Goal: Task Accomplishment & Management: Manage account settings

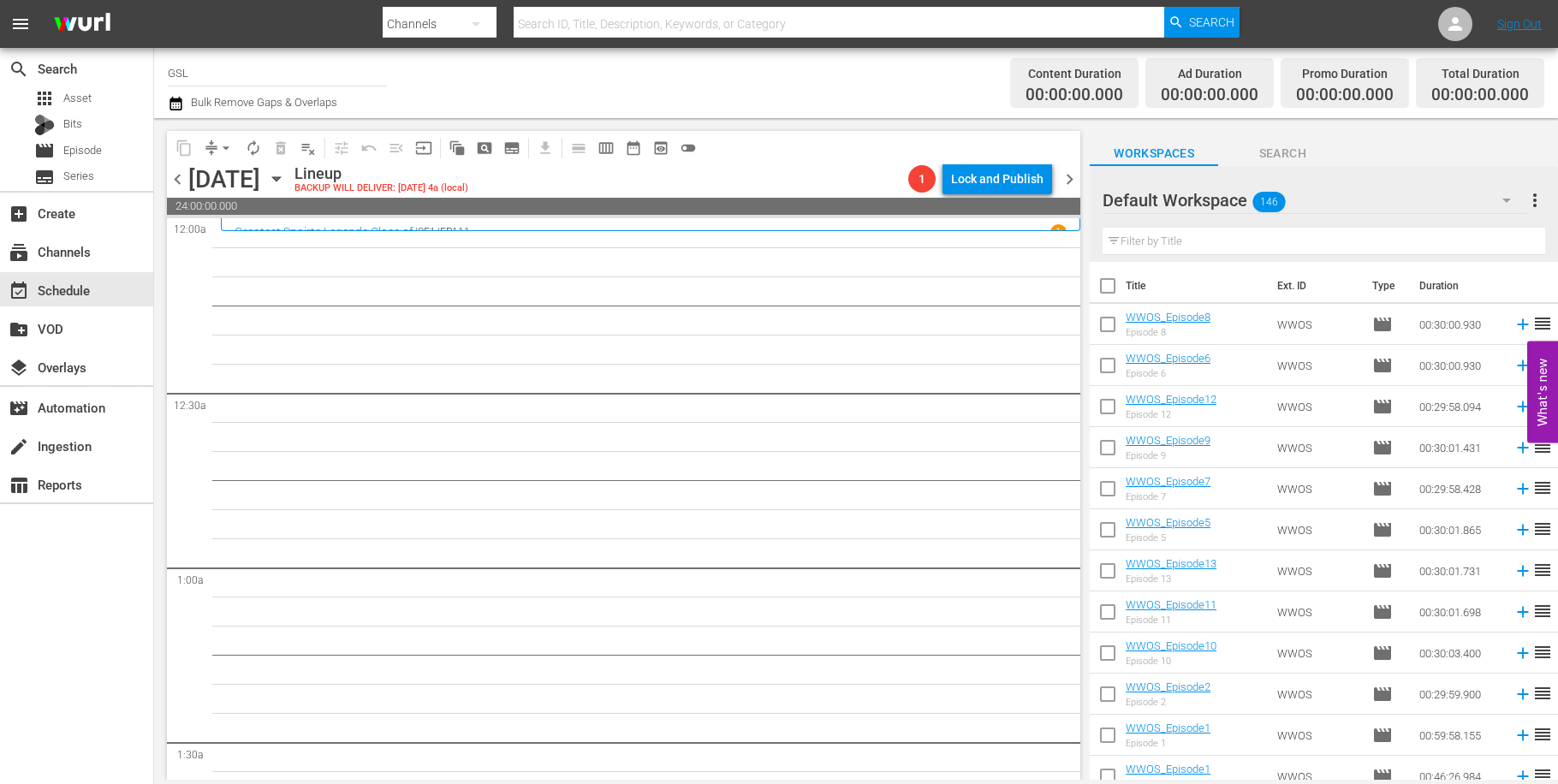
click at [1499, 203] on icon "button" at bounding box center [1506, 200] width 20 height 20
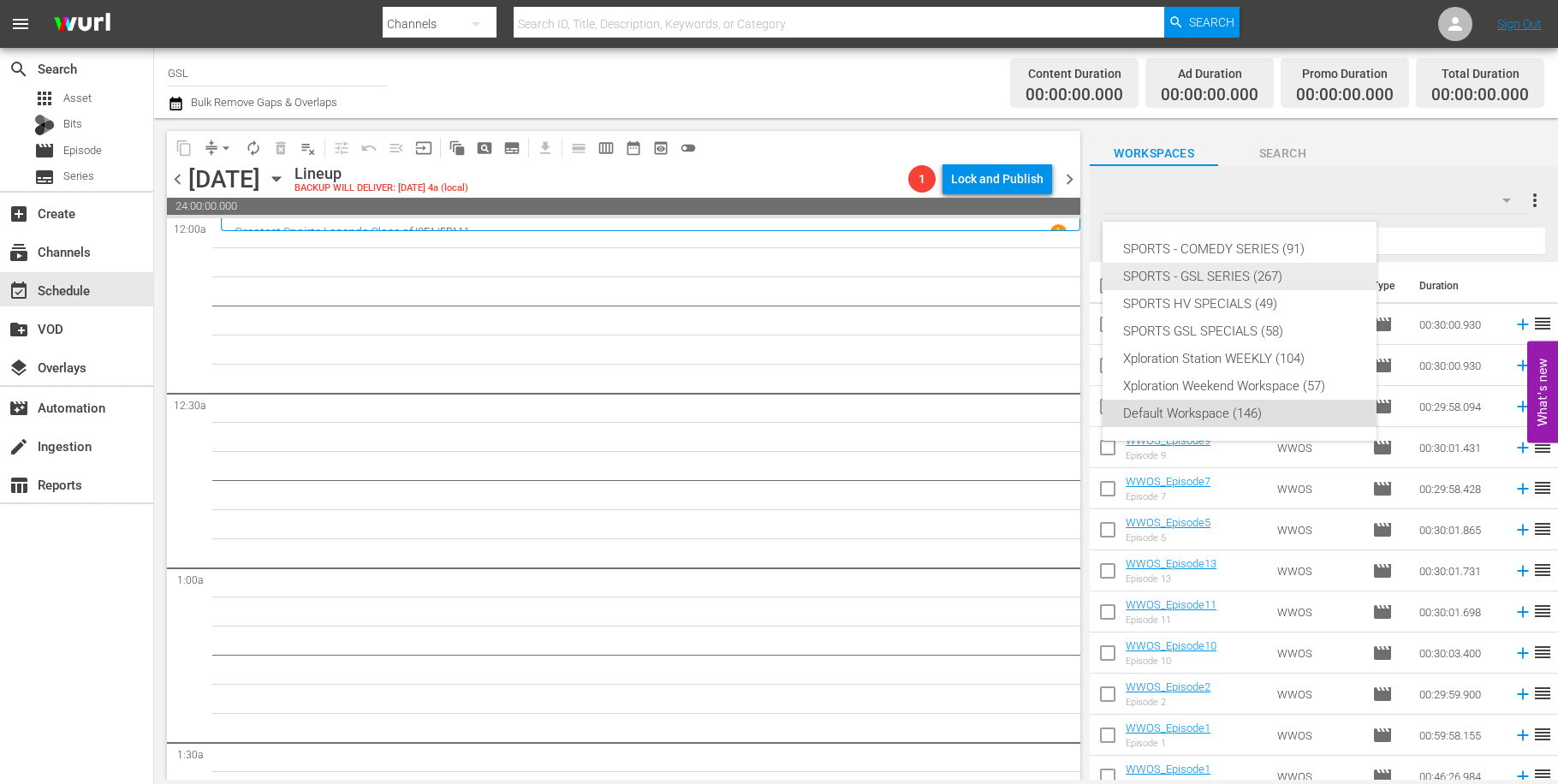
drag, startPoint x: 1282, startPoint y: 278, endPoint x: 1415, endPoint y: 284, distance: 133.1
click at [1283, 278] on div "SPORTS - GSL SERIES (267)" at bounding box center [1239, 276] width 232 height 27
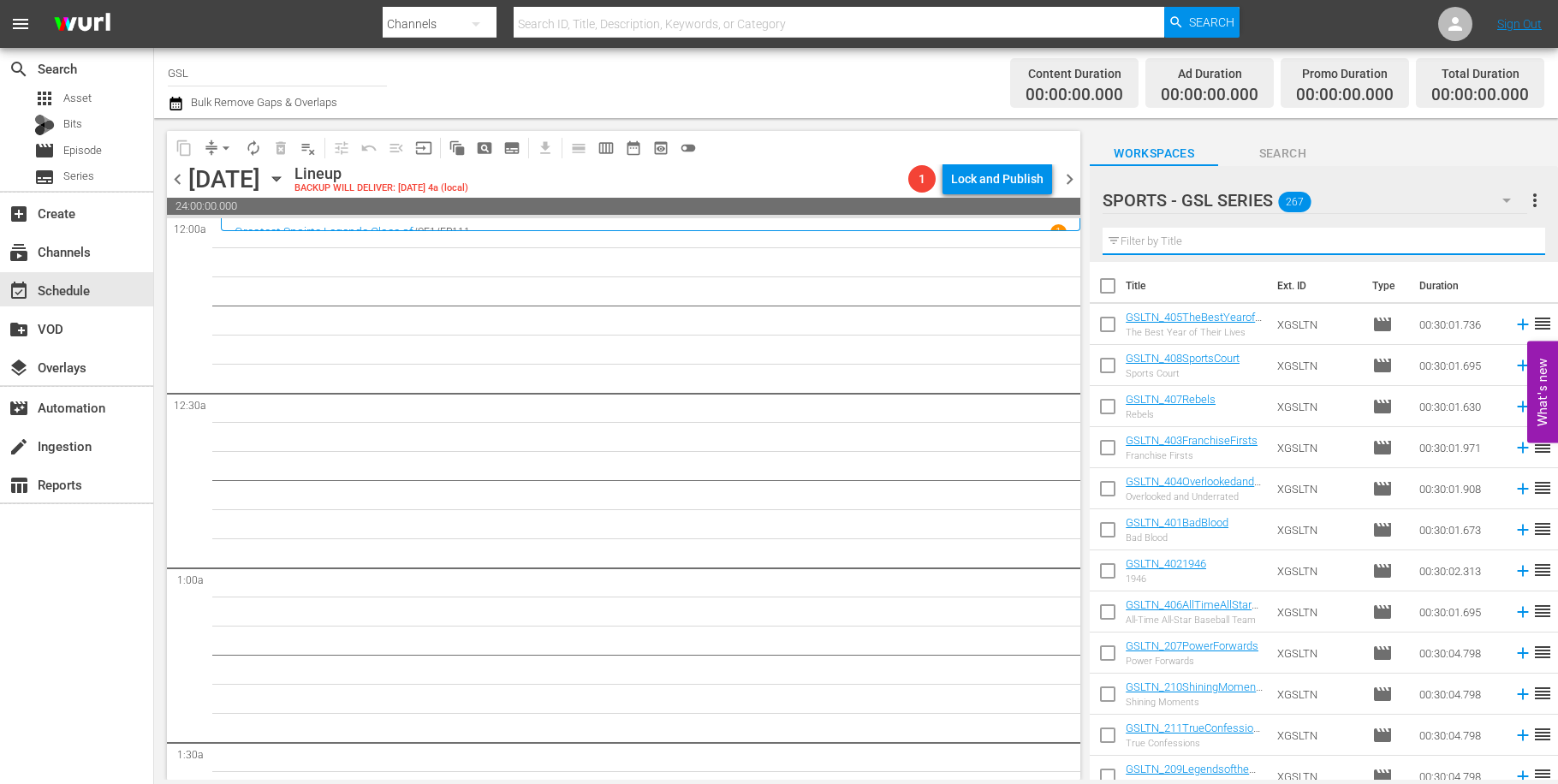
click at [1152, 240] on input "text" at bounding box center [1324, 241] width 443 height 27
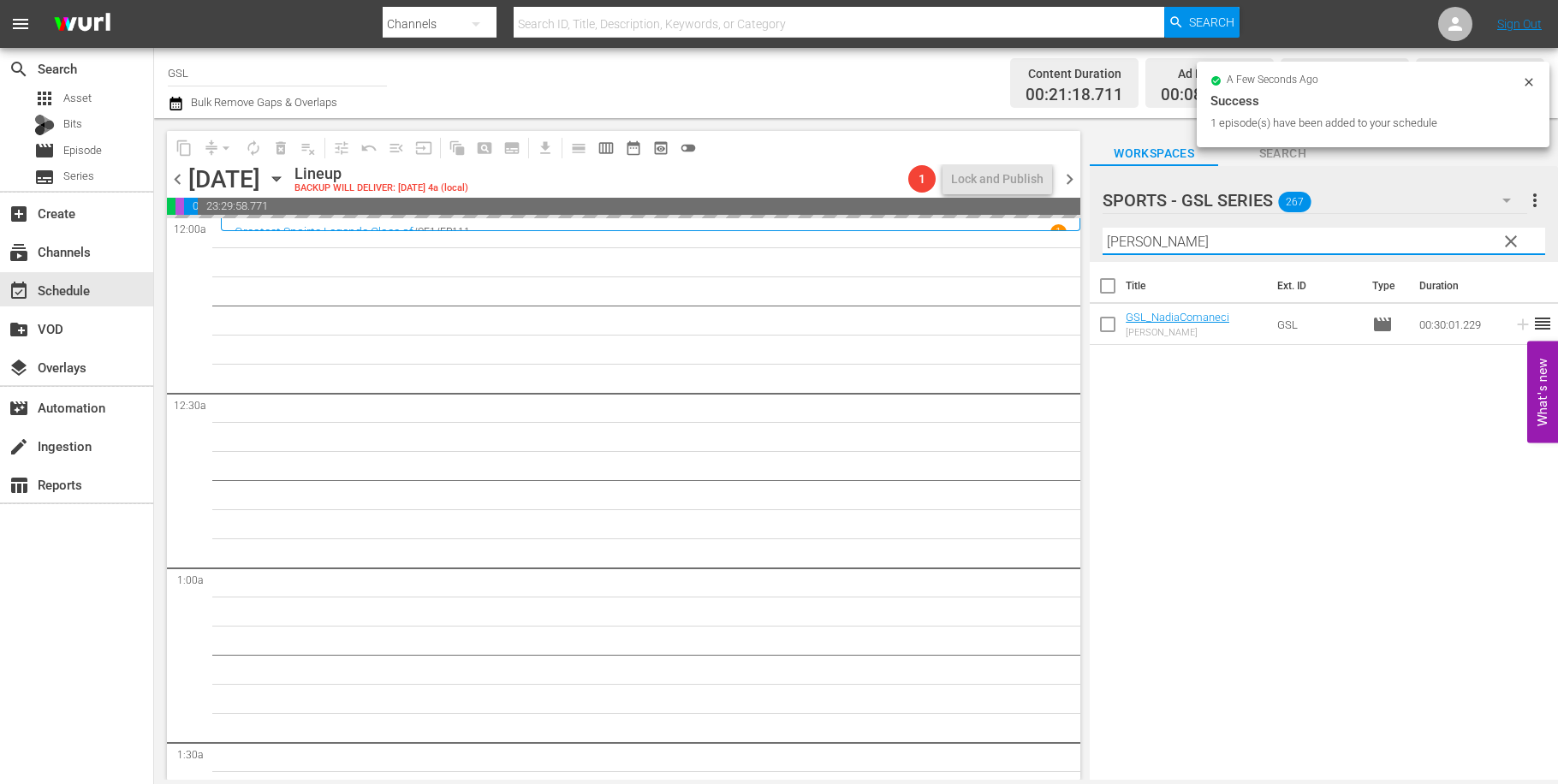
drag, startPoint x: 1187, startPoint y: 233, endPoint x: 1092, endPoint y: 233, distance: 95.0
click at [1103, 233] on input "[PERSON_NAME]" at bounding box center [1324, 241] width 443 height 27
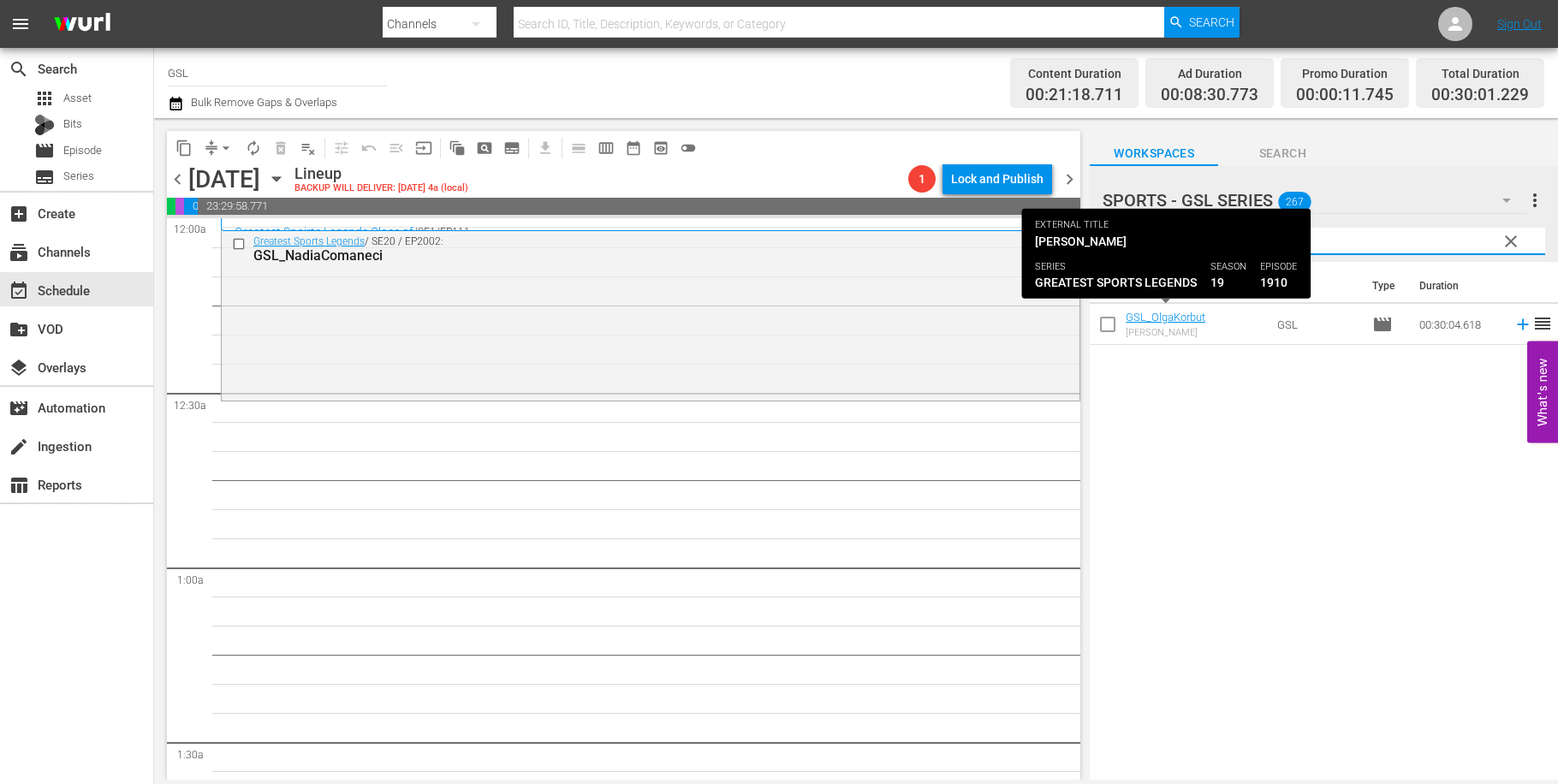
type input "[PERSON_NAME]"
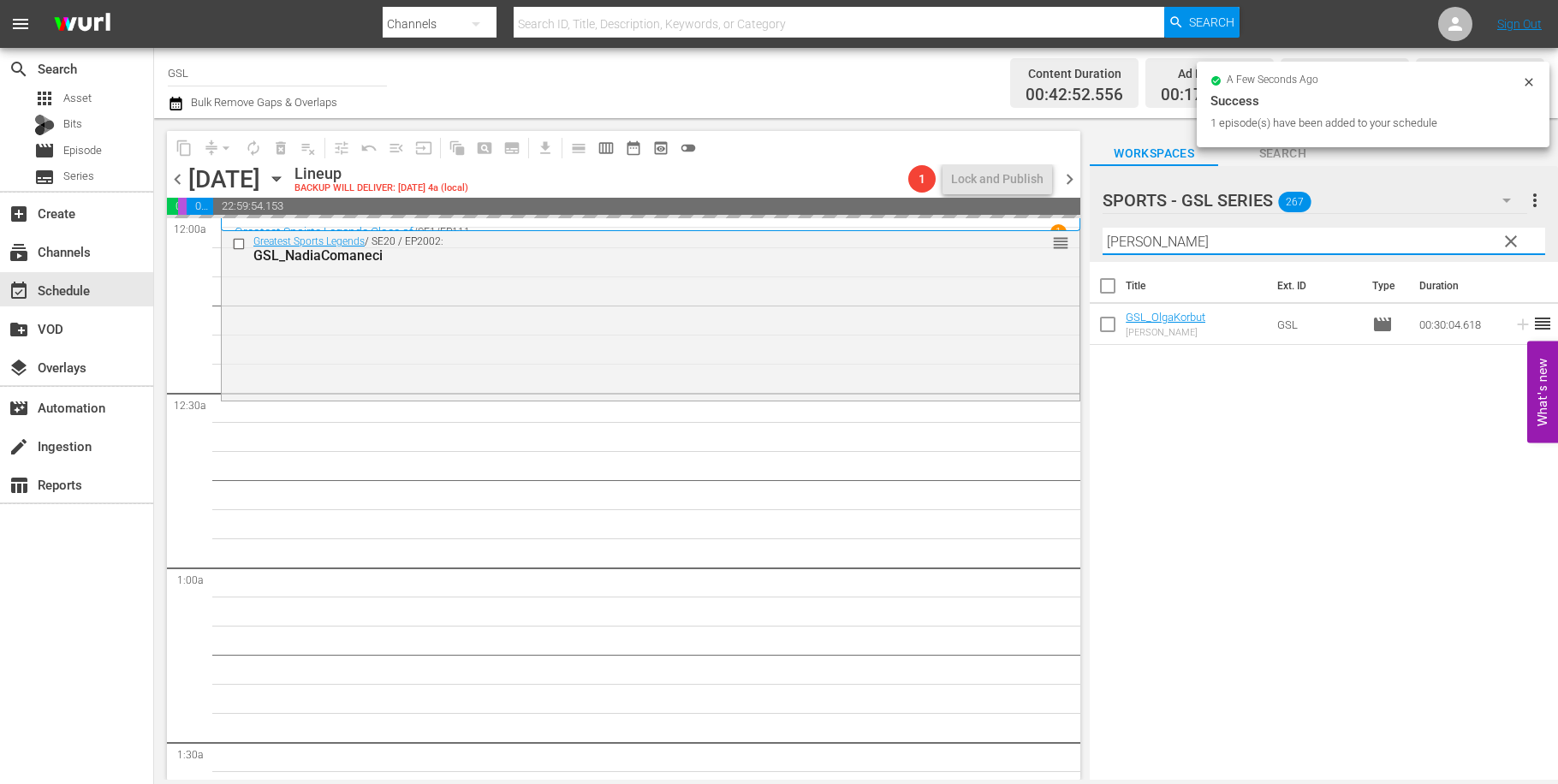
drag, startPoint x: 1094, startPoint y: 236, endPoint x: 1043, endPoint y: 225, distance: 52.2
click at [1103, 229] on input "[PERSON_NAME]" at bounding box center [1324, 241] width 443 height 27
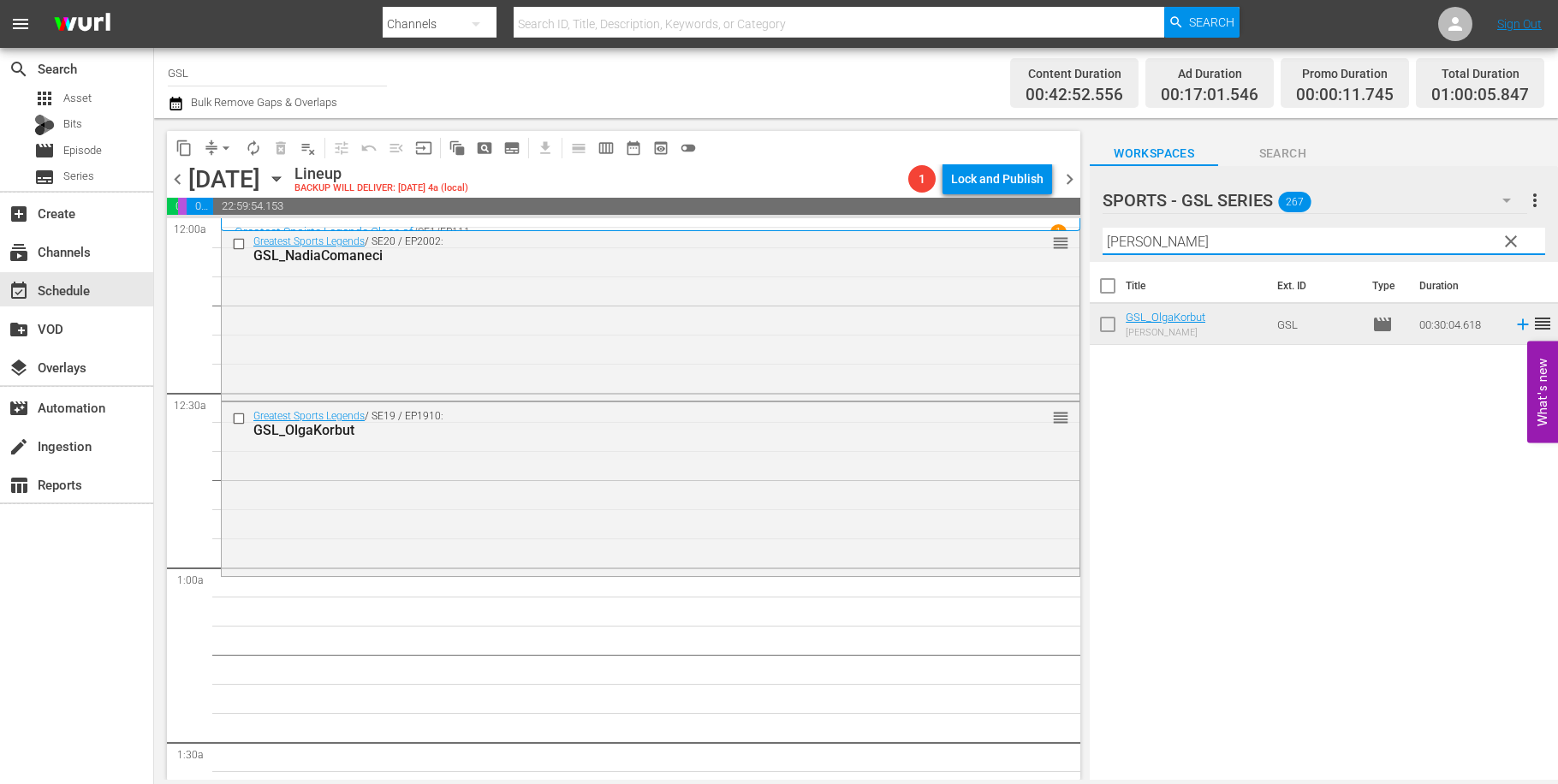
click at [1158, 244] on input "[PERSON_NAME]" at bounding box center [1324, 241] width 443 height 27
drag, startPoint x: 1158, startPoint y: 243, endPoint x: 1031, endPoint y: 229, distance: 127.8
click at [1103, 229] on input "[PERSON_NAME]" at bounding box center [1324, 241] width 443 height 27
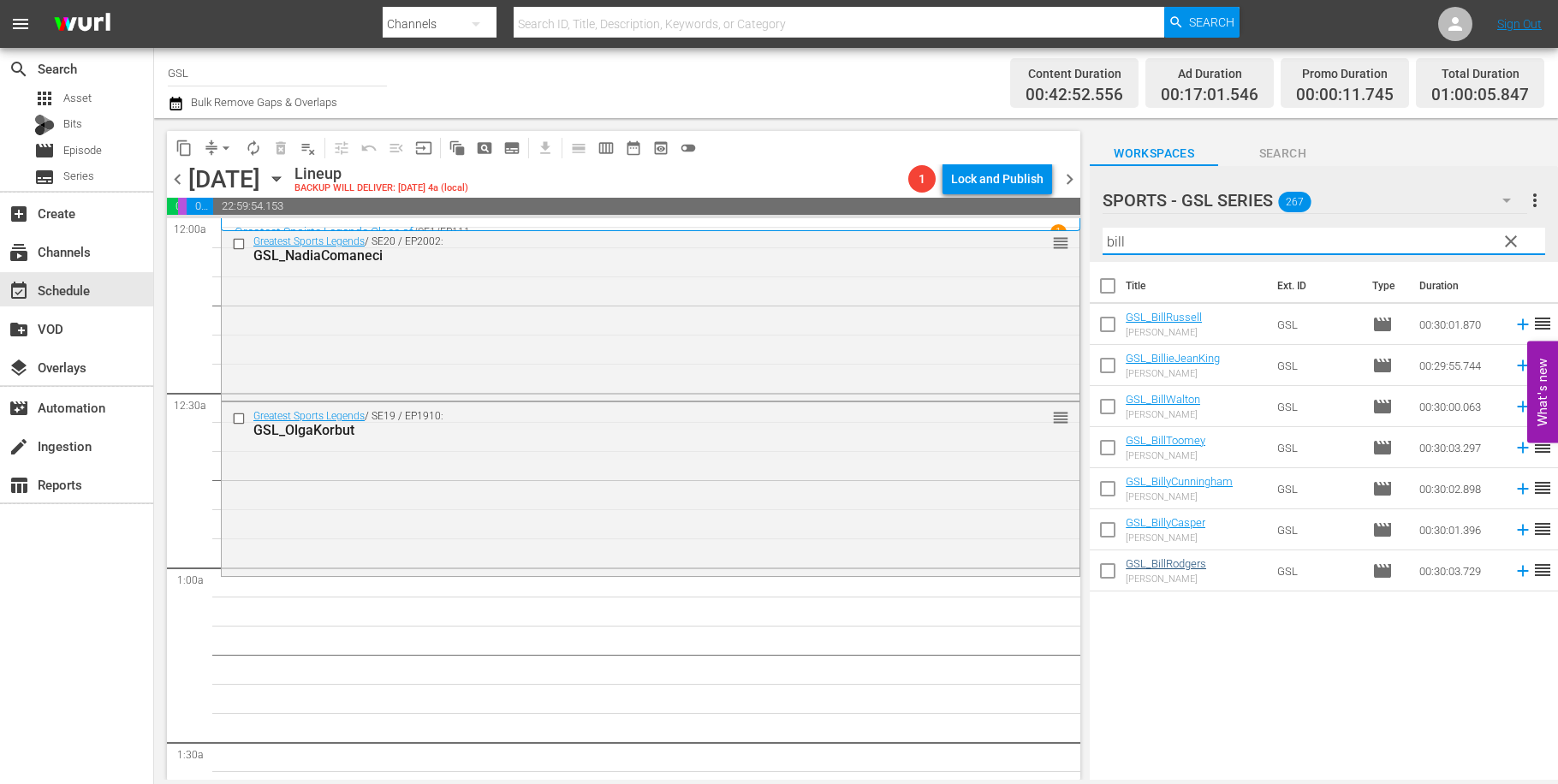
type input "bill"
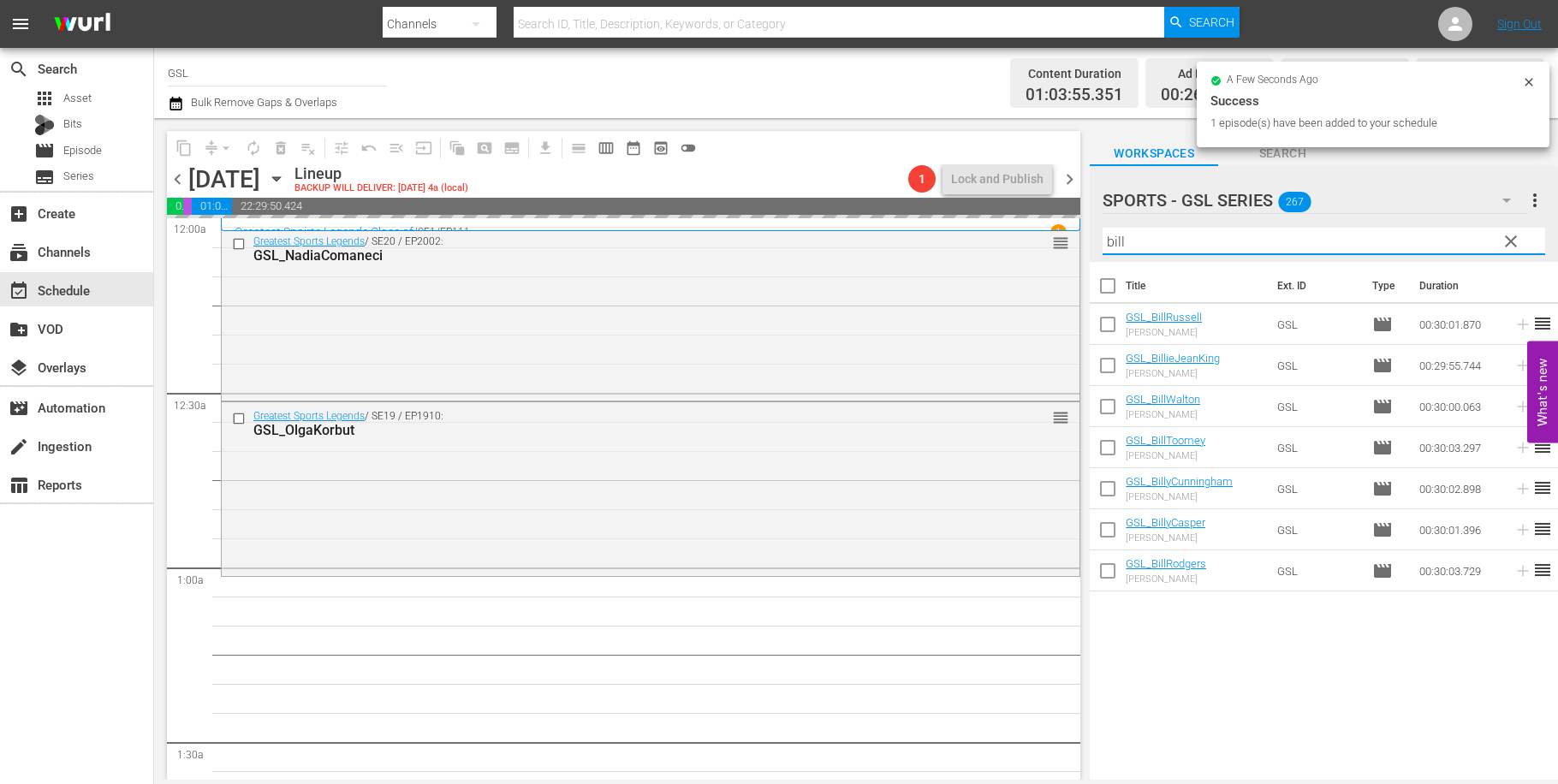
drag, startPoint x: 1172, startPoint y: 241, endPoint x: 1052, endPoint y: 235, distance: 120.1
click at [1103, 235] on input "bill" at bounding box center [1324, 241] width 443 height 27
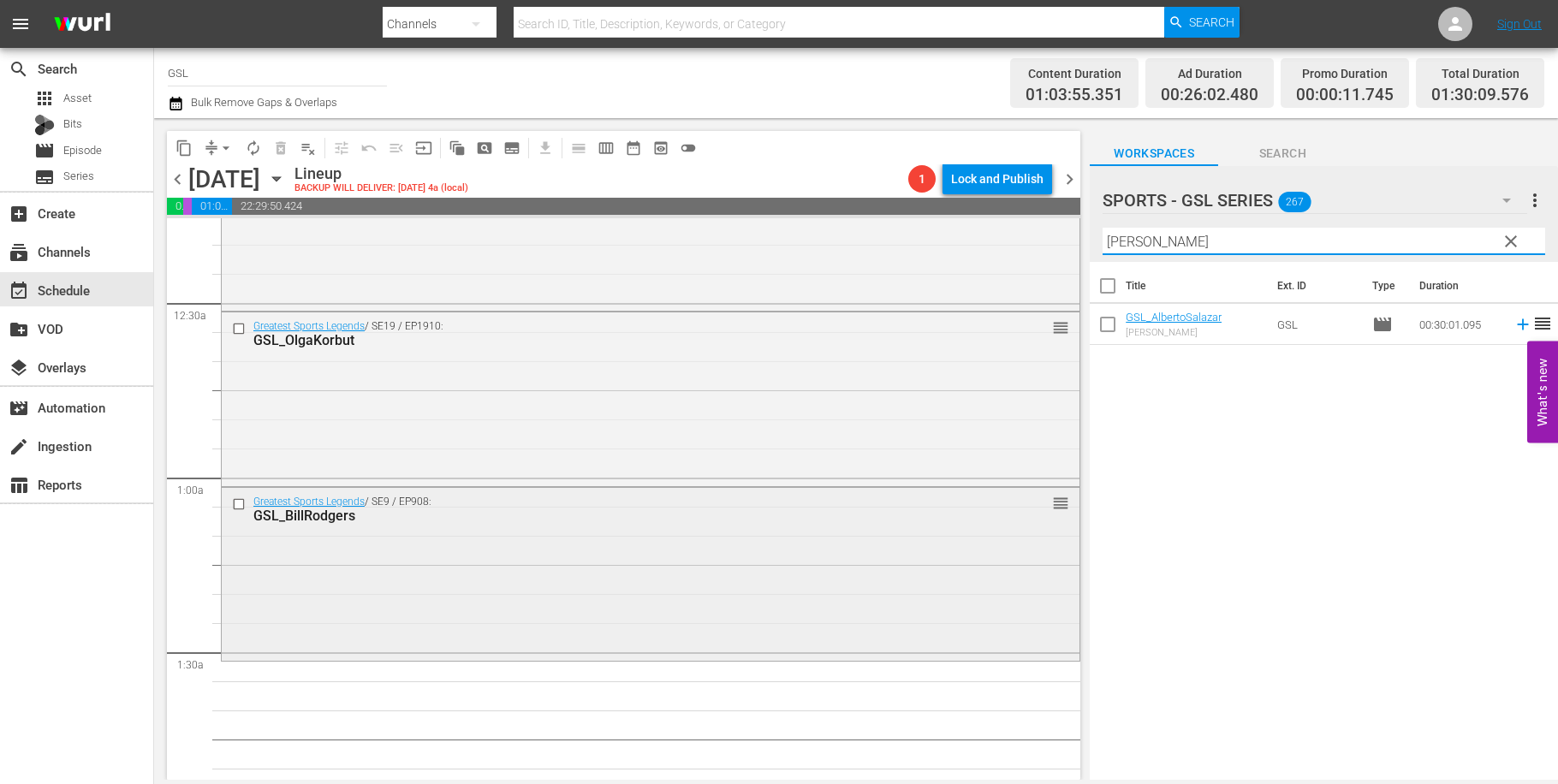
scroll to position [311, 0]
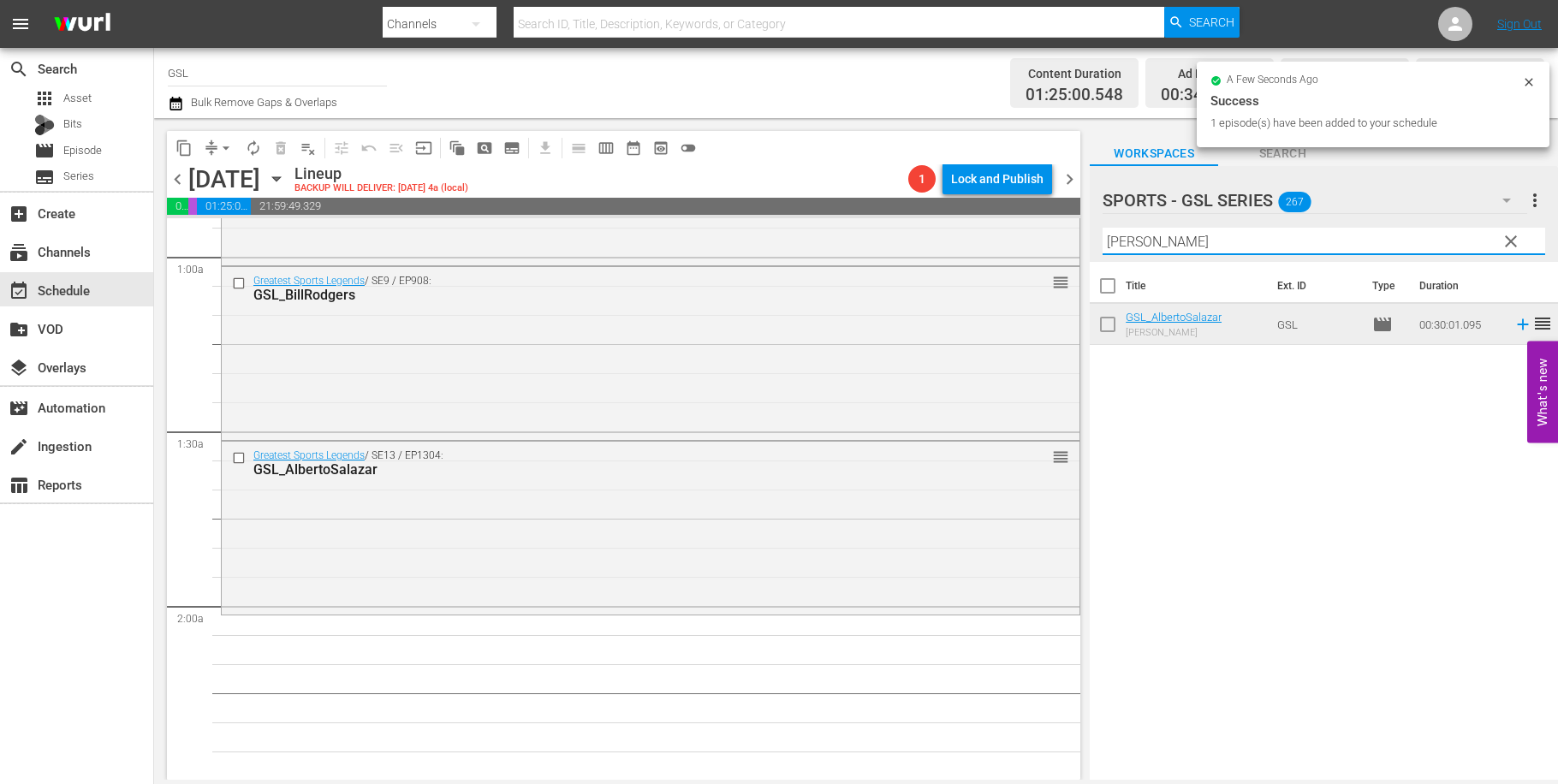
drag, startPoint x: 1188, startPoint y: 242, endPoint x: 1171, endPoint y: 242, distance: 17.0
click at [1186, 242] on input "alberto" at bounding box center [1324, 241] width 443 height 27
drag, startPoint x: 1110, startPoint y: 232, endPoint x: 1044, endPoint y: 222, distance: 66.8
click at [1103, 228] on input "alberto" at bounding box center [1324, 241] width 443 height 27
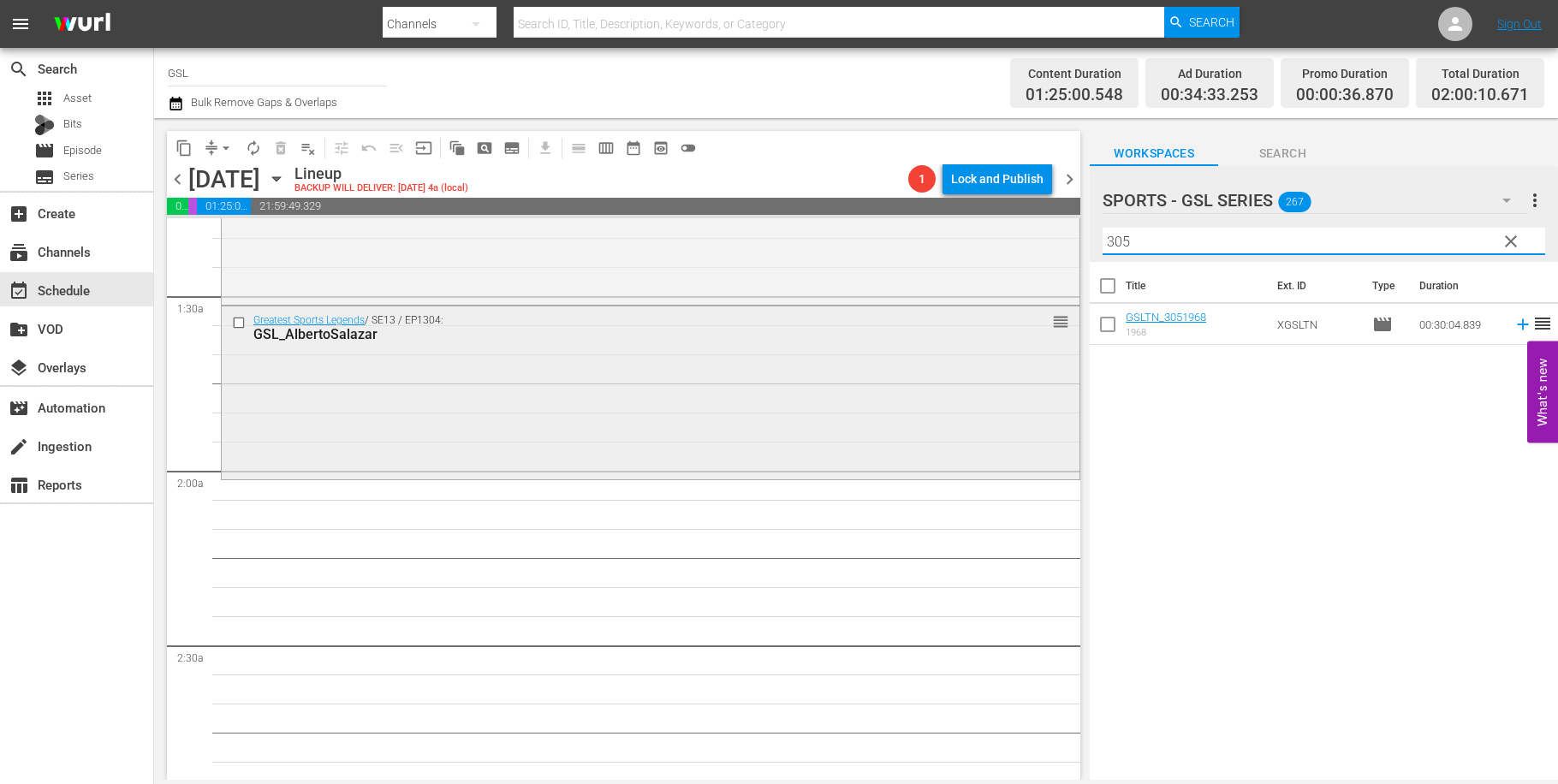
scroll to position [452, 0]
drag, startPoint x: 1168, startPoint y: 238, endPoint x: 1074, endPoint y: 242, distance: 94.1
click at [1103, 242] on input "305" at bounding box center [1324, 241] width 443 height 27
drag, startPoint x: 1135, startPoint y: 238, endPoint x: 1092, endPoint y: 240, distance: 43.0
click at [1103, 240] on input "3307" at bounding box center [1324, 241] width 443 height 27
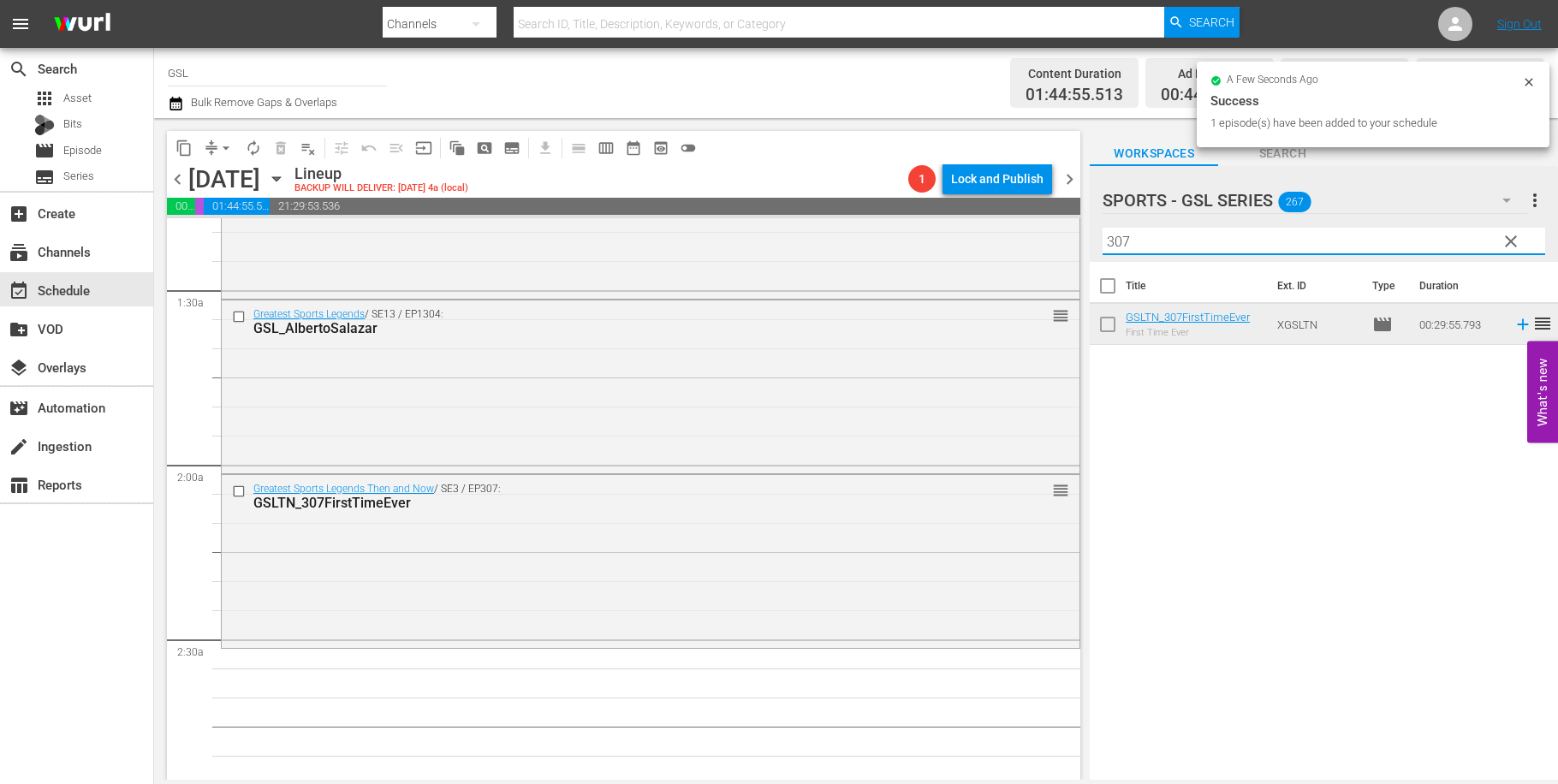
drag, startPoint x: 1160, startPoint y: 236, endPoint x: 1068, endPoint y: 219, distance: 93.6
click at [1103, 228] on input "307" at bounding box center [1324, 241] width 443 height 27
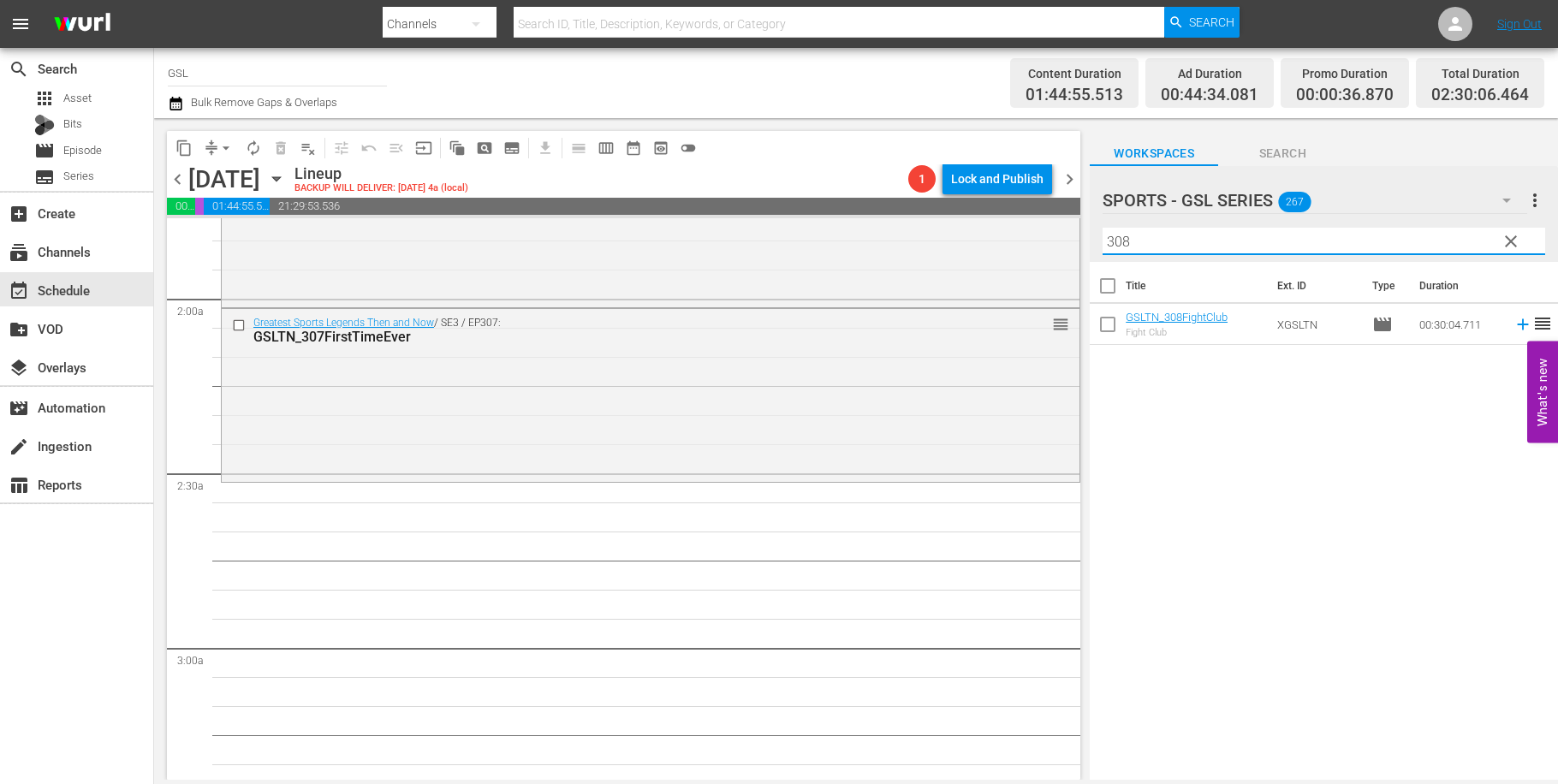
scroll to position [621, 0]
drag, startPoint x: 1240, startPoint y: 251, endPoint x: 1081, endPoint y: 232, distance: 160.1
click at [1103, 232] on input "308" at bounding box center [1324, 241] width 443 height 27
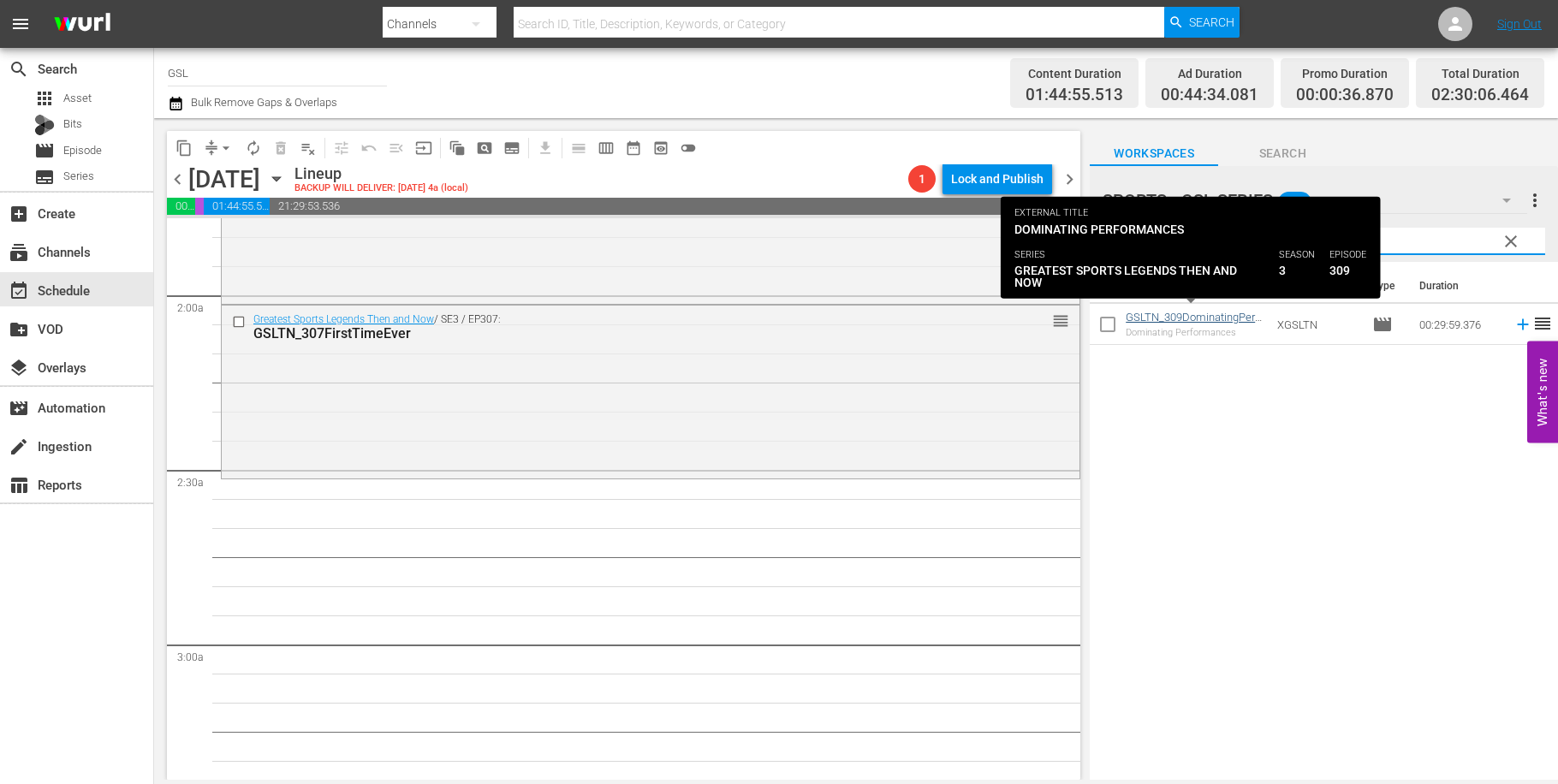
type input "309"
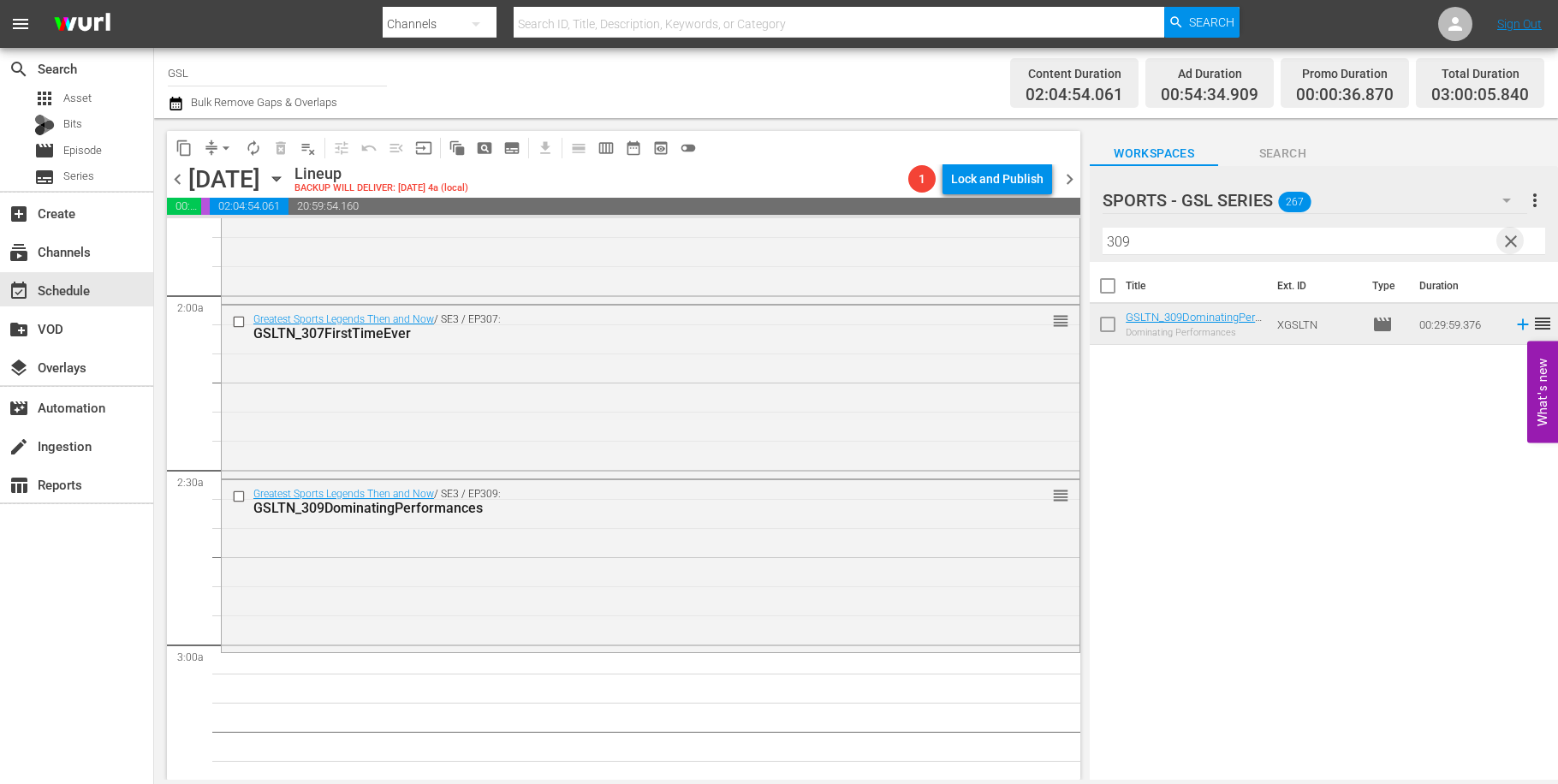
click at [1517, 246] on span "clear" at bounding box center [1511, 241] width 20 height 20
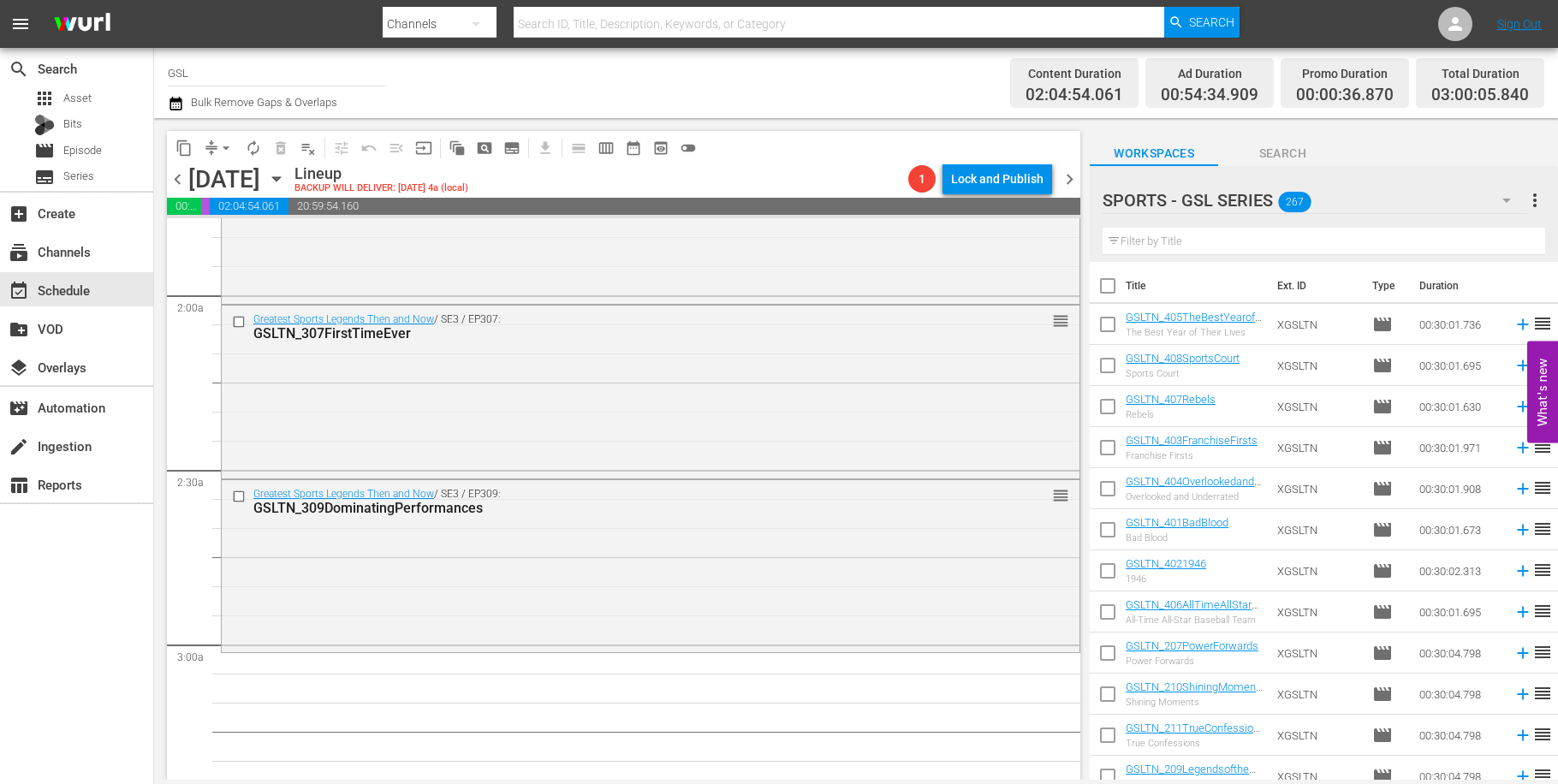
click at [1511, 202] on icon "button" at bounding box center [1506, 200] width 20 height 20
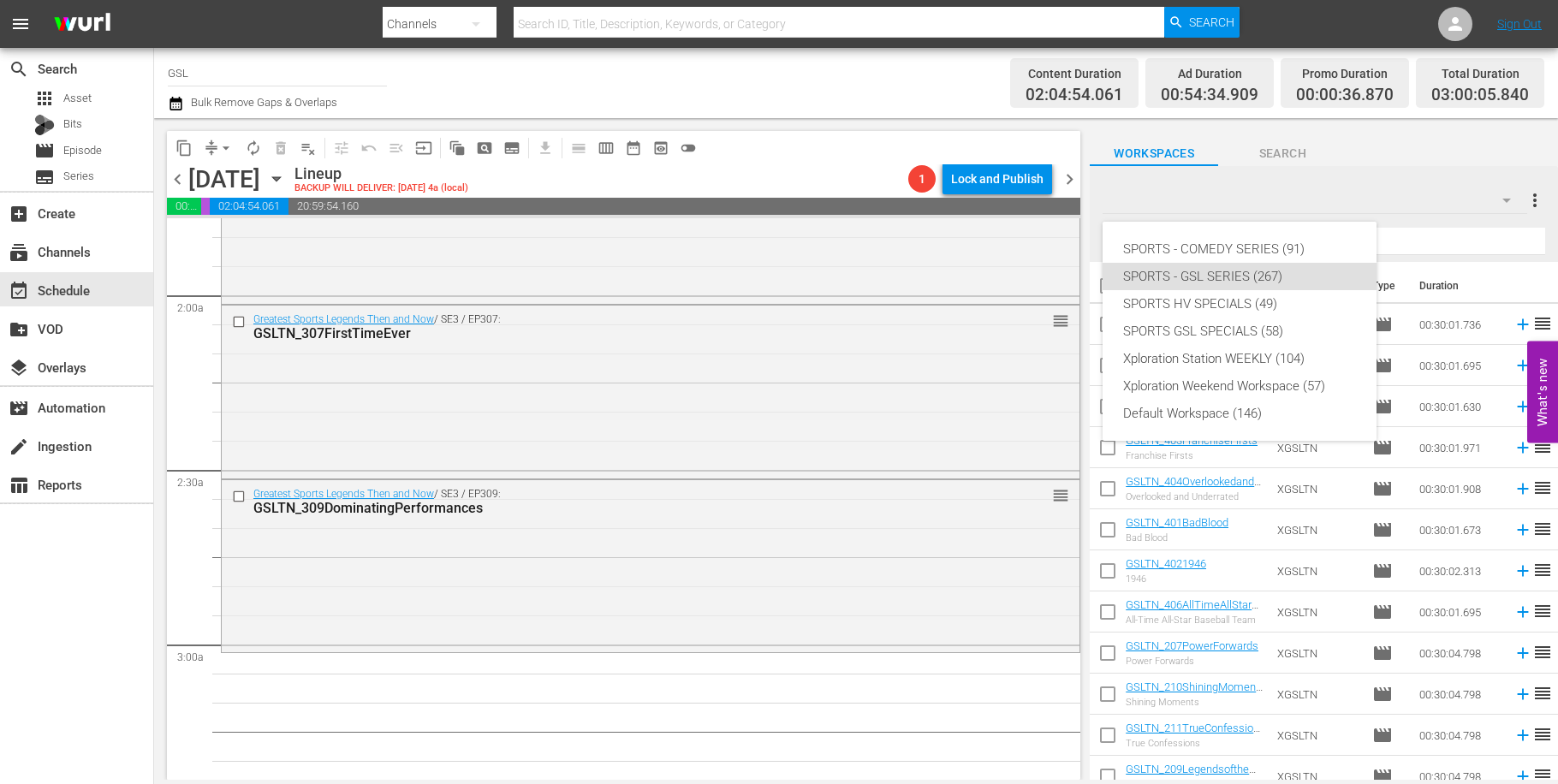
click at [1275, 234] on div "SPORTS - COMEDY SERIES (91) SPORTS - GSL SERIES (267) SPORTS HV SPECIALS (49) S…" at bounding box center [1240, 331] width 274 height 219
click at [1275, 241] on div "SPORTS - COMEDY SERIES (91)" at bounding box center [1239, 249] width 232 height 27
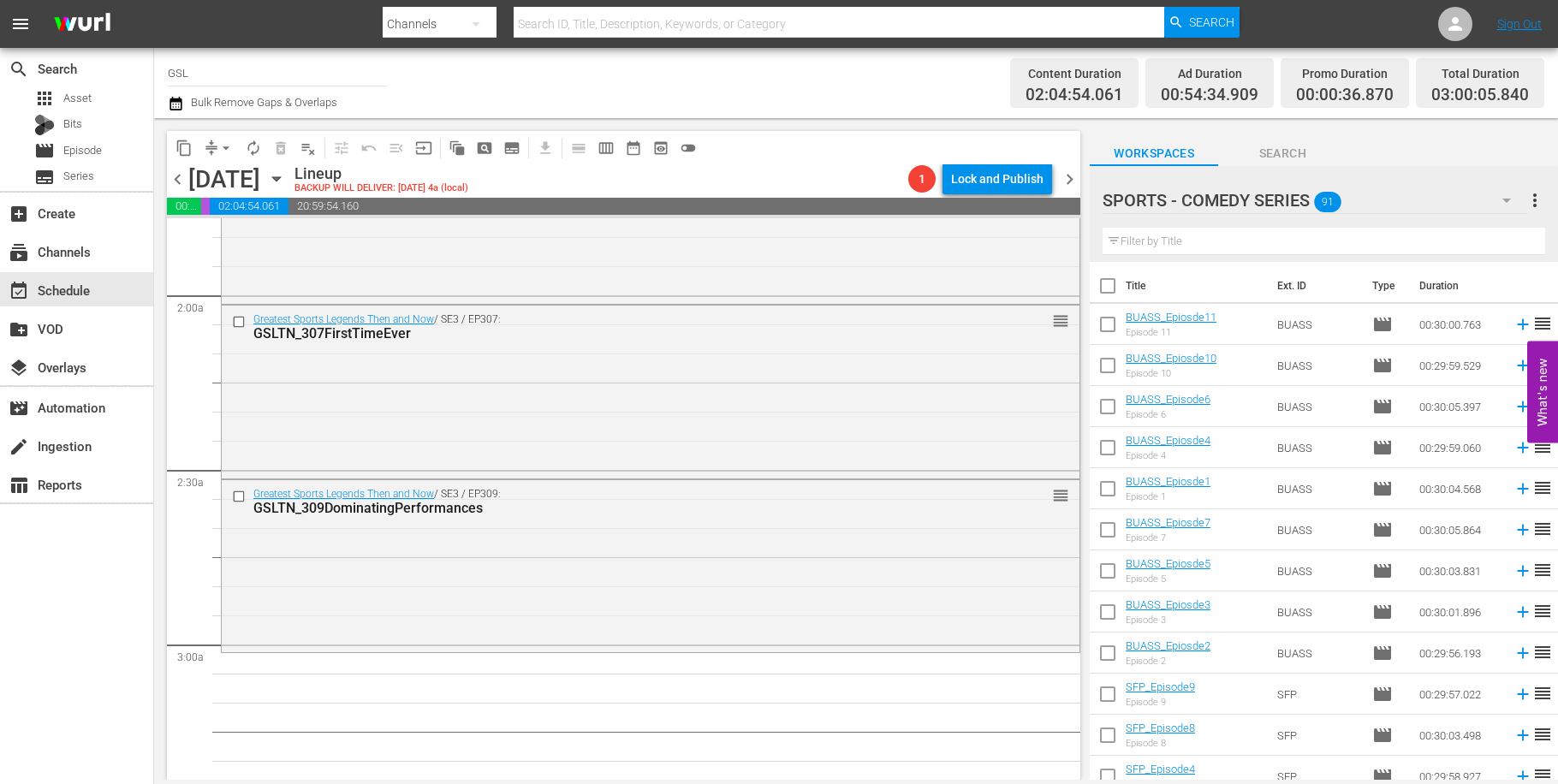
click at [1107, 414] on input "checkbox" at bounding box center [1107, 409] width 36 height 36
checkbox input "true"
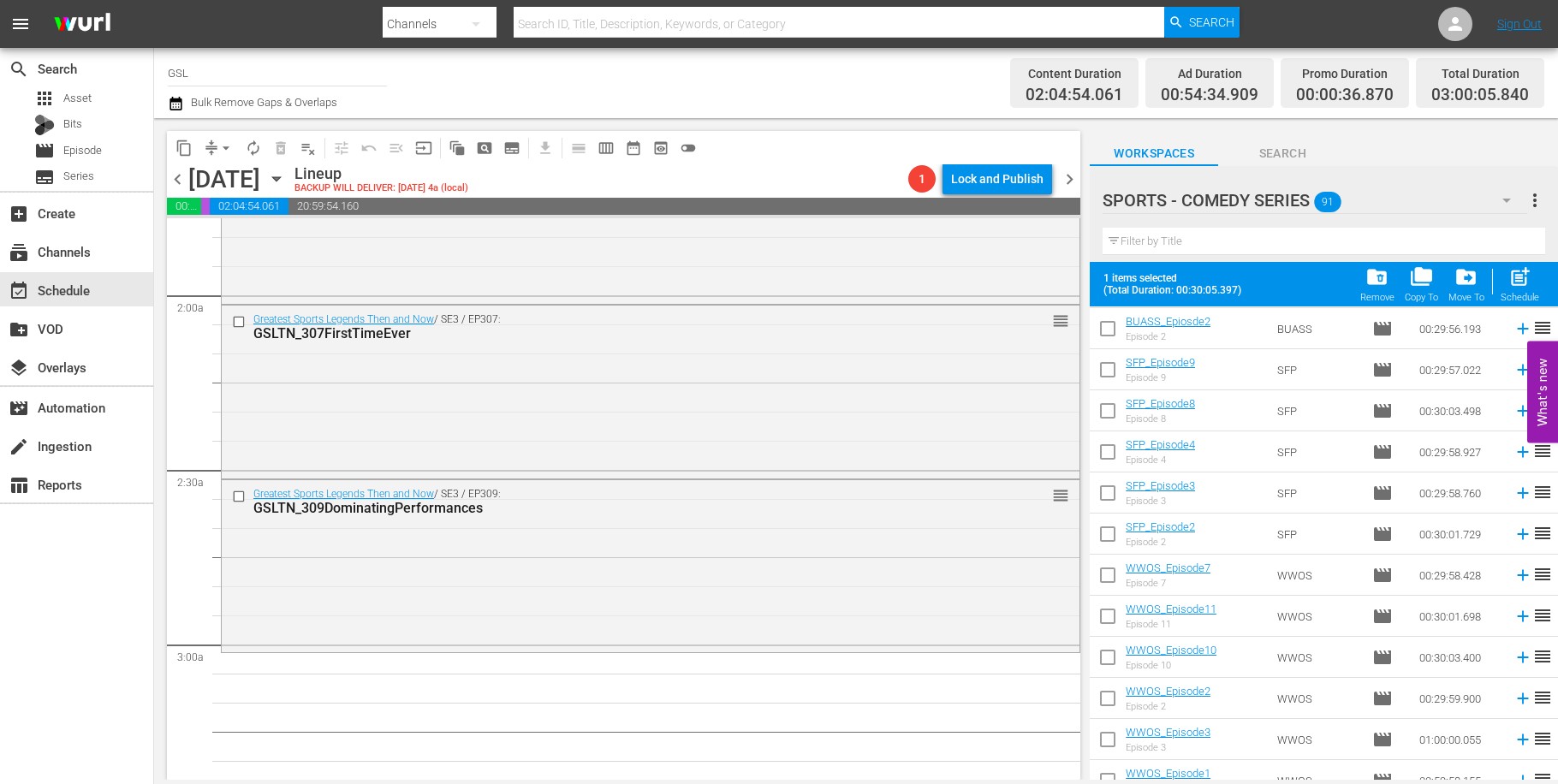
scroll to position [410, 0]
click at [1102, 400] on input "checkbox" at bounding box center [1107, 414] width 36 height 36
checkbox input "true"
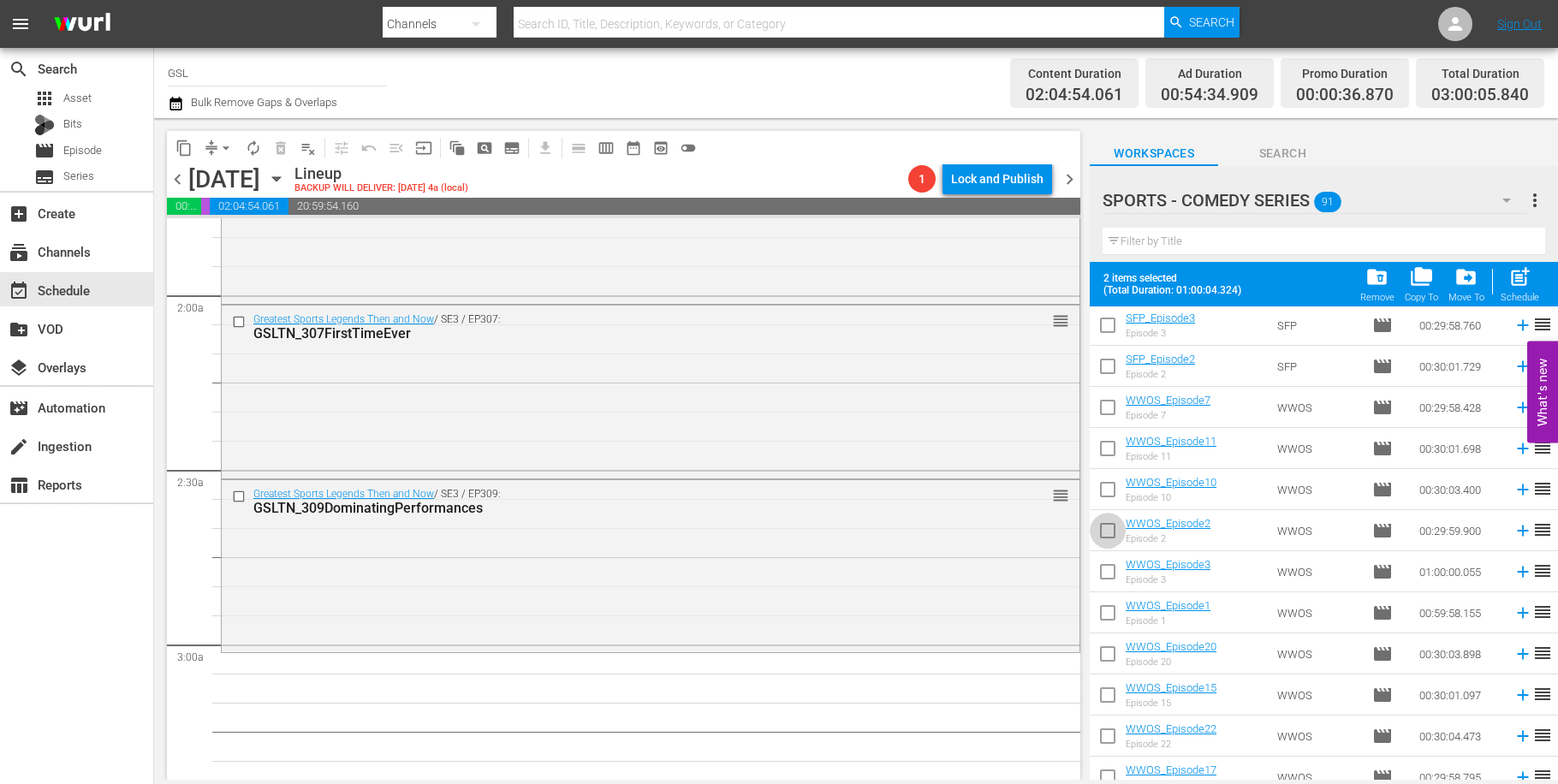
click at [1108, 530] on input "checkbox" at bounding box center [1107, 533] width 36 height 36
checkbox input "true"
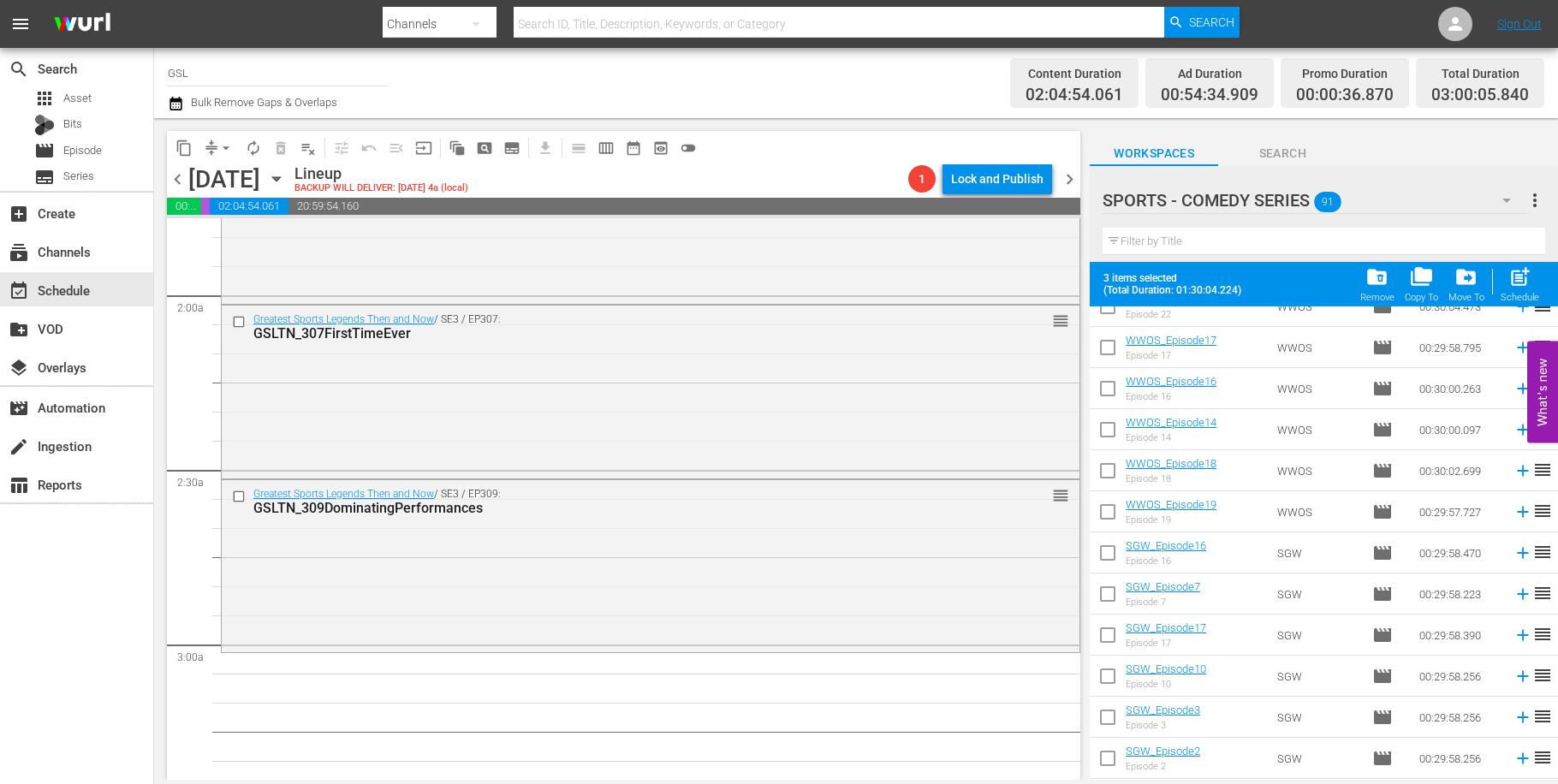
scroll to position [1095, 0]
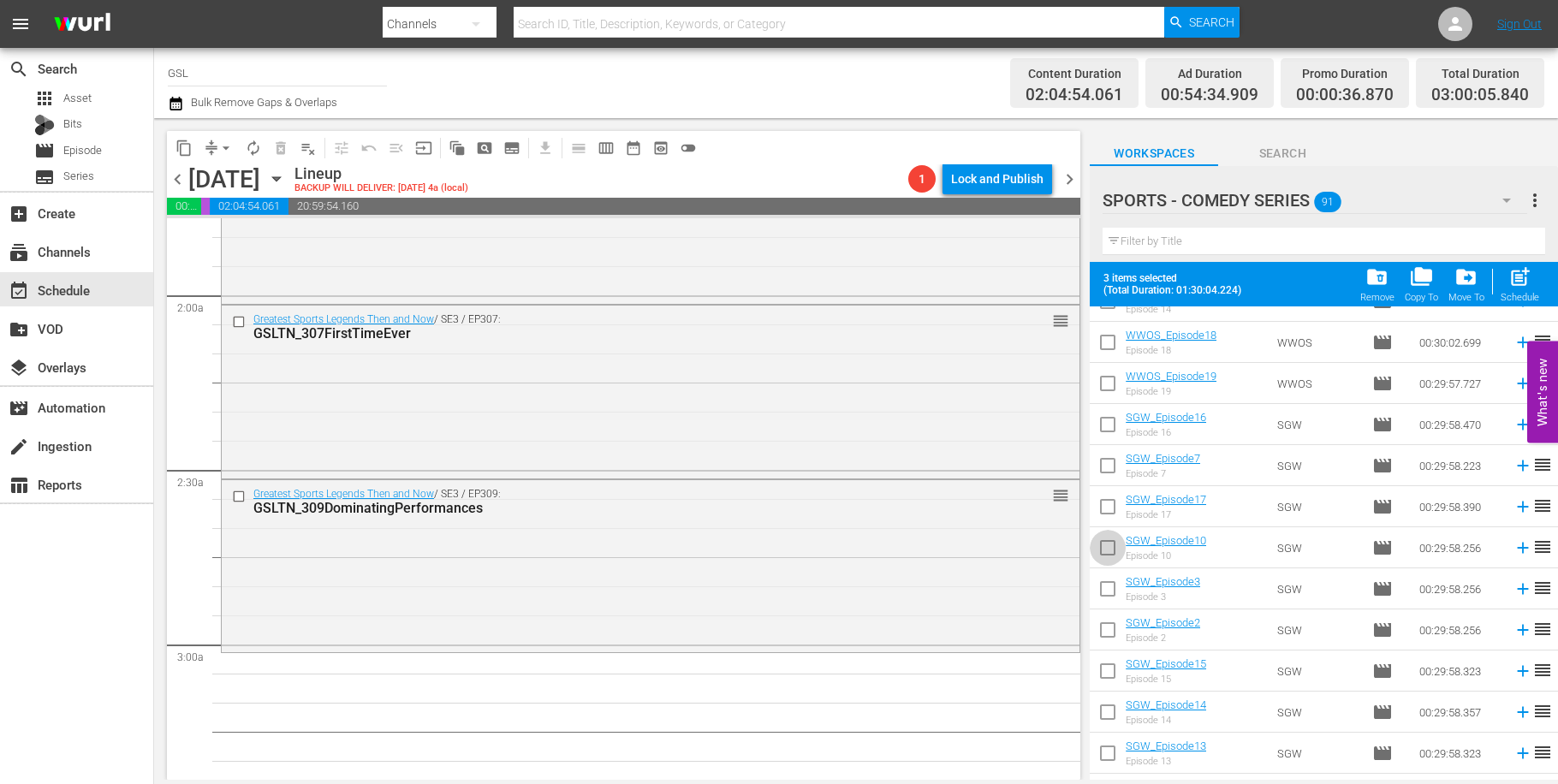
drag, startPoint x: 1106, startPoint y: 542, endPoint x: 1186, endPoint y: 552, distance: 80.6
click at [1108, 543] on input "checkbox" at bounding box center [1107, 551] width 36 height 36
checkbox input "true"
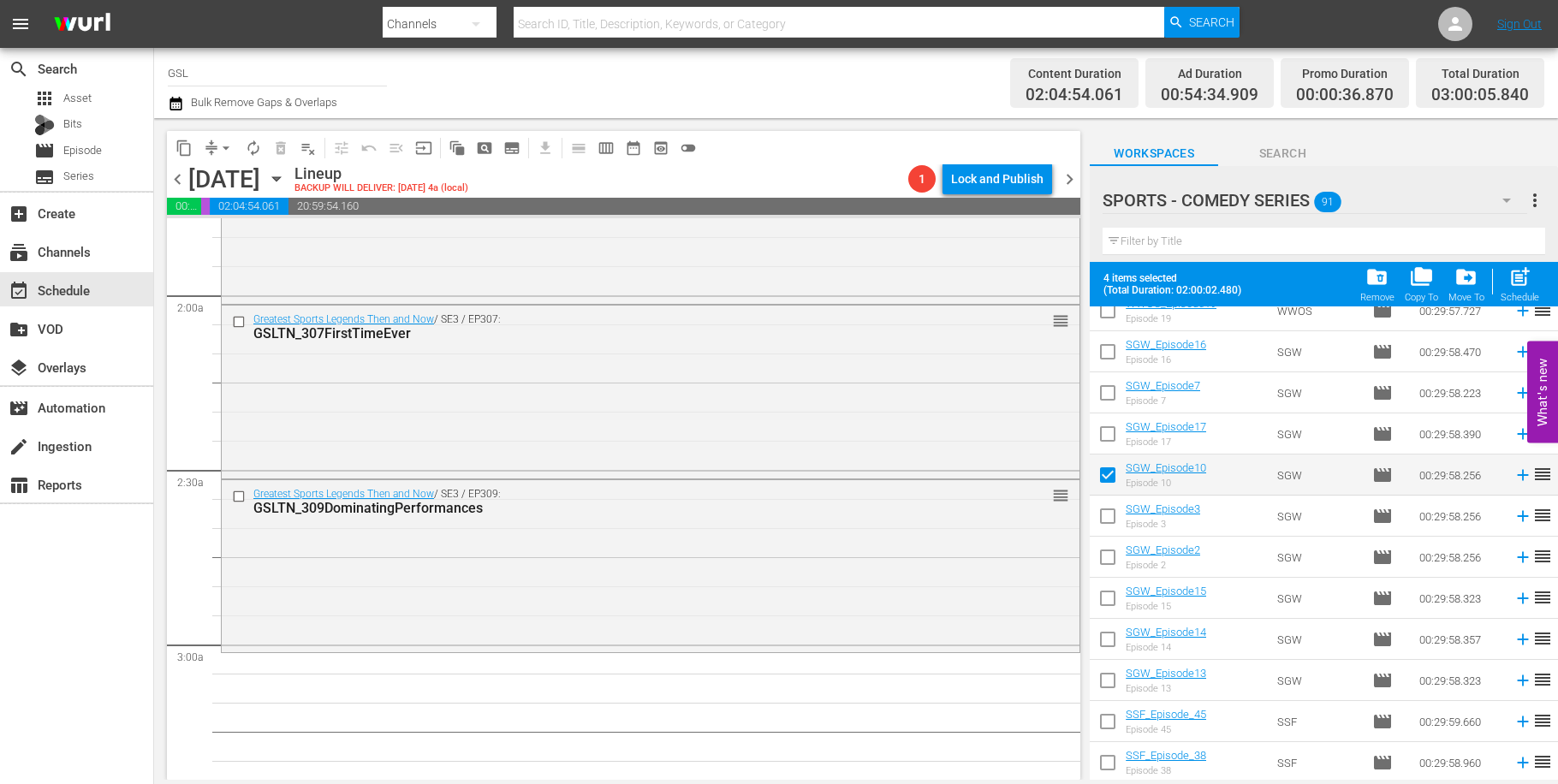
scroll to position [1391, 0]
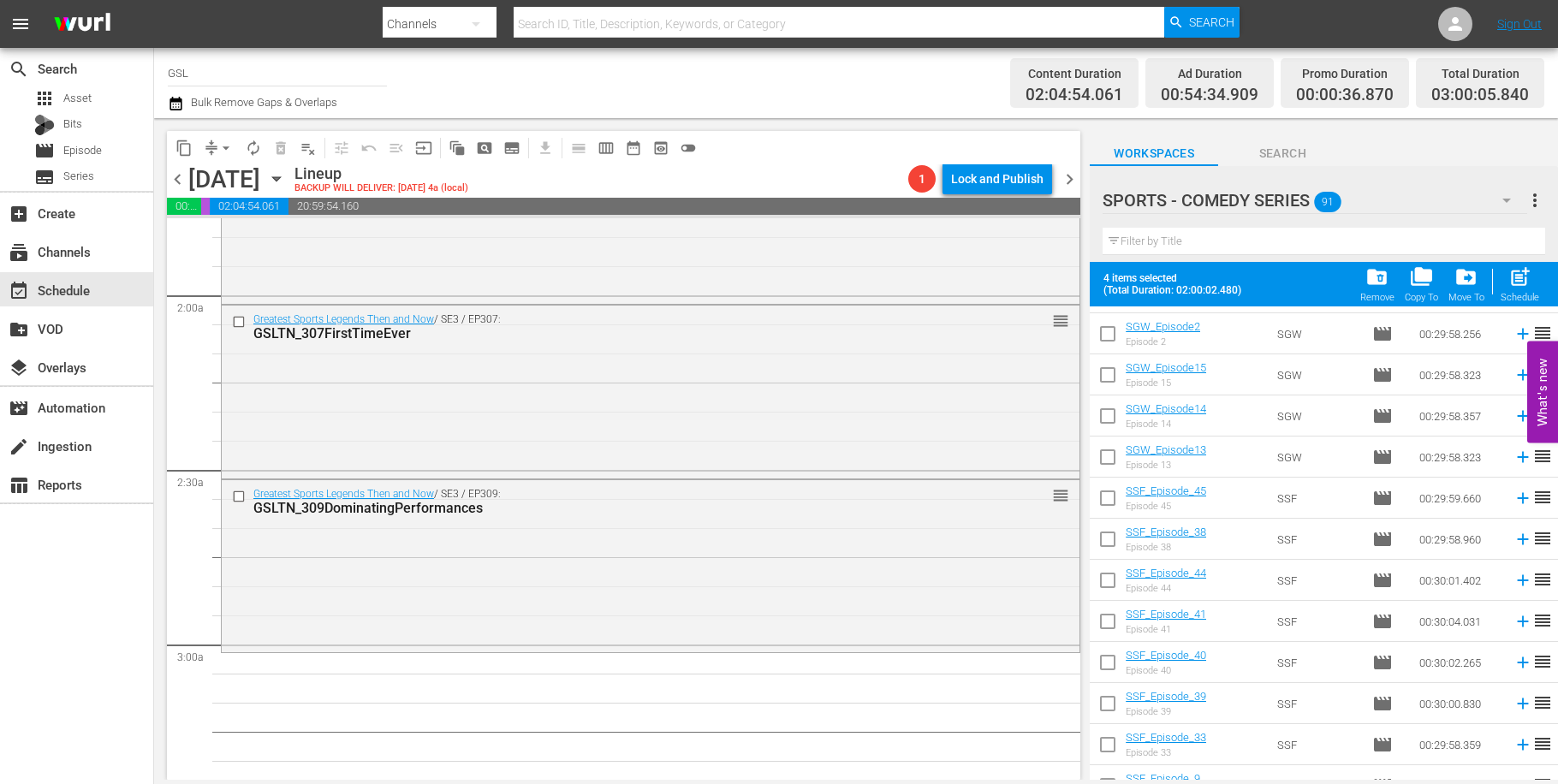
click at [1110, 622] on input "checkbox" at bounding box center [1107, 624] width 36 height 36
checkbox input "true"
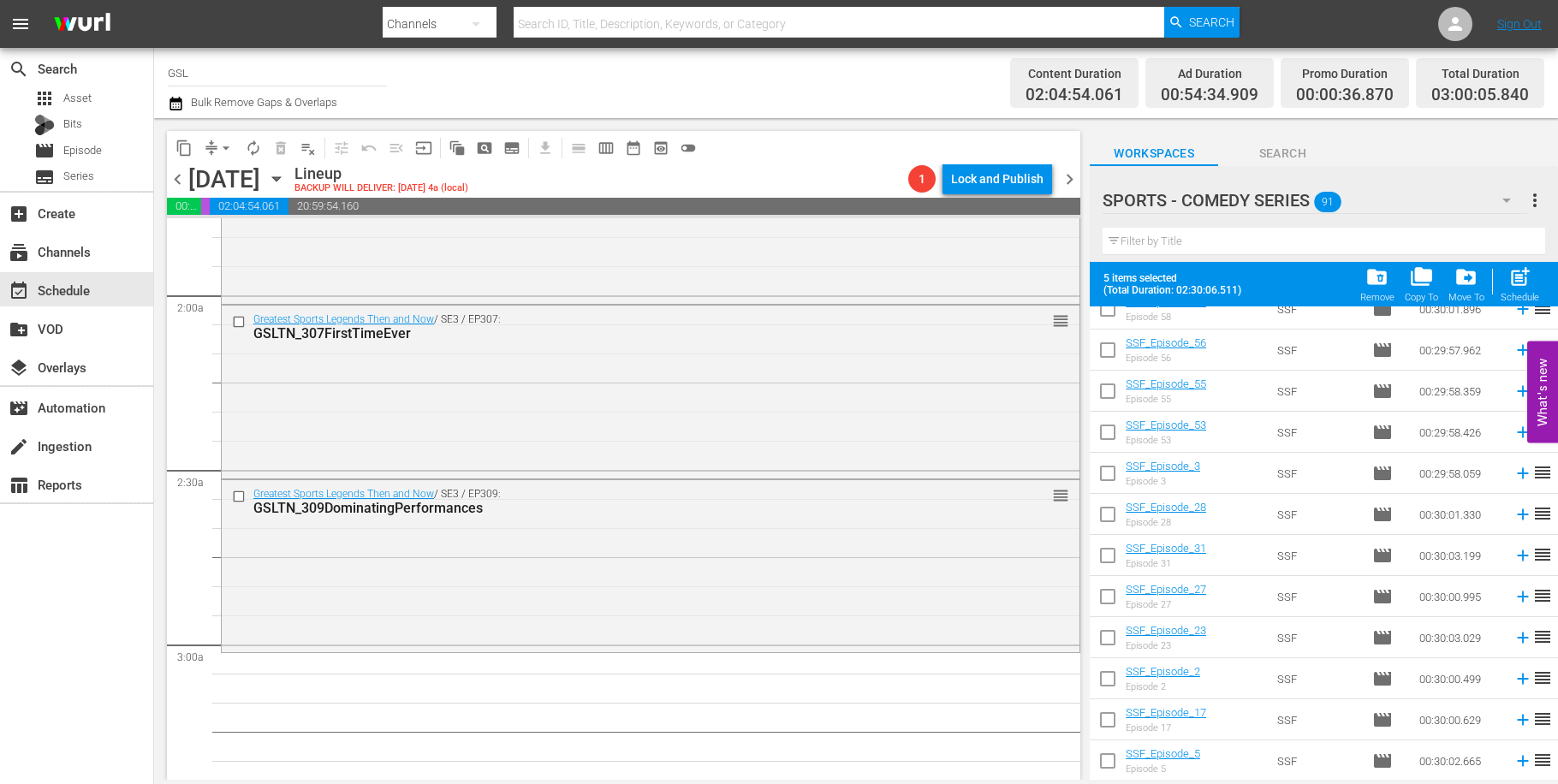
scroll to position [3216, 0]
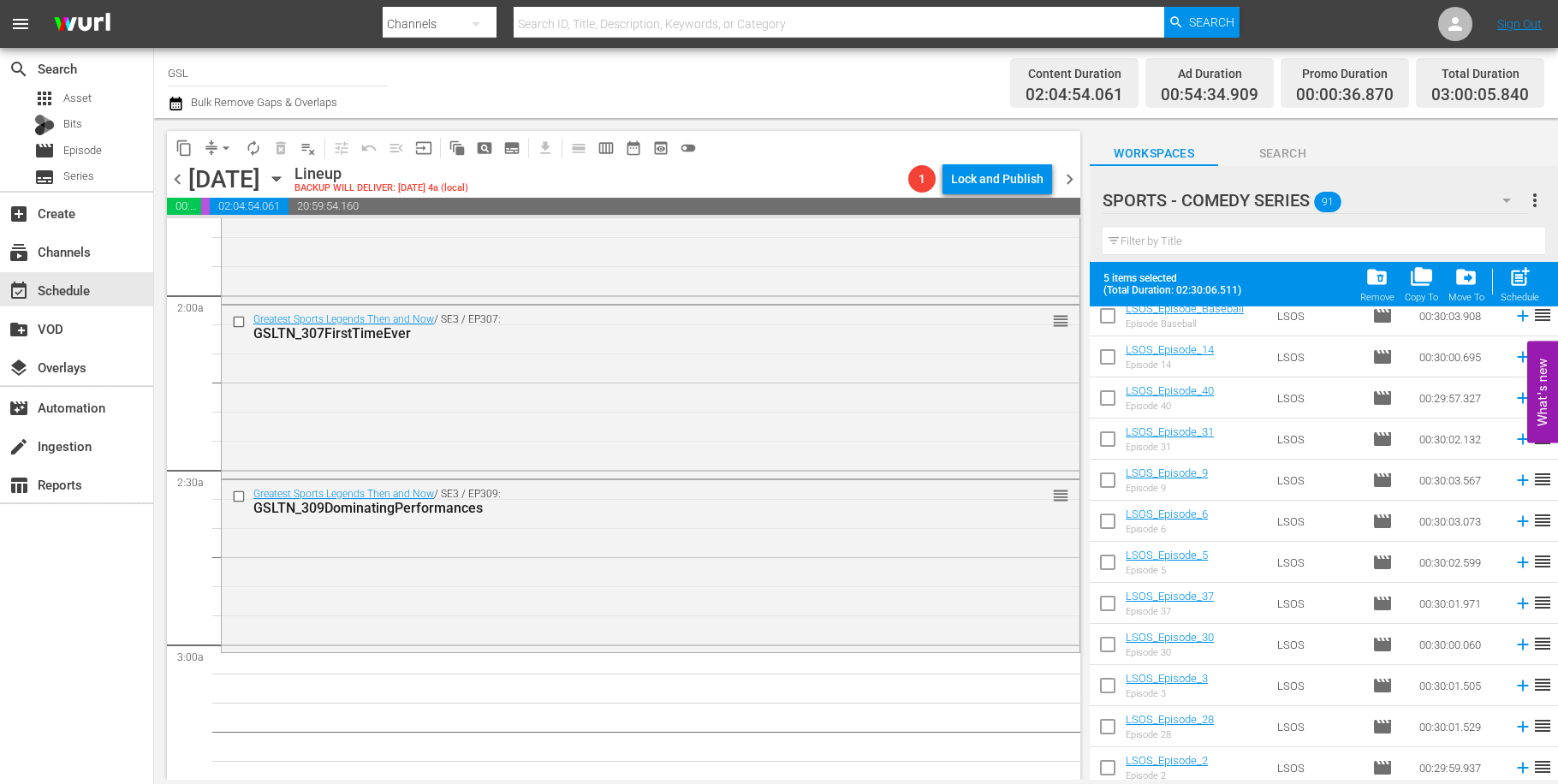
click at [1107, 727] on input "checkbox" at bounding box center [1107, 729] width 36 height 36
checkbox input "true"
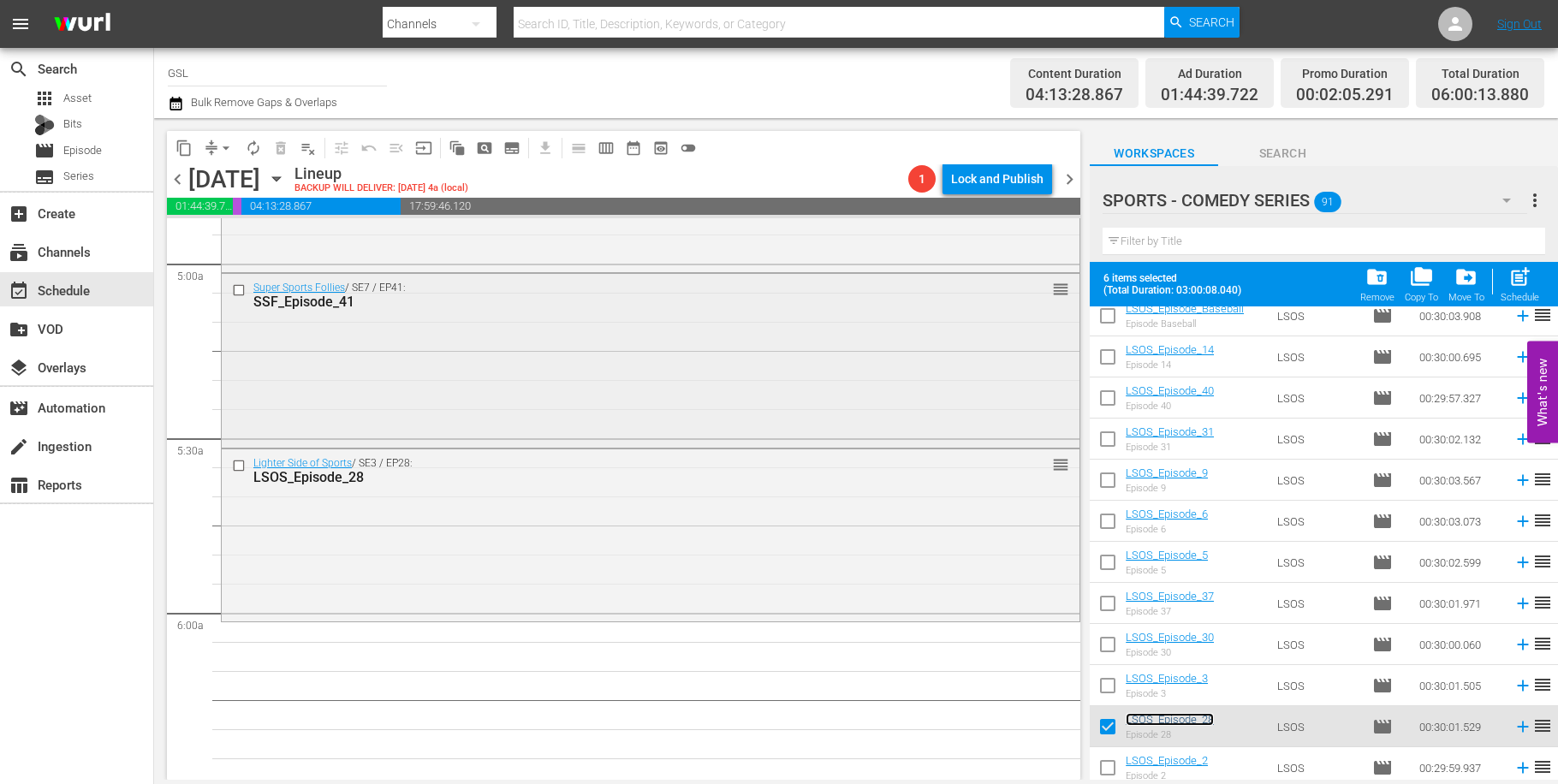
scroll to position [1694, 0]
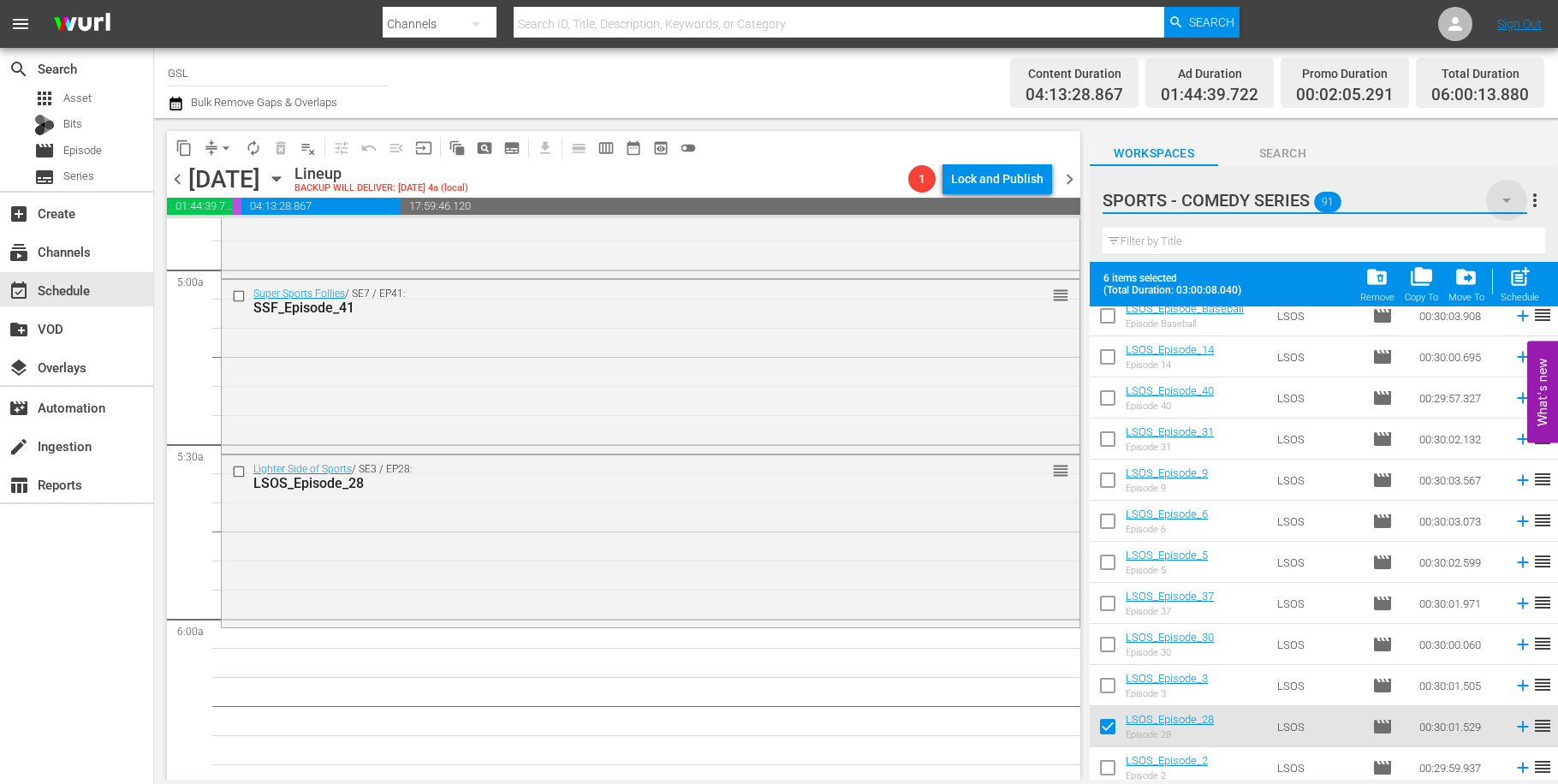
click at [1505, 200] on icon "button" at bounding box center [1507, 201] width 9 height 4
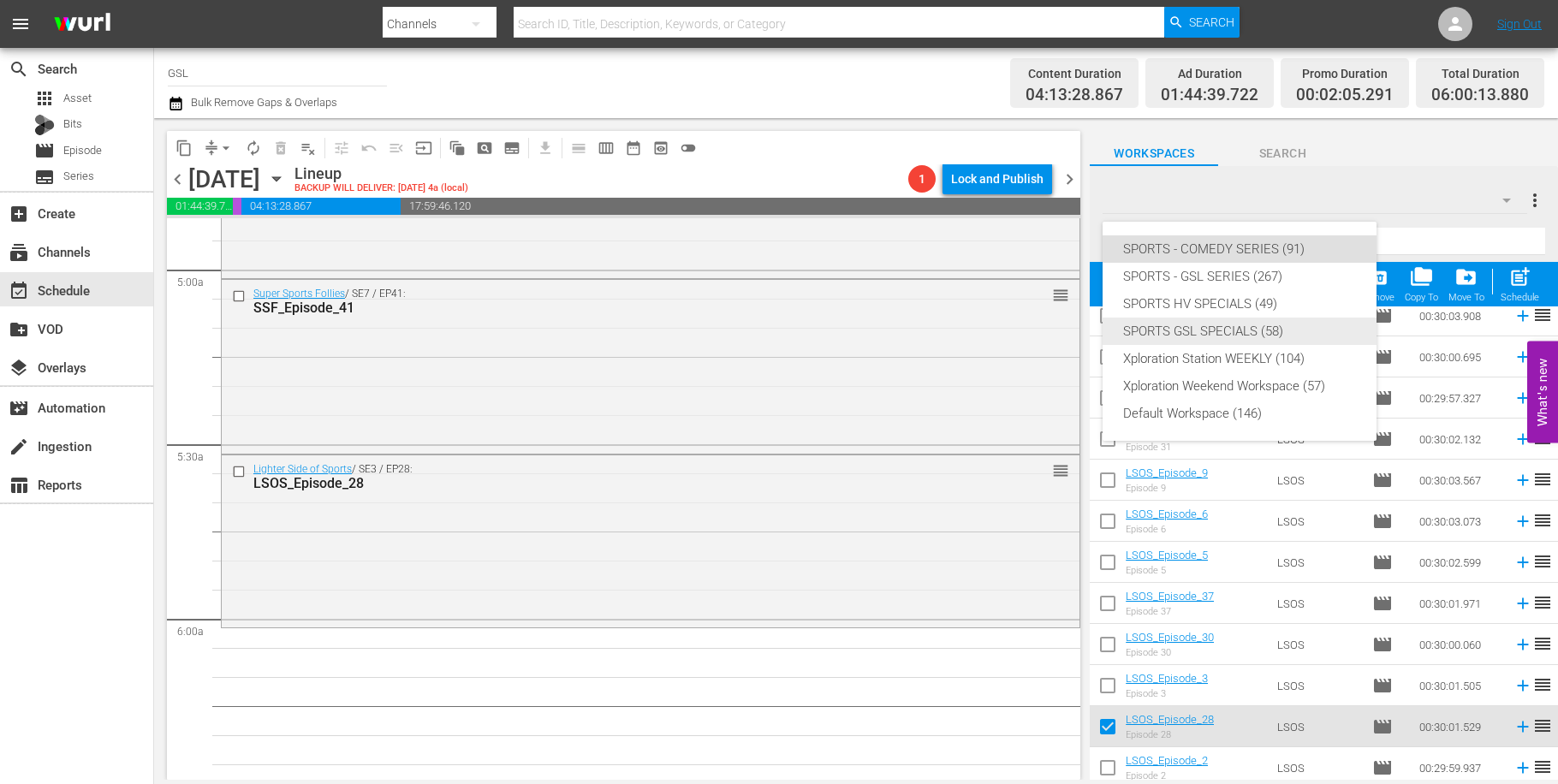
click at [1256, 336] on div "SPORTS GSL SPECIALS (58)" at bounding box center [1239, 331] width 232 height 27
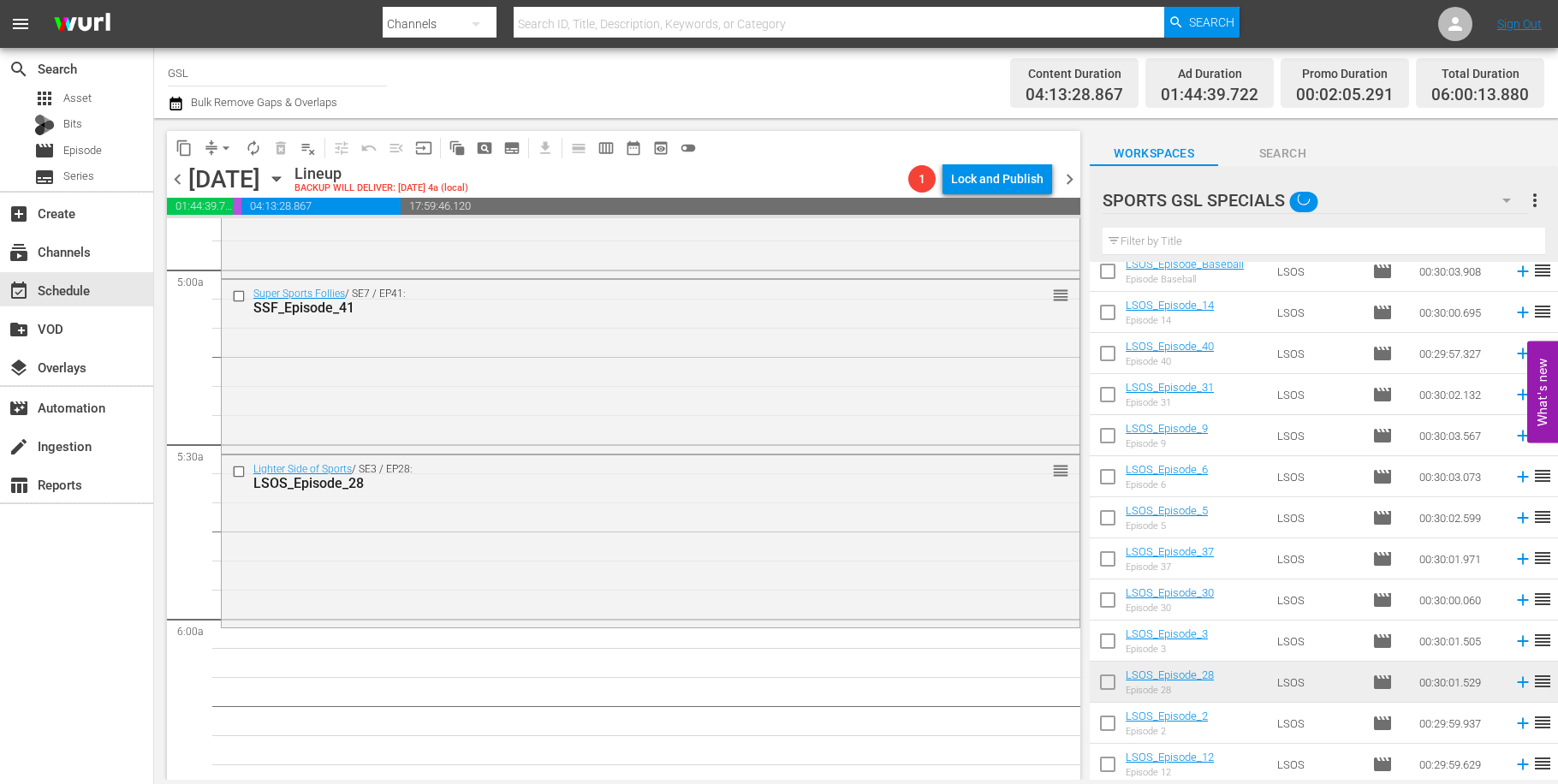
checkbox input "false"
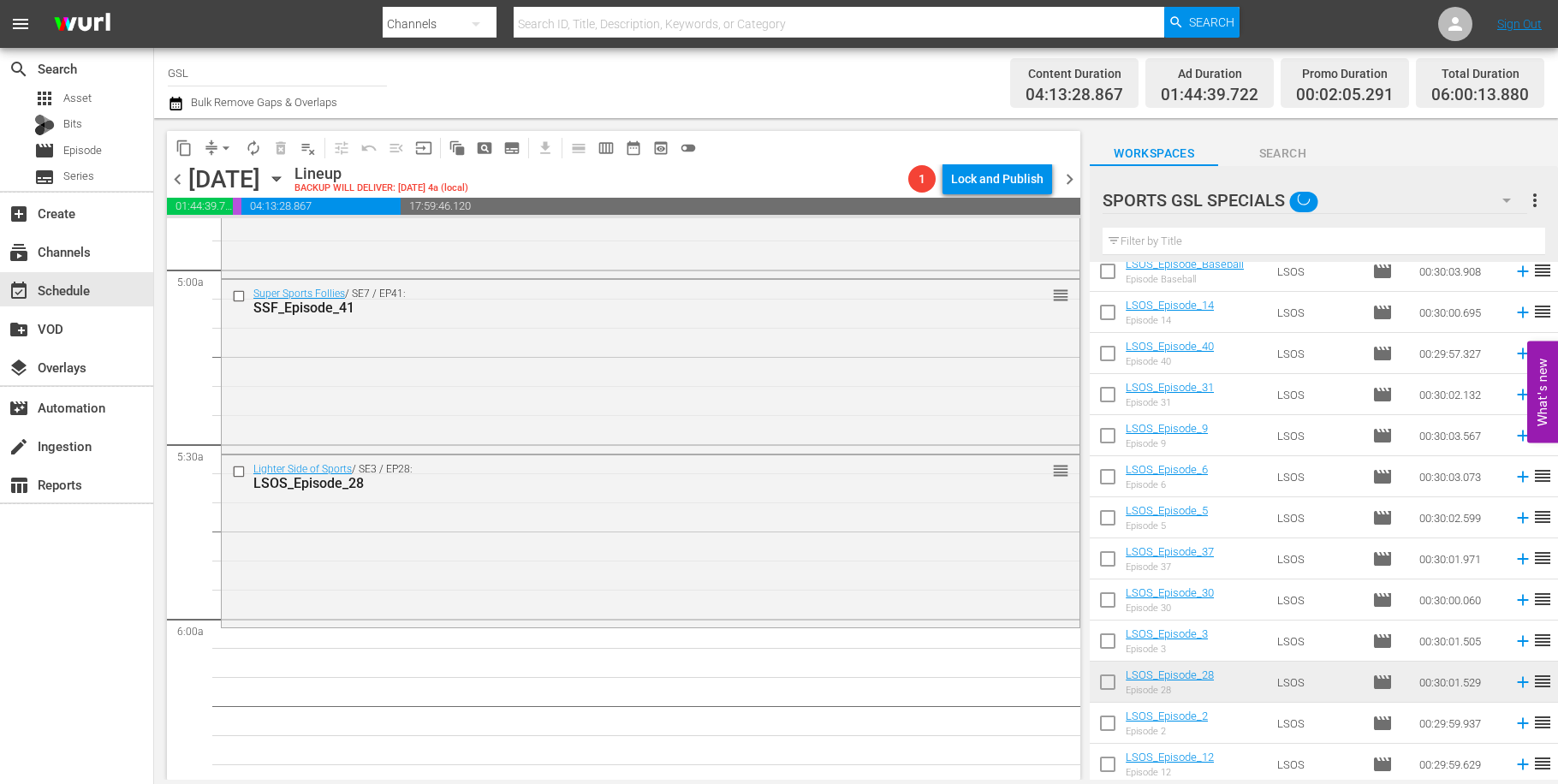
checkbox input "false"
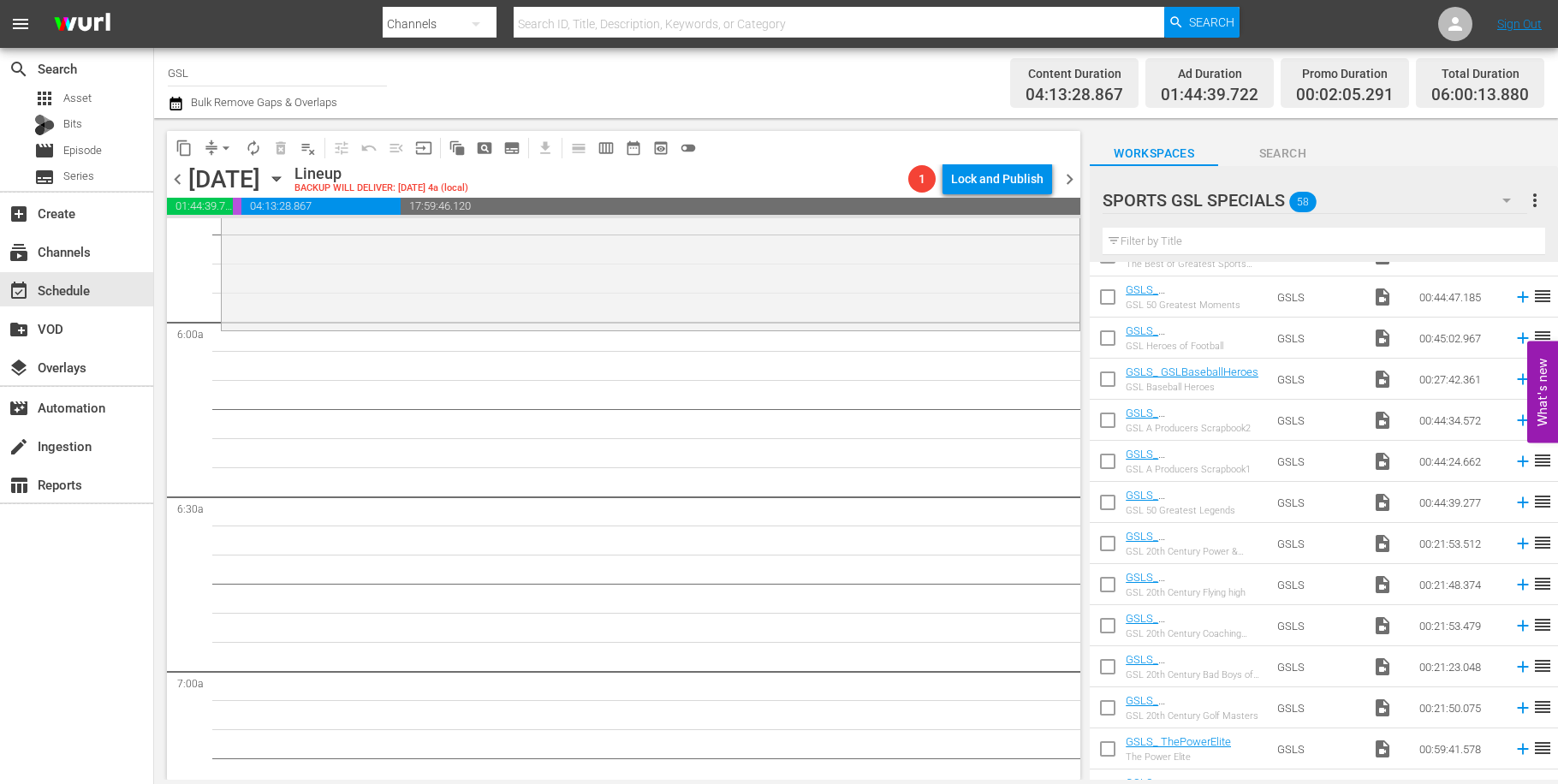
scroll to position [1261, 0]
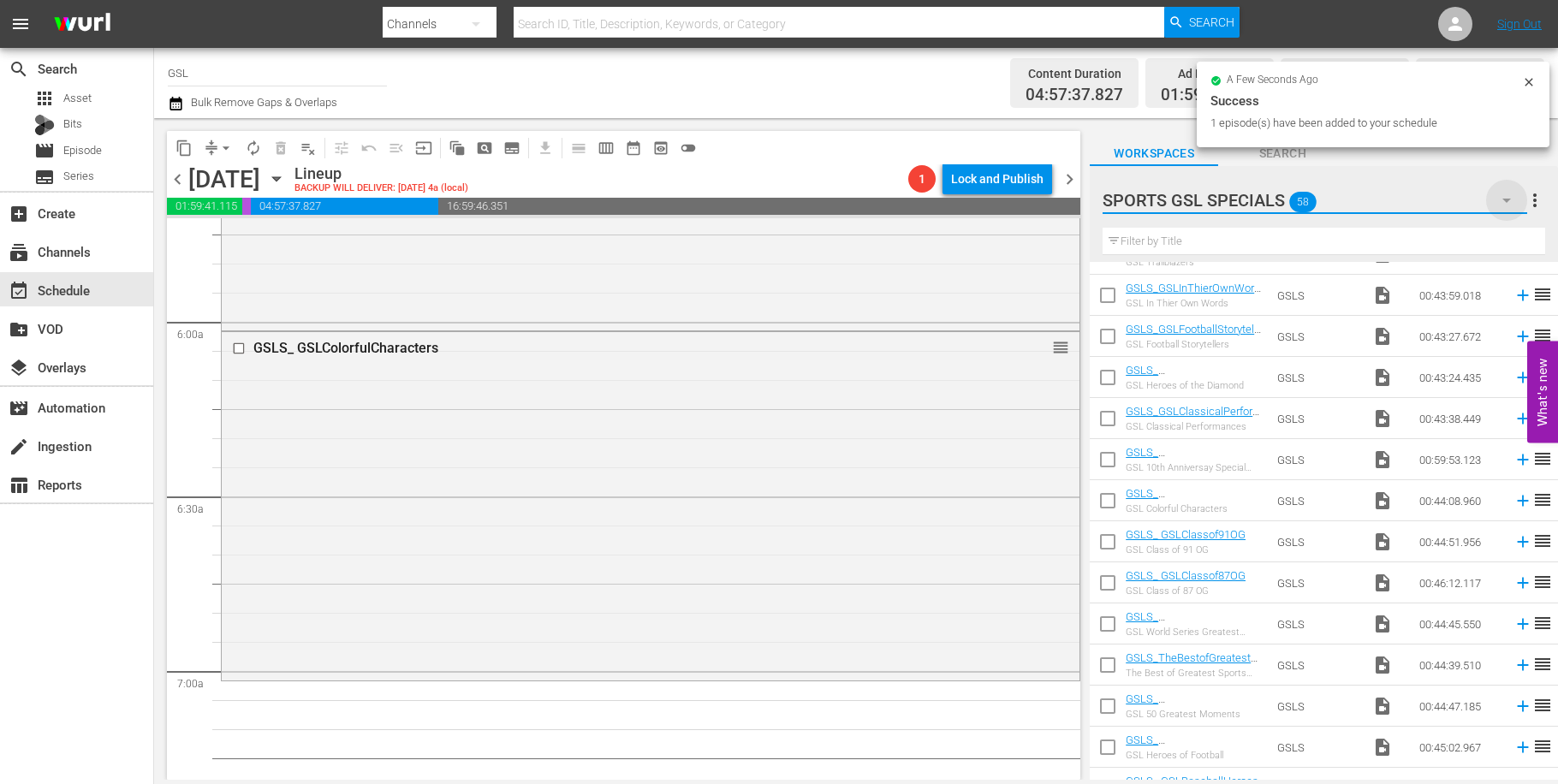
click at [1512, 205] on icon "button" at bounding box center [1506, 200] width 20 height 20
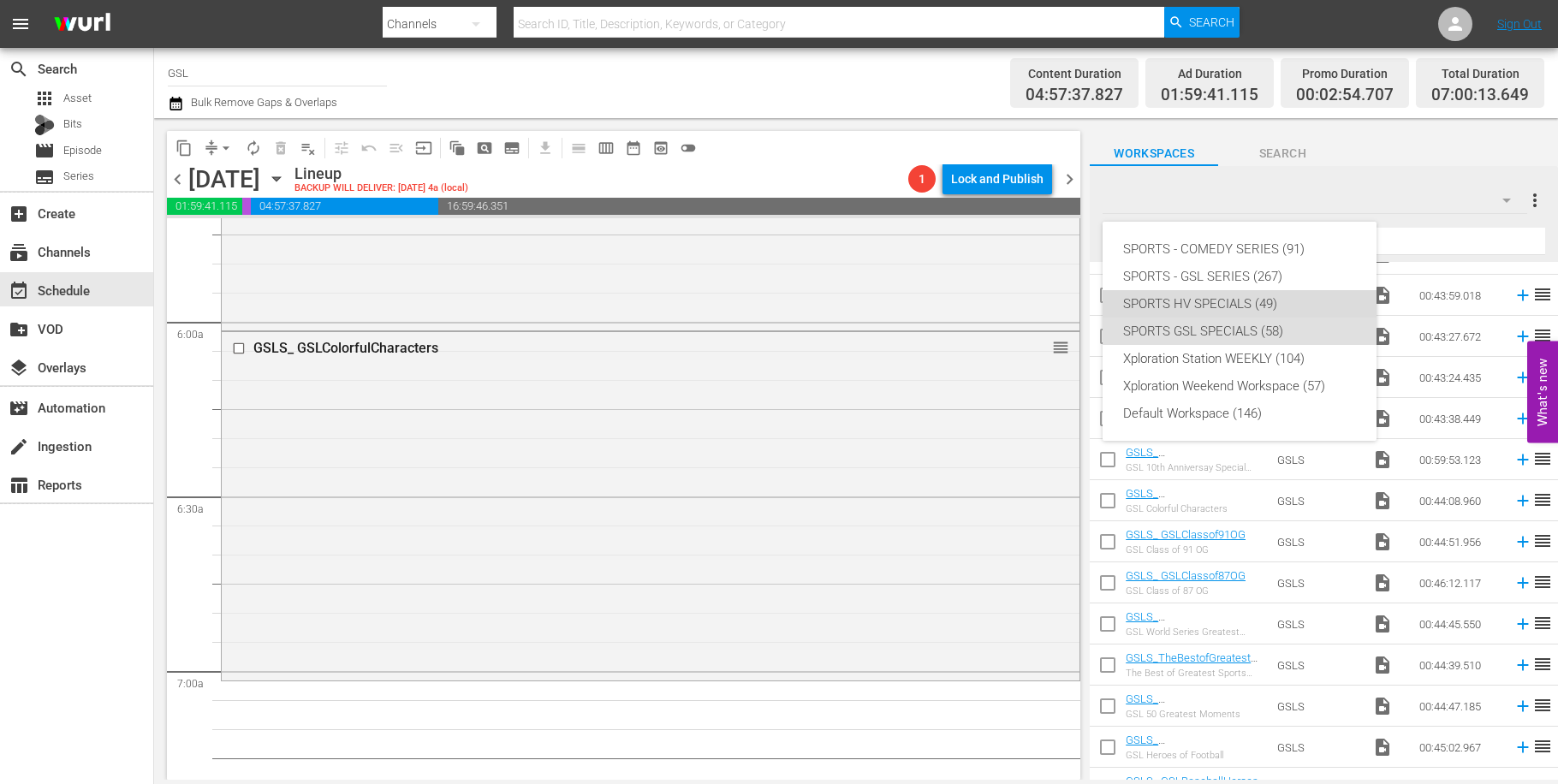
click at [1236, 299] on div "SPORTS HV SPECIALS (49)" at bounding box center [1239, 304] width 232 height 27
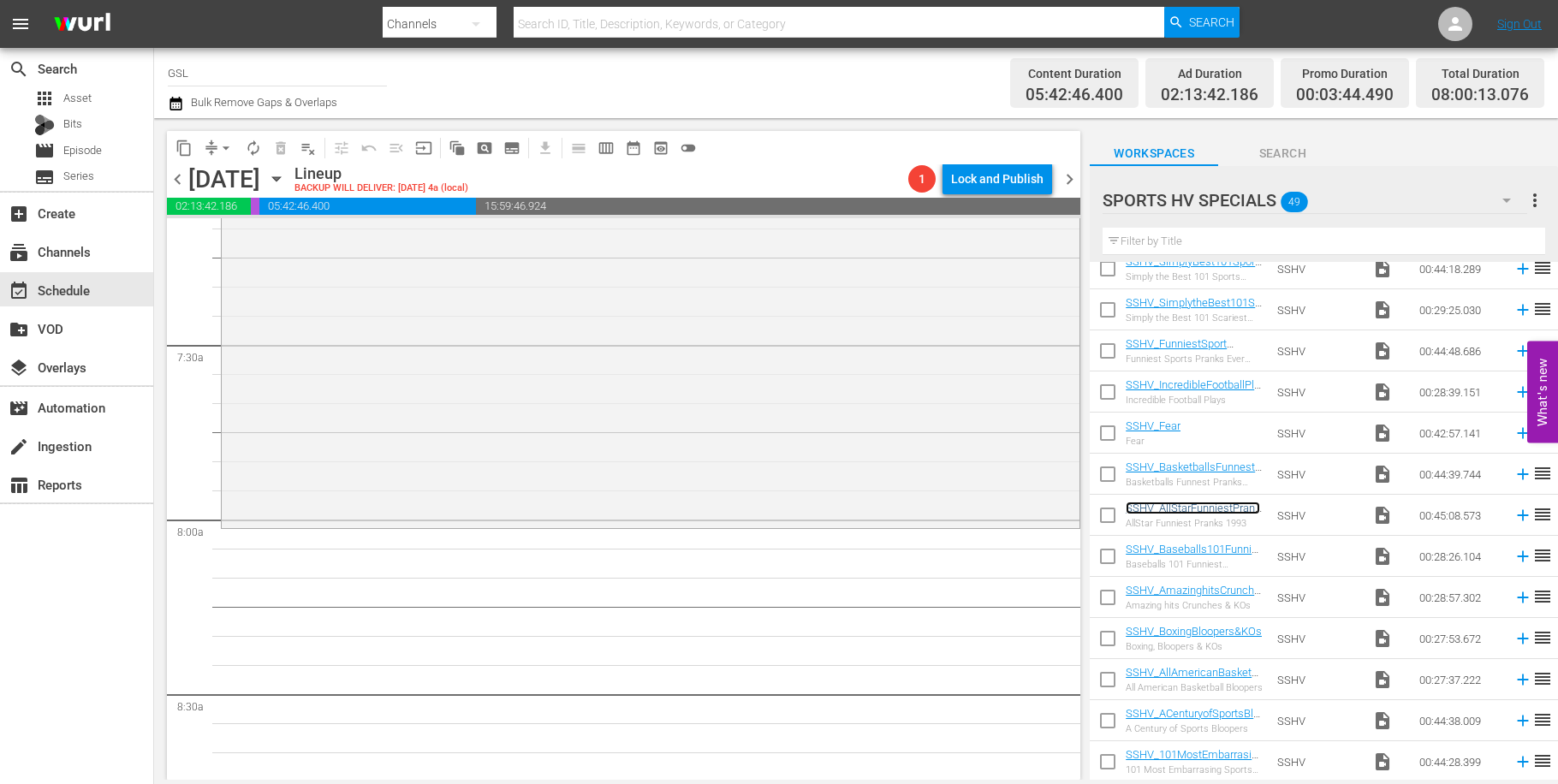
scroll to position [2697, 0]
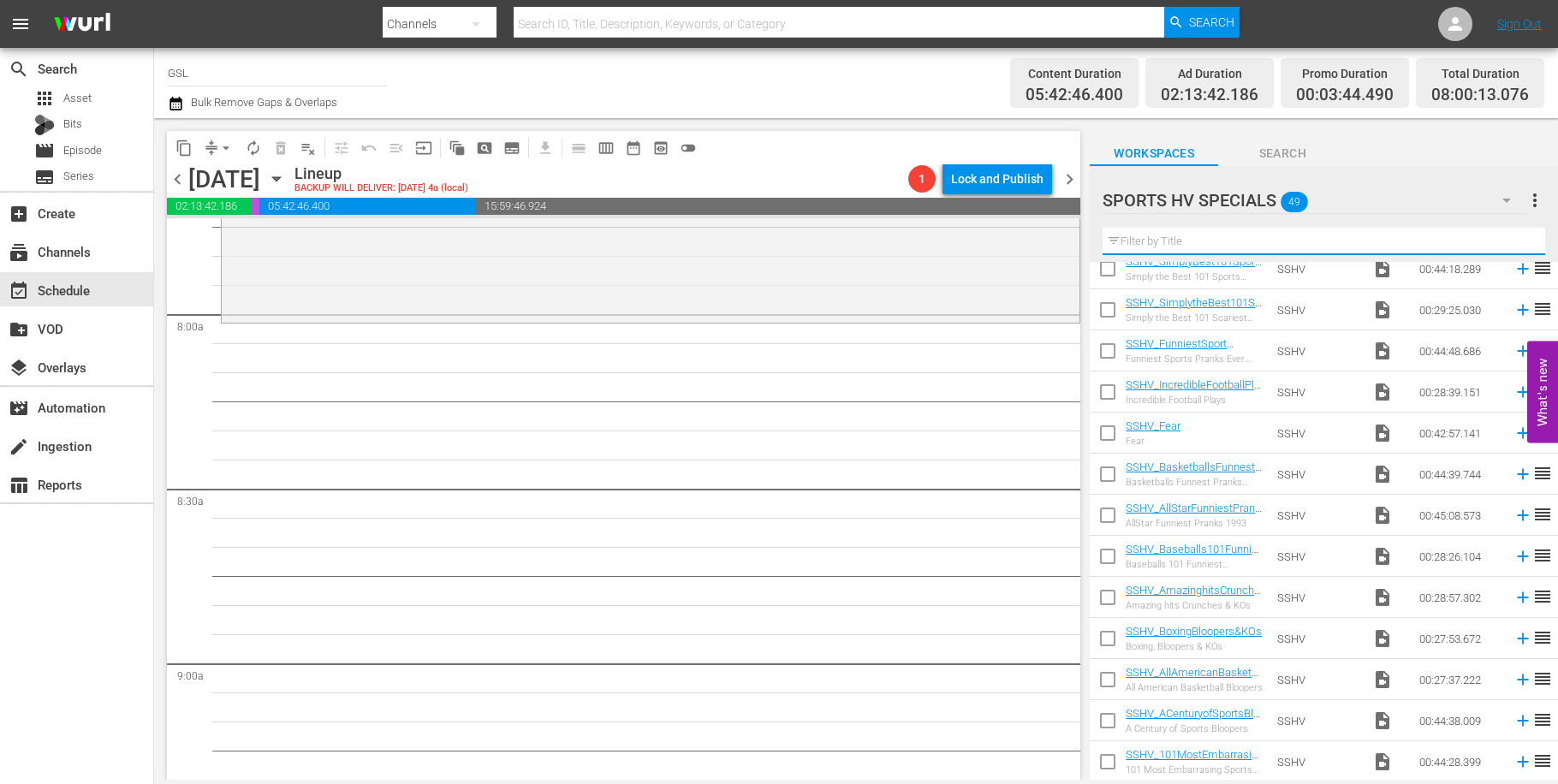
click at [1221, 241] on input "text" at bounding box center [1324, 241] width 443 height 27
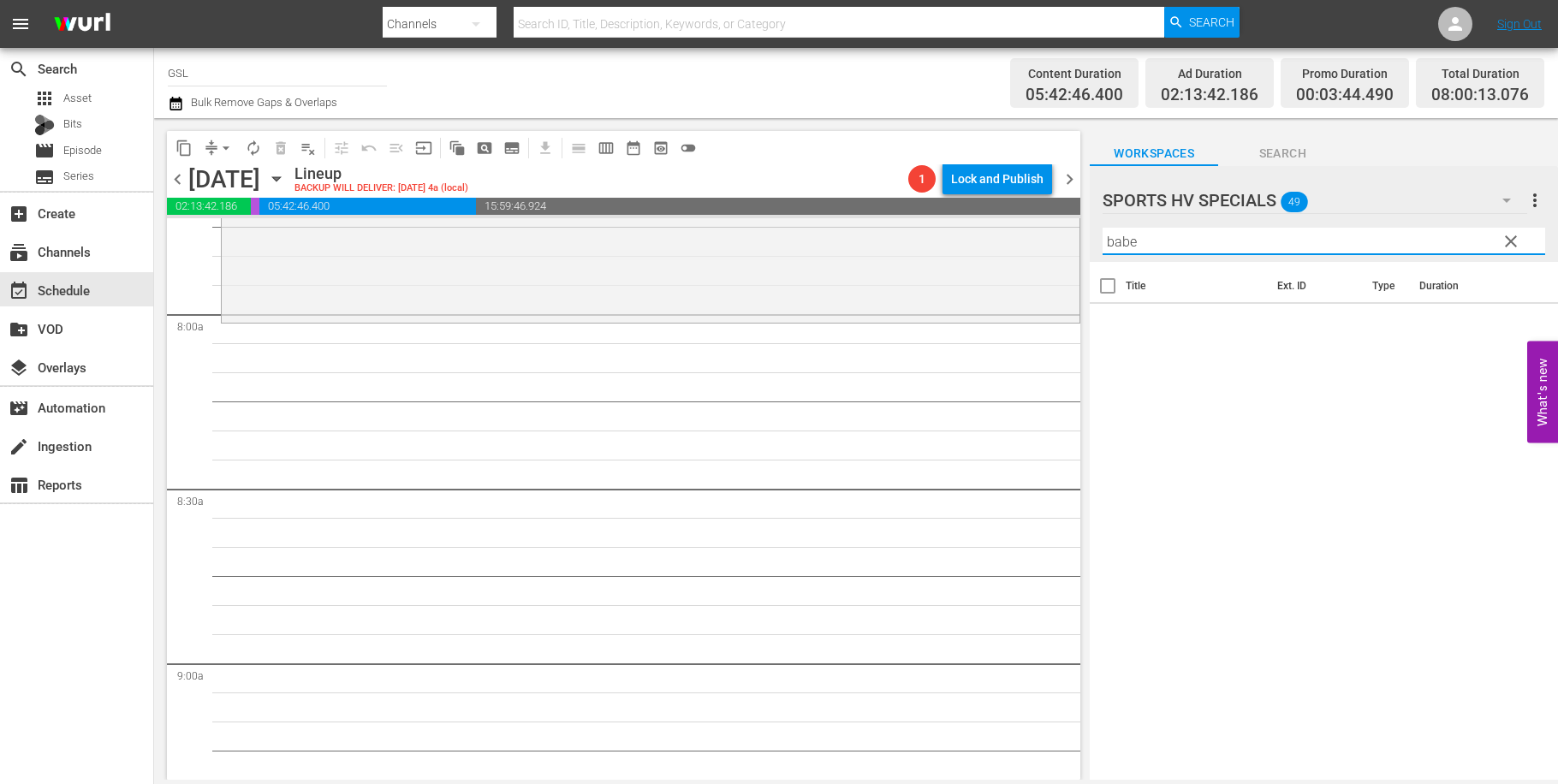
click at [1508, 196] on icon "button" at bounding box center [1506, 200] width 20 height 20
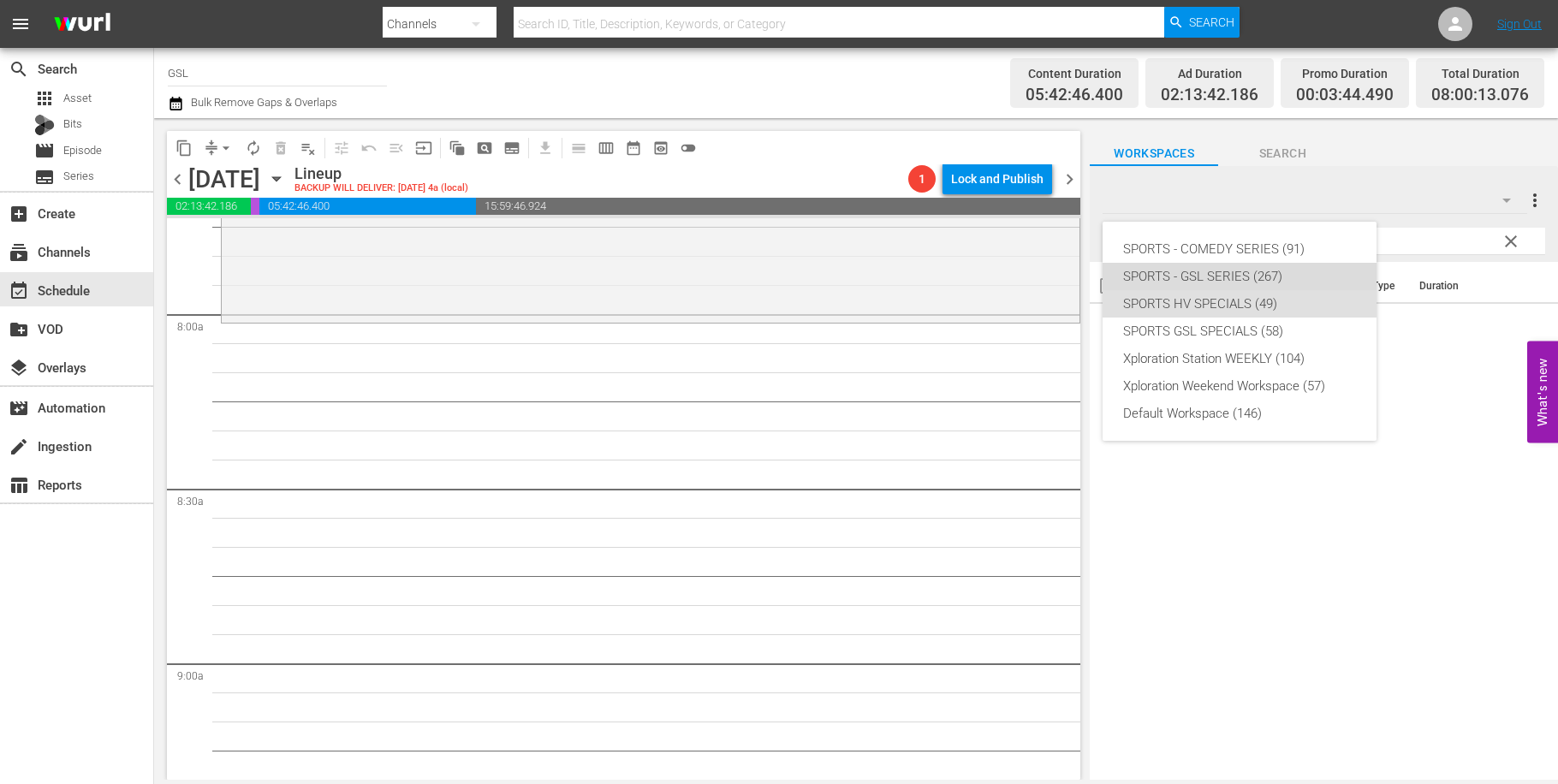
click at [1283, 271] on div "SPORTS - GSL SERIES (267)" at bounding box center [1239, 276] width 232 height 27
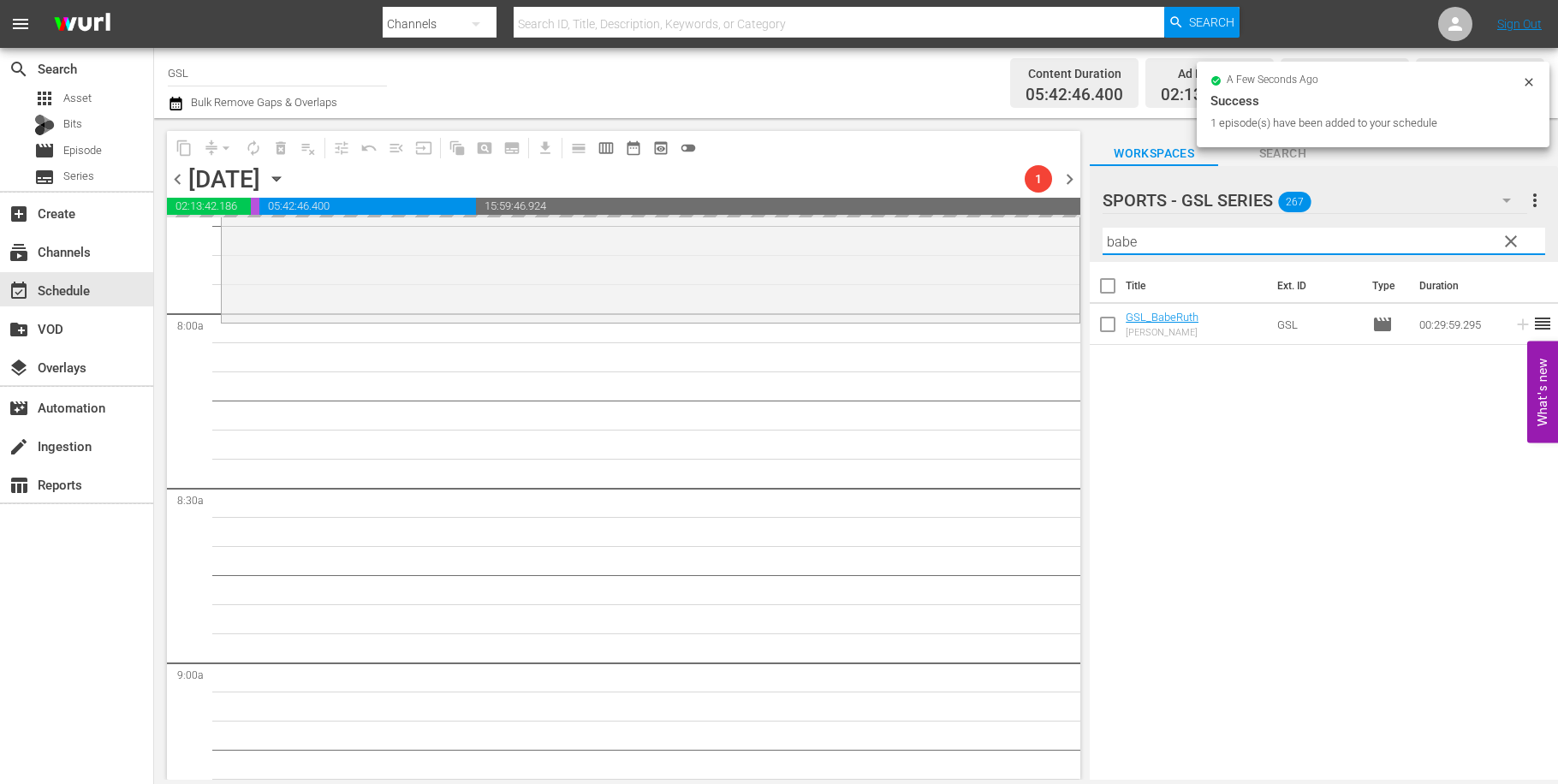
drag, startPoint x: 1030, startPoint y: 227, endPoint x: 1137, endPoint y: 233, distance: 107.2
click at [1103, 228] on input "babe" at bounding box center [1324, 241] width 443 height 27
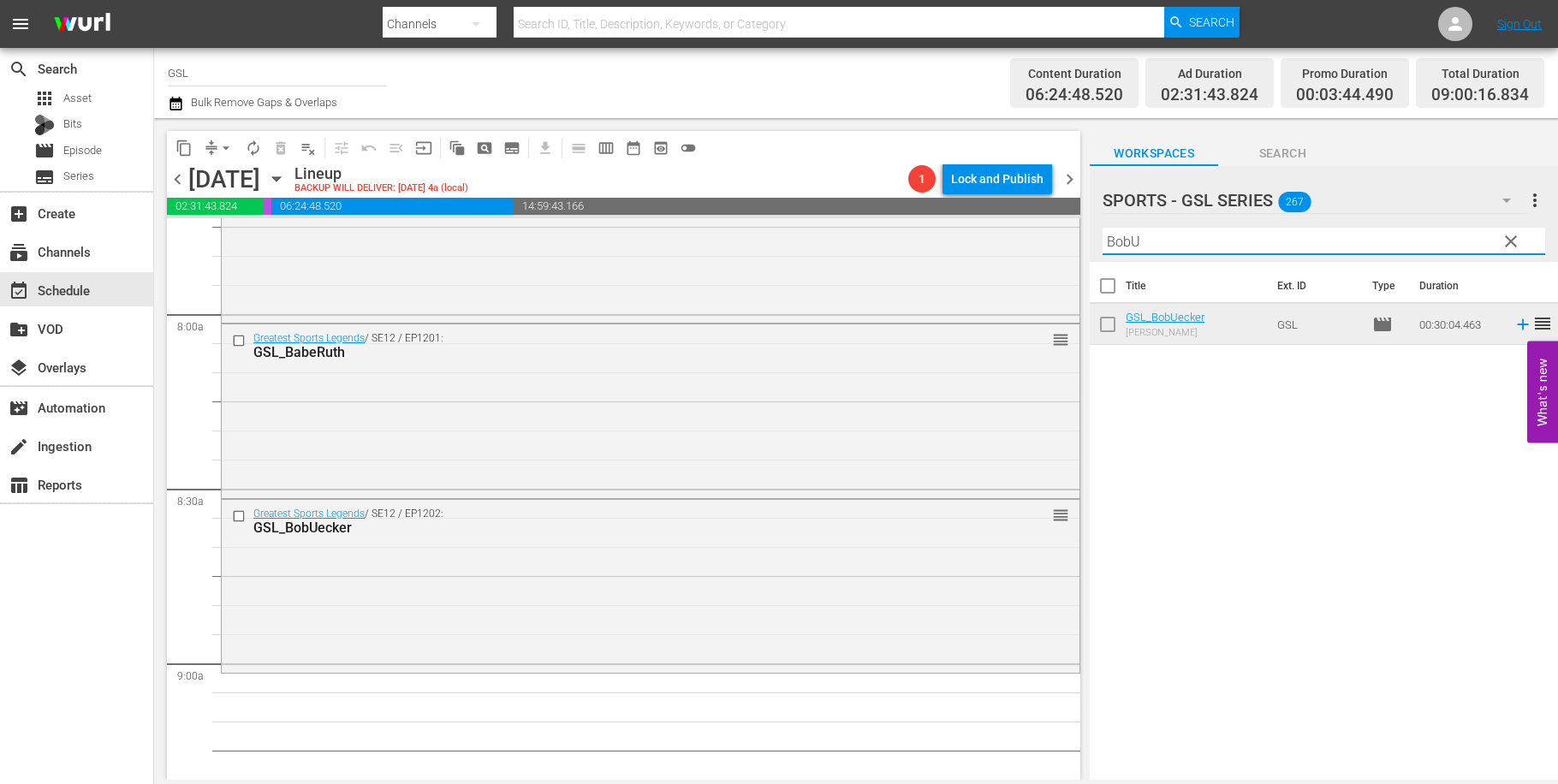
drag, startPoint x: 1158, startPoint y: 243, endPoint x: 988, endPoint y: 211, distance: 173.0
click at [1103, 228] on input "BobU" at bounding box center [1324, 241] width 443 height 27
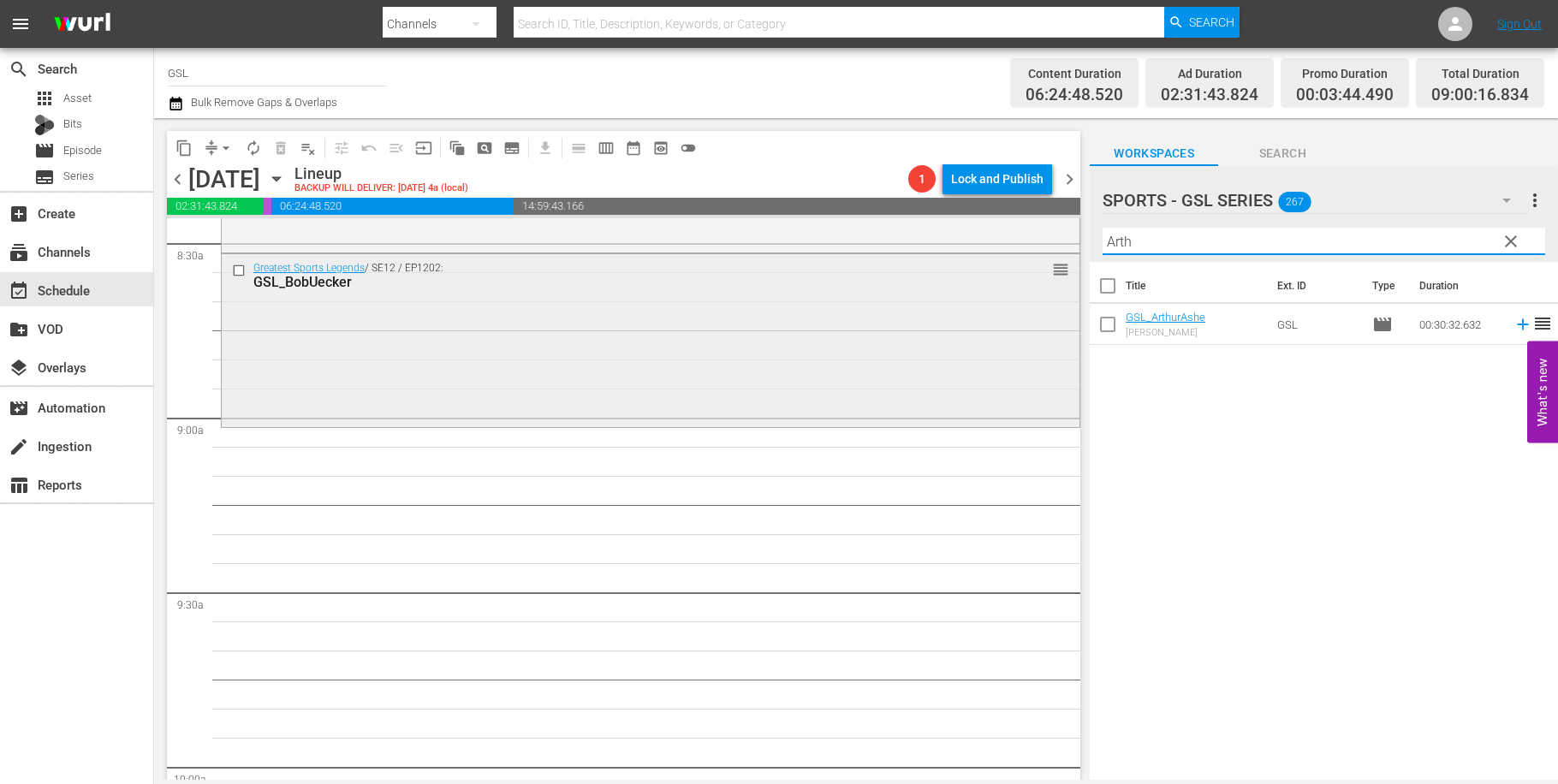
scroll to position [2952, 0]
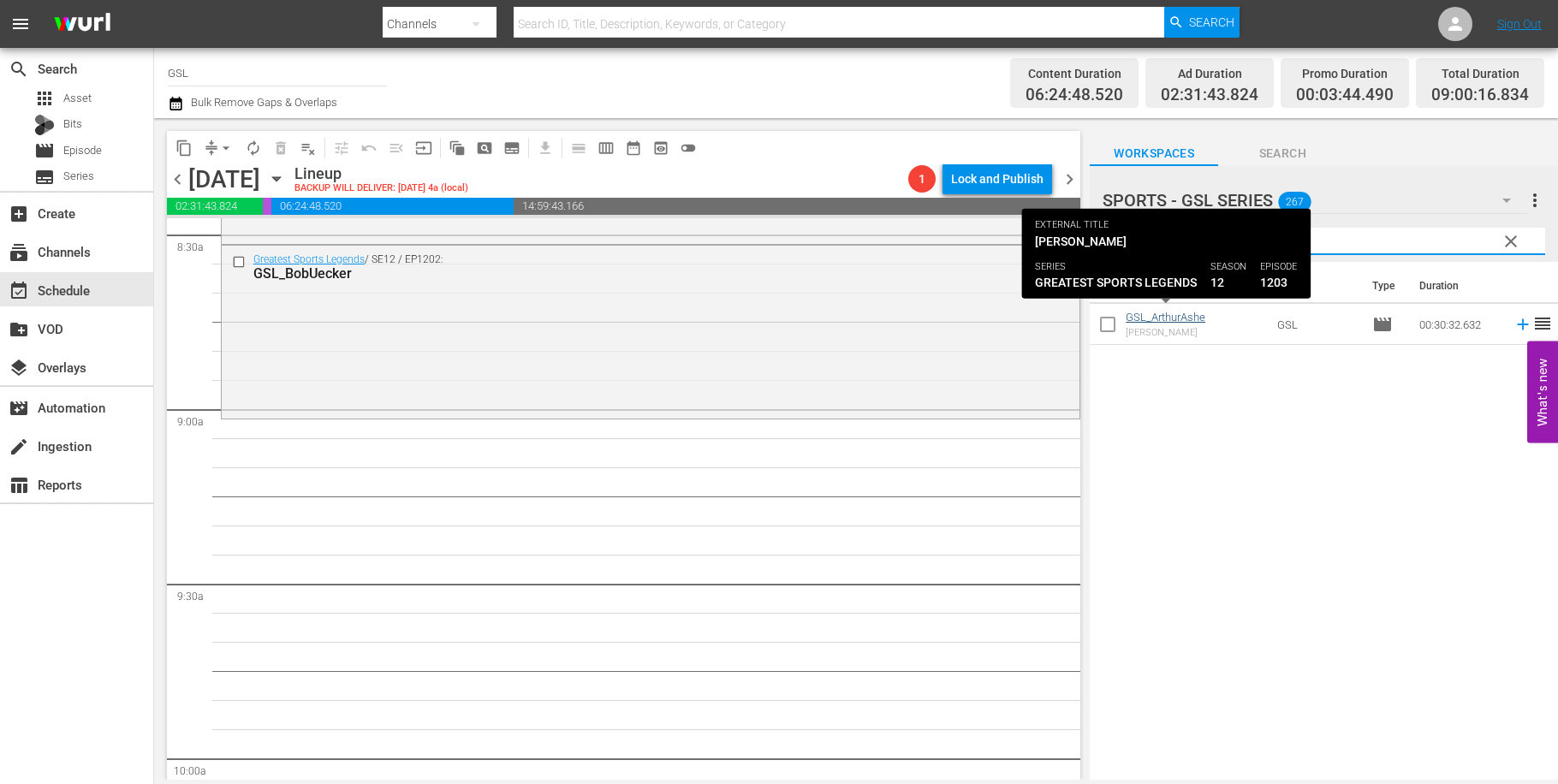
type input "Arth"
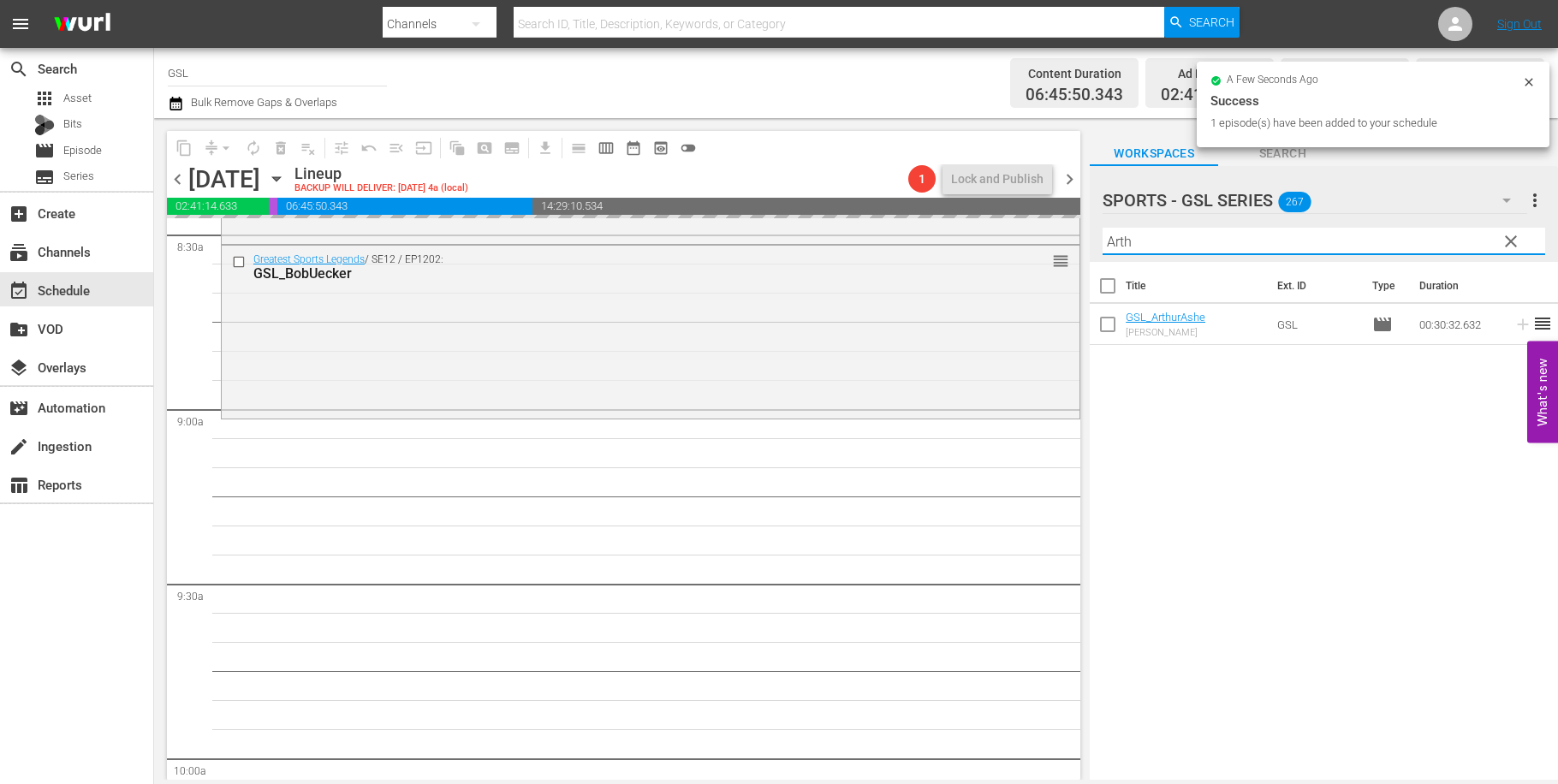
drag, startPoint x: 1191, startPoint y: 232, endPoint x: 1177, endPoint y: 243, distance: 17.8
click at [1182, 240] on input "Arth" at bounding box center [1324, 241] width 443 height 27
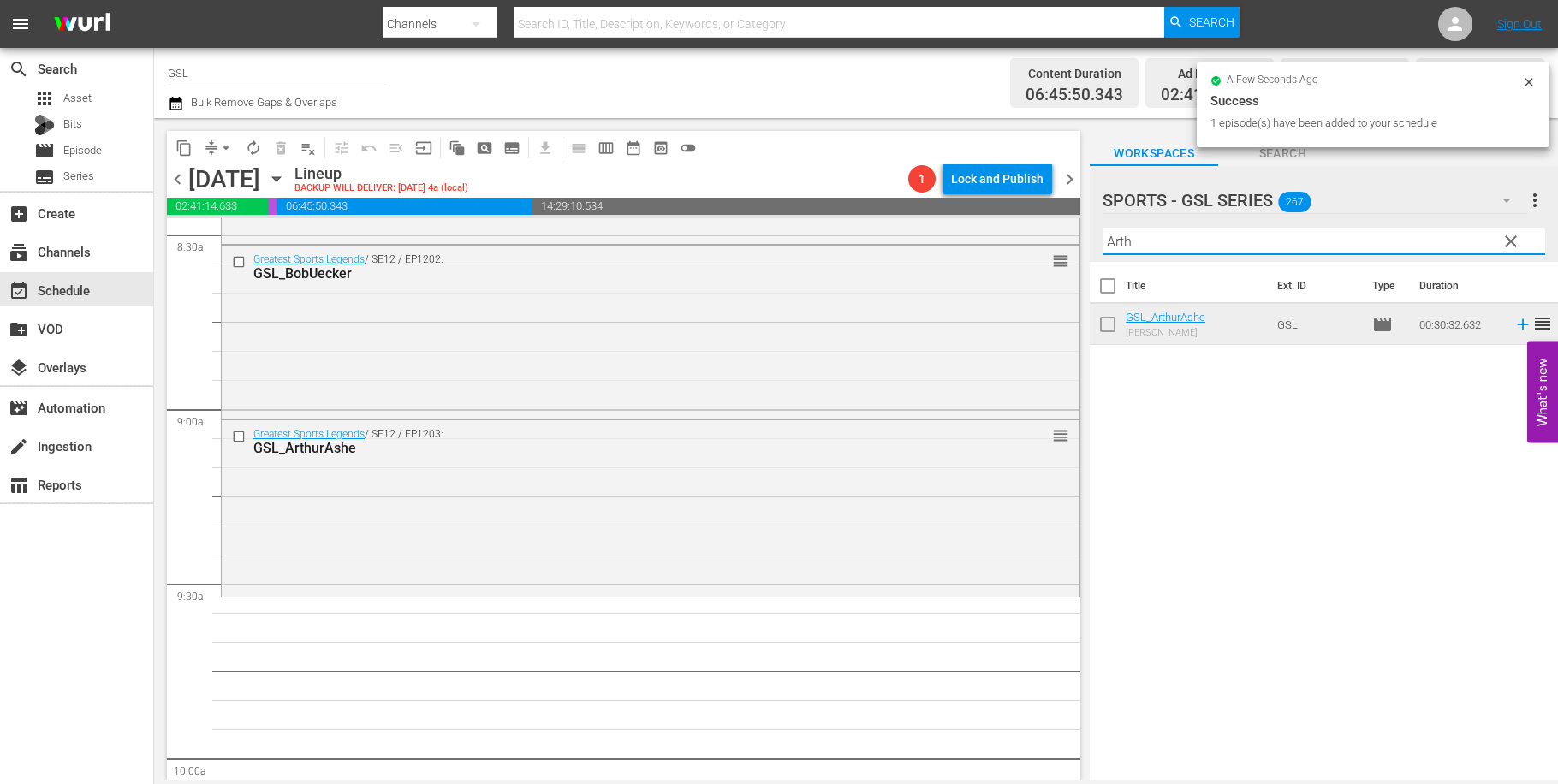
drag, startPoint x: 1060, startPoint y: 223, endPoint x: 1045, endPoint y: 217, distance: 16.2
click at [1103, 228] on input "Arth" at bounding box center [1324, 241] width 443 height 27
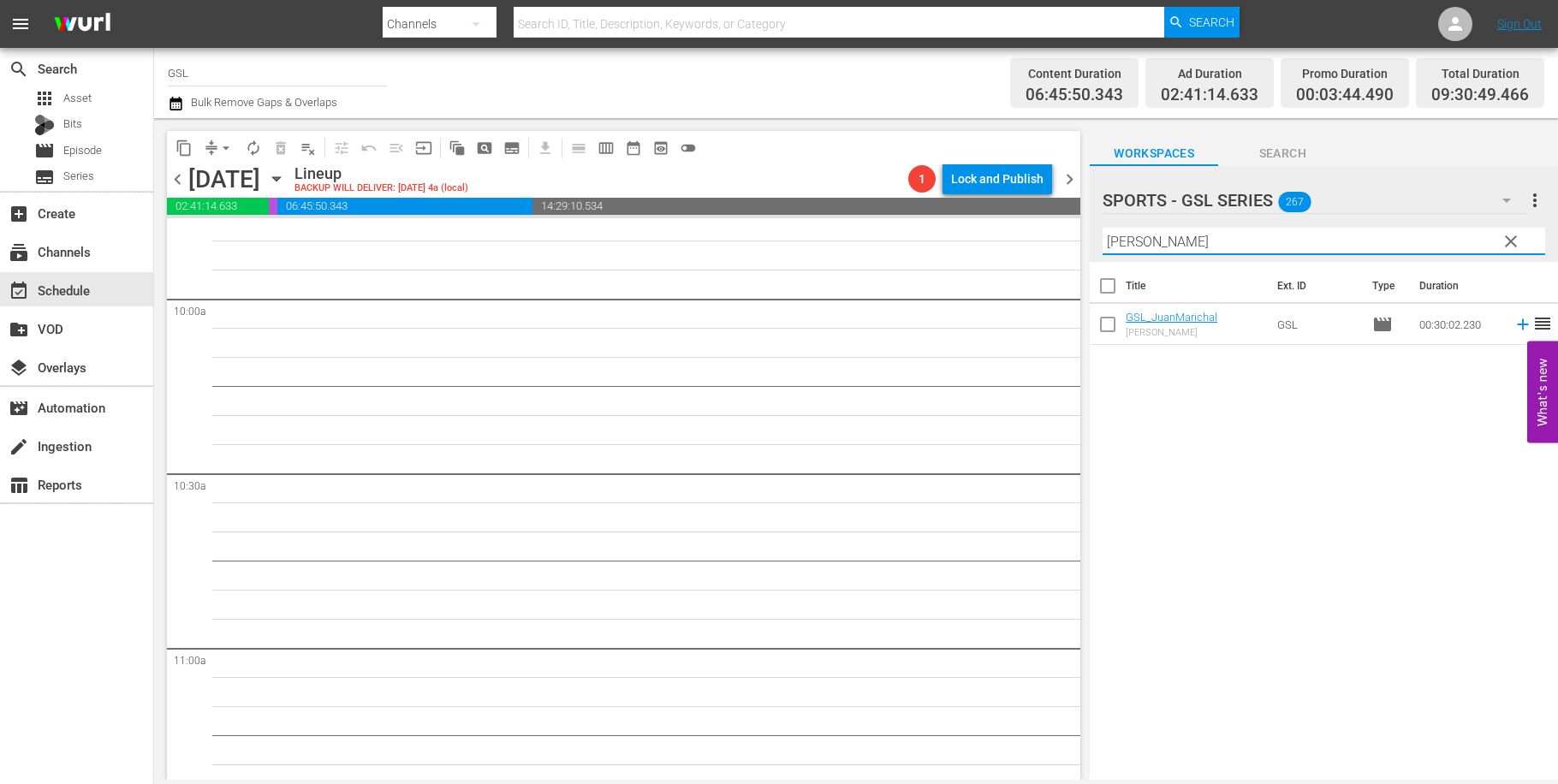
scroll to position [3206, 0]
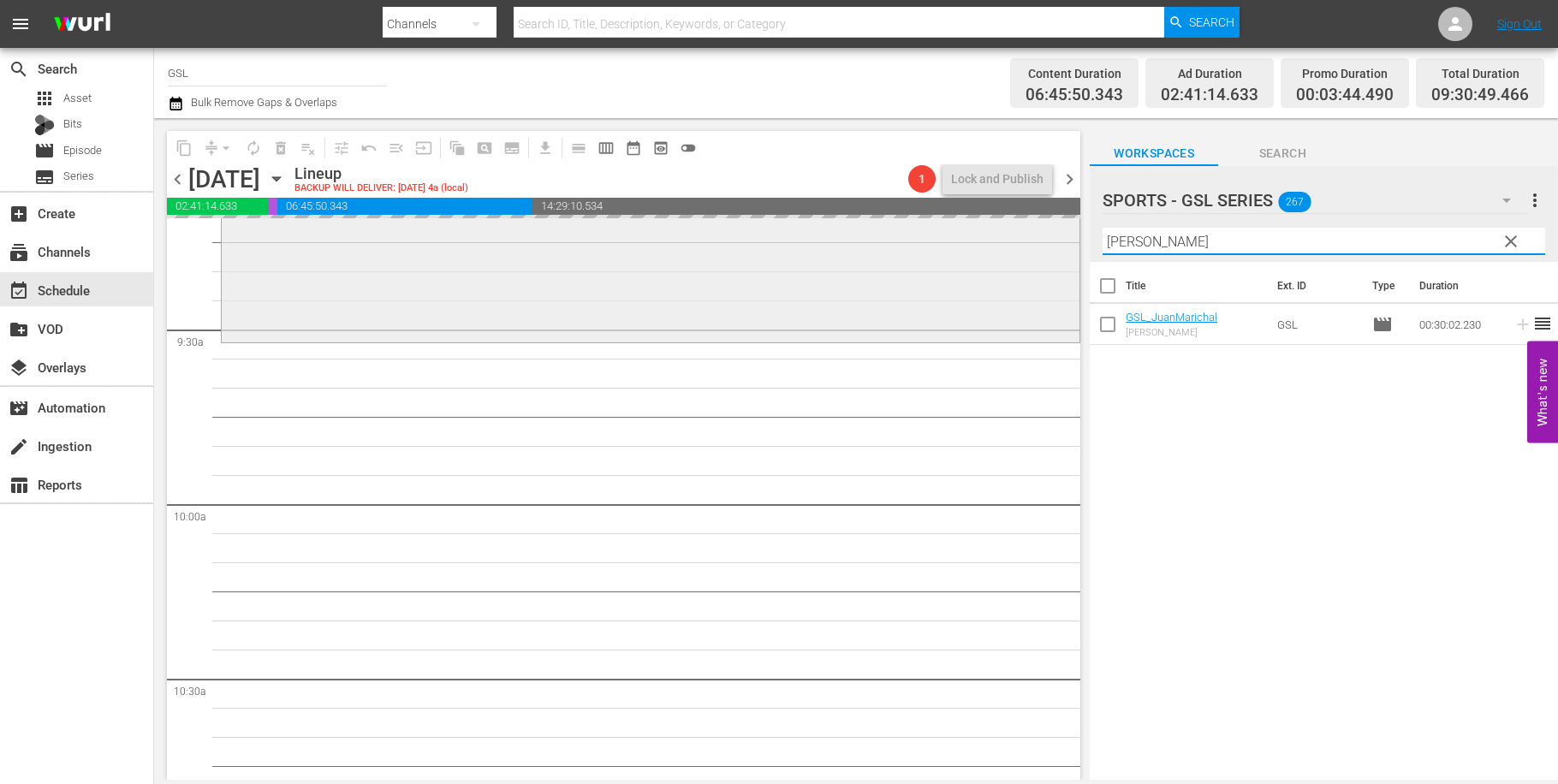
drag, startPoint x: 1150, startPoint y: 237, endPoint x: 1036, endPoint y: 229, distance: 114.3
click at [1103, 229] on input "Juan" at bounding box center [1324, 241] width 443 height 27
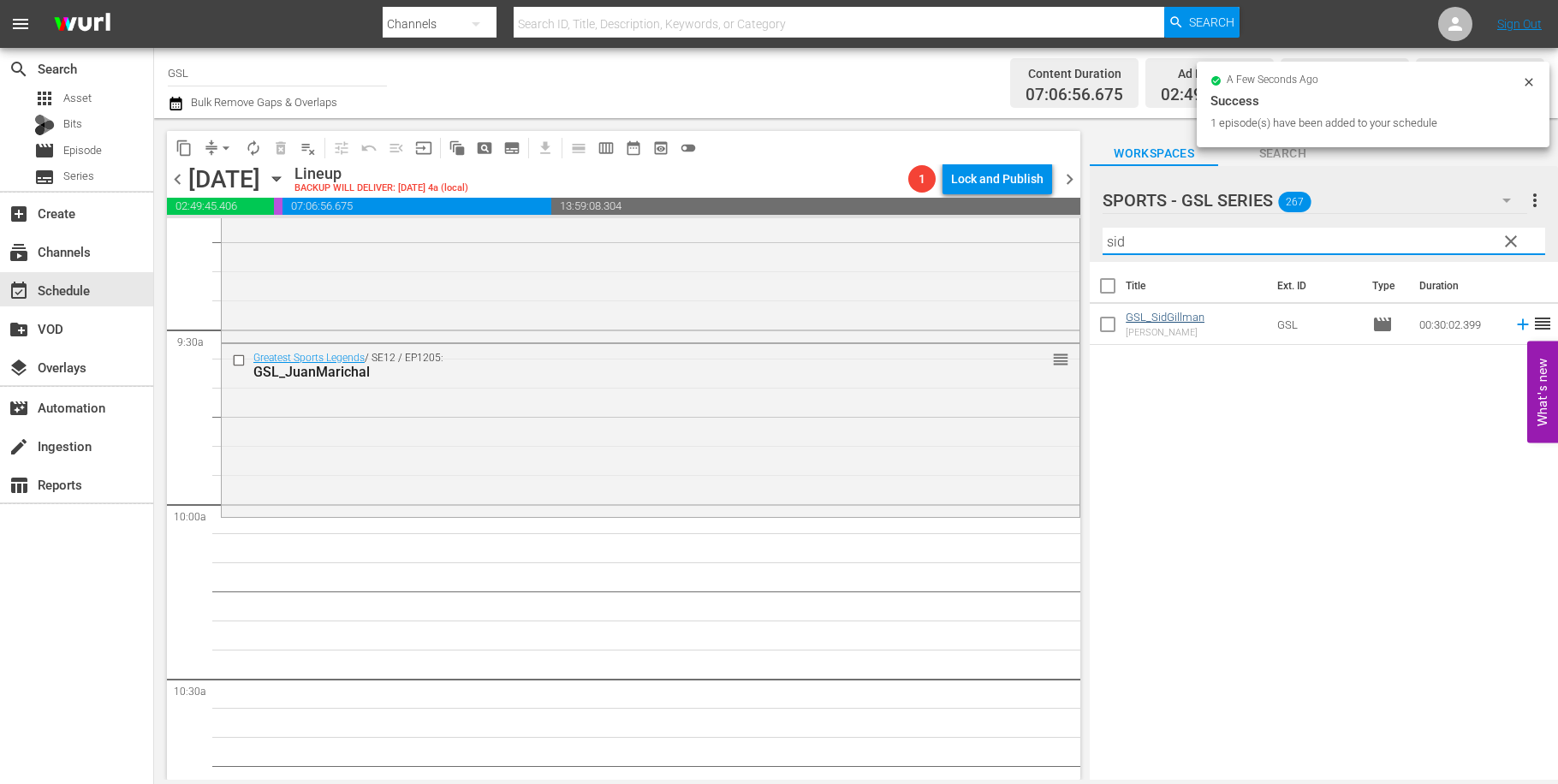
type input "sid"
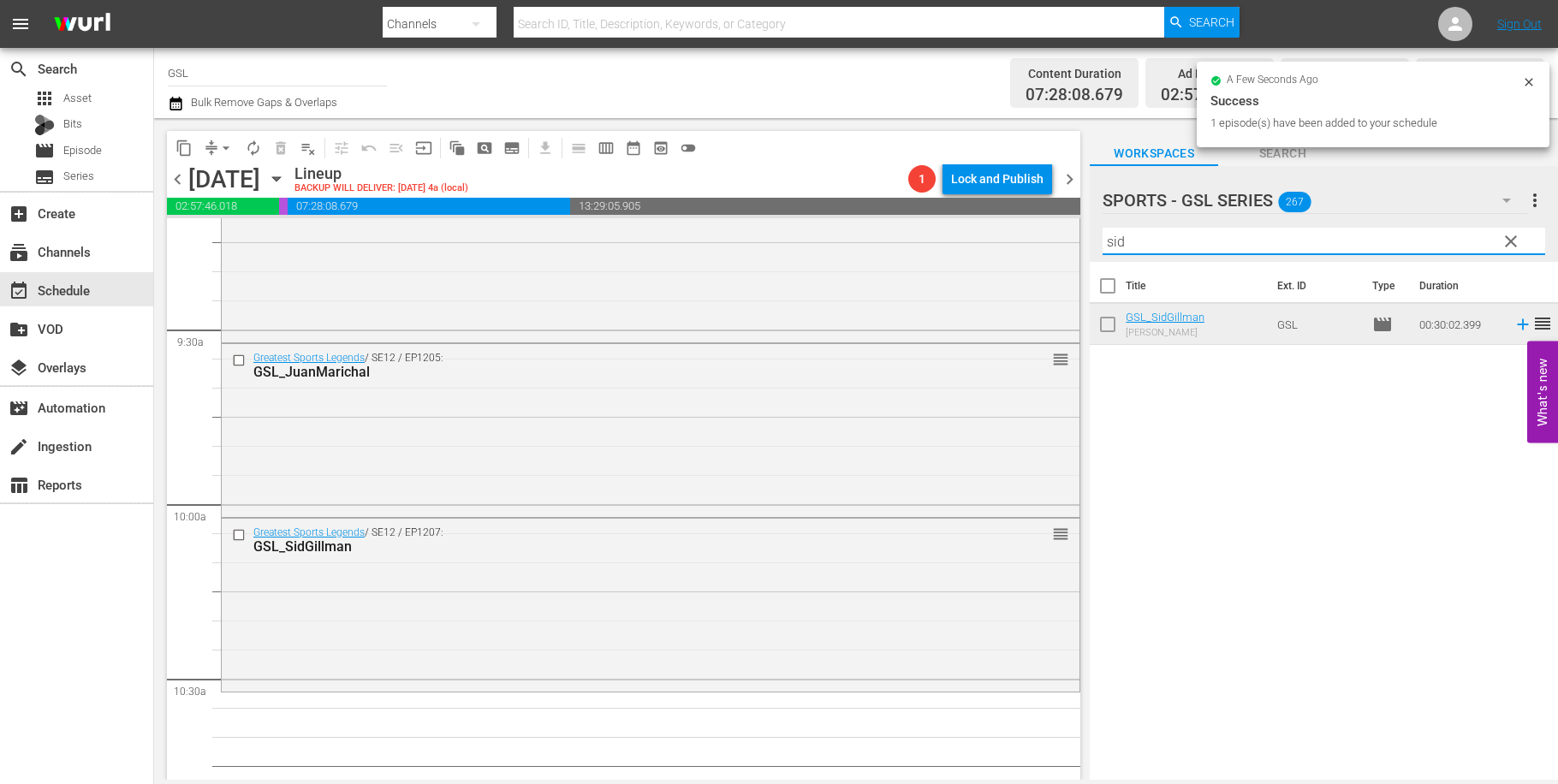
click at [1167, 232] on input "sid" at bounding box center [1324, 241] width 443 height 27
drag, startPoint x: 1059, startPoint y: 224, endPoint x: 1013, endPoint y: 215, distance: 46.9
click at [1103, 228] on input "sid" at bounding box center [1324, 241] width 443 height 27
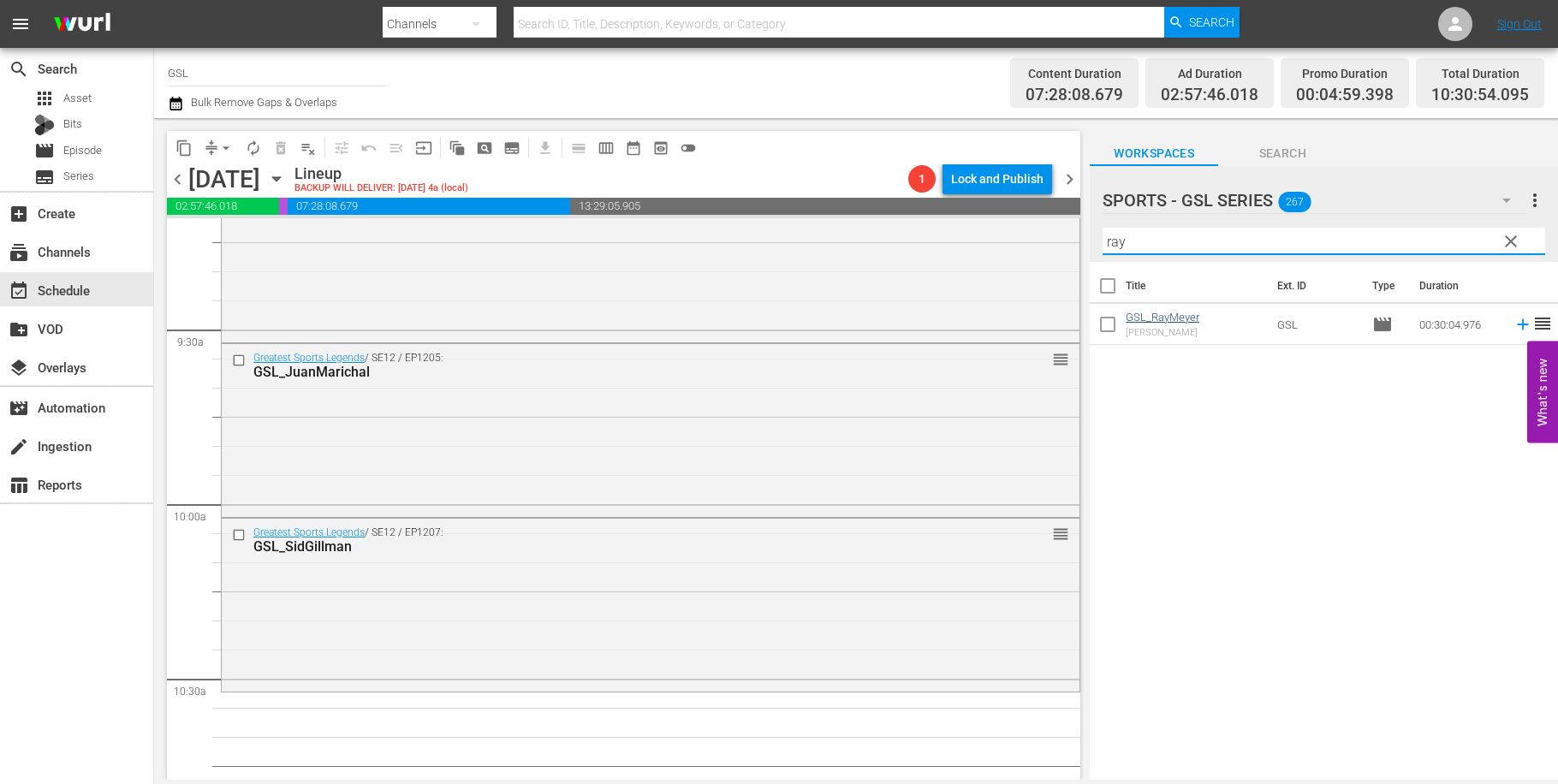
type input "ray"
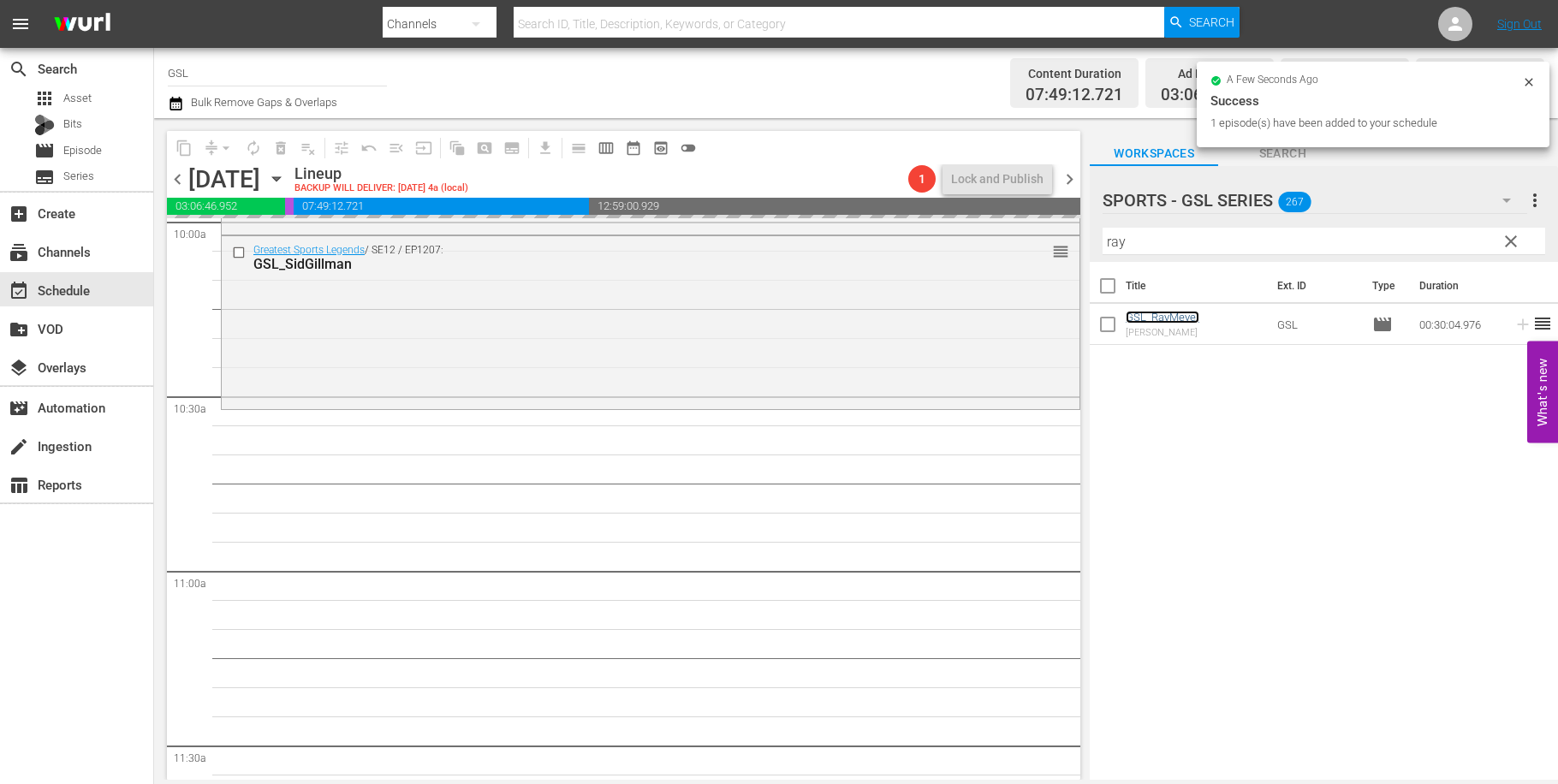
scroll to position [3630, 0]
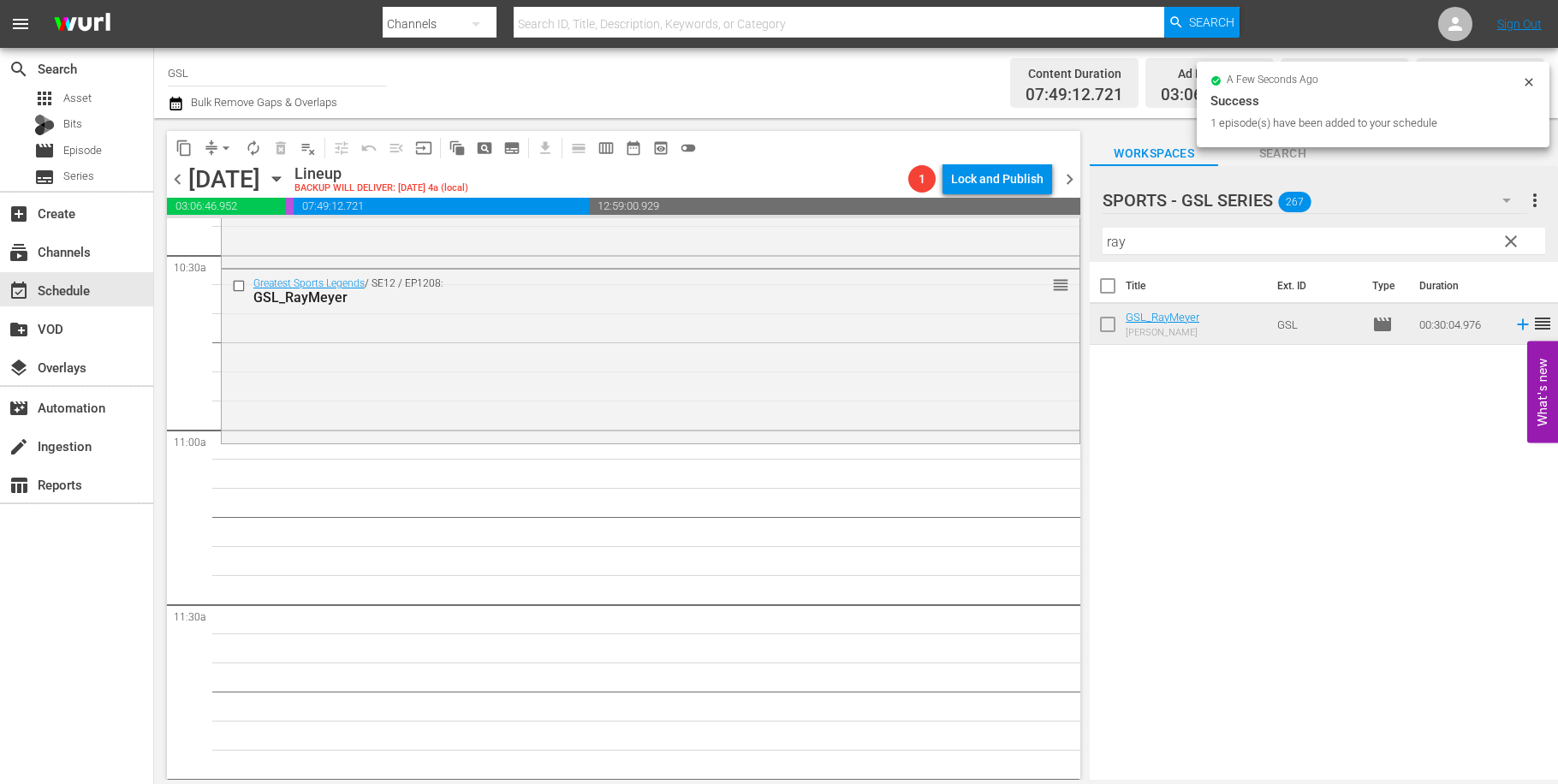
click at [1508, 244] on span "clear" at bounding box center [1511, 241] width 20 height 20
click at [1509, 205] on icon "button" at bounding box center [1506, 200] width 20 height 20
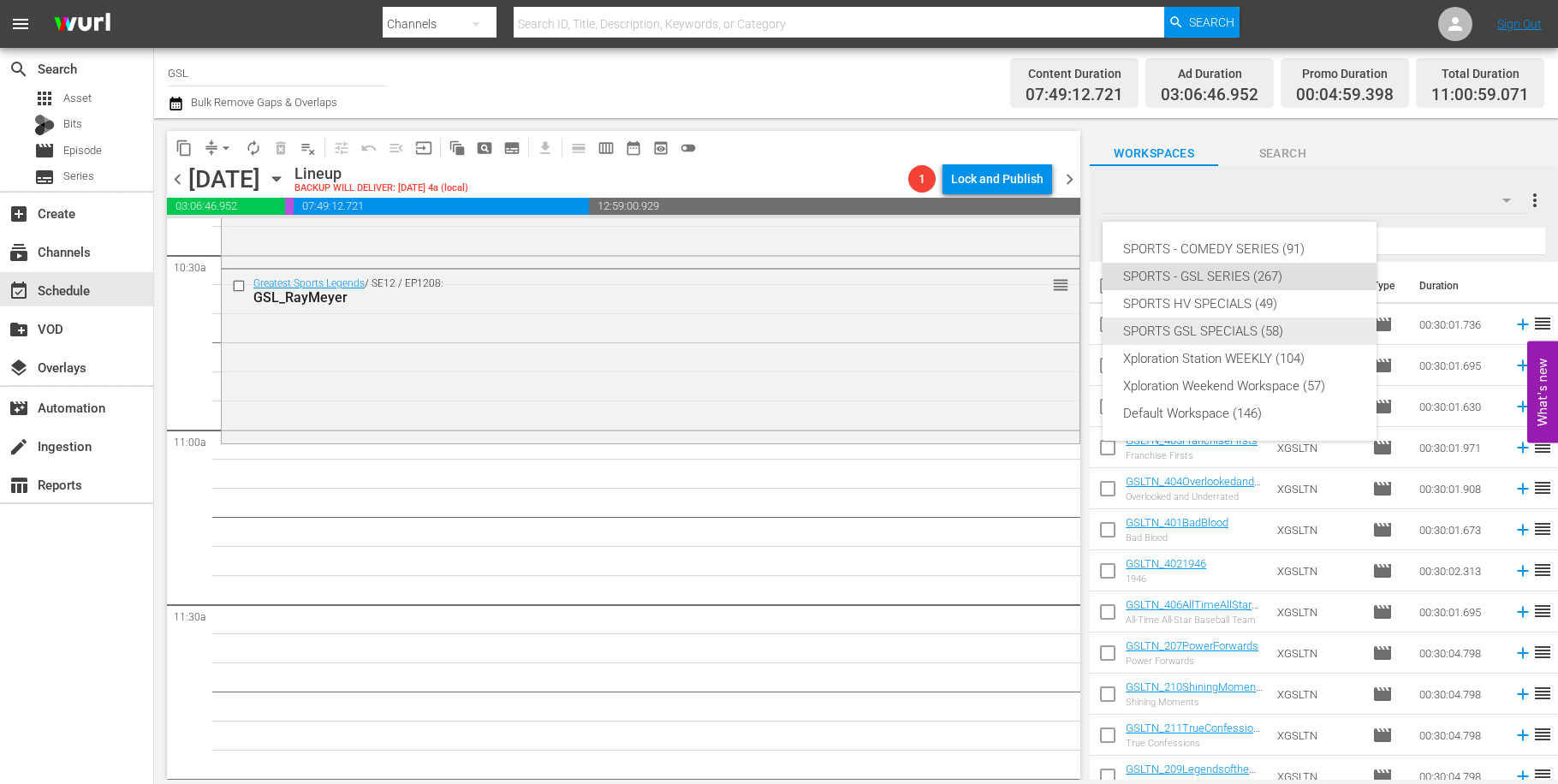
click at [1270, 335] on div "SPORTS GSL SPECIALS (58)" at bounding box center [1239, 331] width 232 height 27
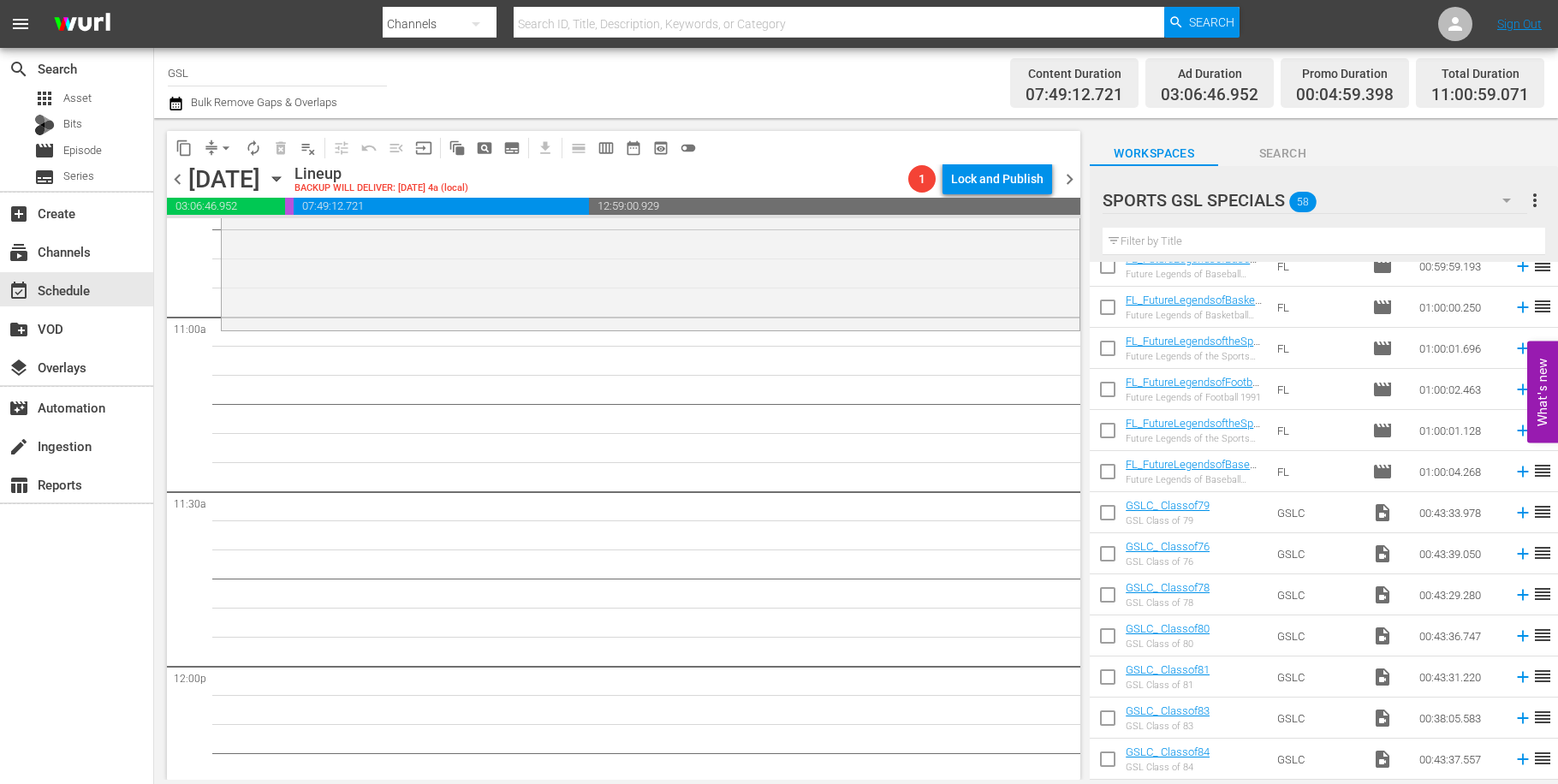
scroll to position [565, 0]
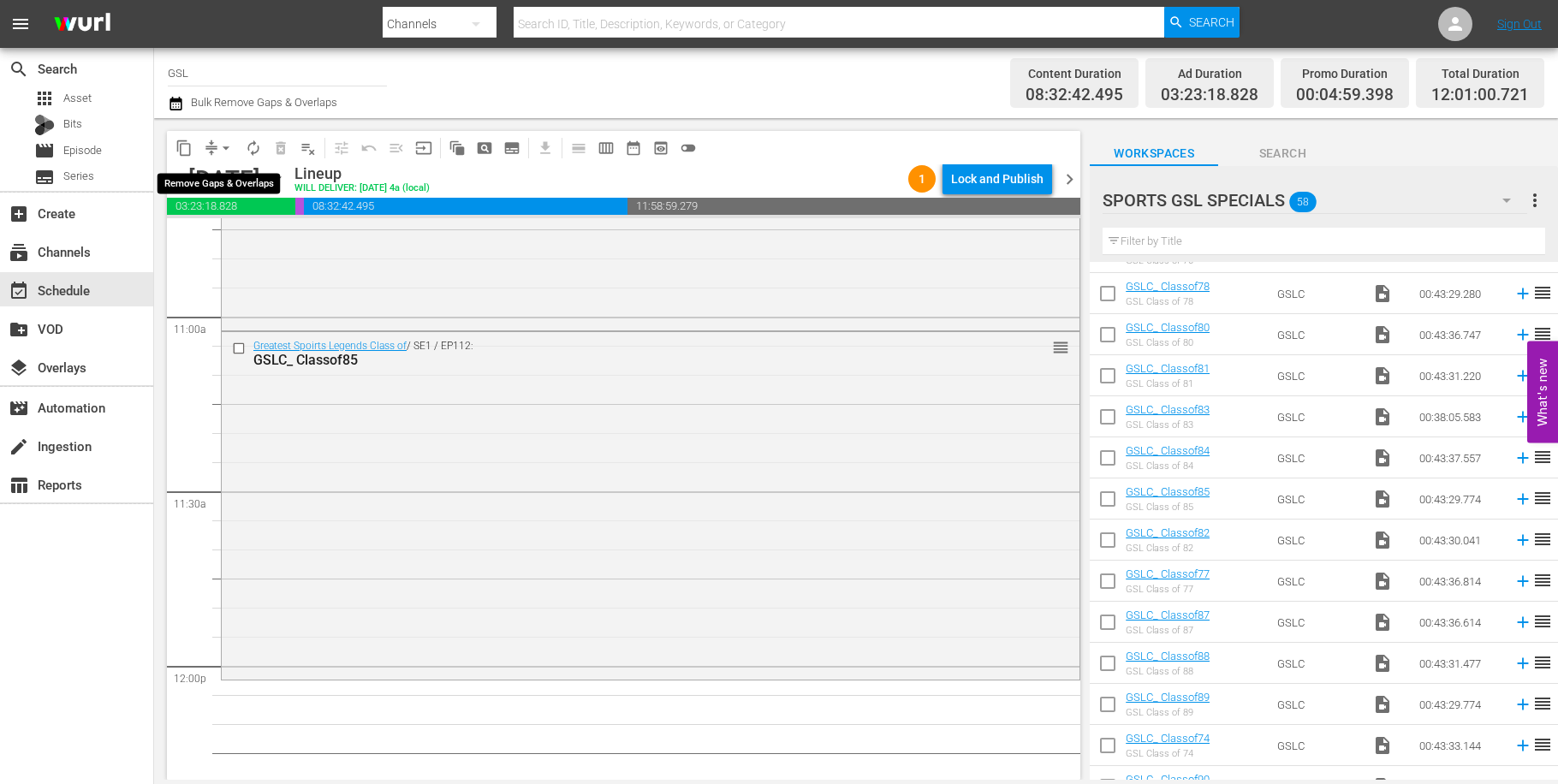
click at [227, 145] on span "arrow_drop_down" at bounding box center [226, 149] width 17 height 17
click at [237, 194] on li "Align to Midnight" at bounding box center [227, 182] width 179 height 28
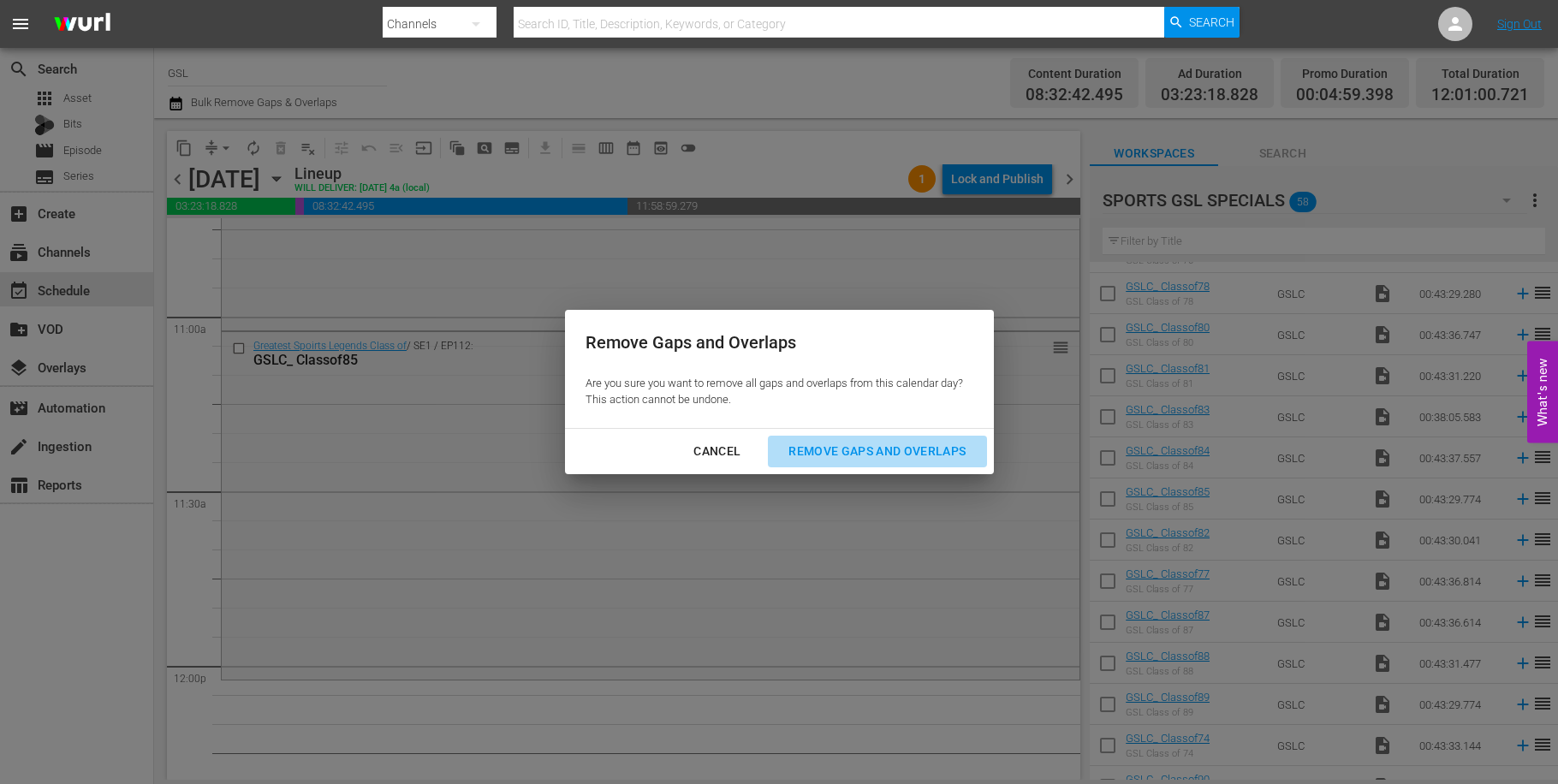
click at [884, 440] on button "Remove Gaps and Overlaps" at bounding box center [877, 451] width 218 height 32
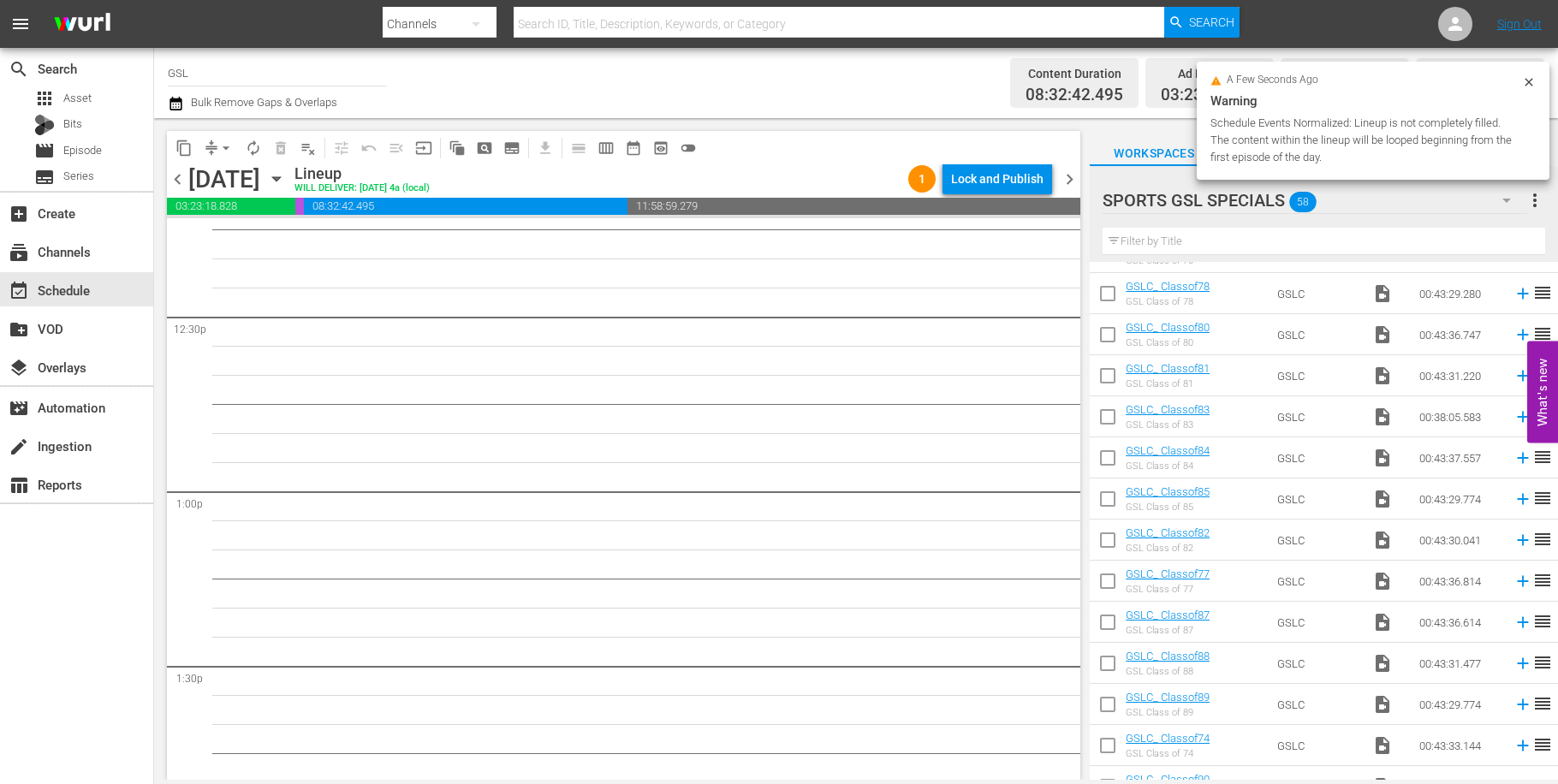
scroll to position [3702, 0]
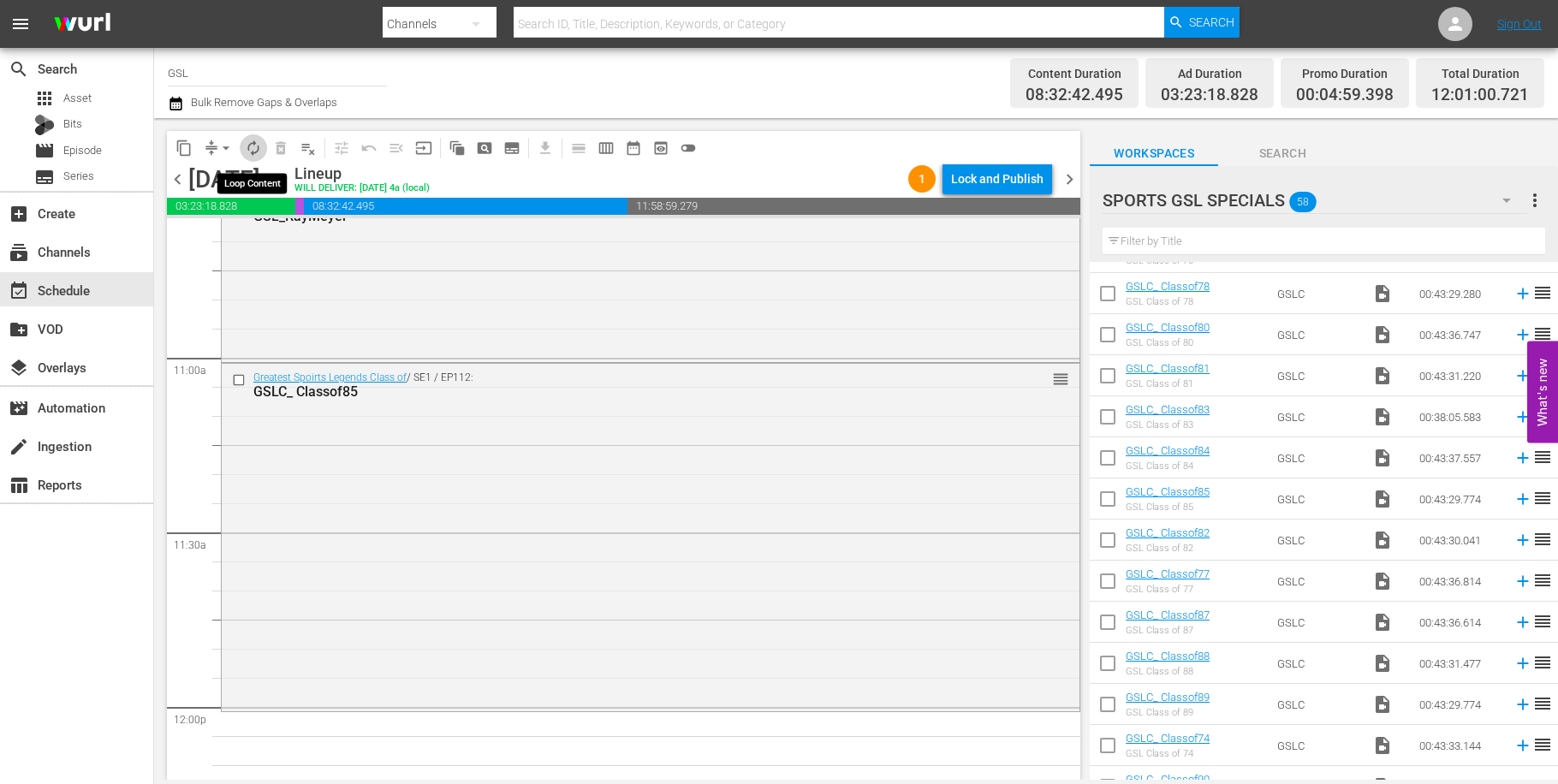
click at [254, 150] on span "autorenew_outlined" at bounding box center [254, 149] width 17 height 17
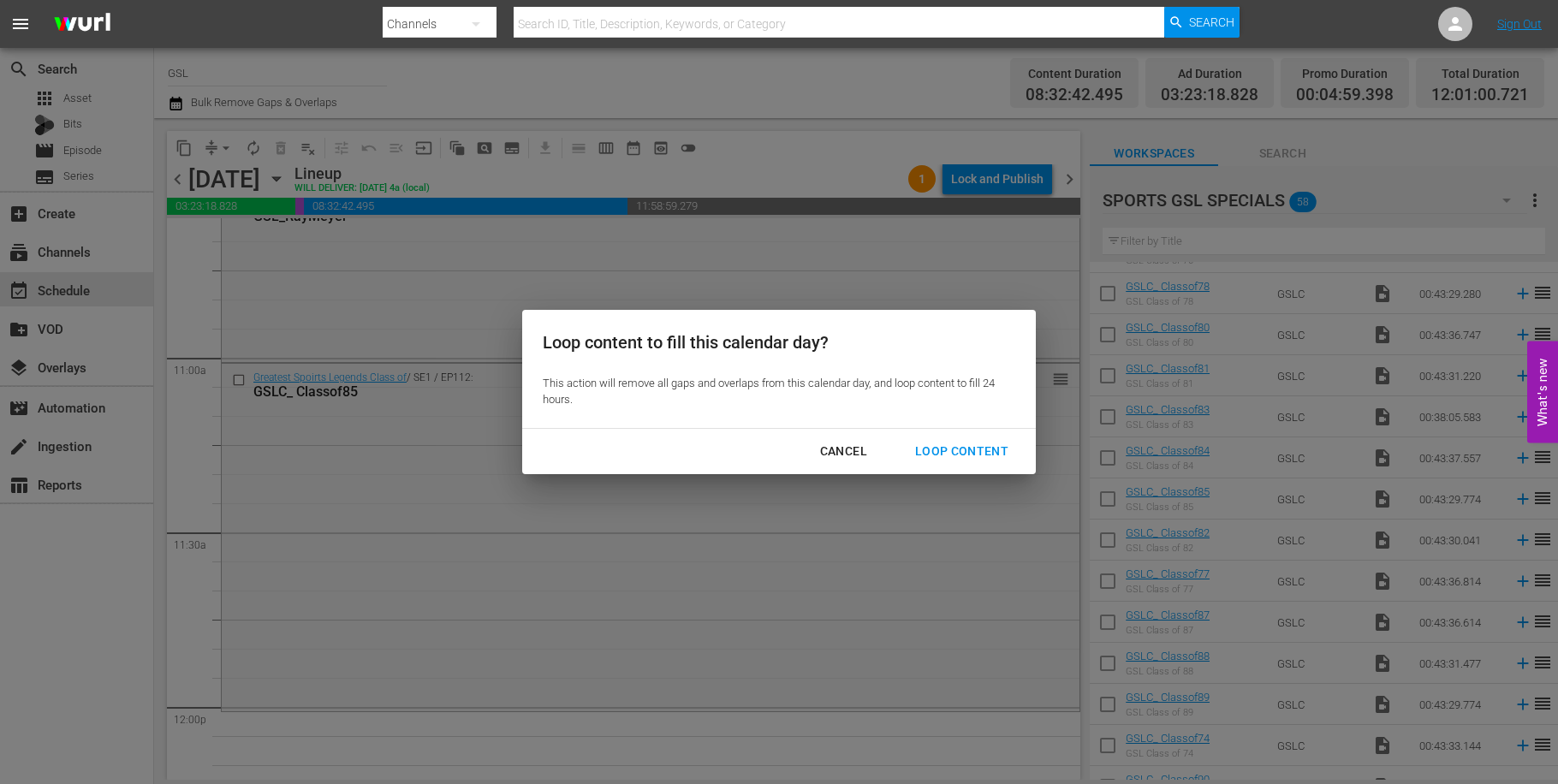
click at [978, 452] on div "Loop Content" at bounding box center [962, 451] width 121 height 21
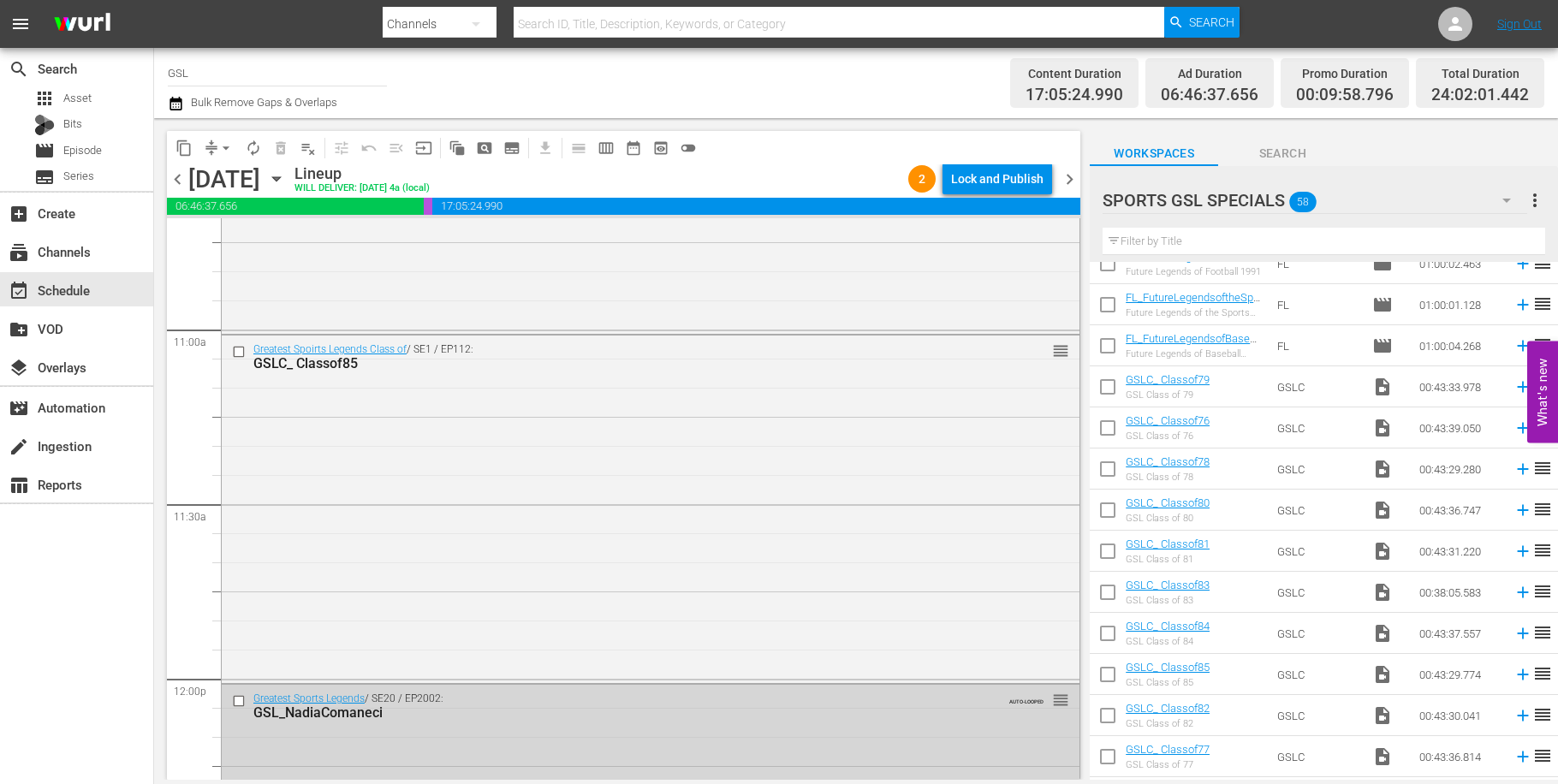
scroll to position [0, 0]
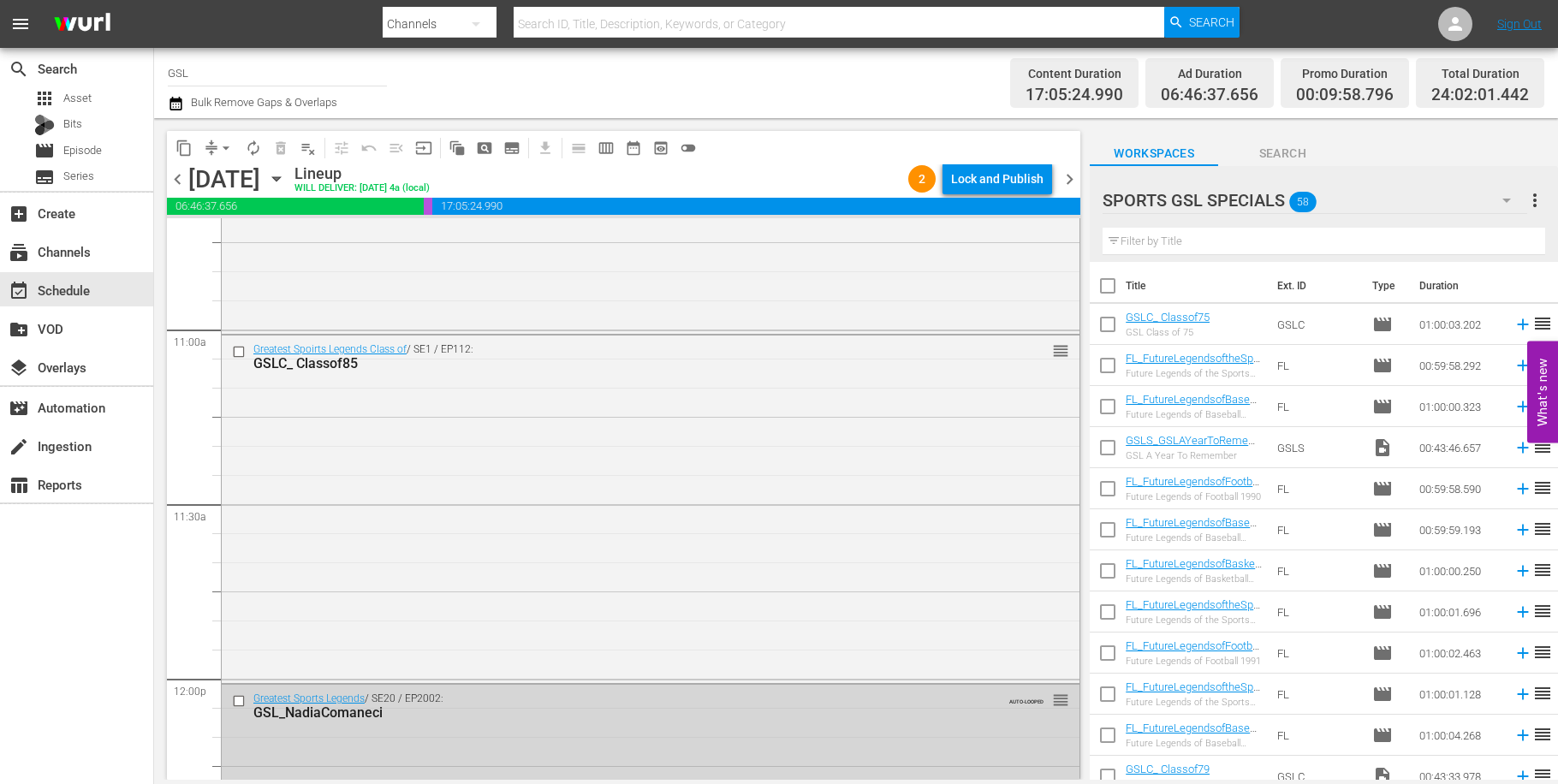
click at [1511, 205] on icon "button" at bounding box center [1506, 200] width 20 height 20
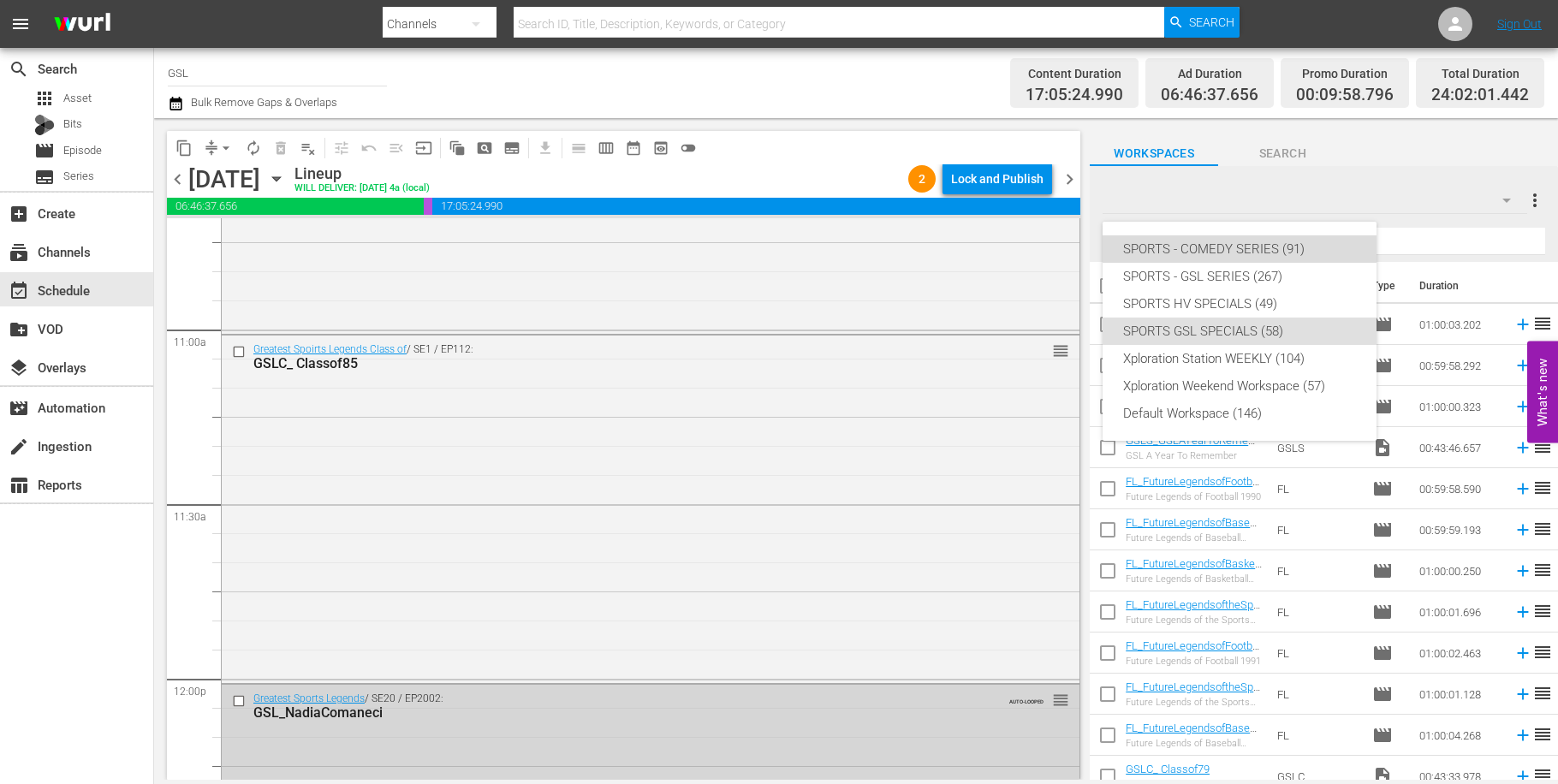
click at [1224, 255] on div "SPORTS - COMEDY SERIES (91)" at bounding box center [1239, 249] width 232 height 27
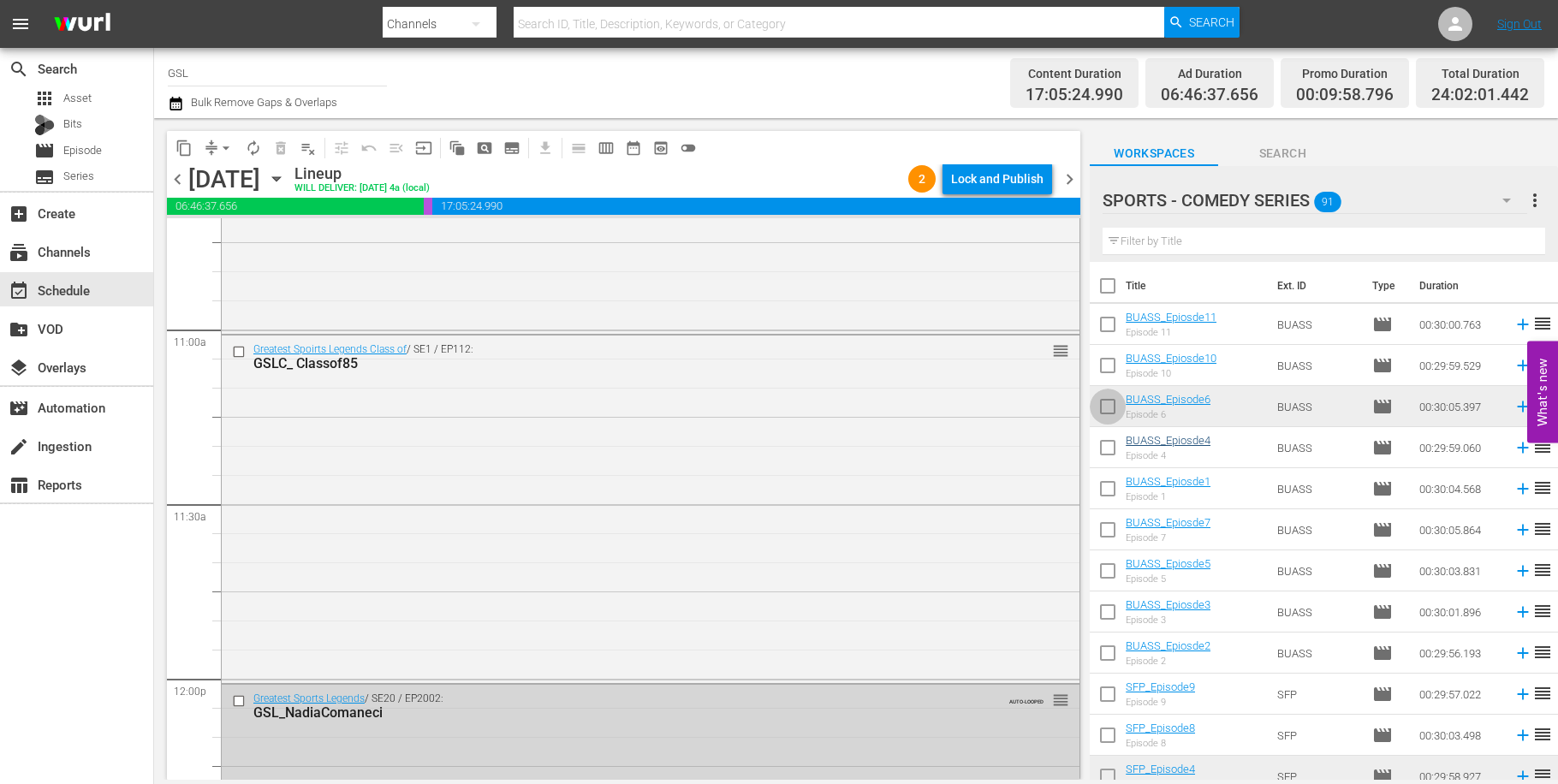
drag, startPoint x: 1113, startPoint y: 410, endPoint x: 1152, endPoint y: 479, distance: 79.3
click at [1114, 413] on input "checkbox" at bounding box center [1107, 409] width 36 height 36
checkbox input "true"
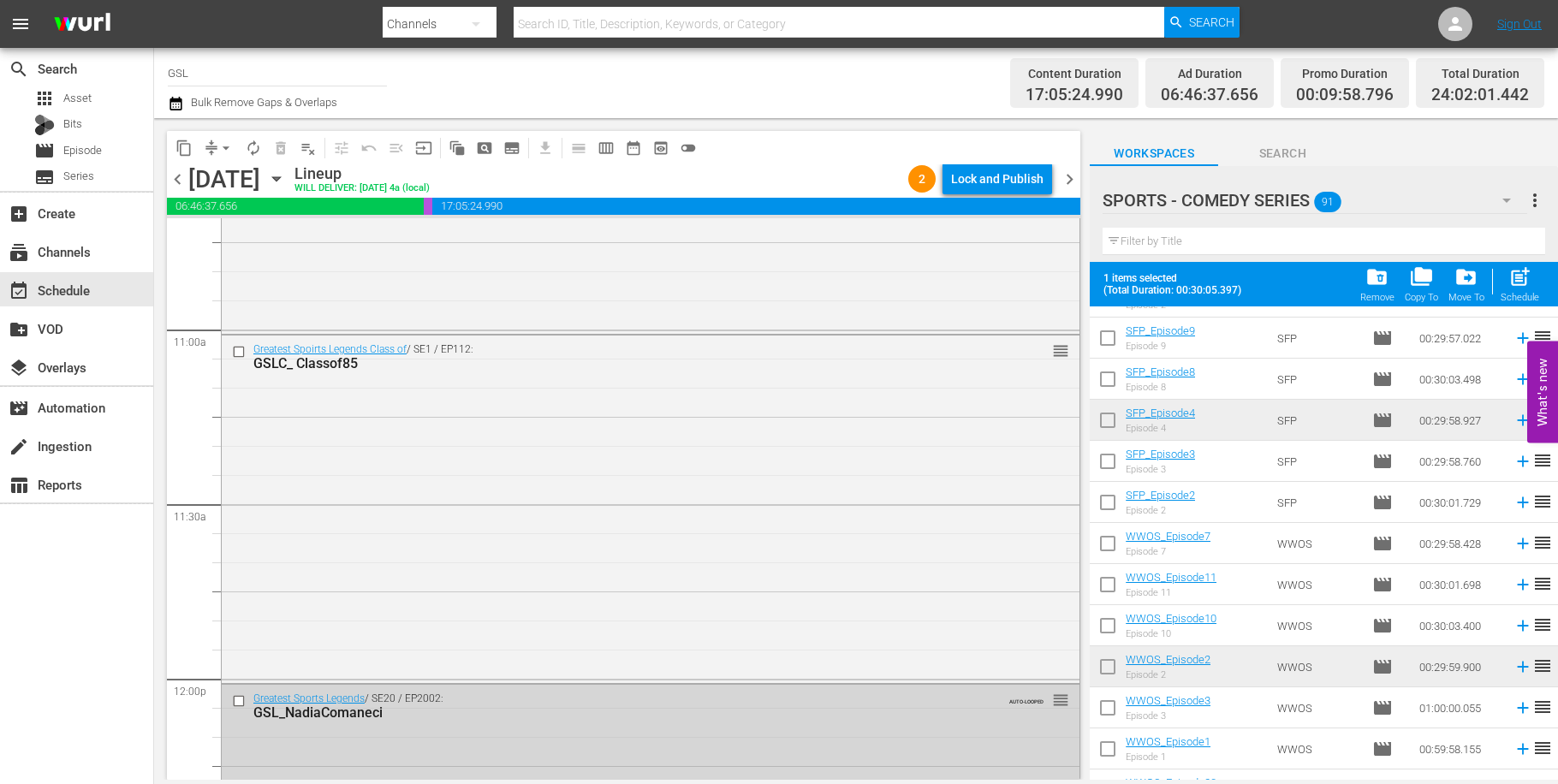
scroll to position [382, 0]
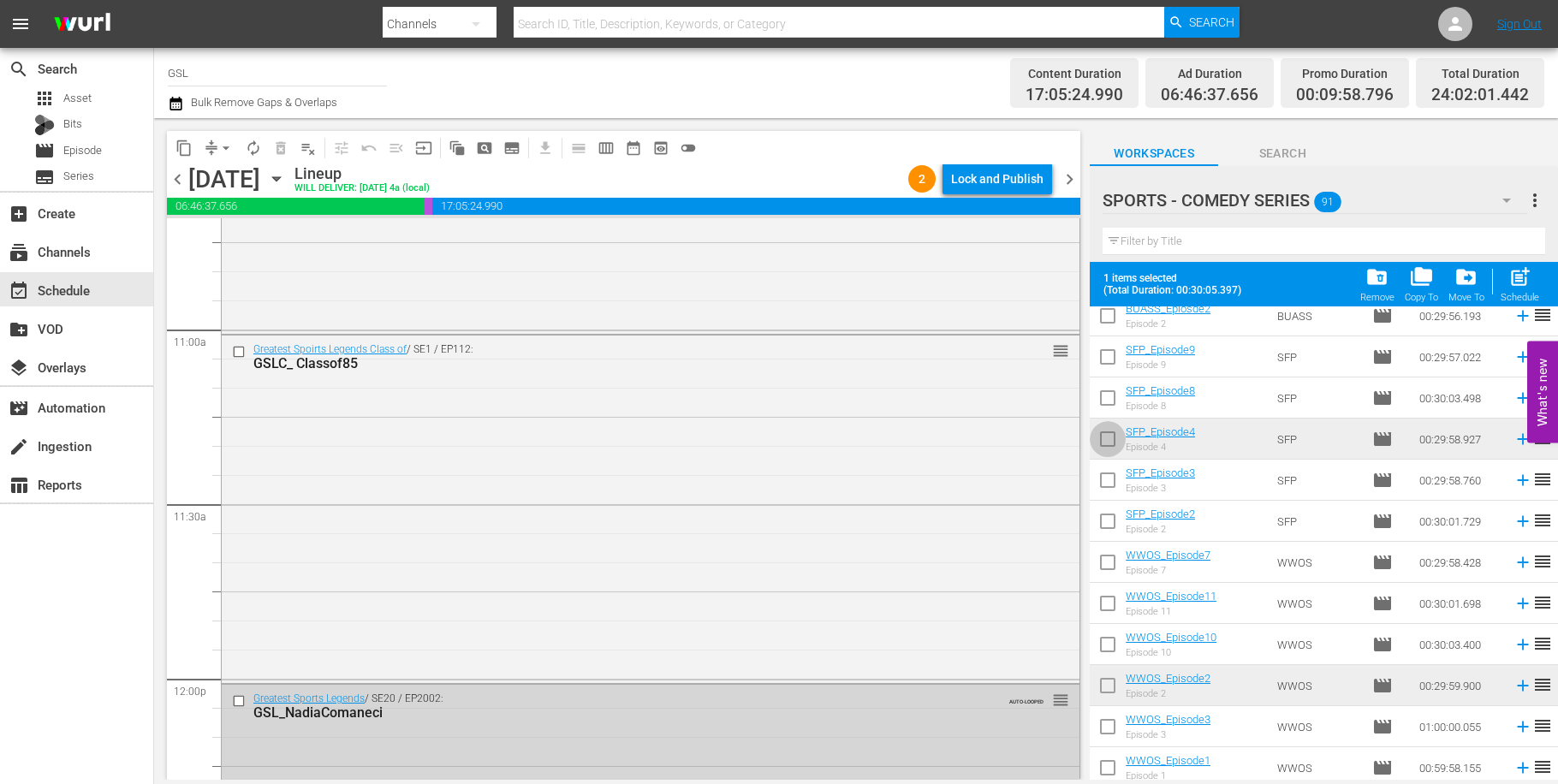
drag, startPoint x: 1111, startPoint y: 438, endPoint x: 1117, endPoint y: 631, distance: 193.1
click at [1111, 438] on input "checkbox" at bounding box center [1107, 442] width 36 height 36
checkbox input "true"
click at [1110, 689] on input "checkbox" at bounding box center [1107, 689] width 36 height 36
checkbox input "true"
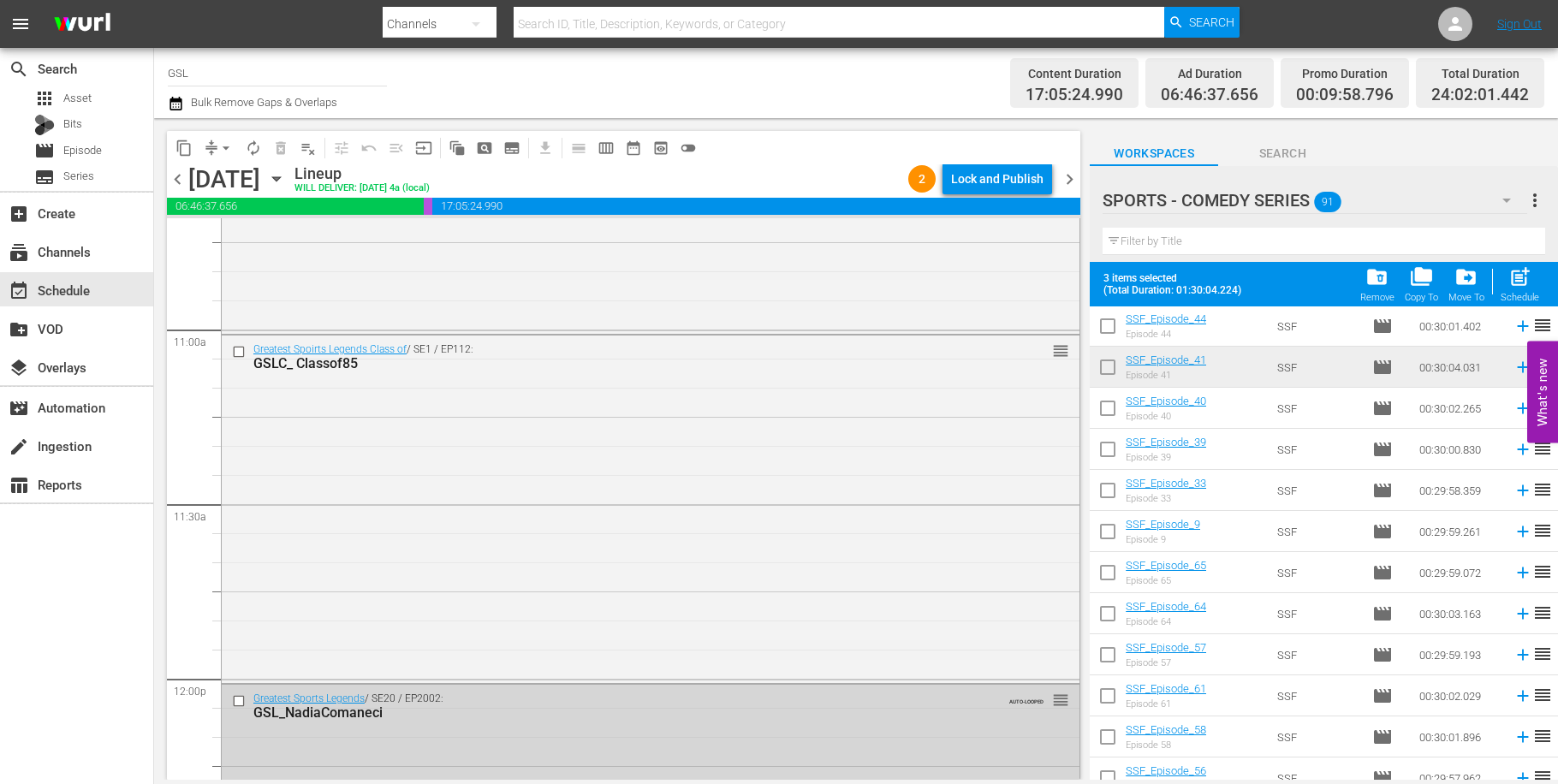
scroll to position [1320, 0]
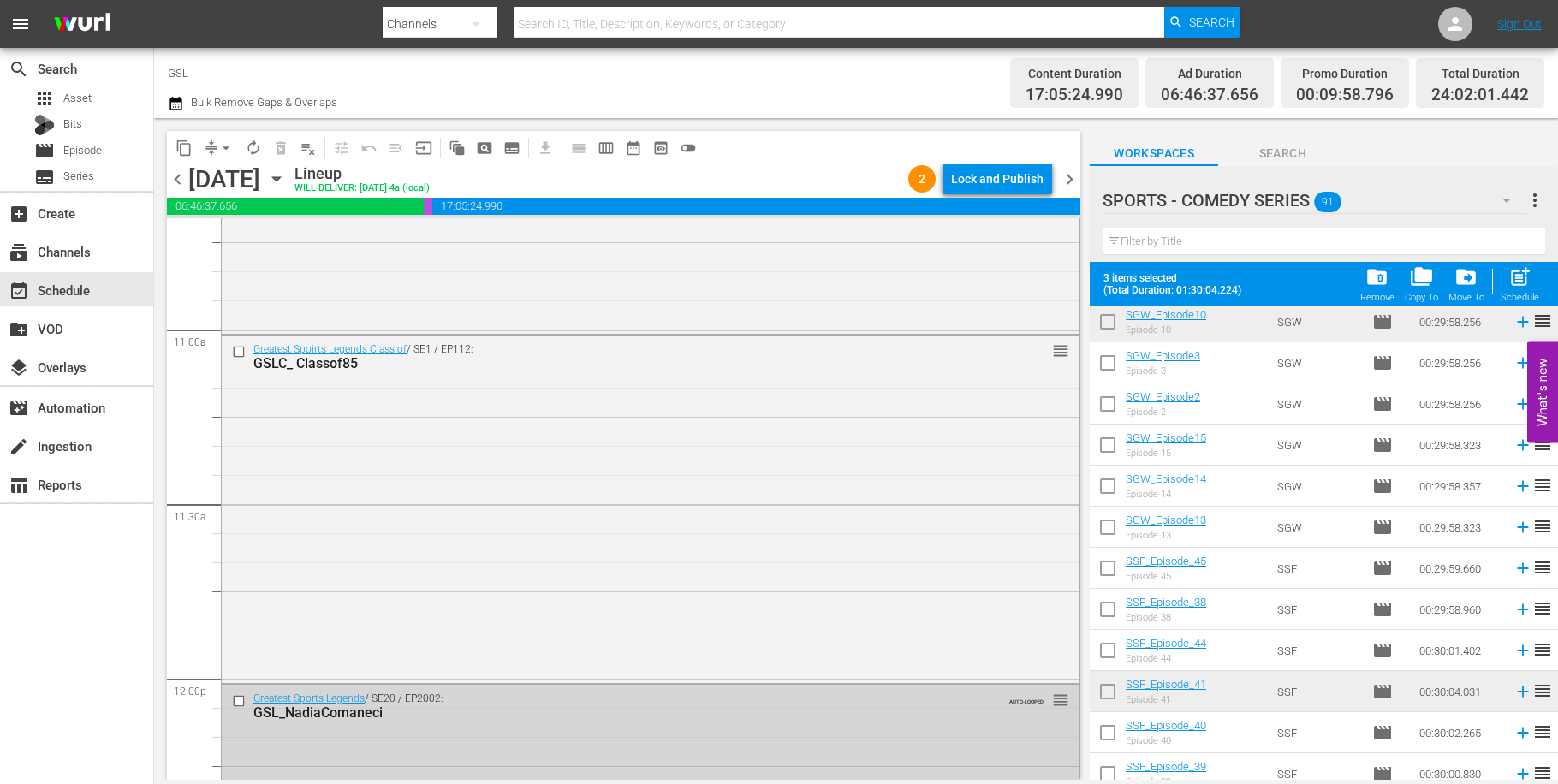
drag, startPoint x: 1109, startPoint y: 323, endPoint x: 1122, endPoint y: 661, distance: 338.2
click at [1109, 323] on input "checkbox" at bounding box center [1107, 325] width 36 height 36
checkbox input "true"
drag, startPoint x: 1107, startPoint y: 690, endPoint x: 1266, endPoint y: 664, distance: 161.1
click at [1107, 690] on input "checkbox" at bounding box center [1107, 694] width 36 height 36
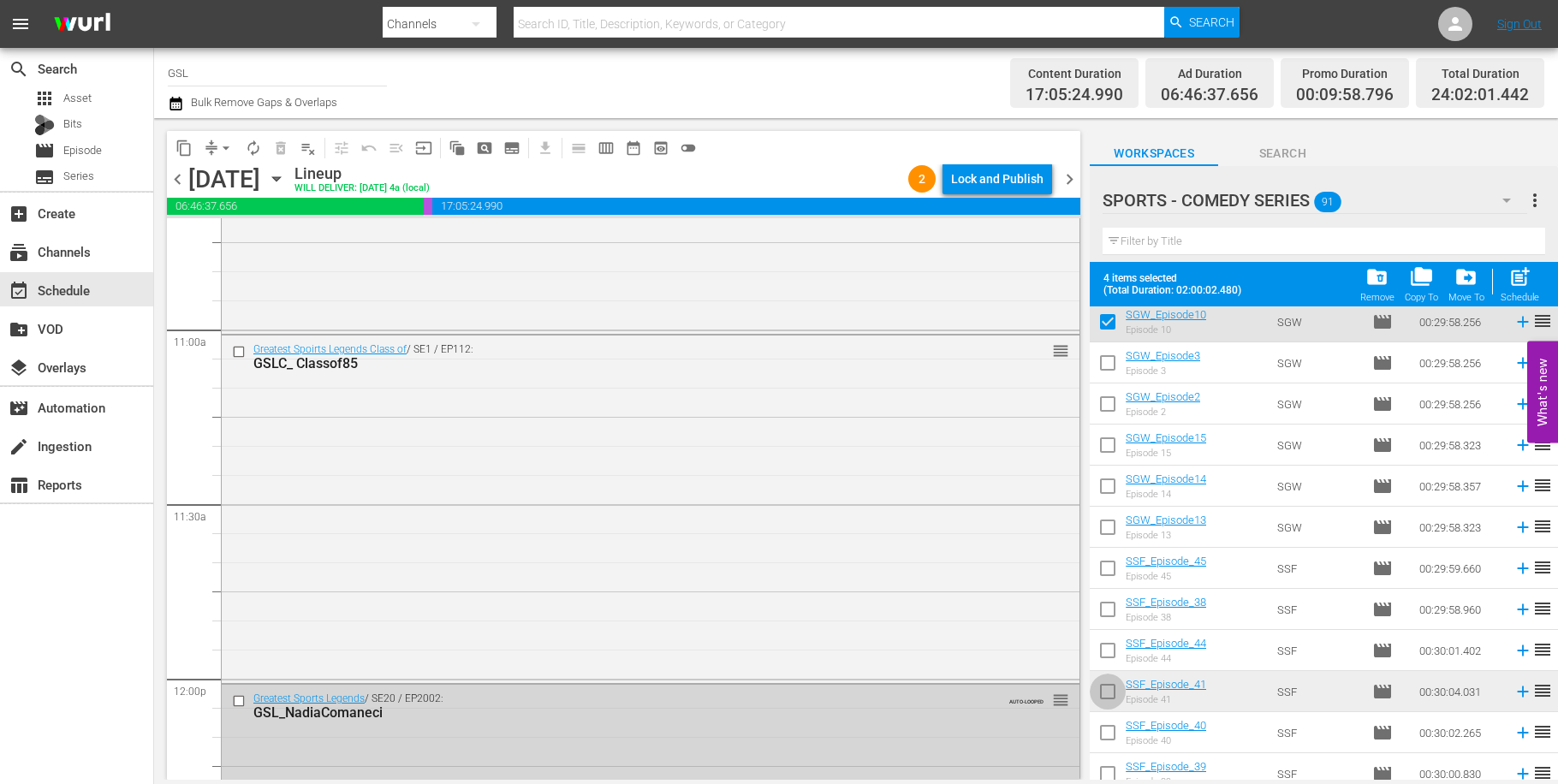
checkbox input "true"
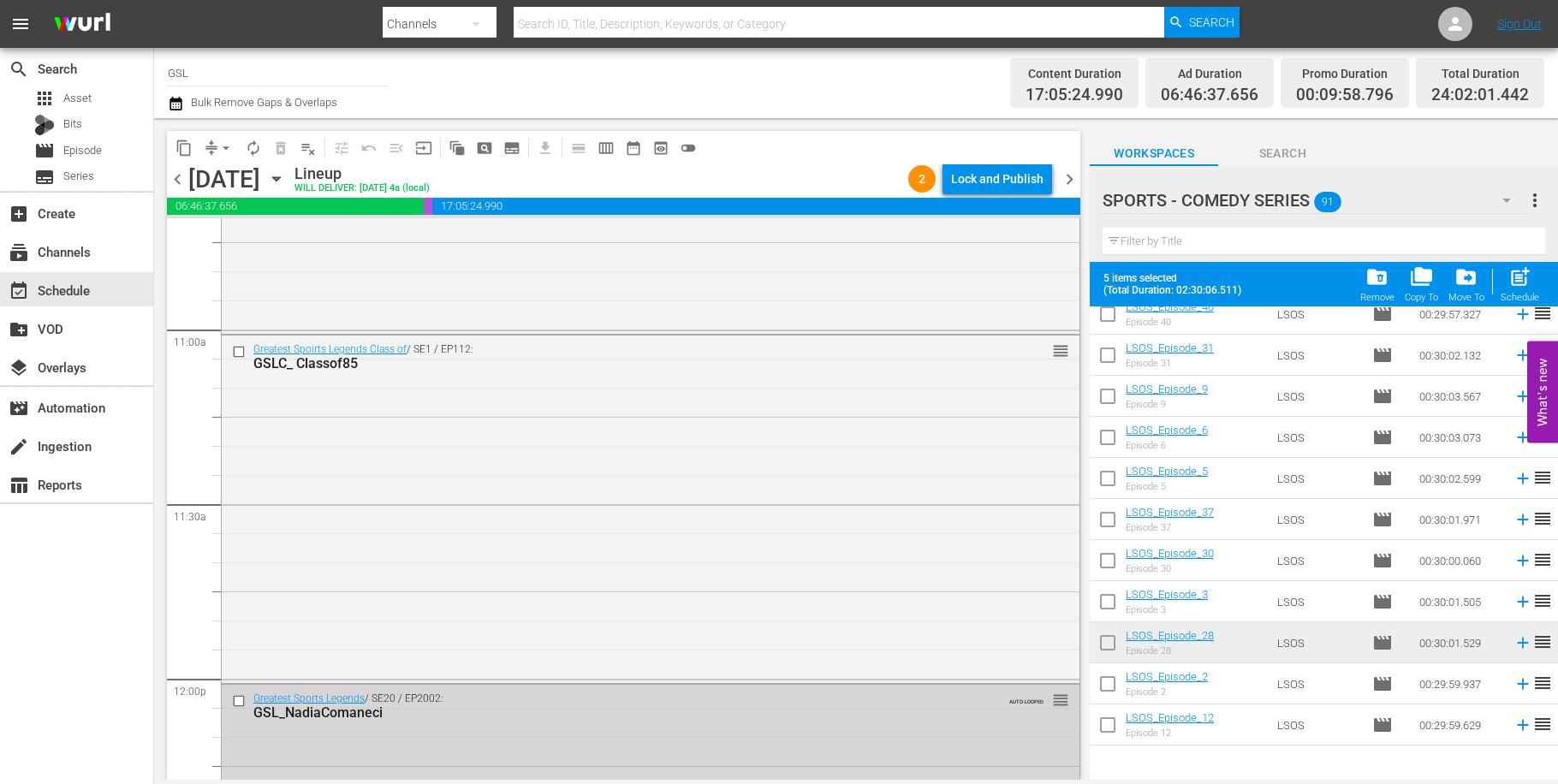
scroll to position [3306, 0]
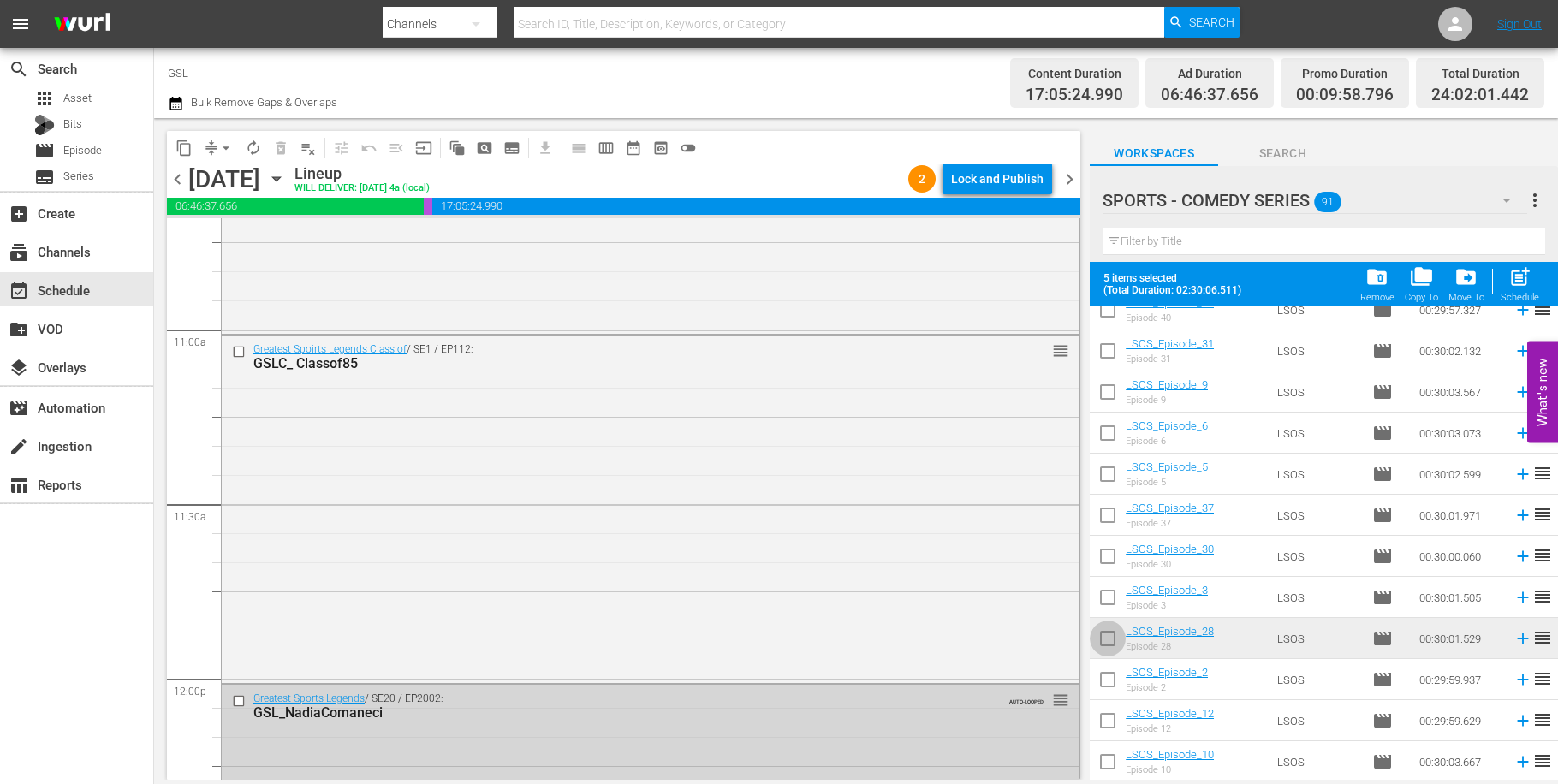
click at [1111, 643] on input "checkbox" at bounding box center [1107, 641] width 36 height 36
checkbox input "true"
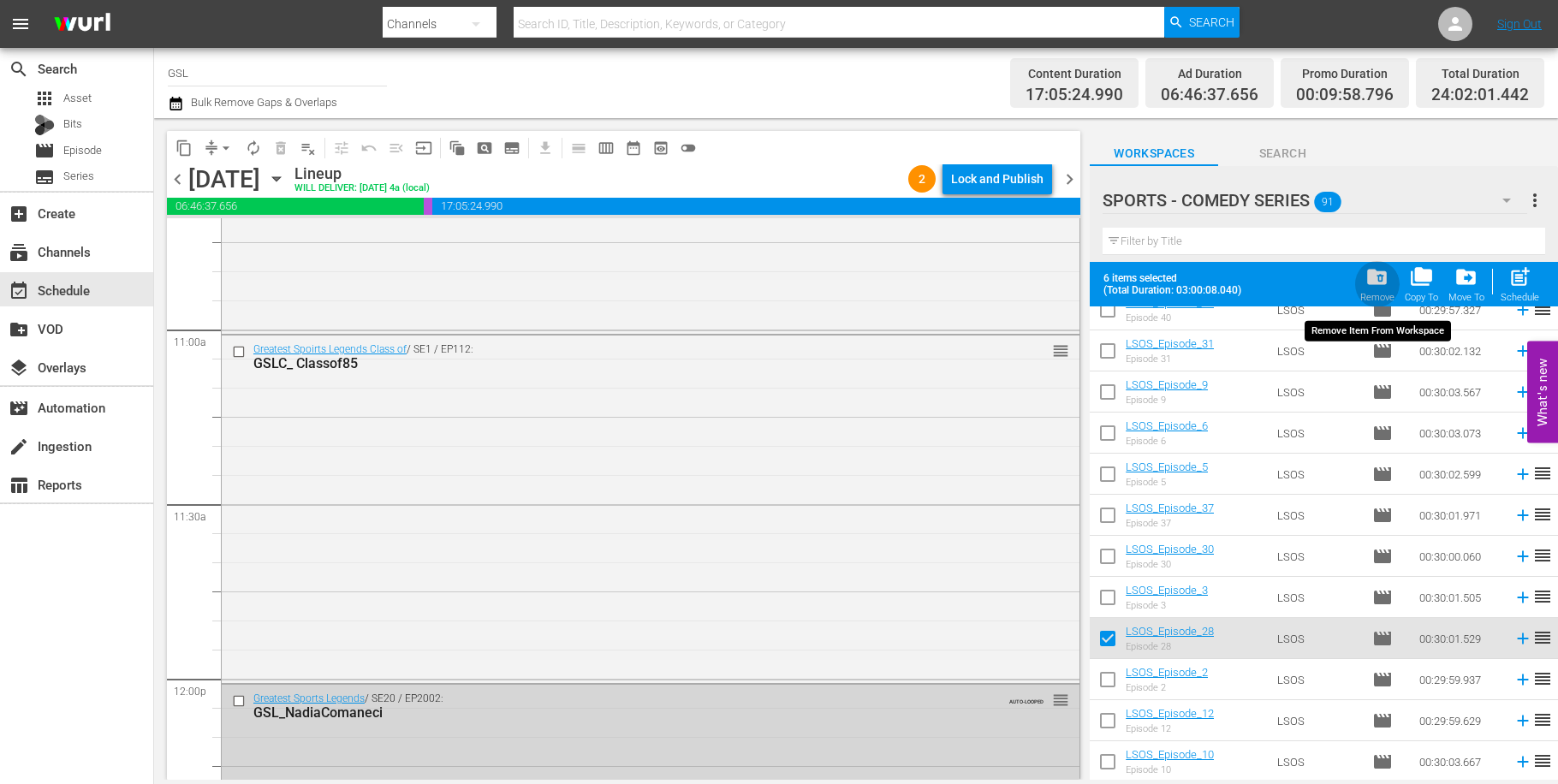
click at [1366, 281] on div "folder_delete Remove" at bounding box center [1378, 284] width 35 height 38
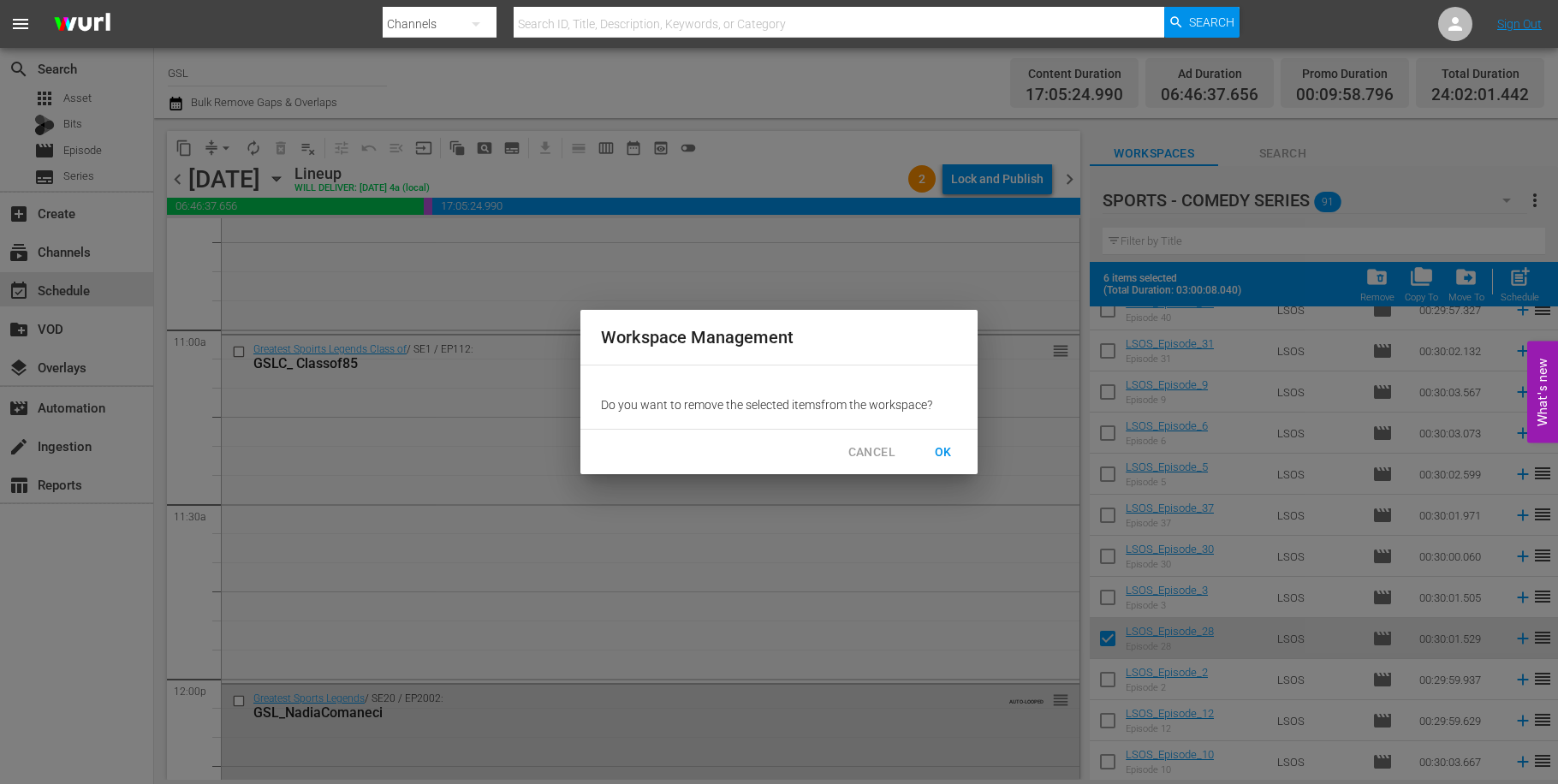
click at [941, 453] on span "OK" at bounding box center [943, 452] width 27 height 21
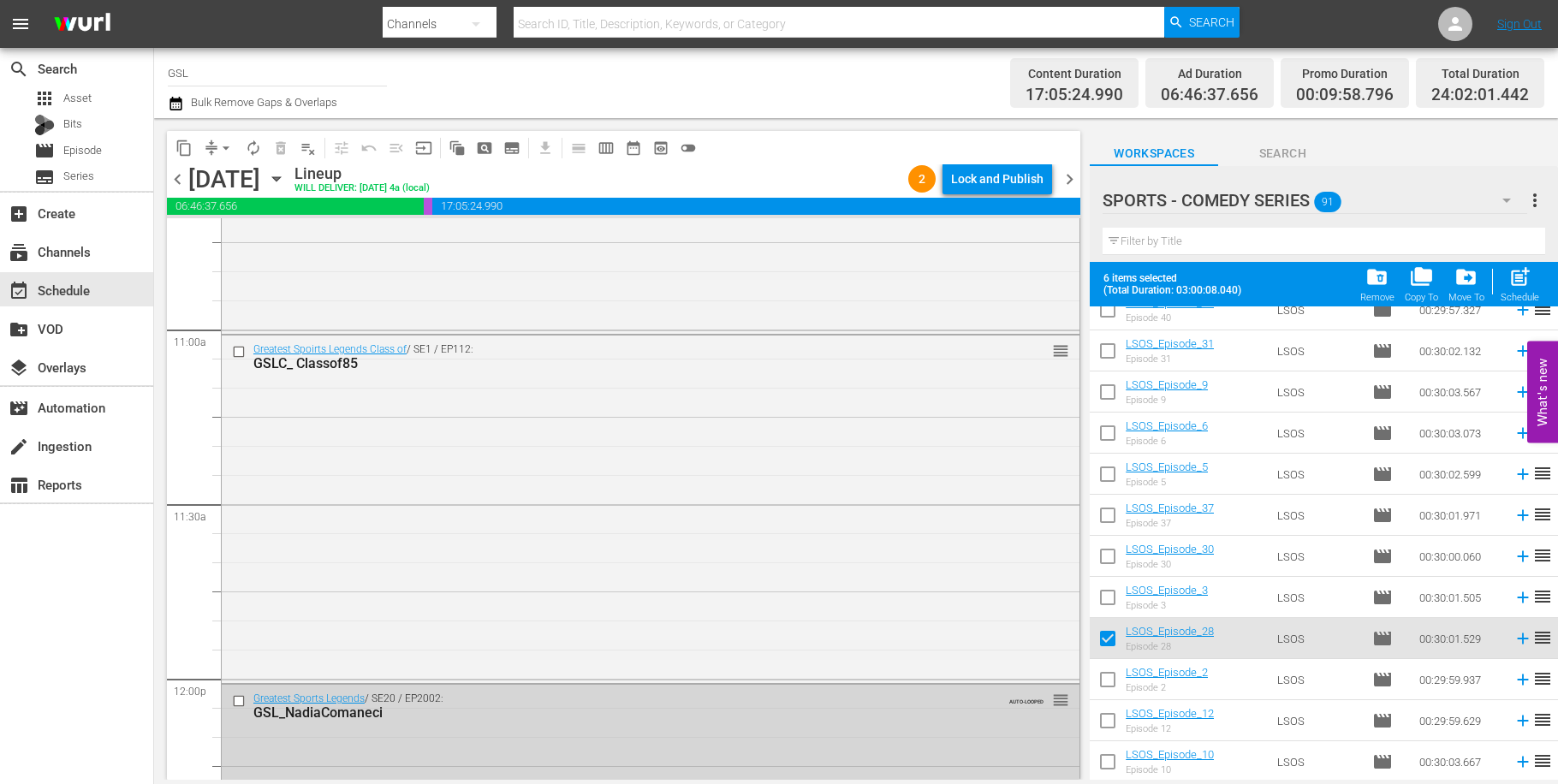
checkbox input "false"
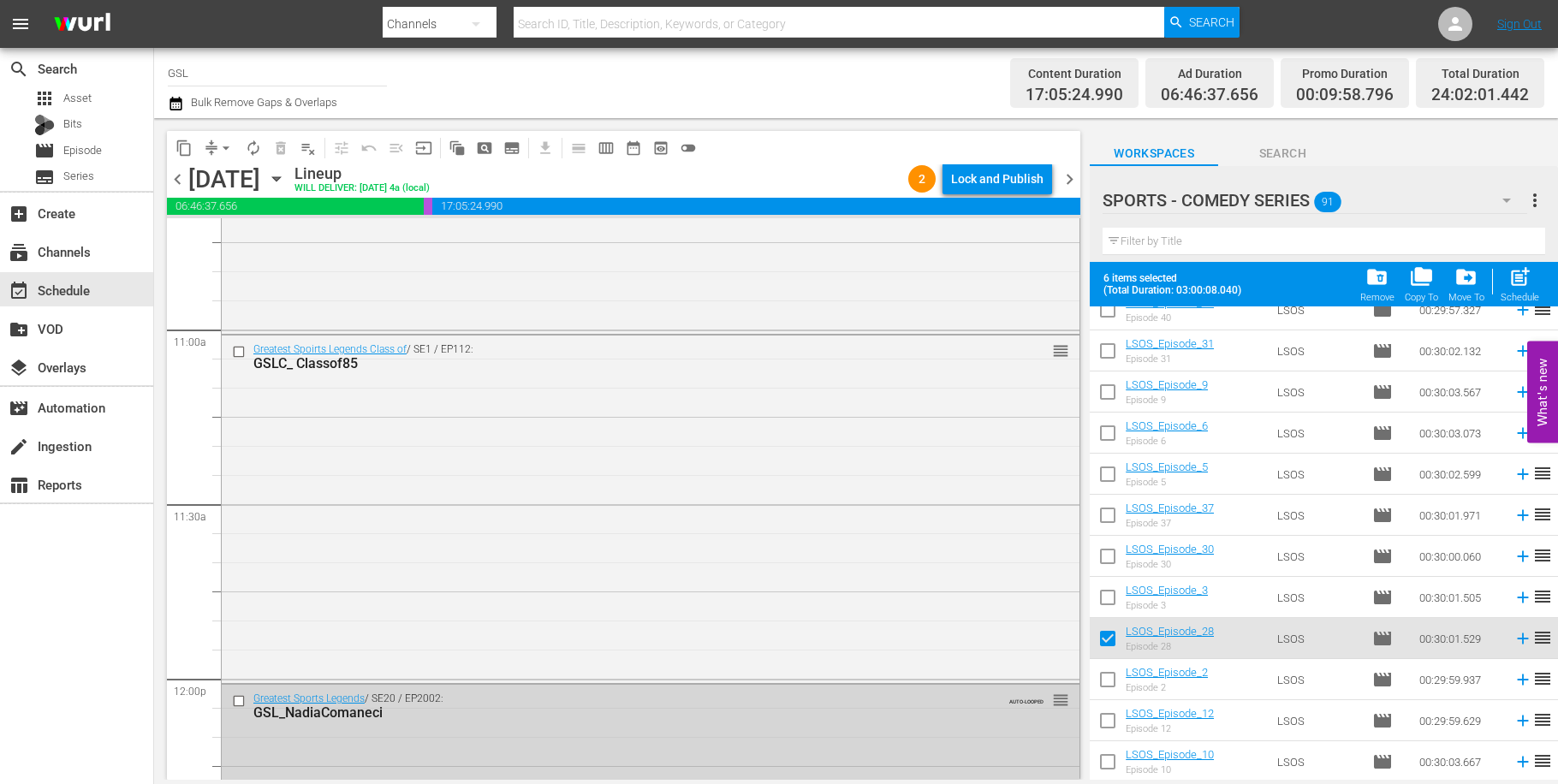
checkbox input "false"
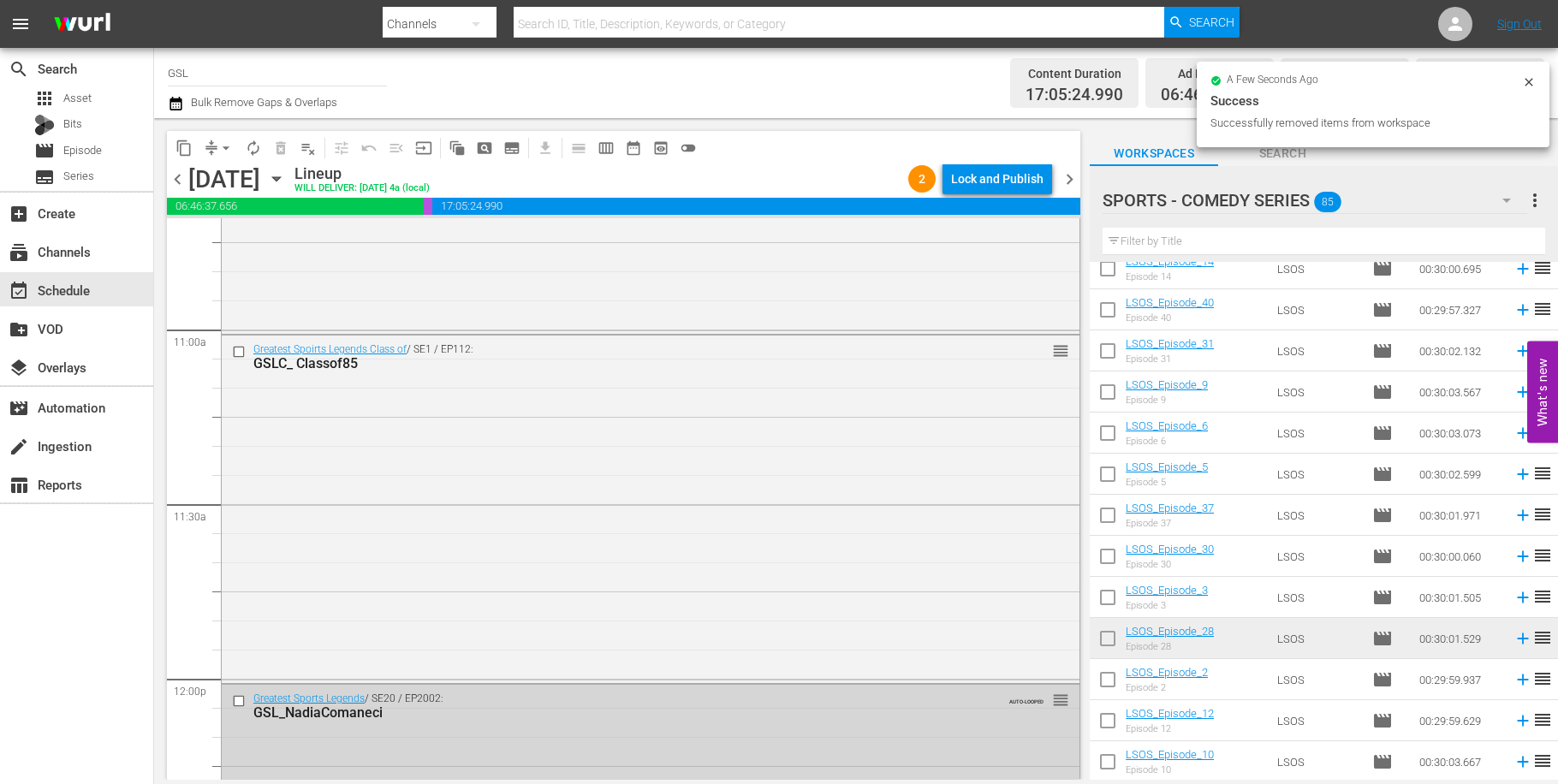
scroll to position [3260, 0]
click at [1074, 175] on span "chevron_right" at bounding box center [1070, 179] width 21 height 21
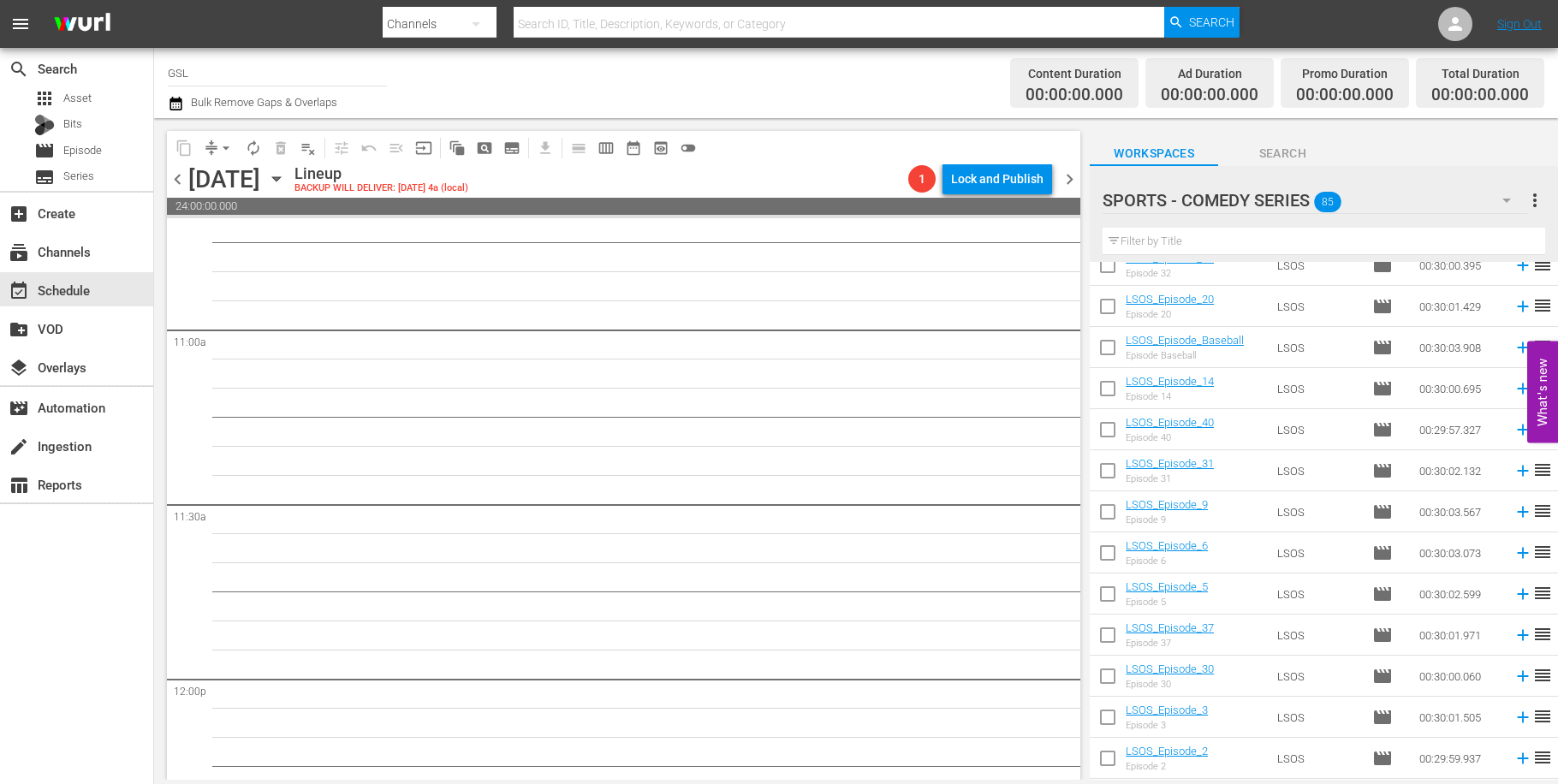
scroll to position [1969, 0]
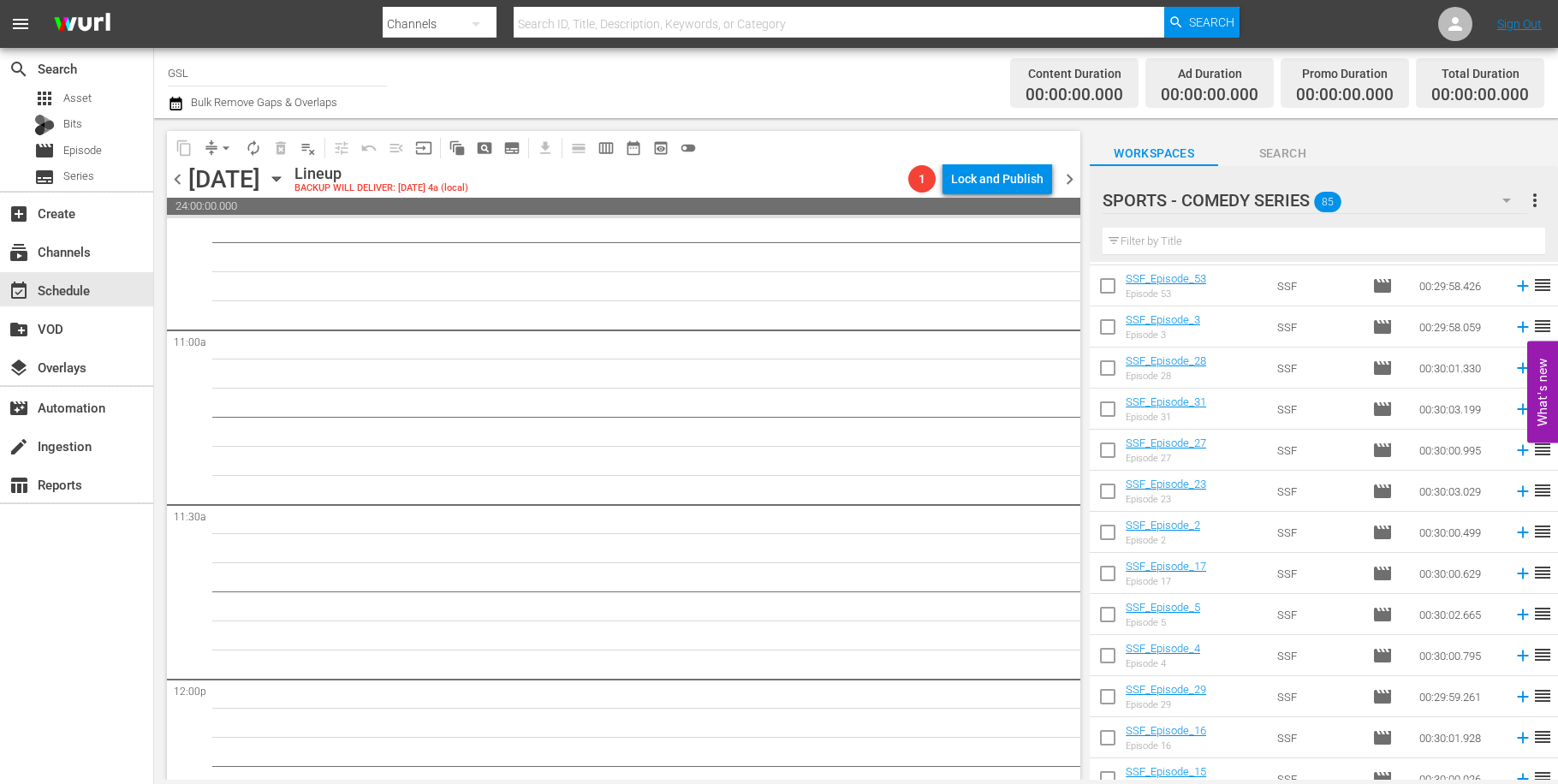
click at [1504, 201] on icon "button" at bounding box center [1507, 201] width 9 height 4
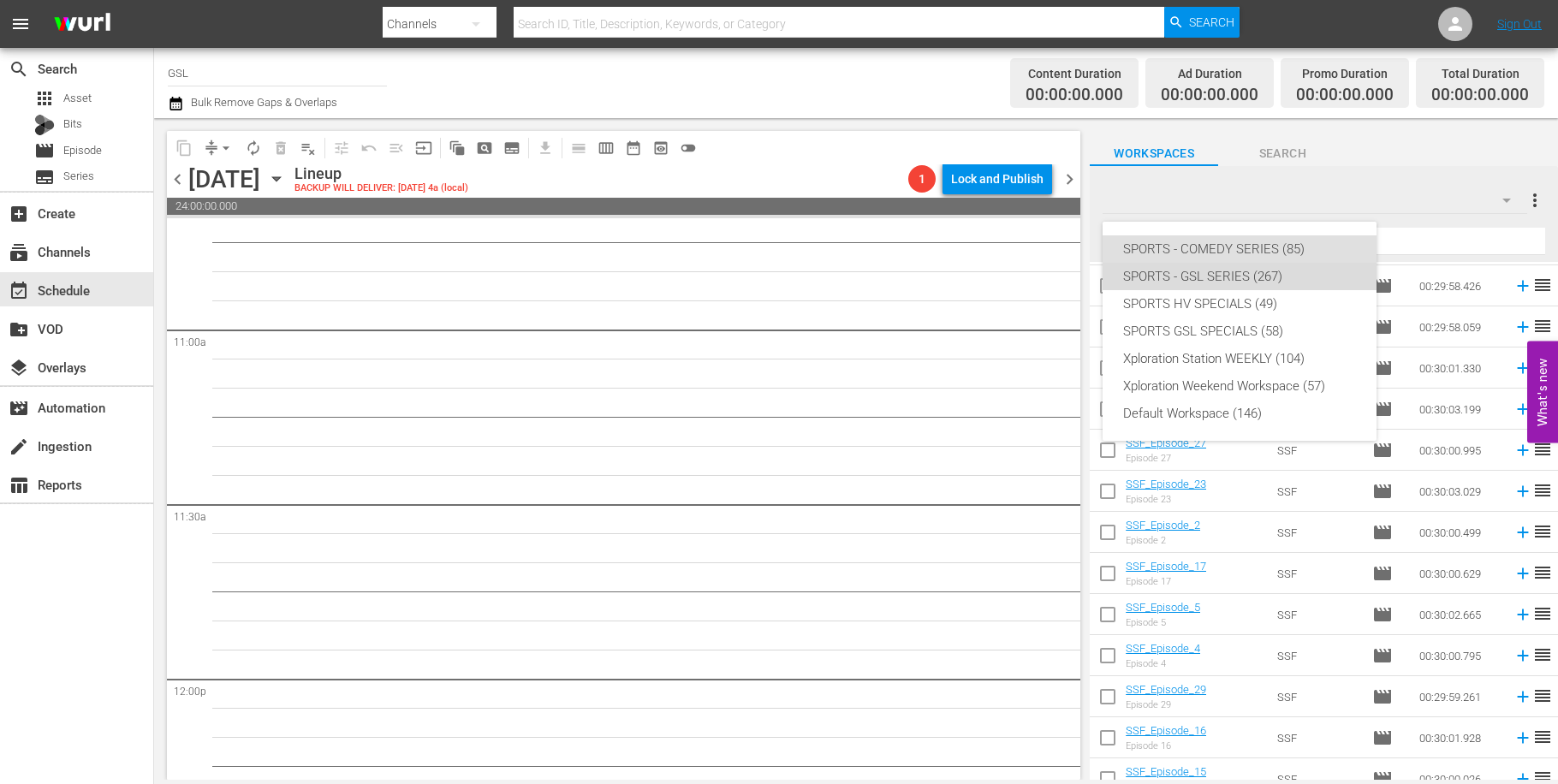
click at [1218, 285] on div "SPORTS - GSL SERIES (267)" at bounding box center [1239, 276] width 232 height 27
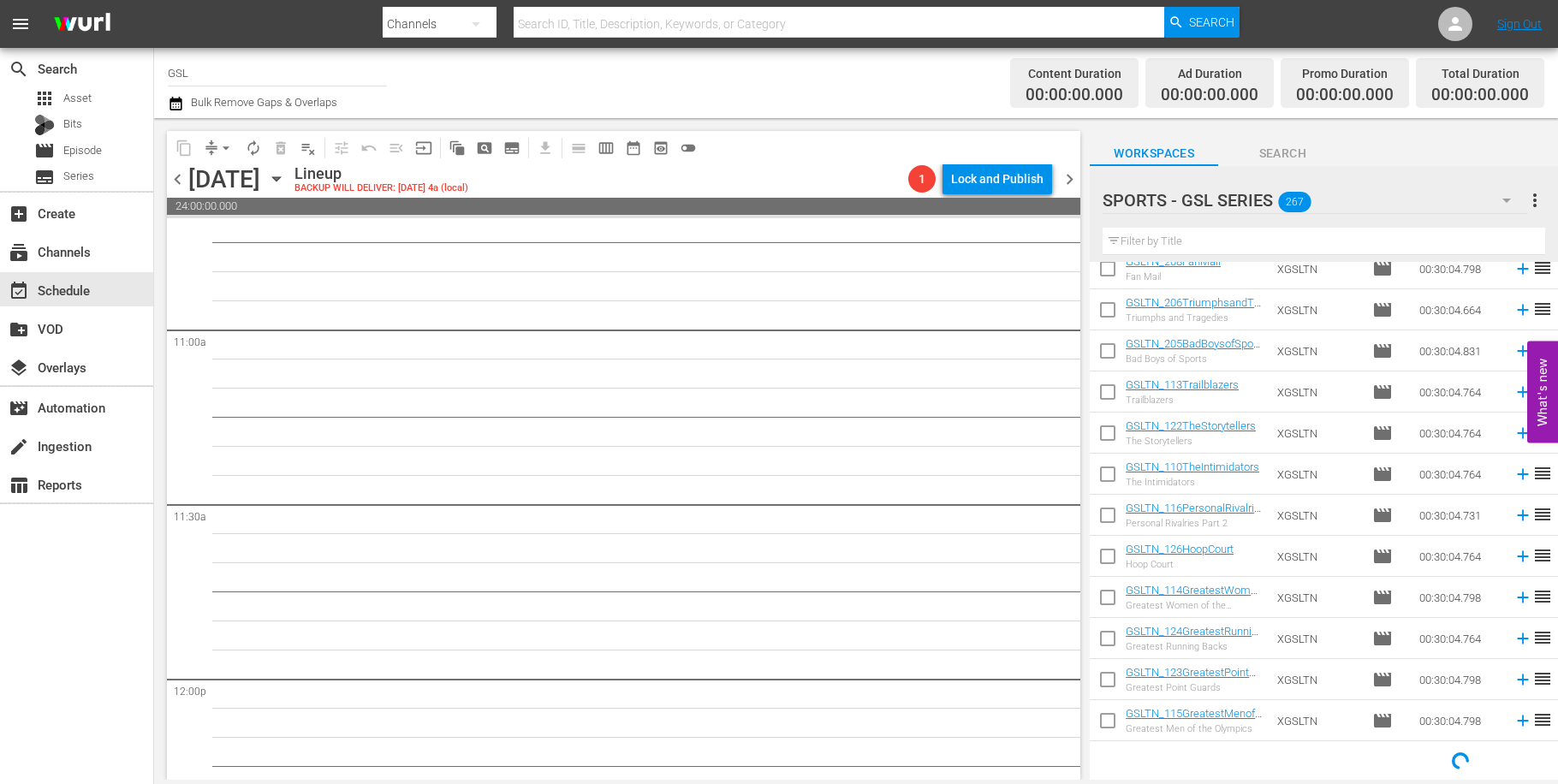
scroll to position [796, 0]
click at [1282, 249] on input "text" at bounding box center [1324, 241] width 443 height 27
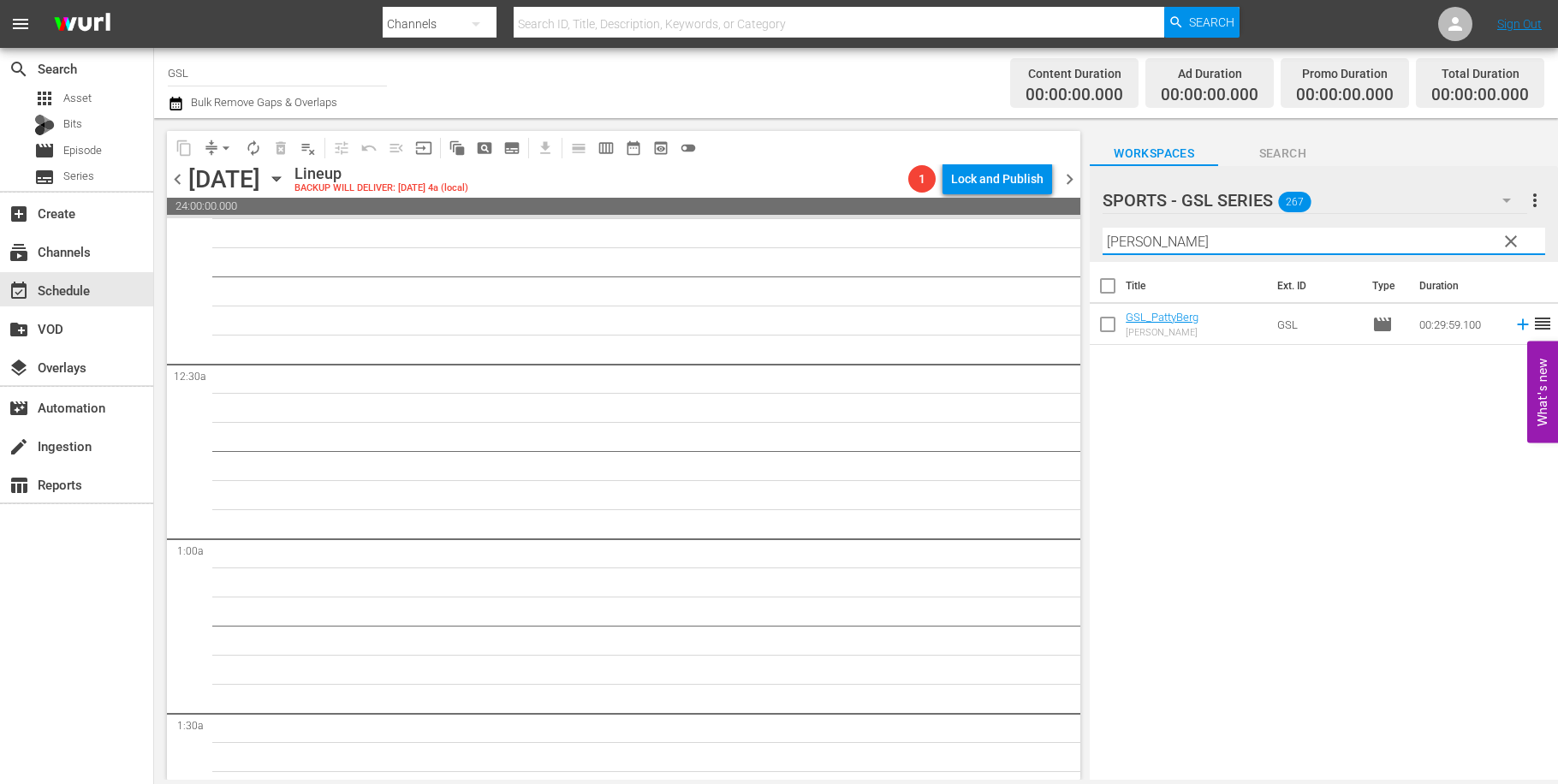
scroll to position [0, 0]
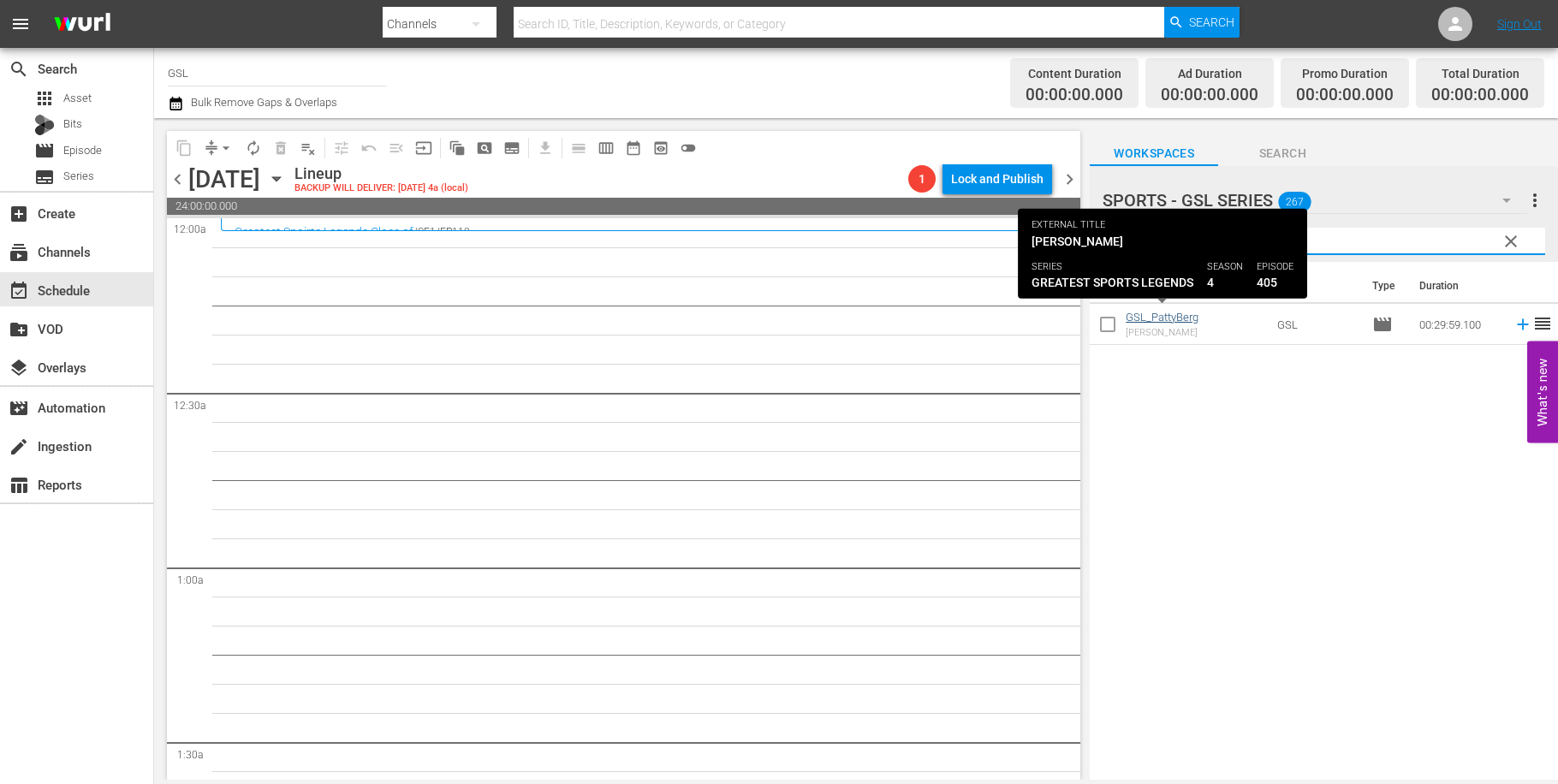
type input "patty"
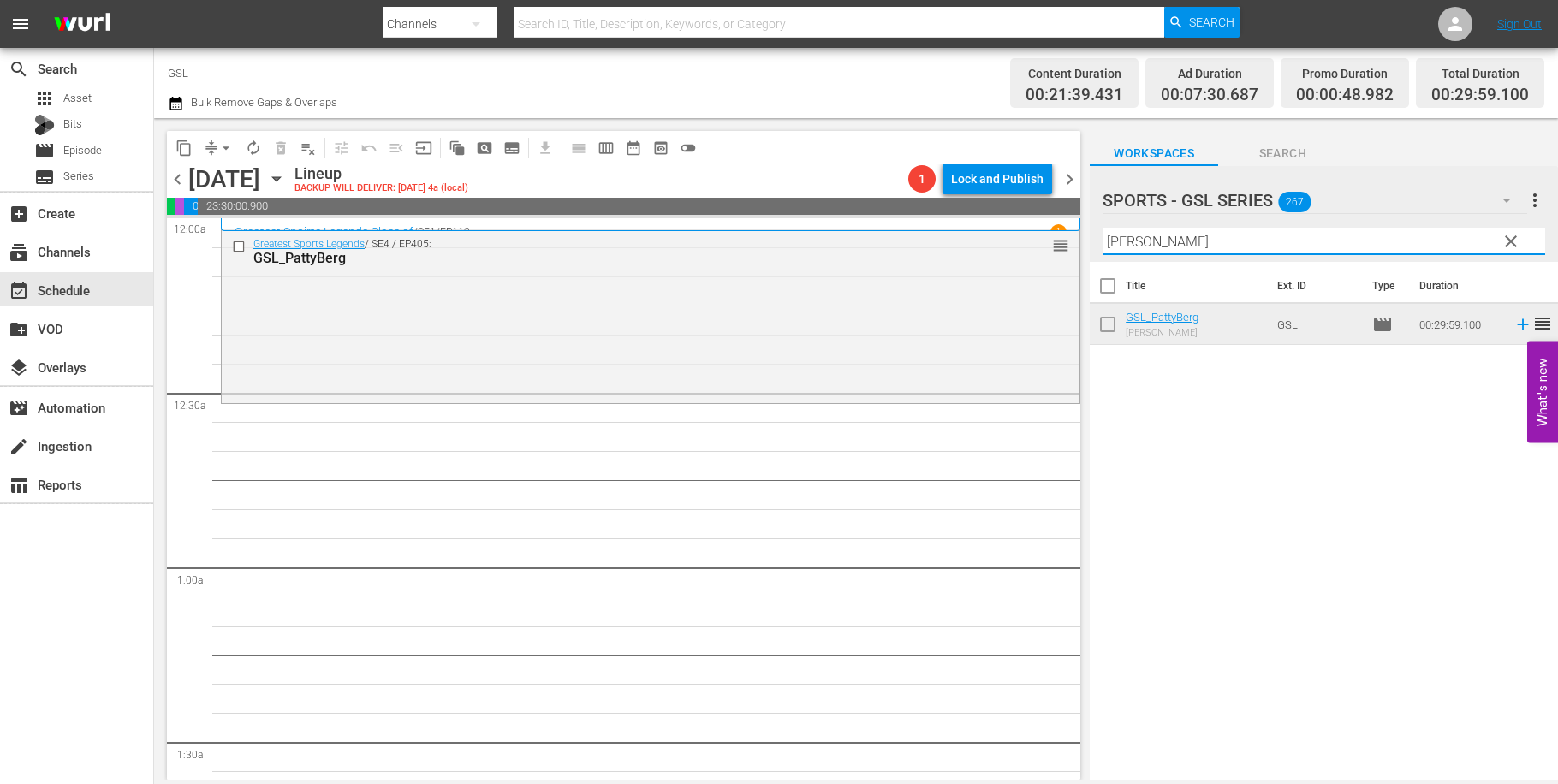
drag, startPoint x: 1157, startPoint y: 247, endPoint x: 1066, endPoint y: 232, distance: 92.2
click at [1103, 232] on input "patty" at bounding box center [1324, 241] width 443 height 27
type input "arnold"
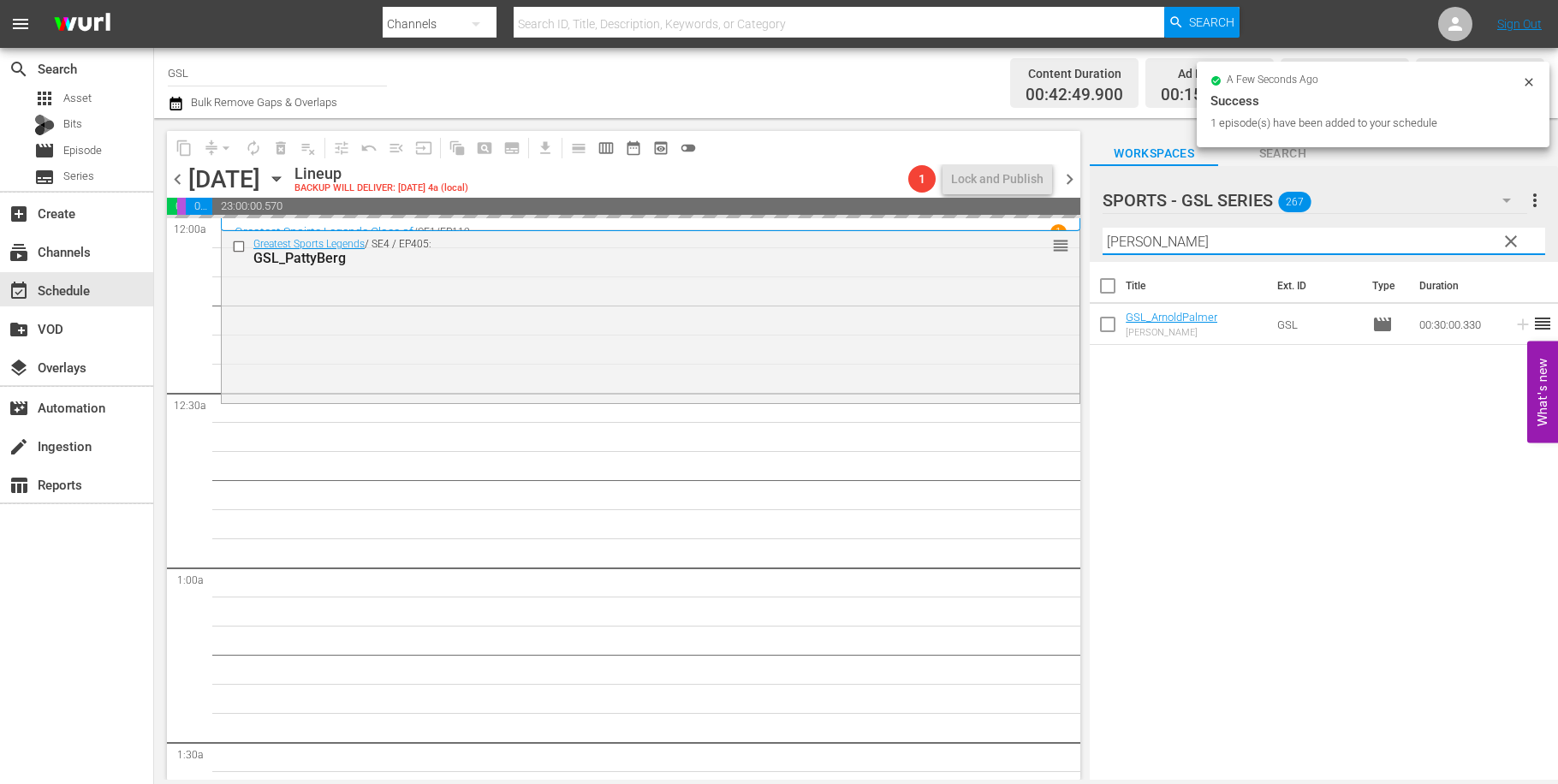
drag, startPoint x: 1159, startPoint y: 241, endPoint x: 1061, endPoint y: 230, distance: 98.6
click at [1103, 230] on input "arnold" at bounding box center [1324, 241] width 443 height 27
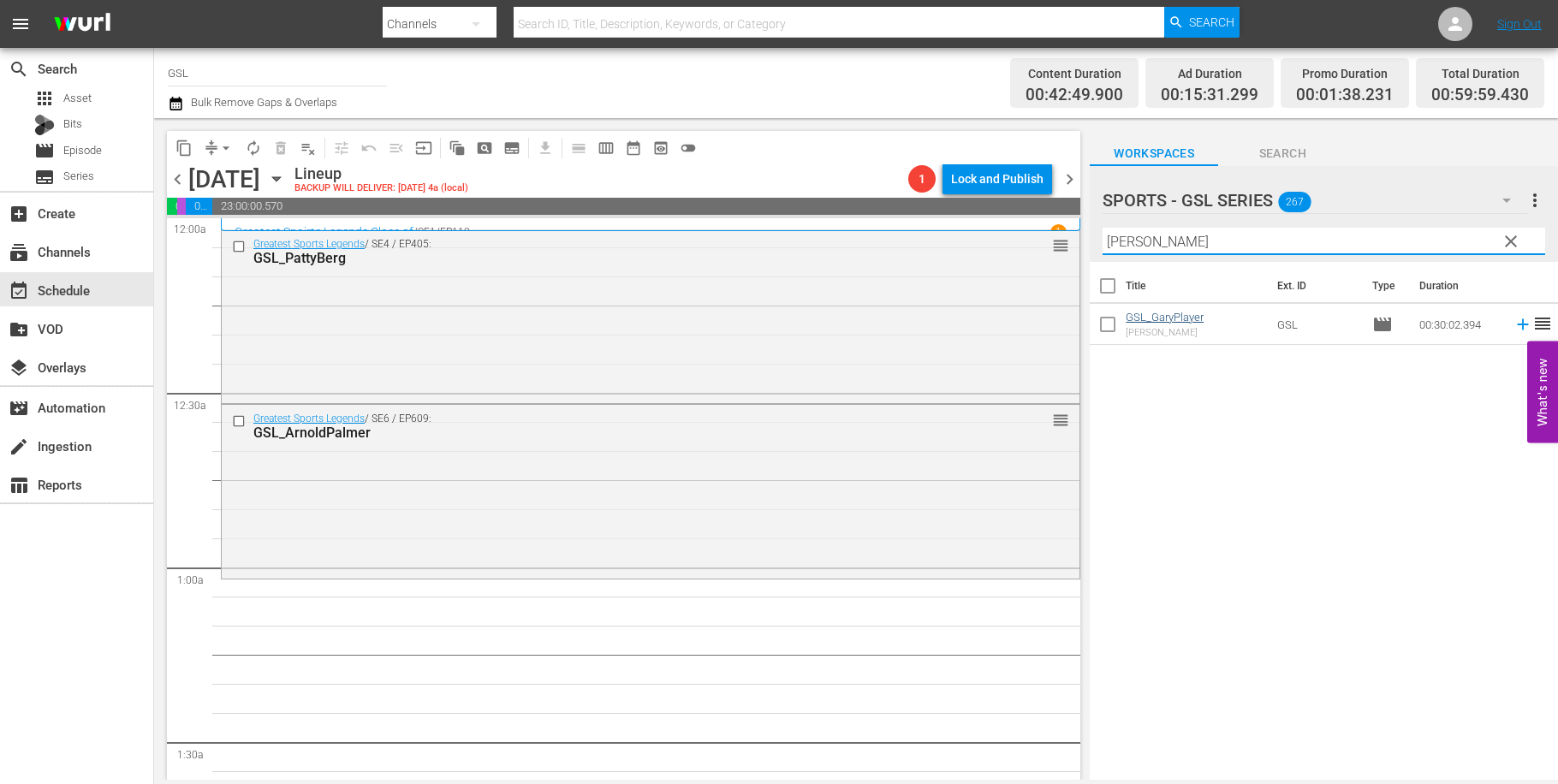
type input "gary"
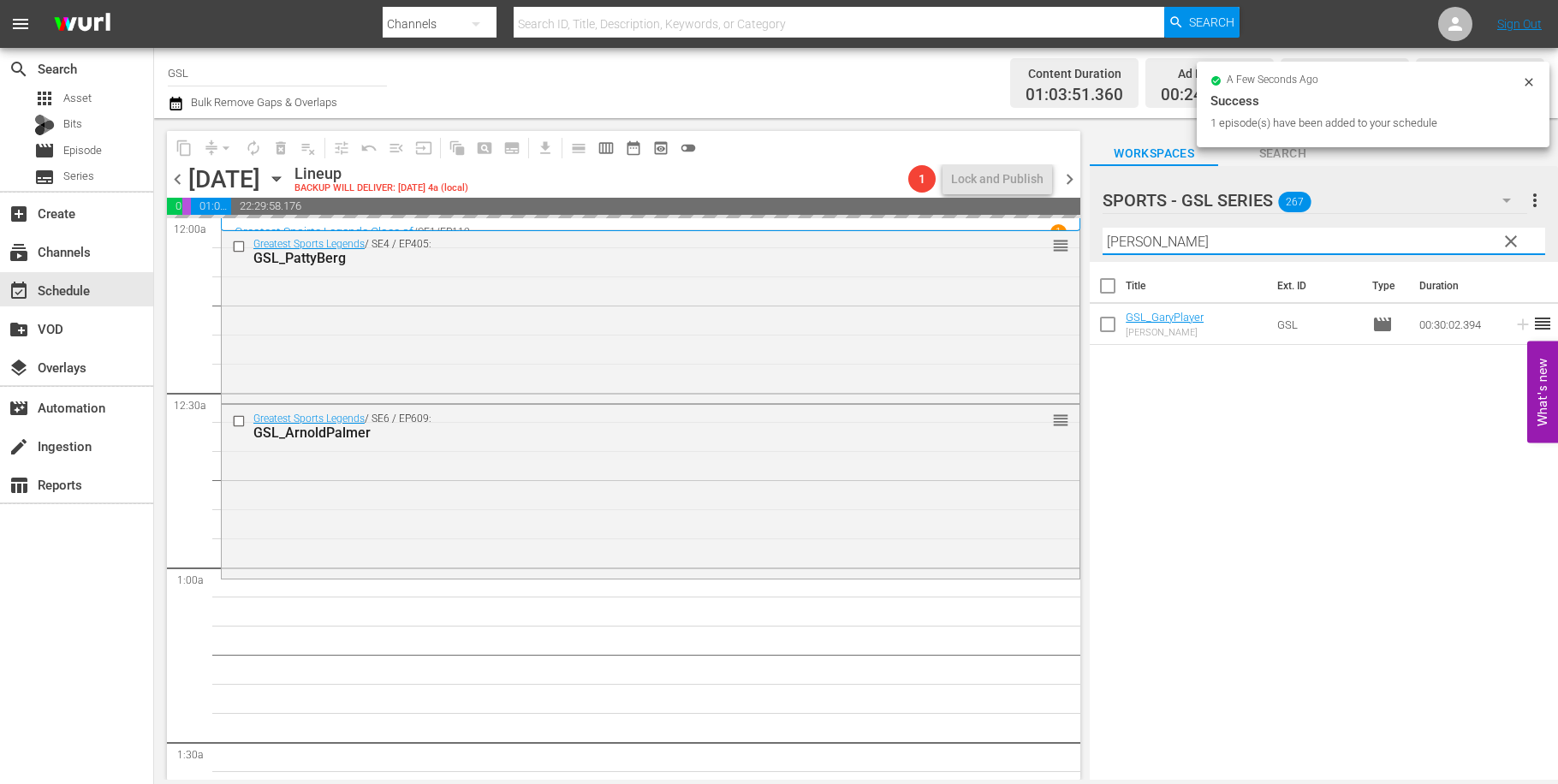
drag, startPoint x: 1210, startPoint y: 247, endPoint x: 1074, endPoint y: 231, distance: 136.9
click at [1103, 231] on input "gary" at bounding box center [1324, 241] width 443 height 27
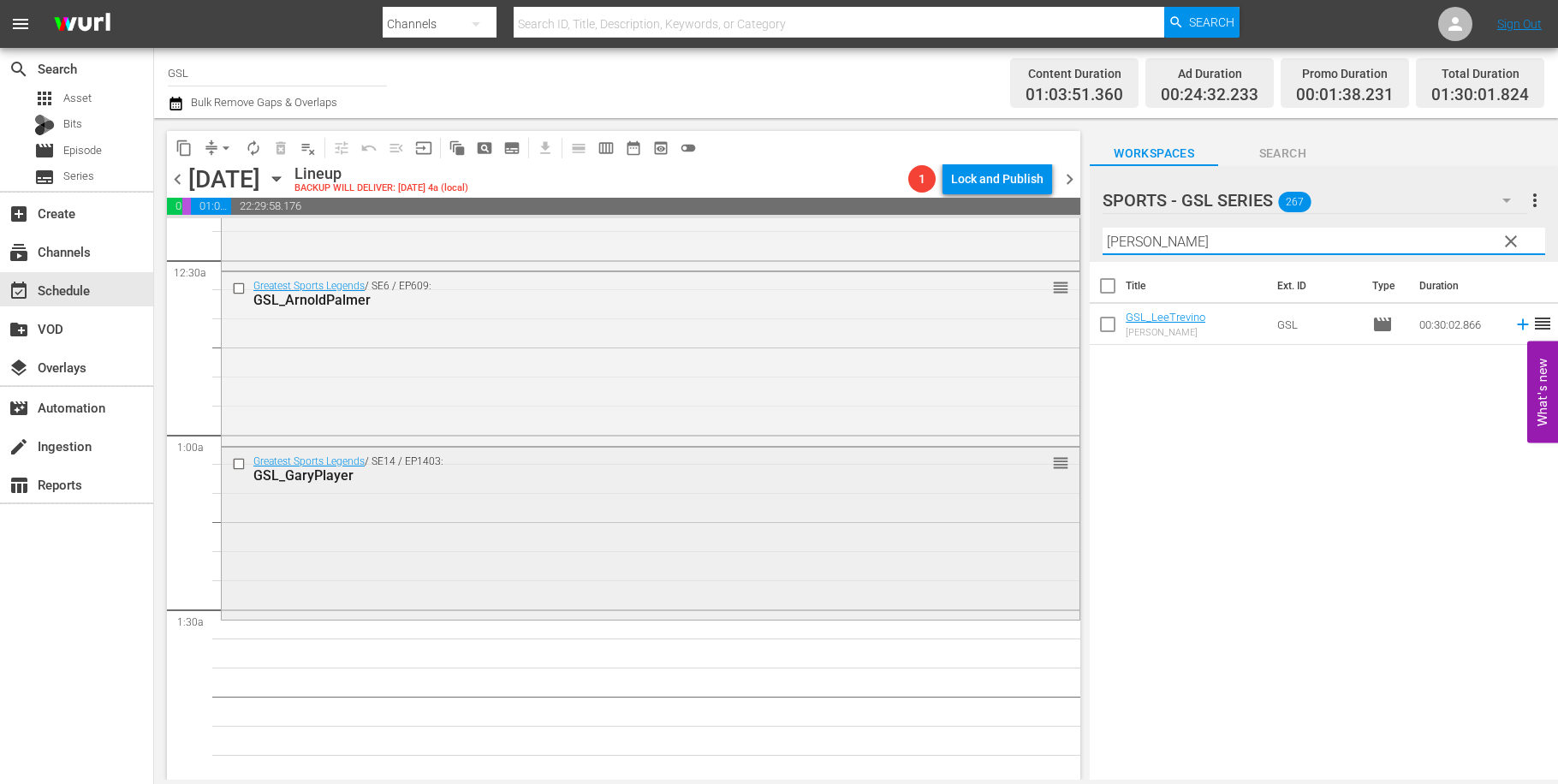
scroll to position [338, 0]
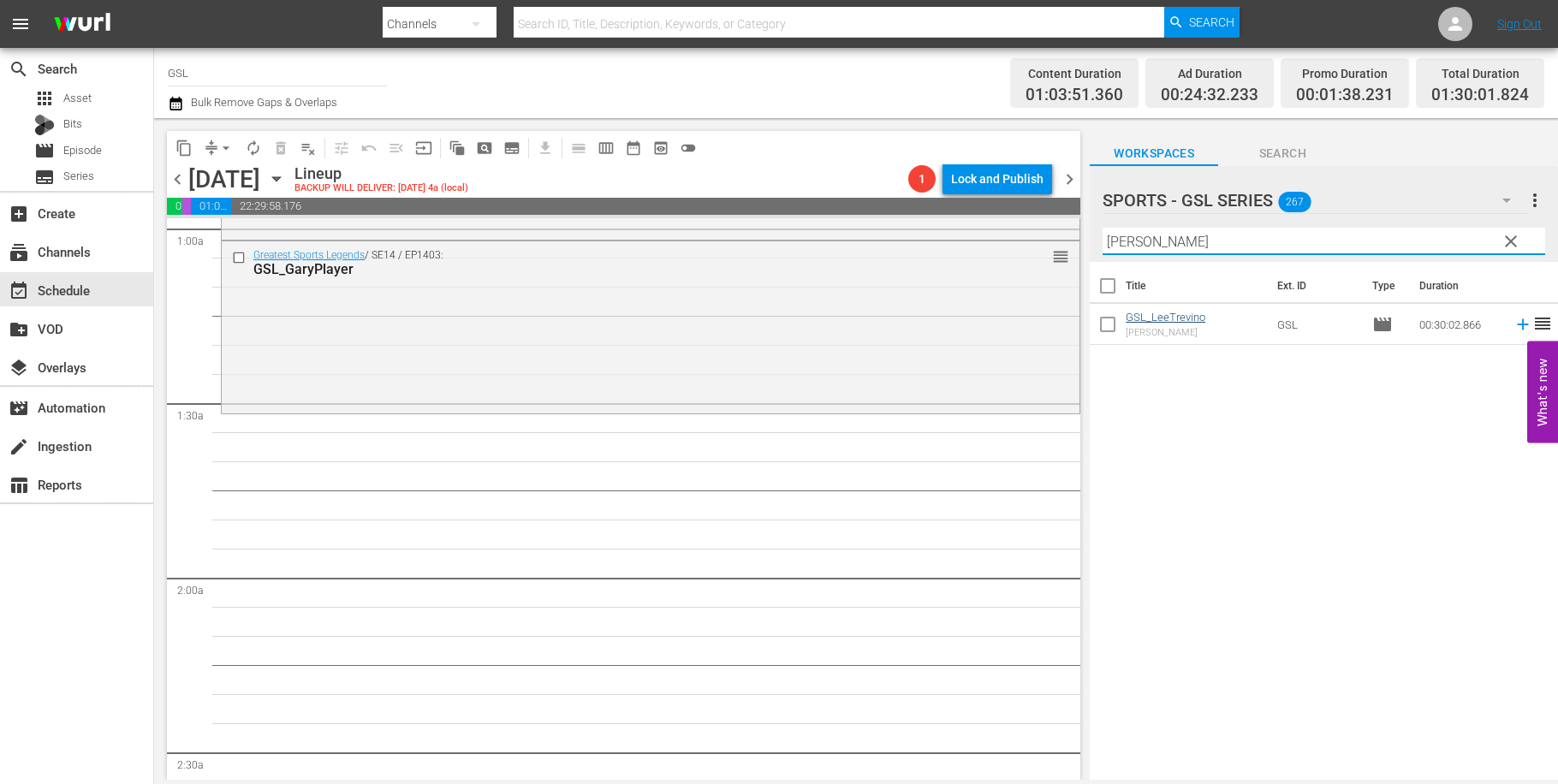
type input "lee"
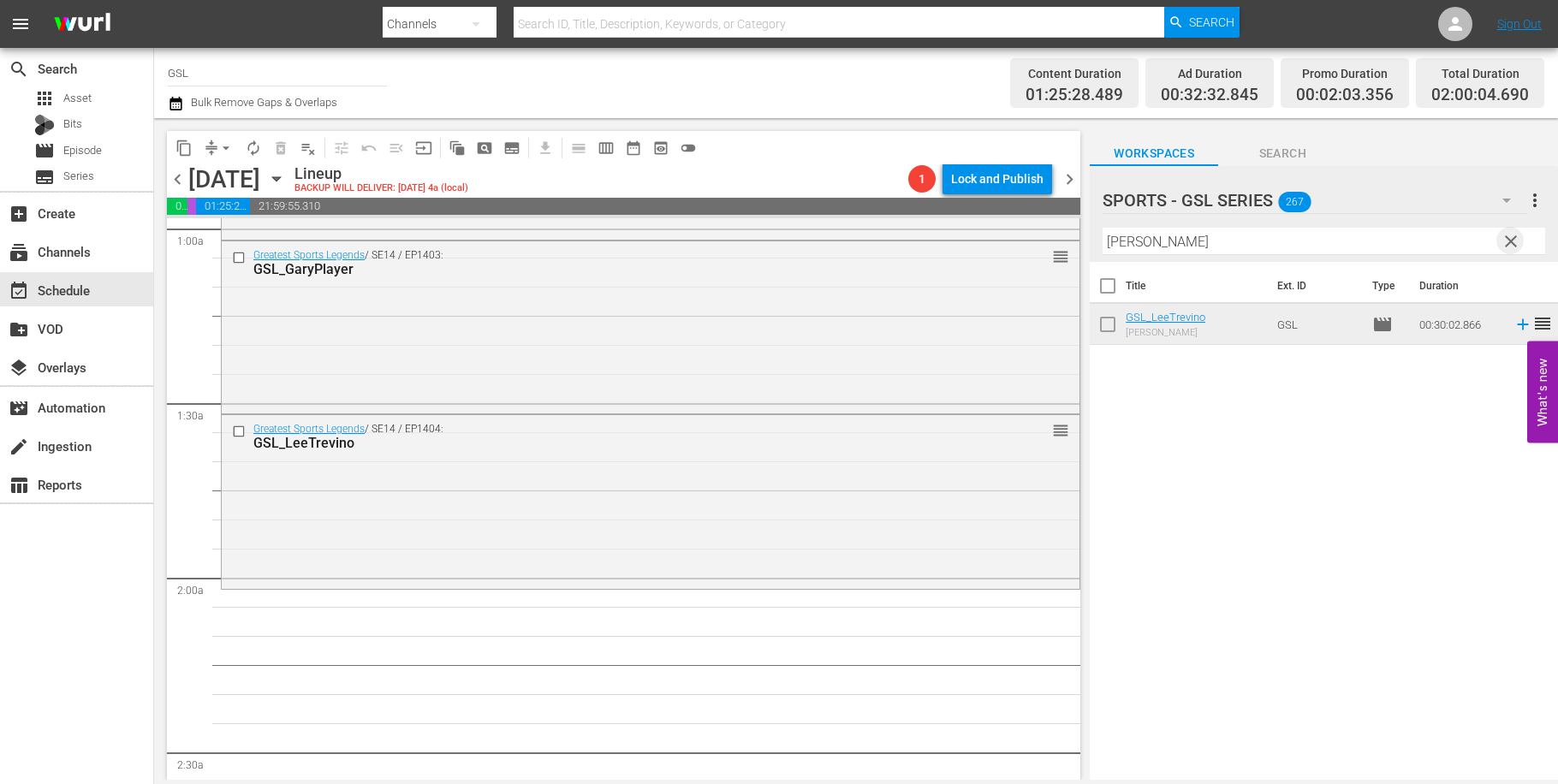
click at [1511, 243] on span "clear" at bounding box center [1511, 241] width 20 height 20
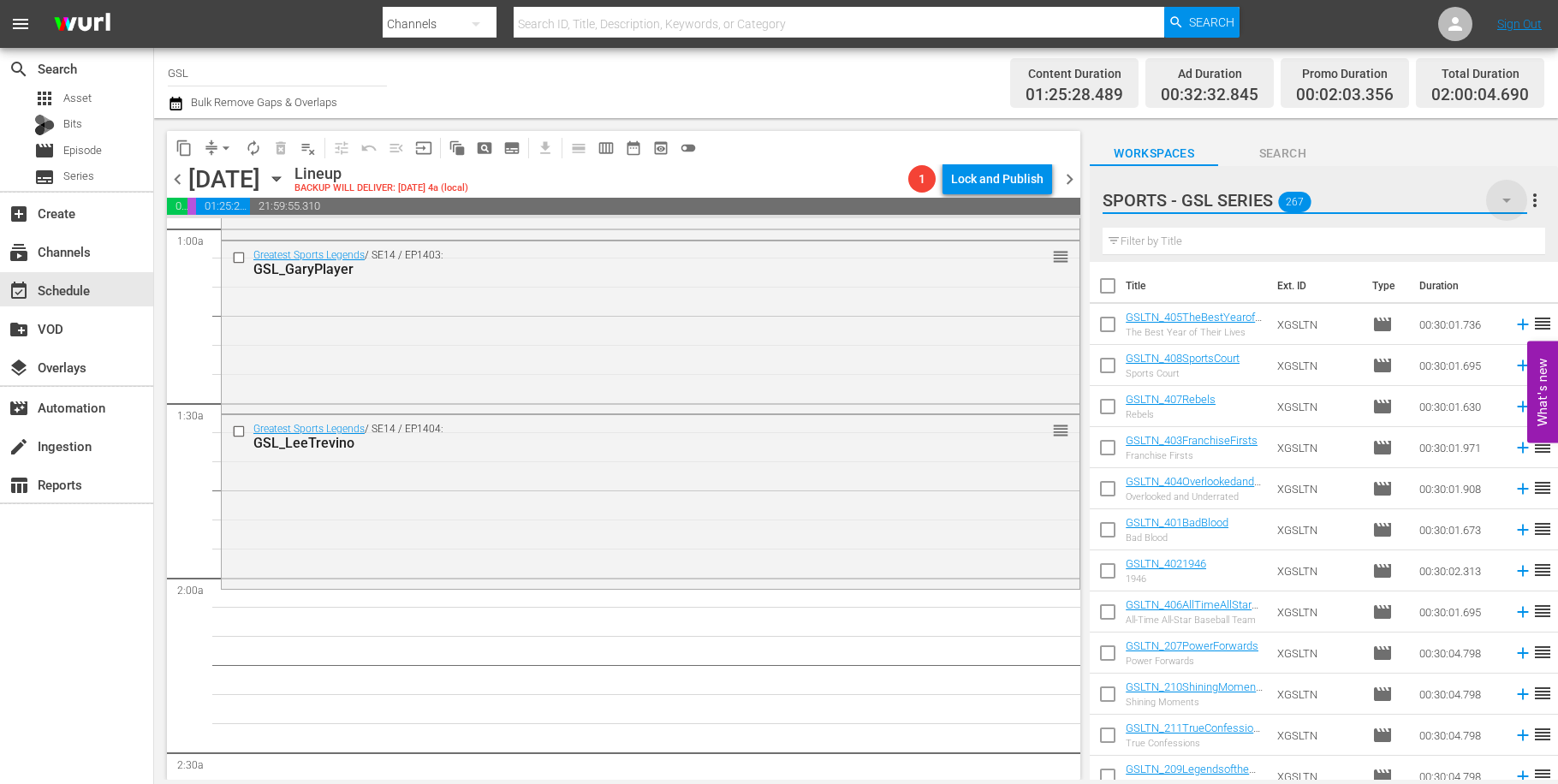
click at [1512, 207] on icon "button" at bounding box center [1506, 200] width 20 height 20
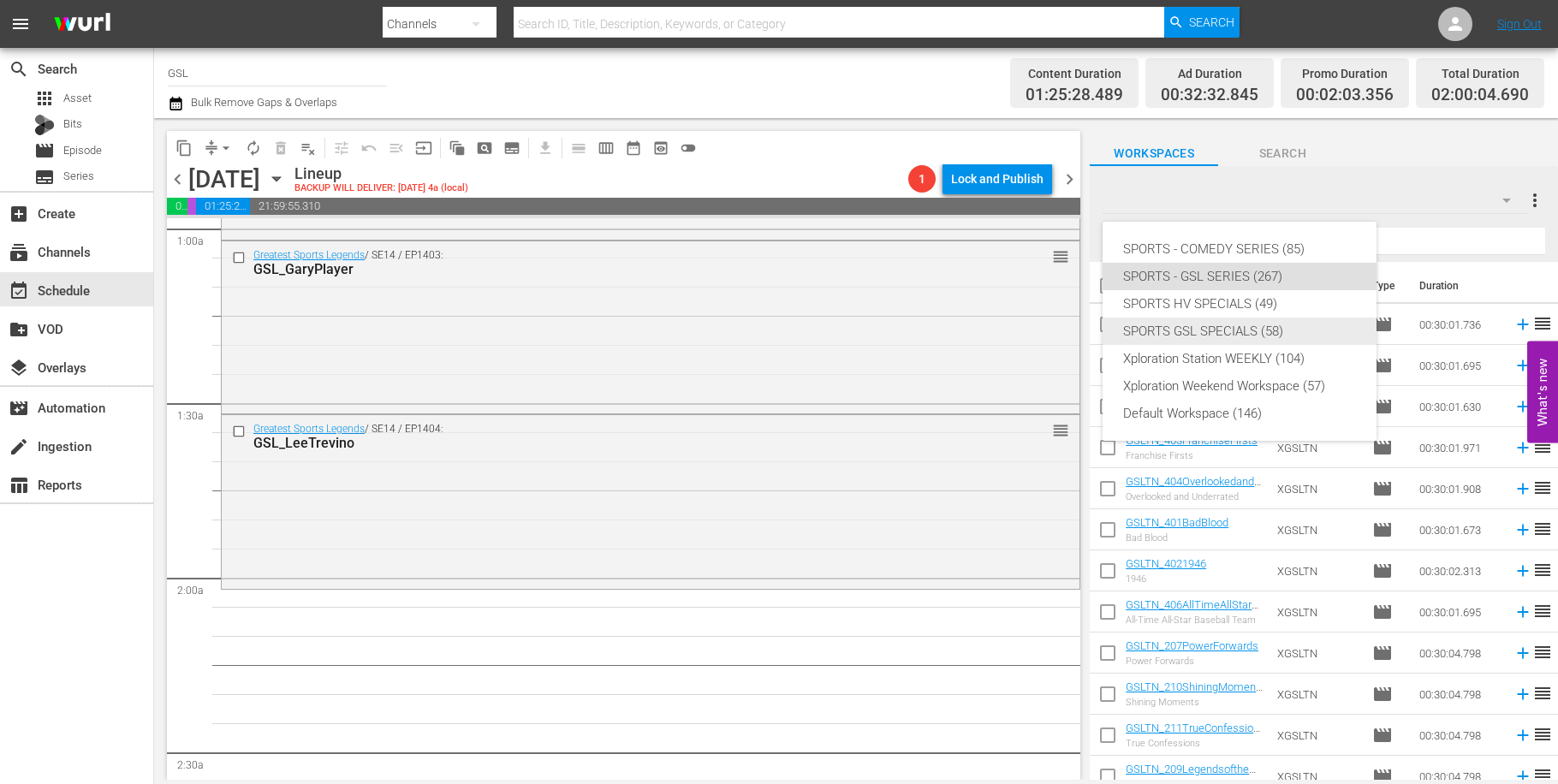
click at [1310, 330] on div "SPORTS GSL SPECIALS (58)" at bounding box center [1239, 331] width 232 height 27
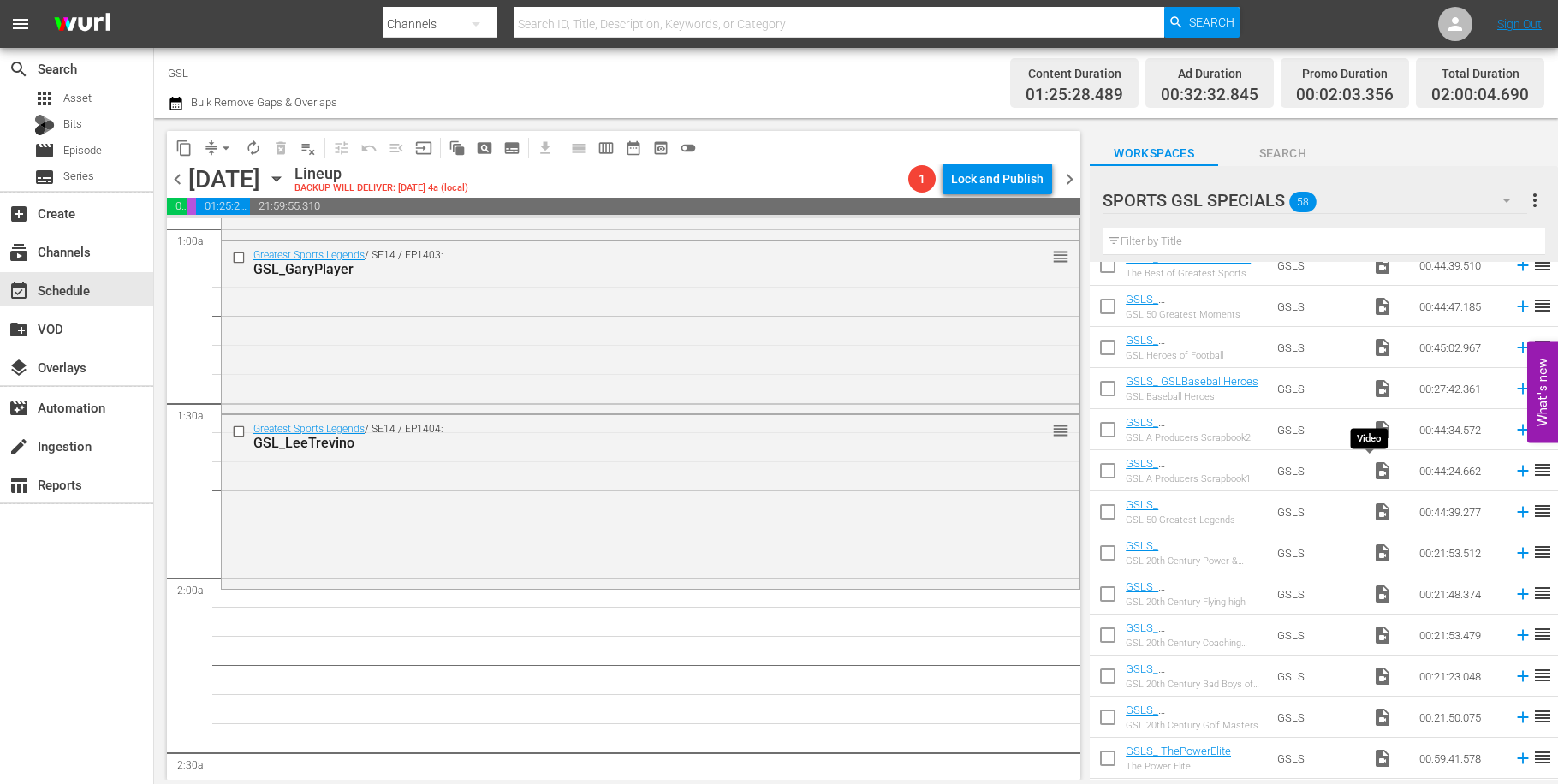
scroll to position [1609, 0]
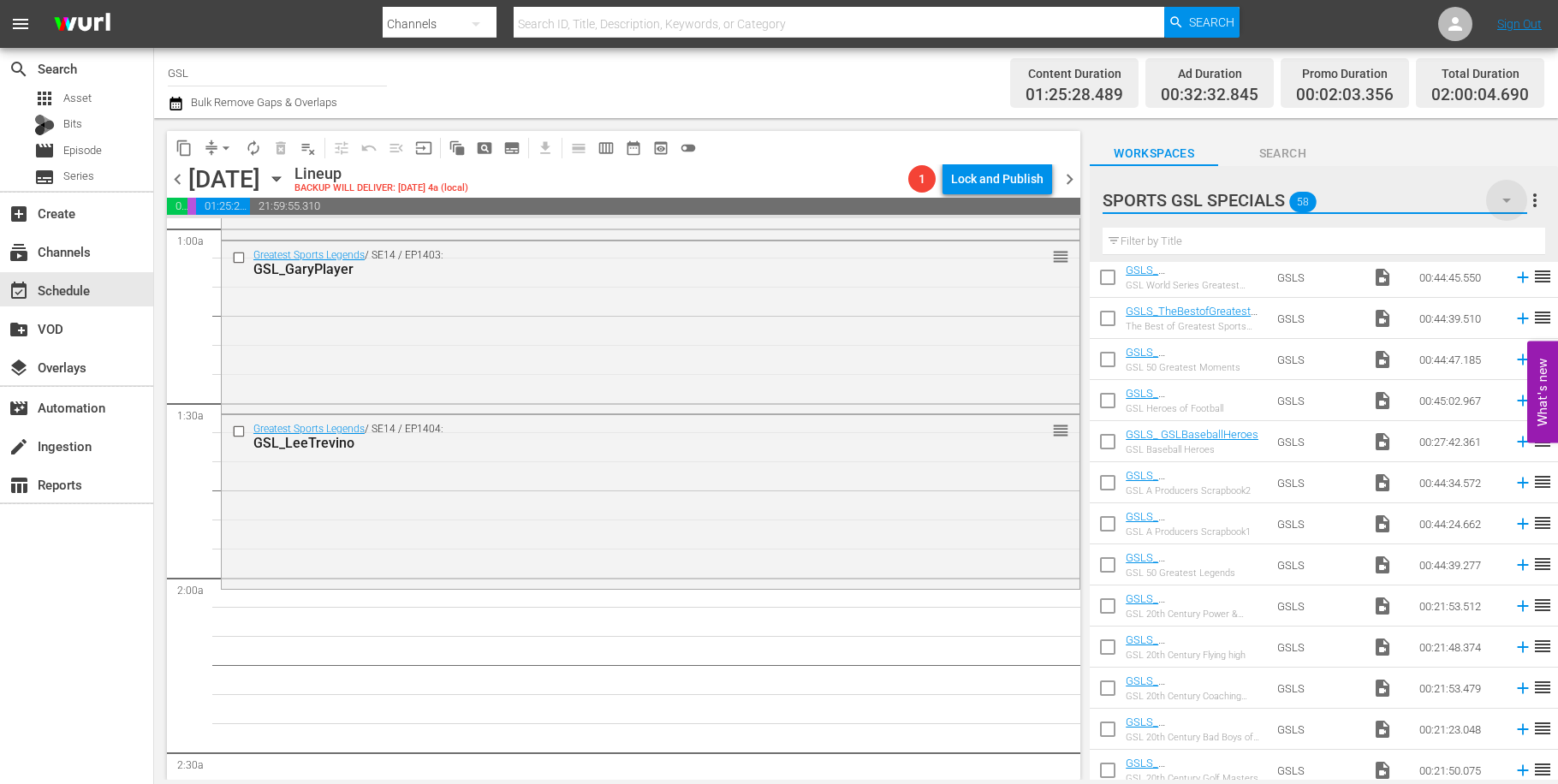
click at [1510, 206] on icon "button" at bounding box center [1506, 200] width 20 height 20
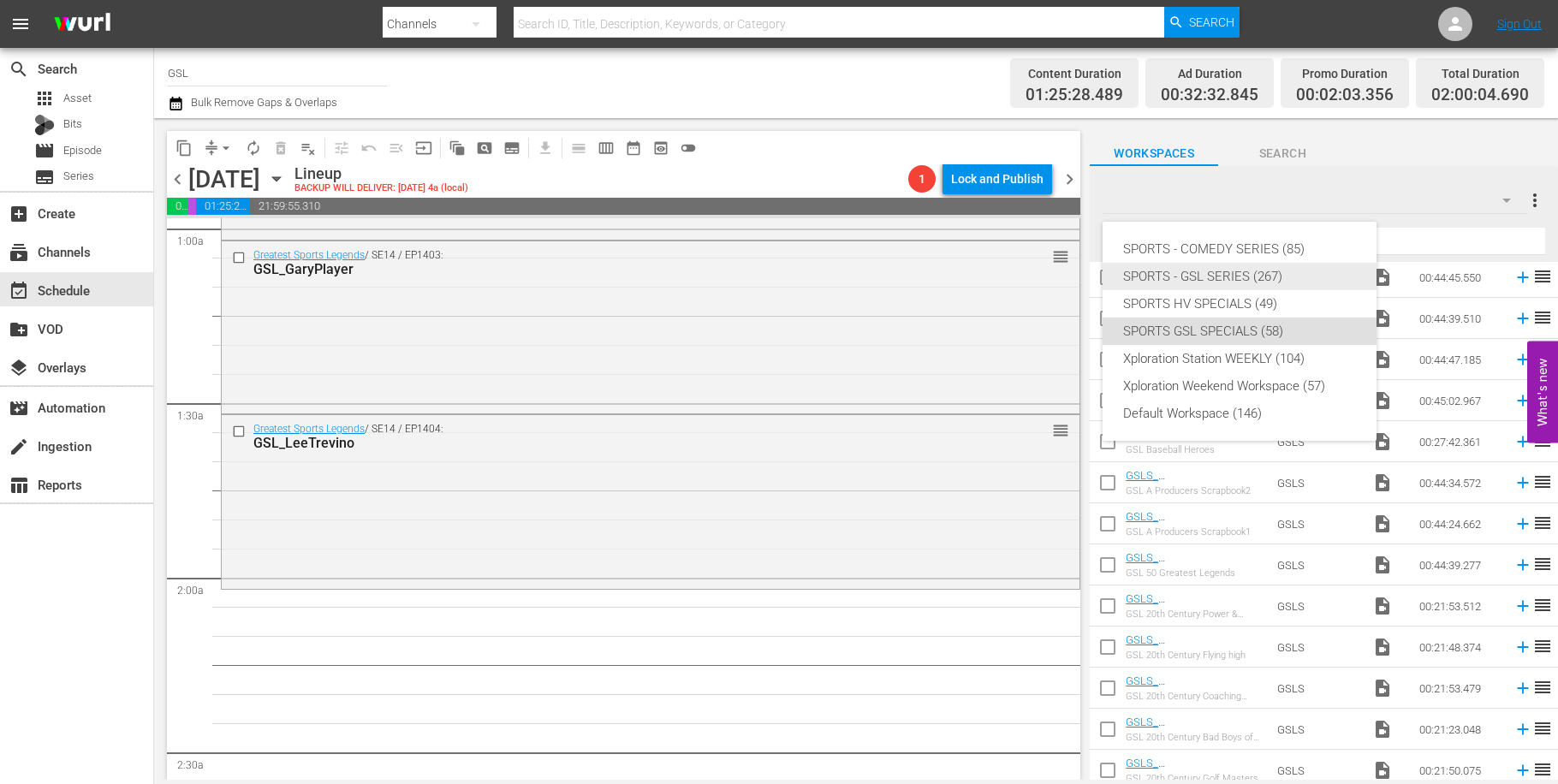
click at [1281, 274] on div "SPORTS - GSL SERIES (267)" at bounding box center [1239, 276] width 232 height 27
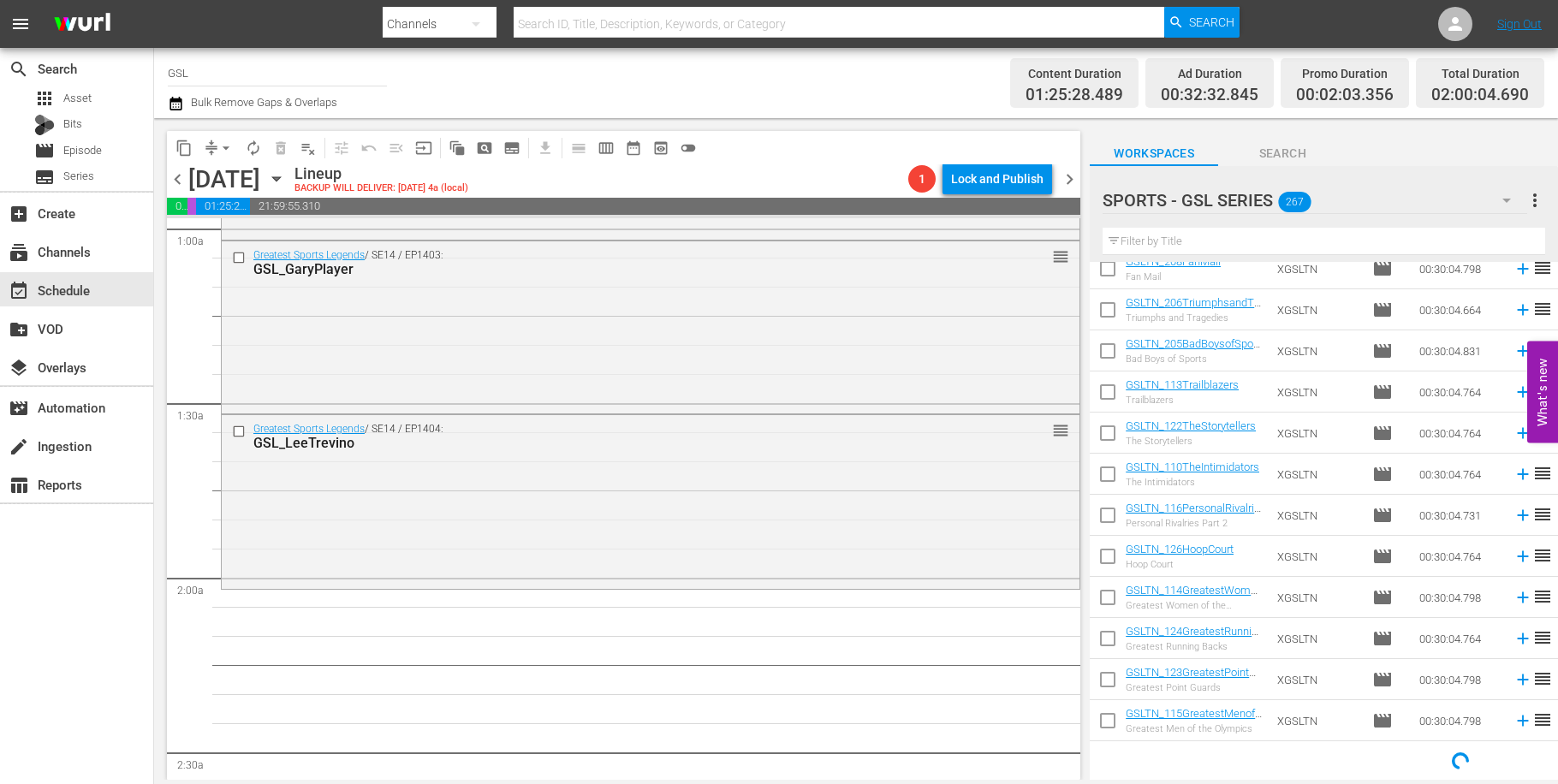
scroll to position [796, 0]
click at [1186, 247] on input "text" at bounding box center [1324, 241] width 443 height 27
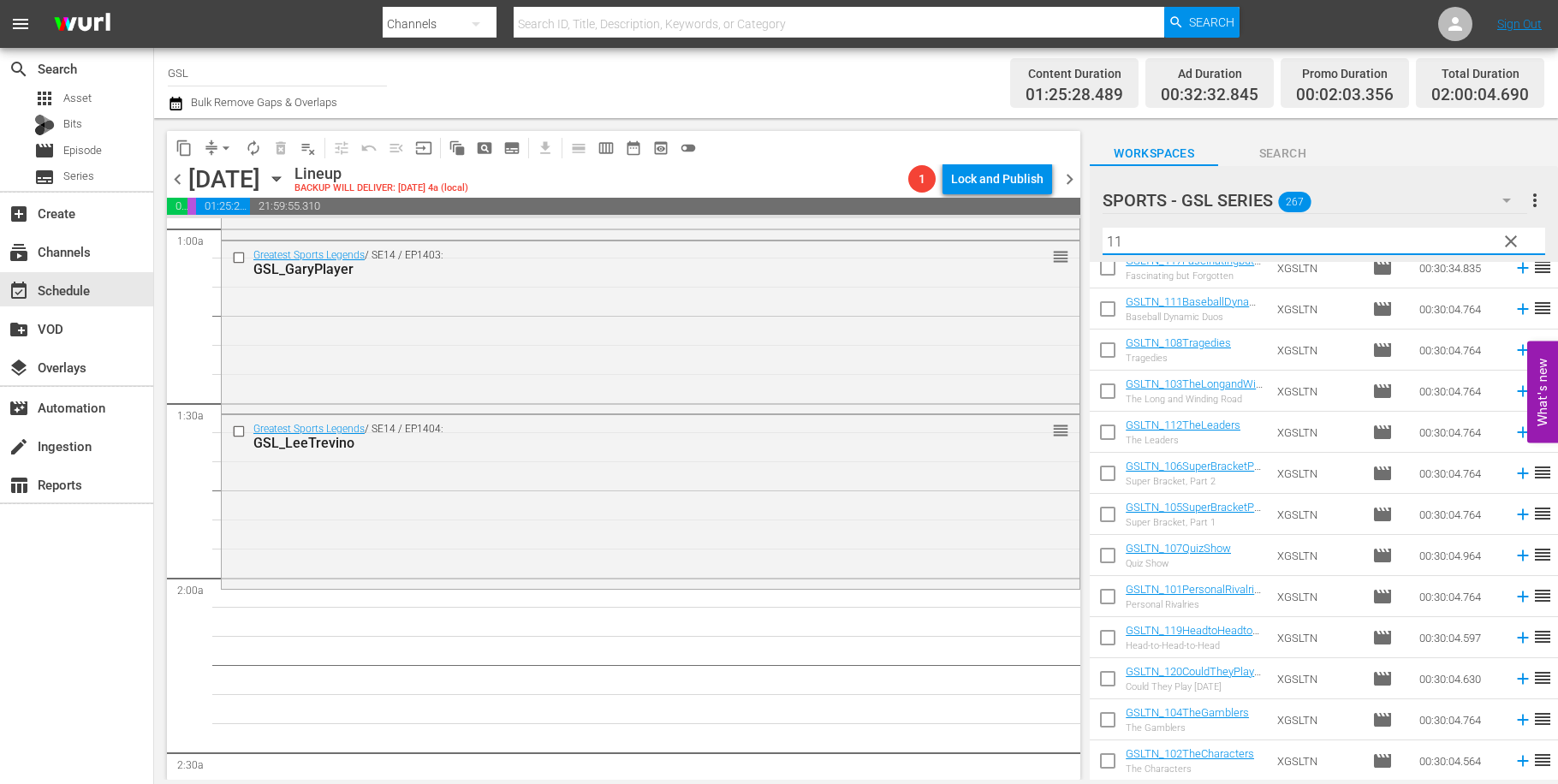
scroll to position [15, 0]
type input "113"
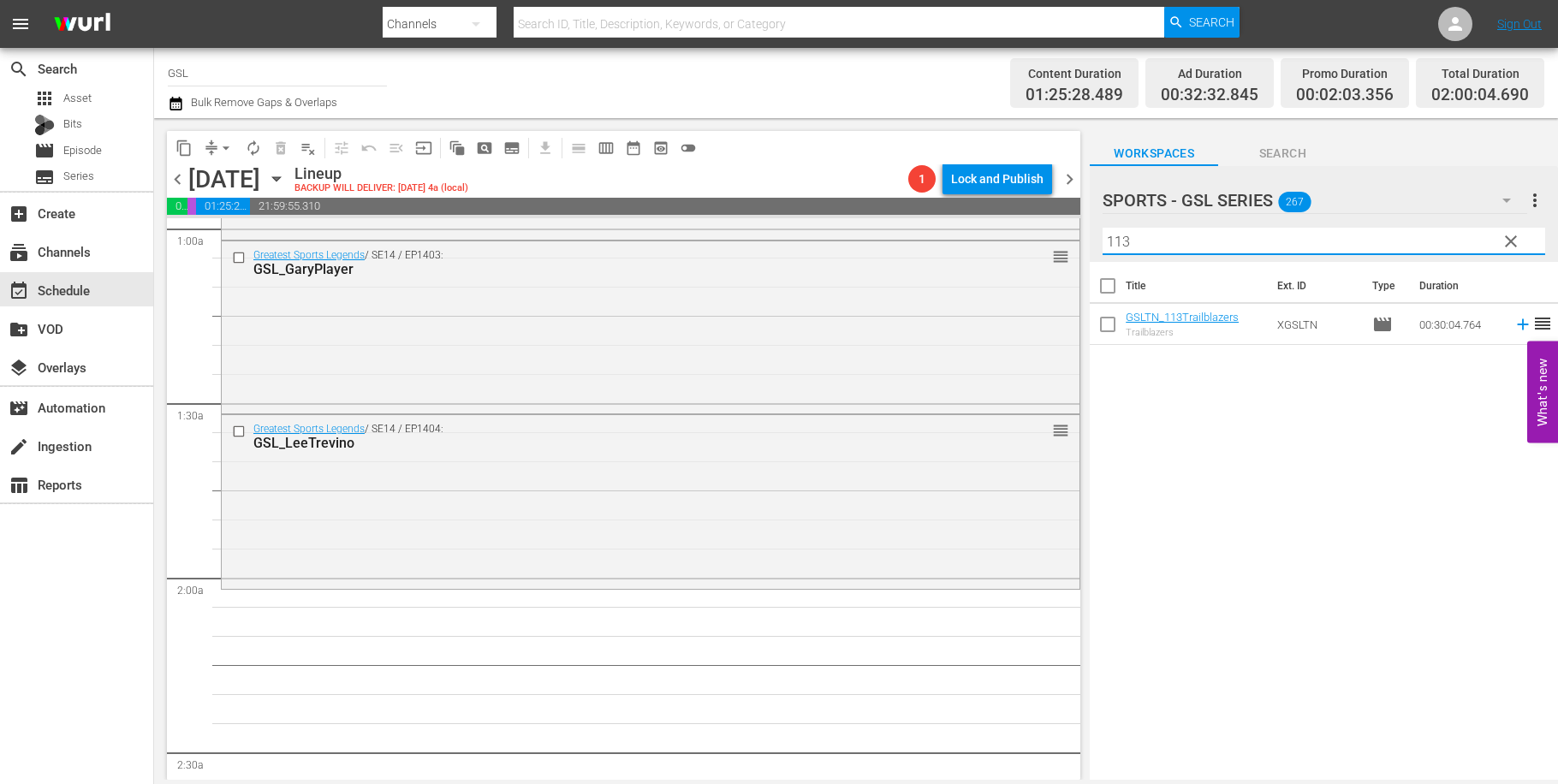
drag, startPoint x: 1167, startPoint y: 244, endPoint x: 1031, endPoint y: 226, distance: 137.2
click at [1103, 228] on input "113" at bounding box center [1324, 241] width 443 height 27
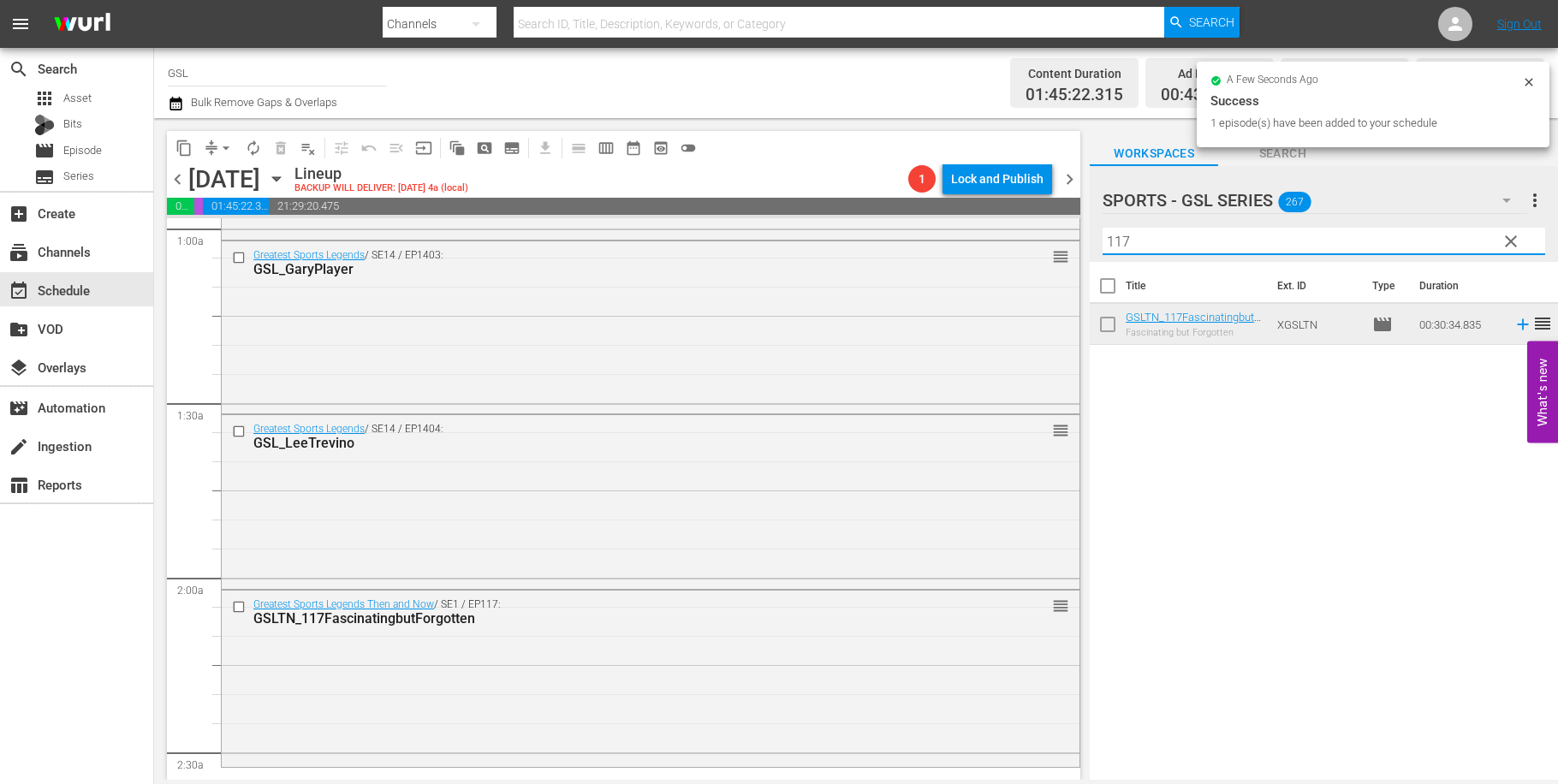
drag, startPoint x: 1132, startPoint y: 240, endPoint x: 1088, endPoint y: 232, distance: 44.7
click at [1103, 232] on input "117" at bounding box center [1324, 241] width 443 height 27
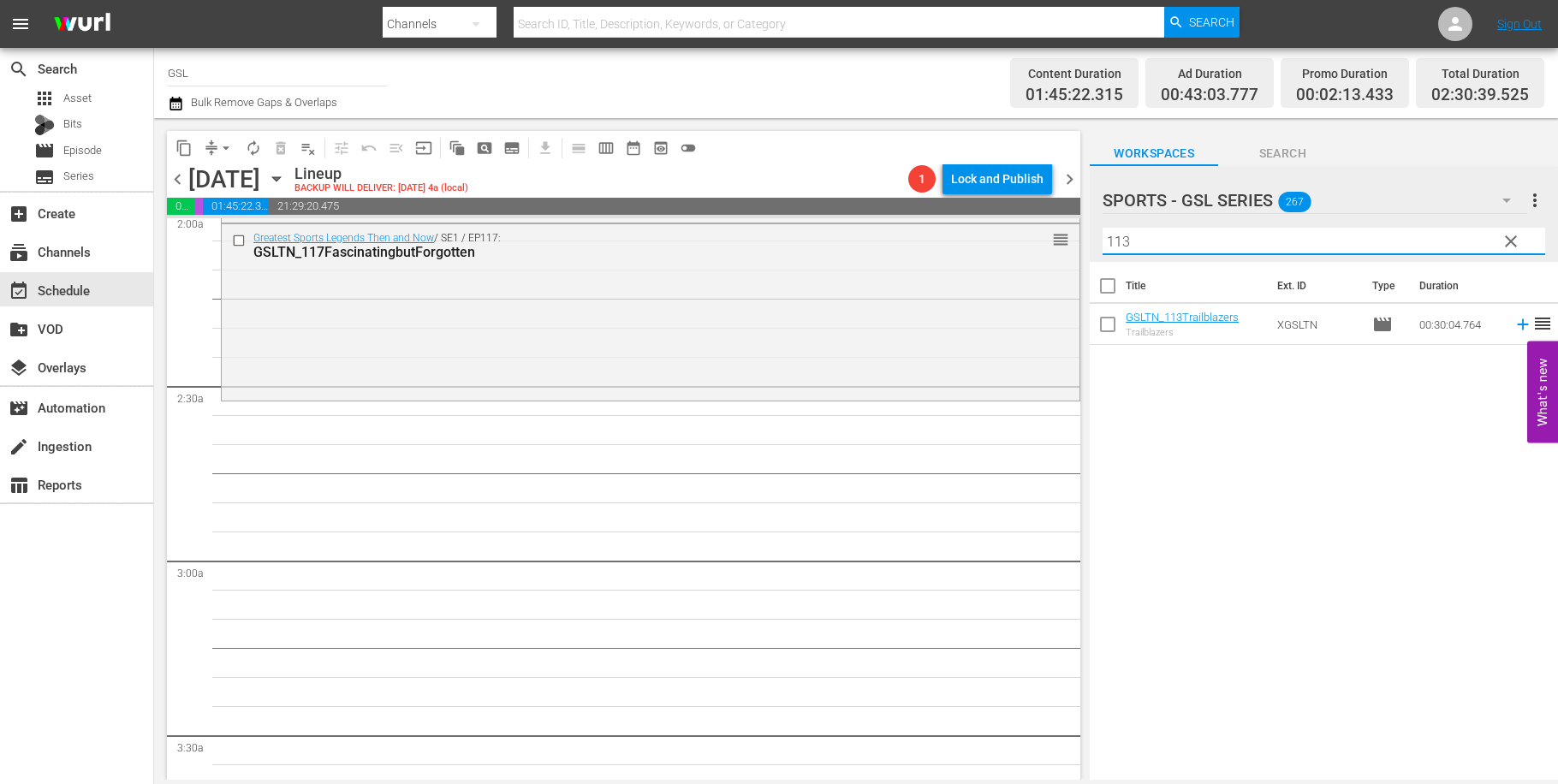
scroll to position [720, 0]
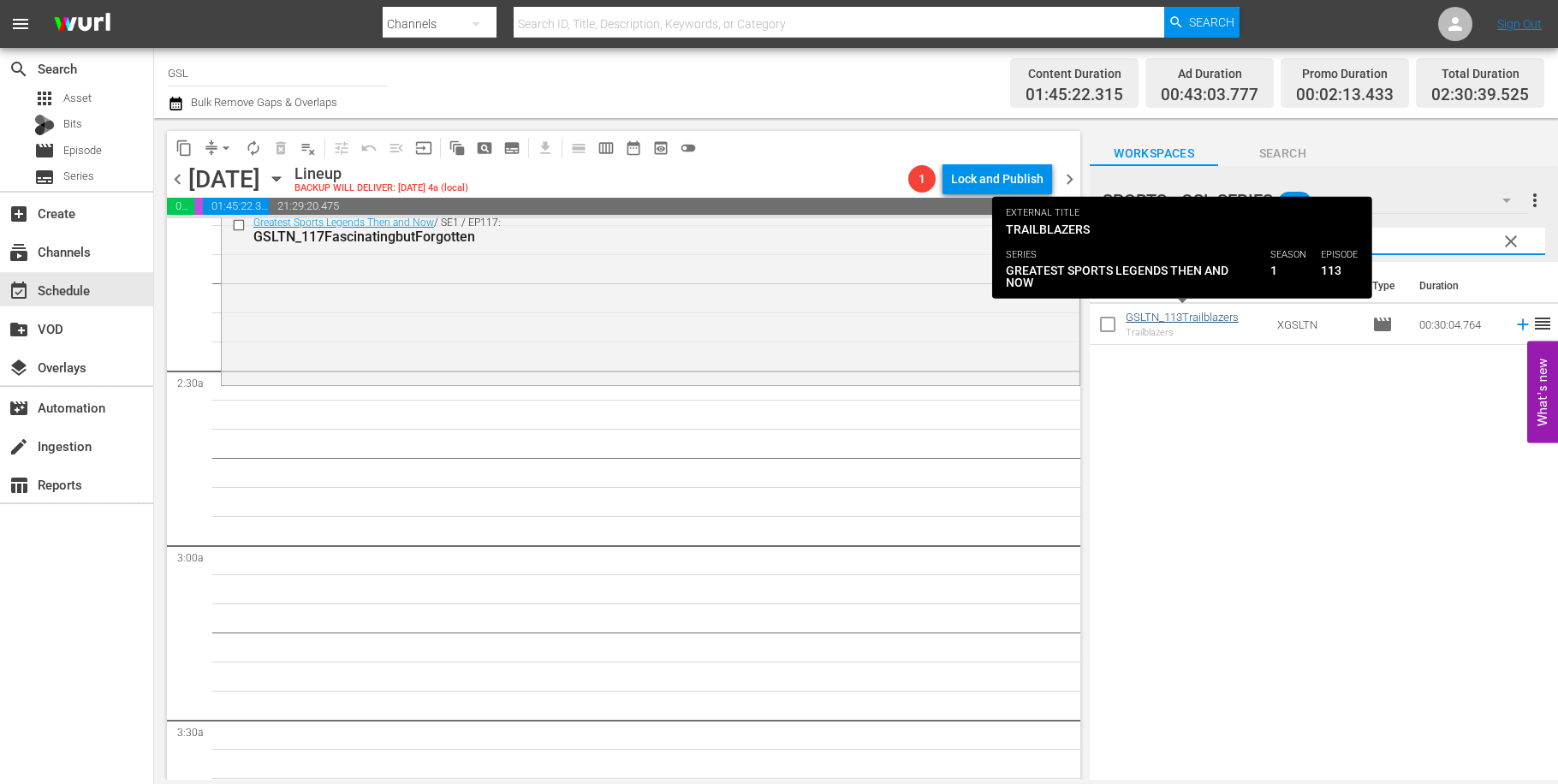
type input "113"
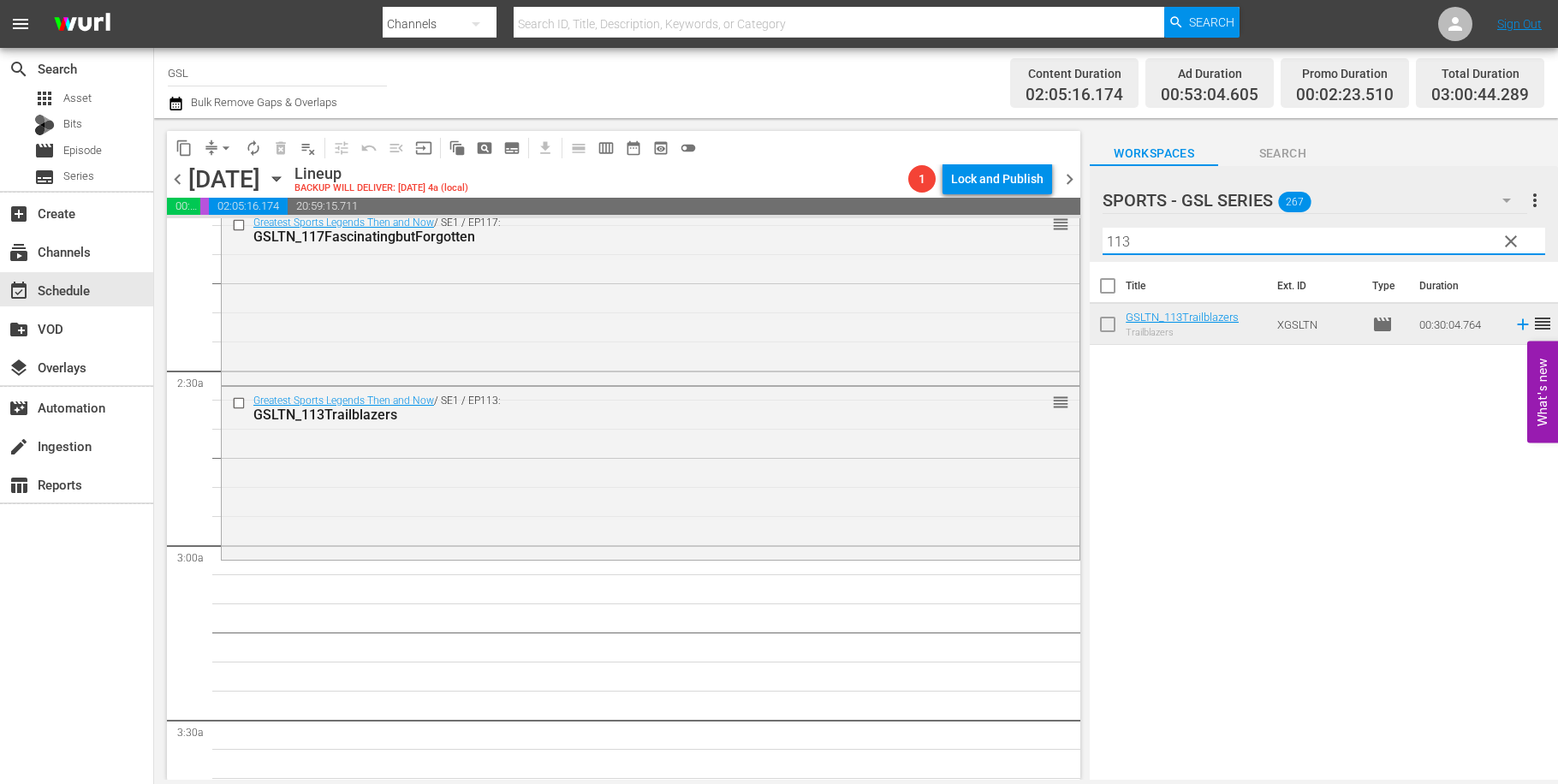
drag, startPoint x: 1153, startPoint y: 249, endPoint x: 1028, endPoint y: 219, distance: 128.5
click at [1103, 228] on input "113" at bounding box center [1324, 241] width 443 height 27
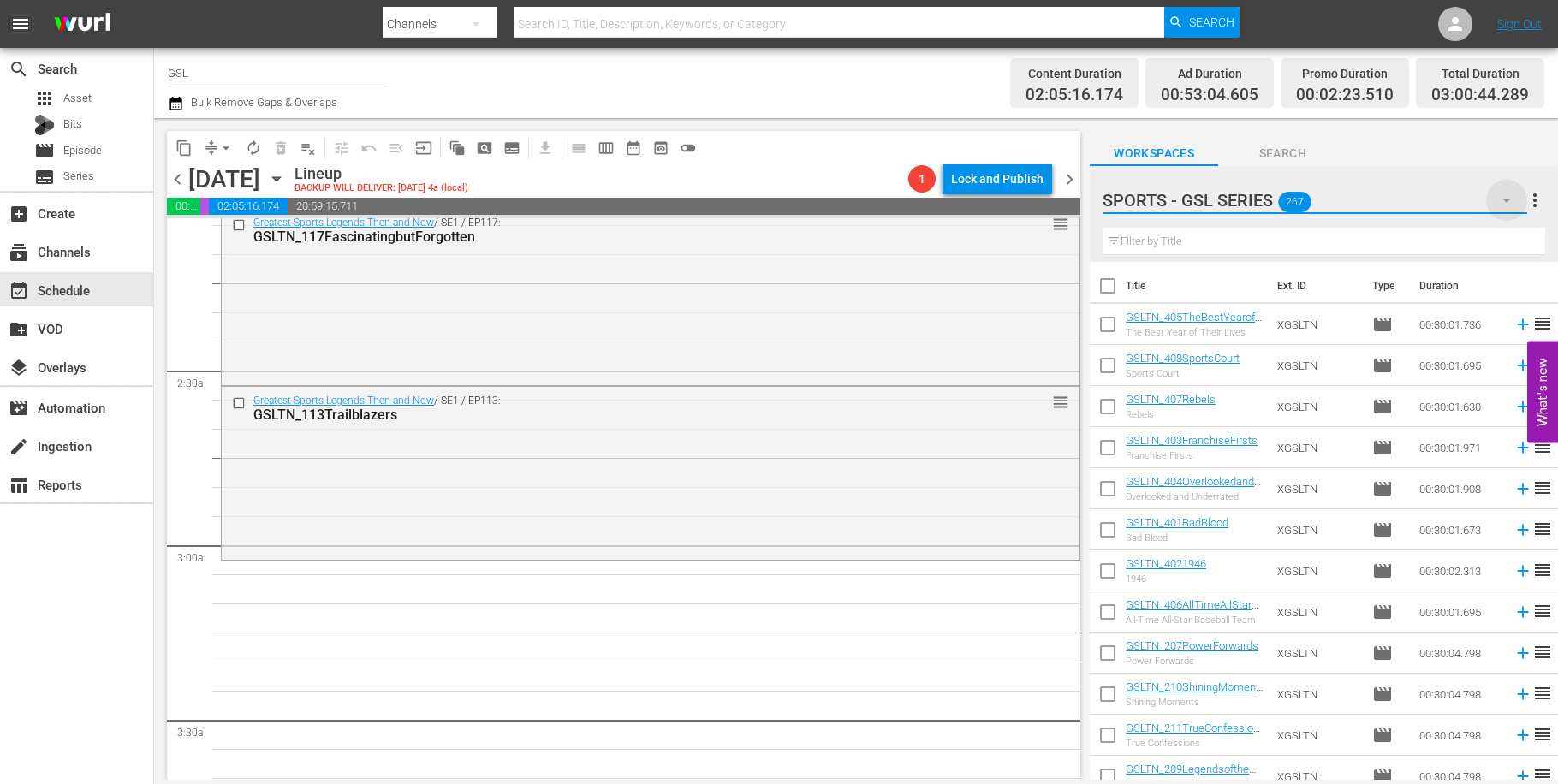
click at [1505, 205] on icon "button" at bounding box center [1506, 200] width 20 height 20
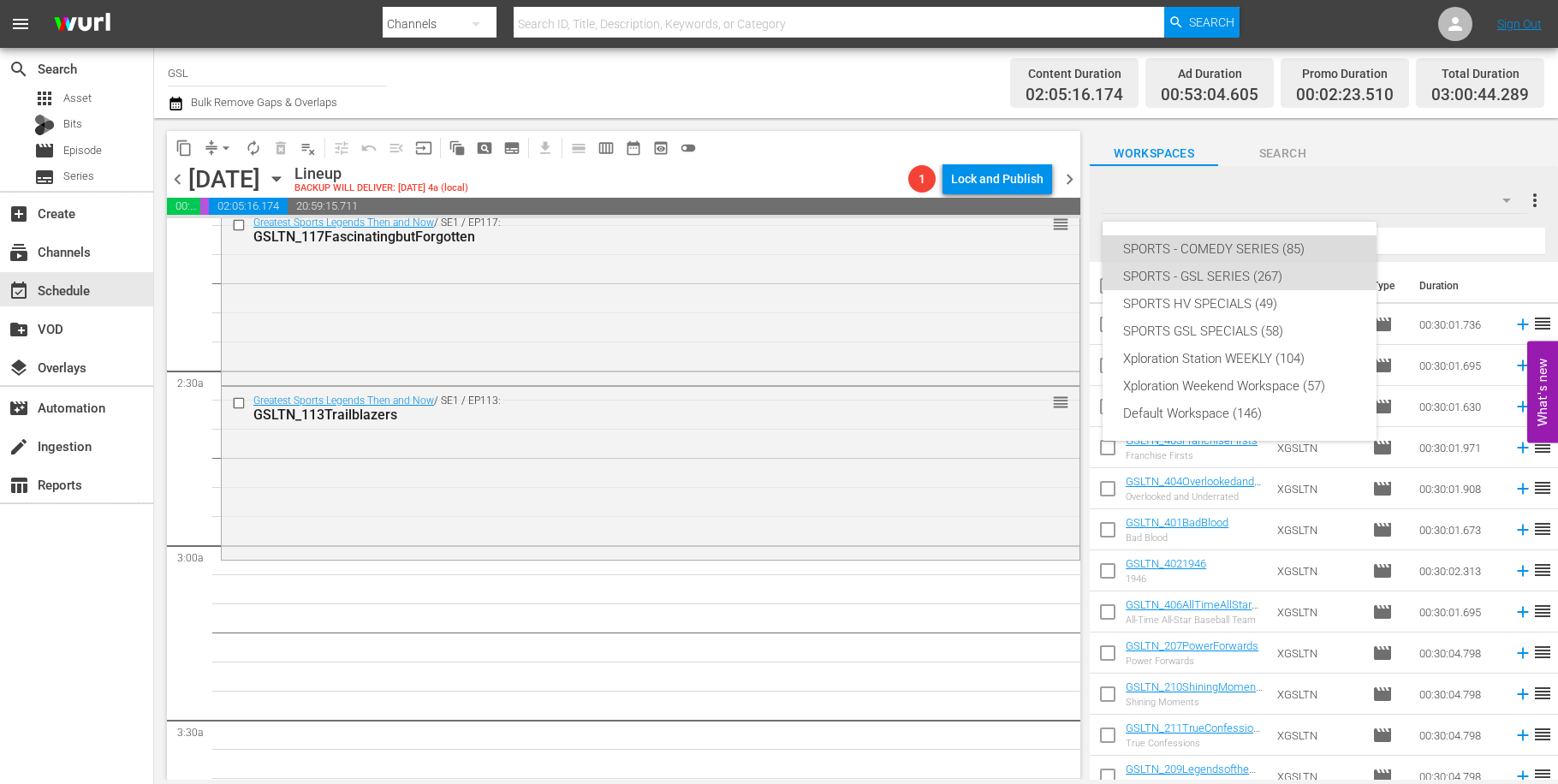
click at [1246, 247] on div "SPORTS - COMEDY SERIES (85)" at bounding box center [1239, 249] width 232 height 27
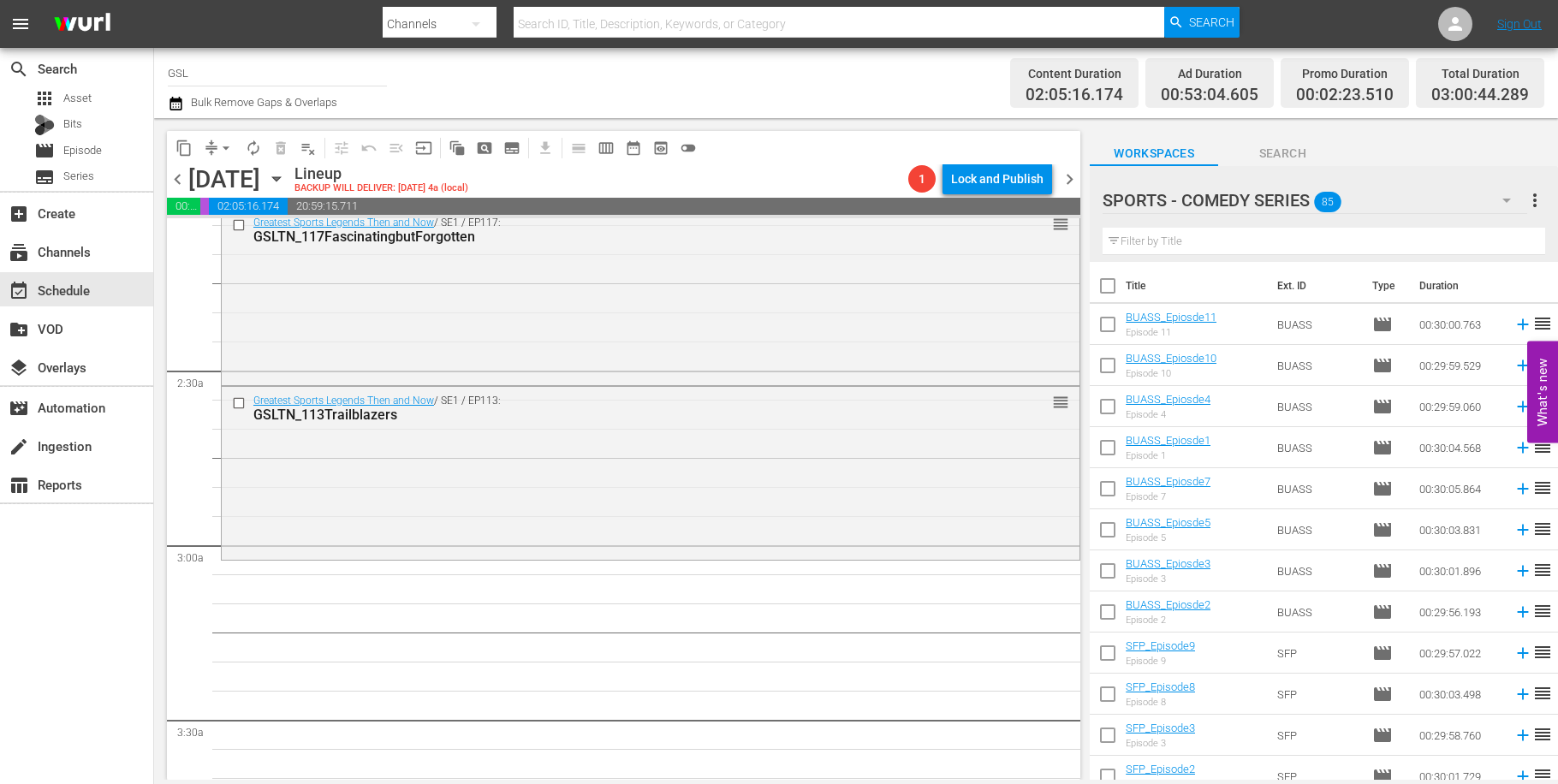
click at [1110, 483] on input "checkbox" at bounding box center [1107, 492] width 36 height 36
checkbox input "true"
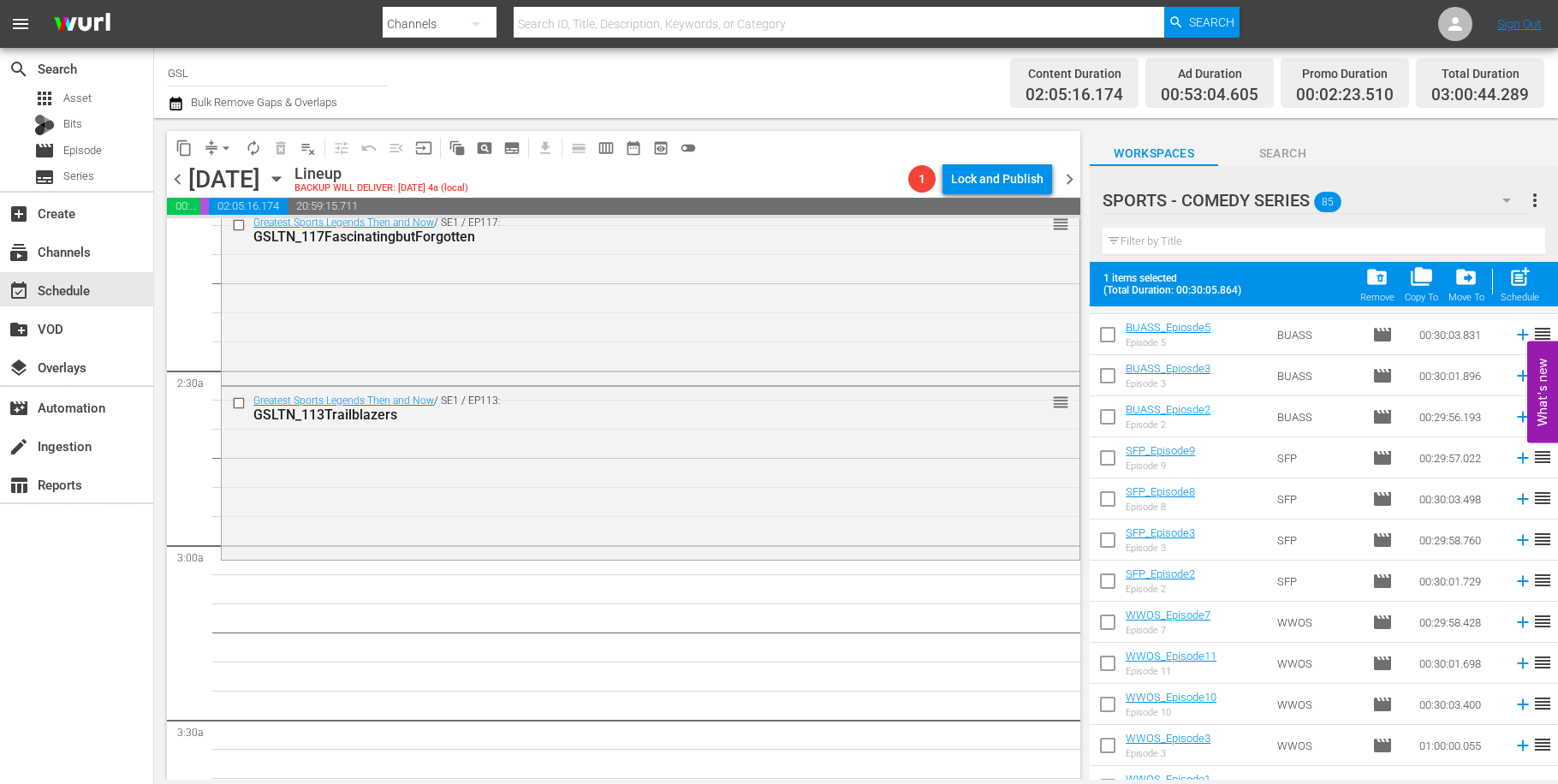
scroll to position [240, 0]
click at [1114, 490] on input "checkbox" at bounding box center [1107, 500] width 36 height 36
checkbox input "true"
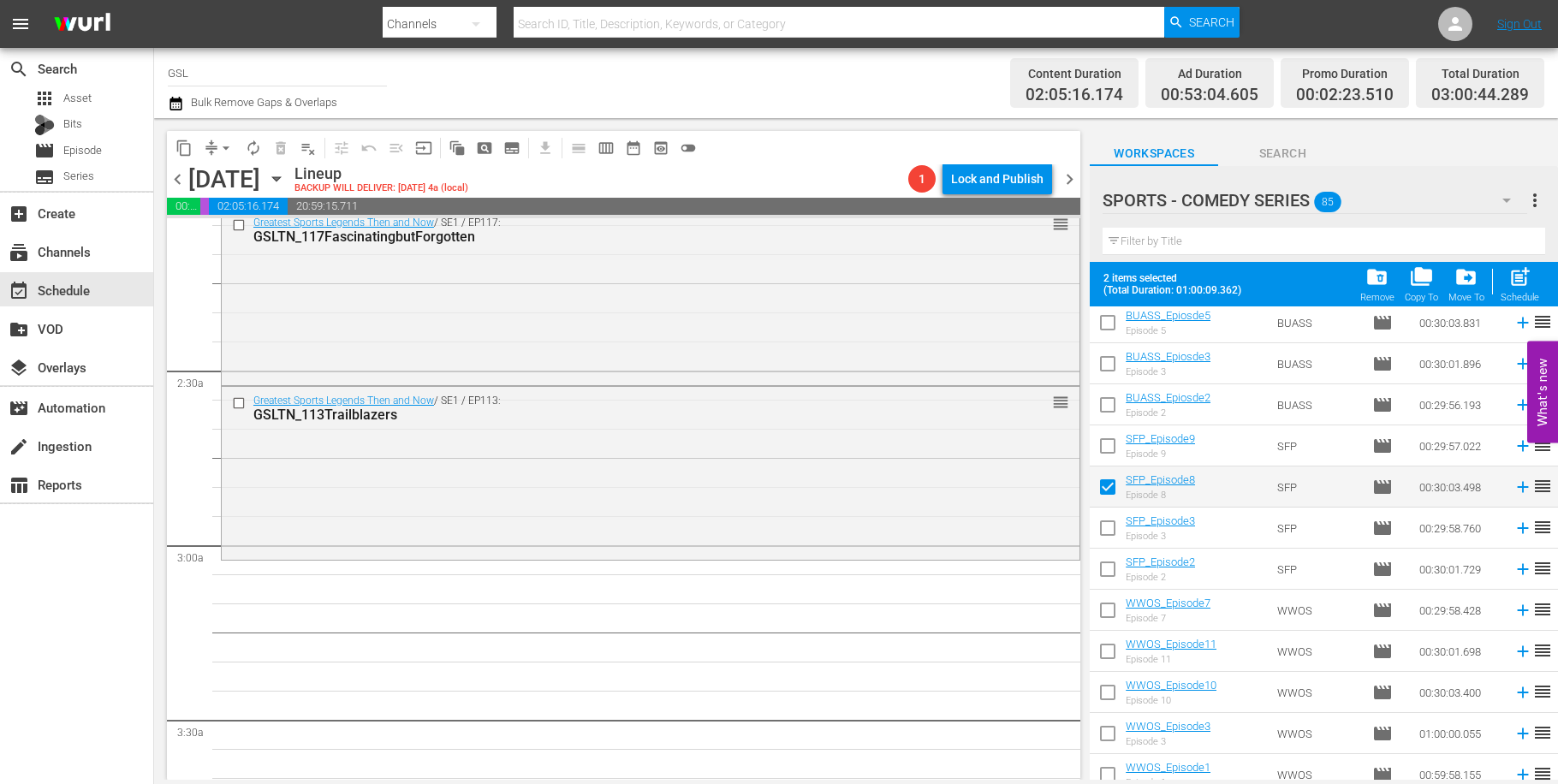
scroll to position [621, 0]
click at [1109, 562] on input "checkbox" at bounding box center [1107, 572] width 36 height 36
checkbox input "true"
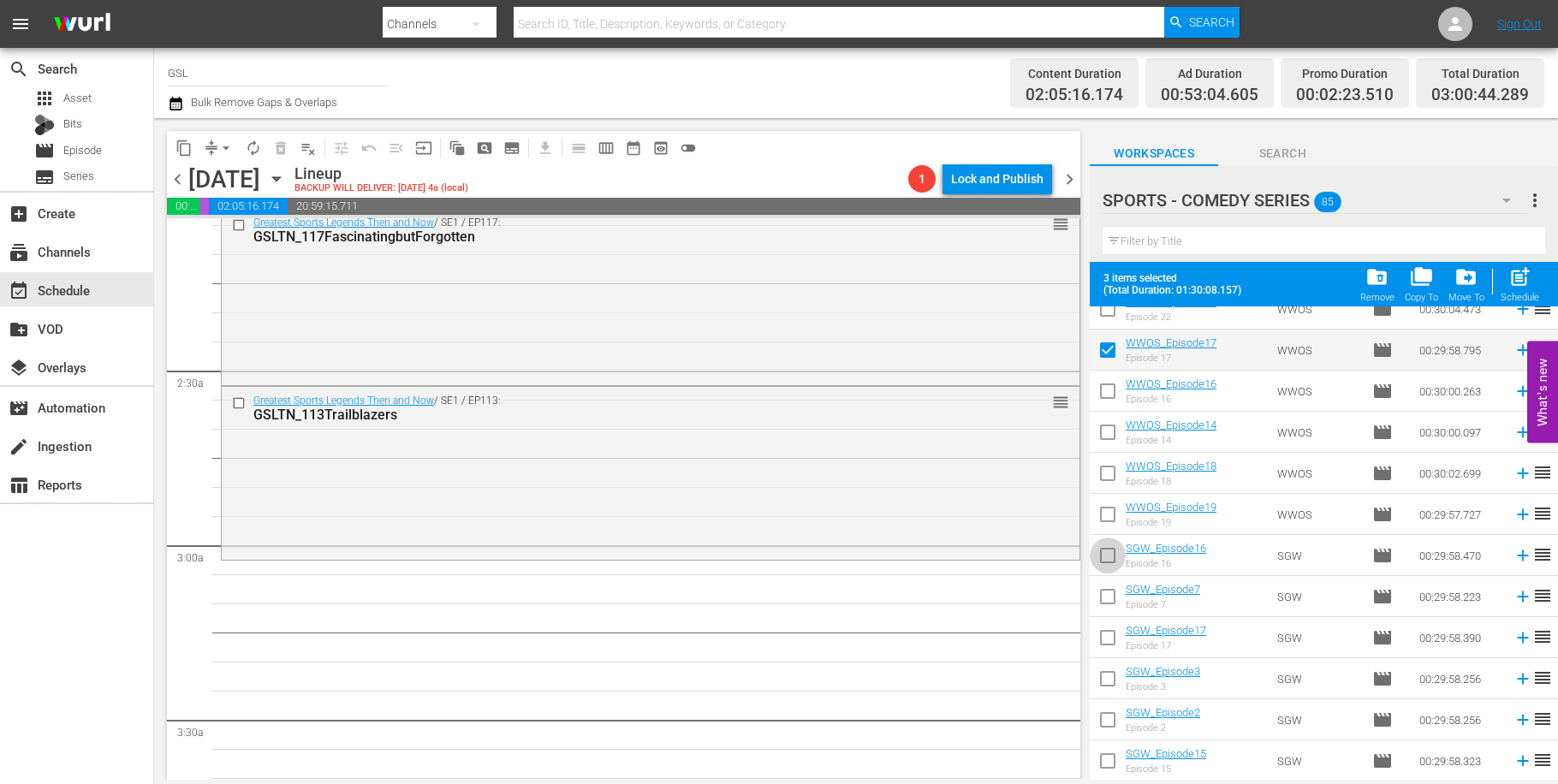
click at [1109, 549] on input "checkbox" at bounding box center [1107, 558] width 36 height 36
checkbox input "true"
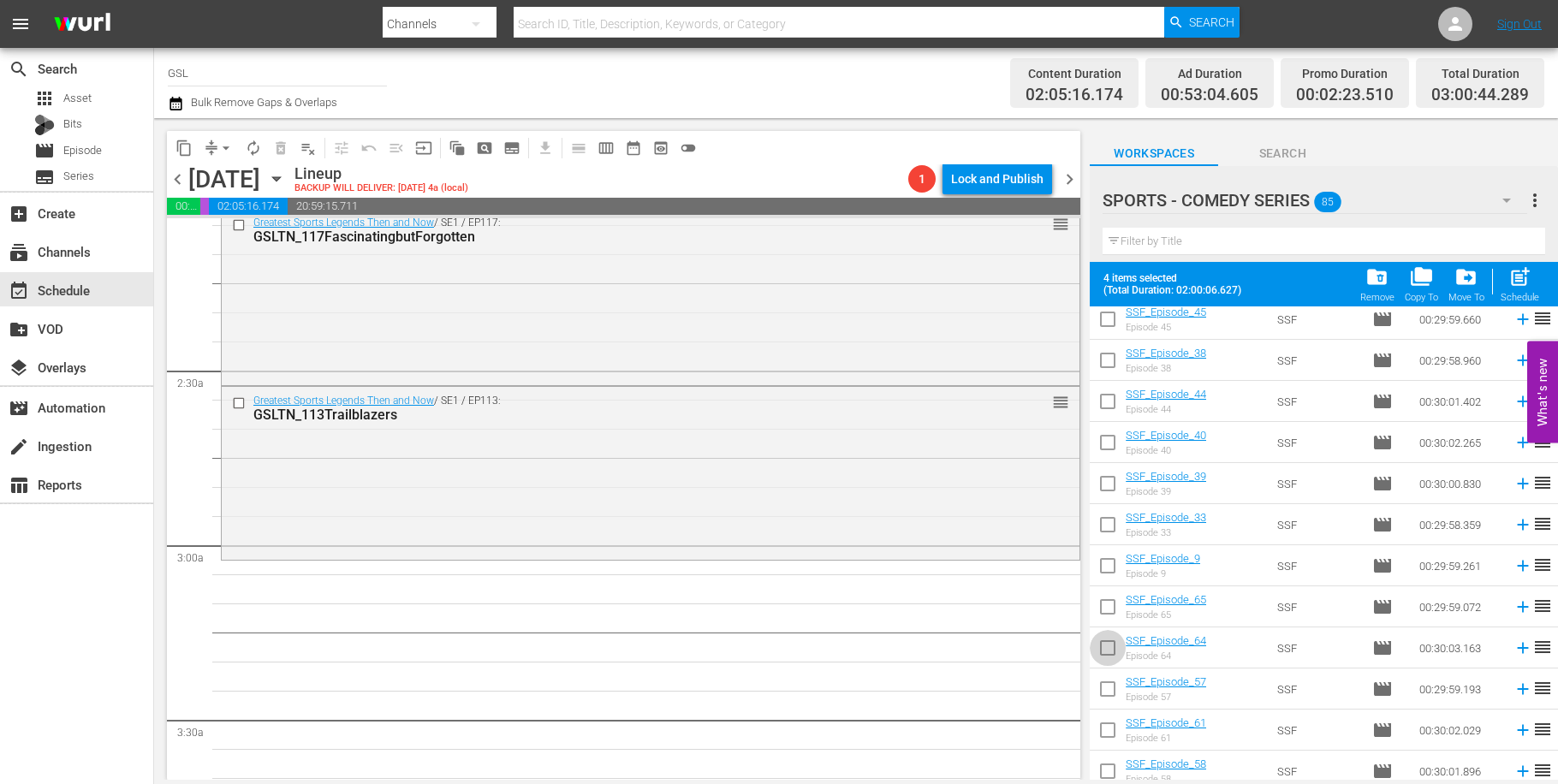
click at [1114, 643] on input "checkbox" at bounding box center [1107, 651] width 36 height 36
checkbox input "true"
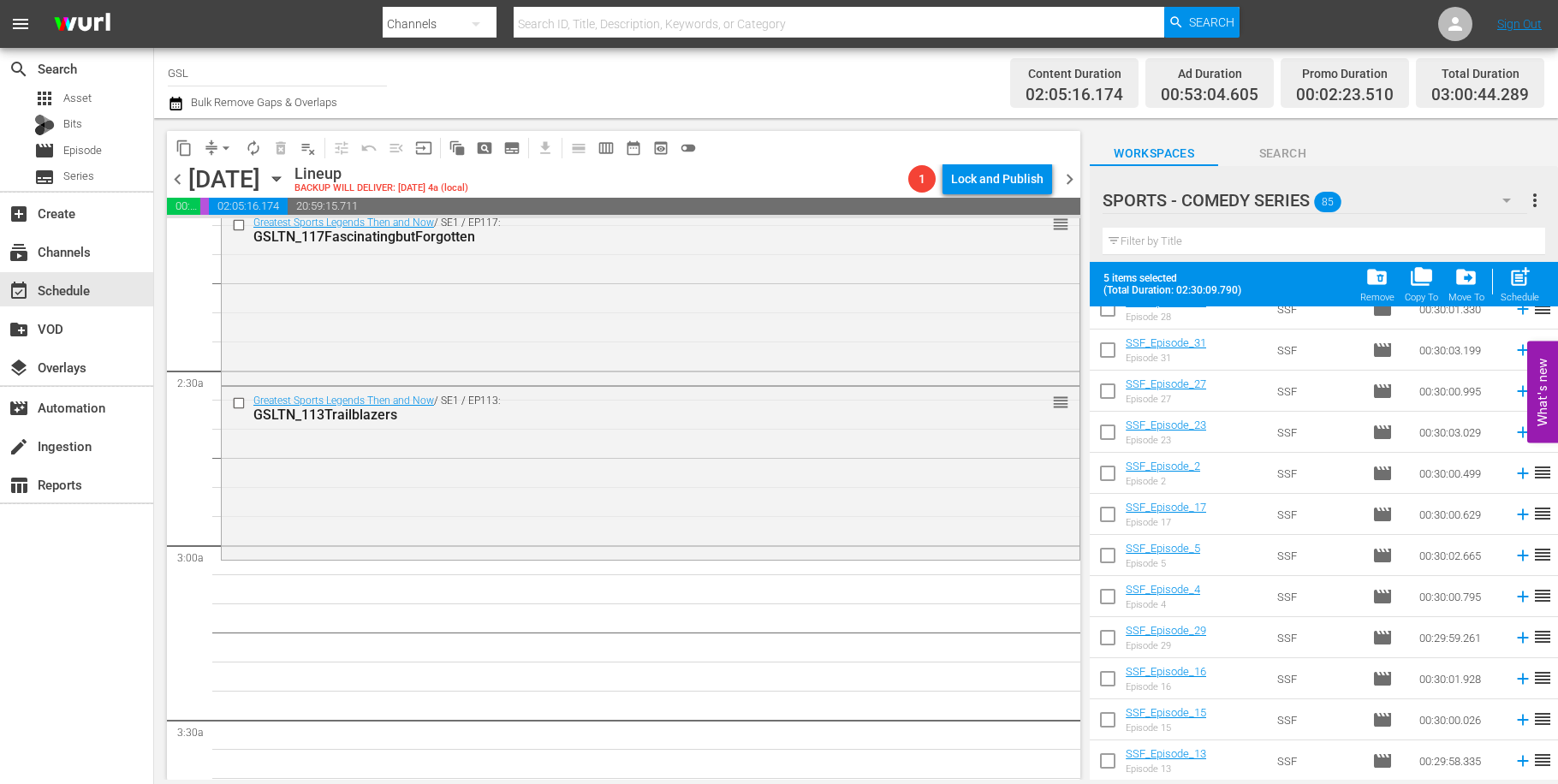
scroll to position [3059, 0]
click at [1107, 670] on input "checkbox" at bounding box center [1107, 683] width 36 height 36
checkbox input "true"
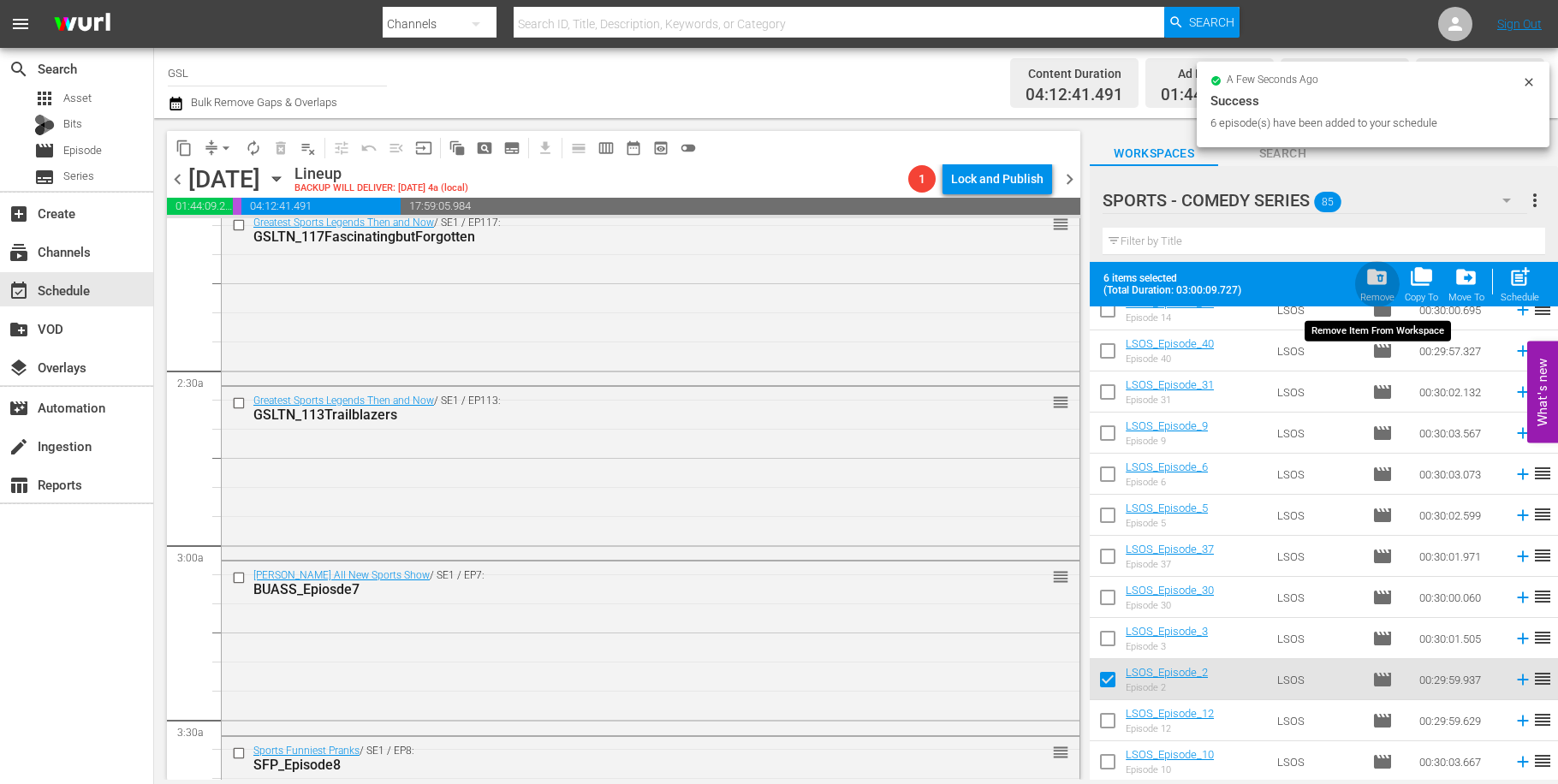
click at [1384, 284] on span "folder_delete" at bounding box center [1378, 277] width 23 height 23
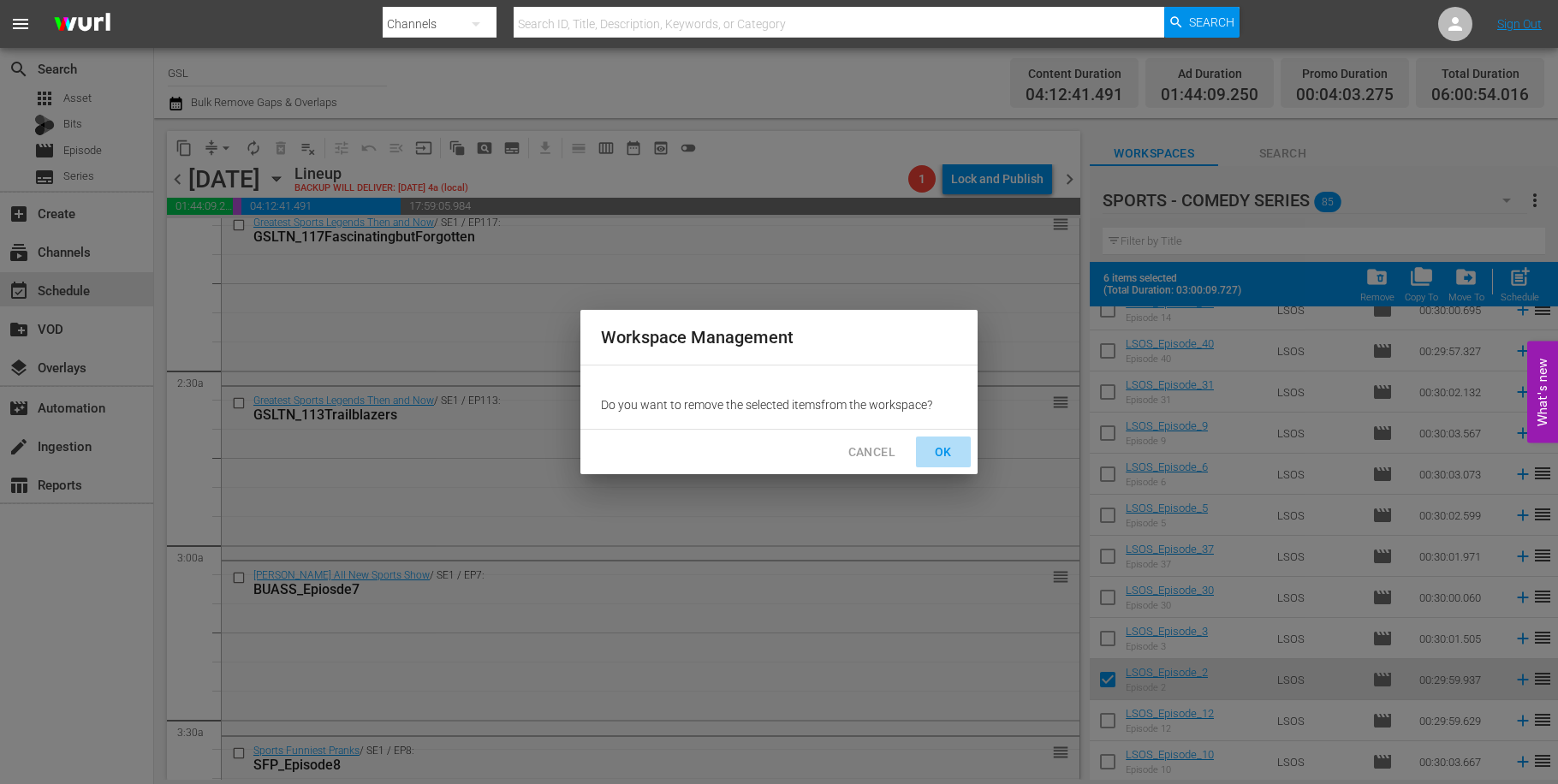
click at [947, 459] on span "OK" at bounding box center [943, 452] width 27 height 21
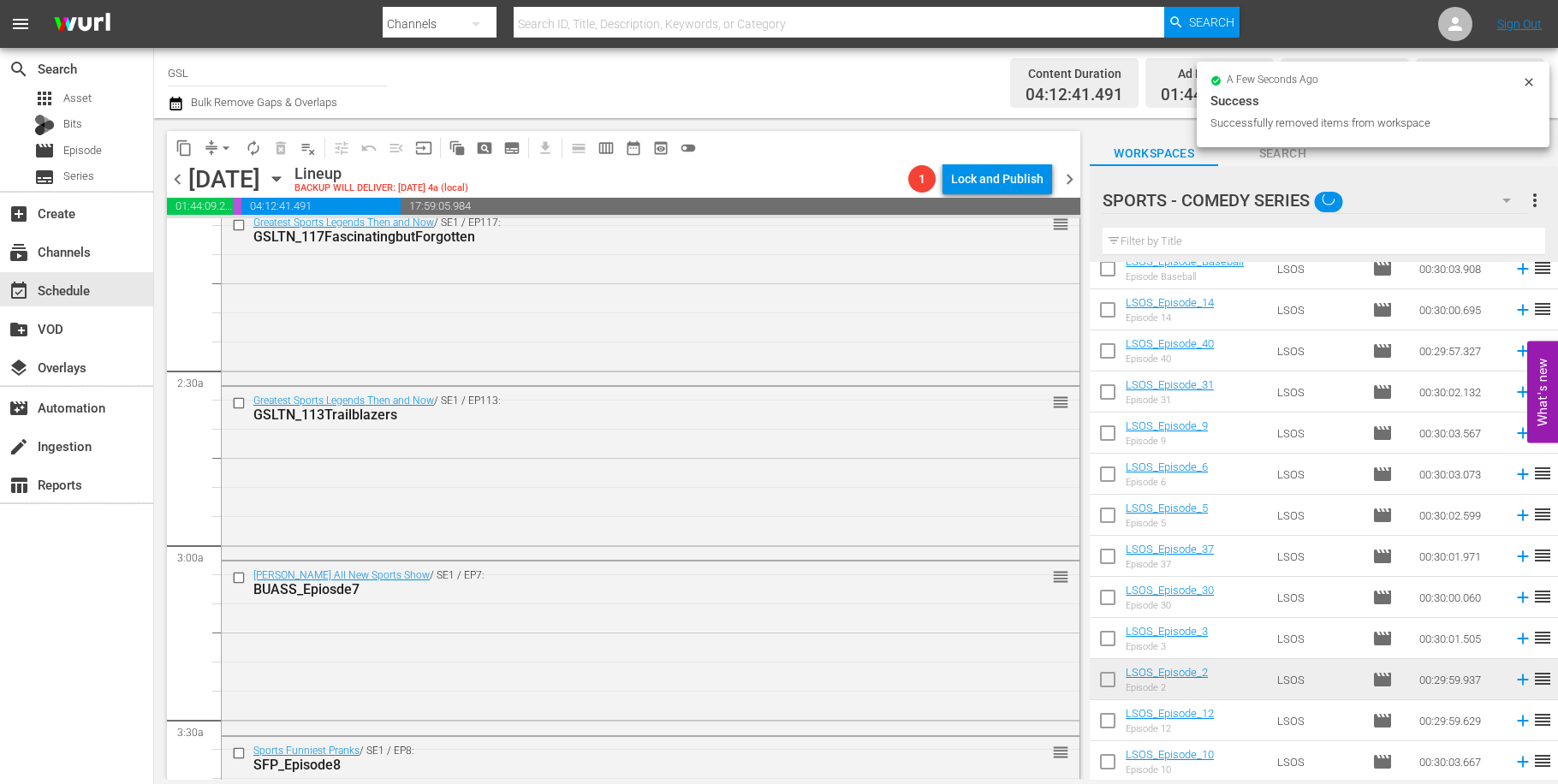
checkbox input "false"
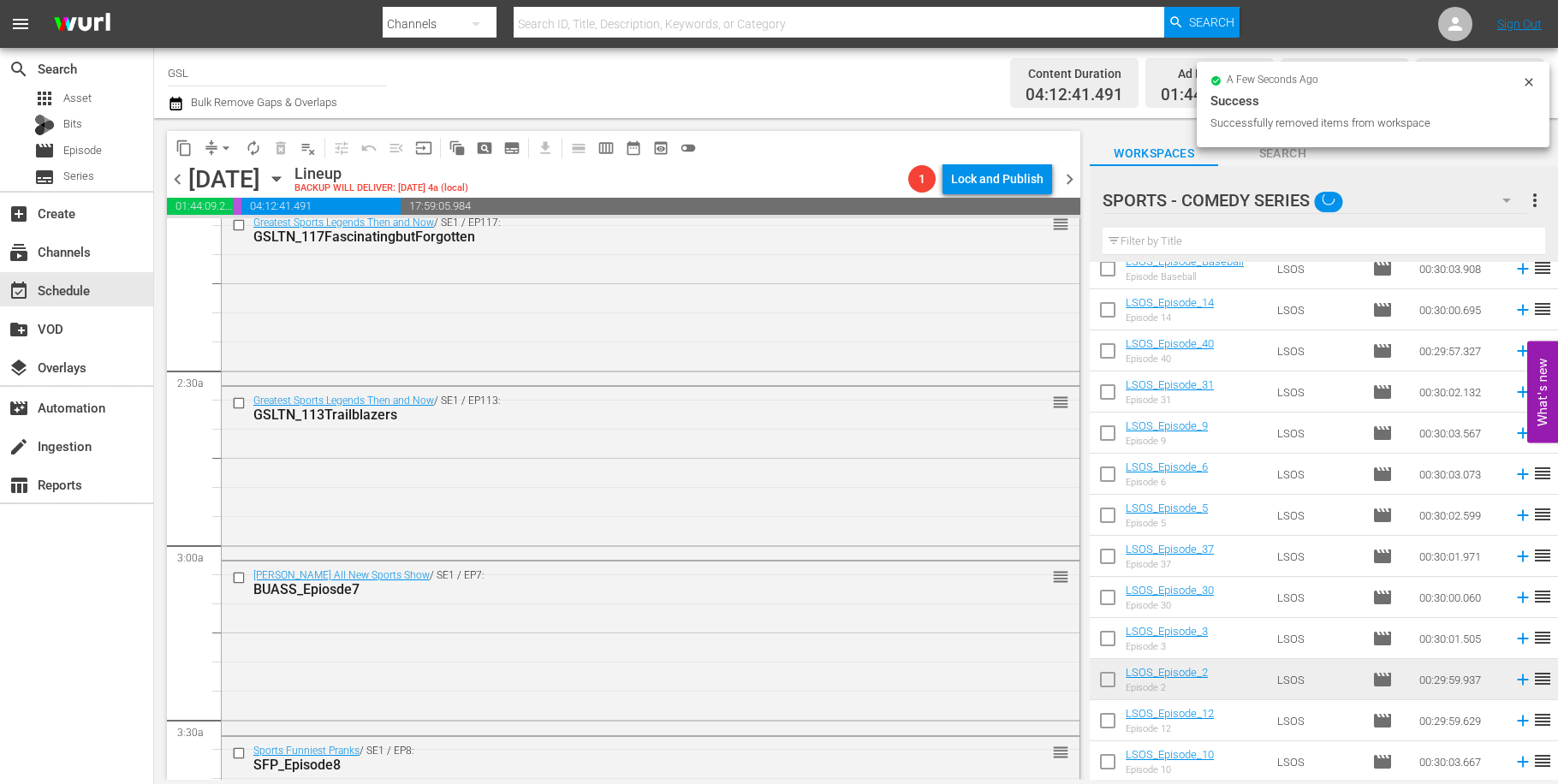
checkbox input "false"
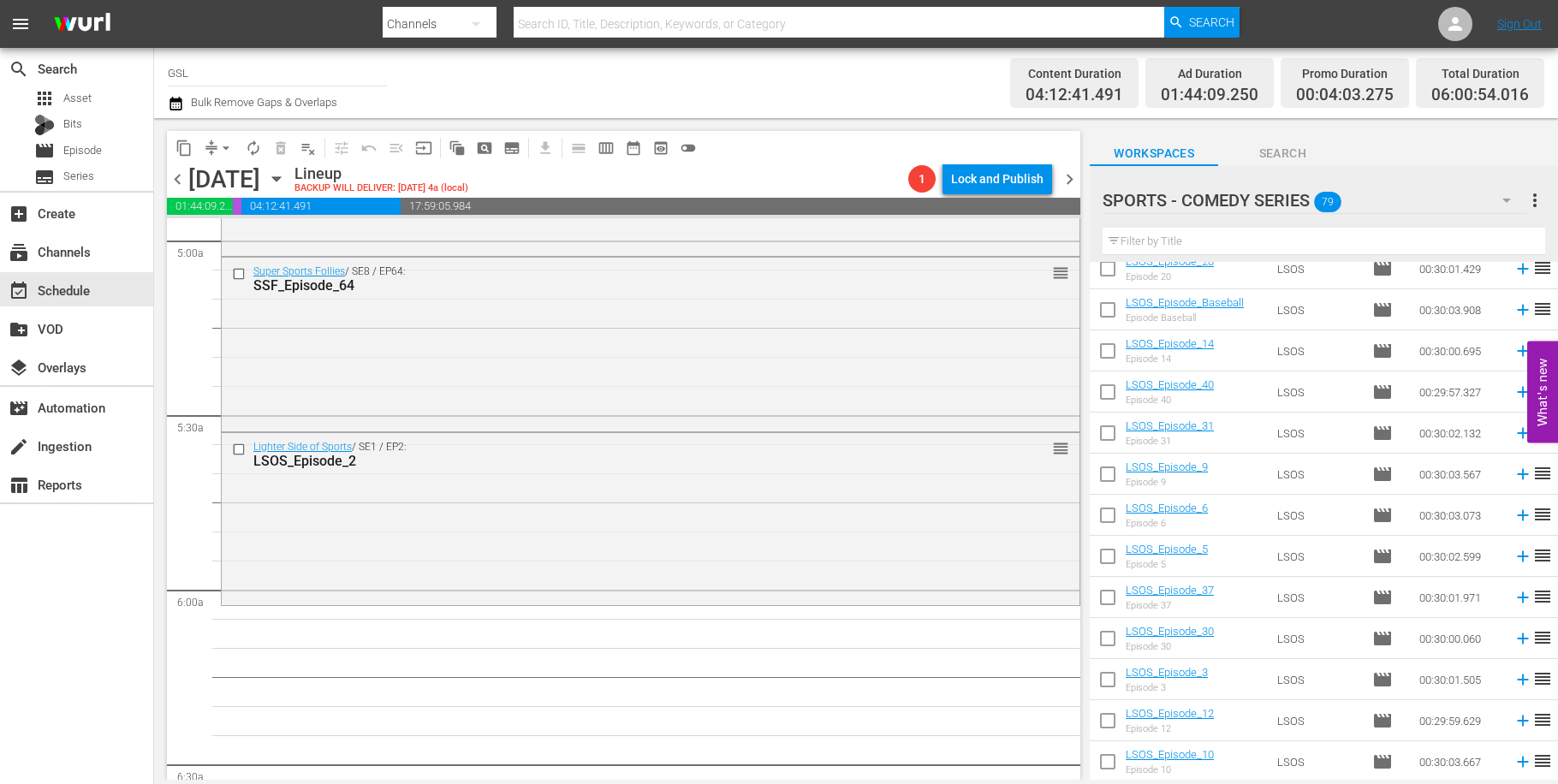
scroll to position [1779, 0]
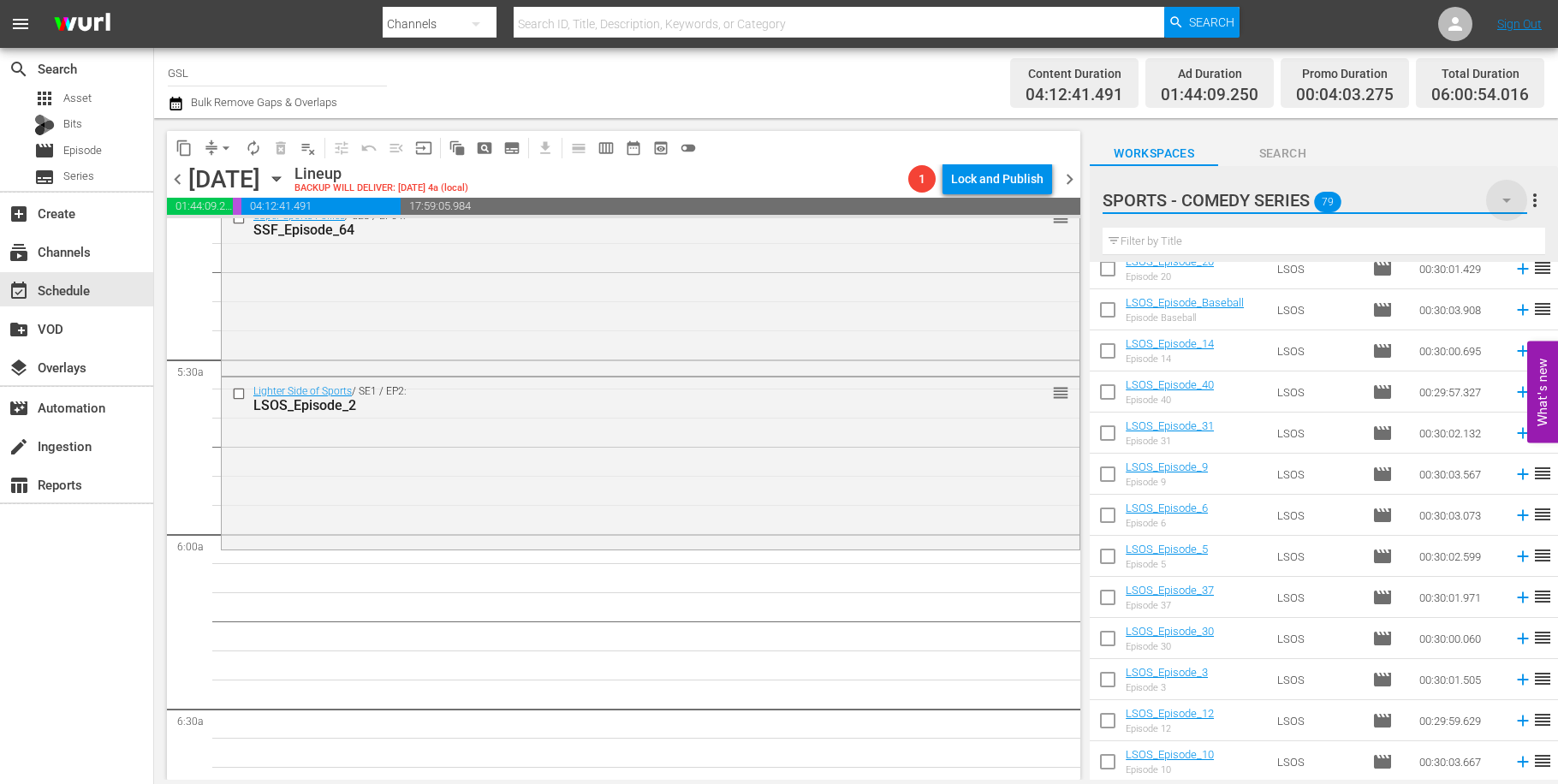
click at [1513, 199] on icon "button" at bounding box center [1506, 200] width 20 height 20
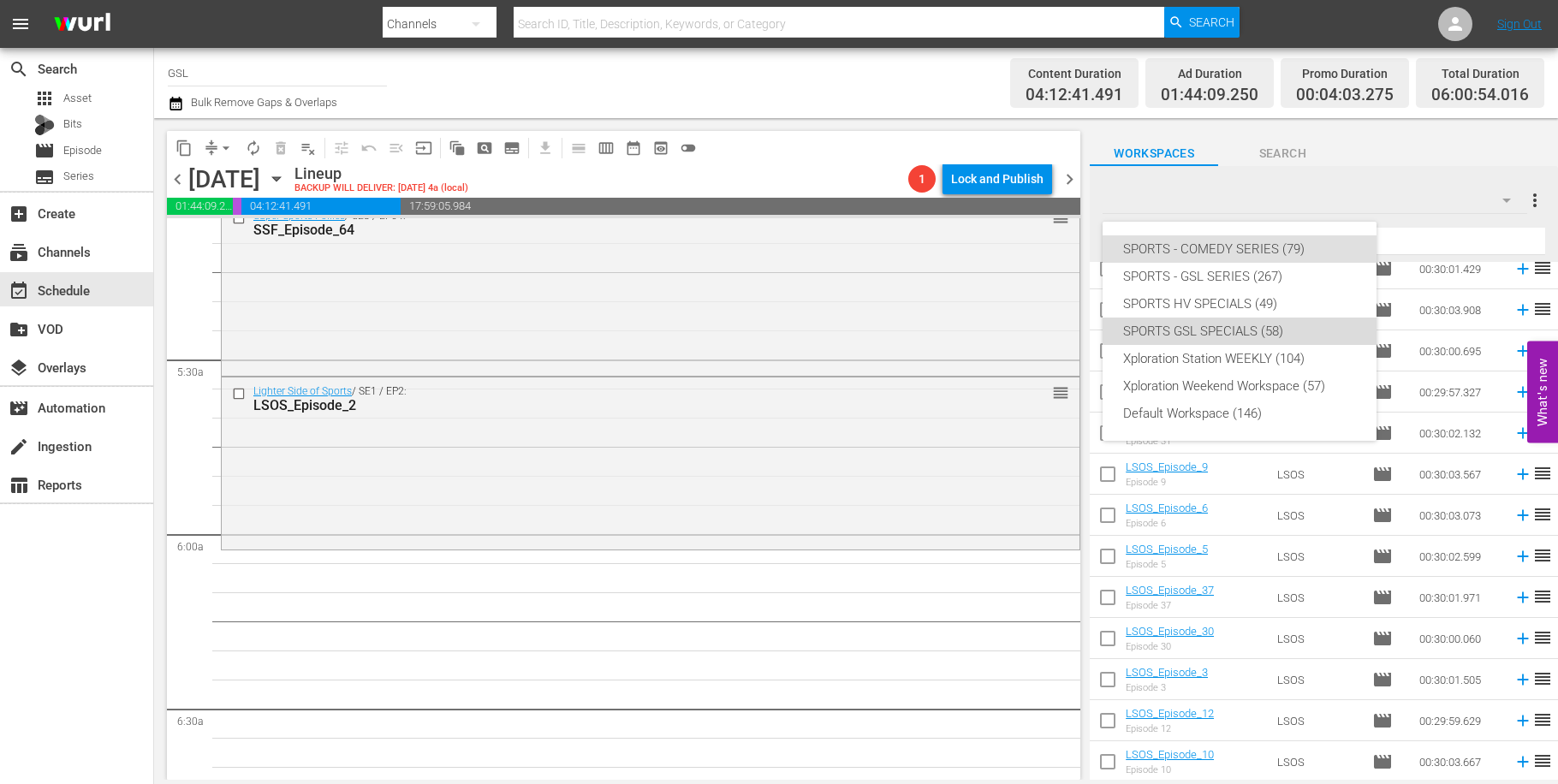
click at [1263, 327] on div "SPORTS GSL SPECIALS (58)" at bounding box center [1239, 331] width 232 height 27
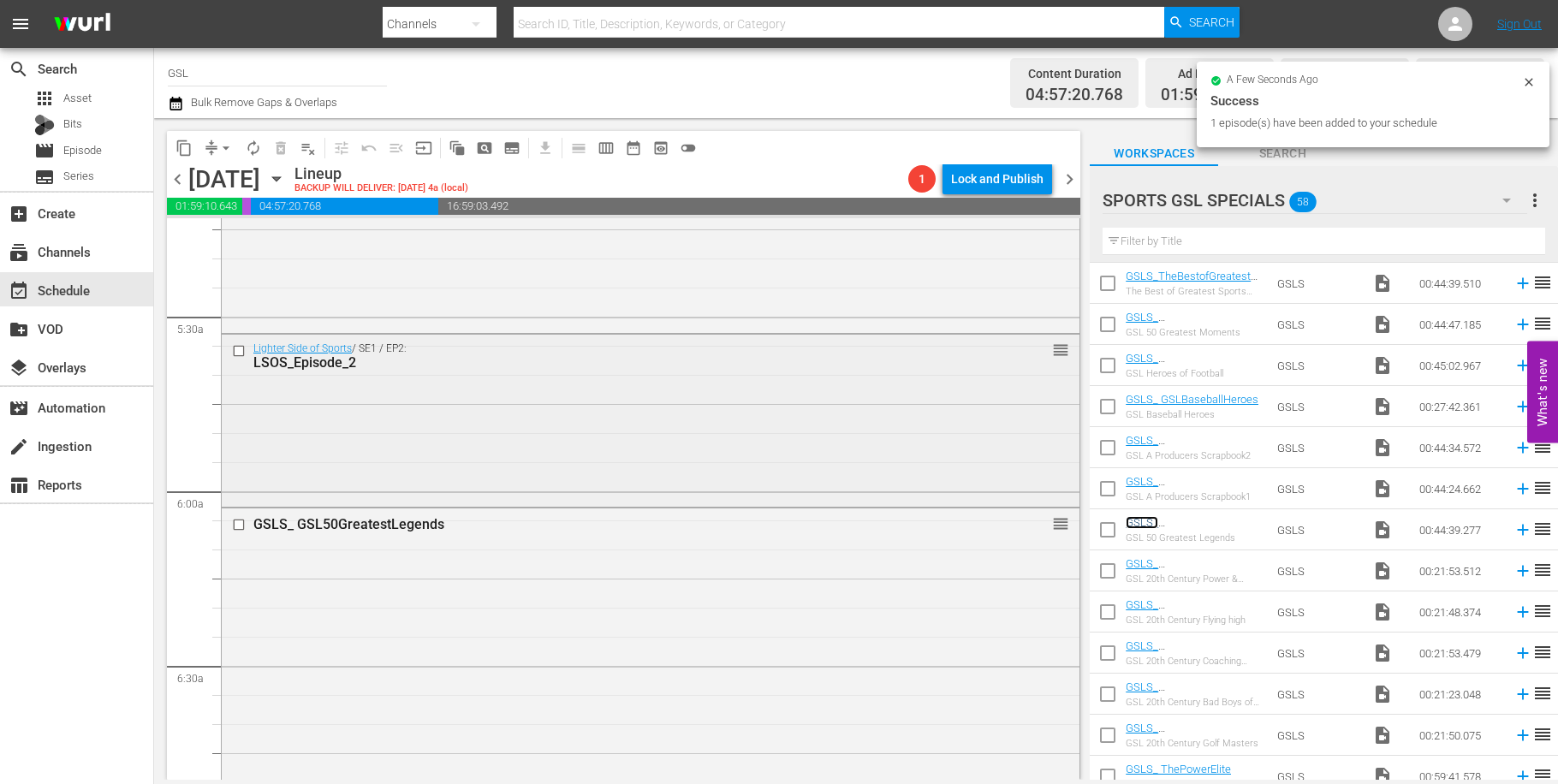
scroll to position [2076, 0]
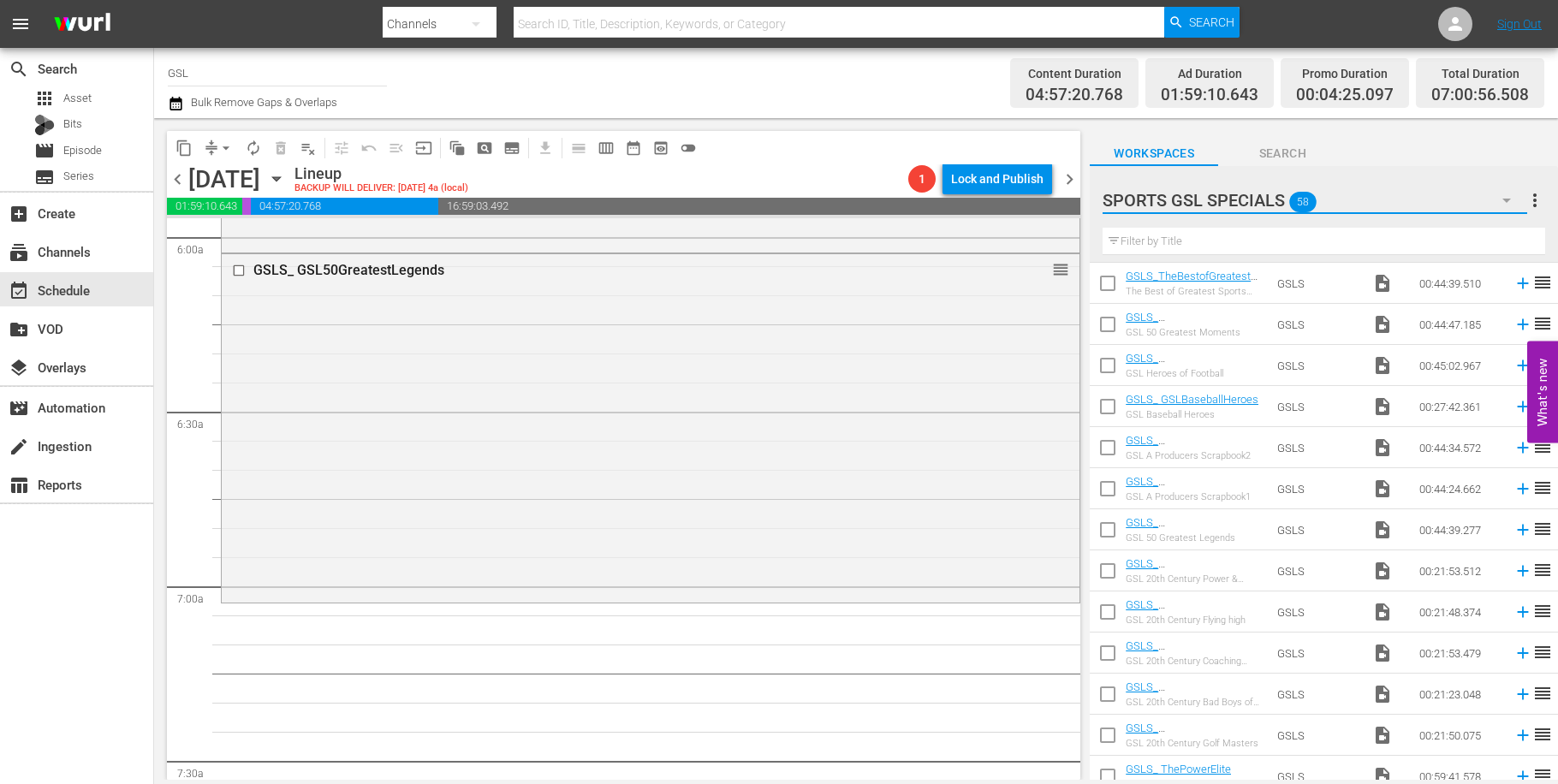
click at [1521, 202] on button "button" at bounding box center [1507, 200] width 41 height 41
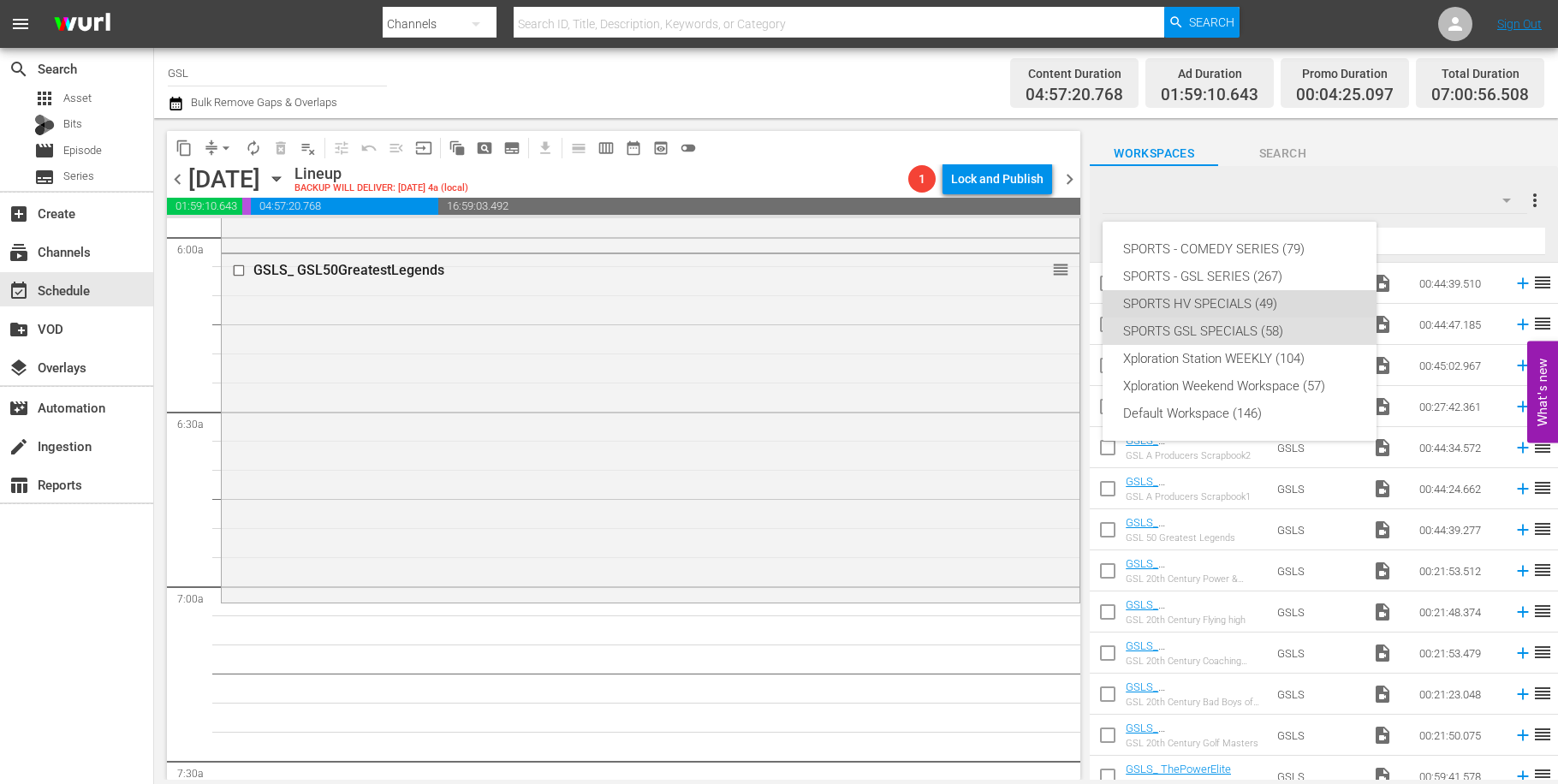
click at [1257, 304] on div "SPORTS HV SPECIALS (49)" at bounding box center [1239, 304] width 232 height 27
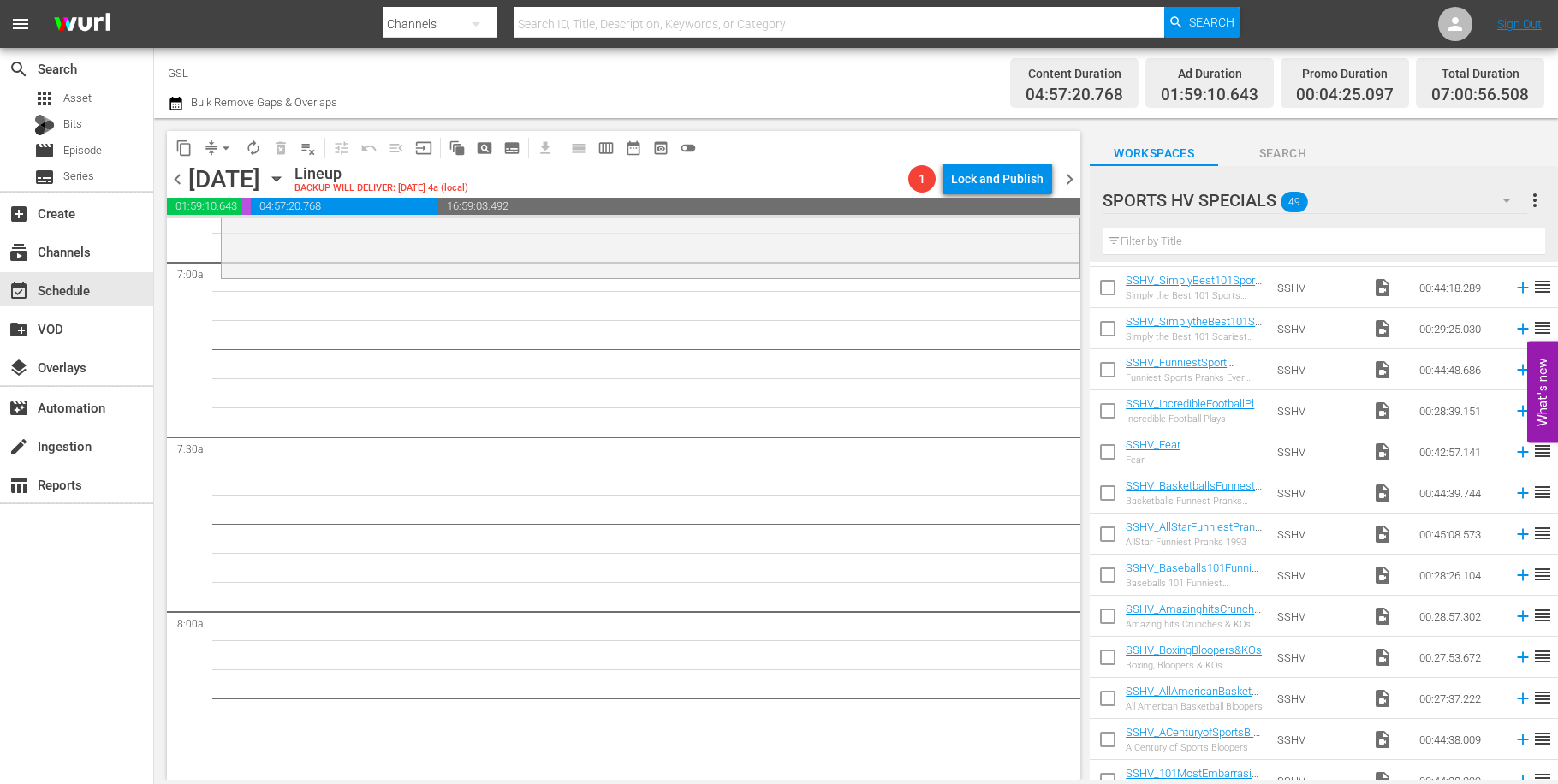
scroll to position [1535, 0]
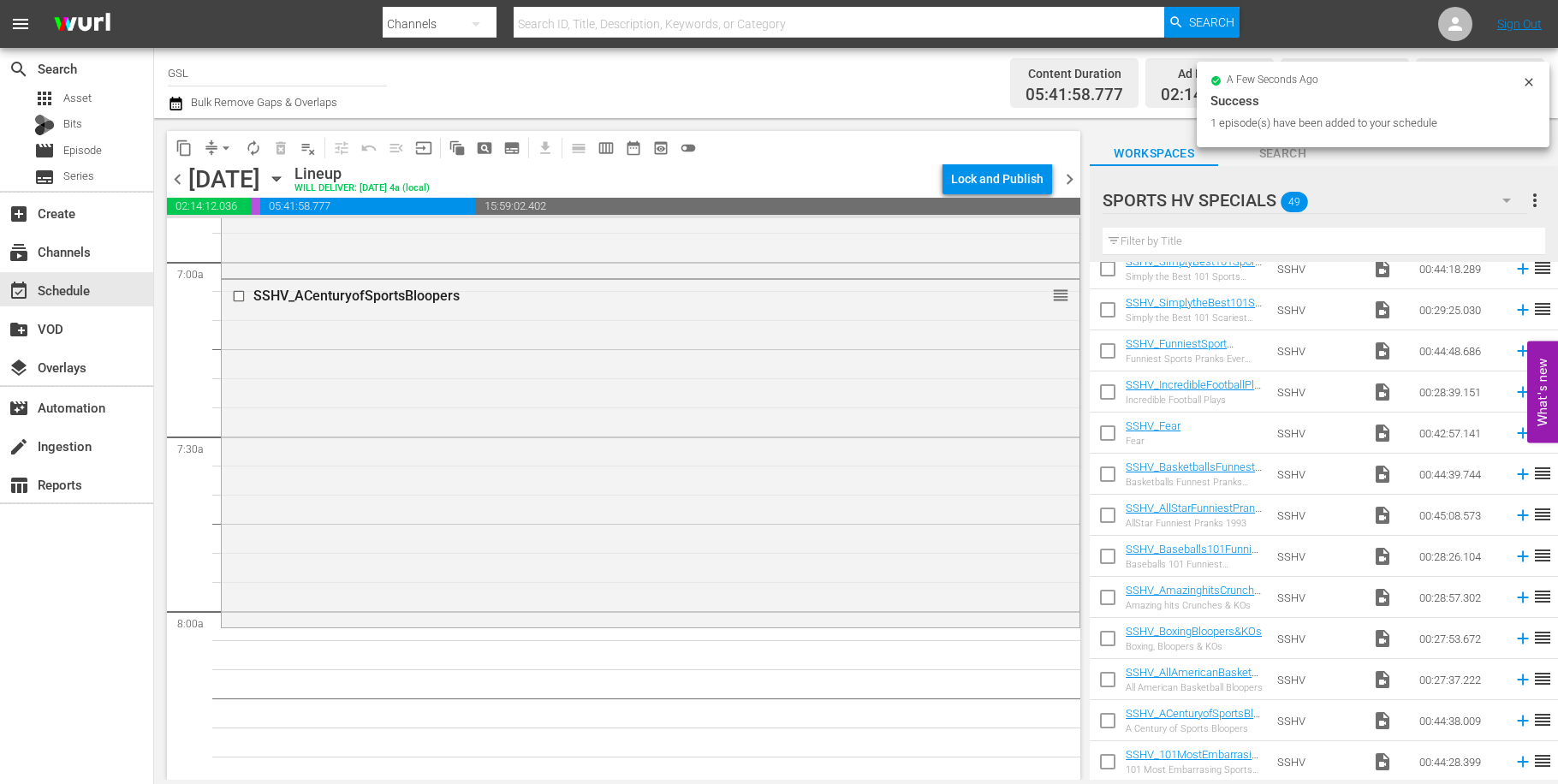
click at [1515, 199] on icon "button" at bounding box center [1506, 200] width 20 height 20
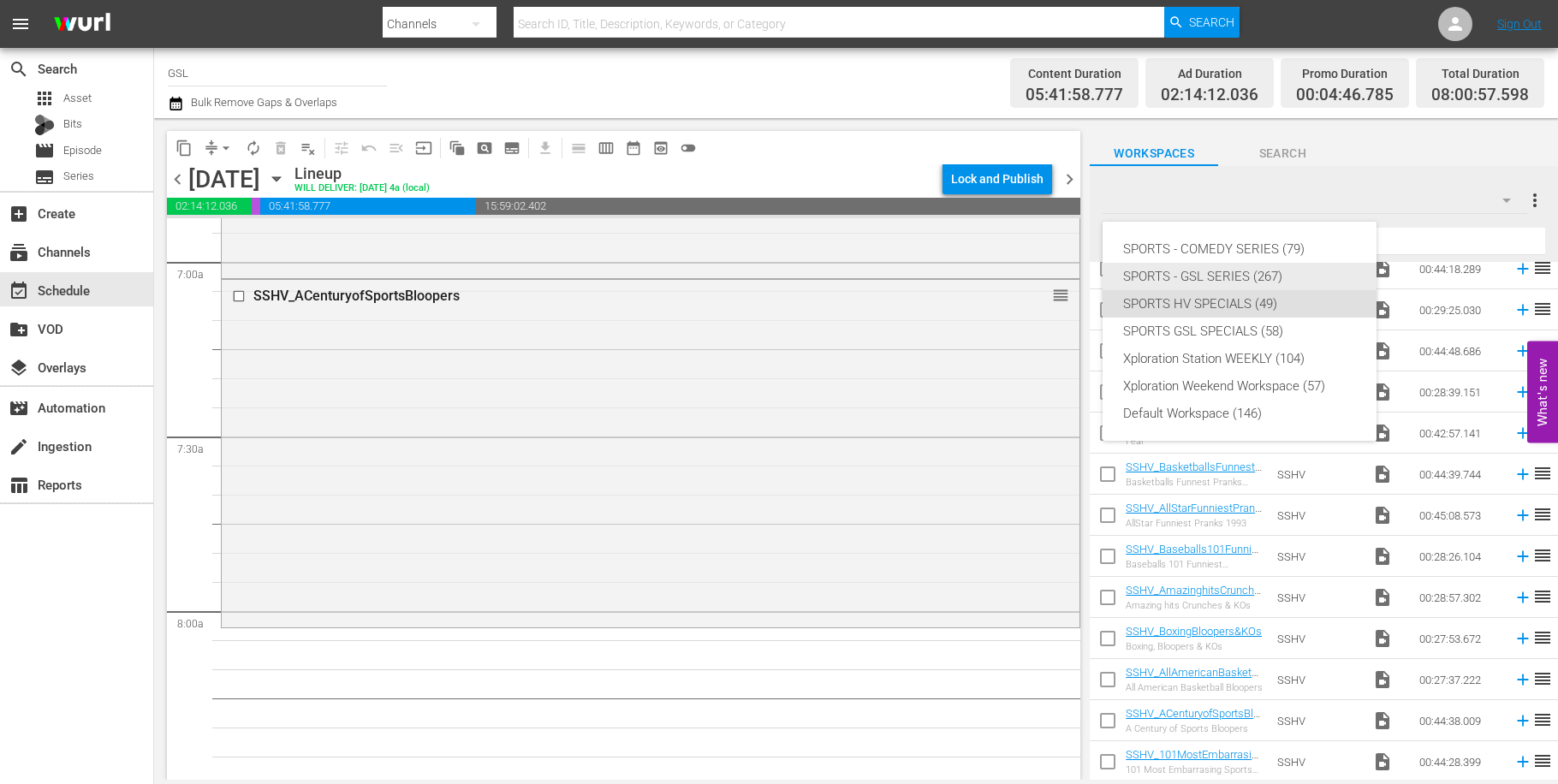
click at [1278, 265] on div "SPORTS - GSL SERIES (267)" at bounding box center [1239, 276] width 232 height 27
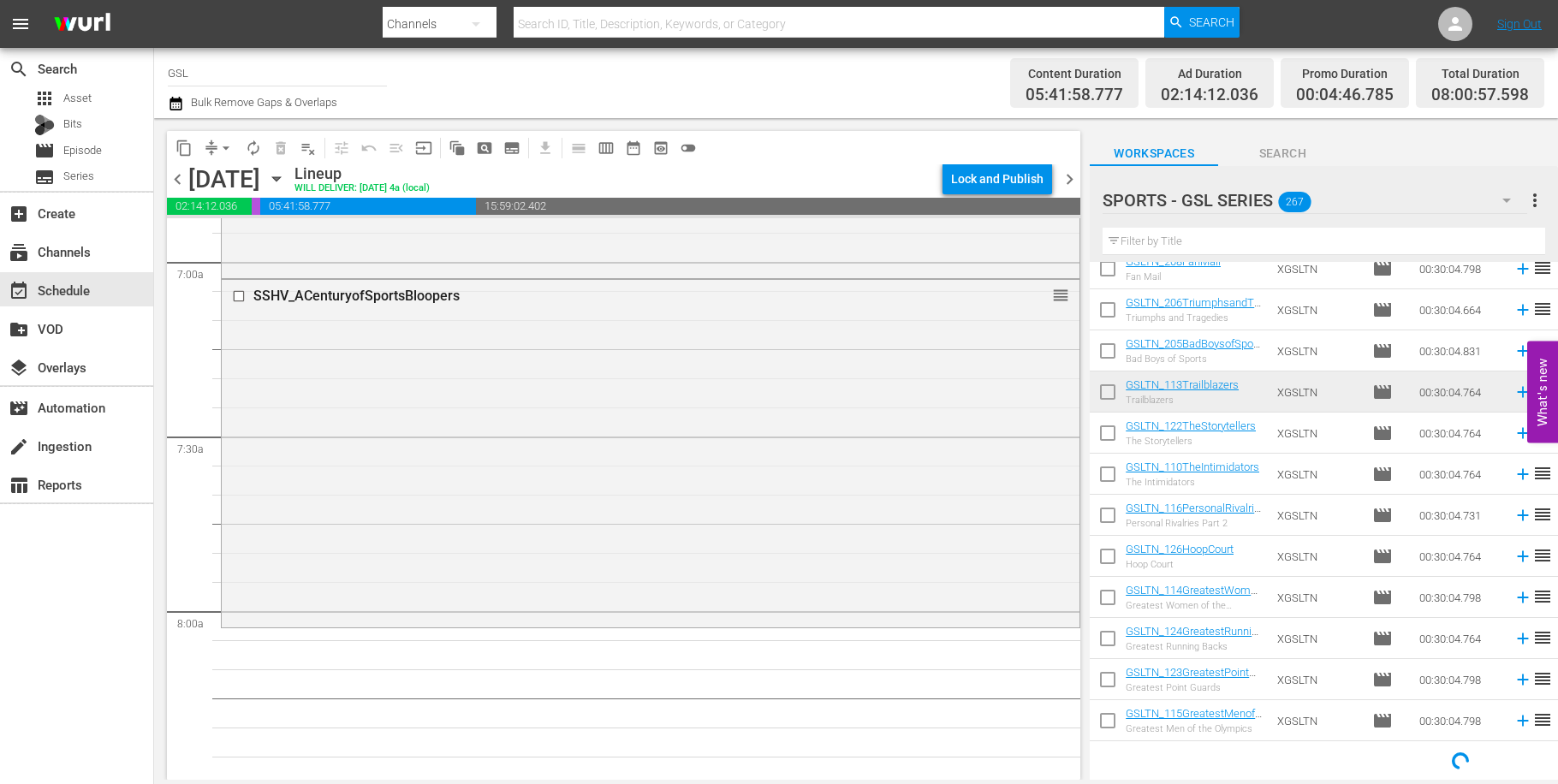
scroll to position [796, 0]
click at [1163, 247] on input "text" at bounding box center [1324, 241] width 443 height 27
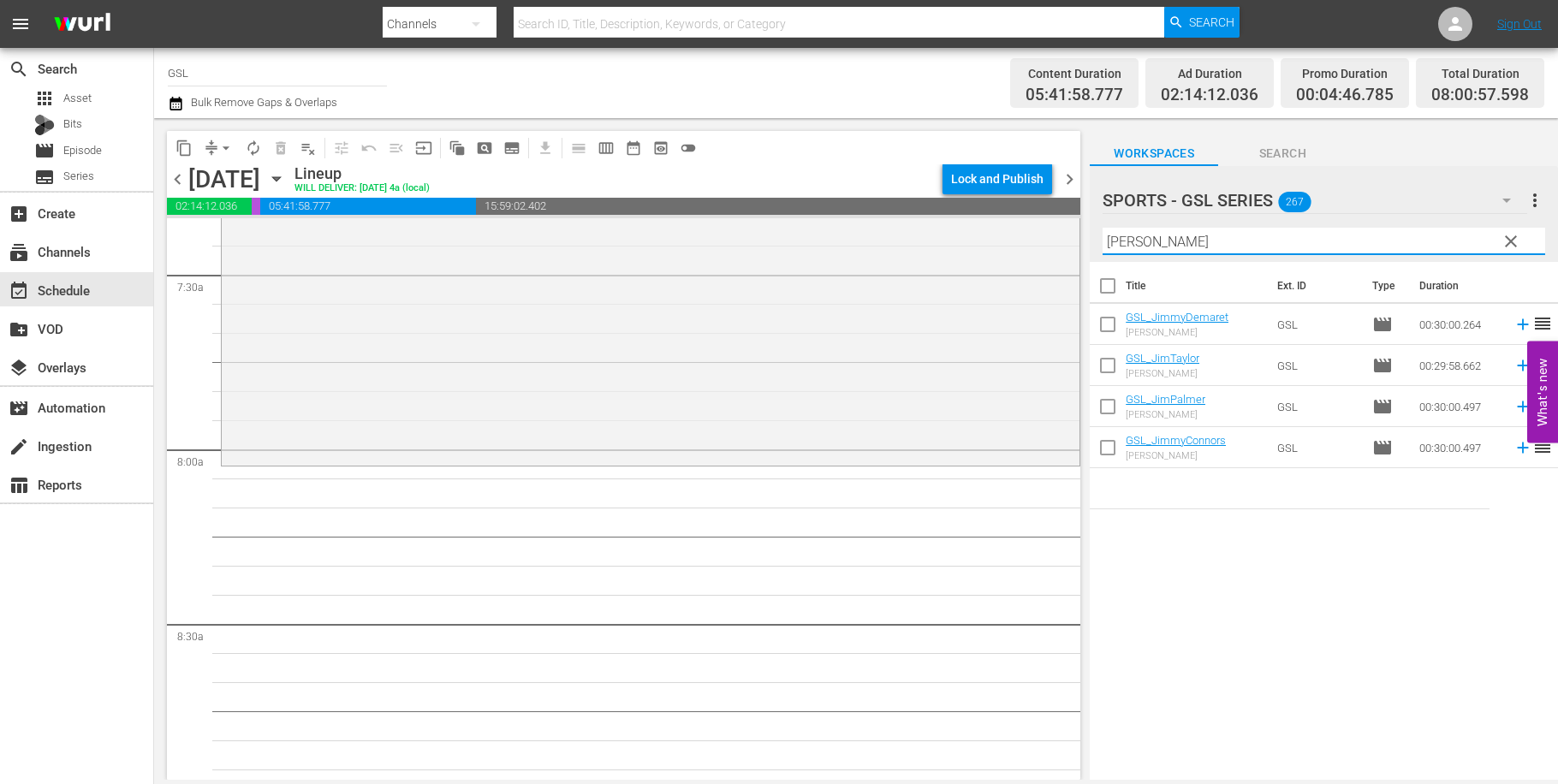
scroll to position [2726, 0]
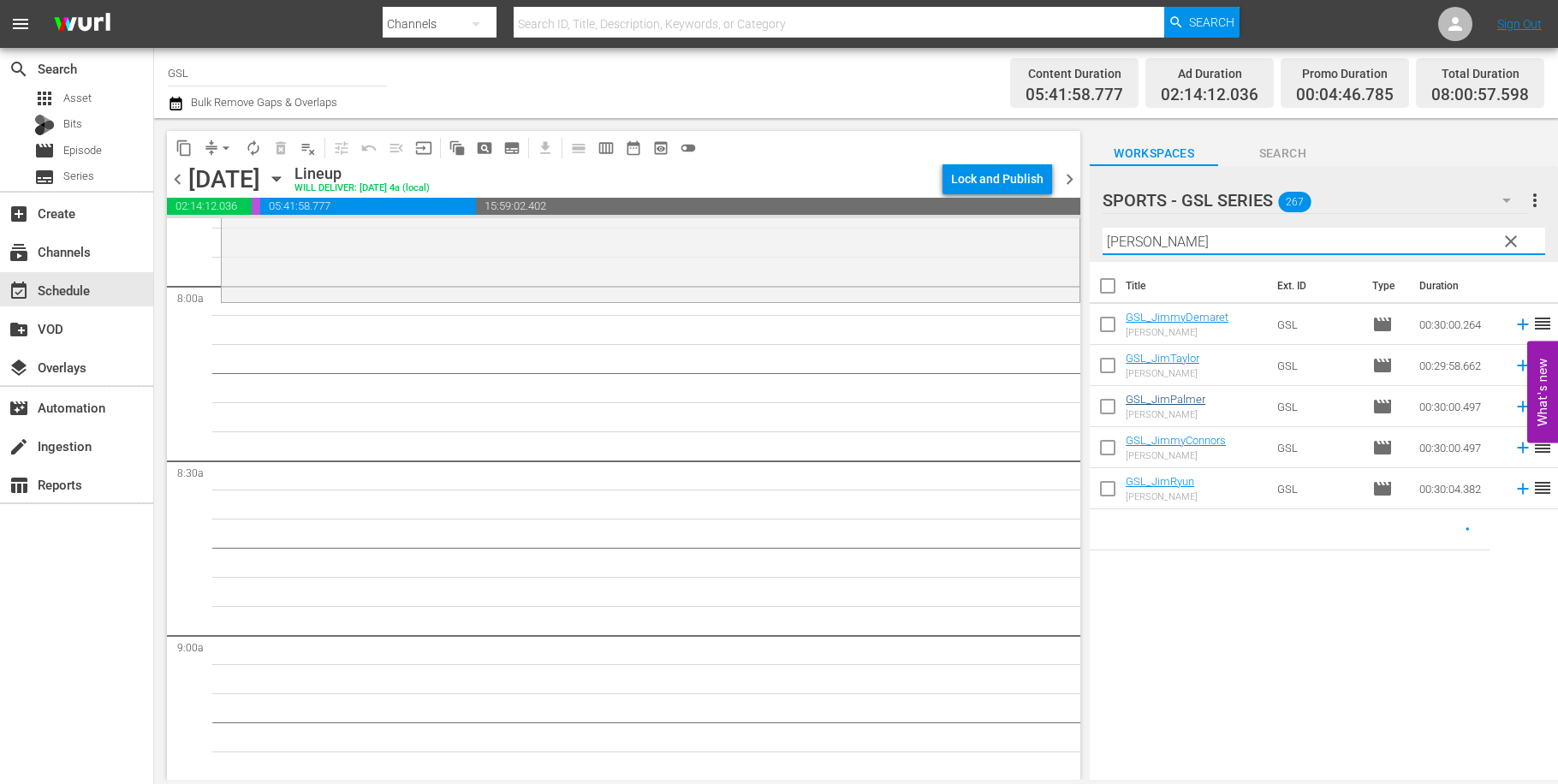
type input "[PERSON_NAME]"
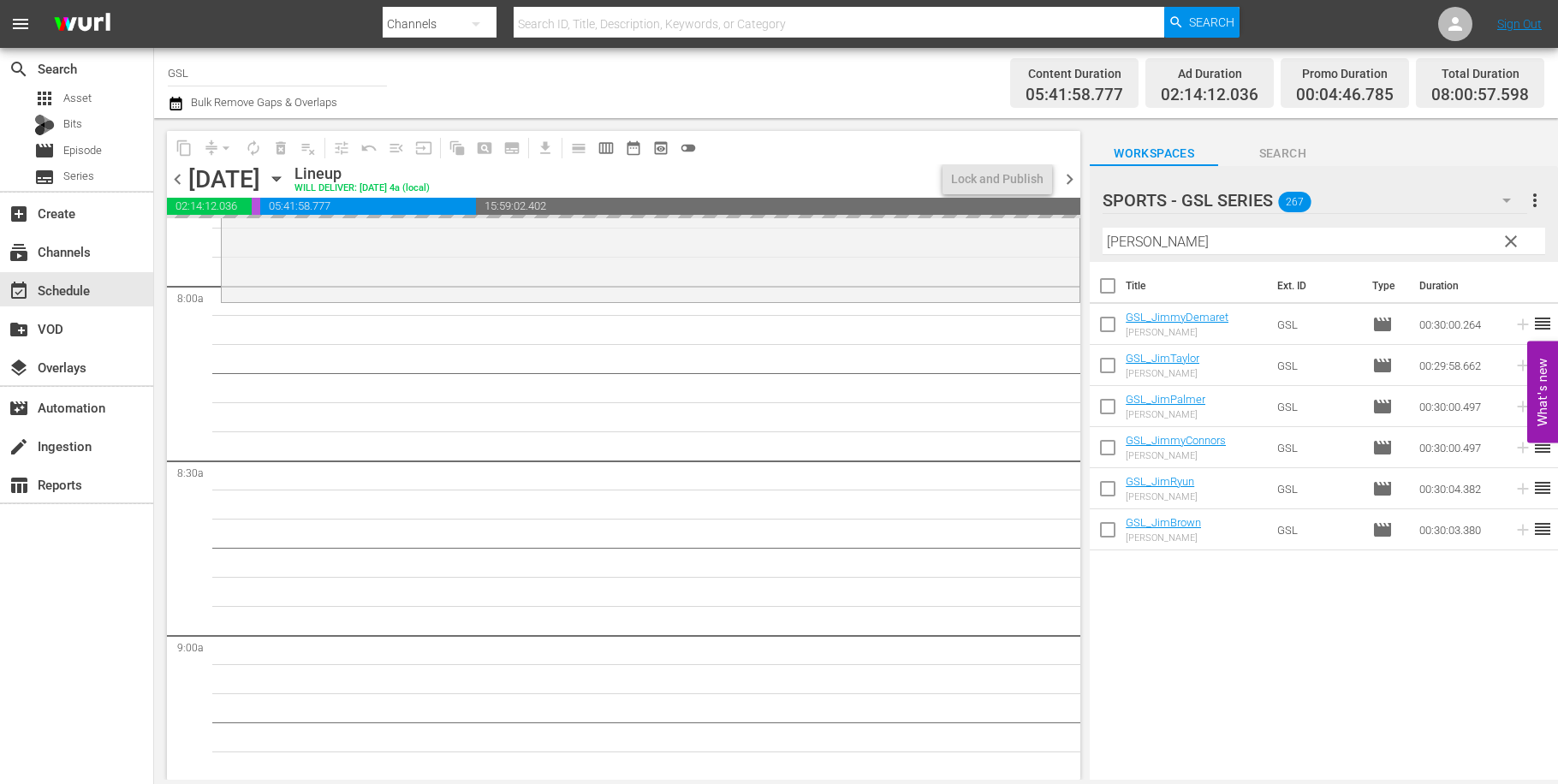
drag, startPoint x: 1161, startPoint y: 244, endPoint x: 1026, endPoint y: 210, distance: 139.2
click at [1103, 228] on input "[PERSON_NAME]" at bounding box center [1324, 241] width 443 height 27
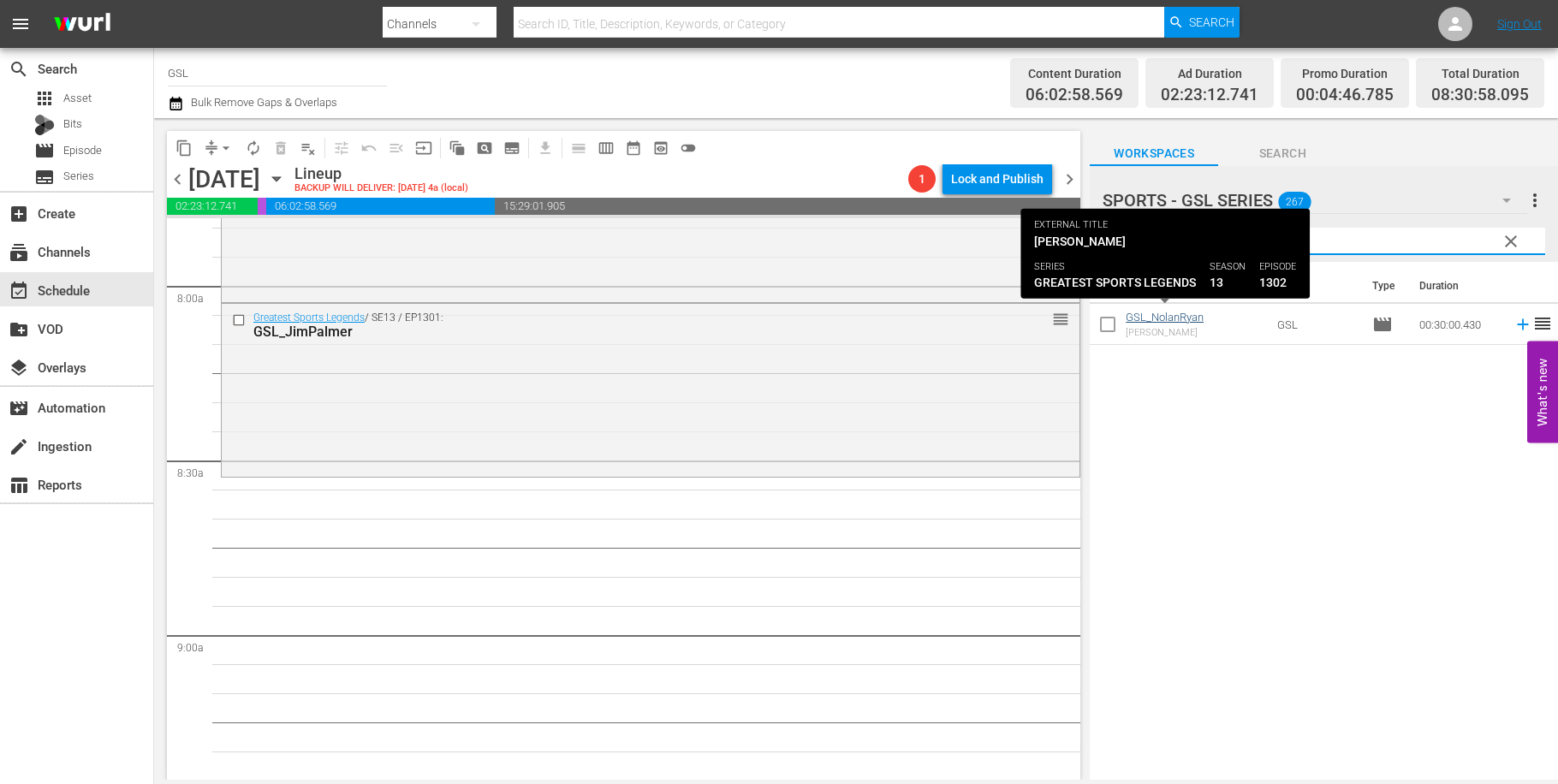
type input "nolan"
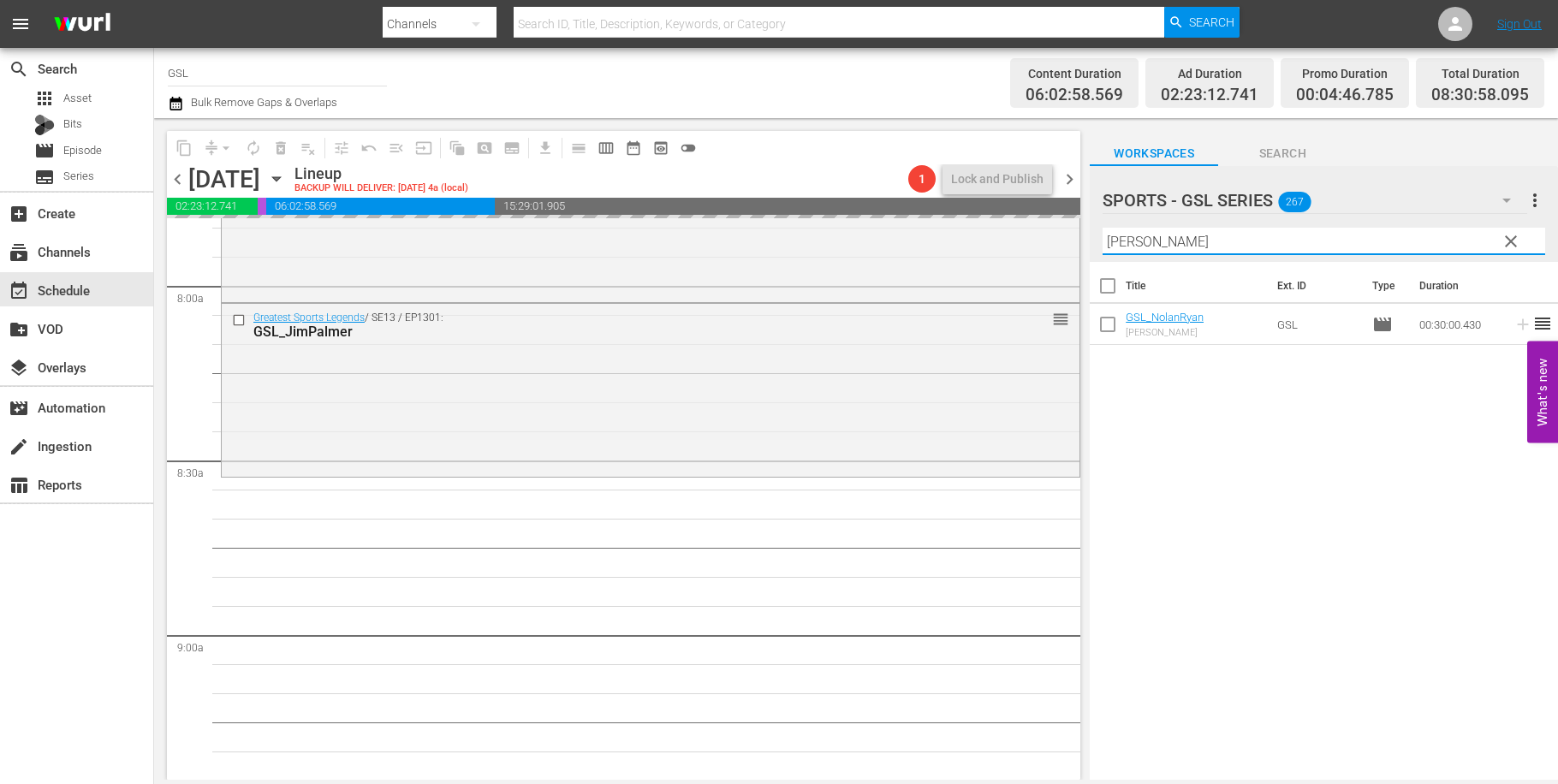
drag, startPoint x: 1165, startPoint y: 242, endPoint x: 1071, endPoint y: 229, distance: 94.9
click at [1103, 229] on input "nolan" at bounding box center [1324, 241] width 443 height 27
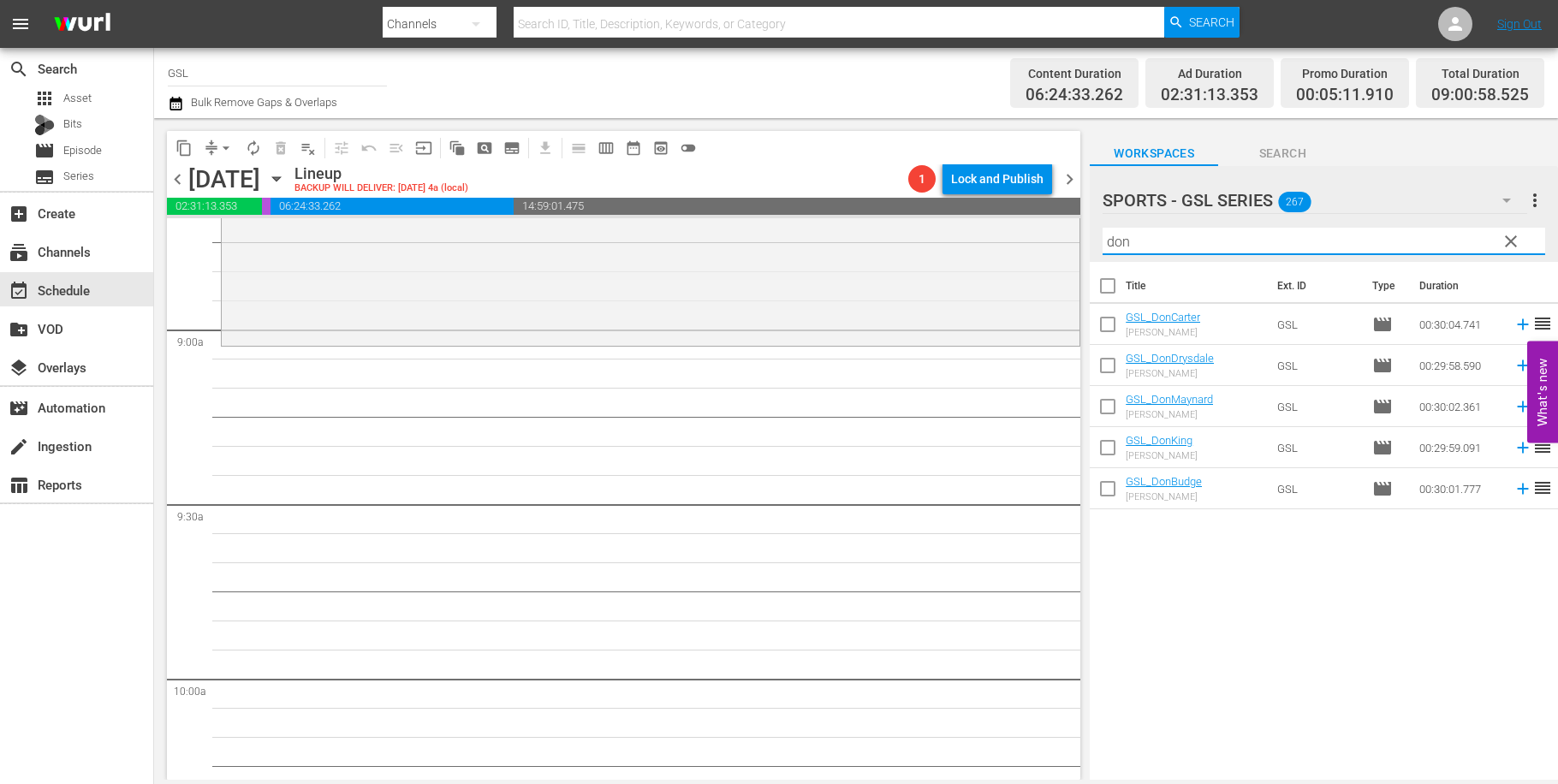
scroll to position [3078, 0]
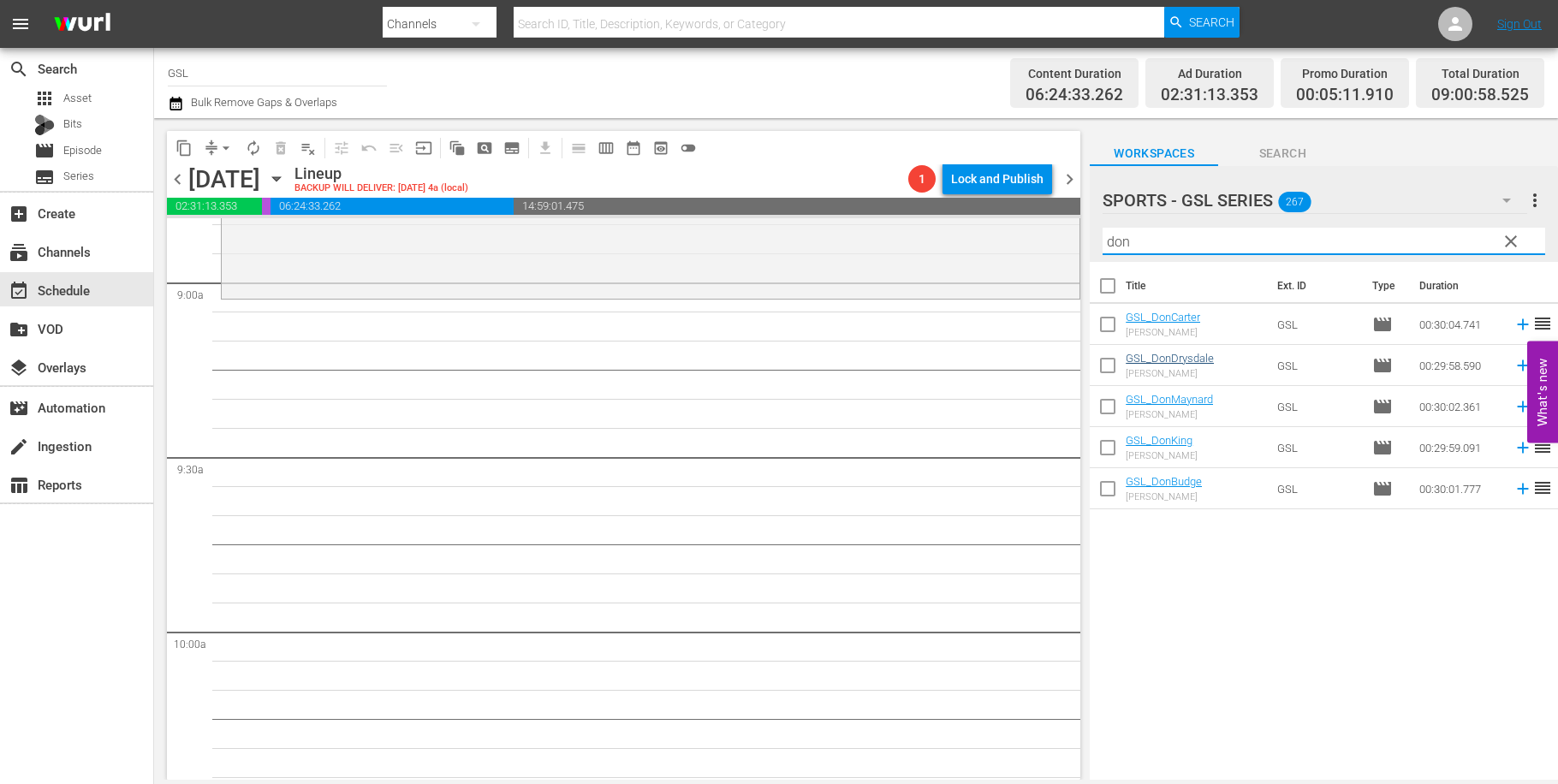
type input "don"
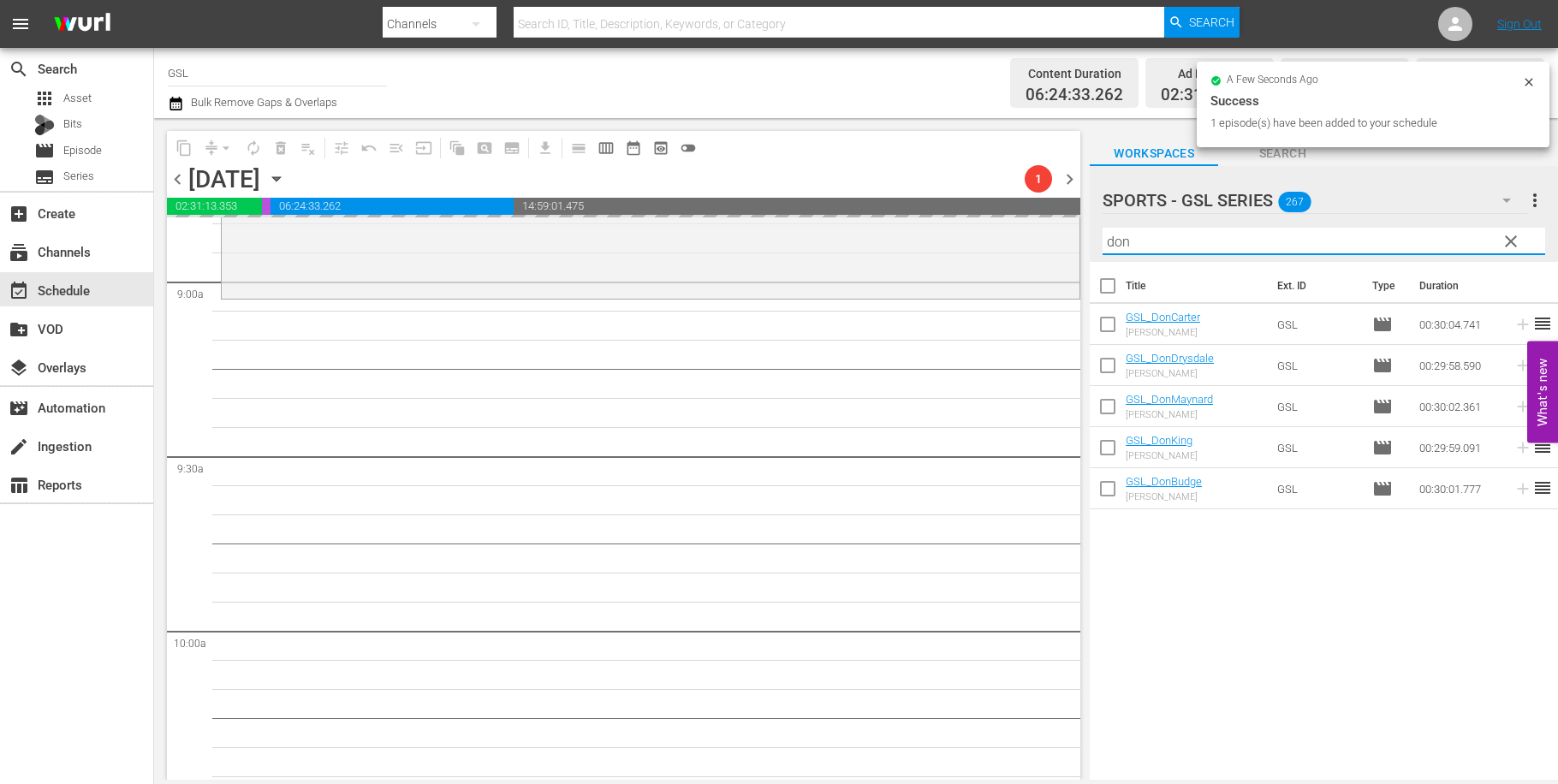
drag, startPoint x: 1172, startPoint y: 231, endPoint x: 1073, endPoint y: 230, distance: 99.0
click at [1103, 230] on input "don" at bounding box center [1324, 241] width 443 height 27
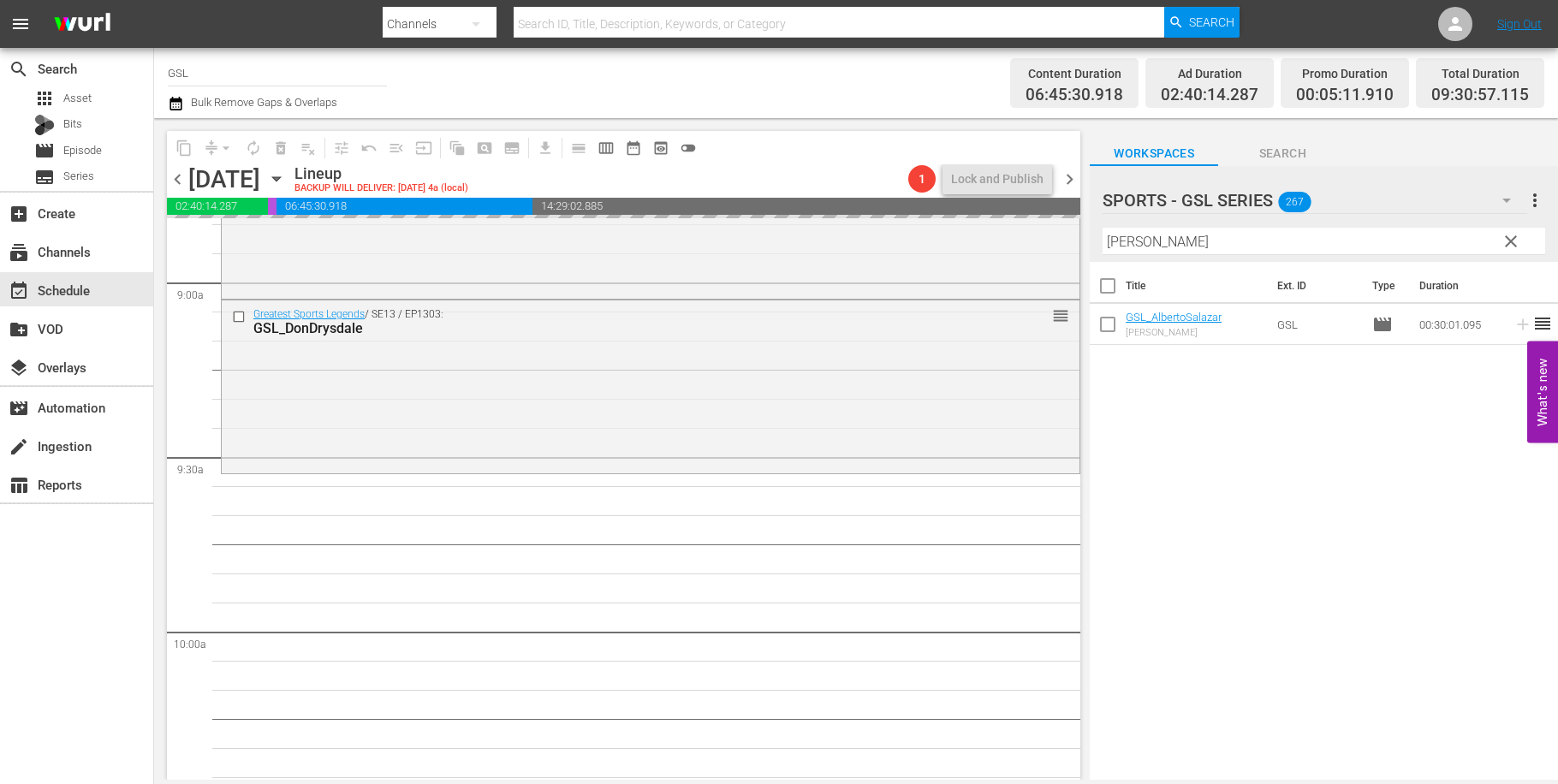
drag, startPoint x: 1160, startPoint y: 251, endPoint x: 1052, endPoint y: 222, distance: 111.8
click at [1103, 228] on input "alber" at bounding box center [1324, 241] width 443 height 27
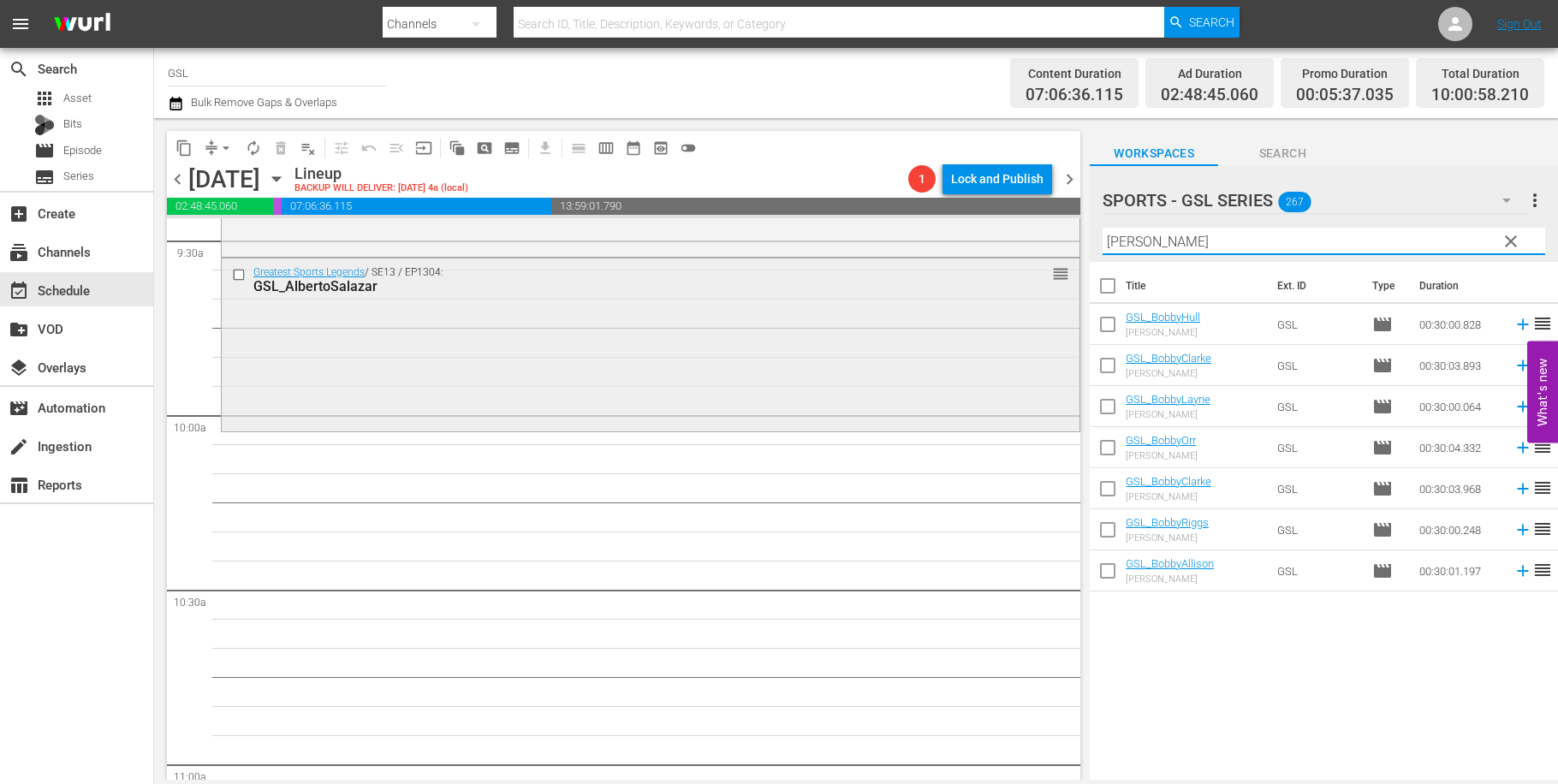
scroll to position [3361, 0]
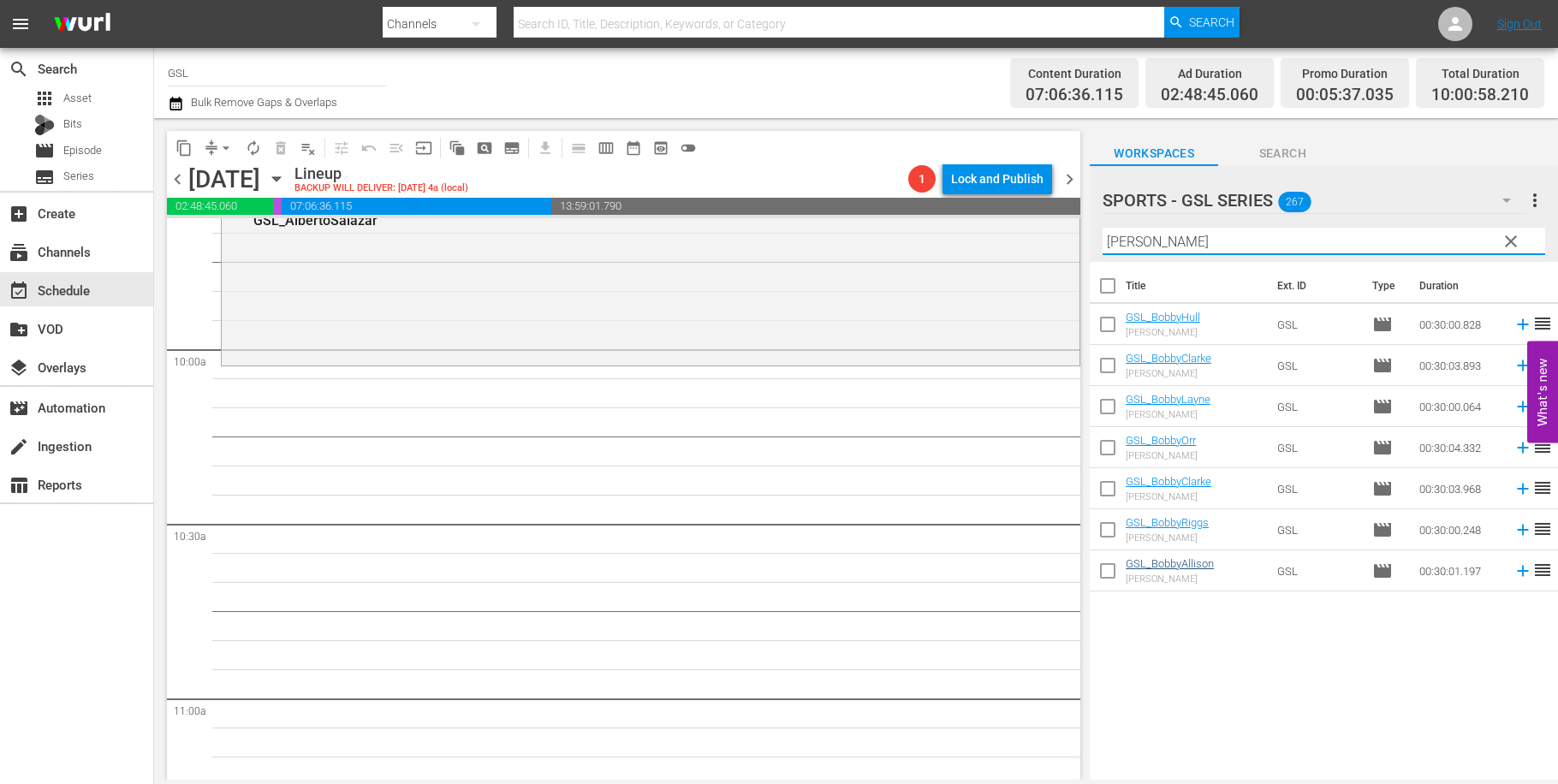
type input "bobby"
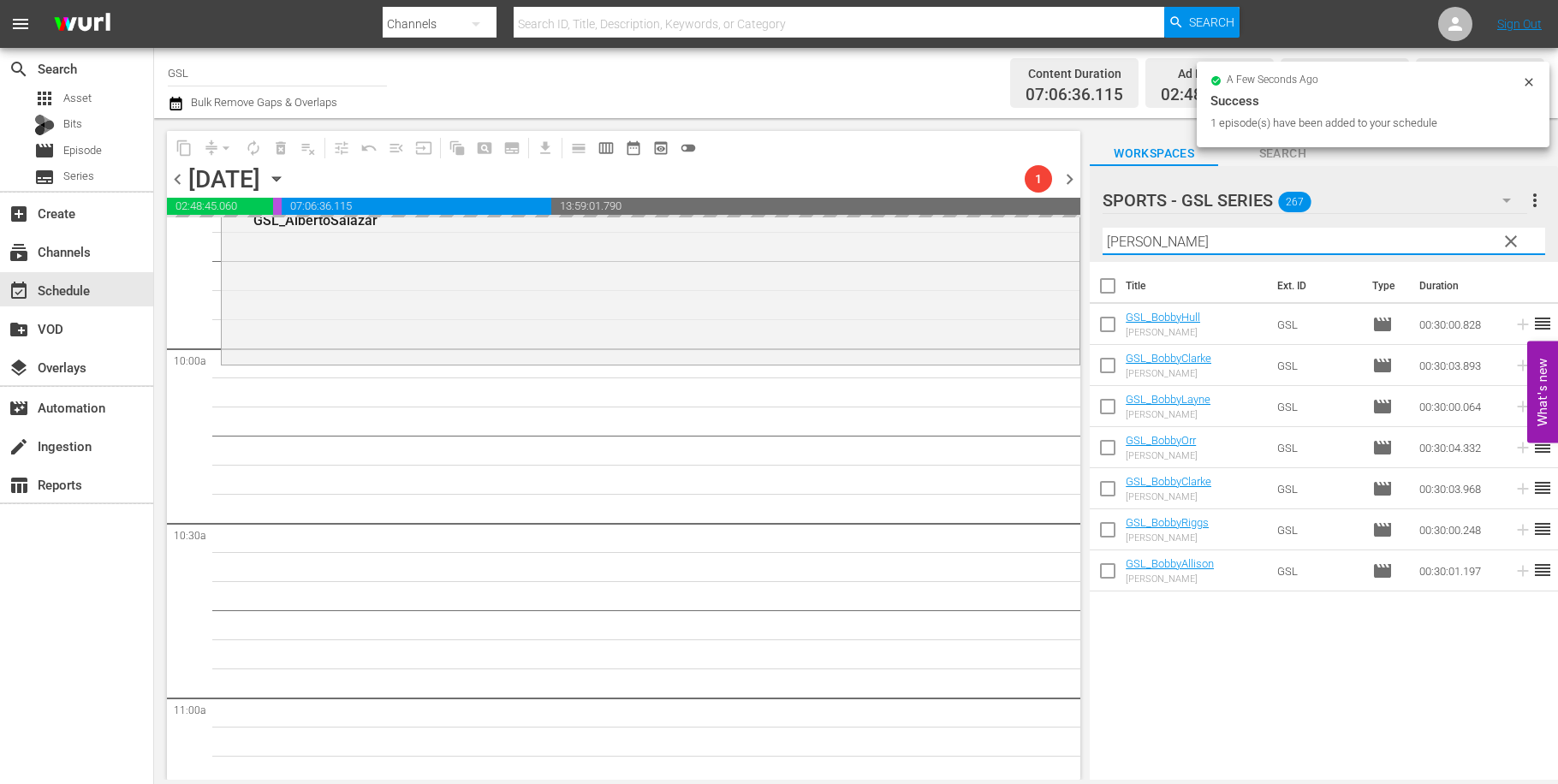
click at [1103, 228] on input "bobby" at bounding box center [1324, 241] width 443 height 27
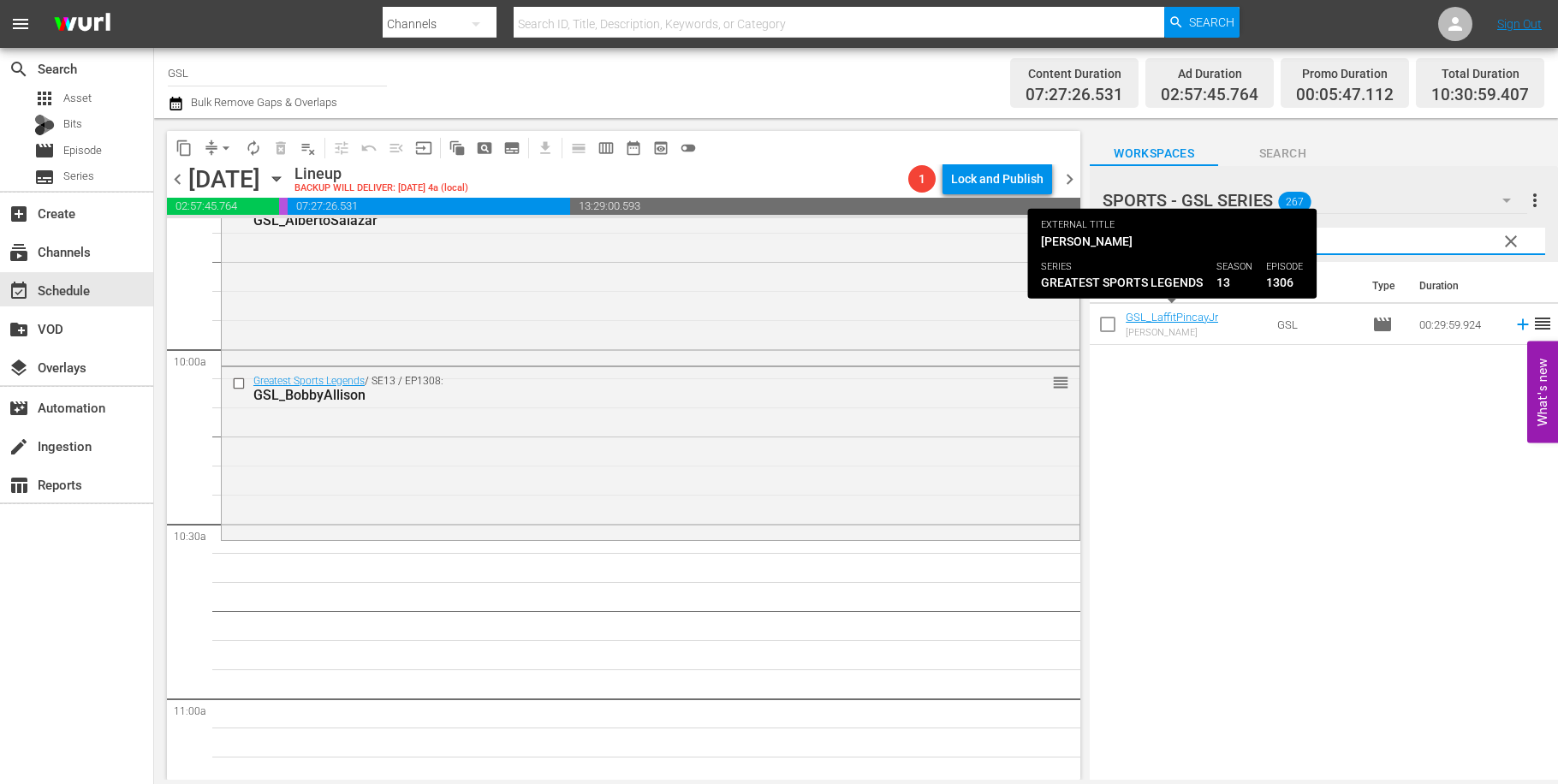
type input "laff"
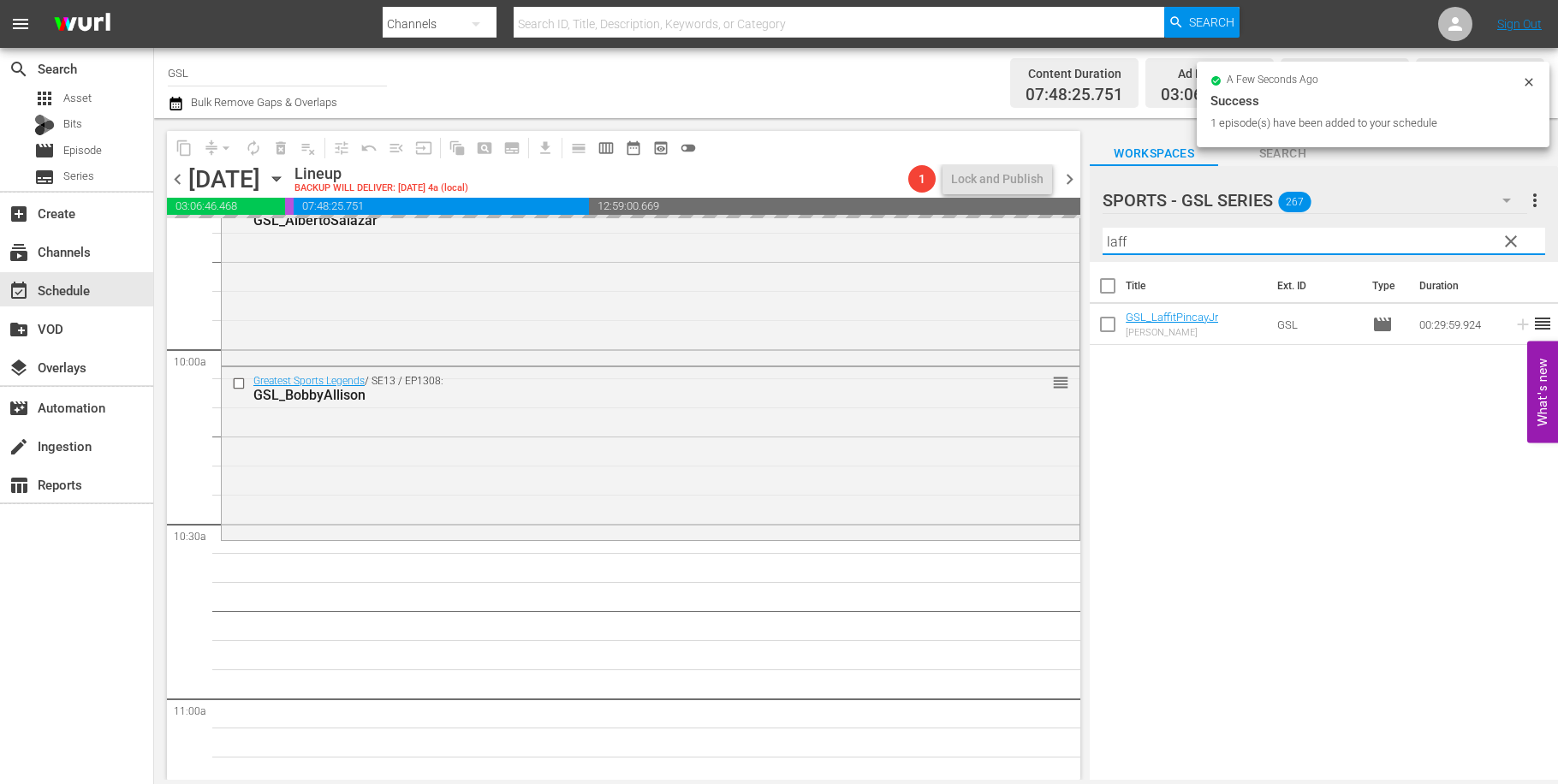
drag, startPoint x: 1165, startPoint y: 247, endPoint x: 1076, endPoint y: 224, distance: 91.9
click at [1103, 228] on input "laff" at bounding box center [1324, 241] width 443 height 27
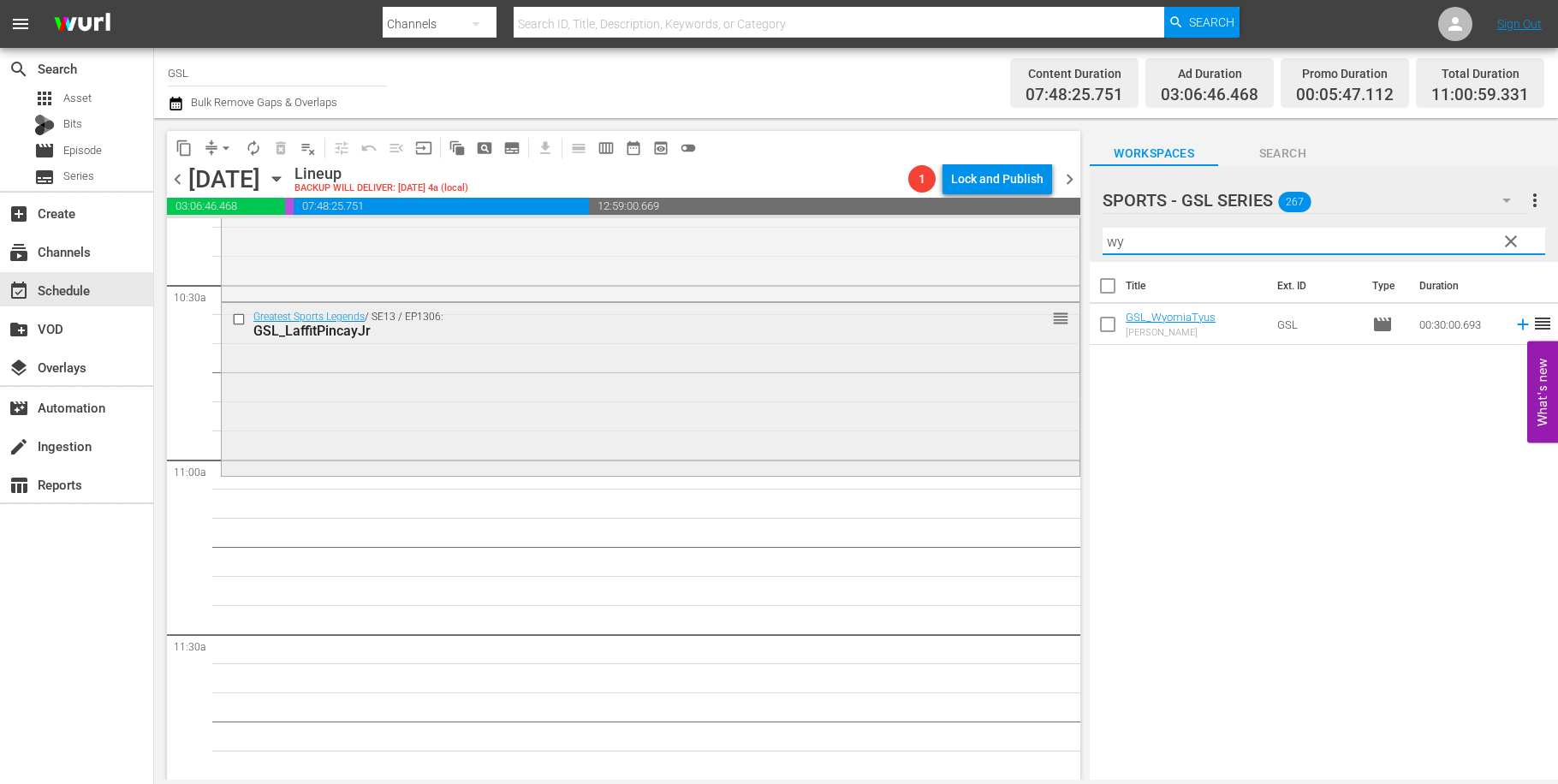
scroll to position [3615, 0]
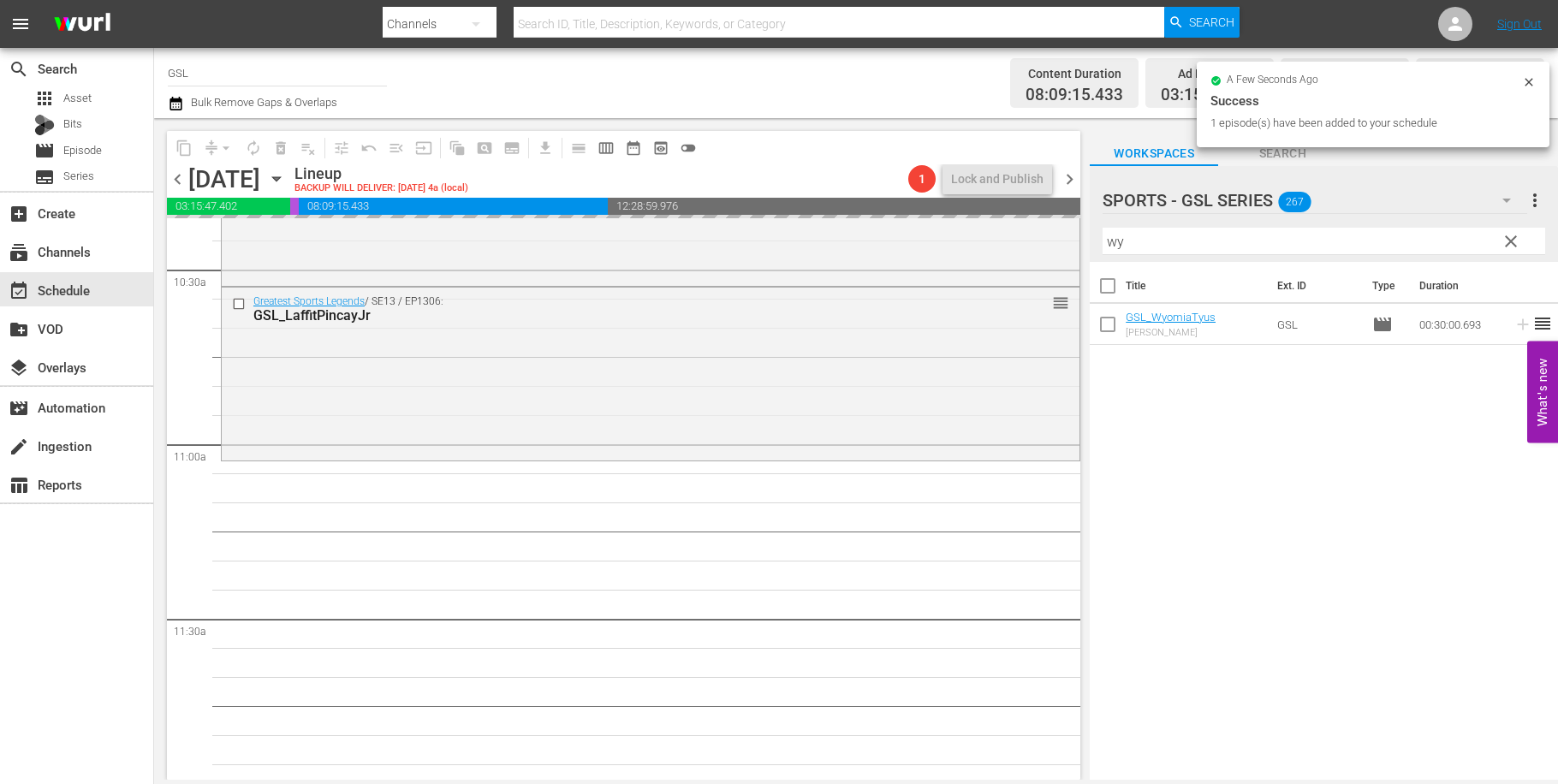
drag, startPoint x: 1153, startPoint y: 229, endPoint x: 1158, endPoint y: 244, distance: 15.8
click at [1118, 232] on div "Filter by Title wy" at bounding box center [1324, 241] width 443 height 41
click at [1103, 228] on input "wy" at bounding box center [1324, 241] width 443 height 27
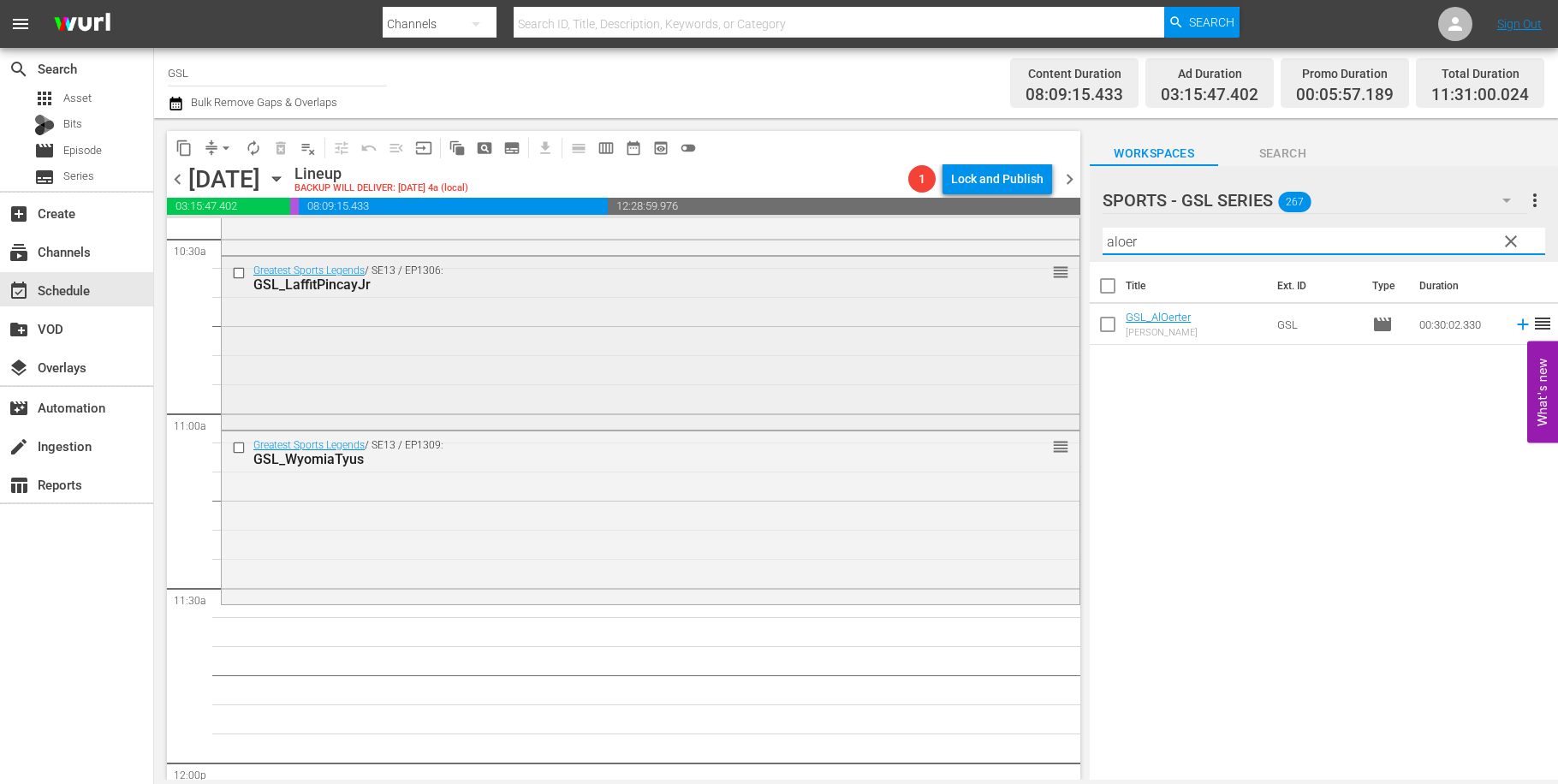
scroll to position [3743, 0]
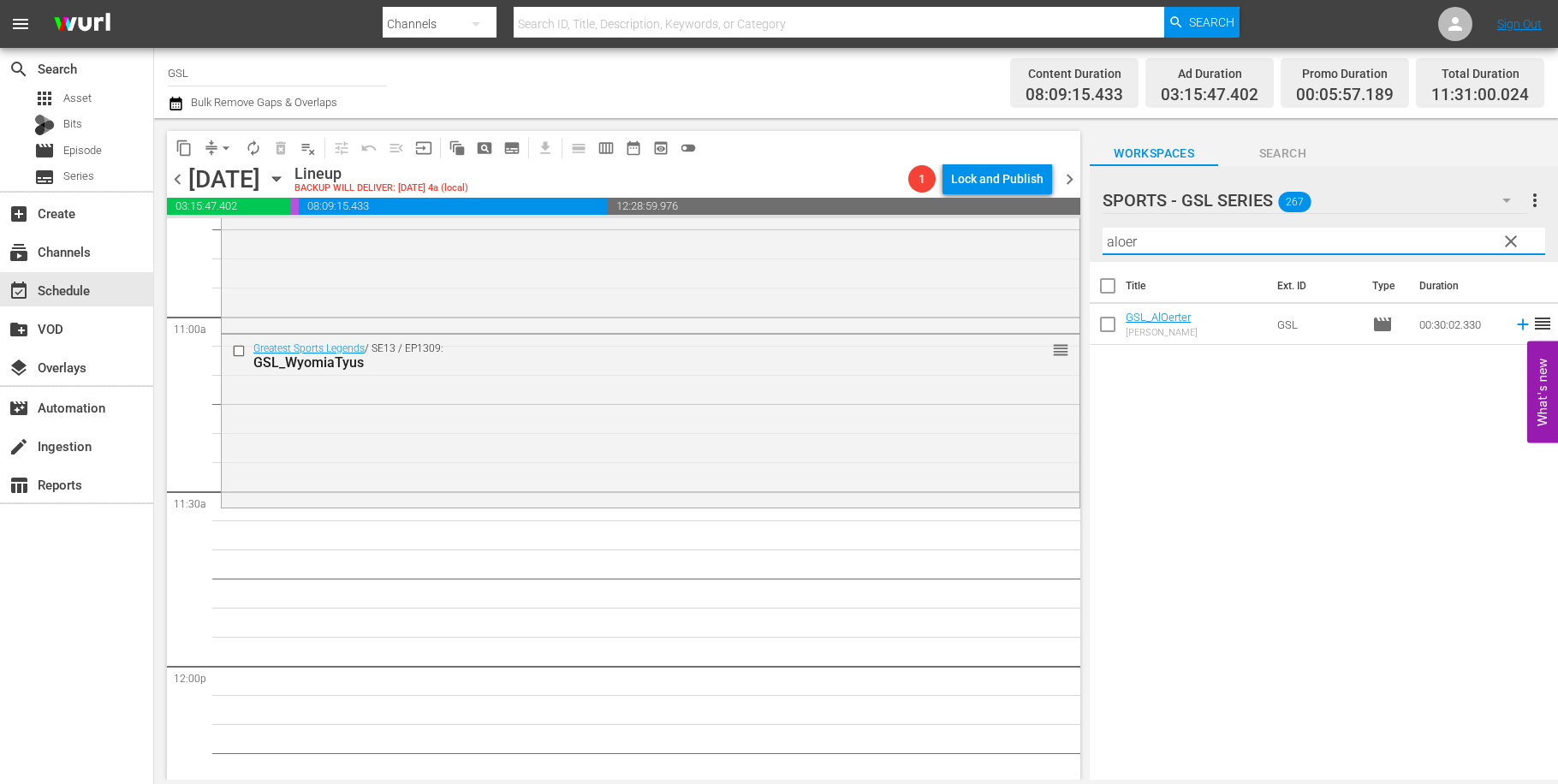
type input "aloer"
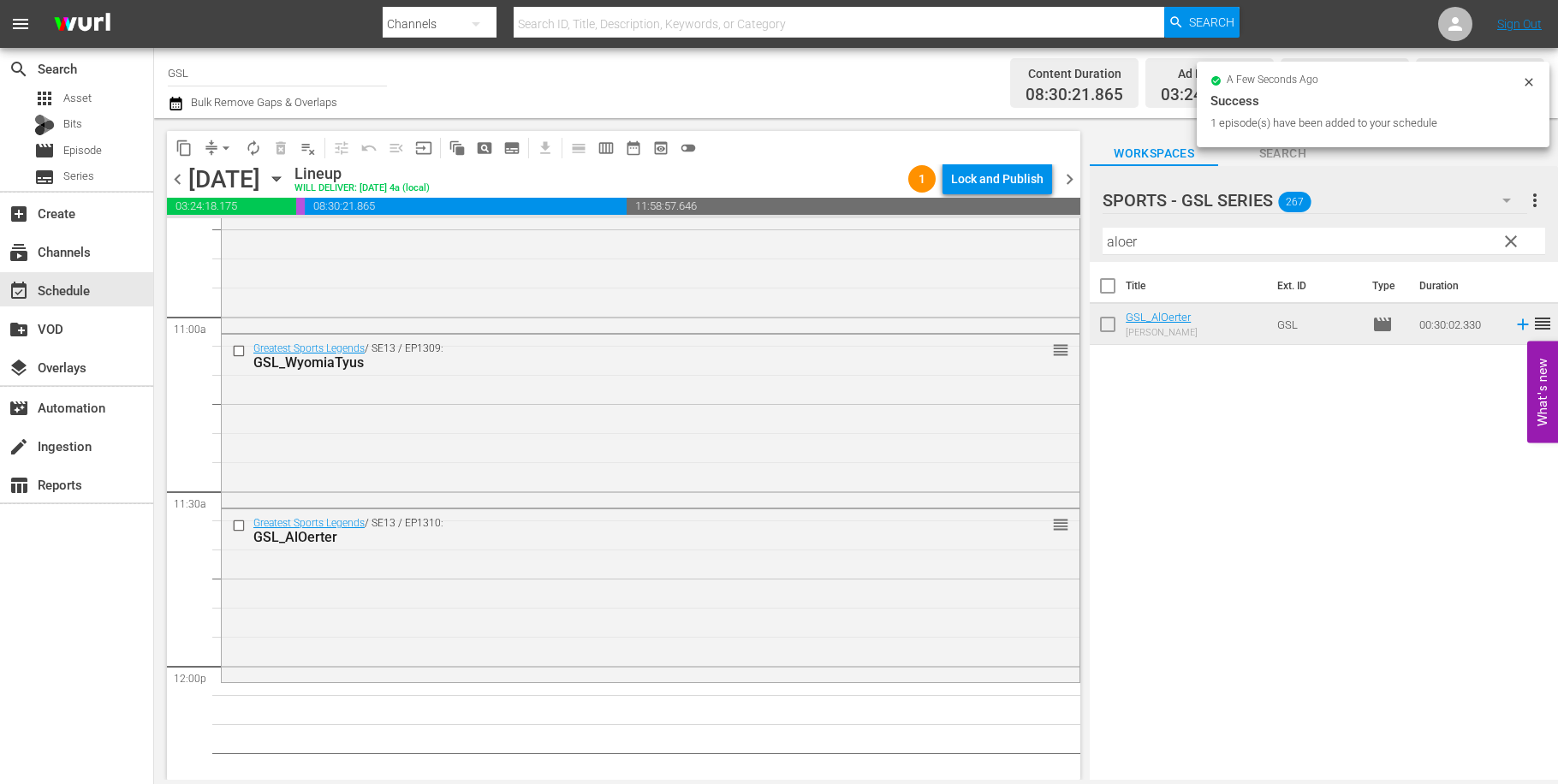
click at [222, 142] on span "arrow_drop_down" at bounding box center [226, 149] width 17 height 17
click at [227, 178] on li "Align to Midnight" at bounding box center [227, 182] width 179 height 28
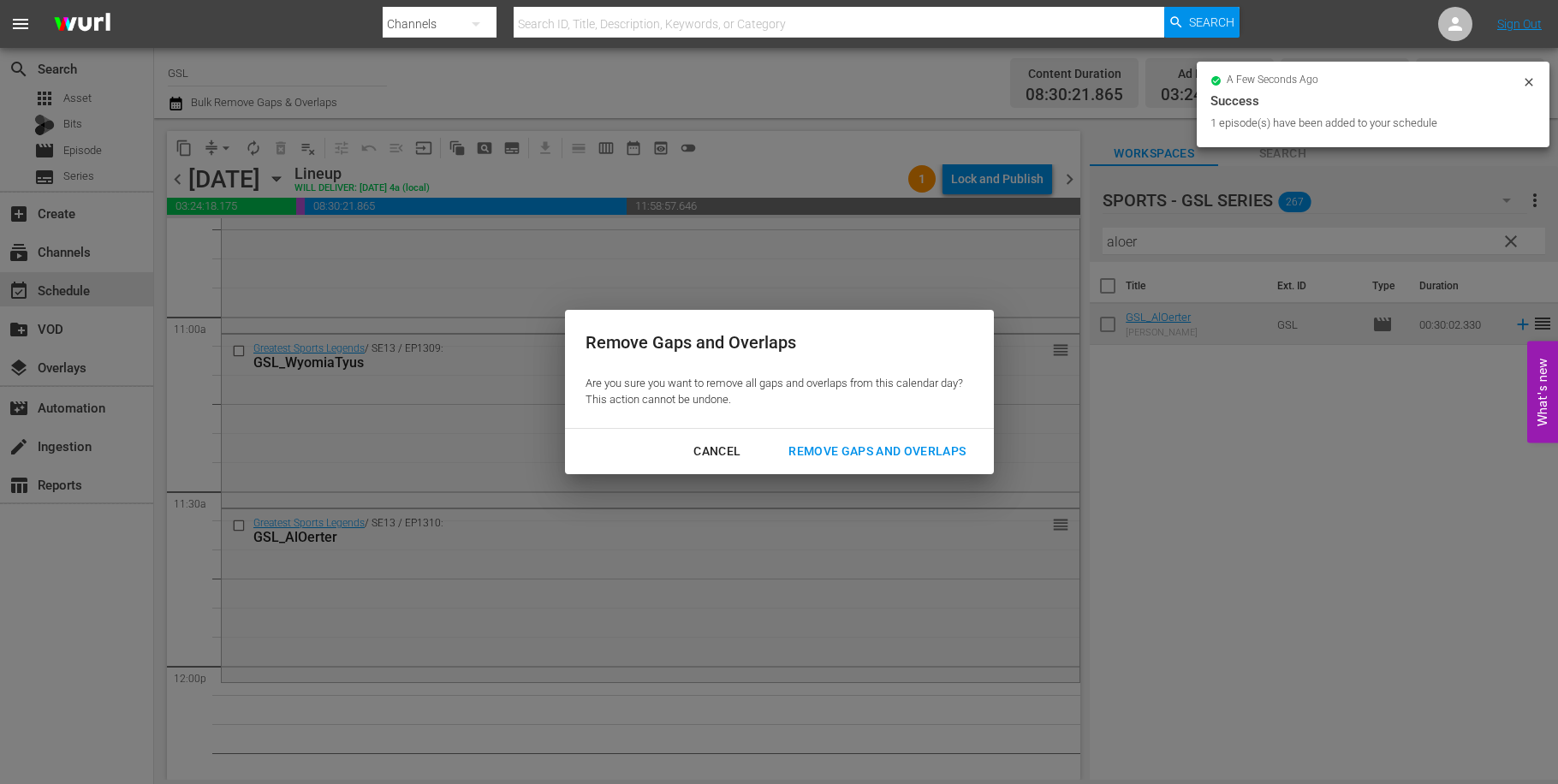
click at [925, 450] on div "Remove Gaps and Overlaps" at bounding box center [877, 451] width 205 height 21
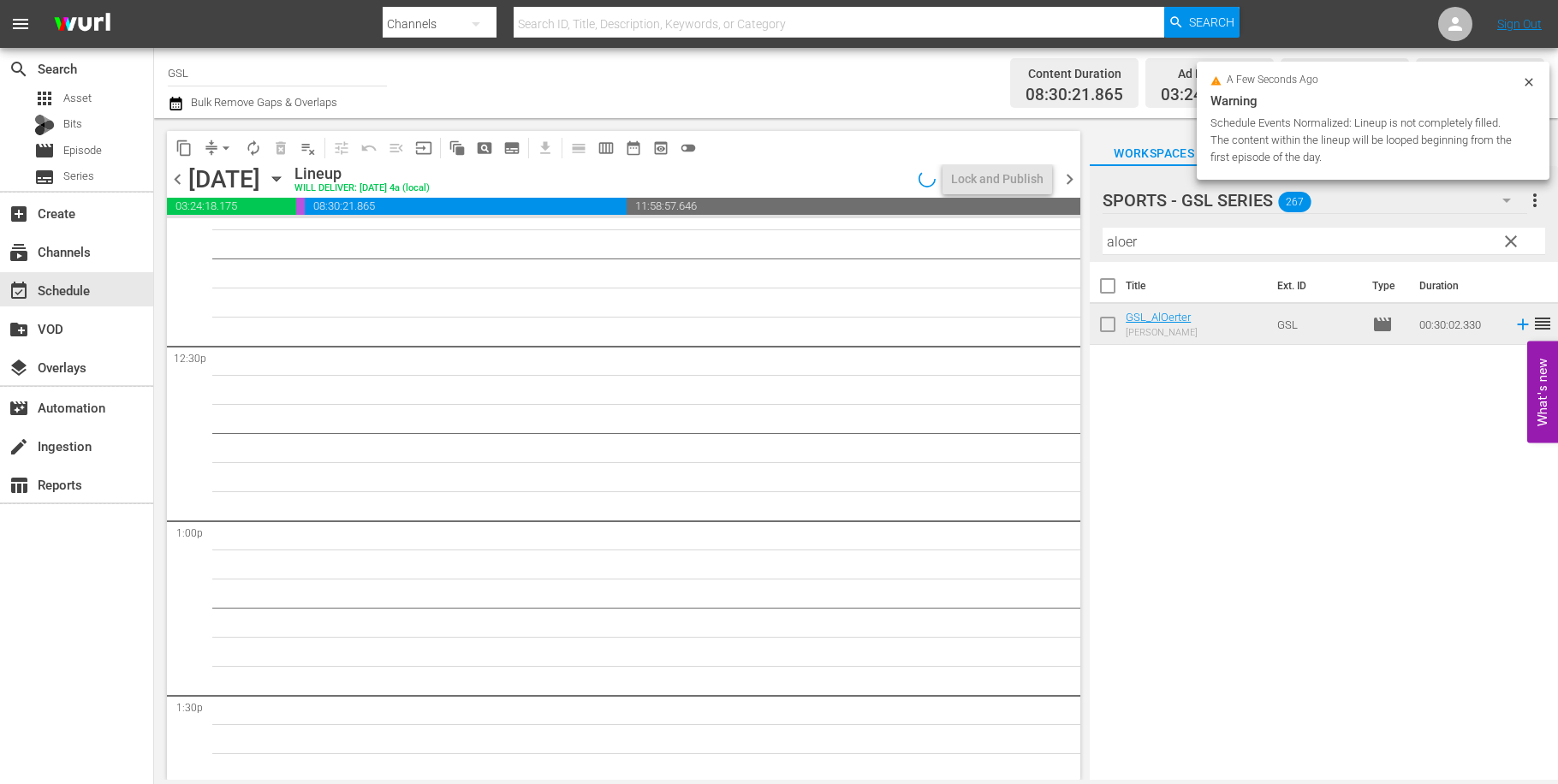
scroll to position [3884, 0]
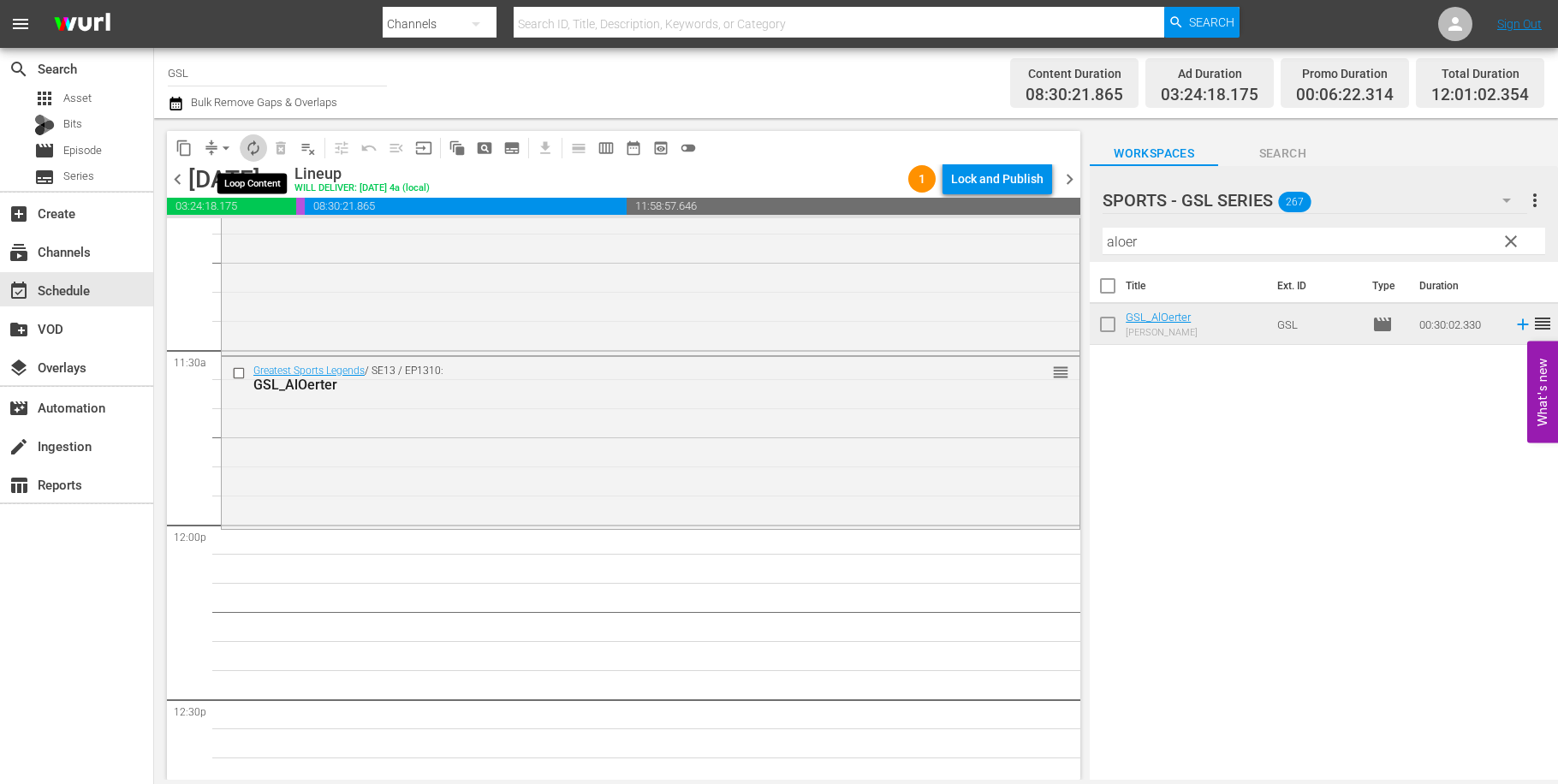
click at [249, 141] on span "autorenew_outlined" at bounding box center [254, 149] width 17 height 17
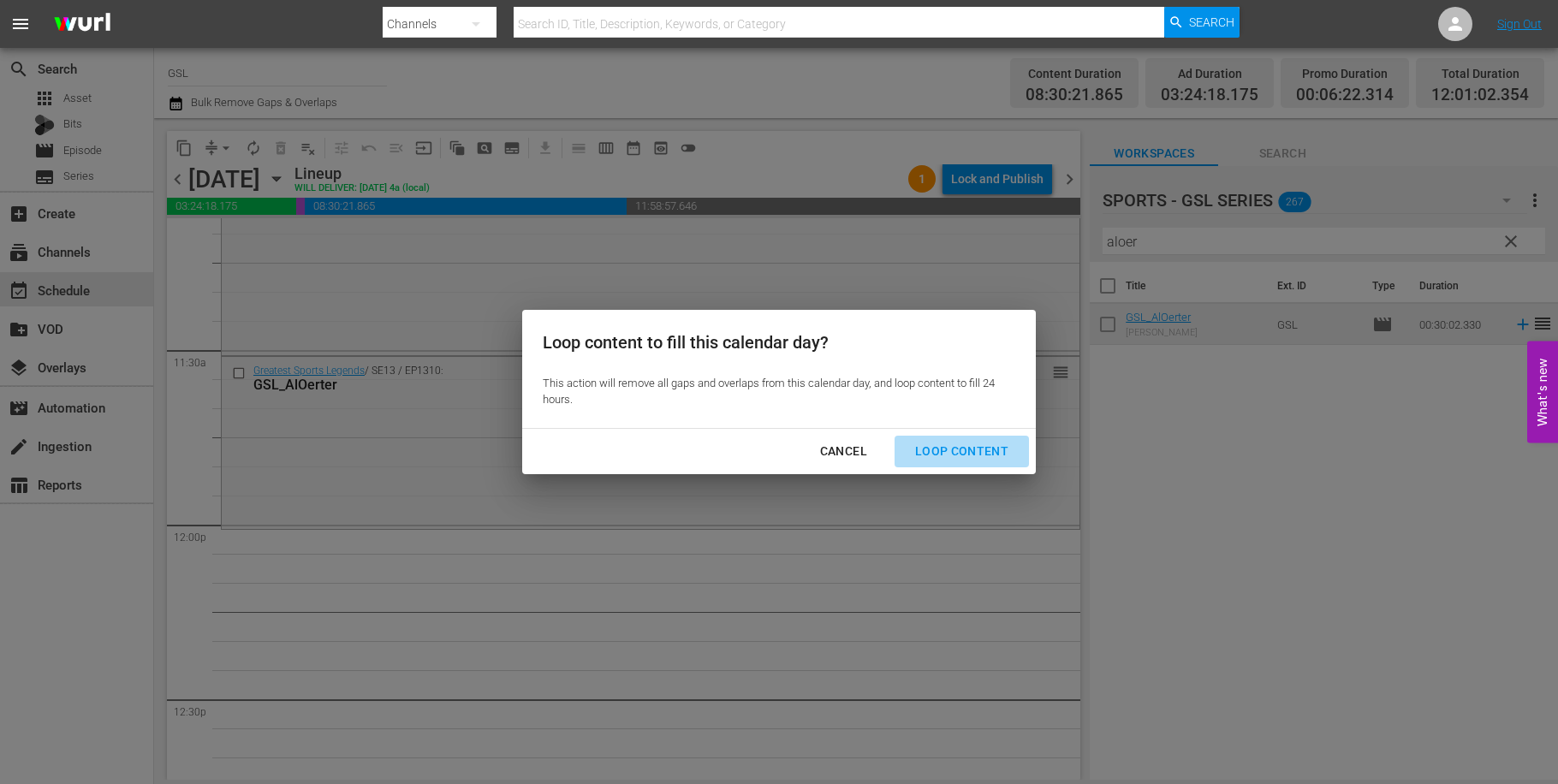
click at [985, 449] on div "Loop Content" at bounding box center [962, 451] width 121 height 21
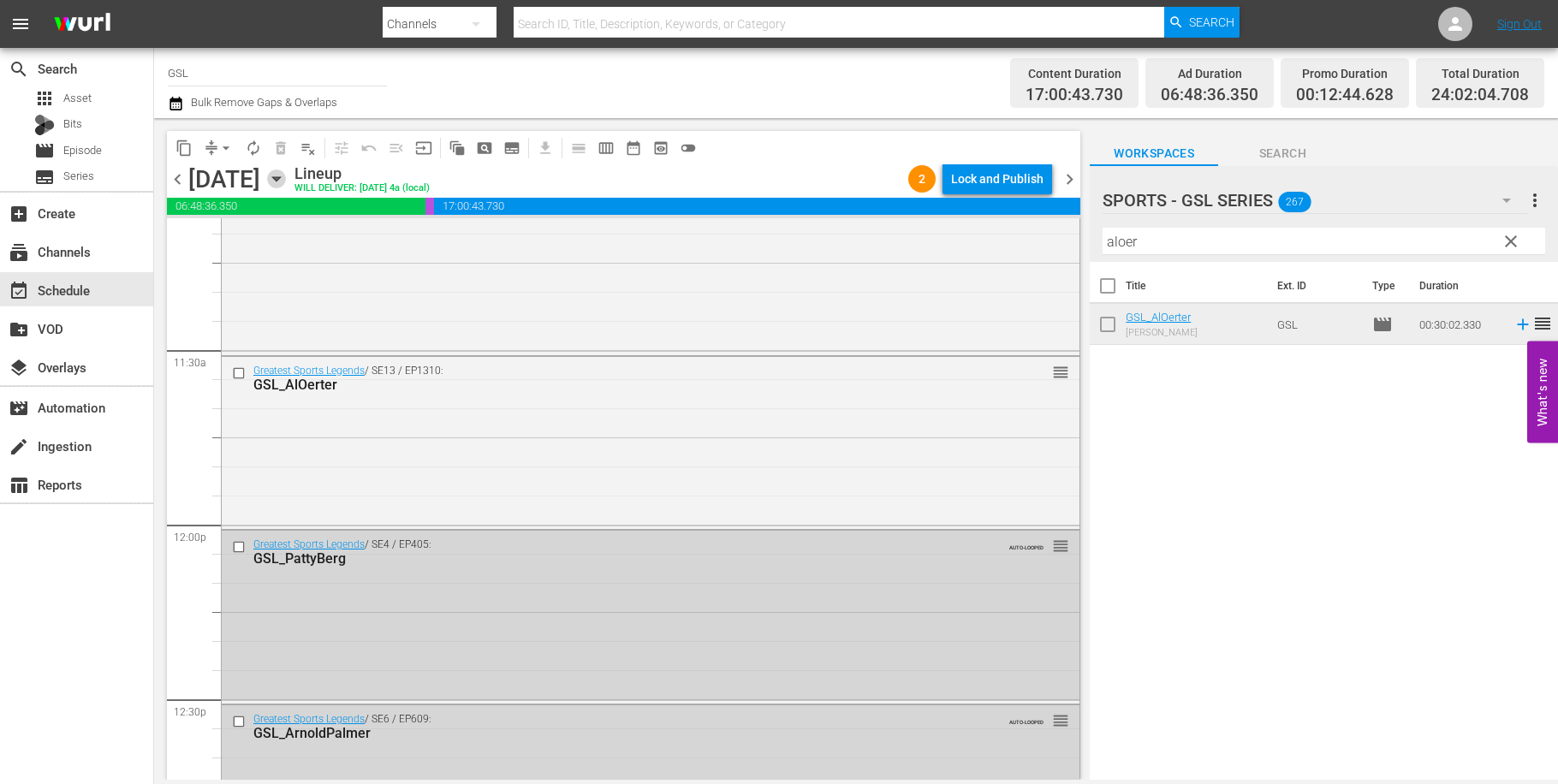
click at [286, 175] on icon "button" at bounding box center [277, 179] width 19 height 19
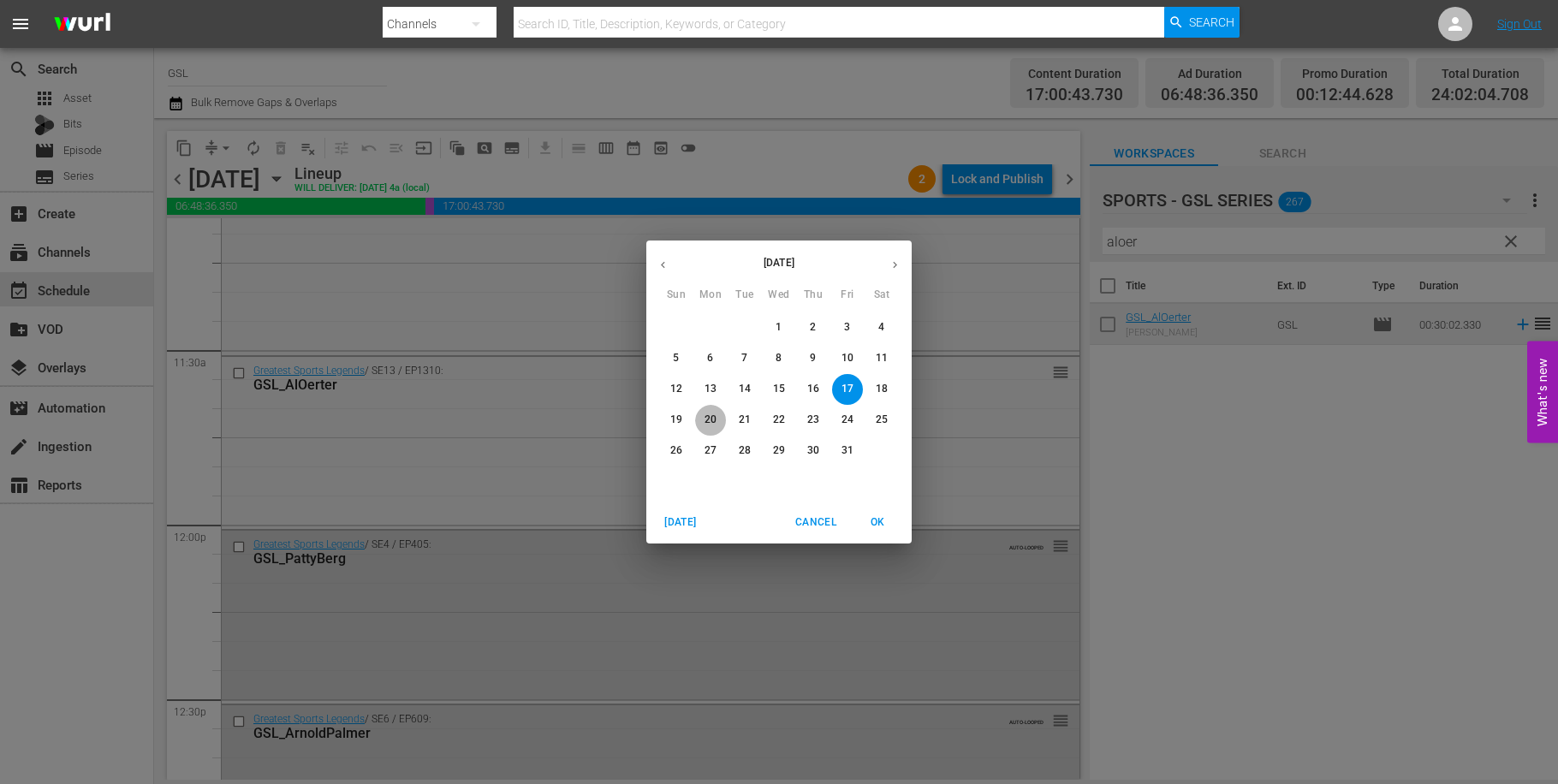
click at [710, 424] on p "20" at bounding box center [710, 419] width 12 height 14
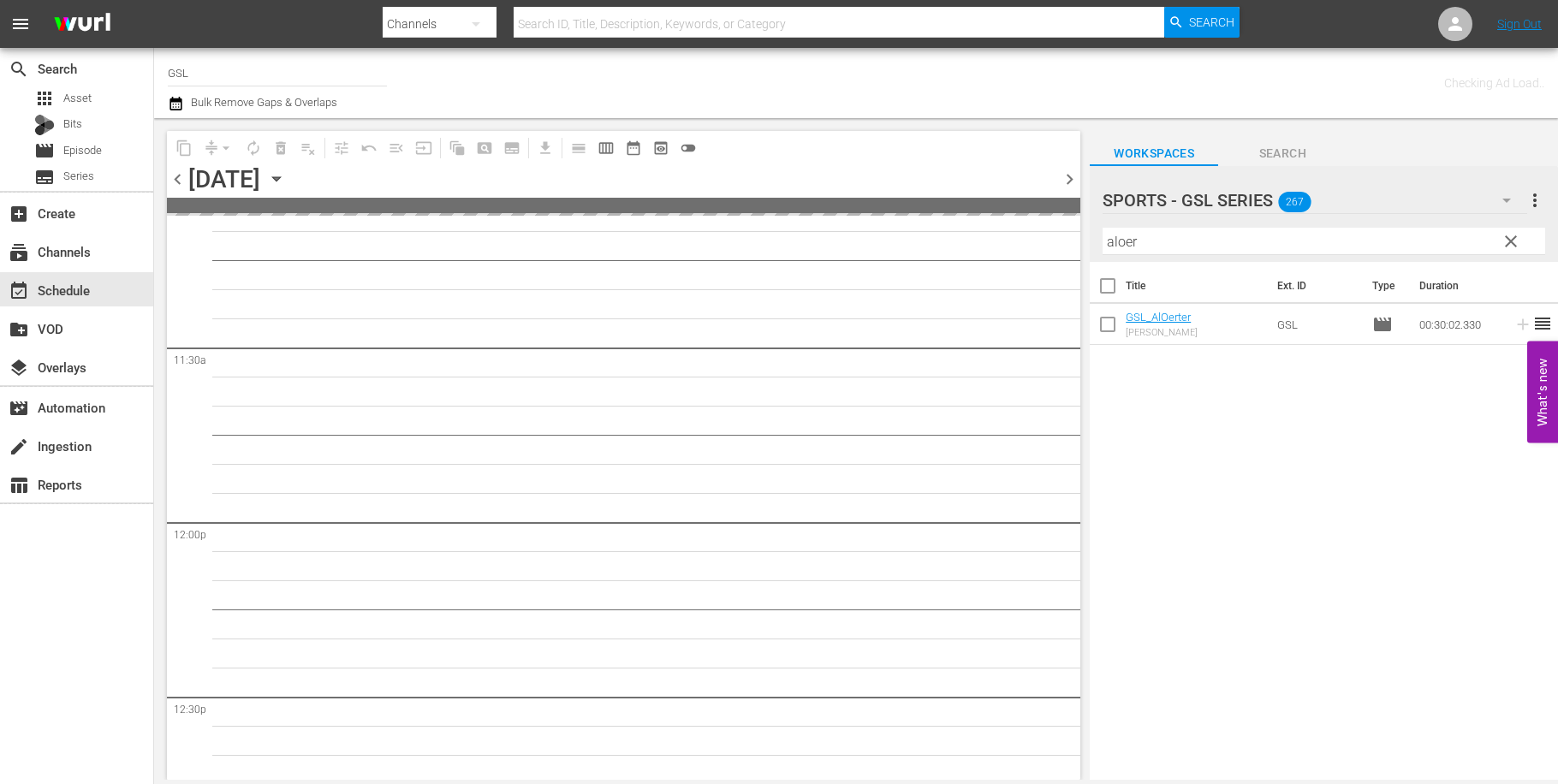
scroll to position [3913, 0]
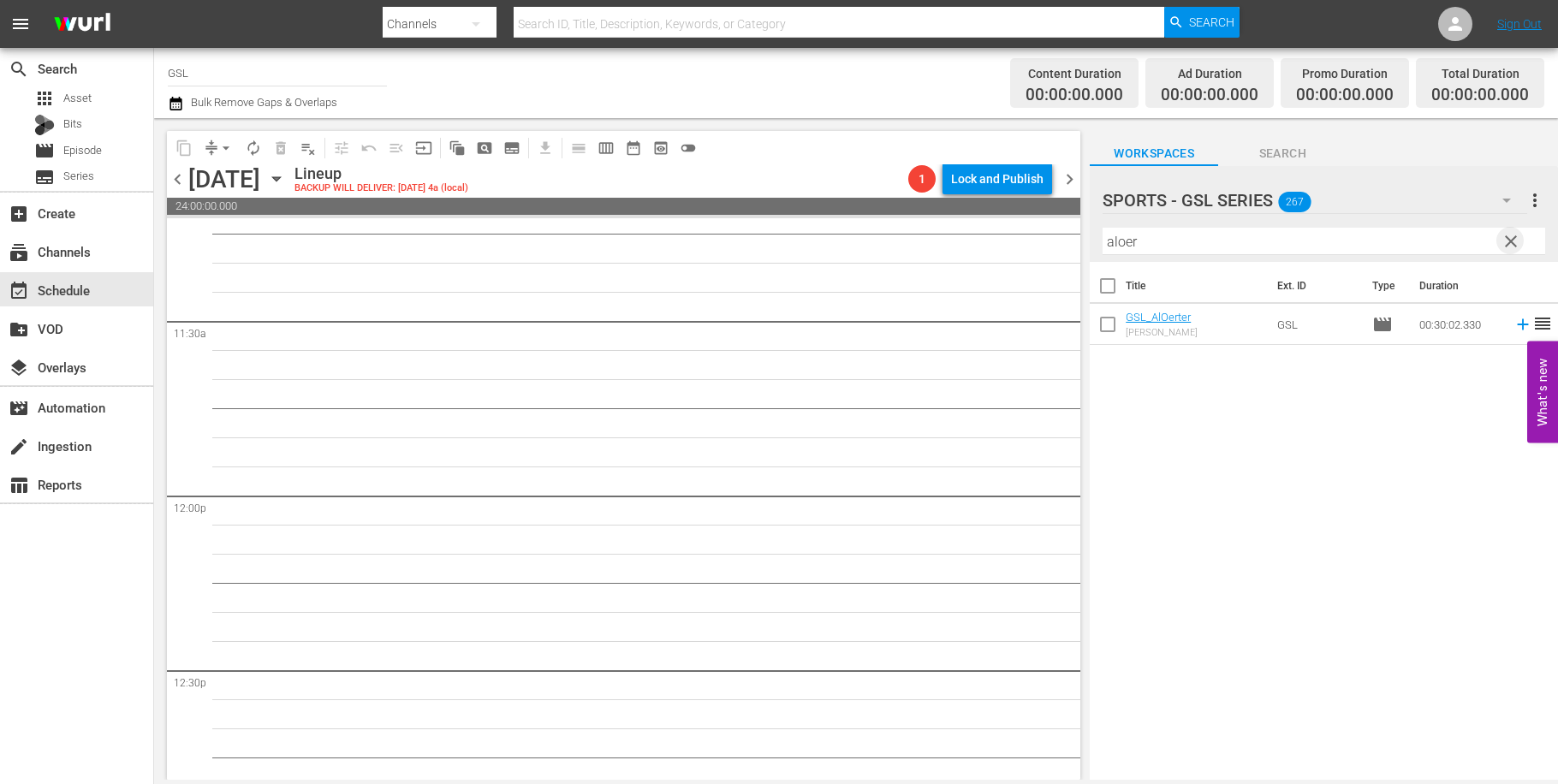
click at [1511, 243] on span "clear" at bounding box center [1511, 241] width 20 height 20
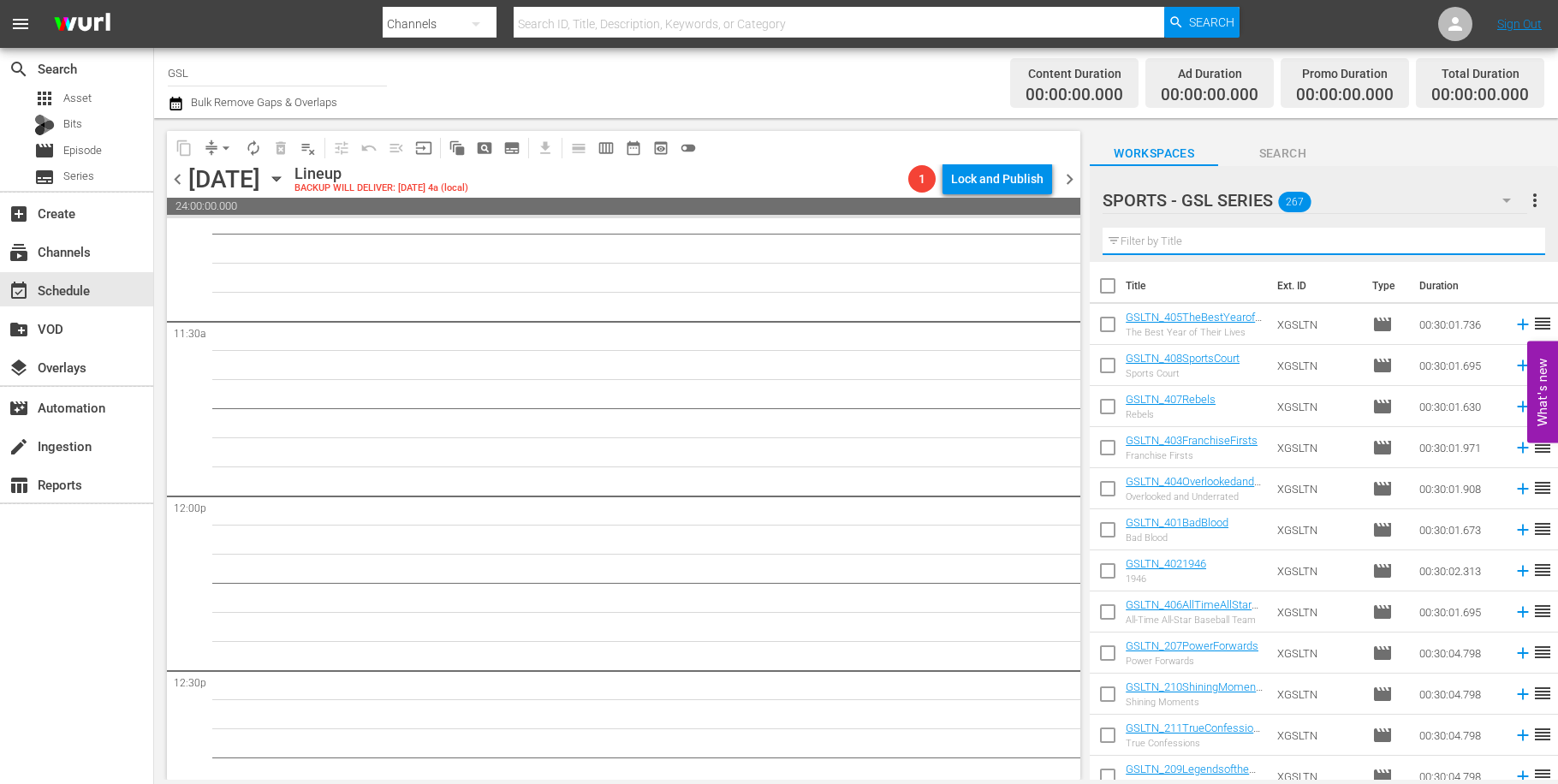
click at [1216, 236] on input "text" at bounding box center [1324, 241] width 443 height 27
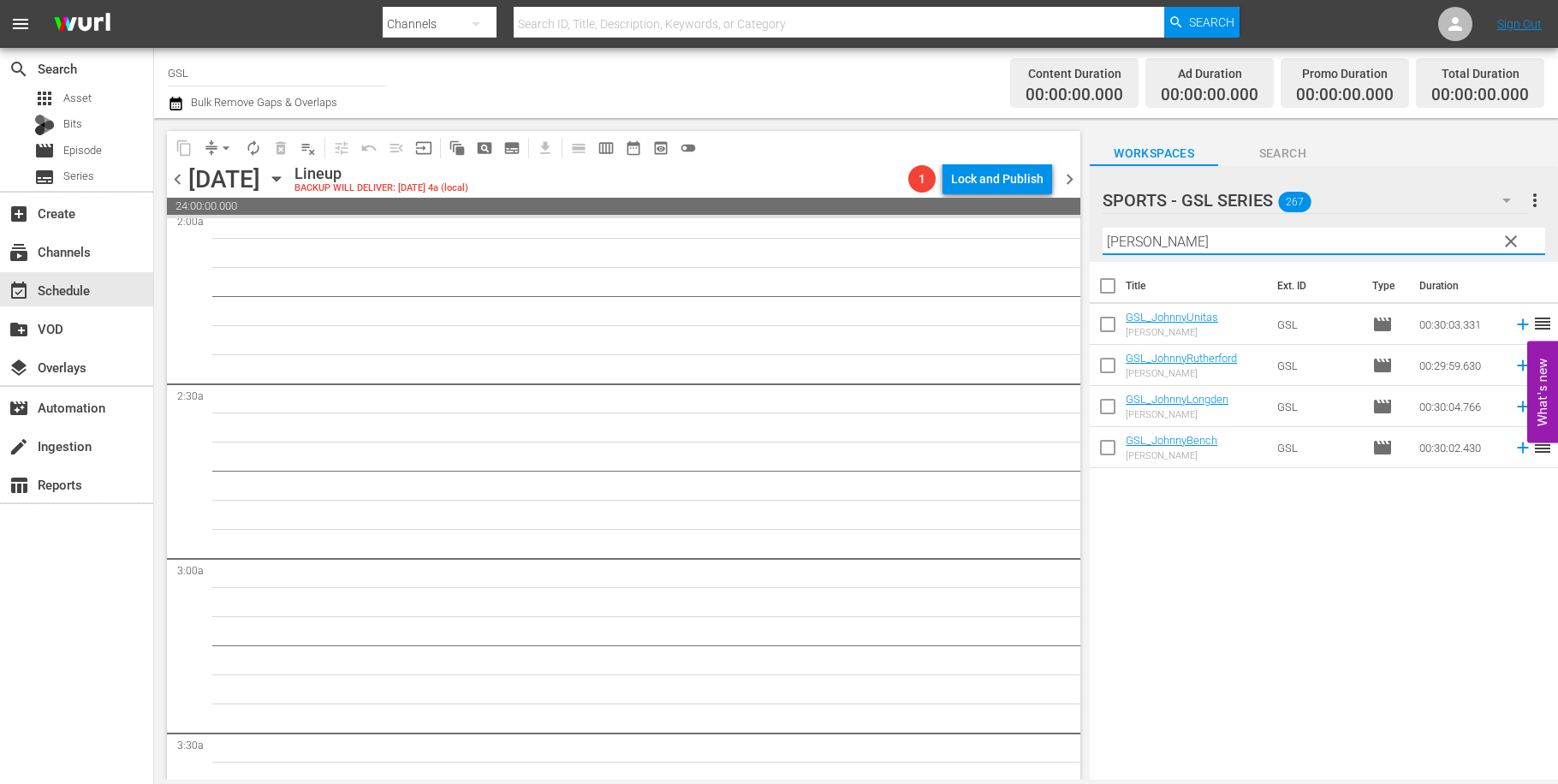
scroll to position [0, 0]
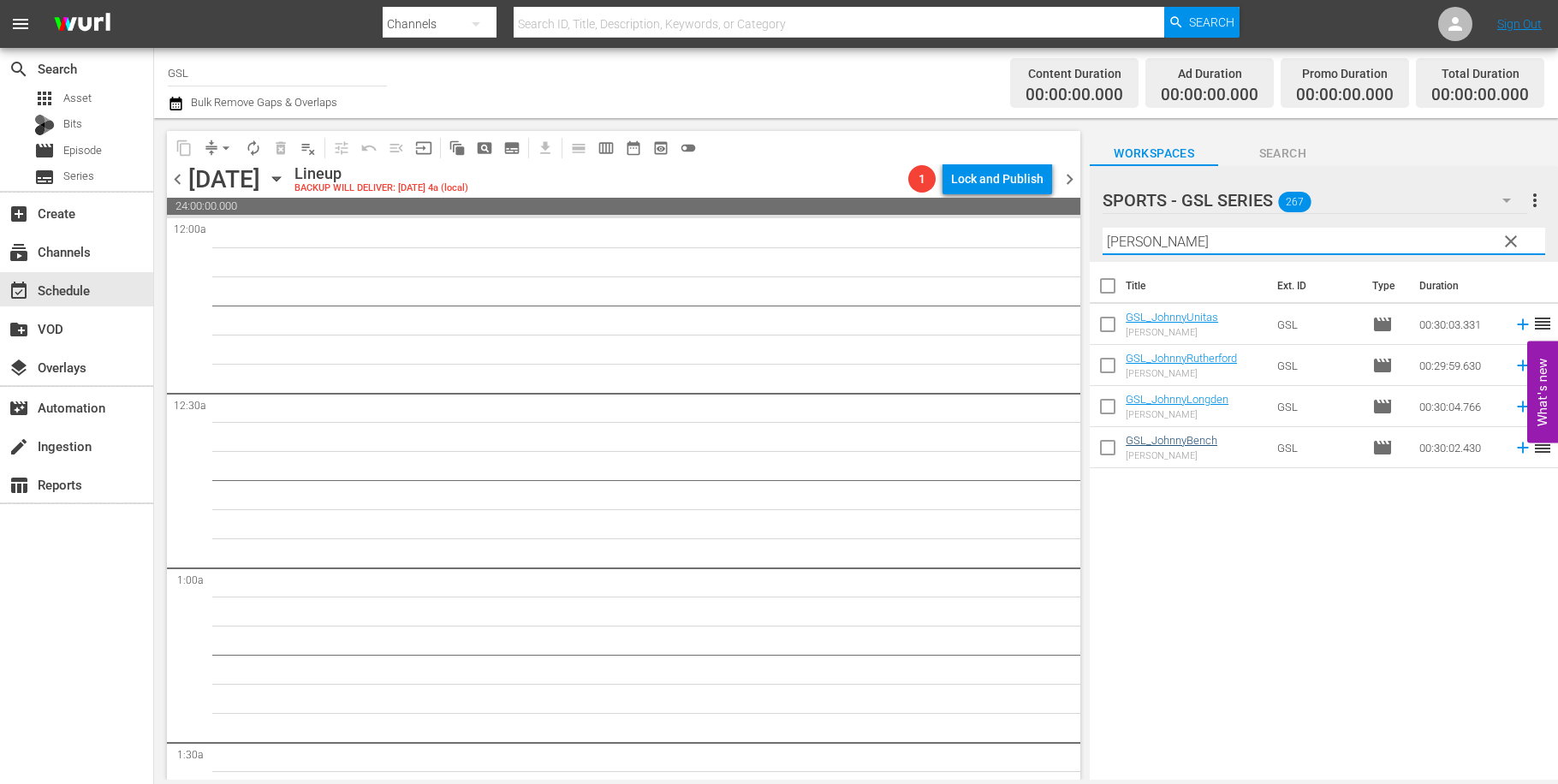
type input "johnny"
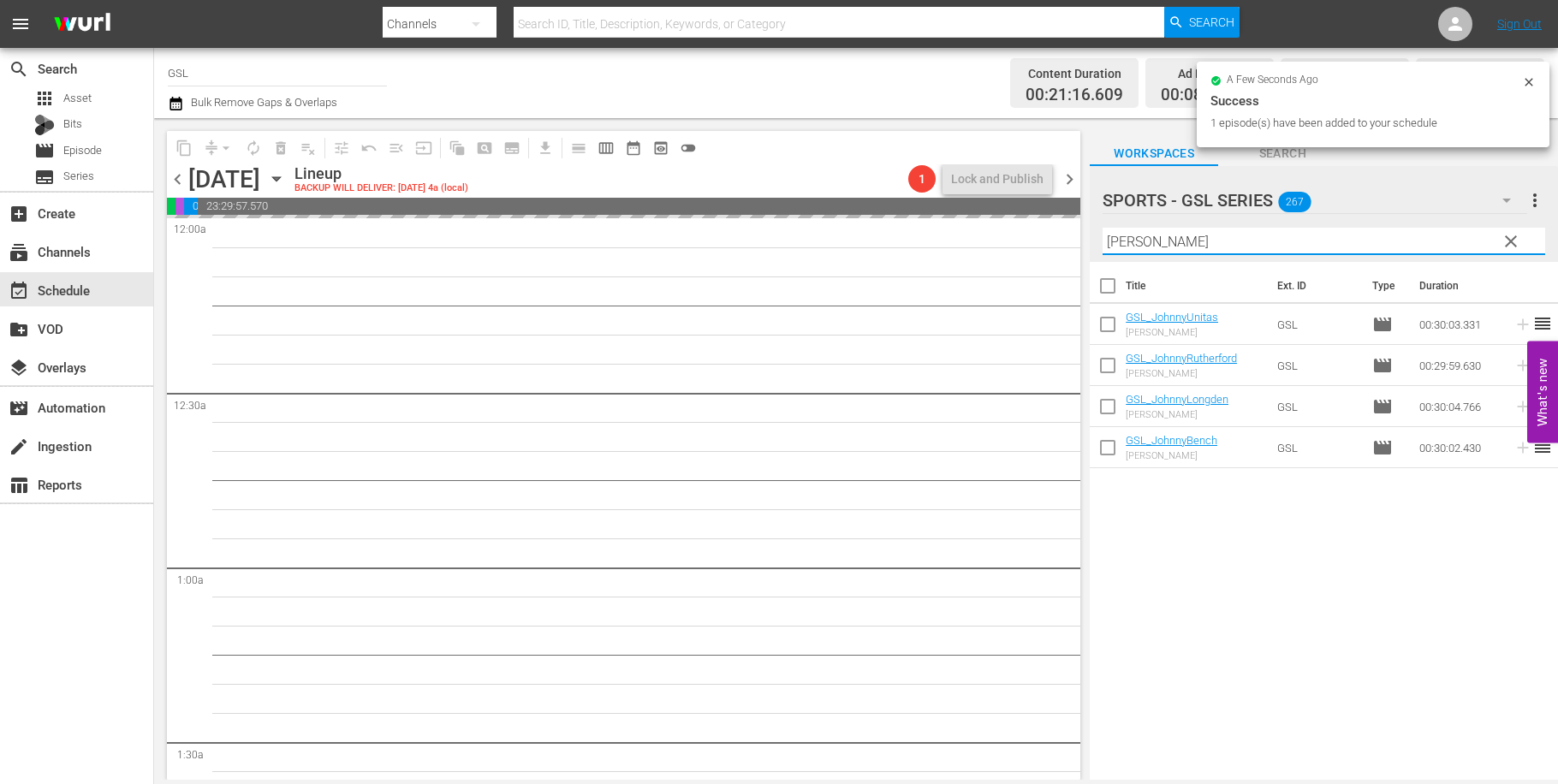
drag, startPoint x: 1195, startPoint y: 240, endPoint x: 1041, endPoint y: 230, distance: 154.3
click at [1103, 230] on input "johnny" at bounding box center [1324, 241] width 443 height 27
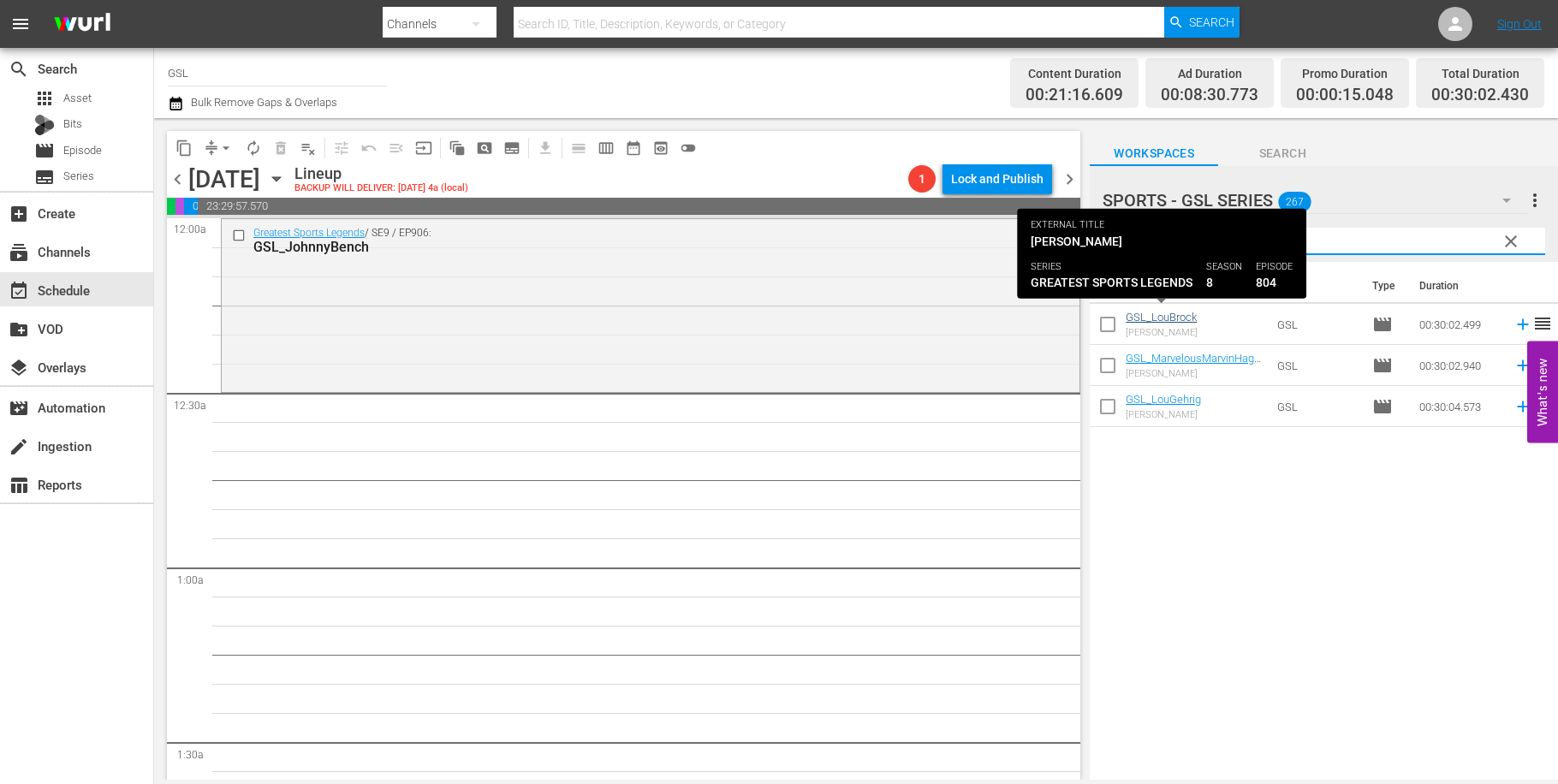
type input "lou"
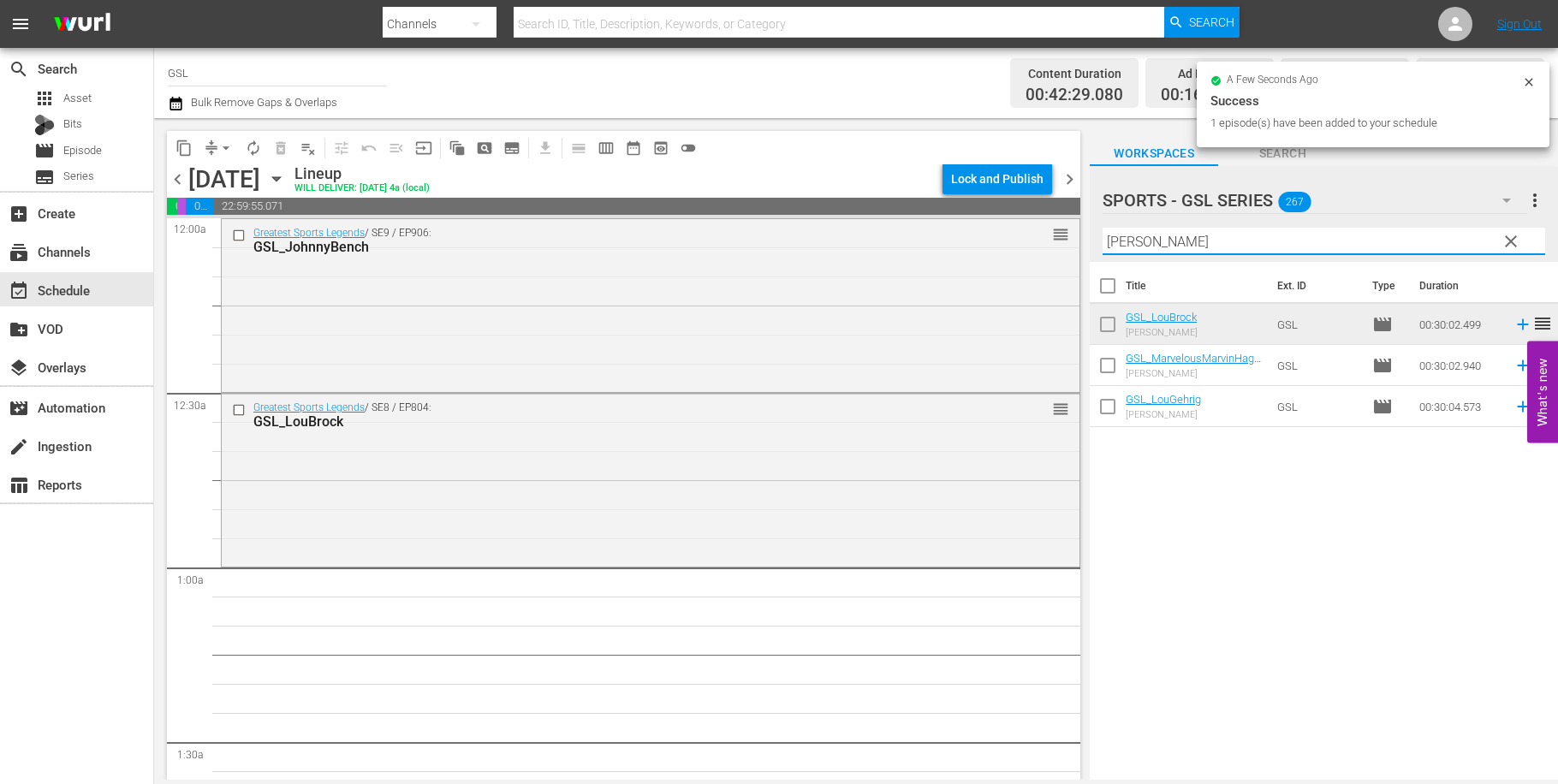
drag, startPoint x: 1207, startPoint y: 247, endPoint x: 1098, endPoint y: 233, distance: 109.9
click at [1103, 233] on input "lou" at bounding box center [1324, 241] width 443 height 27
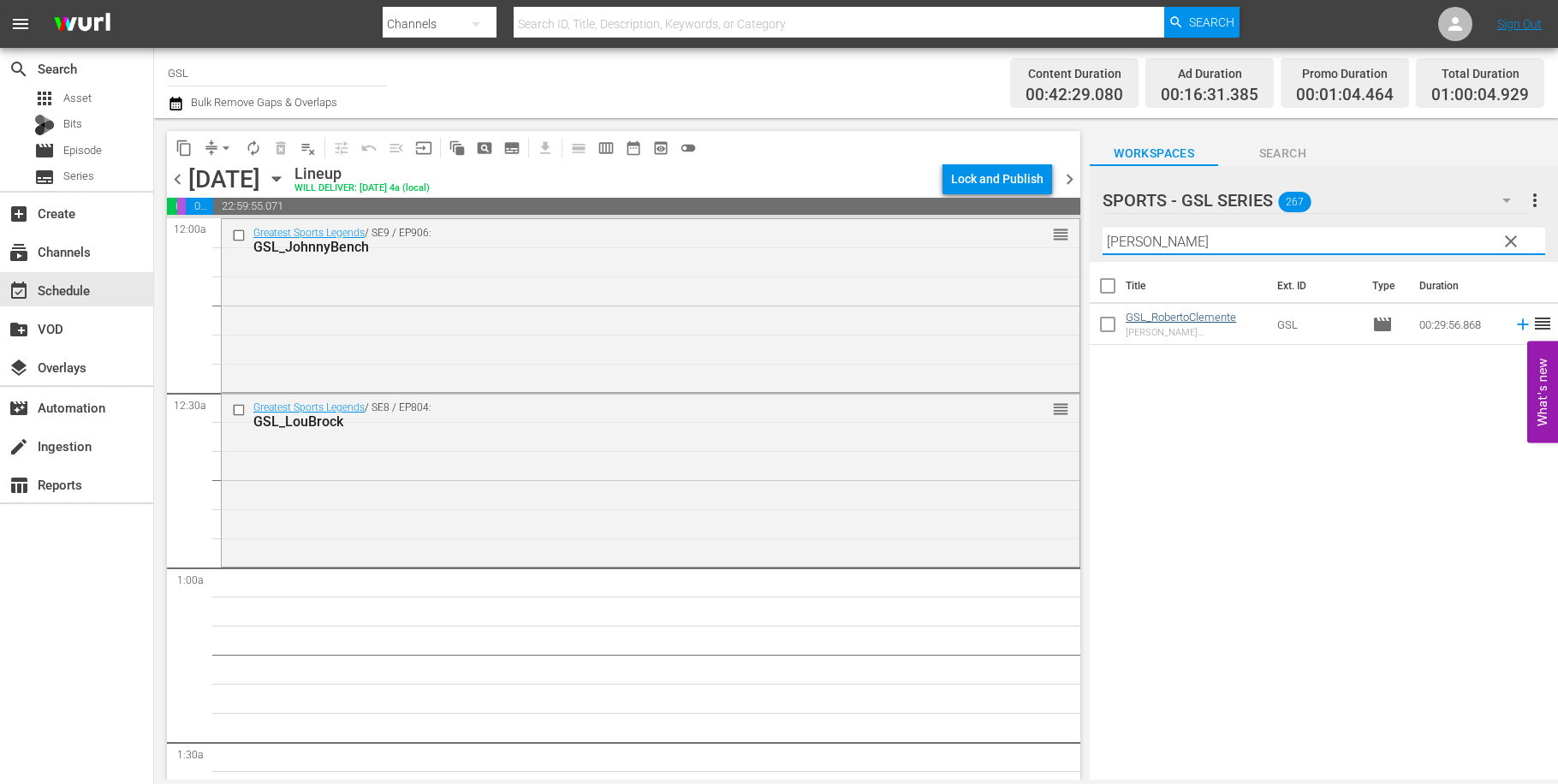
type input "roberto"
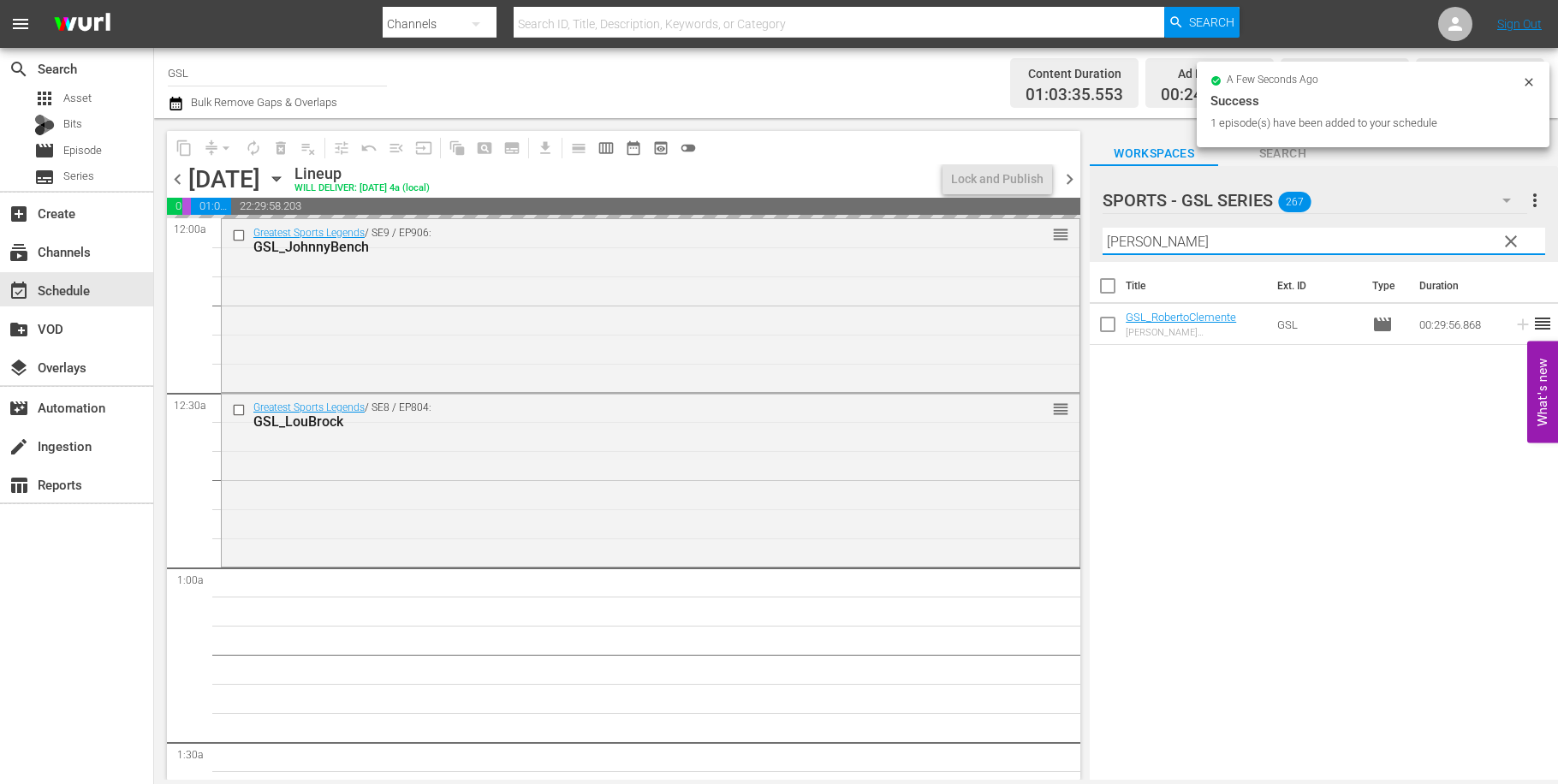
drag, startPoint x: 1176, startPoint y: 241, endPoint x: 1043, endPoint y: 216, distance: 135.3
click at [1103, 228] on input "roberto" at bounding box center [1324, 241] width 443 height 27
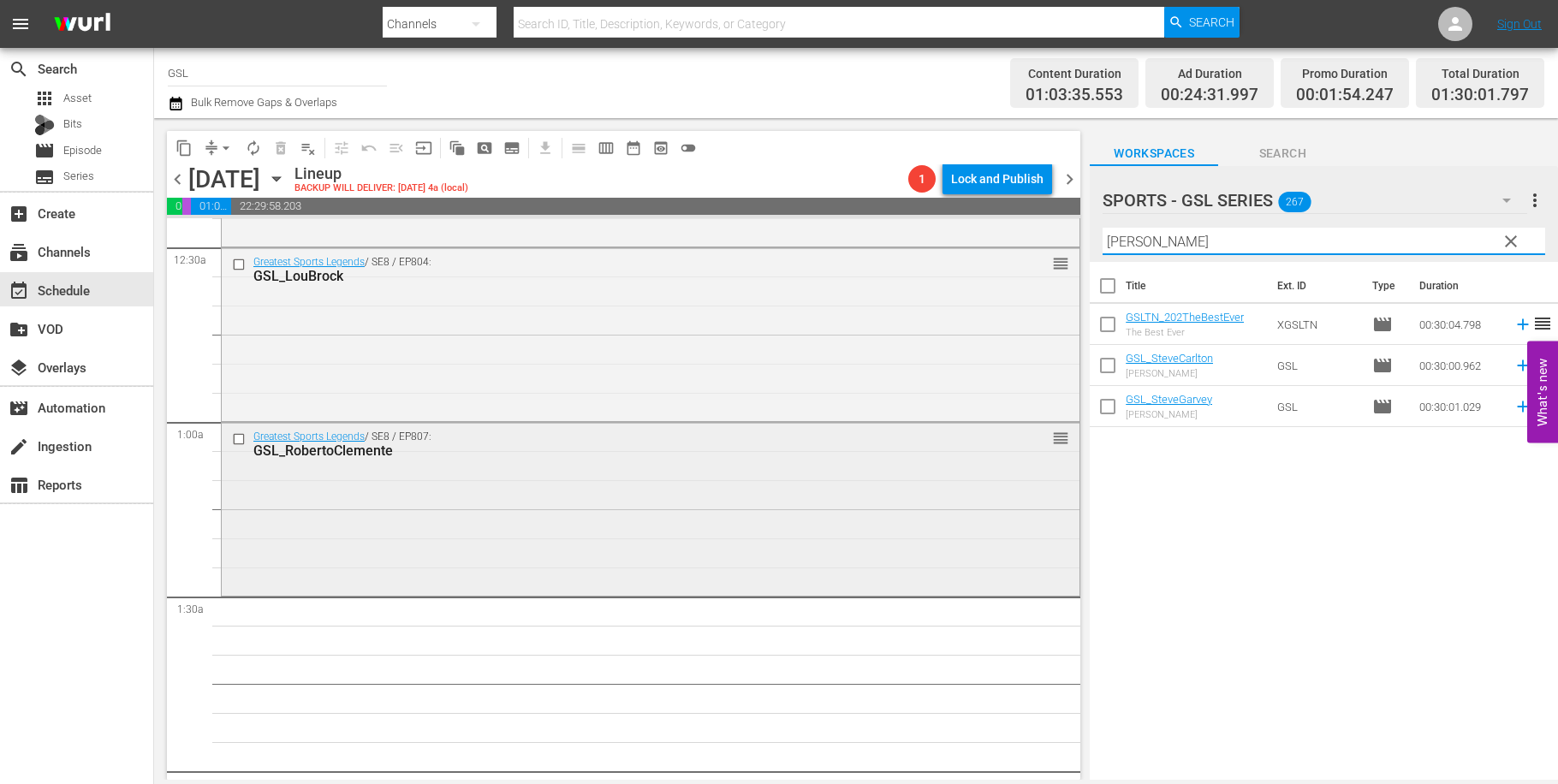
scroll to position [338, 0]
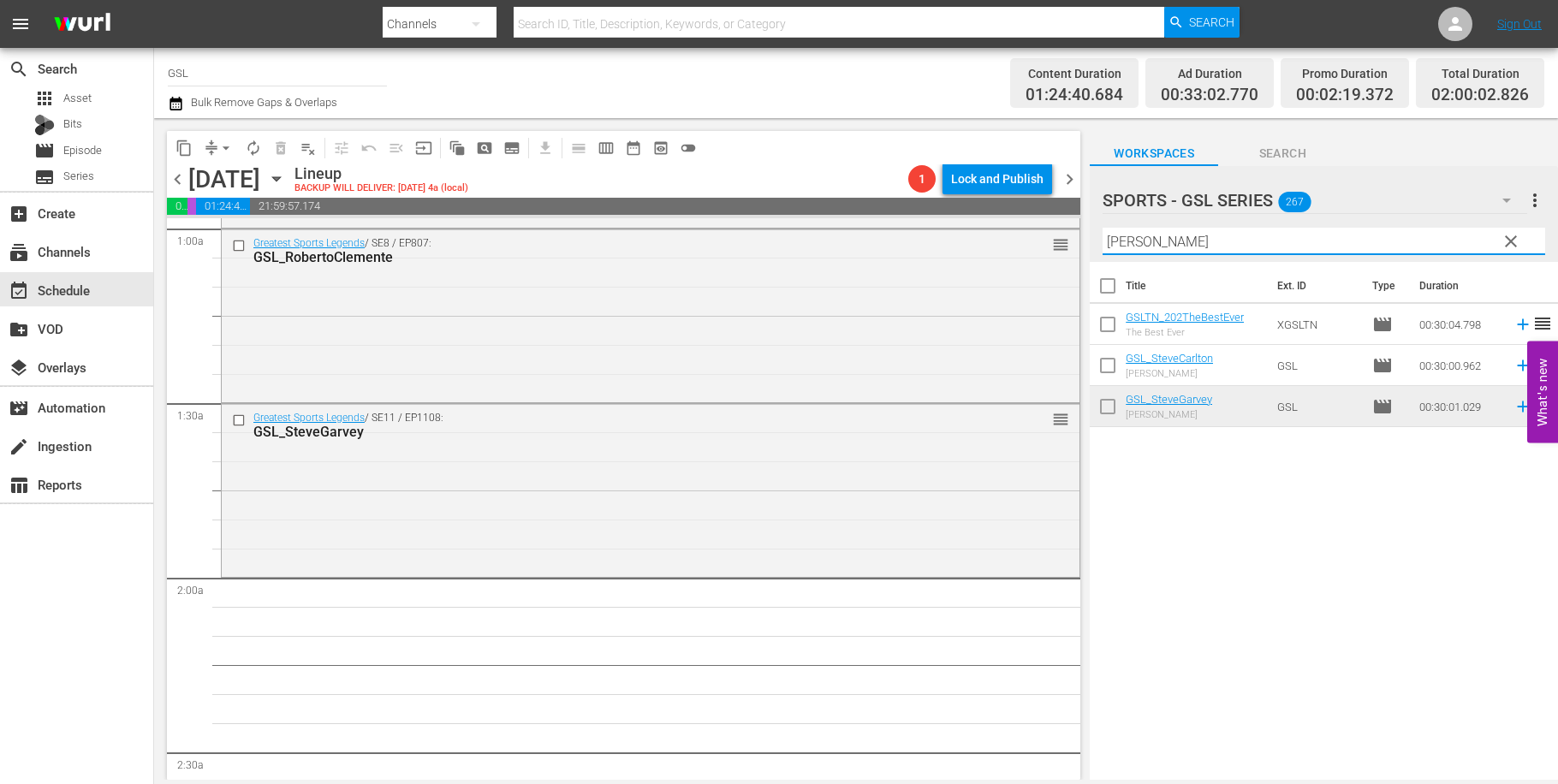
drag, startPoint x: 1189, startPoint y: 244, endPoint x: 1080, endPoint y: 230, distance: 109.9
click at [1103, 230] on input "steve" at bounding box center [1324, 241] width 443 height 27
click at [1325, 255] on hr at bounding box center [1325, 255] width 0 height 2
drag, startPoint x: 1177, startPoint y: 250, endPoint x: 1075, endPoint y: 217, distance: 107.2
click at [1103, 231] on input "steve" at bounding box center [1324, 241] width 443 height 27
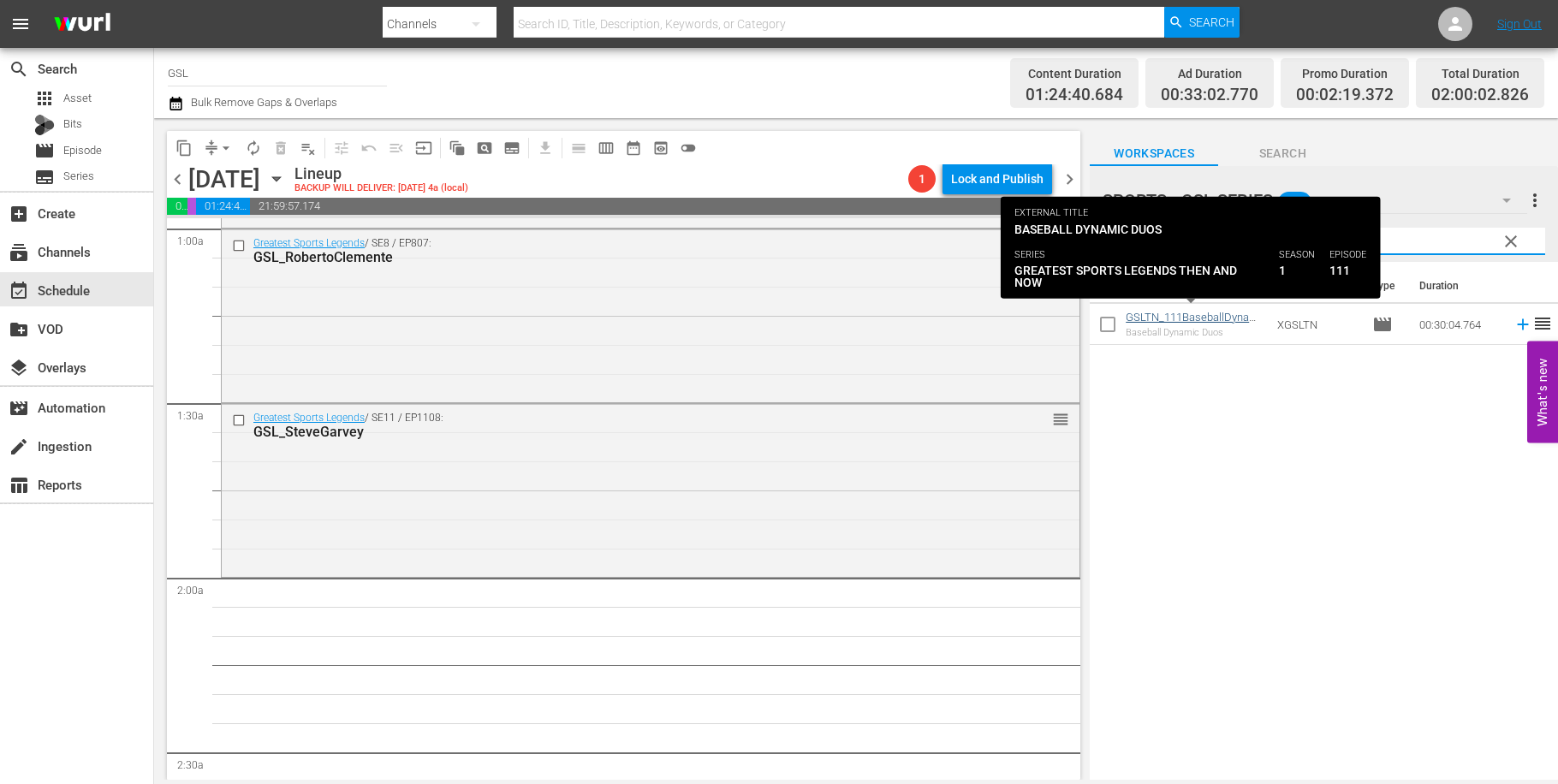
type input "111"
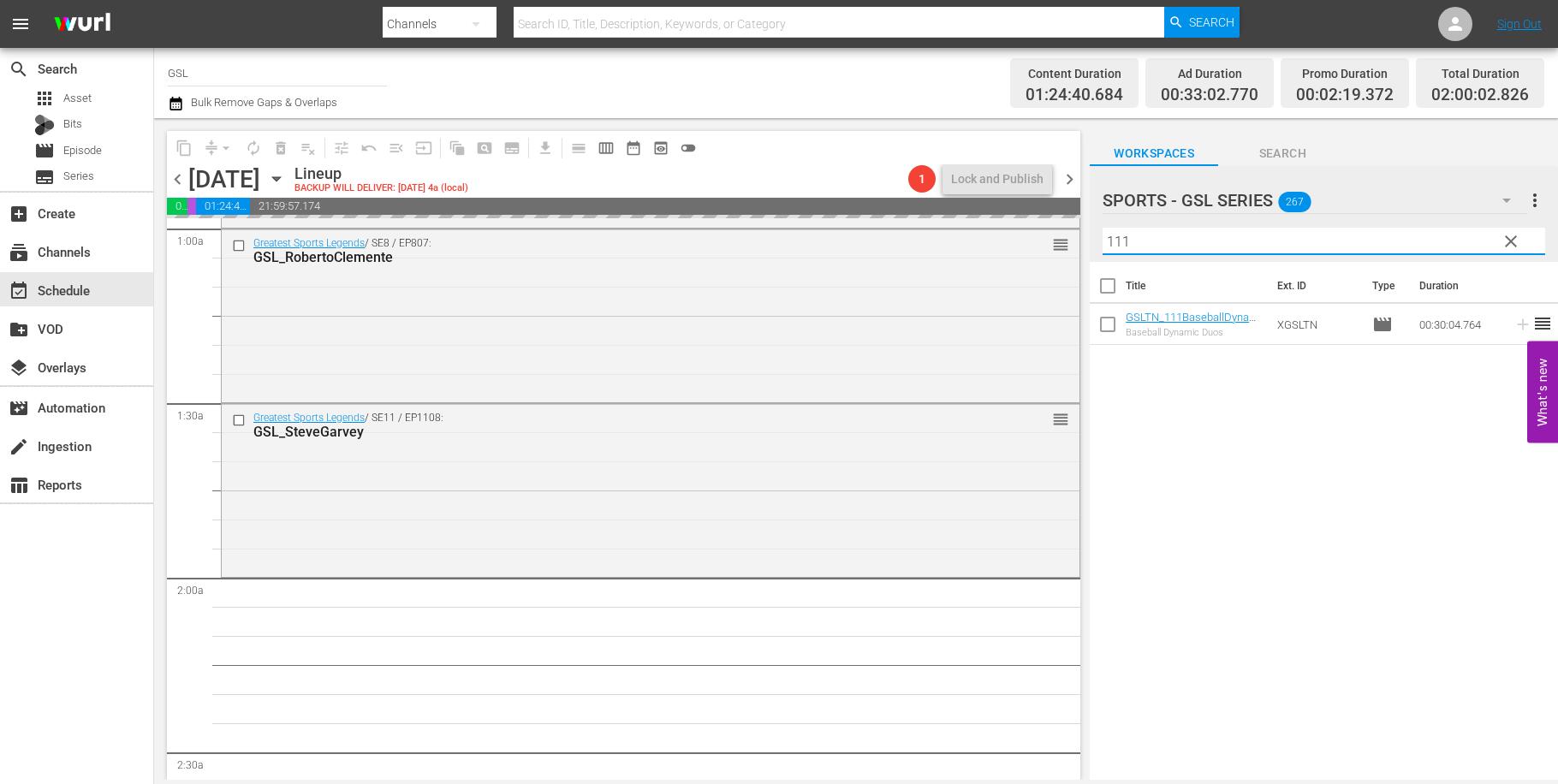
drag, startPoint x: 1206, startPoint y: 244, endPoint x: 1034, endPoint y: 199, distance: 177.8
click at [1103, 228] on input "111" at bounding box center [1324, 241] width 443 height 27
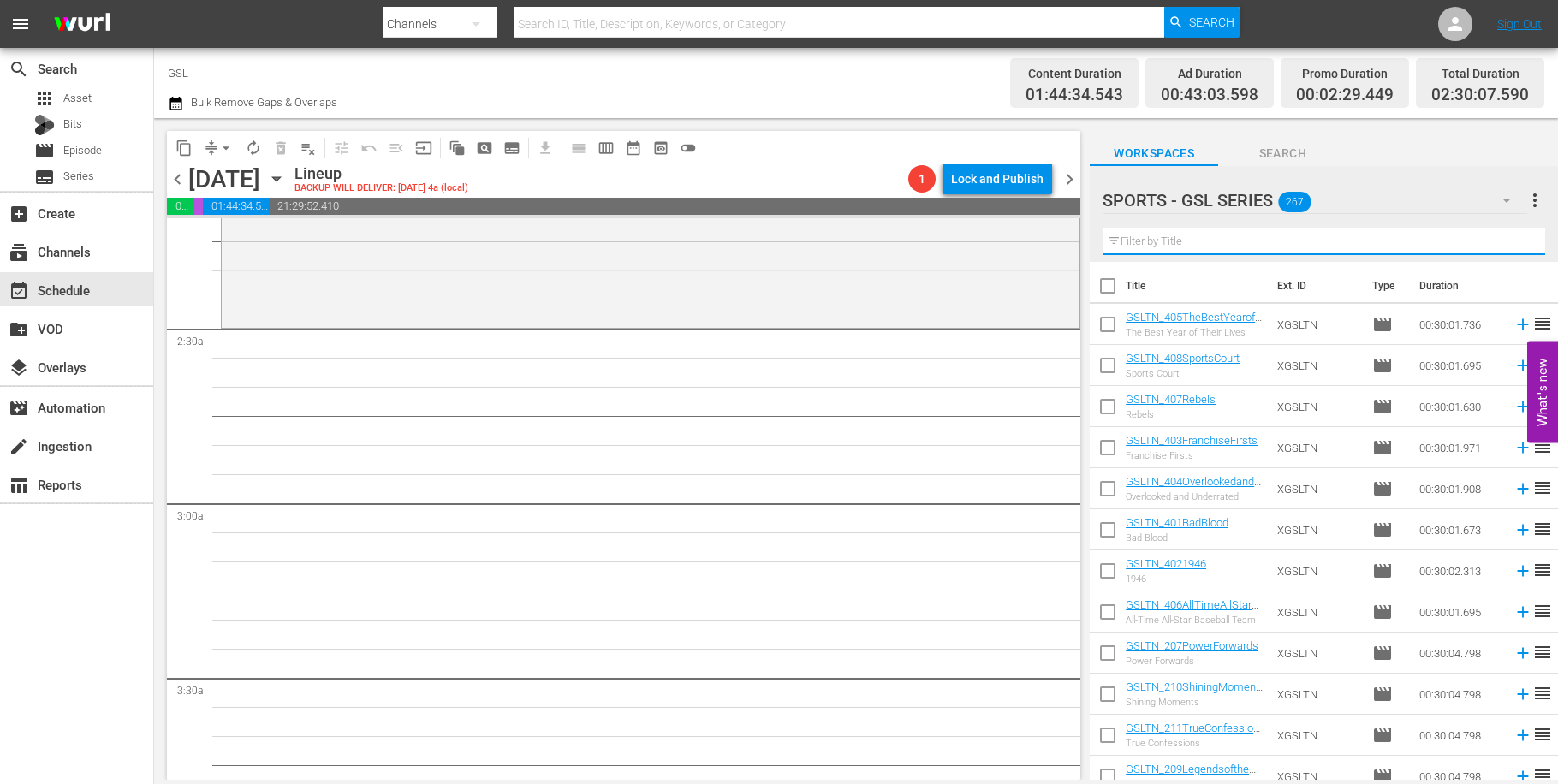
scroll to position [608, 0]
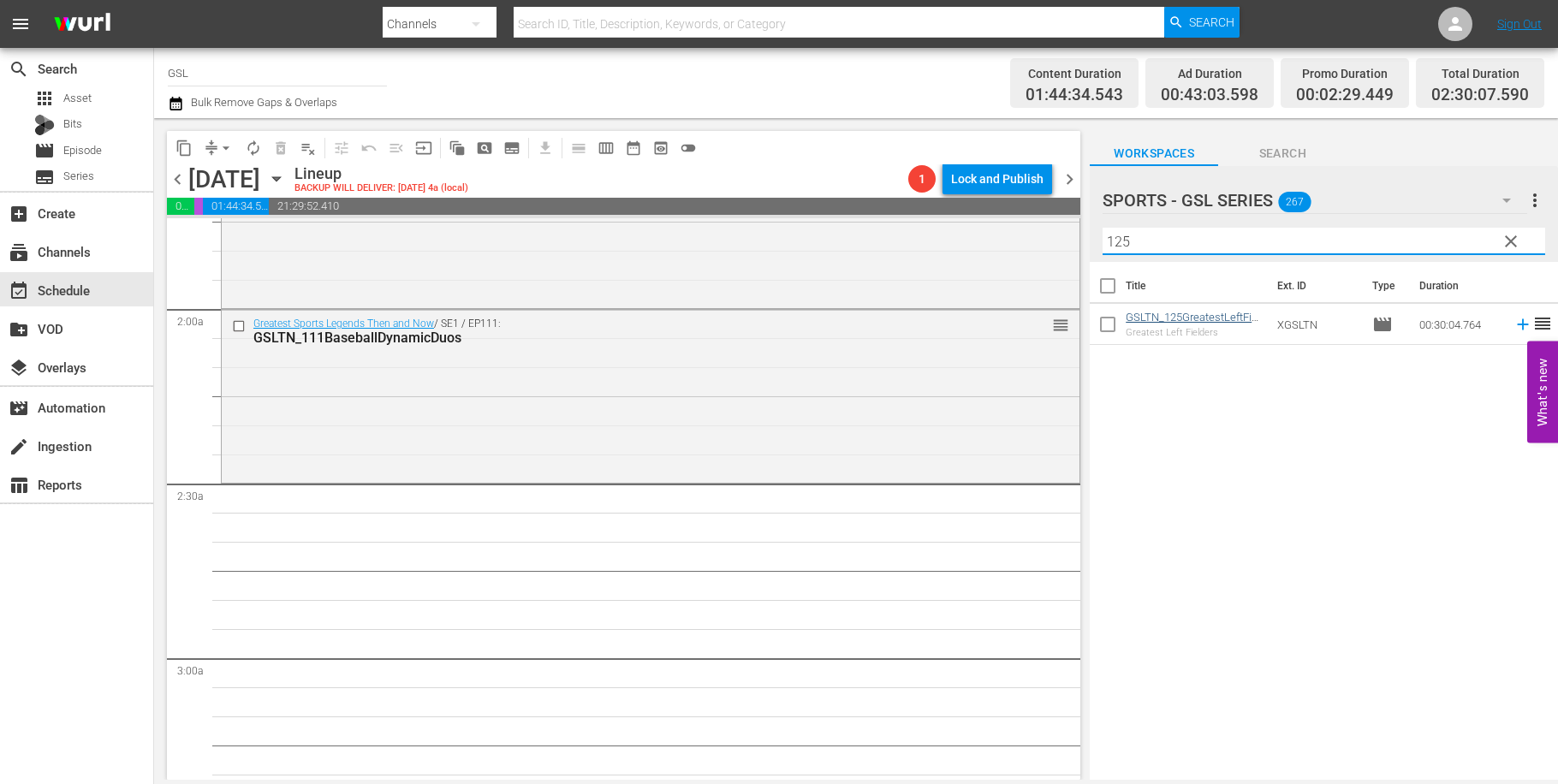
type input "125"
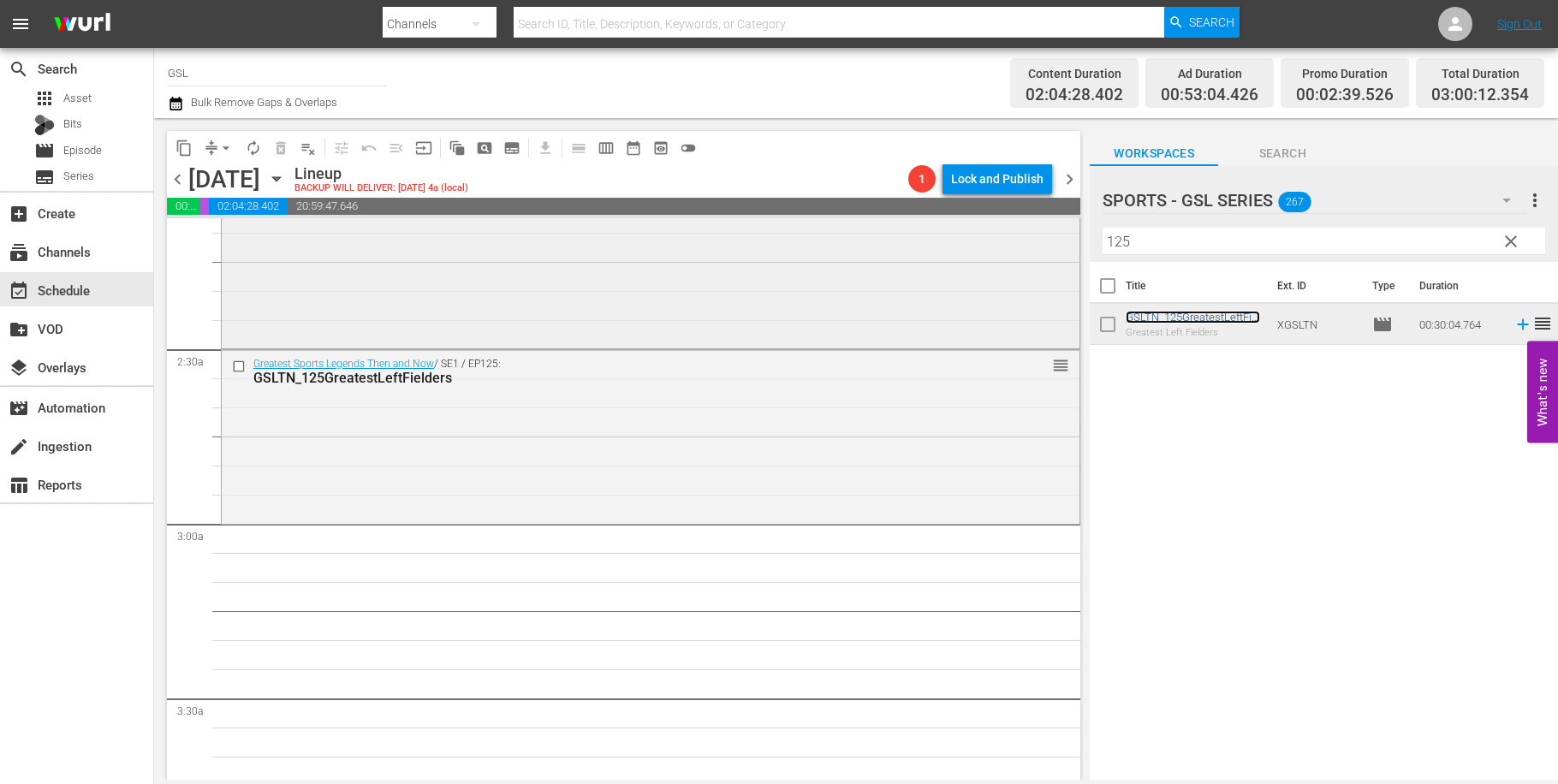
scroll to position [848, 0]
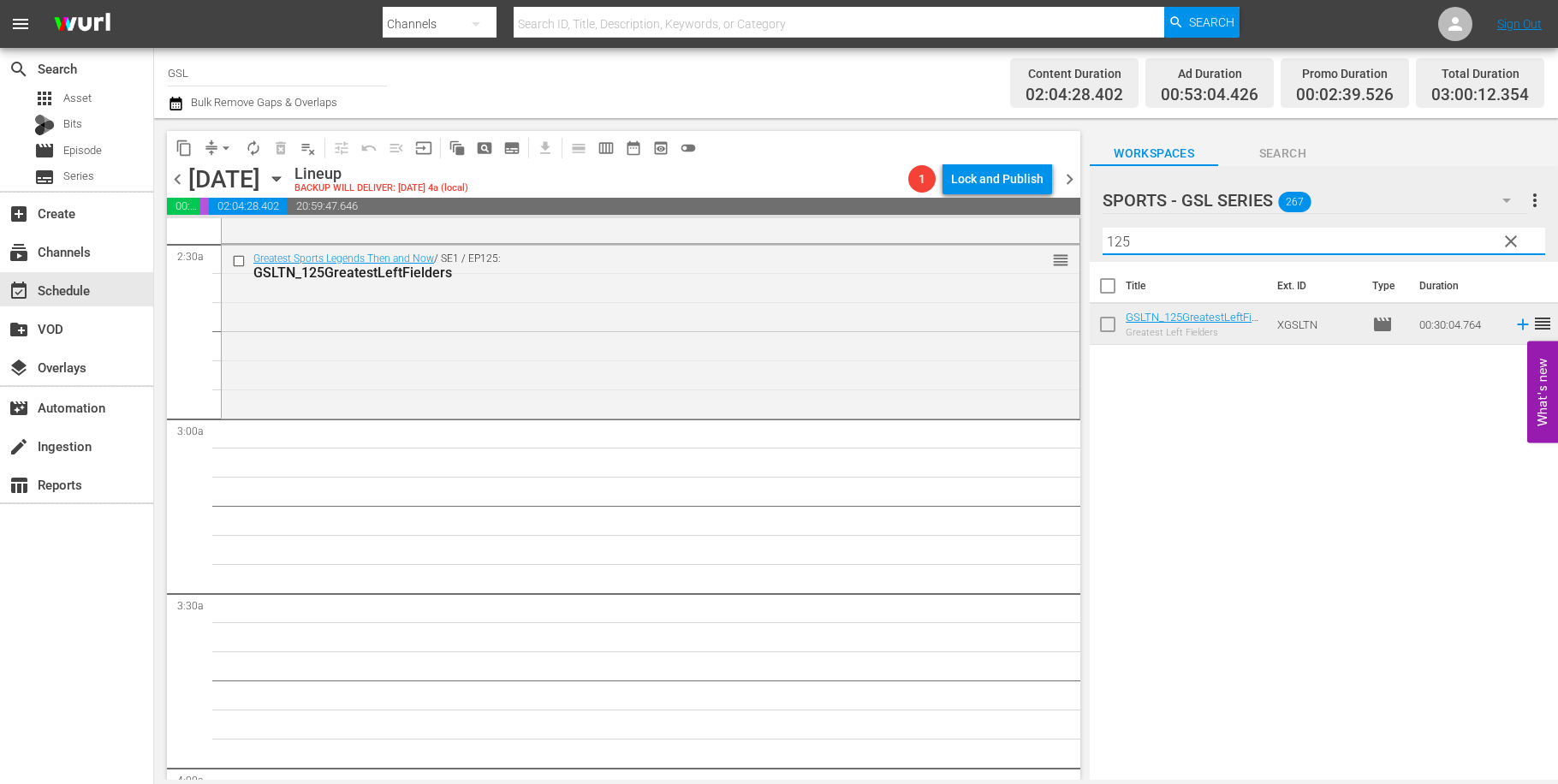
drag, startPoint x: 1135, startPoint y: 242, endPoint x: 1080, endPoint y: 230, distance: 56.3
click at [1103, 230] on input "125" at bounding box center [1324, 241] width 443 height 27
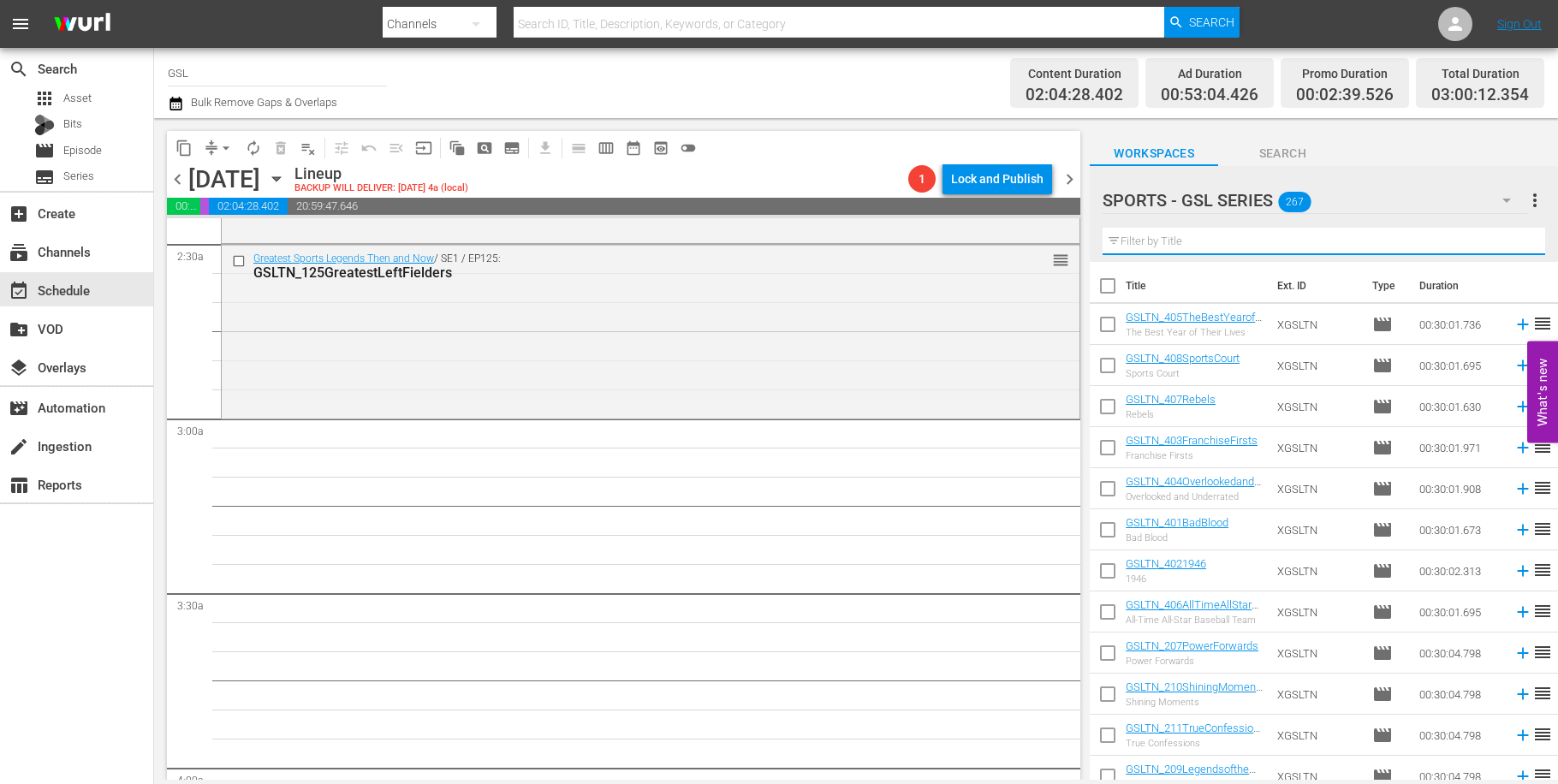
click at [1513, 194] on icon "button" at bounding box center [1506, 200] width 20 height 20
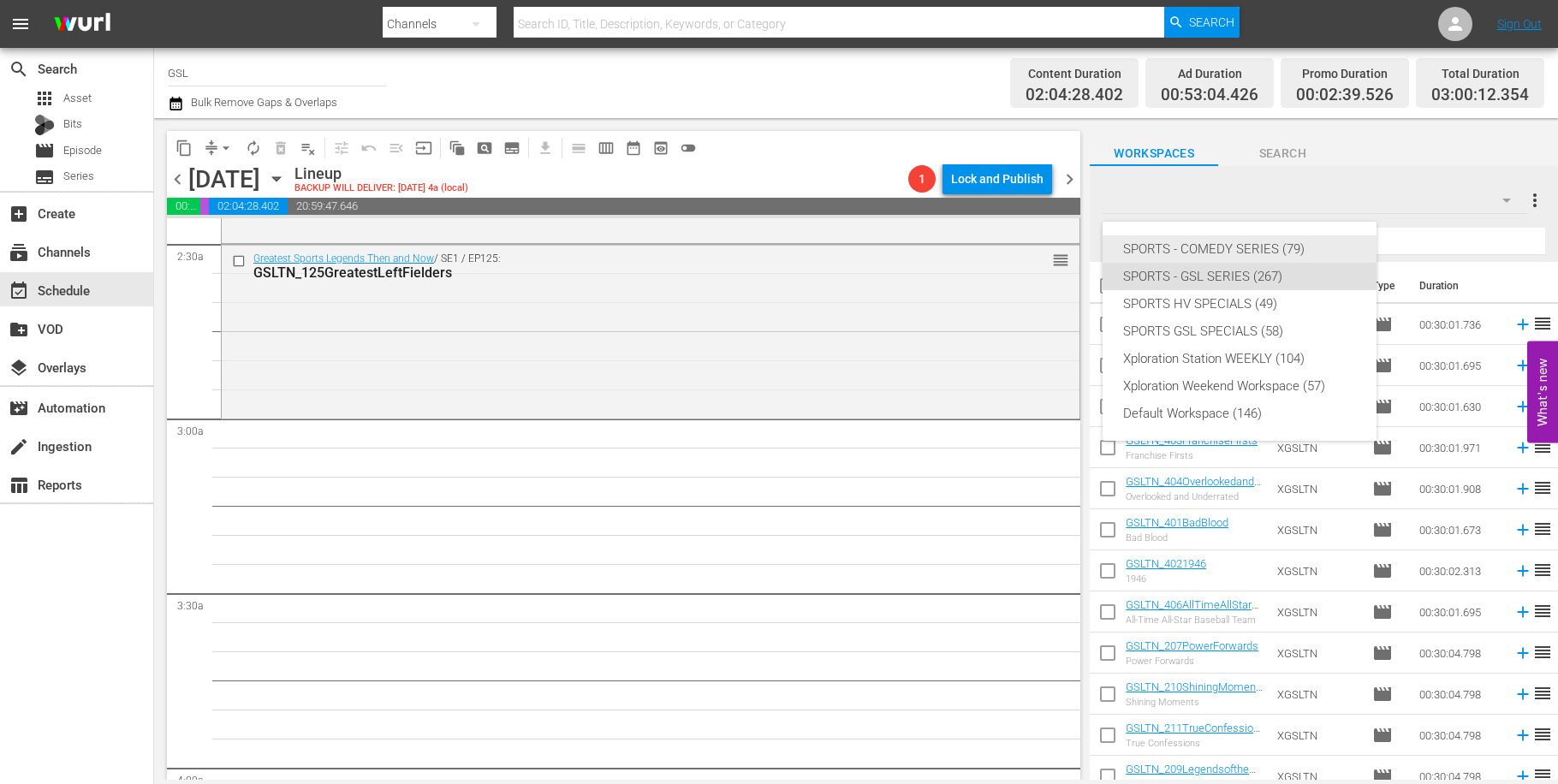
click at [1244, 250] on div "SPORTS - COMEDY SERIES (79)" at bounding box center [1239, 249] width 232 height 27
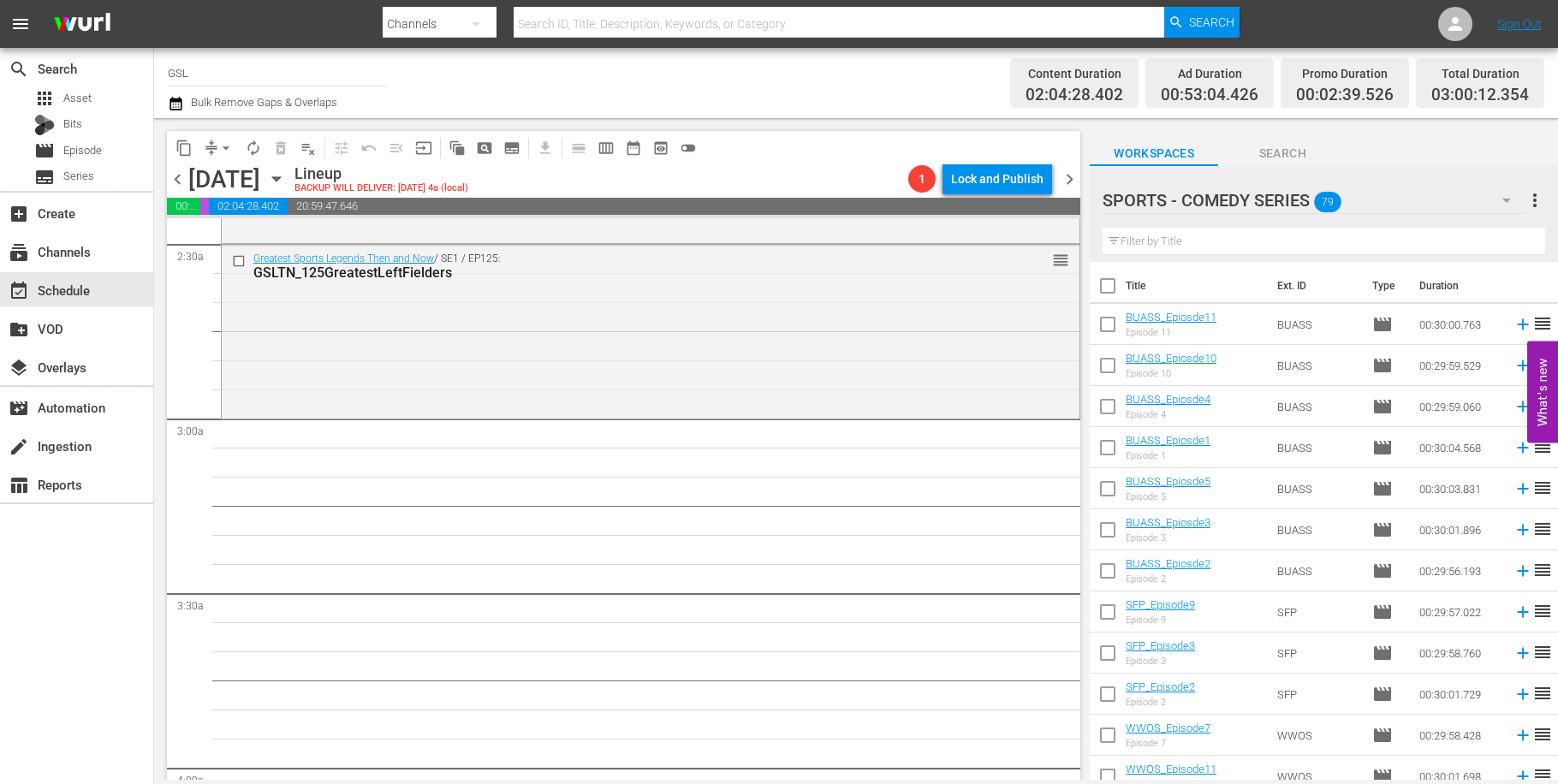
click at [1103, 322] on input "checkbox" at bounding box center [1107, 327] width 36 height 36
checkbox input "true"
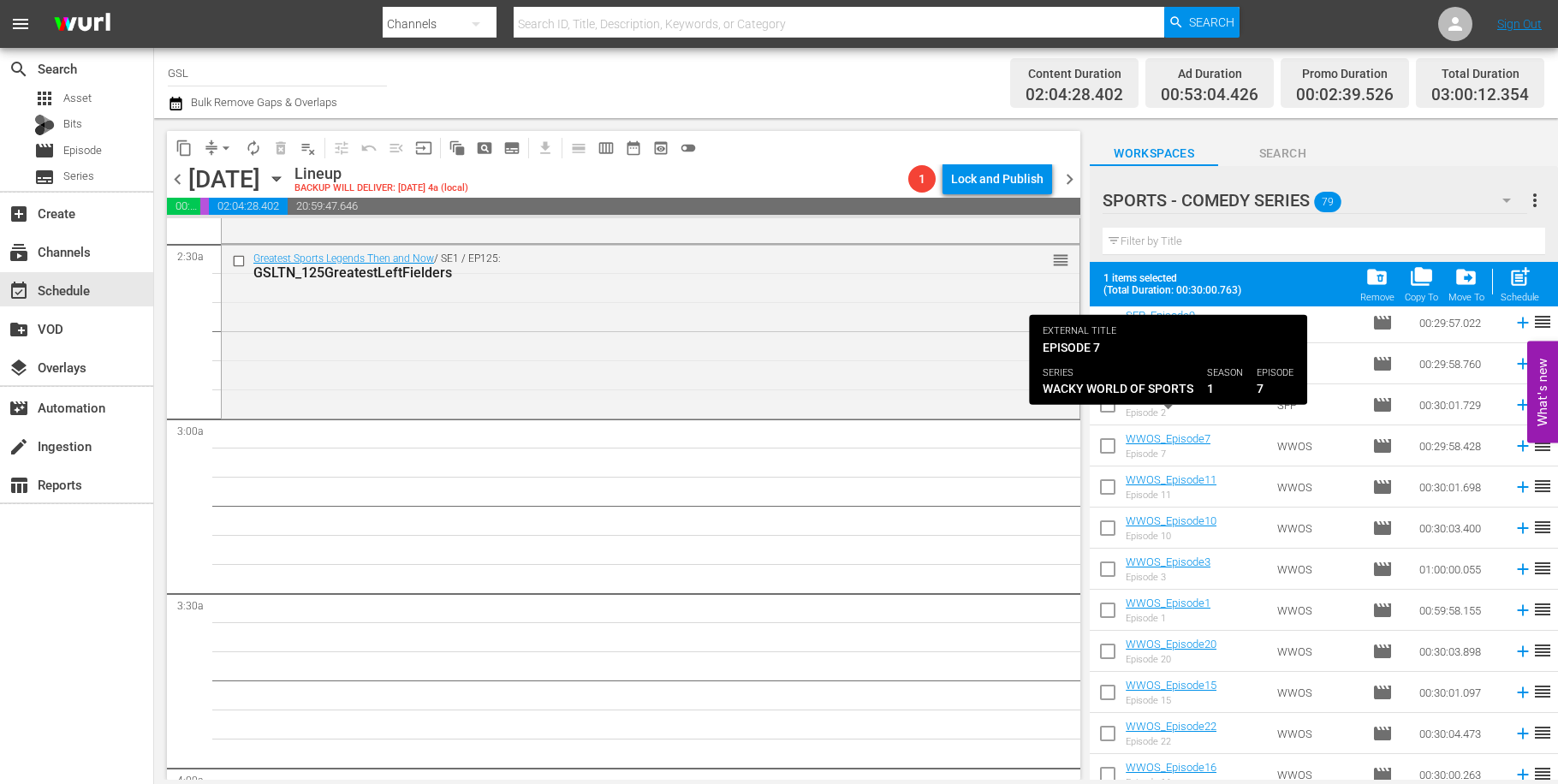
scroll to position [311, 0]
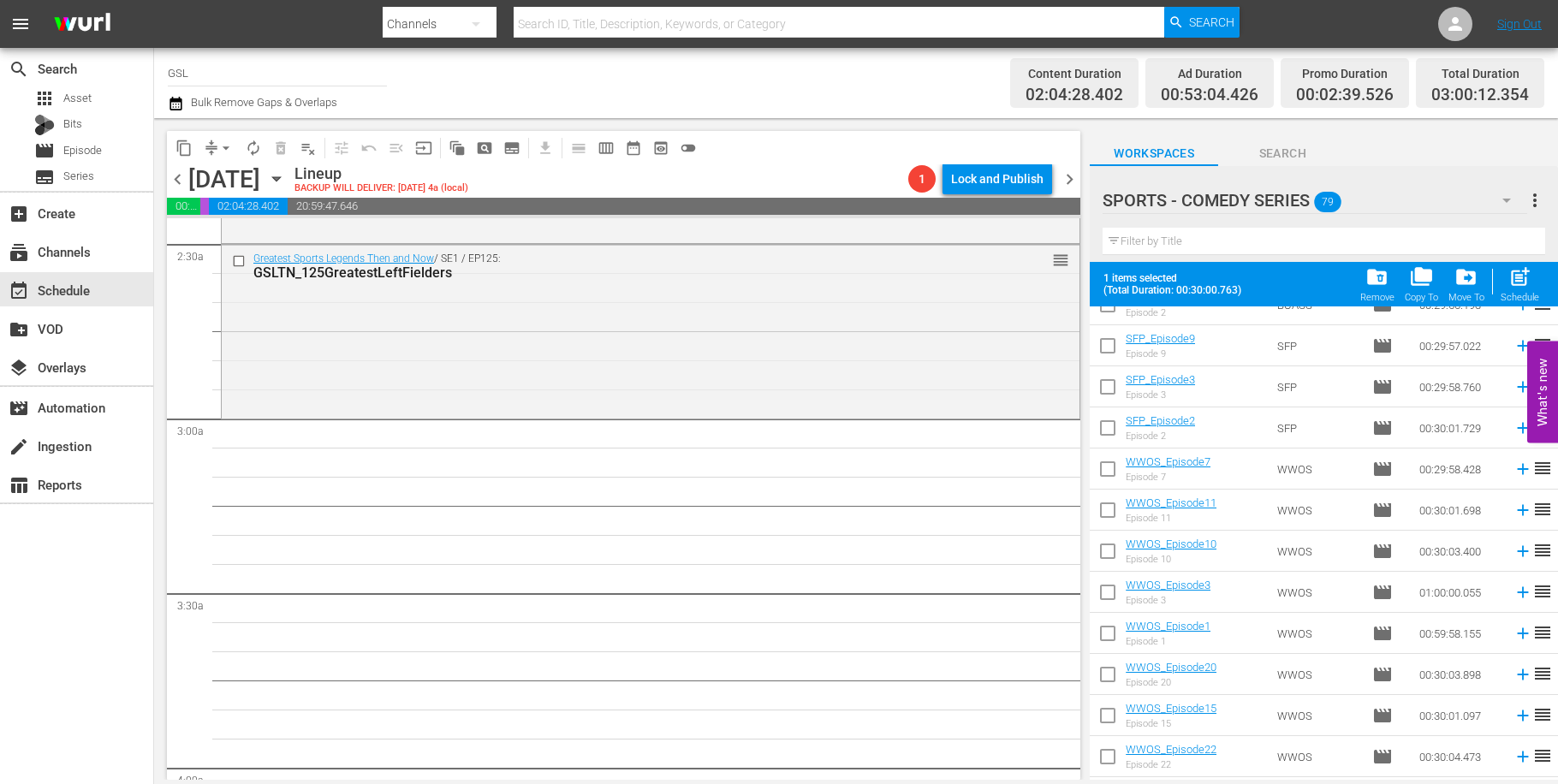
click at [1111, 427] on input "checkbox" at bounding box center [1107, 431] width 36 height 36
checkbox input "true"
click at [1107, 544] on input "checkbox" at bounding box center [1107, 554] width 36 height 36
checkbox input "true"
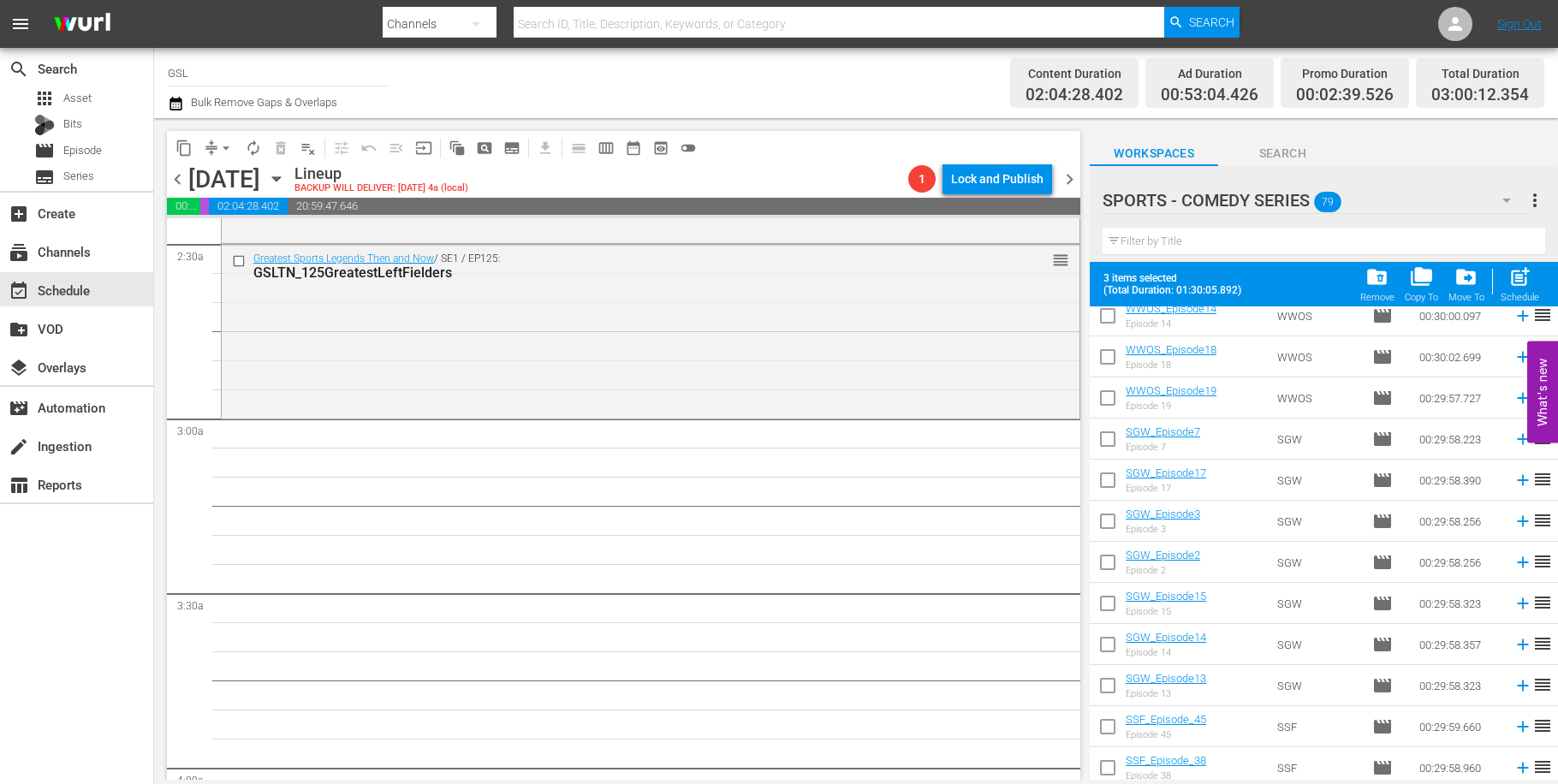
click at [1110, 512] on input "checkbox" at bounding box center [1107, 524] width 36 height 36
checkbox input "true"
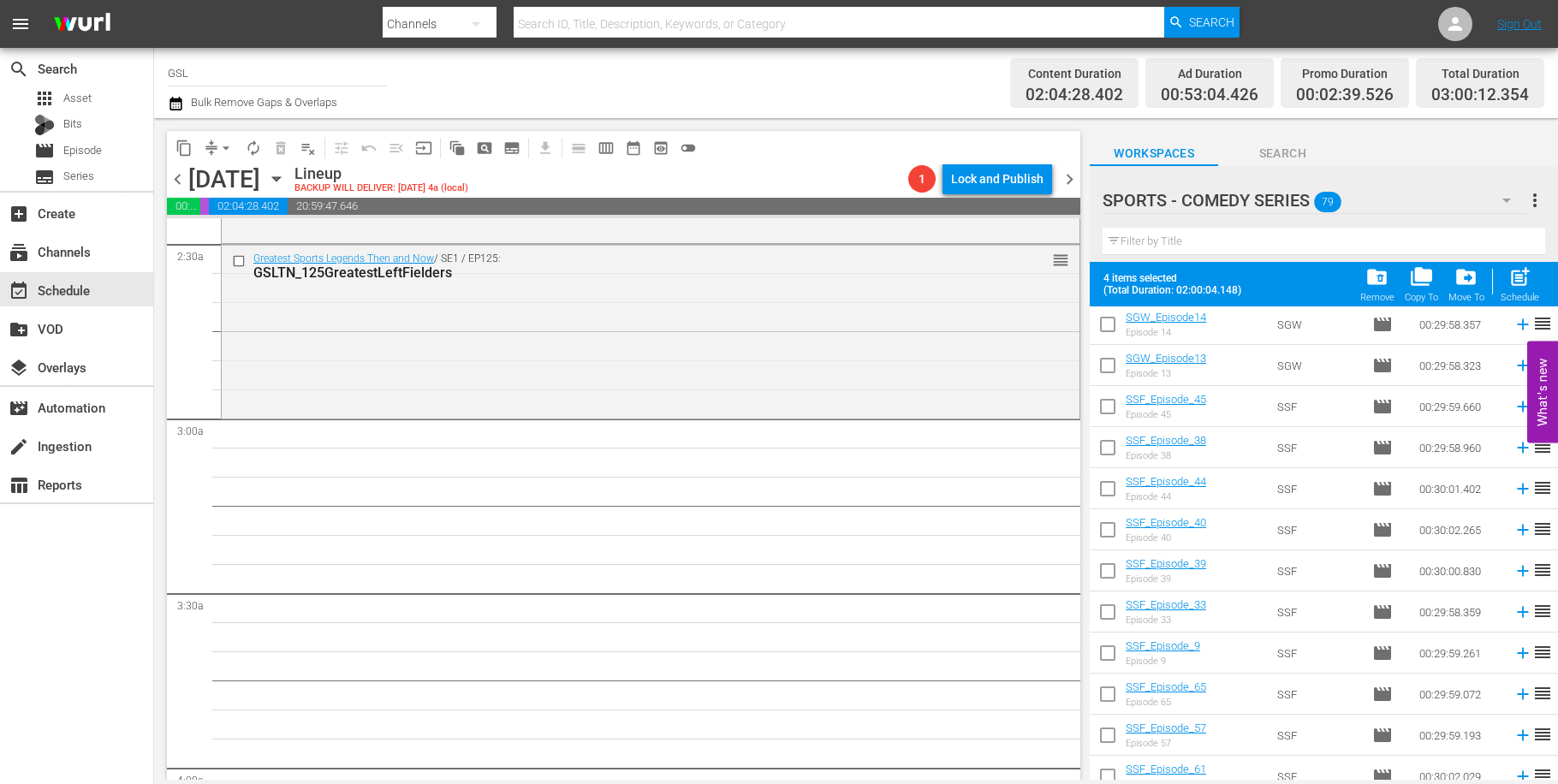
scroll to position [1271, 0]
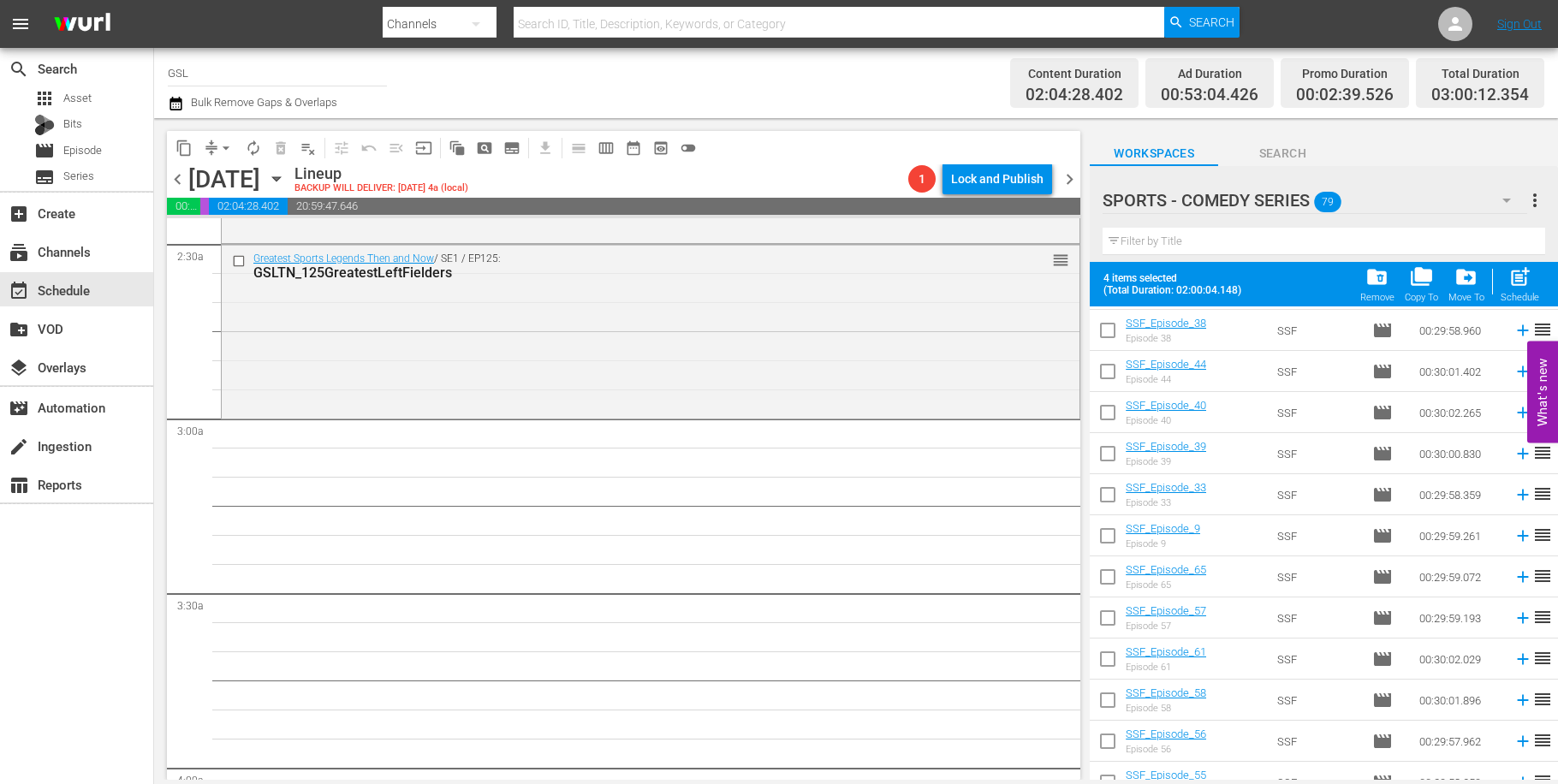
click at [1113, 616] on input "checkbox" at bounding box center [1107, 621] width 36 height 36
checkbox input "true"
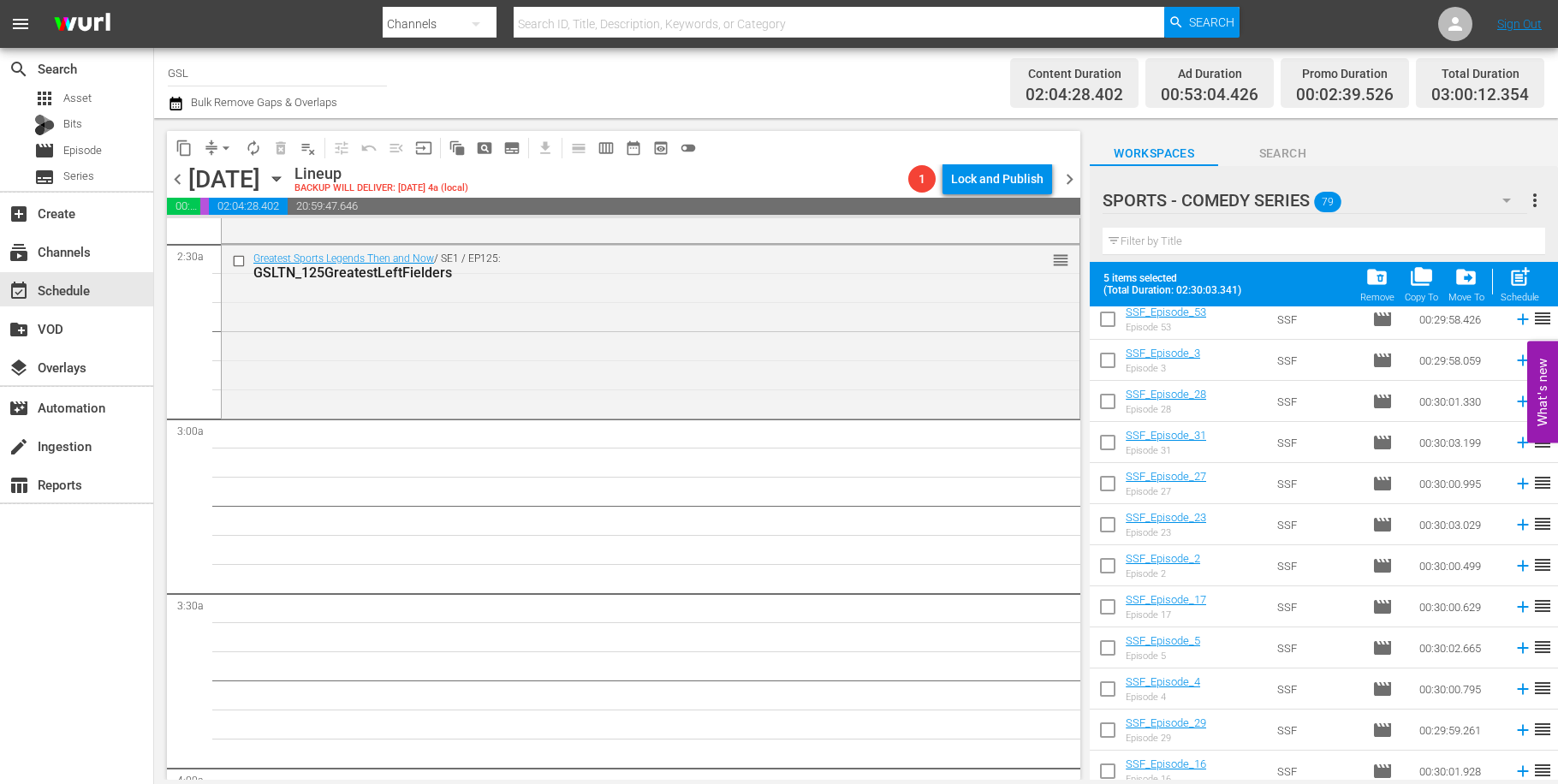
scroll to position [2073, 0]
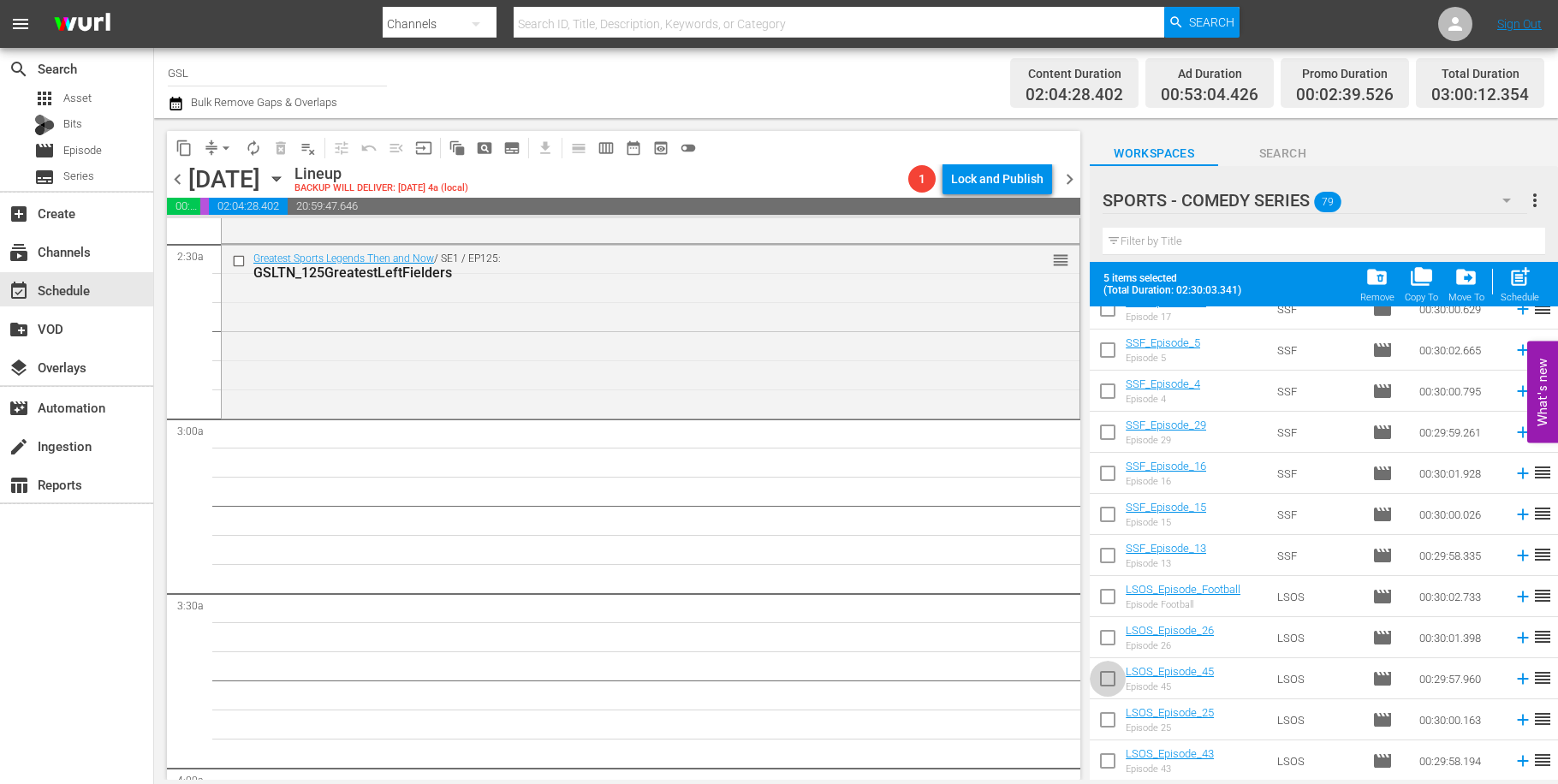
click at [1116, 674] on input "checkbox" at bounding box center [1107, 682] width 36 height 36
checkbox input "true"
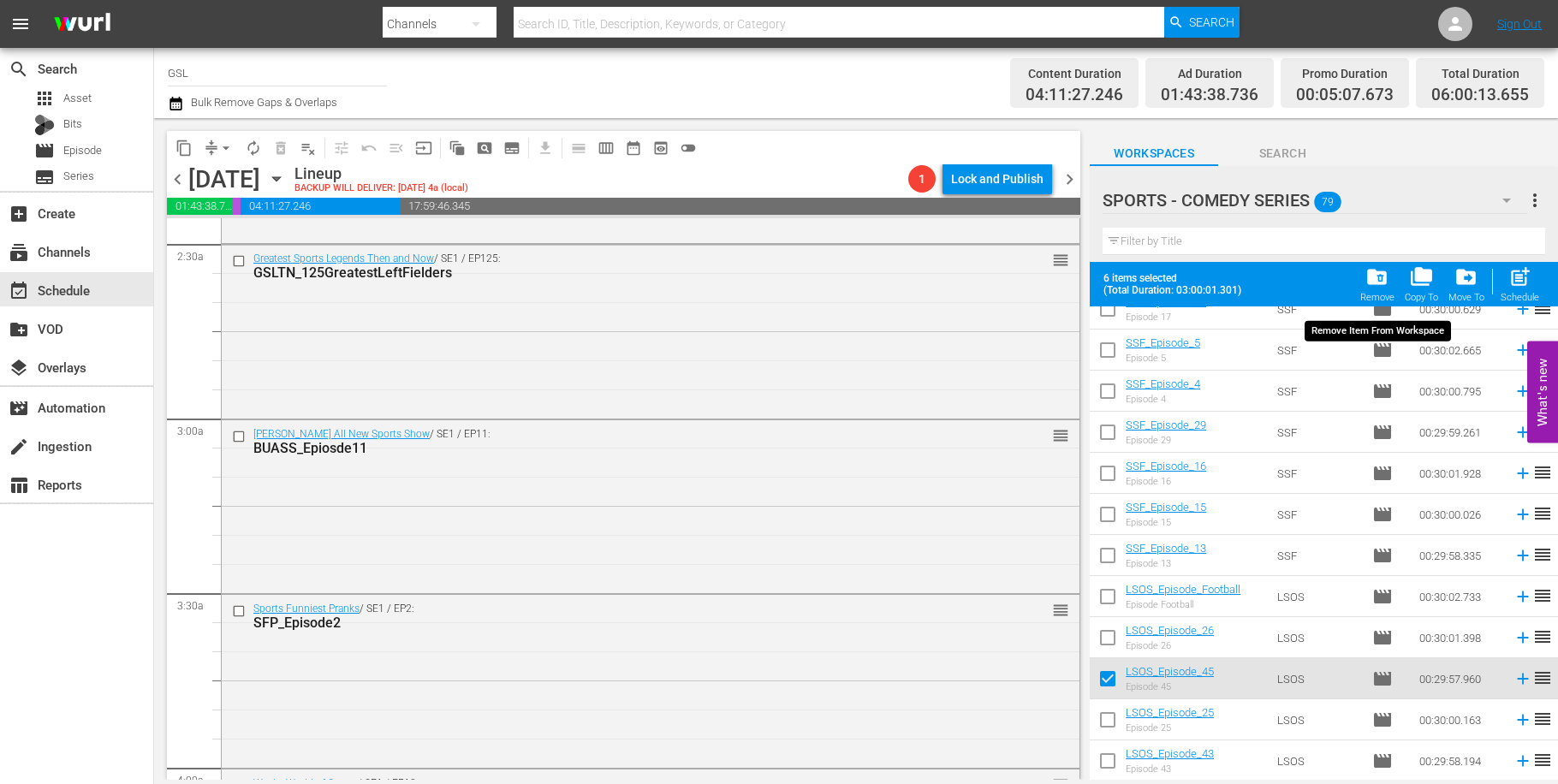
click at [1382, 285] on span "folder_delete" at bounding box center [1378, 277] width 23 height 23
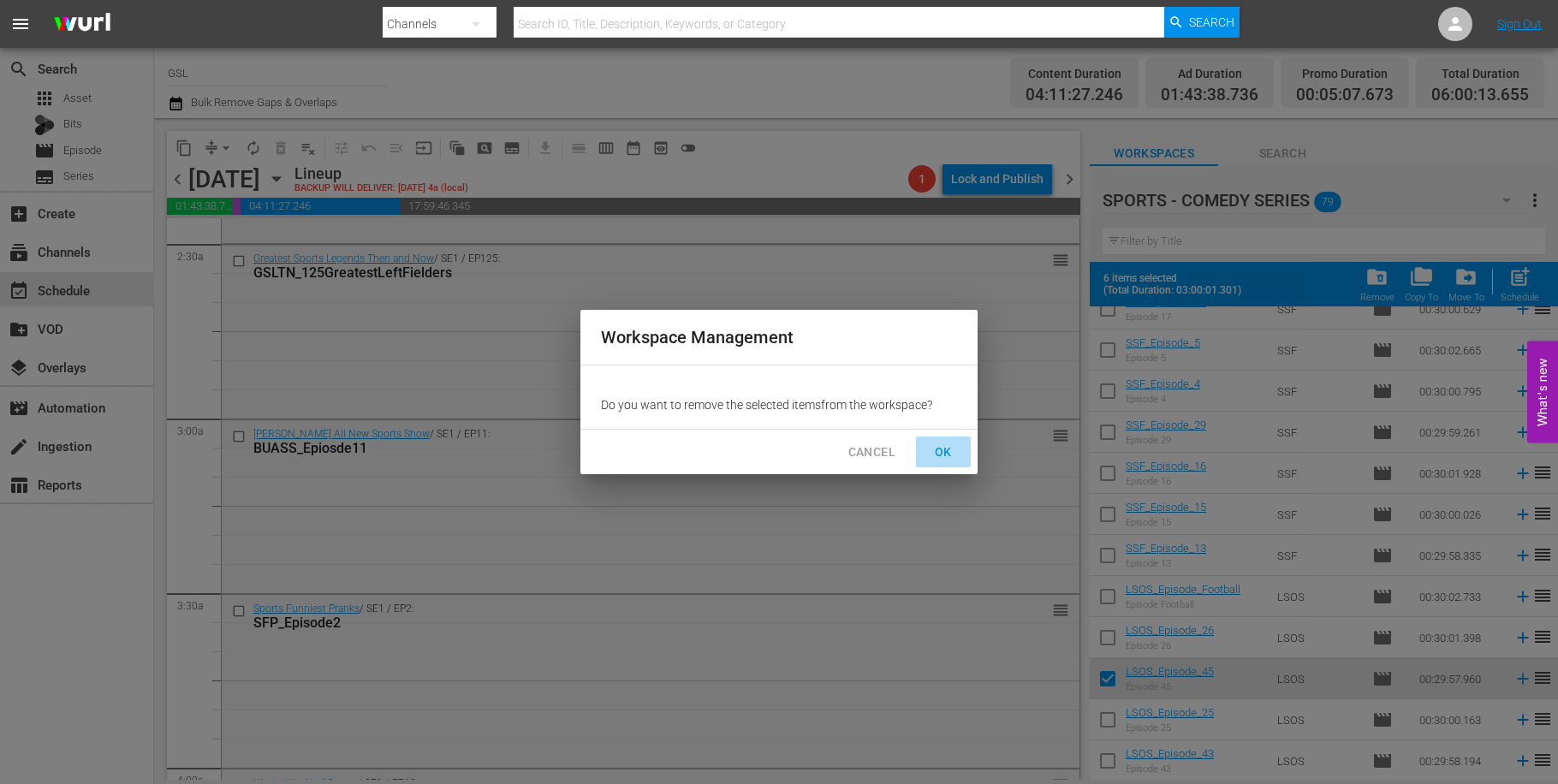
click at [947, 451] on span "OK" at bounding box center [943, 452] width 27 height 21
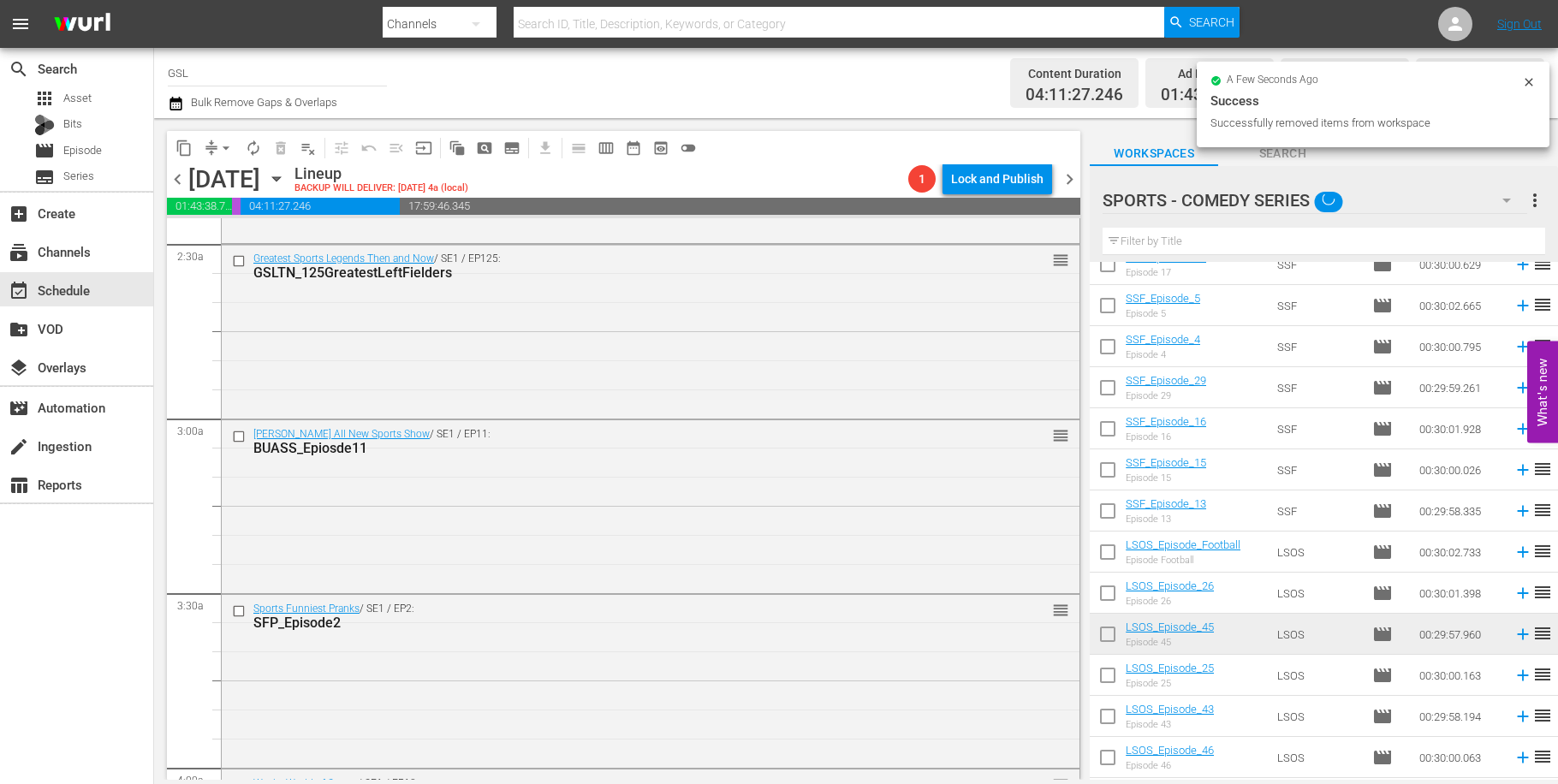
checkbox input "false"
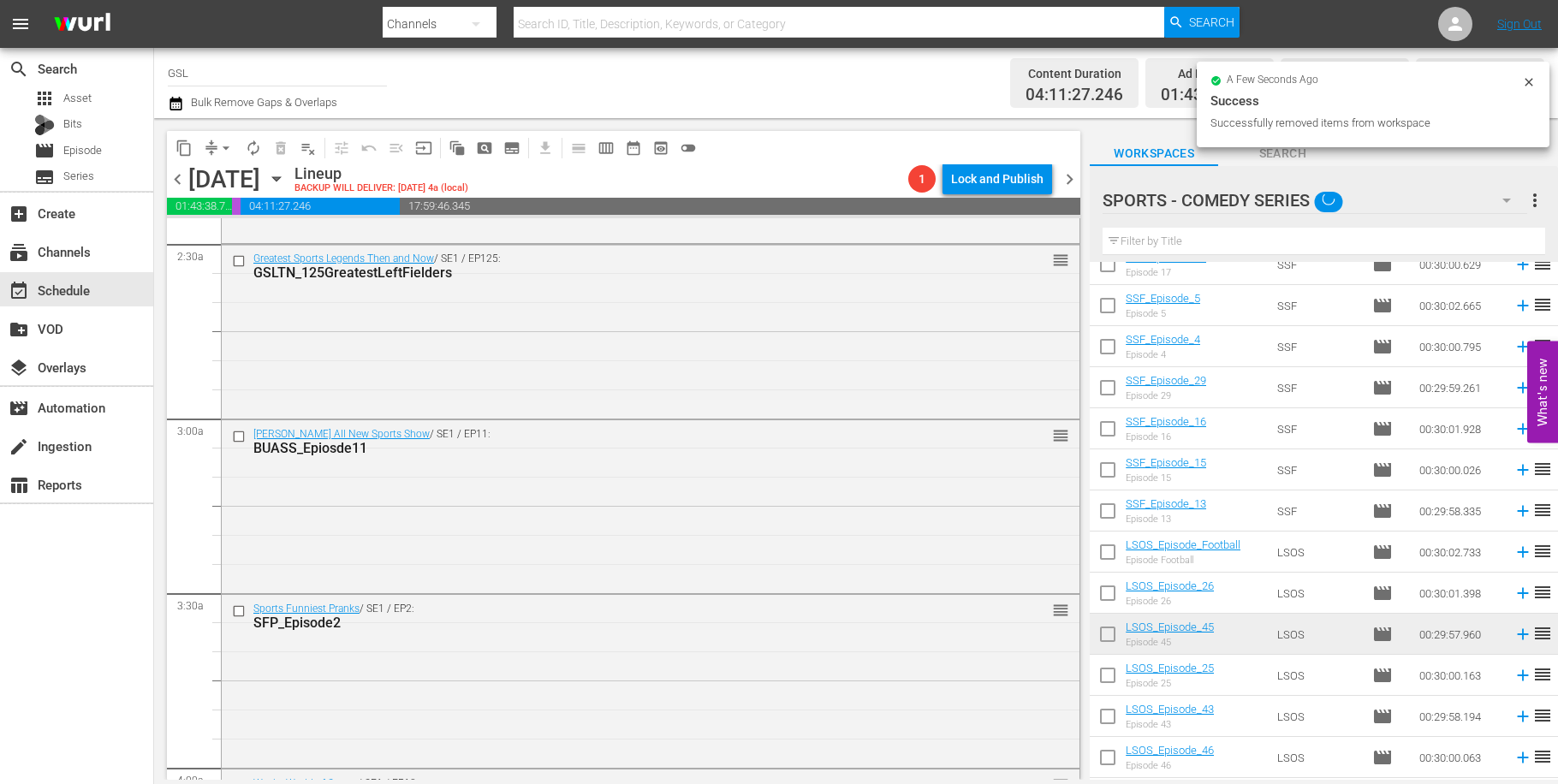
checkbox input "false"
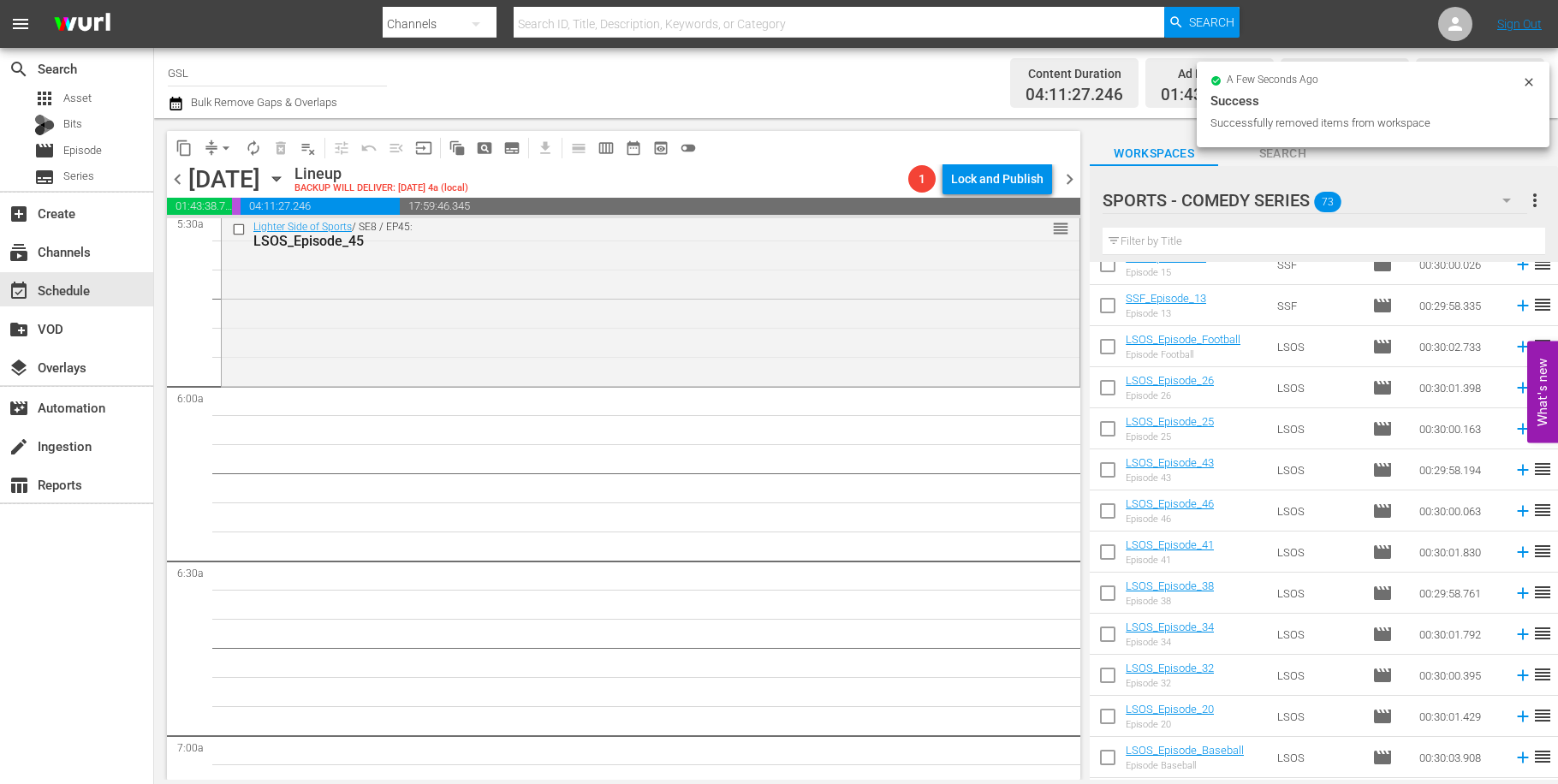
scroll to position [1836, 0]
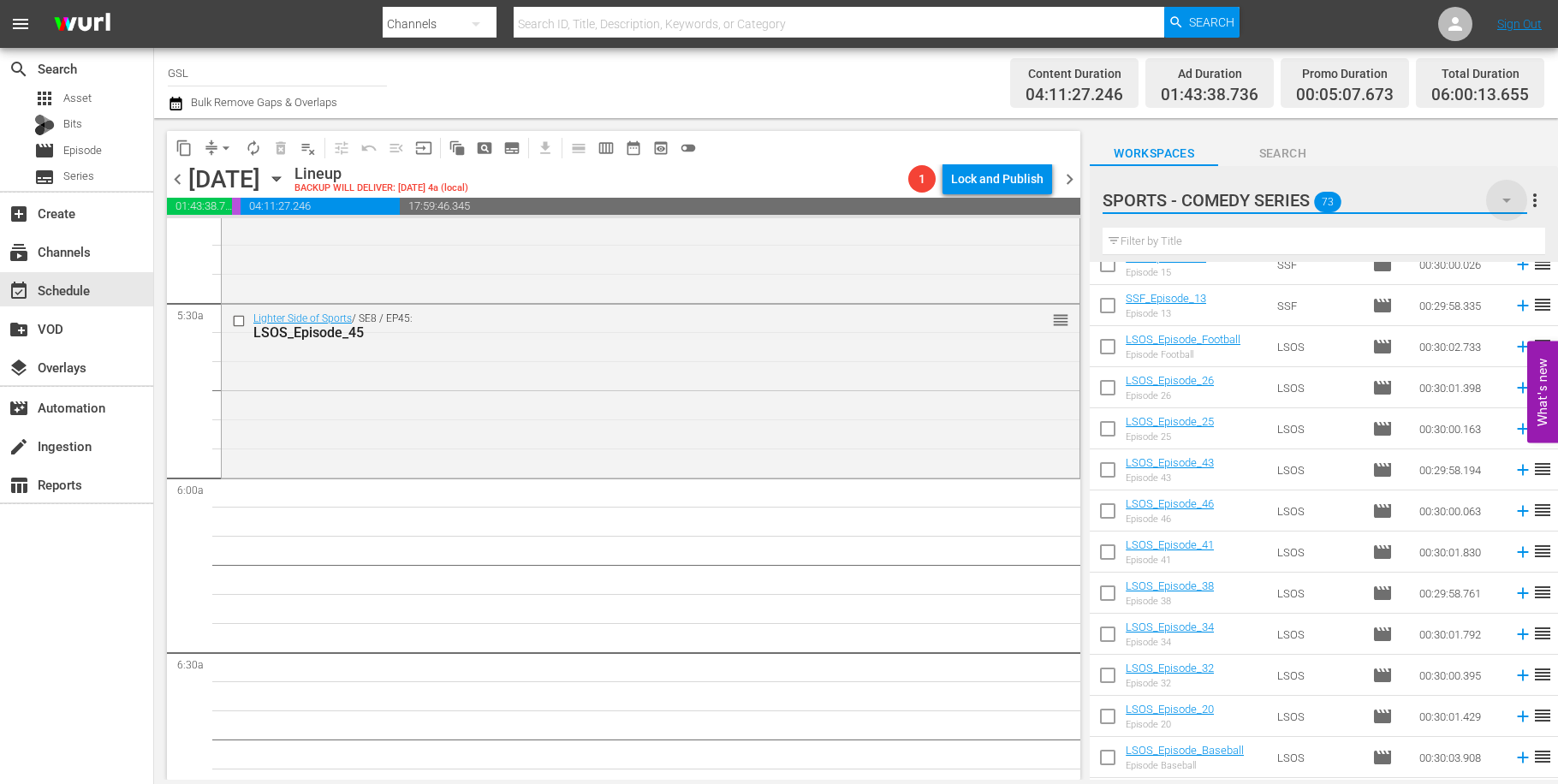
click at [1513, 198] on icon "button" at bounding box center [1506, 200] width 20 height 20
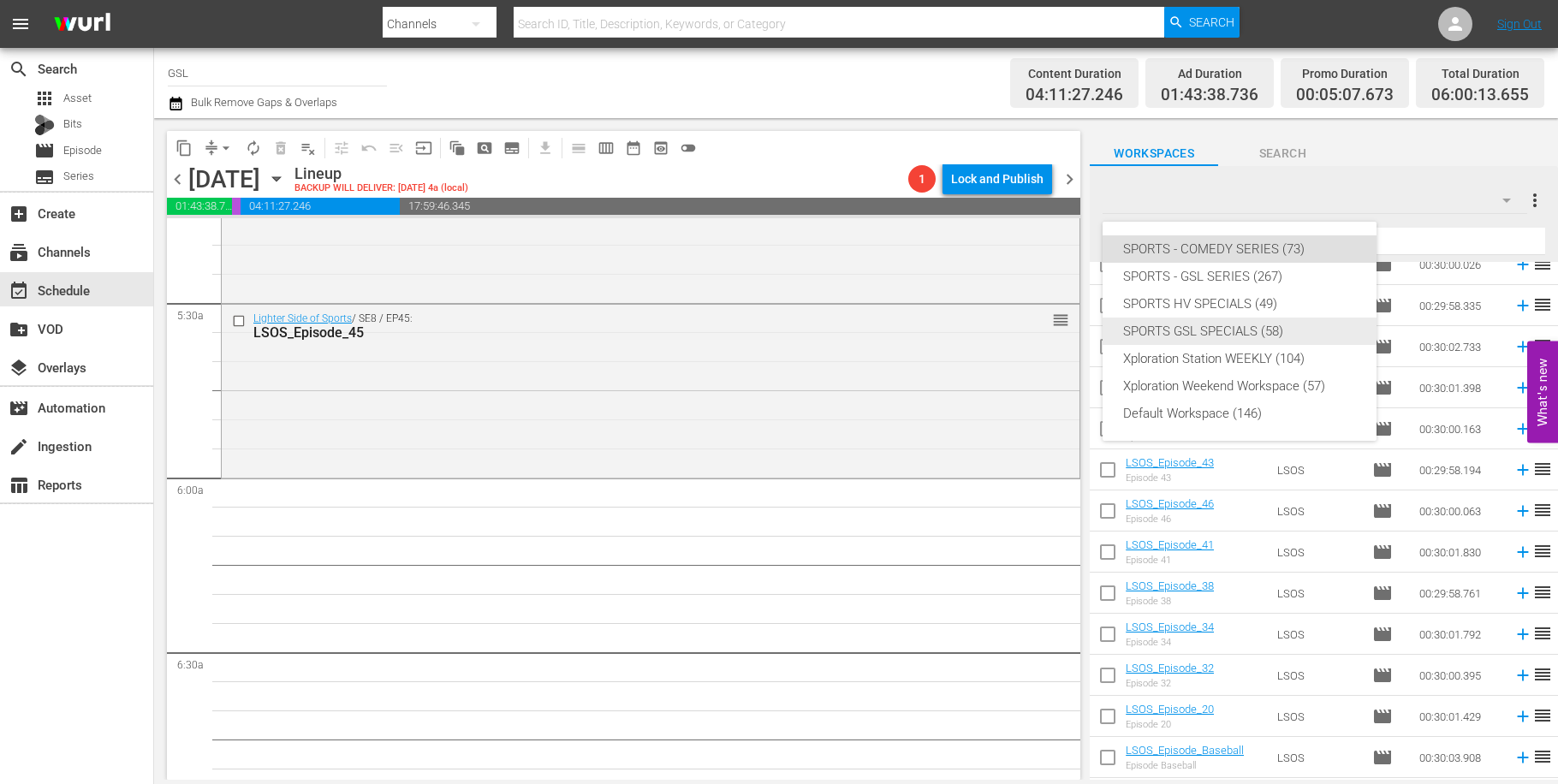
click at [1302, 338] on div "SPORTS GSL SPECIALS (58)" at bounding box center [1239, 331] width 232 height 27
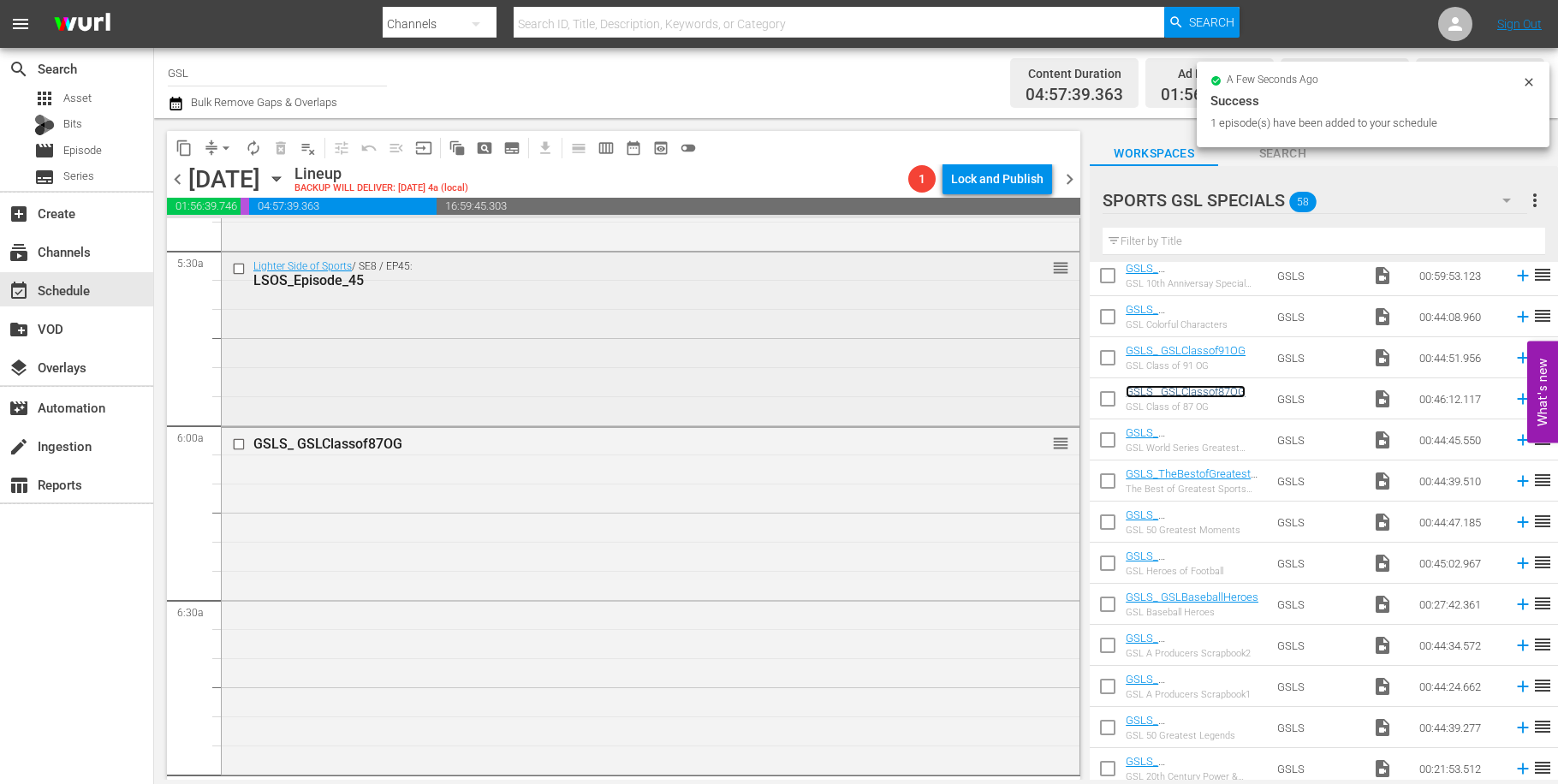
scroll to position [2147, 0]
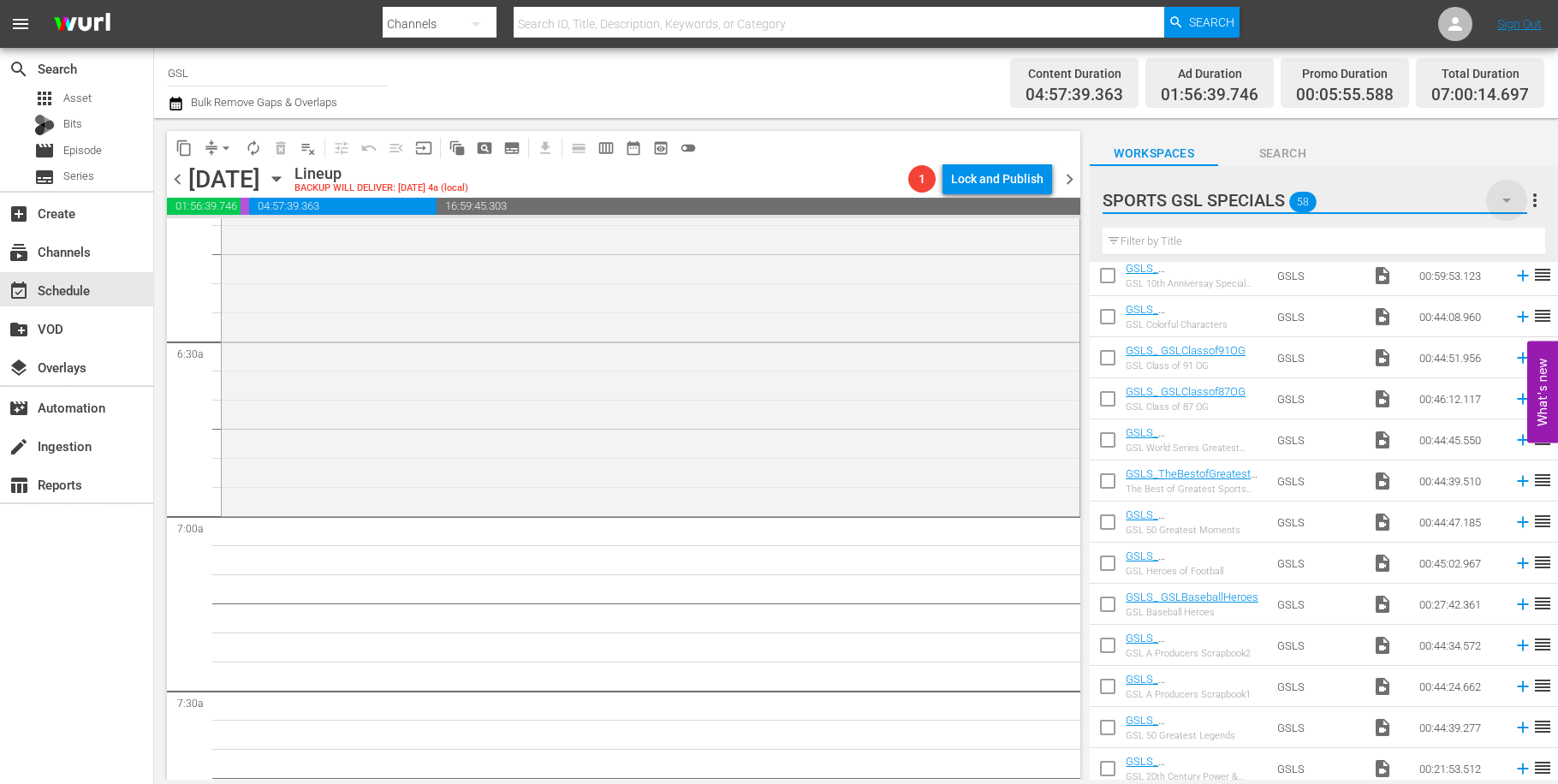
click at [1511, 197] on icon "button" at bounding box center [1506, 200] width 20 height 20
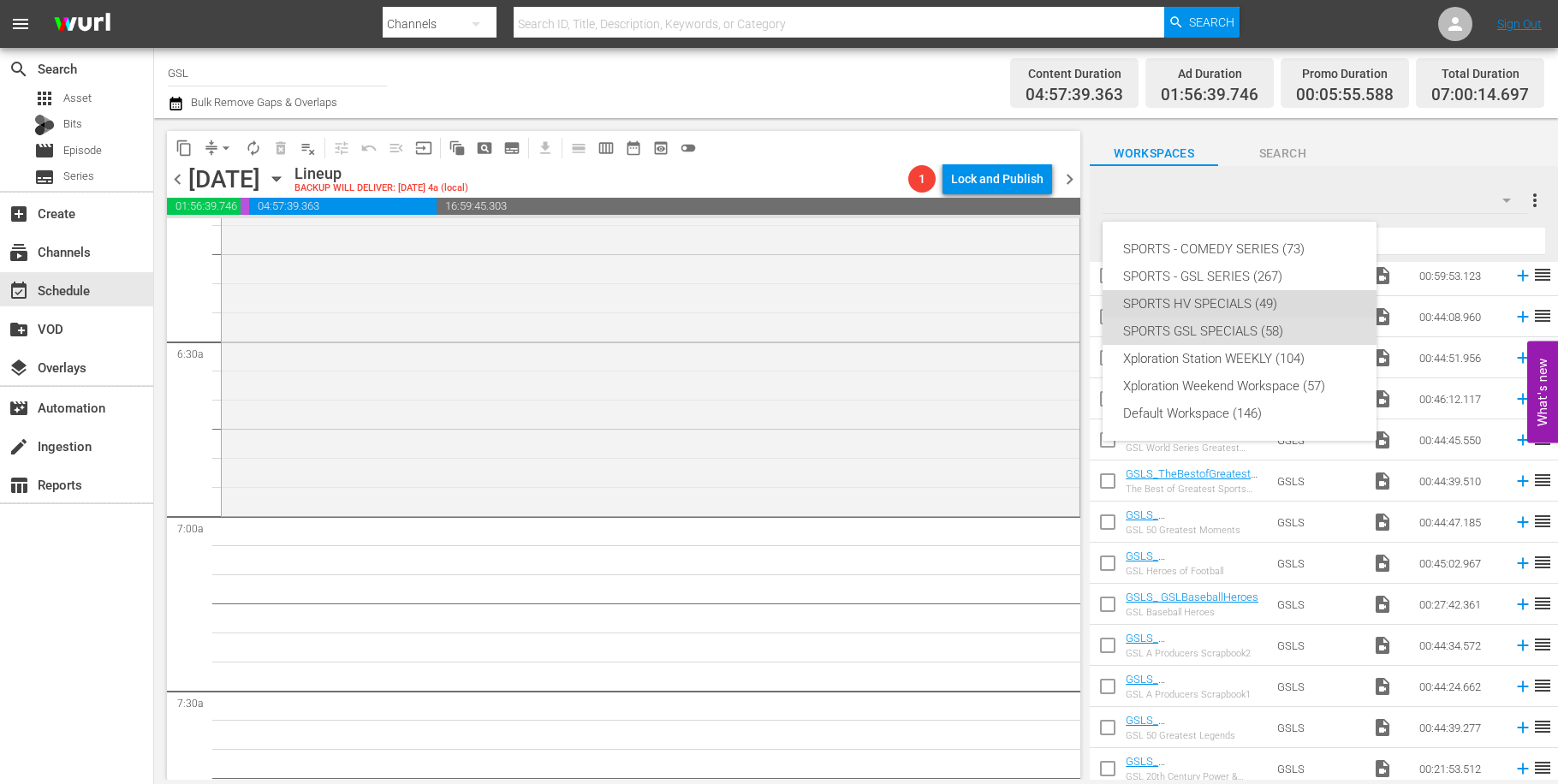
click at [1221, 299] on div "SPORTS HV SPECIALS (49)" at bounding box center [1239, 304] width 232 height 27
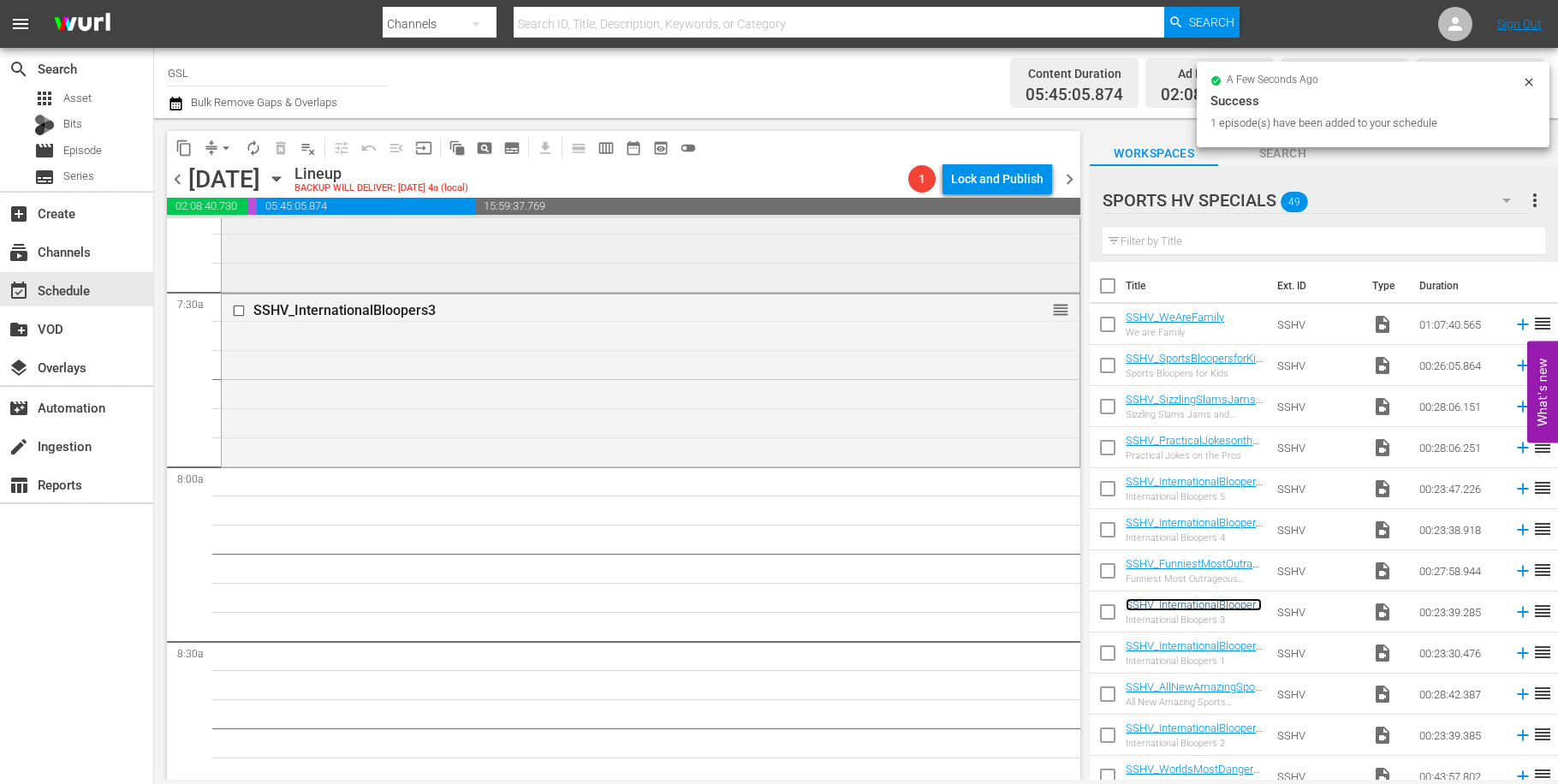
scroll to position [2556, 0]
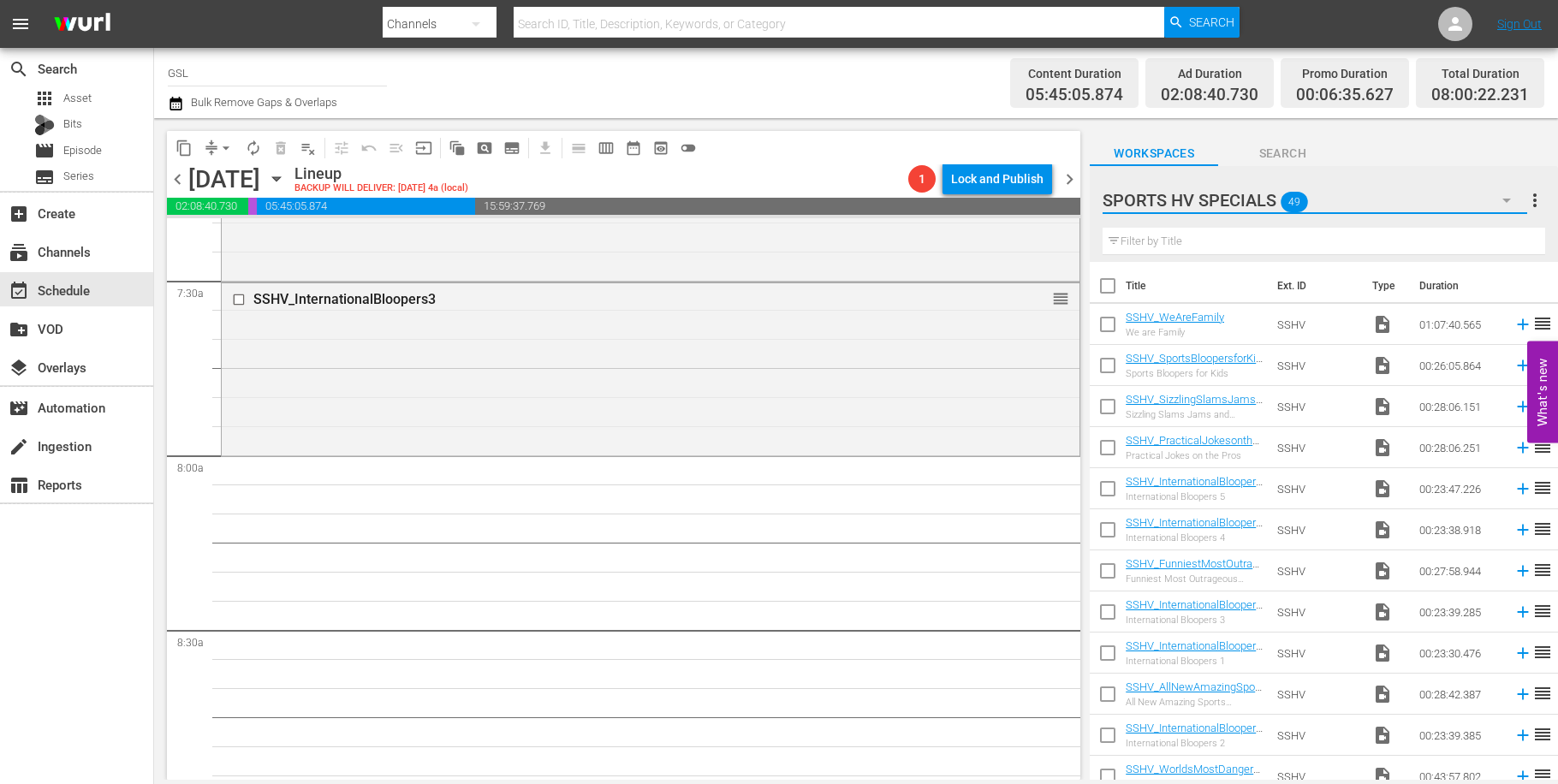
click at [1495, 195] on button "button" at bounding box center [1507, 200] width 41 height 41
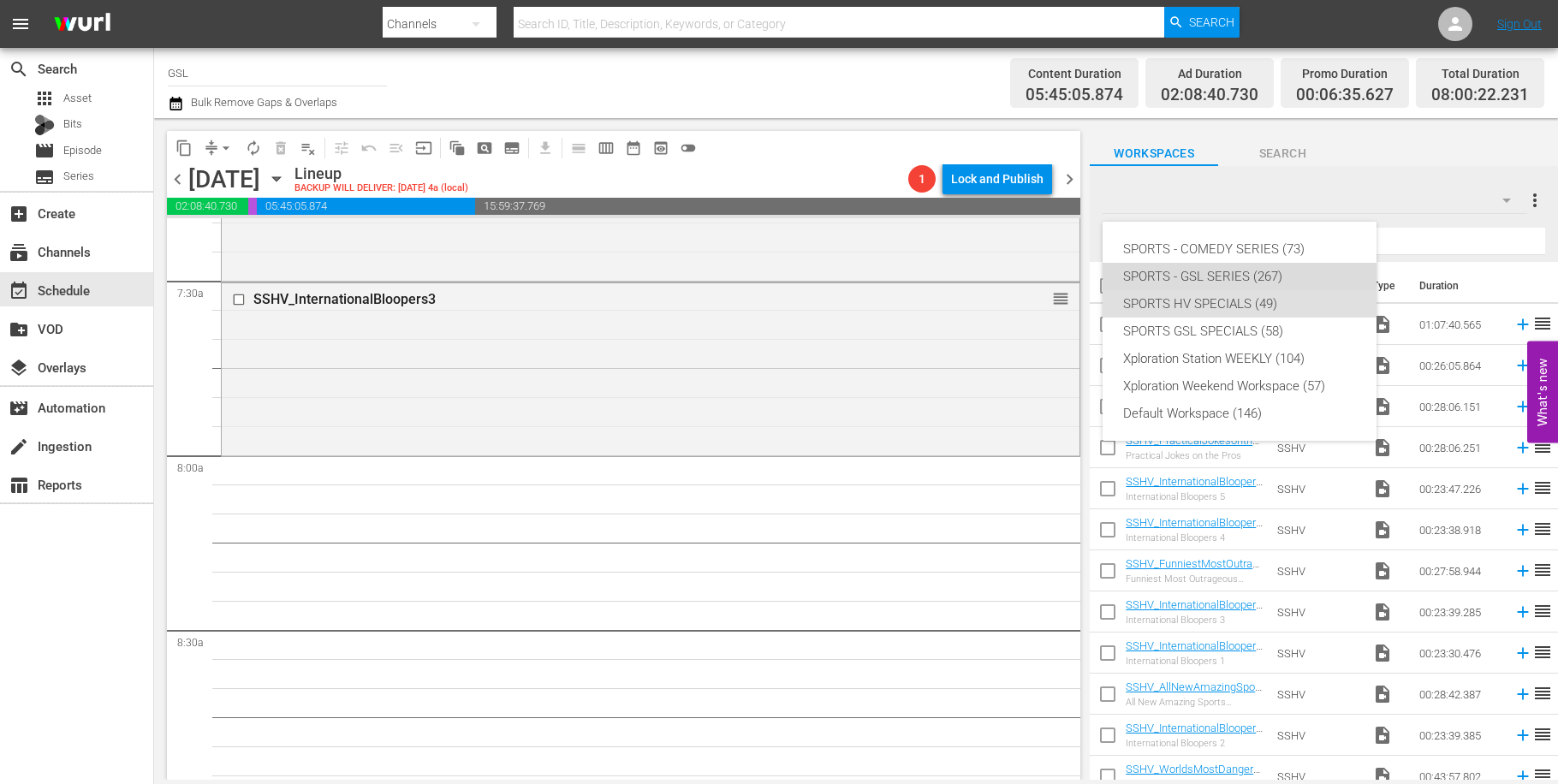
click at [1260, 268] on div "SPORTS - GSL SERIES (267)" at bounding box center [1239, 276] width 232 height 27
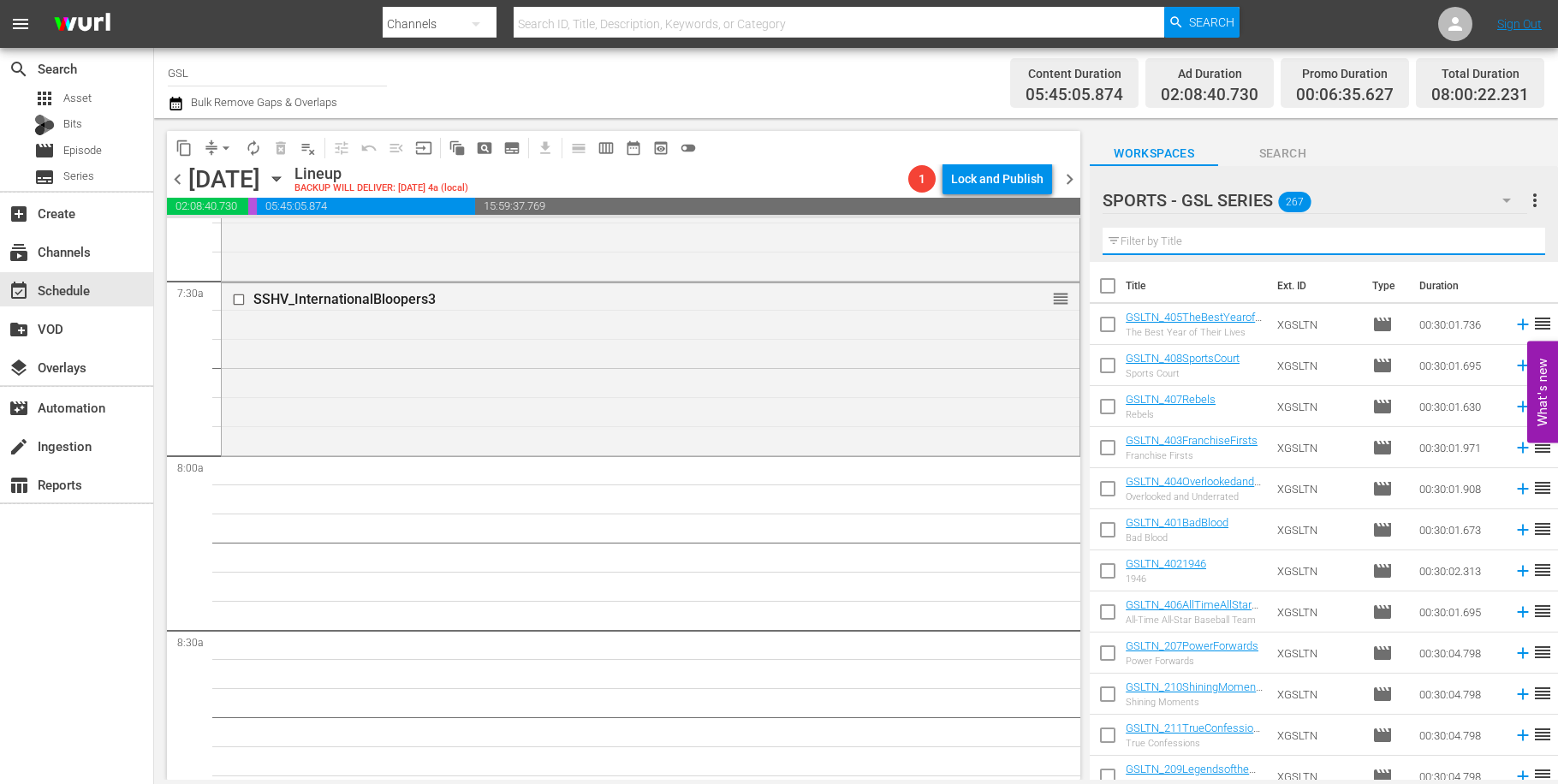
drag, startPoint x: 1282, startPoint y: 240, endPoint x: 1345, endPoint y: 254, distance: 64.5
click at [1287, 240] on input "text" at bounding box center [1324, 241] width 443 height 27
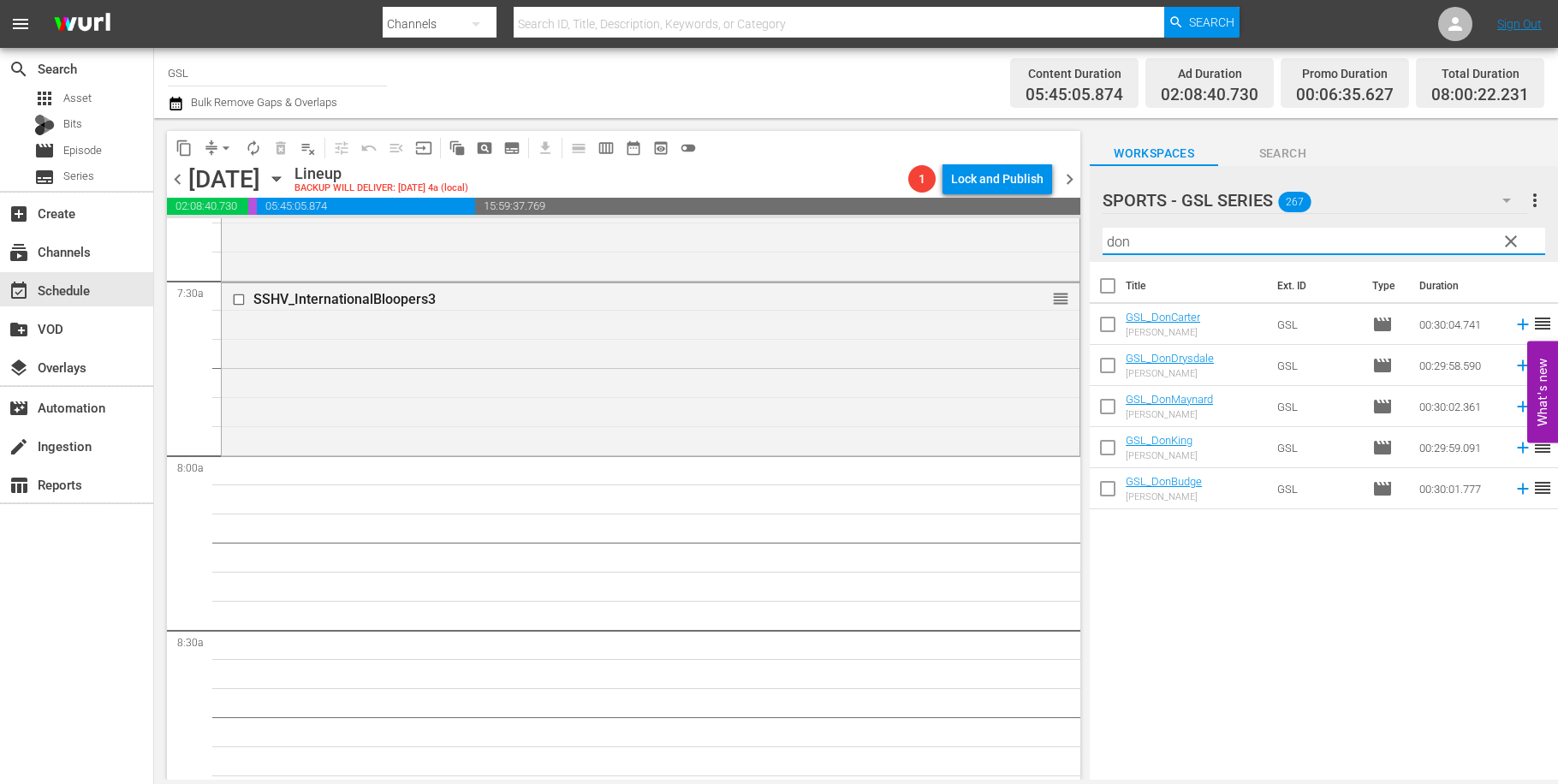
click at [1153, 242] on input "don" at bounding box center [1324, 241] width 443 height 27
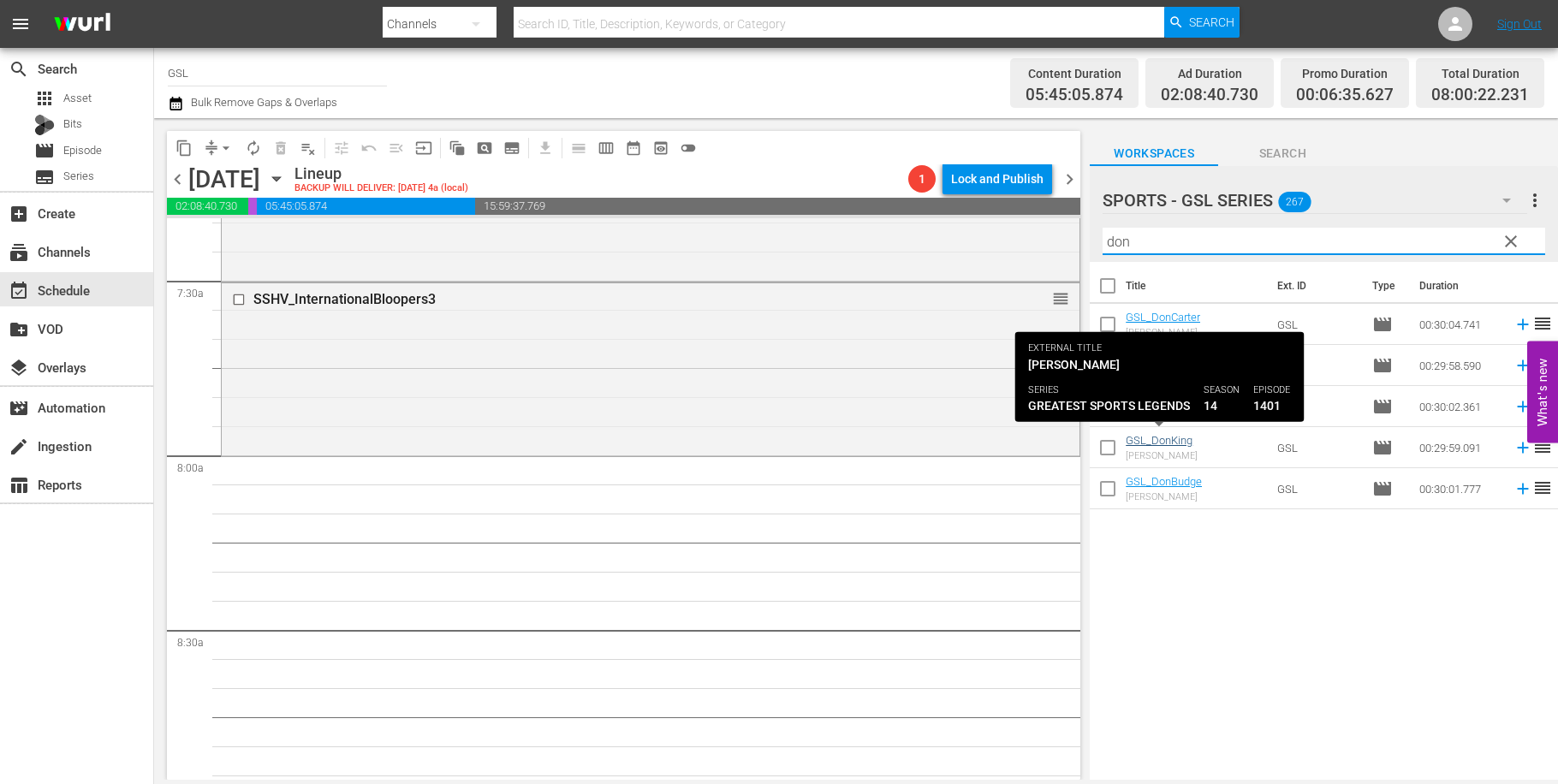
type input "don"
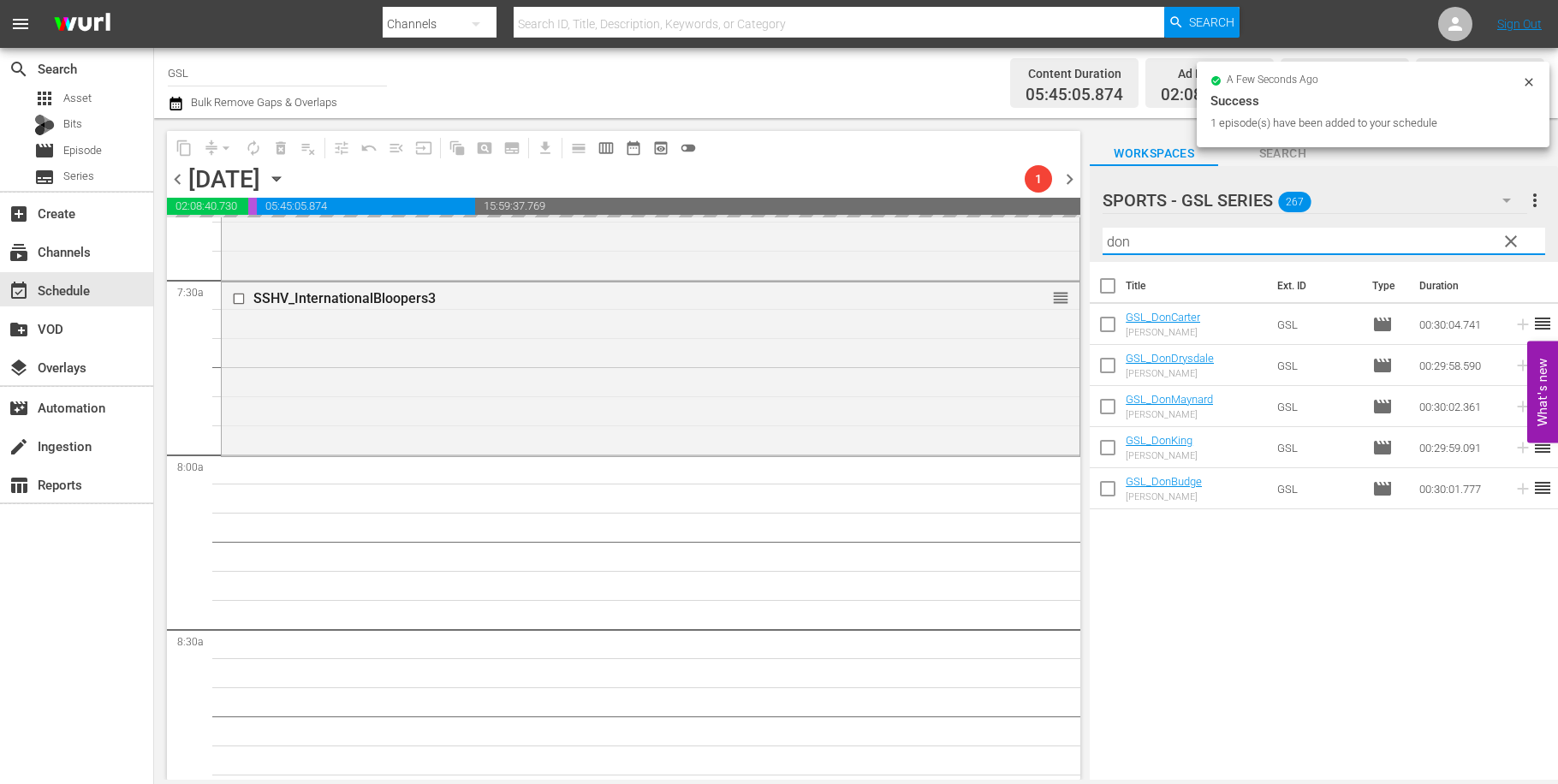
click at [1103, 230] on input "don" at bounding box center [1324, 241] width 443 height 27
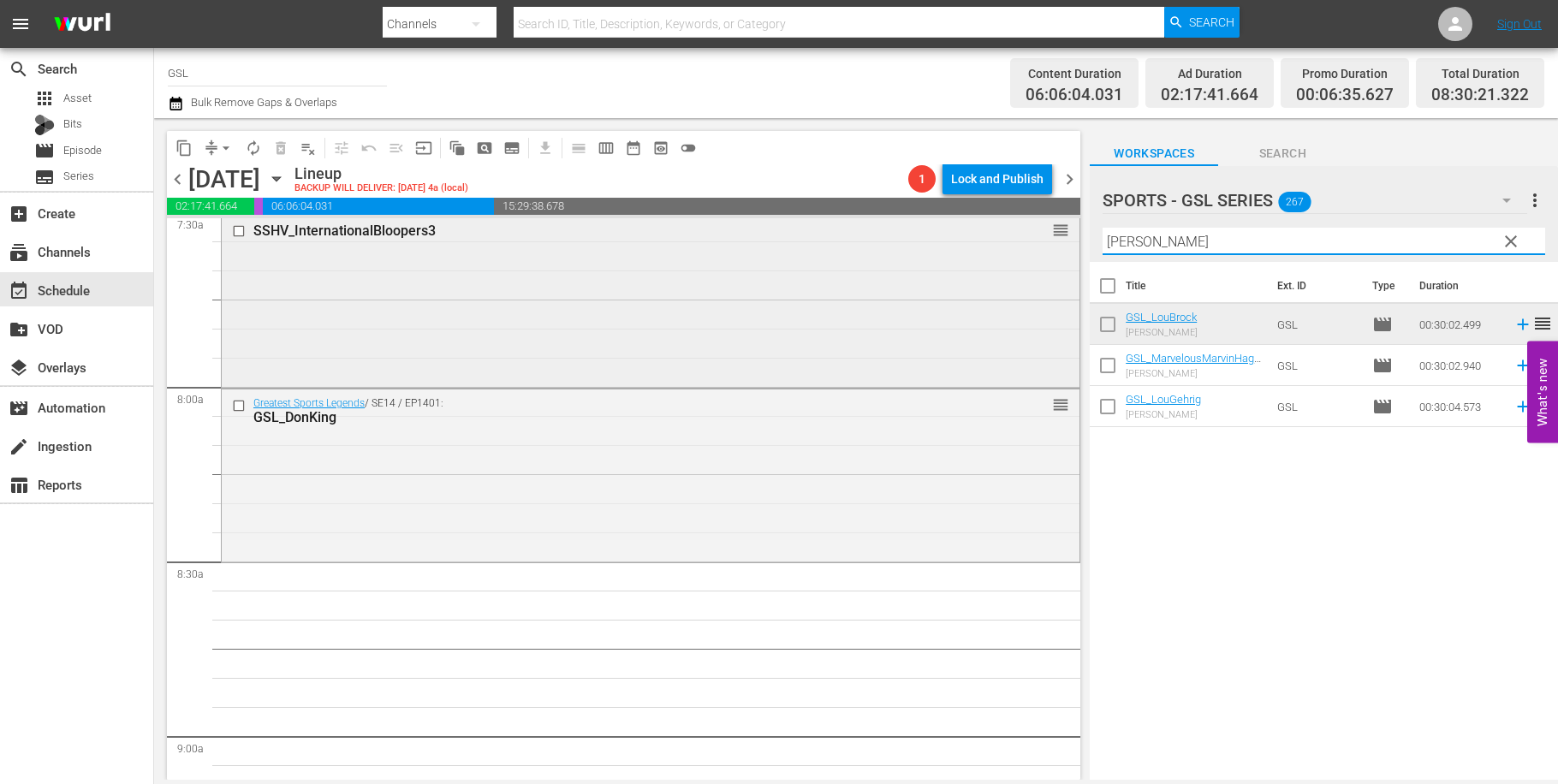
scroll to position [2641, 0]
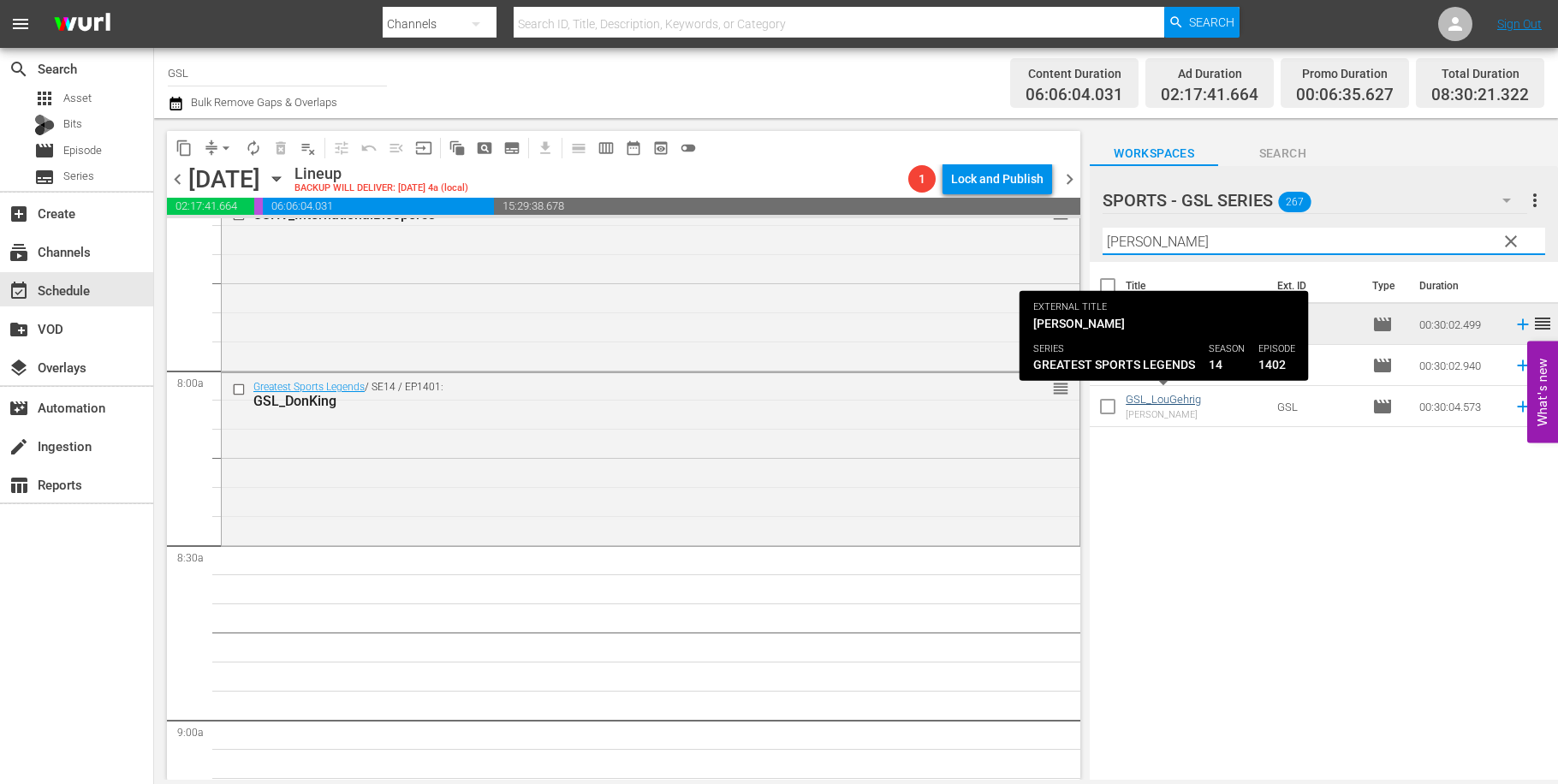
type input "lou"
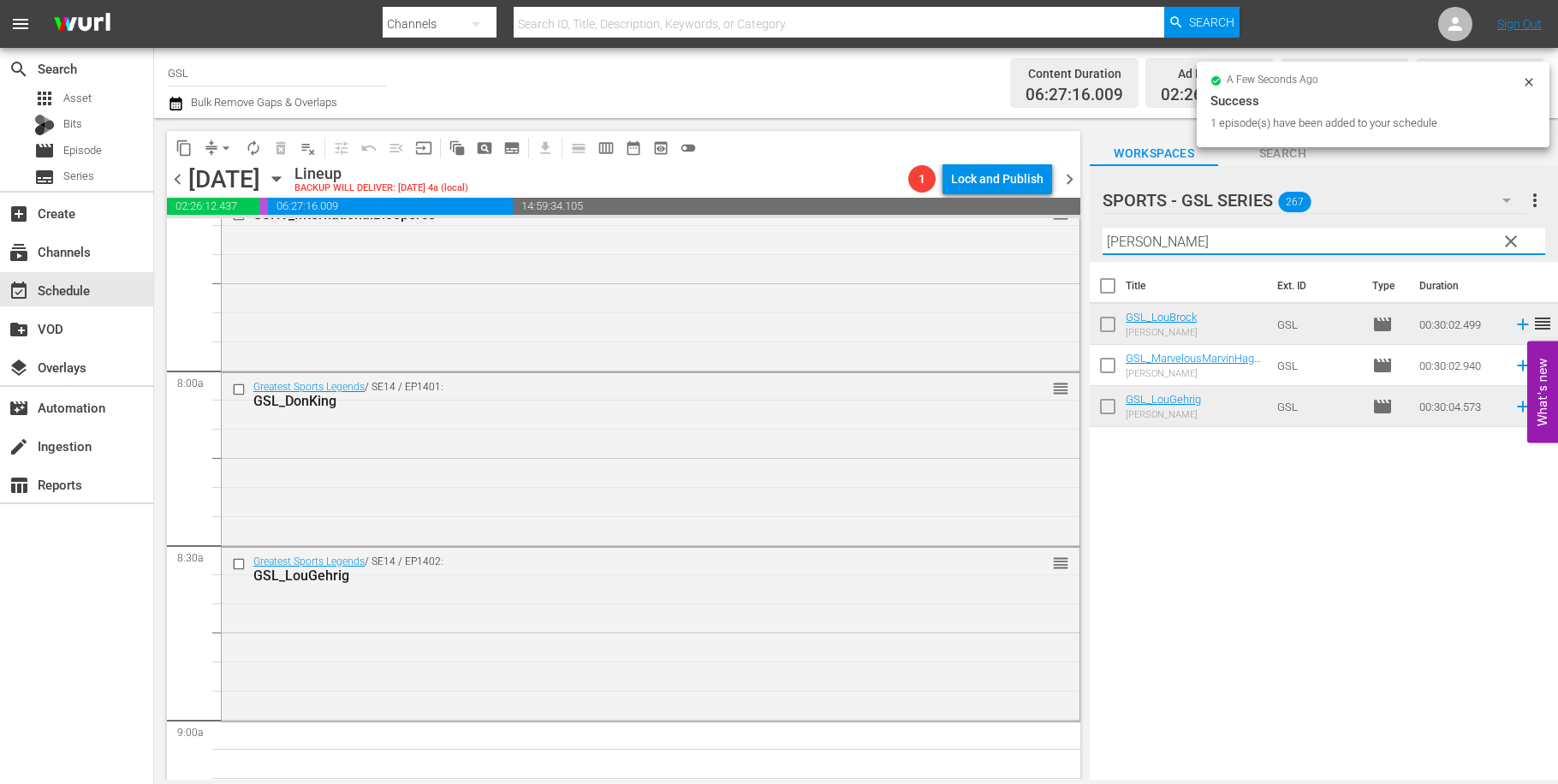
click at [1103, 228] on input "lou" at bounding box center [1324, 241] width 443 height 27
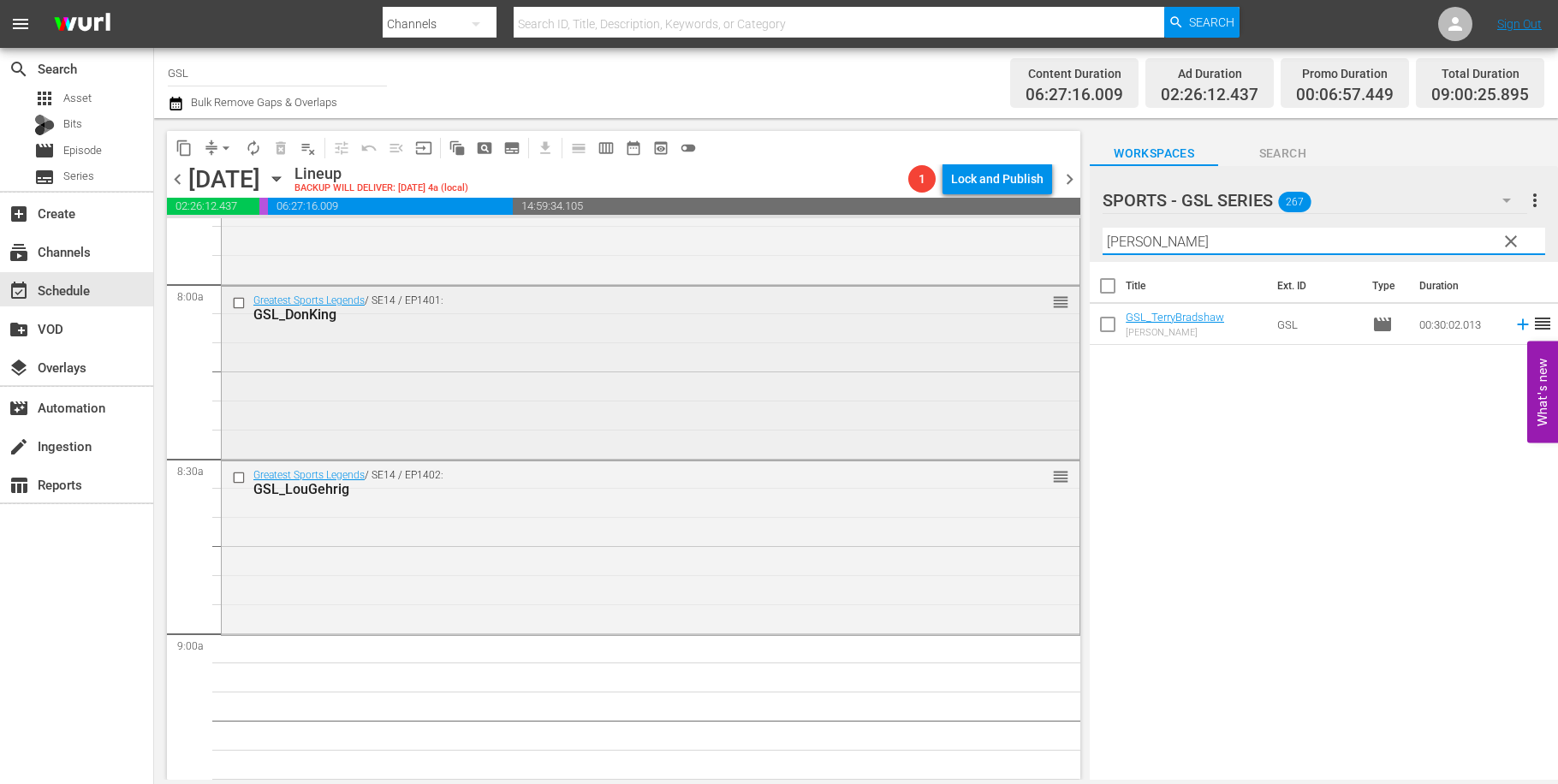
scroll to position [2797, 0]
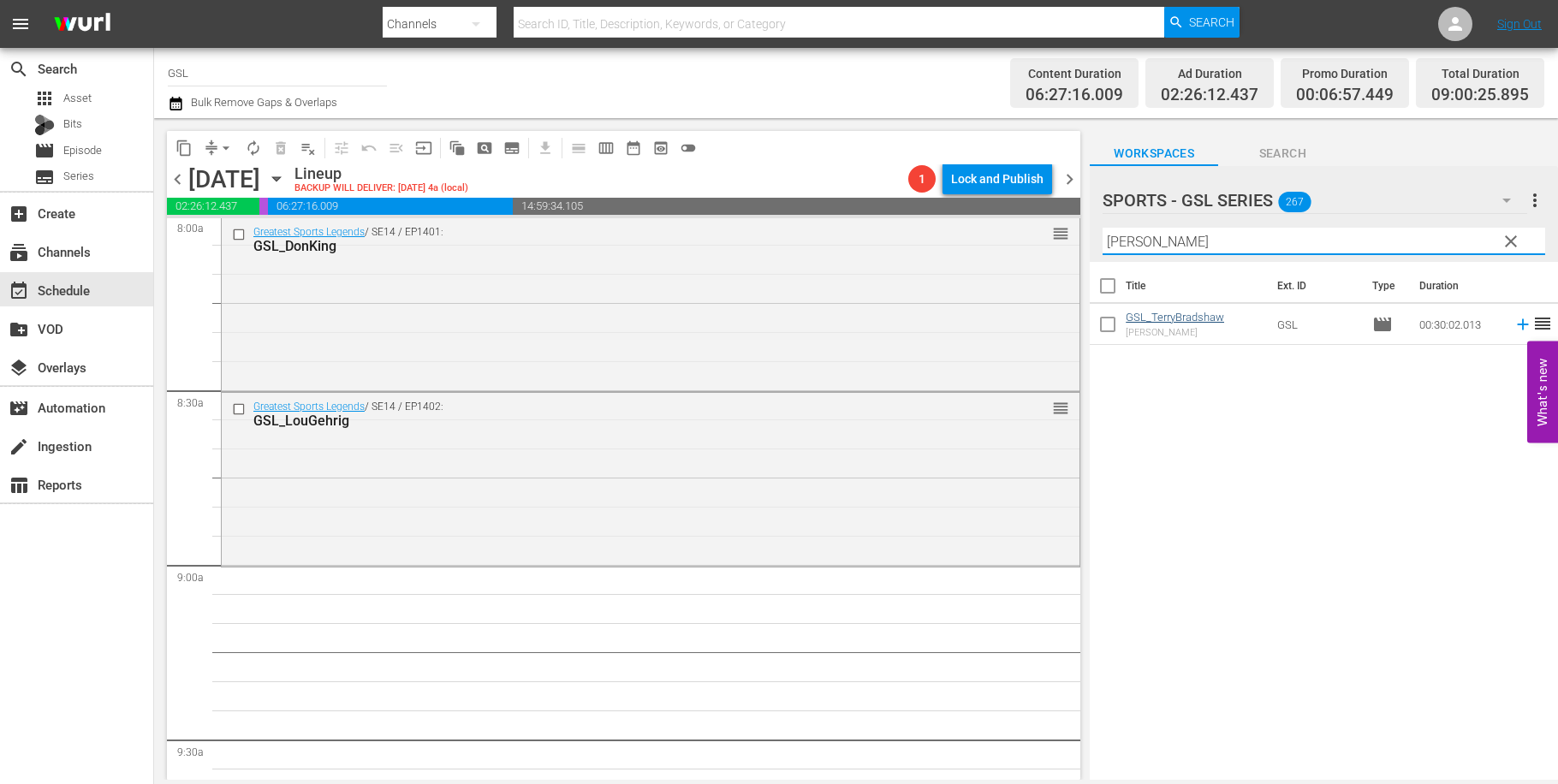
type input "terry"
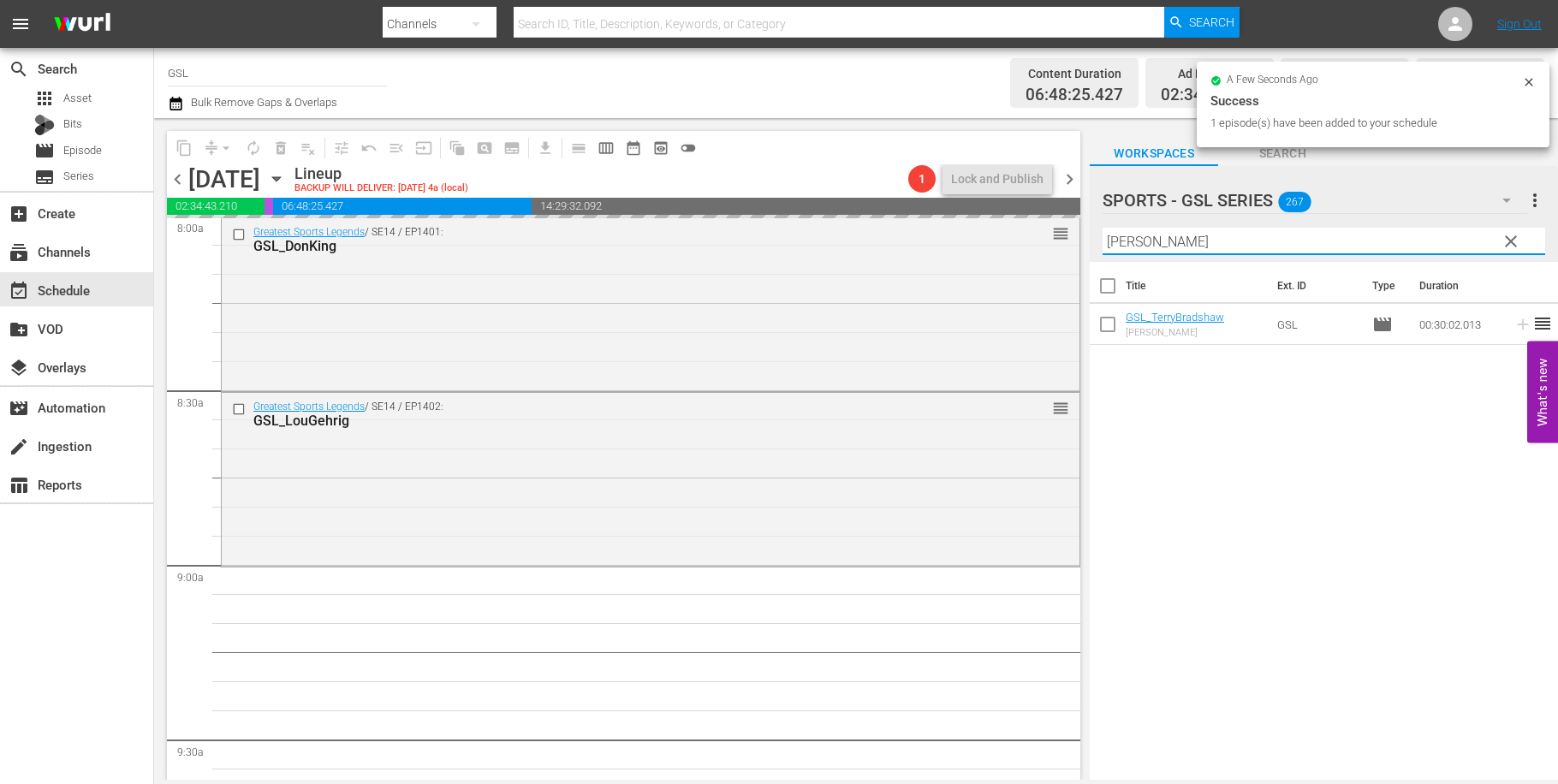
drag, startPoint x: 1153, startPoint y: 240, endPoint x: 1062, endPoint y: 238, distance: 91.0
click at [1103, 238] on input "terry" at bounding box center [1324, 241] width 443 height 27
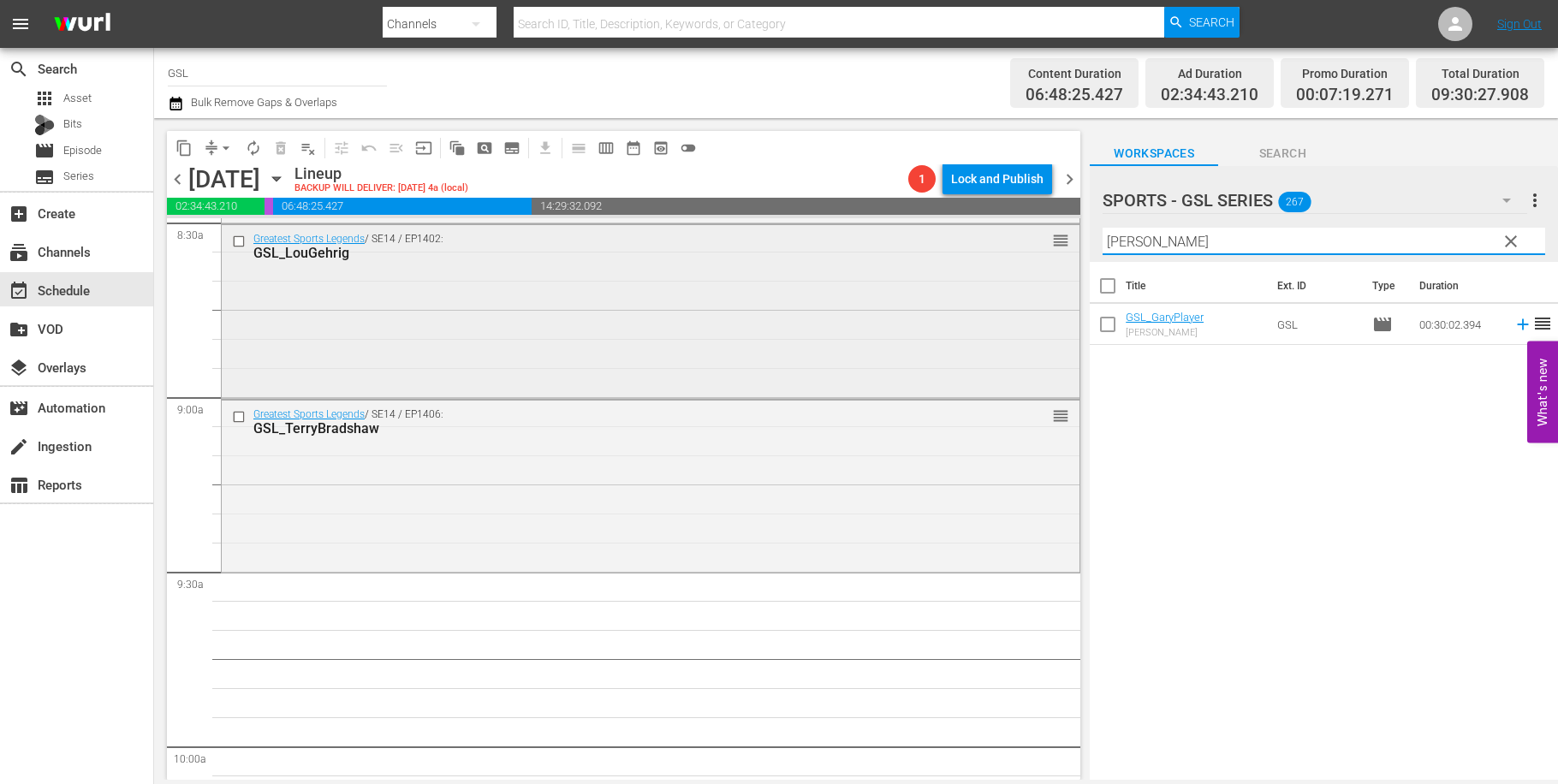
scroll to position [3022, 0]
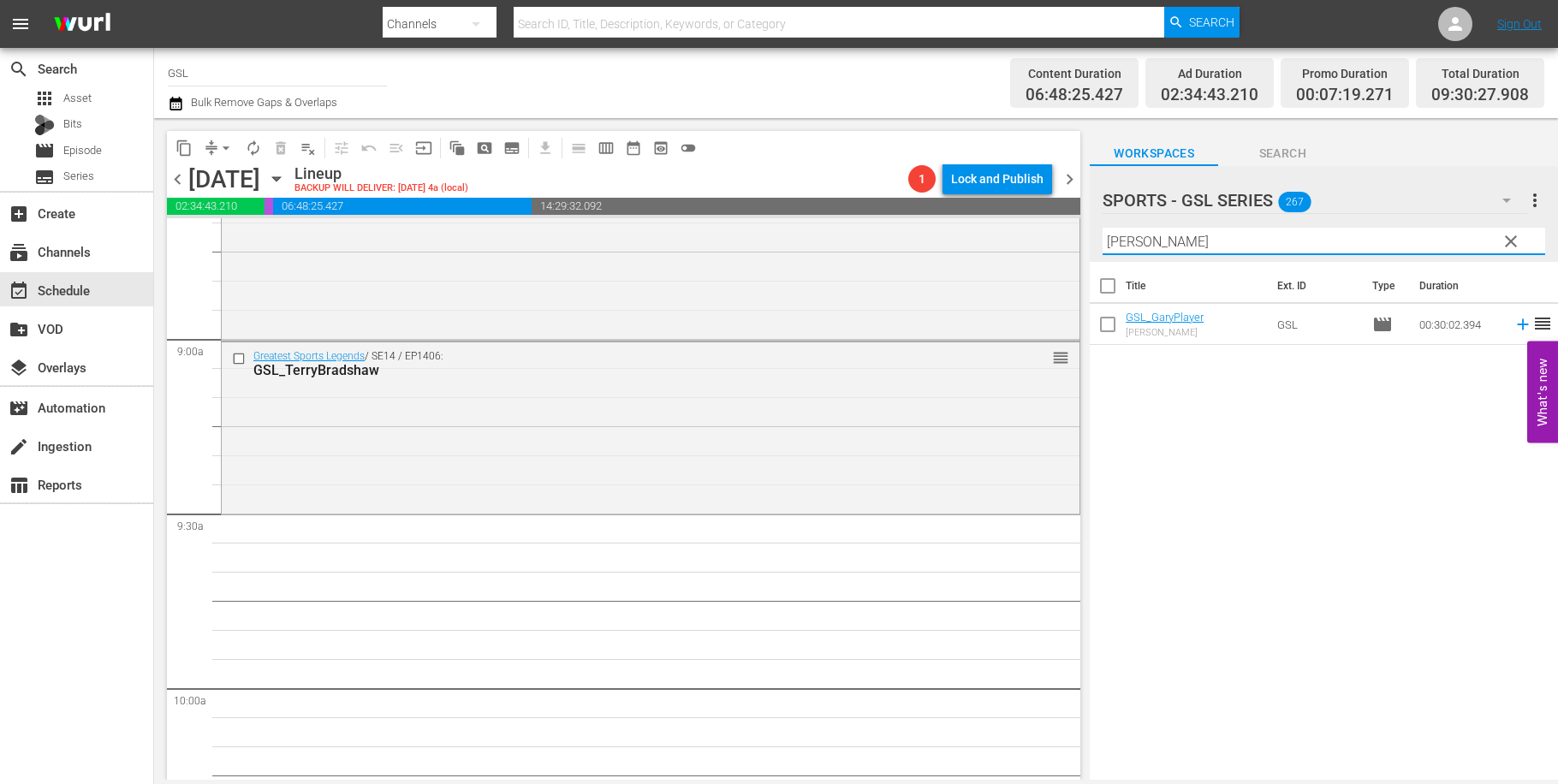
type input "gary"
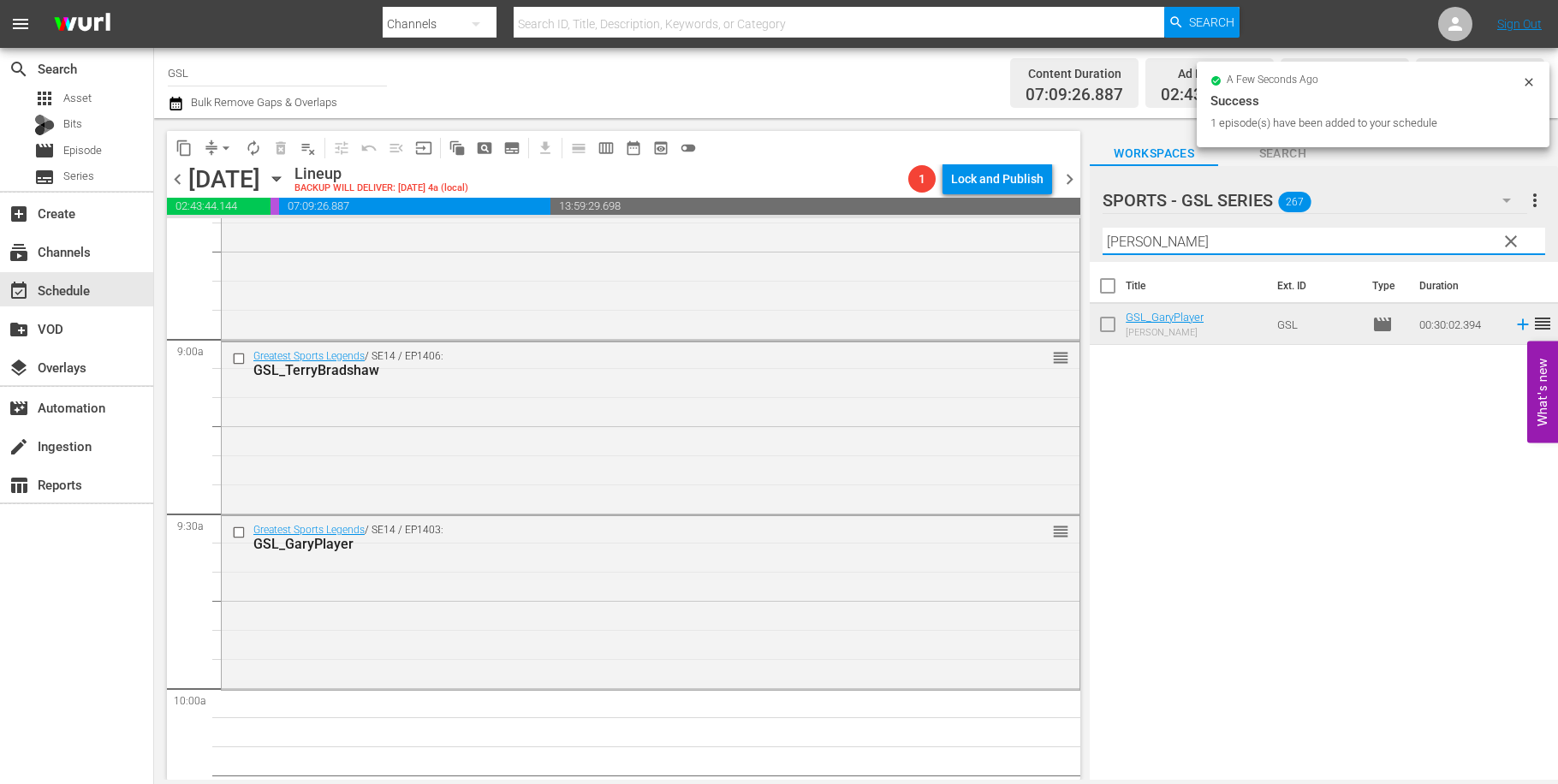
drag, startPoint x: 1157, startPoint y: 240, endPoint x: 1080, endPoint y: 233, distance: 77.3
click at [1103, 233] on input "gary" at bounding box center [1324, 241] width 443 height 27
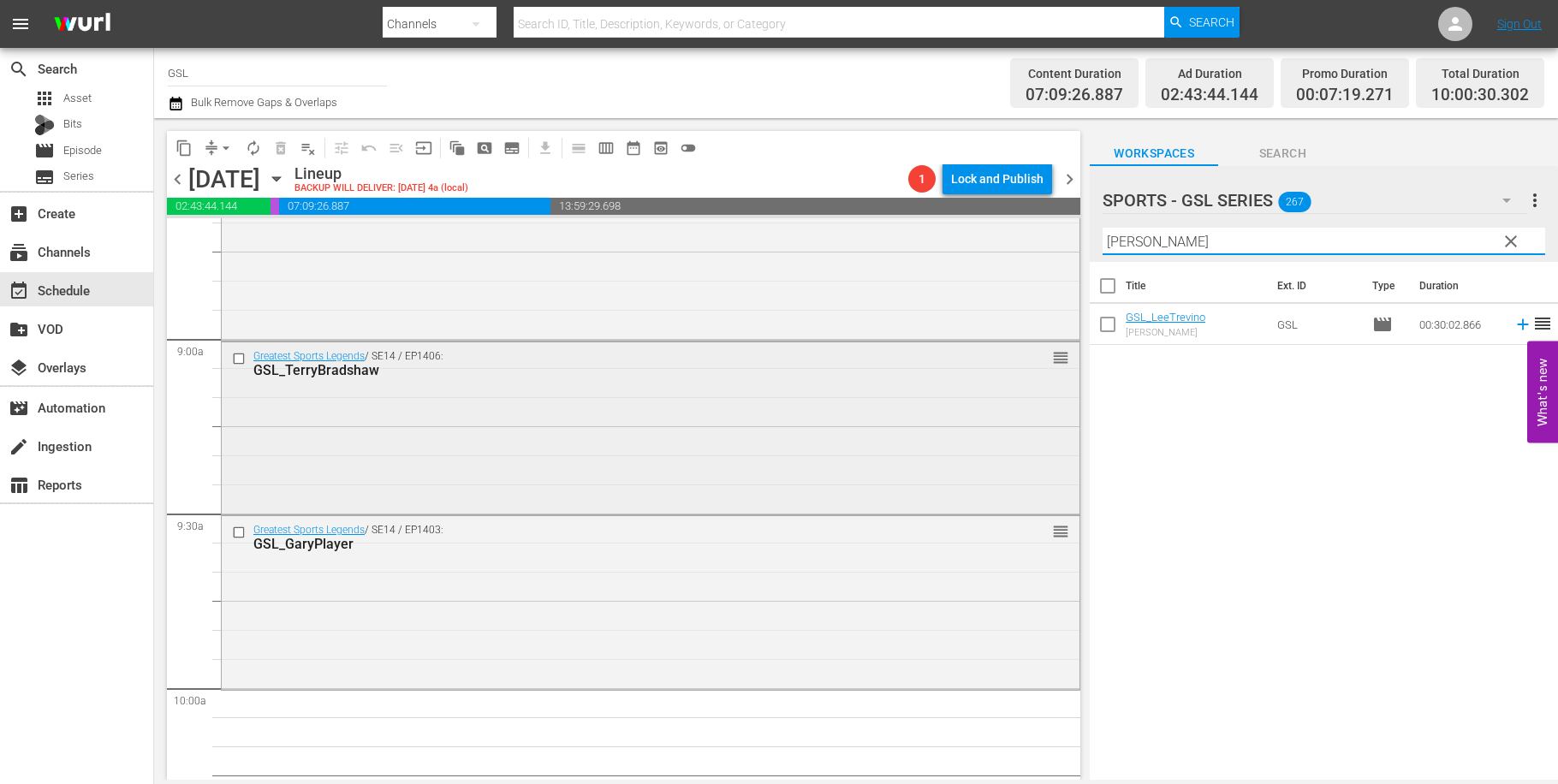
scroll to position [3150, 0]
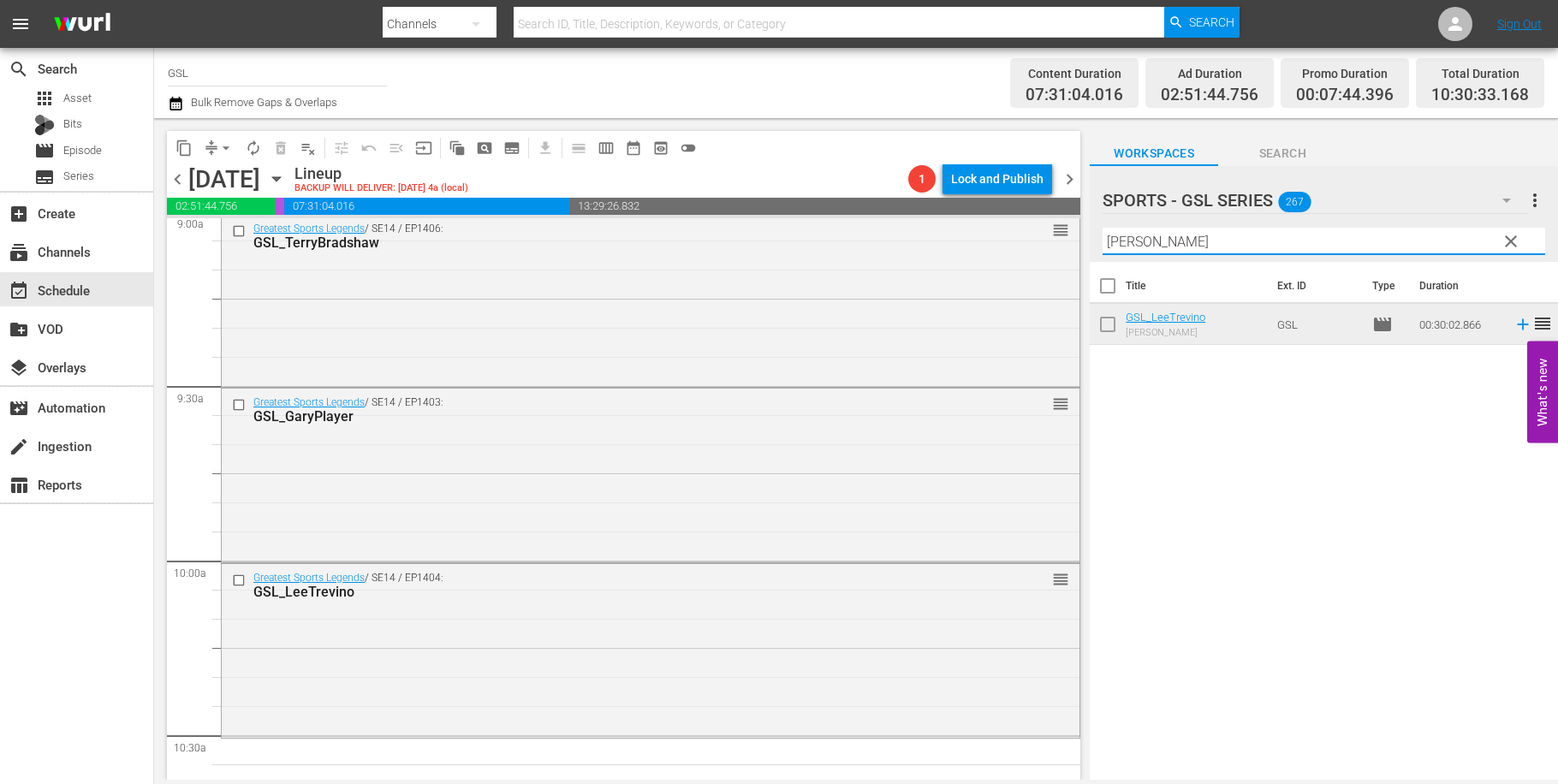
drag, startPoint x: 1168, startPoint y: 248, endPoint x: 1082, endPoint y: 238, distance: 86.6
click at [1103, 245] on input "Lee" at bounding box center [1324, 241] width 443 height 27
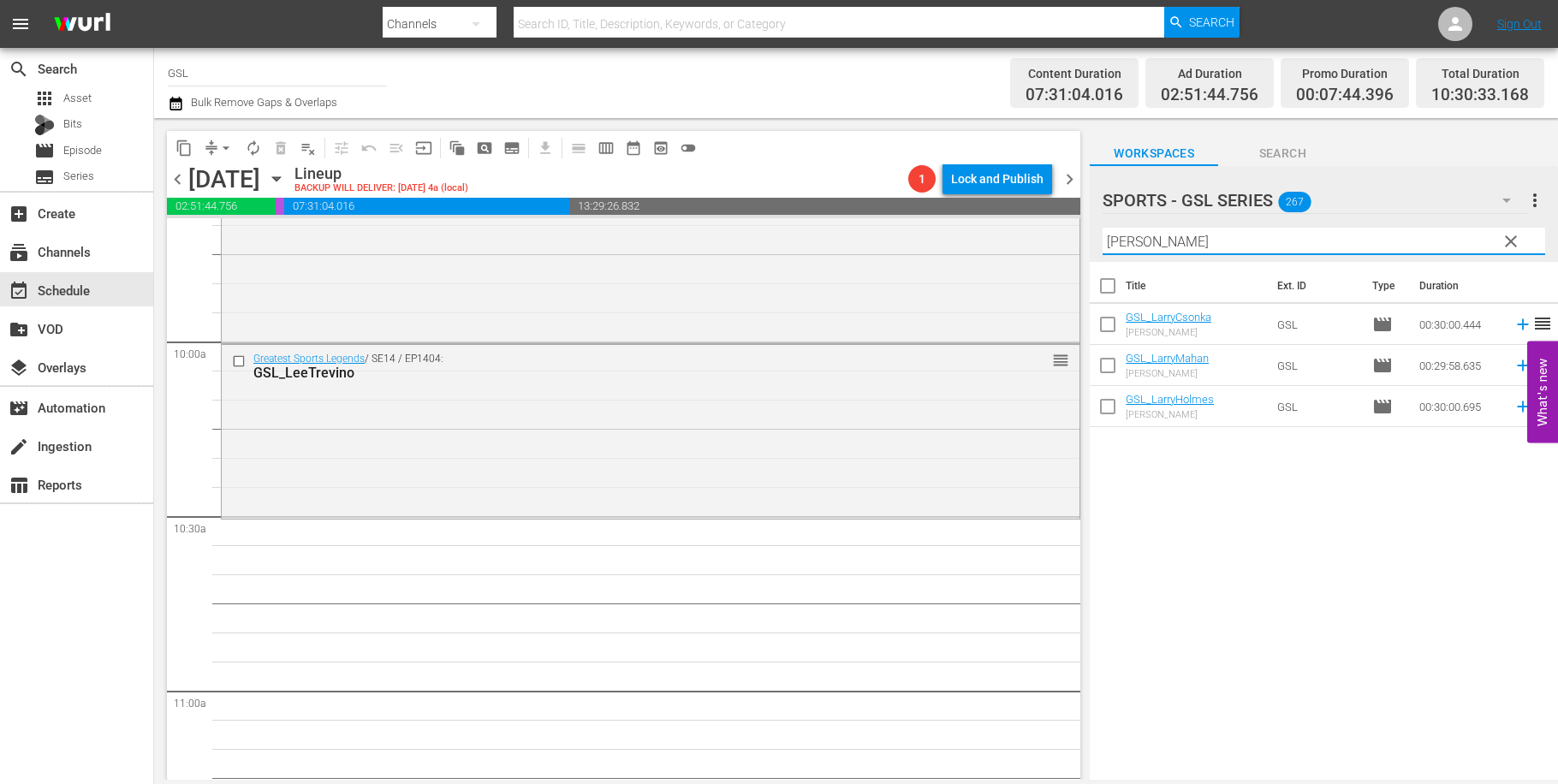
scroll to position [3418, 0]
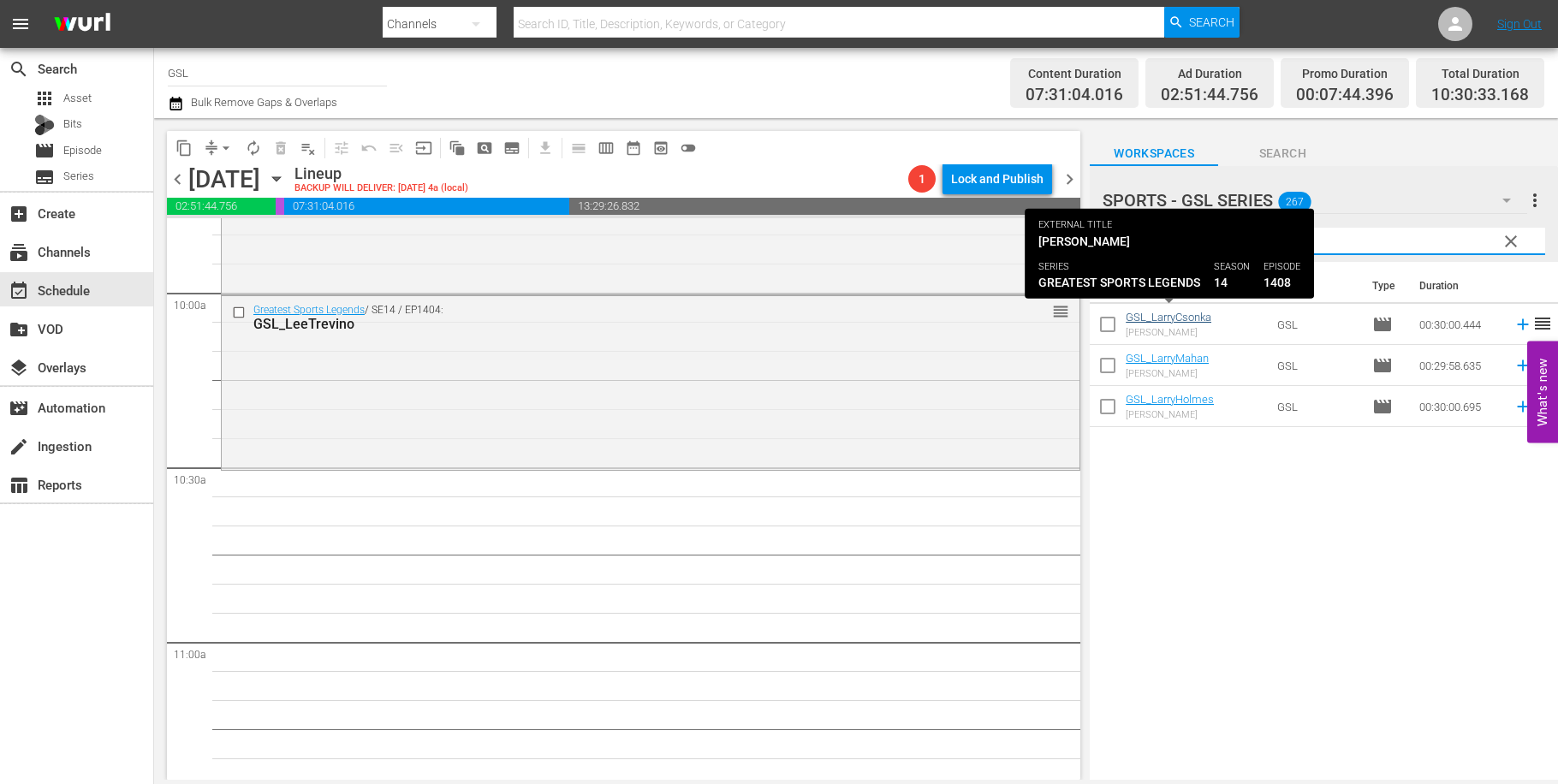
type input "Larry"
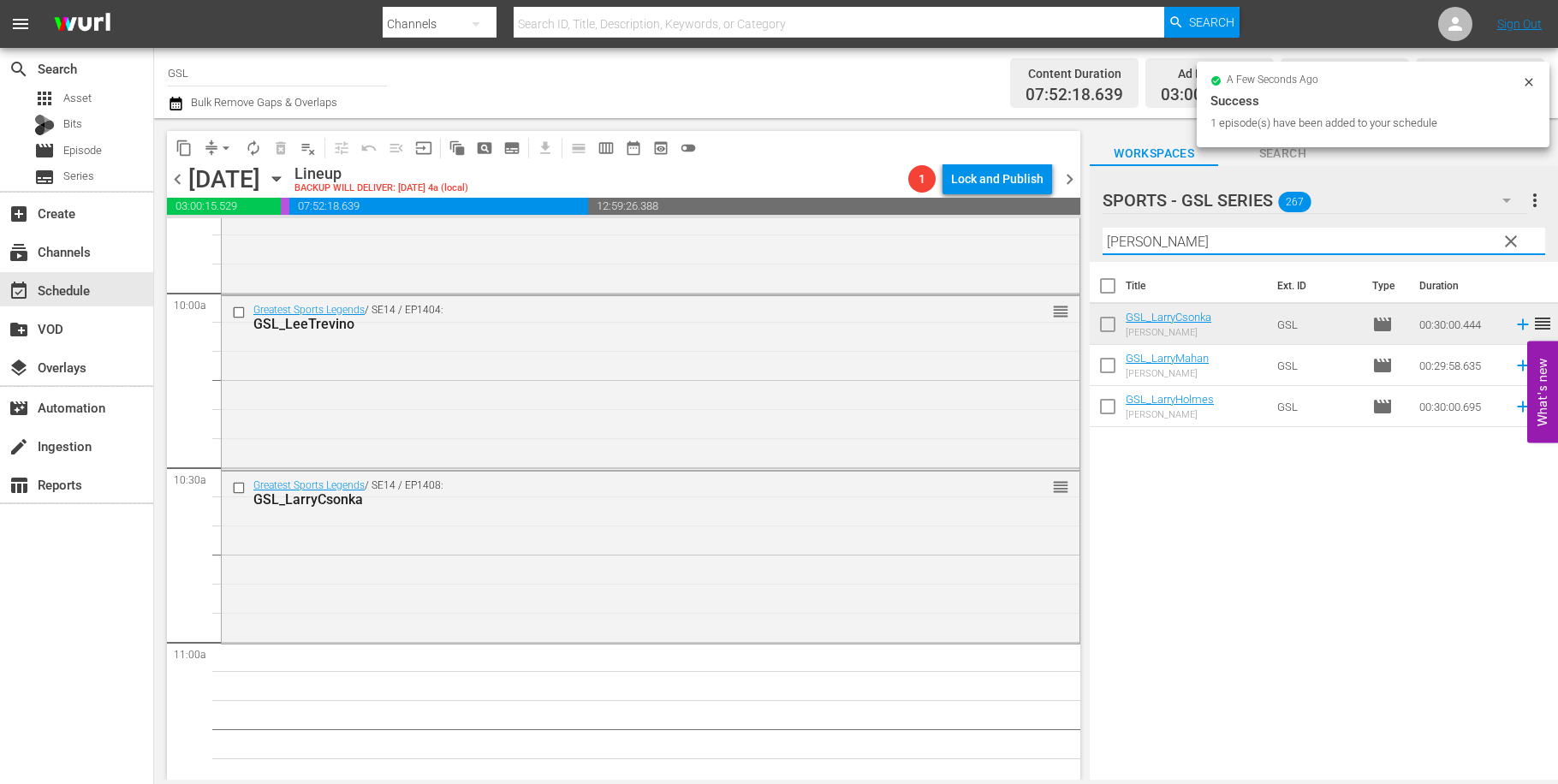
drag, startPoint x: 1186, startPoint y: 245, endPoint x: 1077, endPoint y: 224, distance: 111.0
click at [1103, 228] on input "Larry" at bounding box center [1324, 241] width 443 height 27
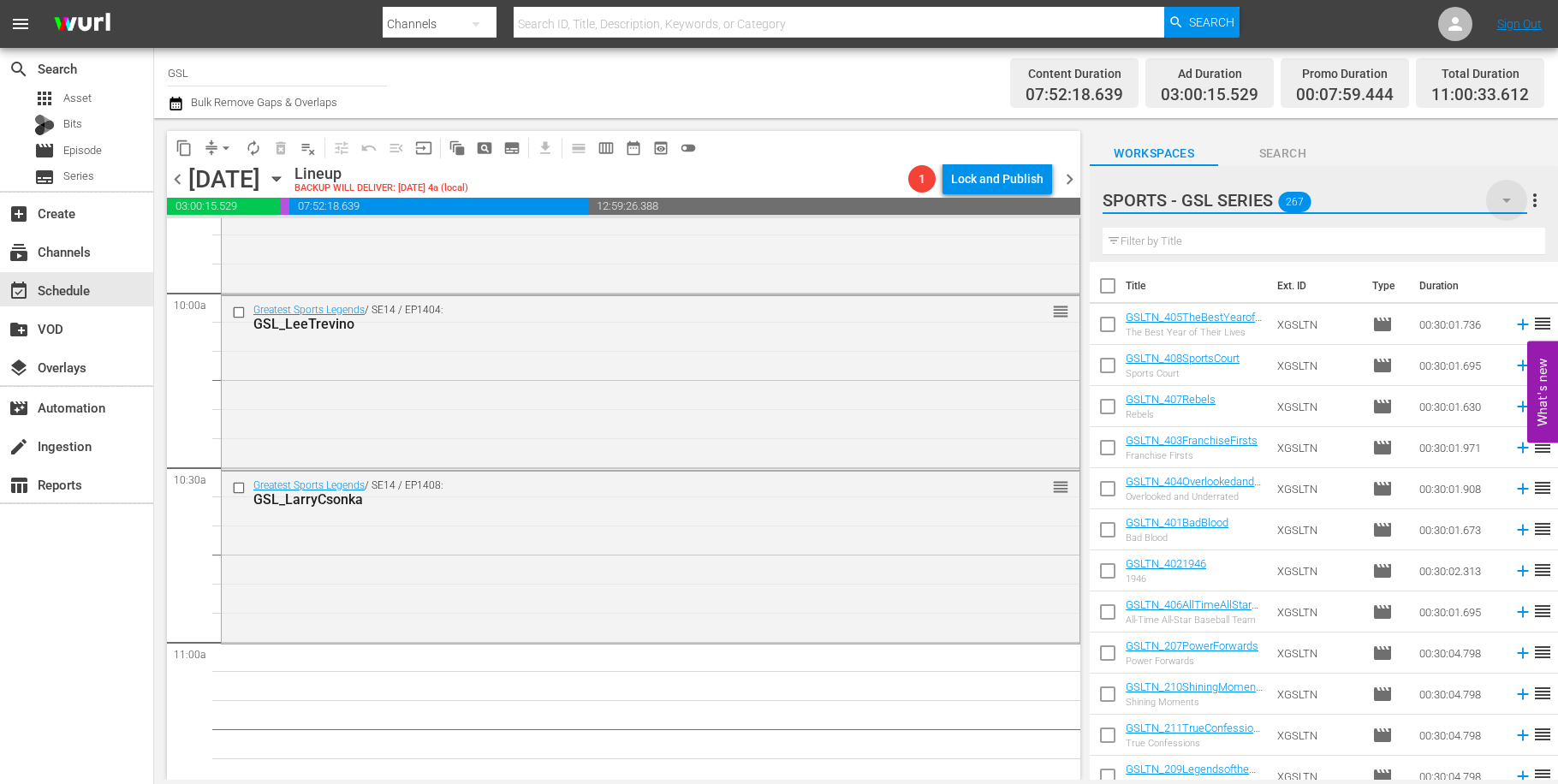
click at [1512, 205] on icon "button" at bounding box center [1506, 200] width 20 height 20
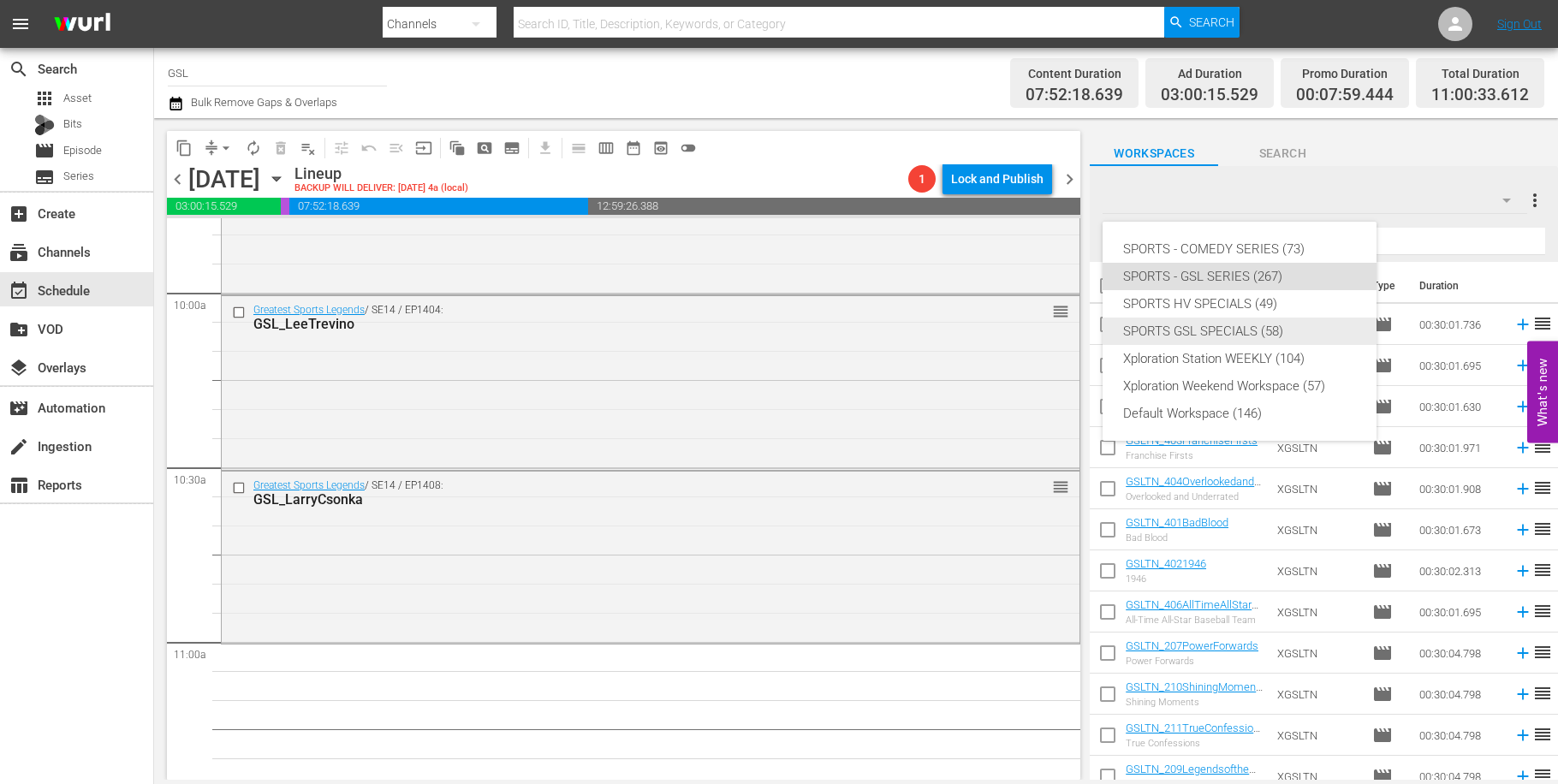
click at [1288, 330] on div "SPORTS GSL SPECIALS (58)" at bounding box center [1239, 331] width 232 height 27
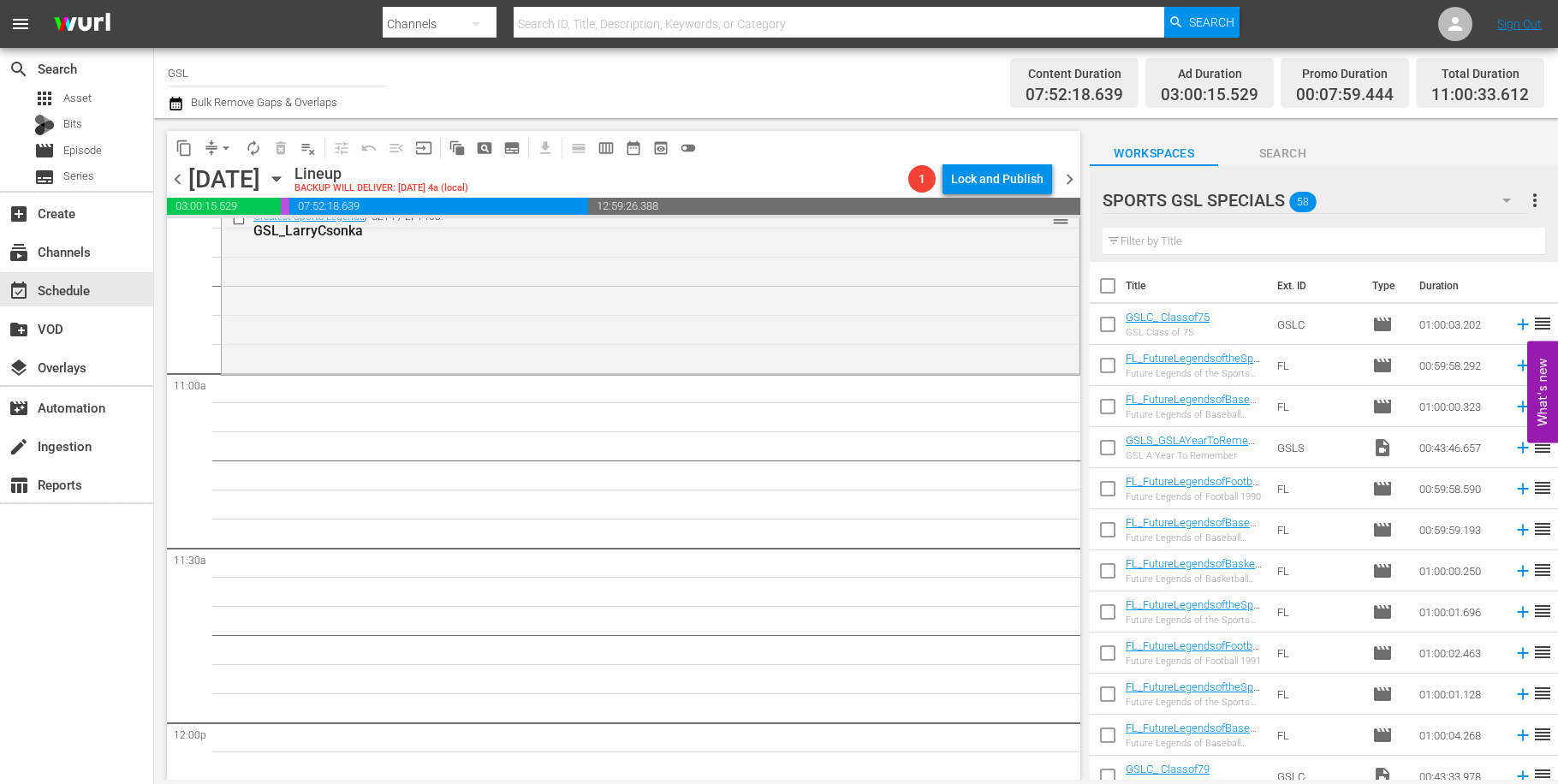
scroll to position [523, 0]
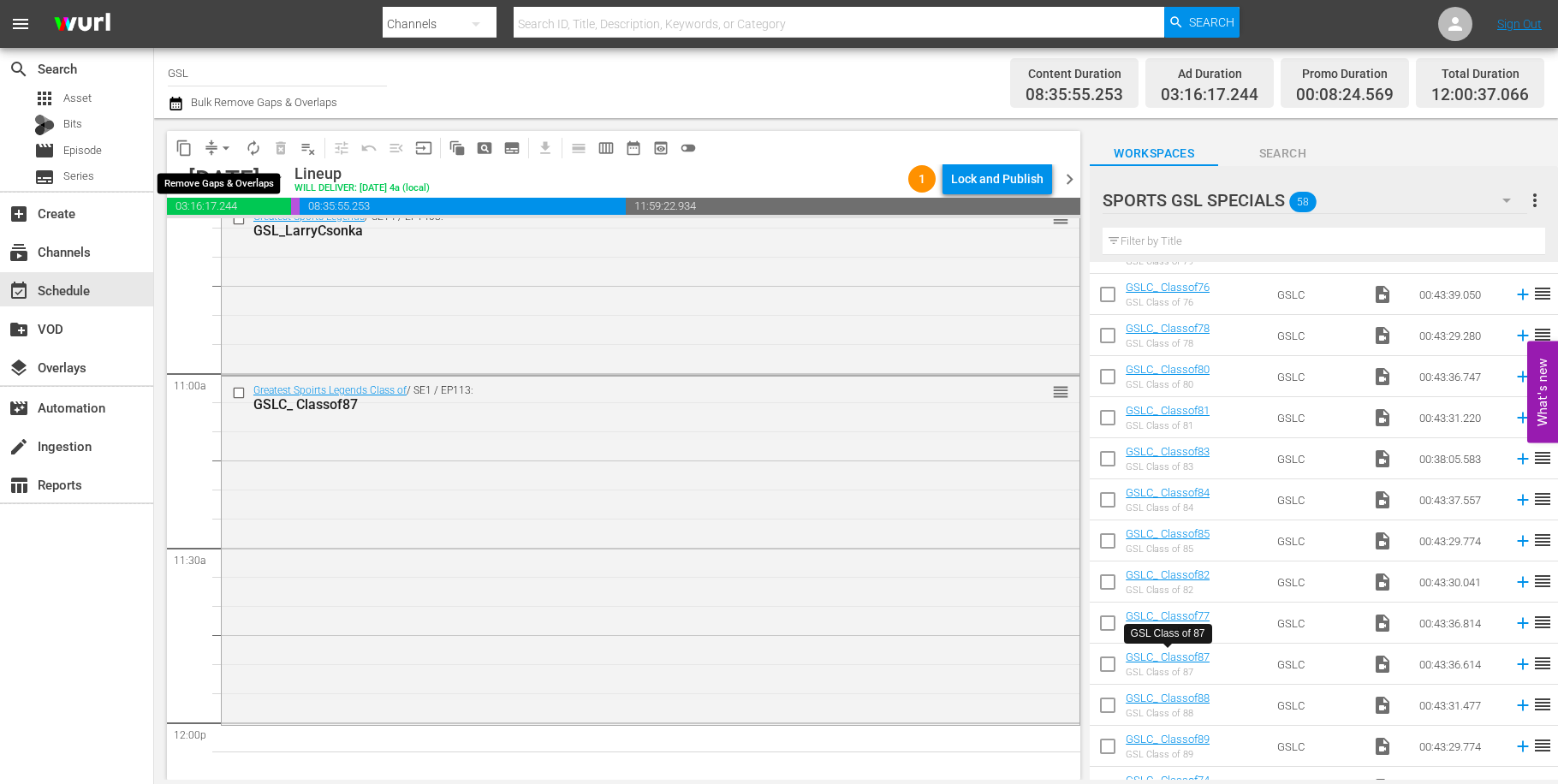
click at [219, 144] on span "arrow_drop_down" at bounding box center [226, 149] width 17 height 17
click at [215, 180] on li "Align to Midnight" at bounding box center [227, 182] width 141 height 28
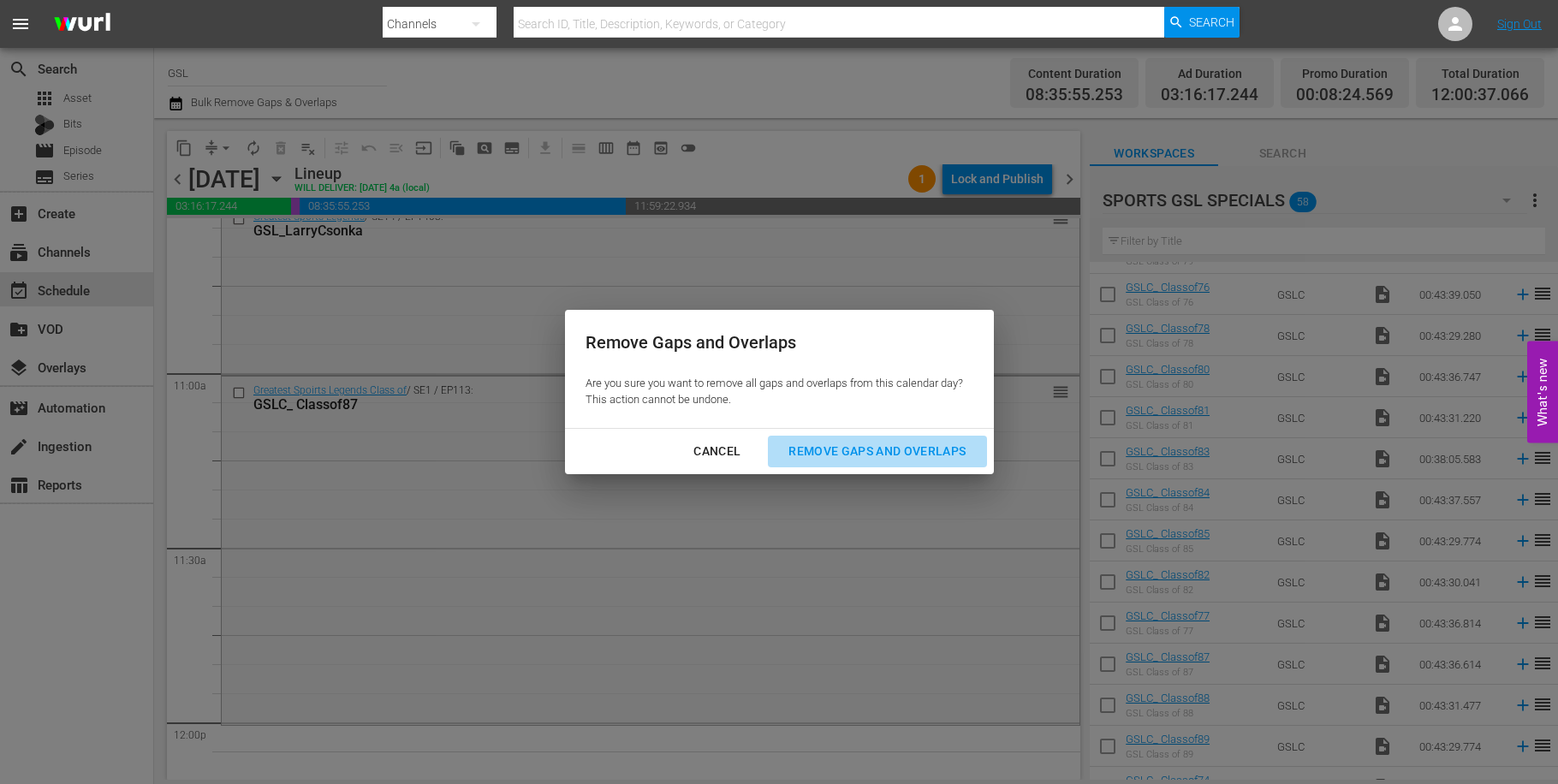
click at [857, 450] on div "Remove Gaps and Overlaps" at bounding box center [877, 451] width 205 height 21
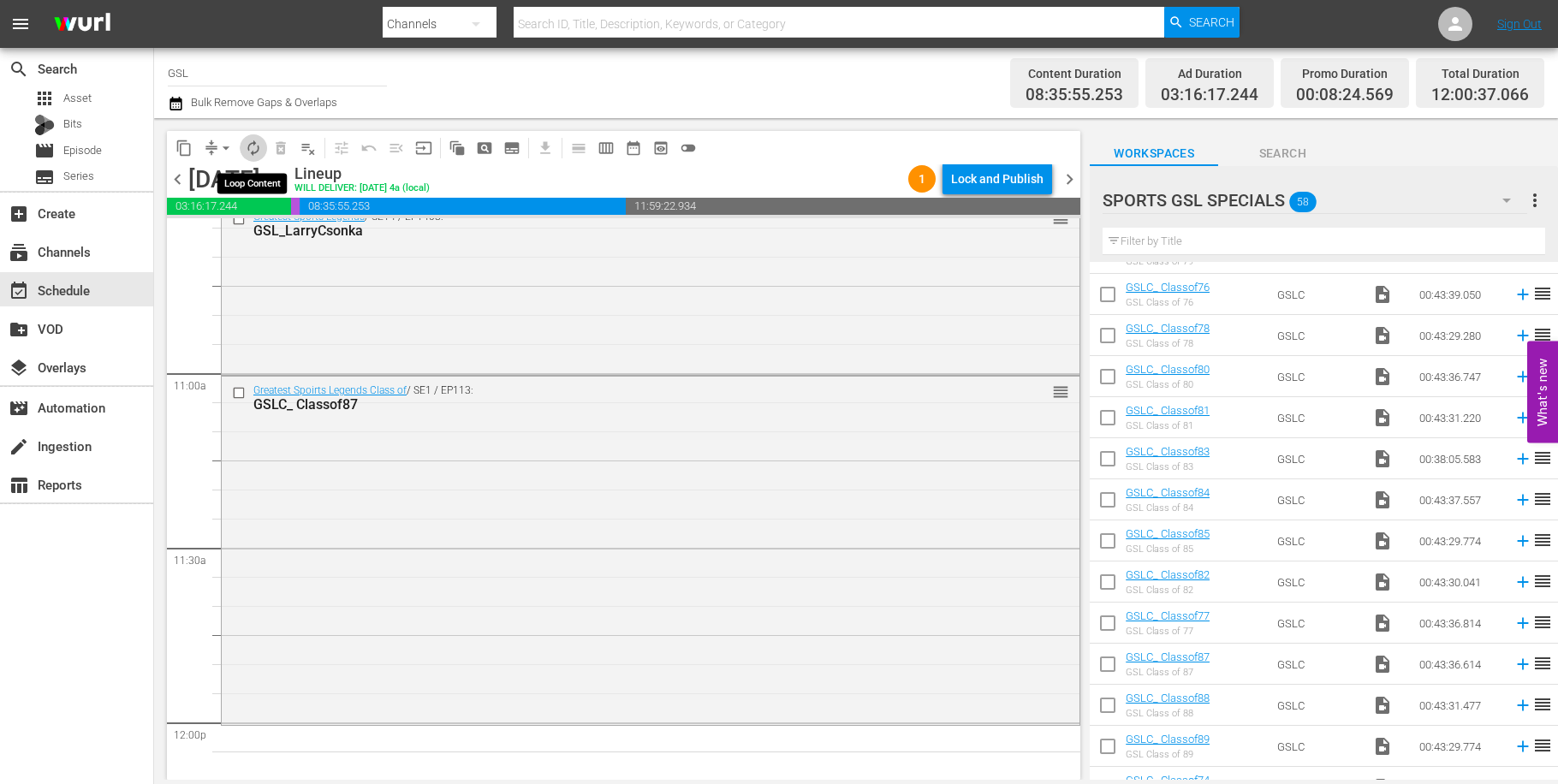
click at [253, 154] on span "autorenew_outlined" at bounding box center [254, 149] width 17 height 17
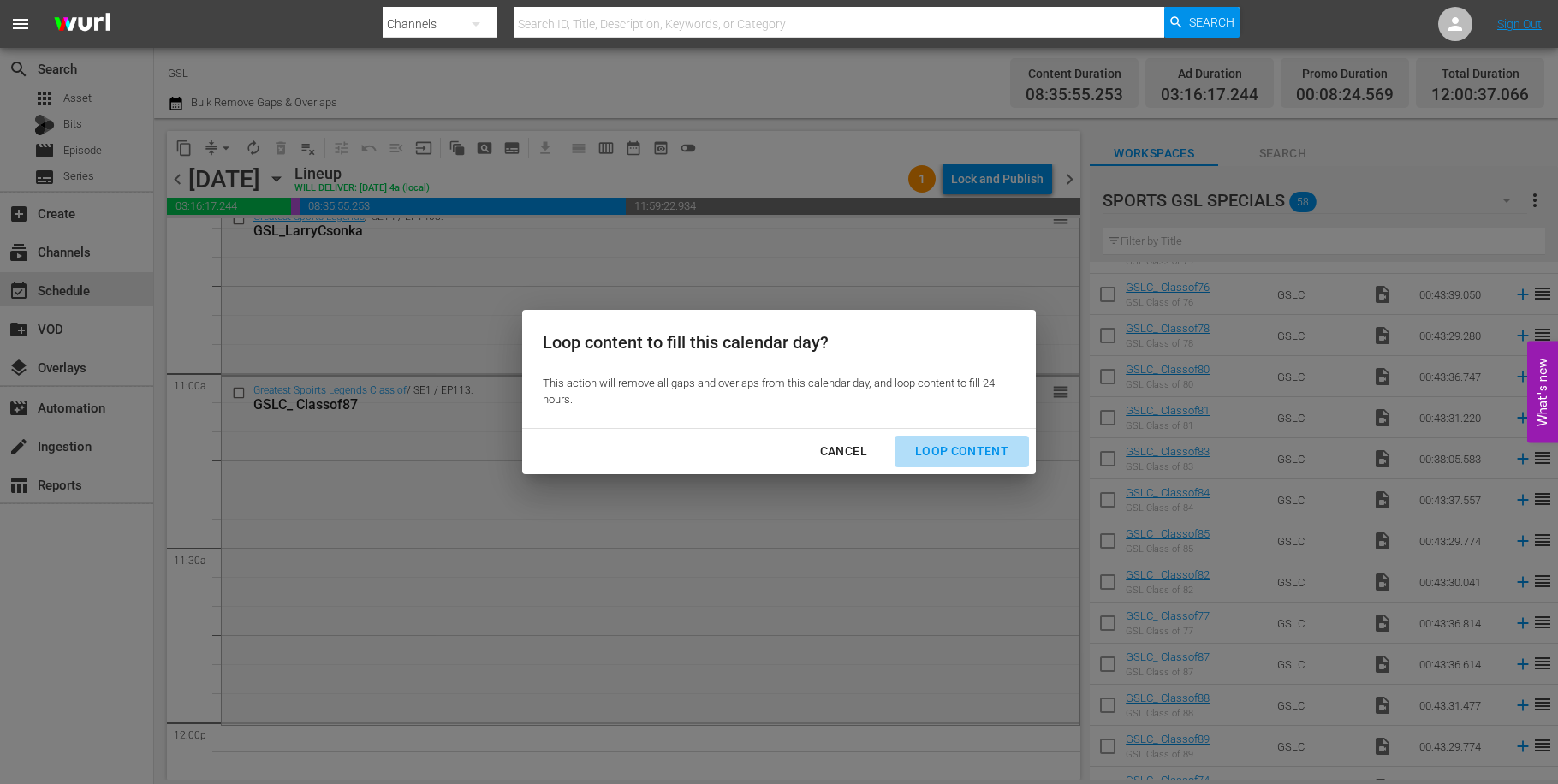
click at [973, 460] on div "Loop Content" at bounding box center [962, 451] width 121 height 21
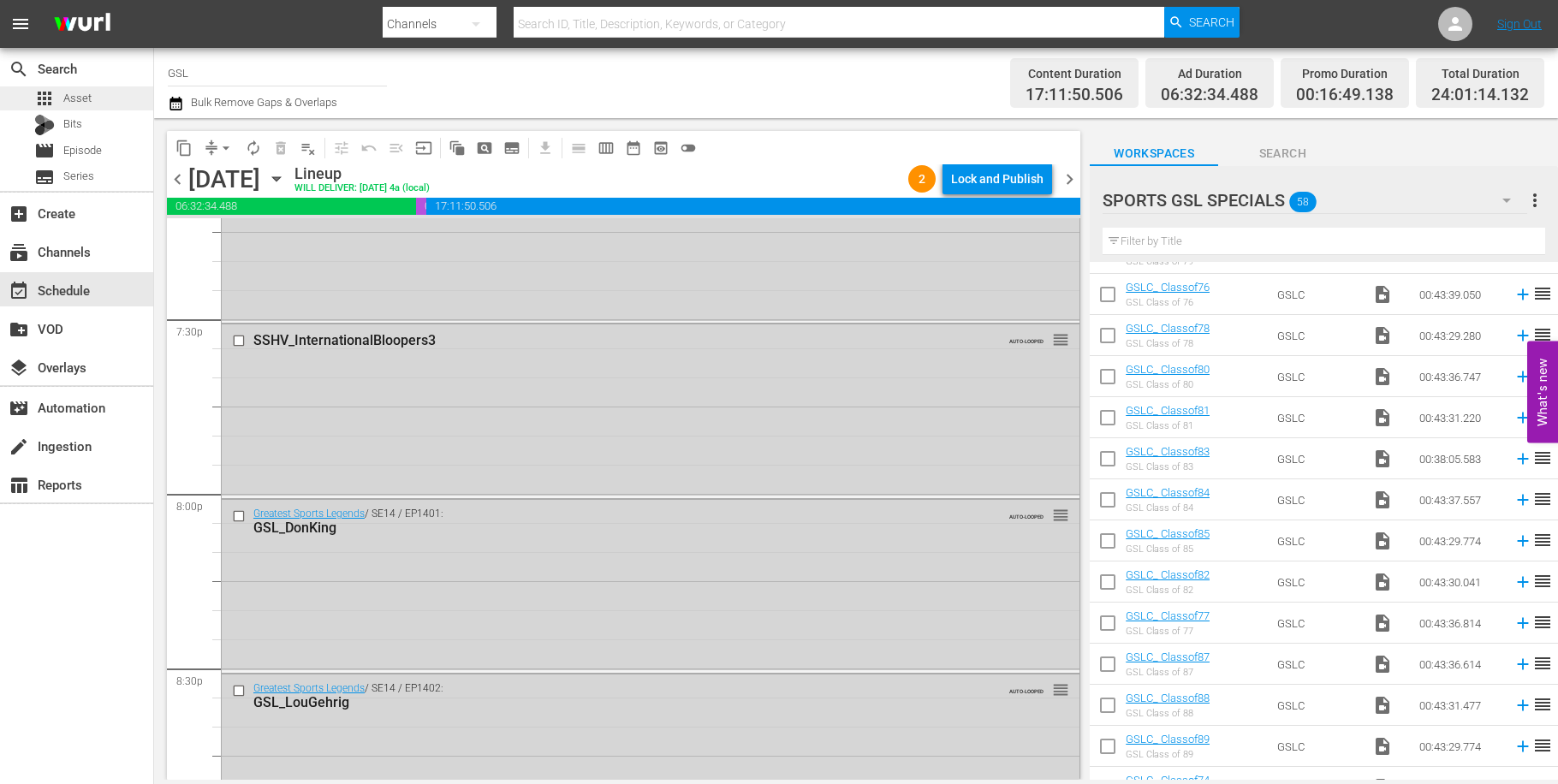
scroll to position [7826, 0]
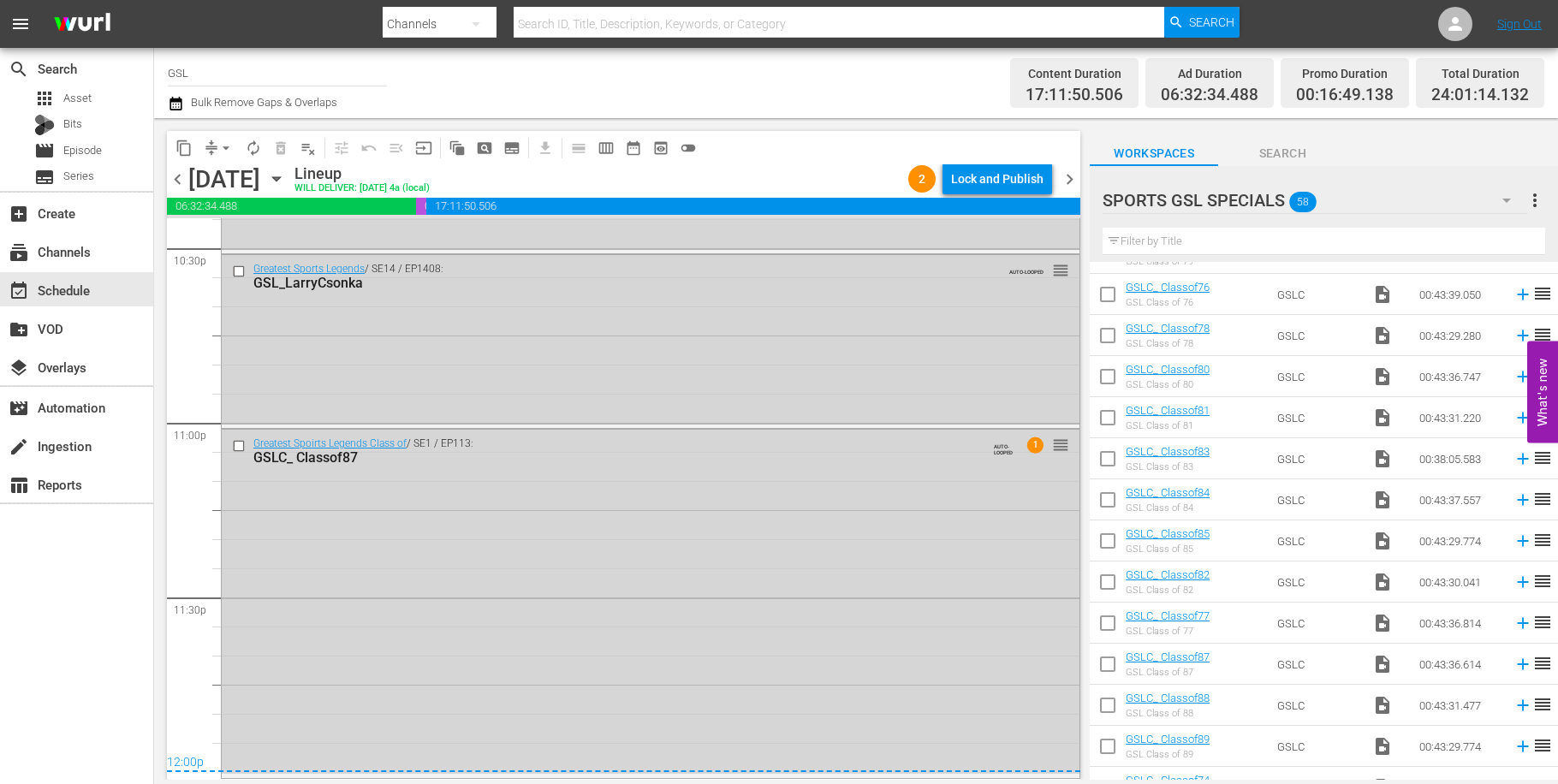
click at [1066, 181] on span "chevron_right" at bounding box center [1070, 179] width 21 height 21
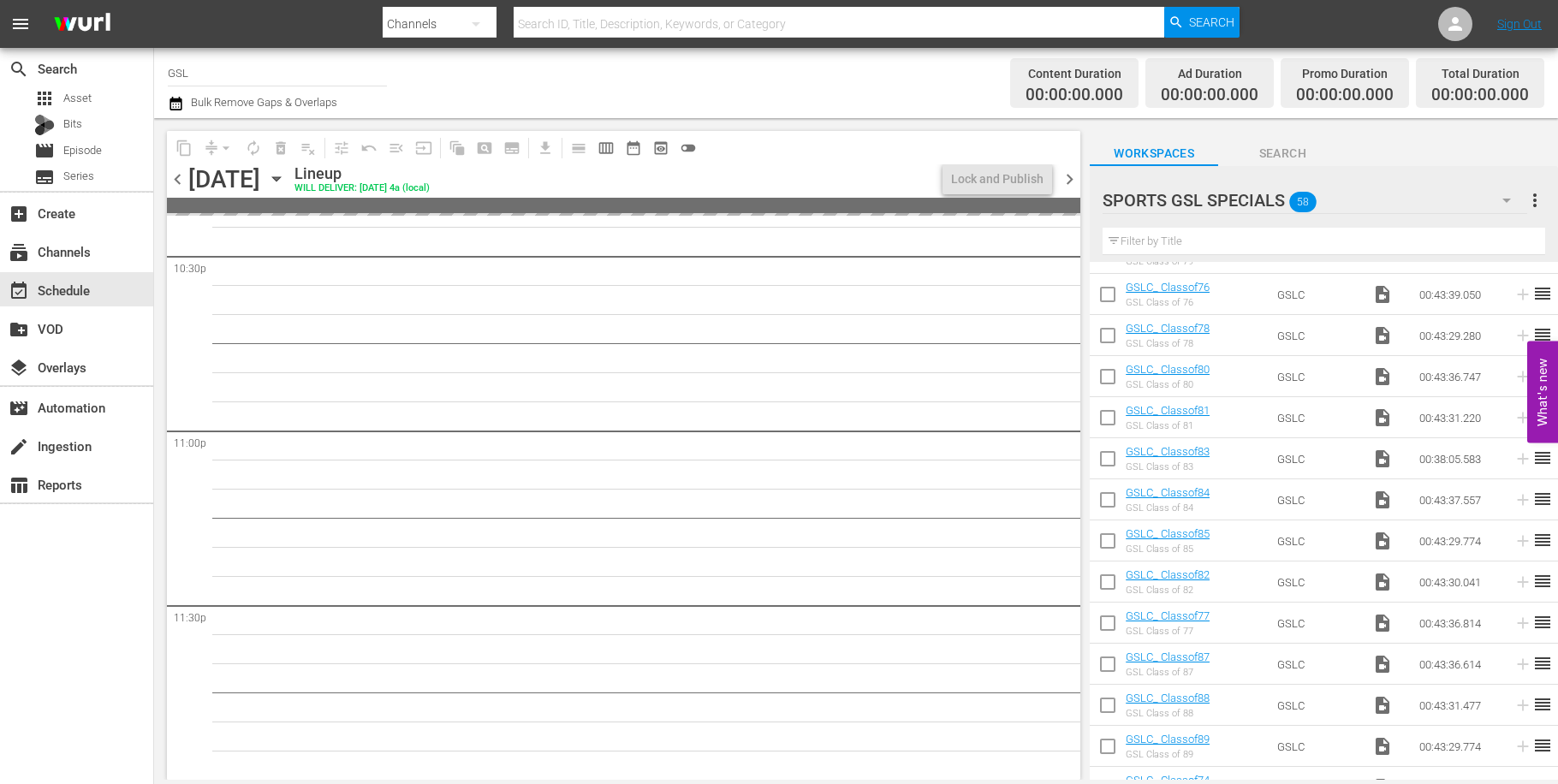
scroll to position [7788, 0]
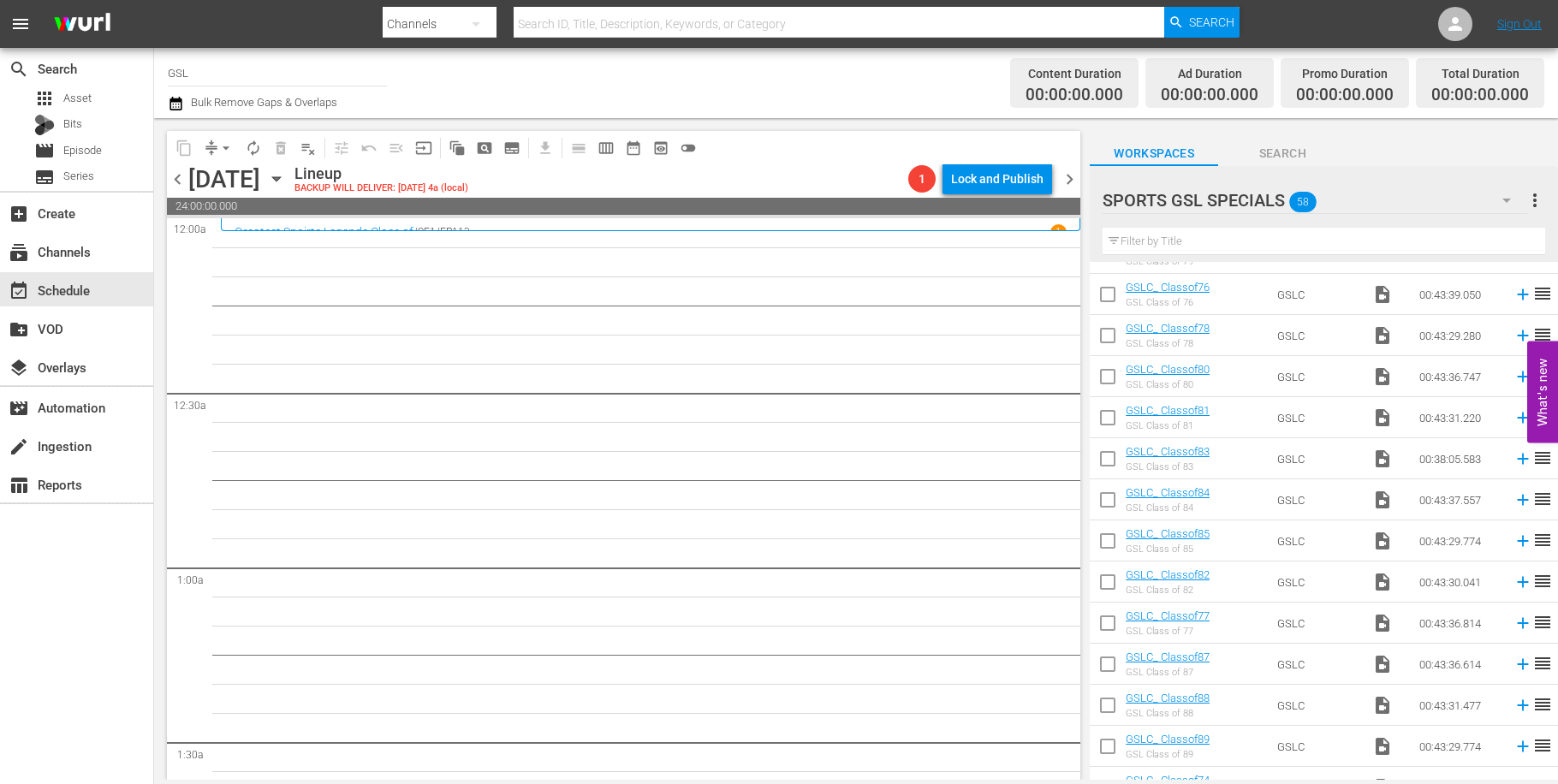
click at [1505, 203] on icon "button" at bounding box center [1506, 200] width 20 height 20
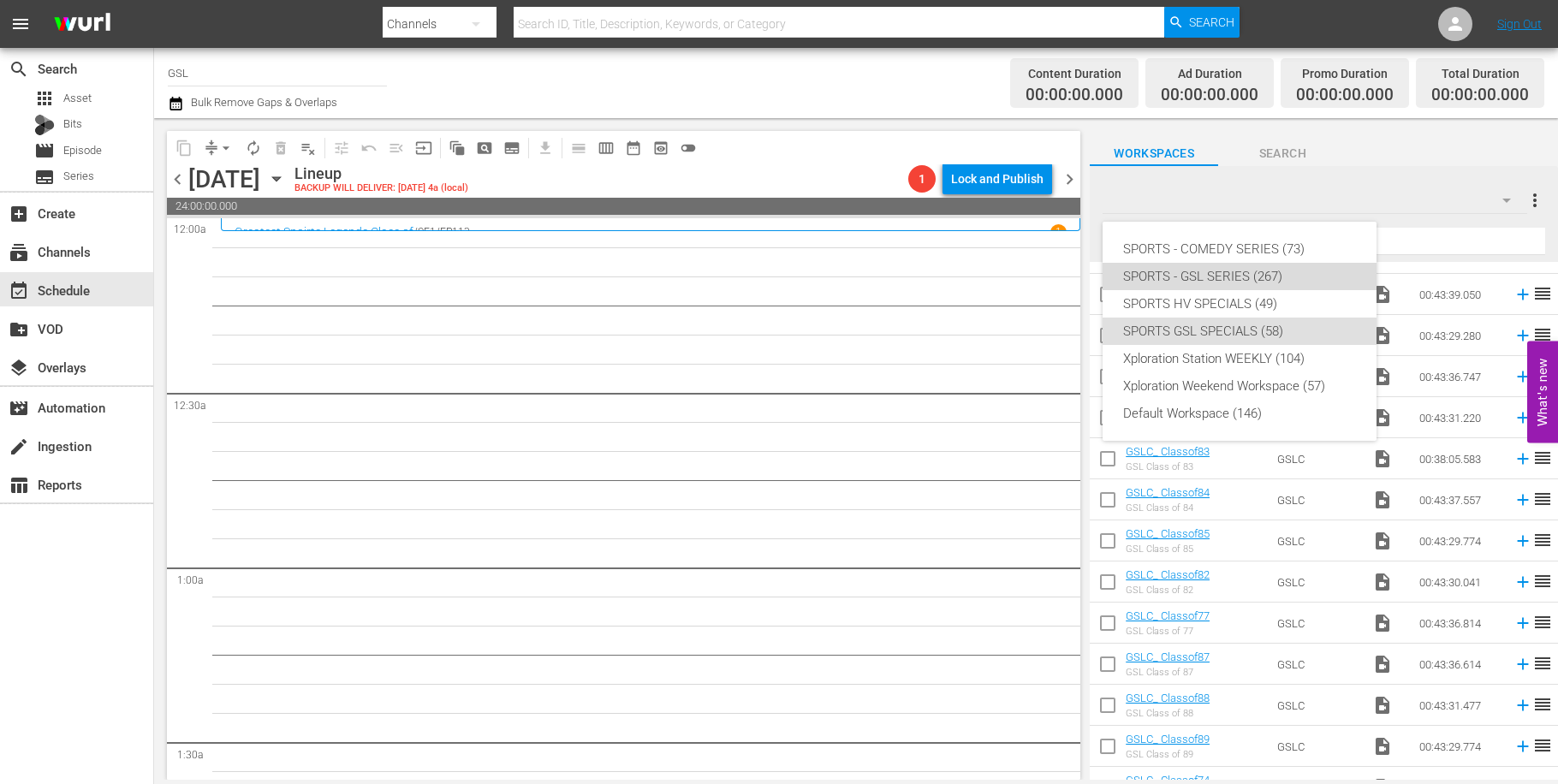
click at [1237, 283] on div "SPORTS - GSL SERIES (267)" at bounding box center [1239, 276] width 232 height 27
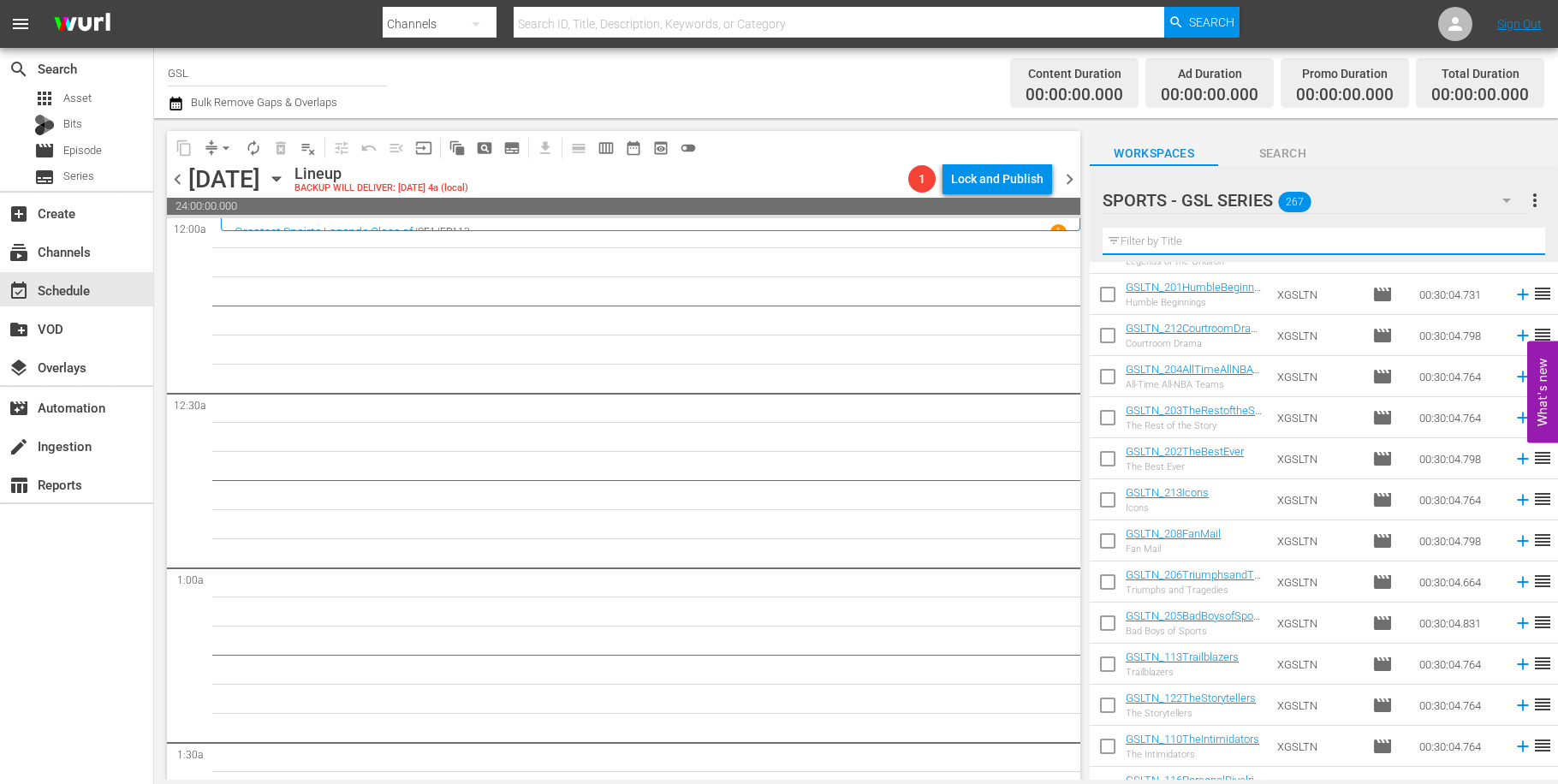
click at [1280, 244] on input "text" at bounding box center [1324, 241] width 443 height 27
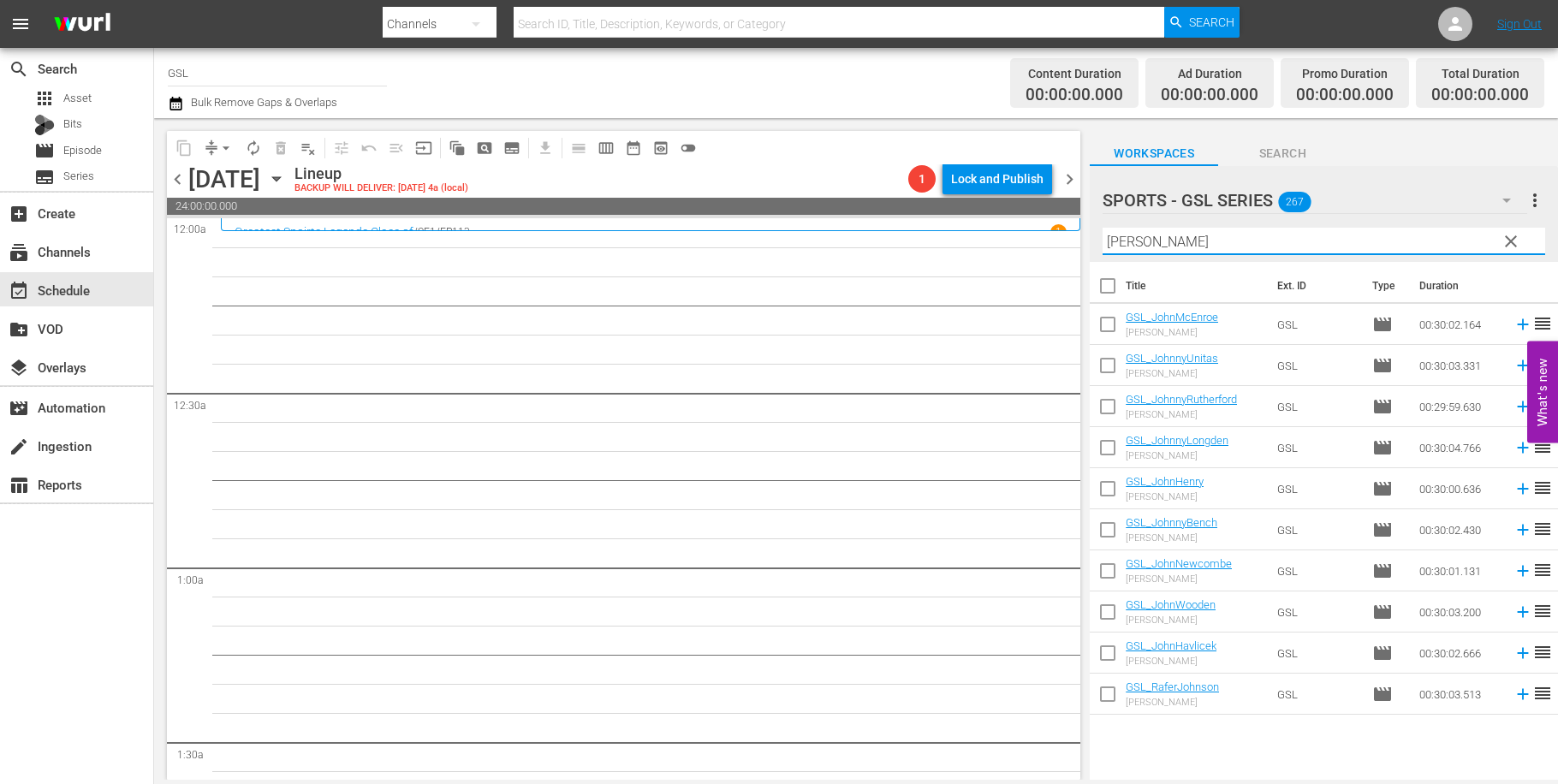
type input "[PERSON_NAME]"
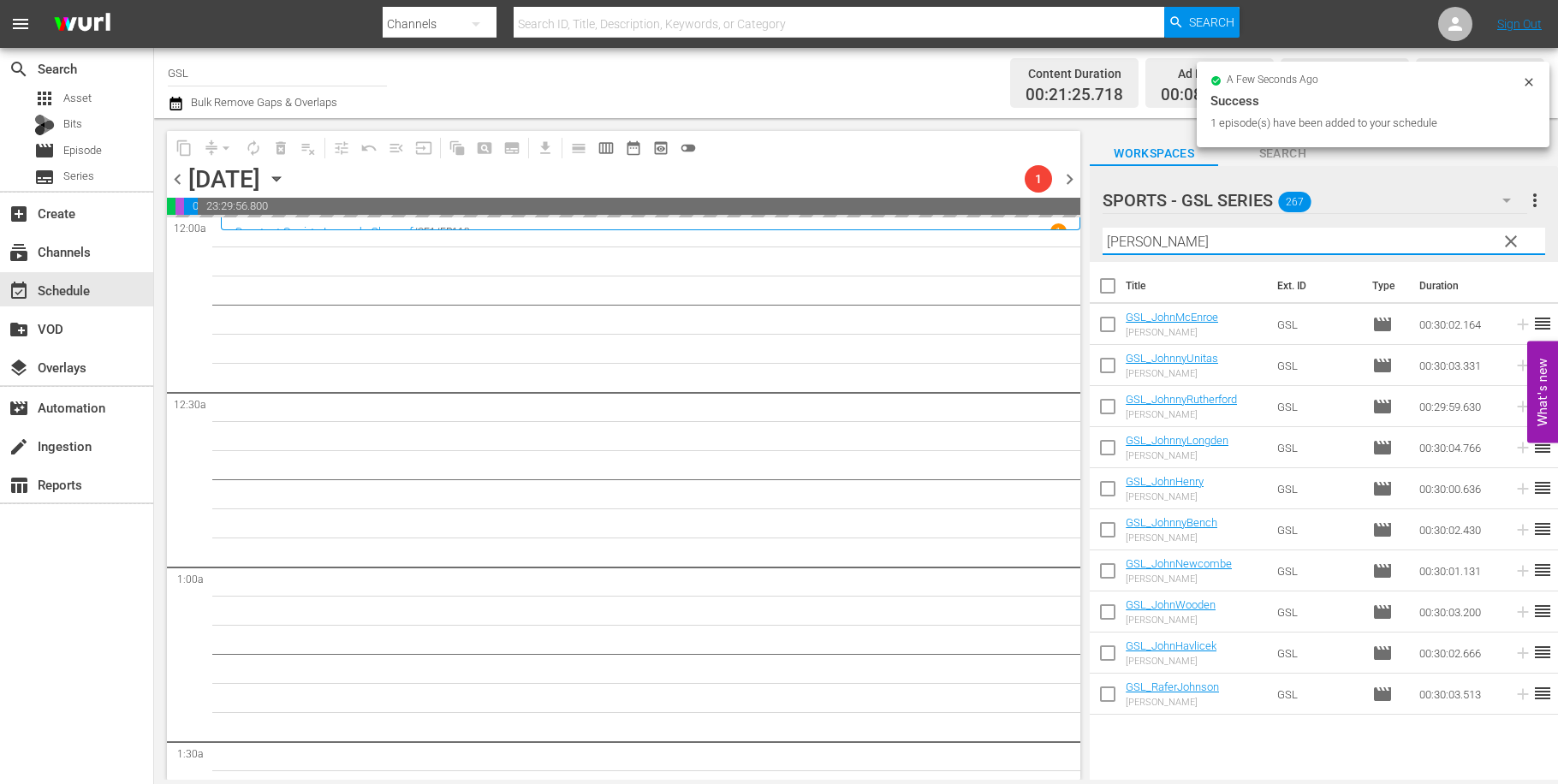
drag, startPoint x: 1228, startPoint y: 246, endPoint x: 982, endPoint y: 237, distance: 246.2
click at [1103, 237] on input "[PERSON_NAME]" at bounding box center [1324, 241] width 443 height 27
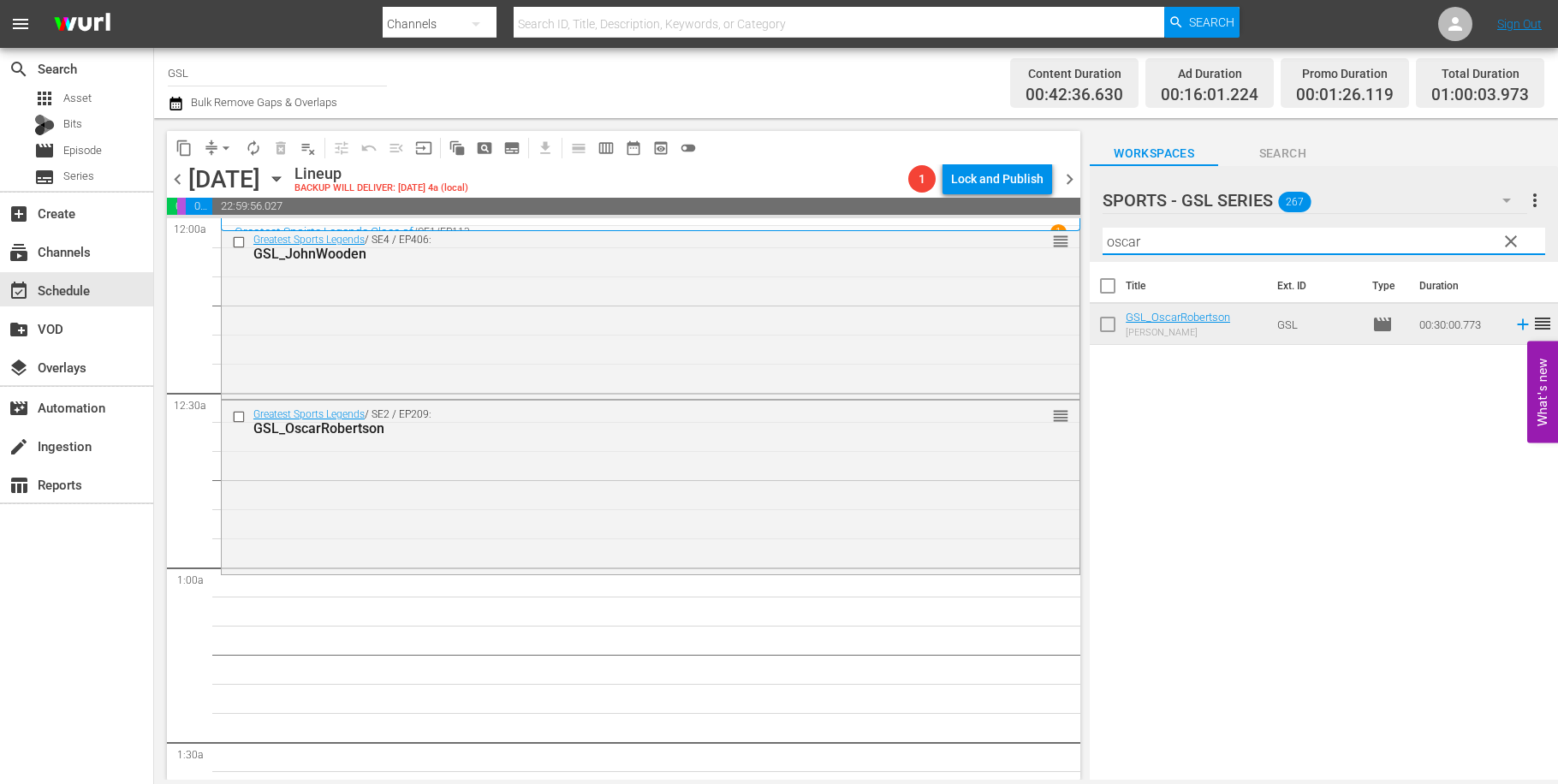
drag, startPoint x: 1154, startPoint y: 246, endPoint x: 1020, endPoint y: 234, distance: 134.5
click at [1103, 234] on input "oscar" at bounding box center [1324, 241] width 443 height 27
type input "calvin"
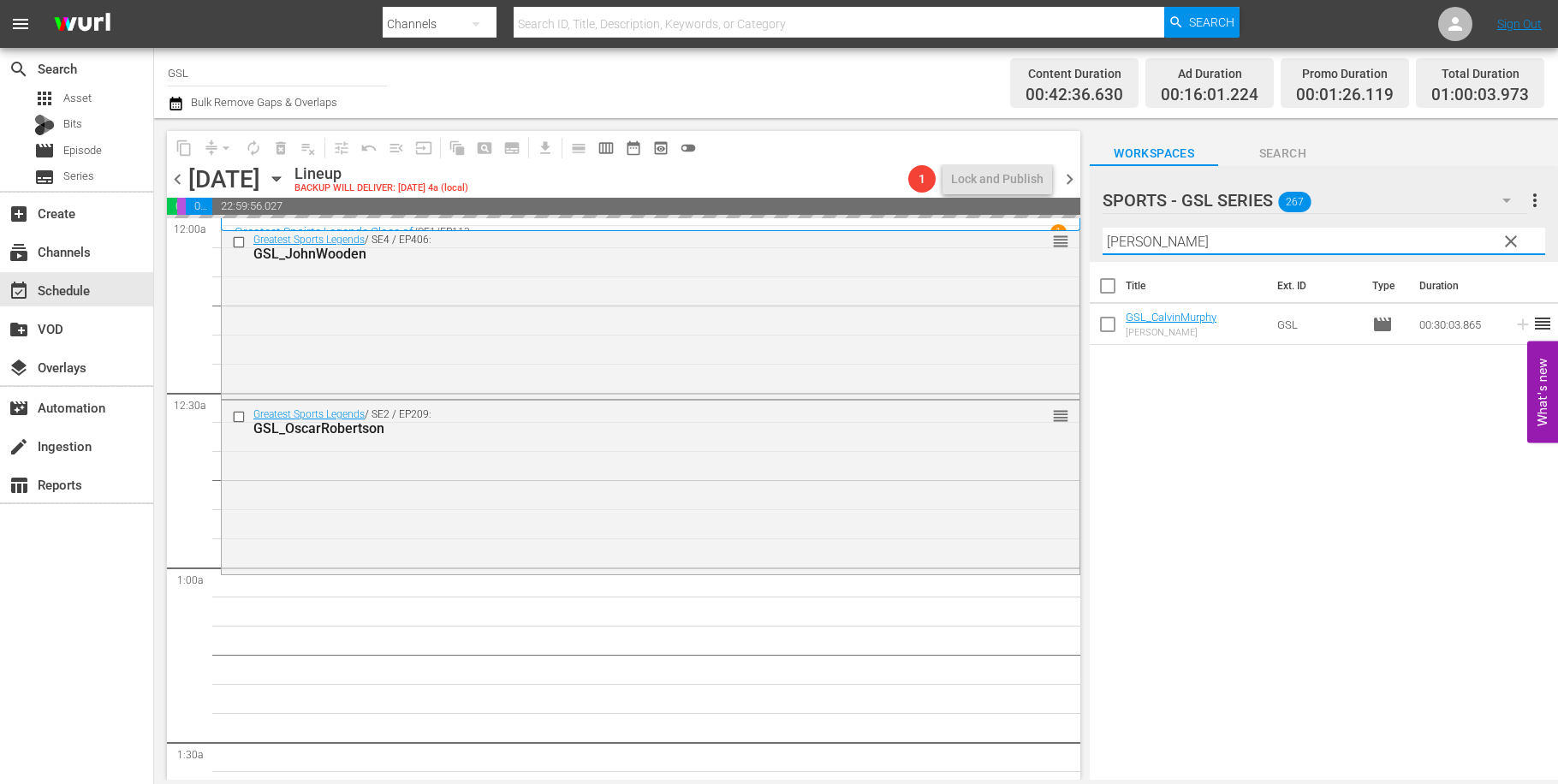
drag, startPoint x: 1185, startPoint y: 248, endPoint x: 1004, endPoint y: 202, distance: 186.8
click at [1103, 232] on input "calvin" at bounding box center [1324, 241] width 443 height 27
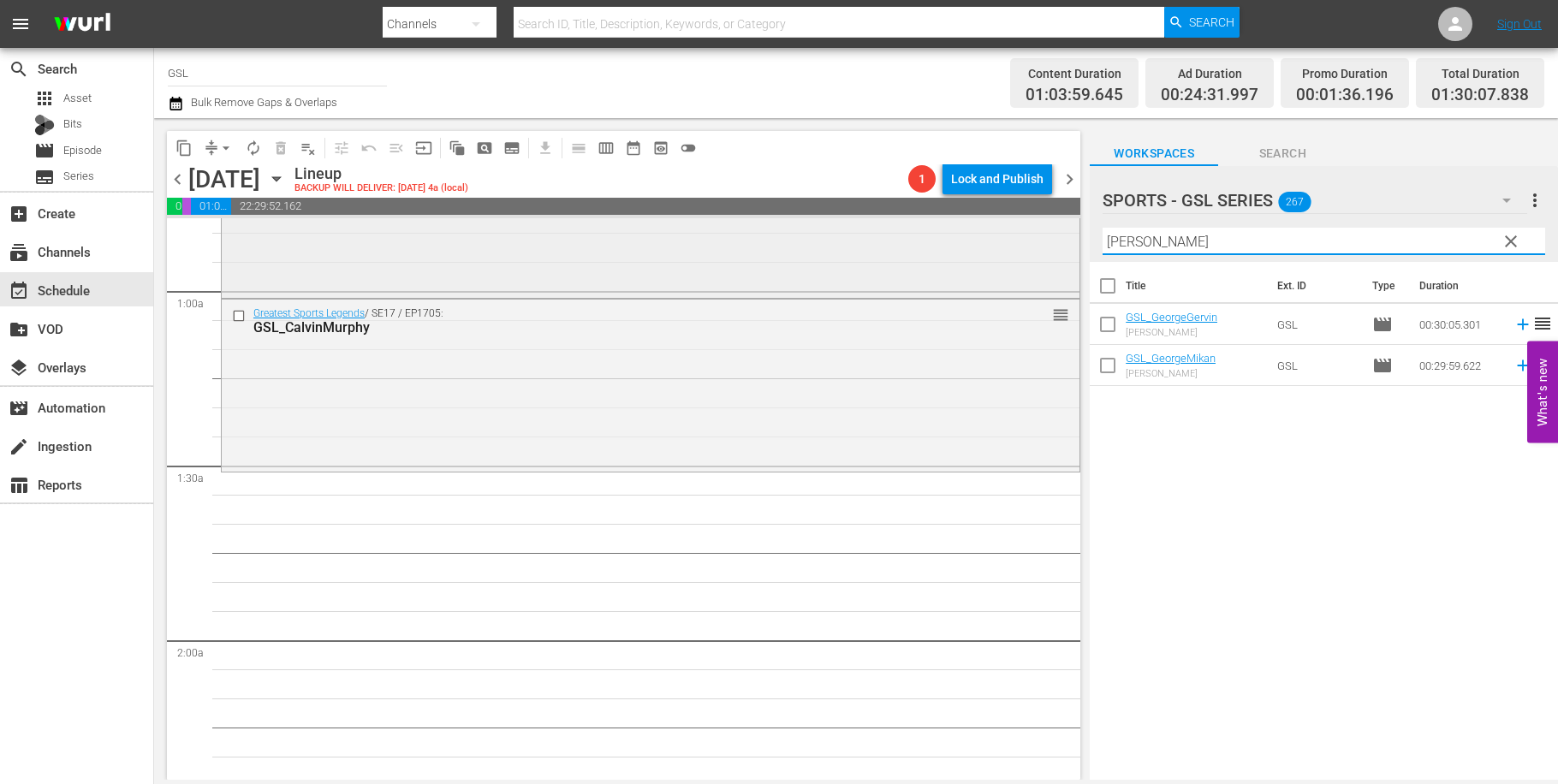
scroll to position [226, 0]
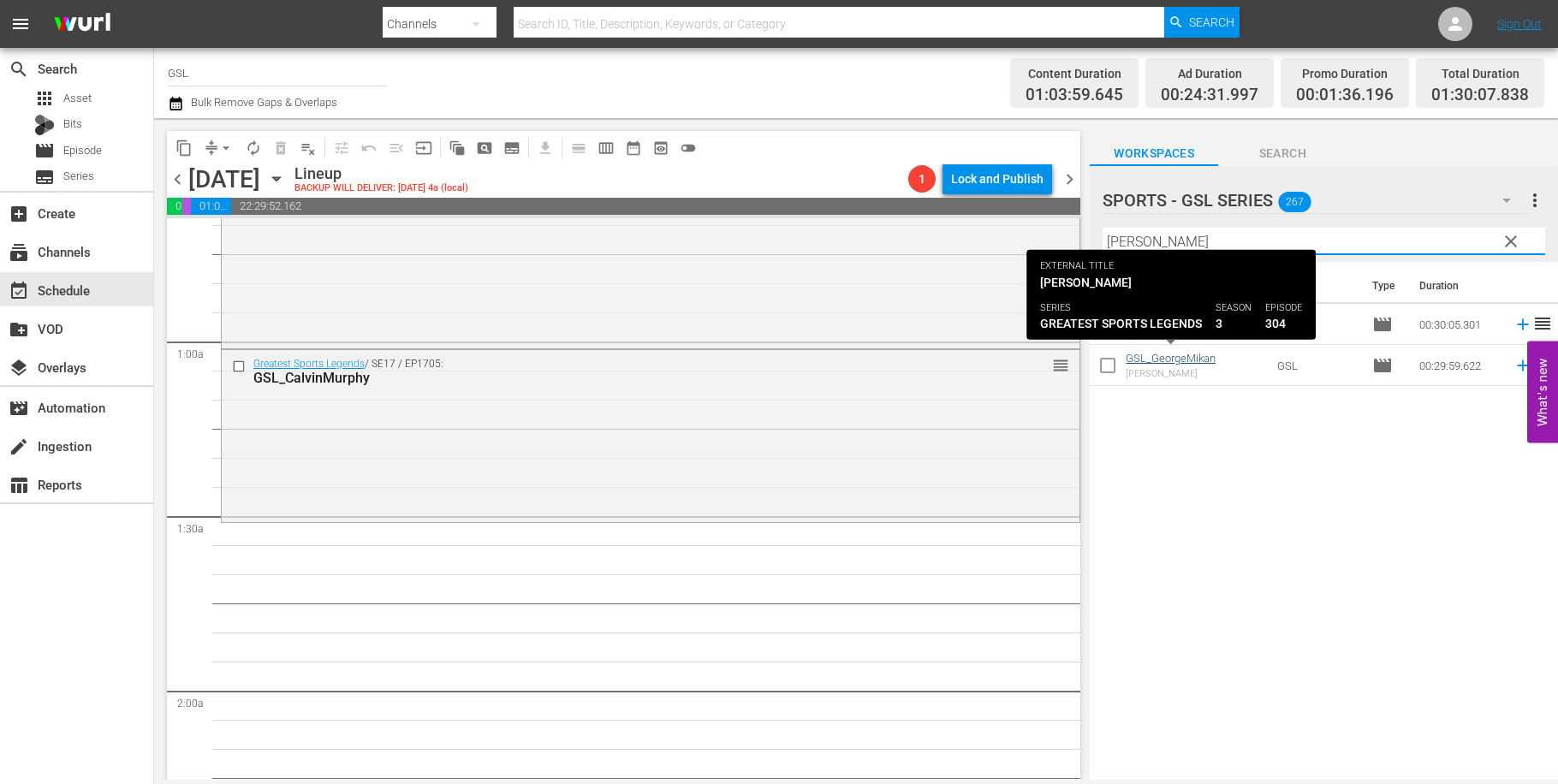
type input "george"
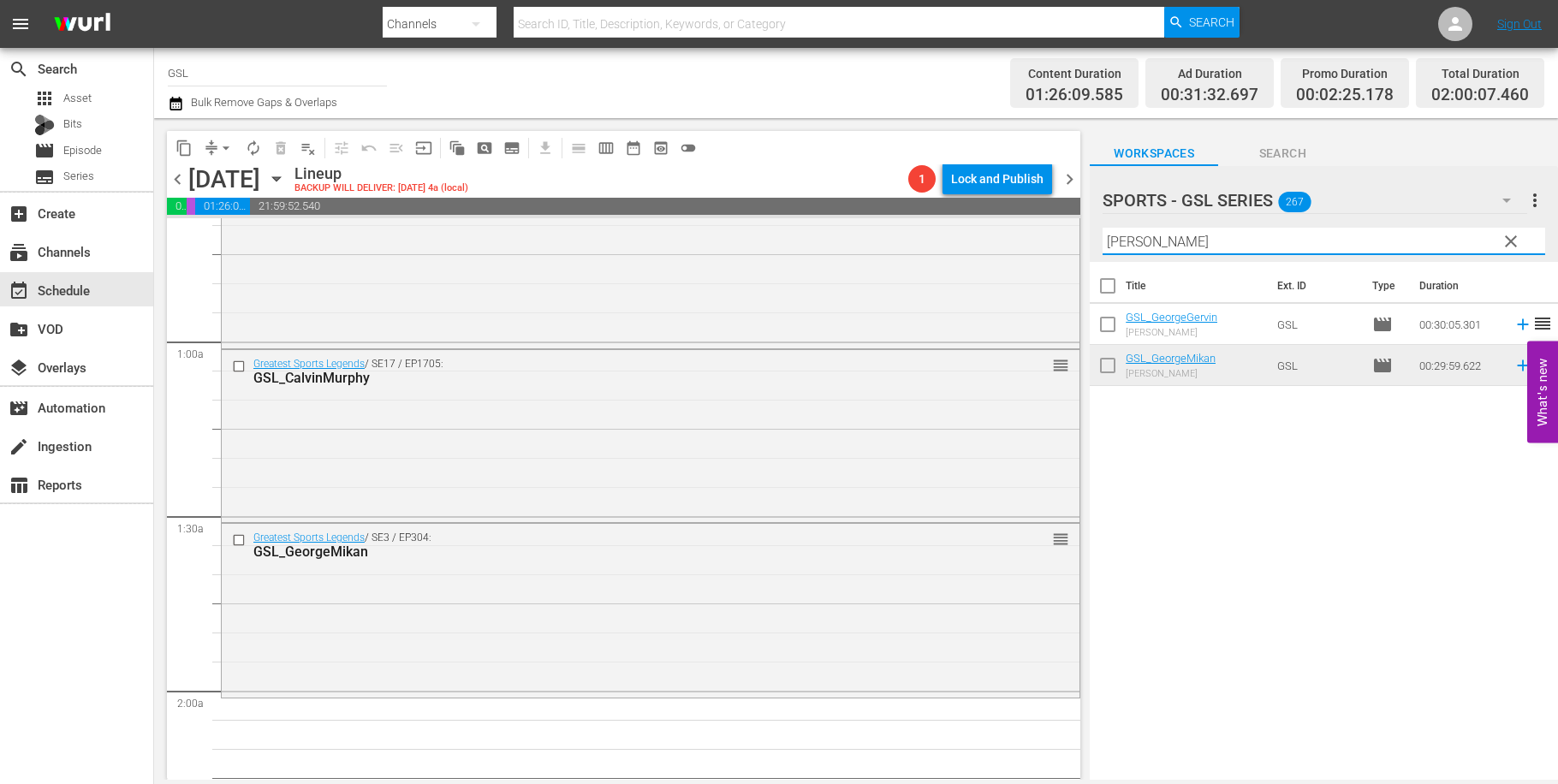
drag, startPoint x: 1178, startPoint y: 239, endPoint x: 1068, endPoint y: 232, distance: 110.2
click at [1103, 232] on input "george" at bounding box center [1324, 241] width 443 height 27
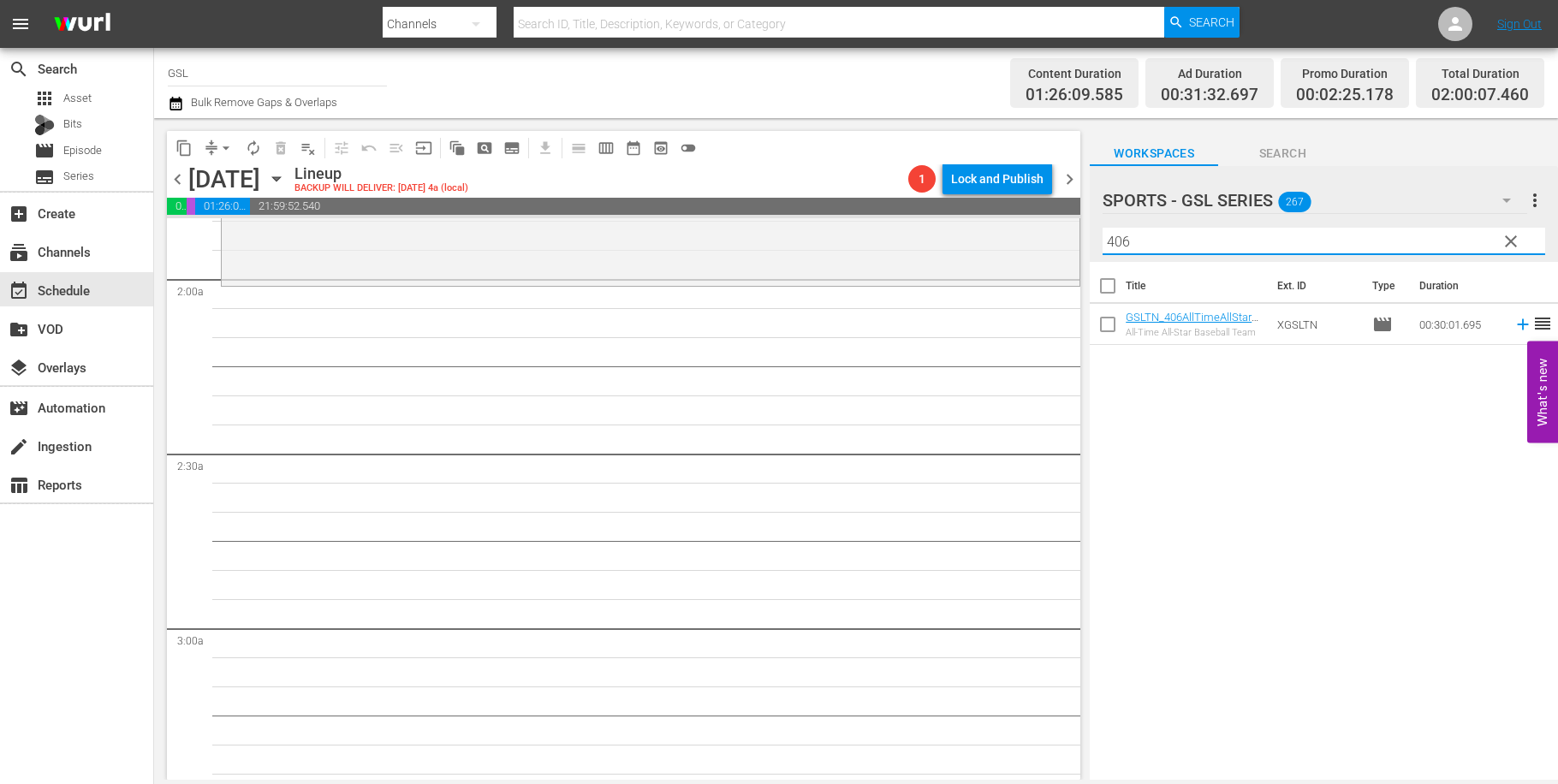
scroll to position [664, 0]
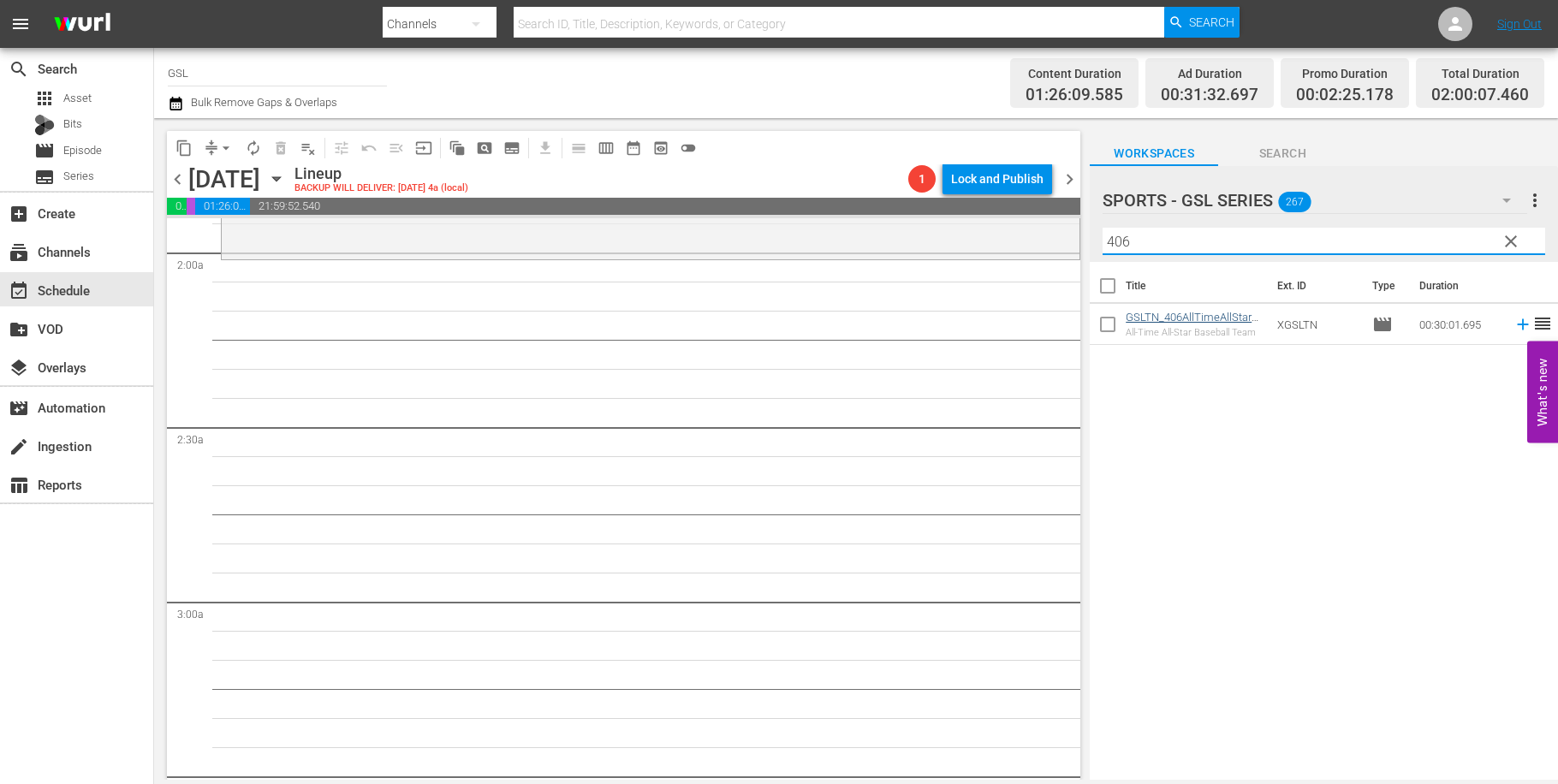
type input "406"
drag, startPoint x: 1176, startPoint y: 247, endPoint x: 1067, endPoint y: 230, distance: 110.3
click at [1103, 230] on input "406" at bounding box center [1324, 241] width 443 height 27
type input "207"
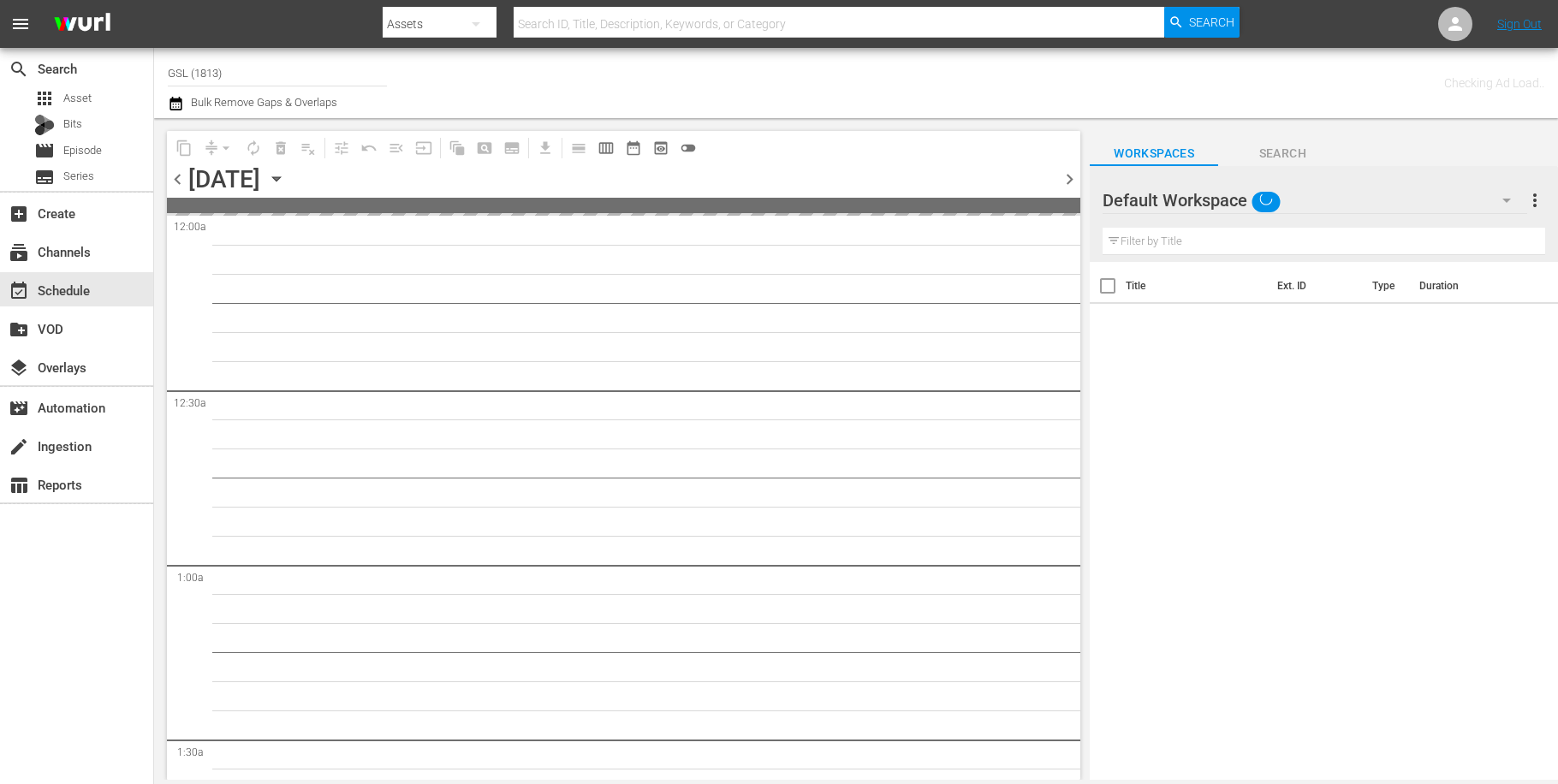
click at [1511, 202] on icon "button" at bounding box center [1506, 200] width 20 height 20
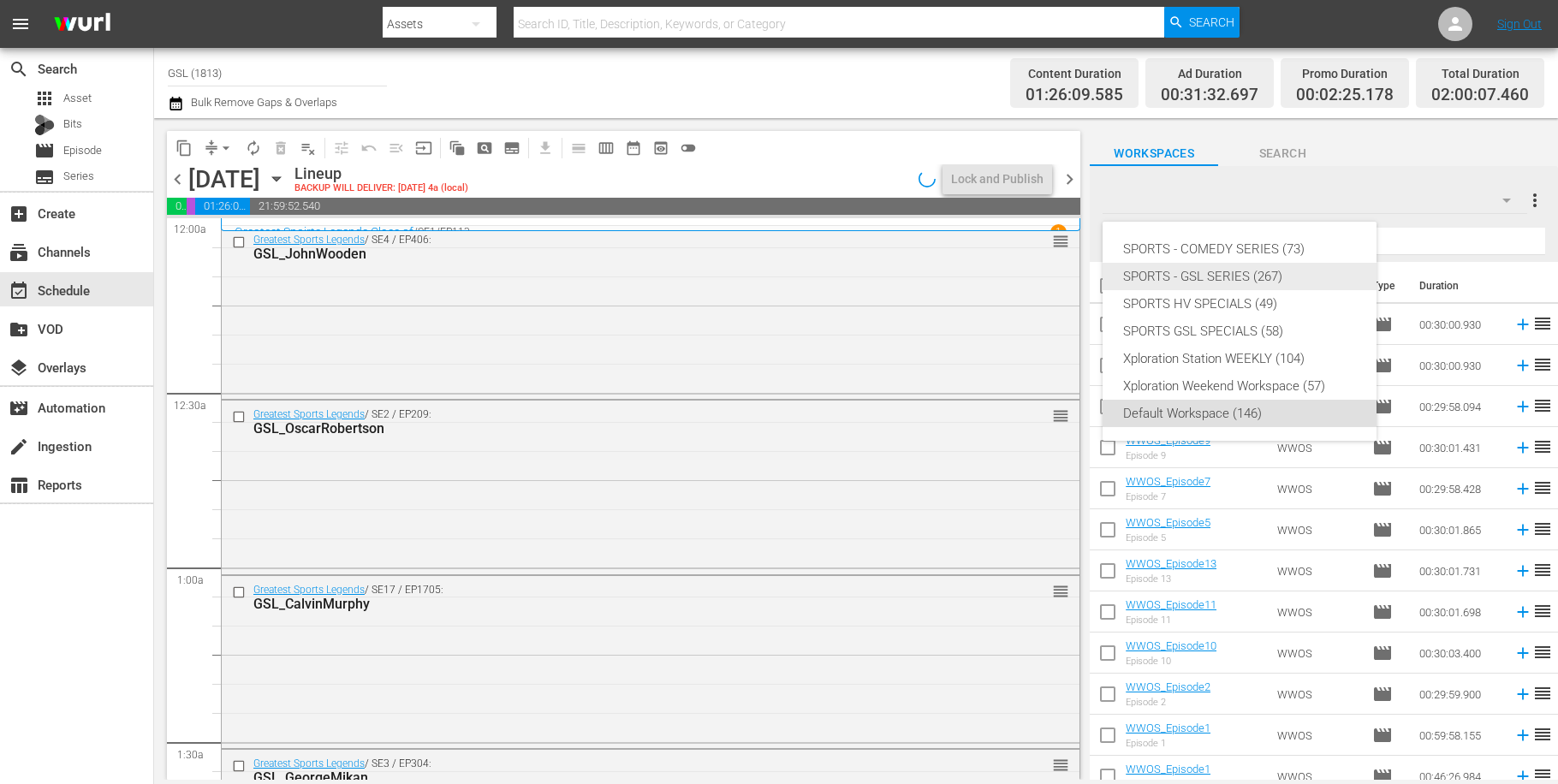
click at [1285, 278] on div "SPORTS - GSL SERIES (267)" at bounding box center [1239, 276] width 232 height 27
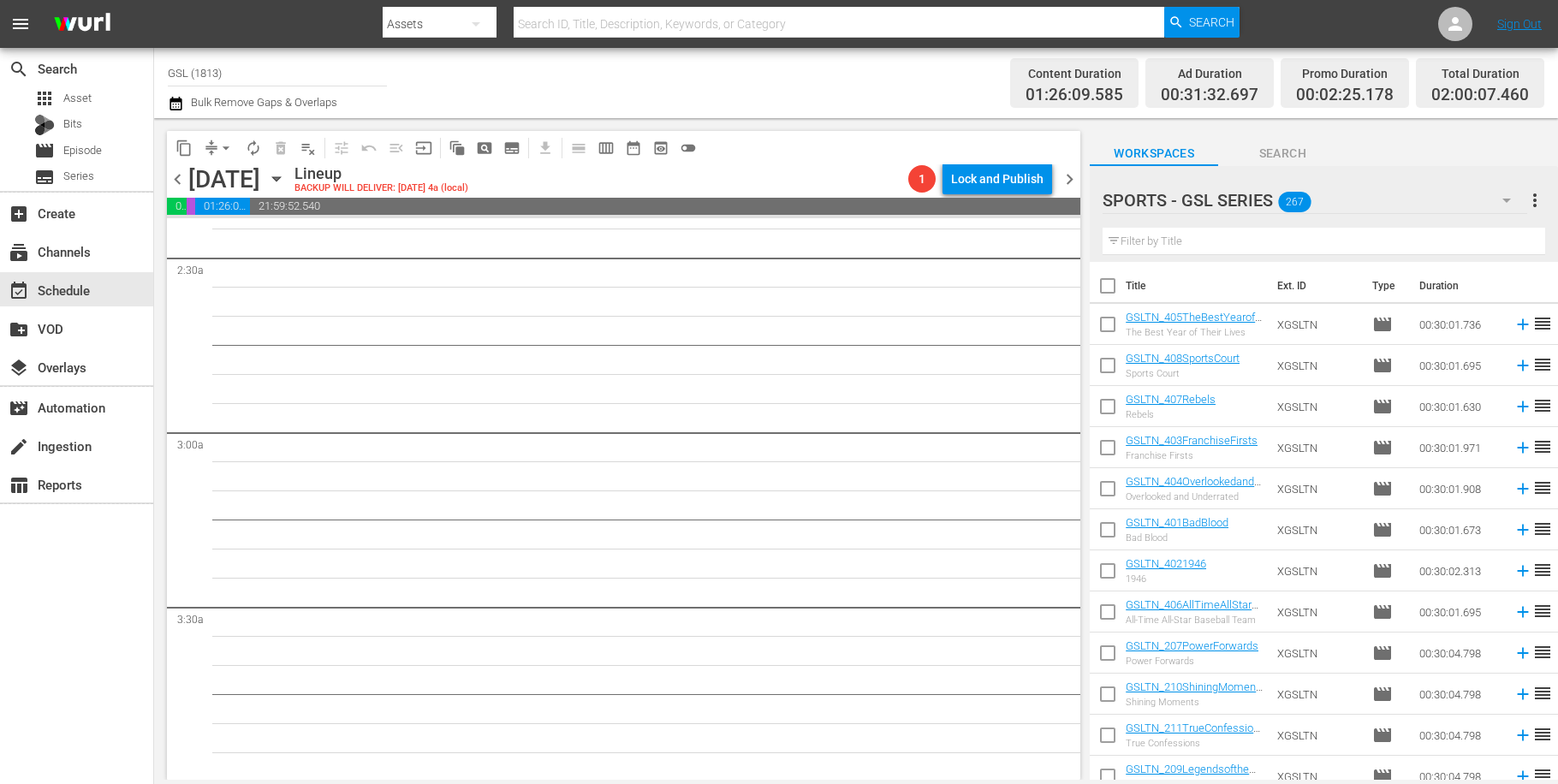
scroll to position [480, 0]
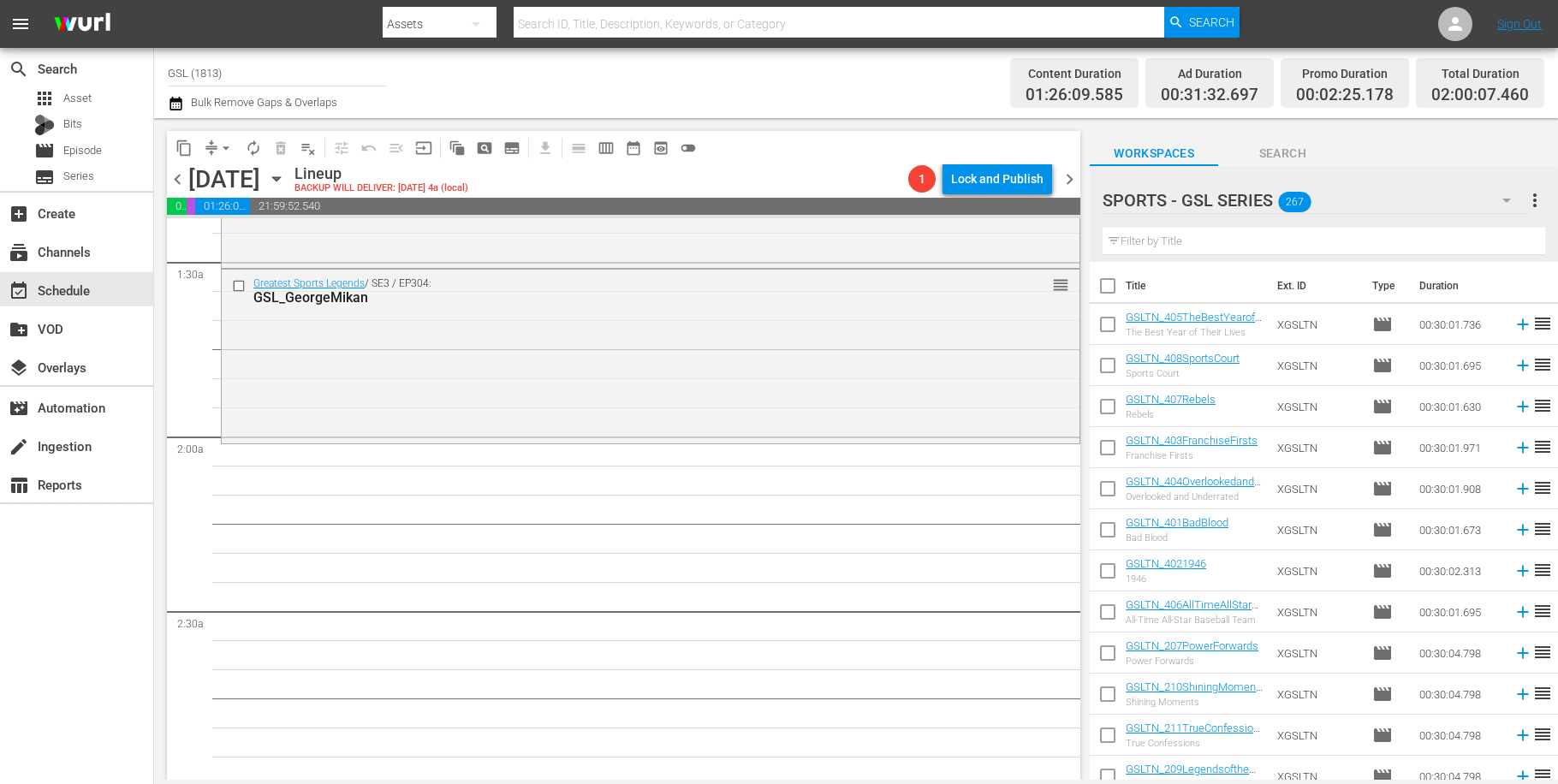
click at [1233, 233] on input "text" at bounding box center [1324, 241] width 443 height 27
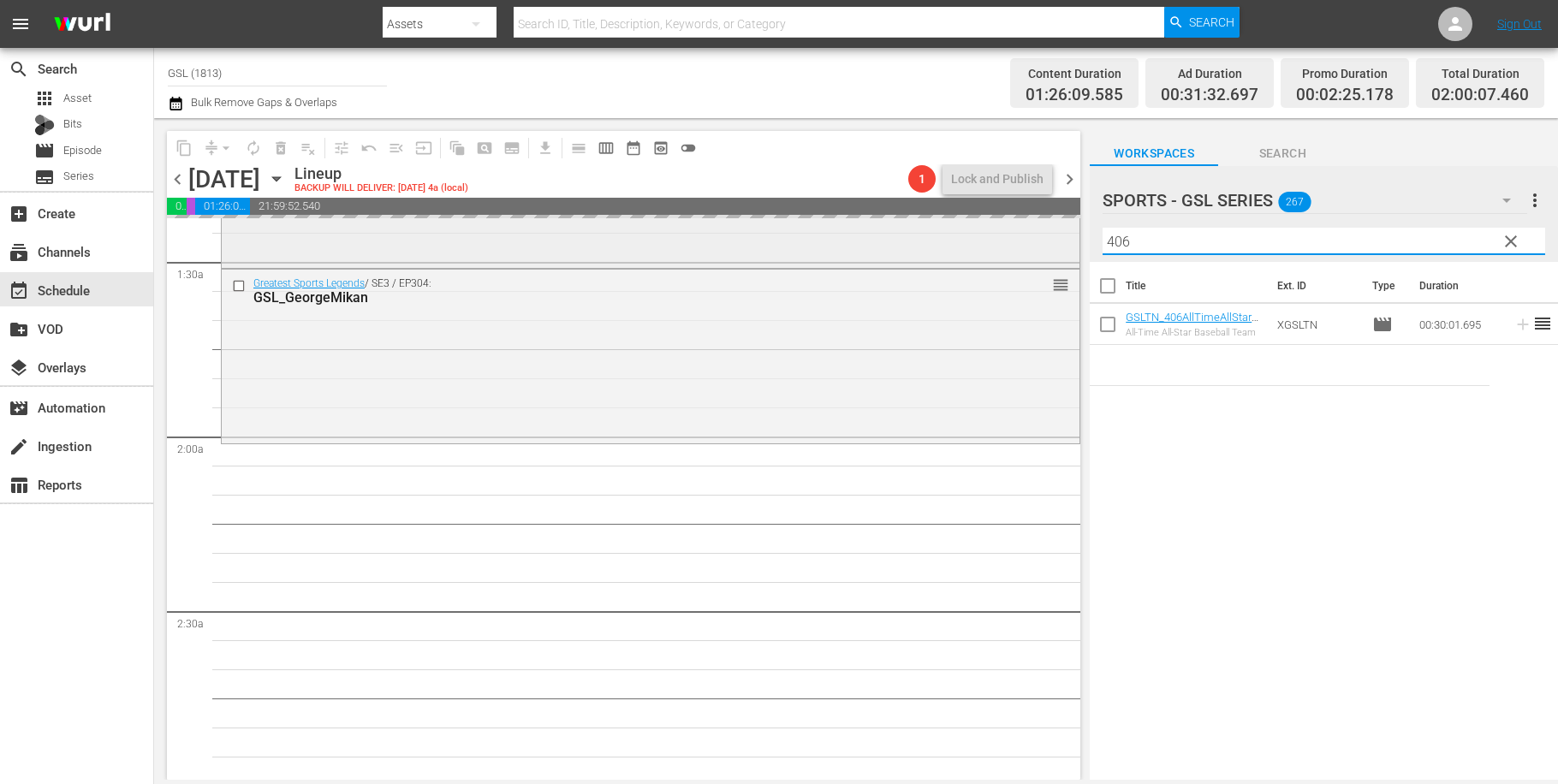
drag, startPoint x: 1163, startPoint y: 248, endPoint x: 1047, endPoint y: 225, distance: 118.3
click at [1103, 240] on input "406" at bounding box center [1324, 241] width 443 height 27
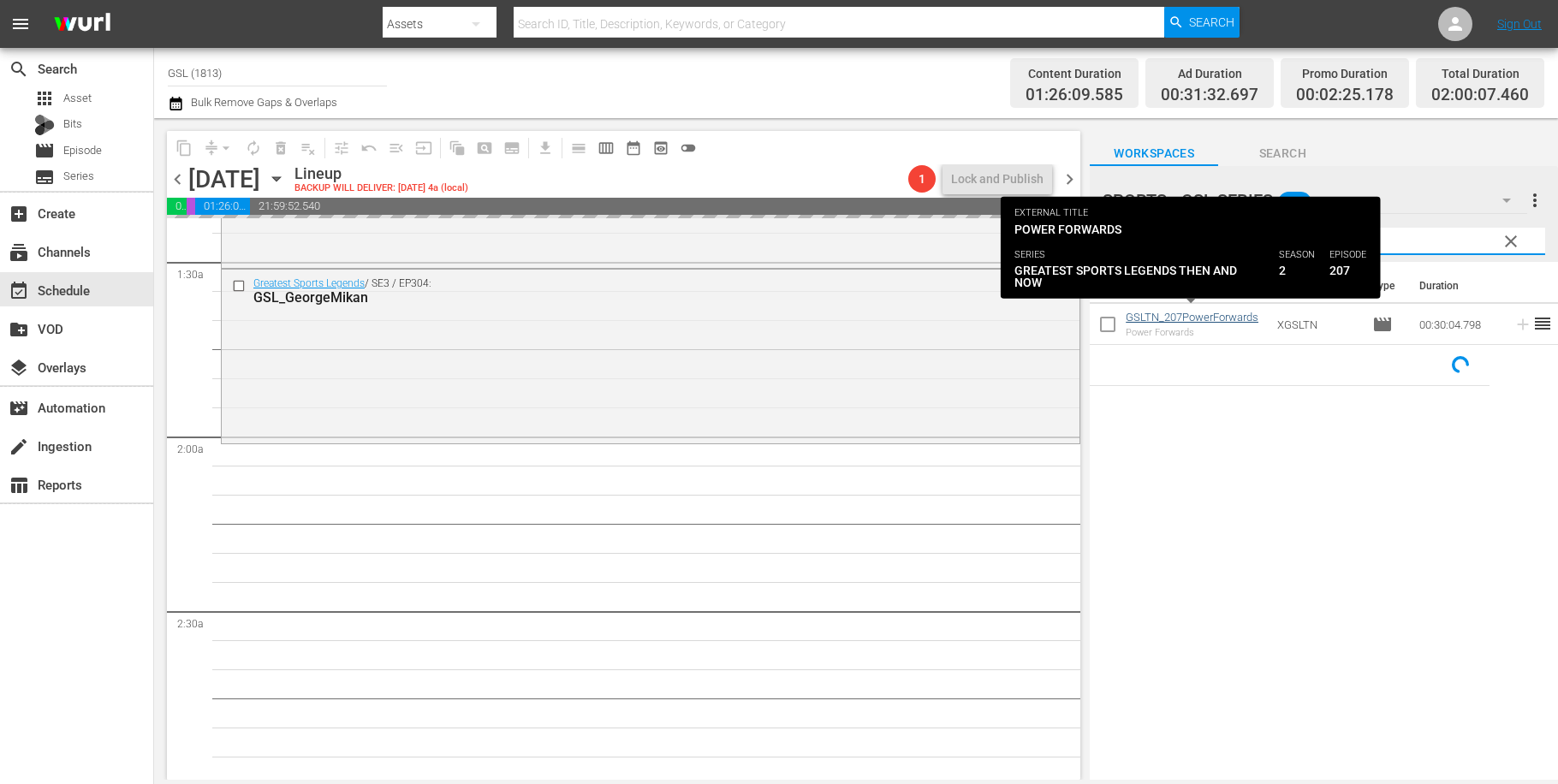
type input "207"
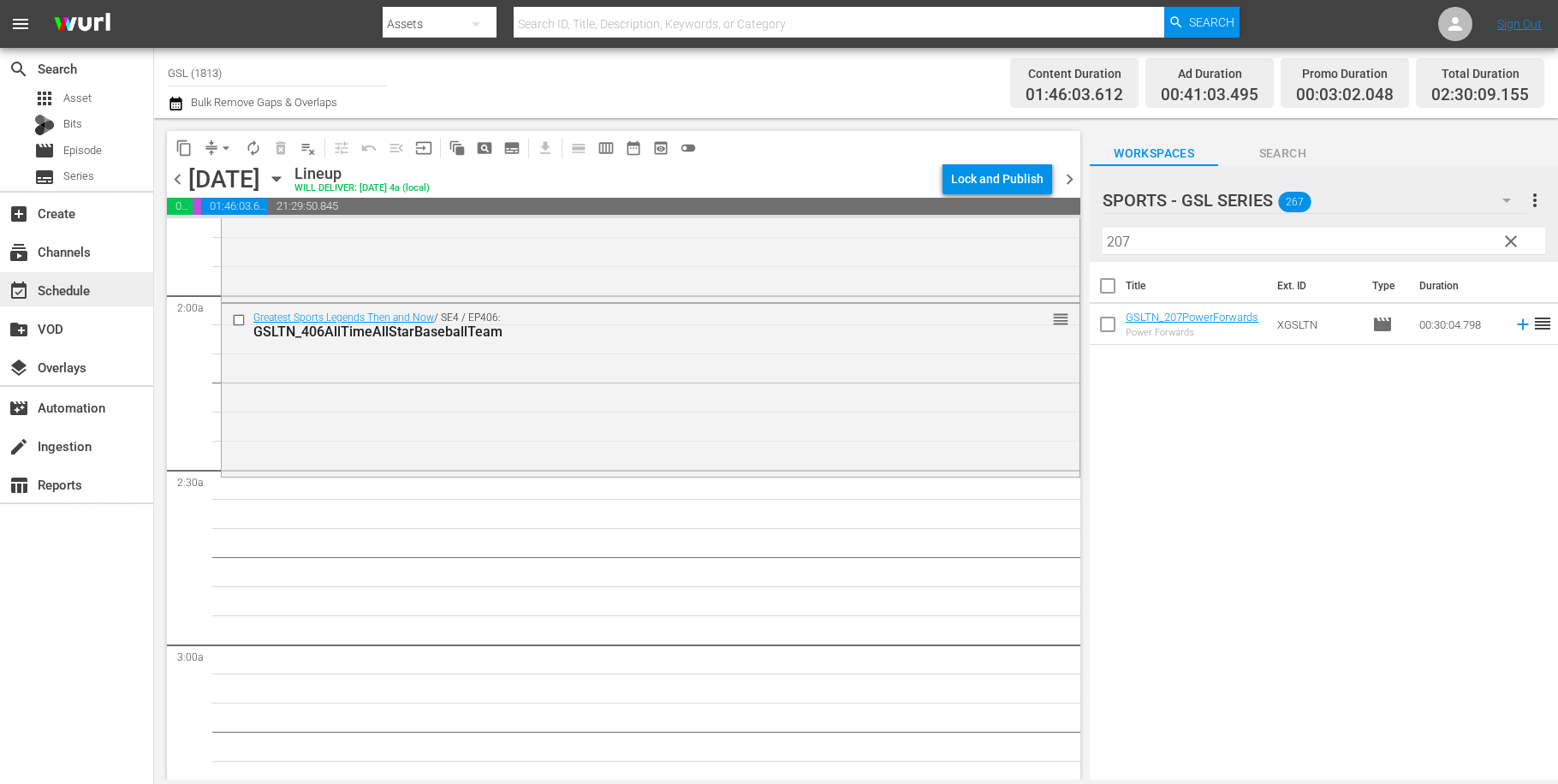
scroll to position [635, 0]
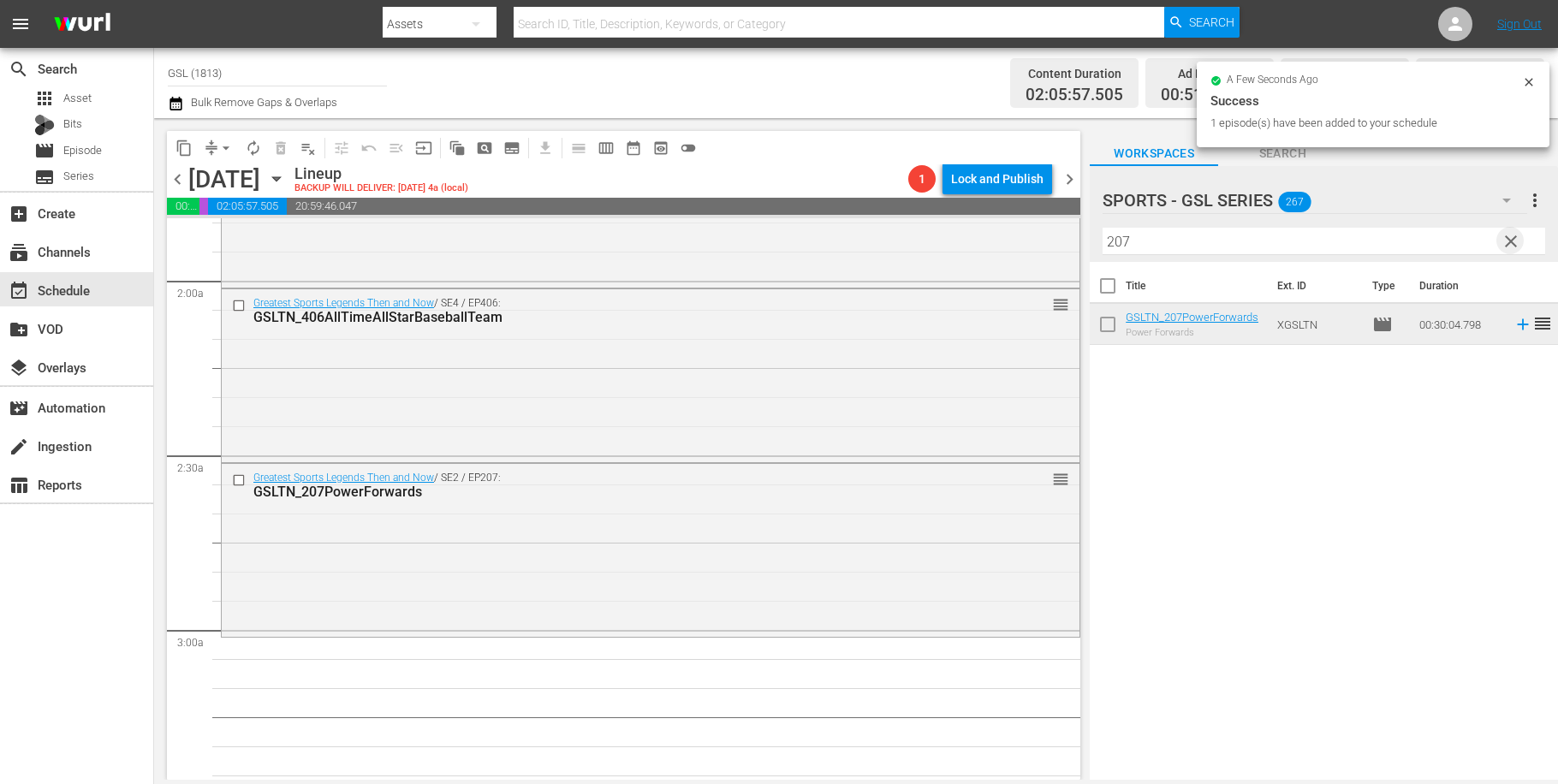
click at [1515, 240] on span "clear" at bounding box center [1511, 241] width 20 height 20
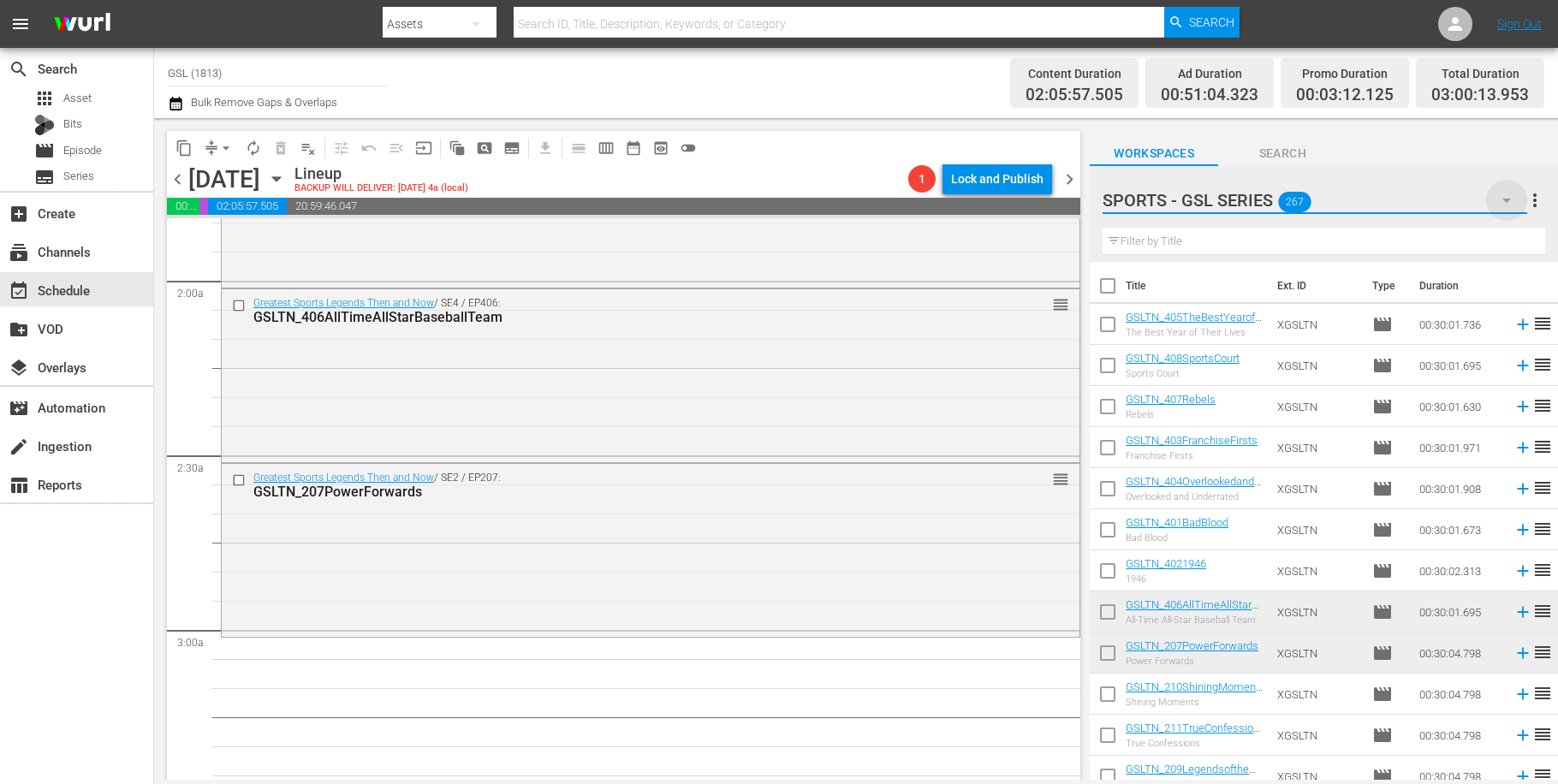
click at [1505, 200] on icon "button" at bounding box center [1507, 201] width 9 height 4
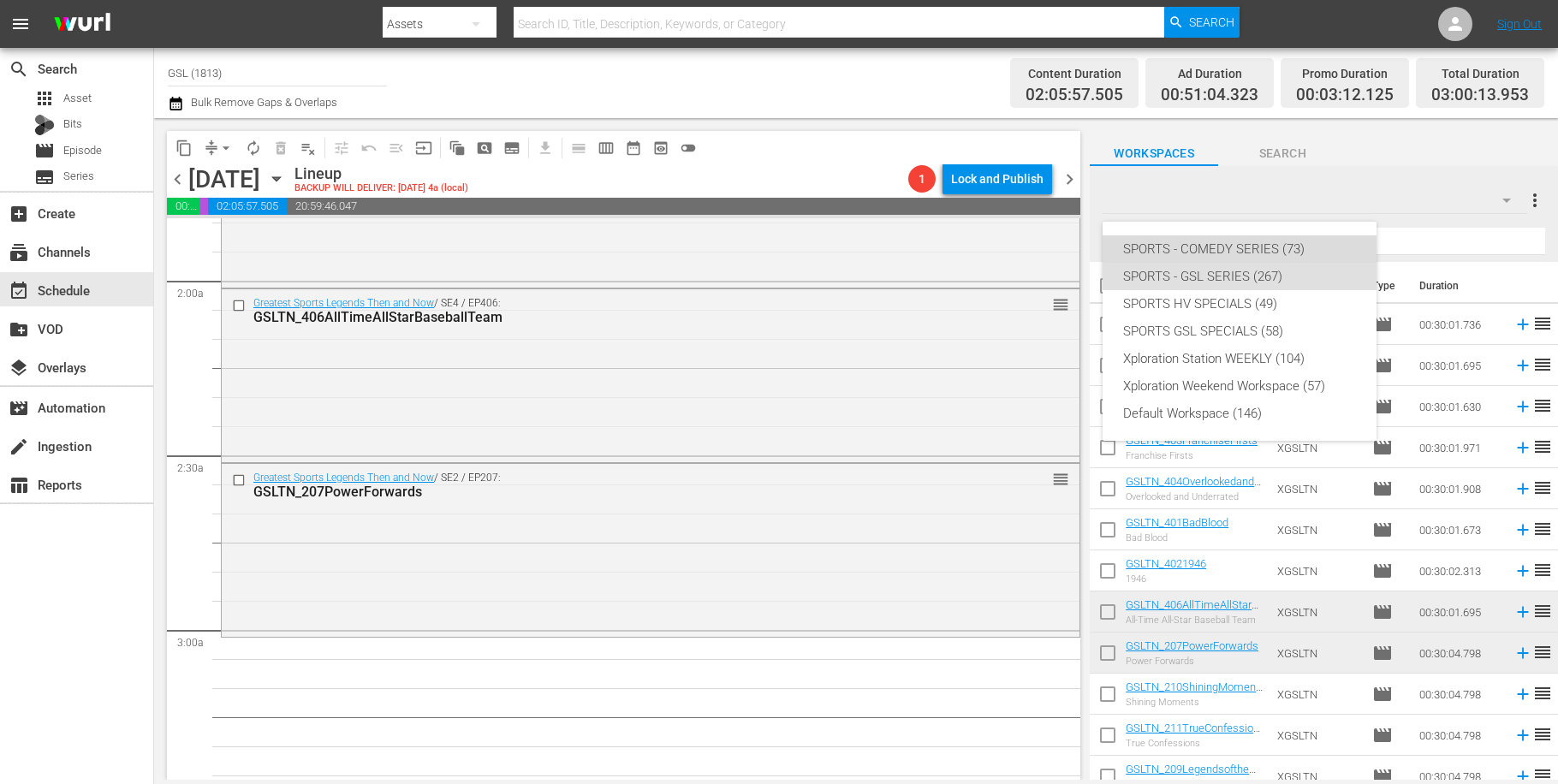
click at [1252, 244] on div "SPORTS - COMEDY SERIES (73)" at bounding box center [1239, 249] width 232 height 27
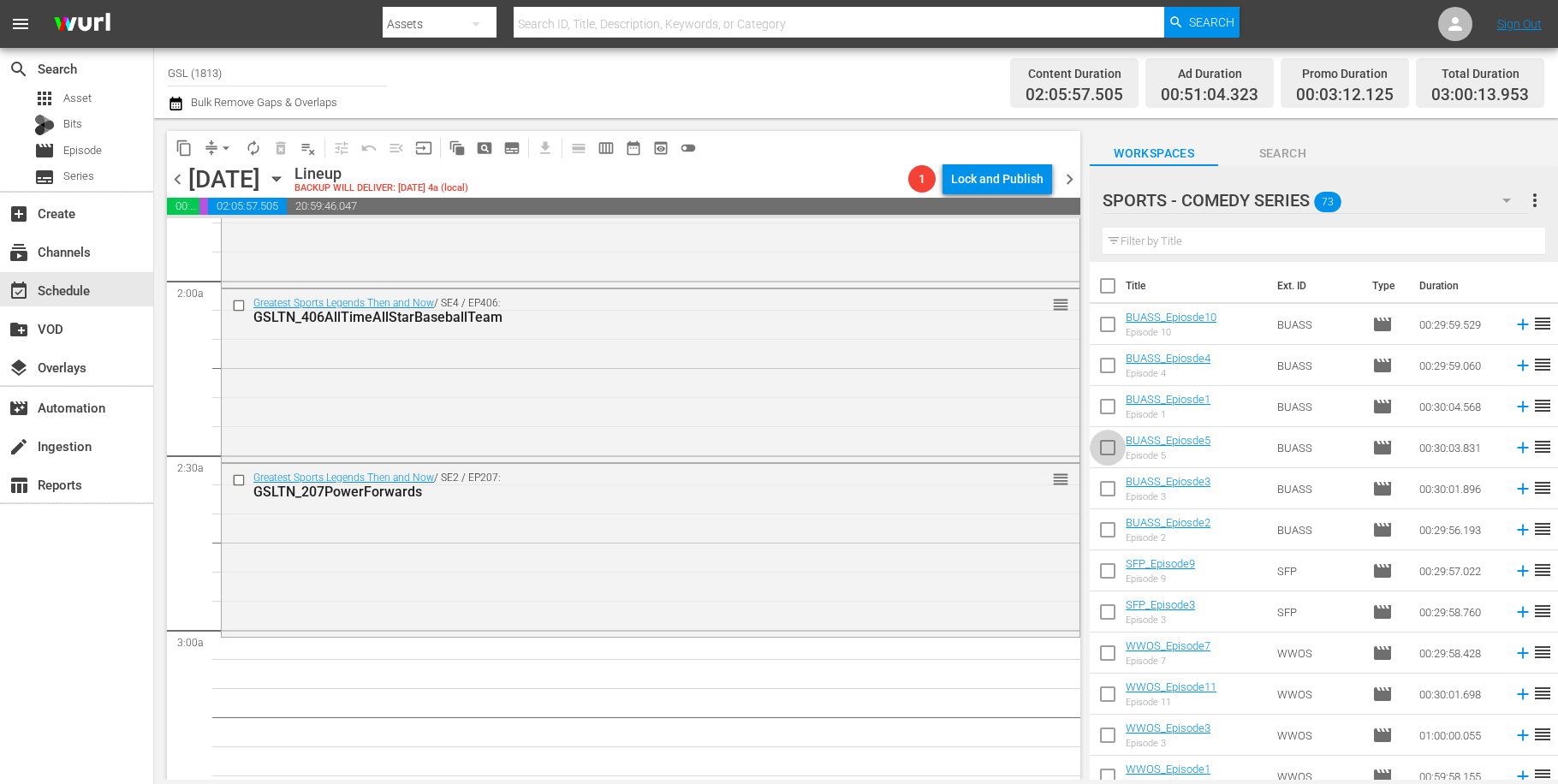
click at [1106, 442] on input "checkbox" at bounding box center [1107, 450] width 36 height 36
checkbox input "true"
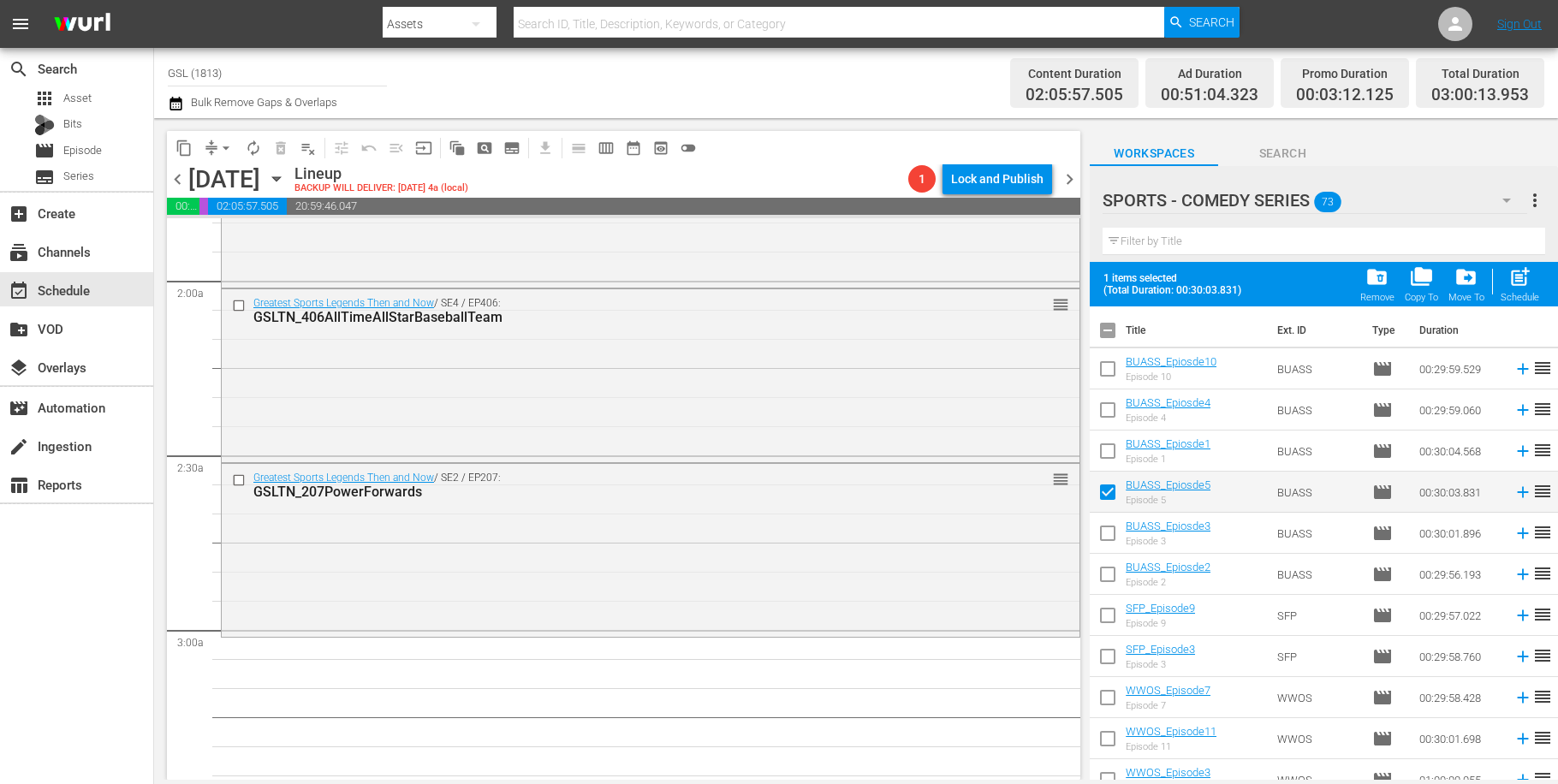
scroll to position [42, 0]
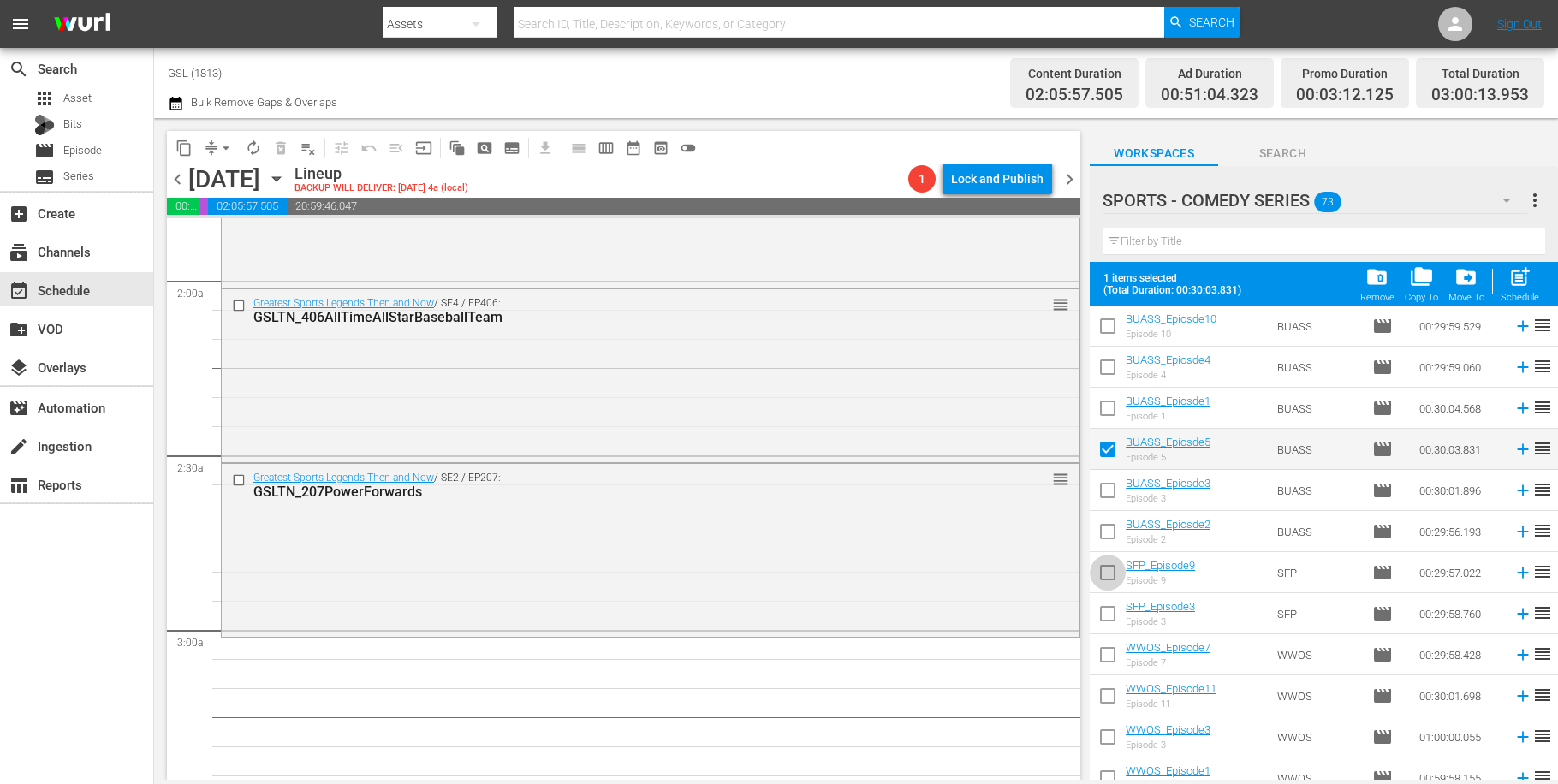
click at [1105, 572] on input "checkbox" at bounding box center [1107, 576] width 36 height 36
checkbox input "true"
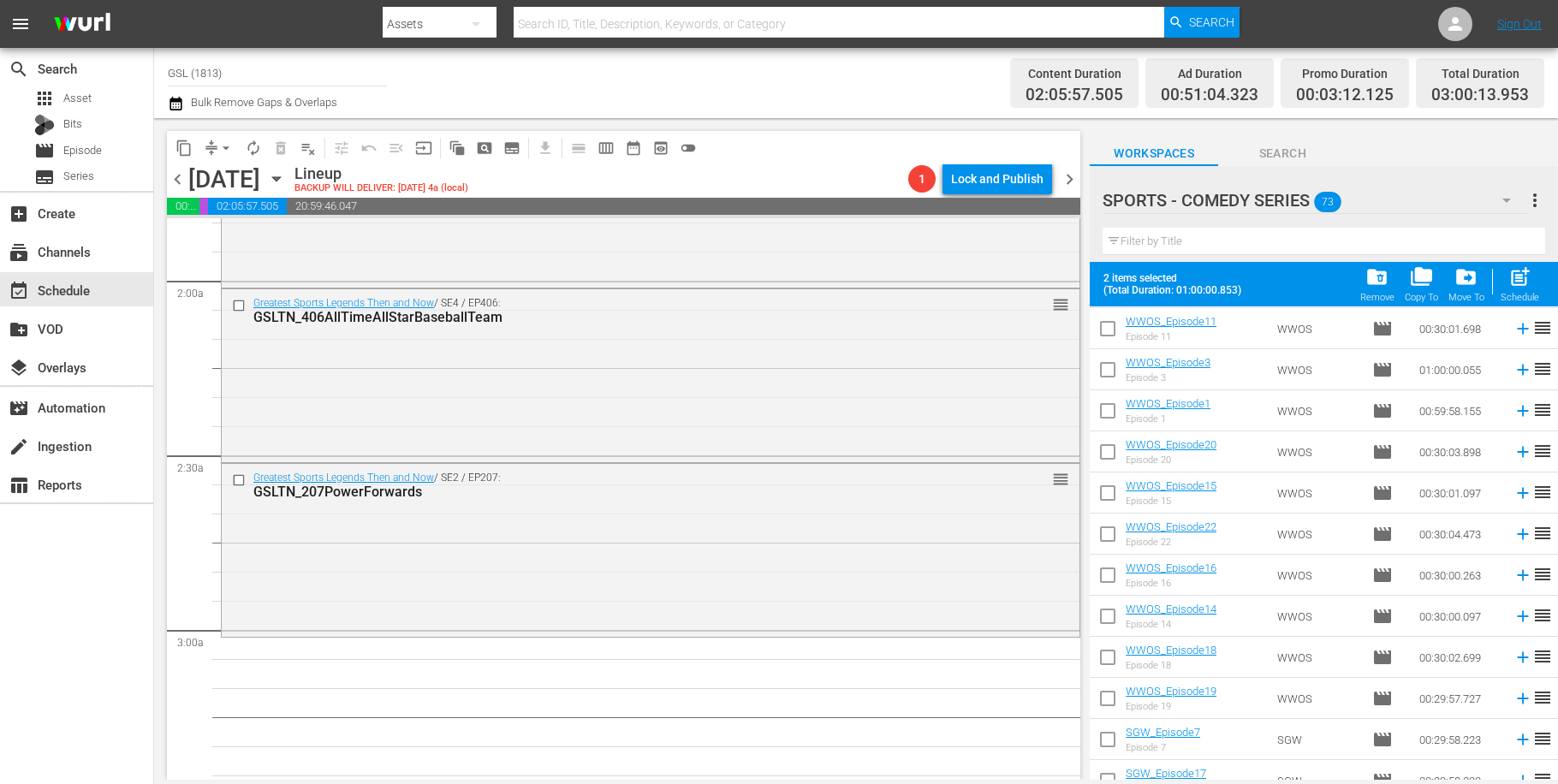
scroll to position [438, 0]
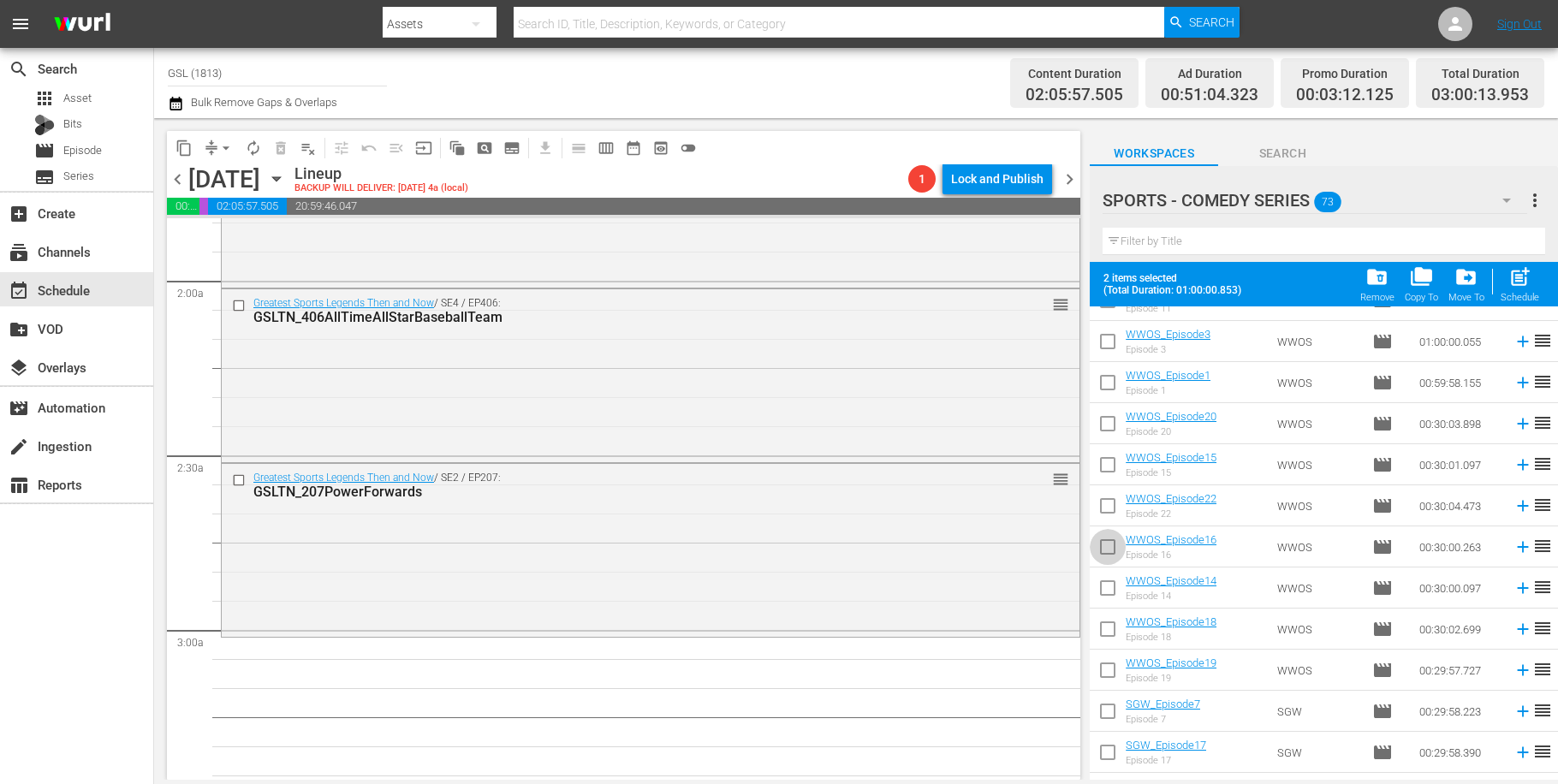
click at [1116, 538] on input "checkbox" at bounding box center [1107, 550] width 36 height 36
checkbox input "true"
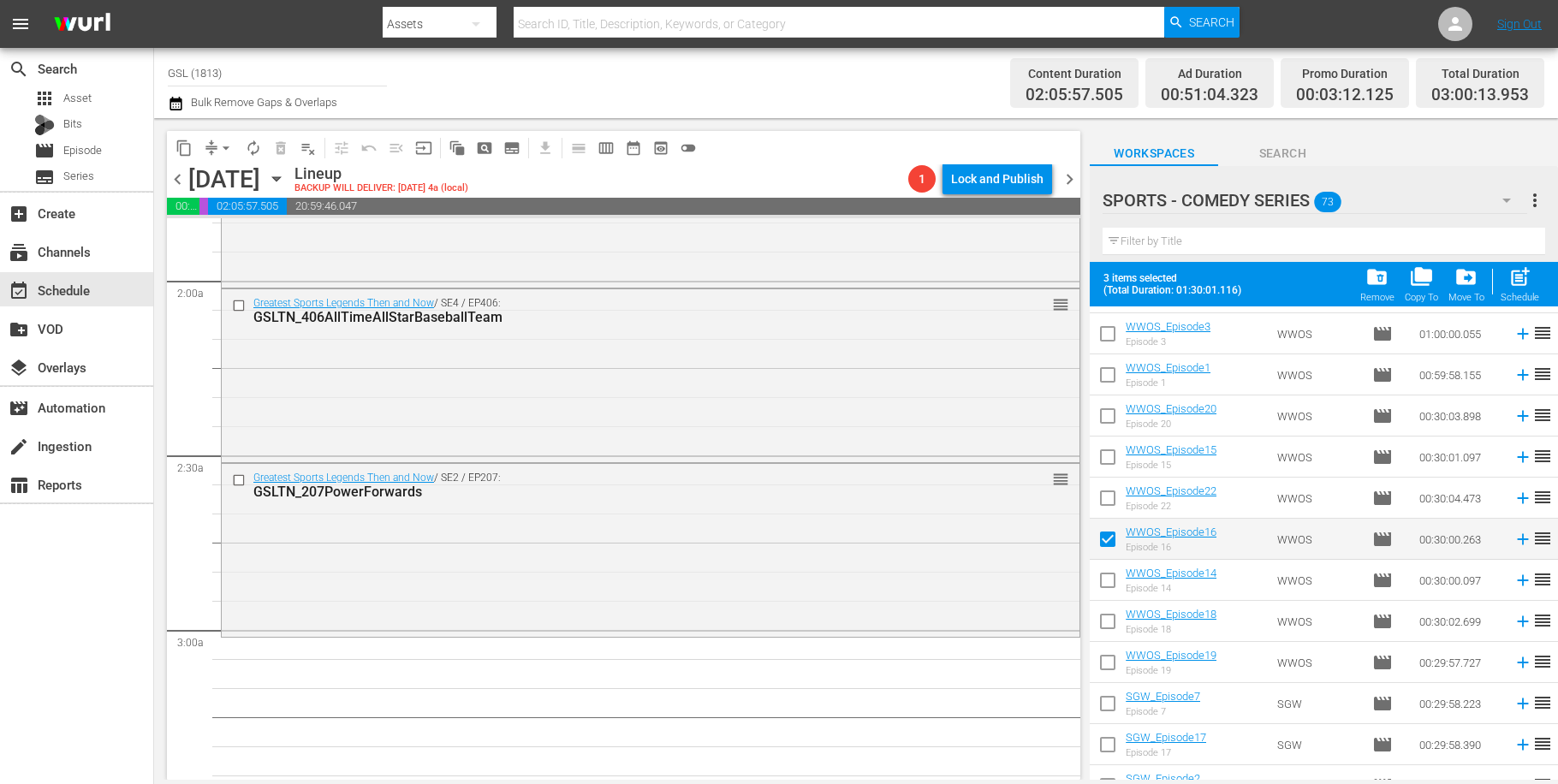
scroll to position [841, 0]
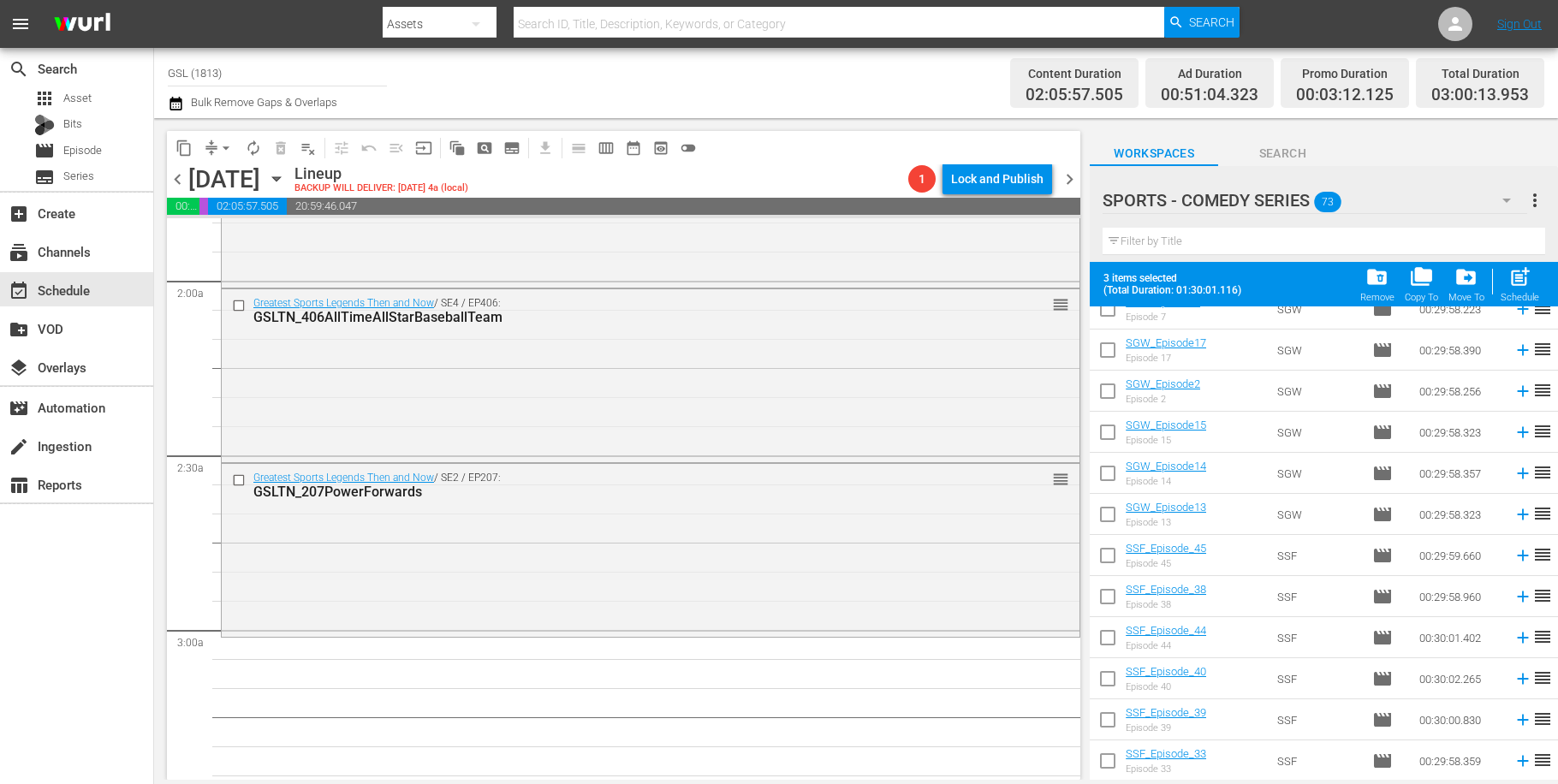
drag, startPoint x: 1106, startPoint y: 389, endPoint x: 1112, endPoint y: 452, distance: 63.3
click at [1106, 392] on input "checkbox" at bounding box center [1107, 394] width 36 height 36
checkbox input "true"
drag, startPoint x: 1103, startPoint y: 593, endPoint x: 1104, endPoint y: 607, distance: 14.0
click at [1104, 607] on input "checkbox" at bounding box center [1107, 600] width 36 height 36
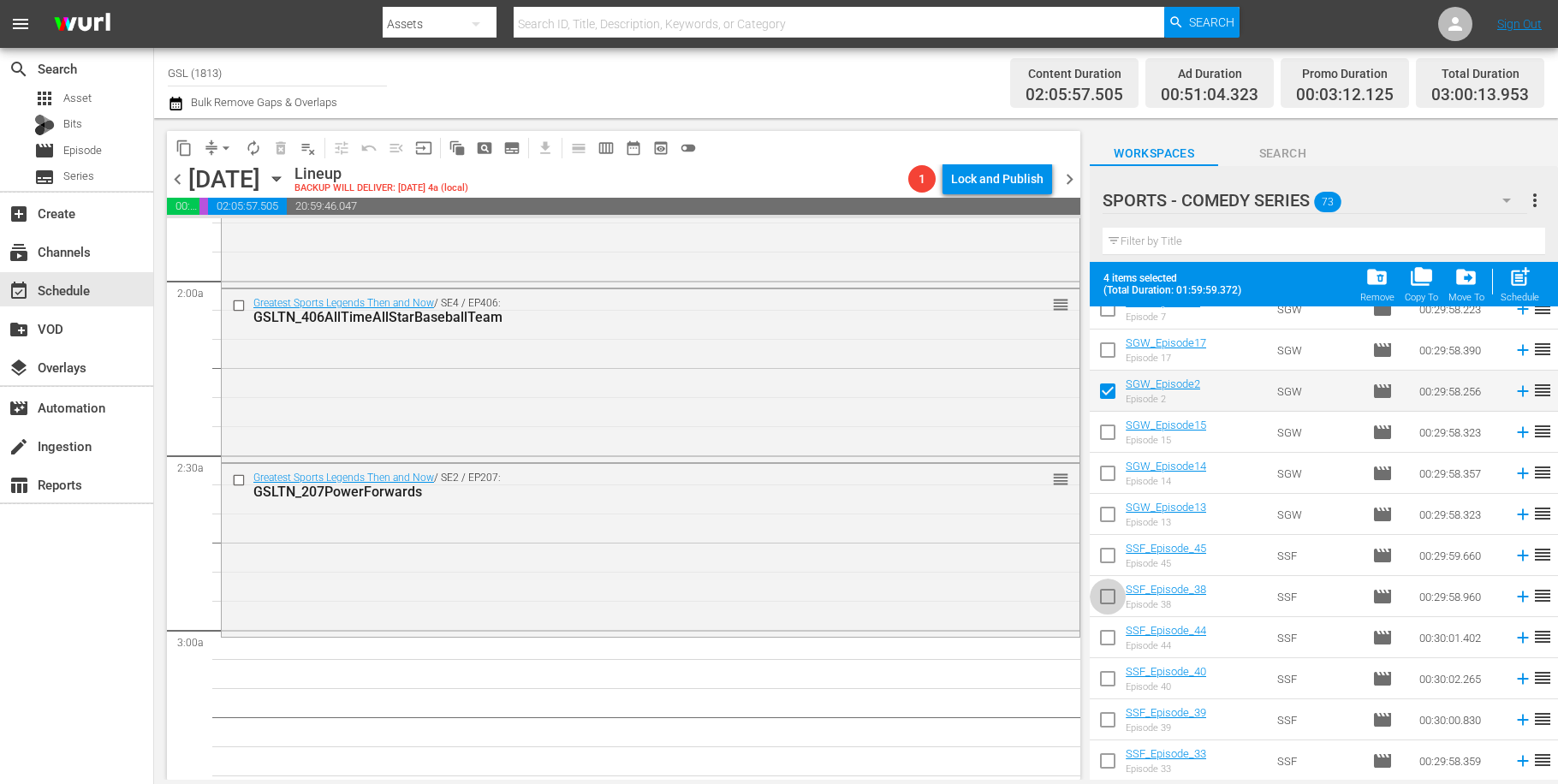
checkbox input "true"
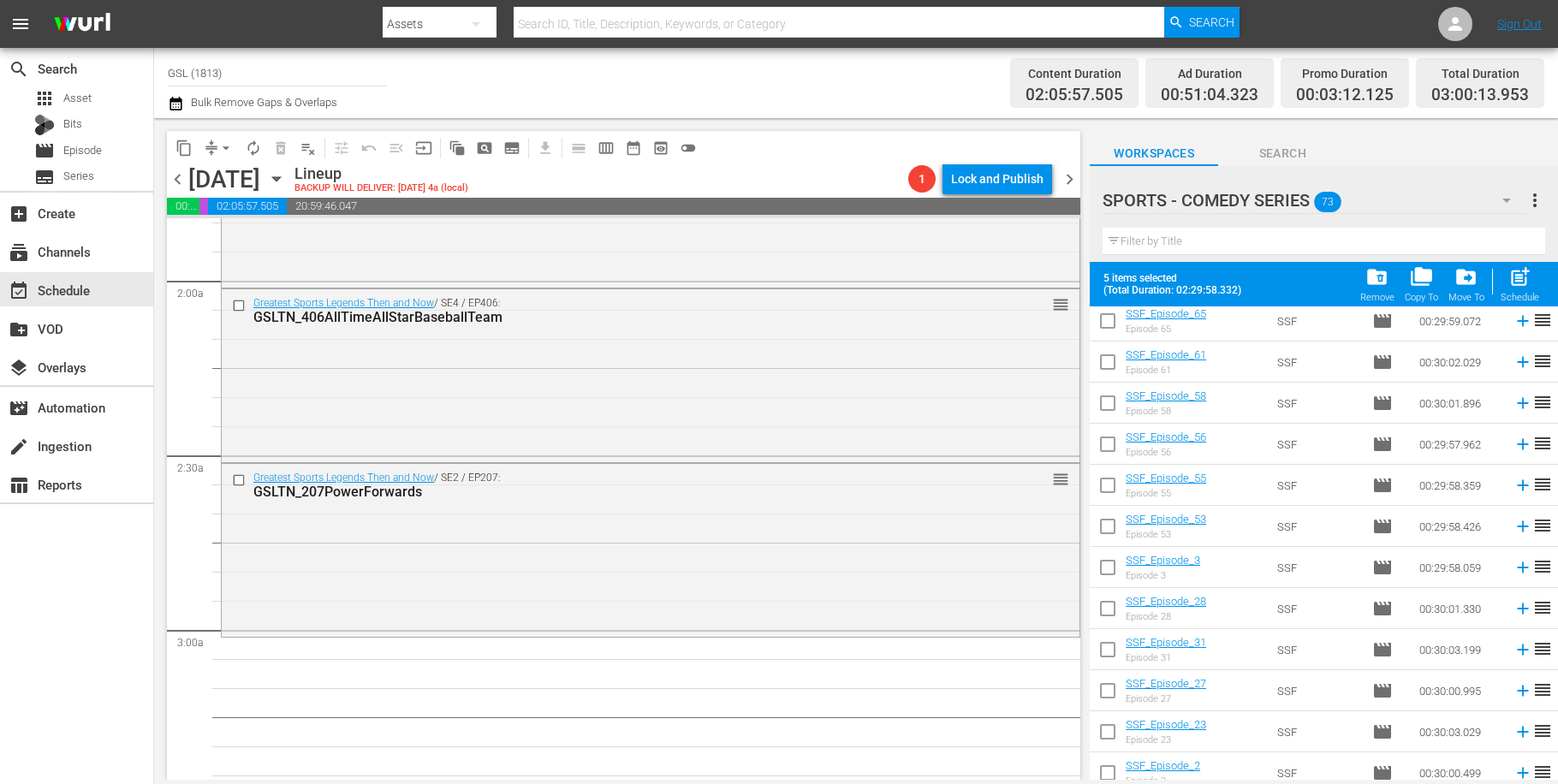
scroll to position [1928, 0]
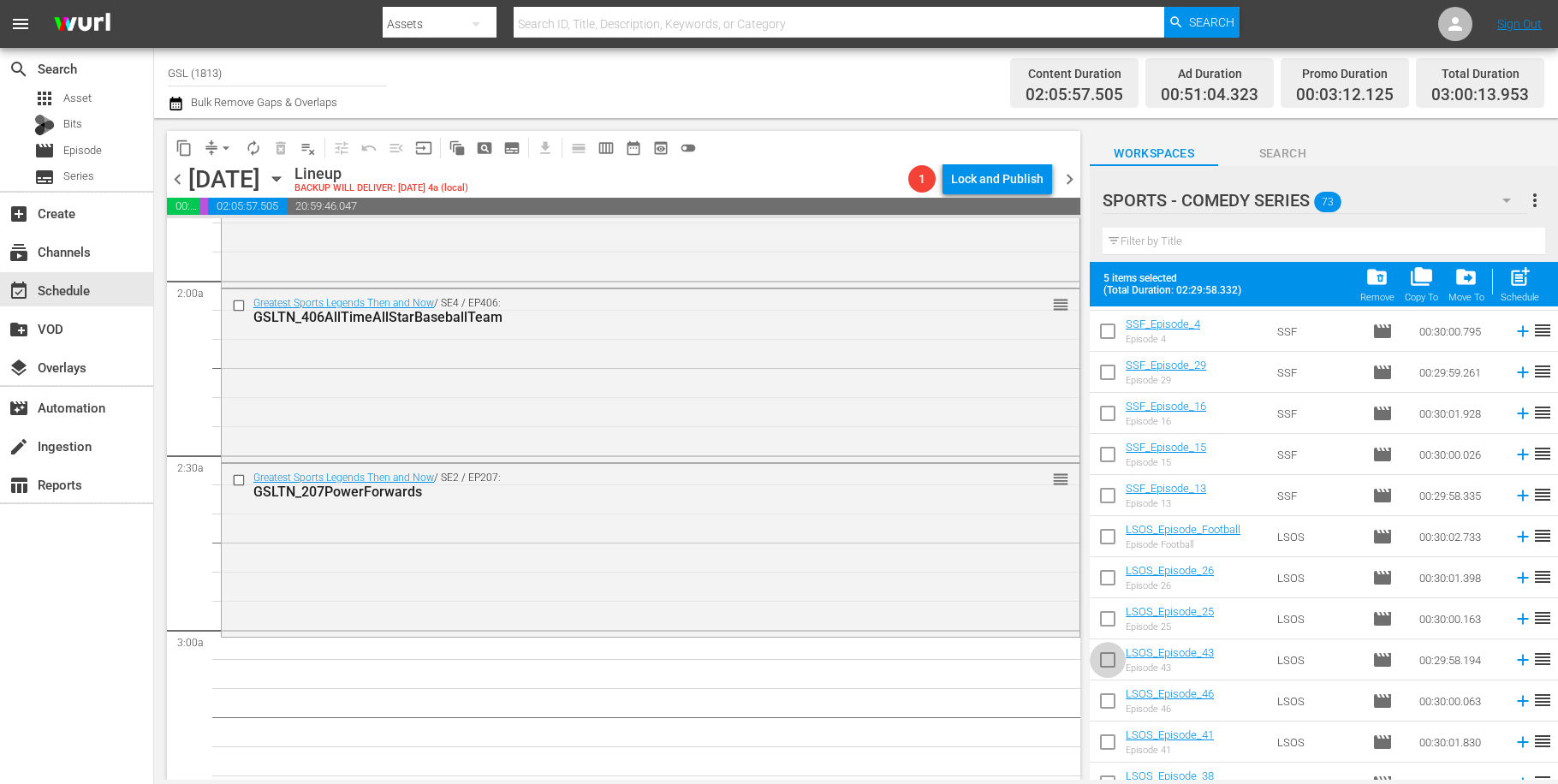
click at [1124, 659] on input "checkbox" at bounding box center [1107, 662] width 36 height 36
checkbox input "true"
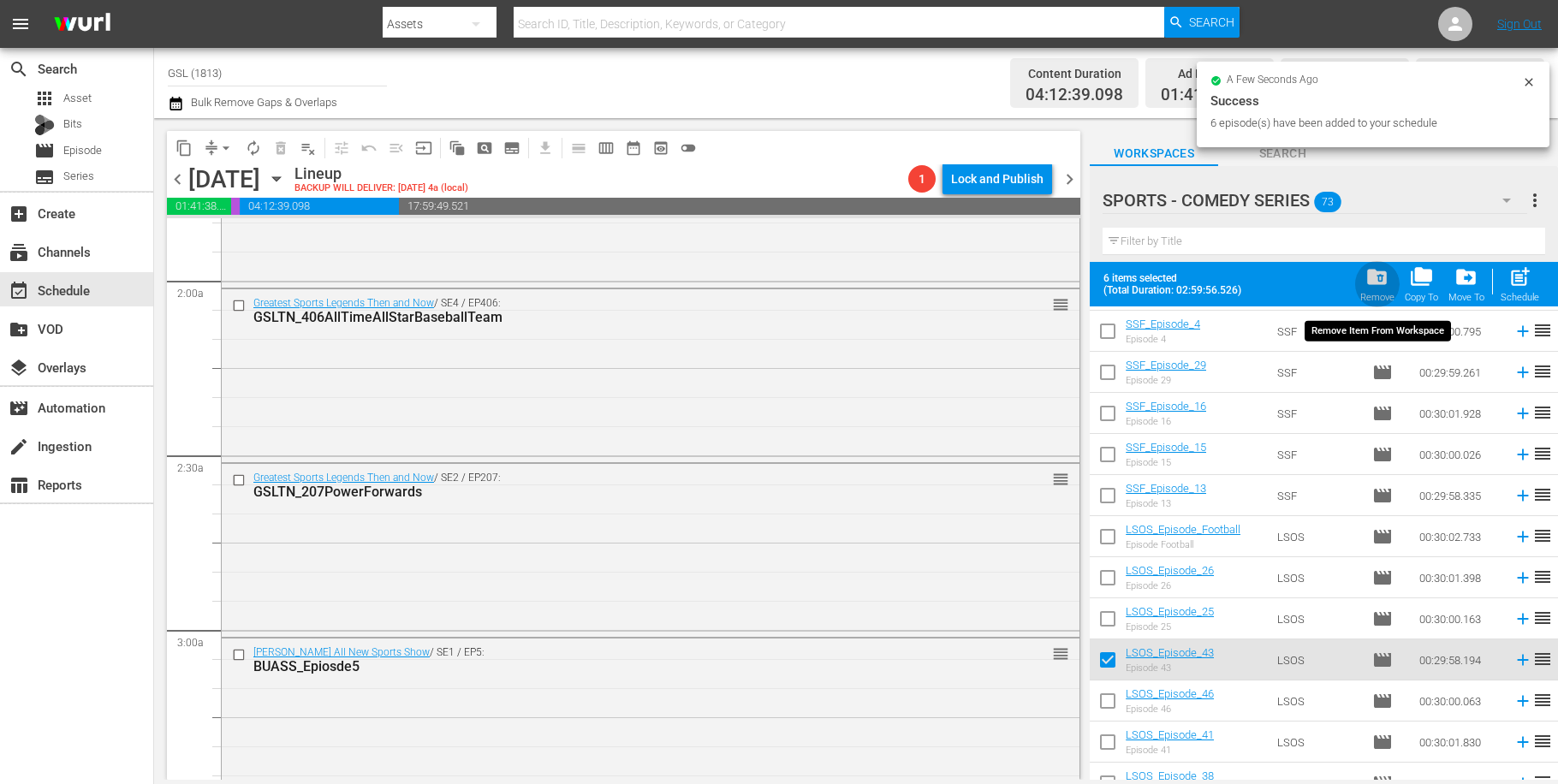
click at [1375, 281] on span "folder_delete" at bounding box center [1378, 277] width 23 height 23
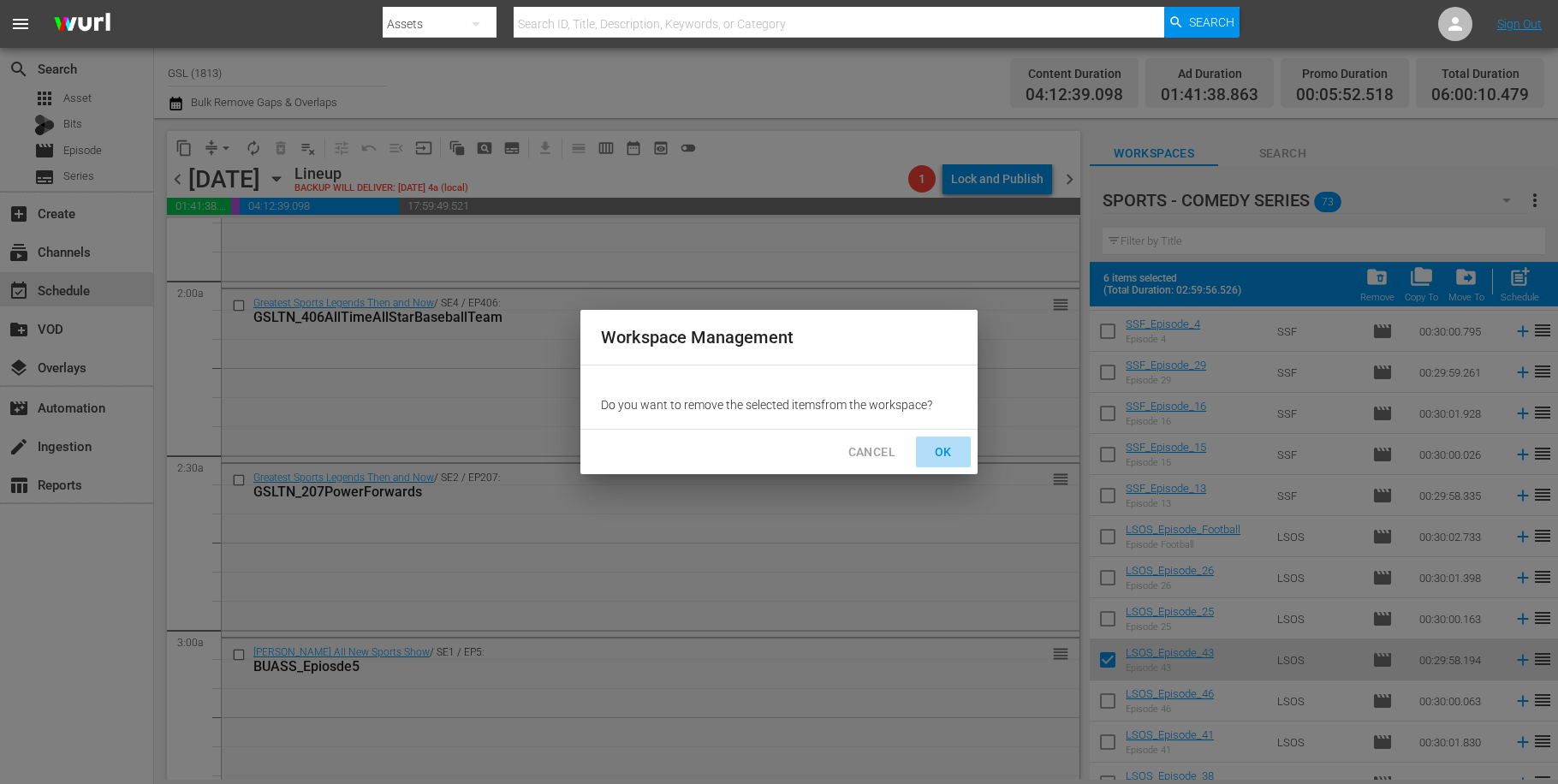
click at [943, 453] on span "OK" at bounding box center [943, 452] width 27 height 21
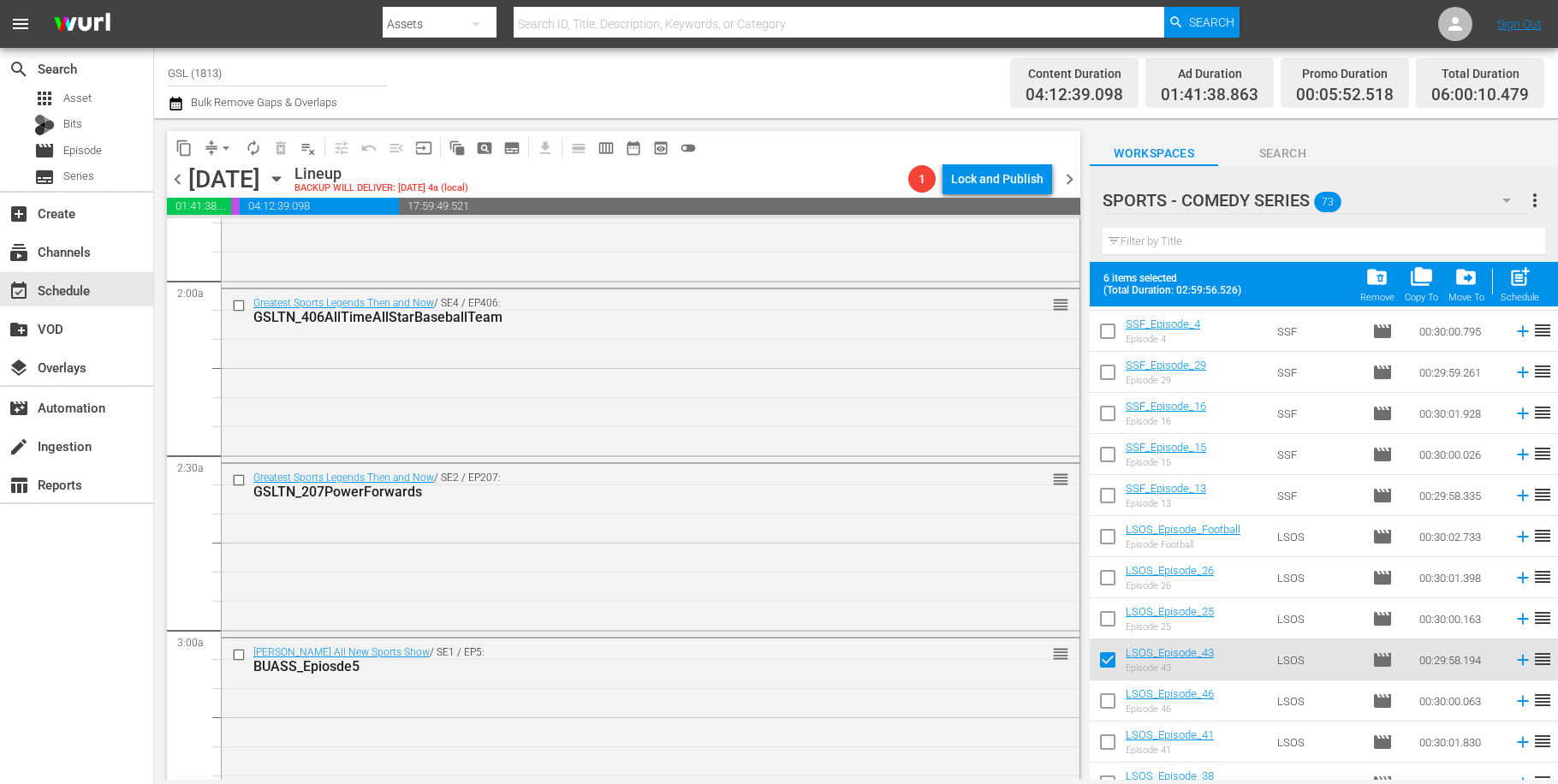
checkbox input "false"
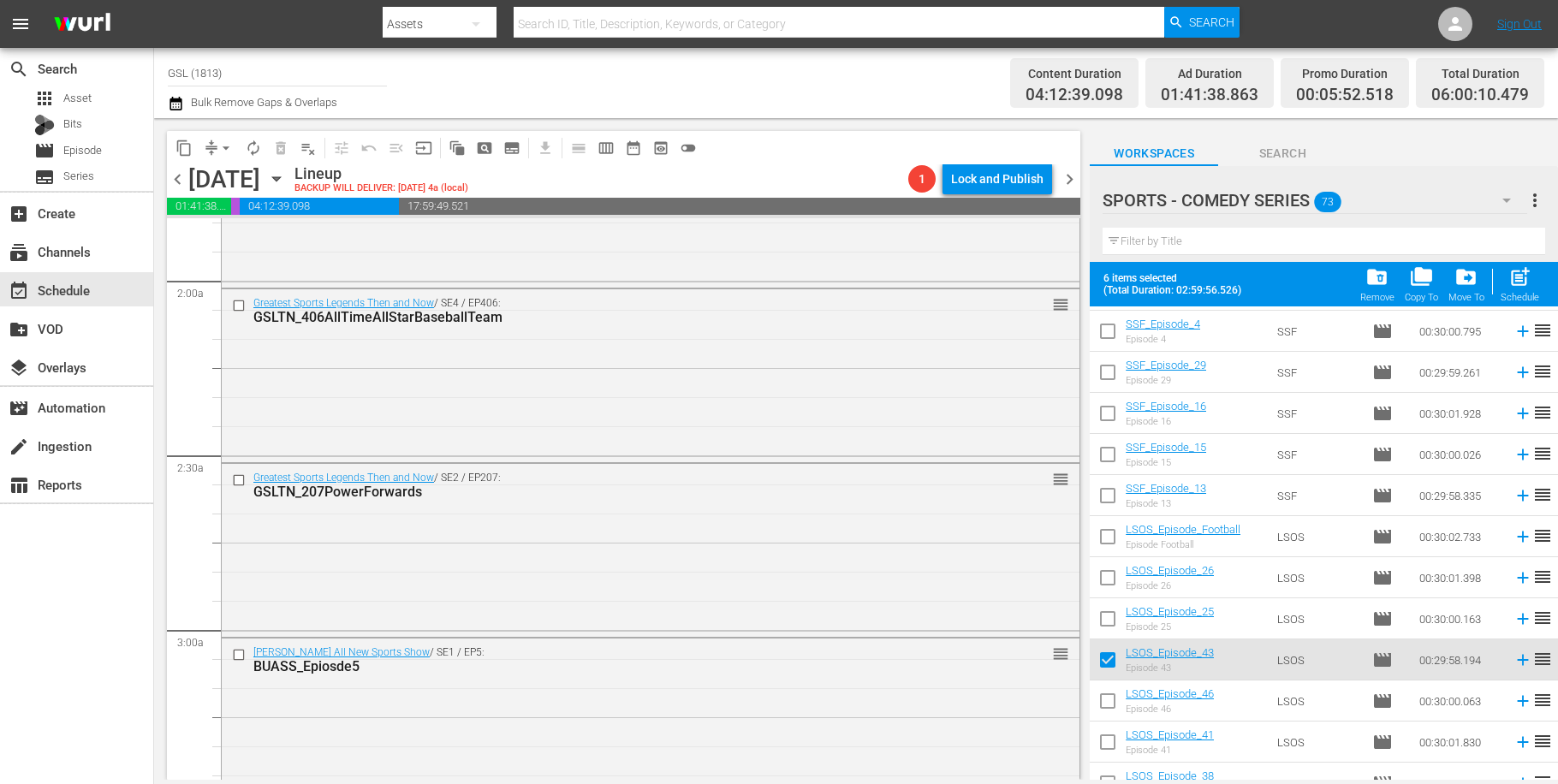
checkbox input "false"
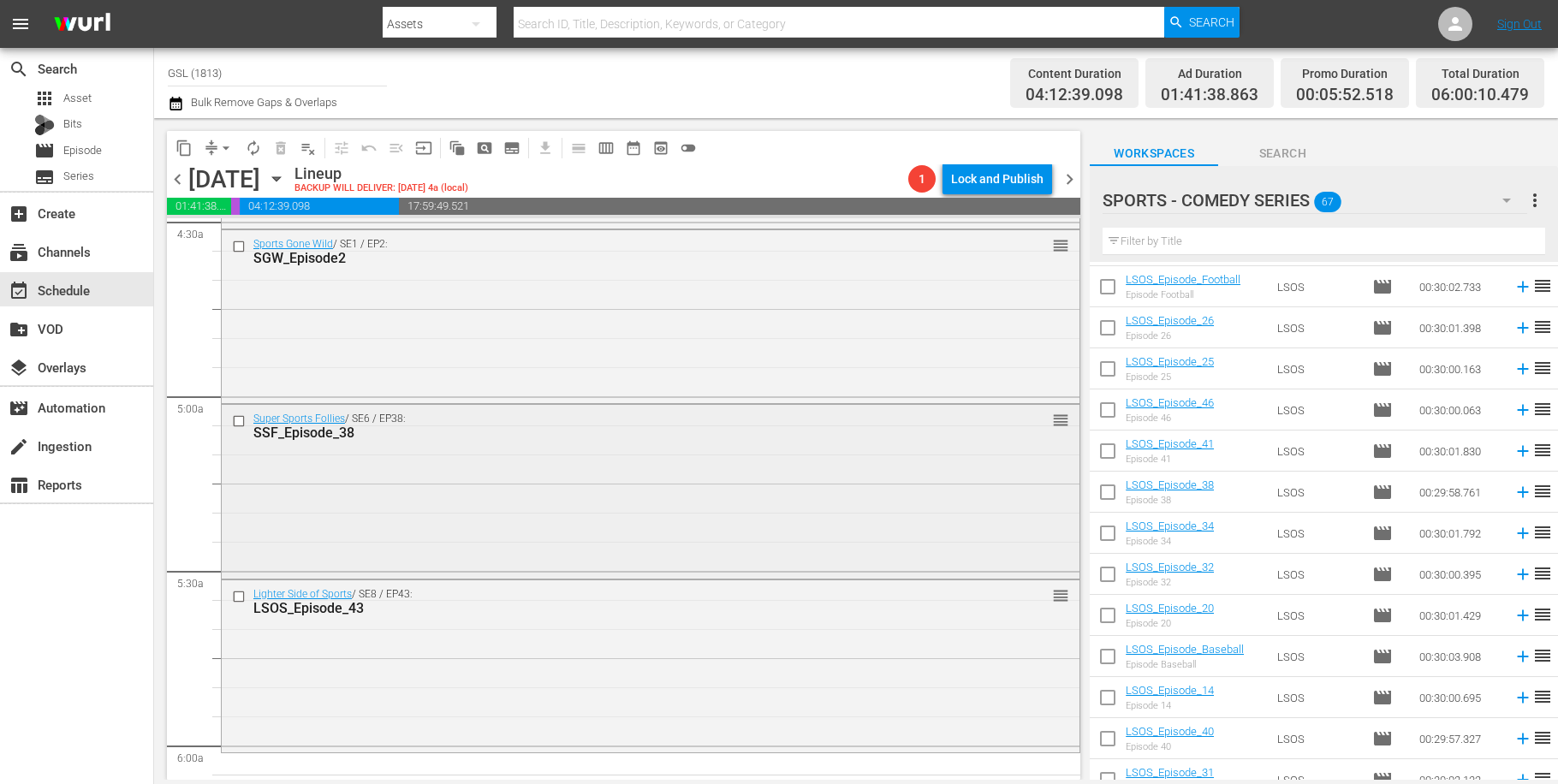
scroll to position [1836, 0]
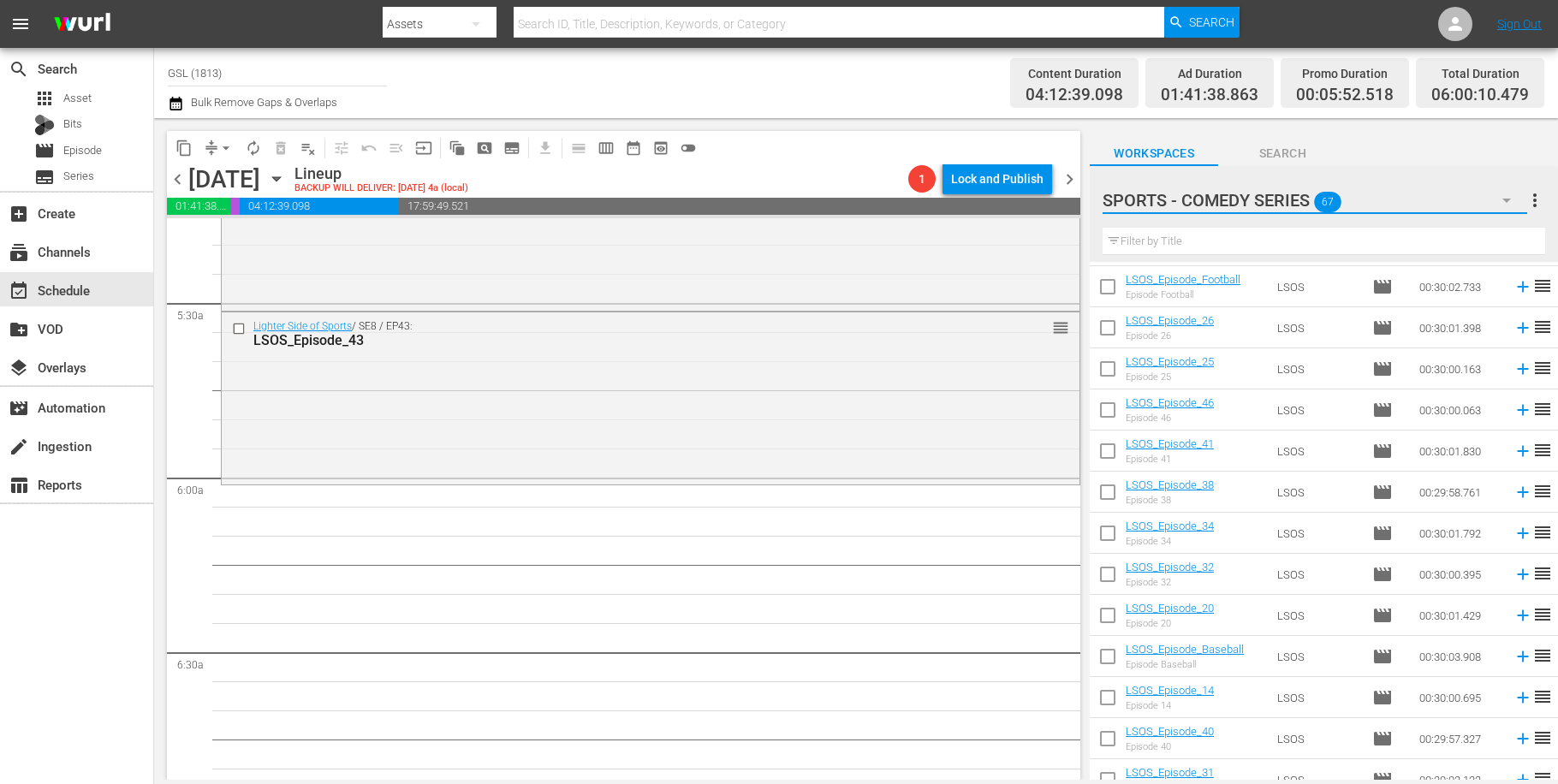
click at [1521, 193] on button "button" at bounding box center [1507, 200] width 41 height 41
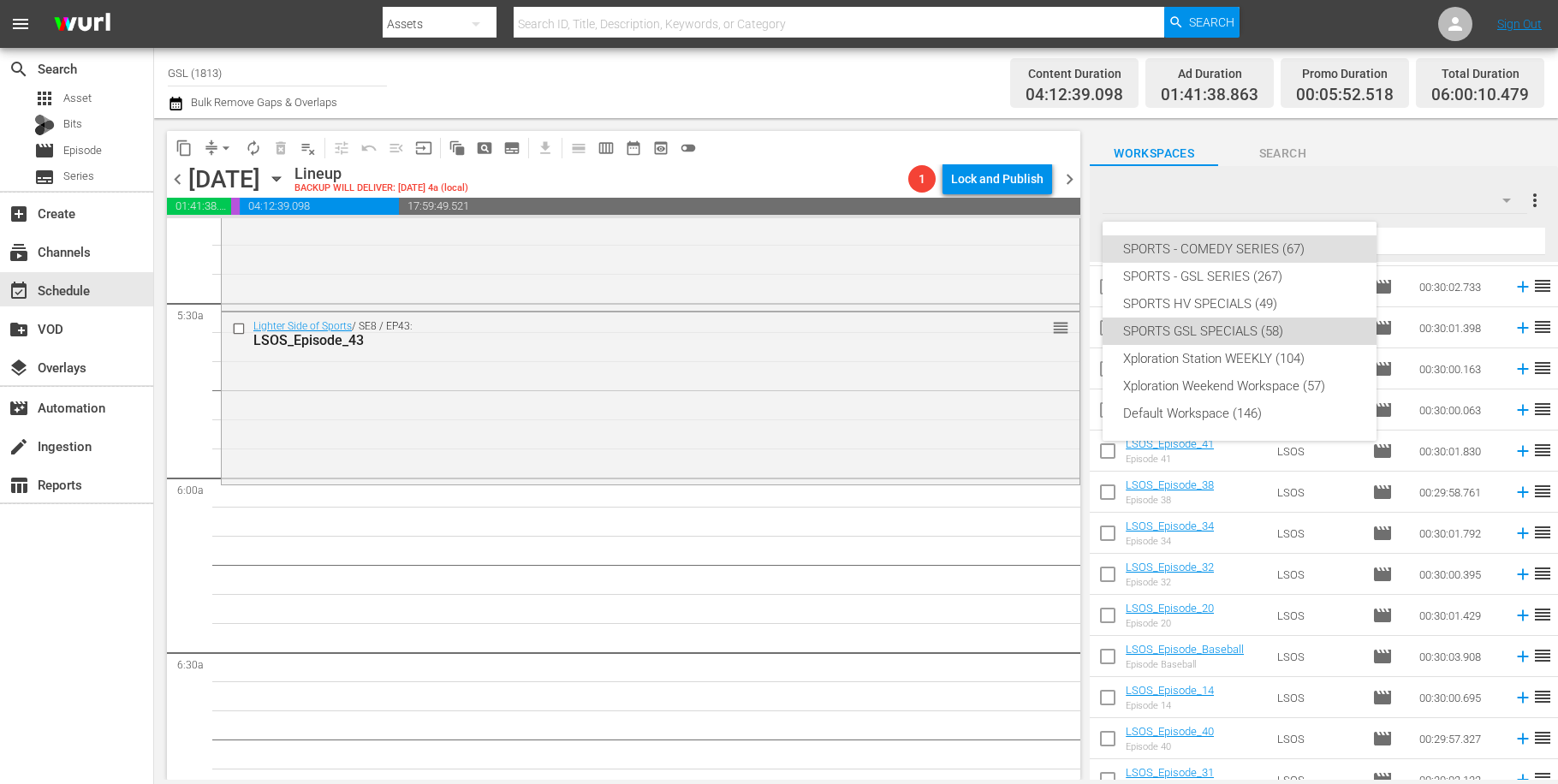
click at [1259, 326] on div "SPORTS GSL SPECIALS (58)" at bounding box center [1239, 331] width 232 height 27
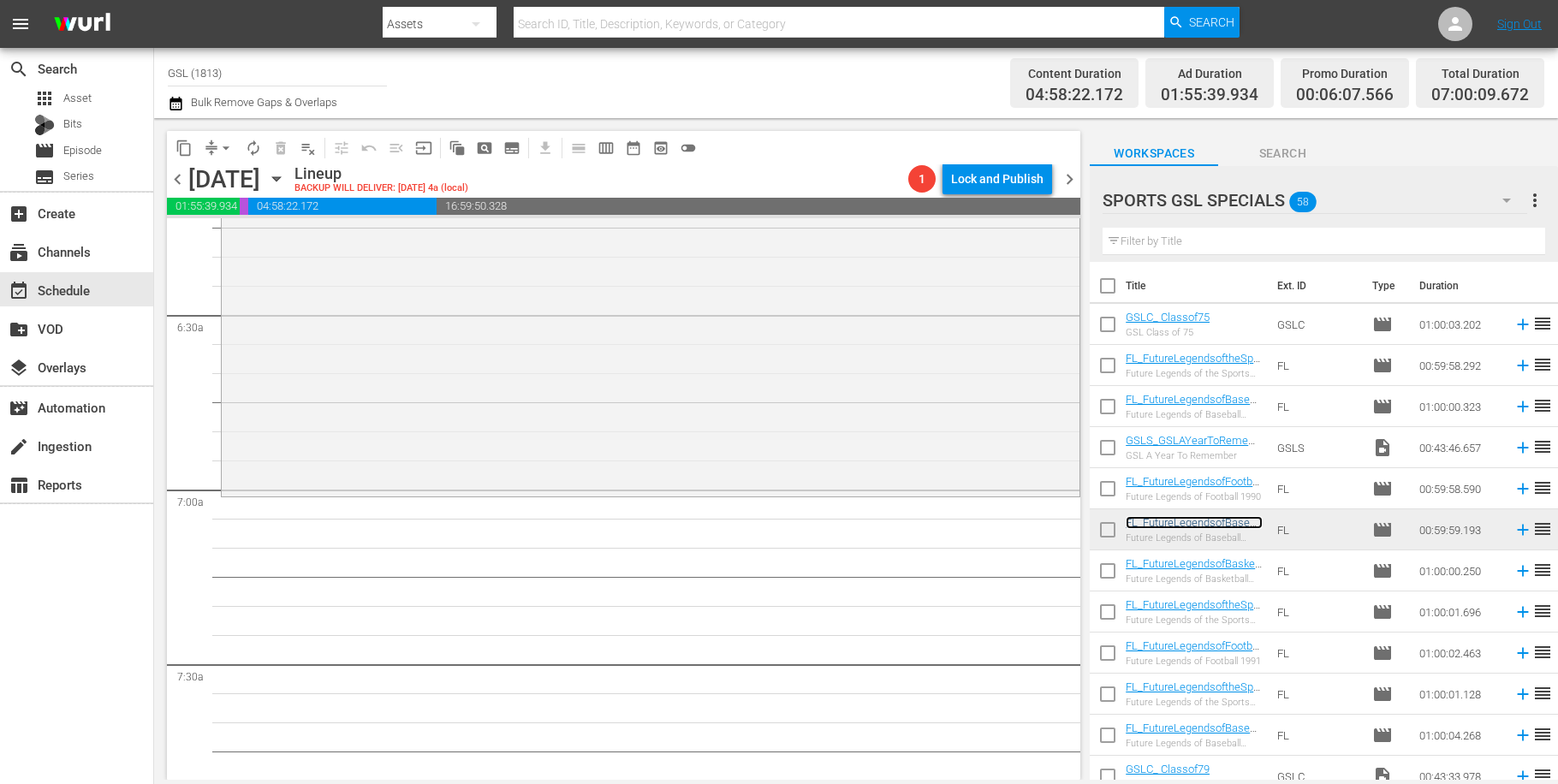
scroll to position [2175, 0]
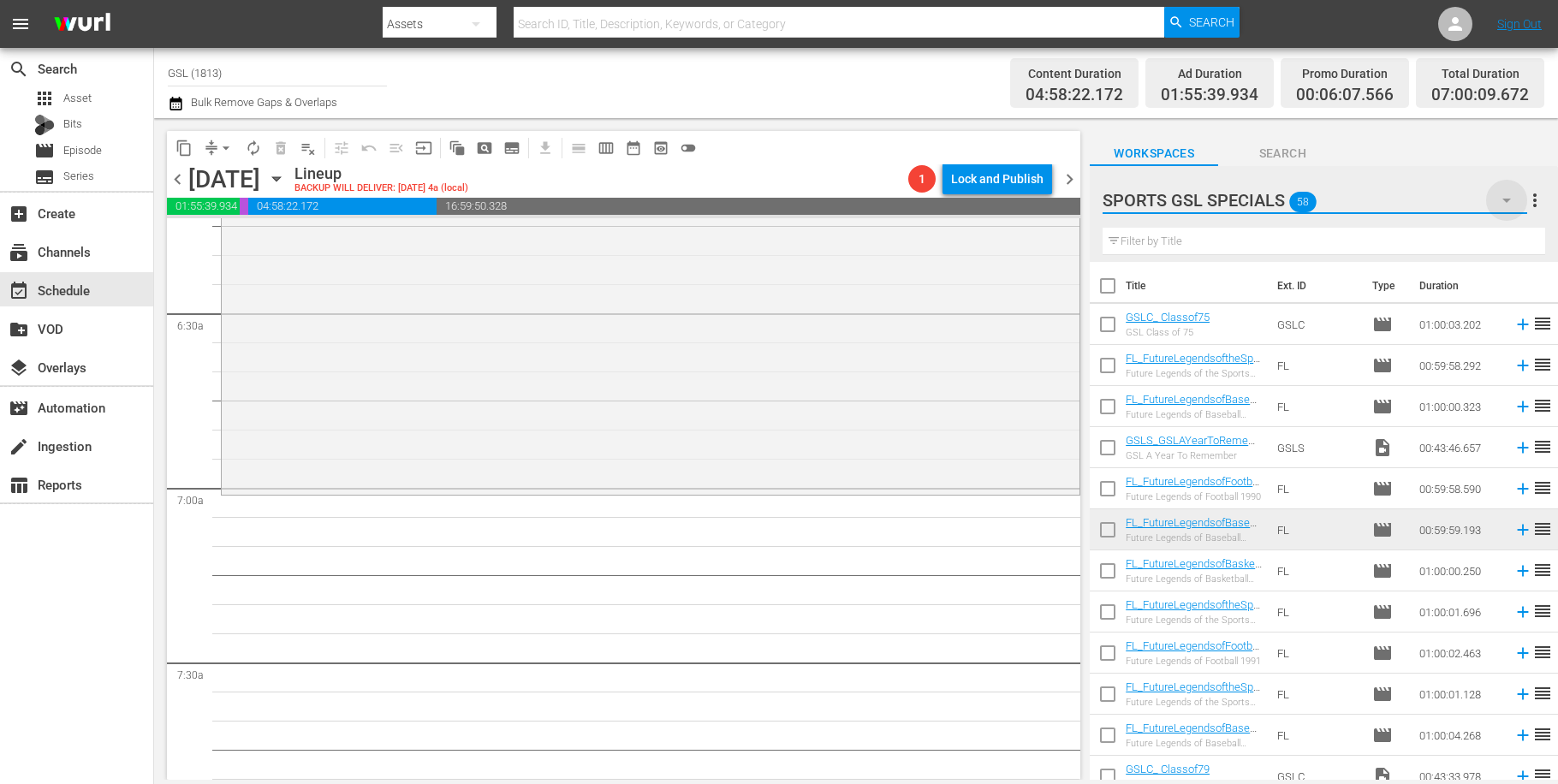
click at [1511, 204] on icon "button" at bounding box center [1506, 200] width 20 height 20
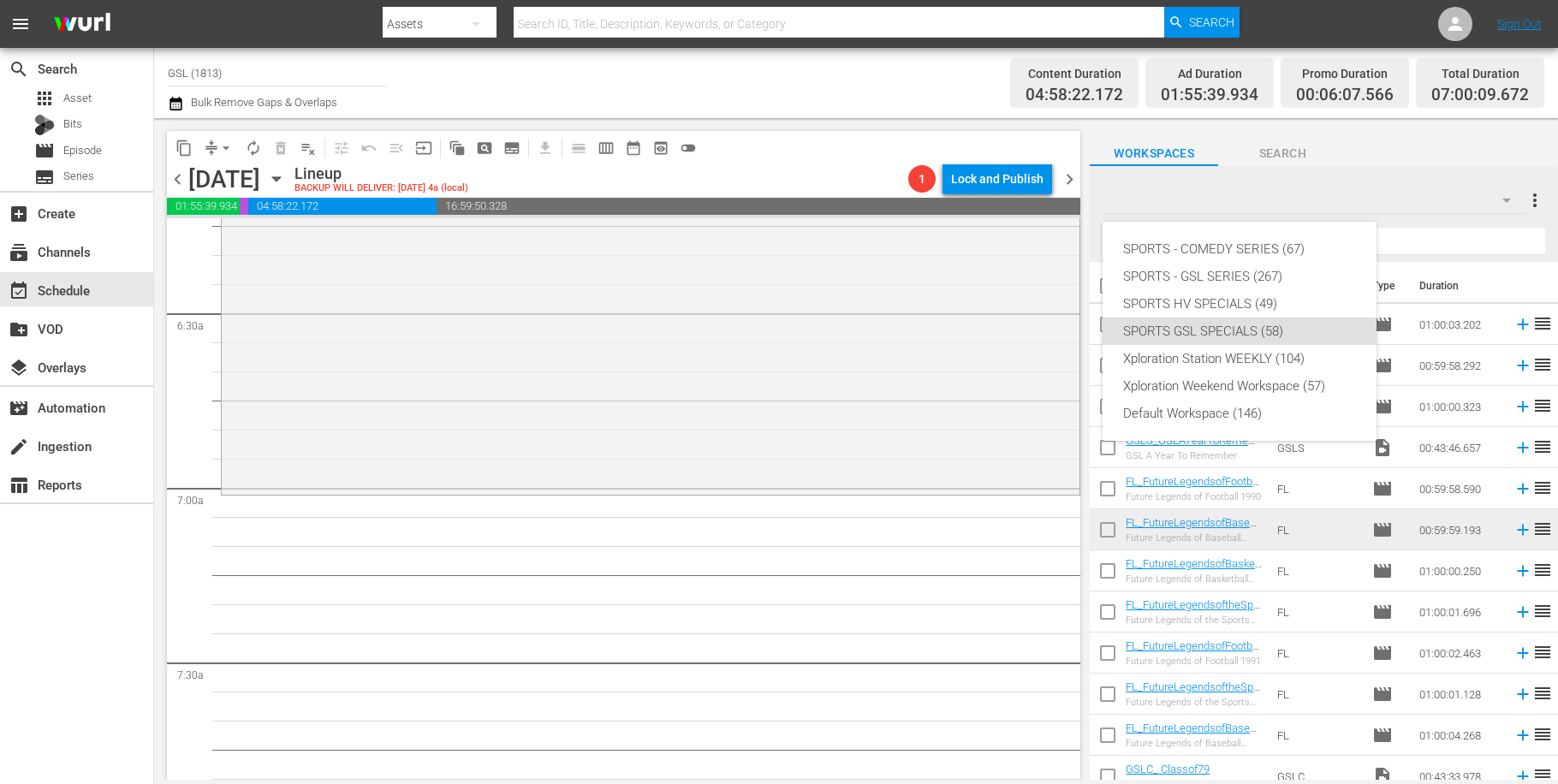
click at [947, 355] on div "SPORTS - COMEDY SERIES (67) SPORTS - GSL SERIES (267) SPORTS HV SPECIALS (49) S…" at bounding box center [779, 392] width 1558 height 784
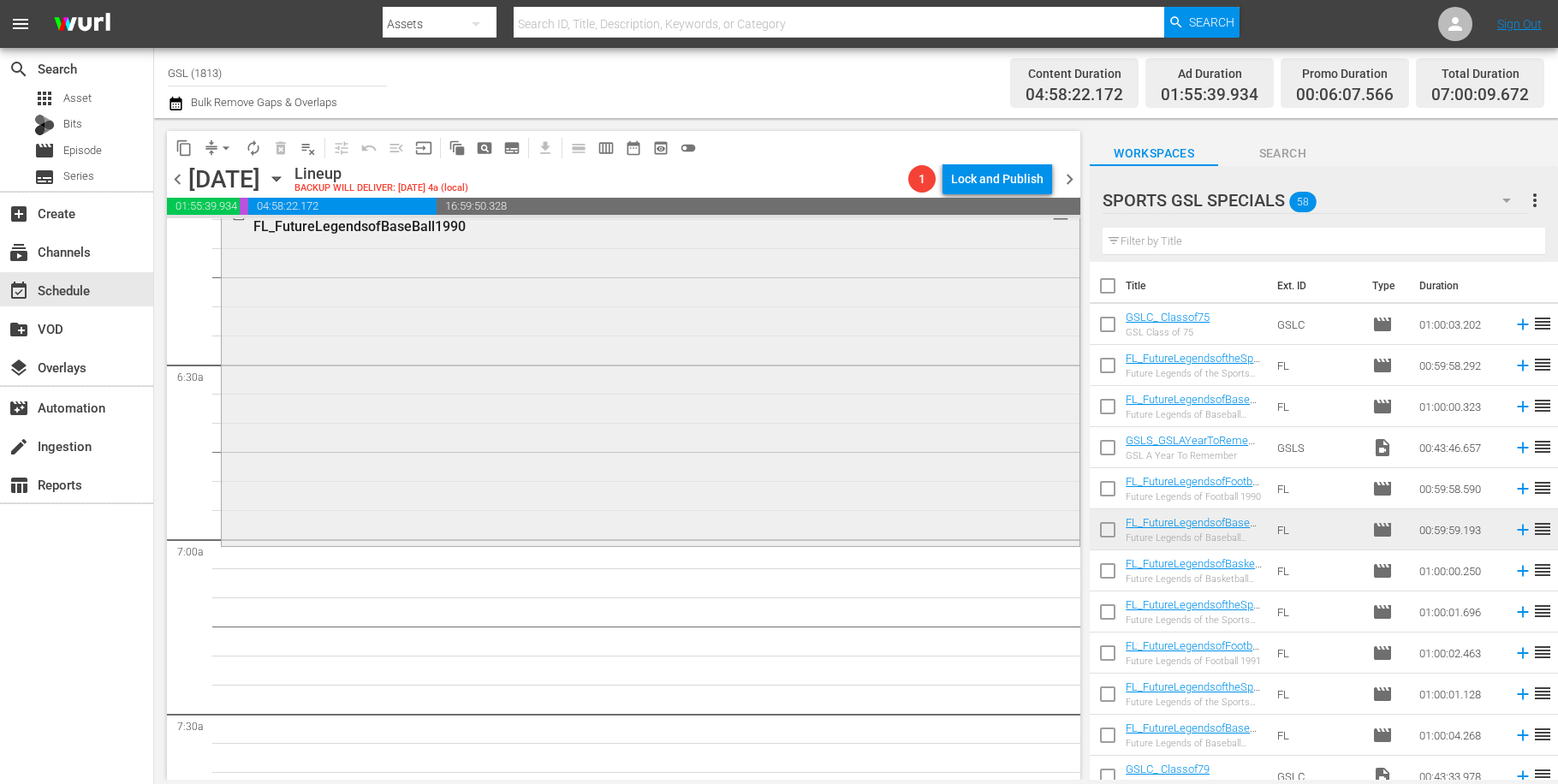
scroll to position [2034, 0]
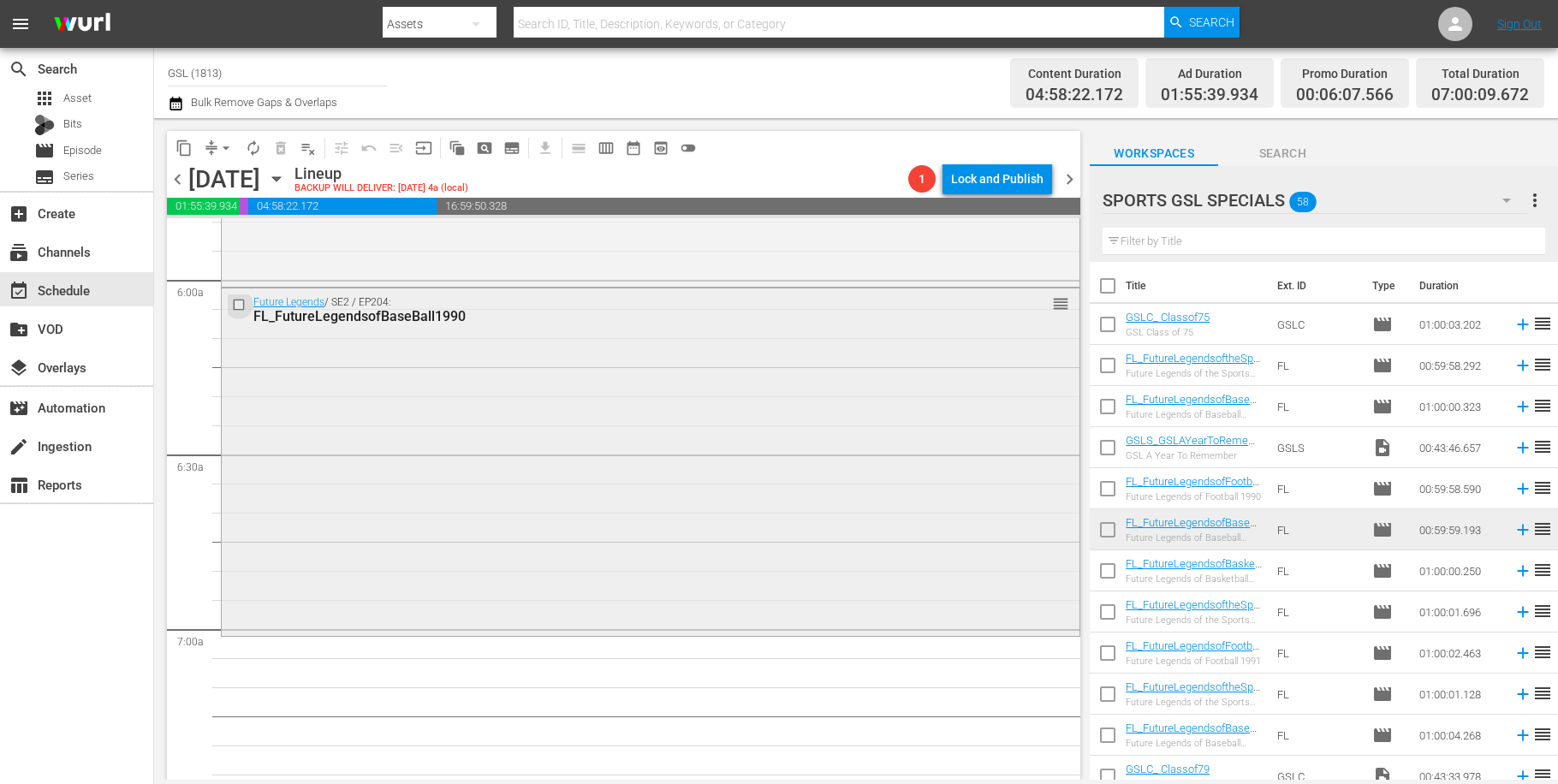
click at [236, 303] on input "checkbox" at bounding box center [241, 305] width 18 height 14
click at [278, 143] on span "delete_forever_outlined" at bounding box center [281, 149] width 17 height 17
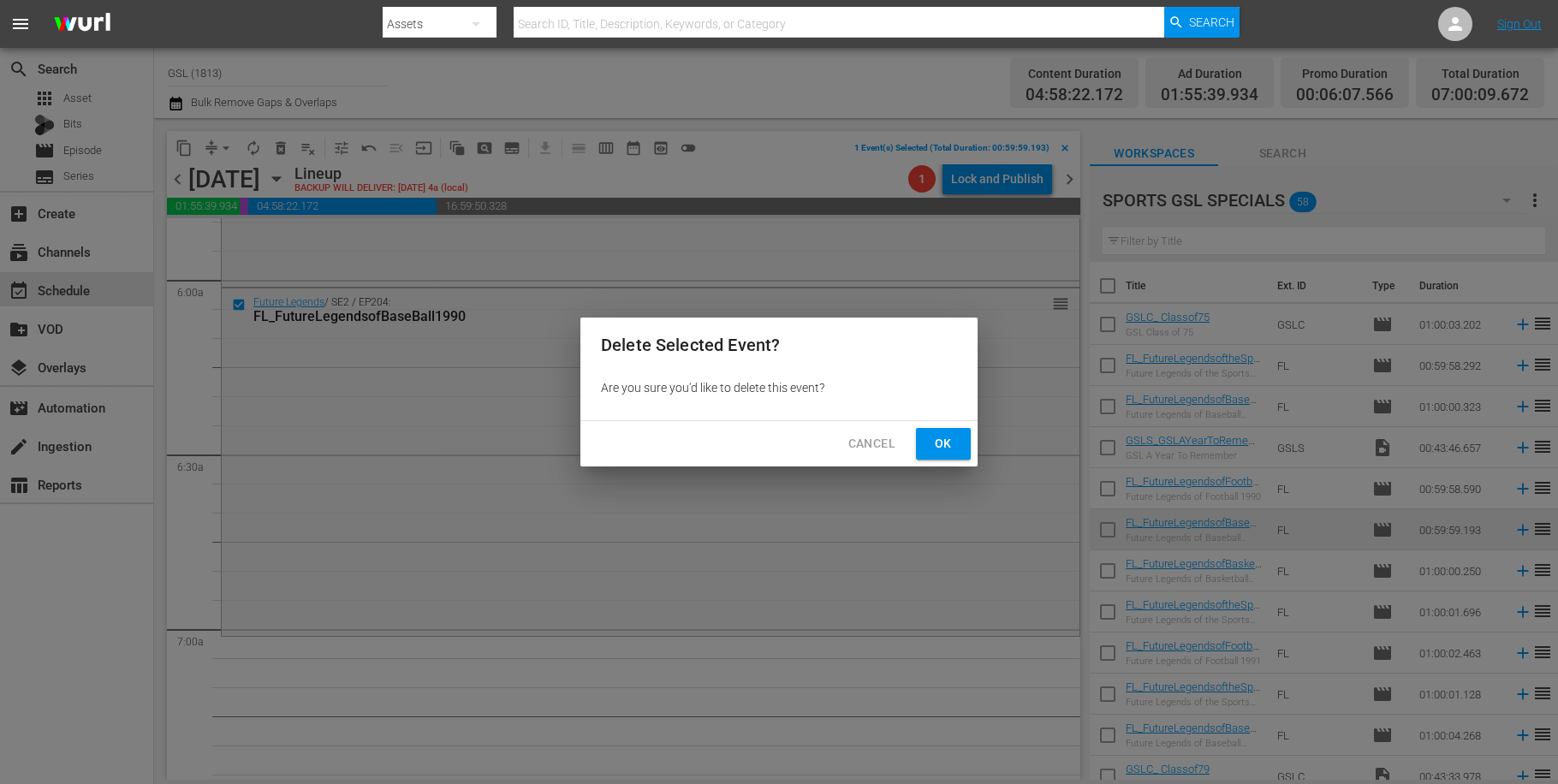
click at [929, 435] on button "Ok" at bounding box center [943, 444] width 55 height 32
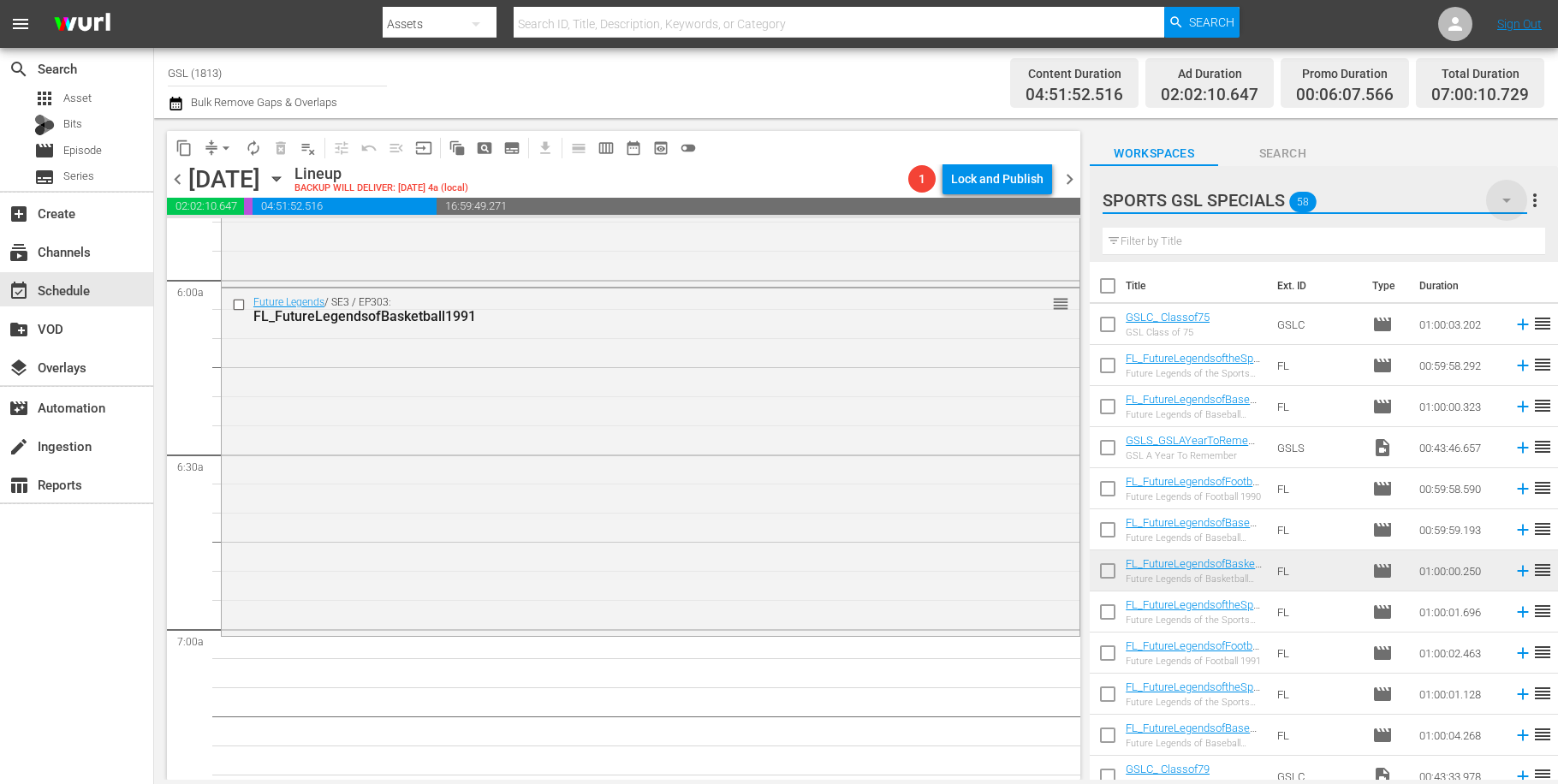
click at [1516, 203] on icon "button" at bounding box center [1506, 200] width 20 height 20
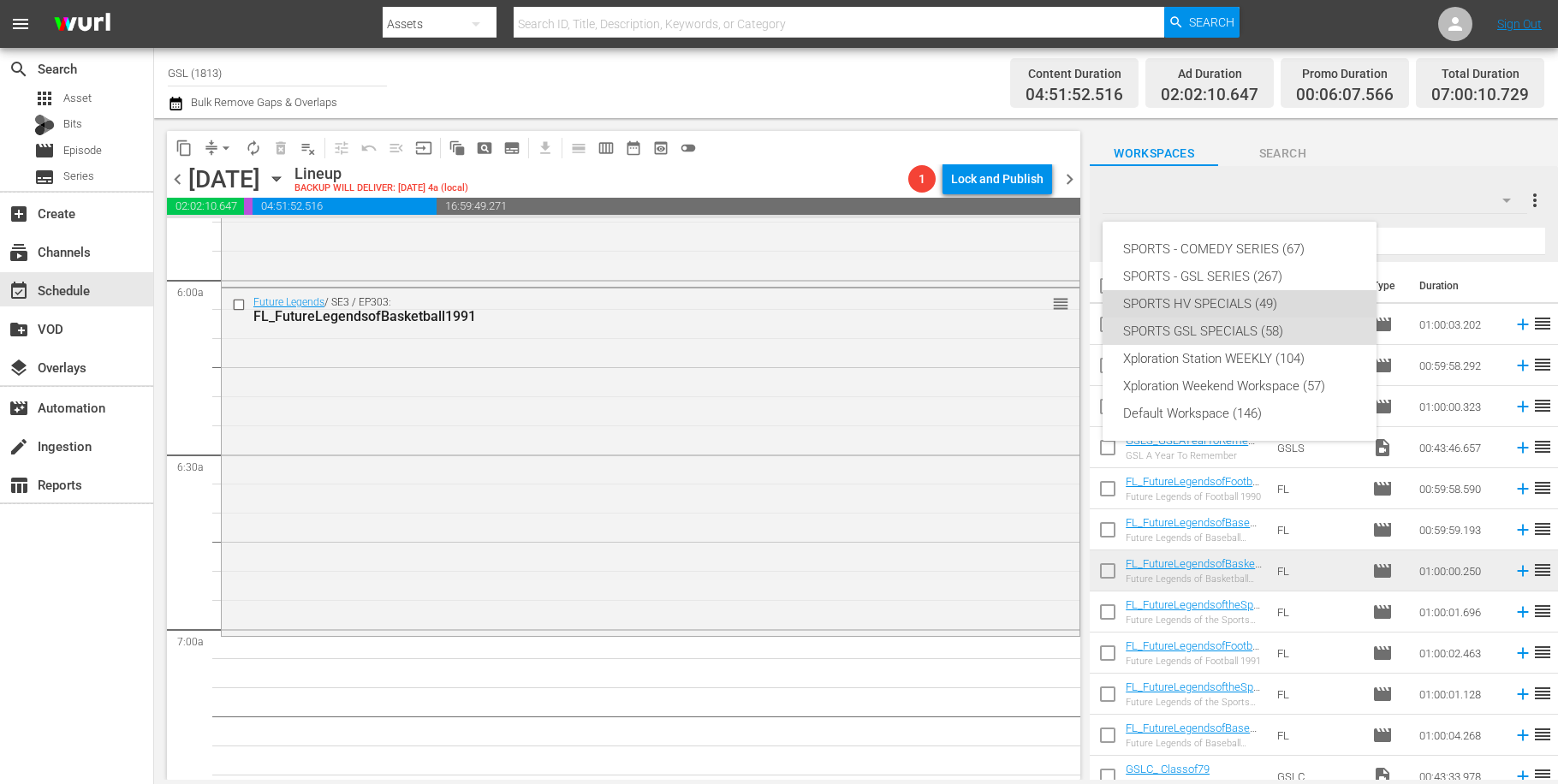
click at [1245, 309] on div "SPORTS HV SPECIALS (49)" at bounding box center [1239, 304] width 232 height 27
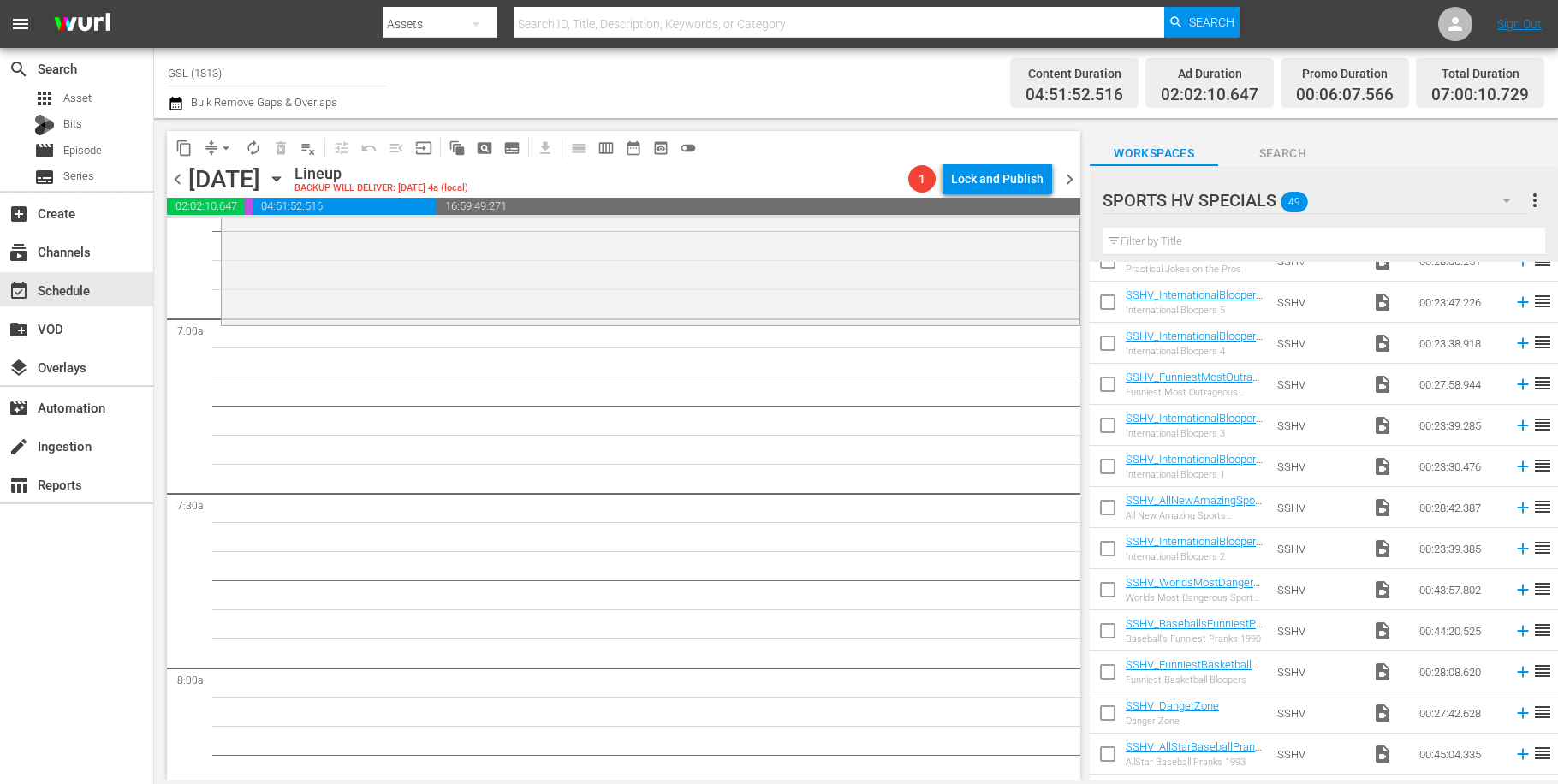
scroll to position [536, 0]
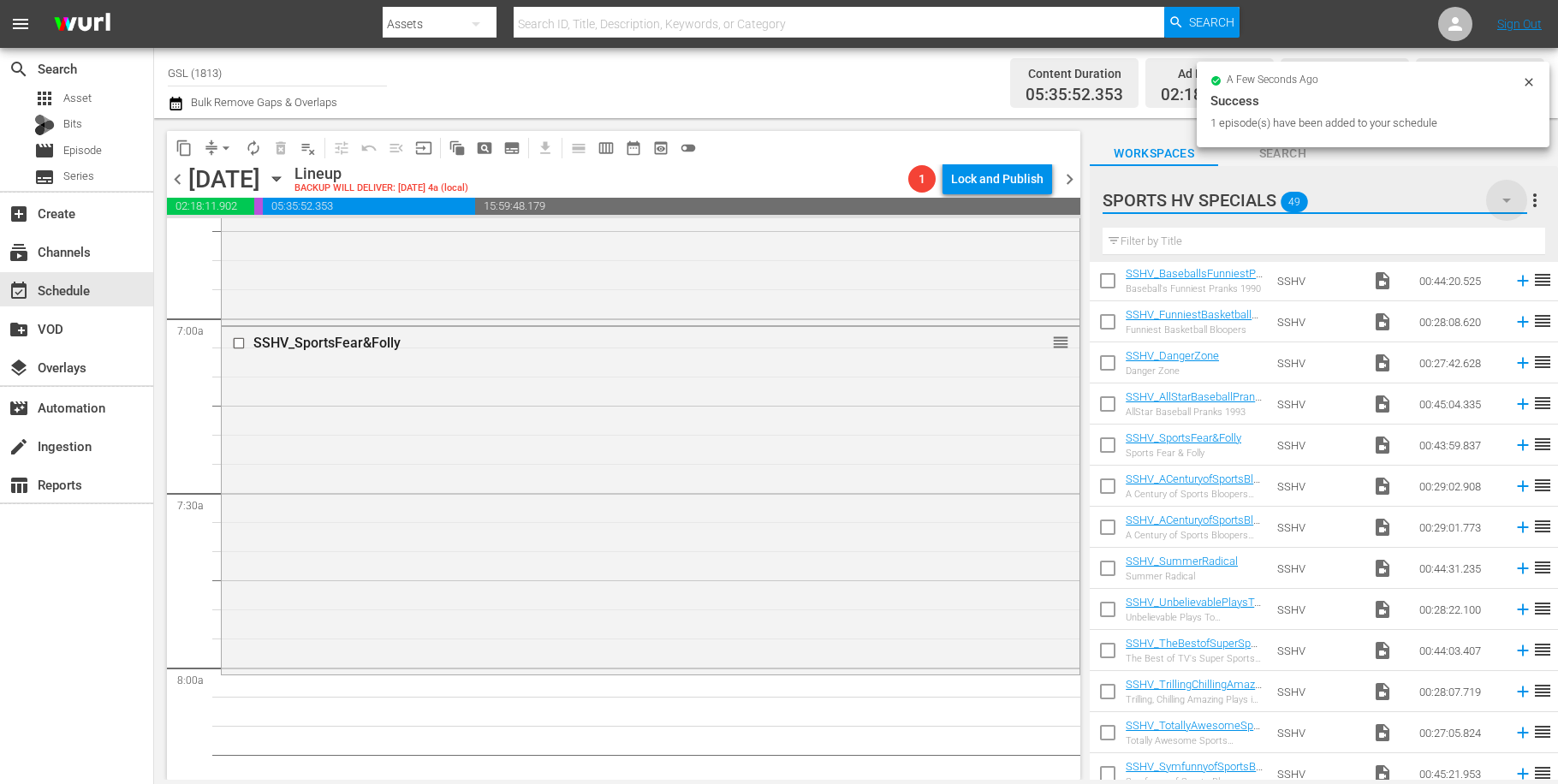
click at [1508, 203] on icon "button" at bounding box center [1506, 200] width 20 height 20
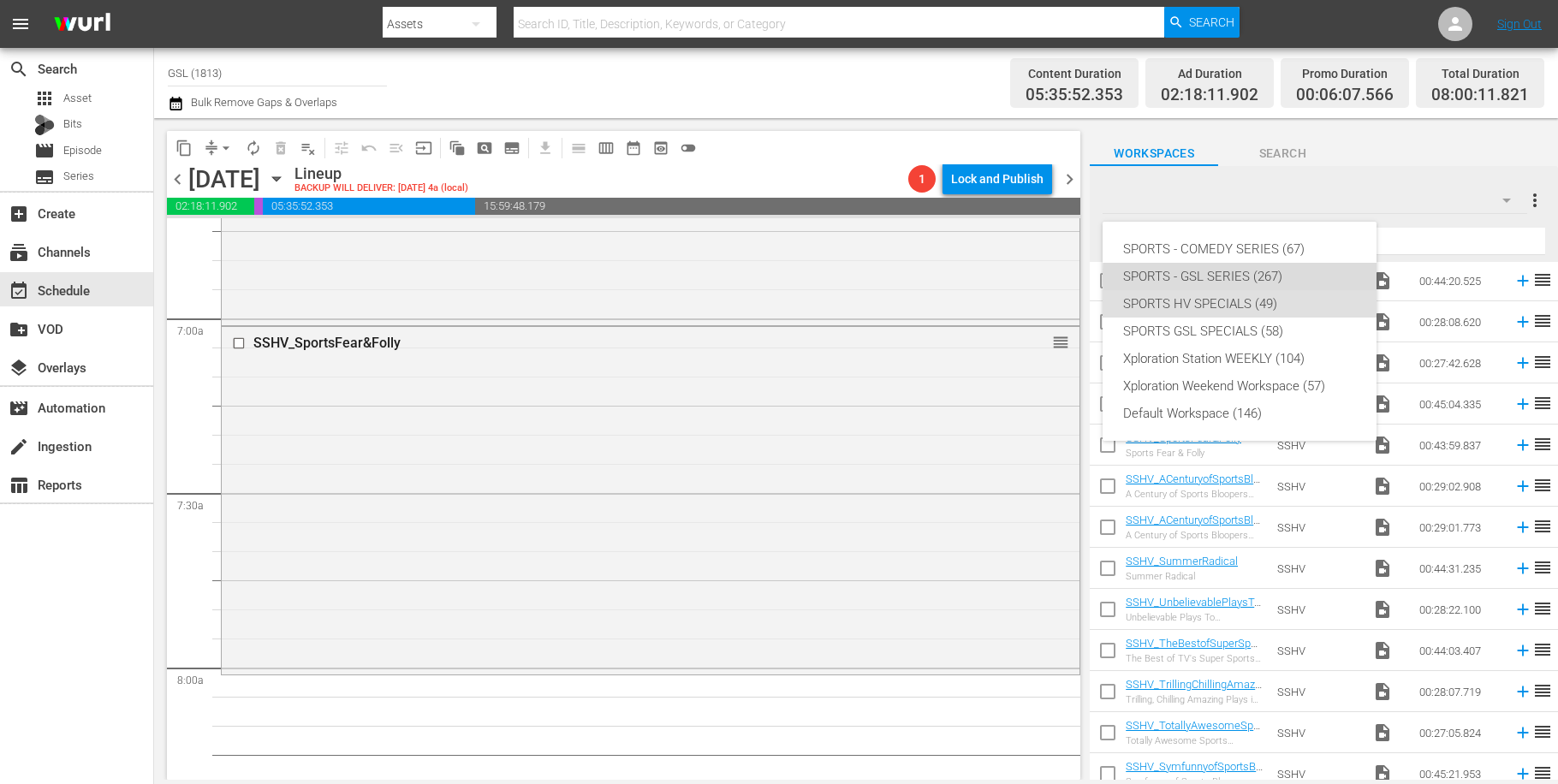
click at [1262, 277] on div "SPORTS - GSL SERIES (267)" at bounding box center [1239, 276] width 232 height 27
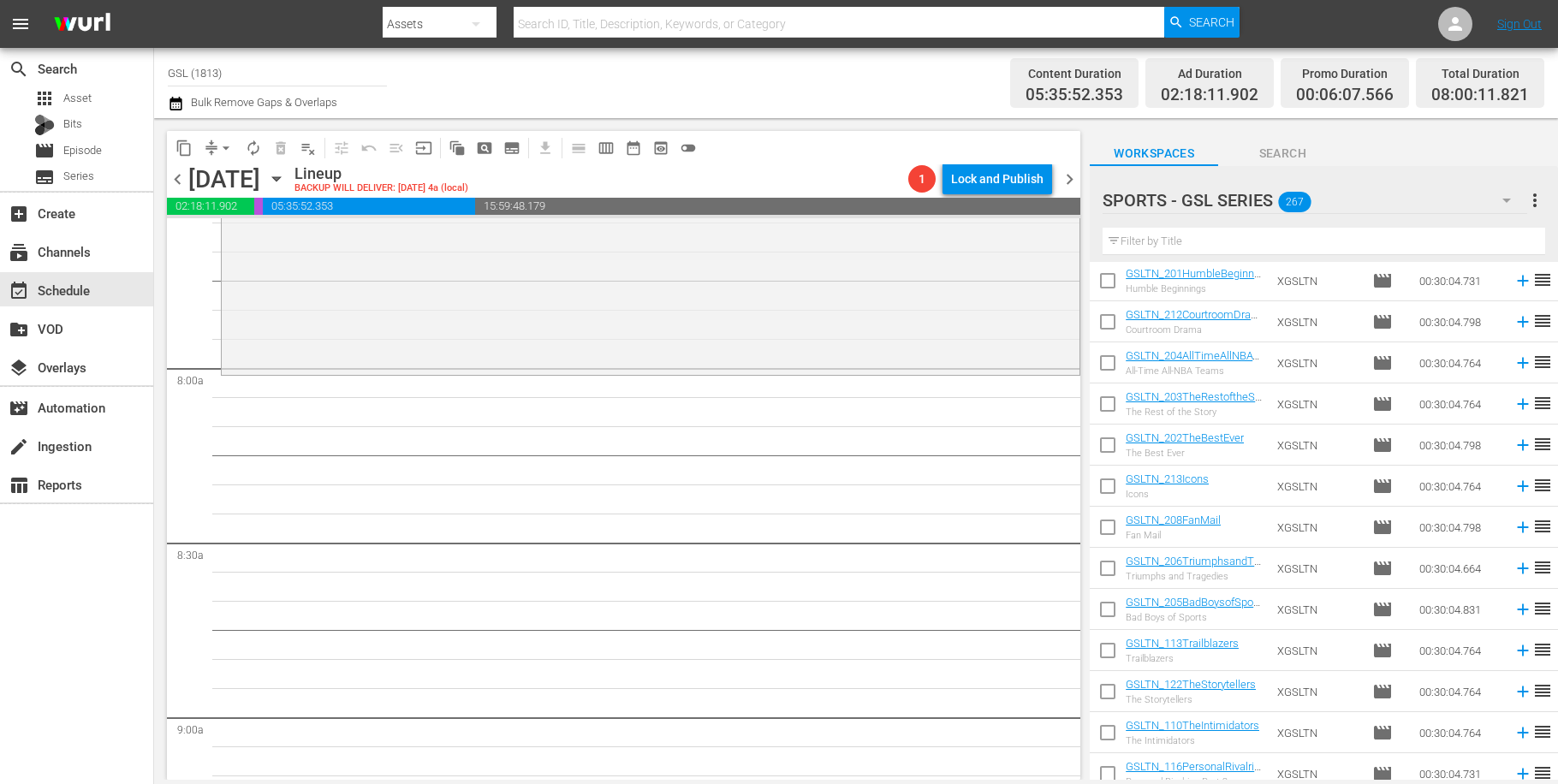
scroll to position [2641, 0]
click at [1196, 247] on input "text" at bounding box center [1324, 241] width 443 height 27
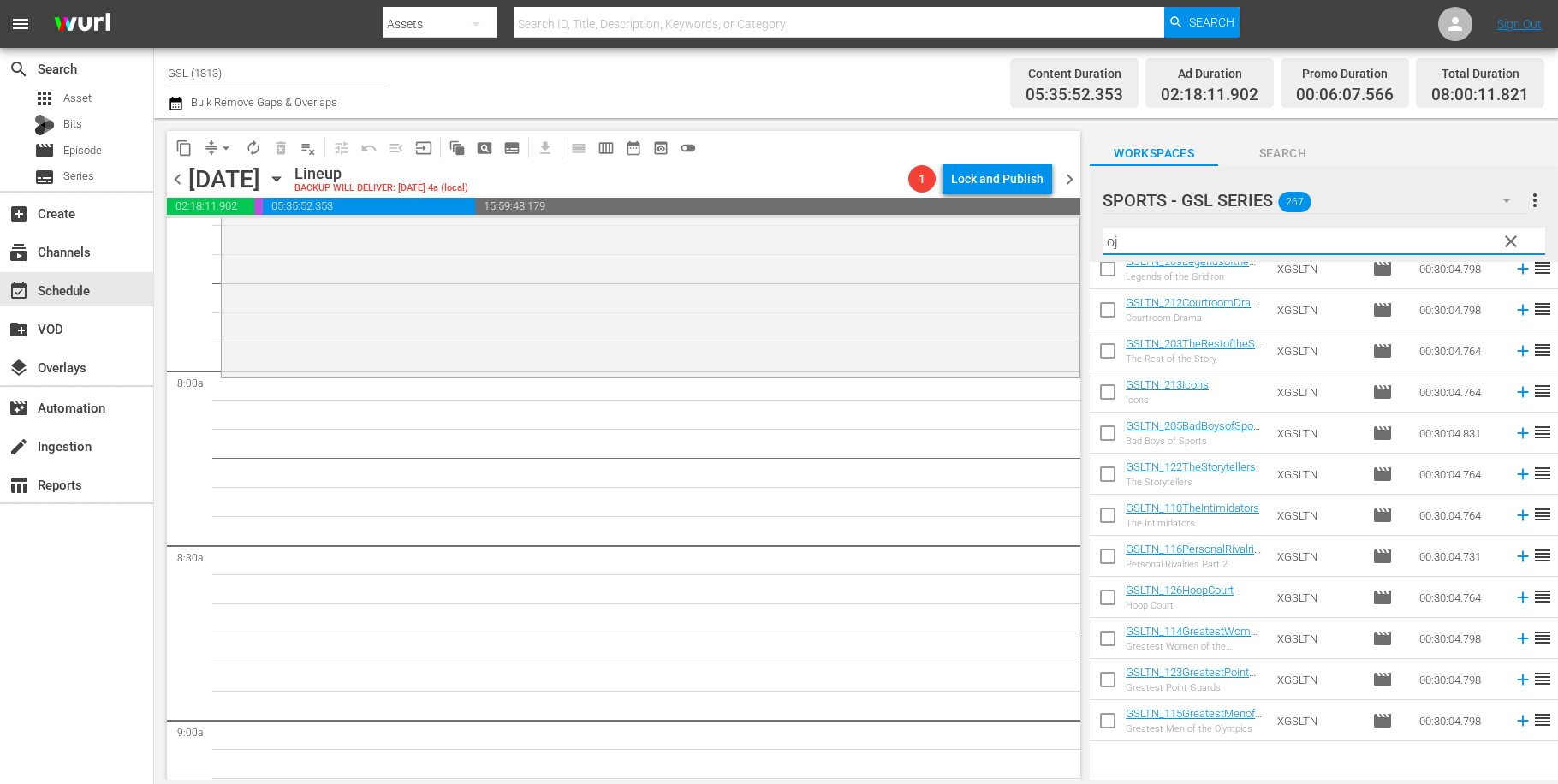
scroll to position [0, 0]
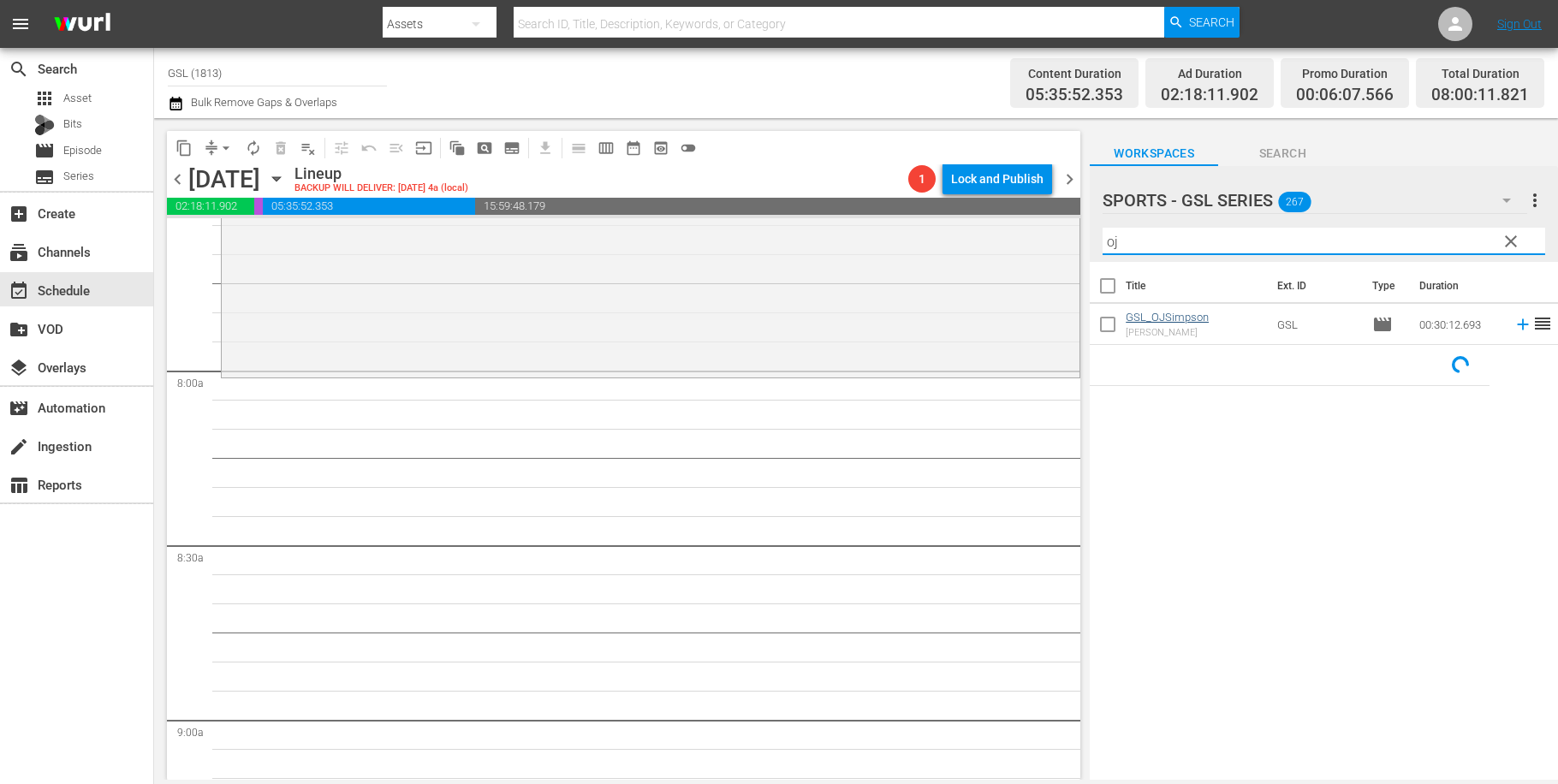
type input "oj"
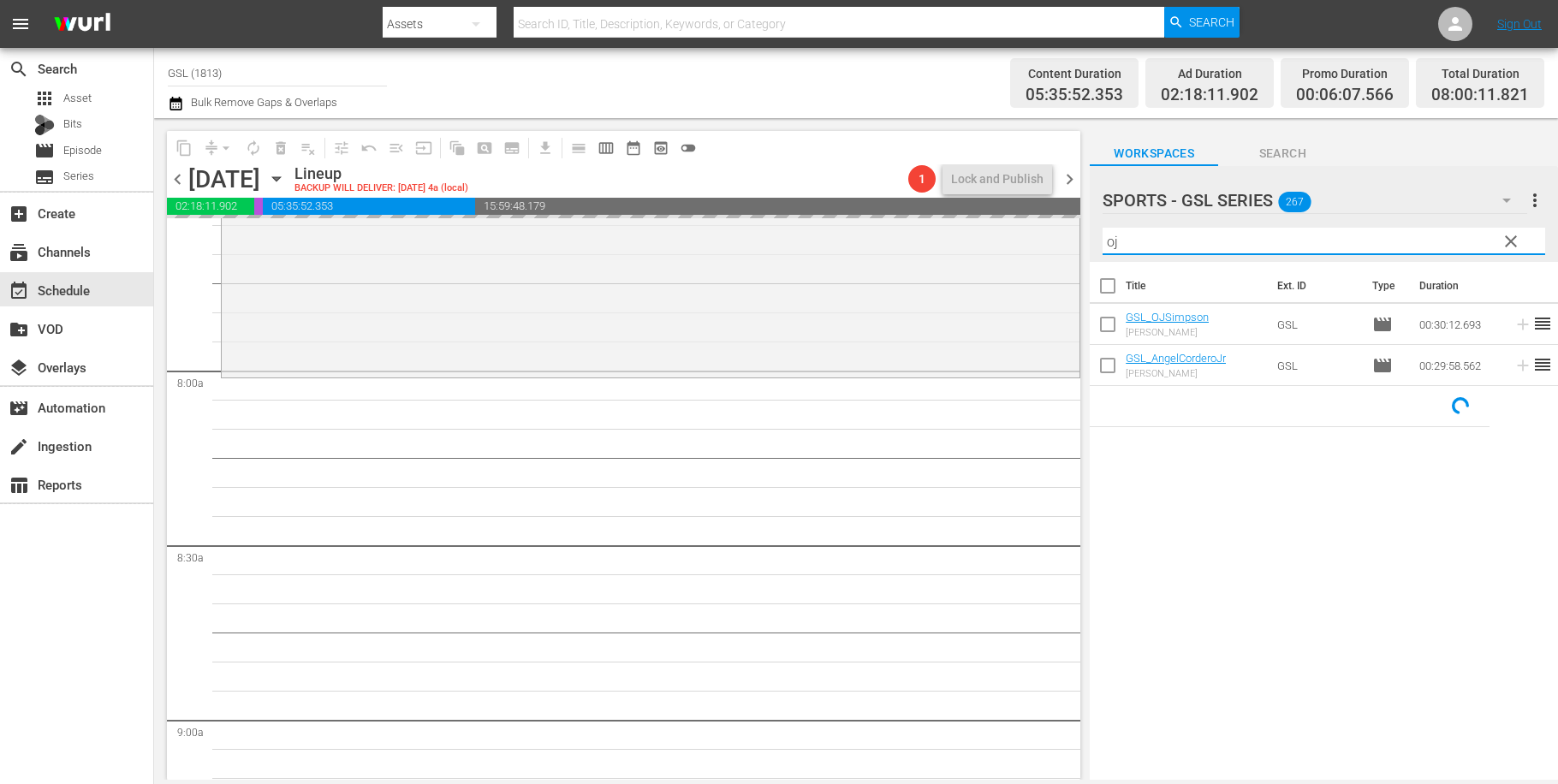
drag, startPoint x: 1156, startPoint y: 245, endPoint x: 1070, endPoint y: 243, distance: 86.0
click at [1103, 243] on input "oj" at bounding box center [1324, 241] width 443 height 27
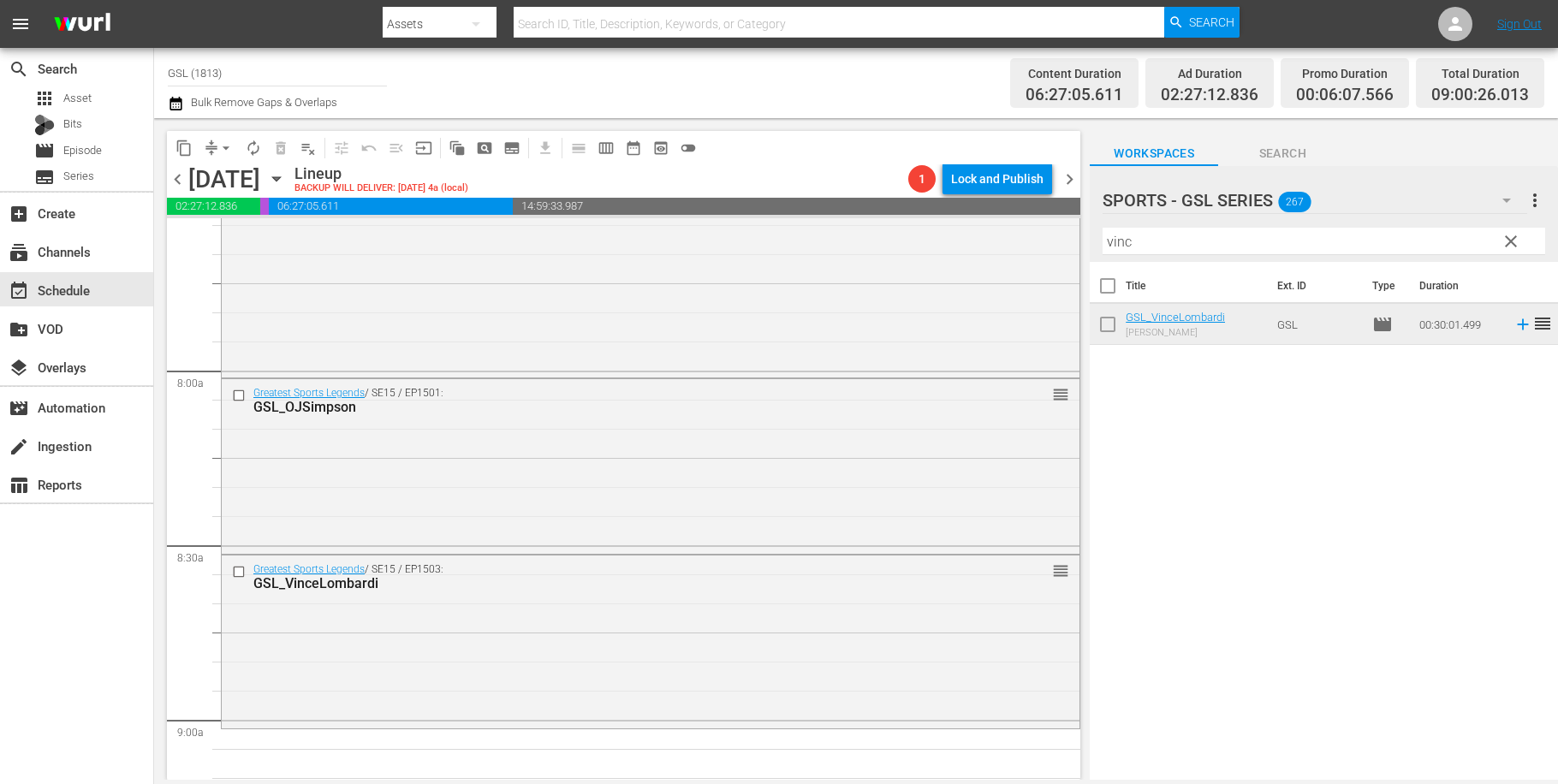
drag, startPoint x: 1162, startPoint y: 256, endPoint x: 1145, endPoint y: 249, distance: 18.4
click at [1145, 249] on div "Filter by Title vinc" at bounding box center [1324, 241] width 443 height 41
drag, startPoint x: 1145, startPoint y: 248, endPoint x: 1044, endPoint y: 232, distance: 102.3
click at [1103, 232] on input "vinc" at bounding box center [1324, 241] width 443 height 27
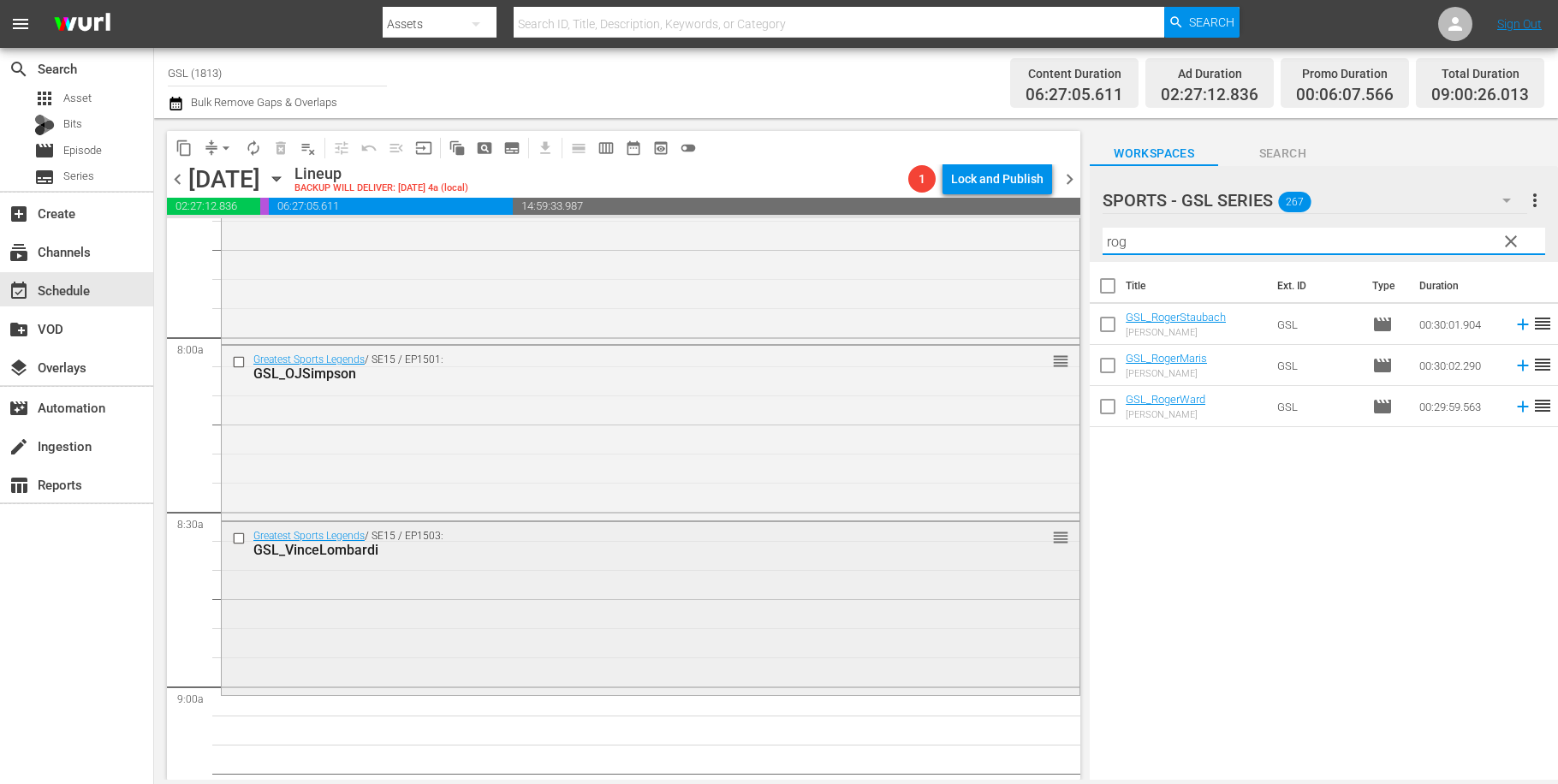
scroll to position [2839, 0]
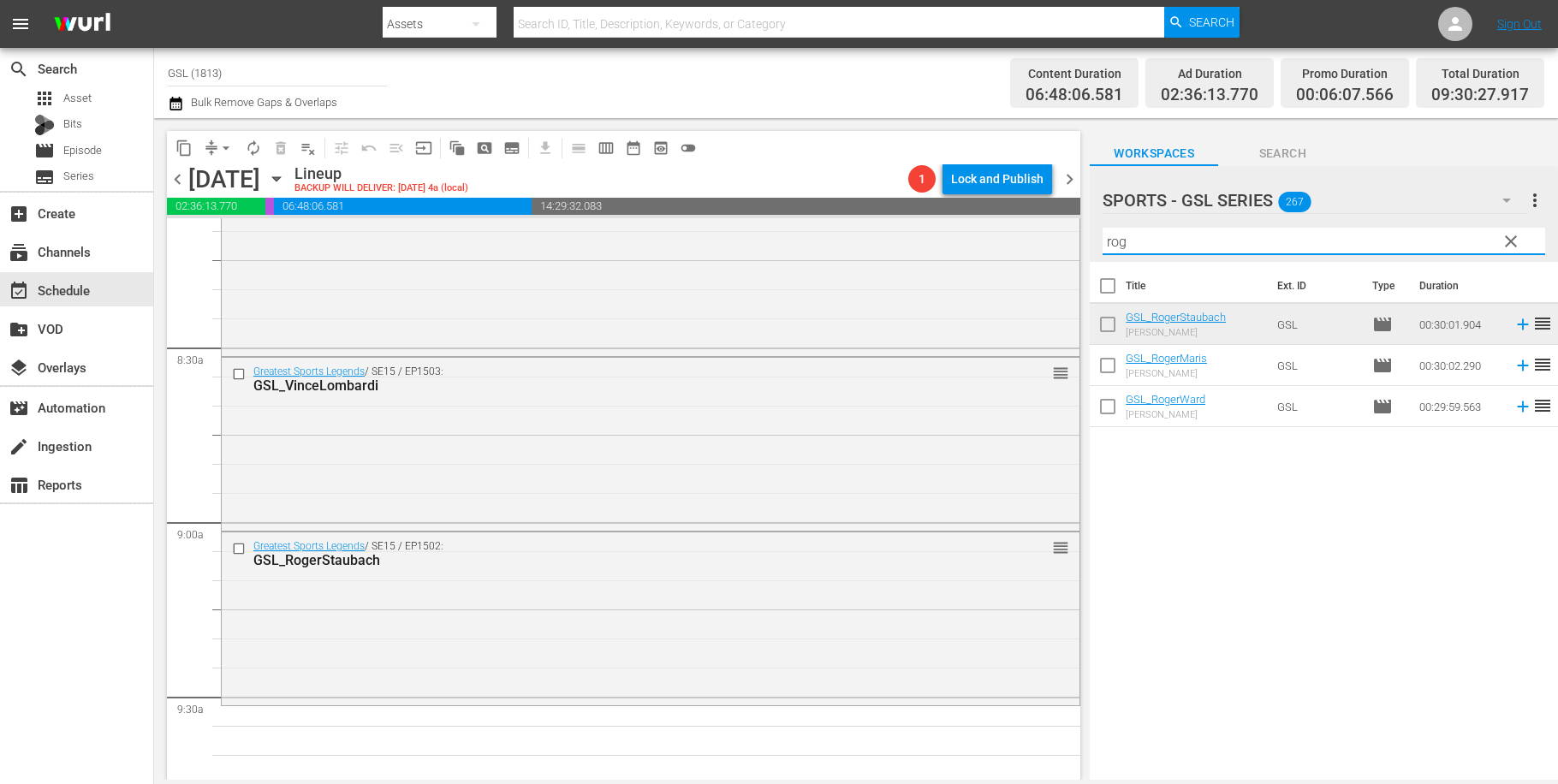
drag, startPoint x: 1145, startPoint y: 247, endPoint x: 1088, endPoint y: 238, distance: 57.7
click at [1103, 238] on input "rog" at bounding box center [1324, 241] width 443 height 27
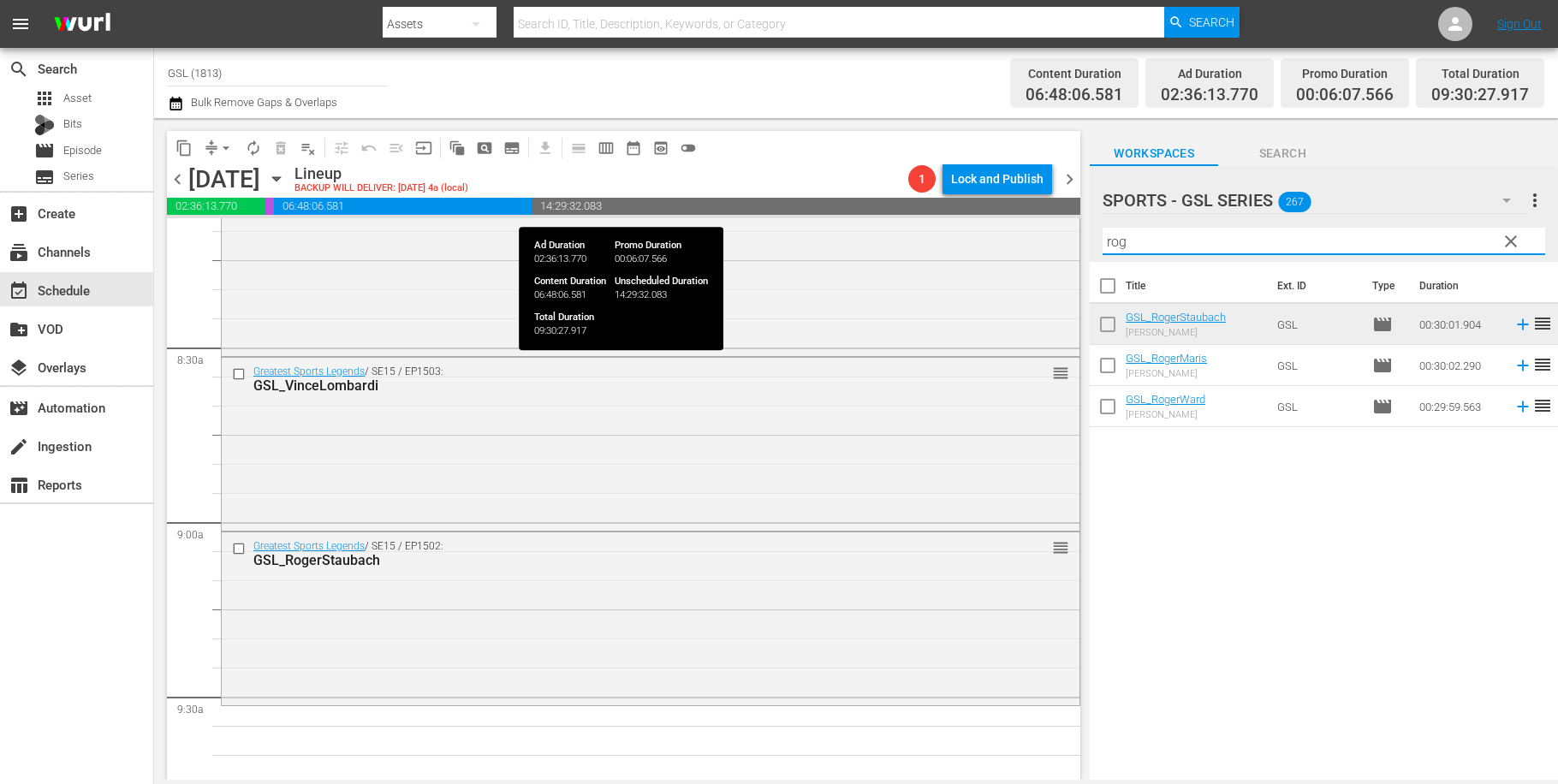
type input ","
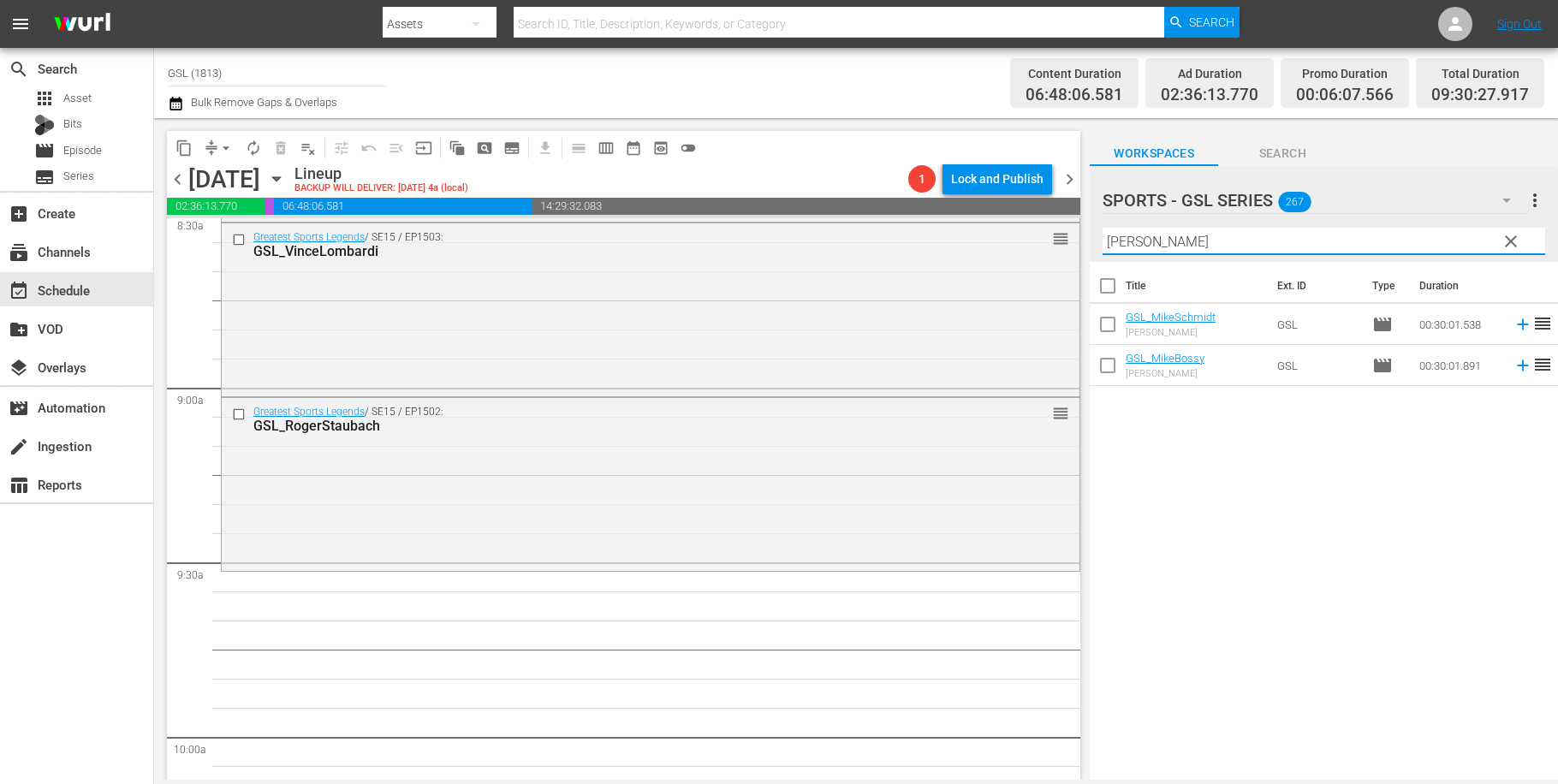
scroll to position [3078, 0]
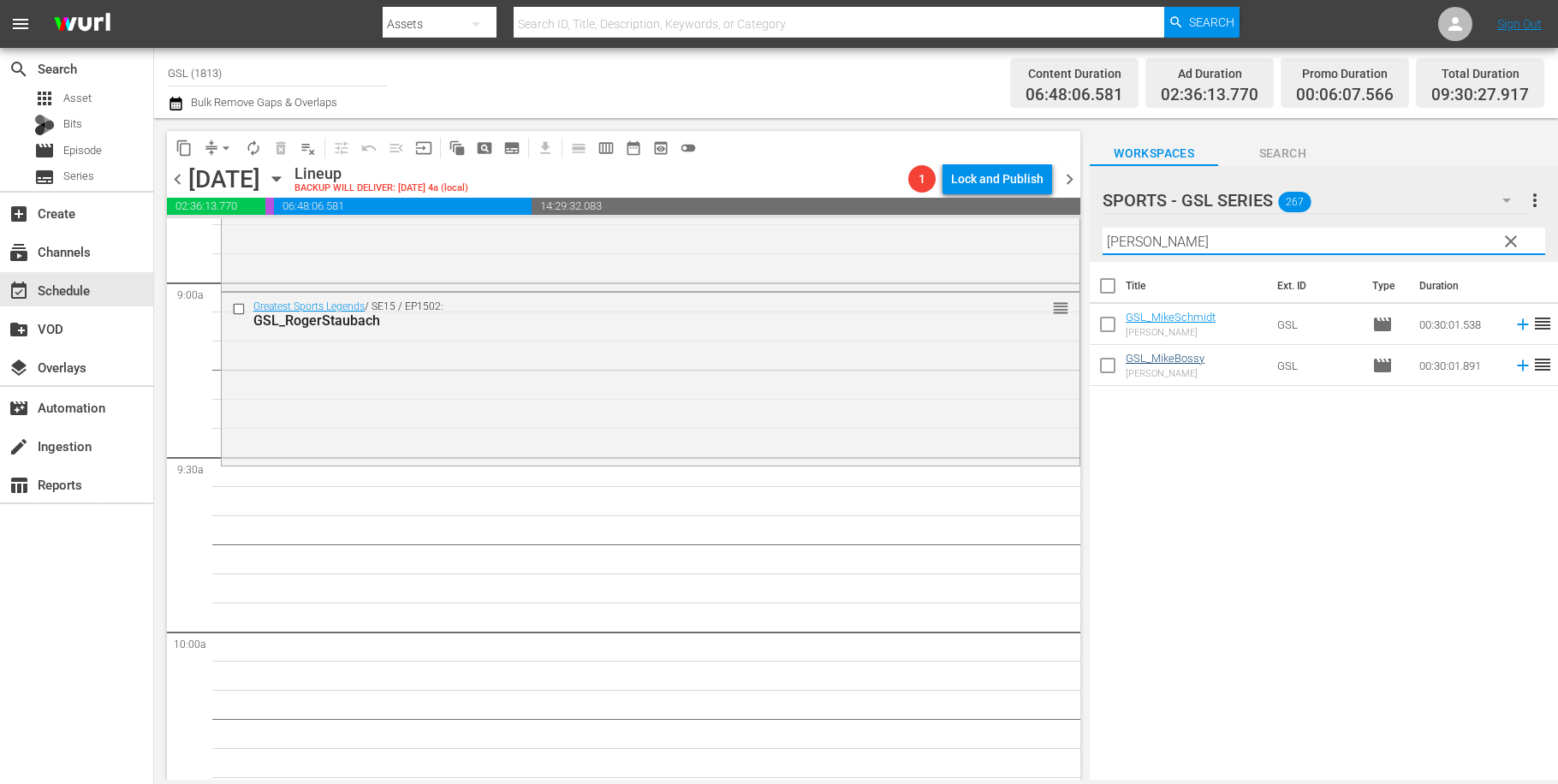
type input "mike"
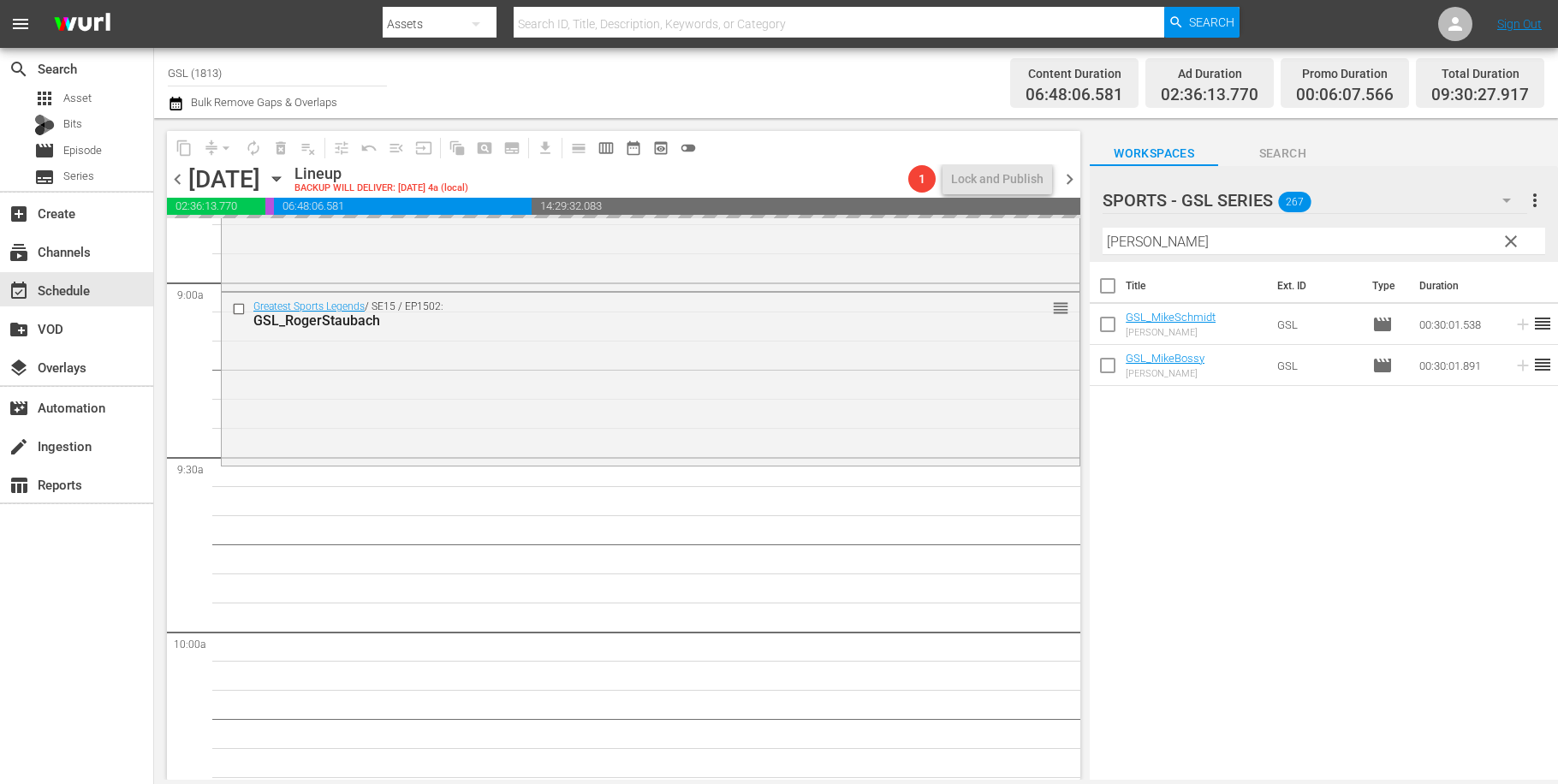
drag, startPoint x: 1157, startPoint y: 243, endPoint x: 1072, endPoint y: 240, distance: 85.1
click at [1103, 240] on input "mike" at bounding box center [1324, 241] width 443 height 27
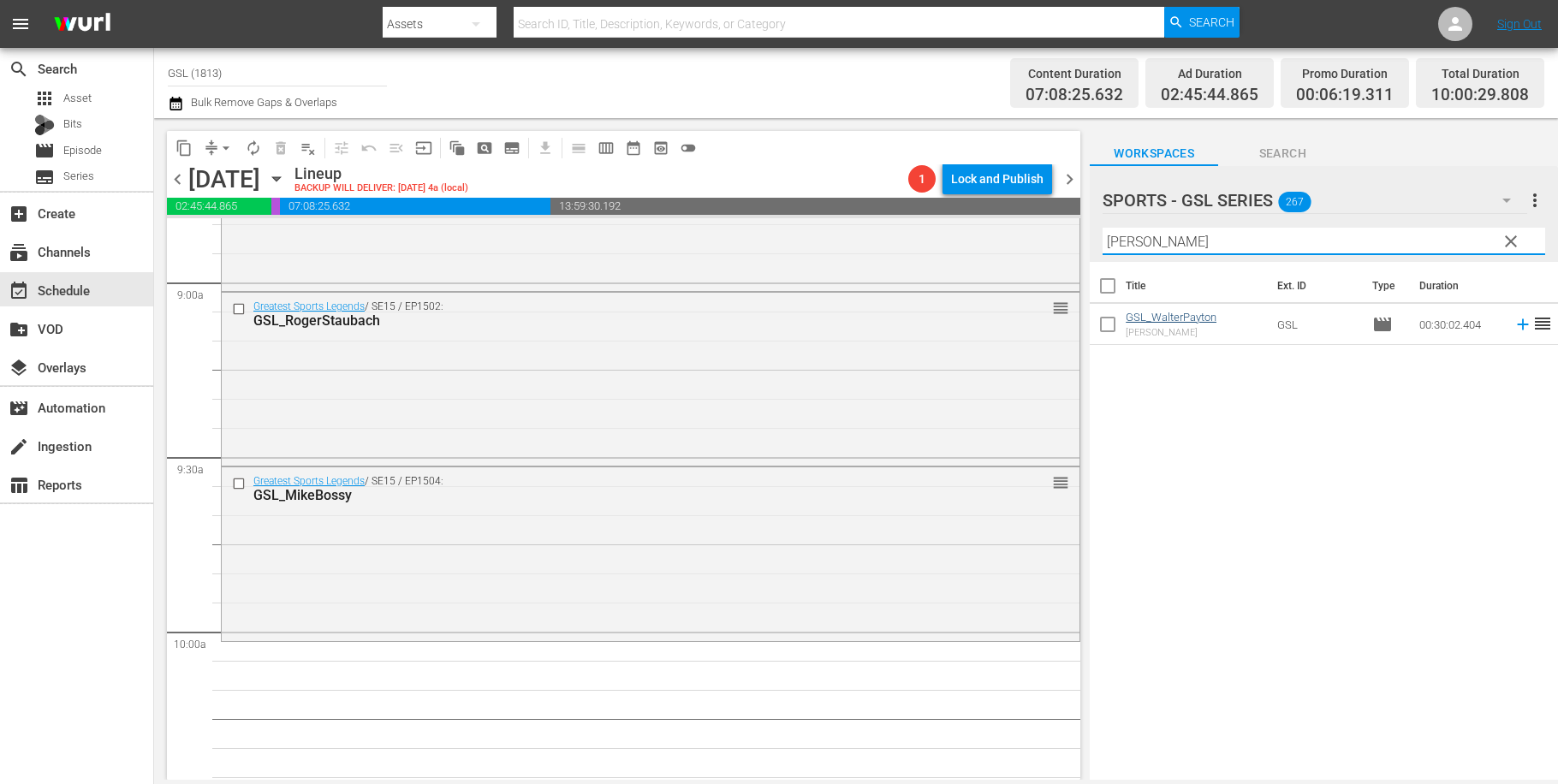
type input "walter"
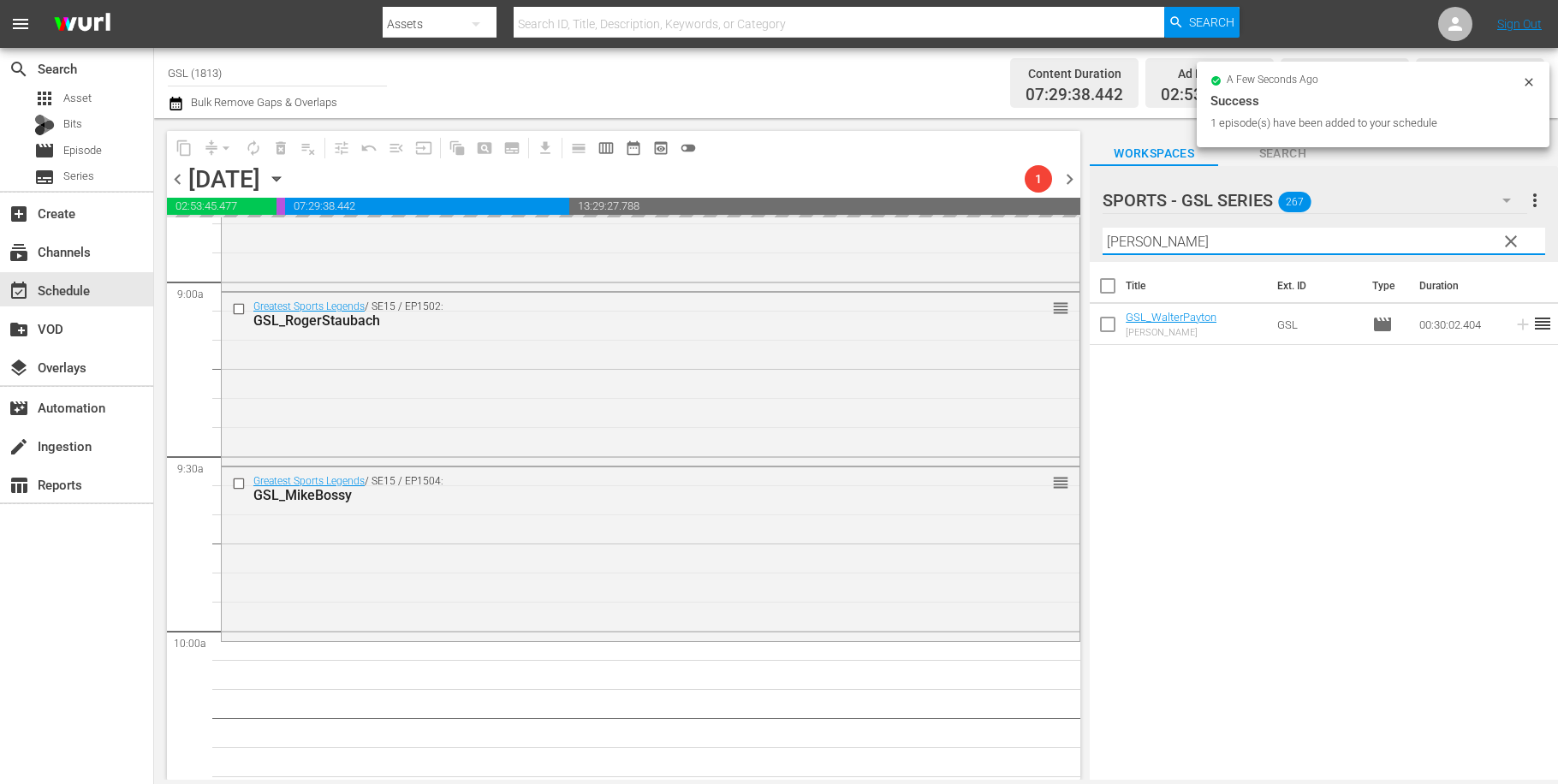
drag, startPoint x: 1162, startPoint y: 245, endPoint x: 1060, endPoint y: 236, distance: 102.4
click at [1103, 236] on input "walter" at bounding box center [1324, 241] width 443 height 27
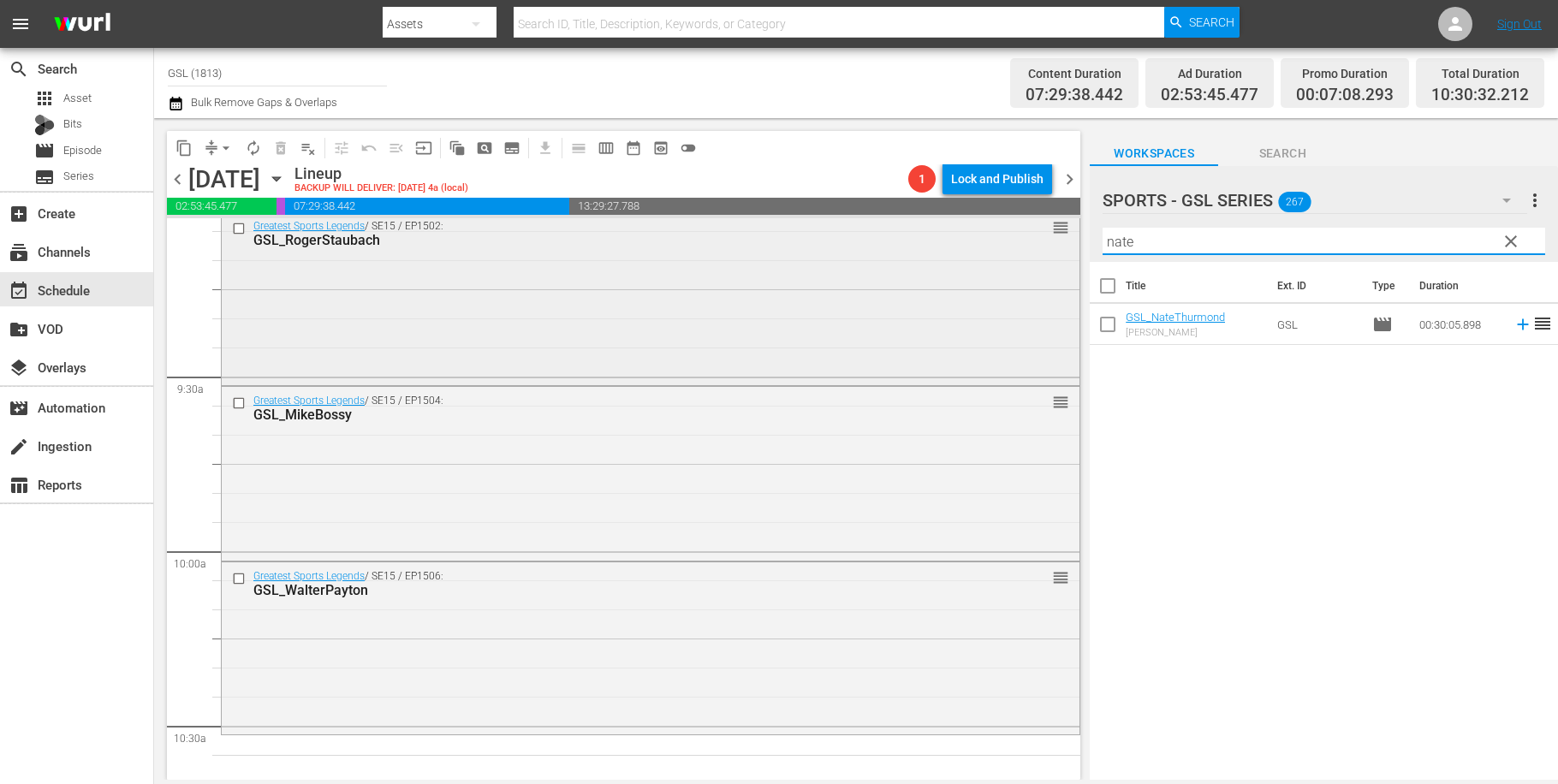
scroll to position [3418, 0]
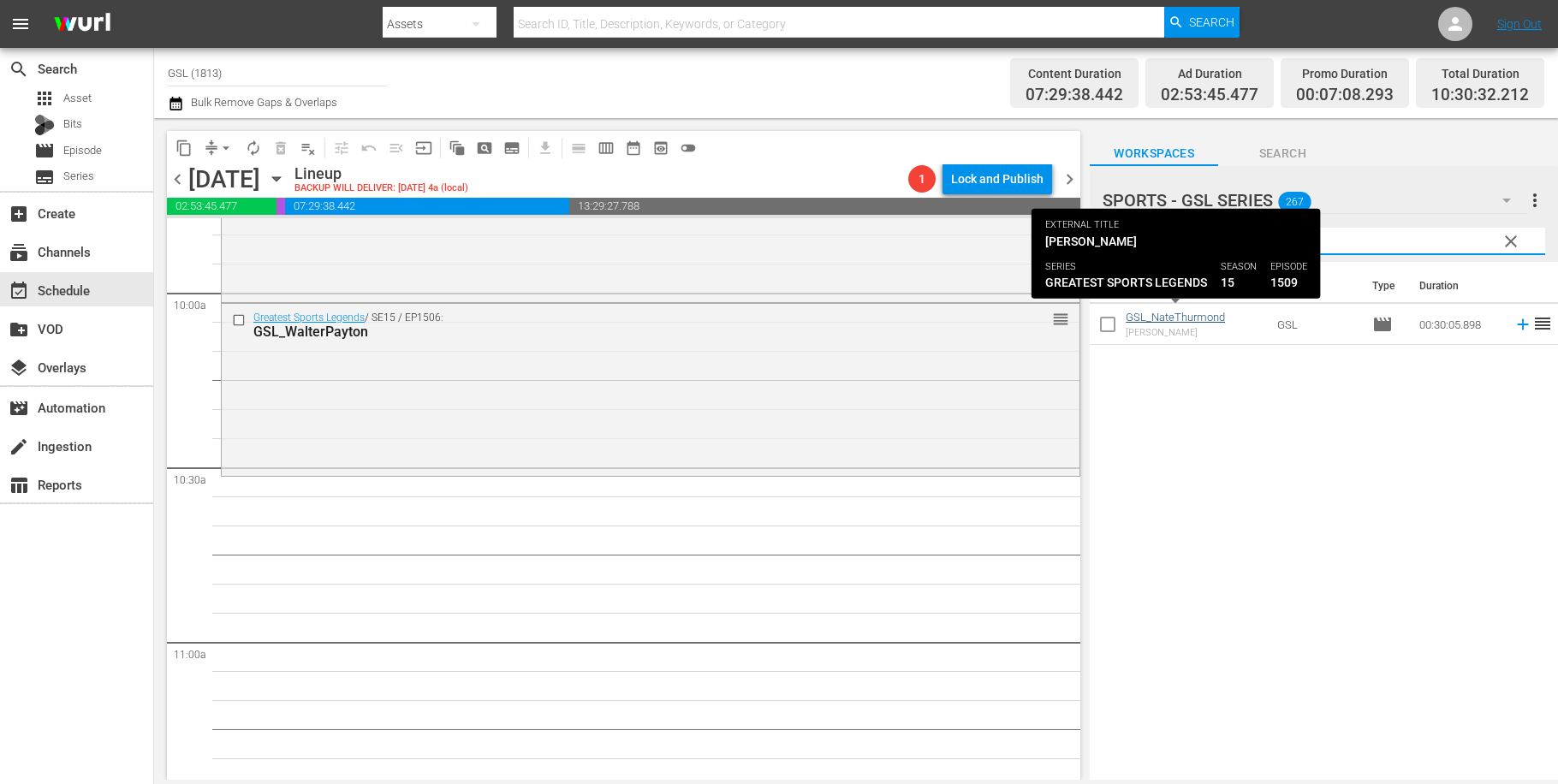
type input "nate"
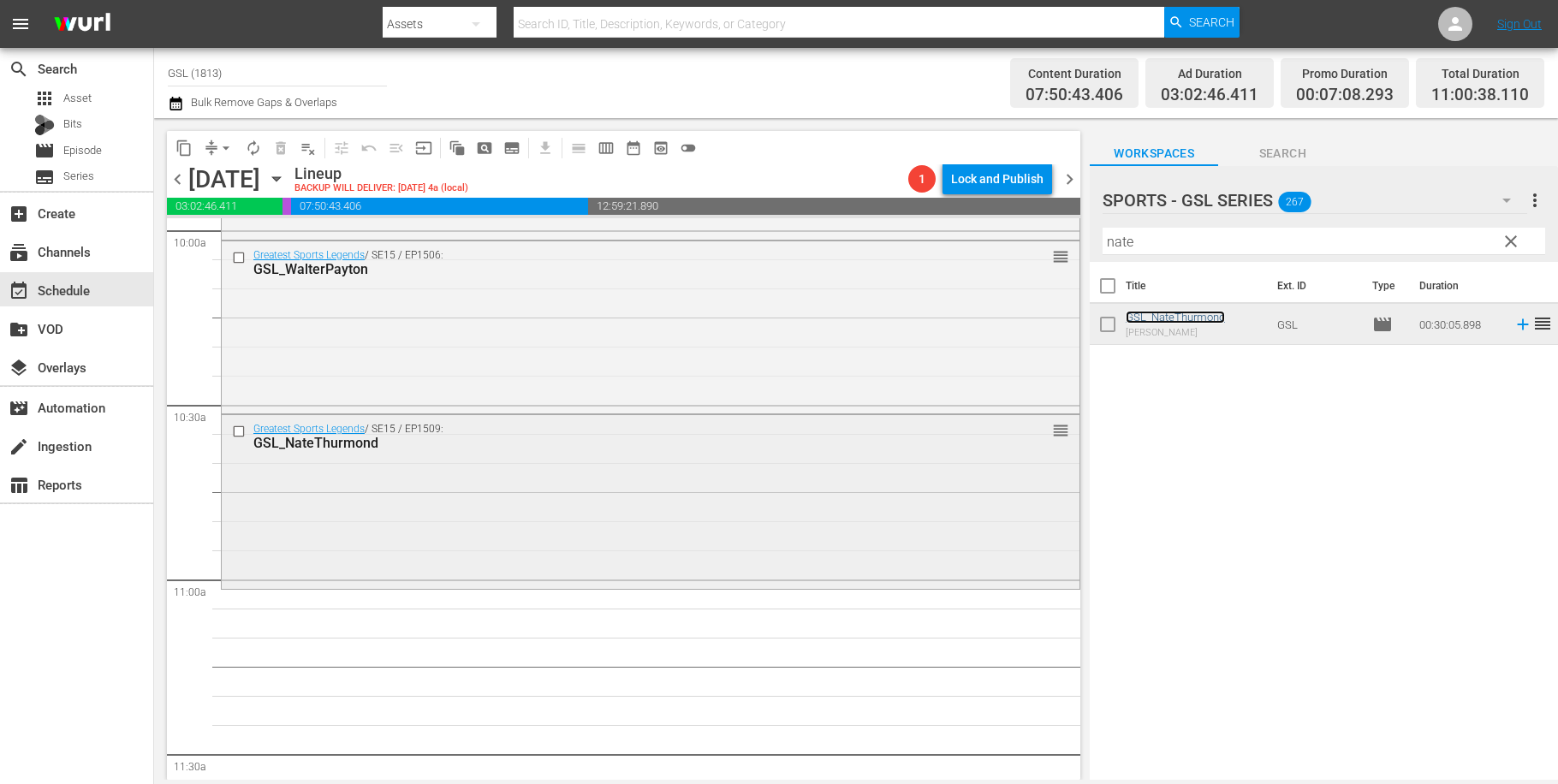
scroll to position [3715, 0]
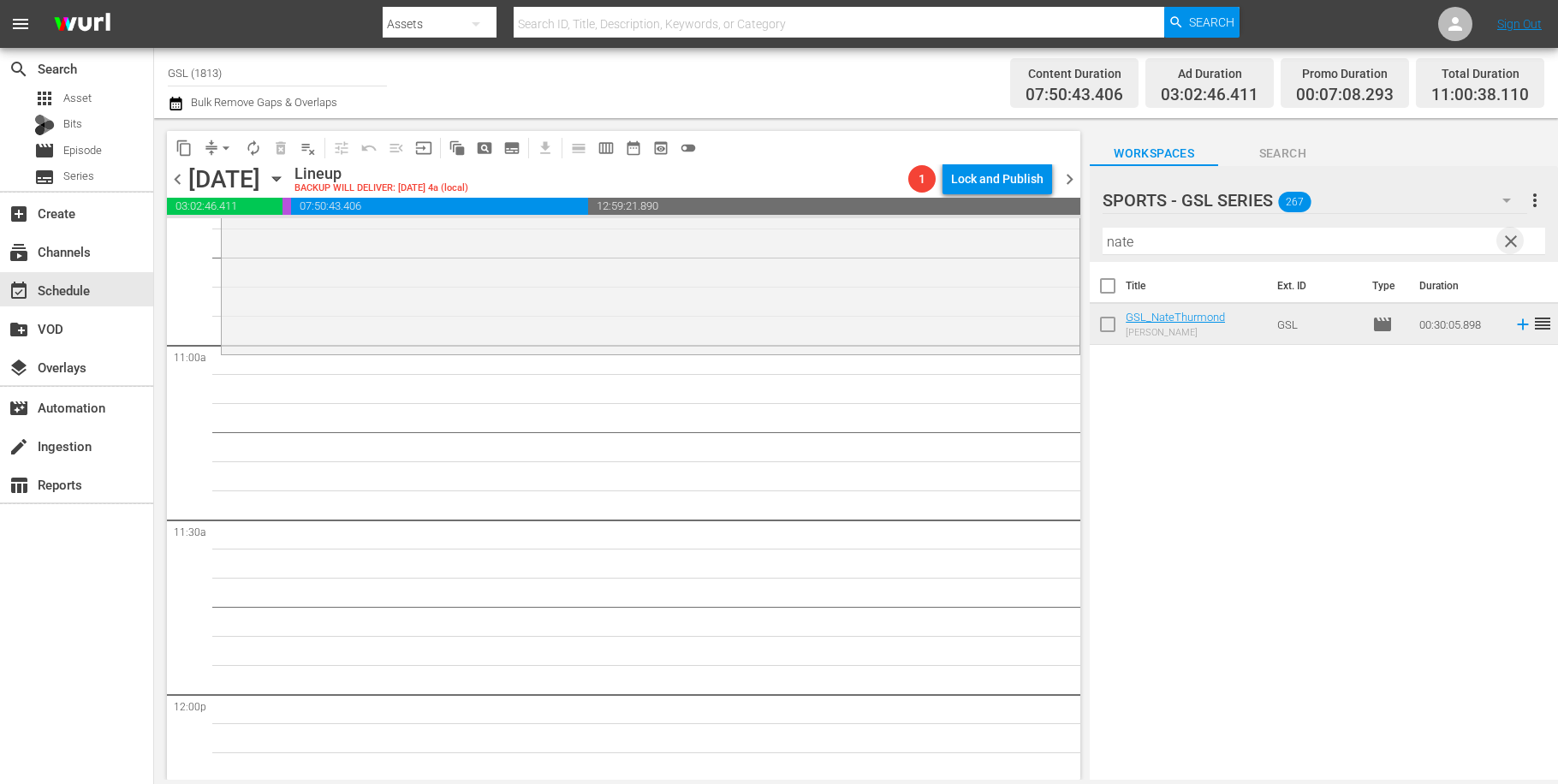
click at [1506, 246] on span "clear" at bounding box center [1511, 241] width 20 height 20
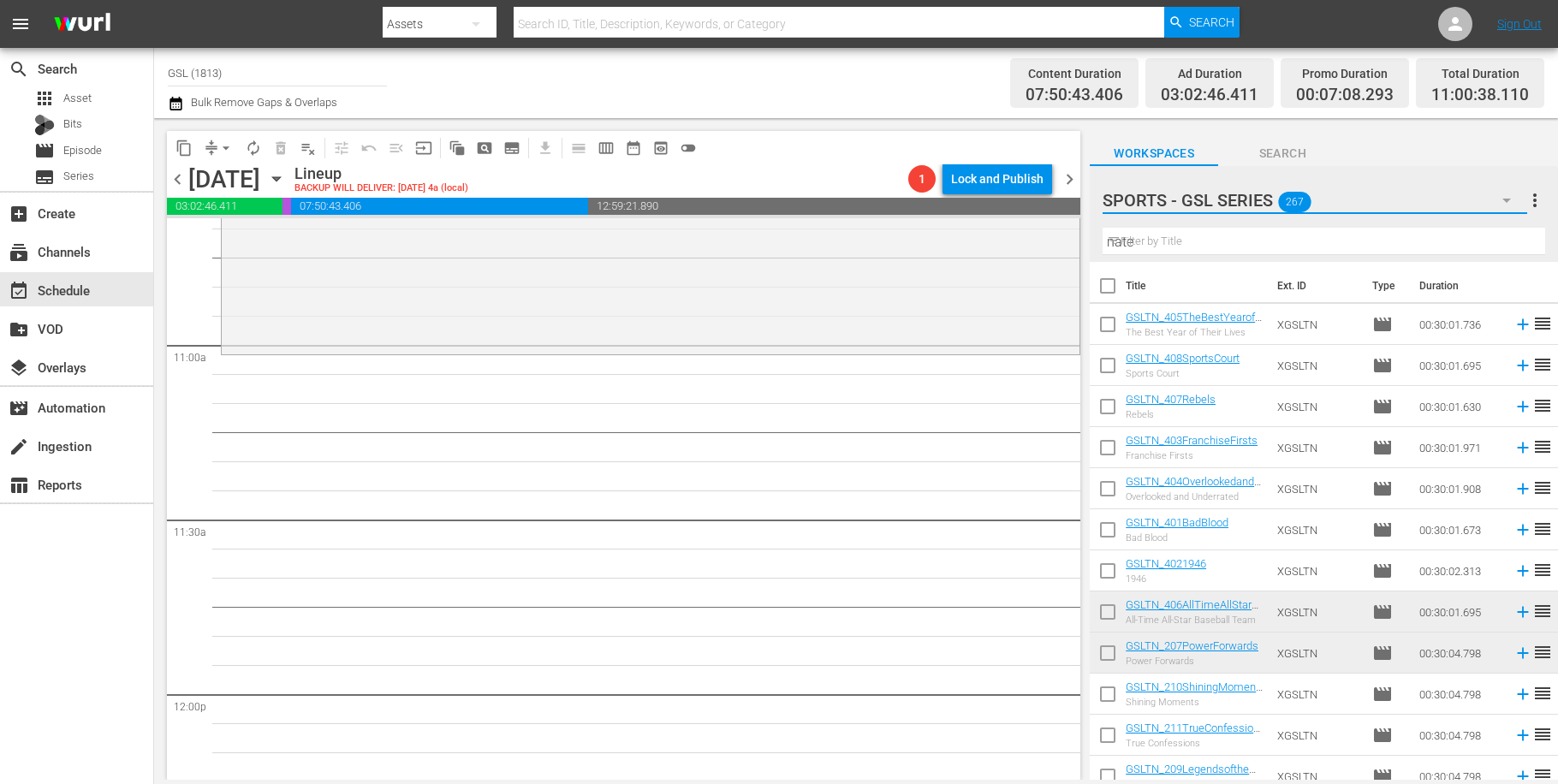
click at [1496, 202] on button "button" at bounding box center [1507, 200] width 41 height 41
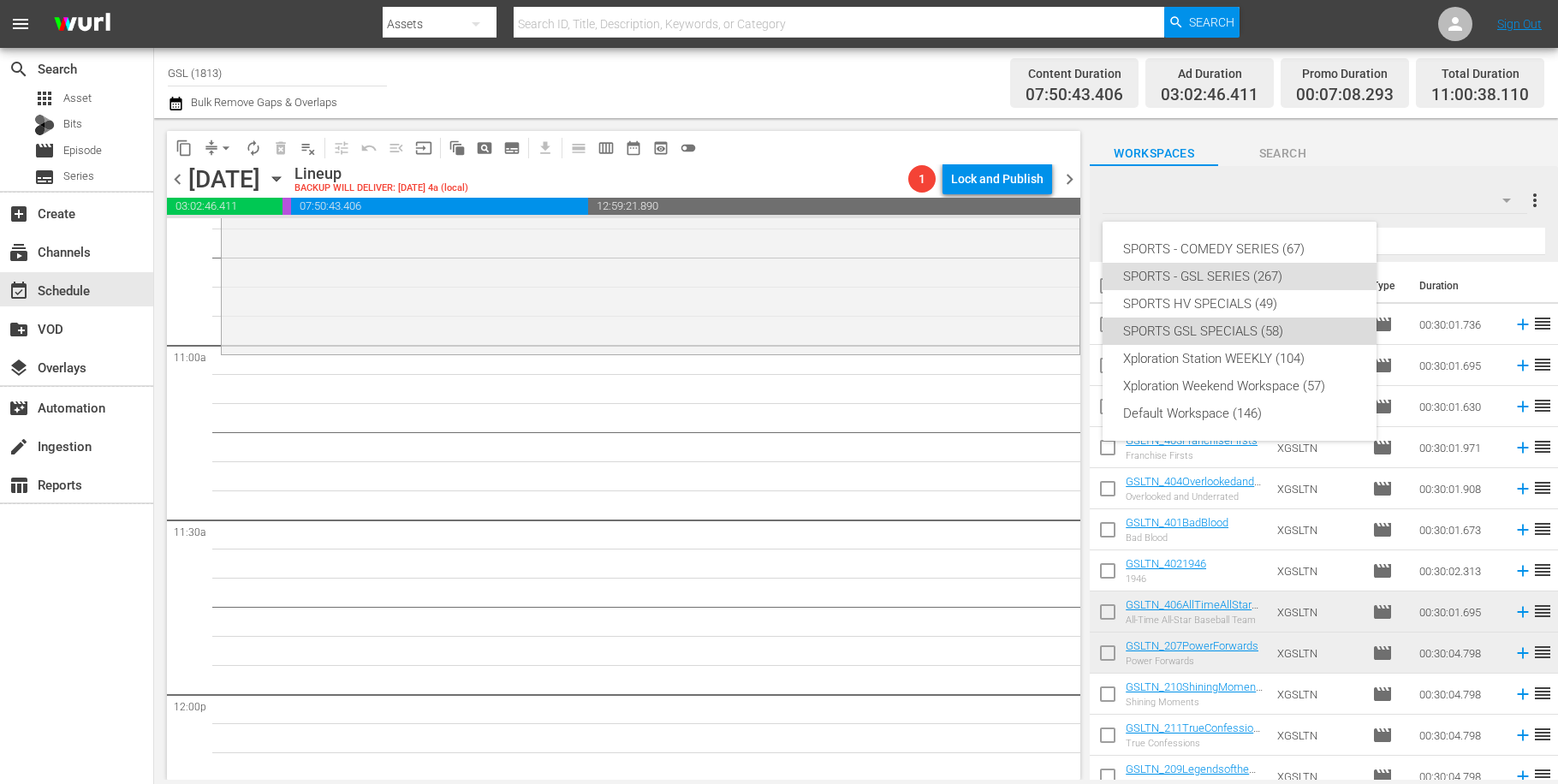
click at [1262, 338] on div "SPORTS GSL SPECIALS (58)" at bounding box center [1239, 331] width 232 height 27
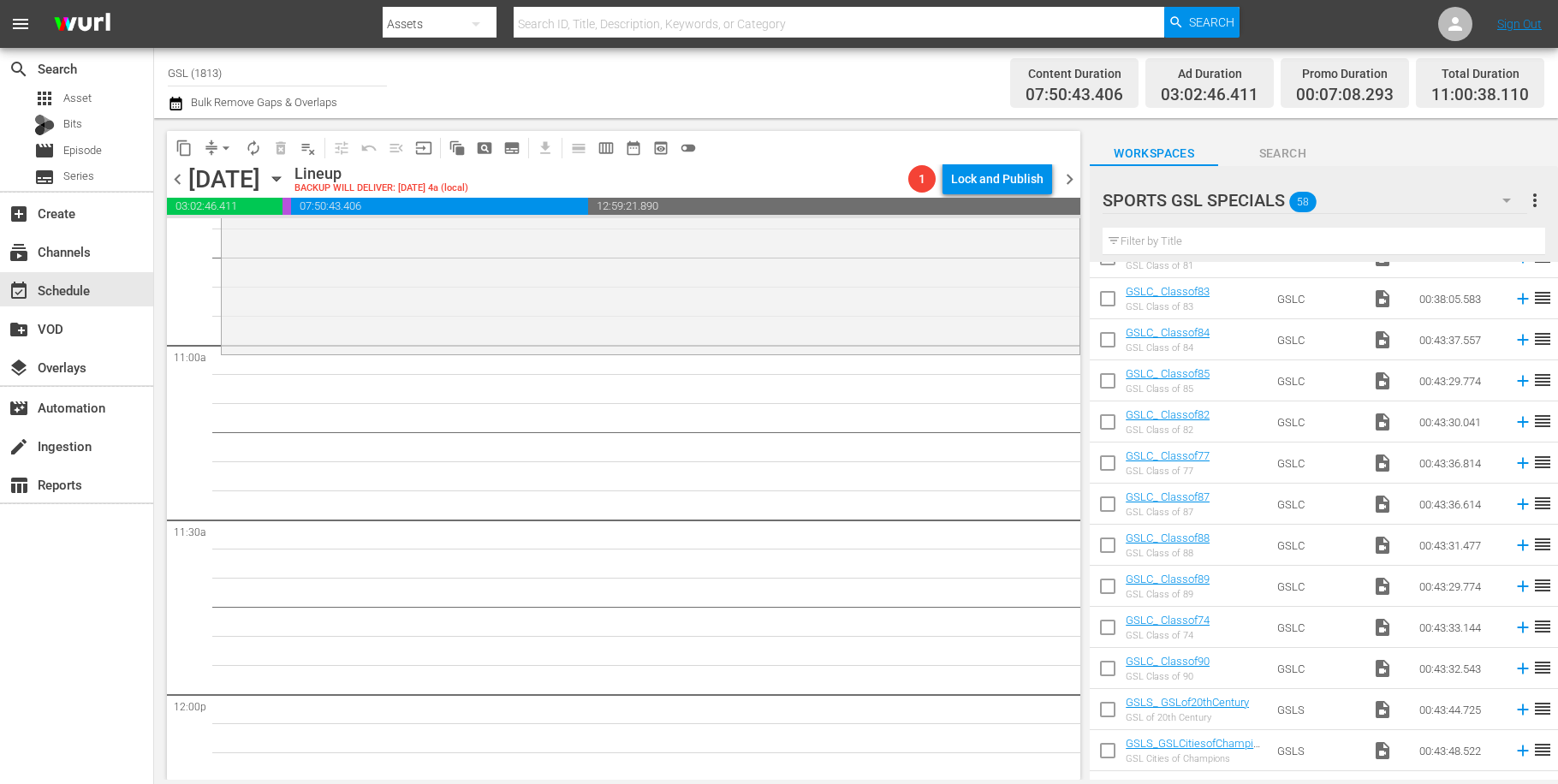
scroll to position [706, 0]
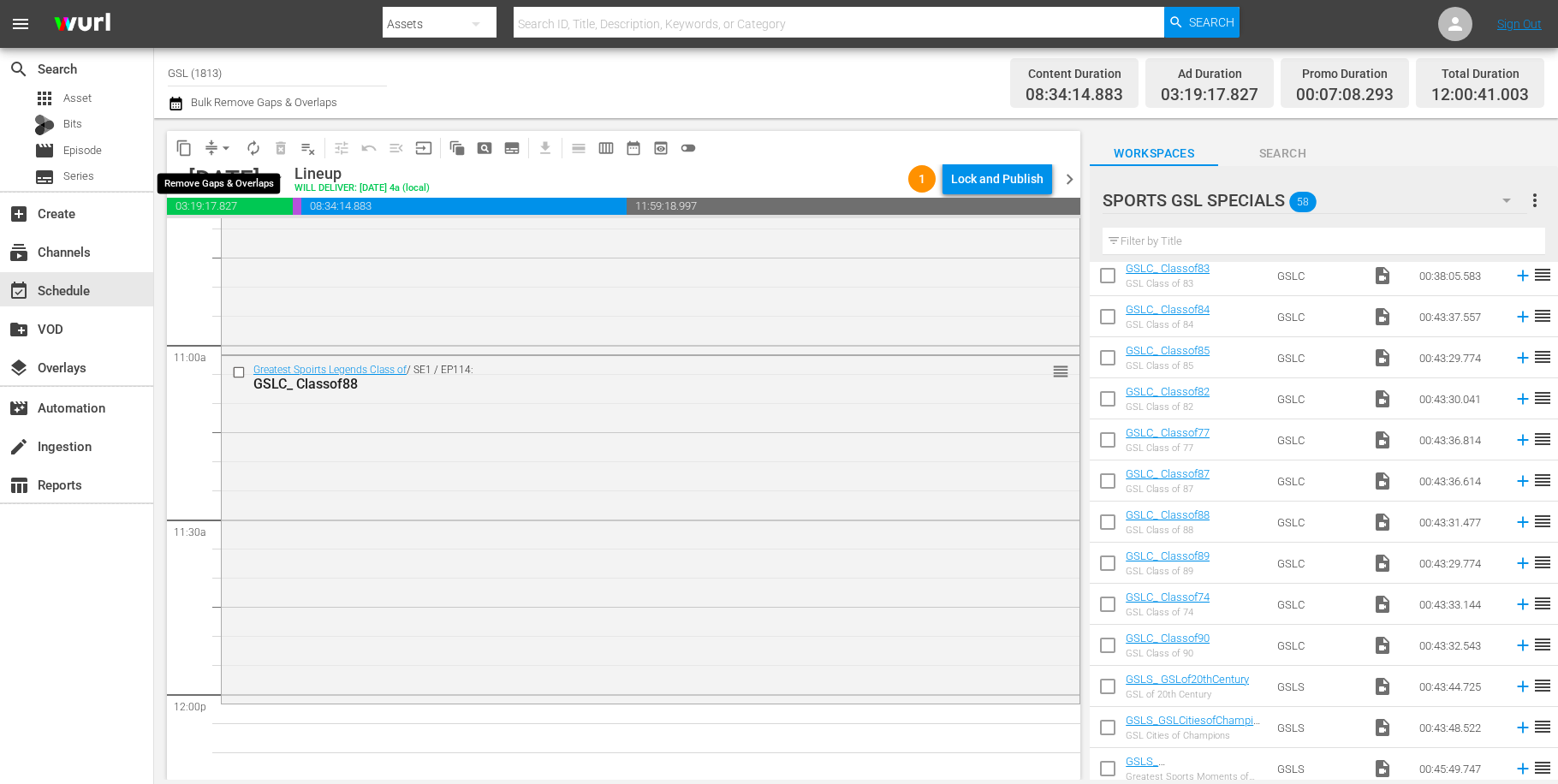
click at [217, 148] on span "arrow_drop_down" at bounding box center [226, 149] width 17 height 17
click at [236, 185] on li "Align to Midnight" at bounding box center [227, 182] width 179 height 28
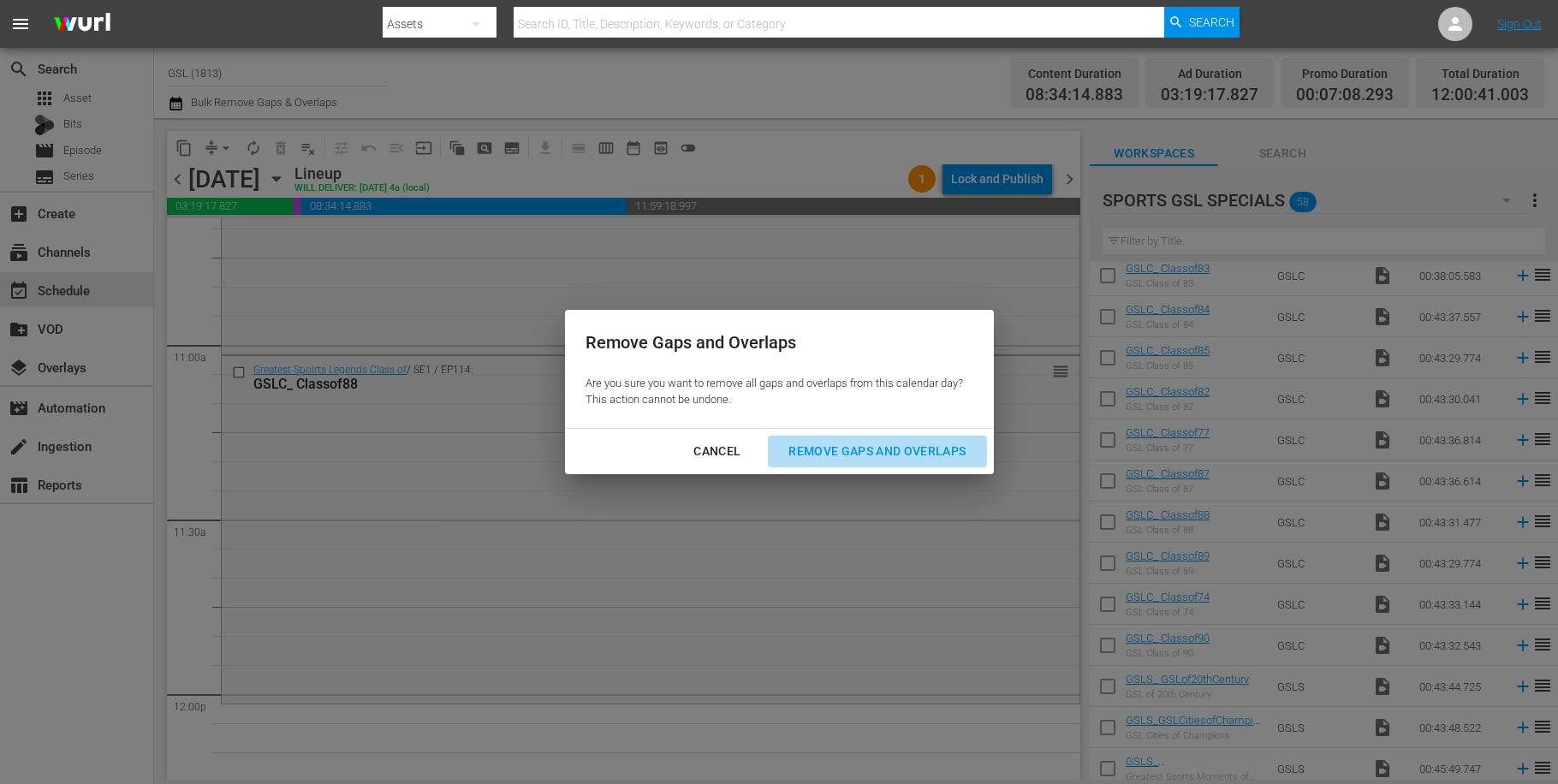
click at [844, 445] on div "Remove Gaps and Overlaps" at bounding box center [877, 451] width 205 height 21
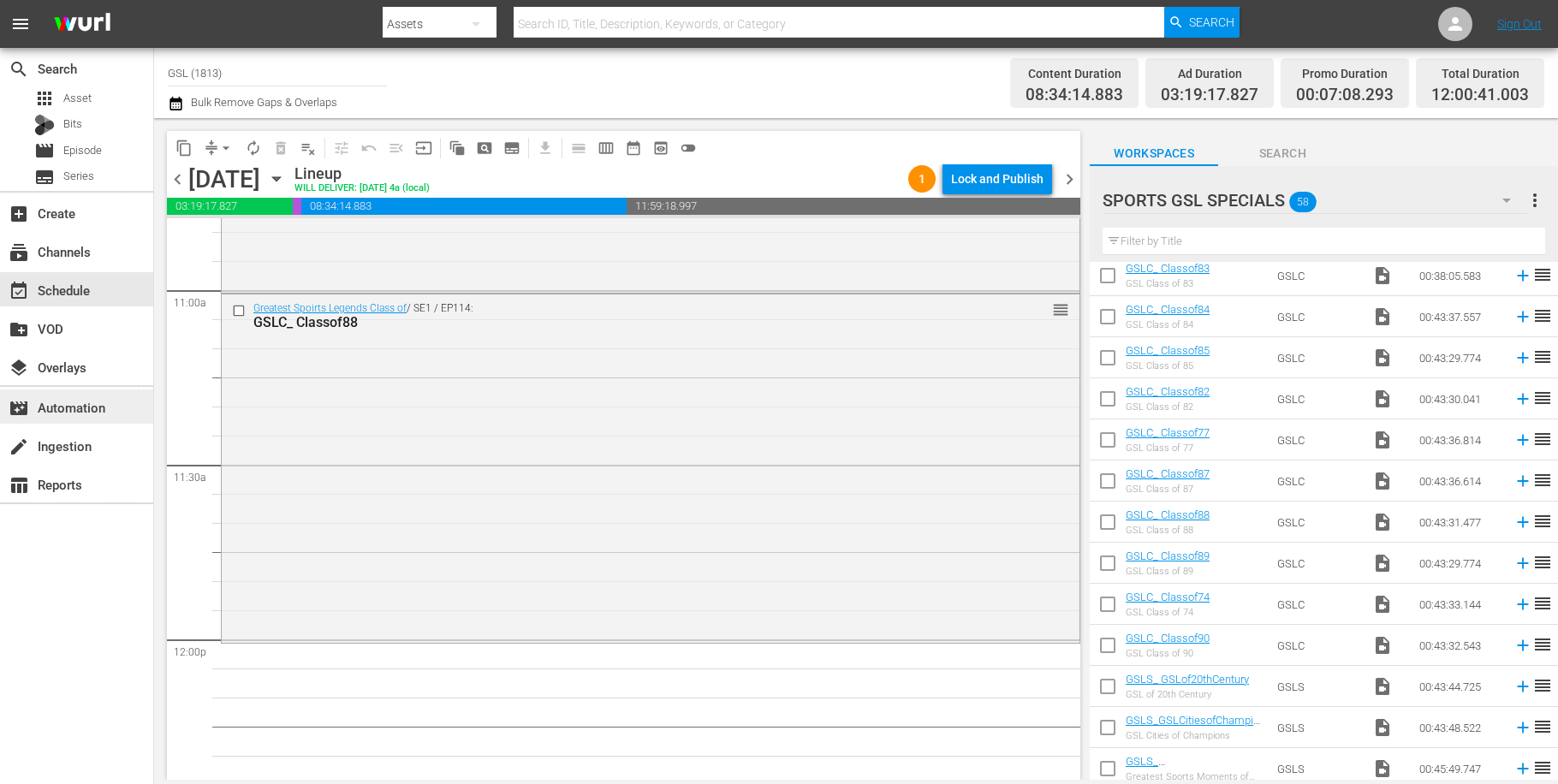
scroll to position [3787, 0]
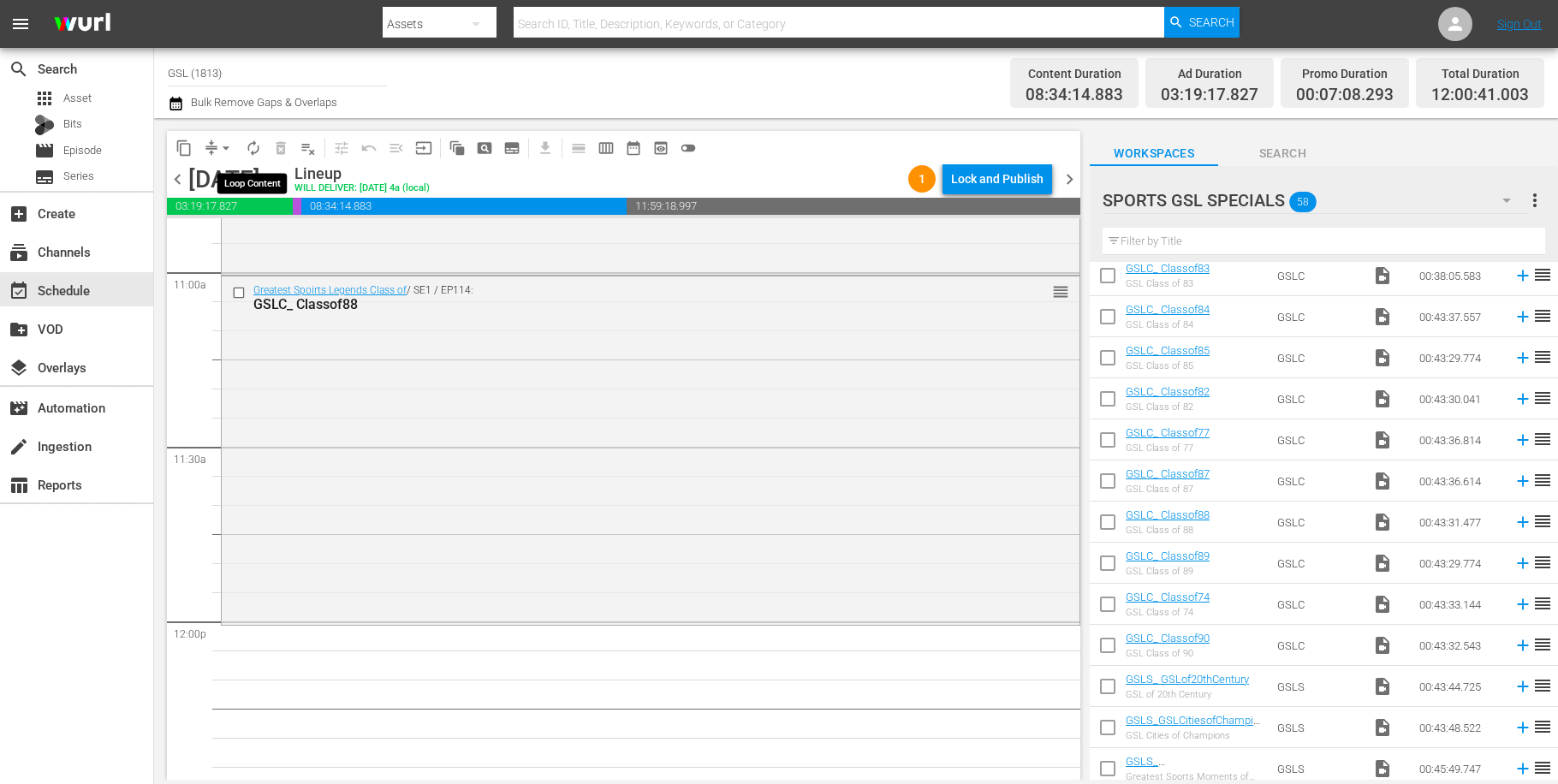
click at [260, 149] on span "autorenew_outlined" at bounding box center [254, 149] width 17 height 17
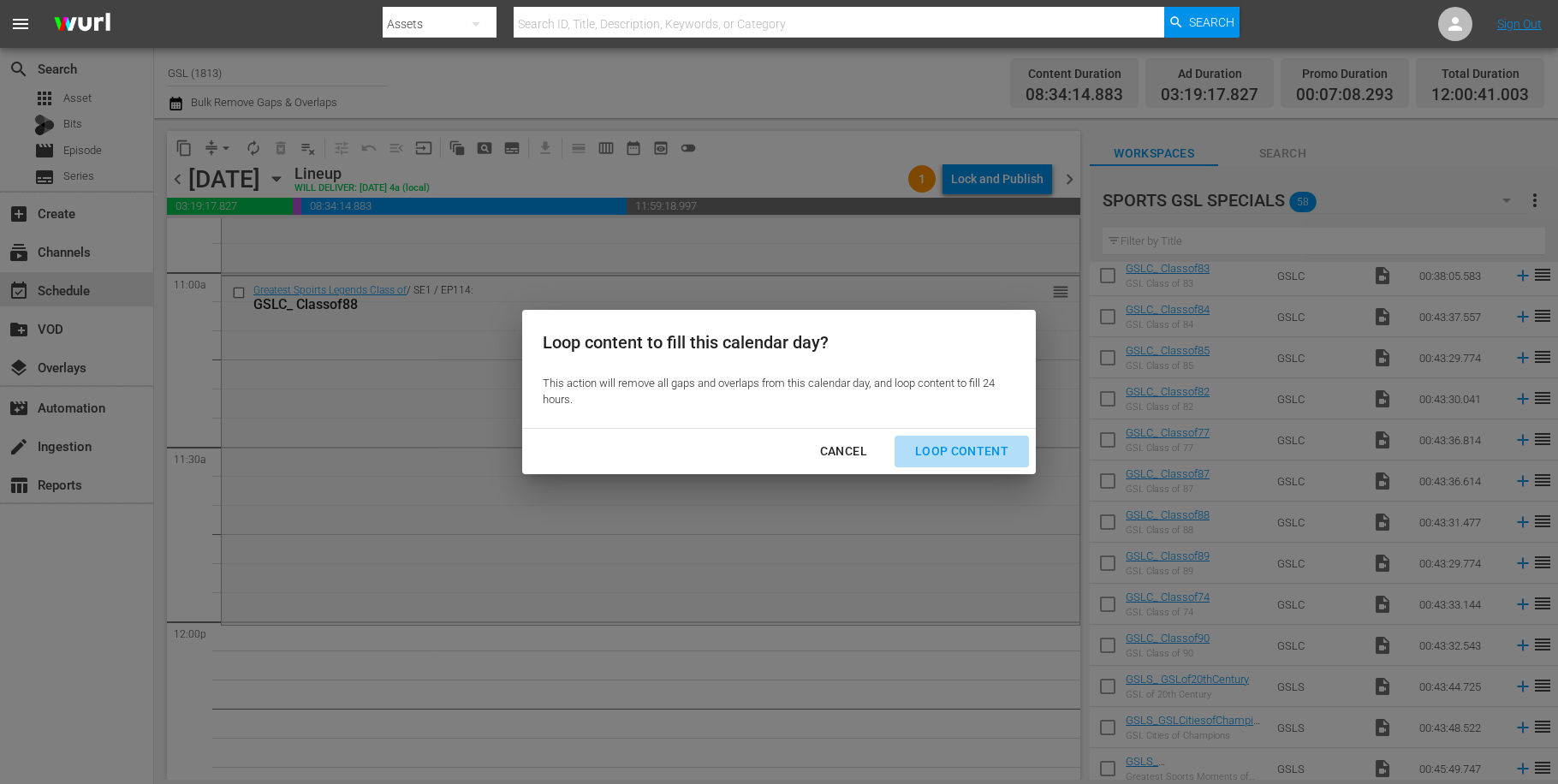
click at [991, 454] on div "Loop Content" at bounding box center [962, 451] width 121 height 21
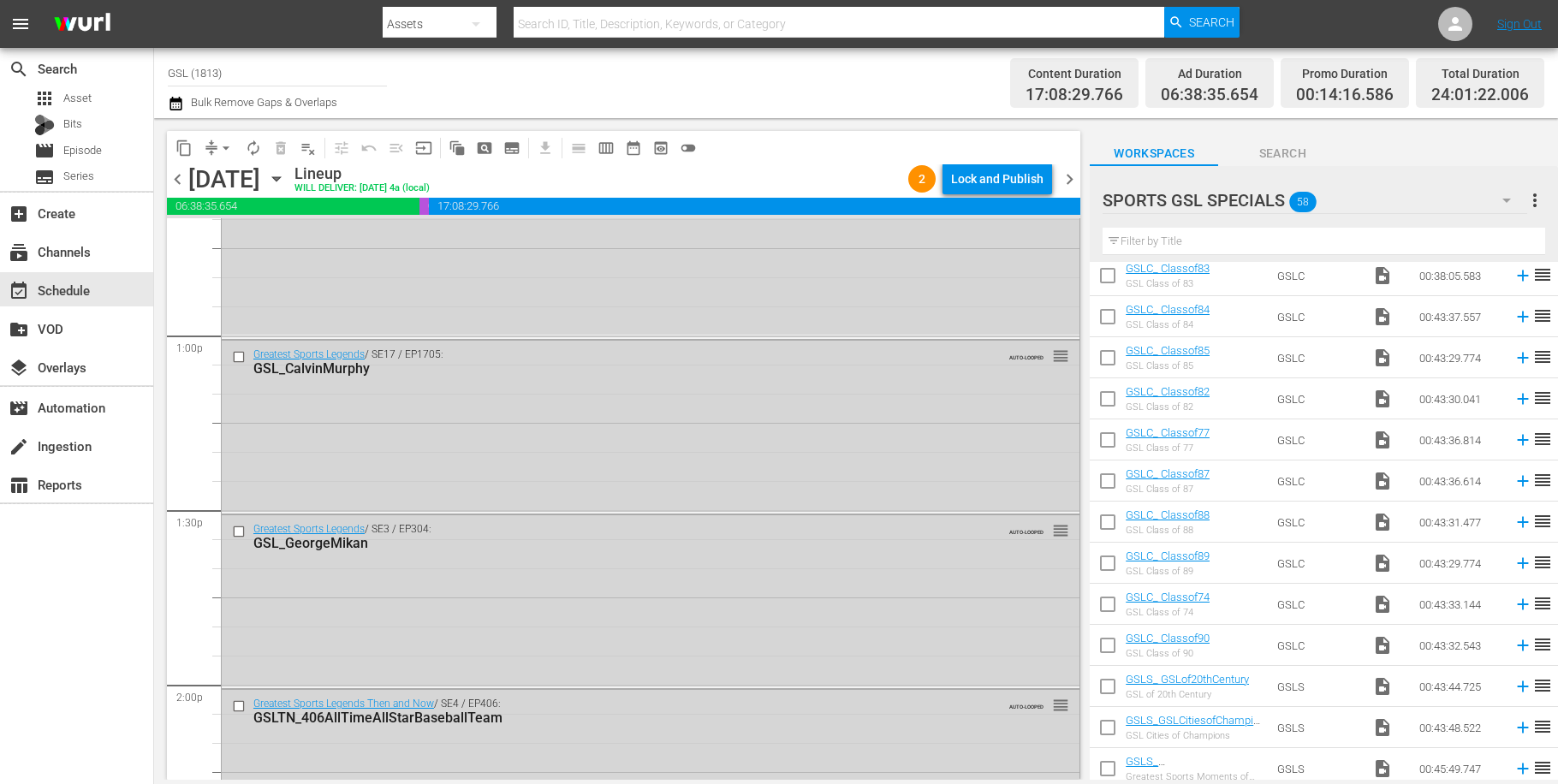
scroll to position [4563, 0]
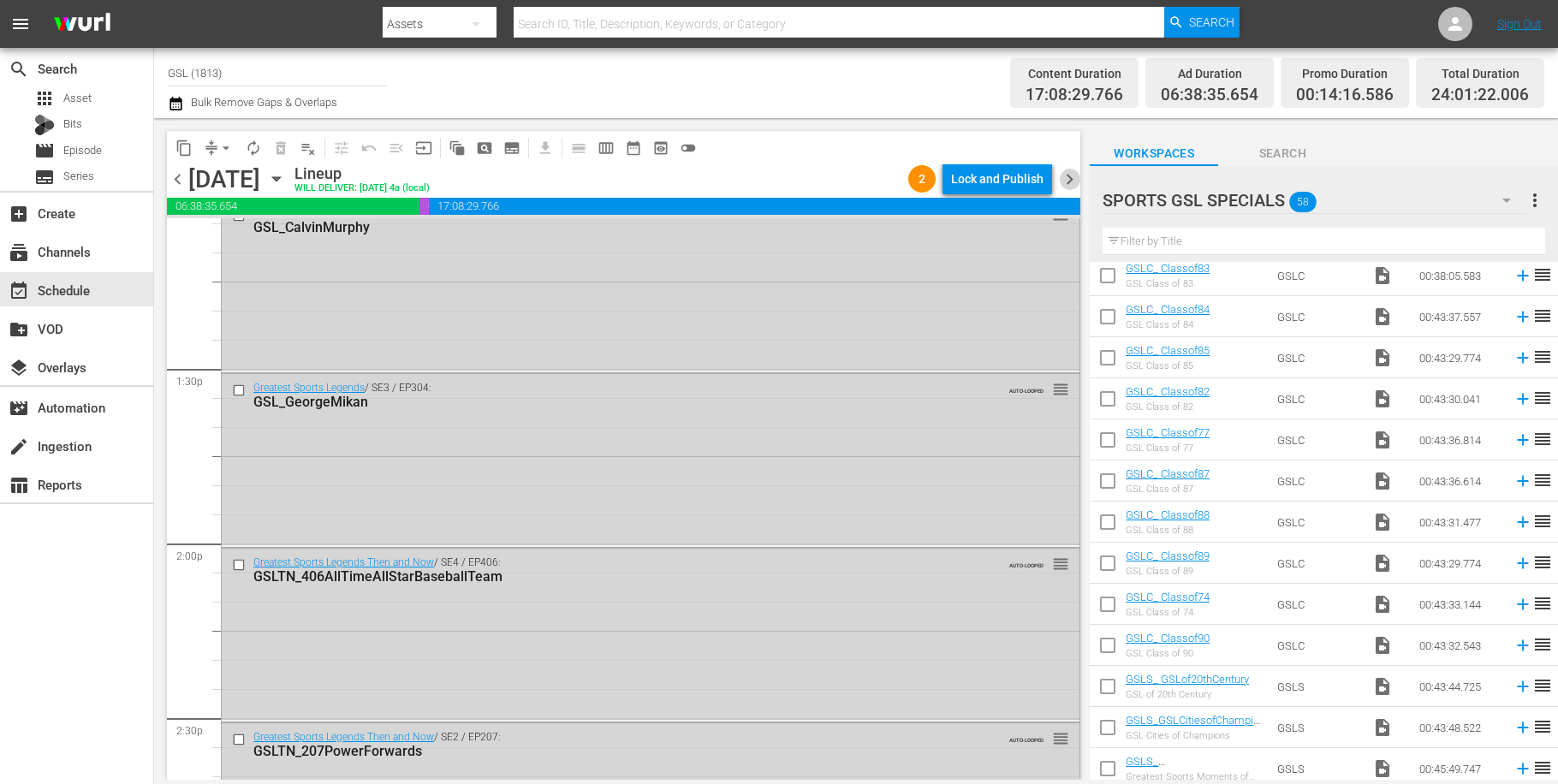
click at [1067, 176] on span "chevron_right" at bounding box center [1070, 179] width 21 height 21
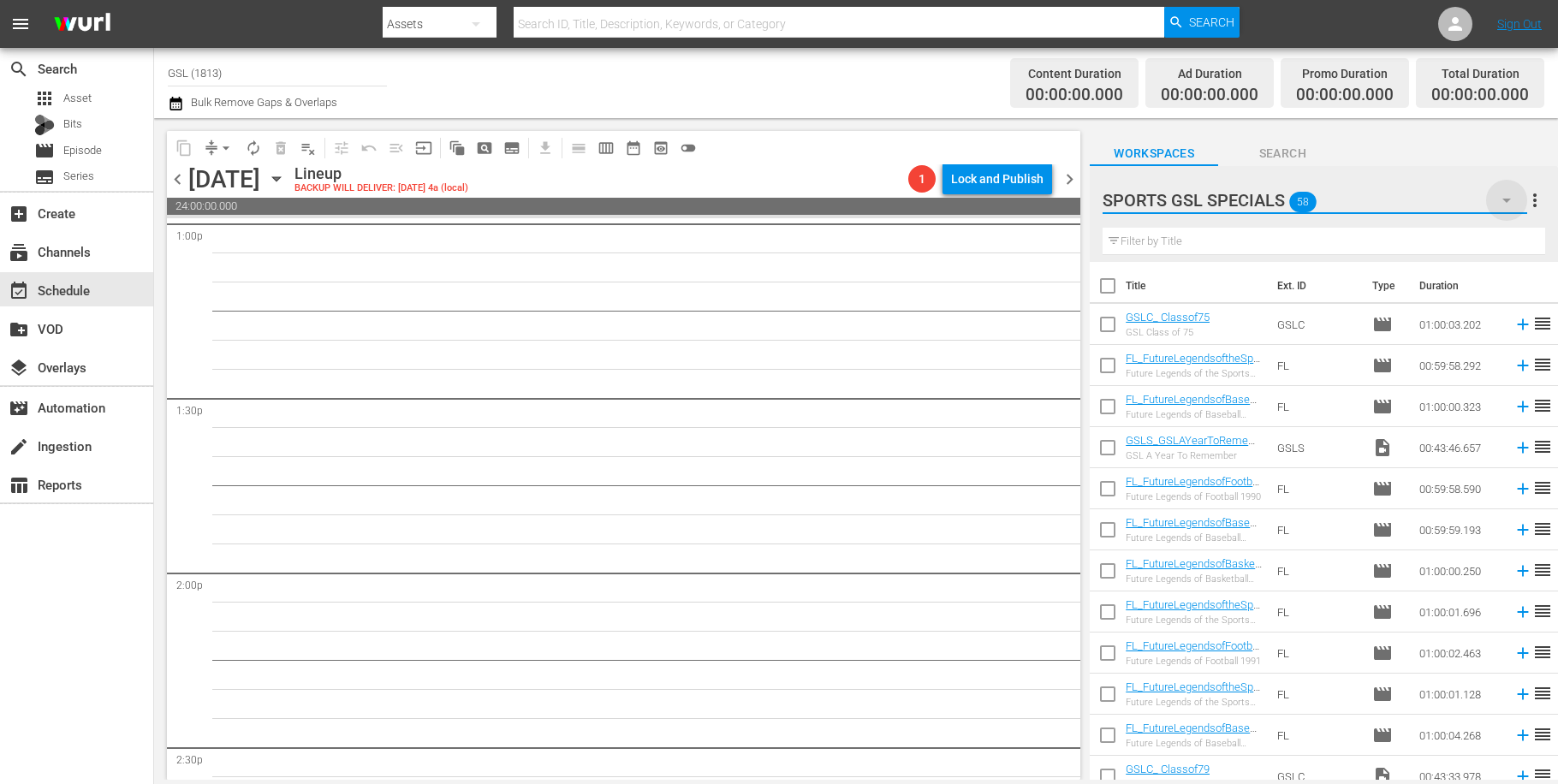
click at [1509, 195] on icon "button" at bounding box center [1506, 200] width 20 height 20
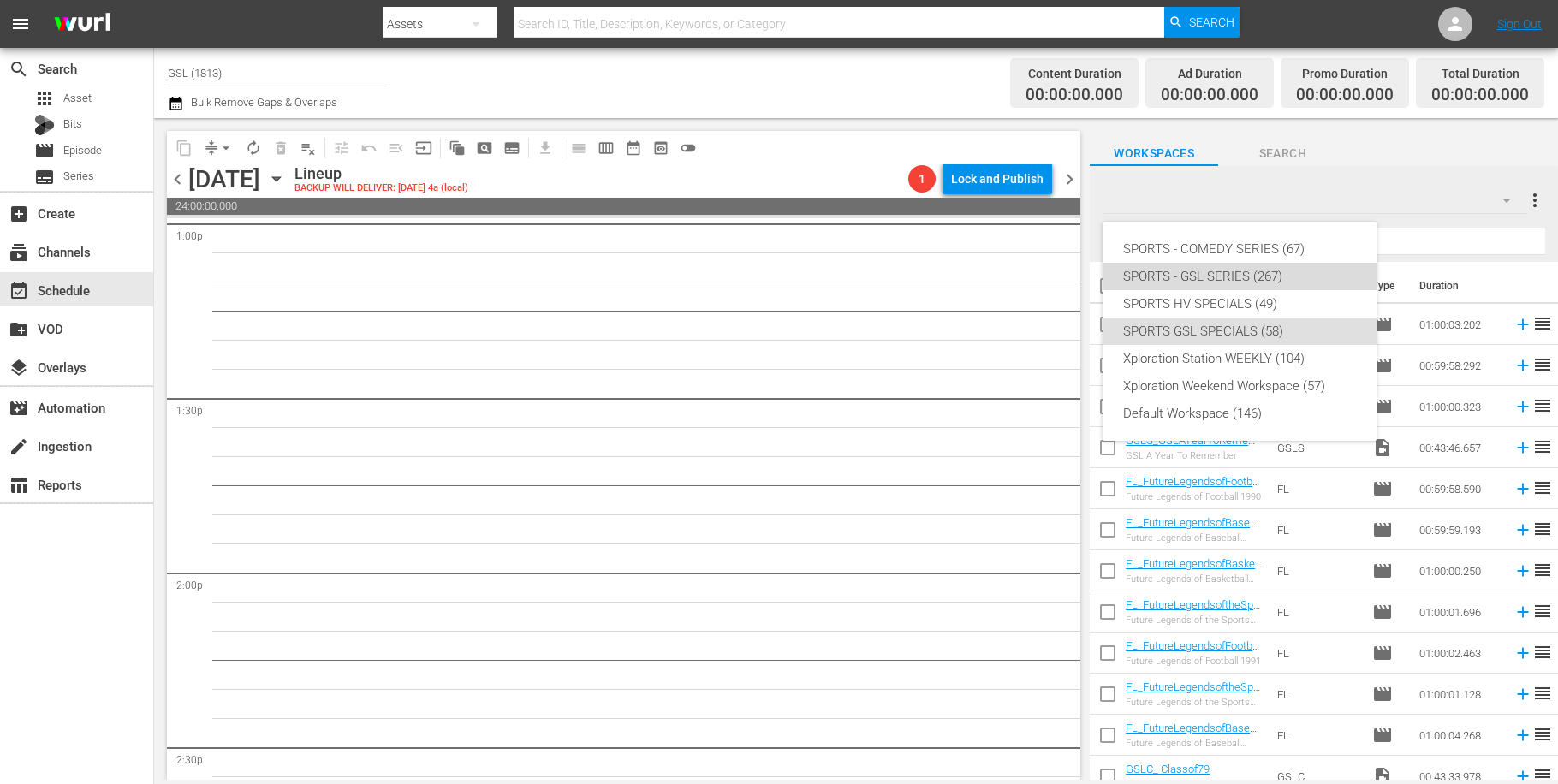
click at [1269, 268] on div "SPORTS - GSL SERIES (267)" at bounding box center [1239, 276] width 232 height 27
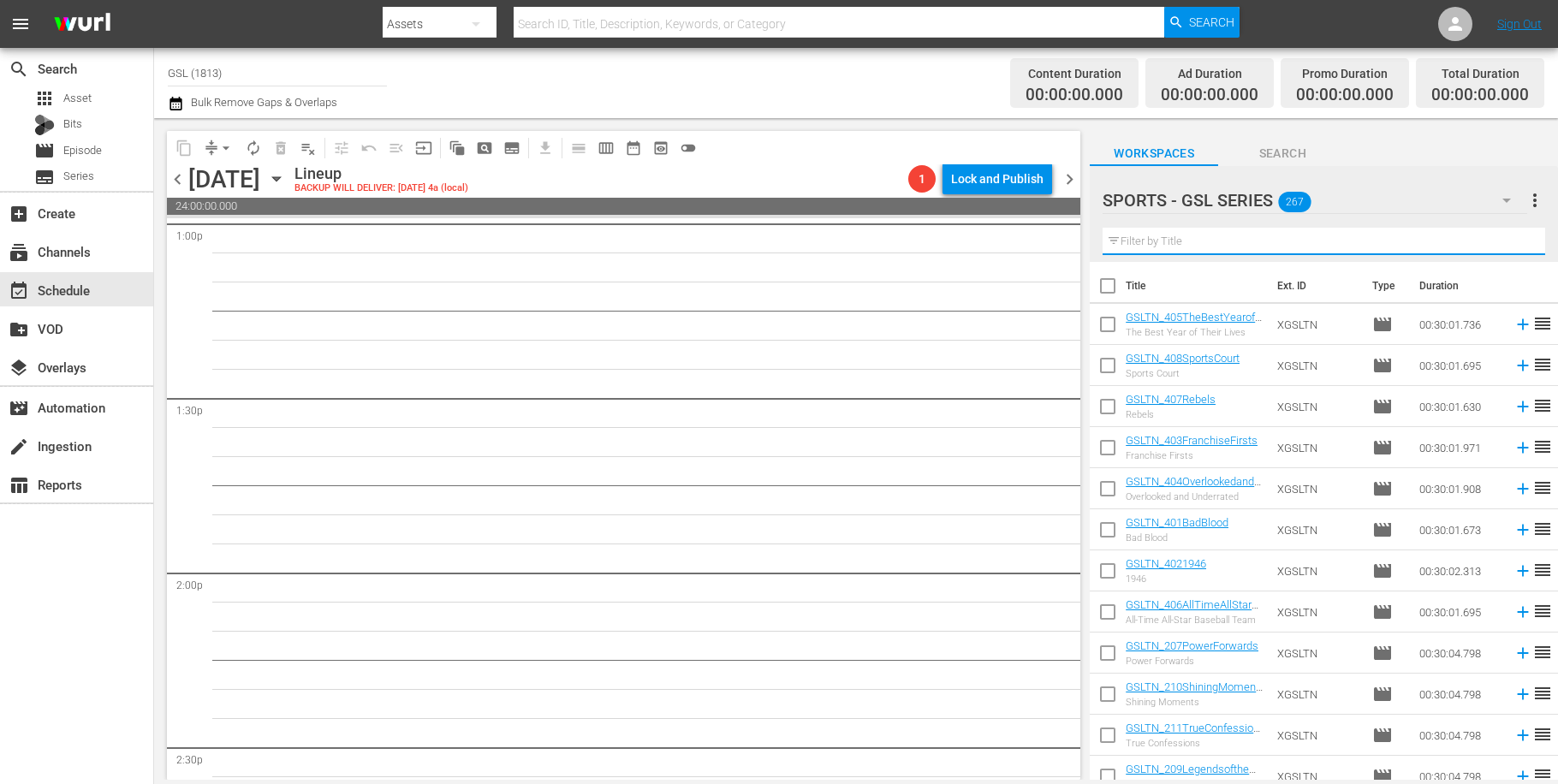
click at [1199, 238] on input "text" at bounding box center [1324, 241] width 443 height 27
click at [1146, 243] on input "text" at bounding box center [1324, 241] width 443 height 27
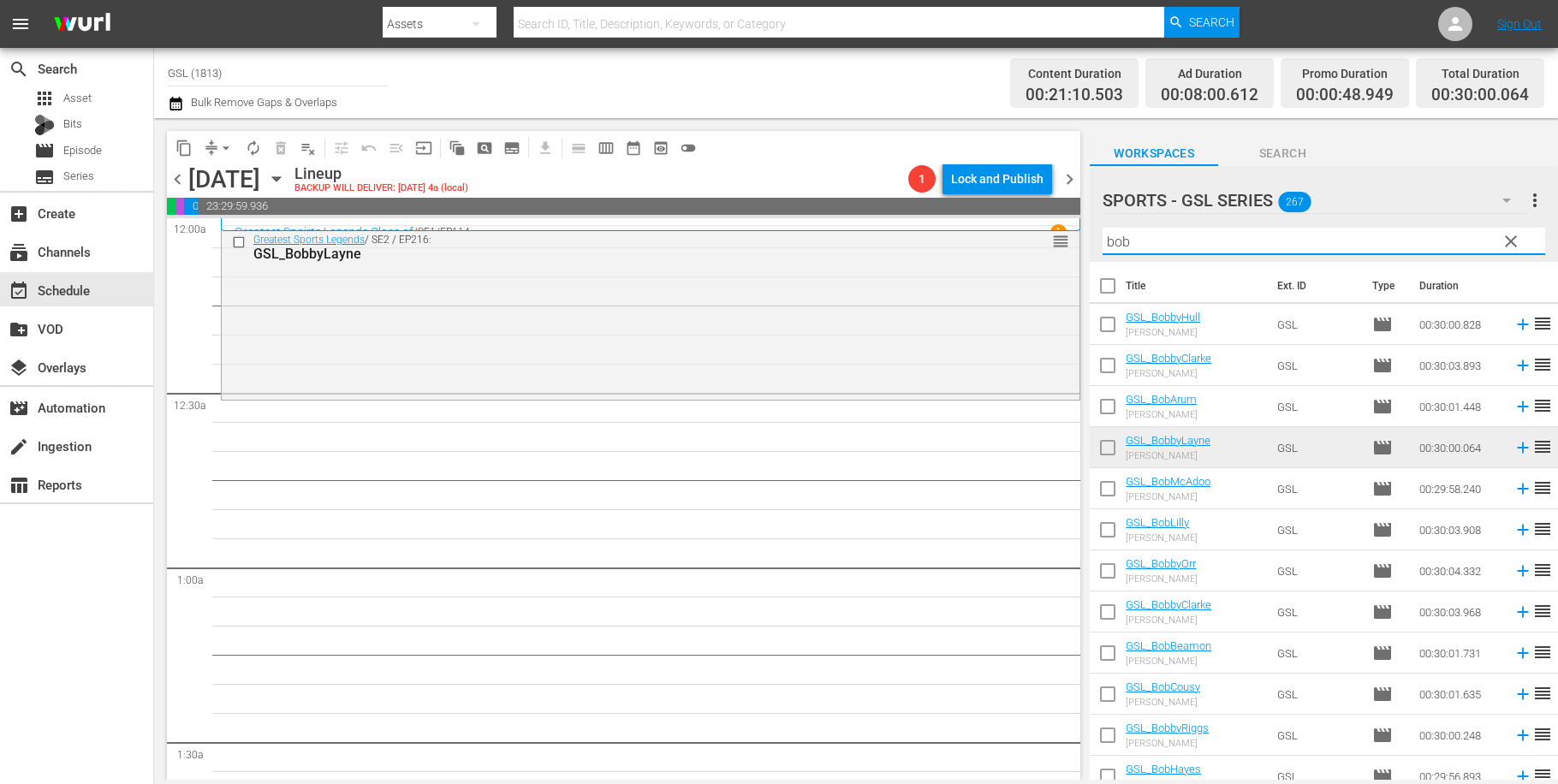
drag, startPoint x: 1161, startPoint y: 251, endPoint x: 1066, endPoint y: 217, distance: 100.9
click at [1103, 228] on input "bob" at bounding box center [1324, 241] width 443 height 27
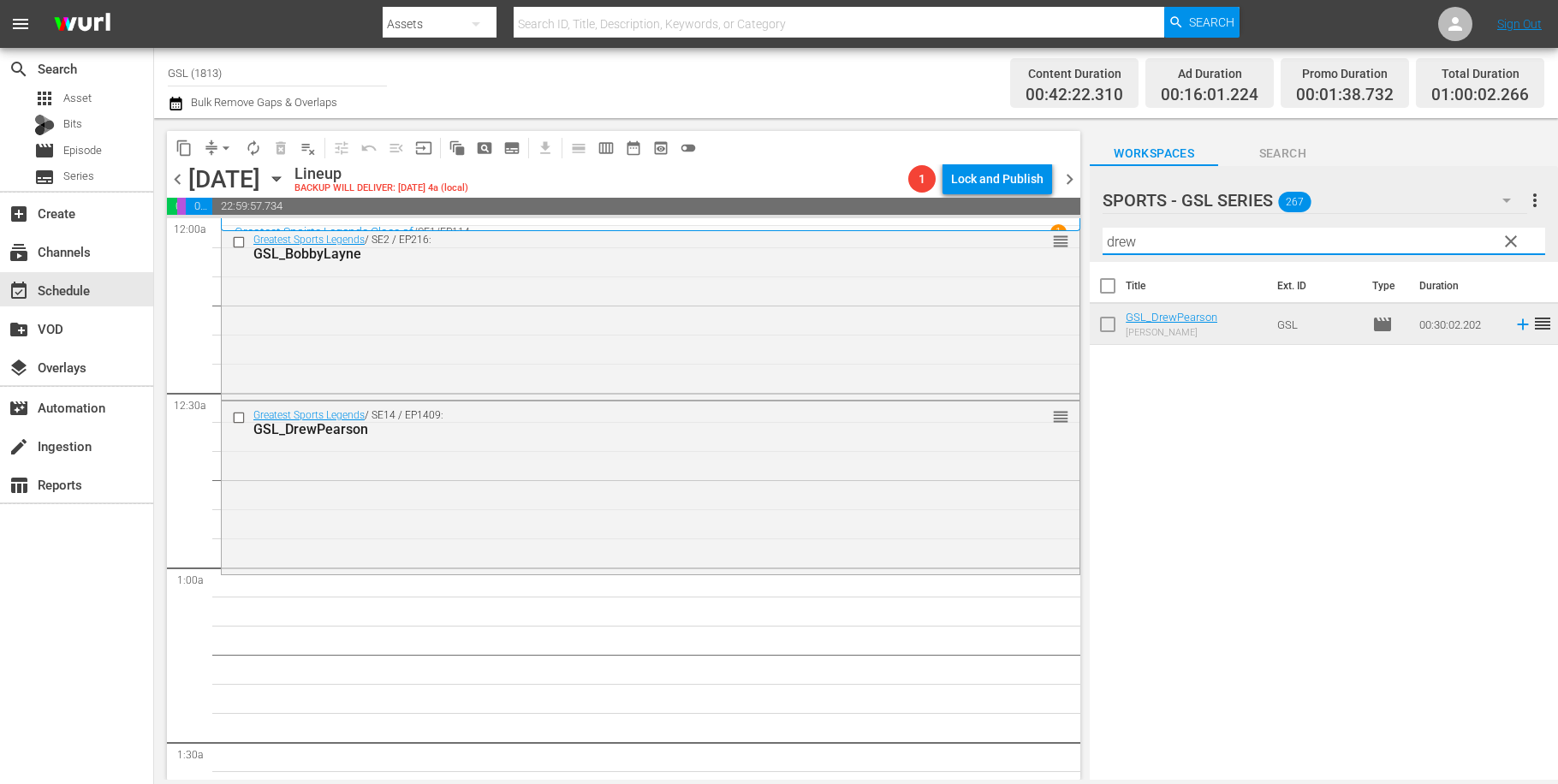
drag, startPoint x: 1151, startPoint y: 247, endPoint x: 1031, endPoint y: 223, distance: 122.4
click at [1103, 228] on input "drew" at bounding box center [1324, 241] width 443 height 27
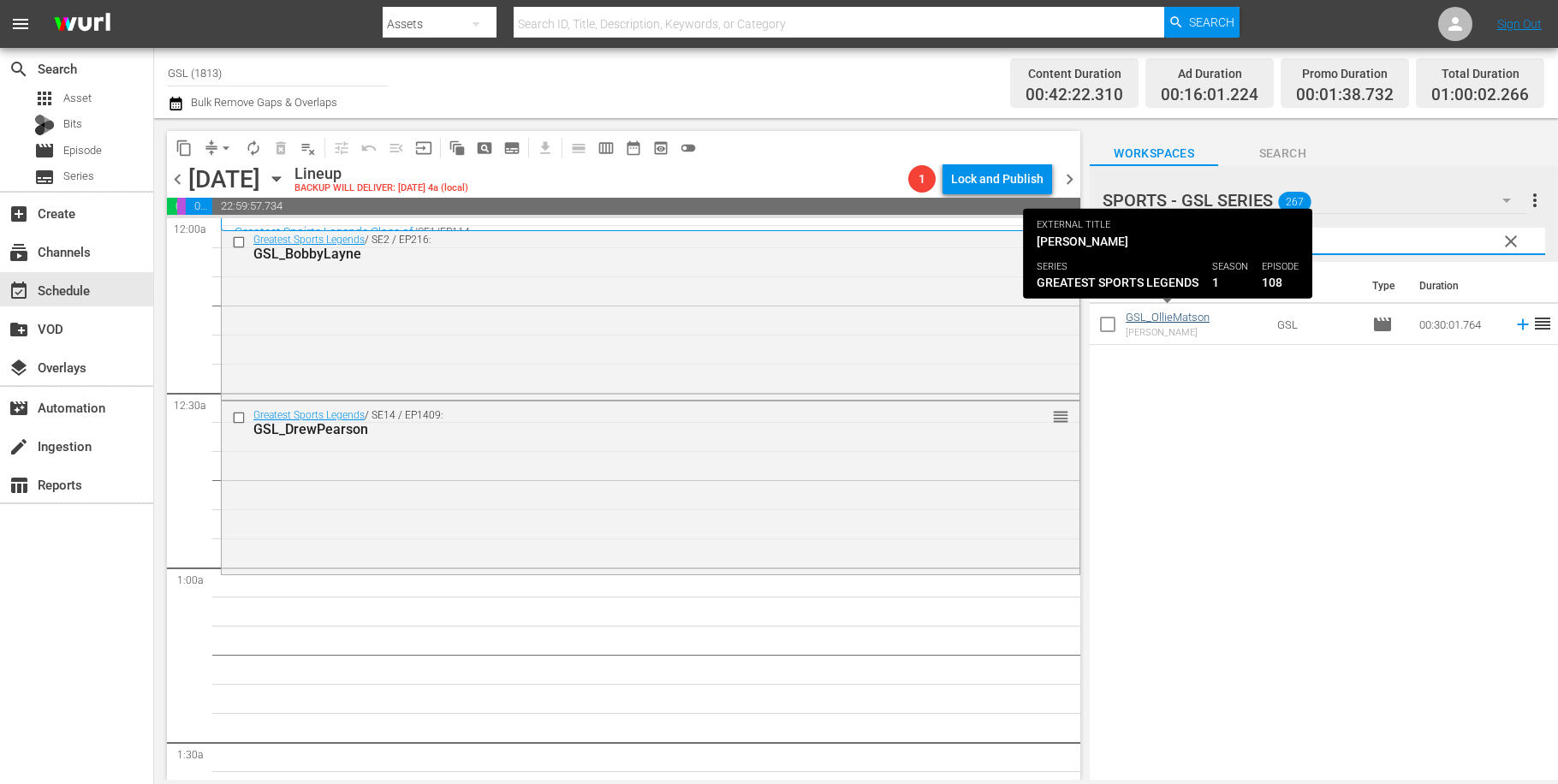
type input "ollie"
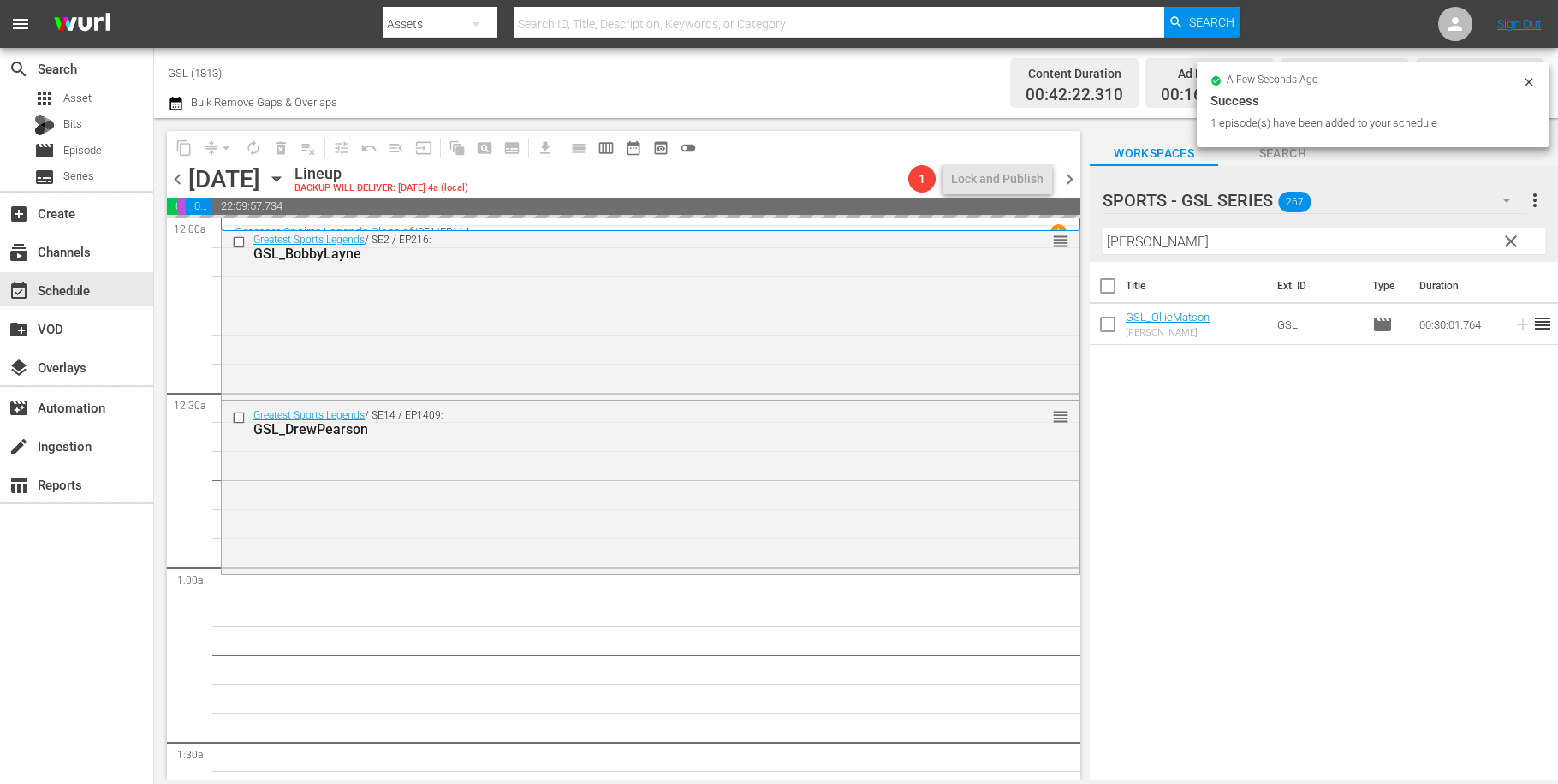
drag, startPoint x: 1186, startPoint y: 221, endPoint x: 1180, endPoint y: 232, distance: 12.5
click at [1186, 221] on div at bounding box center [1203, 201] width 202 height 42
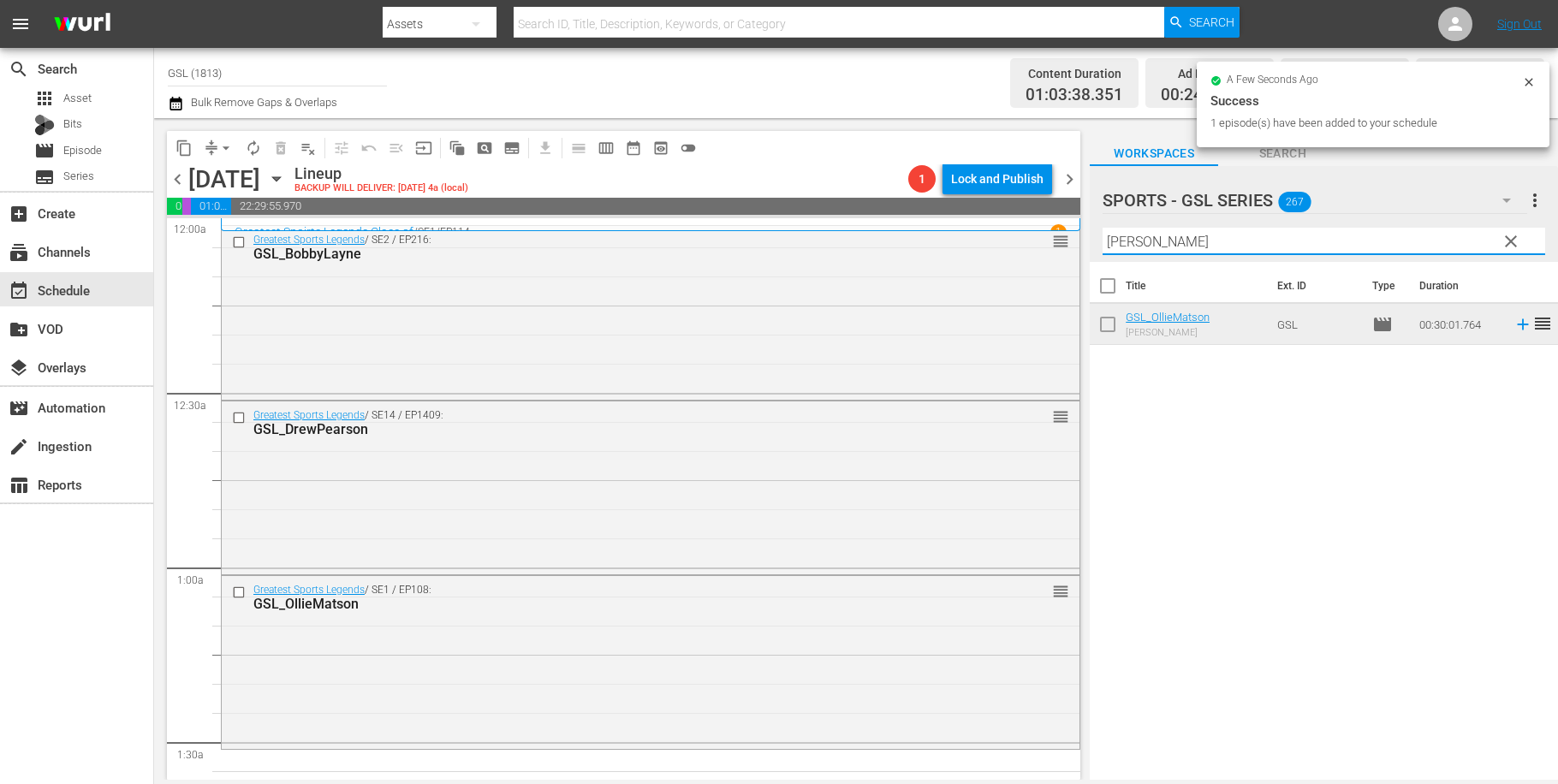
drag, startPoint x: 1178, startPoint y: 233, endPoint x: 1054, endPoint y: 209, distance: 126.3
click at [1103, 238] on input "ollie" at bounding box center [1324, 241] width 443 height 27
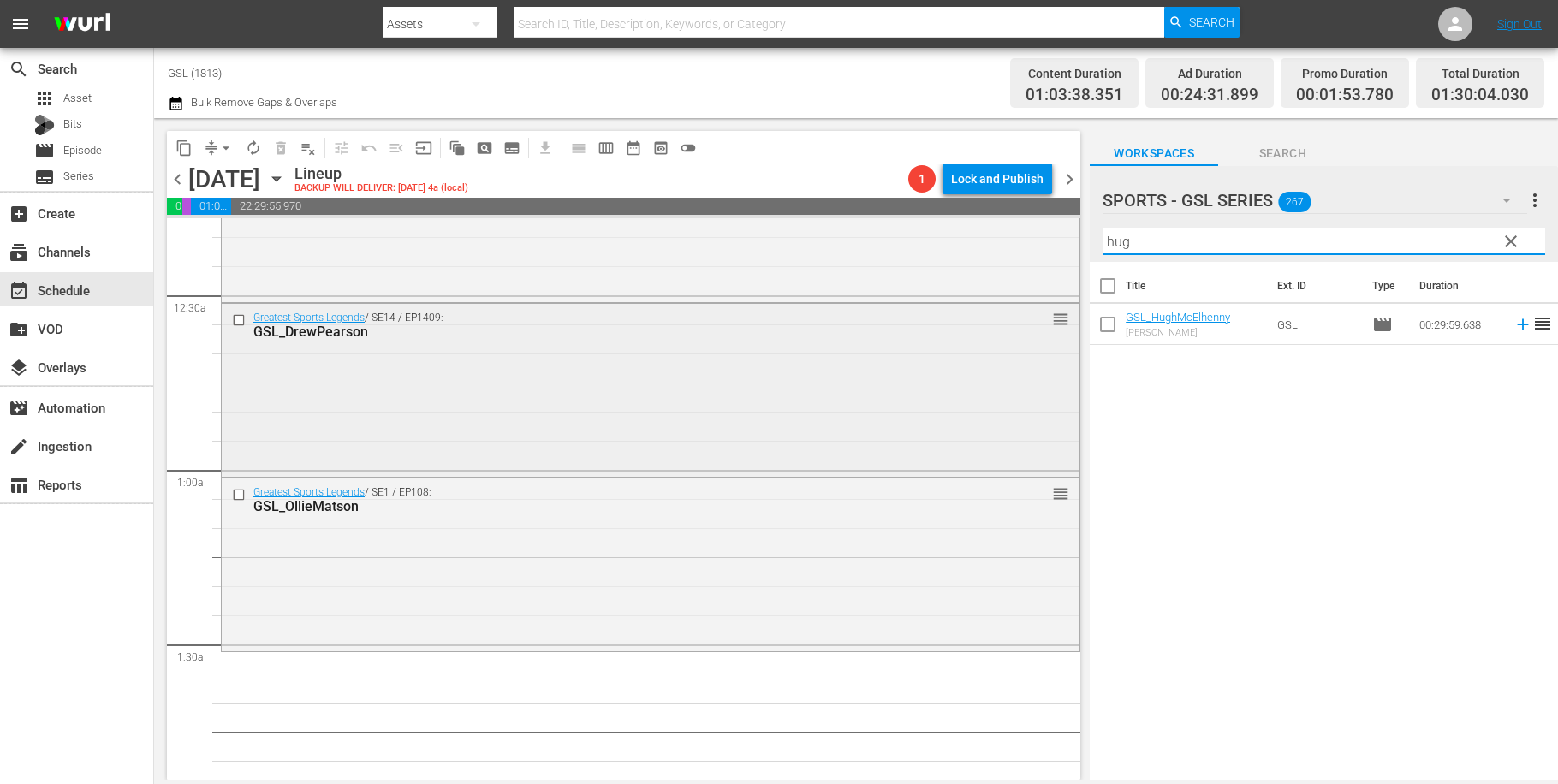
scroll to position [156, 0]
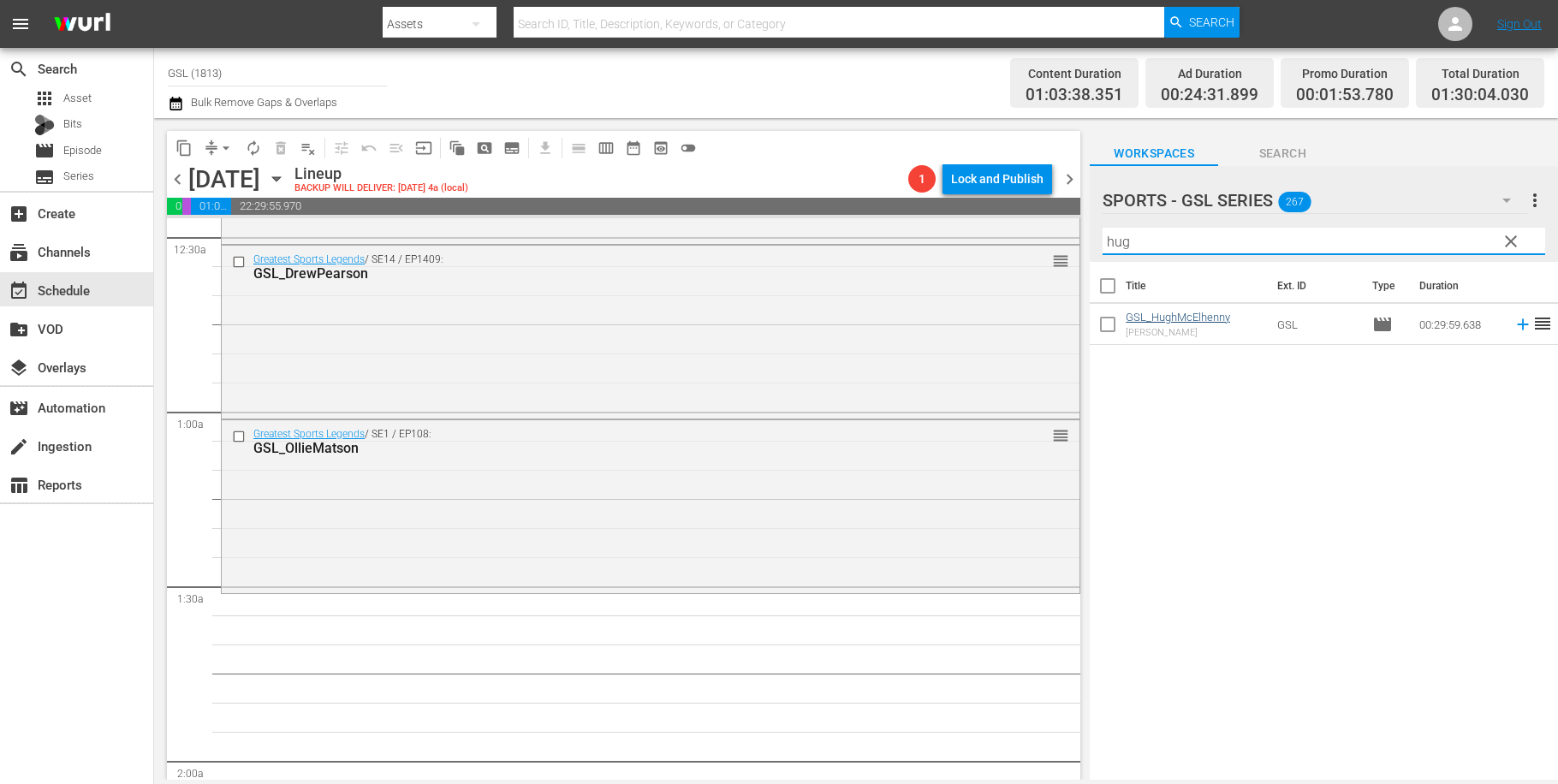
type input "hug"
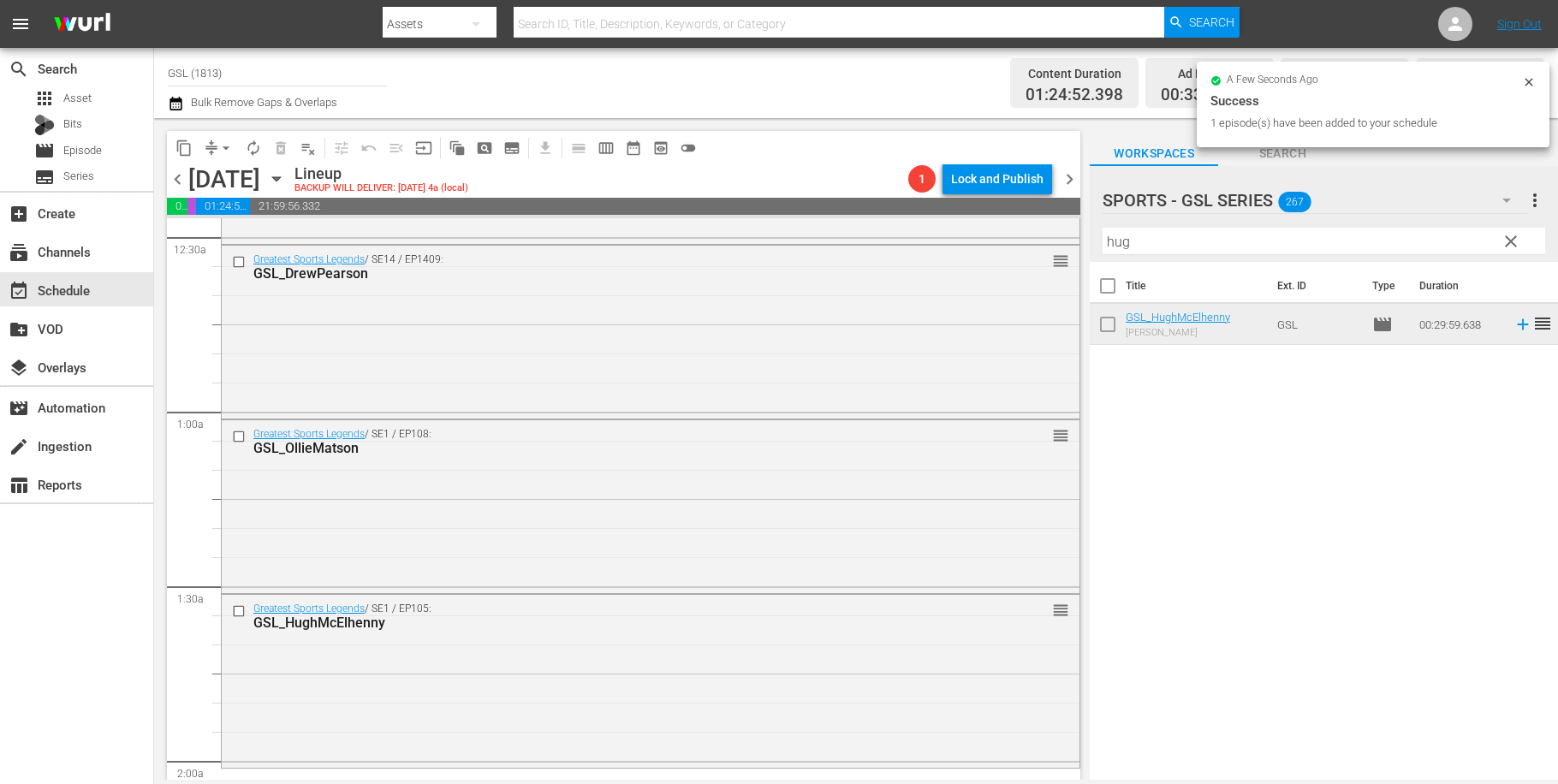
click at [1506, 247] on span "clear" at bounding box center [1511, 241] width 20 height 20
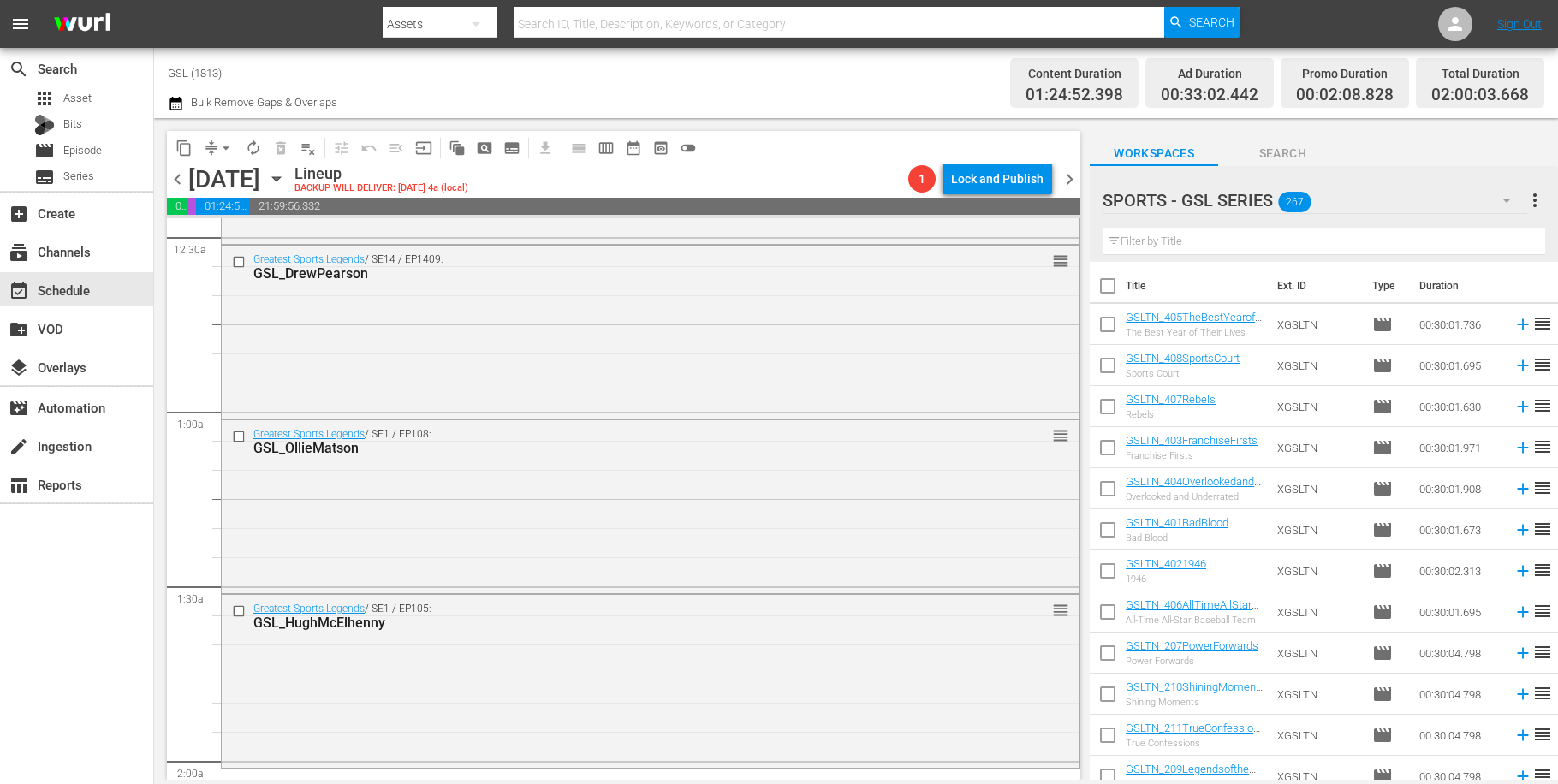
click at [1237, 233] on input "text" at bounding box center [1324, 241] width 443 height 27
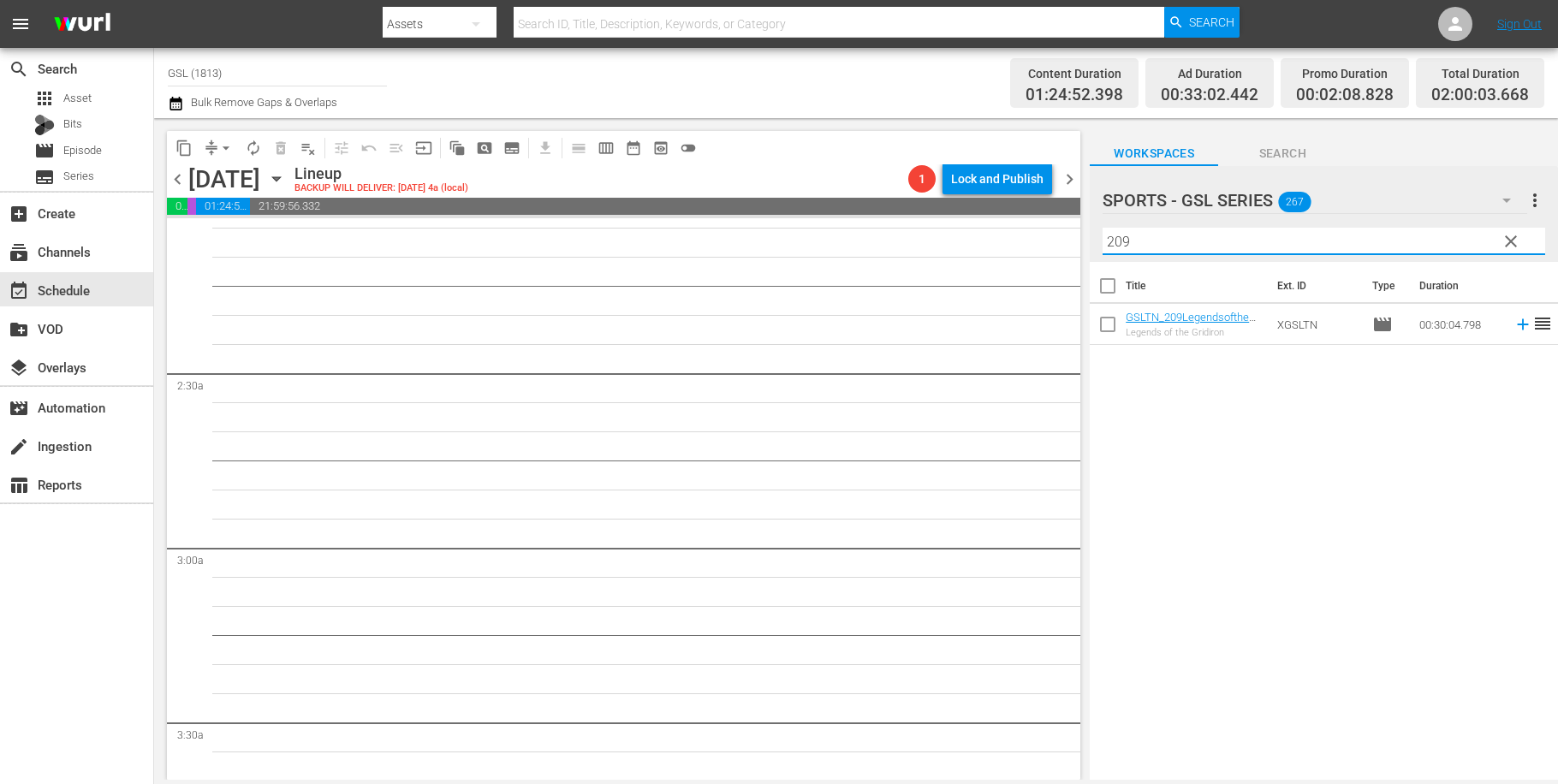
scroll to position [635, 0]
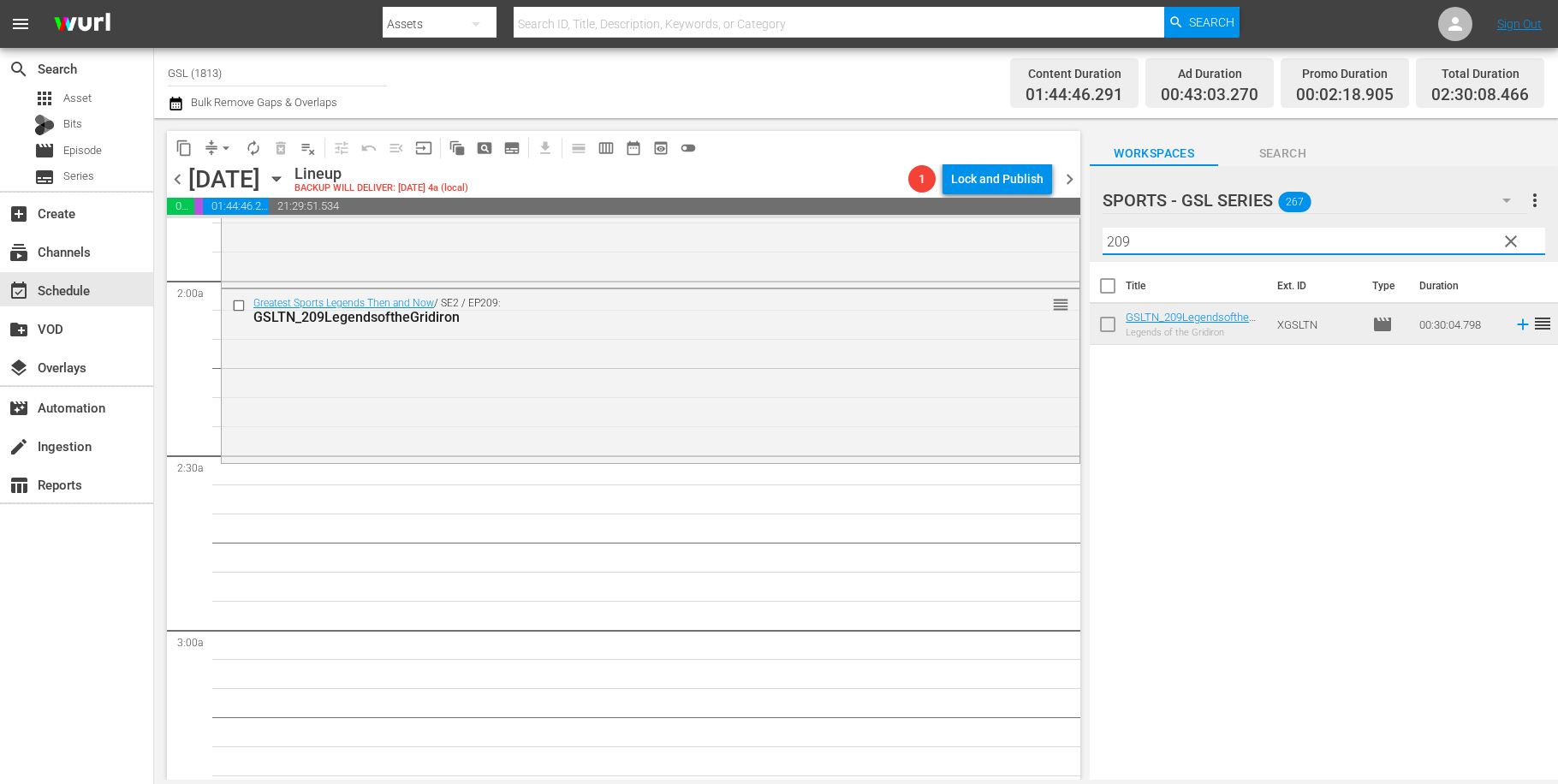
drag, startPoint x: 1140, startPoint y: 235, endPoint x: 1046, endPoint y: 220, distance: 95.2
click at [1103, 228] on input "209" at bounding box center [1324, 241] width 443 height 27
type input "124"
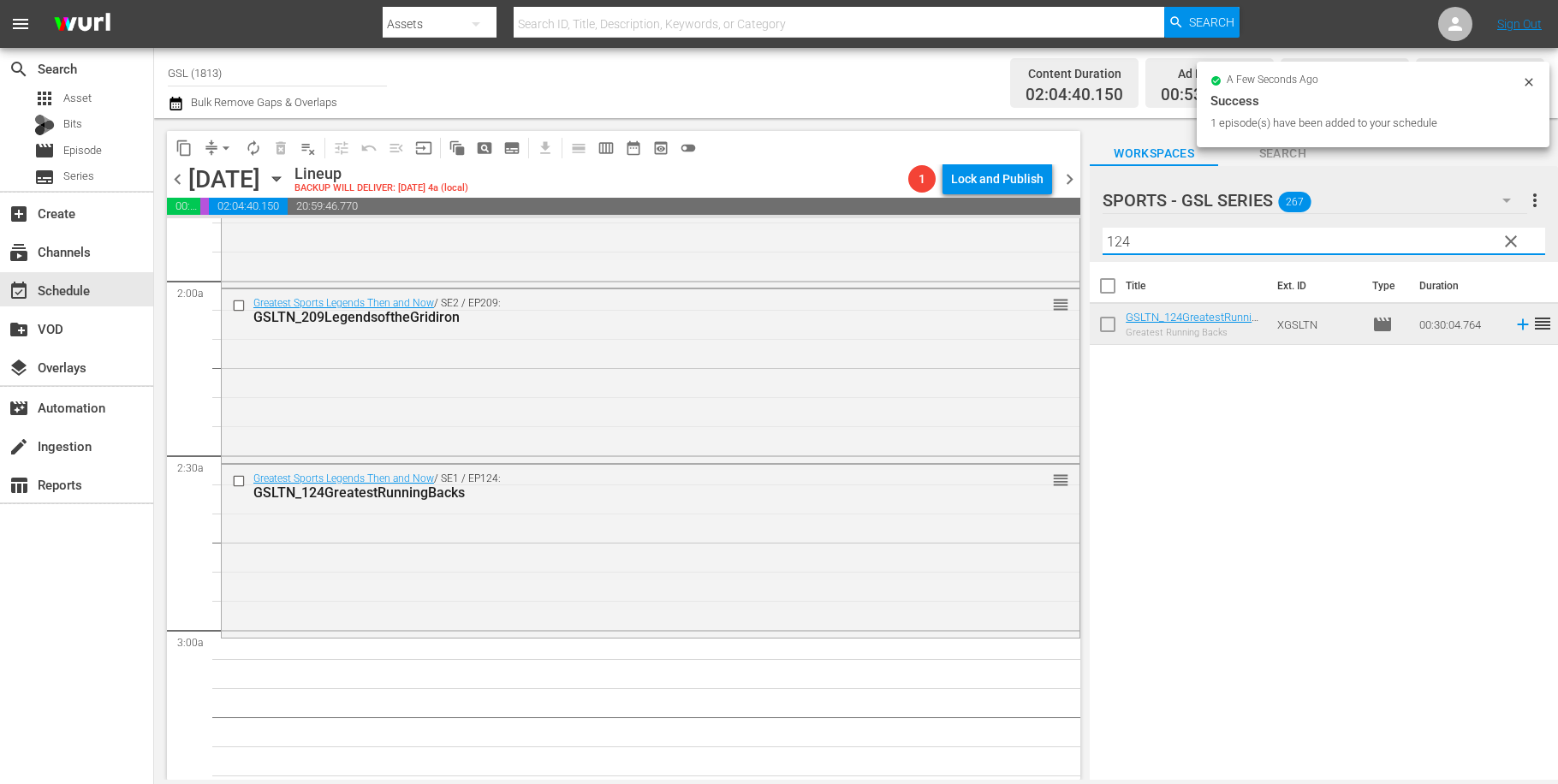
click at [1527, 242] on input "124" at bounding box center [1324, 241] width 443 height 27
drag, startPoint x: 1520, startPoint y: 244, endPoint x: 1322, endPoint y: 271, distance: 199.8
click at [1520, 245] on span "clear" at bounding box center [1511, 241] width 20 height 20
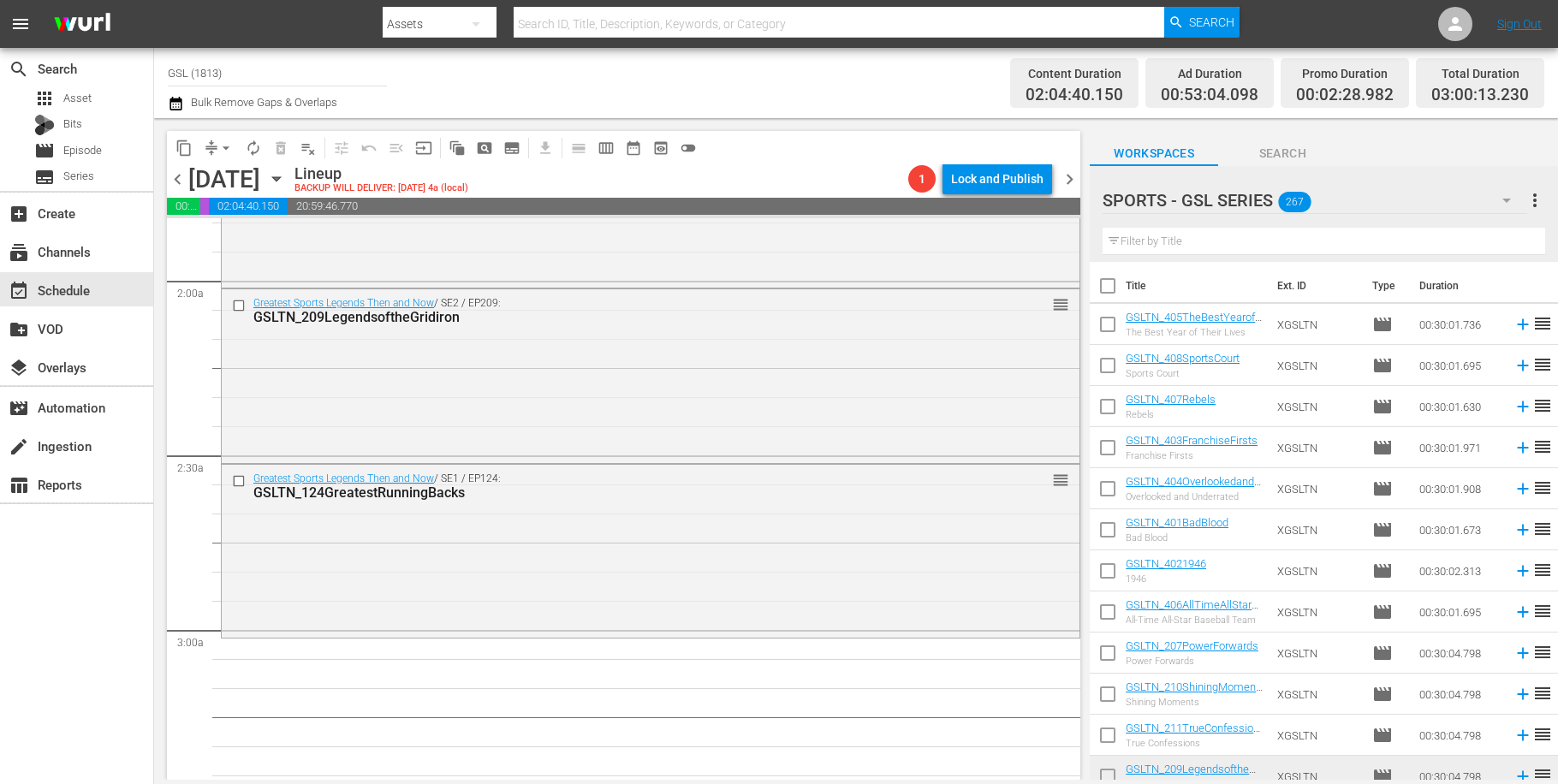
click at [1513, 195] on icon "button" at bounding box center [1506, 200] width 20 height 20
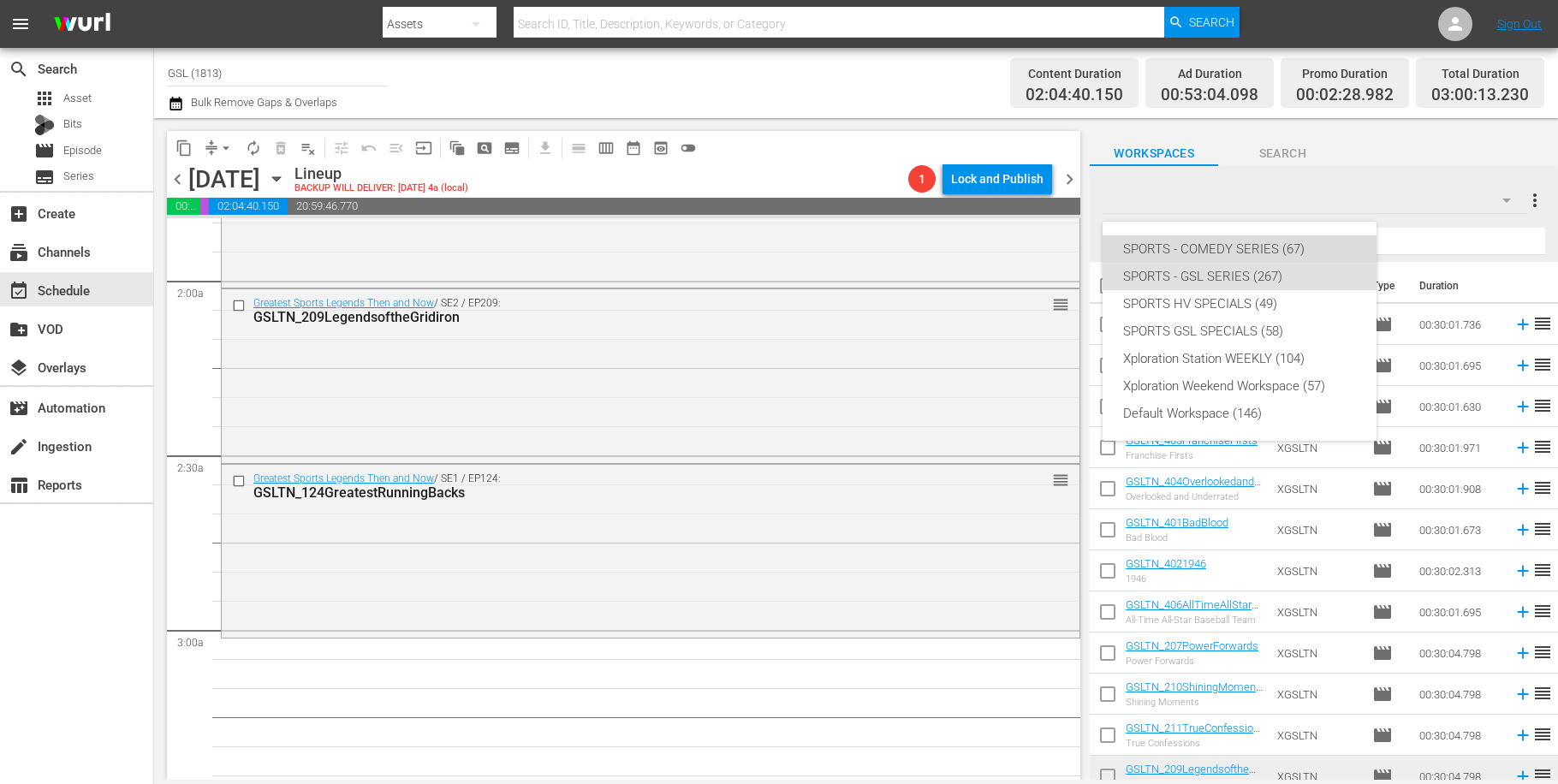
click at [1223, 254] on div "SPORTS - COMEDY SERIES (67)" at bounding box center [1239, 249] width 232 height 27
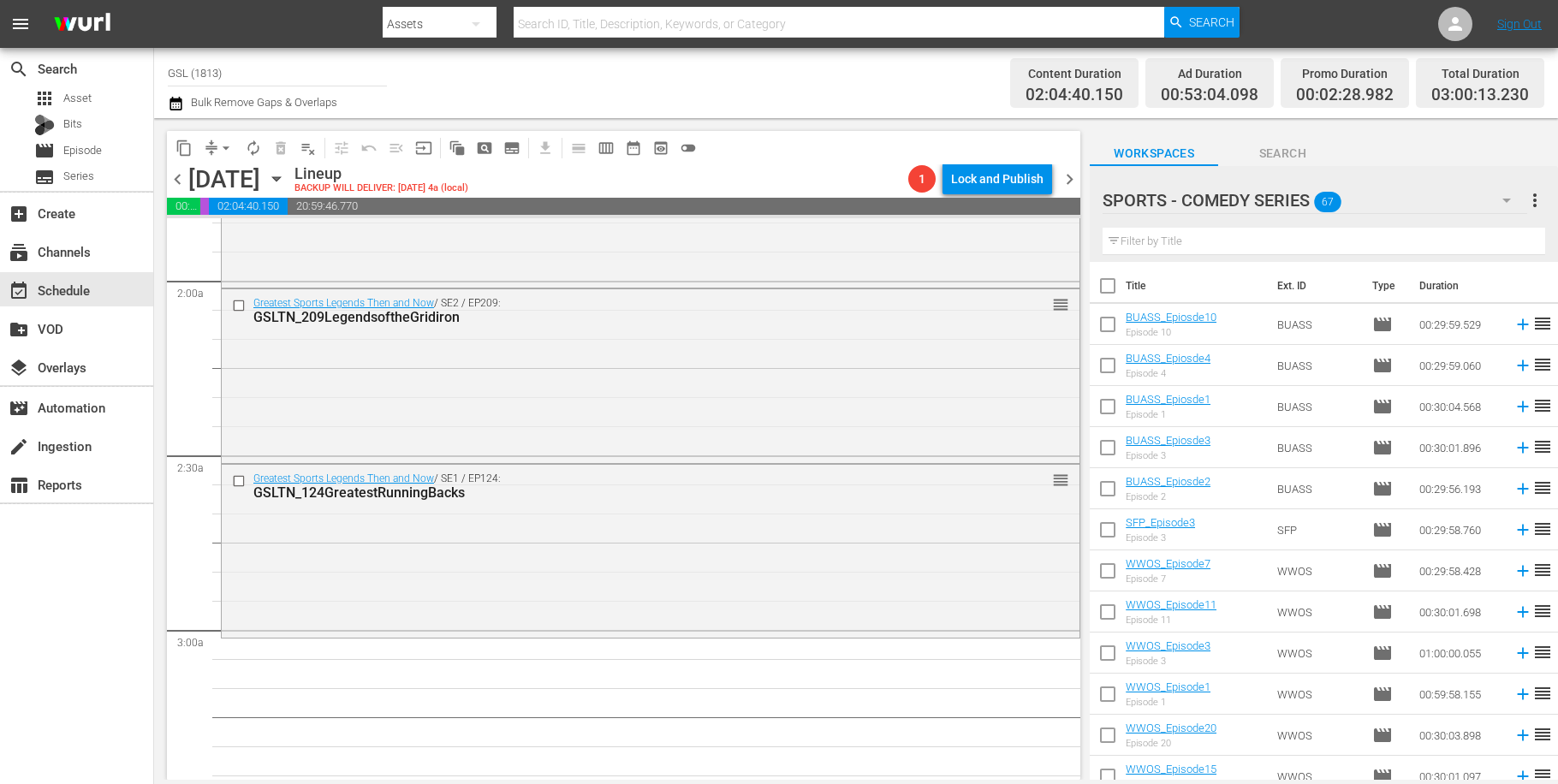
click at [1117, 377] on input "checkbox" at bounding box center [1107, 368] width 36 height 36
checkbox input "true"
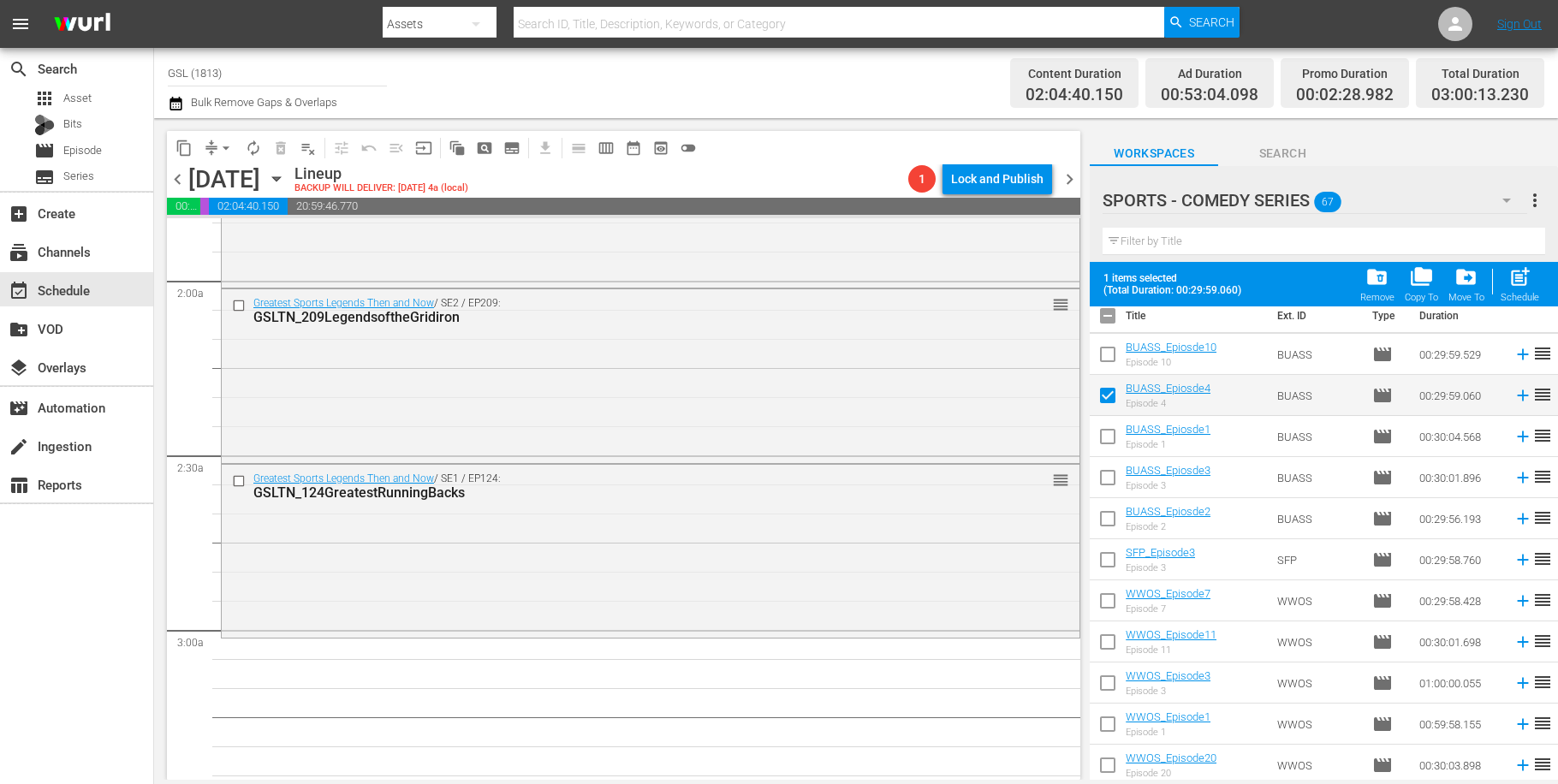
scroll to position [71, 0]
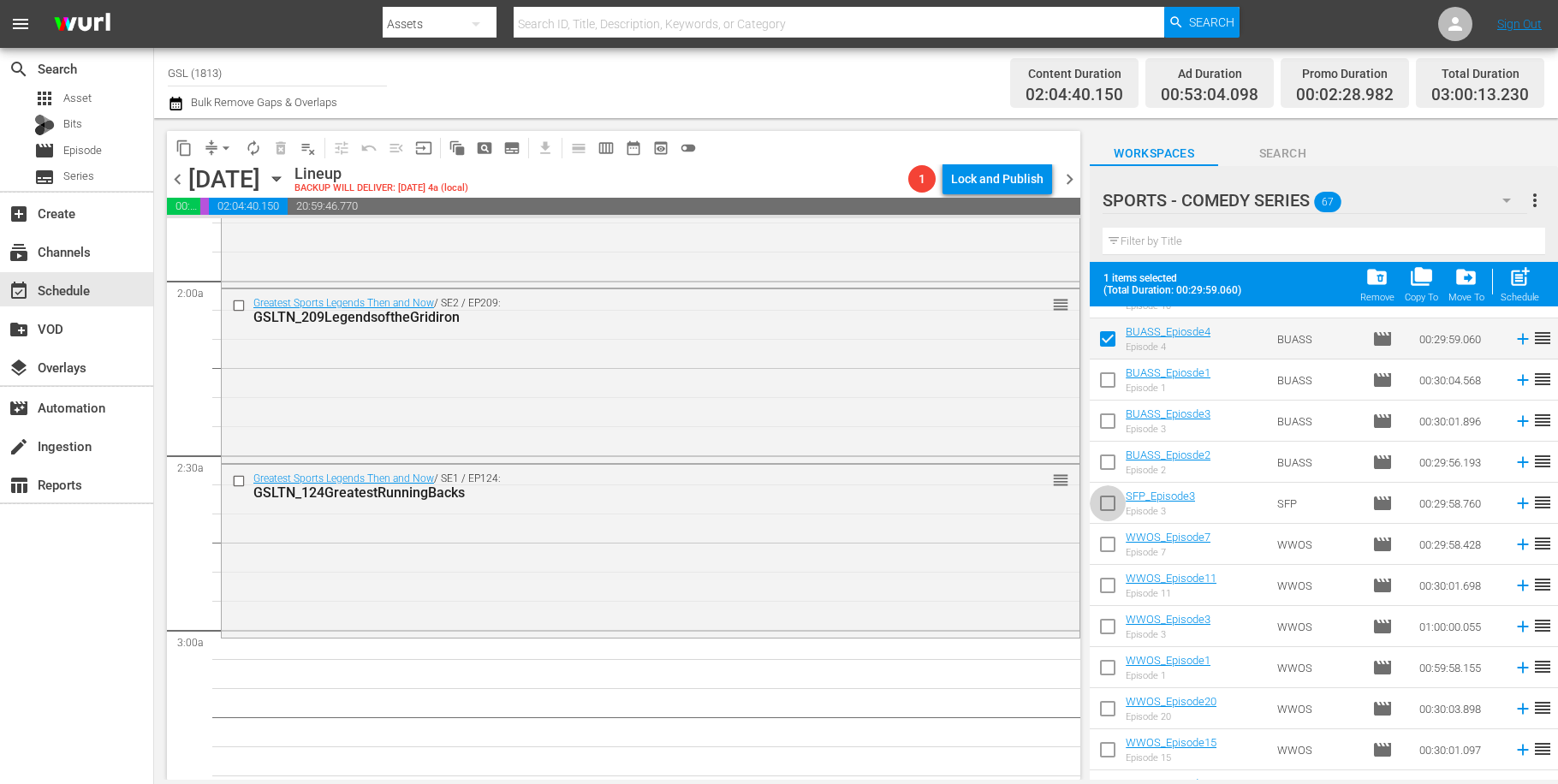
drag, startPoint x: 1101, startPoint y: 498, endPoint x: 1213, endPoint y: 519, distance: 114.0
click at [1101, 497] on input "checkbox" at bounding box center [1107, 506] width 36 height 36
checkbox input "true"
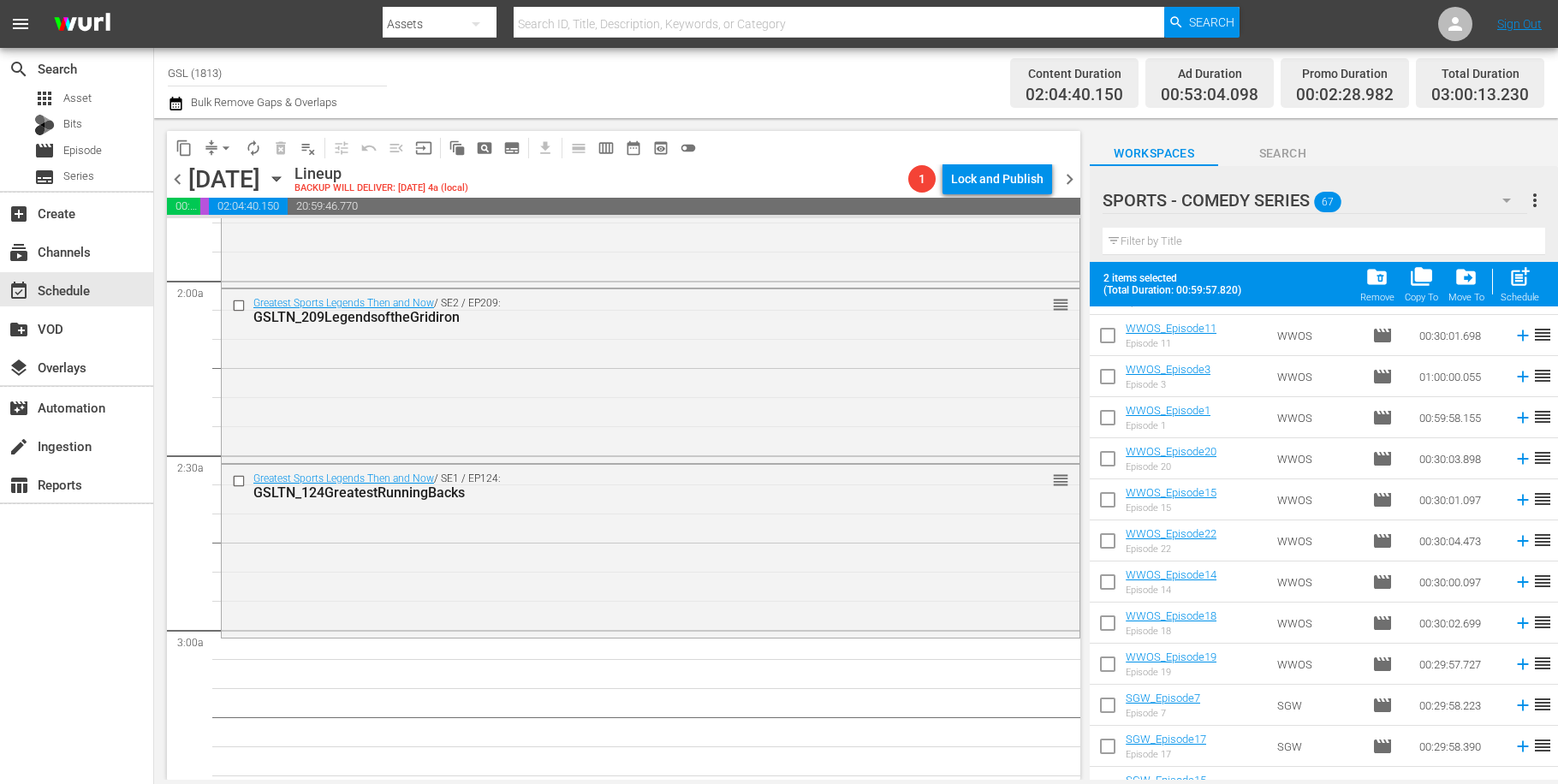
scroll to position [354, 0]
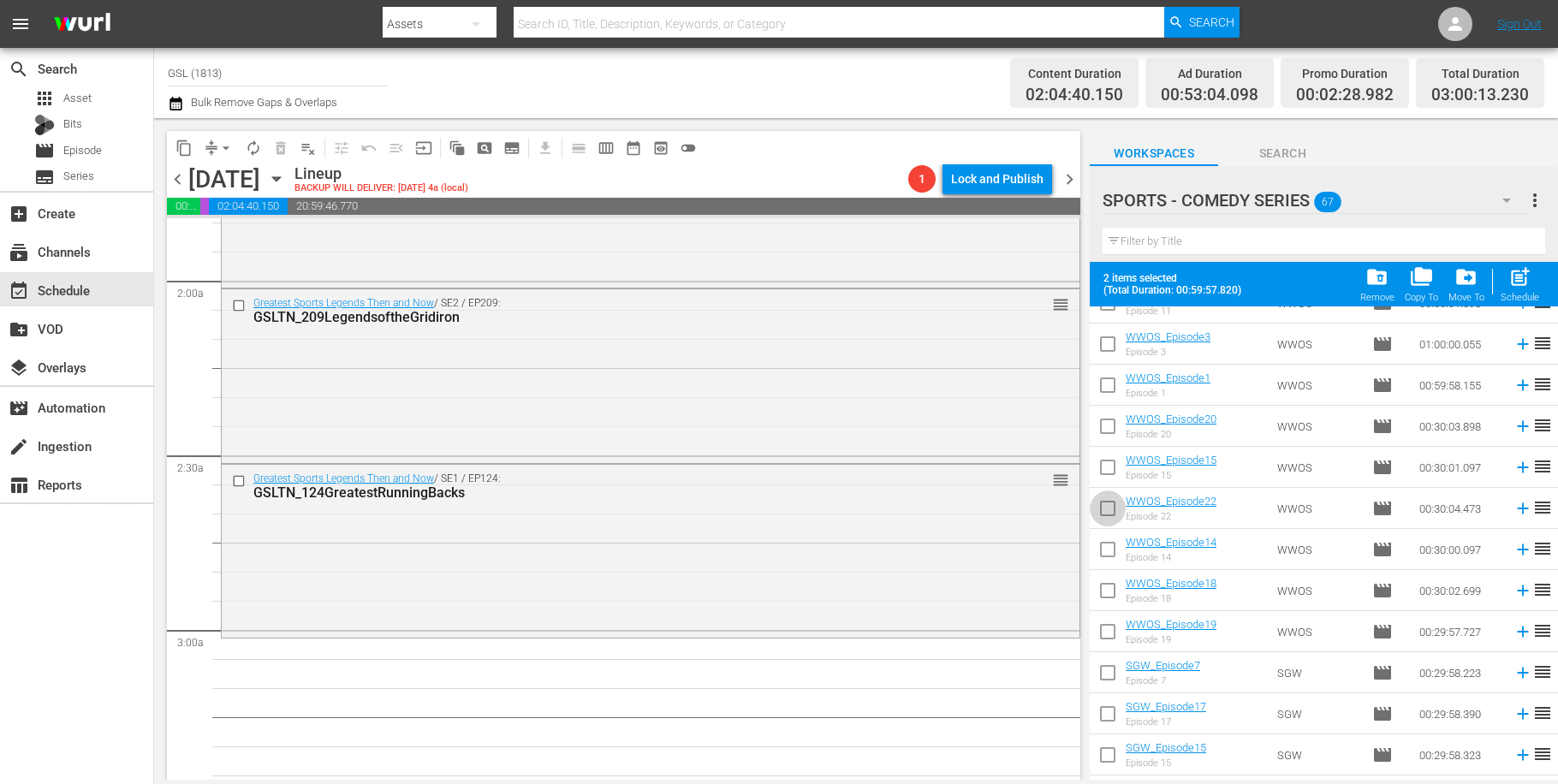
click at [1113, 509] on input "checkbox" at bounding box center [1107, 511] width 36 height 36
checkbox input "true"
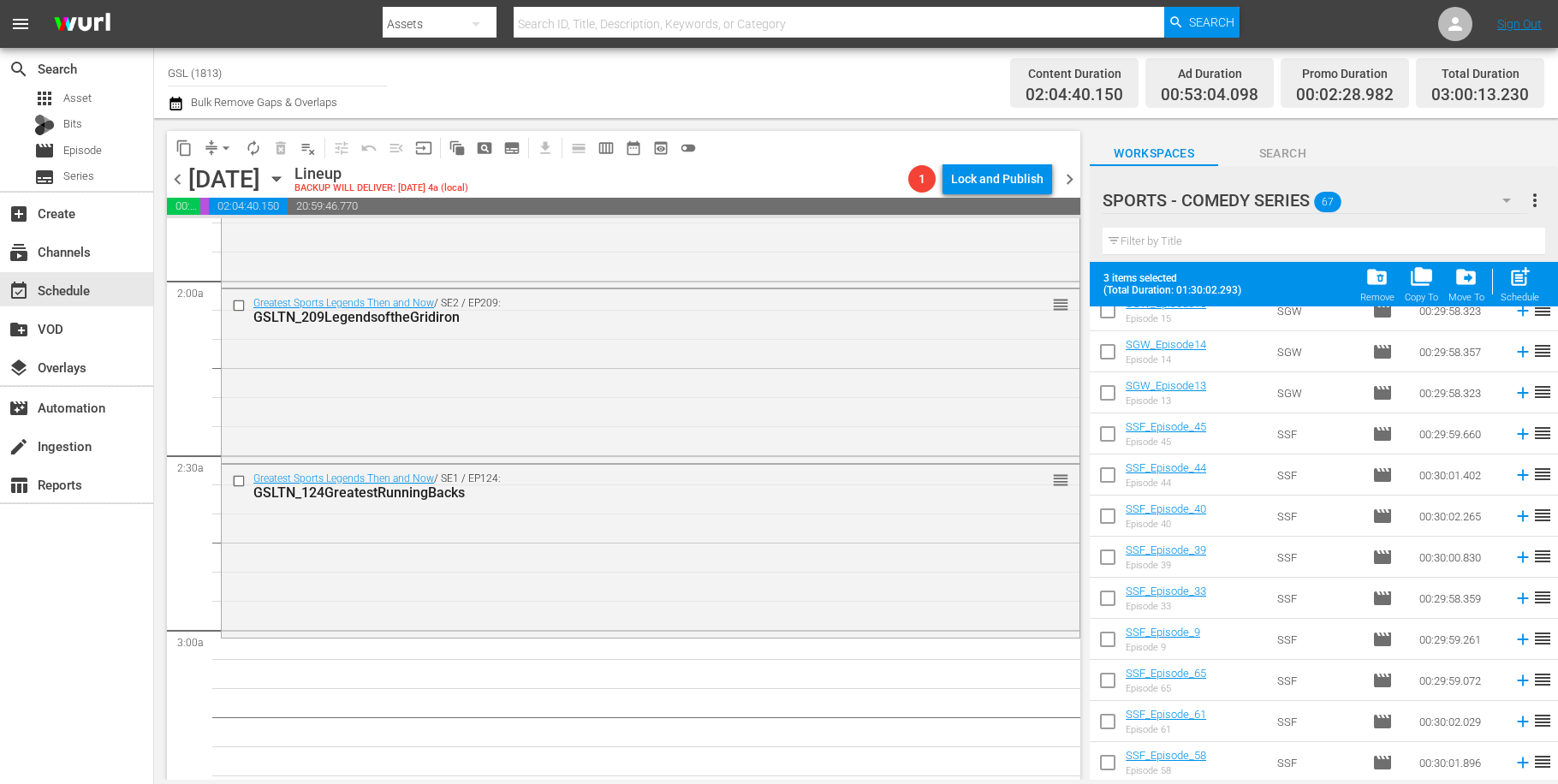
scroll to position [713, 0]
click at [1107, 408] on input "checkbox" at bounding box center [1107, 398] width 36 height 36
checkbox input "true"
click at [1107, 643] on input "checkbox" at bounding box center [1107, 645] width 36 height 36
checkbox input "true"
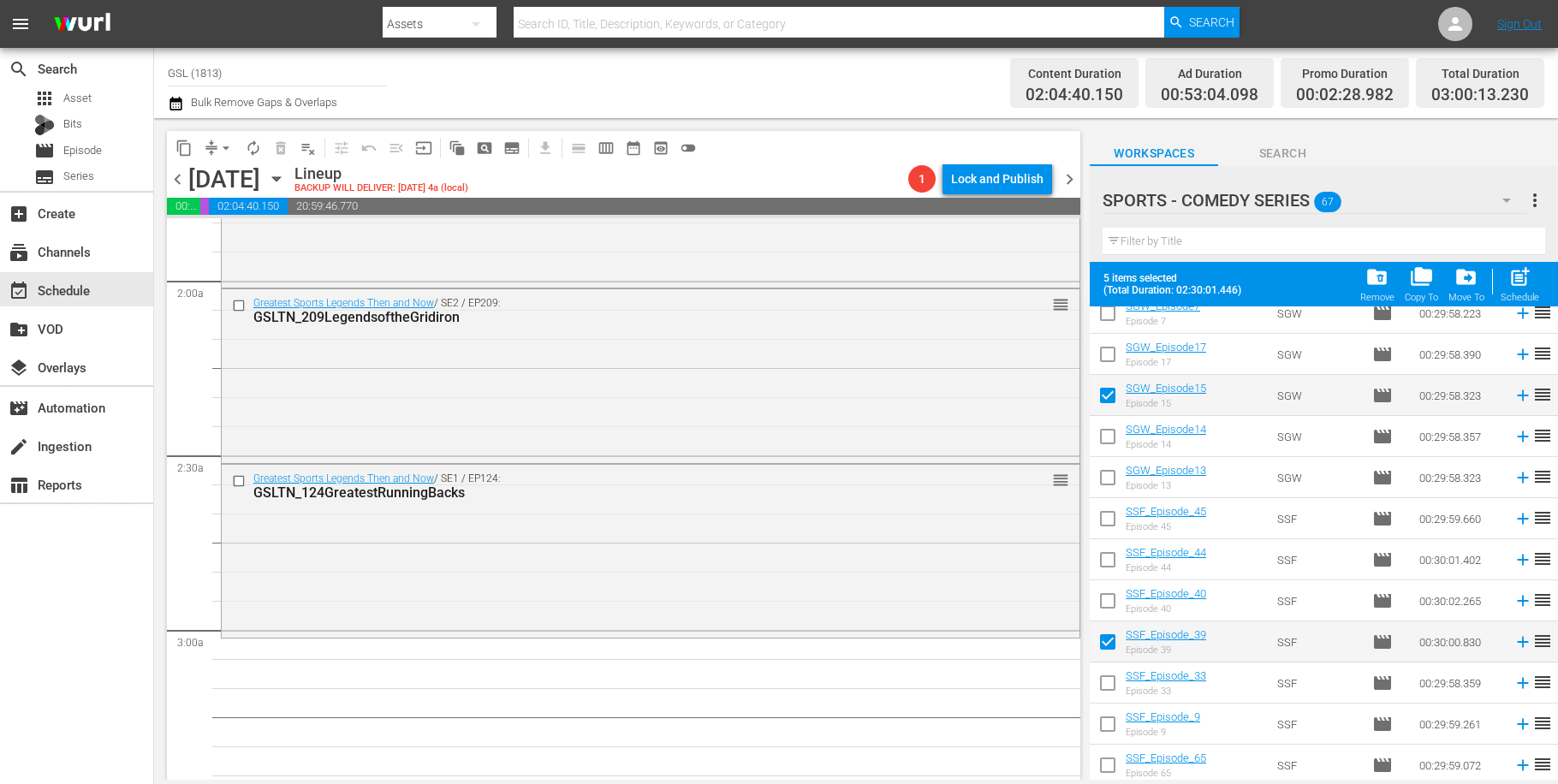
scroll to position [1800, 0]
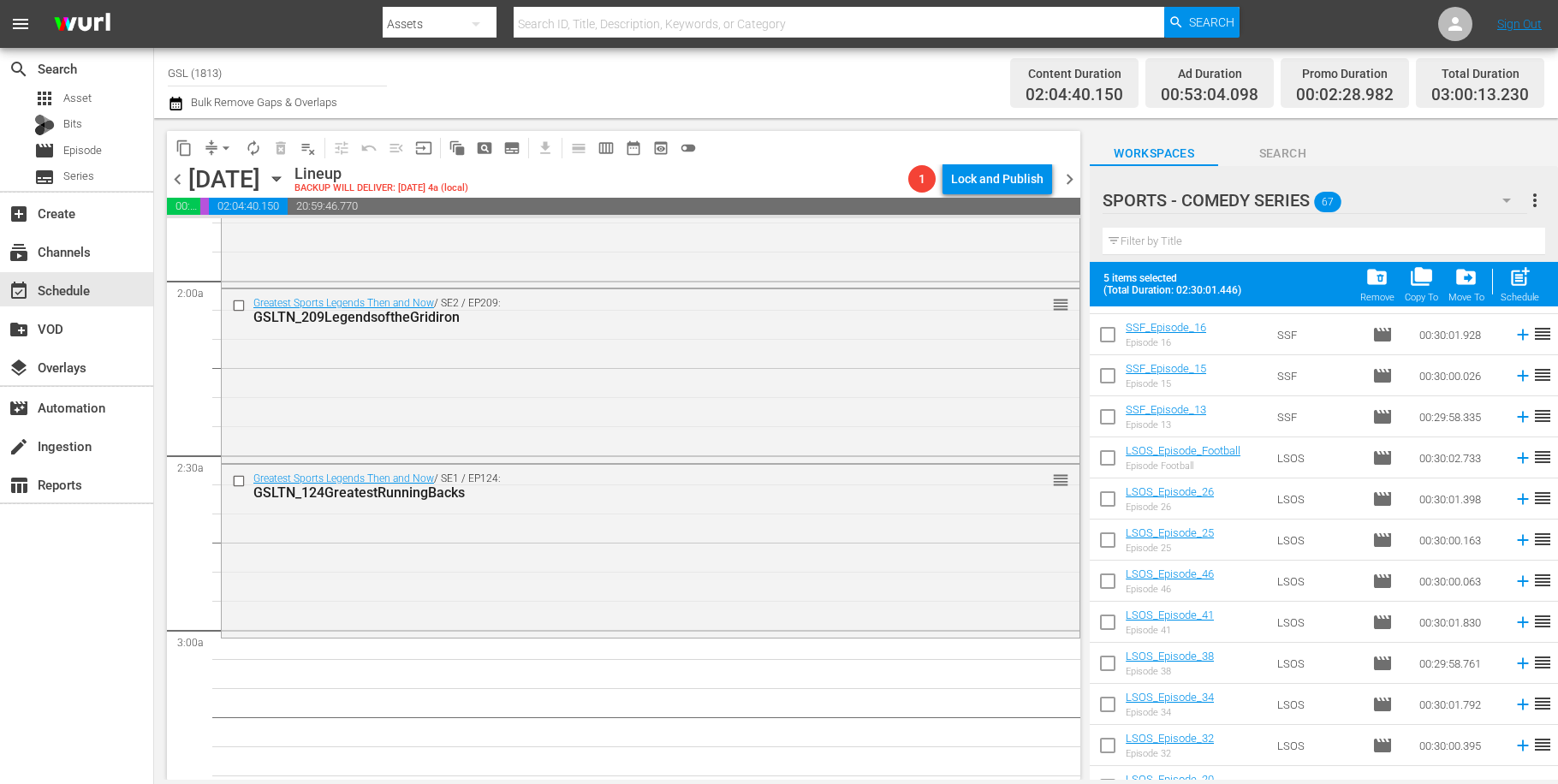
click at [1122, 662] on input "checkbox" at bounding box center [1107, 666] width 36 height 36
checkbox input "true"
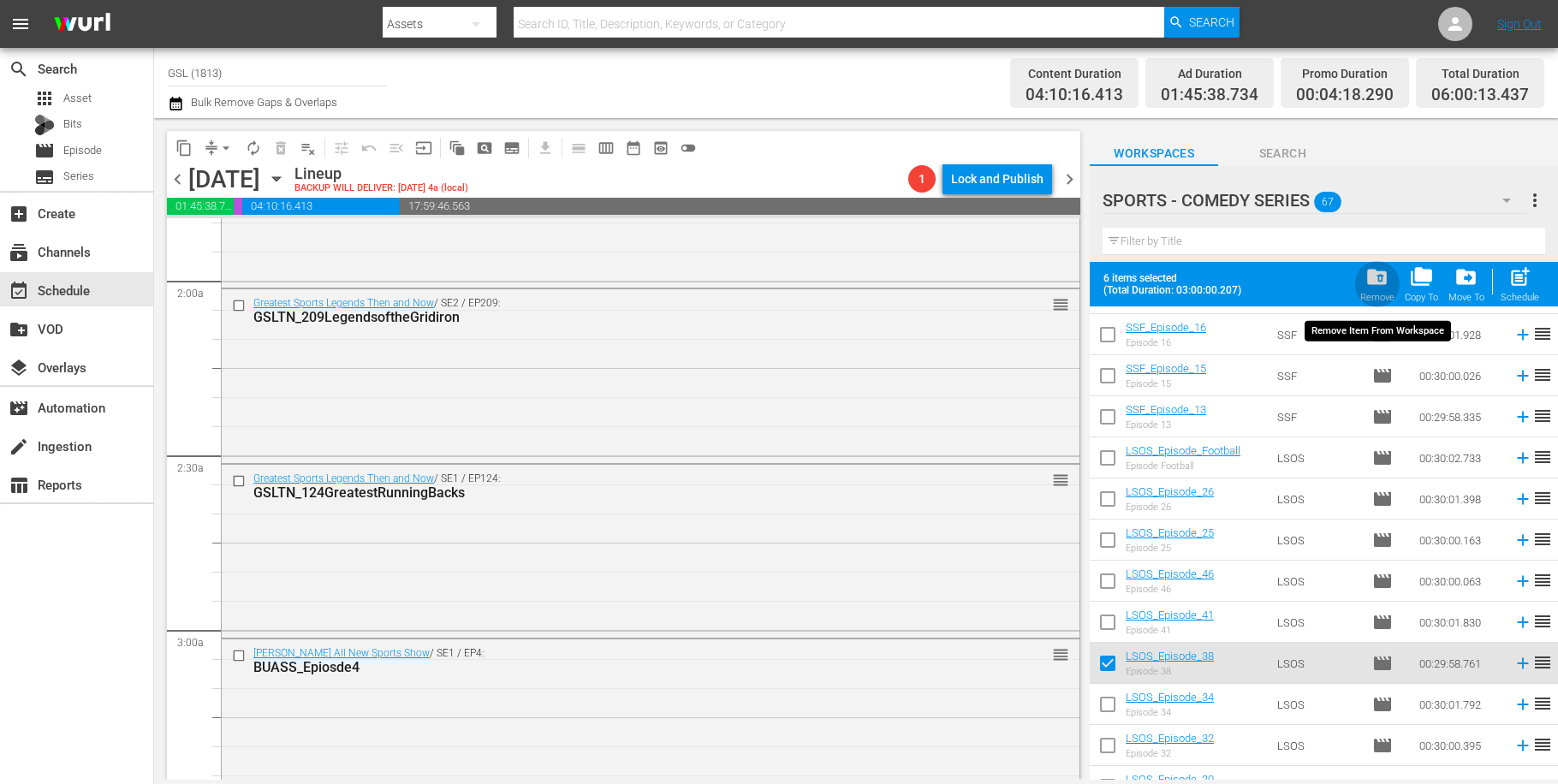
click at [1377, 275] on span "folder_delete" at bounding box center [1378, 277] width 23 height 23
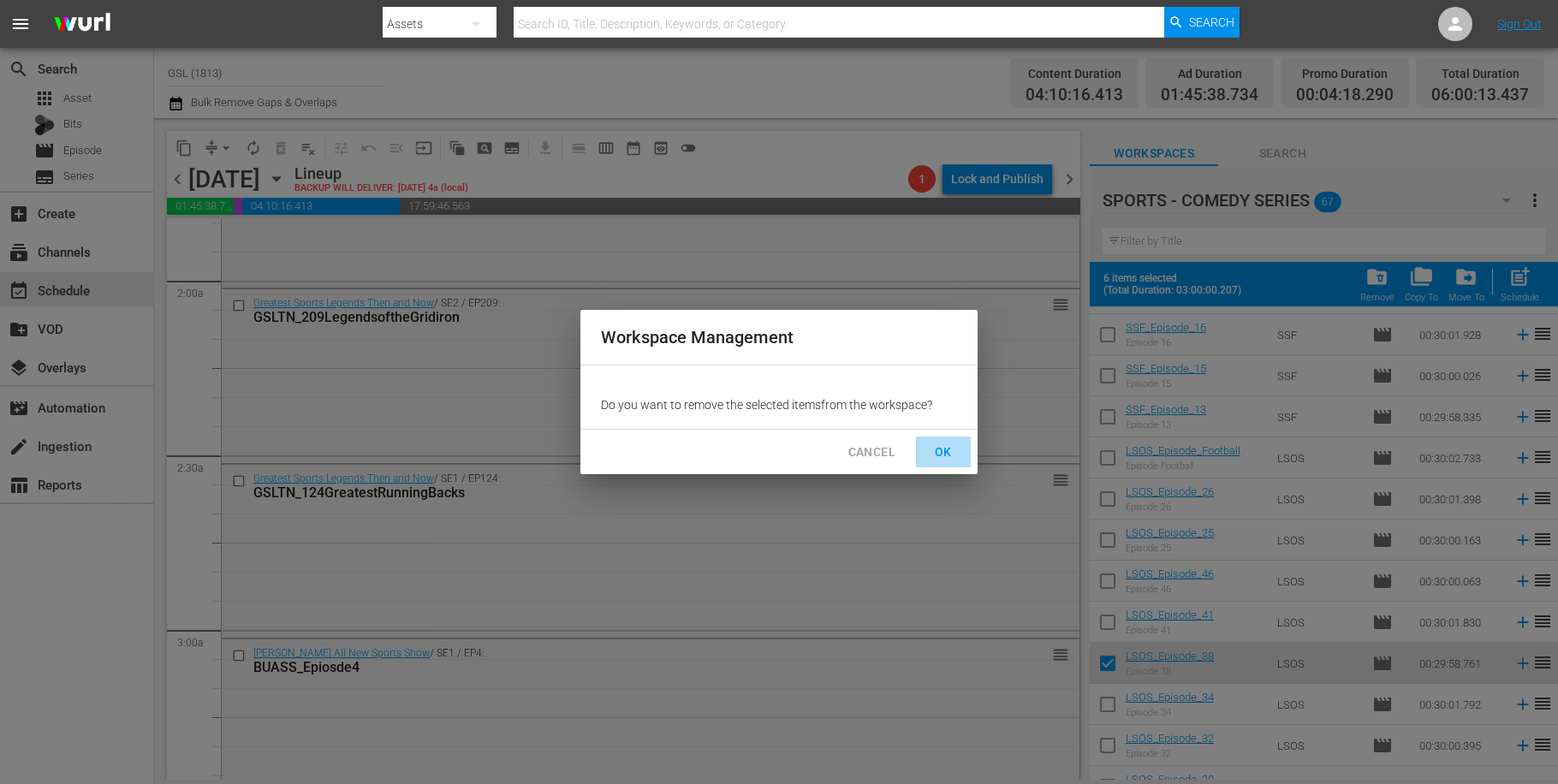
click at [956, 452] on span "OK" at bounding box center [943, 452] width 27 height 21
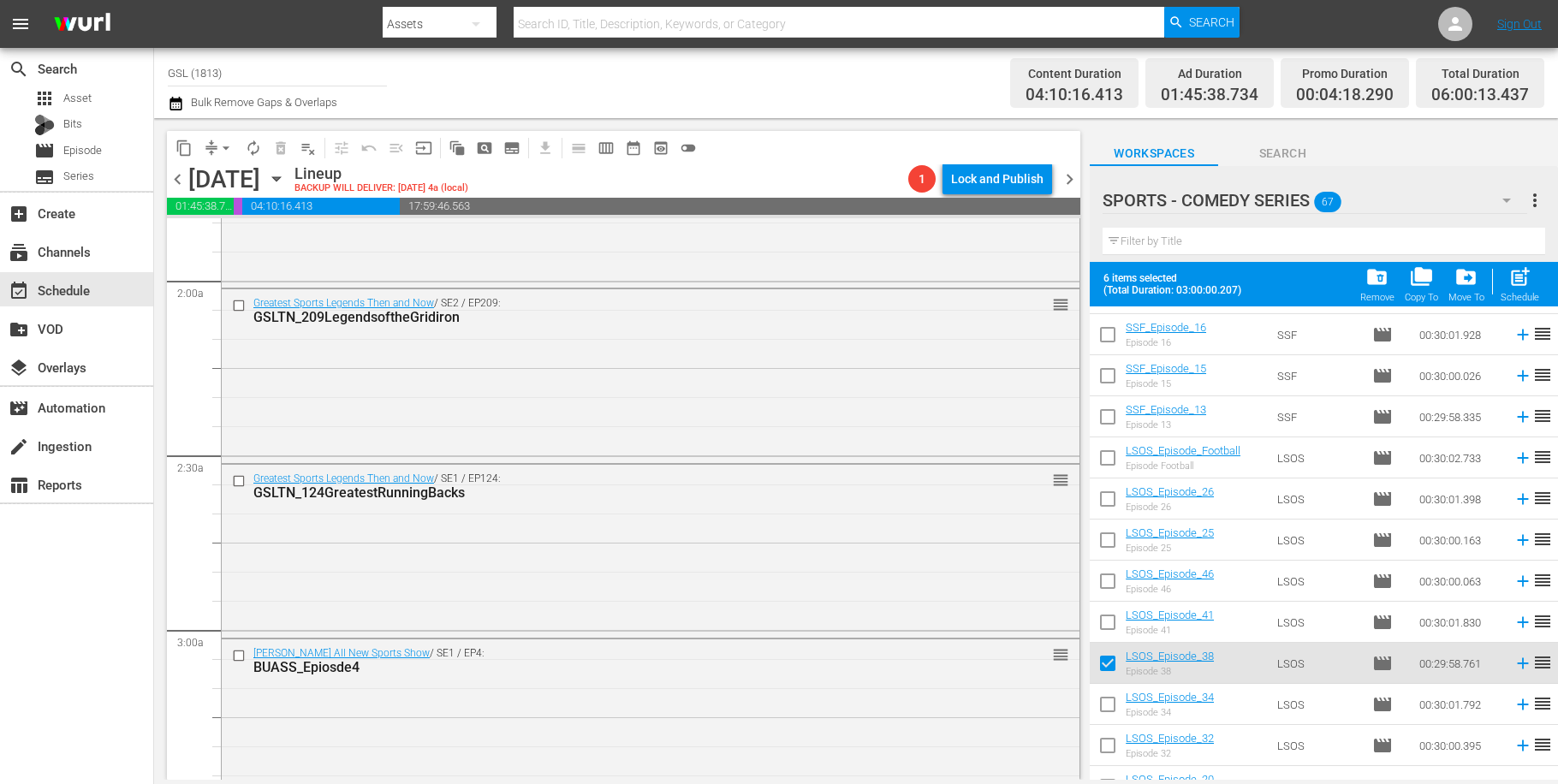
checkbox input "false"
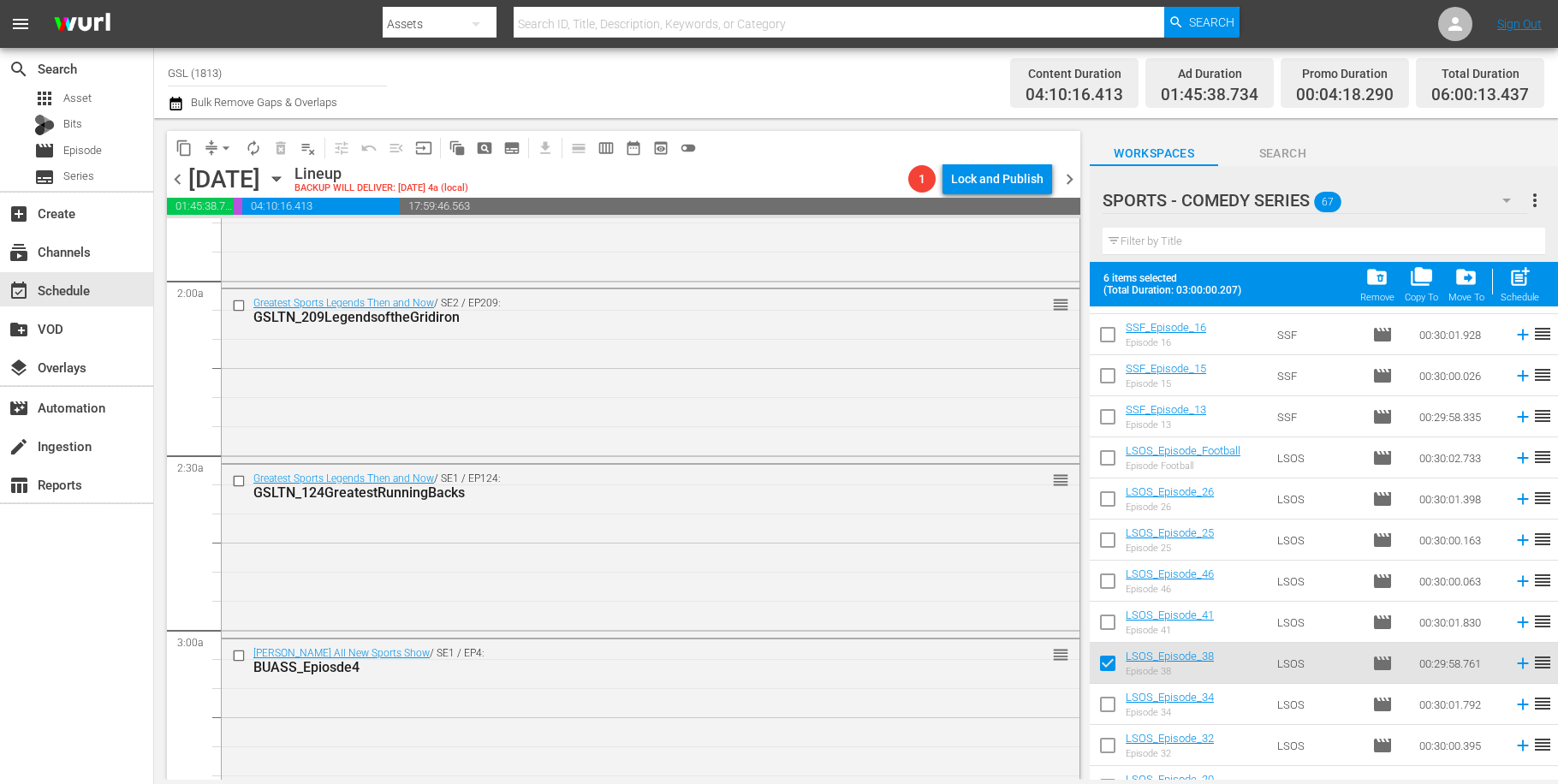
checkbox input "false"
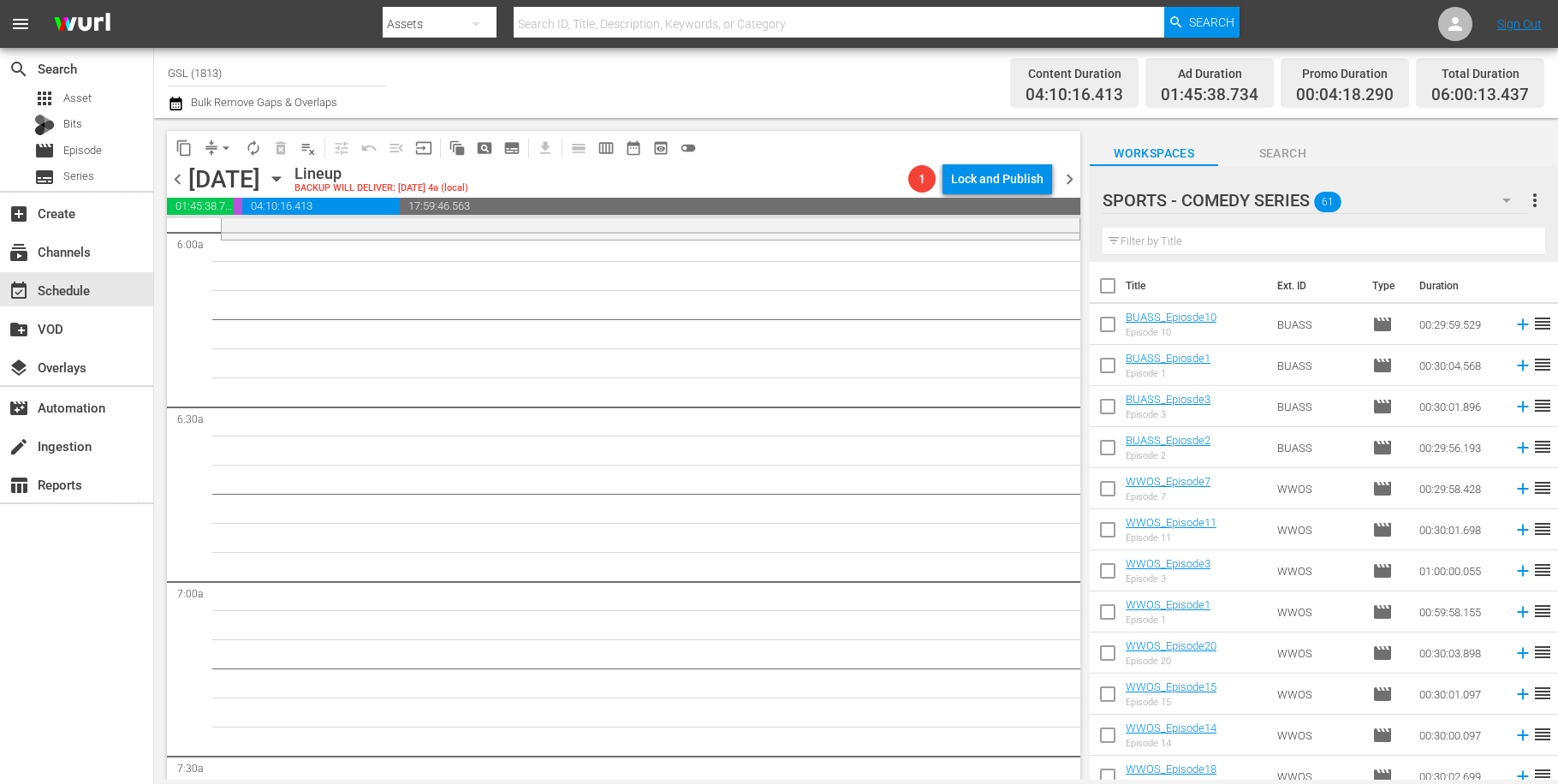
scroll to position [1879, 0]
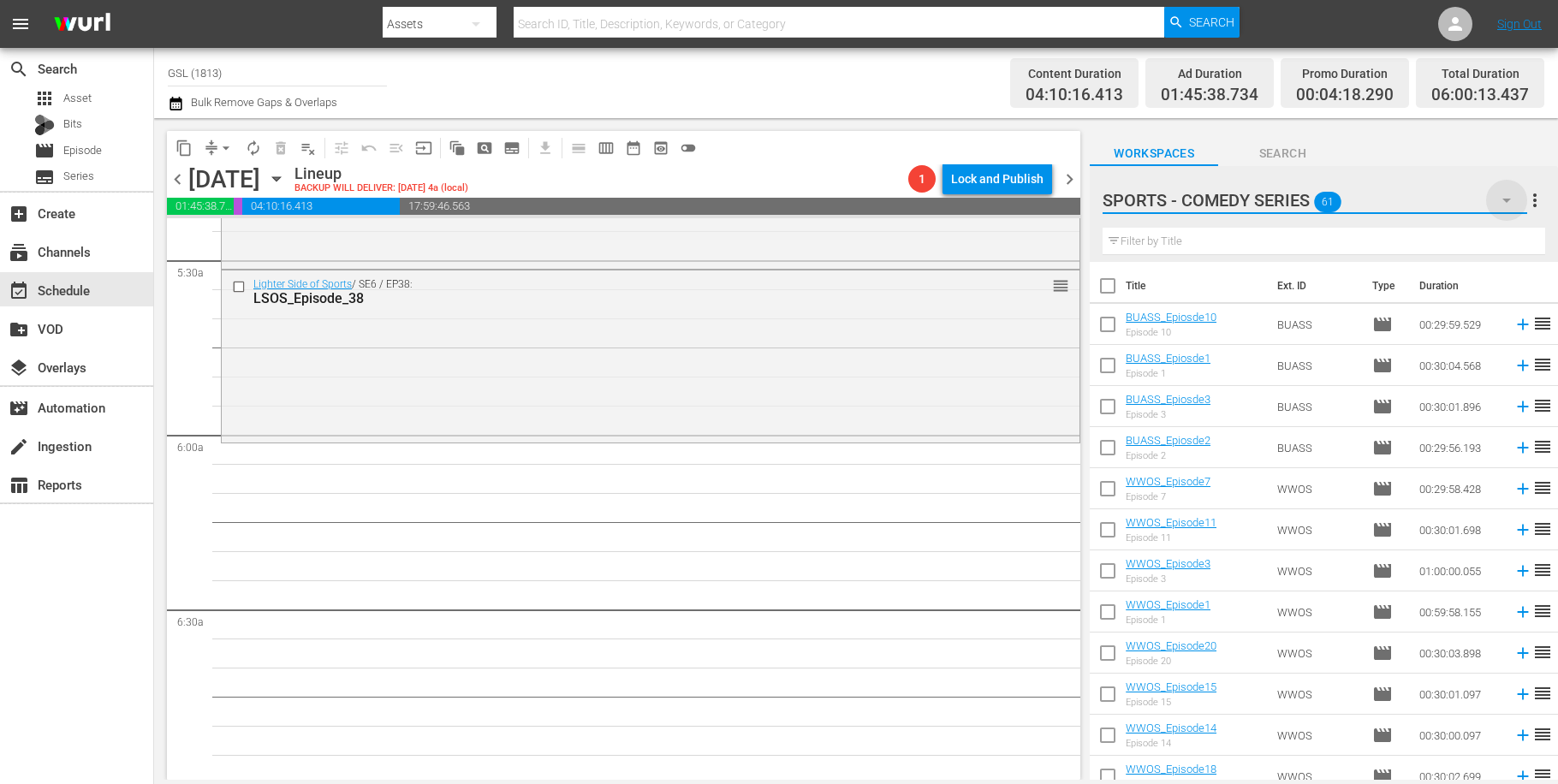
click at [1503, 204] on icon "button" at bounding box center [1506, 200] width 20 height 20
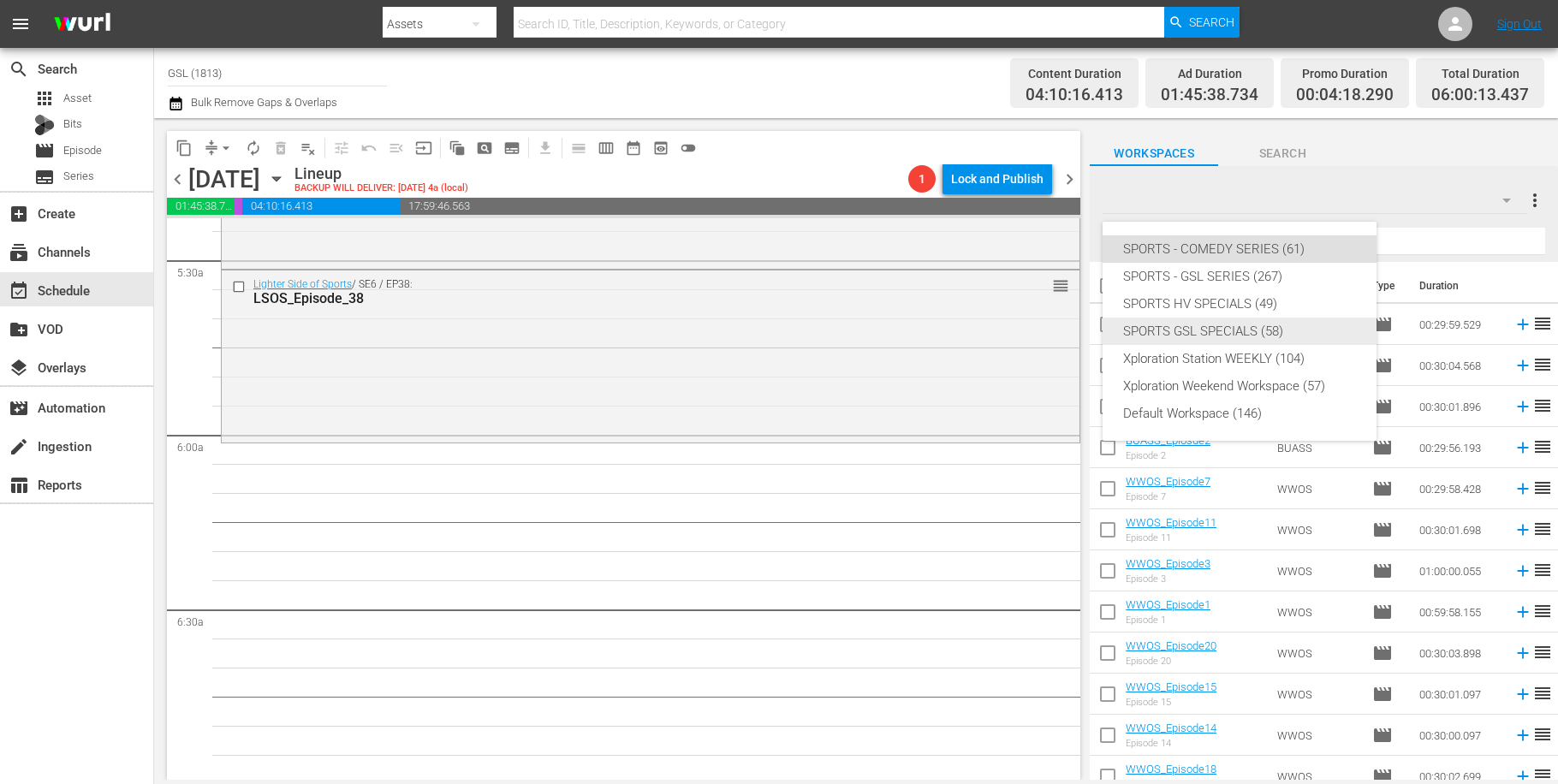
drag, startPoint x: 1237, startPoint y: 274, endPoint x: 1233, endPoint y: 334, distance: 60.1
click at [1233, 334] on div "SPORTS - COMEDY SERIES (61) SPORTS - GSL SERIES (267) SPORTS HV SPECIALS (49) S…" at bounding box center [1240, 331] width 274 height 219
click at [1233, 334] on div "SPORTS GSL SPECIALS (58)" at bounding box center [1239, 331] width 232 height 27
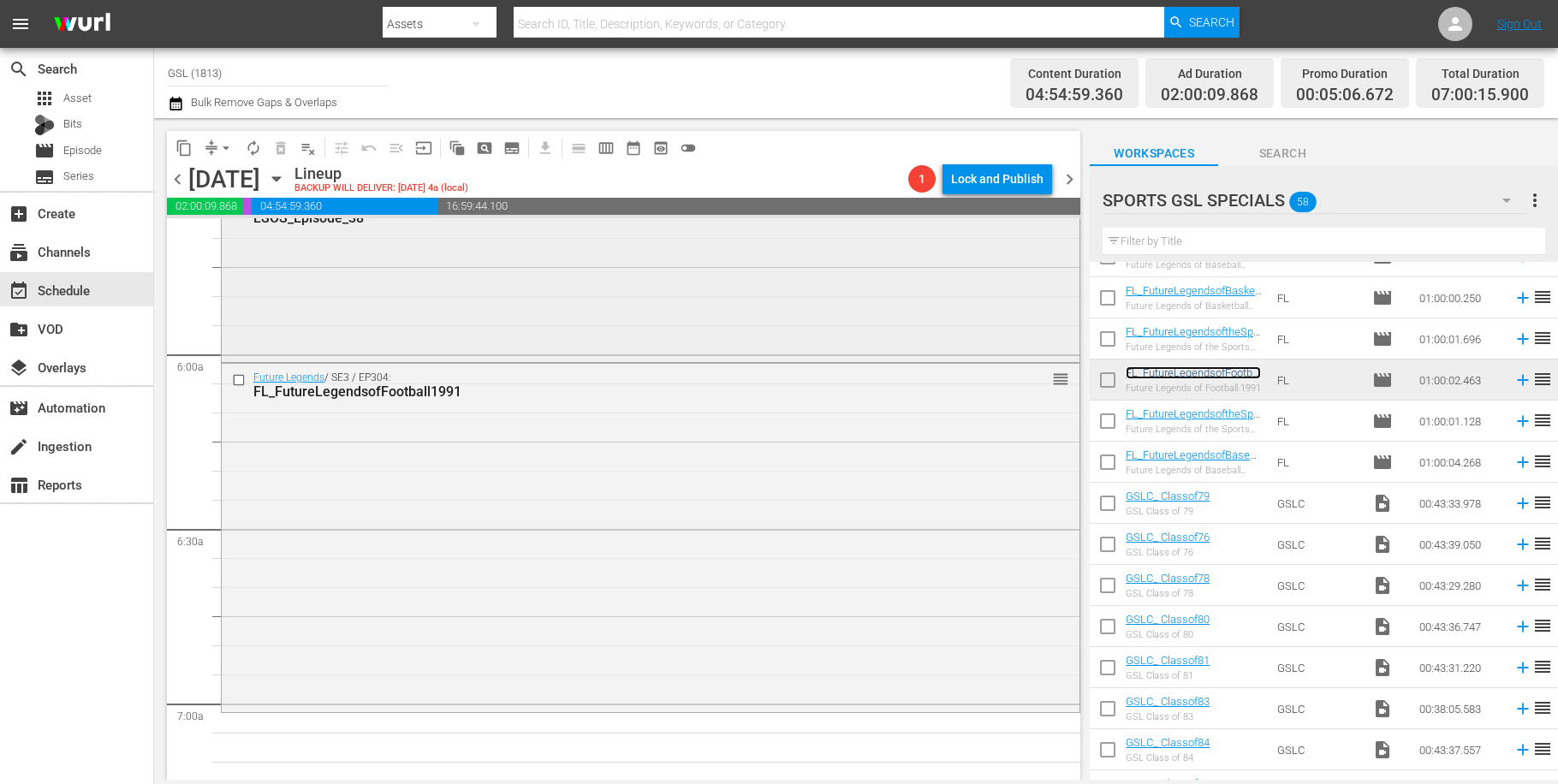
scroll to position [2034, 0]
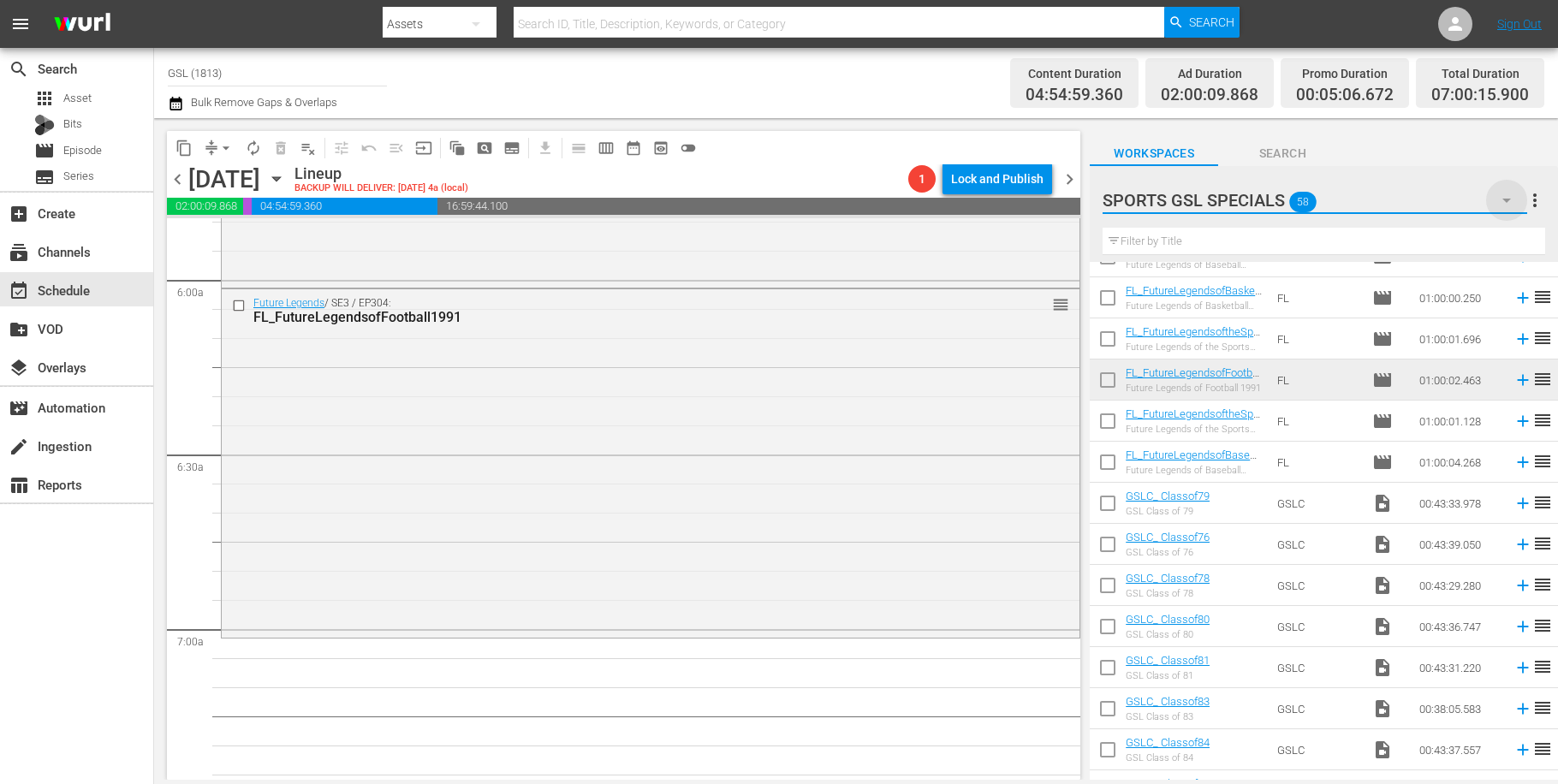
click at [1503, 194] on icon "button" at bounding box center [1506, 200] width 20 height 20
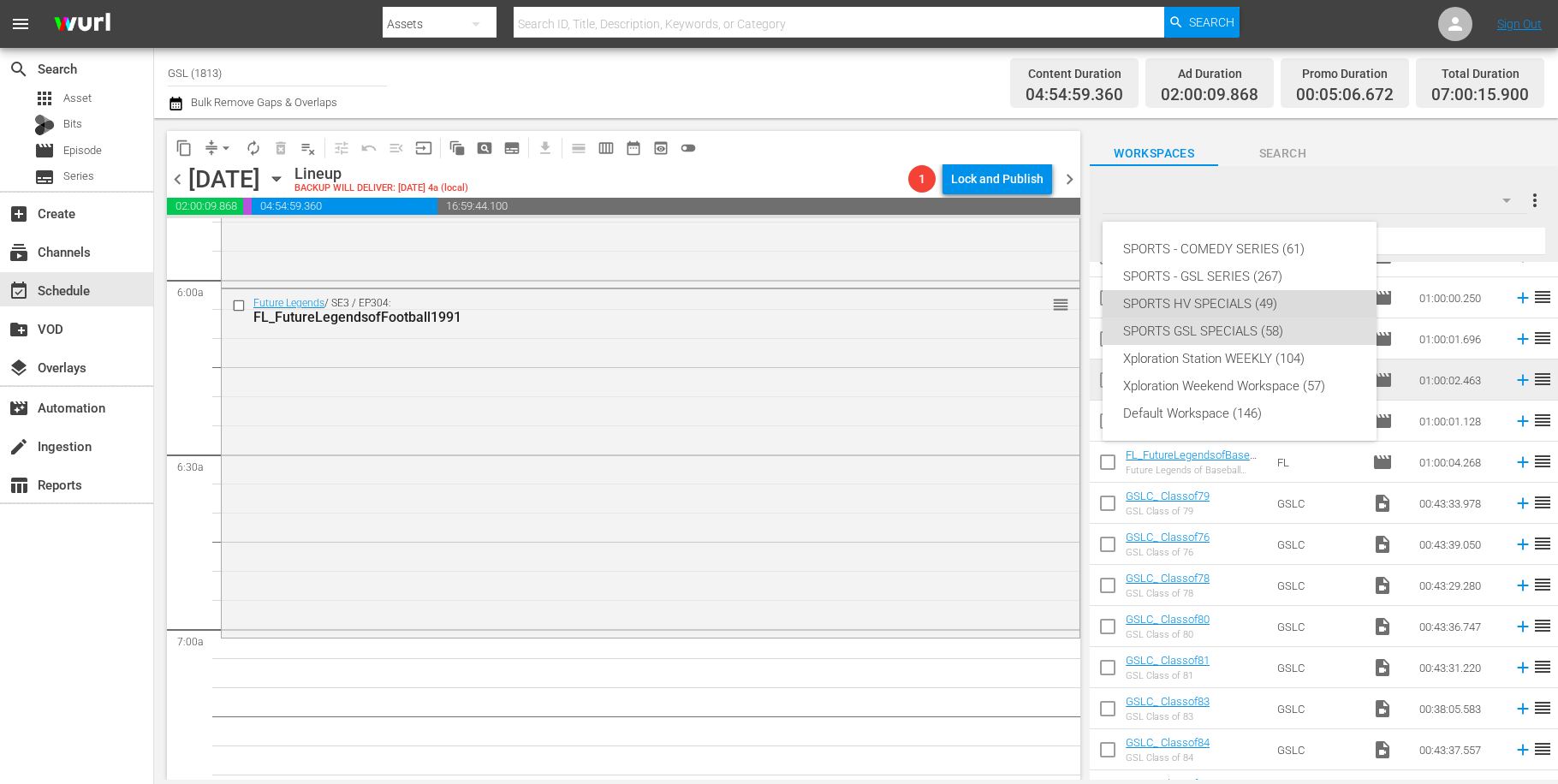
click at [1230, 301] on div "SPORTS HV SPECIALS (49)" at bounding box center [1239, 304] width 232 height 27
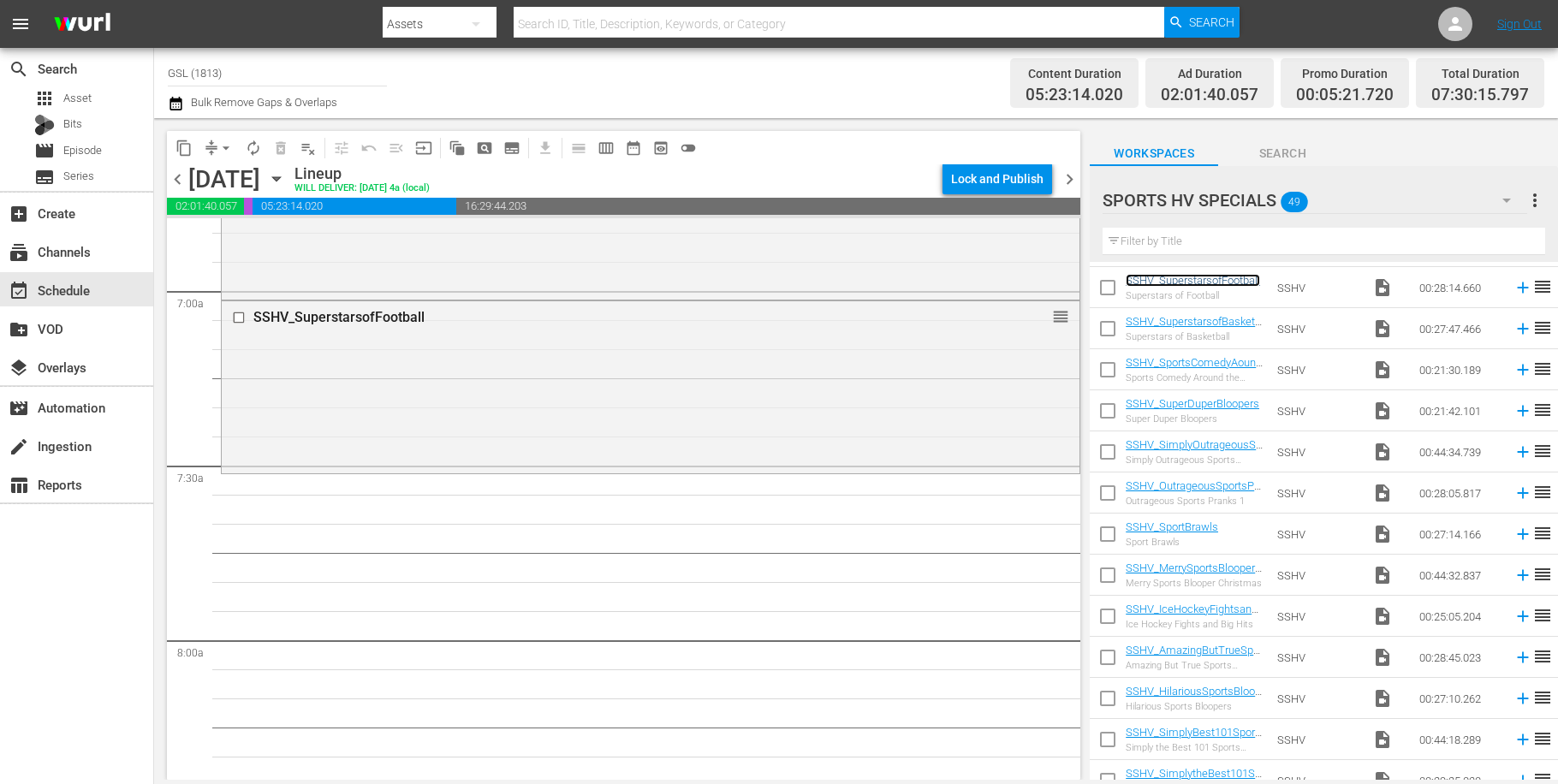
scroll to position [2372, 0]
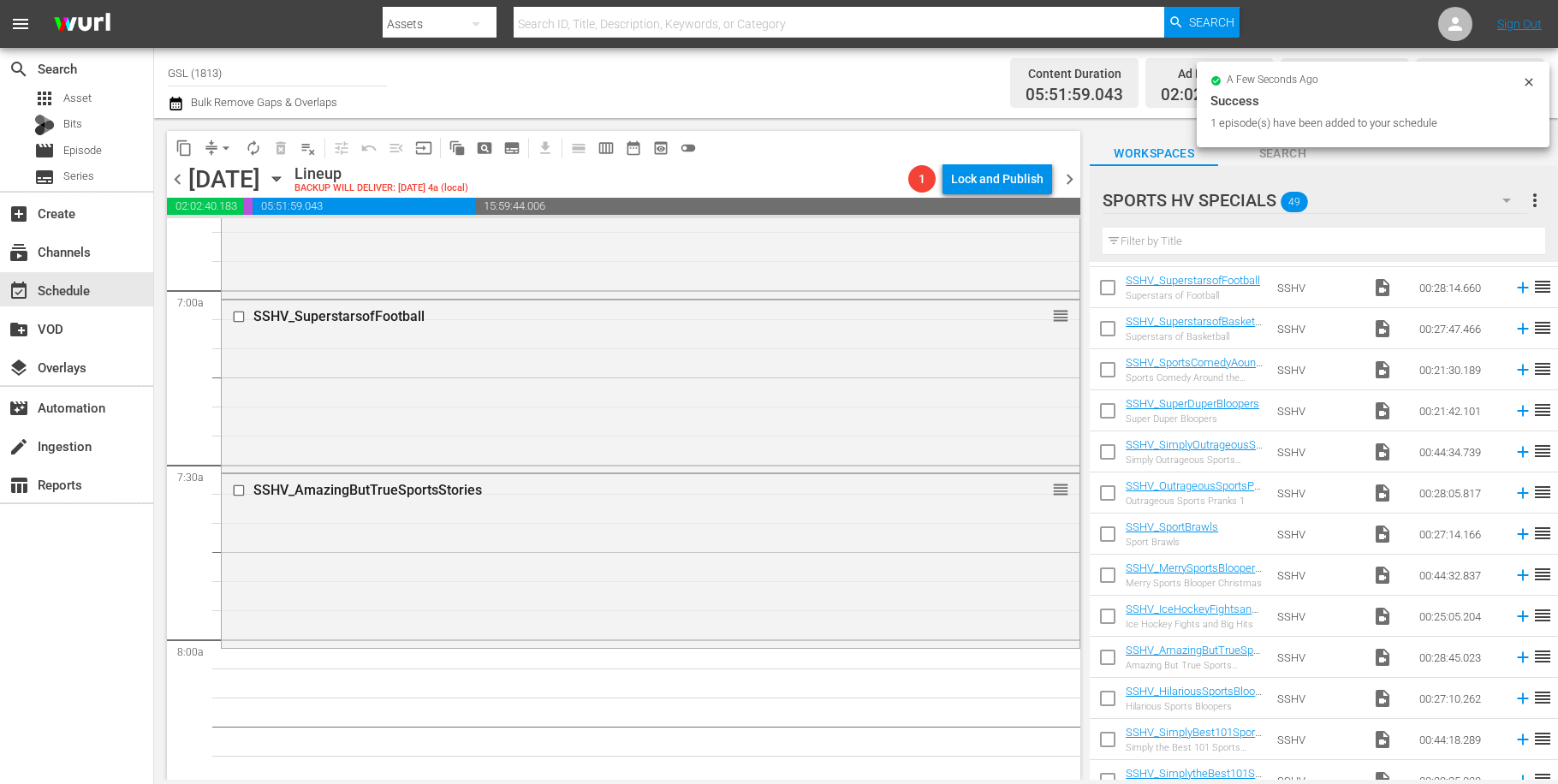
click at [1512, 202] on icon "button" at bounding box center [1506, 200] width 20 height 20
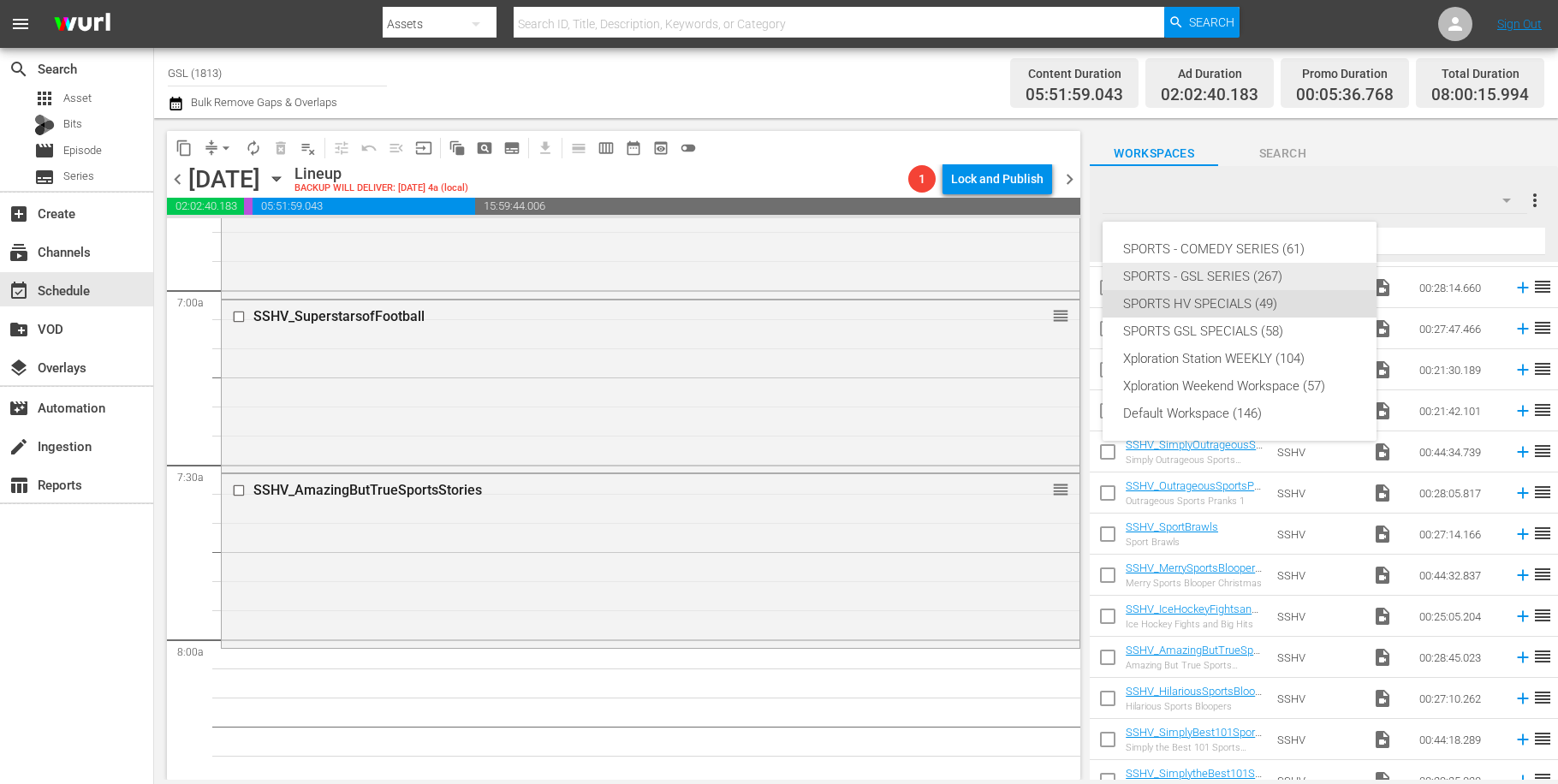
click at [1267, 268] on div "SPORTS - GSL SERIES (267)" at bounding box center [1239, 276] width 232 height 27
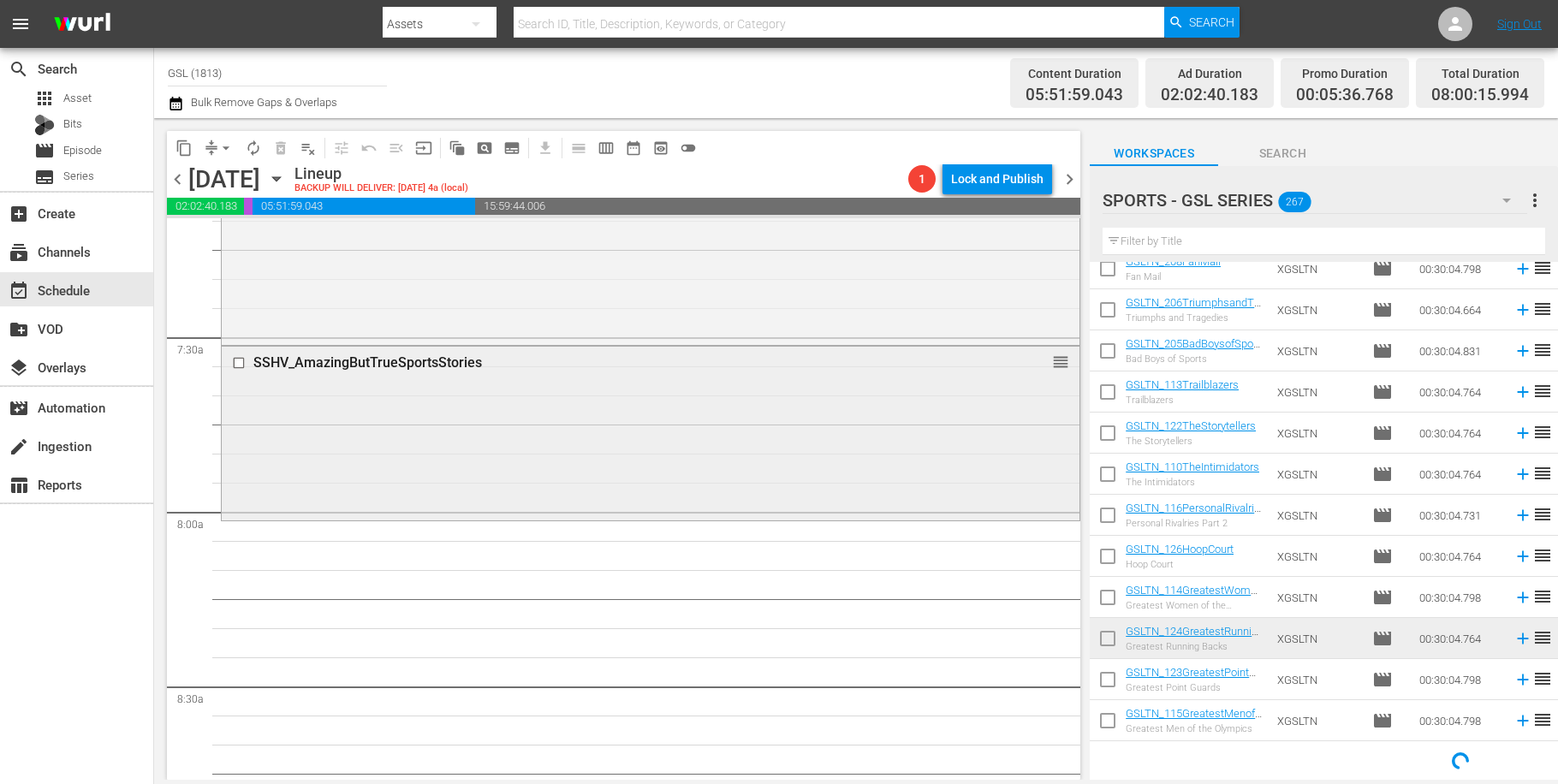
scroll to position [796, 0]
click at [1244, 233] on input "text" at bounding box center [1324, 241] width 443 height 27
drag, startPoint x: 1207, startPoint y: 243, endPoint x: 1174, endPoint y: 225, distance: 37.6
click at [1207, 244] on input "text" at bounding box center [1324, 241] width 443 height 27
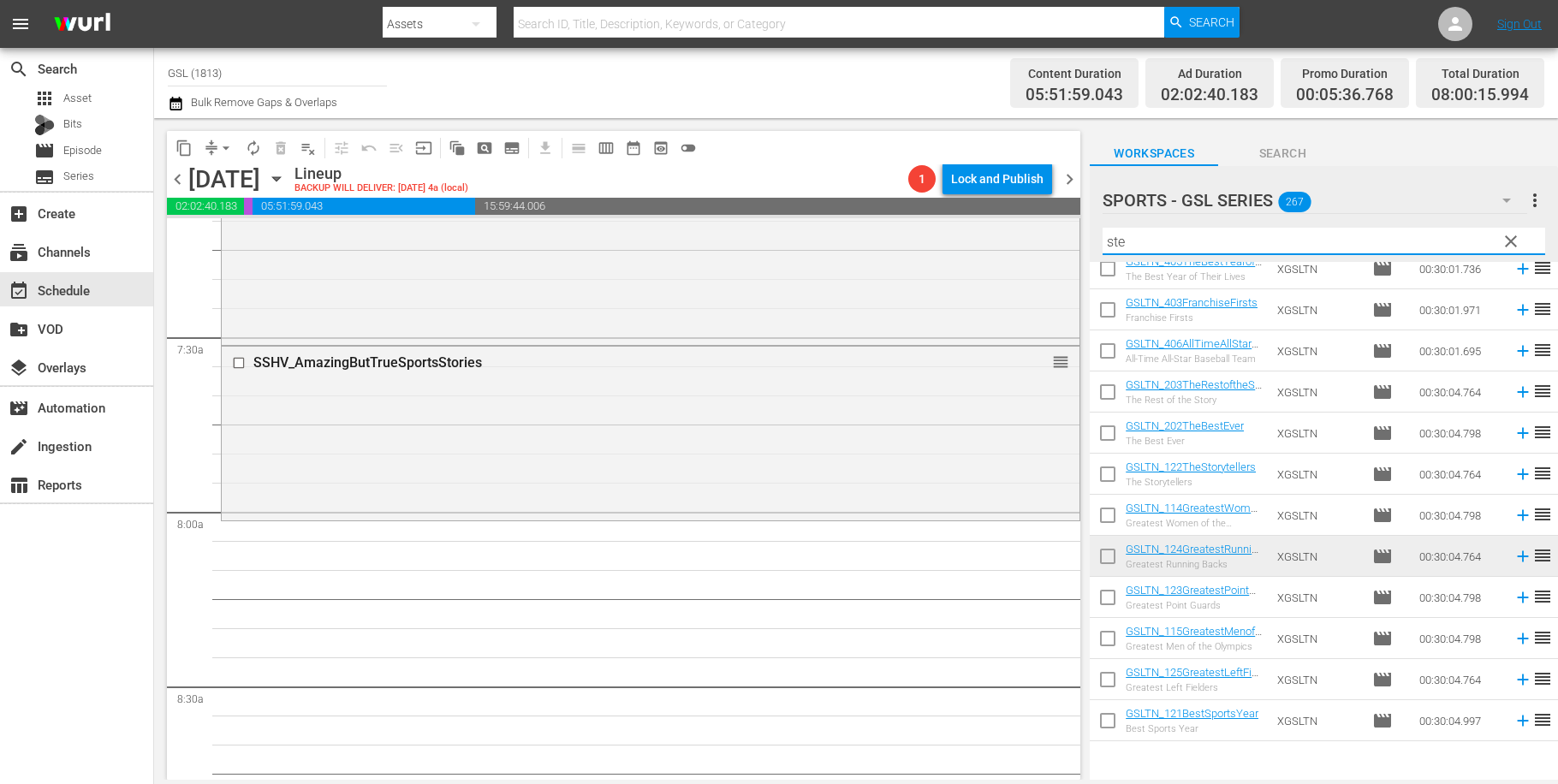
scroll to position [0, 0]
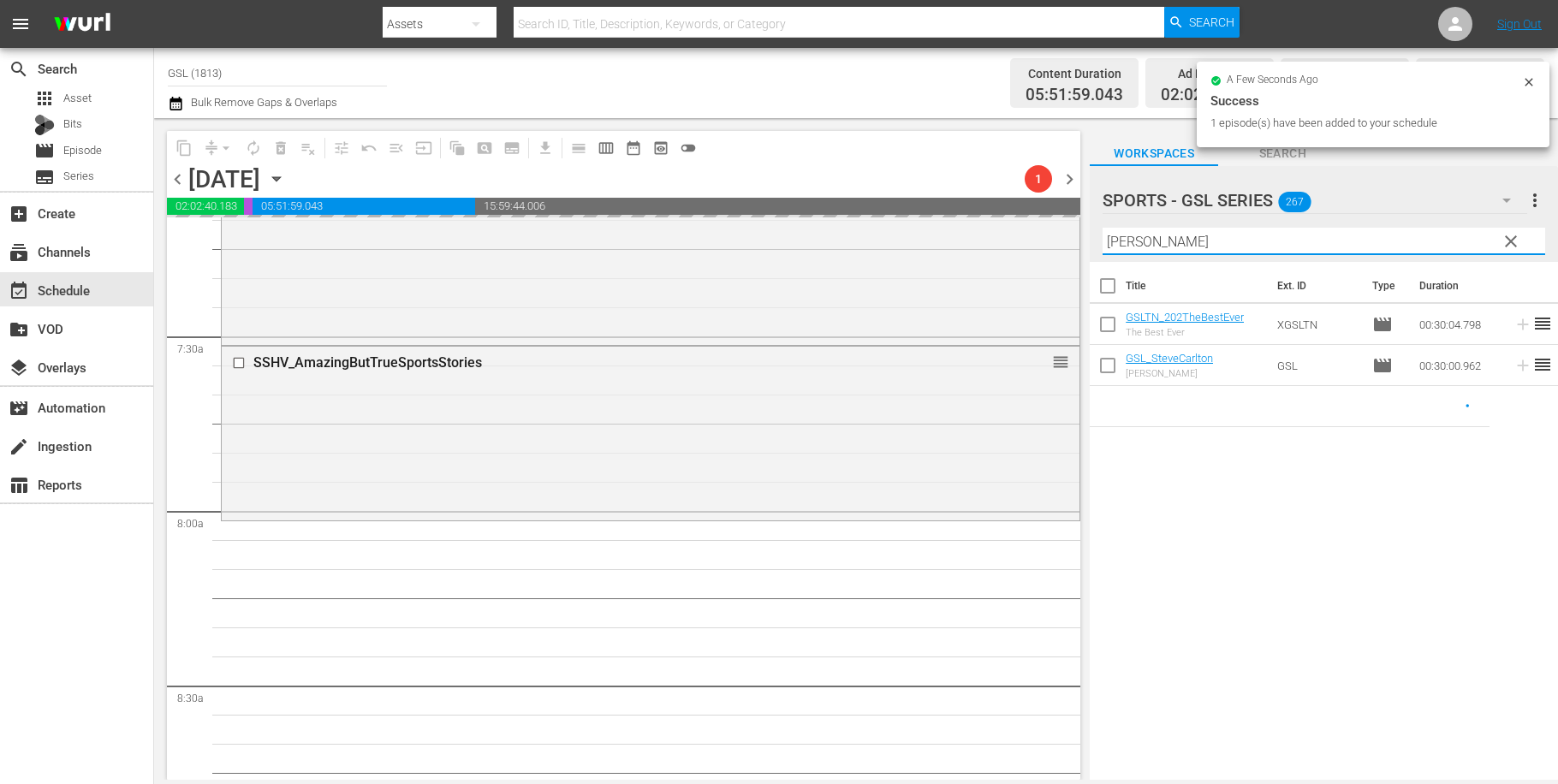
drag, startPoint x: 1149, startPoint y: 243, endPoint x: 1070, endPoint y: 226, distance: 80.8
click at [1103, 229] on input "steve" at bounding box center [1324, 241] width 443 height 27
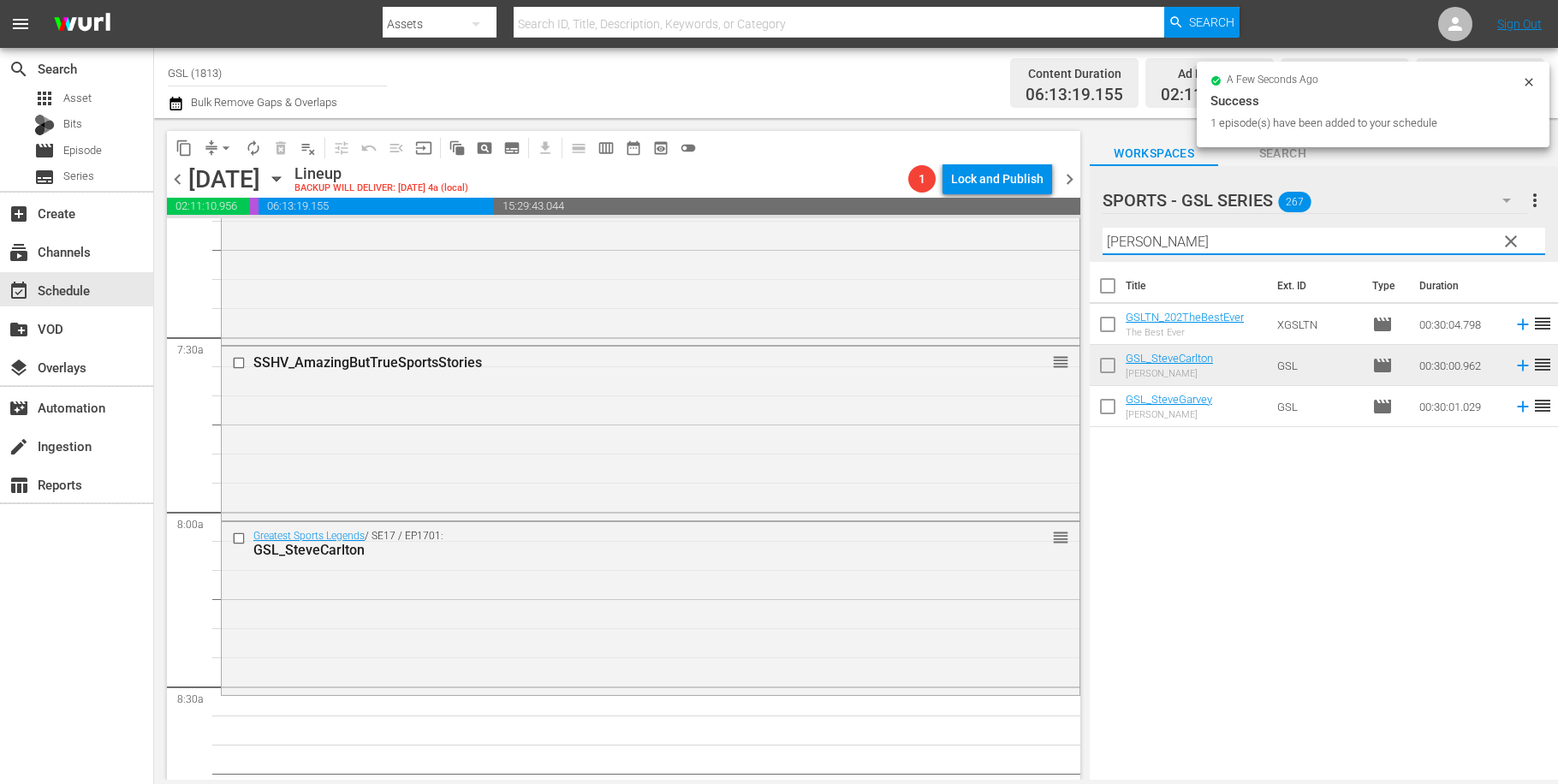
type input "="
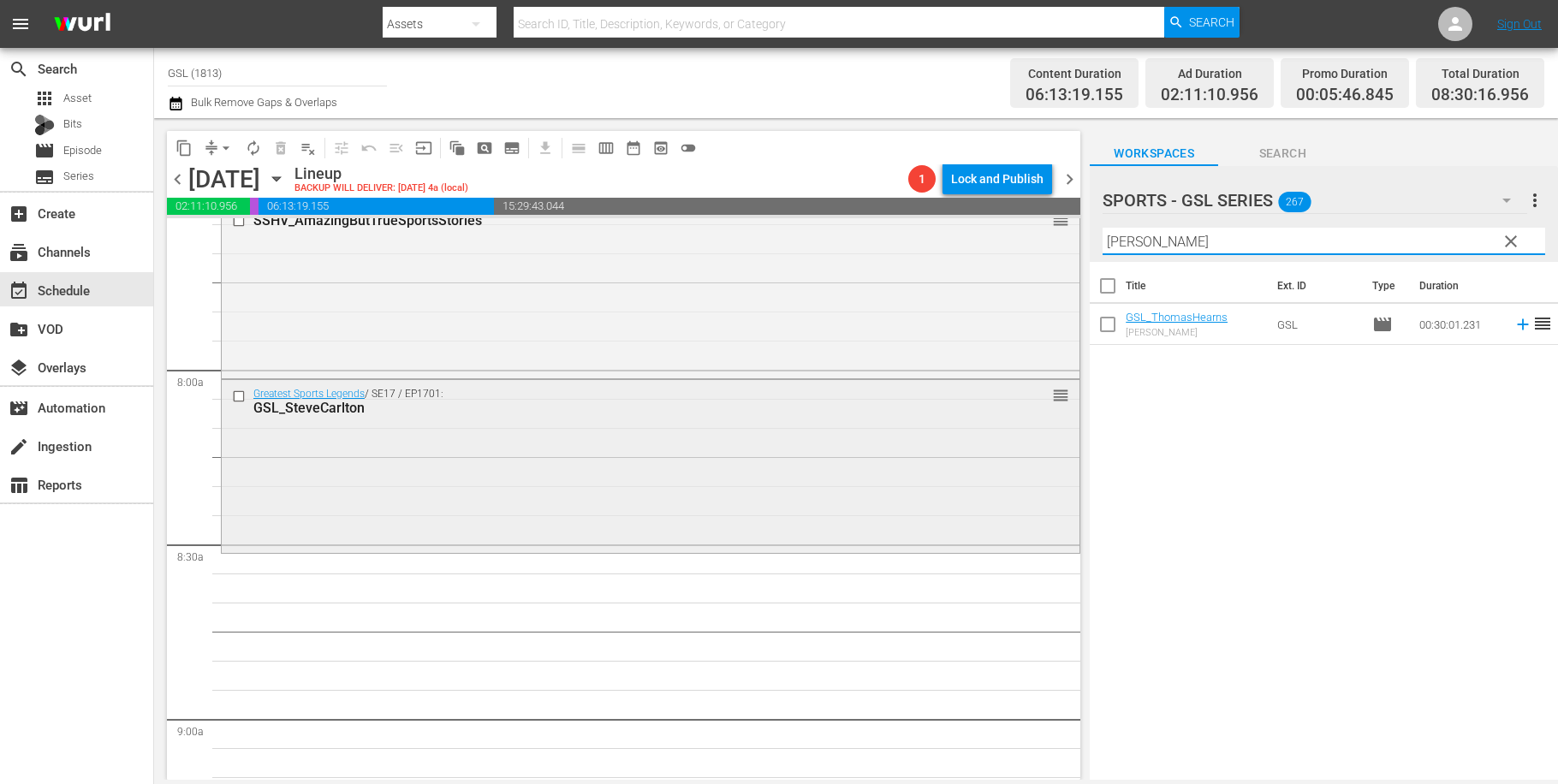
scroll to position [2825, 0]
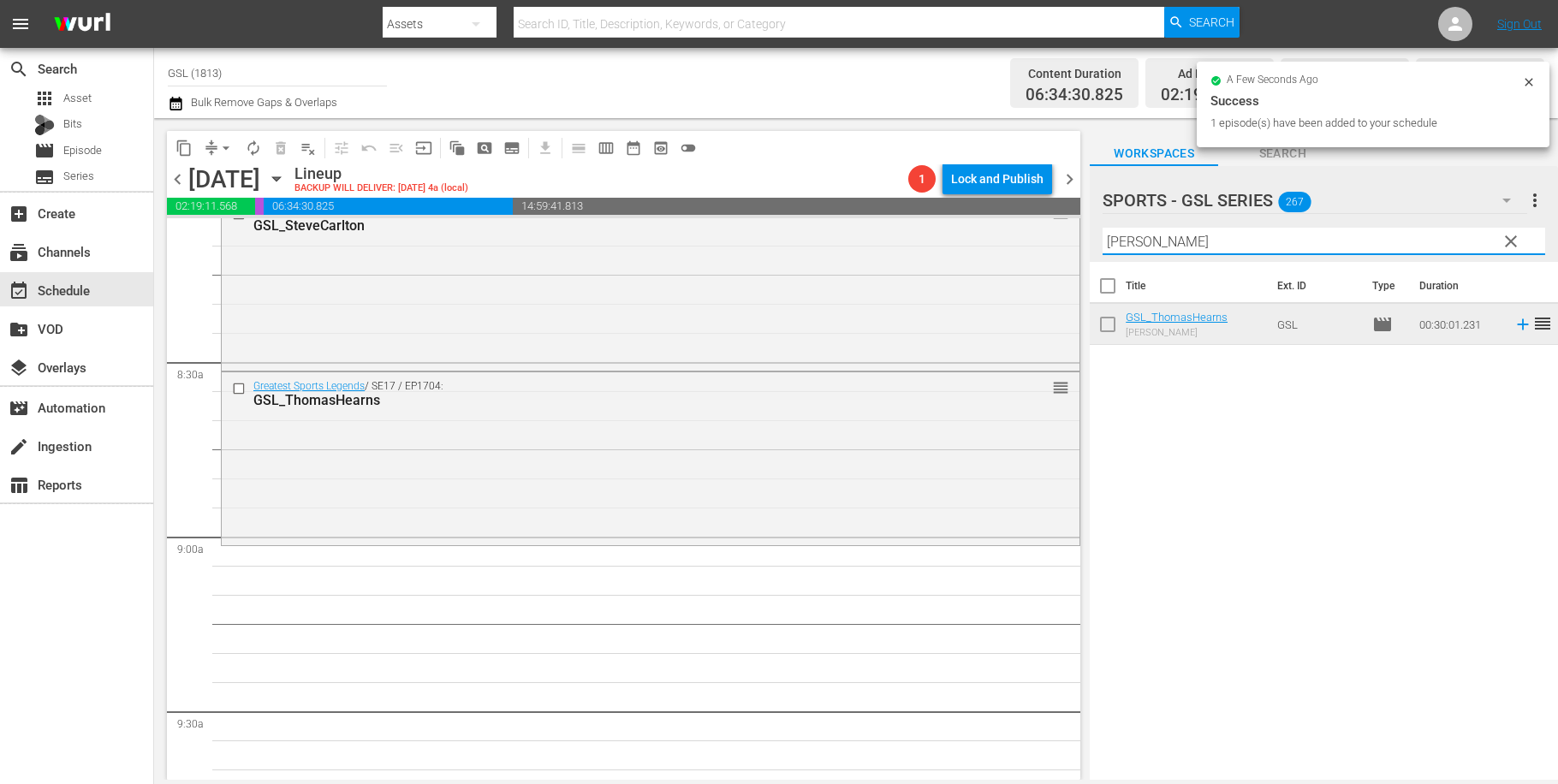
drag, startPoint x: 1180, startPoint y: 248, endPoint x: 893, endPoint y: 189, distance: 293.0
click at [1103, 233] on input "thomas" at bounding box center [1324, 241] width 443 height 27
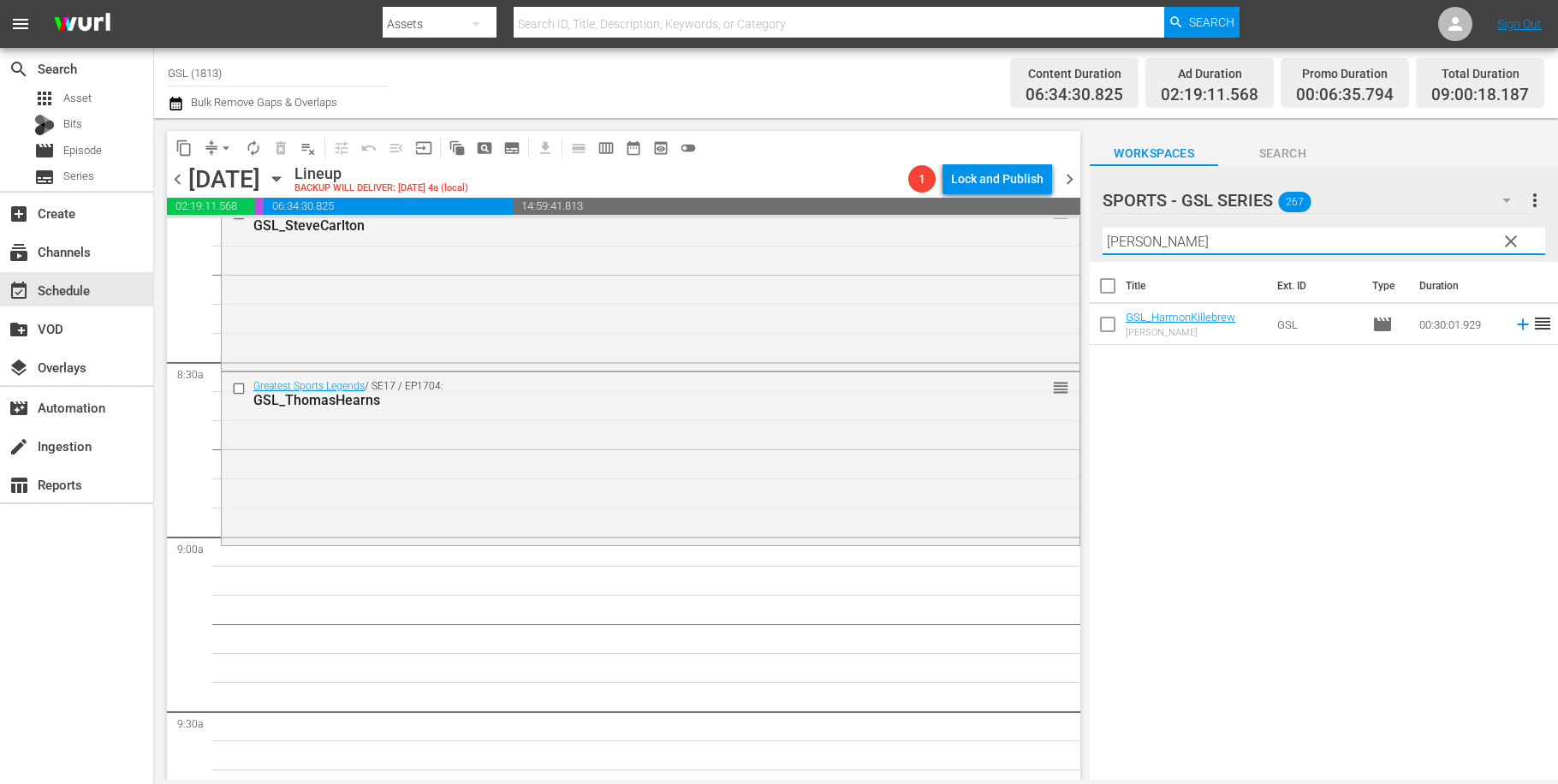
type input "harmon"
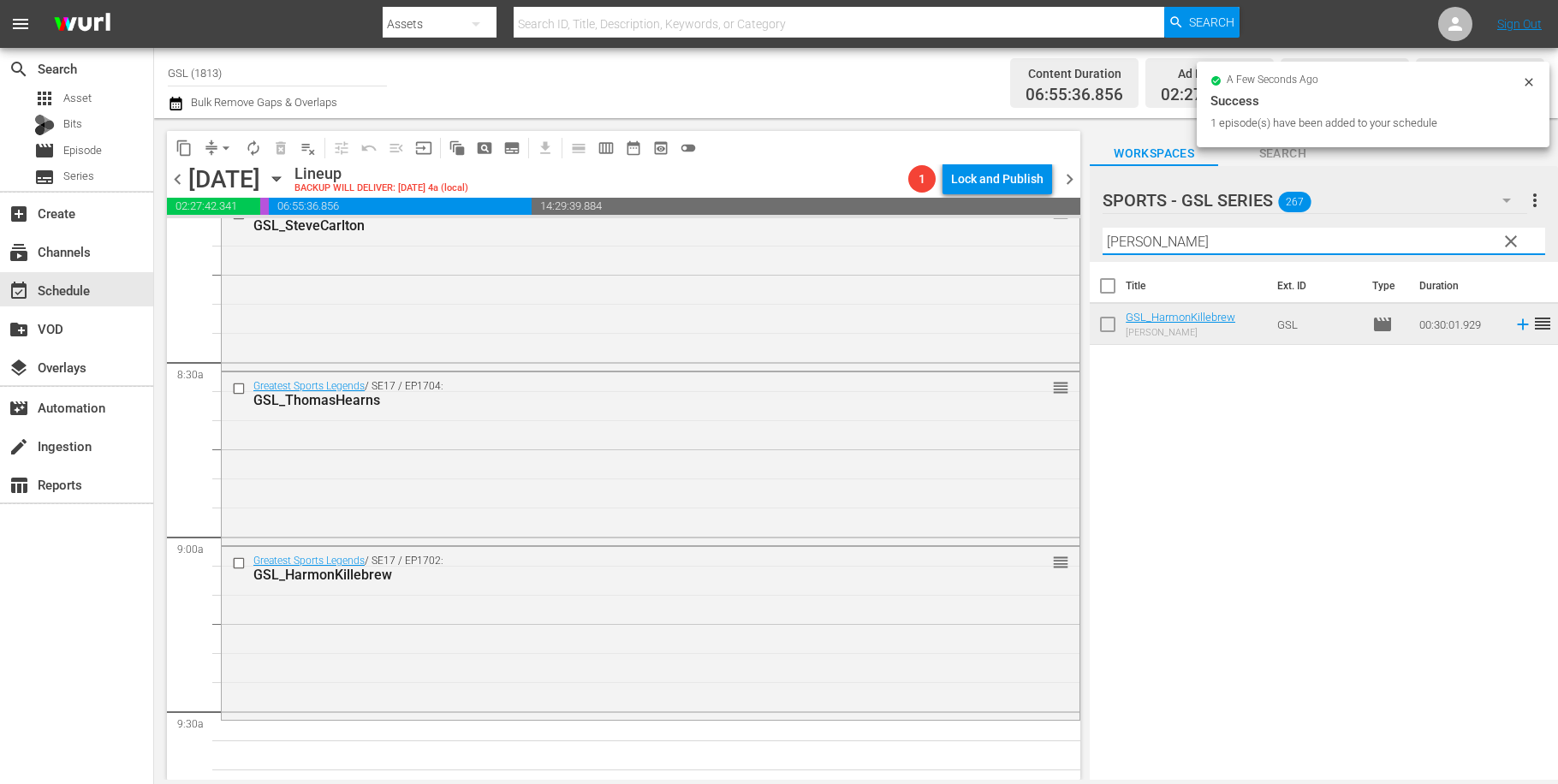
drag, startPoint x: 1166, startPoint y: 246, endPoint x: 1066, endPoint y: 239, distance: 100.2
click at [1103, 239] on input "harmon" at bounding box center [1324, 241] width 443 height 27
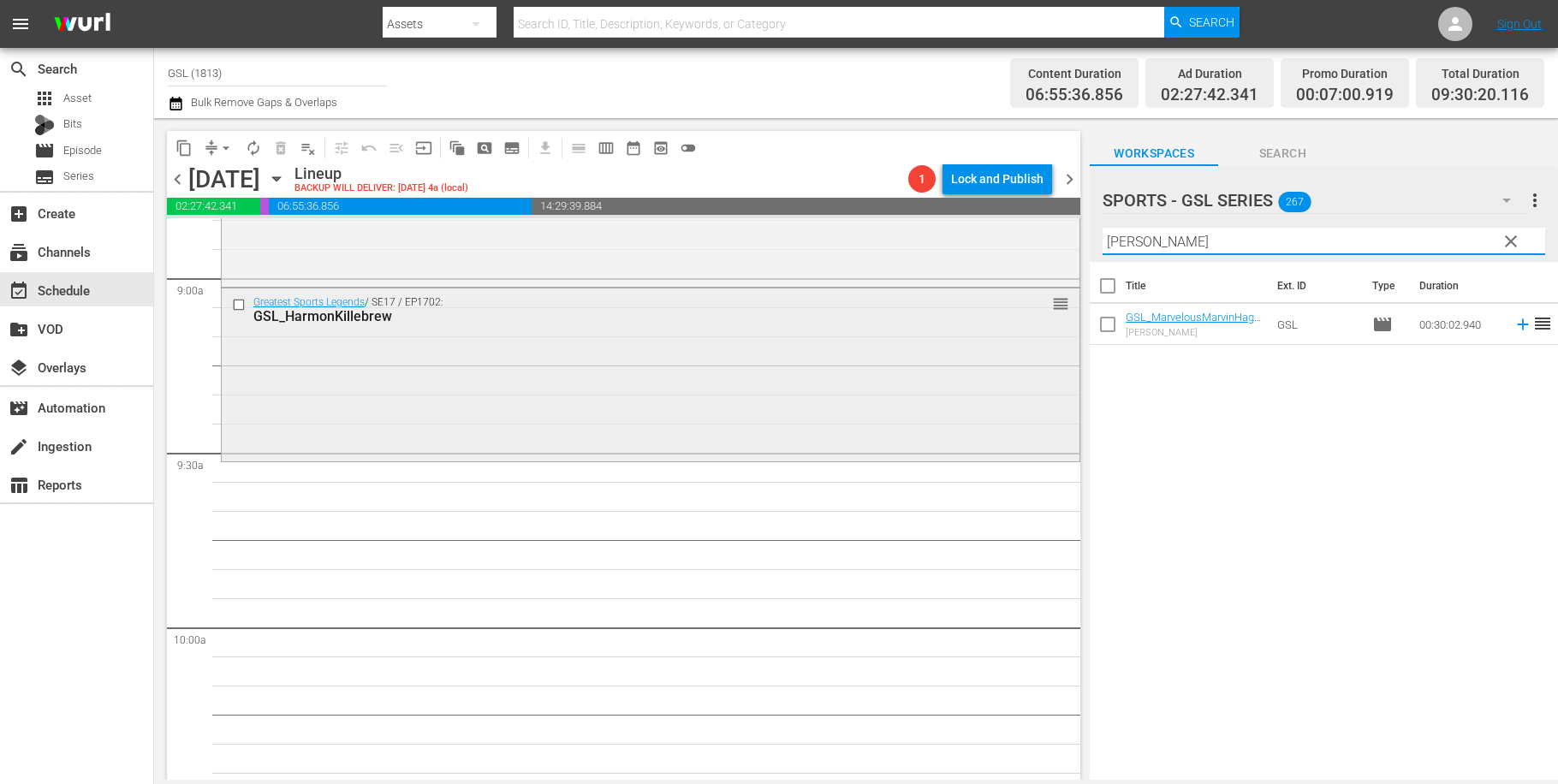
scroll to position [3122, 0]
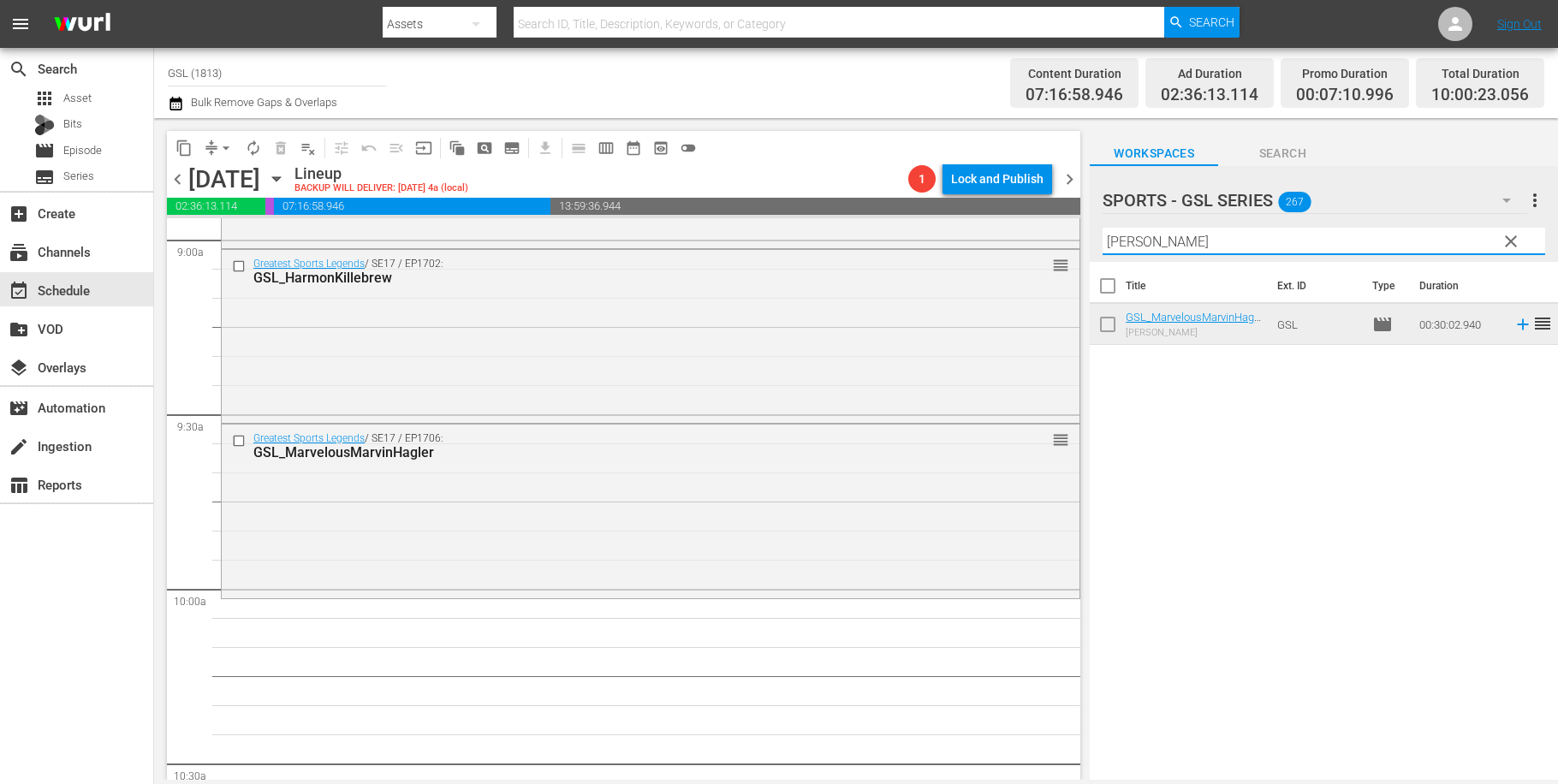
drag, startPoint x: 1164, startPoint y: 250, endPoint x: 1069, endPoint y: 239, distance: 95.6
click at [1103, 239] on input "marv" at bounding box center [1324, 241] width 443 height 27
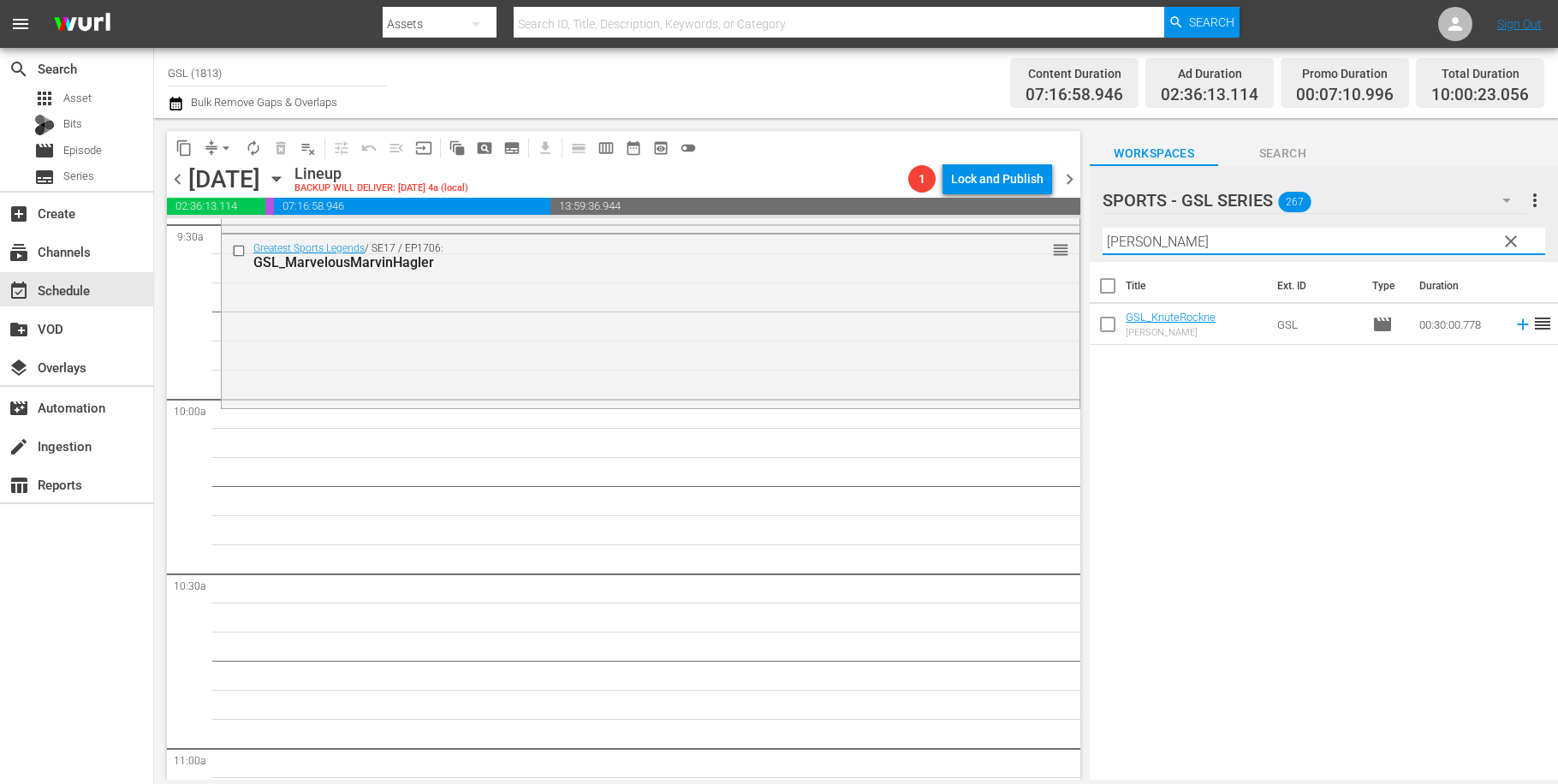
scroll to position [3333, 0]
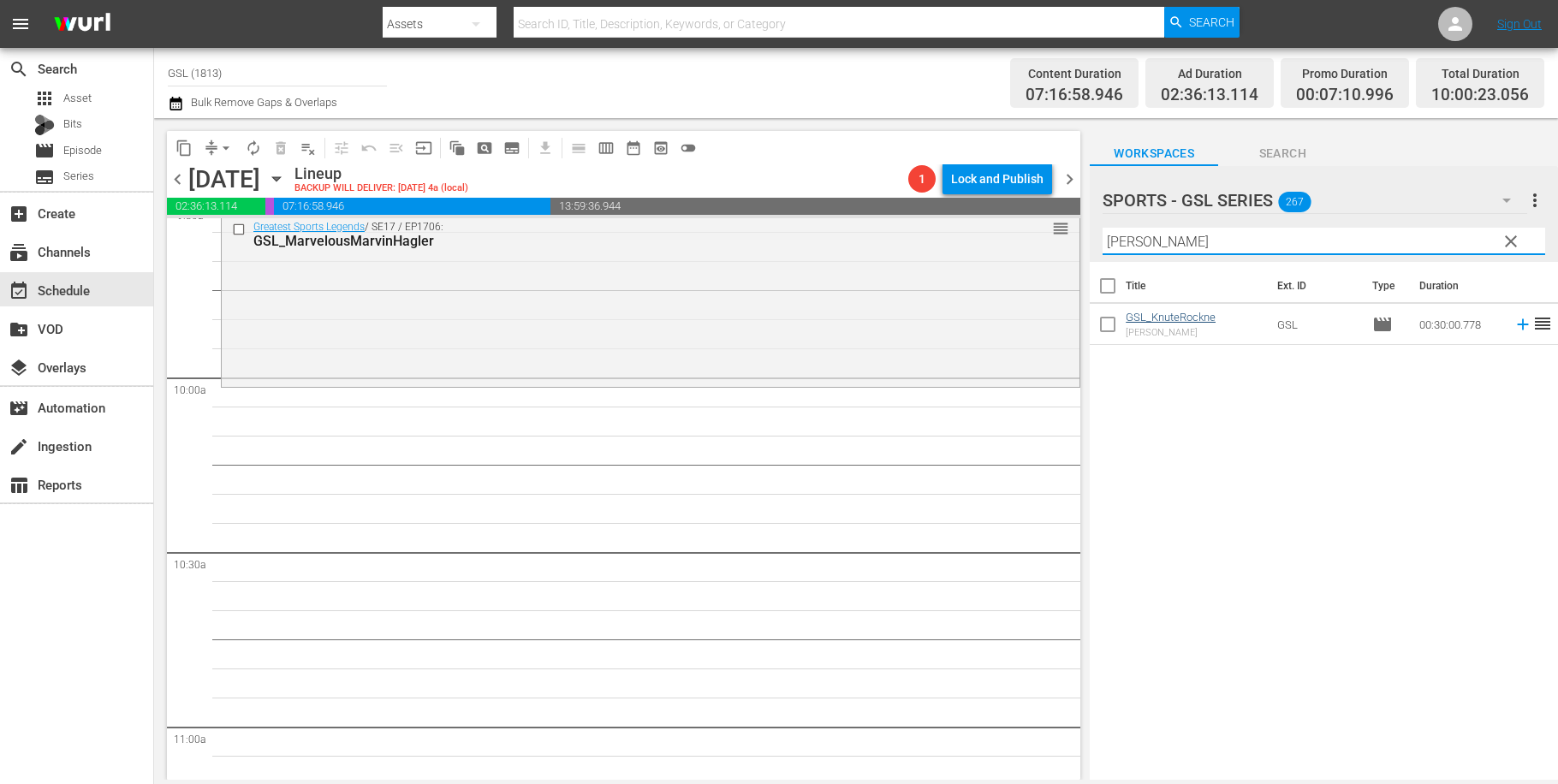
type input "knute"
drag, startPoint x: 1165, startPoint y: 238, endPoint x: 1036, endPoint y: 235, distance: 129.0
click at [1103, 235] on input "knute" at bounding box center [1324, 241] width 443 height 27
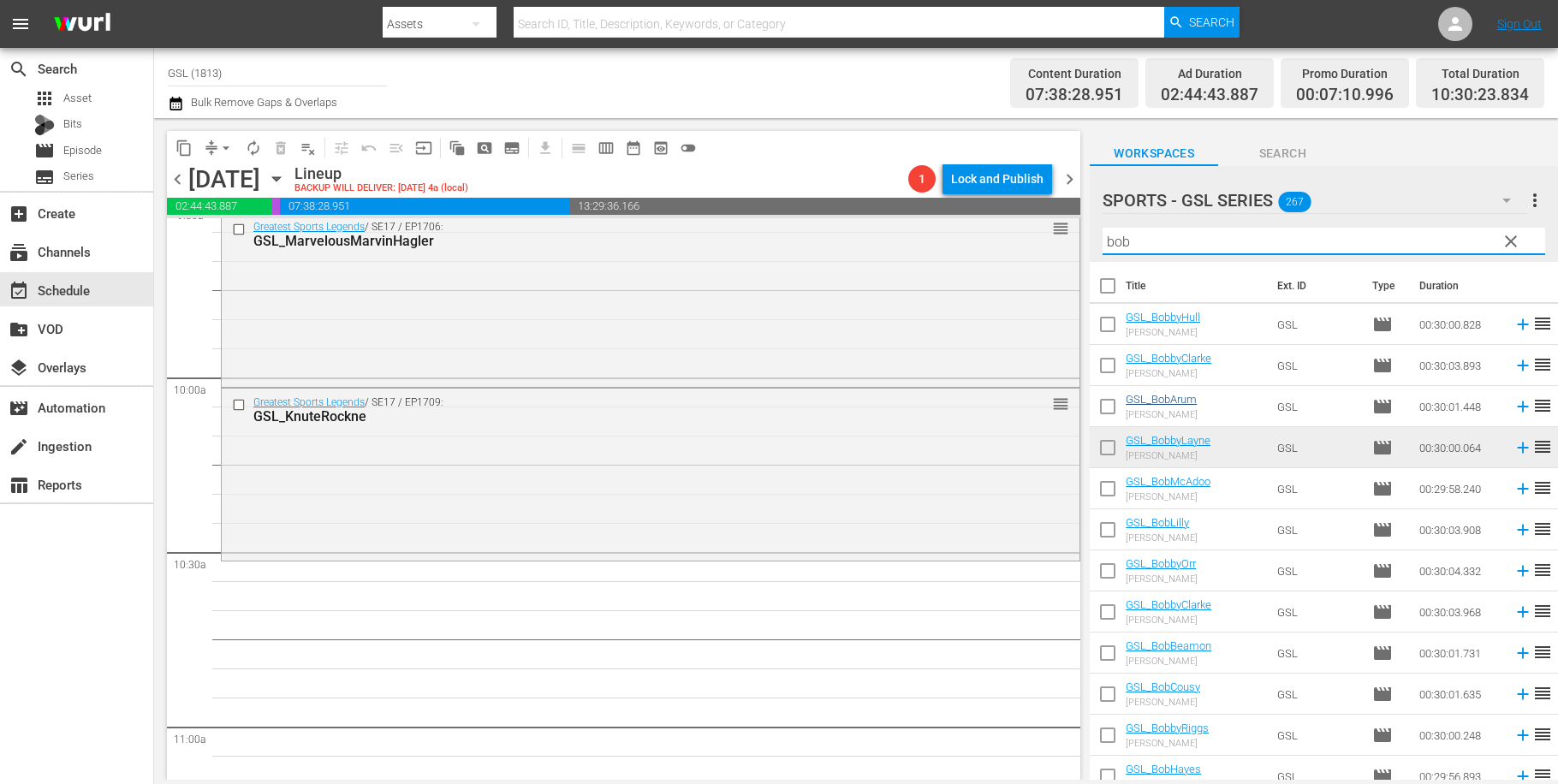
type input "bob"
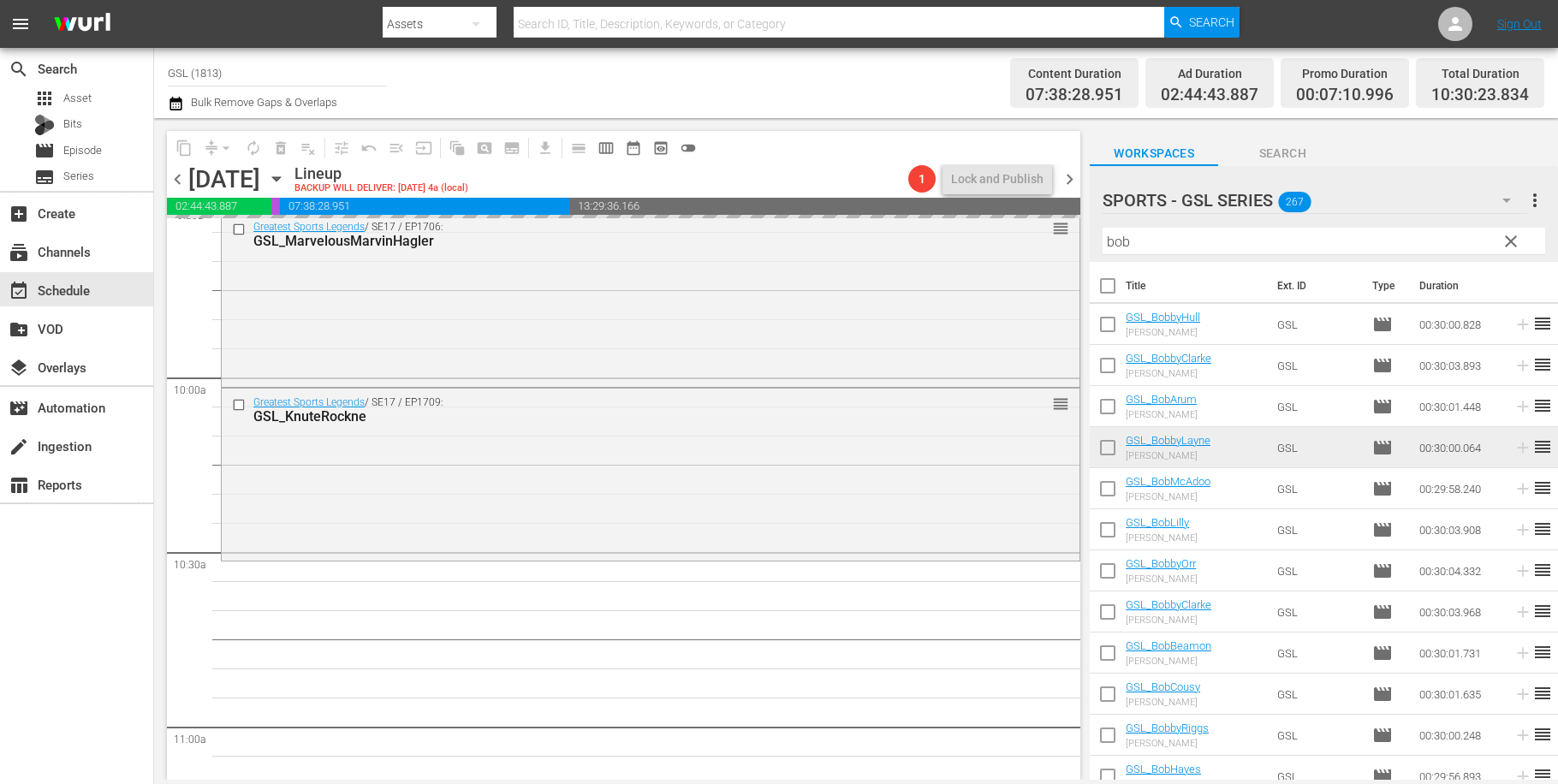
click at [1509, 245] on span "clear" at bounding box center [1511, 241] width 20 height 20
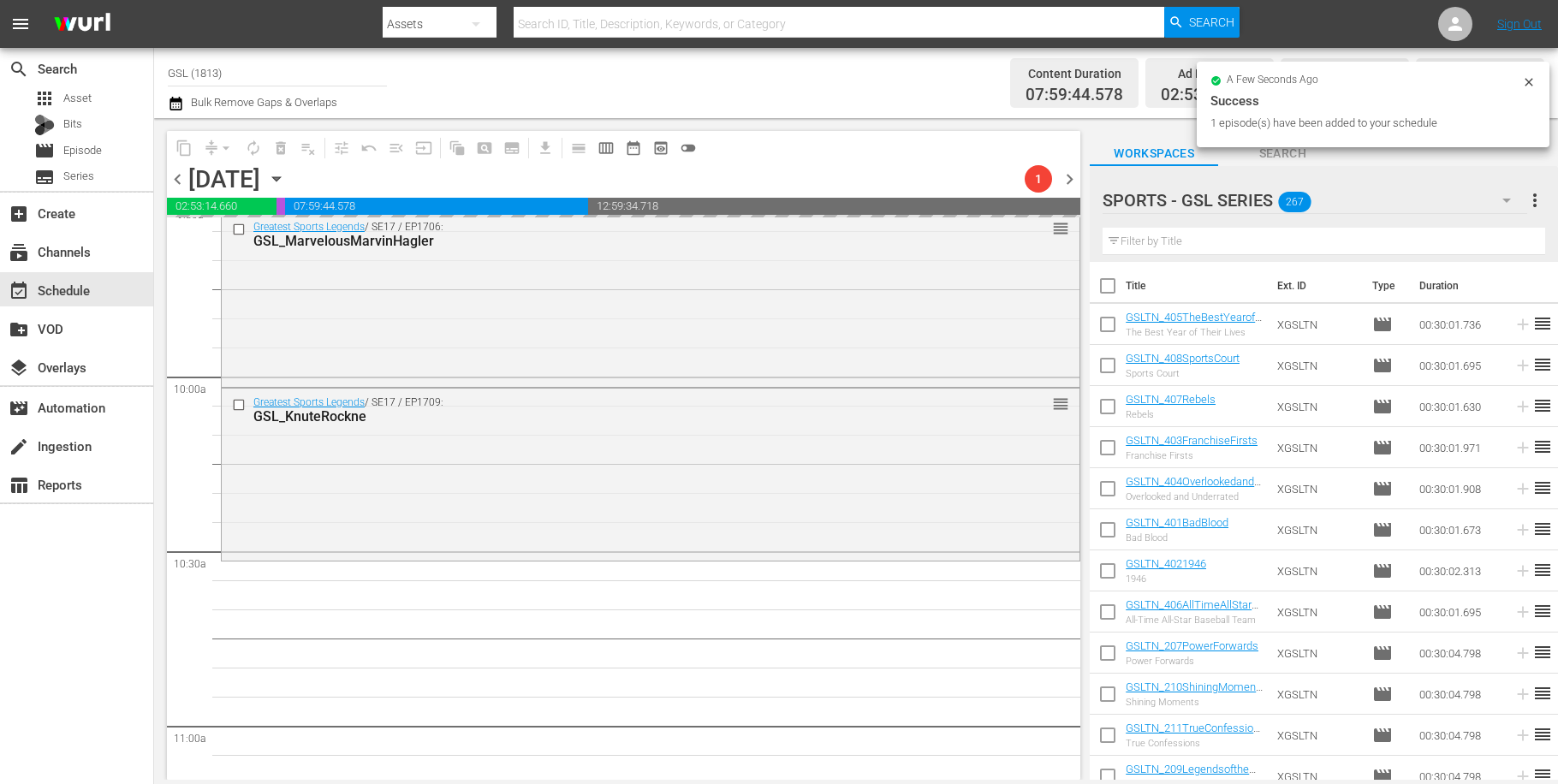
click at [1511, 202] on icon "button" at bounding box center [1506, 200] width 20 height 20
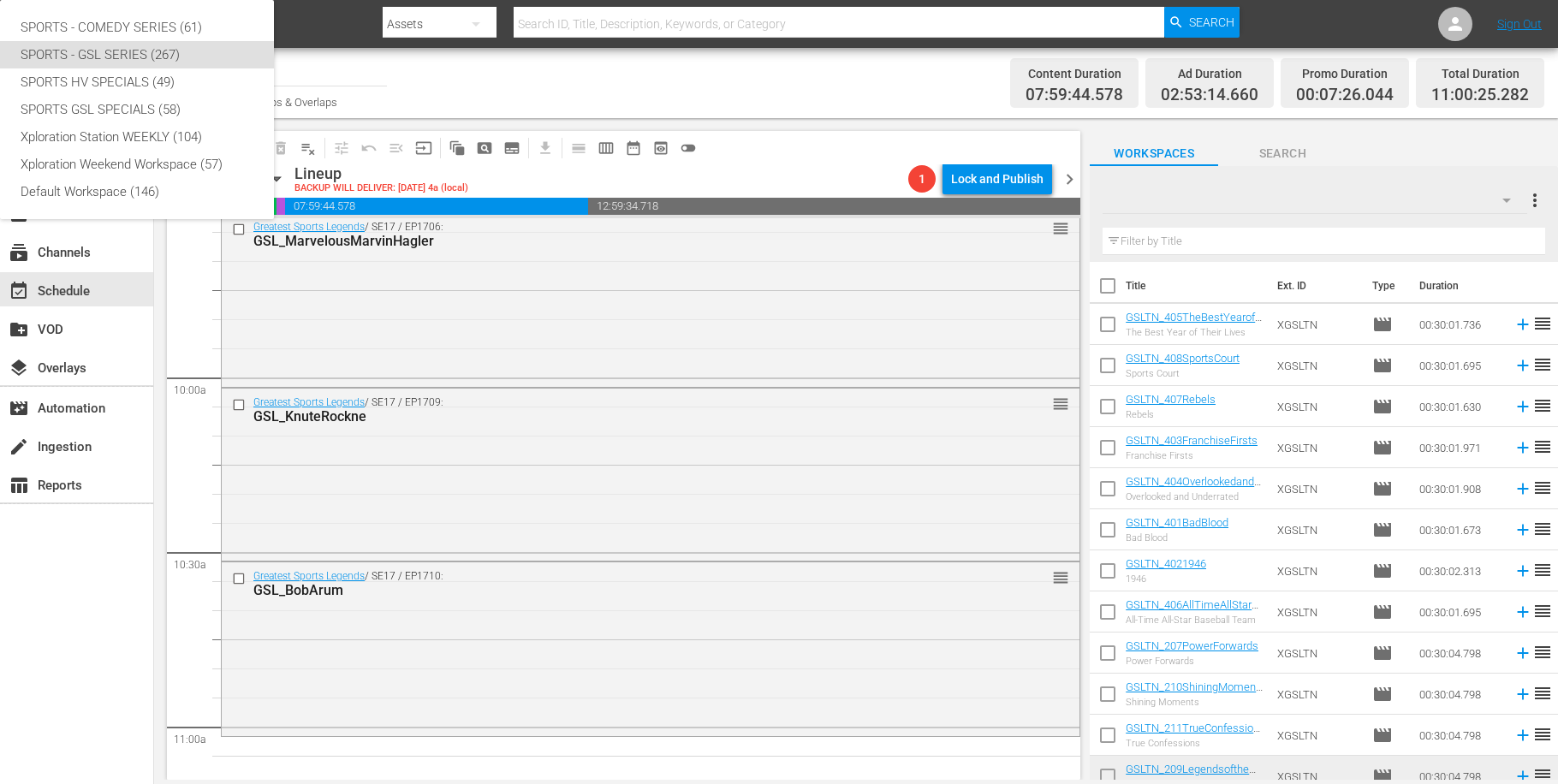
click at [1508, 203] on div "SPORTS - COMEDY SERIES (61) SPORTS - GSL SERIES (267) SPORTS HV SPECIALS (49) S…" at bounding box center [779, 392] width 1558 height 784
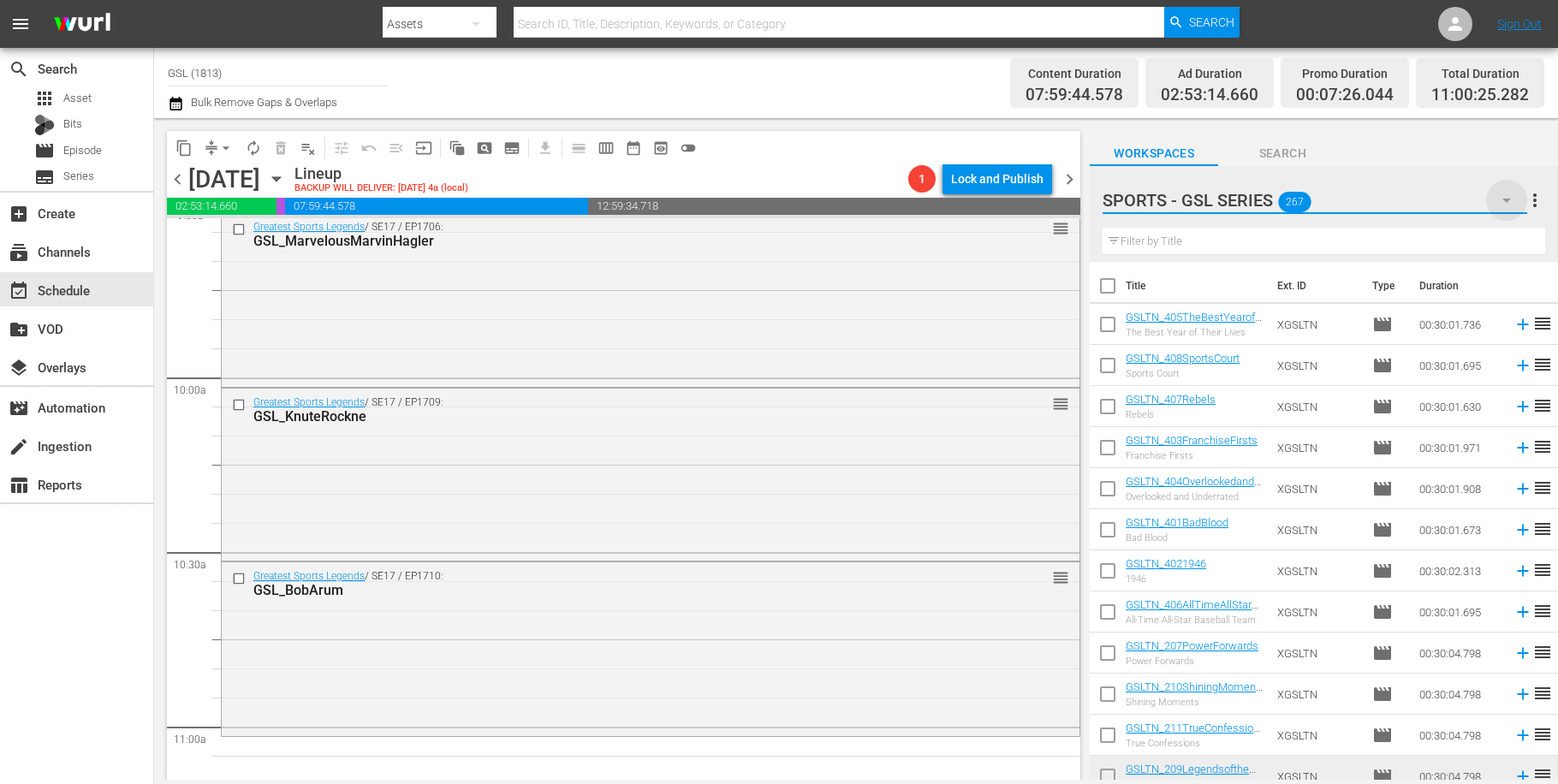
click at [1508, 203] on icon "button" at bounding box center [1506, 200] width 20 height 20
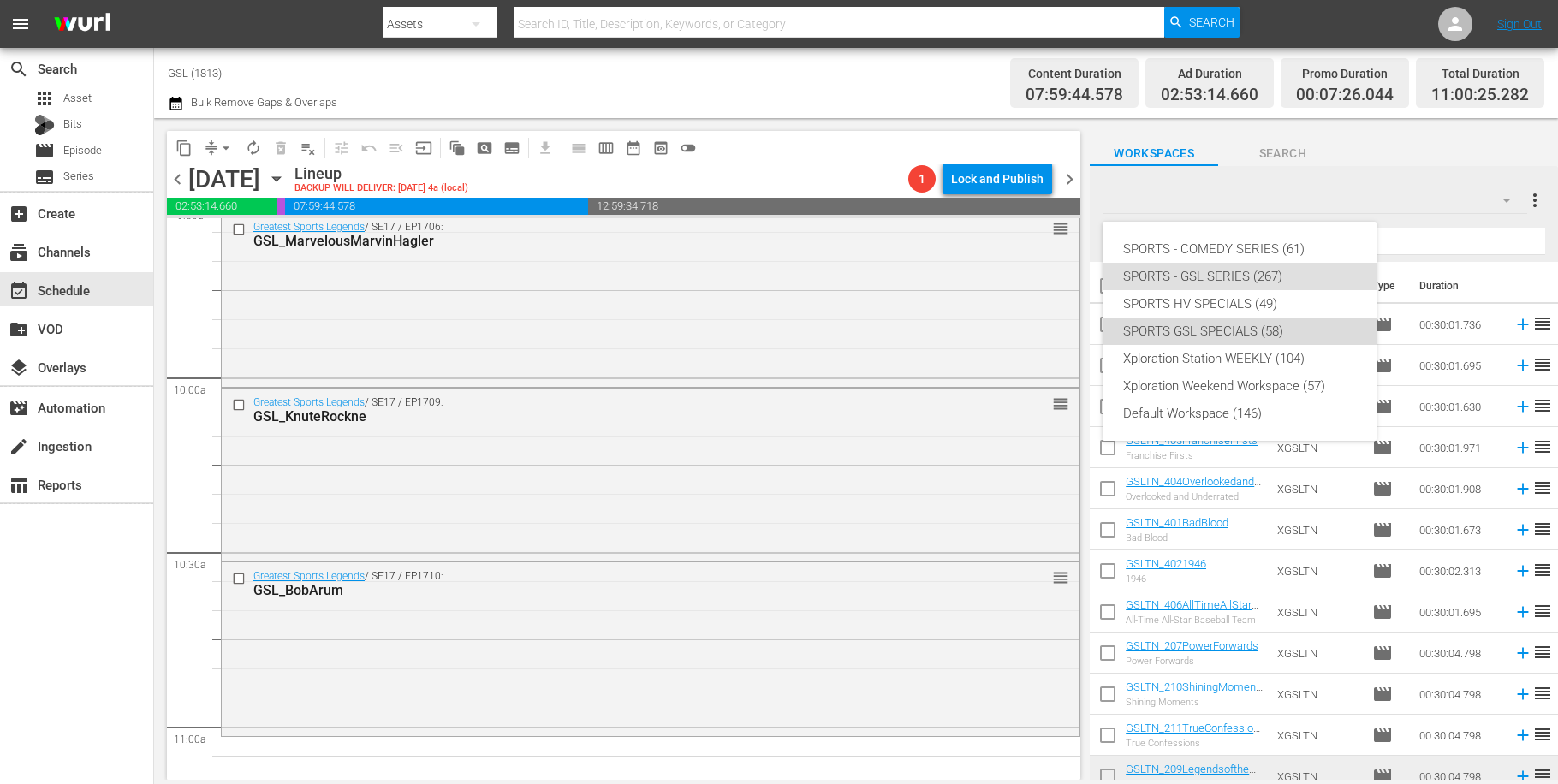
click at [1298, 333] on div "SPORTS GSL SPECIALS (58)" at bounding box center [1239, 331] width 232 height 27
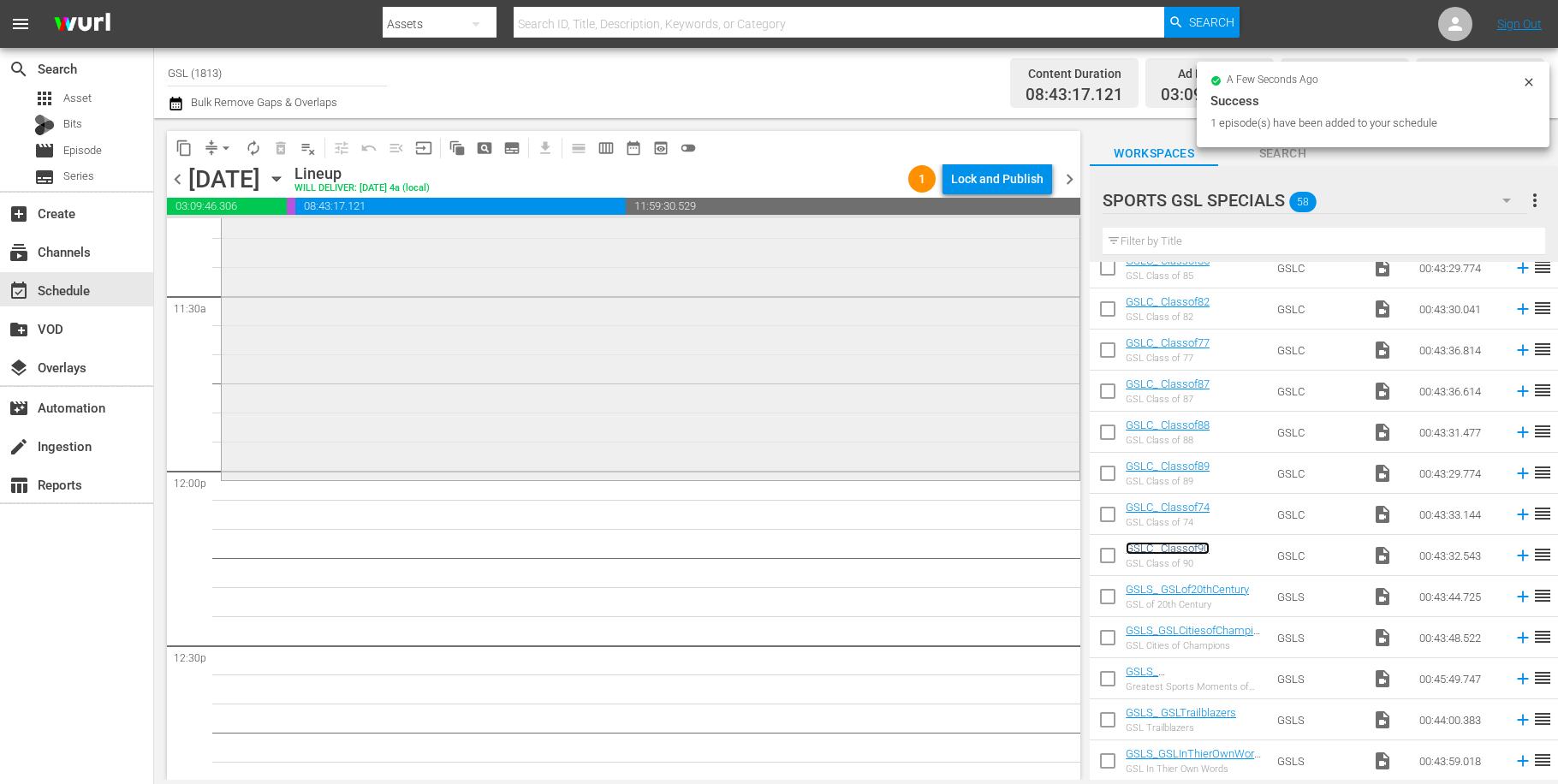
scroll to position [3940, 0]
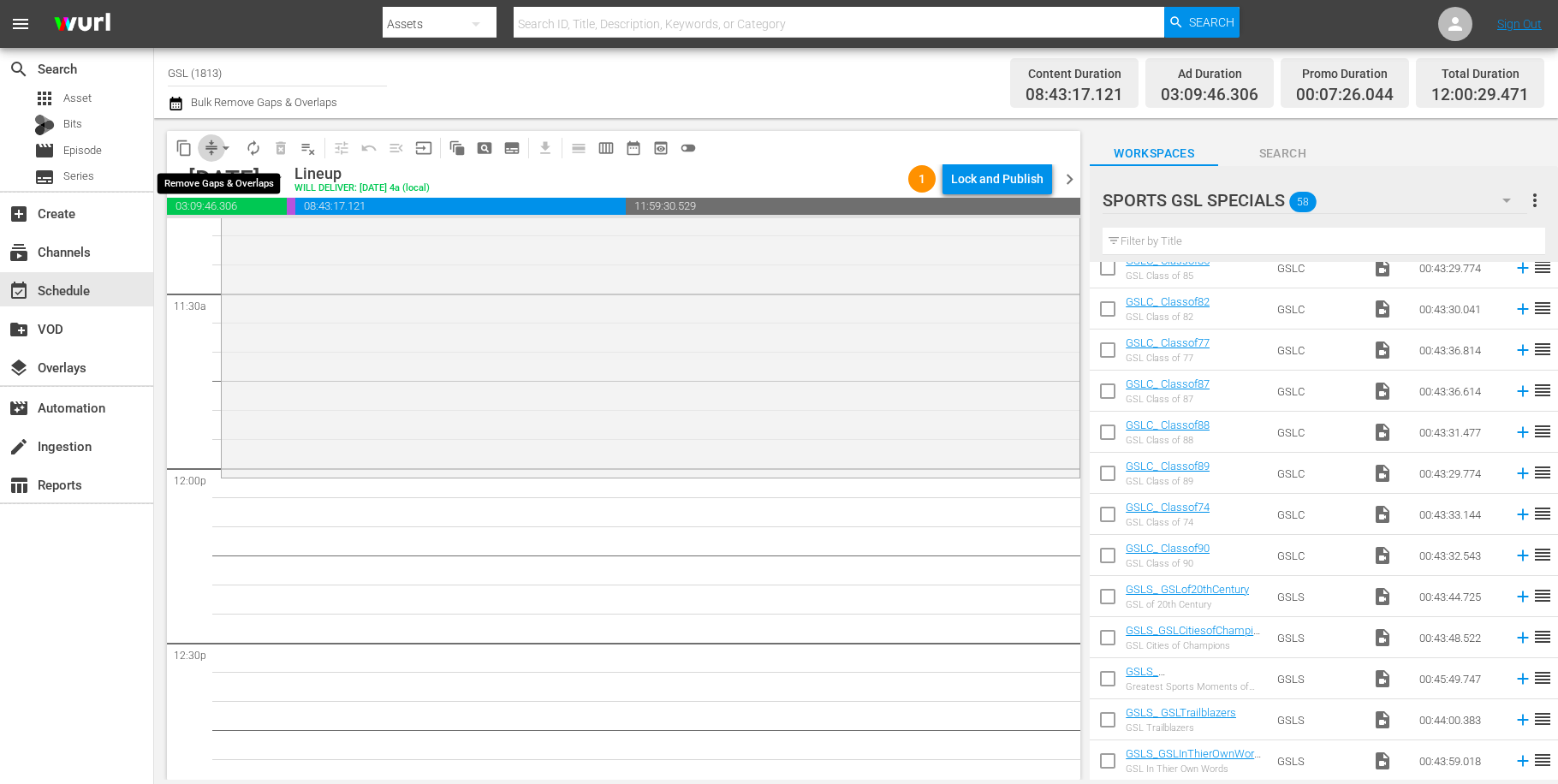
click at [210, 148] on span "compress" at bounding box center [211, 149] width 17 height 17
click at [219, 134] on div "content_copy compress arrow_drop_down autorenew_outlined delete_forever_outline…" at bounding box center [436, 148] width 538 height 34
click at [217, 141] on button "arrow_drop_down" at bounding box center [226, 148] width 27 height 27
click at [229, 178] on li "Align to Midnight" at bounding box center [227, 182] width 179 height 28
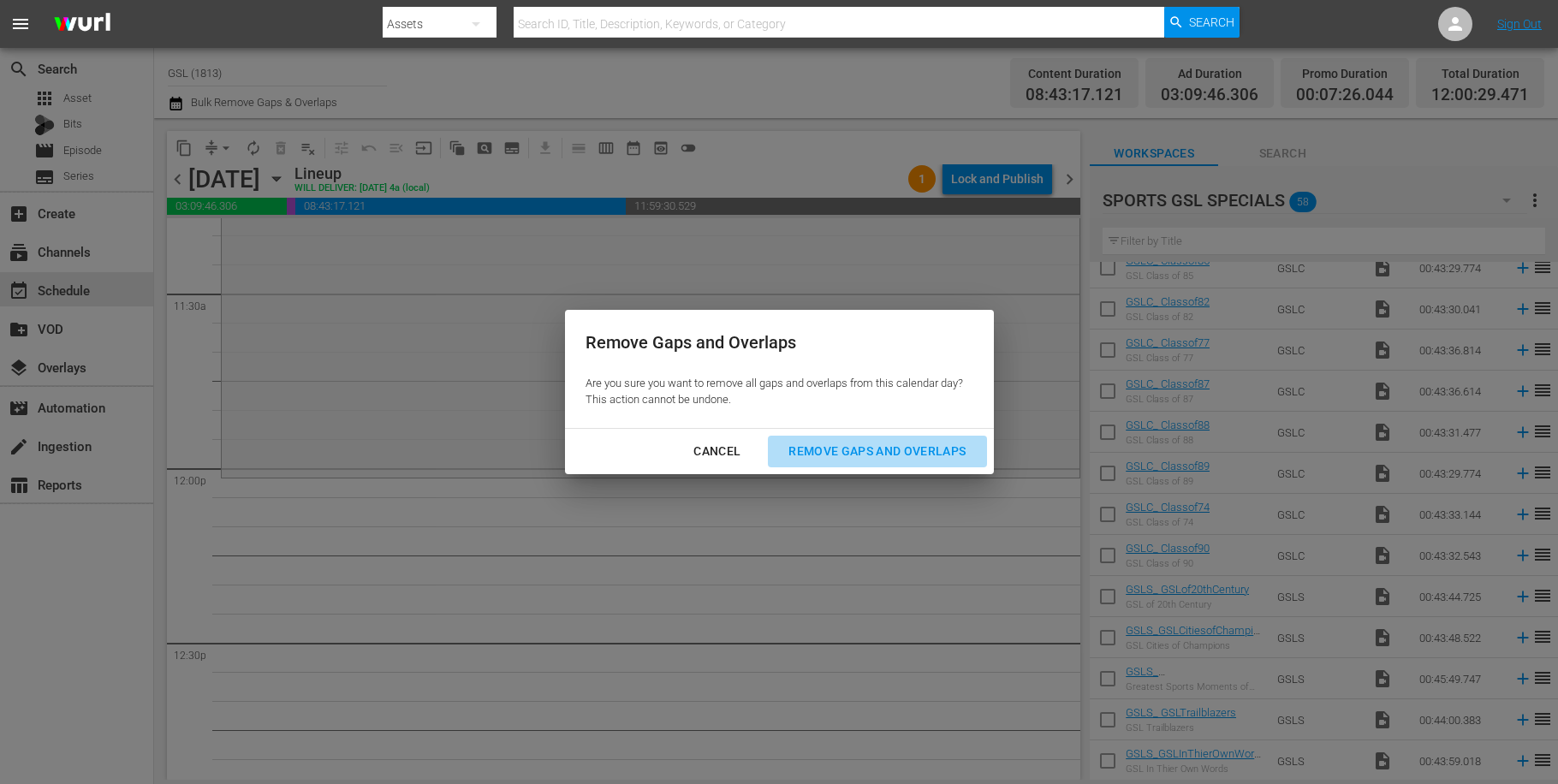
click at [879, 455] on div "Remove Gaps and Overlaps" at bounding box center [877, 451] width 205 height 21
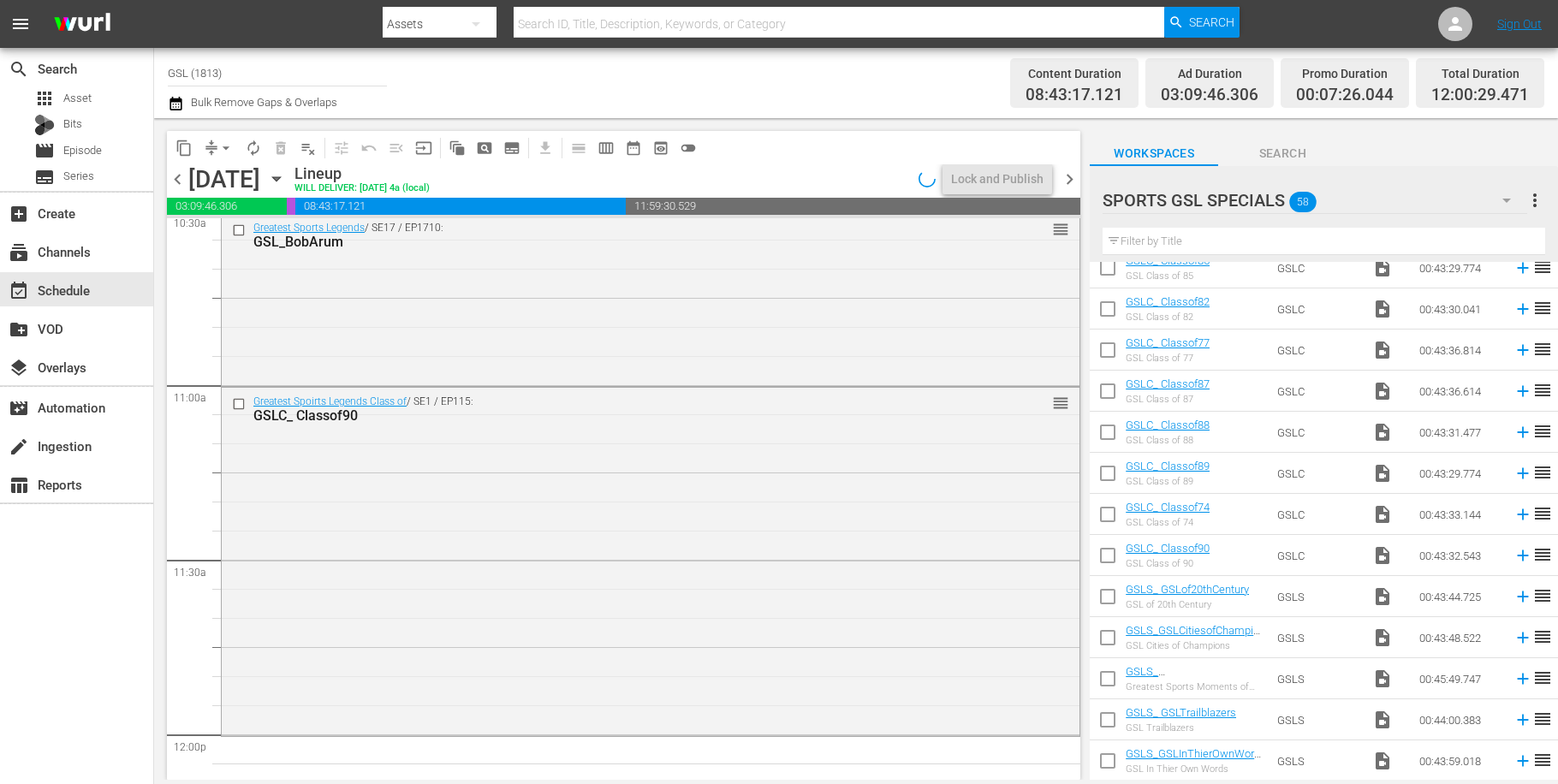
scroll to position [3690, 0]
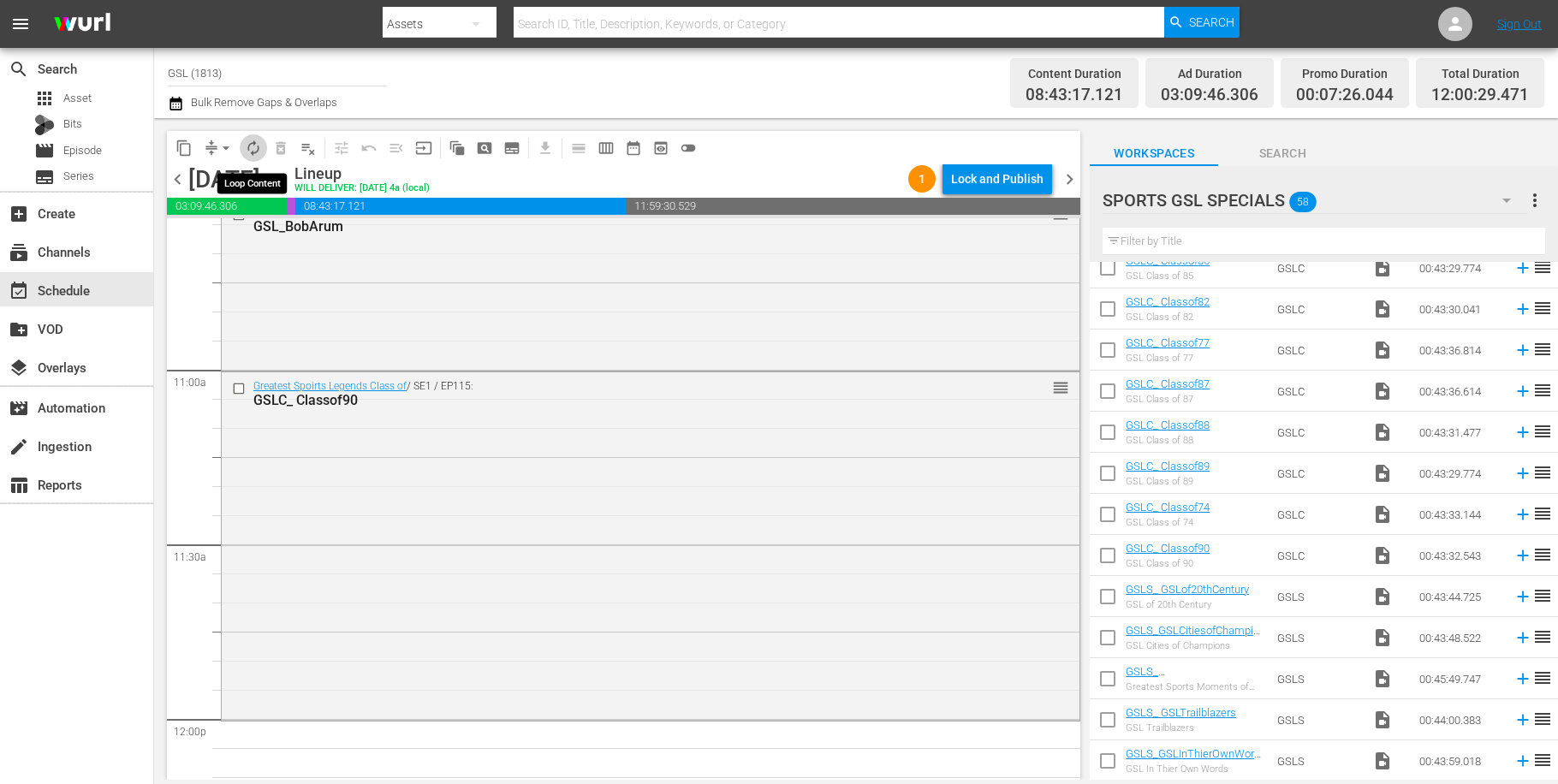
click at [247, 142] on span "autorenew_outlined" at bounding box center [254, 149] width 17 height 17
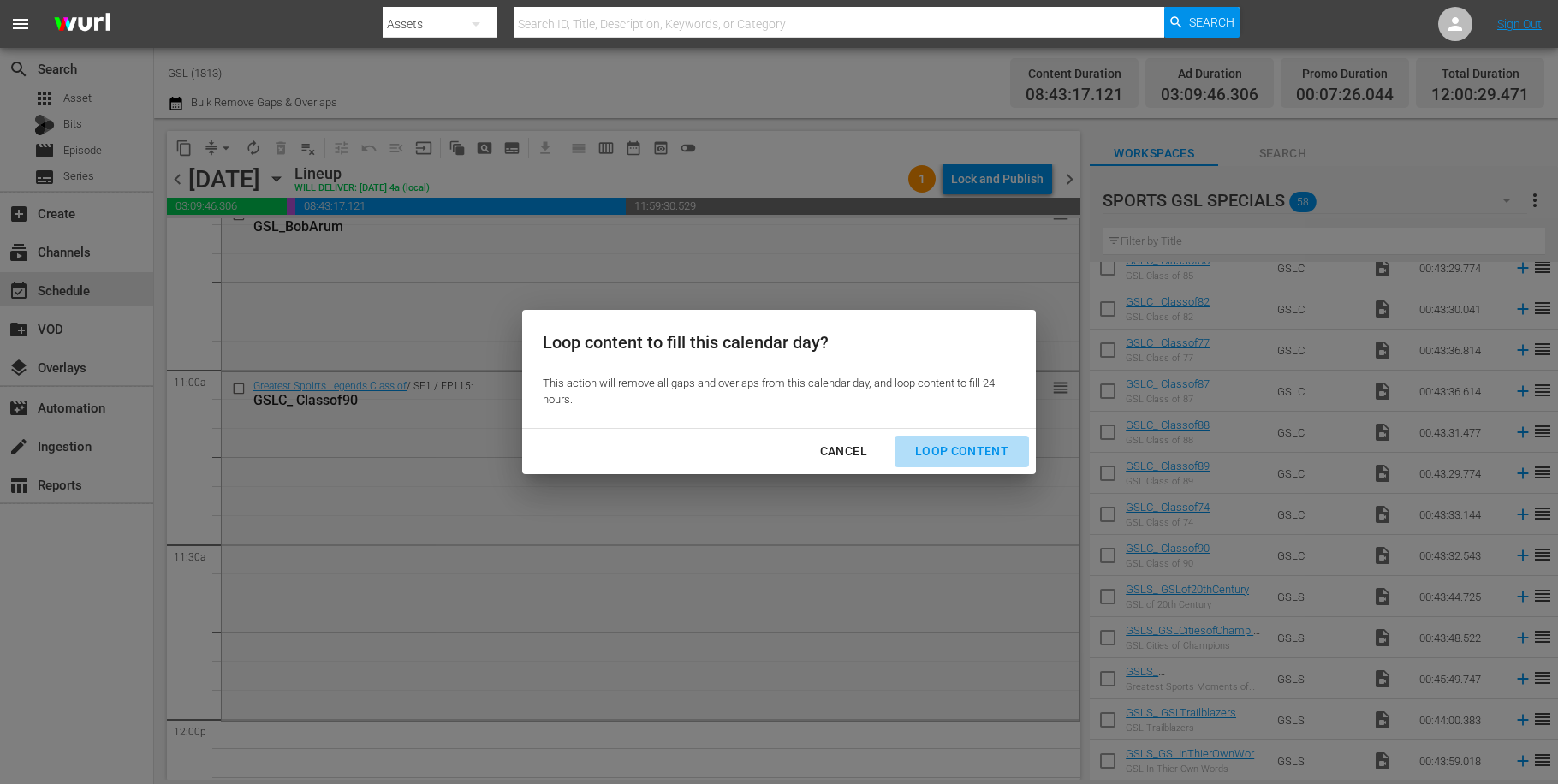
drag, startPoint x: 972, startPoint y: 438, endPoint x: 1084, endPoint y: 419, distance: 113.6
click at [972, 438] on button "Loop Content" at bounding box center [961, 451] width 134 height 32
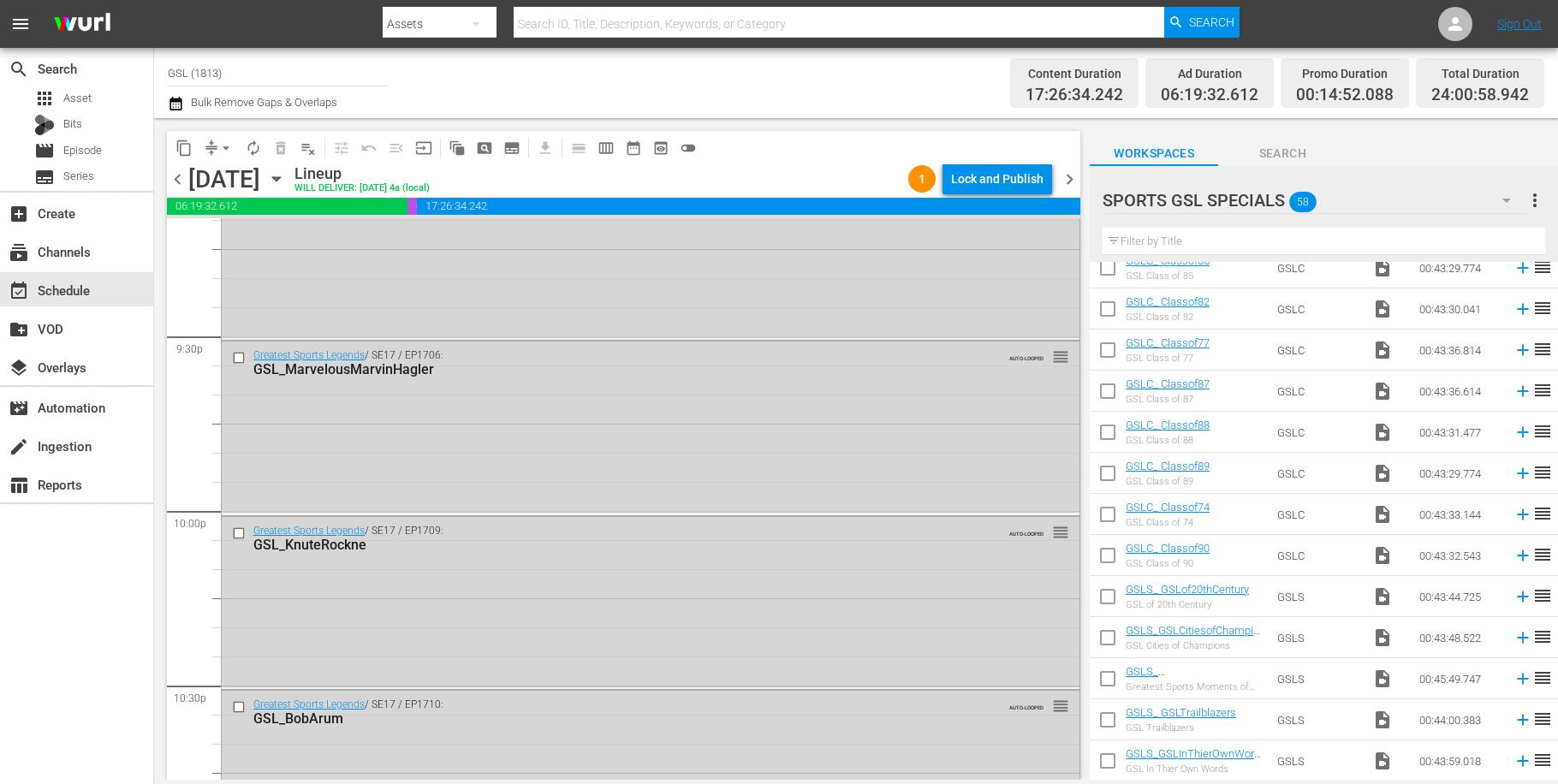
scroll to position [7826, 0]
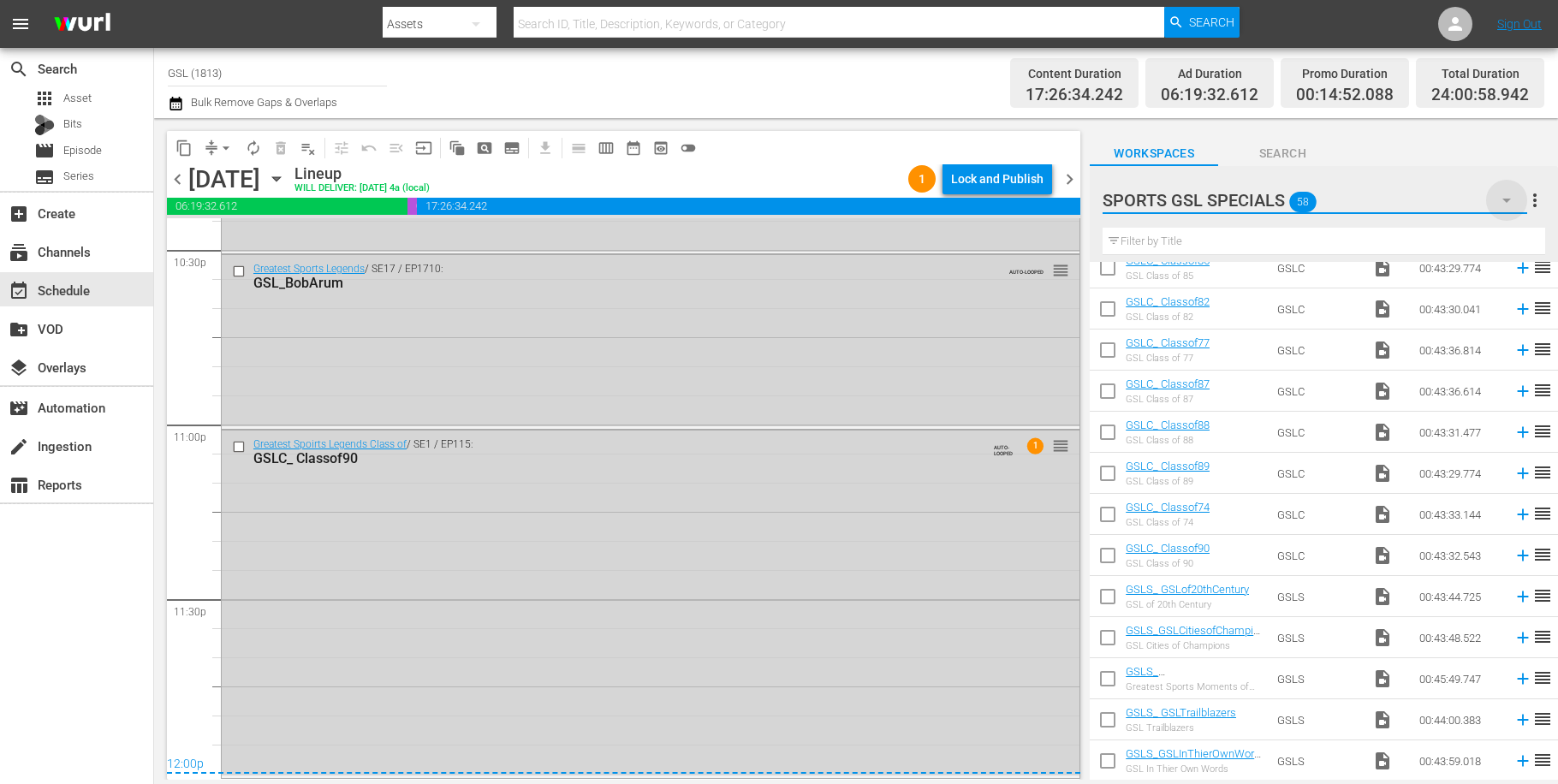
click at [1512, 202] on icon "button" at bounding box center [1506, 200] width 20 height 20
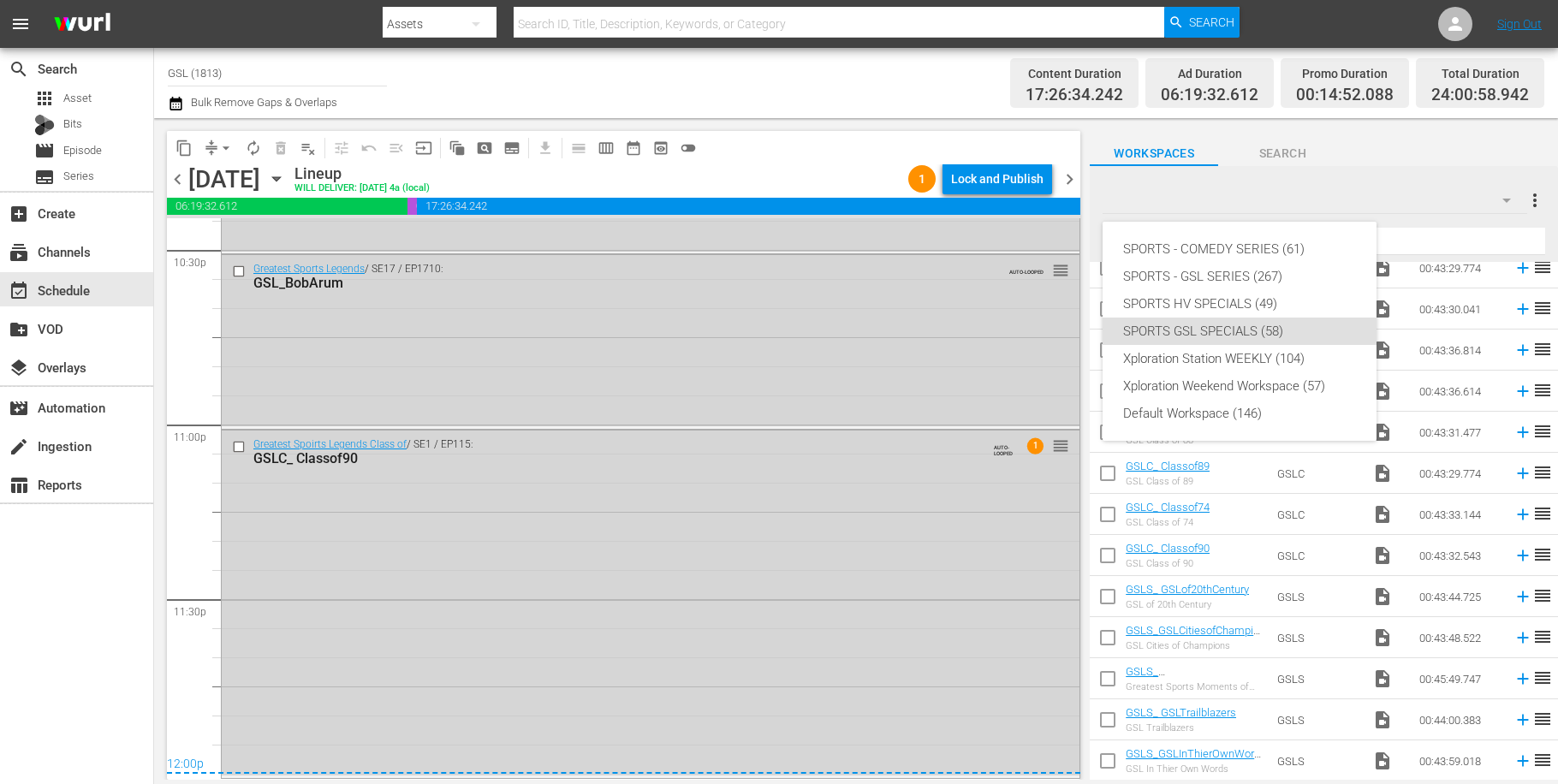
click at [1299, 167] on div "SPORTS - COMEDY SERIES (61) SPORTS - GSL SERIES (267) SPORTS HV SPECIALS (49) S…" at bounding box center [779, 392] width 1558 height 784
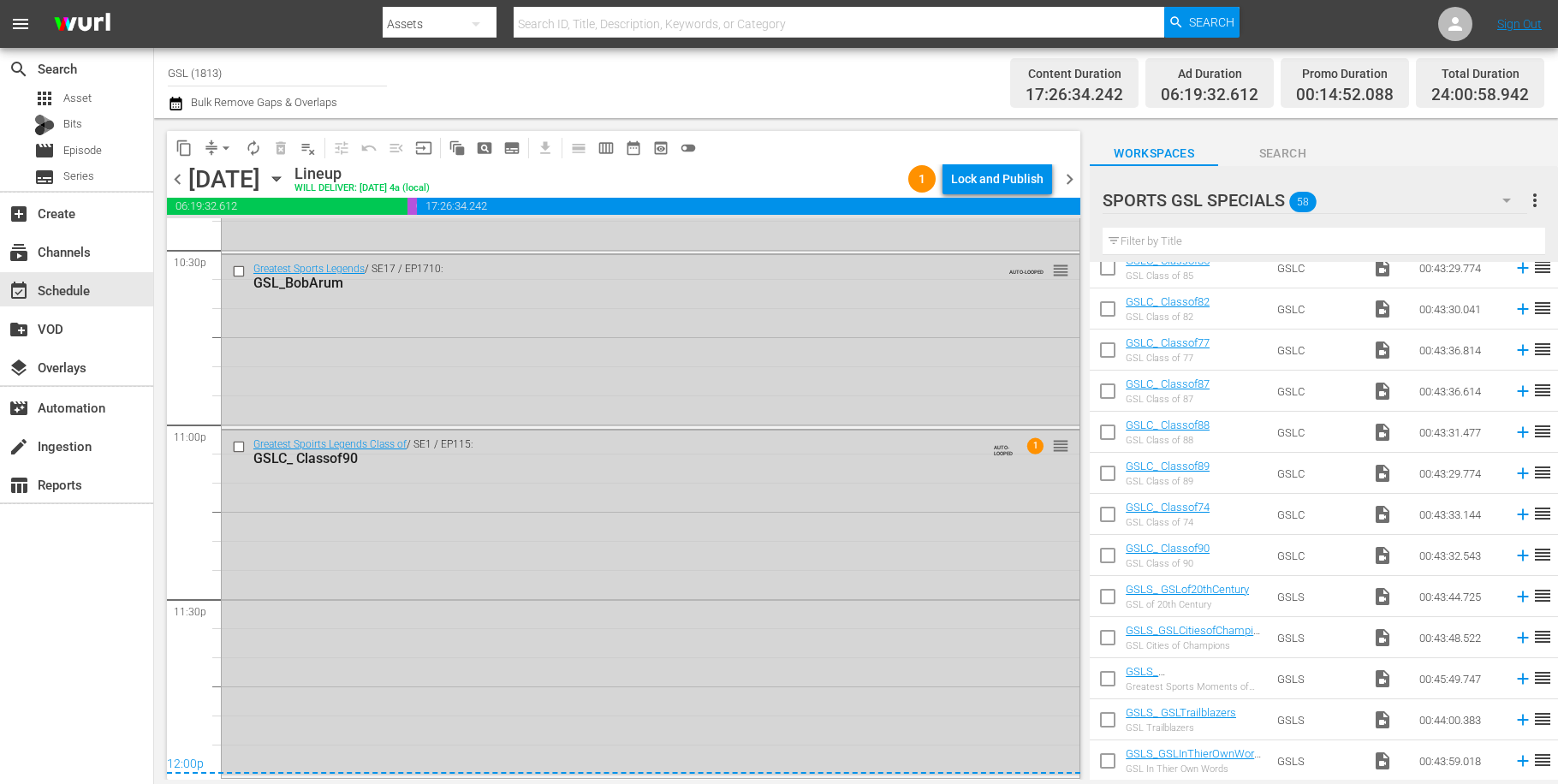
click at [1054, 173] on div "1 Lock and Publish" at bounding box center [980, 178] width 157 height 29
click at [1065, 176] on span "chevron_right" at bounding box center [1070, 179] width 21 height 21
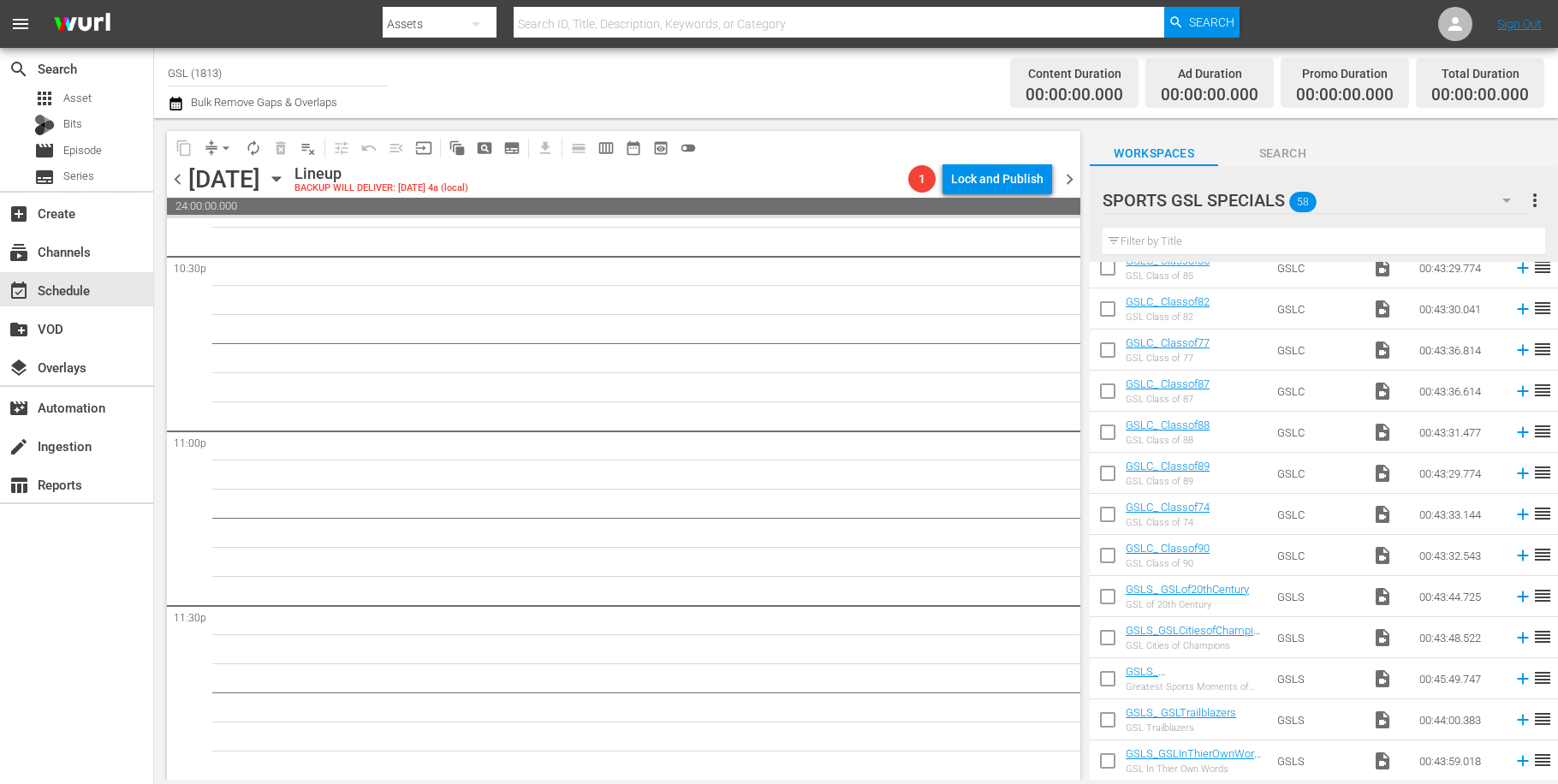
scroll to position [7788, 0]
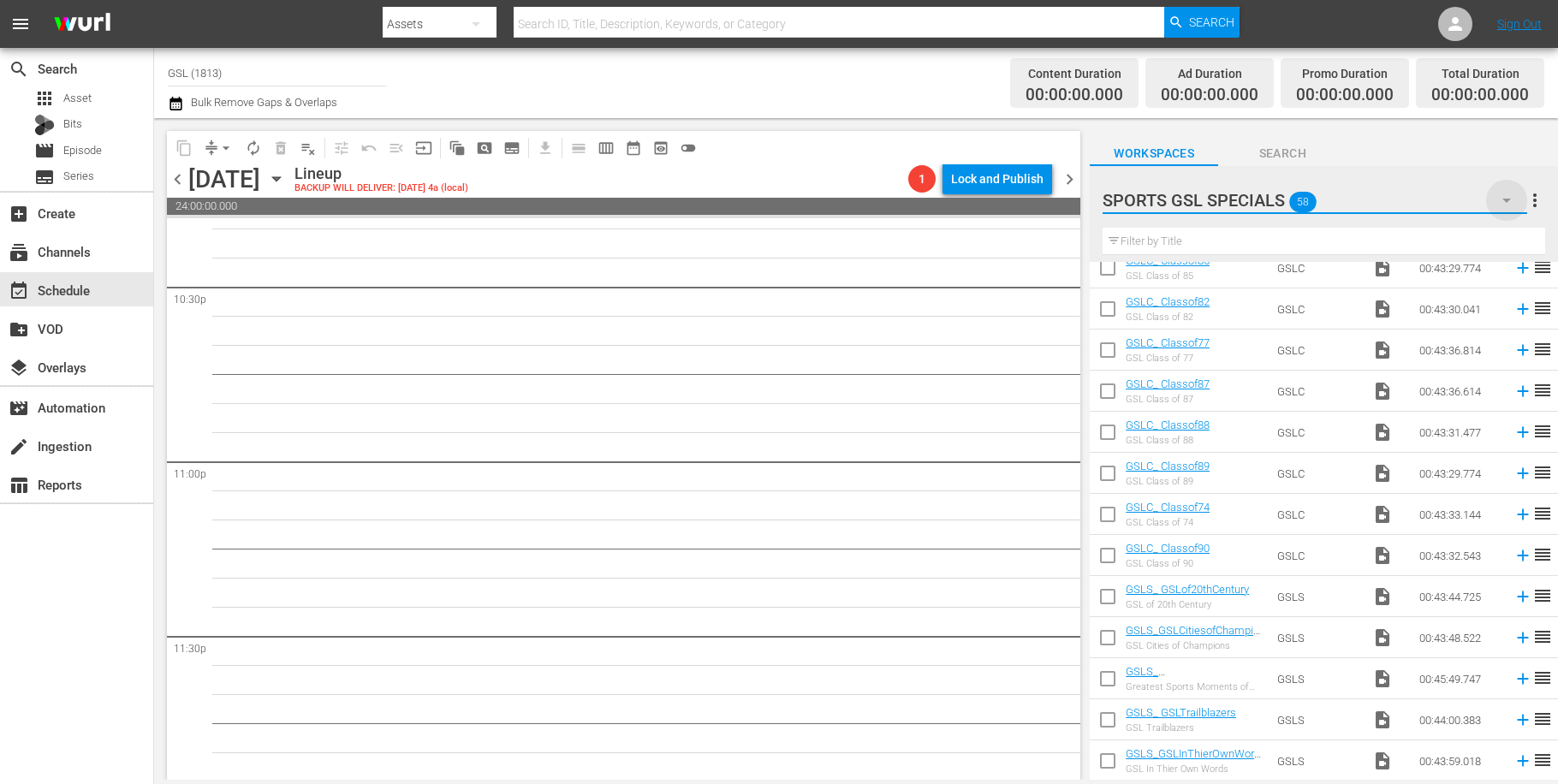
click at [1511, 206] on icon "button" at bounding box center [1506, 200] width 20 height 20
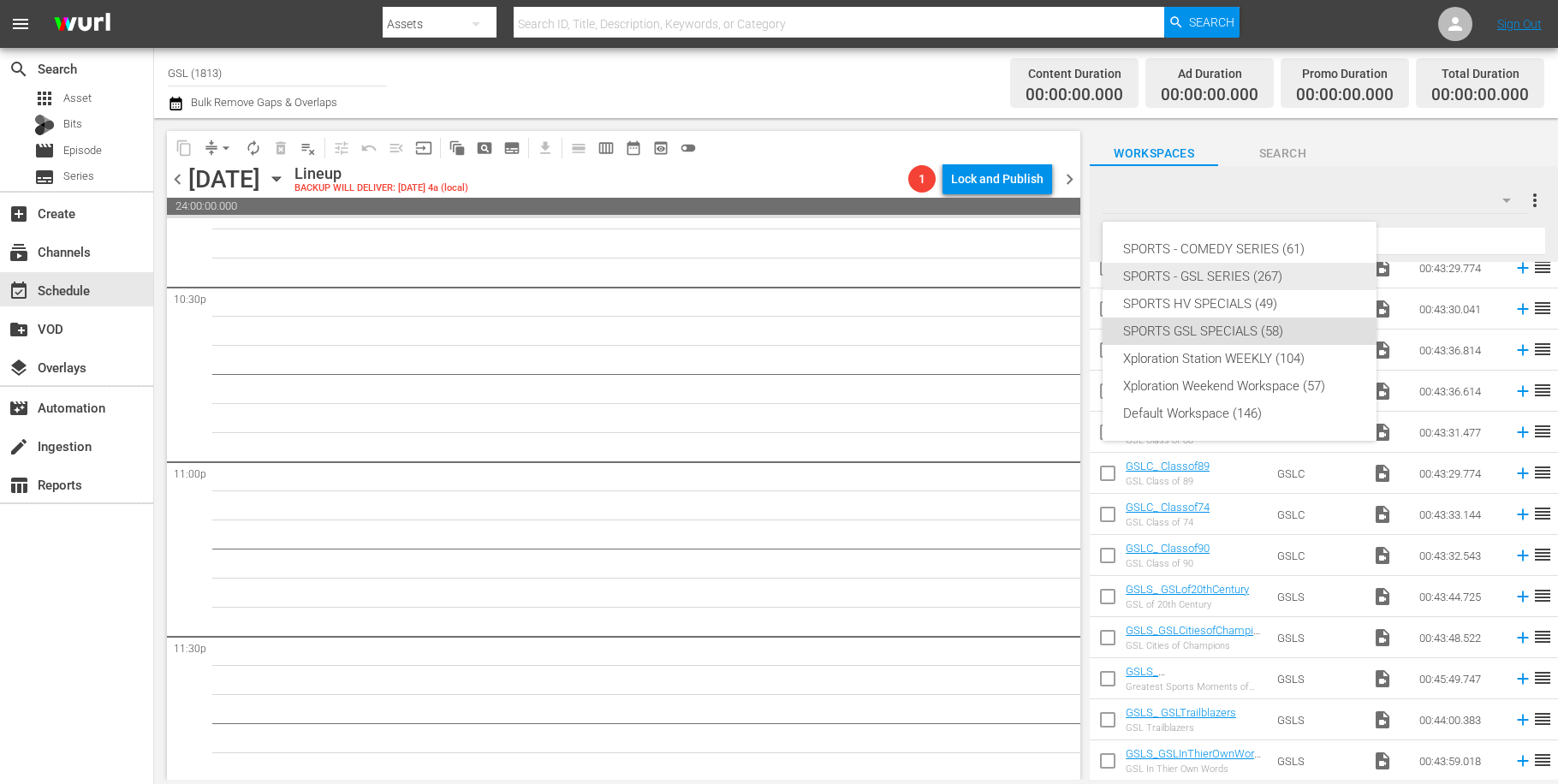
drag, startPoint x: 1241, startPoint y: 255, endPoint x: 1238, endPoint y: 273, distance: 18.2
click at [1238, 273] on div "SPORTS - COMEDY SERIES (61) SPORTS - GSL SERIES (267) SPORTS HV SPECIALS (49) S…" at bounding box center [1240, 331] width 274 height 219
click at [1238, 273] on div "SPORTS - GSL SERIES (267)" at bounding box center [1239, 276] width 232 height 27
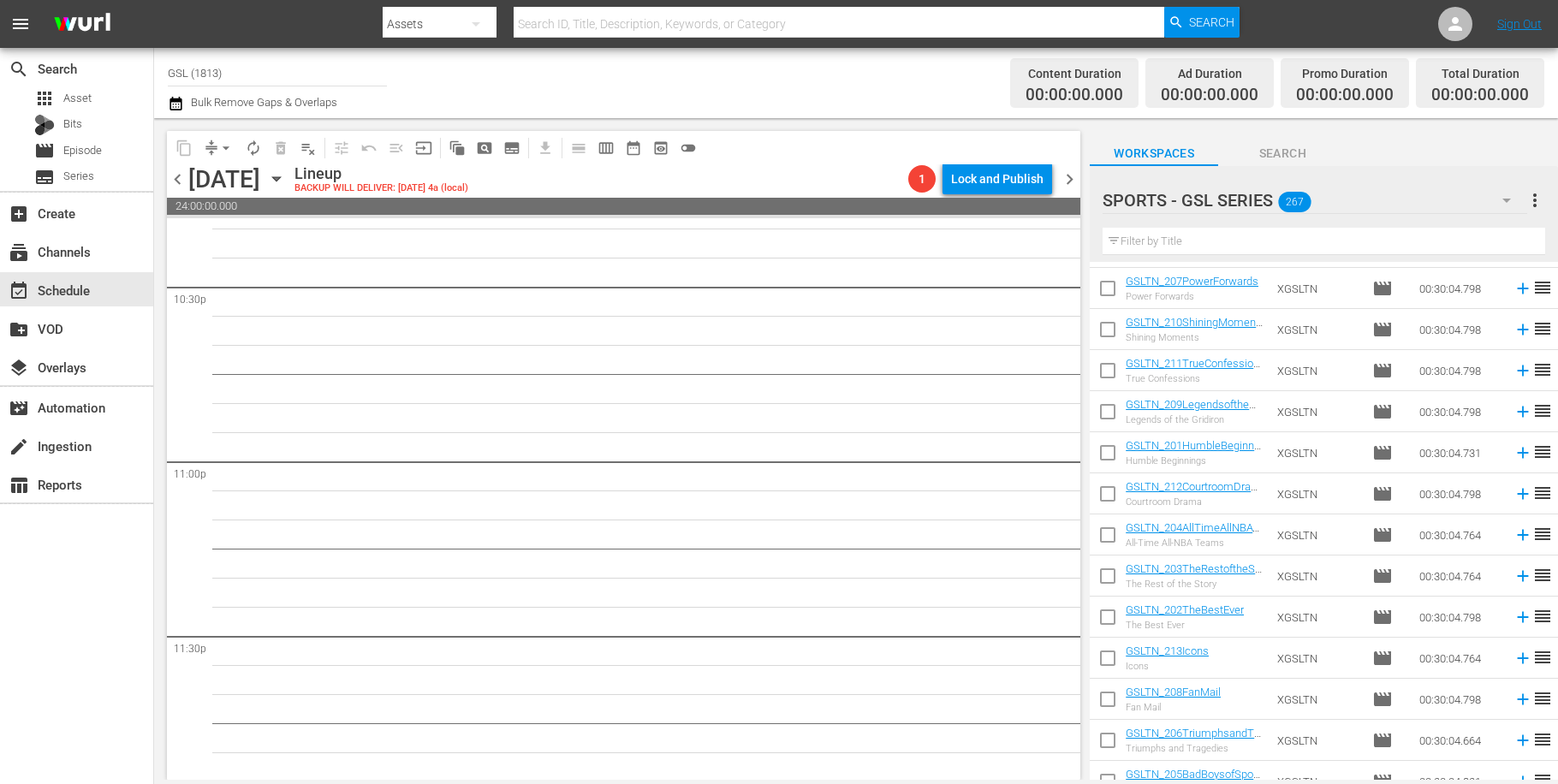
scroll to position [0, 0]
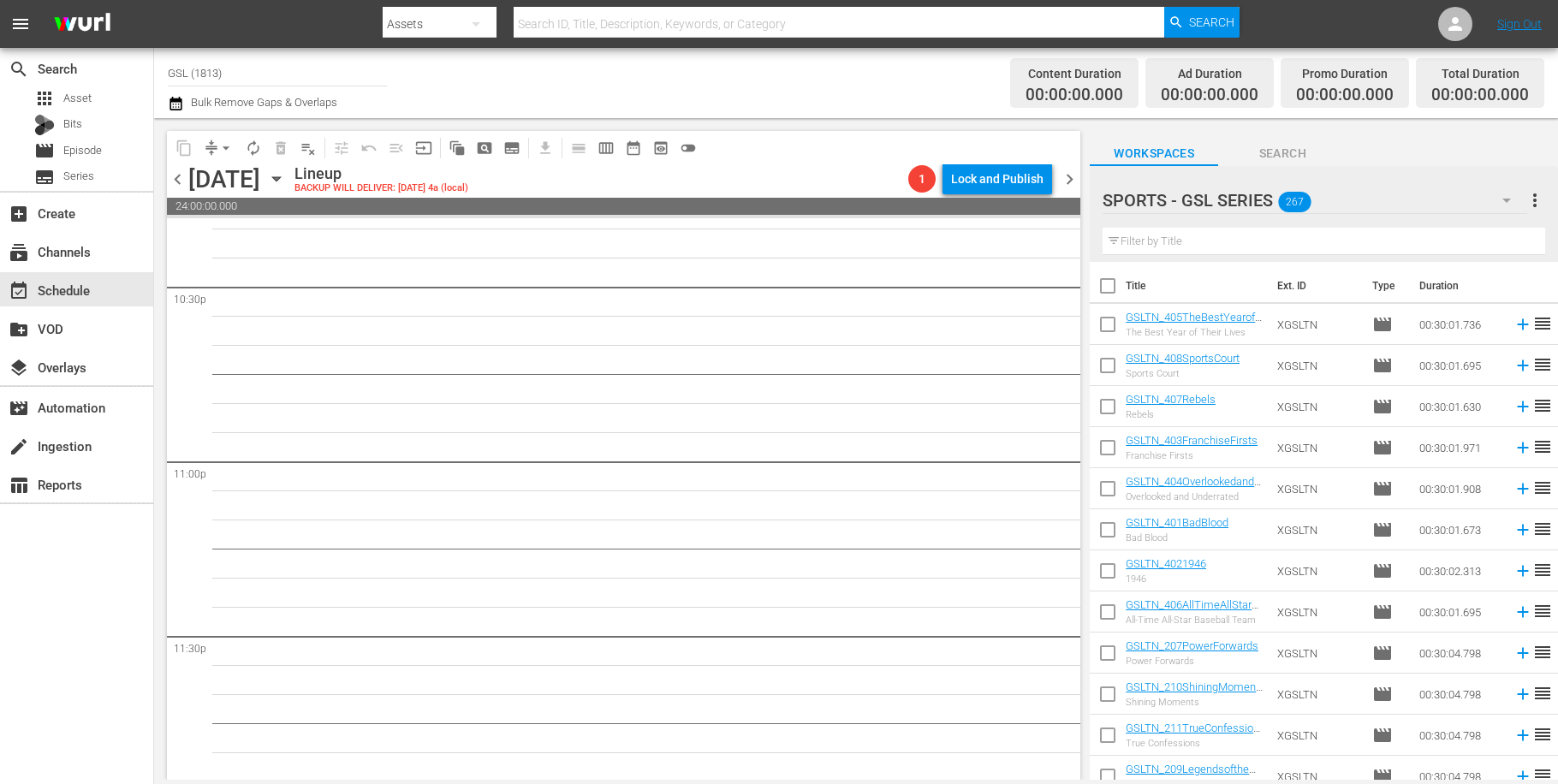
drag, startPoint x: 1172, startPoint y: 221, endPoint x: 1173, endPoint y: 243, distance: 22.0
click at [1173, 243] on div "SPORTS - GSL SERIES 267 SPORTS - GSL SERIES more_vert Filter by Title" at bounding box center [1324, 213] width 468 height 95
click at [1170, 255] on div "Filter by Title" at bounding box center [1324, 241] width 443 height 41
click at [1173, 243] on input "text" at bounding box center [1324, 241] width 443 height 27
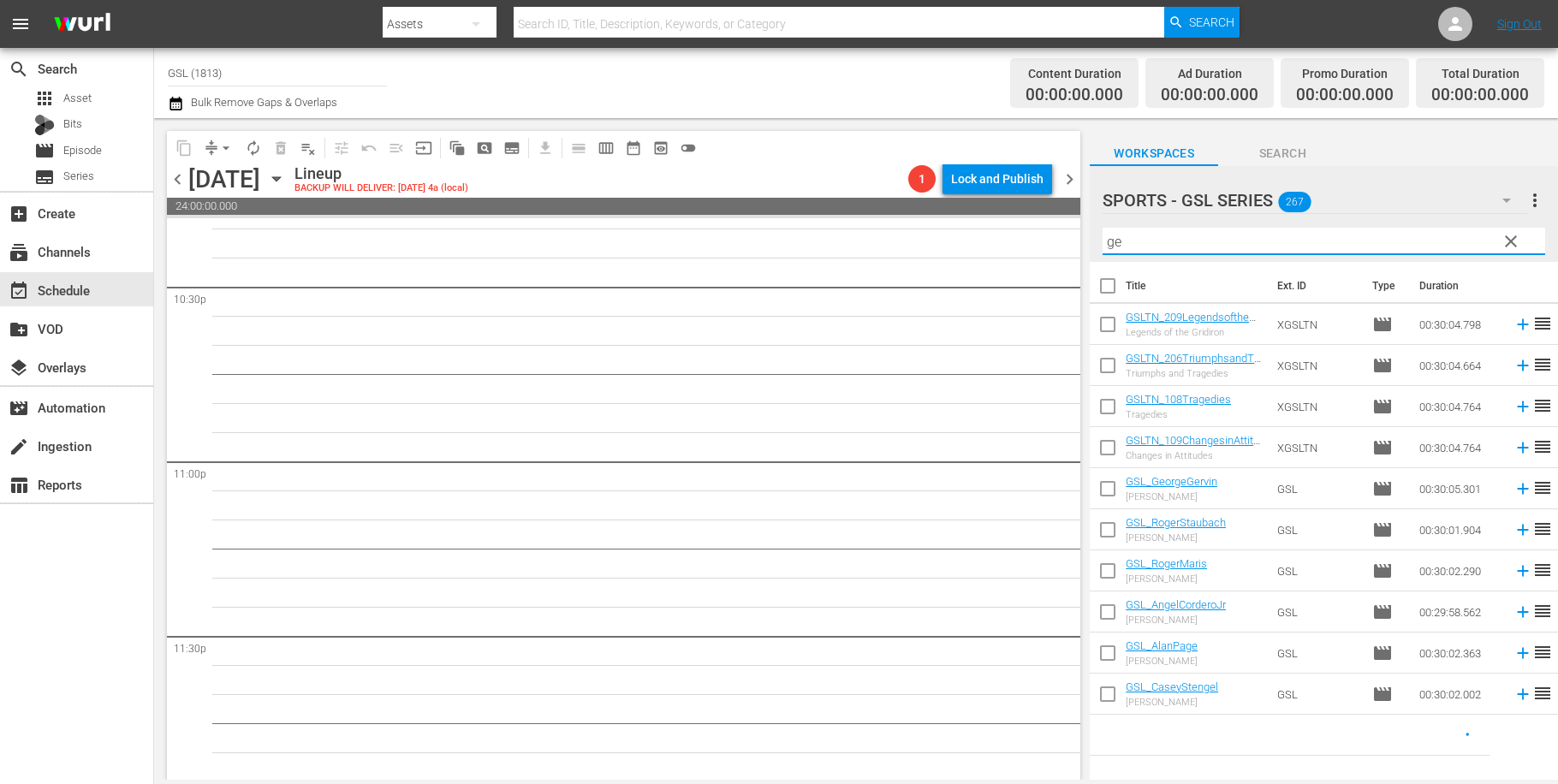
type input "g"
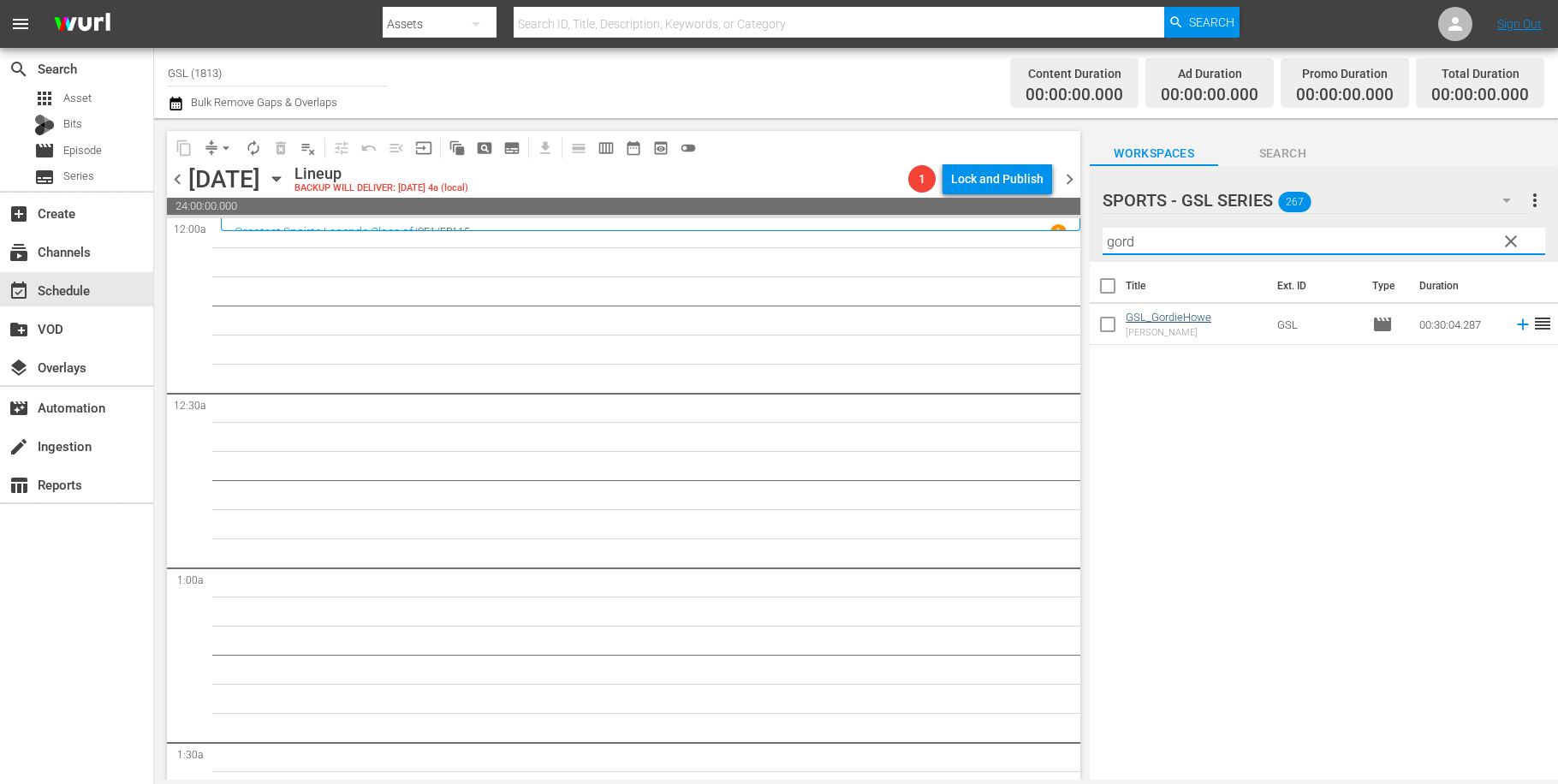
type input "gord"
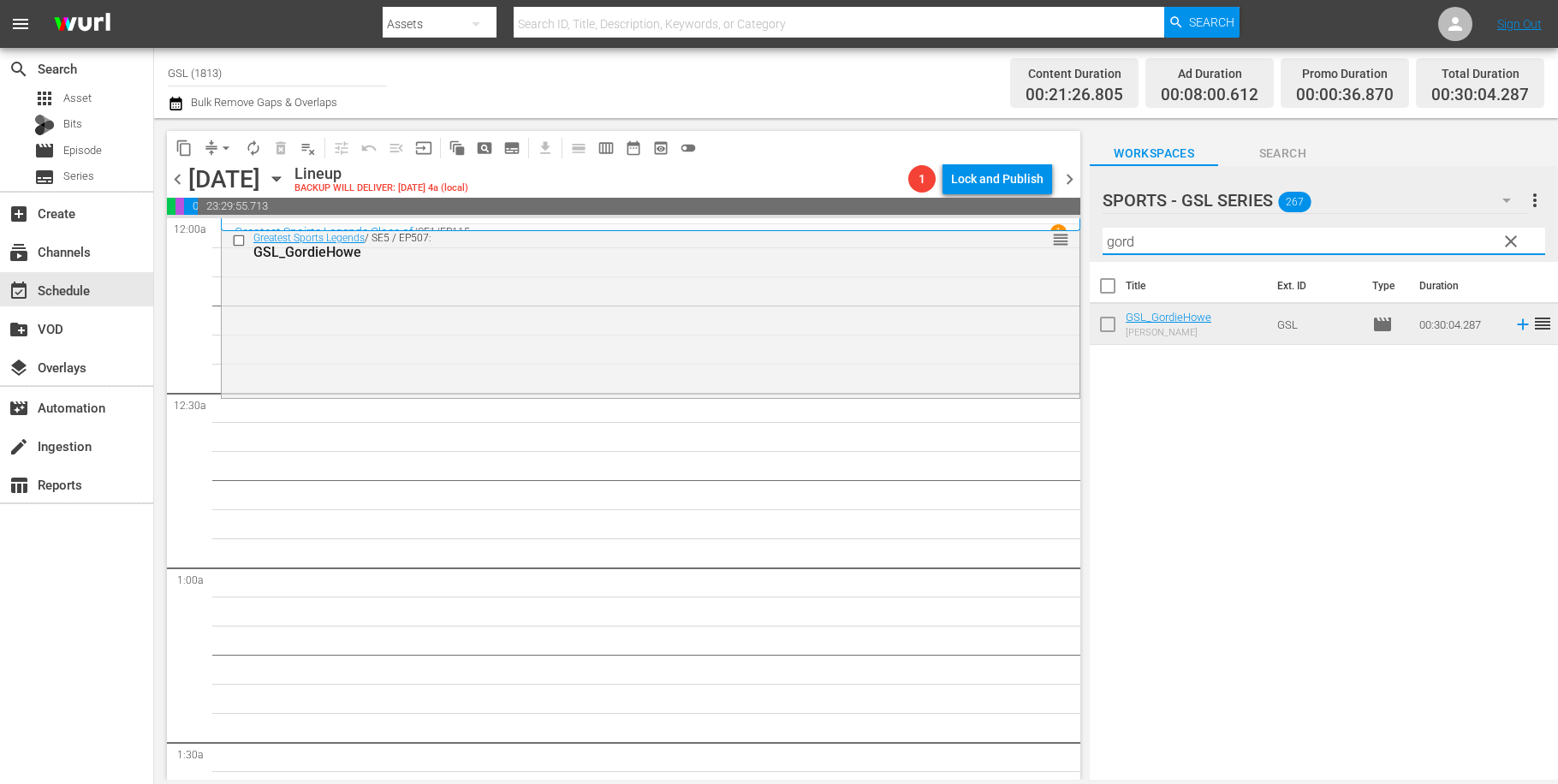
drag, startPoint x: 1157, startPoint y: 248, endPoint x: 1025, endPoint y: 237, distance: 132.5
click at [1103, 237] on input "gord" at bounding box center [1324, 241] width 443 height 27
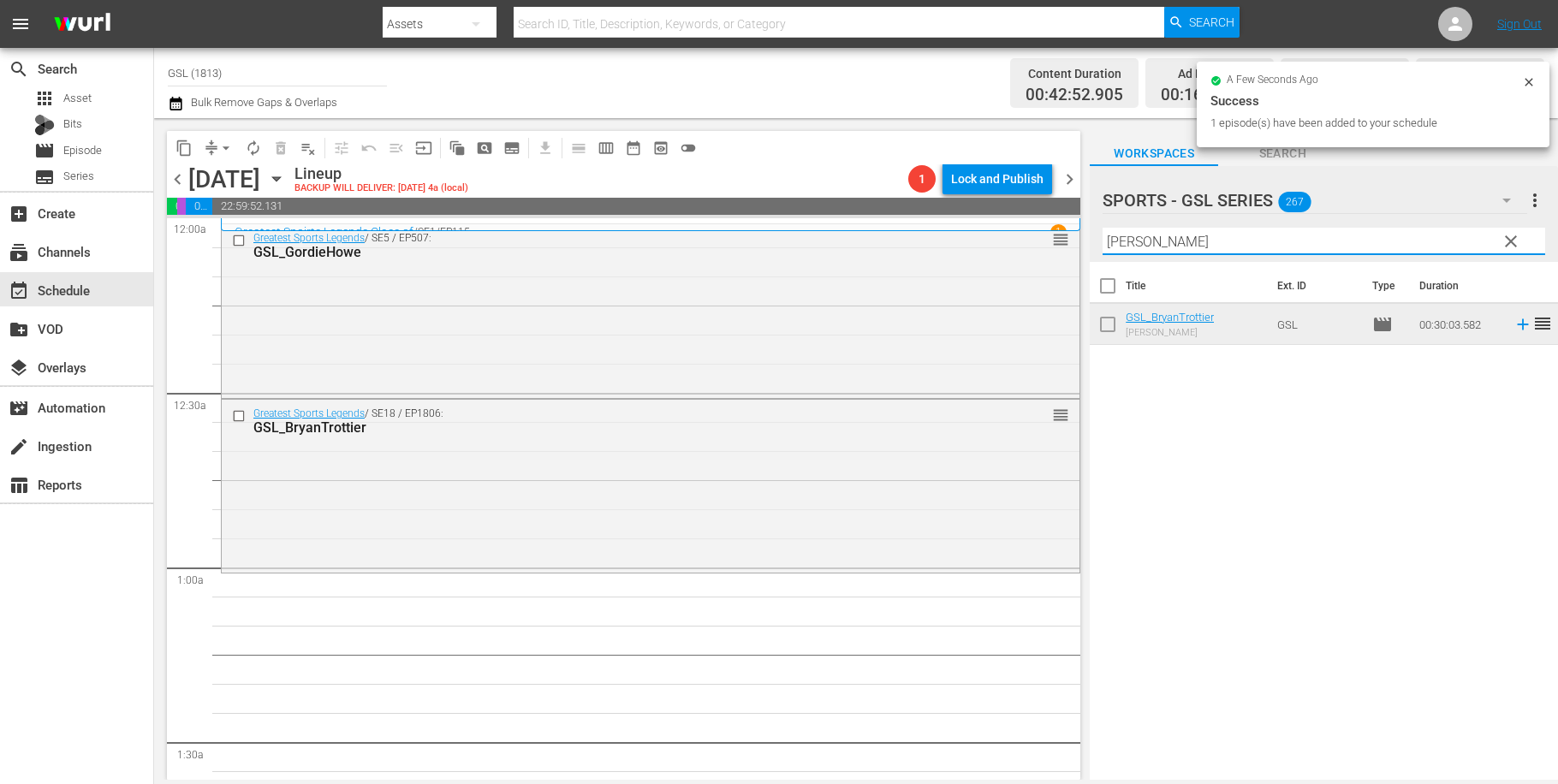
drag, startPoint x: 1156, startPoint y: 247, endPoint x: 1017, endPoint y: 226, distance: 140.6
click at [1103, 228] on input "bryan" at bounding box center [1324, 241] width 443 height 27
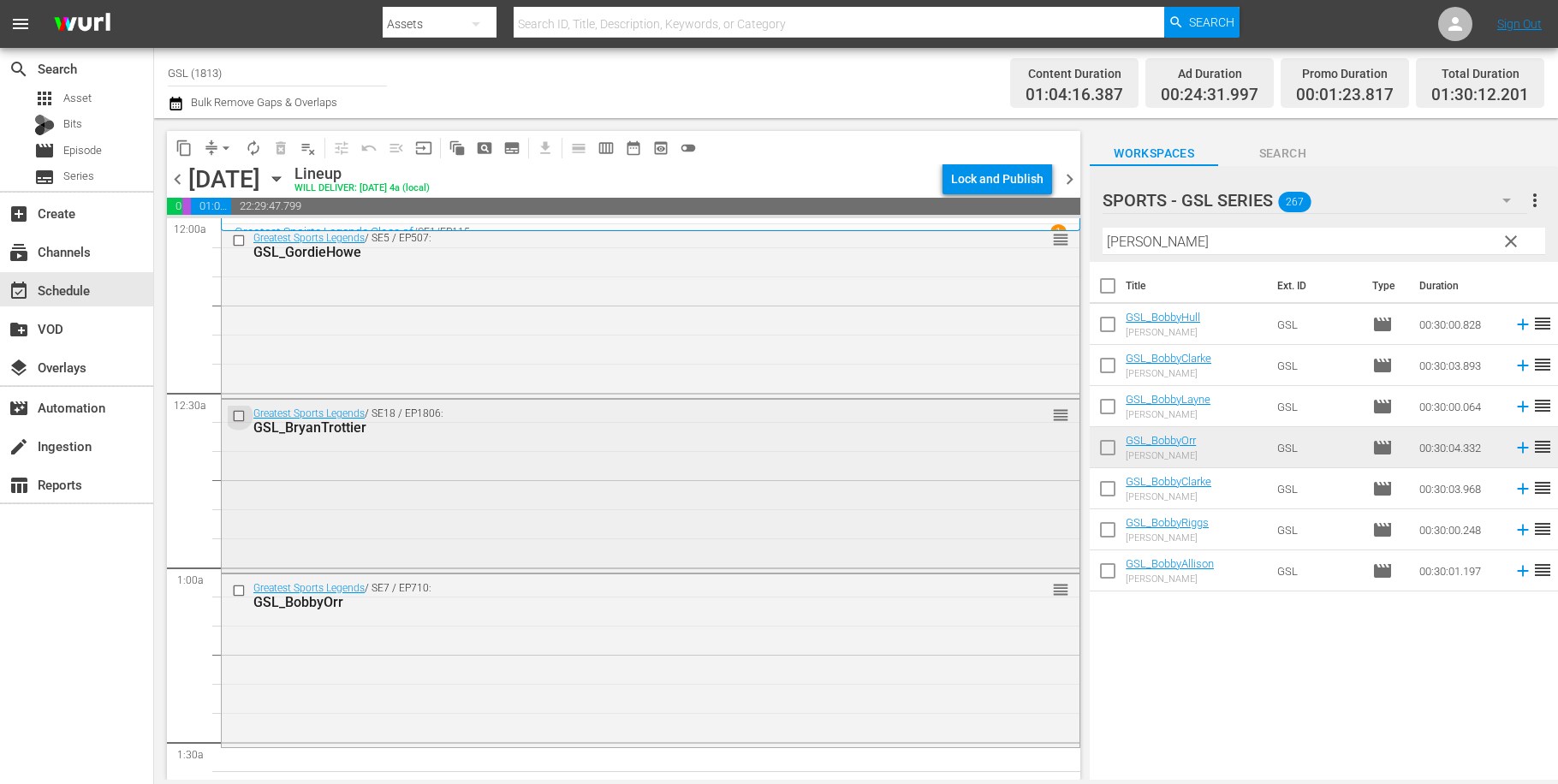
click at [234, 416] on input "checkbox" at bounding box center [241, 416] width 18 height 14
click at [276, 150] on span "delete_forever_outlined" at bounding box center [281, 149] width 17 height 17
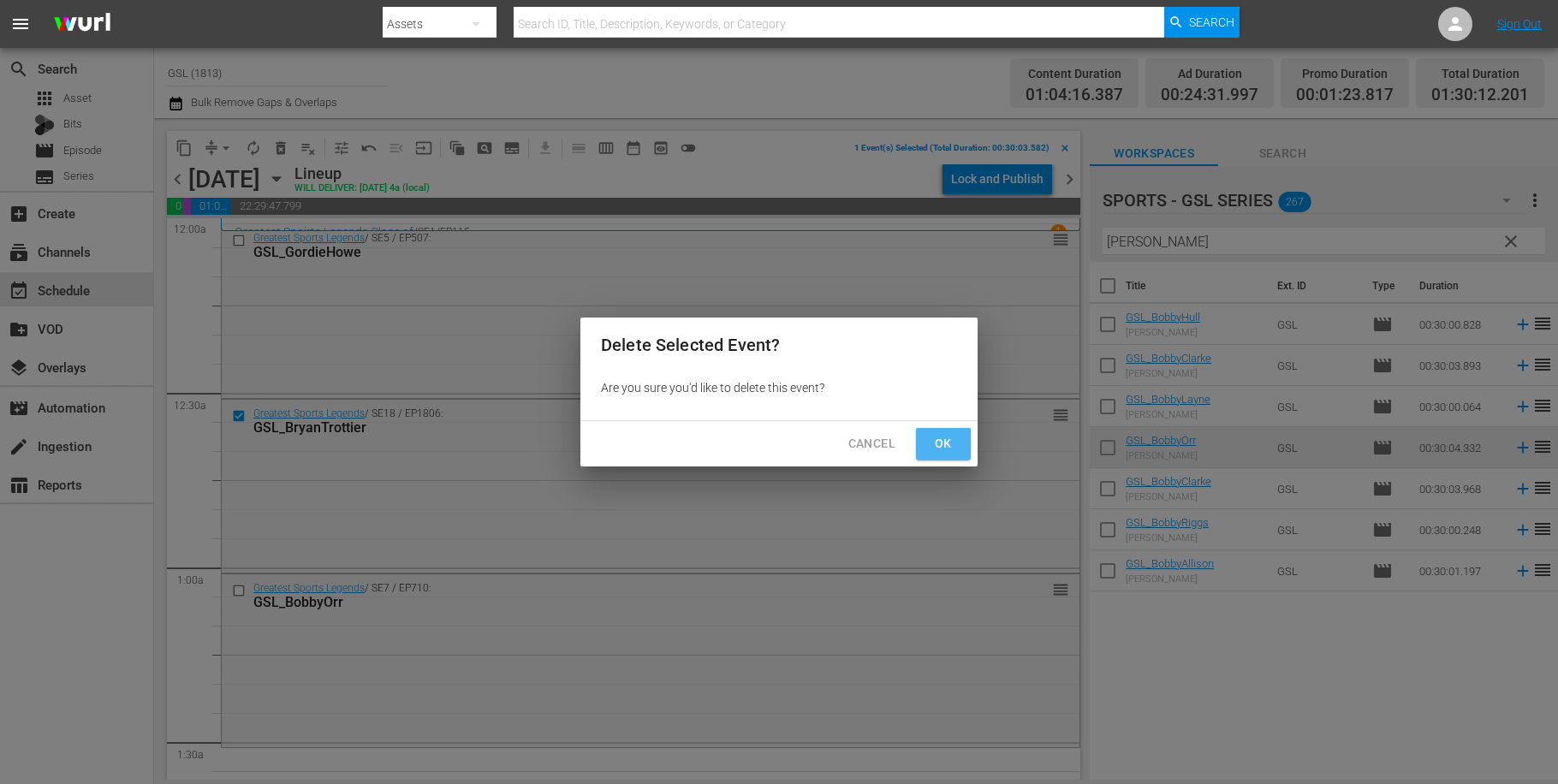
click at [947, 451] on span "Ok" at bounding box center [943, 444] width 27 height 21
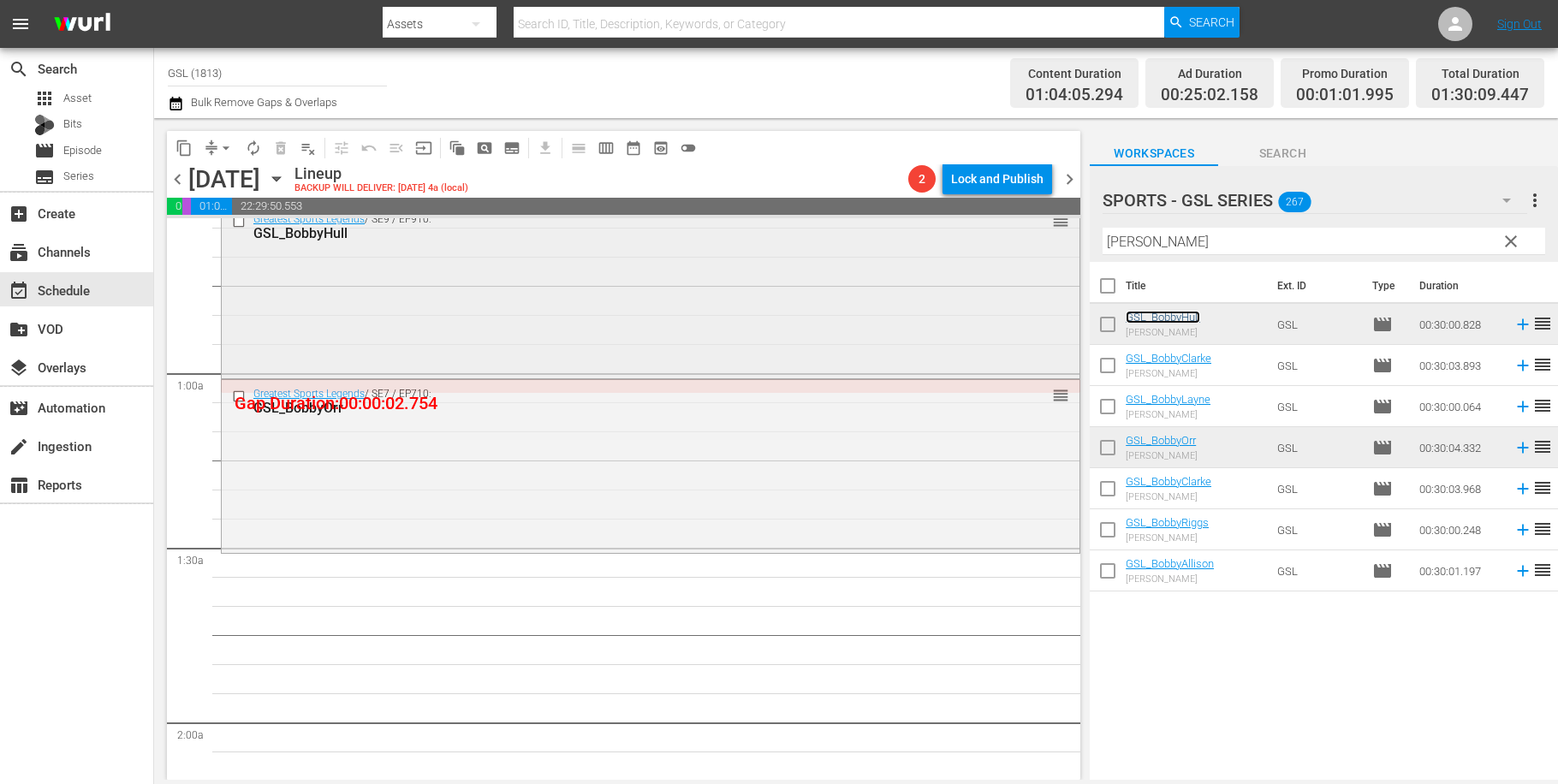
scroll to position [240, 0]
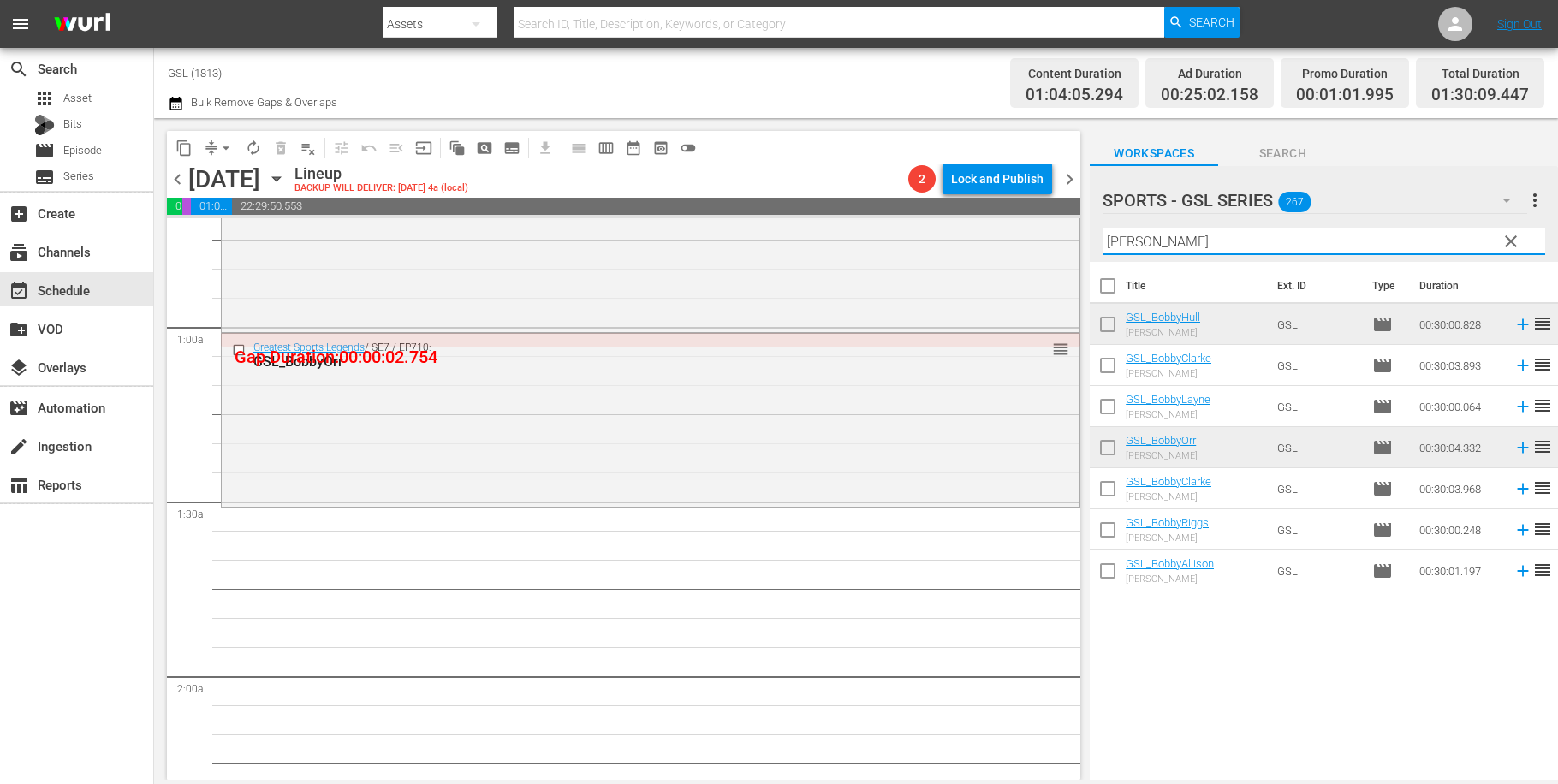
drag, startPoint x: 1173, startPoint y: 249, endPoint x: 1045, endPoint y: 232, distance: 129.1
click at [1103, 232] on input "Bobby" at bounding box center [1324, 241] width 443 height 27
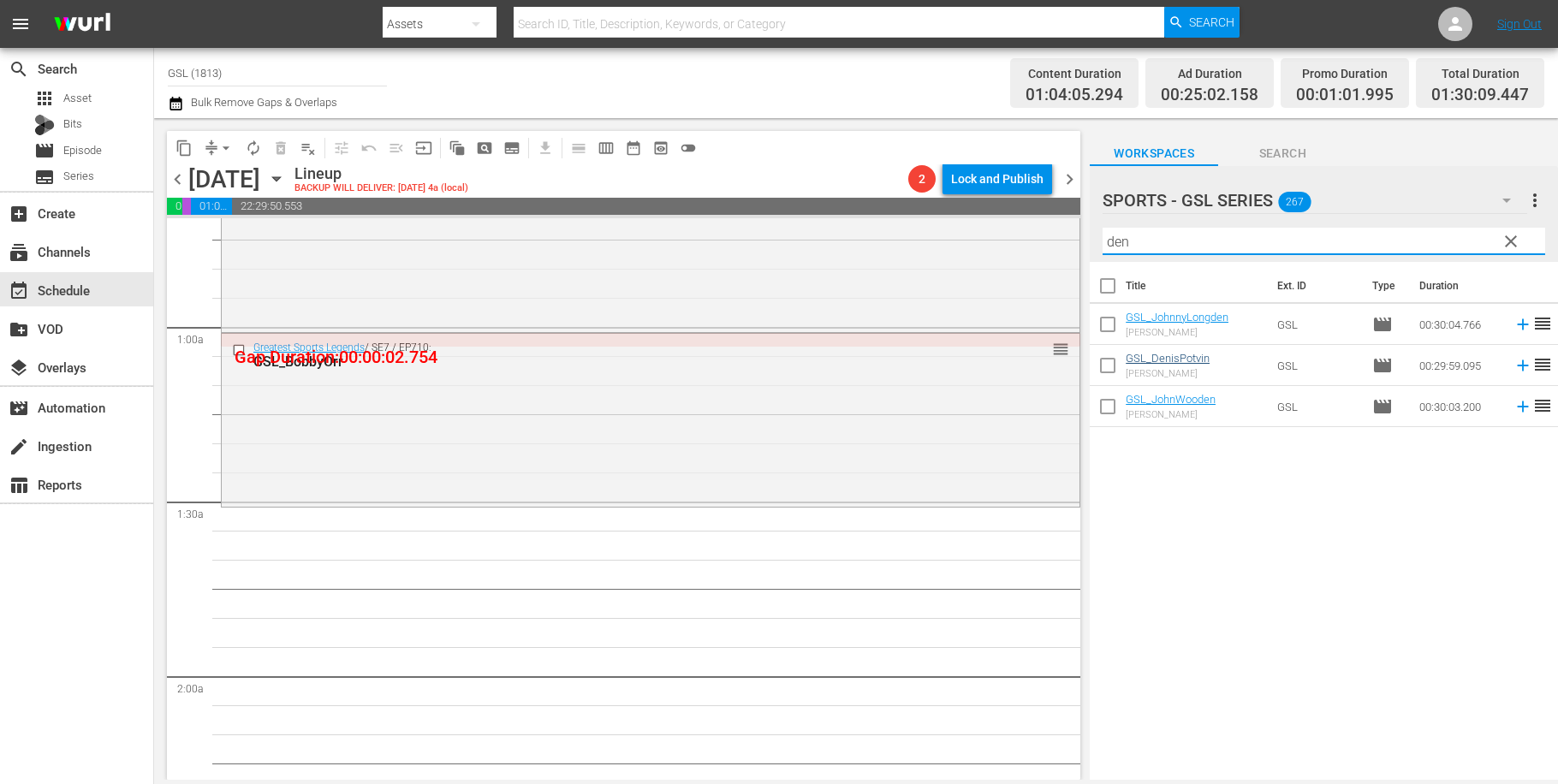
type input "den"
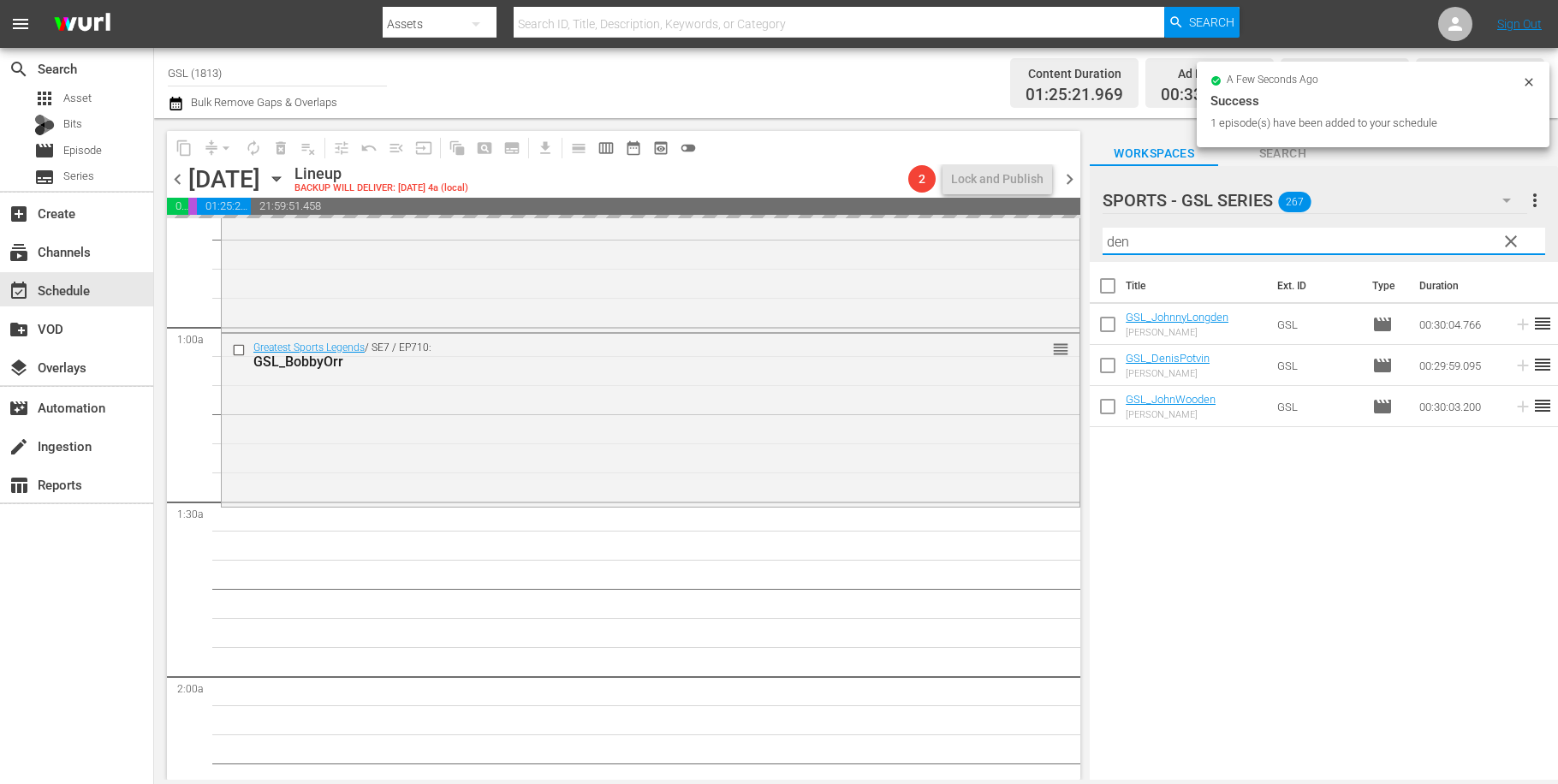
drag, startPoint x: 1182, startPoint y: 244, endPoint x: 1041, endPoint y: 229, distance: 141.8
click at [1103, 229] on input "den" at bounding box center [1324, 241] width 443 height 27
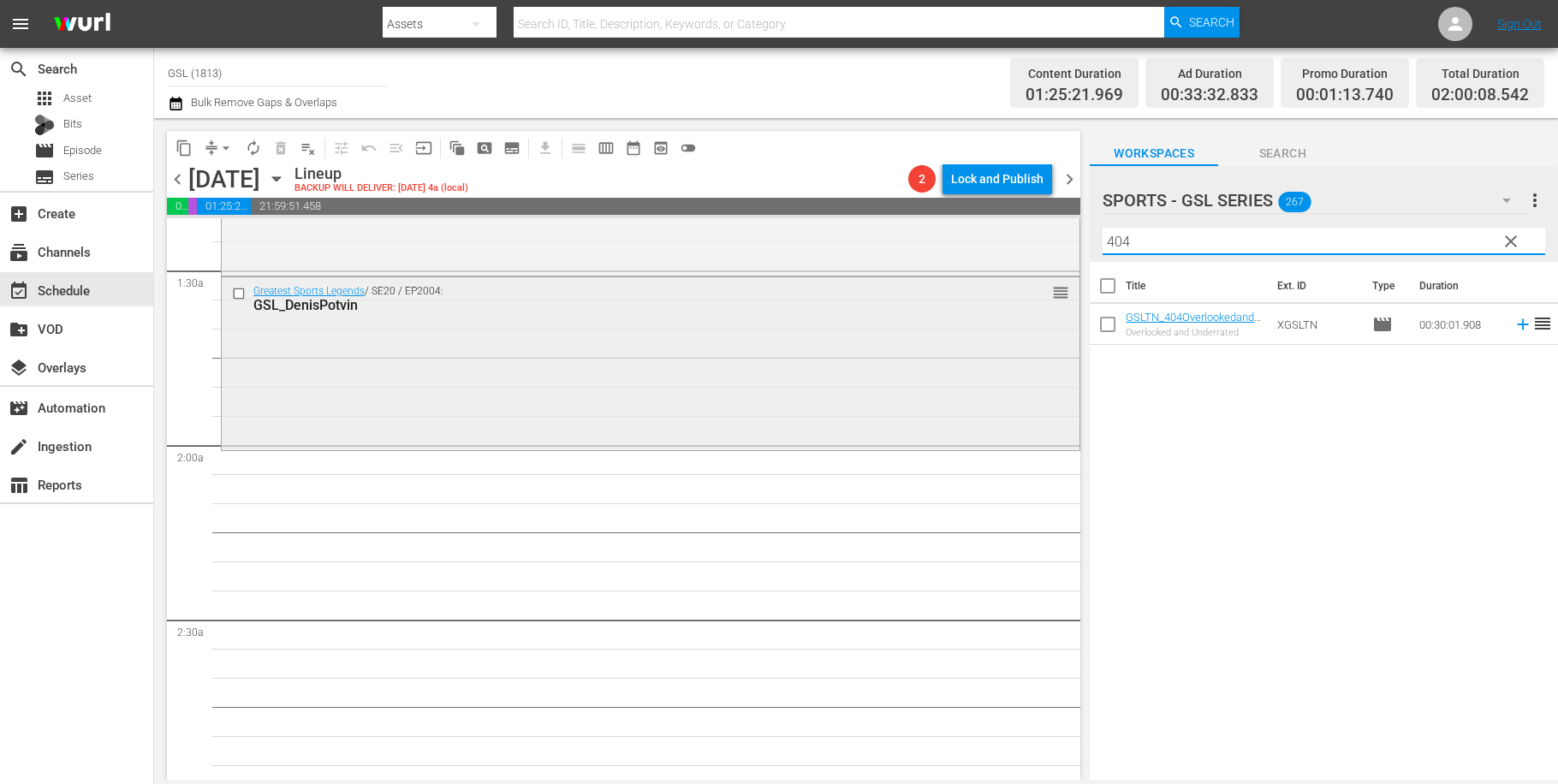
scroll to position [508, 0]
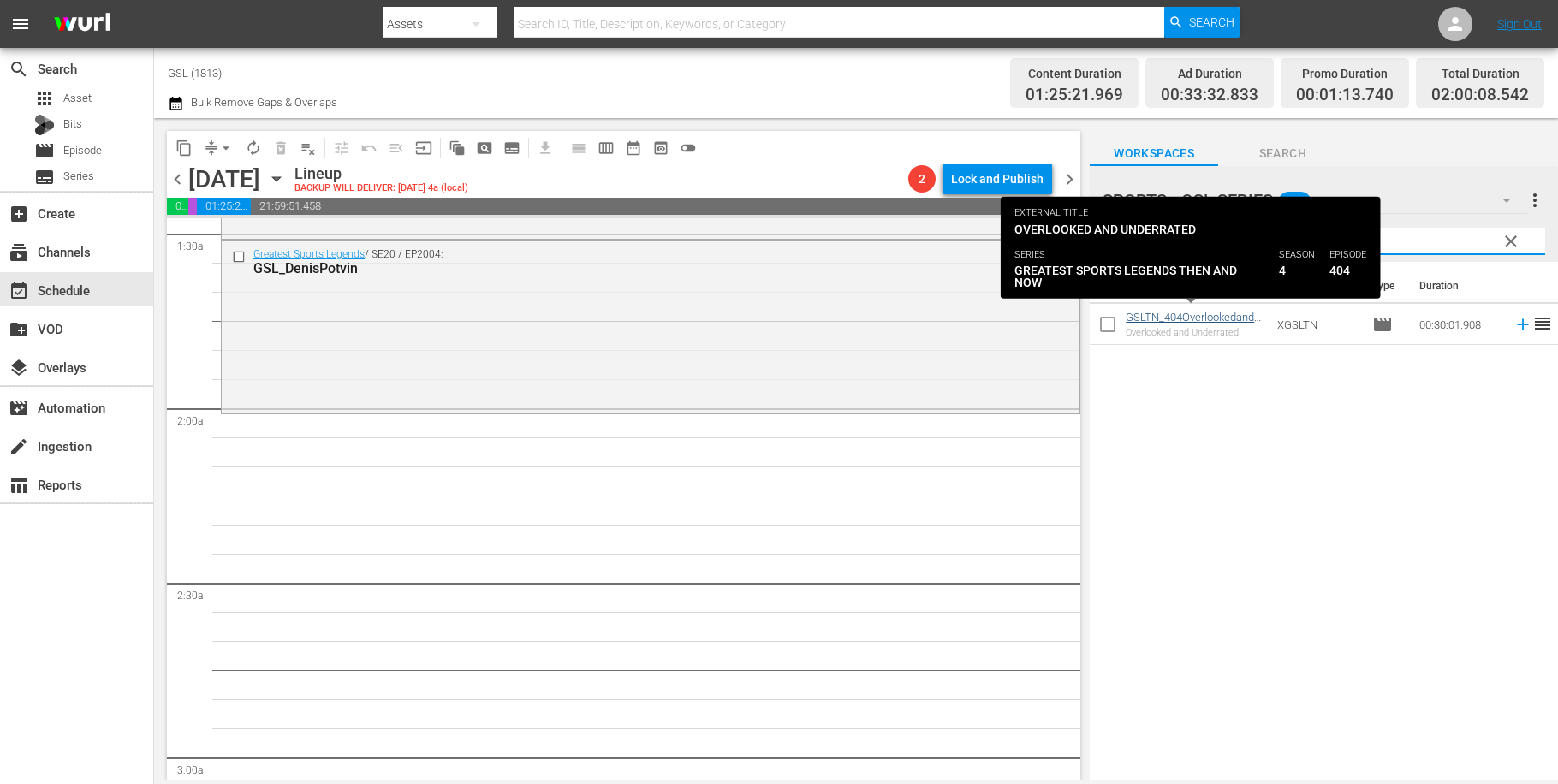
type input "404"
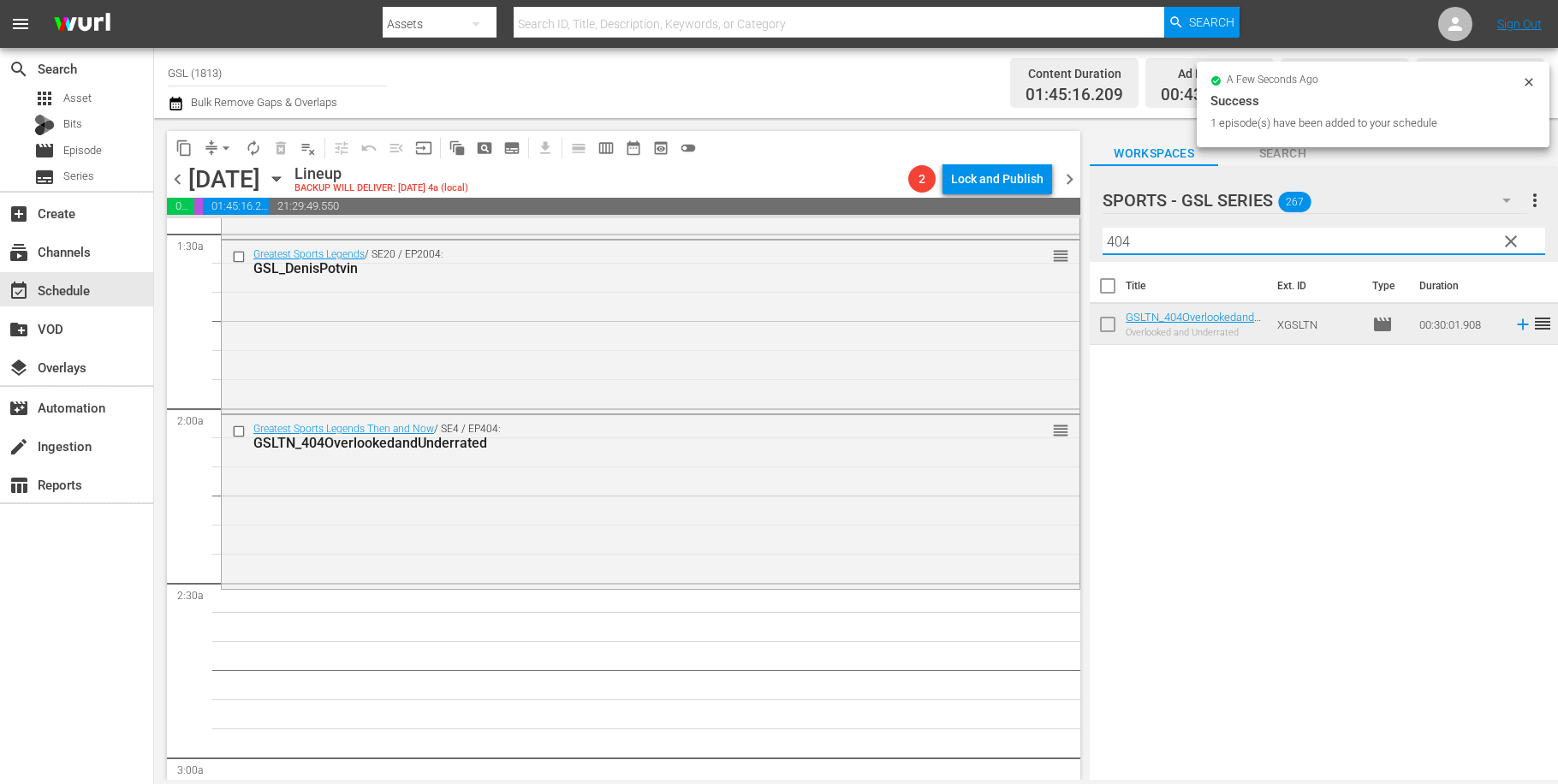
drag, startPoint x: 1160, startPoint y: 241, endPoint x: 1084, endPoint y: 232, distance: 76.5
click at [1103, 232] on input "404" at bounding box center [1324, 241] width 443 height 27
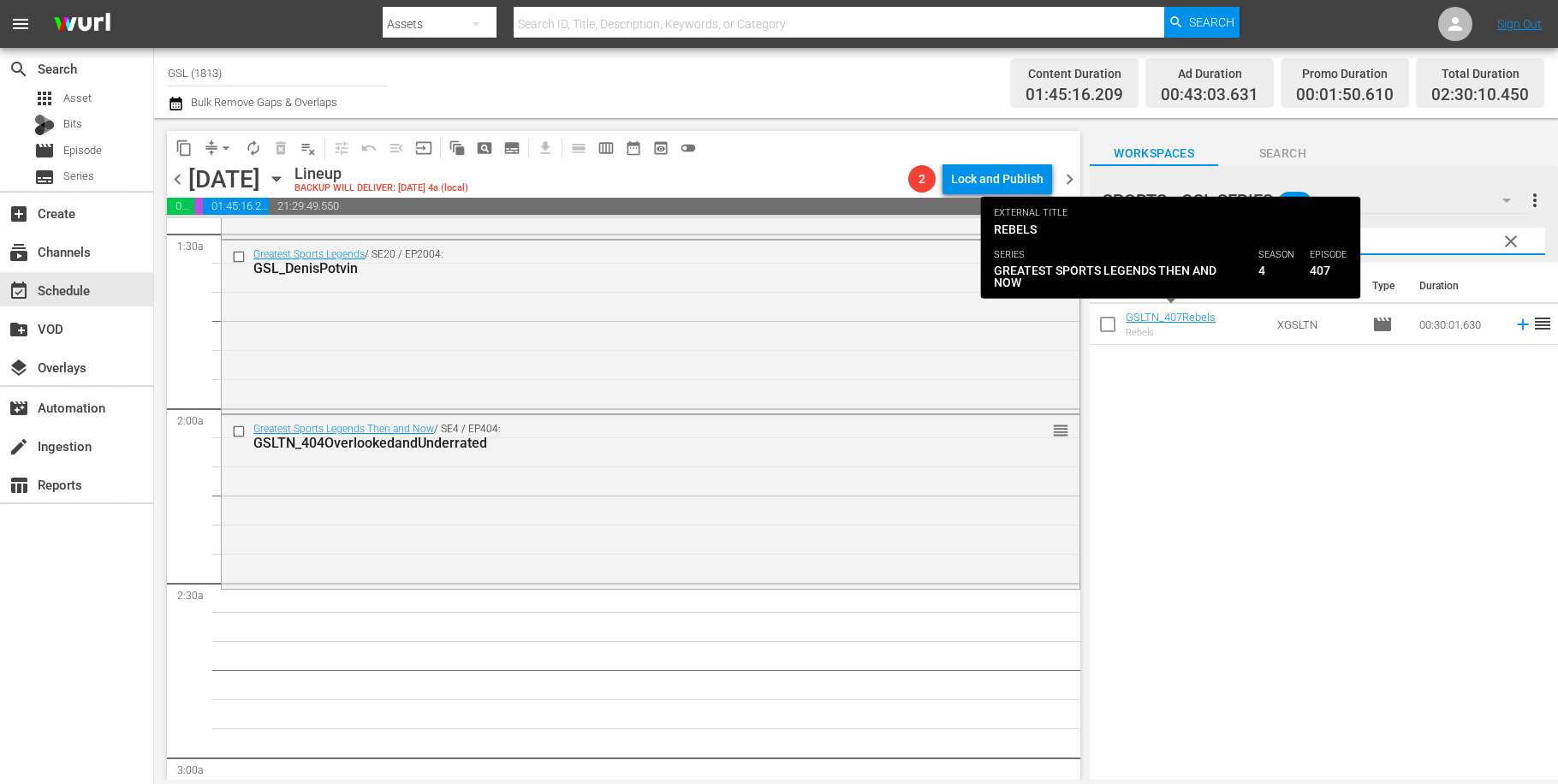
type input "407"
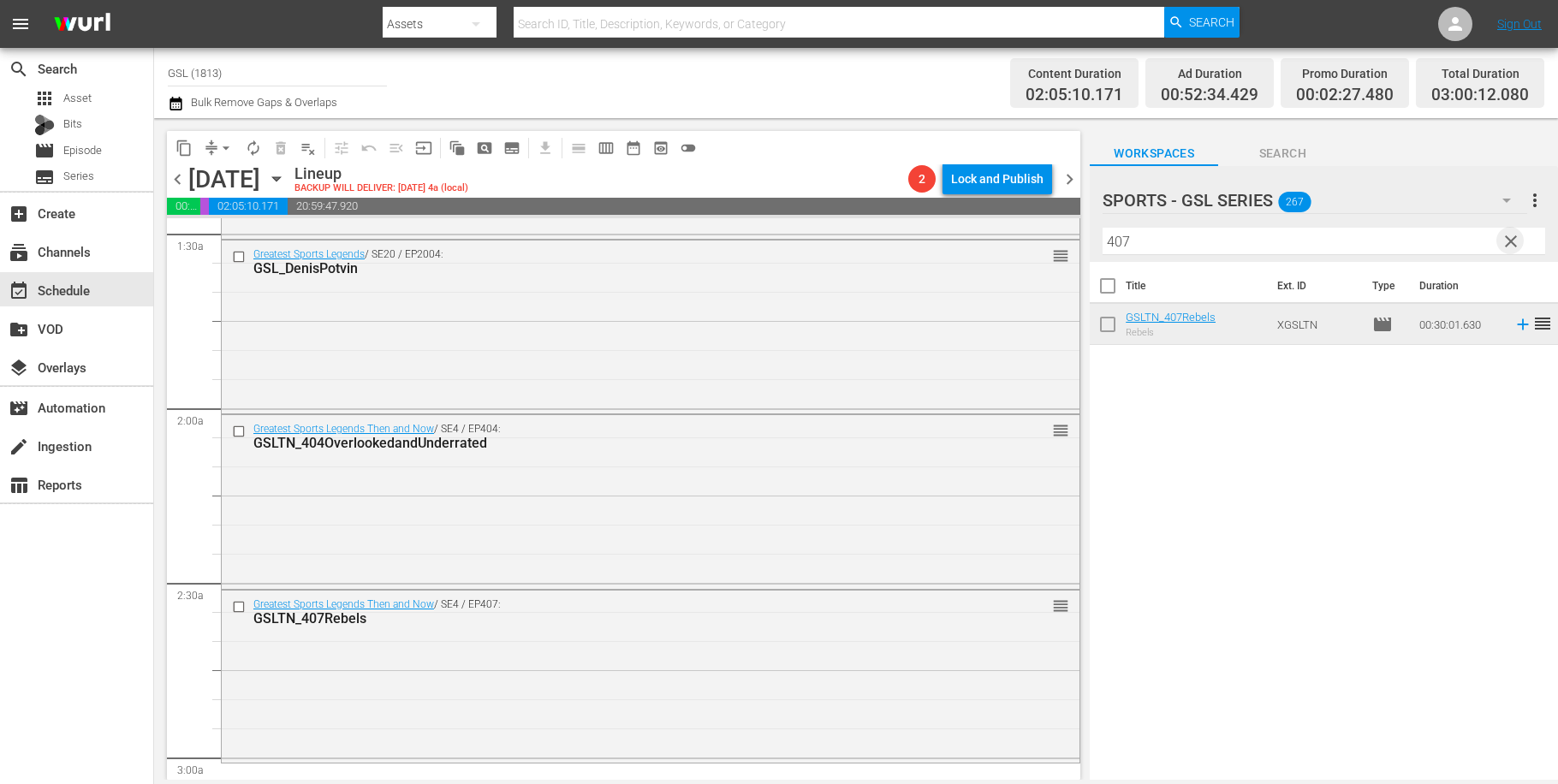
click at [1513, 242] on span "clear" at bounding box center [1511, 241] width 20 height 20
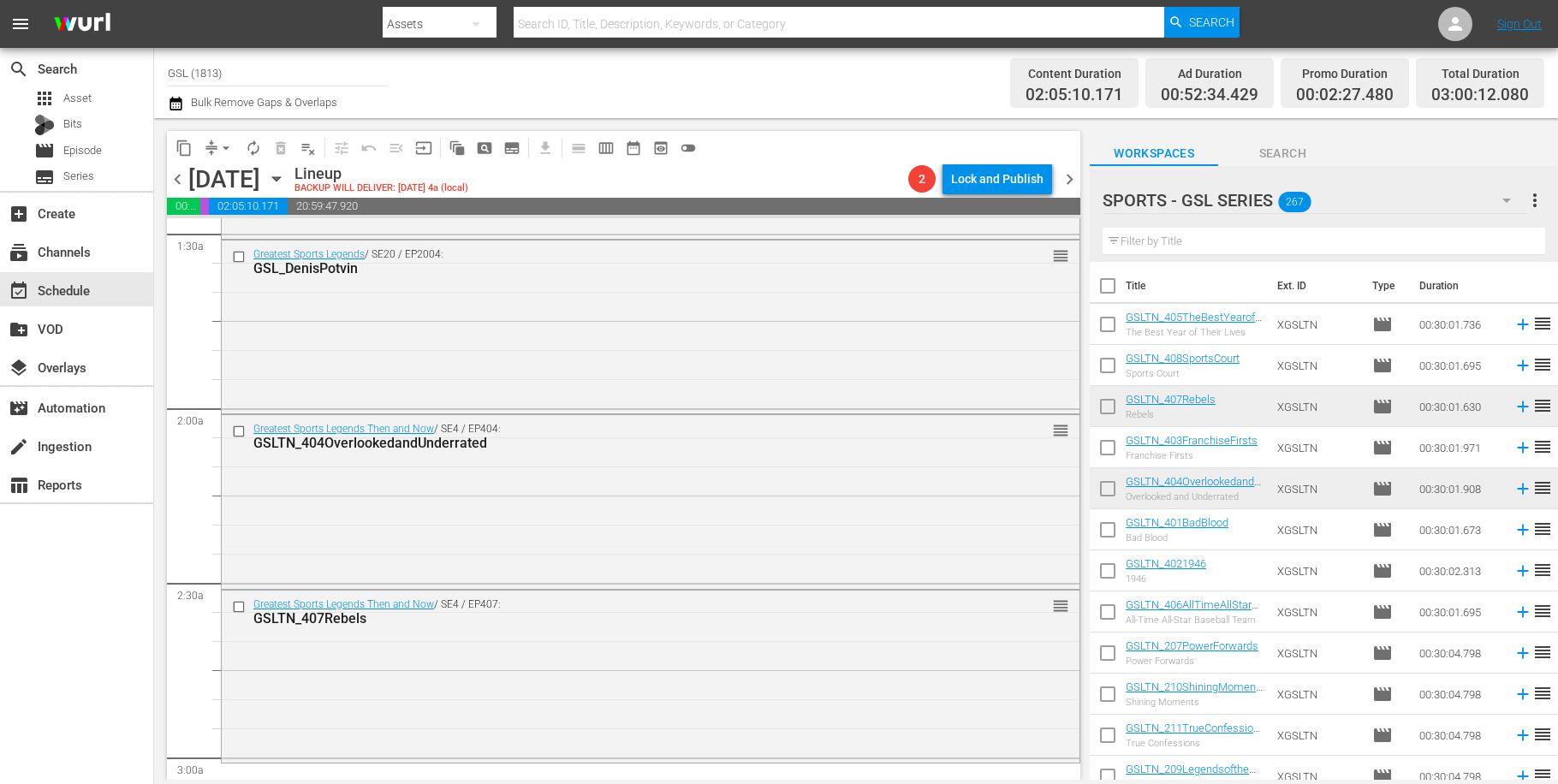
click at [1518, 199] on button "button" at bounding box center [1507, 200] width 41 height 41
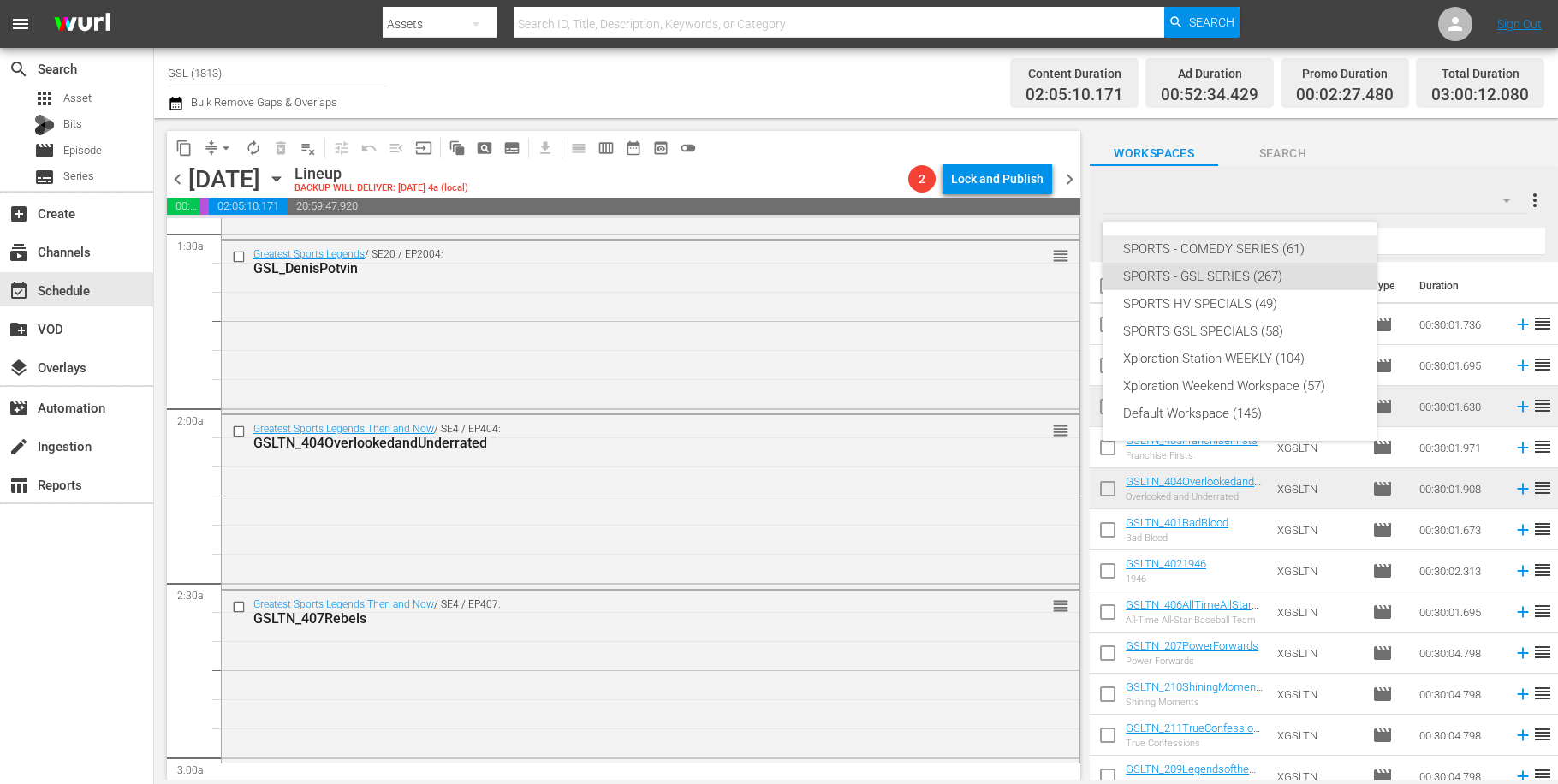
drag, startPoint x: 1304, startPoint y: 250, endPoint x: 1327, endPoint y: 248, distance: 23.1
click at [1304, 249] on div "SPORTS - COMEDY SERIES (61)" at bounding box center [1239, 249] width 232 height 27
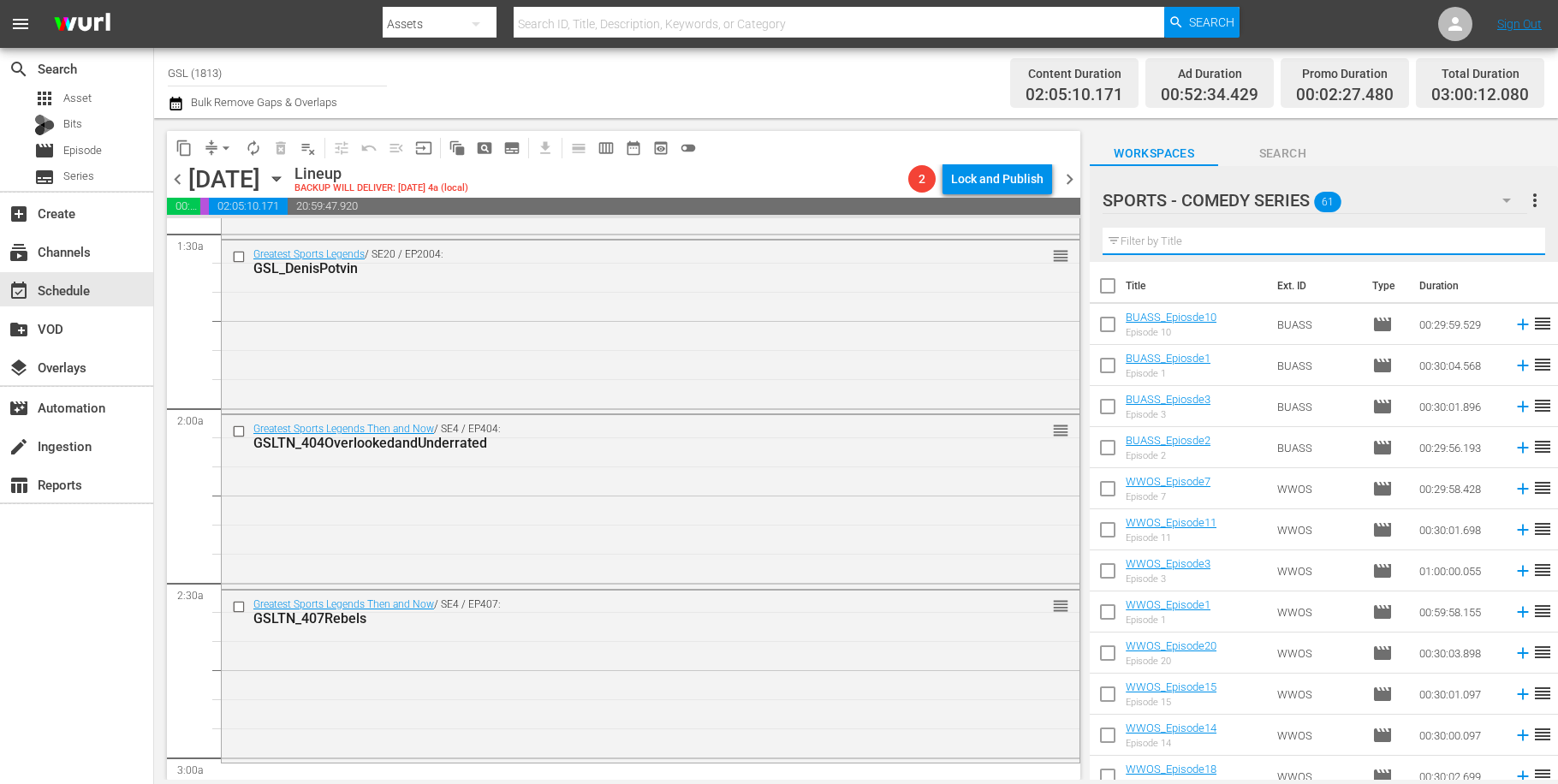
click at [1267, 239] on input "text" at bounding box center [1324, 241] width 443 height 27
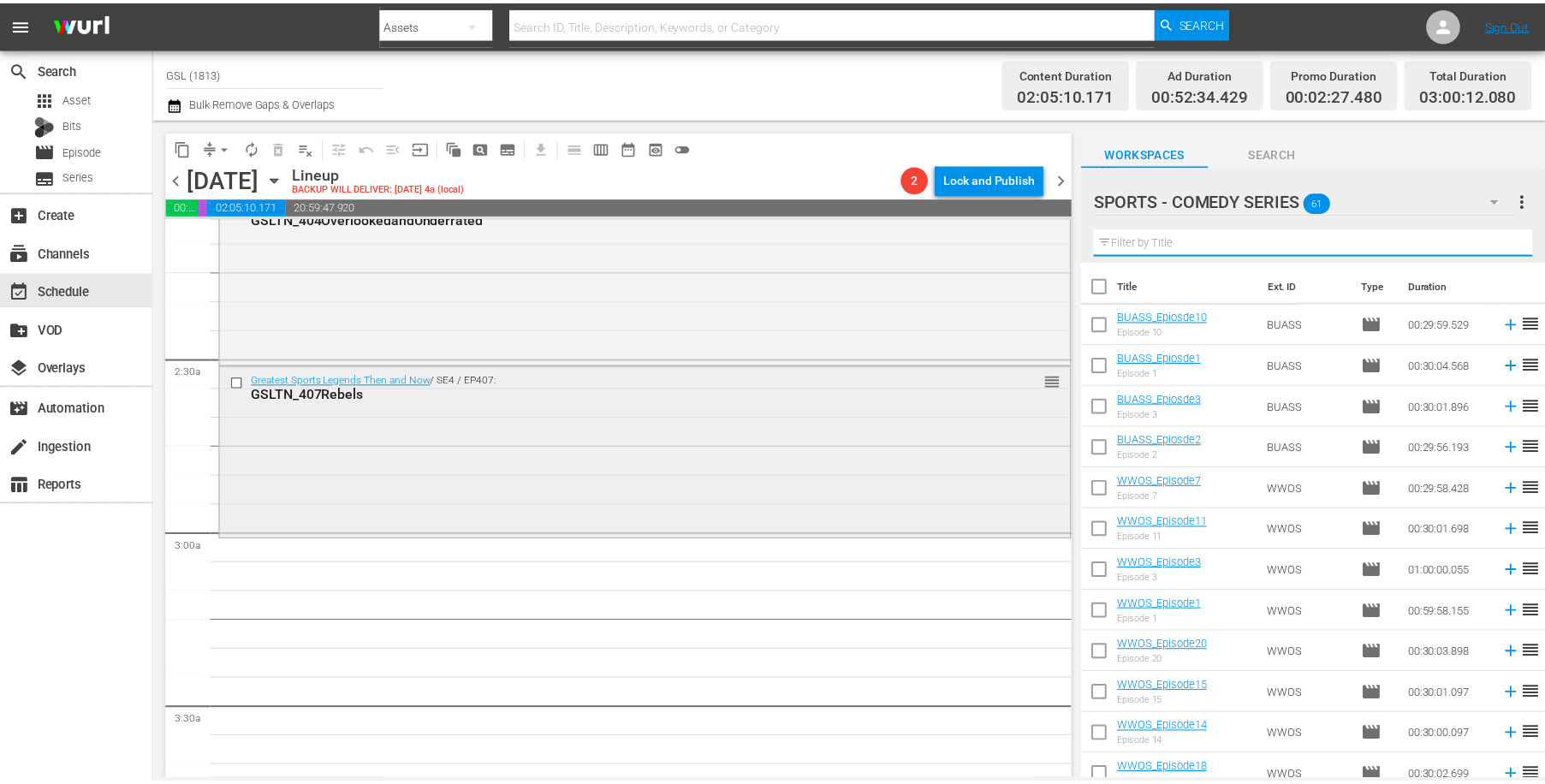
scroll to position [833, 0]
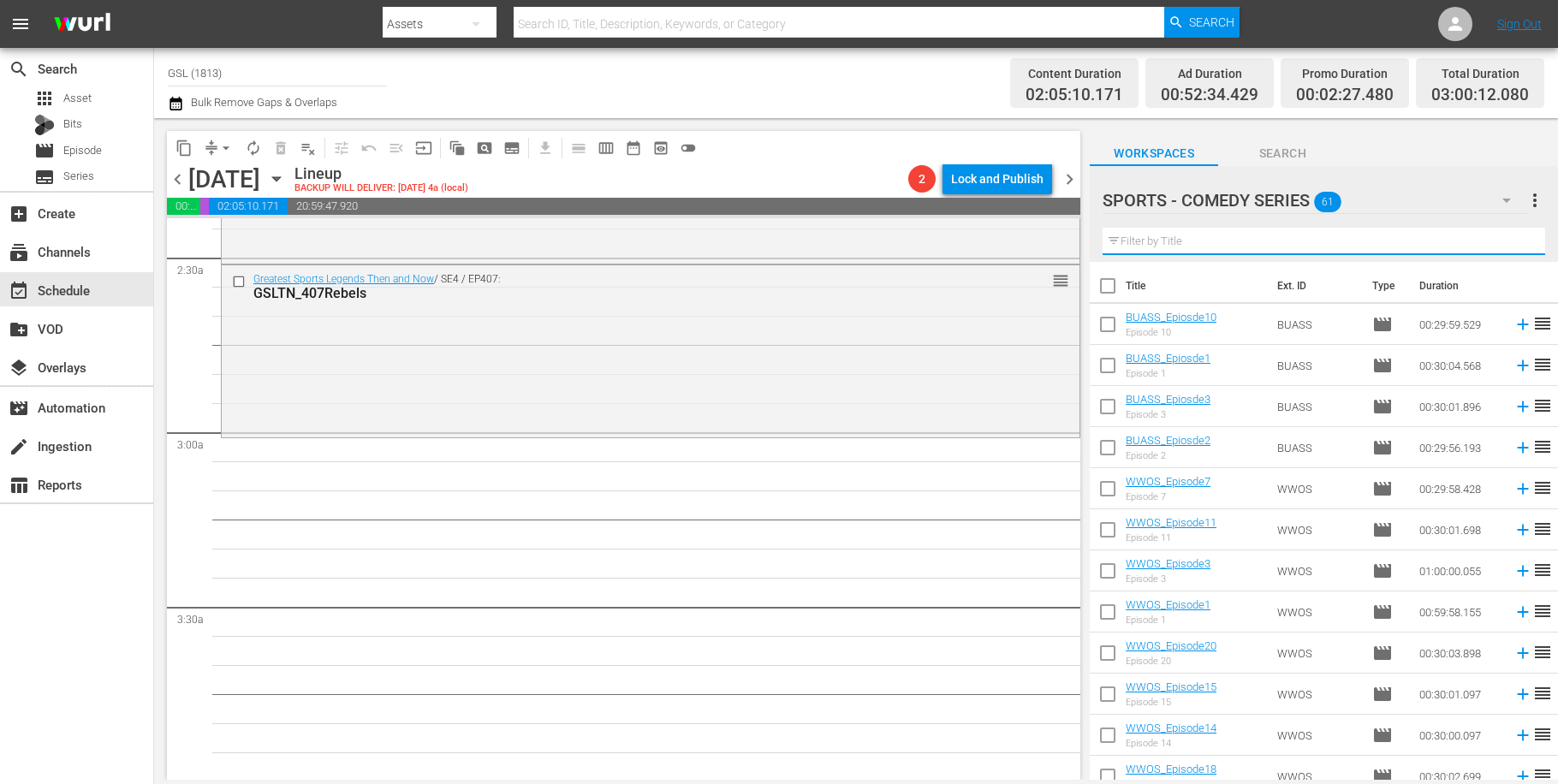
click at [695, 27] on input "text" at bounding box center [839, 24] width 650 height 41
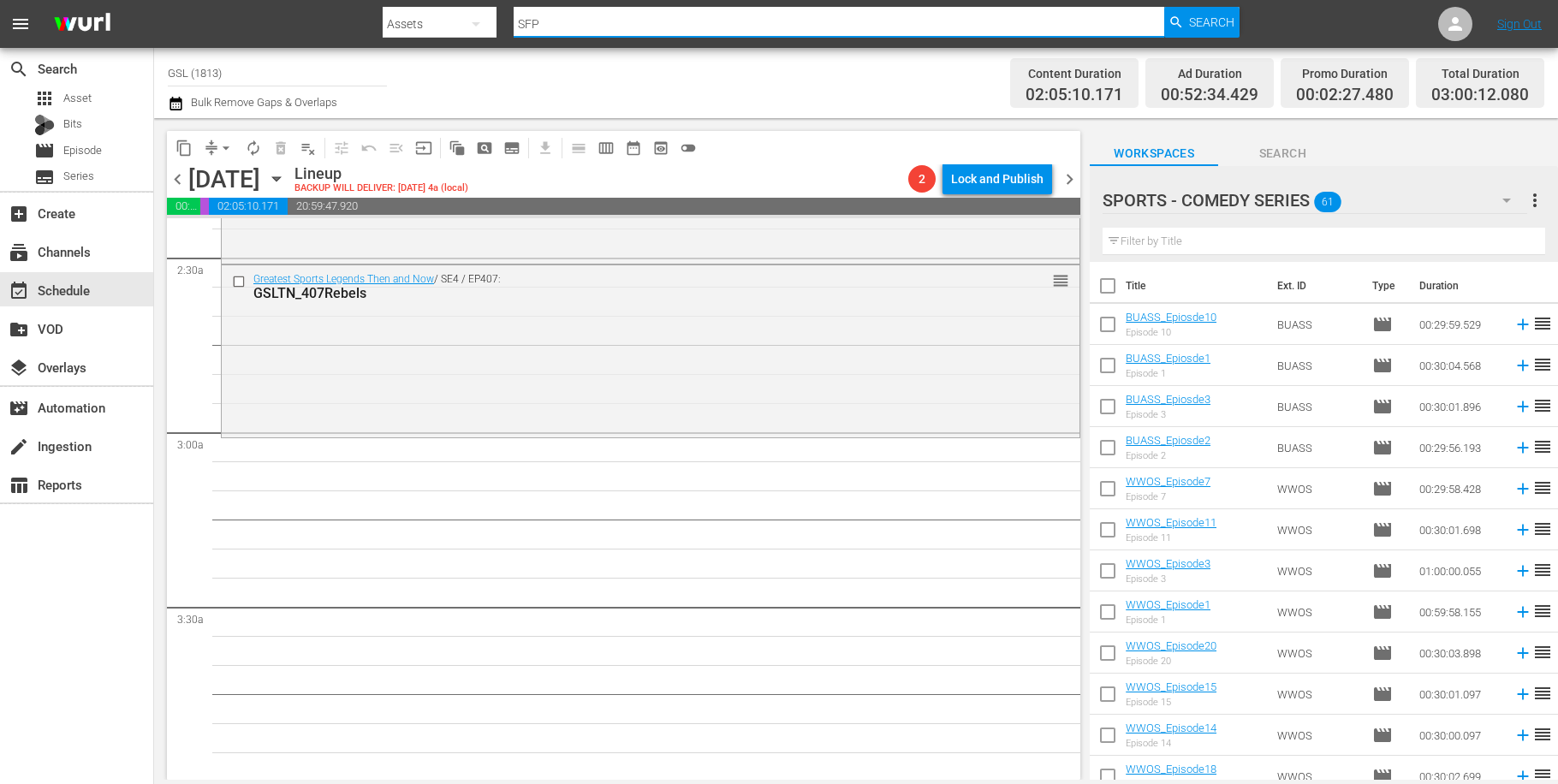
type input "SFP"
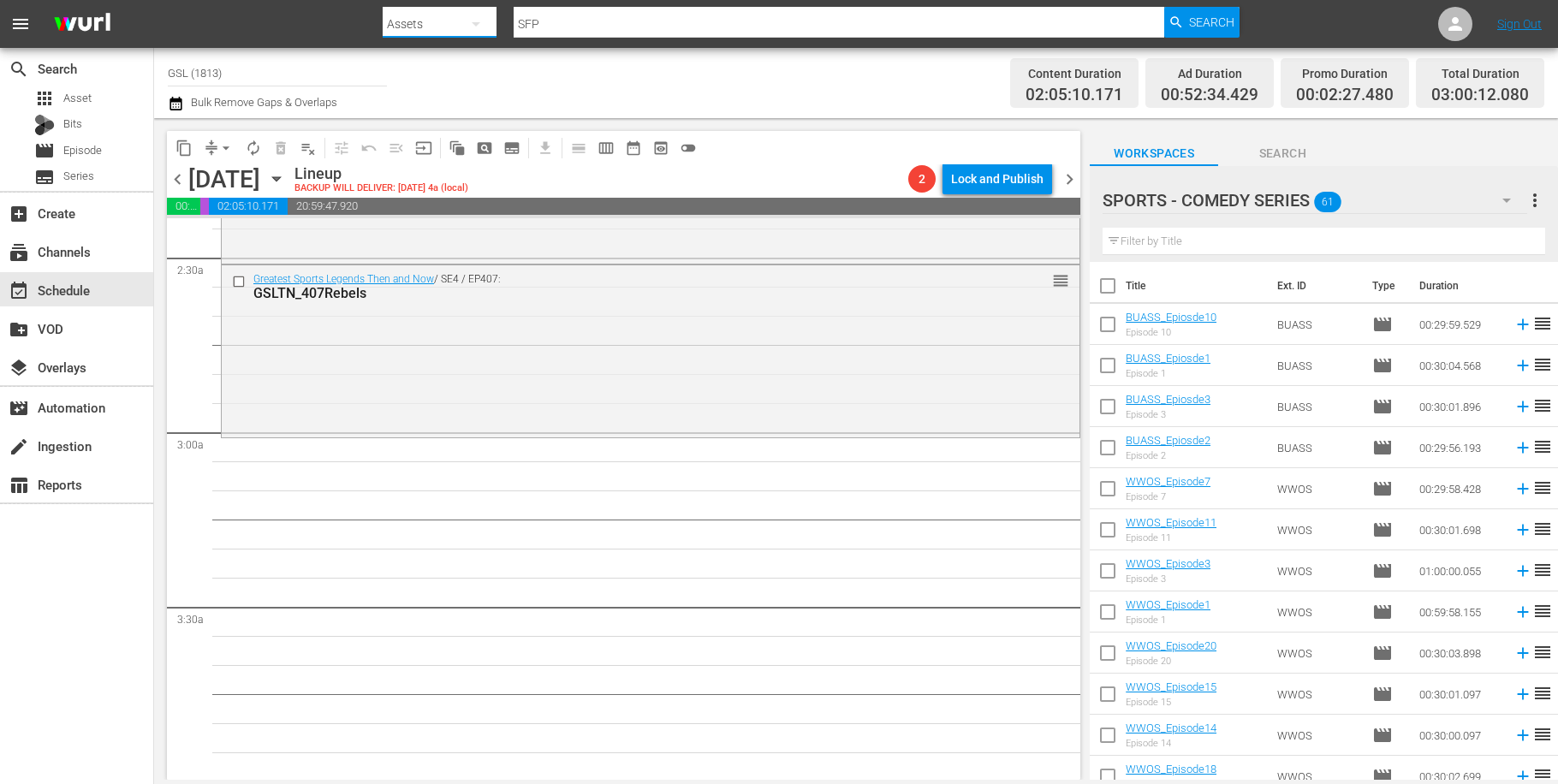
click at [462, 18] on button "button" at bounding box center [476, 24] width 41 height 41
click at [426, 121] on div "Episodes" at bounding box center [437, 126] width 68 height 27
click at [743, 19] on input "text" at bounding box center [839, 24] width 650 height 41
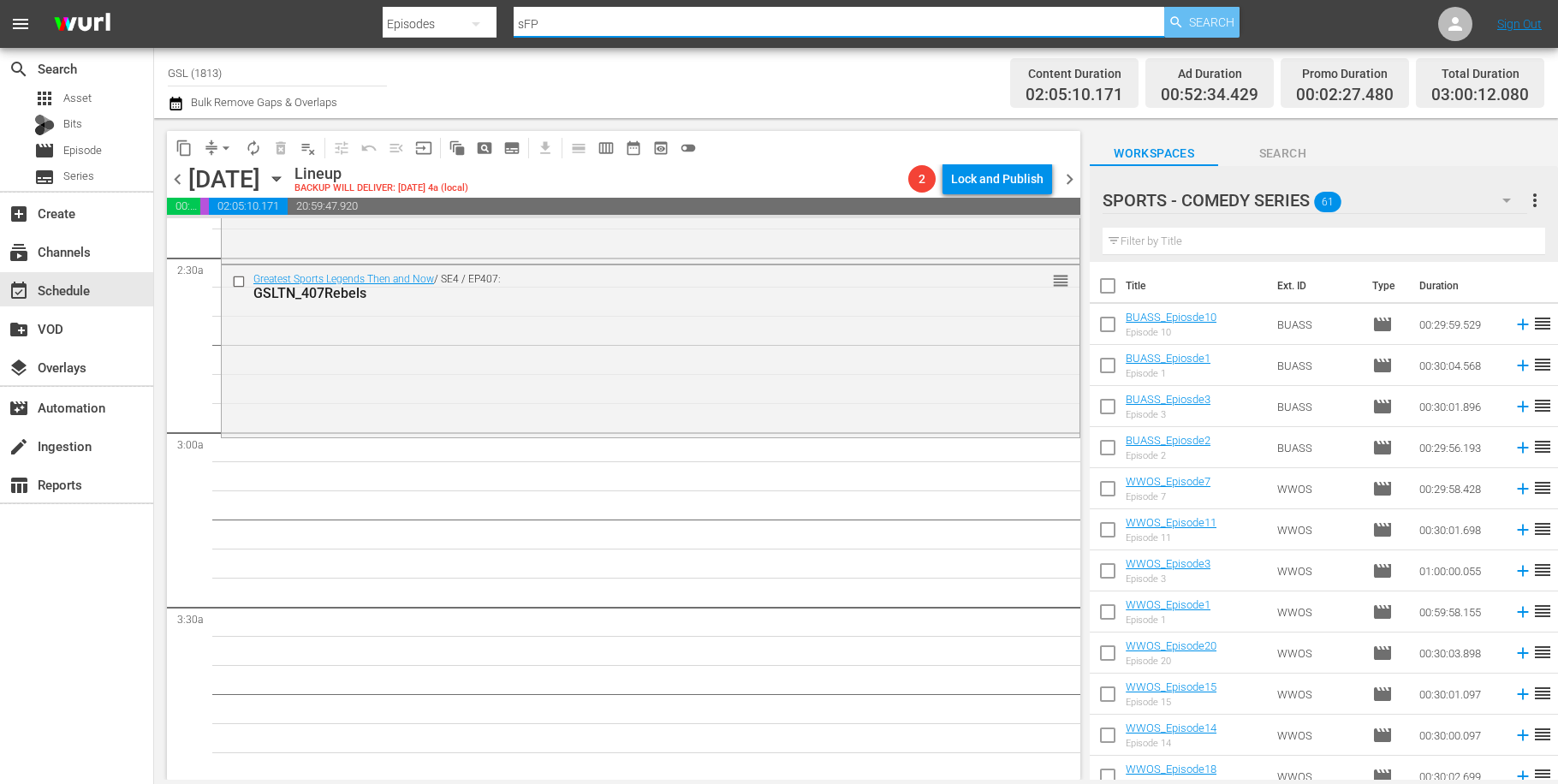
type input "sFP"
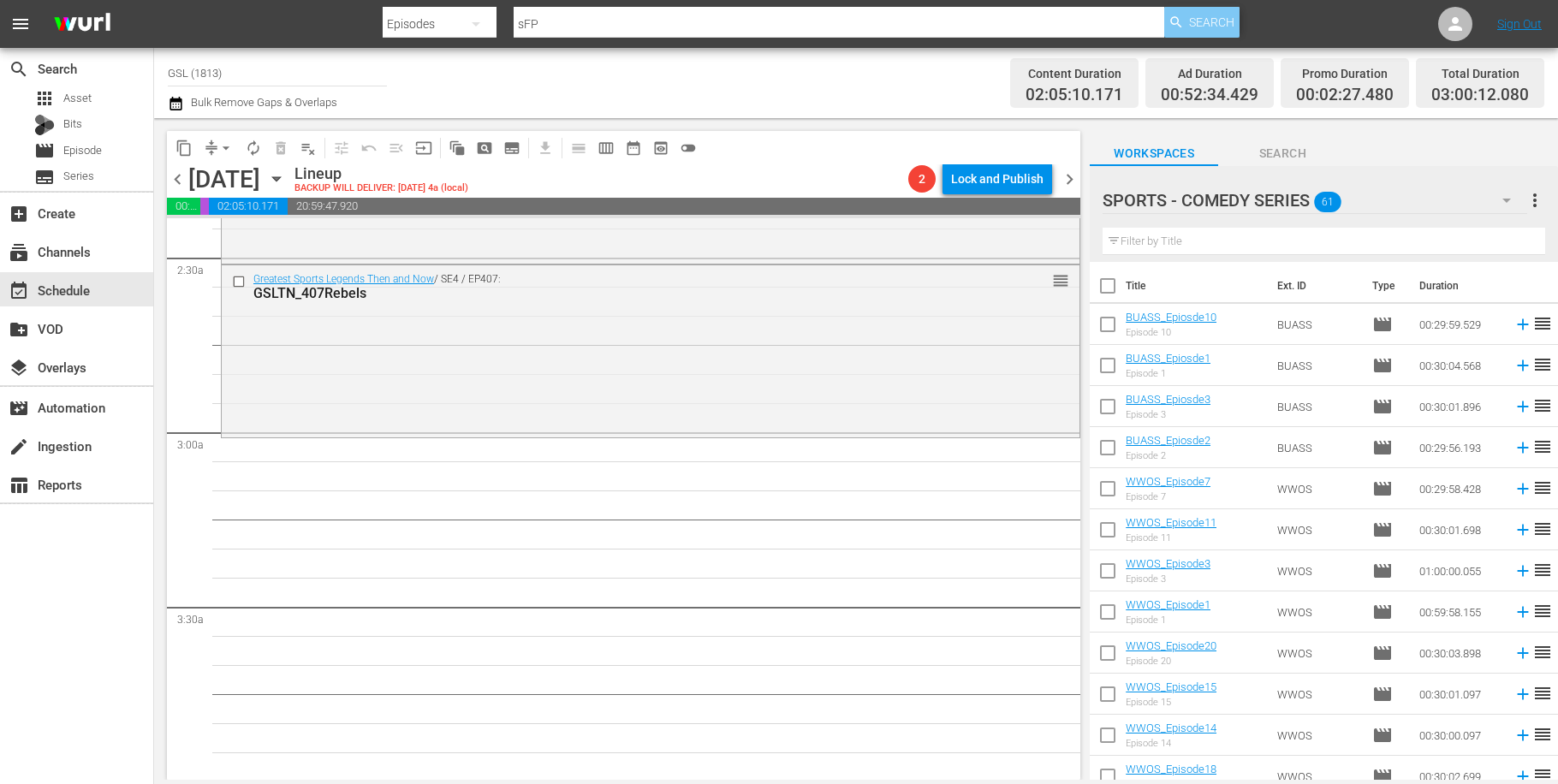
click at [1199, 28] on span "Search" at bounding box center [1212, 22] width 45 height 31
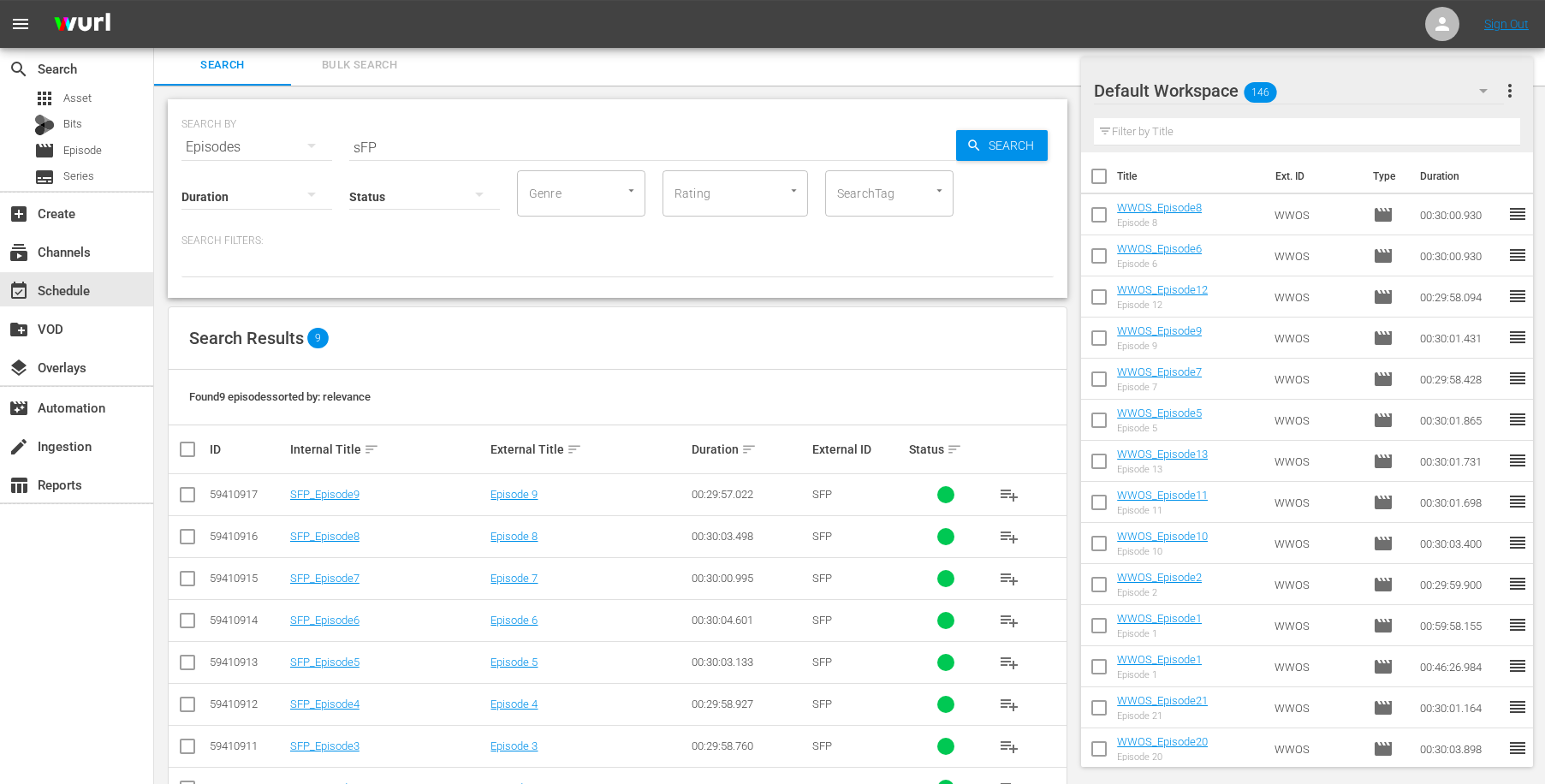
scroll to position [103, 0]
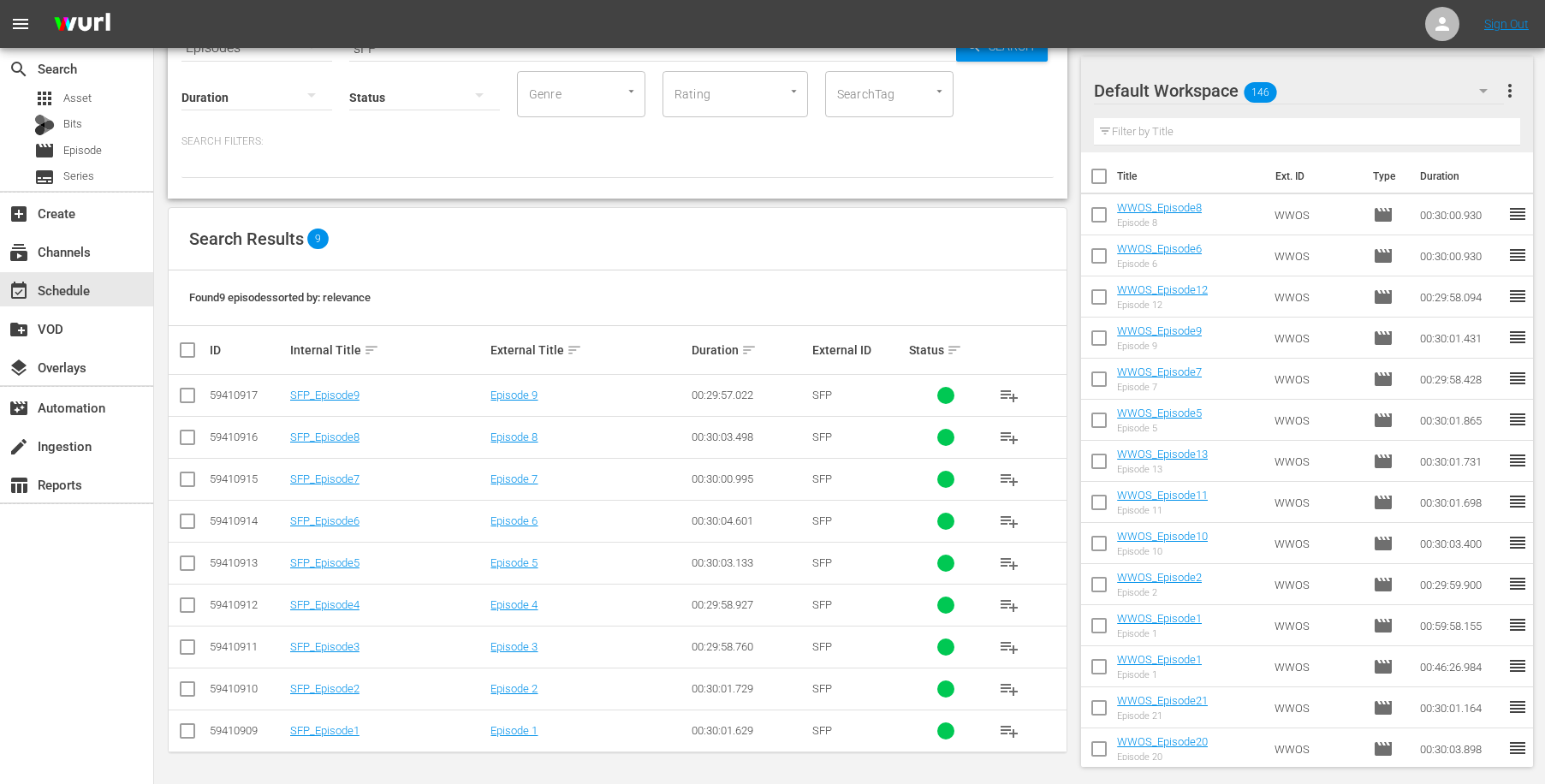
click at [187, 363] on th at bounding box center [188, 350] width 39 height 48
click at [186, 352] on input "checkbox" at bounding box center [195, 349] width 35 height 20
checkbox input "true"
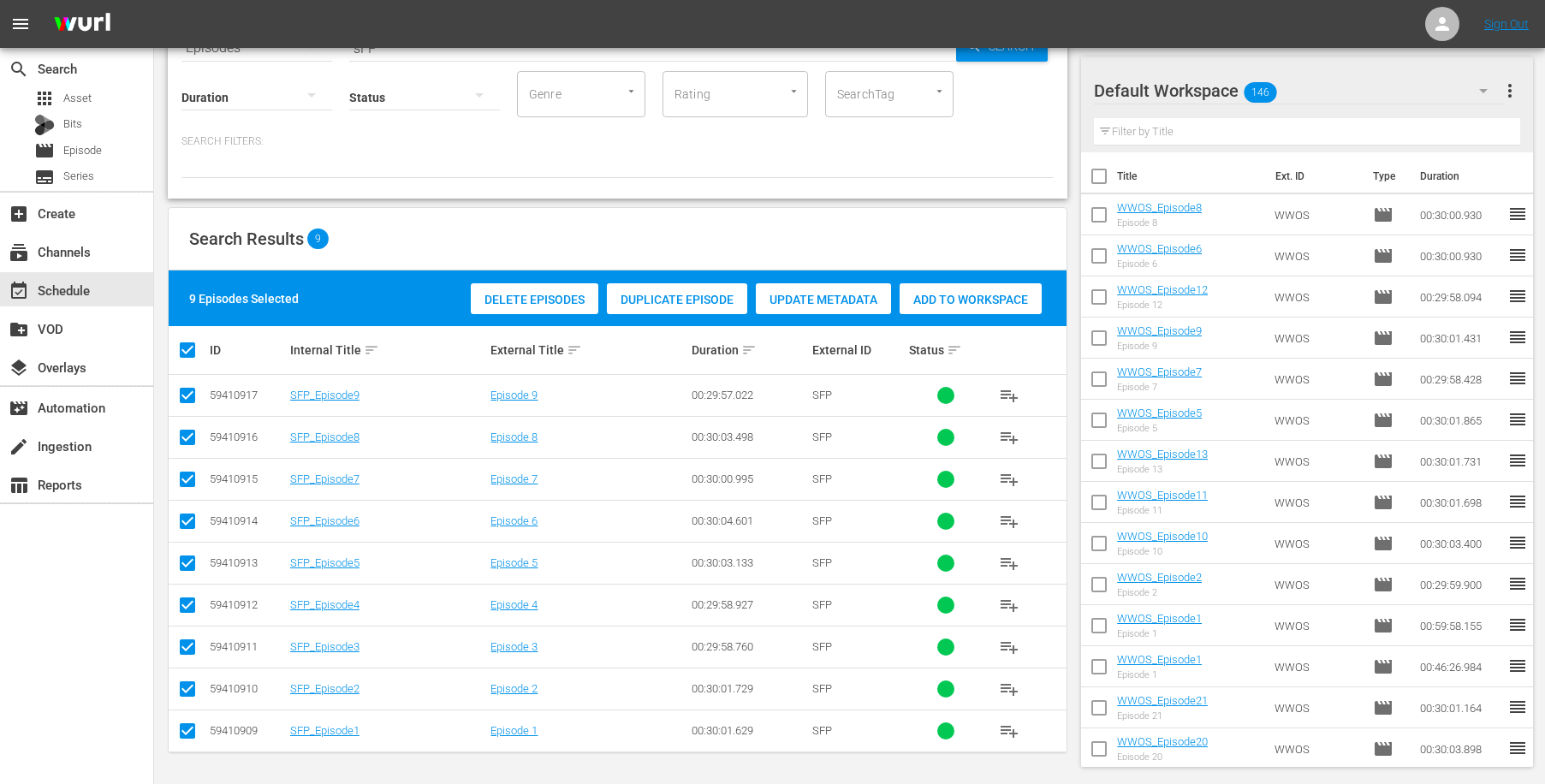
checkbox input "true"
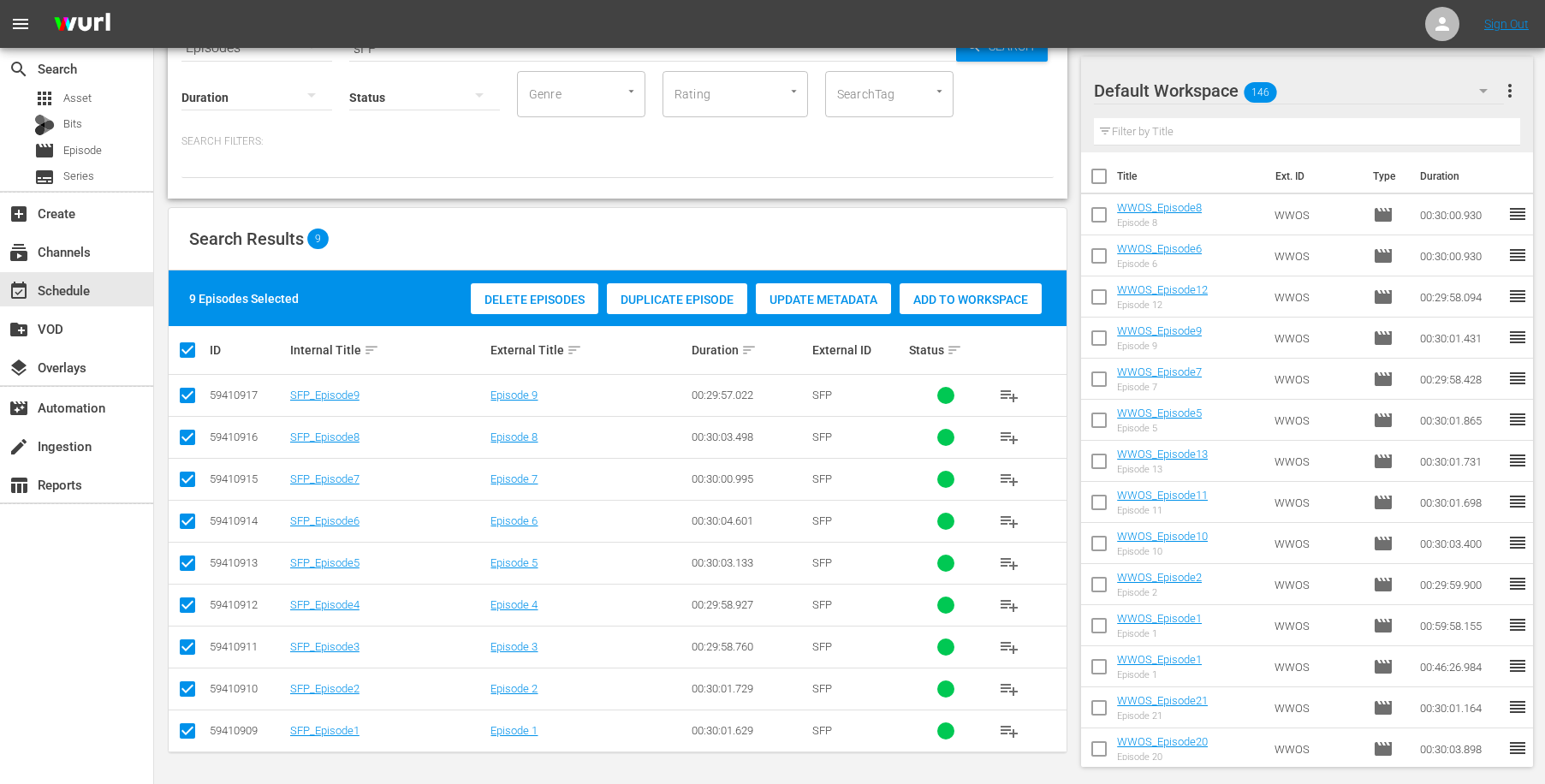
checkbox input "true"
click at [977, 290] on div "Add to Workspace" at bounding box center [970, 300] width 142 height 33
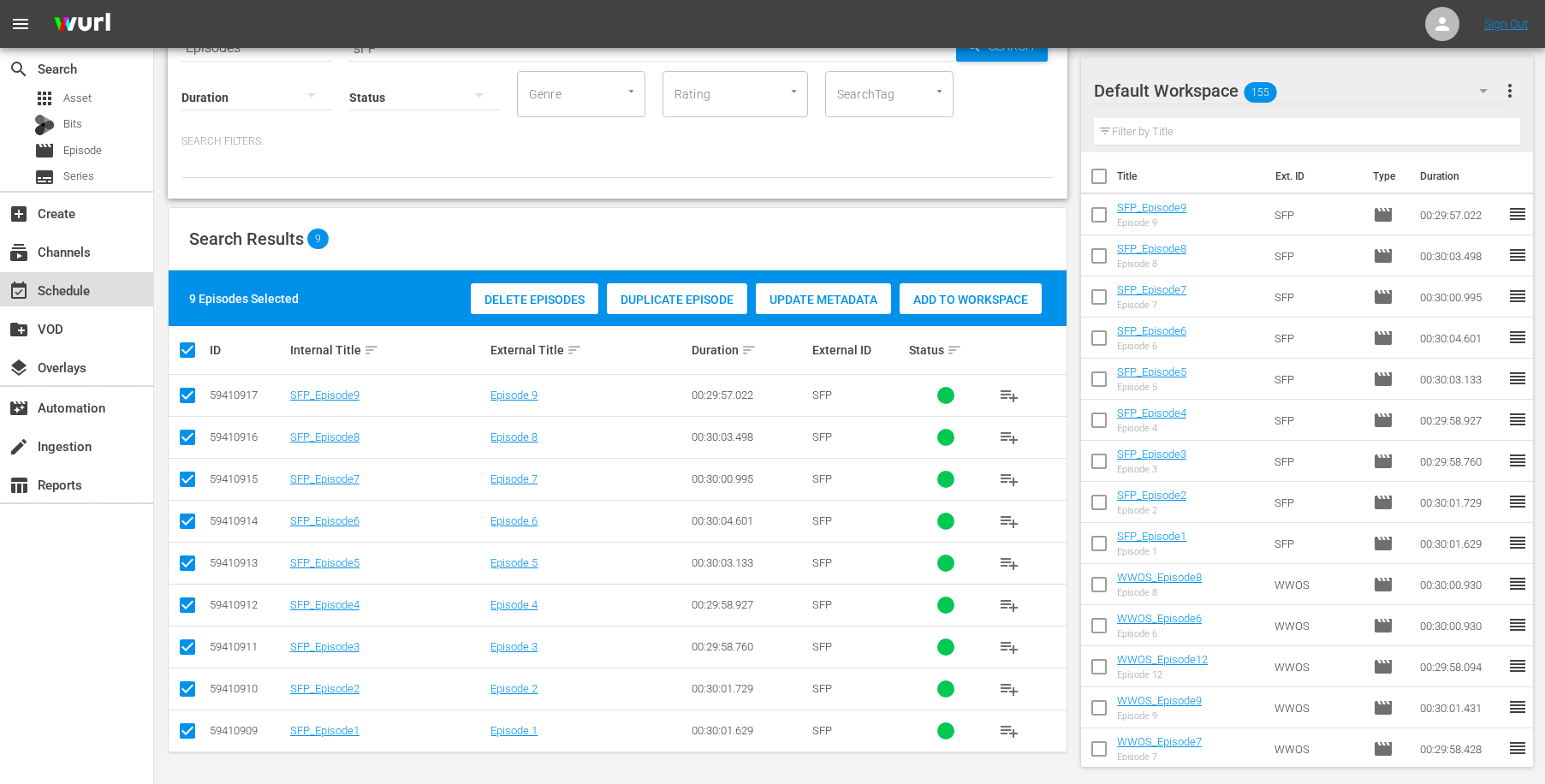
click at [89, 292] on div "event_available Schedule" at bounding box center [47, 287] width 95 height 15
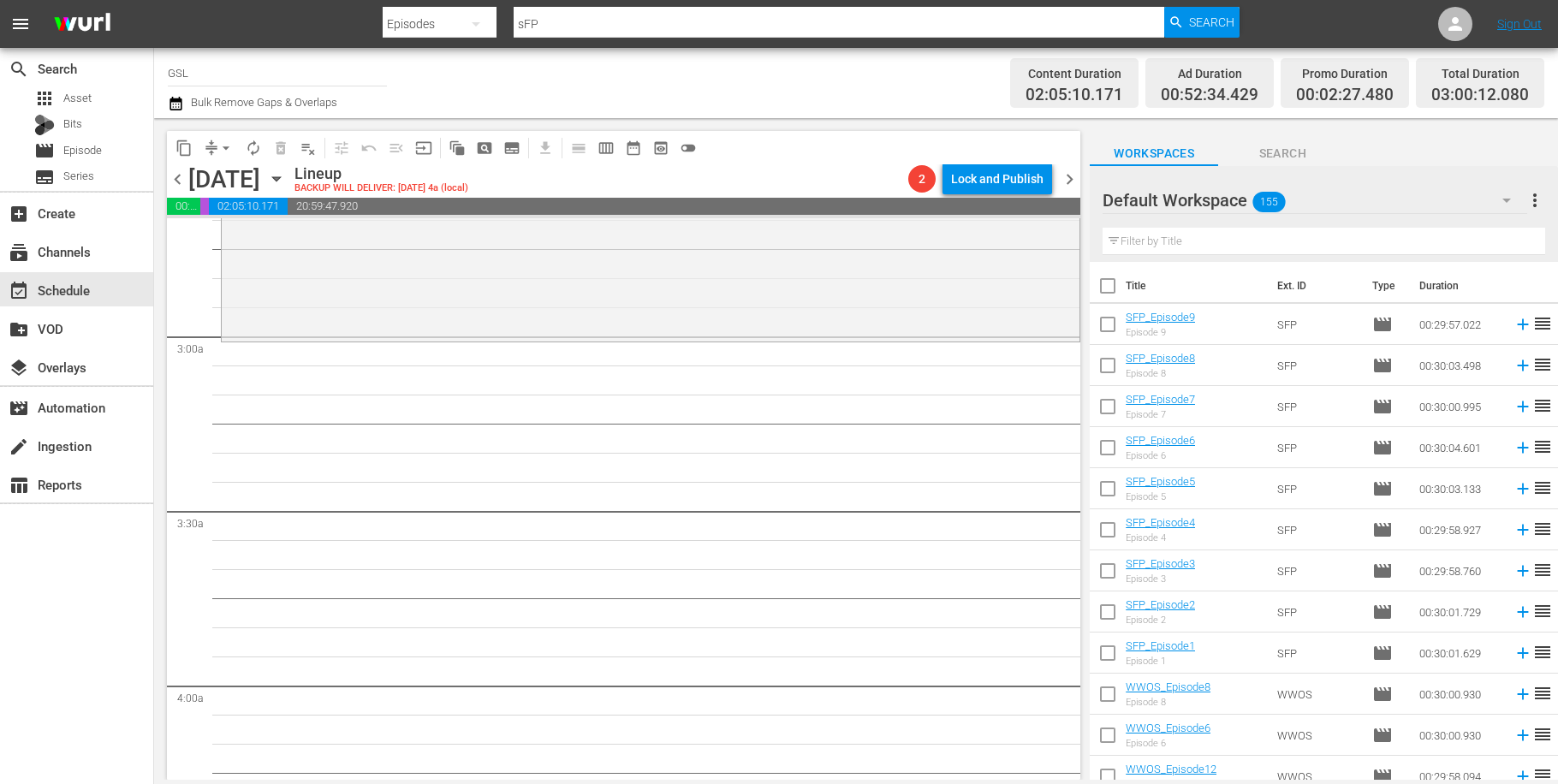
scroll to position [862, 0]
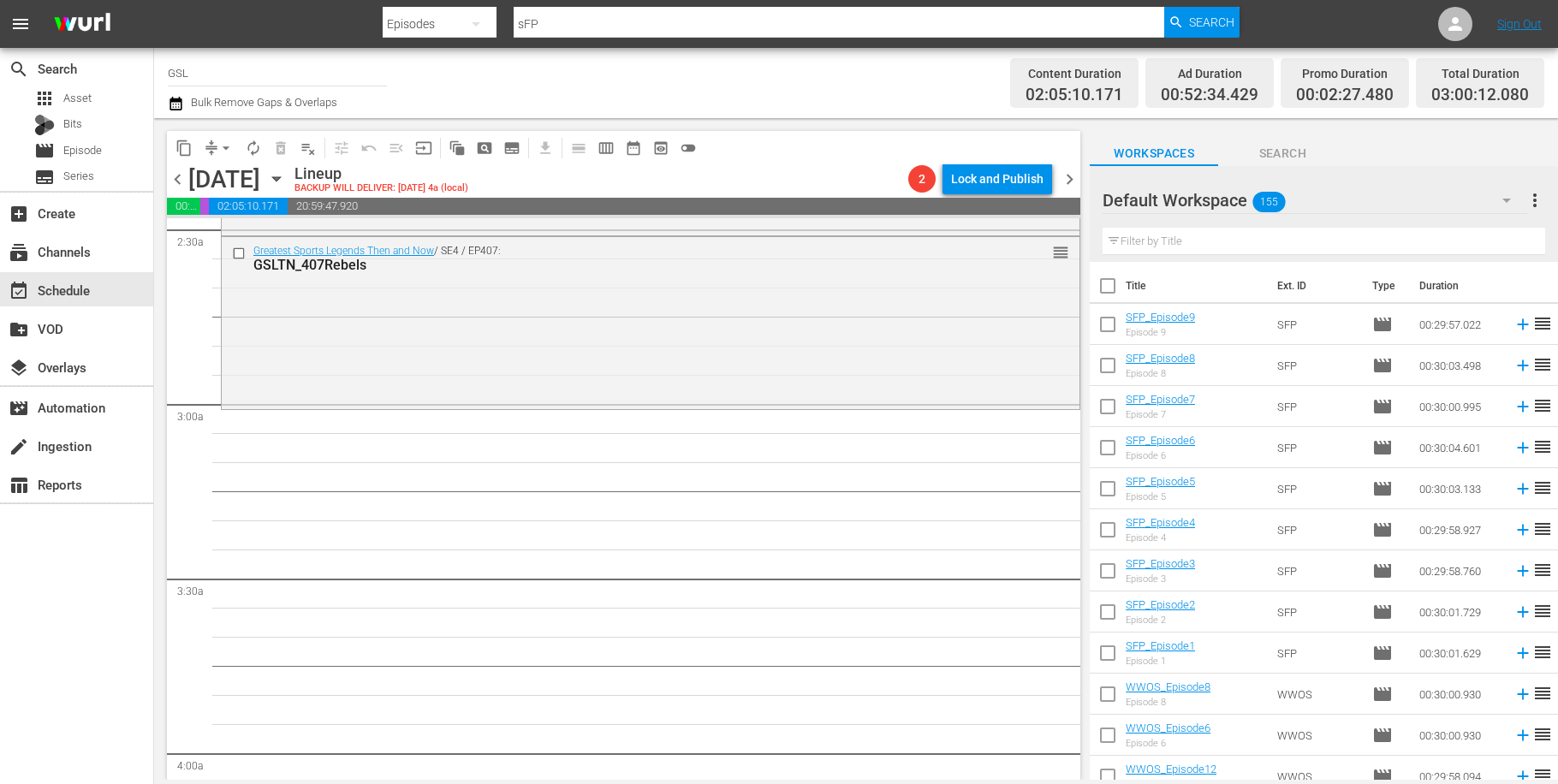
click at [1516, 201] on icon "button" at bounding box center [1506, 200] width 20 height 20
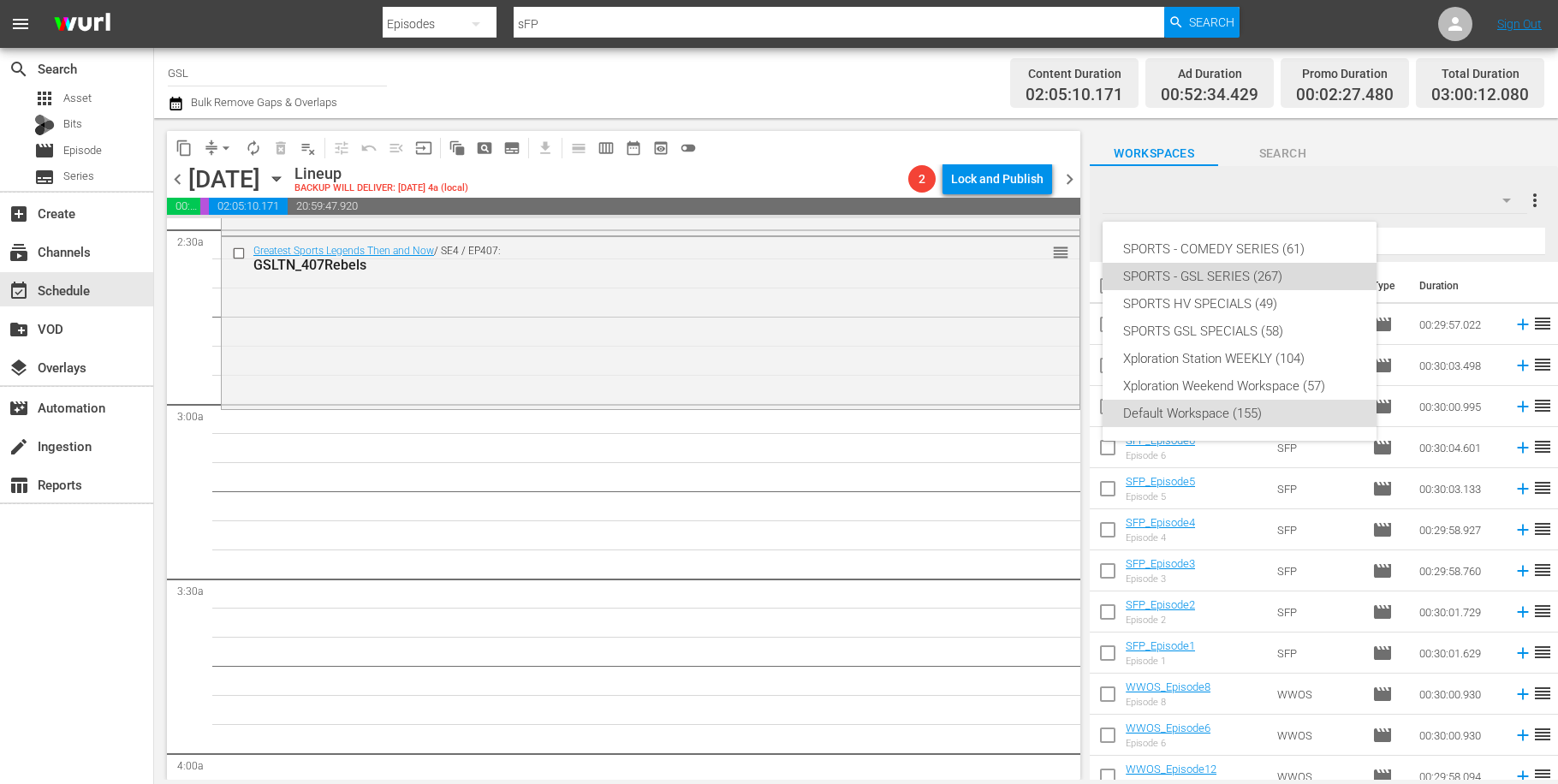
click at [1251, 280] on div "SPORTS - GSL SERIES (267)" at bounding box center [1239, 276] width 232 height 27
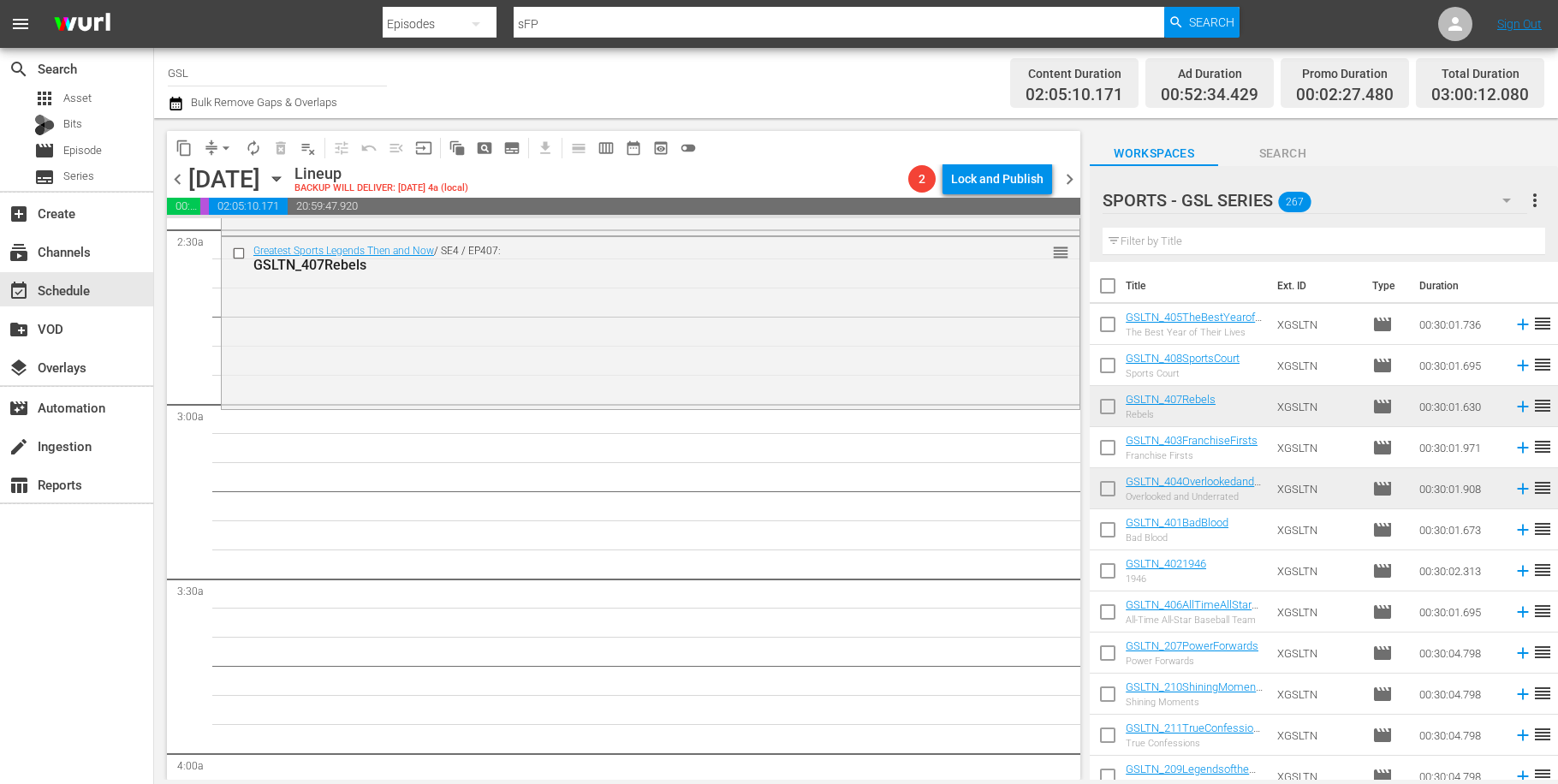
click at [1490, 205] on button "button" at bounding box center [1507, 200] width 41 height 41
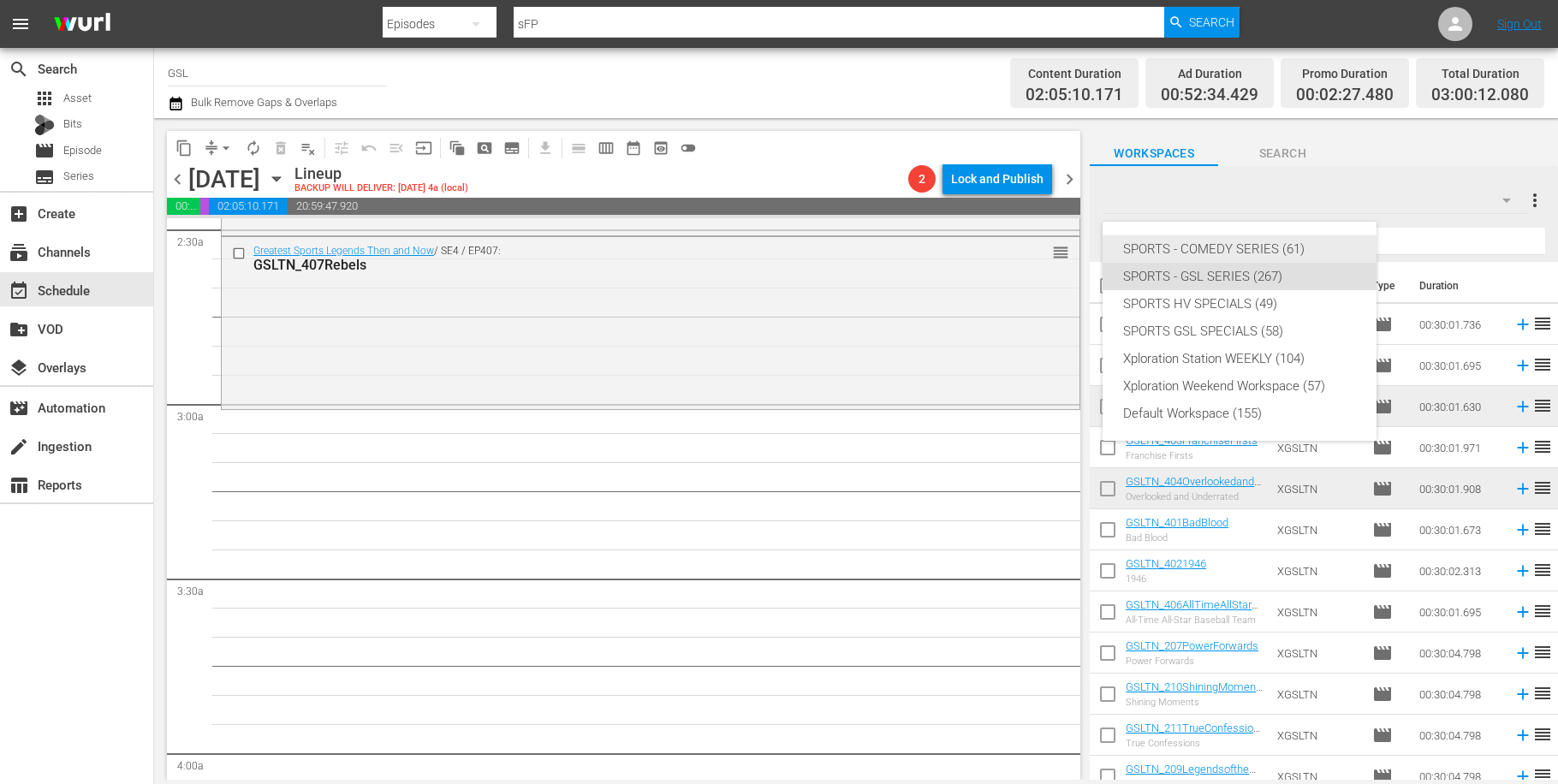
click at [1272, 248] on div "SPORTS - COMEDY SERIES (61)" at bounding box center [1239, 249] width 232 height 27
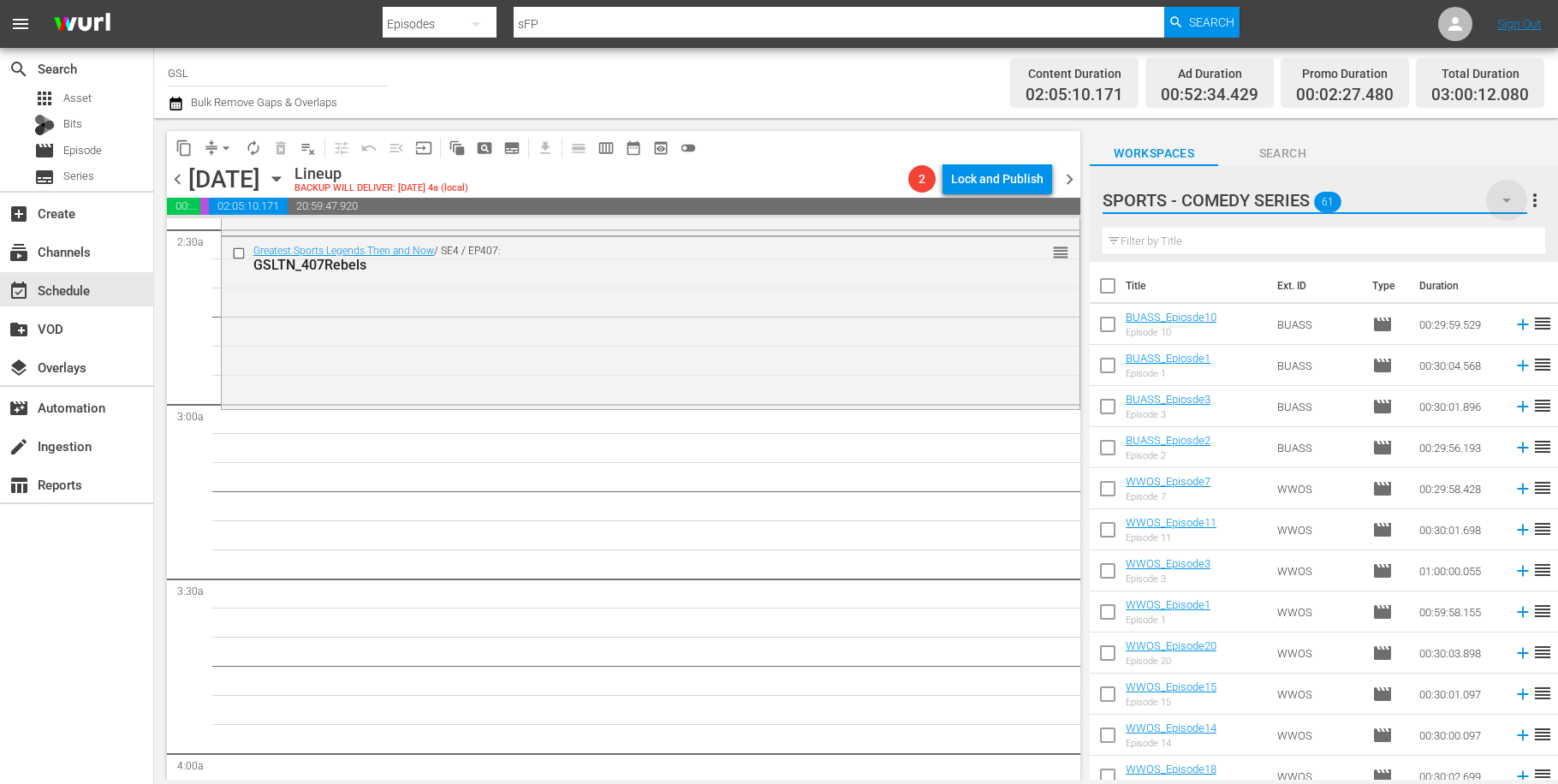
click at [1512, 203] on icon "button" at bounding box center [1506, 200] width 20 height 20
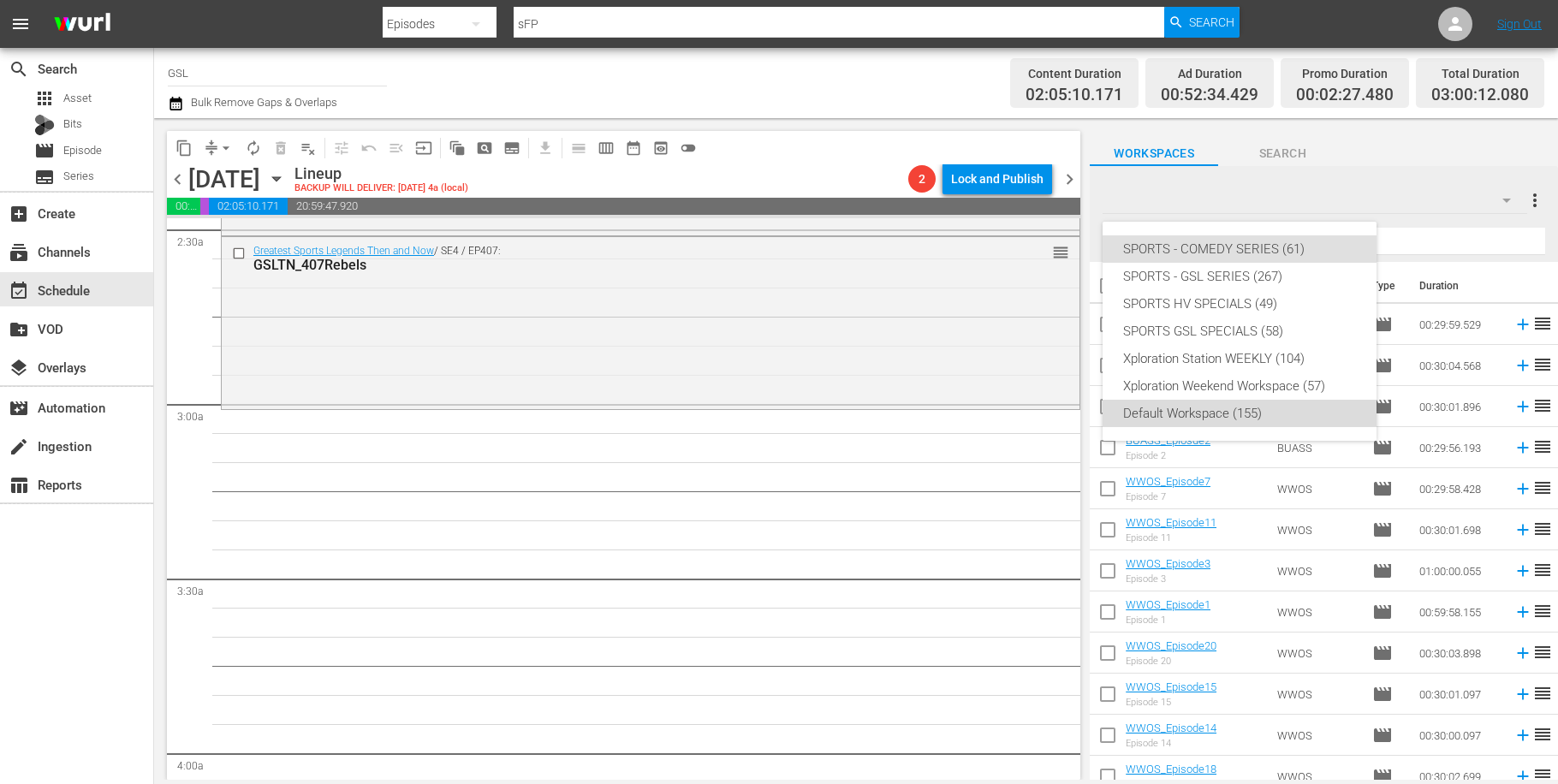
click at [1177, 414] on div "Default Workspace (155)" at bounding box center [1239, 413] width 232 height 27
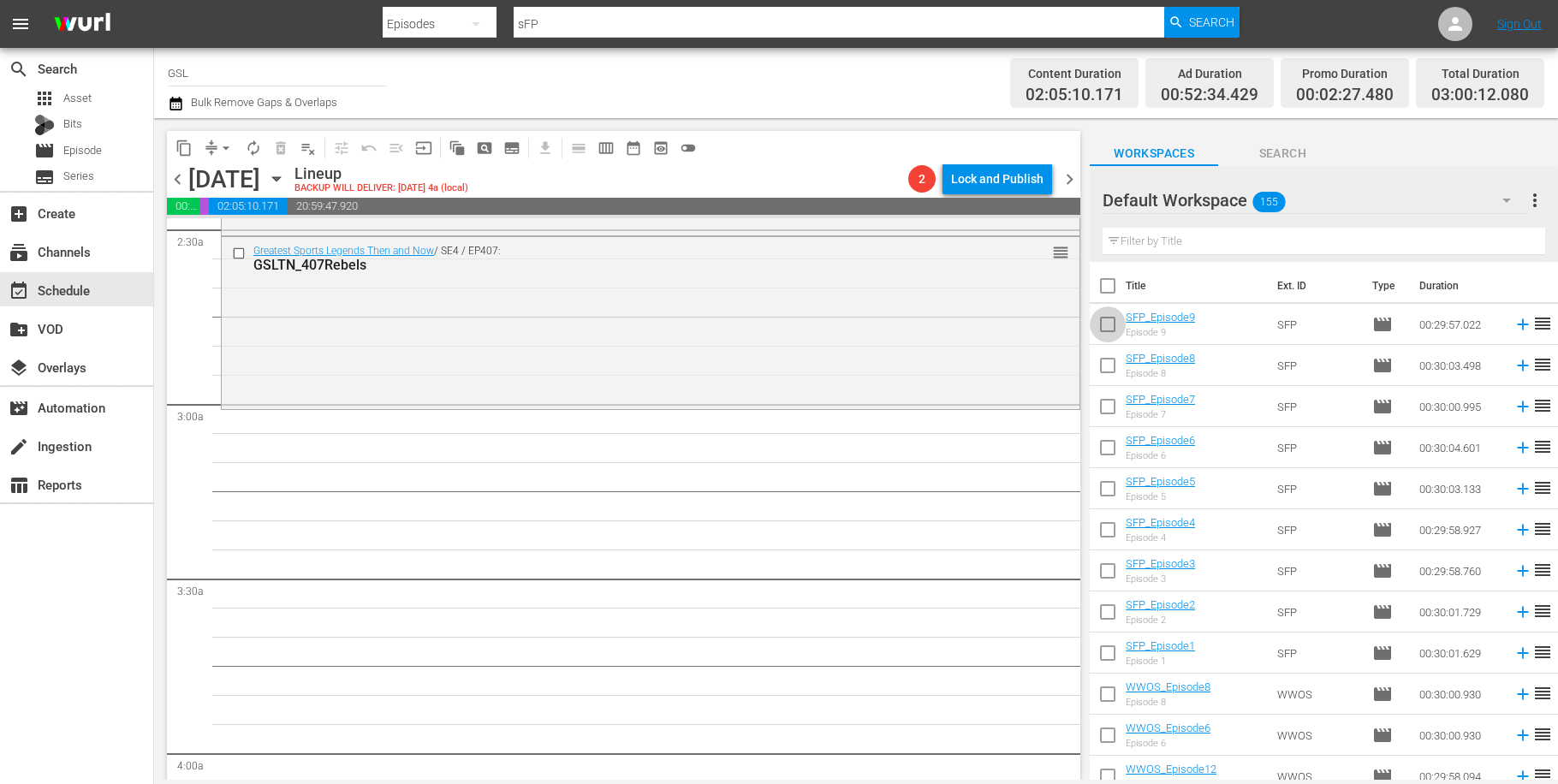
drag, startPoint x: 1105, startPoint y: 323, endPoint x: 1109, endPoint y: 338, distance: 15.5
click at [1105, 323] on input "checkbox" at bounding box center [1107, 327] width 36 height 36
checkbox input "true"
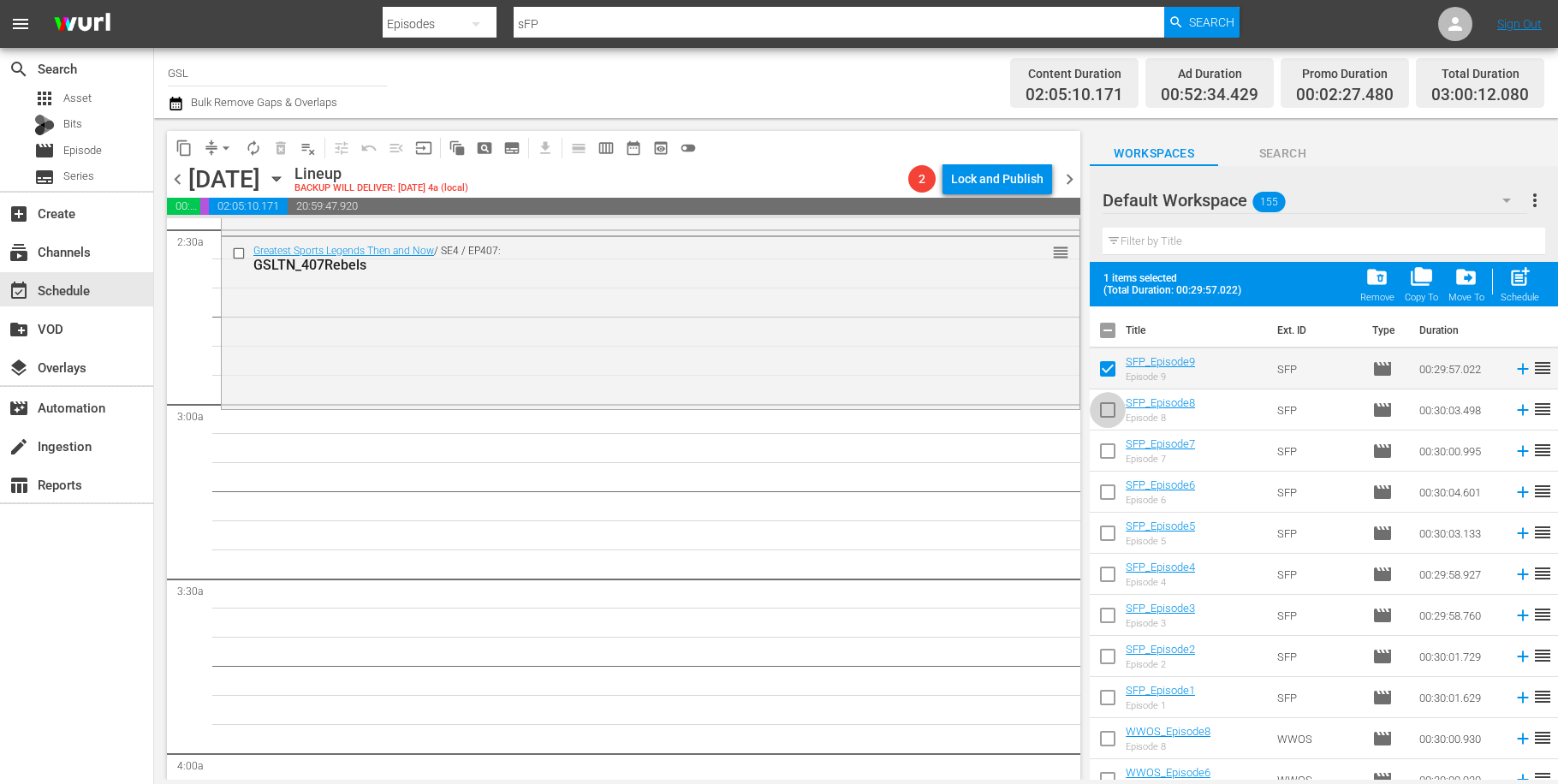
click at [1109, 417] on input "checkbox" at bounding box center [1107, 413] width 36 height 36
checkbox input "true"
drag, startPoint x: 1108, startPoint y: 456, endPoint x: 1103, endPoint y: 515, distance: 59.2
click at [1108, 458] on input "checkbox" at bounding box center [1107, 454] width 36 height 36
checkbox input "true"
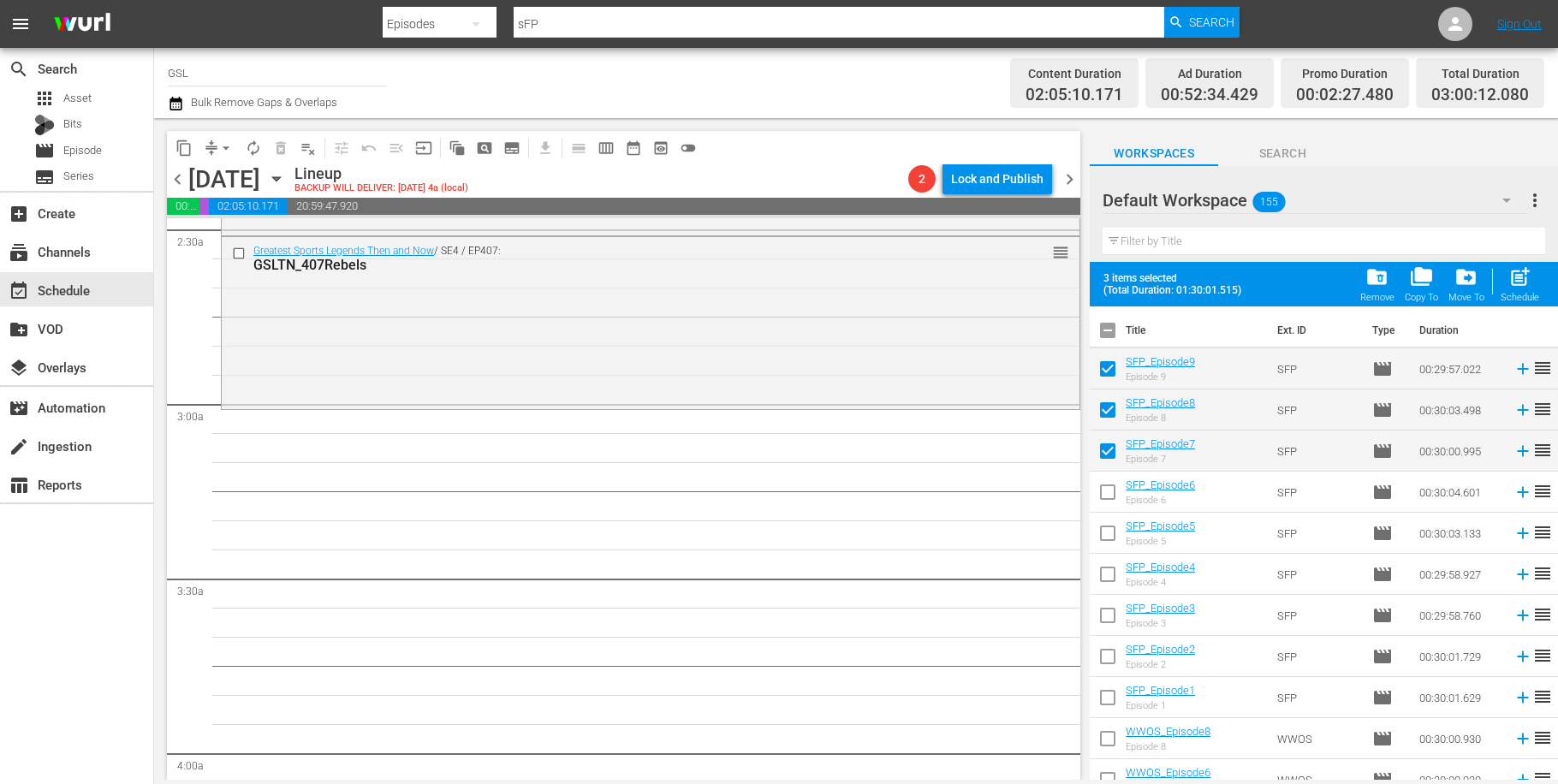
drag, startPoint x: 1102, startPoint y: 527, endPoint x: 1101, endPoint y: 560, distance: 33.0
click at [1102, 532] on input "checkbox" at bounding box center [1107, 536] width 36 height 36
checkbox input "true"
drag, startPoint x: 1101, startPoint y: 562, endPoint x: 1105, endPoint y: 590, distance: 28.3
click at [1101, 563] on input "checkbox" at bounding box center [1107, 577] width 36 height 36
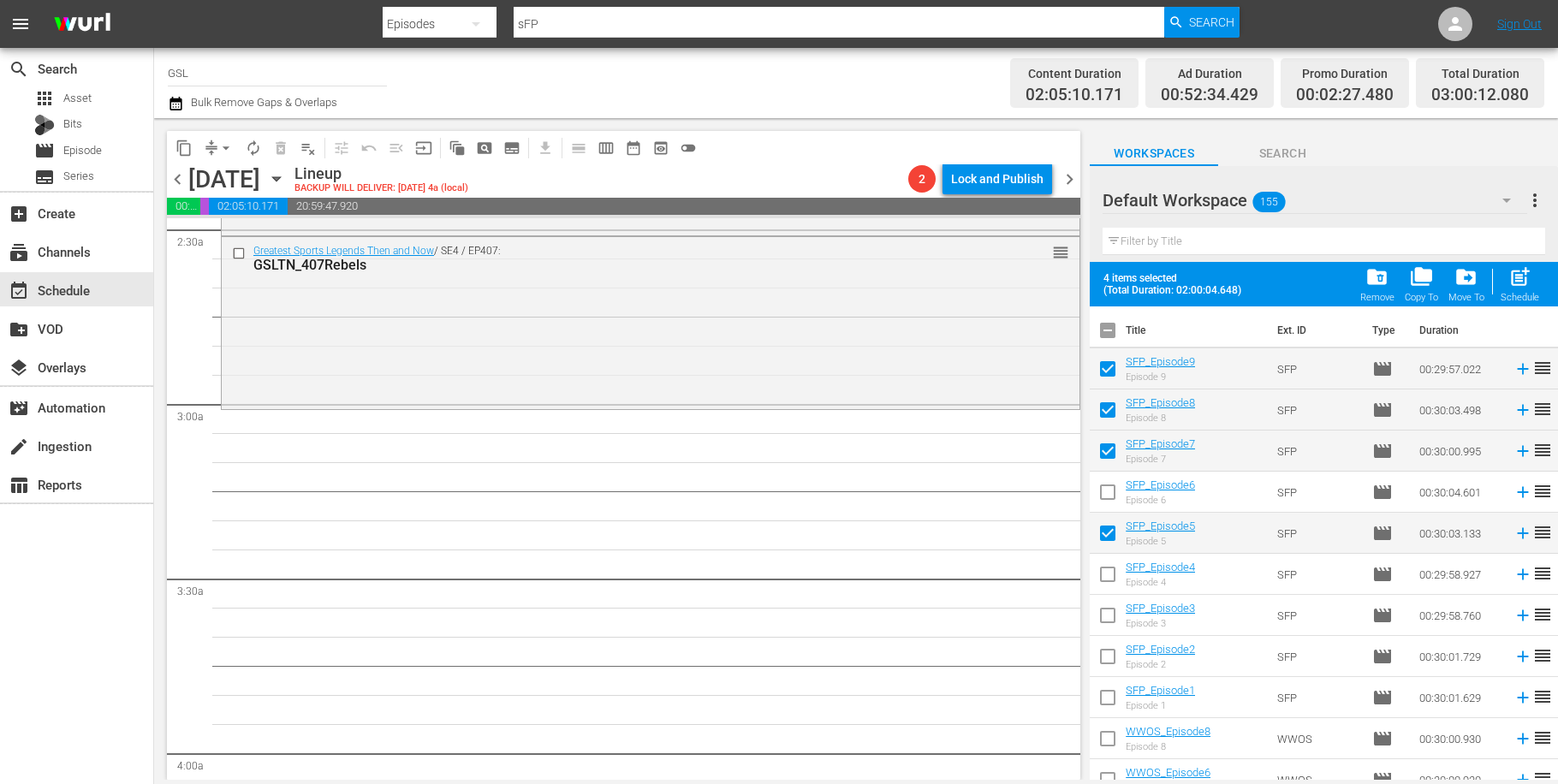
checkbox input "true"
drag, startPoint x: 1105, startPoint y: 605, endPoint x: 1107, endPoint y: 621, distance: 16.1
click at [1105, 605] on input "checkbox" at bounding box center [1107, 618] width 36 height 36
checkbox input "true"
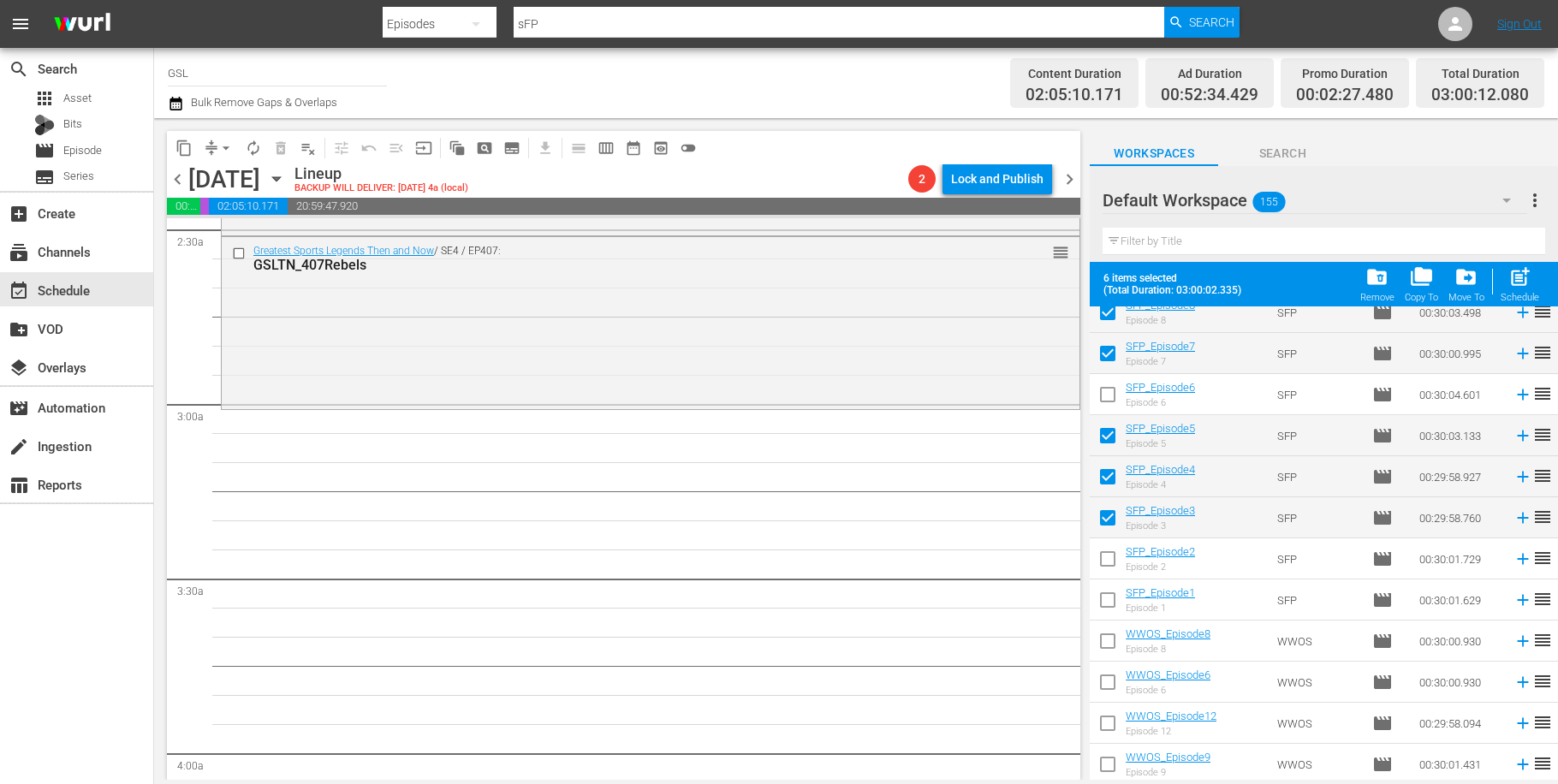
scroll to position [99, 0]
click at [1106, 566] on input "checkbox" at bounding box center [1107, 560] width 36 height 36
checkbox input "true"
click at [1115, 618] on input "checkbox" at bounding box center [1107, 601] width 36 height 36
checkbox input "true"
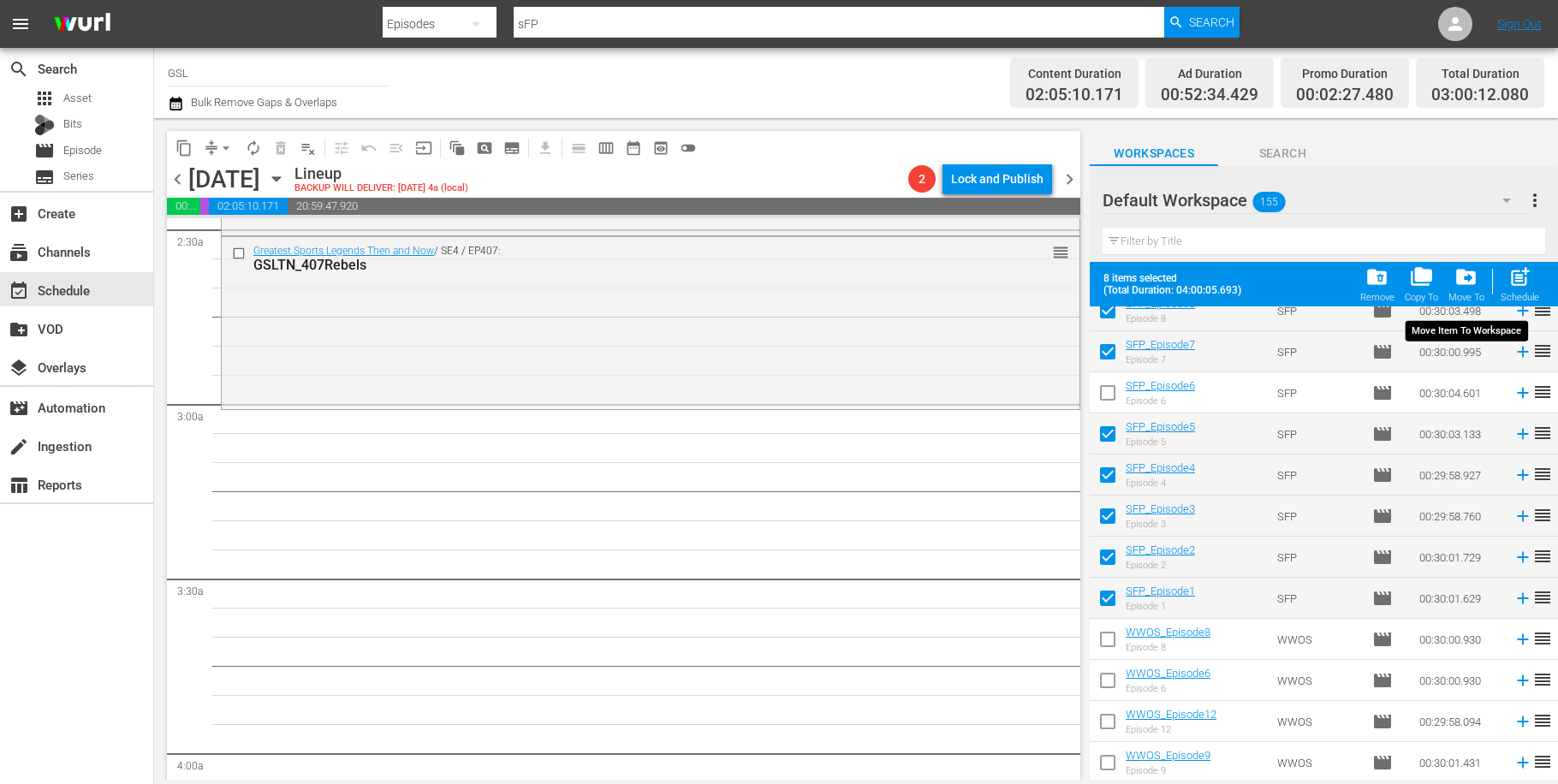
click at [1468, 289] on div "drive_file_move Move To" at bounding box center [1466, 284] width 36 height 38
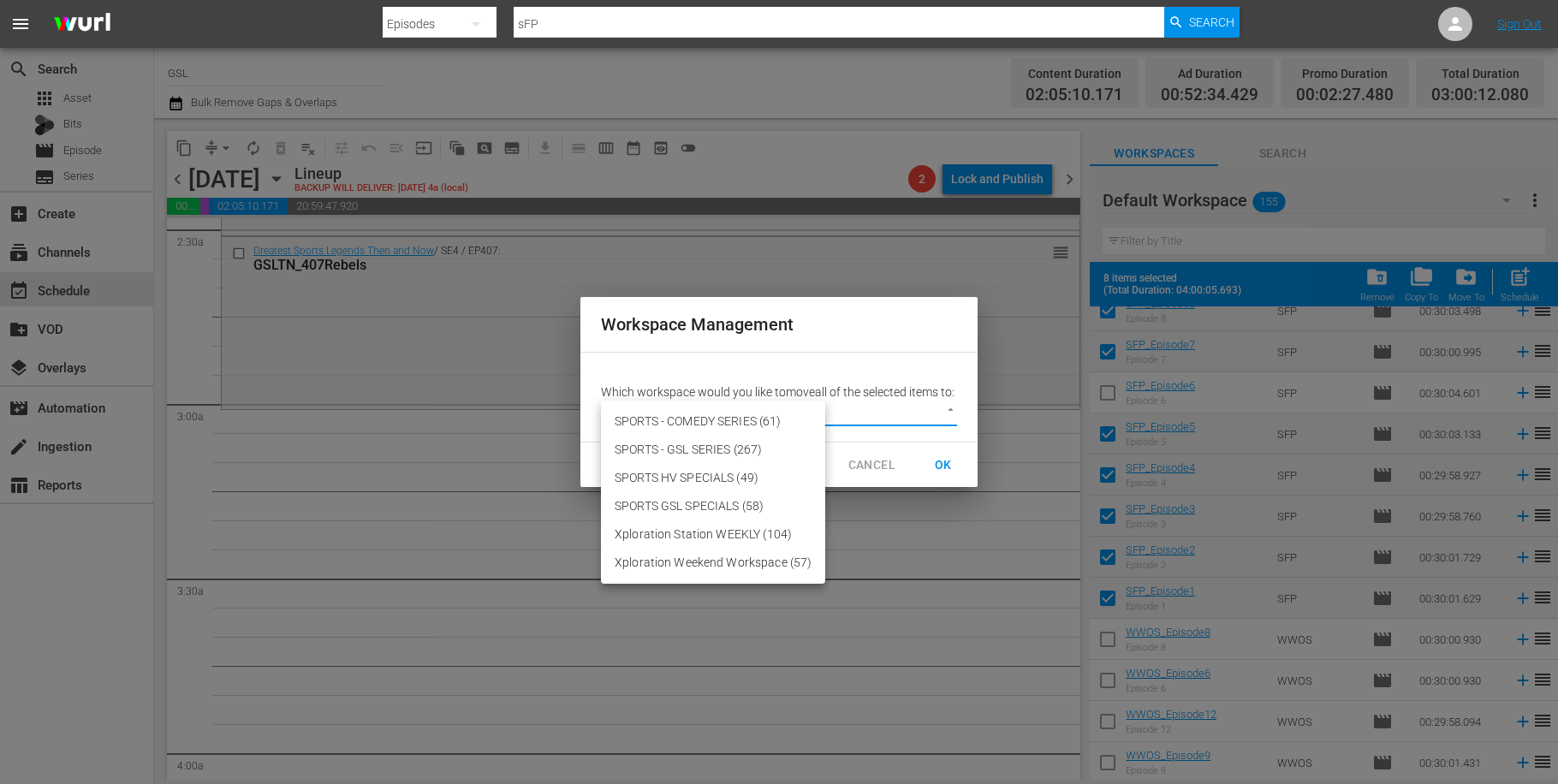
click at [941, 427] on body "menu Search By Episodes Search ID, Title, Description, Keywords, or Category sF…" at bounding box center [779, 392] width 1558 height 784
click at [755, 419] on li "SPORTS - COMEDY SERIES (61)" at bounding box center [713, 420] width 225 height 28
type input "2423"
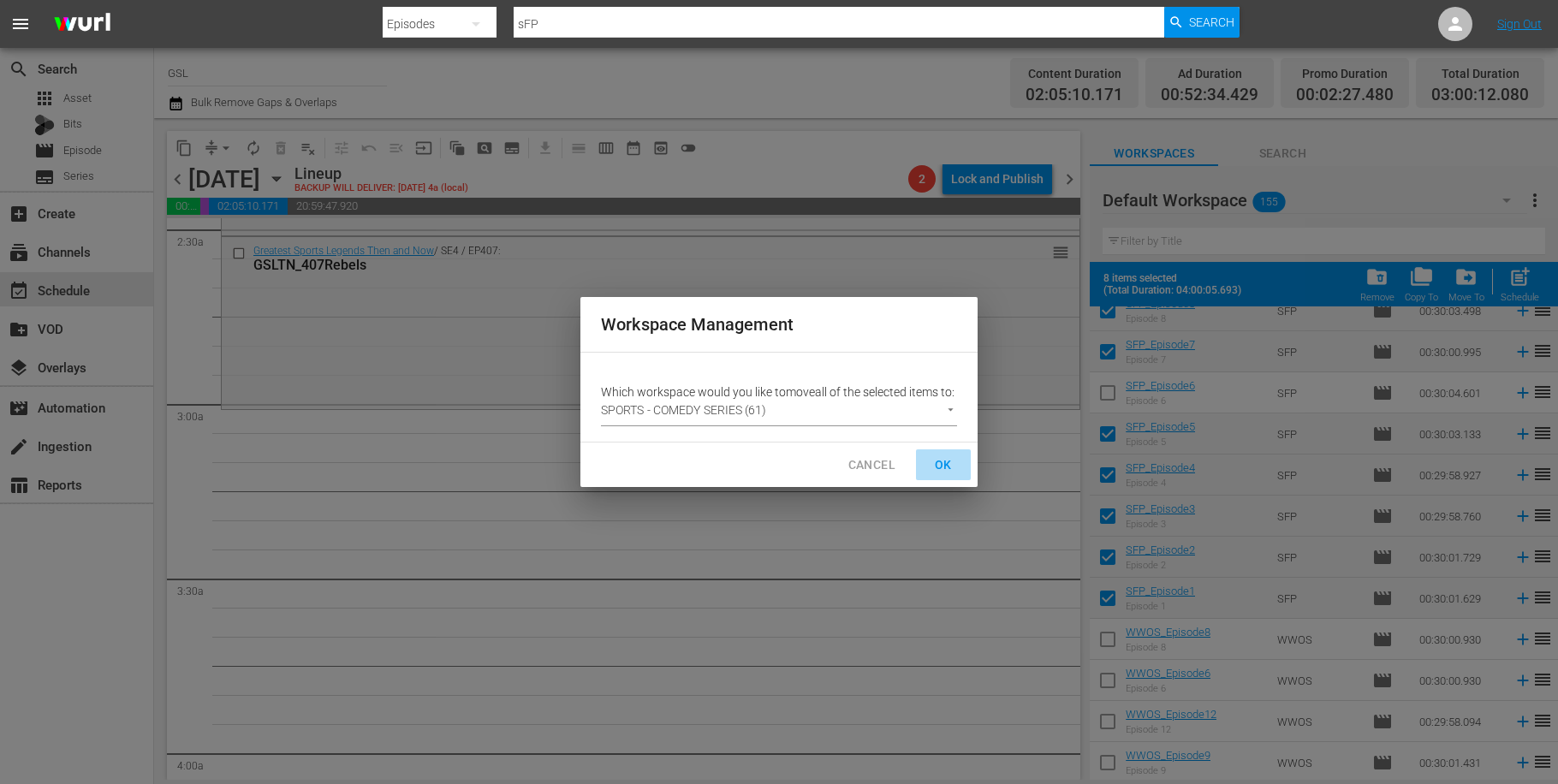
click at [929, 469] on button "OK" at bounding box center [943, 465] width 55 height 32
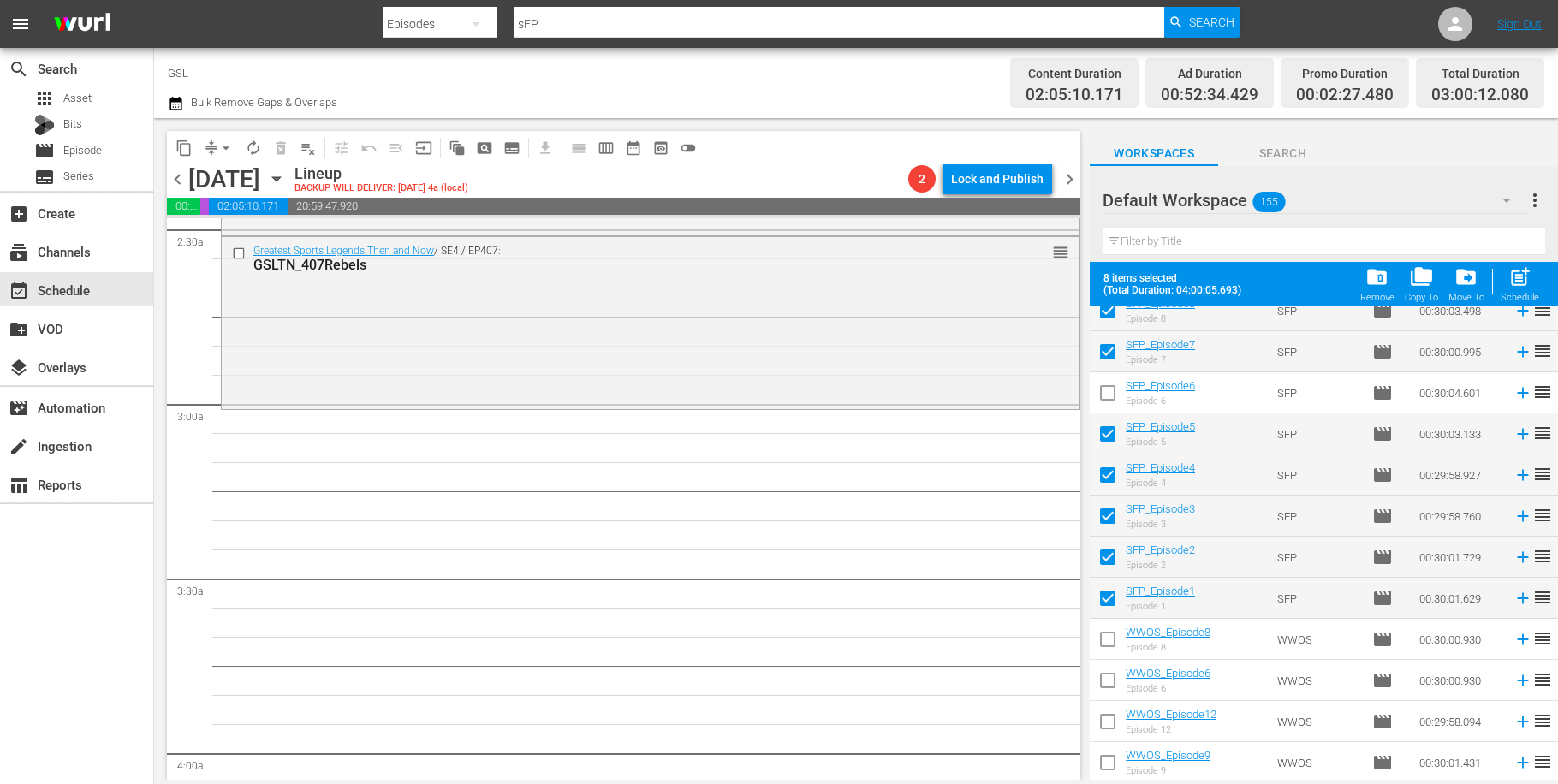
checkbox input "false"
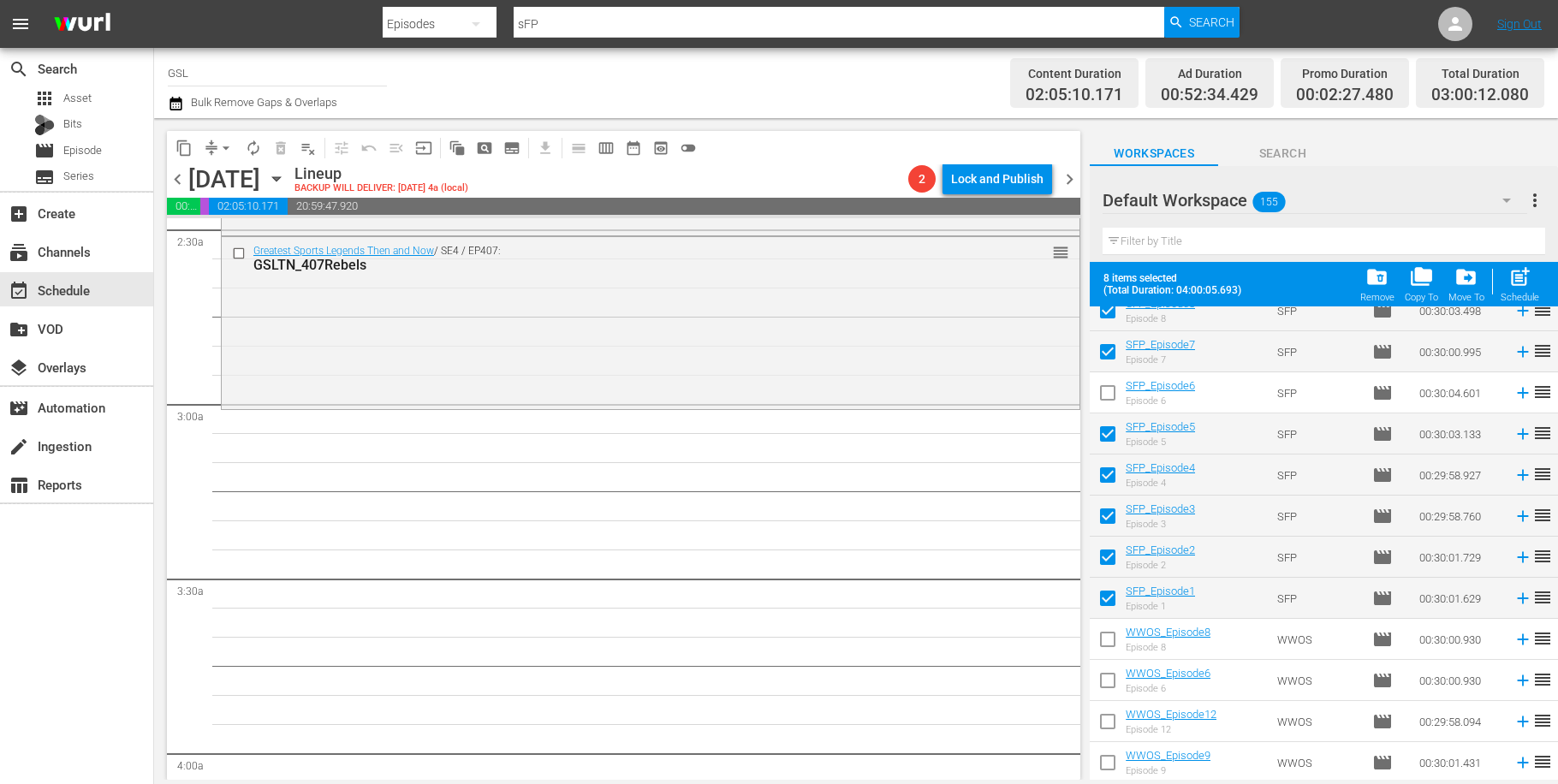
checkbox input "false"
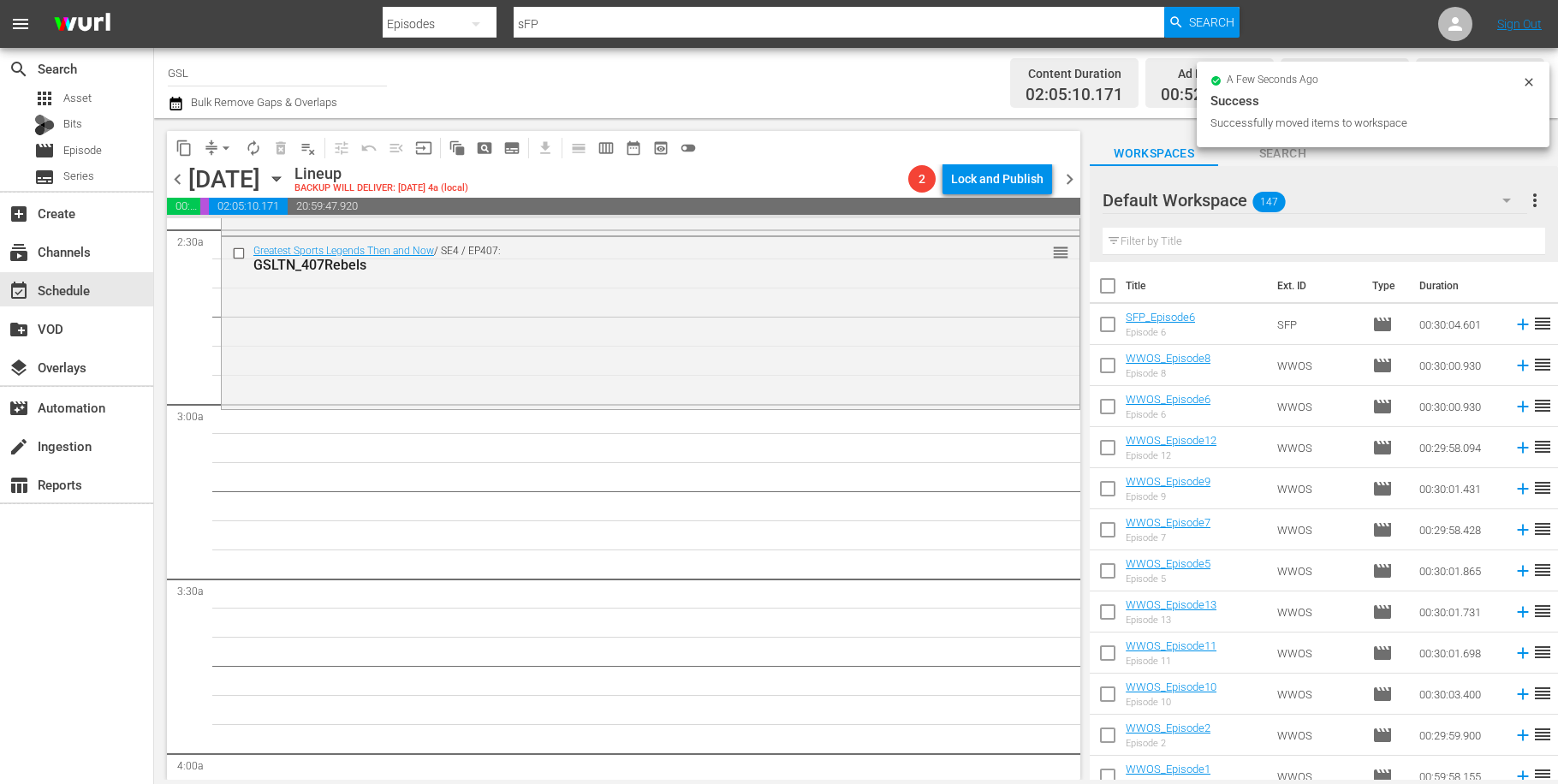
scroll to position [28, 0]
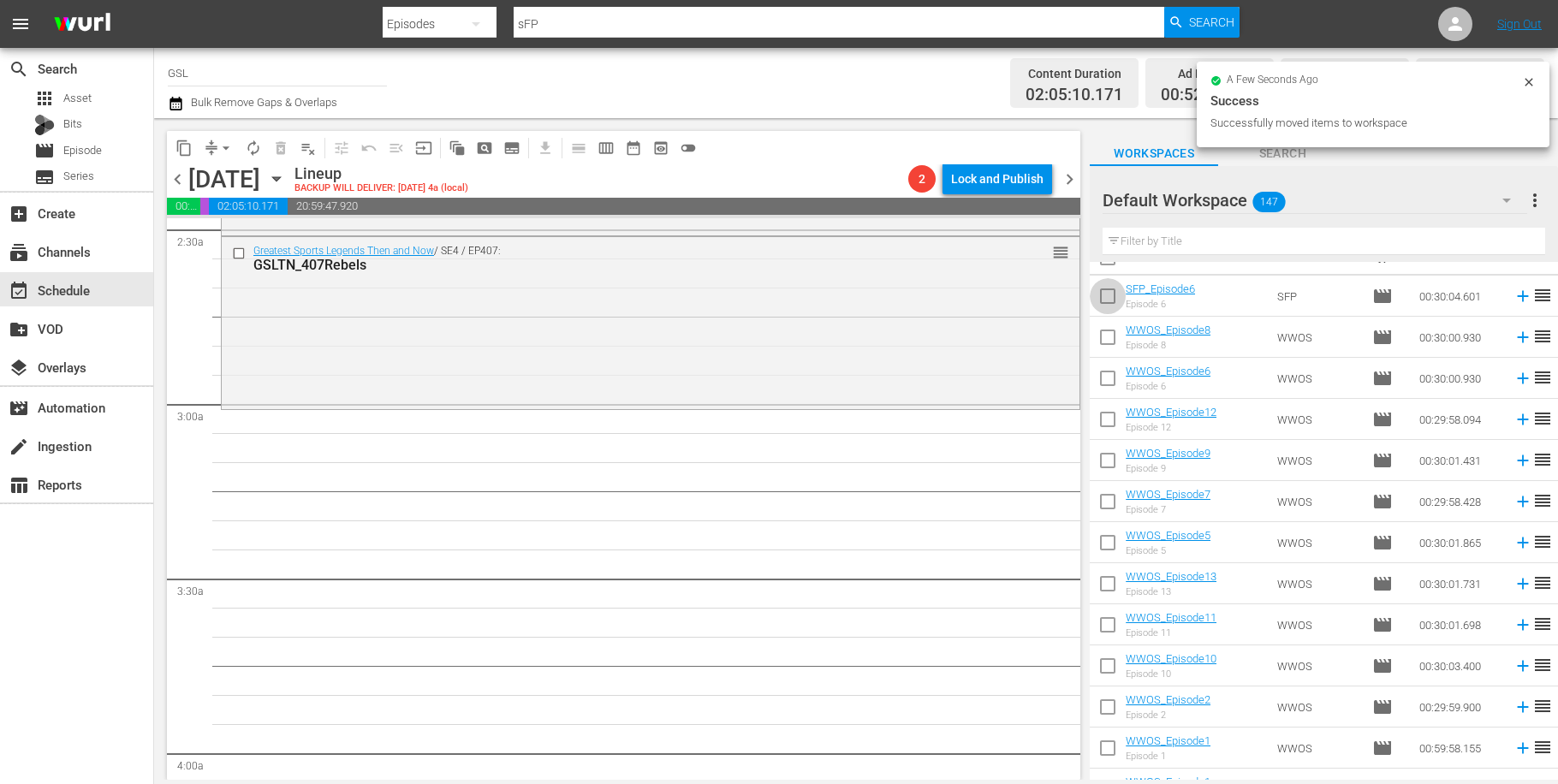
click at [1111, 292] on input "checkbox" at bounding box center [1107, 299] width 36 height 36
checkbox input "true"
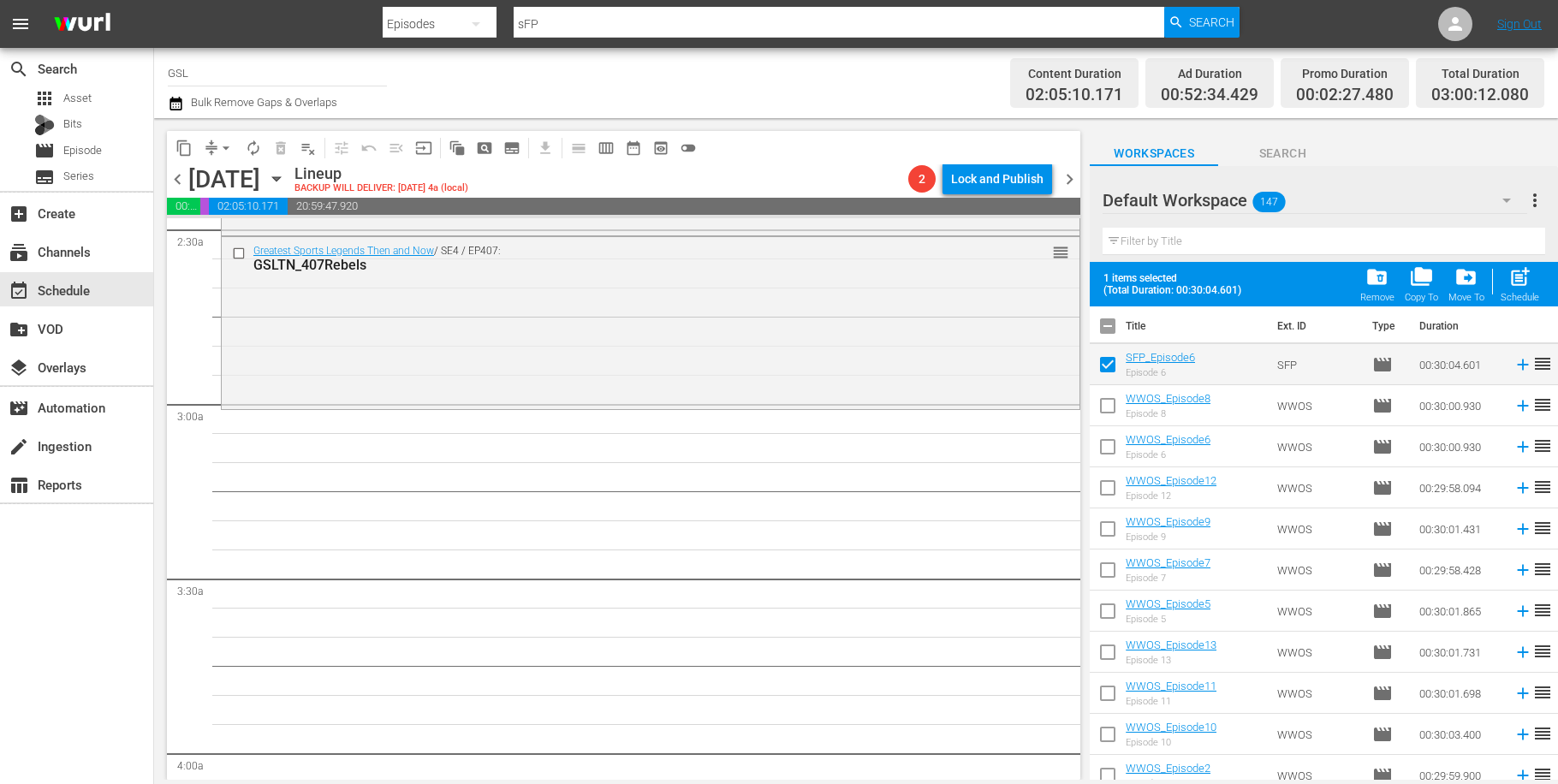
scroll to position [0, 0]
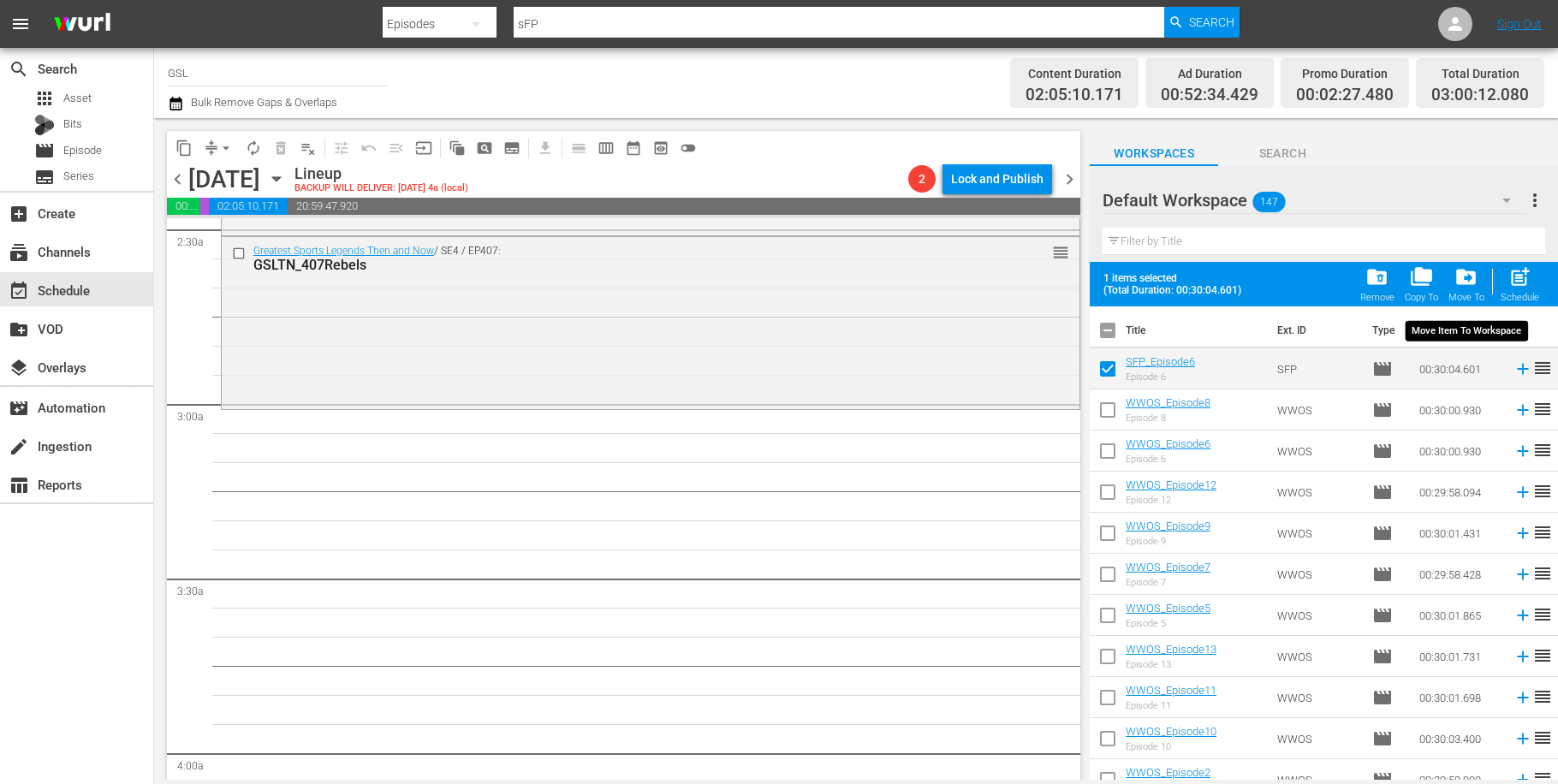
click at [1467, 285] on span "drive_file_move" at bounding box center [1466, 277] width 23 height 23
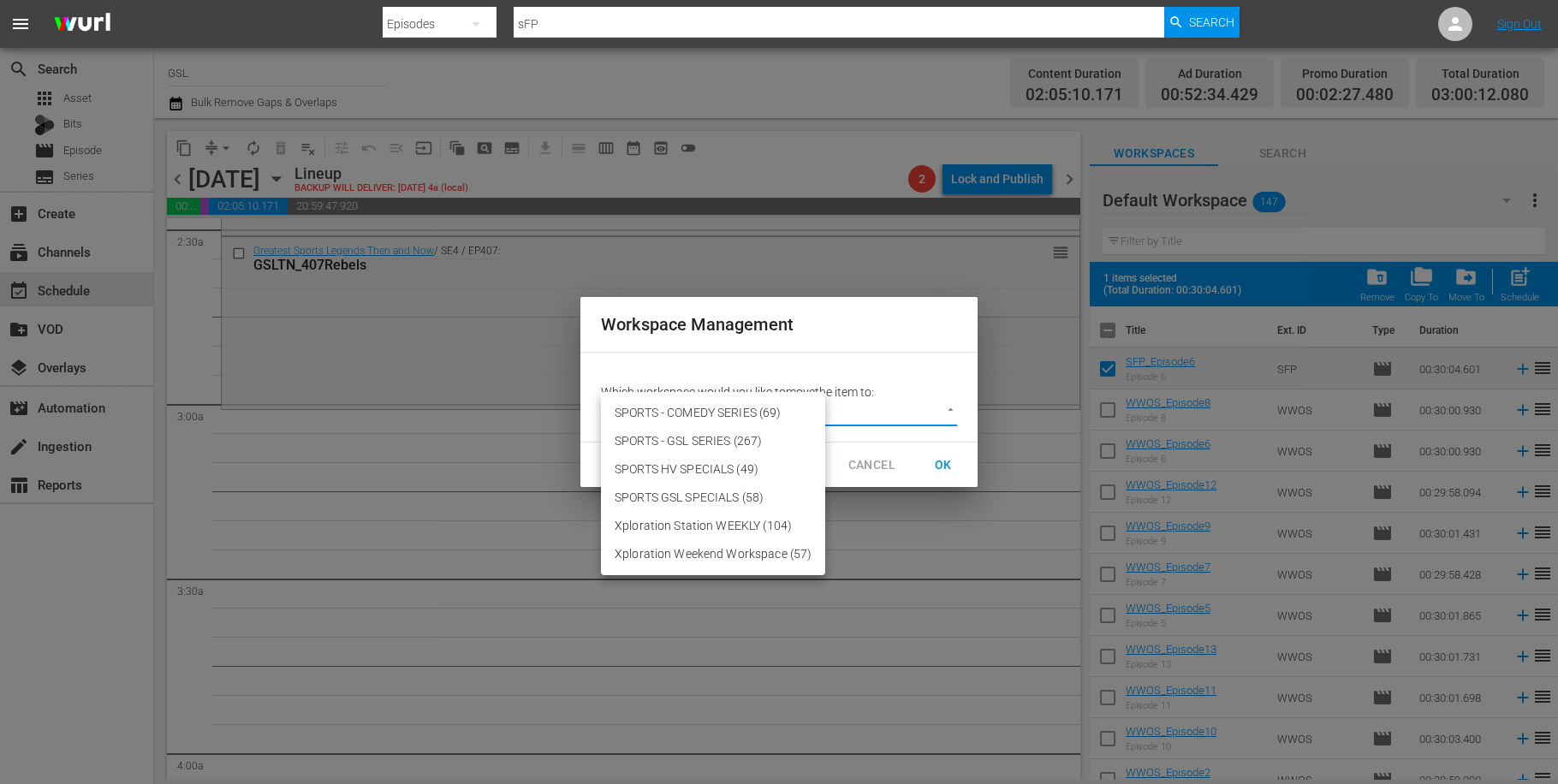
click at [955, 412] on body "menu Search By Episodes Search ID, Title, Description, Keywords, or Category sF…" at bounding box center [779, 392] width 1558 height 784
click at [752, 421] on li "SPORTS - COMEDY SERIES (69)" at bounding box center [713, 413] width 225 height 28
type input "2423"
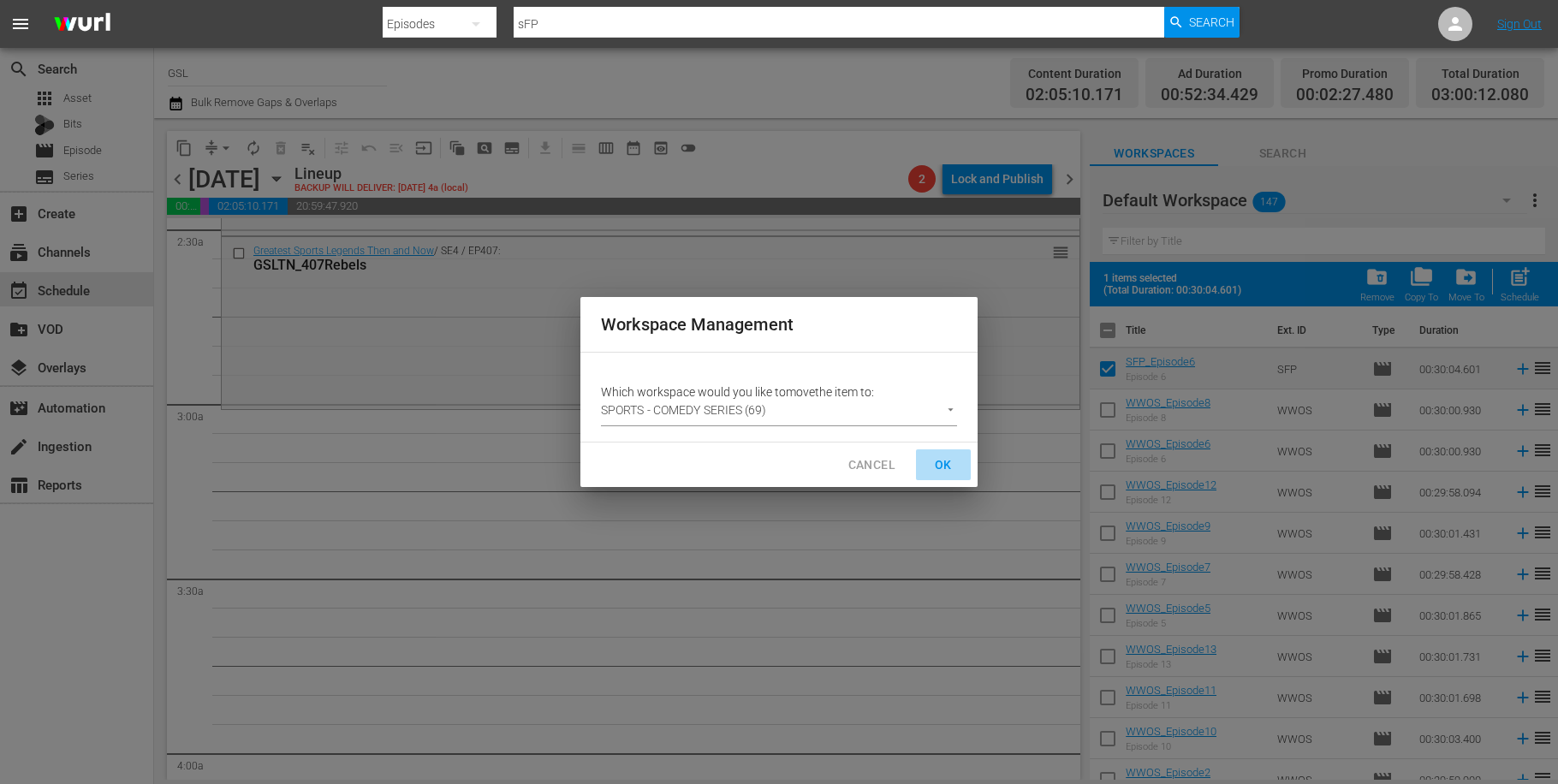
click at [935, 457] on span "OK" at bounding box center [943, 465] width 27 height 21
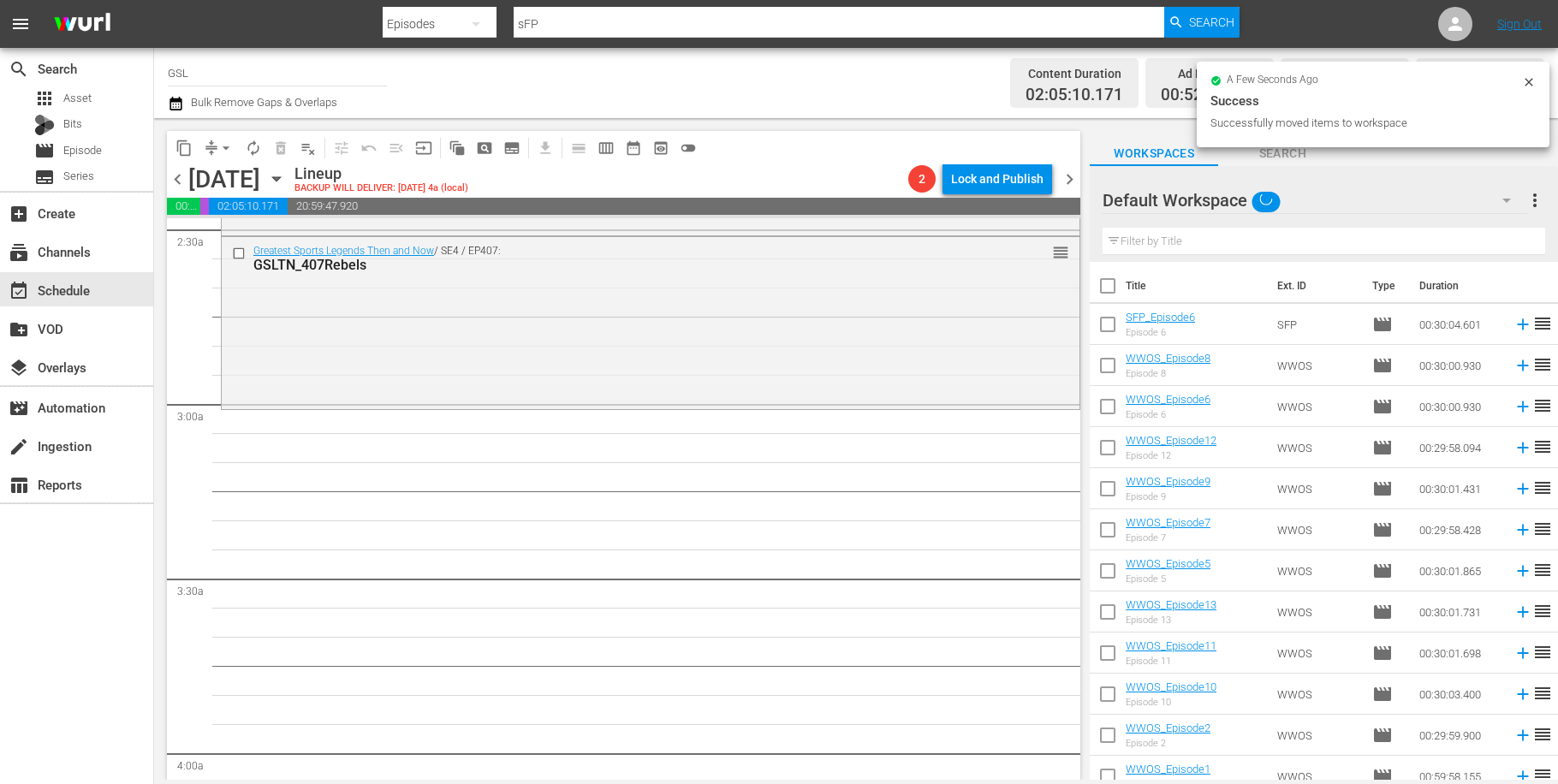
checkbox input "false"
click at [1515, 199] on icon "button" at bounding box center [1506, 200] width 20 height 20
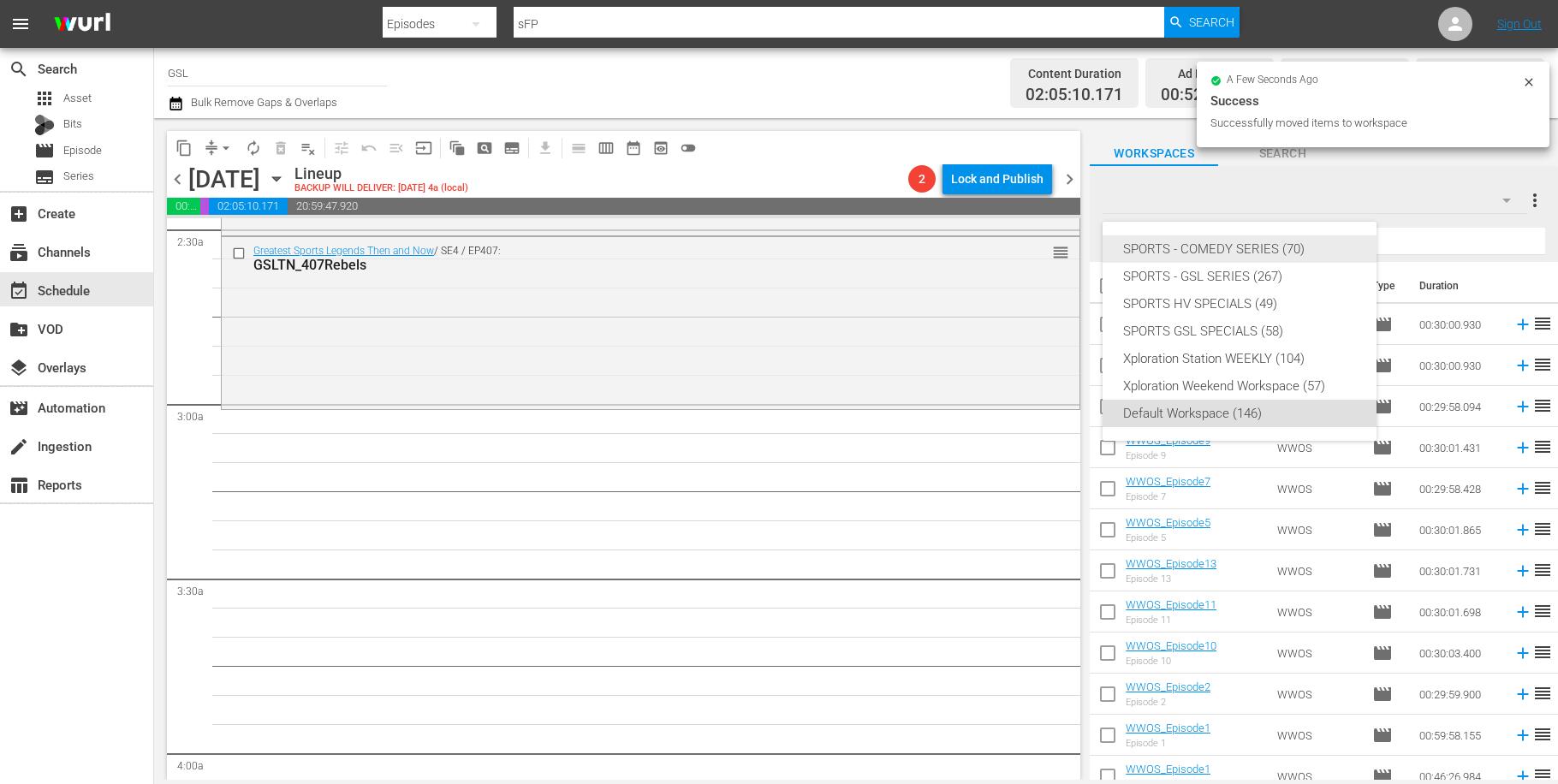
click at [1247, 247] on div "SPORTS - COMEDY SERIES (70)" at bounding box center [1239, 249] width 232 height 27
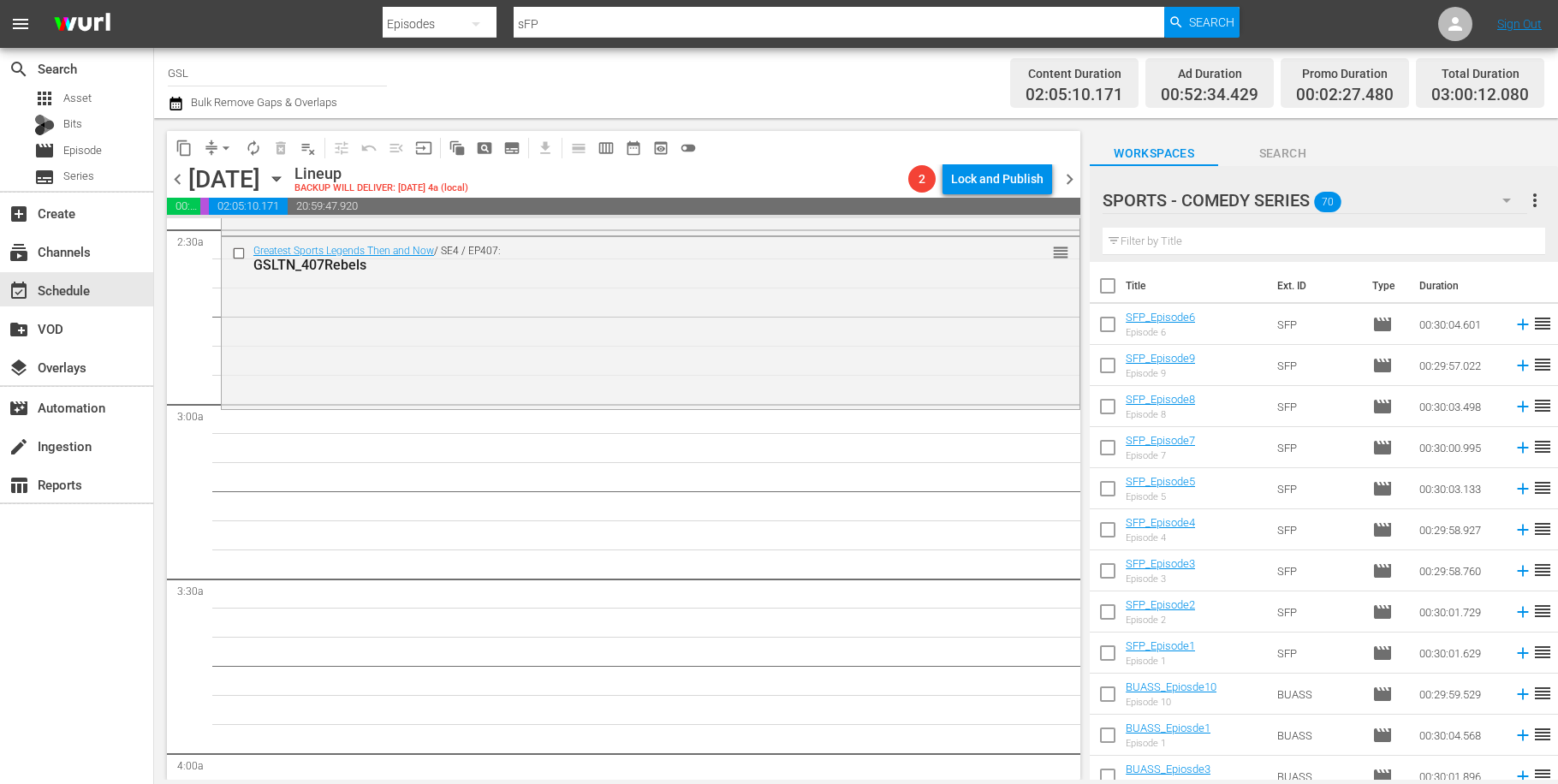
click at [1105, 492] on input "checkbox" at bounding box center [1107, 492] width 36 height 36
checkbox input "true"
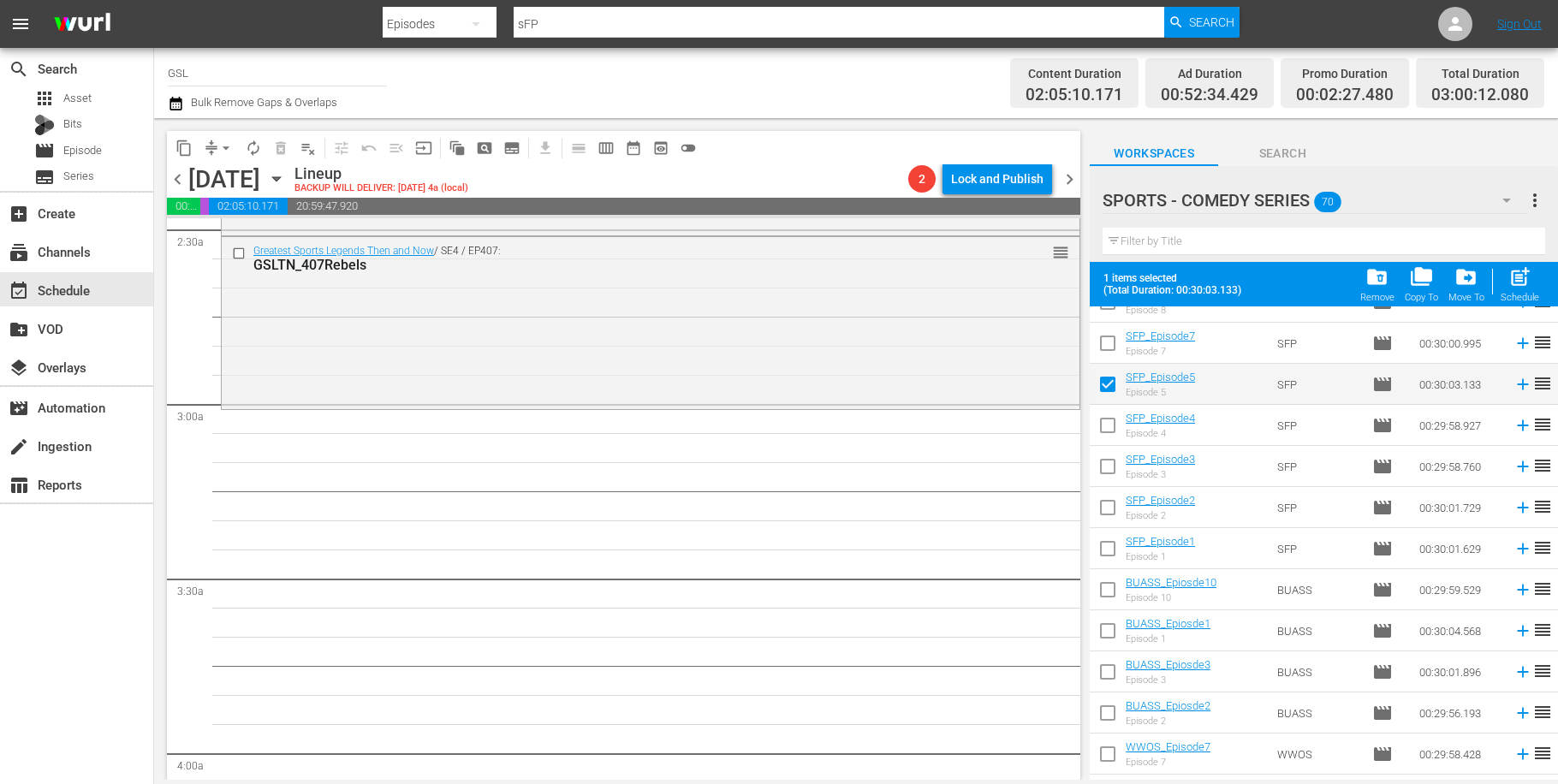
scroll to position [255, 0]
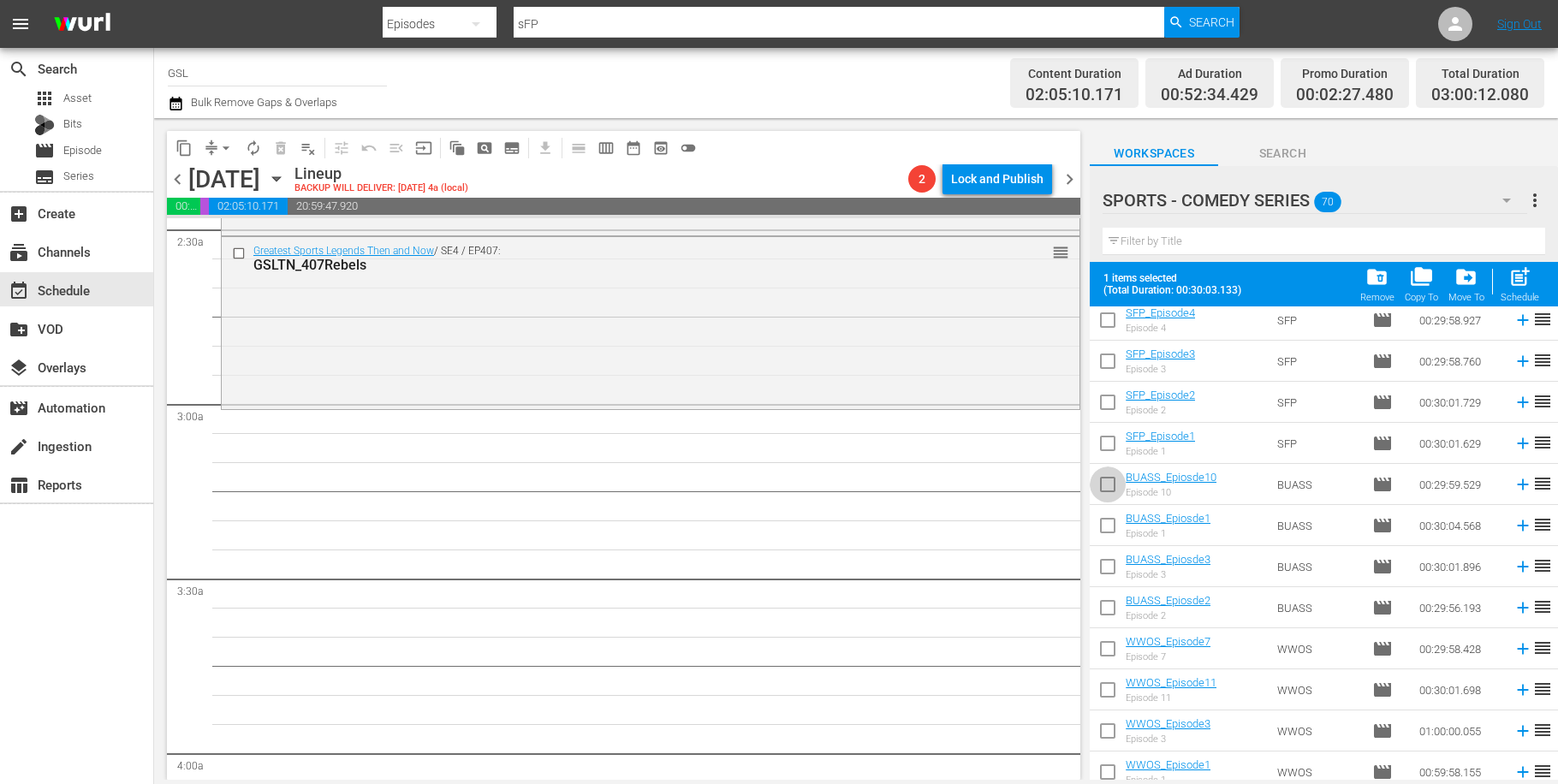
drag, startPoint x: 1104, startPoint y: 491, endPoint x: 1170, endPoint y: 493, distance: 66.0
click at [1104, 491] on input "checkbox" at bounding box center [1107, 487] width 36 height 36
checkbox input "true"
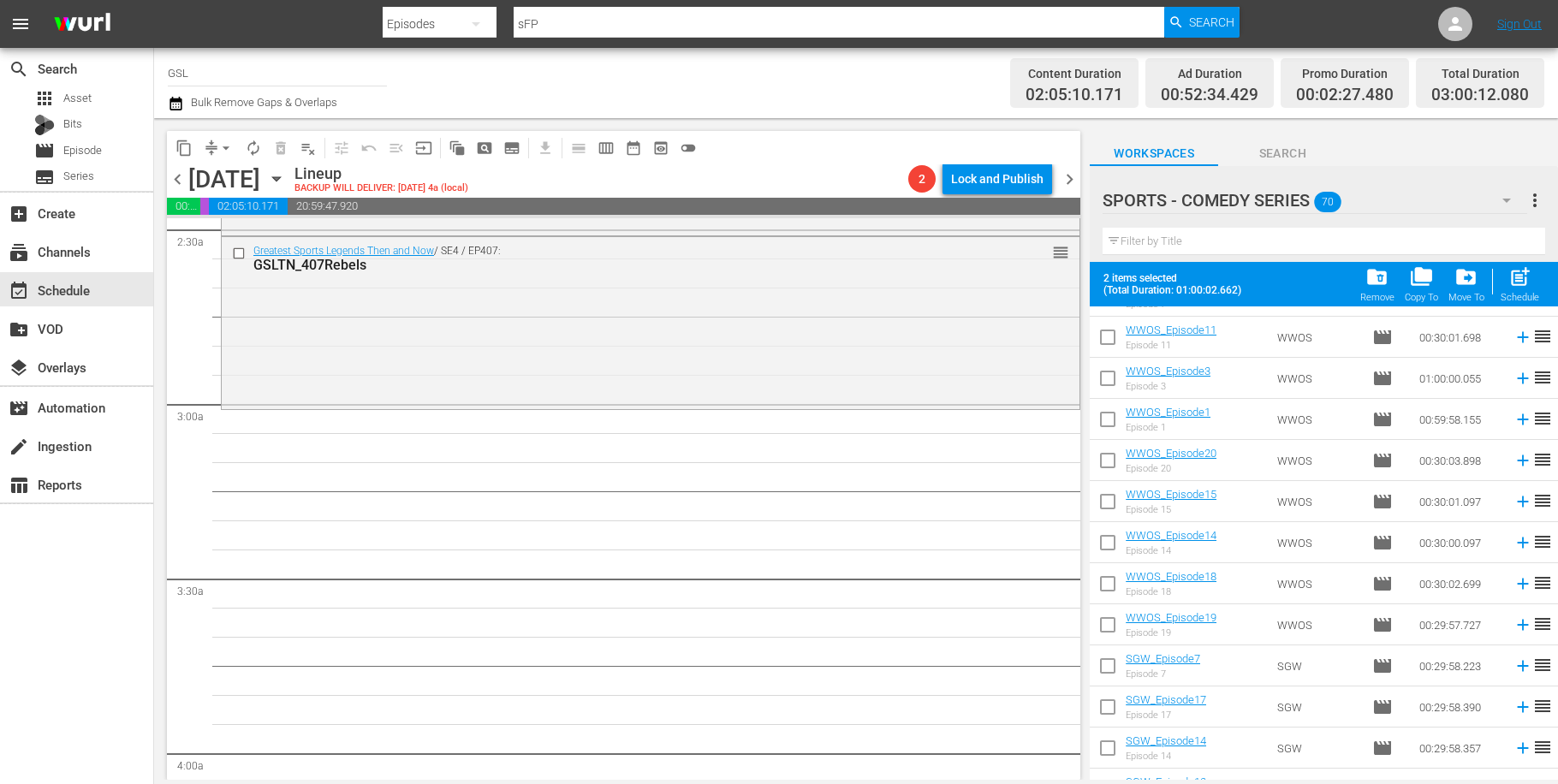
scroll to position [841, 0]
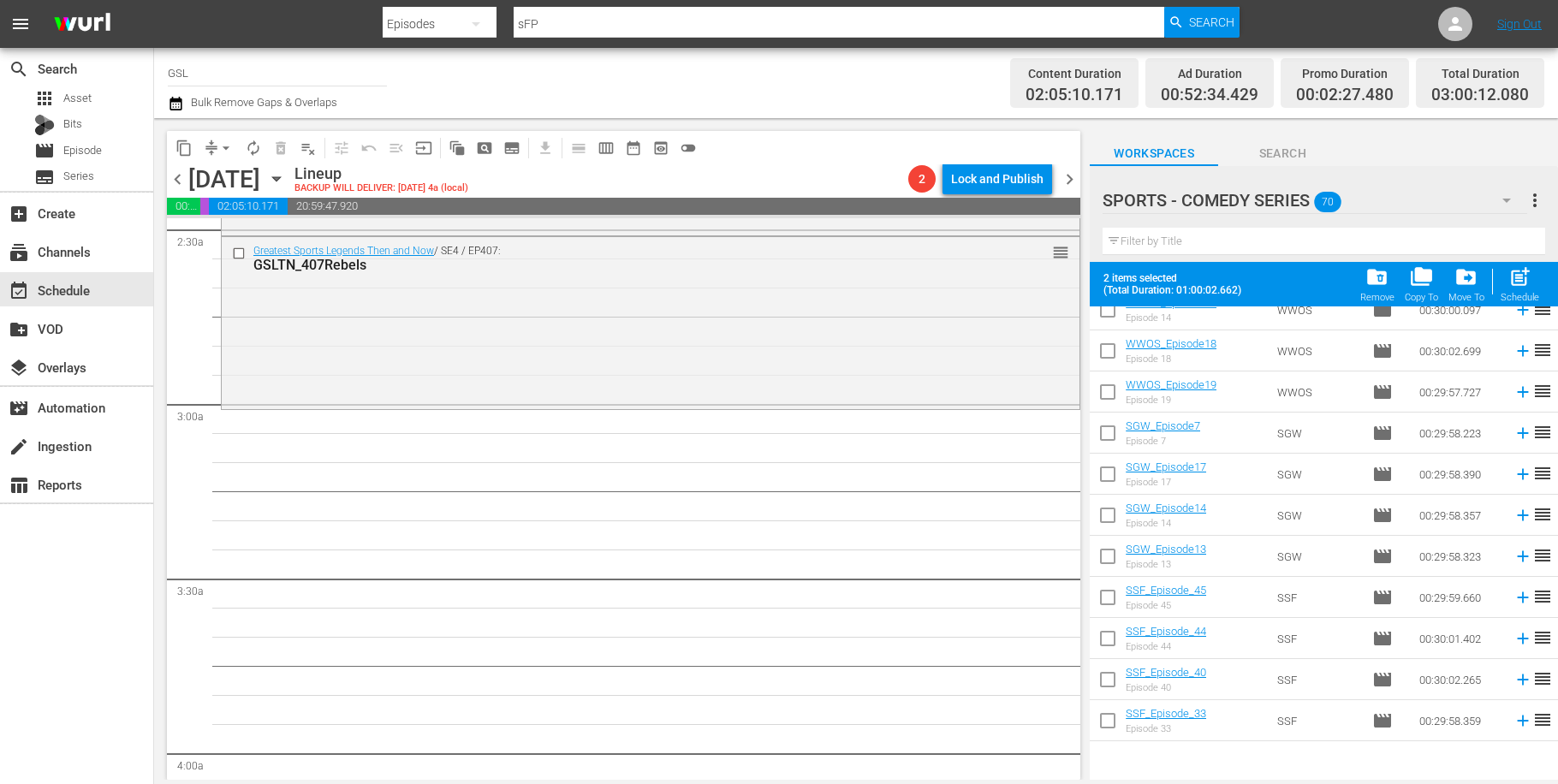
click at [1097, 380] on input "checkbox" at bounding box center [1107, 394] width 36 height 36
checkbox input "true"
click at [1103, 483] on input "checkbox" at bounding box center [1107, 476] width 36 height 36
checkbox input "true"
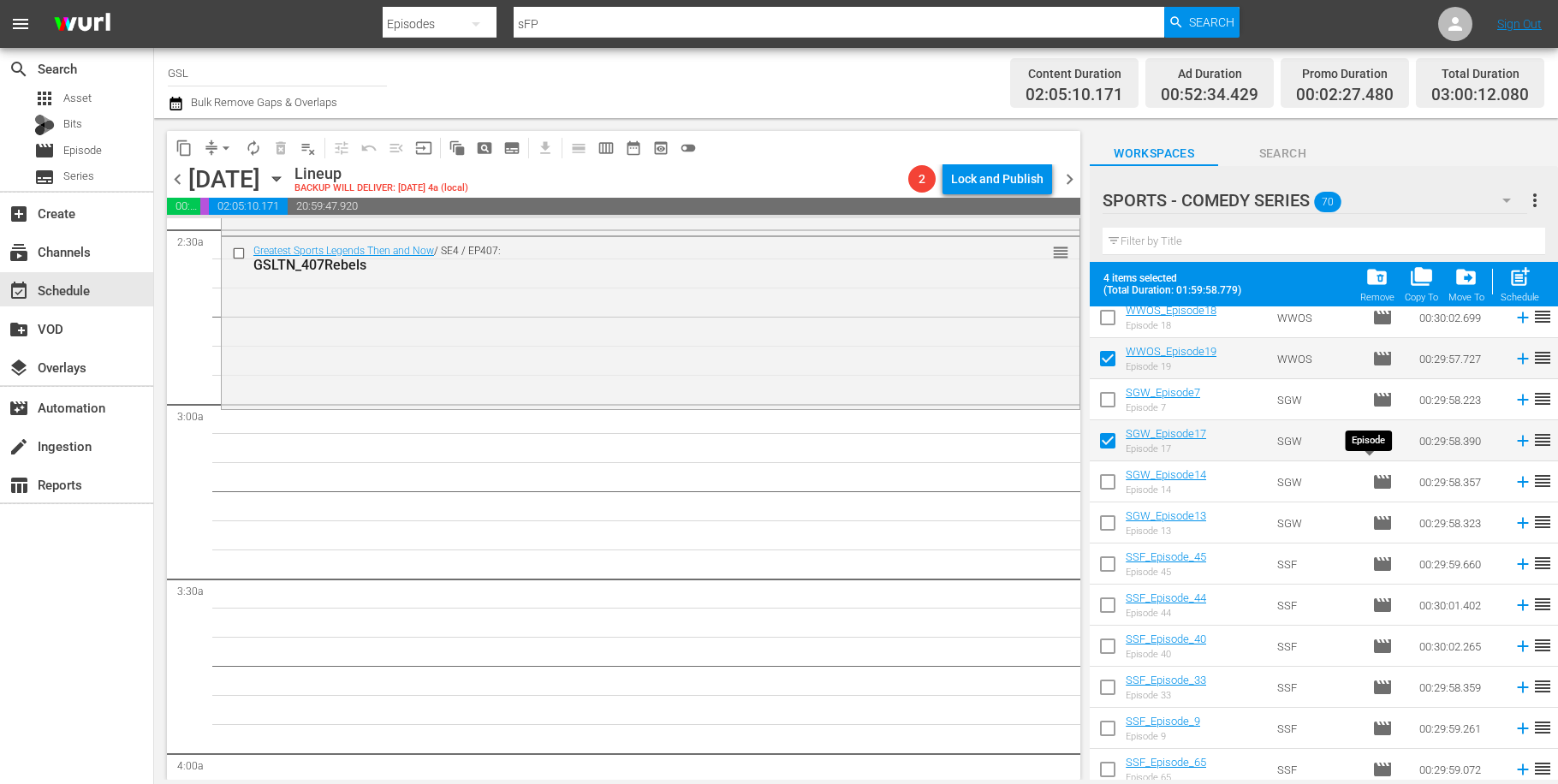
scroll to position [1292, 0]
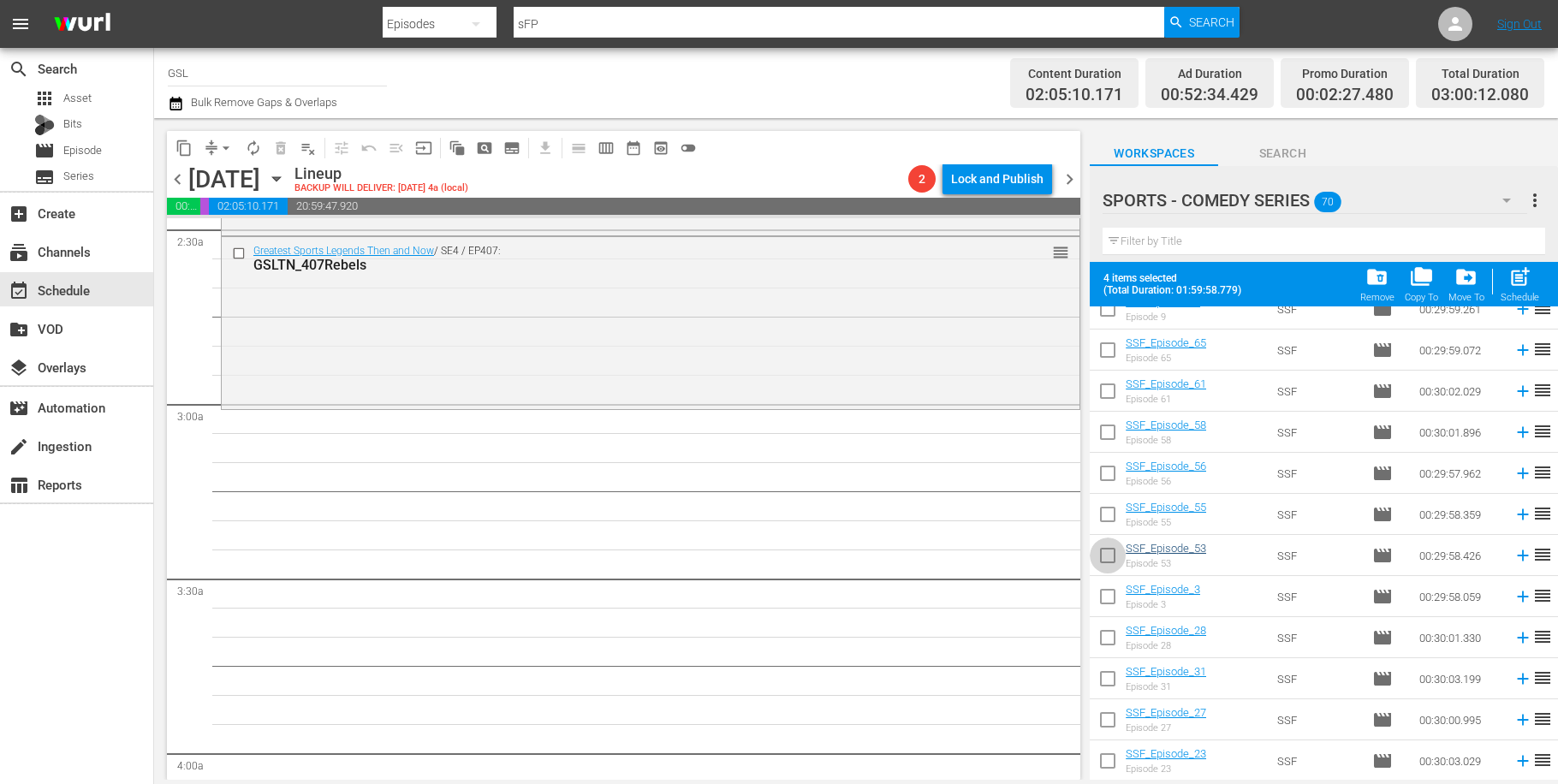
drag, startPoint x: 1104, startPoint y: 560, endPoint x: 1196, endPoint y: 543, distance: 93.6
click at [1107, 559] on input "checkbox" at bounding box center [1107, 558] width 36 height 36
checkbox input "true"
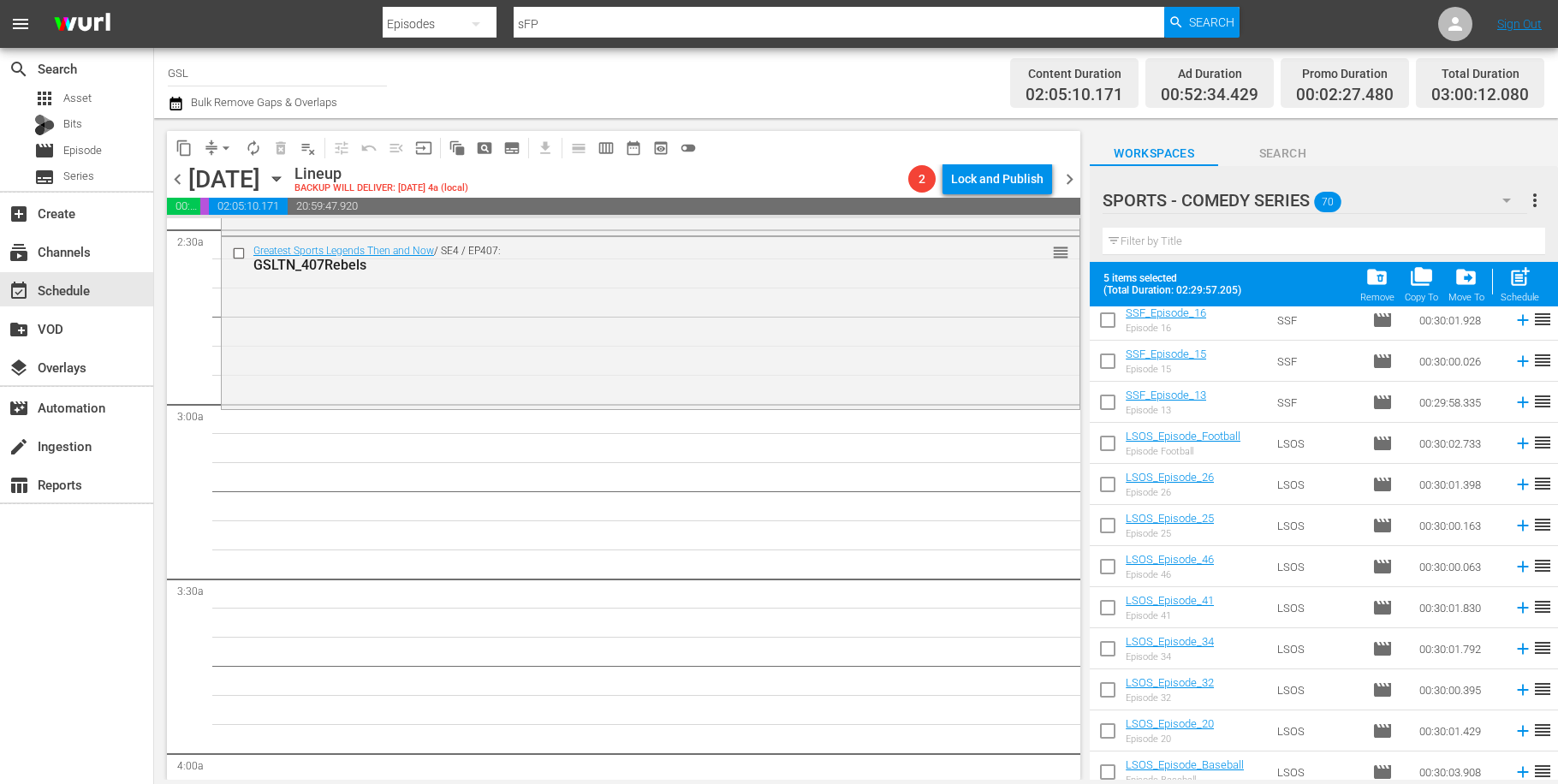
scroll to position [2073, 0]
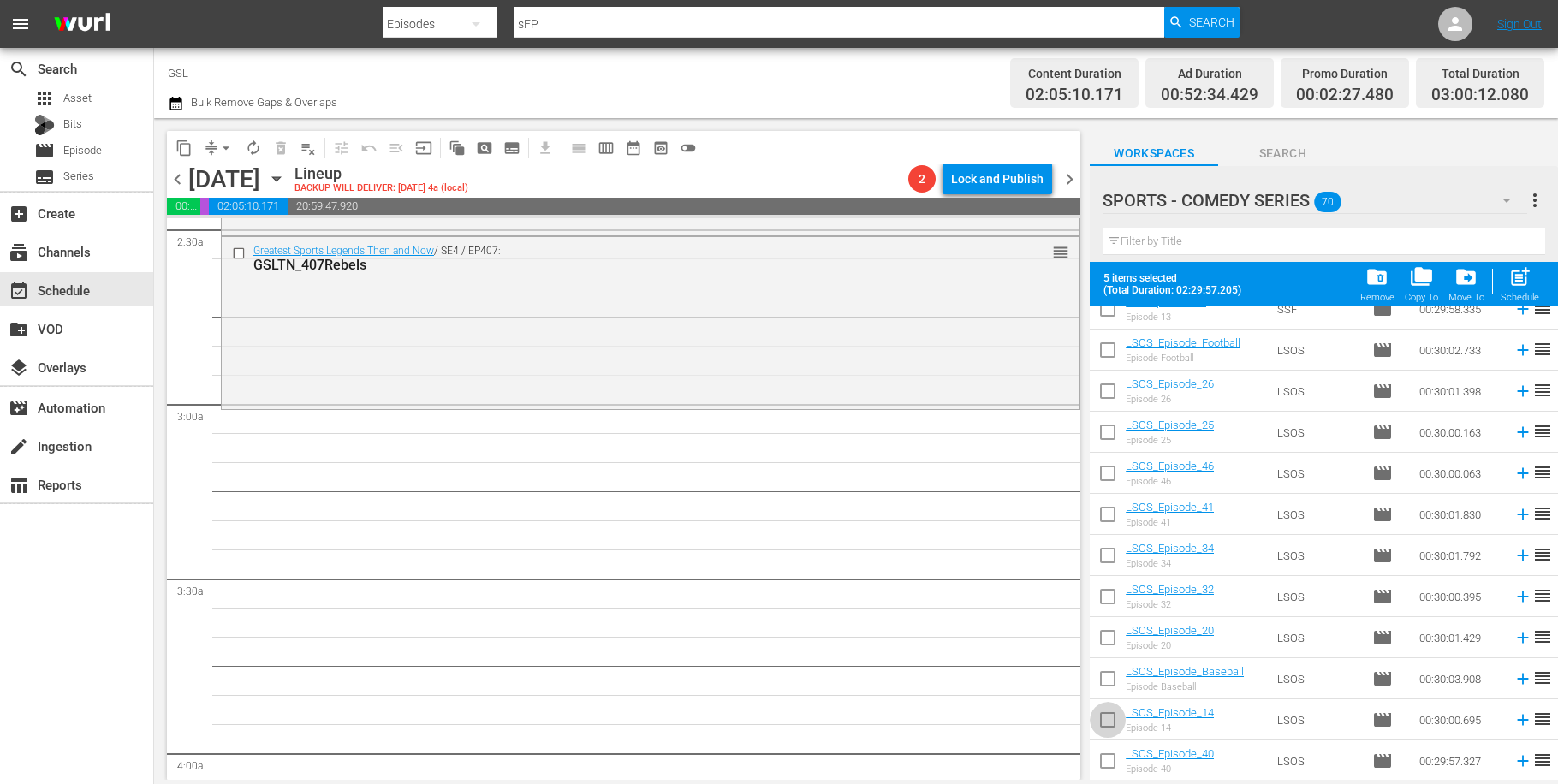
drag, startPoint x: 1104, startPoint y: 719, endPoint x: 1127, endPoint y: 704, distance: 27.5
click at [1106, 717] on input "checkbox" at bounding box center [1107, 722] width 36 height 36
checkbox input "true"
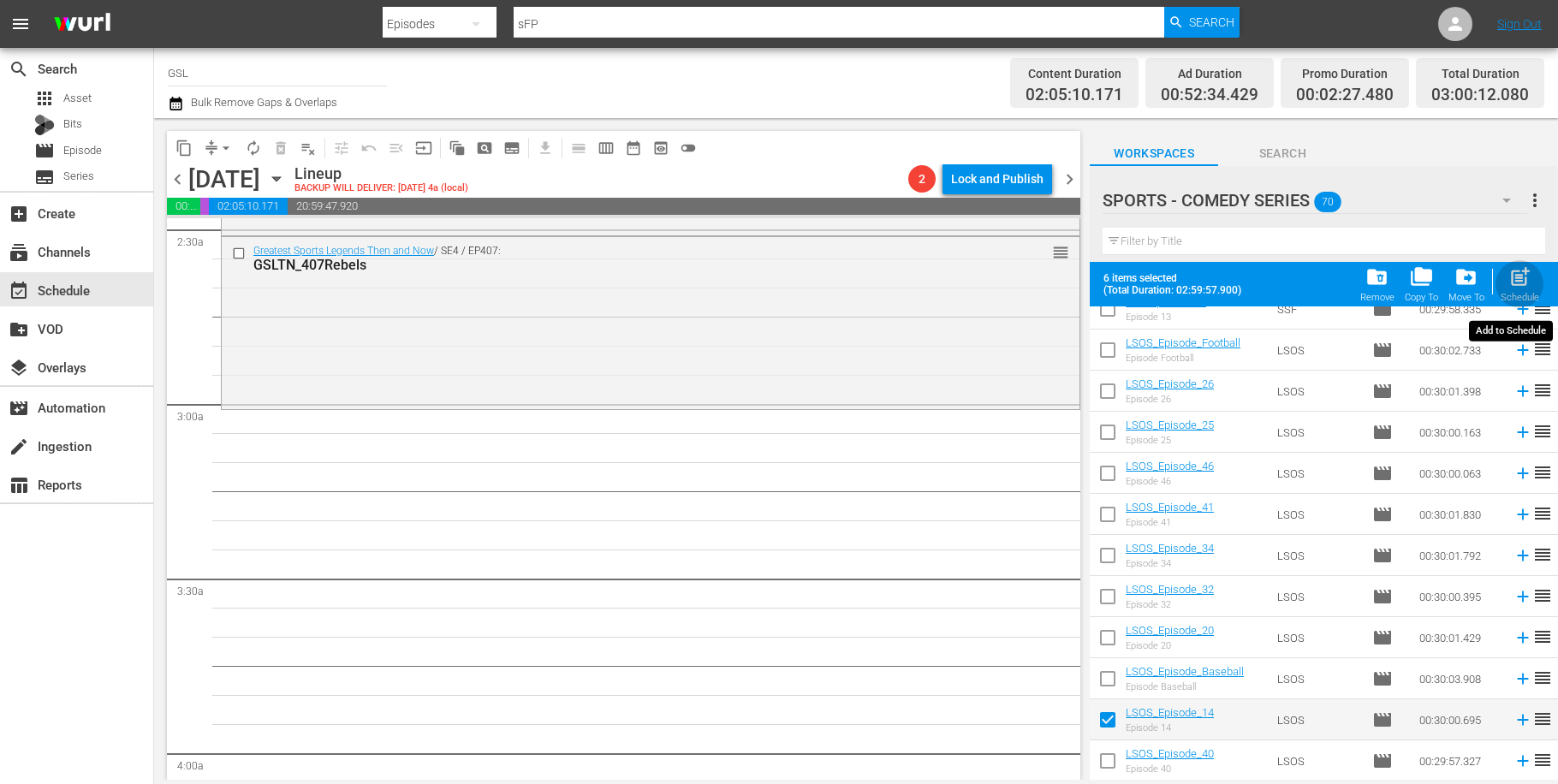
click at [1522, 278] on span "post_add" at bounding box center [1520, 277] width 23 height 23
checkbox input "false"
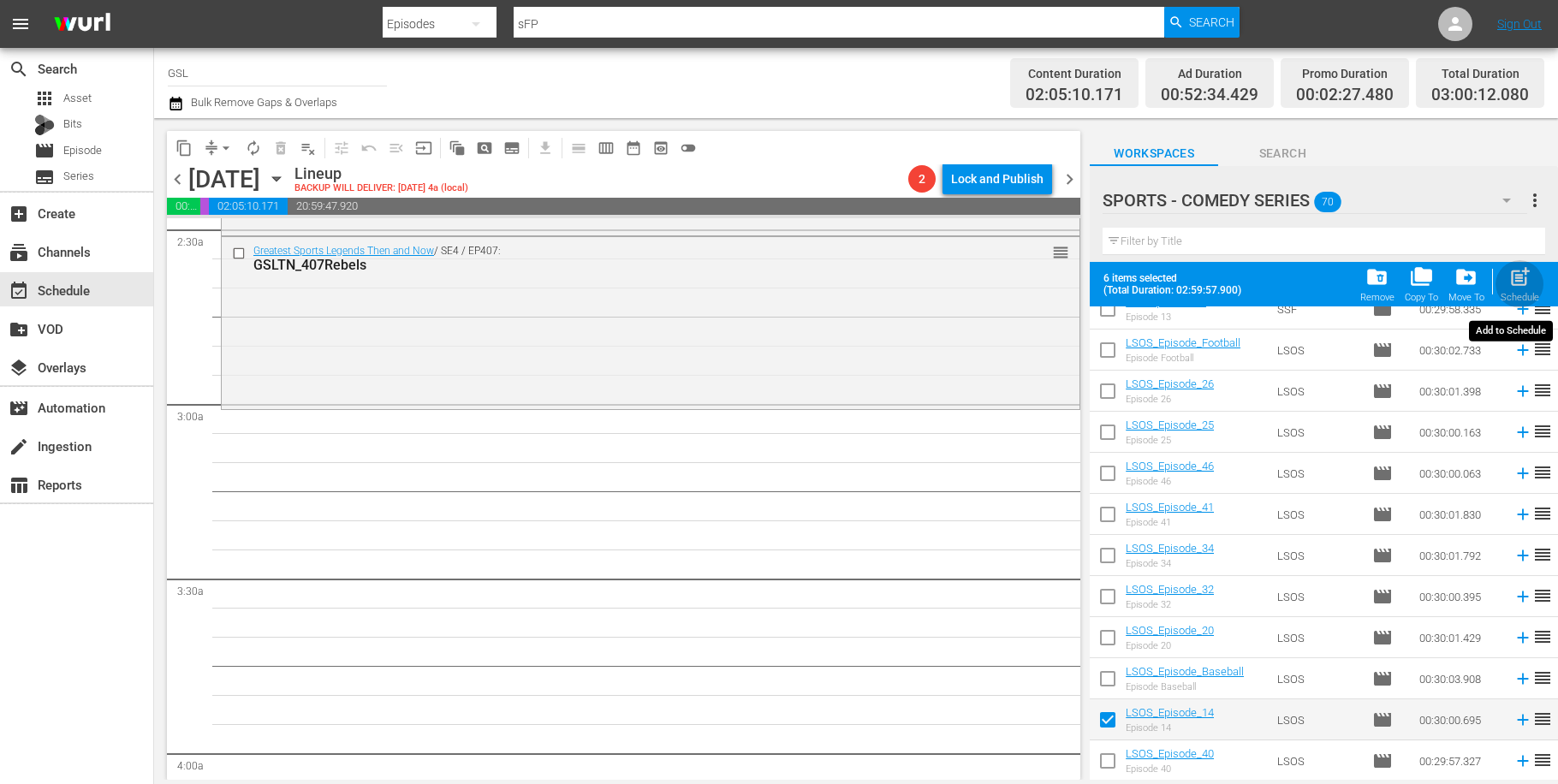
checkbox input "false"
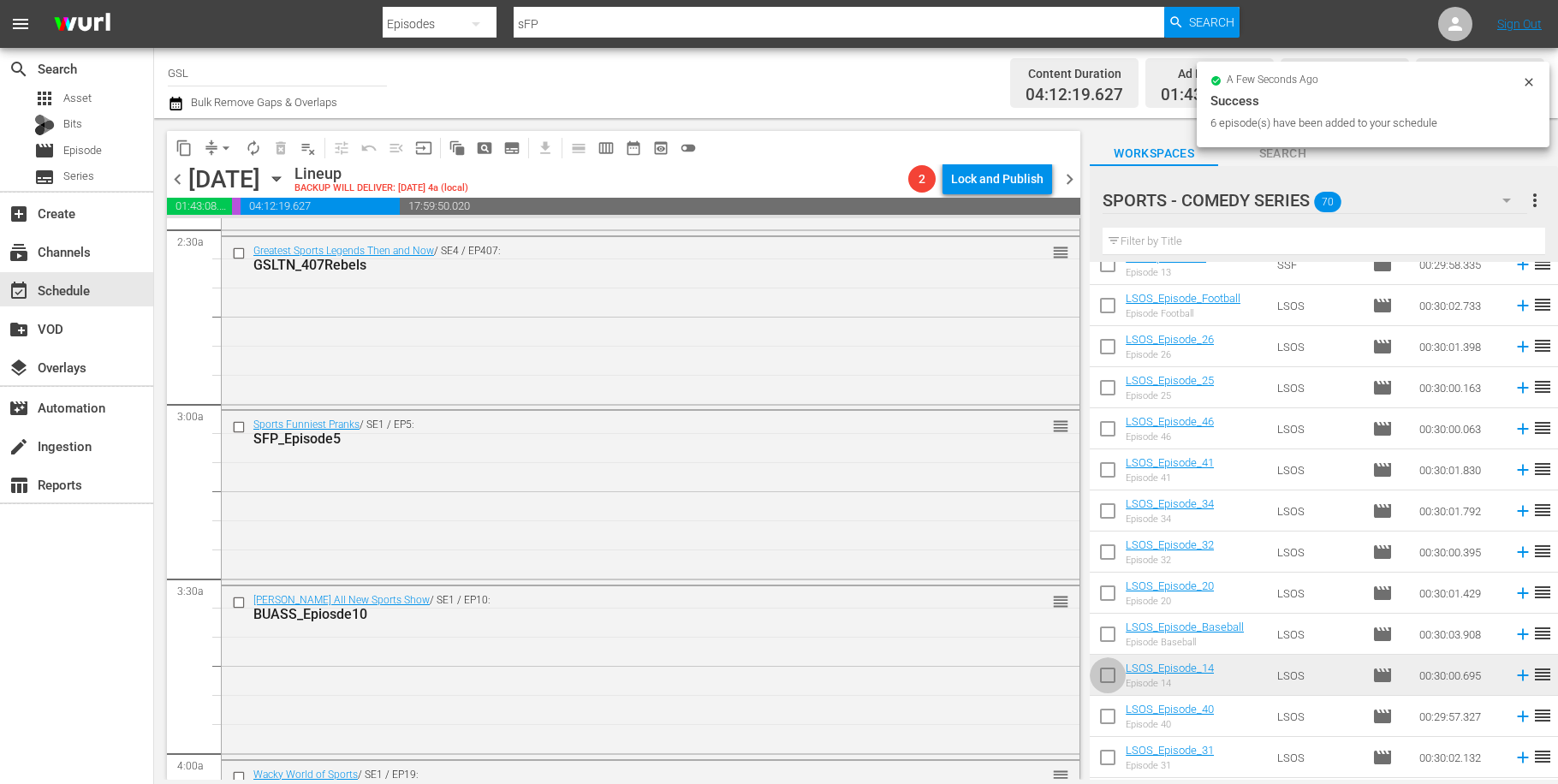
click at [1105, 673] on input "checkbox" at bounding box center [1107, 678] width 36 height 36
checkbox input "true"
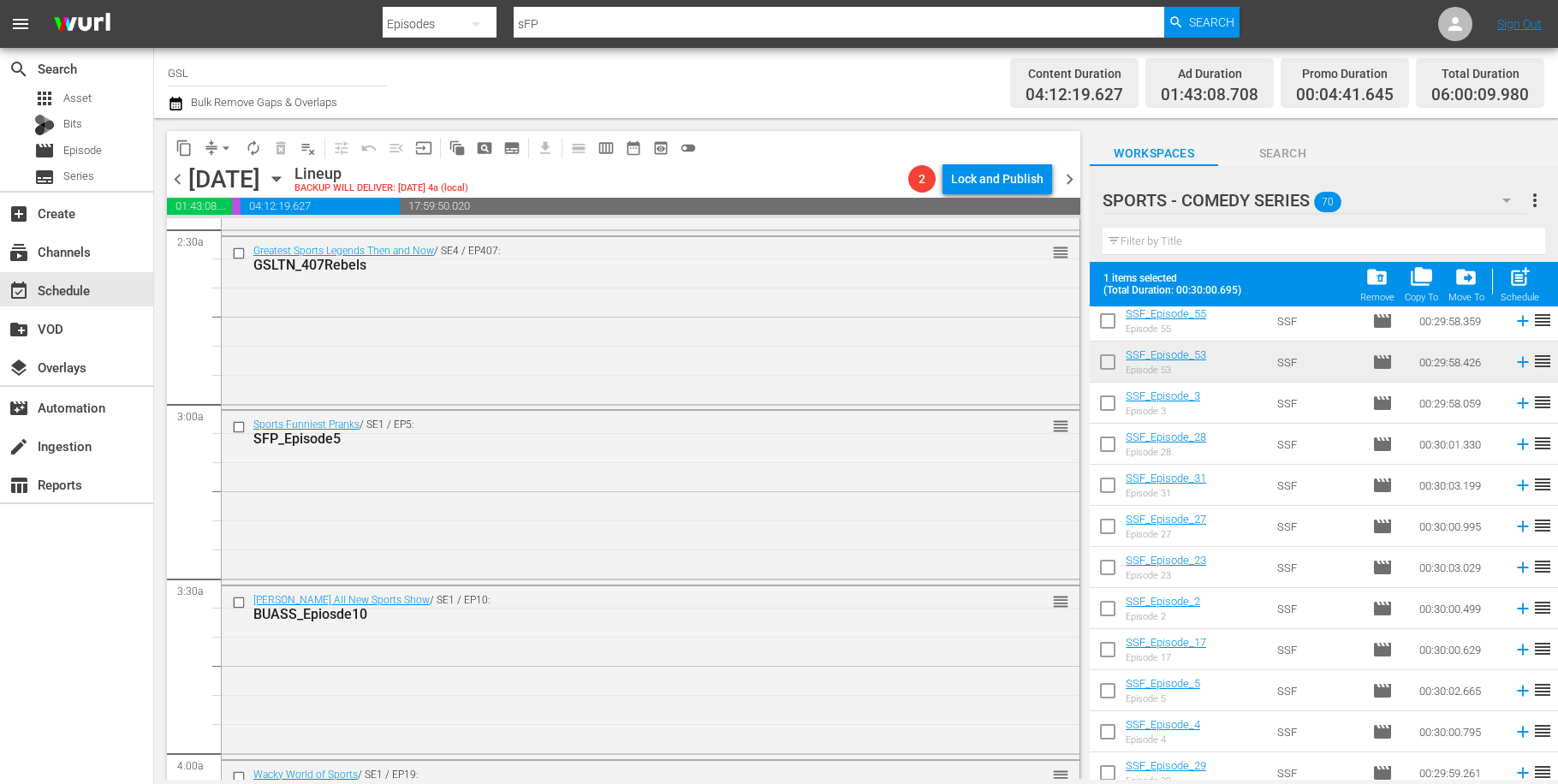
scroll to position [1409, 0]
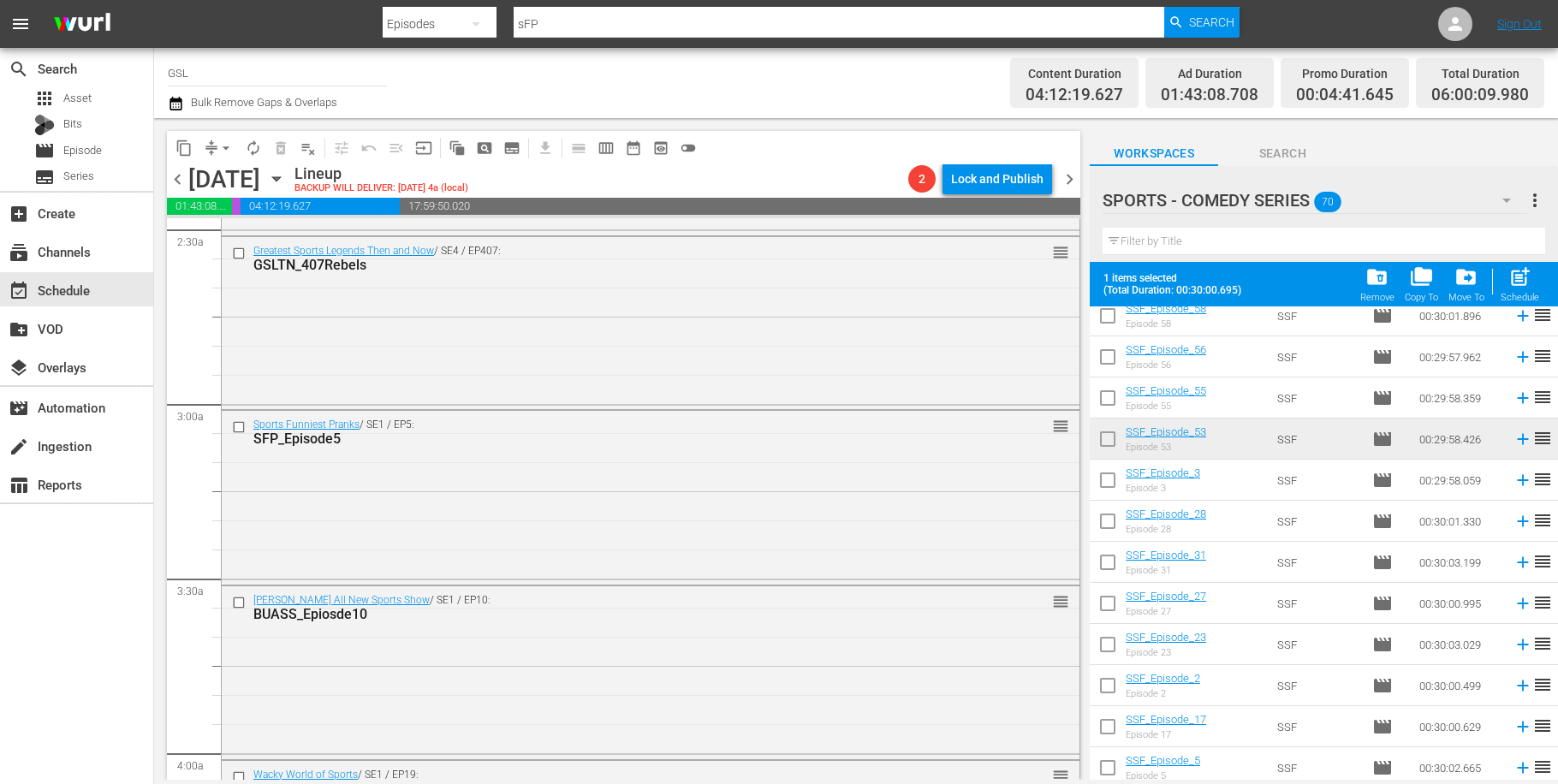
click at [1107, 446] on input "checkbox" at bounding box center [1107, 442] width 36 height 36
checkbox input "true"
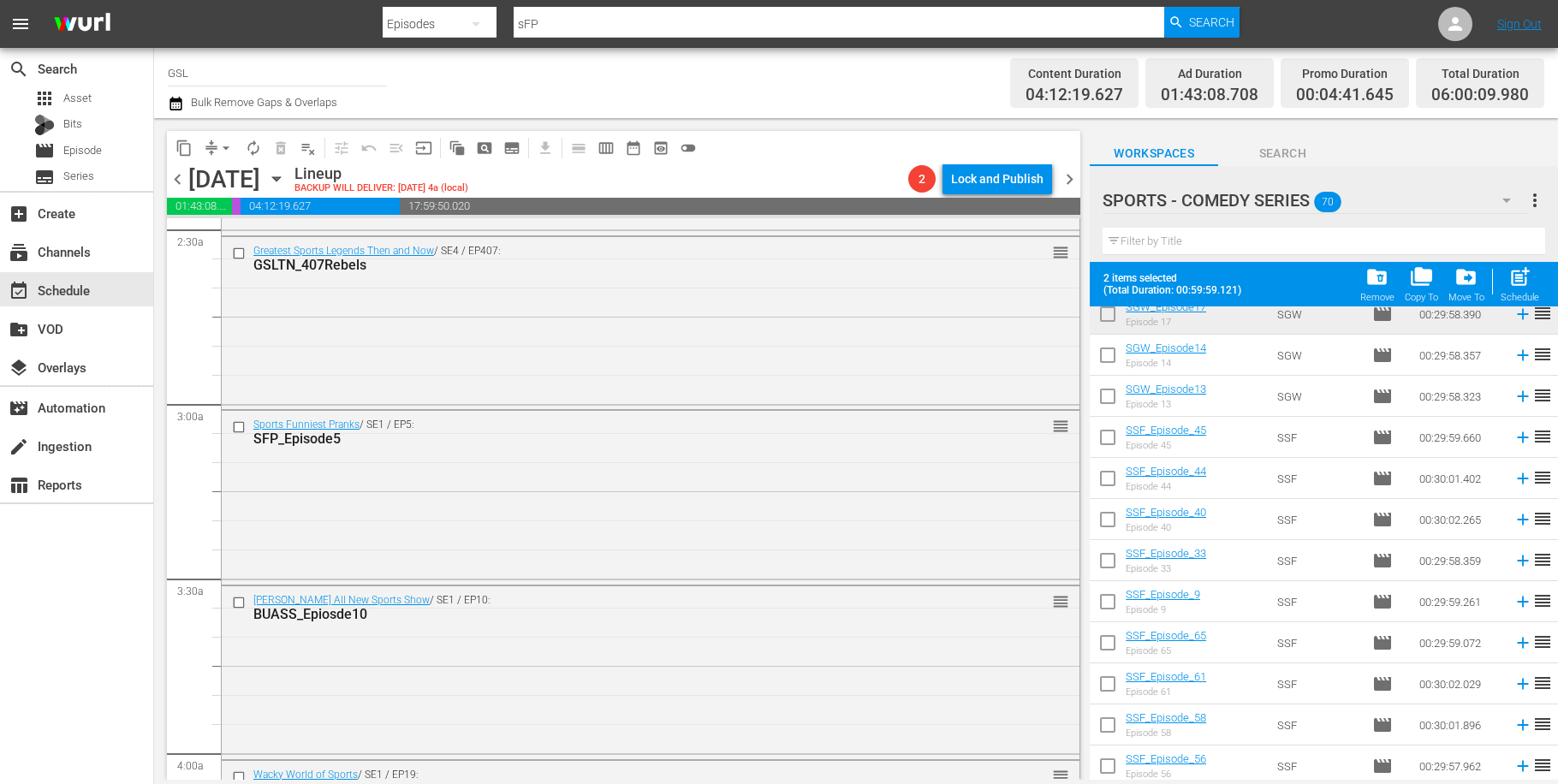
scroll to position [745, 0]
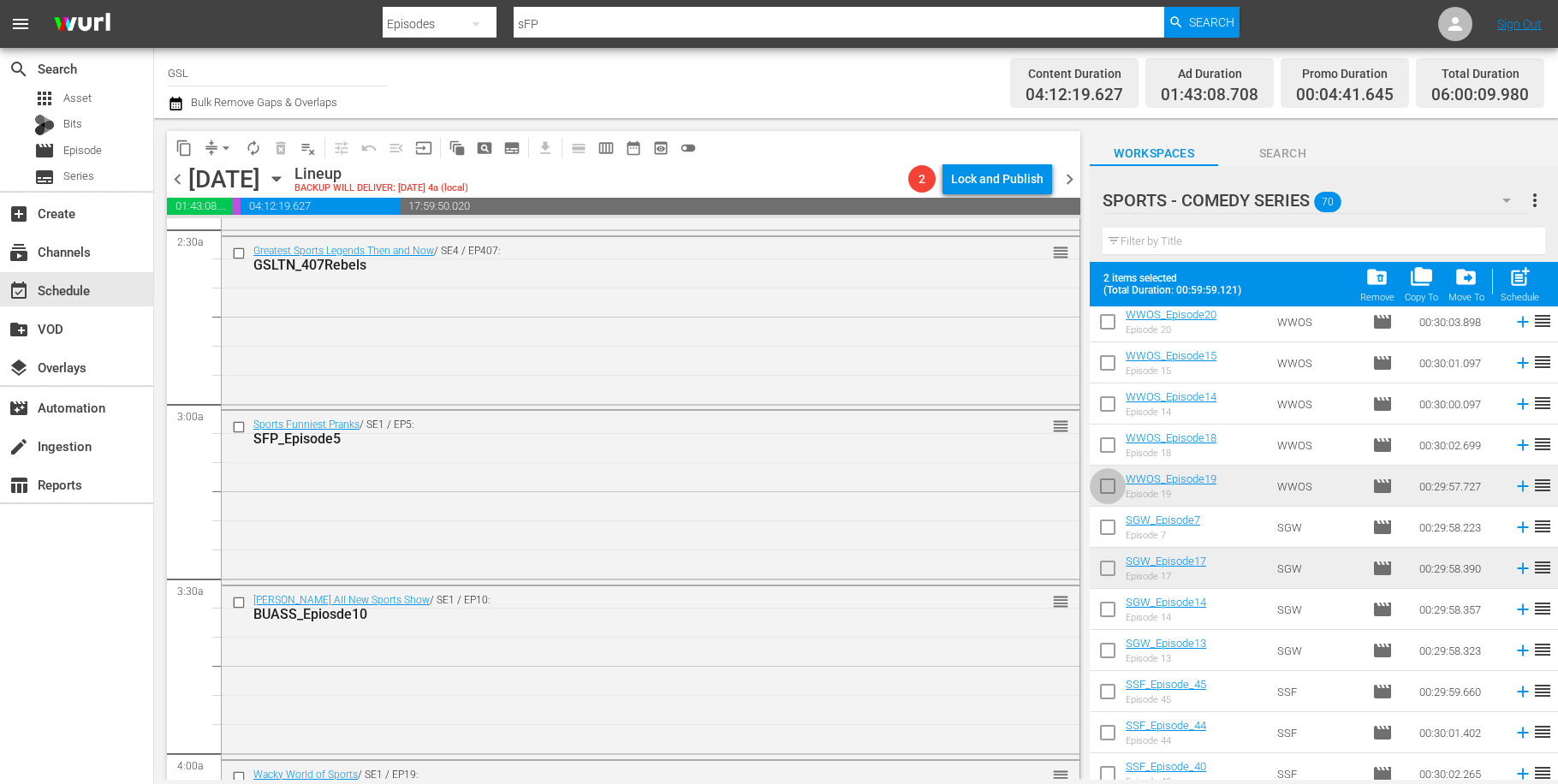
drag, startPoint x: 1112, startPoint y: 493, endPoint x: 1105, endPoint y: 546, distance: 53.5
click at [1112, 497] on input "checkbox" at bounding box center [1107, 489] width 36 height 36
checkbox input "true"
click at [1104, 567] on input "checkbox" at bounding box center [1107, 571] width 36 height 36
checkbox input "true"
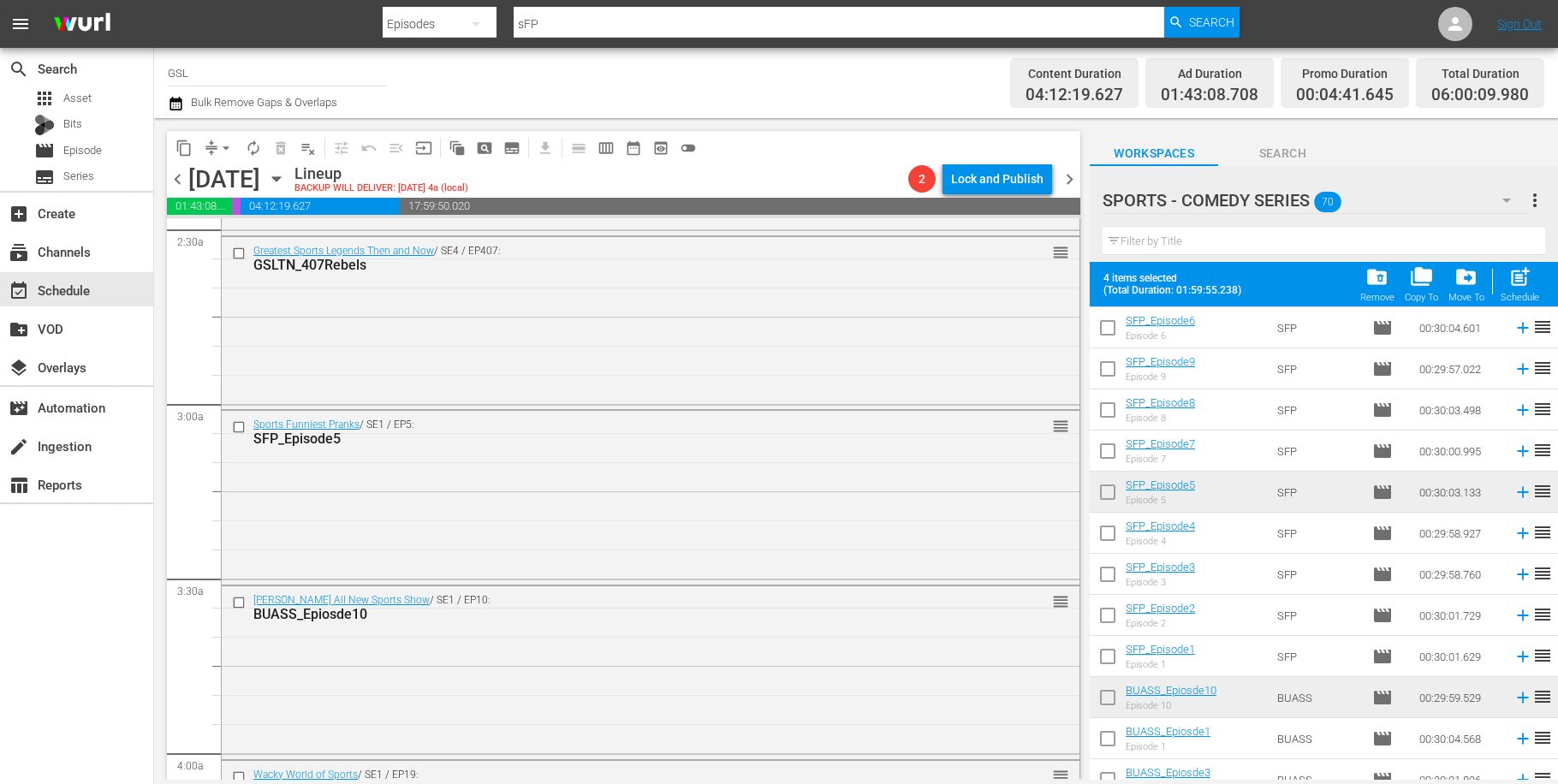
scroll to position [42, 0]
click at [1097, 687] on input "checkbox" at bounding box center [1107, 698] width 36 height 36
checkbox input "true"
drag, startPoint x: 1107, startPoint y: 491, endPoint x: 1199, endPoint y: 522, distance: 97.1
click at [1107, 491] on input "checkbox" at bounding box center [1107, 493] width 36 height 36
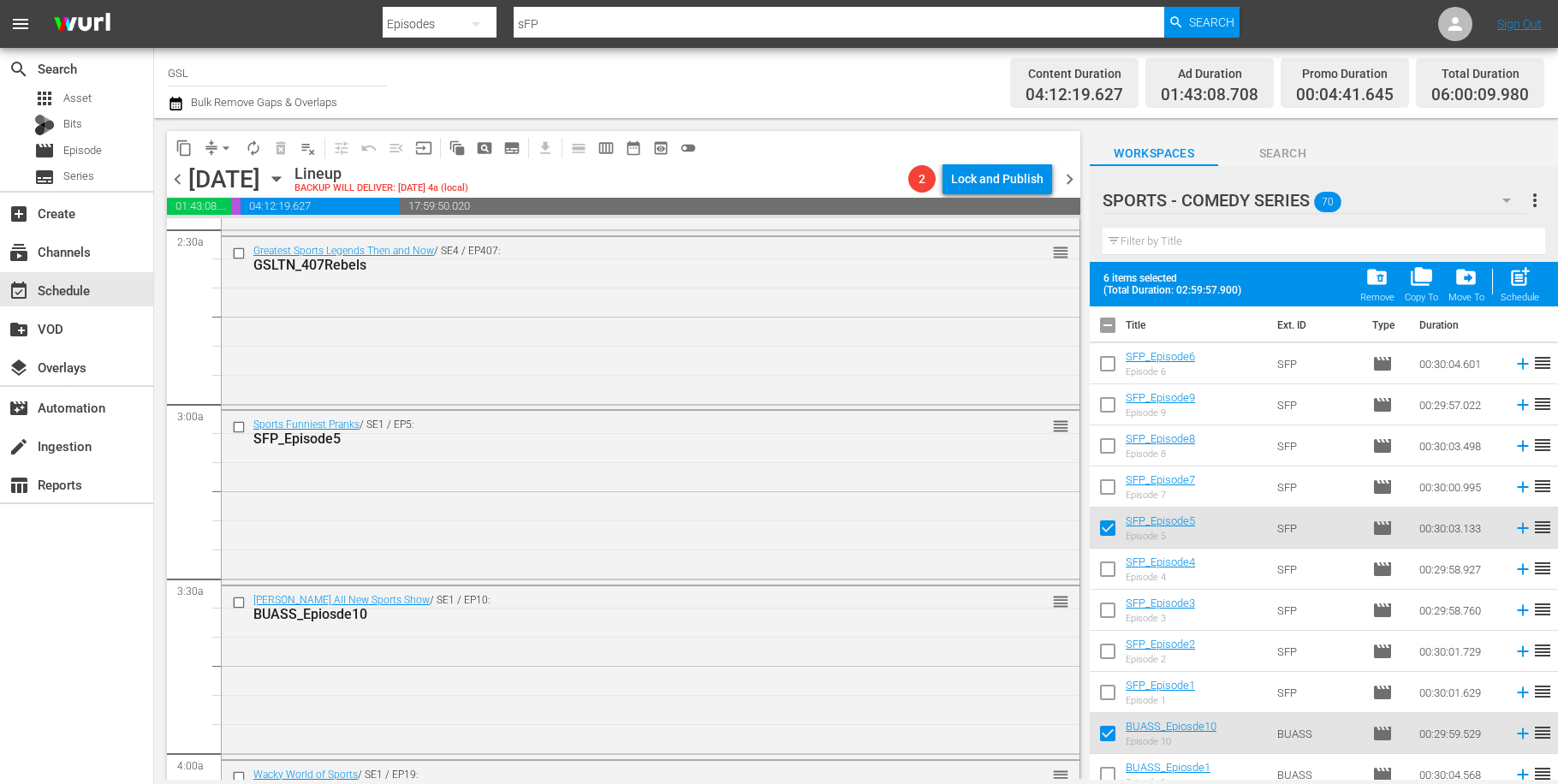
scroll to position [0, 0]
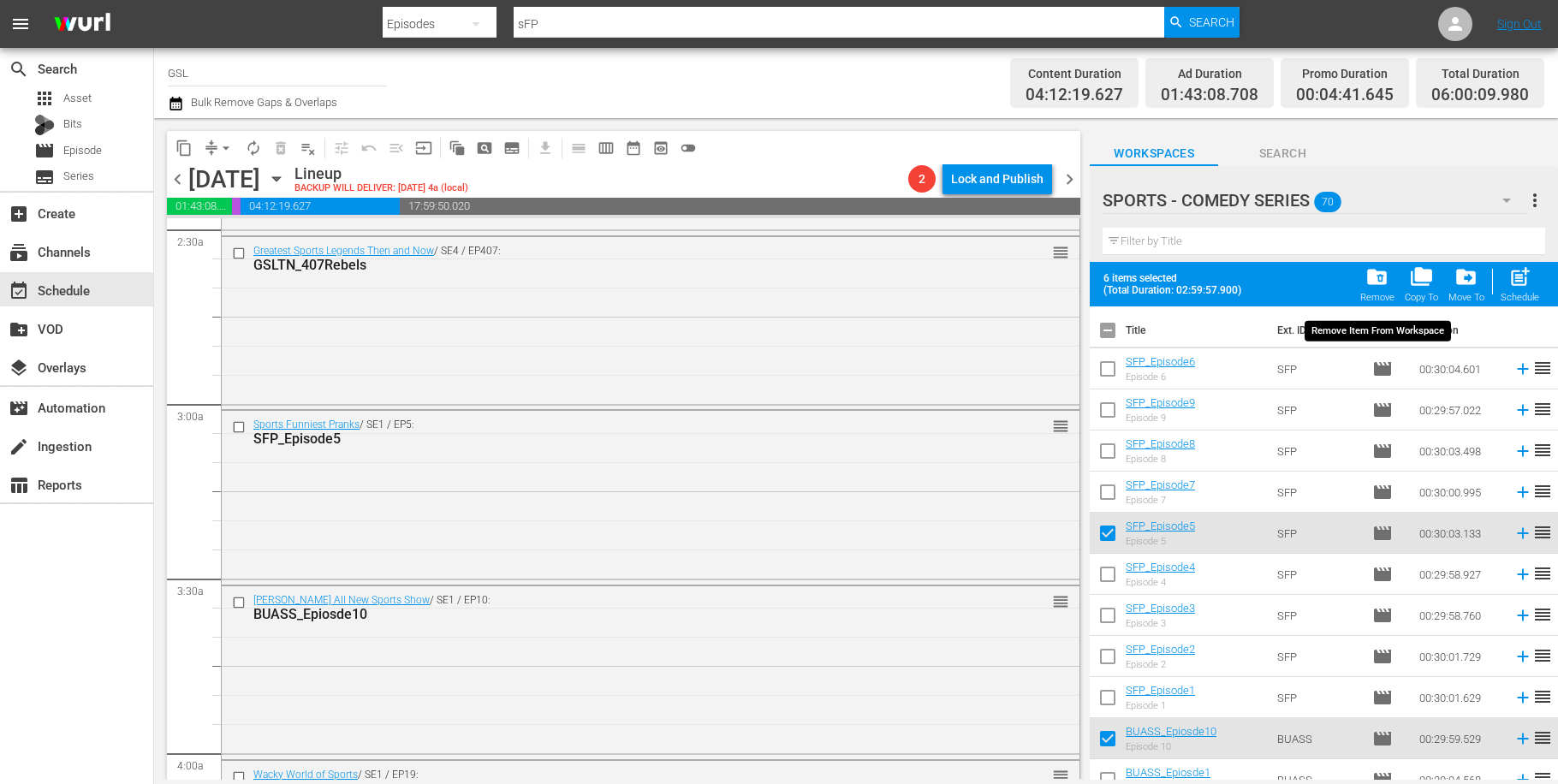
click at [1369, 265] on button "folder_delete Remove" at bounding box center [1378, 284] width 44 height 48
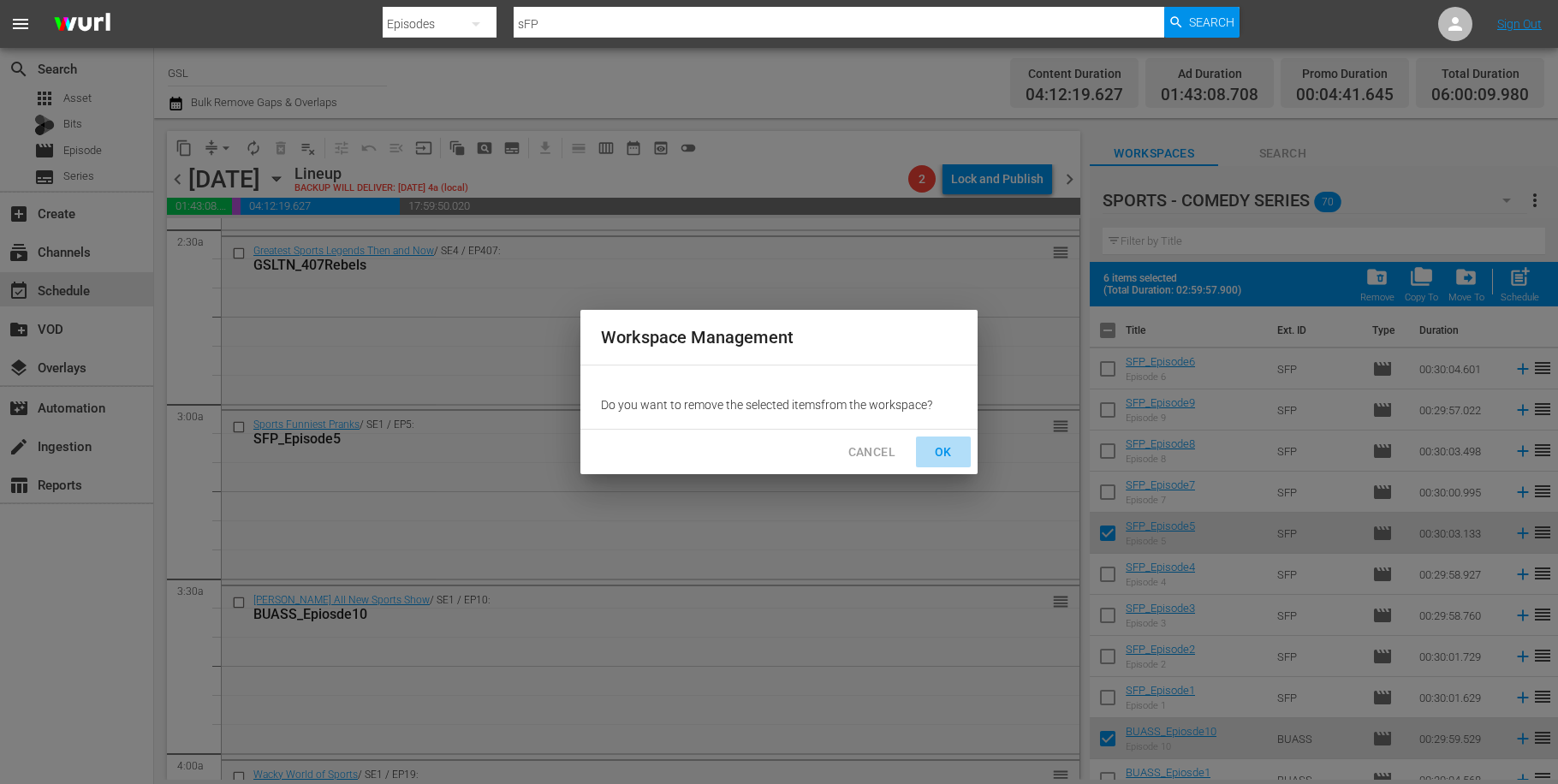
click at [952, 448] on span "OK" at bounding box center [943, 452] width 27 height 21
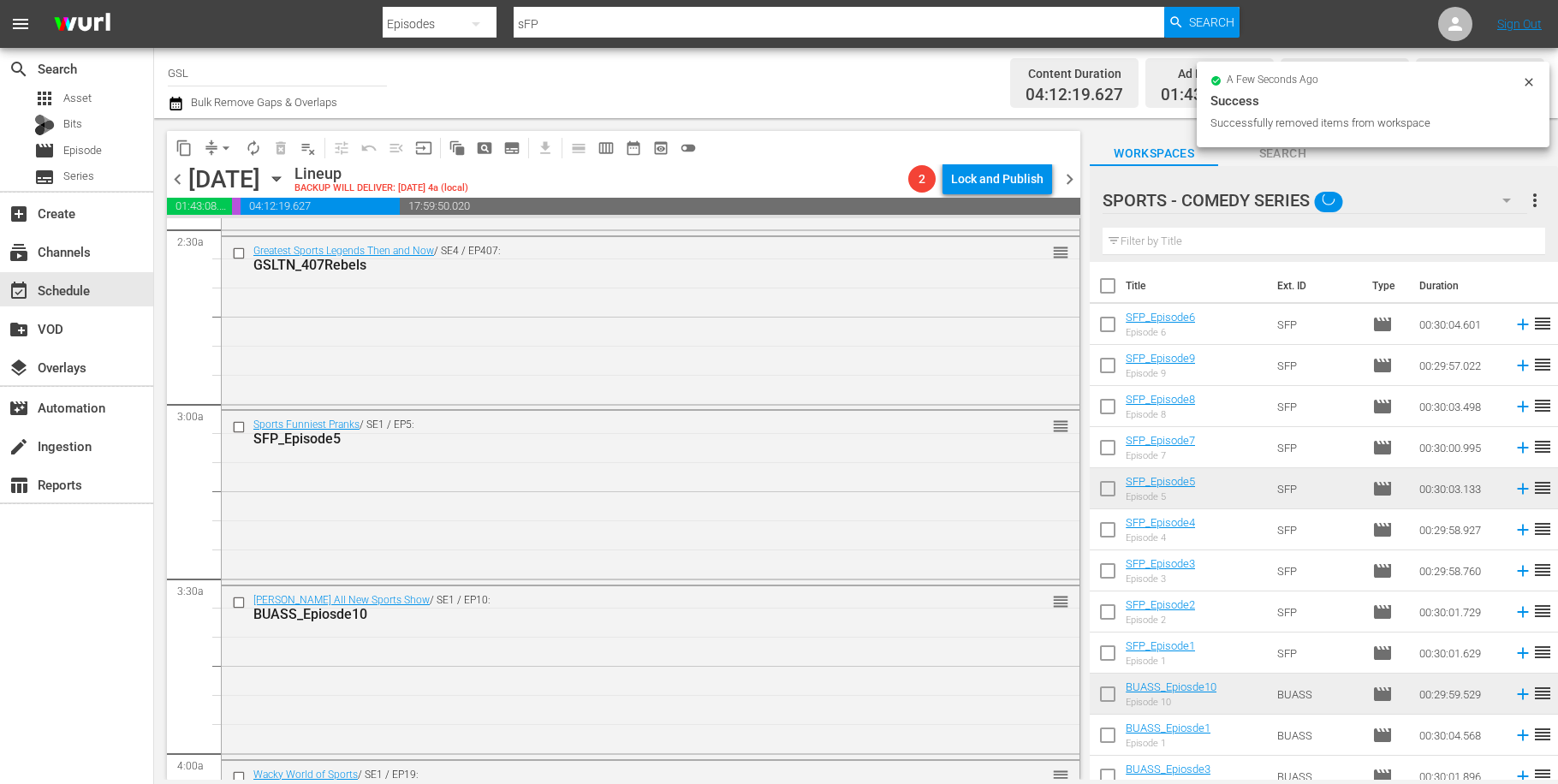
checkbox input "false"
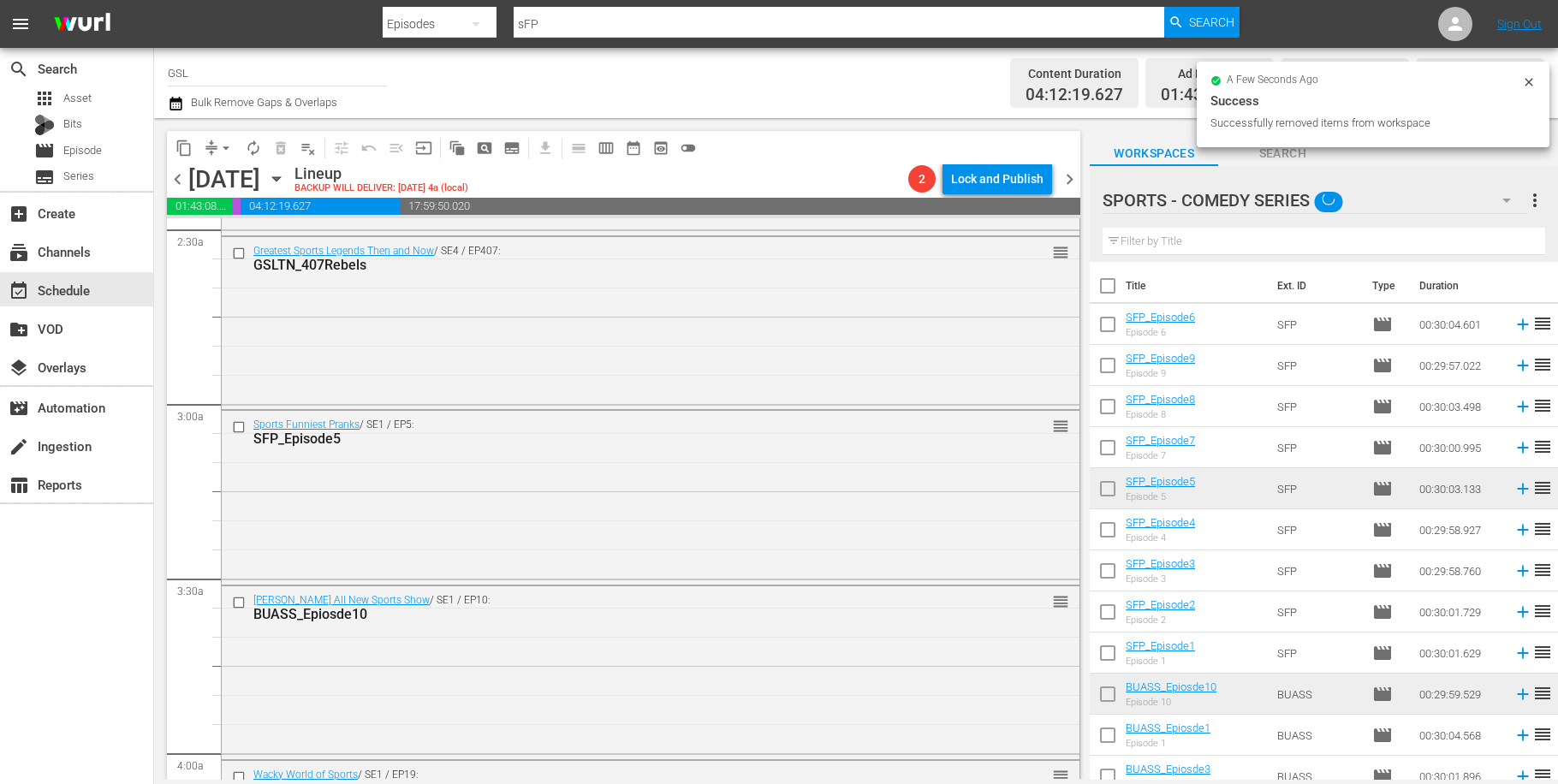
checkbox input "false"
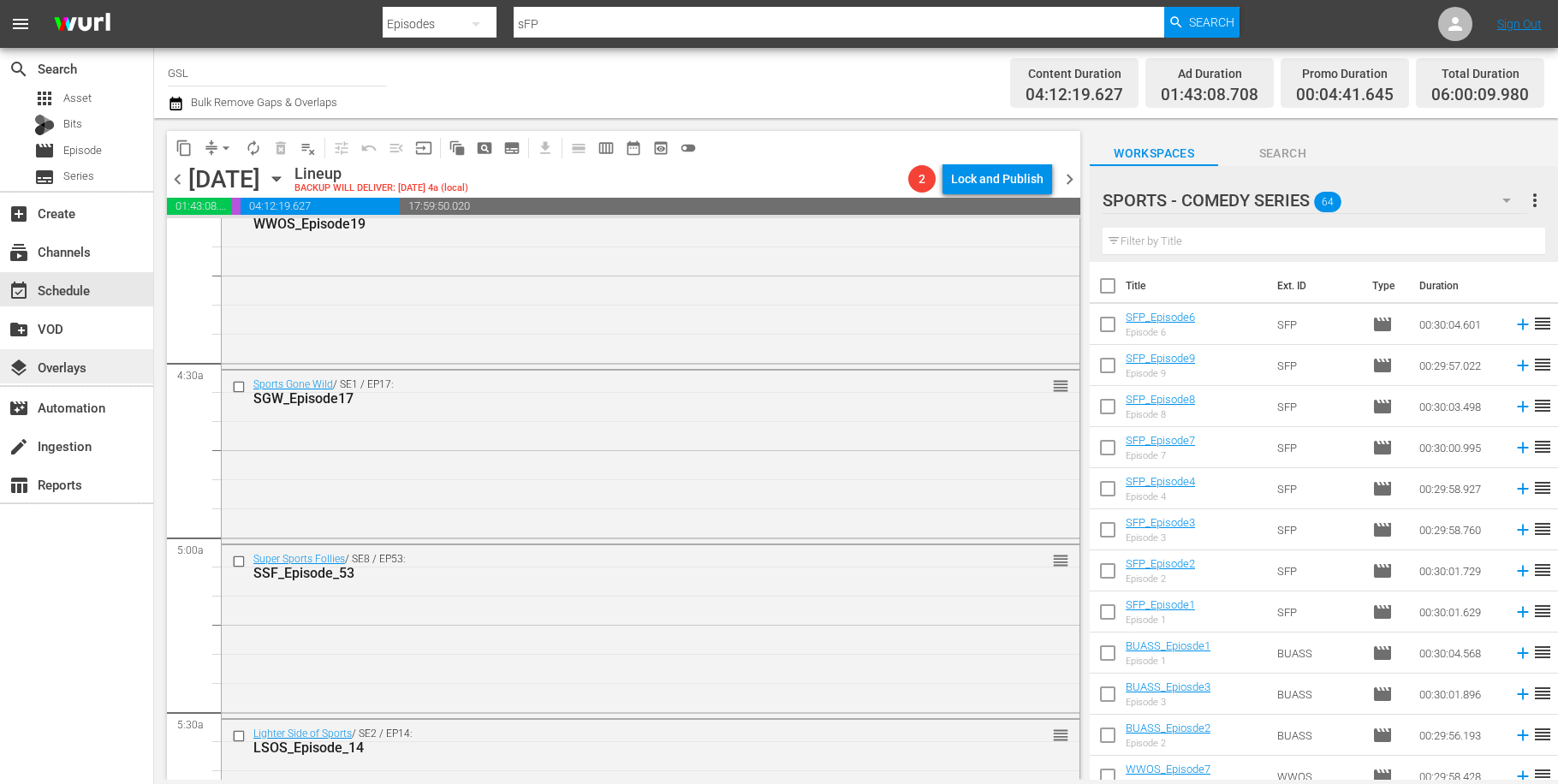
scroll to position [2005, 0]
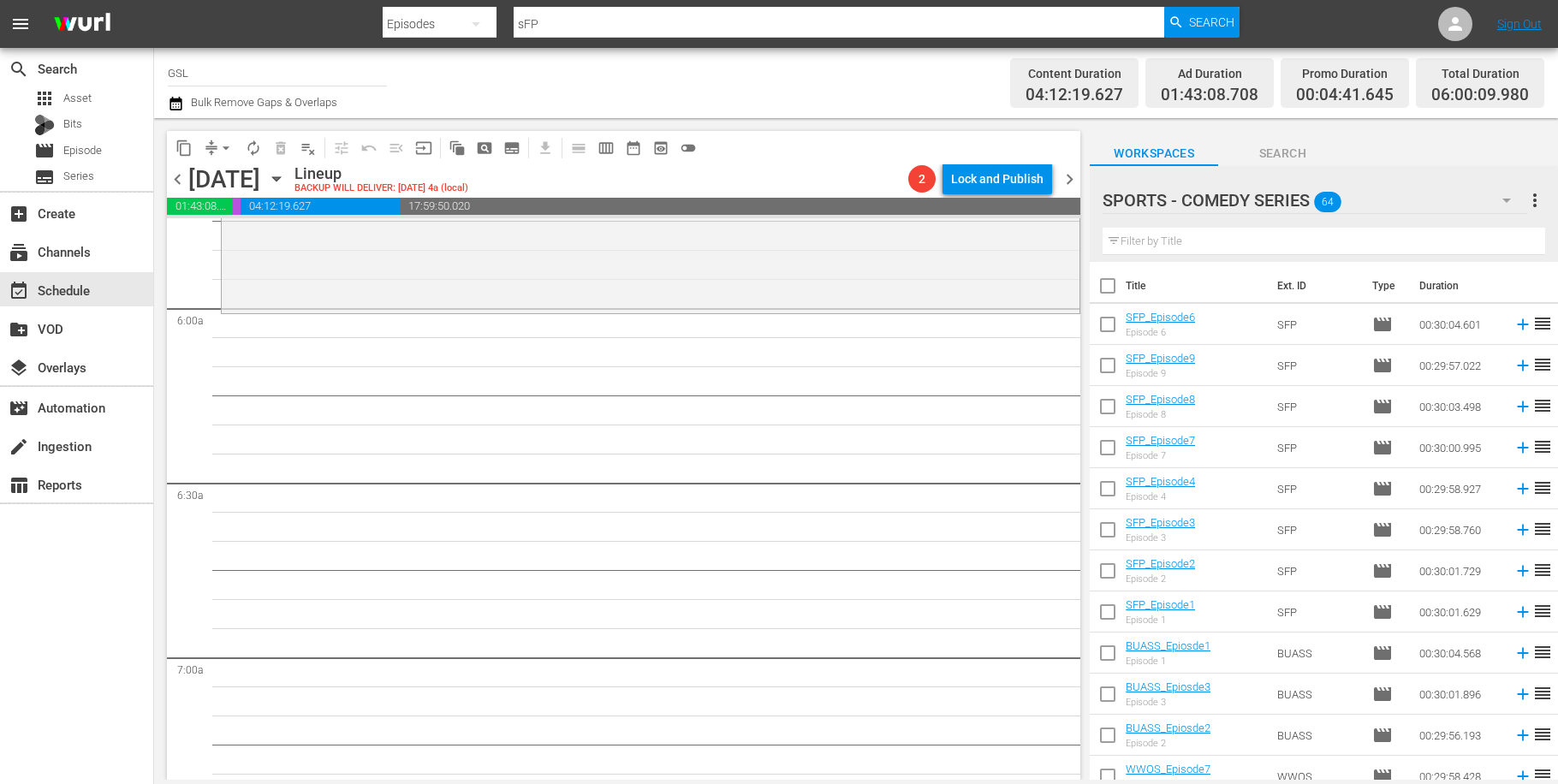
click at [1513, 203] on icon "button" at bounding box center [1506, 200] width 20 height 20
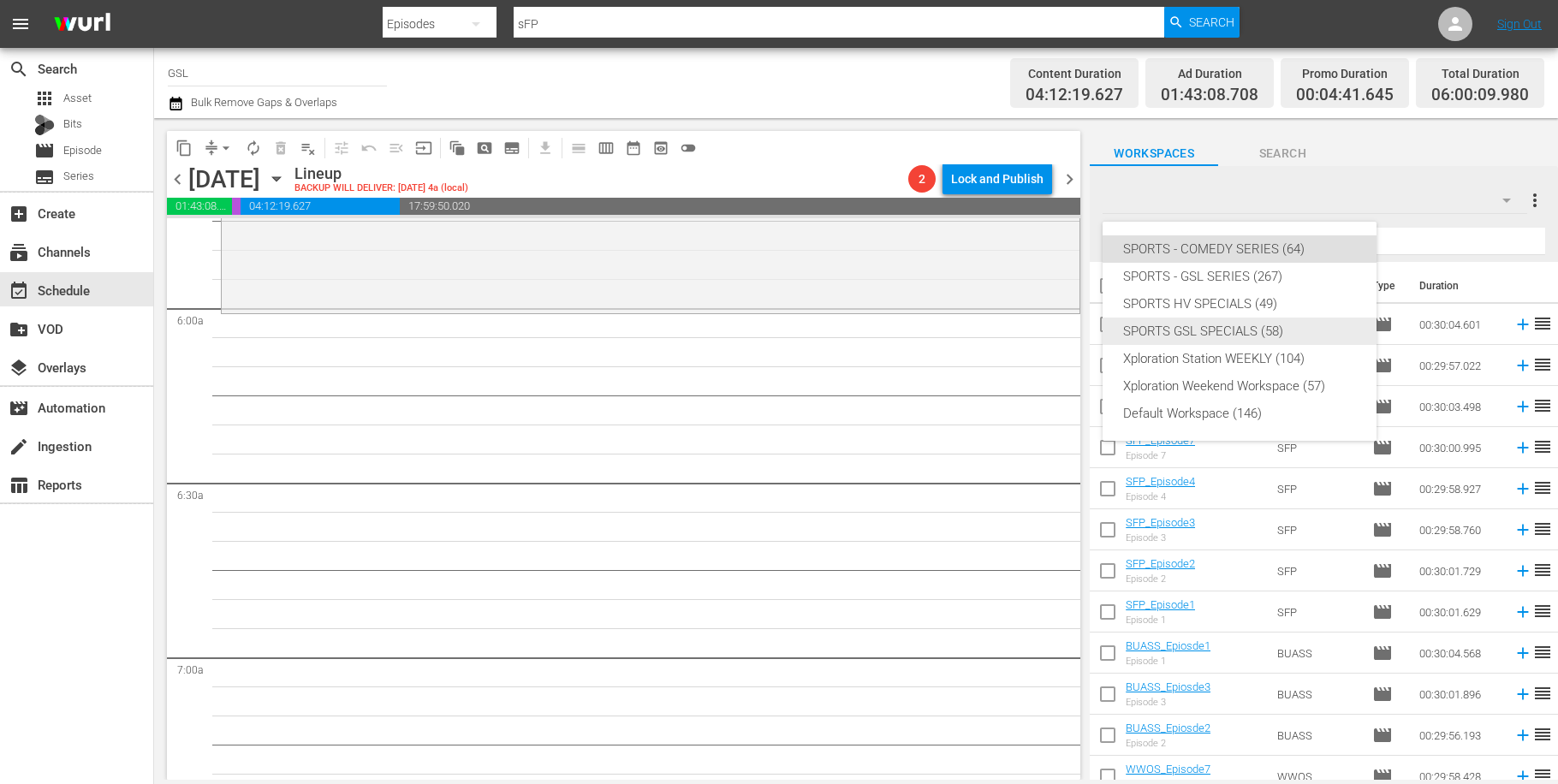
click at [1271, 323] on div "SPORTS GSL SPECIALS (58)" at bounding box center [1239, 331] width 232 height 27
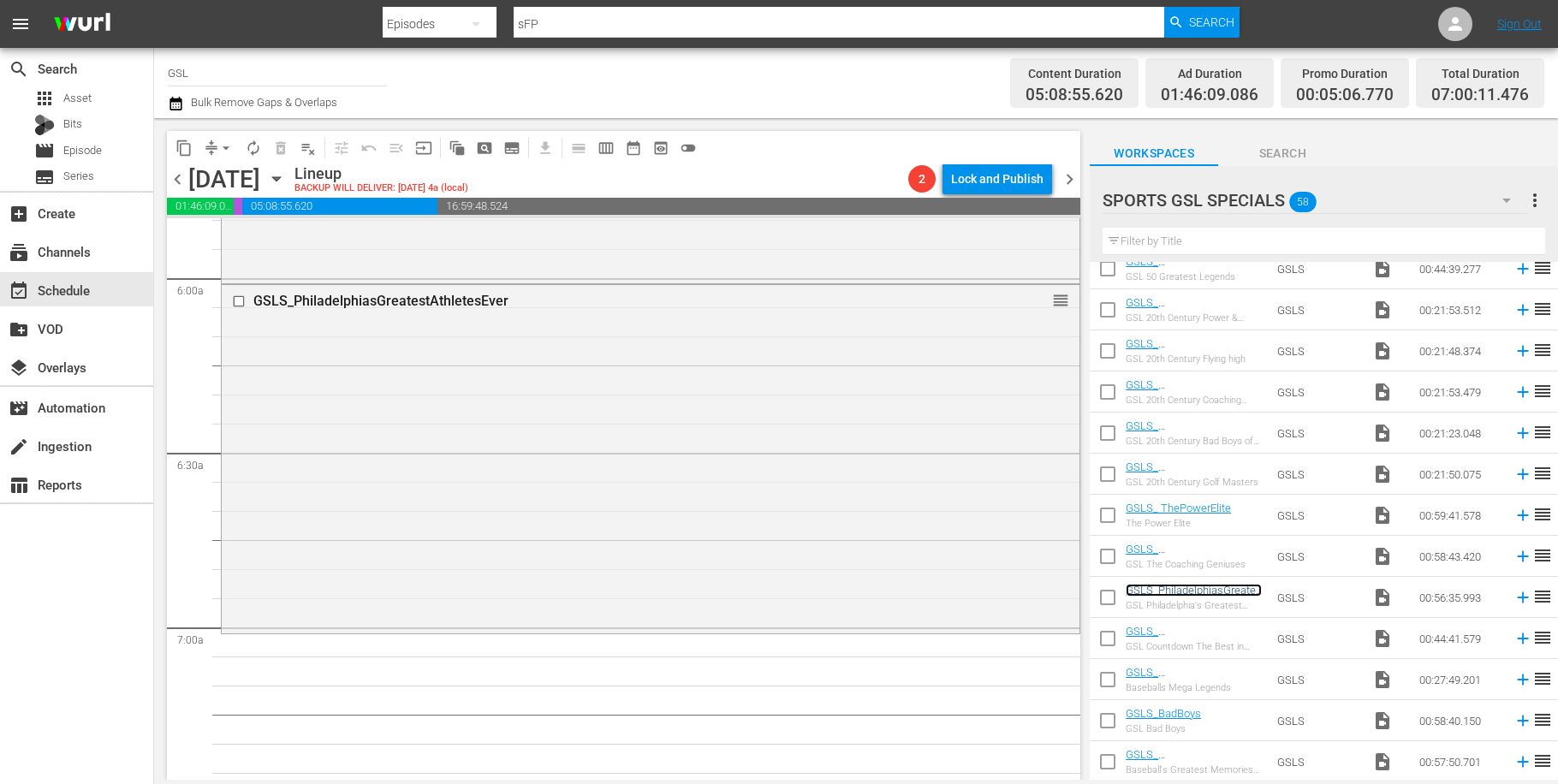
scroll to position [2246, 0]
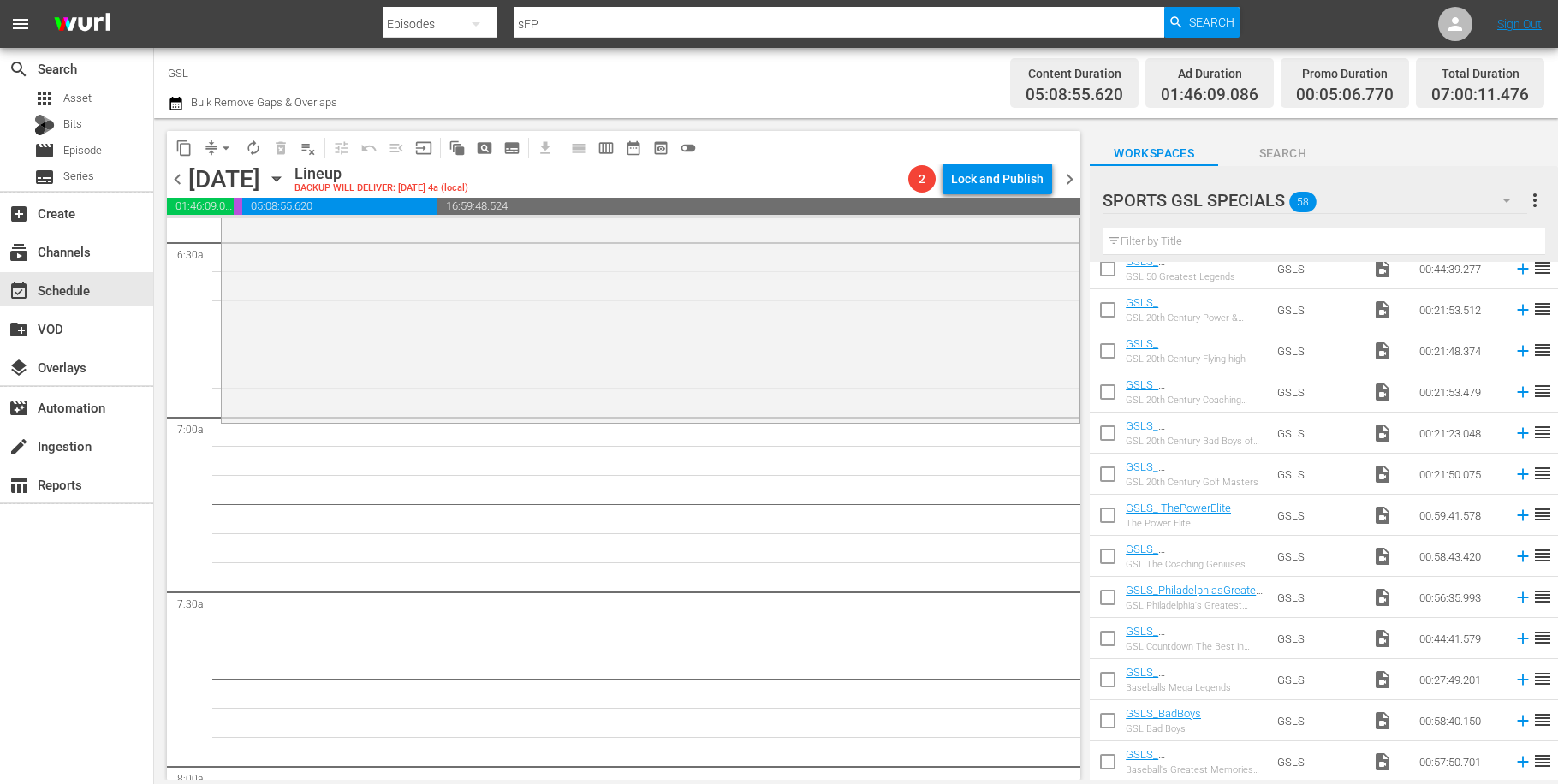
click at [1523, 200] on div "SPORTS GSL SPECIALS 58 SPORTS GSL SPECIALS more_vert" at bounding box center [1324, 193] width 443 height 55
click at [1510, 203] on icon "button" at bounding box center [1506, 200] width 20 height 20
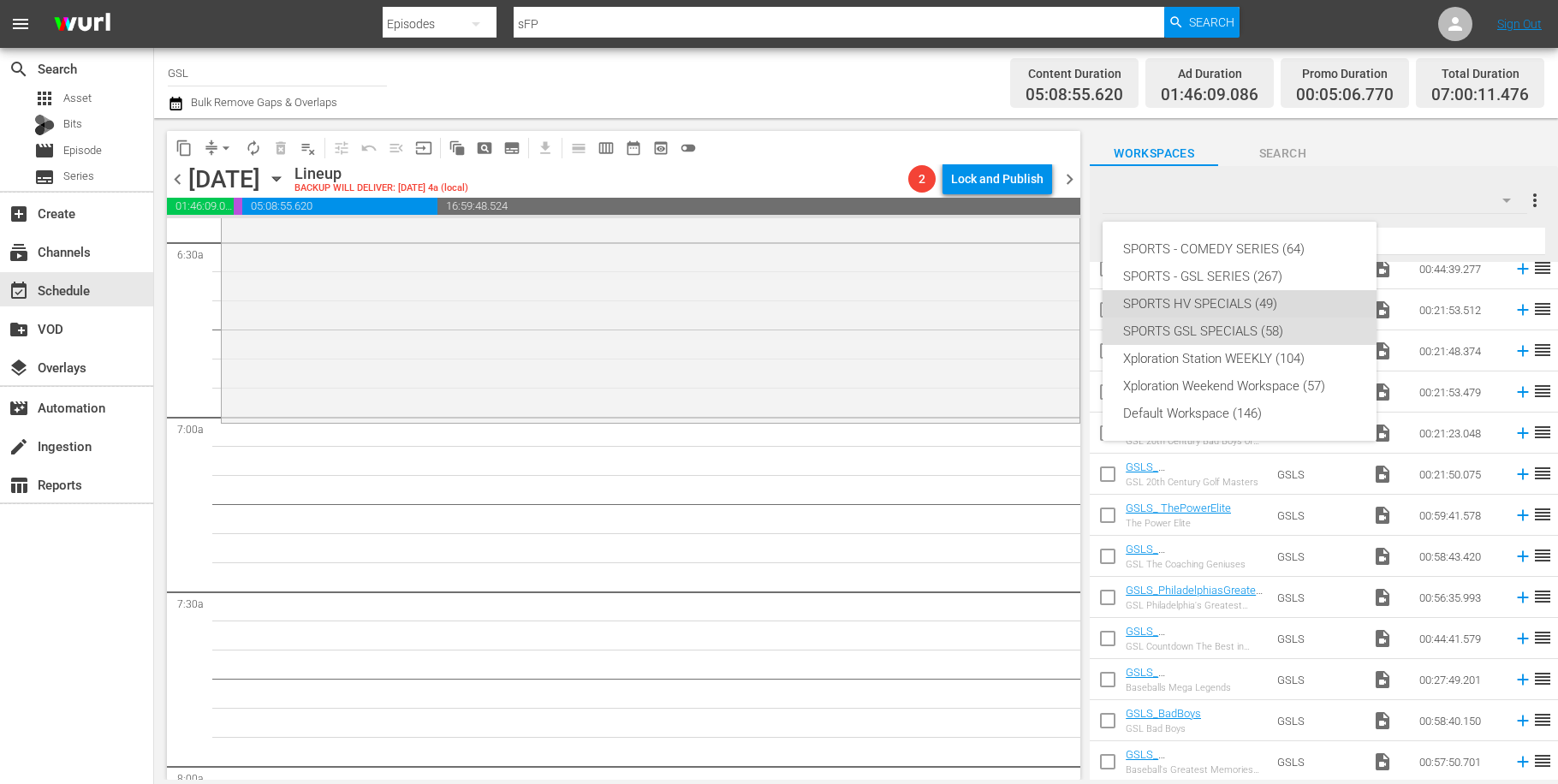
click at [1255, 294] on div "SPORTS HV SPECIALS (49)" at bounding box center [1239, 304] width 232 height 27
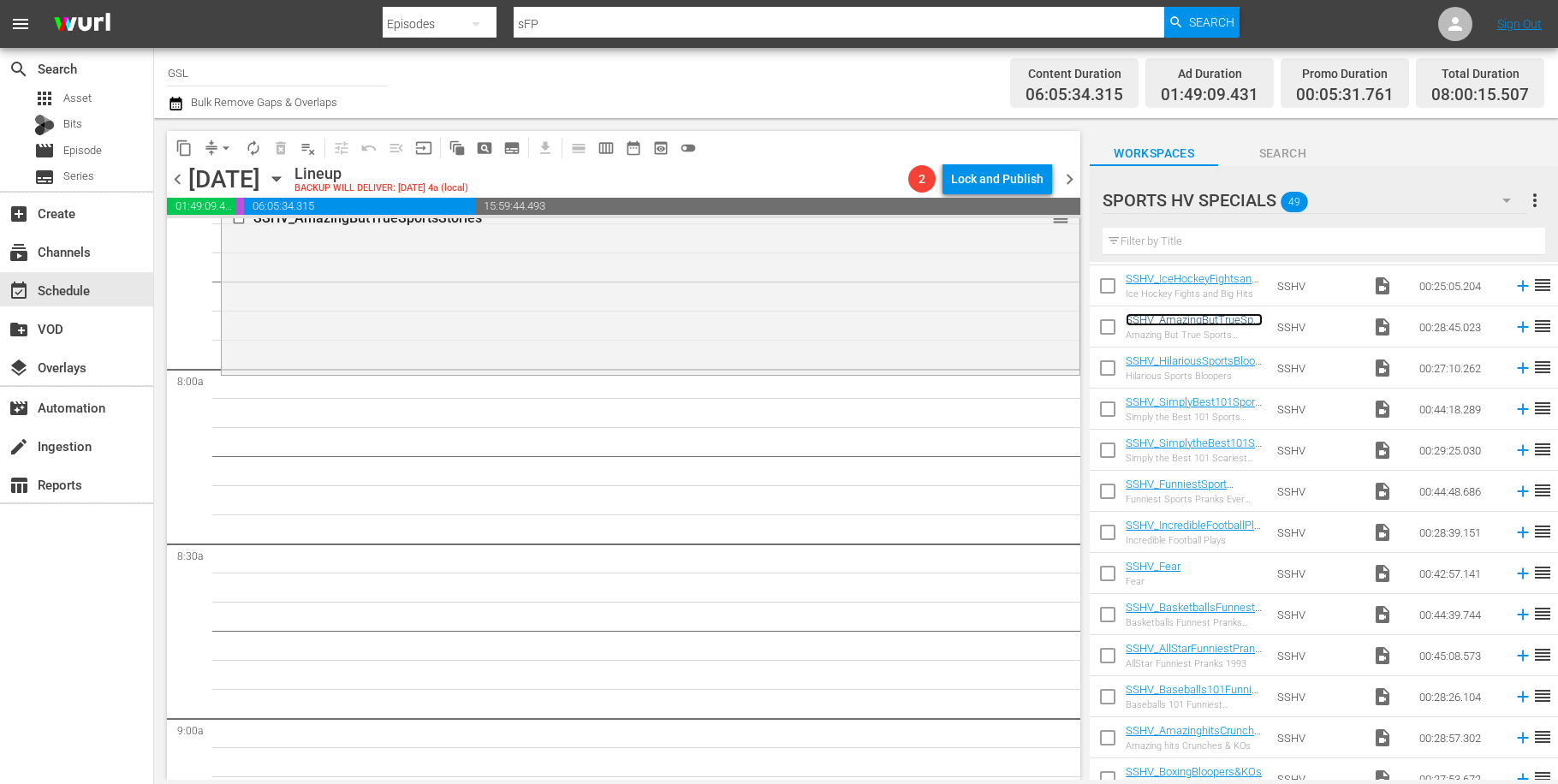
scroll to position [2740, 0]
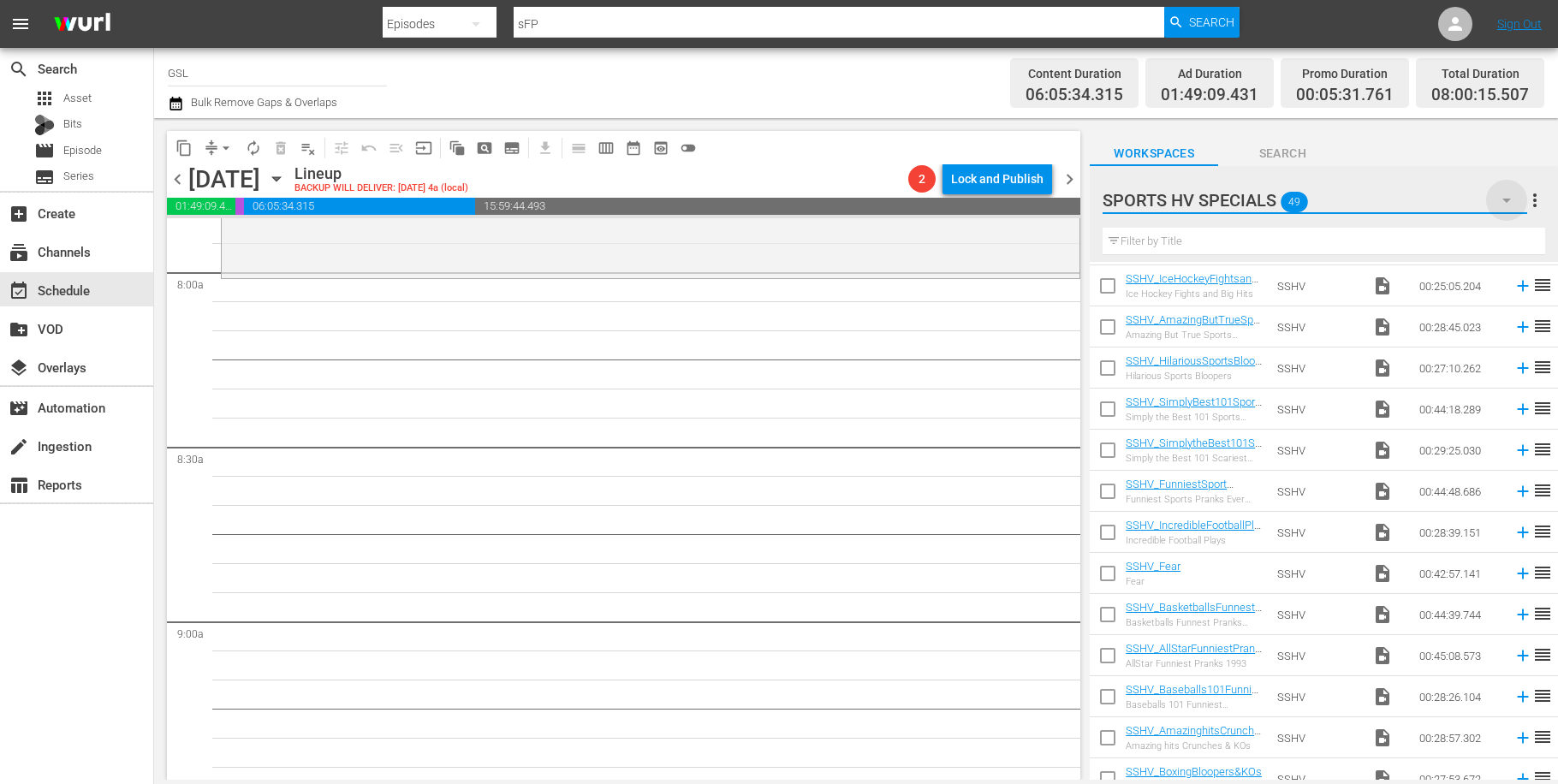
click at [1499, 198] on icon "button" at bounding box center [1506, 200] width 20 height 20
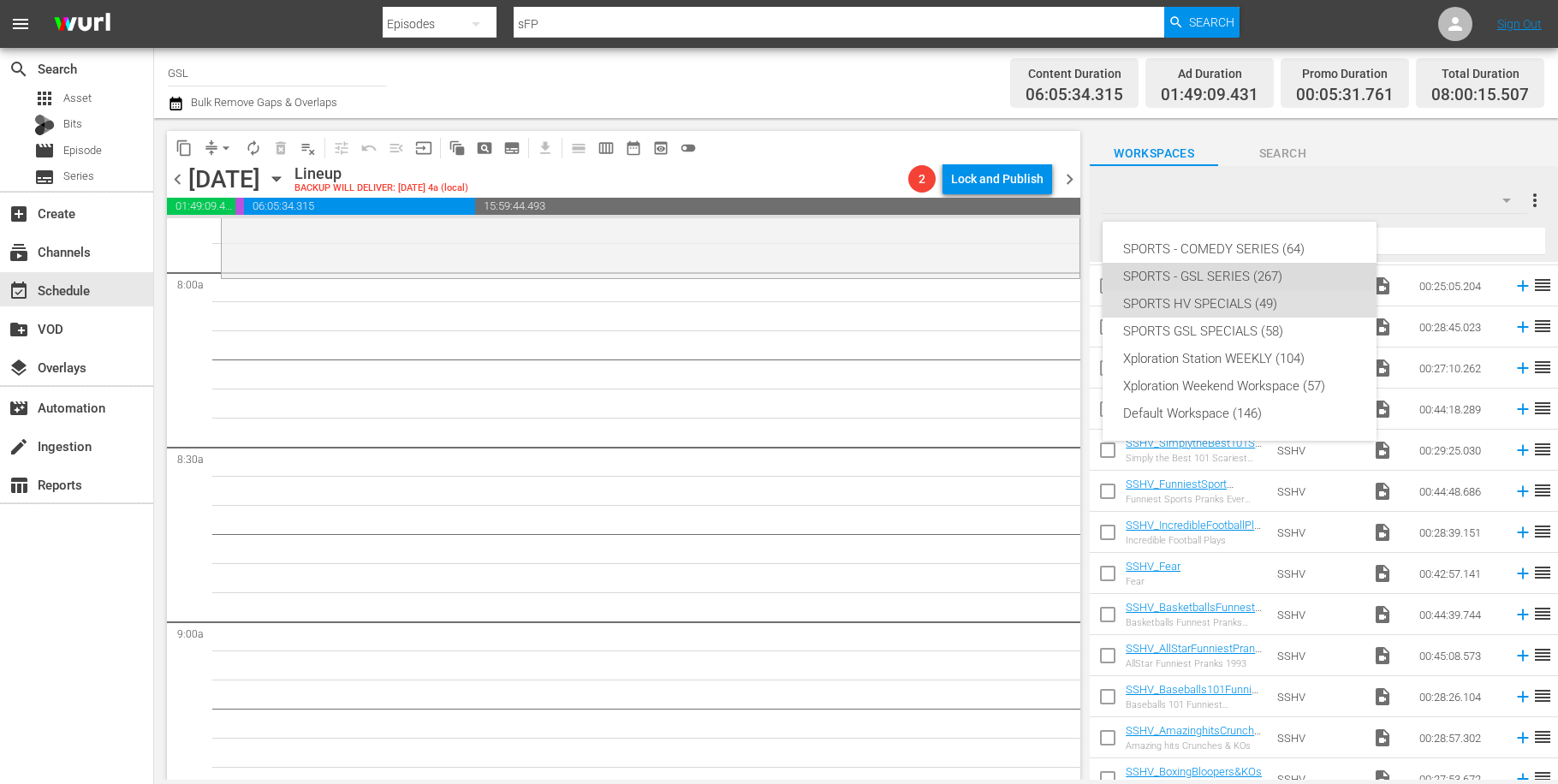
click at [1216, 278] on div "SPORTS - GSL SERIES (267)" at bounding box center [1239, 276] width 232 height 27
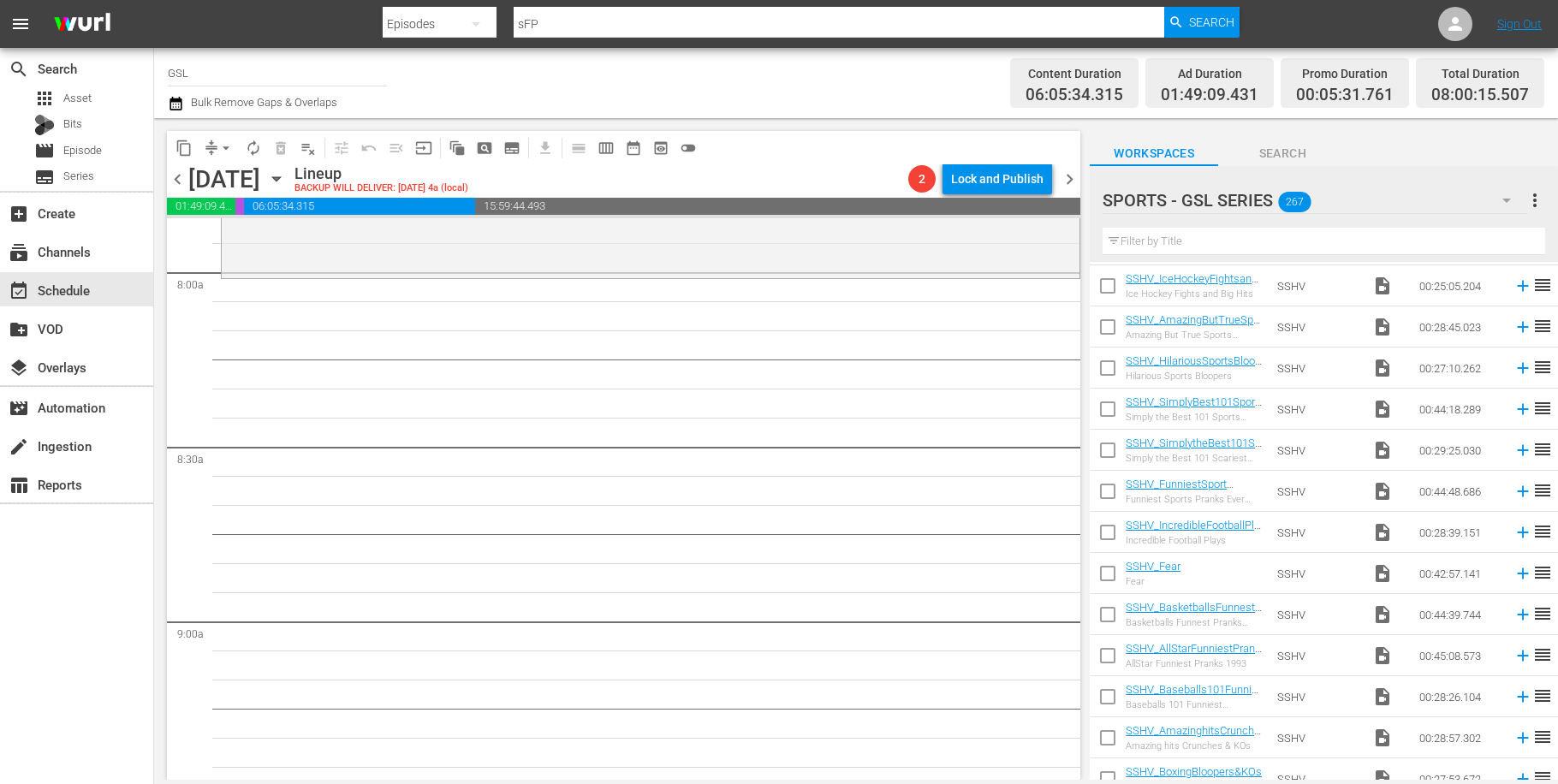
scroll to position [796, 0]
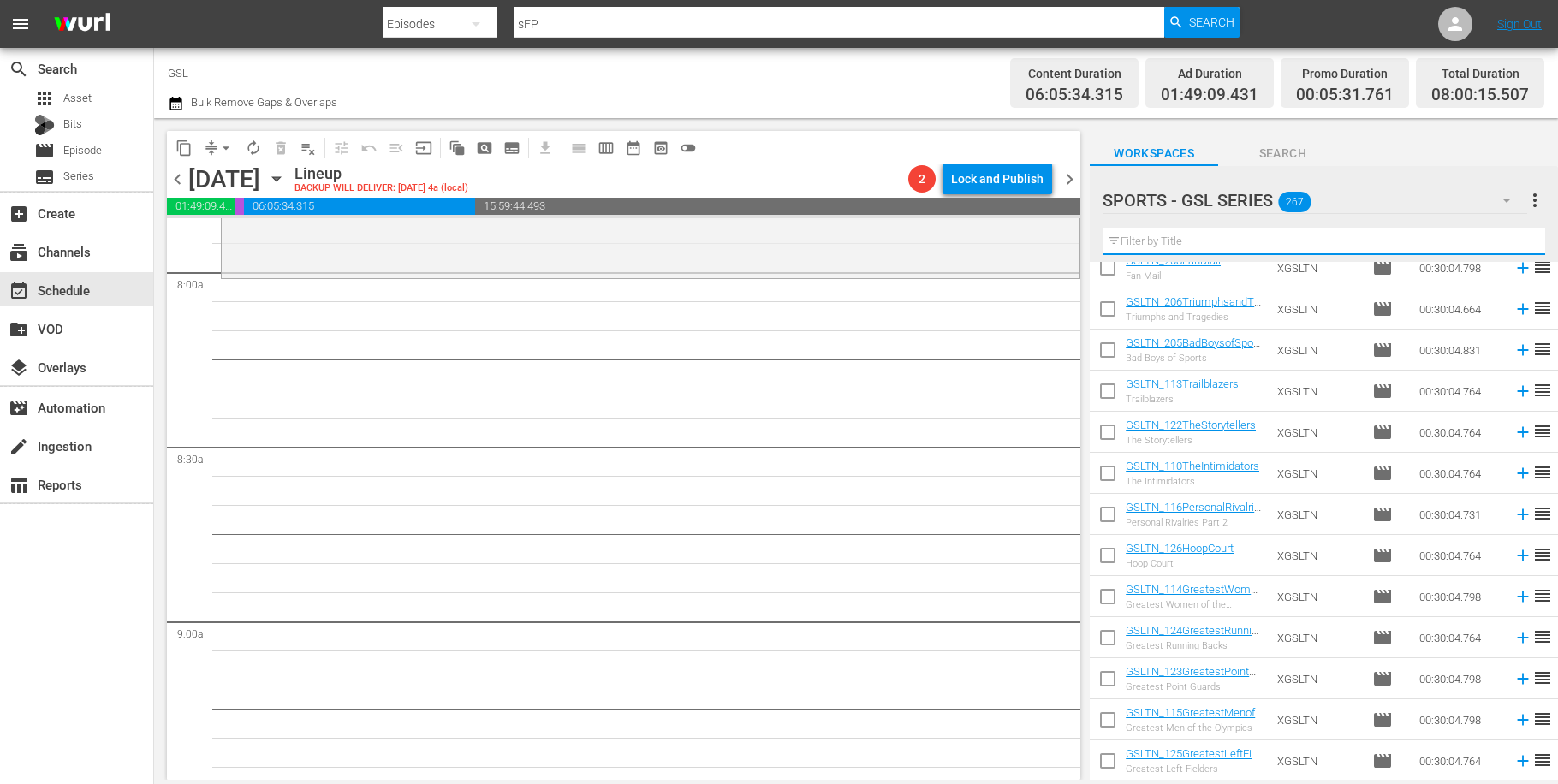
click at [1208, 240] on input "text" at bounding box center [1324, 241] width 443 height 27
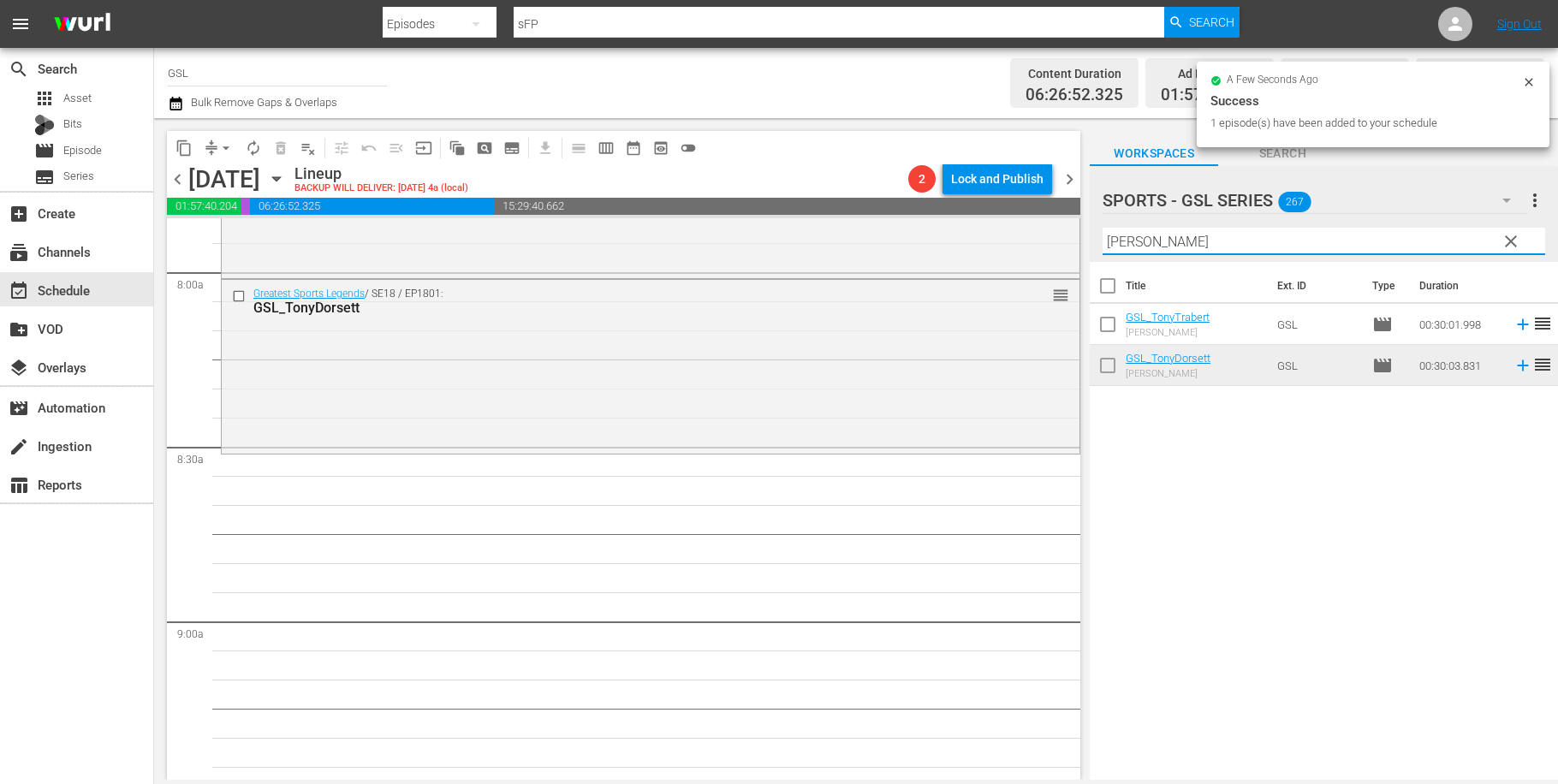
drag, startPoint x: 1146, startPoint y: 245, endPoint x: 1080, endPoint y: 240, distance: 66.2
click at [1103, 240] on input "tony" at bounding box center [1324, 241] width 443 height 27
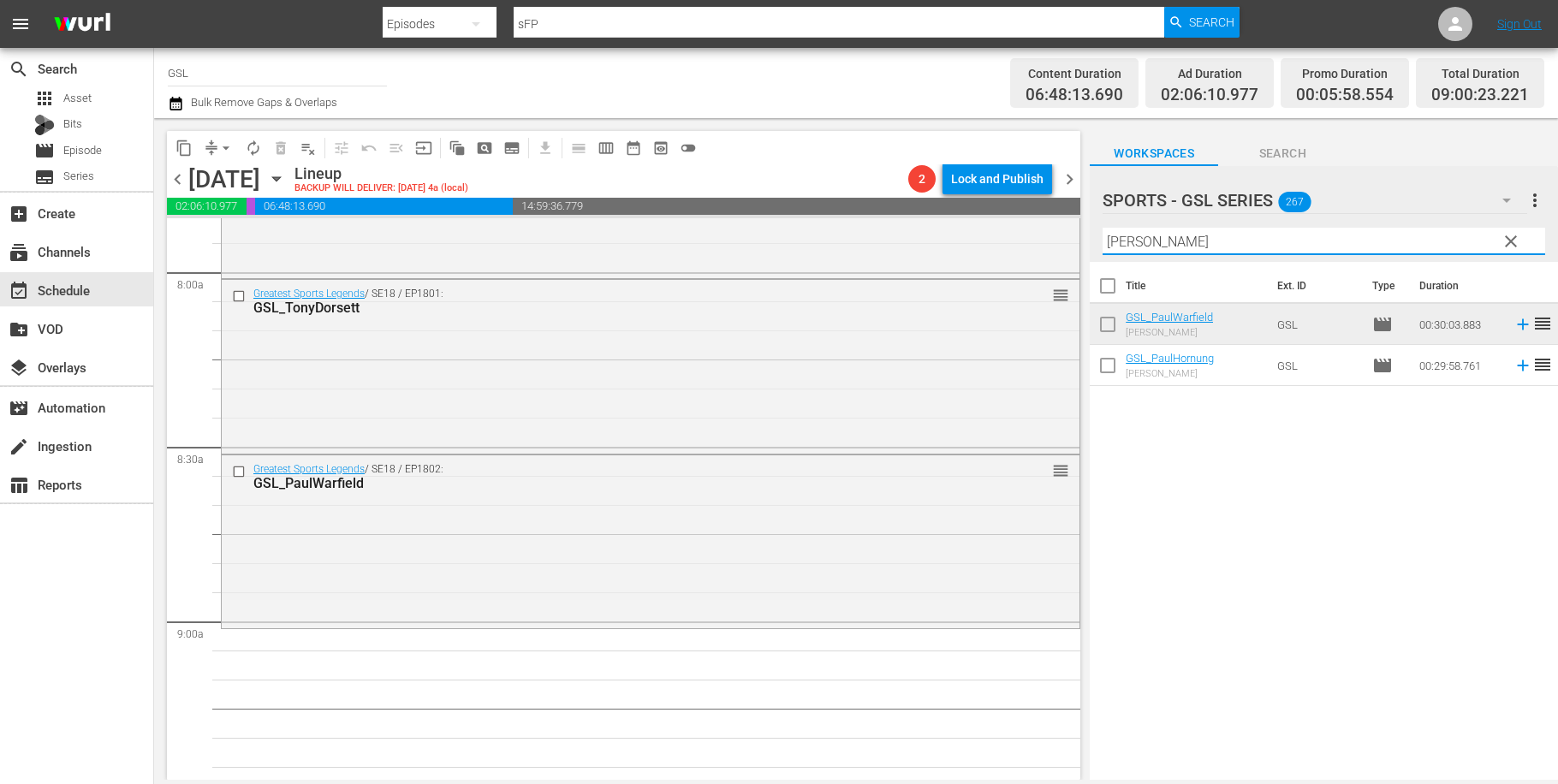
drag, startPoint x: 1142, startPoint y: 237, endPoint x: 1073, endPoint y: 230, distance: 69.4
click at [1103, 229] on input "paul" at bounding box center [1324, 241] width 443 height 27
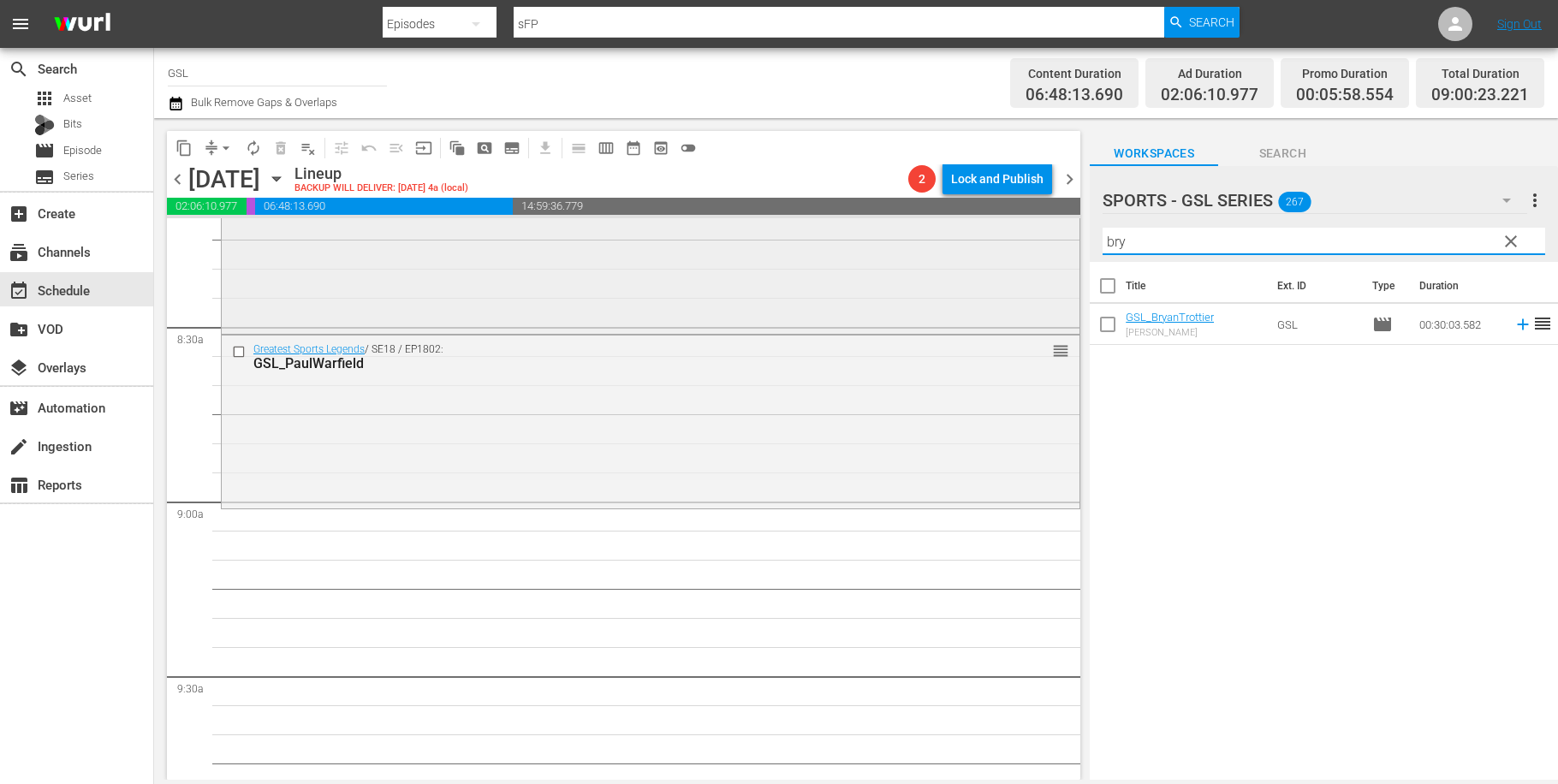
scroll to position [2880, 0]
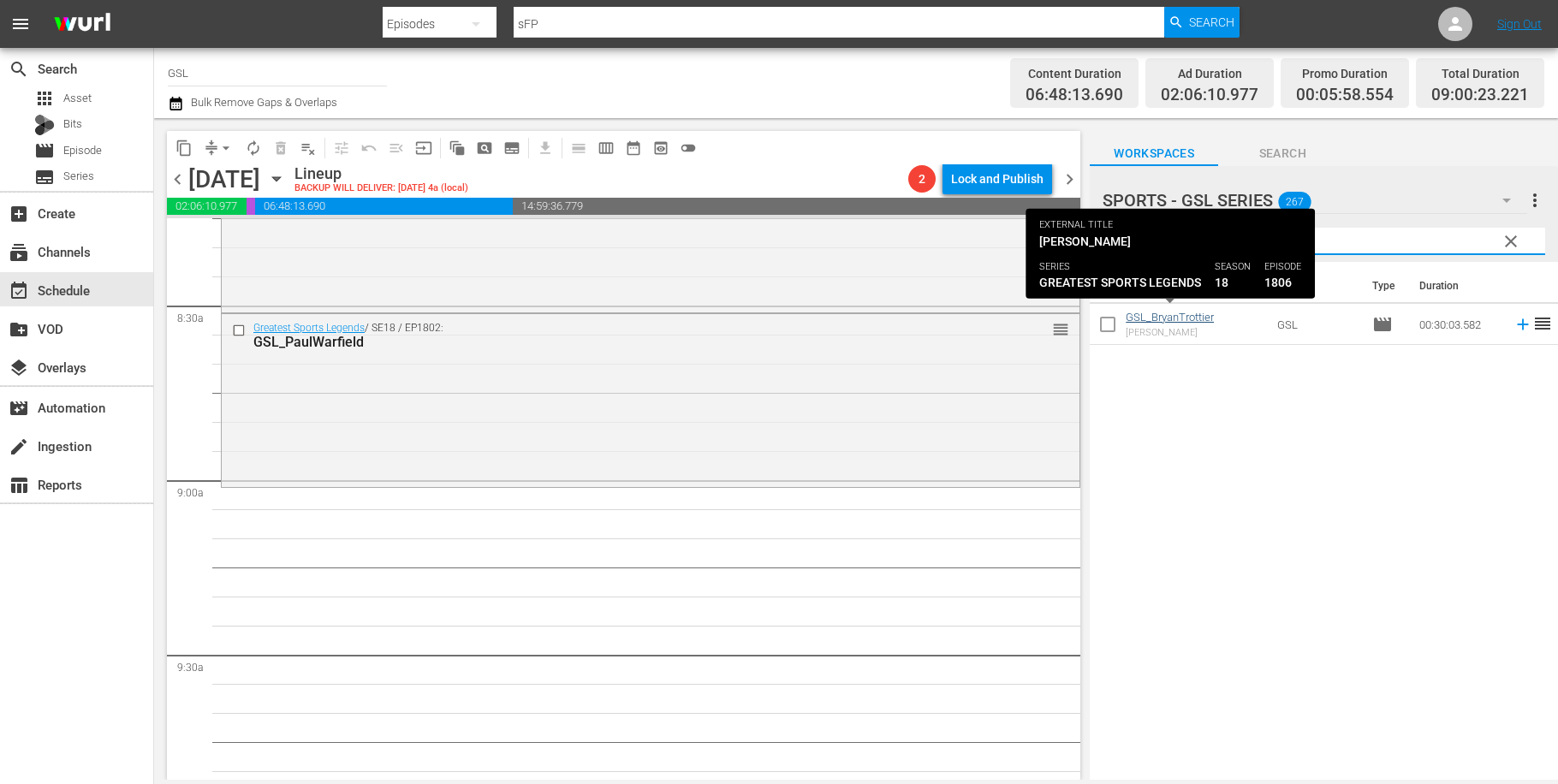
type input "bry"
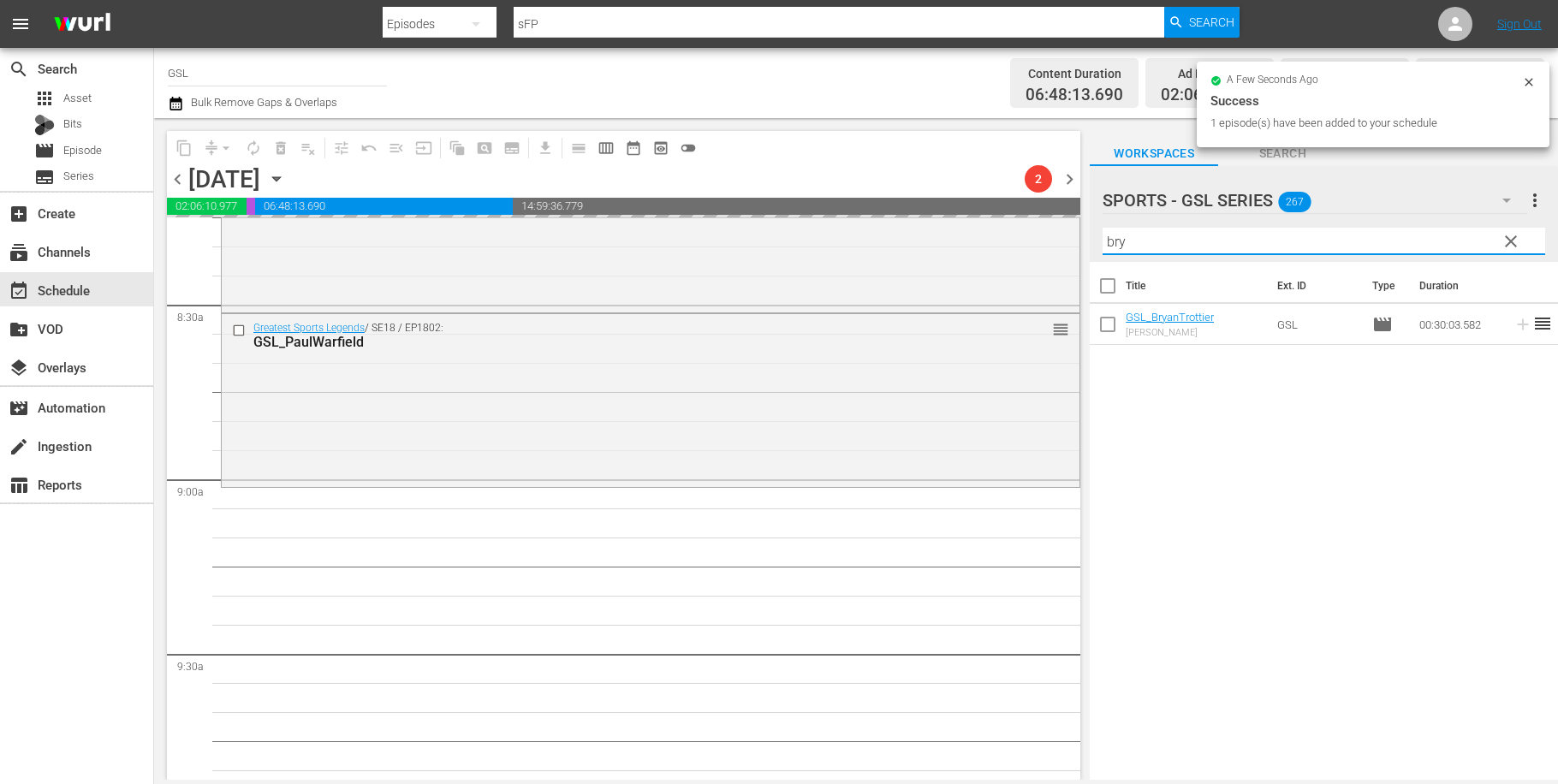
click at [1103, 228] on input "bry" at bounding box center [1324, 241] width 443 height 27
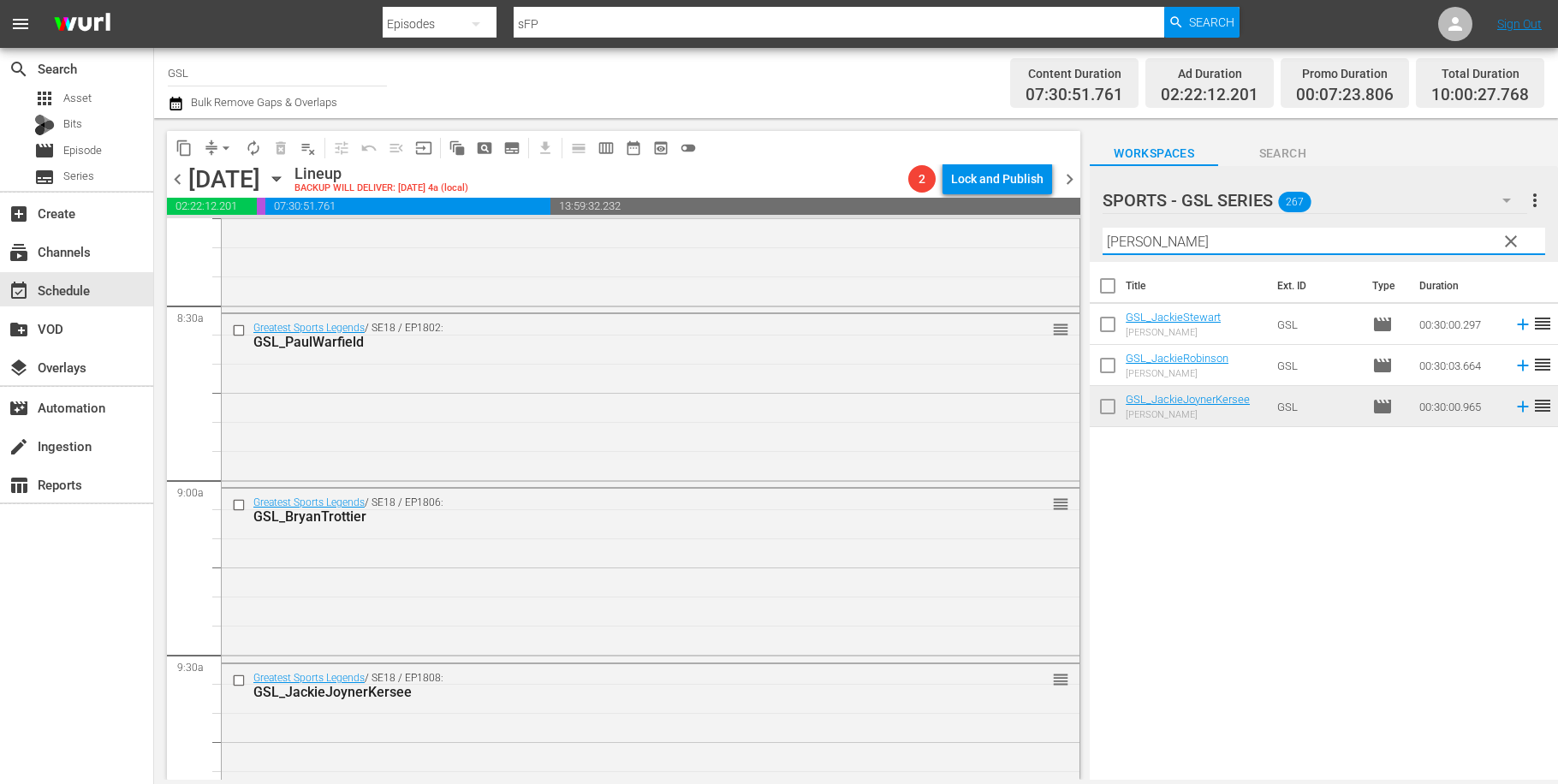
drag, startPoint x: 1162, startPoint y: 237, endPoint x: 1056, endPoint y: 216, distance: 108.1
click at [1103, 228] on input "jackie" at bounding box center [1324, 241] width 443 height 27
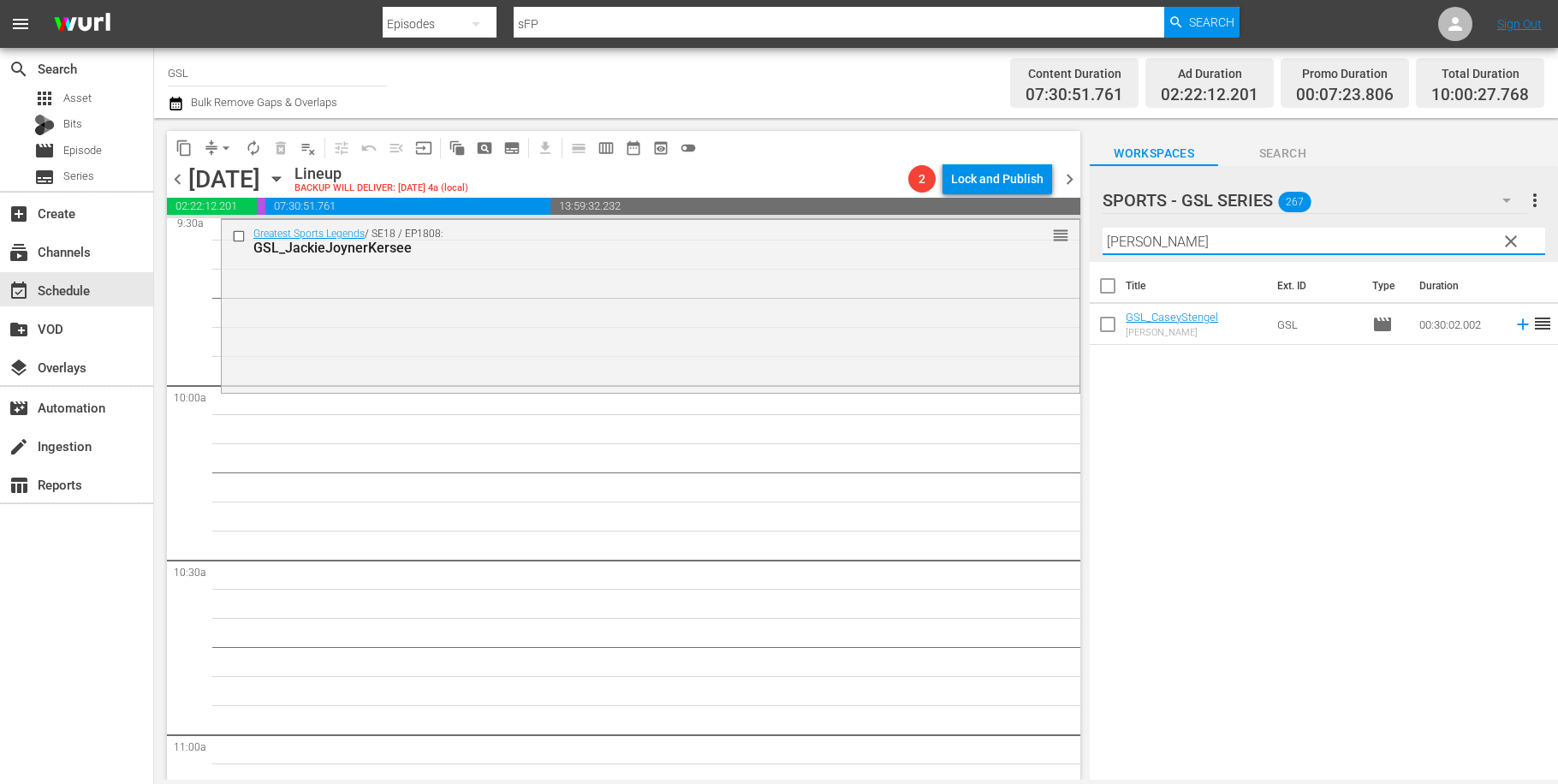
scroll to position [3333, 0]
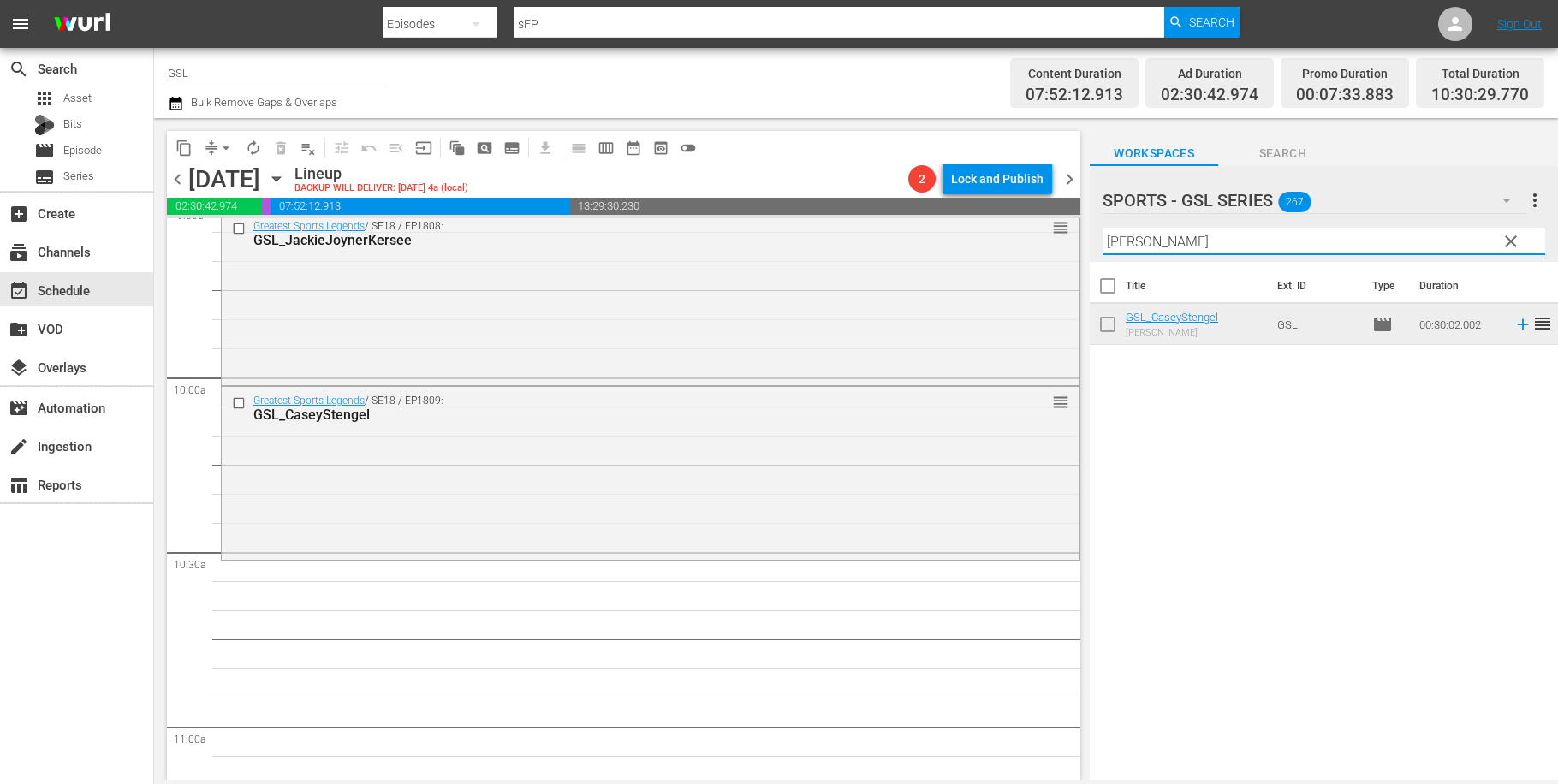
drag, startPoint x: 1172, startPoint y: 246, endPoint x: 1044, endPoint y: 226, distance: 129.6
click at [1103, 228] on input "casey" at bounding box center [1324, 241] width 443 height 27
type input "ernie"
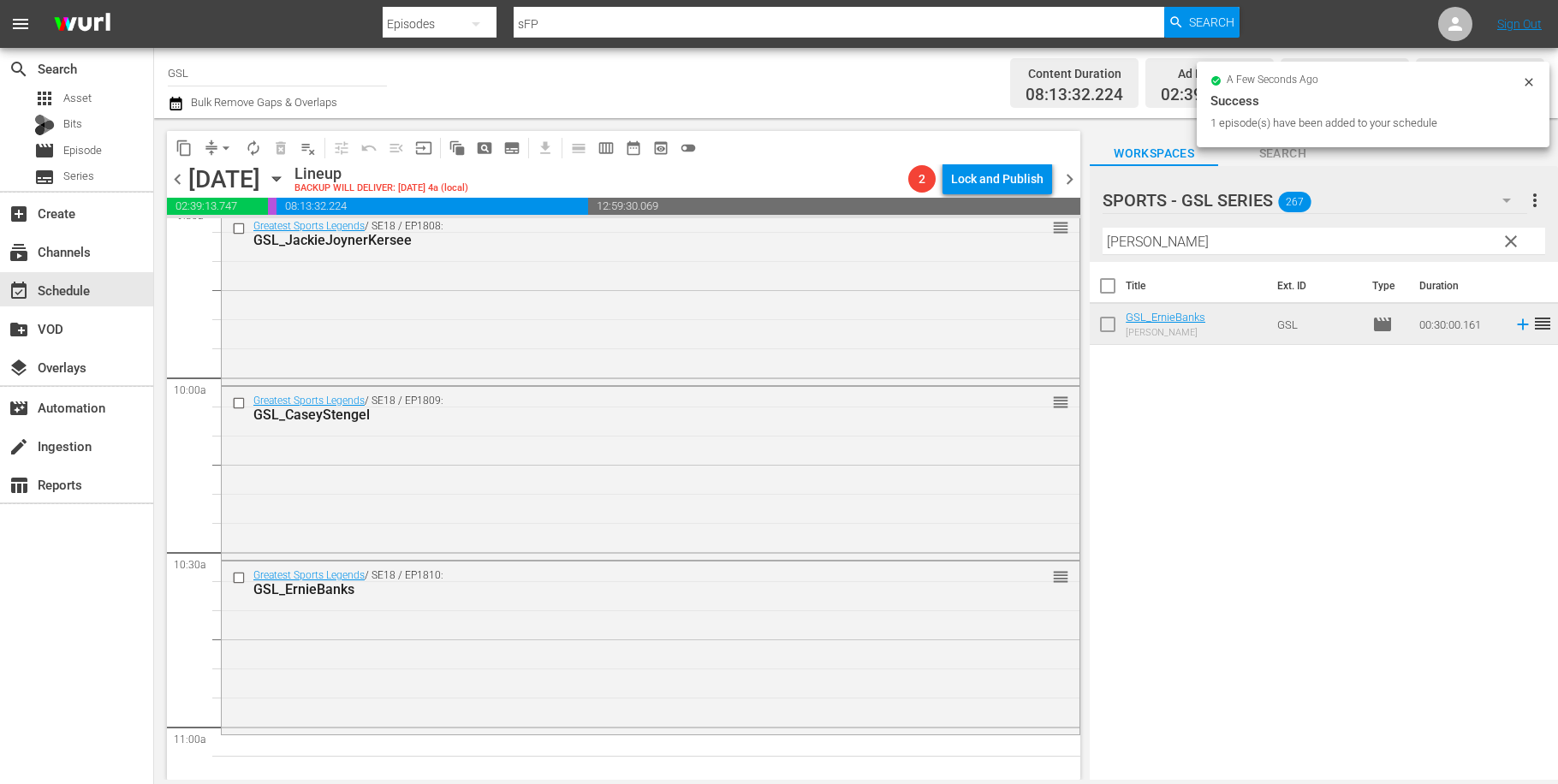
click at [1516, 248] on span "clear" at bounding box center [1511, 241] width 20 height 20
click at [1516, 245] on input "ernie" at bounding box center [1324, 241] width 443 height 27
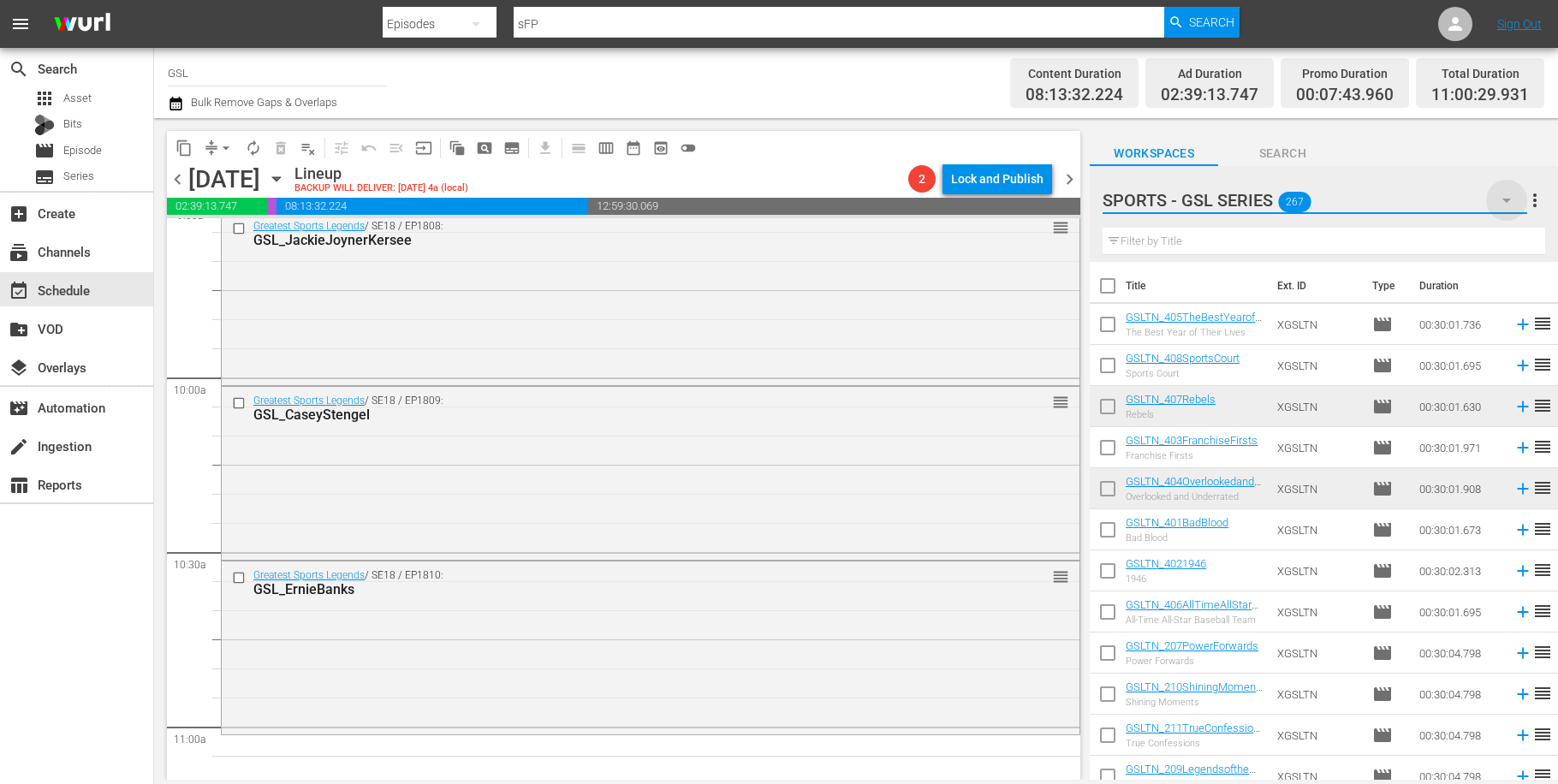
click at [1516, 194] on icon "button" at bounding box center [1506, 200] width 20 height 20
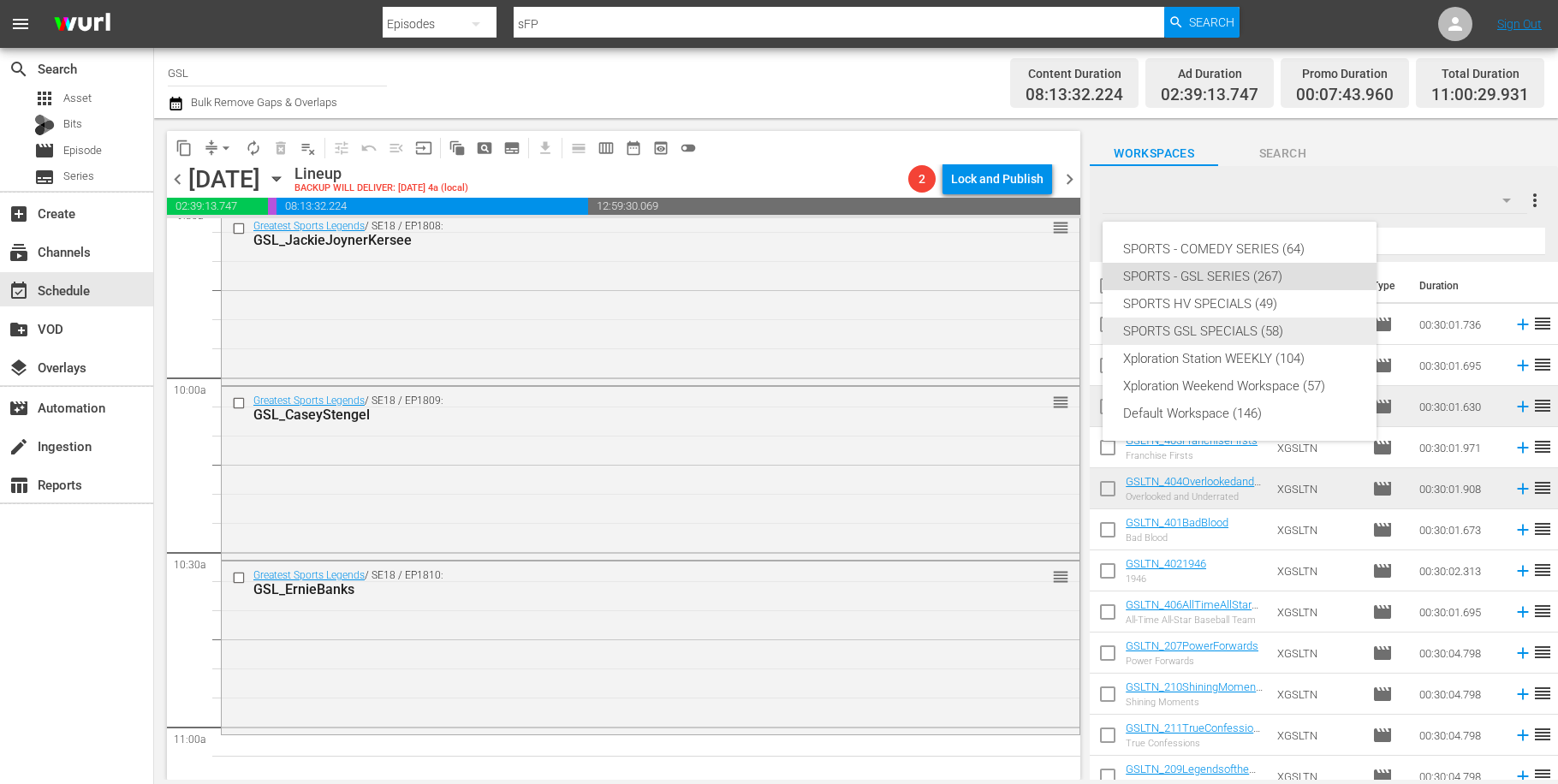
click at [1307, 325] on div "SPORTS GSL SPECIALS (58)" at bounding box center [1239, 331] width 232 height 27
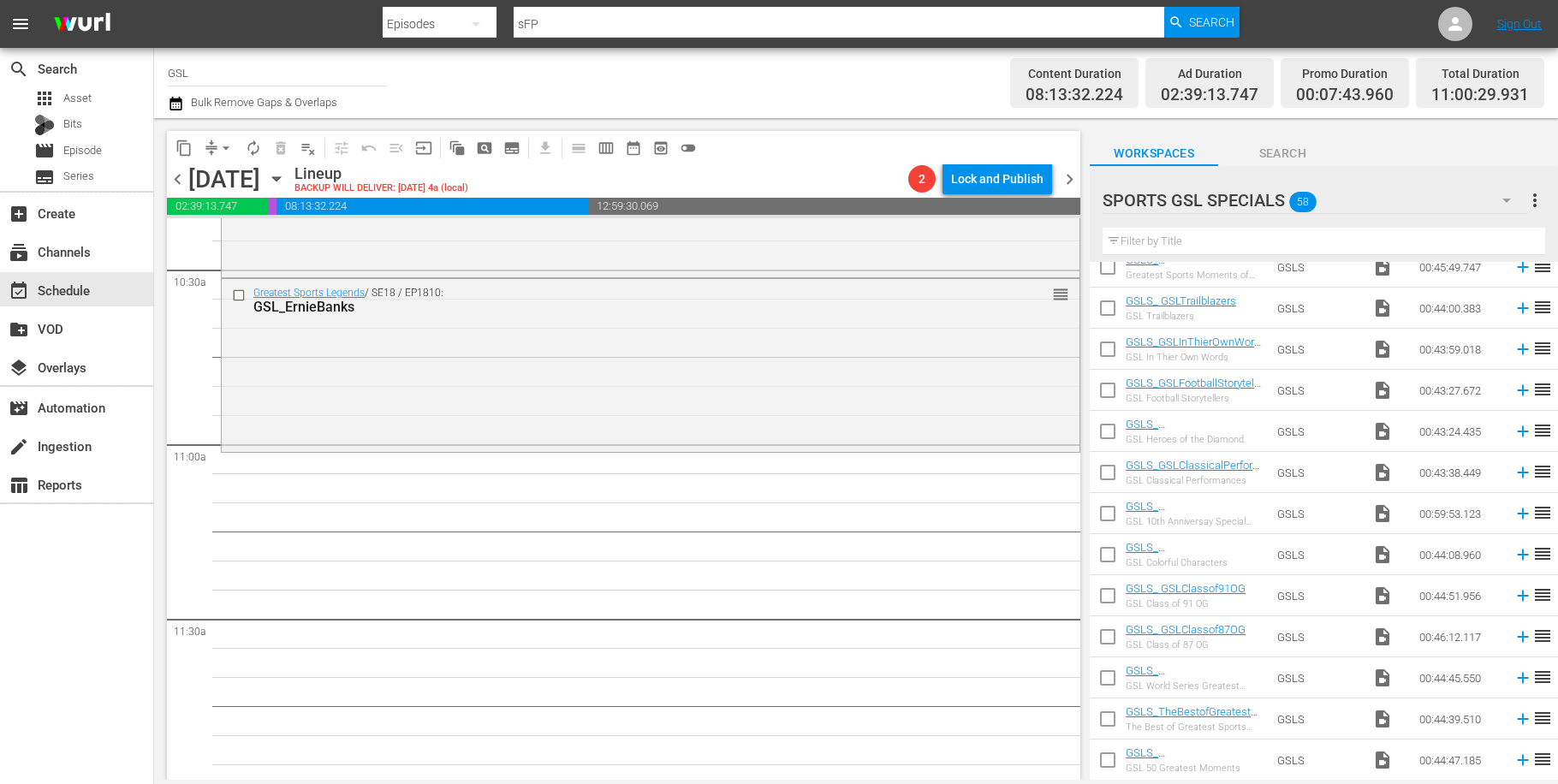
scroll to position [1233, 0]
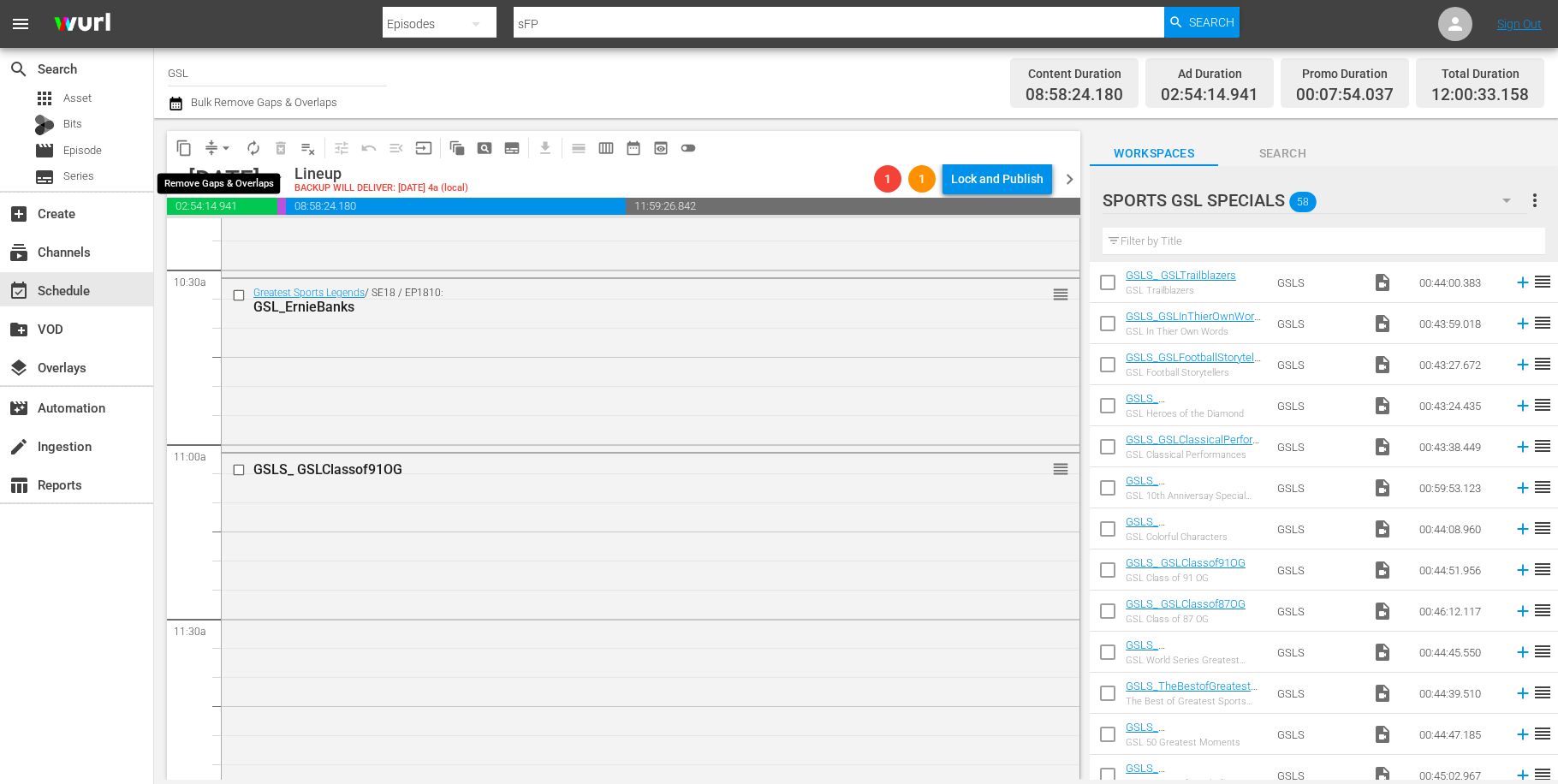
click at [221, 145] on span "arrow_drop_down" at bounding box center [226, 149] width 17 height 17
click at [218, 178] on li "Align to Midnight" at bounding box center [227, 182] width 179 height 28
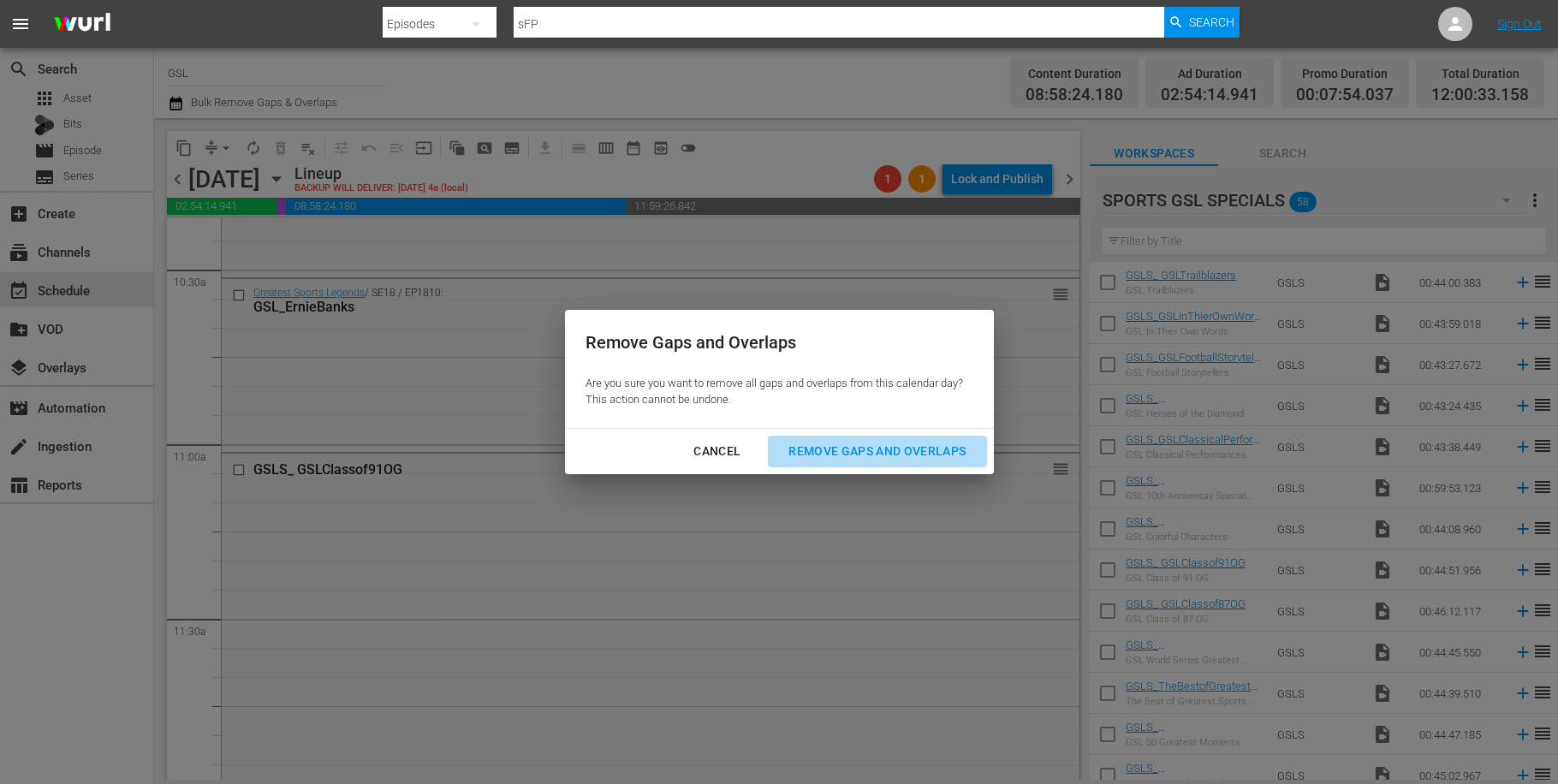
click at [860, 441] on div "Remove Gaps and Overlaps" at bounding box center [877, 451] width 205 height 21
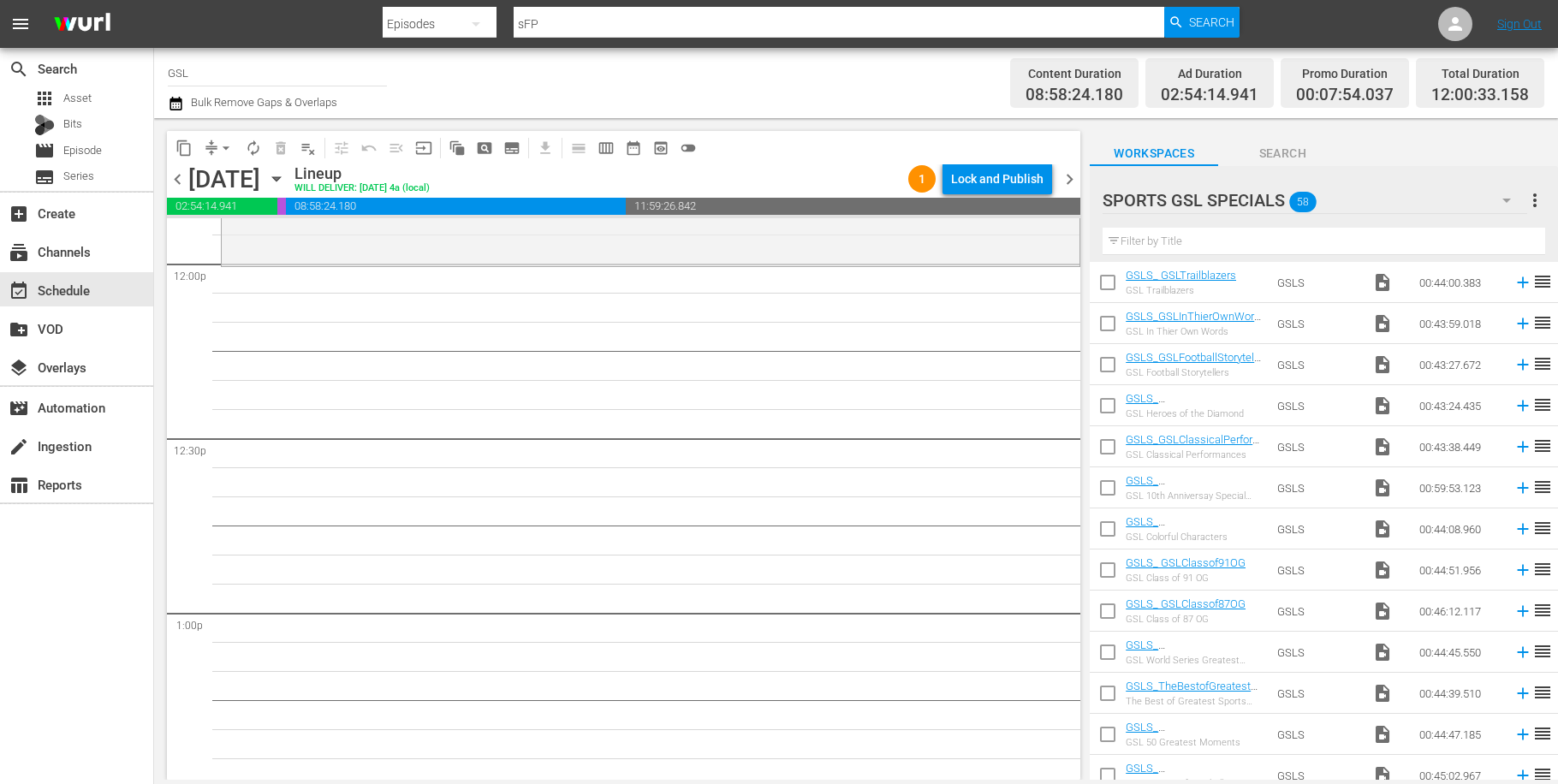
scroll to position [3884, 0]
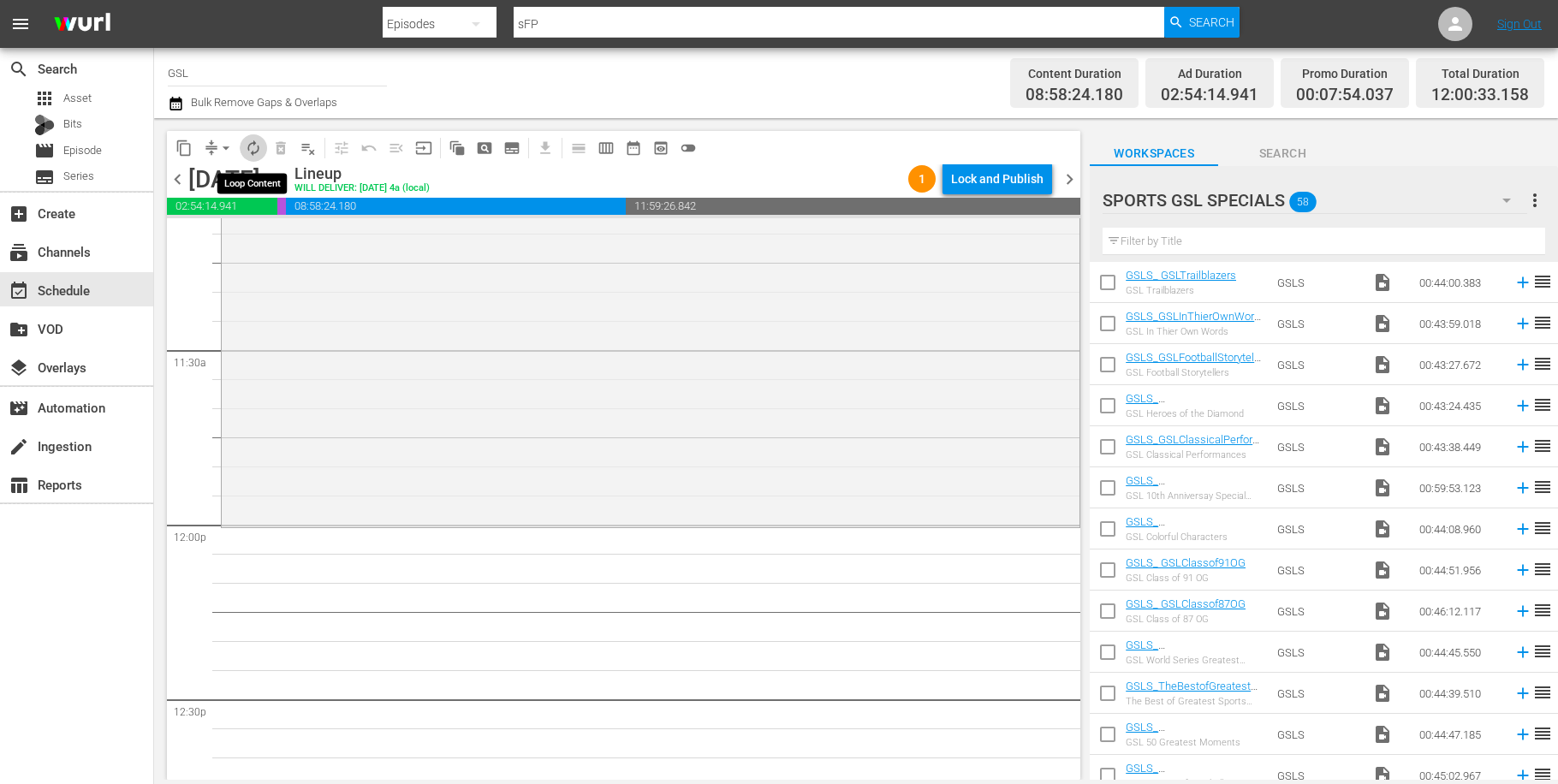
click at [260, 151] on span "autorenew_outlined" at bounding box center [254, 149] width 17 height 17
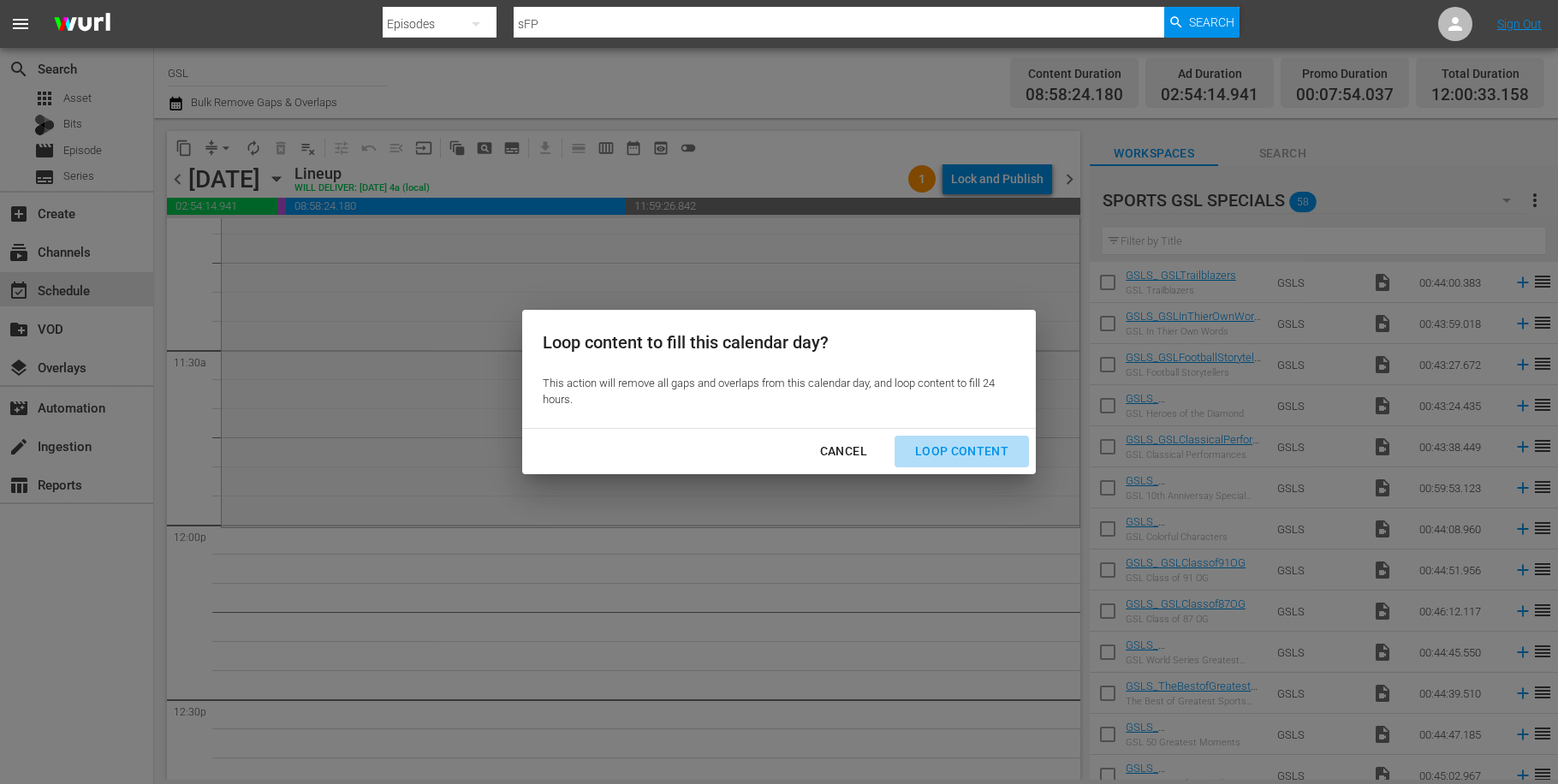
click at [990, 446] on div "Loop Content" at bounding box center [962, 451] width 121 height 21
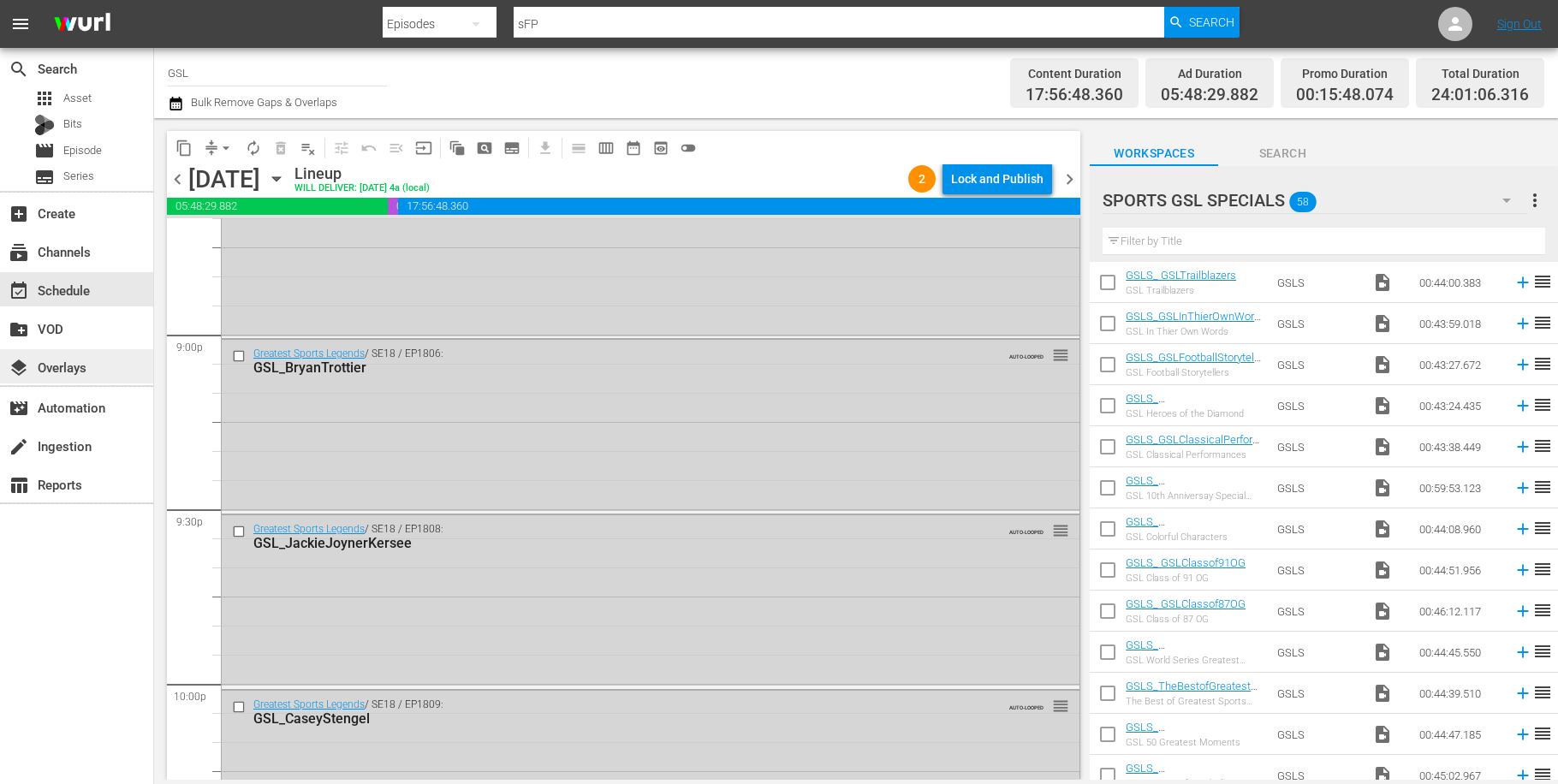
scroll to position [7826, 0]
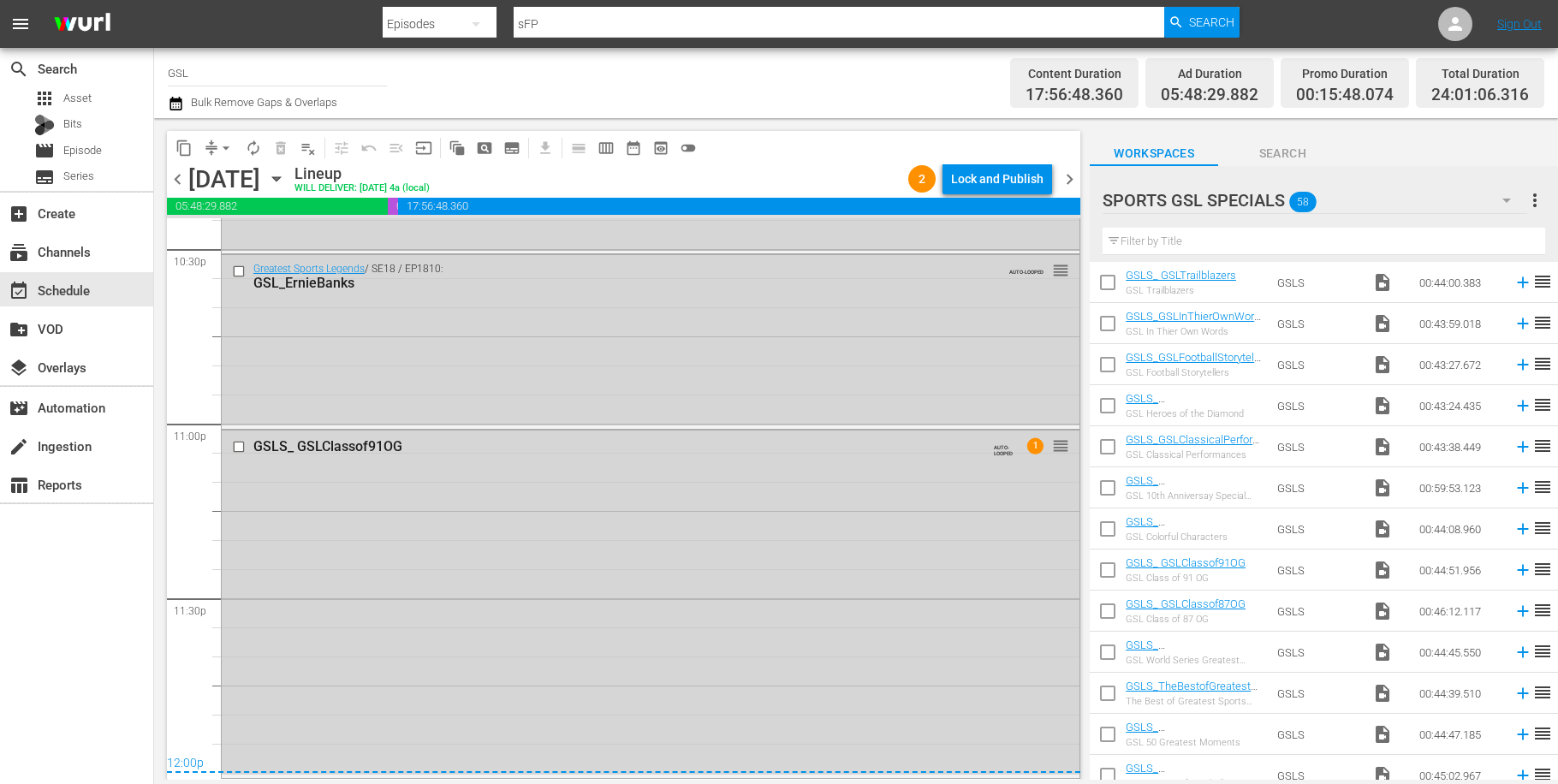
click at [286, 178] on icon "button" at bounding box center [277, 179] width 19 height 19
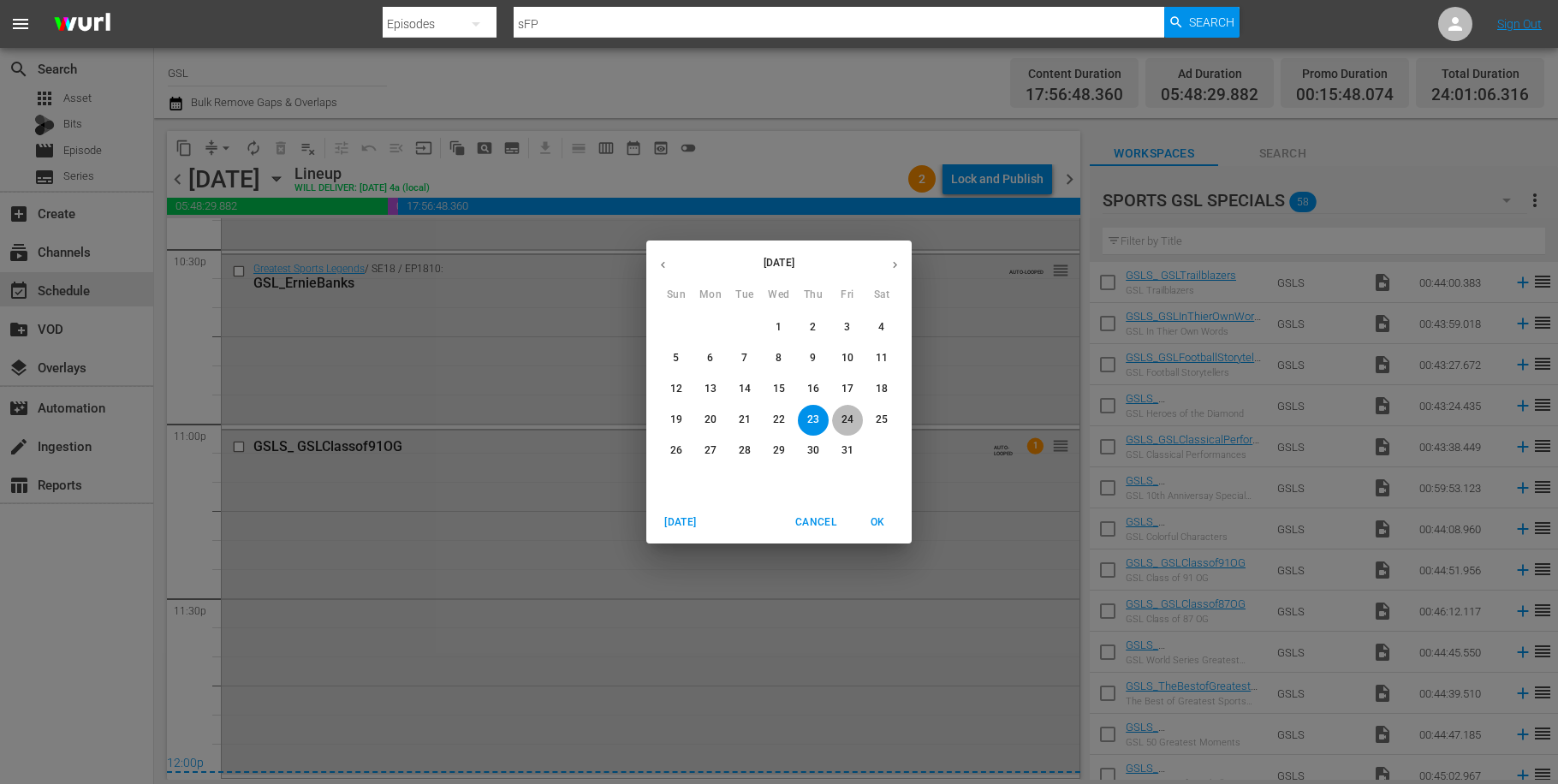
click at [855, 418] on span "24" at bounding box center [848, 419] width 31 height 14
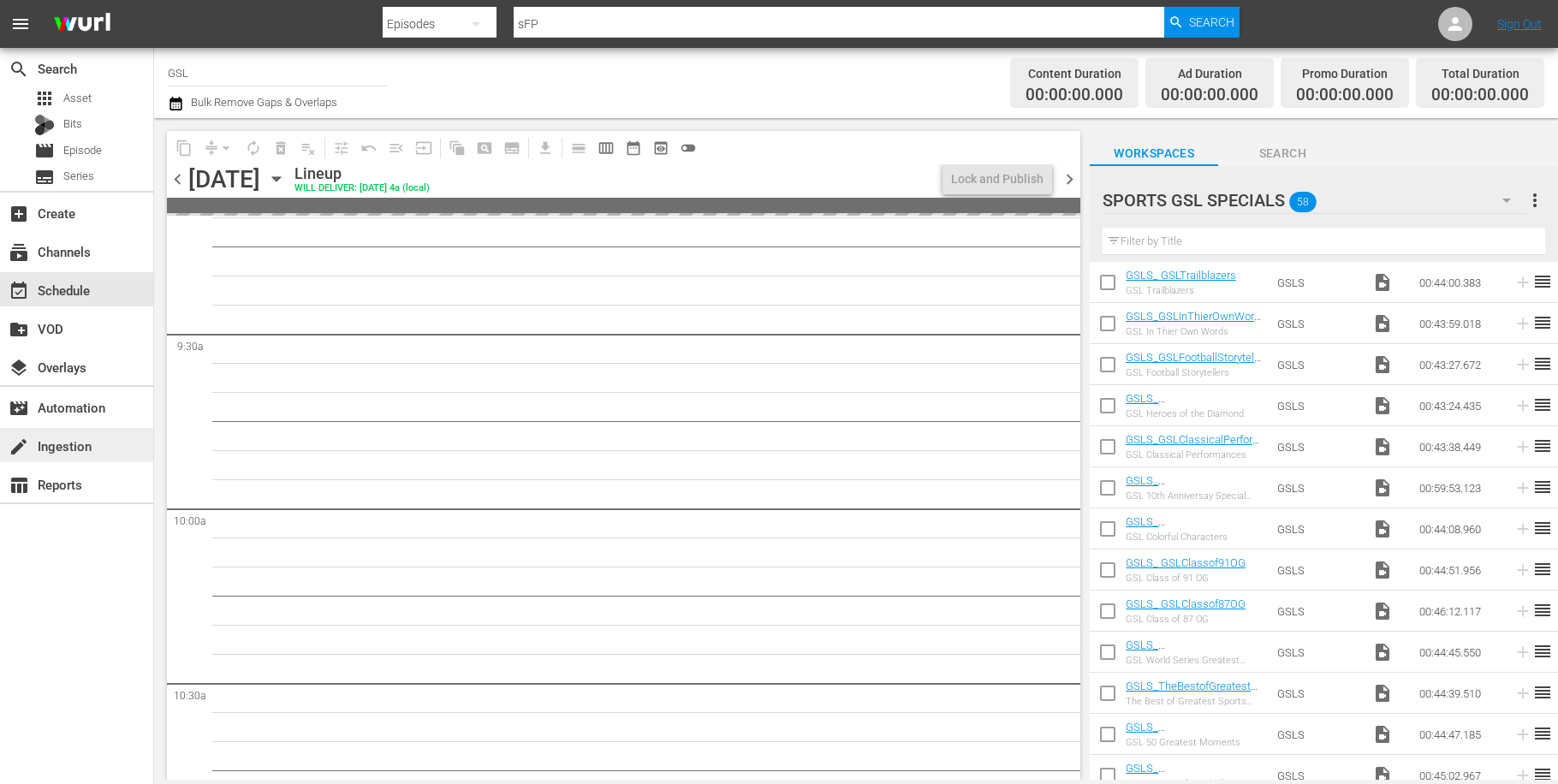
scroll to position [1717, 0]
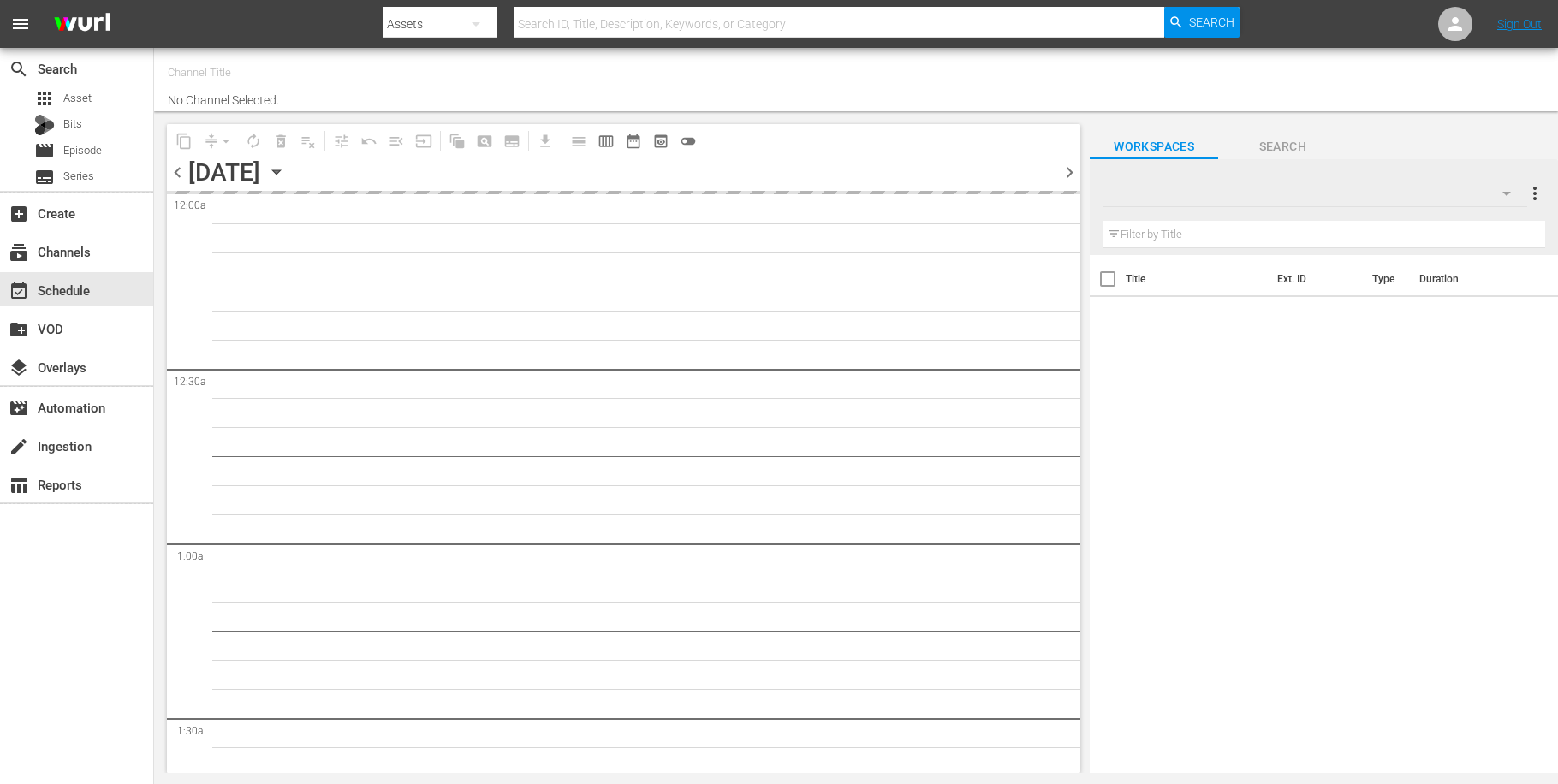
type input "GSL (1813)"
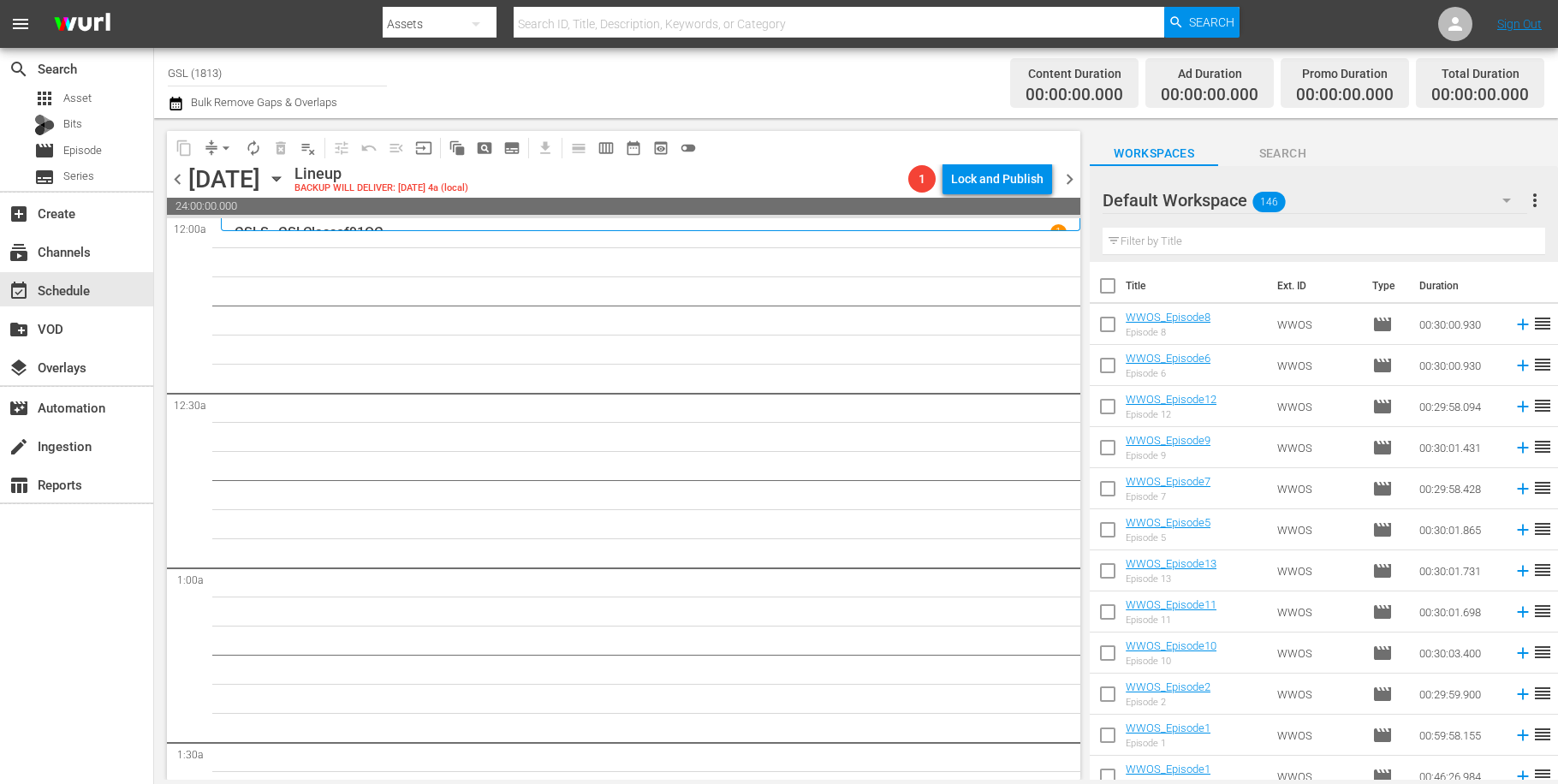
click at [1510, 206] on icon "button" at bounding box center [1506, 200] width 20 height 20
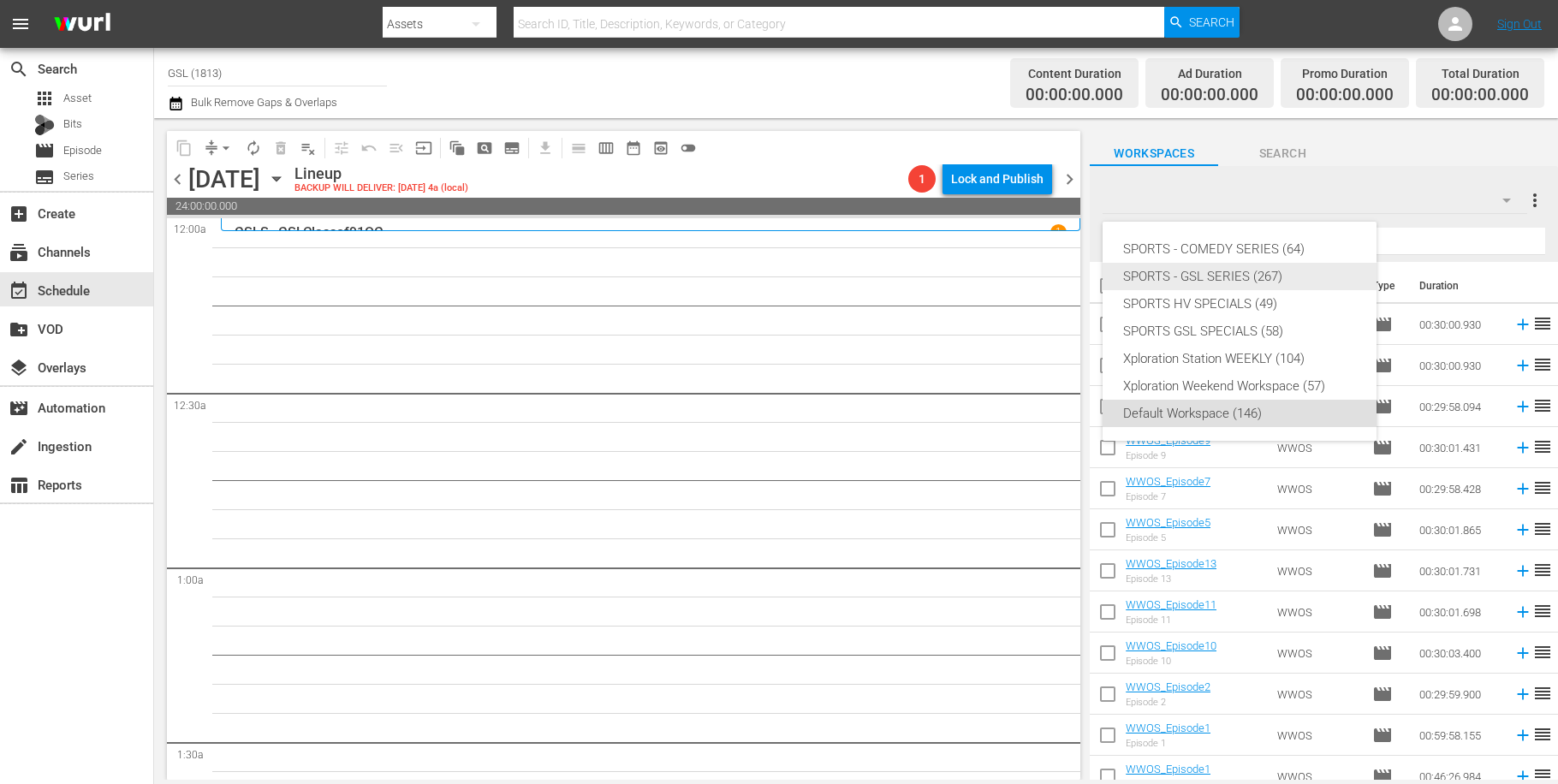
click at [1233, 284] on div "SPORTS - GSL SERIES (267)" at bounding box center [1239, 276] width 232 height 27
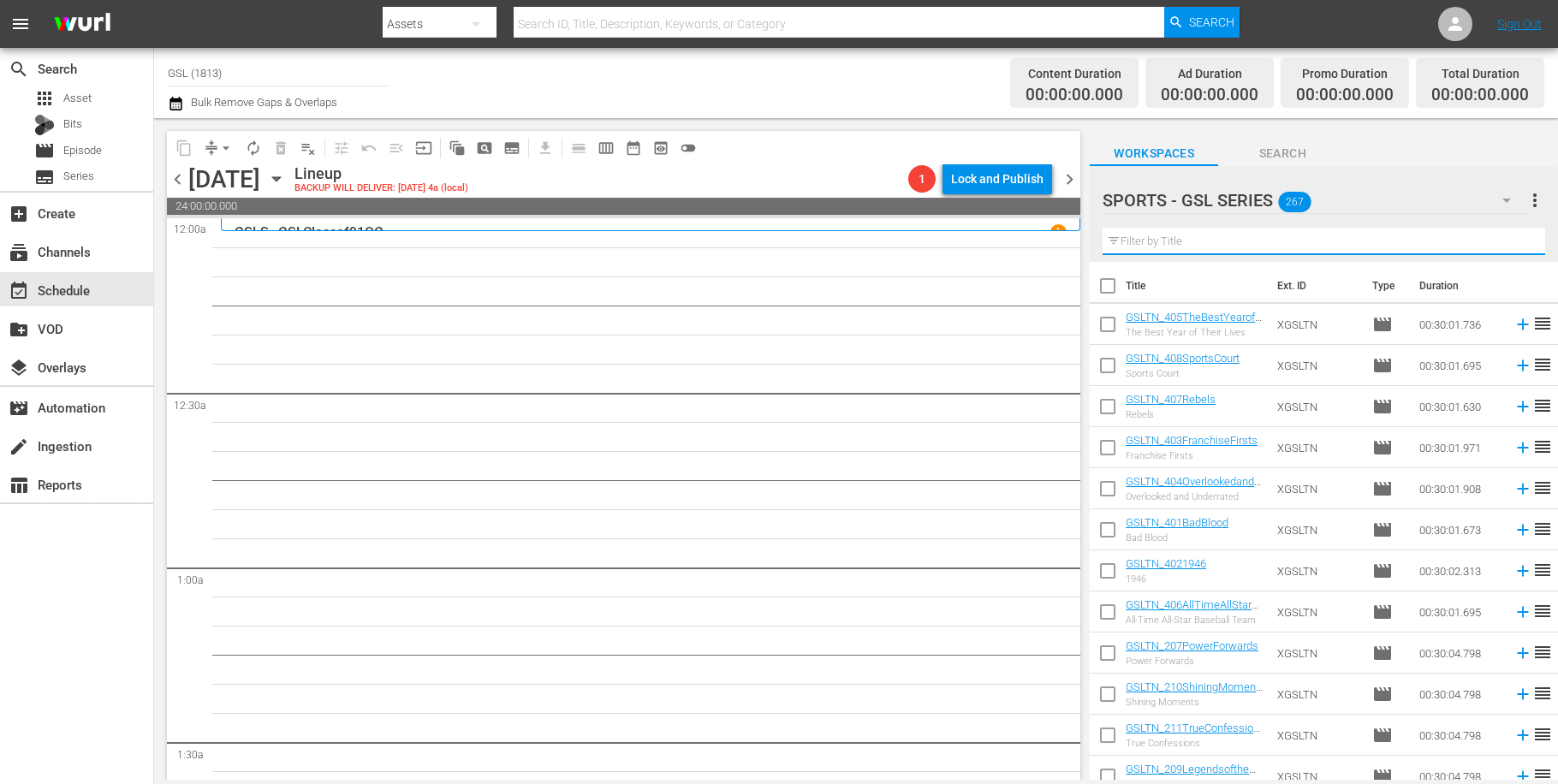
click at [1193, 244] on input "text" at bounding box center [1324, 241] width 443 height 27
click at [1163, 240] on input "text" at bounding box center [1324, 241] width 443 height 27
click at [1250, 247] on input "text" at bounding box center [1324, 241] width 443 height 27
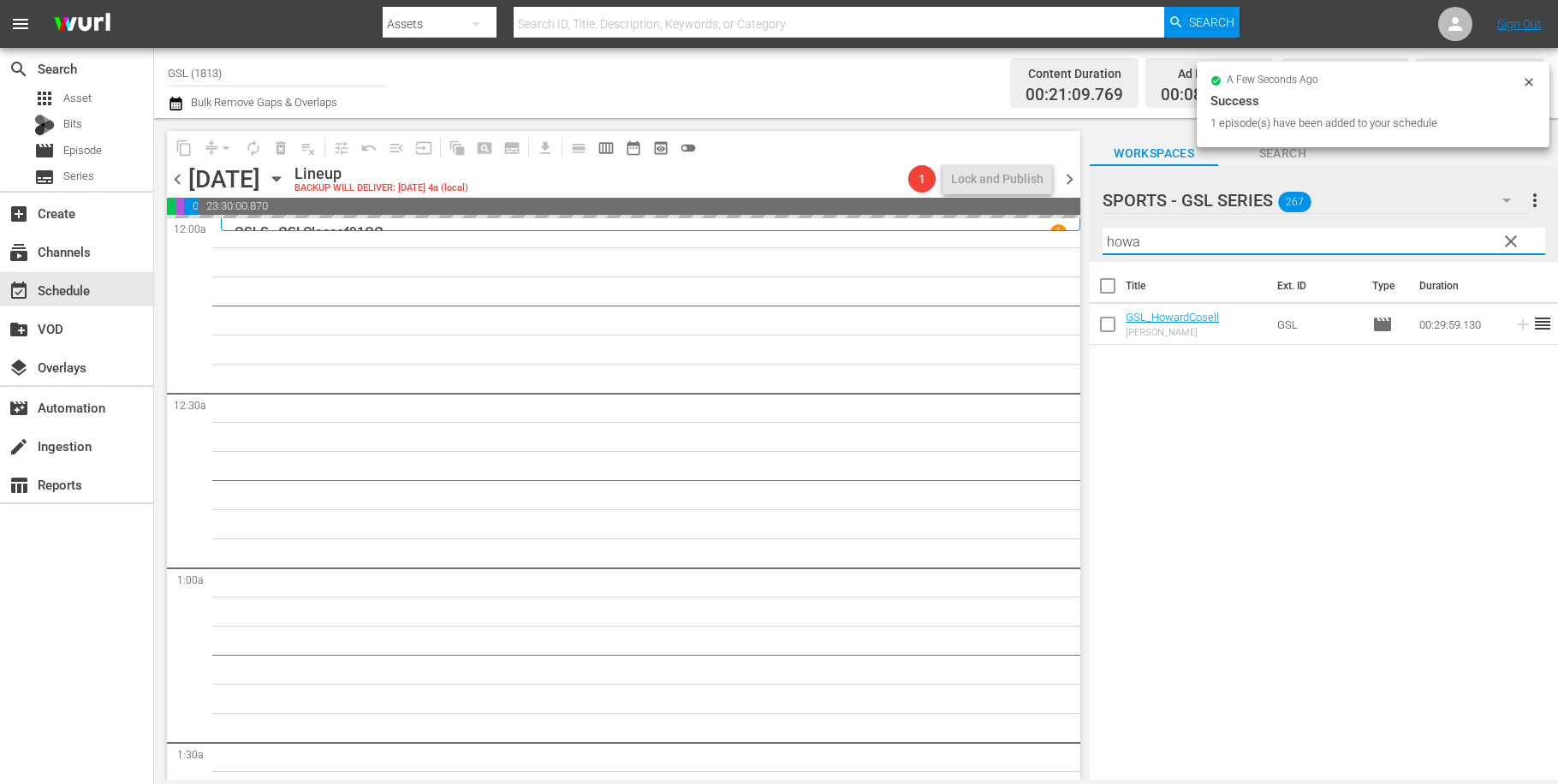
drag, startPoint x: 1123, startPoint y: 234, endPoint x: 1052, endPoint y: 225, distance: 71.6
click at [1103, 228] on input "howa" at bounding box center [1324, 241] width 443 height 27
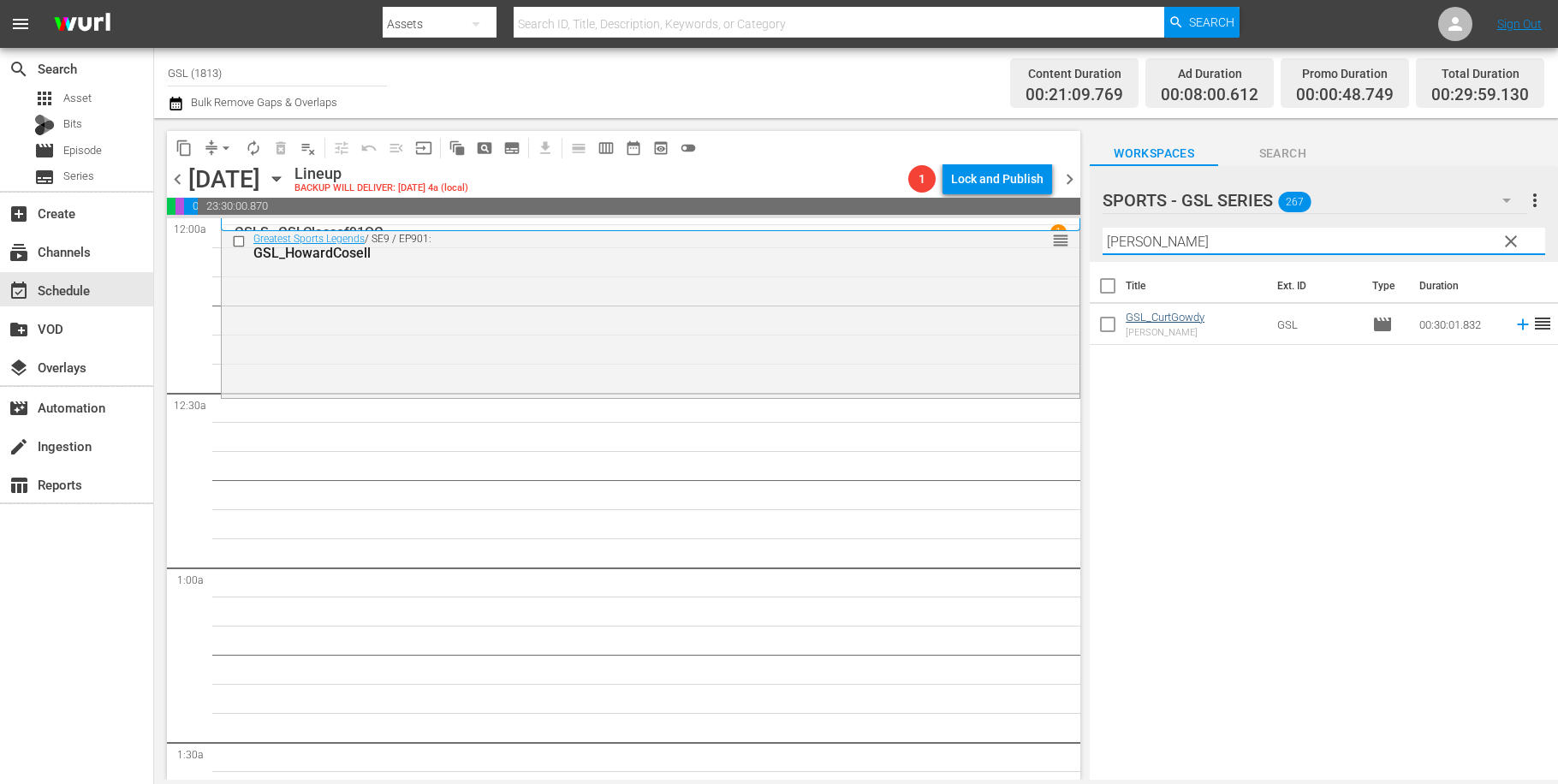
type input "[PERSON_NAME]"
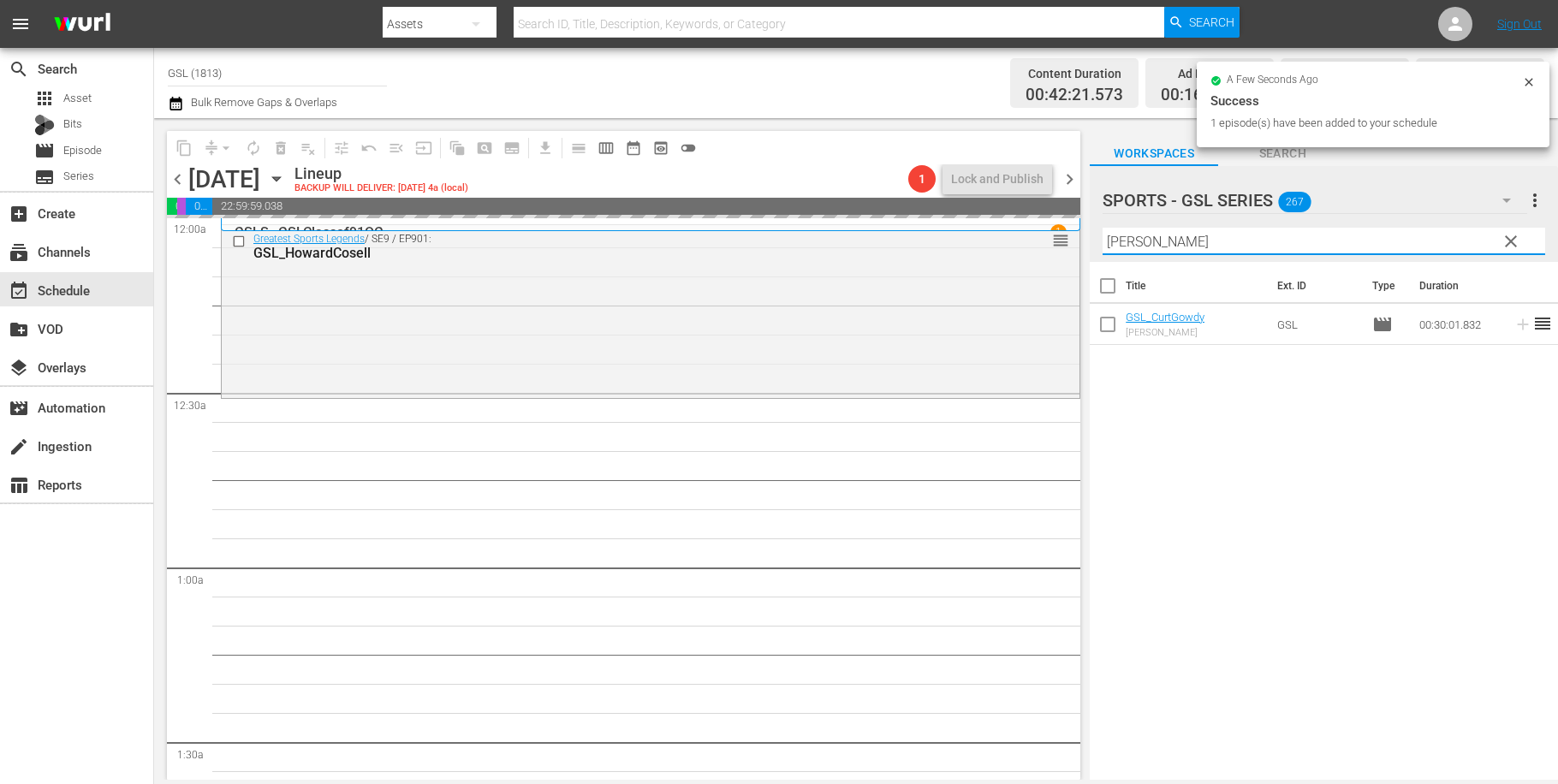
drag, startPoint x: 1161, startPoint y: 243, endPoint x: 1014, endPoint y: 232, distance: 147.4
click at [1103, 232] on input "[PERSON_NAME]" at bounding box center [1324, 241] width 443 height 27
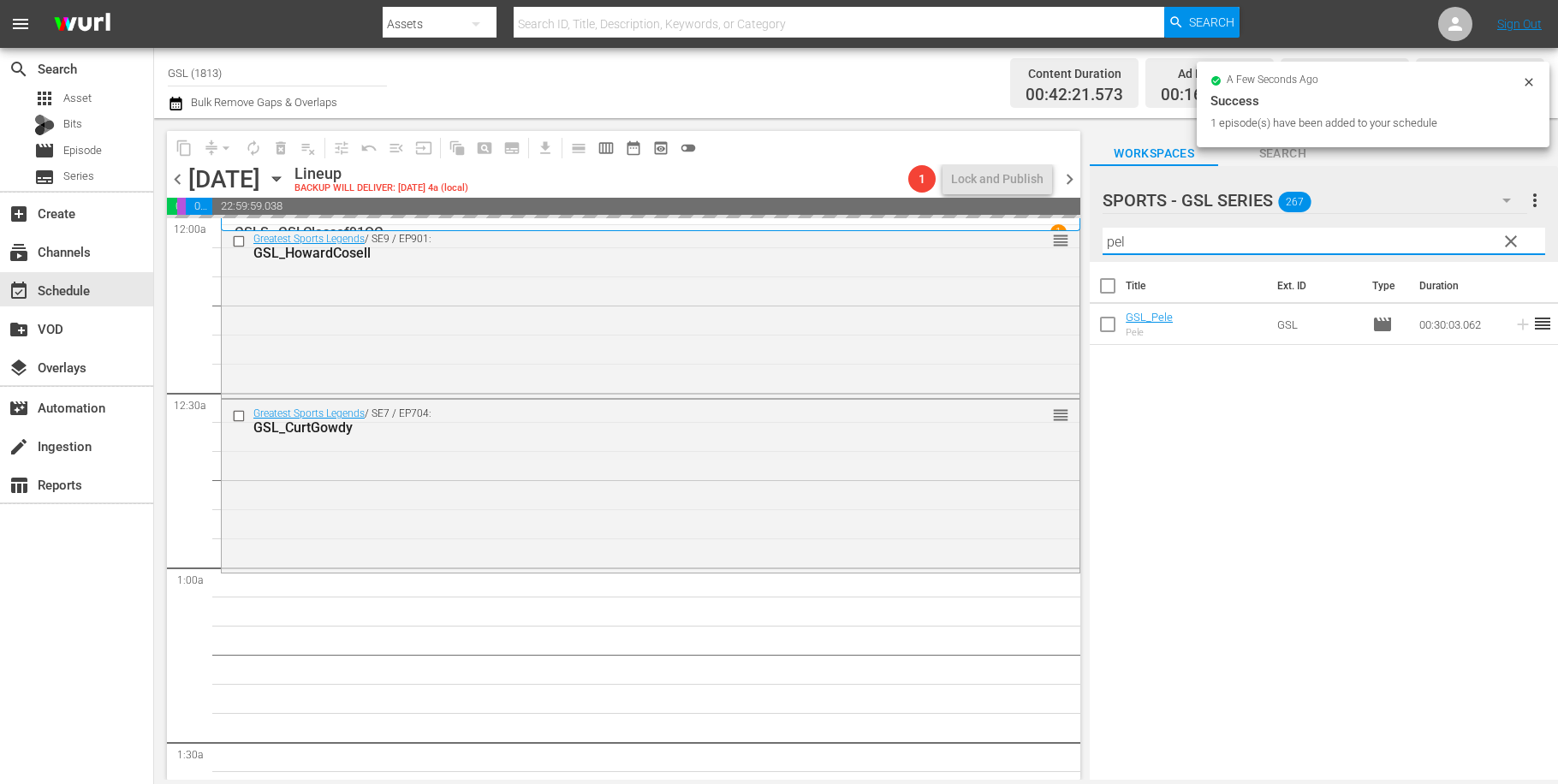
drag, startPoint x: 1162, startPoint y: 242, endPoint x: 1054, endPoint y: 223, distance: 109.7
click at [1103, 228] on input "pel" at bounding box center [1324, 241] width 443 height 27
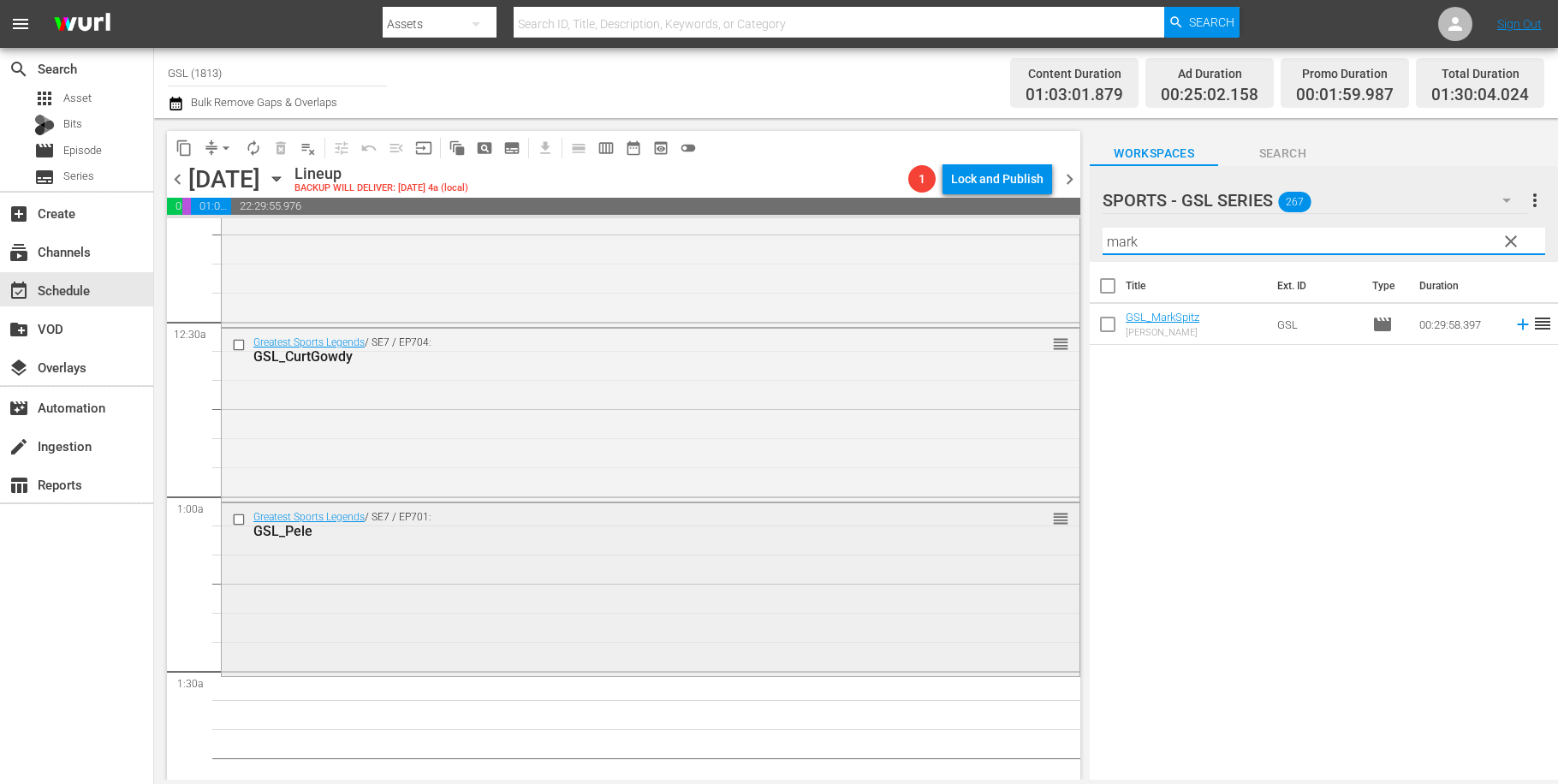
scroll to position [325, 0]
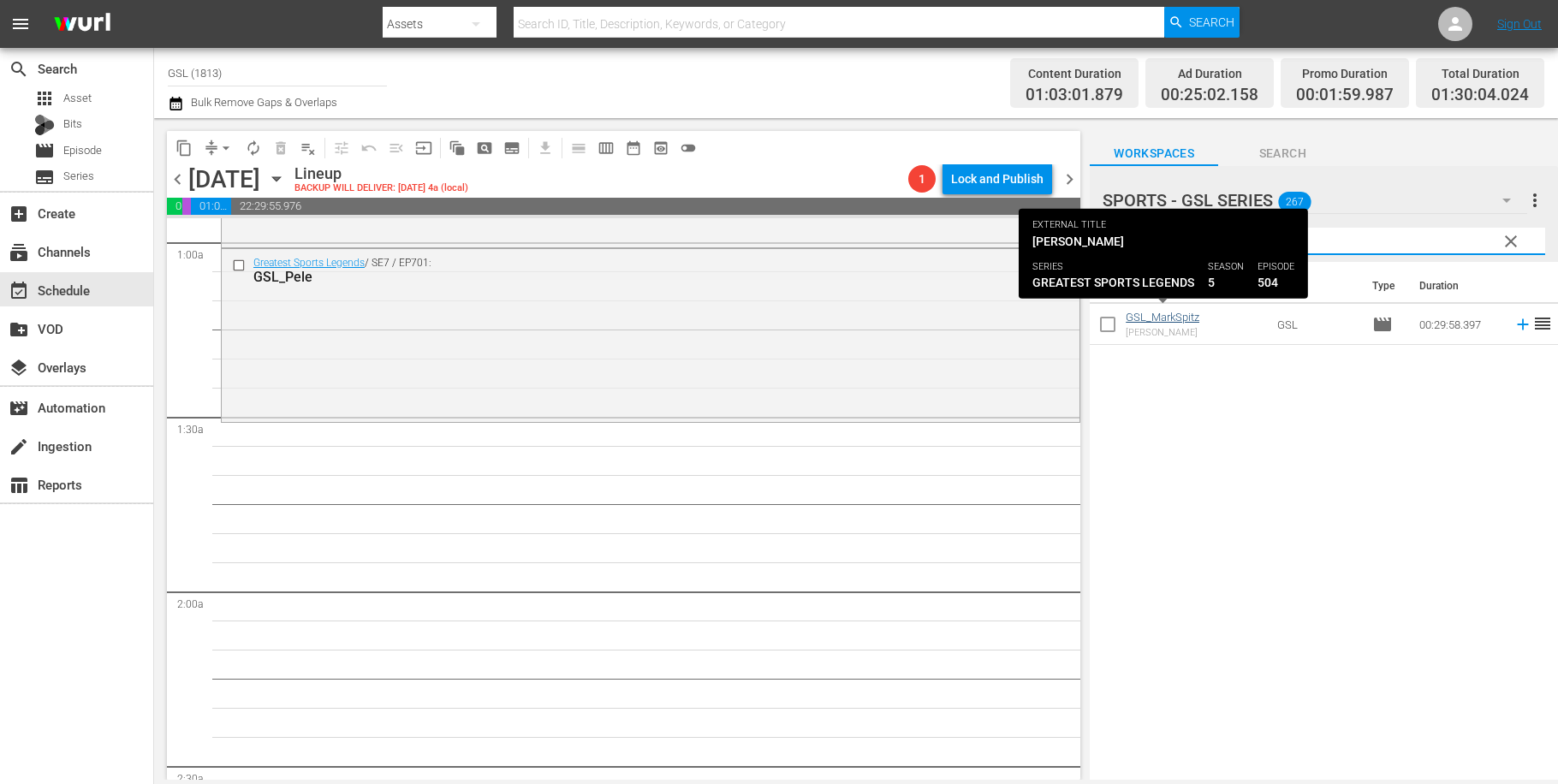
type input "mark"
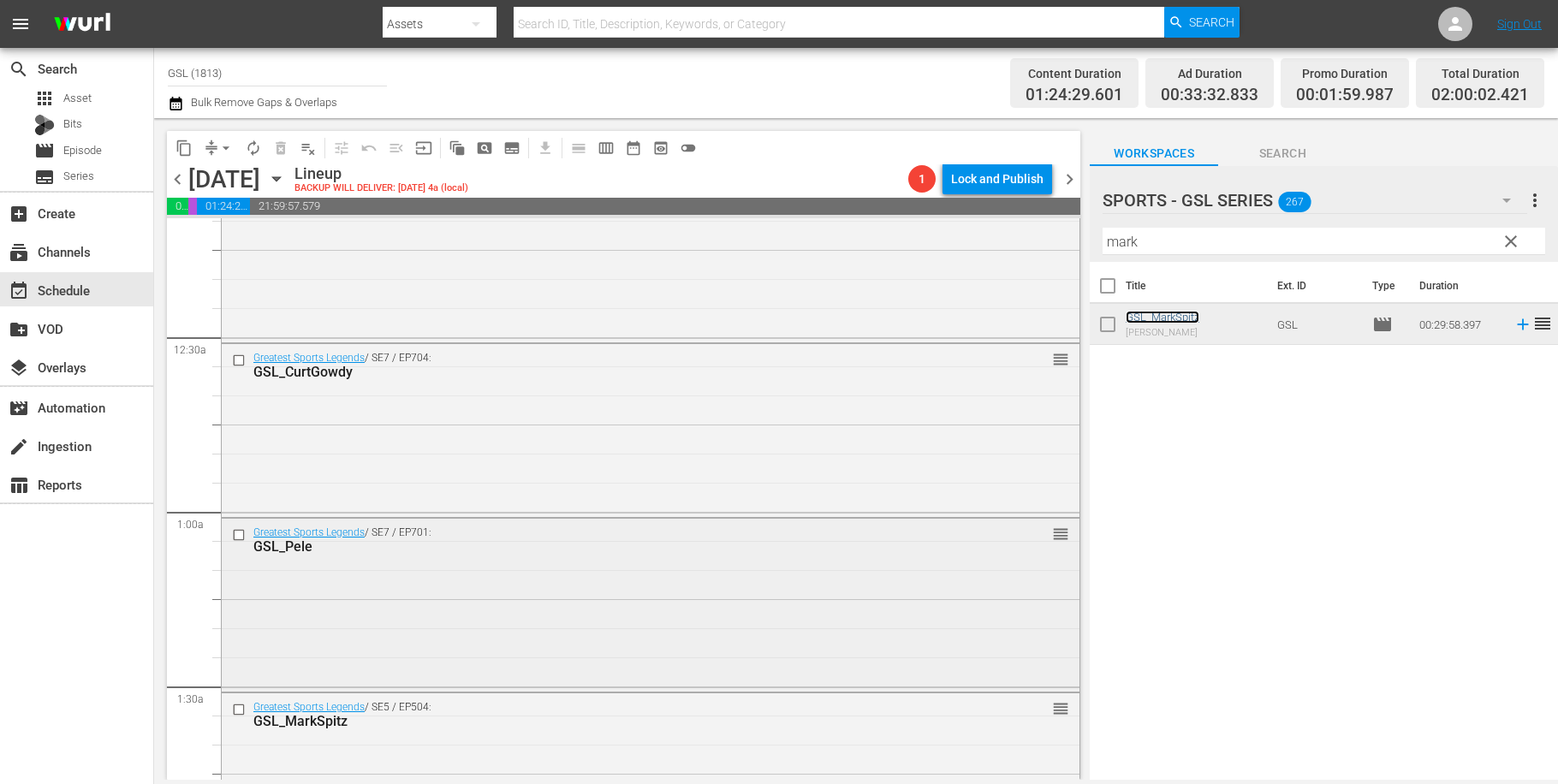
scroll to position [311, 0]
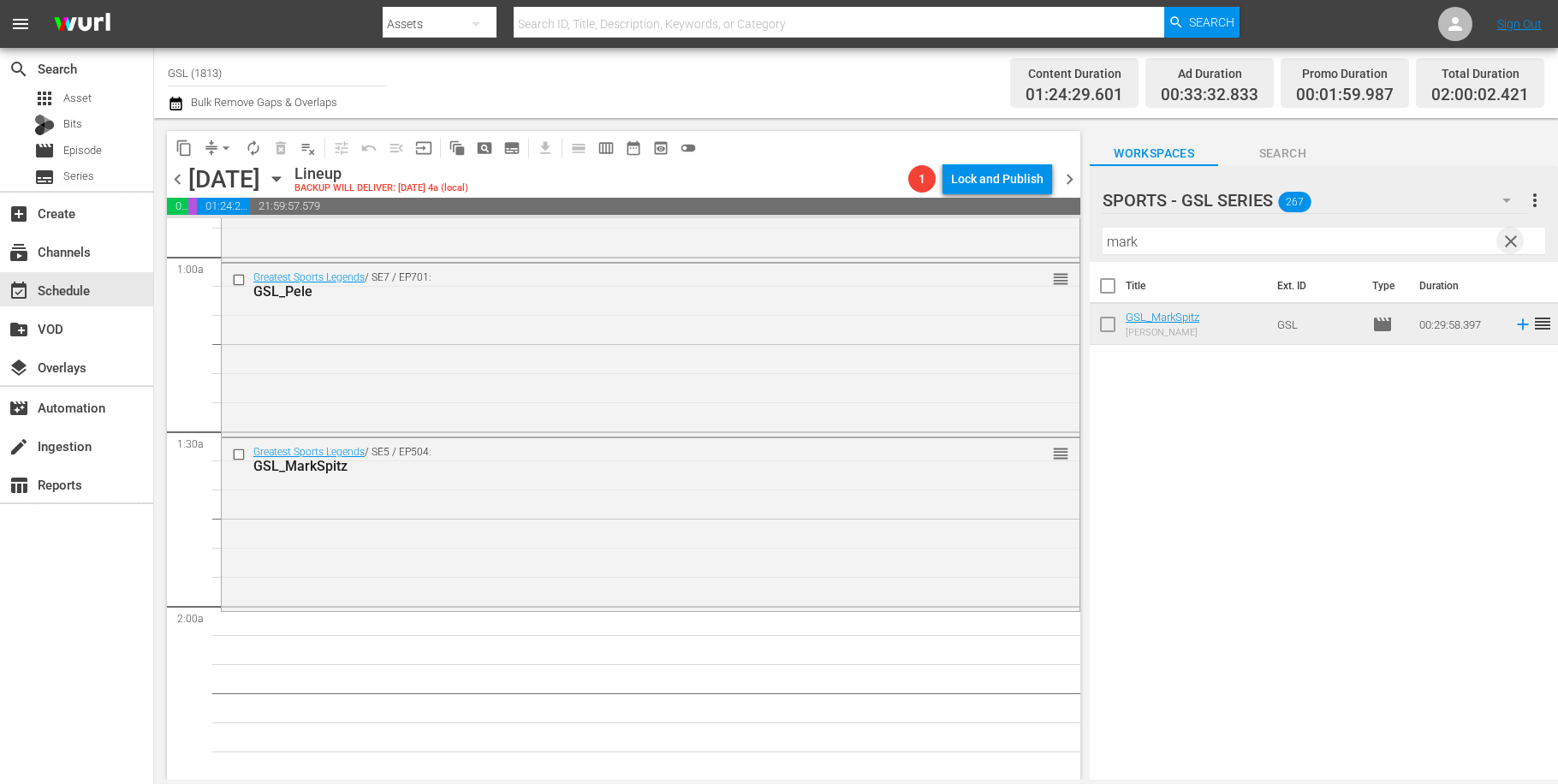
click at [1516, 238] on span "clear" at bounding box center [1511, 241] width 20 height 20
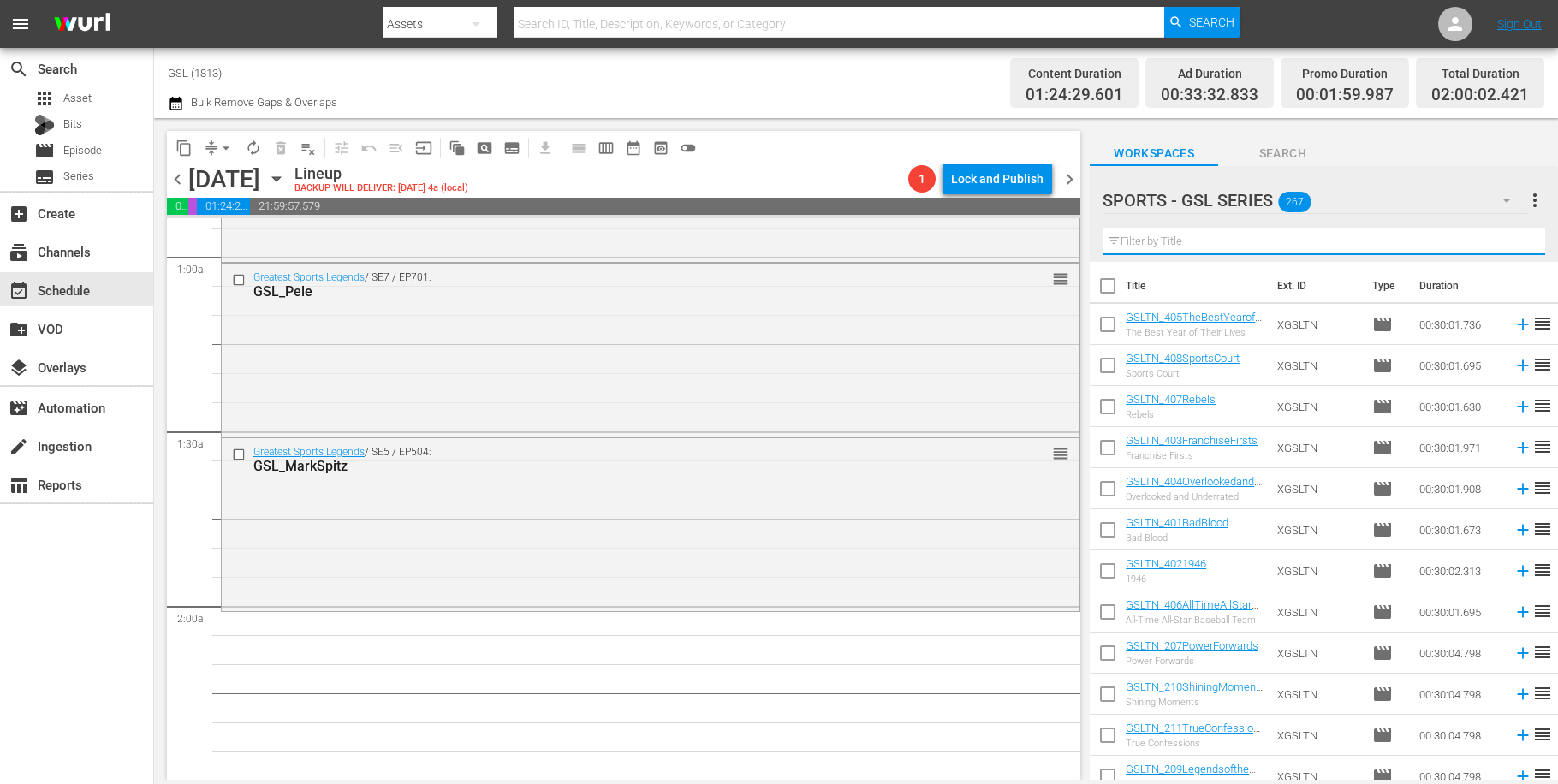
click at [1260, 242] on input "text" at bounding box center [1324, 241] width 443 height 27
click at [1147, 245] on input "text" at bounding box center [1324, 241] width 443 height 27
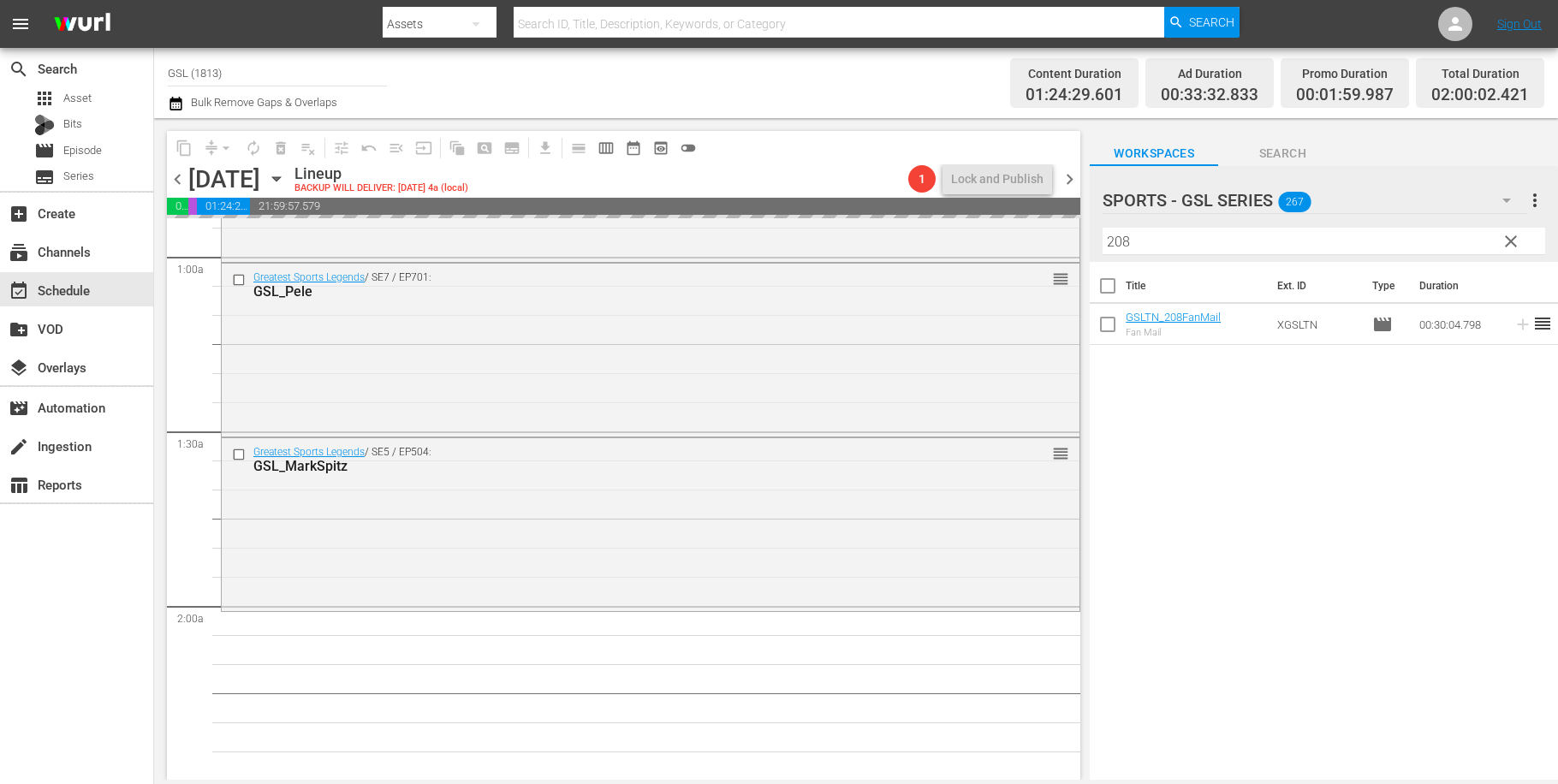
drag, startPoint x: 1161, startPoint y: 229, endPoint x: 1155, endPoint y: 236, distance: 9.2
click at [1158, 232] on input "208" at bounding box center [1324, 241] width 443 height 27
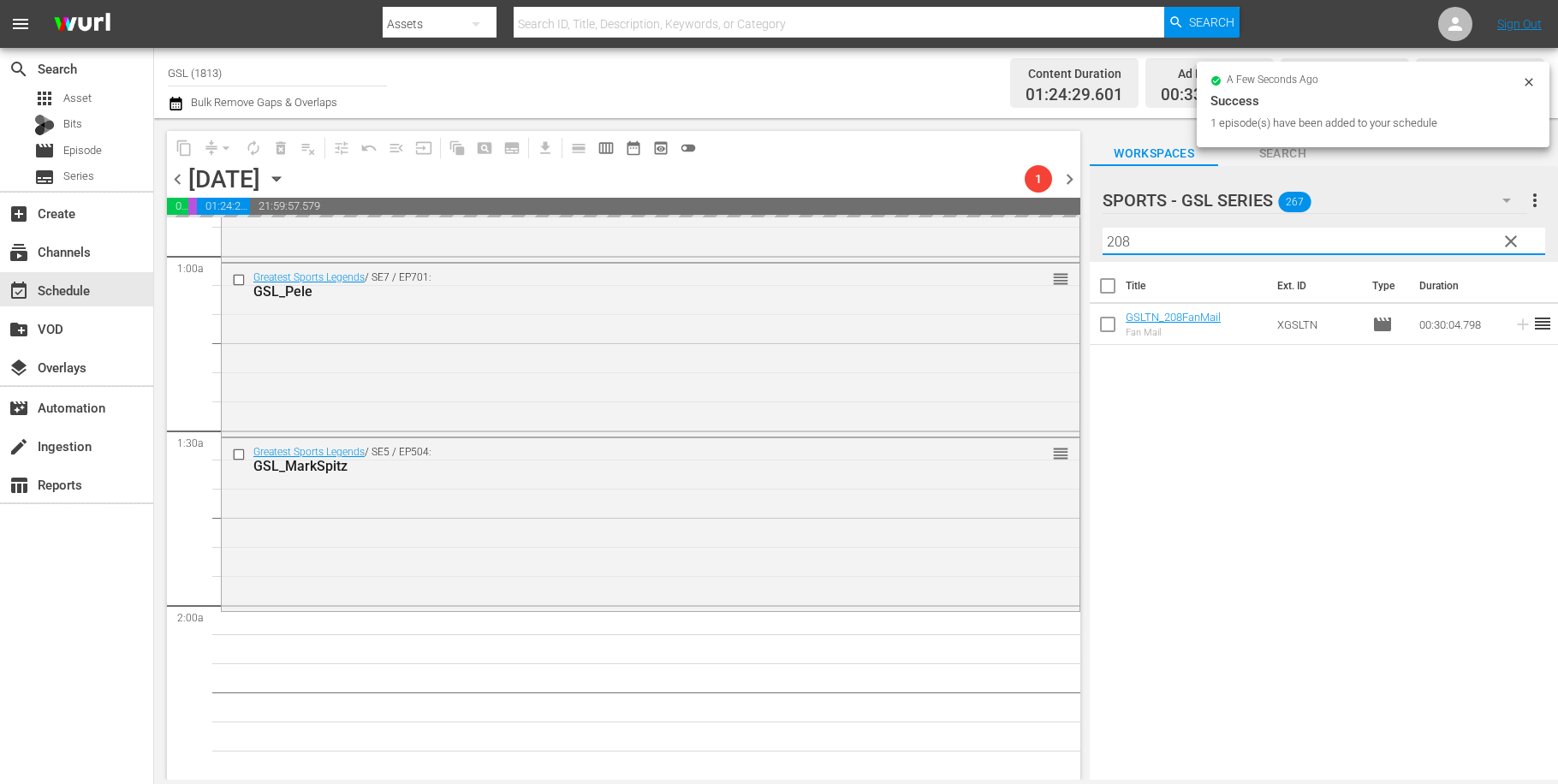
click at [1103, 228] on input "208" at bounding box center [1324, 241] width 443 height 27
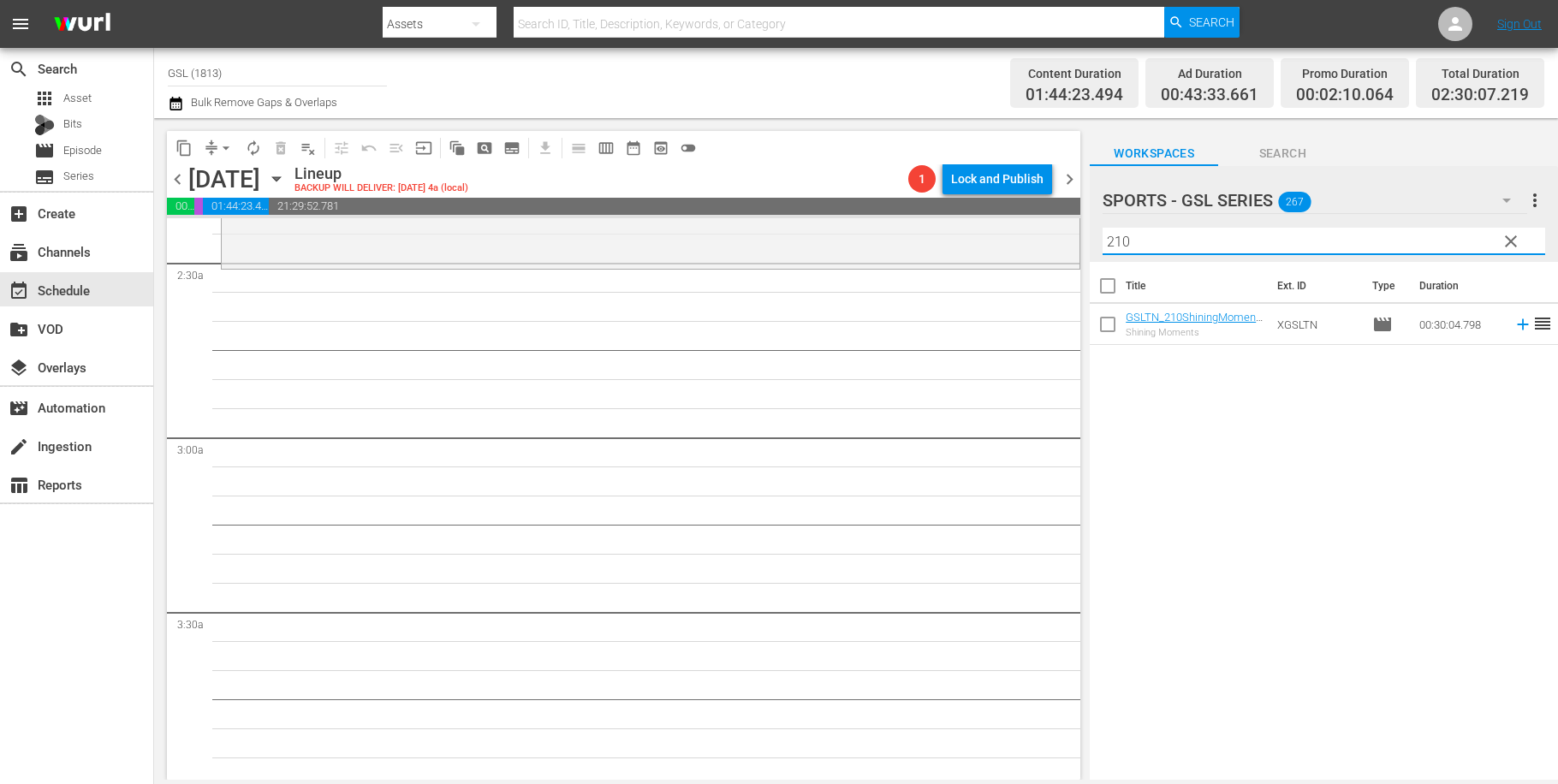
scroll to position [706, 0]
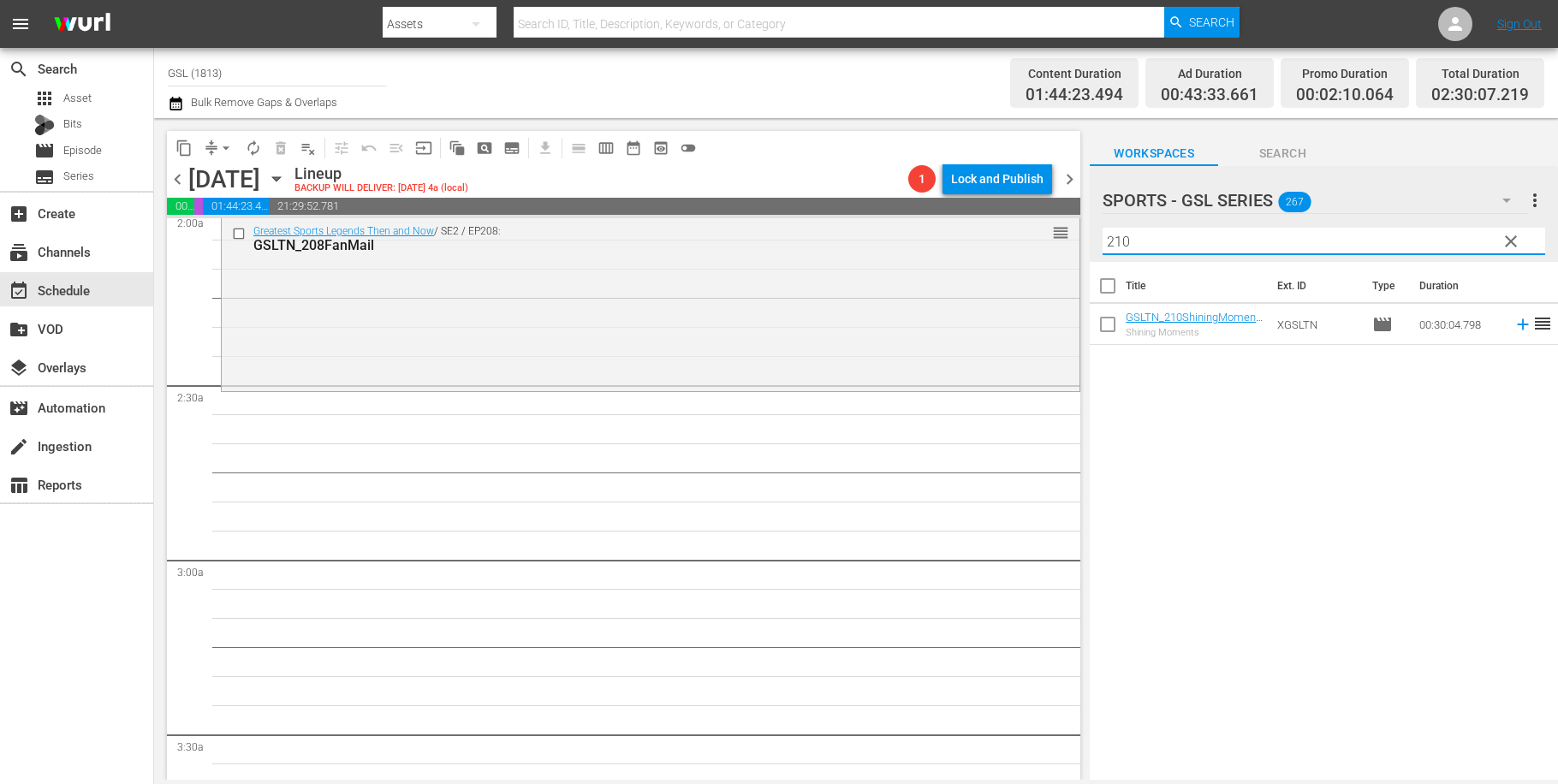
type input "210"
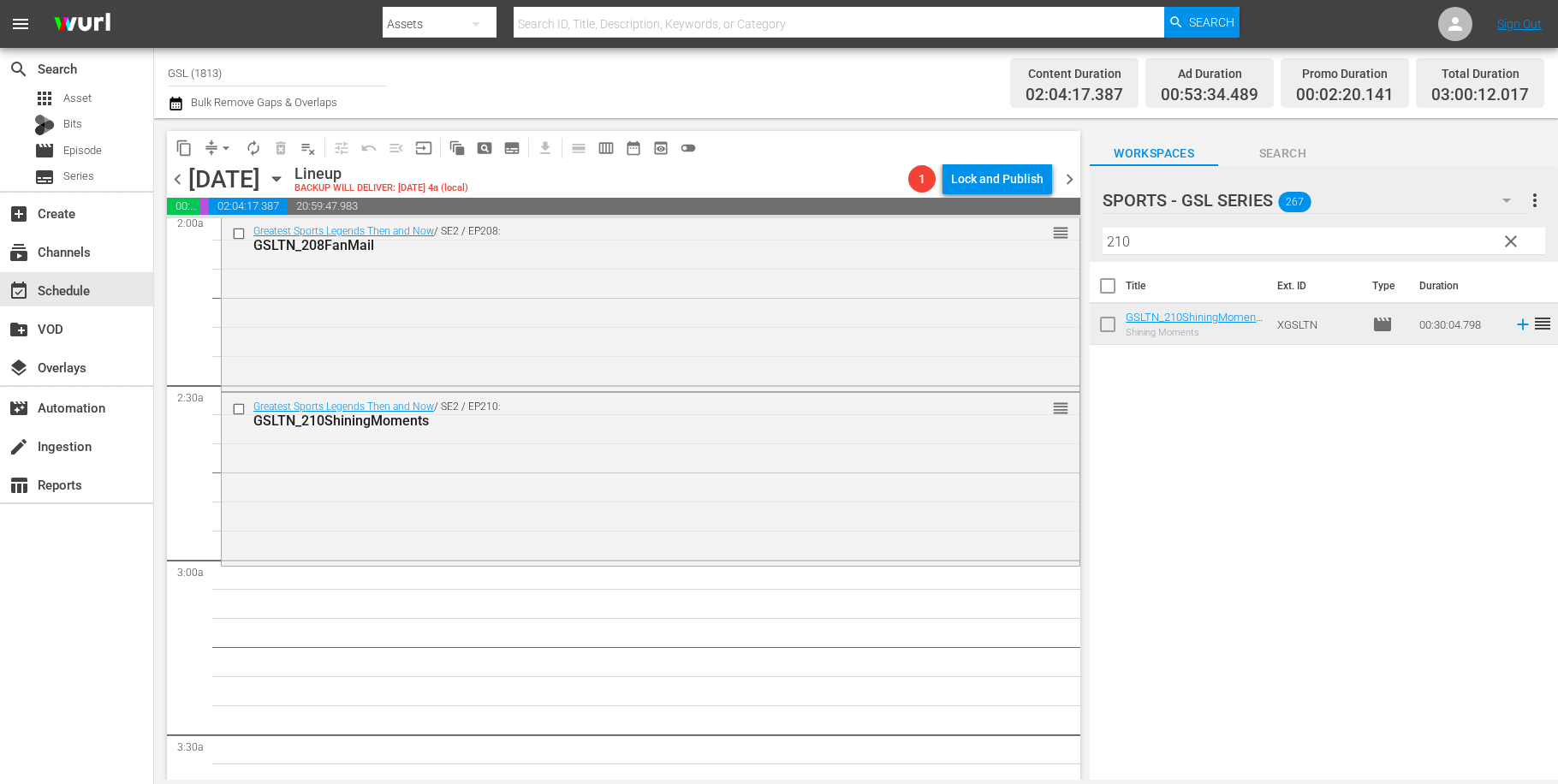
click at [1511, 247] on span "clear" at bounding box center [1511, 241] width 20 height 20
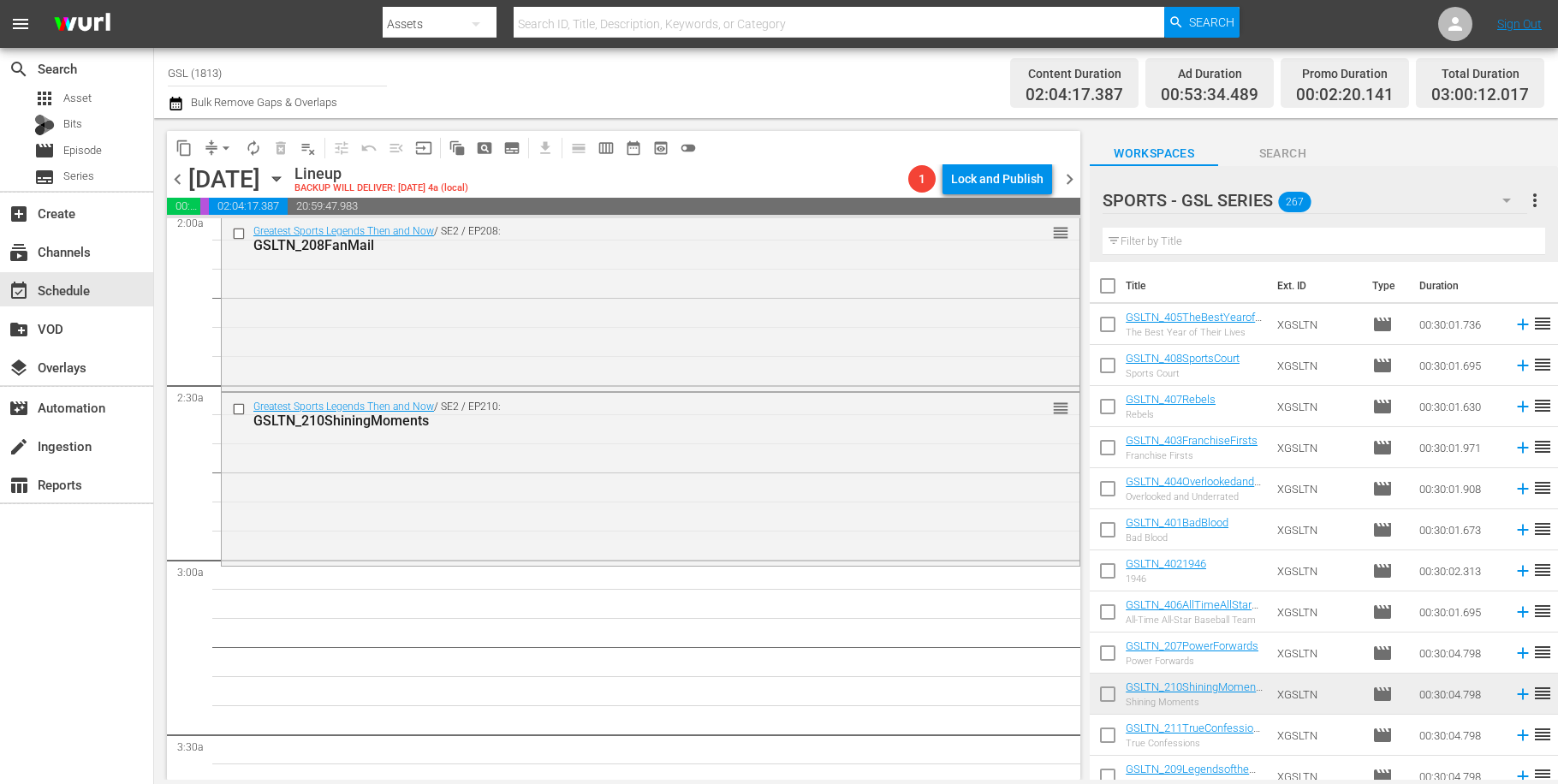
click at [1510, 202] on icon "button" at bounding box center [1506, 200] width 20 height 20
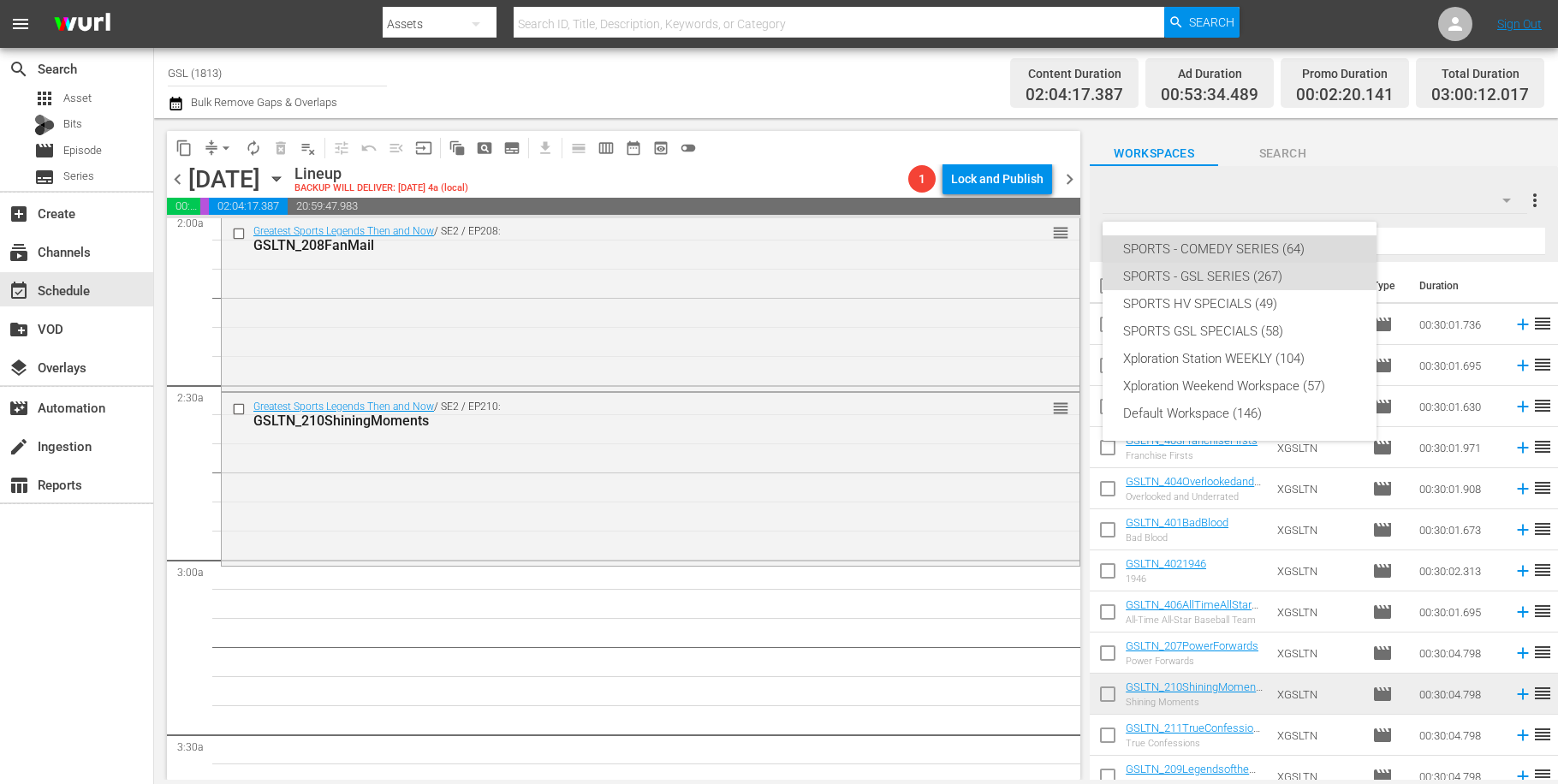
click at [1230, 250] on div "SPORTS - COMEDY SERIES (64)" at bounding box center [1239, 249] width 232 height 27
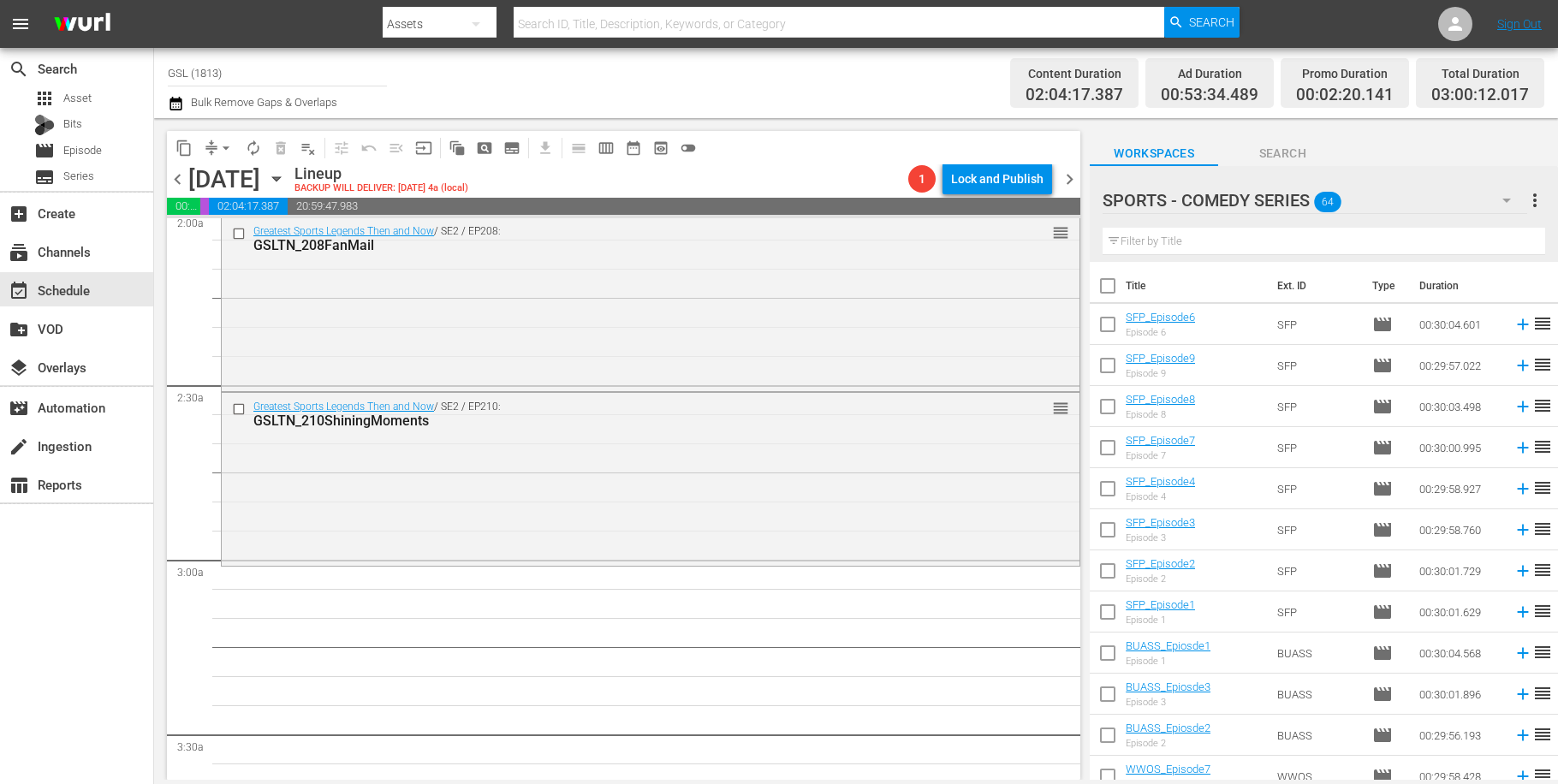
click at [1100, 321] on input "checkbox" at bounding box center [1107, 327] width 36 height 36
checkbox input "true"
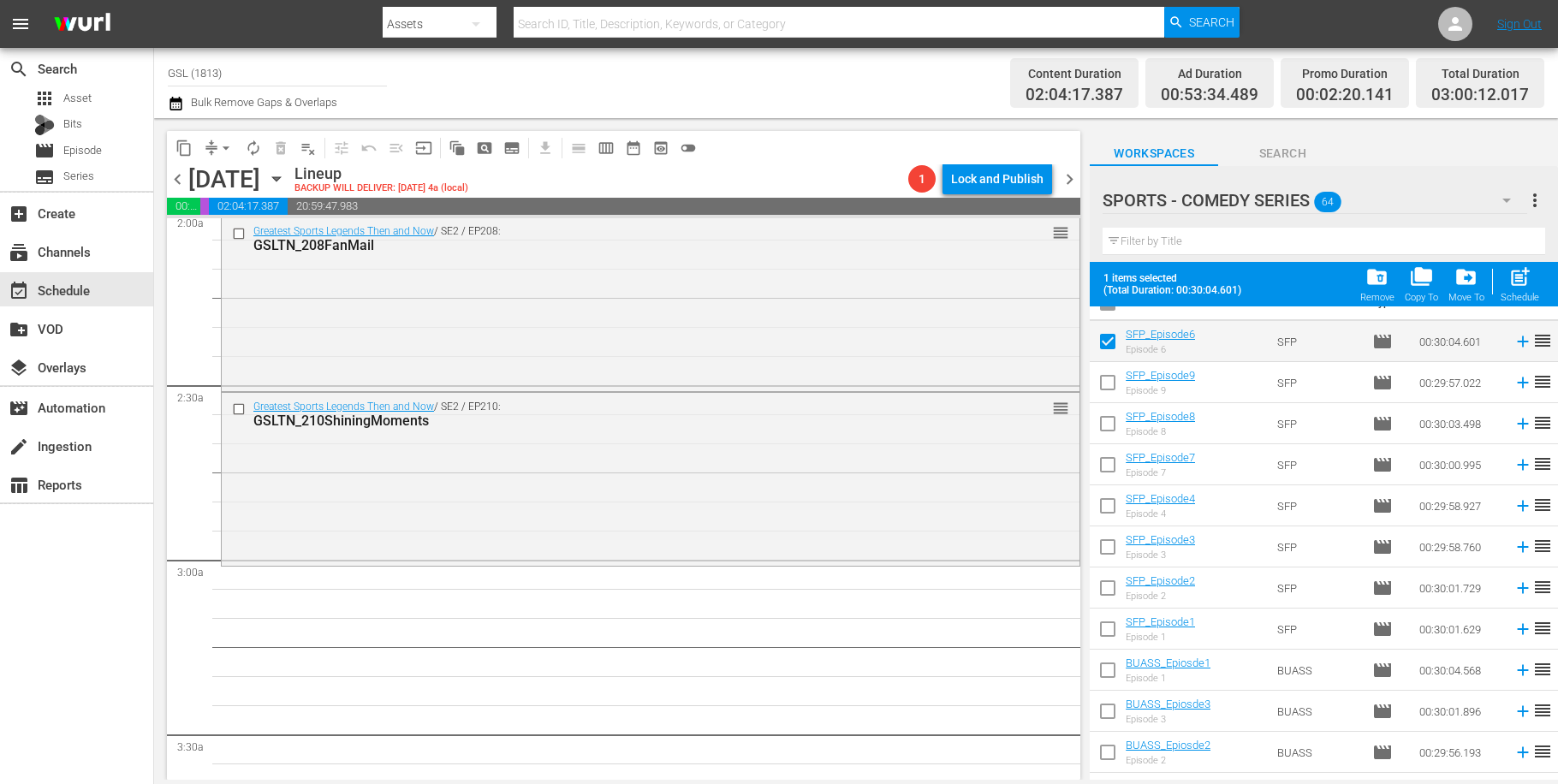
scroll to position [255, 0]
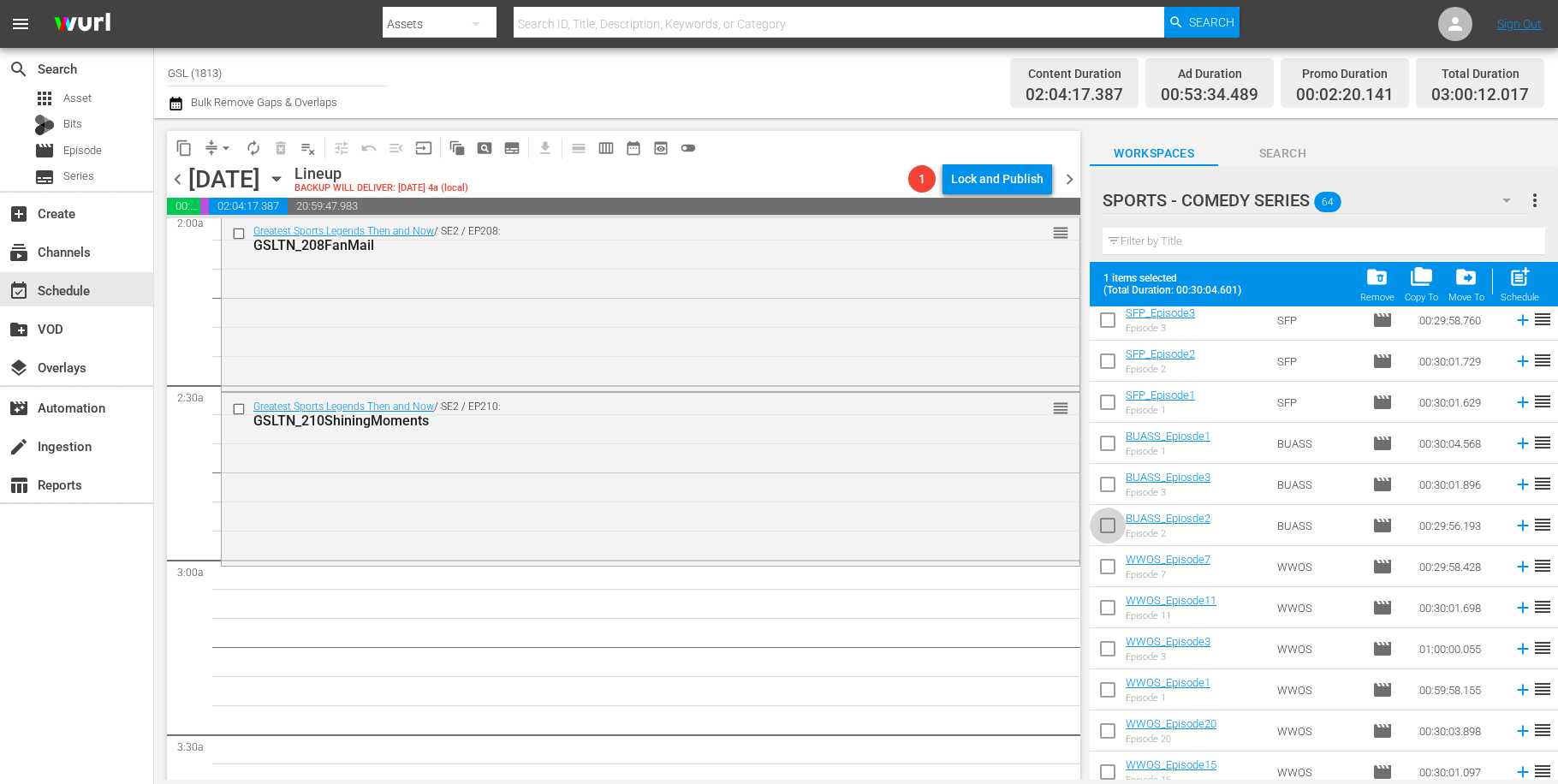
click at [1106, 521] on input "checkbox" at bounding box center [1107, 528] width 36 height 36
checkbox input "true"
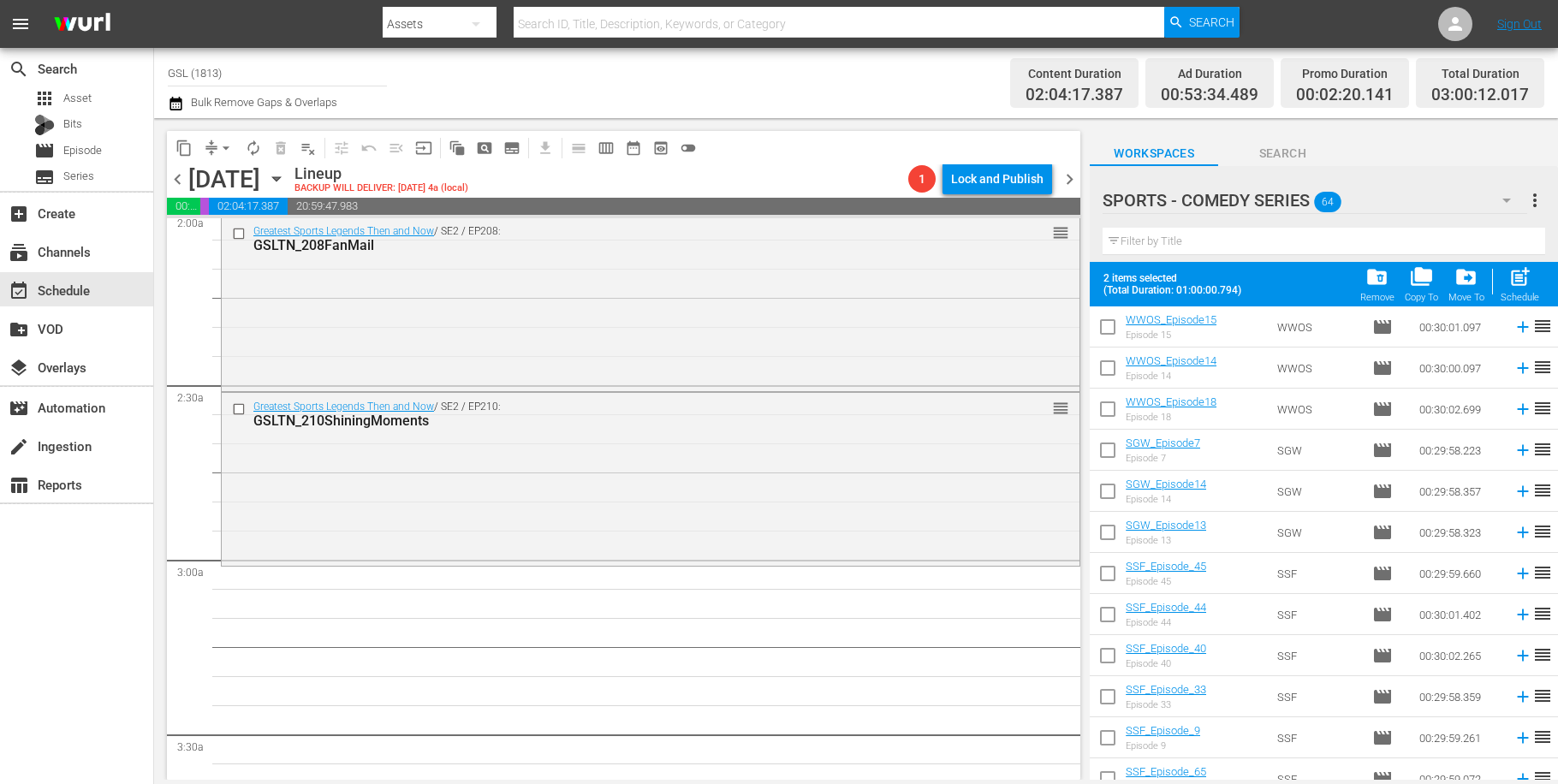
scroll to position [692, 0]
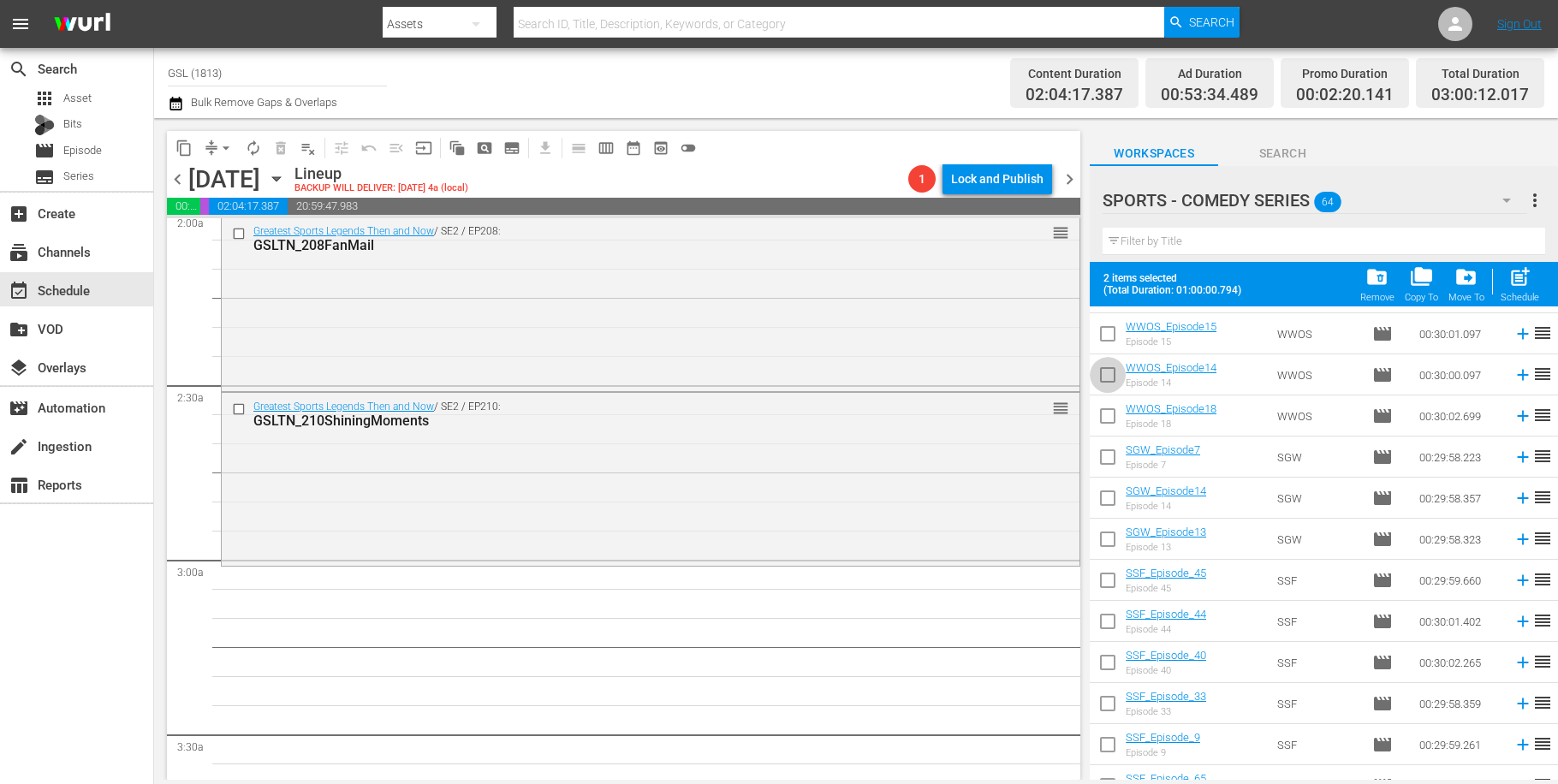
click at [1099, 367] on input "checkbox" at bounding box center [1107, 378] width 36 height 36
checkbox input "true"
click at [1111, 501] on input "checkbox" at bounding box center [1107, 500] width 36 height 36
checkbox input "true"
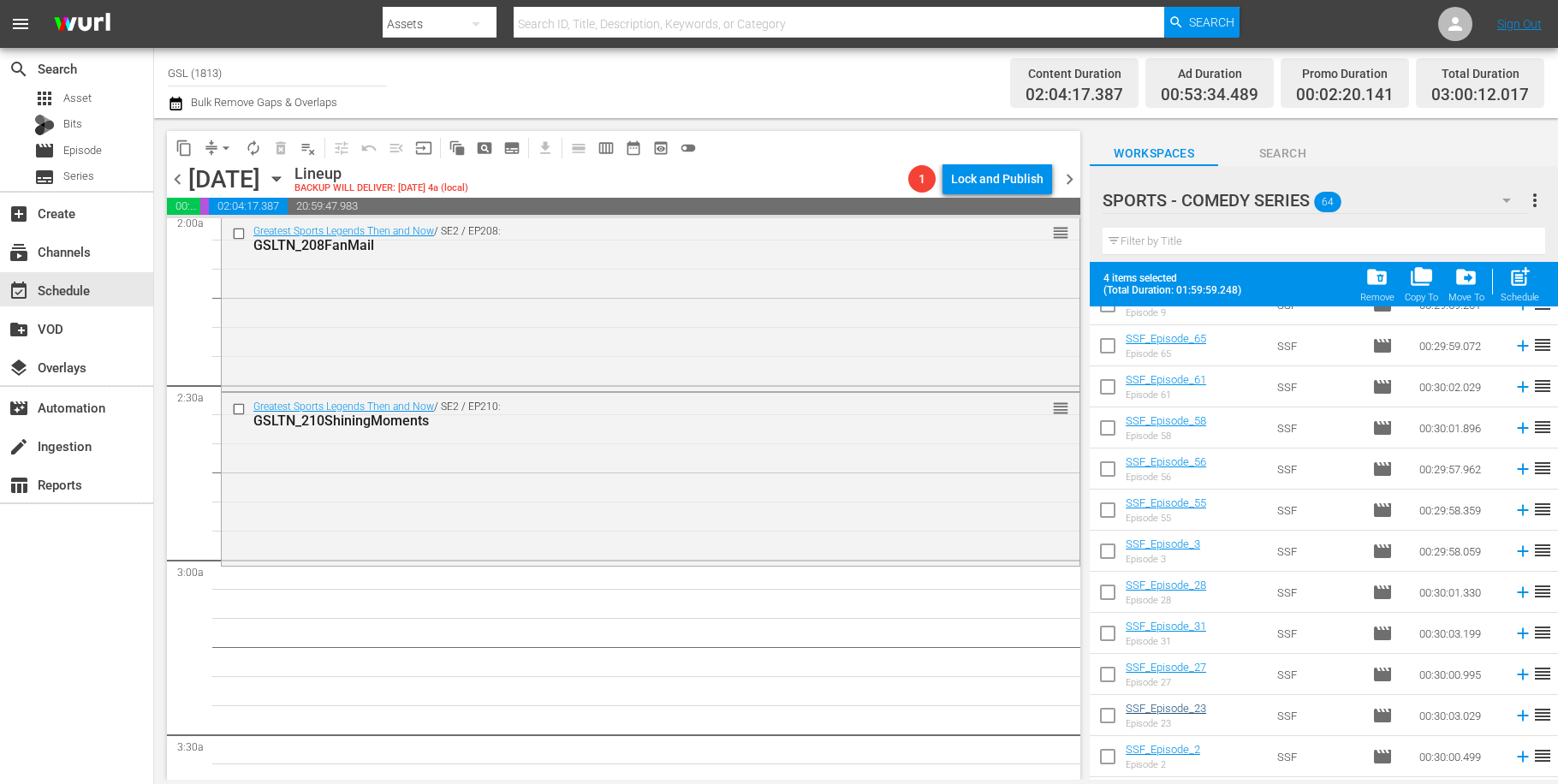
scroll to position [1271, 0]
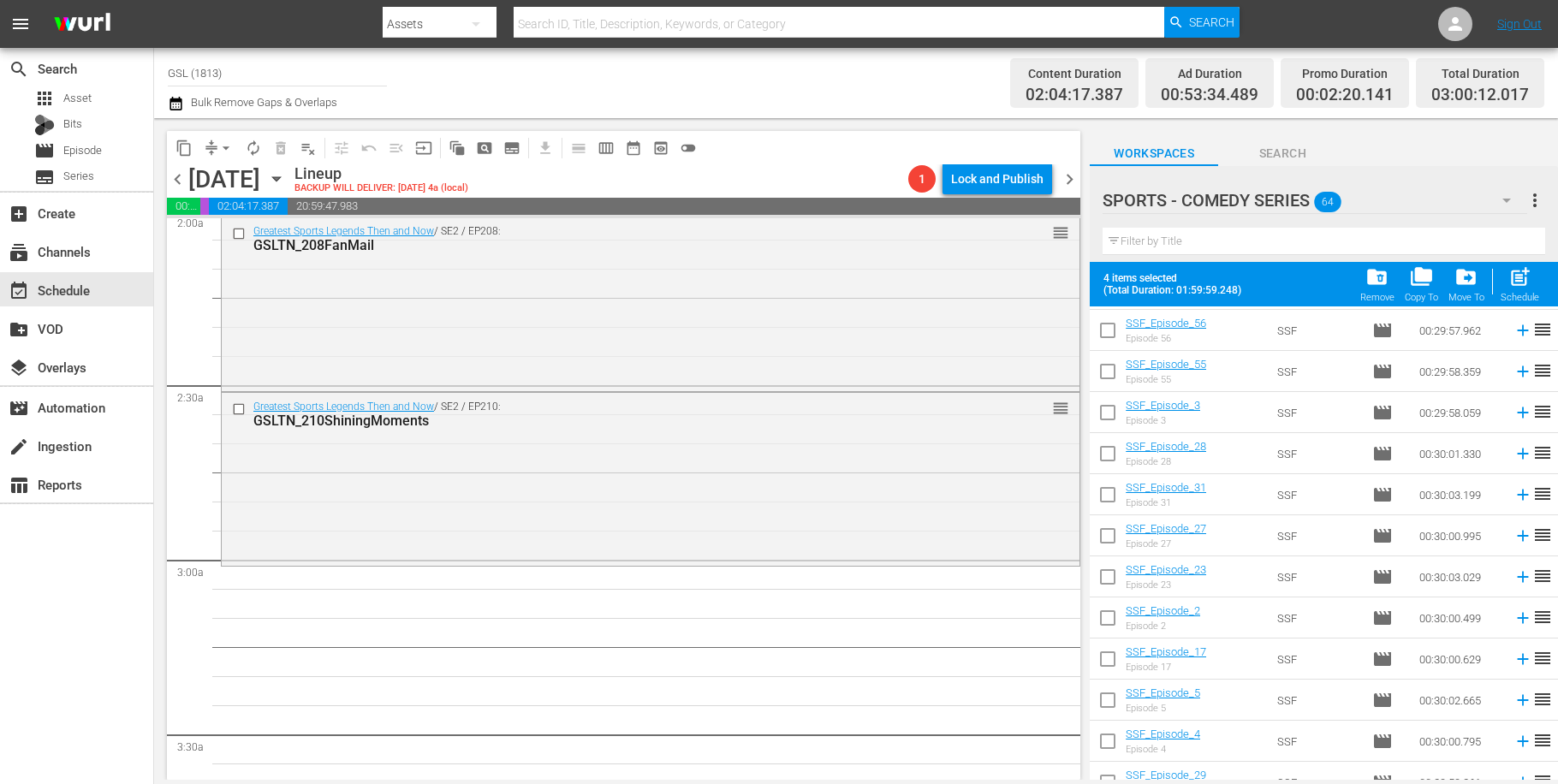
drag, startPoint x: 1110, startPoint y: 620, endPoint x: 1122, endPoint y: 619, distance: 12.0
click at [1111, 620] on input "checkbox" at bounding box center [1107, 621] width 36 height 36
checkbox input "true"
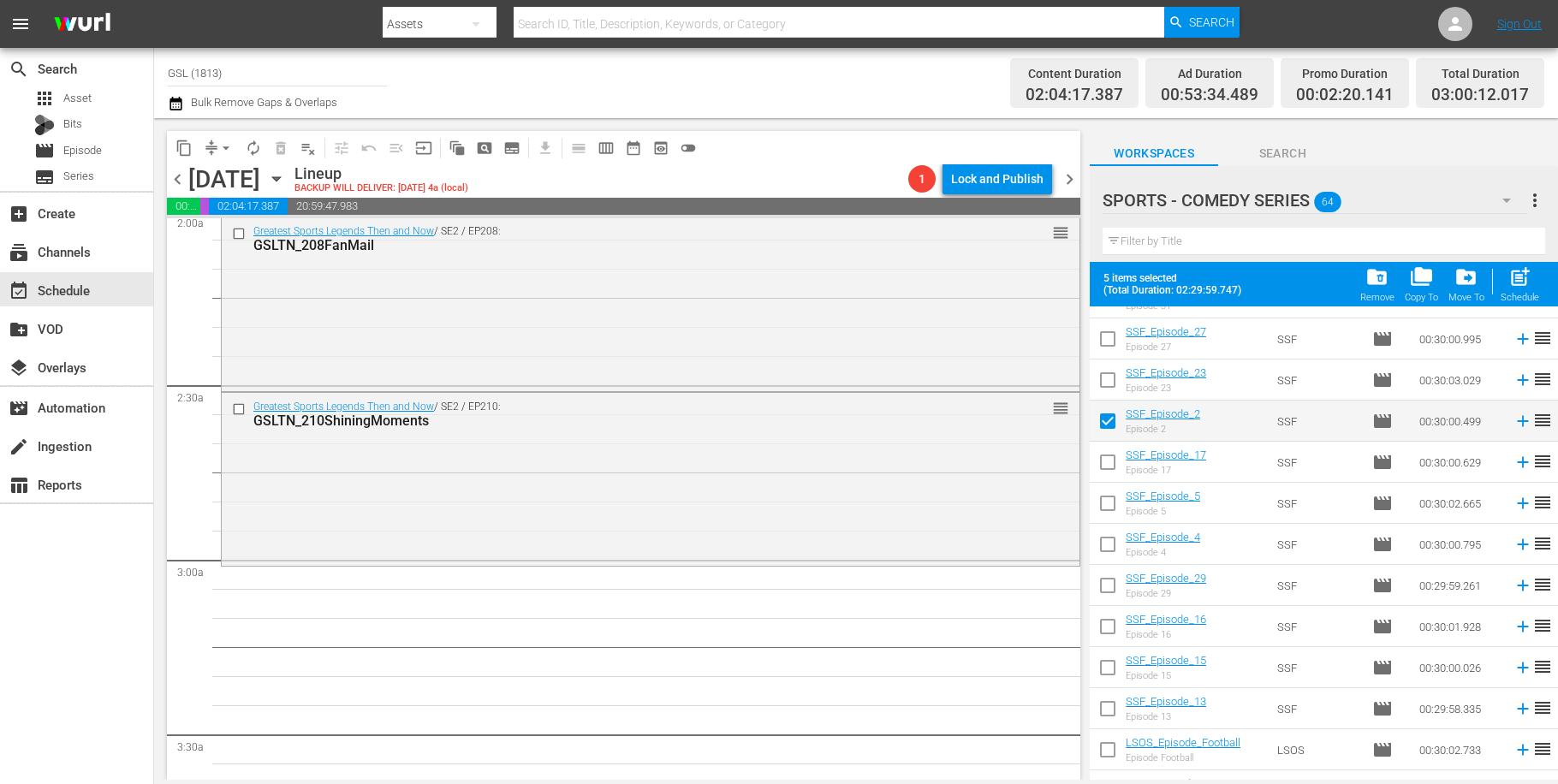
scroll to position [2073, 0]
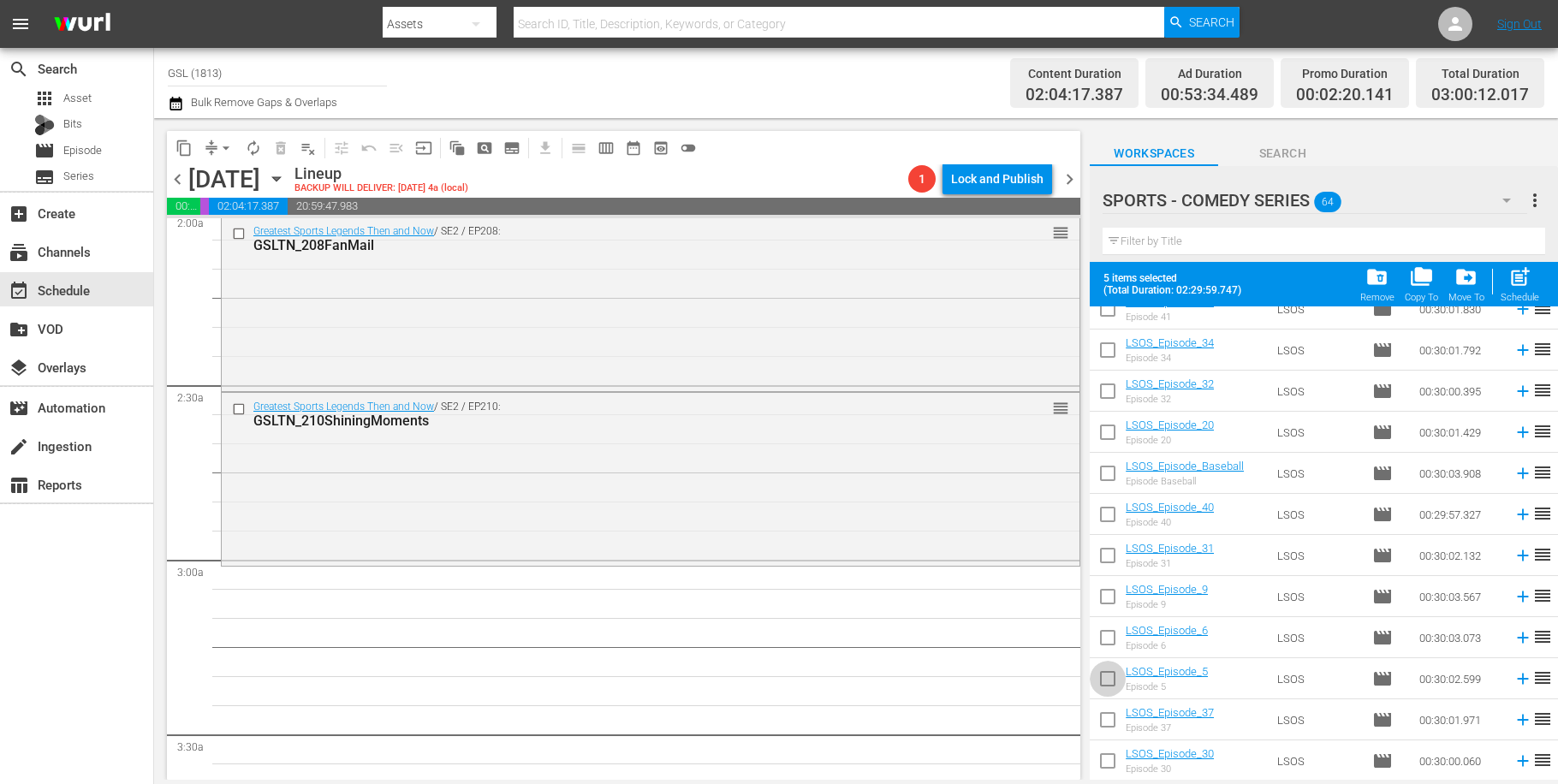
click at [1105, 681] on input "checkbox" at bounding box center [1107, 682] width 36 height 36
checkbox input "true"
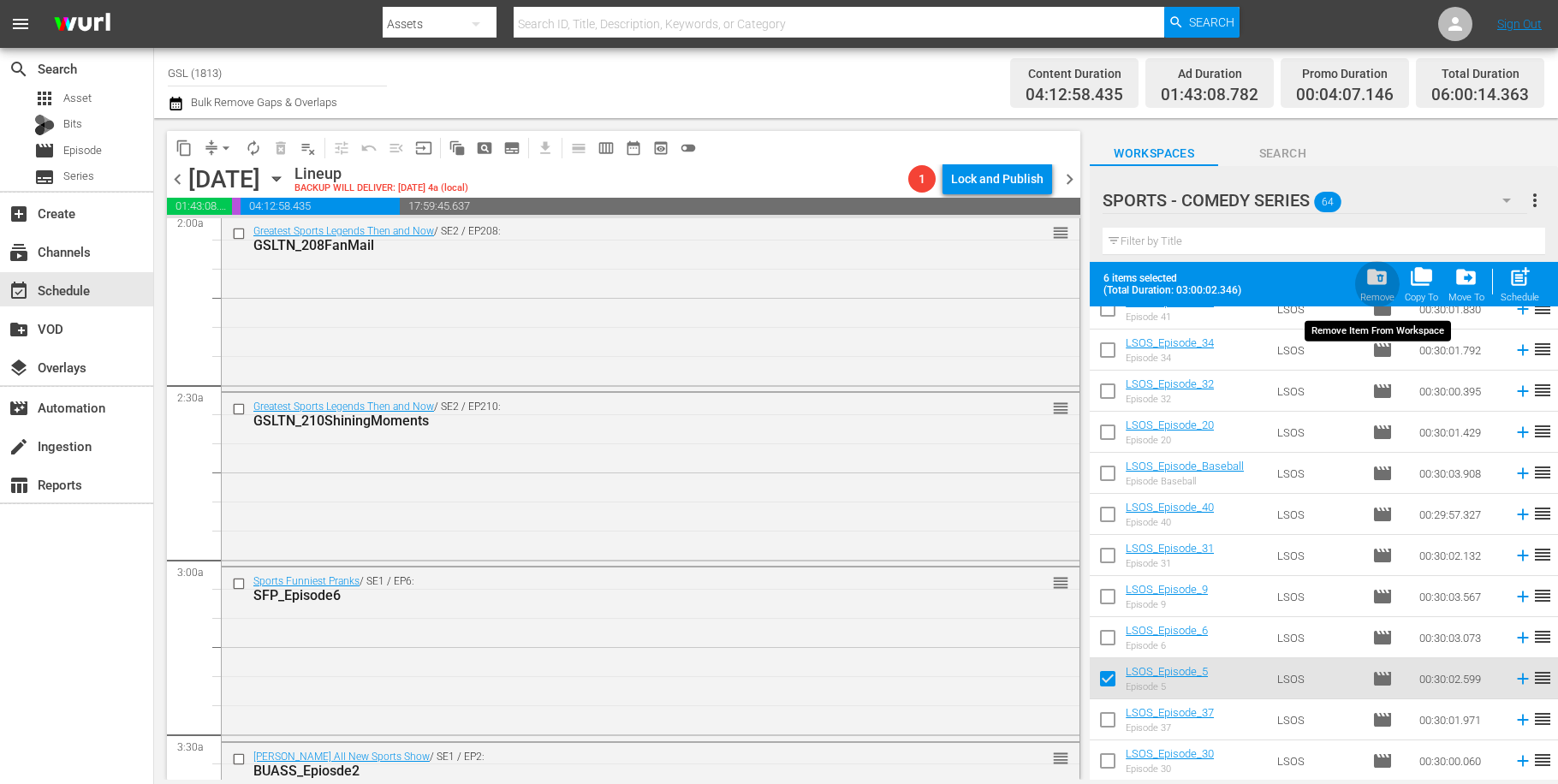
click at [1374, 281] on span "folder_delete" at bounding box center [1378, 277] width 23 height 23
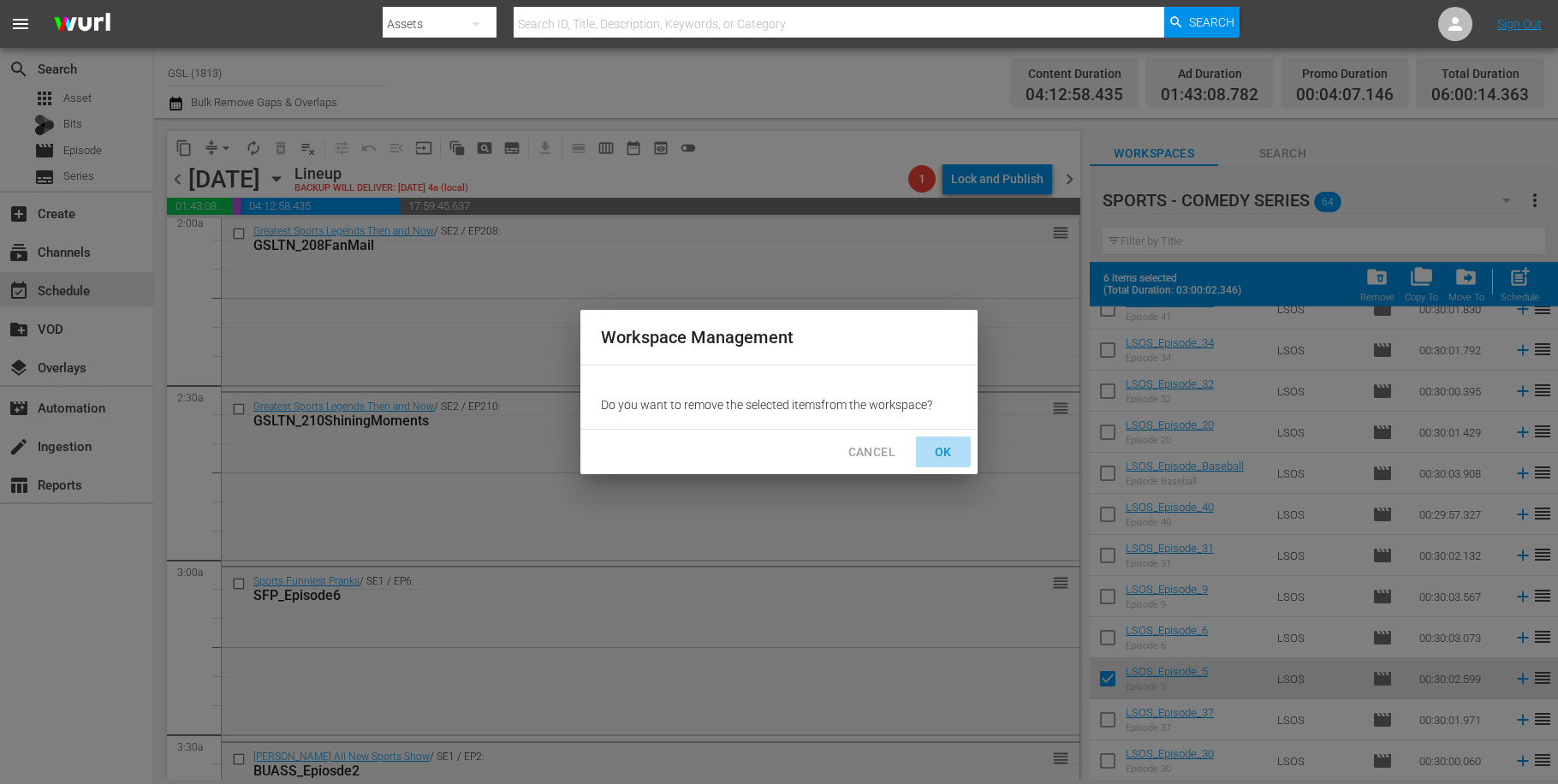
drag, startPoint x: 925, startPoint y: 443, endPoint x: 941, endPoint y: 446, distance: 16.3
click at [926, 443] on button "OK" at bounding box center [943, 452] width 55 height 32
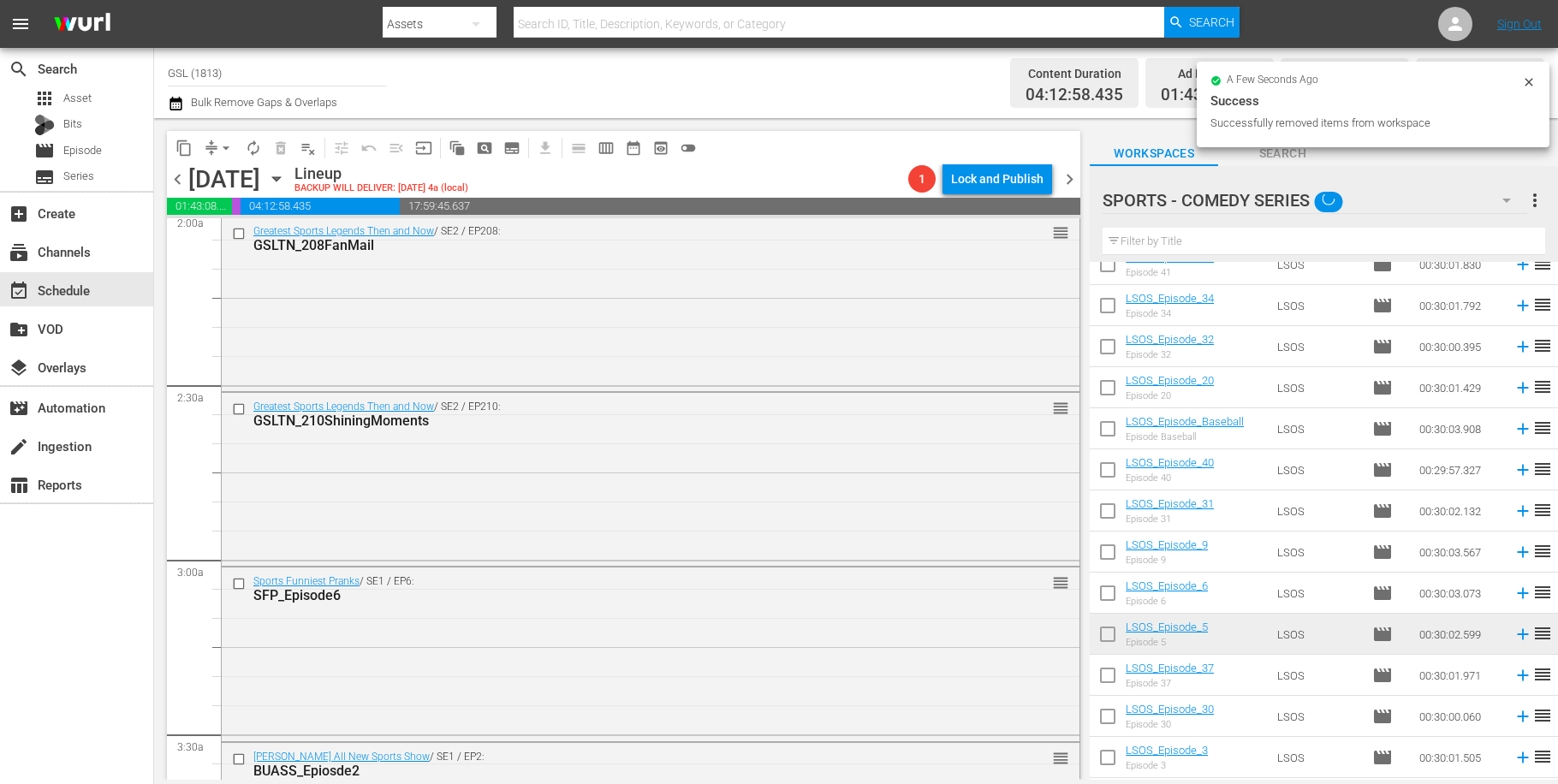
checkbox input "false"
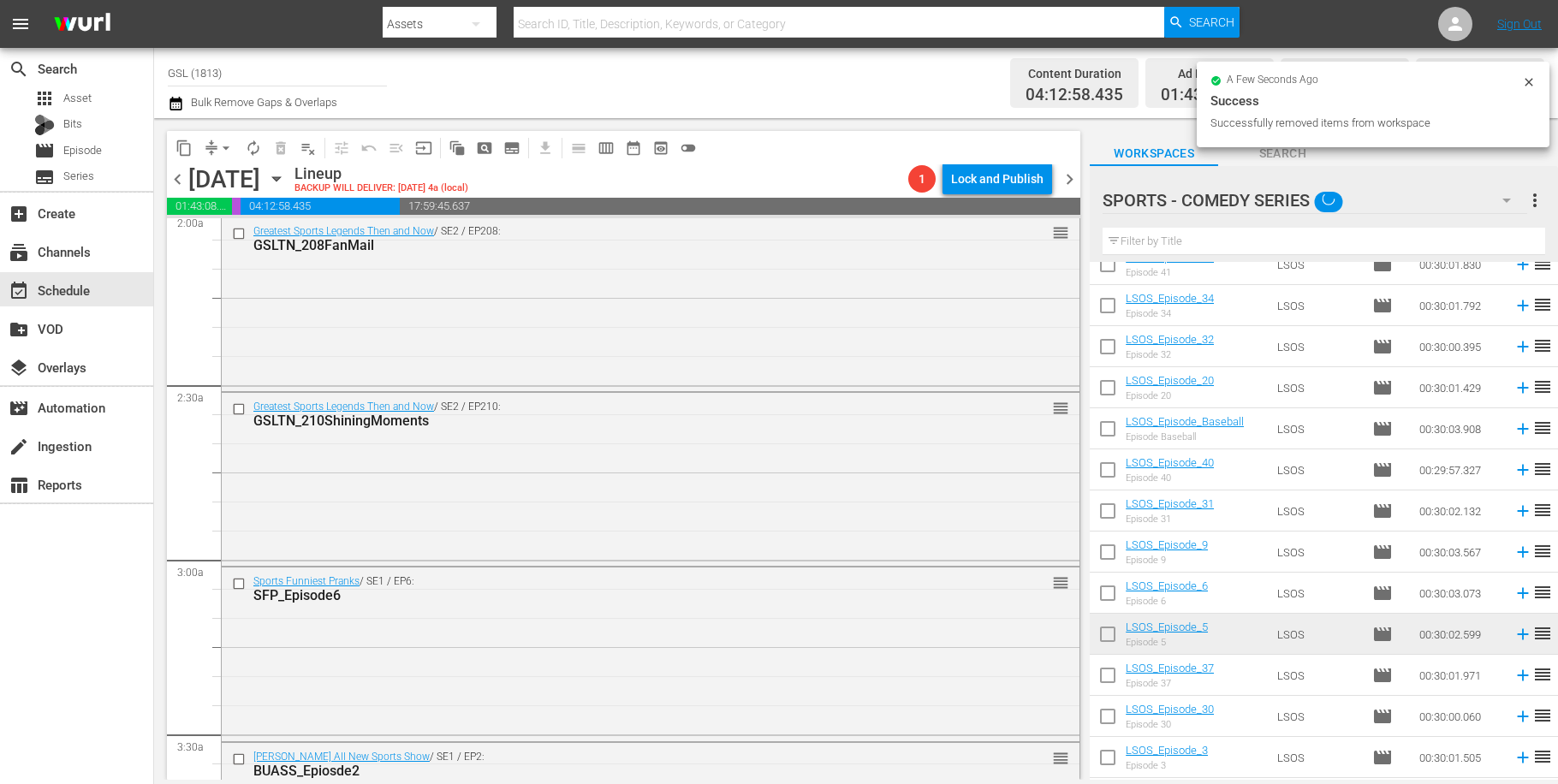
checkbox input "false"
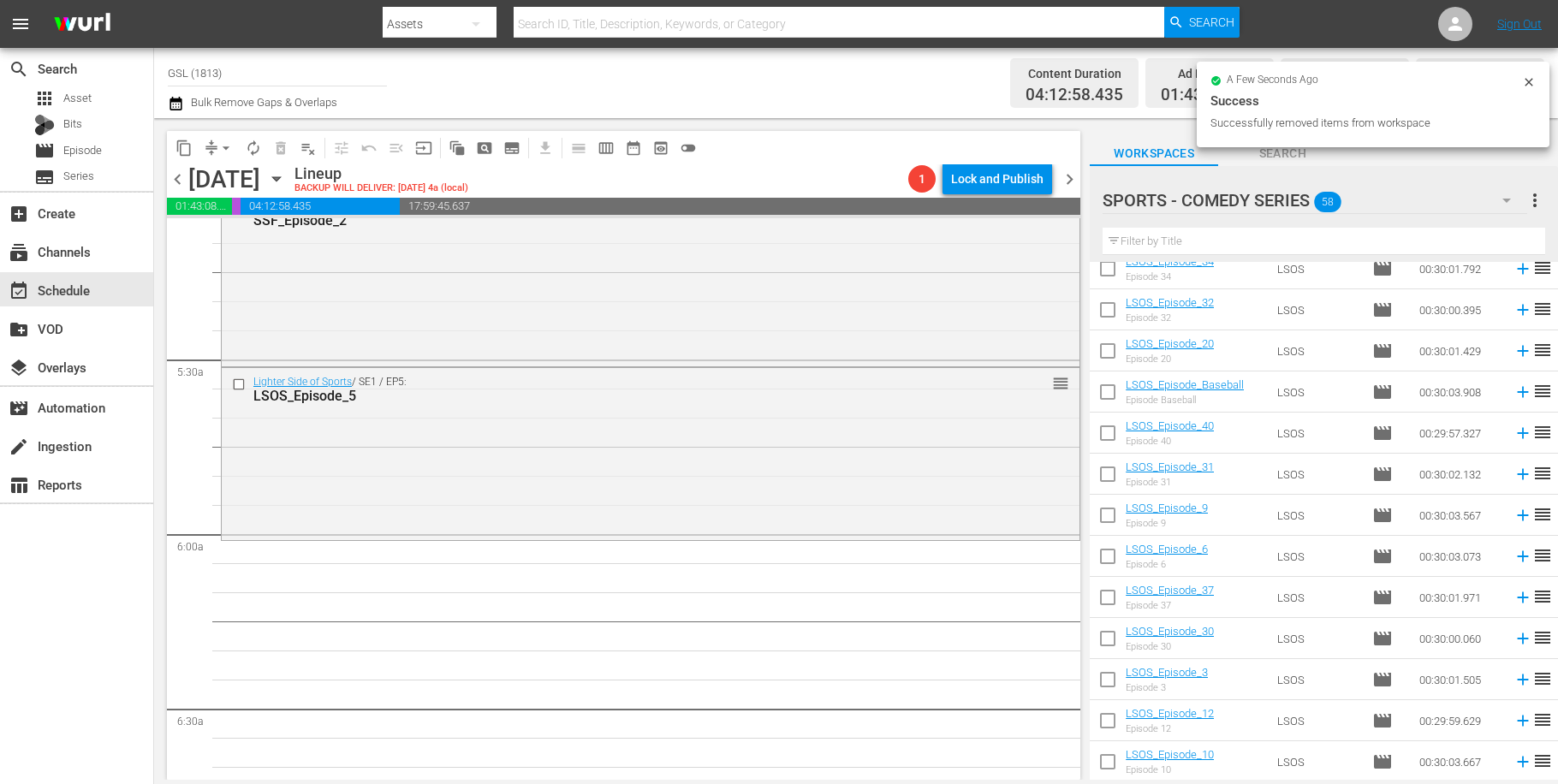
scroll to position [1906, 0]
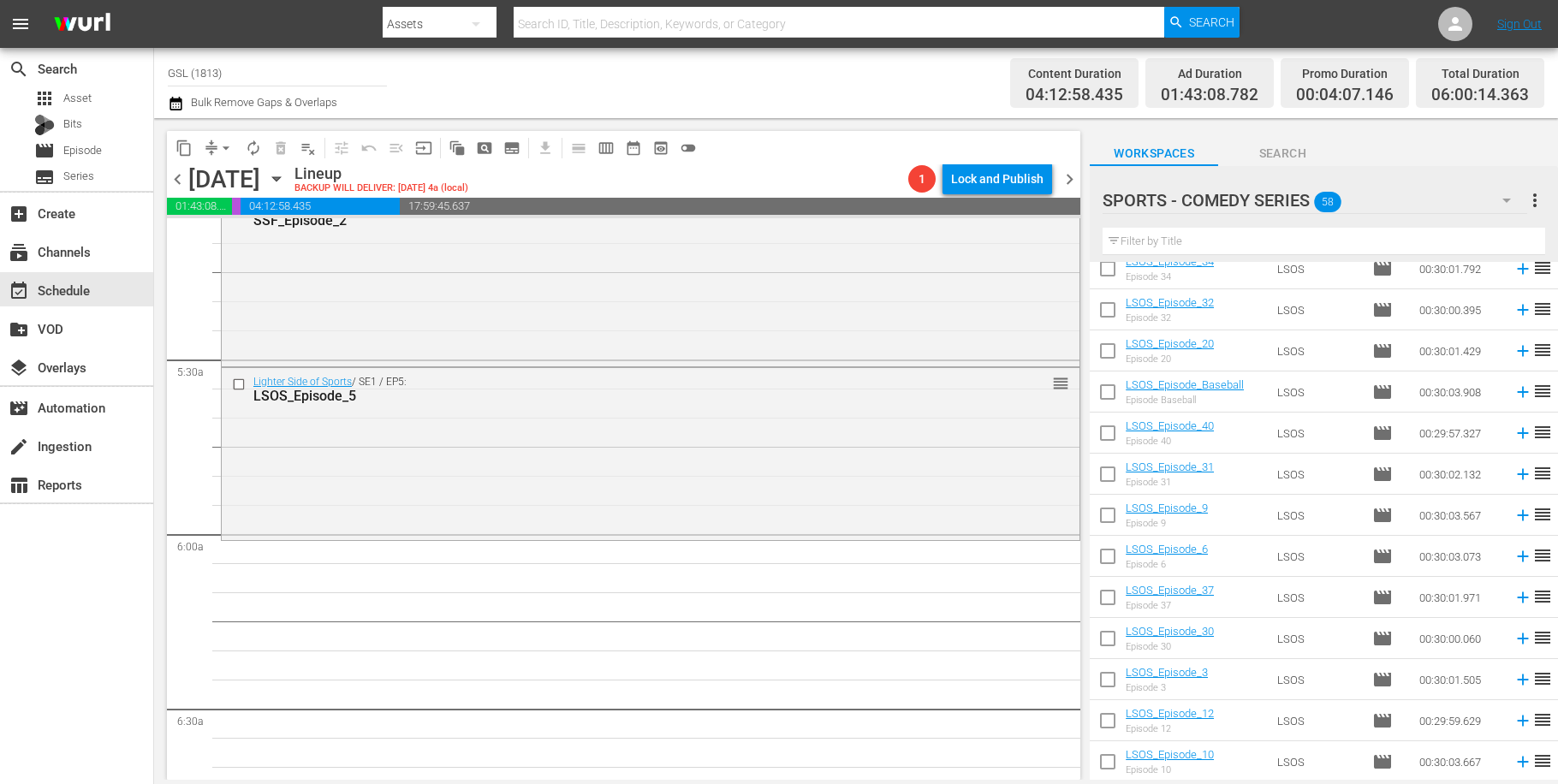
click at [1507, 196] on icon "button" at bounding box center [1506, 200] width 20 height 20
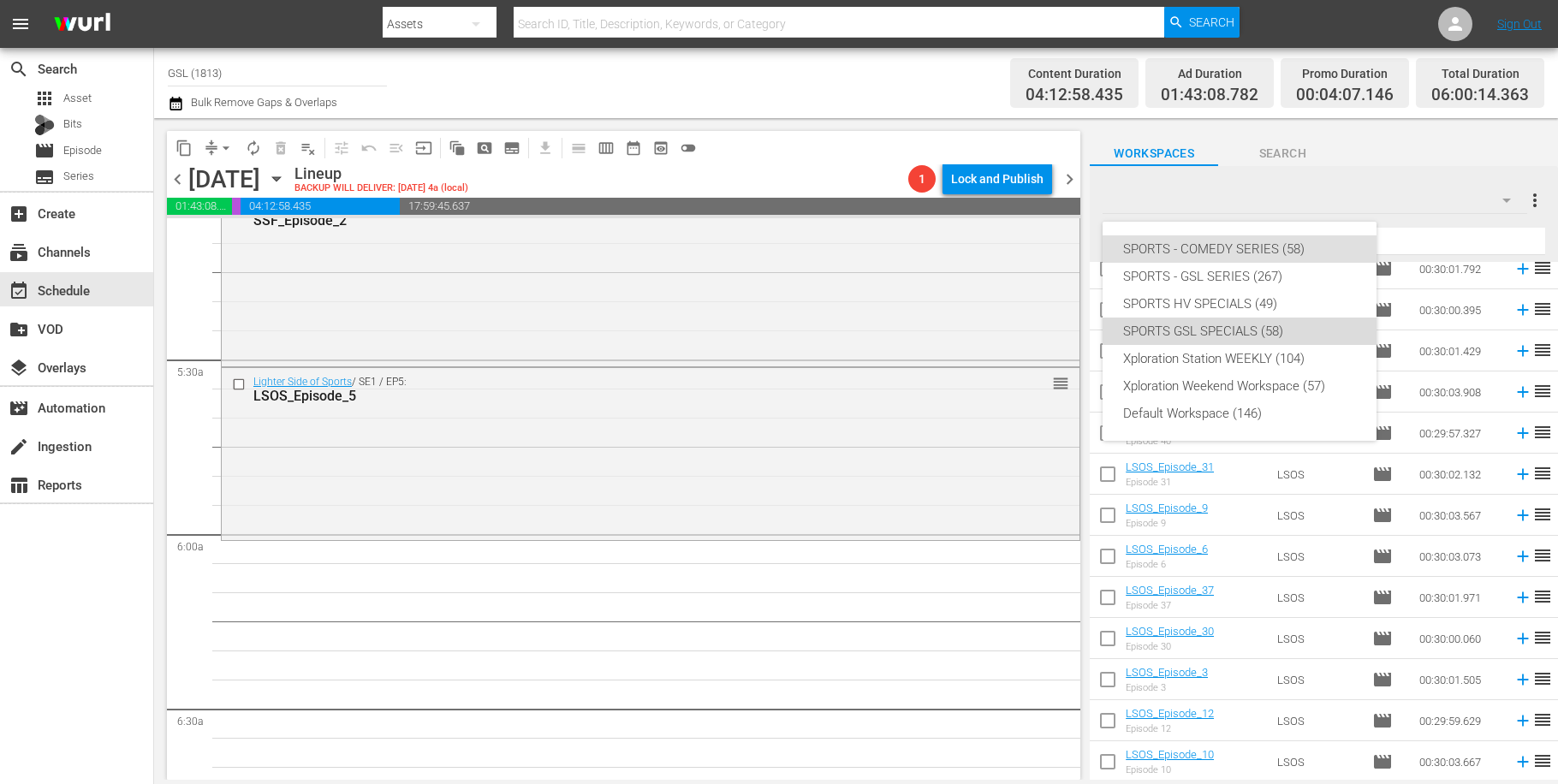
click at [1291, 338] on div "SPORTS GSL SPECIALS (58)" at bounding box center [1239, 331] width 232 height 27
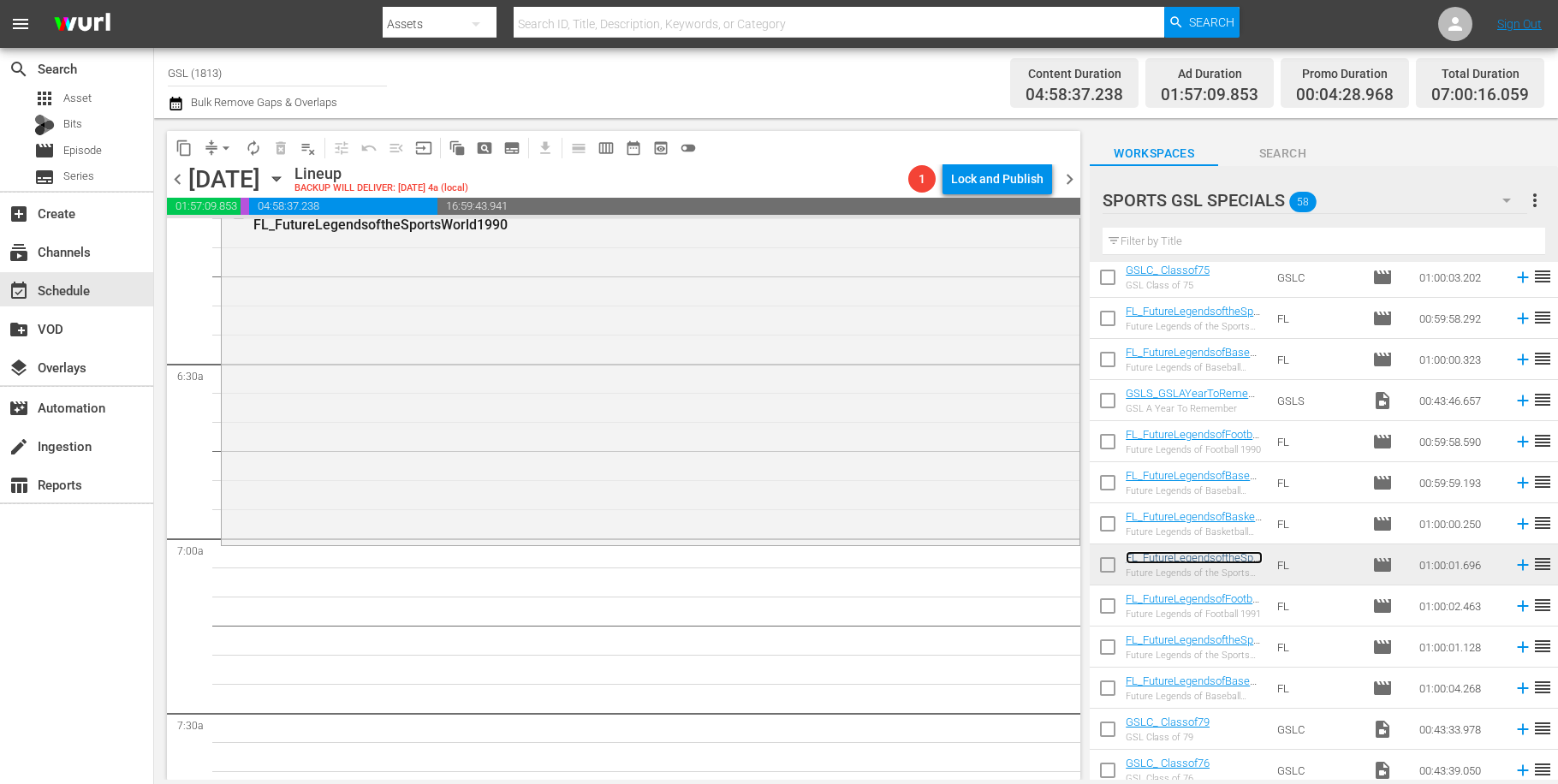
scroll to position [2203, 0]
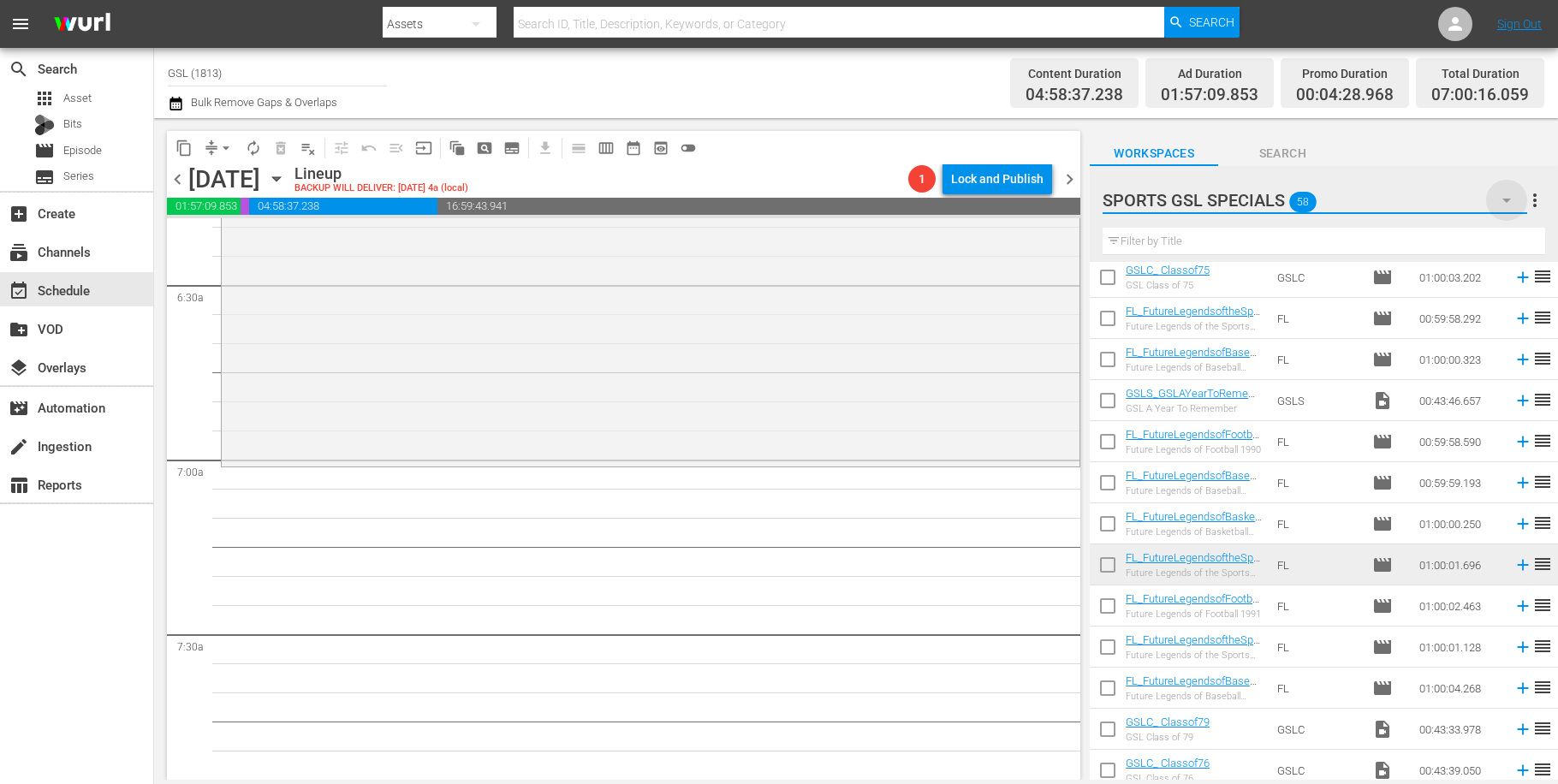
click at [1507, 209] on icon "button" at bounding box center [1506, 200] width 20 height 20
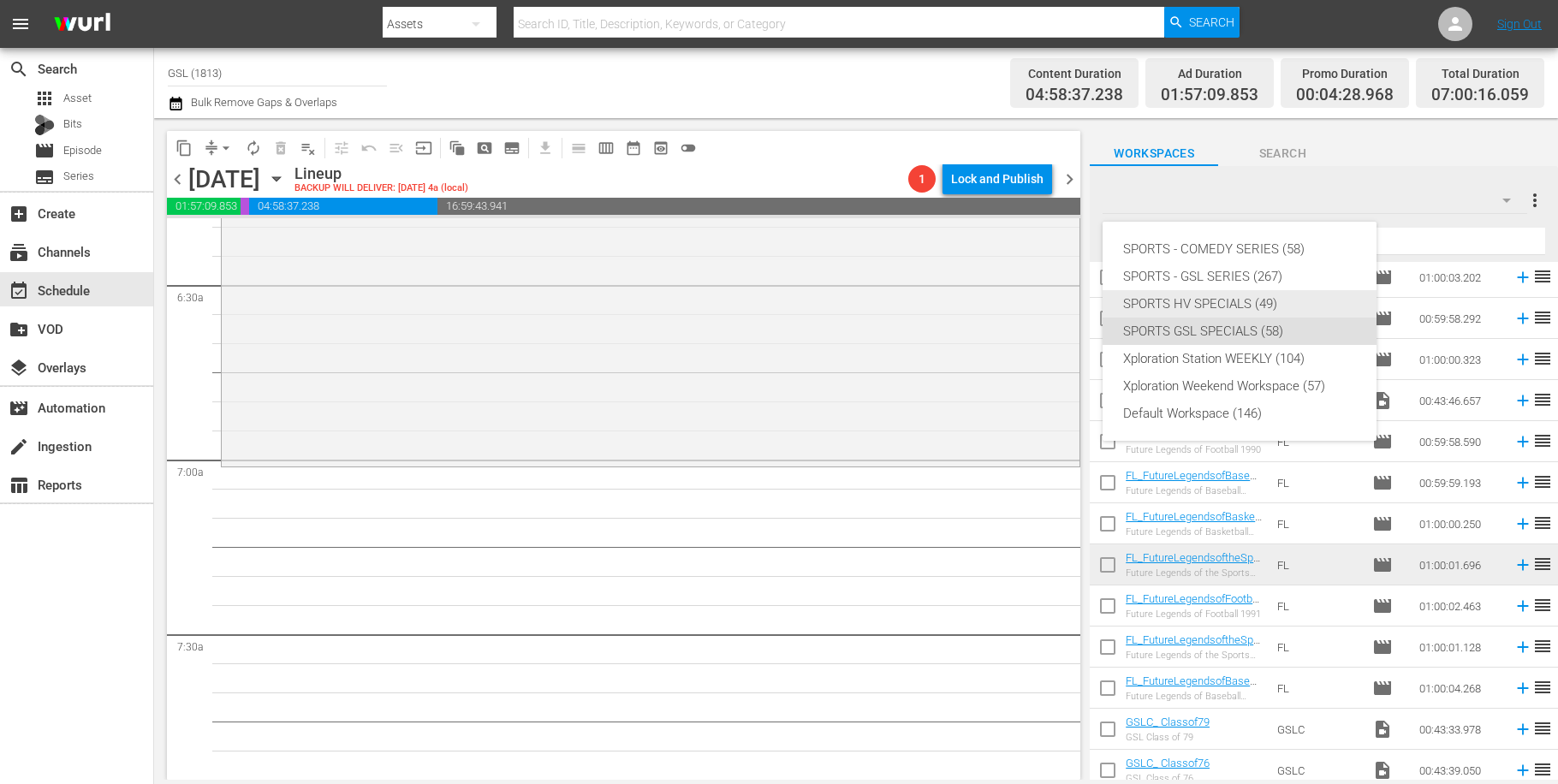
click at [1229, 296] on div "SPORTS HV SPECIALS (49)" at bounding box center [1239, 304] width 232 height 27
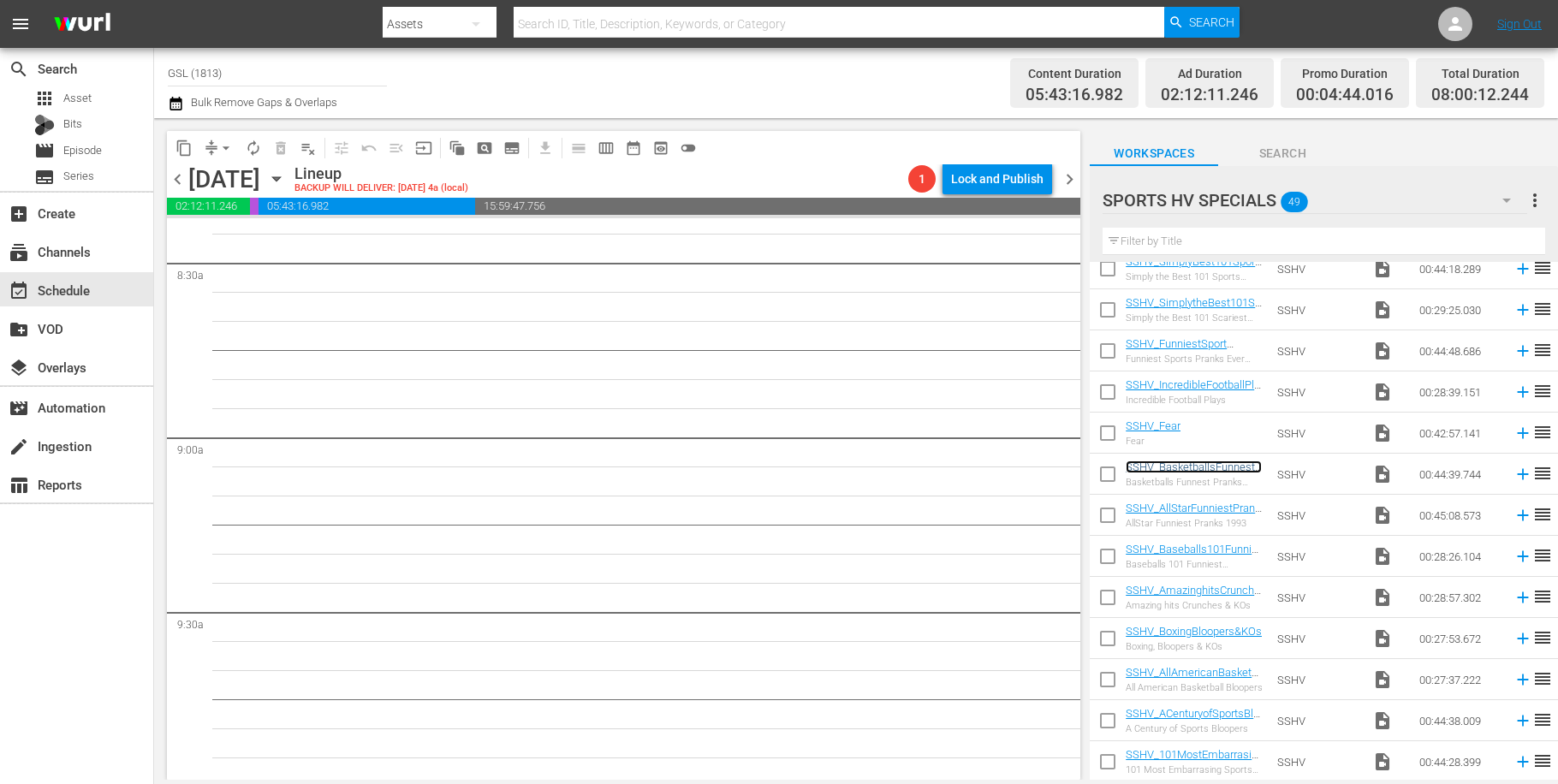
scroll to position [2599, 0]
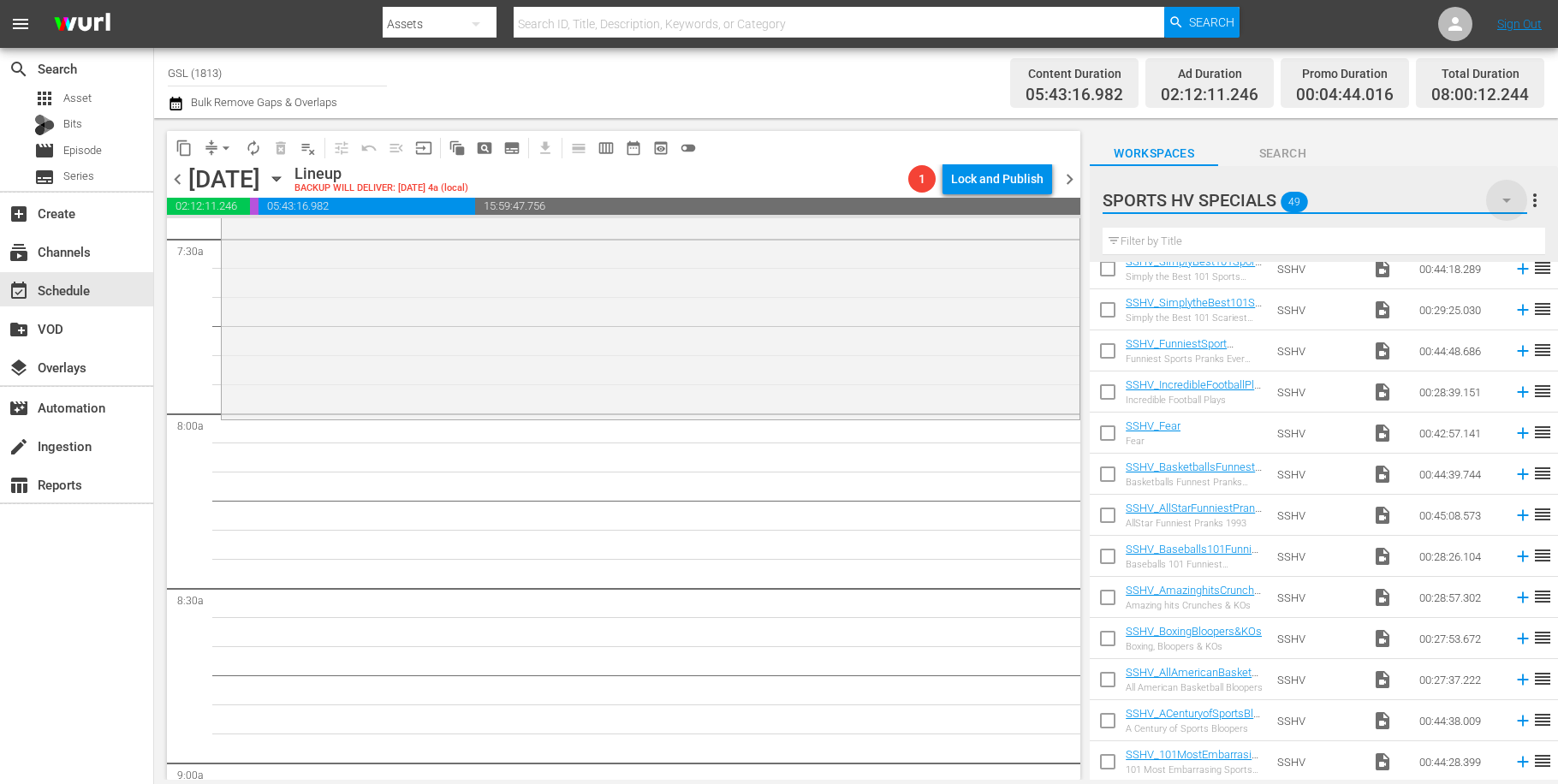
click at [1504, 200] on icon "button" at bounding box center [1507, 201] width 9 height 4
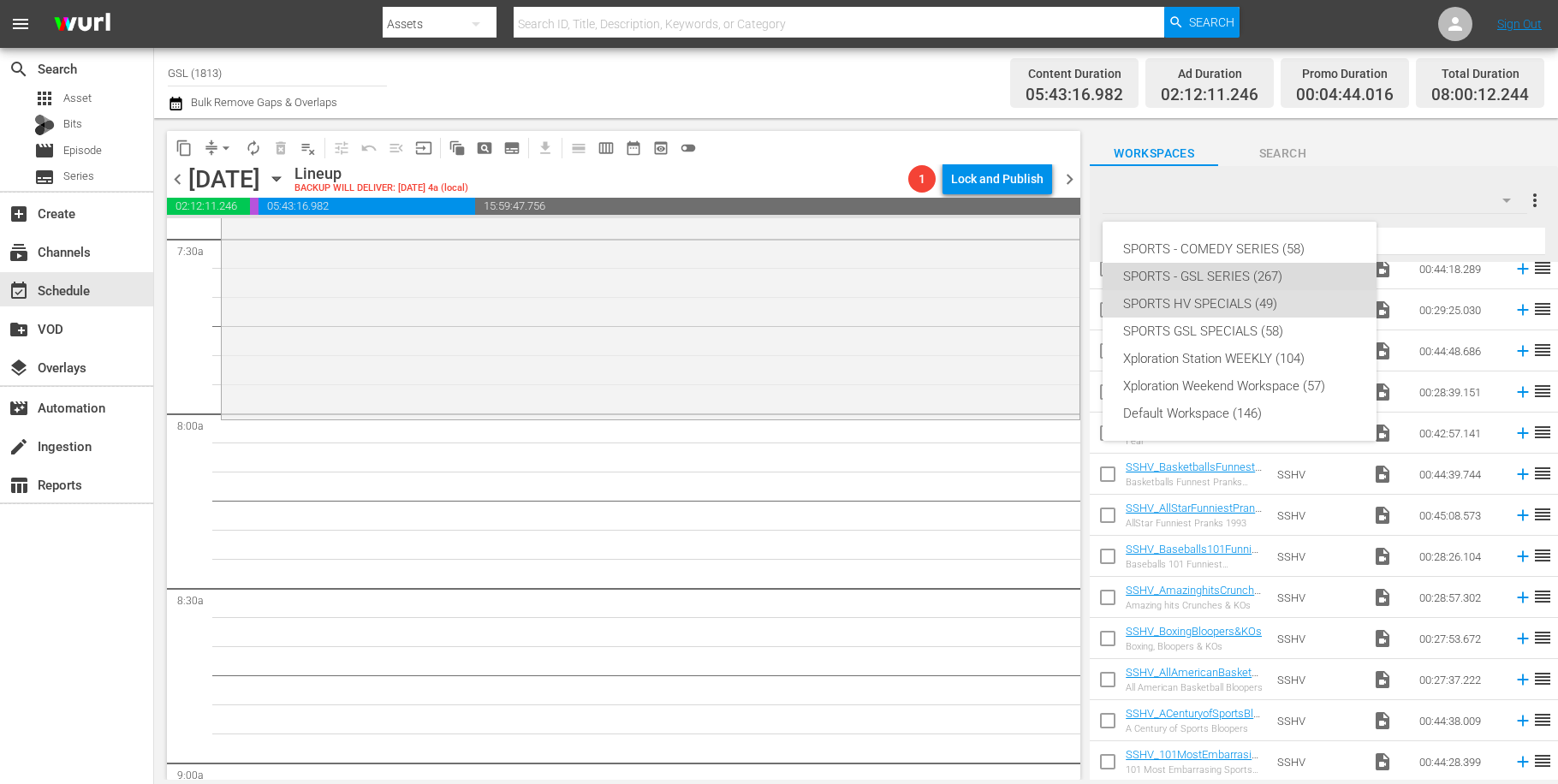
click at [1255, 282] on div "SPORTS - GSL SERIES (267)" at bounding box center [1239, 276] width 232 height 27
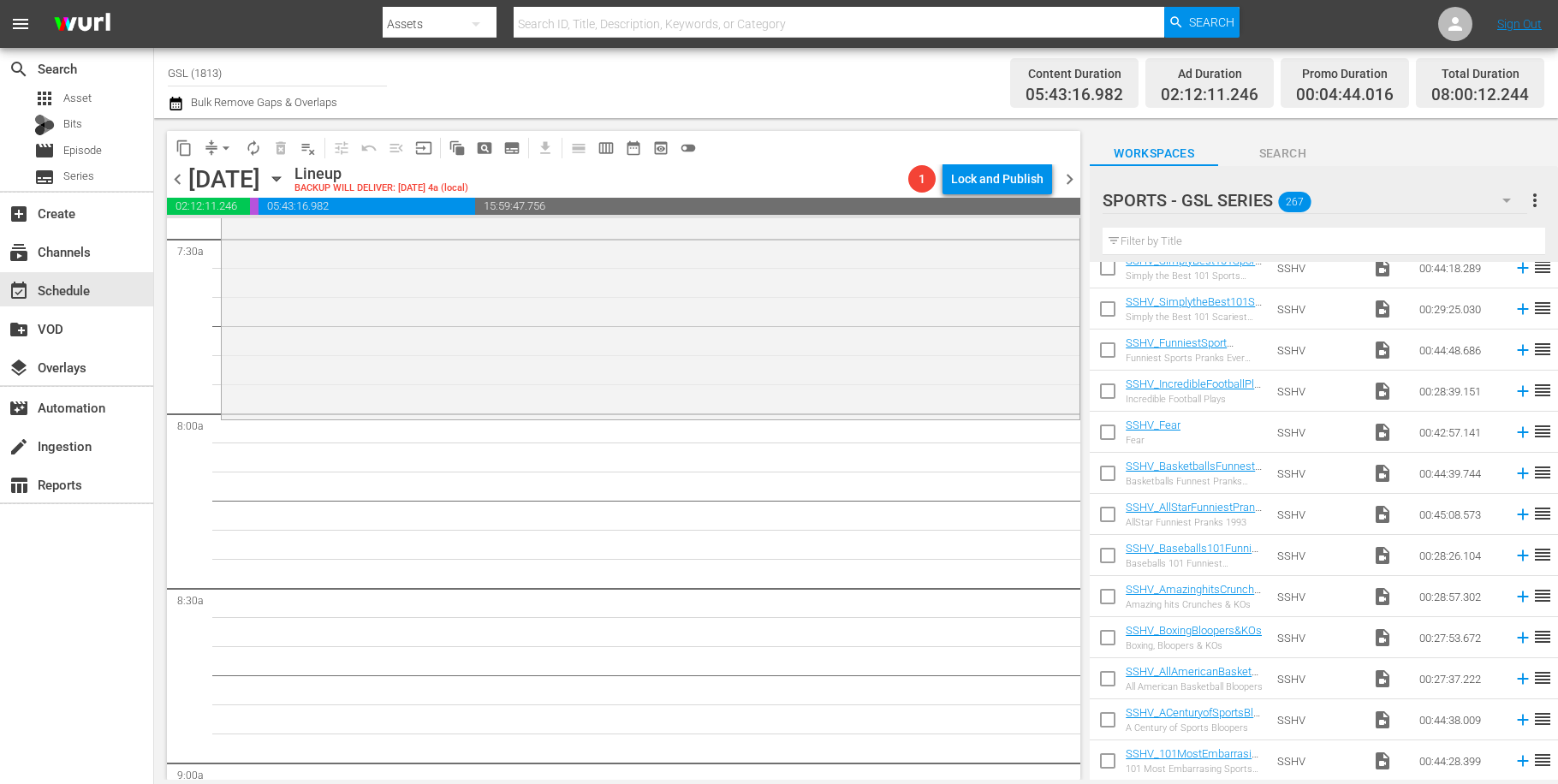
scroll to position [796, 0]
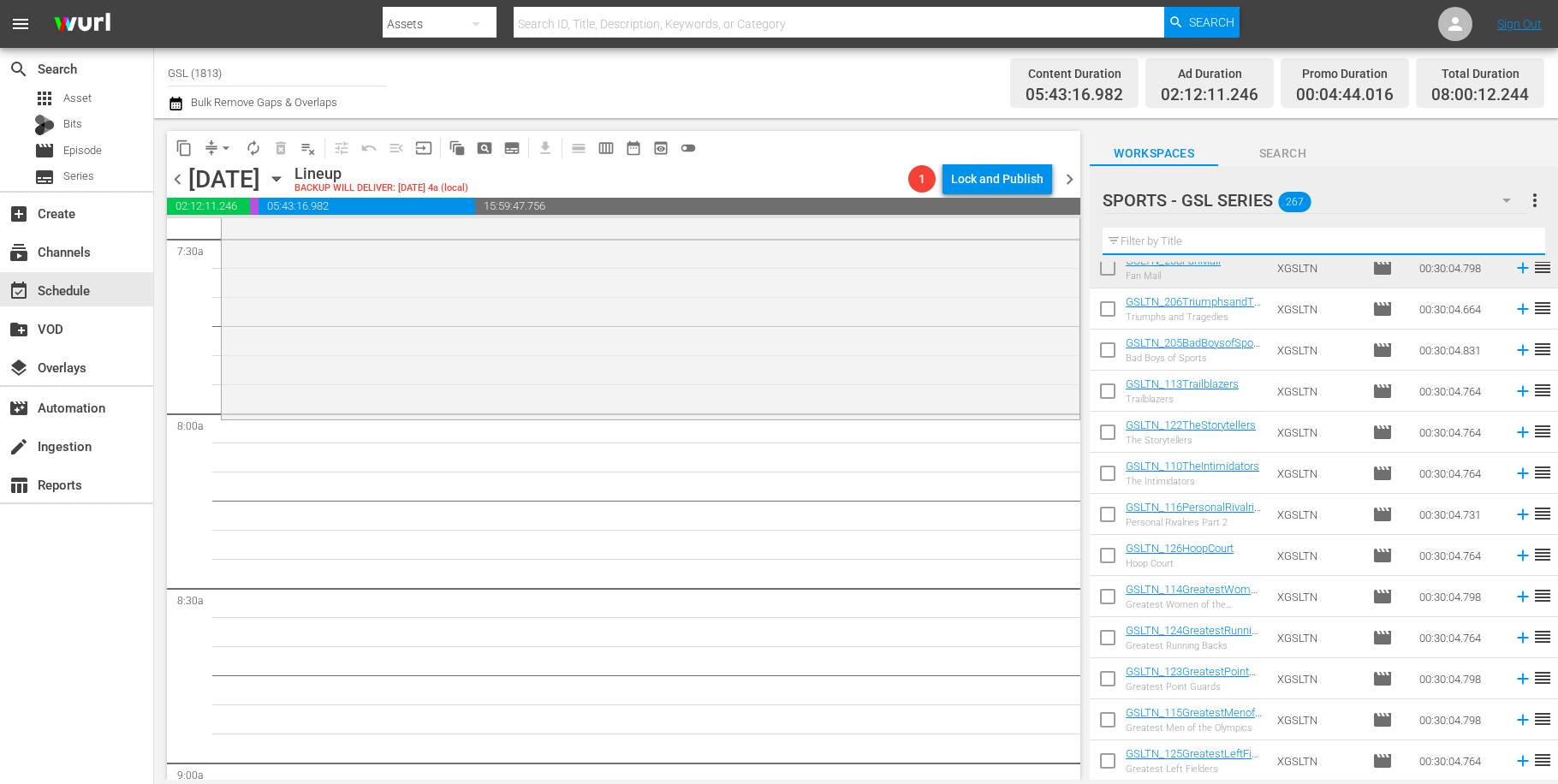
click at [1206, 247] on input "text" at bounding box center [1324, 241] width 443 height 27
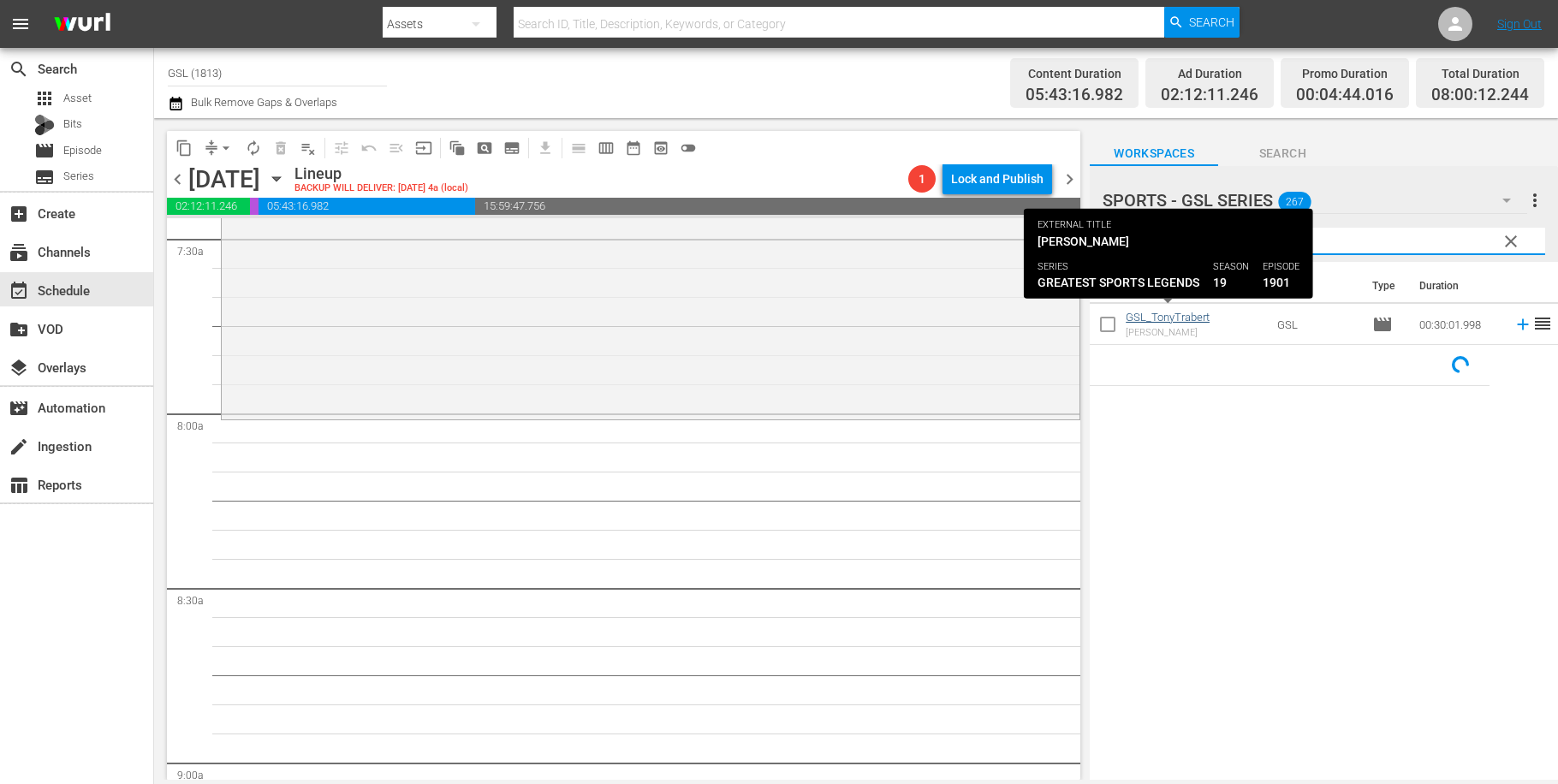
type input "tony"
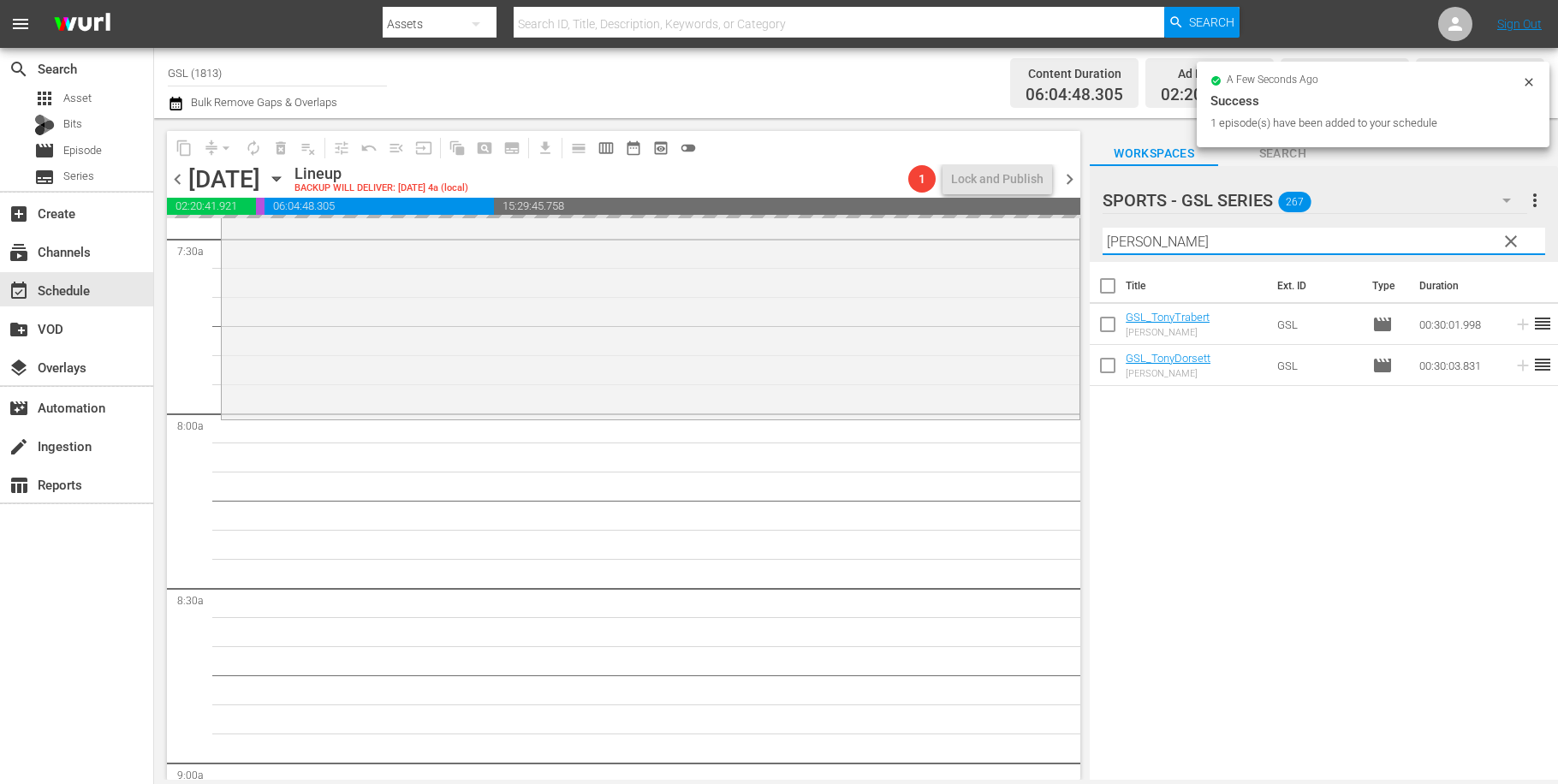
drag, startPoint x: 1149, startPoint y: 238, endPoint x: 980, endPoint y: 224, distance: 169.6
click at [1103, 228] on input "tony" at bounding box center [1324, 241] width 443 height 27
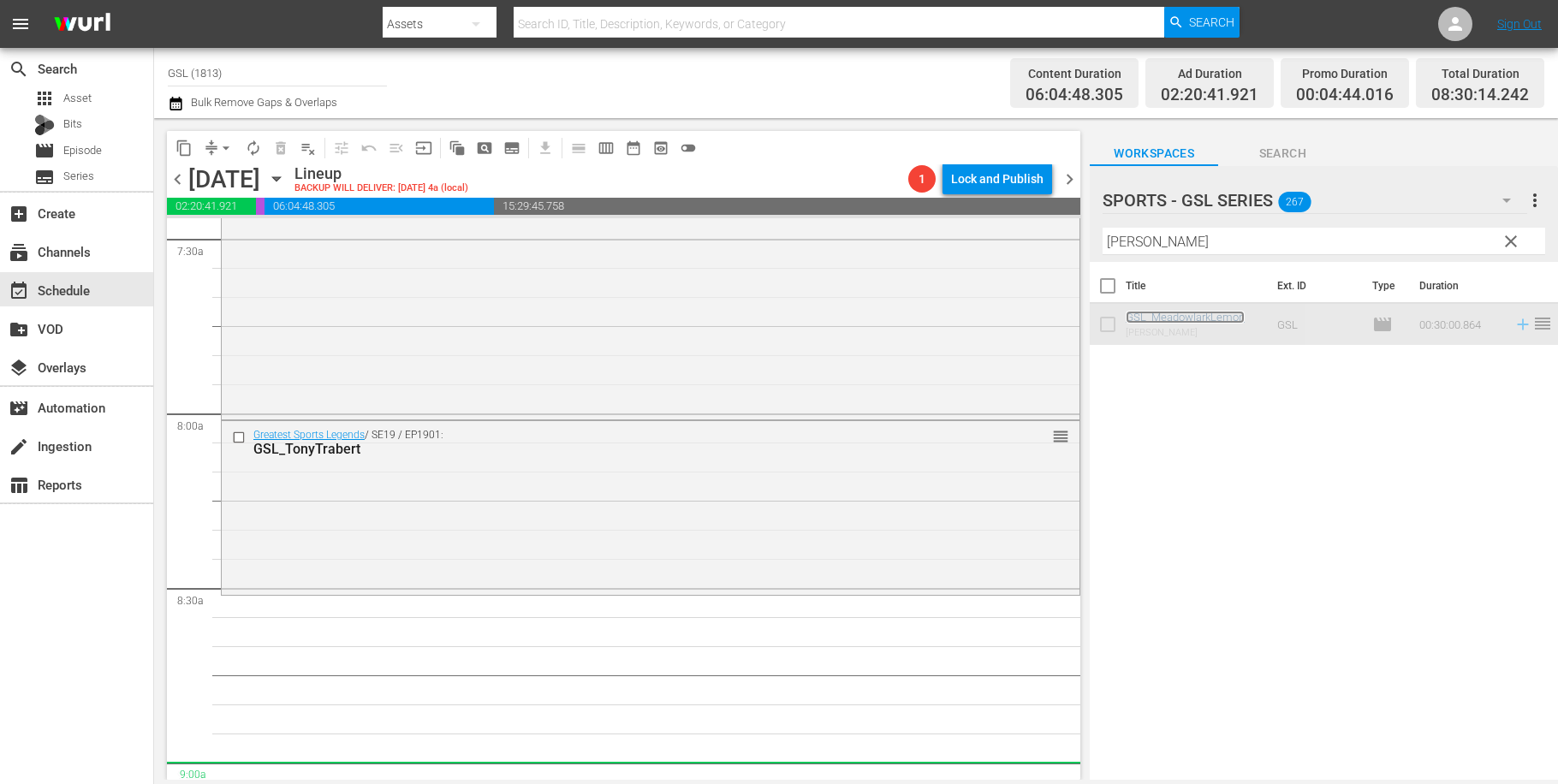
scroll to position [2615, 0]
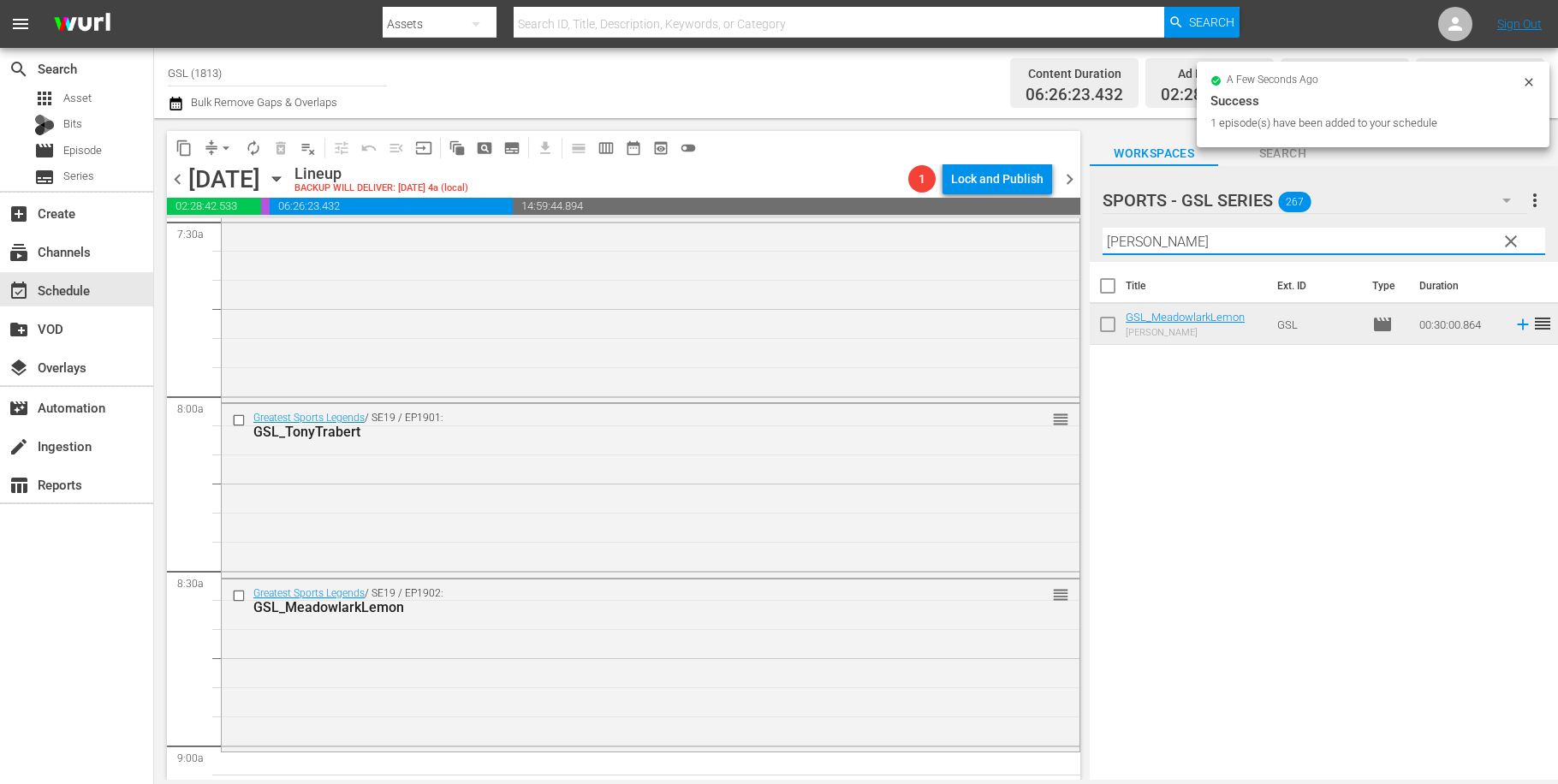
drag, startPoint x: 1156, startPoint y: 241, endPoint x: 1035, endPoint y: 224, distance: 122.2
click at [1103, 228] on input "mead" at bounding box center [1324, 241] width 443 height 27
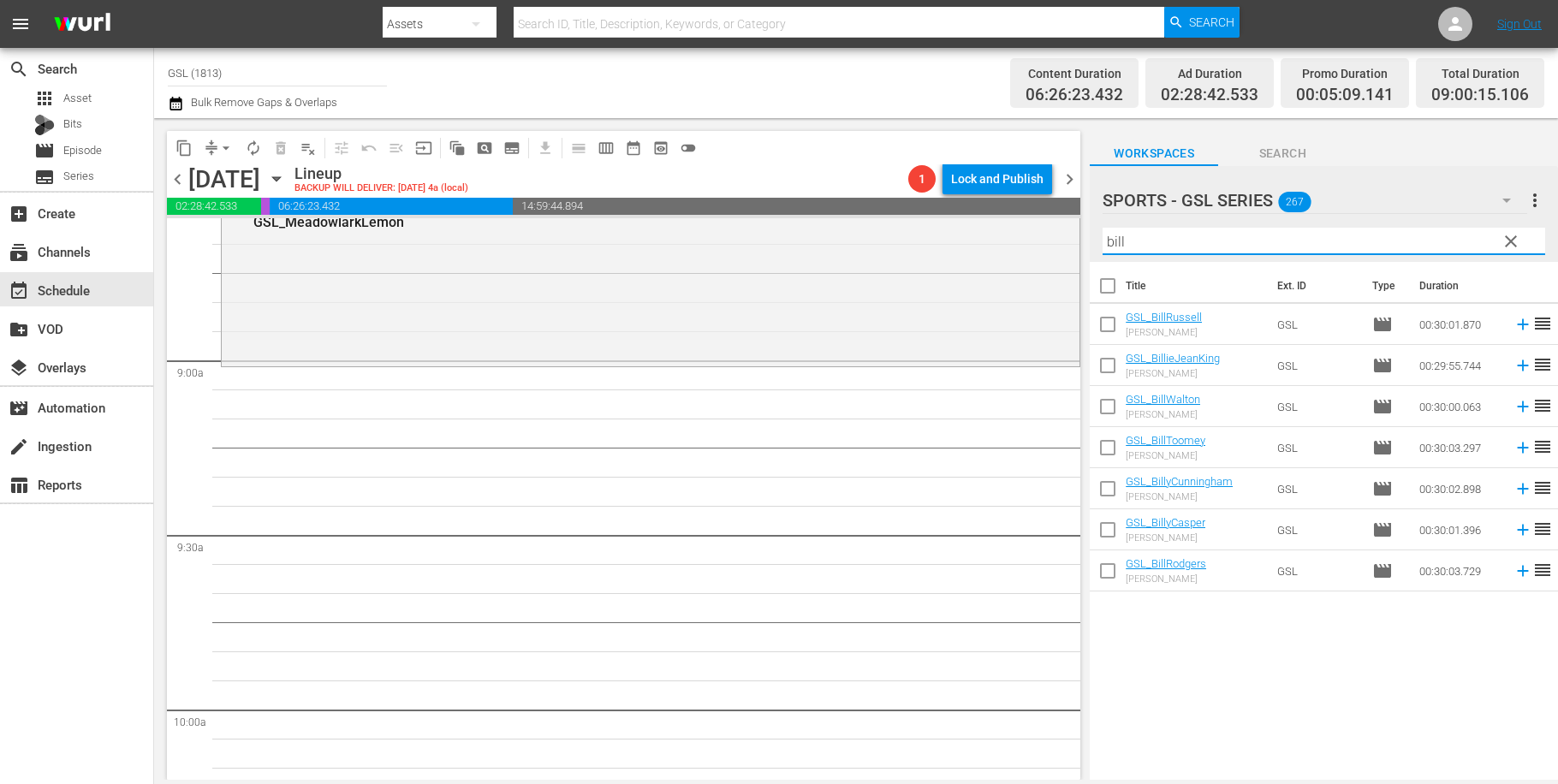
scroll to position [3082, 0]
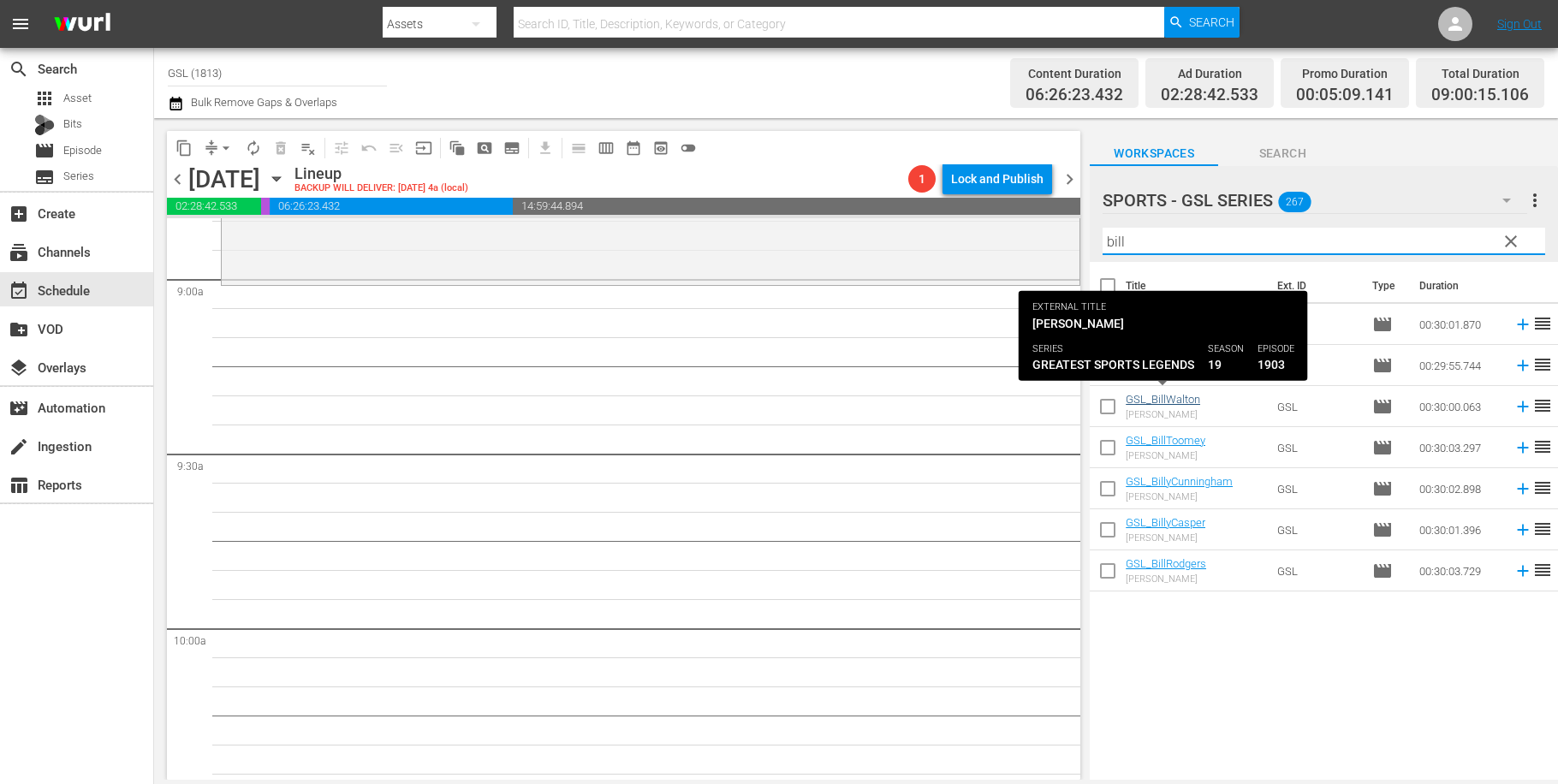
type input "bill"
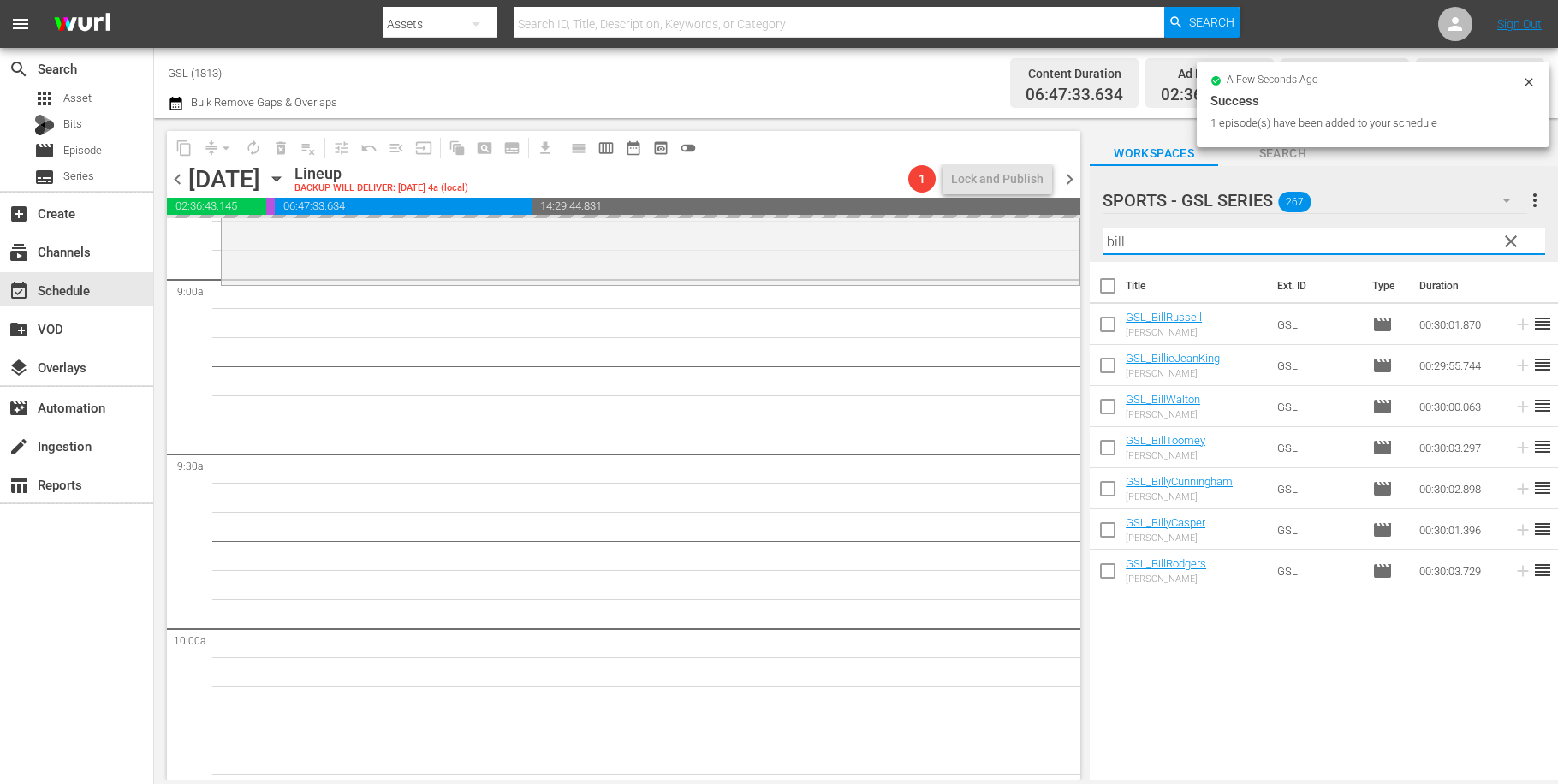
drag, startPoint x: 1152, startPoint y: 234, endPoint x: 1078, endPoint y: 221, distance: 75.1
click at [1103, 228] on input "bill" at bounding box center [1324, 241] width 443 height 27
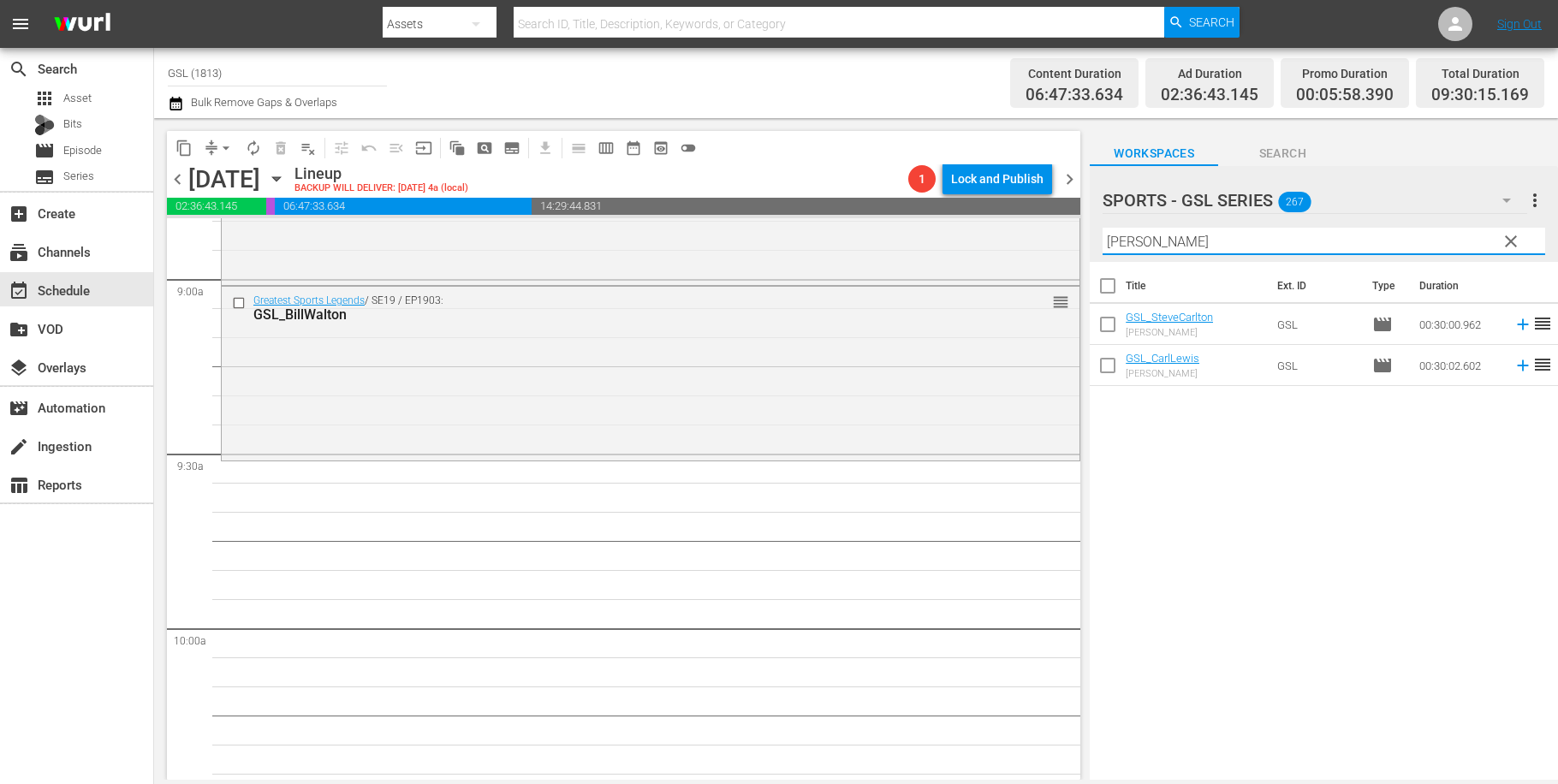
type input "carl"
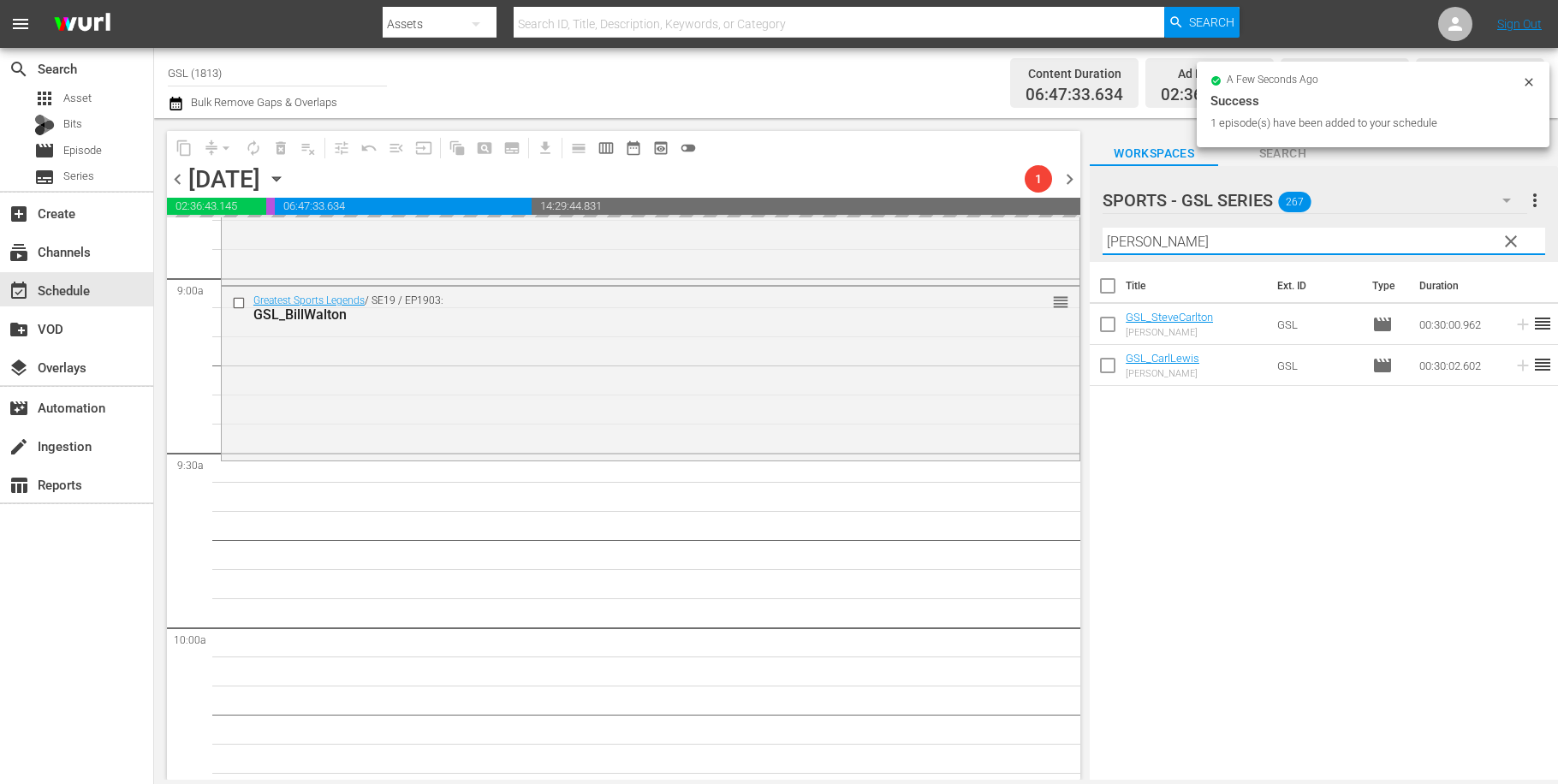
drag, startPoint x: 1031, startPoint y: 228, endPoint x: 1005, endPoint y: 227, distance: 26.0
click at [1103, 228] on input "carl" at bounding box center [1324, 241] width 443 height 27
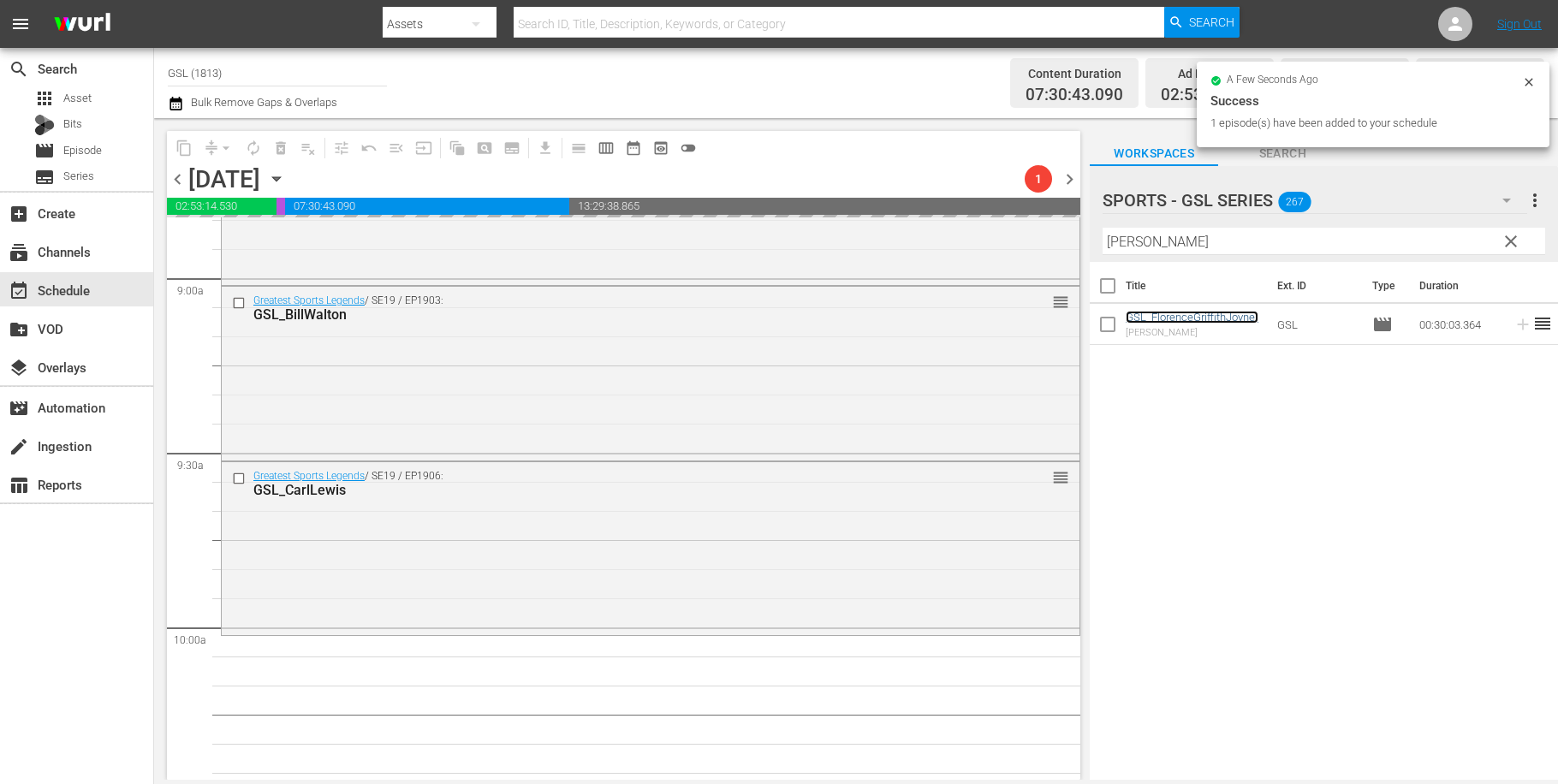
scroll to position [3365, 0]
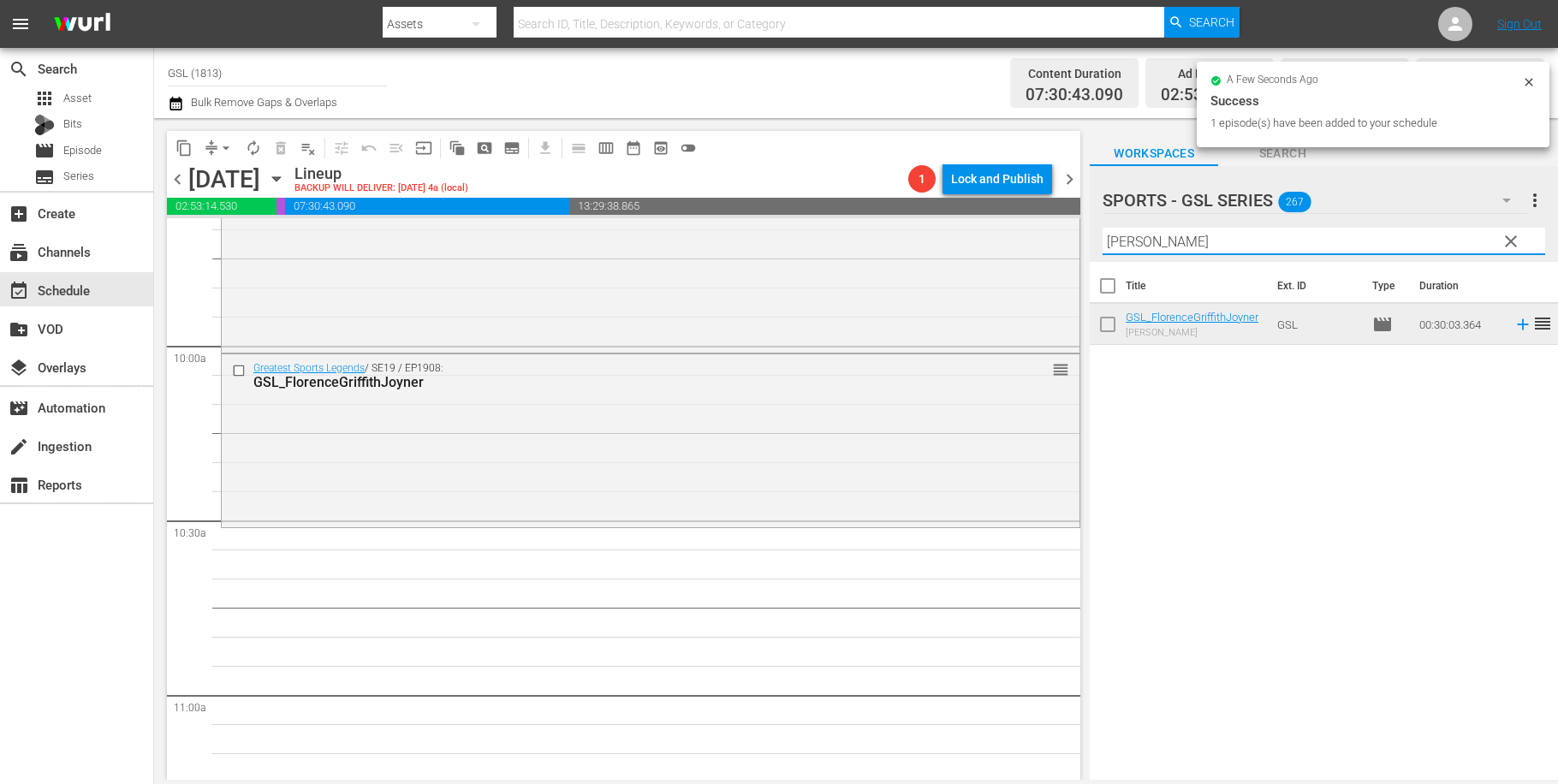
click at [1103, 228] on input "flor" at bounding box center [1324, 241] width 443 height 27
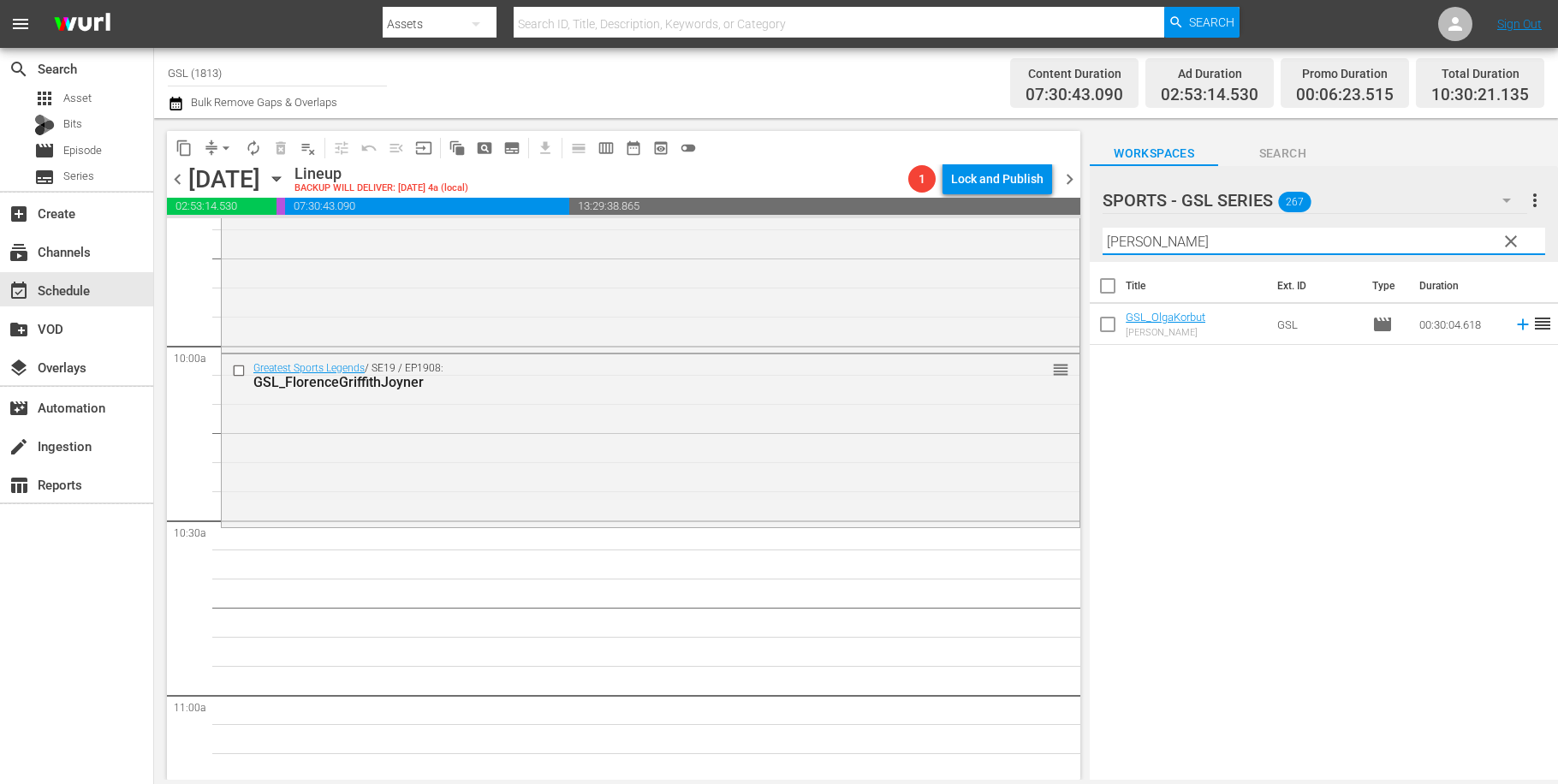
type input "olga"
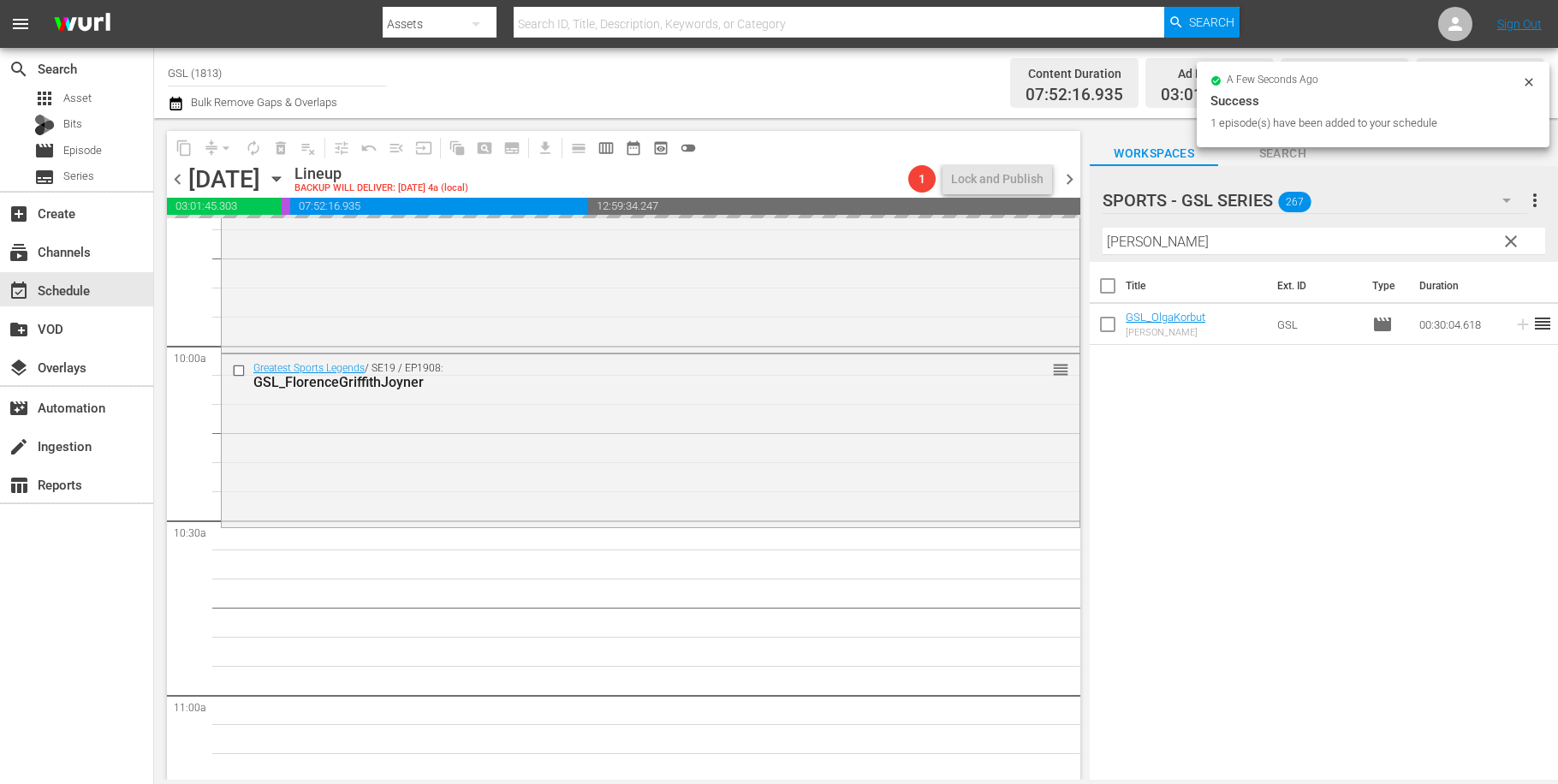
click at [1514, 254] on button "clear" at bounding box center [1510, 240] width 27 height 27
click at [1508, 240] on input "olga" at bounding box center [1324, 241] width 443 height 27
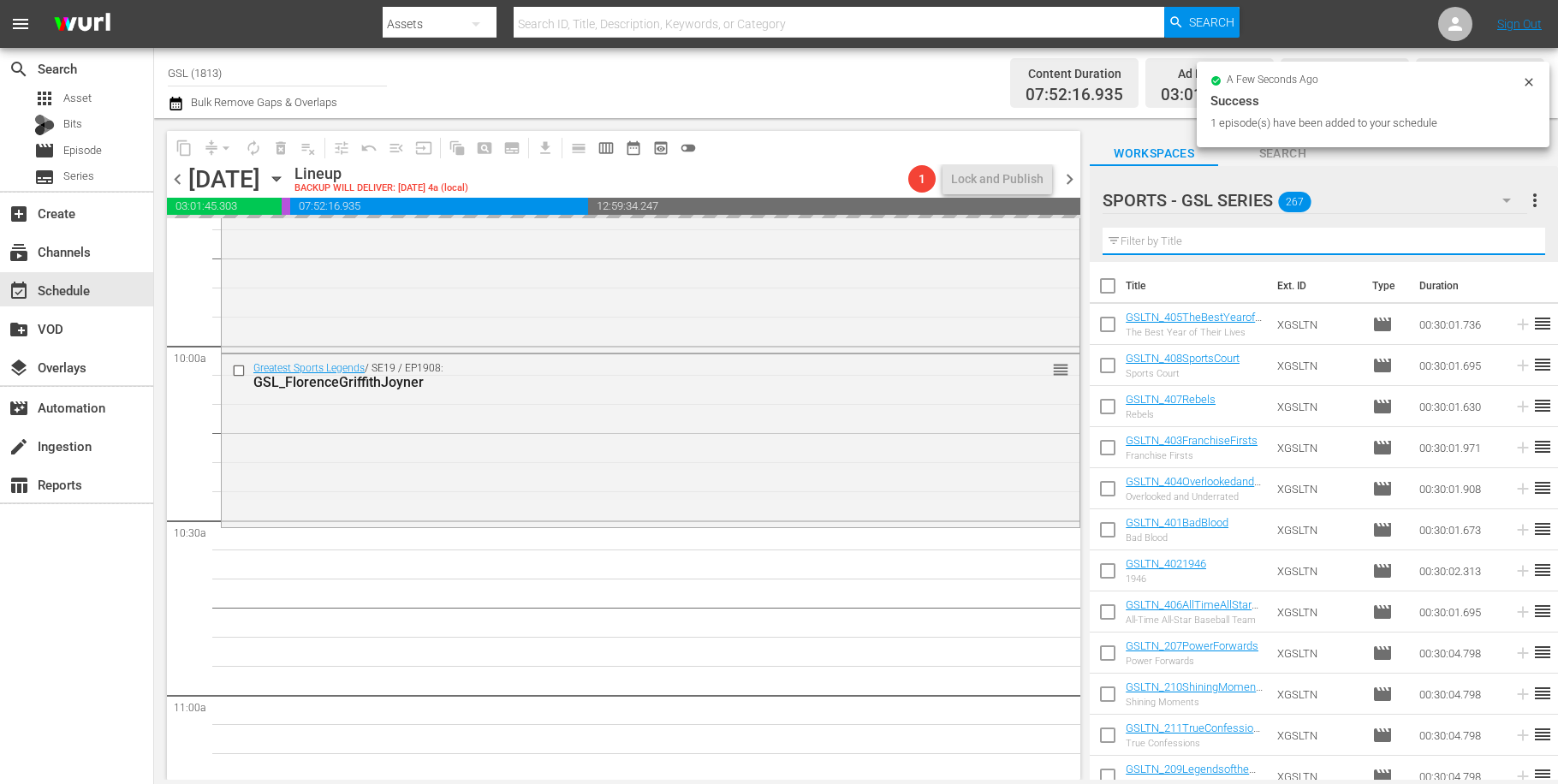
click at [1511, 201] on icon "button" at bounding box center [1506, 200] width 20 height 20
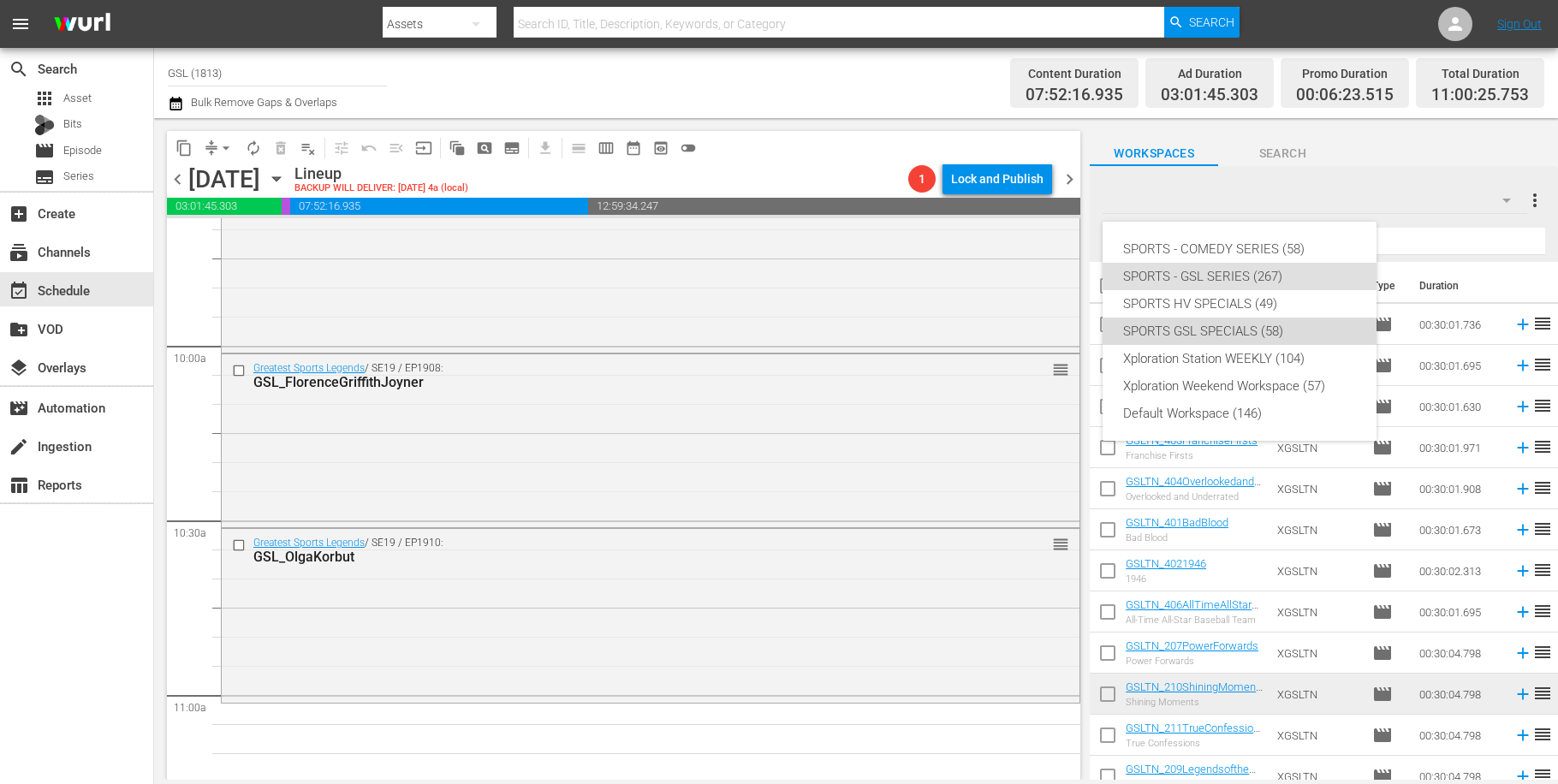
click at [1273, 337] on div "SPORTS GSL SPECIALS (58)" at bounding box center [1239, 331] width 232 height 27
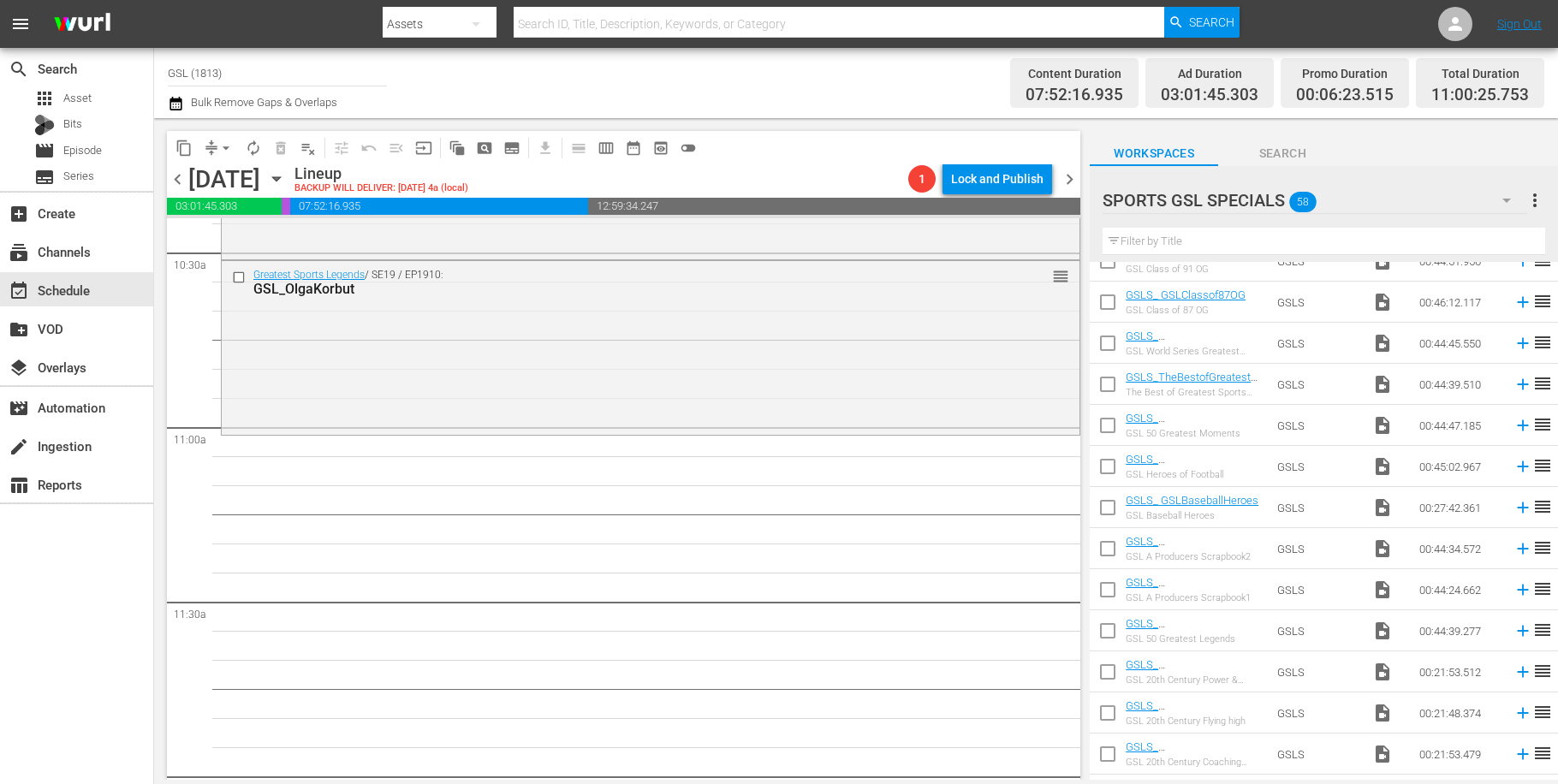
scroll to position [1544, 0]
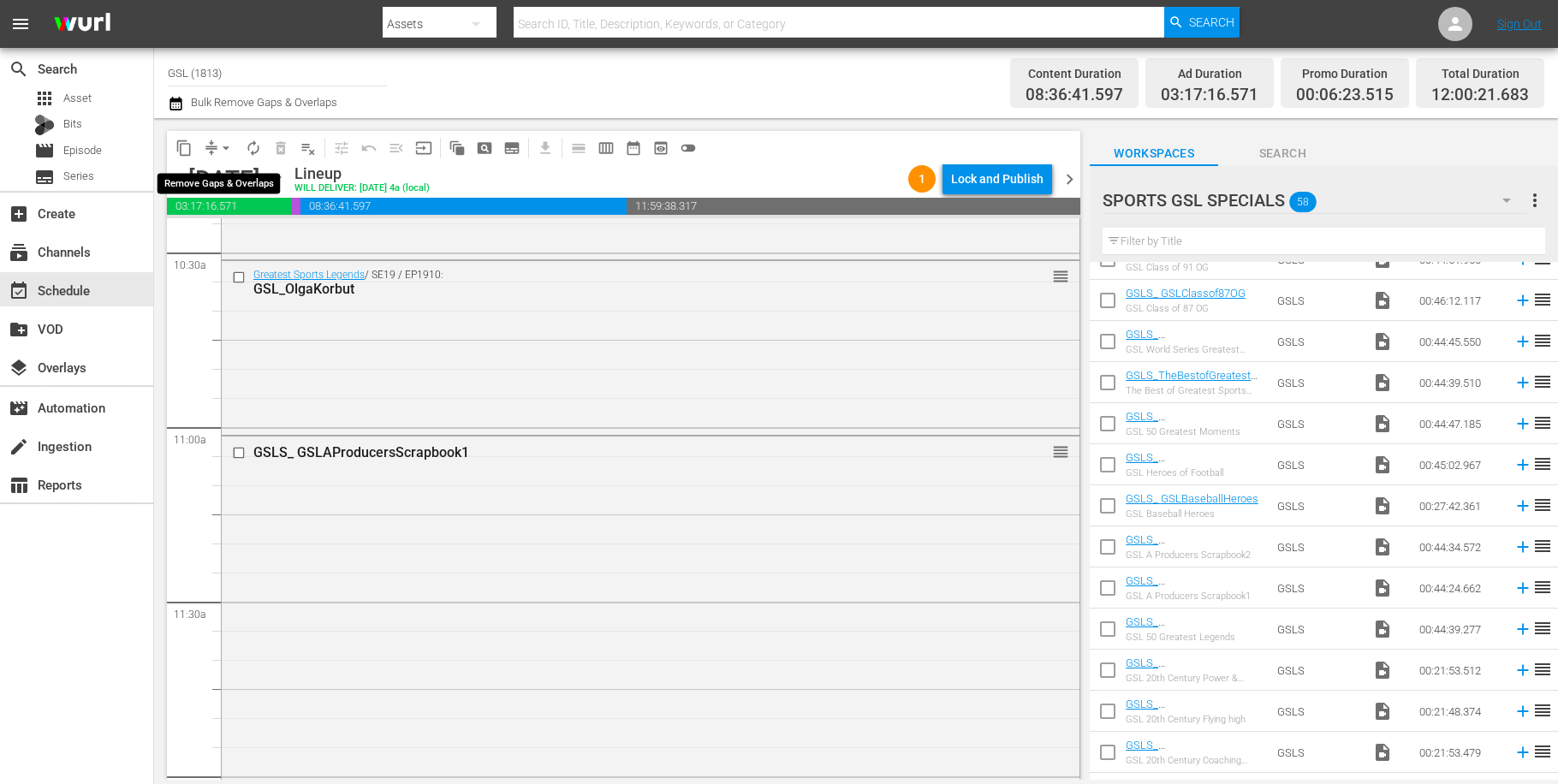
click at [223, 146] on span "arrow_drop_down" at bounding box center [226, 149] width 17 height 17
click at [207, 175] on li "Align to Midnight" at bounding box center [227, 182] width 179 height 28
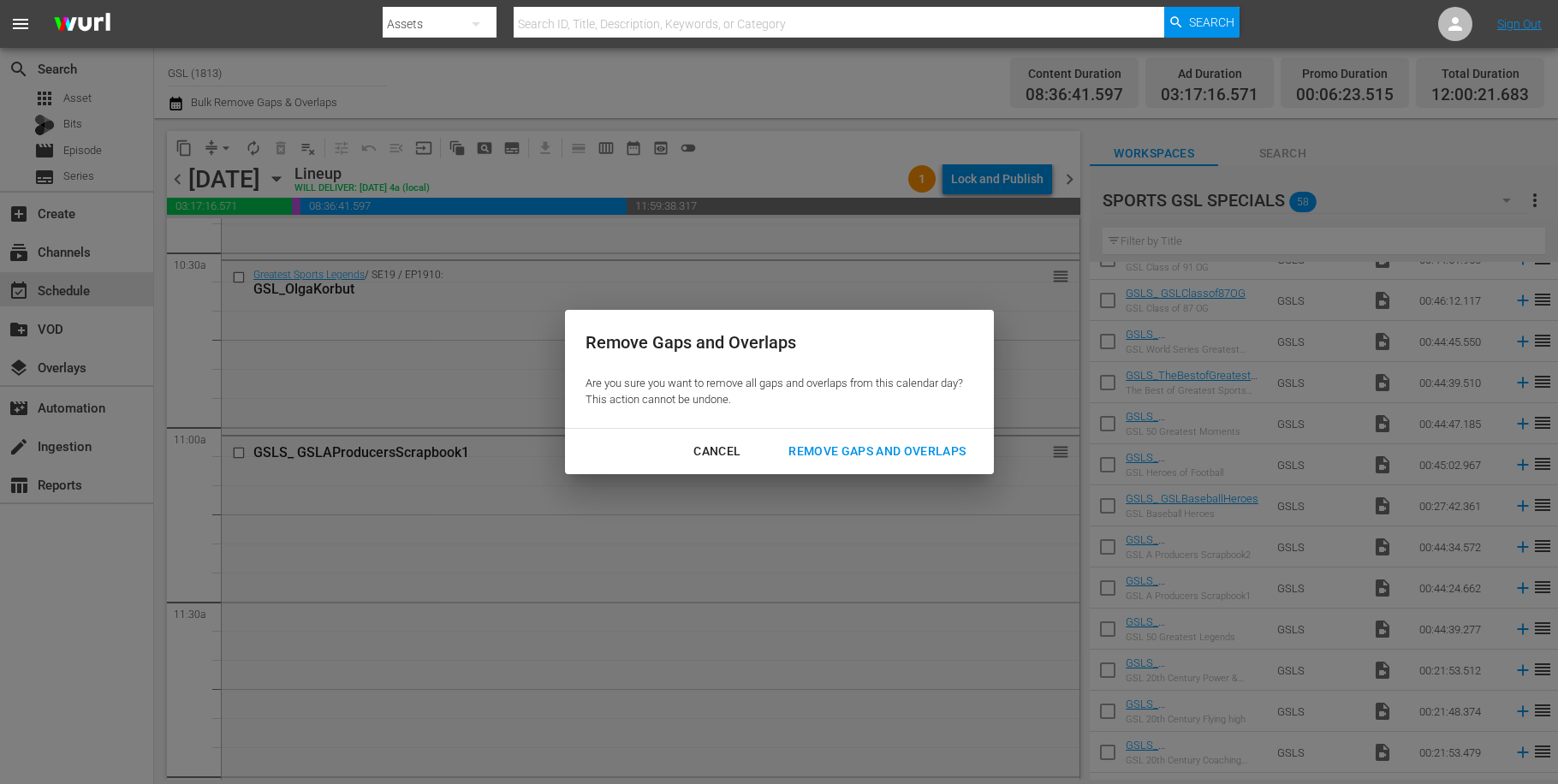
click at [921, 468] on div "Cancel Remove Gaps and Overlaps" at bounding box center [779, 451] width 429 height 45
click at [896, 460] on div "Remove Gaps and Overlaps" at bounding box center [877, 451] width 205 height 21
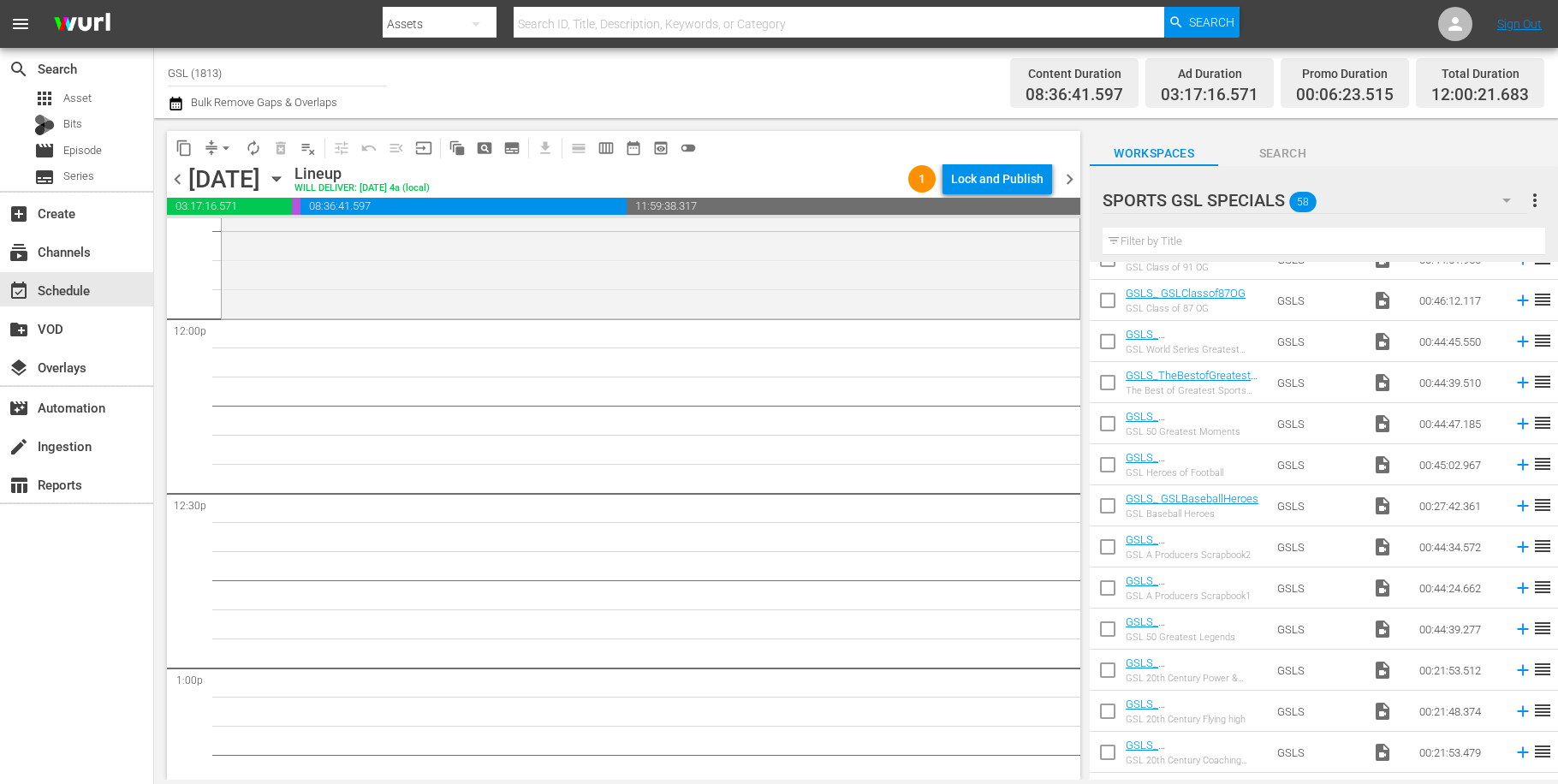
scroll to position [3803, 0]
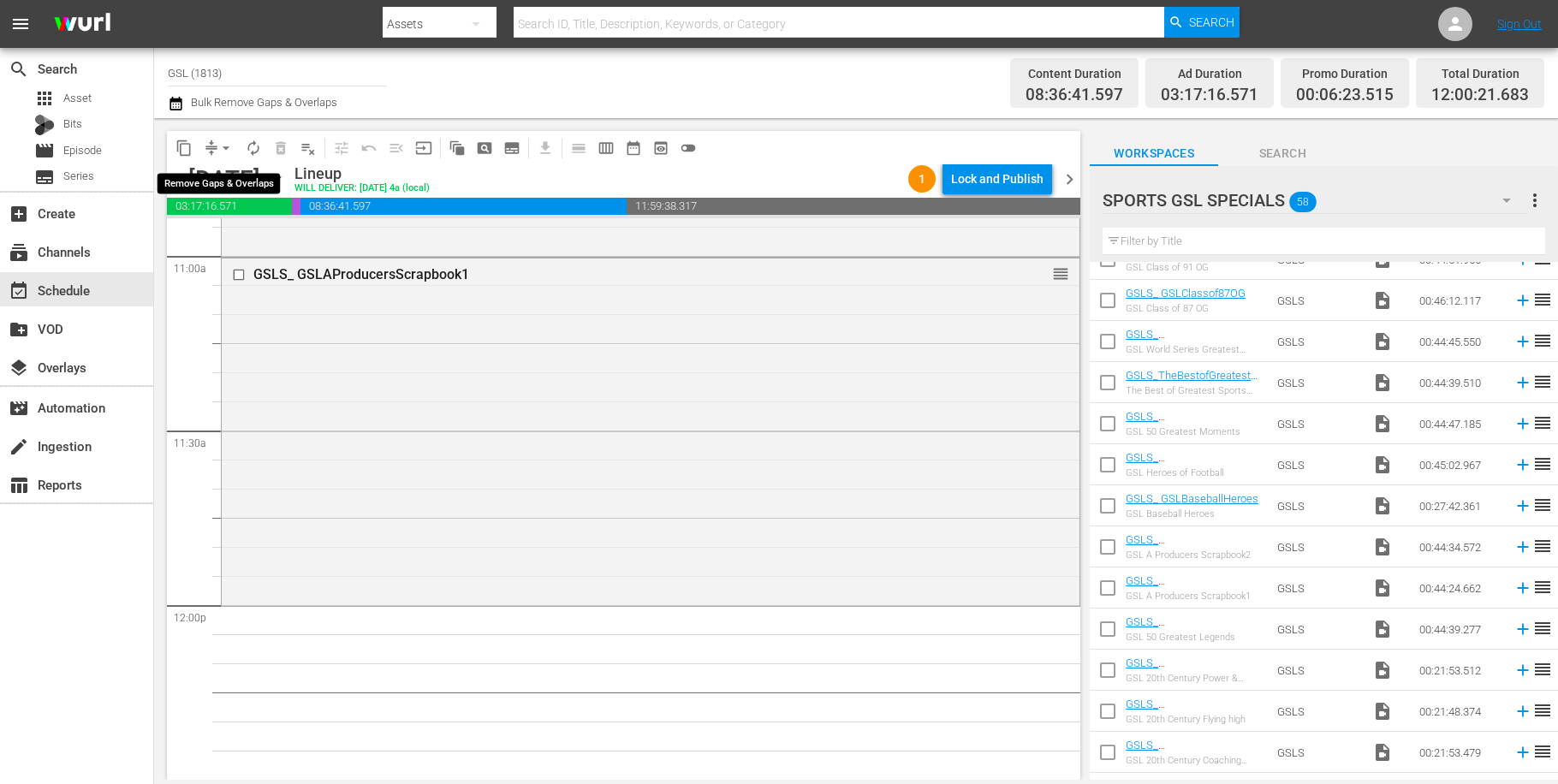
click at [223, 144] on span "arrow_drop_down" at bounding box center [226, 149] width 17 height 17
click at [236, 184] on li "Align to Midnight" at bounding box center [227, 182] width 179 height 28
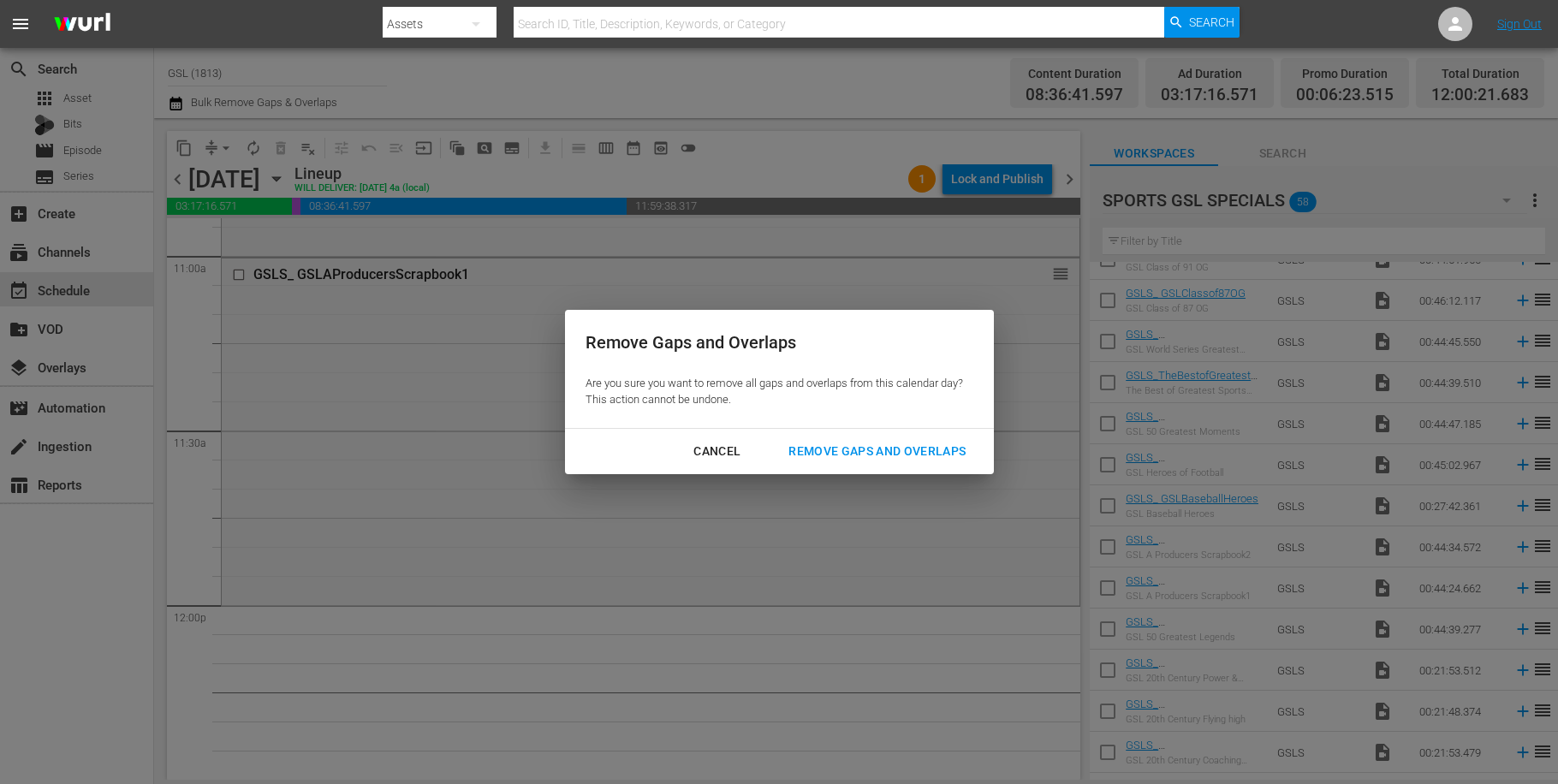
click at [938, 468] on div "Cancel Remove Gaps and Overlaps" at bounding box center [779, 451] width 429 height 45
click at [929, 449] on div "Remove Gaps and Overlaps" at bounding box center [877, 451] width 205 height 21
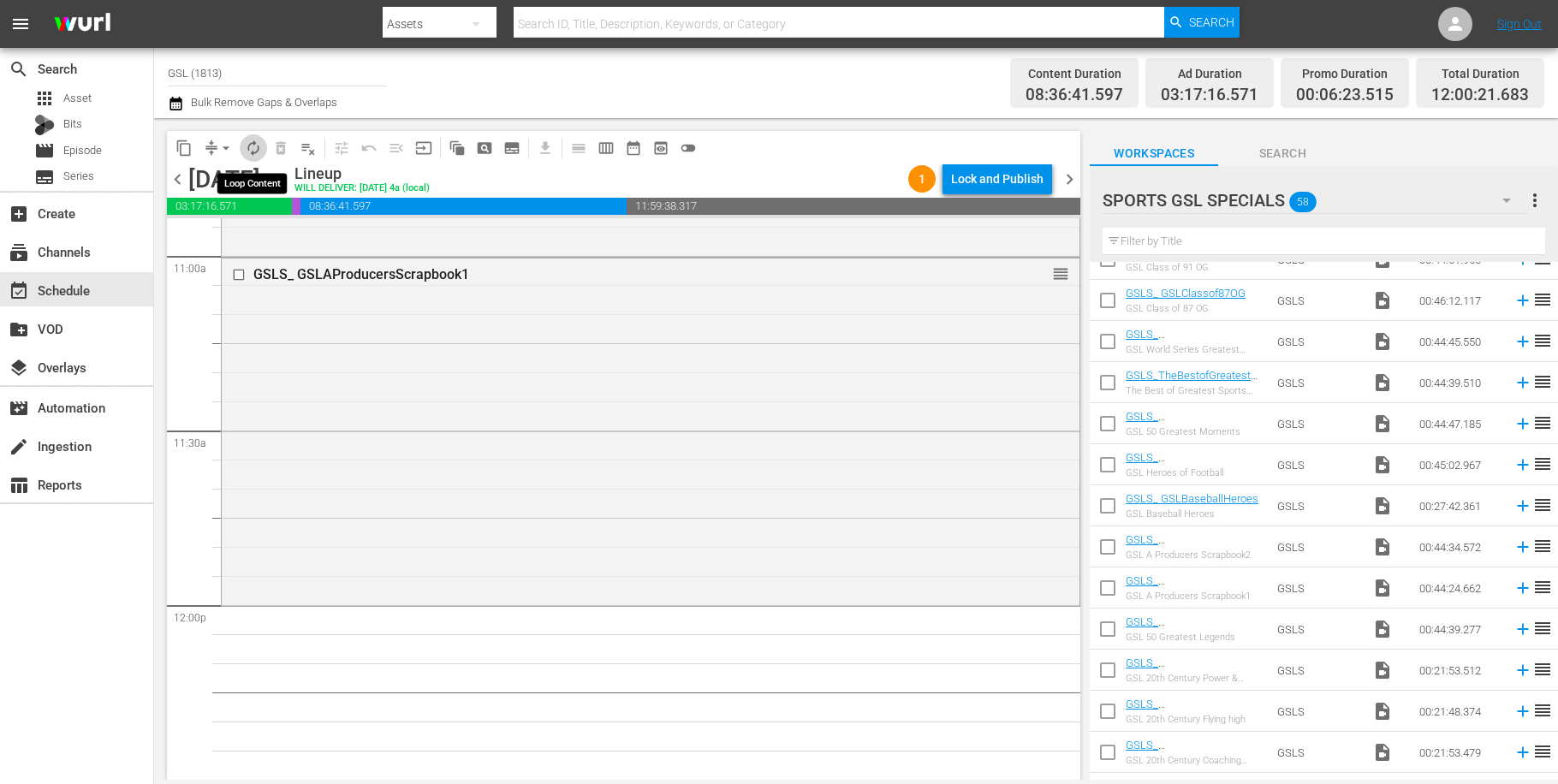
click at [255, 149] on span "autorenew_outlined" at bounding box center [254, 149] width 17 height 17
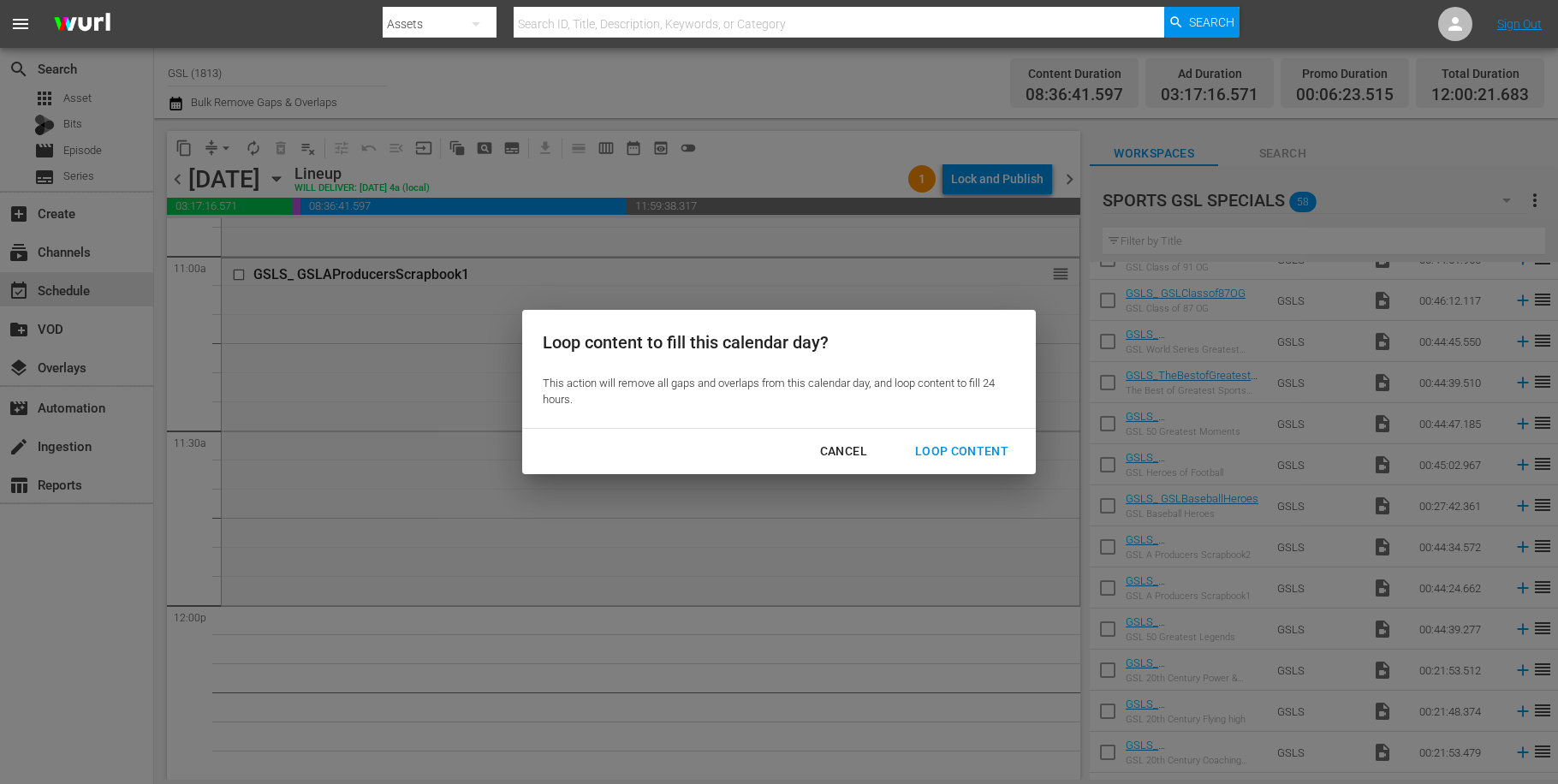
click at [961, 443] on div "Loop Content" at bounding box center [962, 451] width 121 height 21
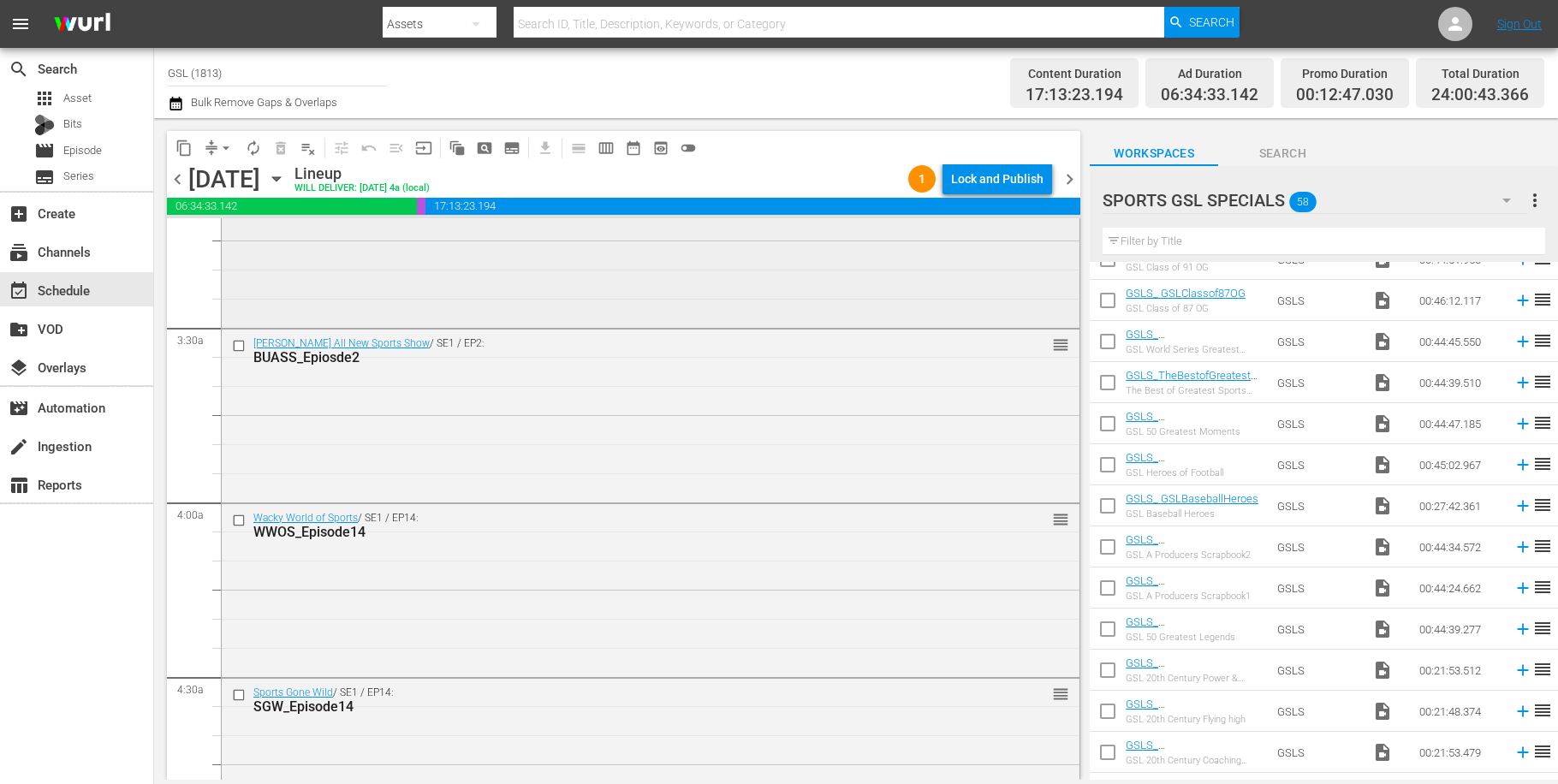
scroll to position [833, 0]
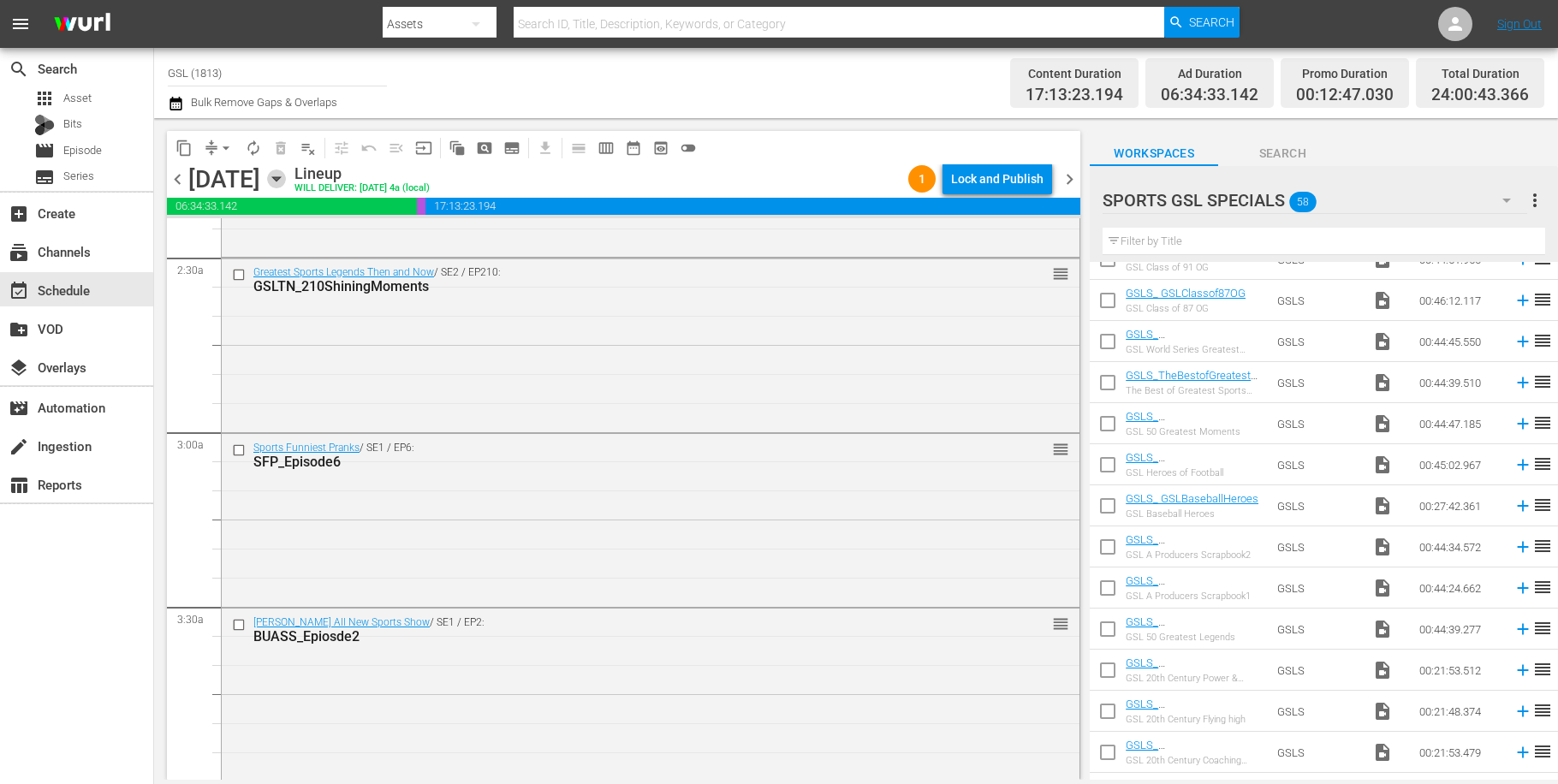
click at [286, 173] on icon "button" at bounding box center [277, 179] width 19 height 19
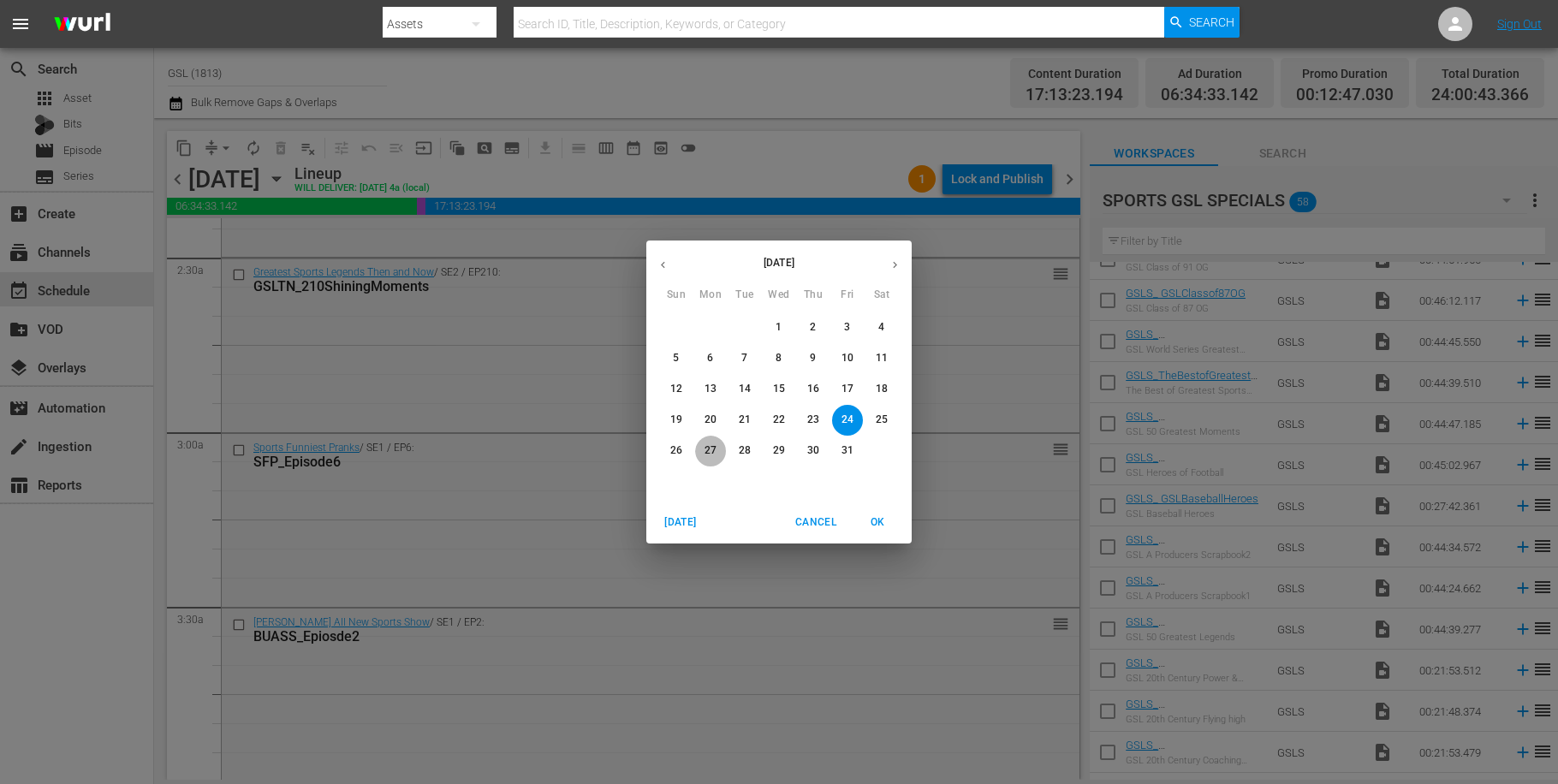
click at [706, 453] on p "27" at bounding box center [710, 450] width 12 height 14
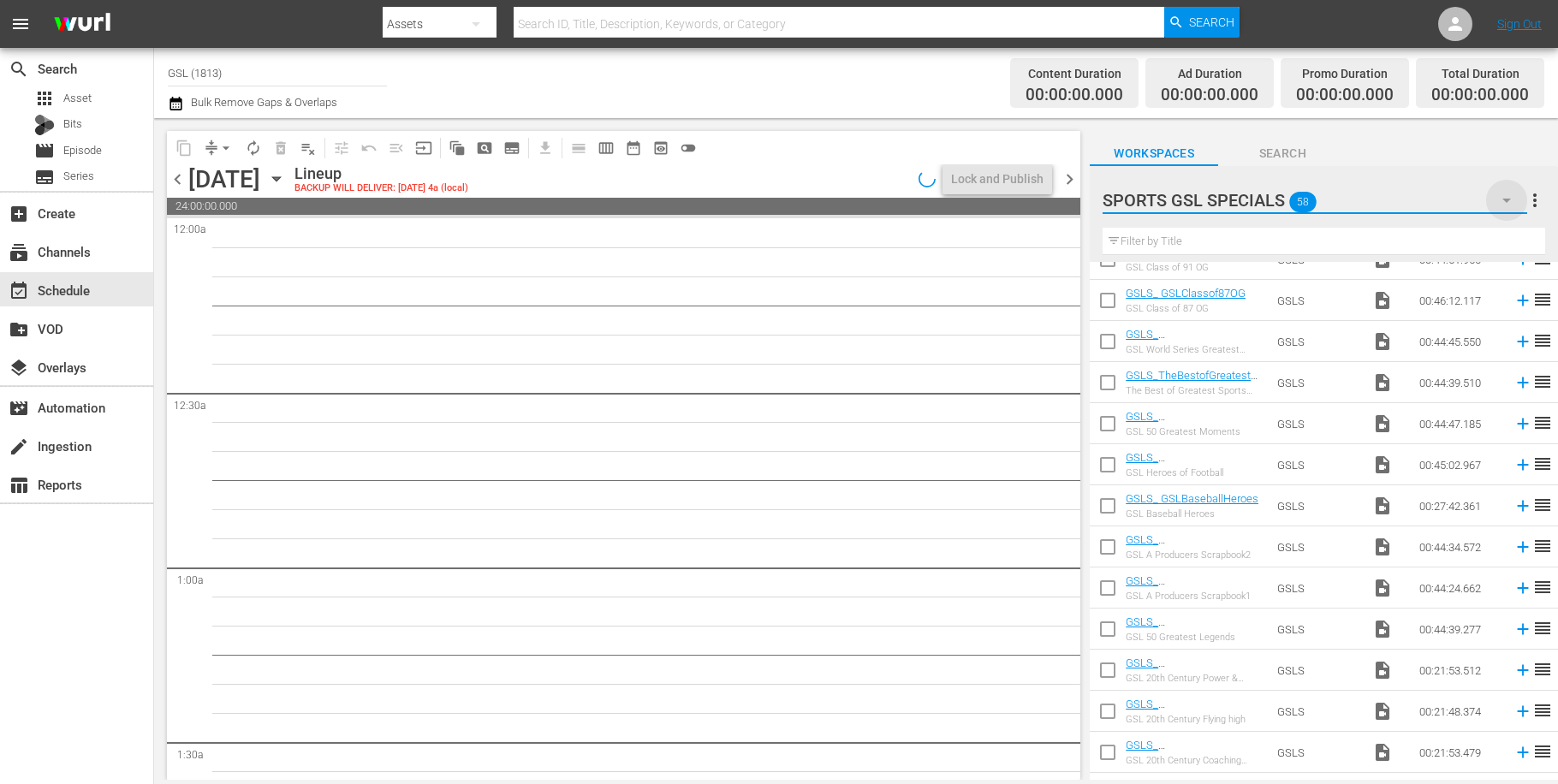
click at [1510, 198] on icon "button" at bounding box center [1506, 200] width 20 height 20
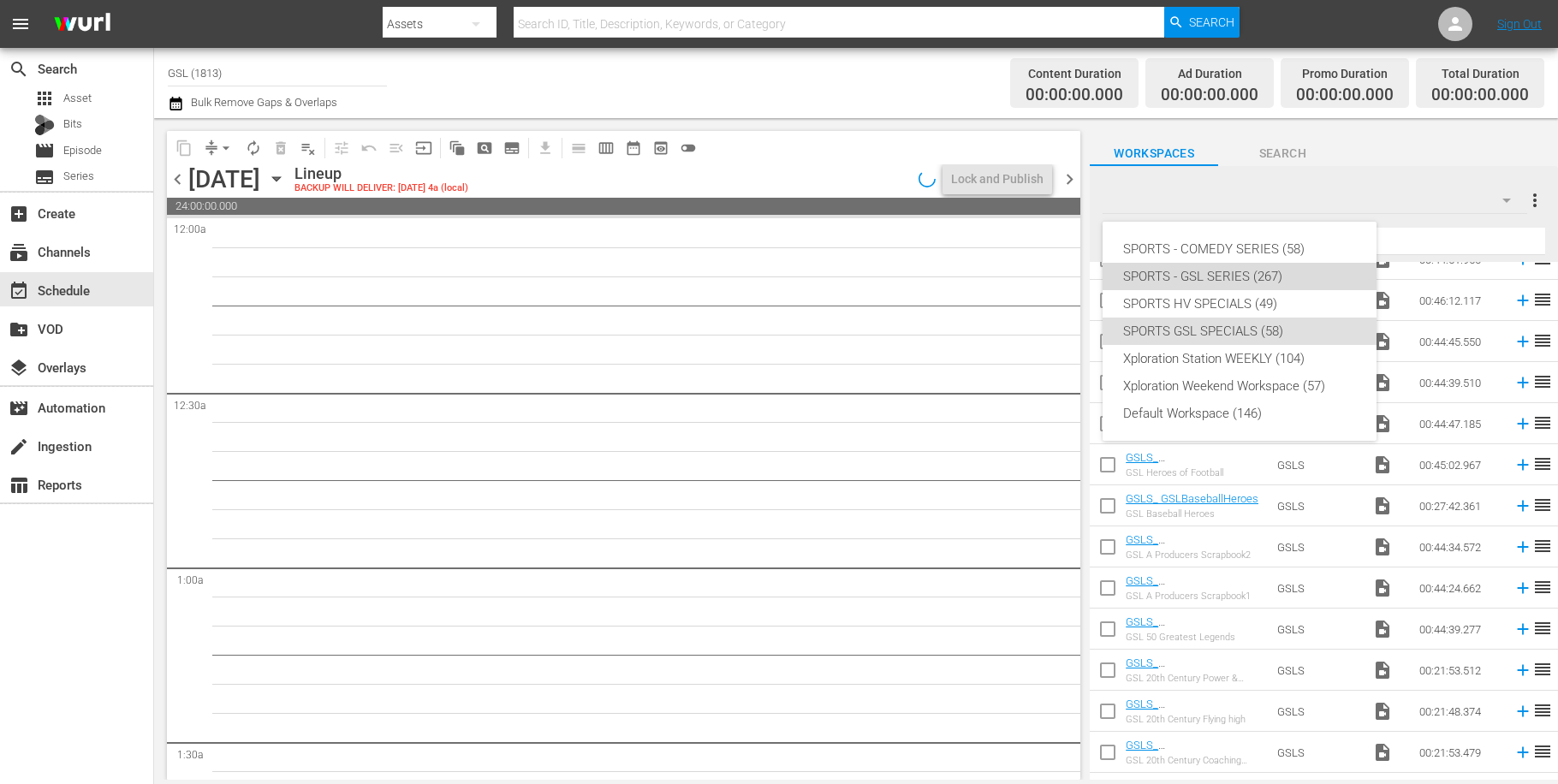
click at [1247, 277] on div "SPORTS - GSL SERIES (267)" at bounding box center [1239, 276] width 232 height 27
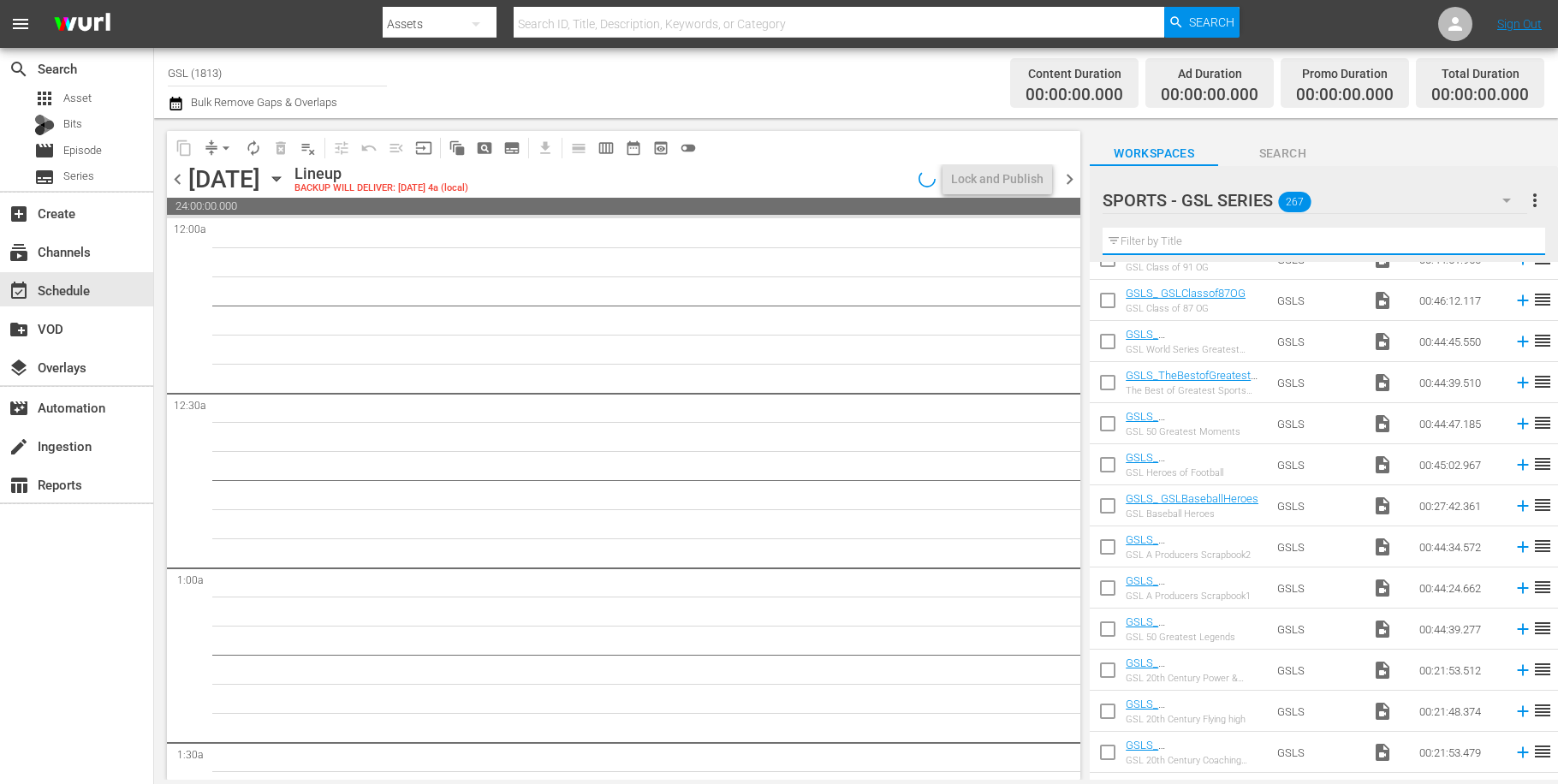
click at [1145, 249] on input "text" at bounding box center [1324, 241] width 443 height 27
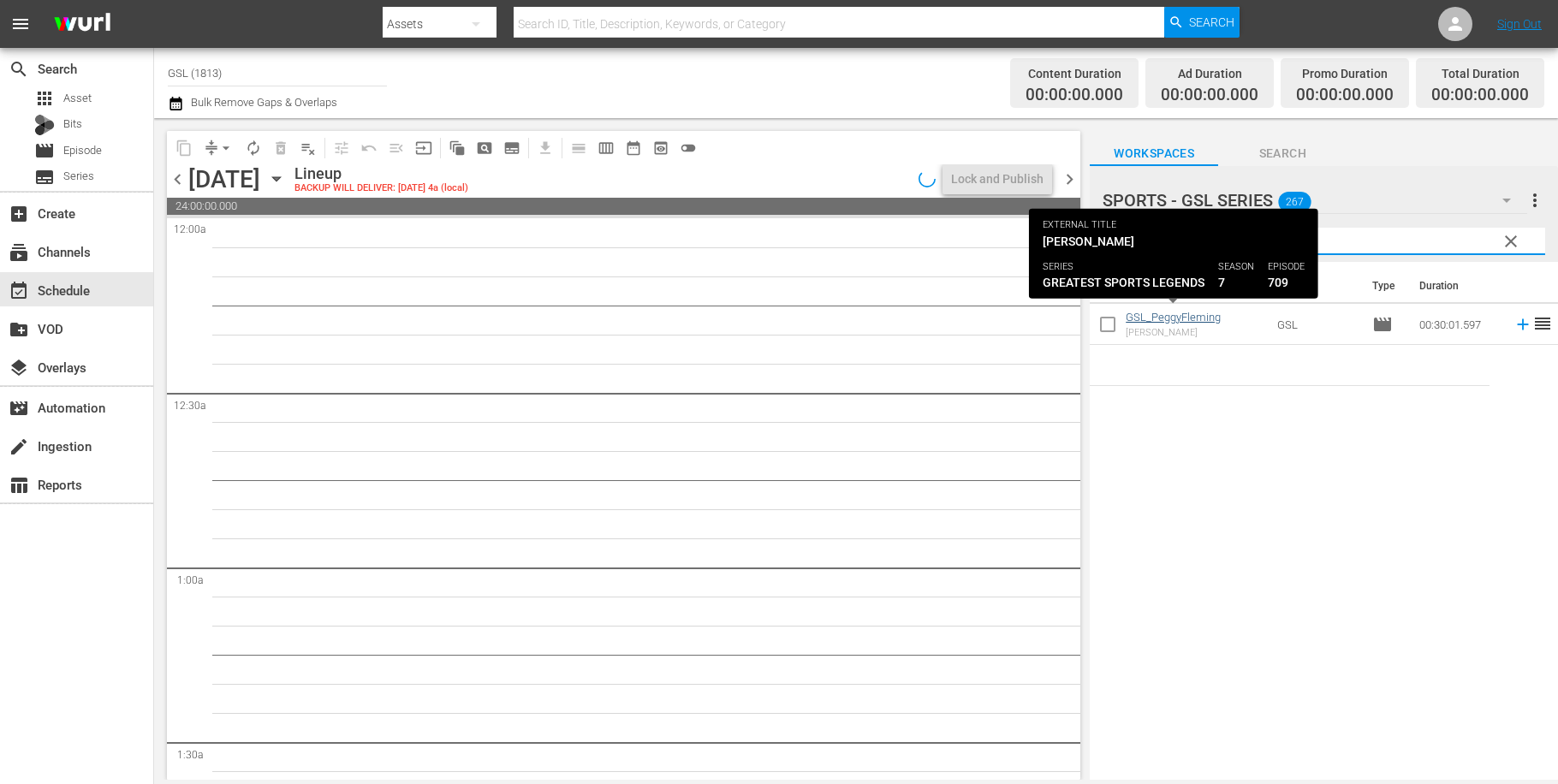
type input "peggy"
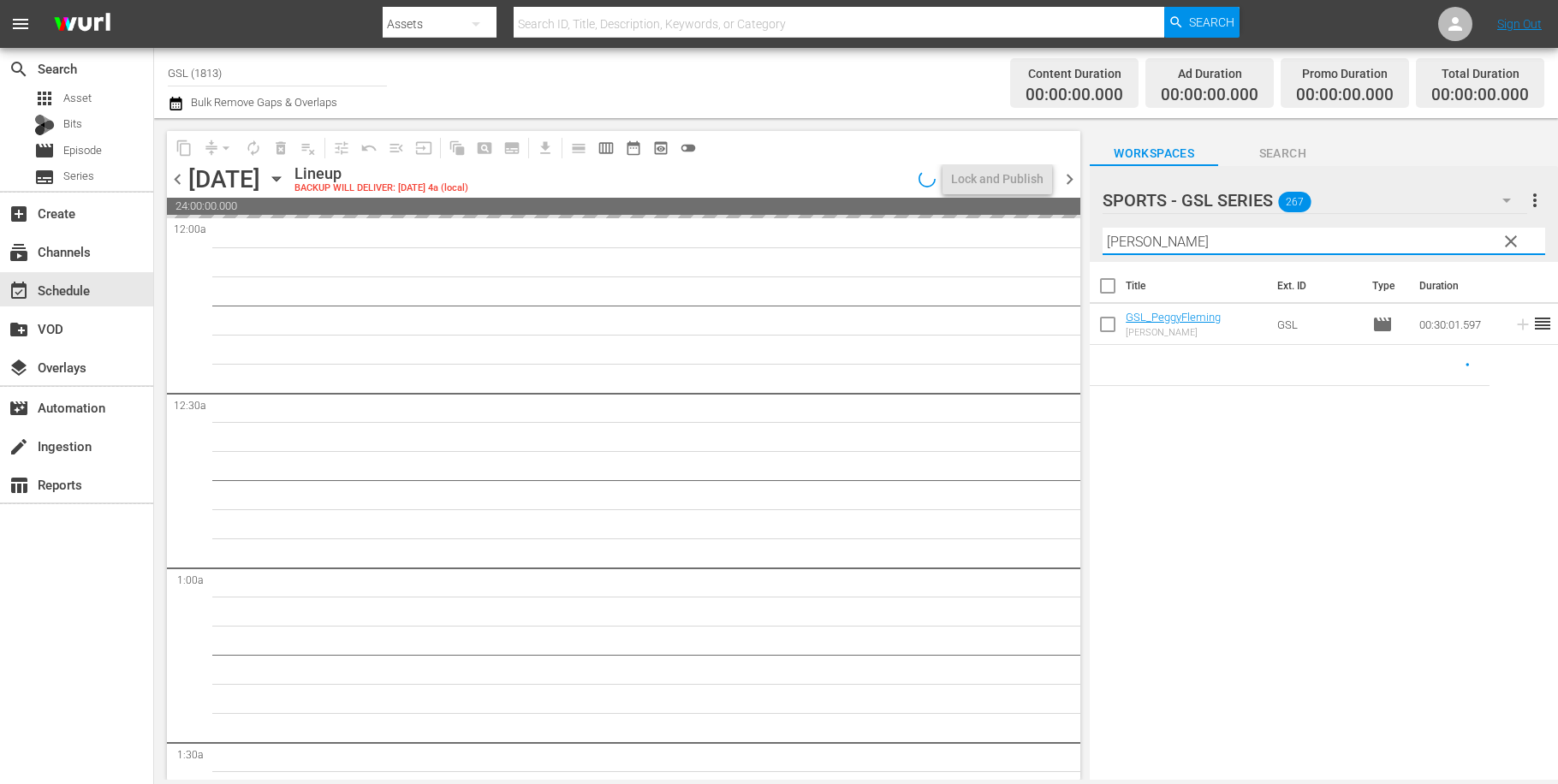
drag, startPoint x: 1185, startPoint y: 248, endPoint x: 1029, endPoint y: 225, distance: 157.7
click at [1103, 233] on input "peggy" at bounding box center [1324, 241] width 443 height 27
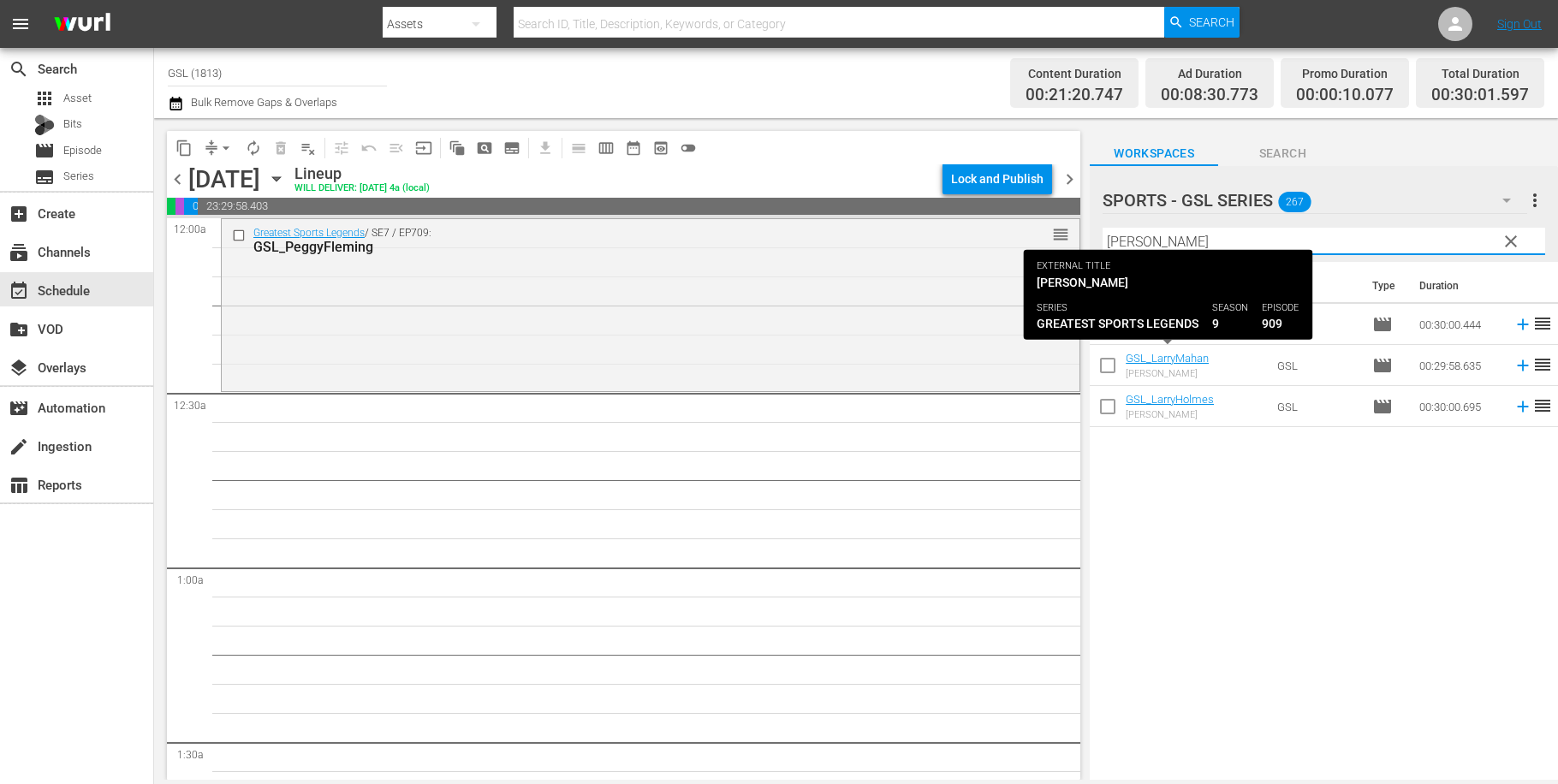
type input "larry"
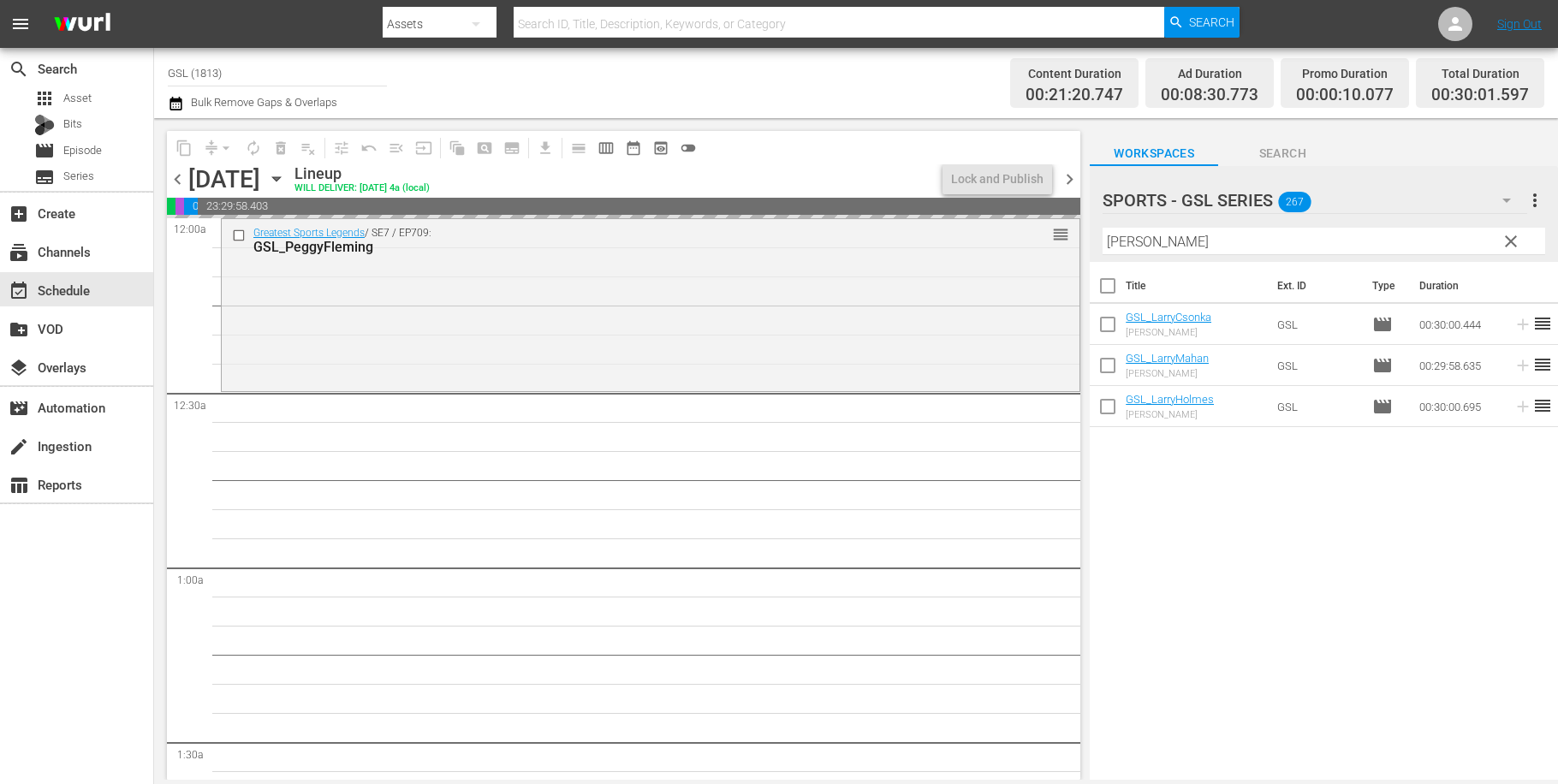
click at [1103, 232] on input "larry" at bounding box center [1324, 241] width 443 height 27
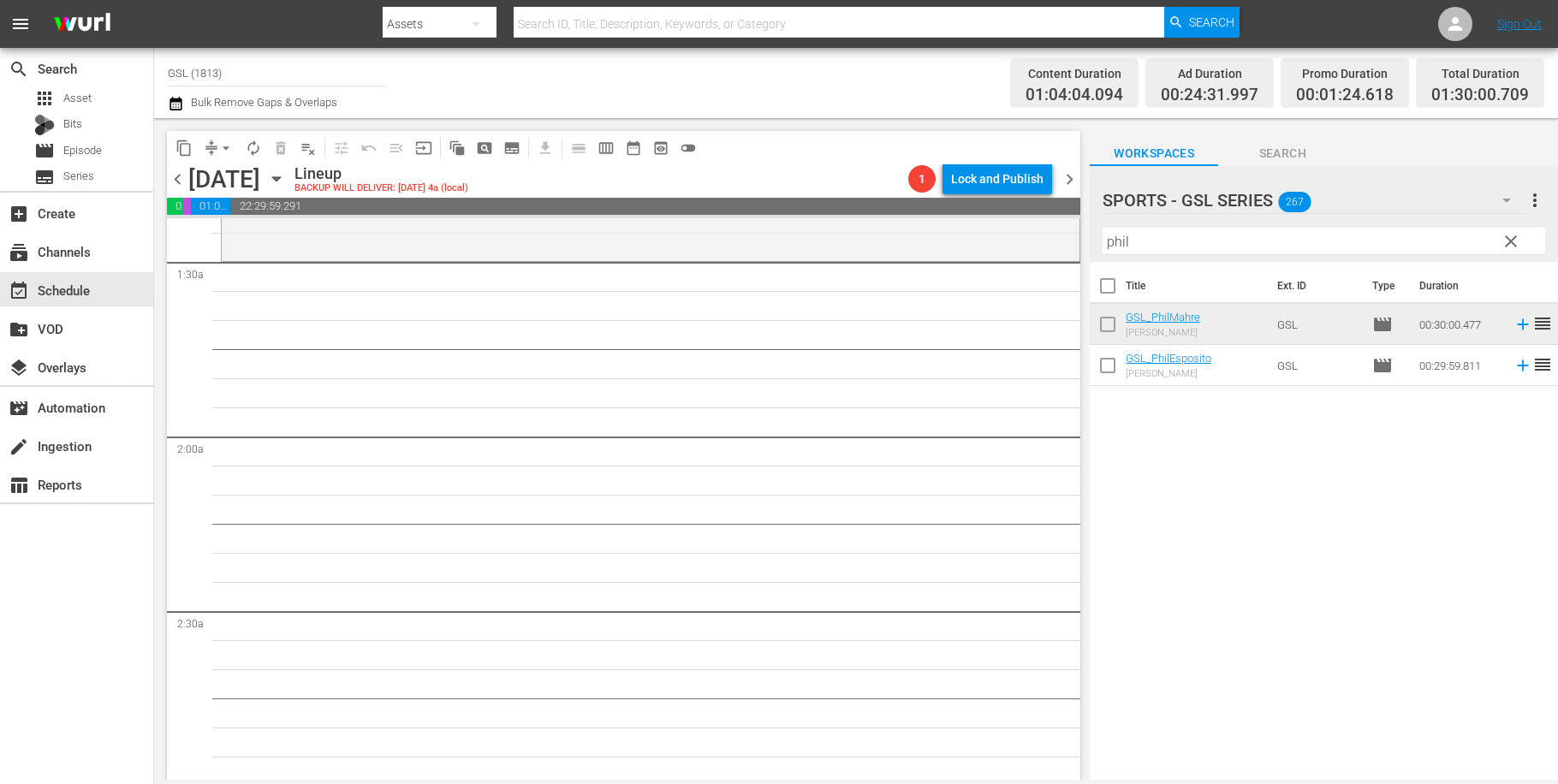
scroll to position [410, 0]
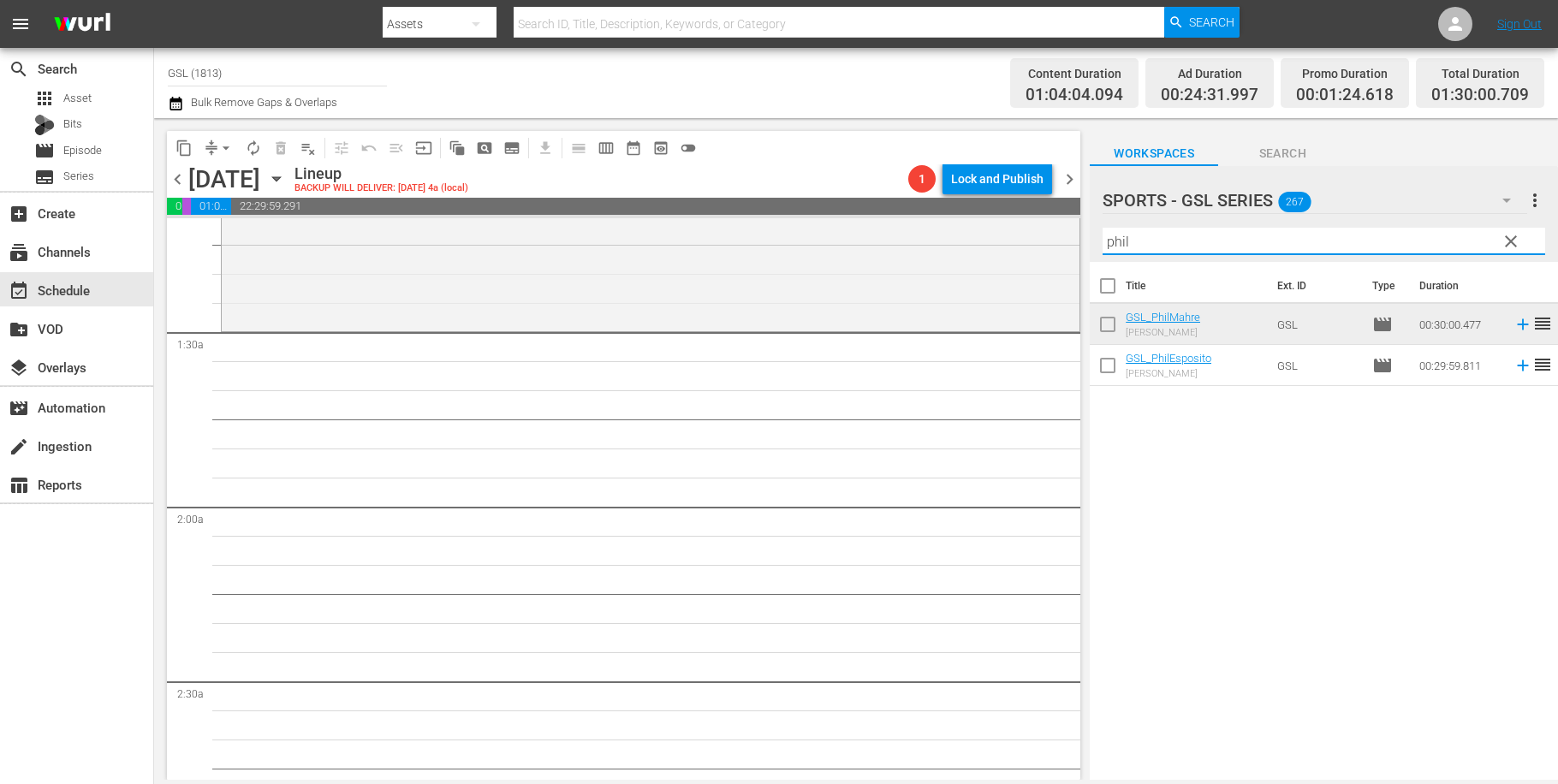
drag, startPoint x: 1140, startPoint y: 244, endPoint x: 1003, endPoint y: 194, distance: 145.8
click at [1103, 228] on input "phil" at bounding box center [1324, 241] width 443 height 27
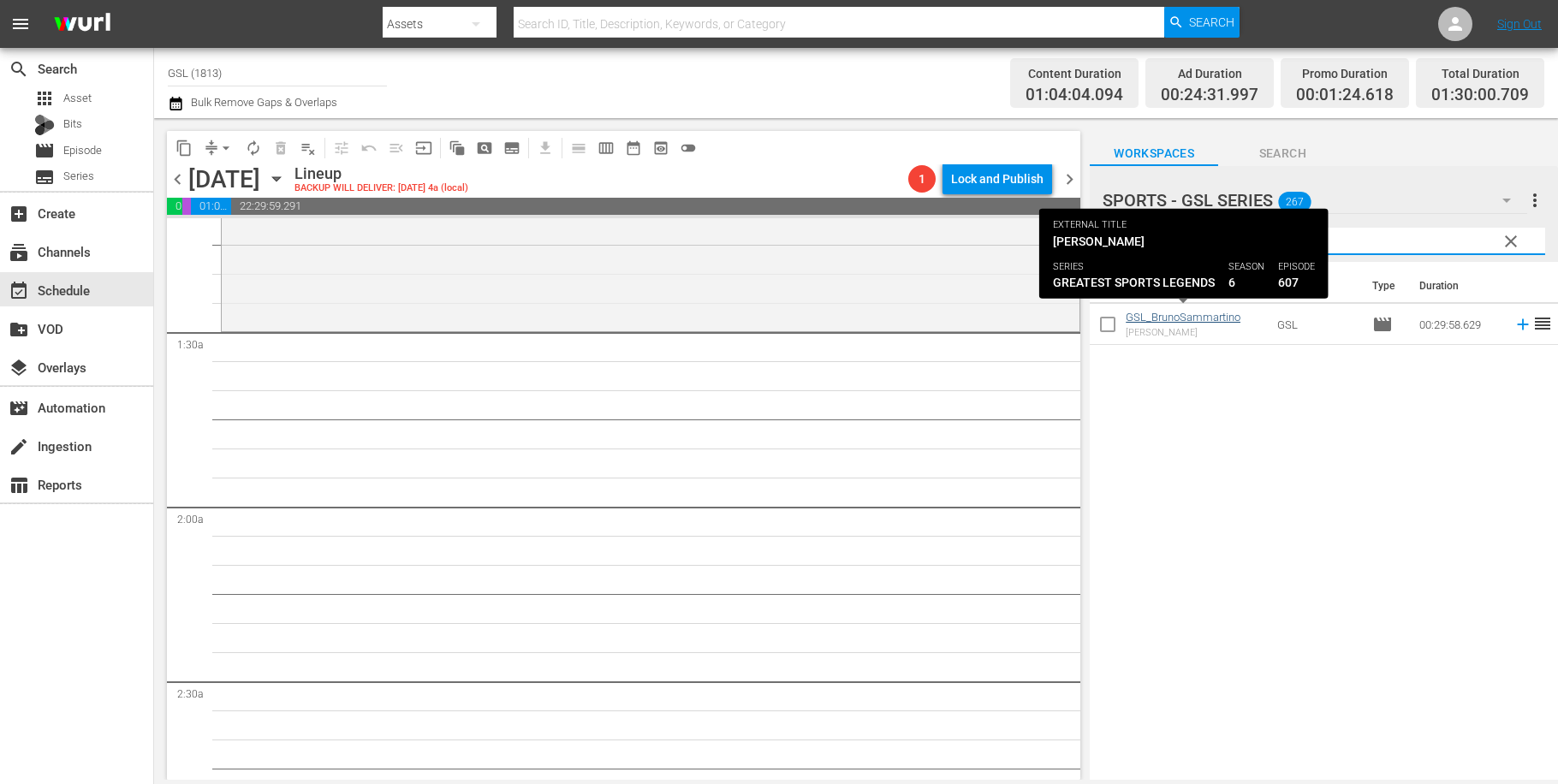
type input "bruno"
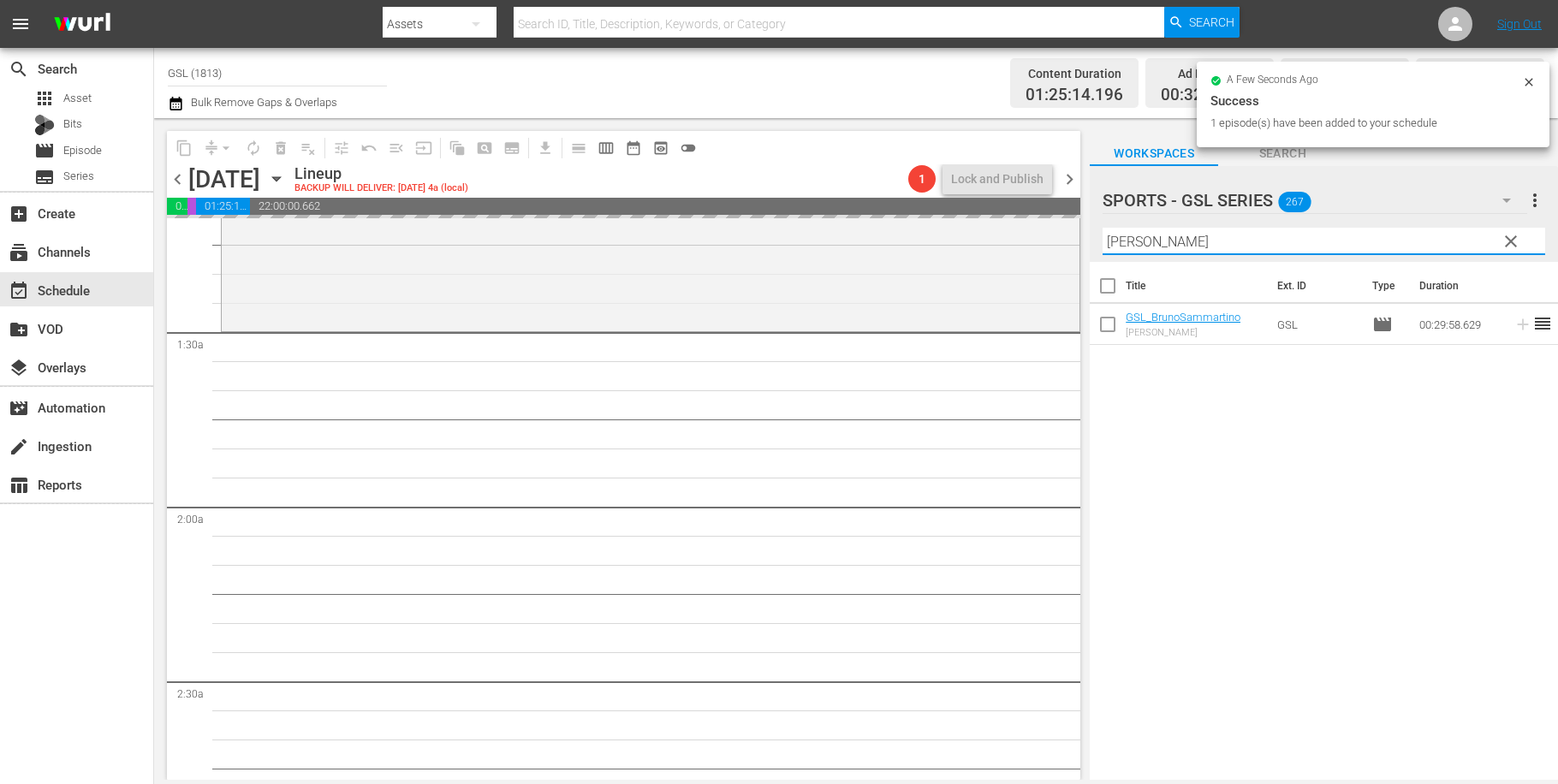
drag, startPoint x: 1154, startPoint y: 240, endPoint x: 1045, endPoint y: 203, distance: 115.1
click at [1103, 231] on input "bruno" at bounding box center [1324, 241] width 443 height 27
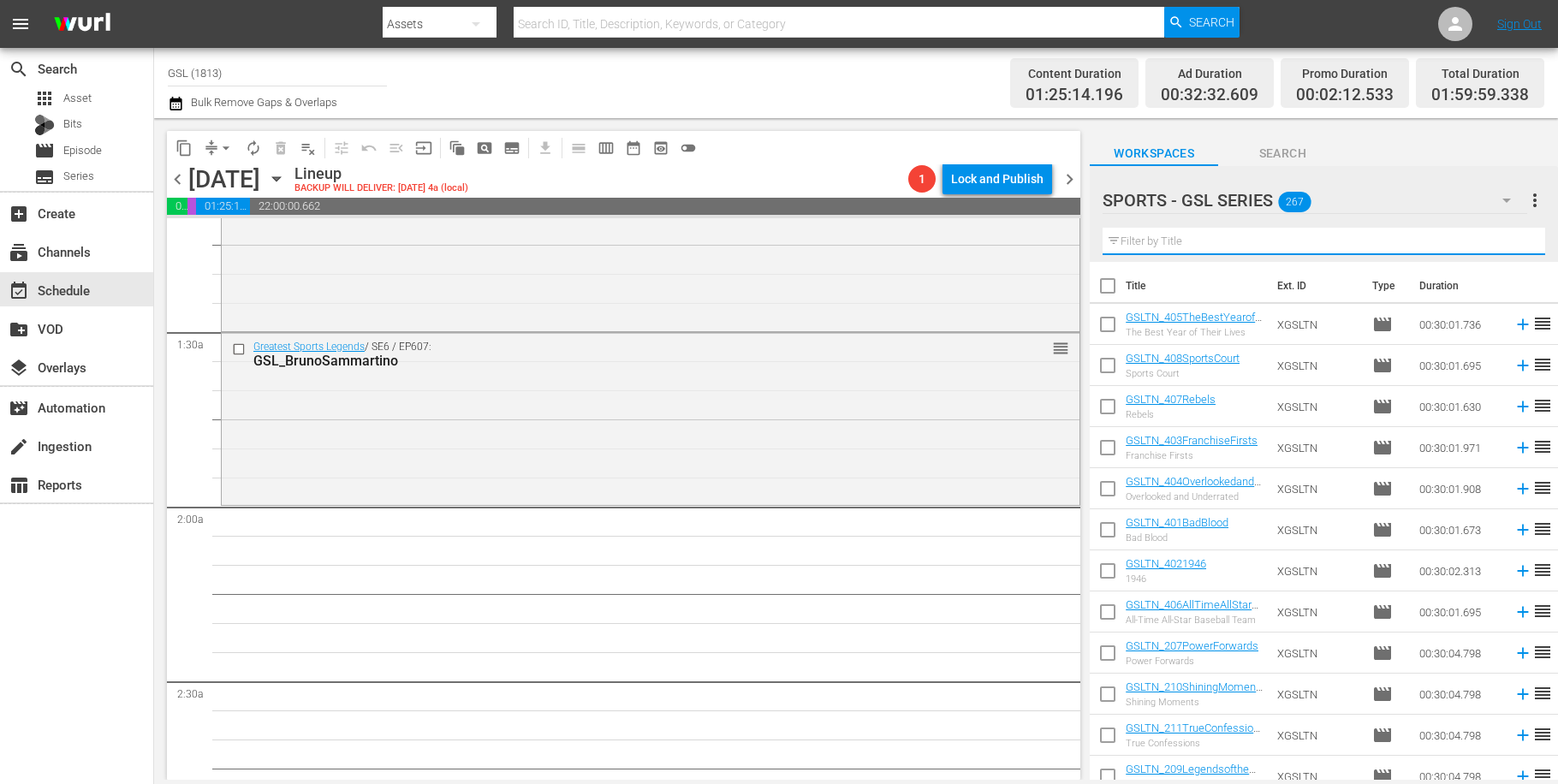
drag, startPoint x: 1131, startPoint y: 243, endPoint x: 1165, endPoint y: 251, distance: 34.9
click at [1132, 244] on input "text" at bounding box center [1324, 241] width 443 height 27
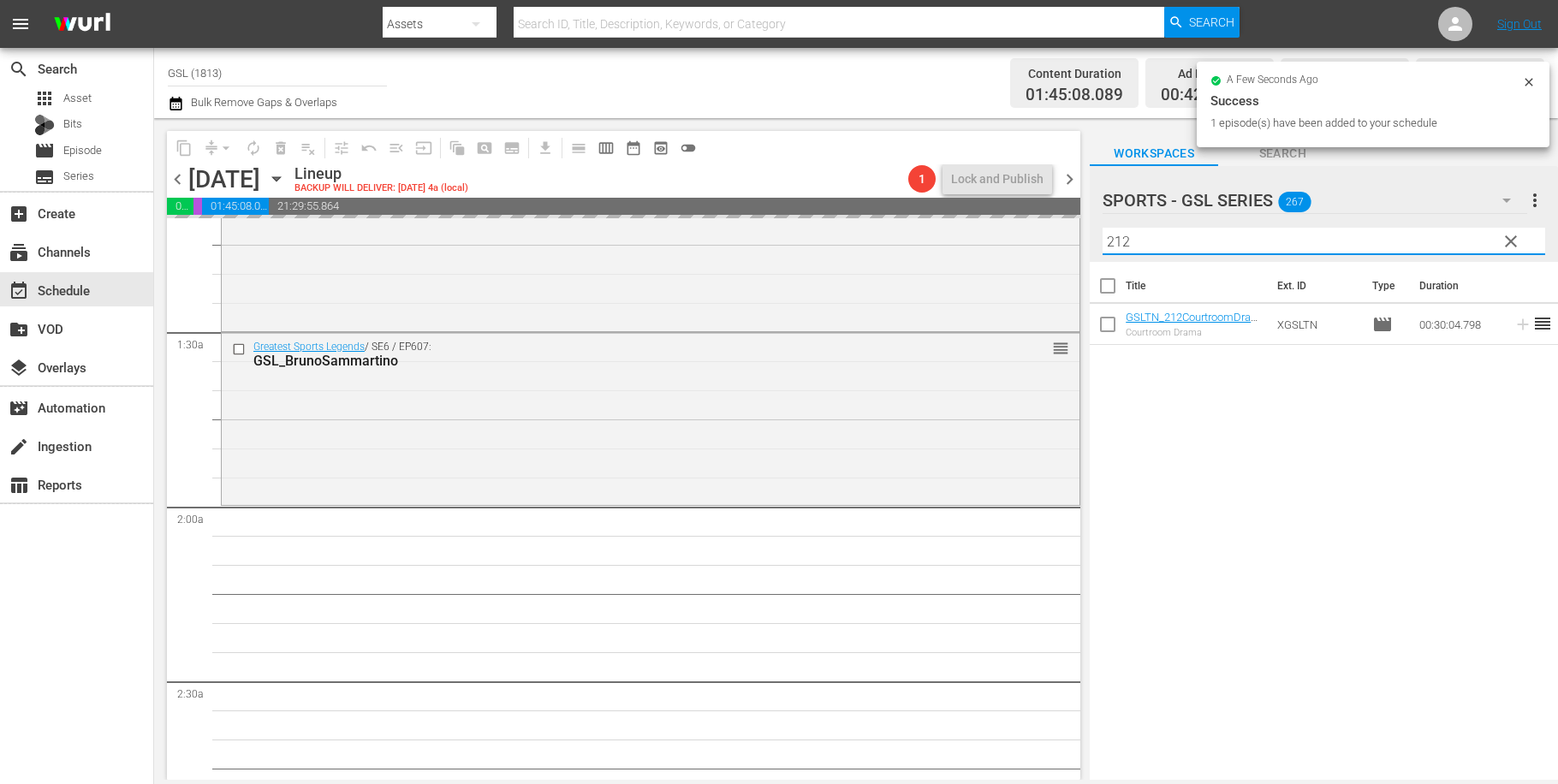
drag, startPoint x: 1141, startPoint y: 245, endPoint x: 1102, endPoint y: 236, distance: 40.0
click at [1103, 236] on input "212" at bounding box center [1324, 241] width 443 height 27
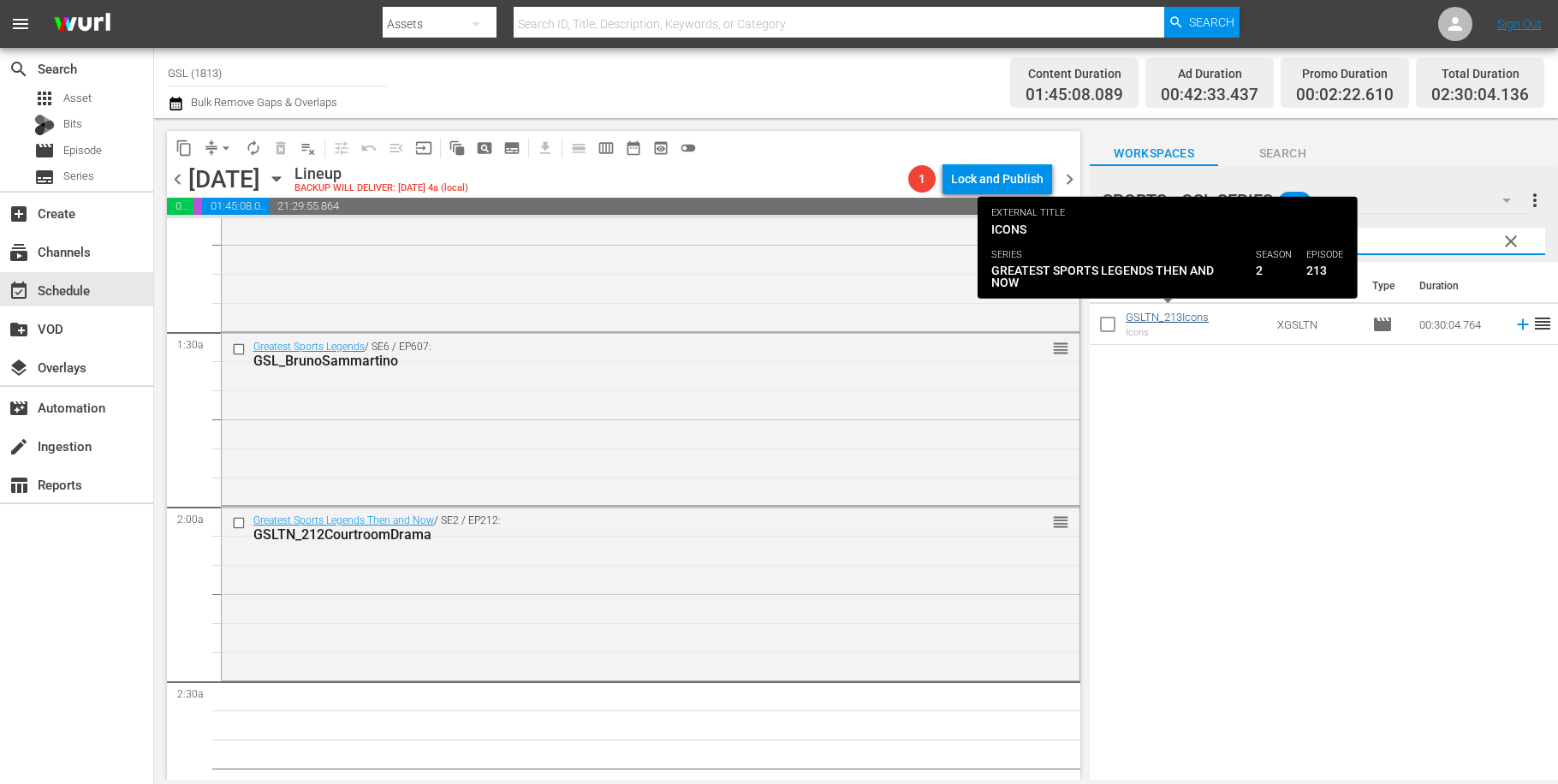
type input "213"
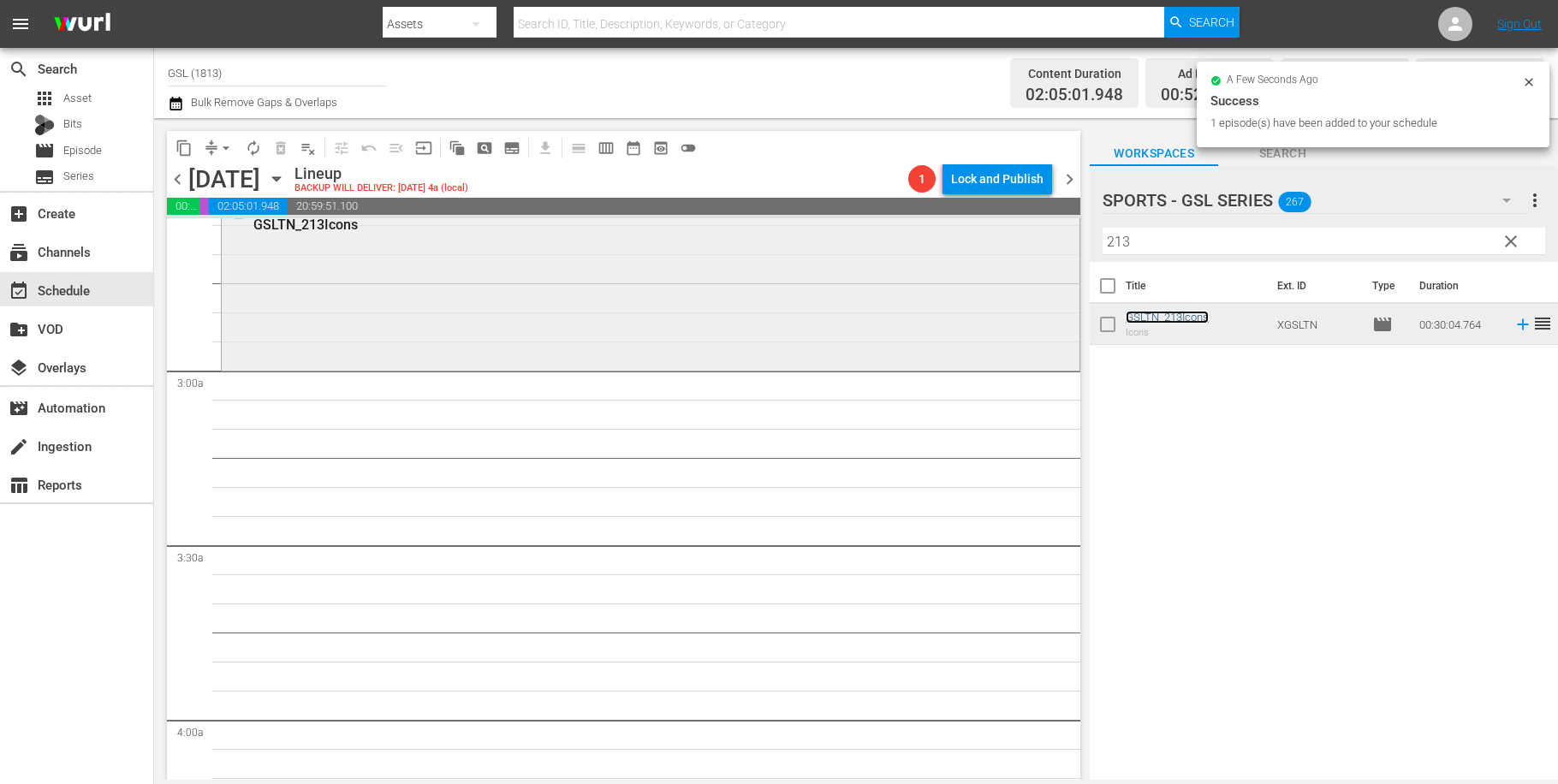
scroll to position [933, 0]
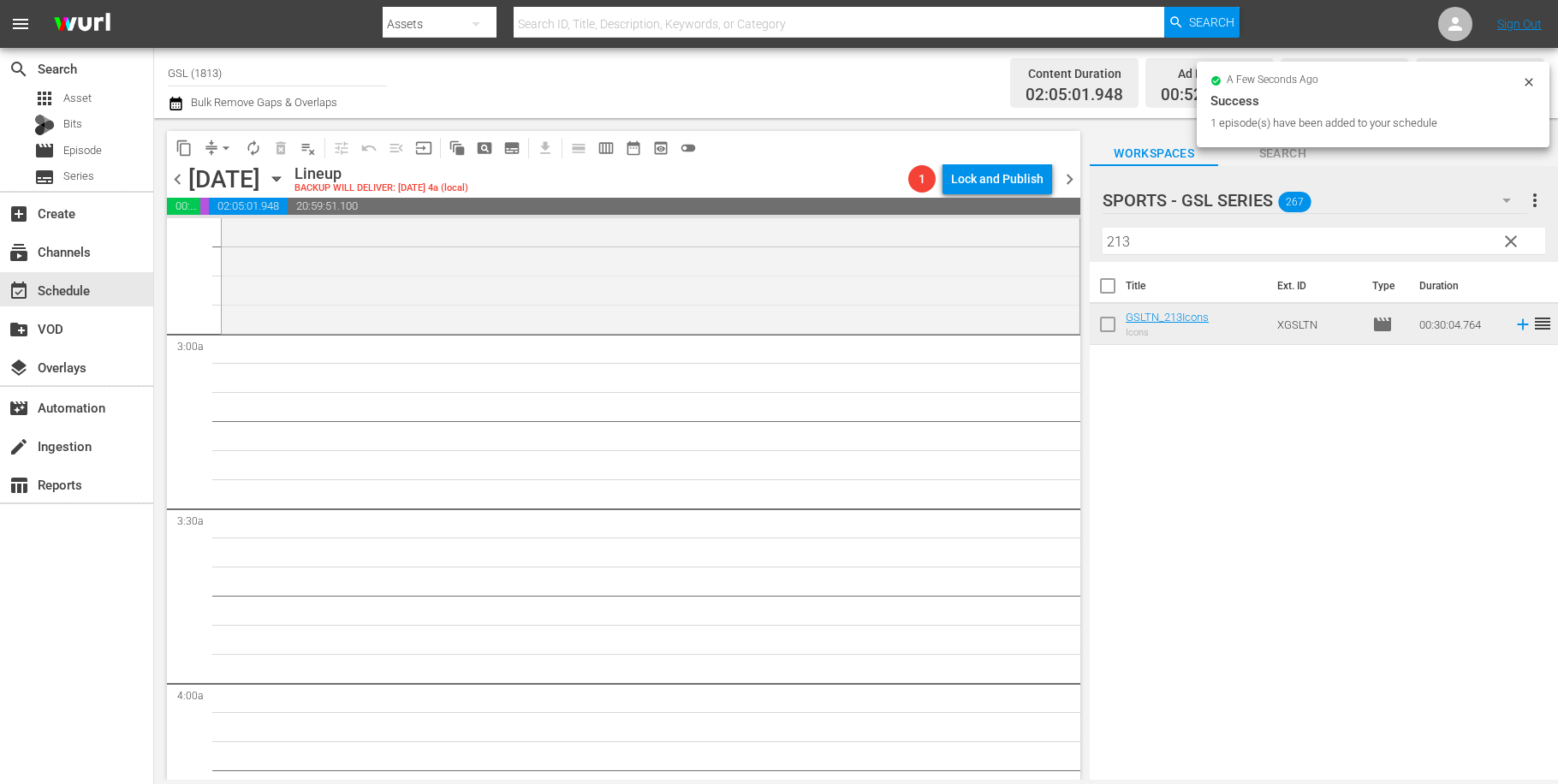
drag, startPoint x: 1514, startPoint y: 244, endPoint x: 1511, endPoint y: 199, distance: 45.1
click at [1514, 245] on span "clear" at bounding box center [1511, 241] width 20 height 20
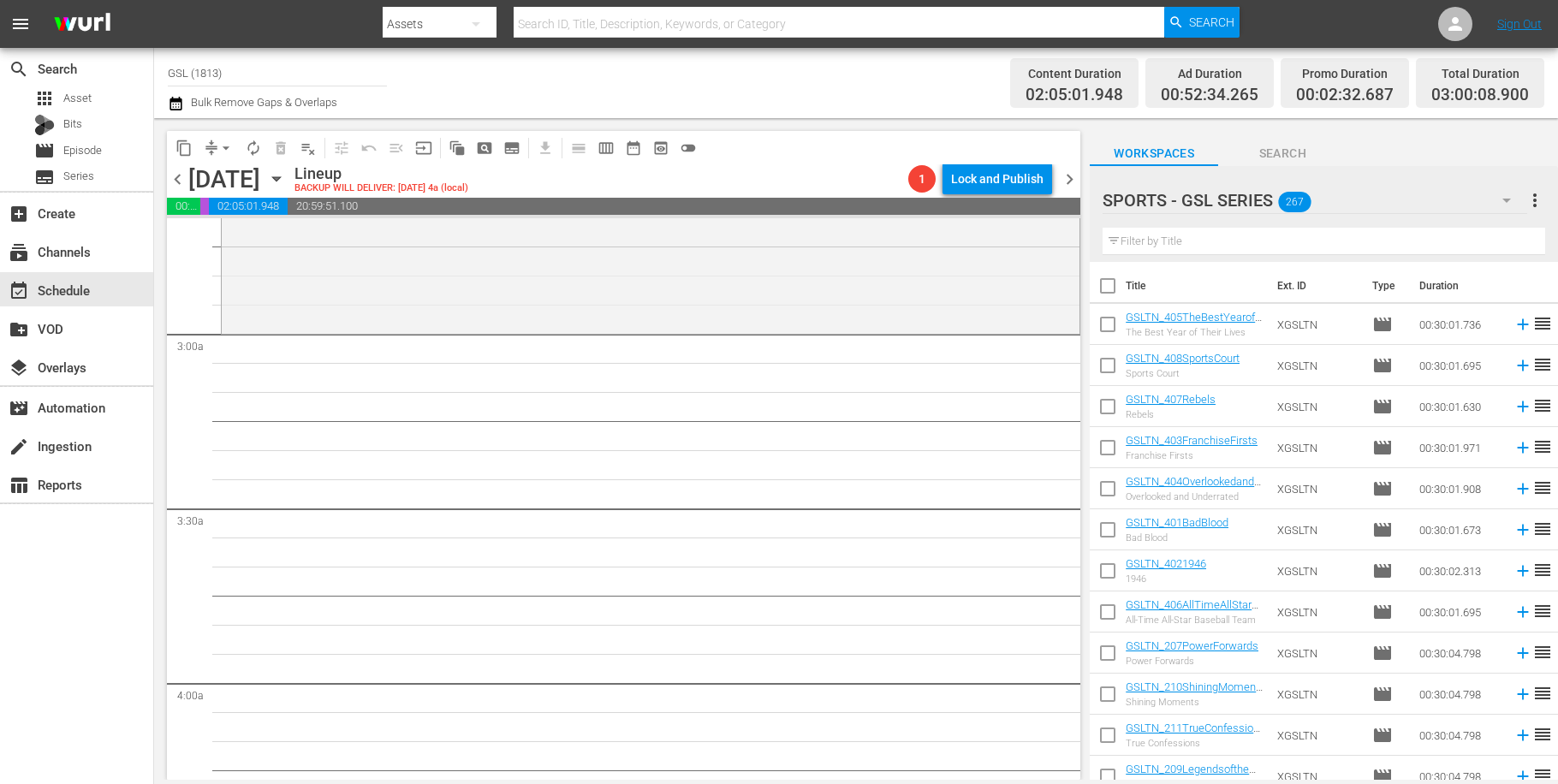
click at [1510, 197] on icon "button" at bounding box center [1506, 200] width 20 height 20
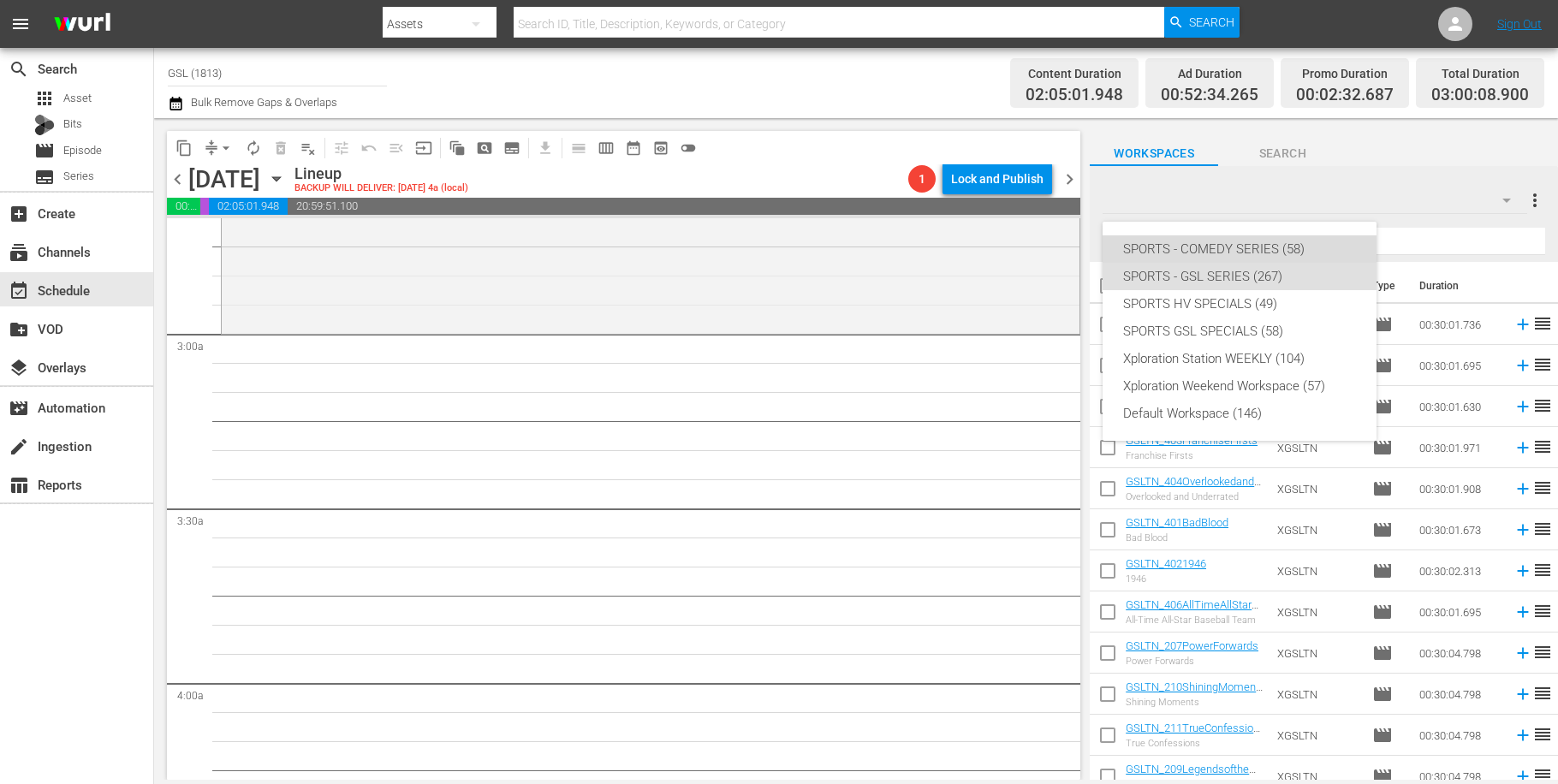
click at [1271, 258] on div "SPORTS - COMEDY SERIES (58)" at bounding box center [1239, 249] width 232 height 27
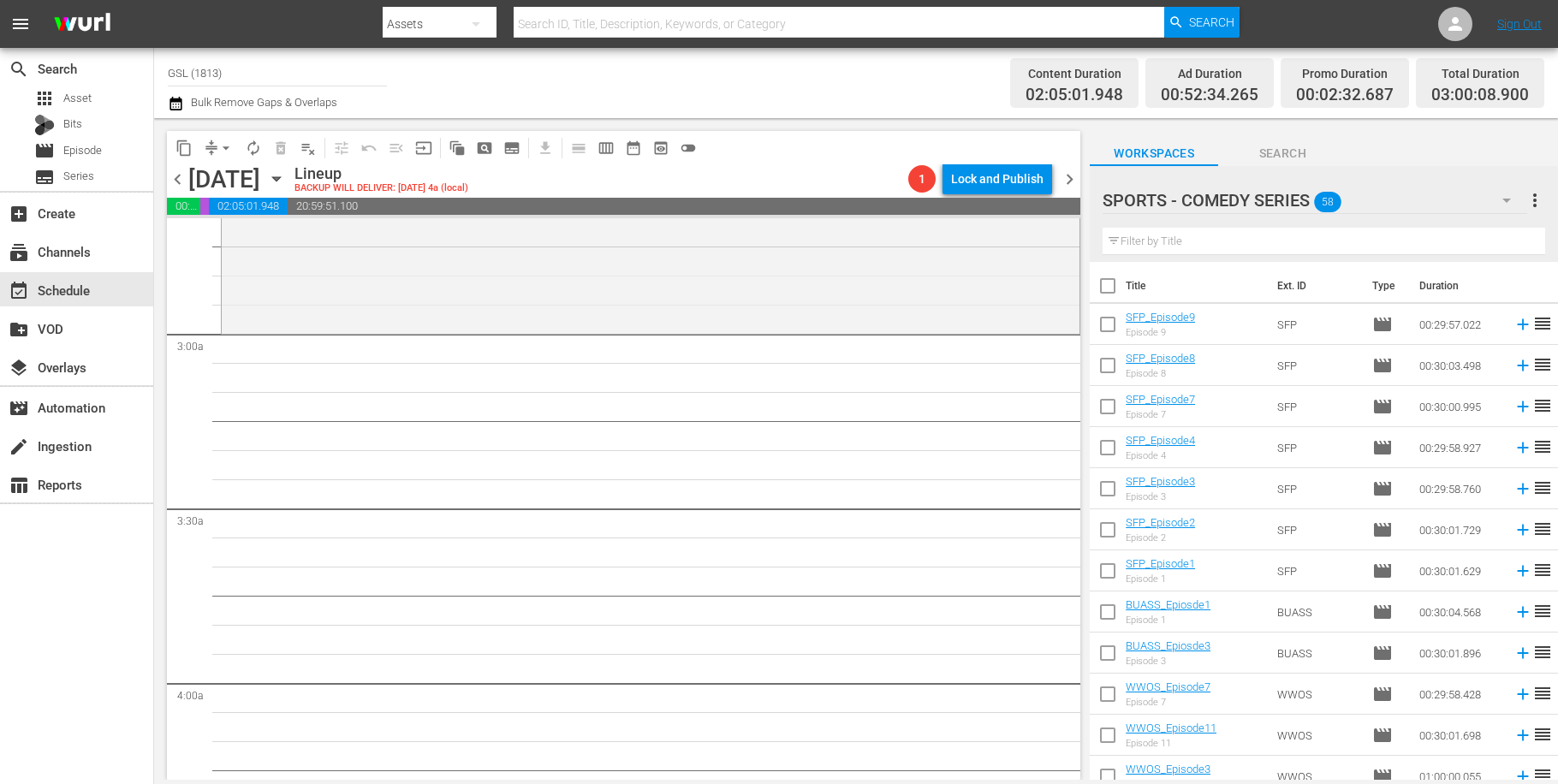
click at [1104, 334] on input "checkbox" at bounding box center [1107, 327] width 36 height 36
checkbox input "true"
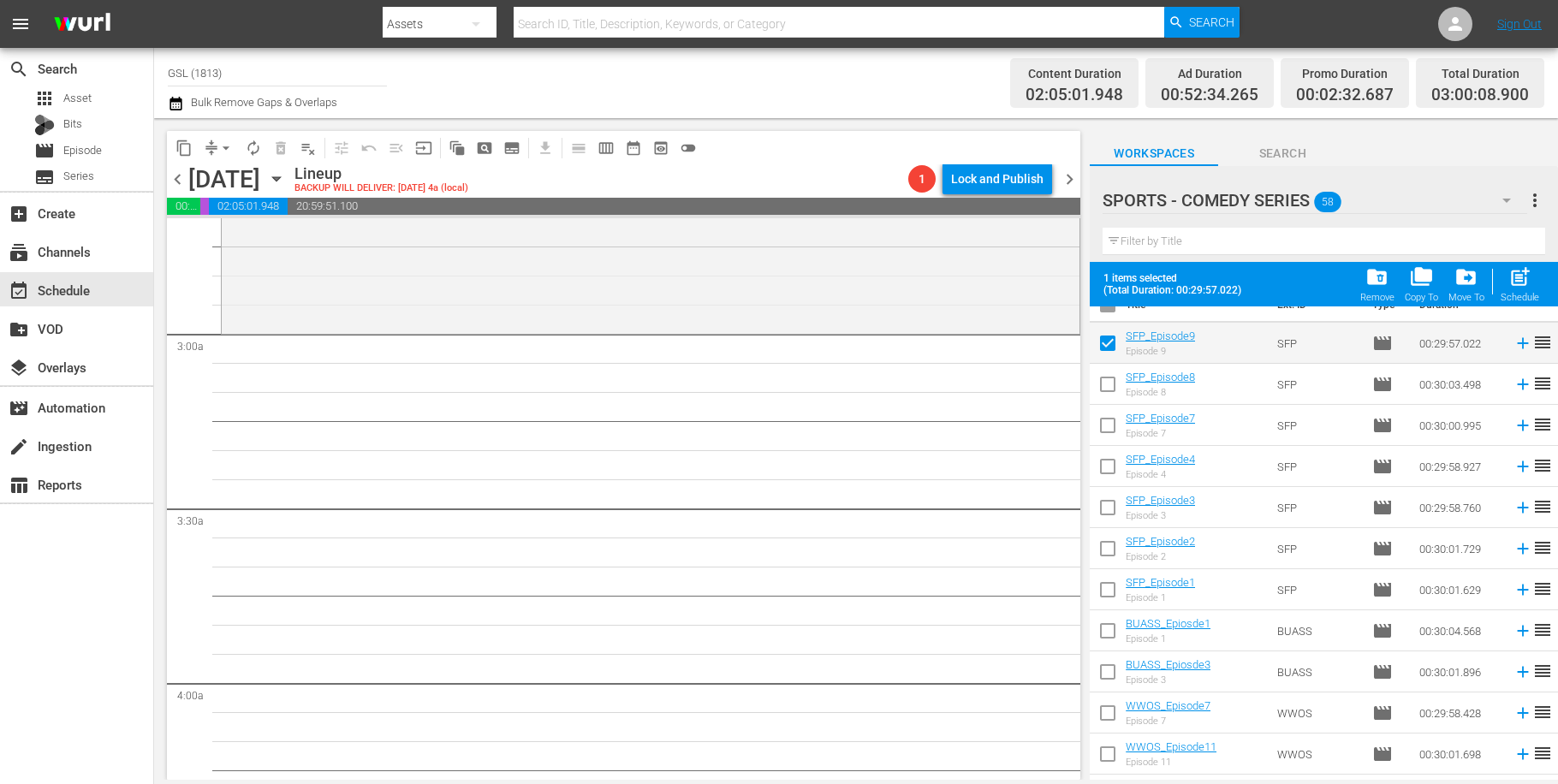
scroll to position [113, 0]
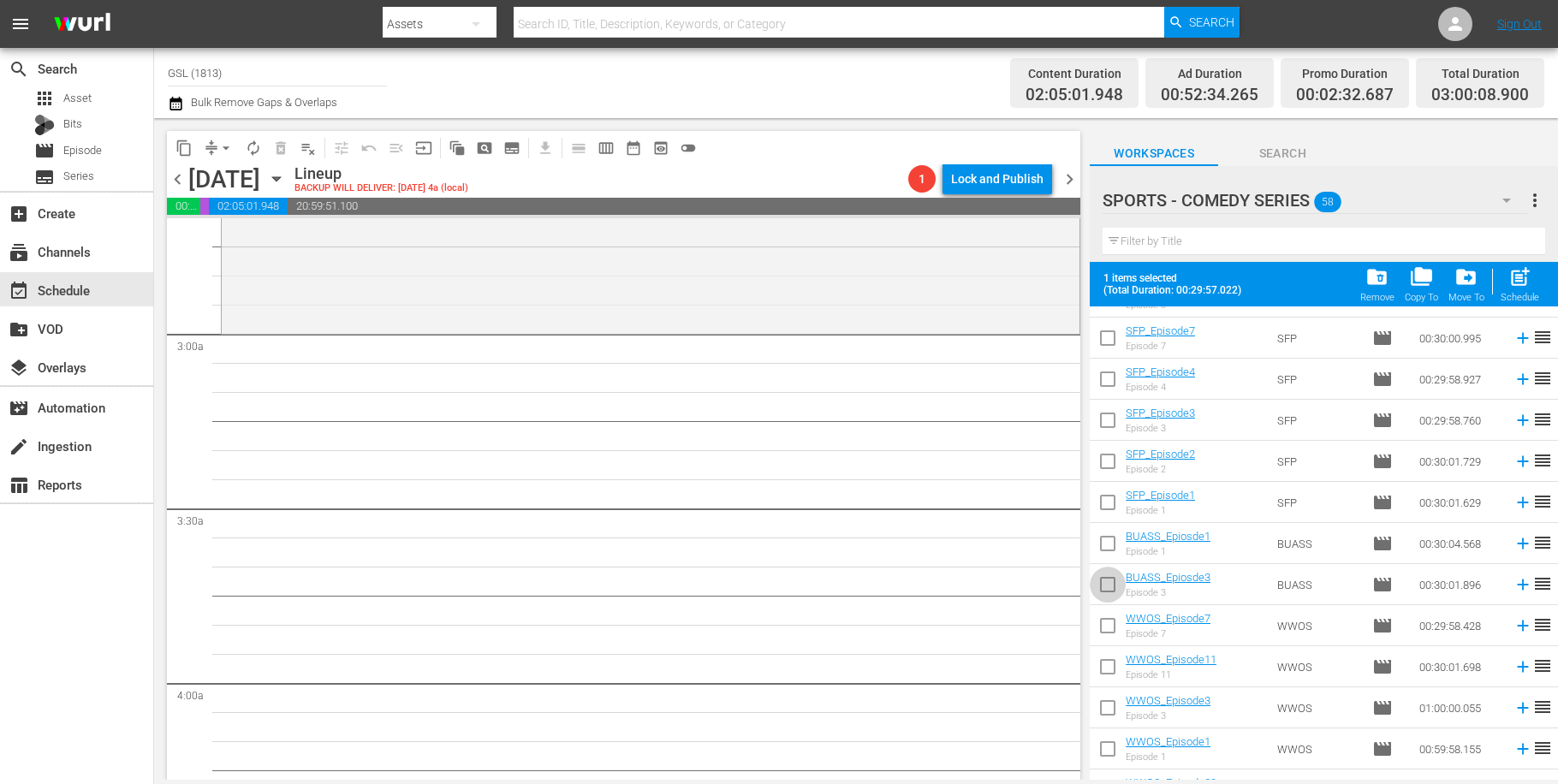
click at [1107, 578] on input "checkbox" at bounding box center [1107, 587] width 36 height 36
checkbox input "true"
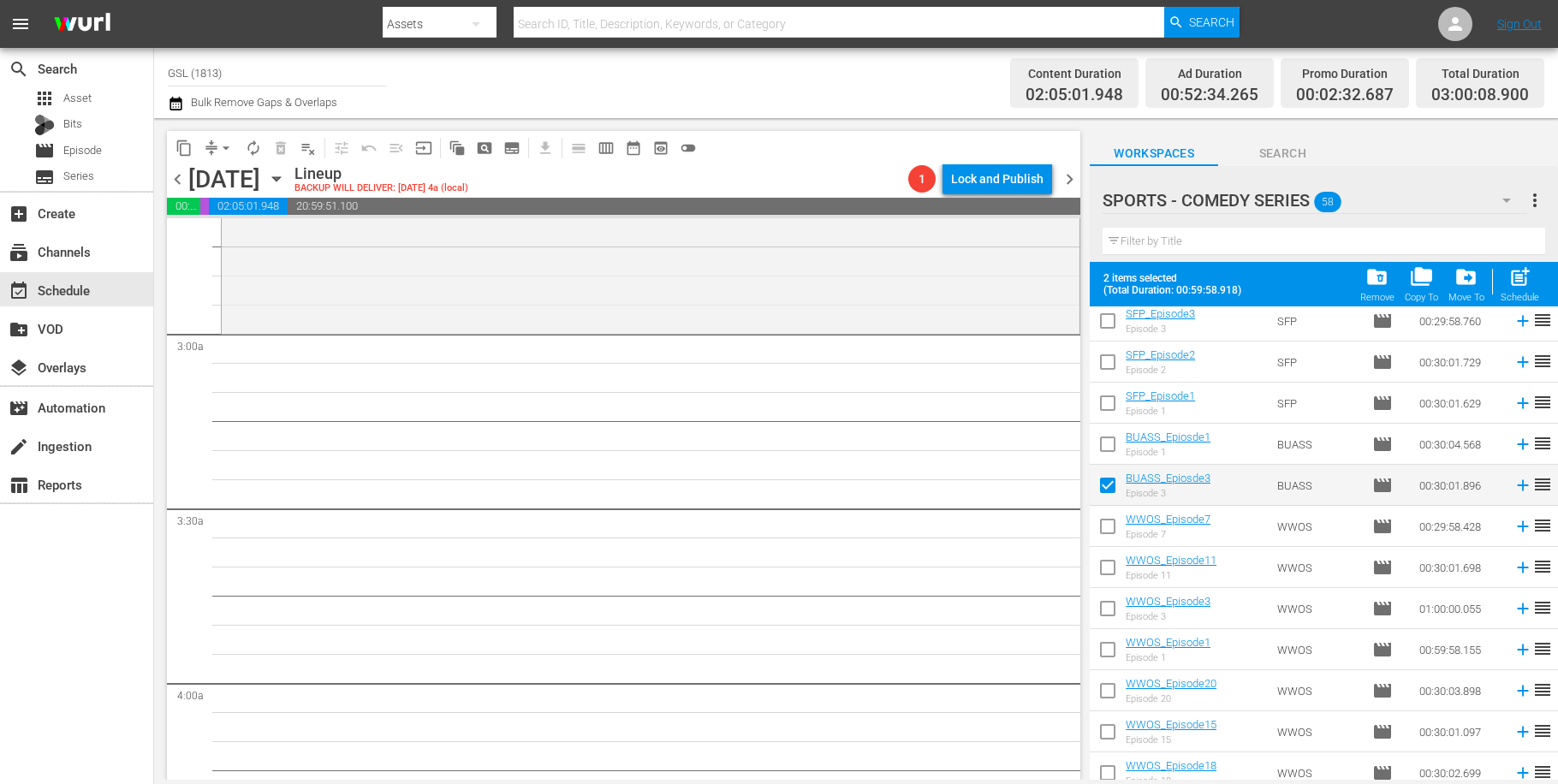
scroll to position [423, 0]
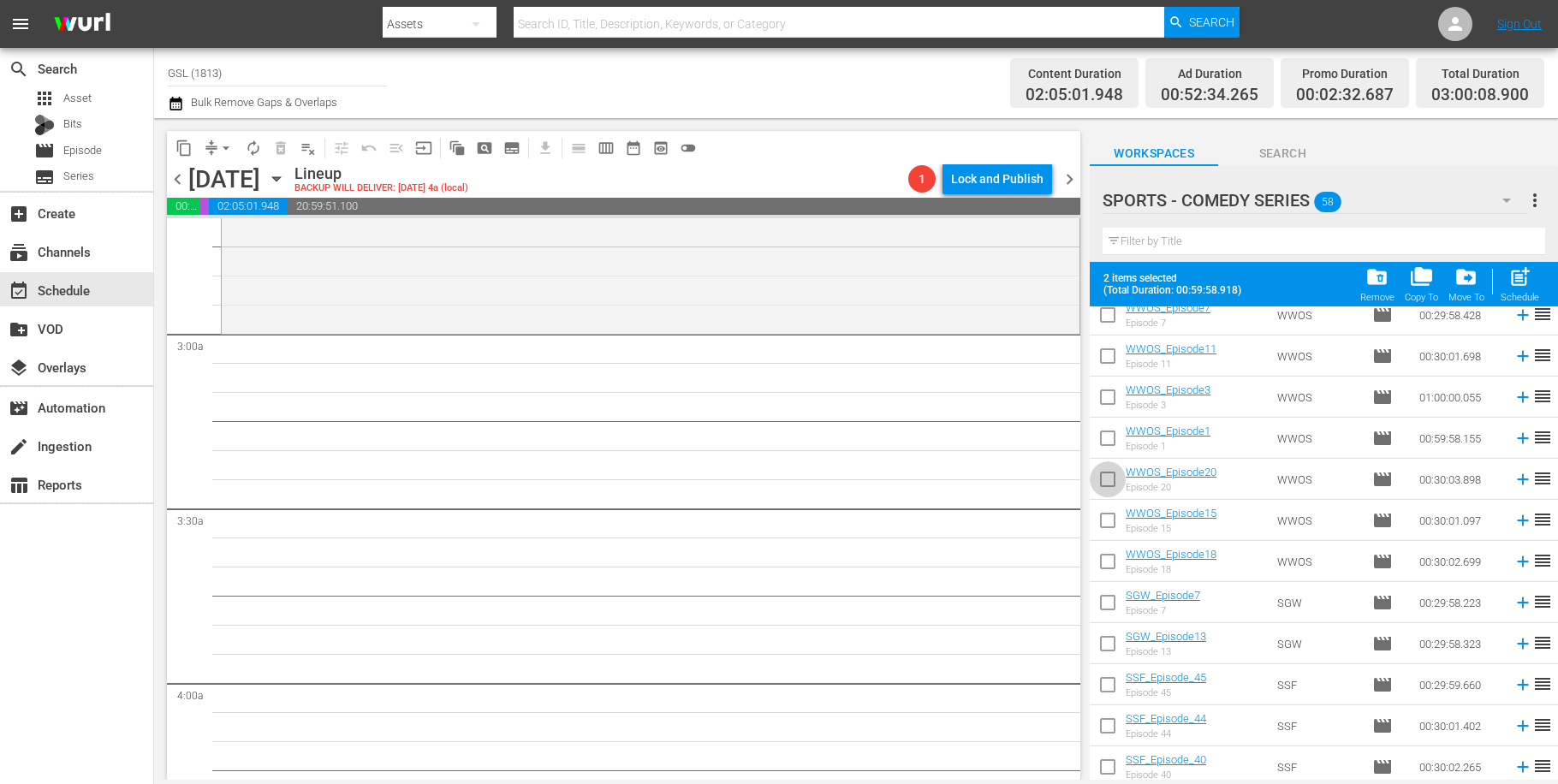
click at [1111, 478] on input "checkbox" at bounding box center [1107, 482] width 36 height 36
checkbox input "true"
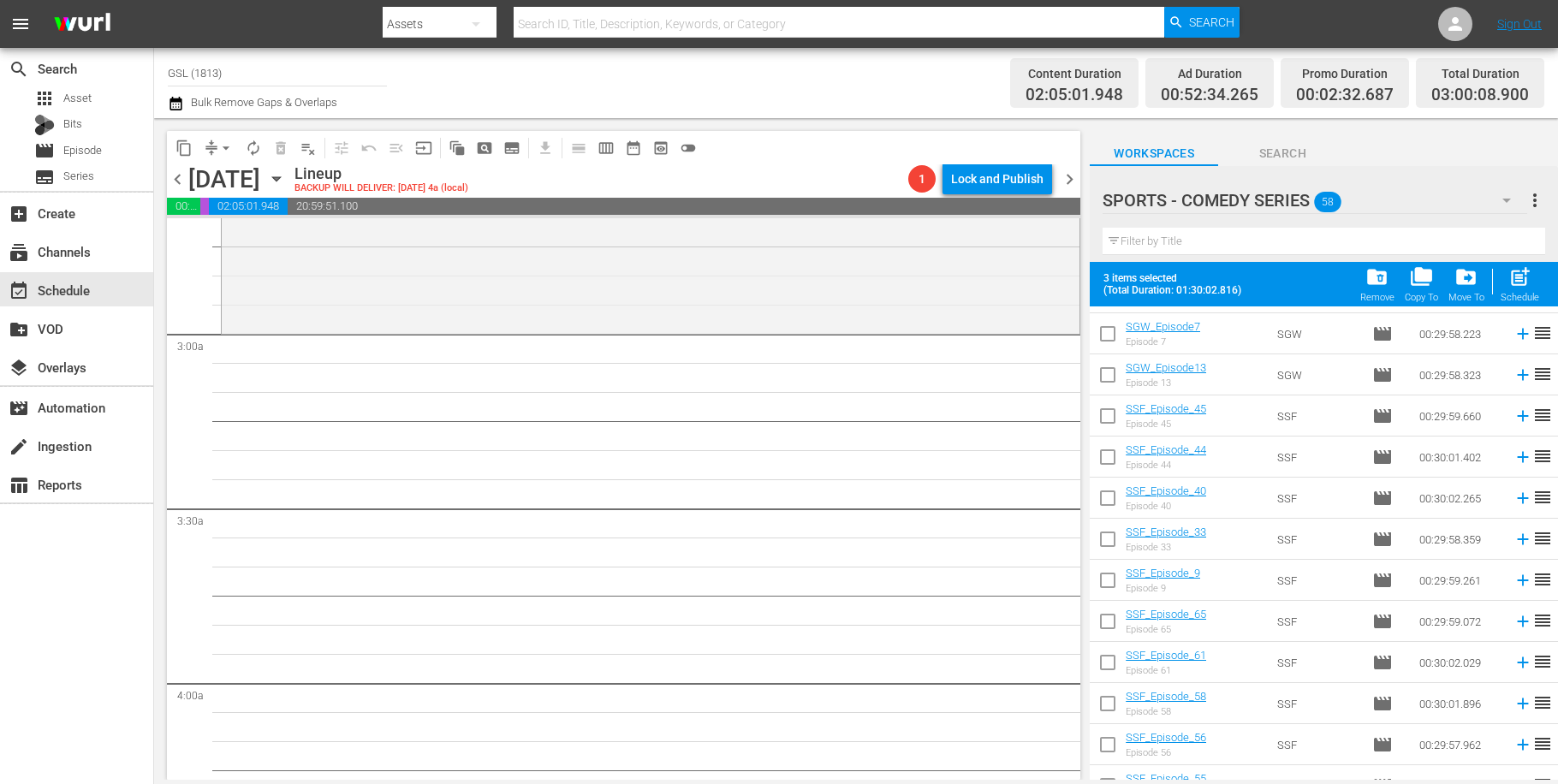
scroll to position [558, 0]
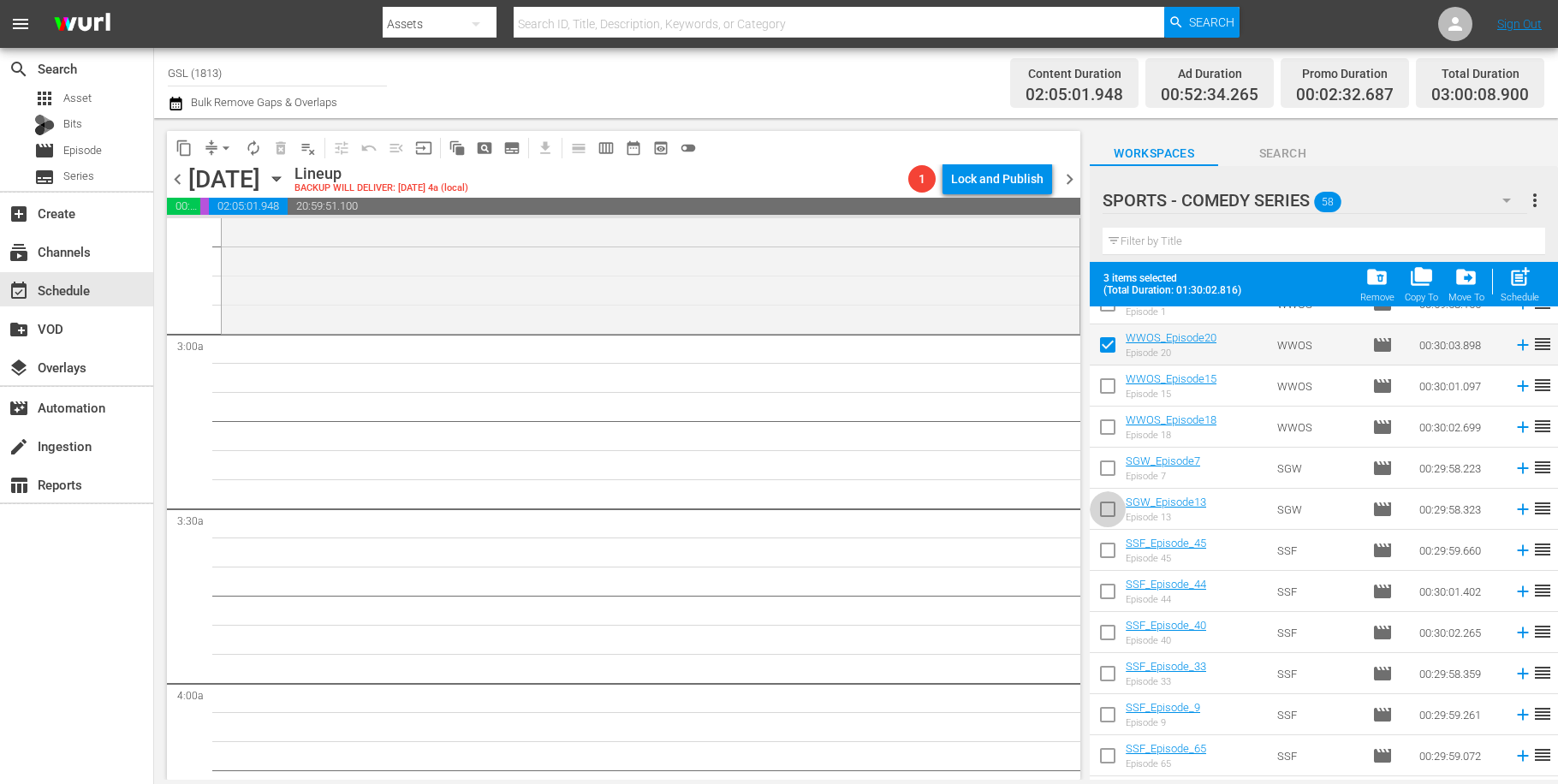
click at [1107, 505] on input "checkbox" at bounding box center [1107, 512] width 36 height 36
checkbox input "true"
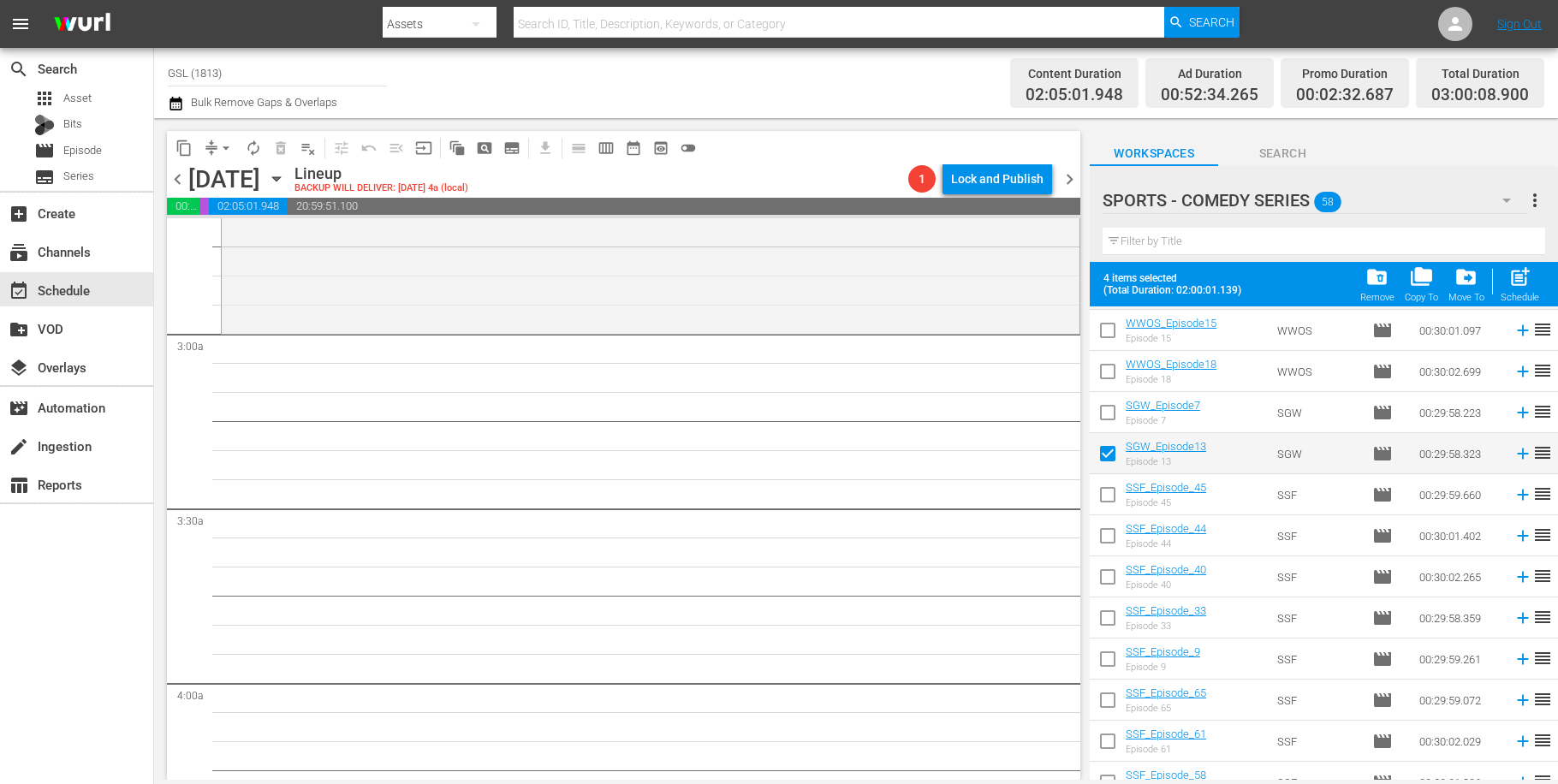
scroll to position [869, 0]
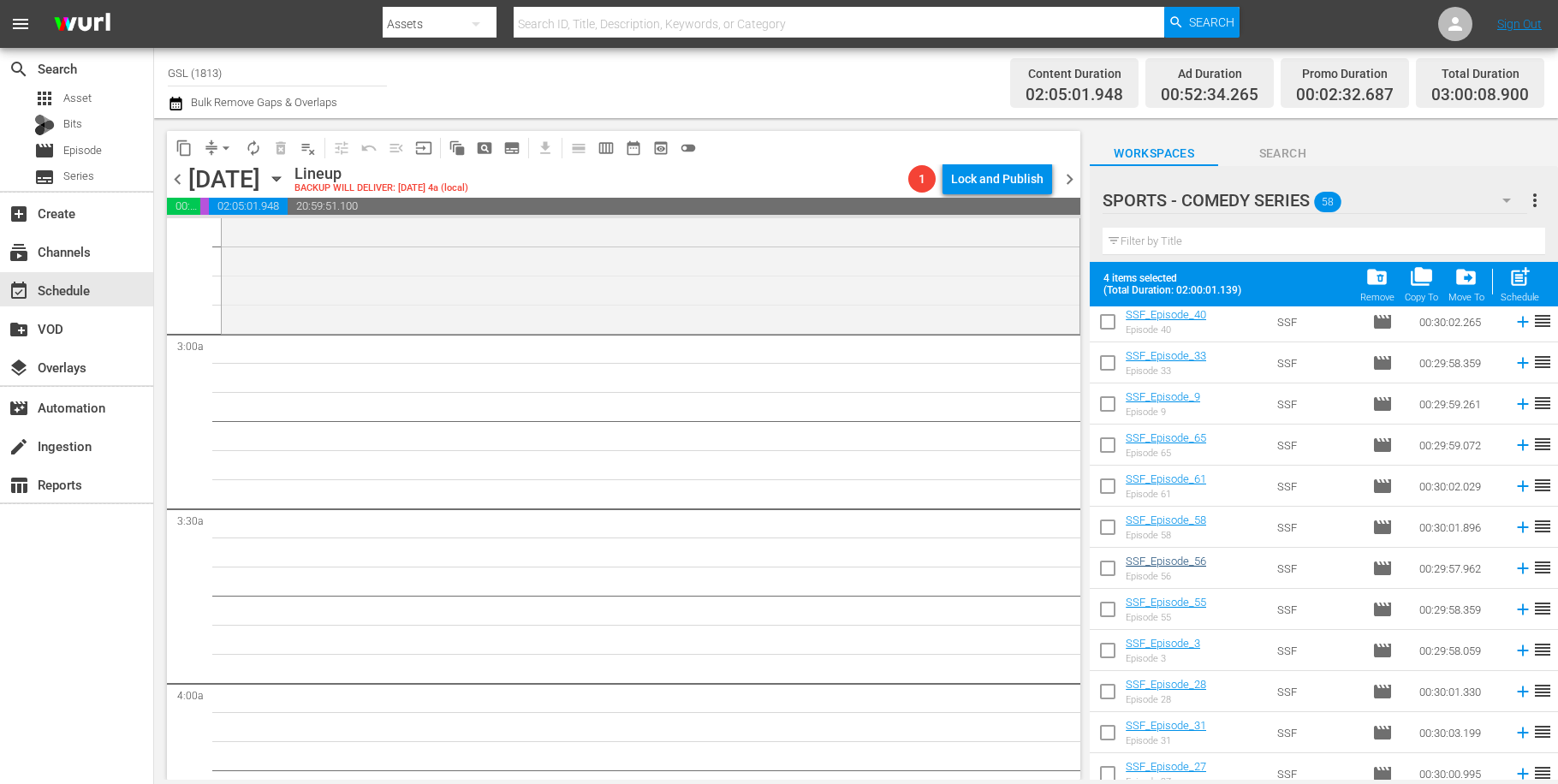
drag, startPoint x: 1112, startPoint y: 572, endPoint x: 1202, endPoint y: 567, distance: 90.1
click at [1112, 572] on input "checkbox" at bounding box center [1107, 571] width 36 height 36
checkbox input "true"
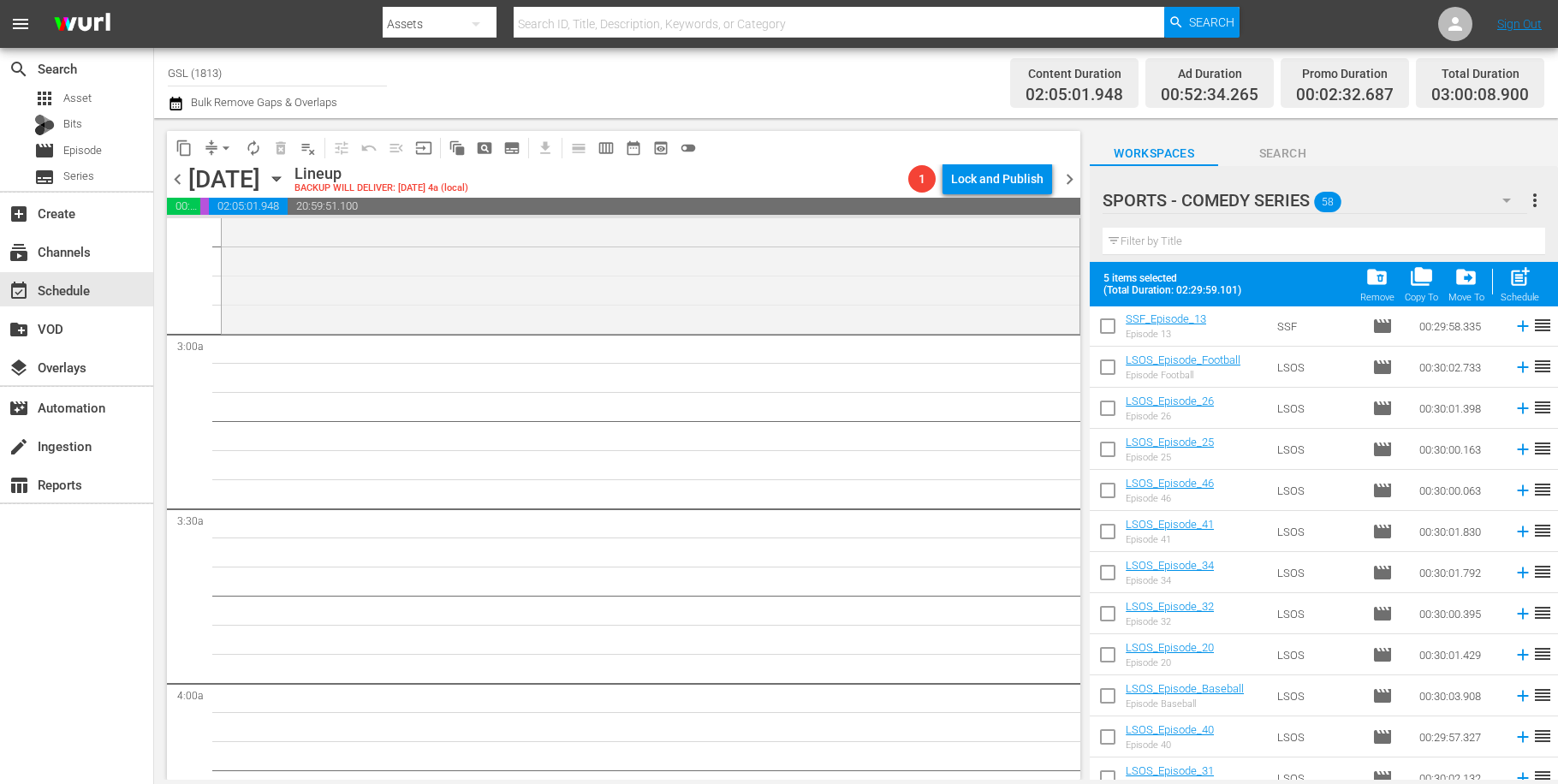
click at [1115, 665] on input "checkbox" at bounding box center [1107, 658] width 36 height 36
checkbox input "true"
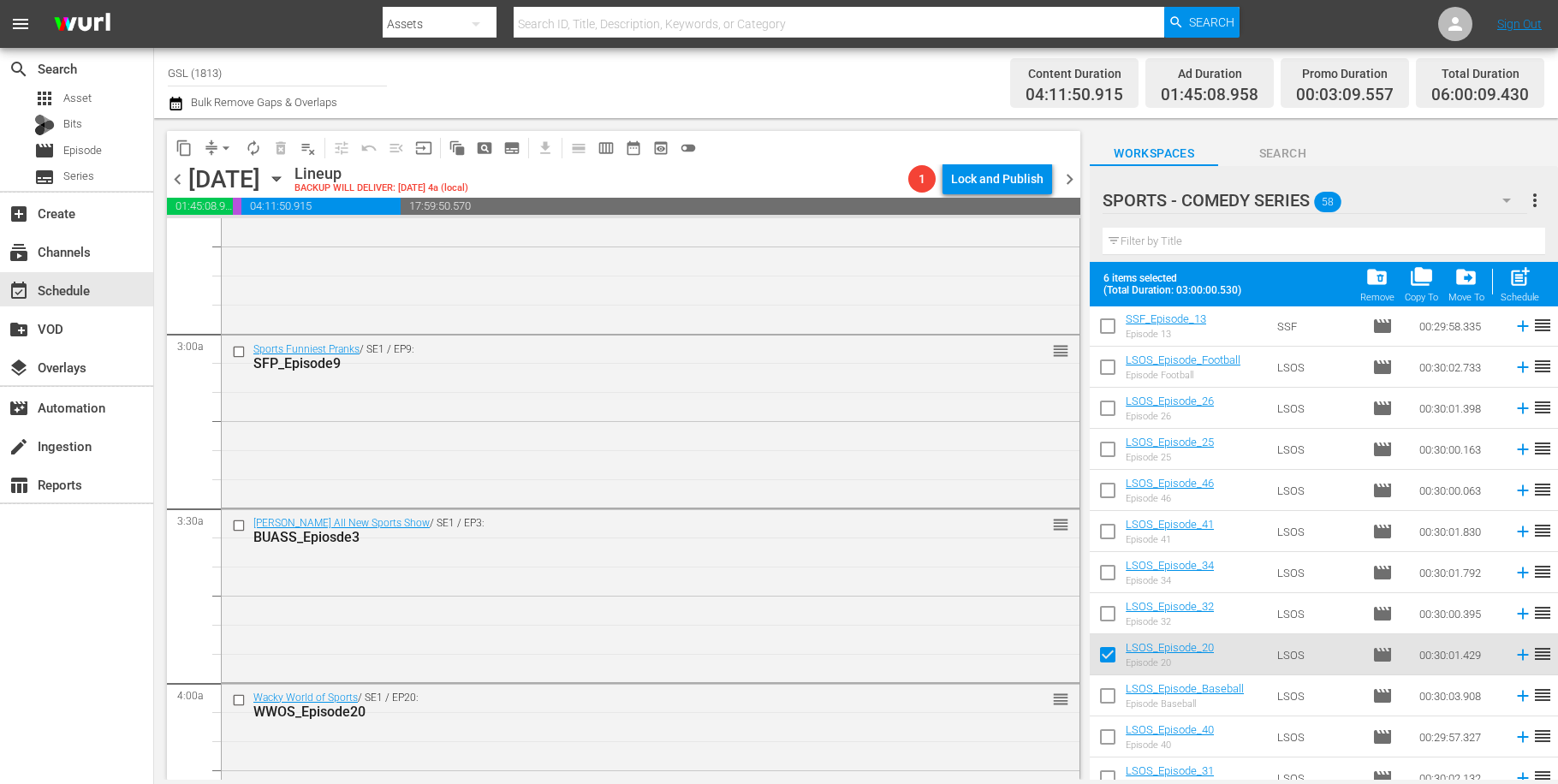
click at [1380, 285] on span "folder_delete" at bounding box center [1378, 277] width 23 height 23
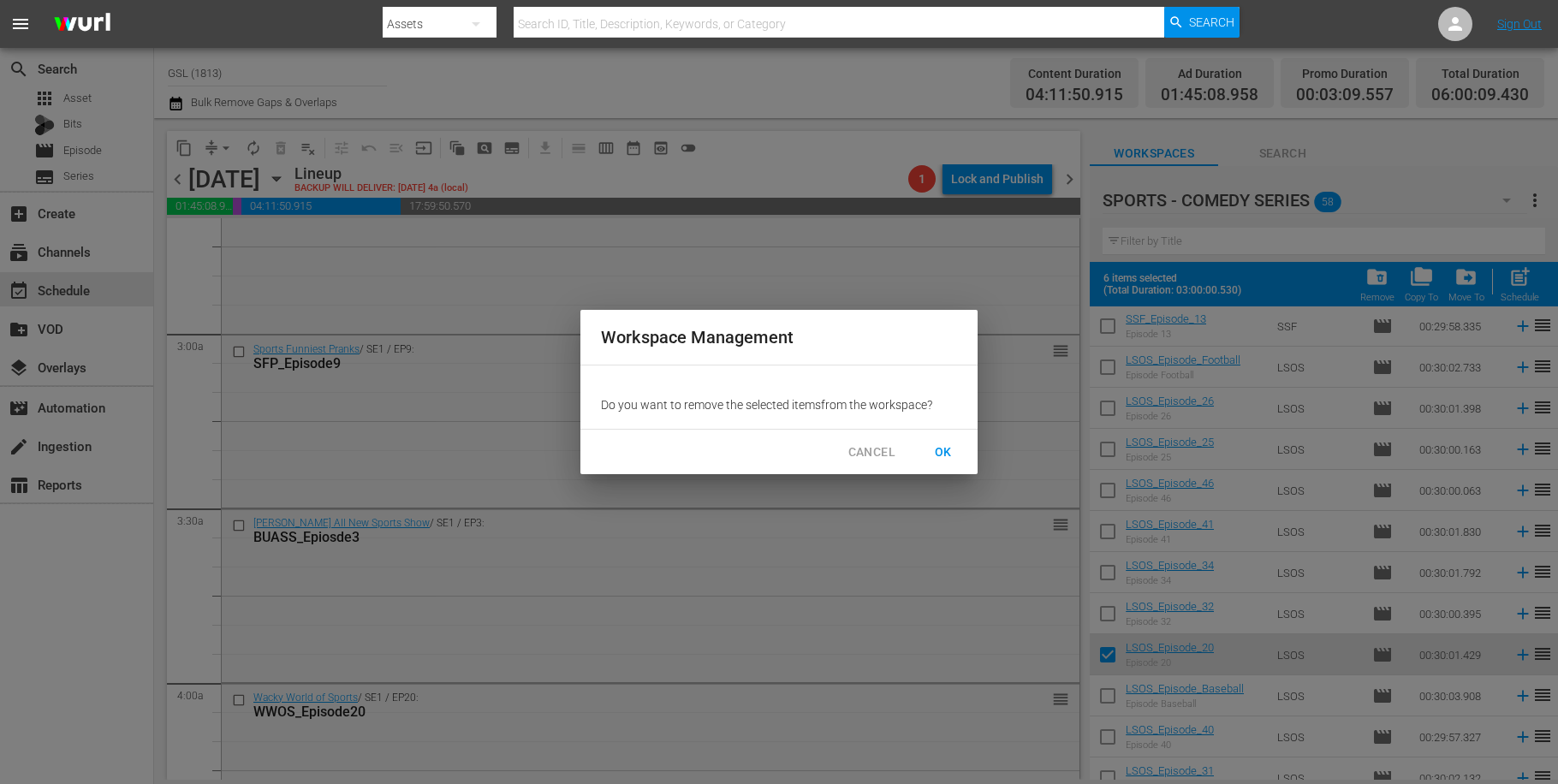
click at [939, 446] on span "OK" at bounding box center [943, 452] width 27 height 21
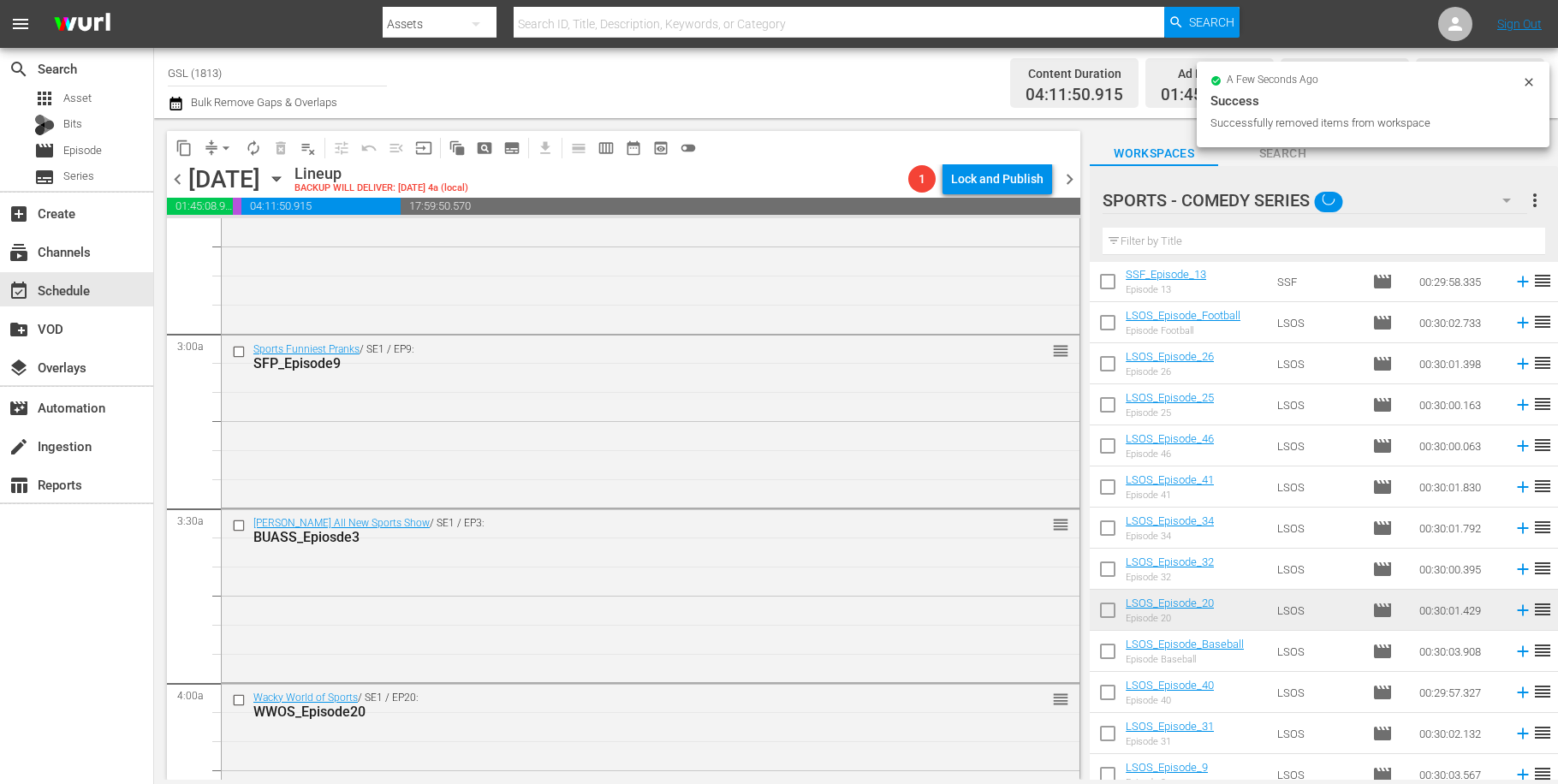
checkbox input "false"
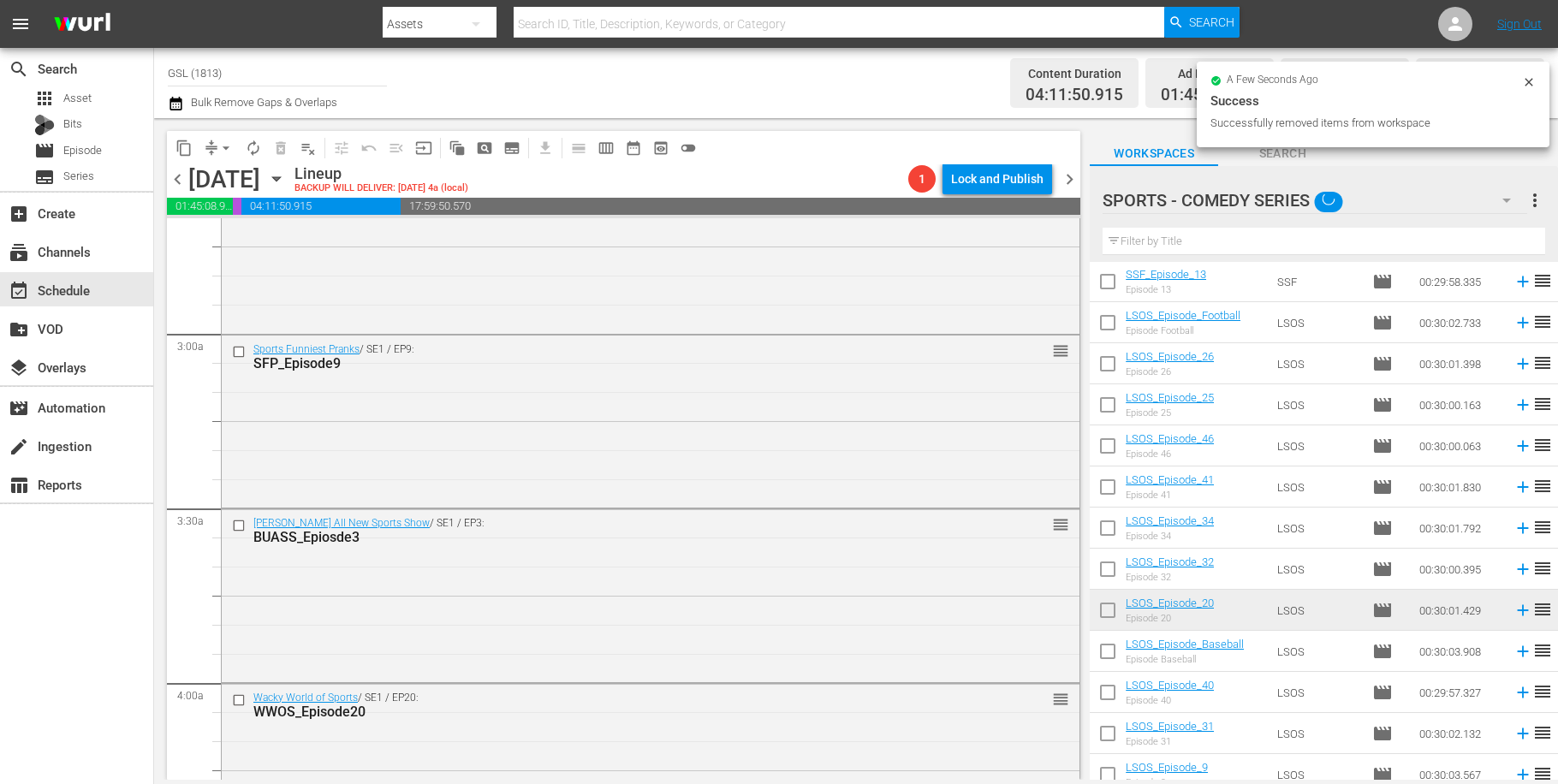
checkbox input "false"
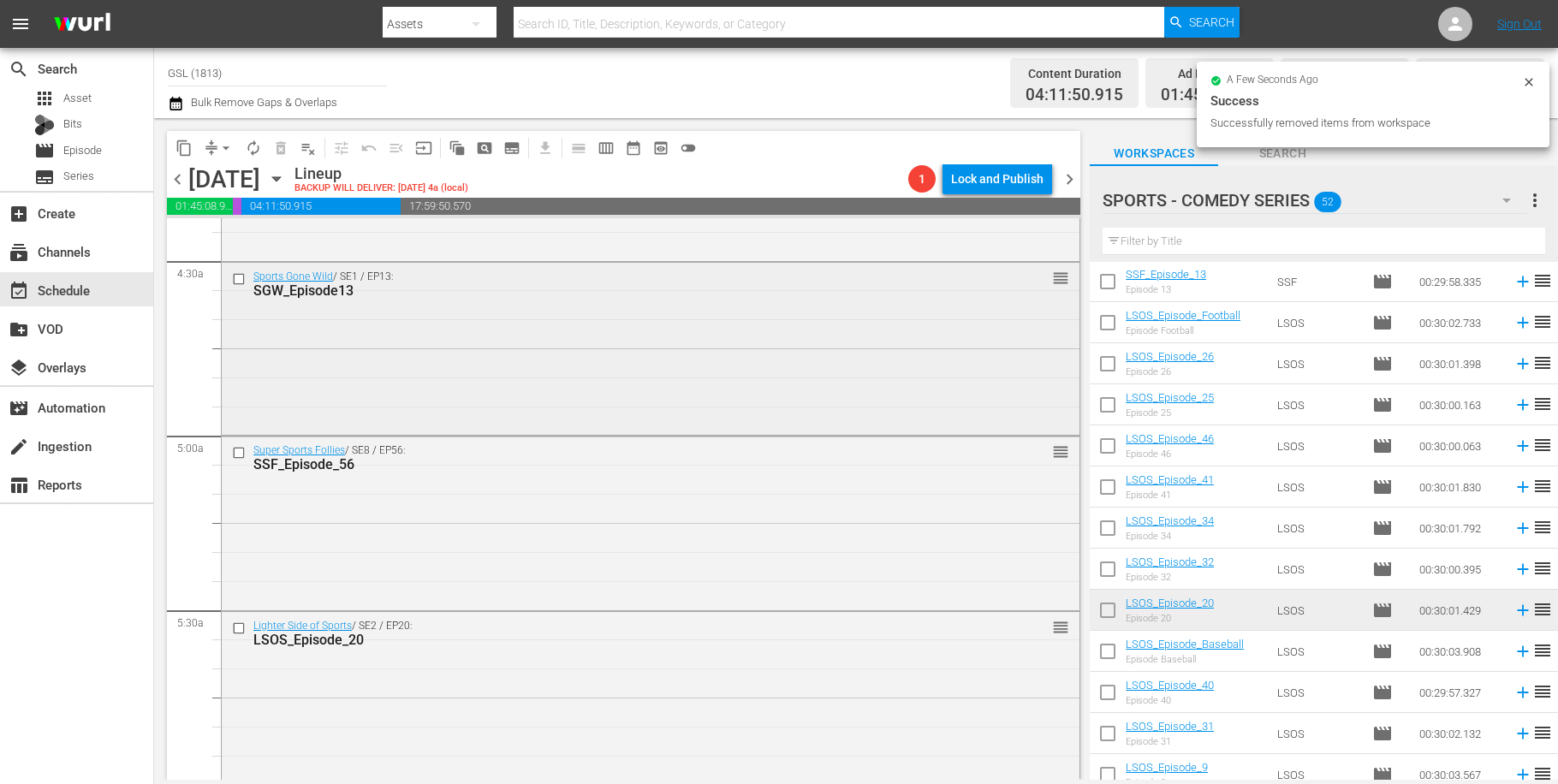
scroll to position [1751, 0]
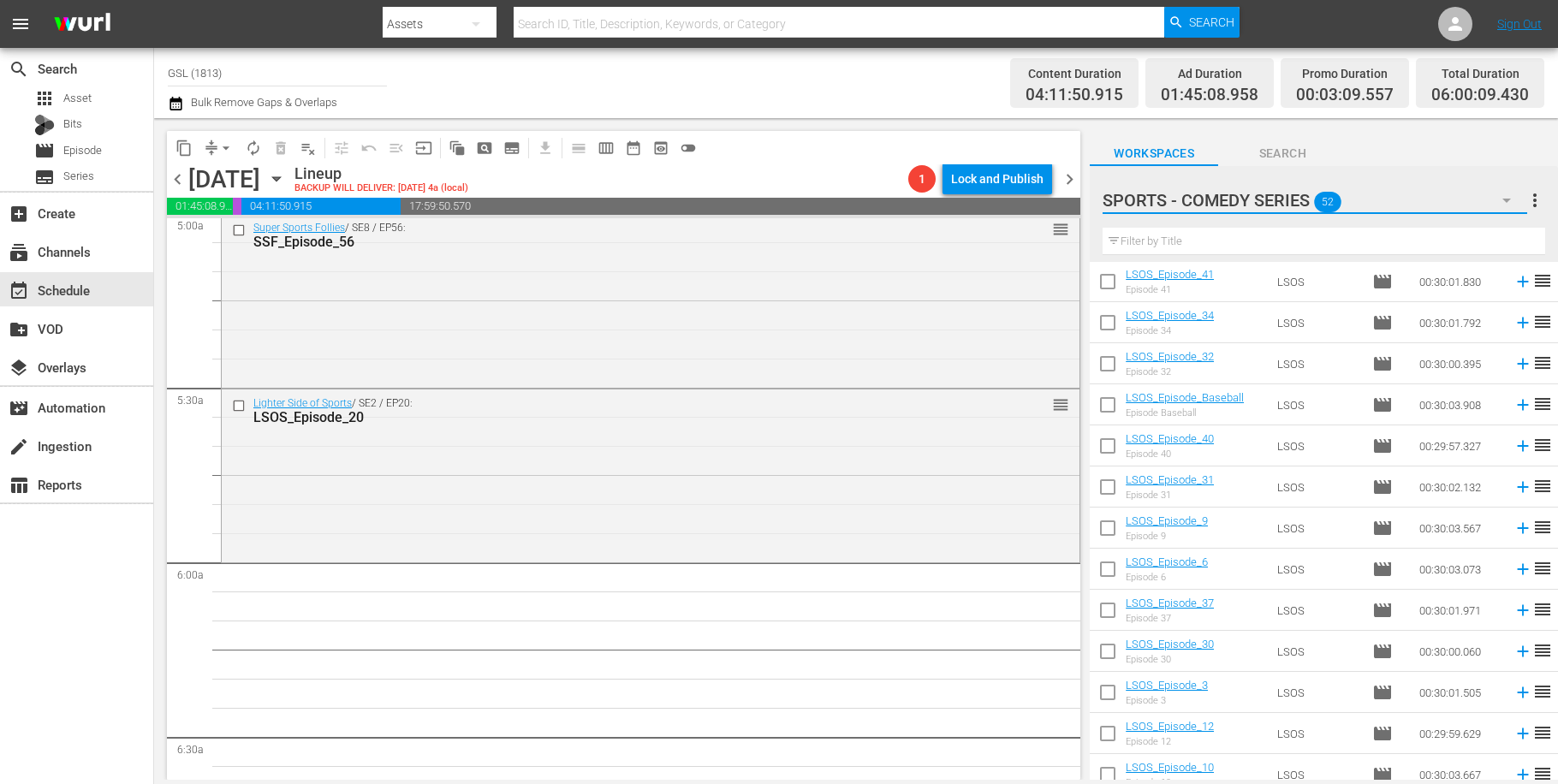
click at [1504, 209] on icon "button" at bounding box center [1506, 200] width 20 height 20
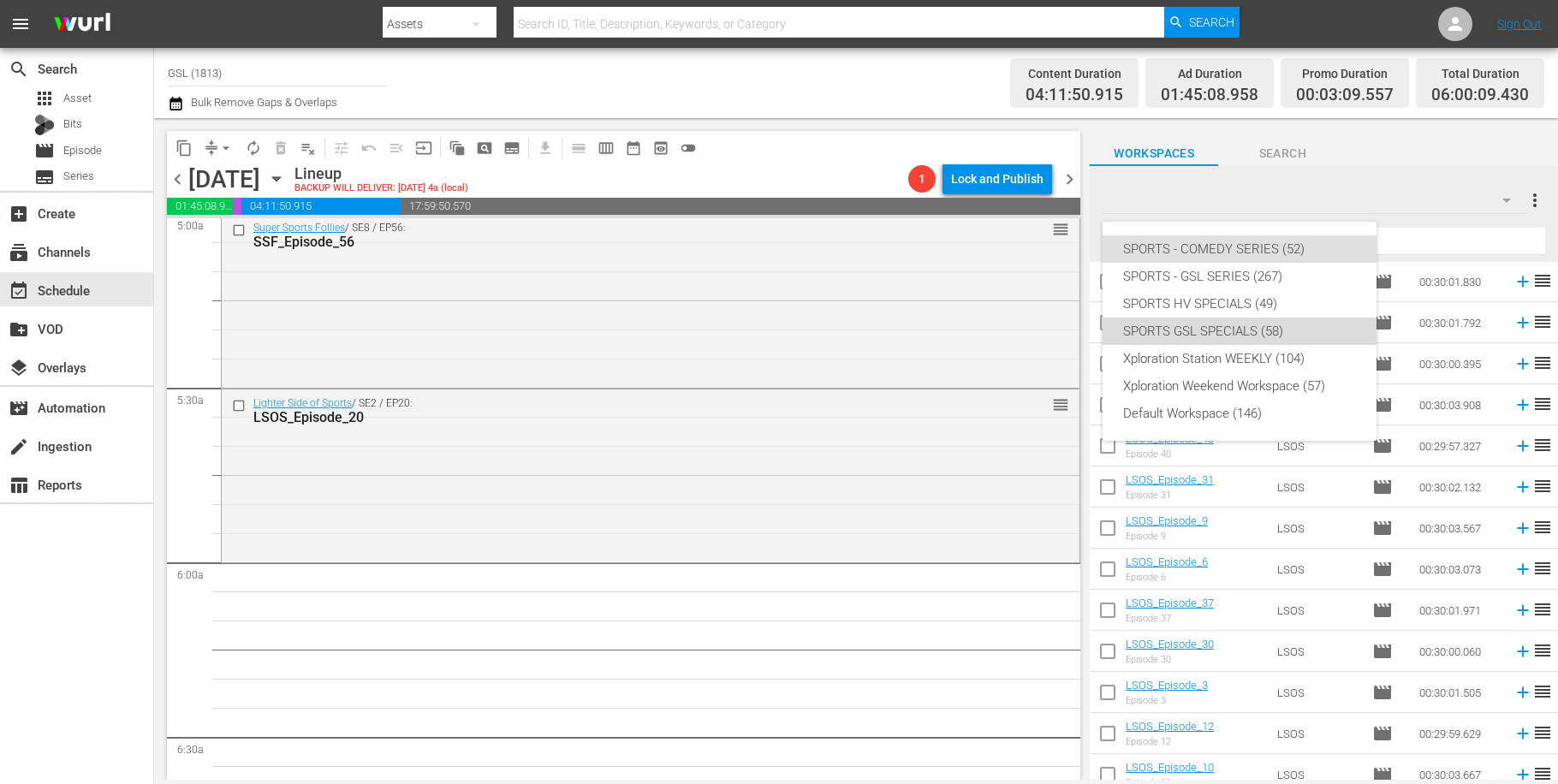
click at [1259, 337] on div "SPORTS GSL SPECIALS (58)" at bounding box center [1239, 331] width 232 height 27
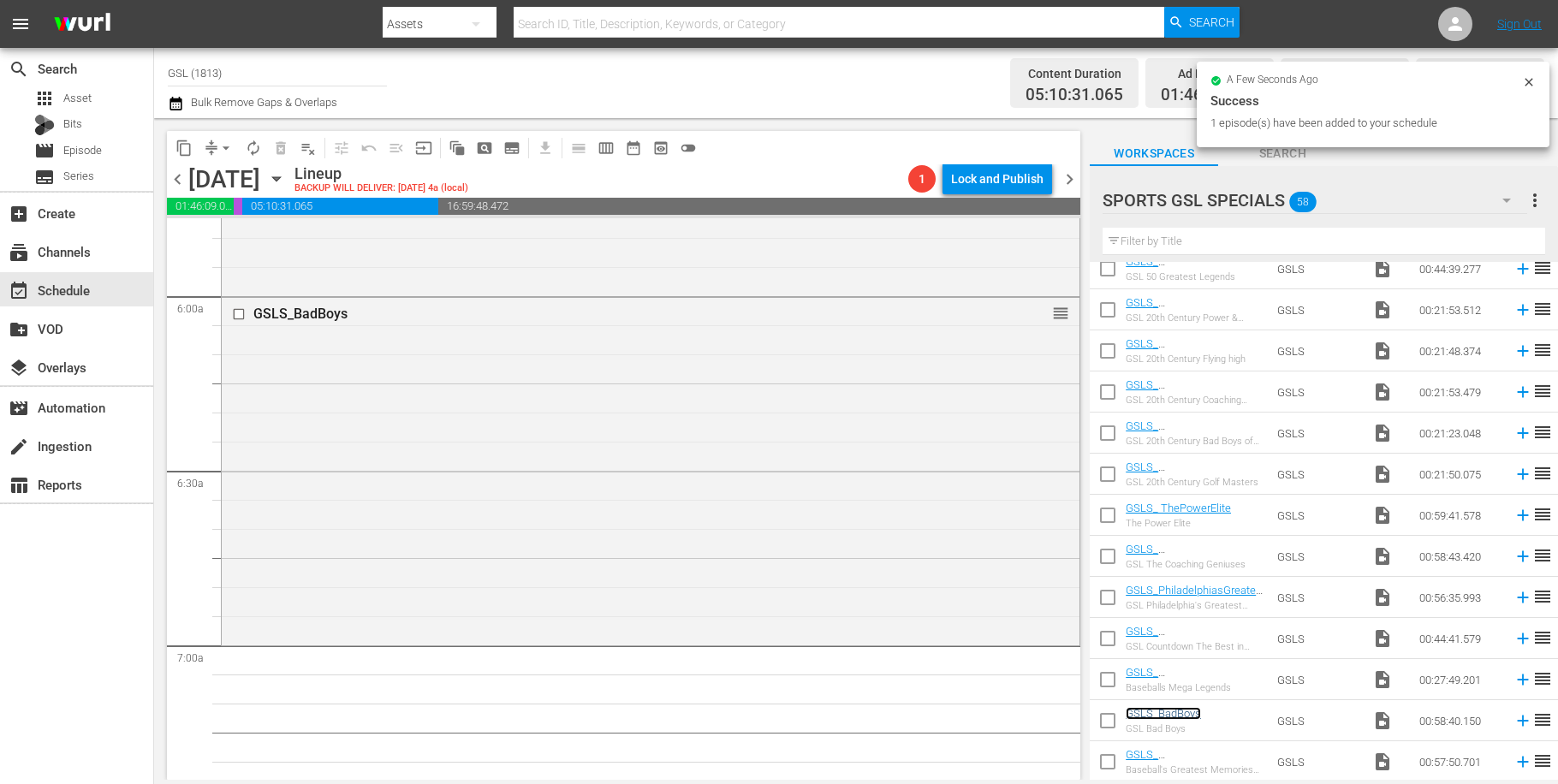
scroll to position [2020, 0]
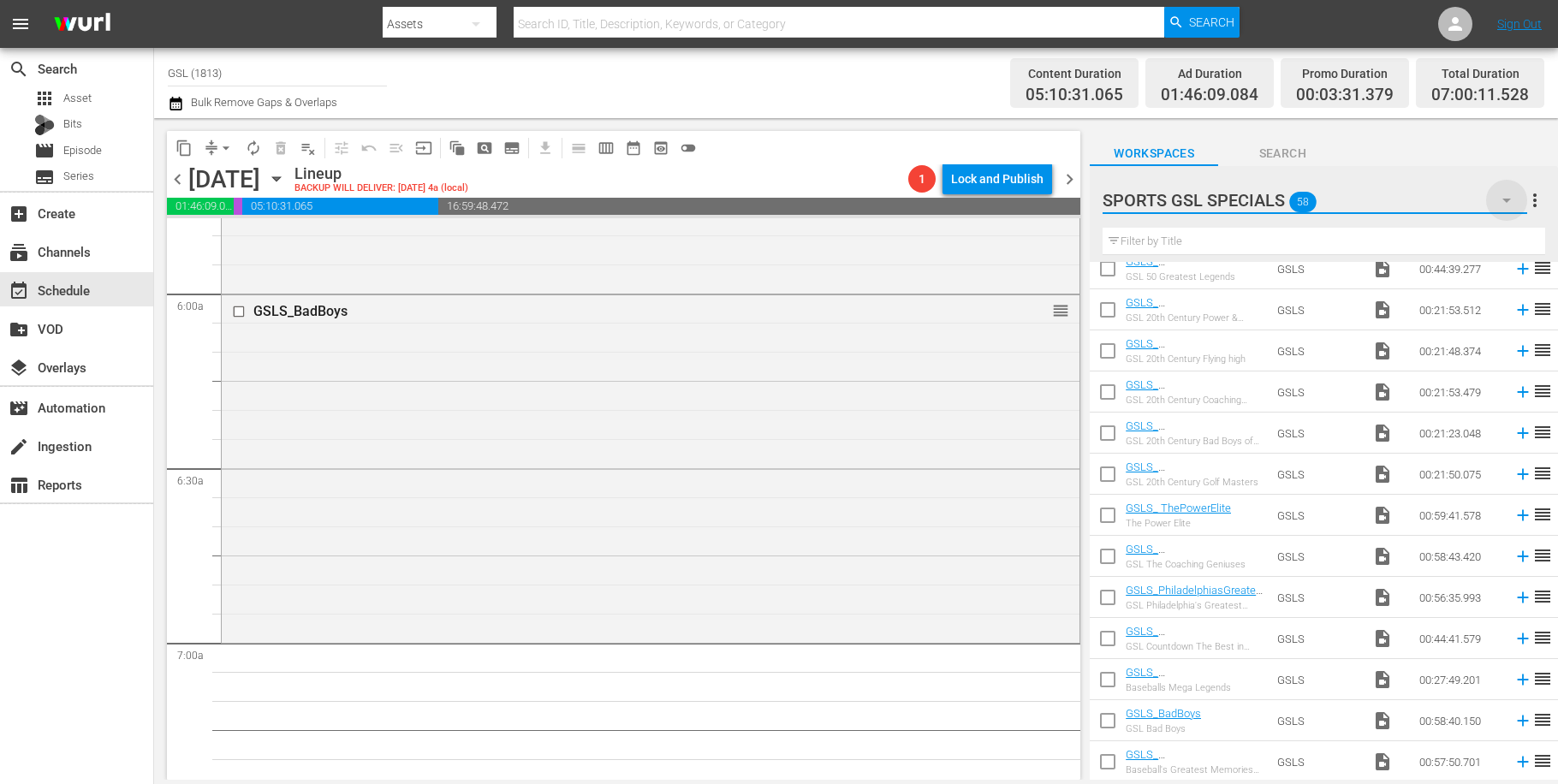
click at [1503, 203] on icon "button" at bounding box center [1506, 200] width 20 height 20
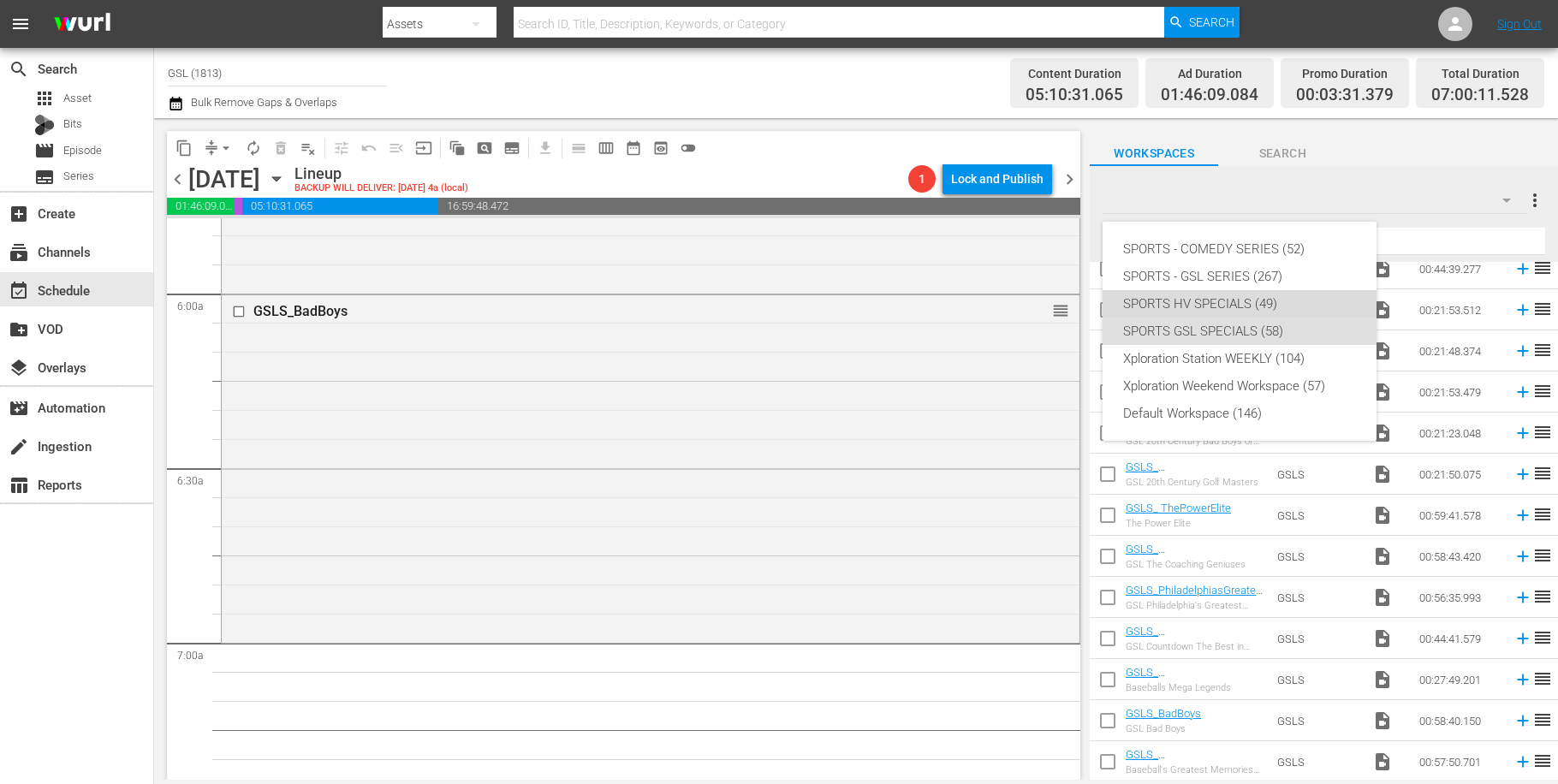
click at [1273, 301] on div "SPORTS HV SPECIALS (49)" at bounding box center [1239, 304] width 232 height 27
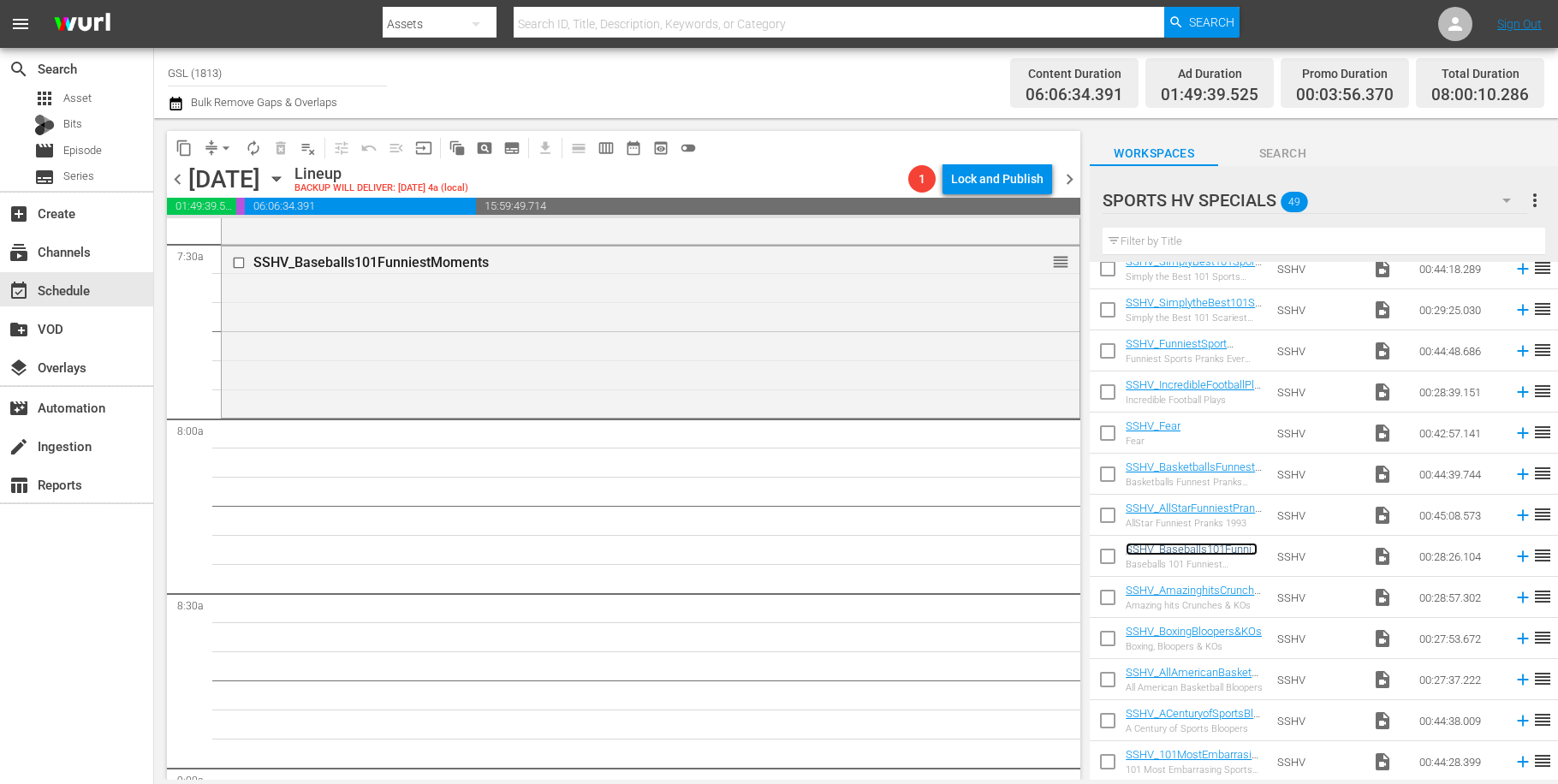
scroll to position [2641, 0]
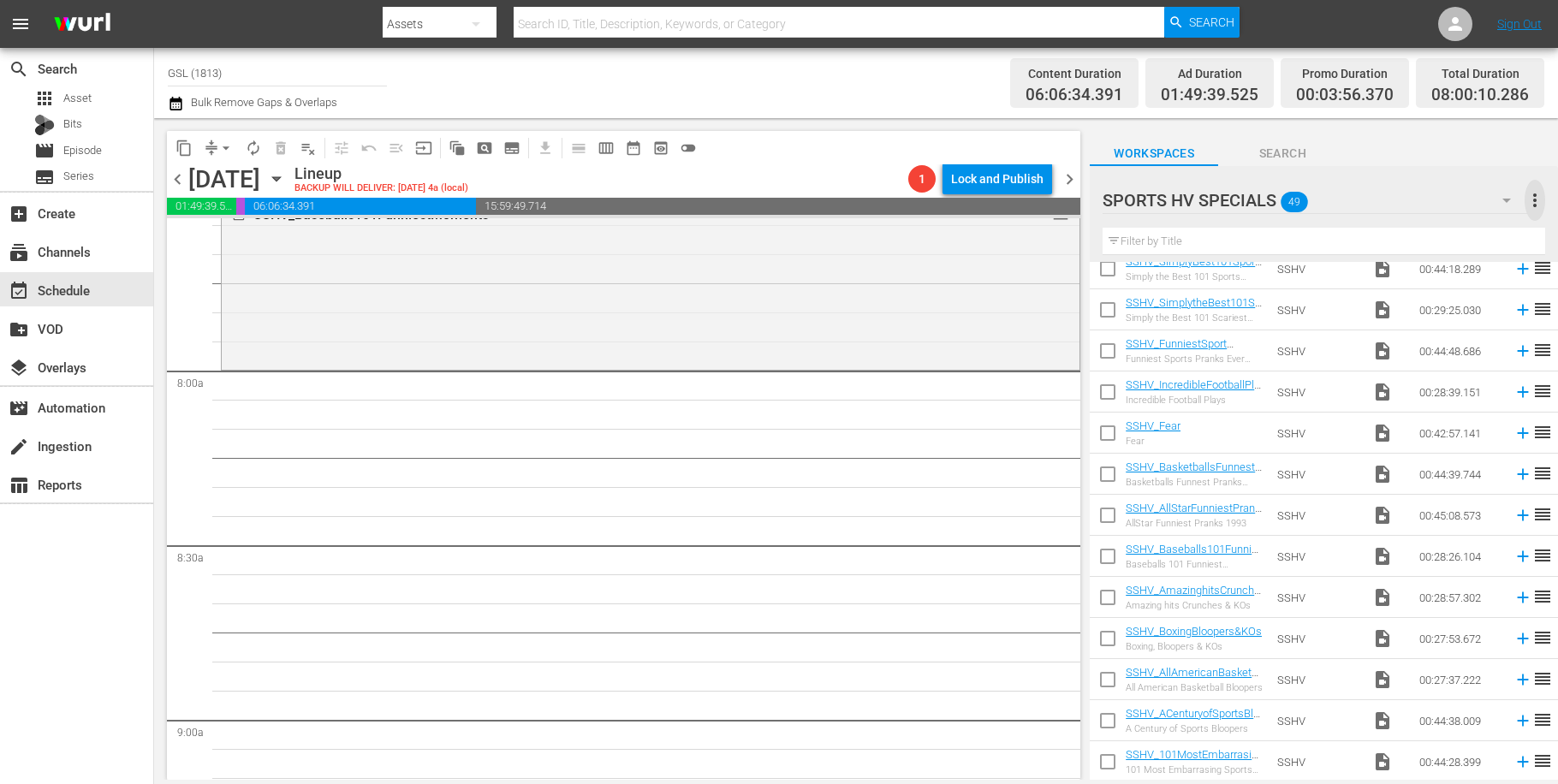
click at [1530, 201] on span "more_vert" at bounding box center [1535, 200] width 20 height 20
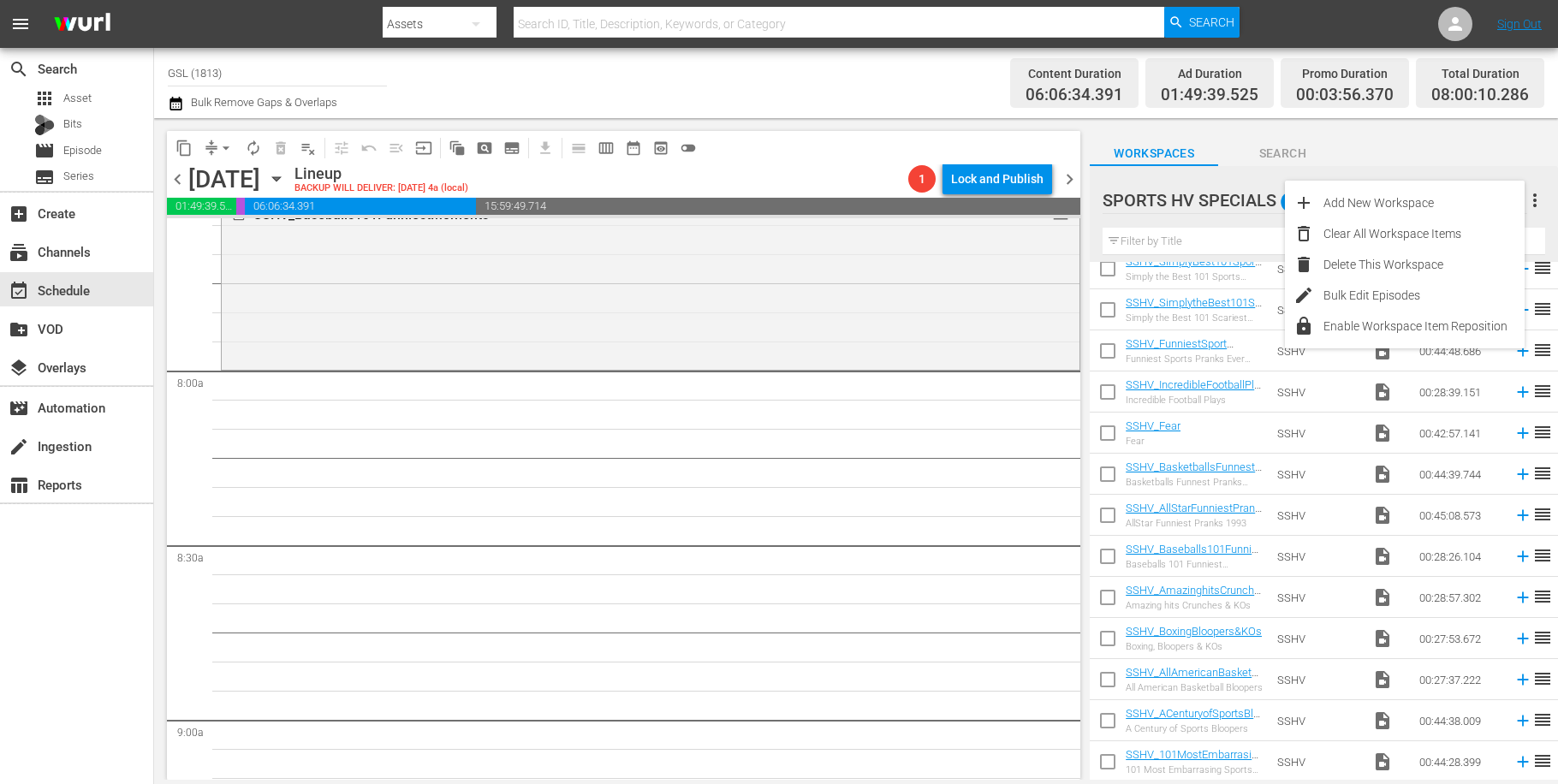
click at [1507, 153] on div "Workspaces Search" at bounding box center [1324, 149] width 468 height 35
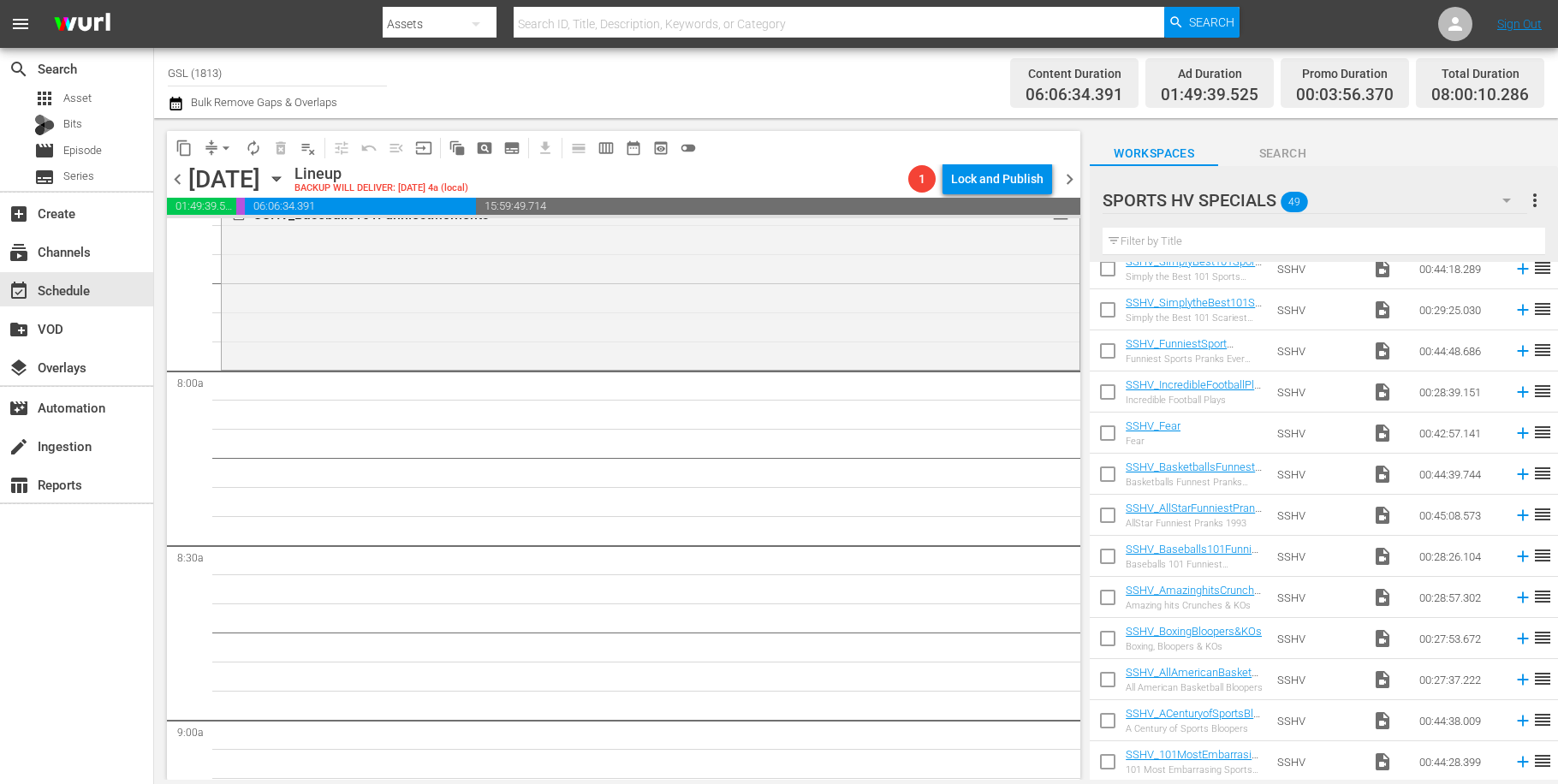
click at [1512, 203] on icon "button" at bounding box center [1506, 200] width 20 height 20
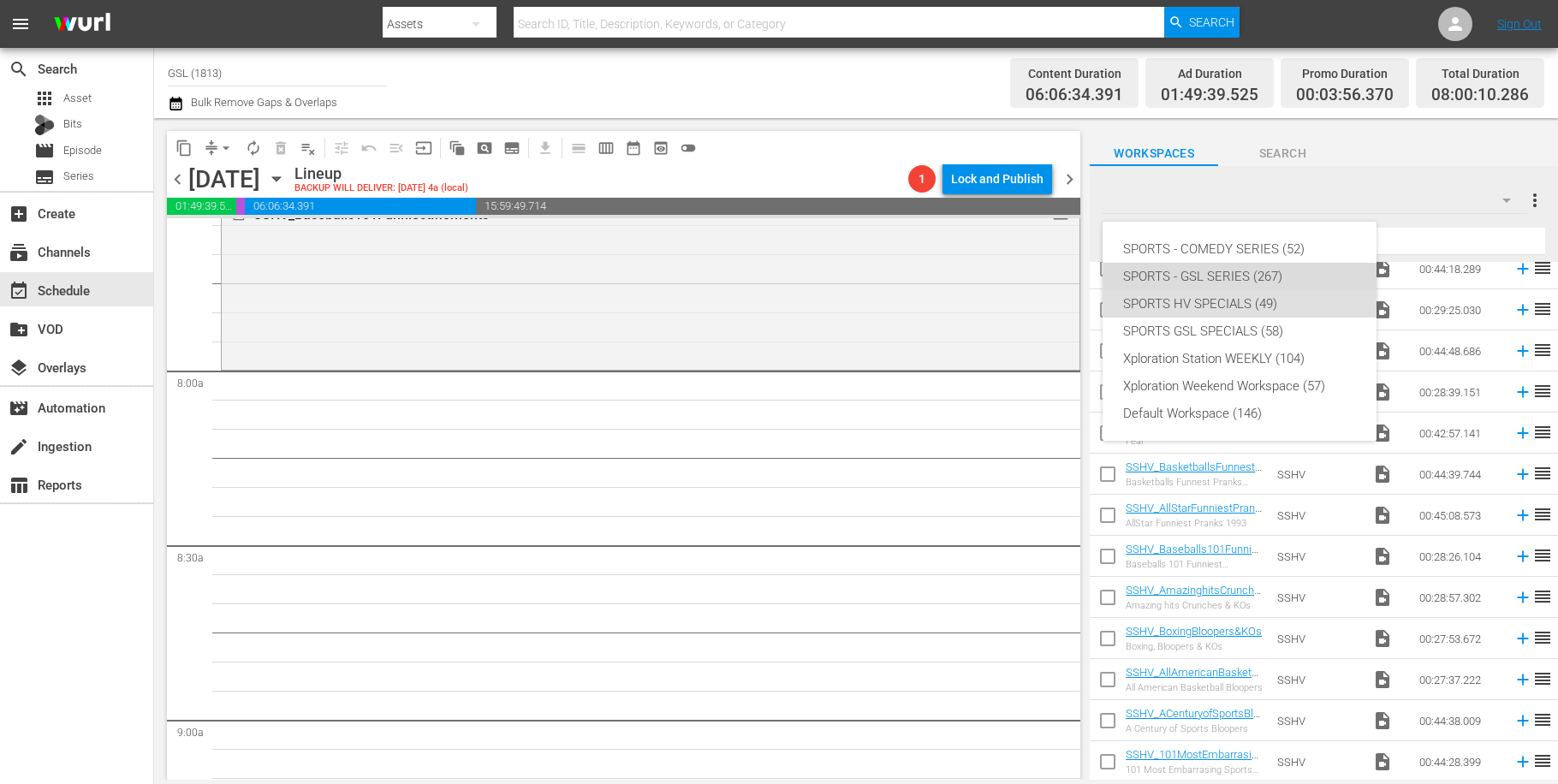
click at [1280, 276] on div "SPORTS - GSL SERIES (267)" at bounding box center [1239, 276] width 232 height 27
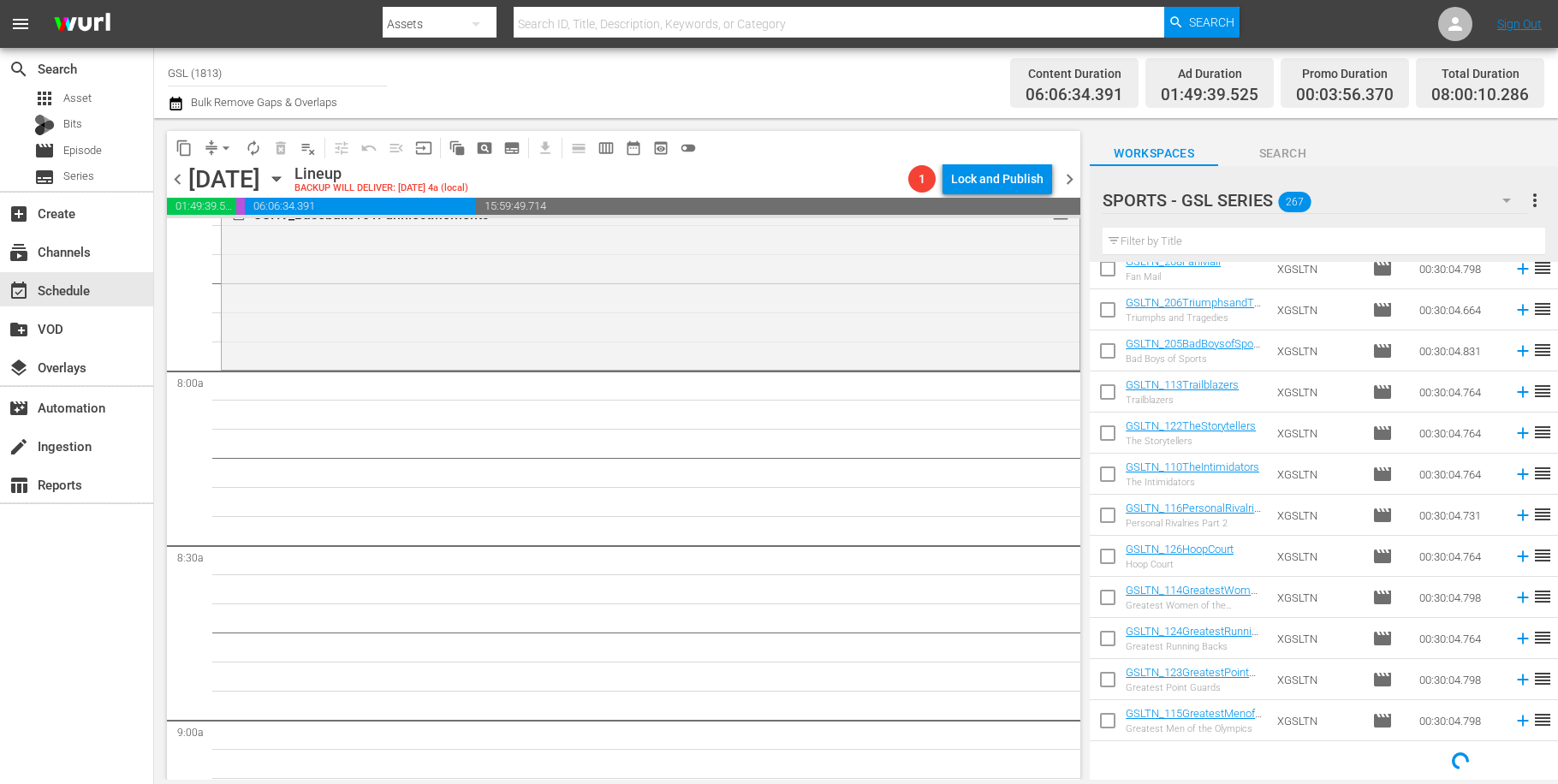
scroll to position [796, 0]
click at [1269, 232] on input "text" at bounding box center [1324, 241] width 443 height 27
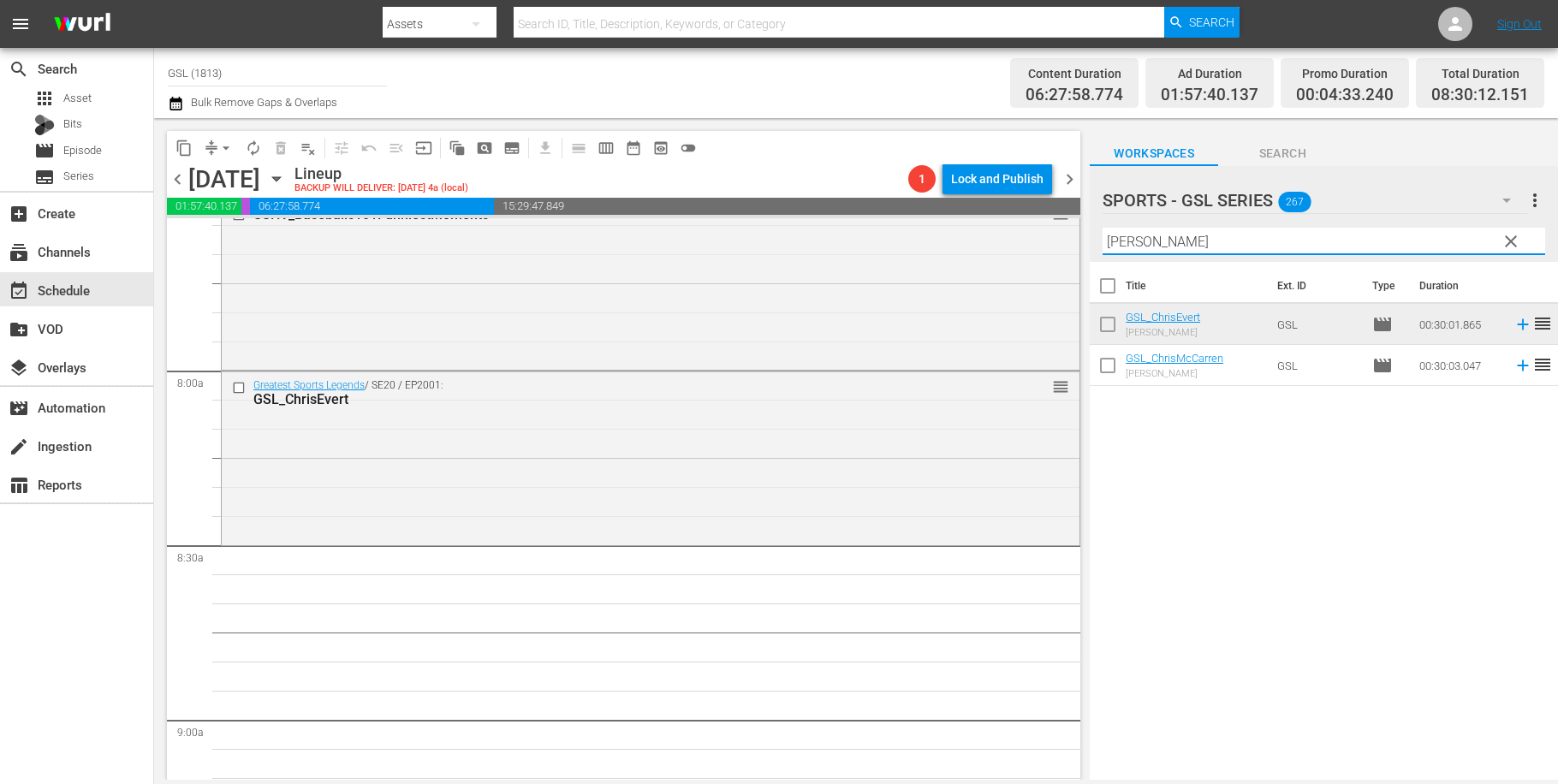
drag, startPoint x: 1115, startPoint y: 236, endPoint x: 1025, endPoint y: 230, distance: 90.2
click at [1103, 230] on input "chris" at bounding box center [1324, 241] width 443 height 27
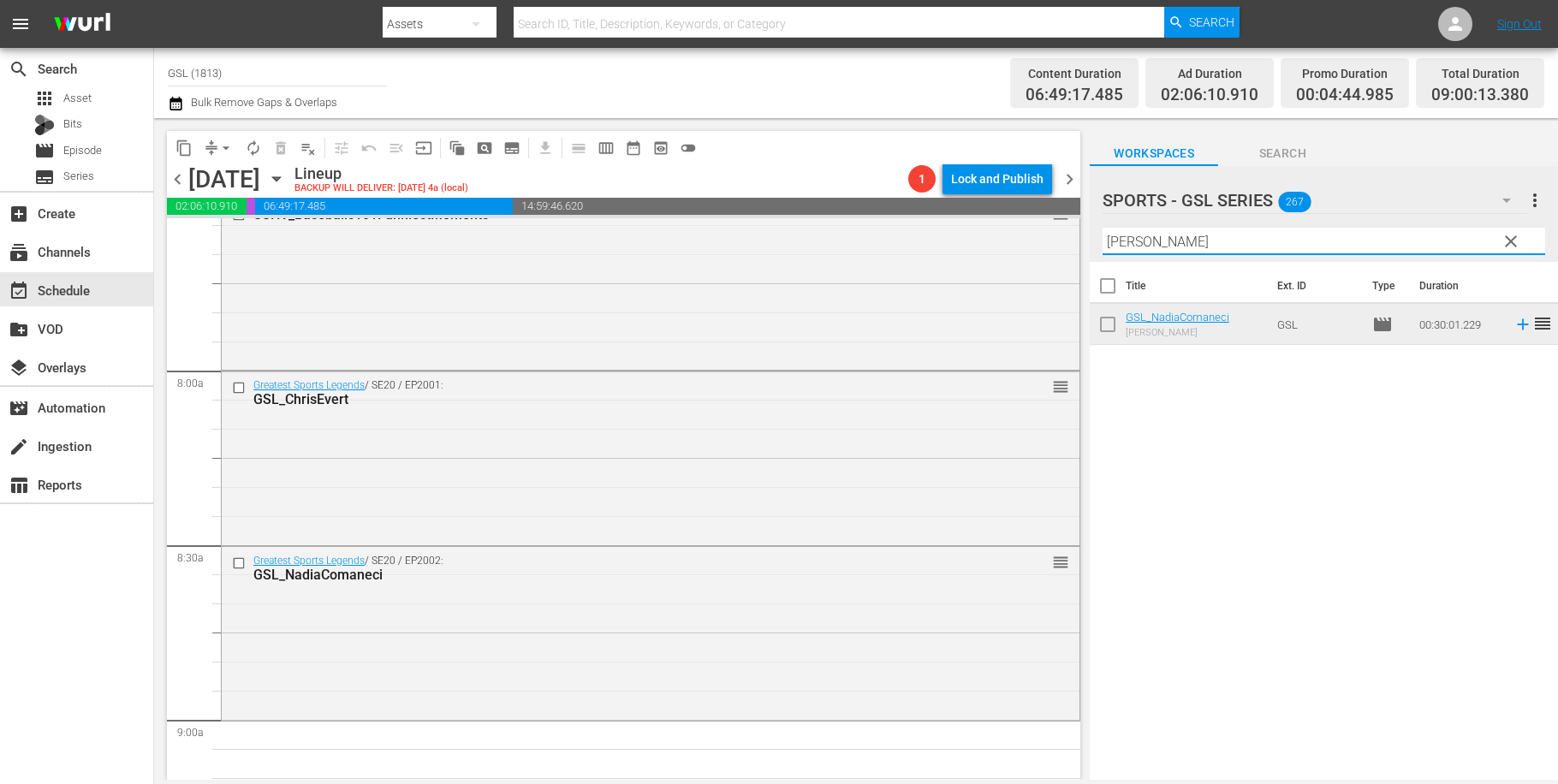
drag, startPoint x: 1171, startPoint y: 236, endPoint x: 1087, endPoint y: 231, distance: 84.1
click at [1103, 231] on input "nadia" at bounding box center [1324, 241] width 443 height 27
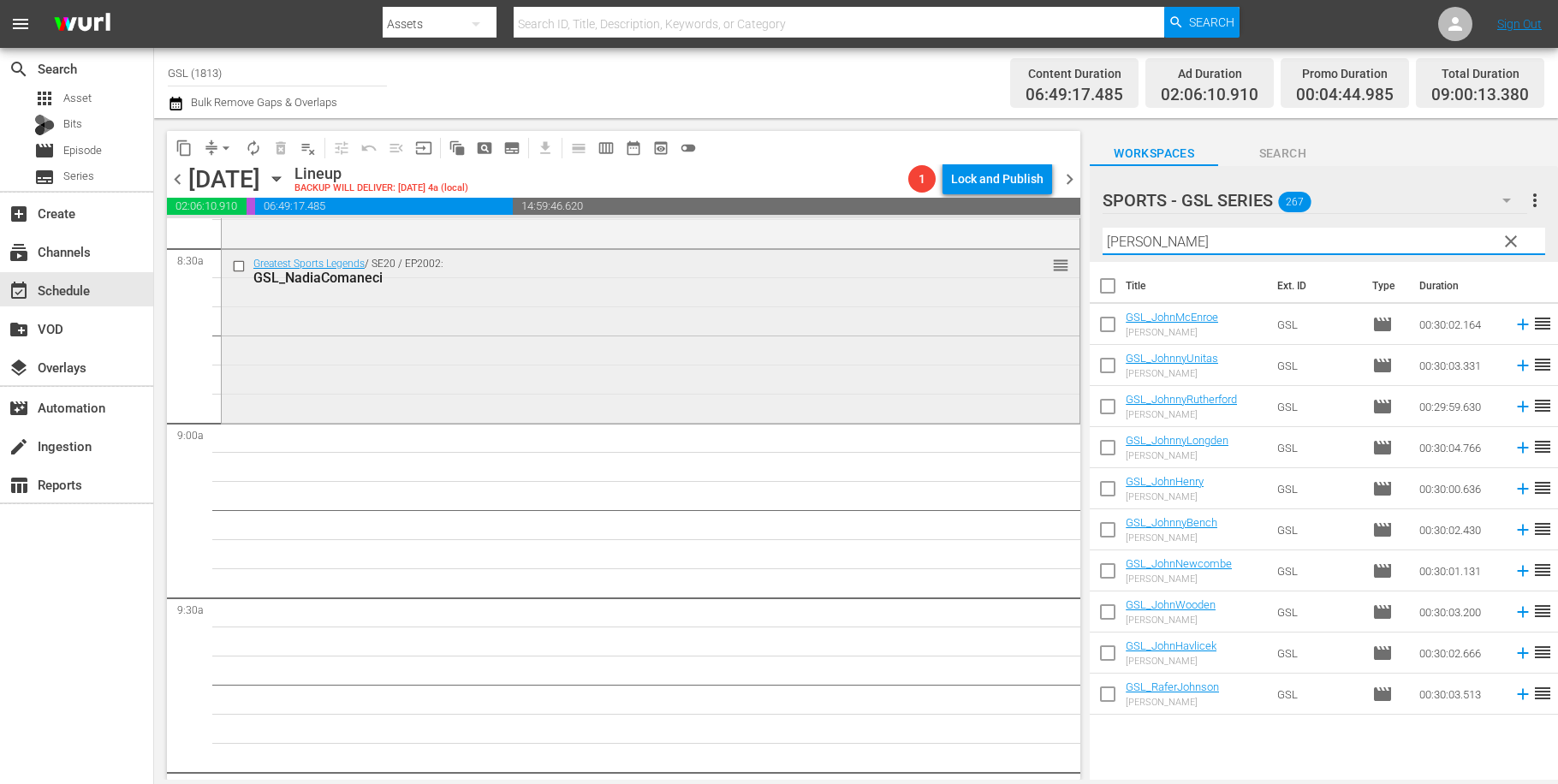
scroll to position [2937, 0]
drag, startPoint x: 1162, startPoint y: 254, endPoint x: 1030, endPoint y: 233, distance: 133.7
click at [1103, 233] on input "[PERSON_NAME]" at bounding box center [1324, 241] width 443 height 27
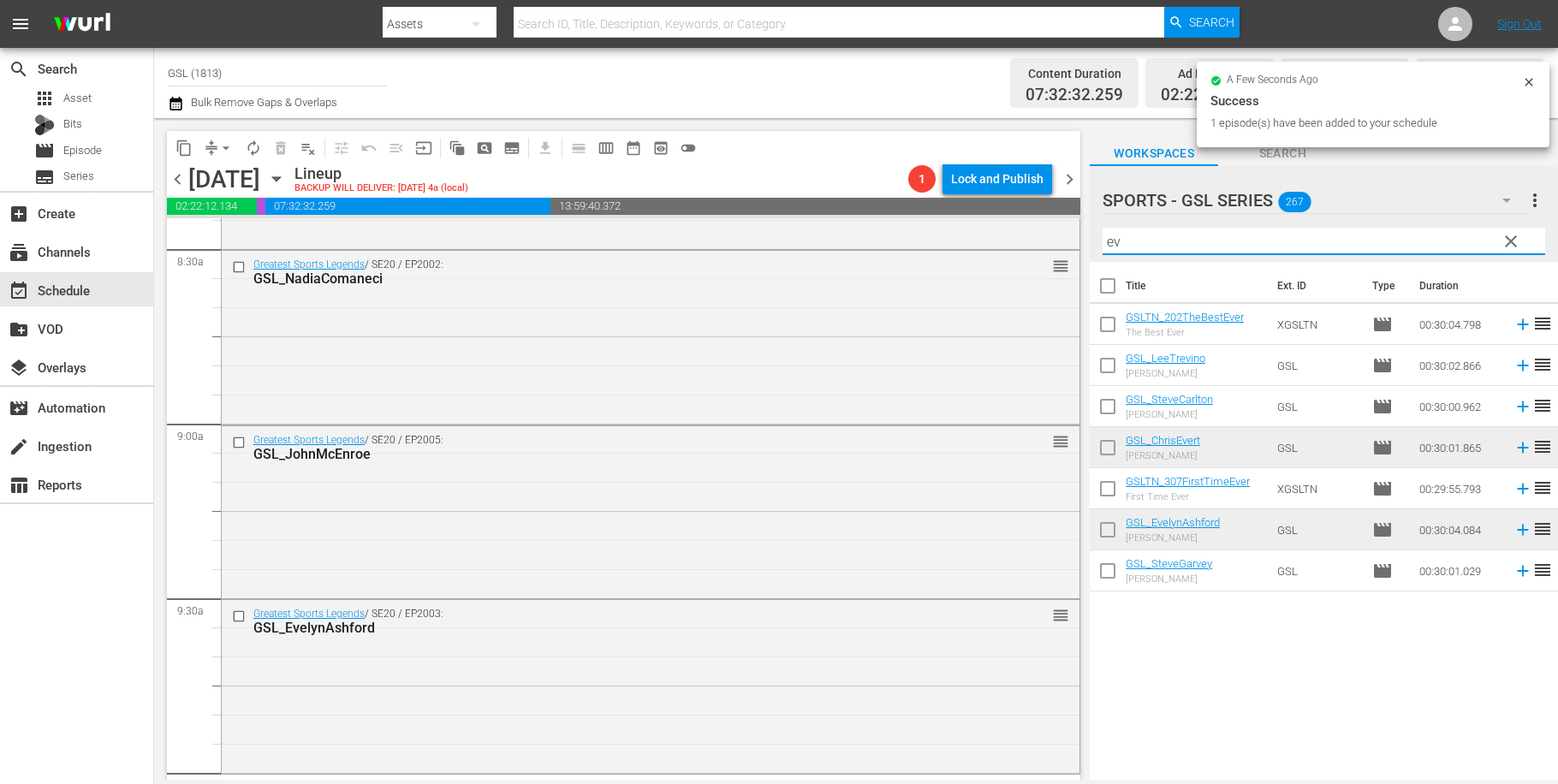
drag, startPoint x: 1101, startPoint y: 239, endPoint x: 1043, endPoint y: 234, distance: 58.2
click at [1103, 234] on input "ev" at bounding box center [1324, 241] width 443 height 27
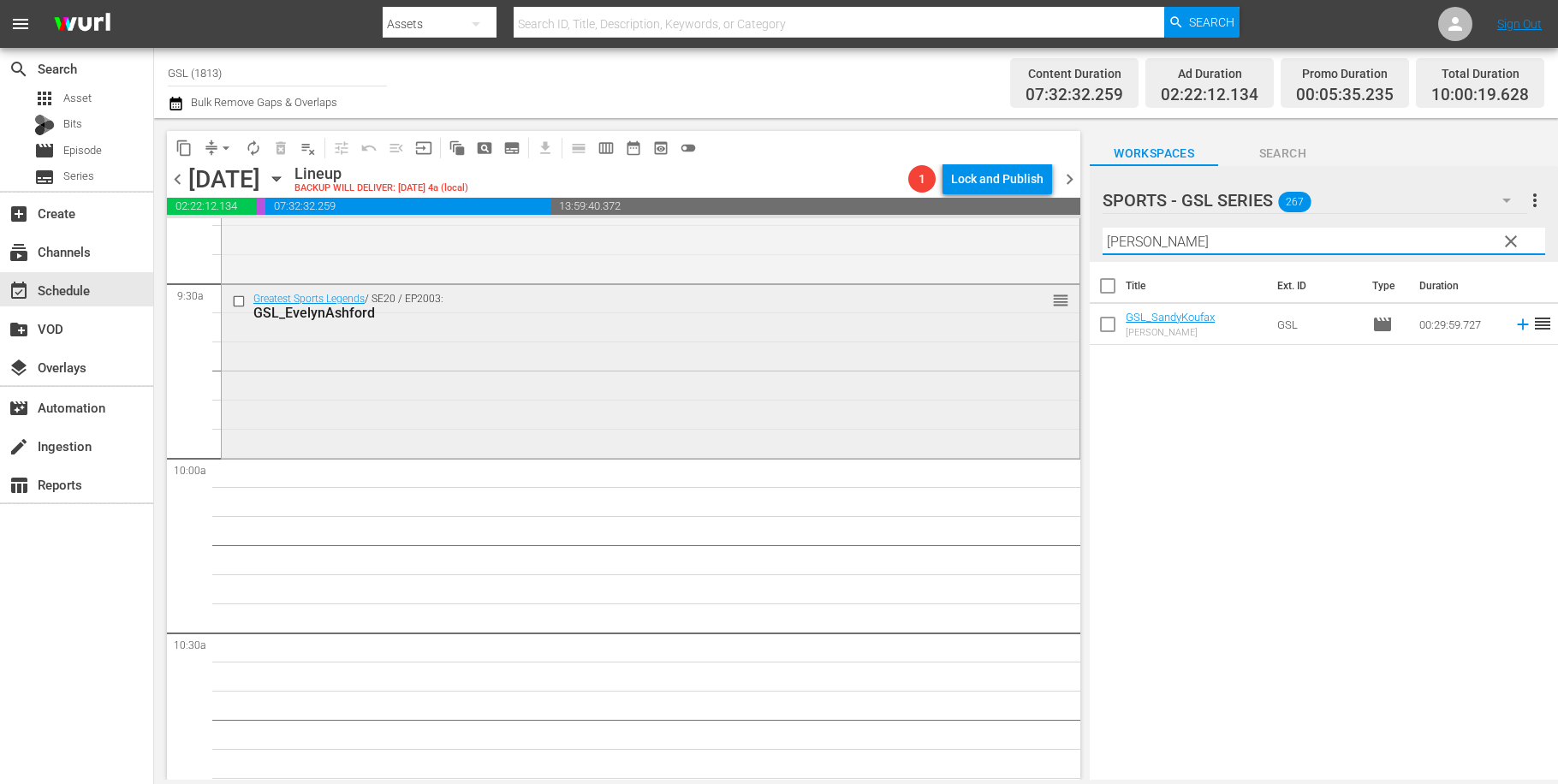
scroll to position [3291, 0]
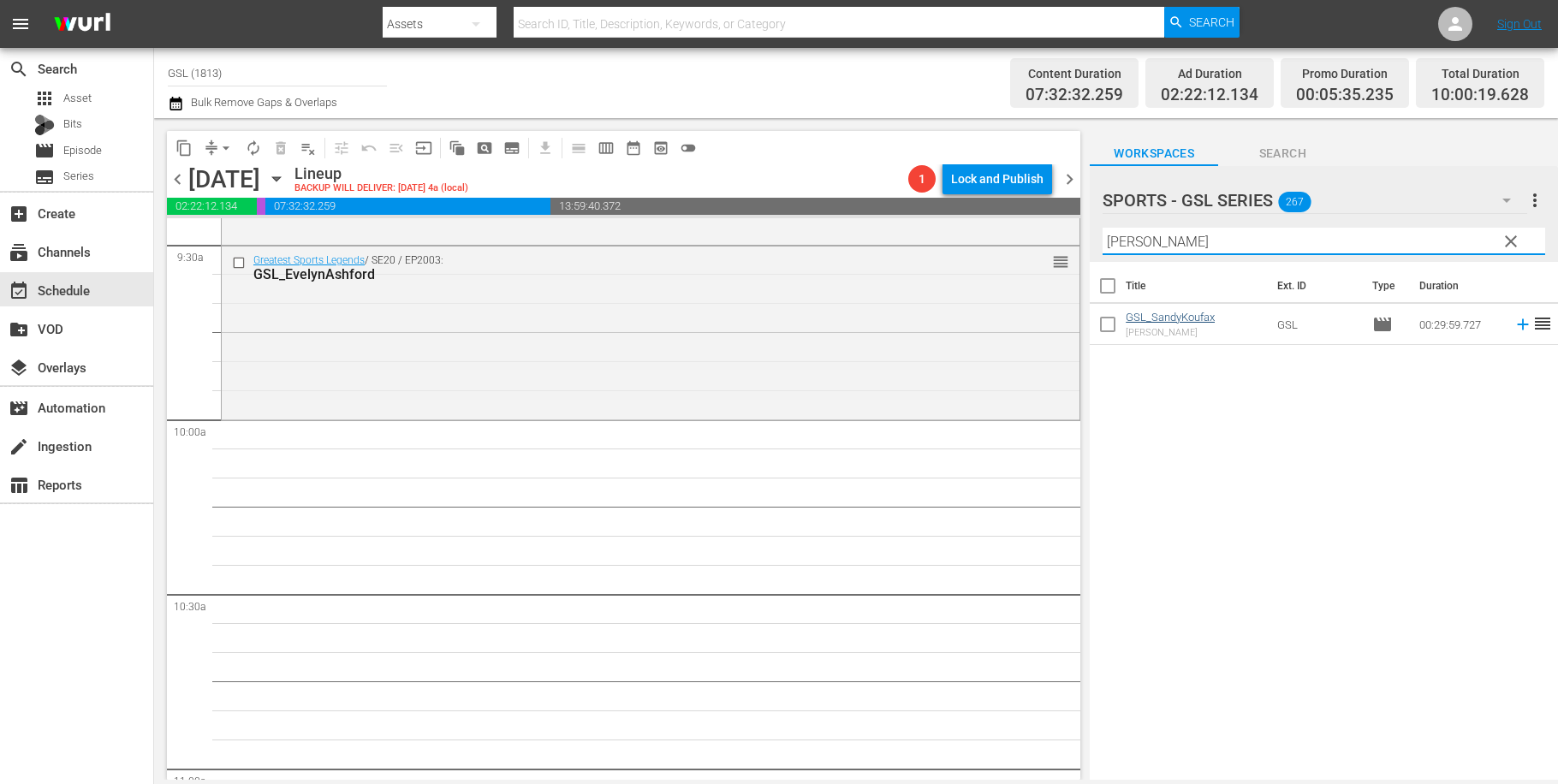
type input "sandy"
drag, startPoint x: 1161, startPoint y: 247, endPoint x: 1069, endPoint y: 234, distance: 92.9
click at [1103, 234] on input "sandy" at bounding box center [1324, 241] width 443 height 27
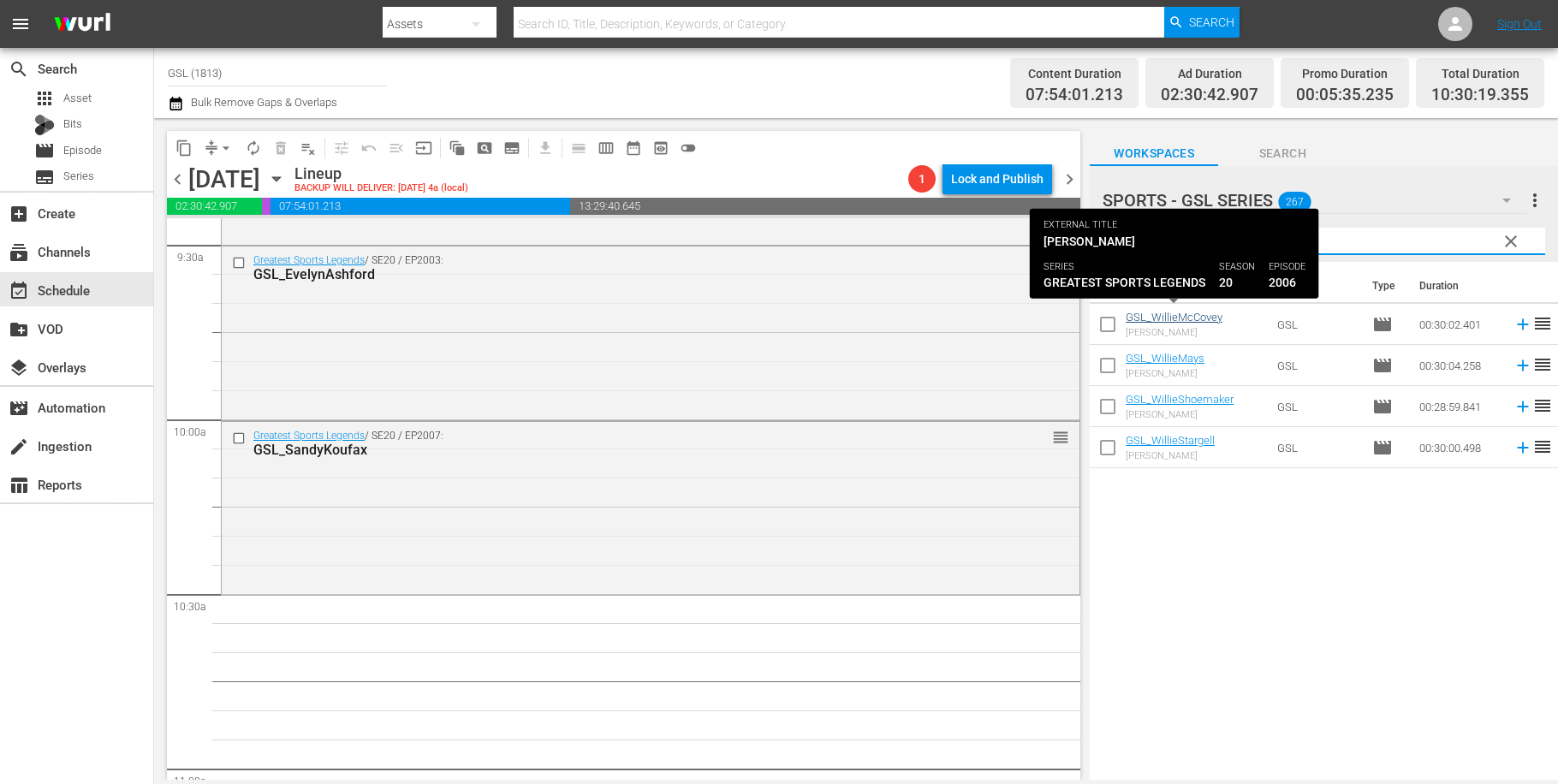
type input "willie"
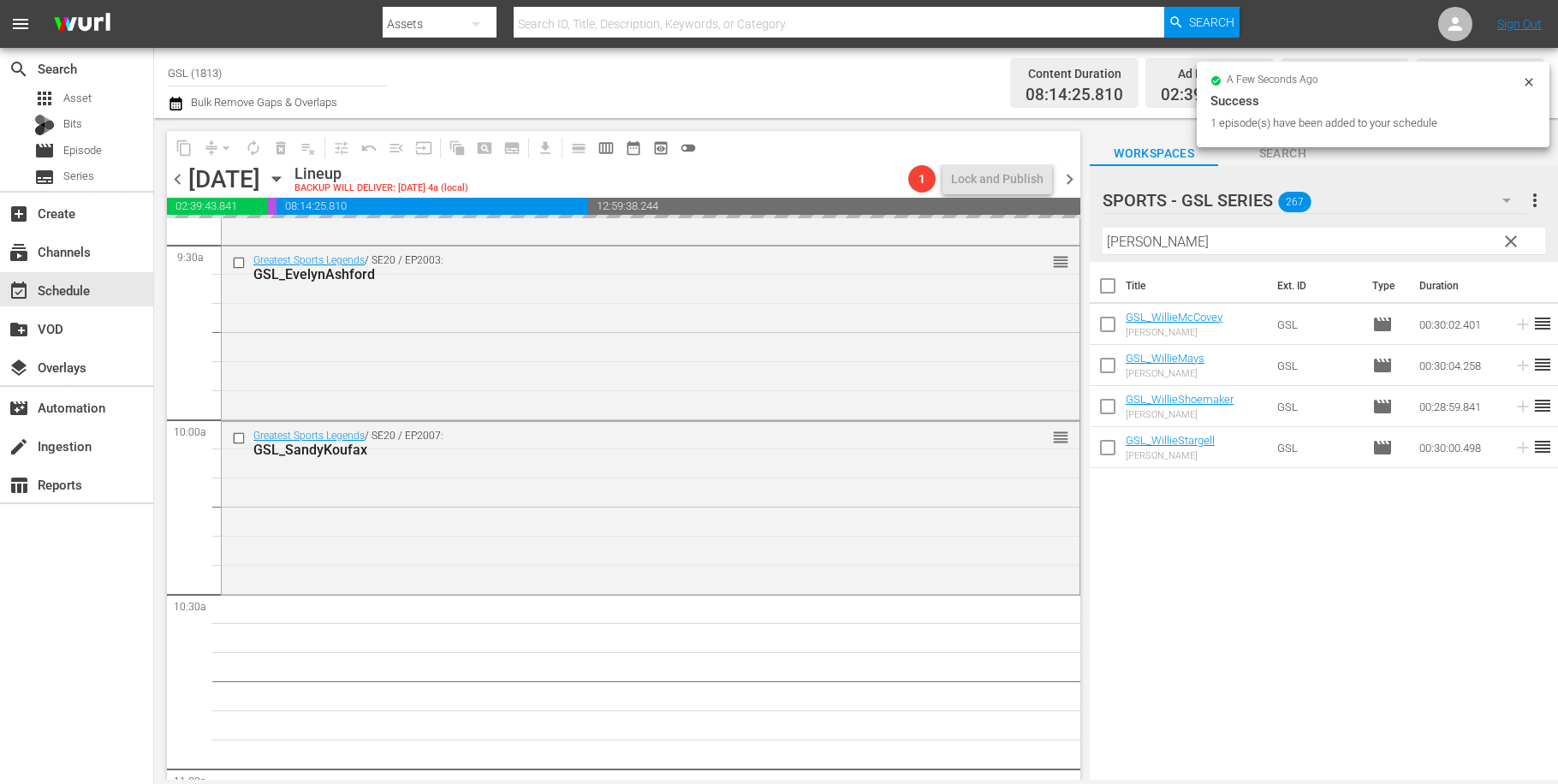
click at [1509, 243] on span "clear" at bounding box center [1511, 241] width 20 height 20
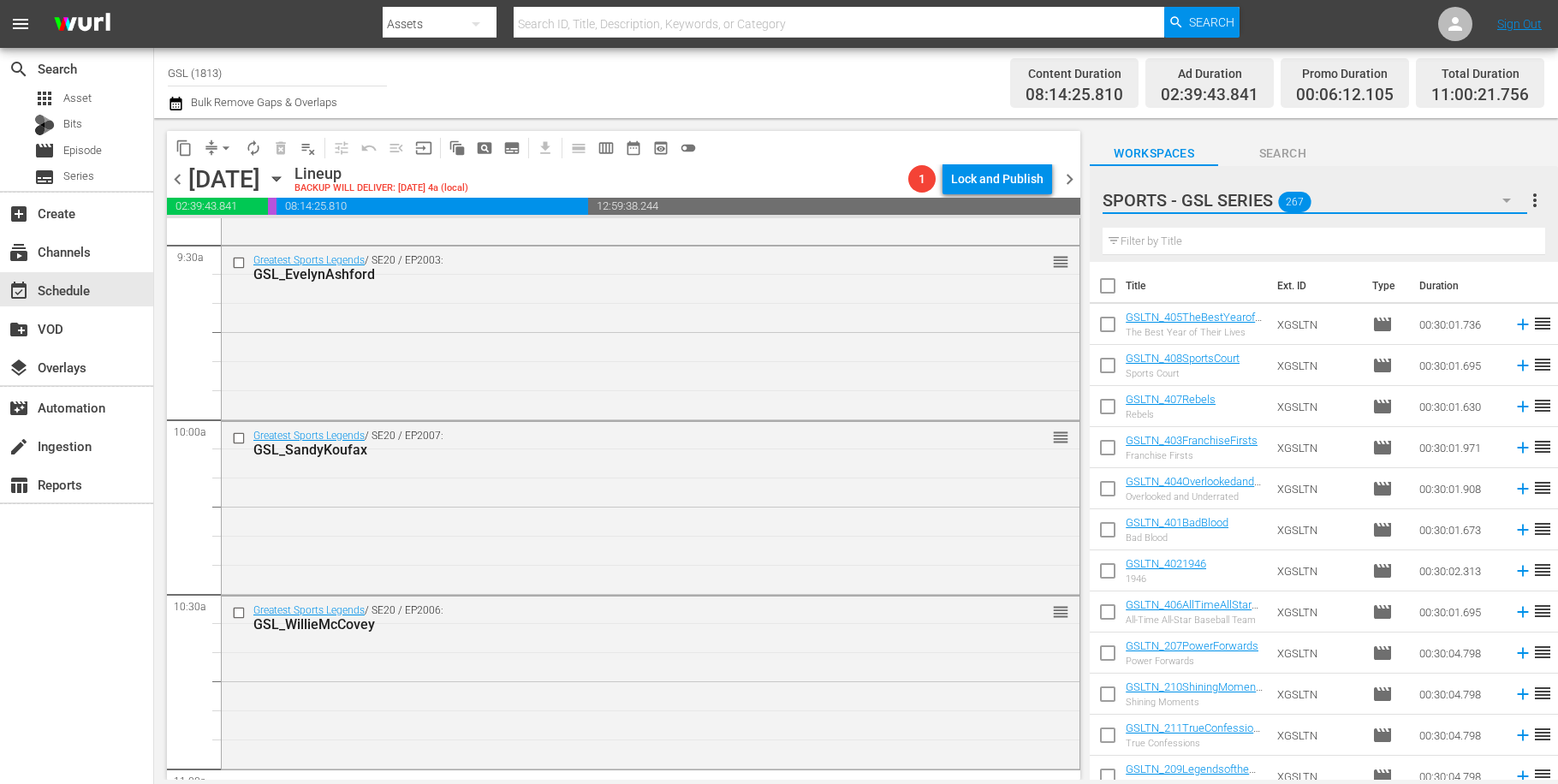
click at [1512, 203] on icon "button" at bounding box center [1506, 200] width 20 height 20
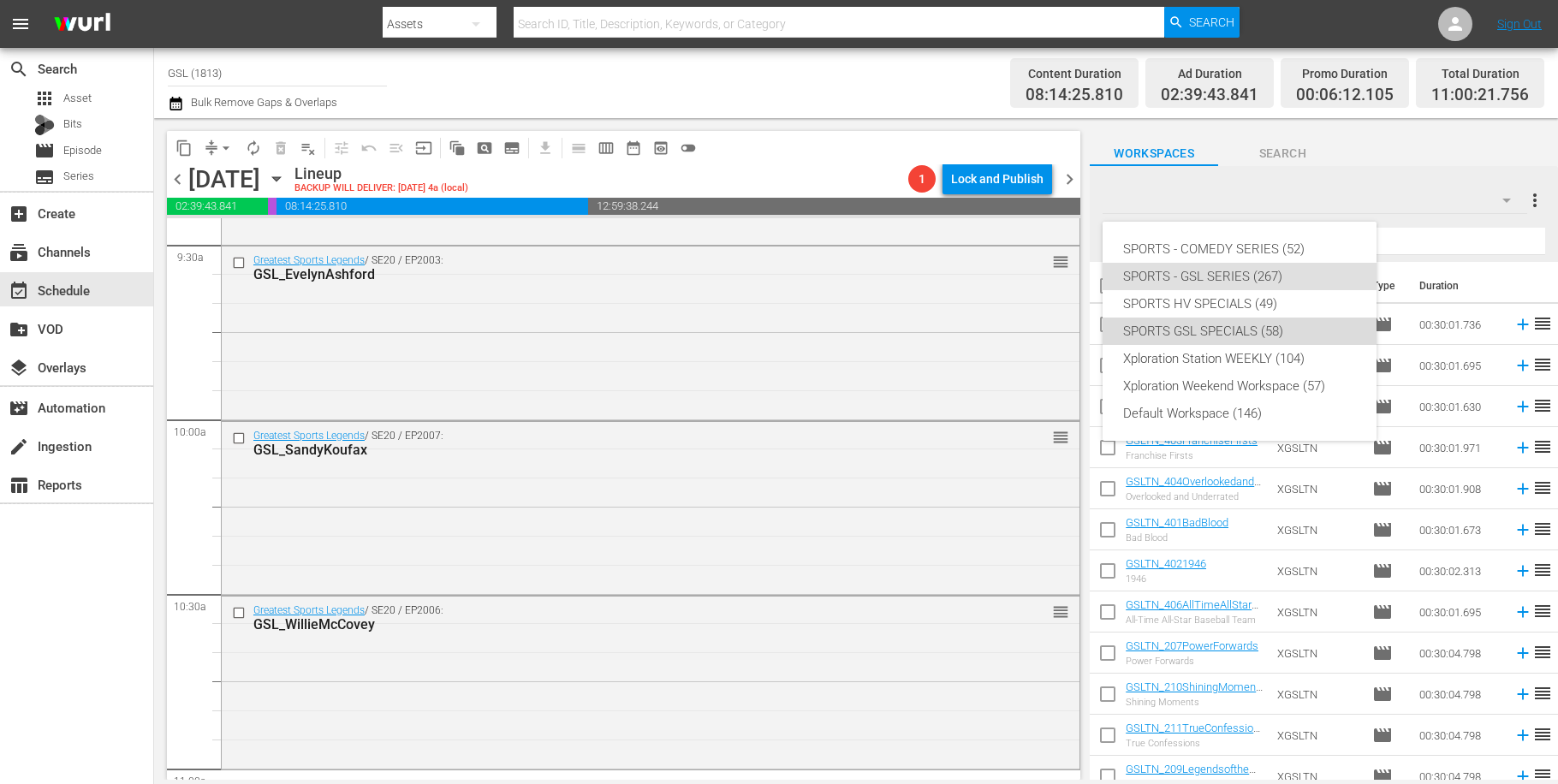
drag, startPoint x: 1260, startPoint y: 330, endPoint x: 752, endPoint y: 478, distance: 529.1
click at [1260, 330] on div "SPORTS GSL SPECIALS (58)" at bounding box center [1239, 331] width 232 height 27
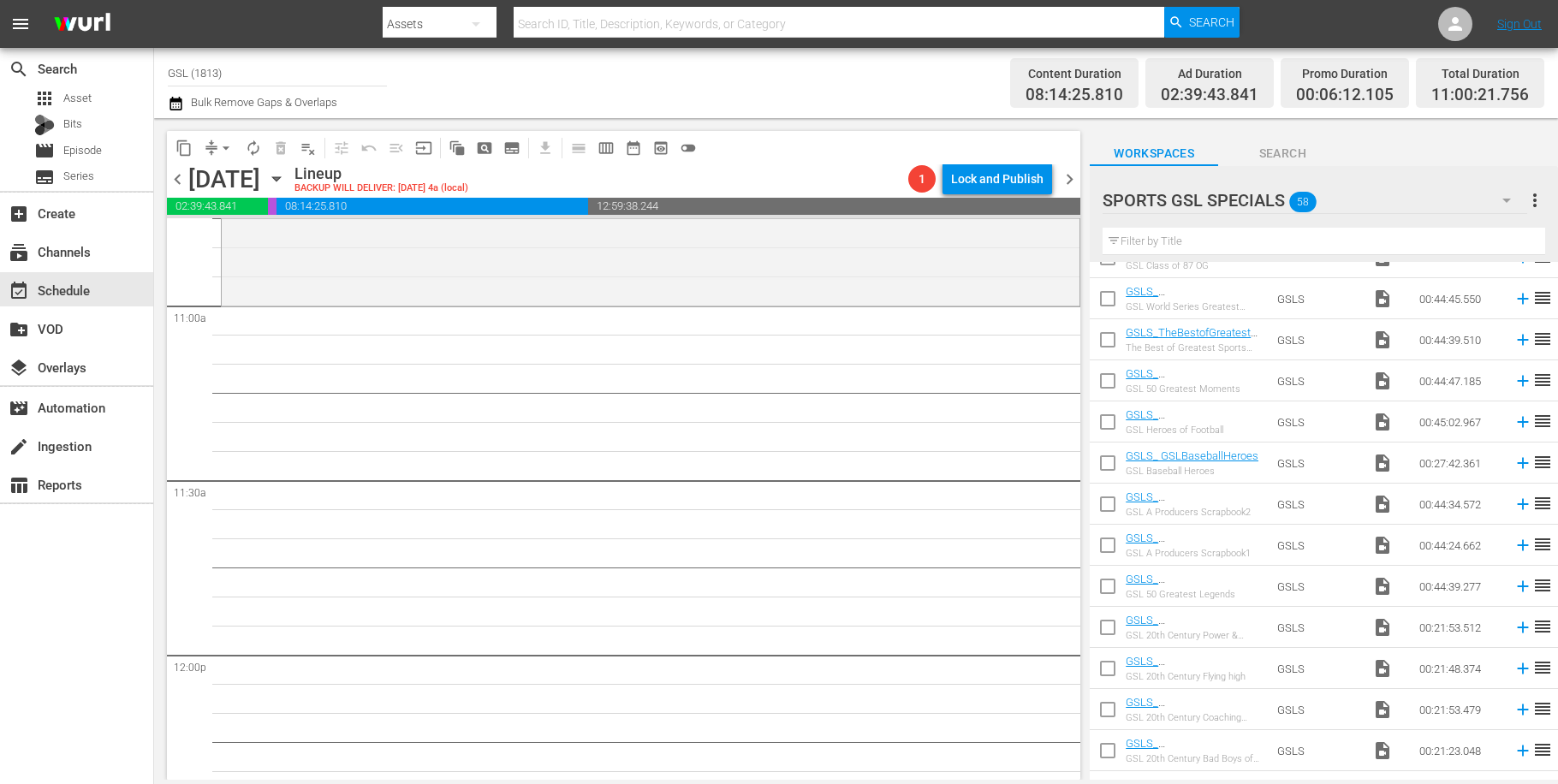
scroll to position [3671, 0]
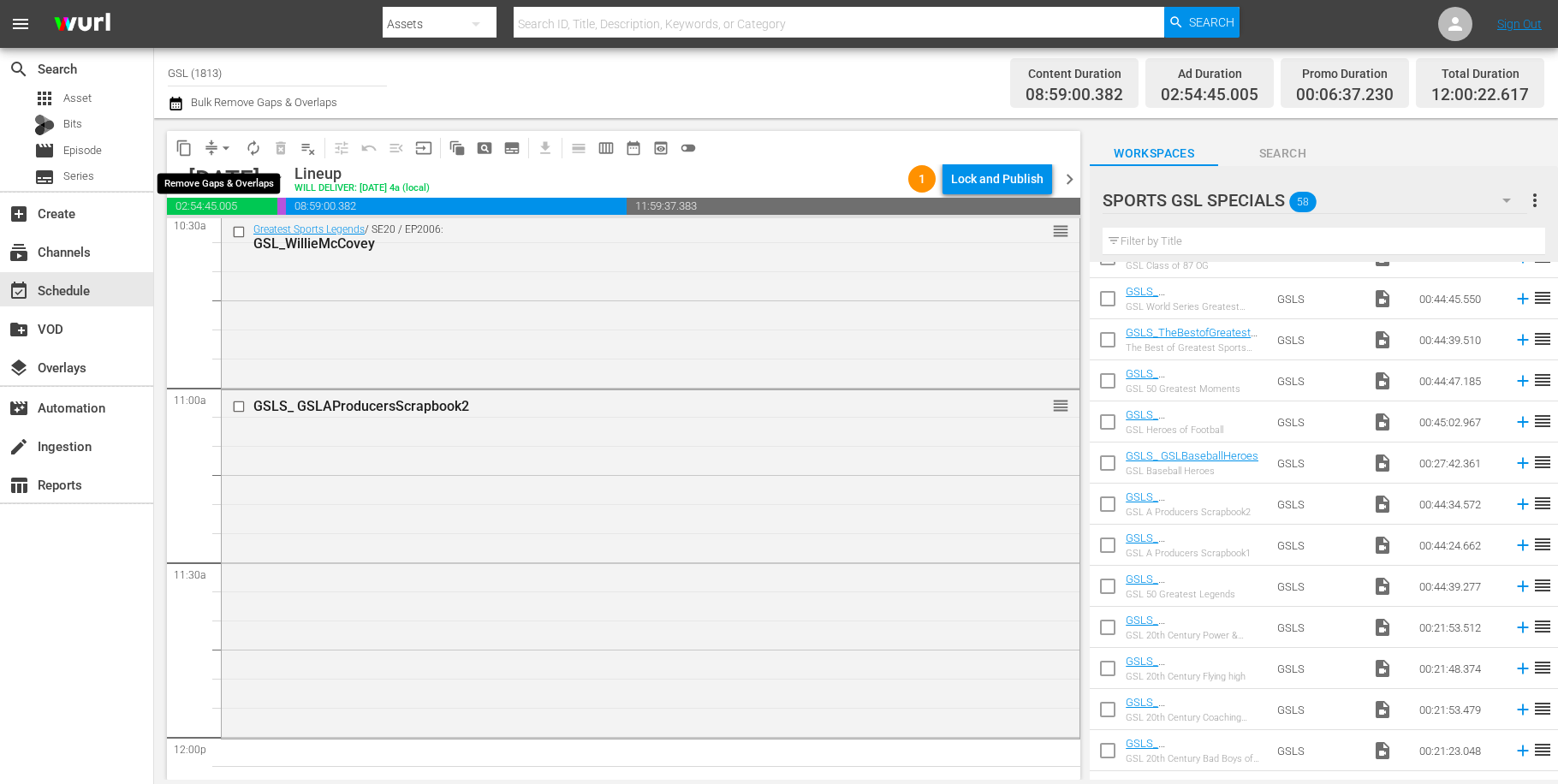
click at [217, 146] on button "arrow_drop_down" at bounding box center [226, 148] width 27 height 27
click at [228, 177] on li "Align to Midnight" at bounding box center [227, 182] width 141 height 28
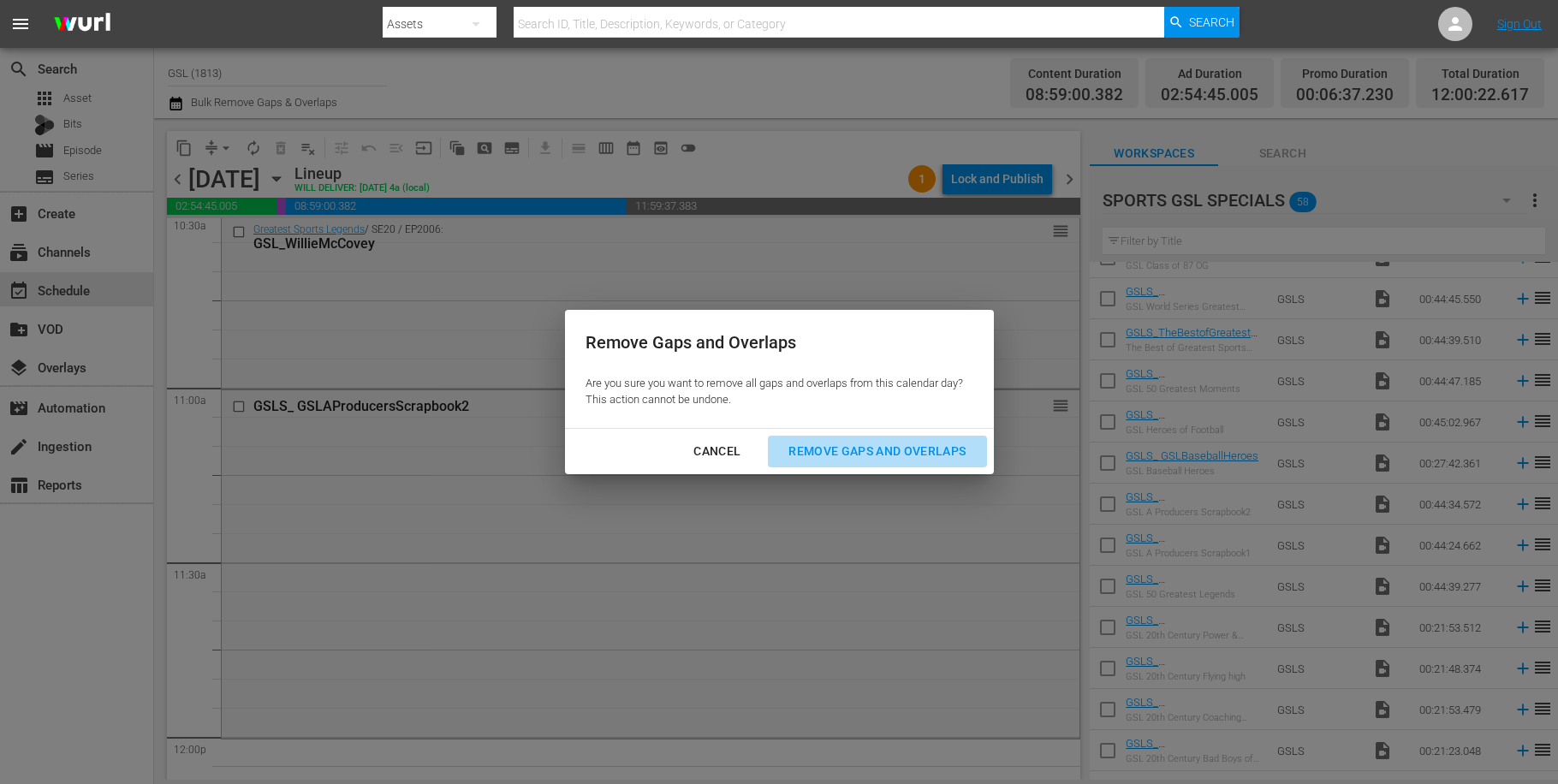
click at [887, 453] on div "Remove Gaps and Overlaps" at bounding box center [877, 451] width 205 height 21
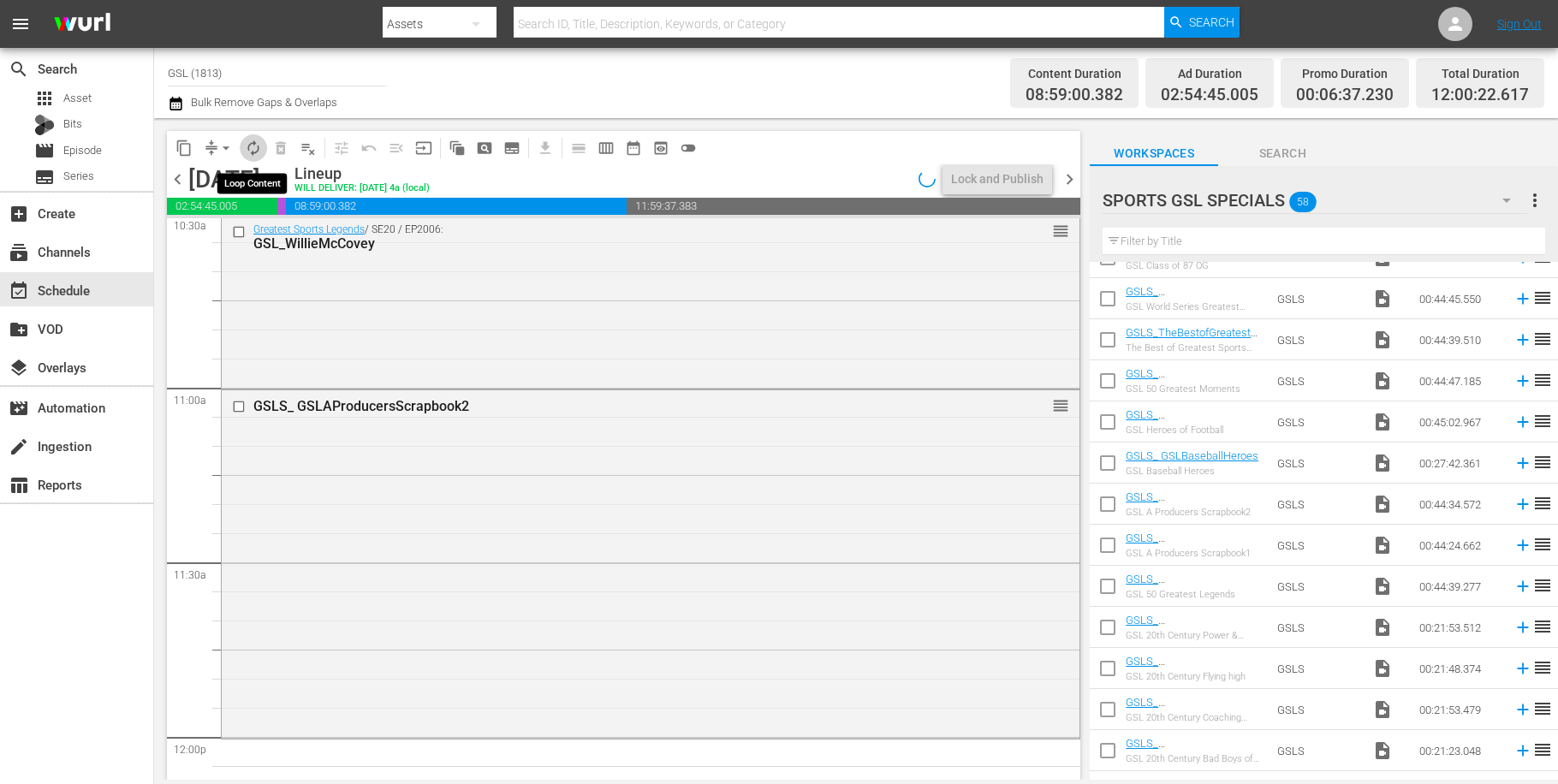
click at [255, 141] on span "autorenew_outlined" at bounding box center [254, 149] width 17 height 17
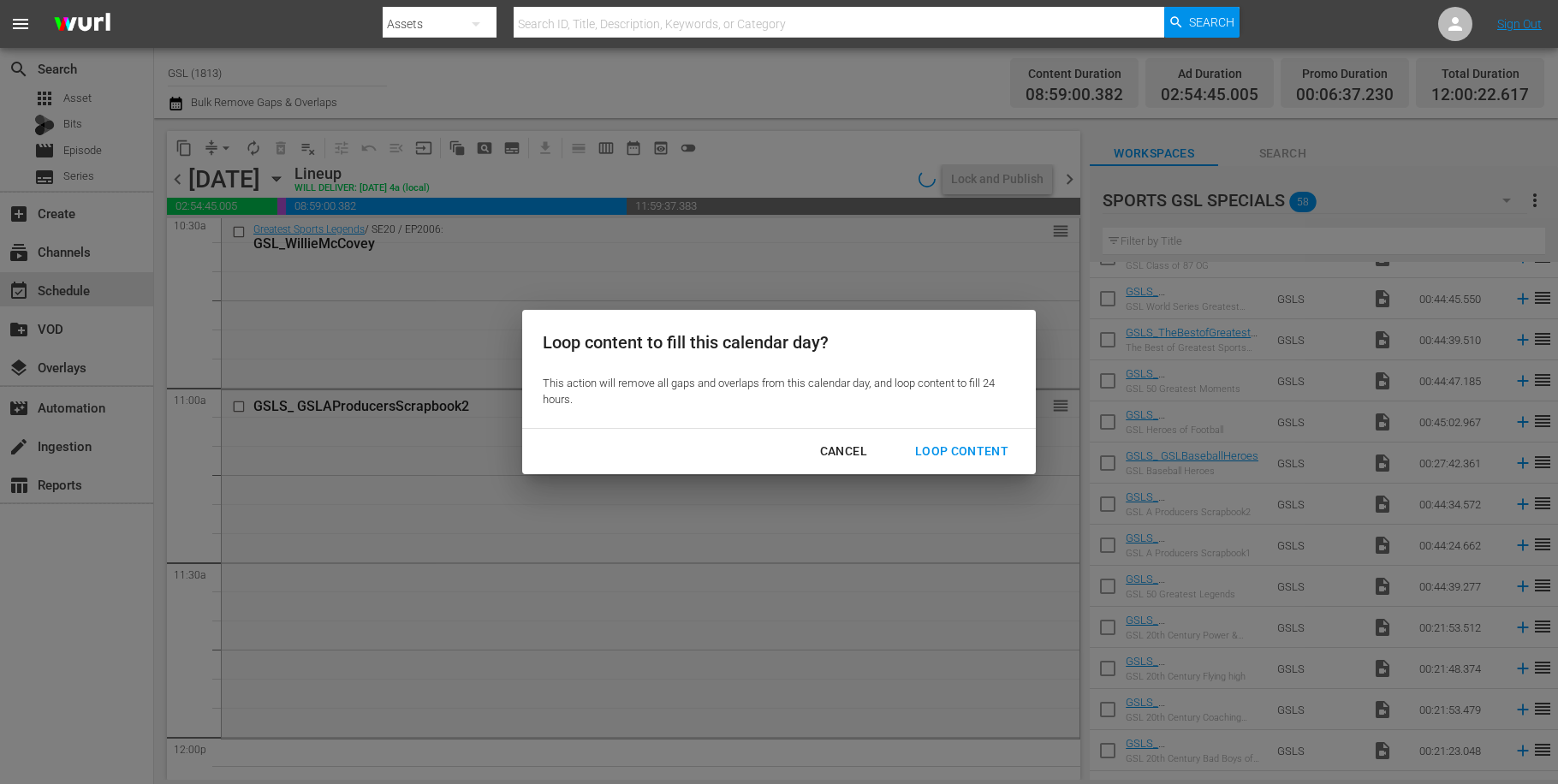
click at [970, 447] on div "Loop Content" at bounding box center [962, 451] width 121 height 21
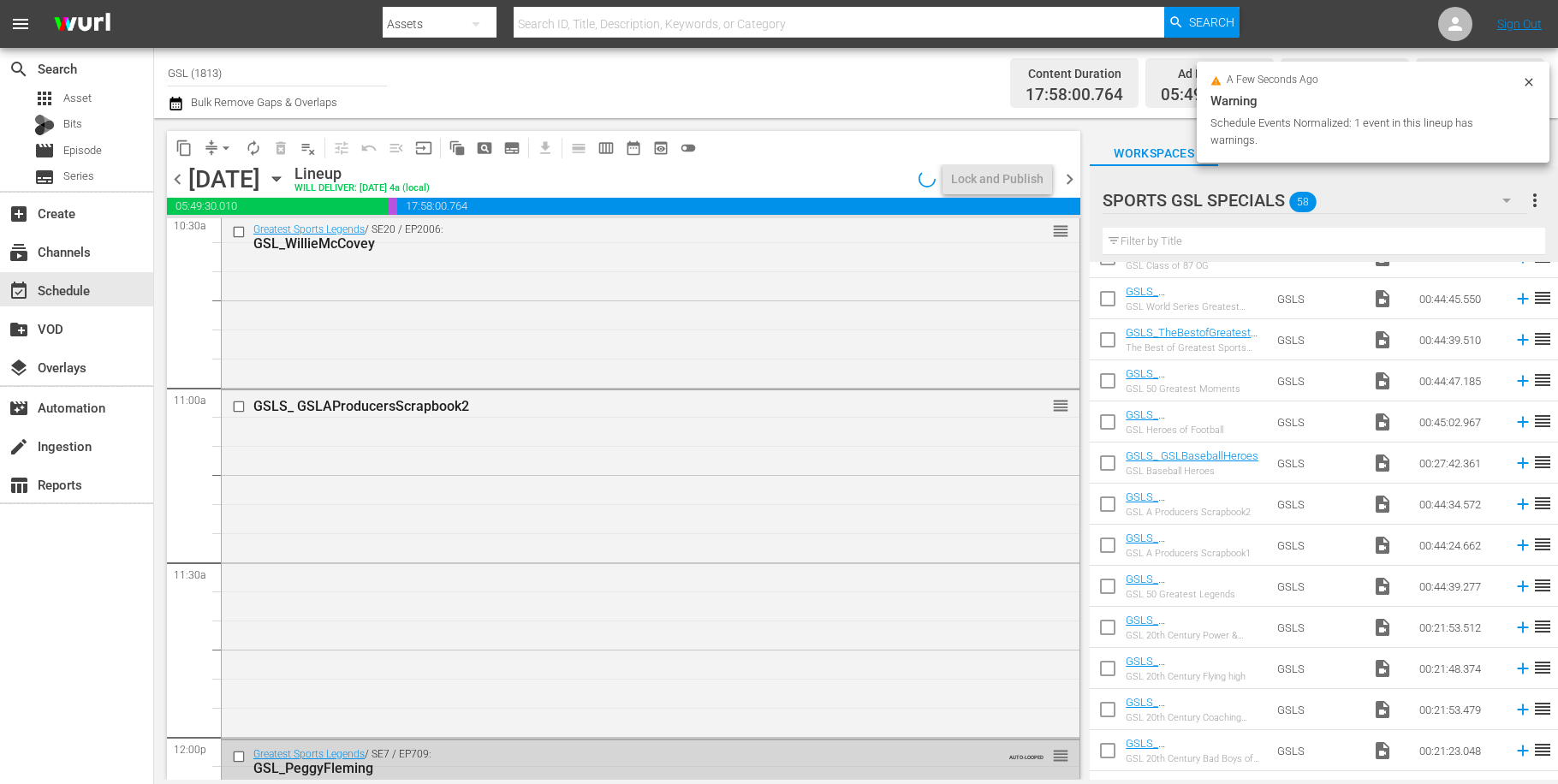
click at [286, 178] on icon "button" at bounding box center [277, 179] width 19 height 19
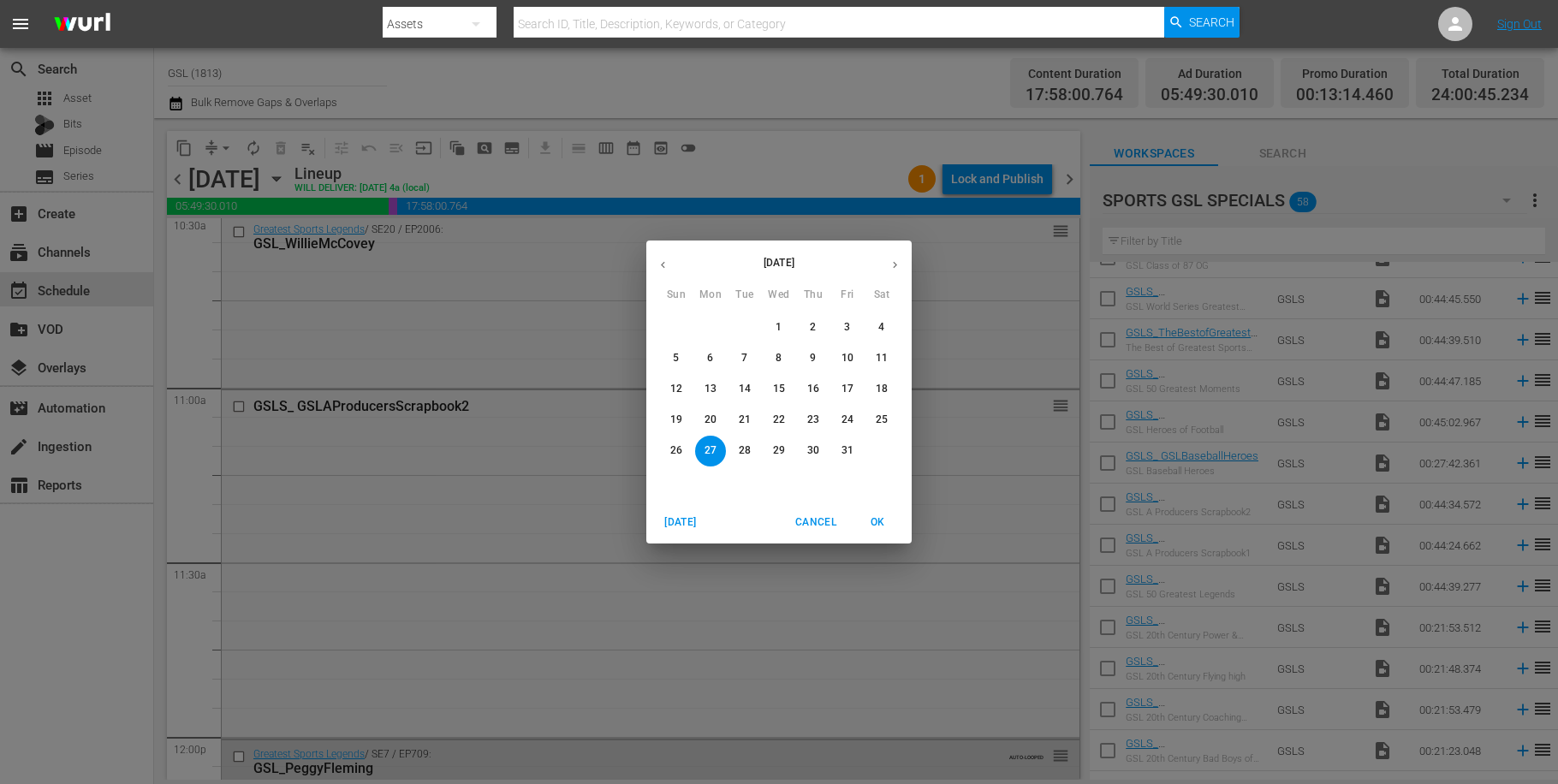
click at [529, 475] on div "October 2025 Sun Mon Tue Wed Thu Fri Sat 28 29 30 1 2 3 4 5 6 7 8 9 10 11 12 13…" at bounding box center [779, 392] width 1558 height 784
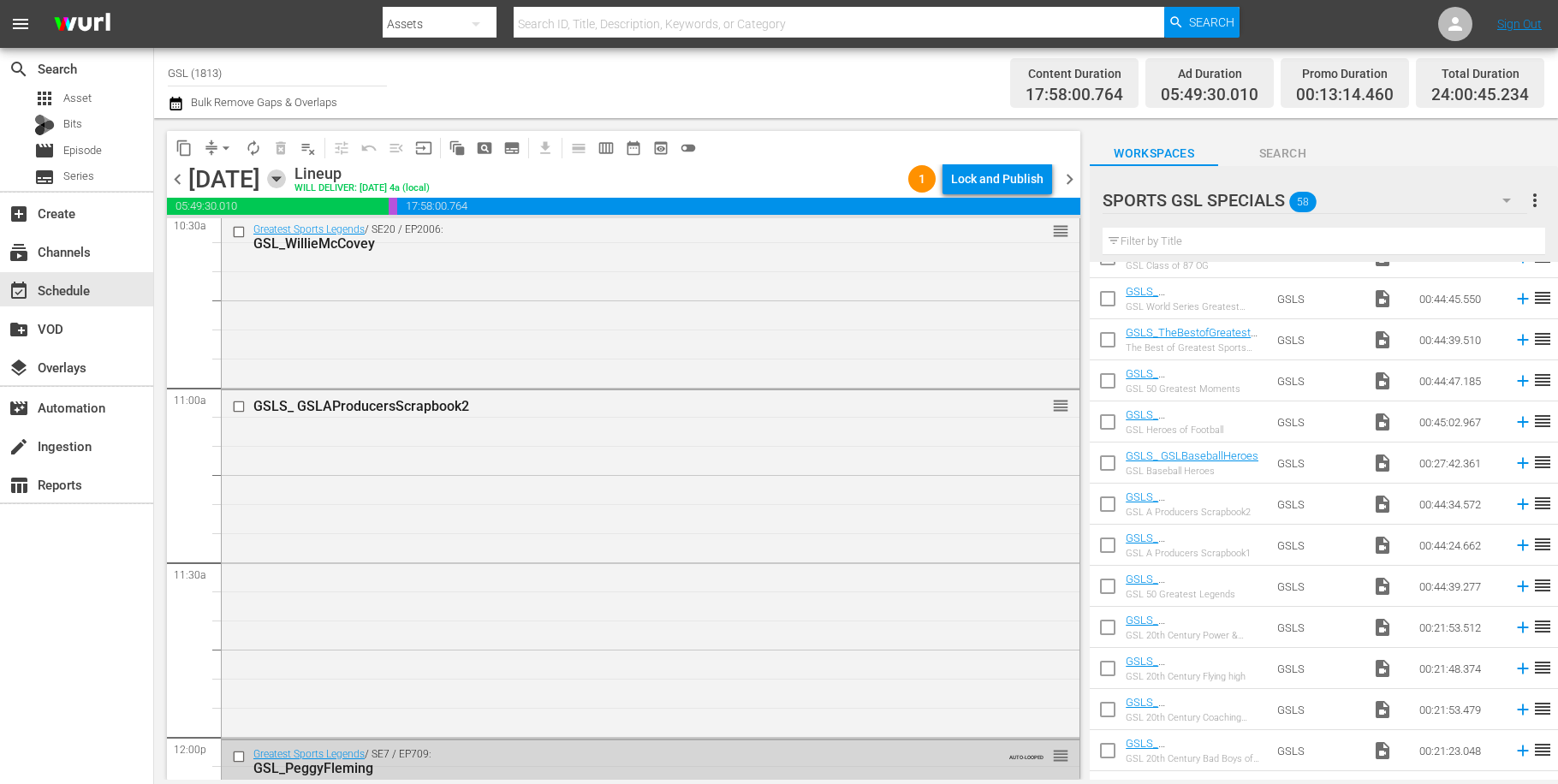
click at [286, 179] on icon "button" at bounding box center [277, 179] width 19 height 19
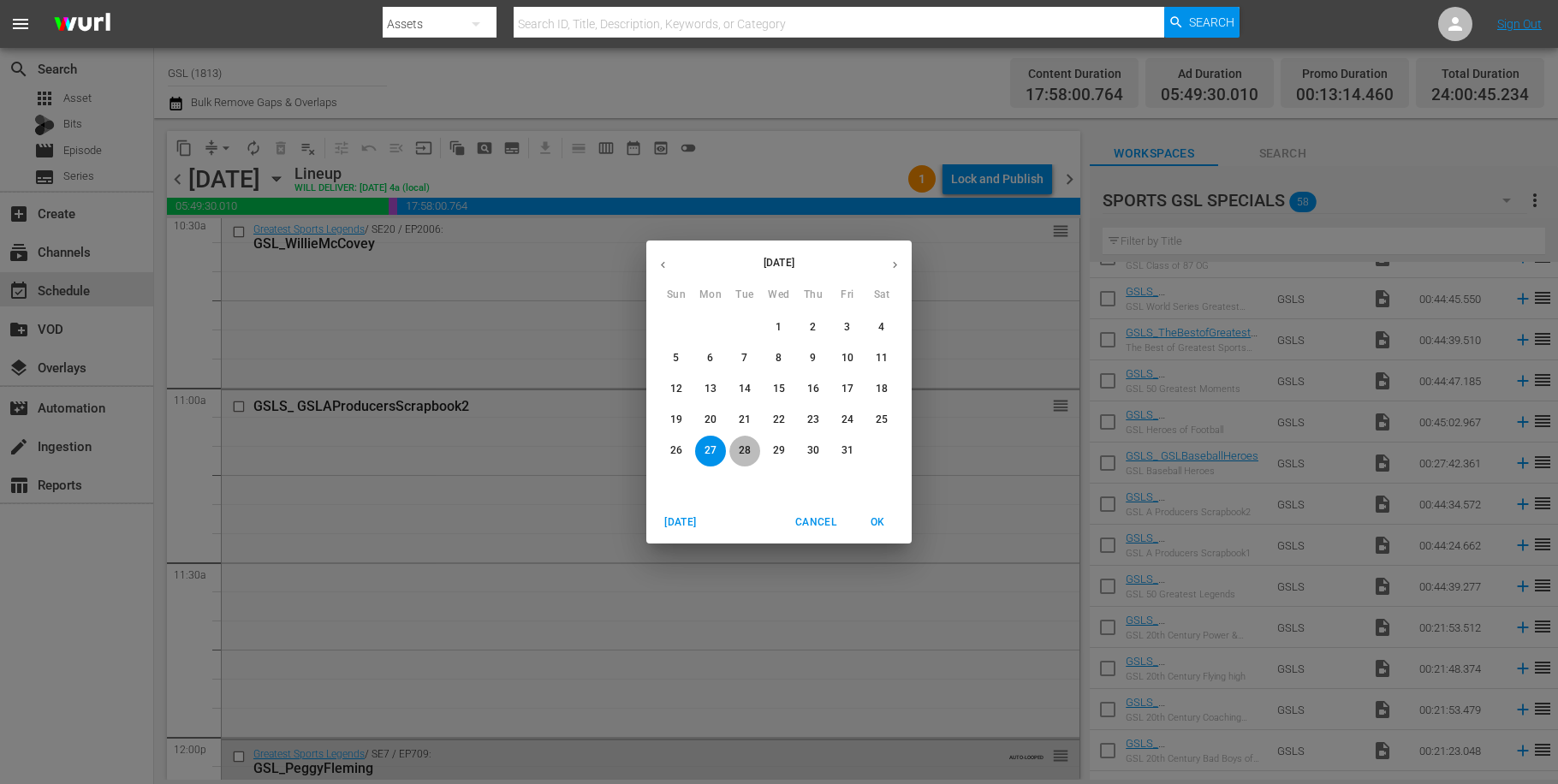
click at [748, 452] on p "28" at bounding box center [745, 450] width 12 height 14
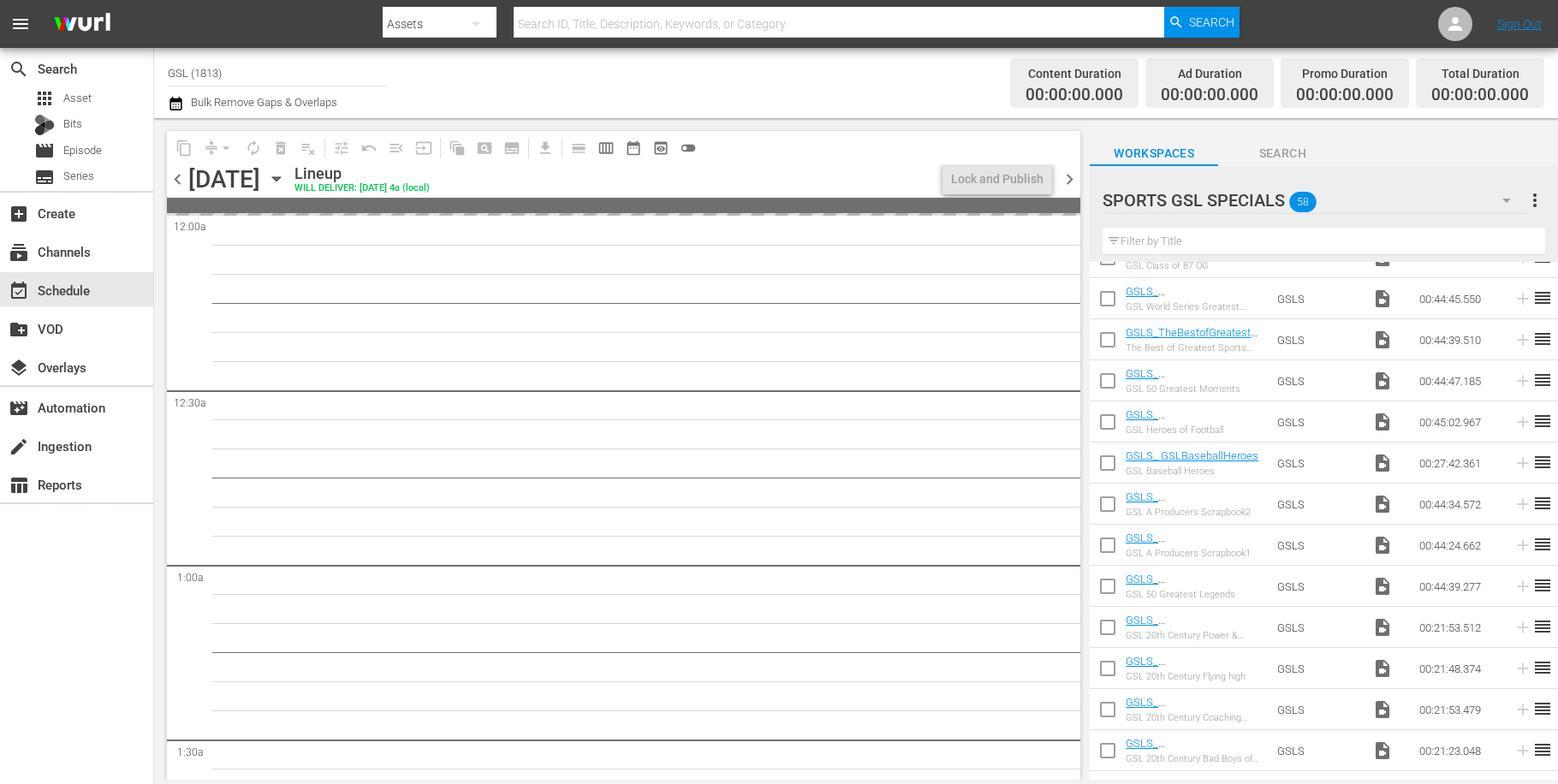
click at [1513, 202] on icon "button" at bounding box center [1506, 200] width 20 height 20
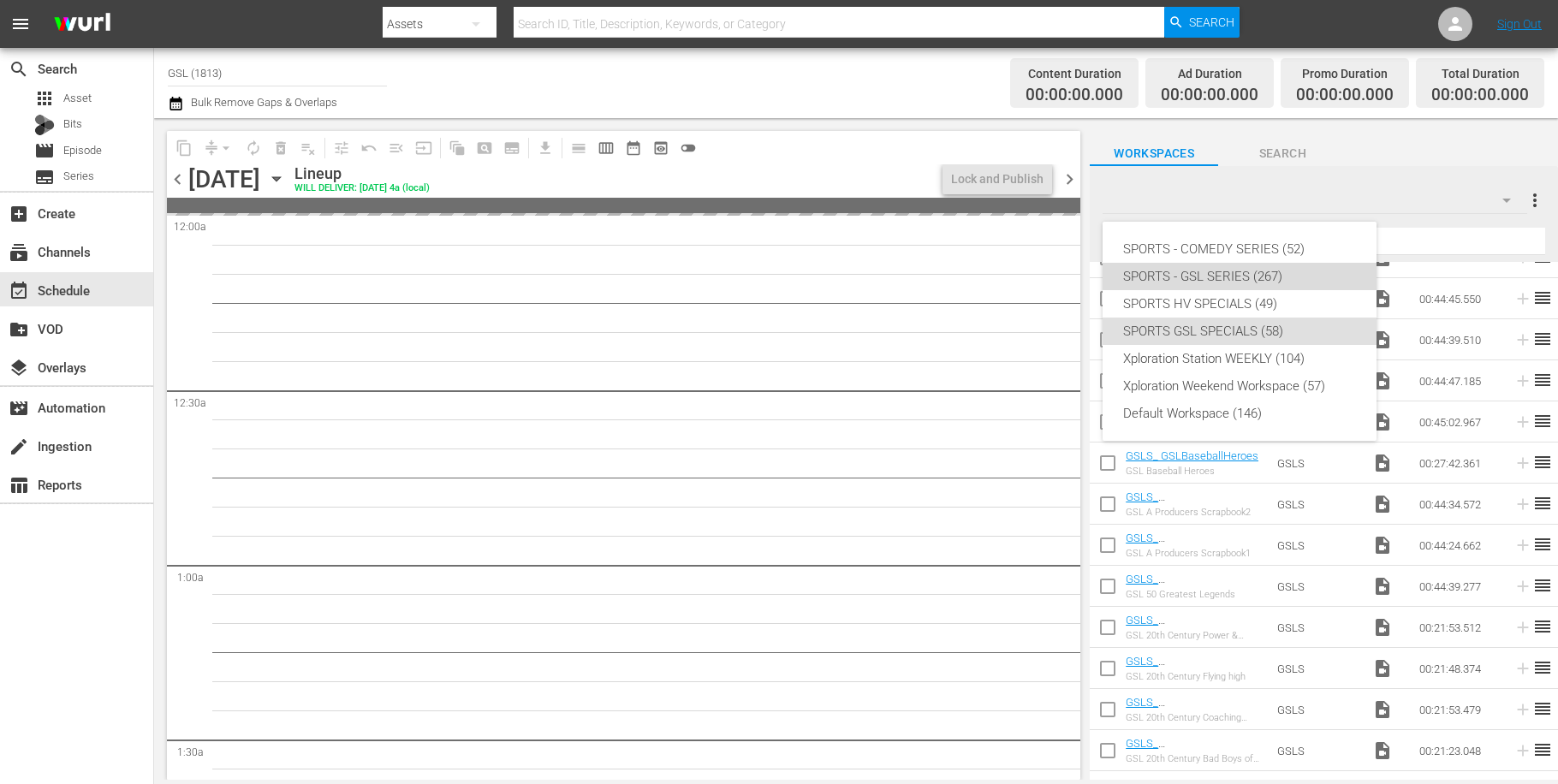
click at [1260, 271] on div "SPORTS - GSL SERIES (267)" at bounding box center [1239, 276] width 232 height 27
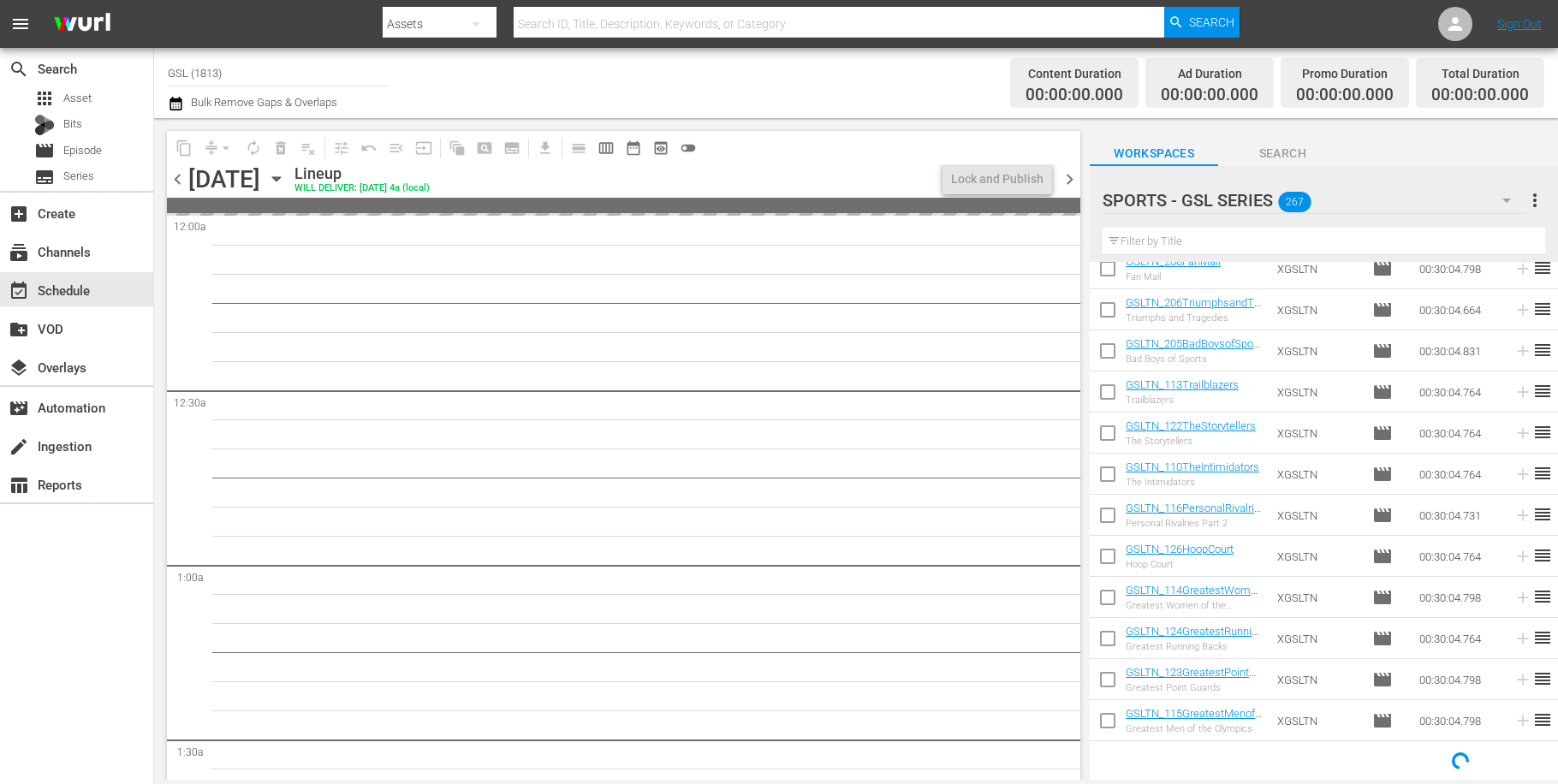
scroll to position [796, 0]
click at [1127, 238] on input "text" at bounding box center [1324, 241] width 443 height 27
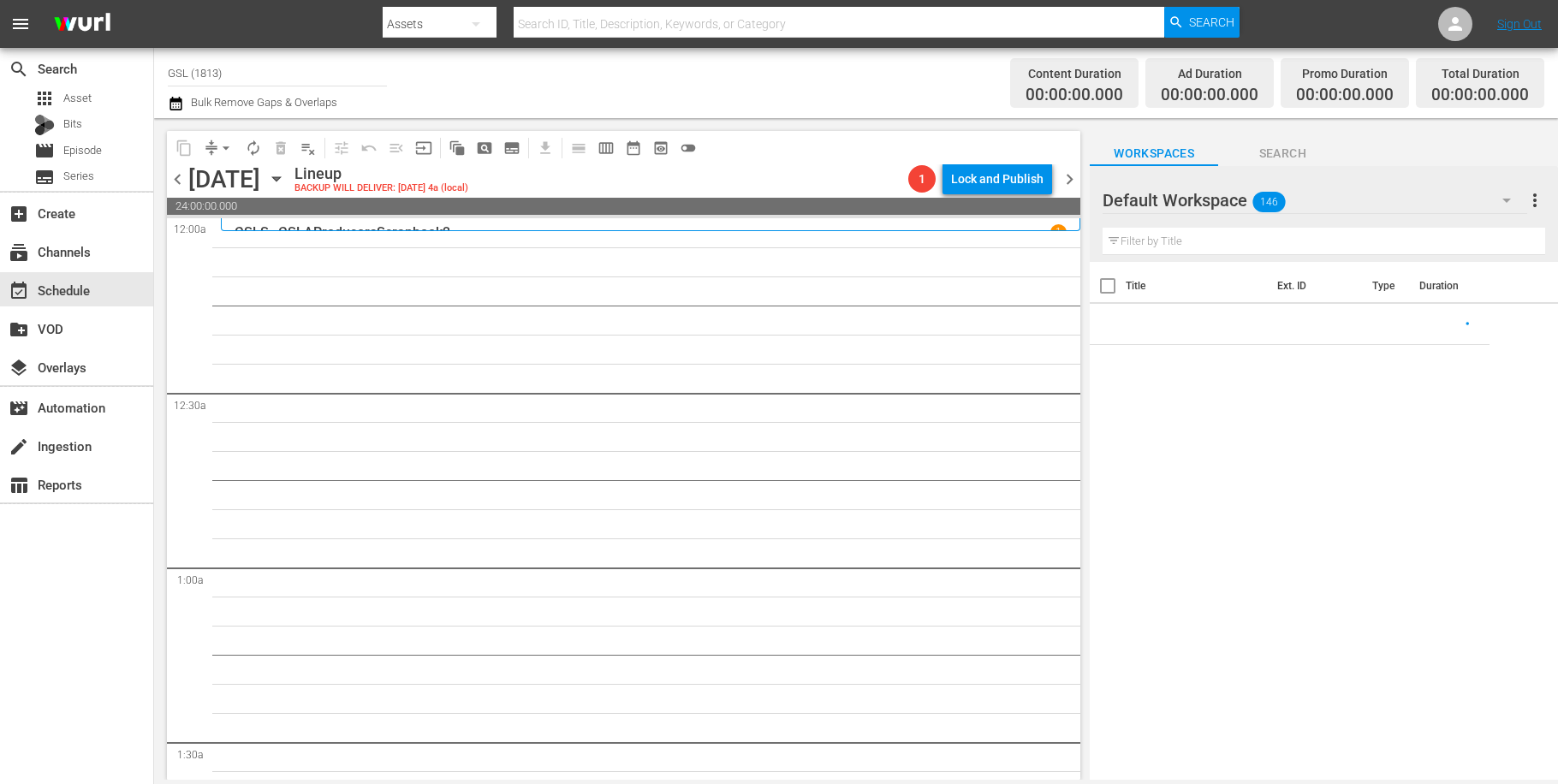
click at [1510, 199] on icon "button" at bounding box center [1506, 200] width 20 height 20
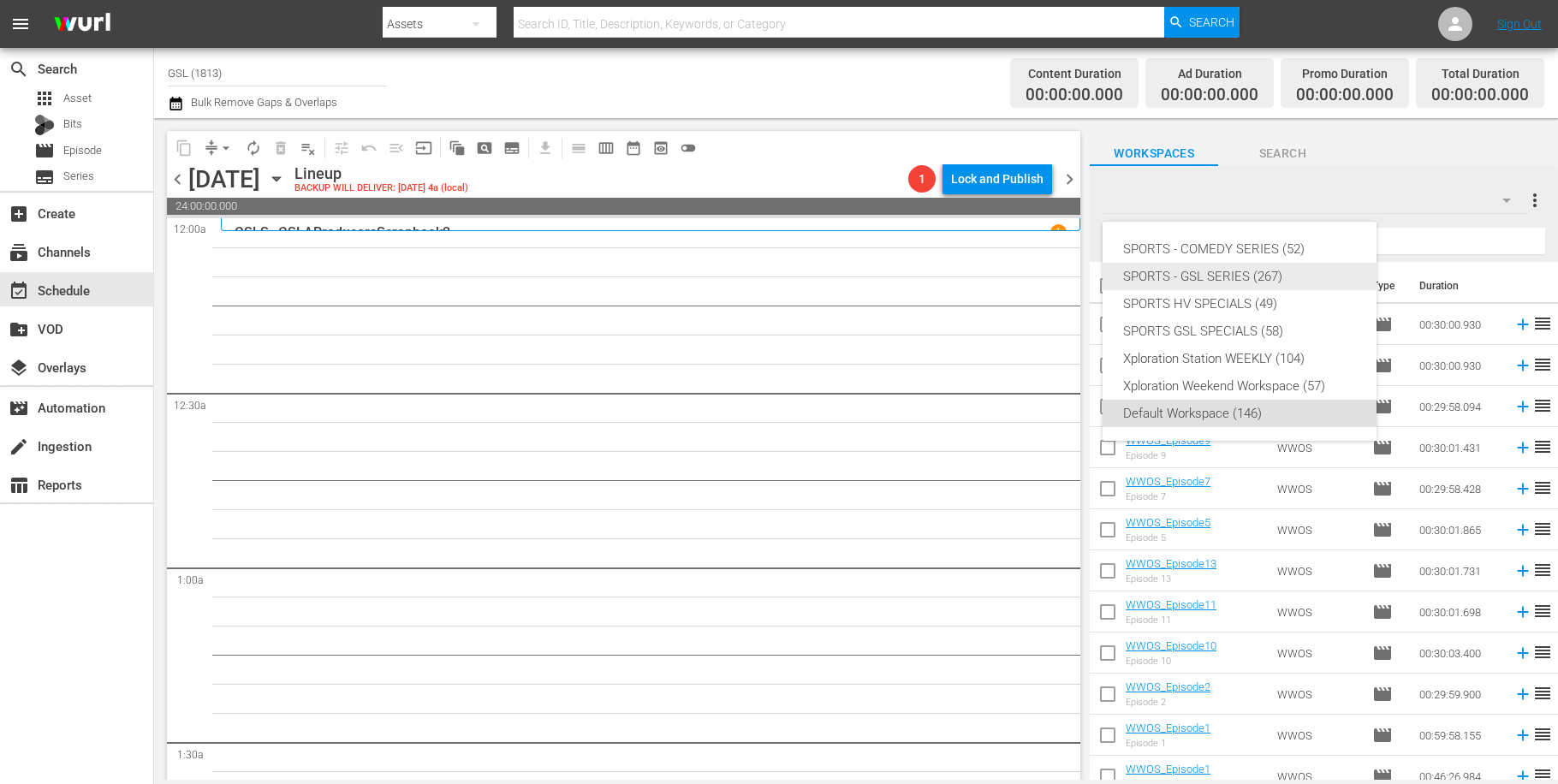
click at [1271, 283] on div "SPORTS - GSL SERIES (267)" at bounding box center [1239, 276] width 232 height 27
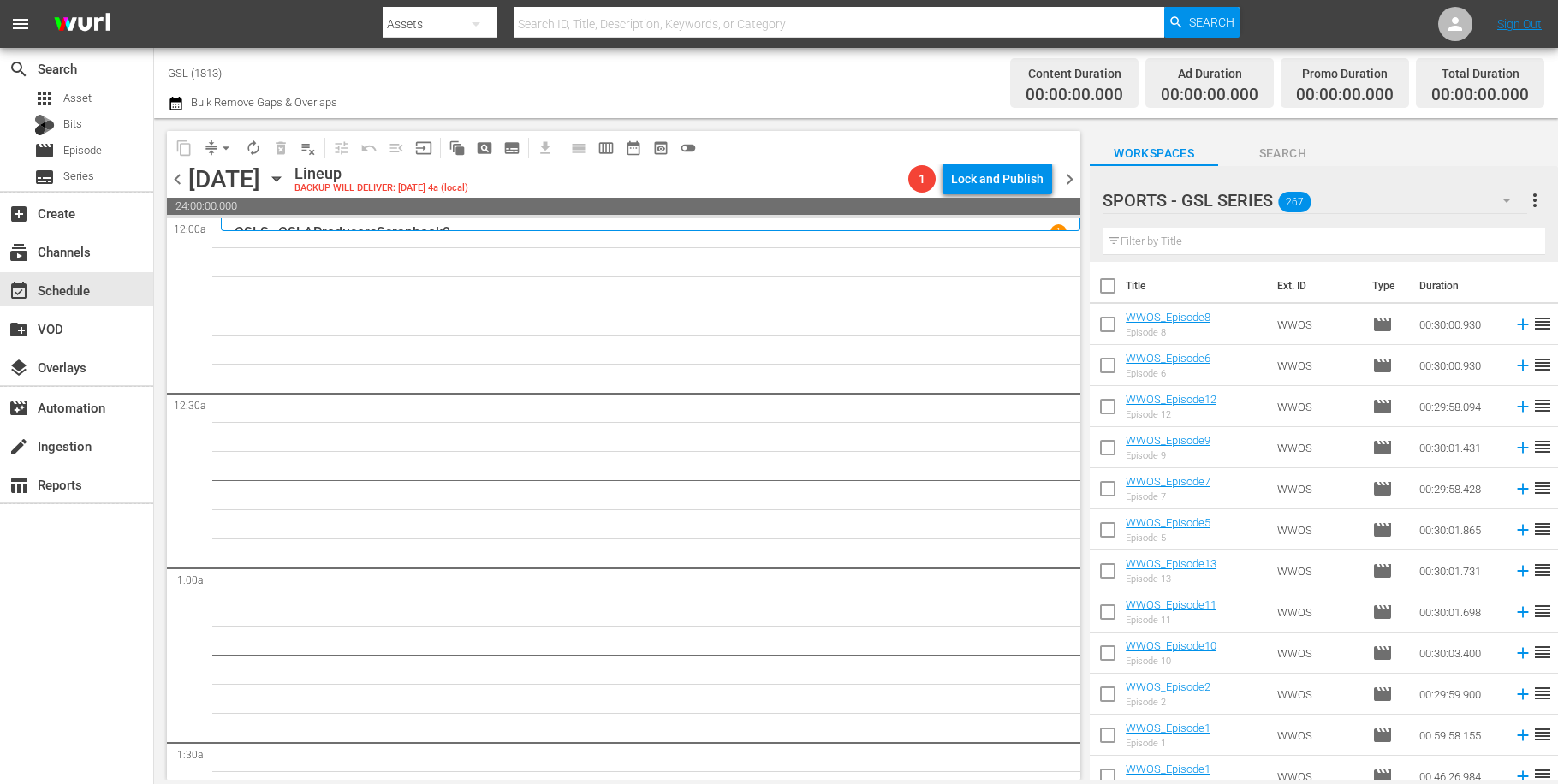
click at [1175, 250] on input "text" at bounding box center [1324, 241] width 443 height 27
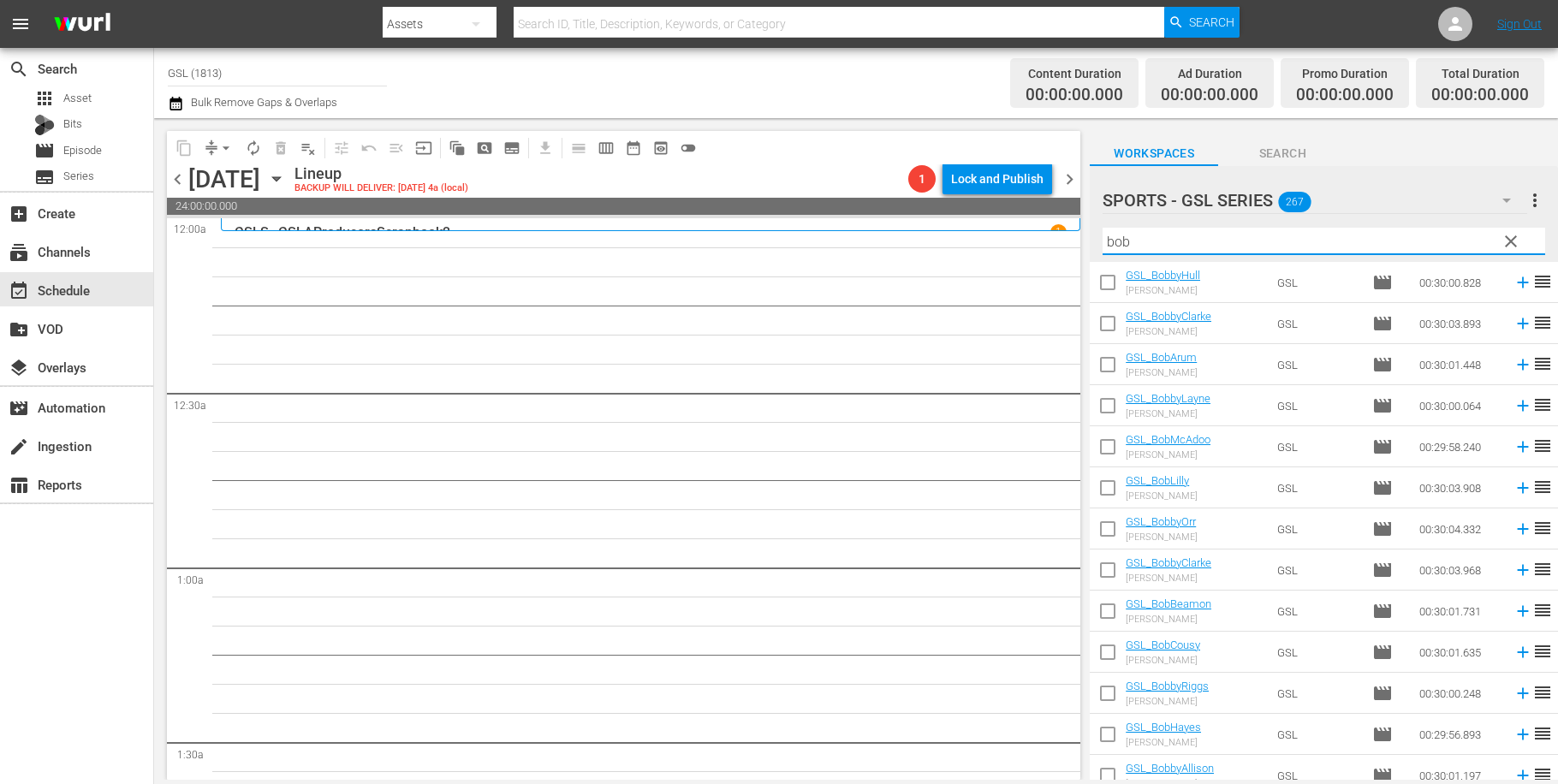
scroll to position [141, 0]
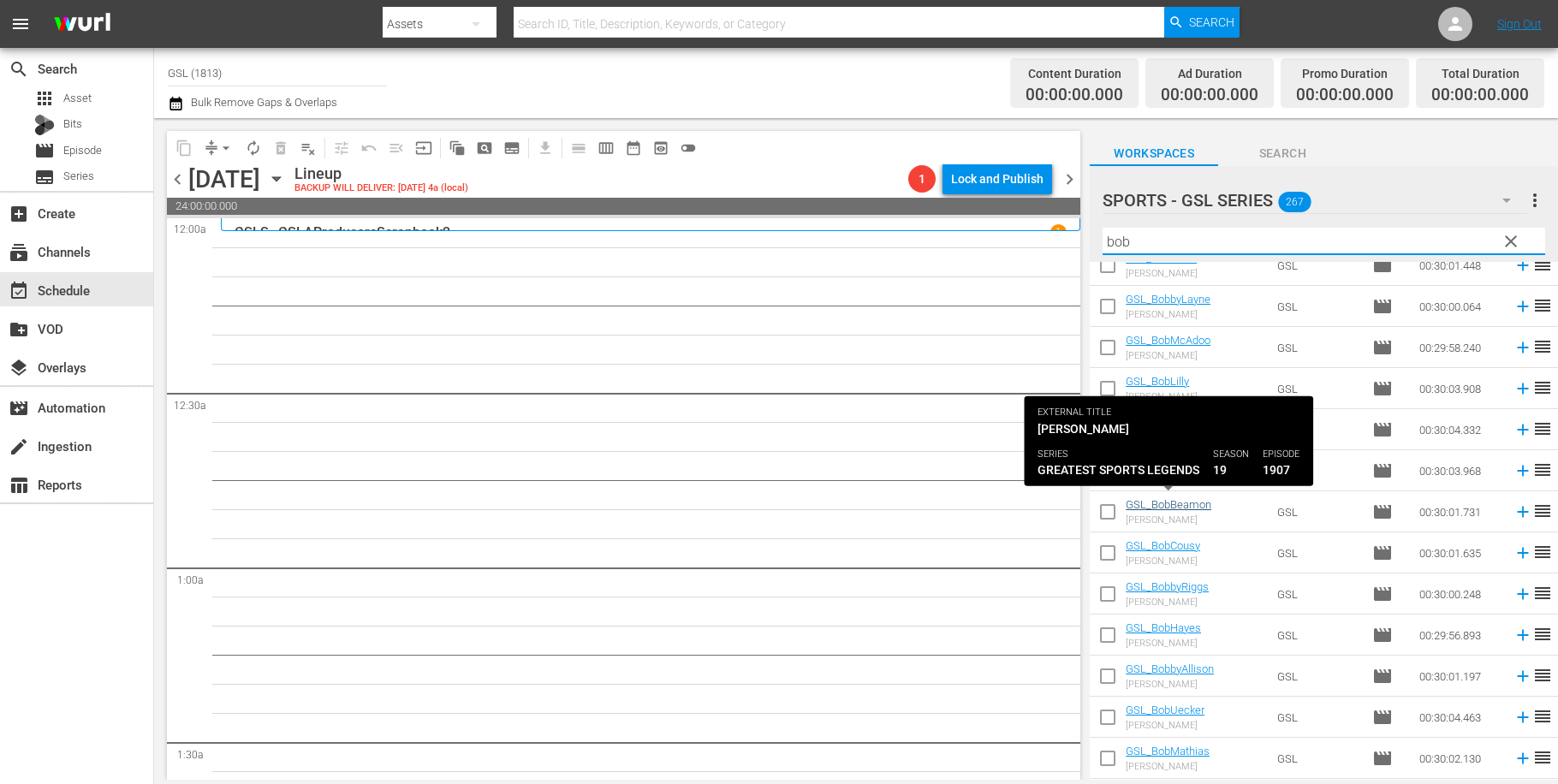
type input "bob"
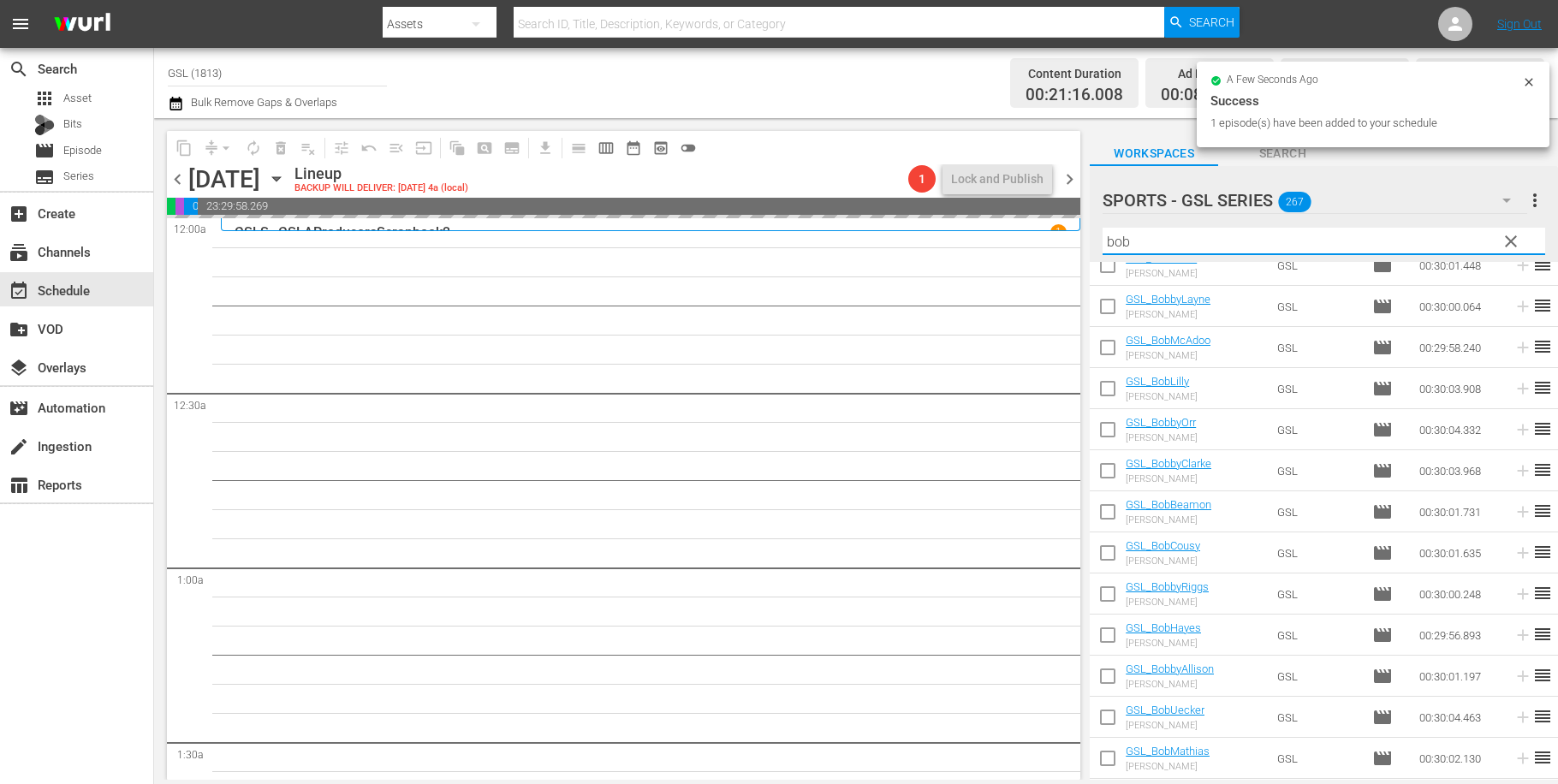
drag, startPoint x: 1137, startPoint y: 236, endPoint x: 938, endPoint y: 194, distance: 203.4
click at [1103, 230] on input "bob" at bounding box center [1324, 241] width 443 height 27
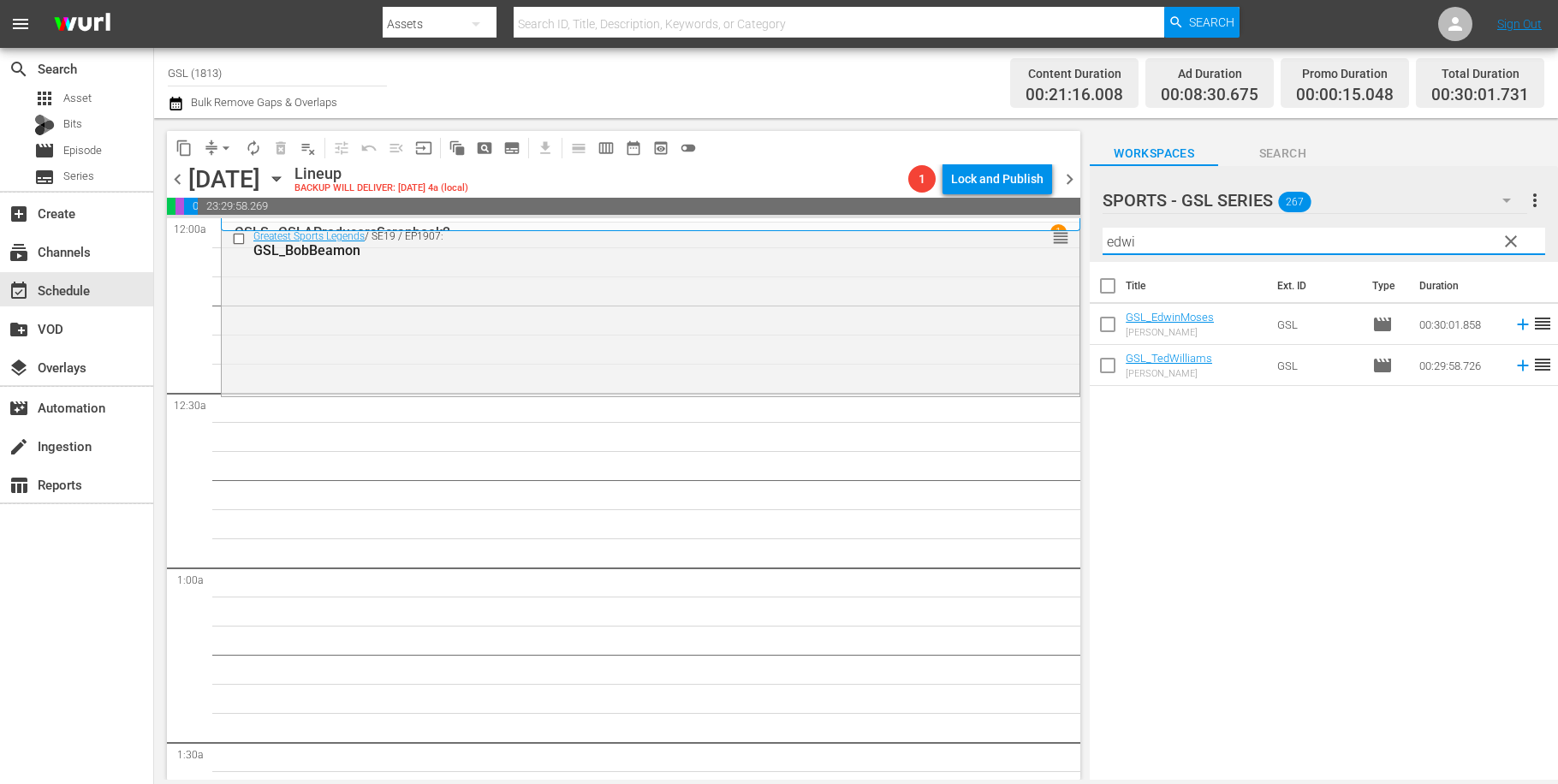
scroll to position [0, 0]
type input "[PERSON_NAME]"
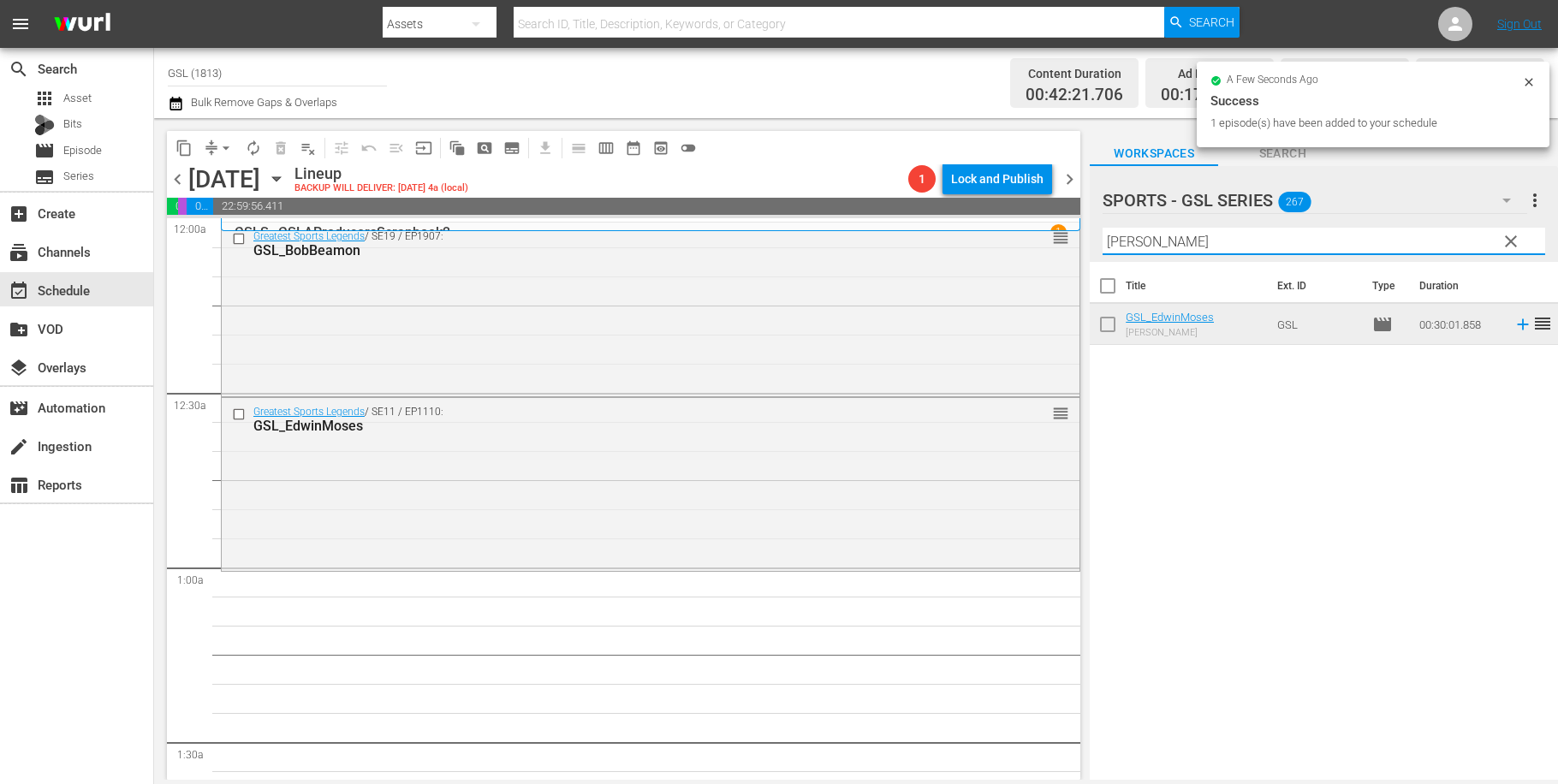
drag, startPoint x: 1173, startPoint y: 245, endPoint x: 1048, endPoint y: 230, distance: 125.9
click at [1103, 230] on input "[PERSON_NAME]" at bounding box center [1324, 241] width 443 height 27
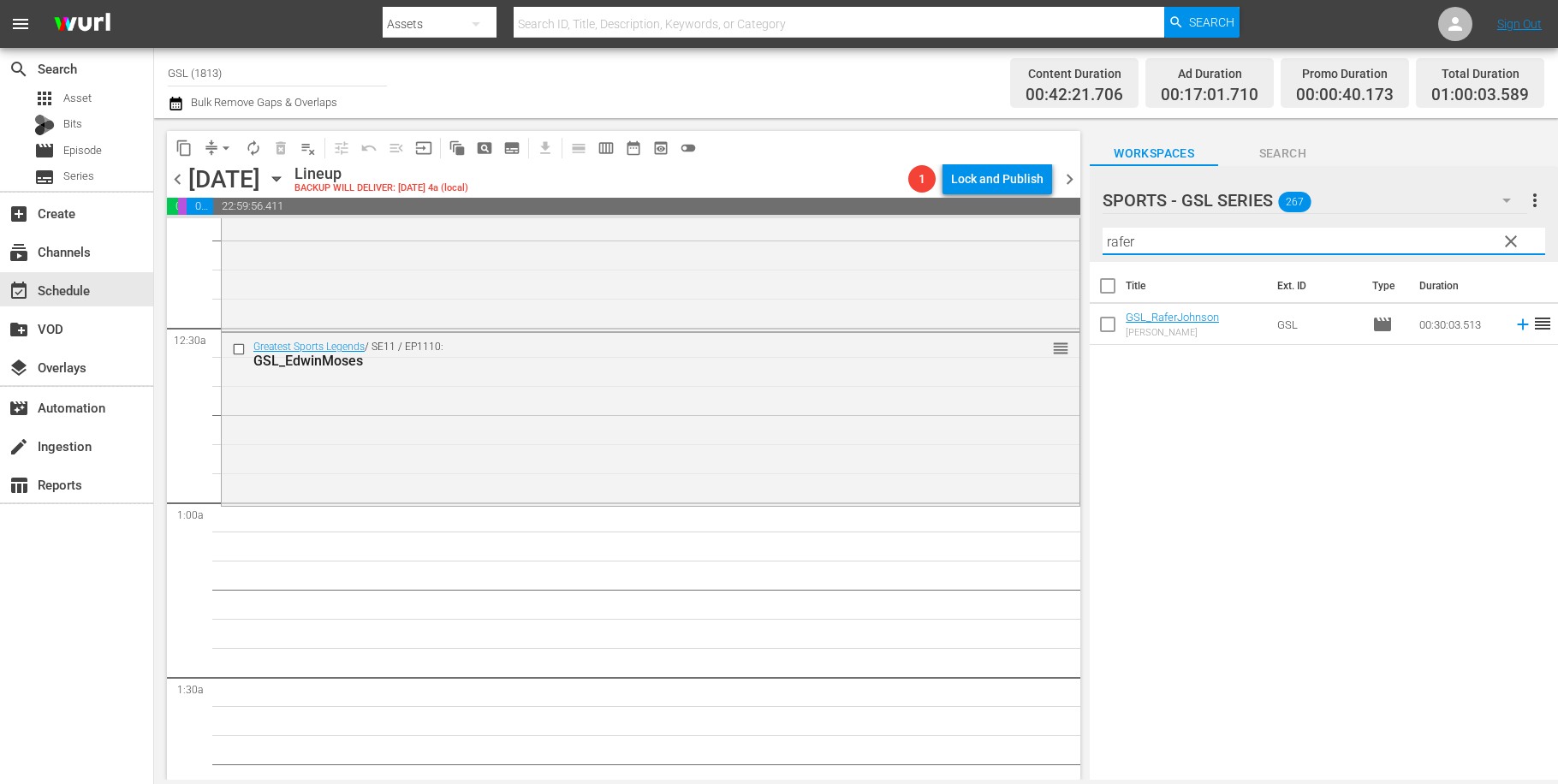
scroll to position [325, 0]
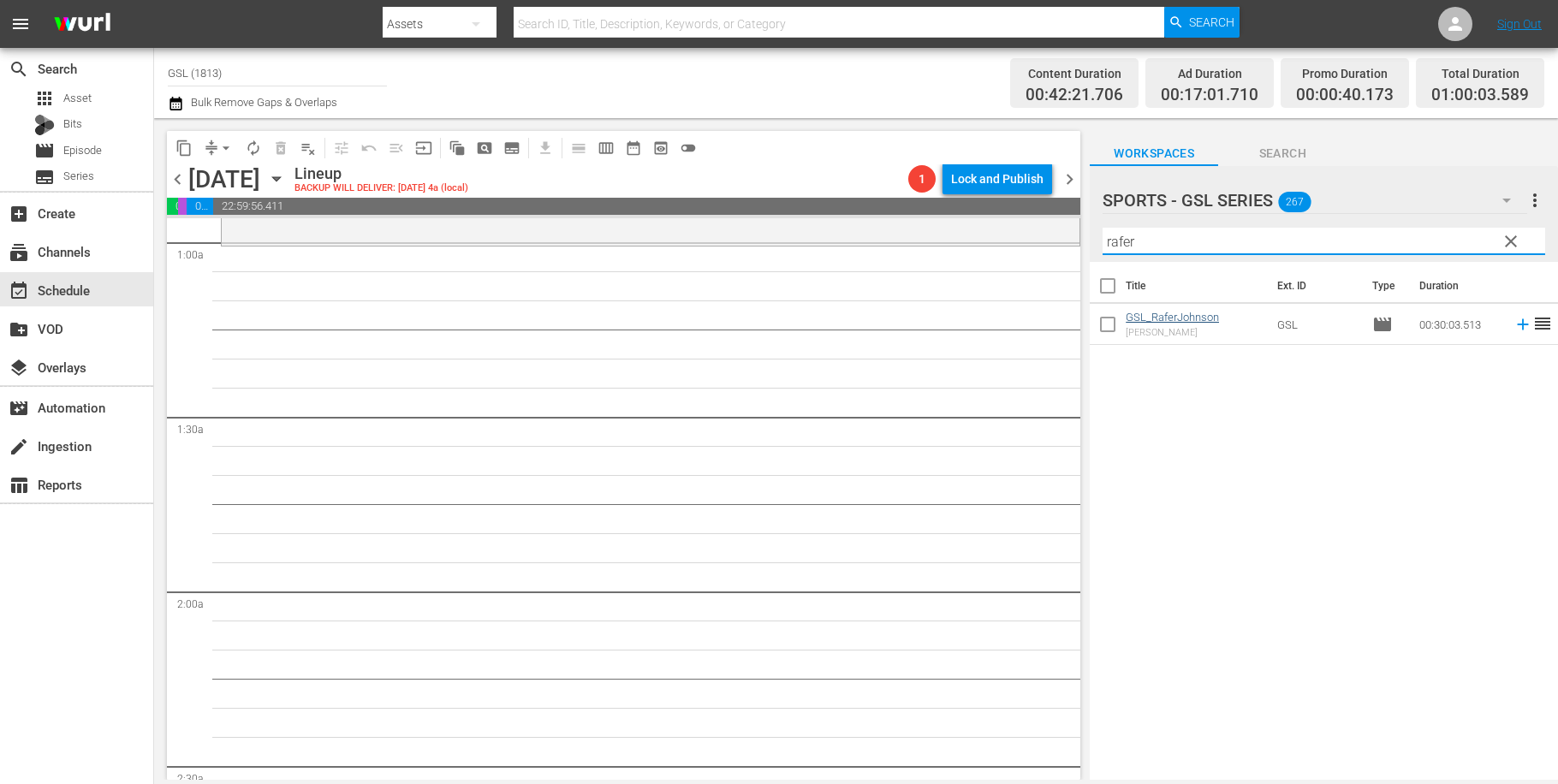
type input "rafer"
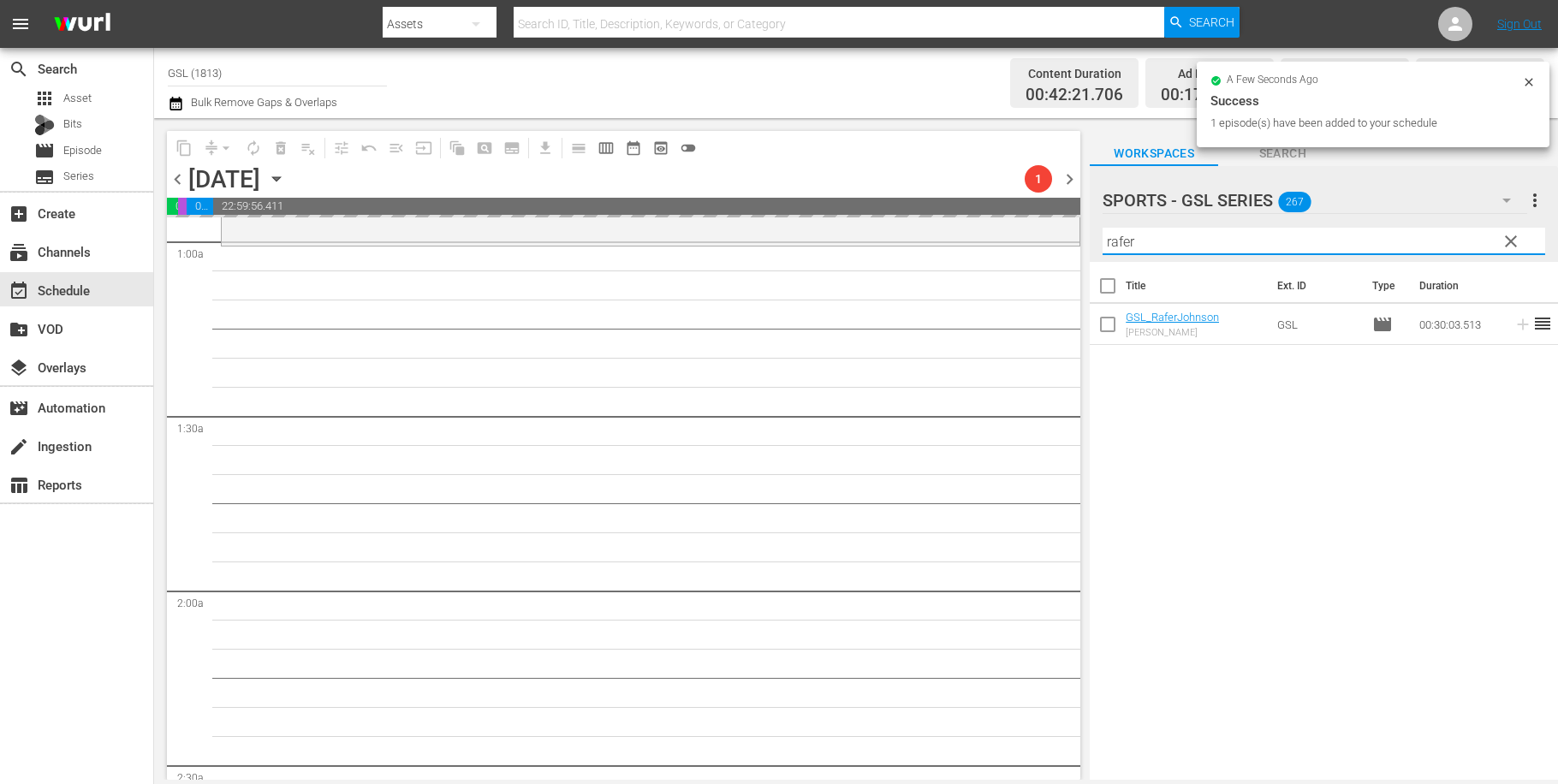
drag, startPoint x: 1084, startPoint y: 233, endPoint x: 990, endPoint y: 225, distance: 94.3
click at [1103, 228] on input "rafer" at bounding box center [1324, 241] width 443 height 27
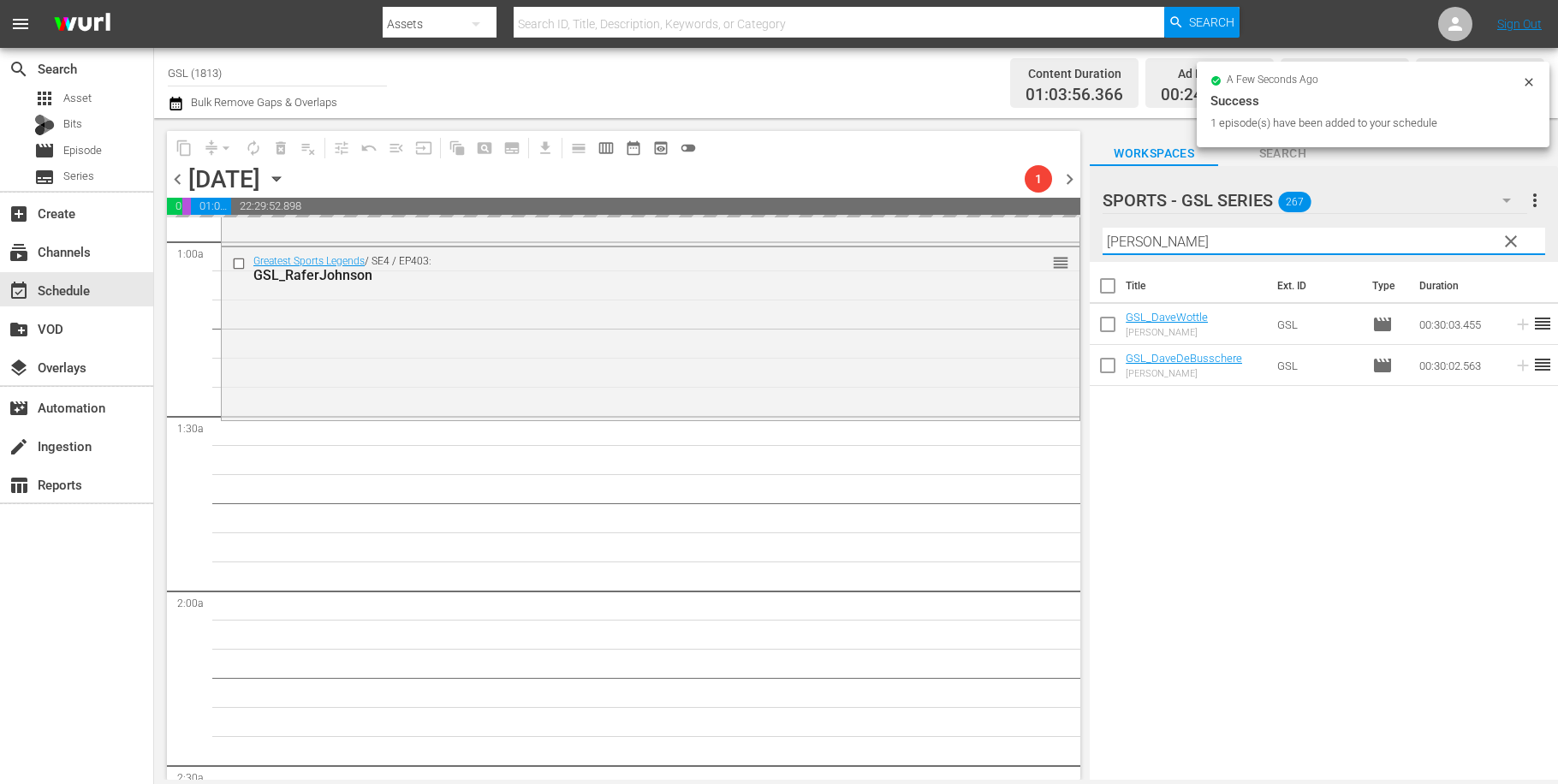
click at [1103, 228] on input "[PERSON_NAME]" at bounding box center [1324, 241] width 443 height 27
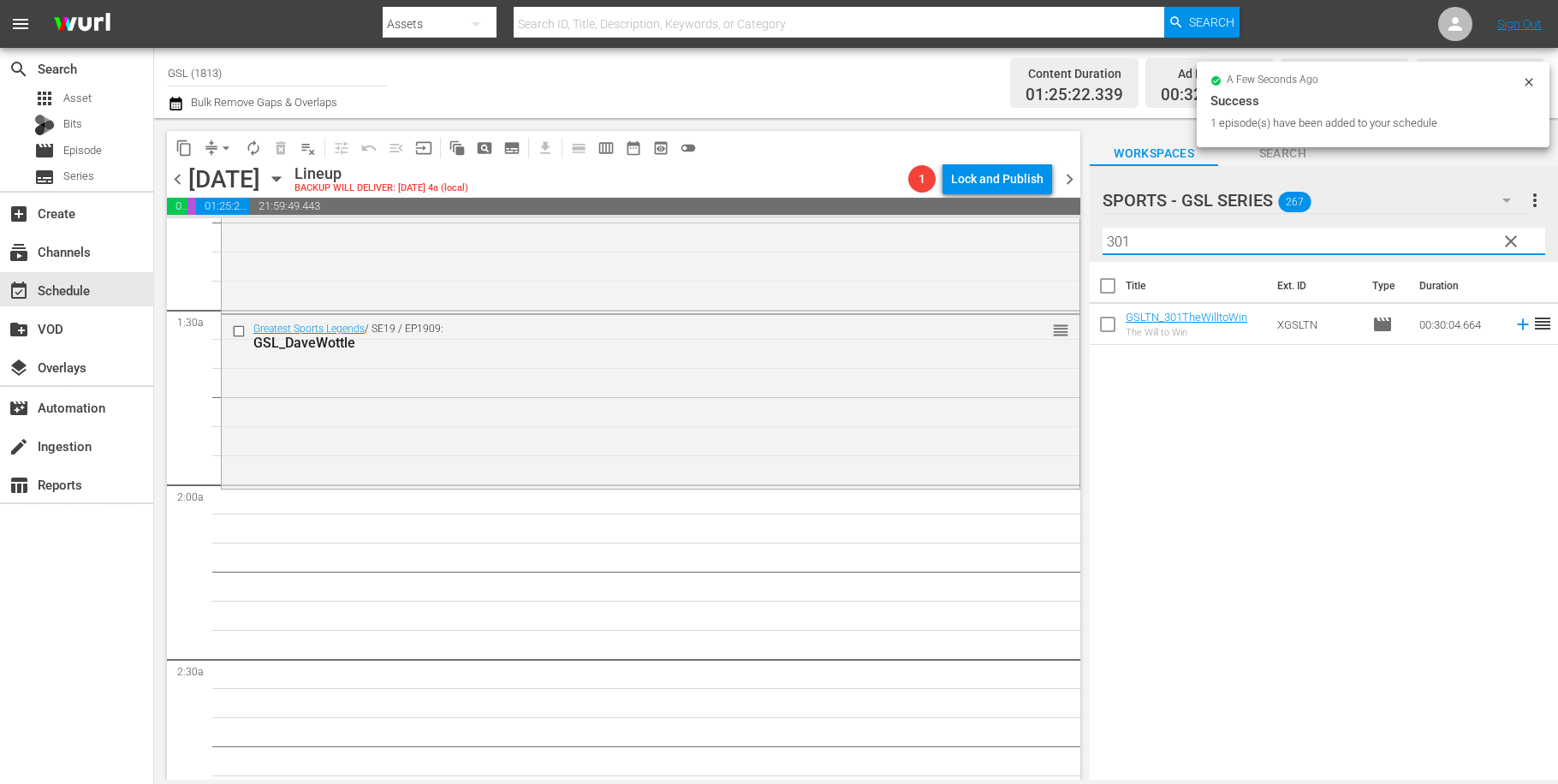
scroll to position [452, 0]
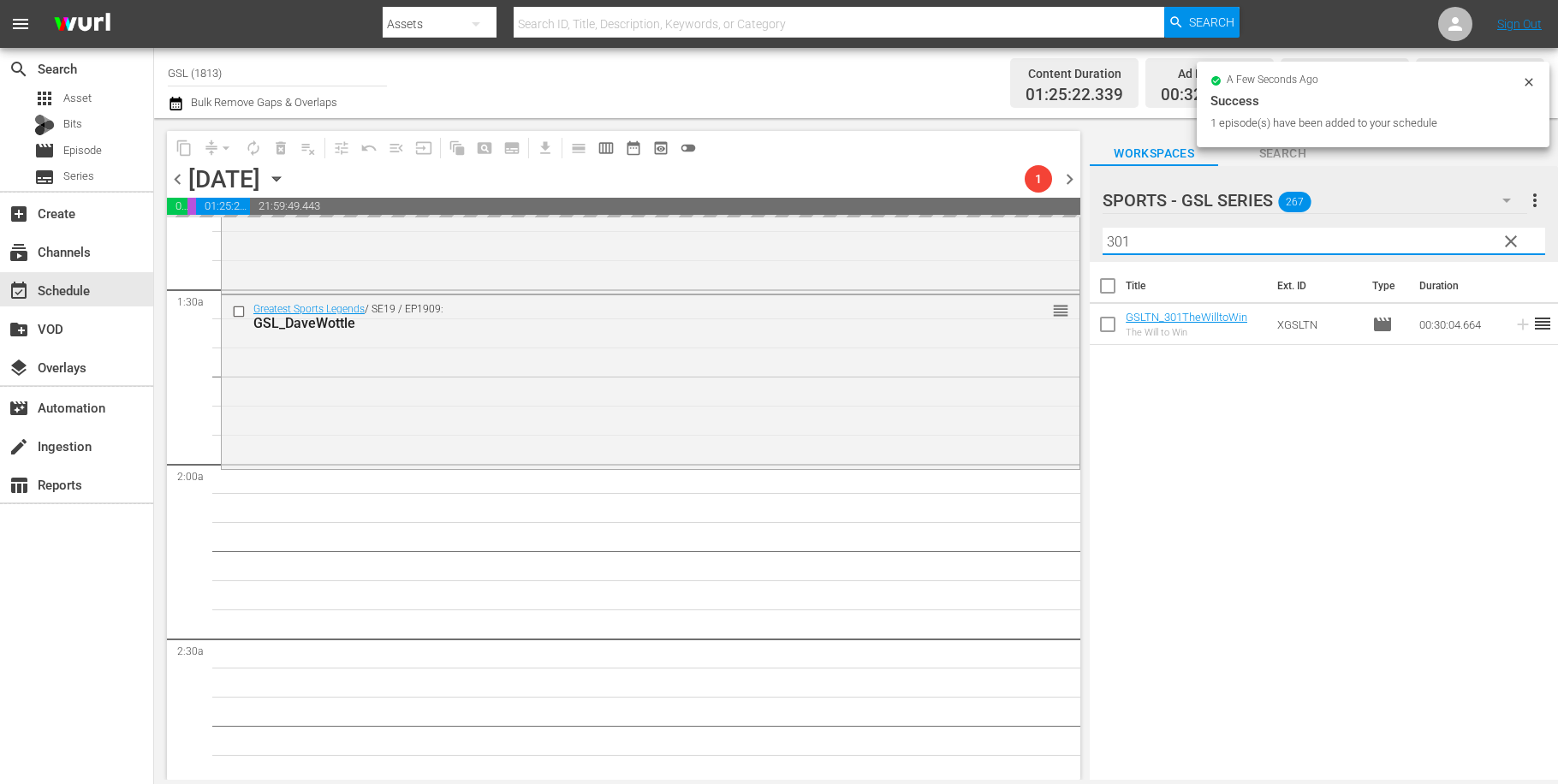
drag, startPoint x: 1171, startPoint y: 251, endPoint x: 1080, endPoint y: 237, distance: 92.1
click at [1103, 237] on input "301" at bounding box center [1324, 241] width 443 height 27
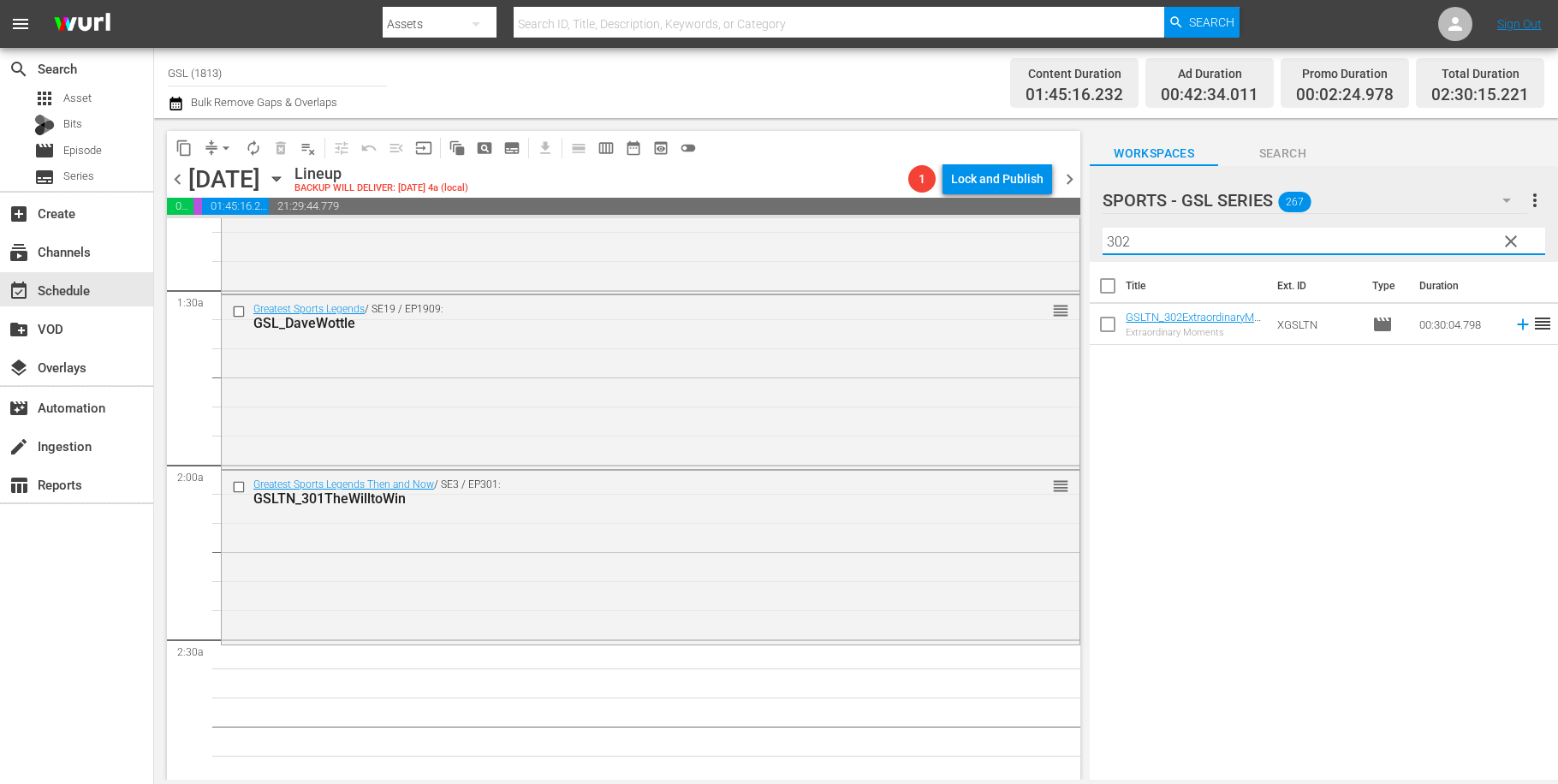
type input "302"
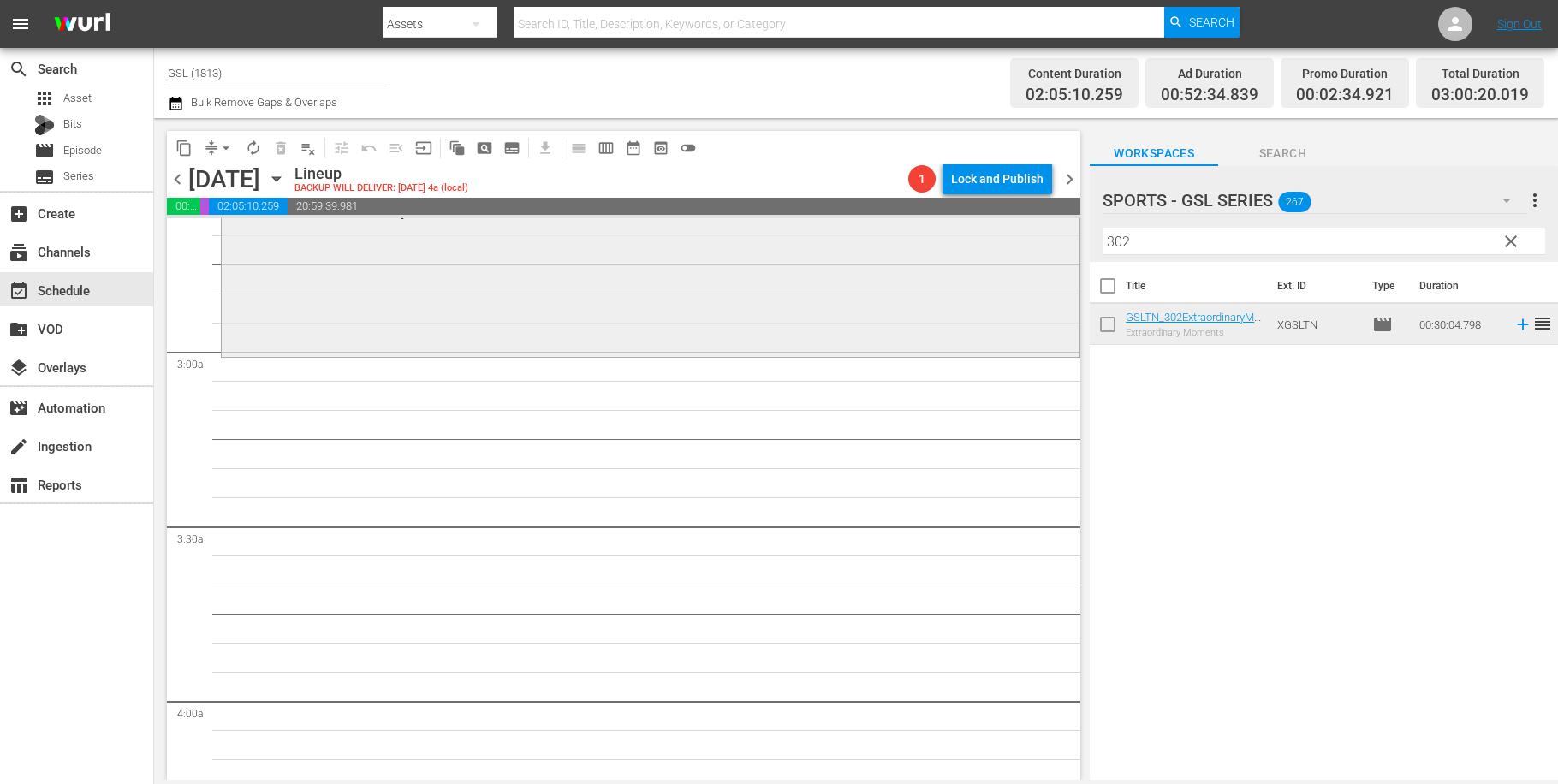
scroll to position [692, 0]
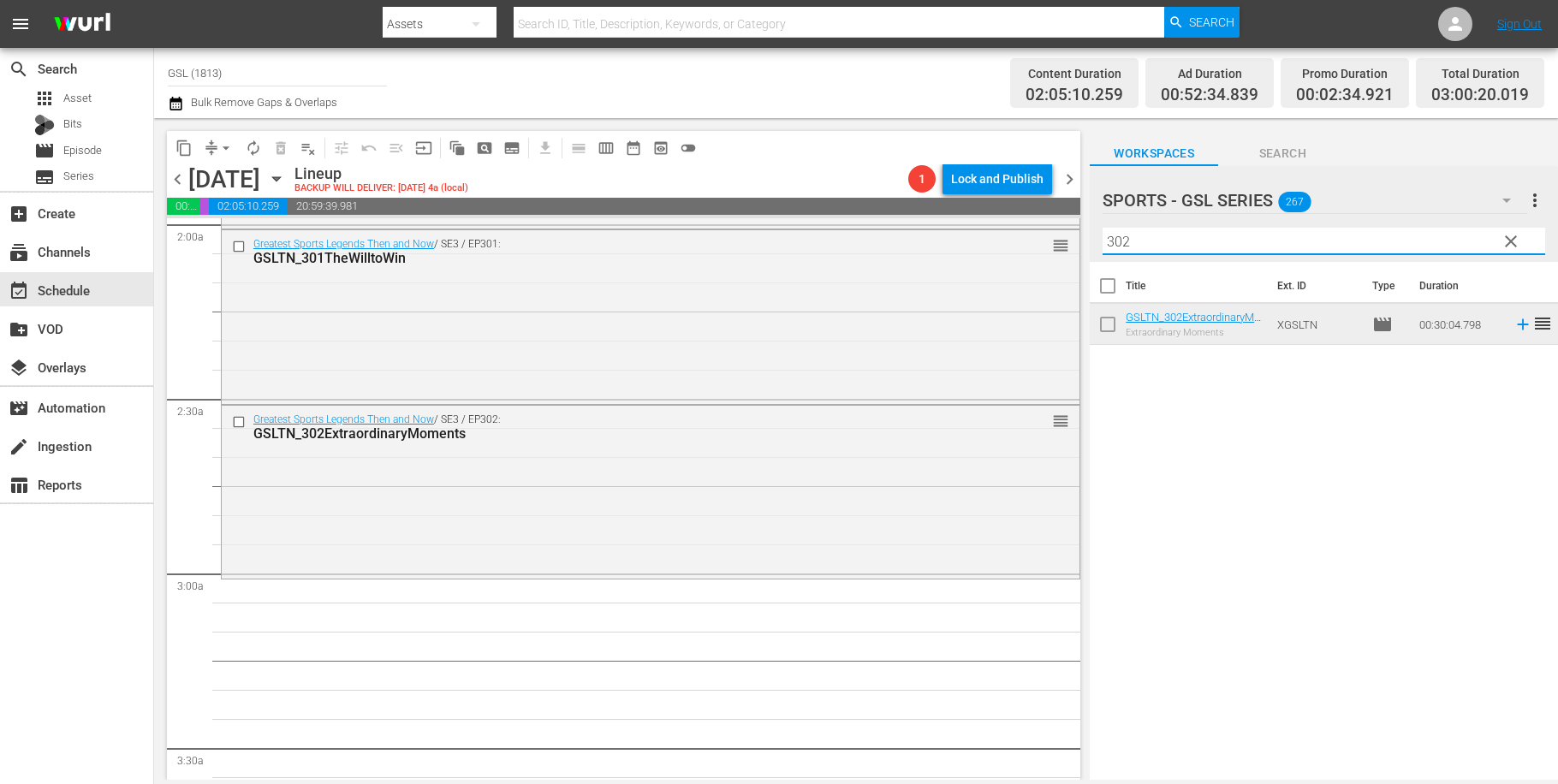
drag, startPoint x: 1156, startPoint y: 242, endPoint x: 1038, endPoint y: 238, distance: 118.1
click at [1103, 238] on input "302" at bounding box center [1324, 241] width 443 height 27
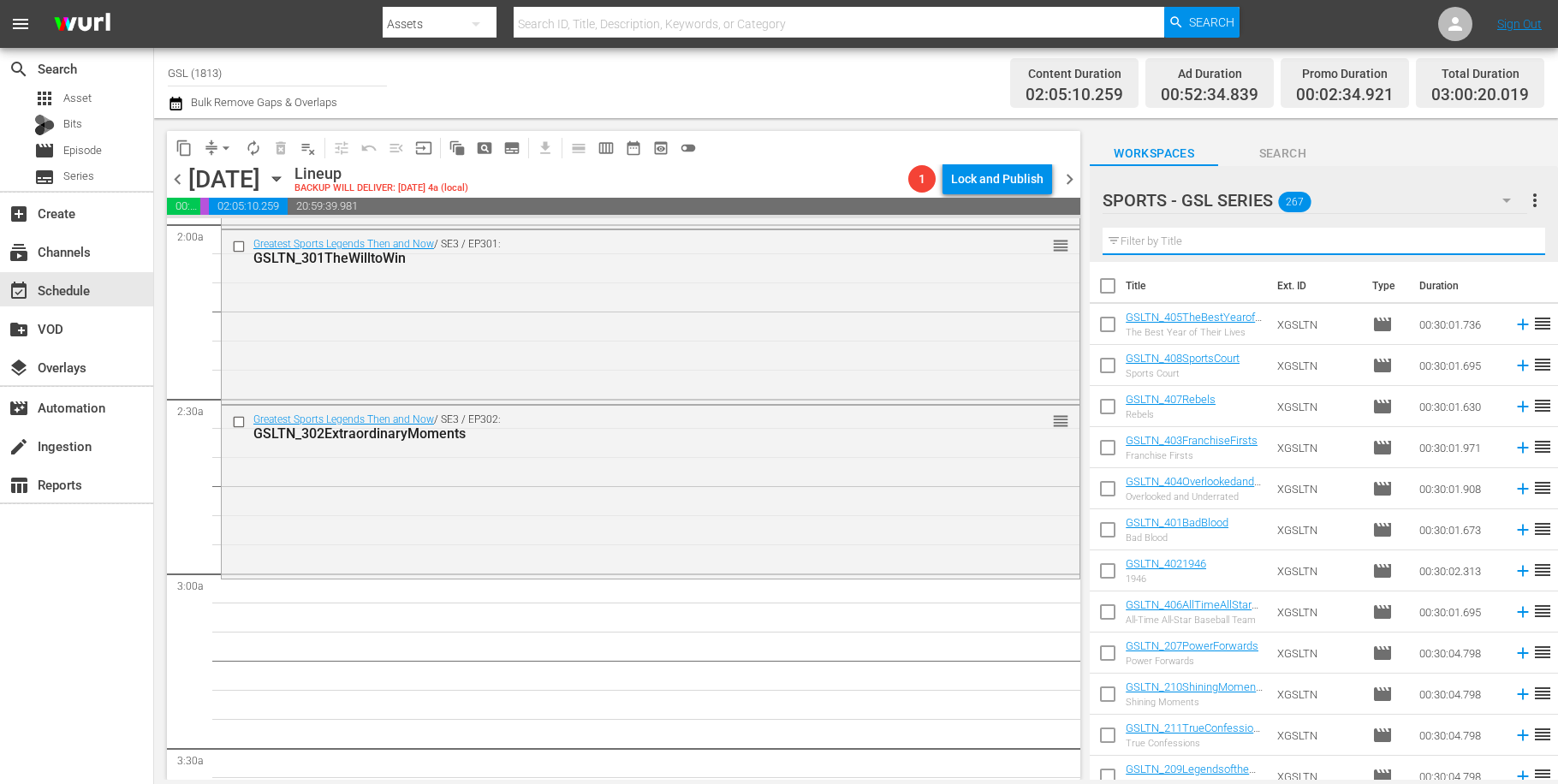
click at [1509, 202] on icon "button" at bounding box center [1506, 200] width 20 height 20
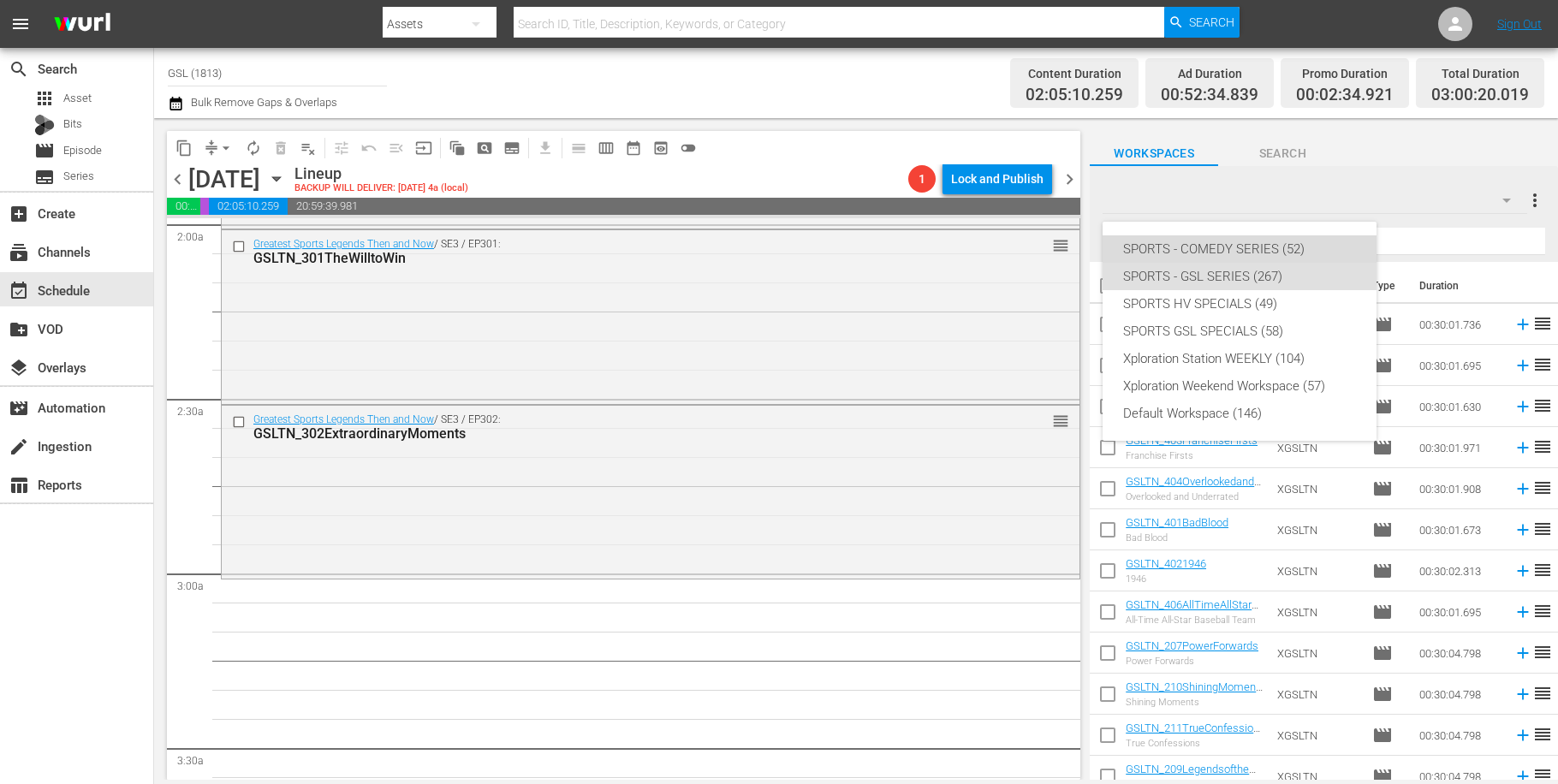
click at [1260, 253] on div "SPORTS - COMEDY SERIES (52)" at bounding box center [1239, 249] width 232 height 27
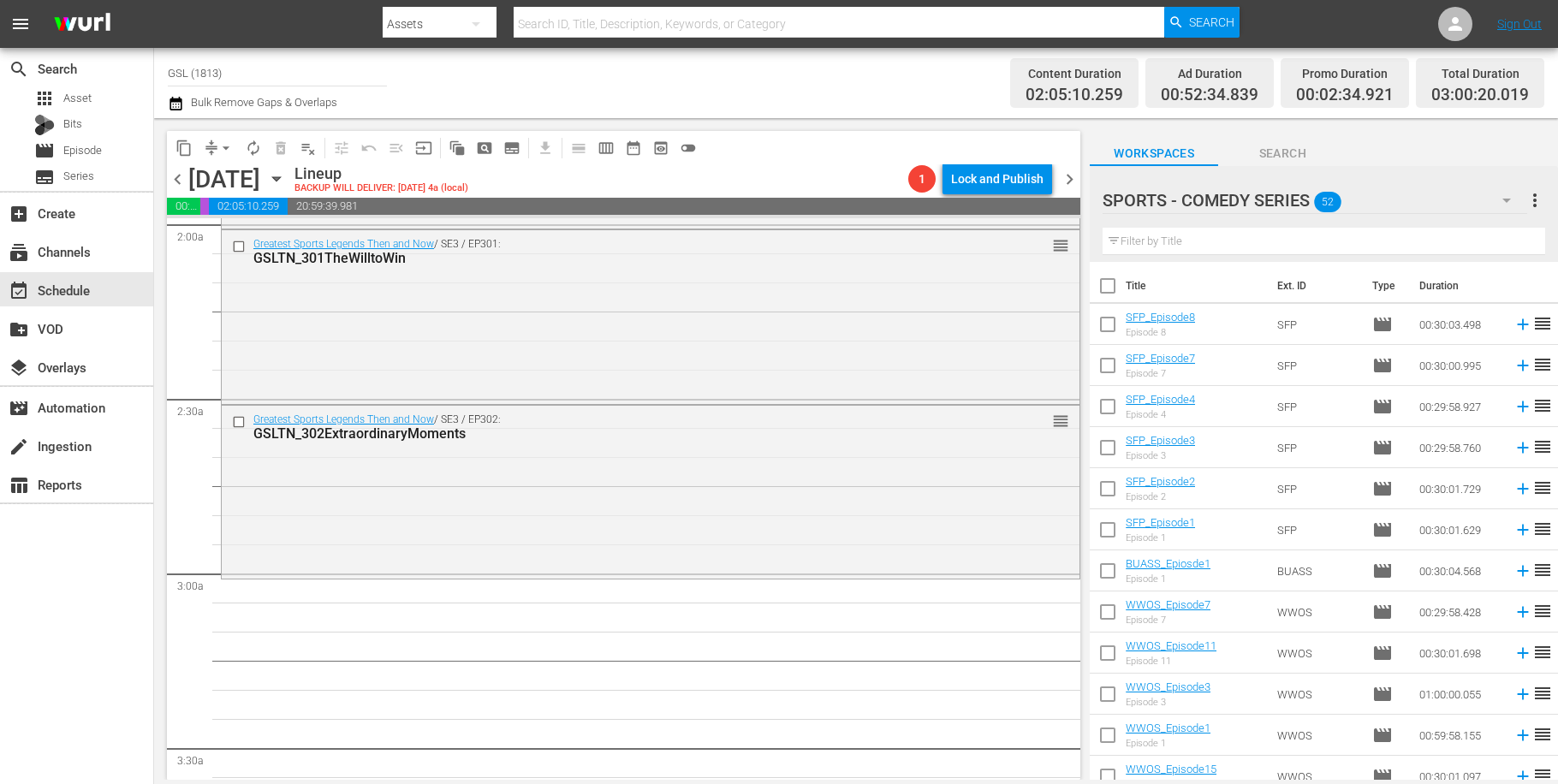
click at [1117, 361] on input "checkbox" at bounding box center [1107, 368] width 36 height 36
checkbox input "true"
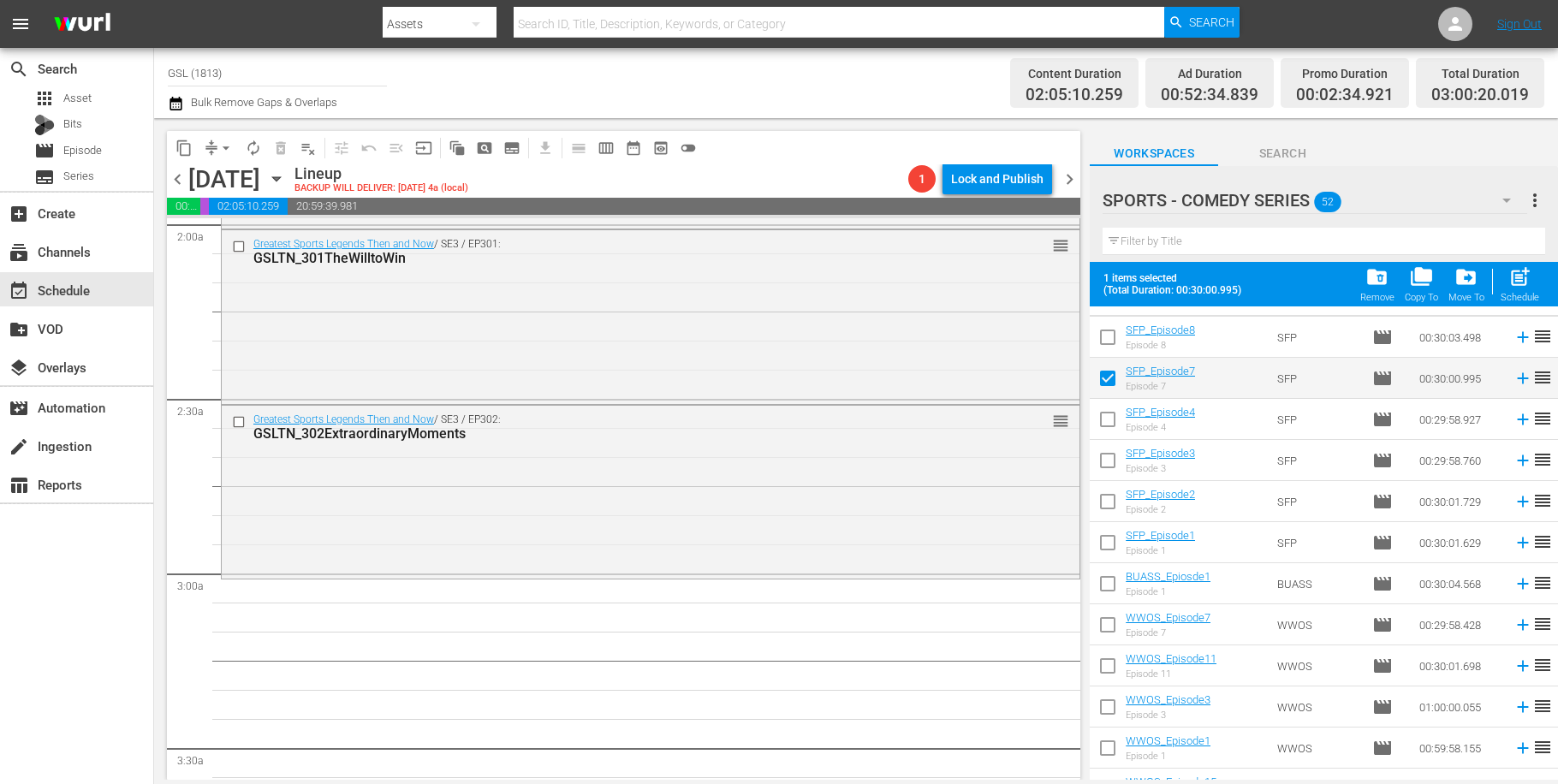
scroll to position [156, 0]
drag, startPoint x: 1116, startPoint y: 459, endPoint x: 1134, endPoint y: 457, distance: 18.1
click at [1117, 460] on input "checkbox" at bounding box center [1107, 463] width 36 height 36
checkbox input "true"
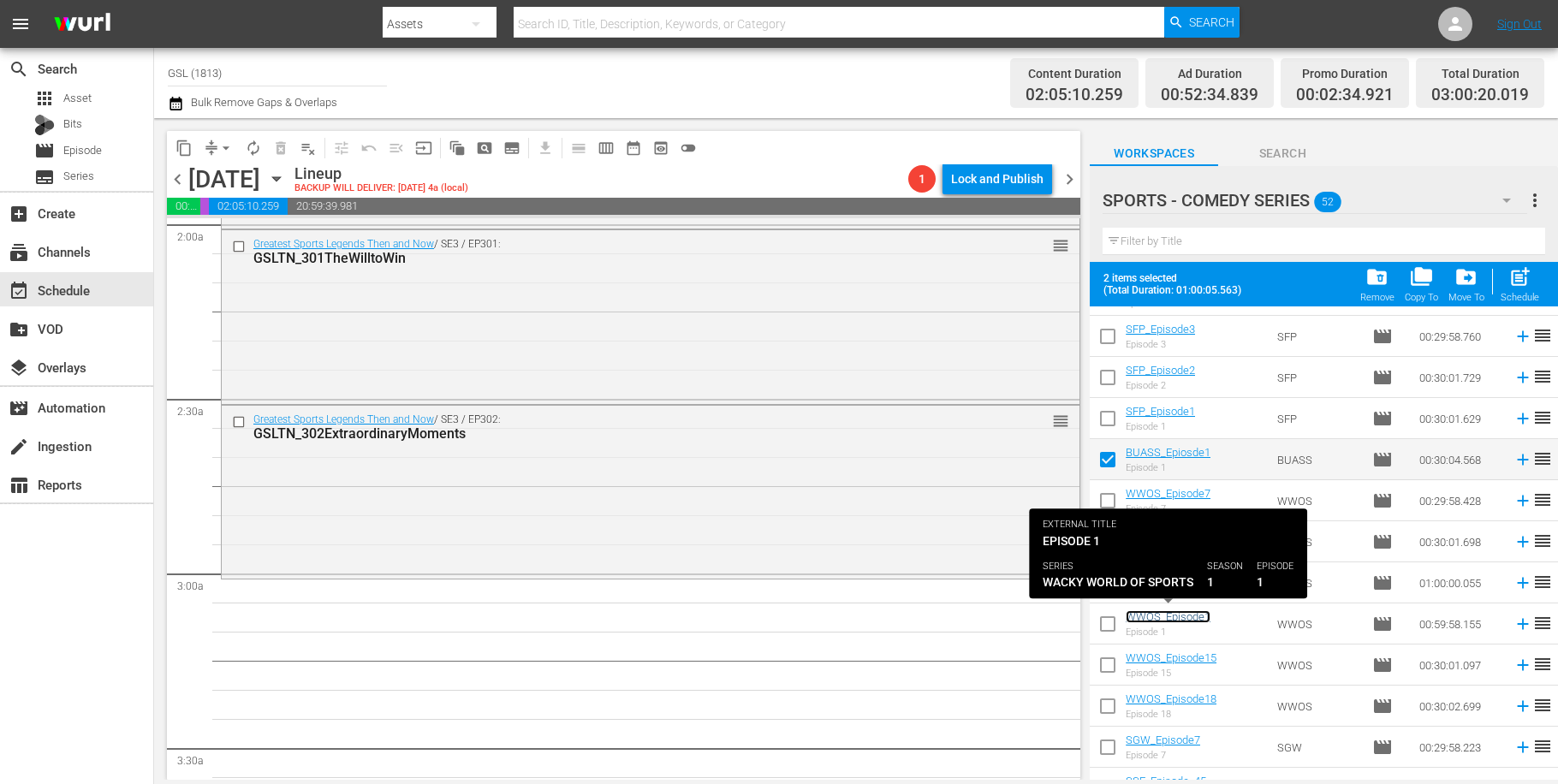
click at [1131, 621] on link "WWOS_Episode1" at bounding box center [1168, 616] width 85 height 13
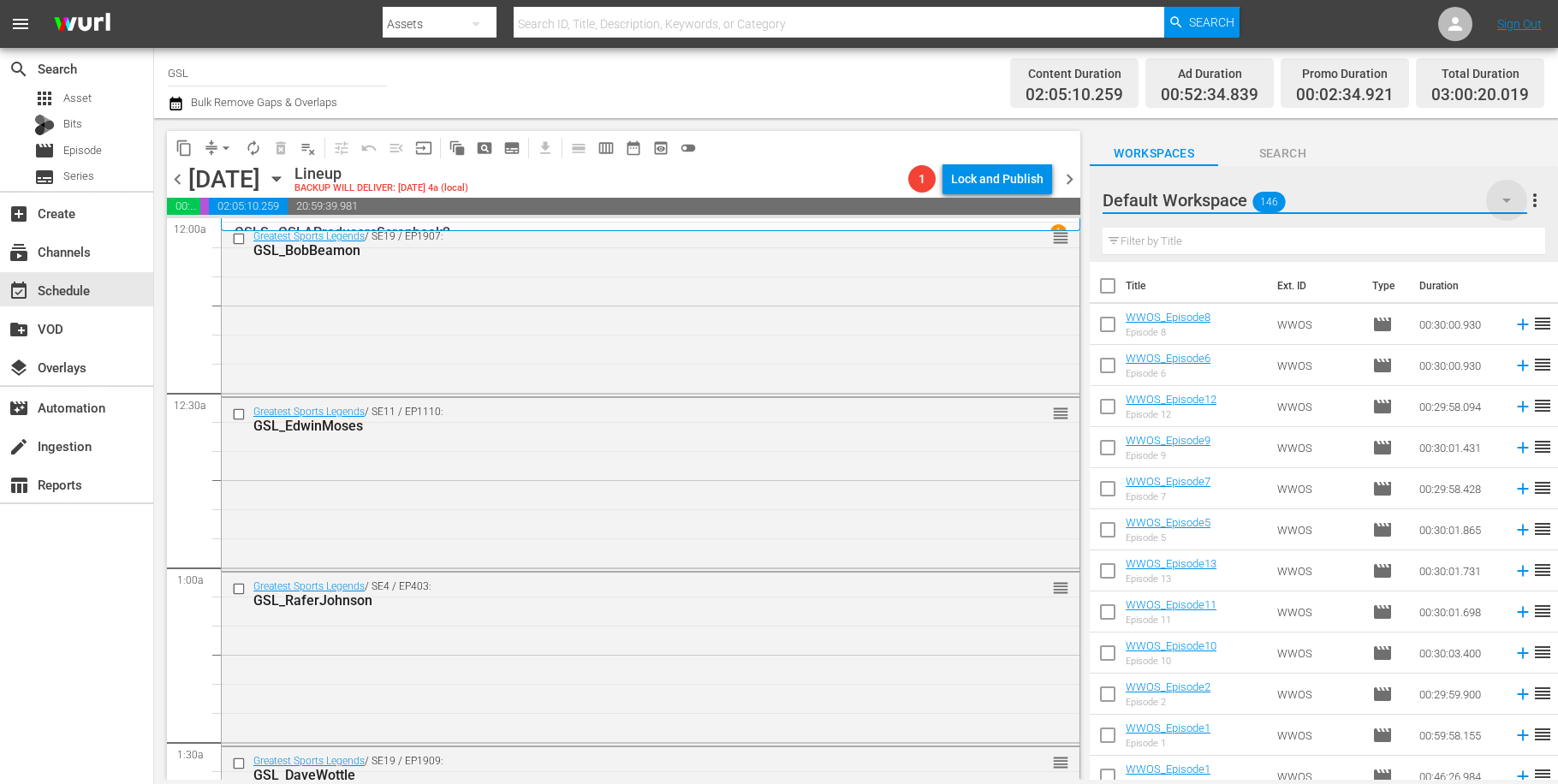
click at [1514, 208] on icon "button" at bounding box center [1506, 200] width 20 height 20
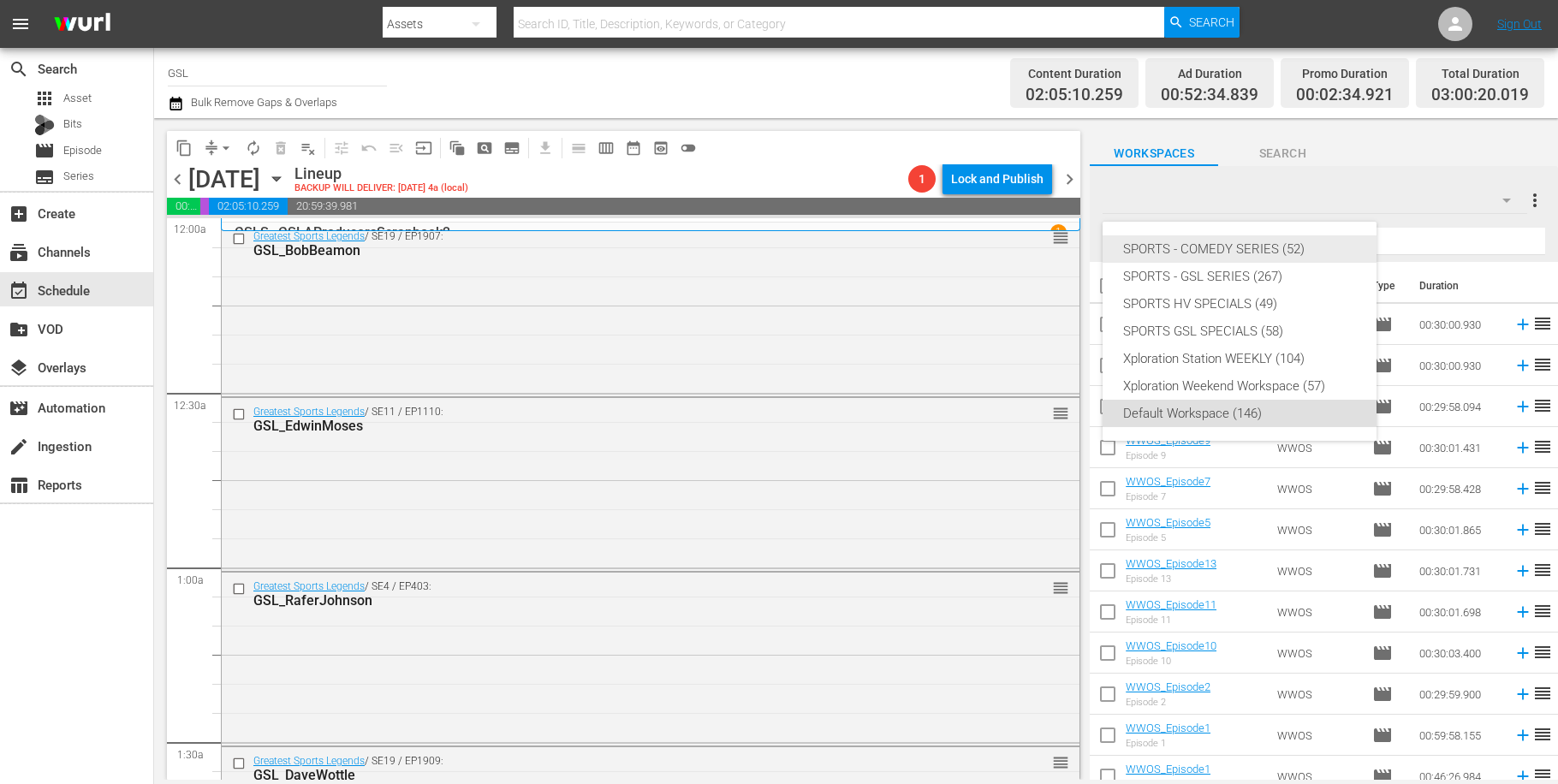
click at [1278, 249] on div "SPORTS - COMEDY SERIES (52)" at bounding box center [1239, 249] width 232 height 27
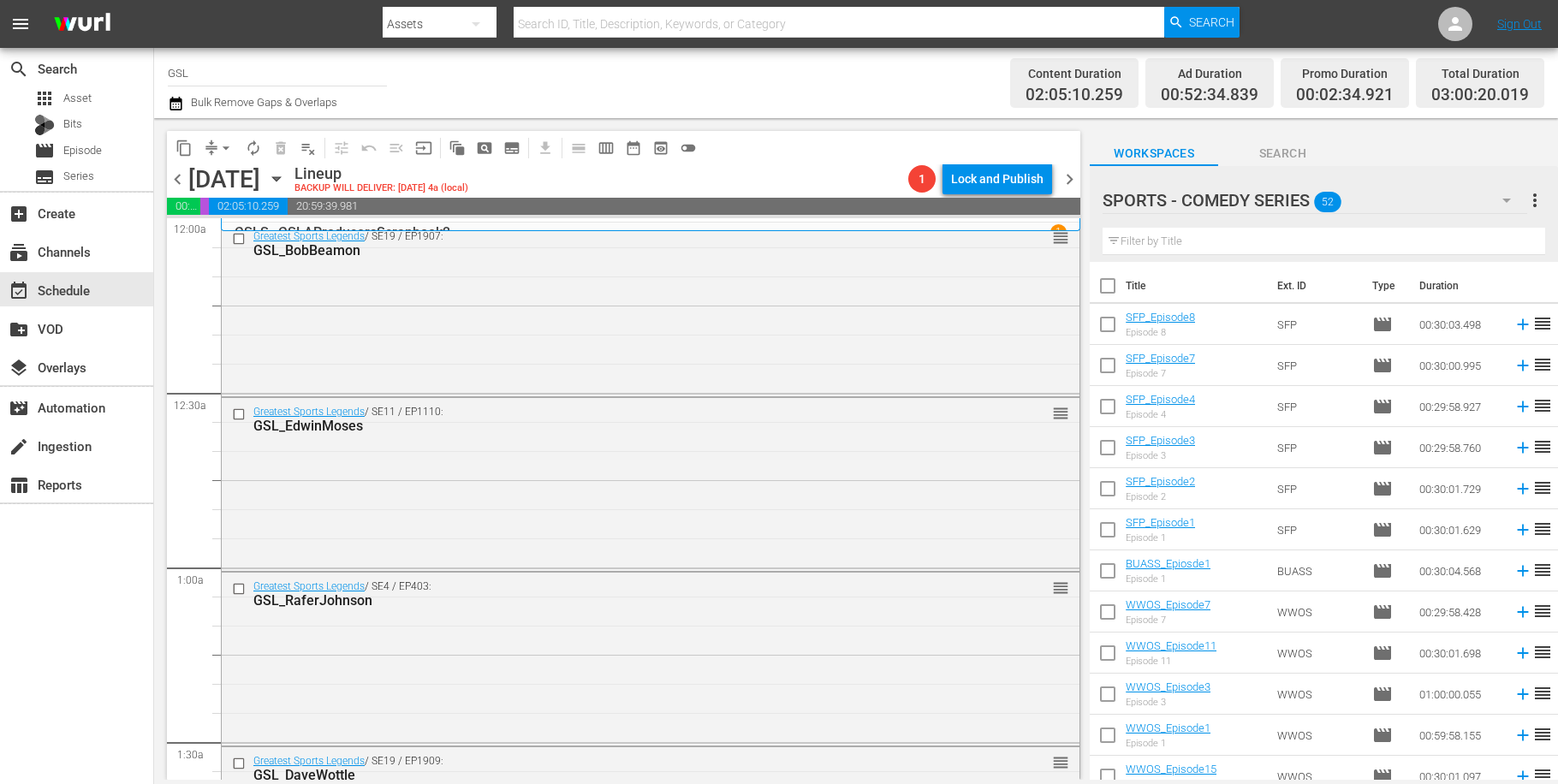
click at [1101, 323] on input "checkbox" at bounding box center [1107, 327] width 36 height 36
checkbox input "true"
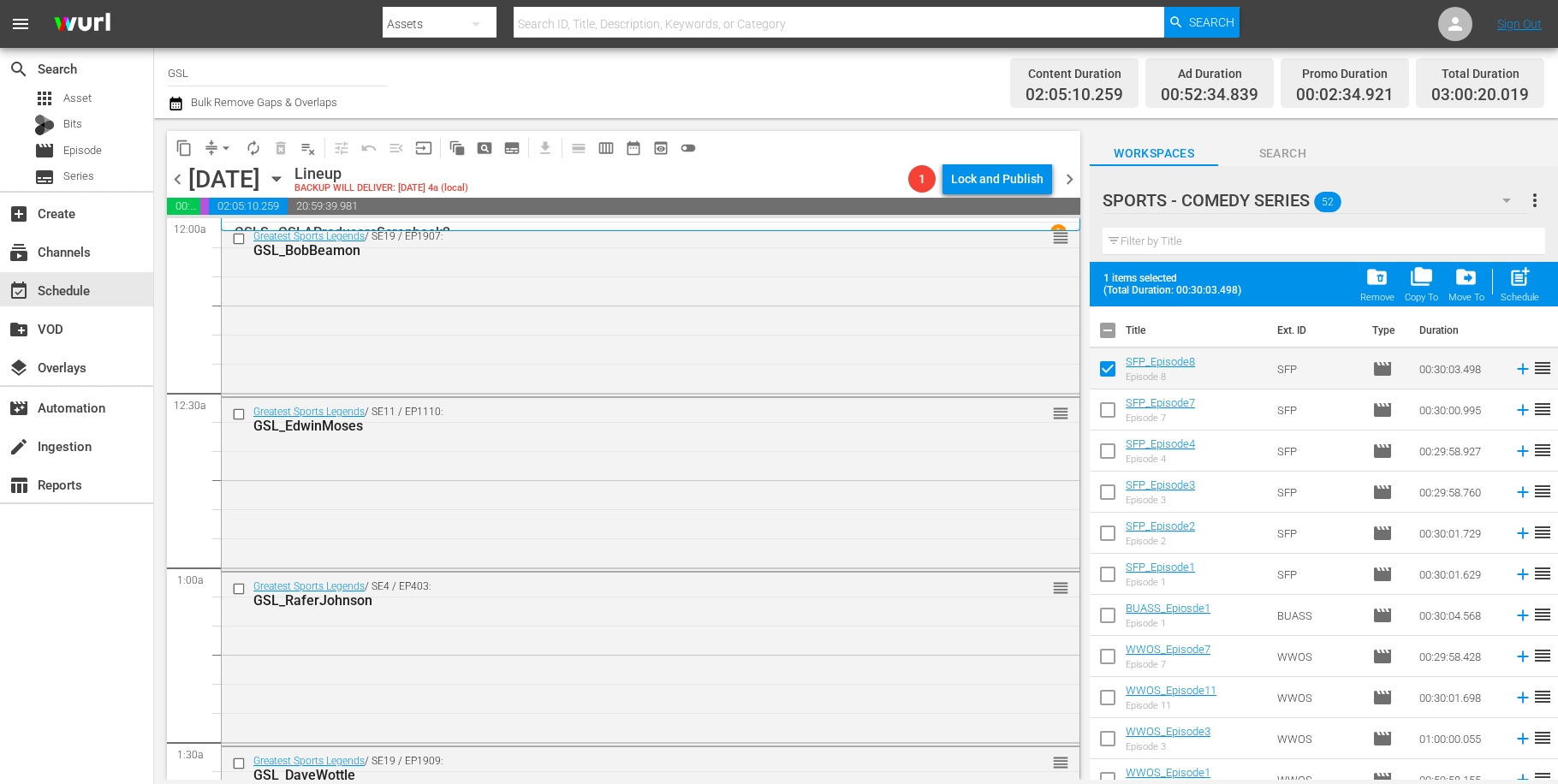
click at [1119, 612] on input "checkbox" at bounding box center [1107, 618] width 36 height 36
checkbox input "true"
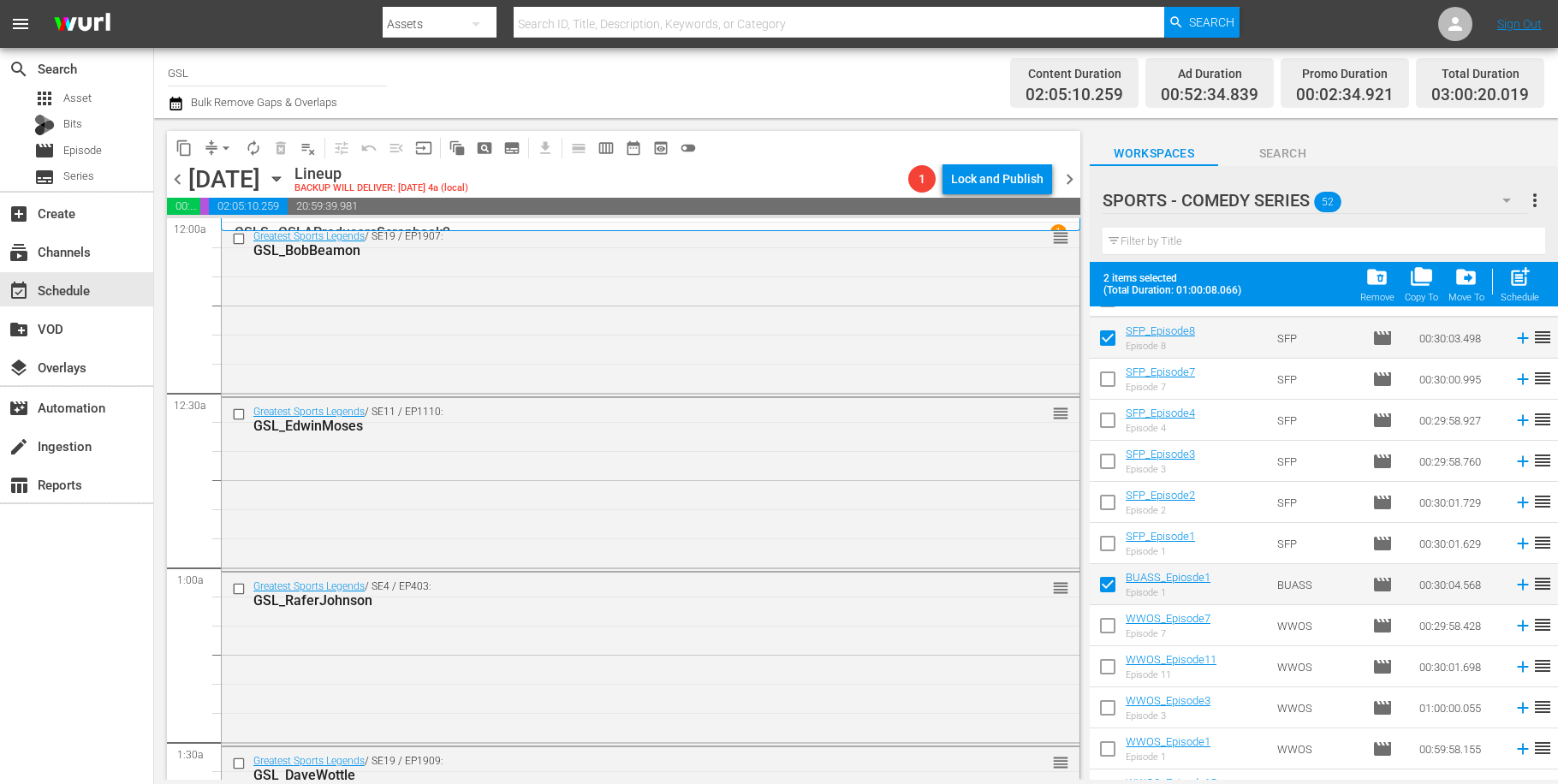
scroll to position [127, 0]
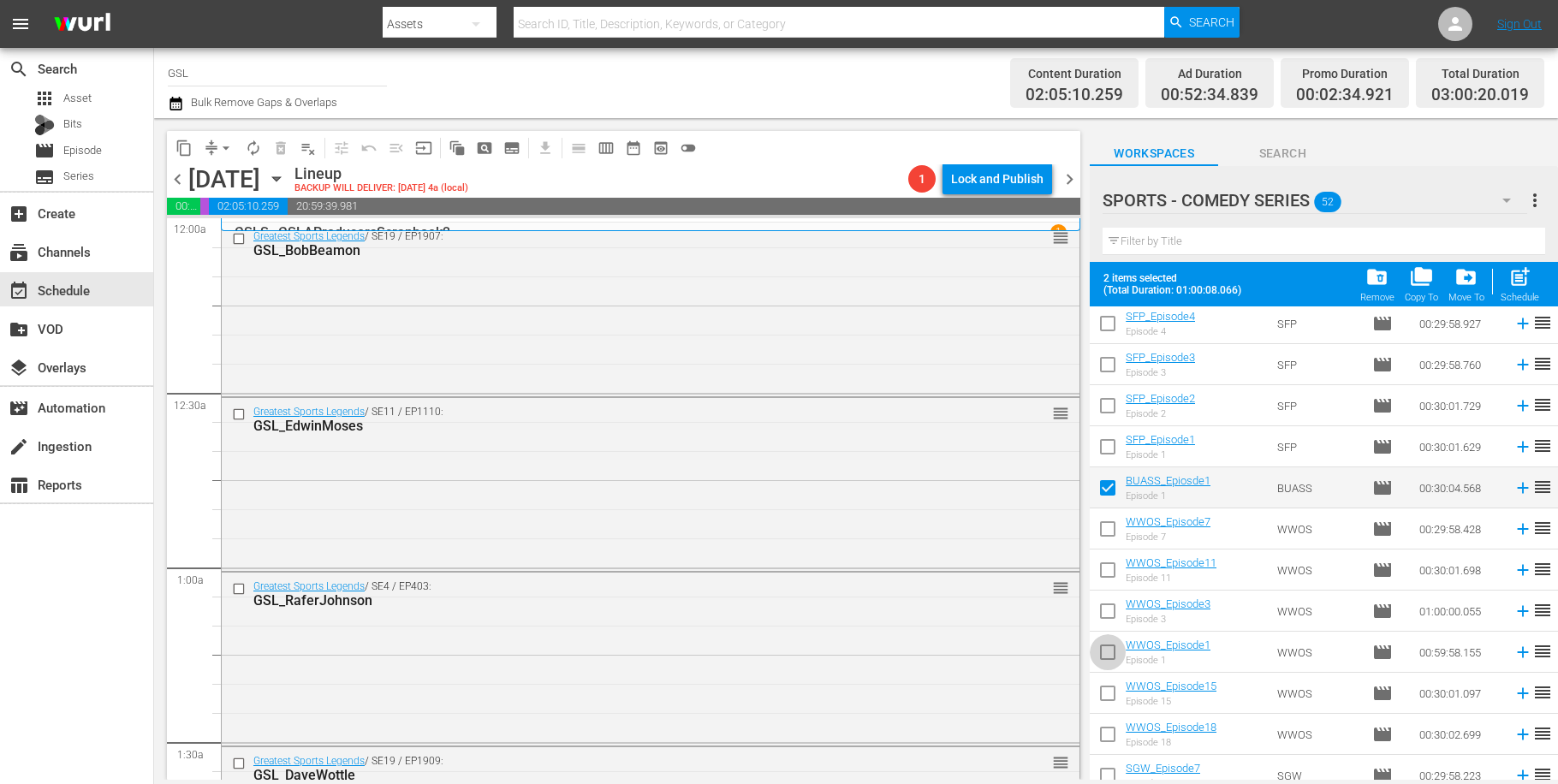
click at [1107, 657] on input "checkbox" at bounding box center [1107, 655] width 36 height 36
checkbox input "true"
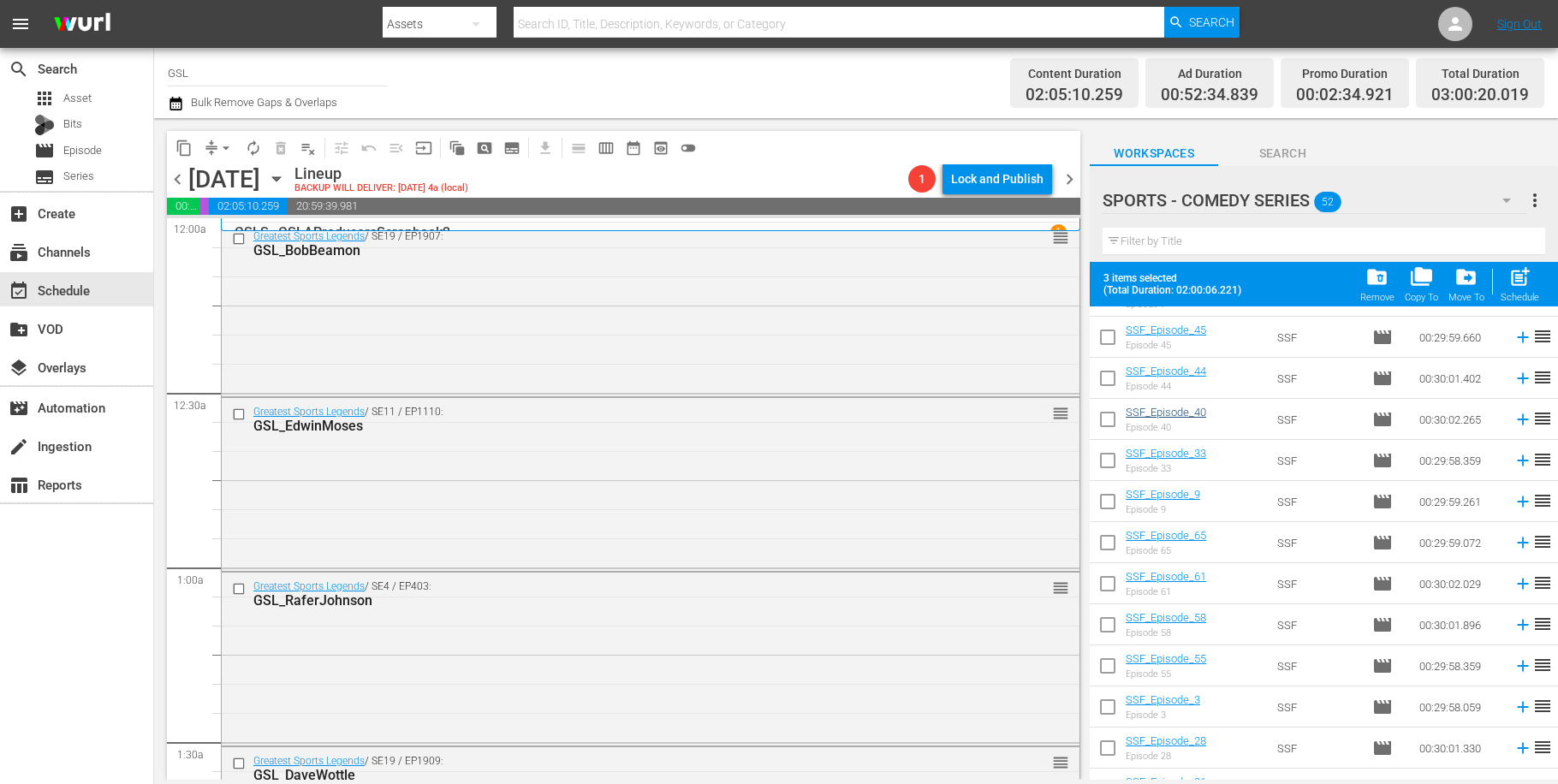
scroll to position [495, 0]
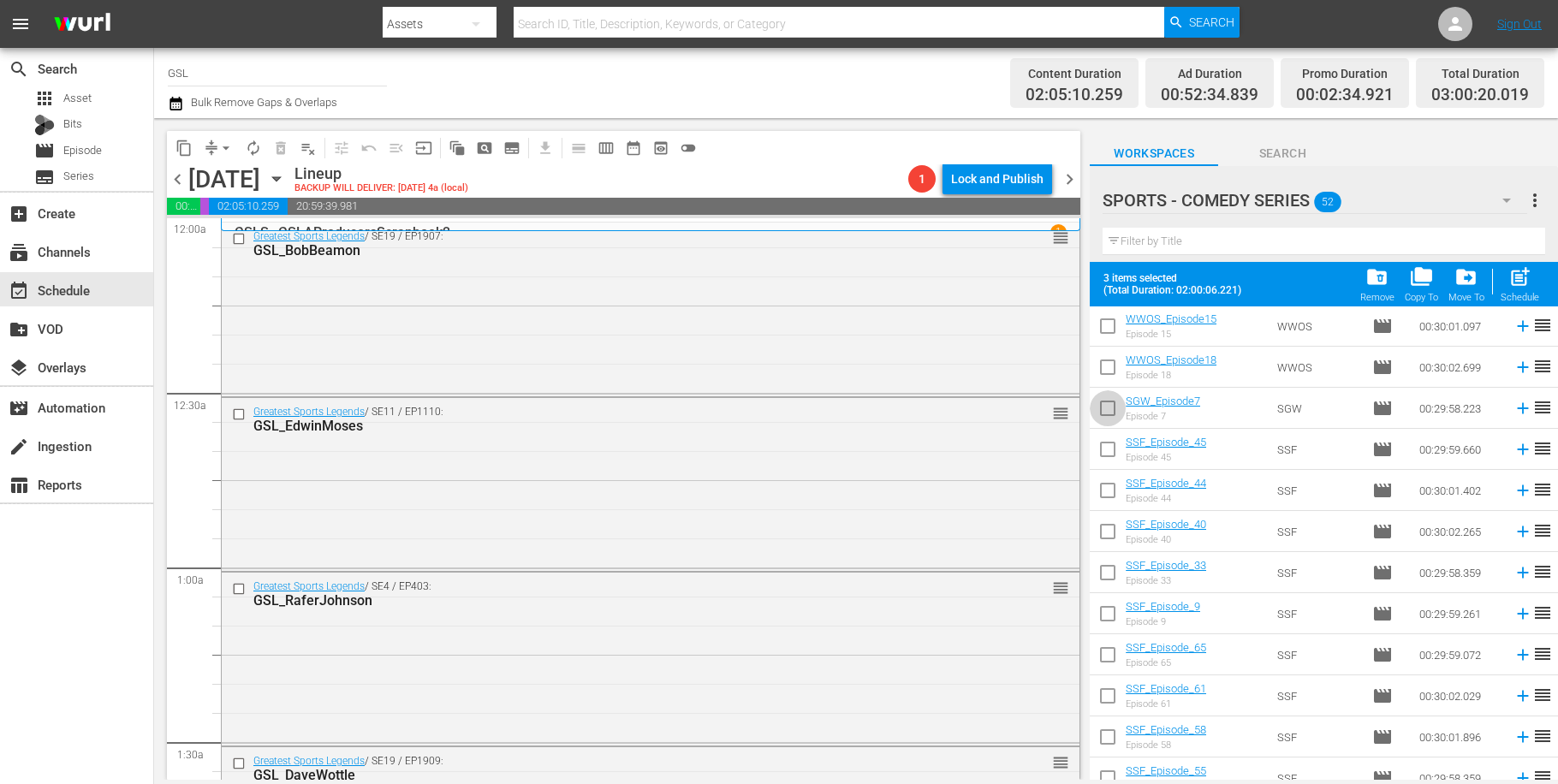
click at [1101, 402] on input "checkbox" at bounding box center [1107, 411] width 36 height 36
checkbox input "true"
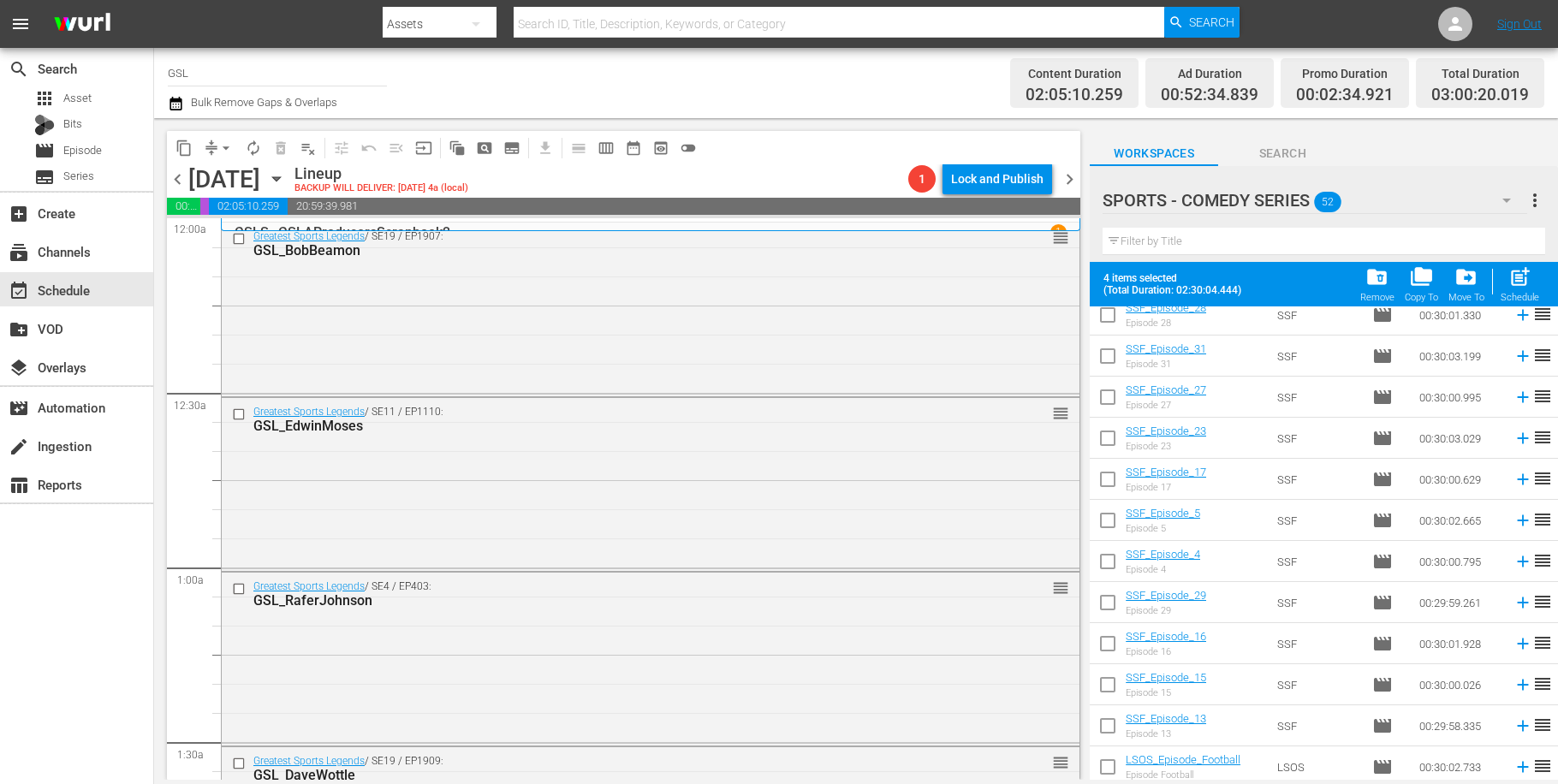
scroll to position [1703, 0]
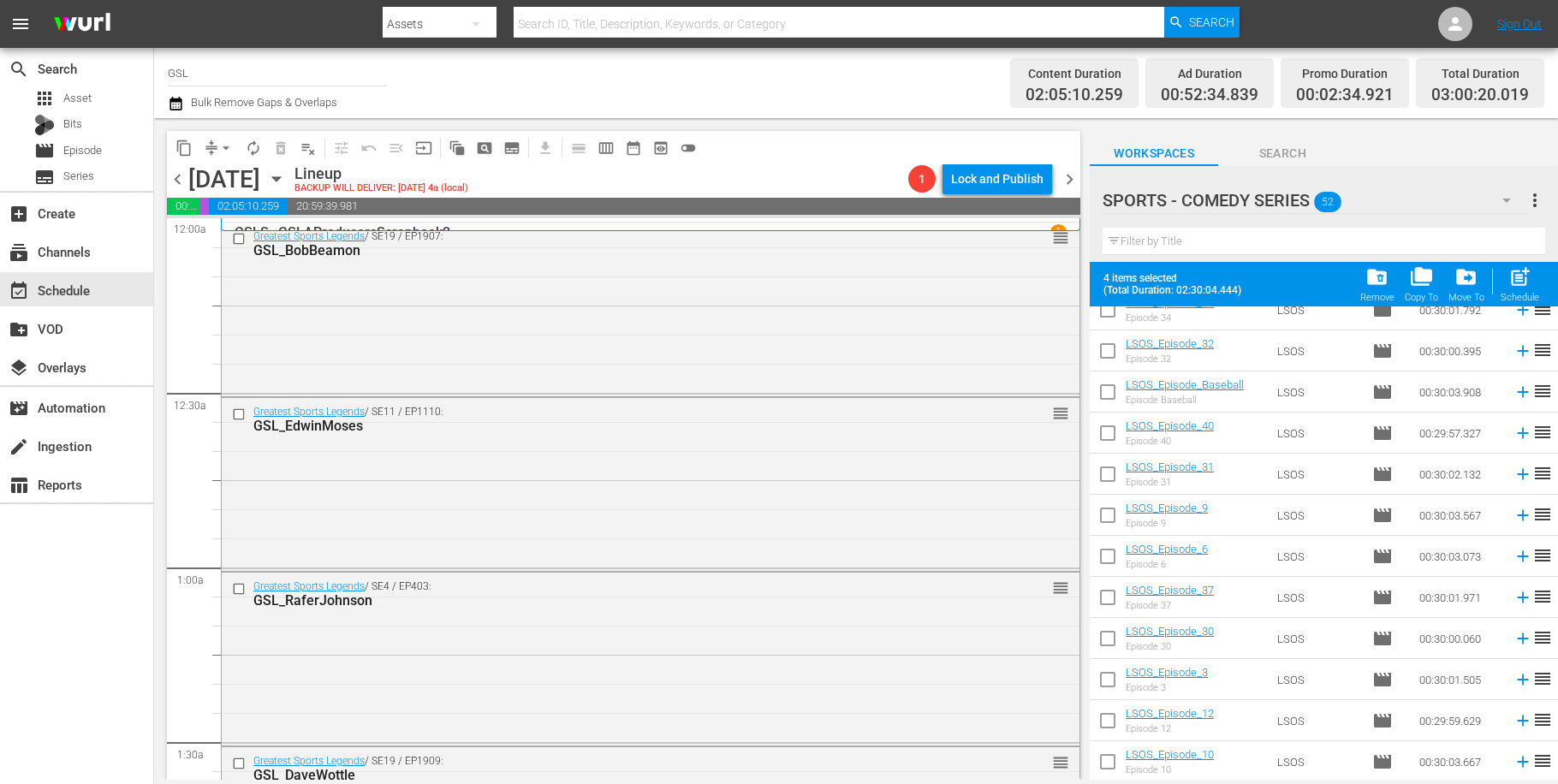
click at [1110, 675] on input "checkbox" at bounding box center [1107, 683] width 36 height 36
checkbox input "true"
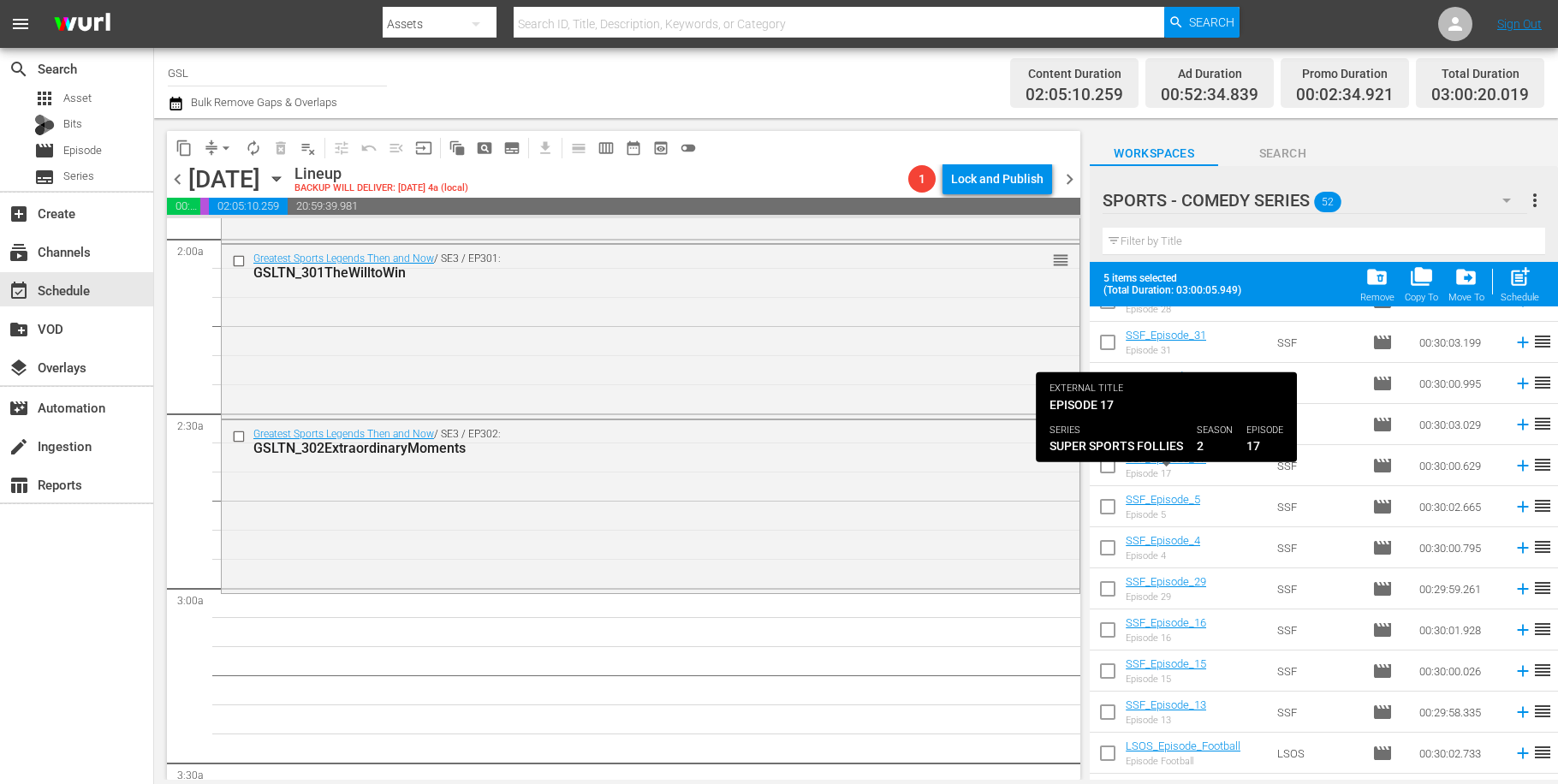
scroll to position [1011, 0]
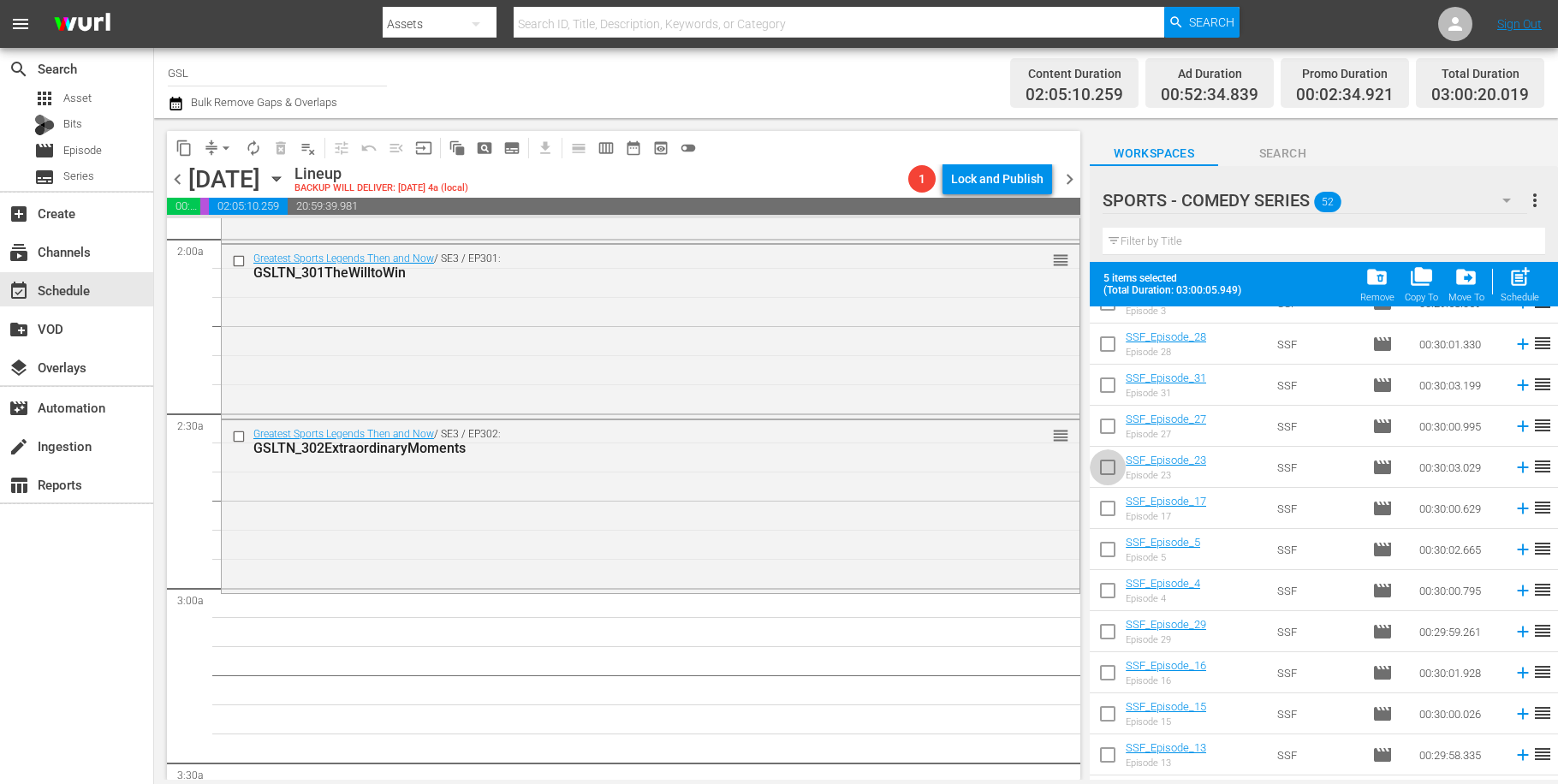
click at [1121, 466] on input "checkbox" at bounding box center [1107, 470] width 36 height 36
checkbox input "true"
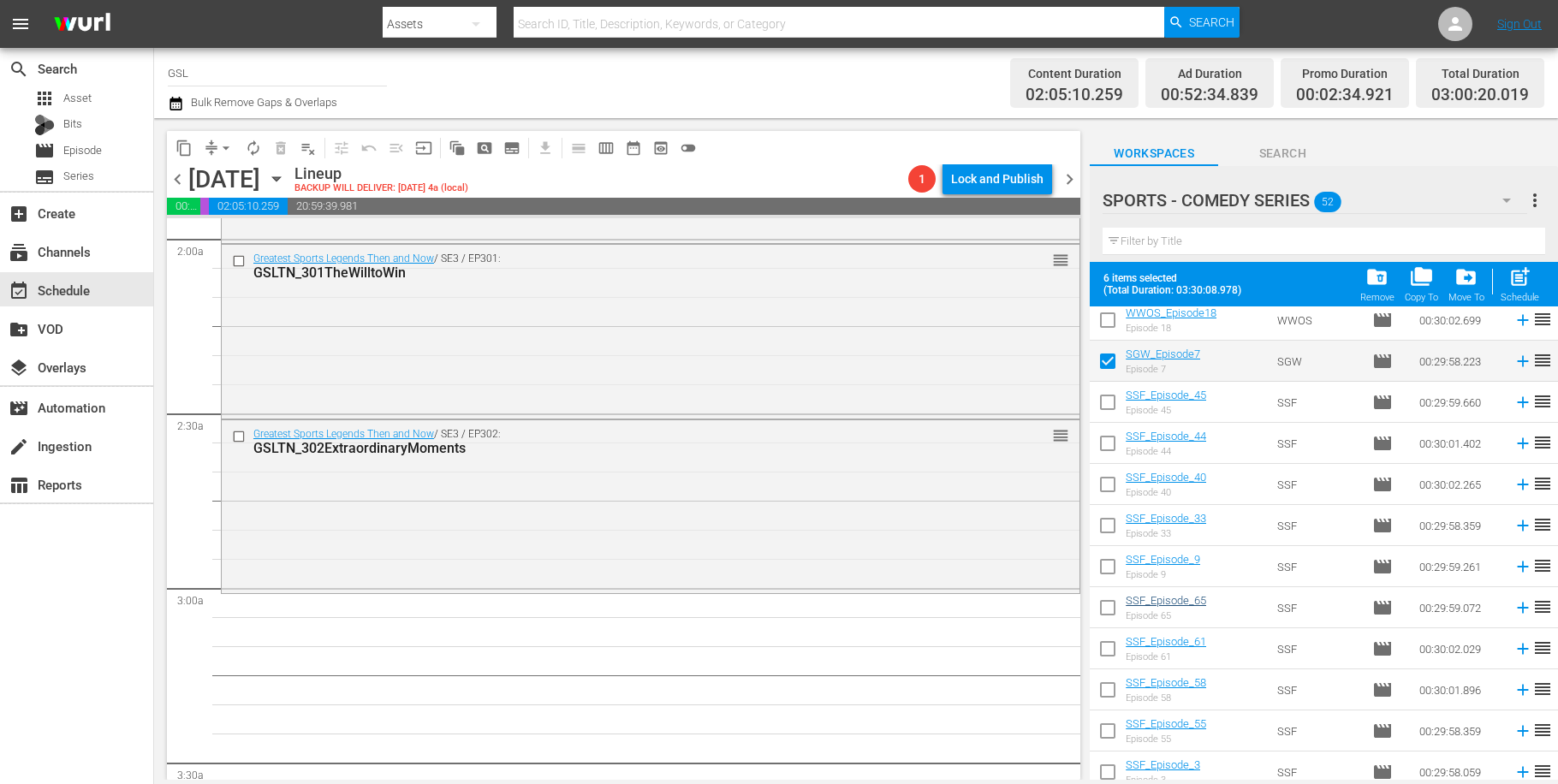
scroll to position [390, 0]
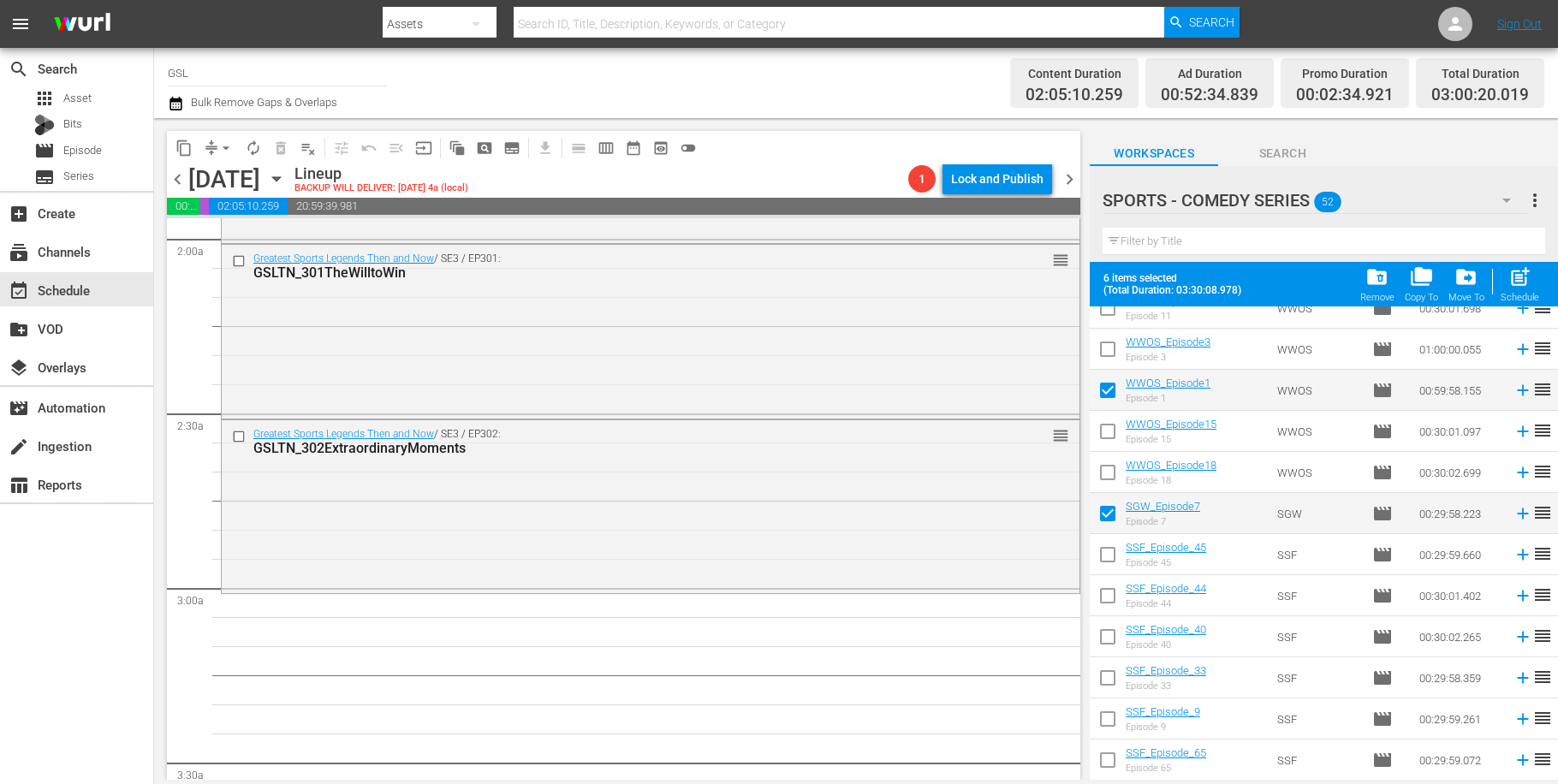
click at [1120, 520] on input "checkbox" at bounding box center [1107, 516] width 36 height 36
checkbox input "false"
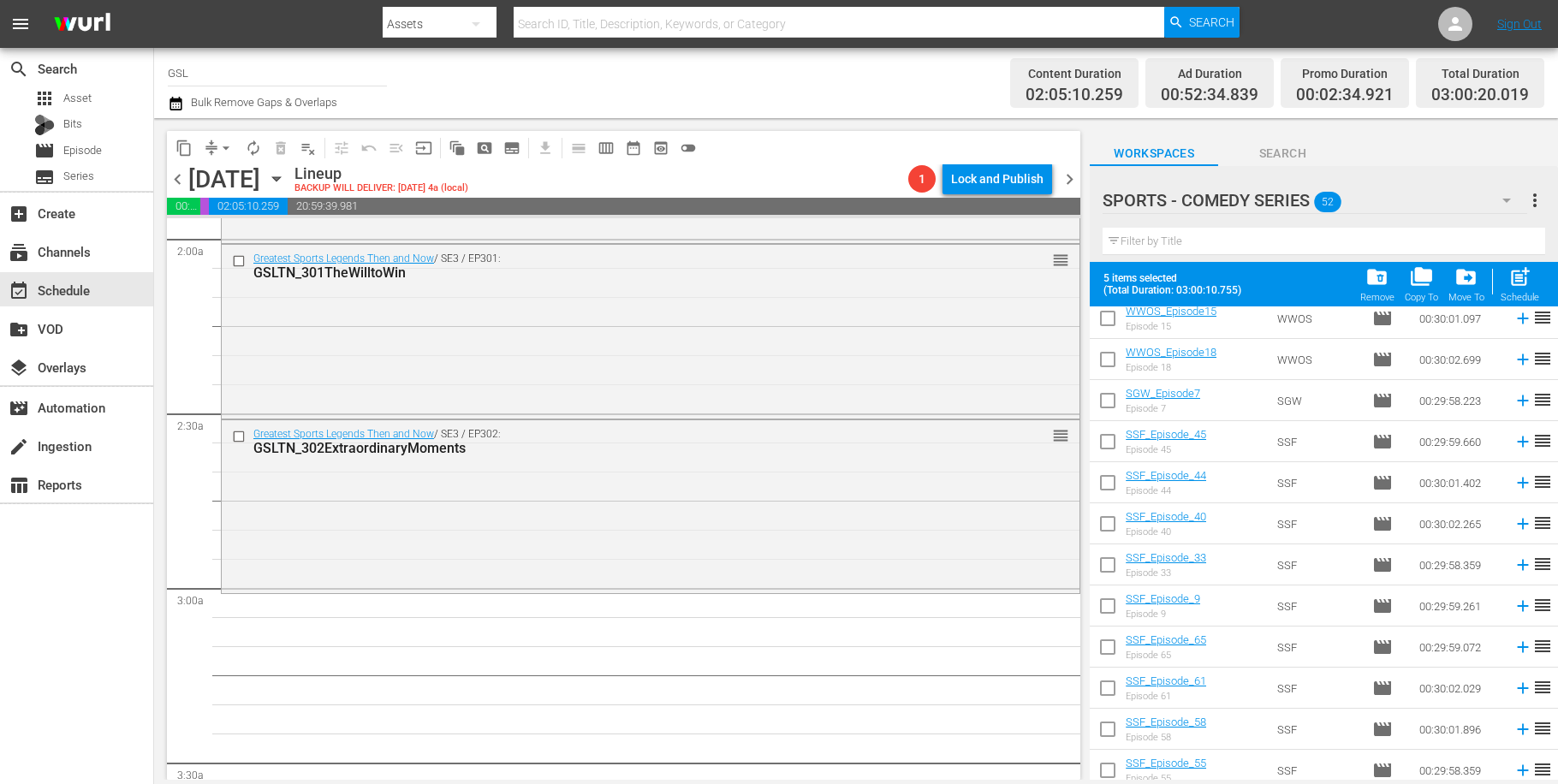
scroll to position [347, 0]
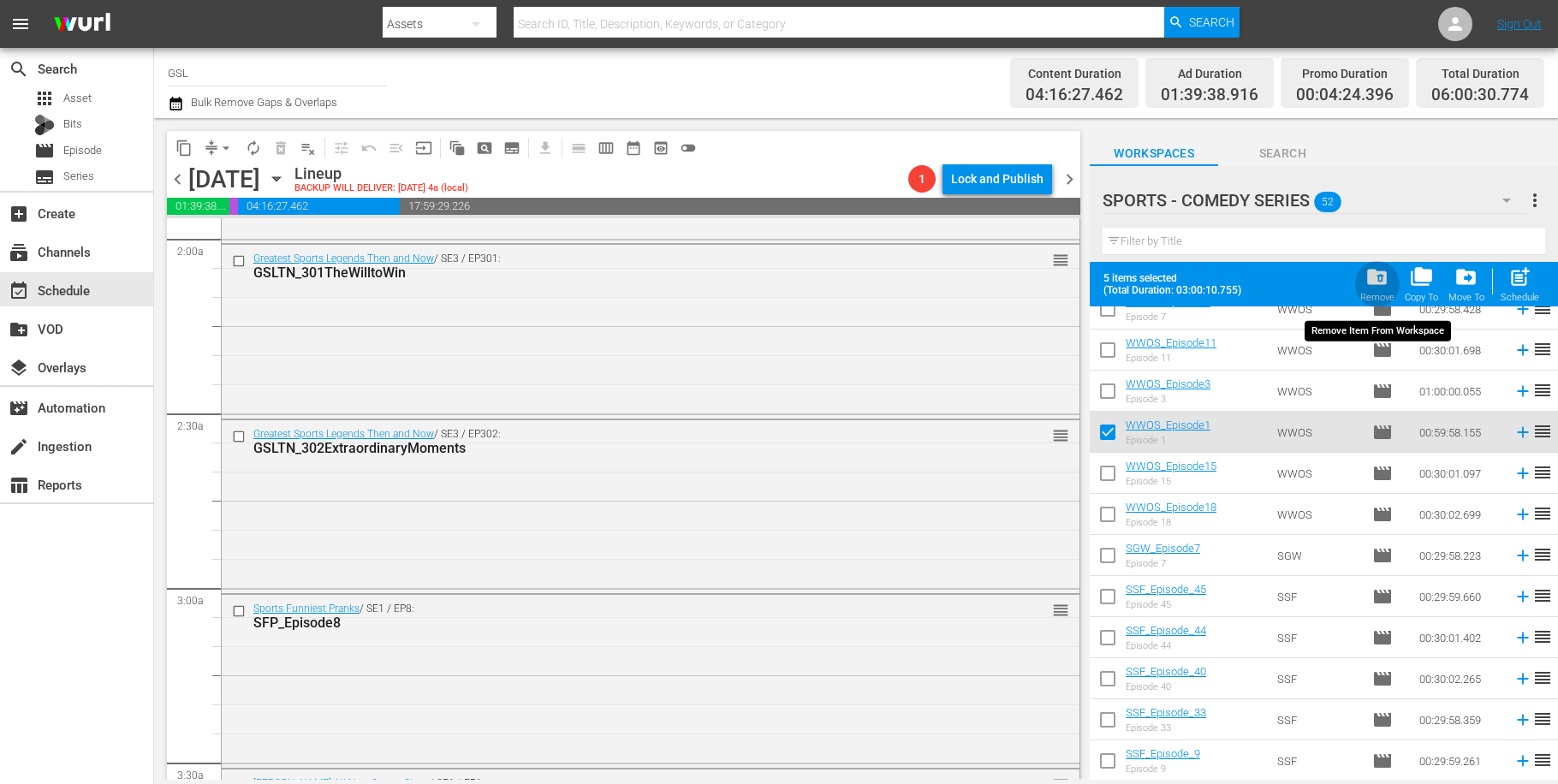
click at [1388, 279] on span "folder_delete" at bounding box center [1378, 277] width 23 height 23
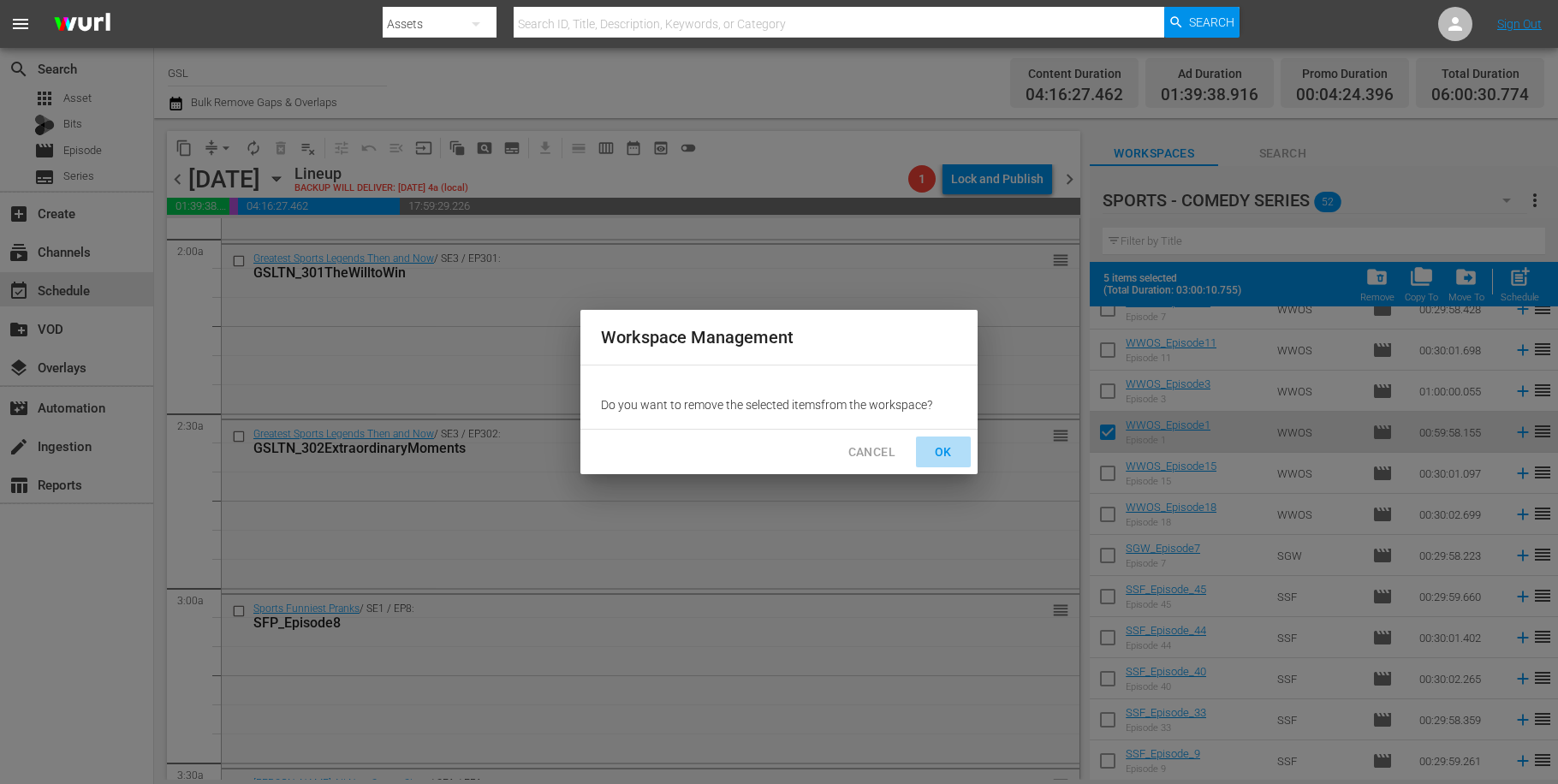
click at [950, 452] on span "OK" at bounding box center [943, 452] width 27 height 21
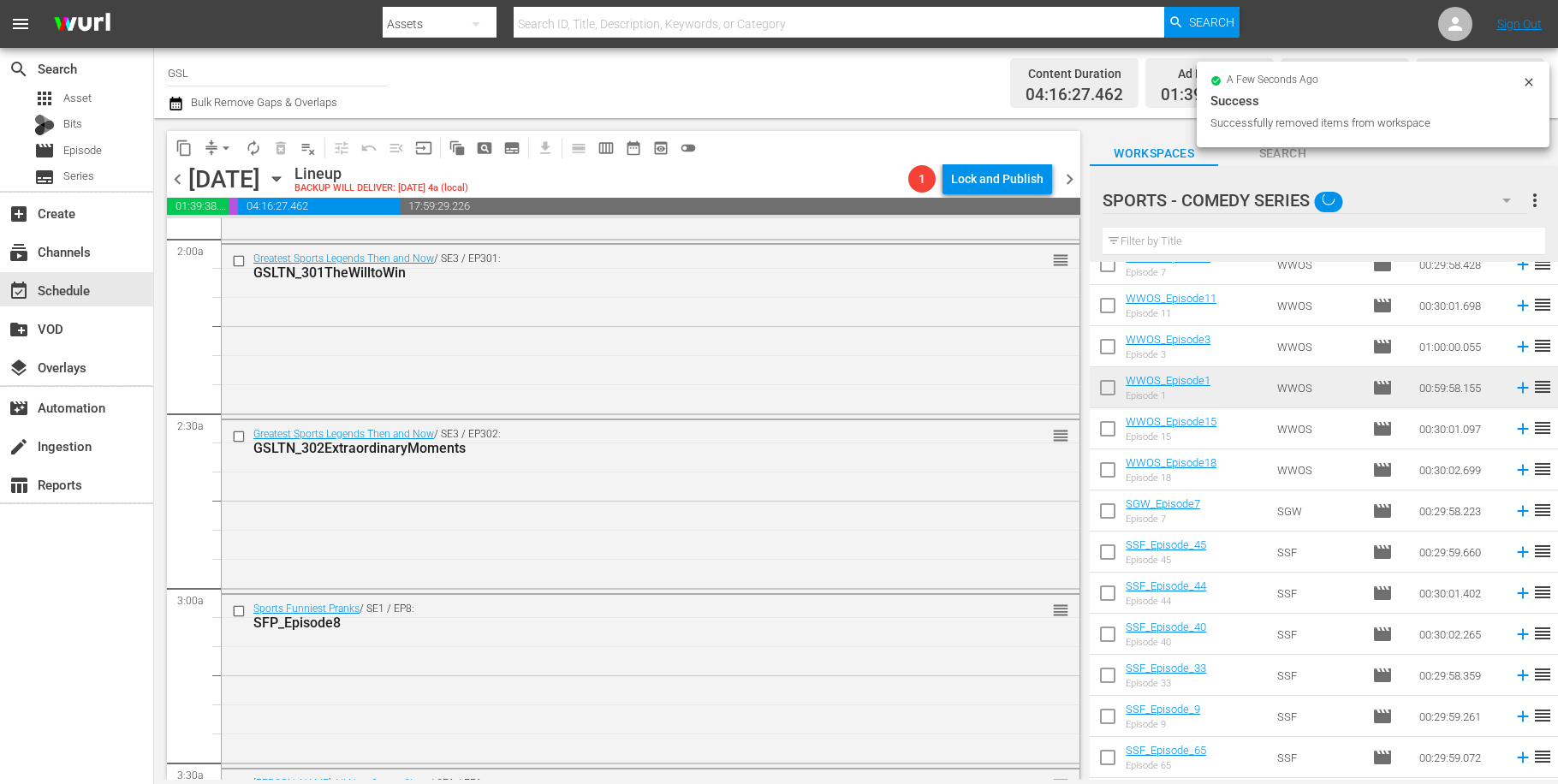
checkbox input "false"
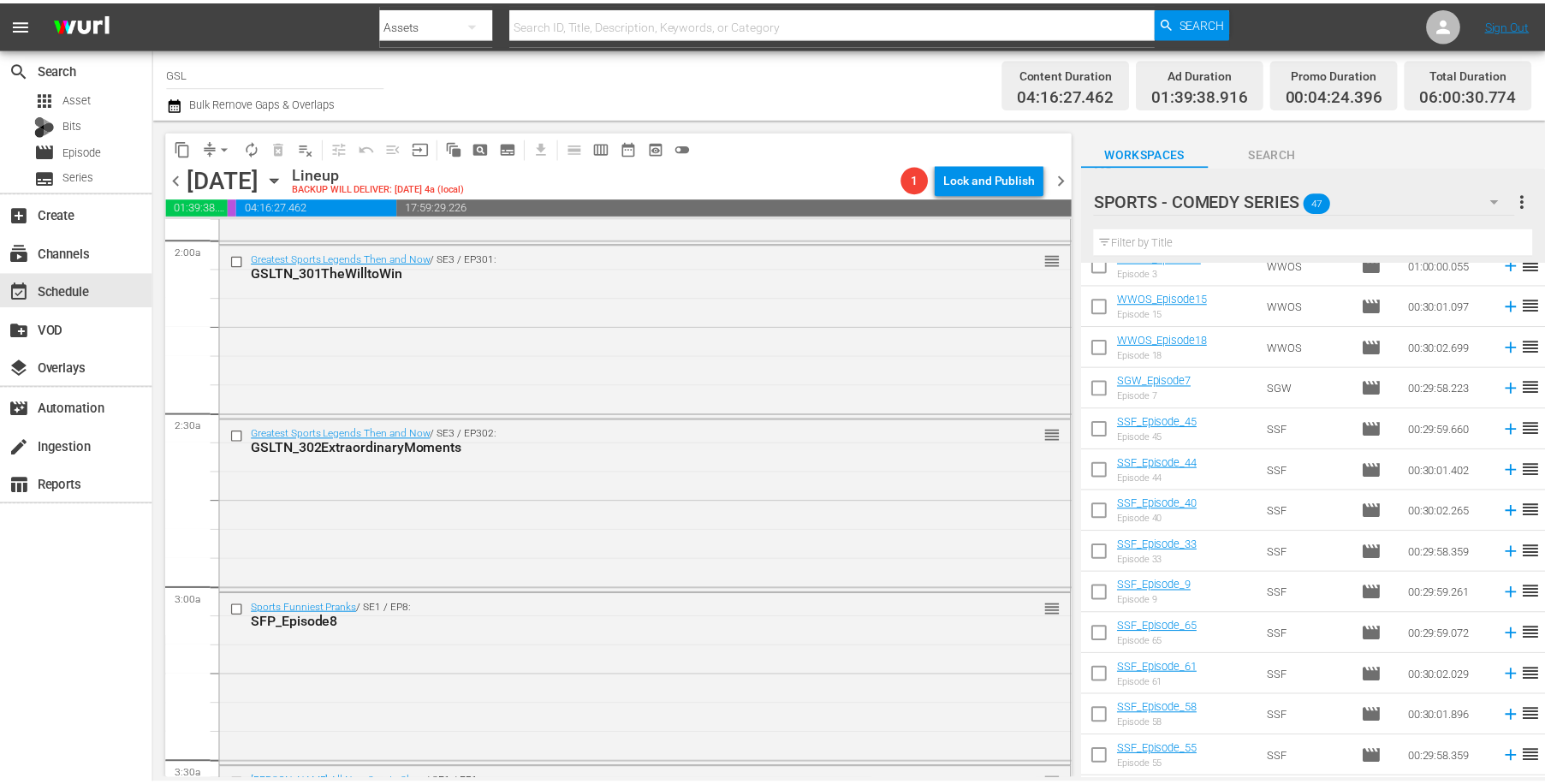
scroll to position [0, 0]
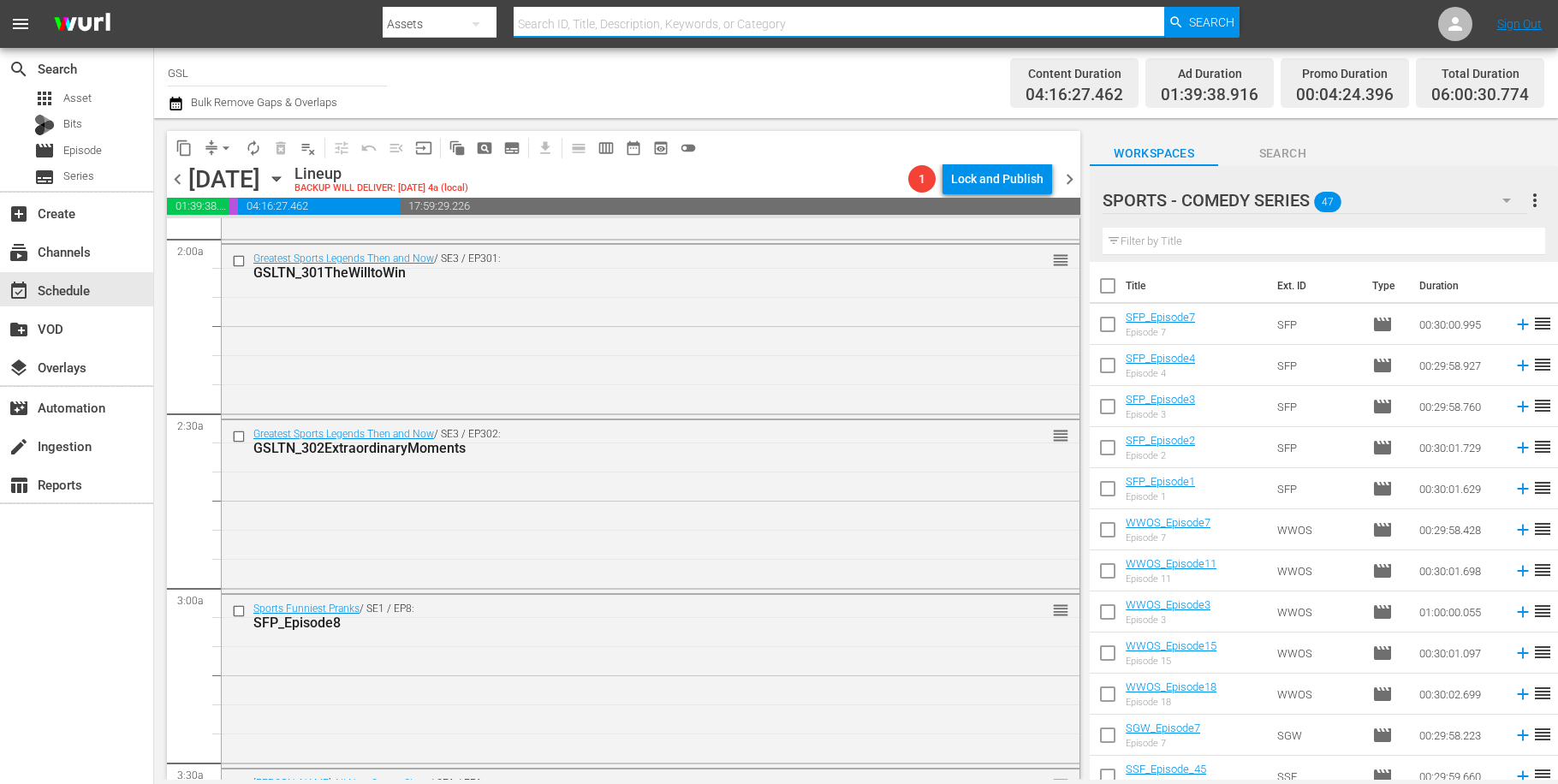
click at [547, 15] on input "text" at bounding box center [839, 24] width 650 height 41
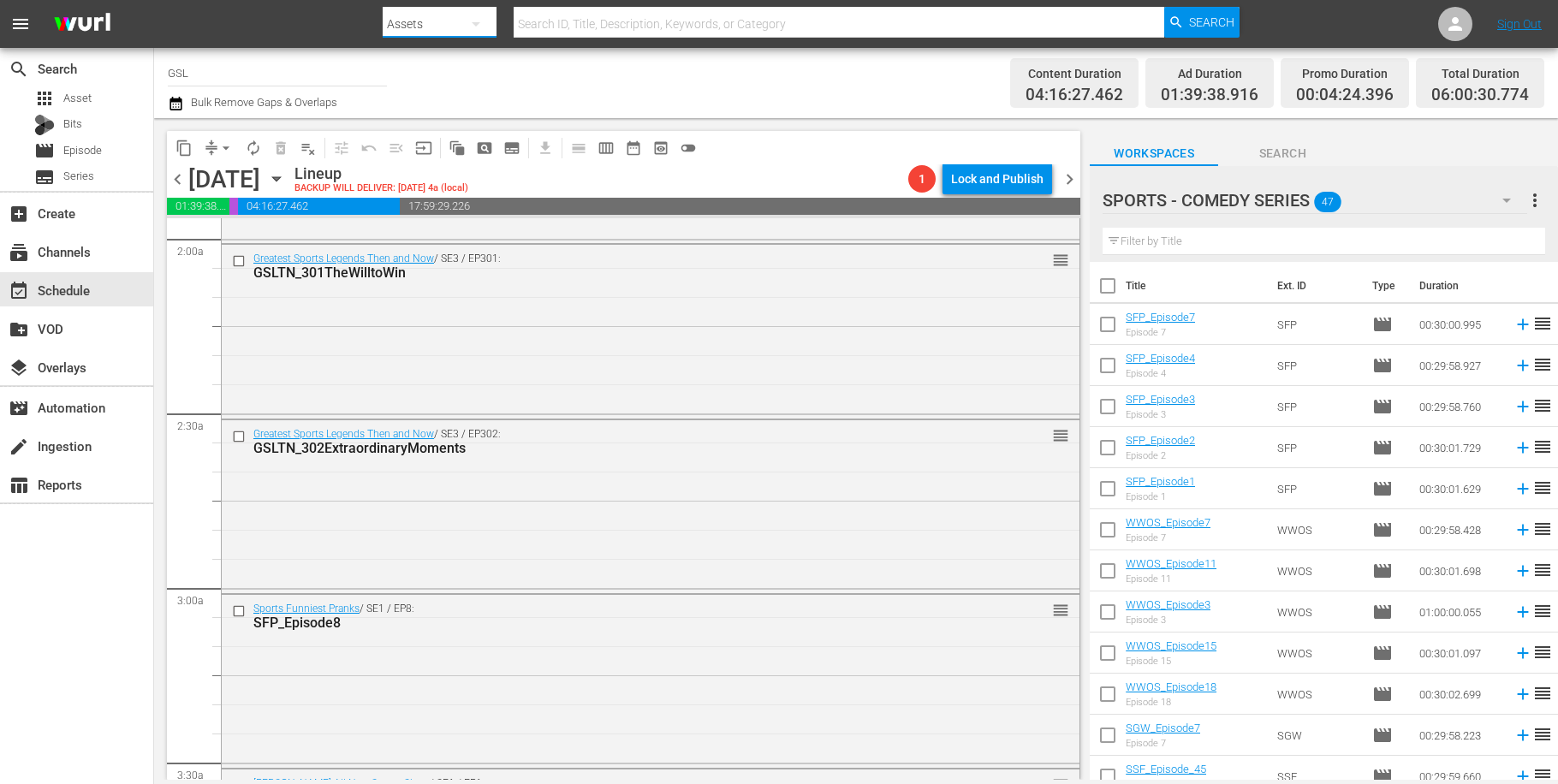
click at [461, 19] on button "button" at bounding box center [476, 24] width 41 height 41
click at [436, 124] on div "Episodes" at bounding box center [437, 126] width 68 height 27
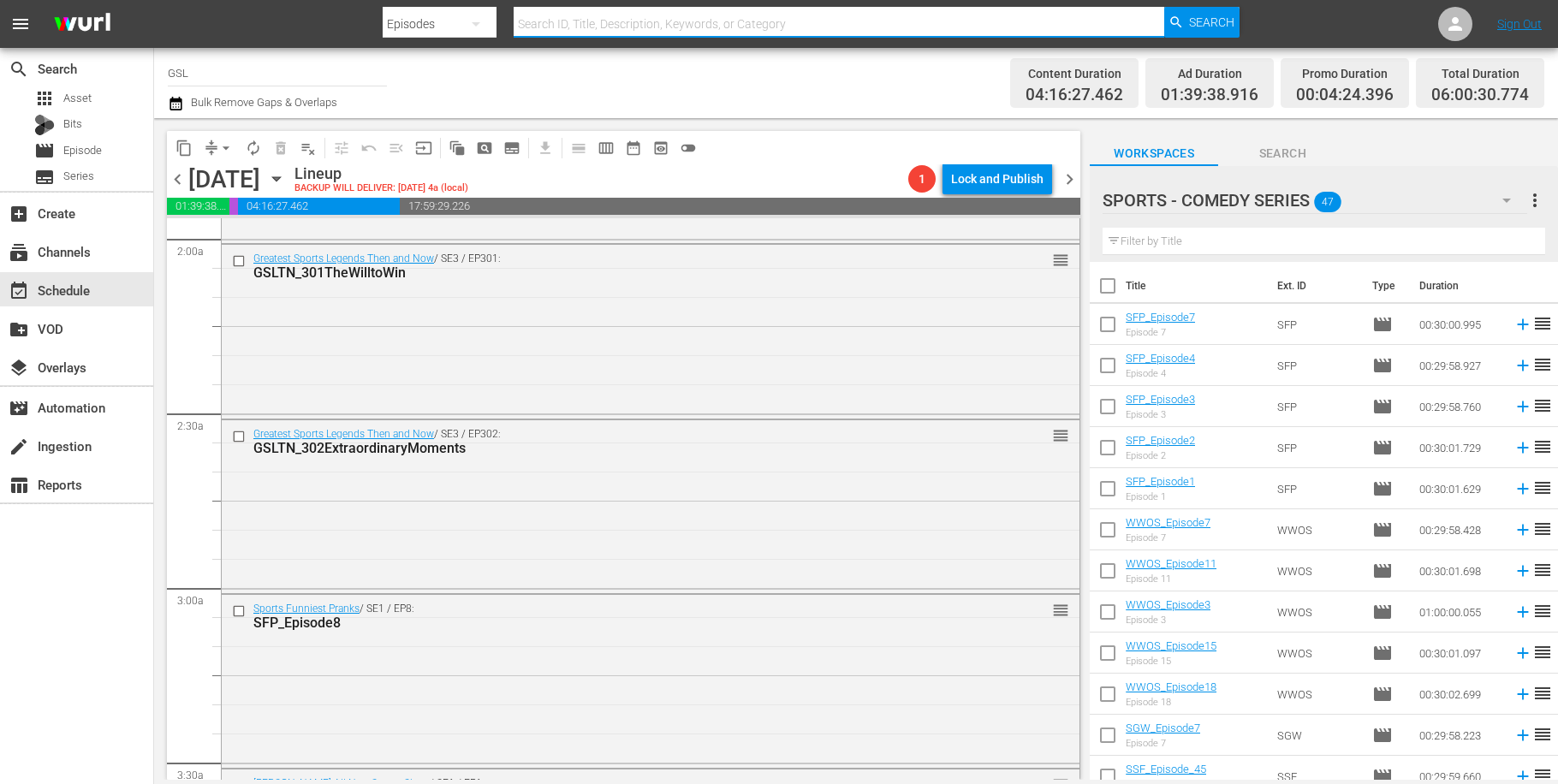
click at [621, 22] on input "text" at bounding box center [839, 24] width 650 height 41
type input "BUASS"
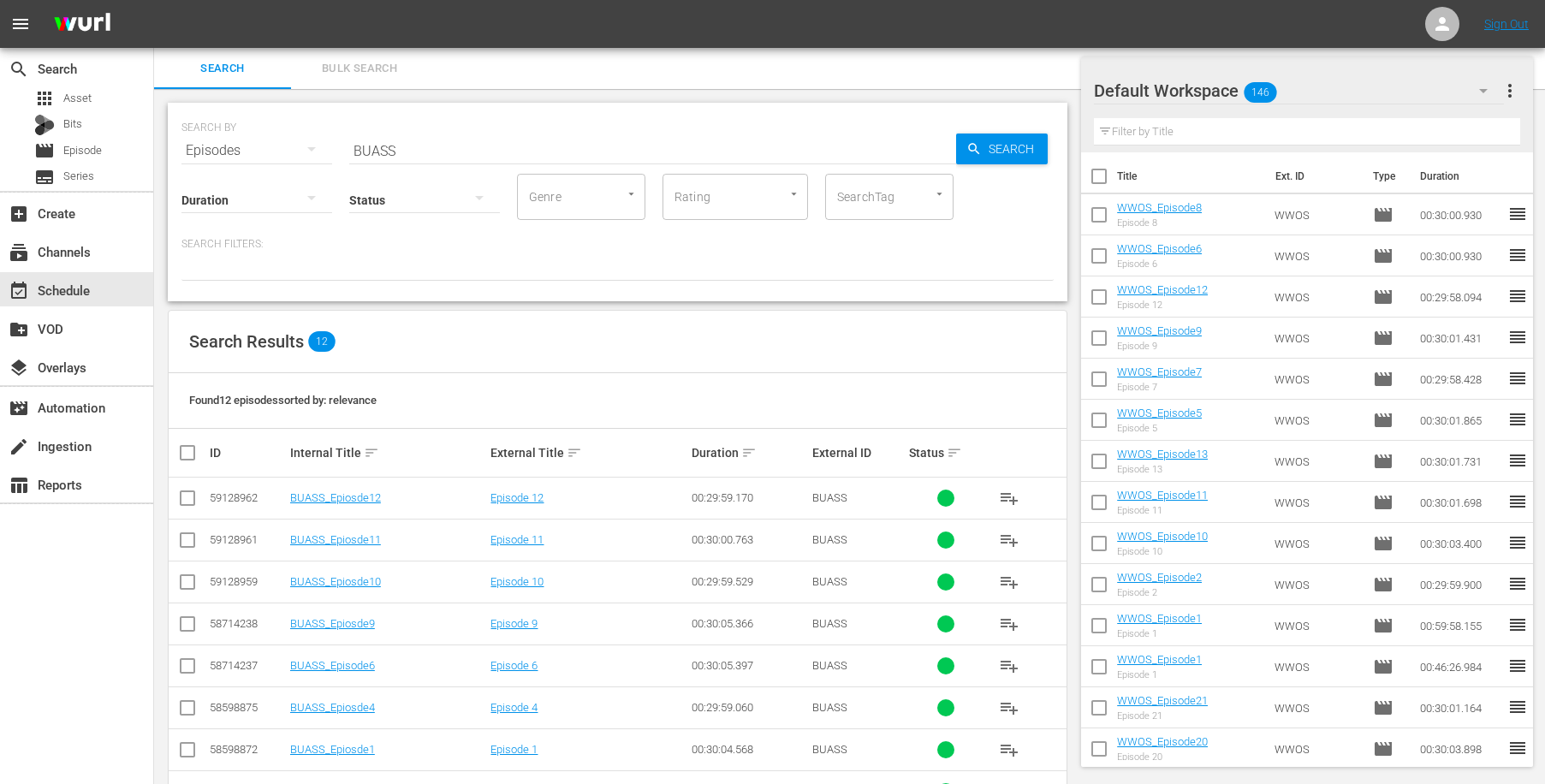
scroll to position [229, 0]
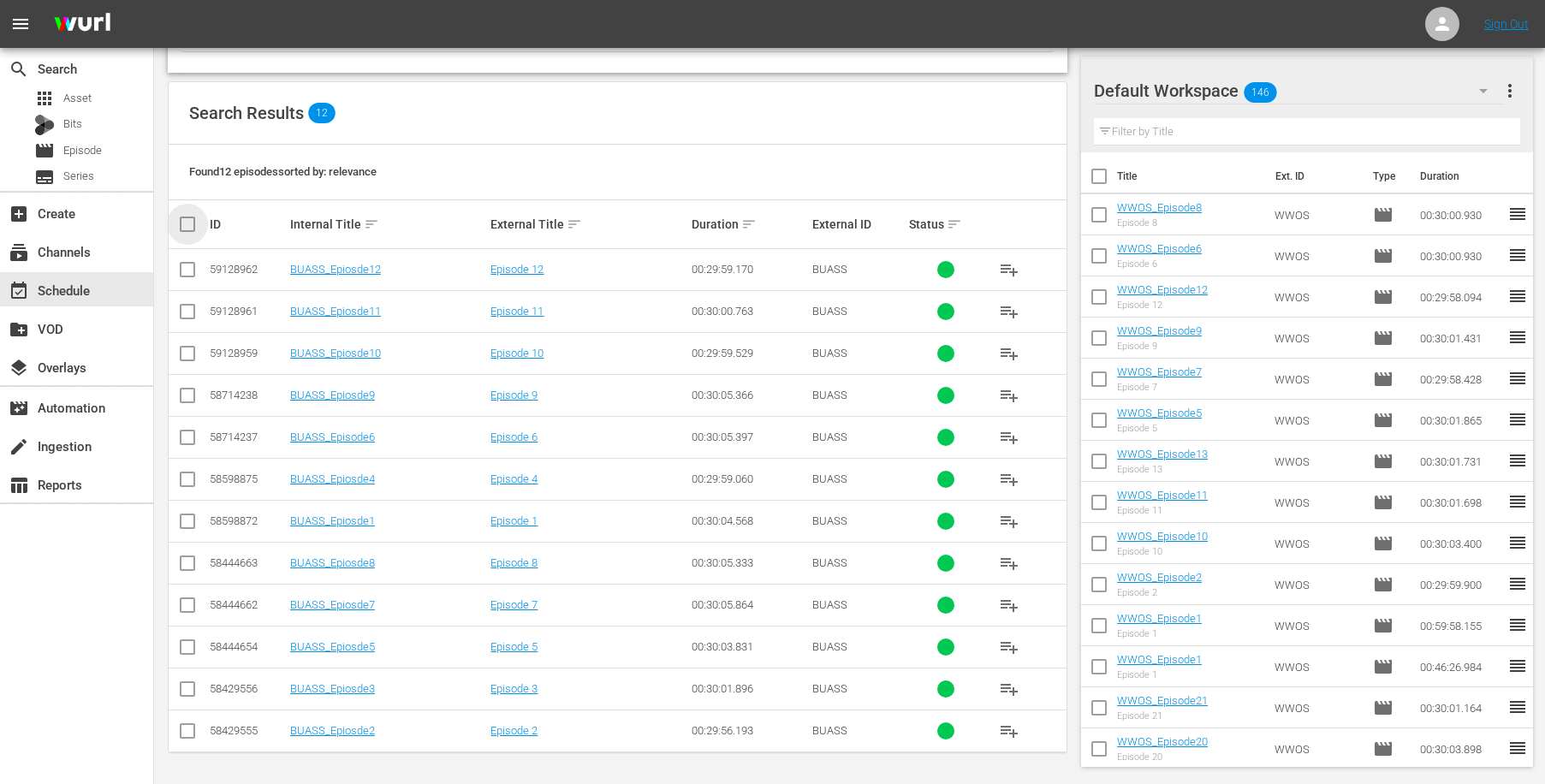
click at [184, 224] on input "checkbox" at bounding box center [195, 224] width 35 height 20
checkbox input "true"
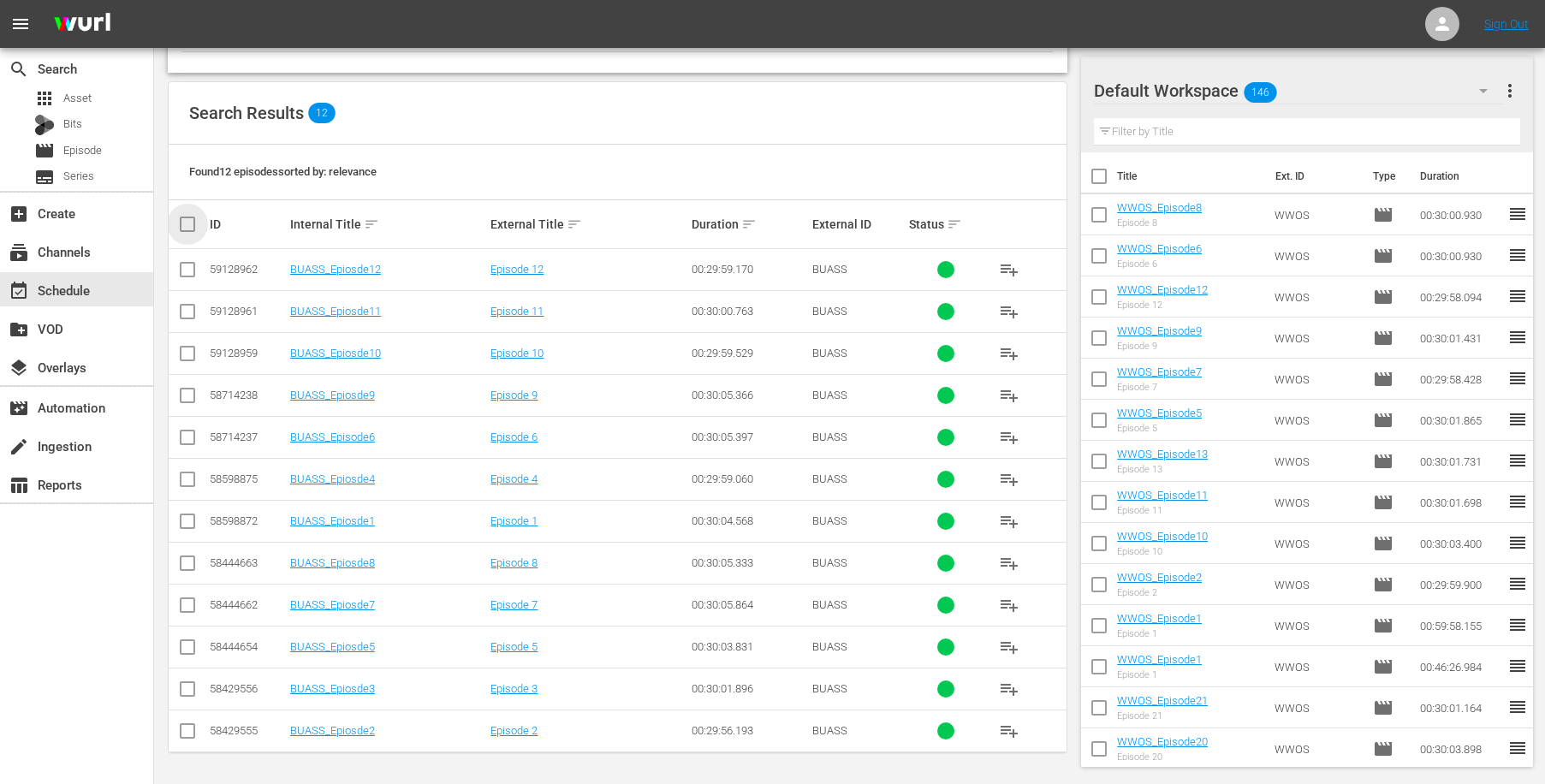
checkbox input "true"
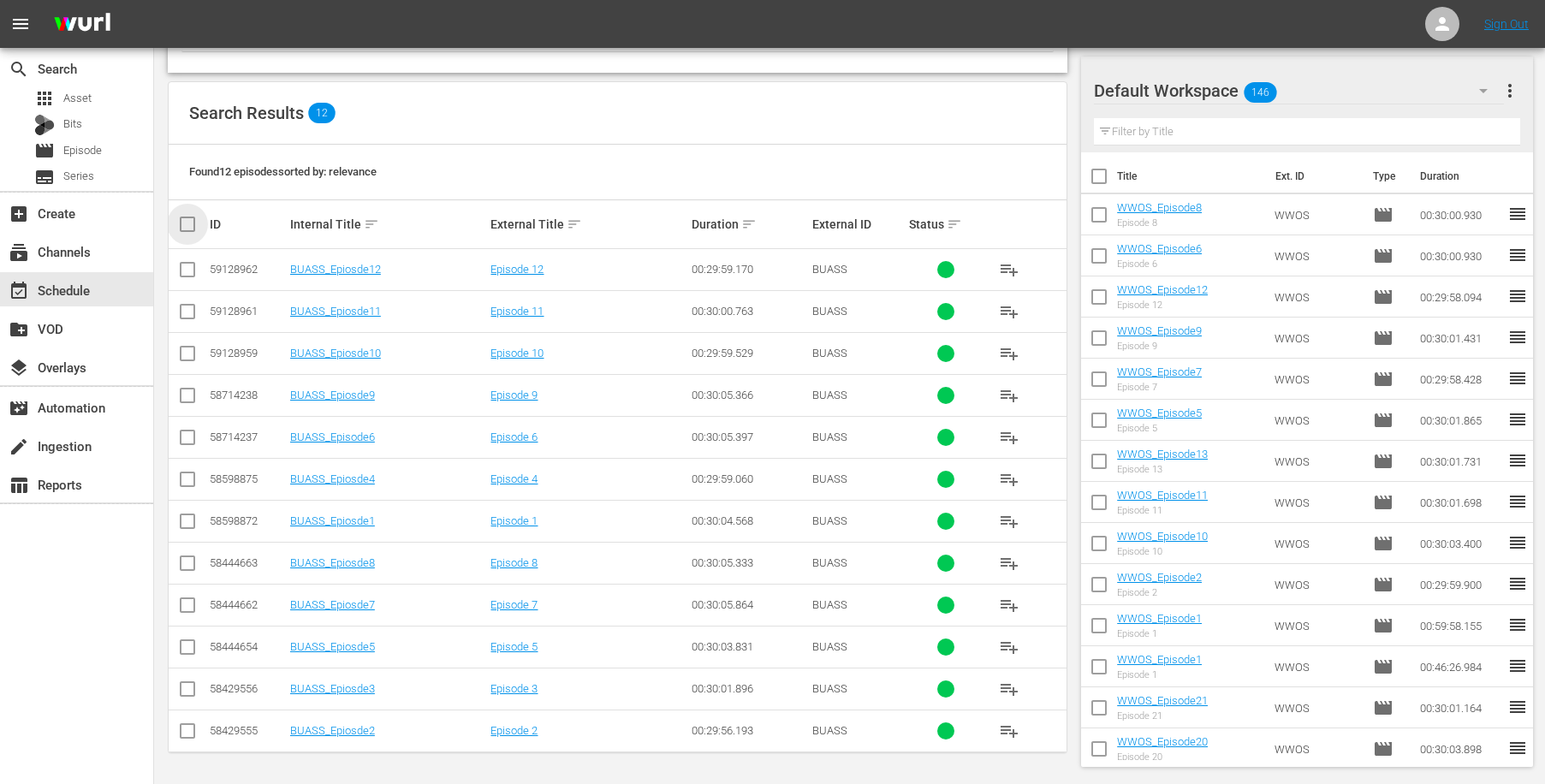
checkbox input "true"
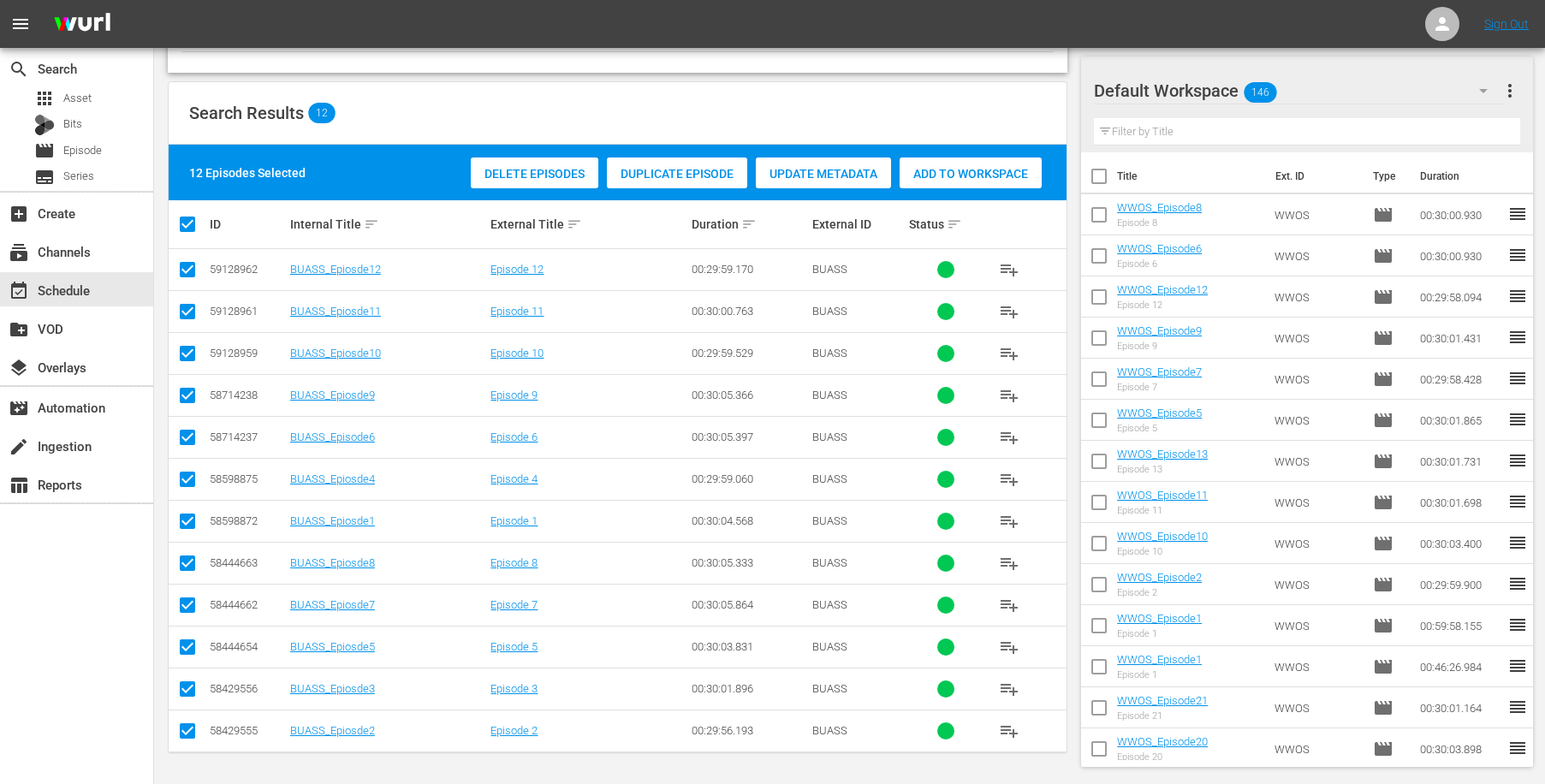
click at [1481, 88] on icon "button" at bounding box center [1482, 90] width 20 height 20
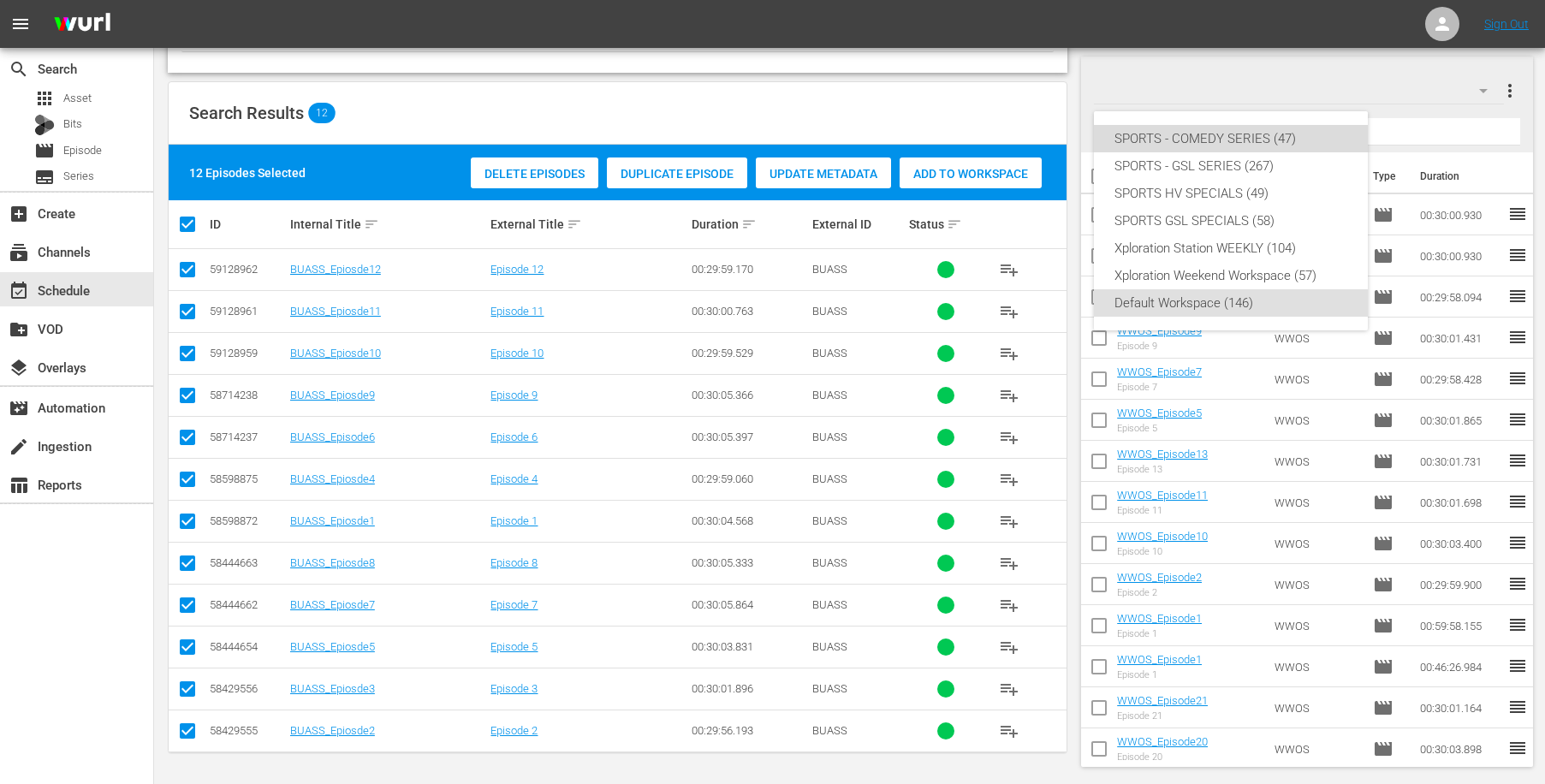
click at [1242, 125] on div "SPORTS - COMEDY SERIES (47)" at bounding box center [1231, 139] width 232 height 27
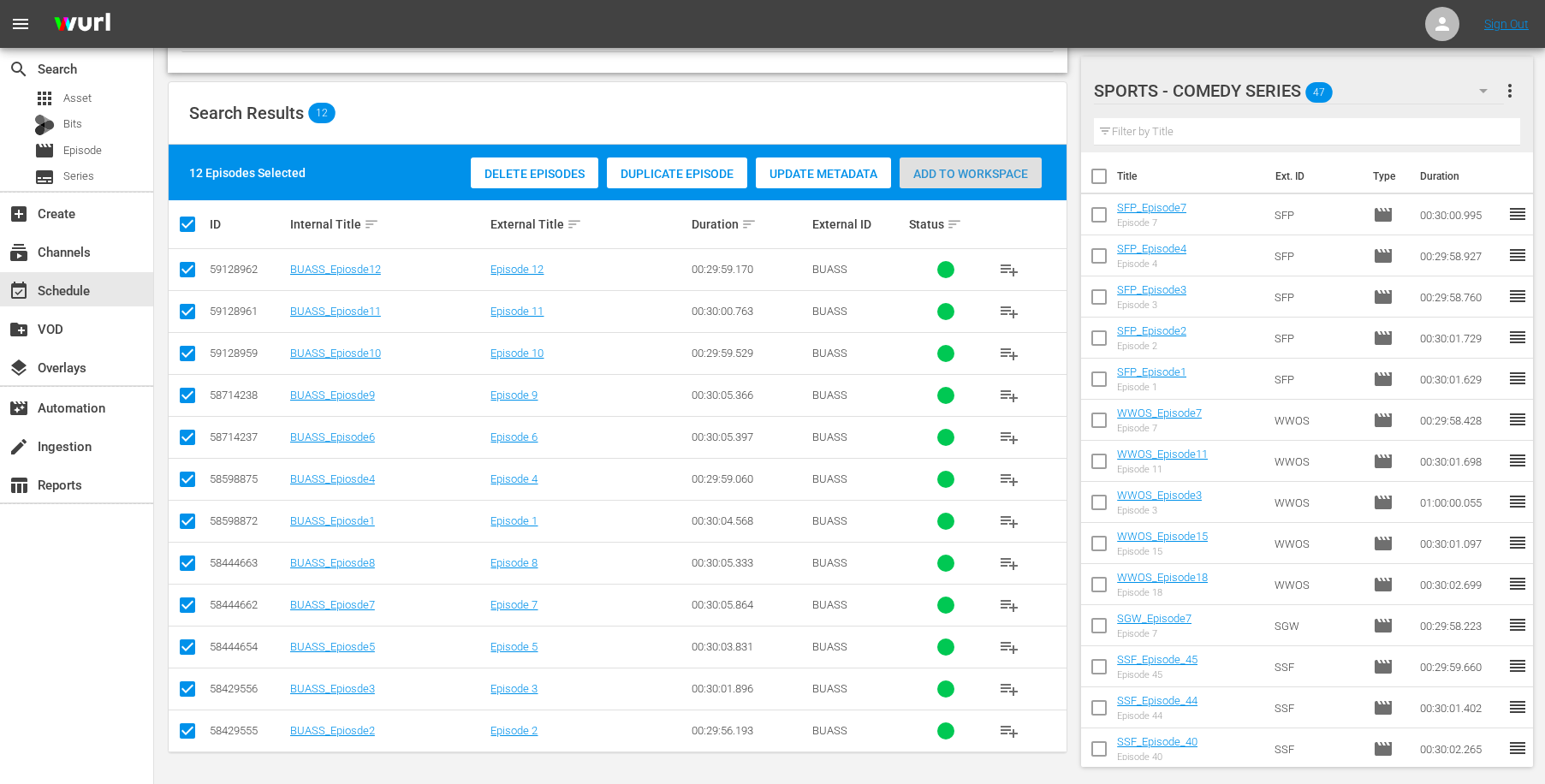
click at [978, 163] on div "Add to Workspace" at bounding box center [970, 174] width 142 height 33
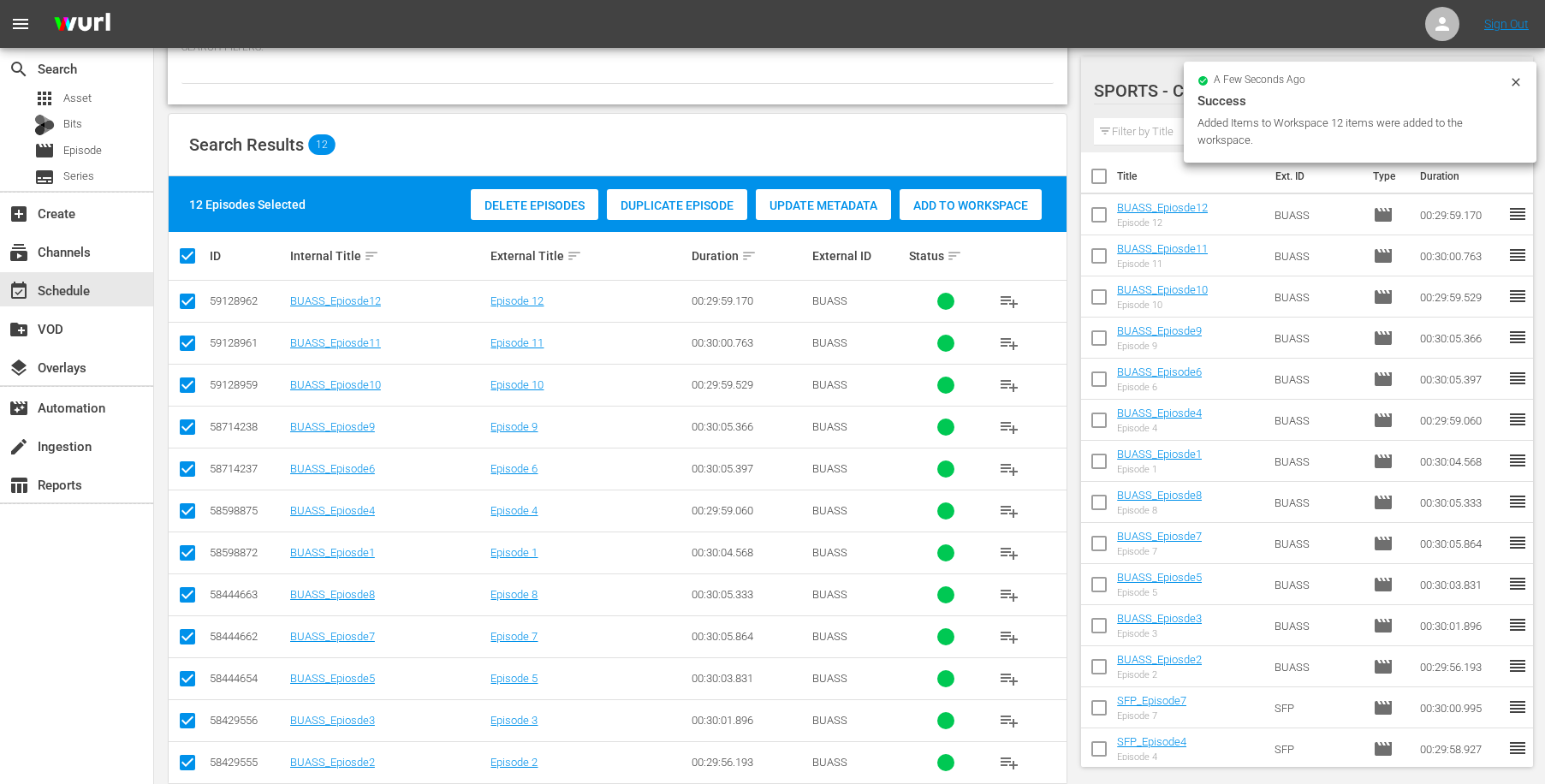
scroll to position [0, 0]
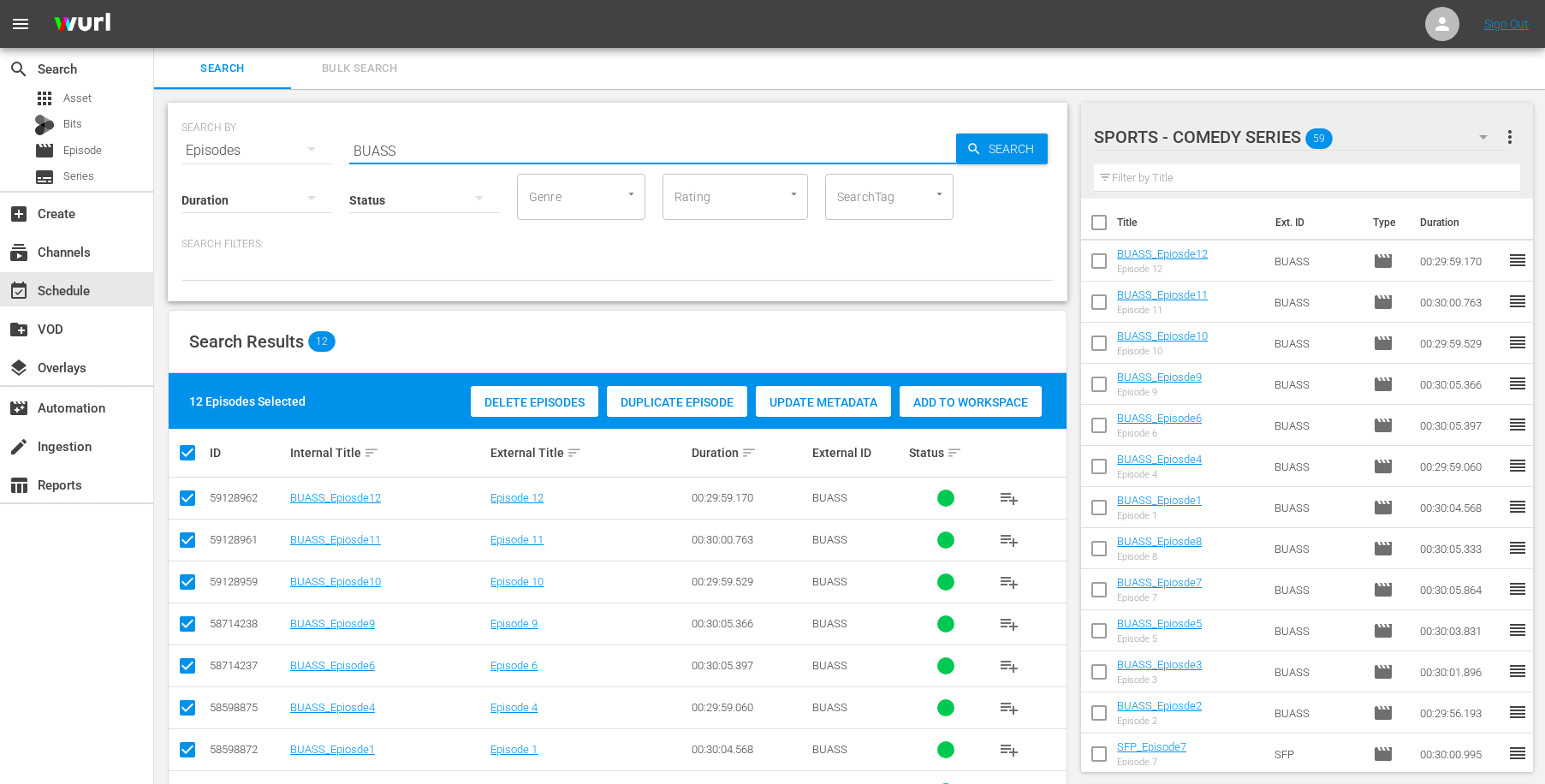
click at [407, 141] on input "BUASS" at bounding box center [652, 150] width 607 height 41
drag, startPoint x: 404, startPoint y: 151, endPoint x: 319, endPoint y: 144, distance: 85.3
click at [349, 144] on input "BUASS" at bounding box center [652, 150] width 607 height 41
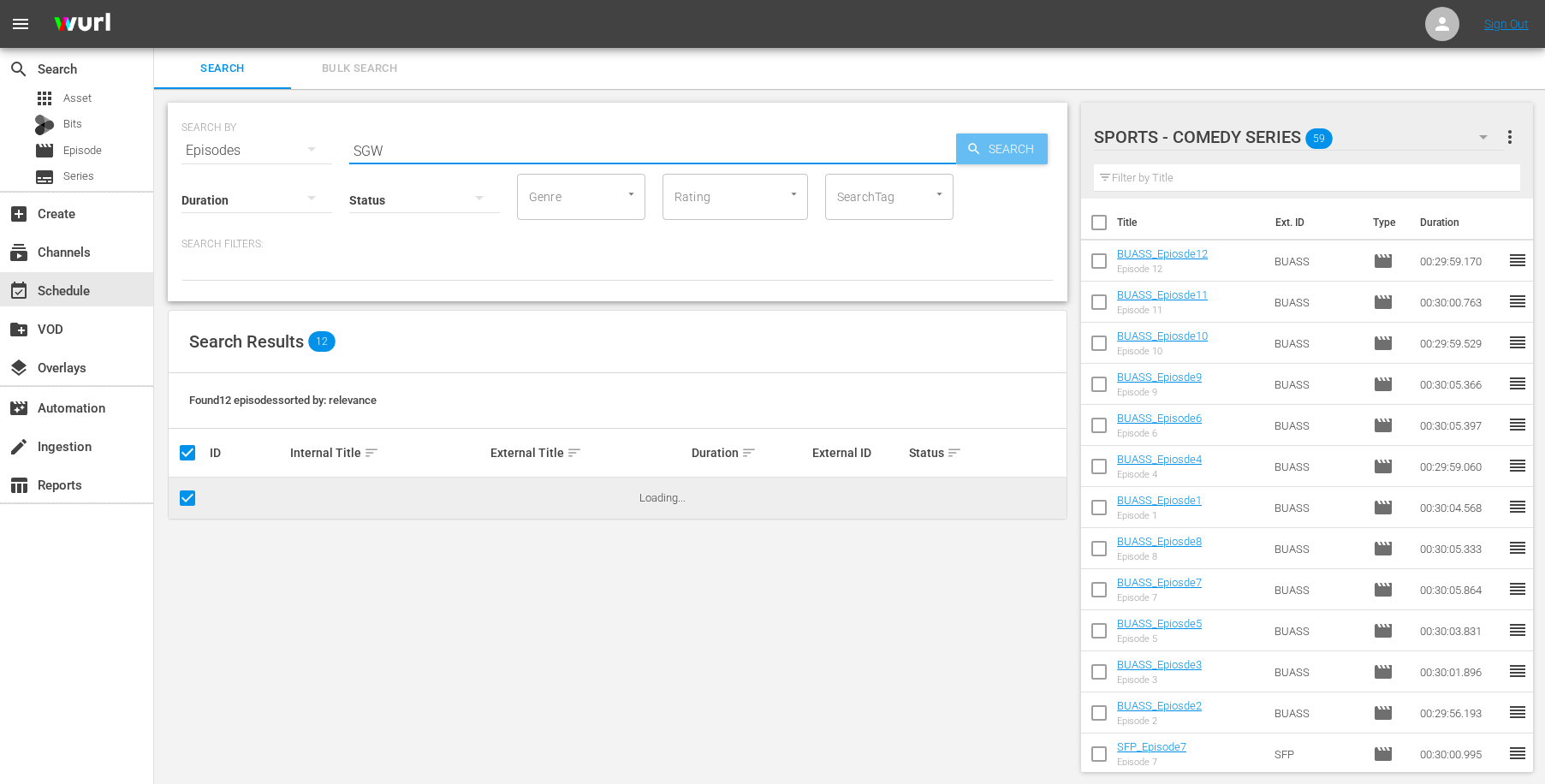
type input "SGW"
drag, startPoint x: 1001, startPoint y: 149, endPoint x: 1023, endPoint y: 243, distance: 96.5
click at [1001, 149] on span "Search" at bounding box center [1015, 149] width 66 height 31
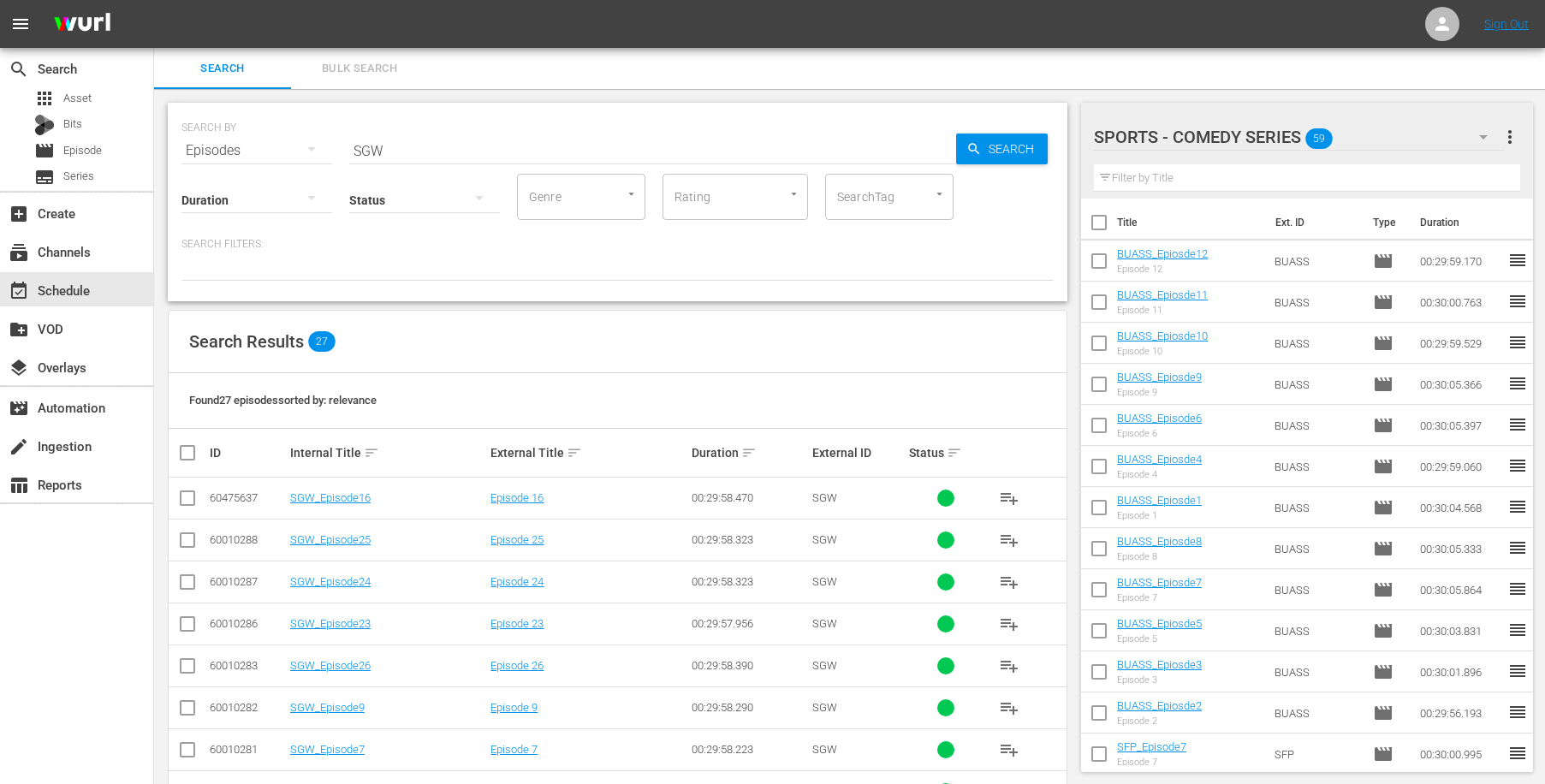
click at [188, 452] on input "checkbox" at bounding box center [195, 452] width 35 height 20
checkbox input "true"
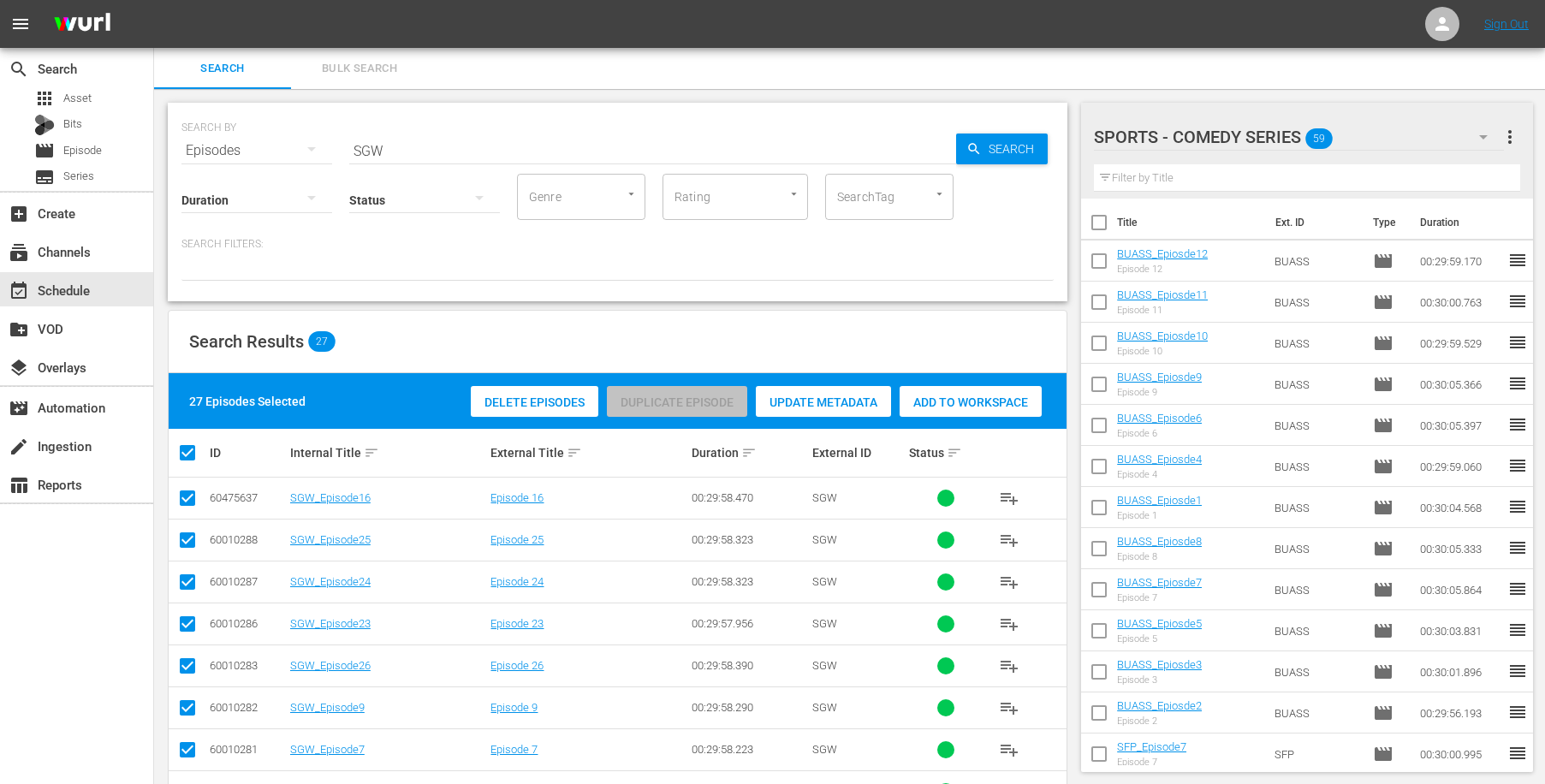
checkbox input "true"
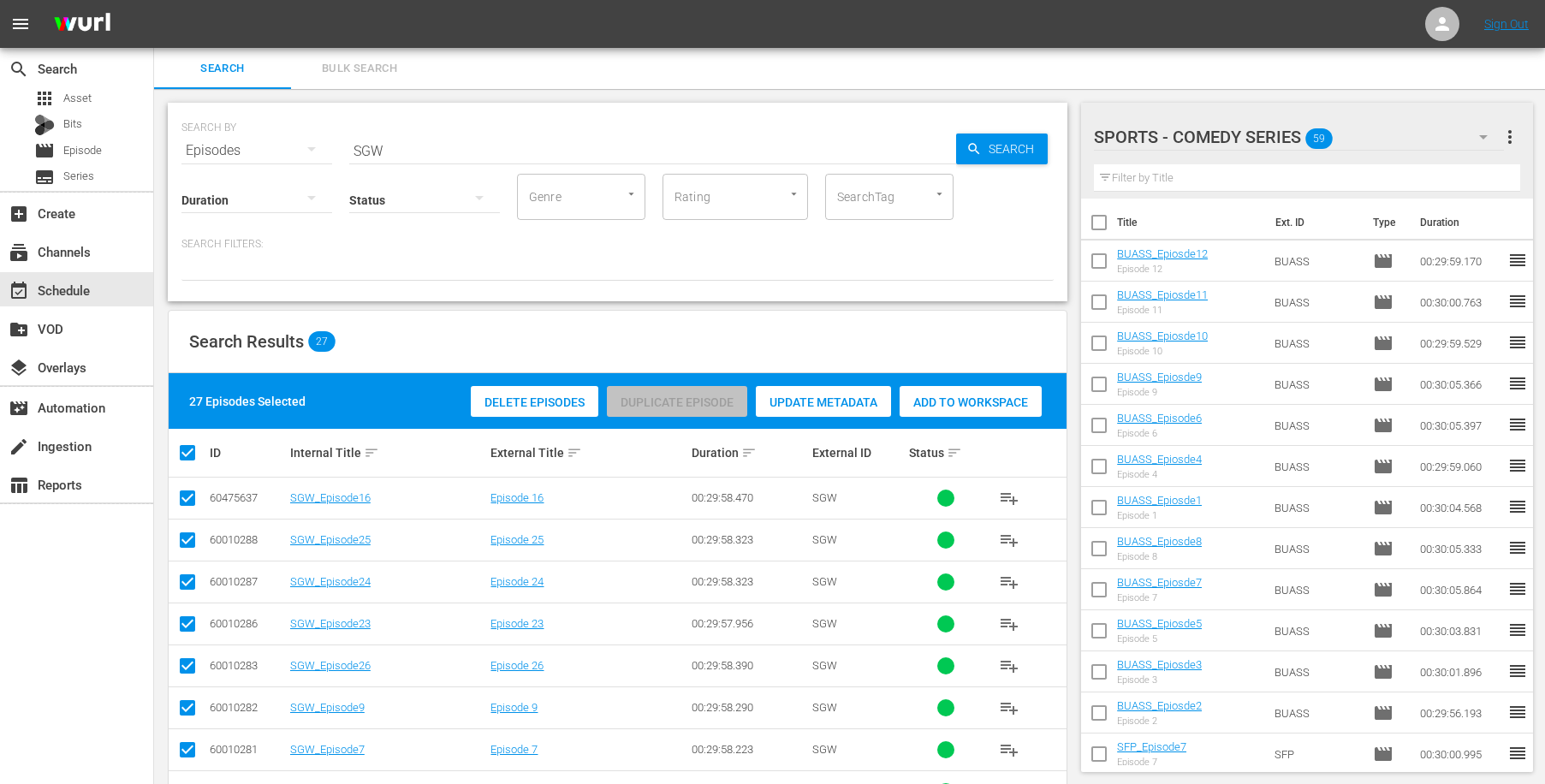
checkbox input "true"
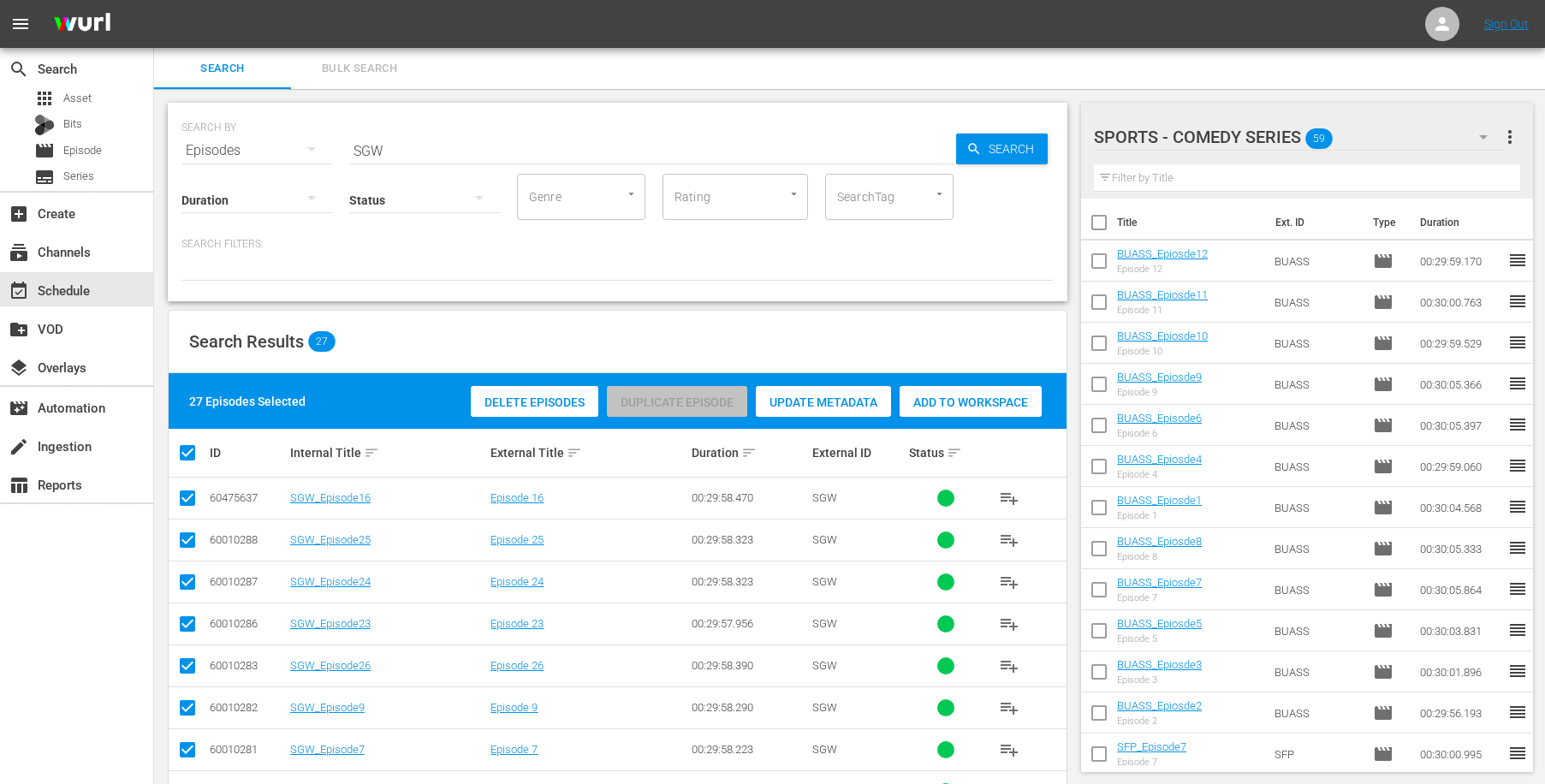
checkbox input "true"
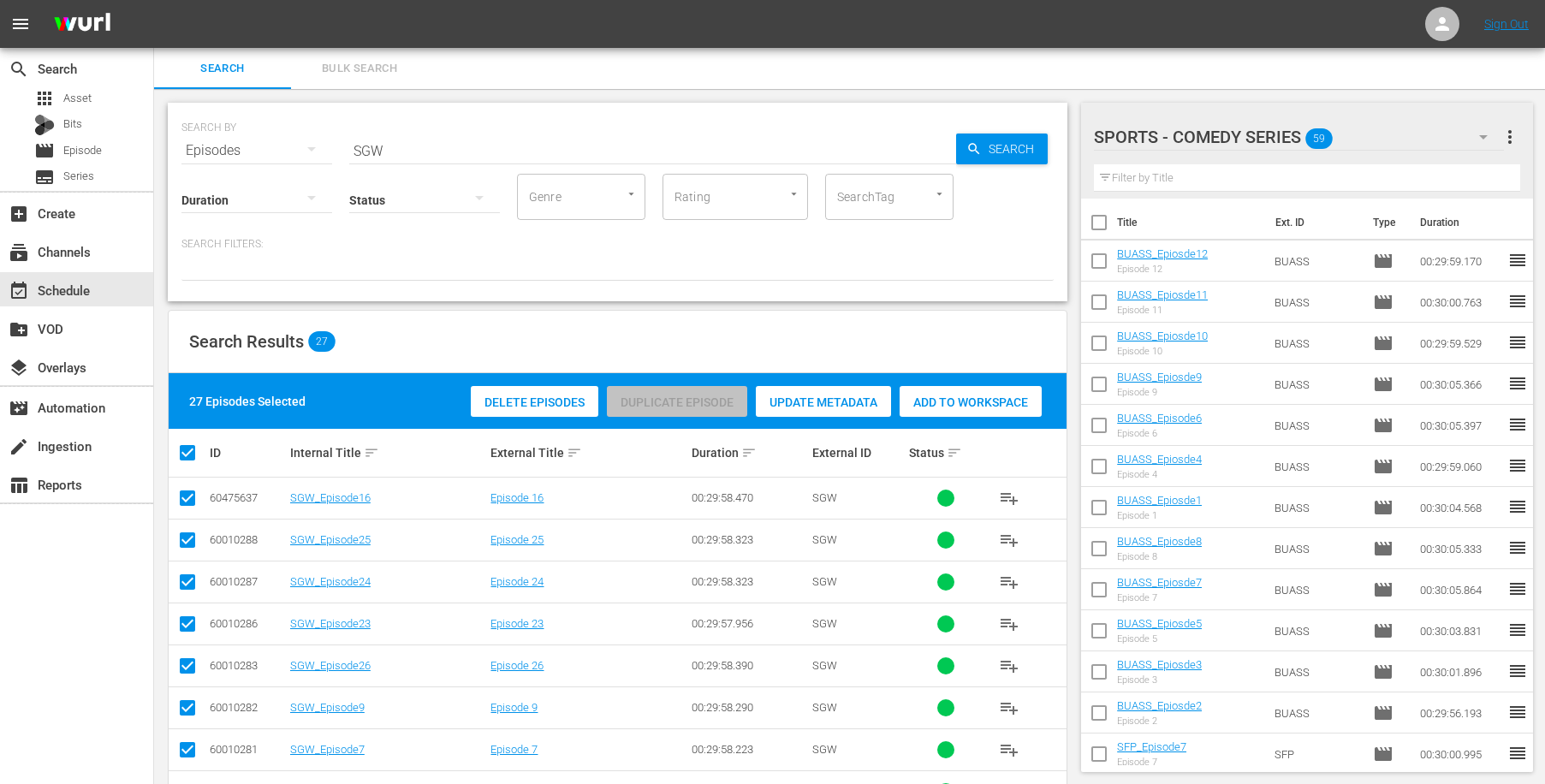
checkbox input "true"
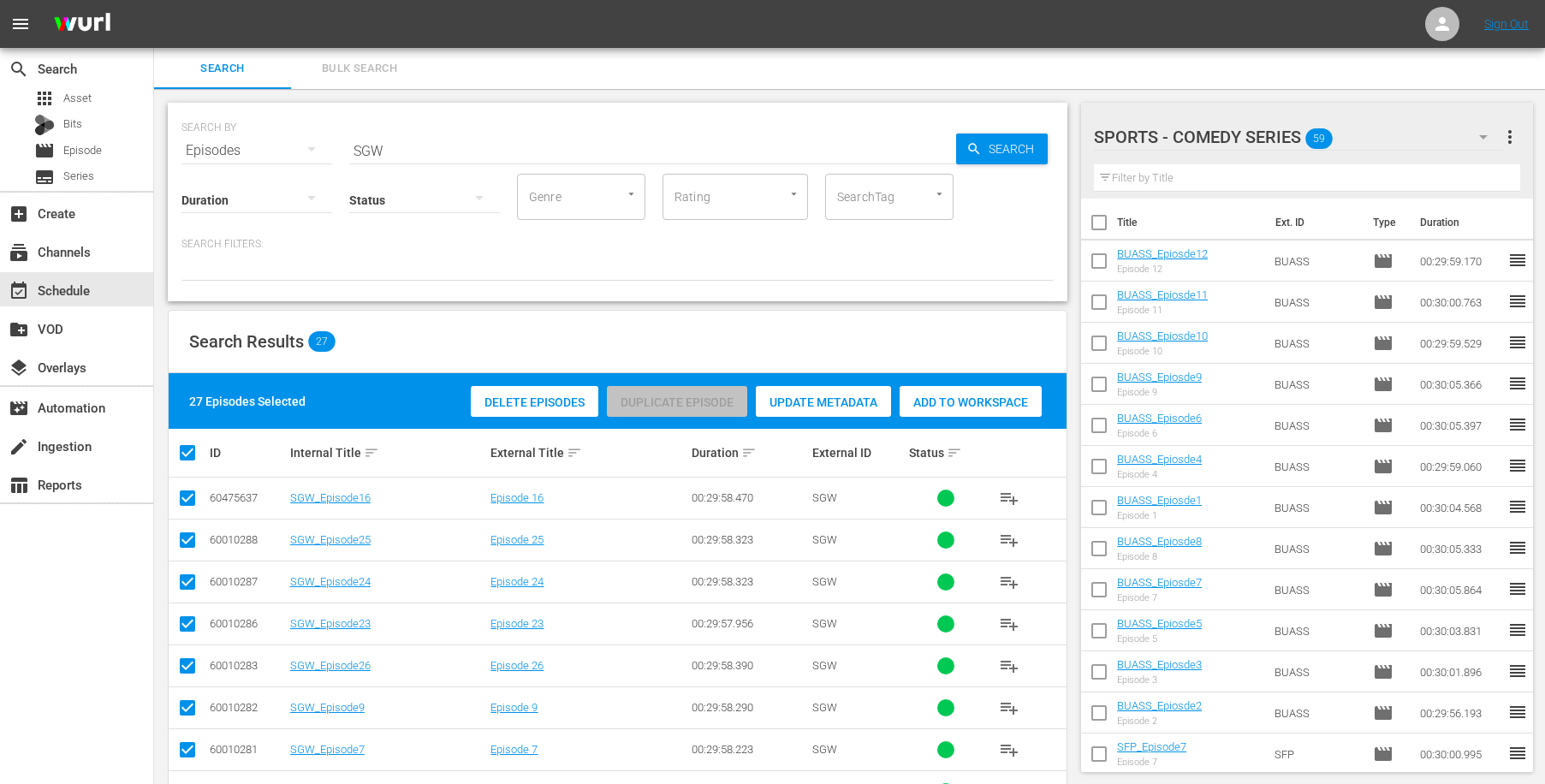
checkbox input "true"
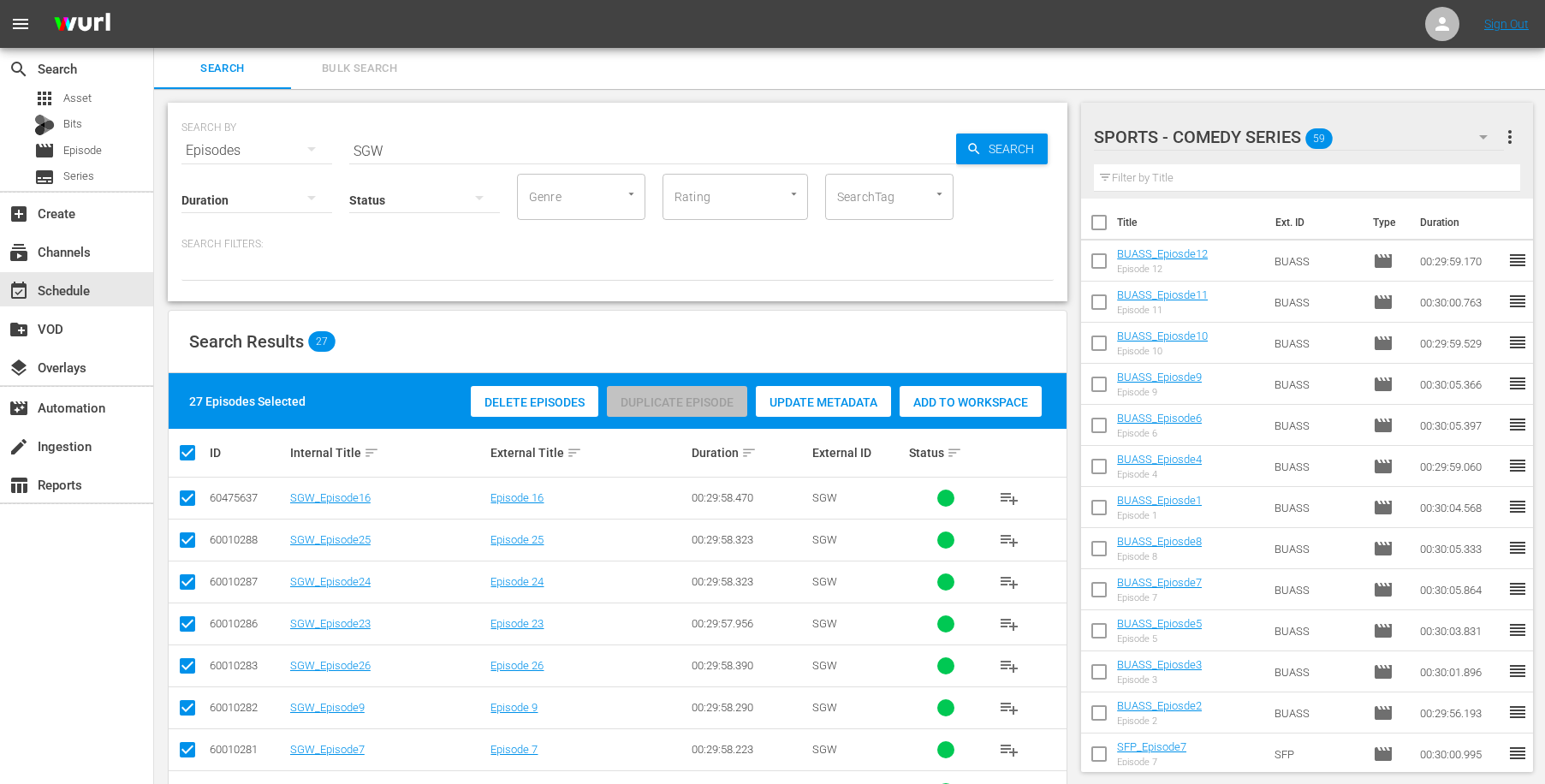
checkbox input "true"
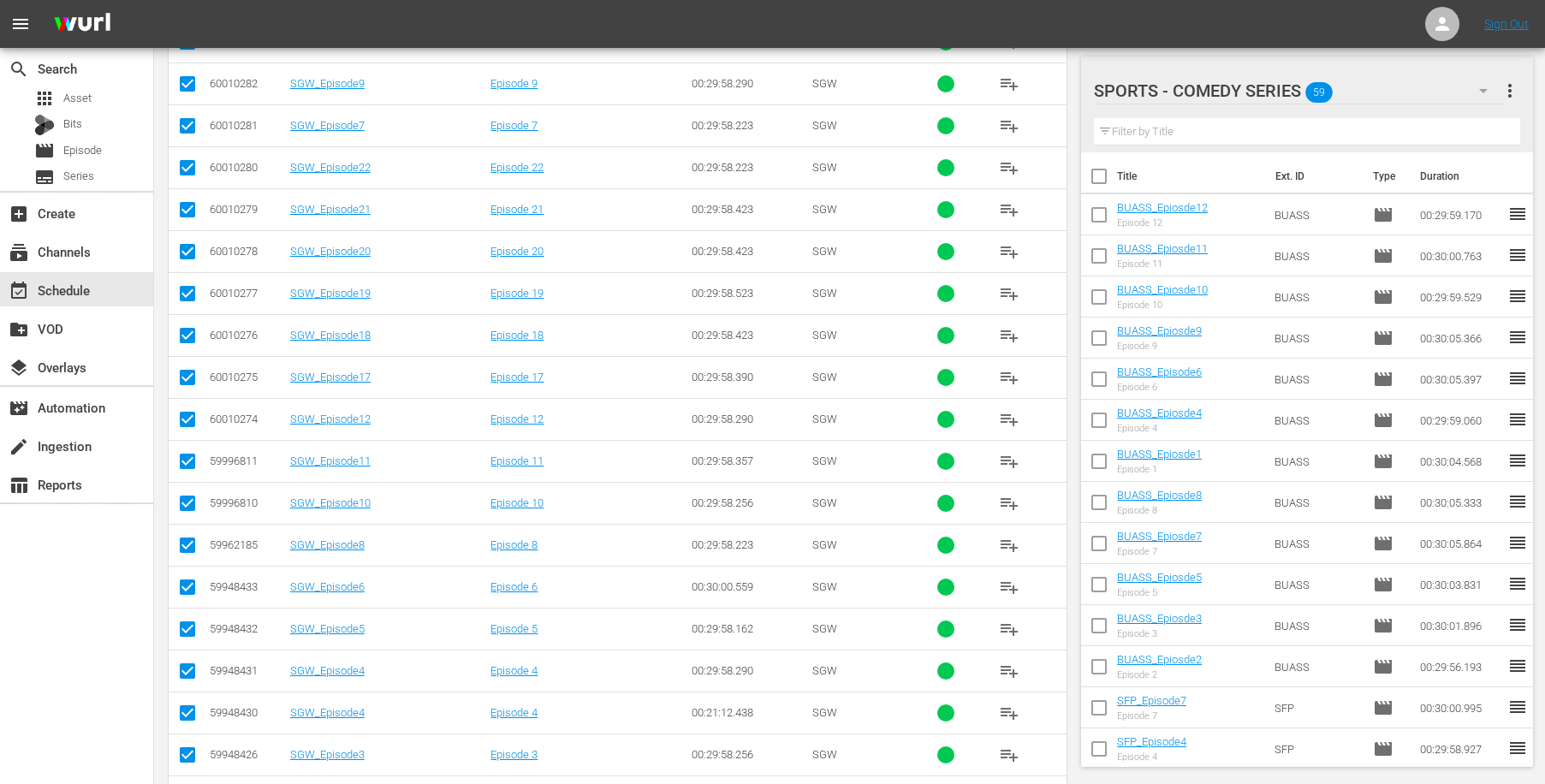
scroll to position [712, 0]
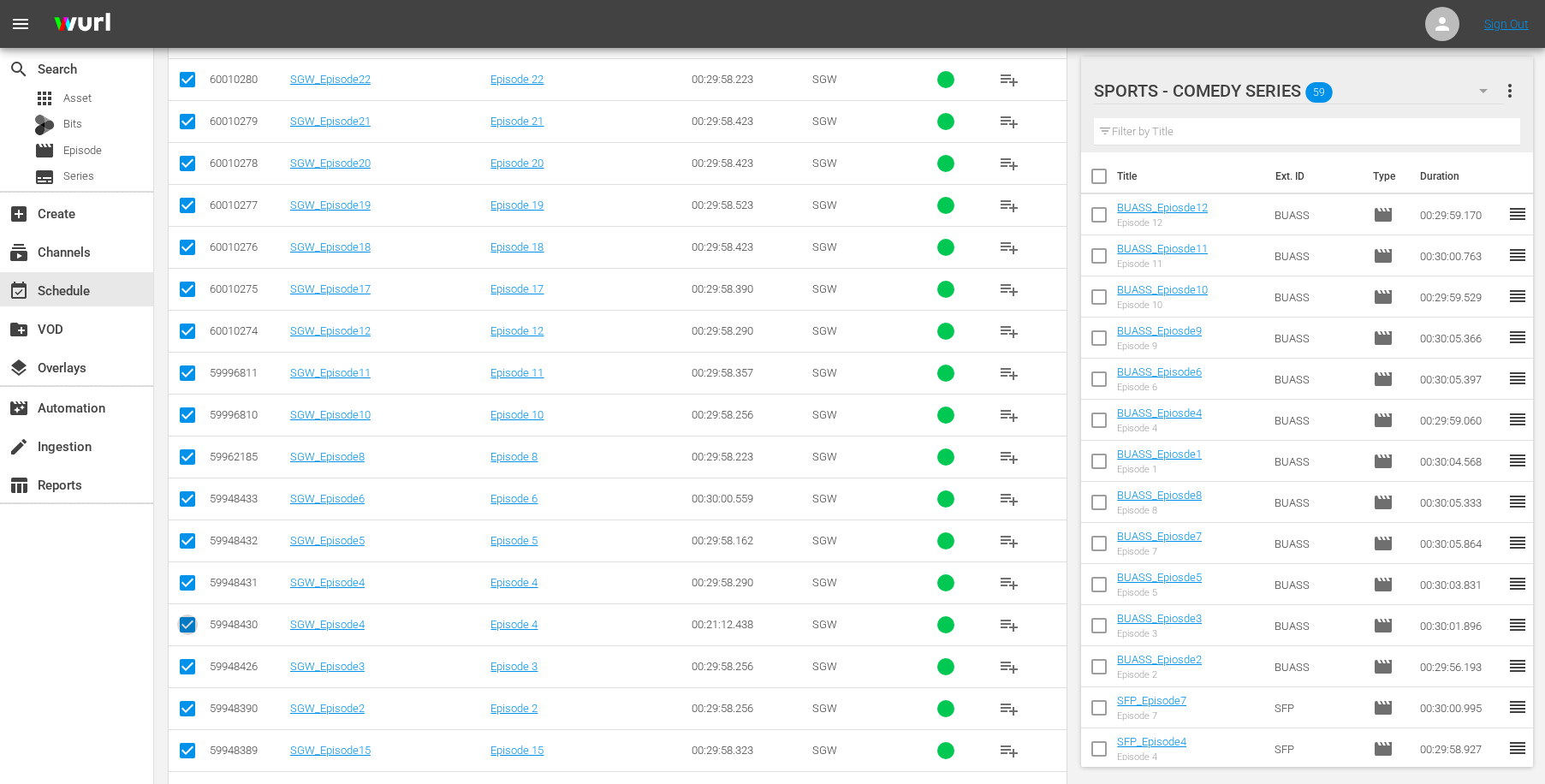
click at [190, 620] on input "checkbox" at bounding box center [187, 628] width 20 height 20
checkbox input "false"
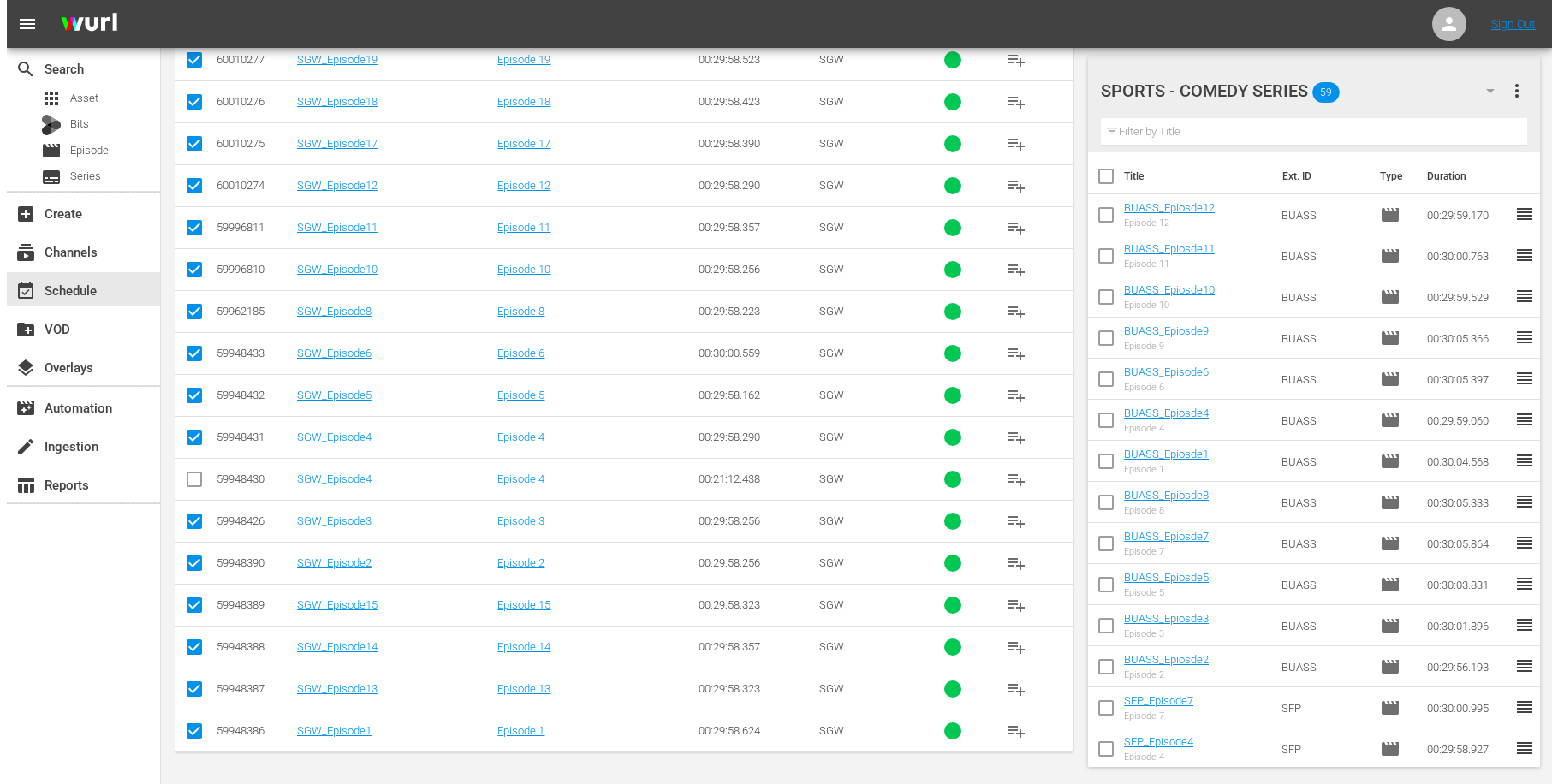
scroll to position [0, 0]
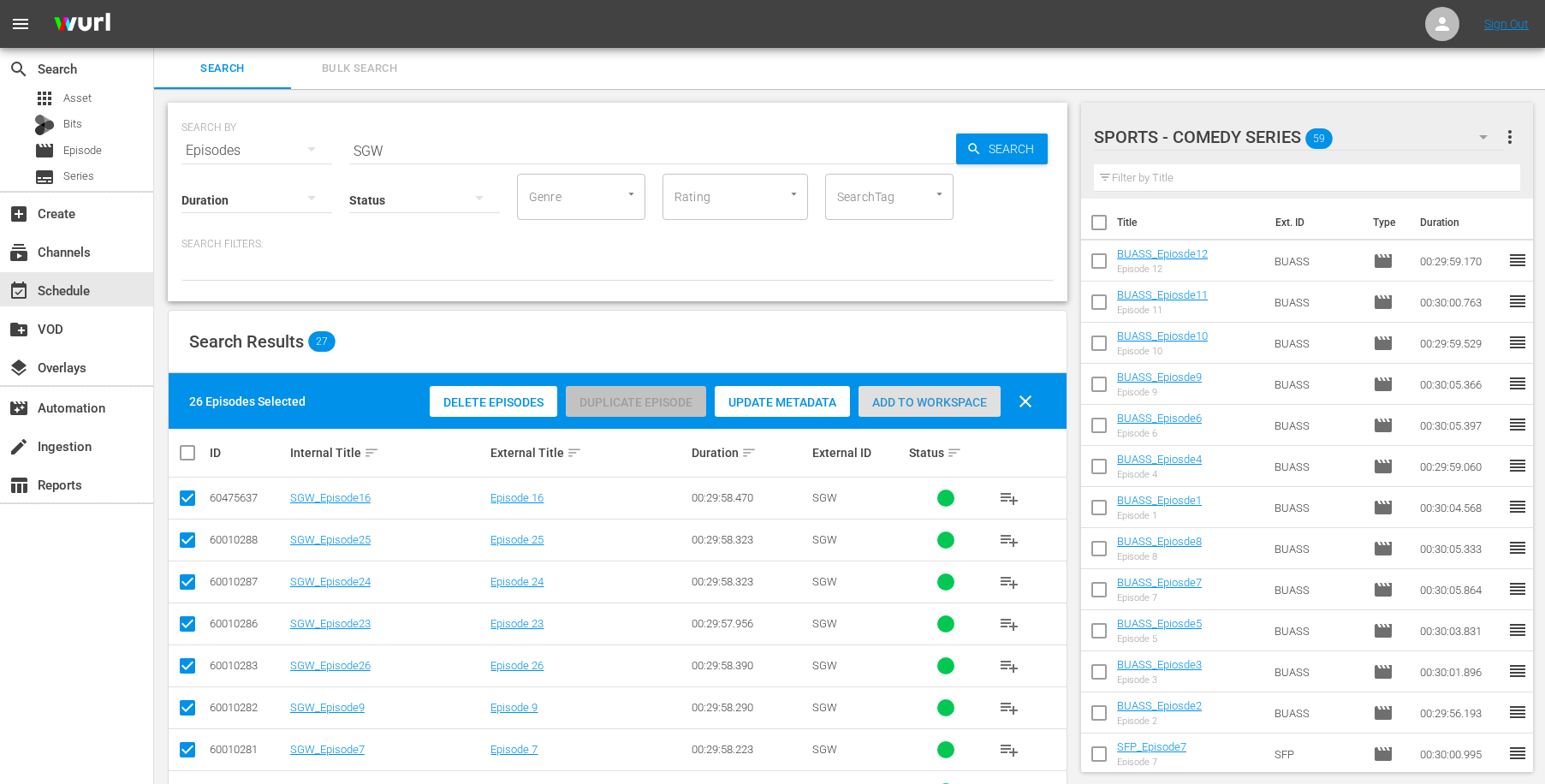
click at [916, 392] on div "Add to Workspace" at bounding box center [929, 402] width 142 height 33
click at [80, 295] on div "event_available Schedule" at bounding box center [47, 287] width 95 height 15
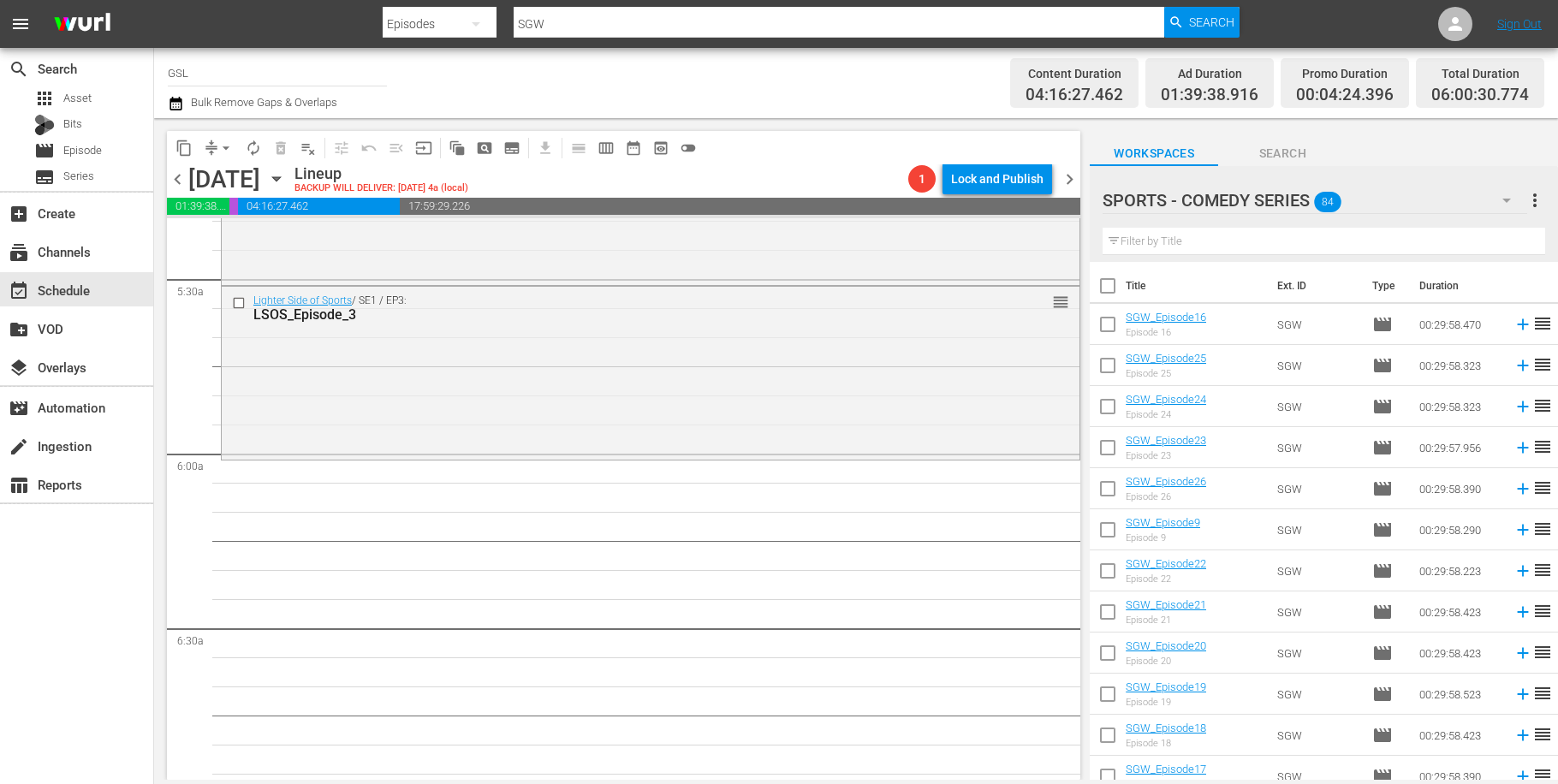
scroll to position [1864, 0]
click at [1531, 197] on span "more_vert" at bounding box center [1535, 200] width 20 height 20
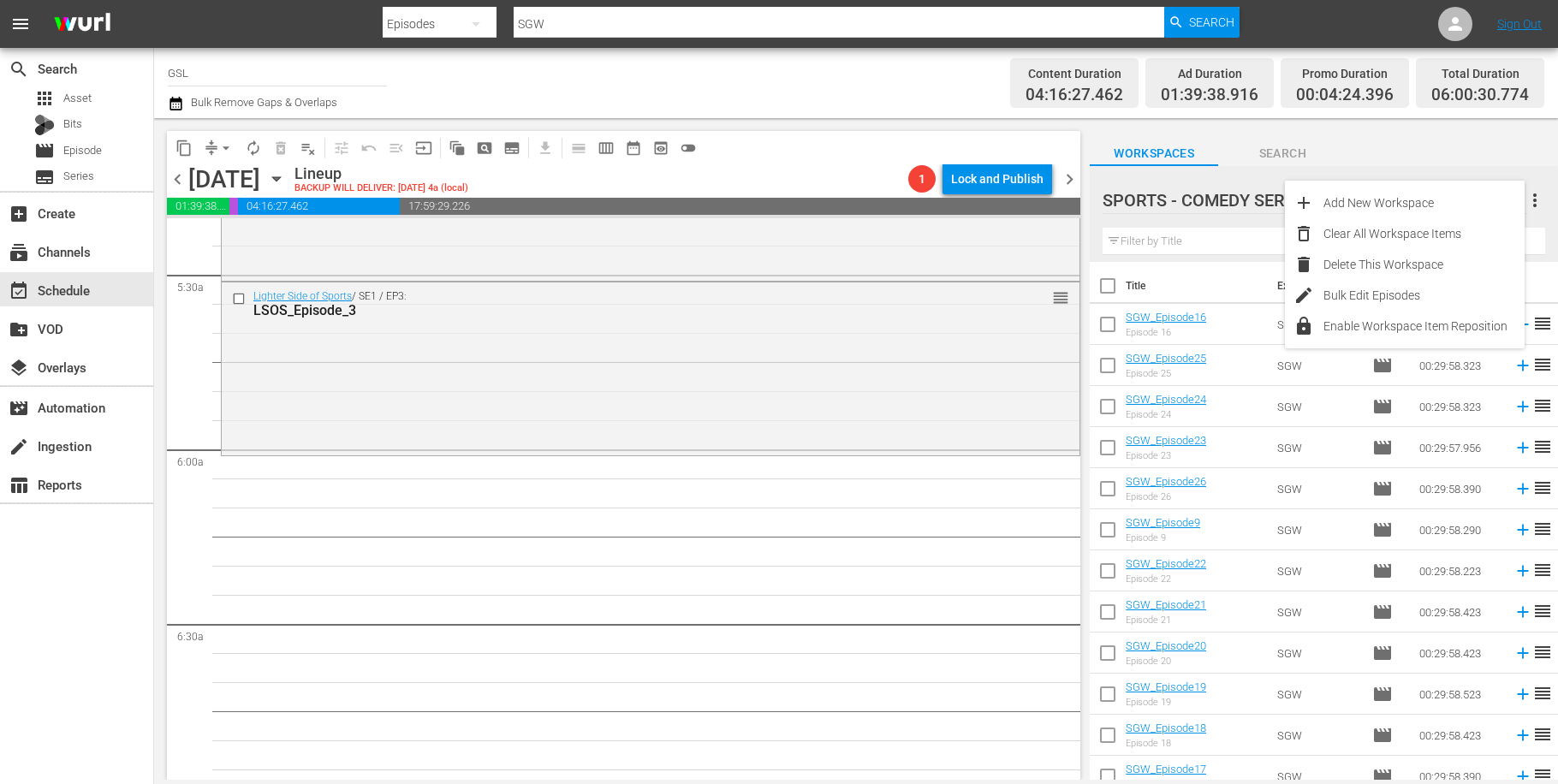
click at [1480, 150] on div "Workspaces Search" at bounding box center [1324, 149] width 468 height 35
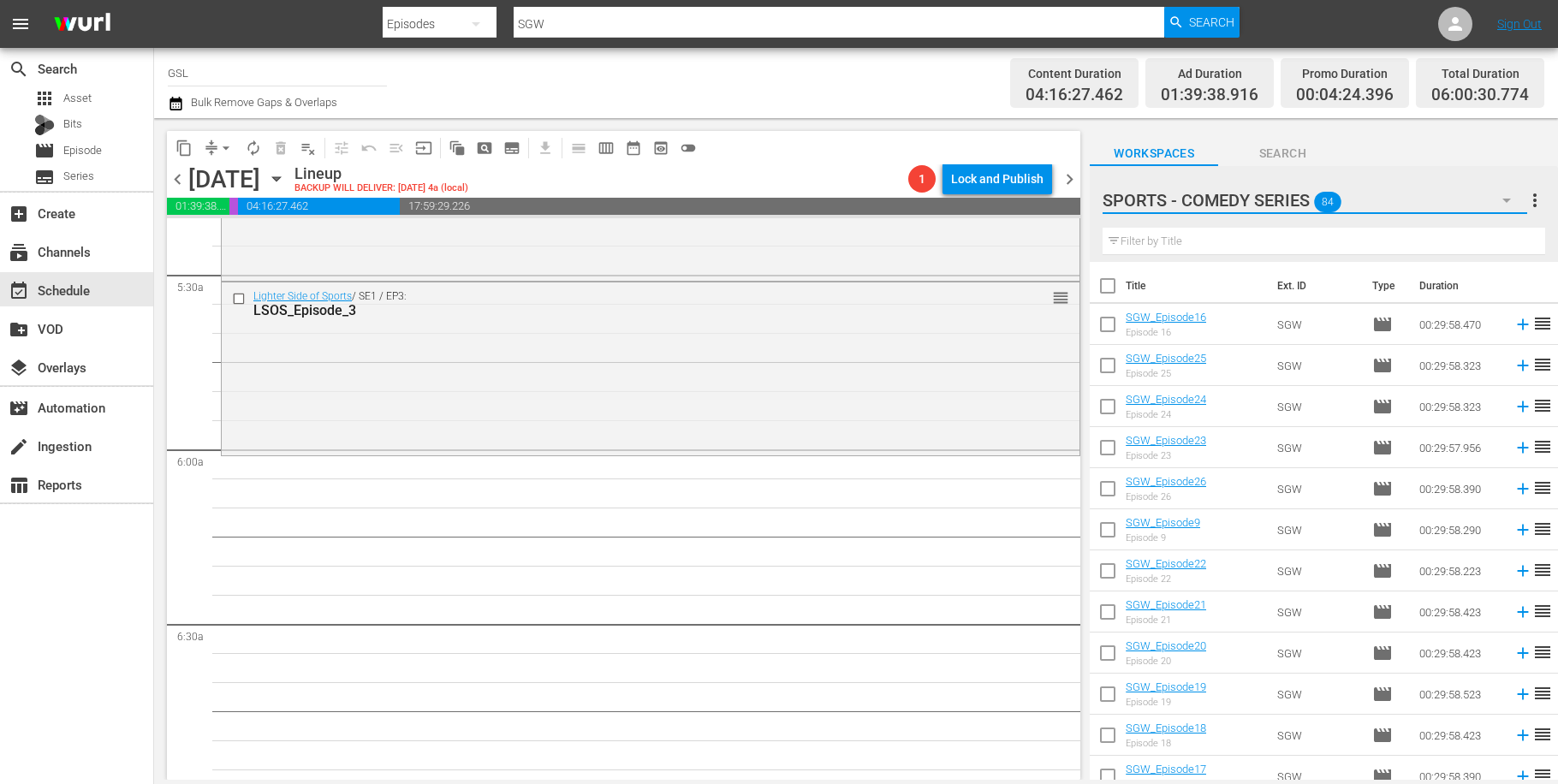
click at [1511, 197] on icon "button" at bounding box center [1506, 200] width 20 height 20
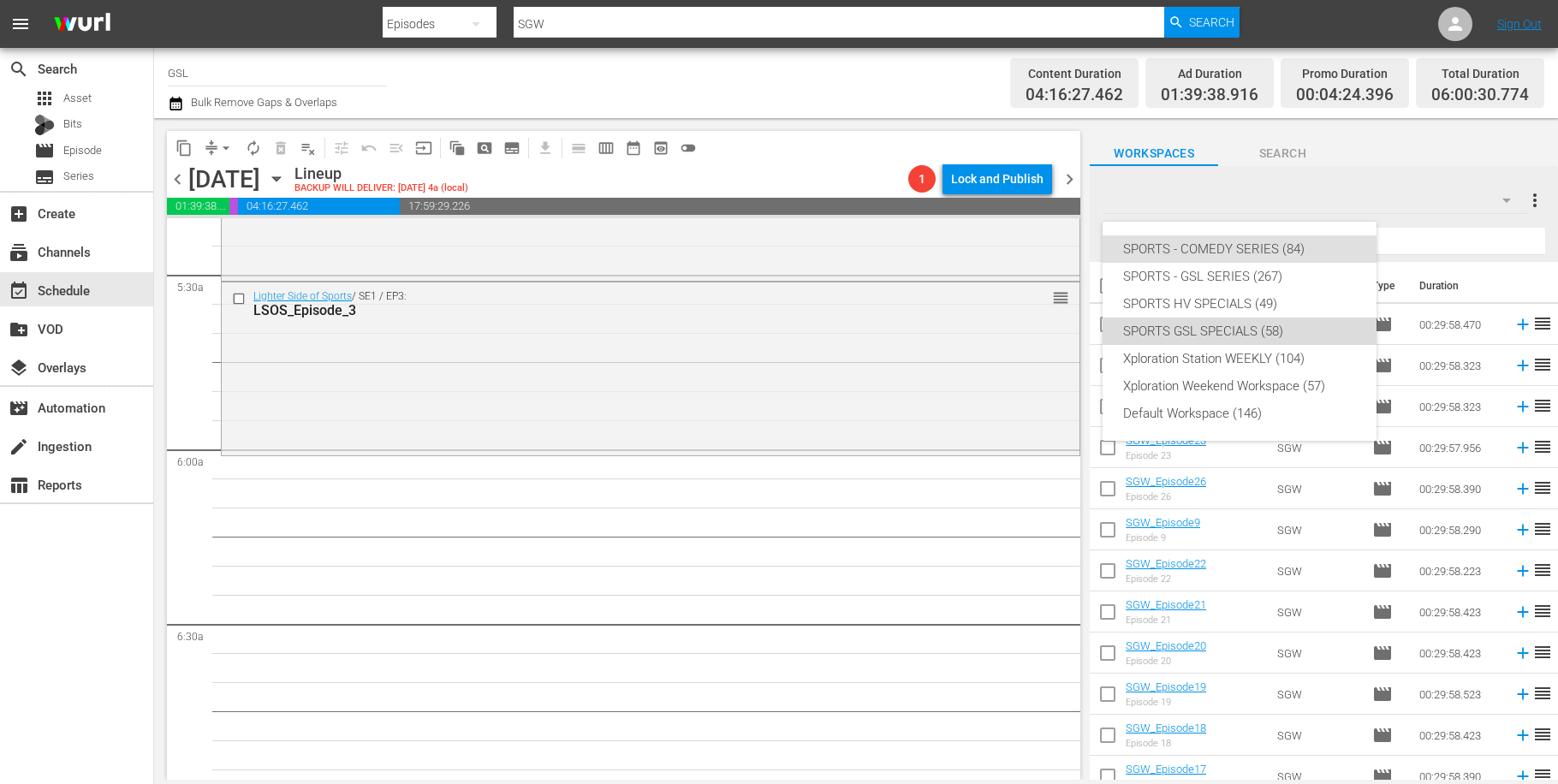
click at [1249, 332] on div "SPORTS GSL SPECIALS (58)" at bounding box center [1239, 331] width 232 height 27
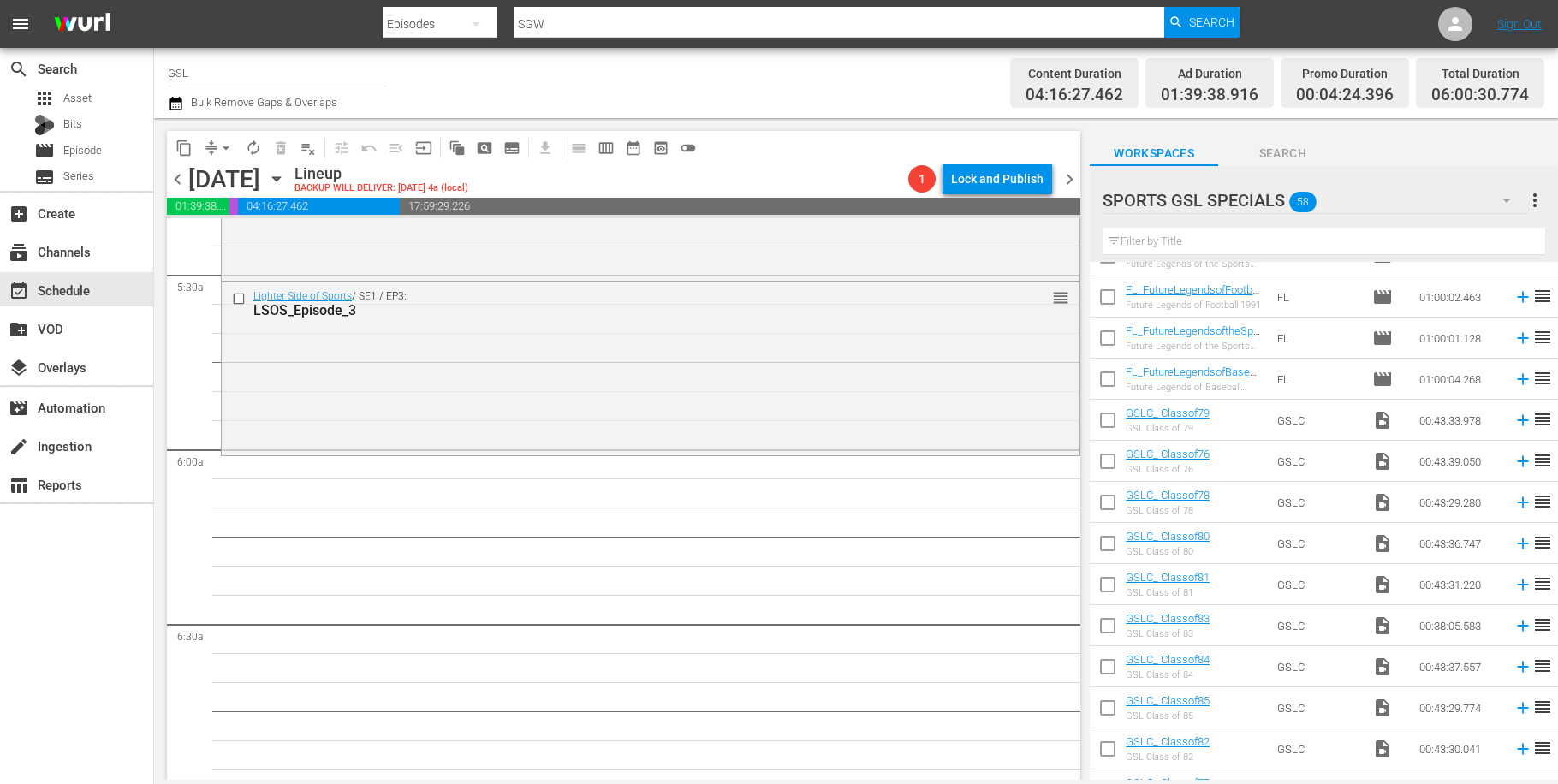
scroll to position [354, 0]
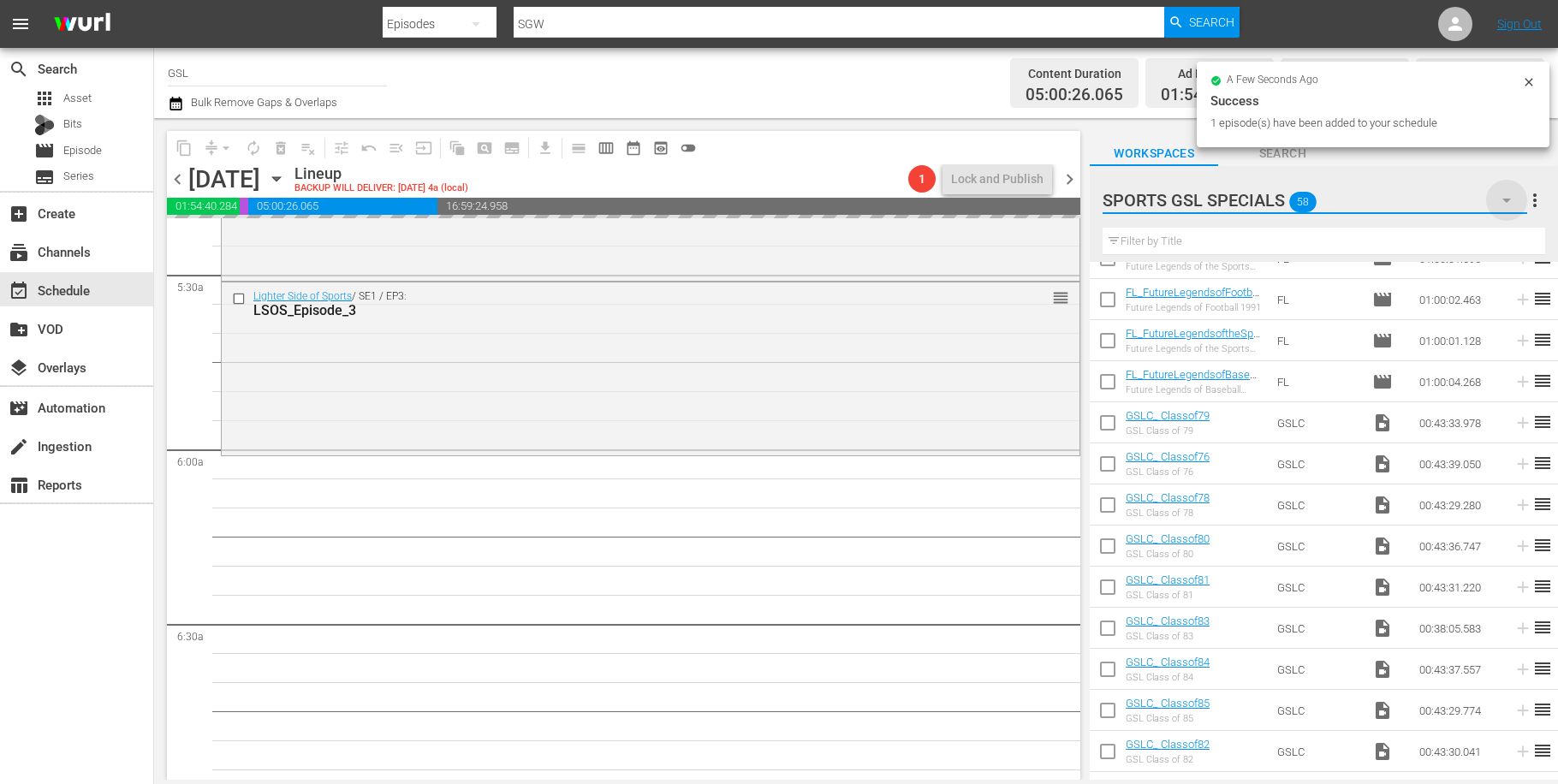
click at [1514, 198] on icon "button" at bounding box center [1506, 200] width 20 height 20
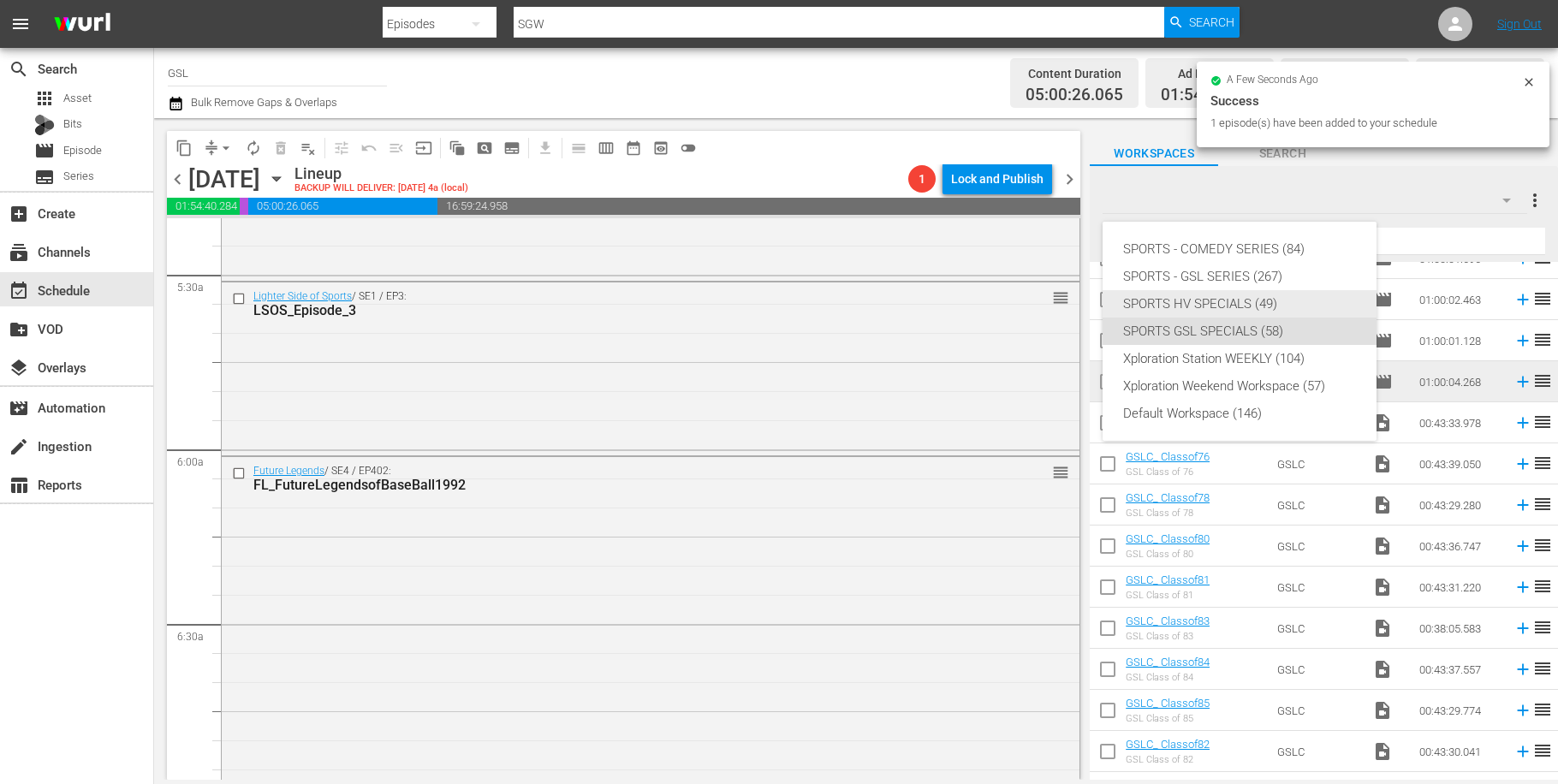
click at [1210, 299] on div "SPORTS HV SPECIALS (49)" at bounding box center [1239, 304] width 232 height 27
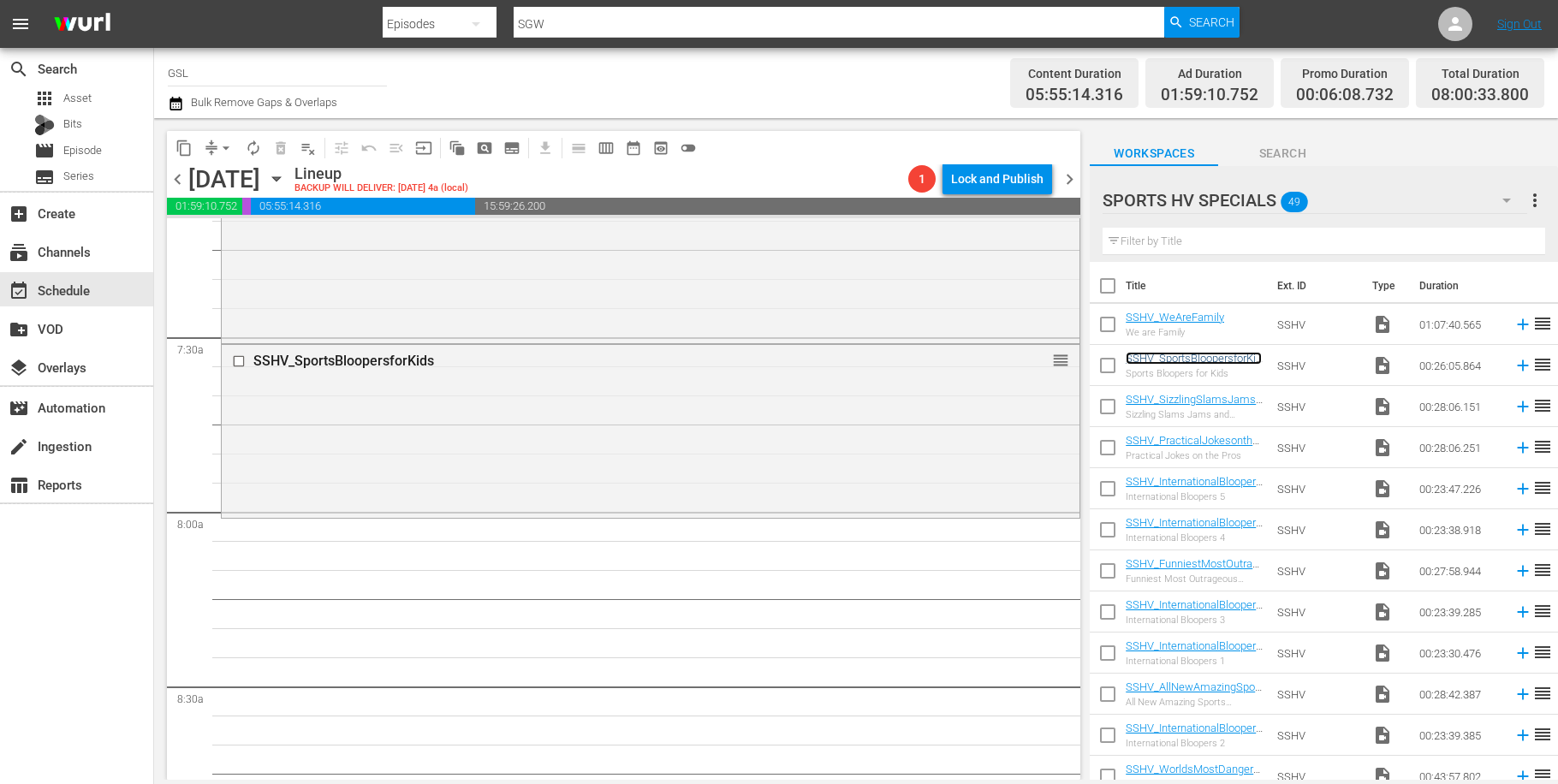
scroll to position [2542, 0]
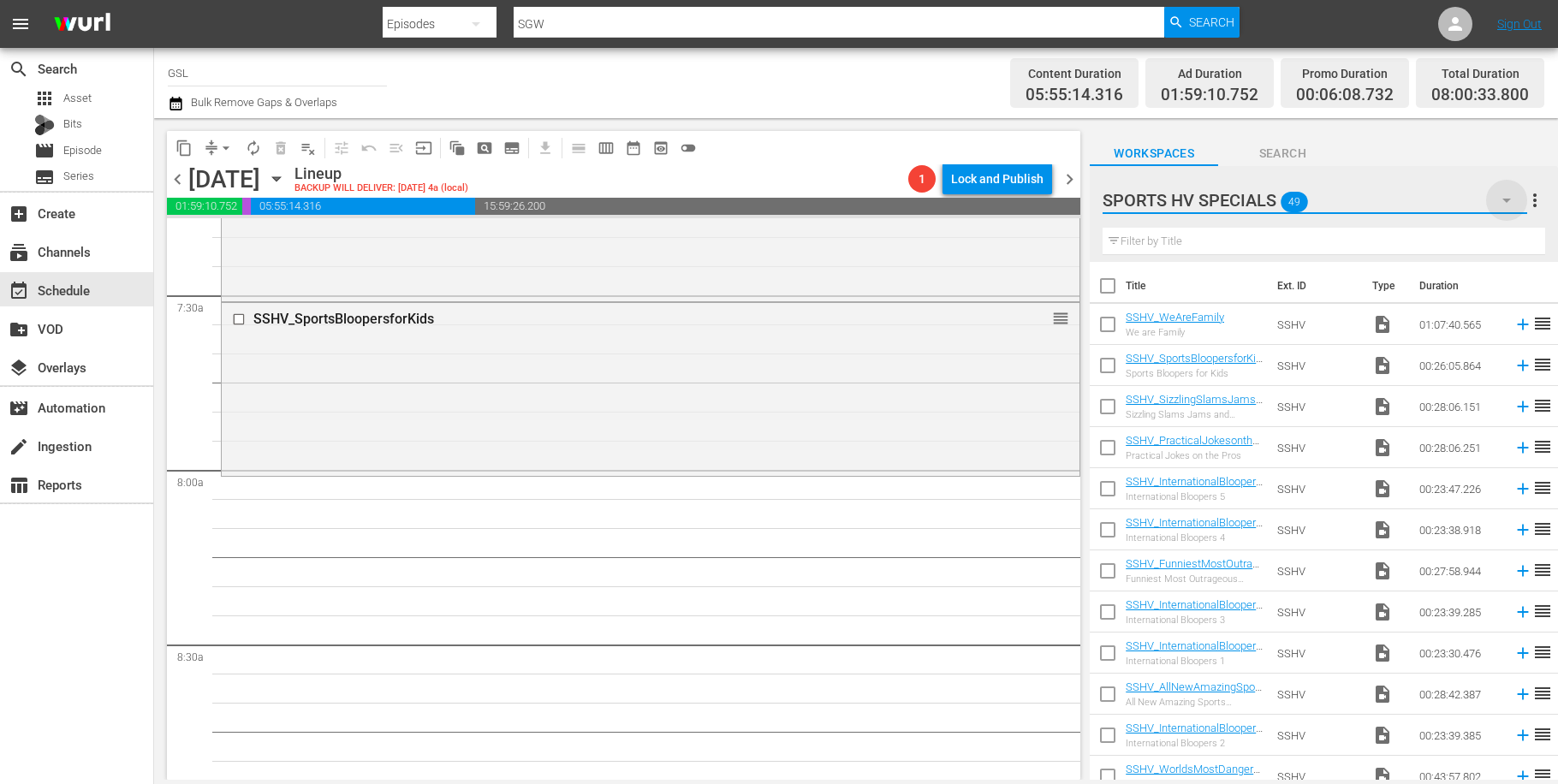
click at [1506, 200] on icon "button" at bounding box center [1507, 201] width 9 height 4
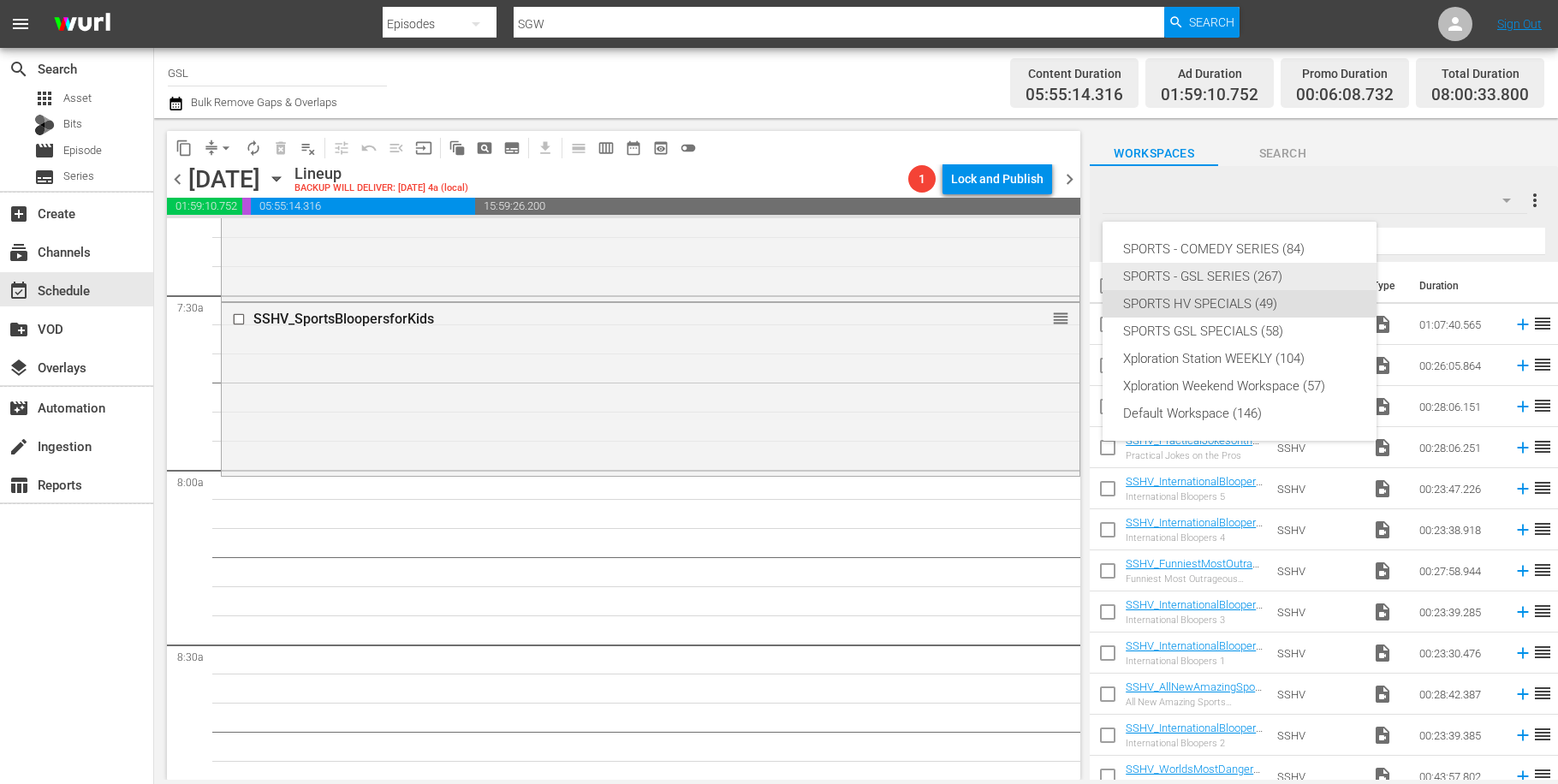
click at [1283, 275] on div "SPORTS - GSL SERIES (267)" at bounding box center [1239, 276] width 232 height 27
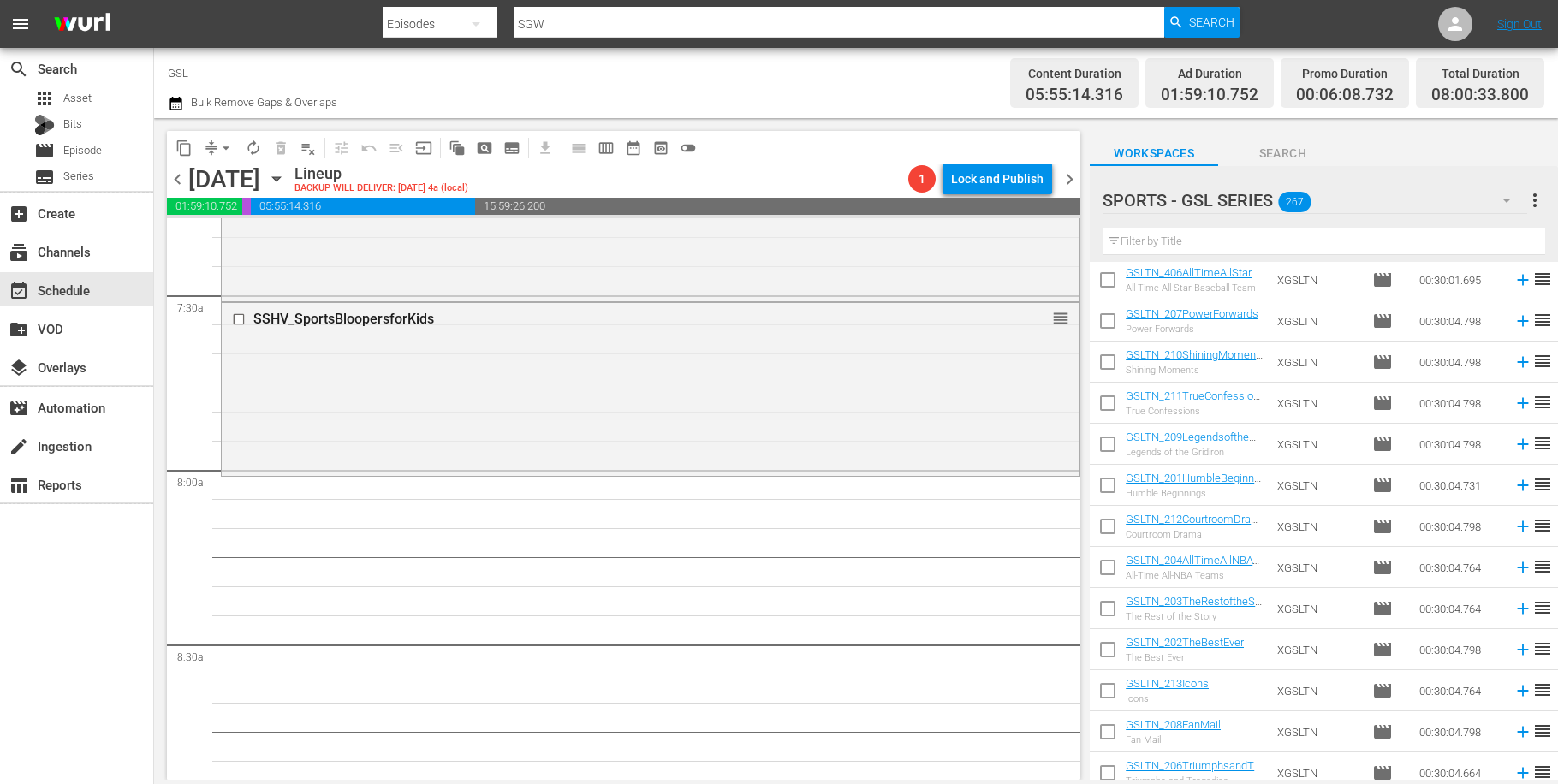
scroll to position [325, 0]
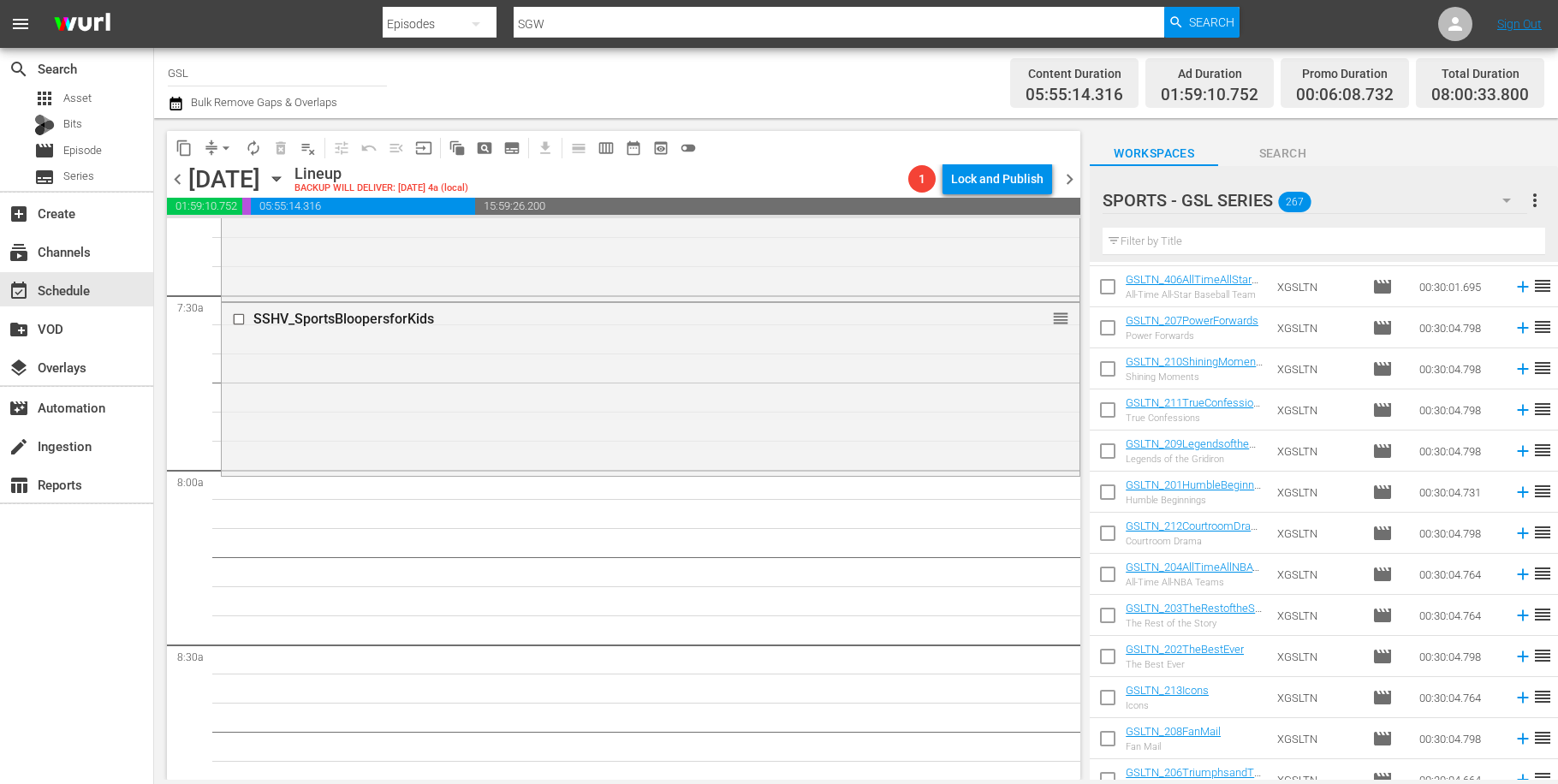
click at [1277, 242] on input "text" at bounding box center [1324, 241] width 443 height 27
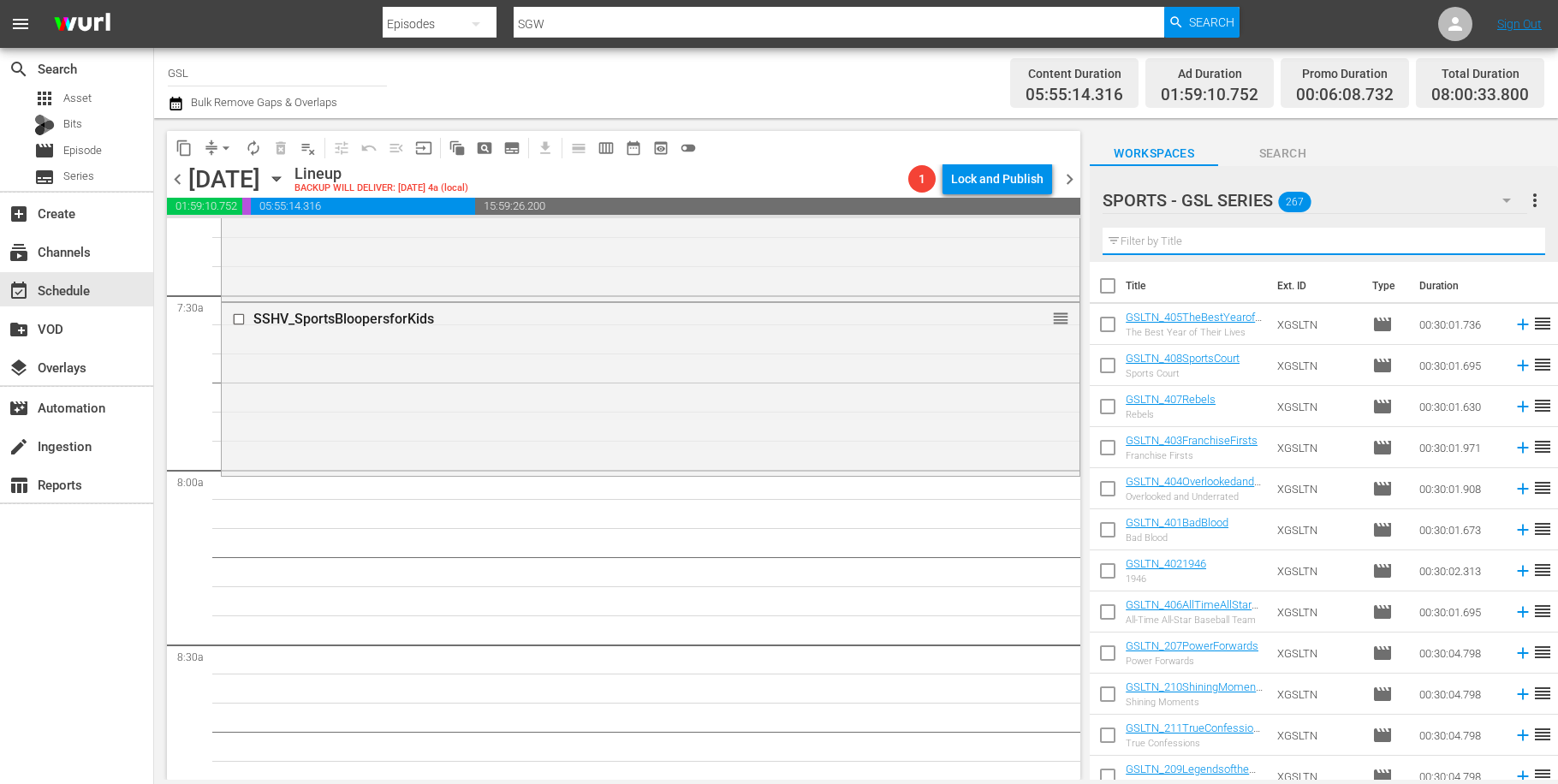
scroll to position [42, 0]
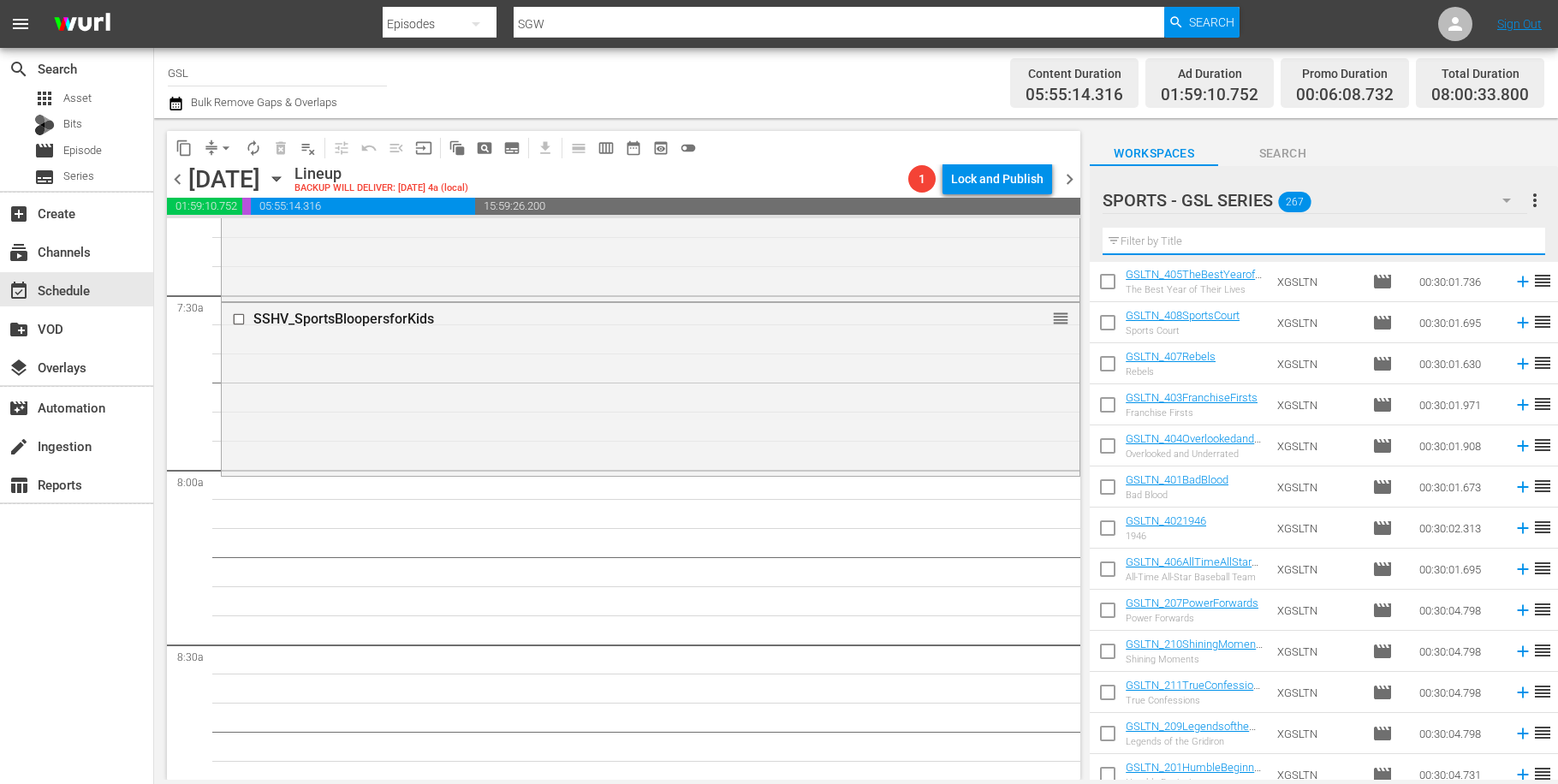
click at [1214, 245] on input "text" at bounding box center [1324, 241] width 443 height 27
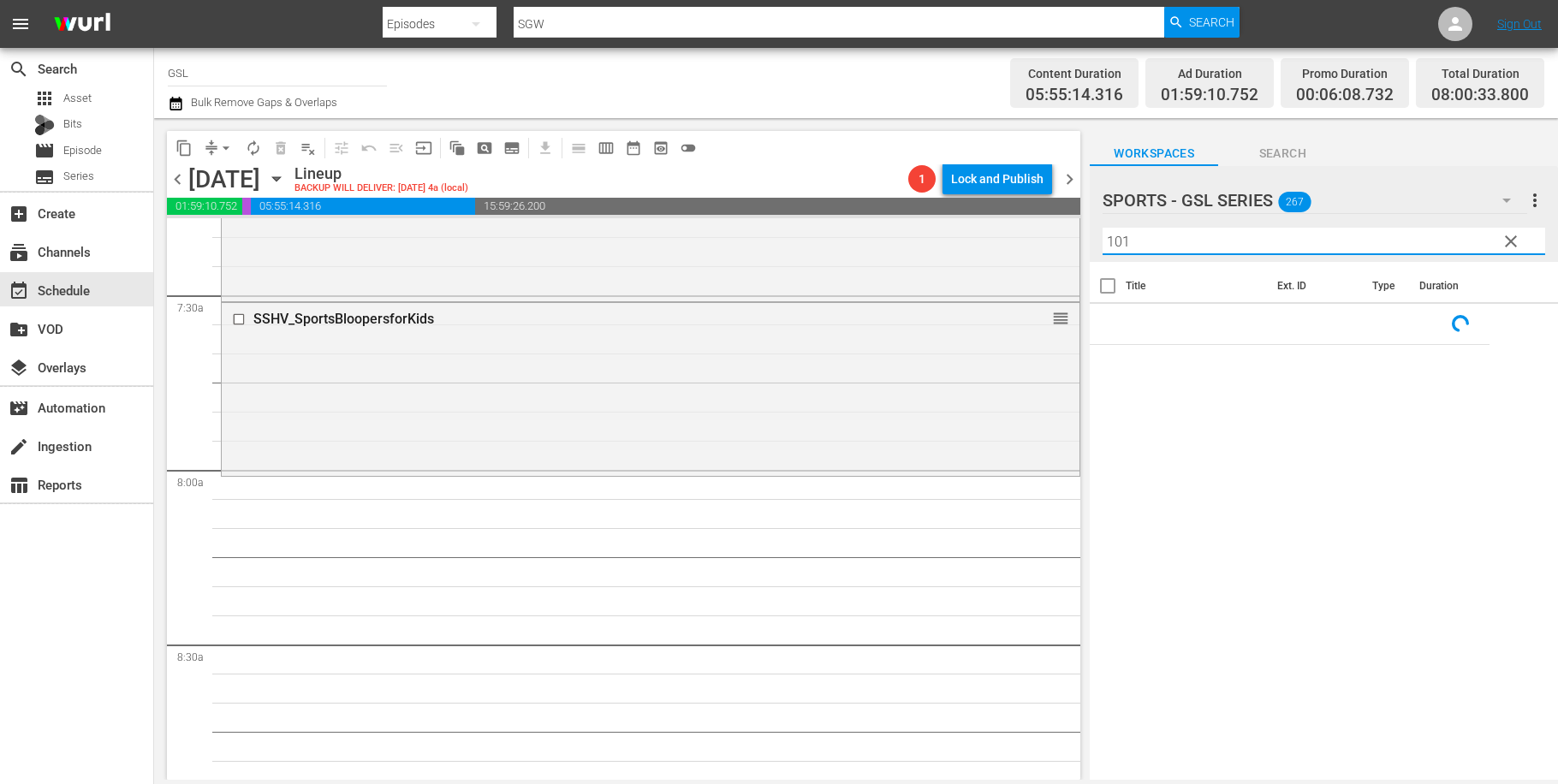
scroll to position [0, 0]
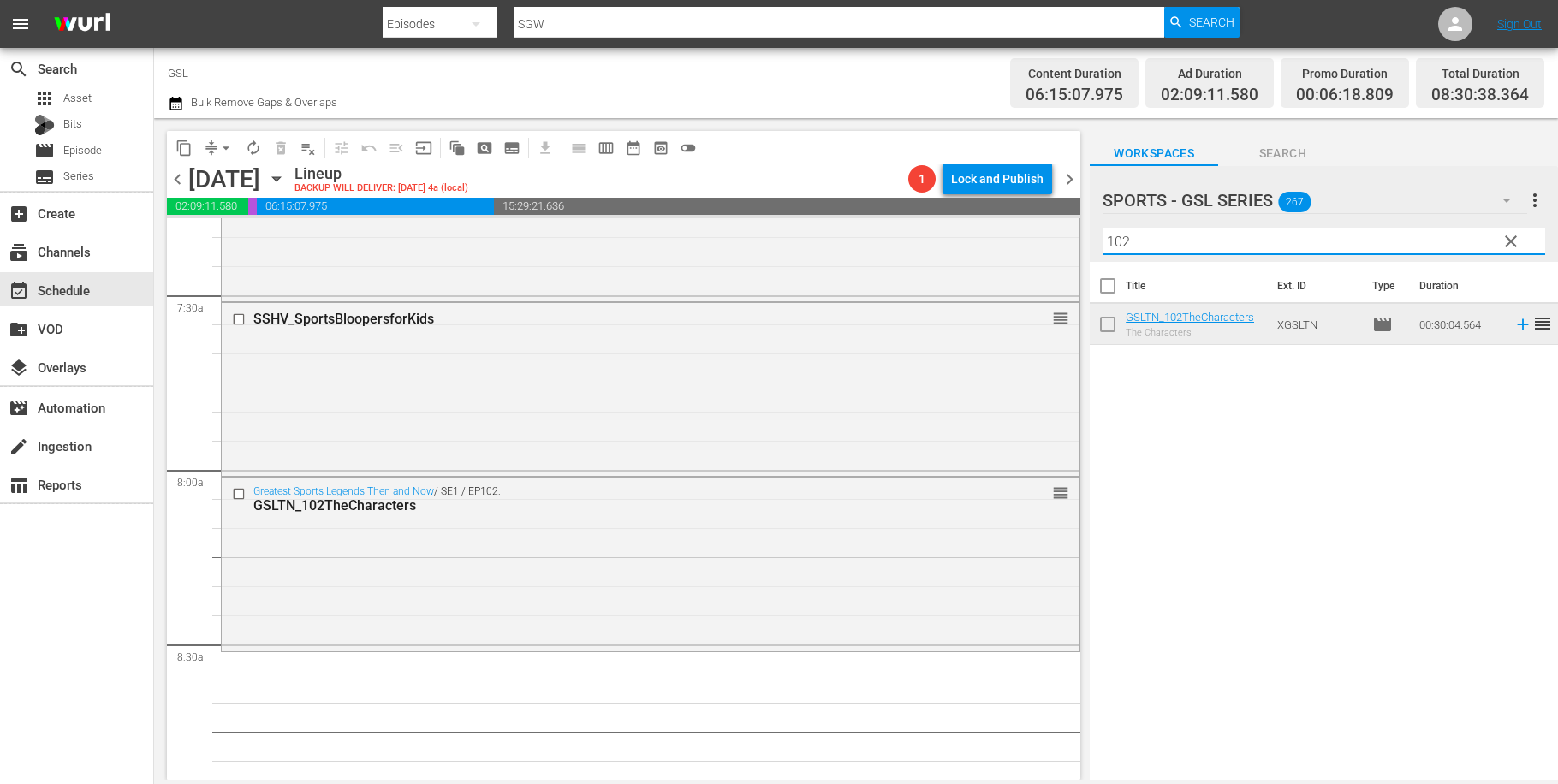
drag, startPoint x: 1155, startPoint y: 239, endPoint x: 1016, endPoint y: 215, distance: 141.1
click at [1103, 230] on input "102" at bounding box center [1324, 241] width 443 height 27
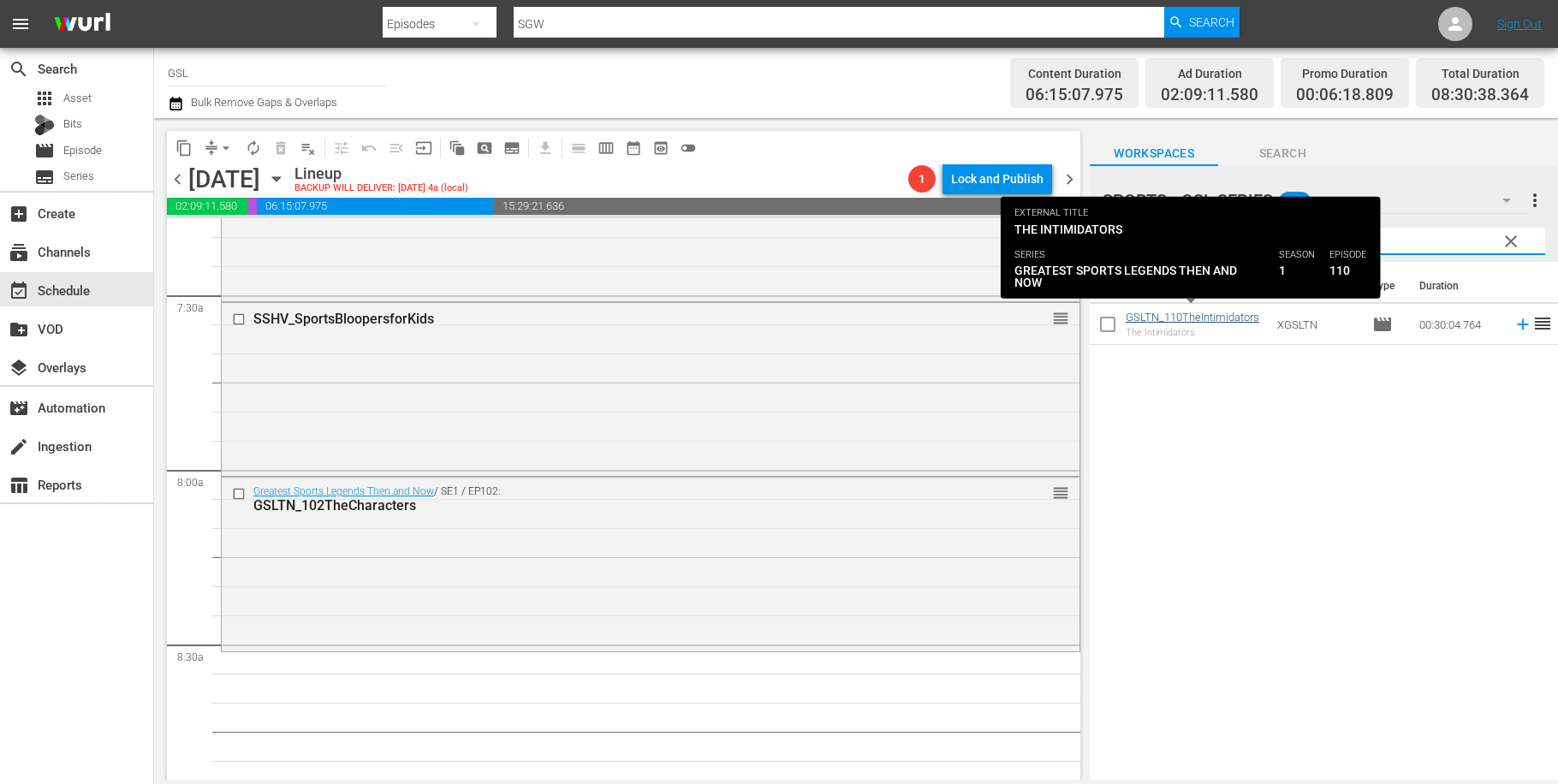
type input "110"
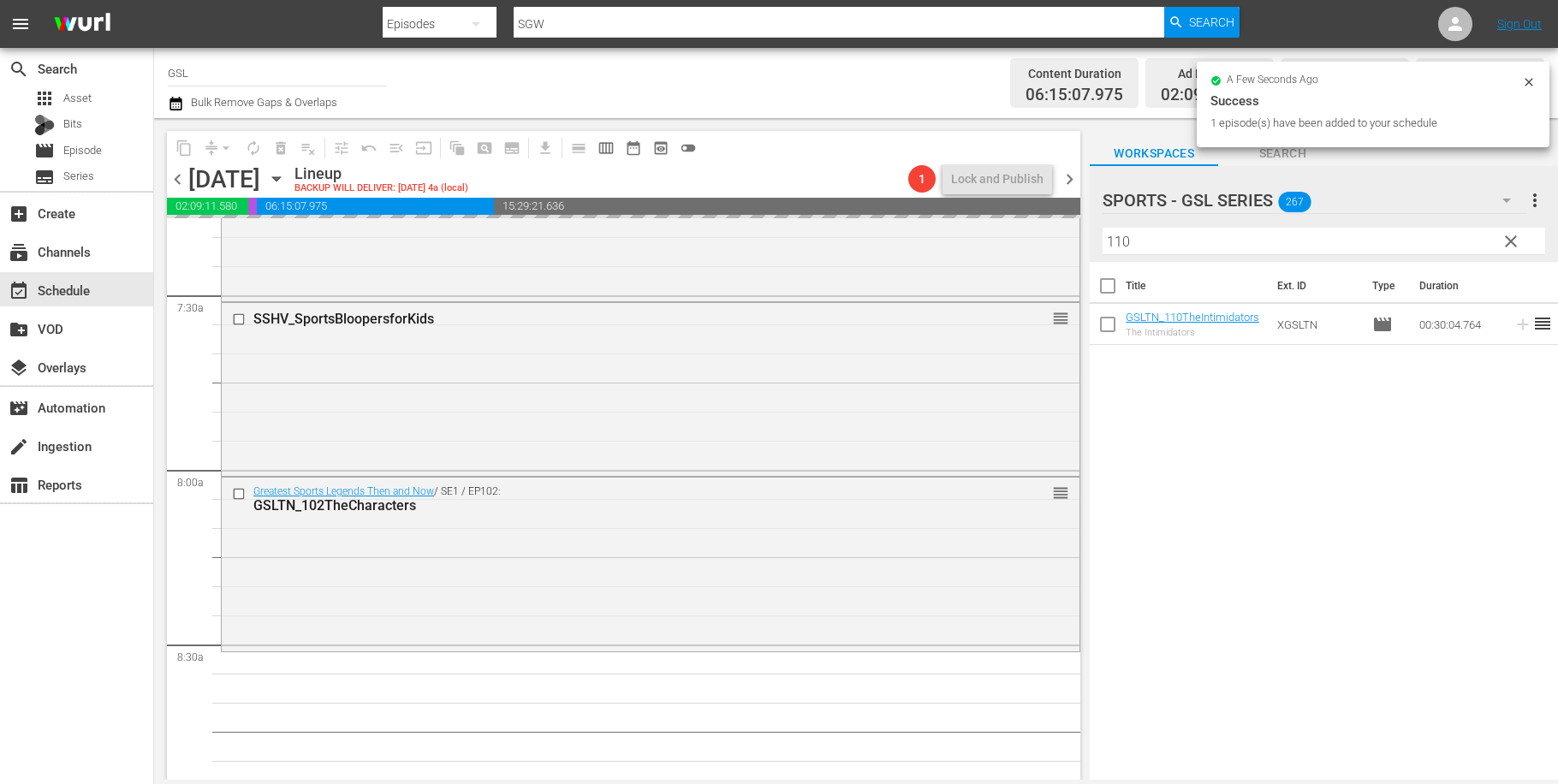
click at [1103, 232] on input "110" at bounding box center [1324, 241] width 443 height 27
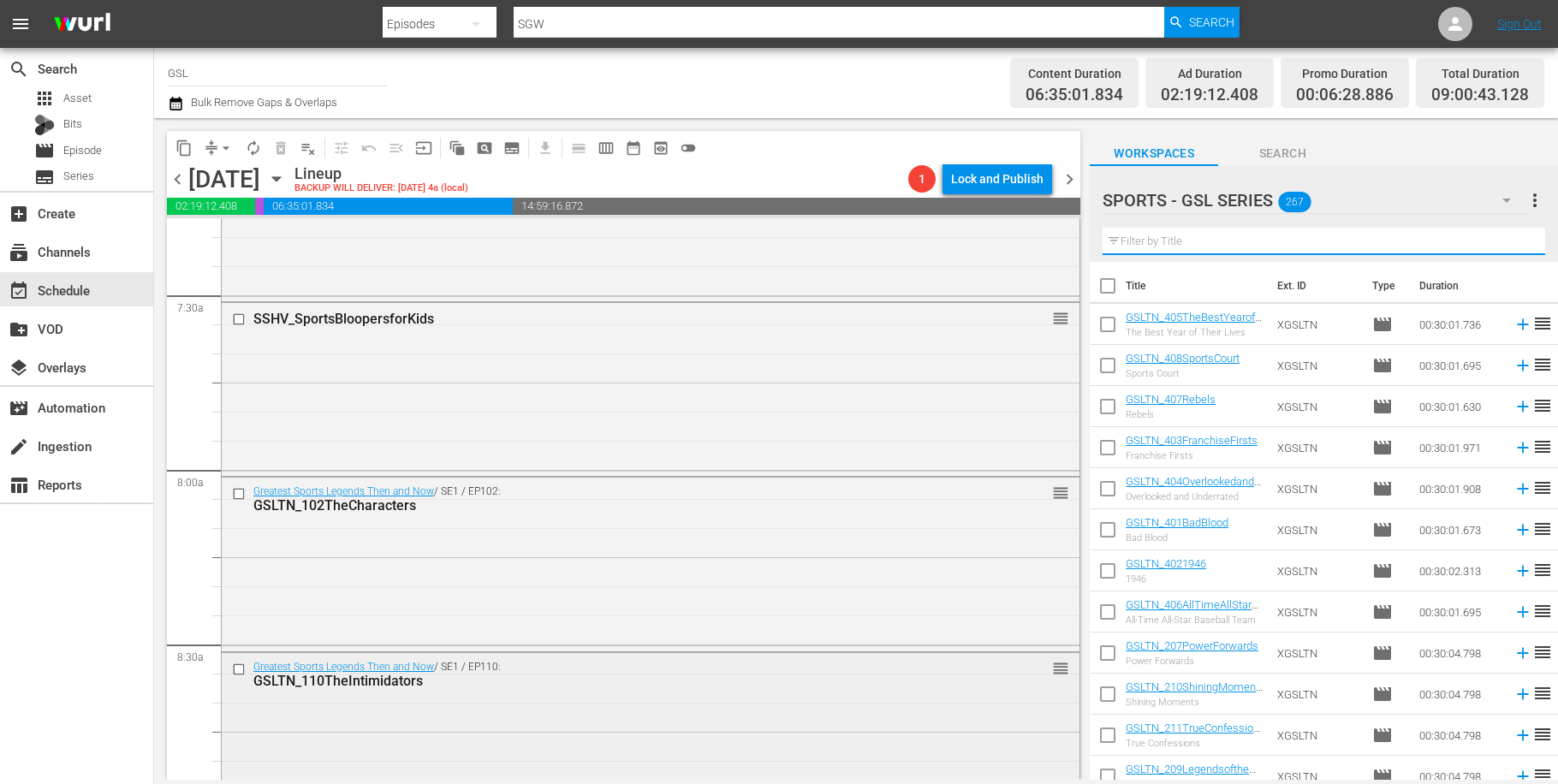
scroll to position [2909, 0]
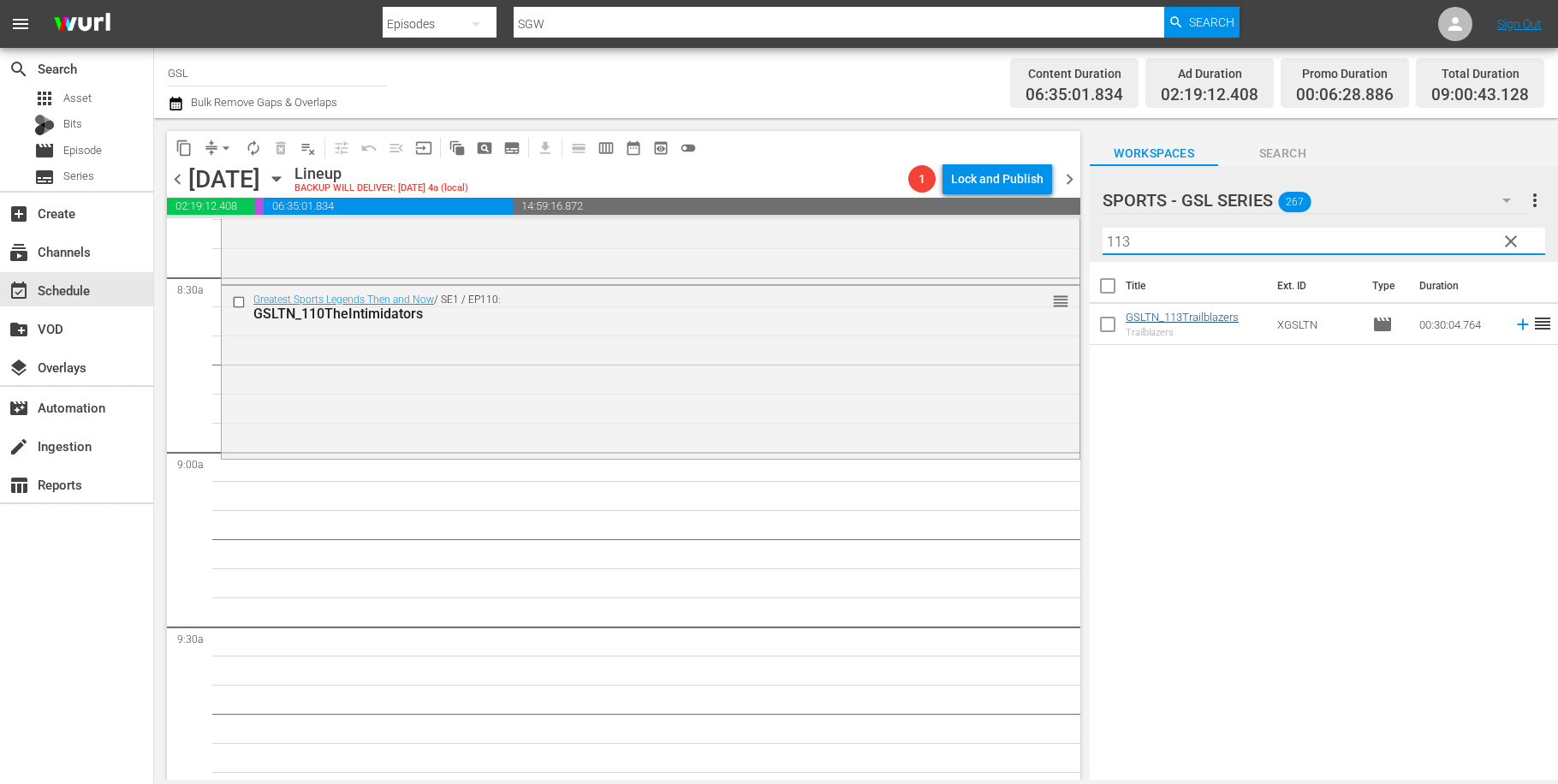
type input "113"
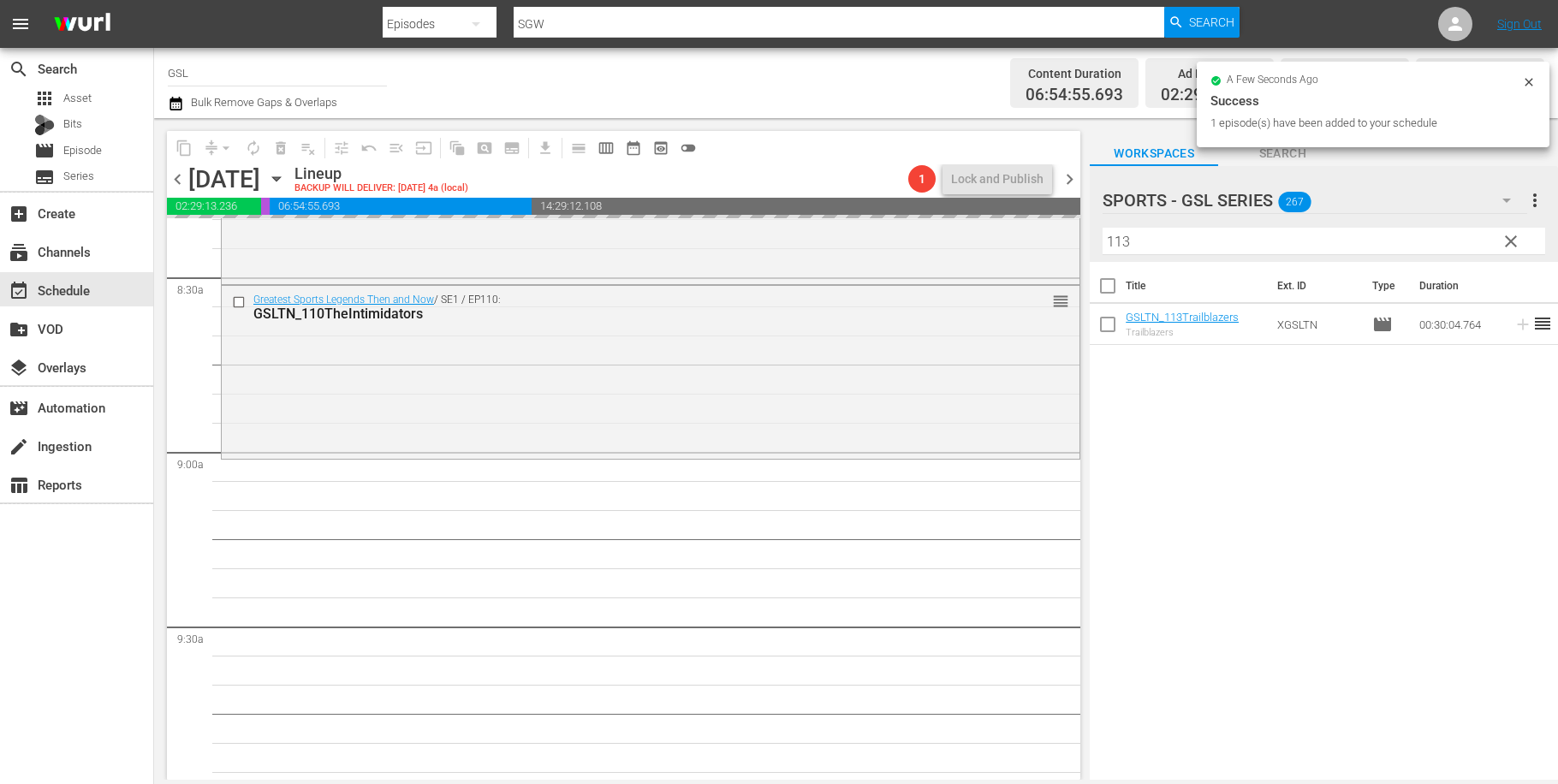
drag, startPoint x: 1148, startPoint y: 243, endPoint x: 1083, endPoint y: 238, distance: 65.2
click at [1103, 238] on input "113" at bounding box center [1324, 241] width 443 height 27
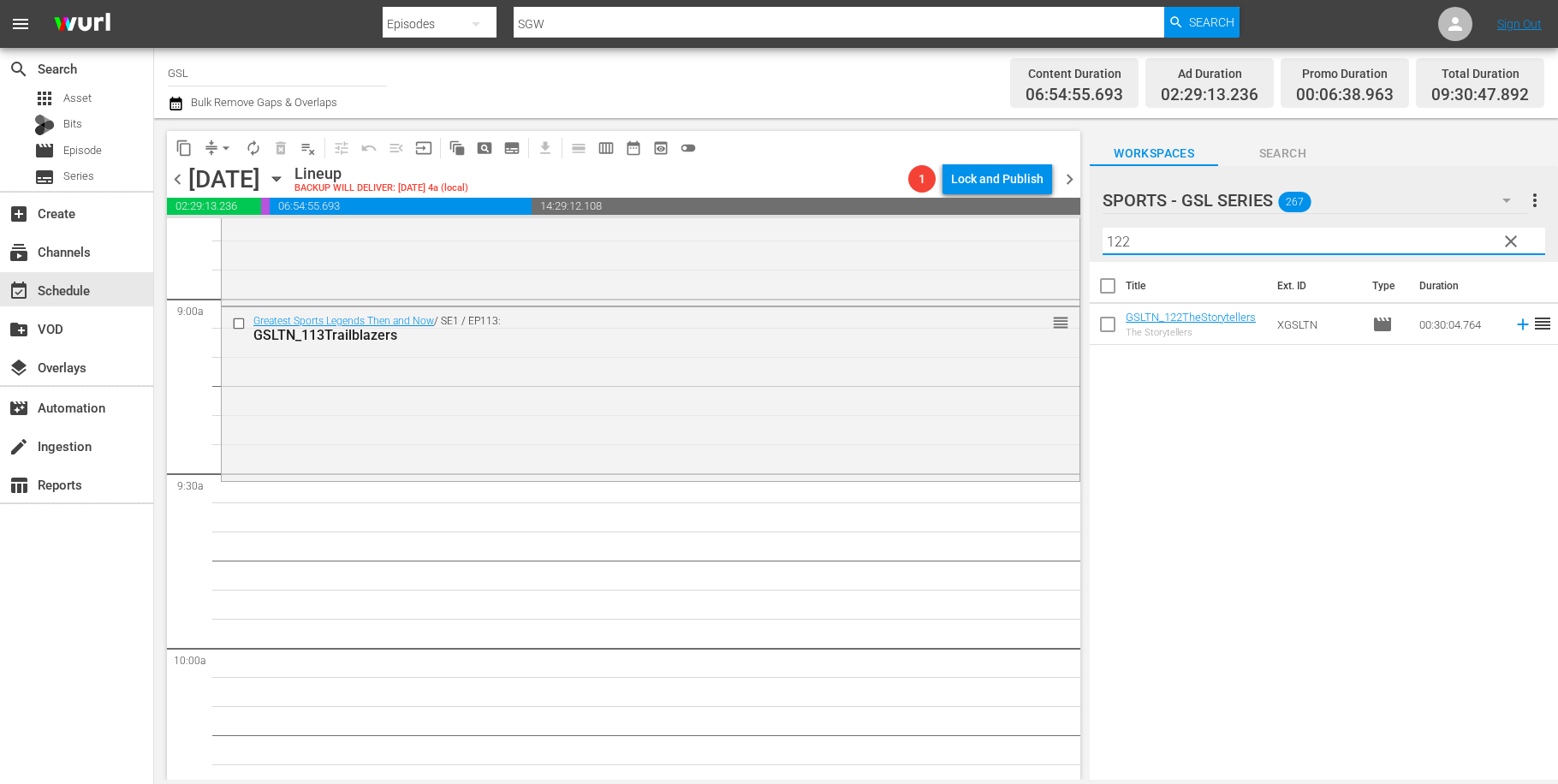
scroll to position [3078, 0]
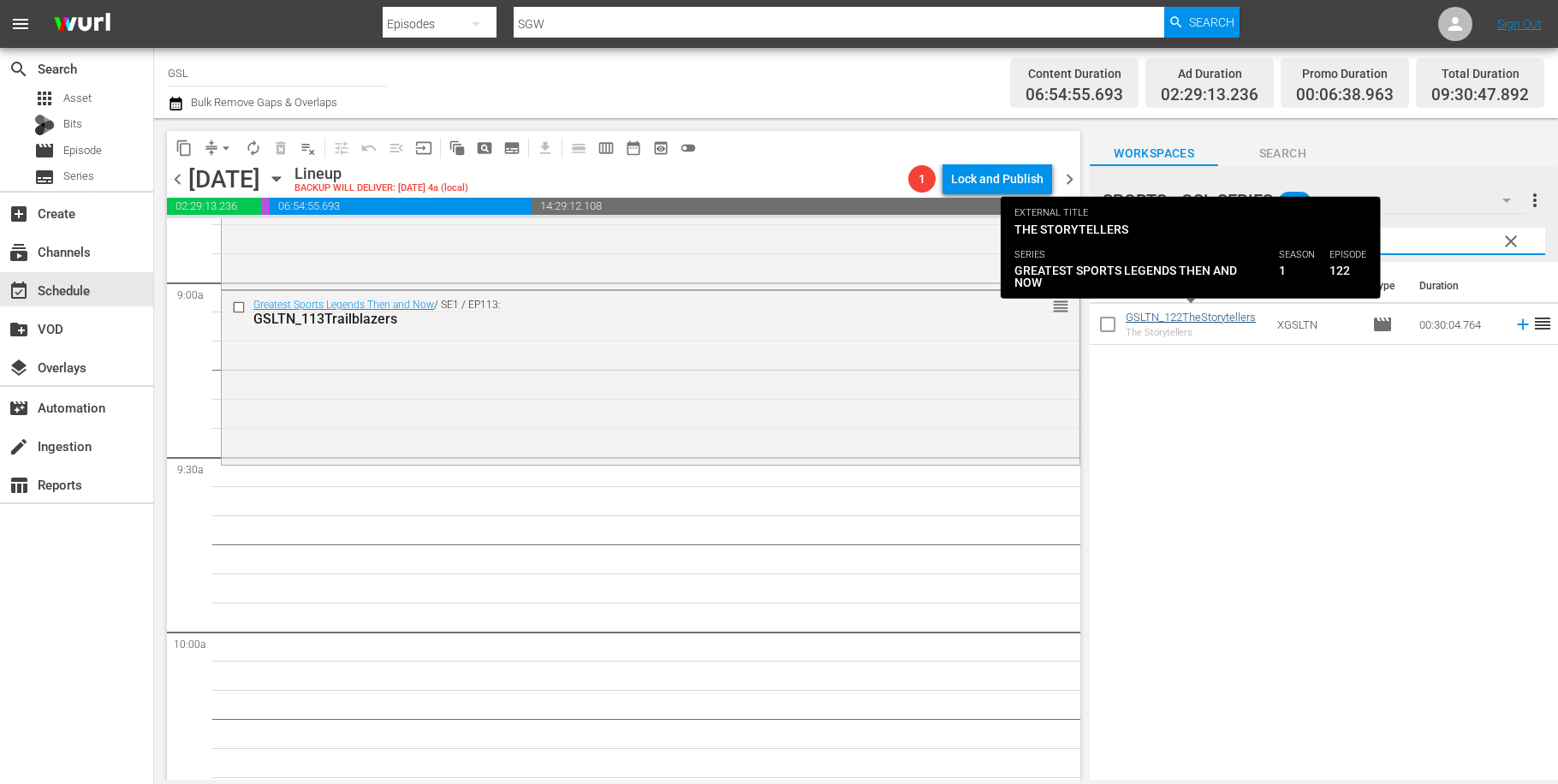
type input "122"
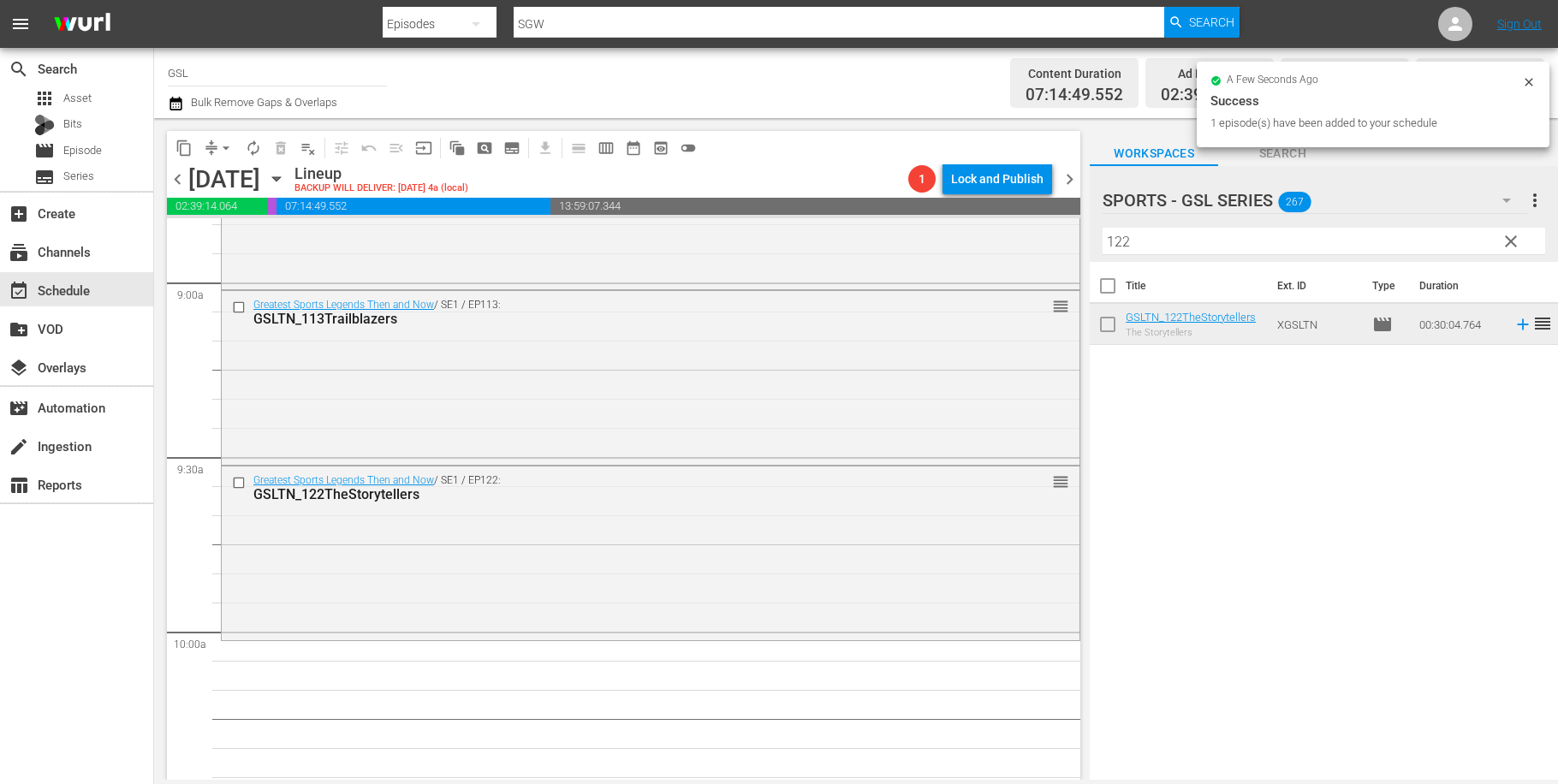
click at [1515, 247] on span "clear" at bounding box center [1511, 241] width 20 height 20
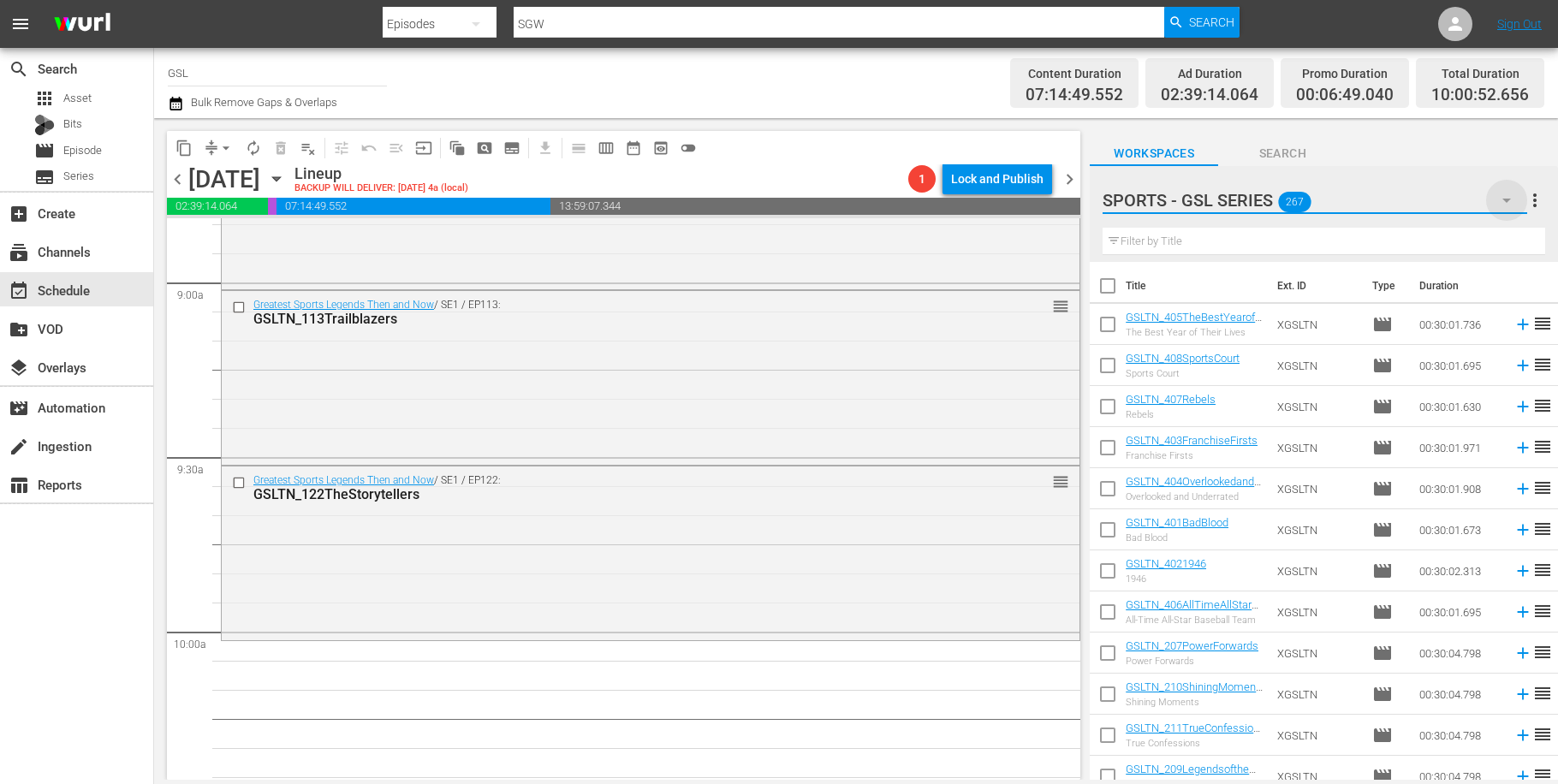
click at [1505, 198] on icon "button" at bounding box center [1506, 200] width 20 height 20
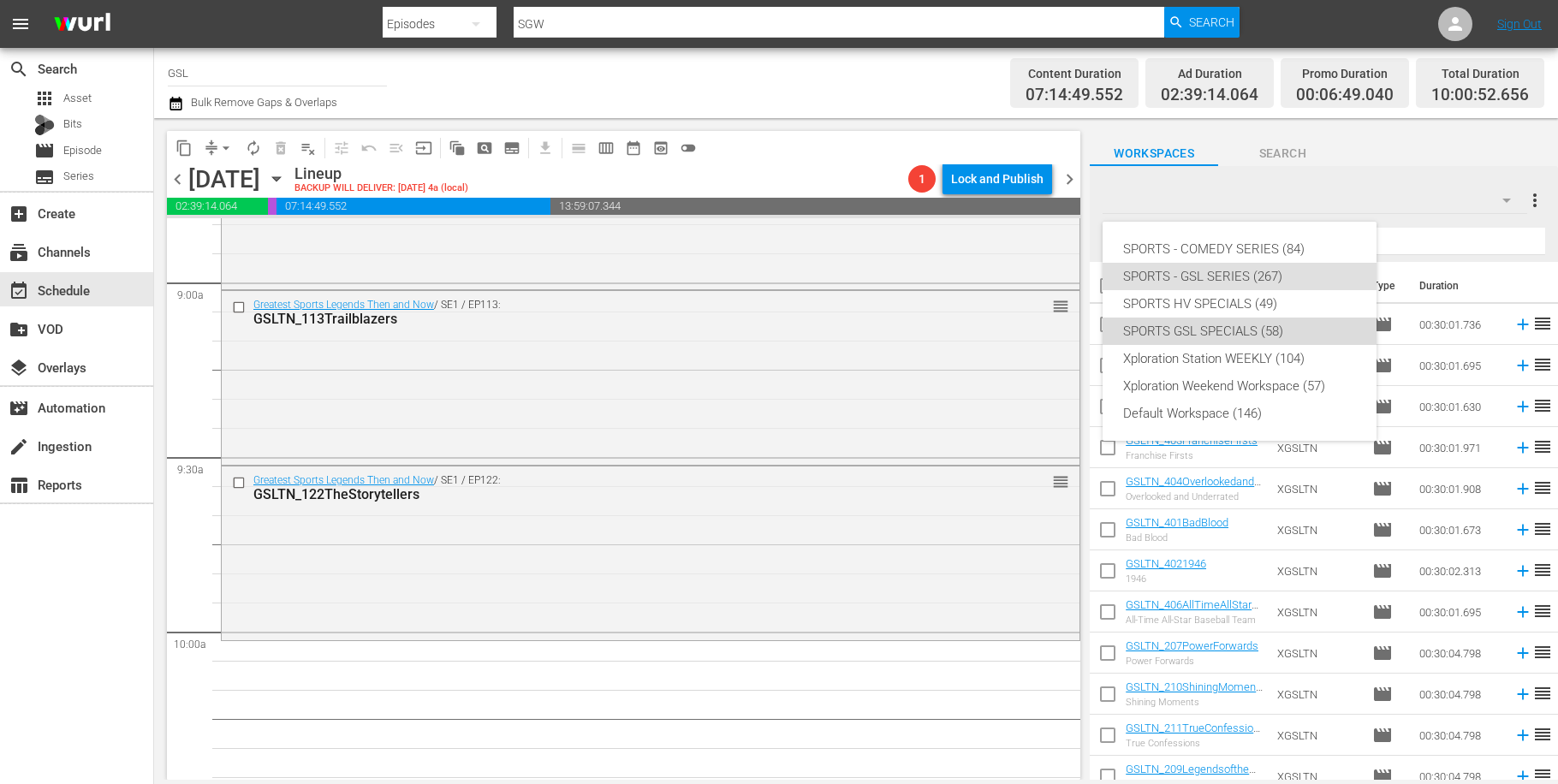
click at [1237, 338] on div "SPORTS GSL SPECIALS (58)" at bounding box center [1239, 331] width 232 height 27
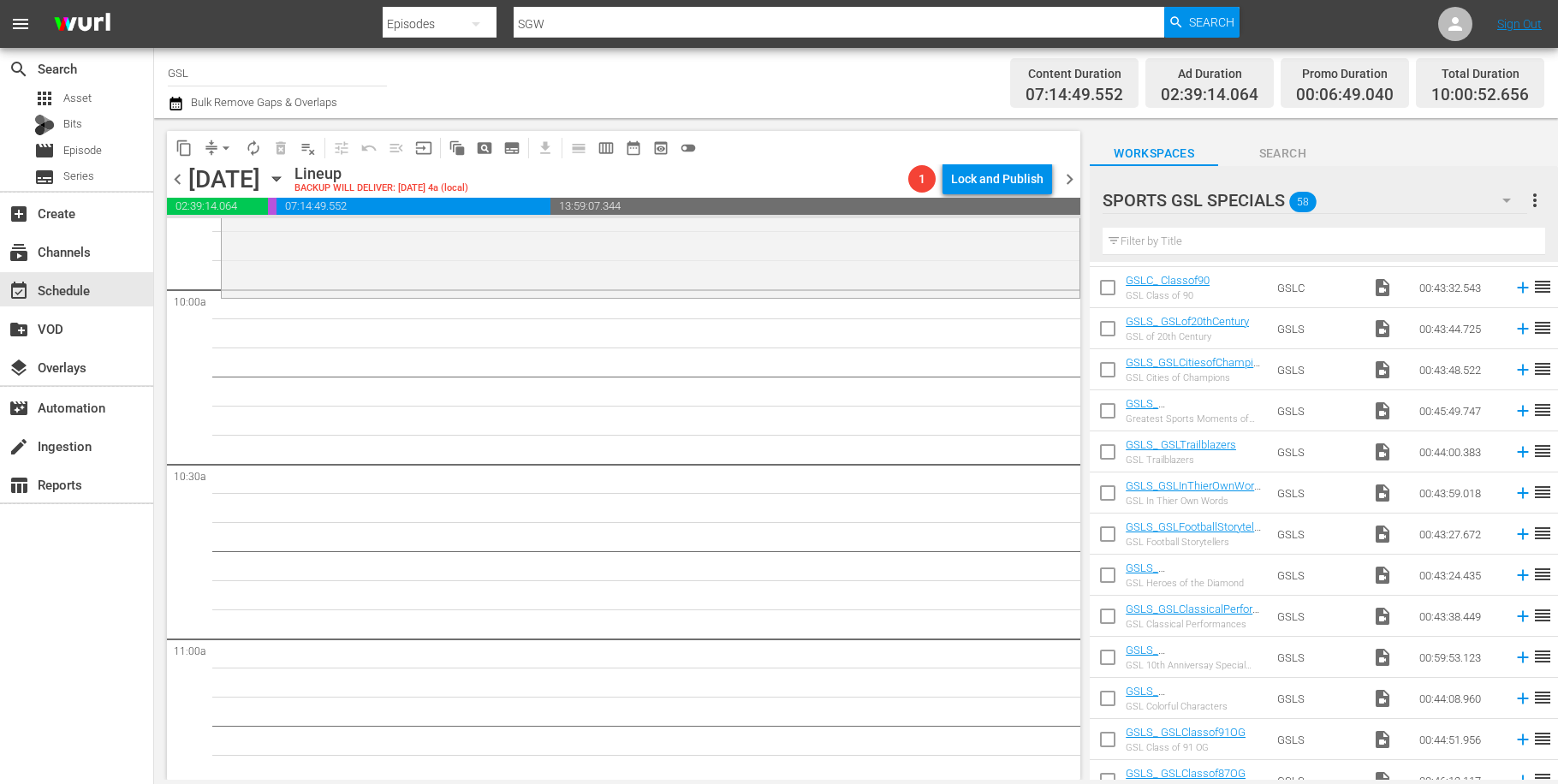
scroll to position [3333, 0]
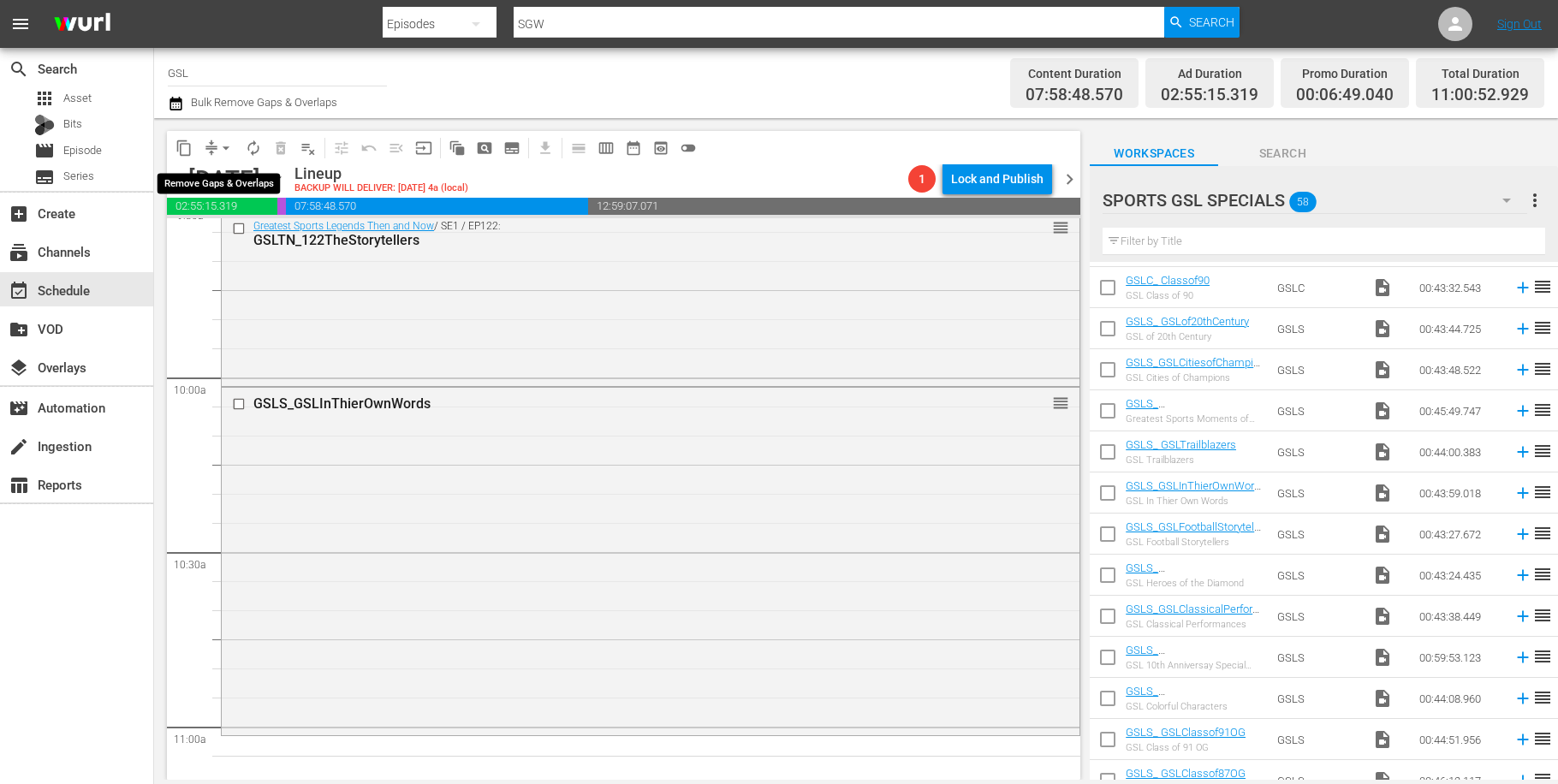
click at [219, 142] on span "arrow_drop_down" at bounding box center [226, 149] width 17 height 17
click at [225, 181] on li "Align to Midnight" at bounding box center [227, 182] width 179 height 28
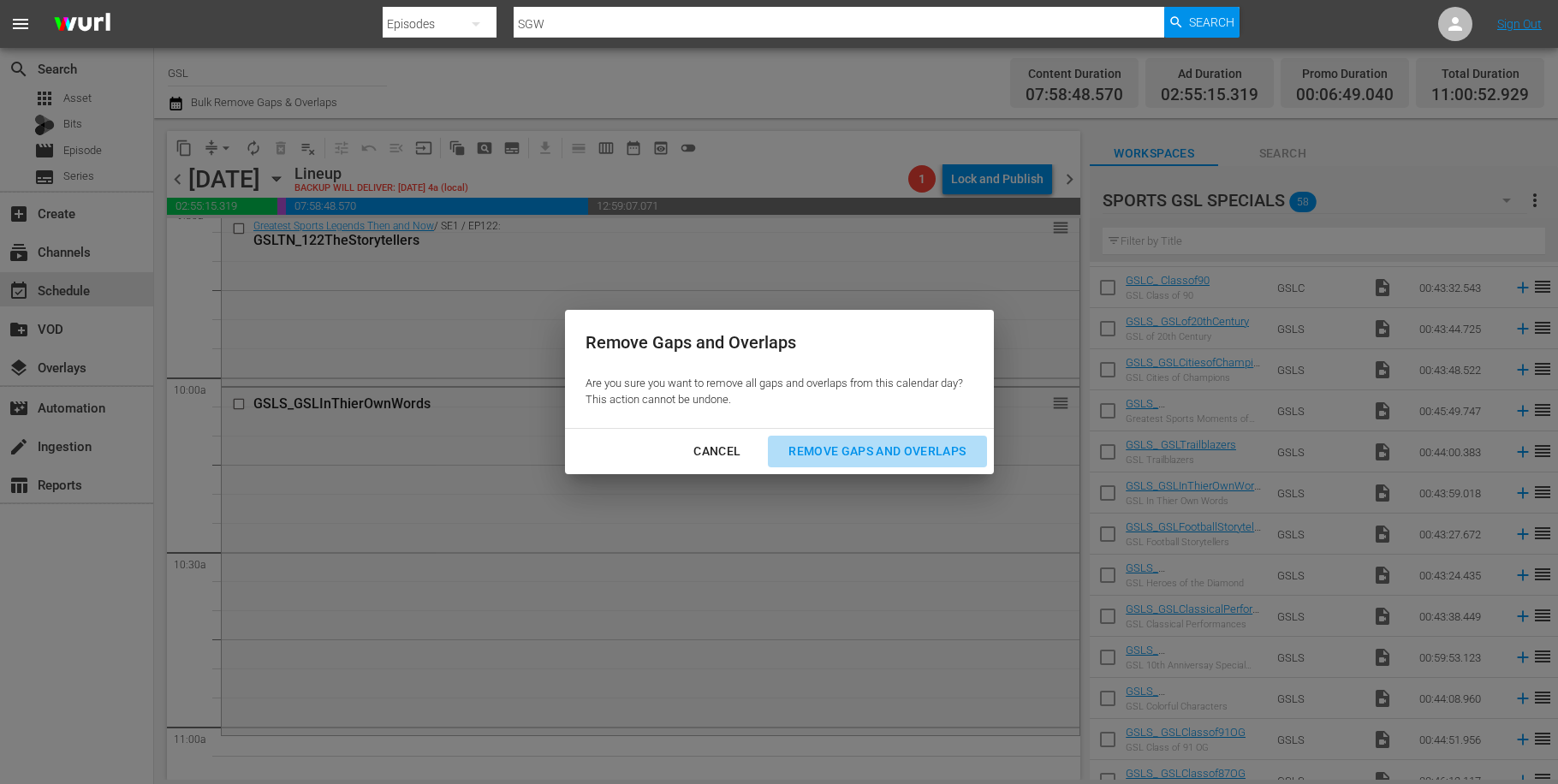
drag, startPoint x: 897, startPoint y: 449, endPoint x: 793, endPoint y: 369, distance: 131.2
click at [898, 448] on div "Remove Gaps and Overlaps" at bounding box center [877, 451] width 205 height 21
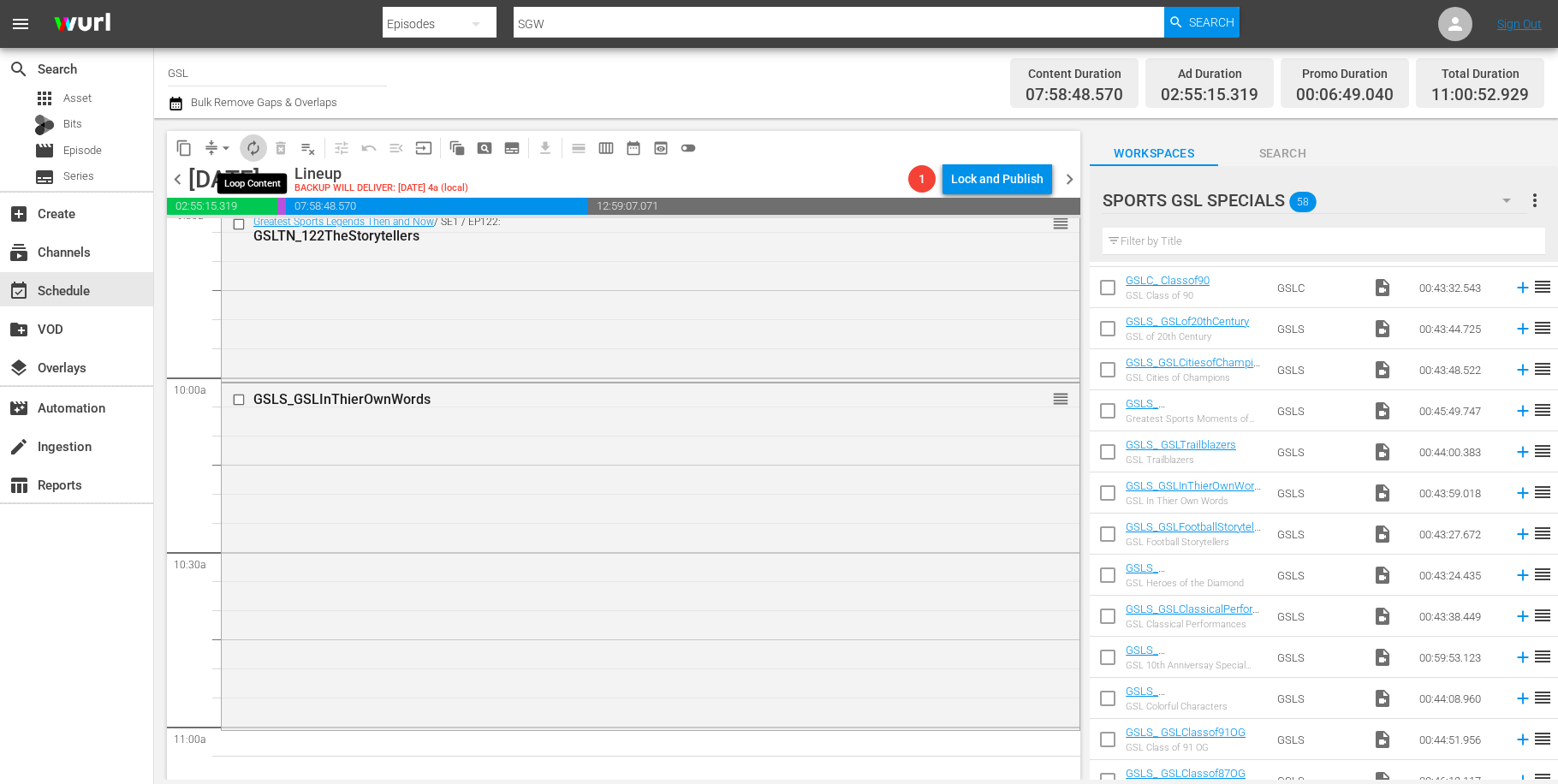
click at [249, 144] on span "autorenew_outlined" at bounding box center [254, 149] width 17 height 17
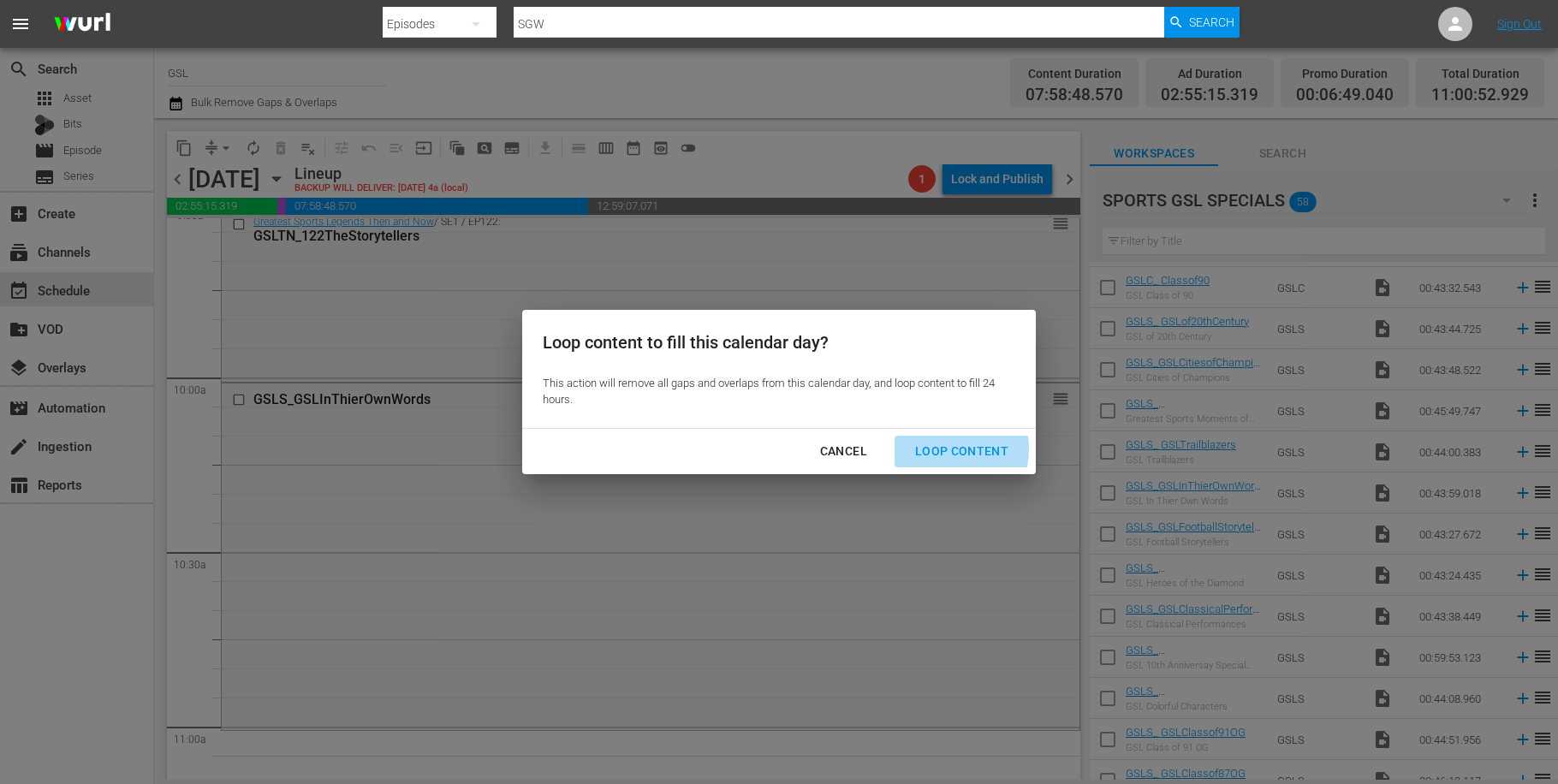
click at [938, 448] on div "Loop Content" at bounding box center [962, 451] width 121 height 21
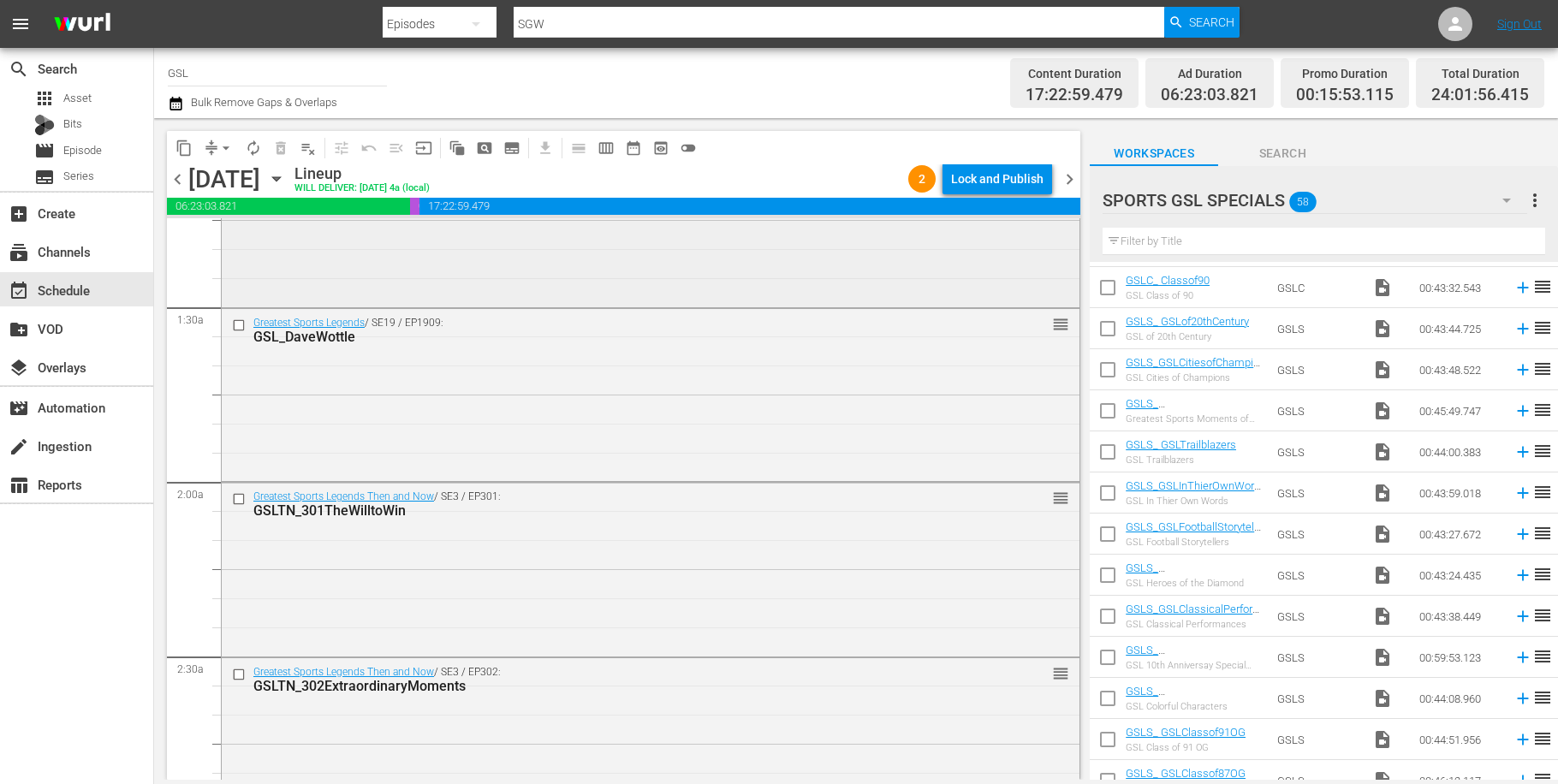
scroll to position [523, 0]
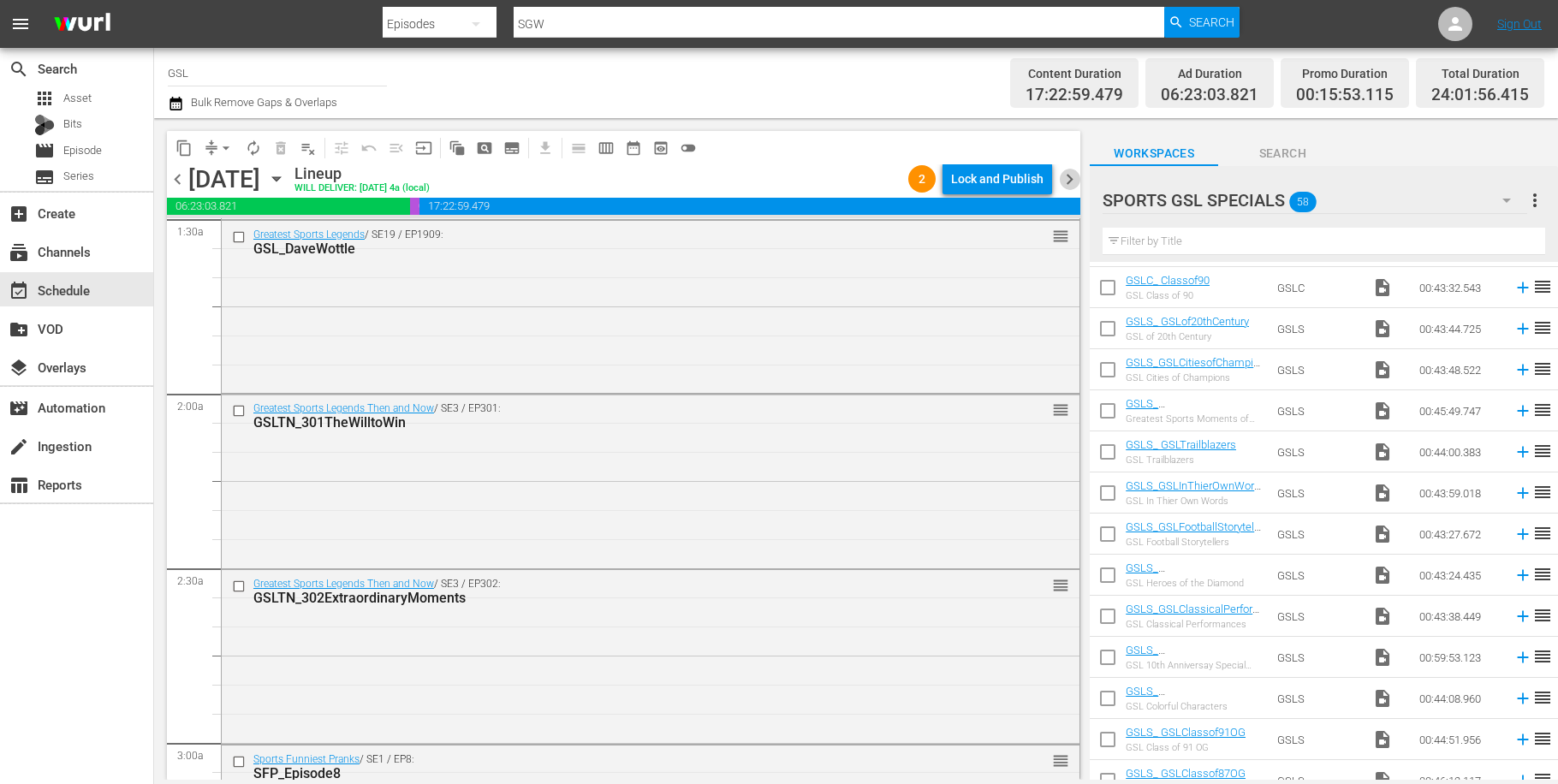
click at [1069, 180] on span "chevron_right" at bounding box center [1070, 179] width 21 height 21
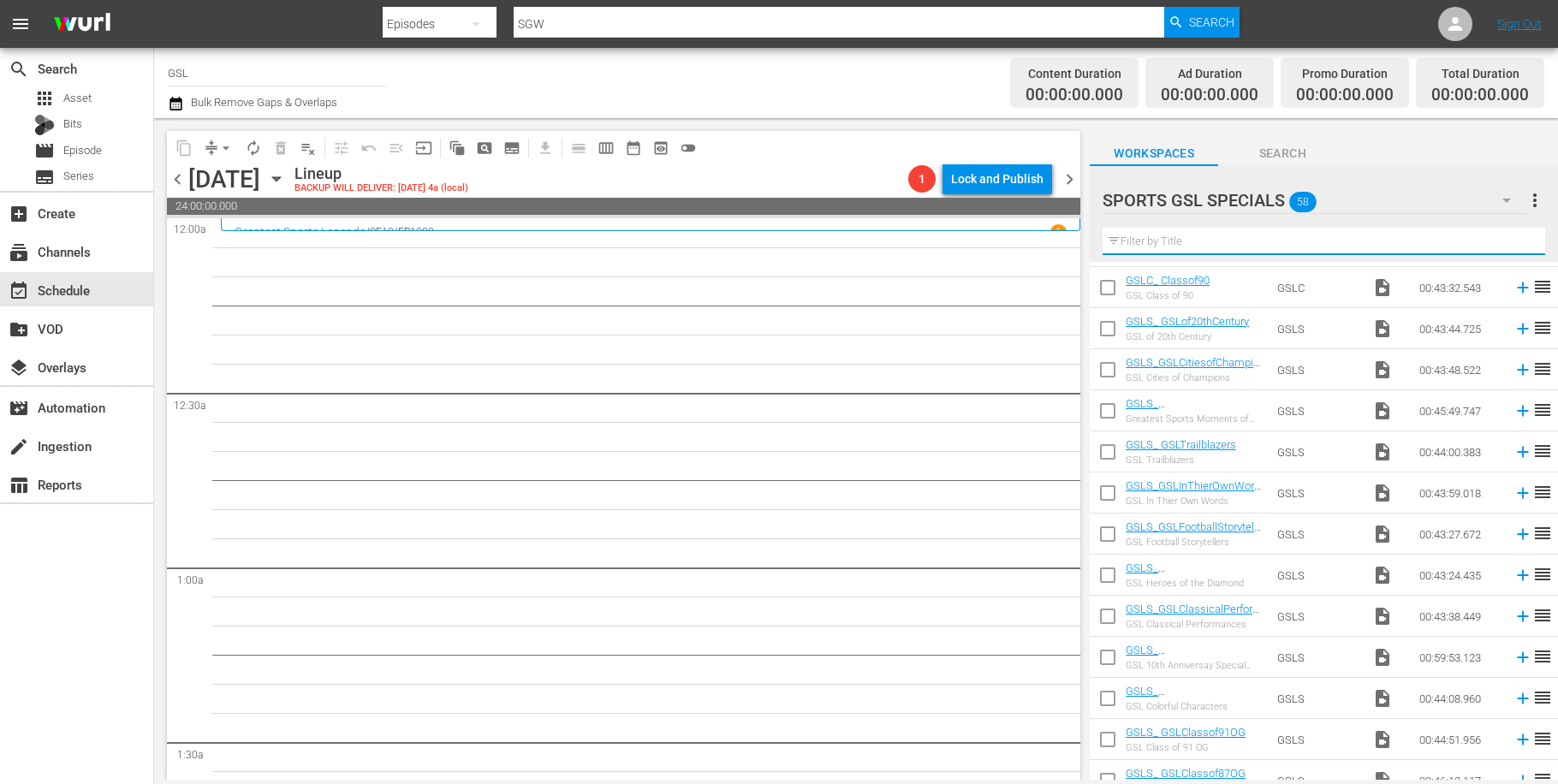
click at [1181, 234] on input "text" at bounding box center [1324, 241] width 443 height 27
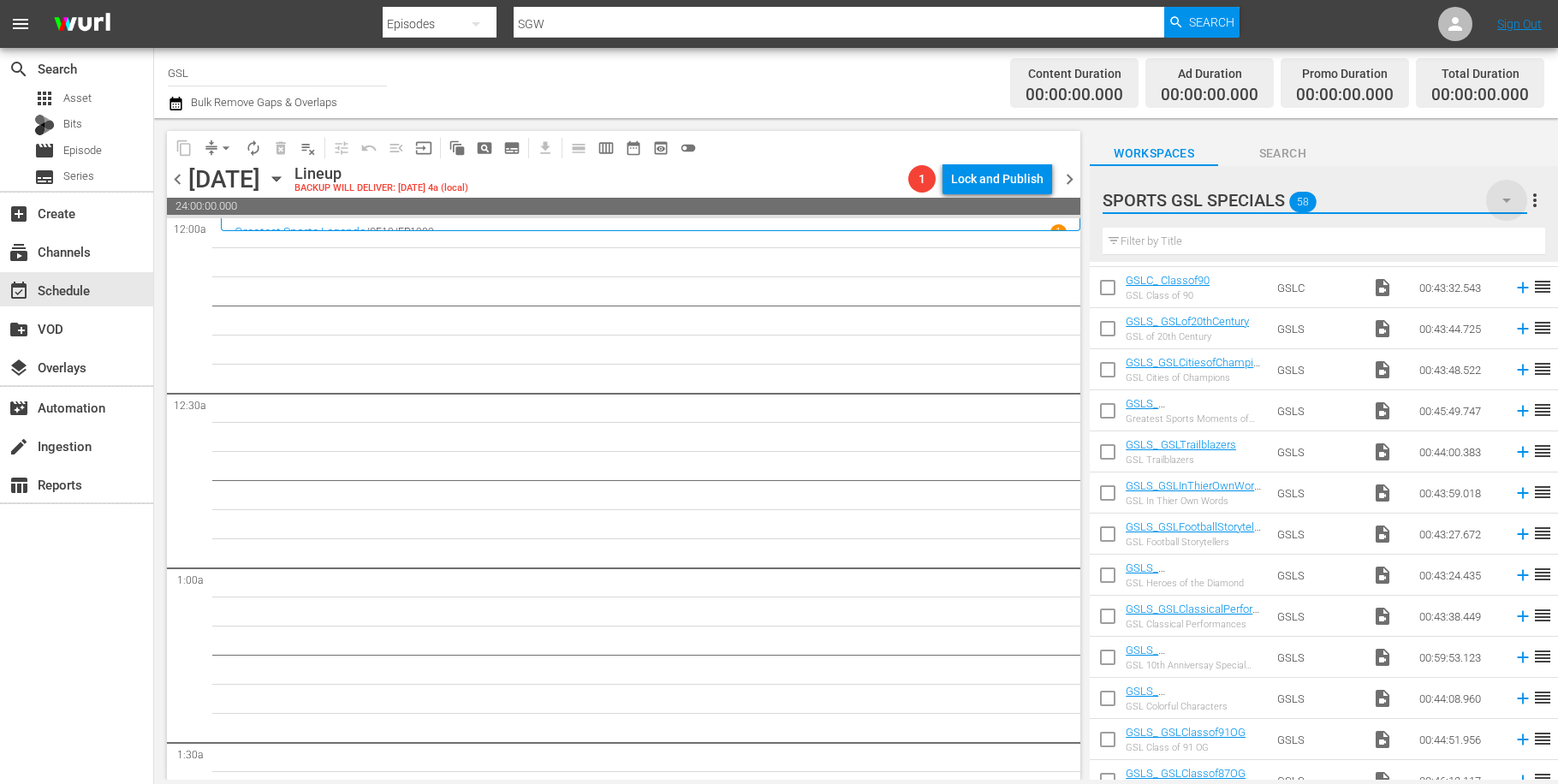
click at [1503, 201] on icon "button" at bounding box center [1507, 201] width 9 height 4
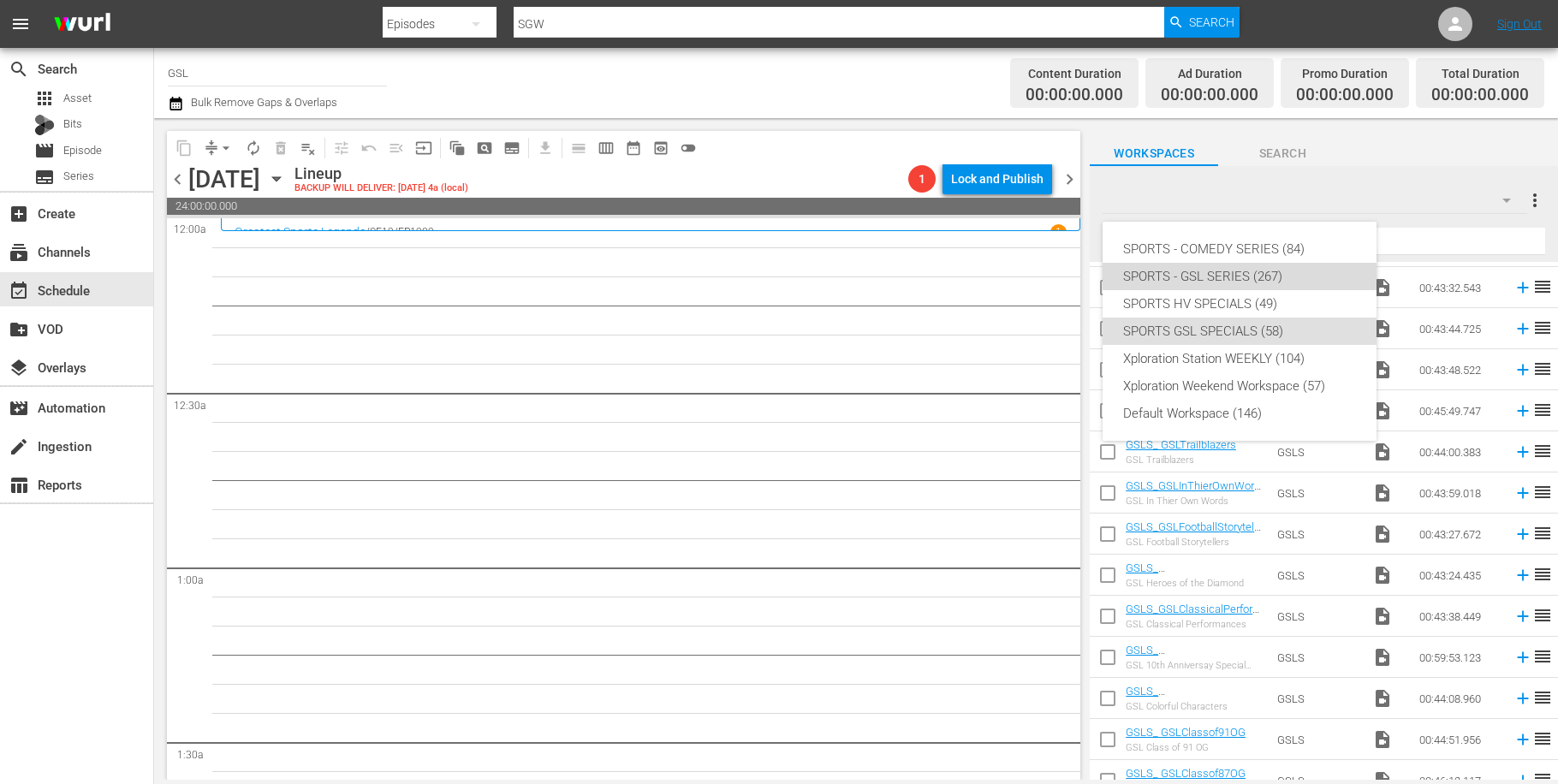
click at [1189, 270] on div "SPORTS - GSL SERIES (267)" at bounding box center [1239, 276] width 232 height 27
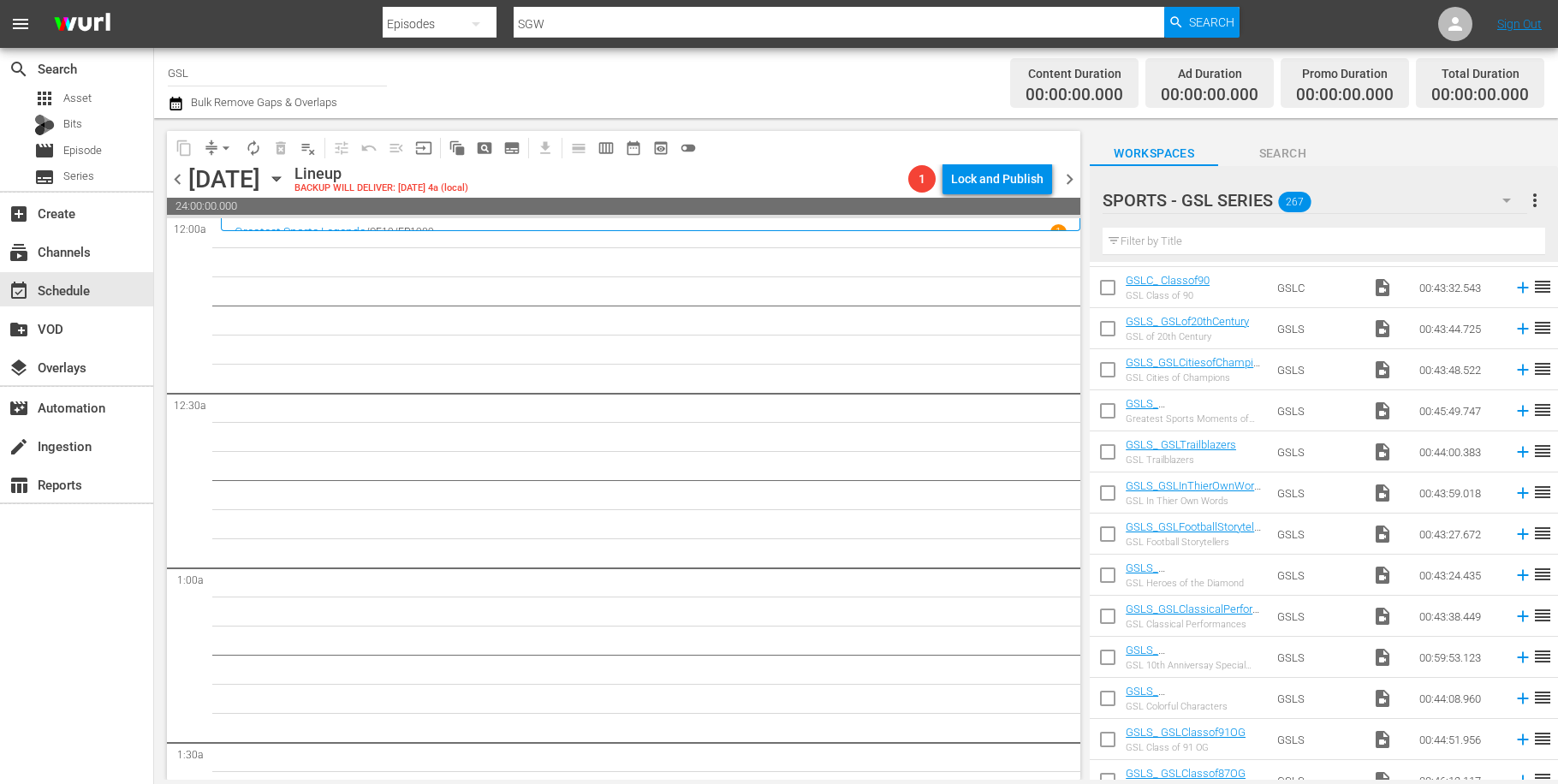
click at [1169, 244] on input "text" at bounding box center [1324, 241] width 443 height 27
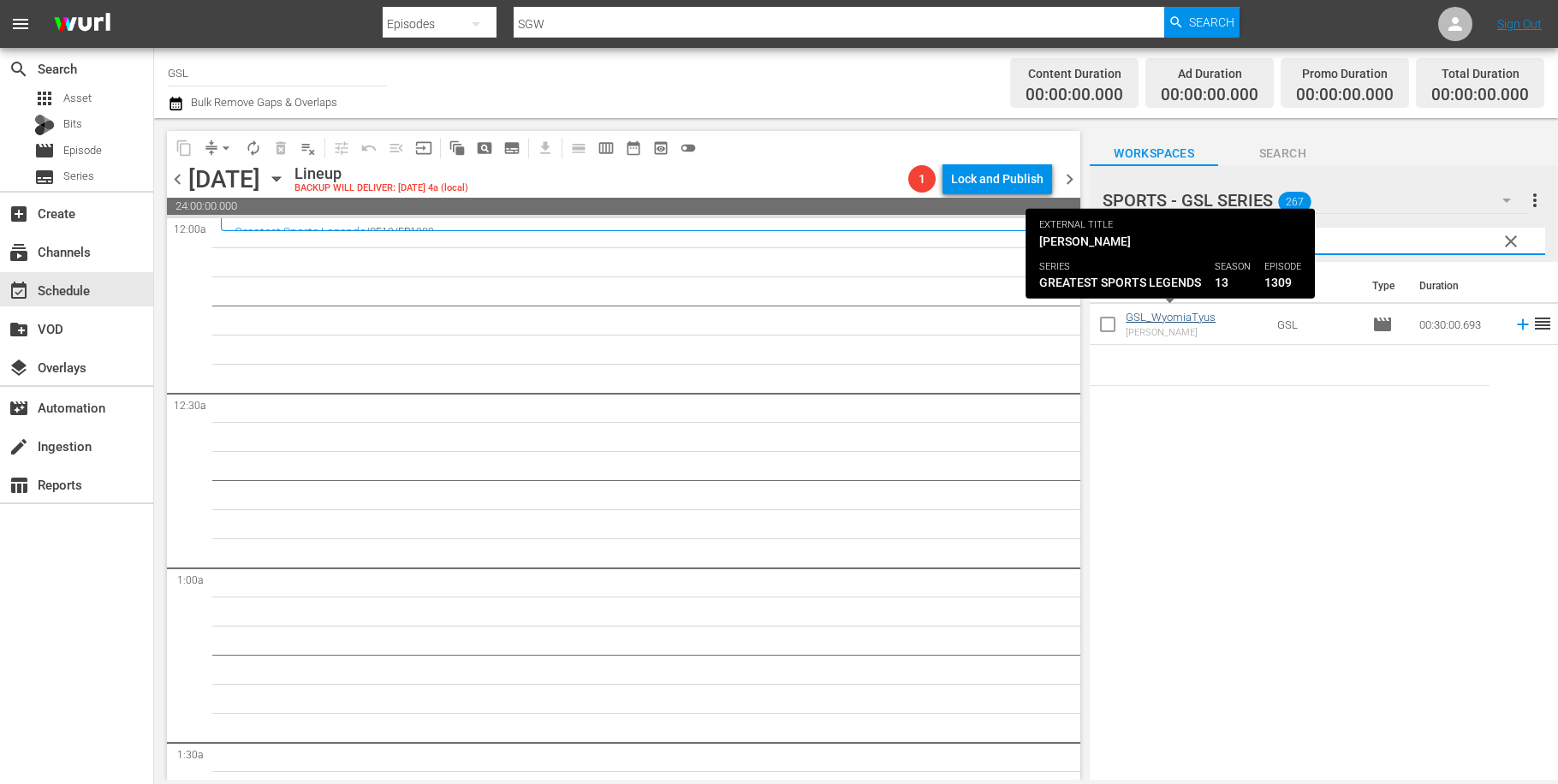
type input "wyom"
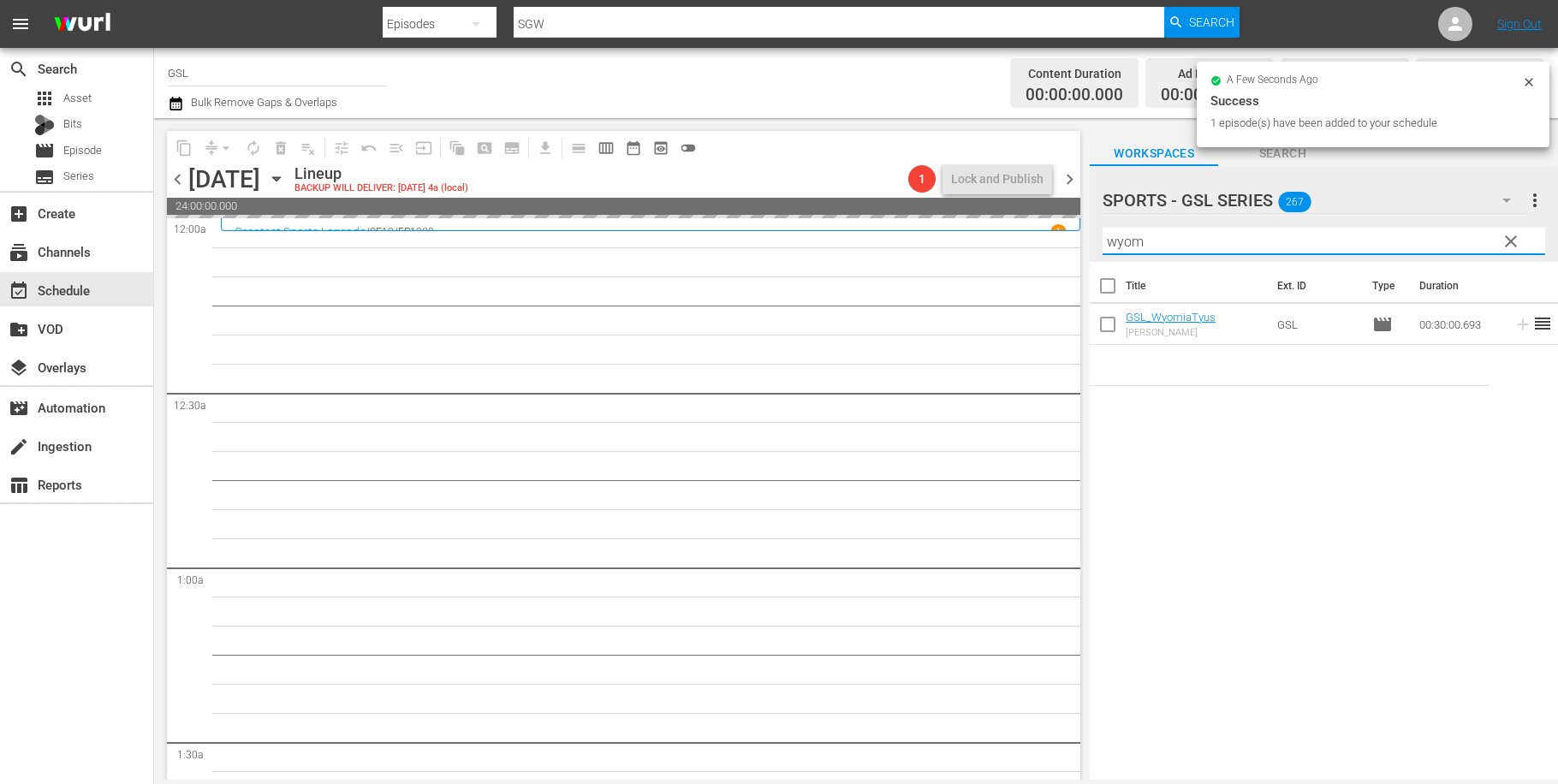
drag, startPoint x: 1192, startPoint y: 245, endPoint x: 1050, endPoint y: 233, distance: 142.5
click at [1103, 233] on input "wyom" at bounding box center [1324, 241] width 443 height 27
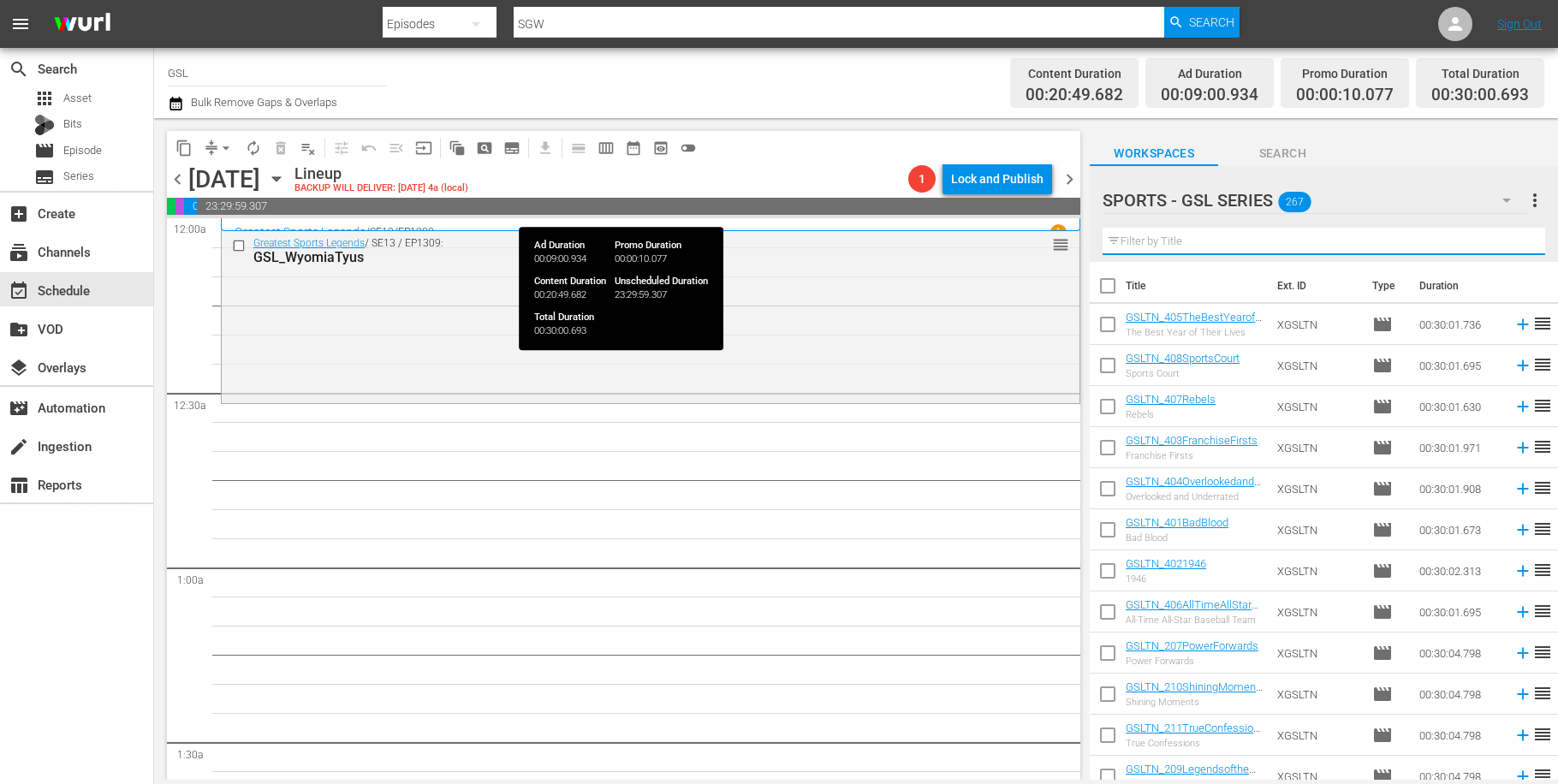
type input "e"
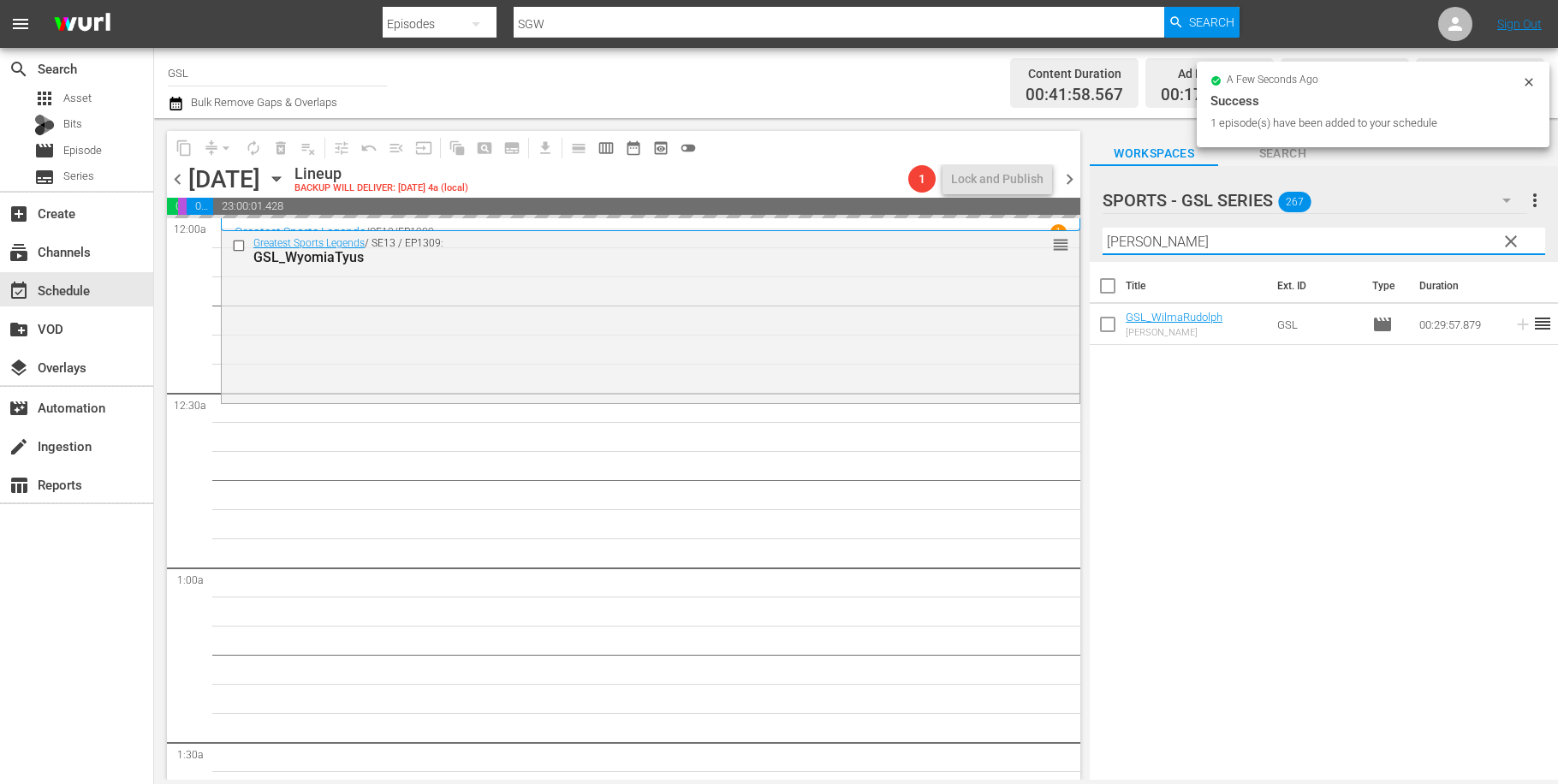
drag, startPoint x: 1187, startPoint y: 250, endPoint x: 1053, endPoint y: 217, distance: 138.0
click at [1103, 228] on input "[PERSON_NAME]" at bounding box center [1324, 241] width 443 height 27
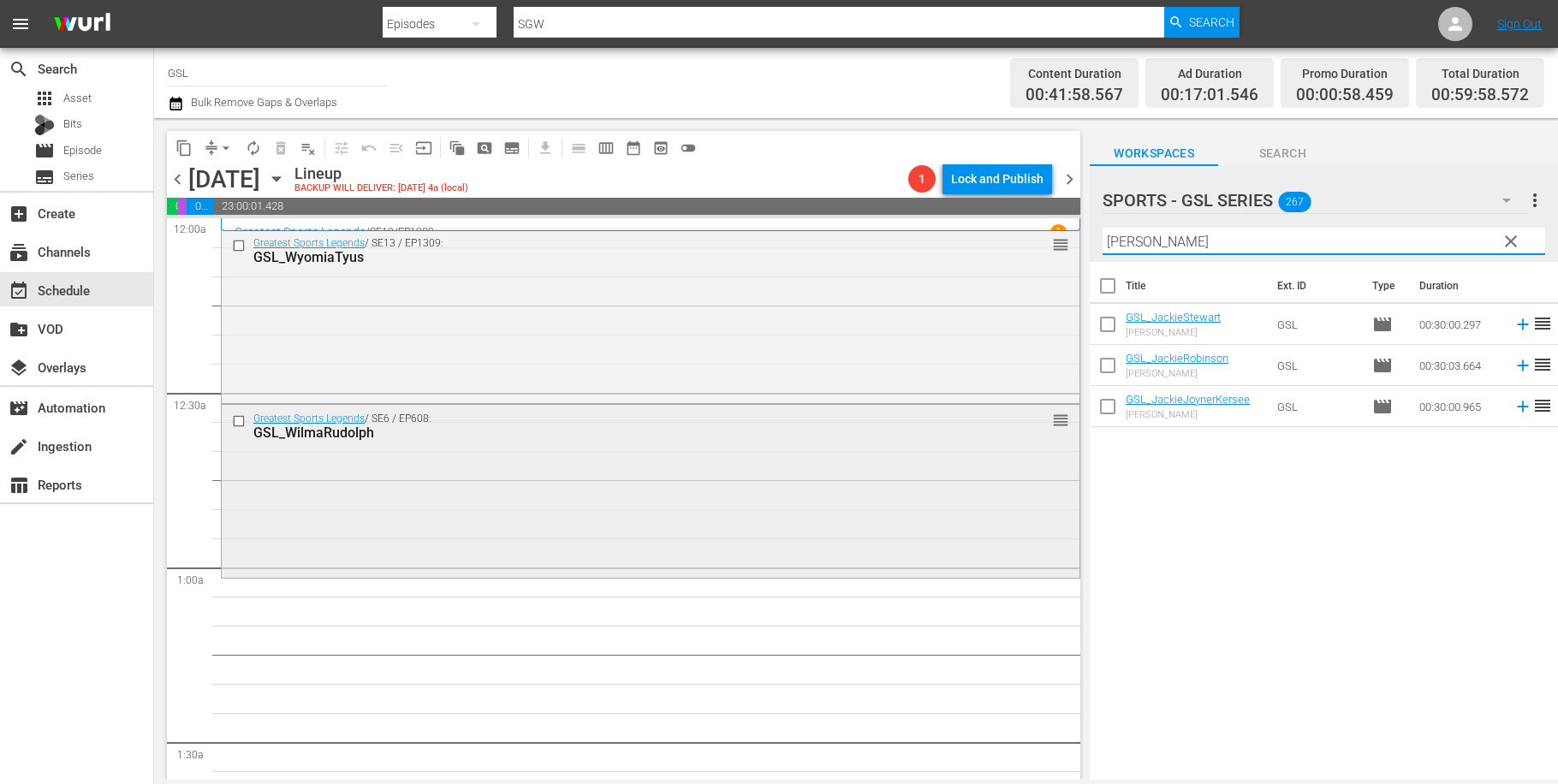
scroll to position [156, 0]
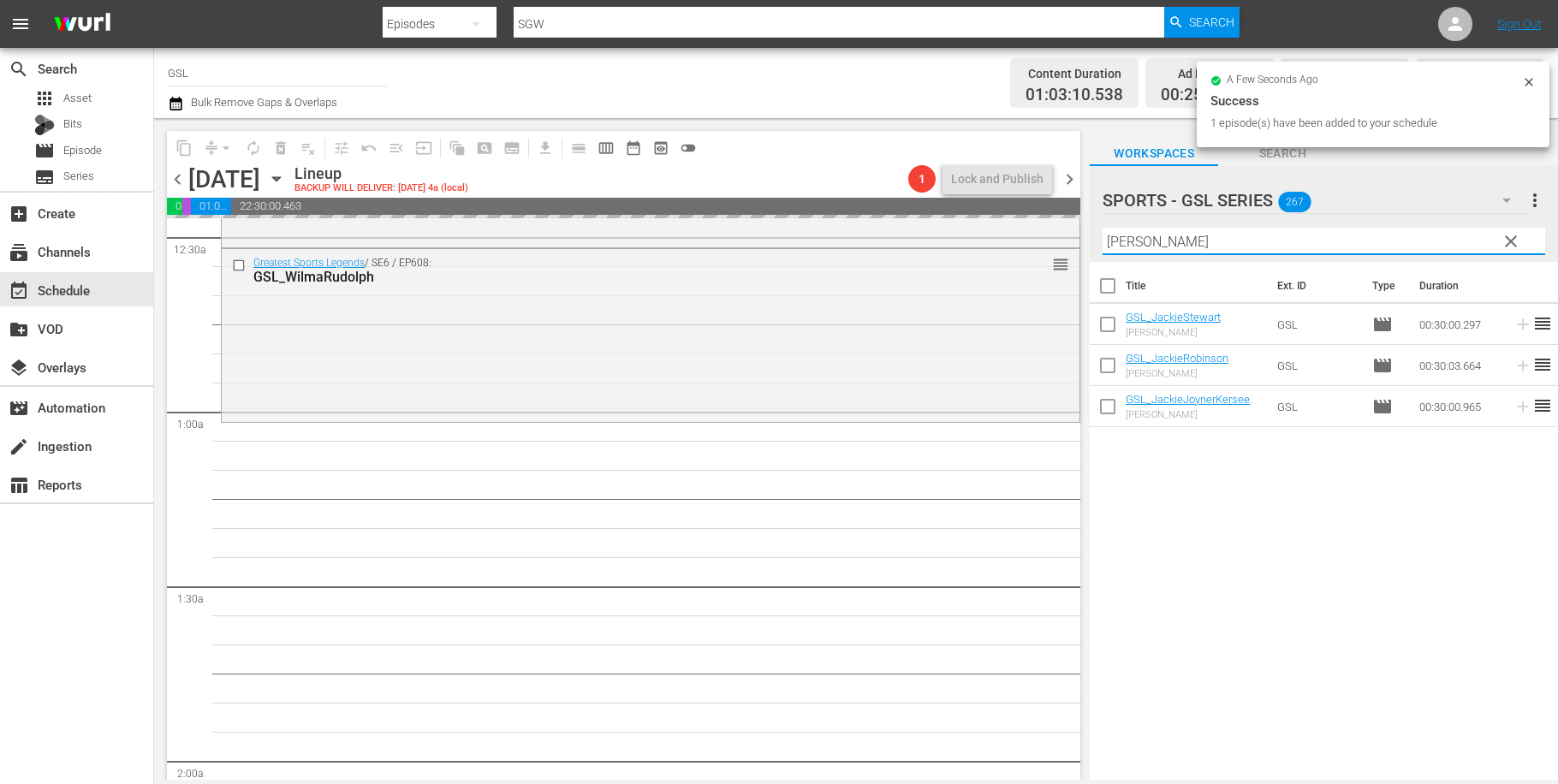
drag, startPoint x: 1190, startPoint y: 244, endPoint x: 1000, endPoint y: 202, distance: 194.6
click at [1103, 228] on input "[PERSON_NAME]" at bounding box center [1324, 241] width 443 height 27
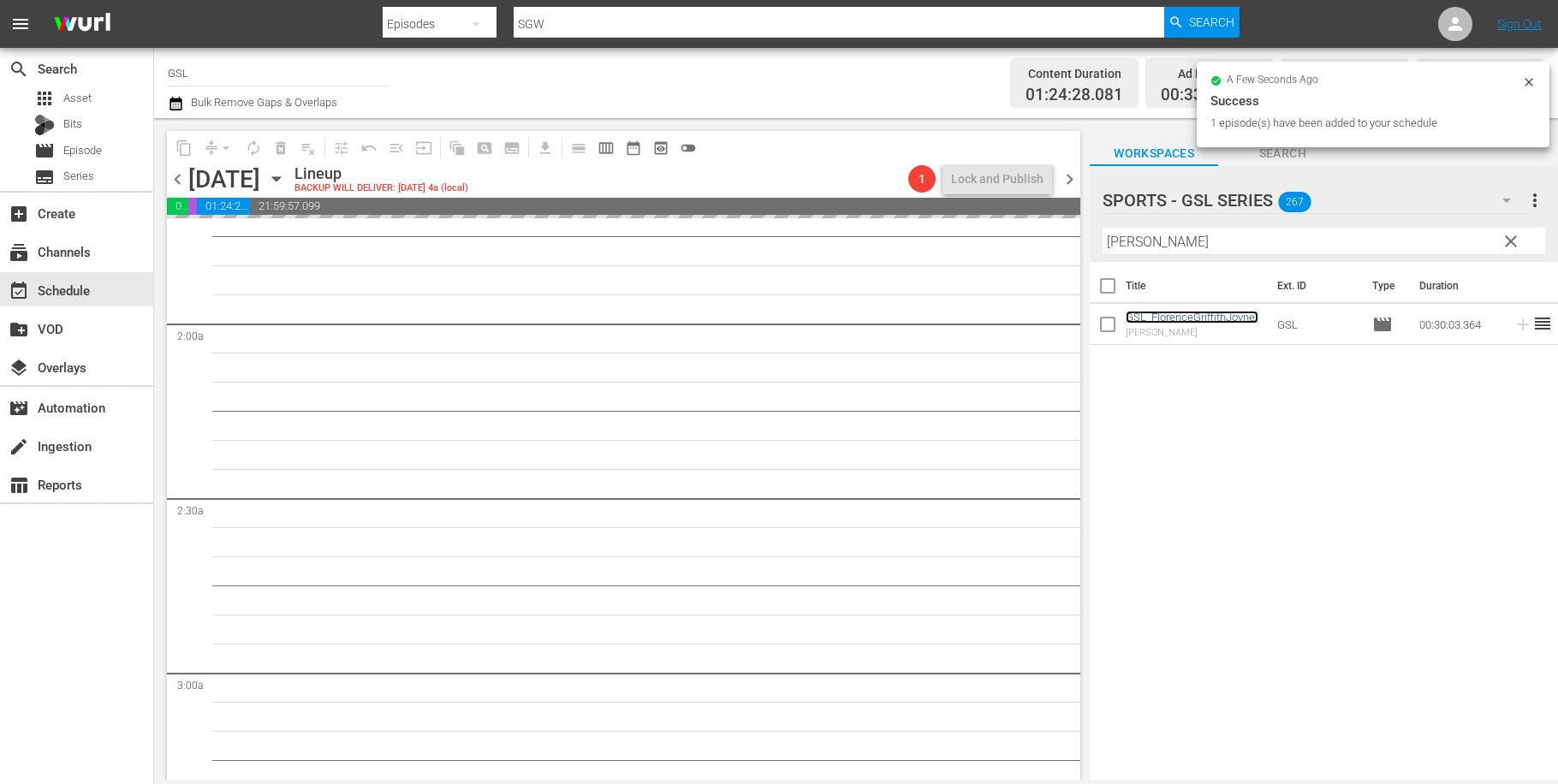
scroll to position [297, 0]
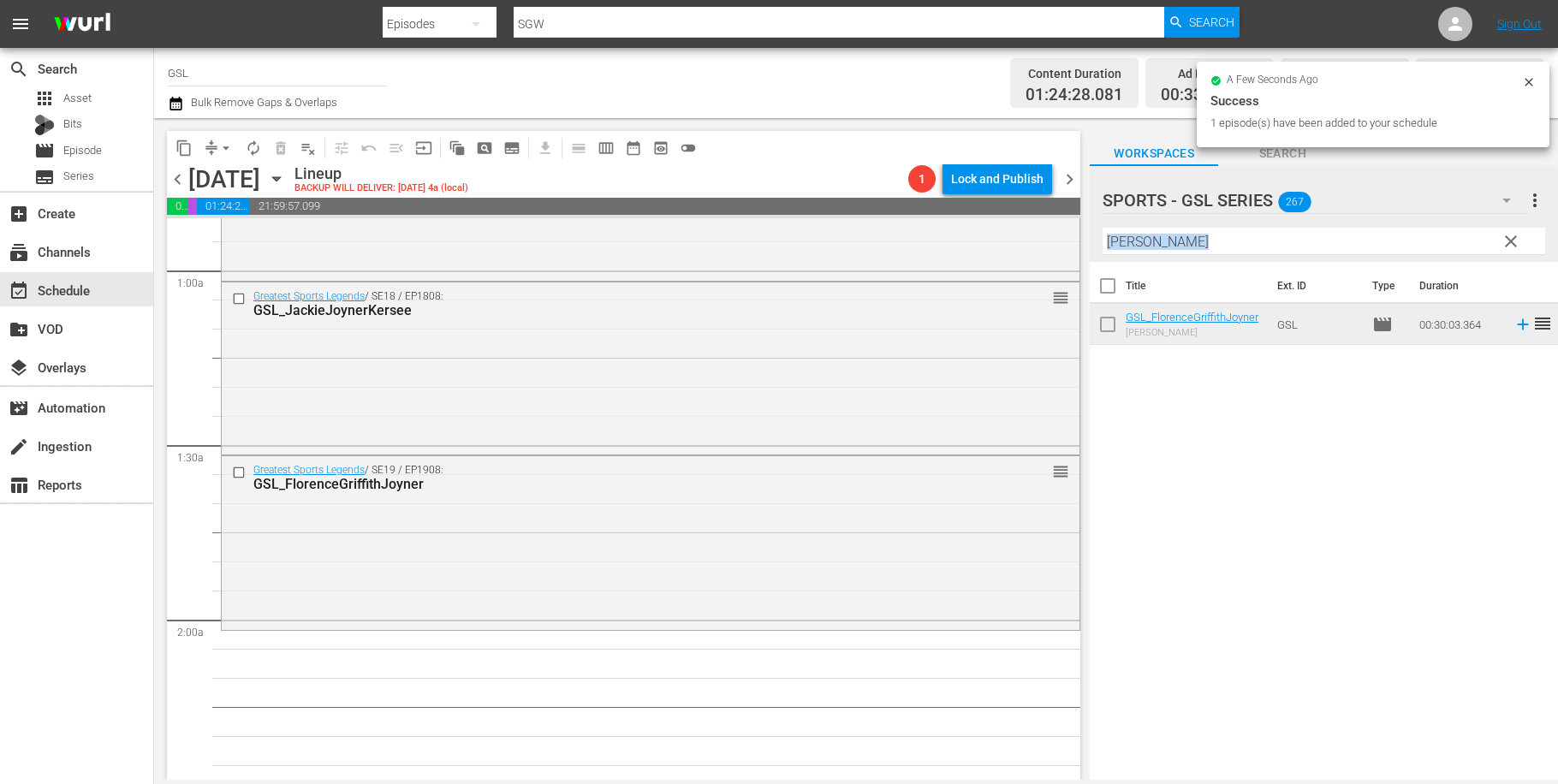
drag, startPoint x: 1195, startPoint y: 256, endPoint x: 1174, endPoint y: 252, distance: 21.4
click at [1174, 252] on div "Filter by Title [PERSON_NAME]" at bounding box center [1324, 241] width 443 height 41
drag, startPoint x: 1116, startPoint y: 240, endPoint x: 1046, endPoint y: 233, distance: 70.3
click at [1103, 233] on input "[PERSON_NAME]" at bounding box center [1324, 241] width 443 height 27
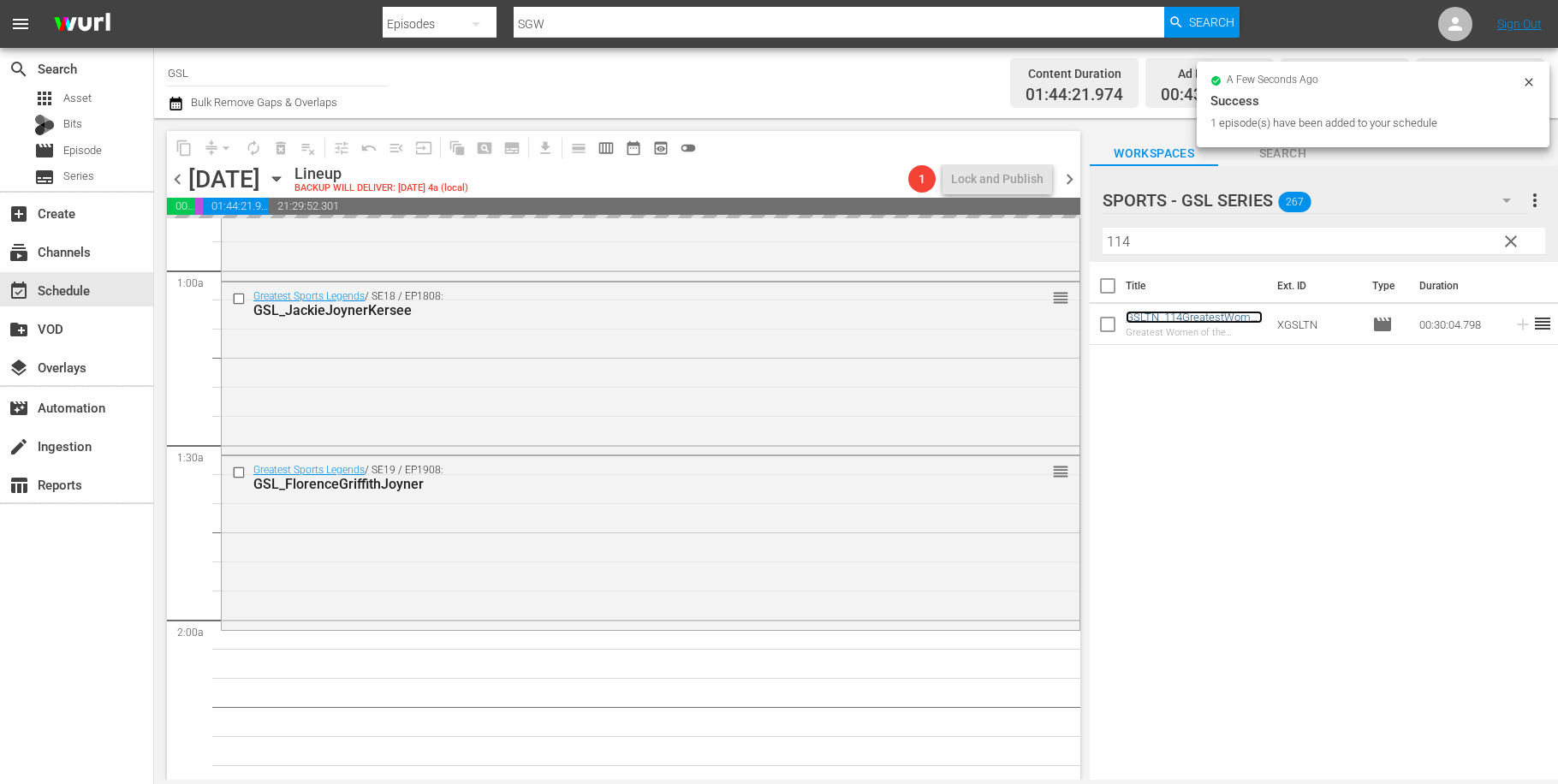
scroll to position [536, 0]
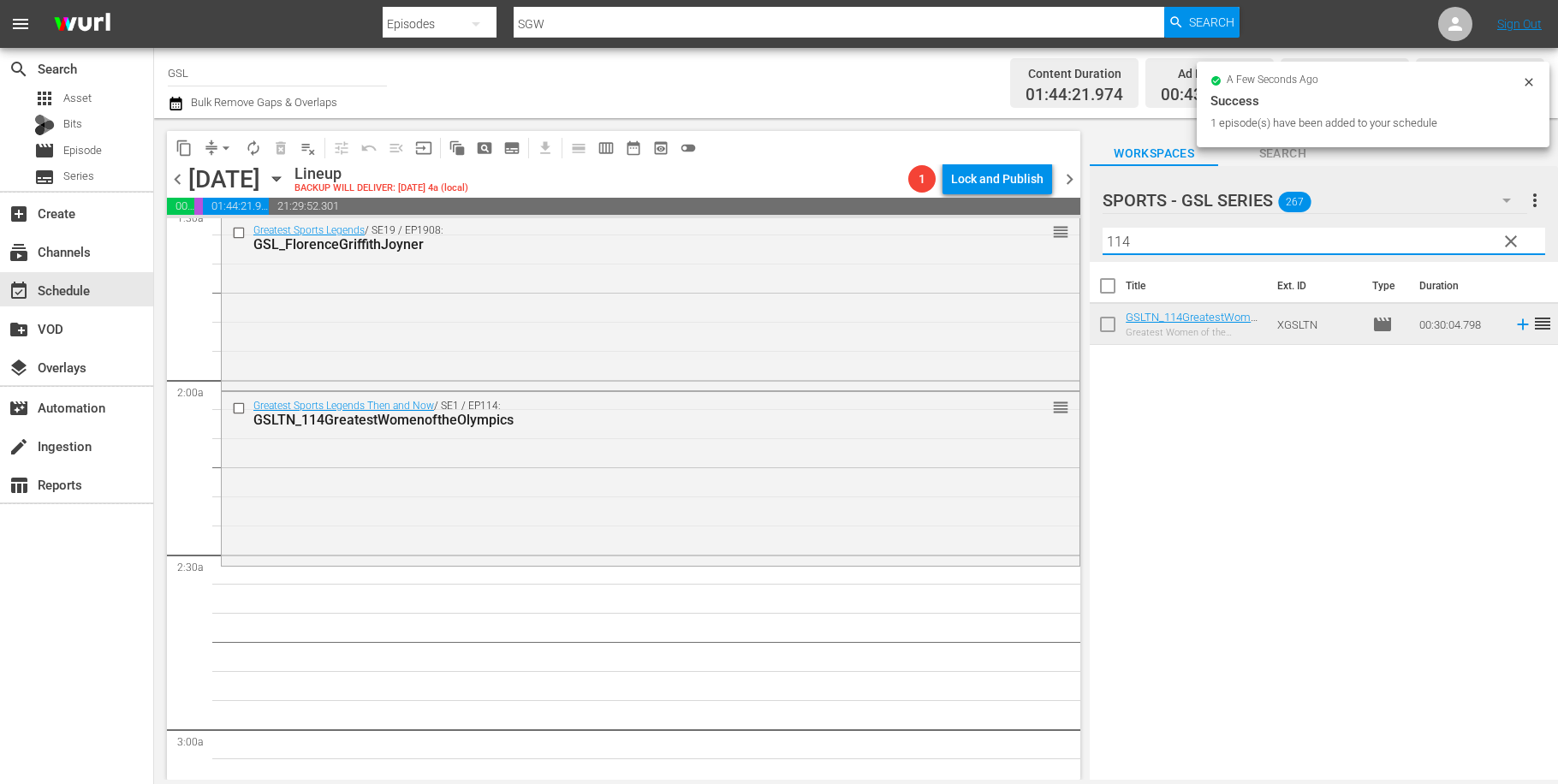
drag, startPoint x: 1226, startPoint y: 245, endPoint x: 999, endPoint y: 227, distance: 227.7
click at [1103, 228] on input "114" at bounding box center [1324, 241] width 443 height 27
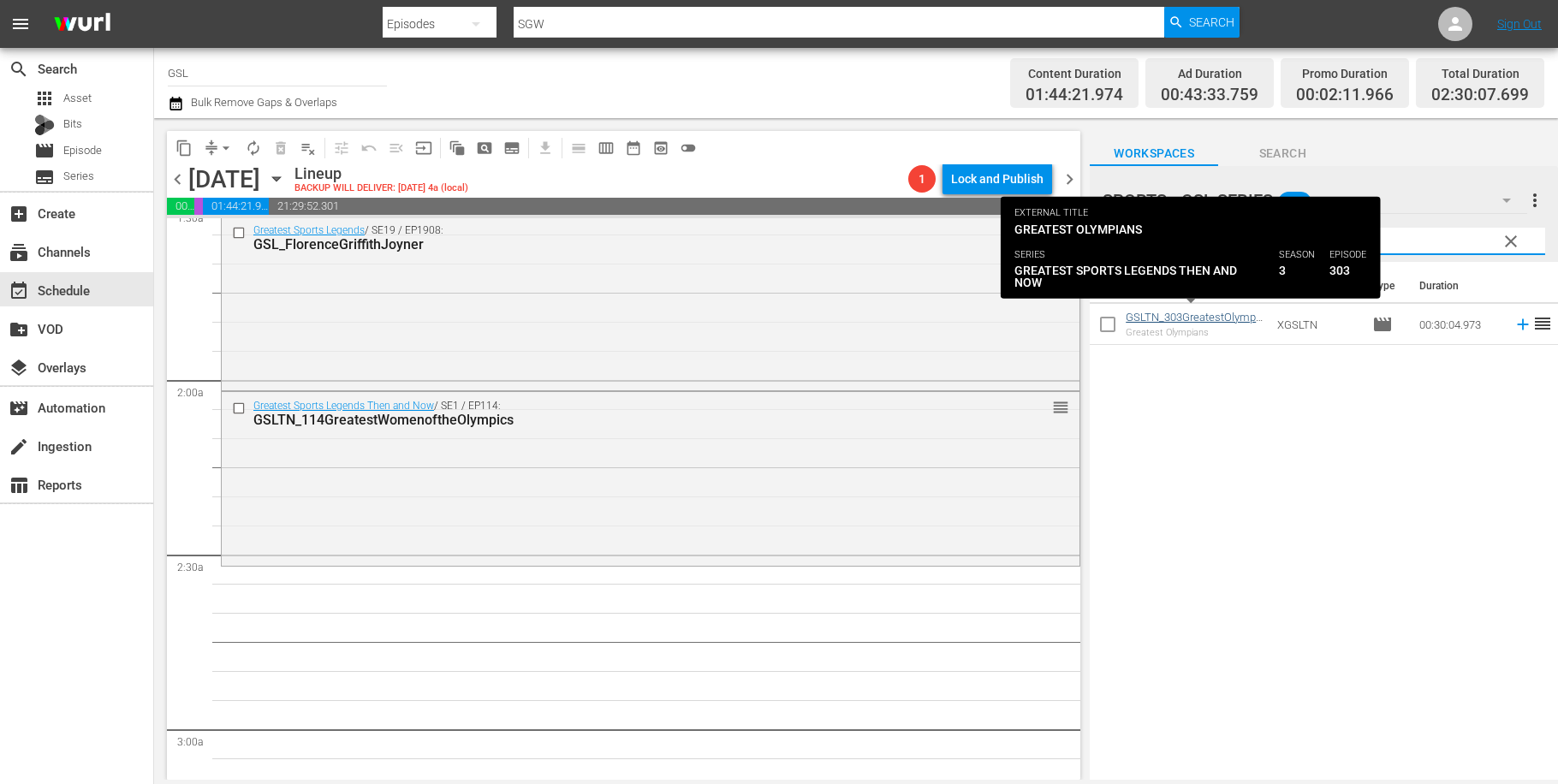
type input "303"
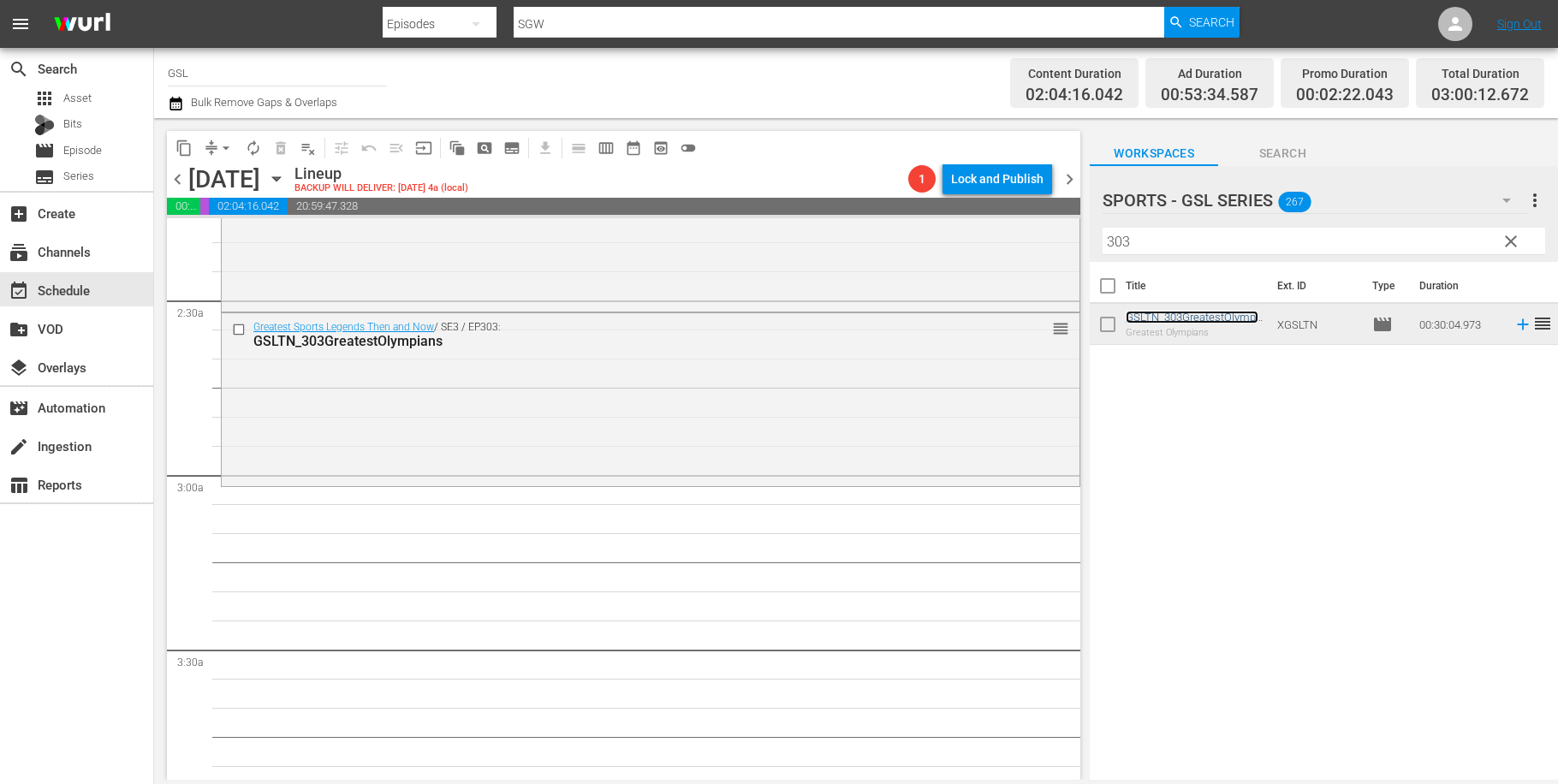
scroll to position [805, 0]
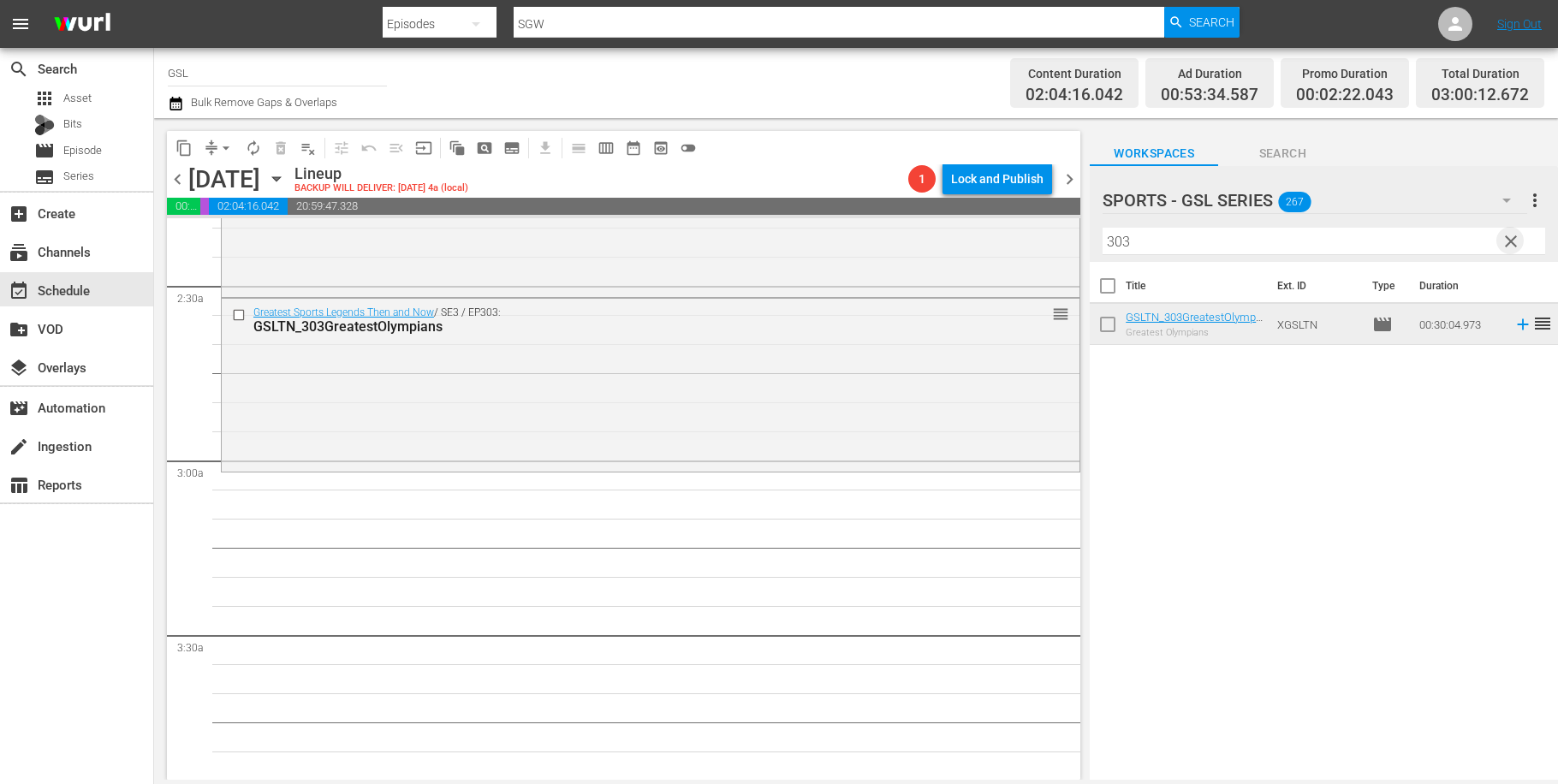
click at [1518, 241] on span "clear" at bounding box center [1511, 241] width 20 height 20
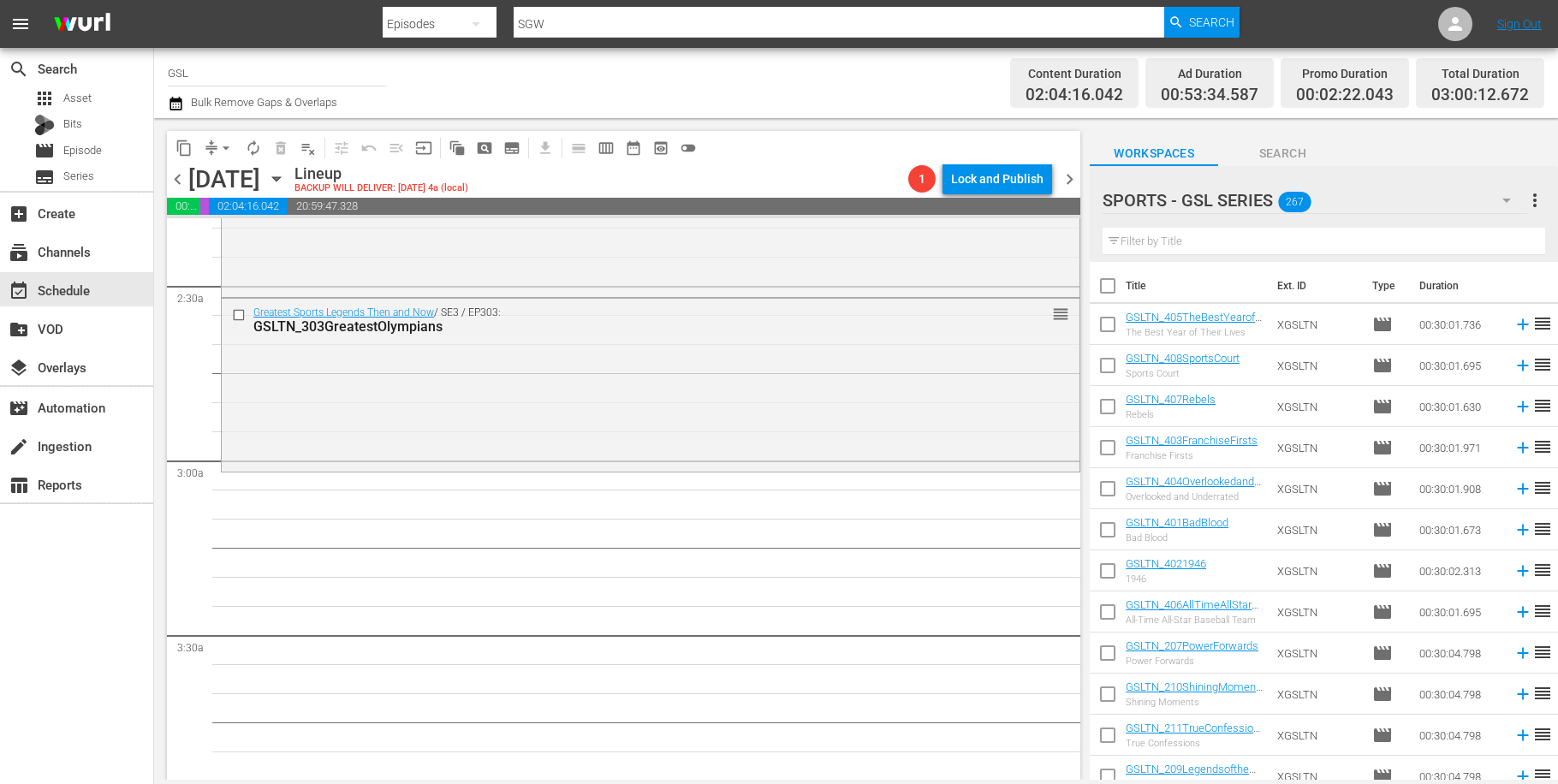
click at [1494, 212] on button "button" at bounding box center [1507, 200] width 41 height 41
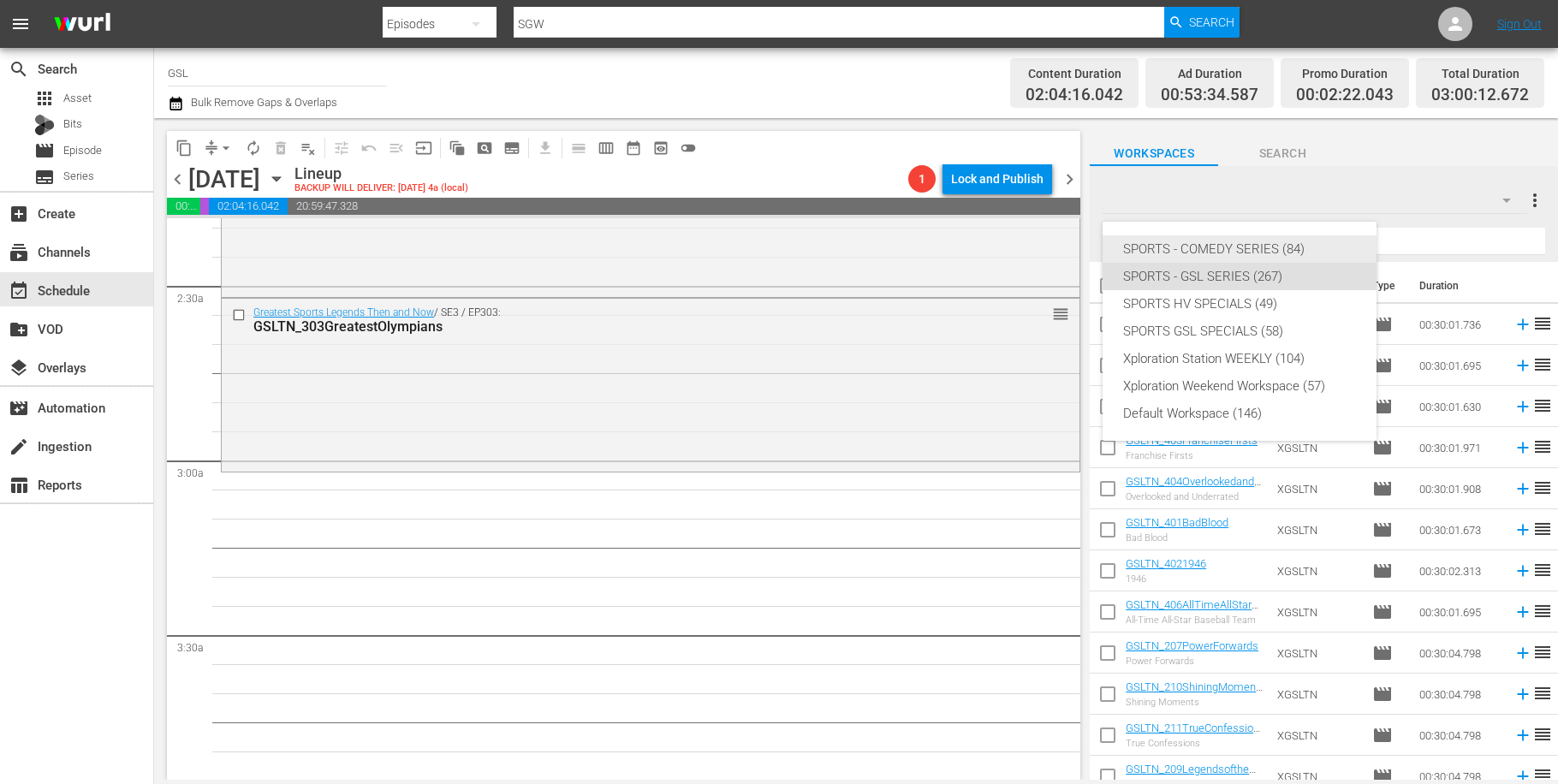
click at [1280, 241] on div "SPORTS - COMEDY SERIES (84)" at bounding box center [1239, 249] width 232 height 27
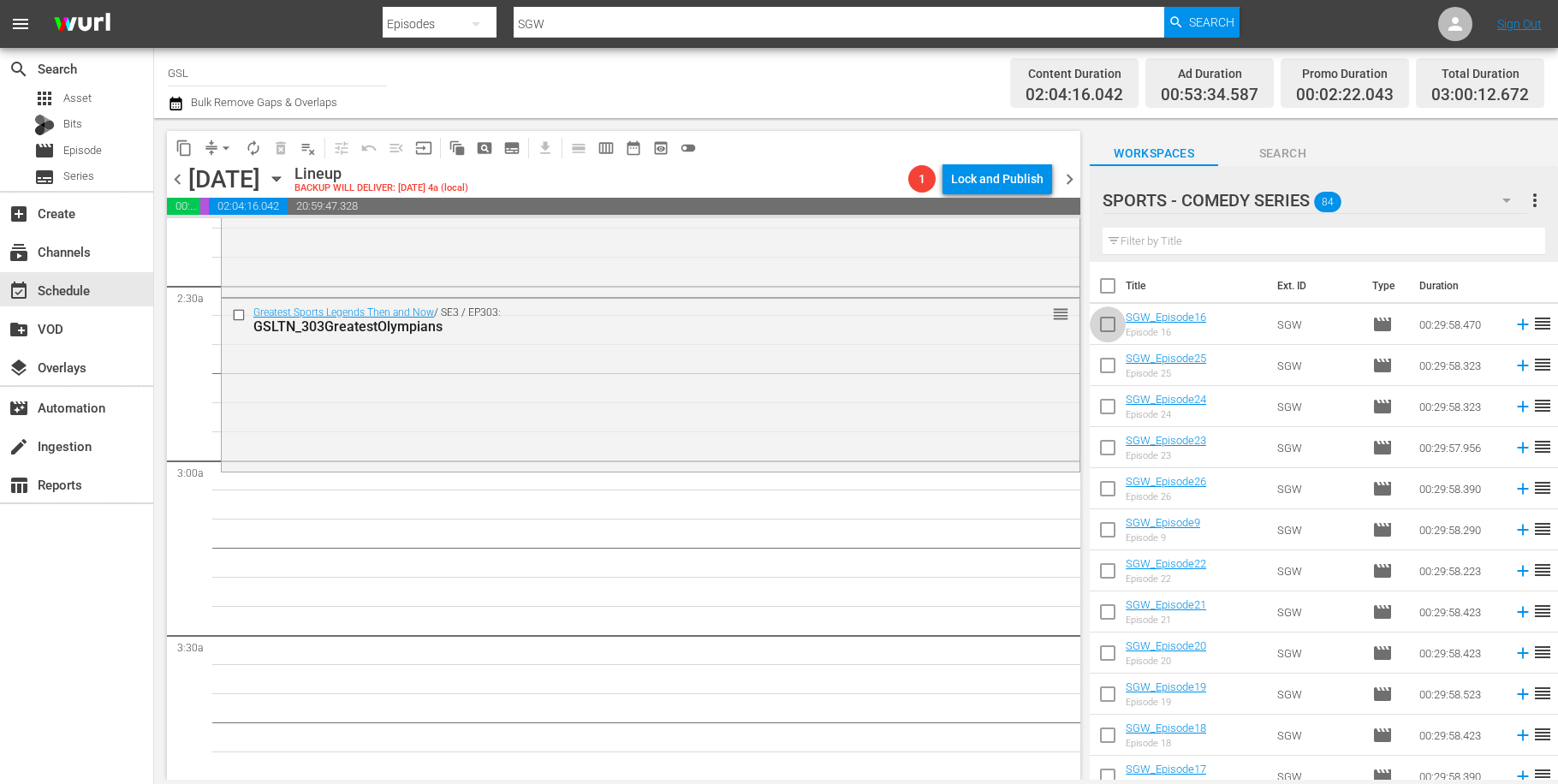
click at [1112, 323] on input "checkbox" at bounding box center [1107, 327] width 36 height 36
checkbox input "true"
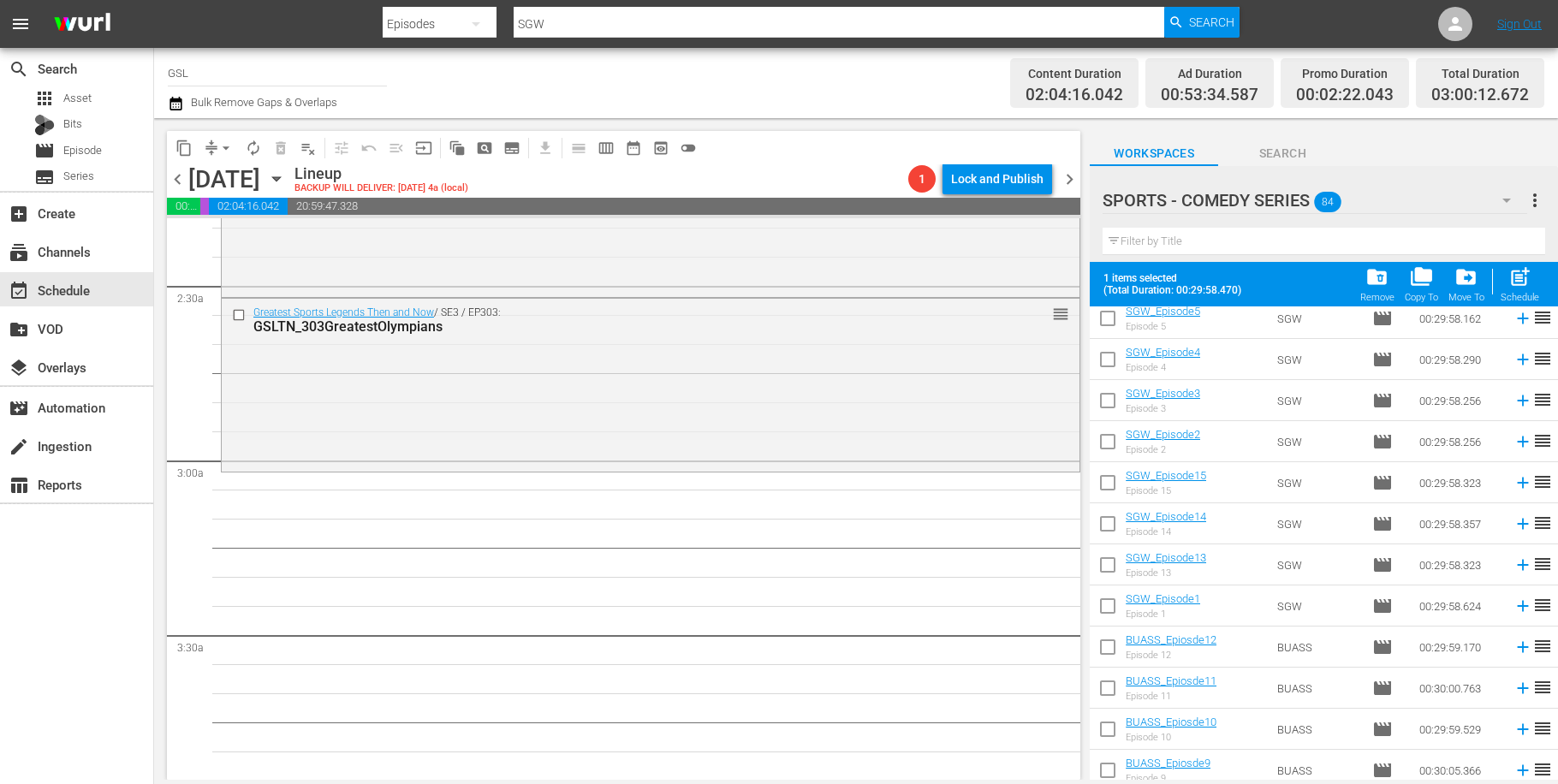
scroll to position [841, 0]
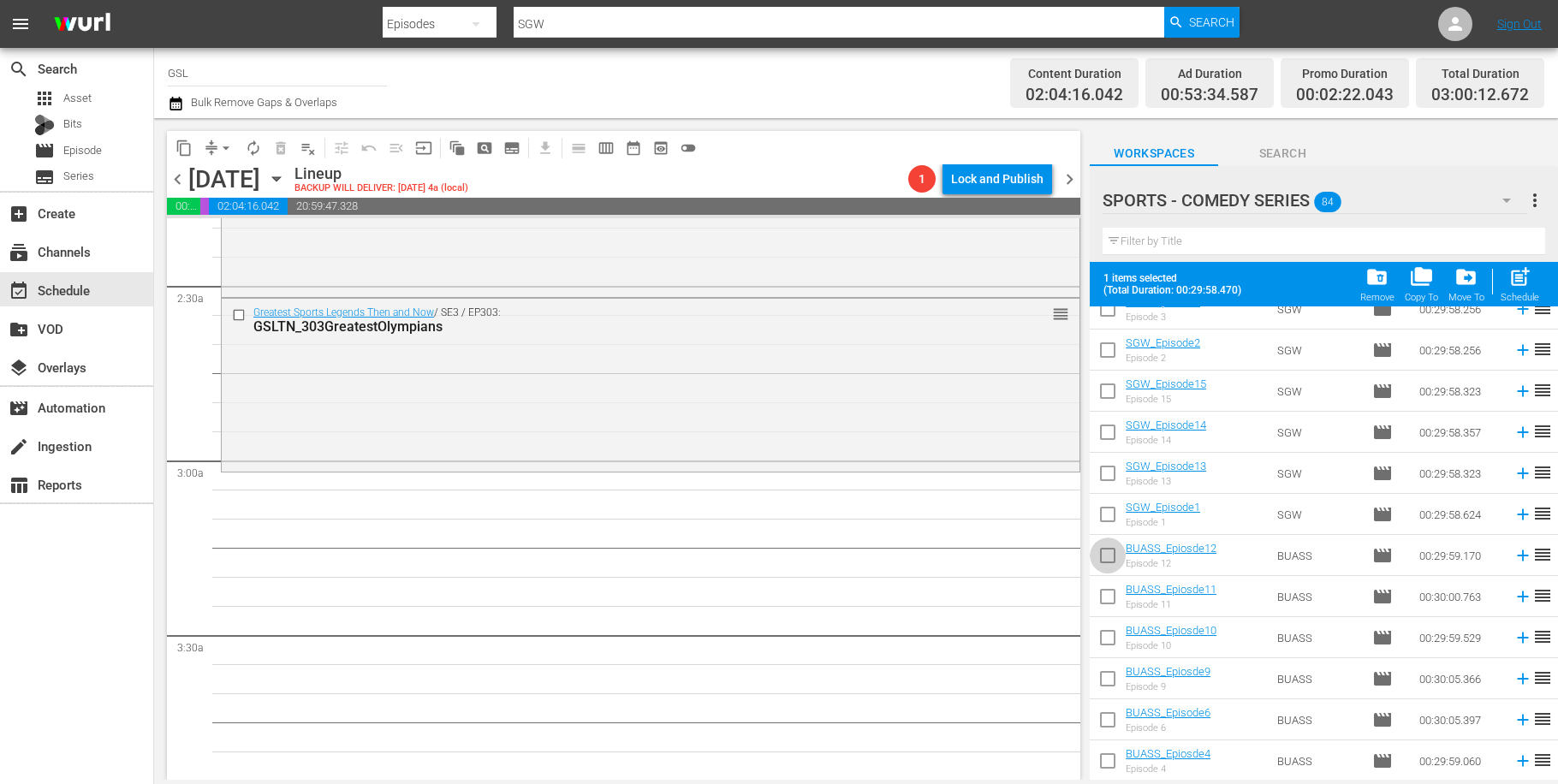
click at [1108, 557] on input "checkbox" at bounding box center [1107, 558] width 36 height 36
checkbox input "true"
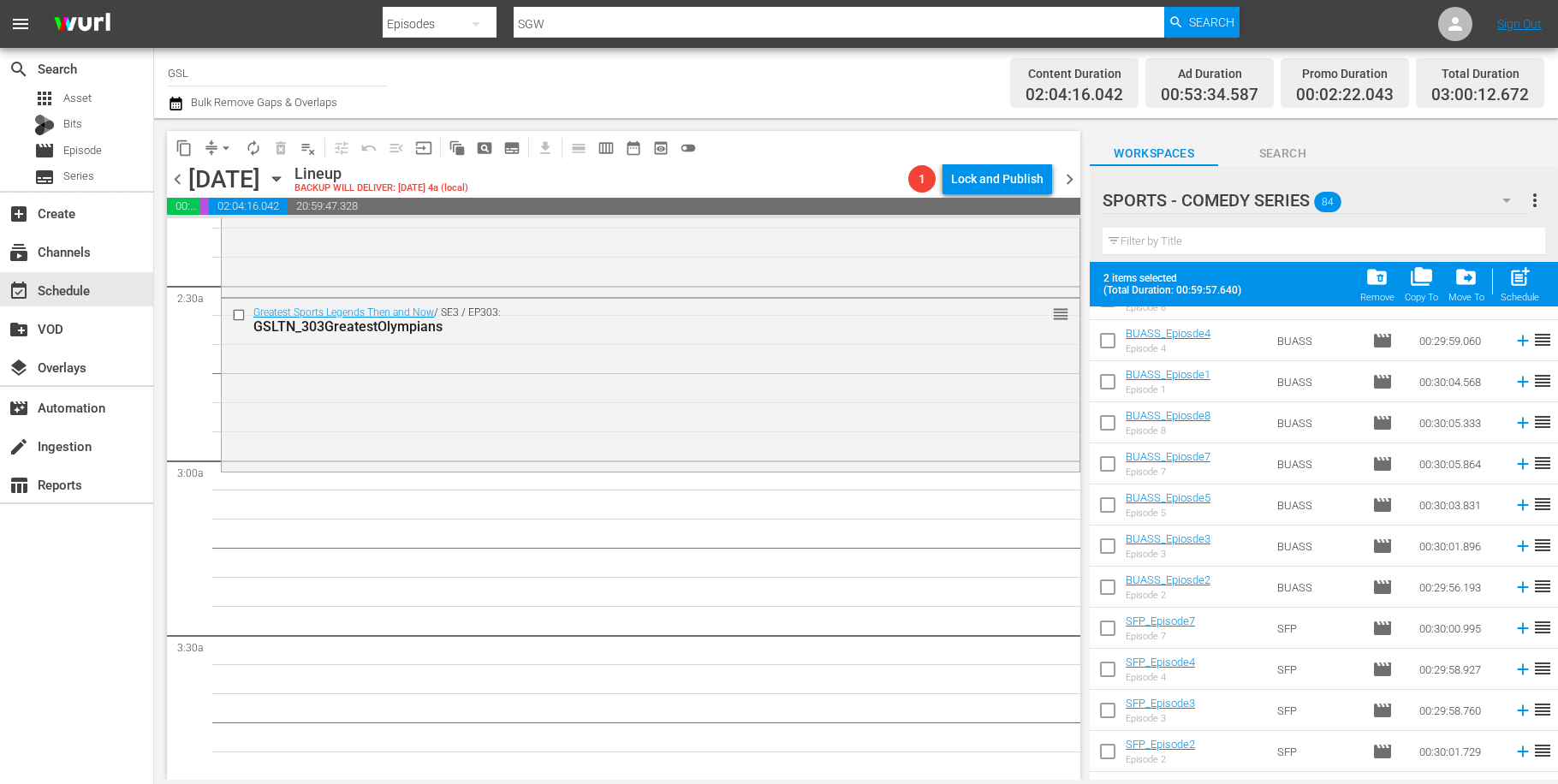
scroll to position [1434, 0]
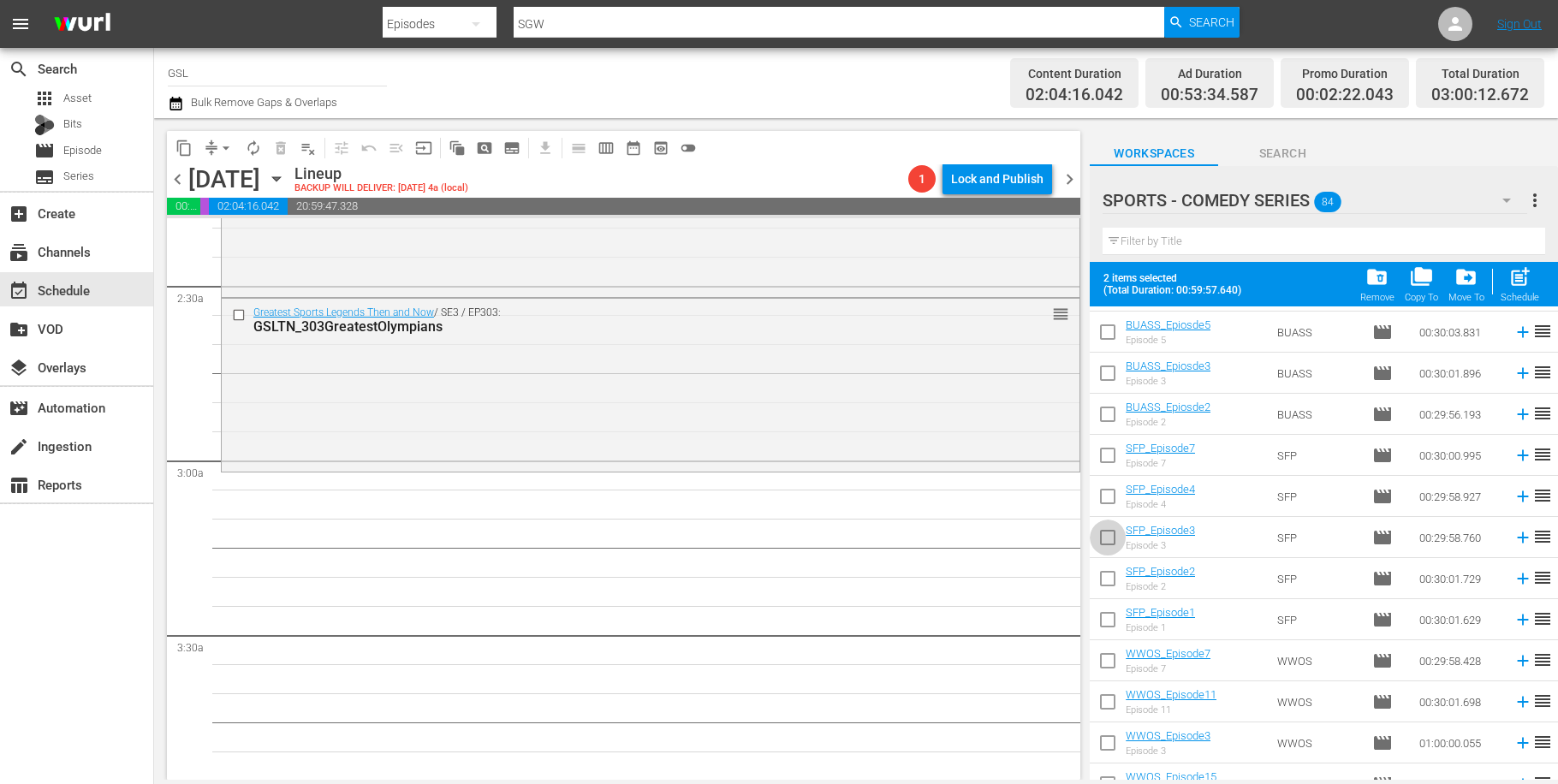
drag, startPoint x: 1106, startPoint y: 535, endPoint x: 1218, endPoint y: 526, distance: 112.4
click at [1106, 535] on input "checkbox" at bounding box center [1107, 540] width 36 height 36
checkbox input "true"
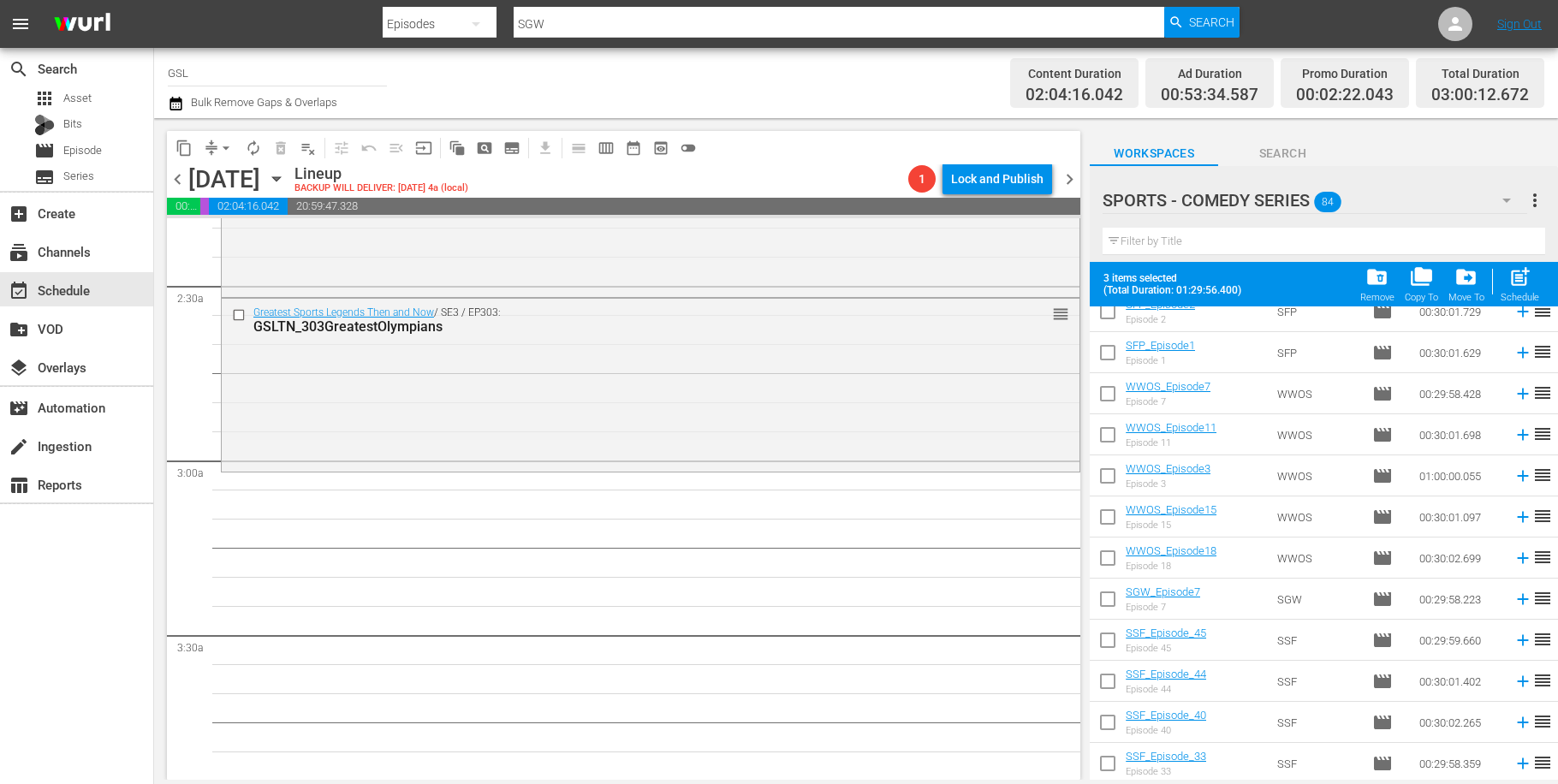
scroll to position [1701, 0]
click at [1117, 567] on input "checkbox" at bounding box center [1107, 560] width 36 height 36
checkbox input "true"
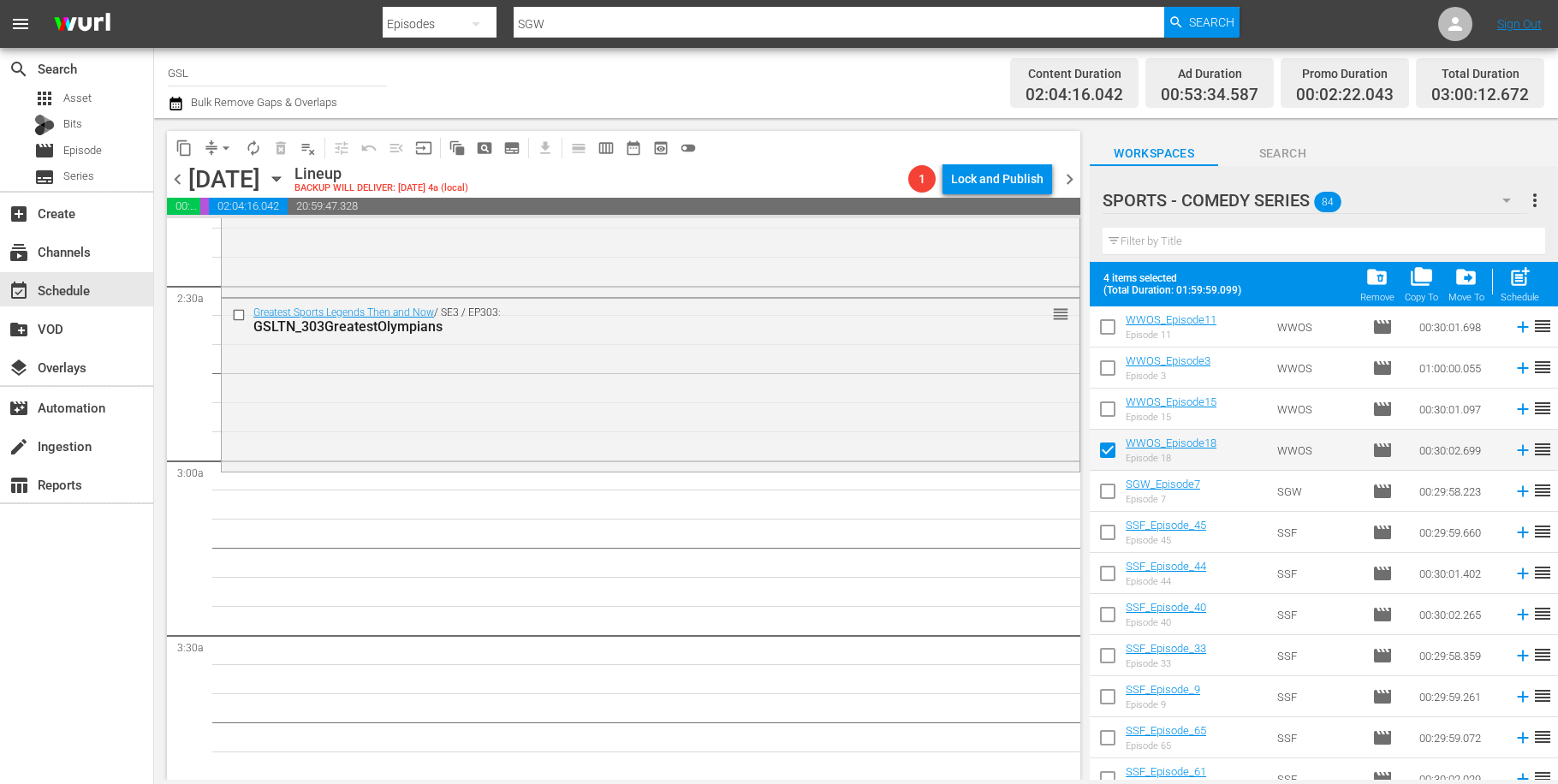
scroll to position [1815, 0]
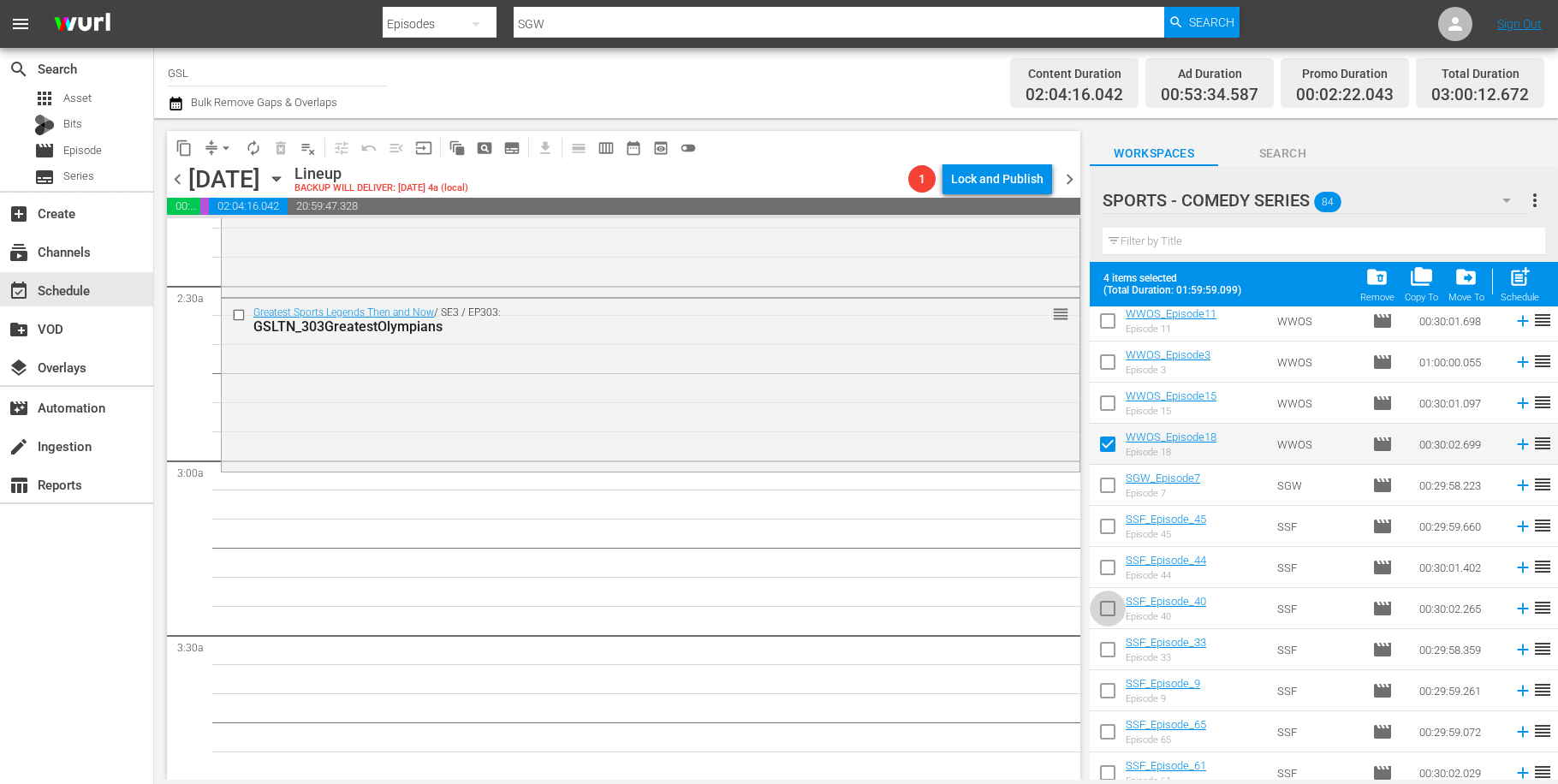
click at [1112, 606] on input "checkbox" at bounding box center [1107, 611] width 36 height 36
checkbox input "true"
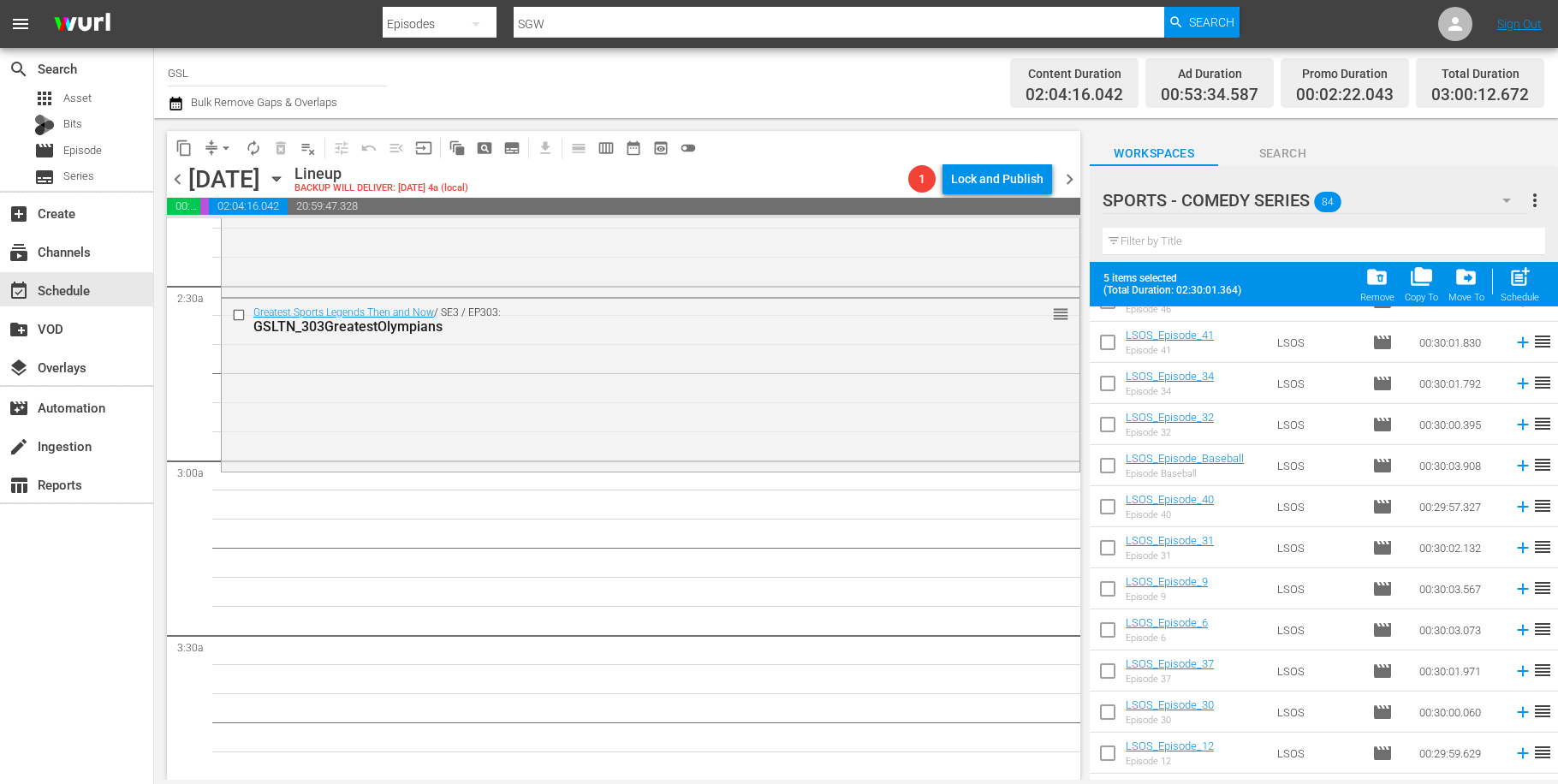
scroll to position [3017, 0]
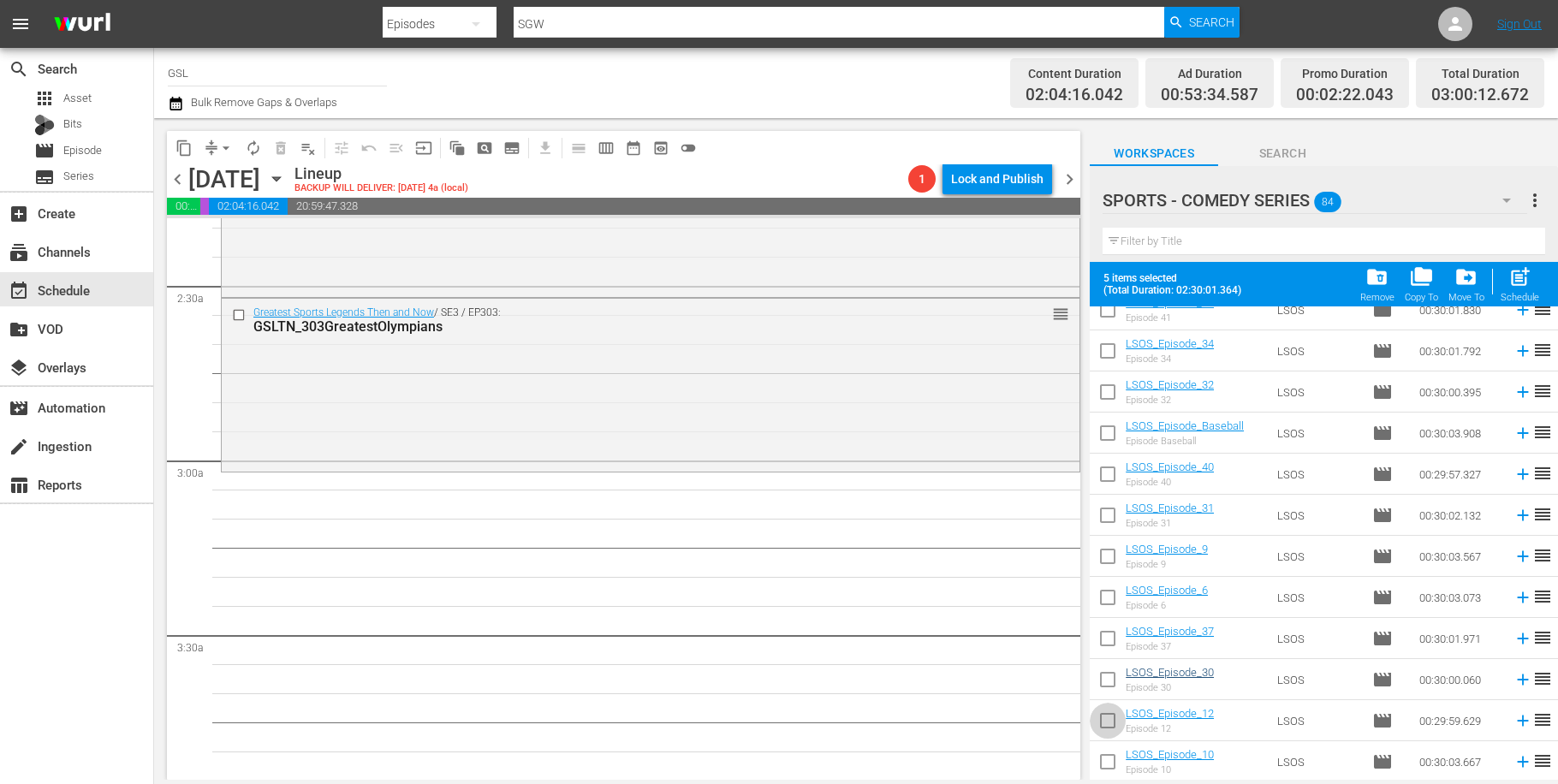
drag, startPoint x: 1103, startPoint y: 718, endPoint x: 1134, endPoint y: 673, distance: 54.6
click at [1104, 716] on input "checkbox" at bounding box center [1107, 723] width 36 height 36
checkbox input "true"
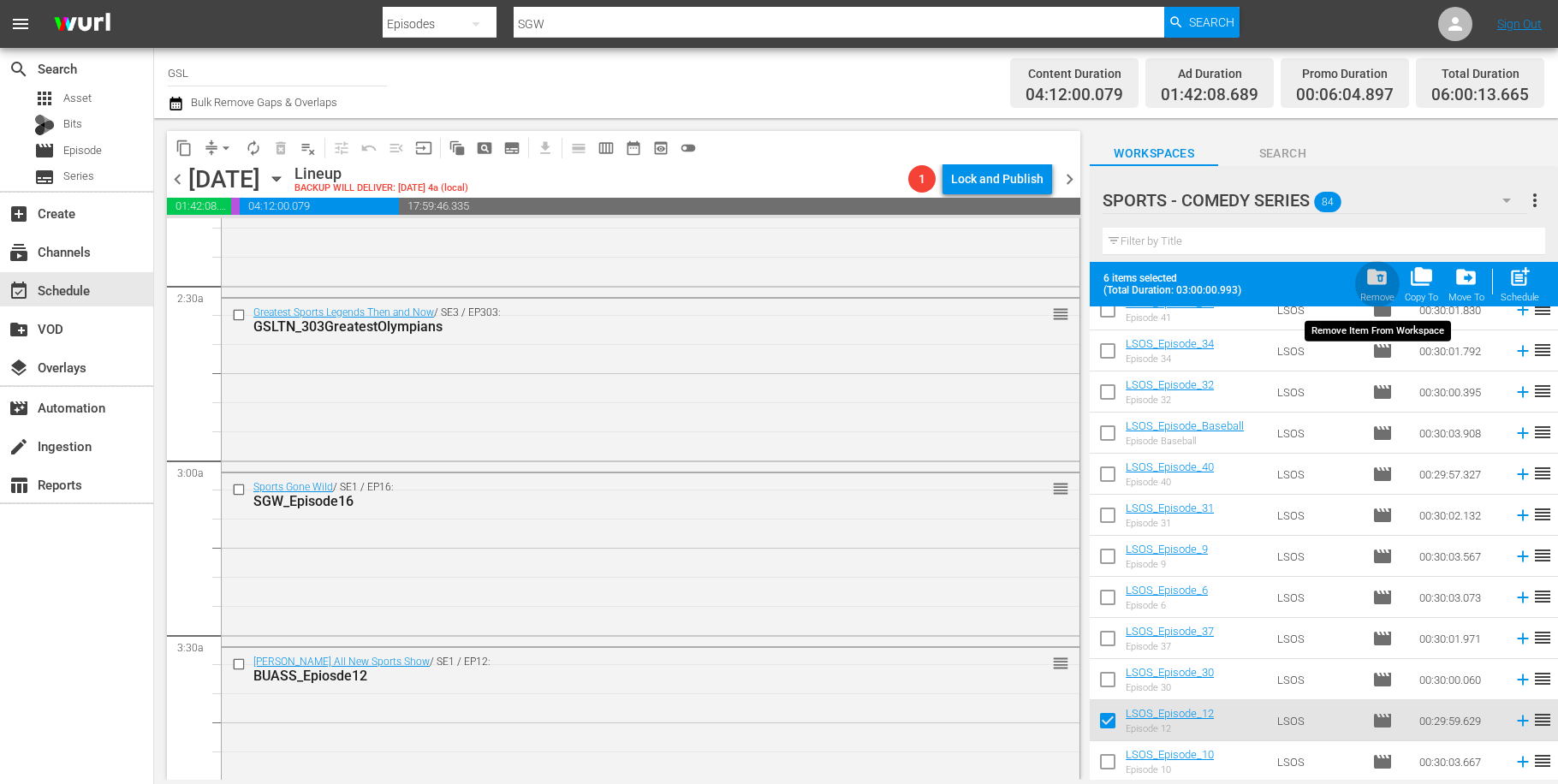
click at [1381, 286] on span "folder_delete" at bounding box center [1378, 277] width 23 height 23
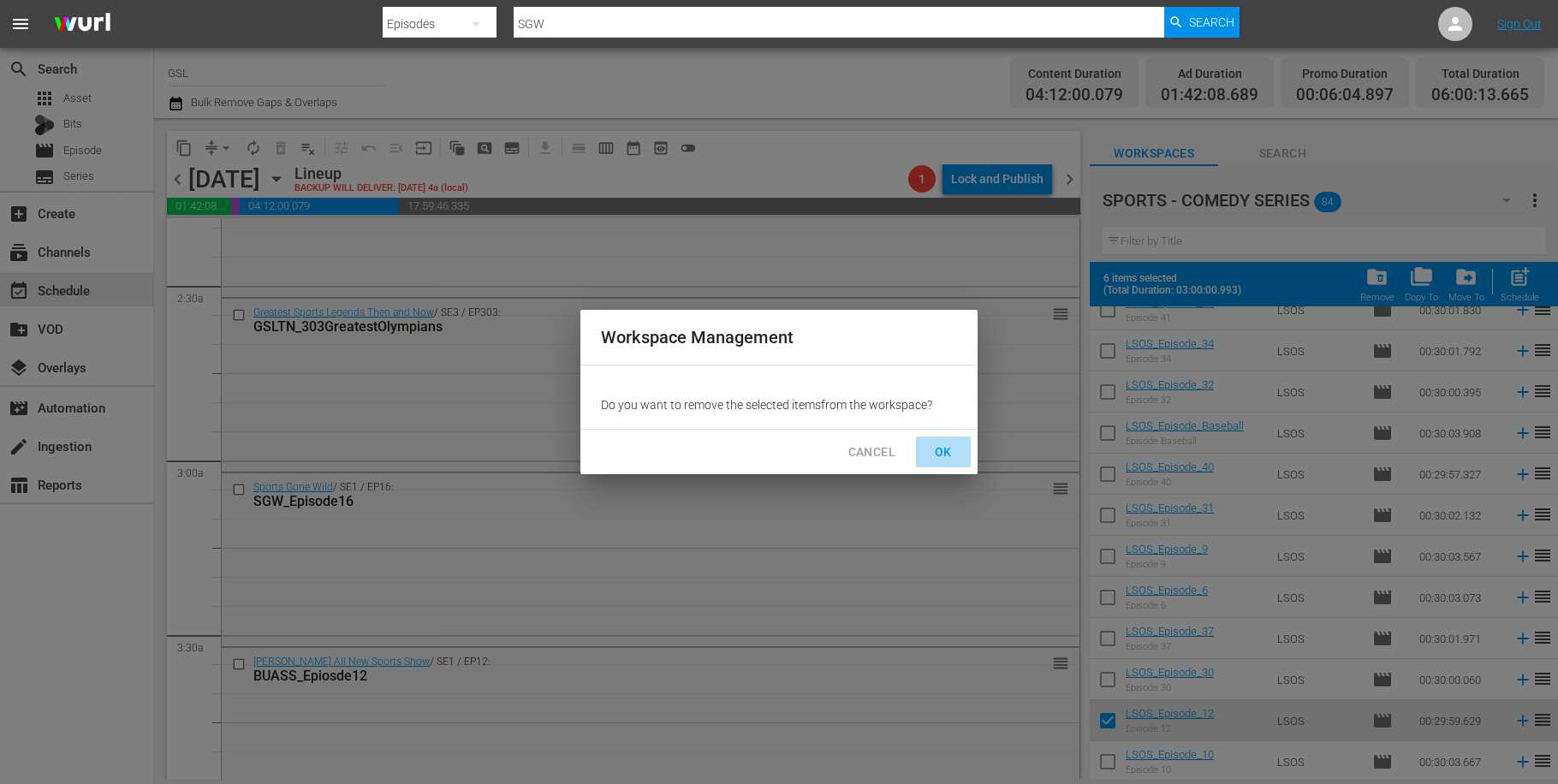
click at [941, 448] on span "OK" at bounding box center [943, 452] width 27 height 21
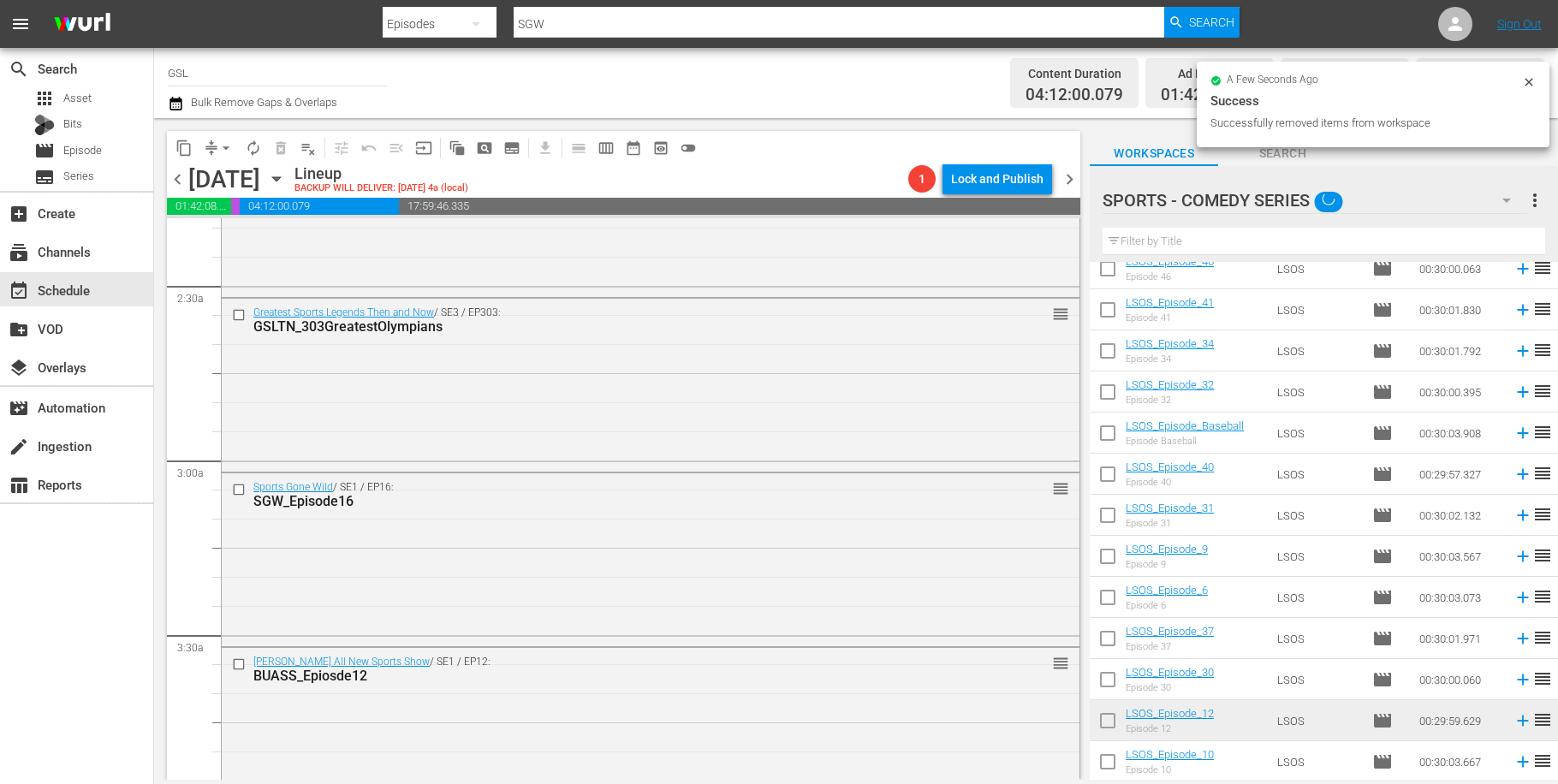
checkbox input "false"
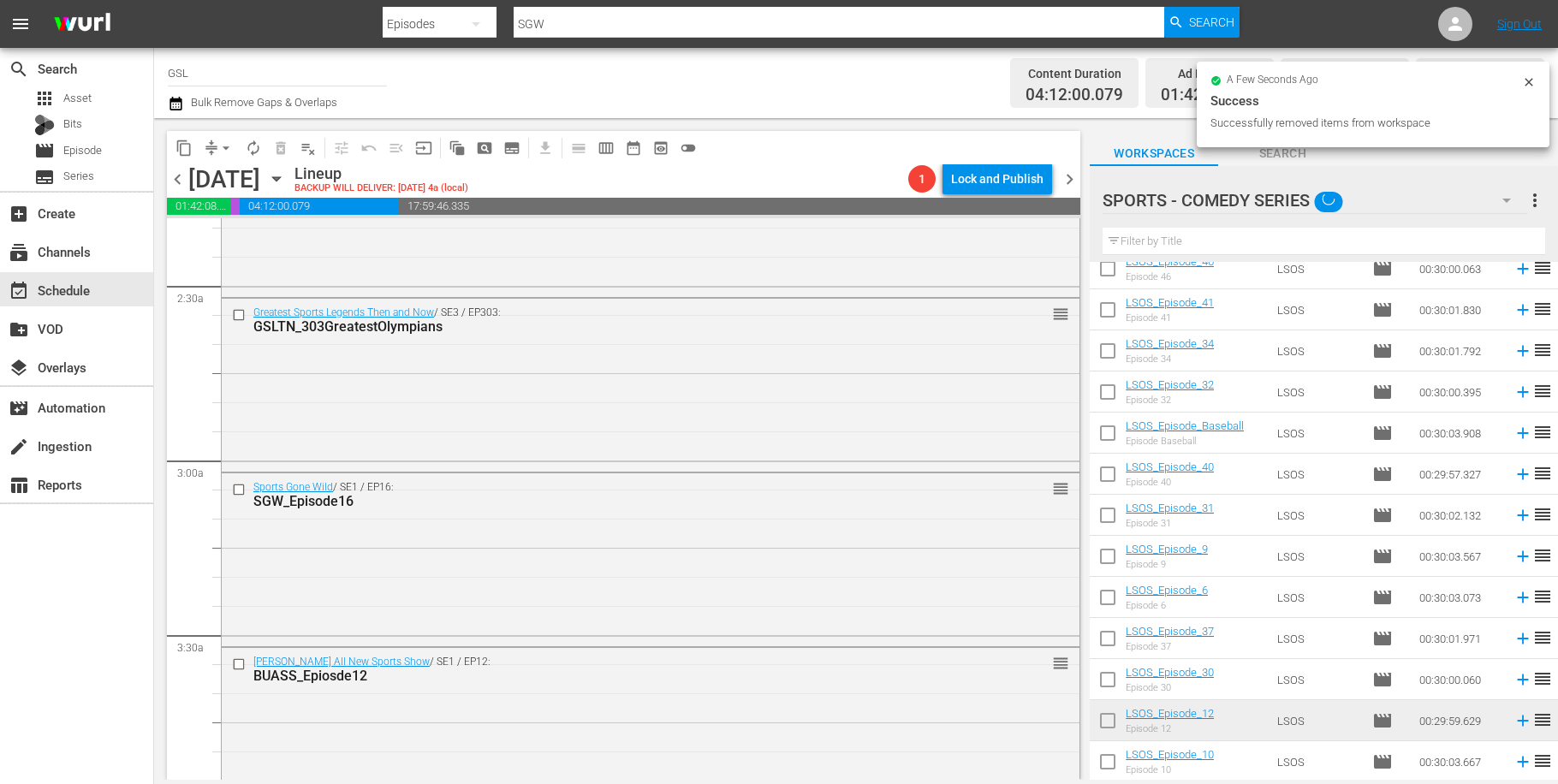
checkbox input "false"
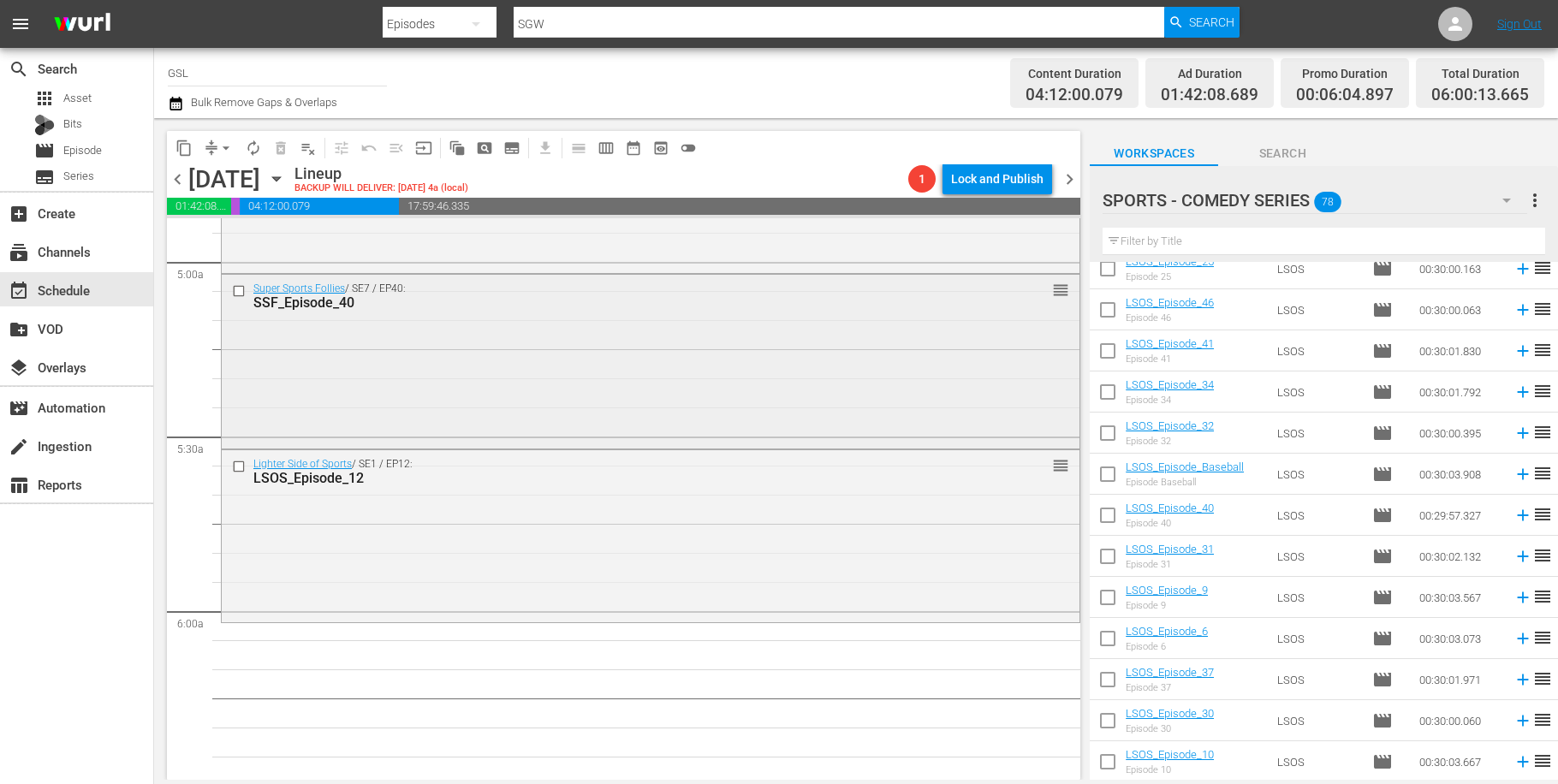
scroll to position [1723, 0]
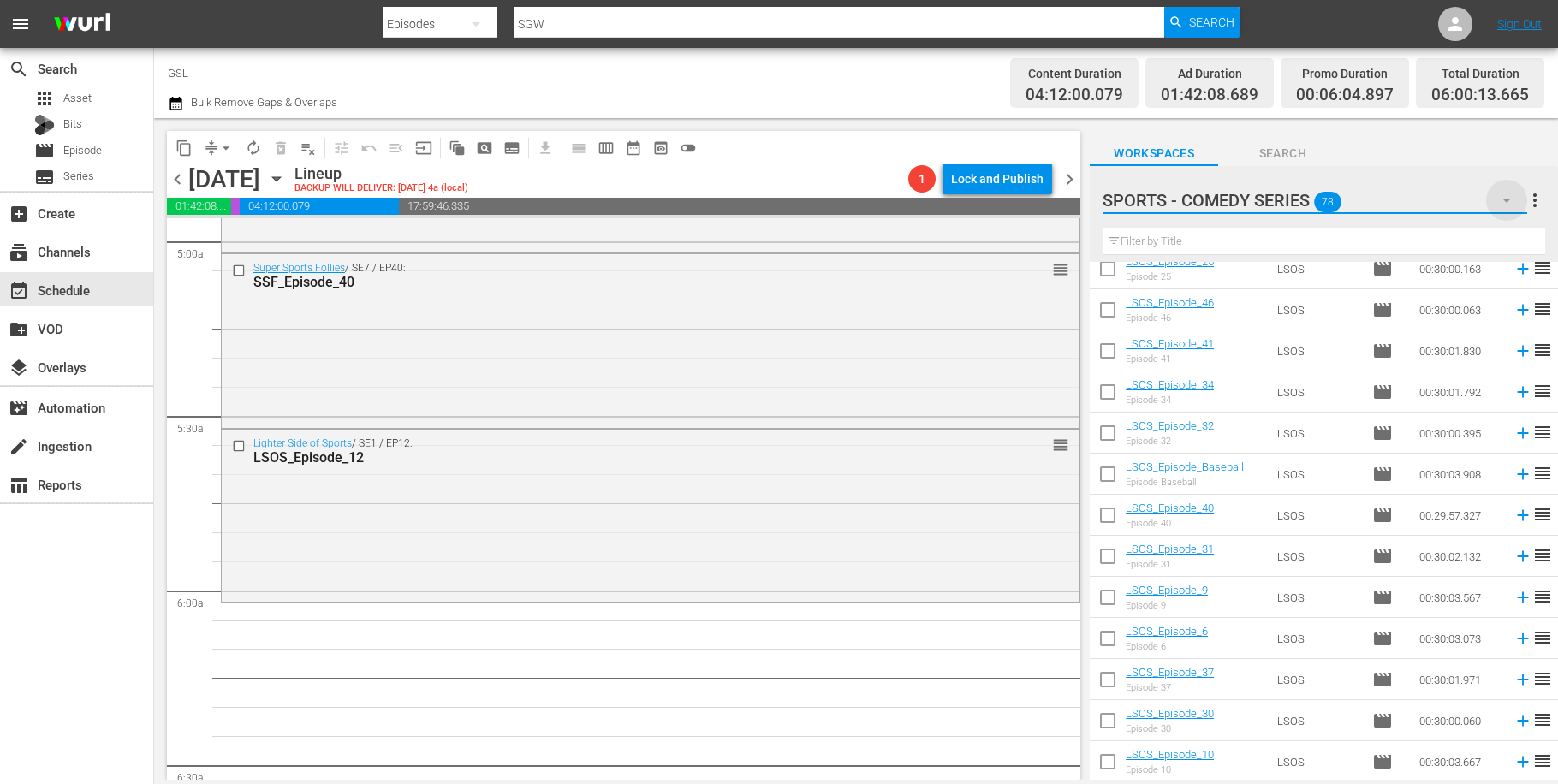
click at [1501, 196] on icon "button" at bounding box center [1506, 200] width 20 height 20
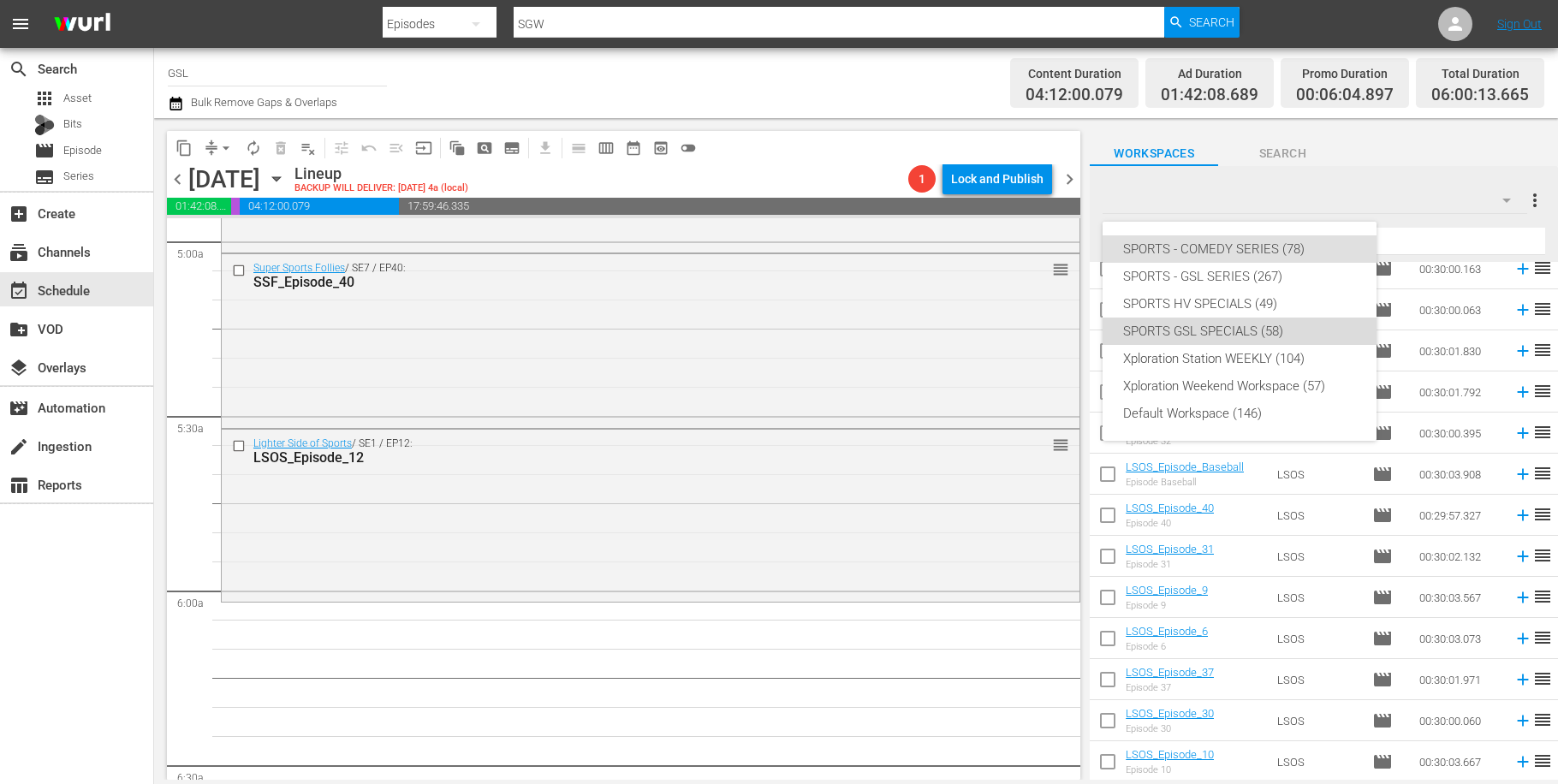
click at [1275, 328] on div "SPORTS GSL SPECIALS (58)" at bounding box center [1239, 331] width 232 height 27
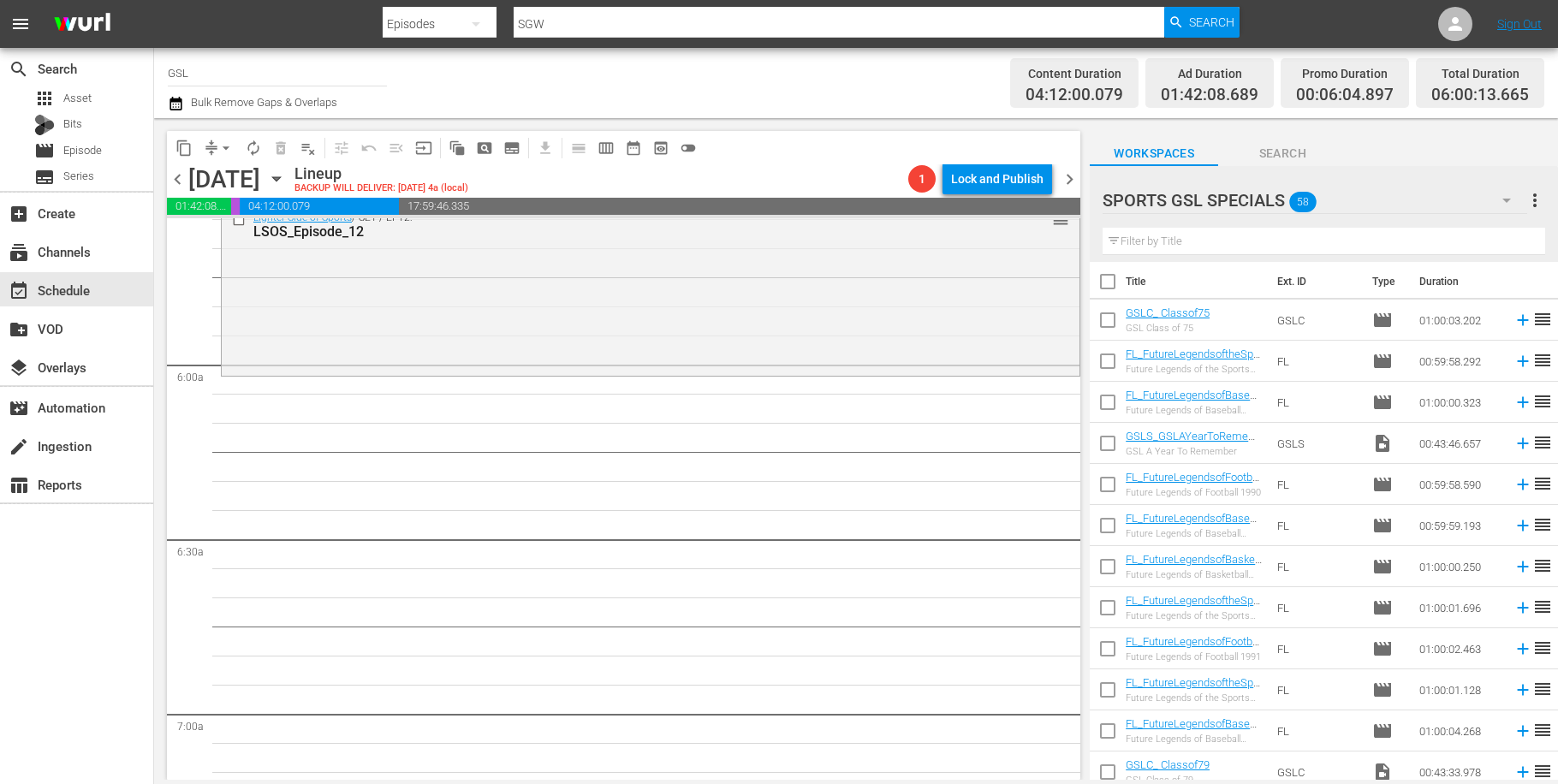
scroll to position [0, 0]
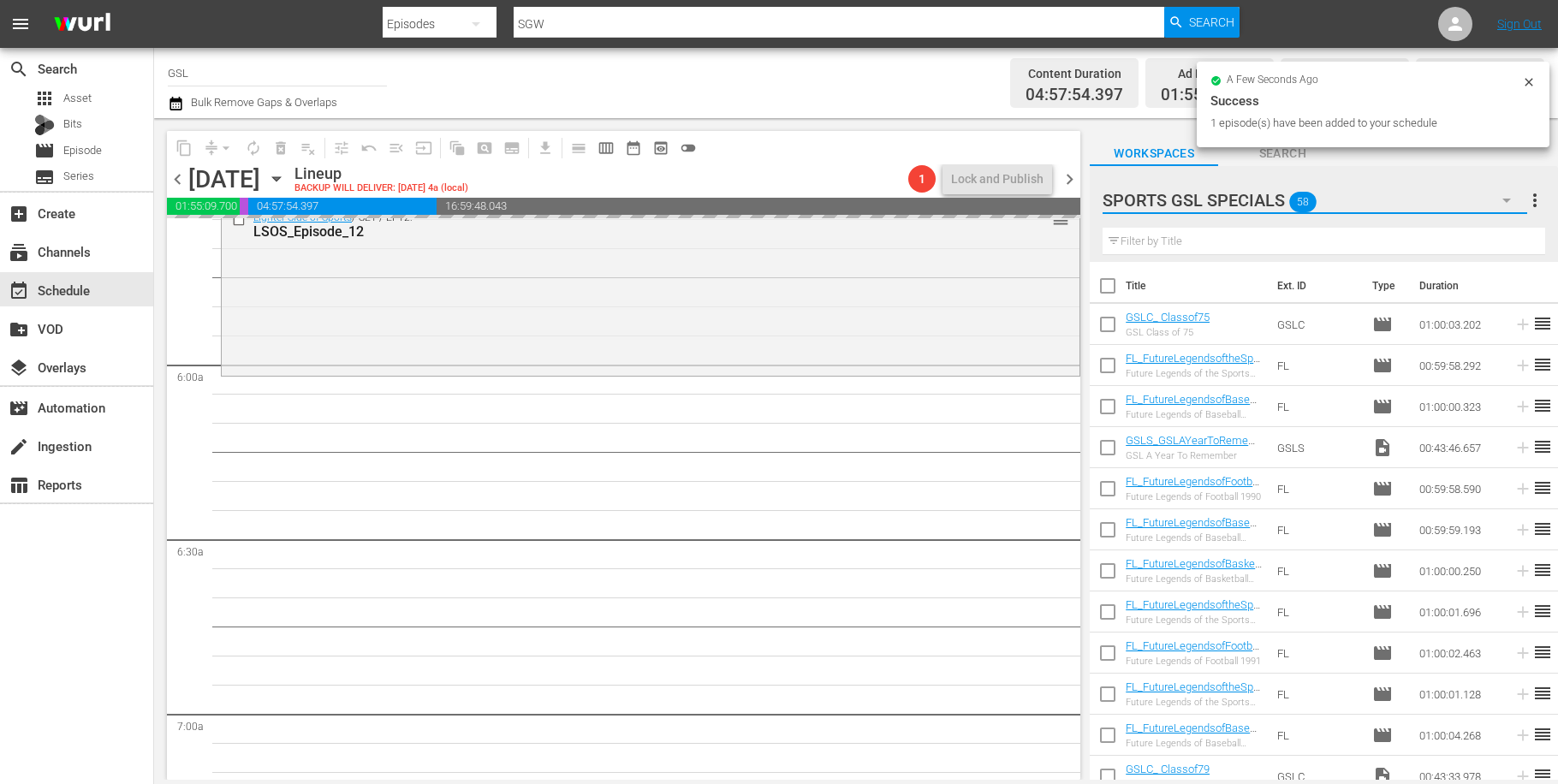
click at [1505, 200] on icon "button" at bounding box center [1507, 201] width 9 height 4
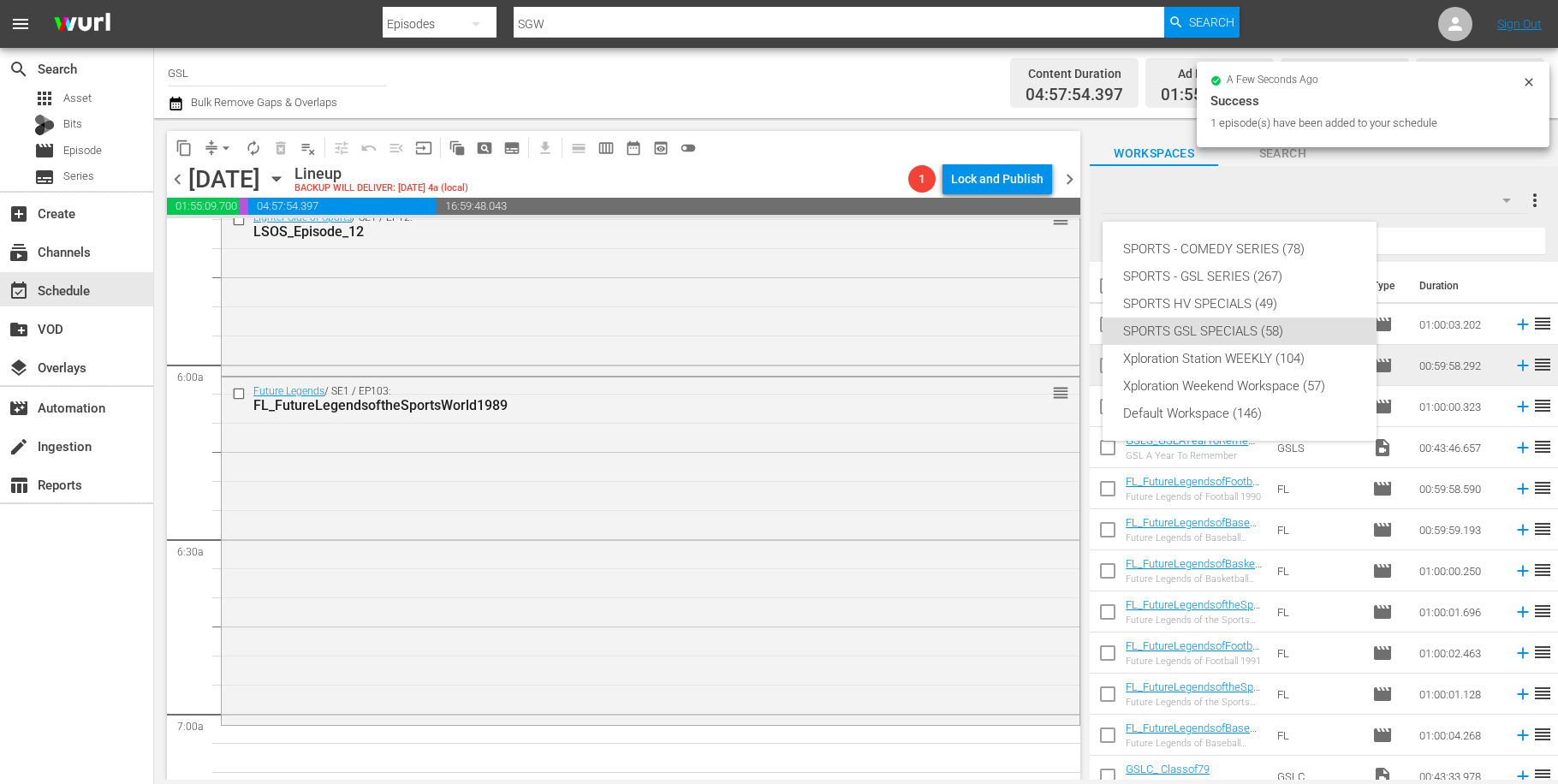
click at [1503, 206] on div "SPORTS - COMEDY SERIES (78) SPORTS - GSL SERIES (267) SPORTS HV SPECIALS (49) S…" at bounding box center [779, 392] width 1558 height 784
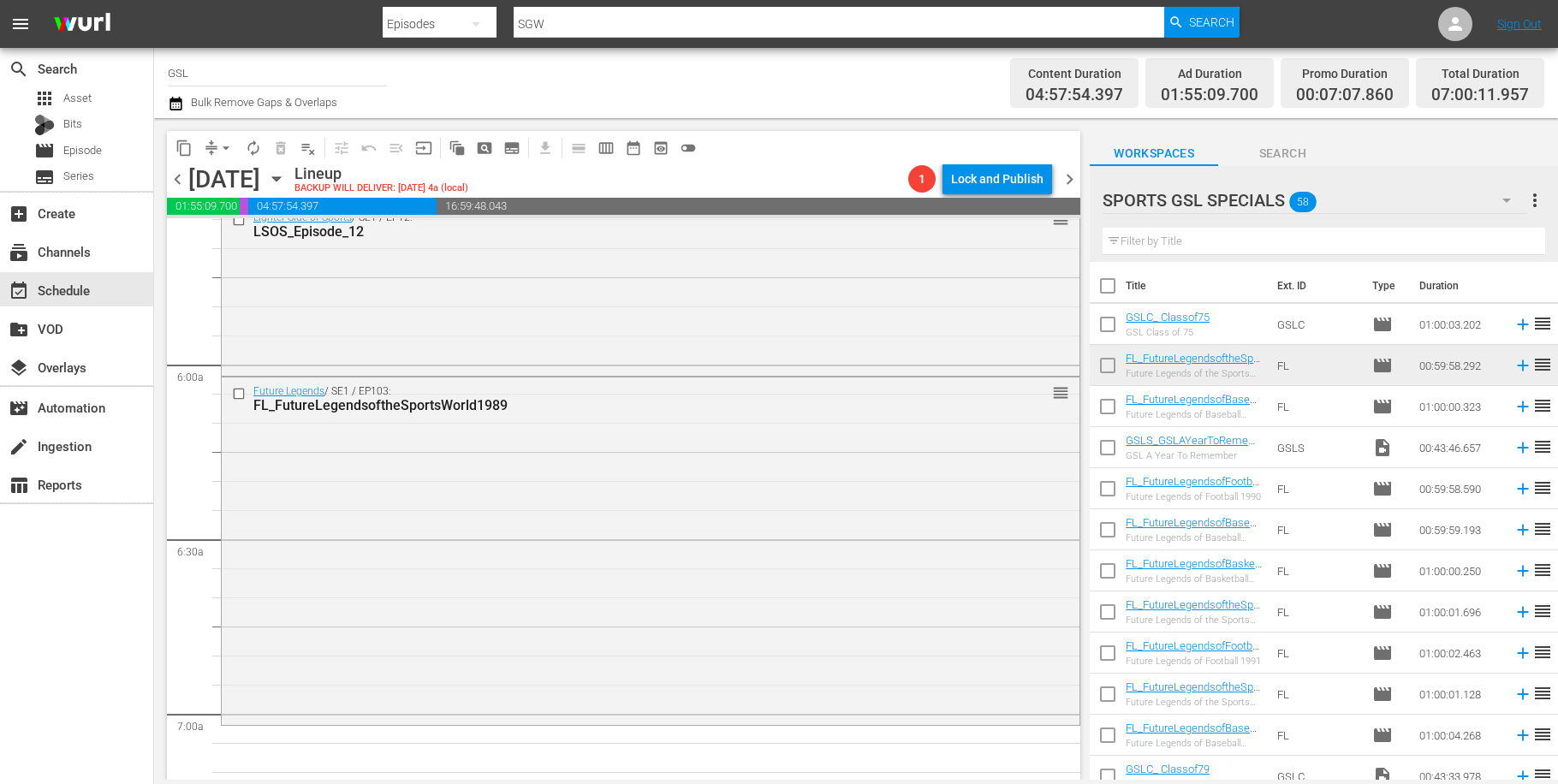
click at [1505, 205] on icon "button" at bounding box center [1506, 200] width 20 height 20
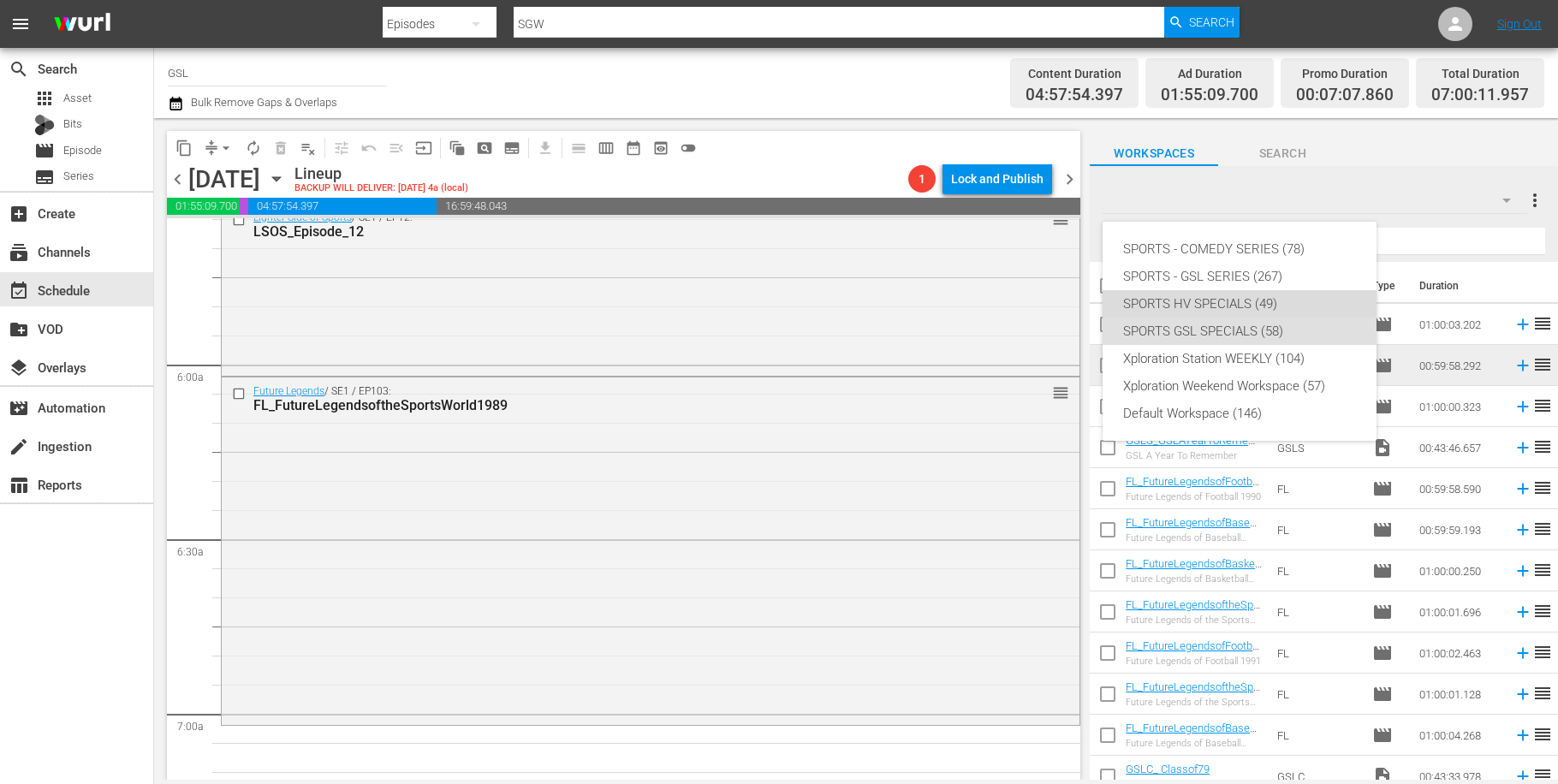
click at [1285, 308] on div "SPORTS HV SPECIALS (49)" at bounding box center [1239, 304] width 232 height 27
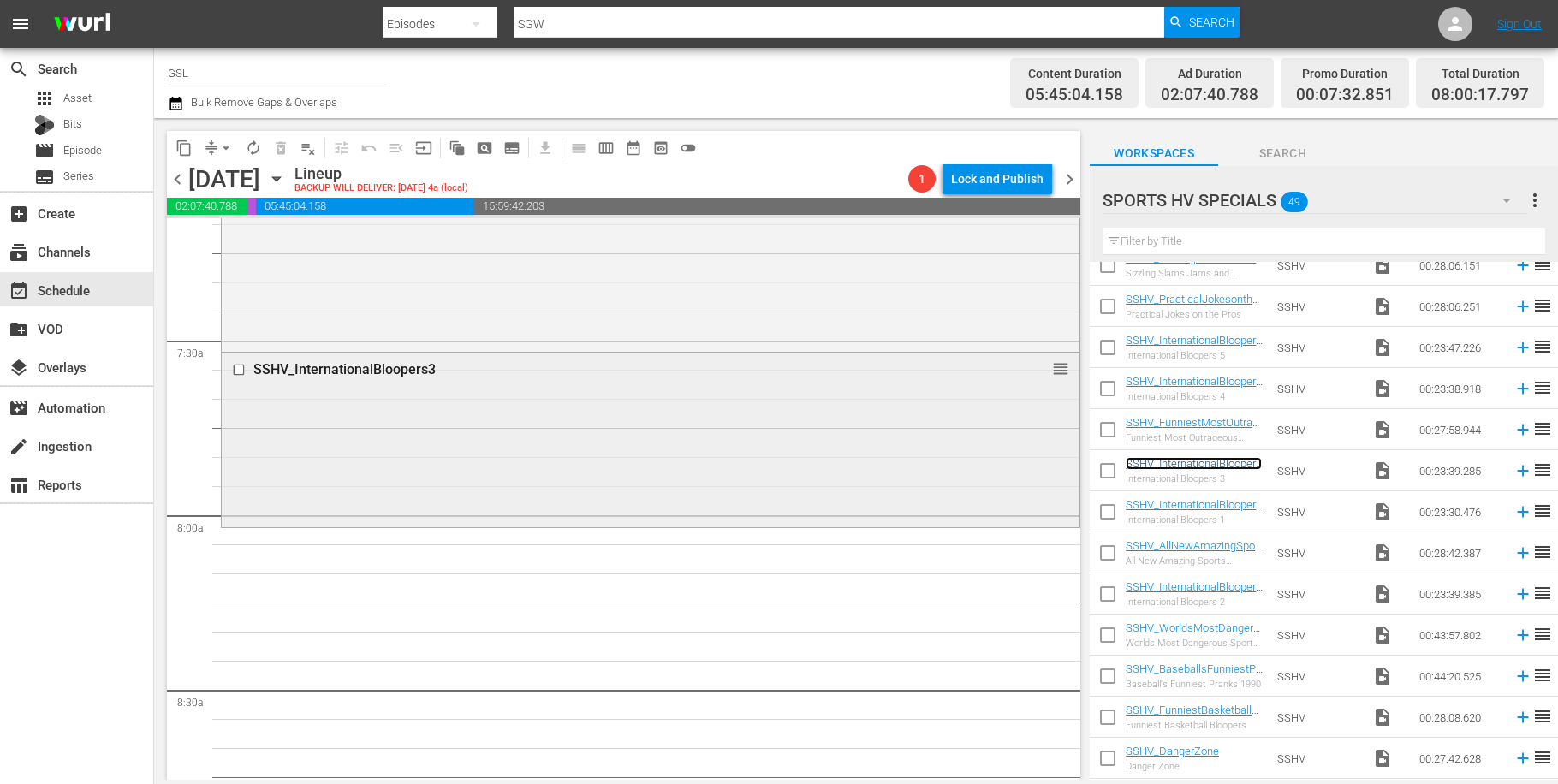
scroll to position [2514, 0]
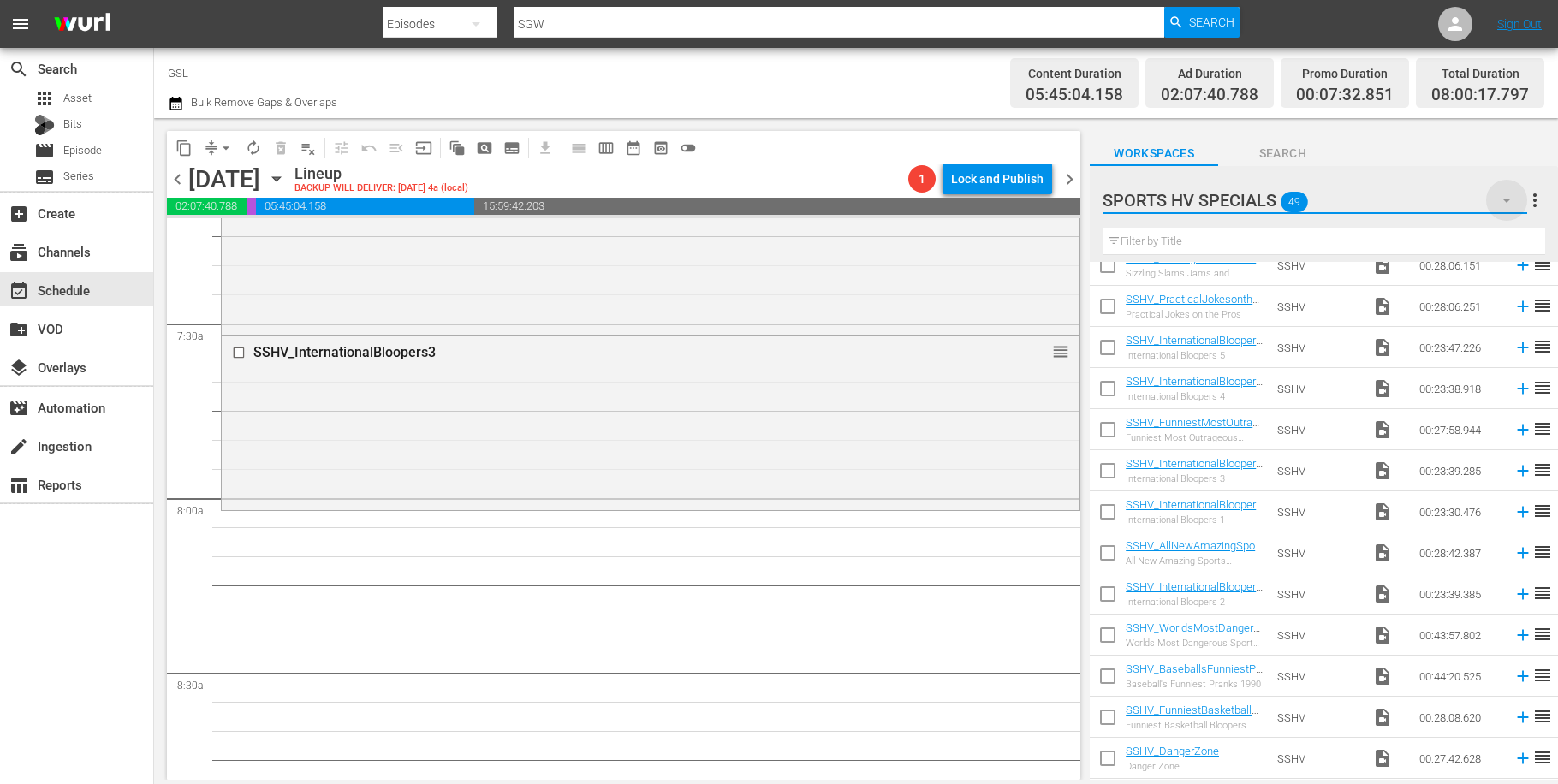
click at [1506, 203] on icon "button" at bounding box center [1506, 200] width 20 height 20
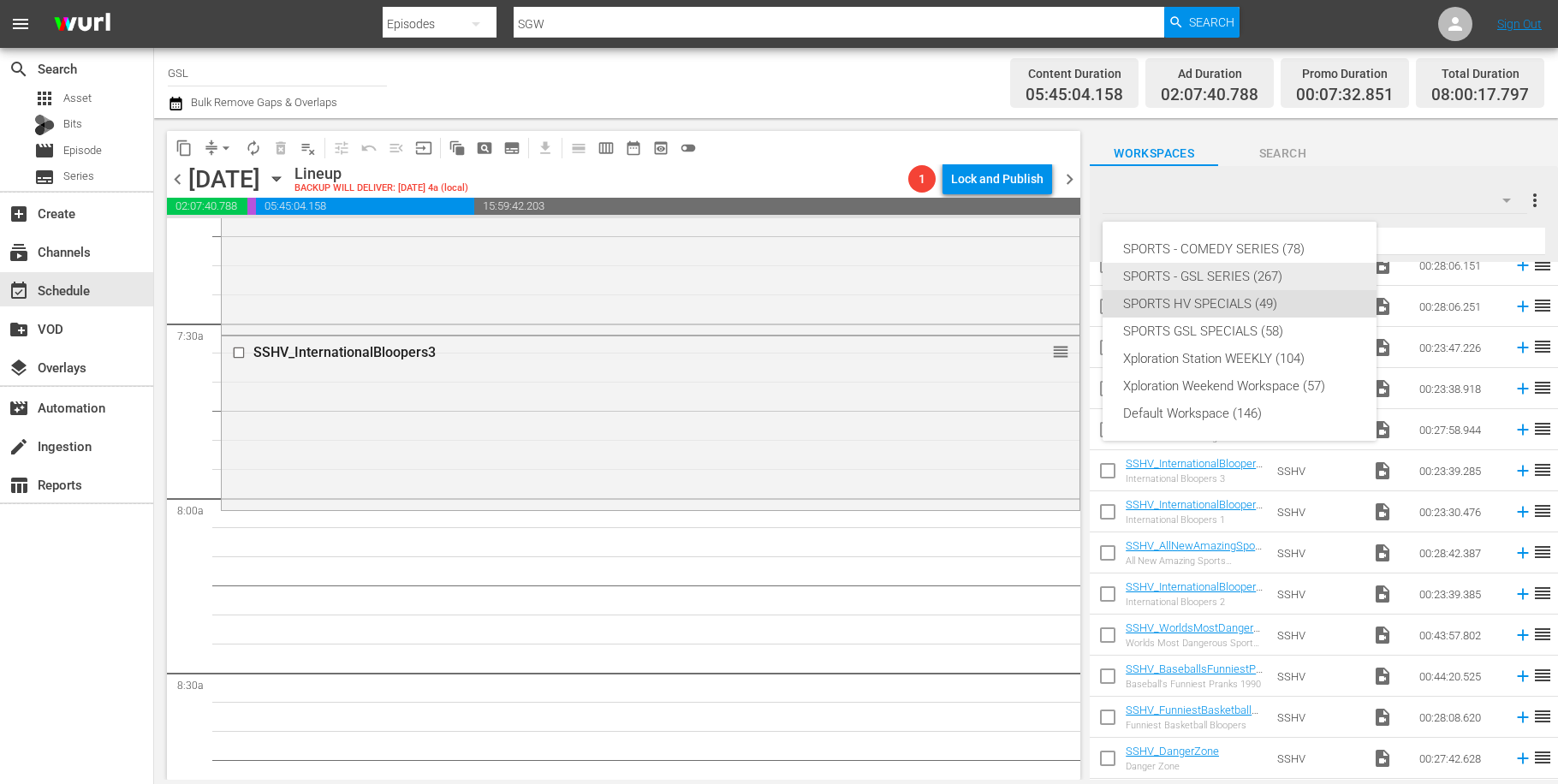
click at [1252, 273] on div "SPORTS - GSL SERIES (267)" at bounding box center [1239, 276] width 232 height 27
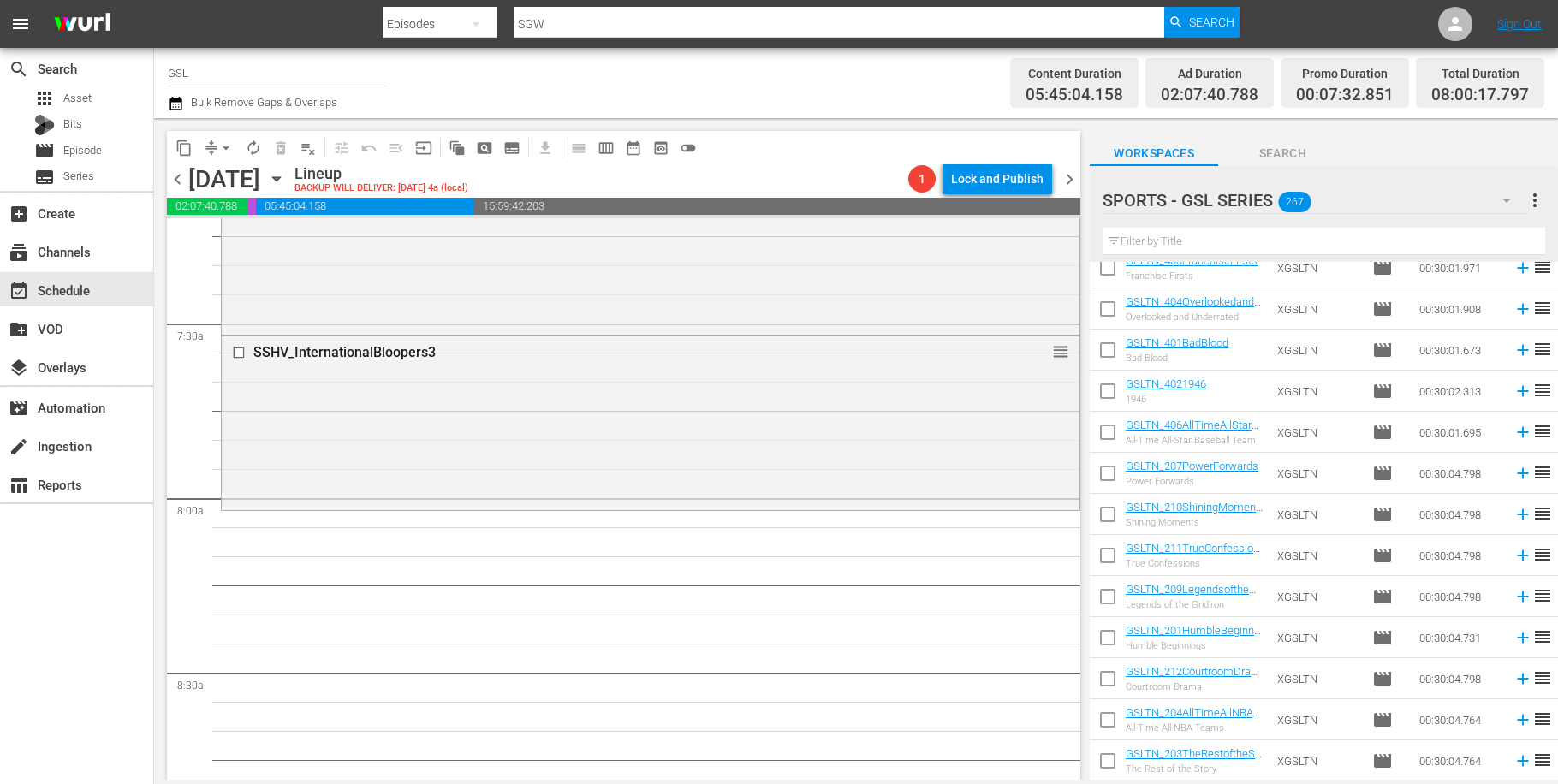
scroll to position [0, 0]
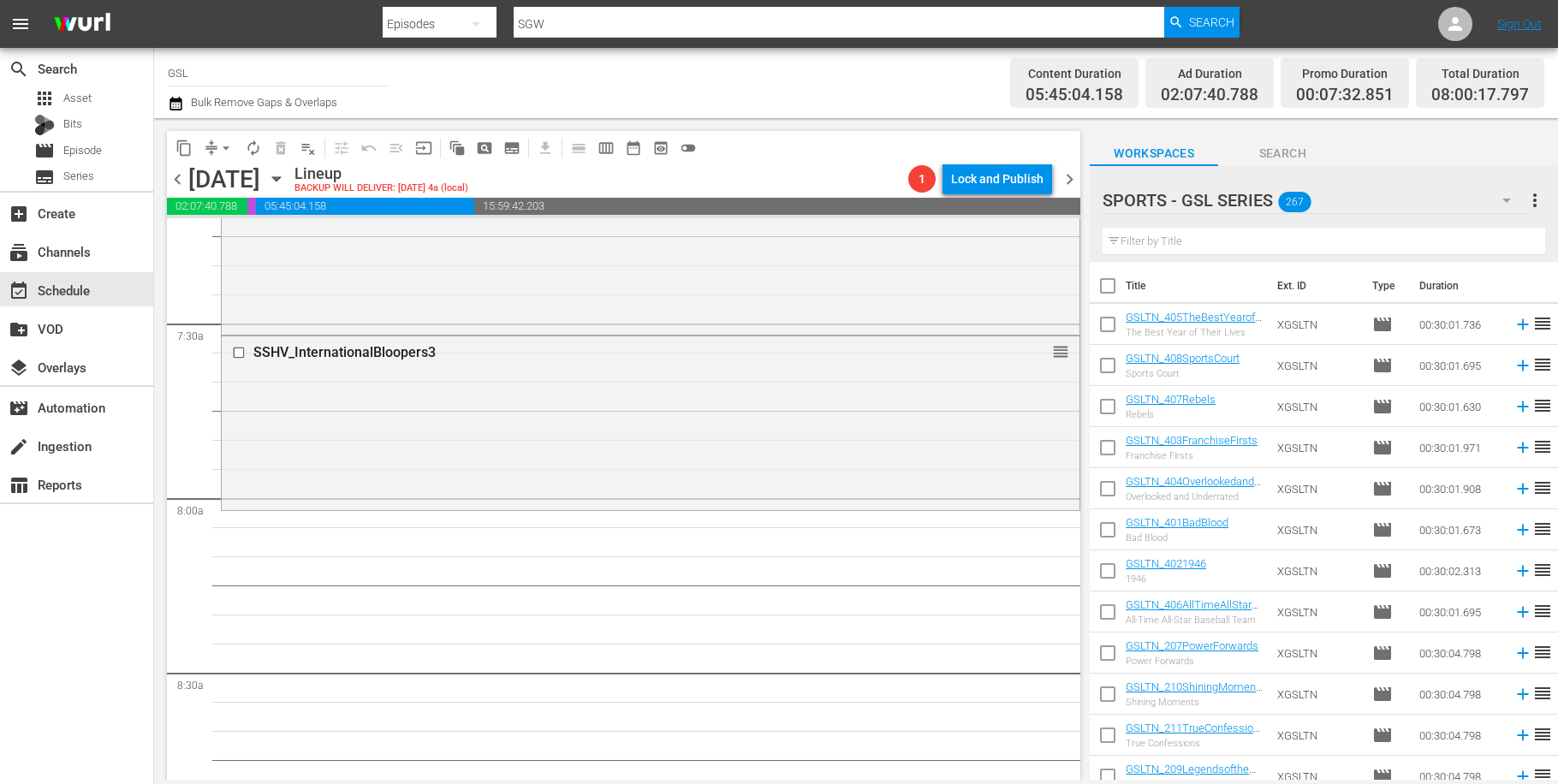
click at [1199, 240] on input "text" at bounding box center [1324, 241] width 443 height 27
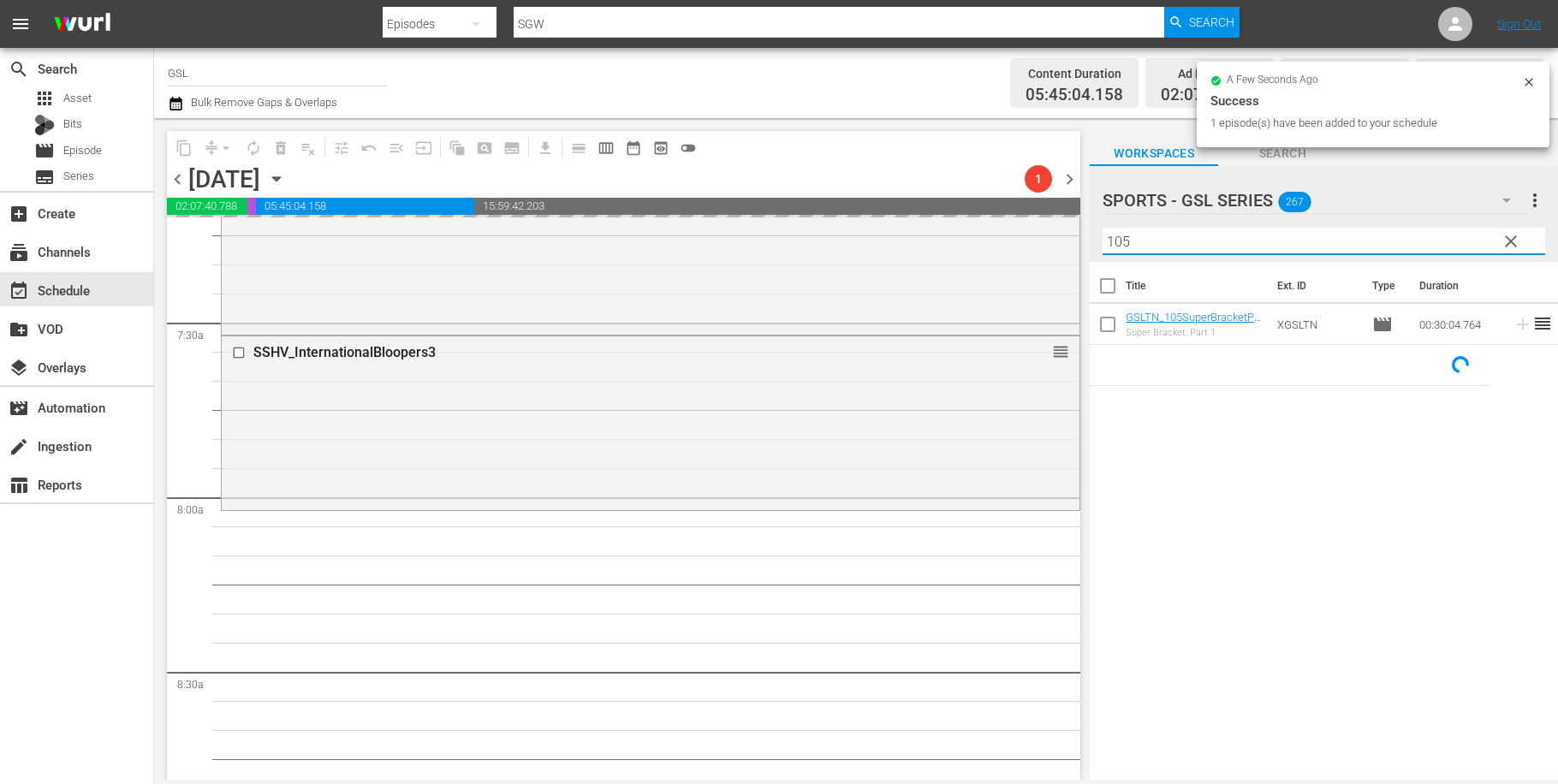
drag, startPoint x: 1052, startPoint y: 225, endPoint x: 1418, endPoint y: 290, distance: 371.7
click at [1103, 229] on input "105" at bounding box center [1324, 241] width 443 height 27
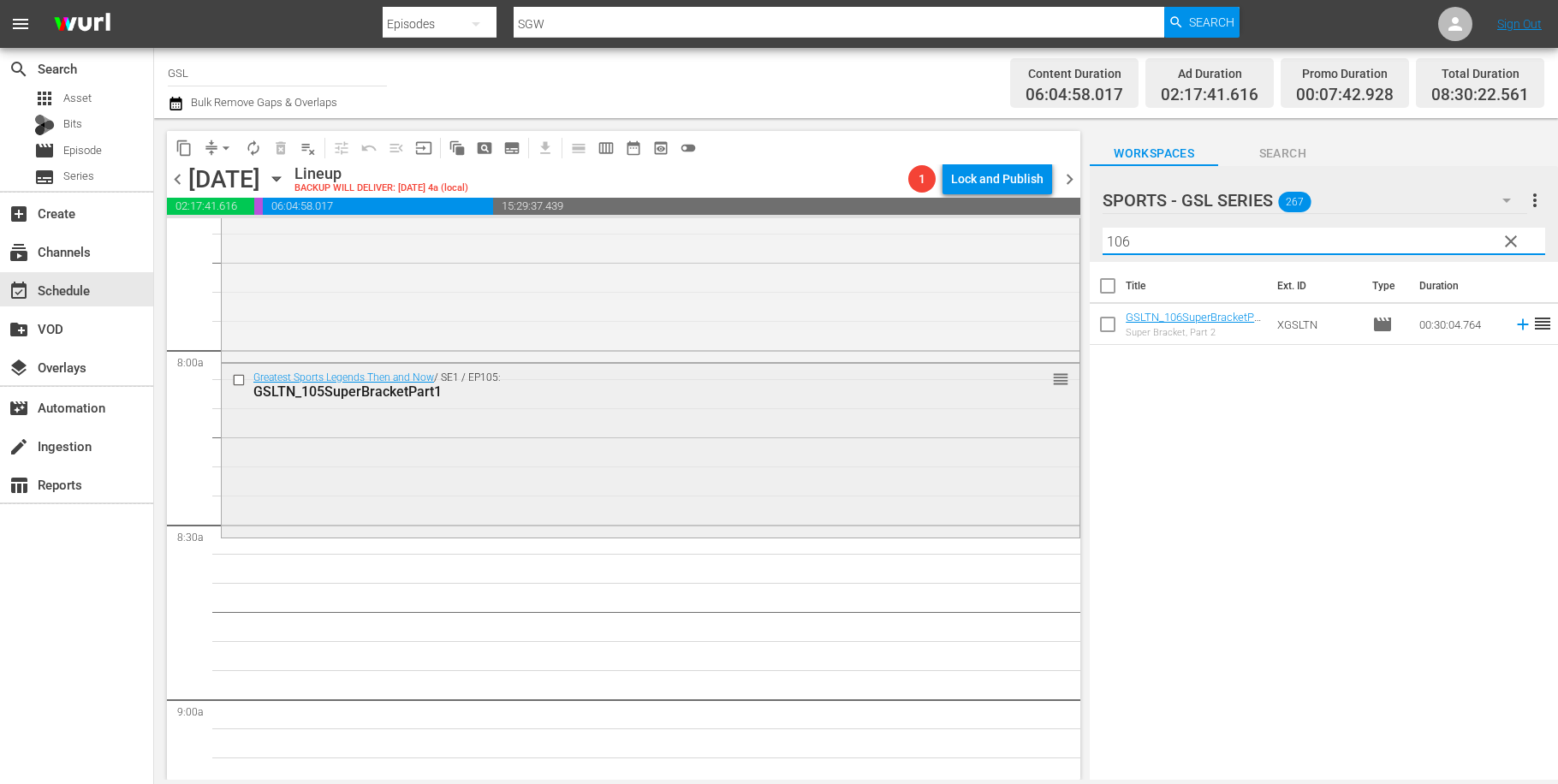
scroll to position [2782, 0]
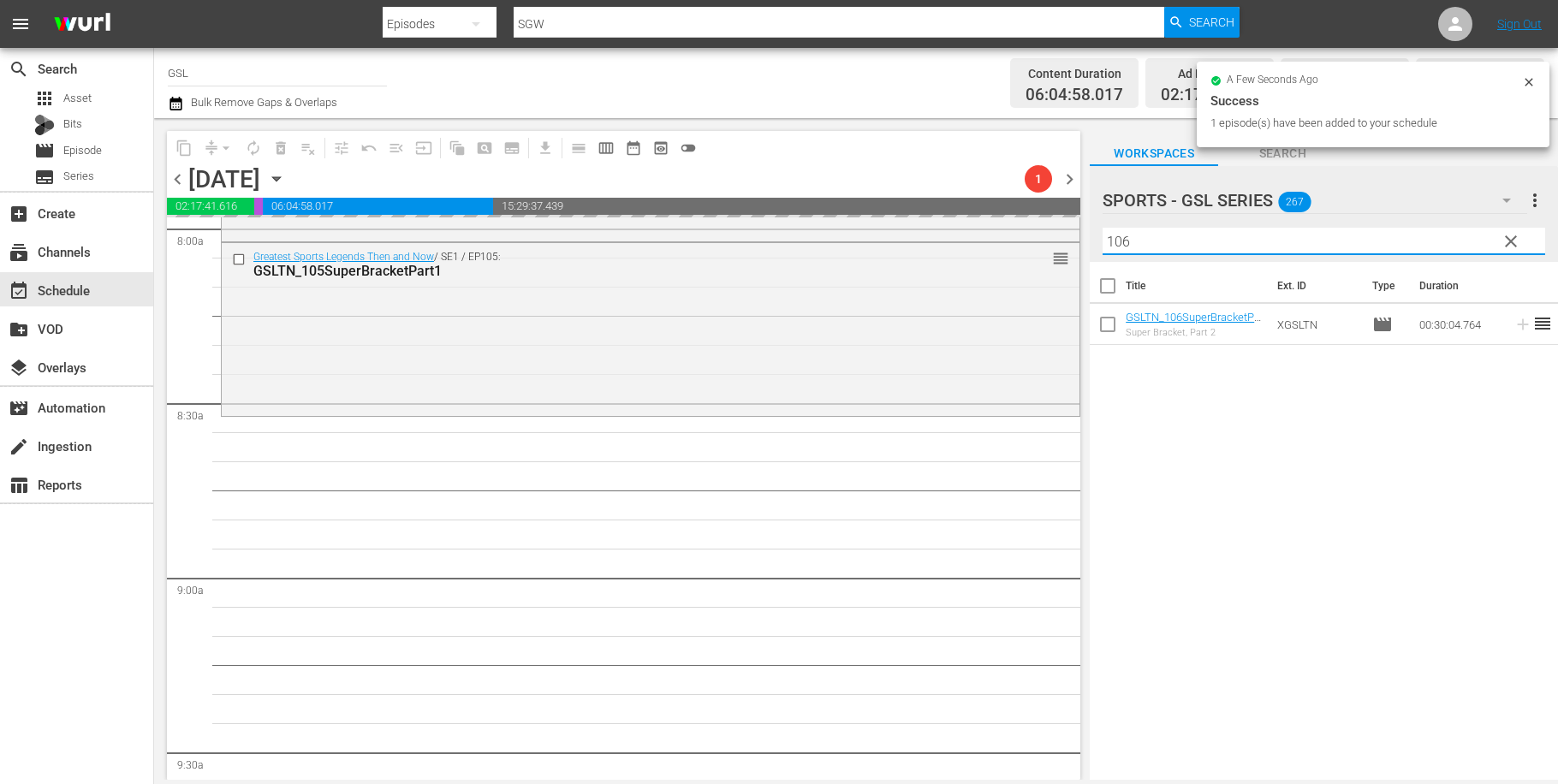
click at [1103, 236] on input "106" at bounding box center [1324, 241] width 443 height 27
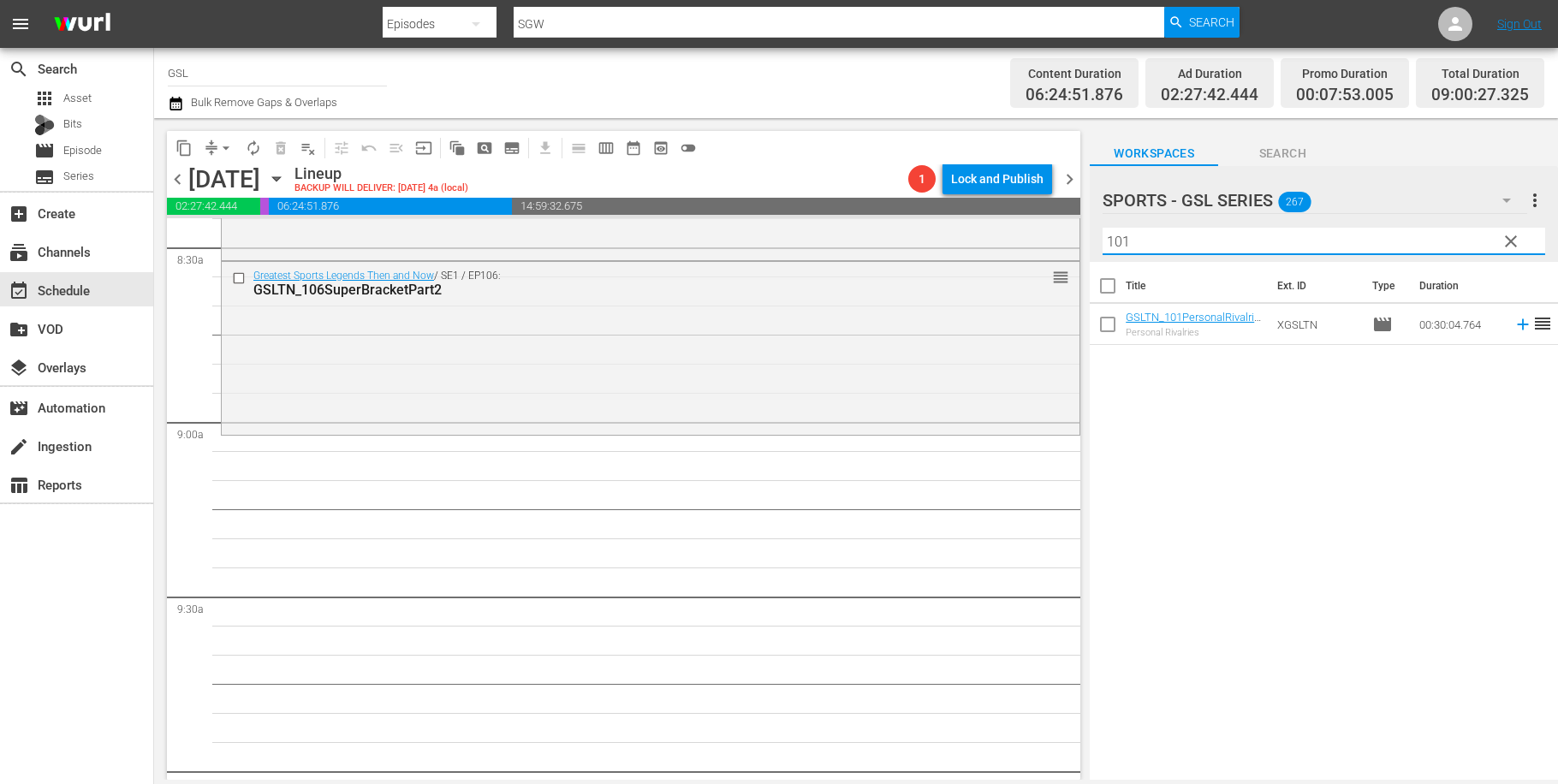
scroll to position [3107, 0]
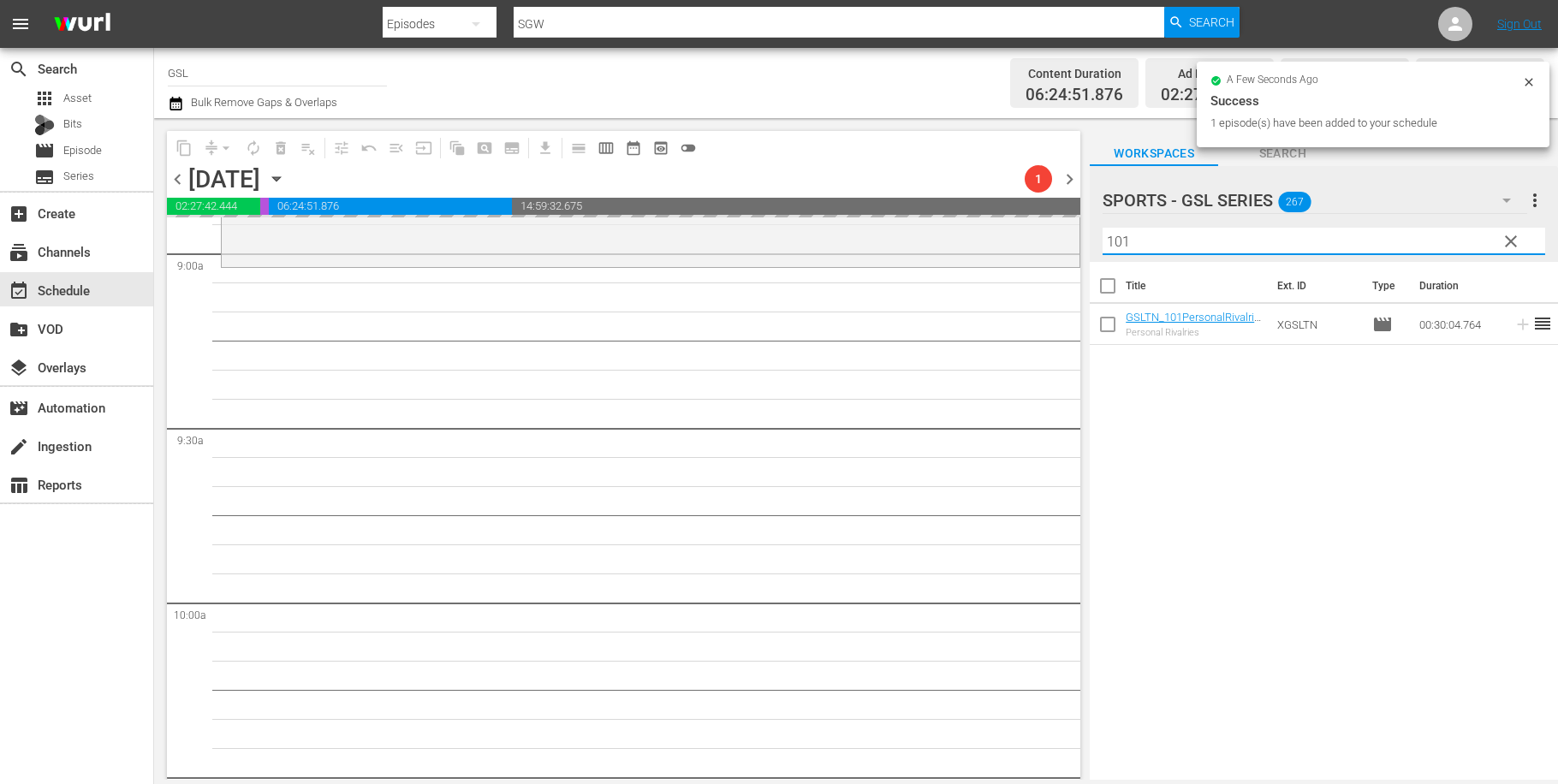
drag, startPoint x: 1075, startPoint y: 232, endPoint x: 1139, endPoint y: 241, distance: 64.6
click at [1103, 235] on input "101" at bounding box center [1324, 241] width 443 height 27
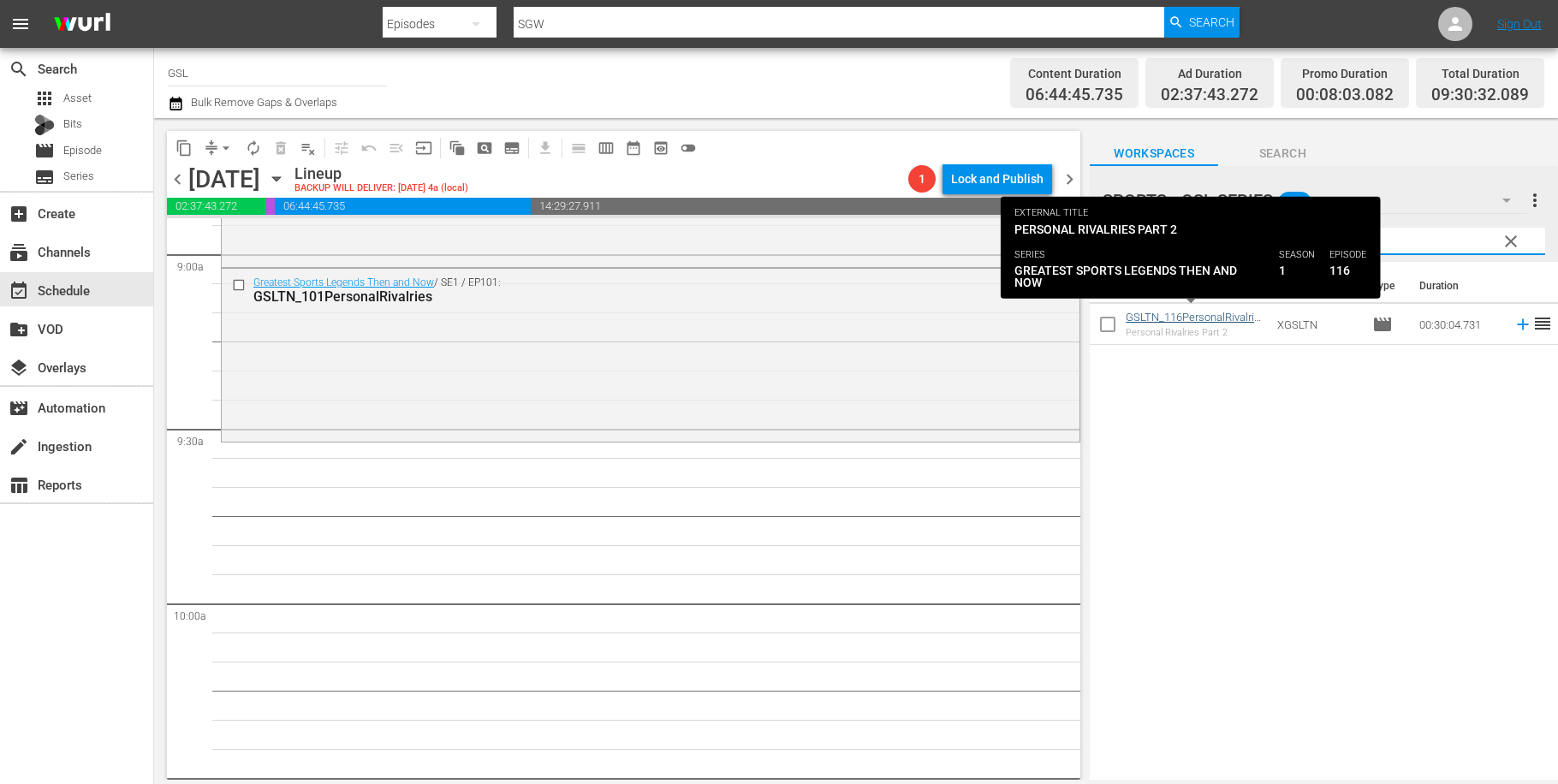
type input "116"
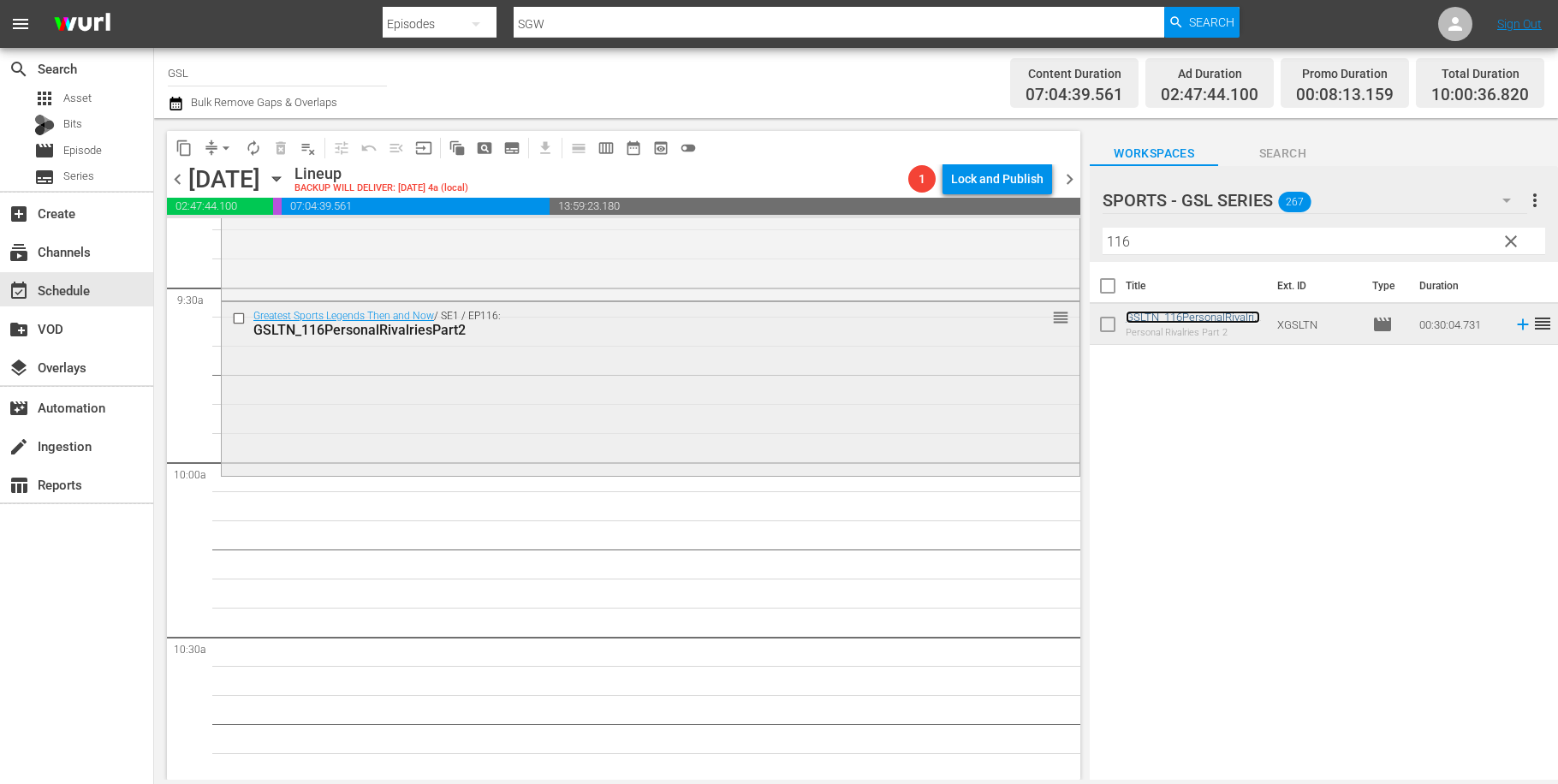
scroll to position [3390, 0]
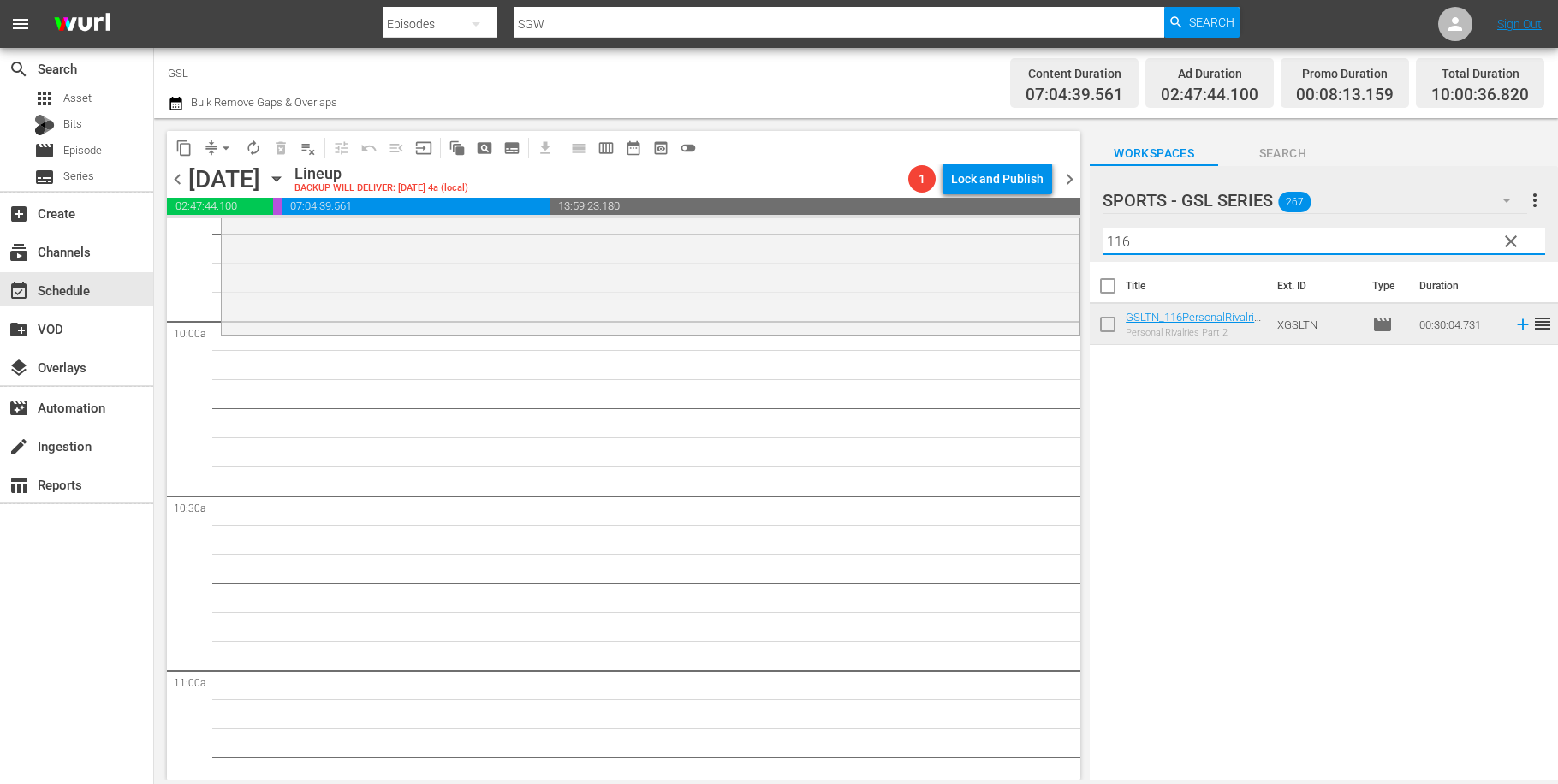
drag, startPoint x: 1142, startPoint y: 242, endPoint x: 1060, endPoint y: 221, distance: 84.6
click at [1103, 228] on input "116" at bounding box center [1324, 241] width 443 height 27
type input "107"
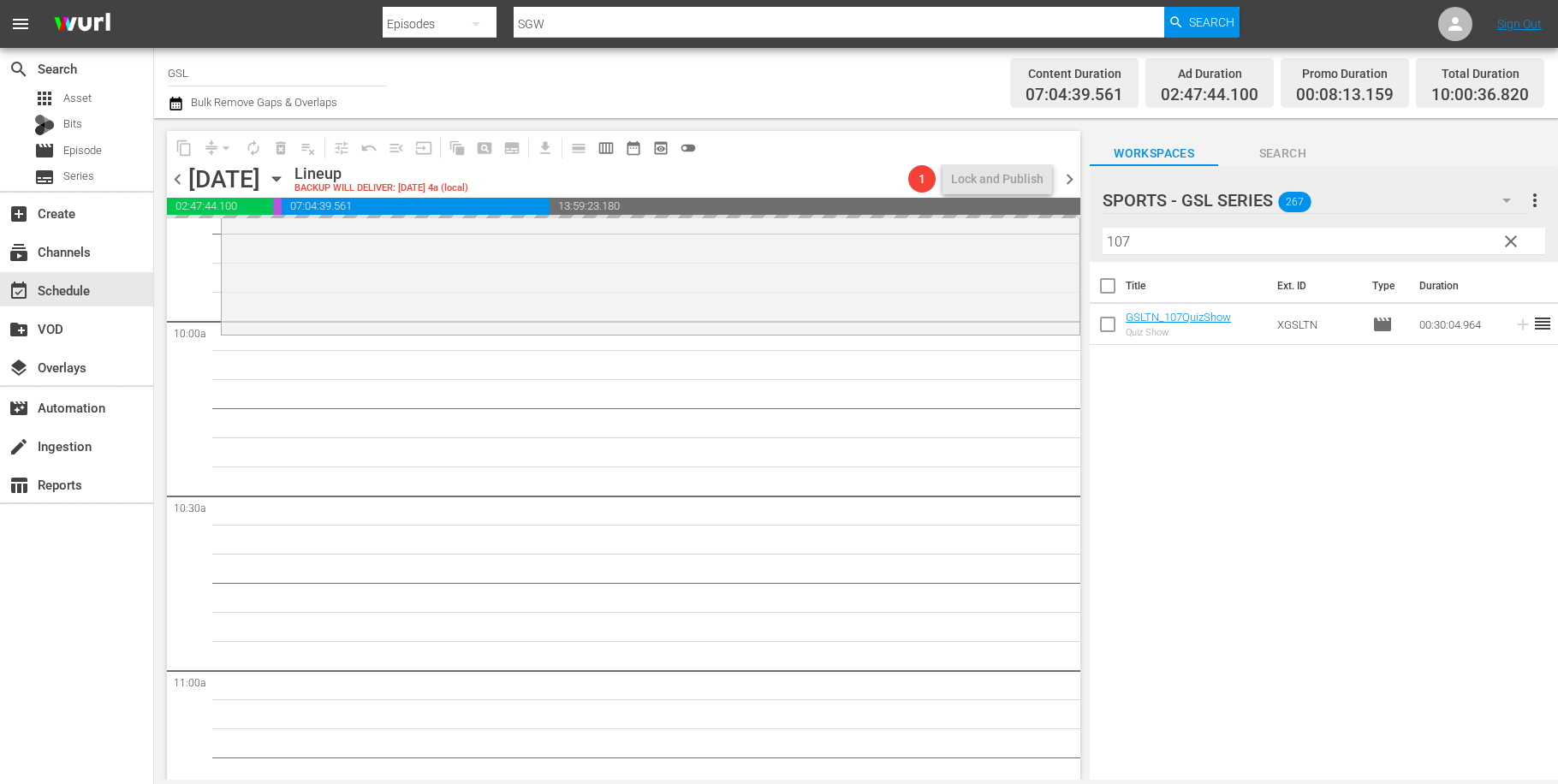
click at [1103, 228] on input "107" at bounding box center [1324, 241] width 443 height 27
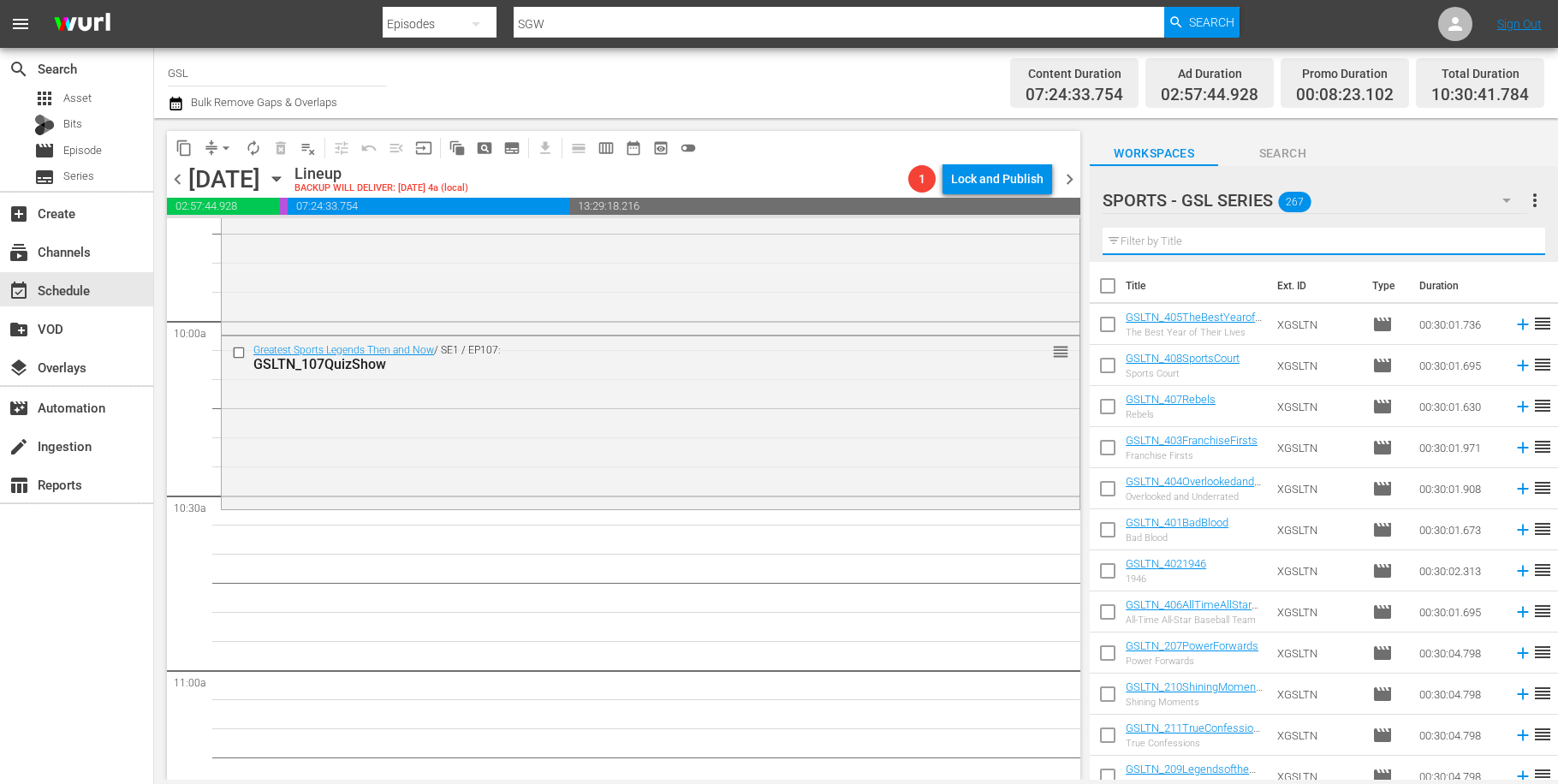
click at [1214, 234] on input "text" at bounding box center [1324, 241] width 443 height 27
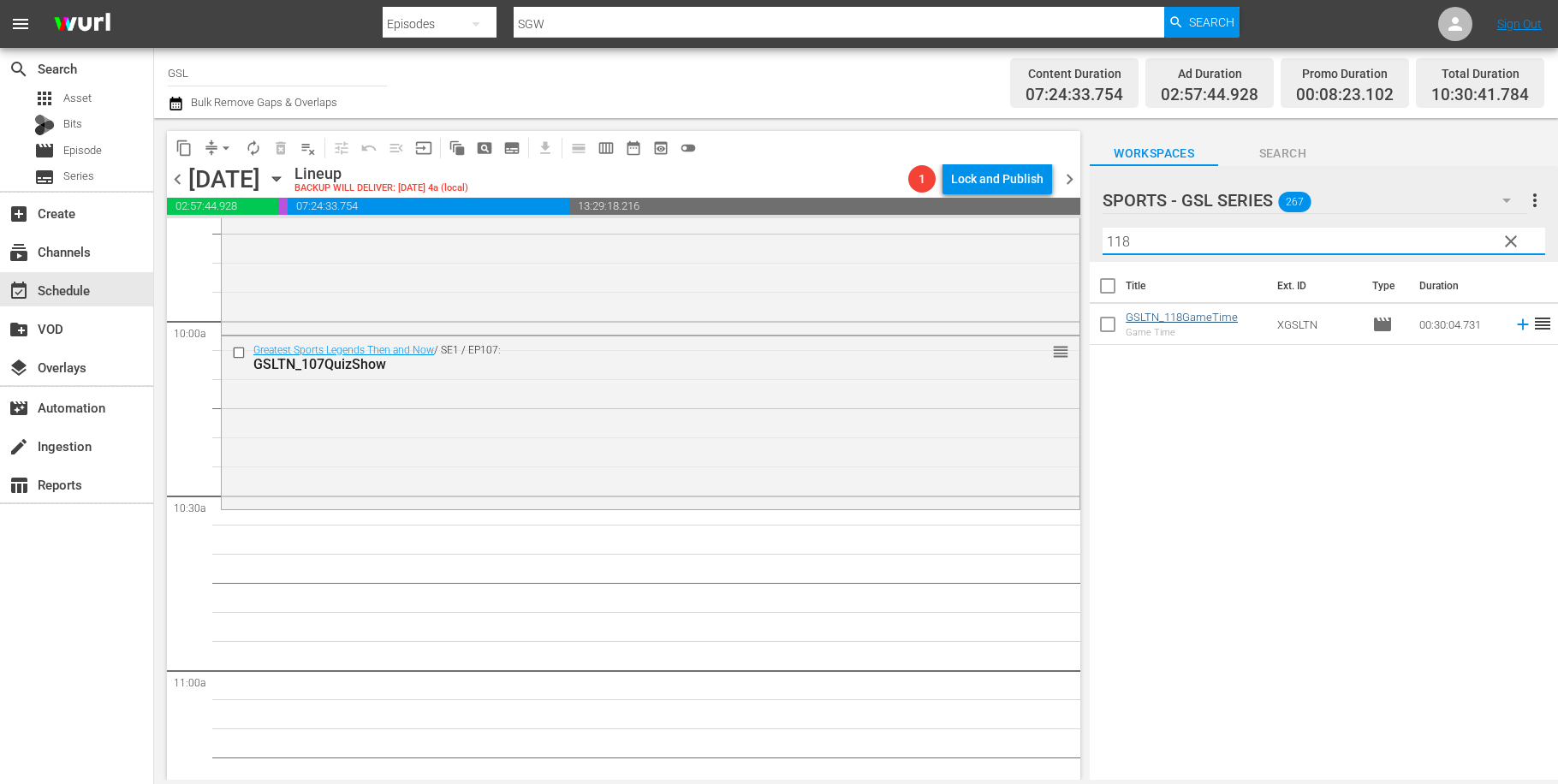
type input "118"
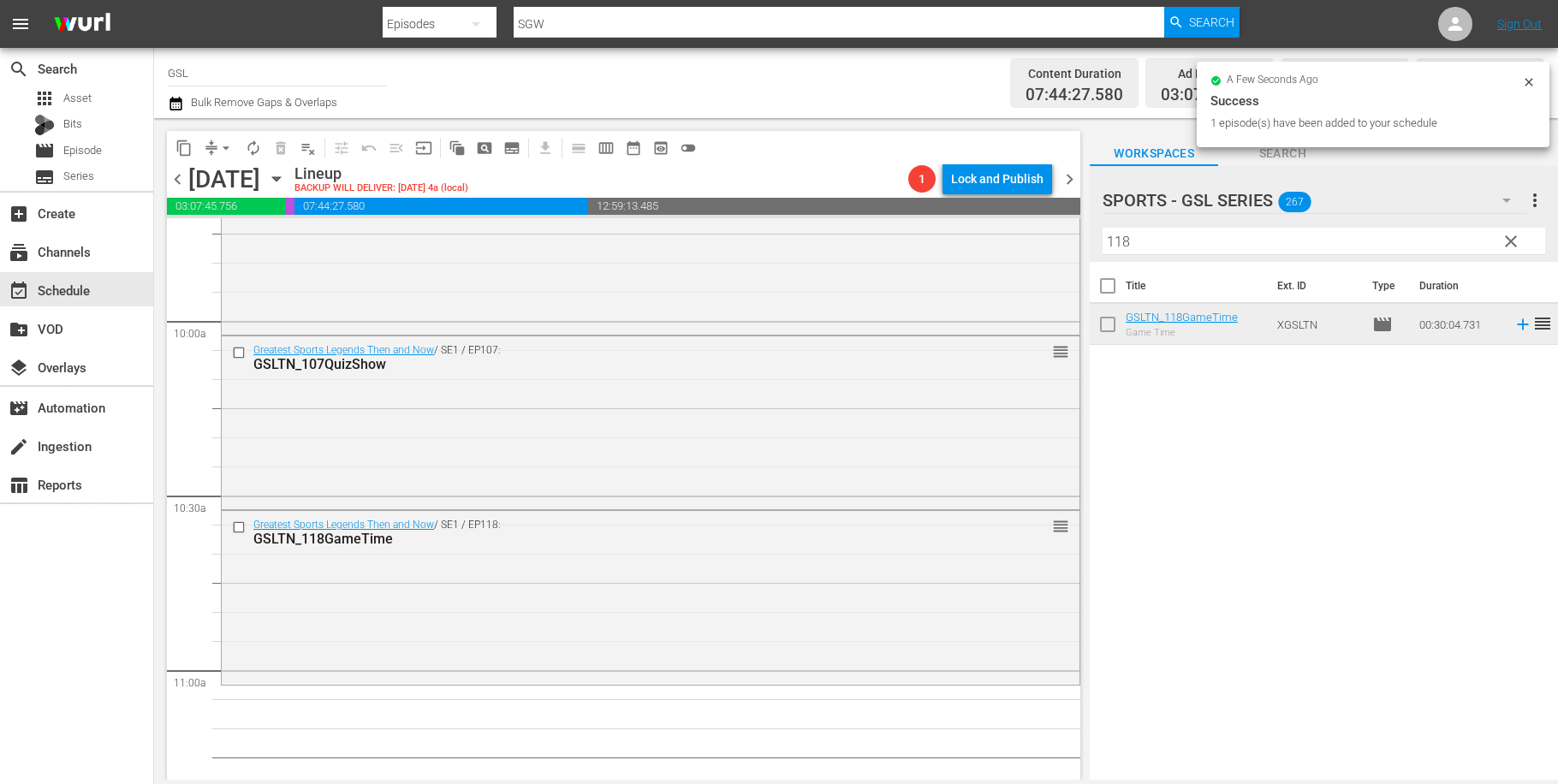
click at [1516, 238] on span "clear" at bounding box center [1511, 241] width 20 height 20
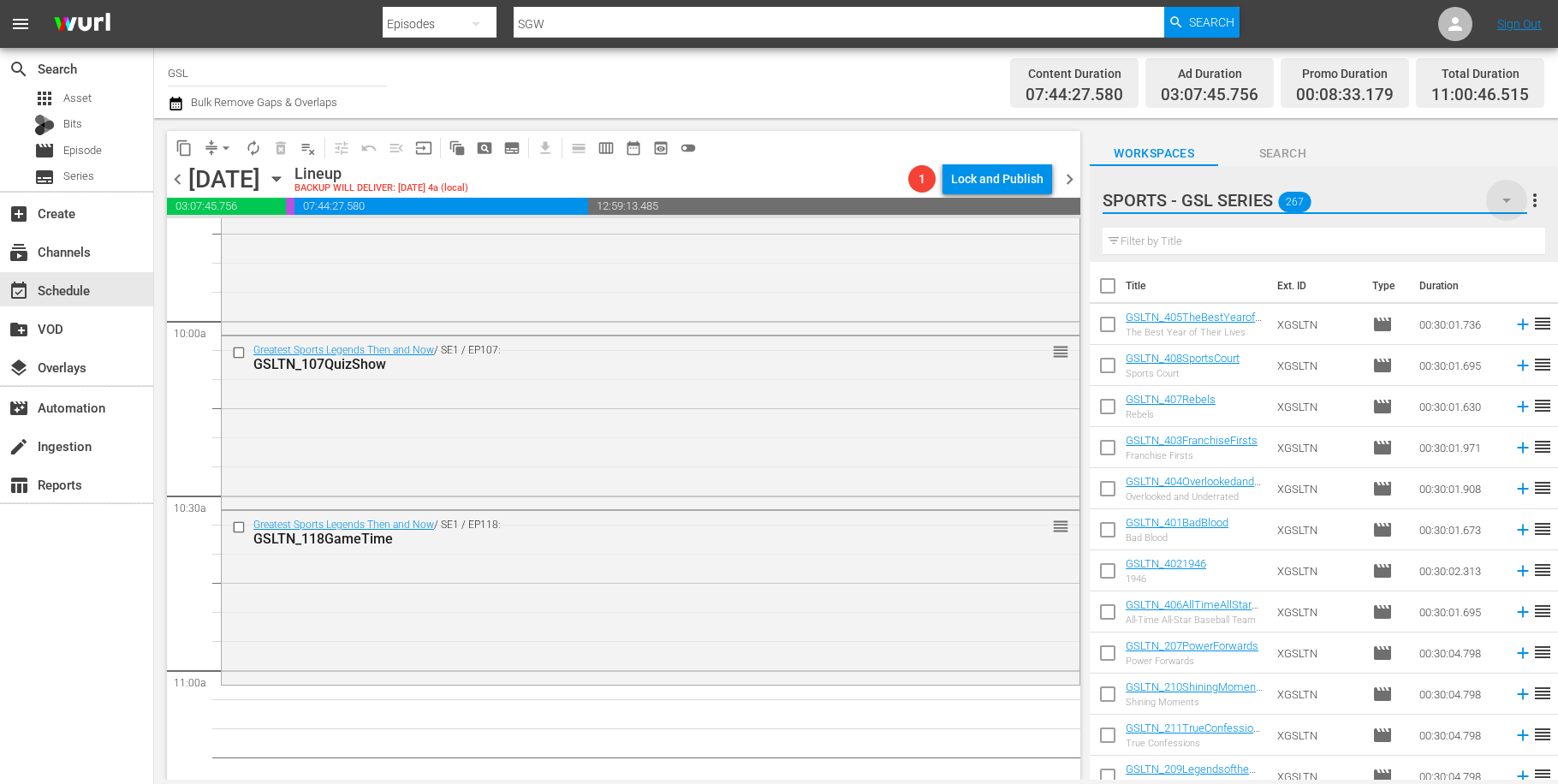
click at [1509, 201] on icon "button" at bounding box center [1507, 201] width 9 height 4
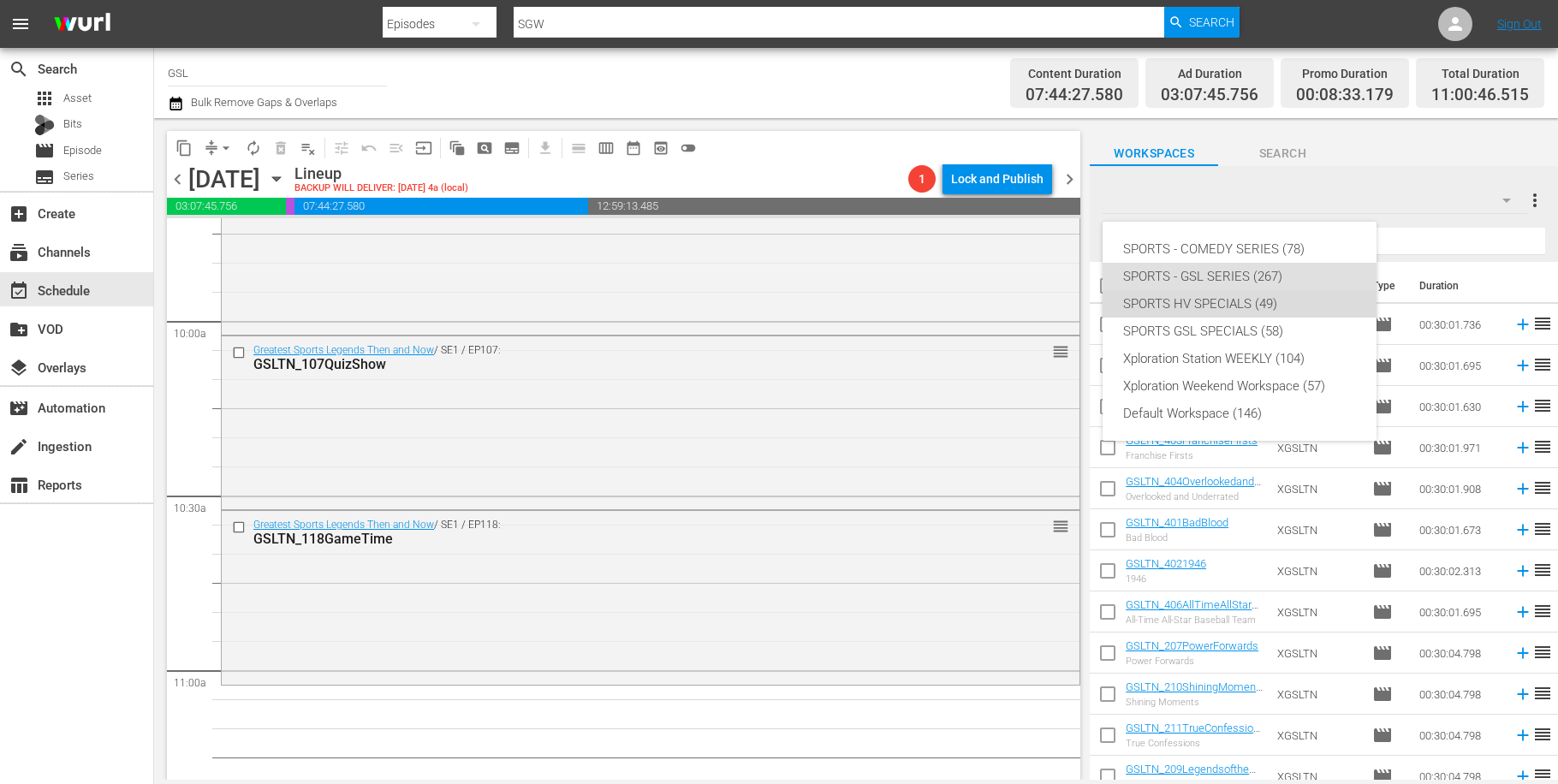
click at [1256, 308] on div "SPORTS HV SPECIALS (49)" at bounding box center [1239, 304] width 232 height 27
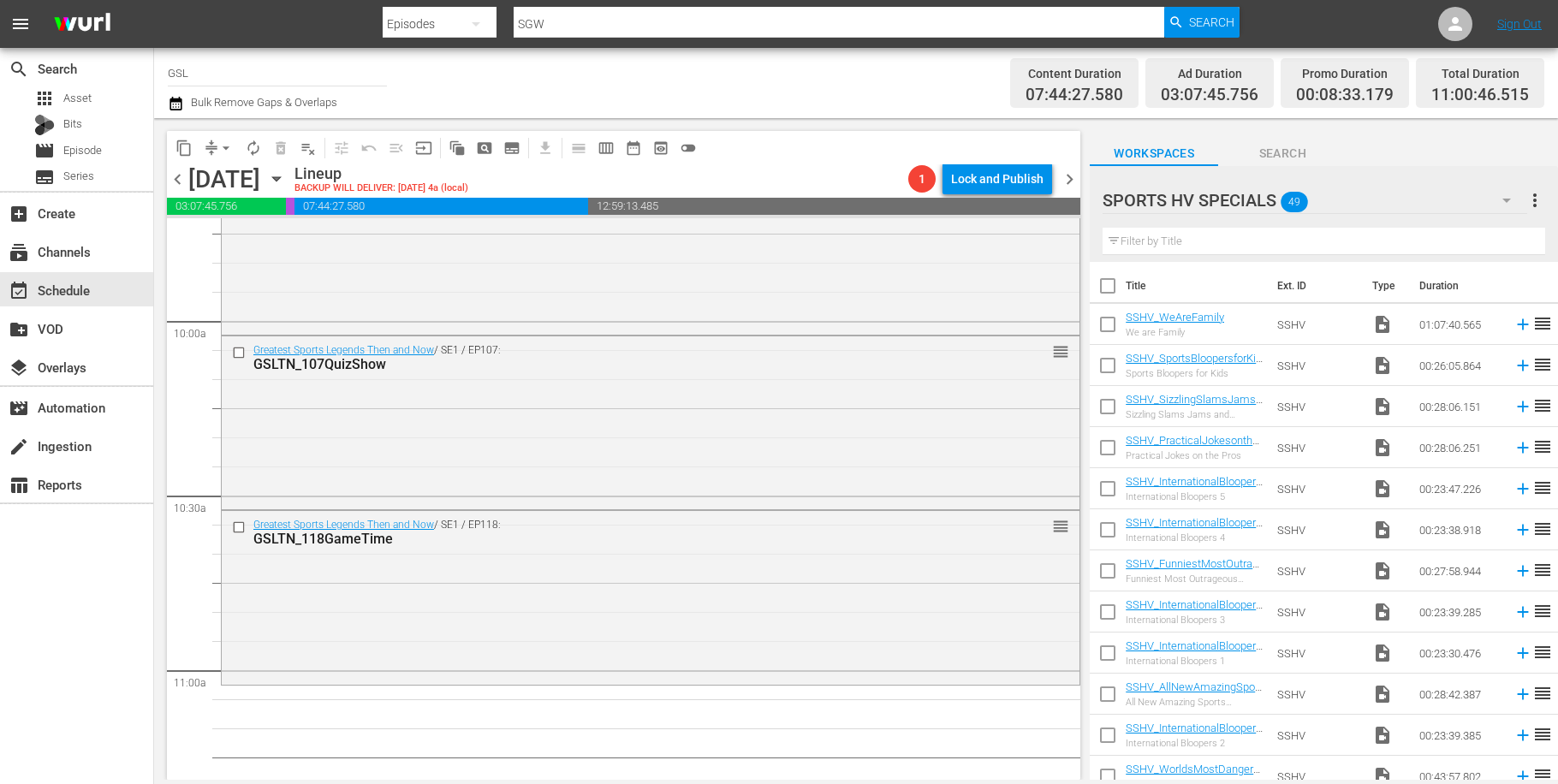
click at [1512, 203] on icon "button" at bounding box center [1506, 200] width 20 height 20
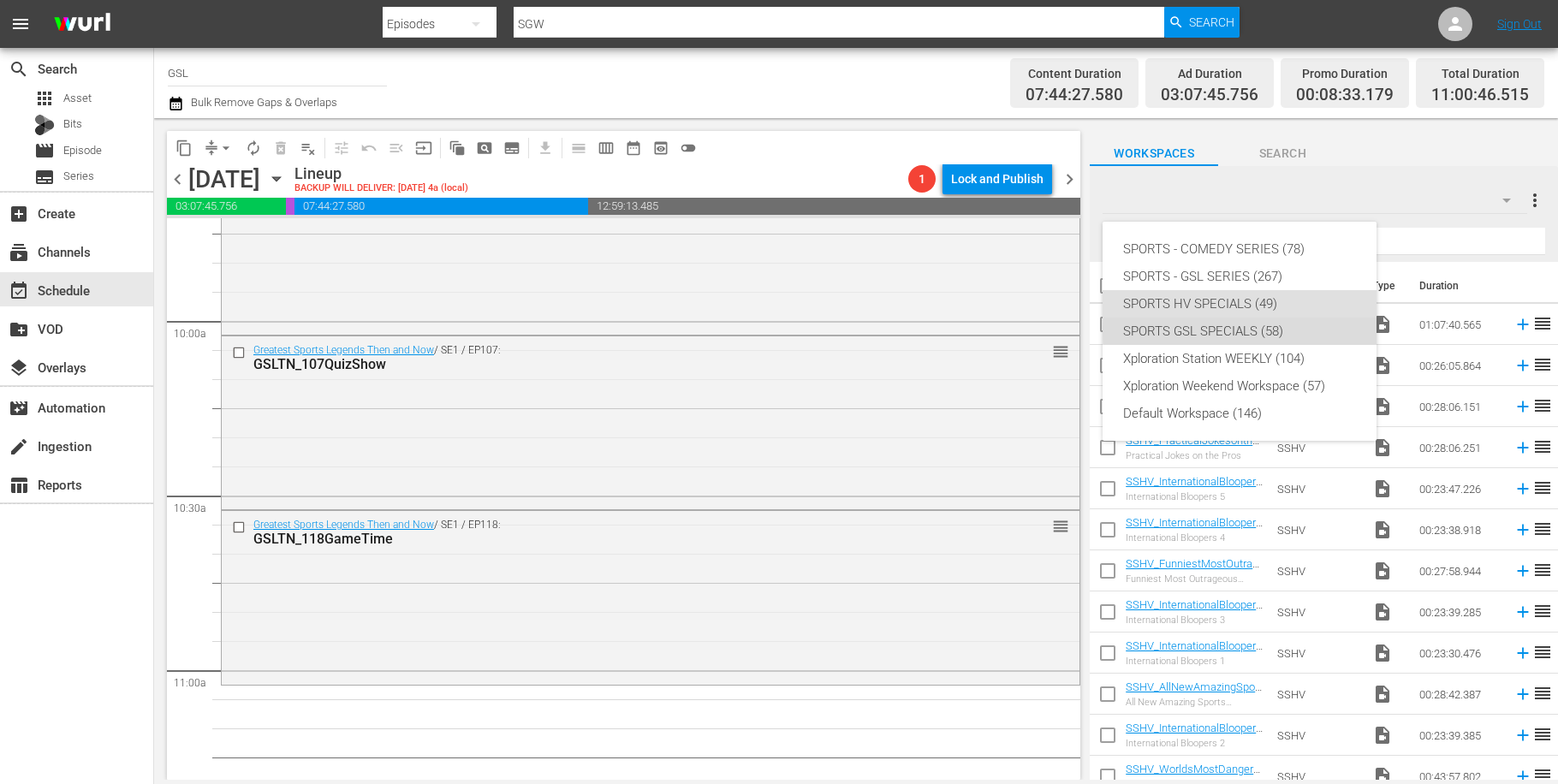
click at [1291, 332] on div "SPORTS GSL SPECIALS (58)" at bounding box center [1239, 331] width 232 height 27
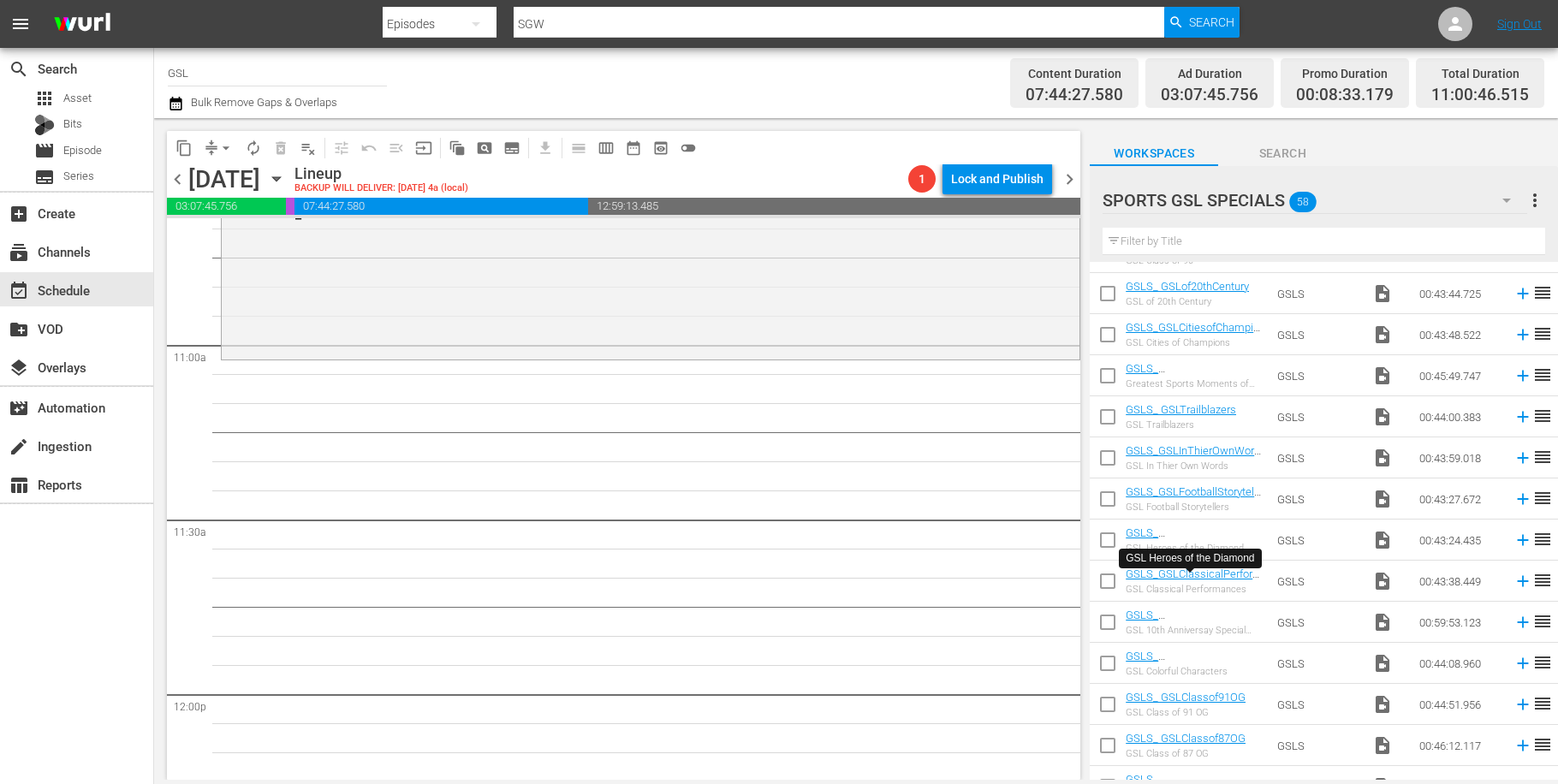
scroll to position [1121, 0]
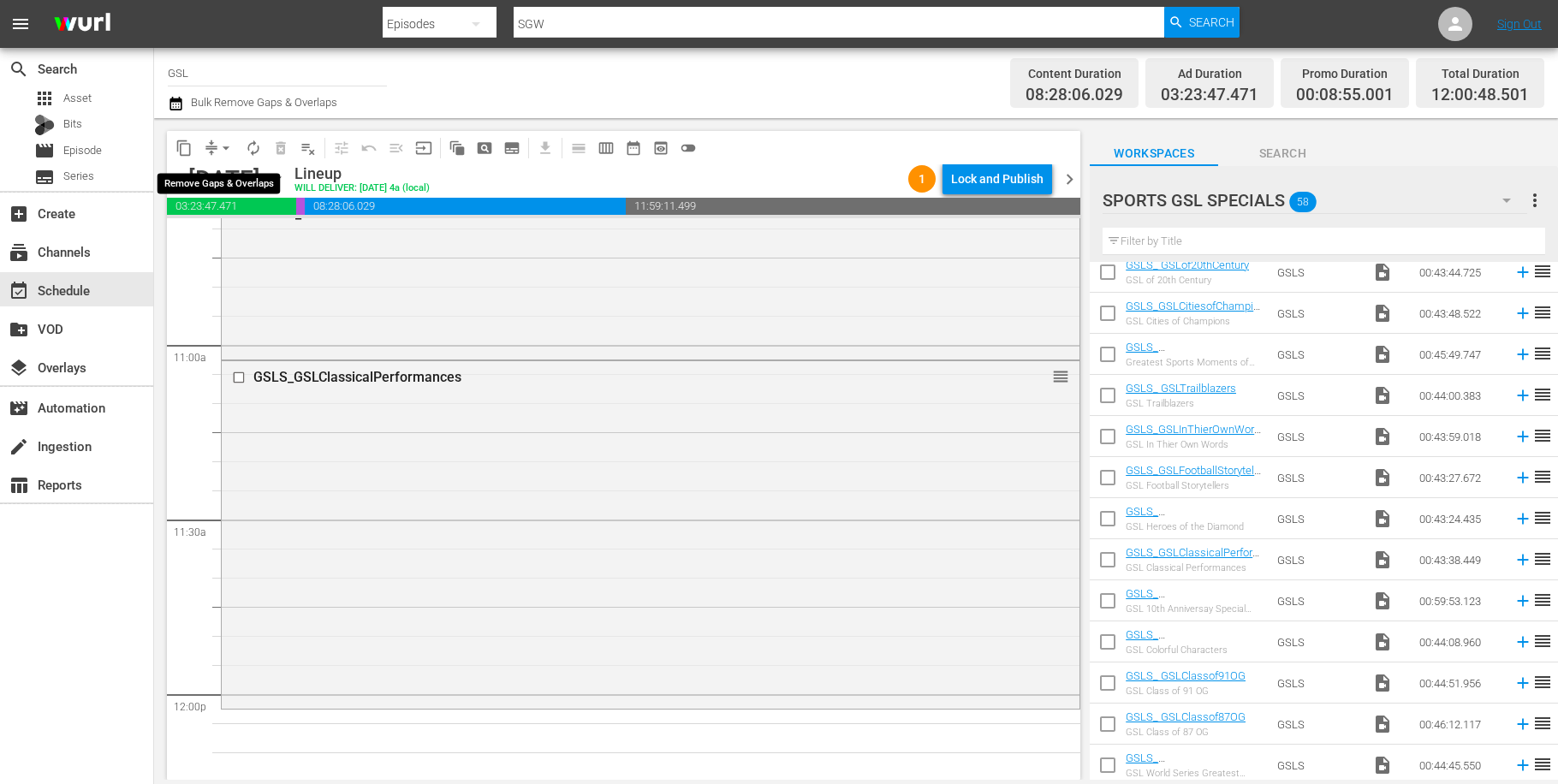
click at [224, 149] on span "arrow_drop_down" at bounding box center [226, 149] width 17 height 17
click at [222, 189] on li "Align to Midnight" at bounding box center [227, 182] width 179 height 28
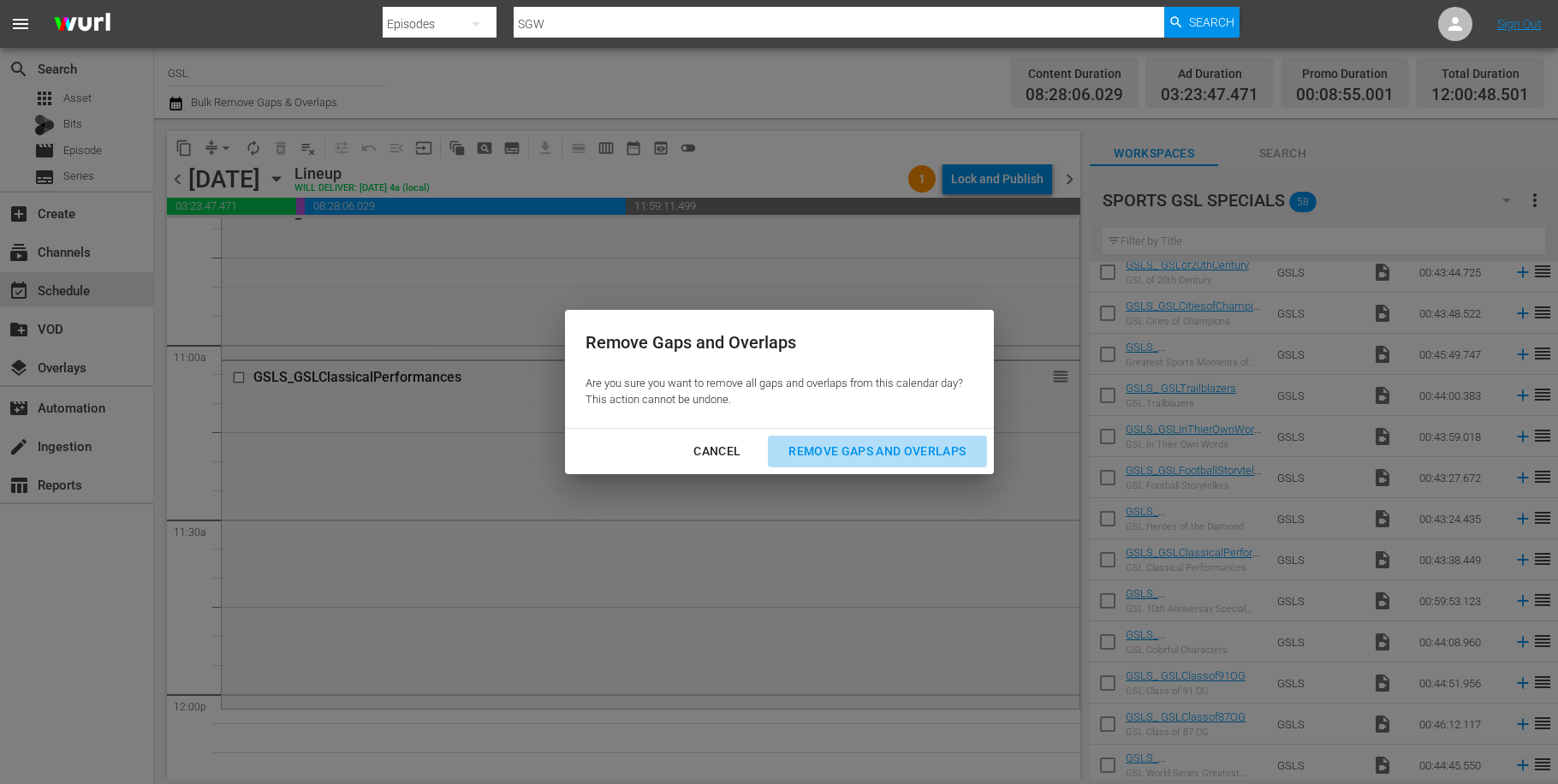
click at [922, 447] on div "Remove Gaps and Overlaps" at bounding box center [877, 451] width 205 height 21
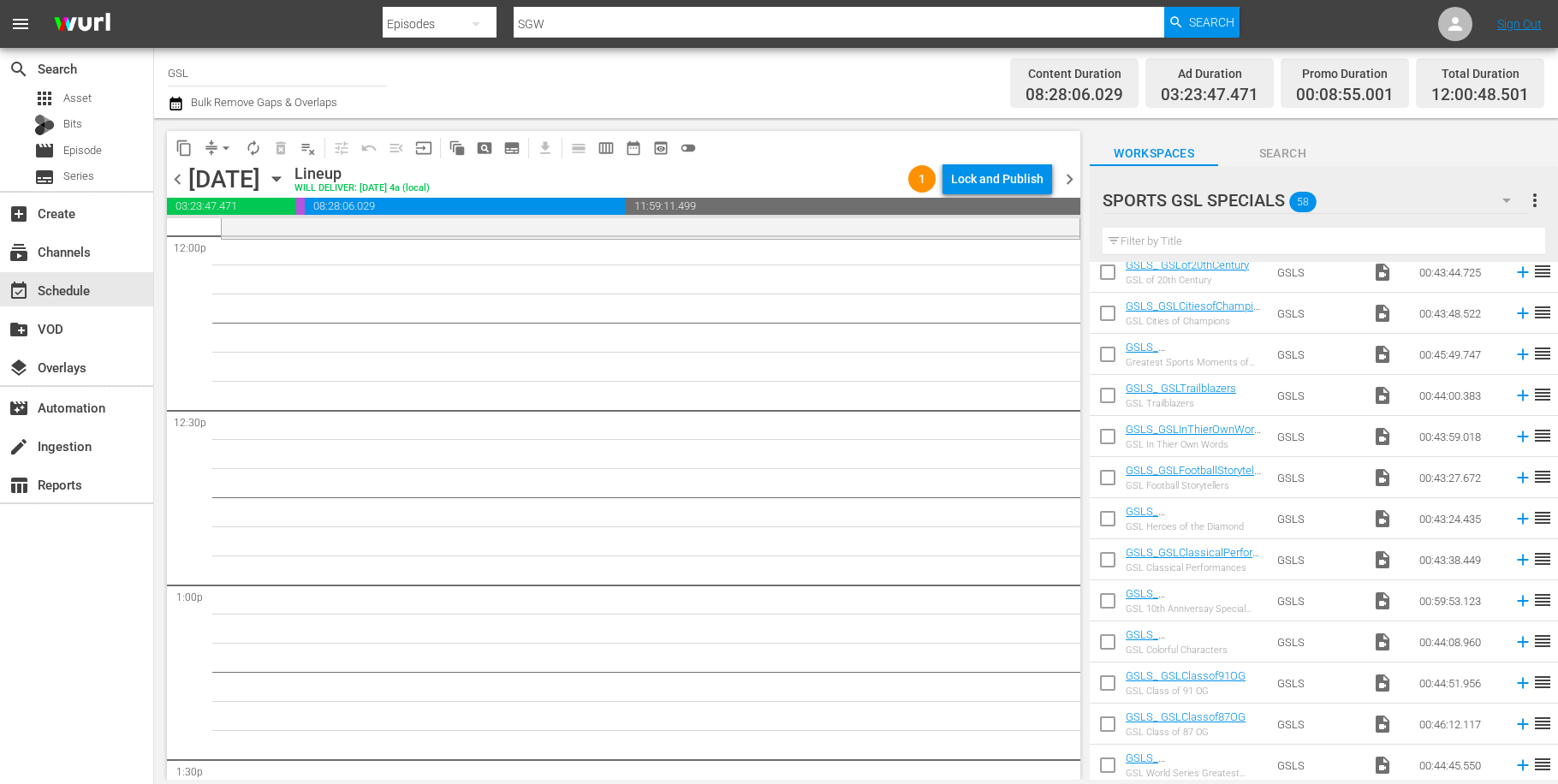
scroll to position [4169, 0]
click at [264, 154] on button "autorenew_outlined" at bounding box center [254, 148] width 27 height 27
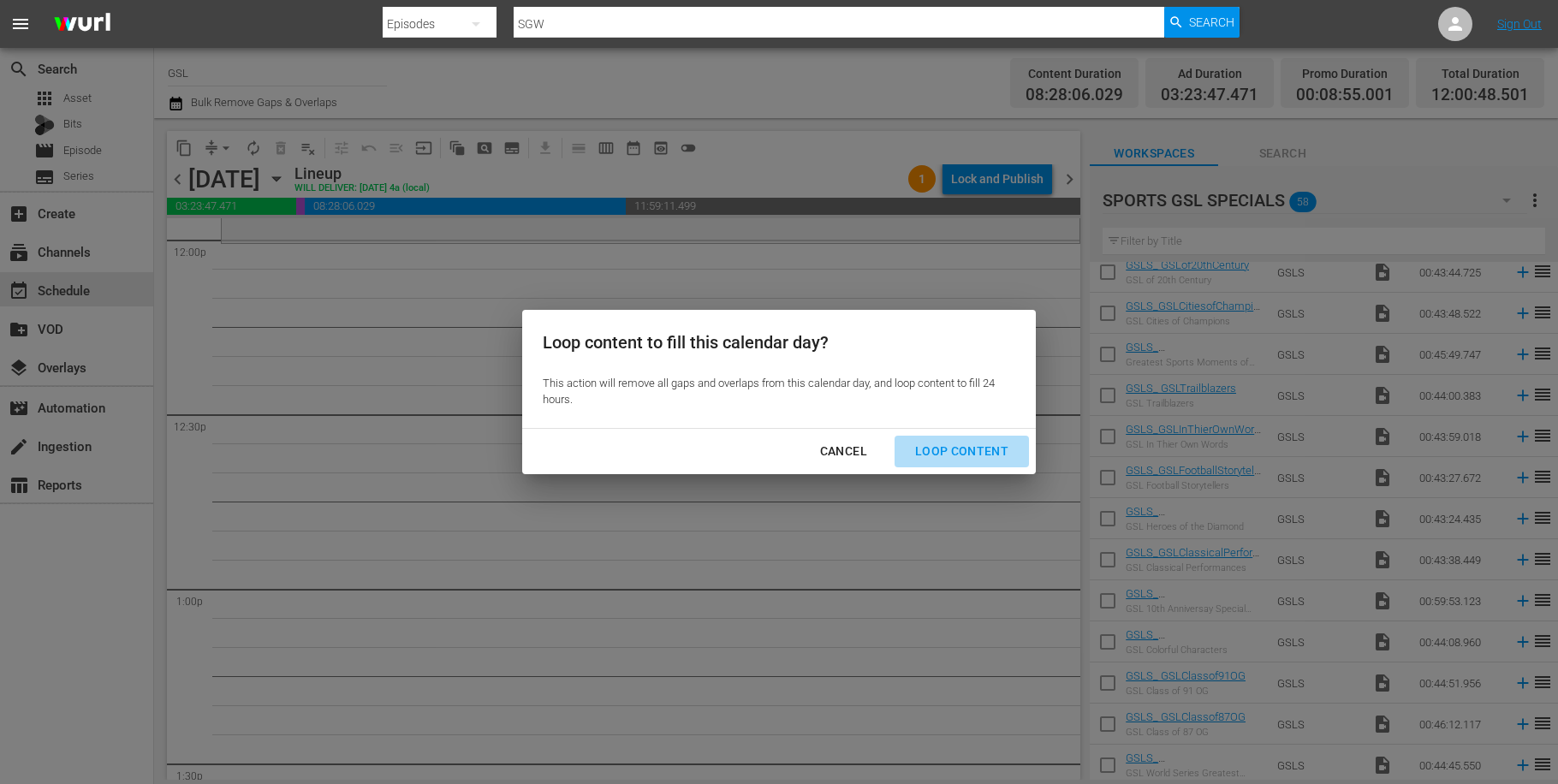
click at [991, 453] on div "Loop Content" at bounding box center [962, 451] width 121 height 21
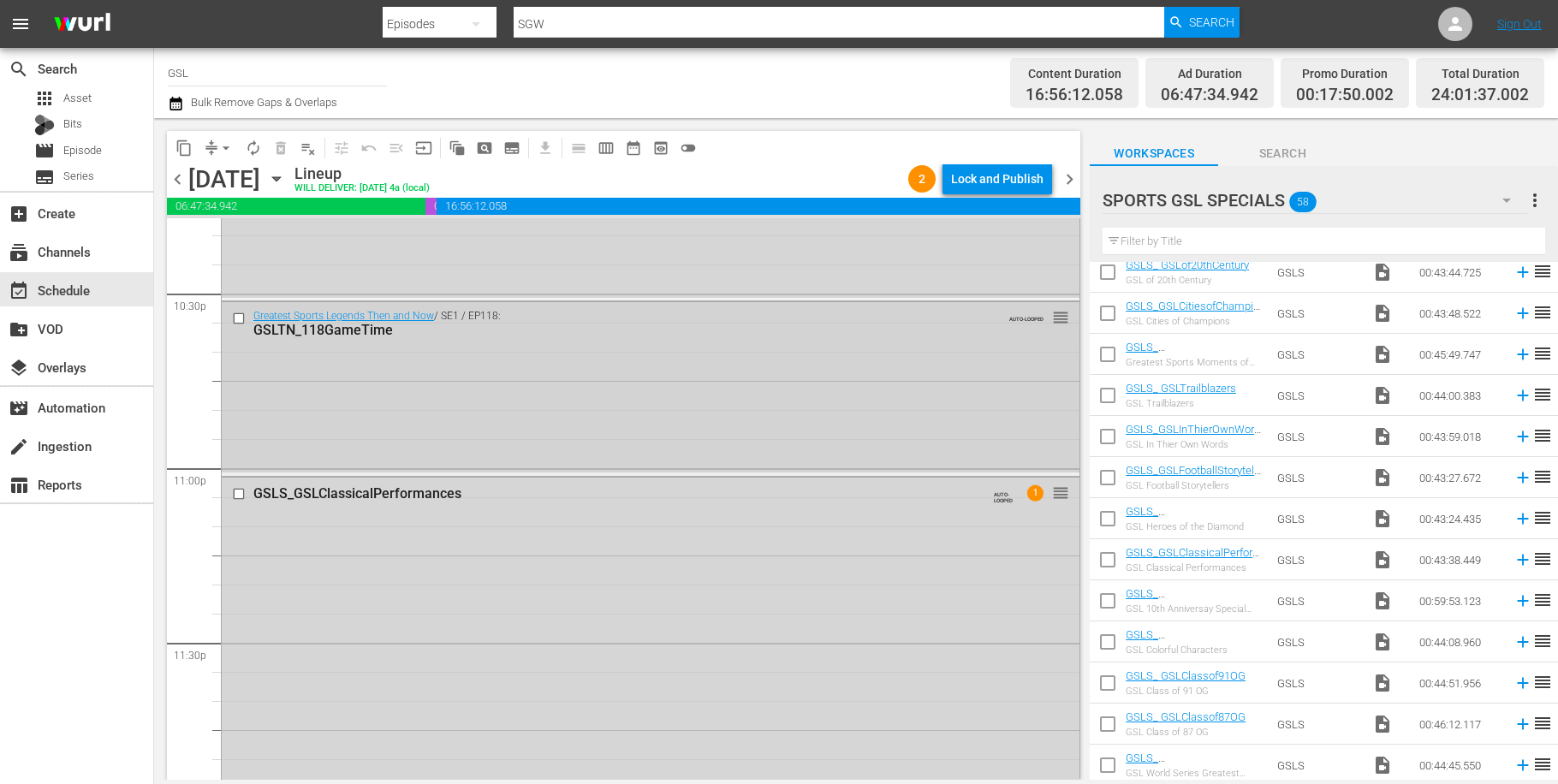
scroll to position [7828, 0]
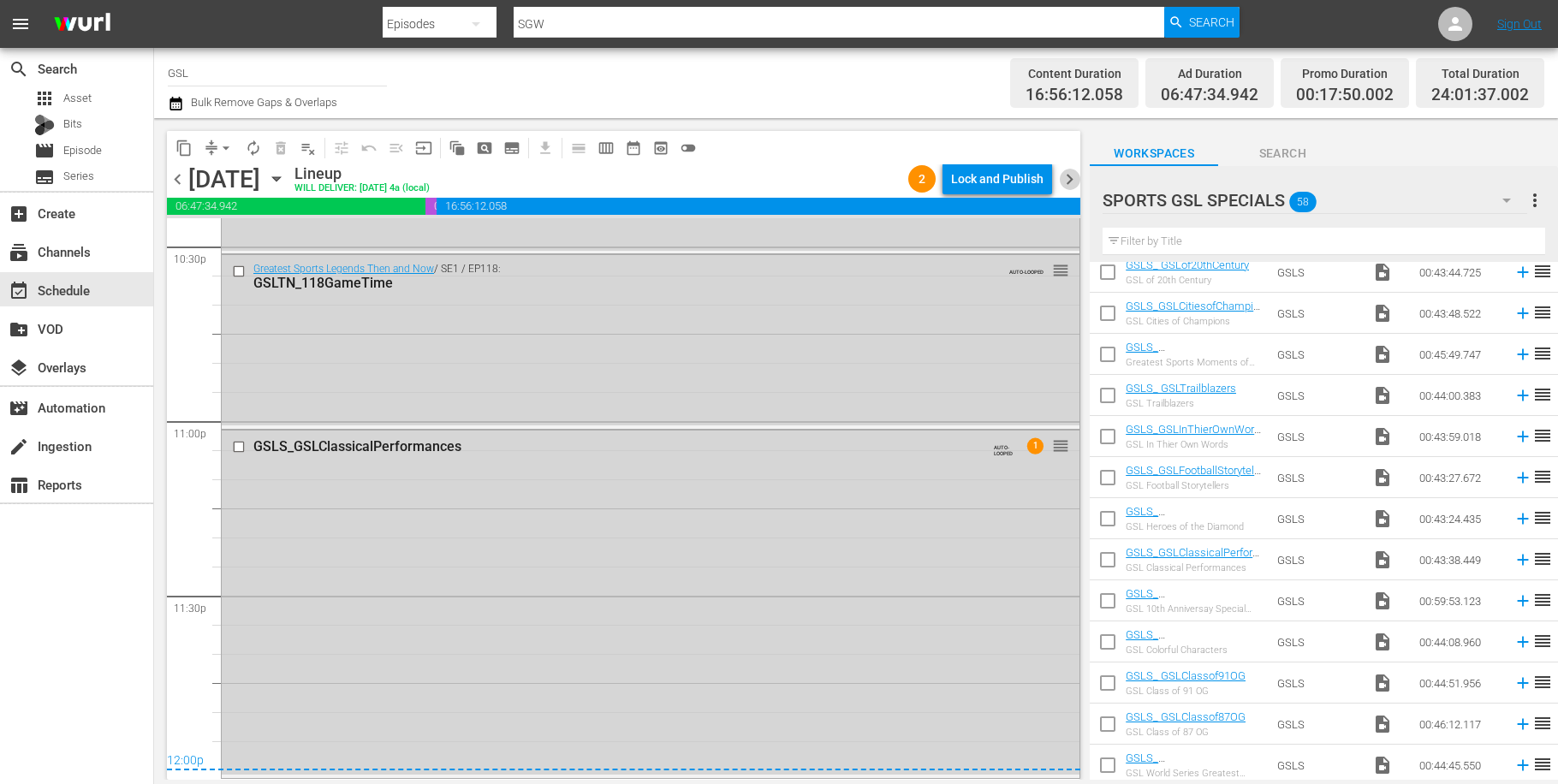
click at [1075, 180] on span "chevron_right" at bounding box center [1070, 179] width 21 height 21
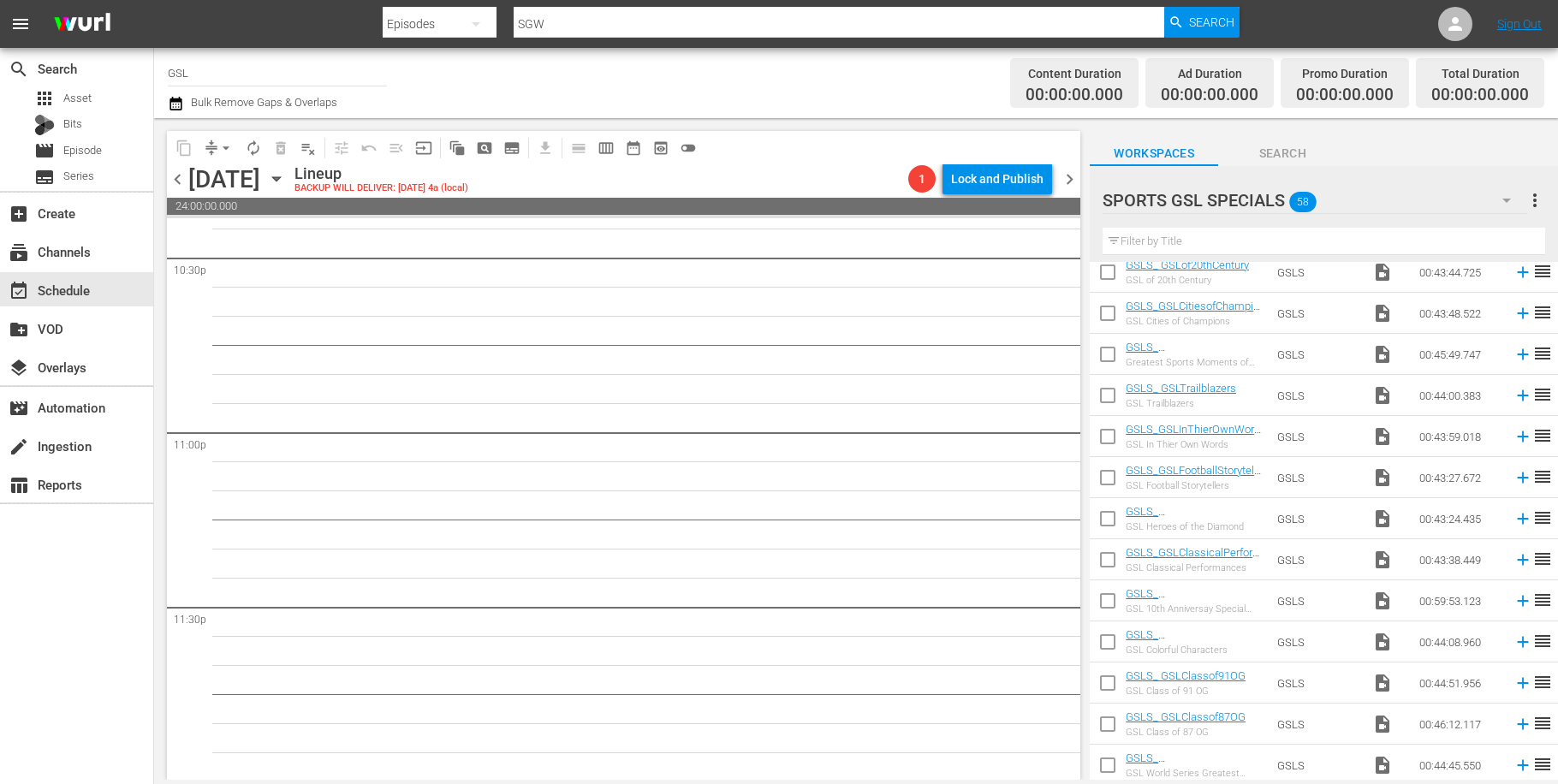
scroll to position [7788, 0]
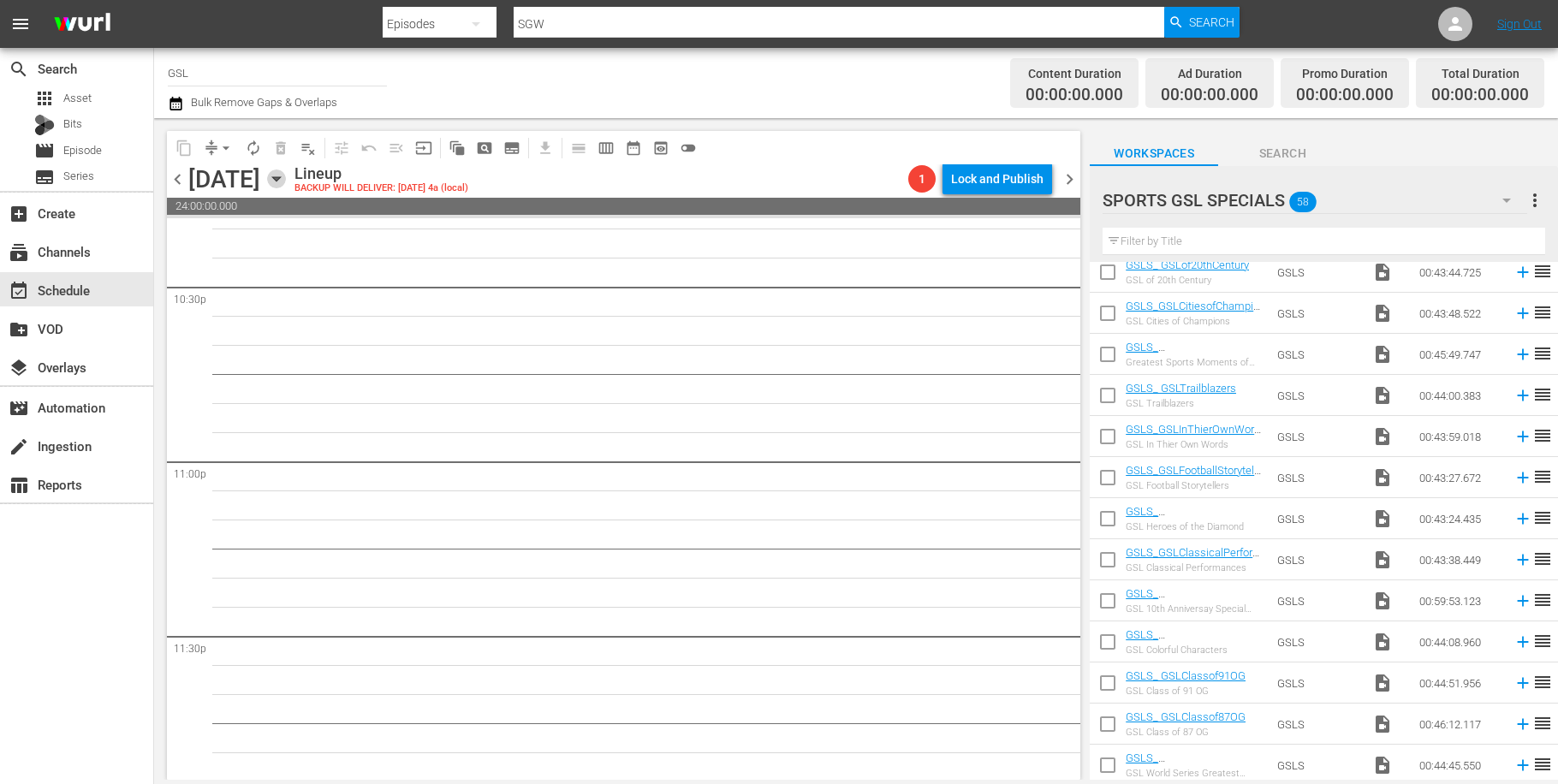
click at [286, 177] on icon "button" at bounding box center [277, 179] width 19 height 19
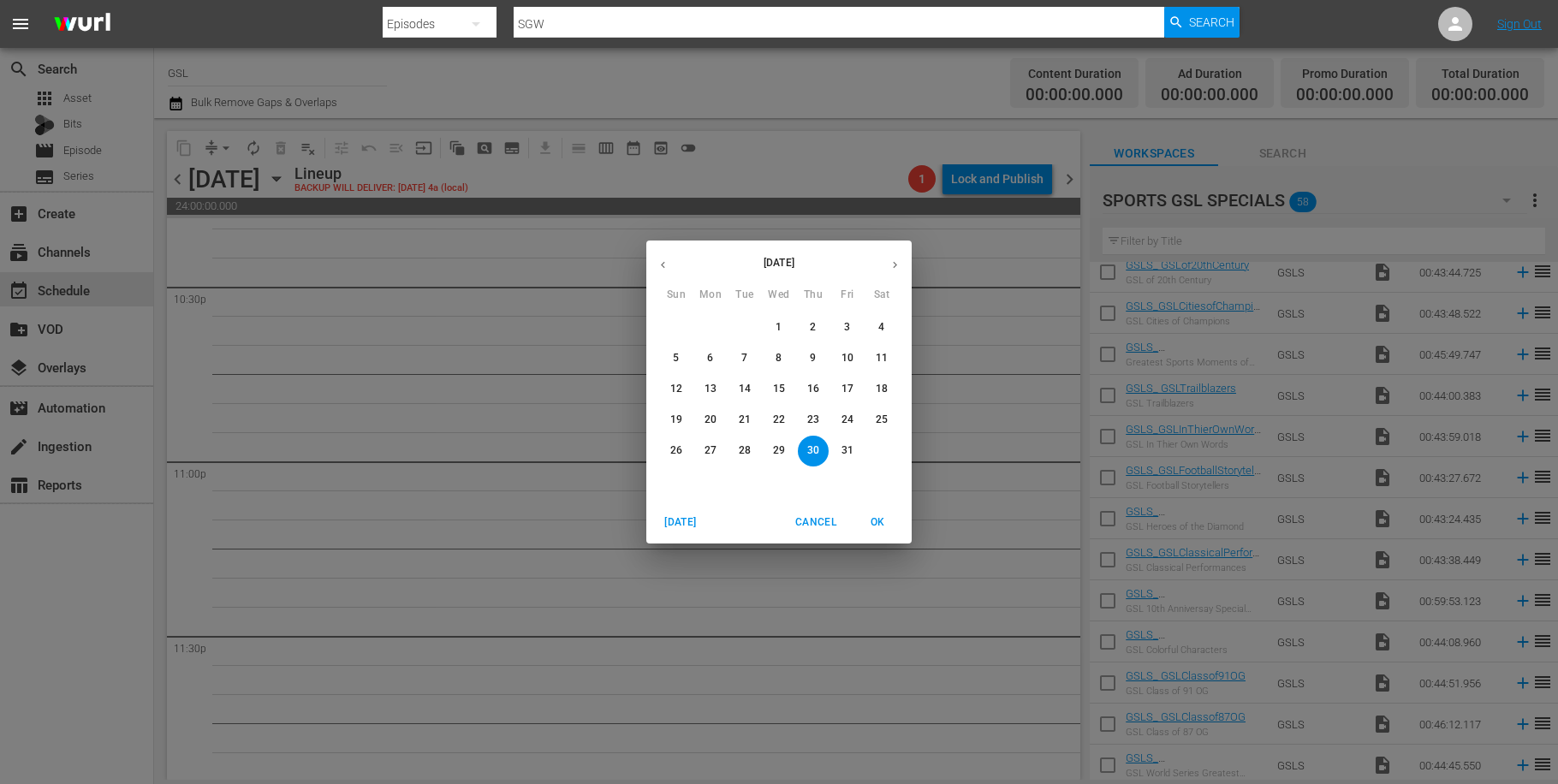
click at [1038, 285] on div "October 2025 Sun Mon Tue Wed Thu Fri Sat 28 29 30 1 2 3 4 5 6 7 8 9 10 11 12 13…" at bounding box center [779, 392] width 1558 height 784
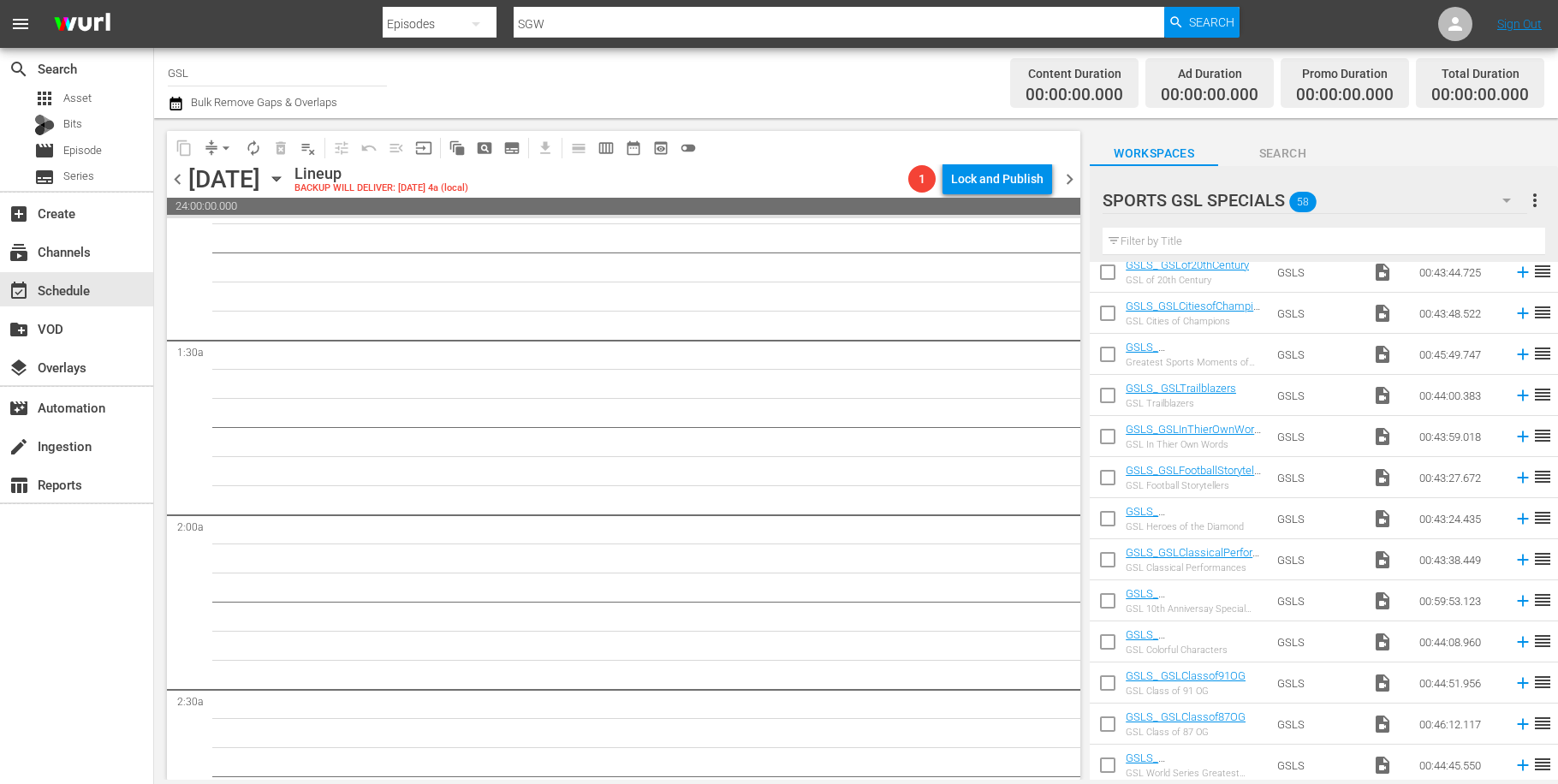
scroll to position [0, 0]
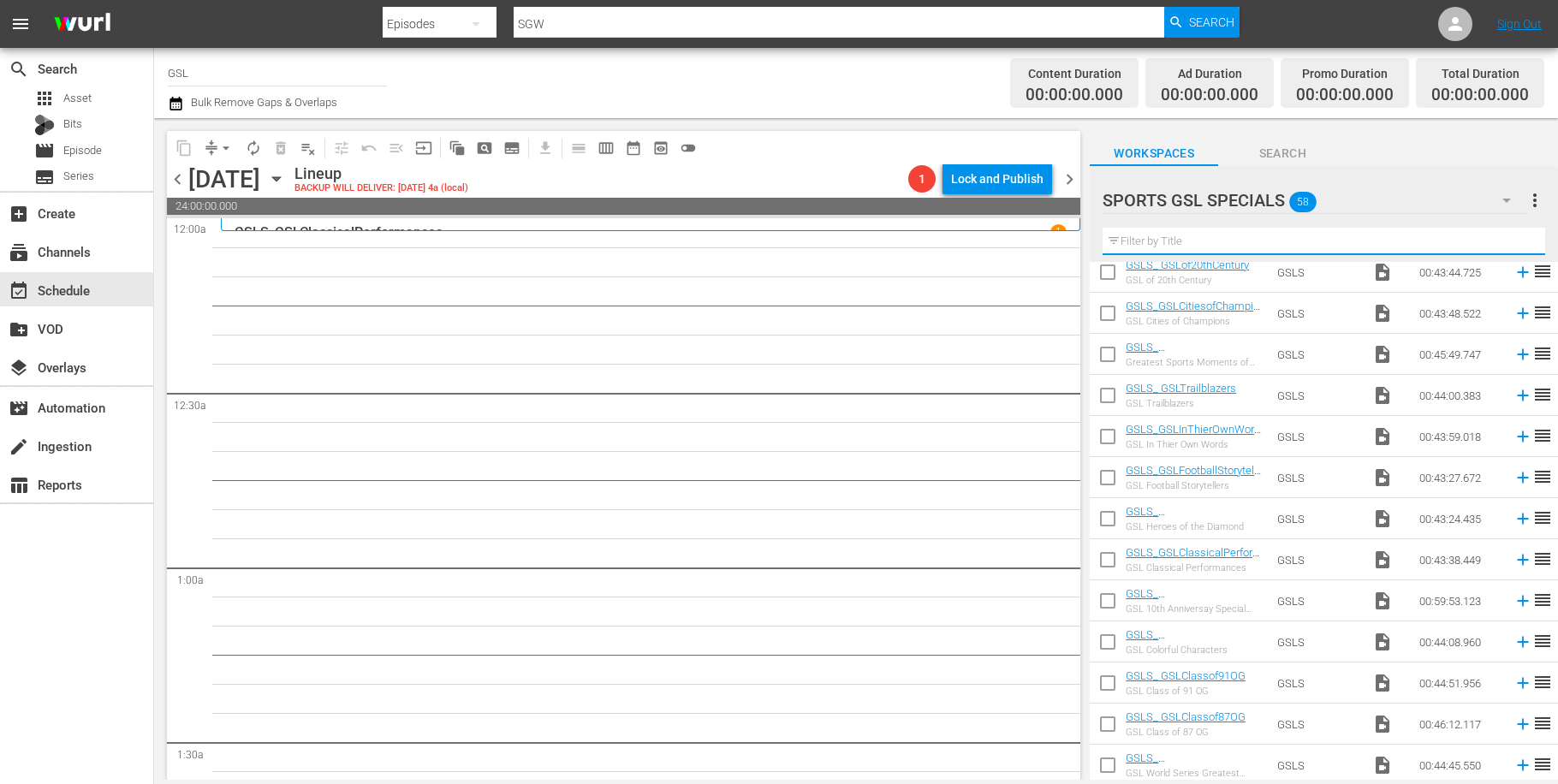
click at [1148, 240] on input "text" at bounding box center [1324, 241] width 443 height 27
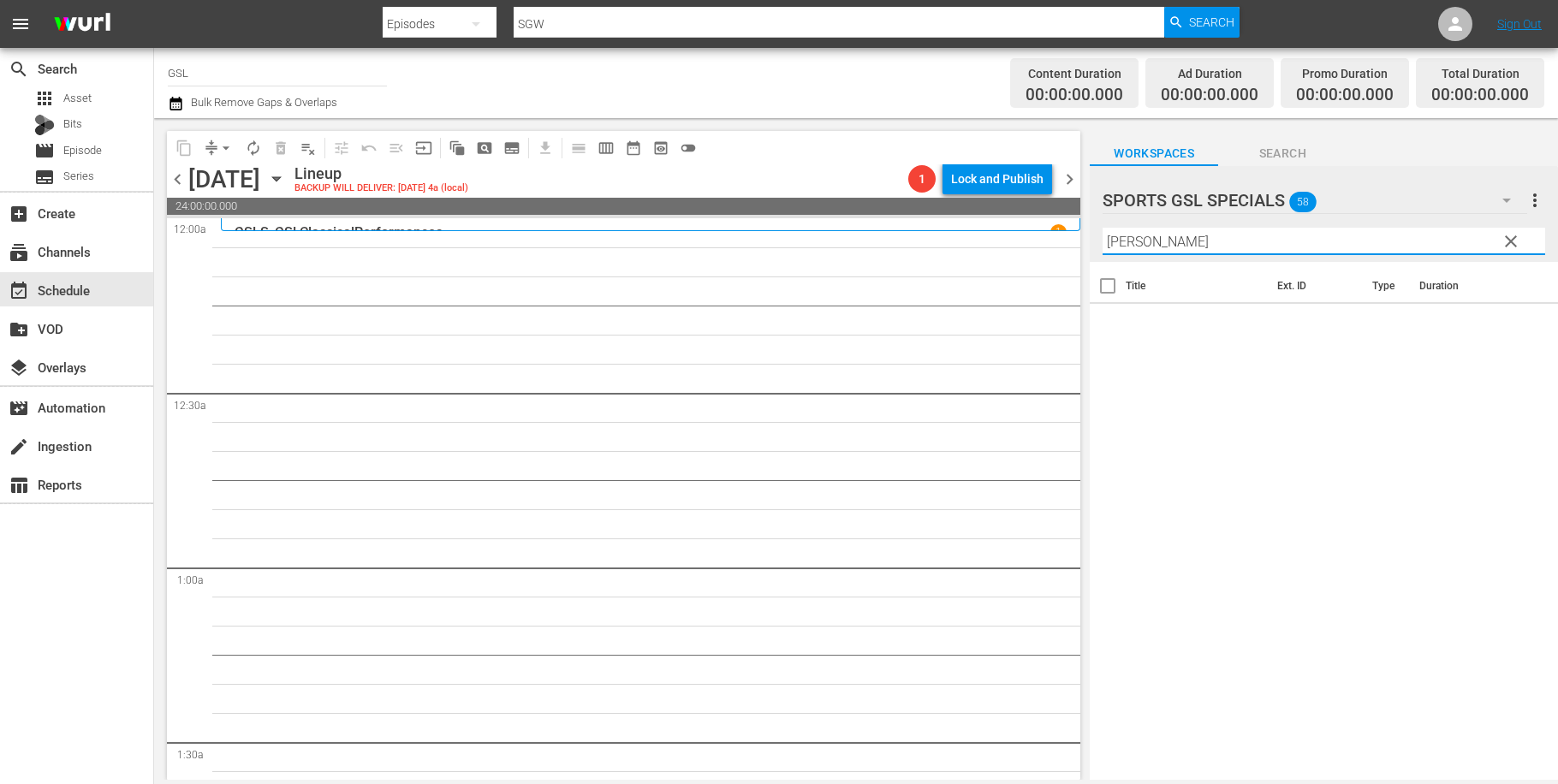
click at [1502, 202] on icon "button" at bounding box center [1506, 200] width 20 height 20
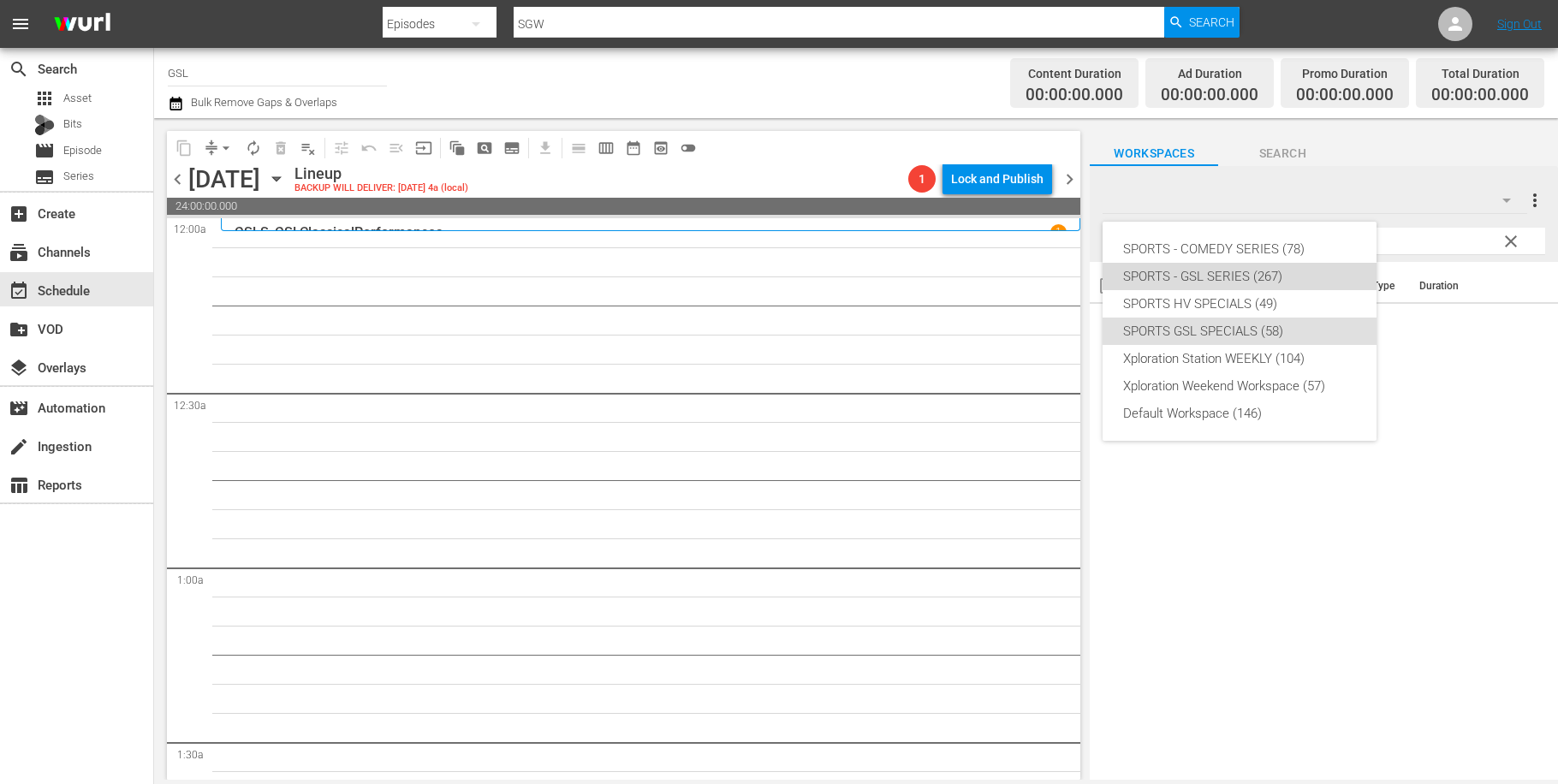
click at [1272, 283] on div "SPORTS - GSL SERIES (267)" at bounding box center [1239, 276] width 232 height 27
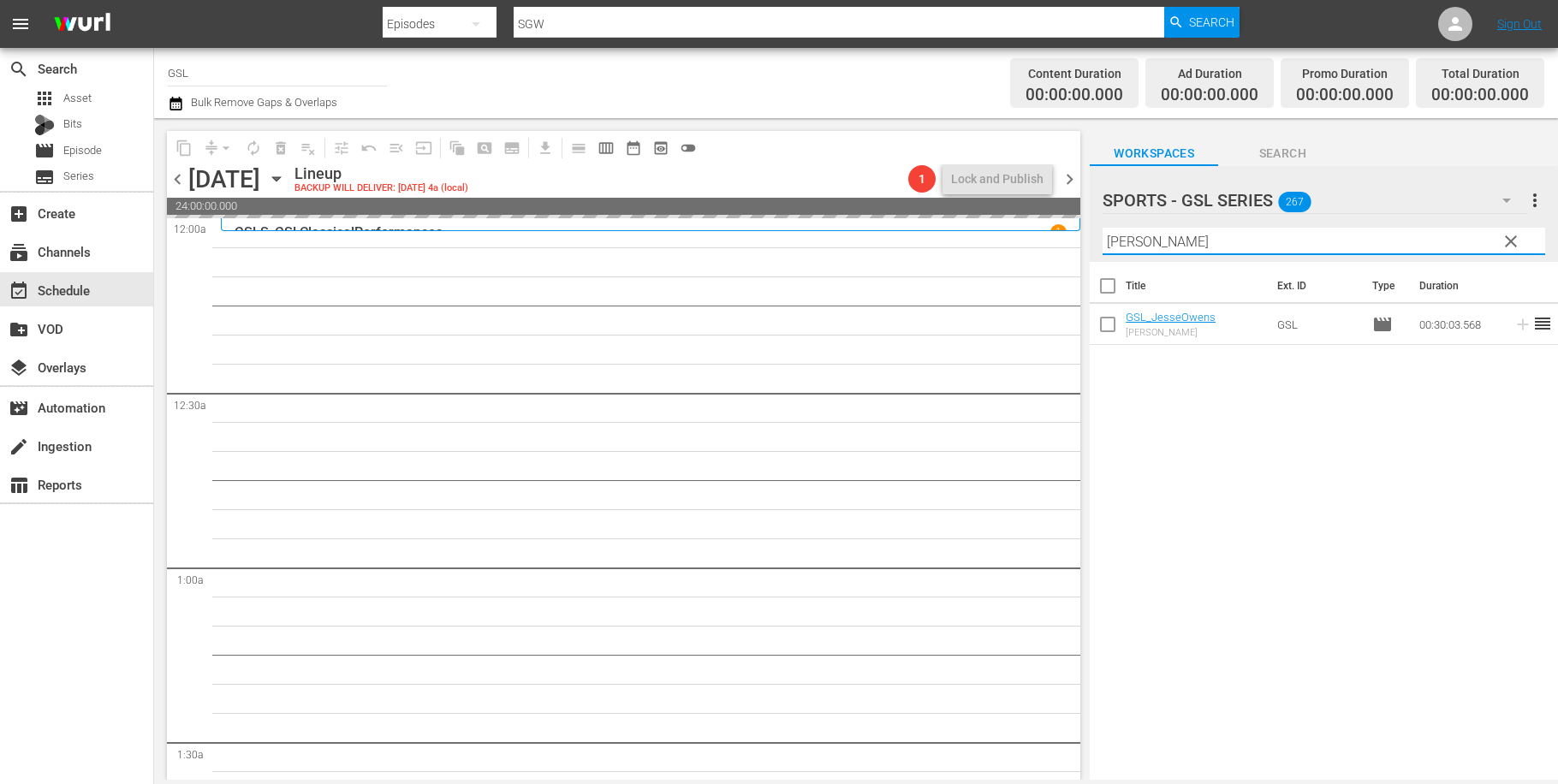
drag, startPoint x: 1191, startPoint y: 240, endPoint x: 1042, endPoint y: 225, distance: 149.8
click at [1103, 228] on input "jesse" at bounding box center [1324, 241] width 443 height 27
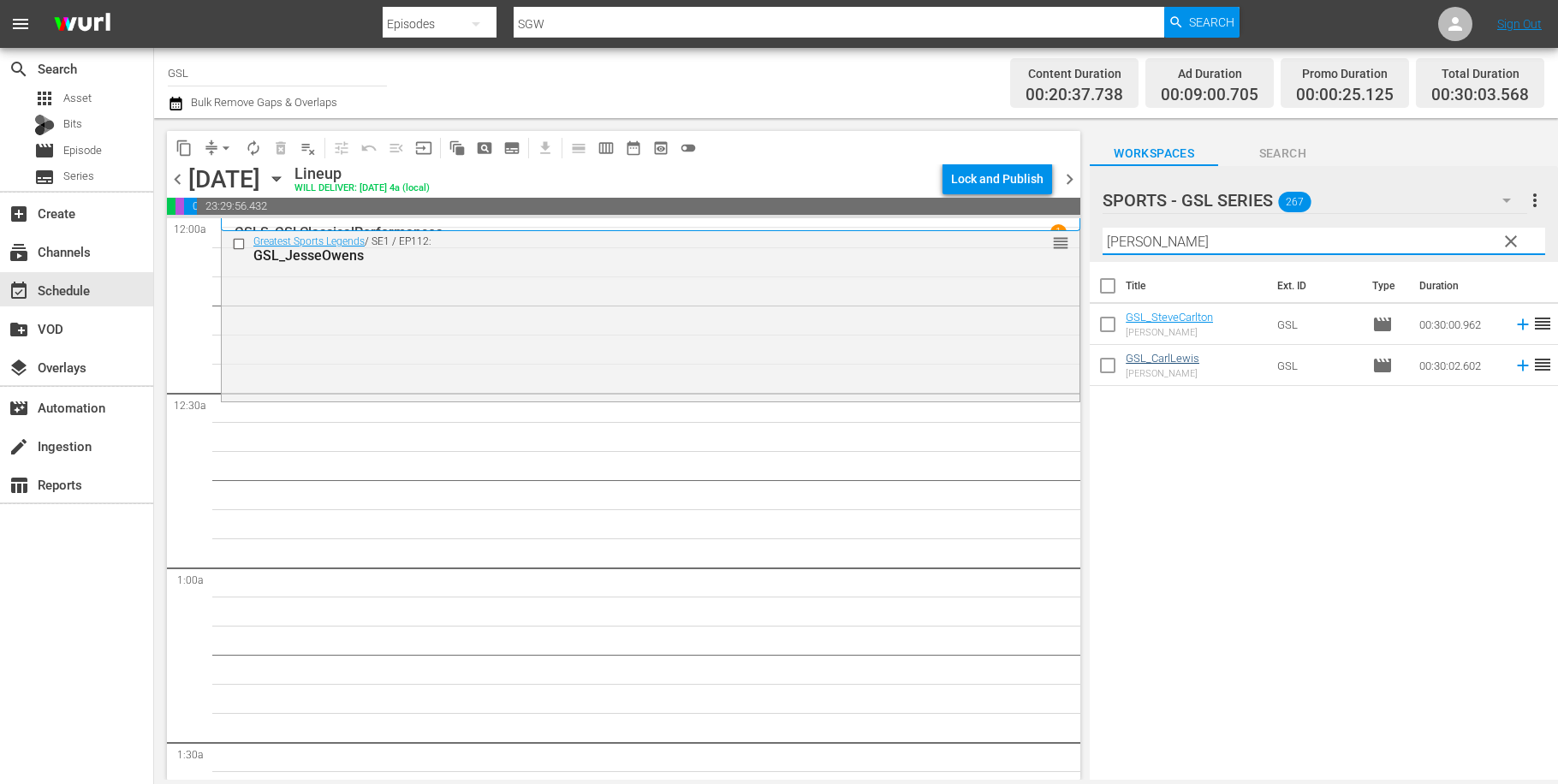
type input "carl"
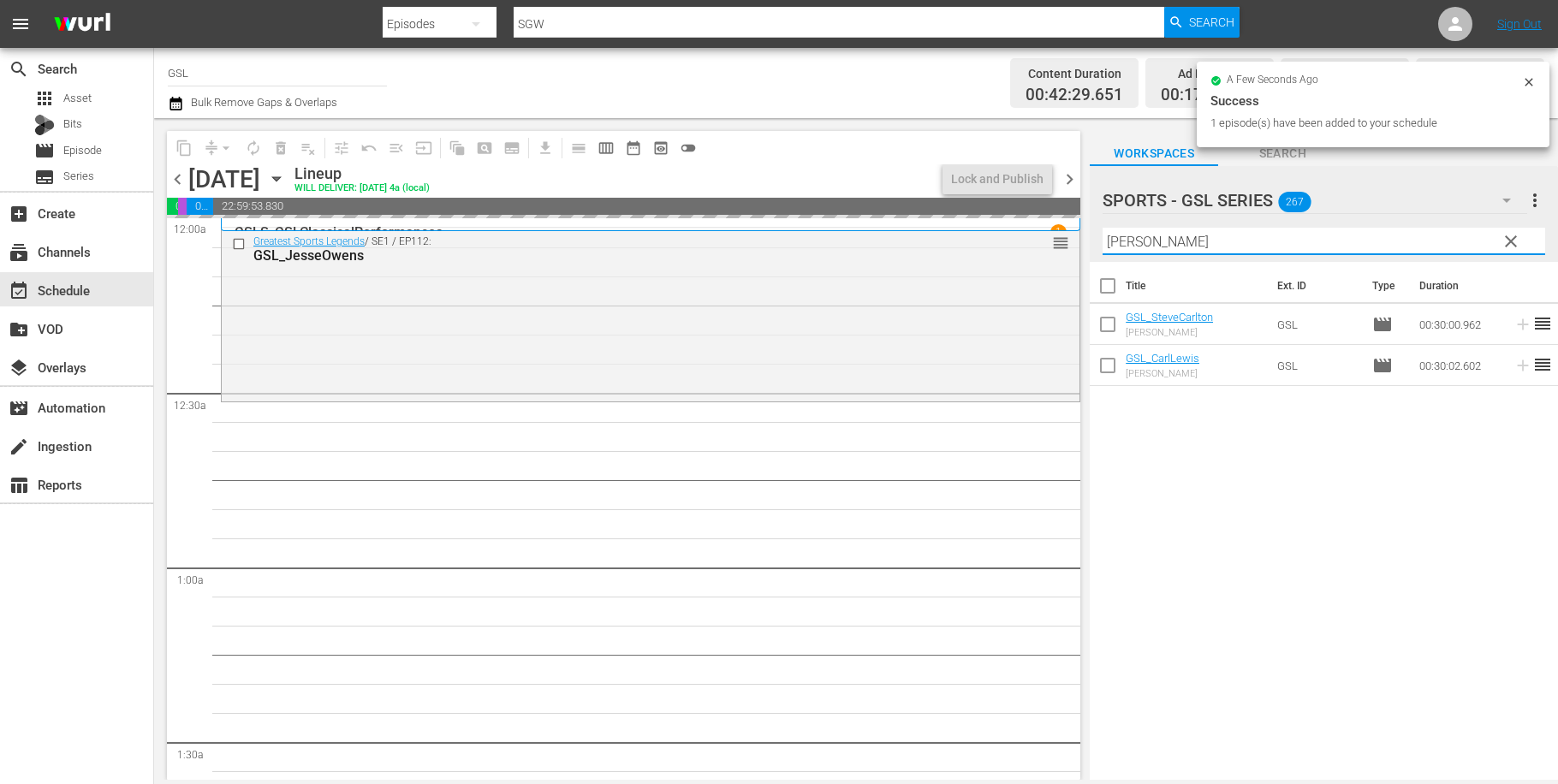
drag, startPoint x: 1155, startPoint y: 242, endPoint x: 1067, endPoint y: 232, distance: 88.6
click at [1103, 232] on input "carl" at bounding box center [1324, 241] width 443 height 27
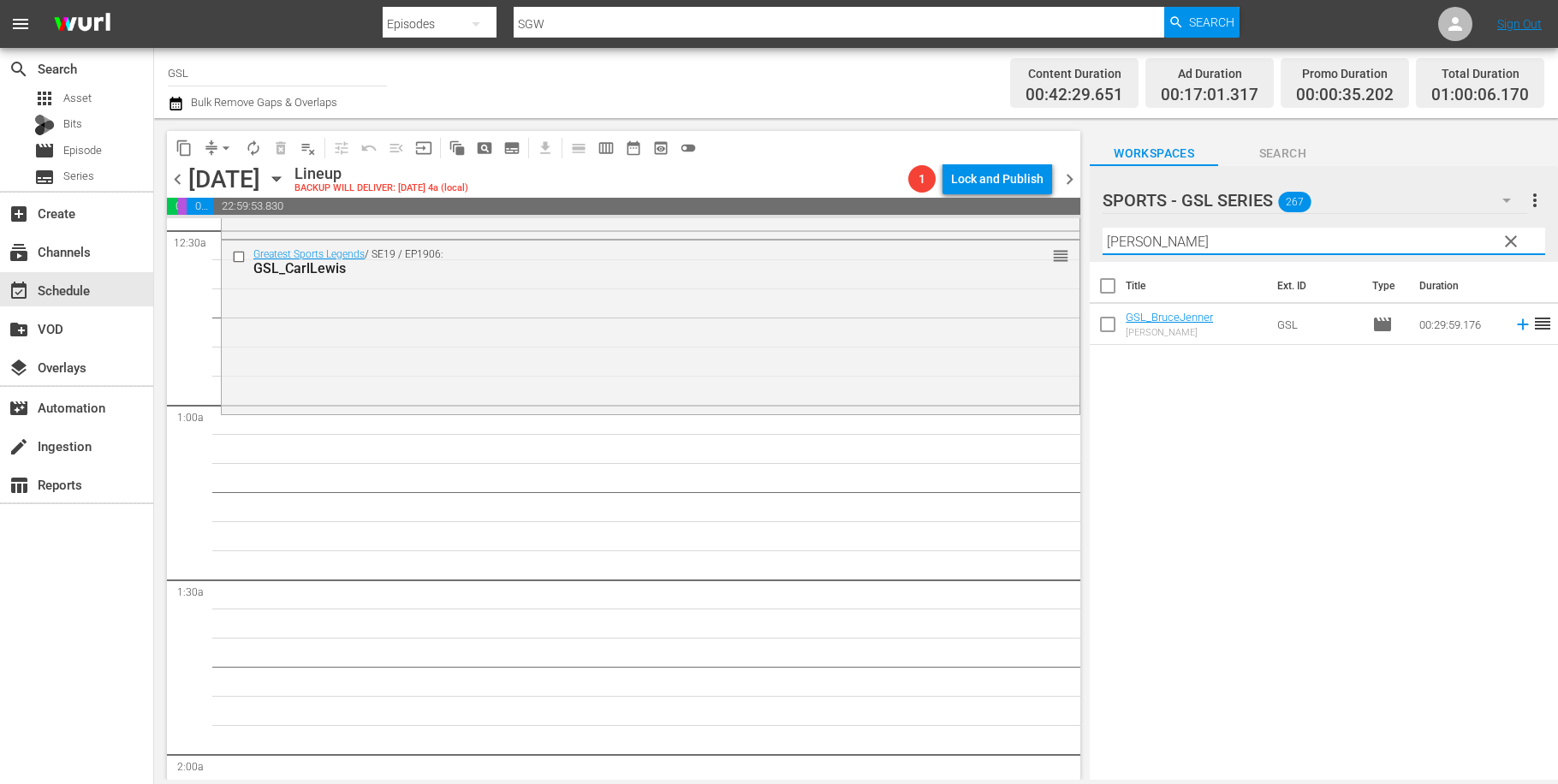
scroll to position [325, 0]
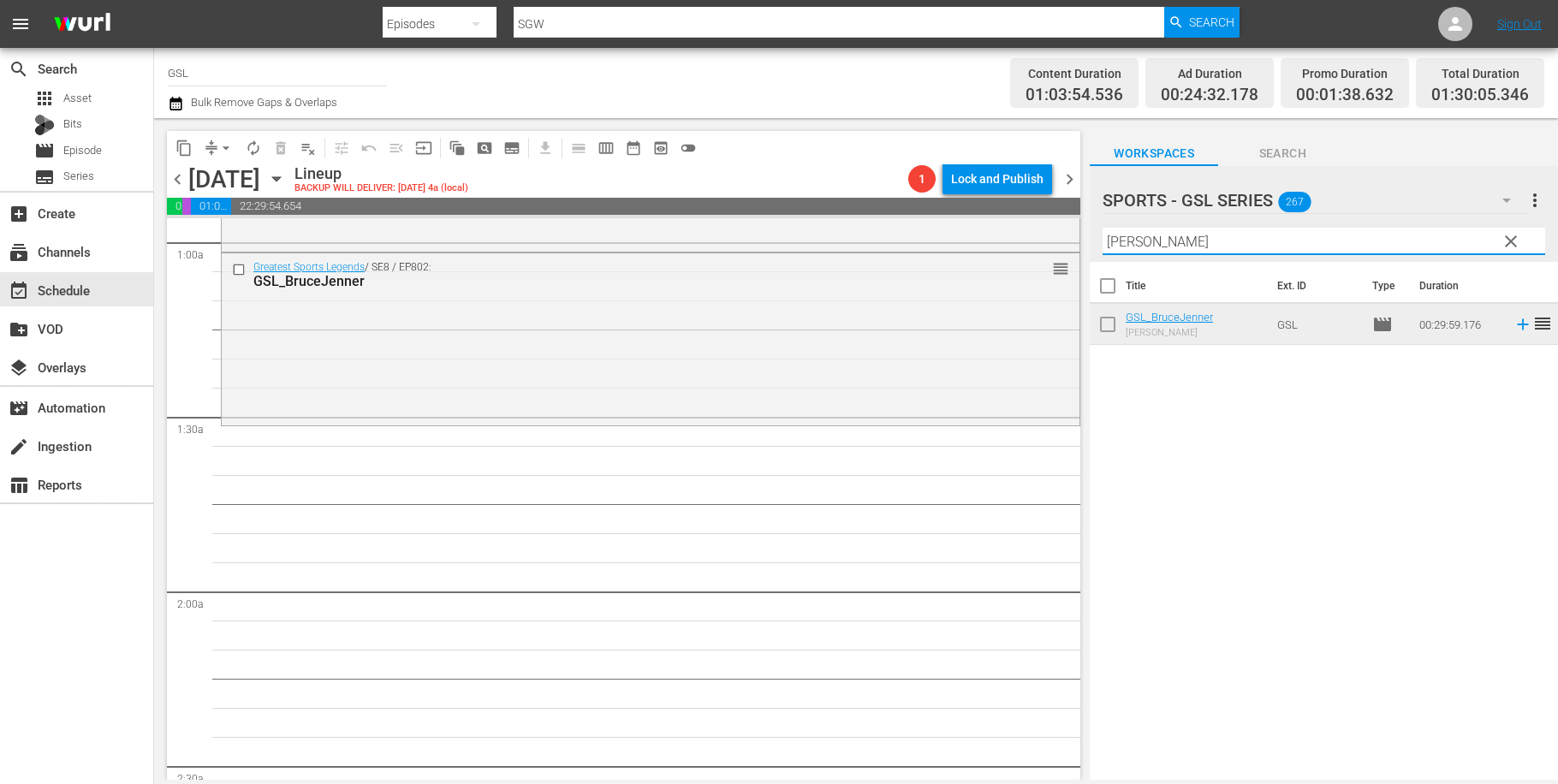
drag, startPoint x: 1180, startPoint y: 239, endPoint x: 1023, endPoint y: 223, distance: 157.8
click at [1103, 228] on input "bruce" at bounding box center [1324, 241] width 443 height 27
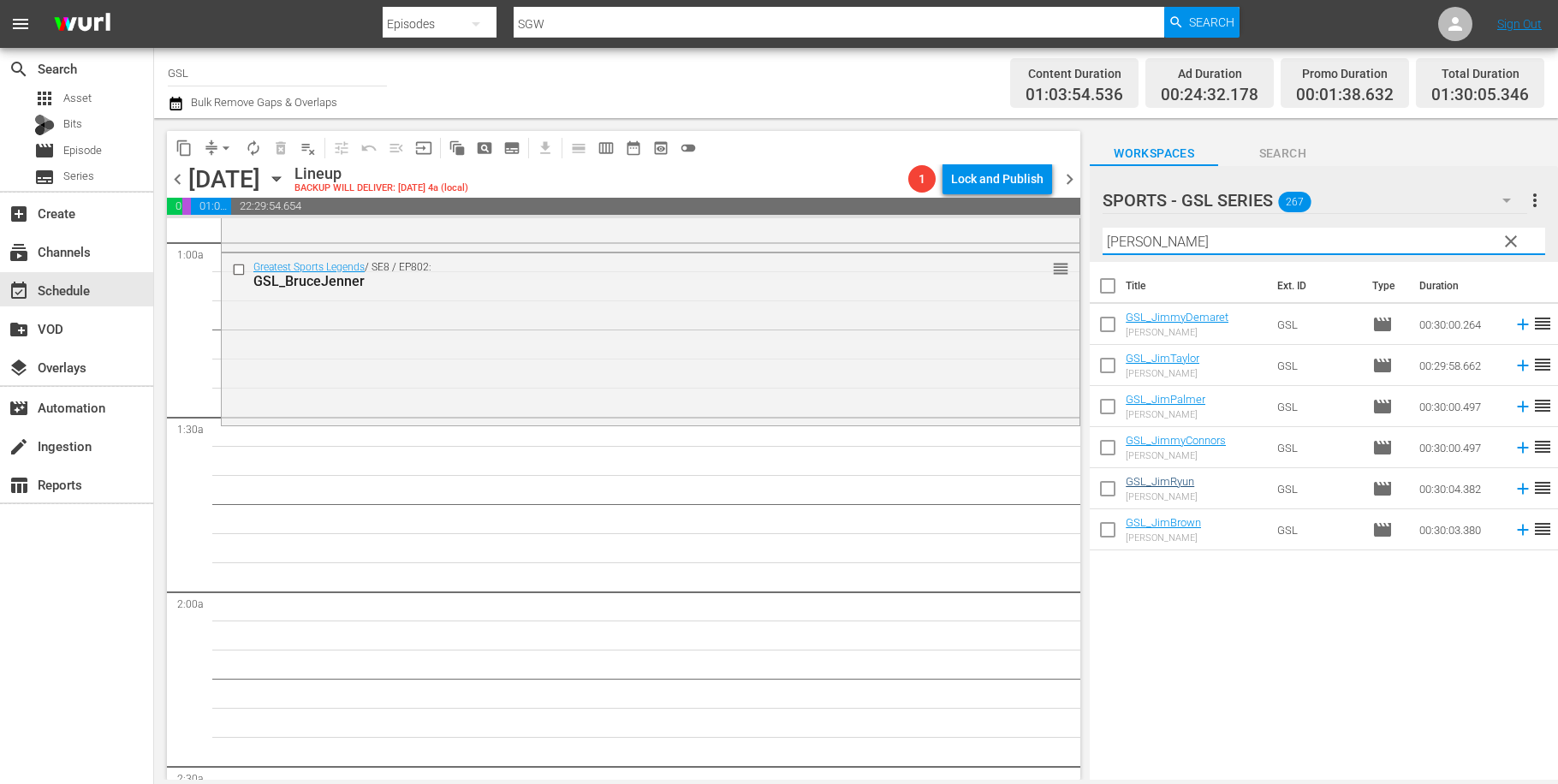
type input "[PERSON_NAME]"
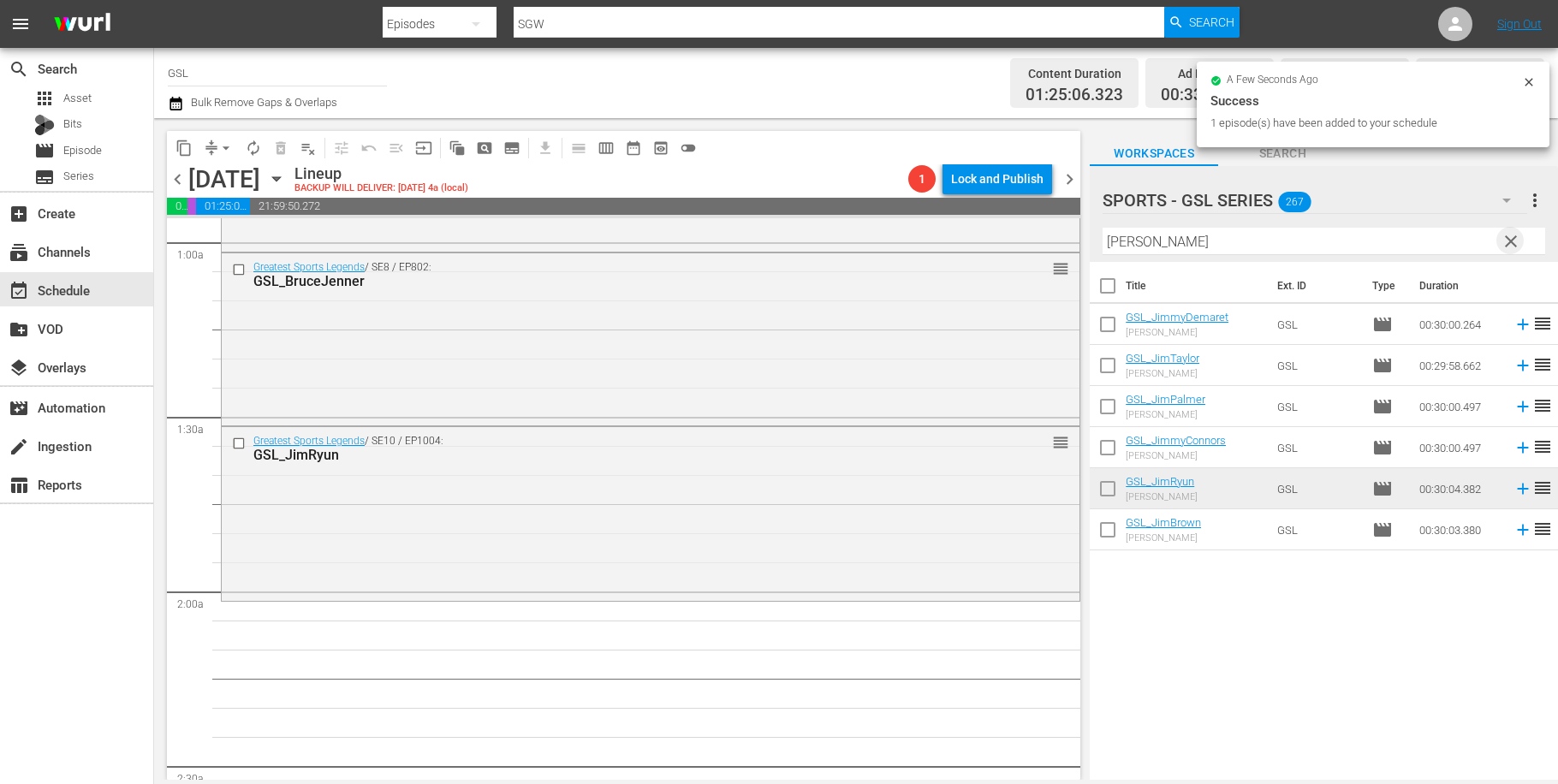
click at [1516, 241] on span "clear" at bounding box center [1511, 241] width 20 height 20
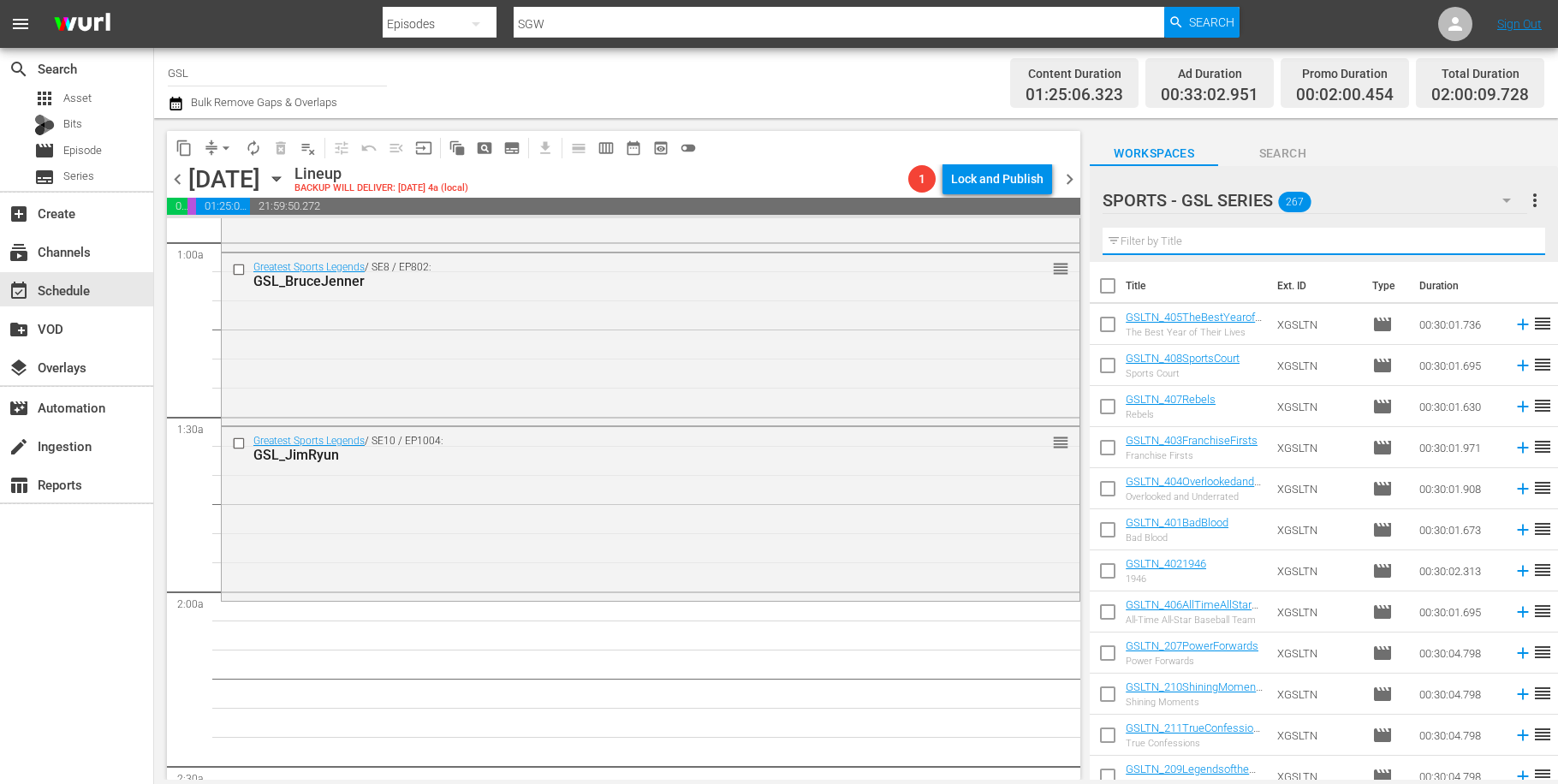
click at [1408, 242] on input "text" at bounding box center [1324, 241] width 443 height 27
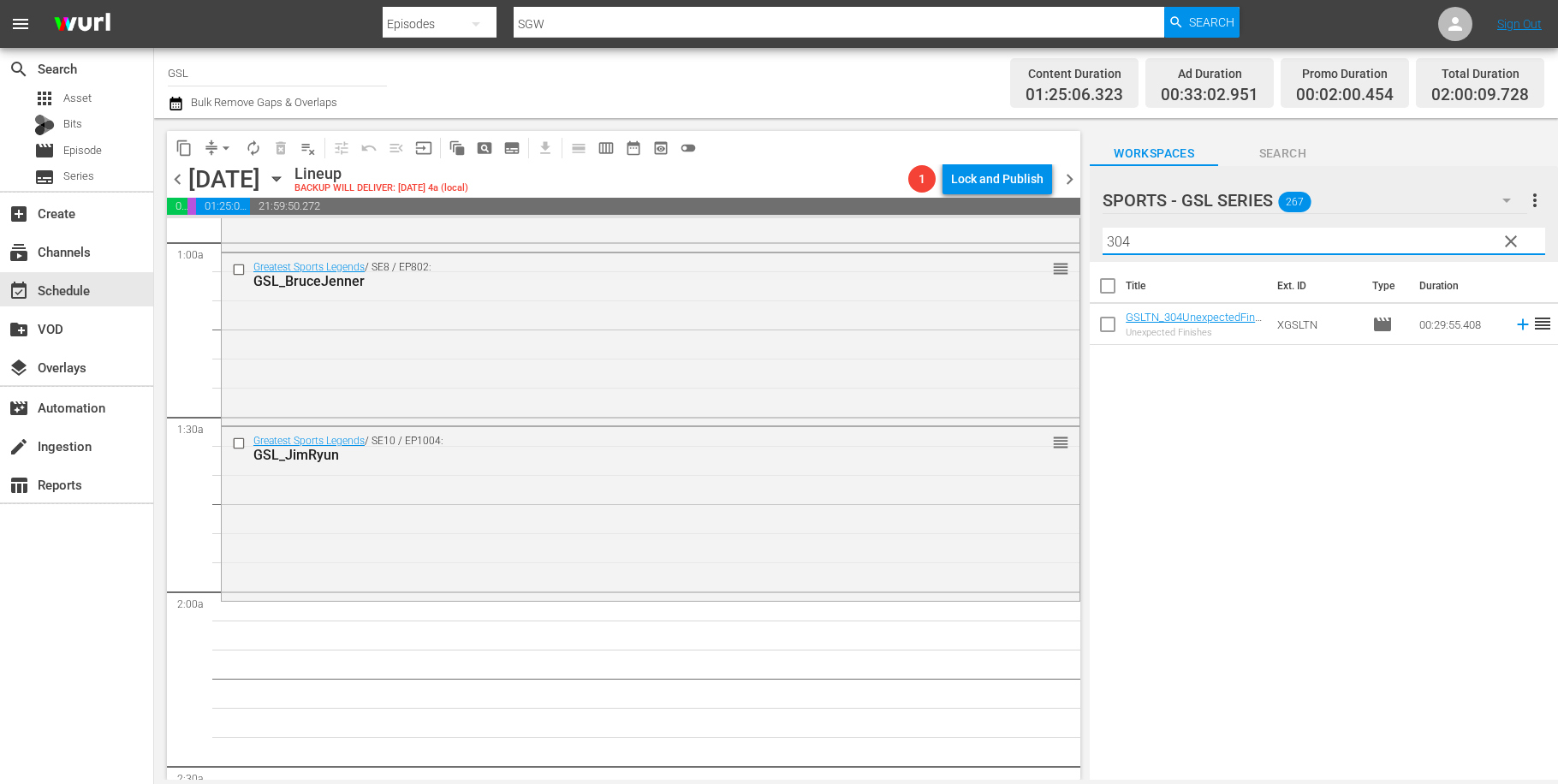
drag, startPoint x: 1154, startPoint y: 247, endPoint x: 1062, endPoint y: 232, distance: 93.2
click at [1103, 232] on input "304" at bounding box center [1324, 241] width 443 height 27
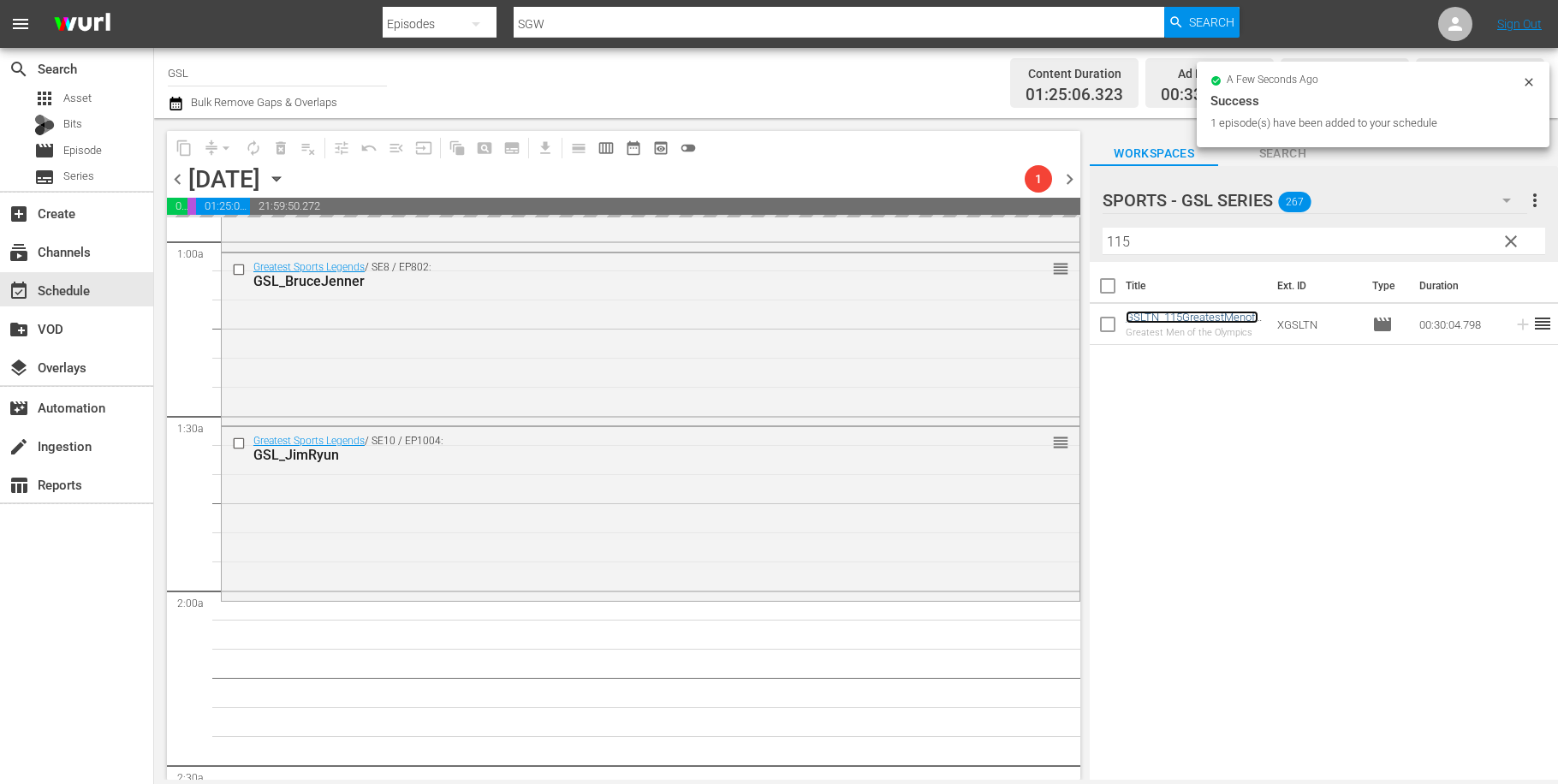
scroll to position [536, 0]
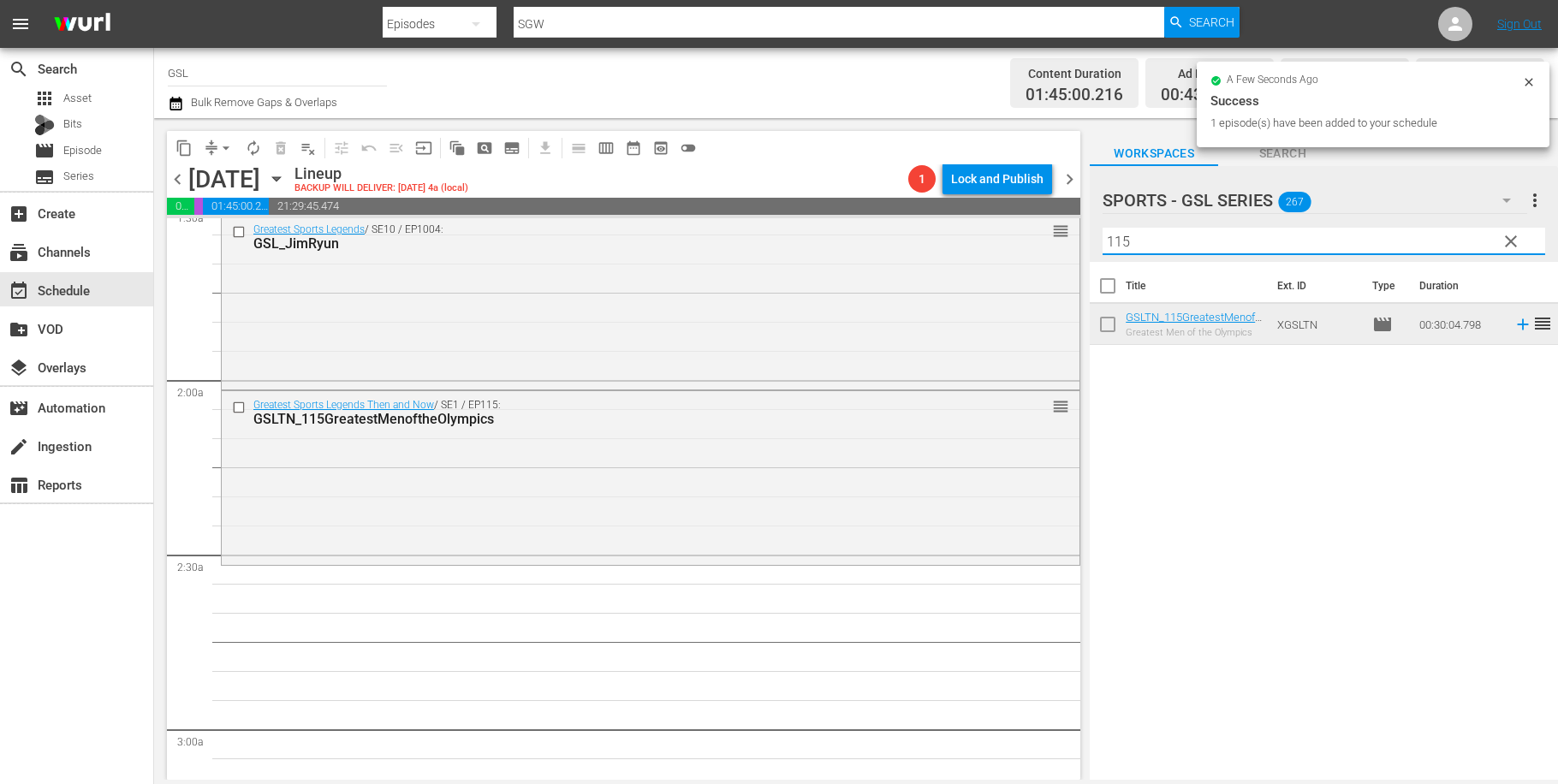
drag, startPoint x: 1190, startPoint y: 247, endPoint x: 1023, endPoint y: 217, distance: 169.7
click at [1103, 228] on input "115" at bounding box center [1324, 241] width 443 height 27
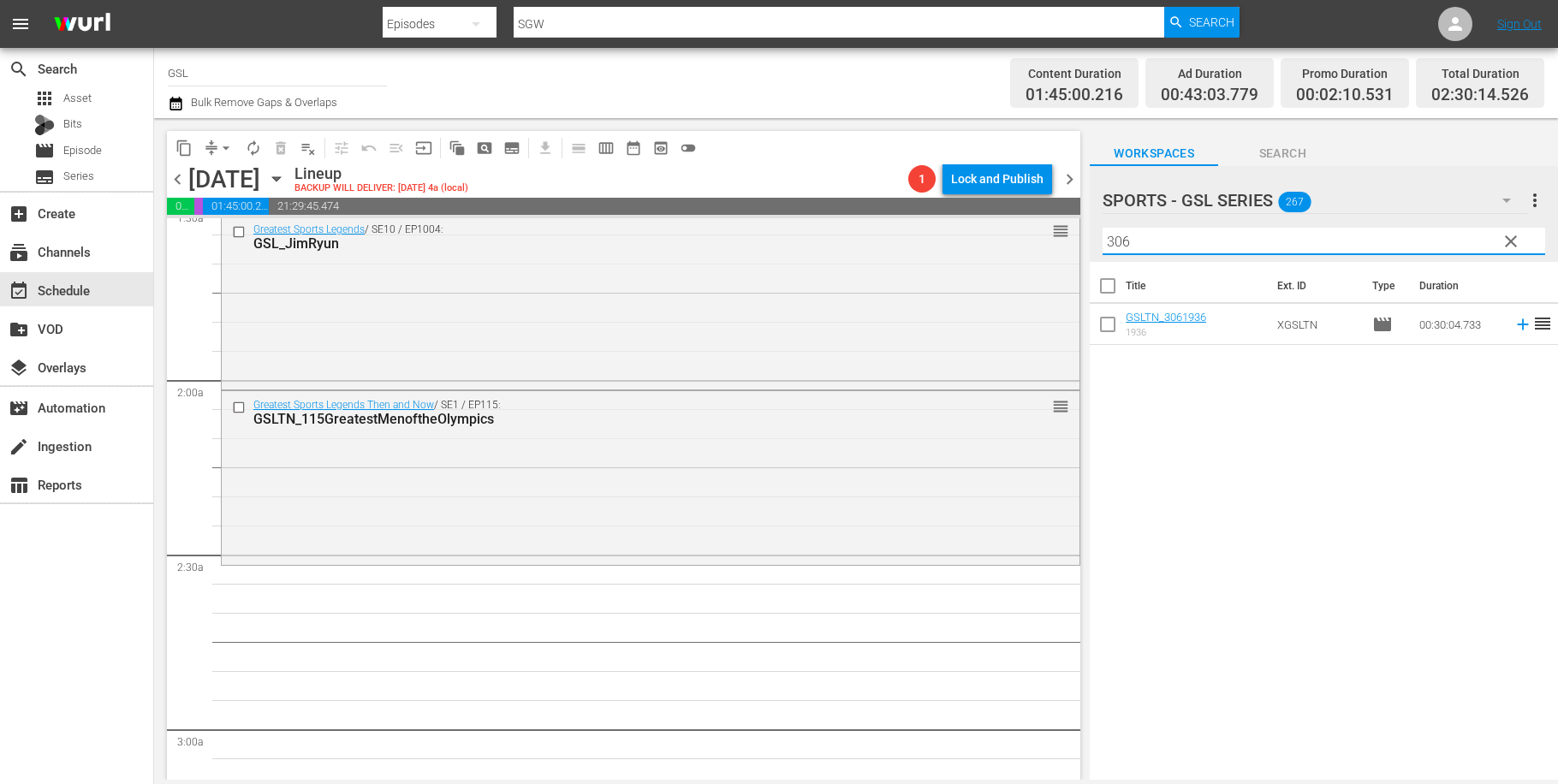
drag, startPoint x: 1149, startPoint y: 247, endPoint x: 1123, endPoint y: 242, distance: 26.5
click at [1123, 242] on input "306" at bounding box center [1324, 241] width 443 height 27
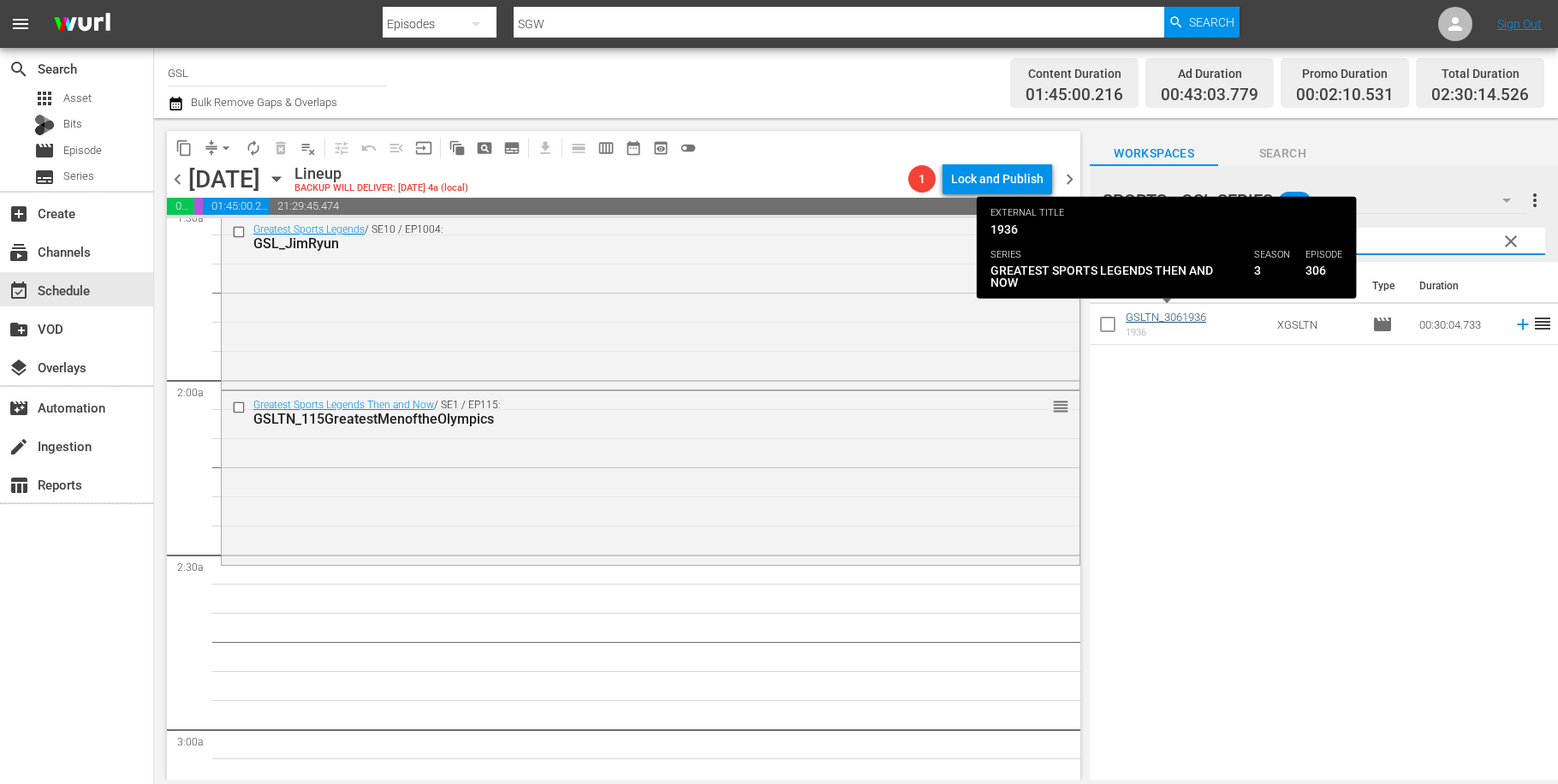
type input "306"
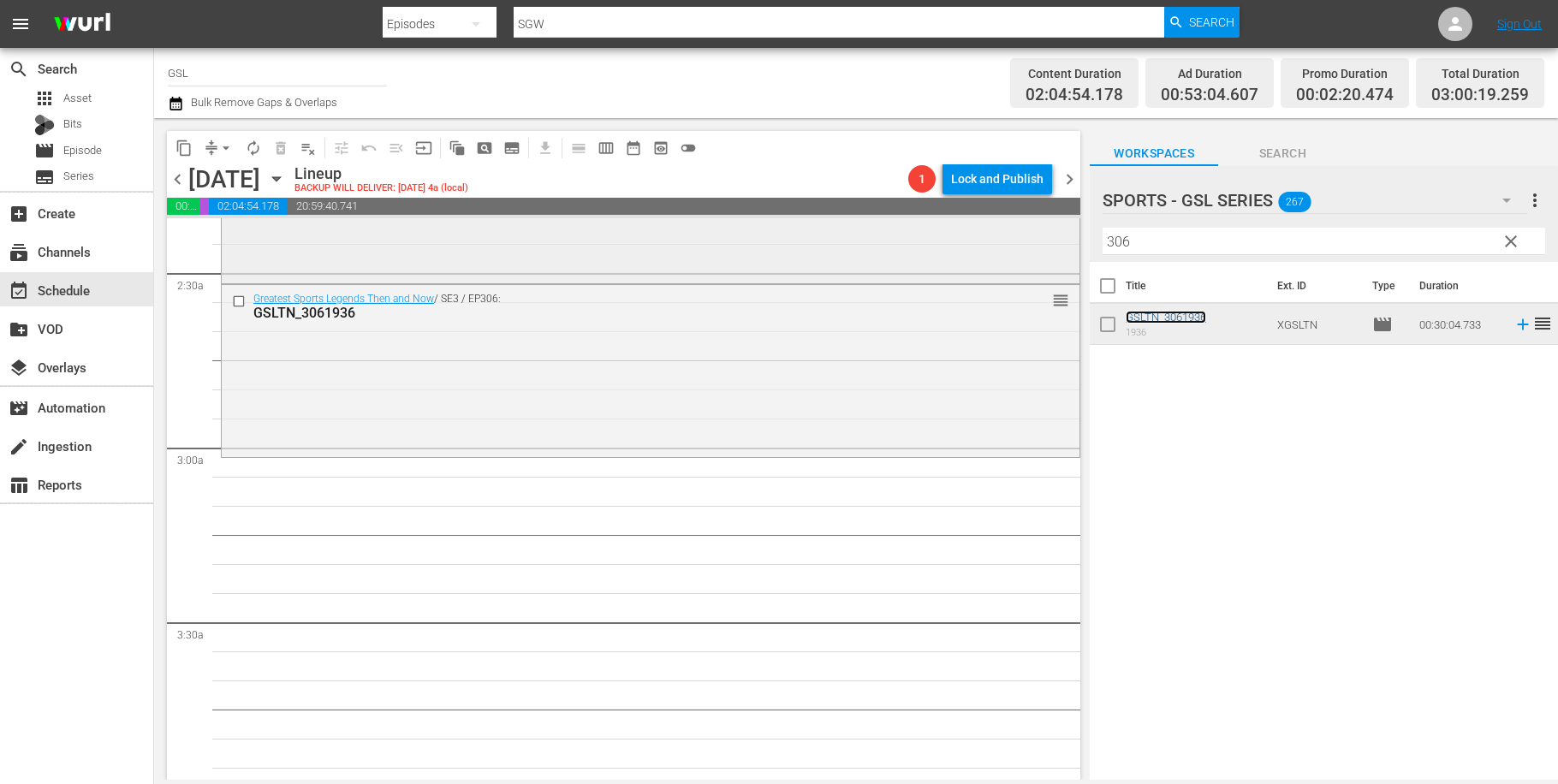
scroll to position [819, 0]
click at [1513, 244] on span "clear" at bounding box center [1511, 241] width 20 height 20
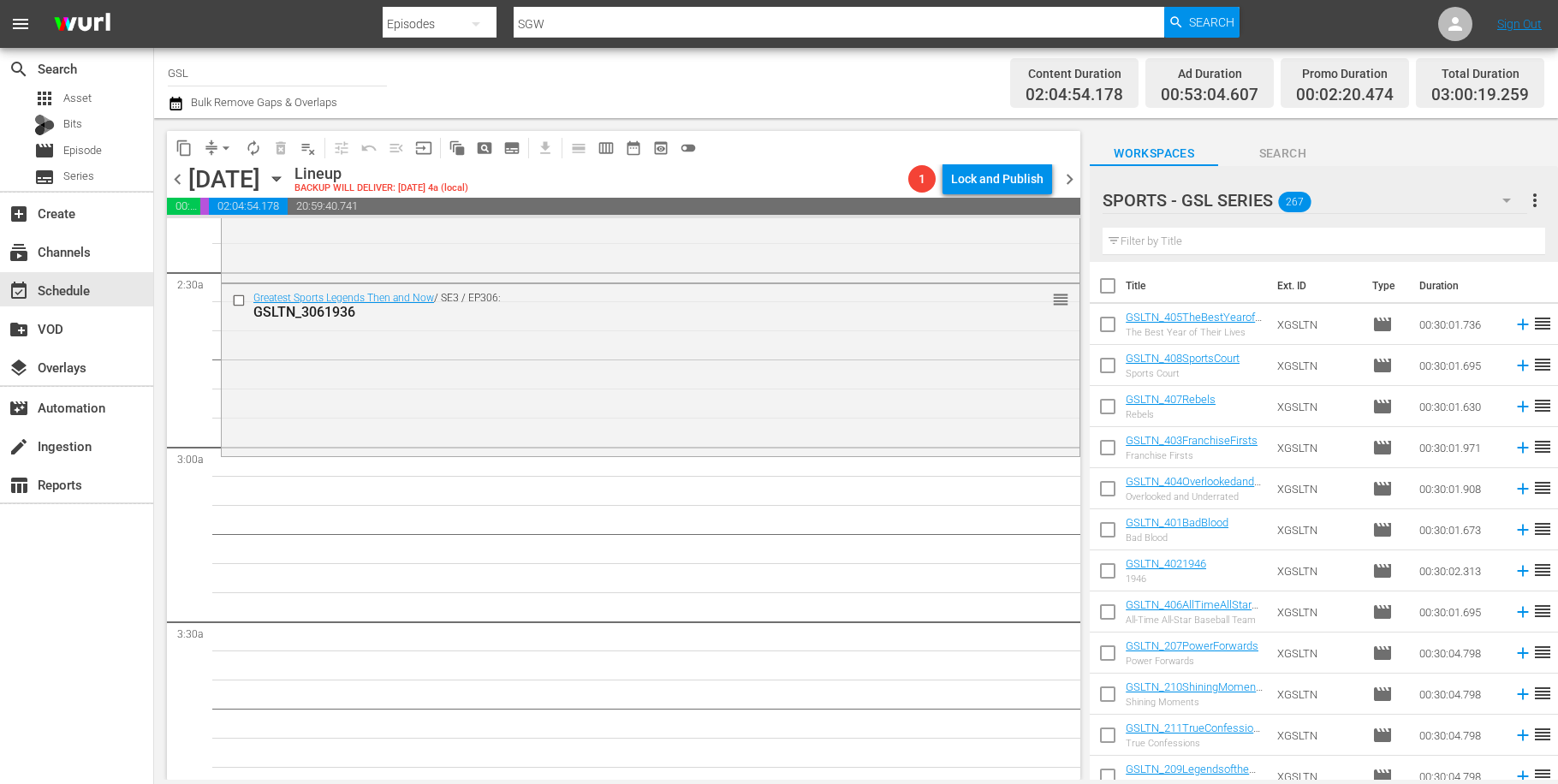
click at [1511, 196] on icon "button" at bounding box center [1506, 200] width 20 height 20
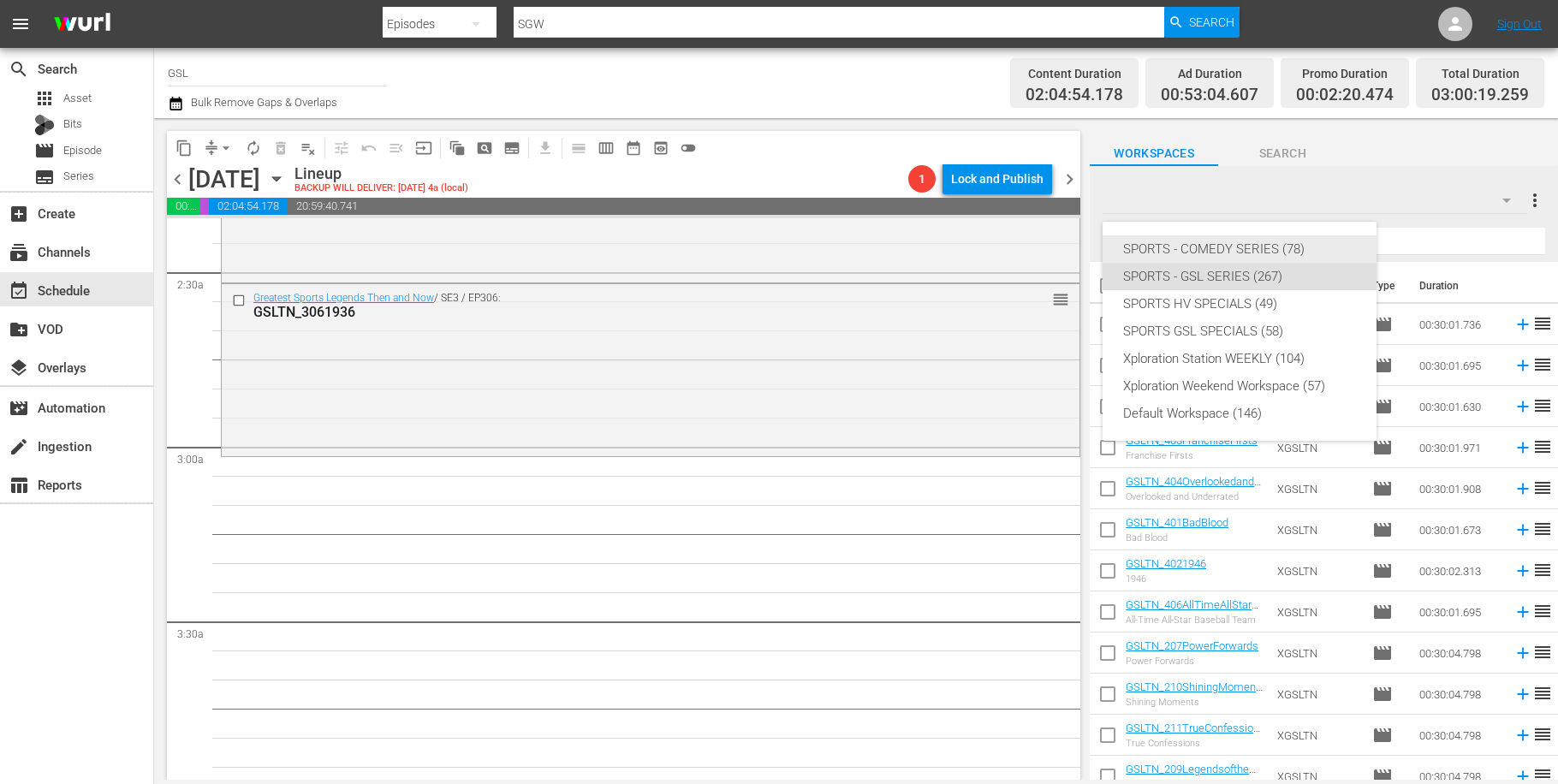
click at [1296, 243] on div "SPORTS - COMEDY SERIES (78)" at bounding box center [1239, 249] width 232 height 27
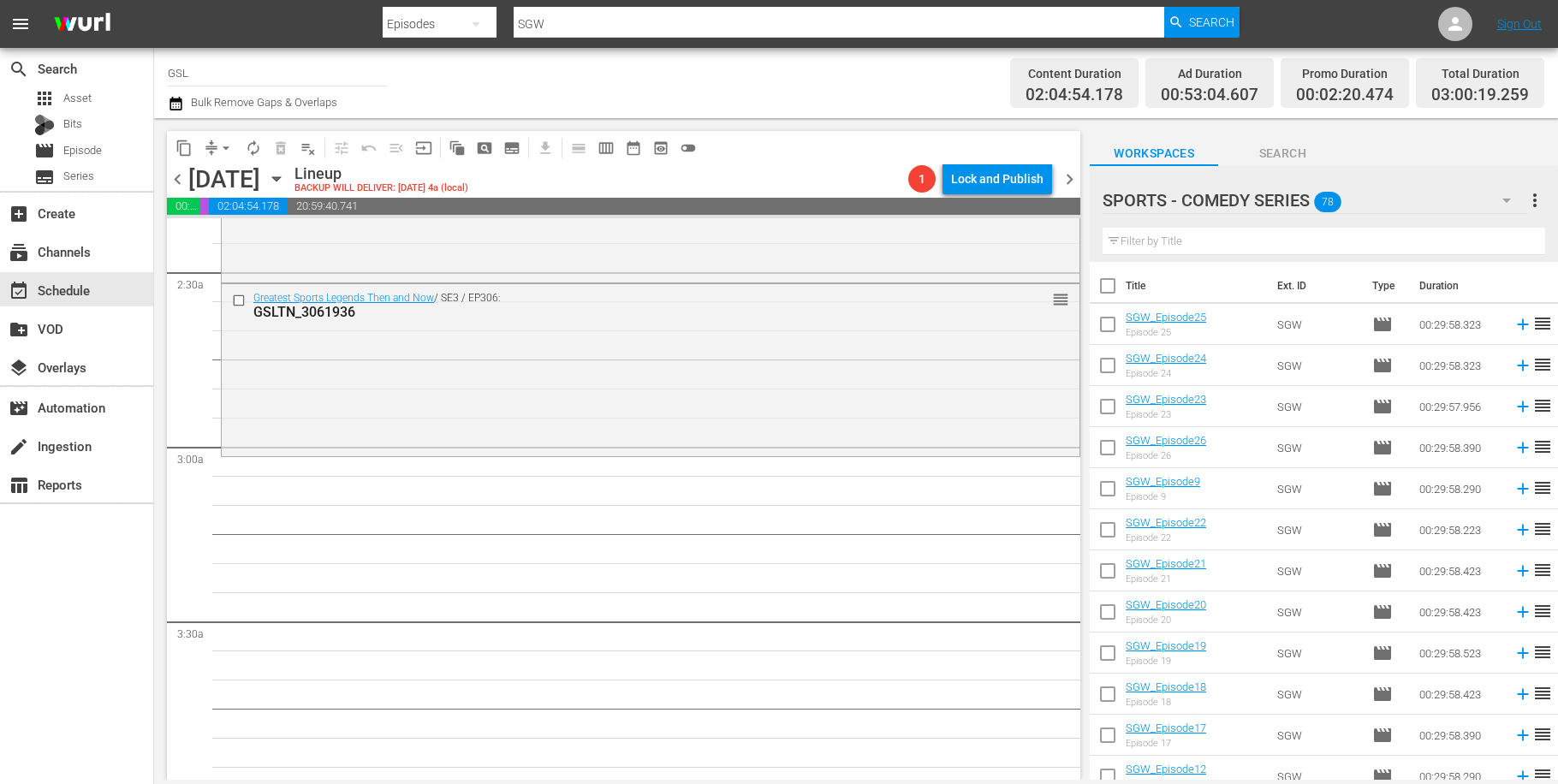
click at [1103, 407] on input "checkbox" at bounding box center [1107, 409] width 36 height 36
checkbox input "true"
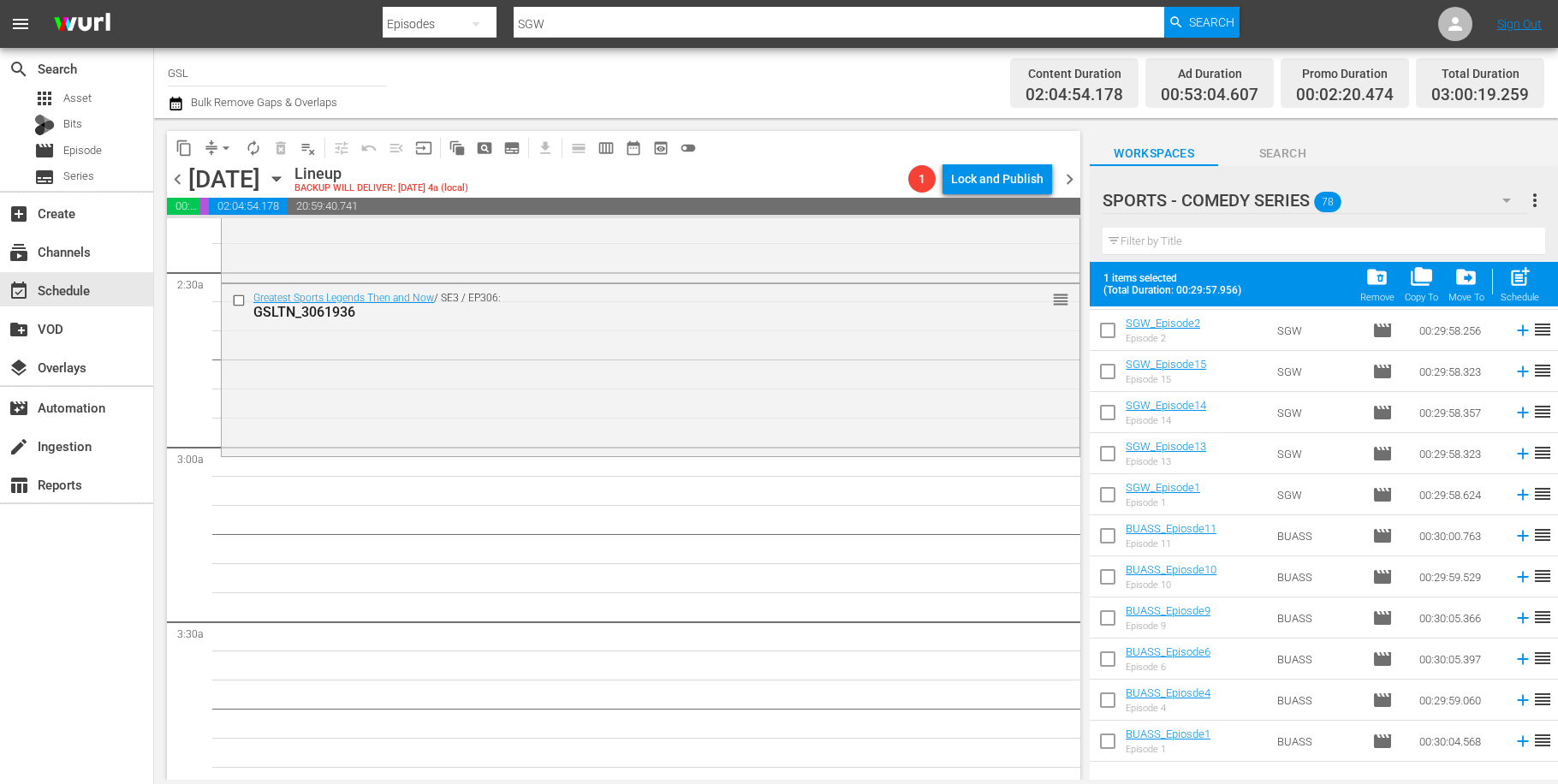
scroll to position [841, 0]
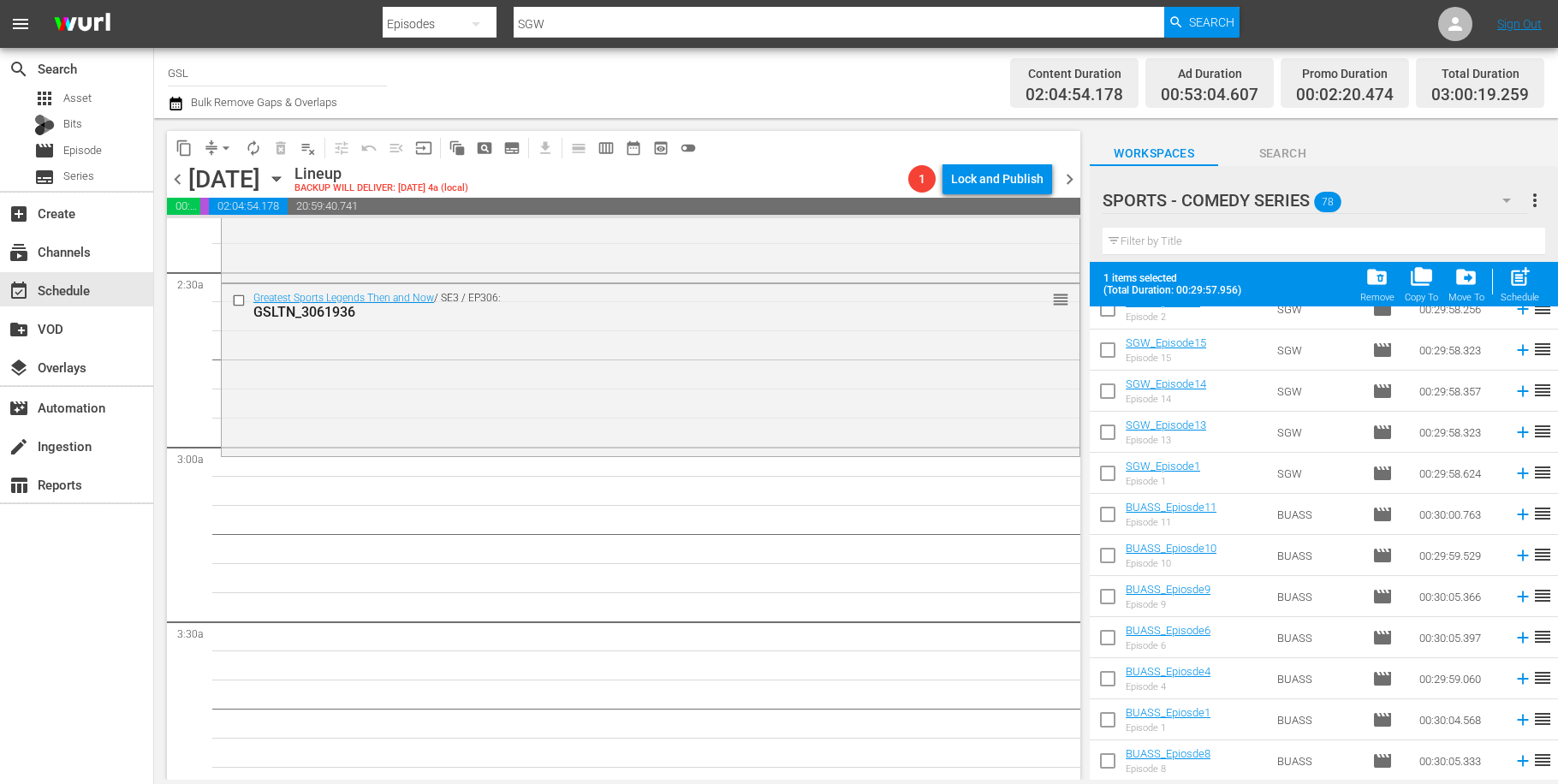
click at [1099, 552] on input "checkbox" at bounding box center [1107, 558] width 36 height 36
checkbox input "true"
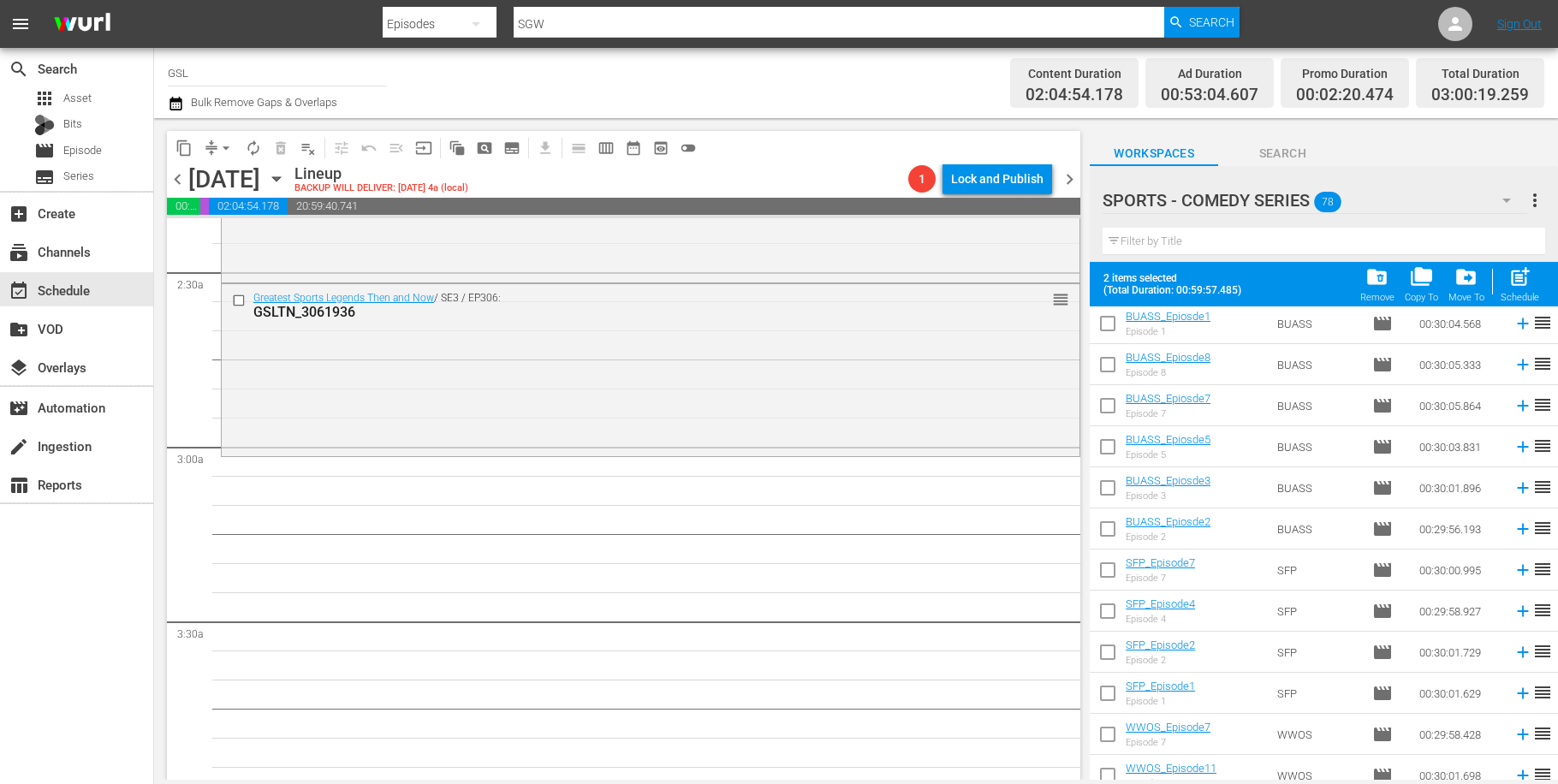
scroll to position [1434, 0]
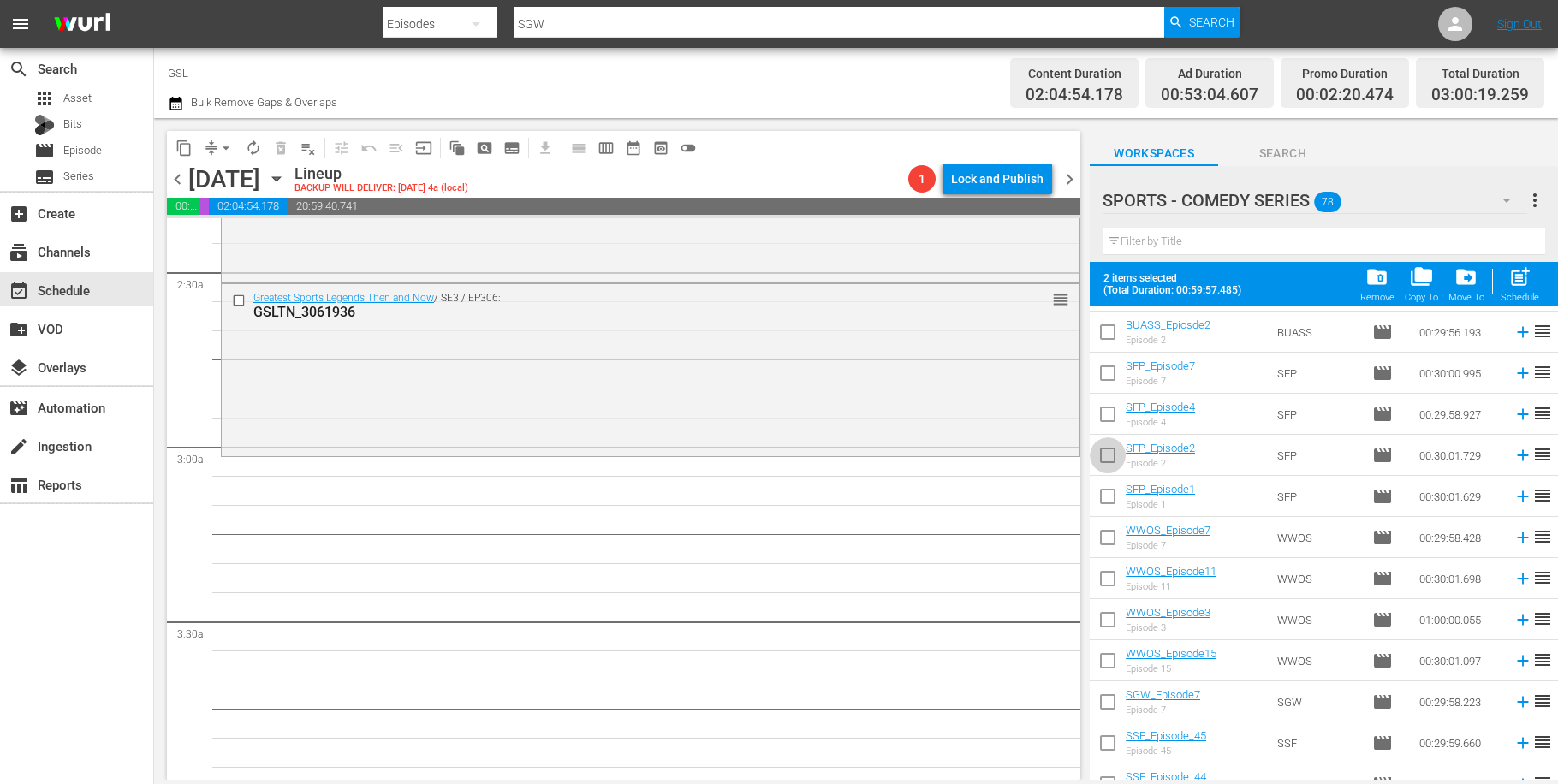
click at [1108, 460] on input "checkbox" at bounding box center [1107, 458] width 36 height 36
checkbox input "true"
drag, startPoint x: 1110, startPoint y: 617, endPoint x: 1152, endPoint y: 612, distance: 42.3
click at [1110, 617] on input "checkbox" at bounding box center [1107, 622] width 36 height 36
checkbox input "true"
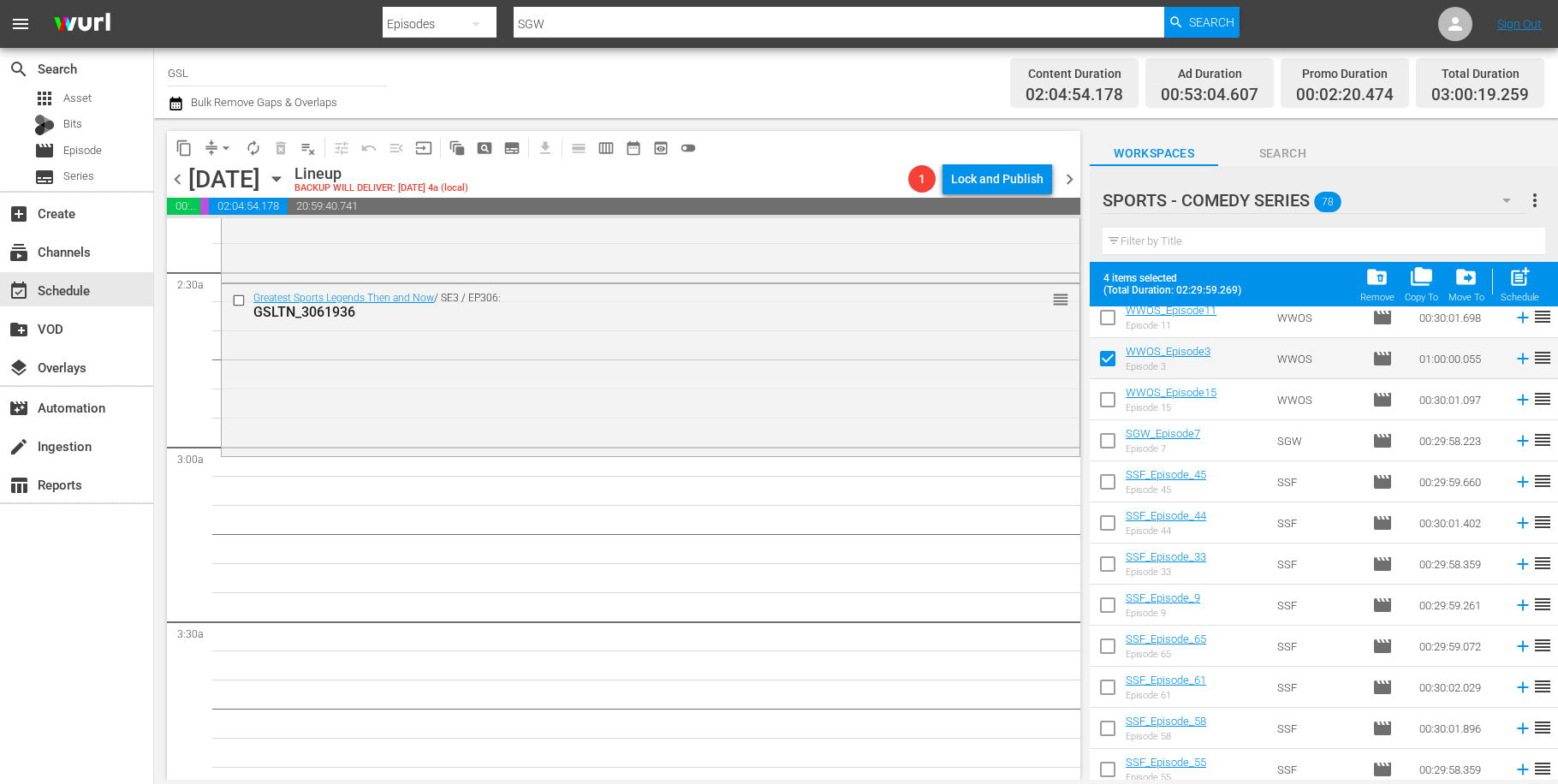
scroll to position [1701, 0]
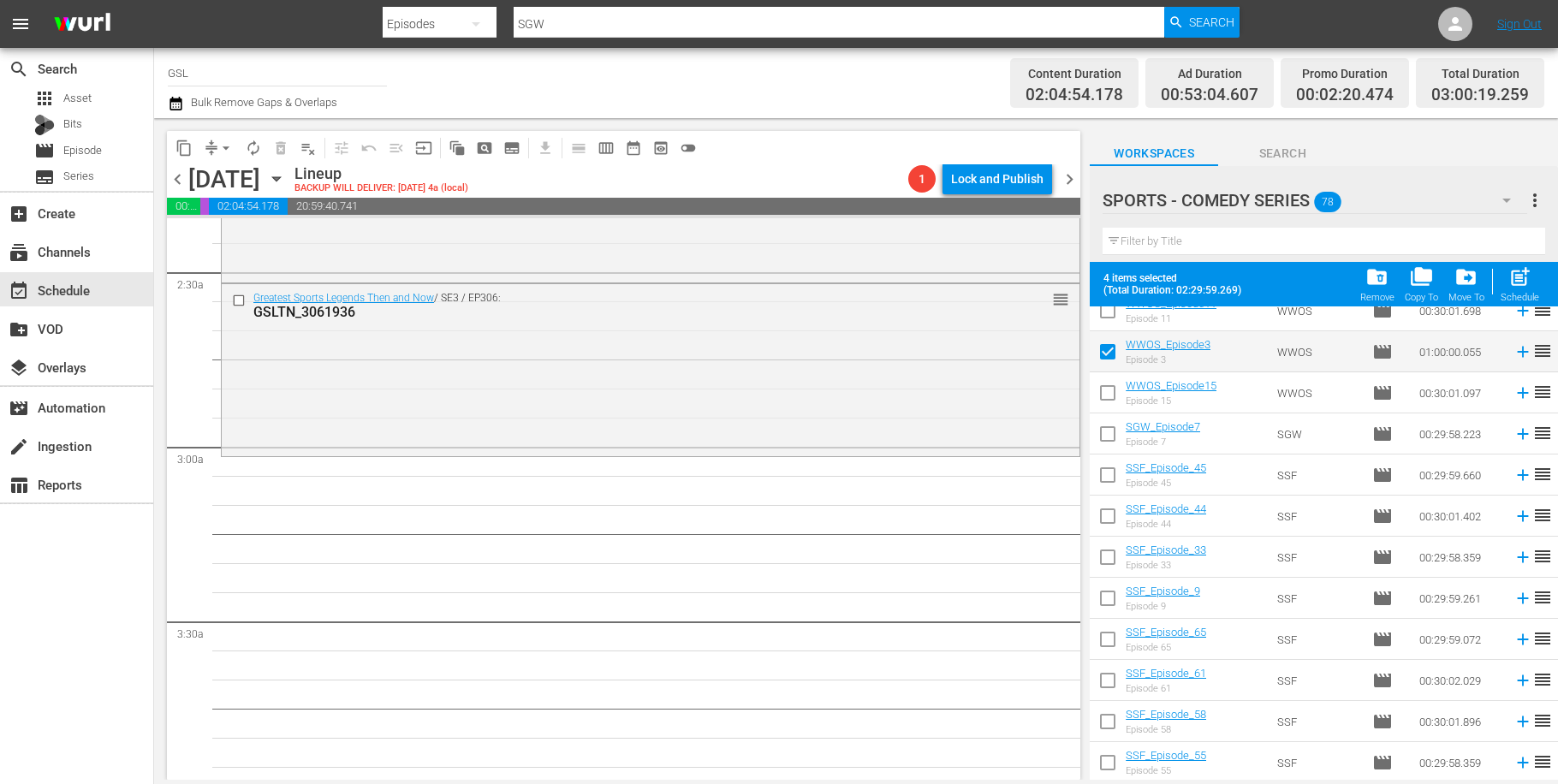
click at [1108, 604] on input "checkbox" at bounding box center [1107, 601] width 36 height 36
checkbox input "true"
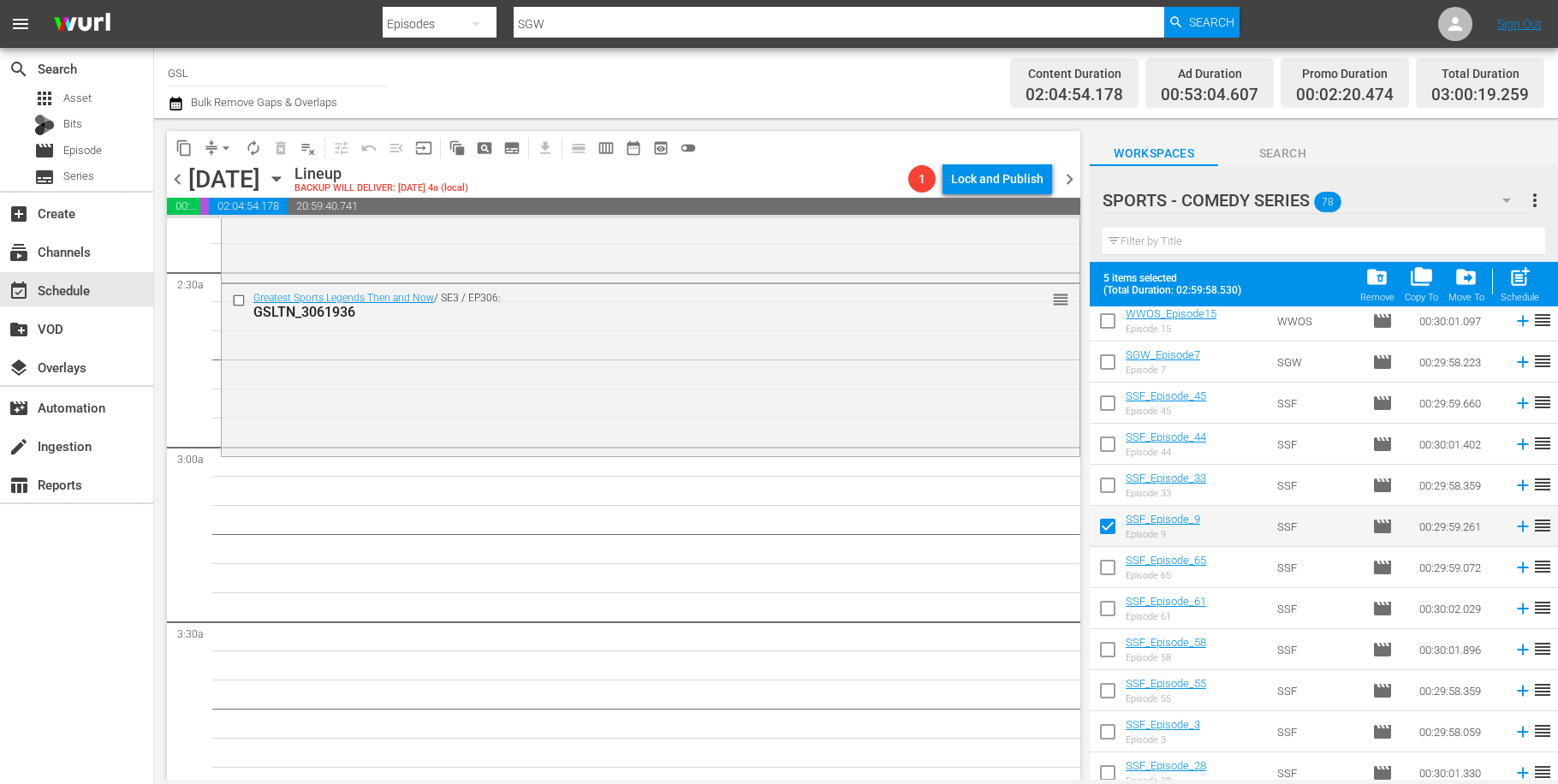
scroll to position [1663, 0]
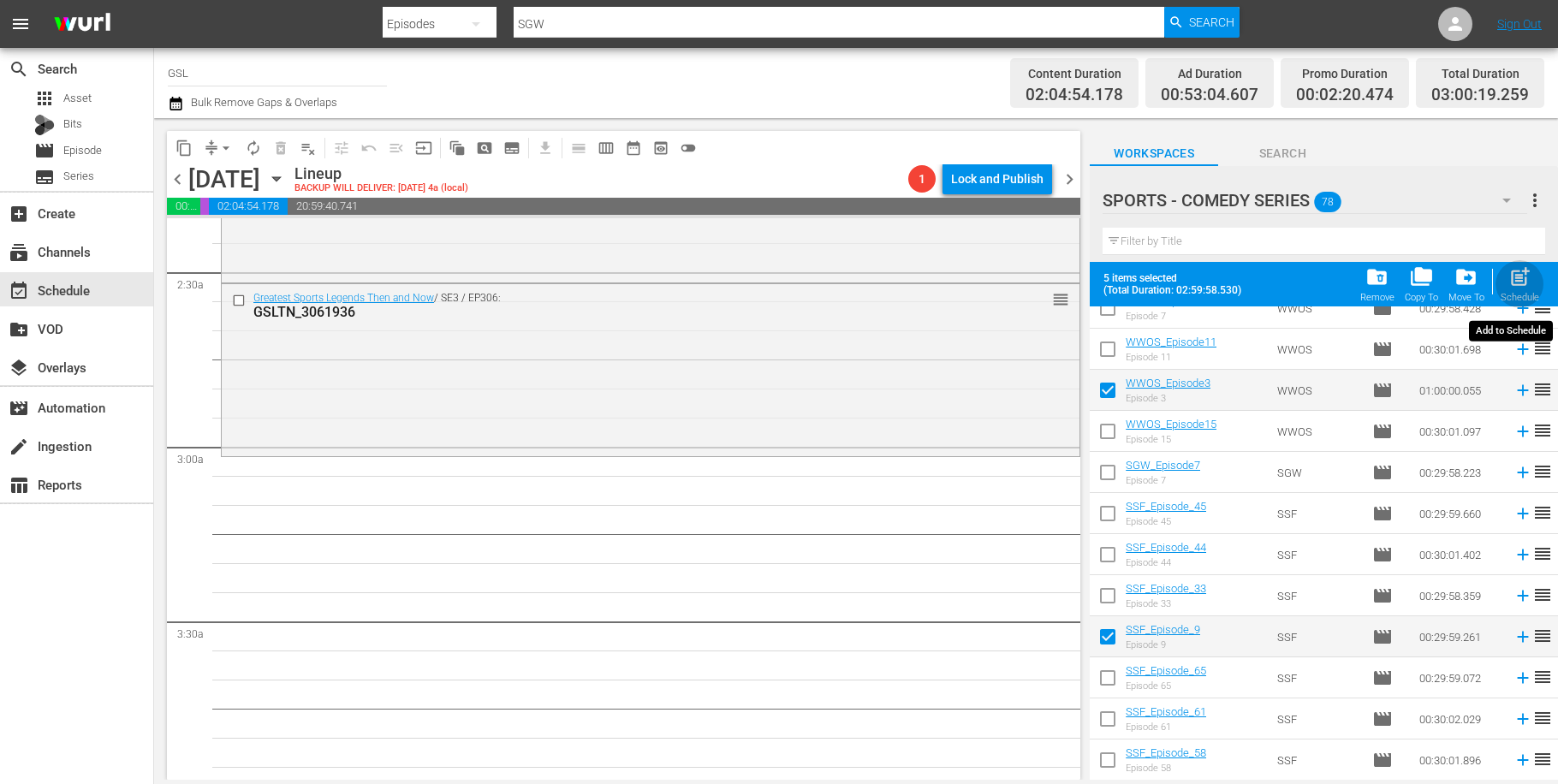
click at [1523, 274] on span "post_add" at bounding box center [1520, 277] width 23 height 23
checkbox input "false"
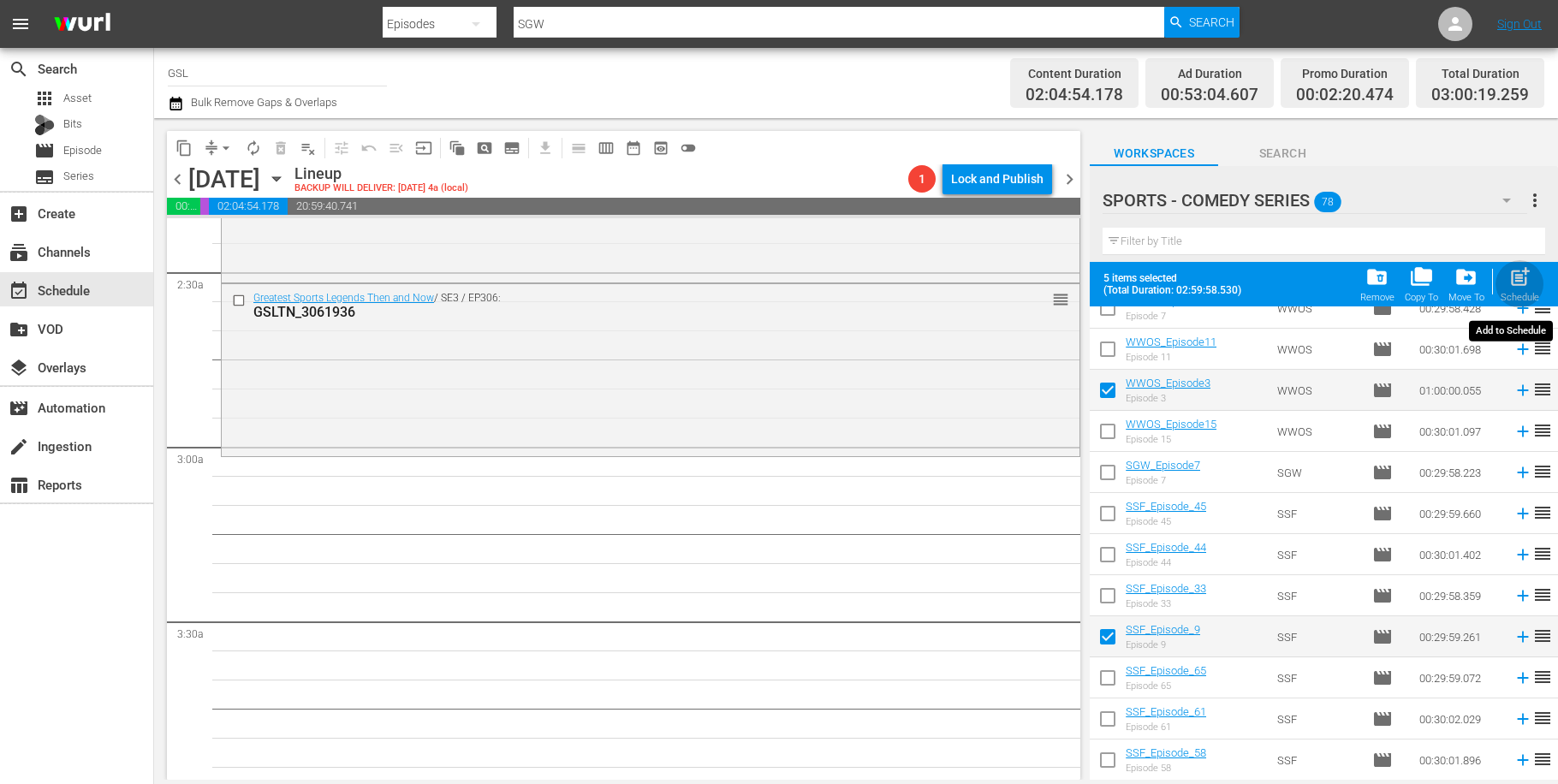
checkbox input "false"
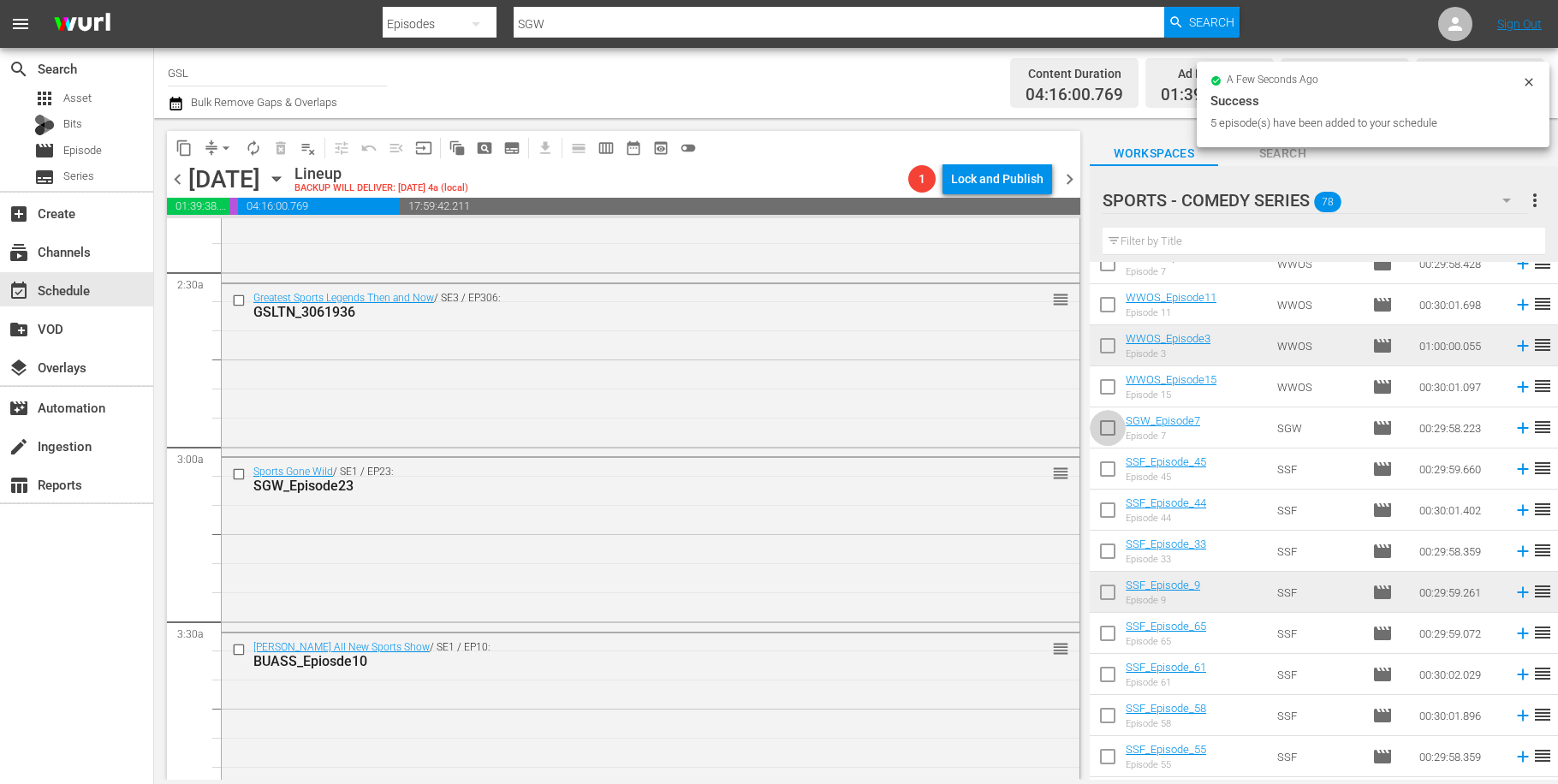
click at [1110, 429] on input "checkbox" at bounding box center [1107, 431] width 36 height 36
checkbox input "true"
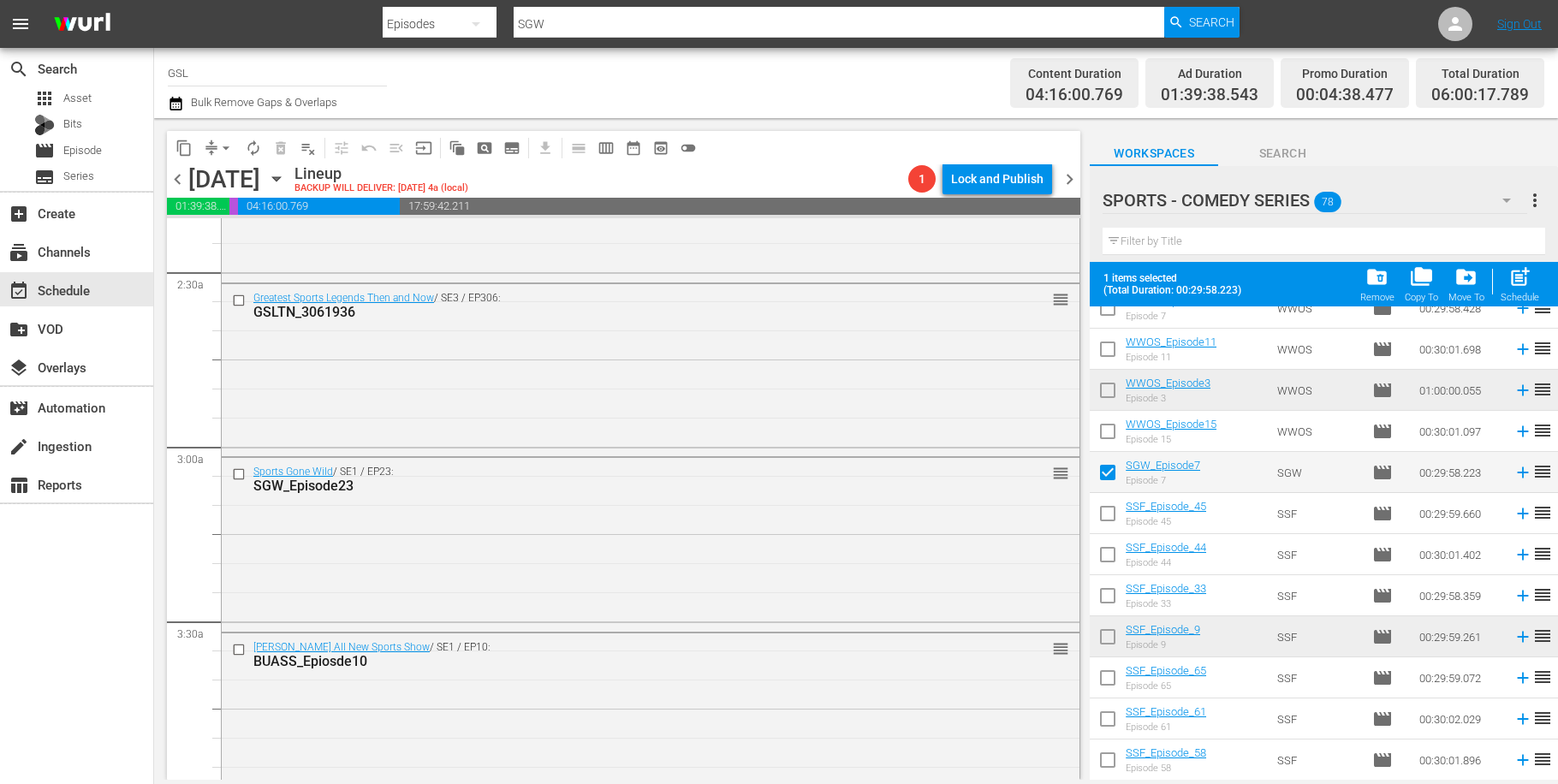
click at [1114, 387] on input "checkbox" at bounding box center [1107, 393] width 36 height 36
checkbox input "true"
click at [1113, 632] on input "checkbox" at bounding box center [1107, 639] width 36 height 36
checkbox input "true"
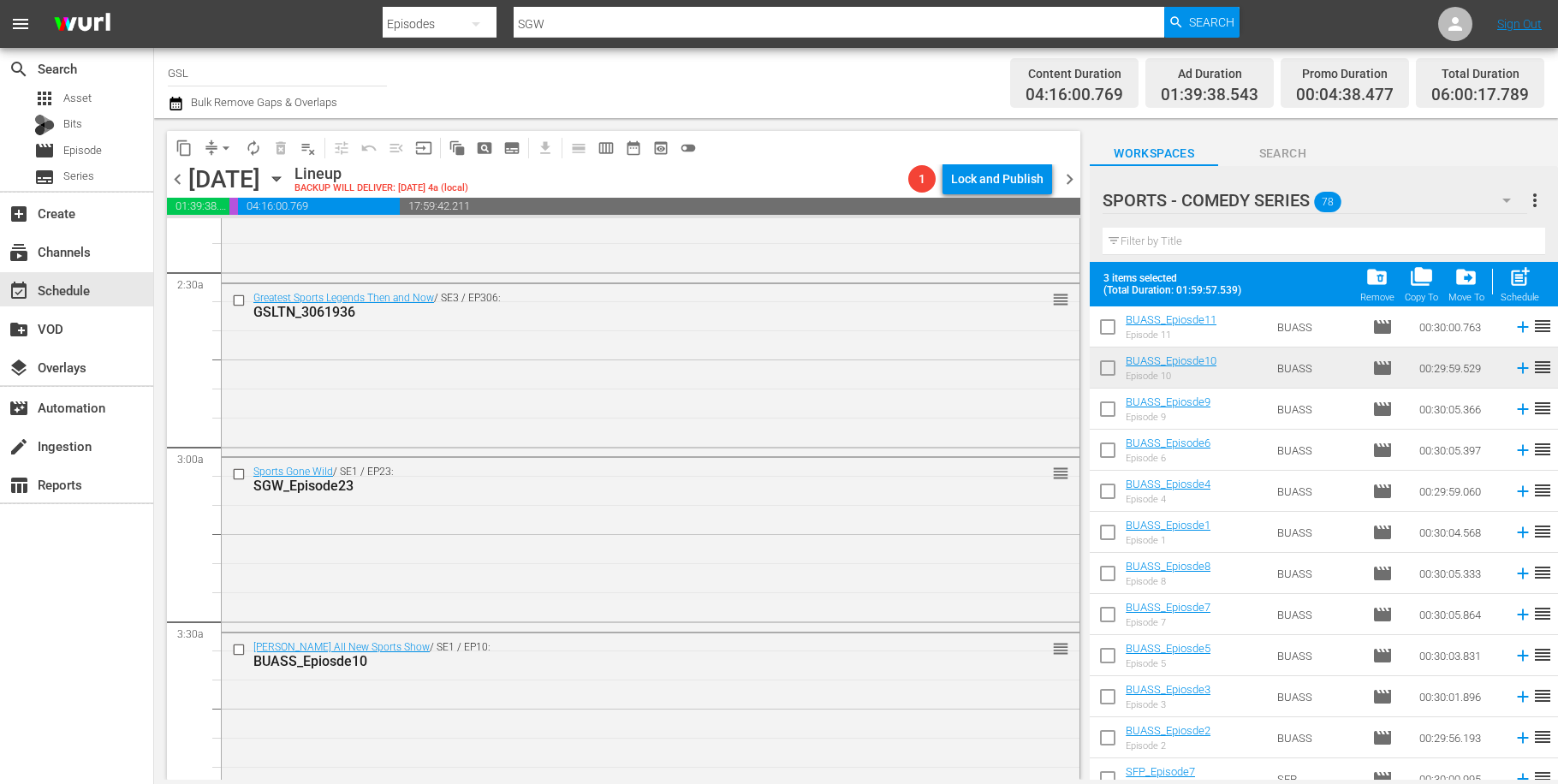
scroll to position [1366, 0]
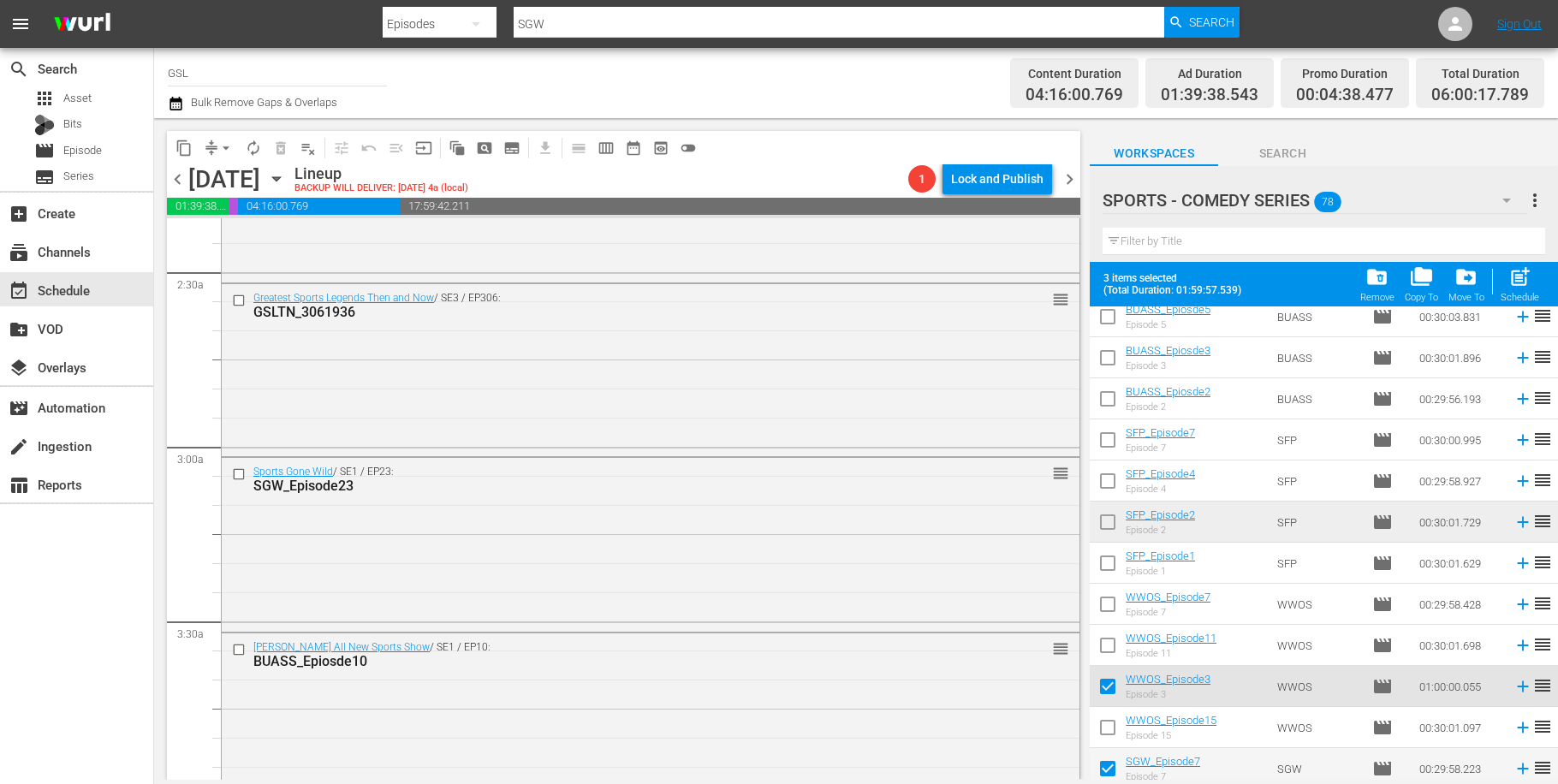
click at [1112, 528] on input "checkbox" at bounding box center [1107, 525] width 36 height 36
checkbox input "true"
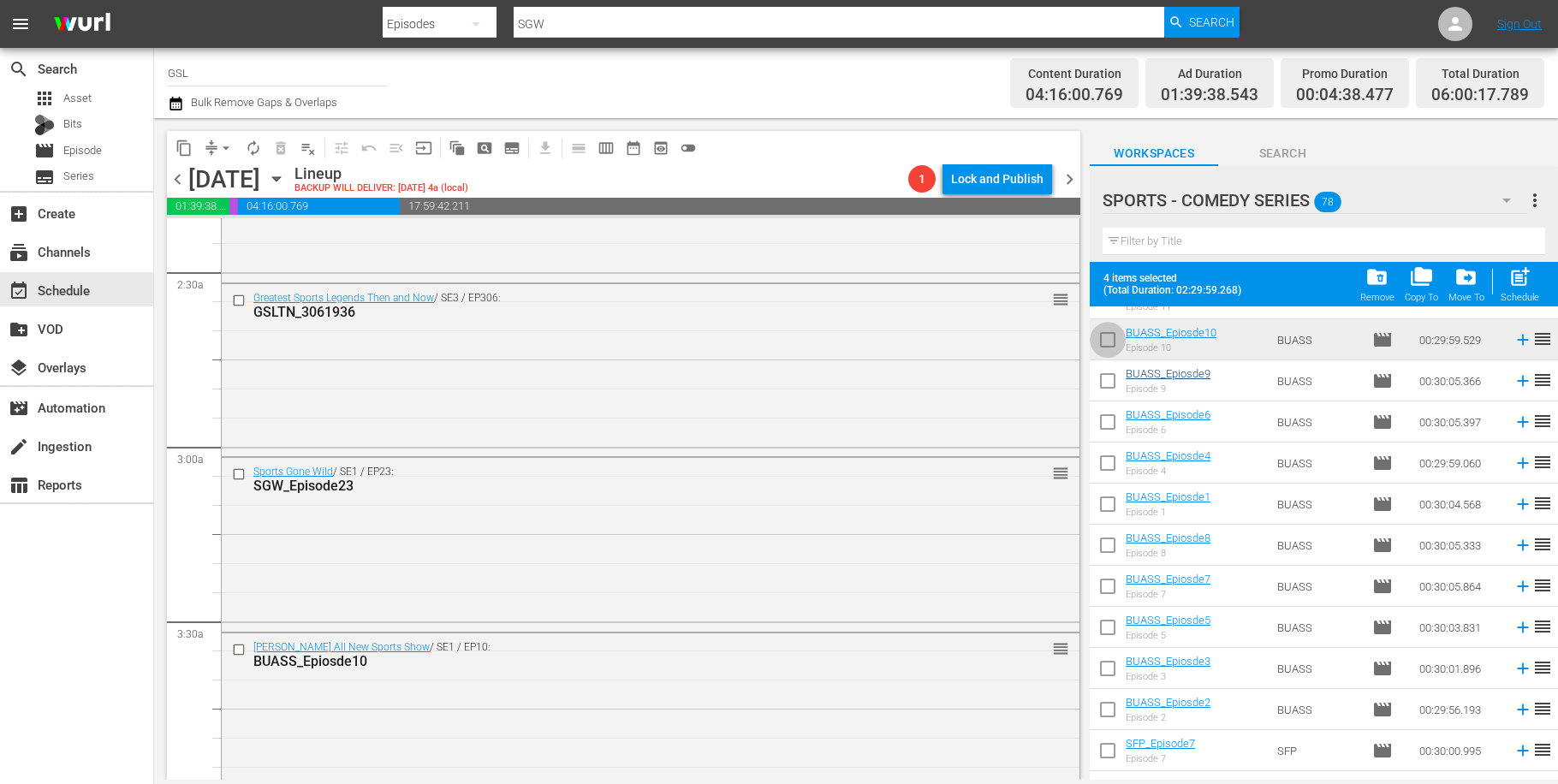
drag, startPoint x: 1109, startPoint y: 345, endPoint x: 1148, endPoint y: 369, distance: 45.8
click at [1109, 345] on input "checkbox" at bounding box center [1107, 342] width 36 height 36
checkbox input "true"
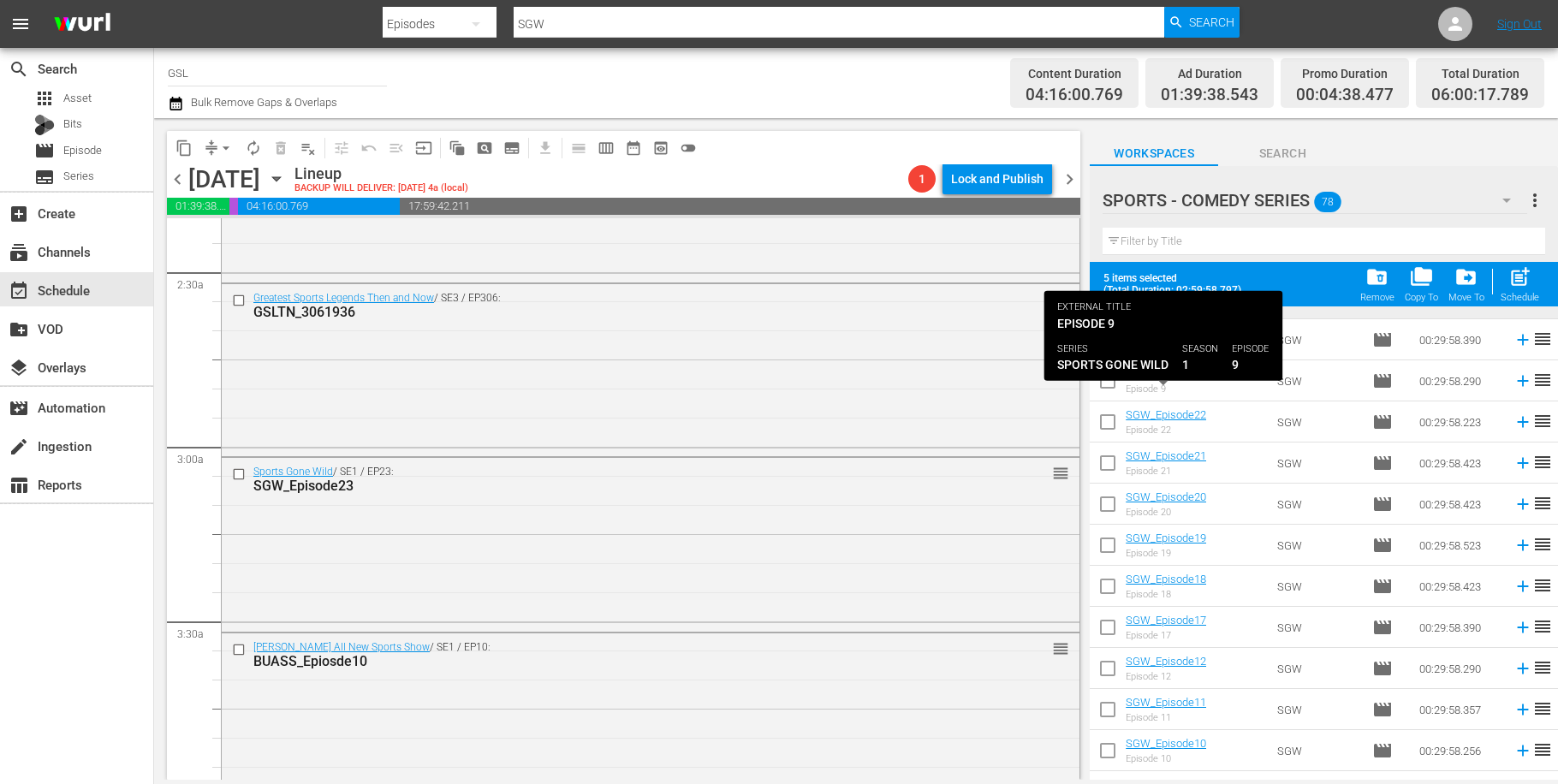
scroll to position [0, 0]
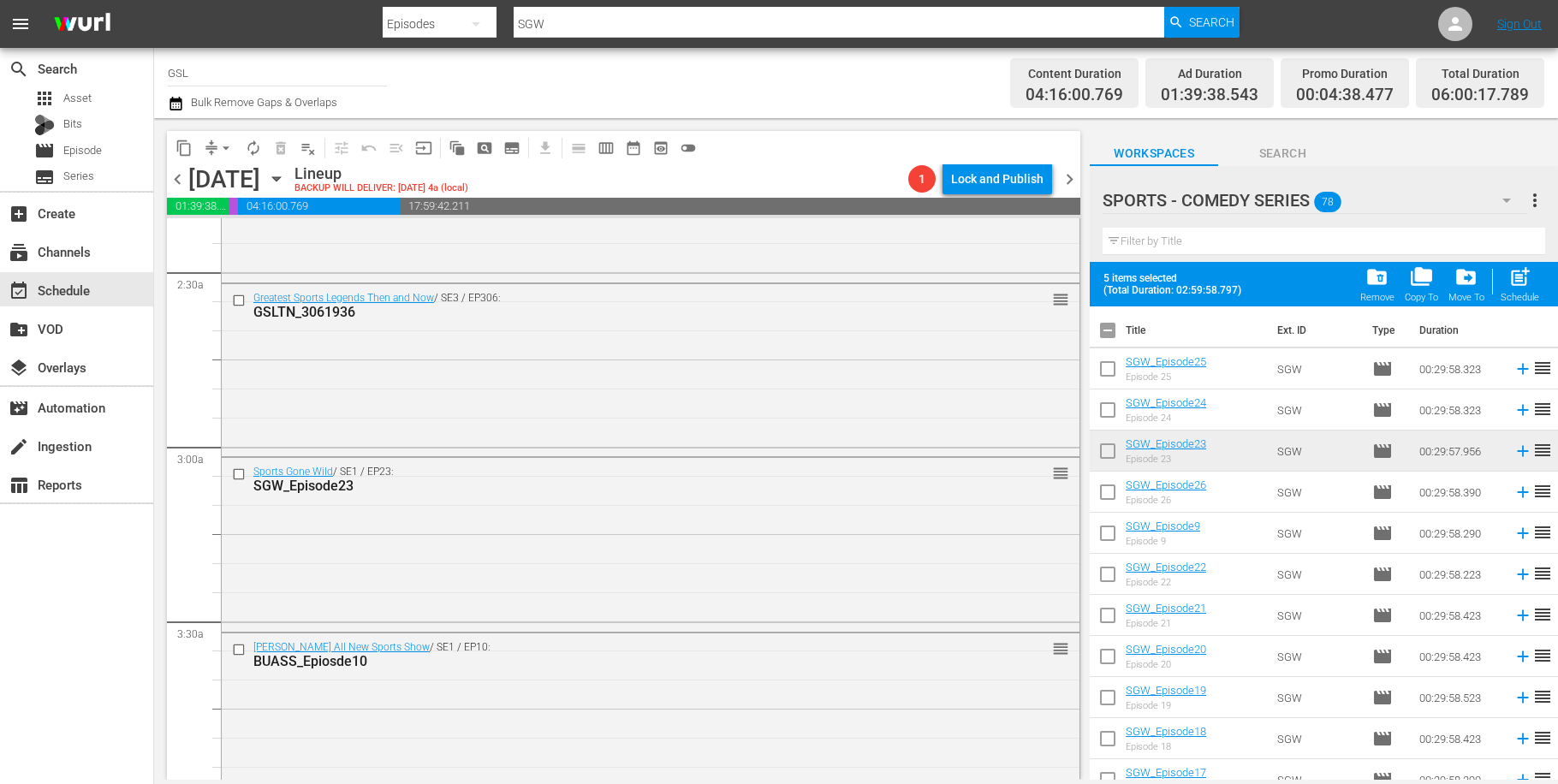
click at [1115, 453] on input "checkbox" at bounding box center [1107, 454] width 36 height 36
click at [1369, 270] on span "folder_delete" at bounding box center [1378, 277] width 23 height 23
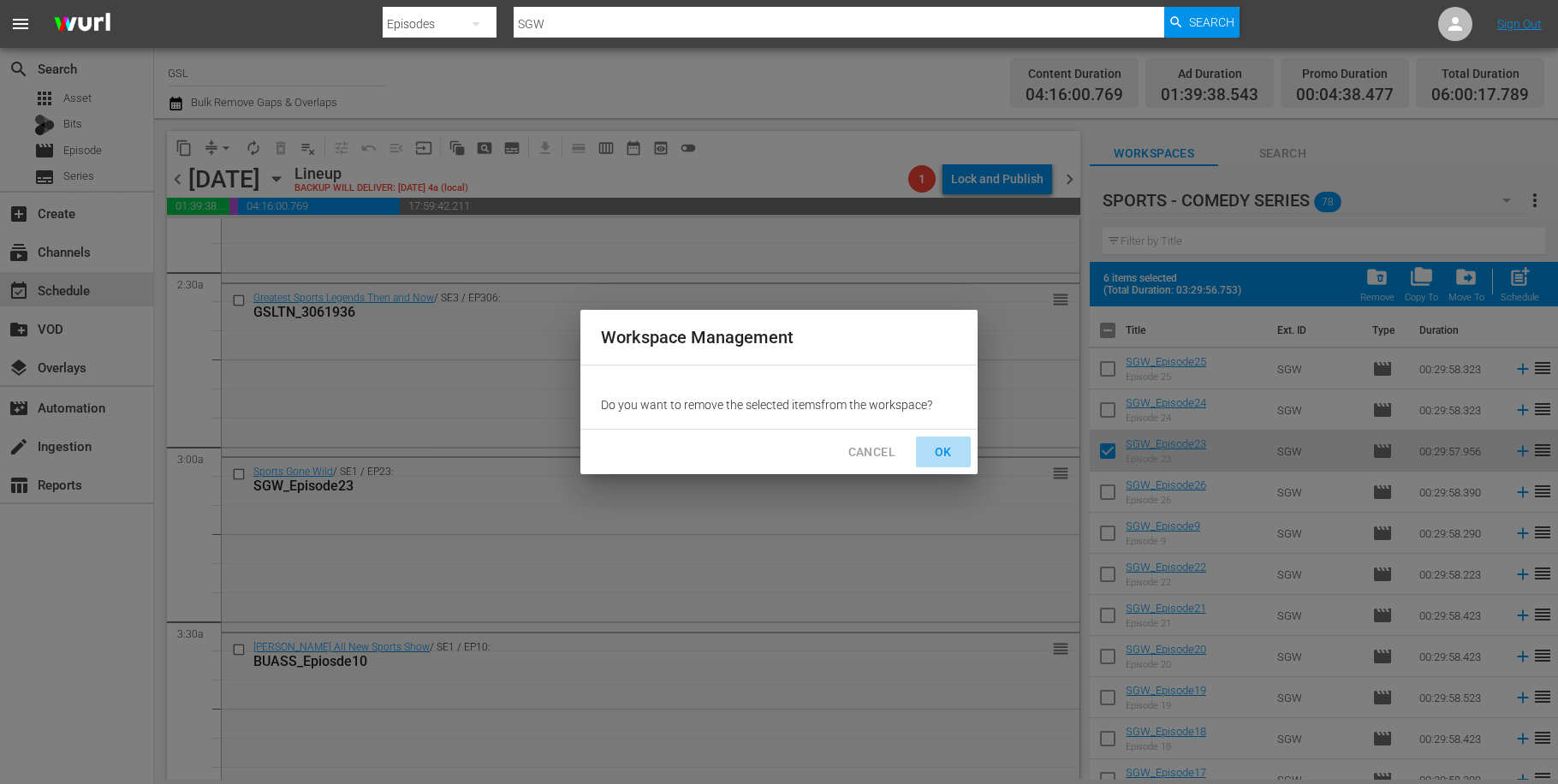
click at [950, 446] on span "OK" at bounding box center [943, 452] width 27 height 21
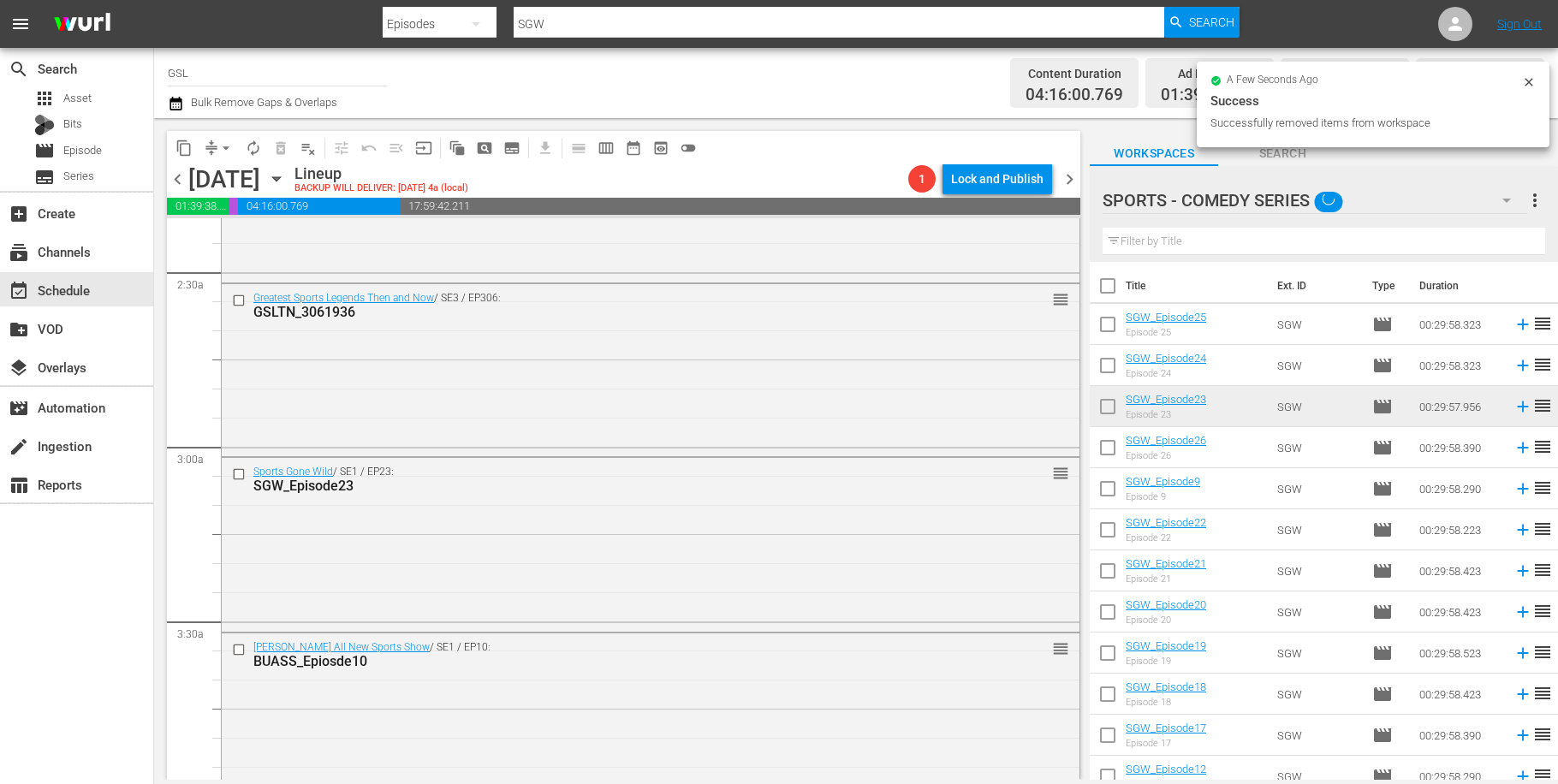
checkbox input "false"
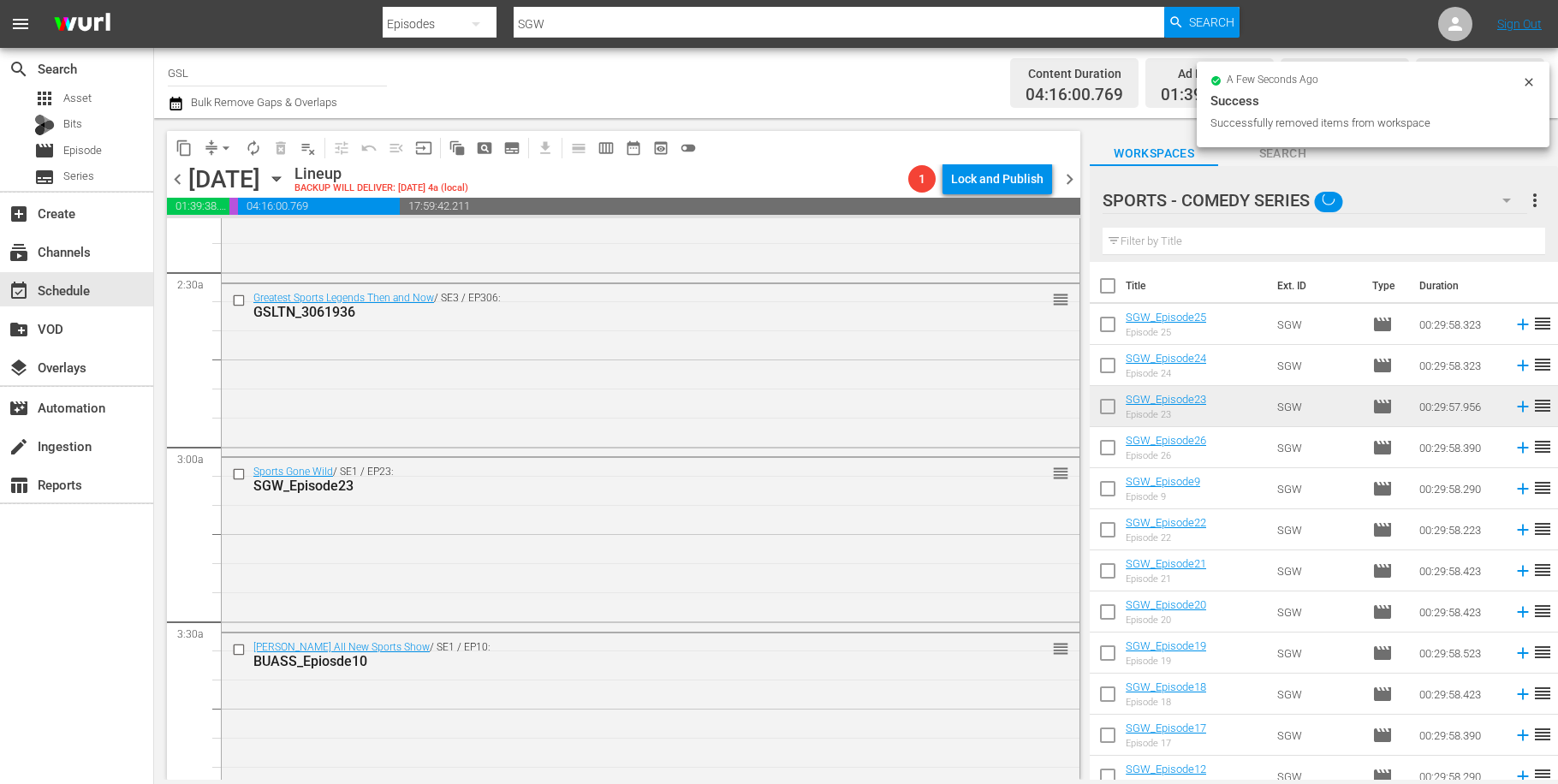
checkbox input "false"
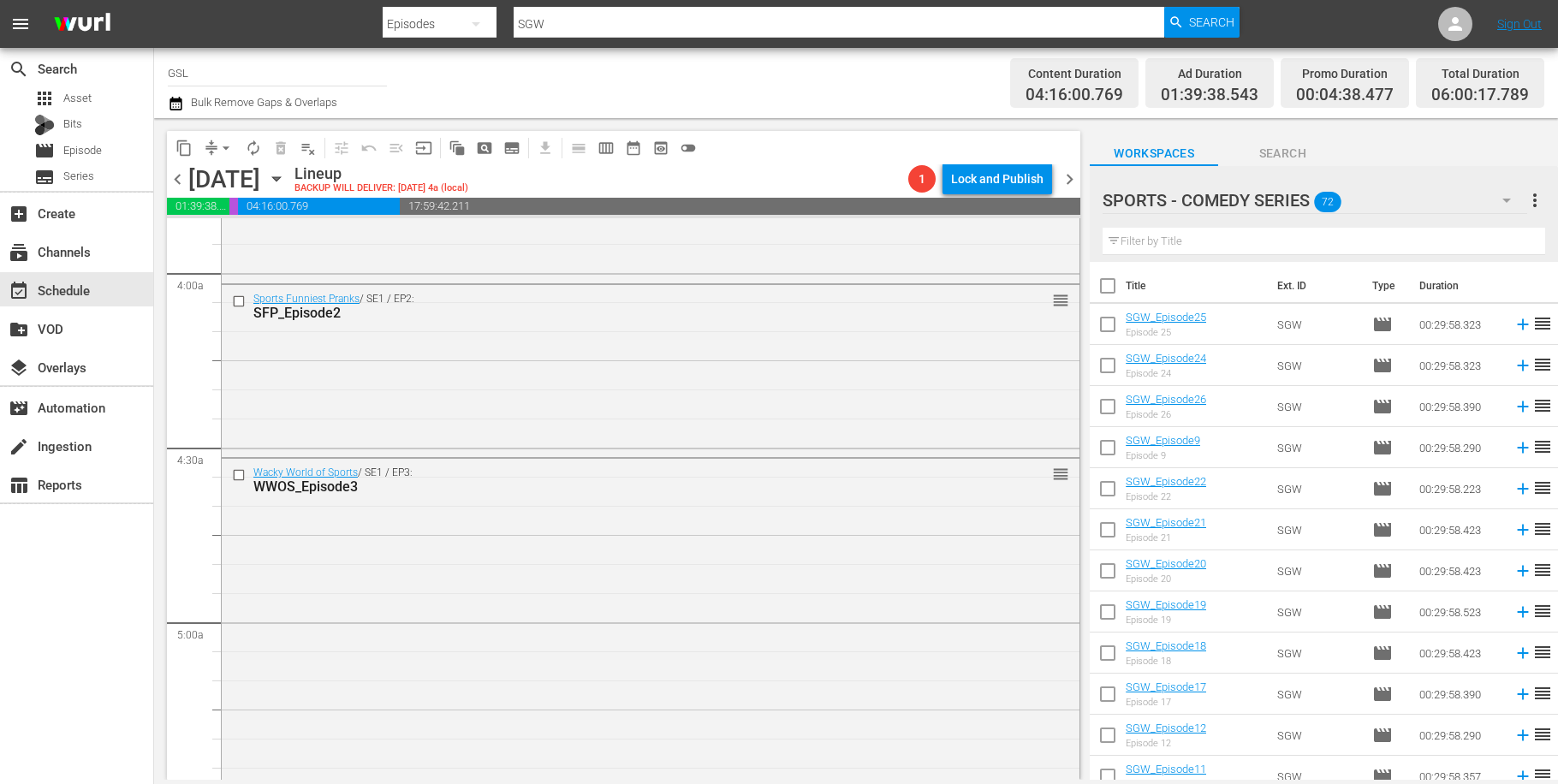
scroll to position [1921, 0]
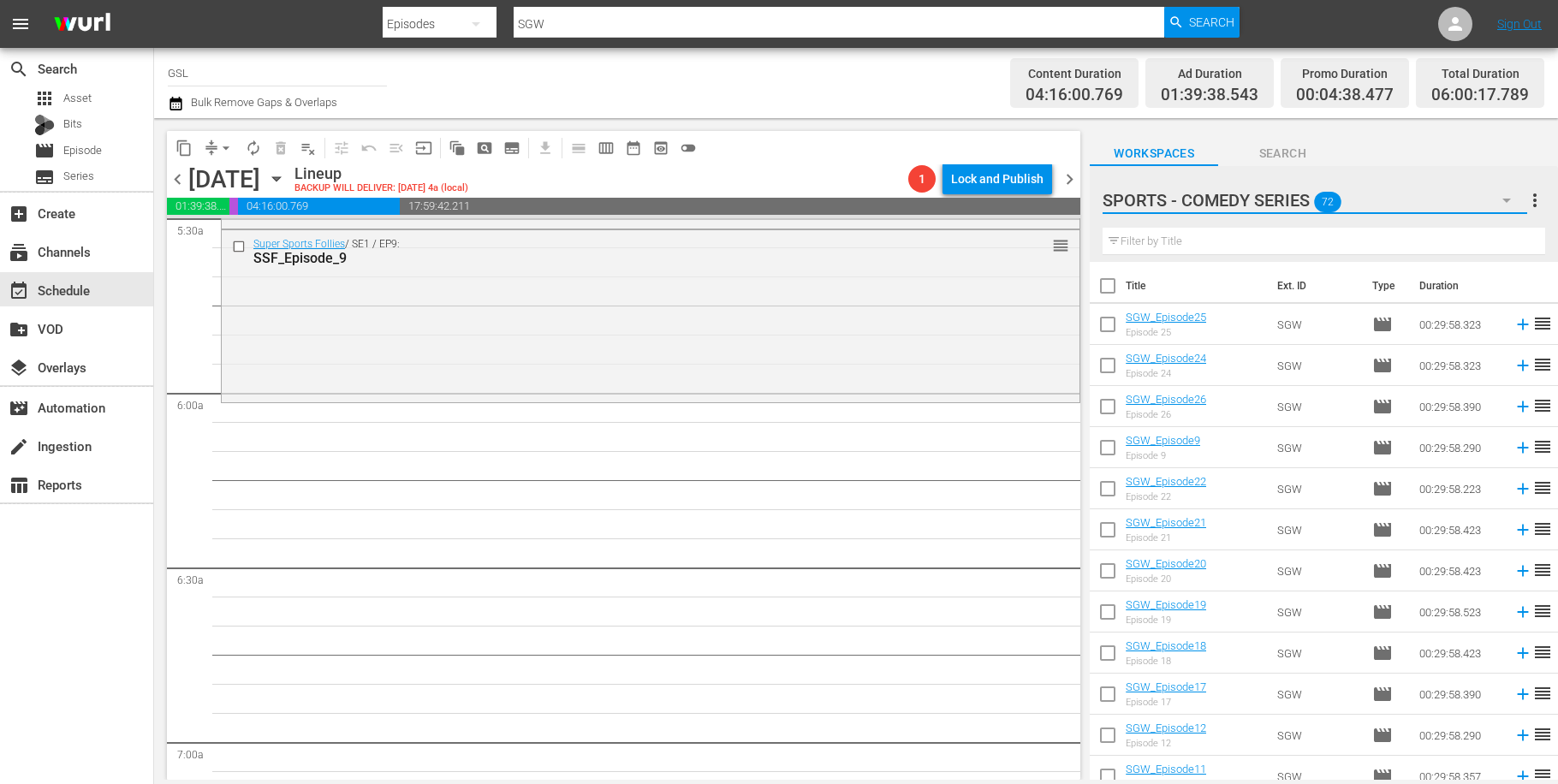
click at [1491, 180] on button "button" at bounding box center [1507, 200] width 41 height 41
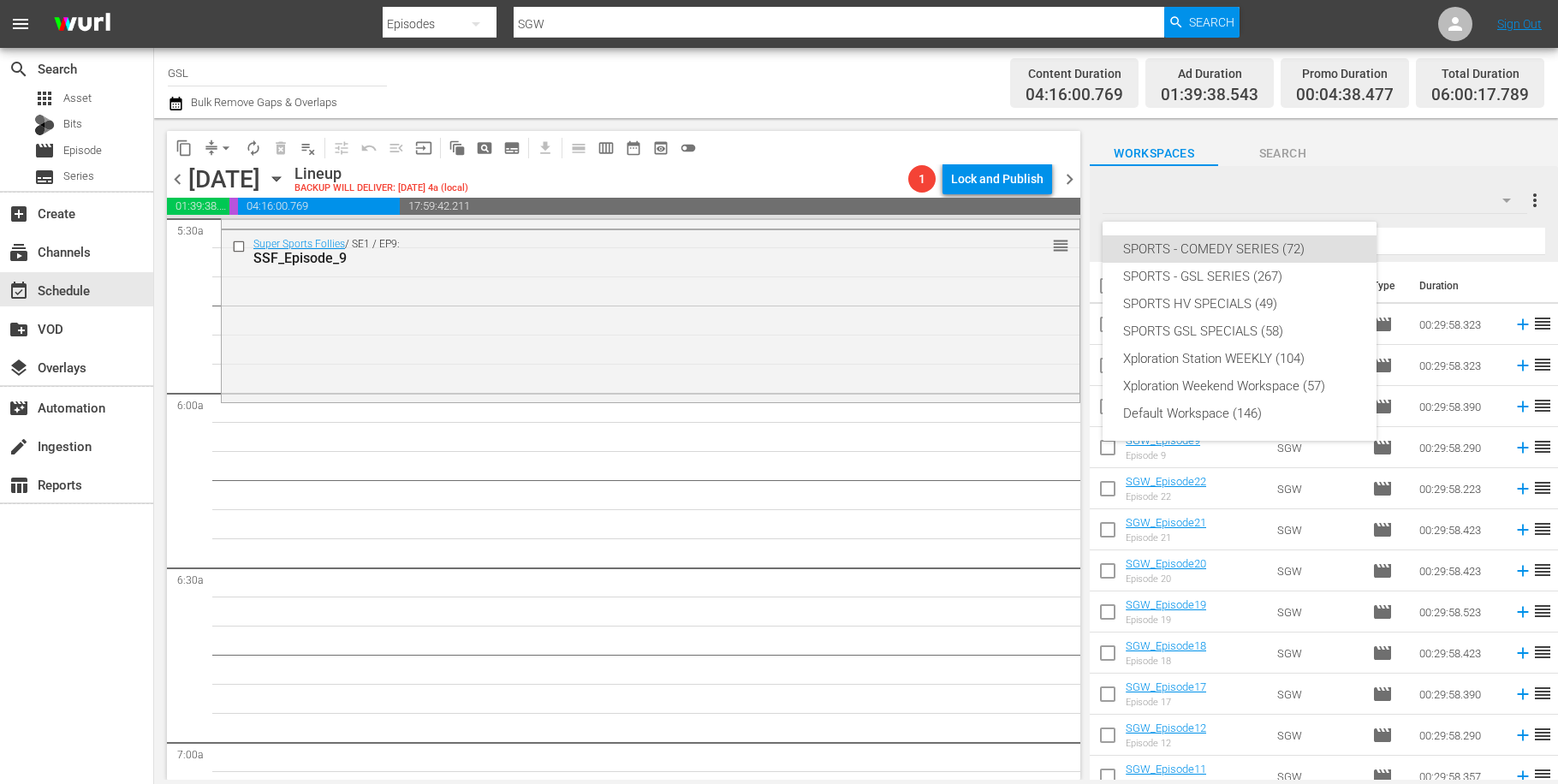
click at [1501, 199] on div "SPORTS - COMEDY SERIES (72) SPORTS - GSL SERIES (267) SPORTS HV SPECIALS (49) S…" at bounding box center [779, 392] width 1558 height 784
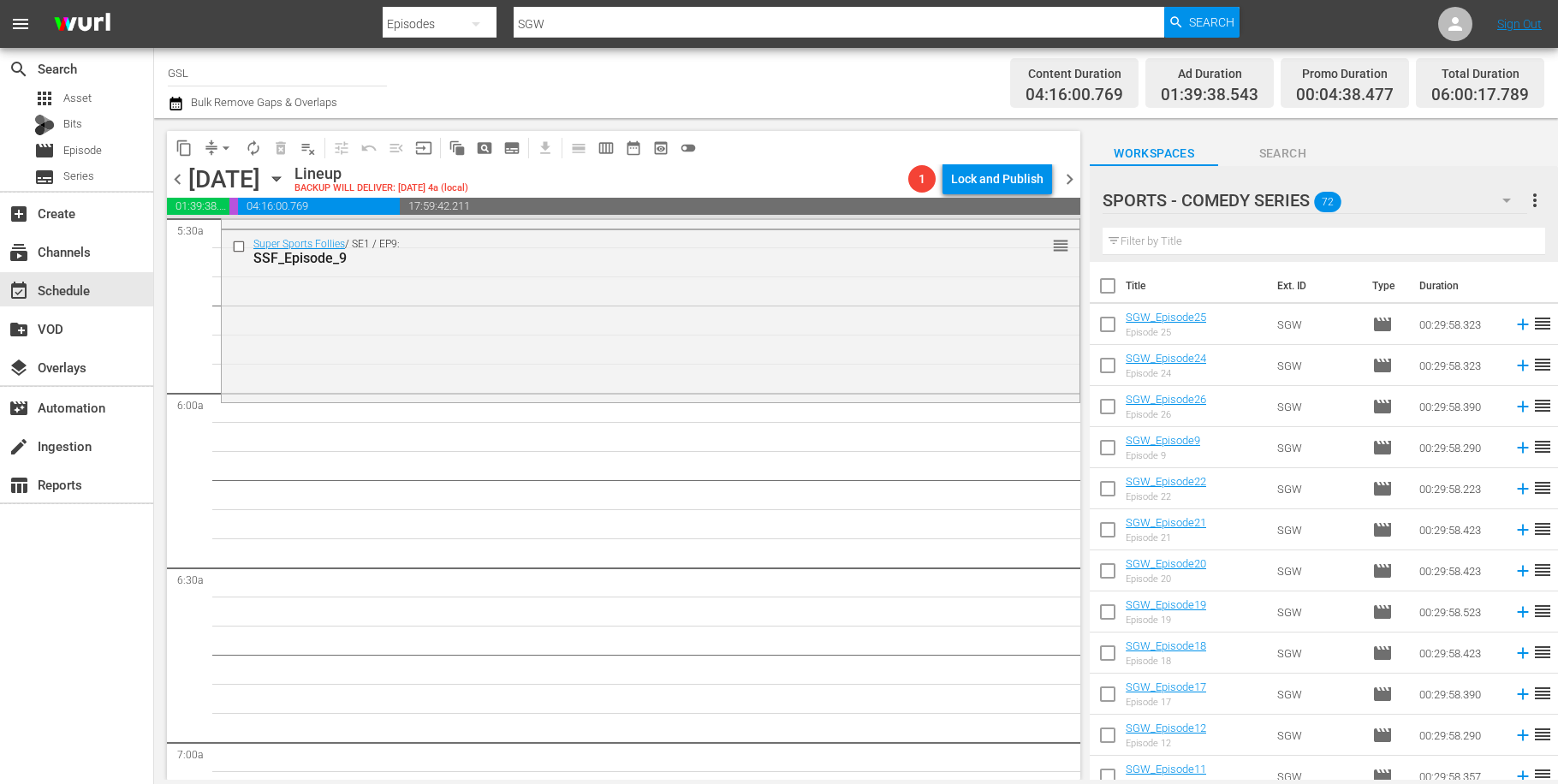
click at [1501, 199] on div "SPORTS - COMEDY SERIES (72) SPORTS - GSL SERIES (267) SPORTS HV SPECIALS (49) S…" at bounding box center [779, 392] width 1558 height 784
click at [1500, 202] on icon "button" at bounding box center [1506, 200] width 20 height 20
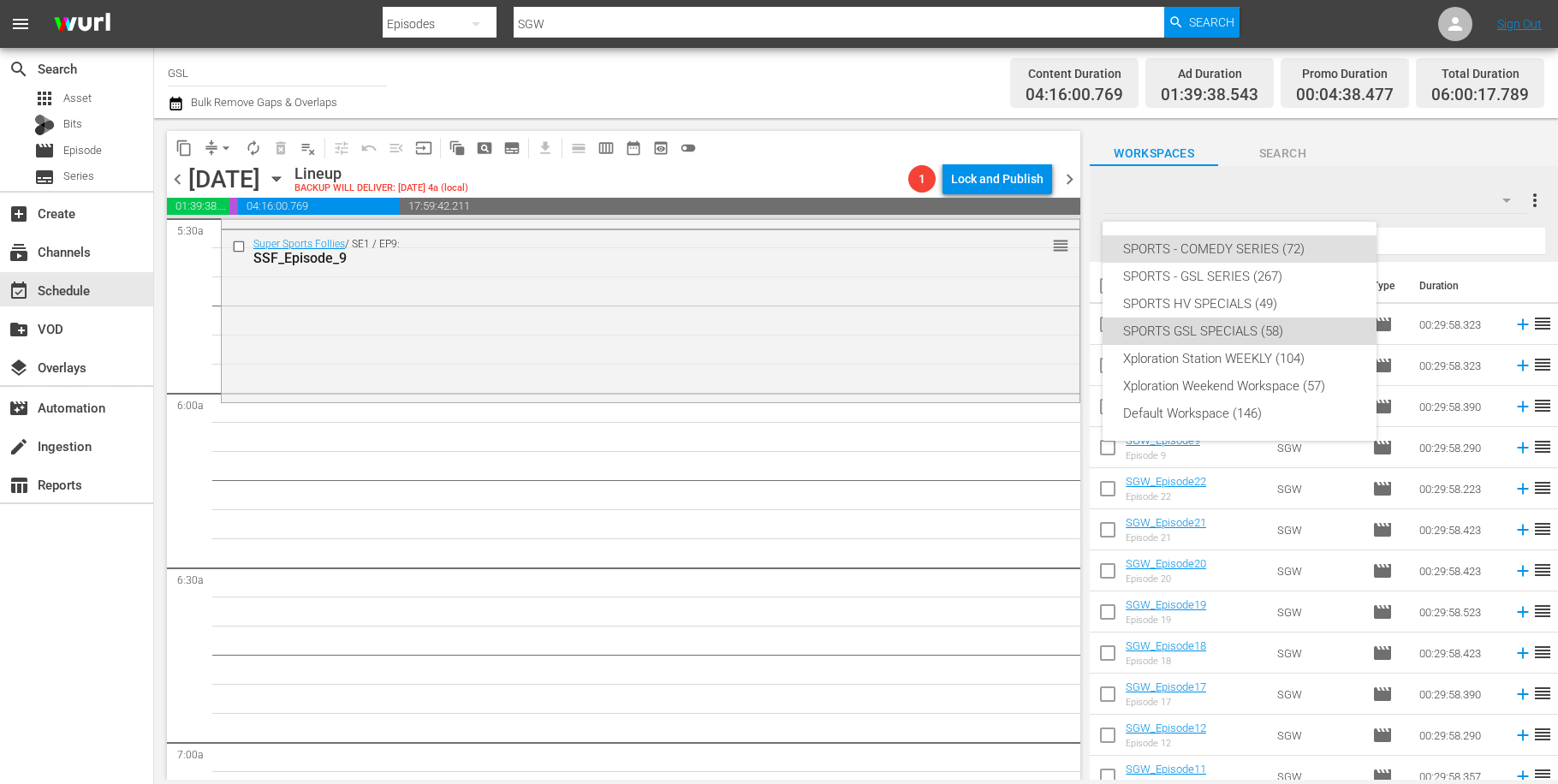
click at [1263, 324] on div "SPORTS GSL SPECIALS (58)" at bounding box center [1239, 331] width 232 height 27
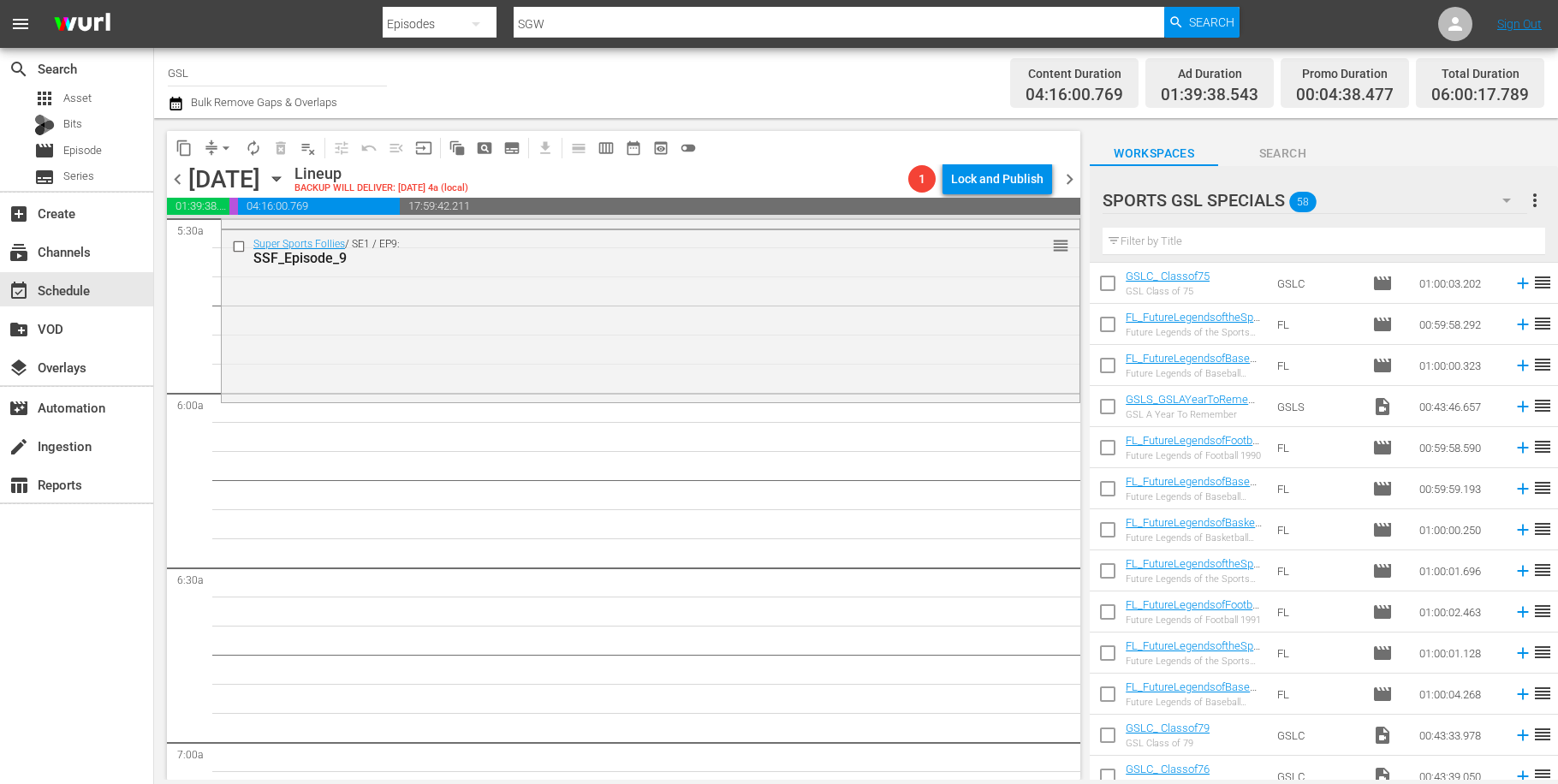
scroll to position [113, 0]
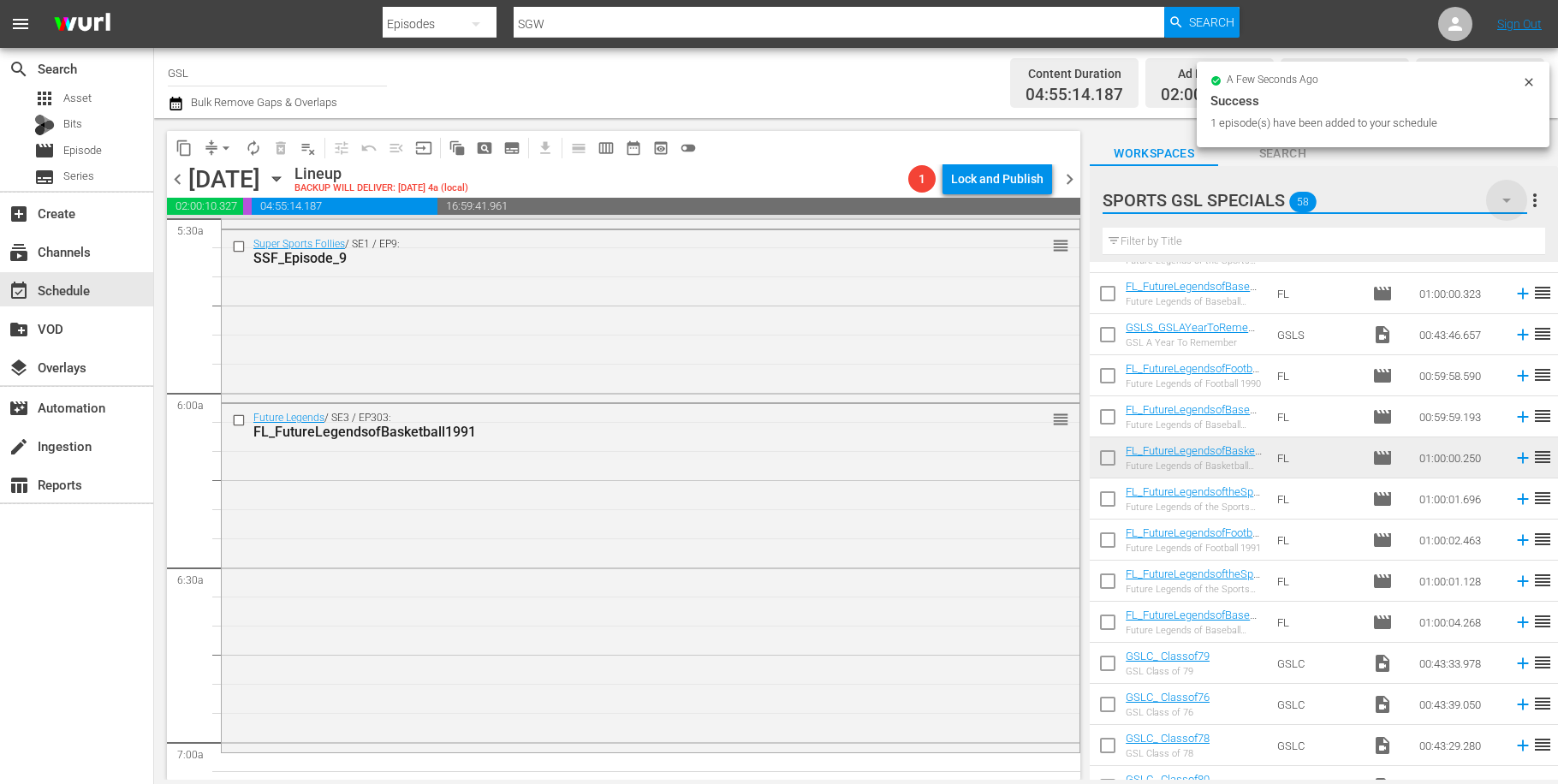
click at [1504, 200] on icon "button" at bounding box center [1507, 201] width 9 height 4
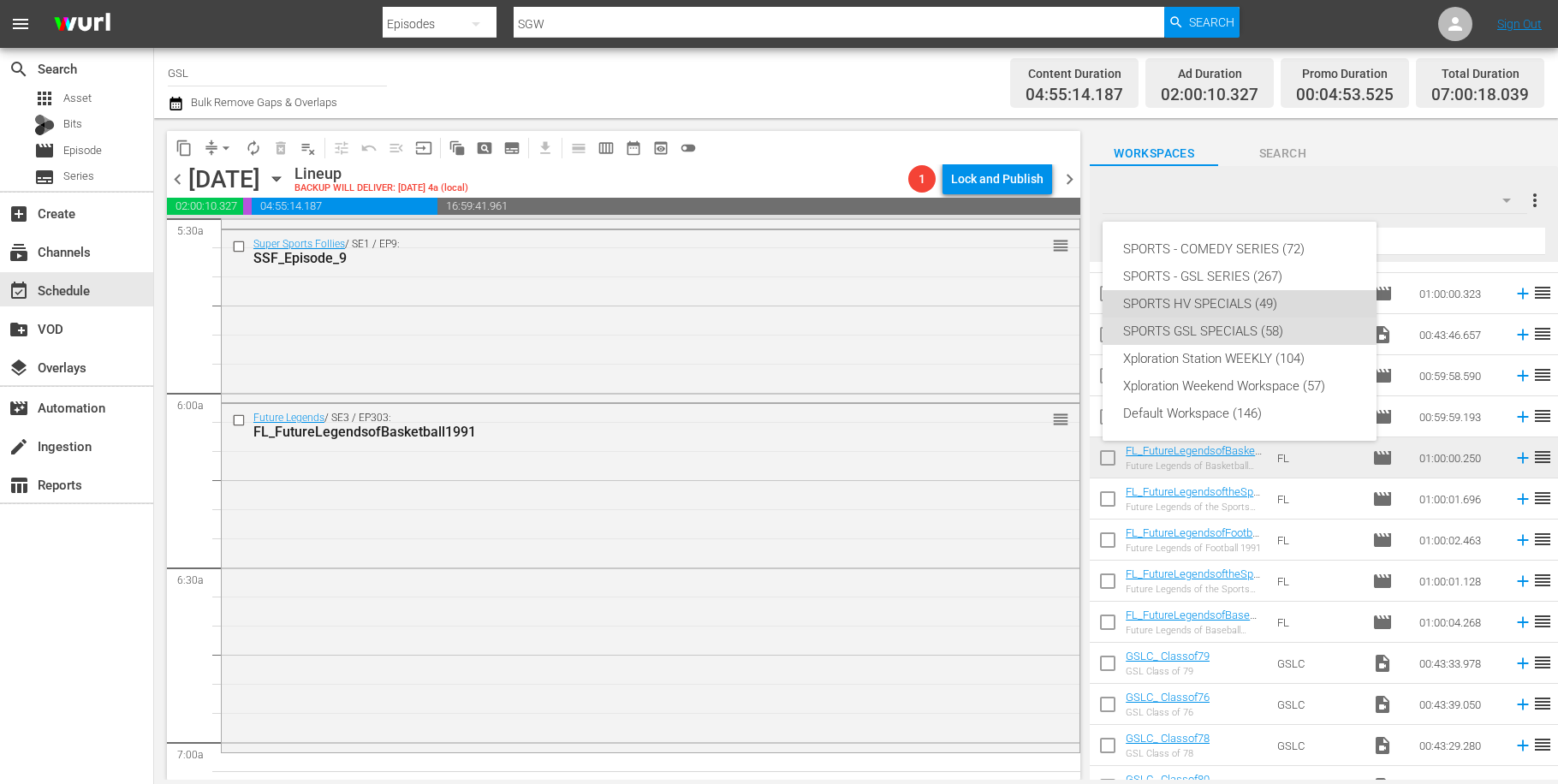
click at [1211, 300] on div "SPORTS HV SPECIALS (49)" at bounding box center [1239, 304] width 232 height 27
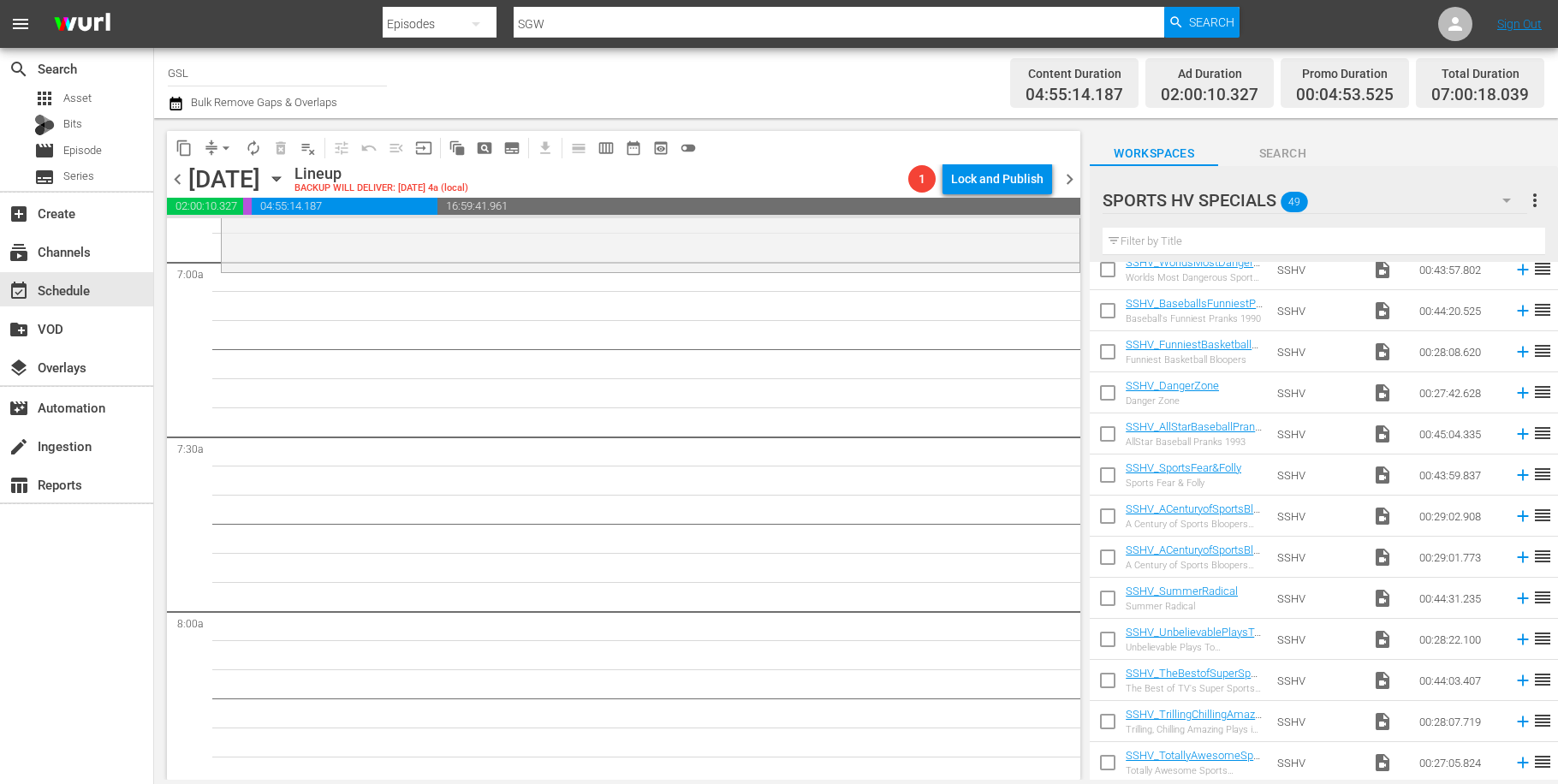
scroll to position [650, 0]
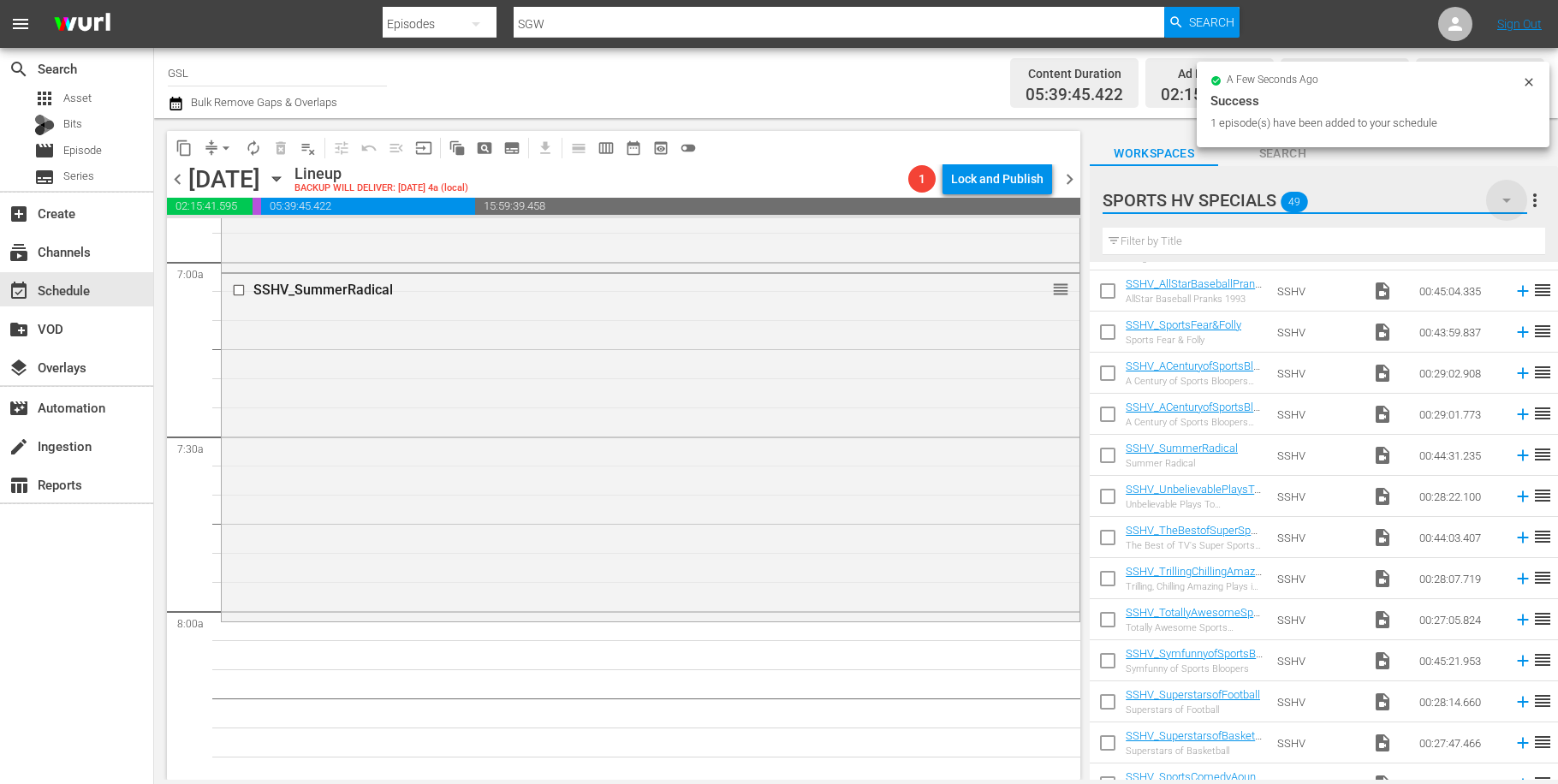
click at [1505, 201] on icon "button" at bounding box center [1507, 201] width 9 height 4
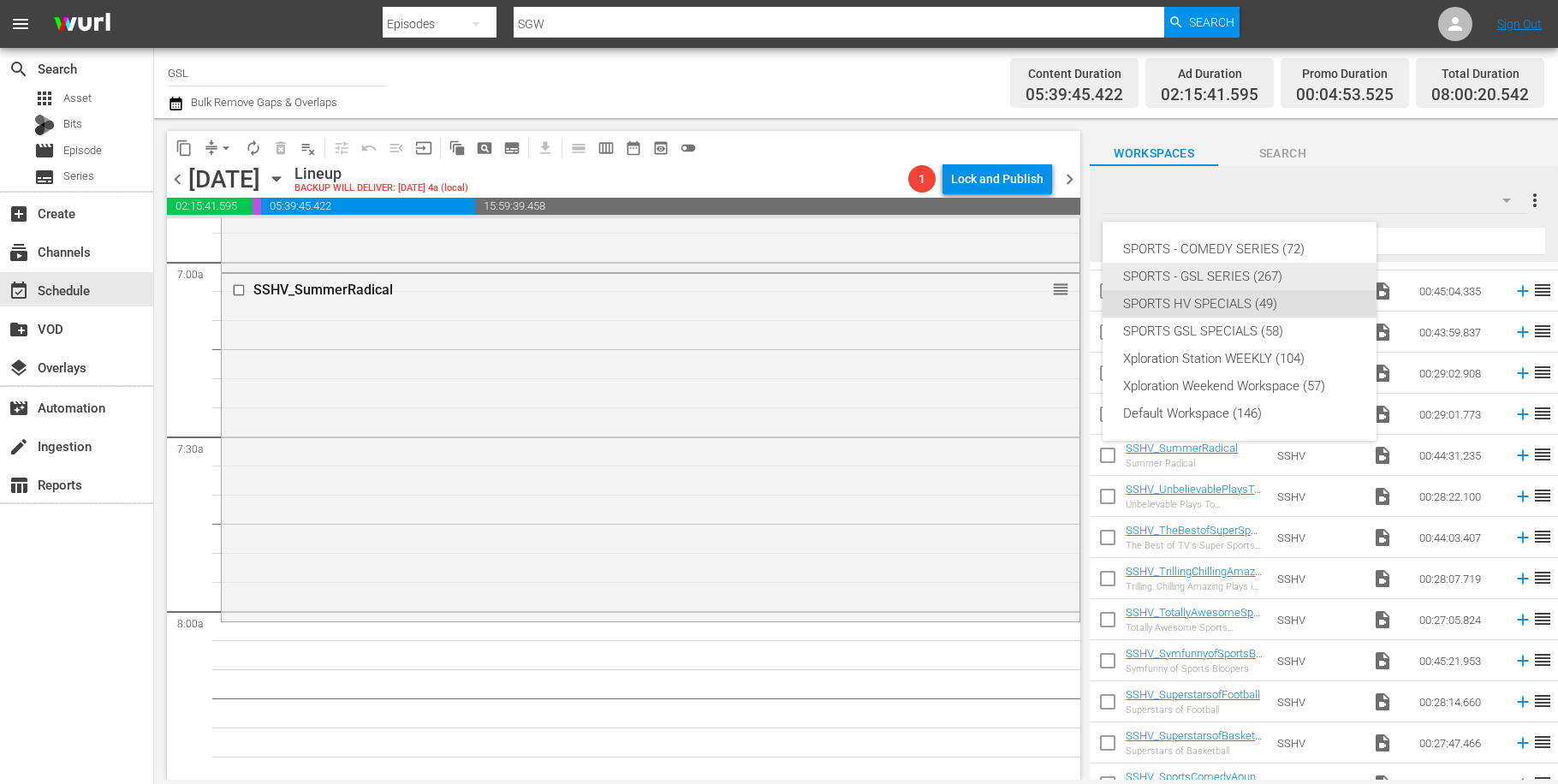
click at [1265, 271] on div "SPORTS - GSL SERIES (267)" at bounding box center [1239, 276] width 232 height 27
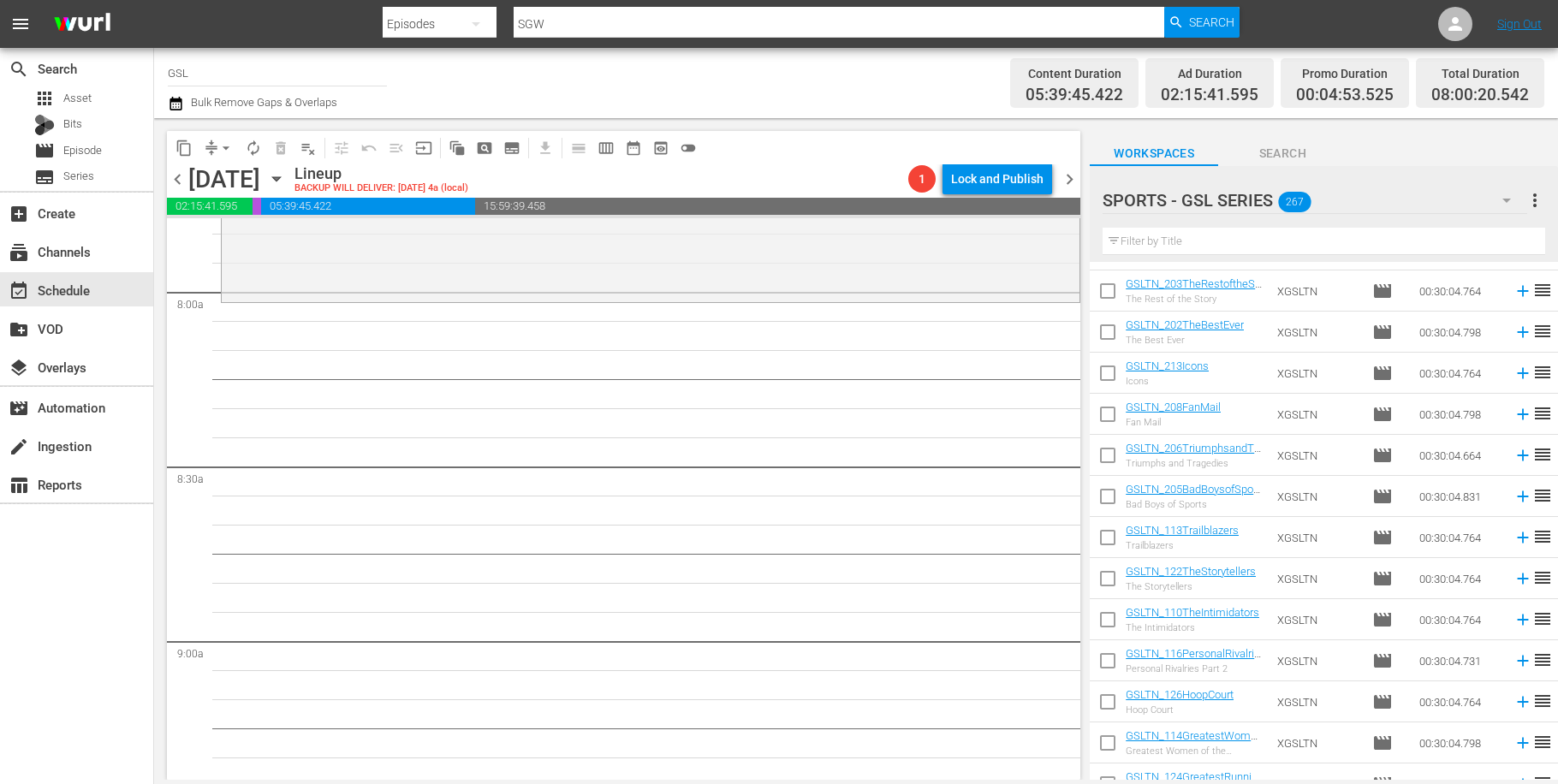
scroll to position [2712, 0]
click at [1183, 238] on input "text" at bounding box center [1324, 241] width 443 height 27
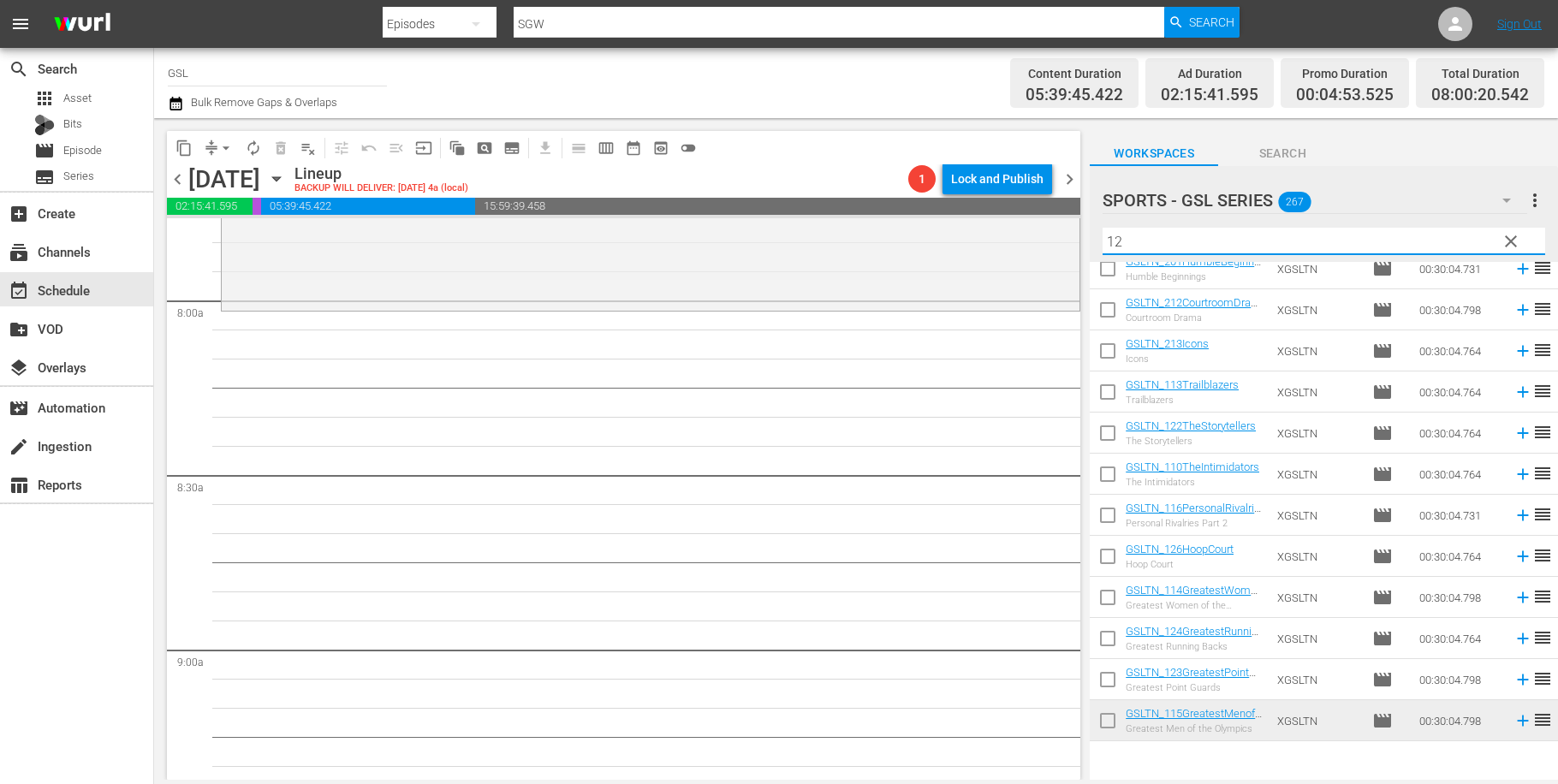
scroll to position [0, 0]
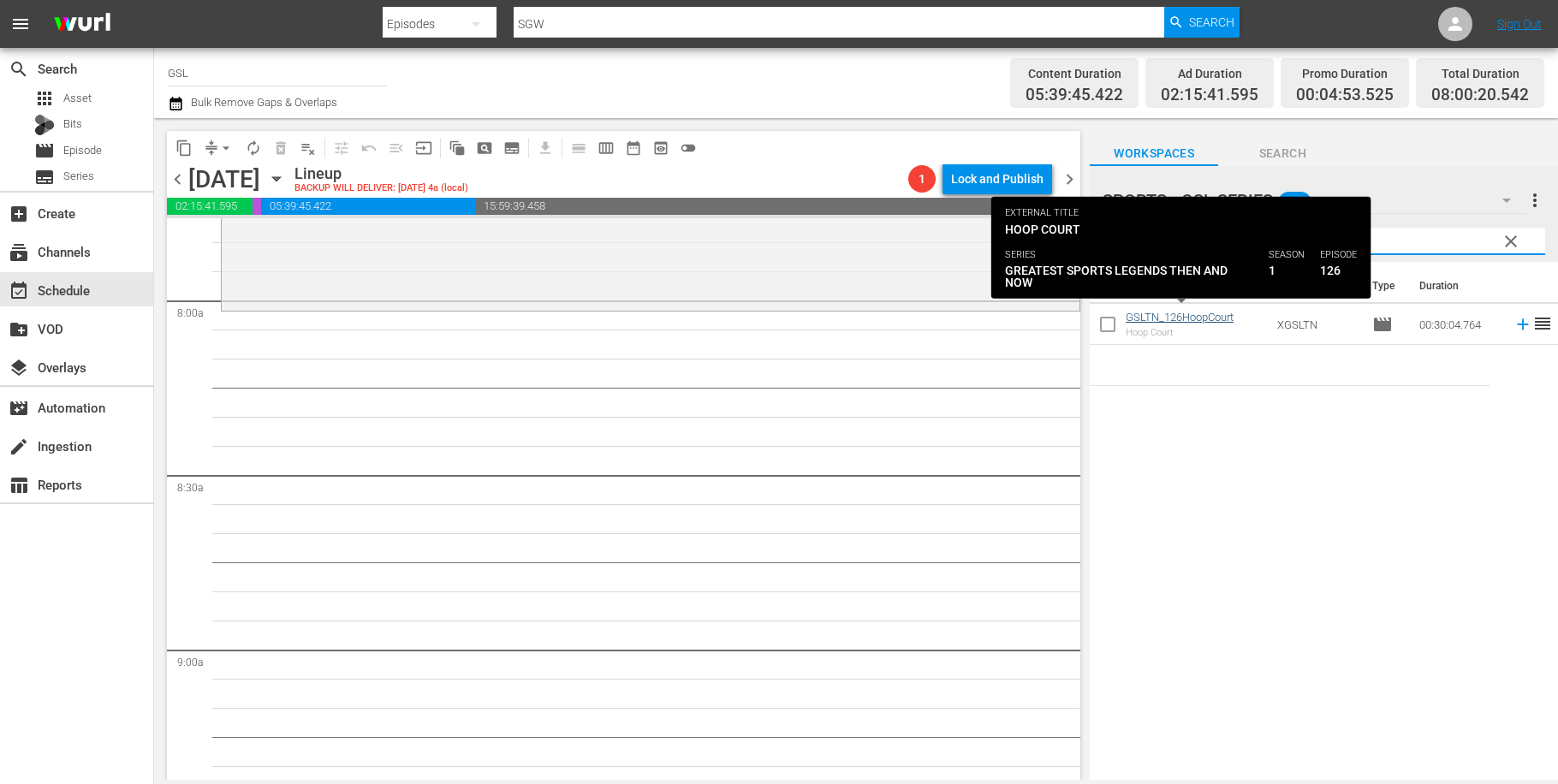
type input "126"
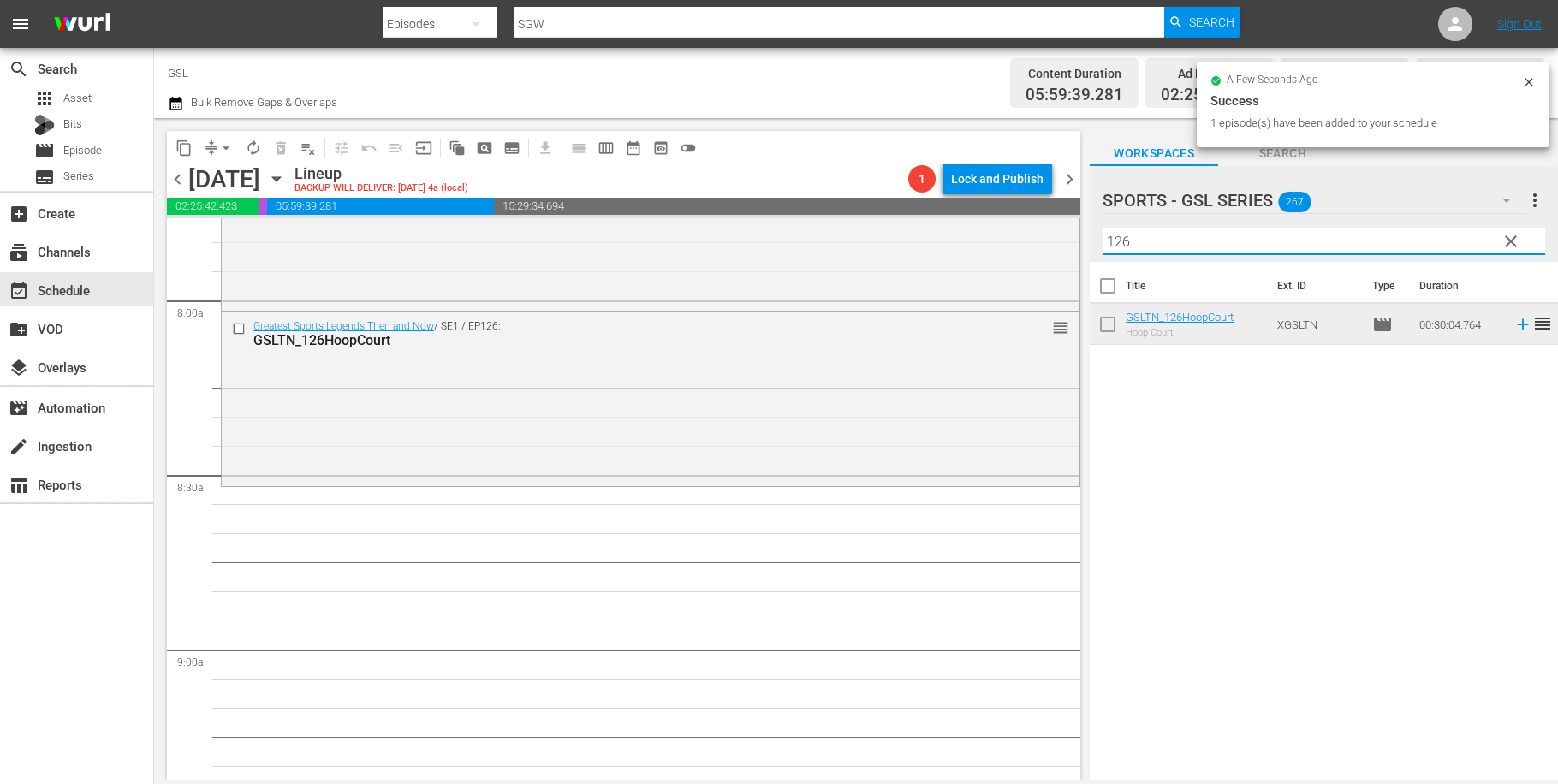
drag, startPoint x: 1162, startPoint y: 245, endPoint x: 1042, endPoint y: 240, distance: 120.1
click at [1103, 240] on input "126" at bounding box center [1324, 241] width 443 height 27
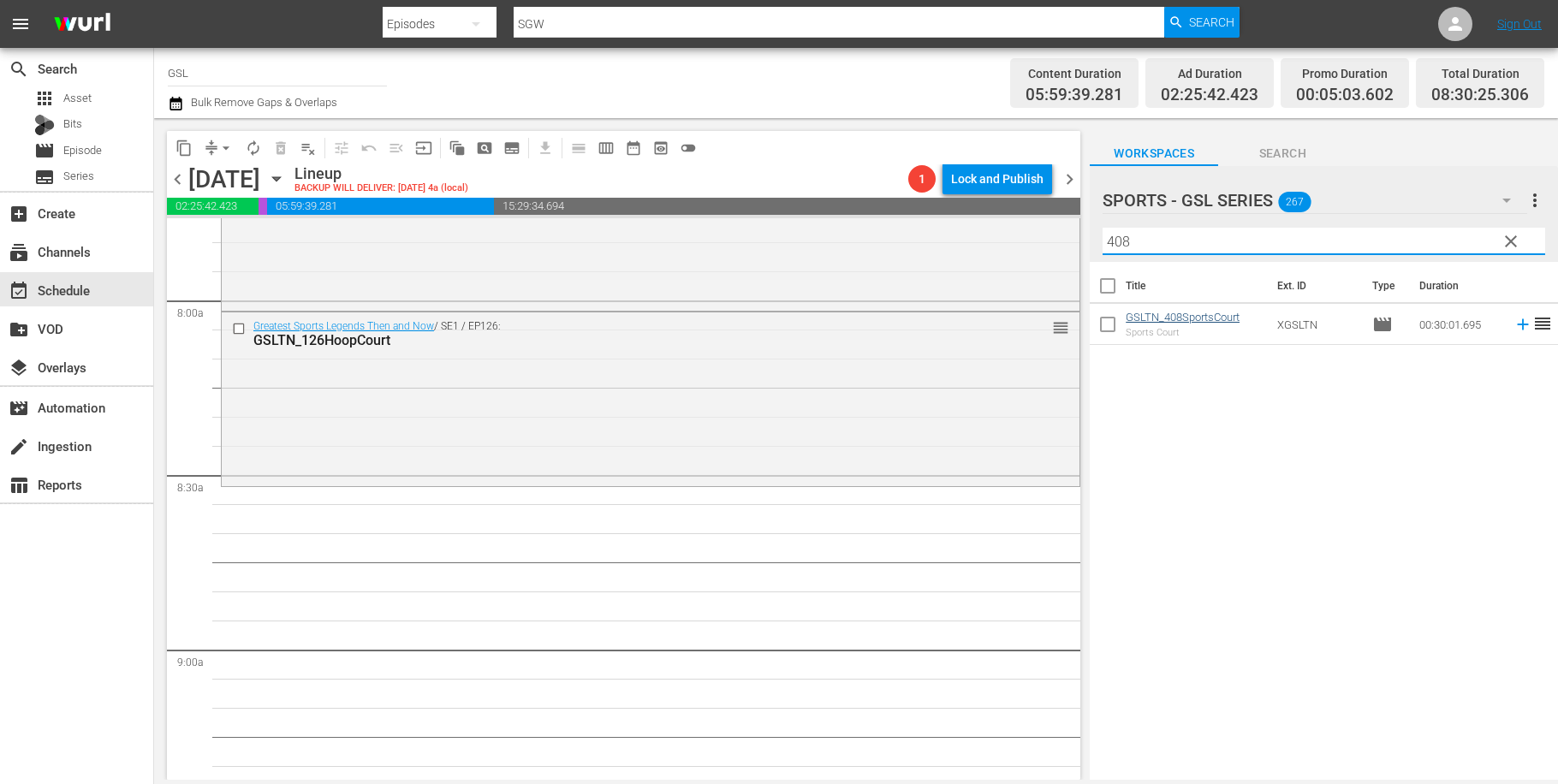
type input "408"
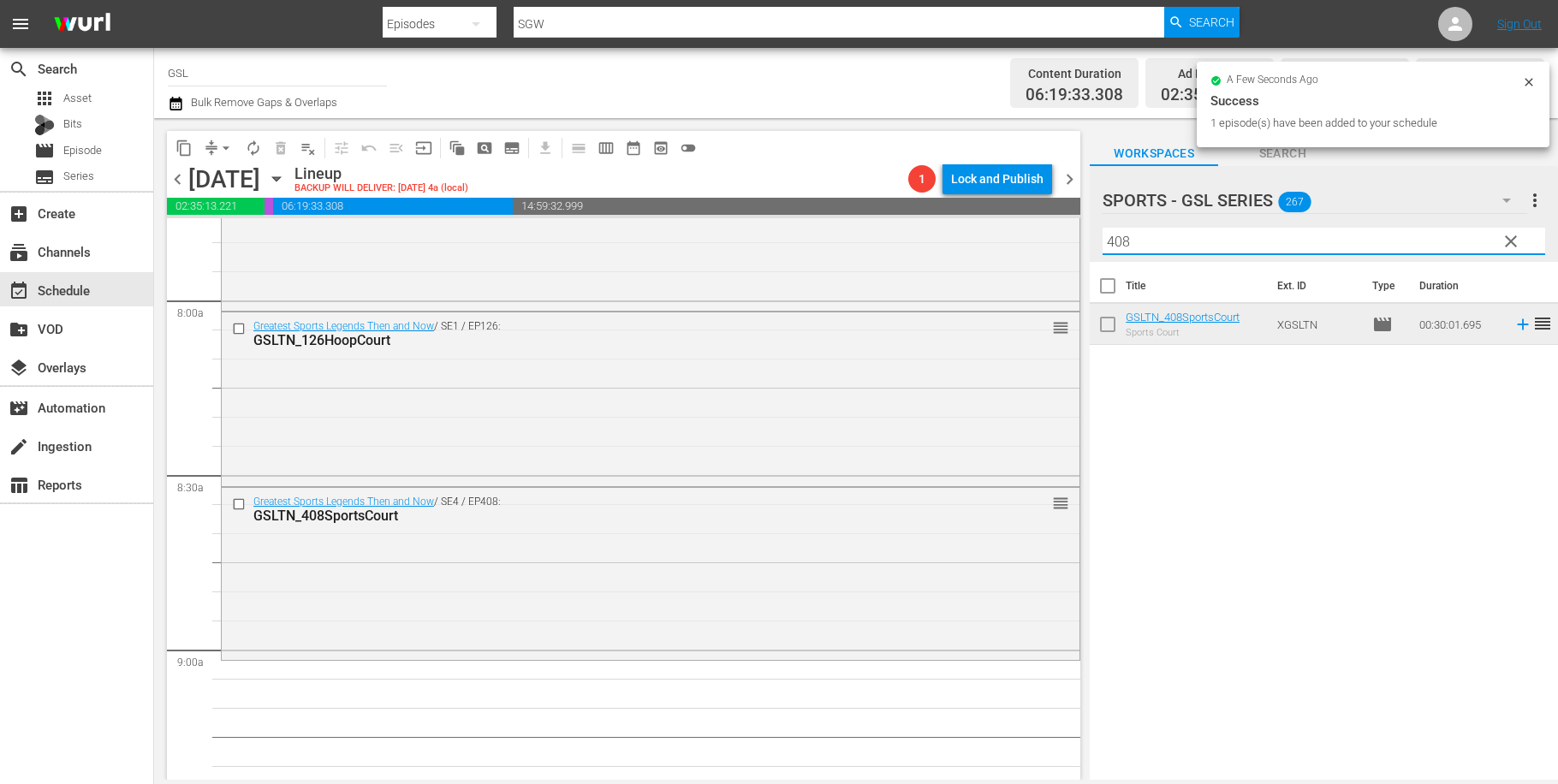
drag, startPoint x: 1142, startPoint y: 238, endPoint x: 1058, endPoint y: 232, distance: 84.2
click at [1103, 232] on input "408" at bounding box center [1324, 241] width 443 height 27
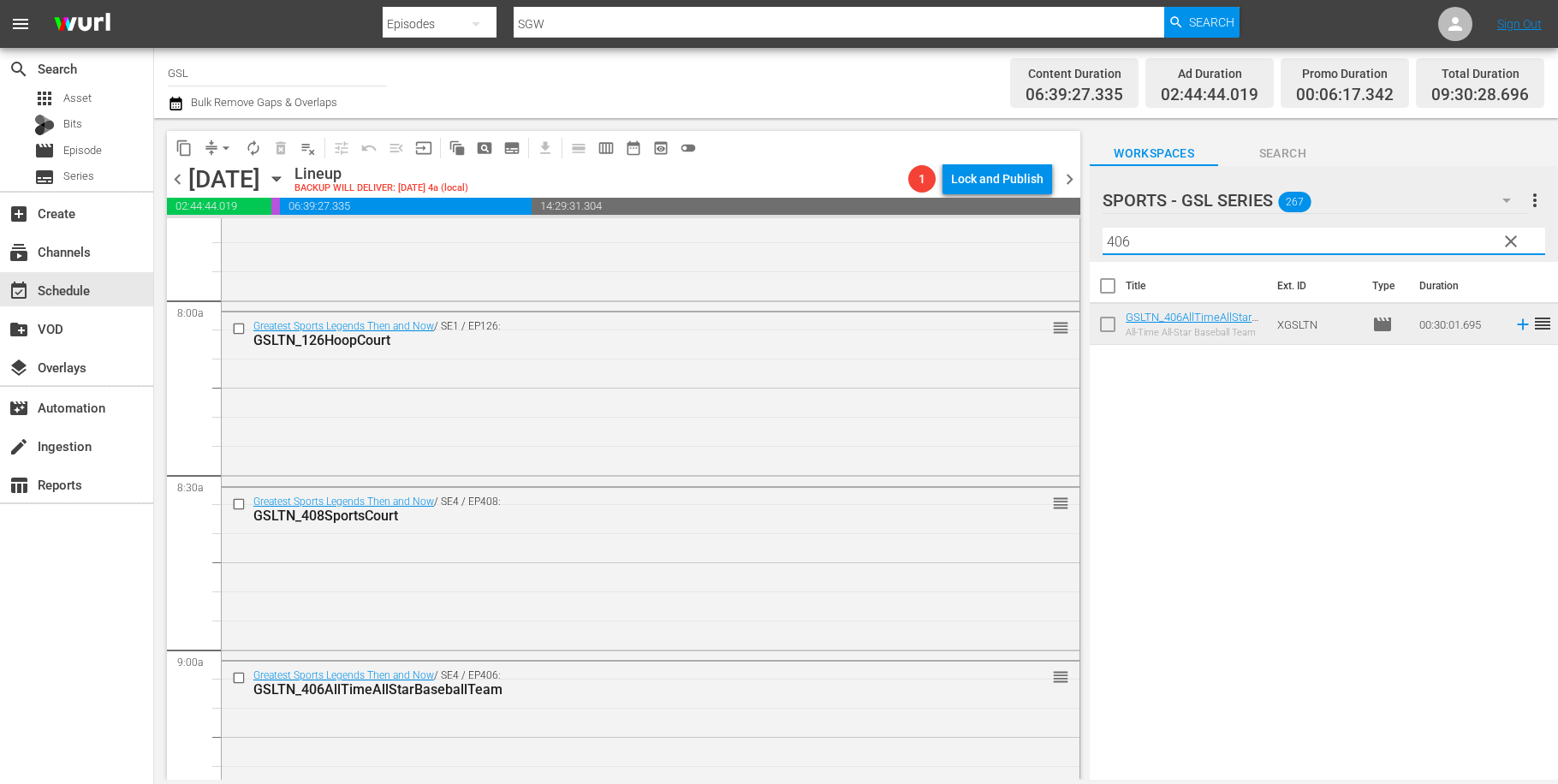
drag, startPoint x: 1161, startPoint y: 242, endPoint x: 1066, endPoint y: 229, distance: 95.9
click at [1103, 229] on input "406" at bounding box center [1324, 241] width 443 height 27
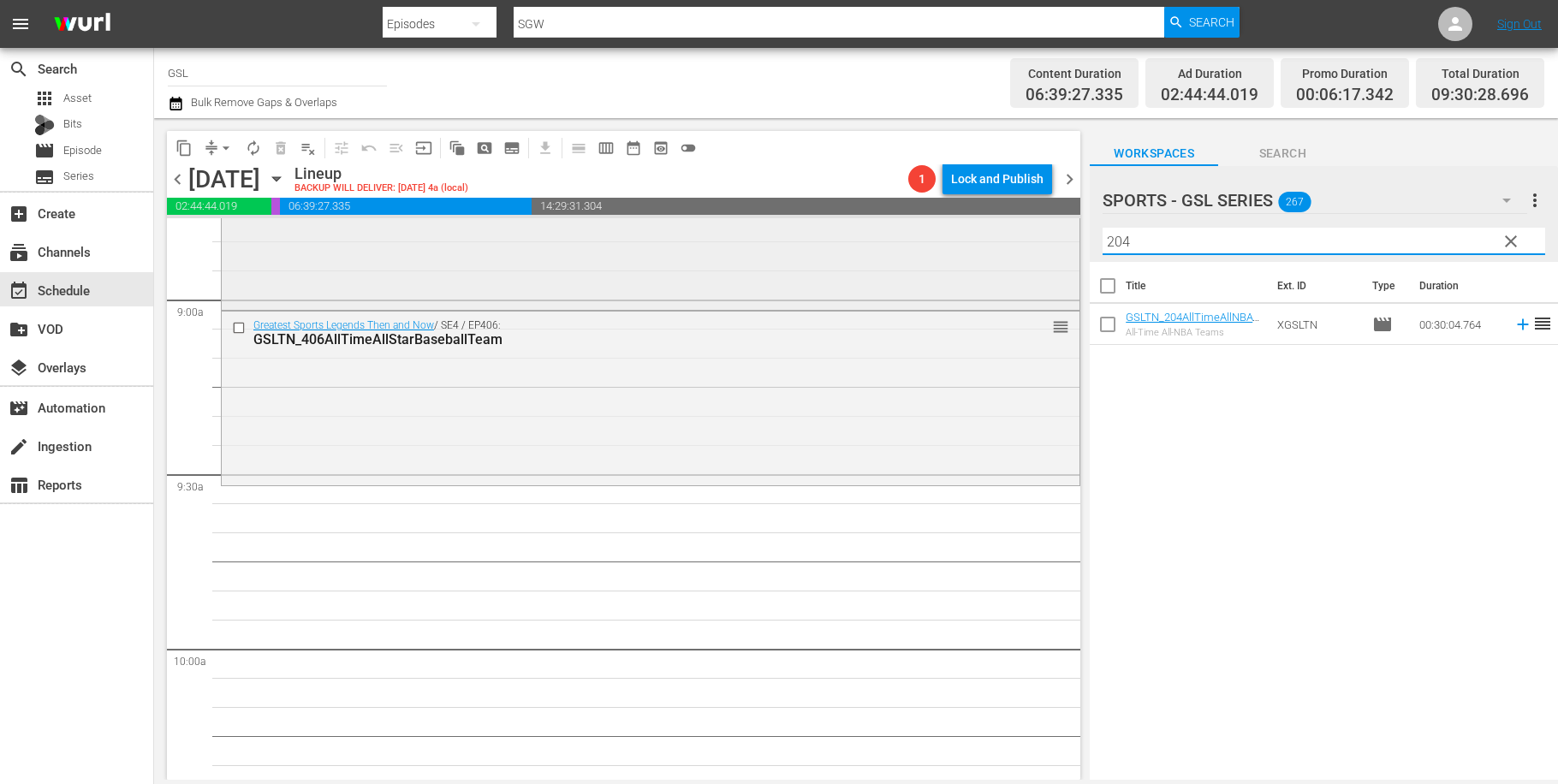
scroll to position [3078, 0]
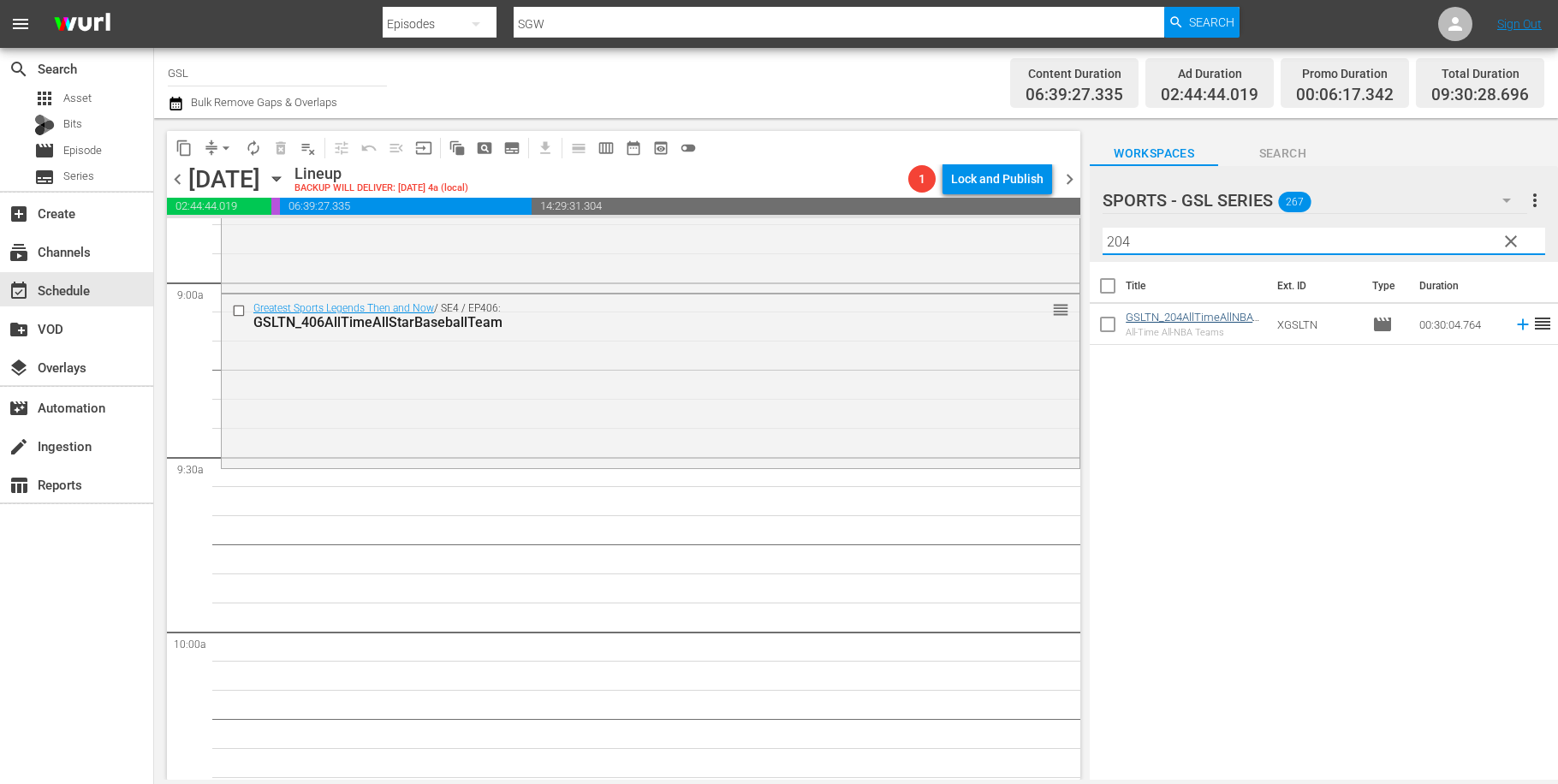
type input "204"
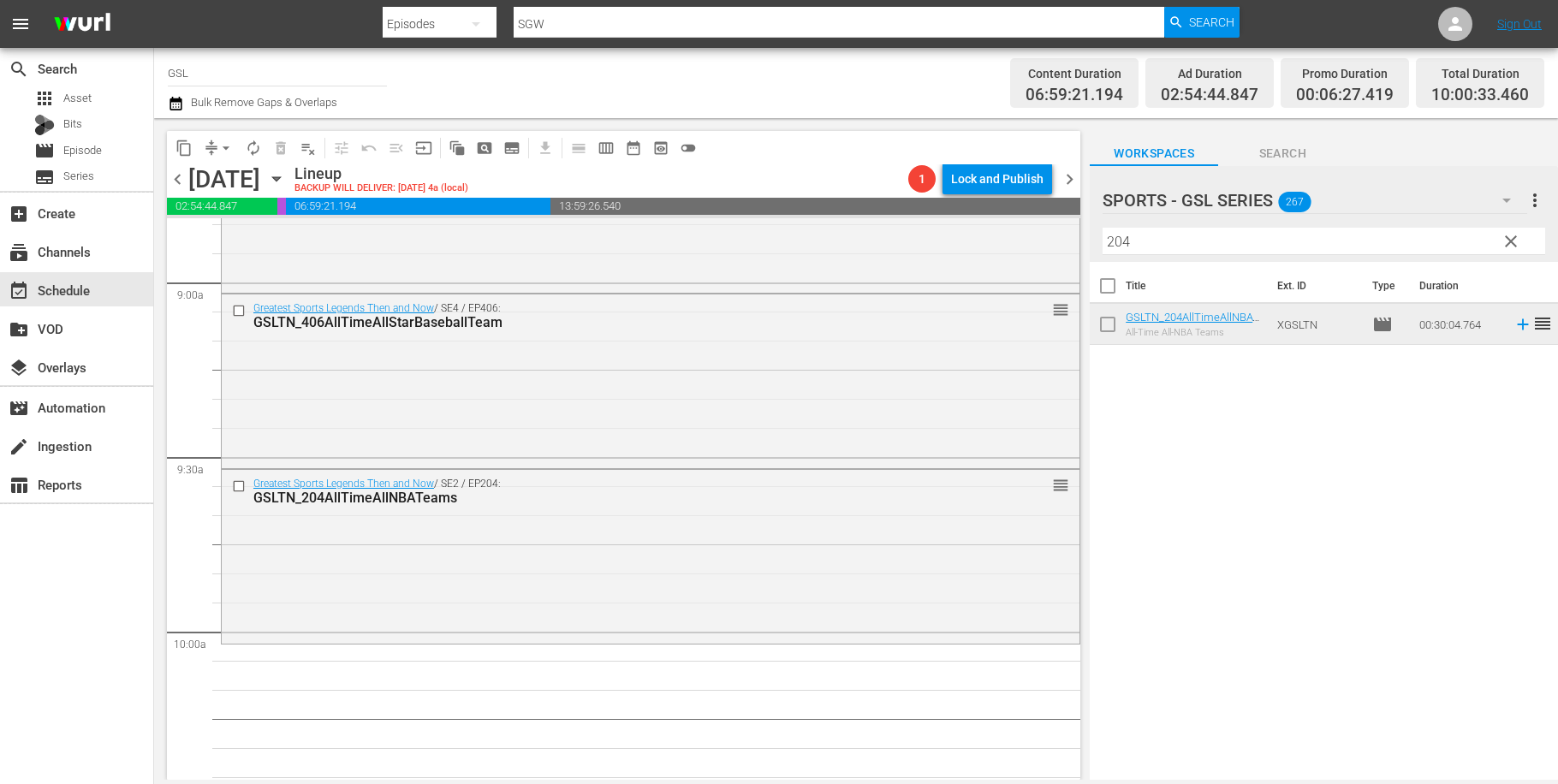
click at [1514, 245] on span "clear" at bounding box center [1511, 241] width 20 height 20
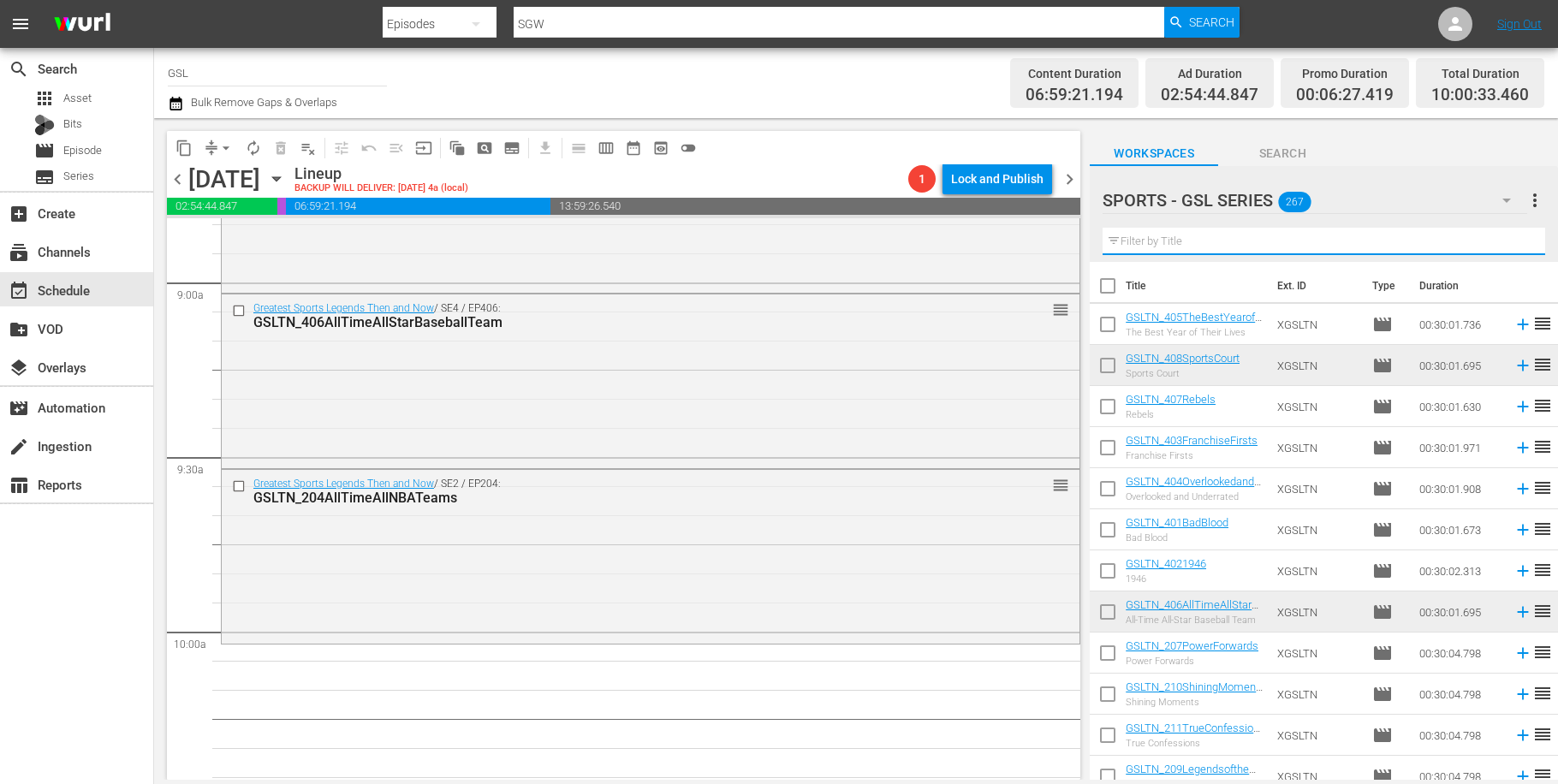
click at [1219, 241] on input "text" at bounding box center [1324, 241] width 443 height 27
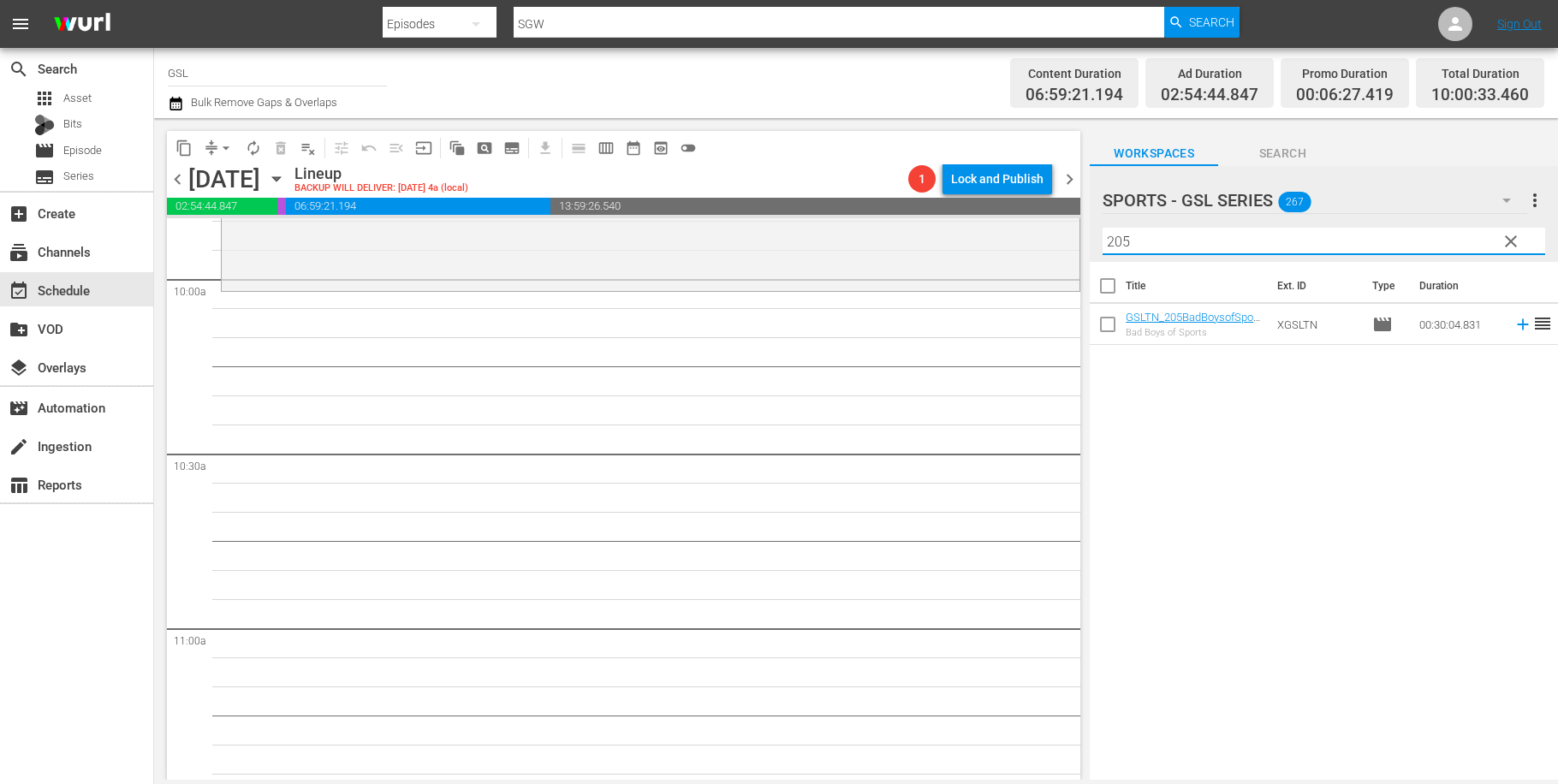
scroll to position [3432, 0]
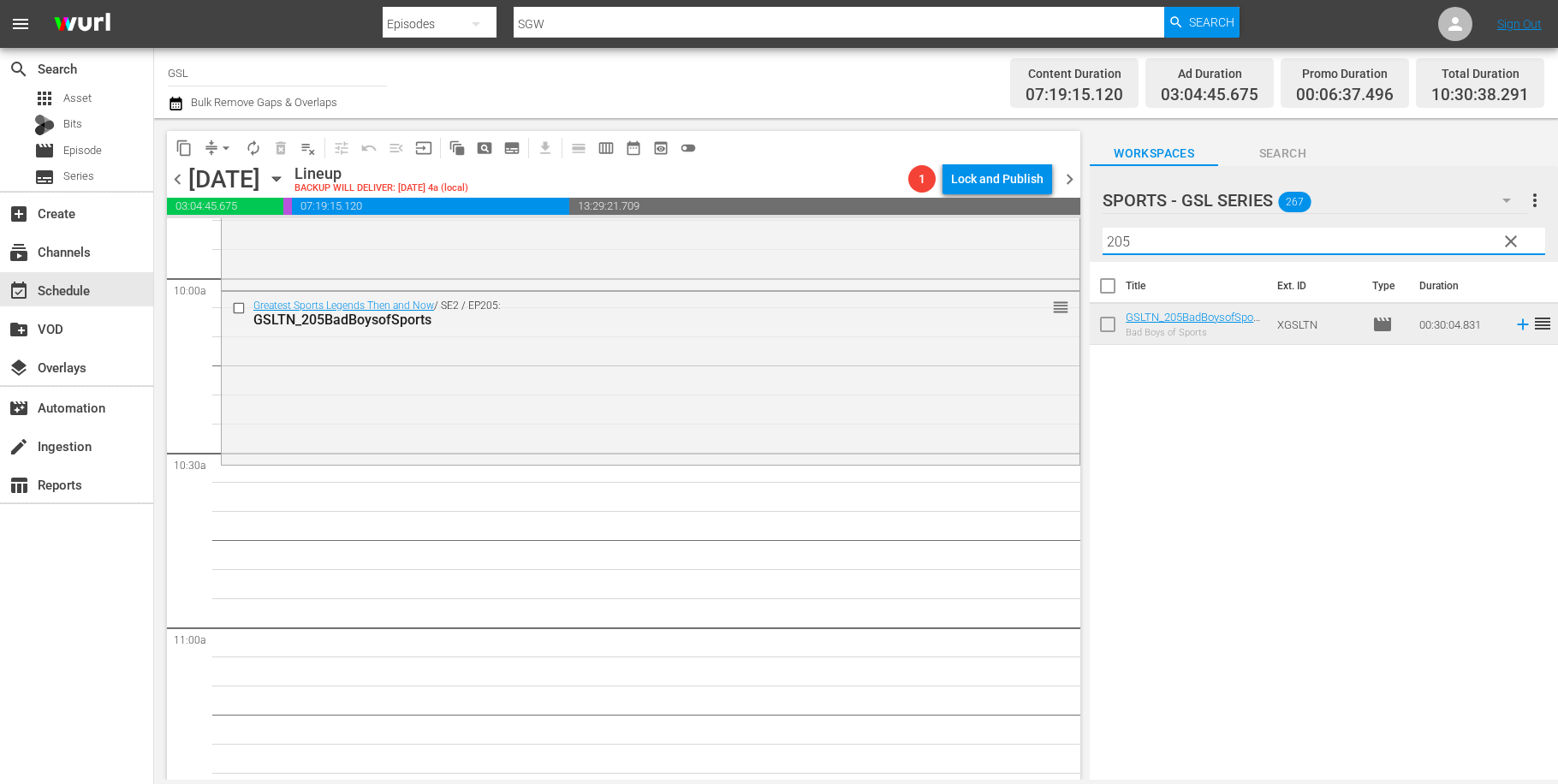
drag, startPoint x: 1109, startPoint y: 239, endPoint x: 1068, endPoint y: 232, distance: 41.6
click at [1103, 232] on input "205" at bounding box center [1324, 241] width 443 height 27
type input "407"
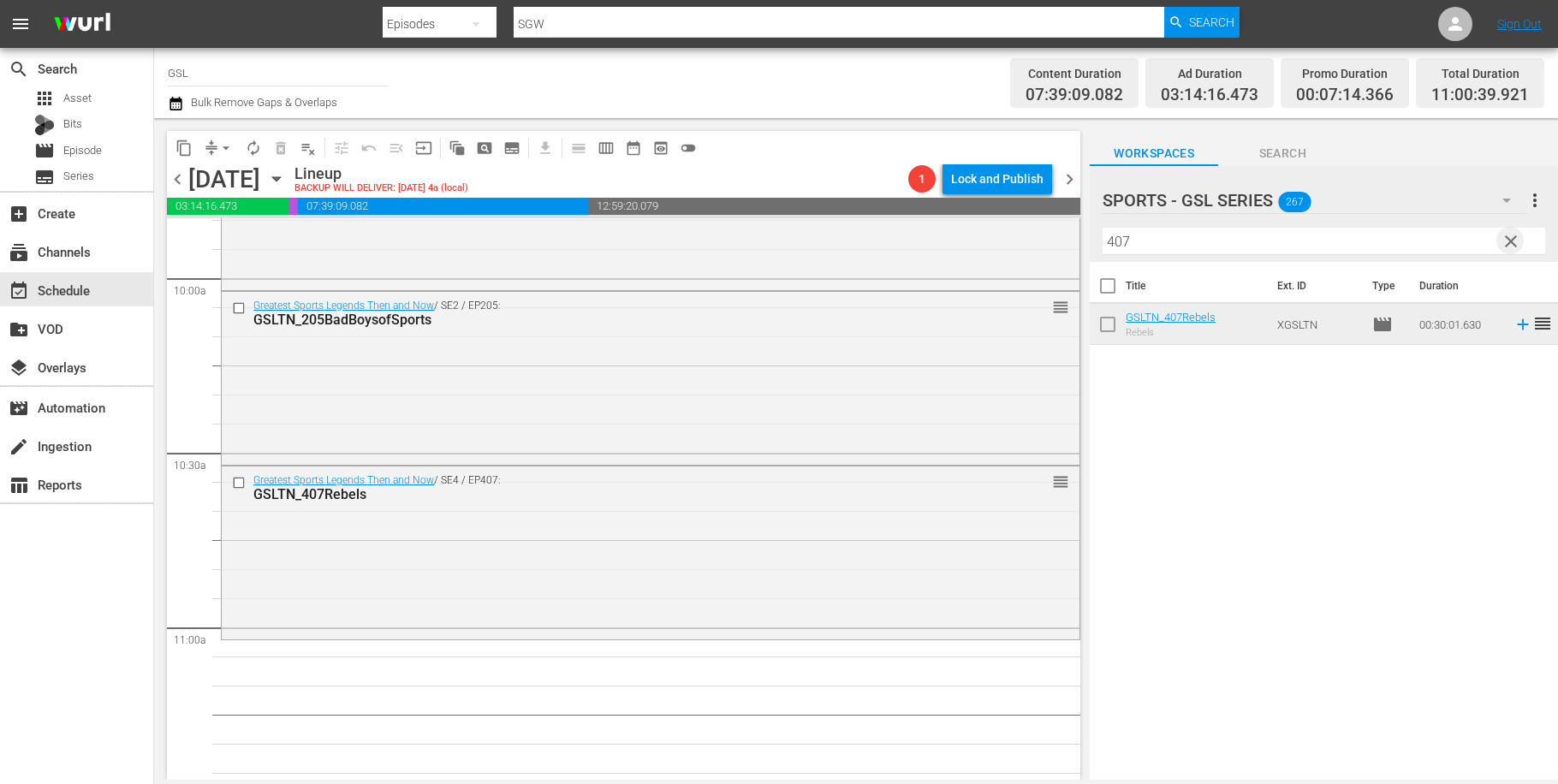
drag, startPoint x: 1515, startPoint y: 245, endPoint x: 1507, endPoint y: 189, distance: 56.6
click at [1515, 245] on span "clear" at bounding box center [1511, 241] width 20 height 20
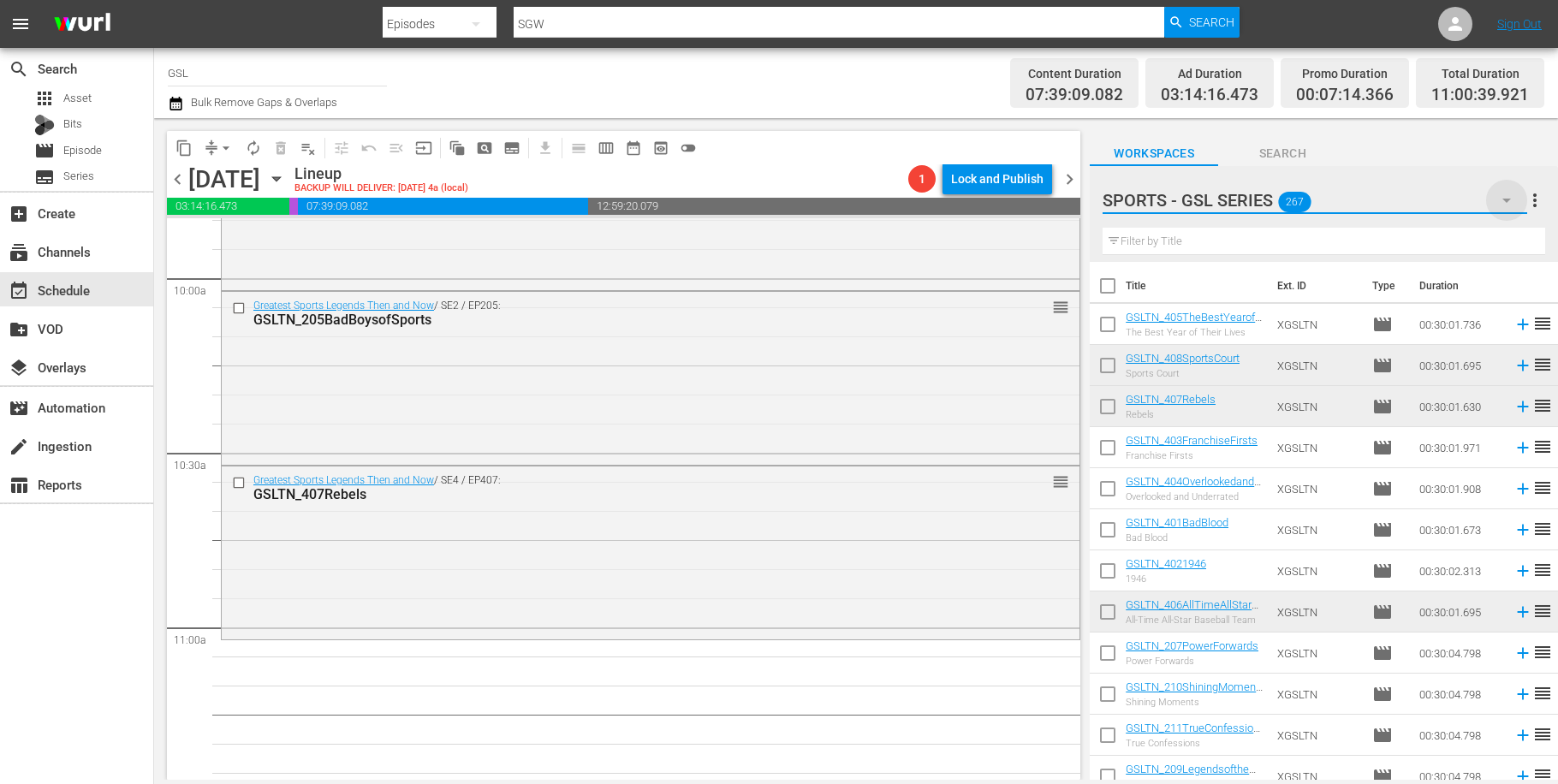
click at [1517, 203] on icon "button" at bounding box center [1506, 200] width 20 height 20
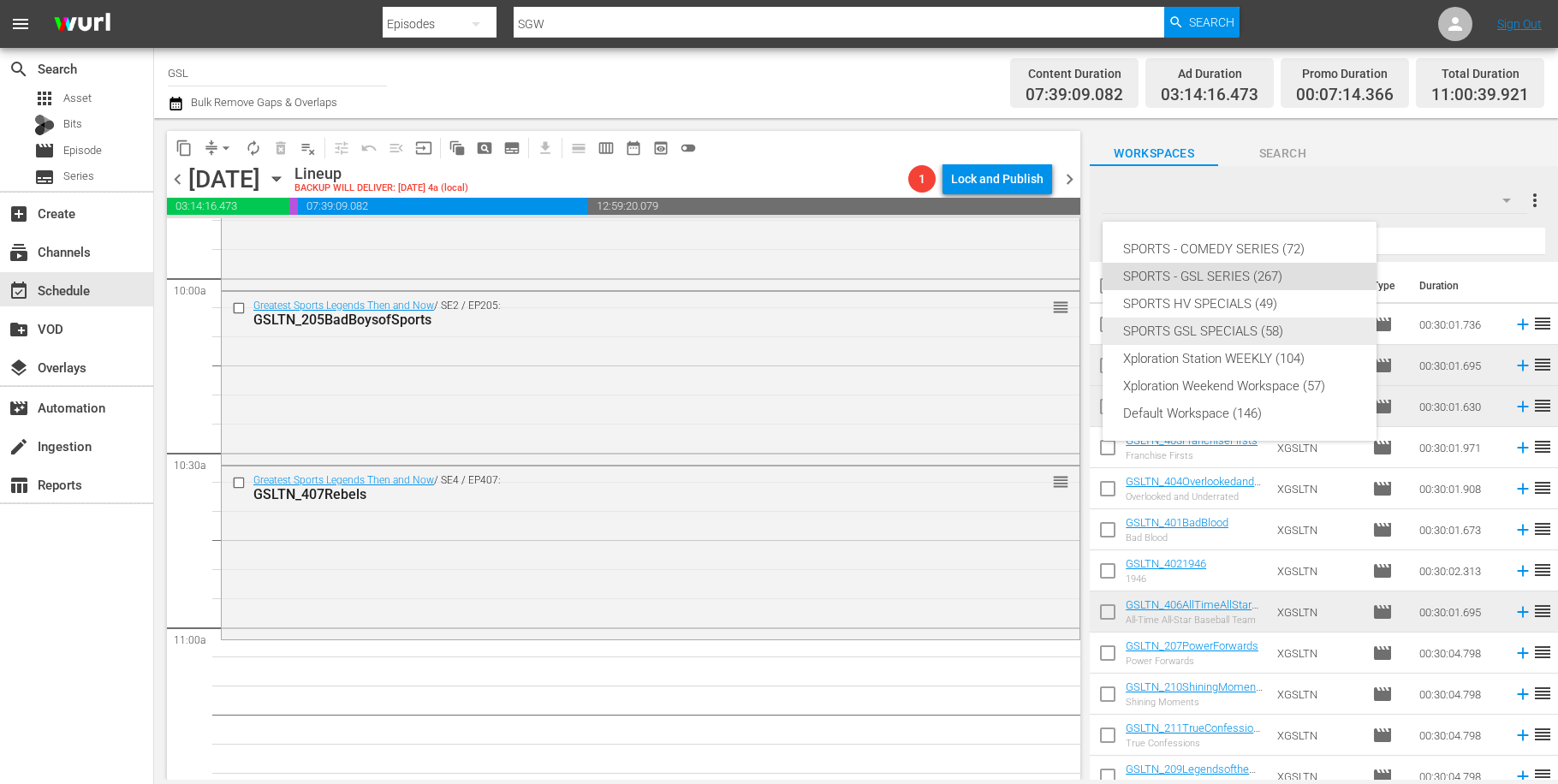
drag, startPoint x: 1248, startPoint y: 311, endPoint x: 1244, endPoint y: 332, distance: 21.4
click at [1244, 332] on div "SPORTS - COMEDY SERIES (72) SPORTS - GSL SERIES (267) SPORTS HV SPECIALS (49) S…" at bounding box center [1240, 331] width 274 height 219
click at [1244, 332] on div "SPORTS GSL SPECIALS (58)" at bounding box center [1239, 331] width 232 height 27
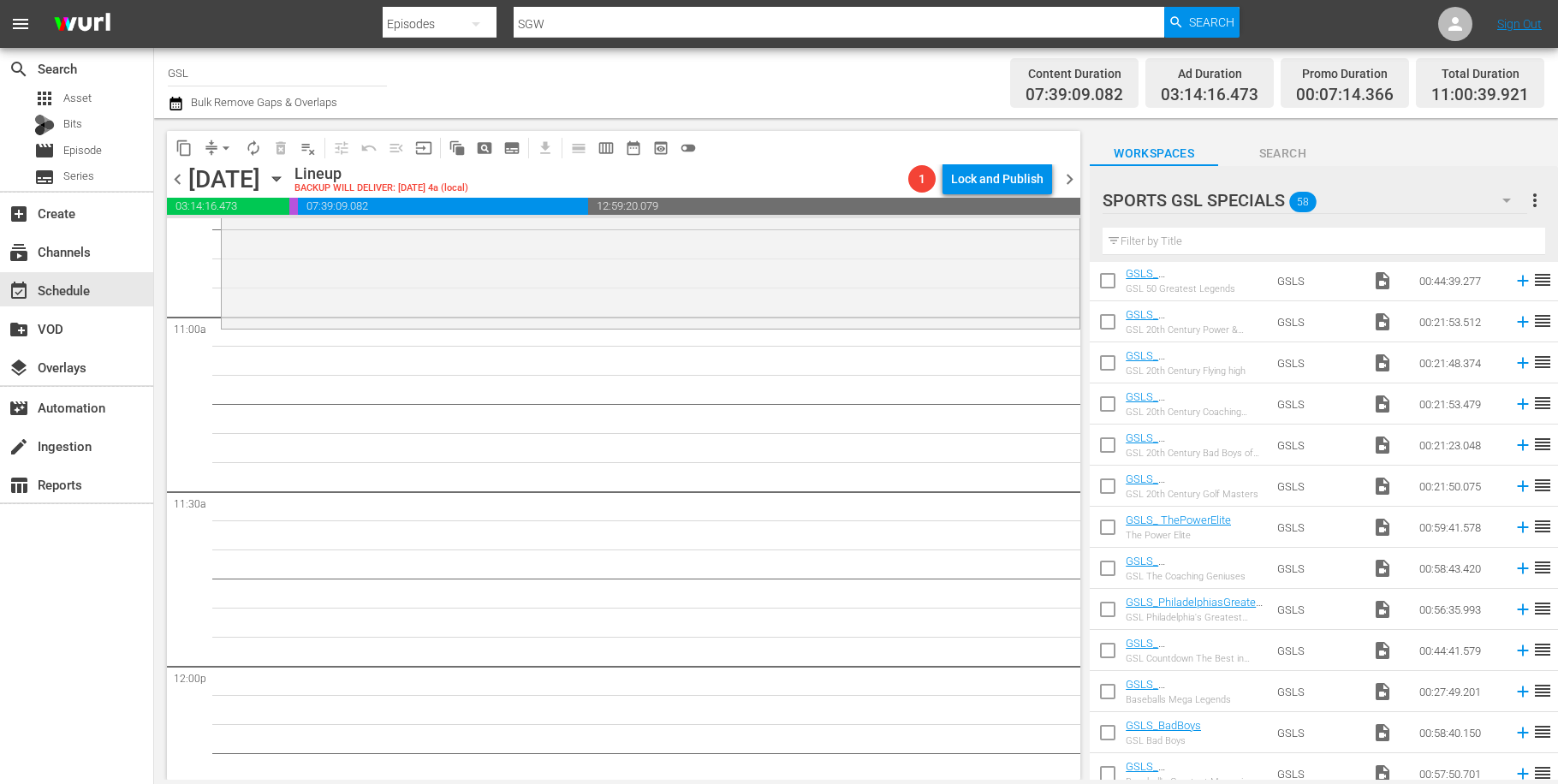
scroll to position [1906, 0]
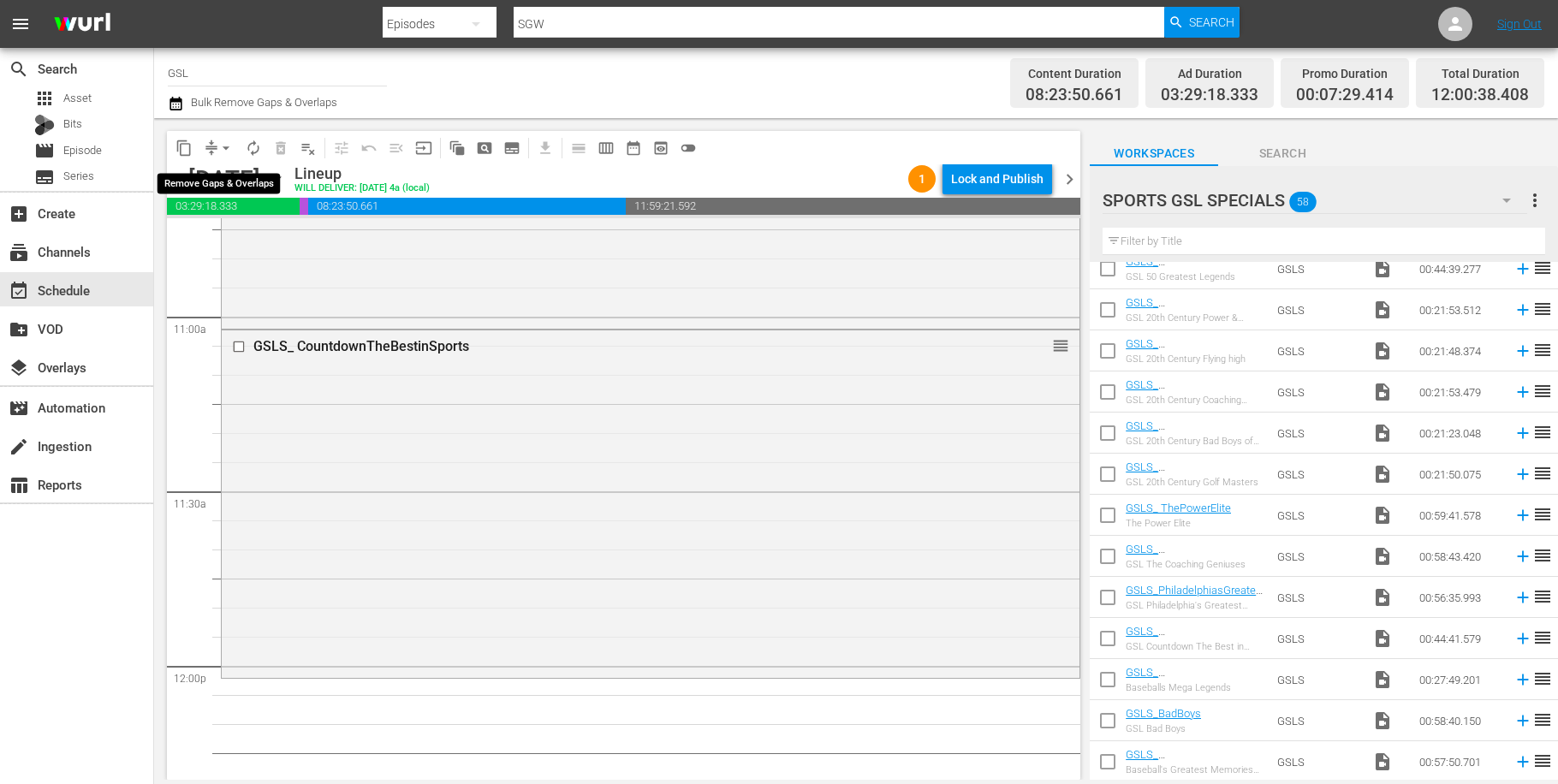
click at [215, 149] on button "arrow_drop_down" at bounding box center [226, 148] width 27 height 27
click at [240, 184] on li "Align to Midnight" at bounding box center [227, 182] width 179 height 28
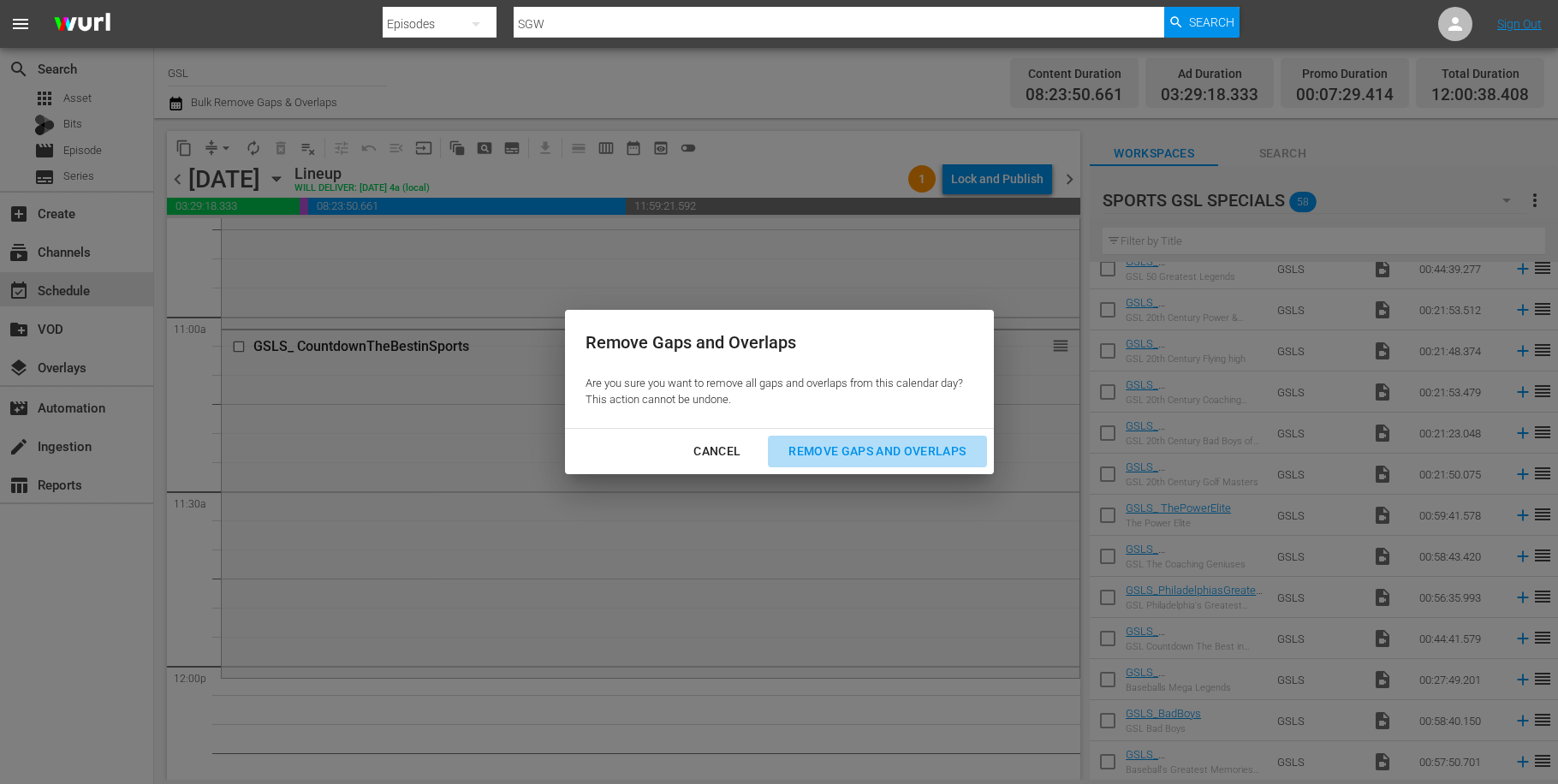
click at [916, 452] on div "Remove Gaps and Overlaps" at bounding box center [877, 451] width 205 height 21
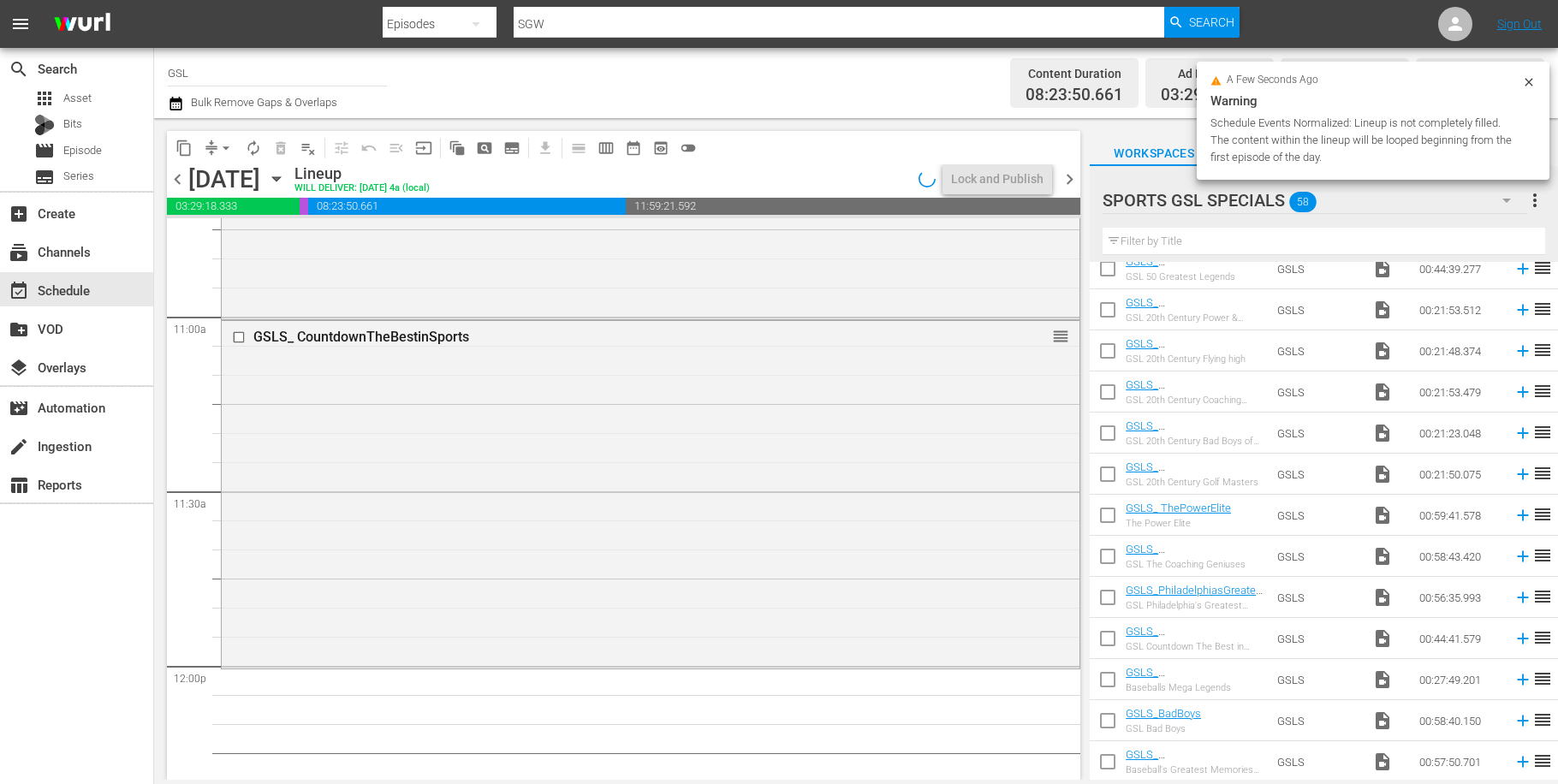
scroll to position [4266, 0]
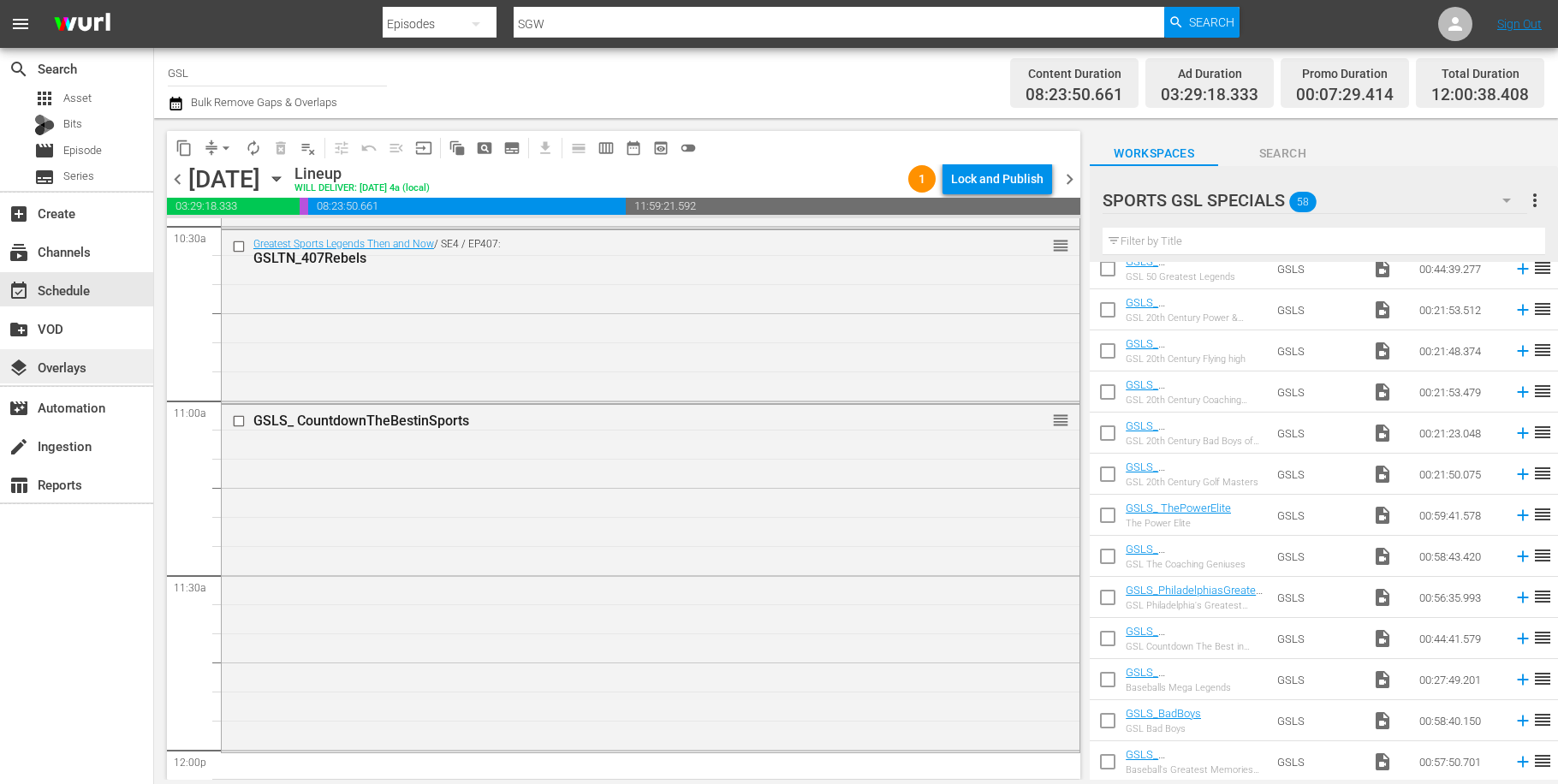
scroll to position [3815, 0]
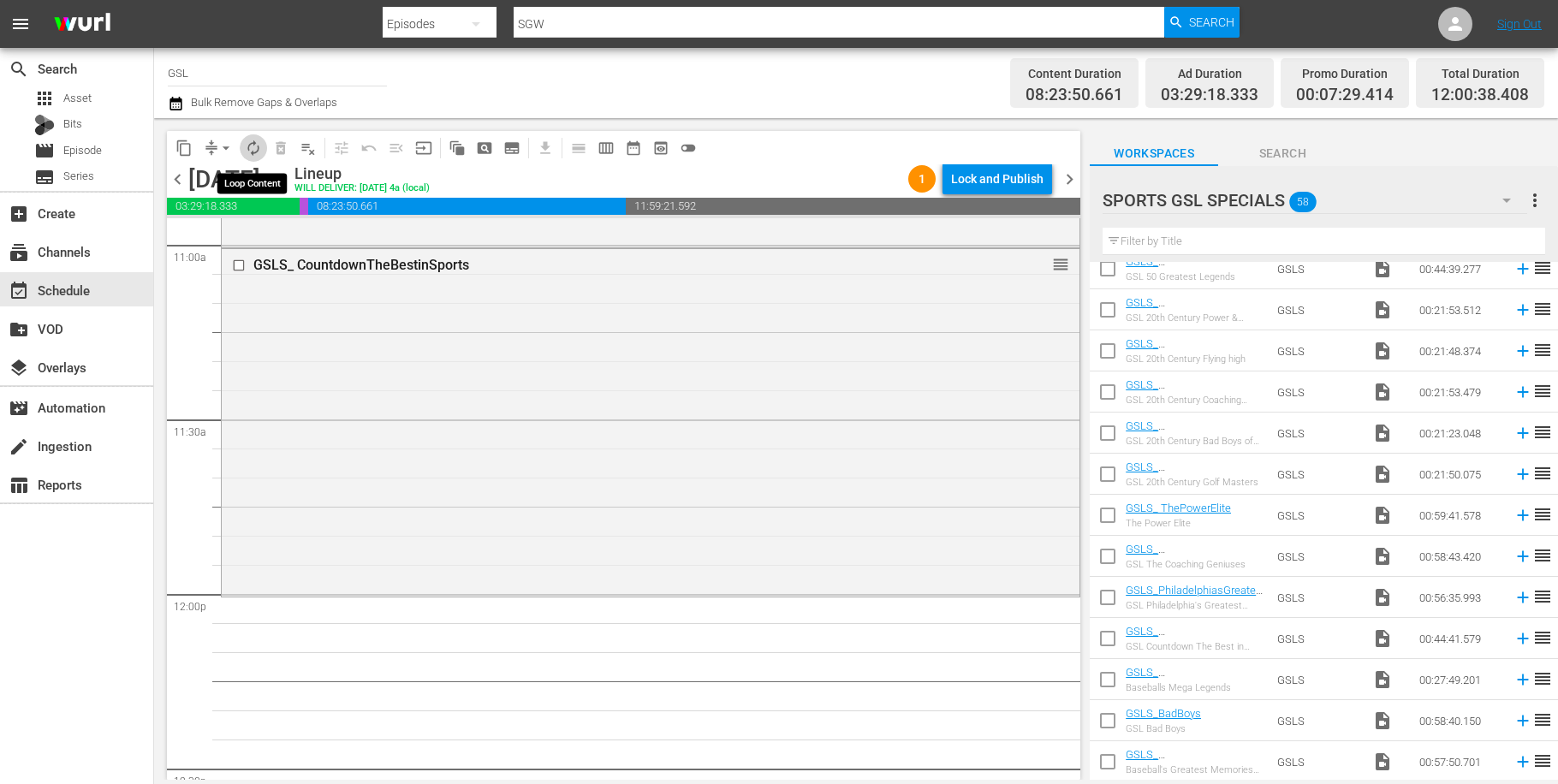
click at [250, 144] on span "autorenew_outlined" at bounding box center [254, 149] width 17 height 17
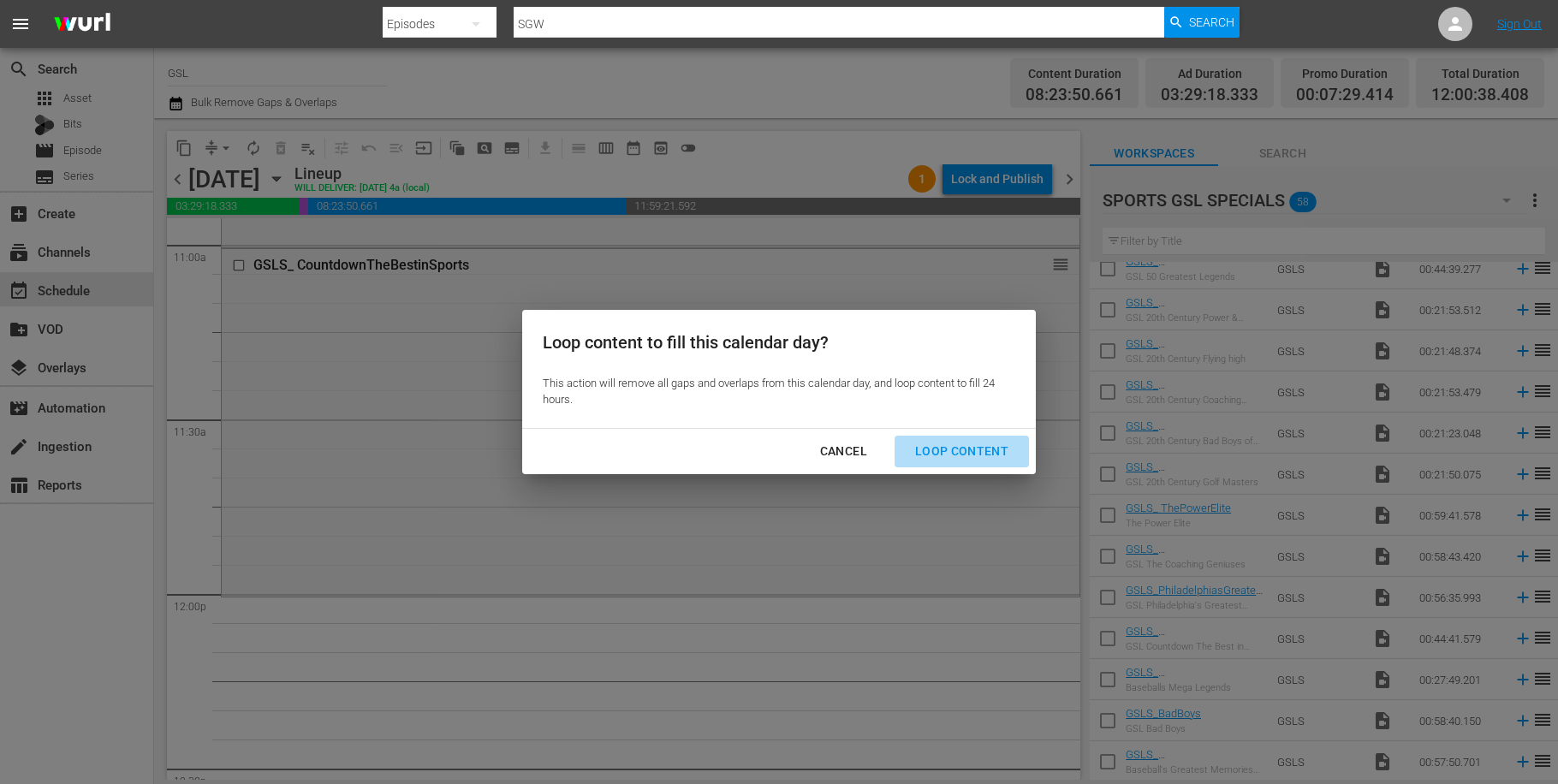
click at [998, 467] on button "Loop Content" at bounding box center [961, 451] width 134 height 32
click at [973, 450] on div "Loop Content" at bounding box center [962, 451] width 121 height 21
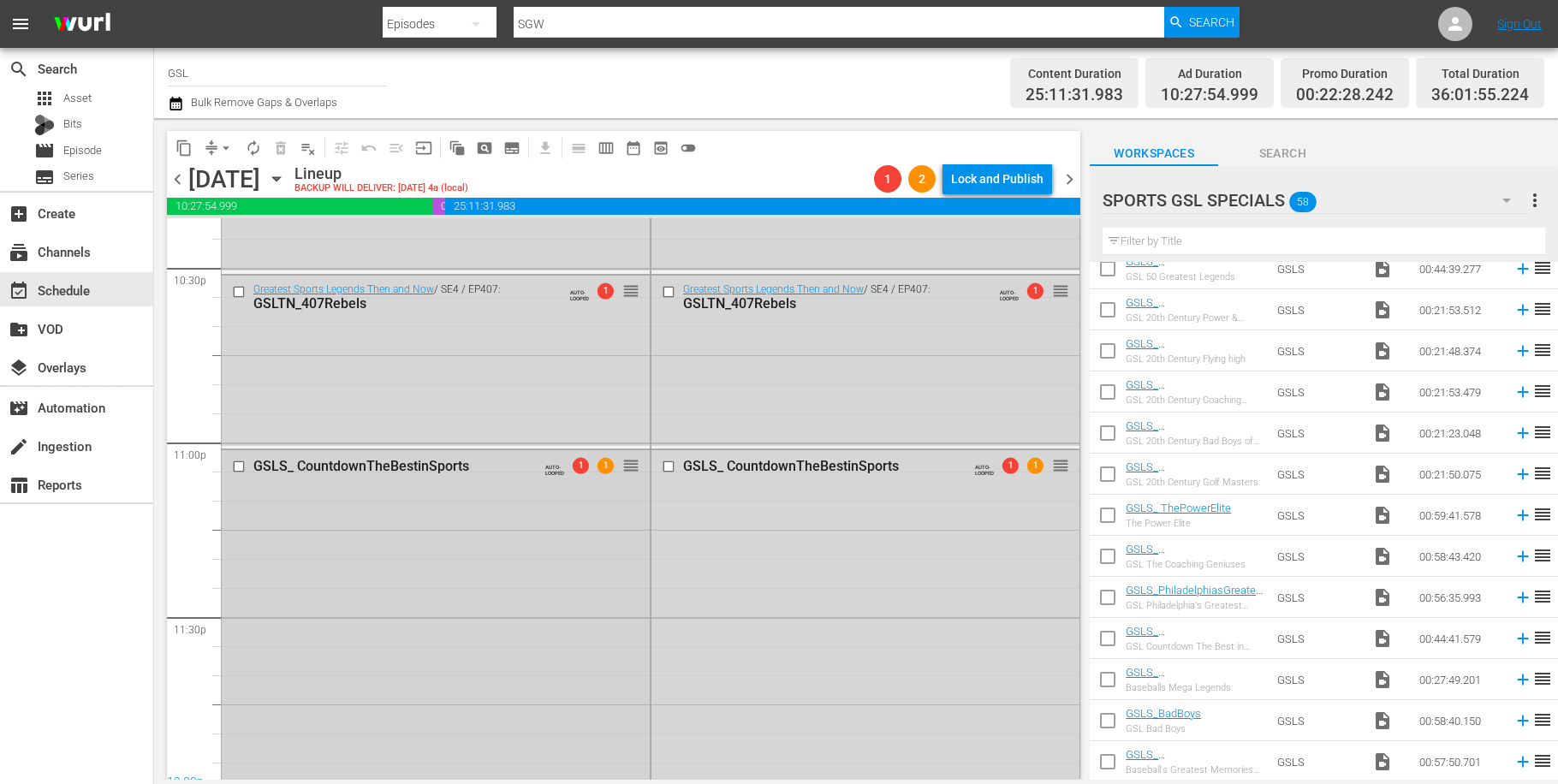
scroll to position [7826, 0]
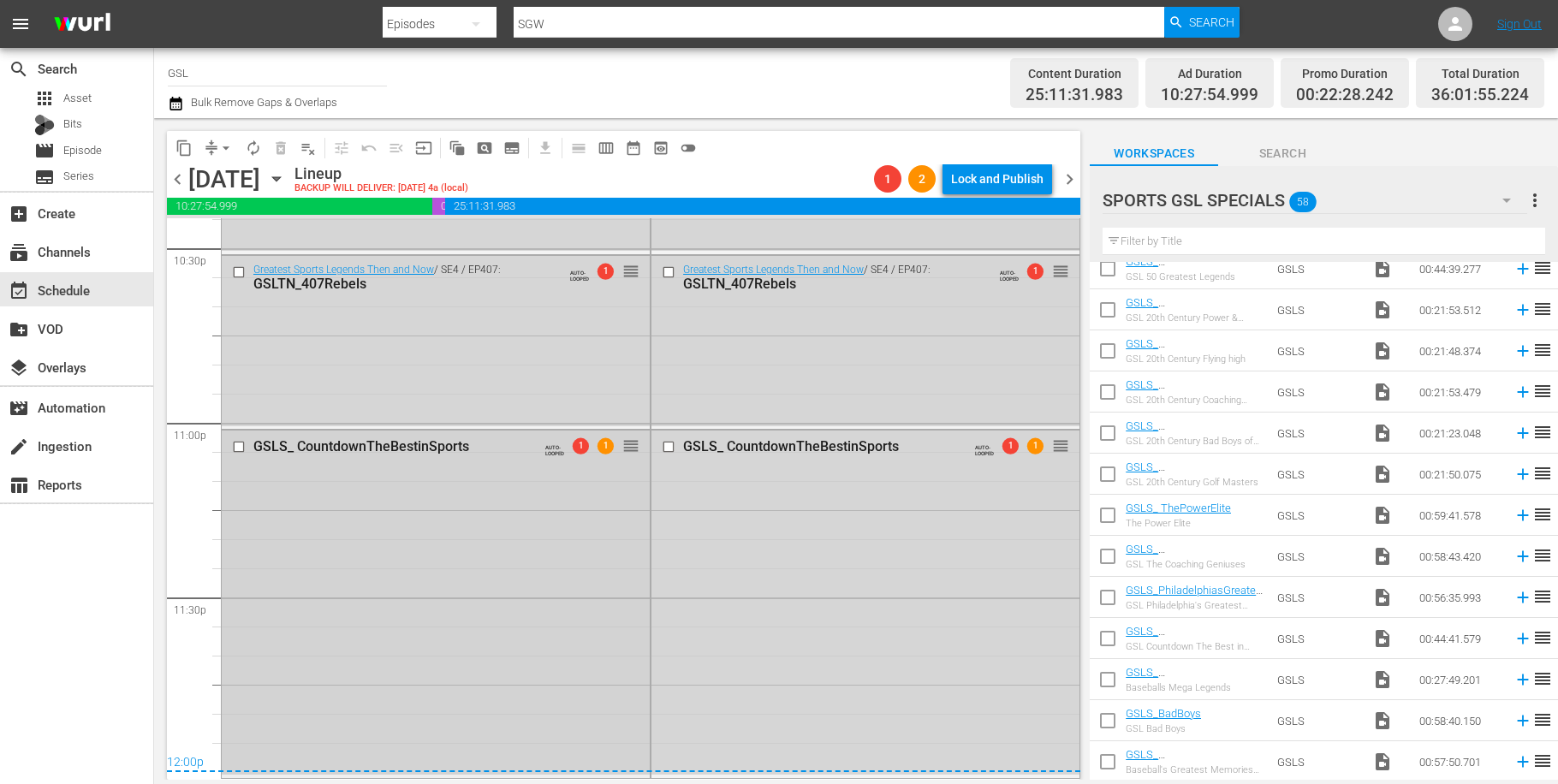
click at [240, 449] on input "checkbox" at bounding box center [241, 446] width 18 height 14
click at [243, 267] on input "checkbox" at bounding box center [241, 272] width 18 height 14
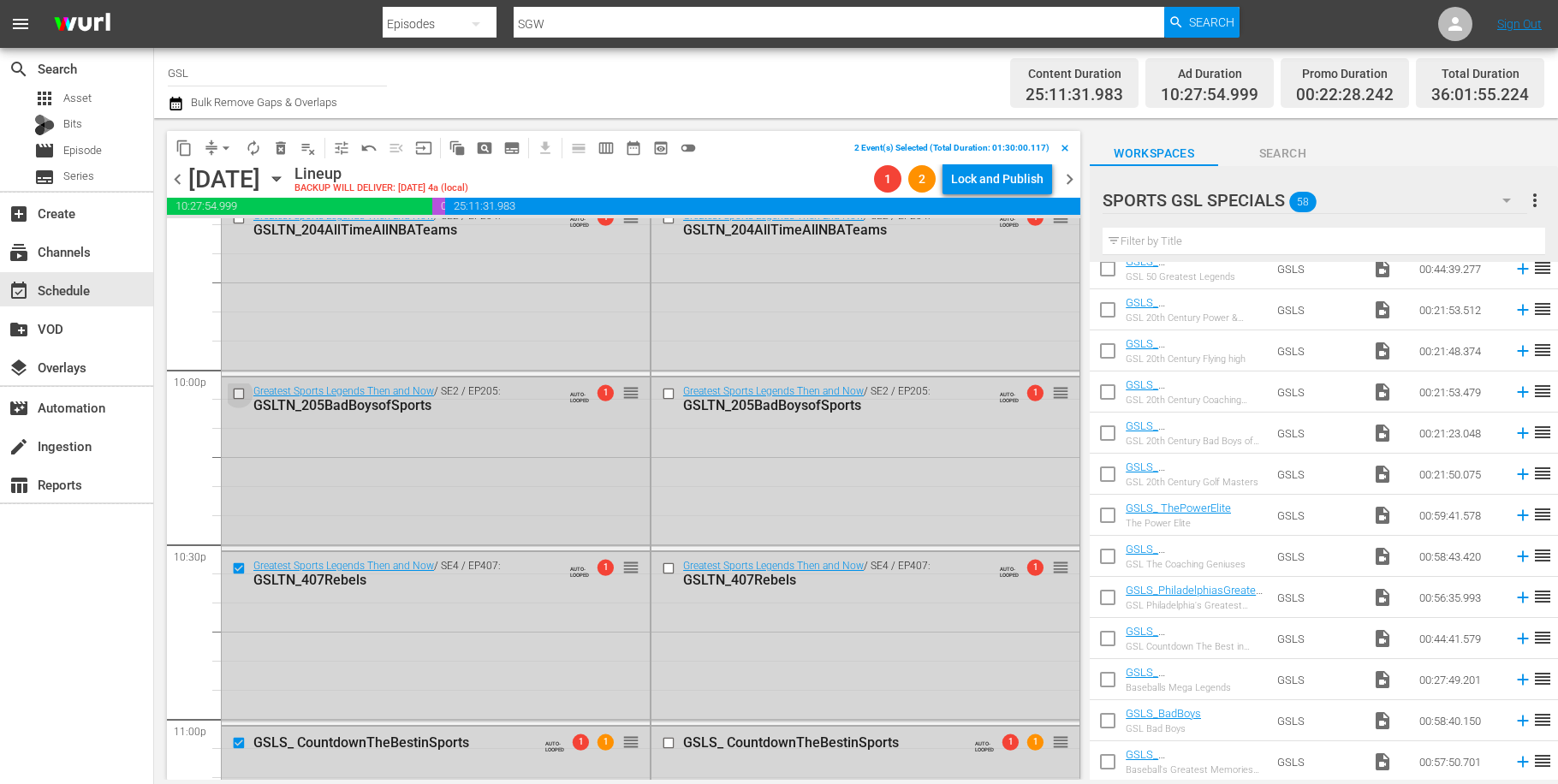
click at [240, 393] on input "checkbox" at bounding box center [241, 392] width 18 height 14
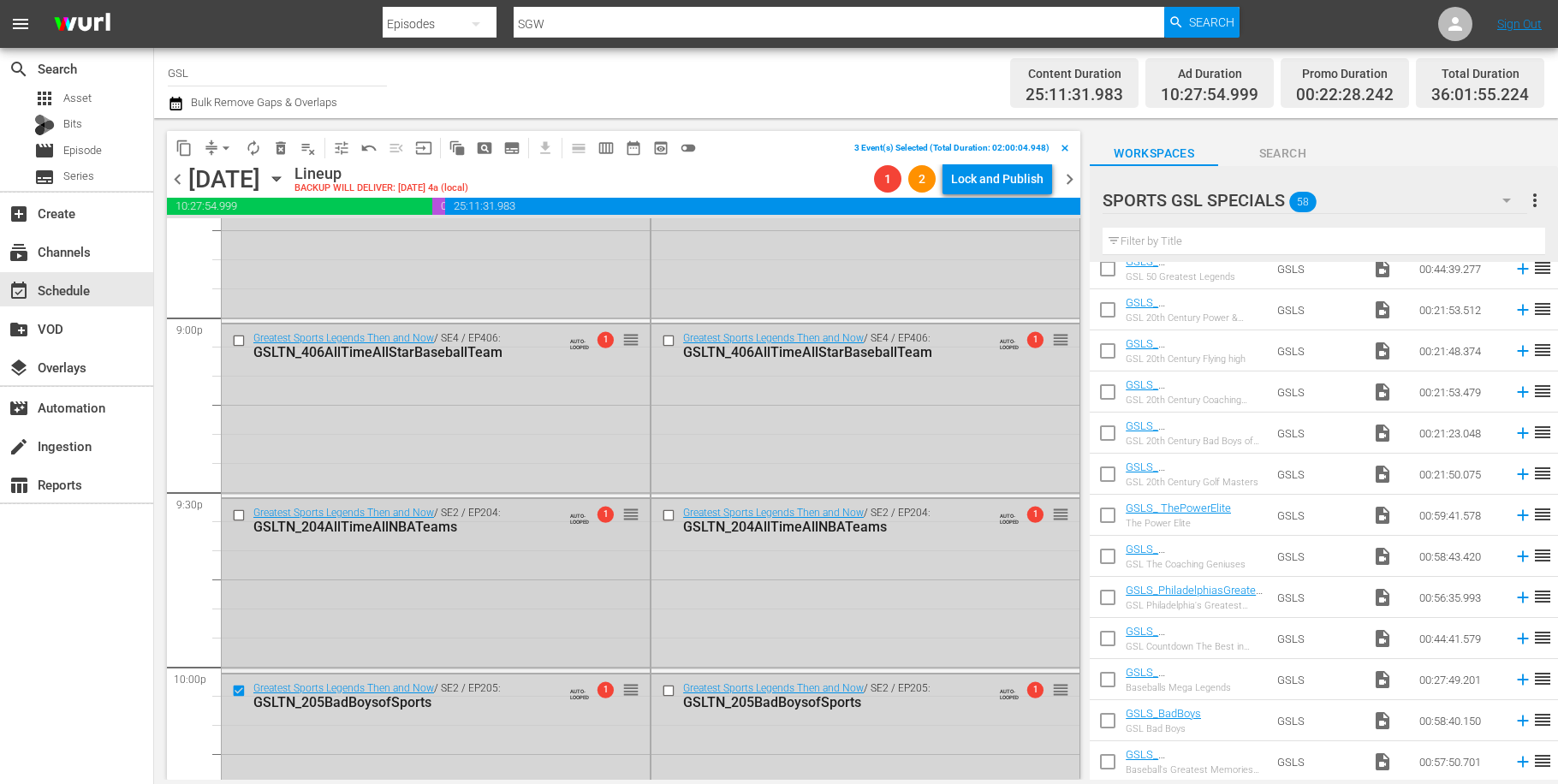
click at [239, 517] on input "checkbox" at bounding box center [241, 515] width 18 height 14
click at [245, 338] on input "checkbox" at bounding box center [241, 340] width 18 height 14
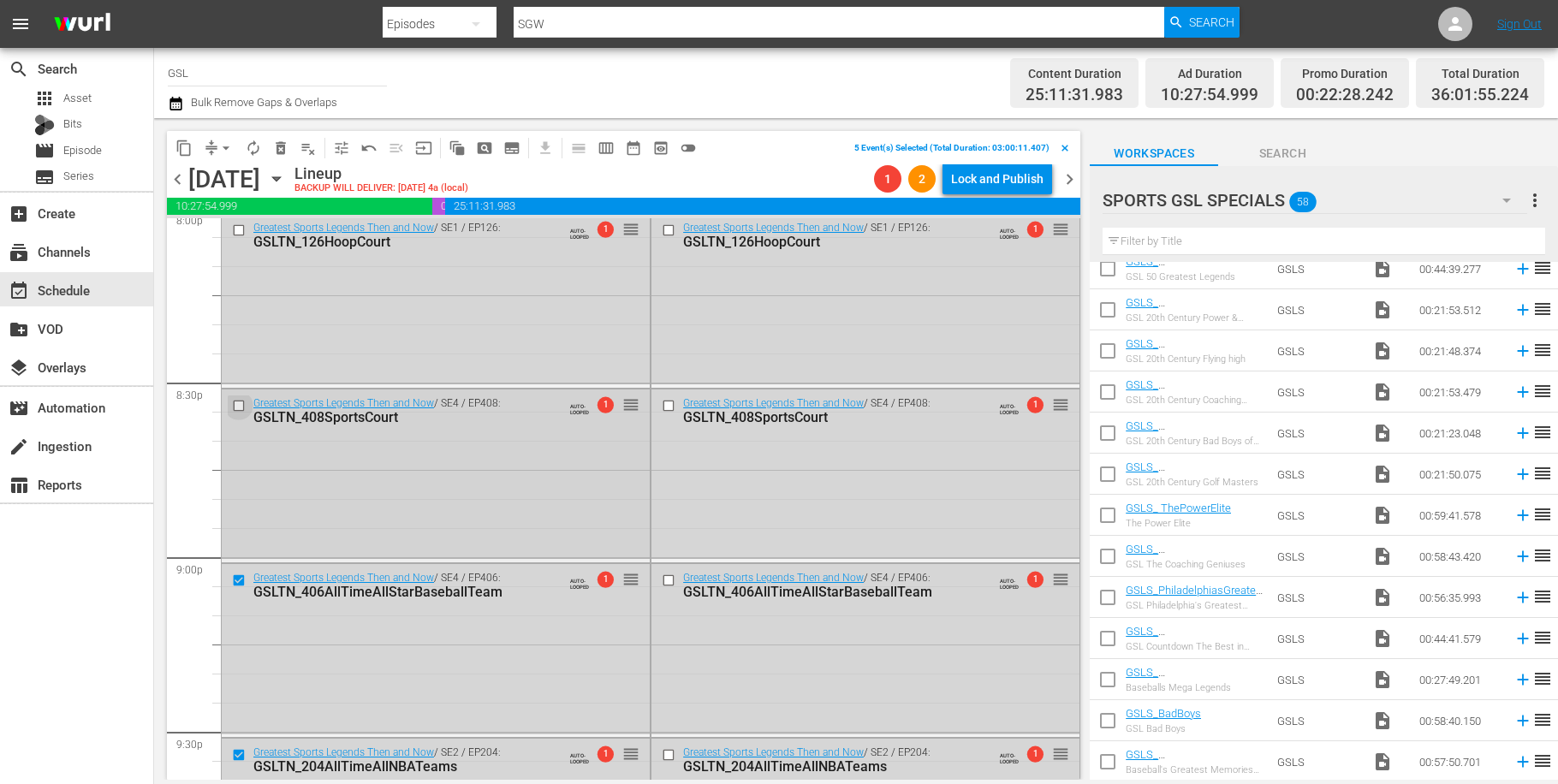
click at [246, 402] on input "checkbox" at bounding box center [241, 405] width 18 height 14
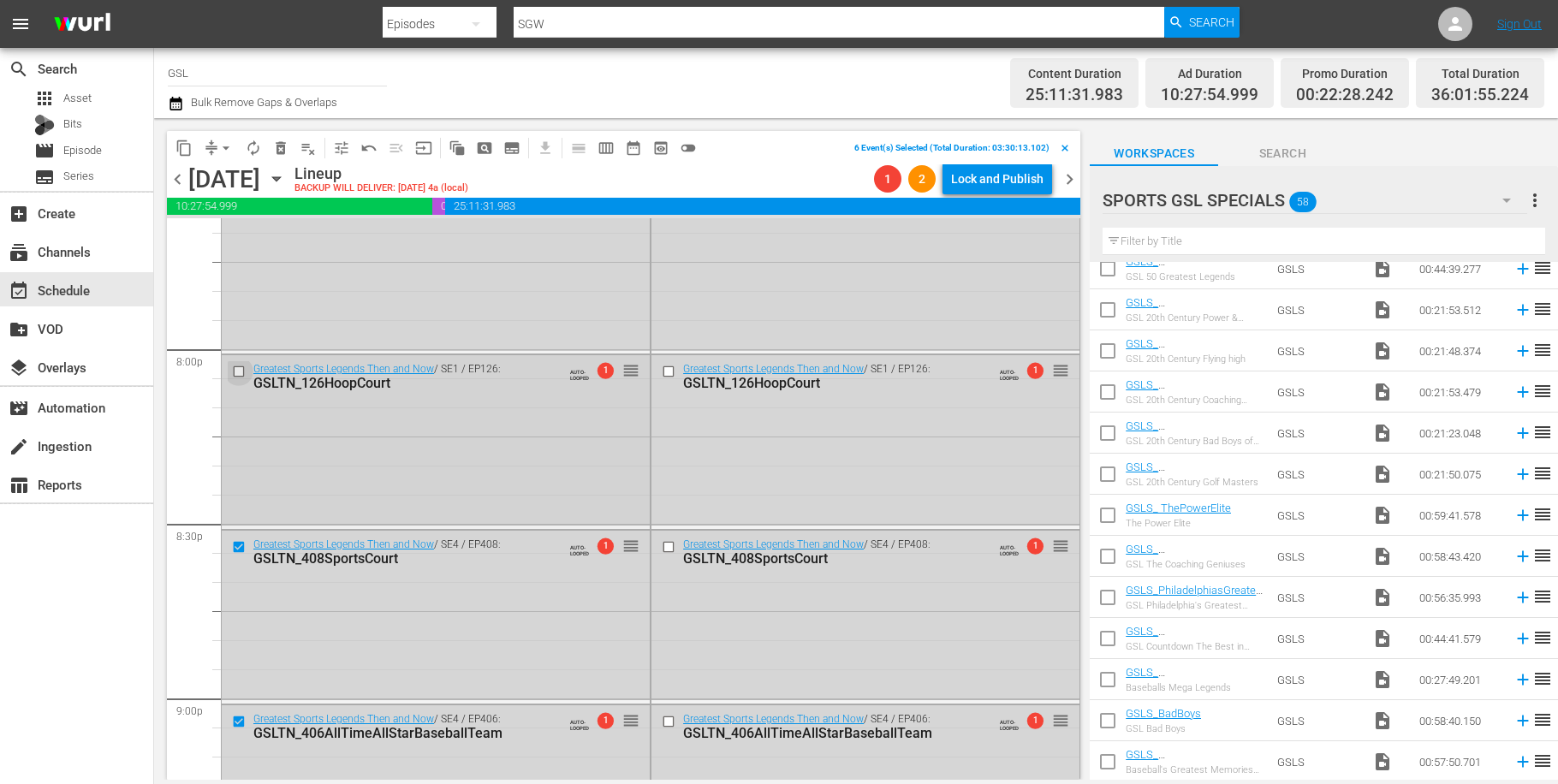
click at [240, 367] on input "checkbox" at bounding box center [241, 371] width 18 height 14
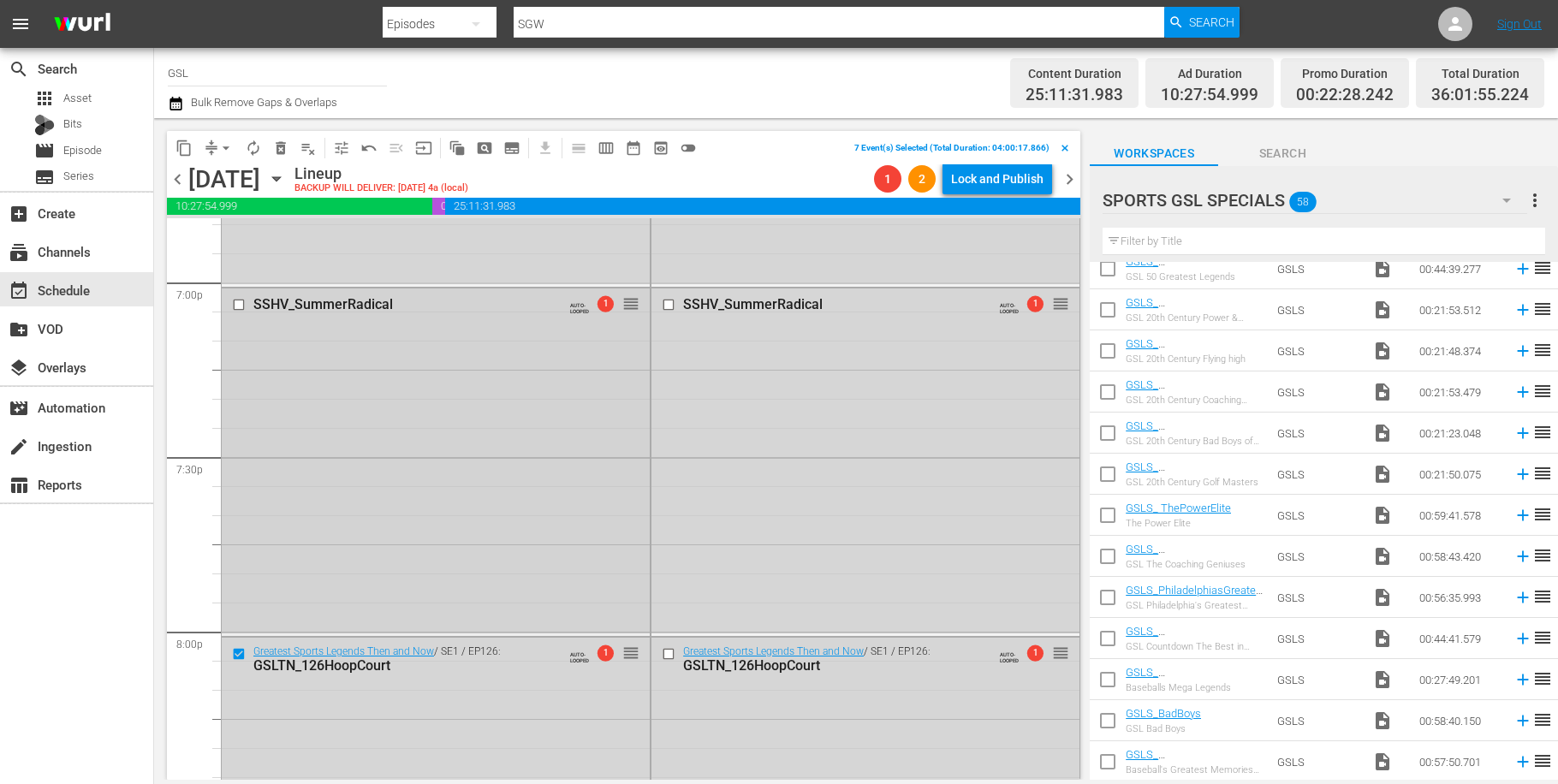
click at [237, 301] on input "checkbox" at bounding box center [241, 304] width 18 height 14
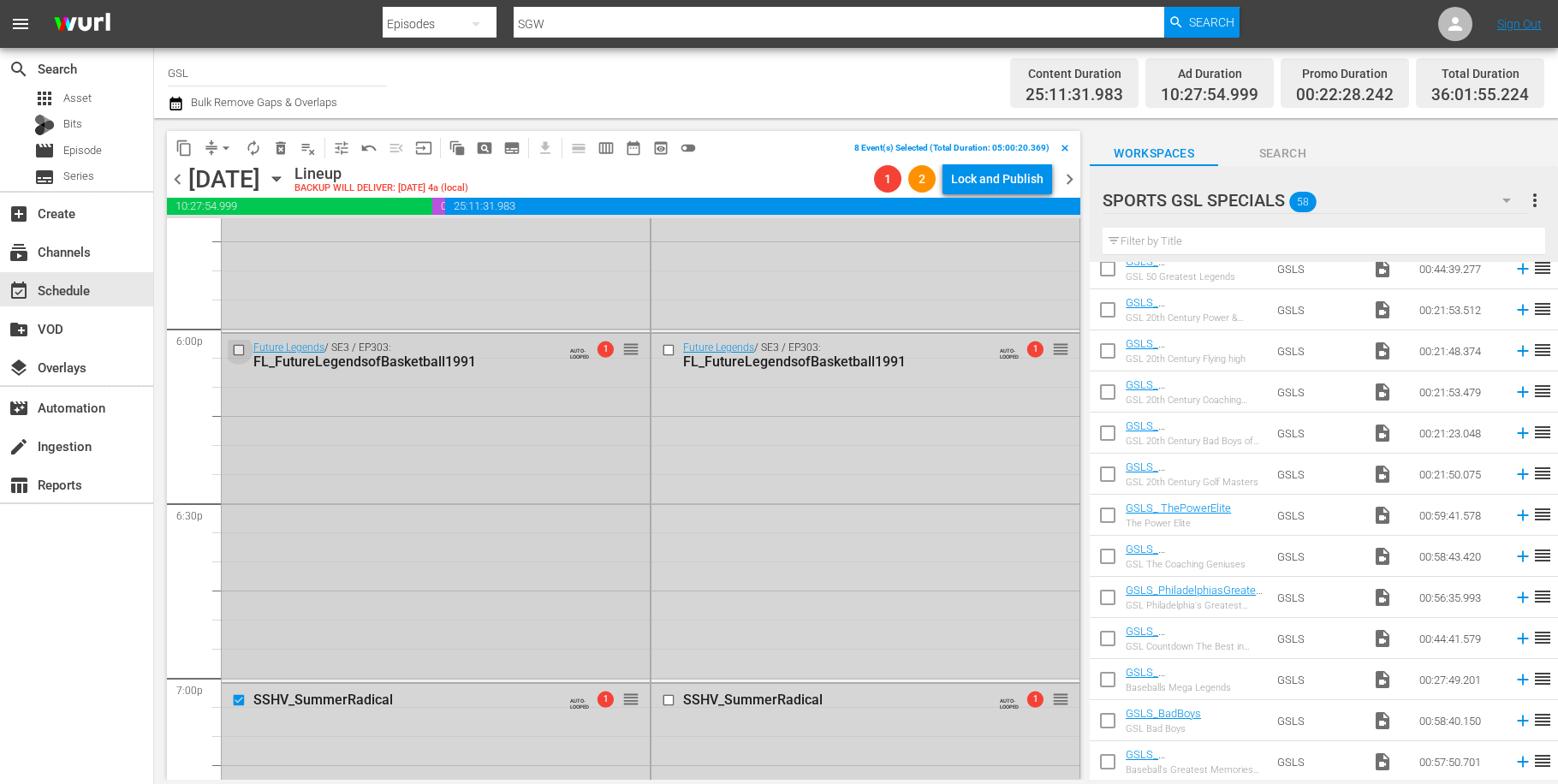
click at [240, 348] on input "checkbox" at bounding box center [241, 350] width 18 height 14
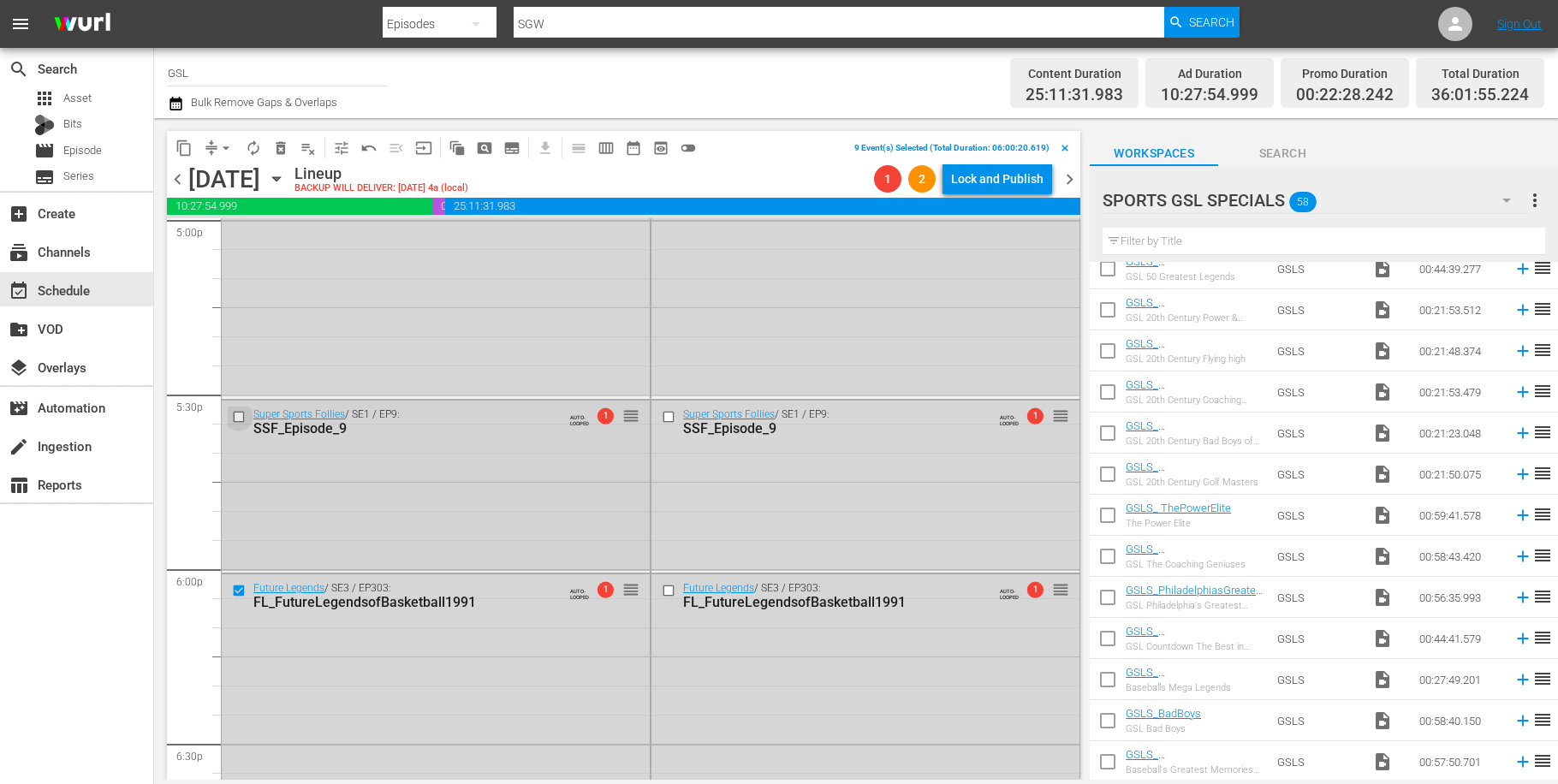
click at [240, 418] on input "checkbox" at bounding box center [241, 416] width 18 height 14
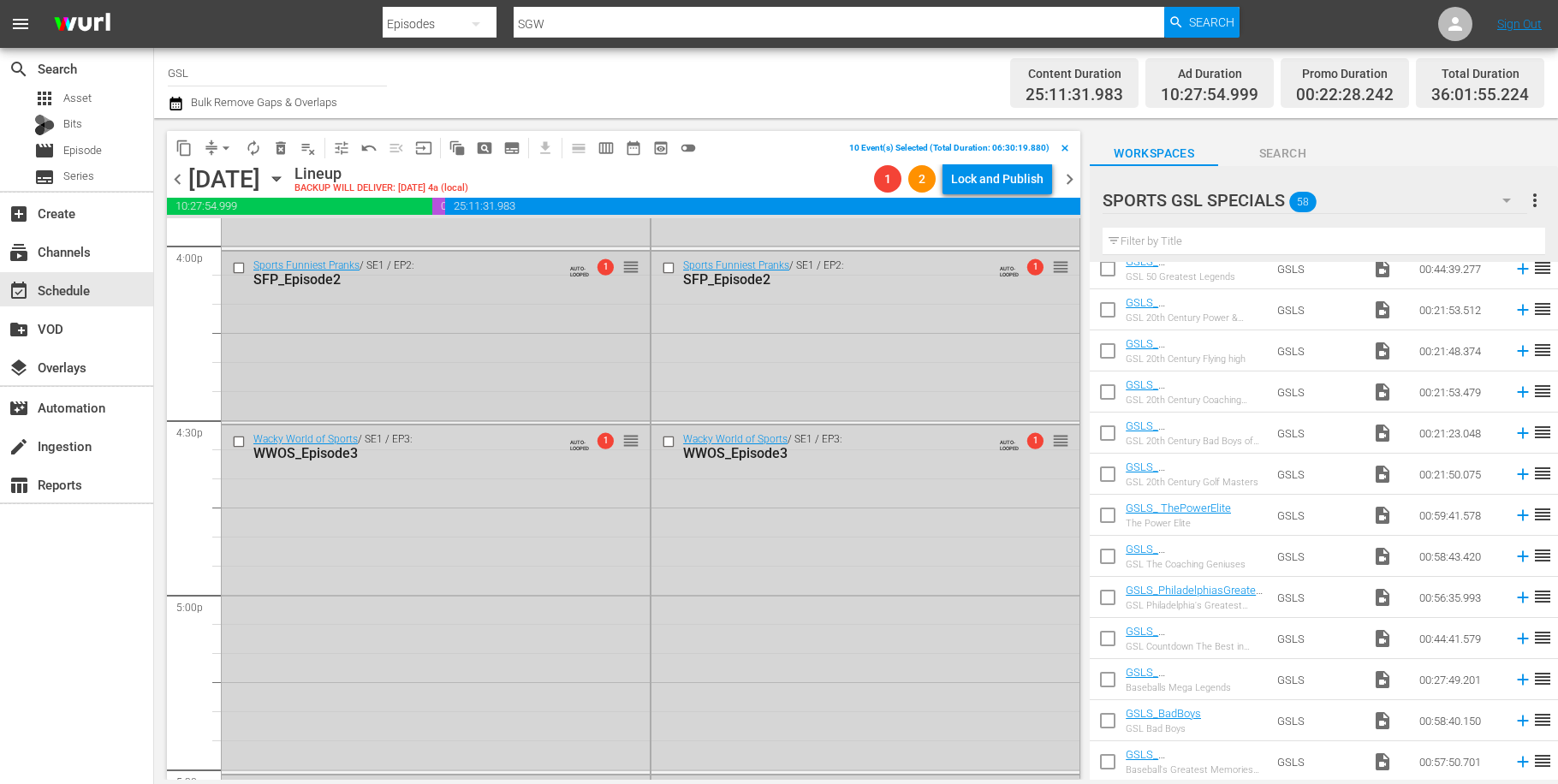
scroll to position [5526, 0]
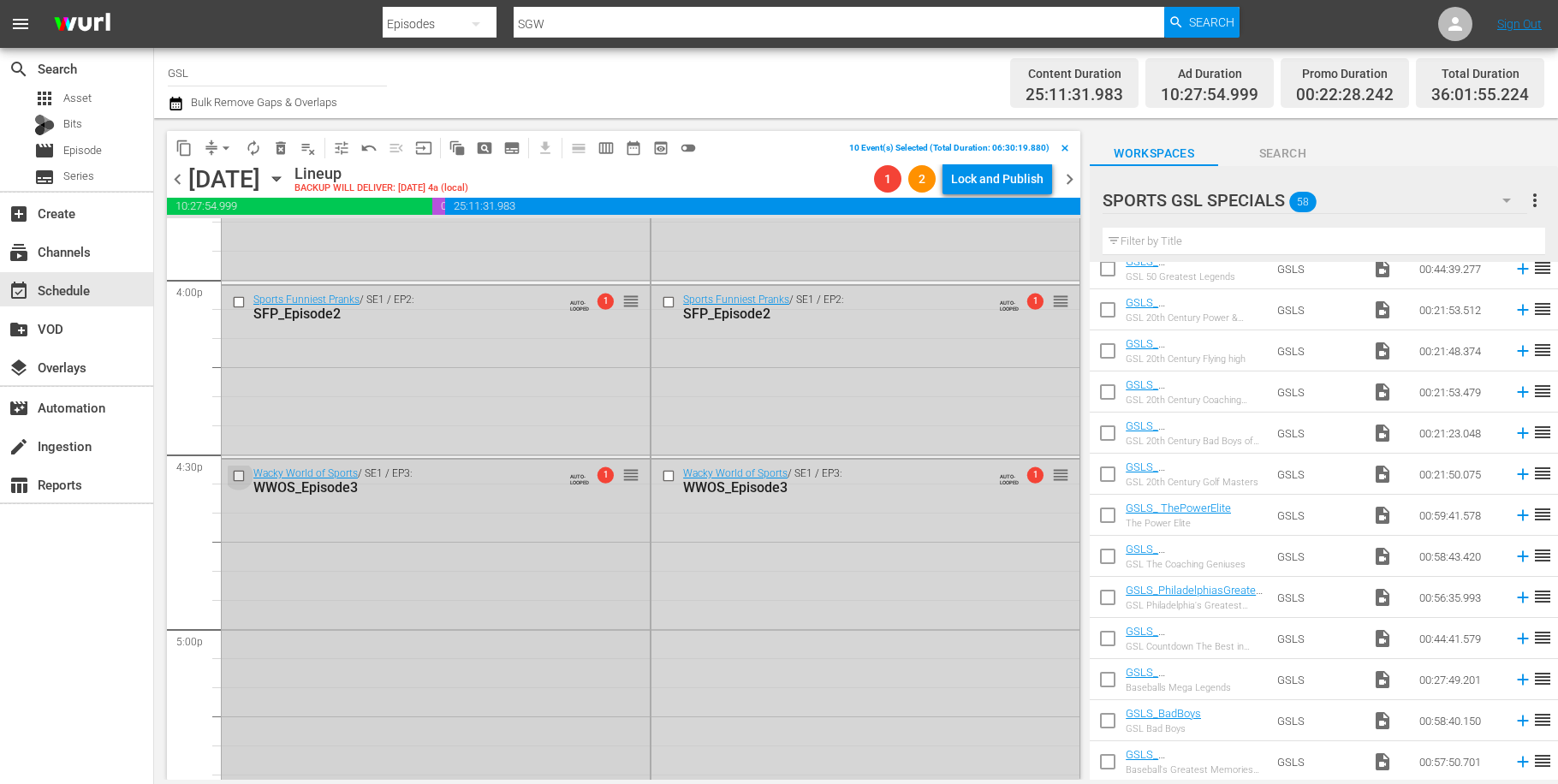
click at [241, 474] on input "checkbox" at bounding box center [241, 475] width 18 height 14
click at [238, 307] on input "checkbox" at bounding box center [241, 301] width 18 height 14
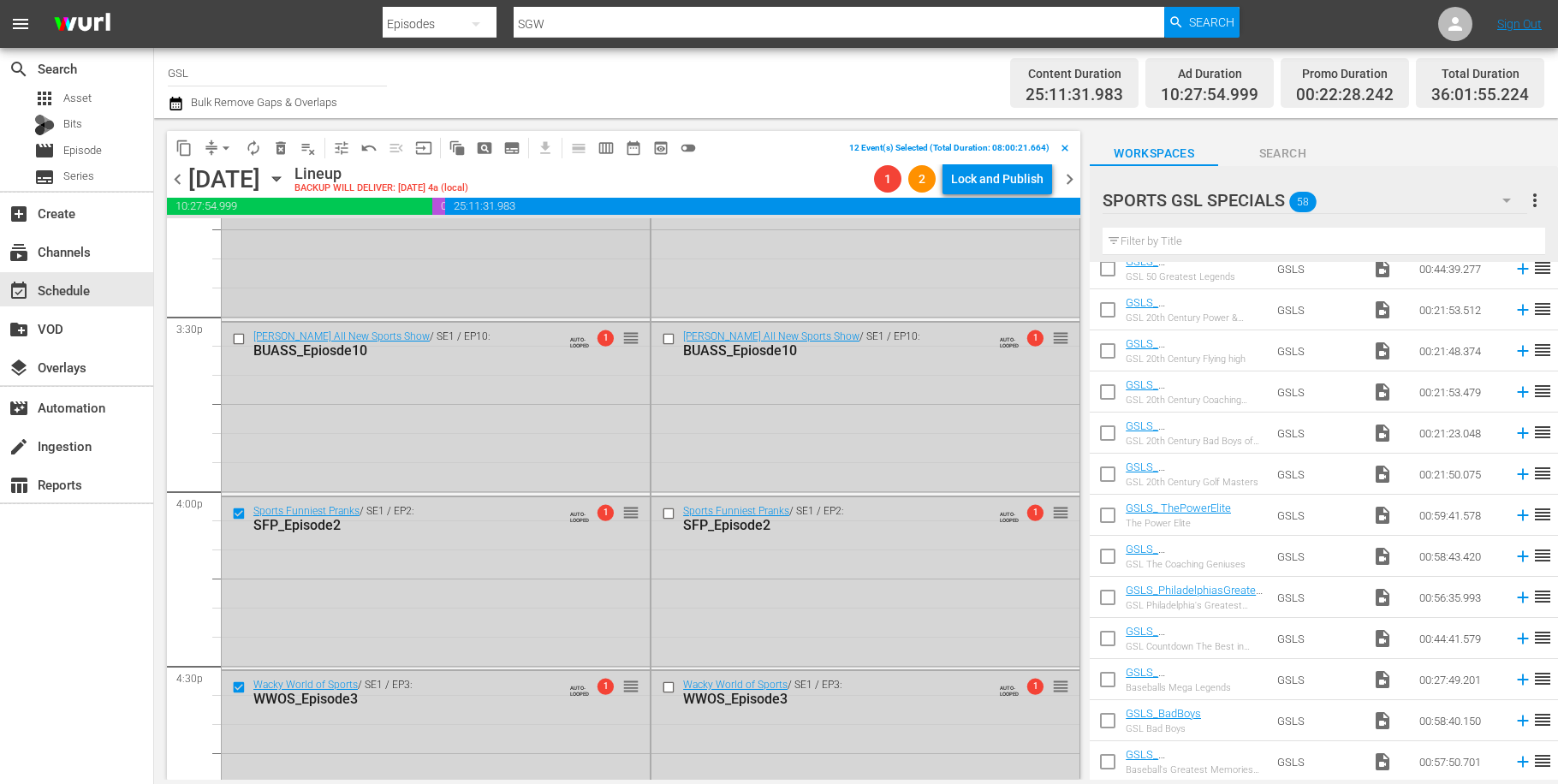
scroll to position [5229, 0]
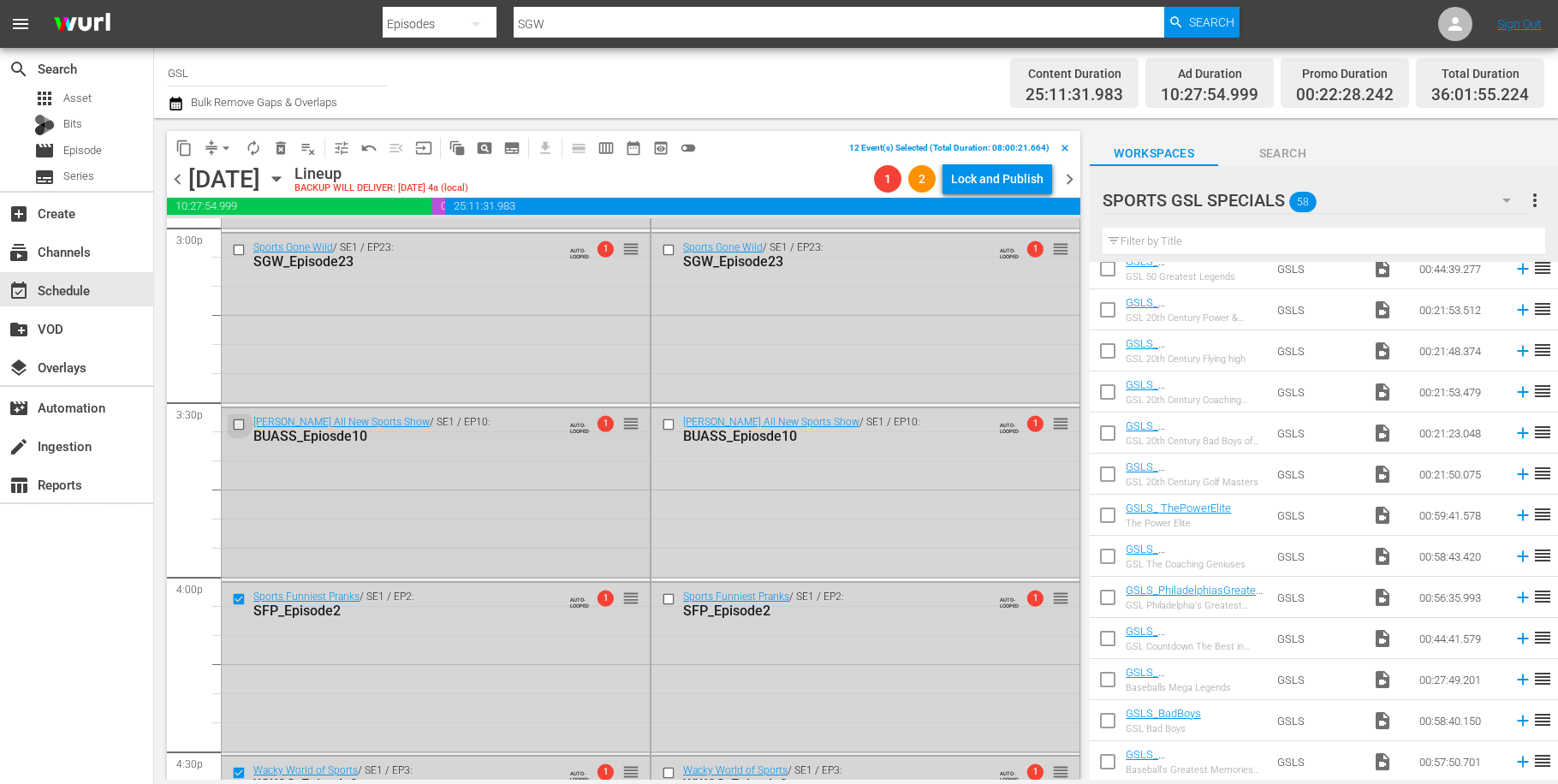
click at [240, 420] on input "checkbox" at bounding box center [241, 424] width 18 height 14
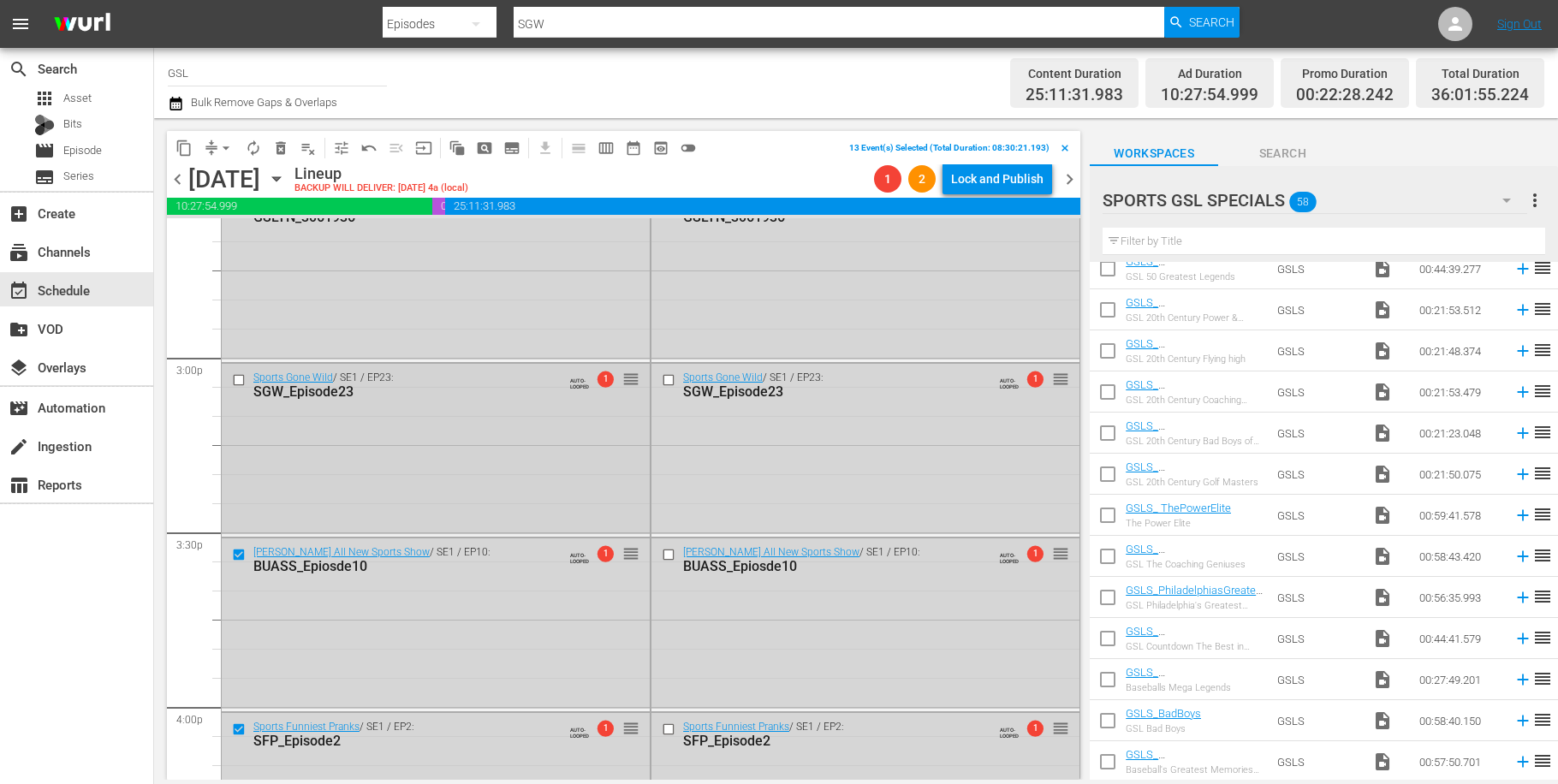
scroll to position [5087, 0]
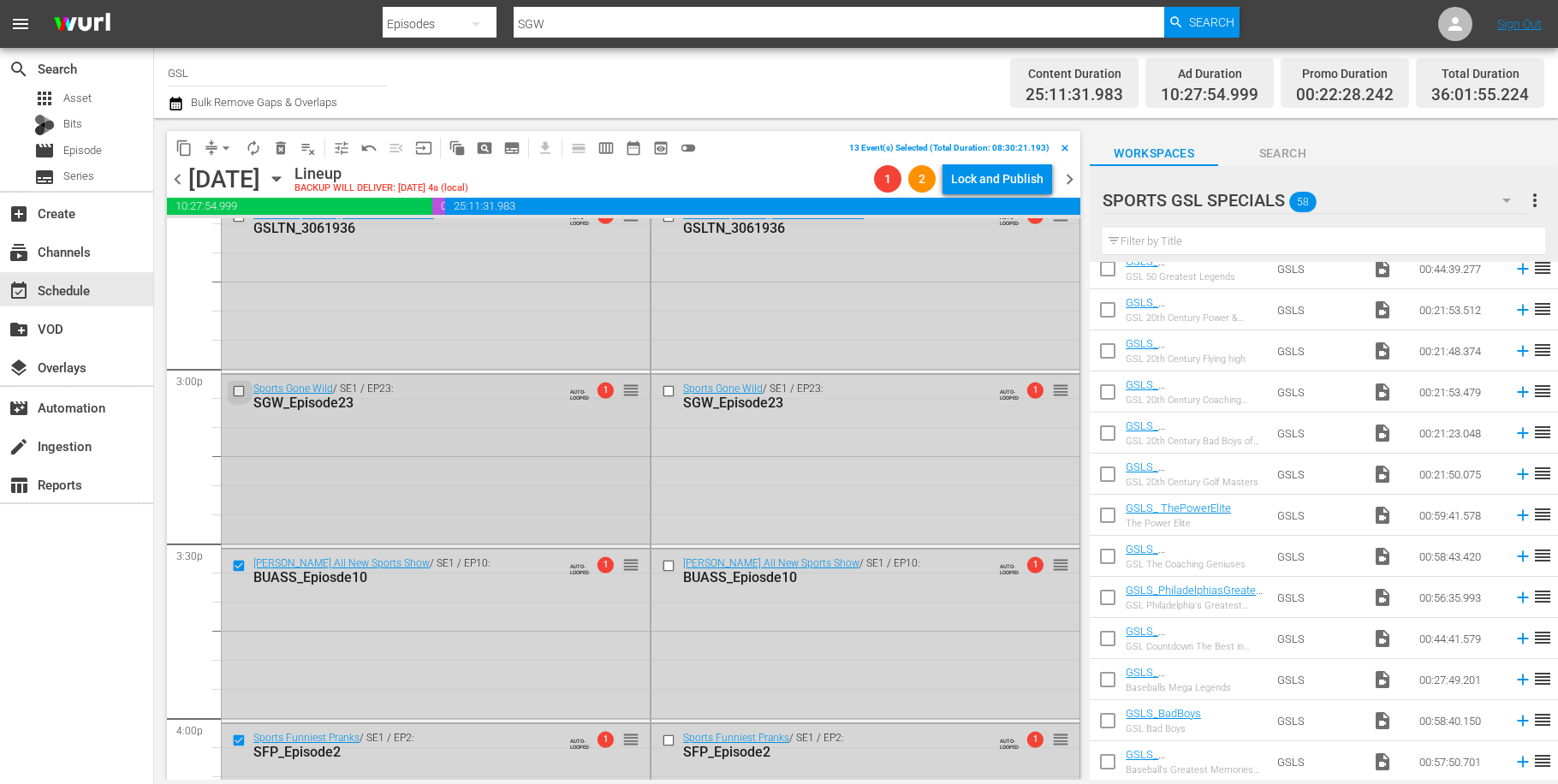
click at [237, 386] on input "checkbox" at bounding box center [241, 391] width 18 height 14
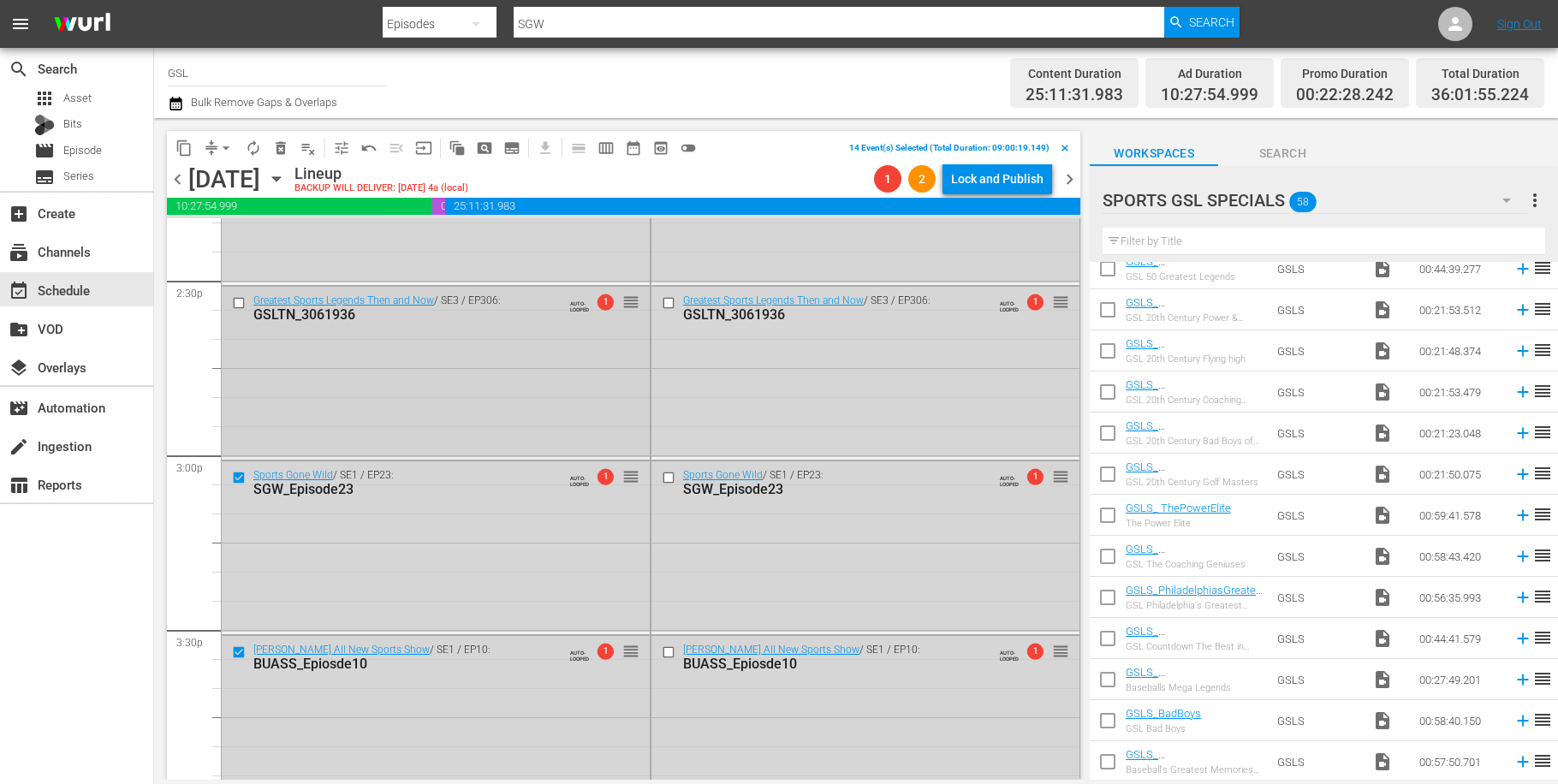
scroll to position [5017, 0]
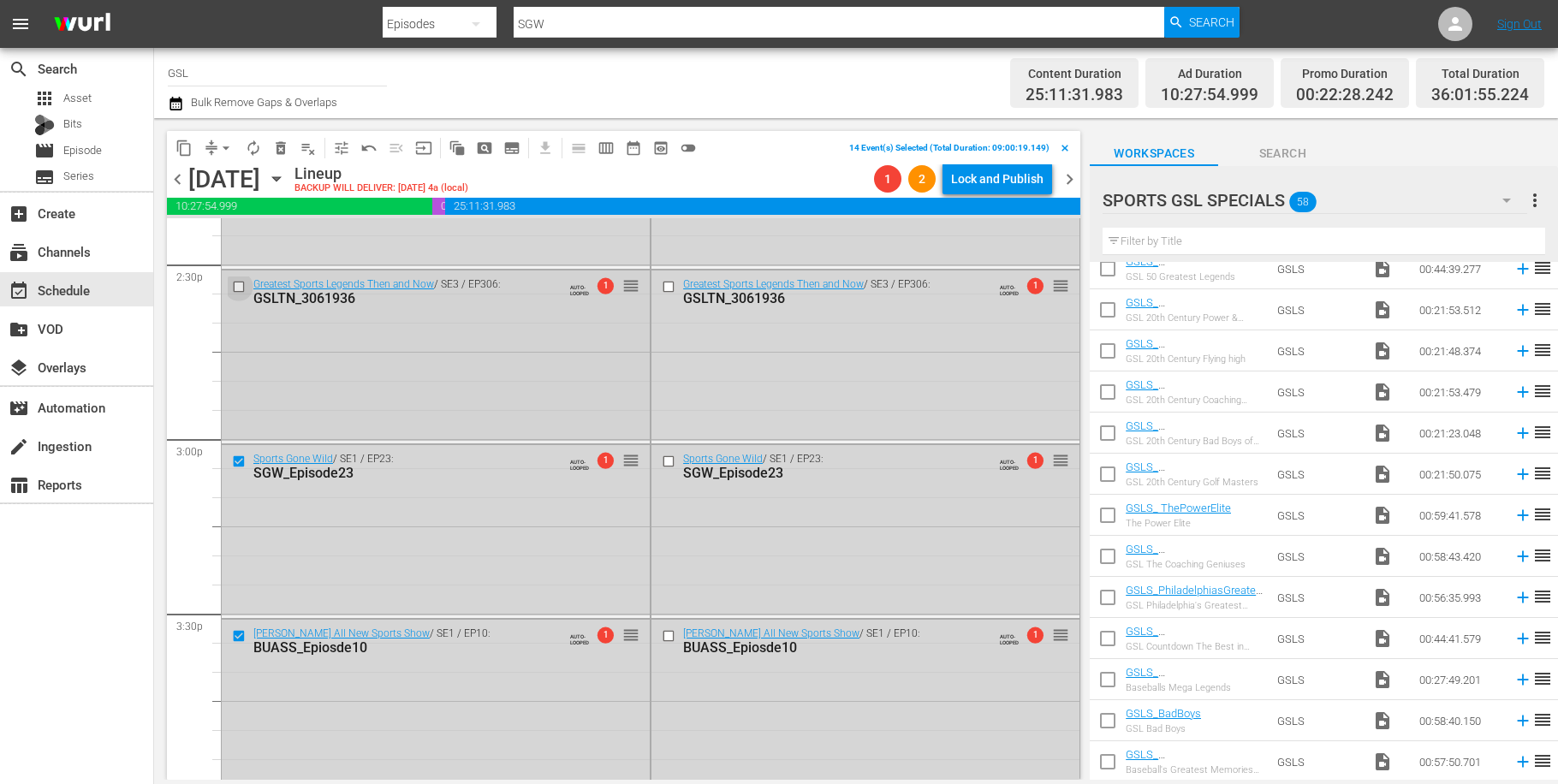
click at [239, 284] on input "checkbox" at bounding box center [241, 285] width 18 height 14
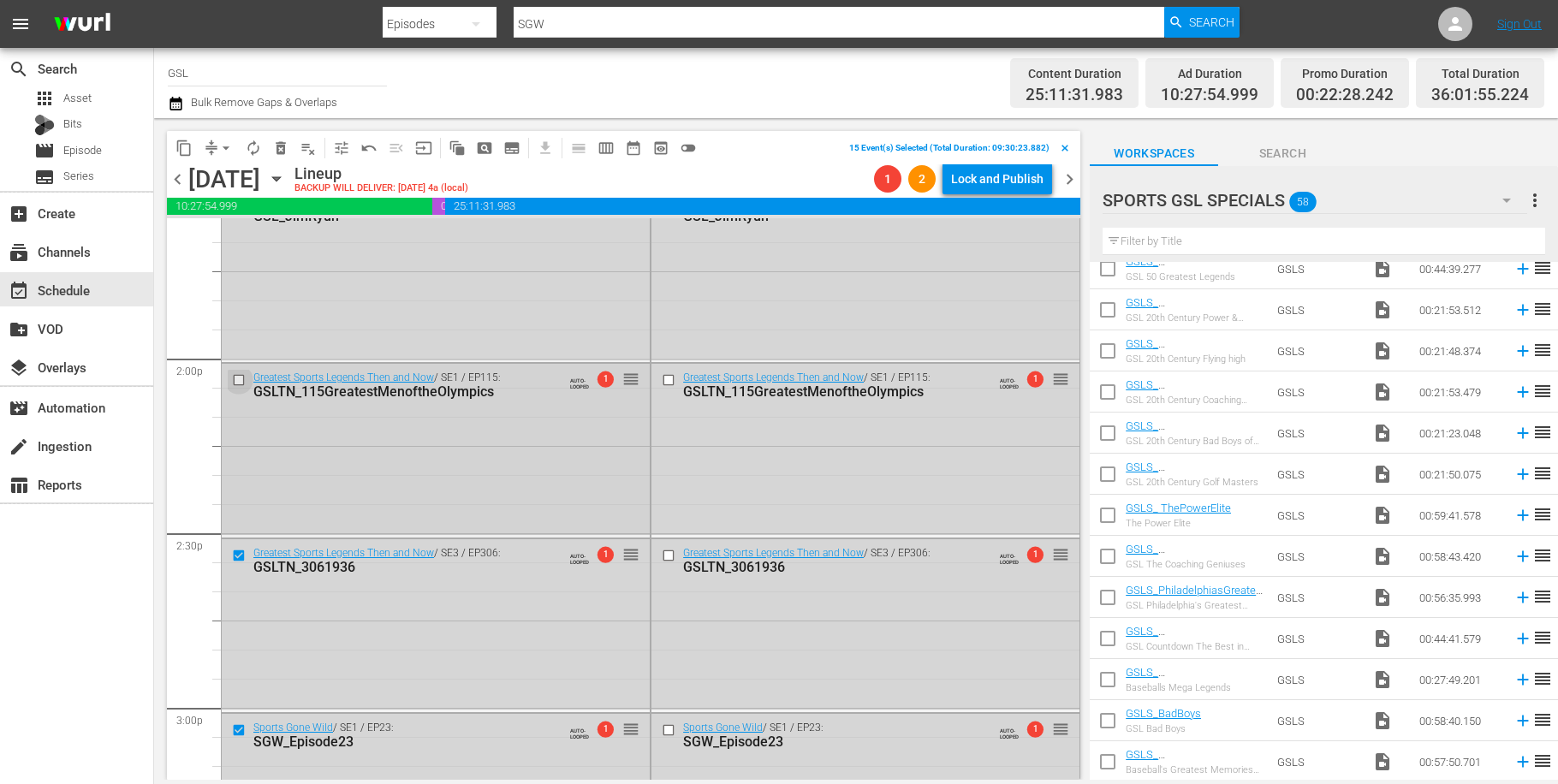
click at [242, 379] on input "checkbox" at bounding box center [241, 380] width 18 height 14
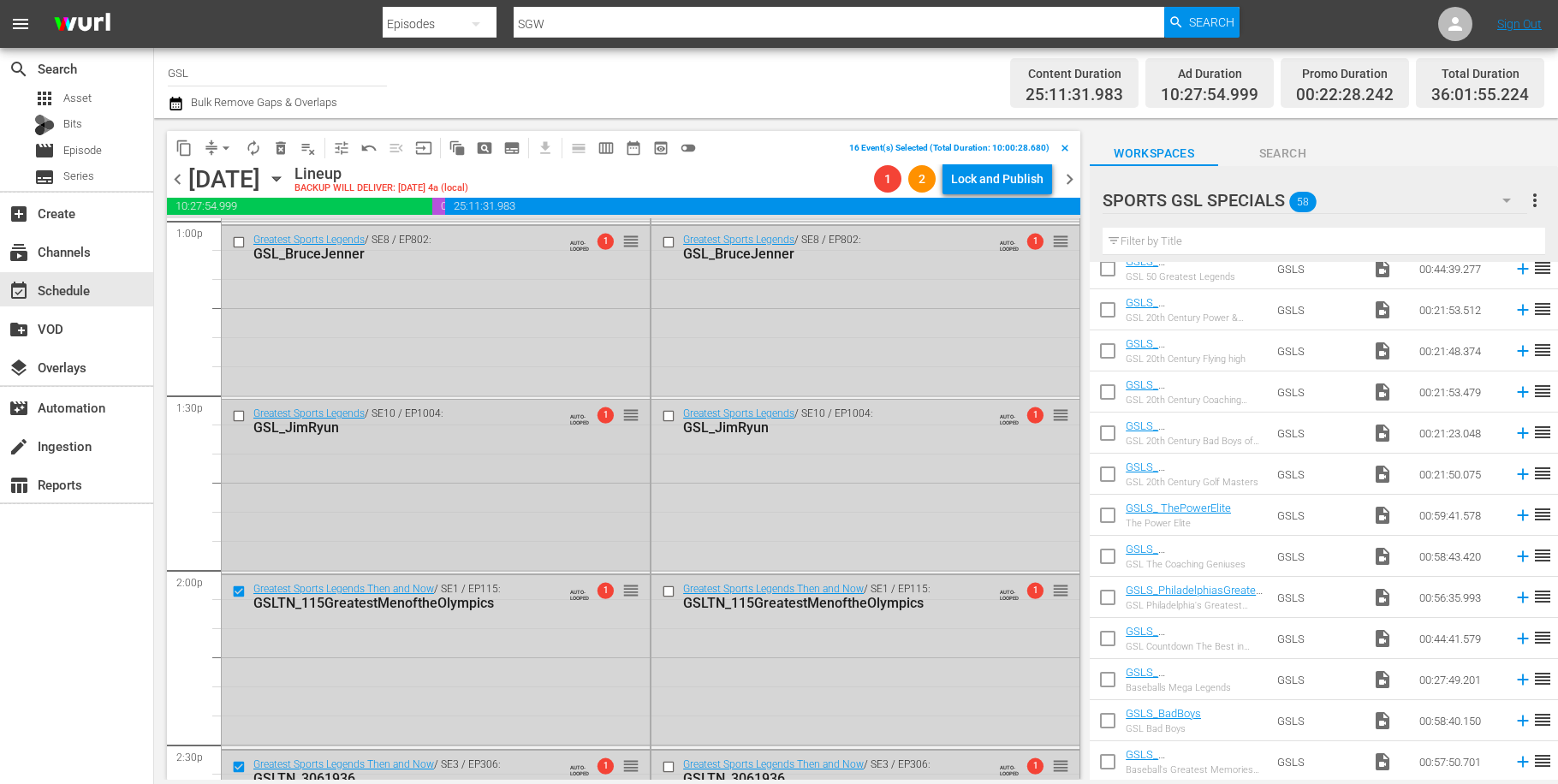
click at [240, 411] on input "checkbox" at bounding box center [241, 416] width 18 height 14
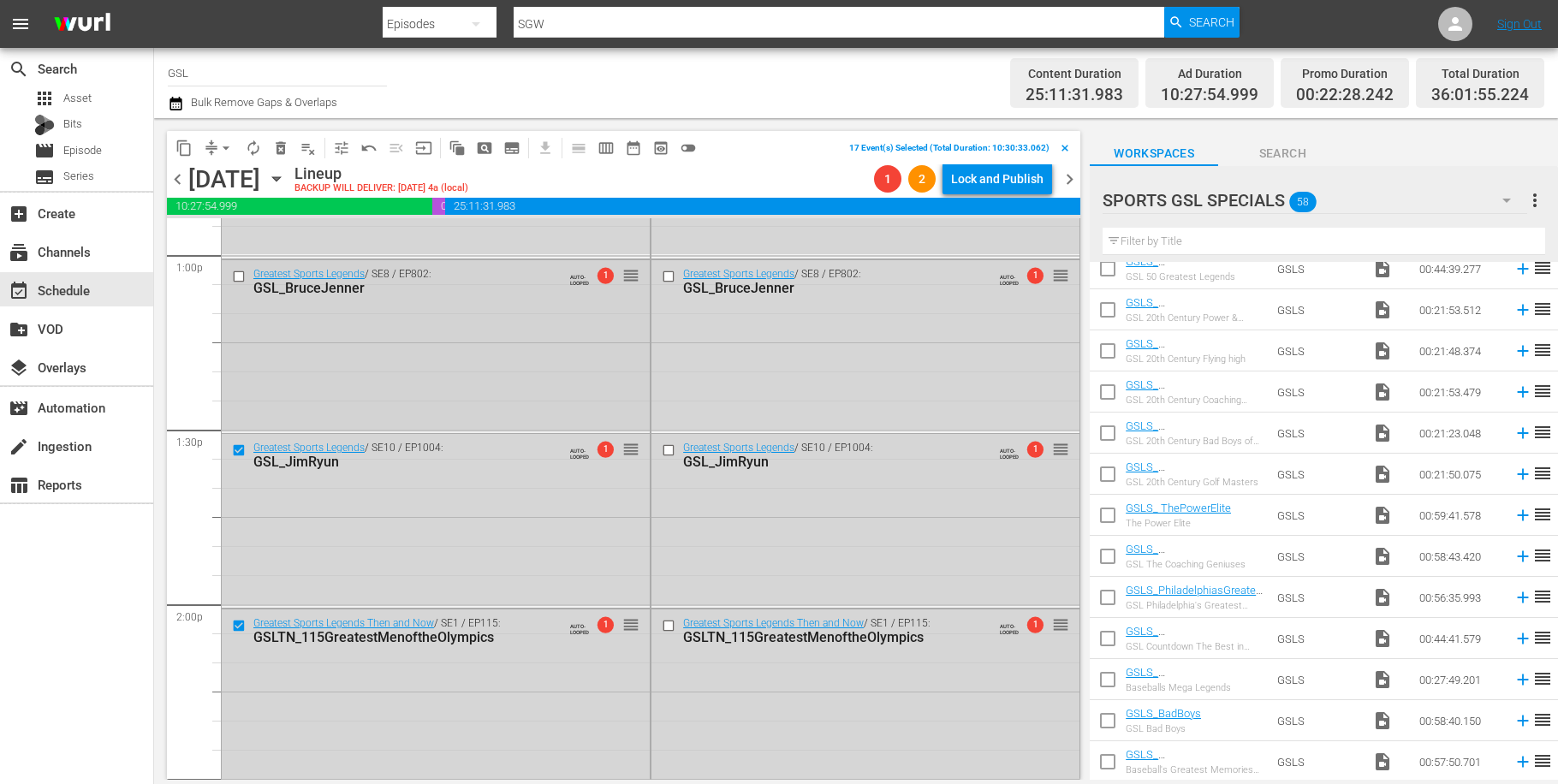
scroll to position [4410, 0]
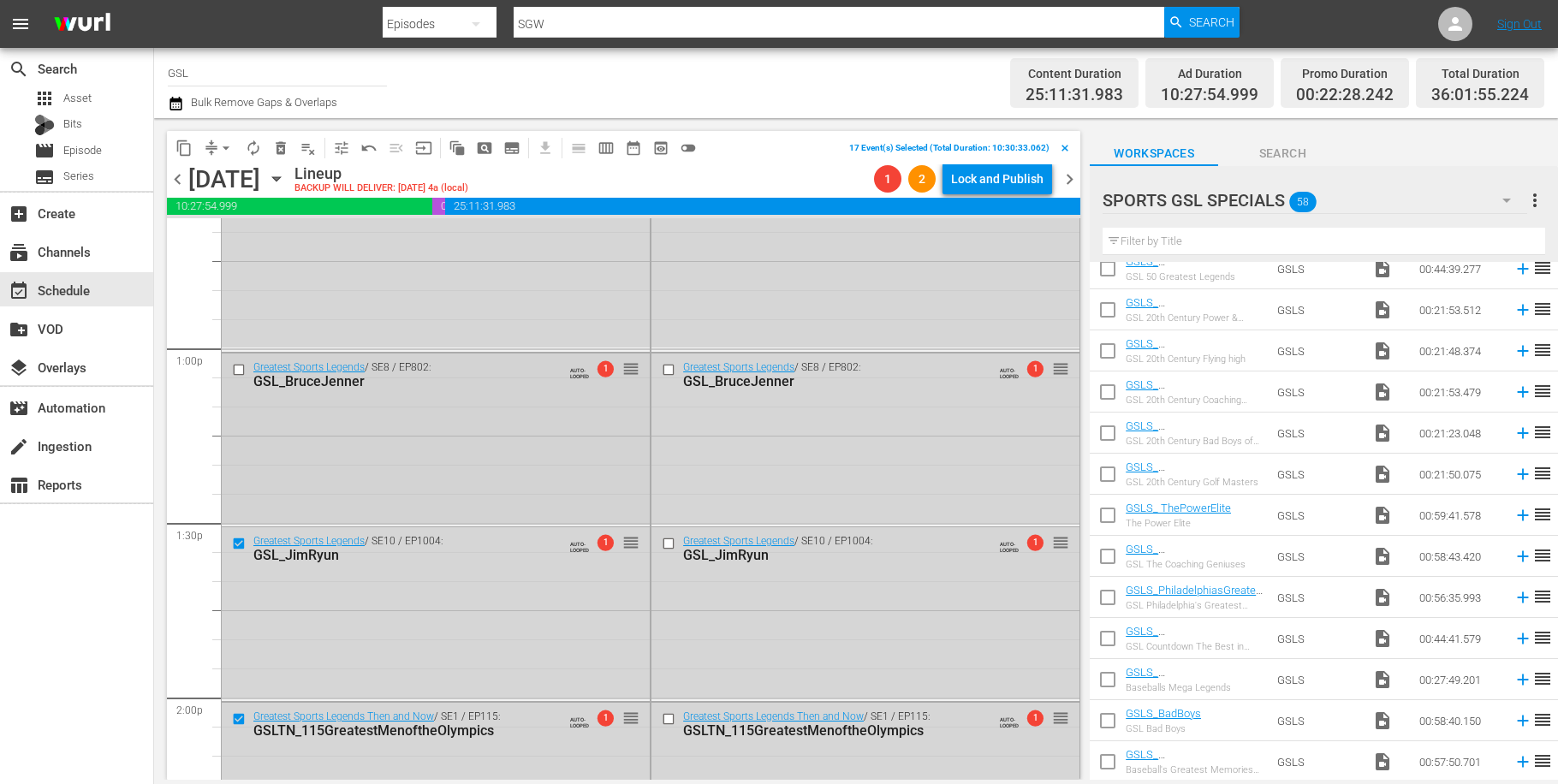
click at [240, 369] on input "checkbox" at bounding box center [241, 368] width 18 height 14
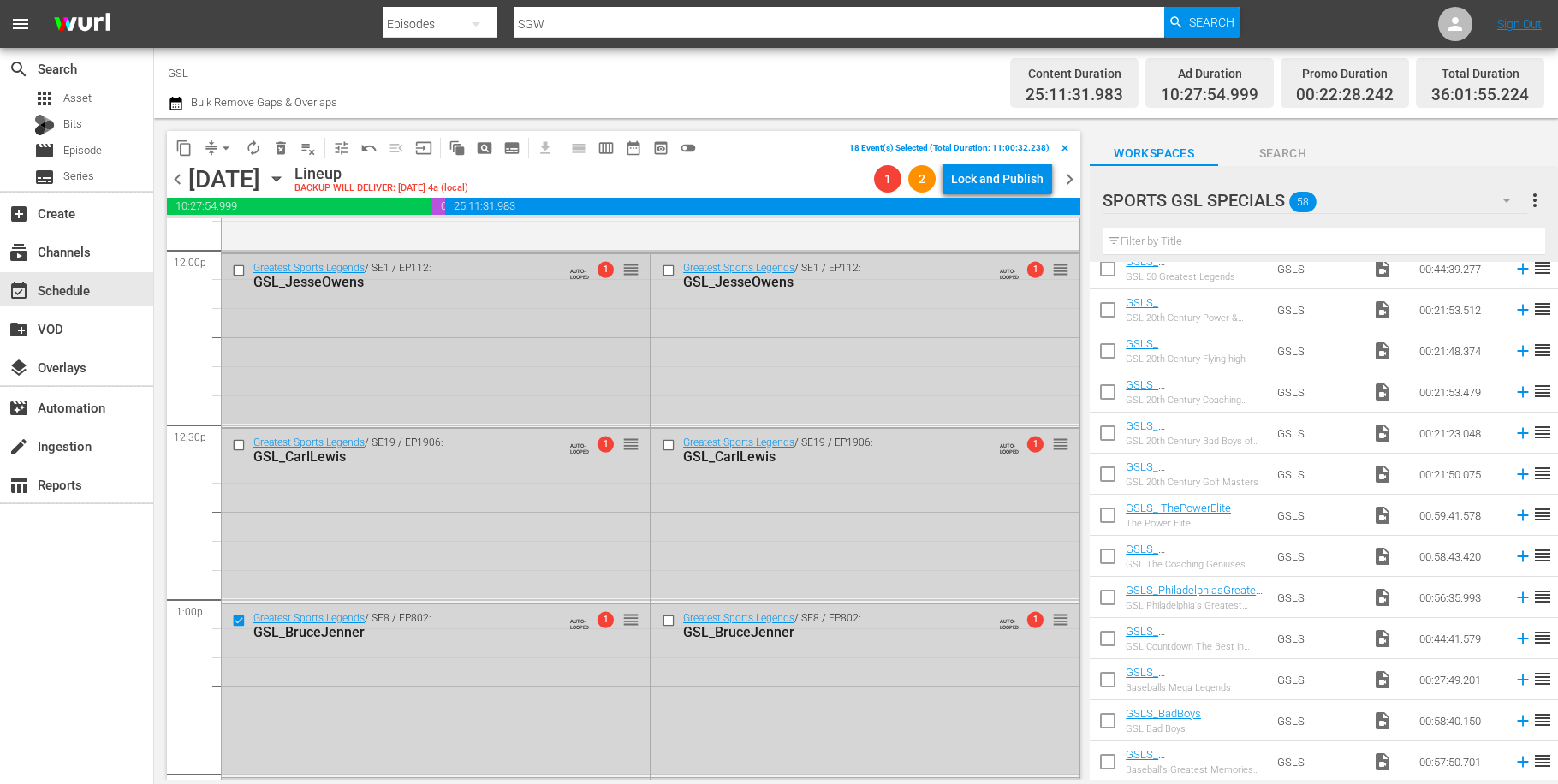
scroll to position [4155, 0]
click at [239, 448] on input "checkbox" at bounding box center [241, 448] width 18 height 14
click at [240, 273] on input "checkbox" at bounding box center [241, 273] width 18 height 14
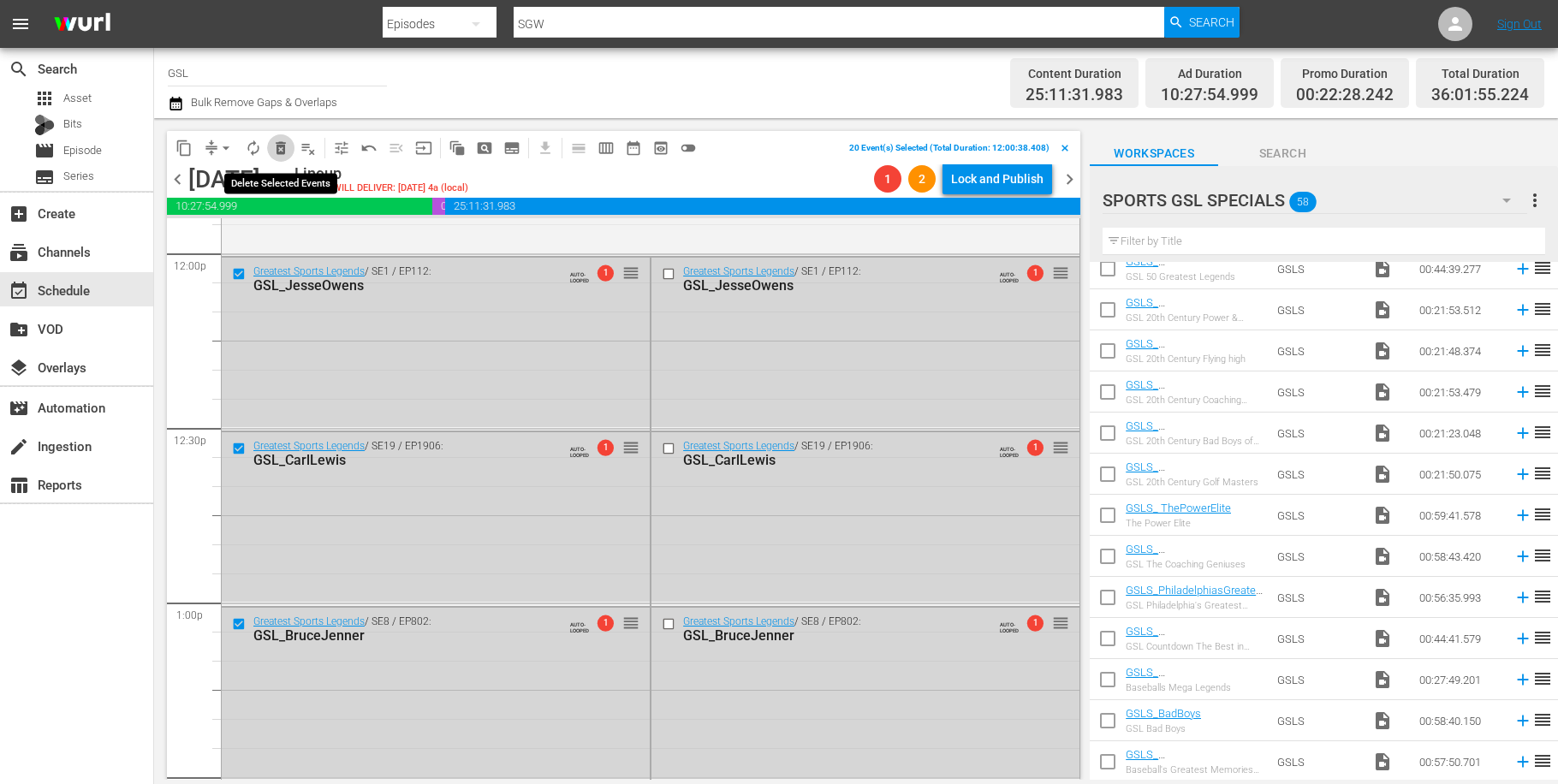
click at [285, 150] on span "delete_forever_outlined" at bounding box center [281, 149] width 17 height 17
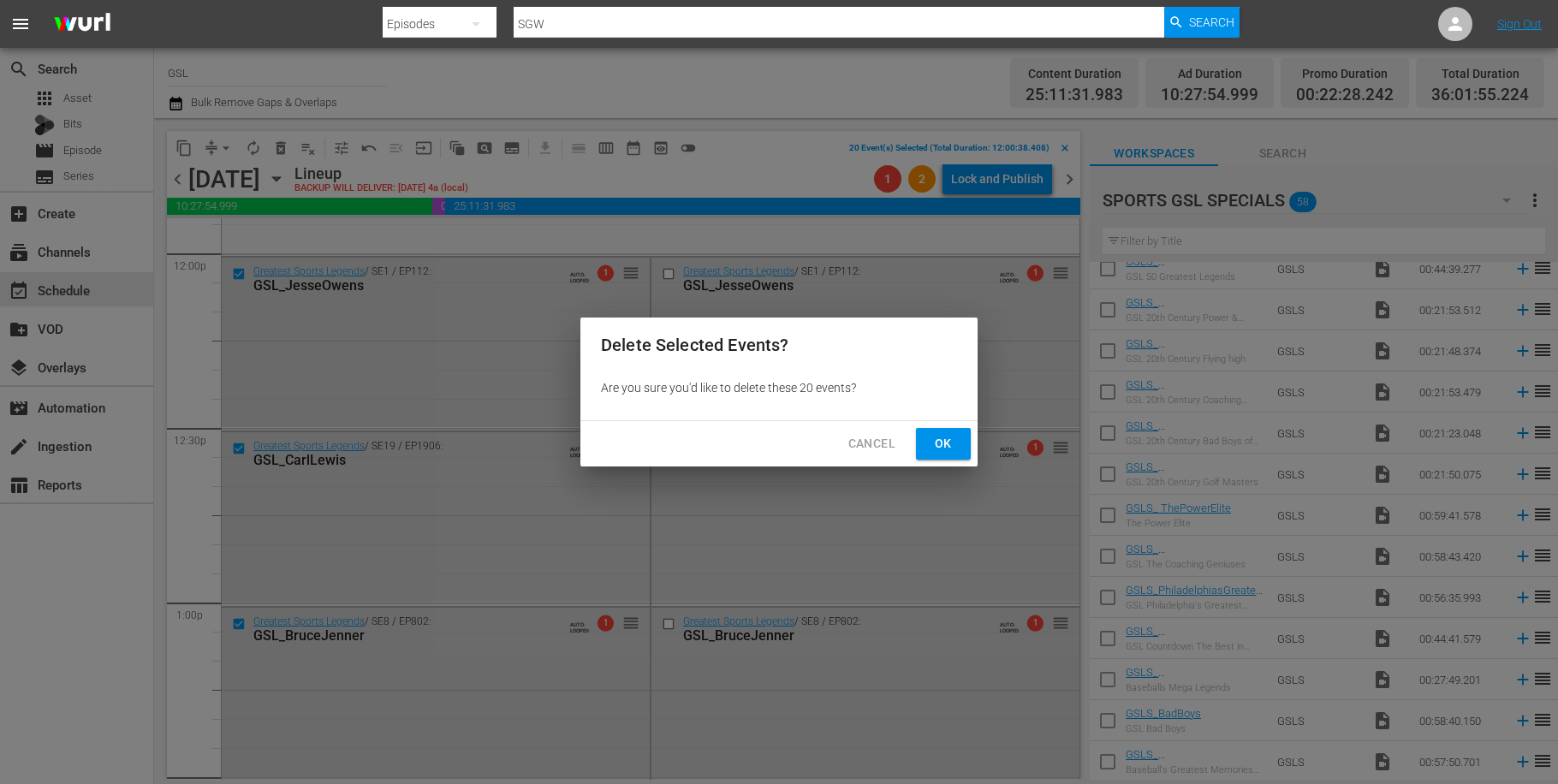
drag, startPoint x: 944, startPoint y: 444, endPoint x: 944, endPoint y: 422, distance: 22.0
click at [945, 444] on span "Ok" at bounding box center [943, 444] width 27 height 21
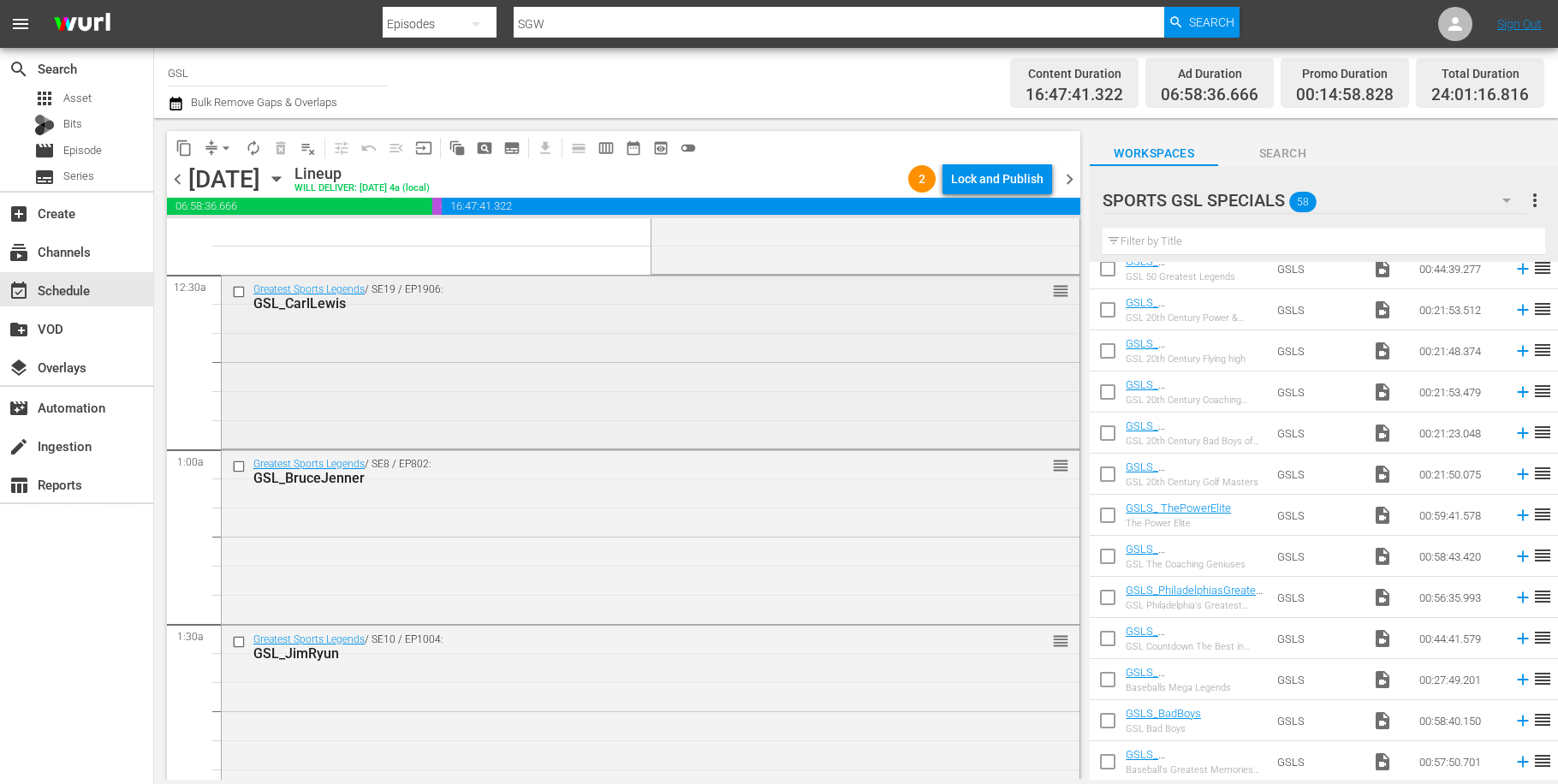
scroll to position [0, 0]
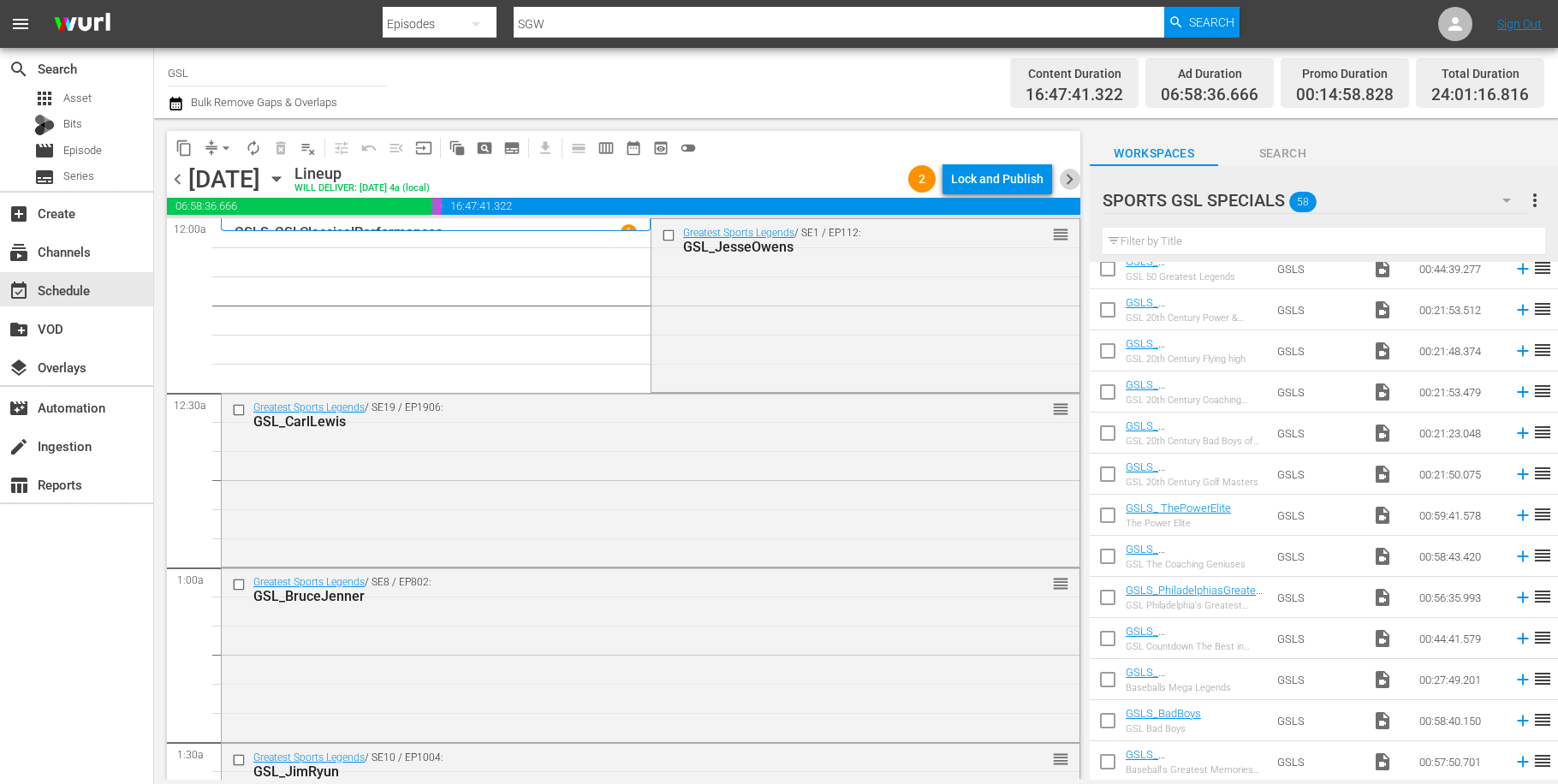
drag, startPoint x: 1078, startPoint y: 182, endPoint x: 1077, endPoint y: 195, distance: 13.0
click at [1077, 185] on span "chevron_right" at bounding box center [1070, 179] width 21 height 21
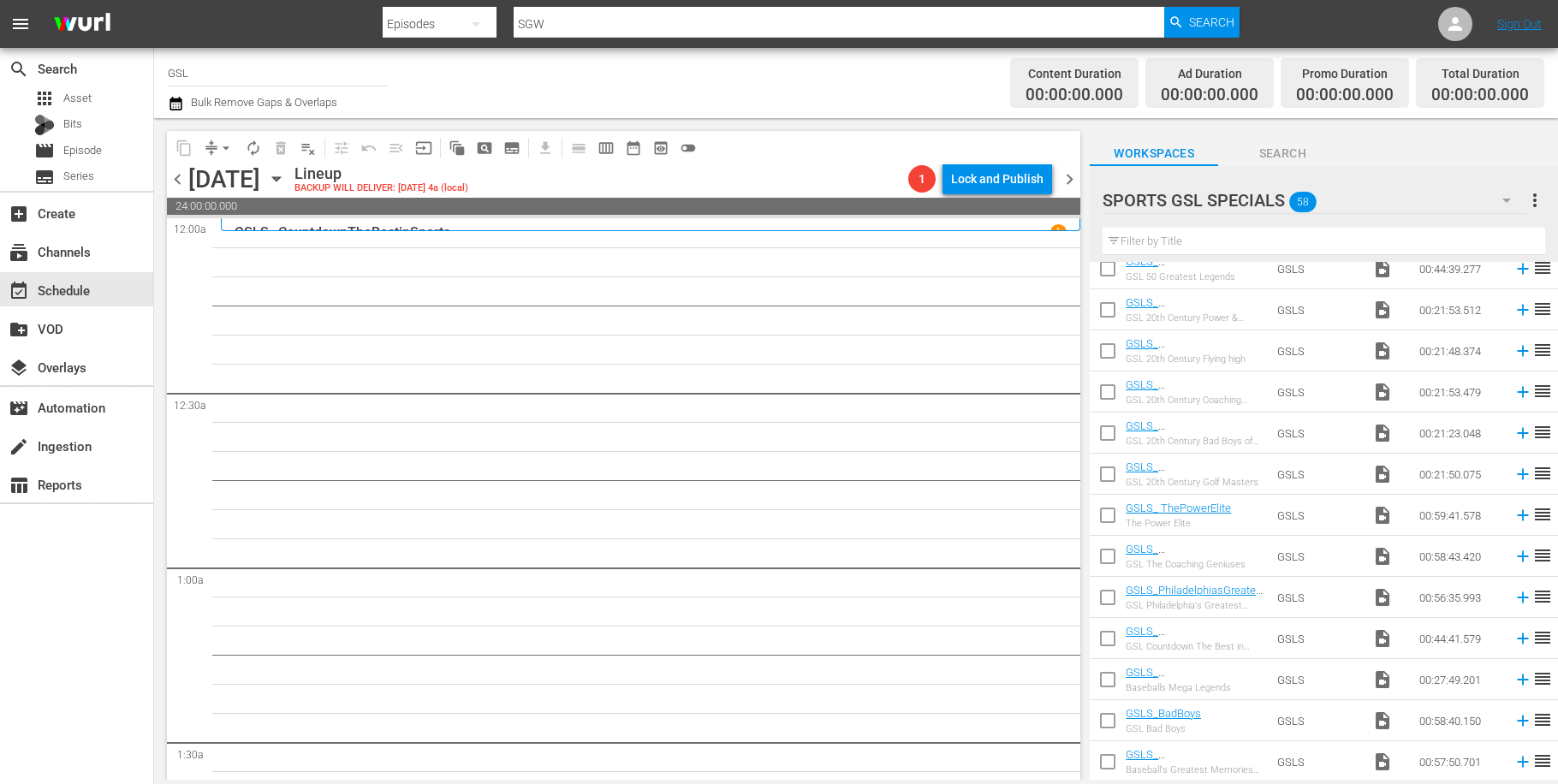
click at [1505, 198] on icon "button" at bounding box center [1506, 200] width 20 height 20
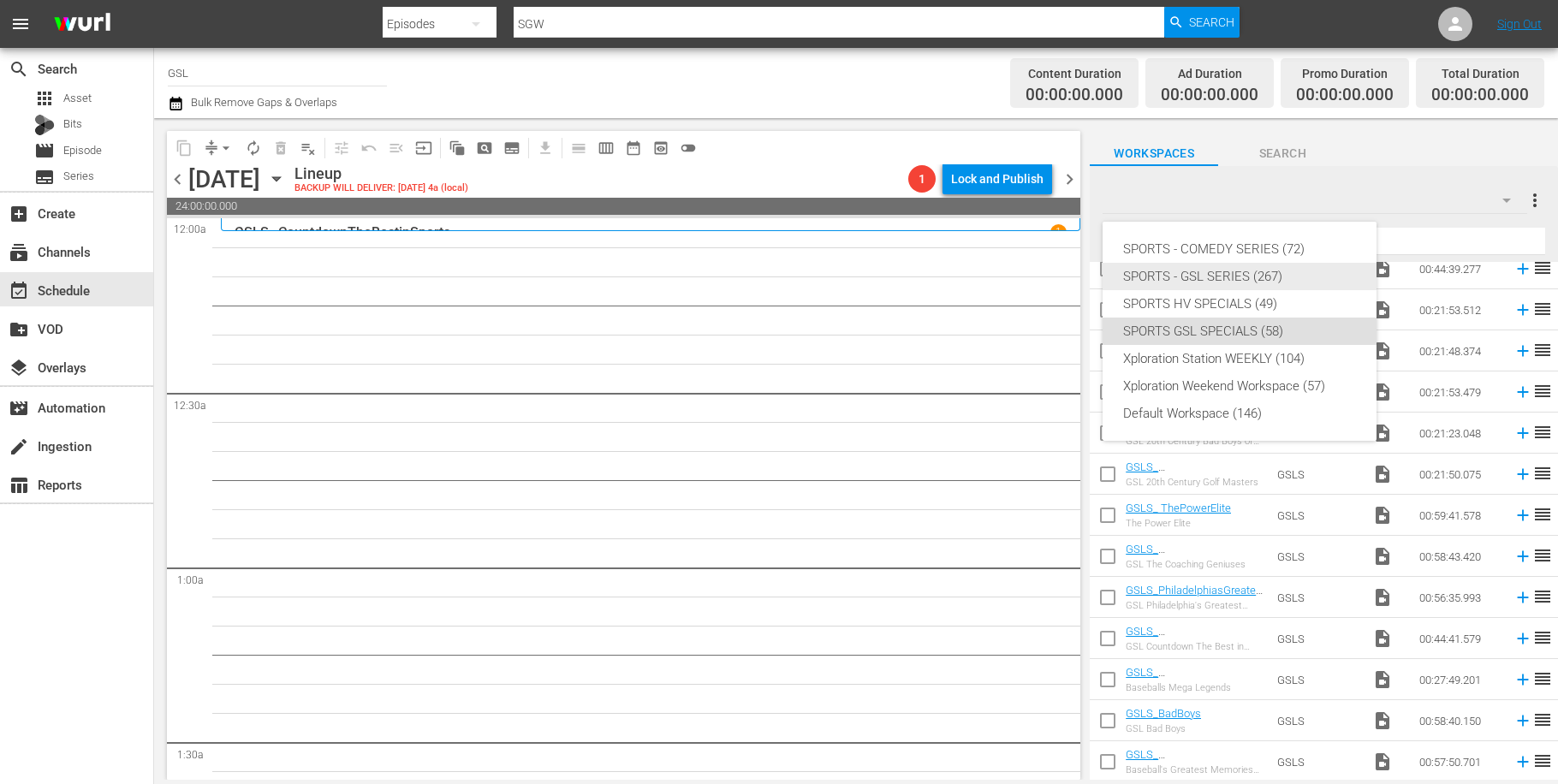
click at [1199, 279] on div "SPORTS - GSL SERIES (267)" at bounding box center [1239, 276] width 232 height 27
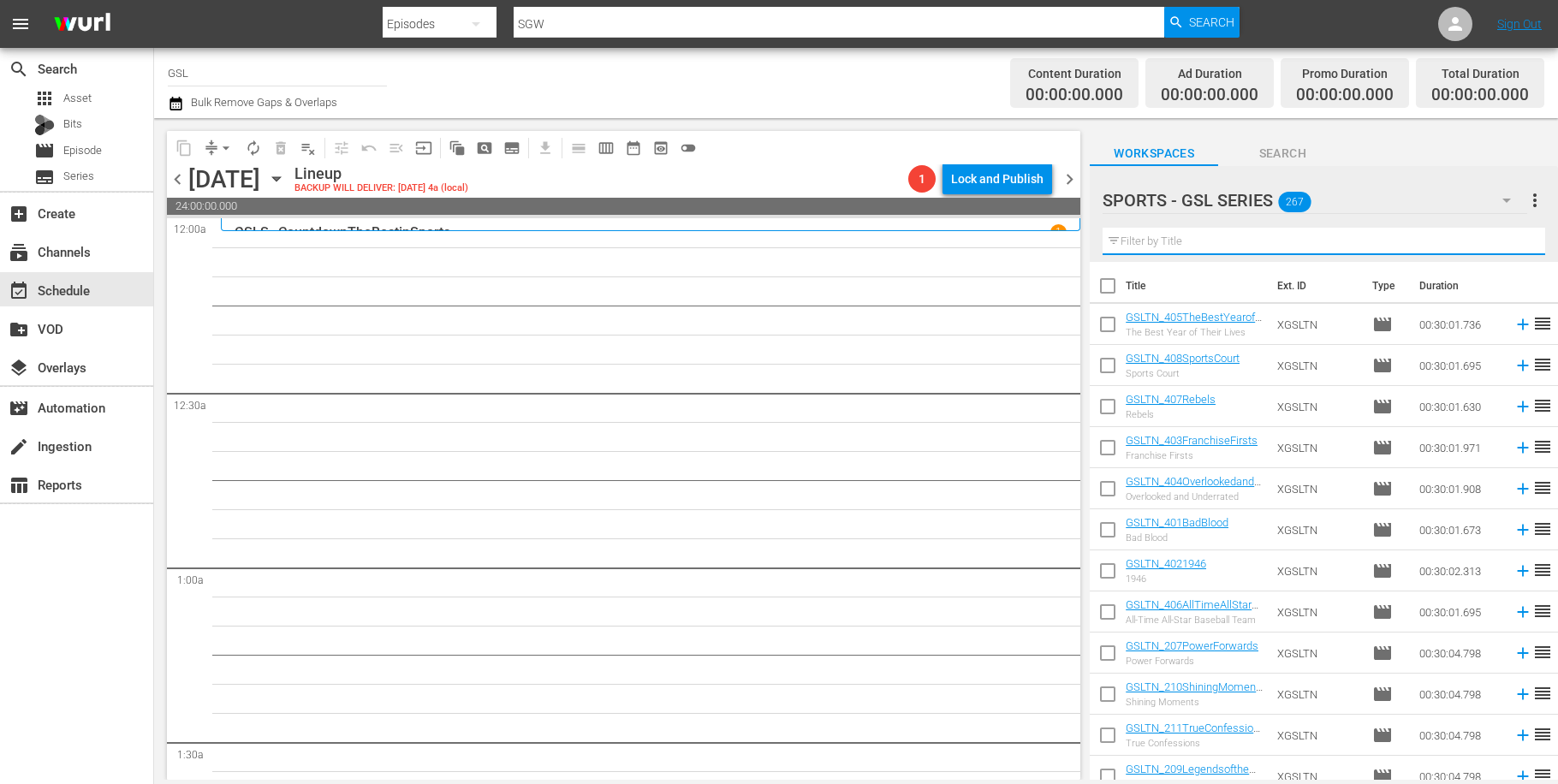
click at [1249, 236] on input "text" at bounding box center [1324, 241] width 443 height 27
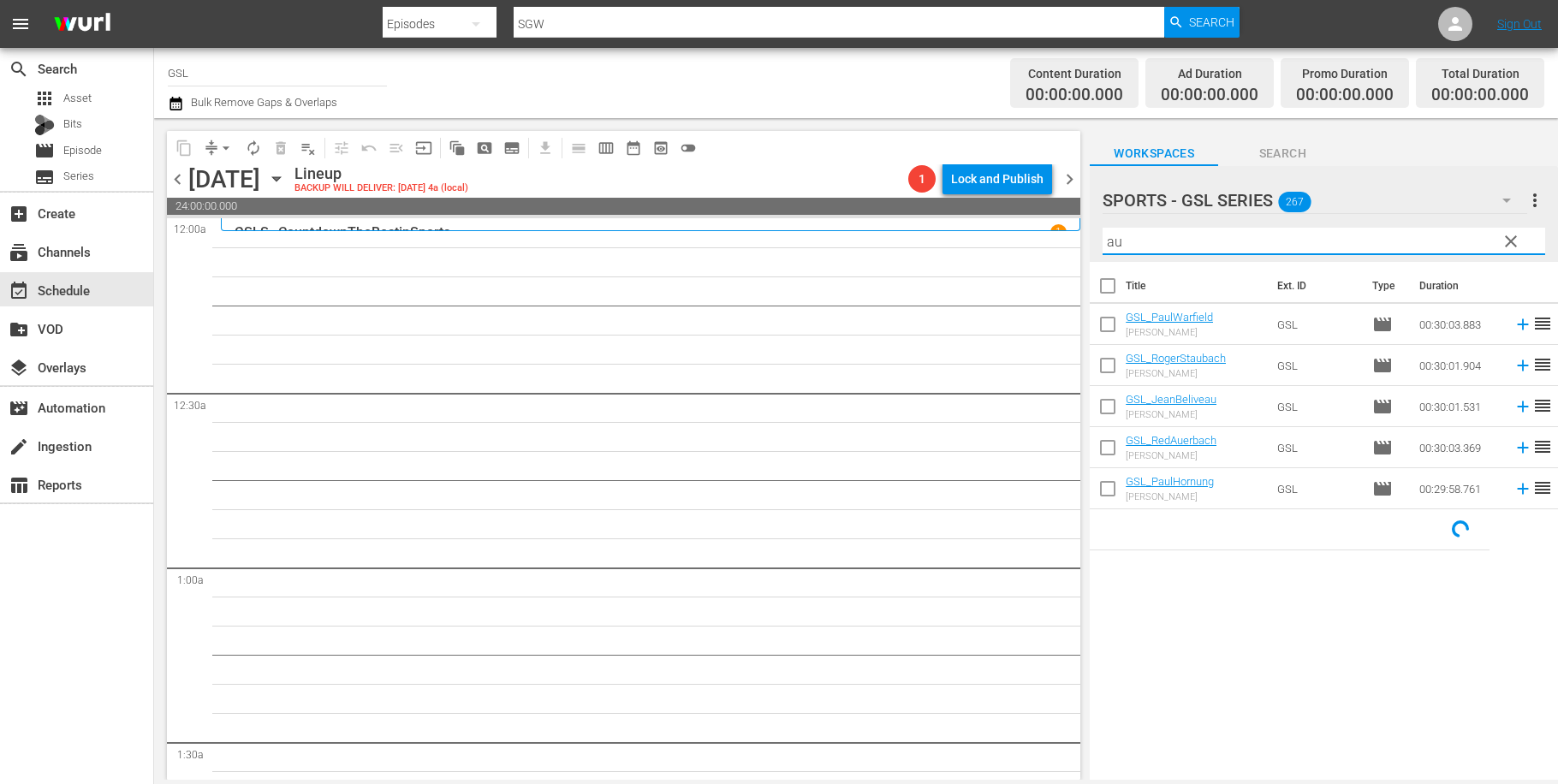
type input "a"
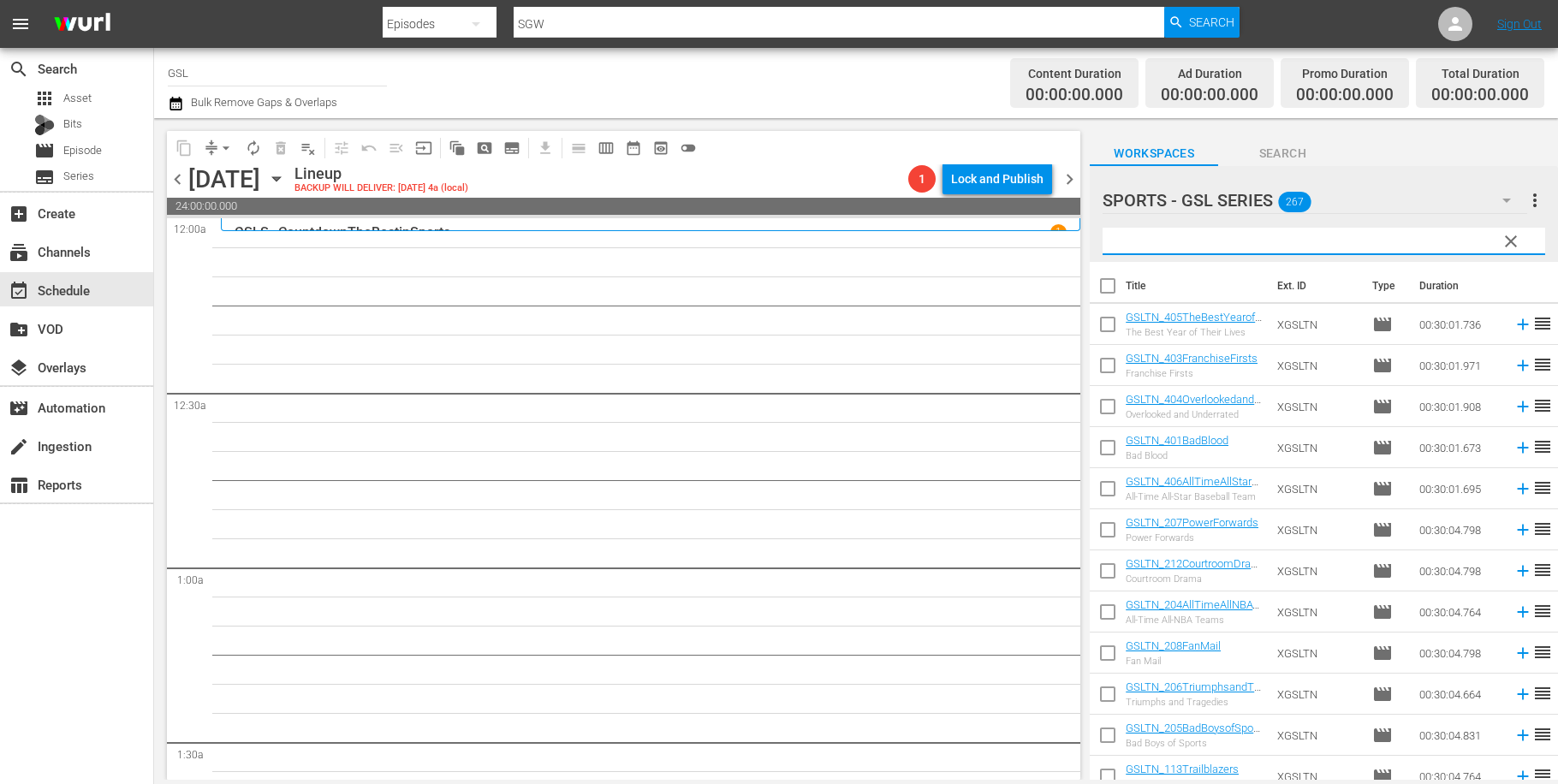
type input "r"
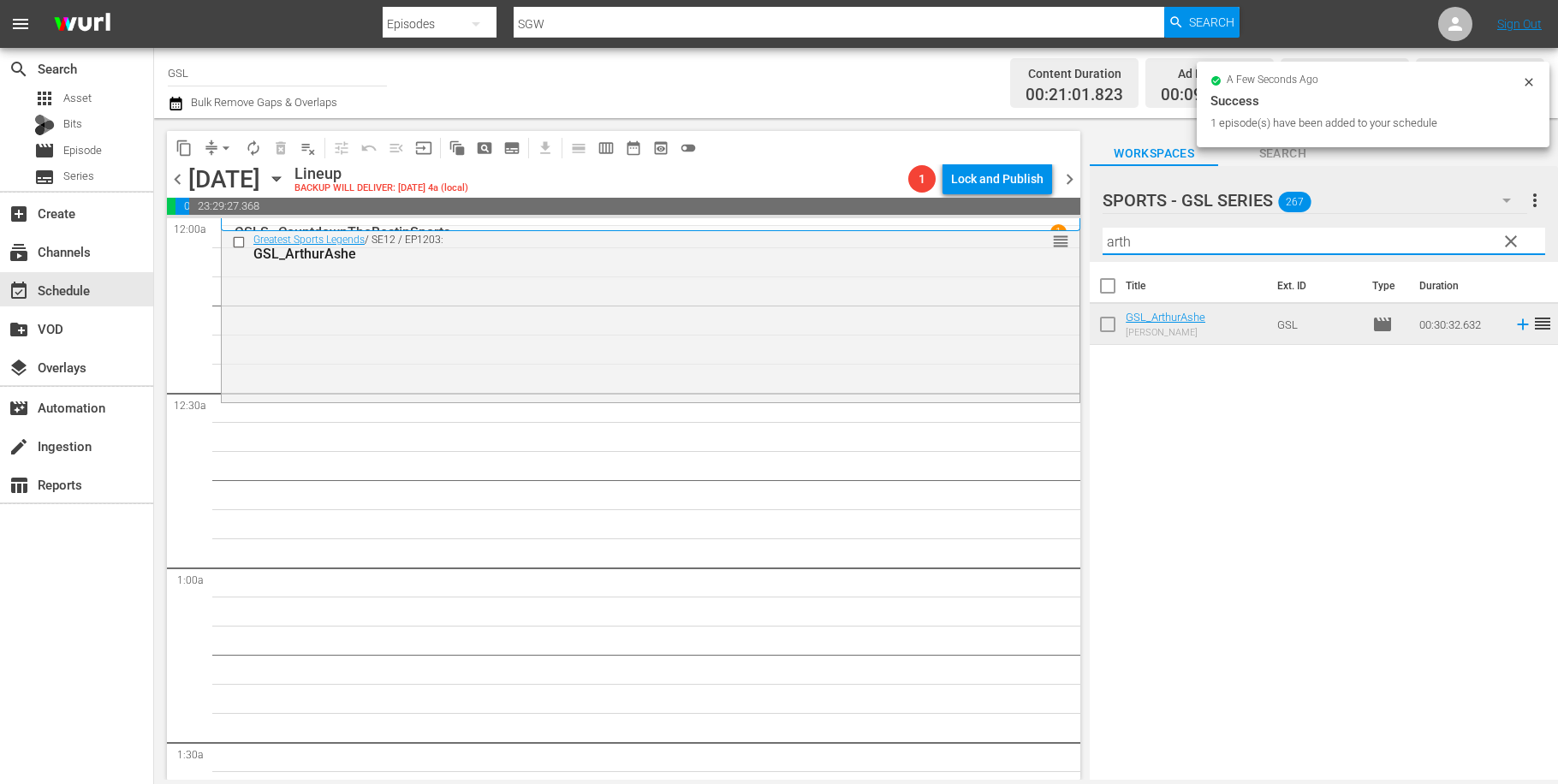
drag, startPoint x: 1166, startPoint y: 234, endPoint x: 1049, endPoint y: 232, distance: 117.0
click at [1103, 232] on input "arth" at bounding box center [1324, 241] width 443 height 27
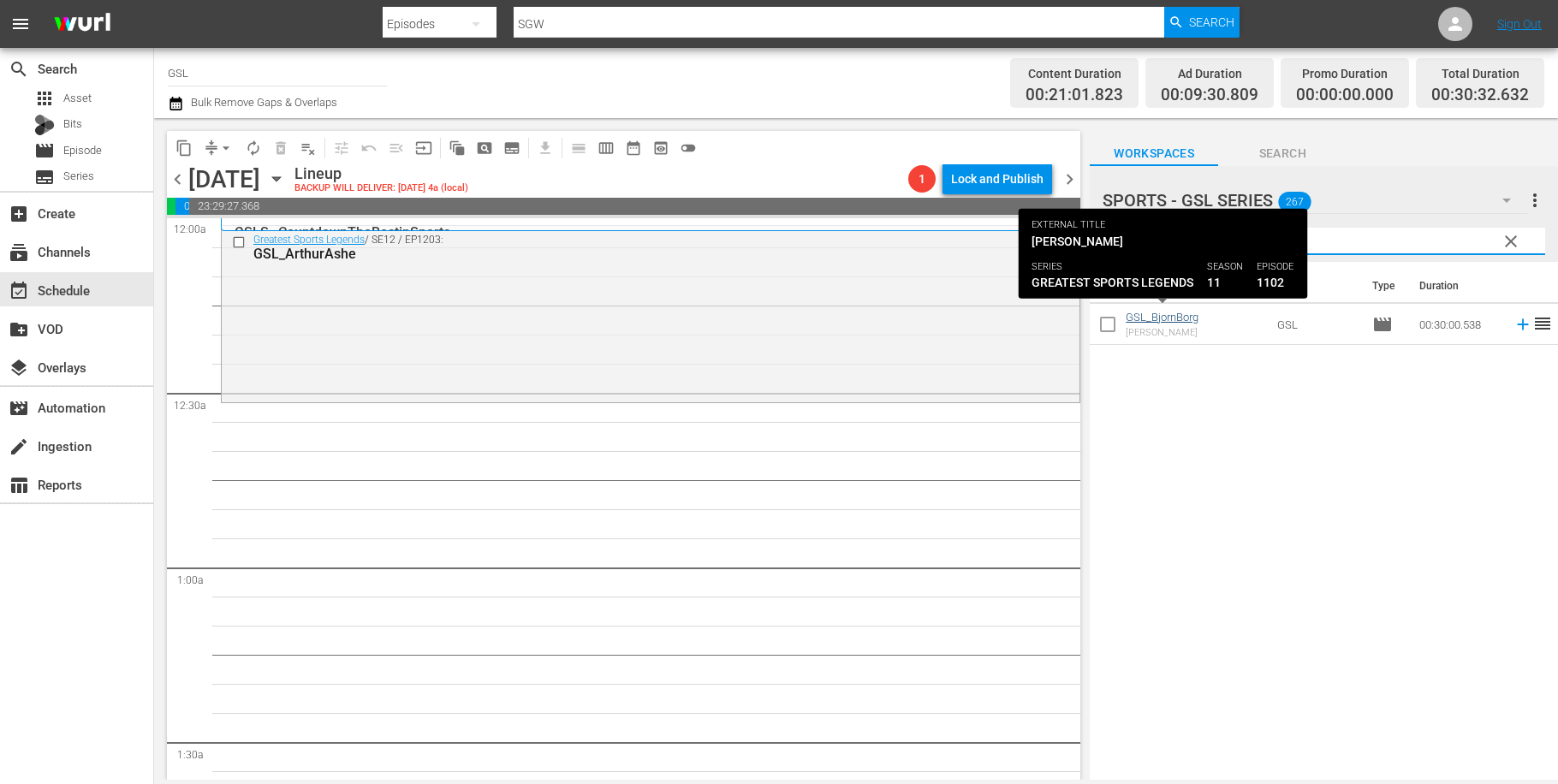
type input "bjo"
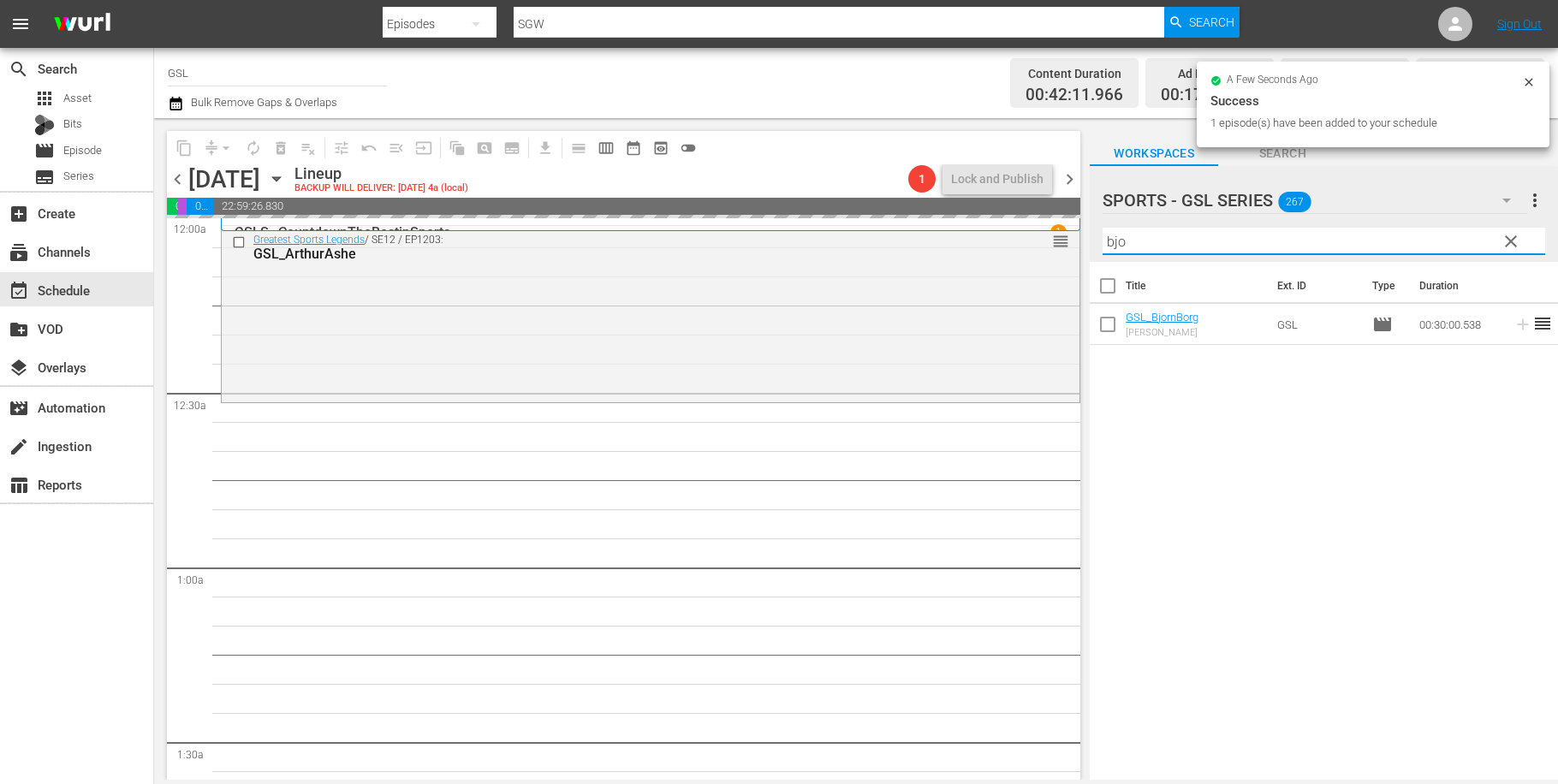
drag, startPoint x: 1150, startPoint y: 247, endPoint x: 1094, endPoint y: 249, distance: 56.0
click at [1103, 249] on input "bjo" at bounding box center [1324, 241] width 443 height 27
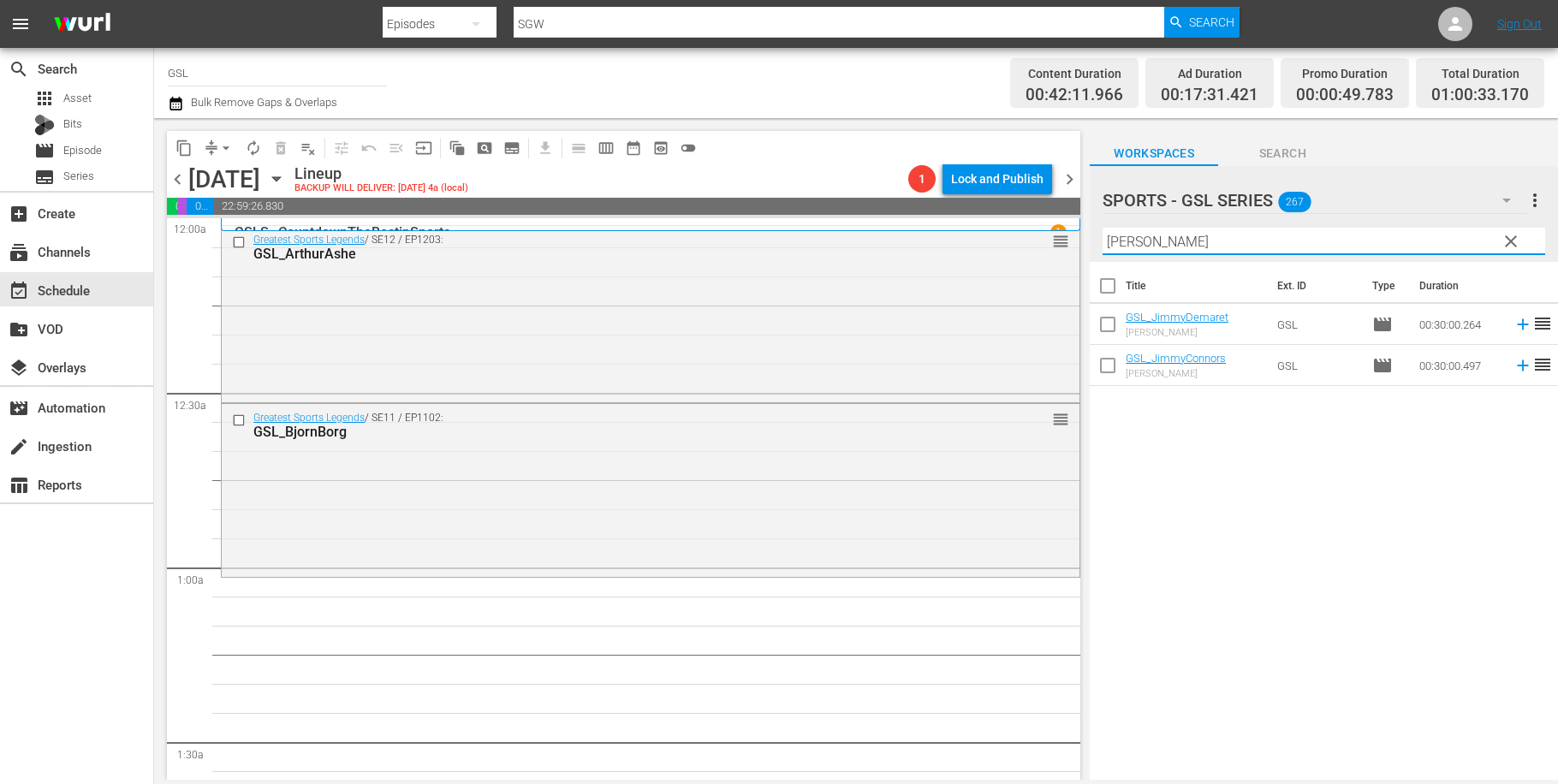
type input "[PERSON_NAME]"
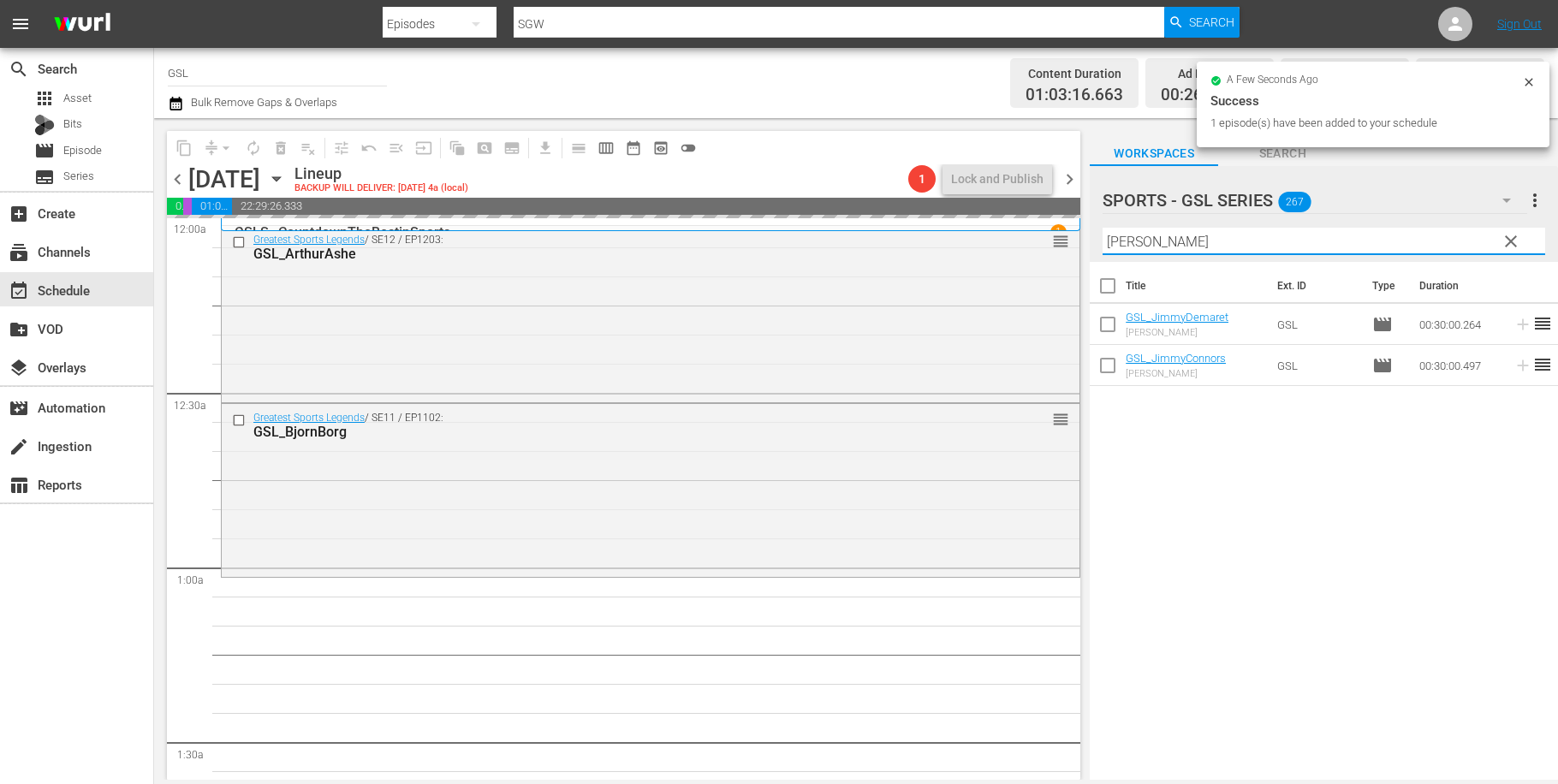
drag, startPoint x: 1158, startPoint y: 246, endPoint x: 1039, endPoint y: 223, distance: 121.2
click at [1103, 228] on input "[PERSON_NAME]" at bounding box center [1324, 241] width 443 height 27
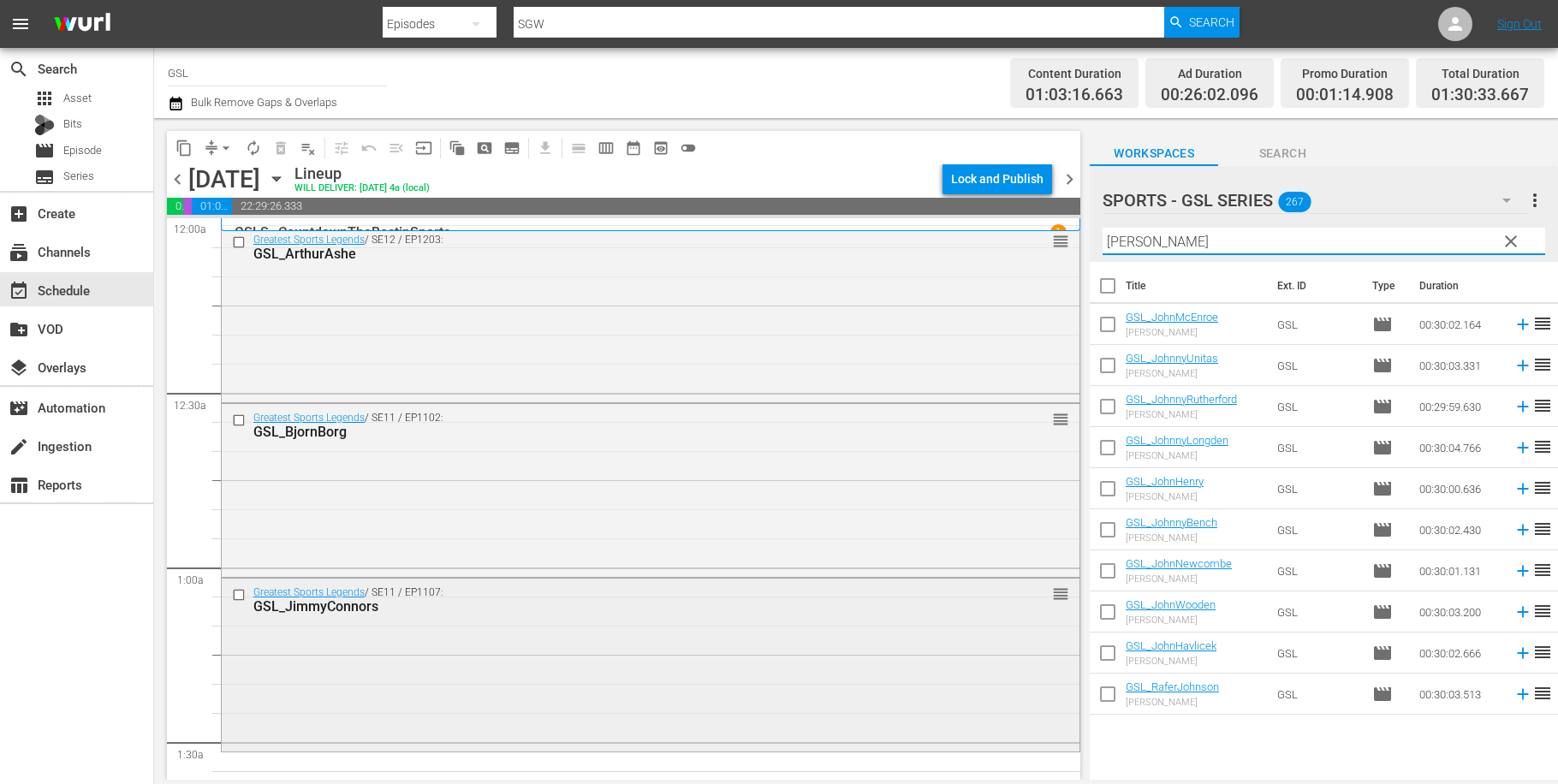
scroll to position [297, 0]
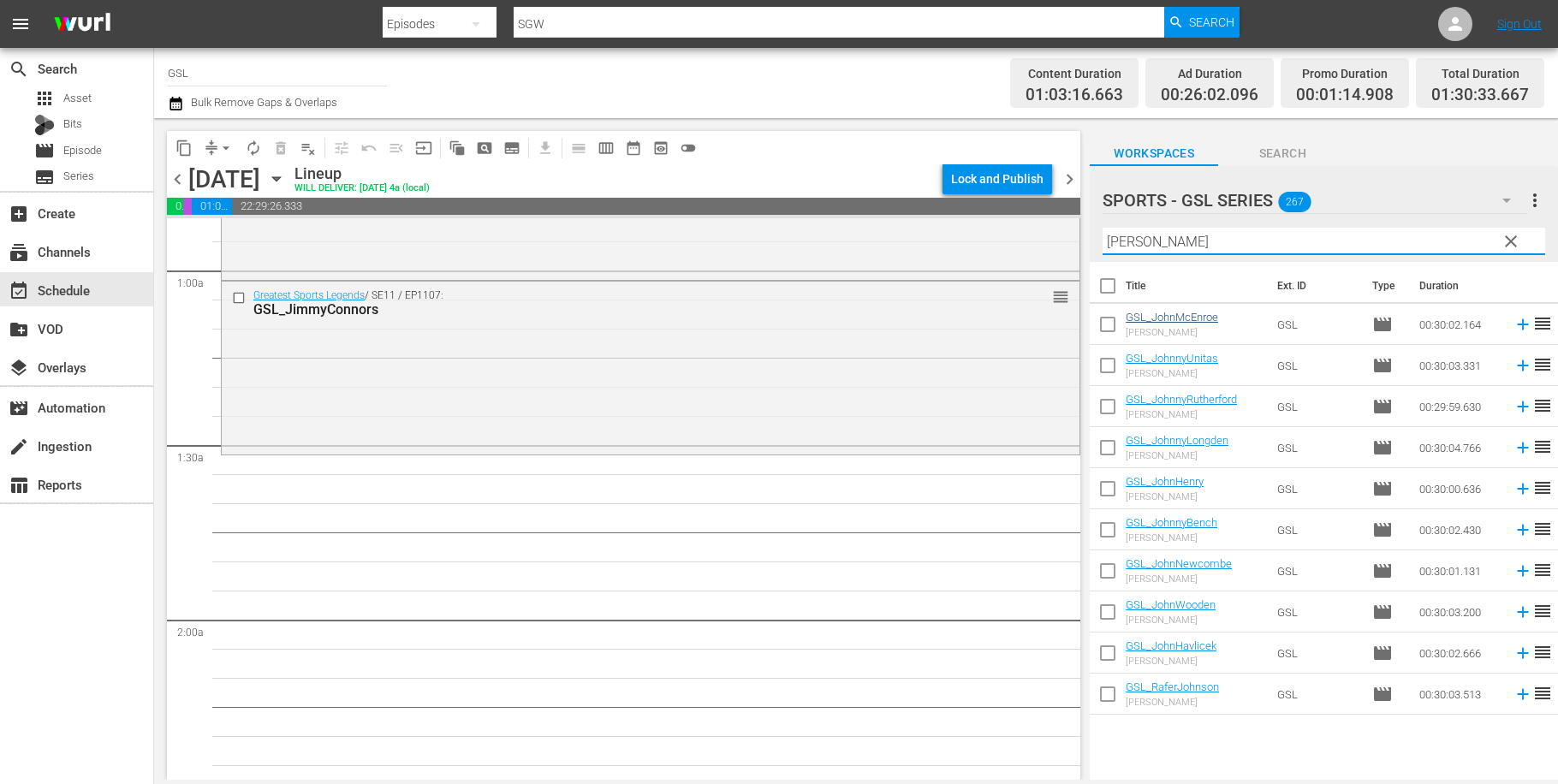
type input "[PERSON_NAME]"
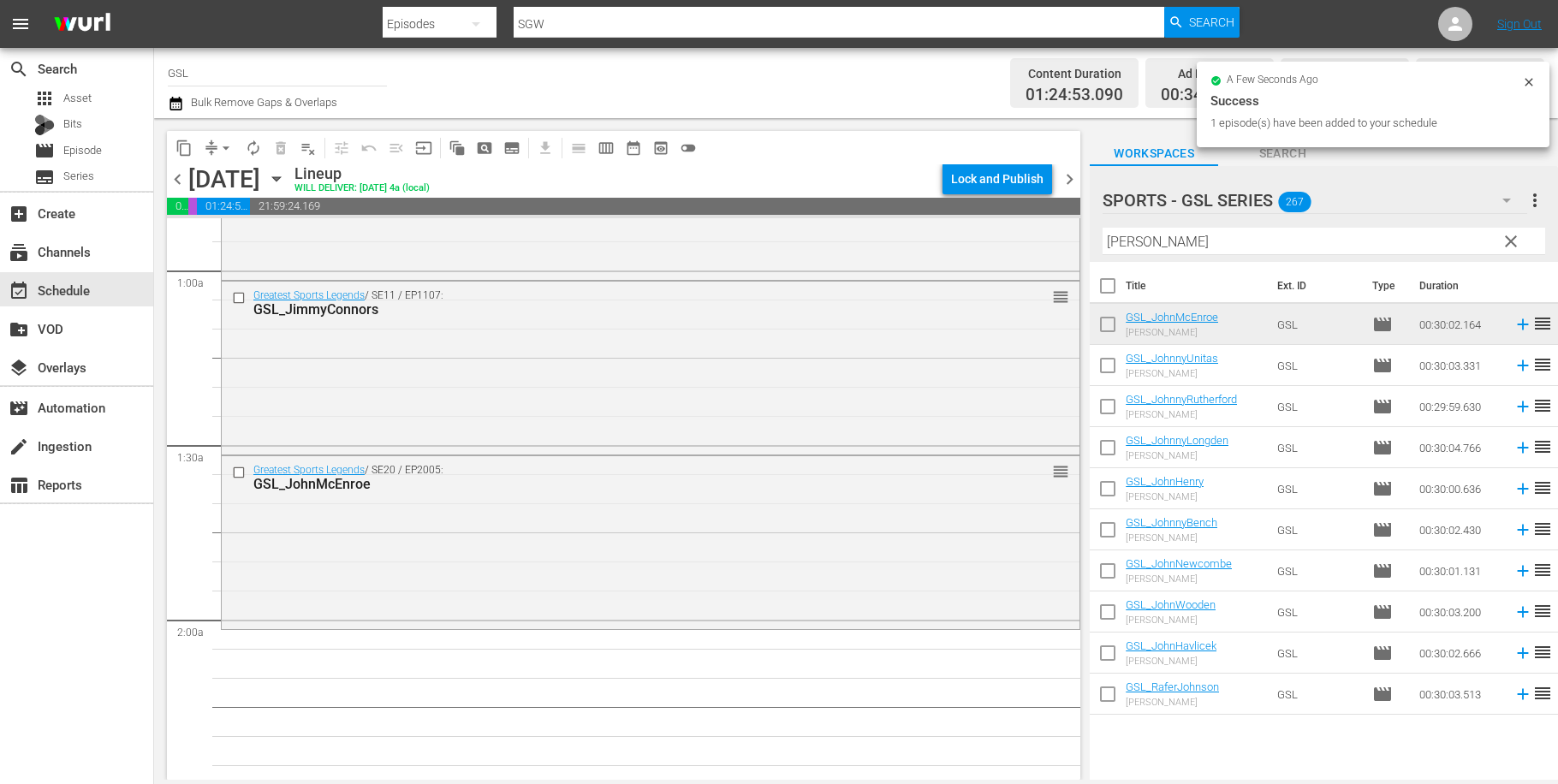
click at [1513, 239] on span "clear" at bounding box center [1511, 241] width 20 height 20
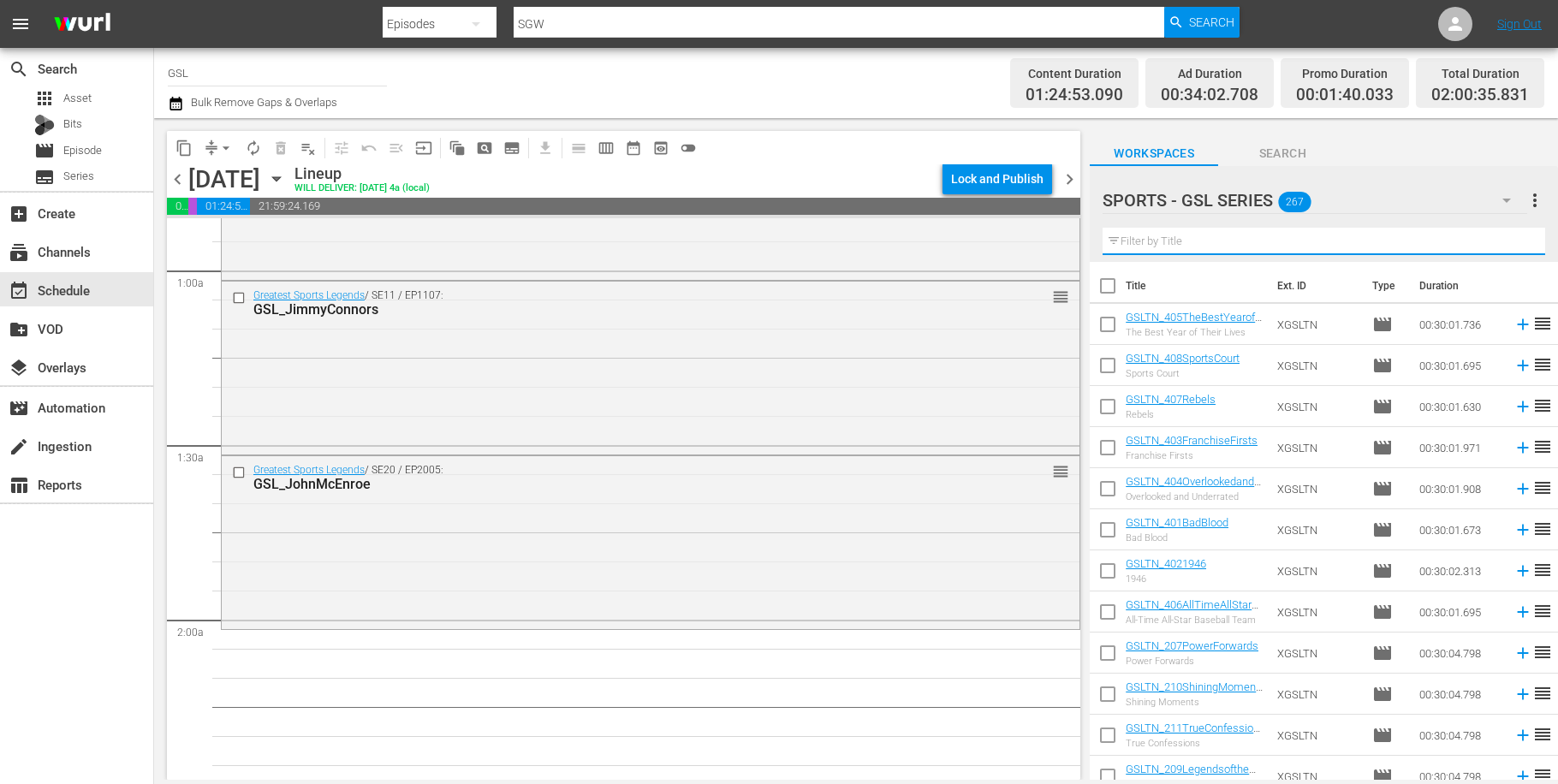
click at [1335, 247] on input "text" at bounding box center [1324, 241] width 443 height 27
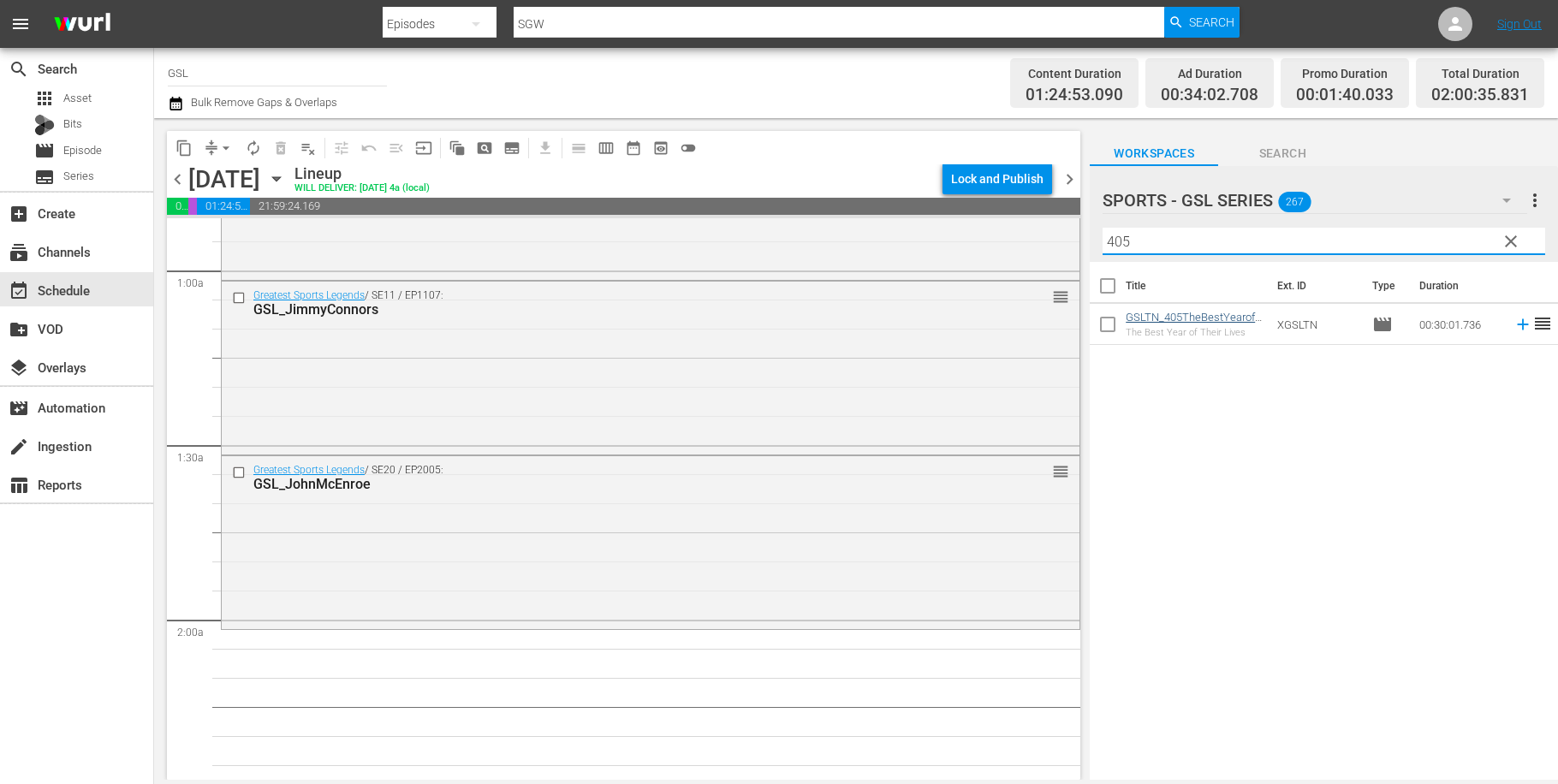
type input "405"
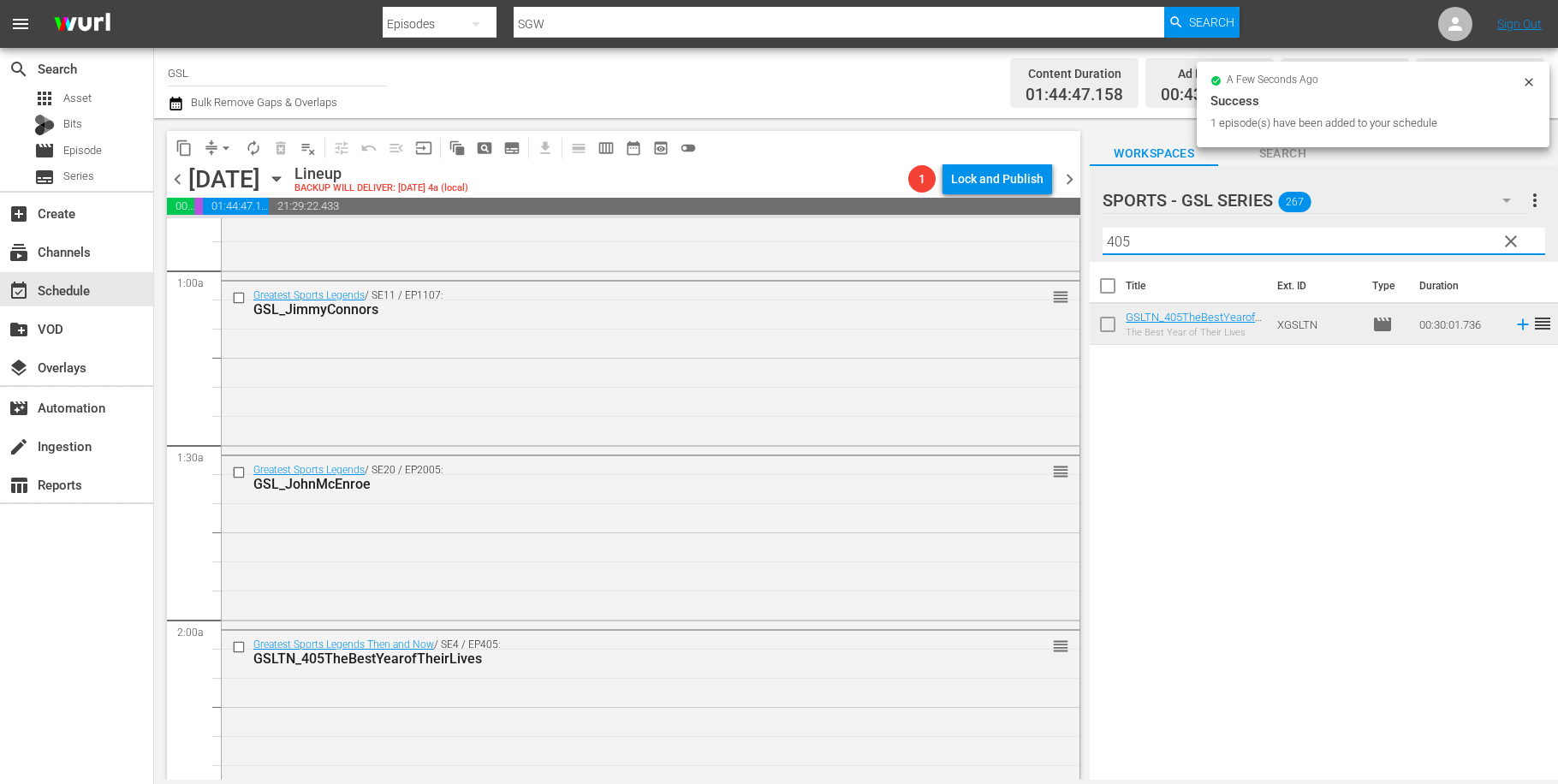
drag, startPoint x: 1093, startPoint y: 245, endPoint x: 1019, endPoint y: 232, distance: 75.1
click at [1103, 232] on input "405" at bounding box center [1324, 241] width 443 height 27
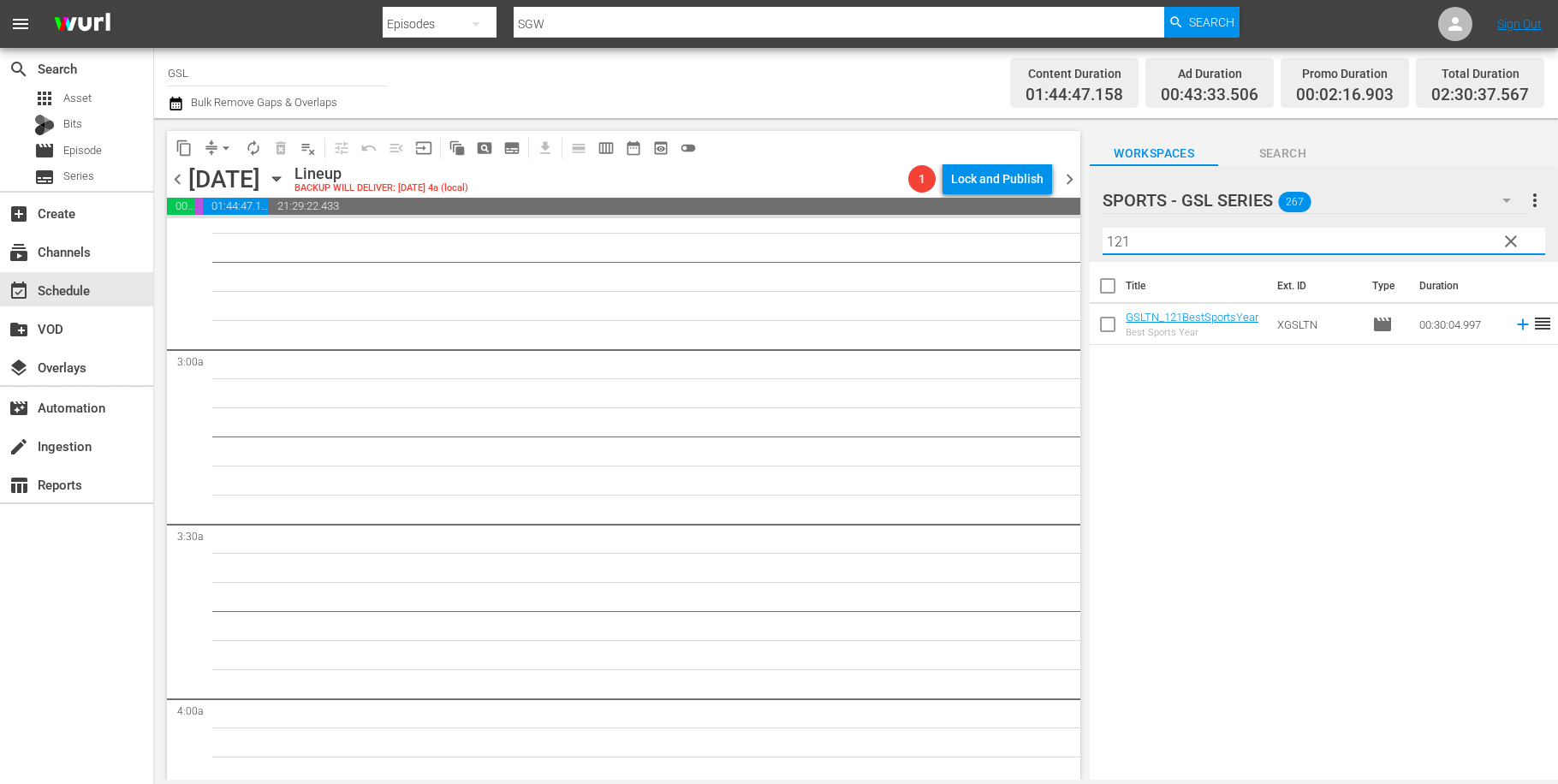
scroll to position [833, 0]
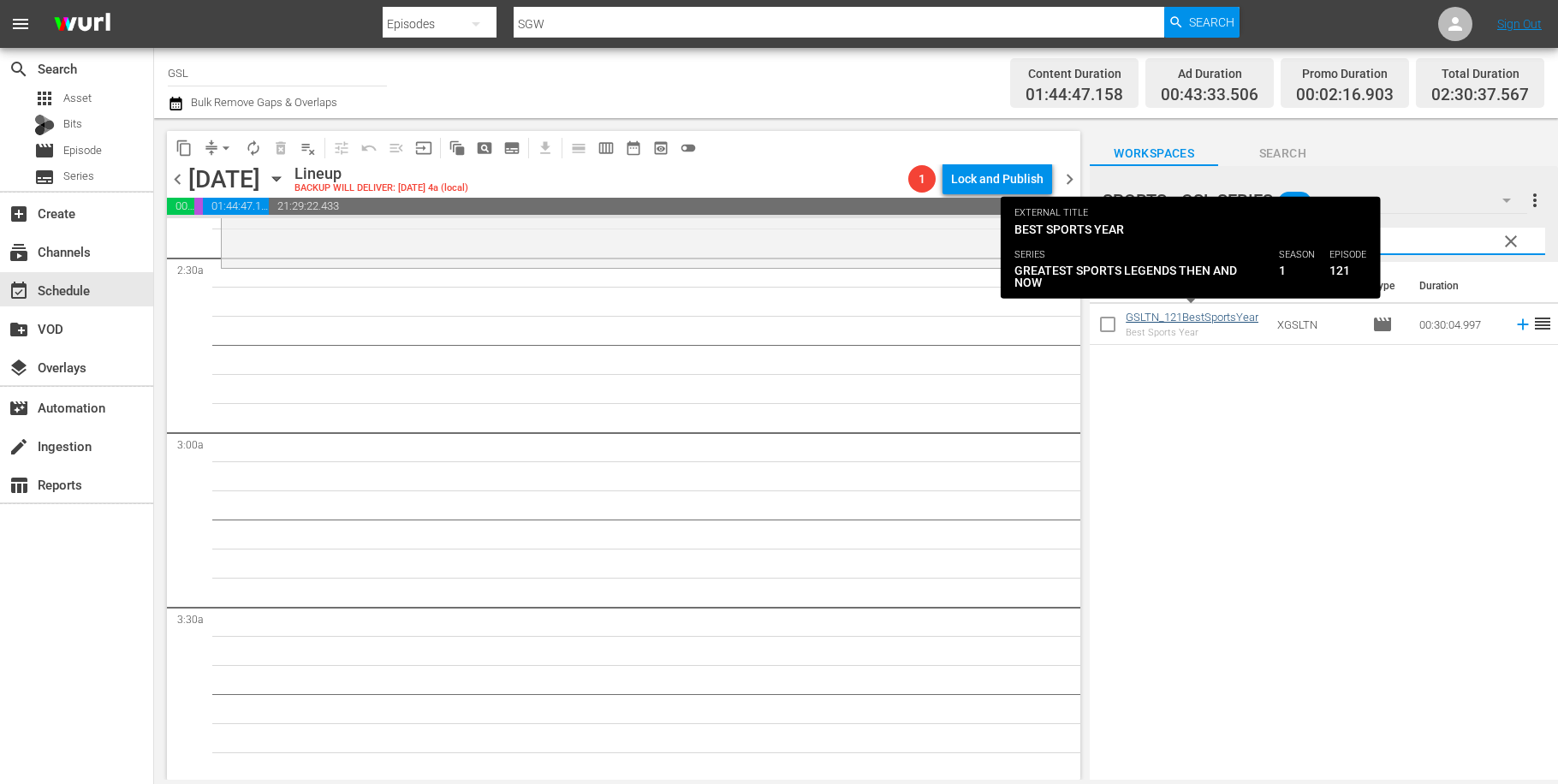
type input "121"
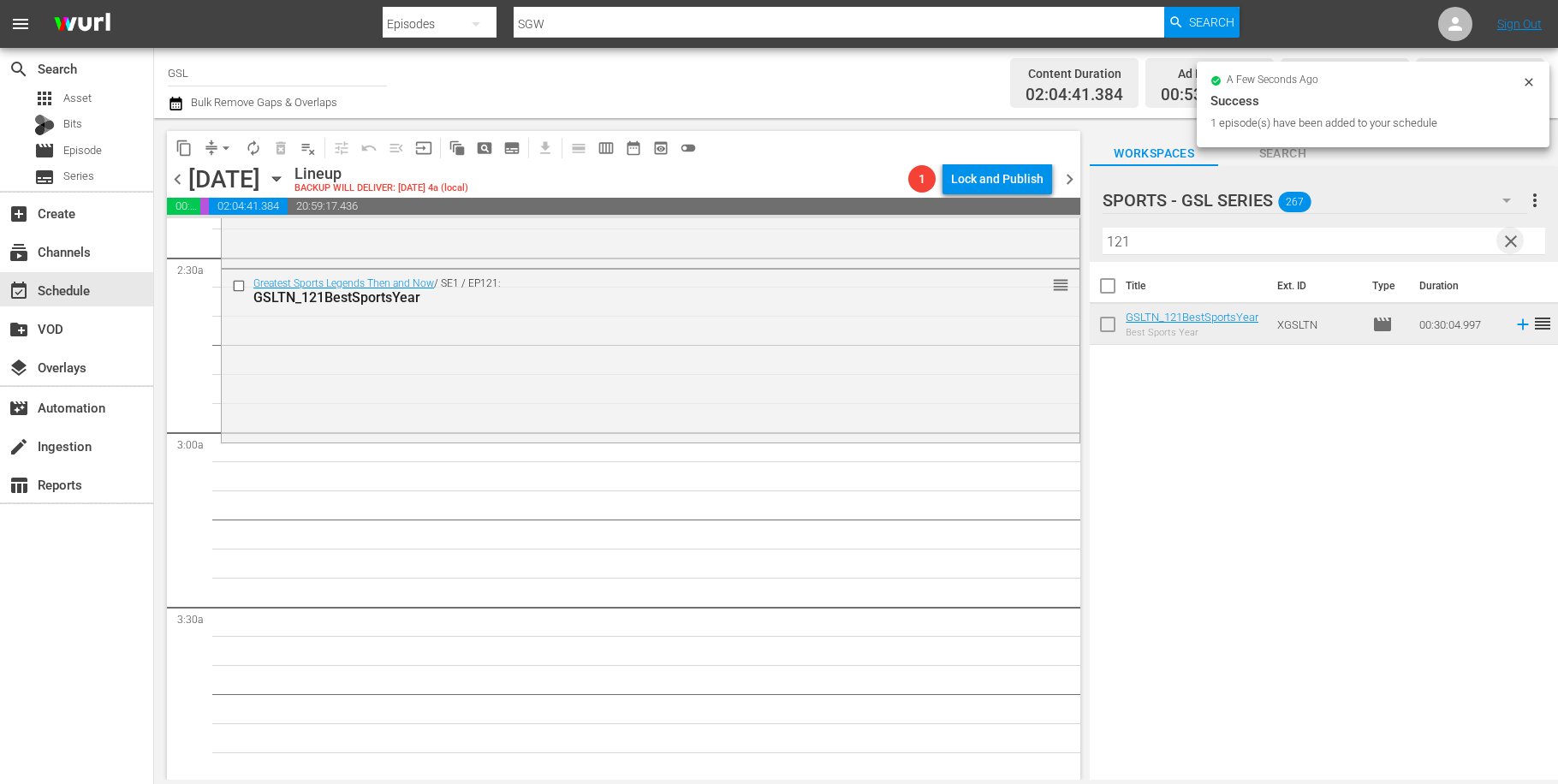
click at [1510, 242] on span "clear" at bounding box center [1511, 241] width 20 height 20
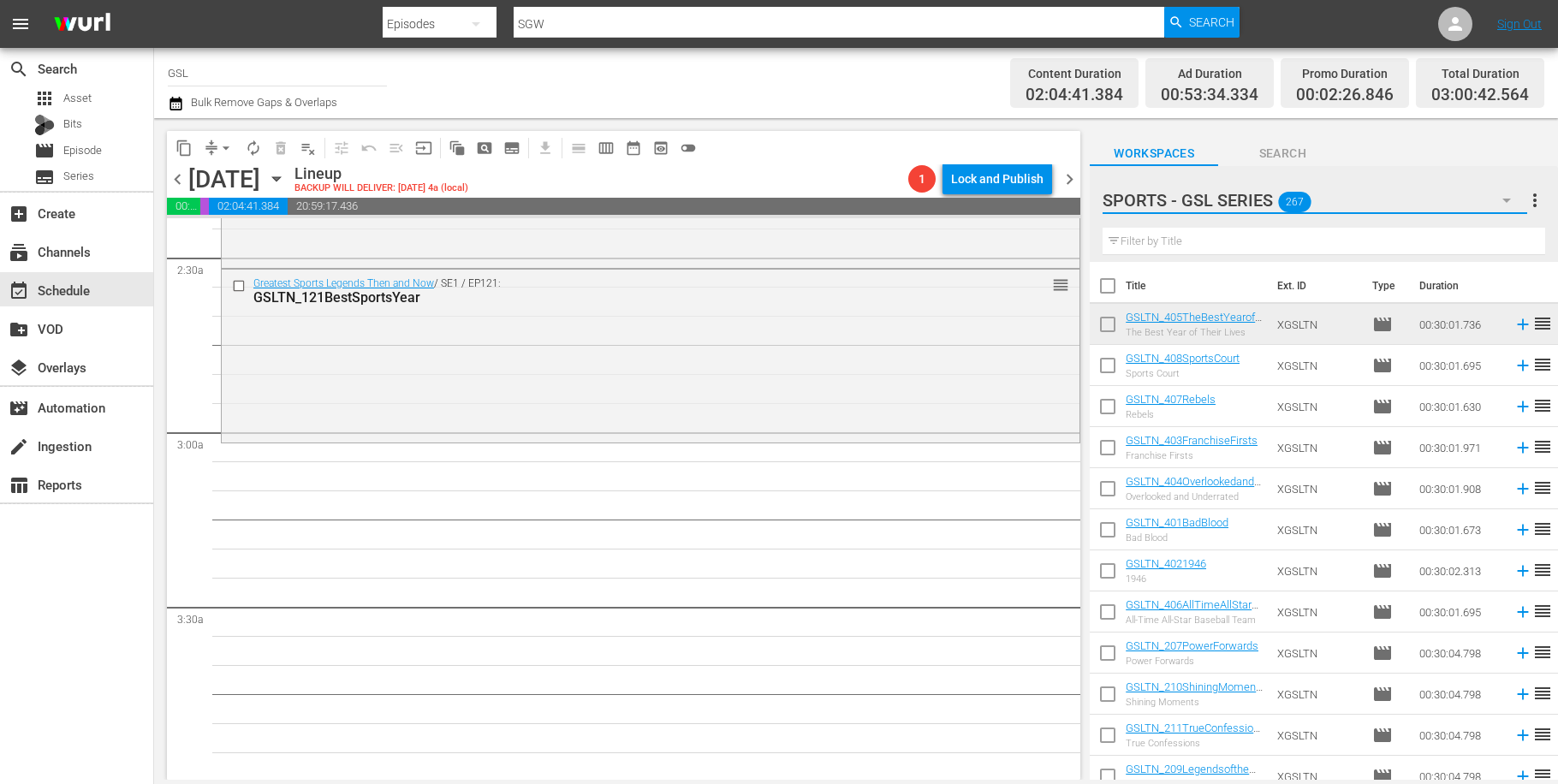
click at [1502, 198] on icon "button" at bounding box center [1506, 200] width 20 height 20
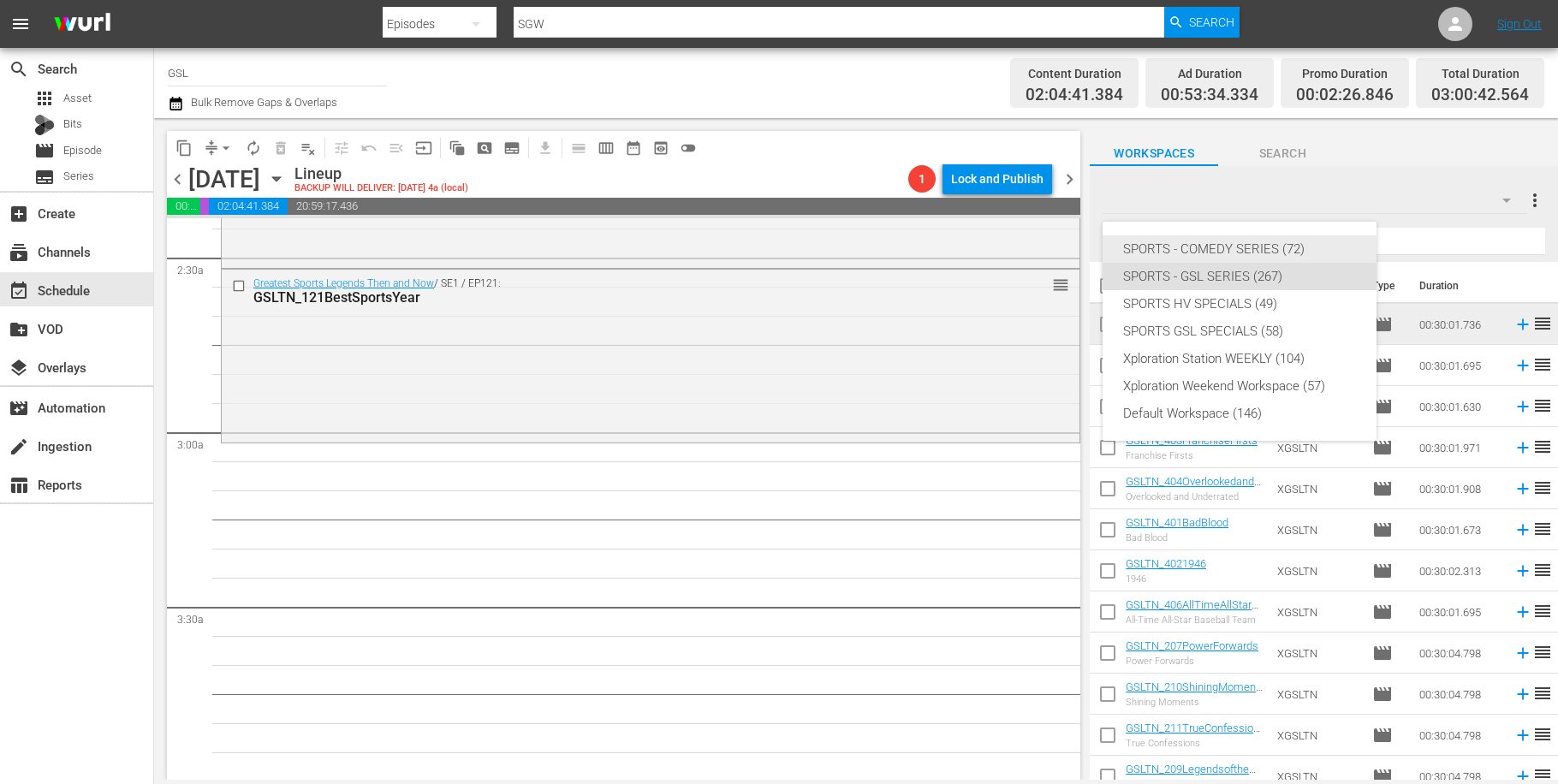
click at [1220, 241] on div "SPORTS - COMEDY SERIES (72)" at bounding box center [1239, 249] width 232 height 27
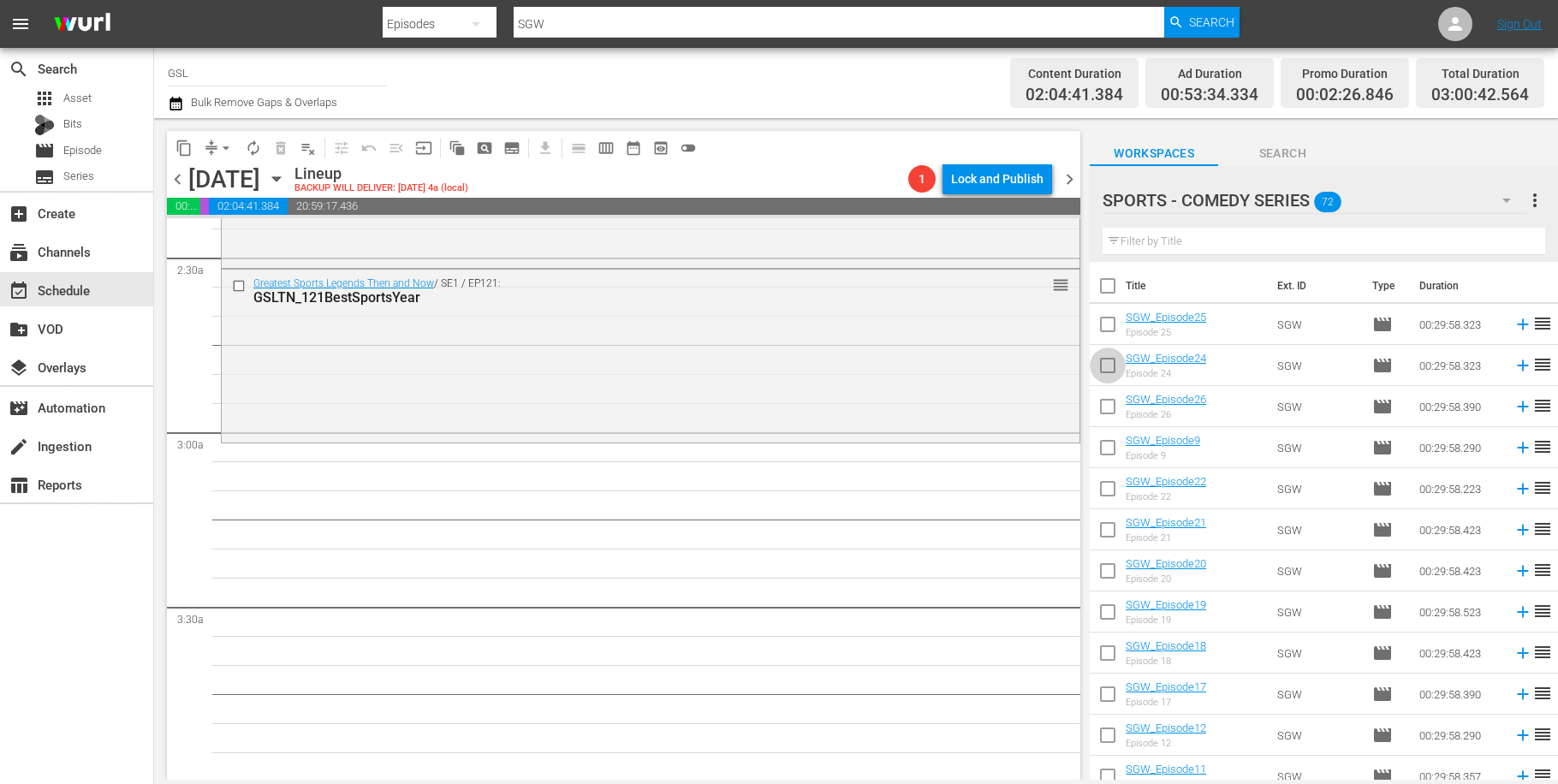
click at [1109, 369] on input "checkbox" at bounding box center [1107, 368] width 36 height 36
checkbox input "true"
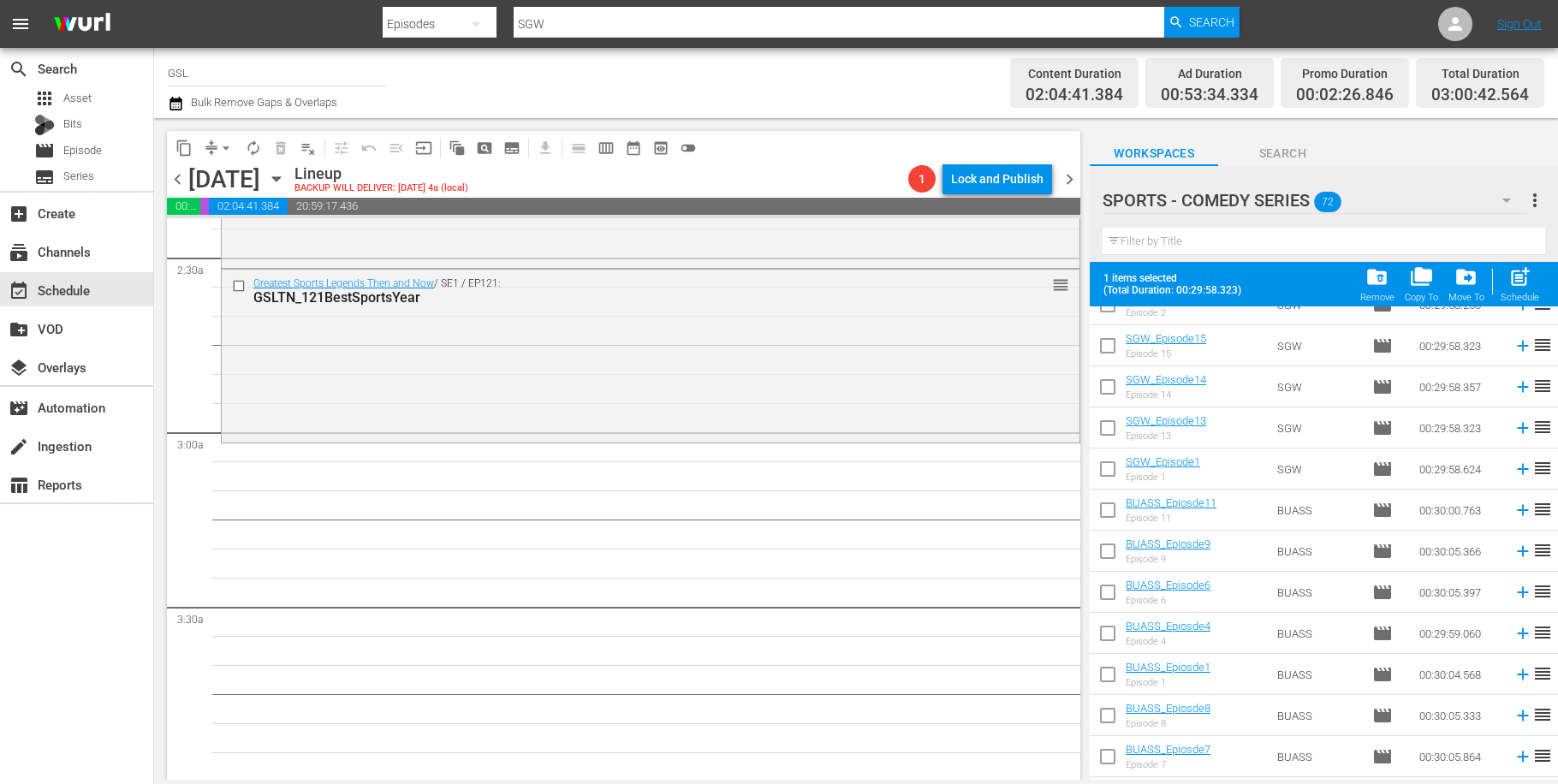
scroll to position [819, 0]
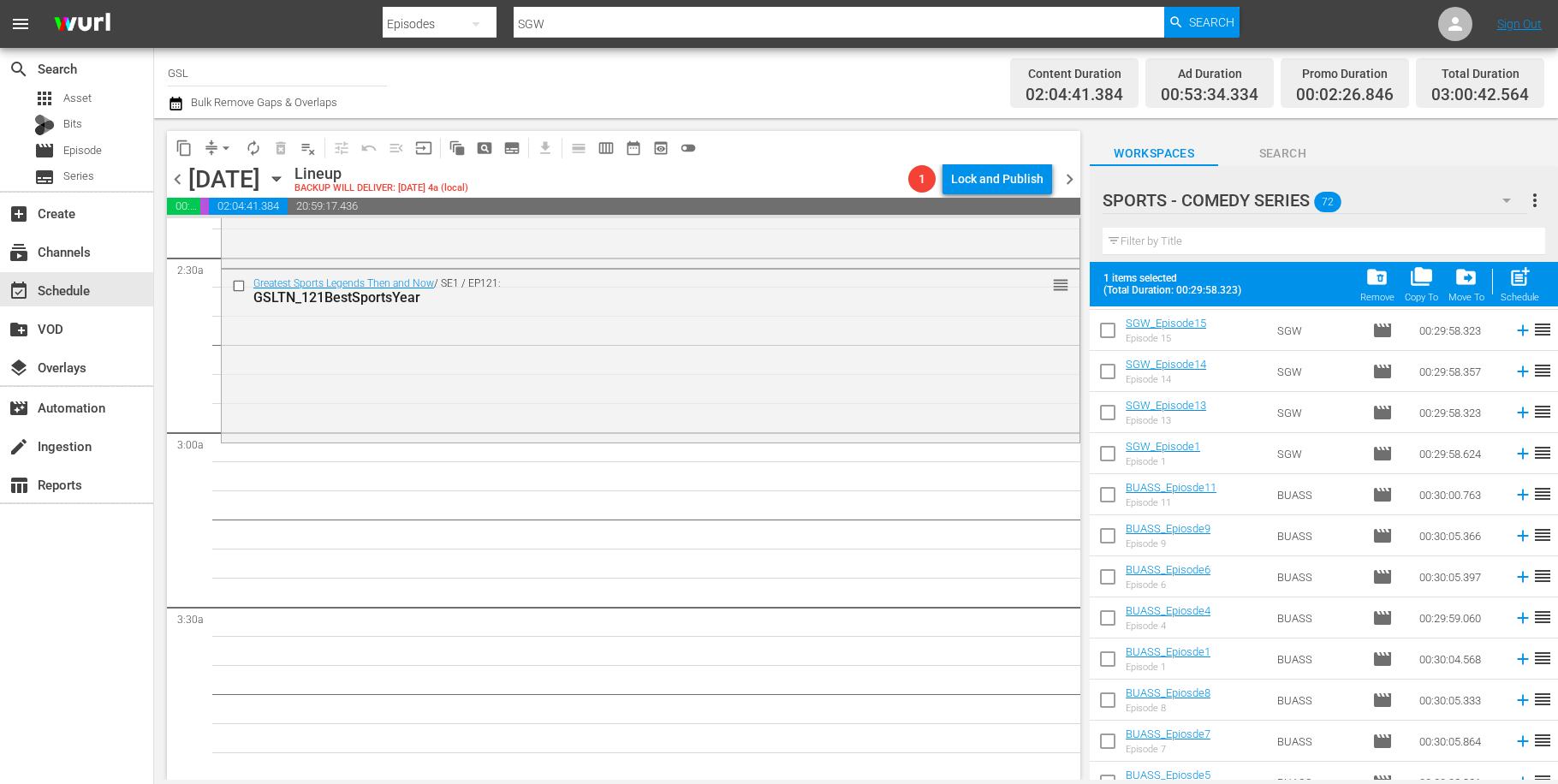
drag, startPoint x: 1101, startPoint y: 575, endPoint x: 1144, endPoint y: 577, distance: 43.0
click at [1102, 578] on input "checkbox" at bounding box center [1107, 580] width 36 height 36
checkbox input "true"
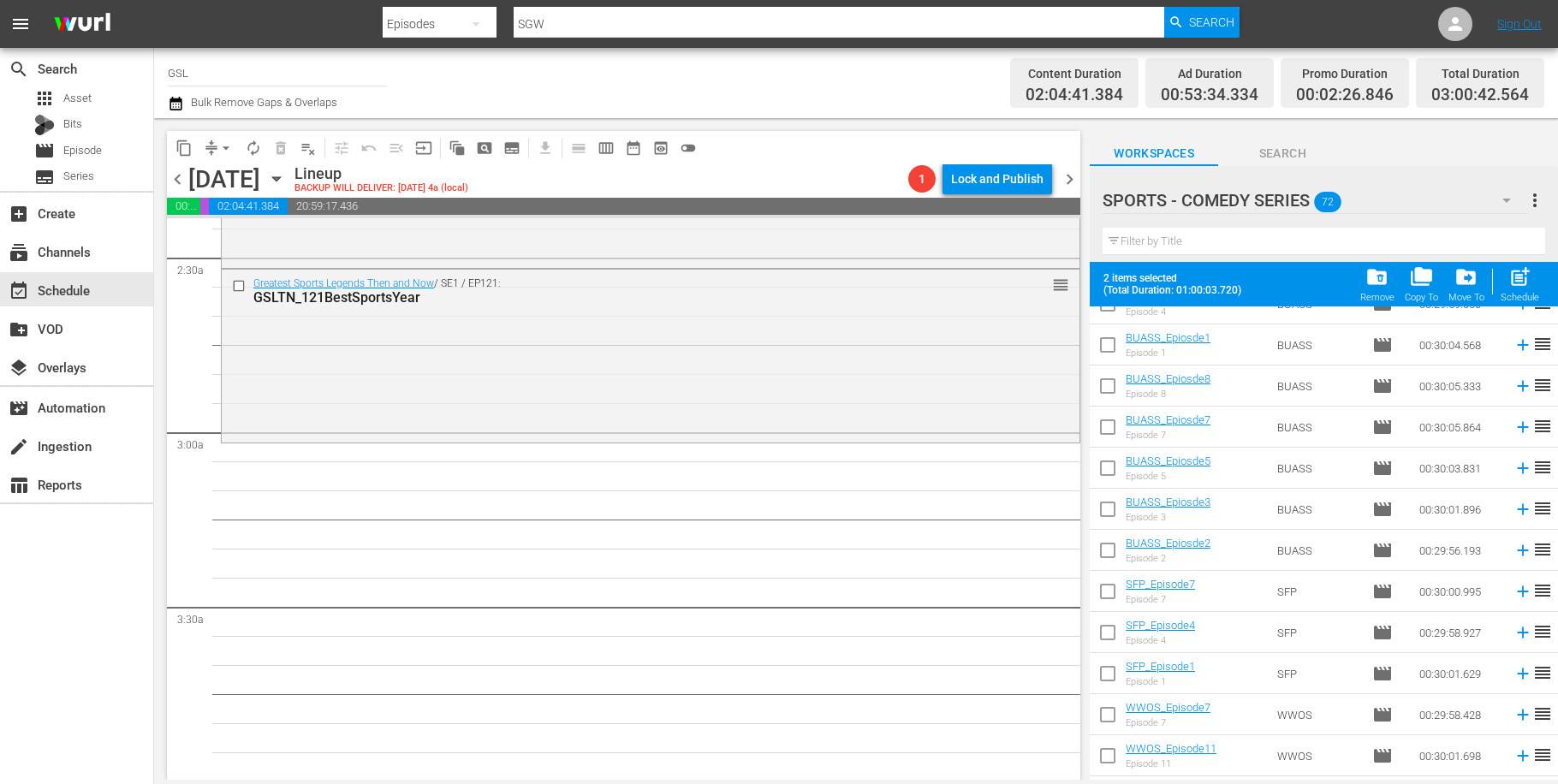
scroll to position [1271, 0]
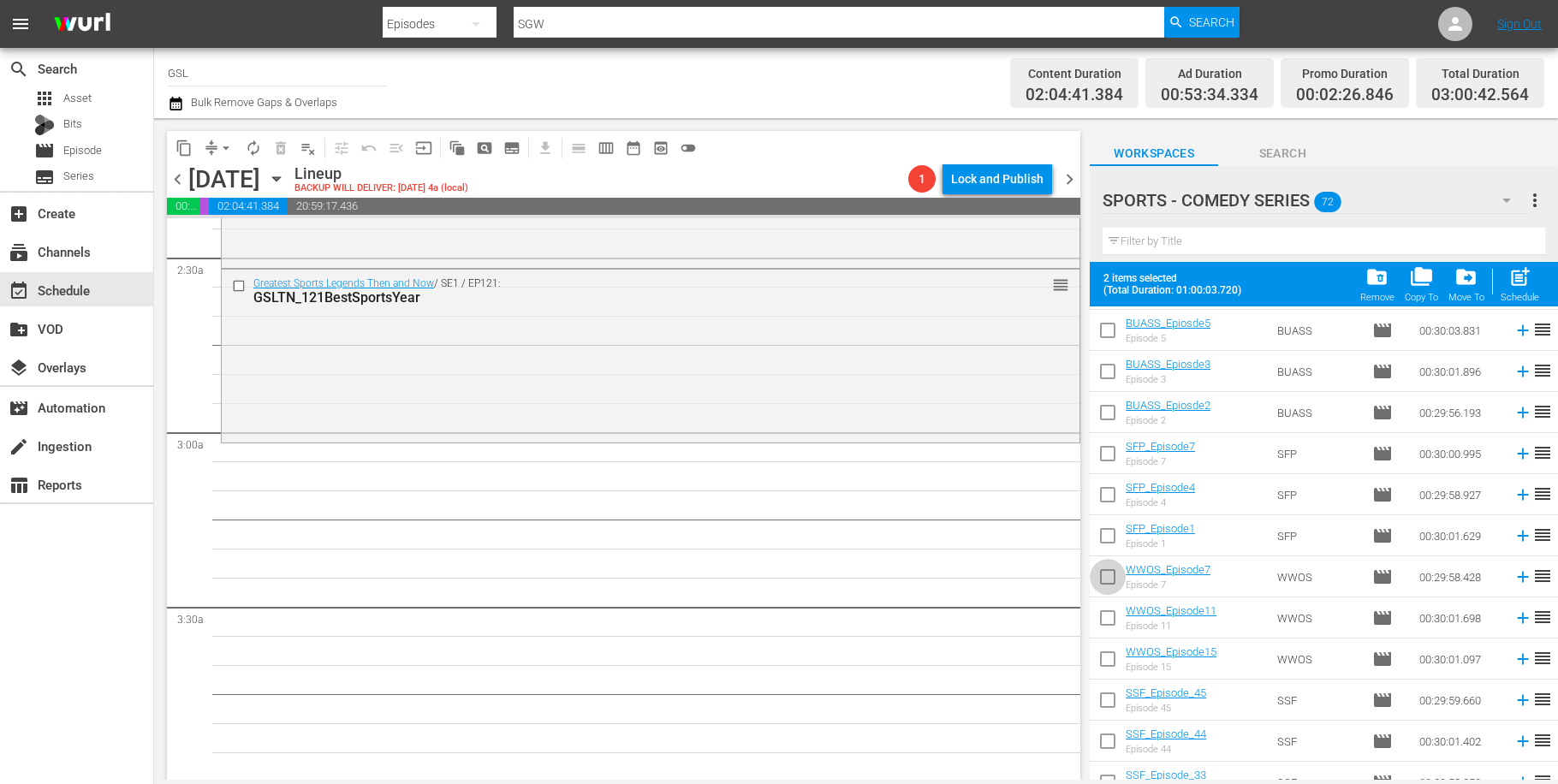
click at [1110, 574] on input "checkbox" at bounding box center [1107, 580] width 36 height 36
checkbox input "true"
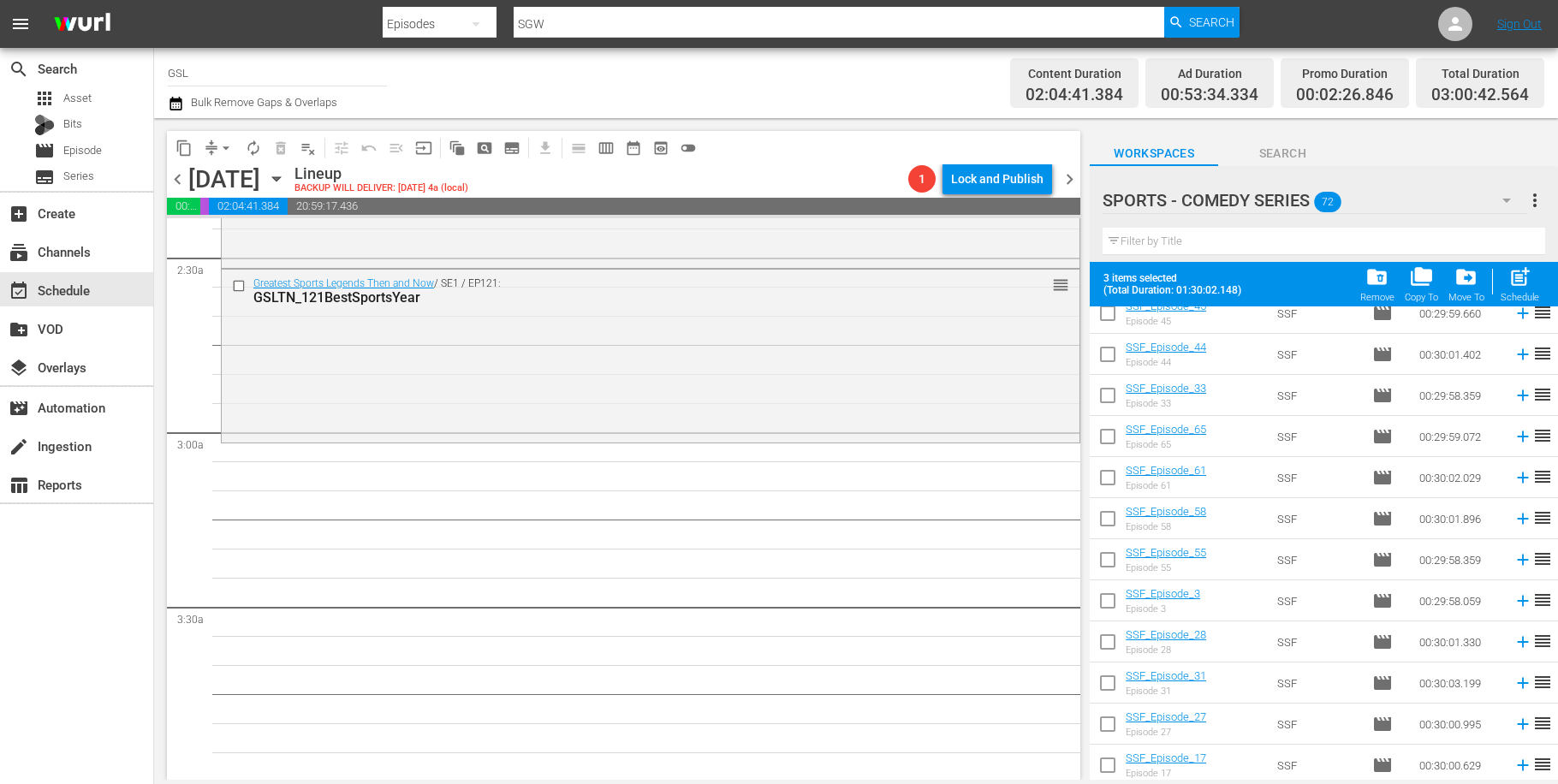
scroll to position [1666, 0]
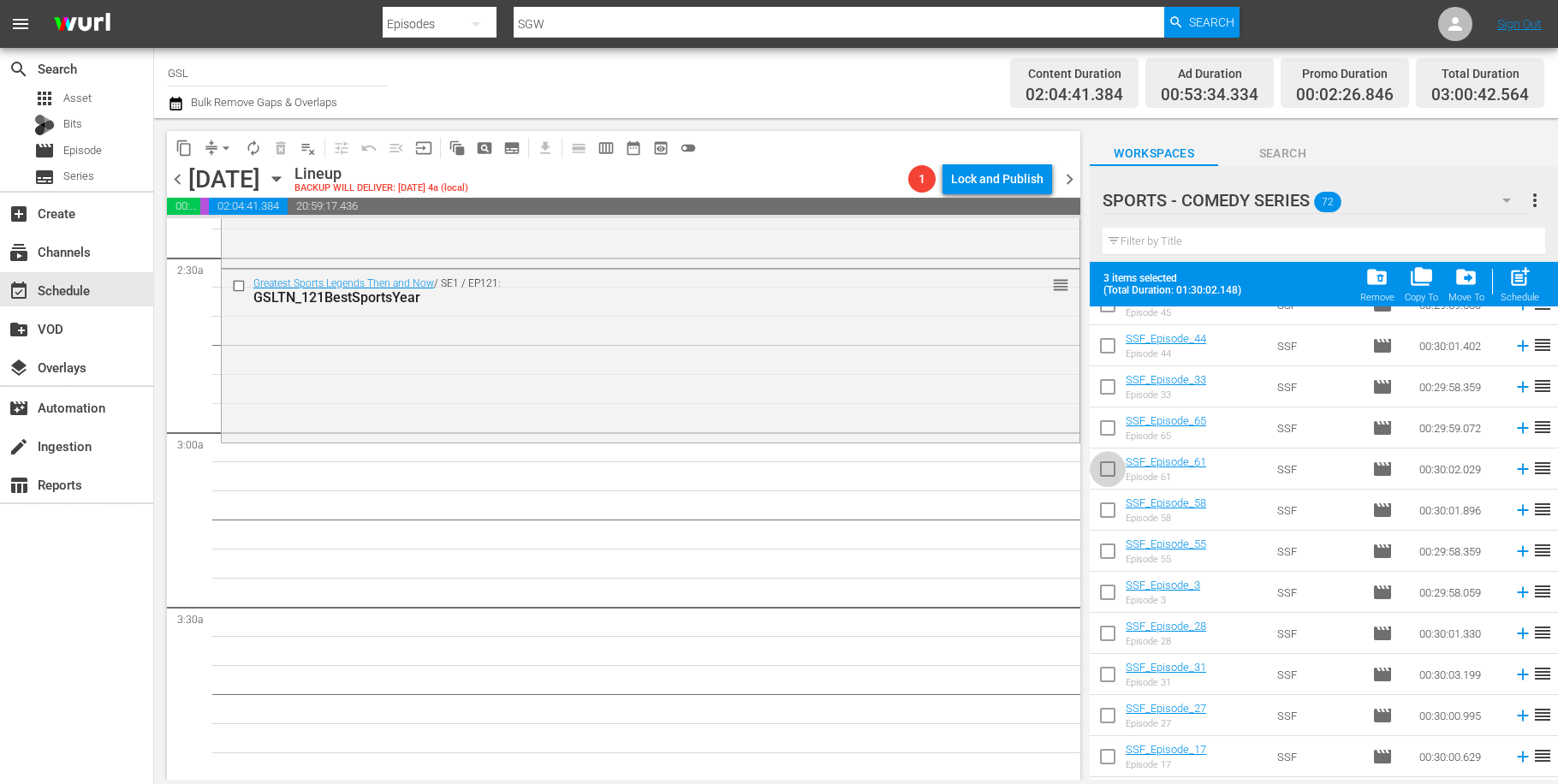
click at [1105, 475] on input "checkbox" at bounding box center [1107, 472] width 36 height 36
checkbox input "true"
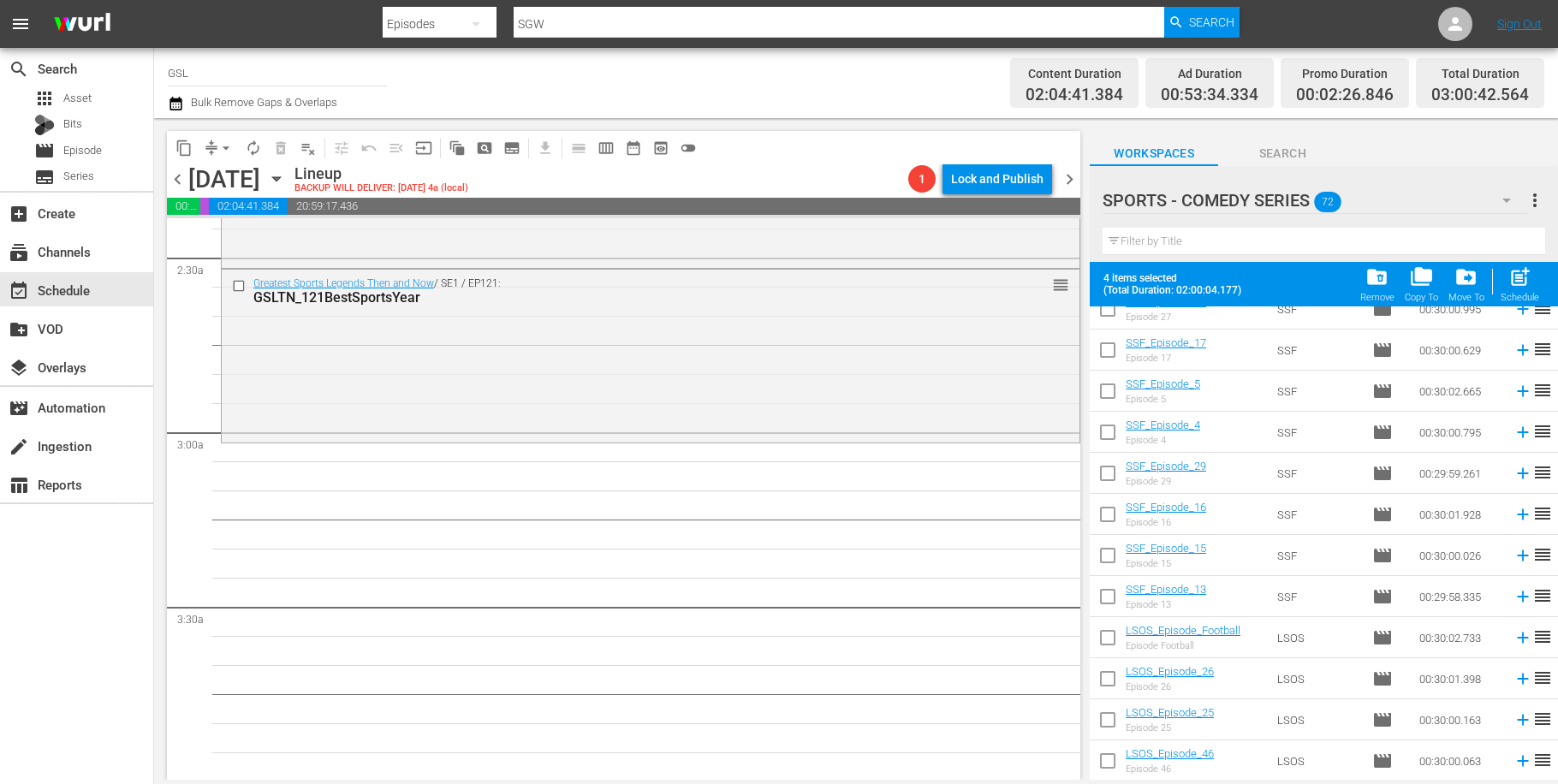
scroll to position [2525, 0]
click at [1111, 675] on input "checkbox" at bounding box center [1107, 683] width 36 height 36
checkbox input "true"
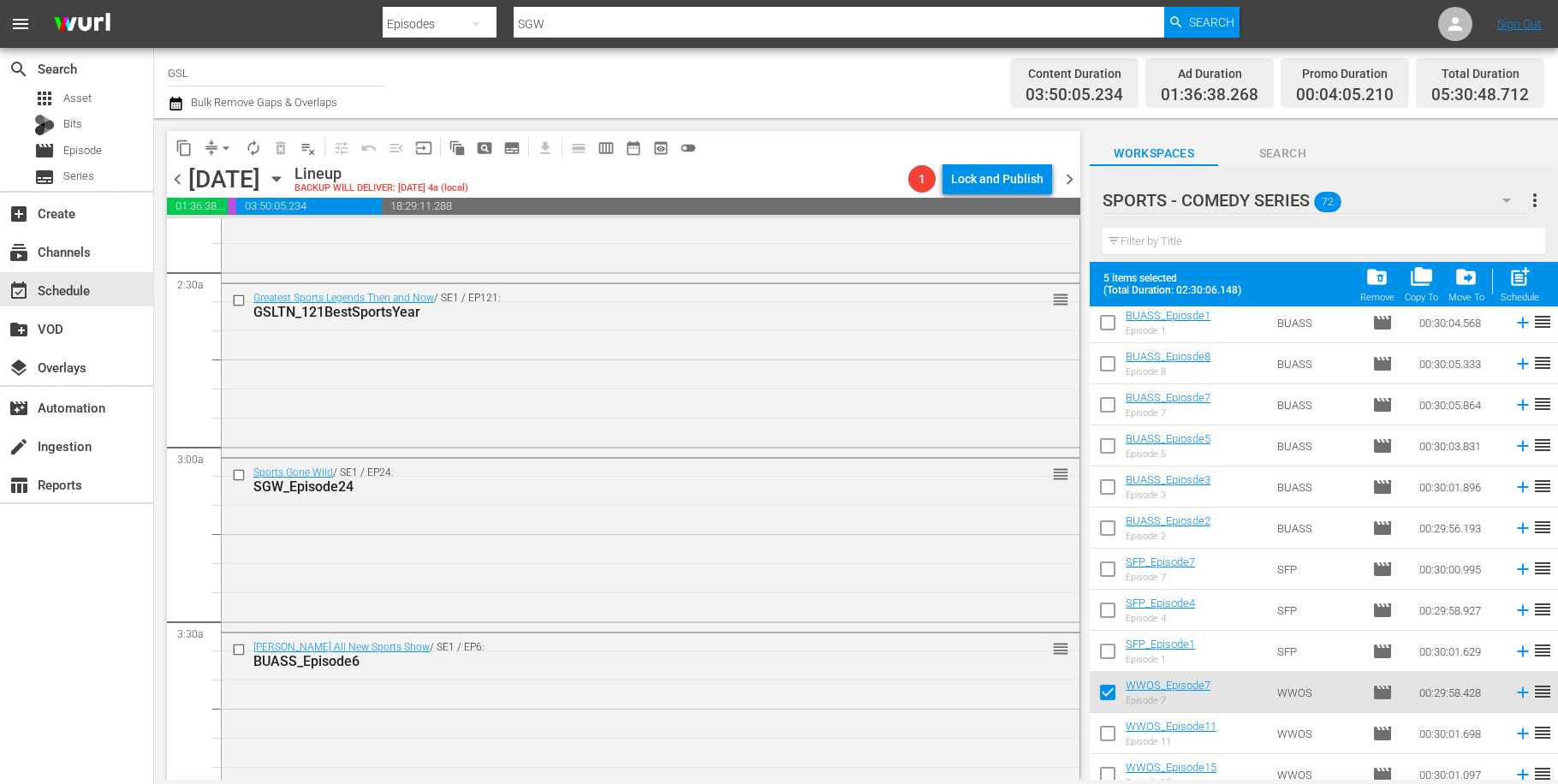
scroll to position [1158, 0]
click at [1379, 281] on span "folder_delete" at bounding box center [1378, 277] width 23 height 23
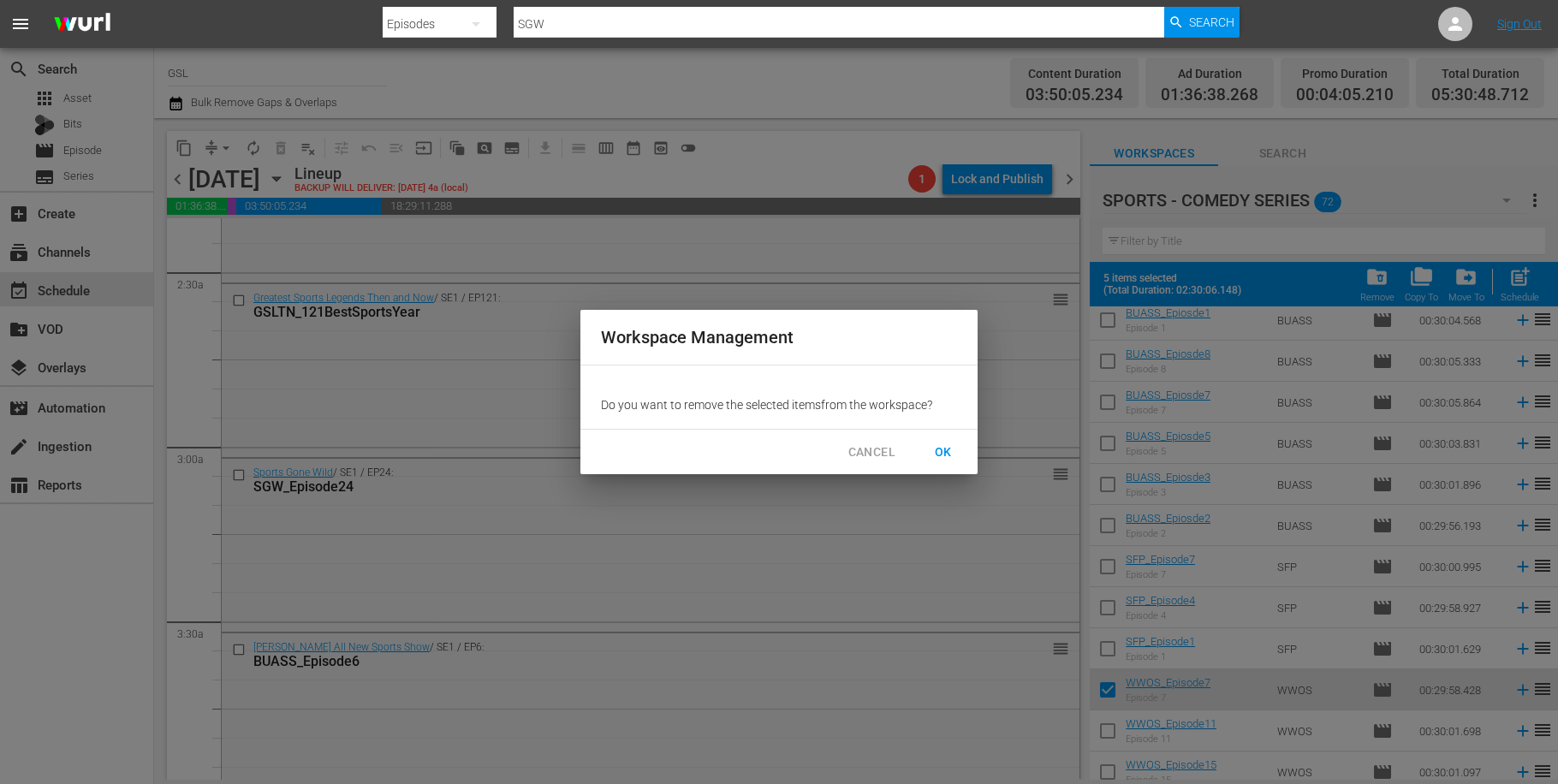
click at [931, 447] on span "OK" at bounding box center [943, 452] width 27 height 21
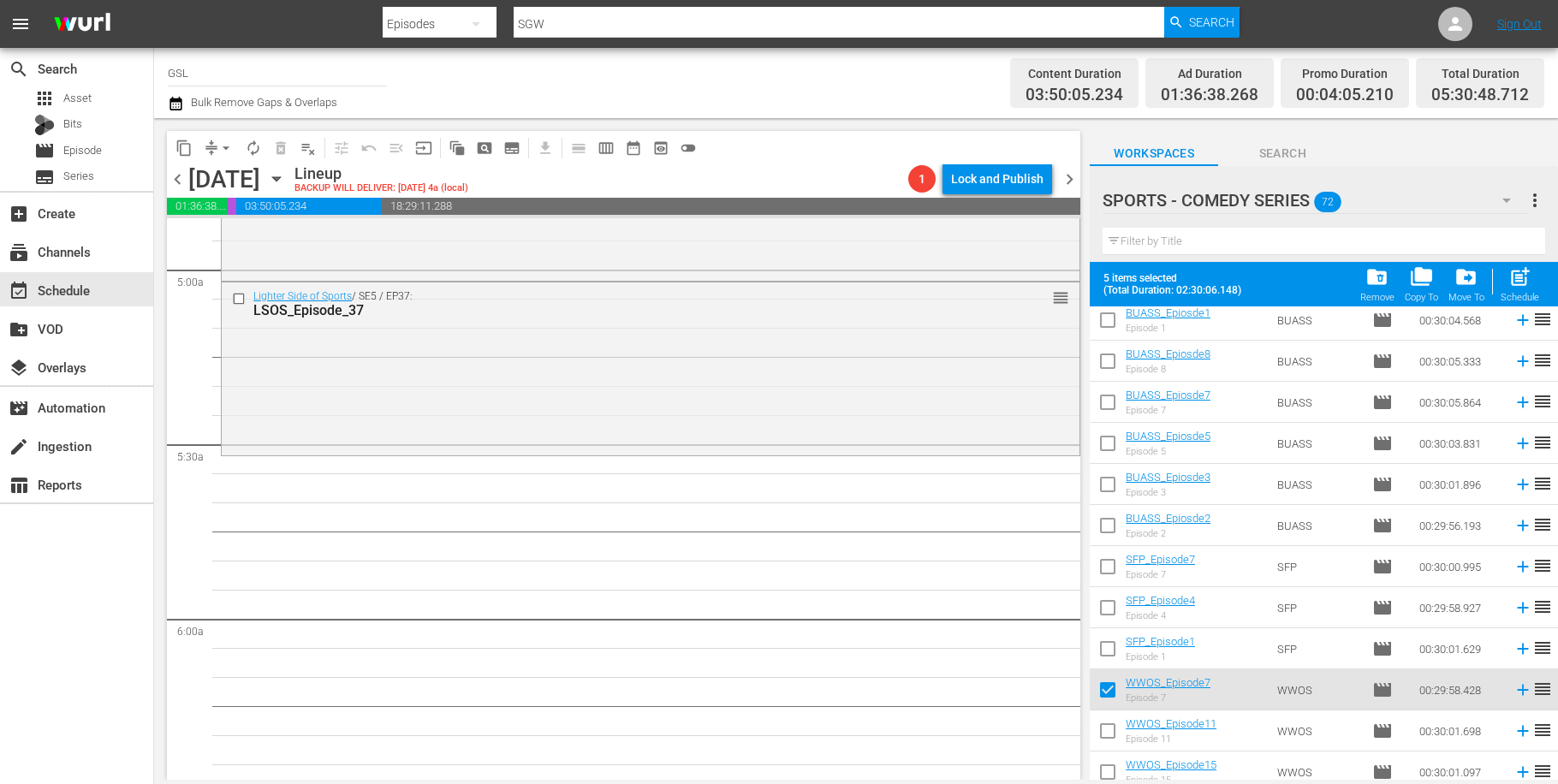
checkbox input "false"
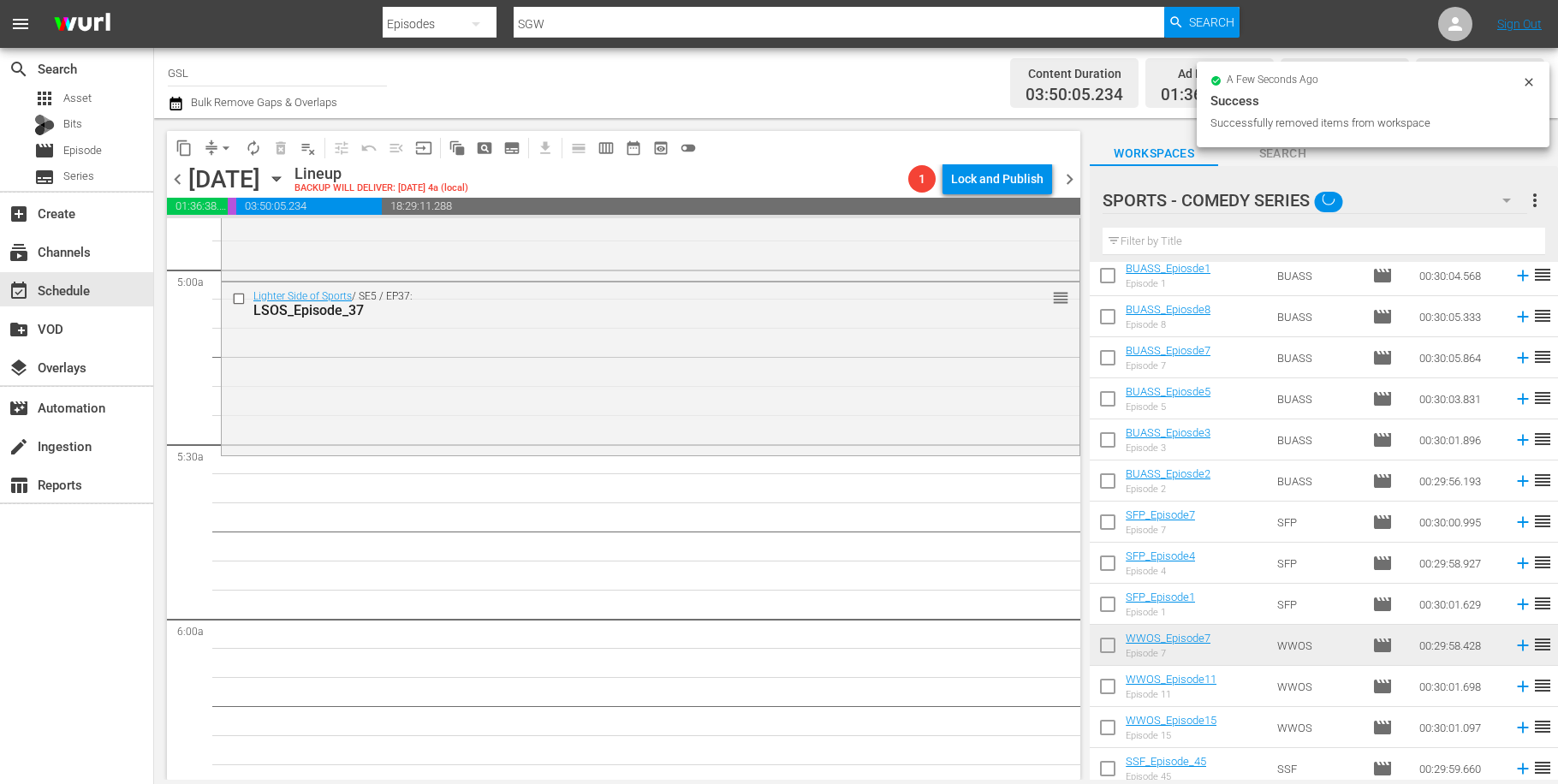
scroll to position [1906, 0]
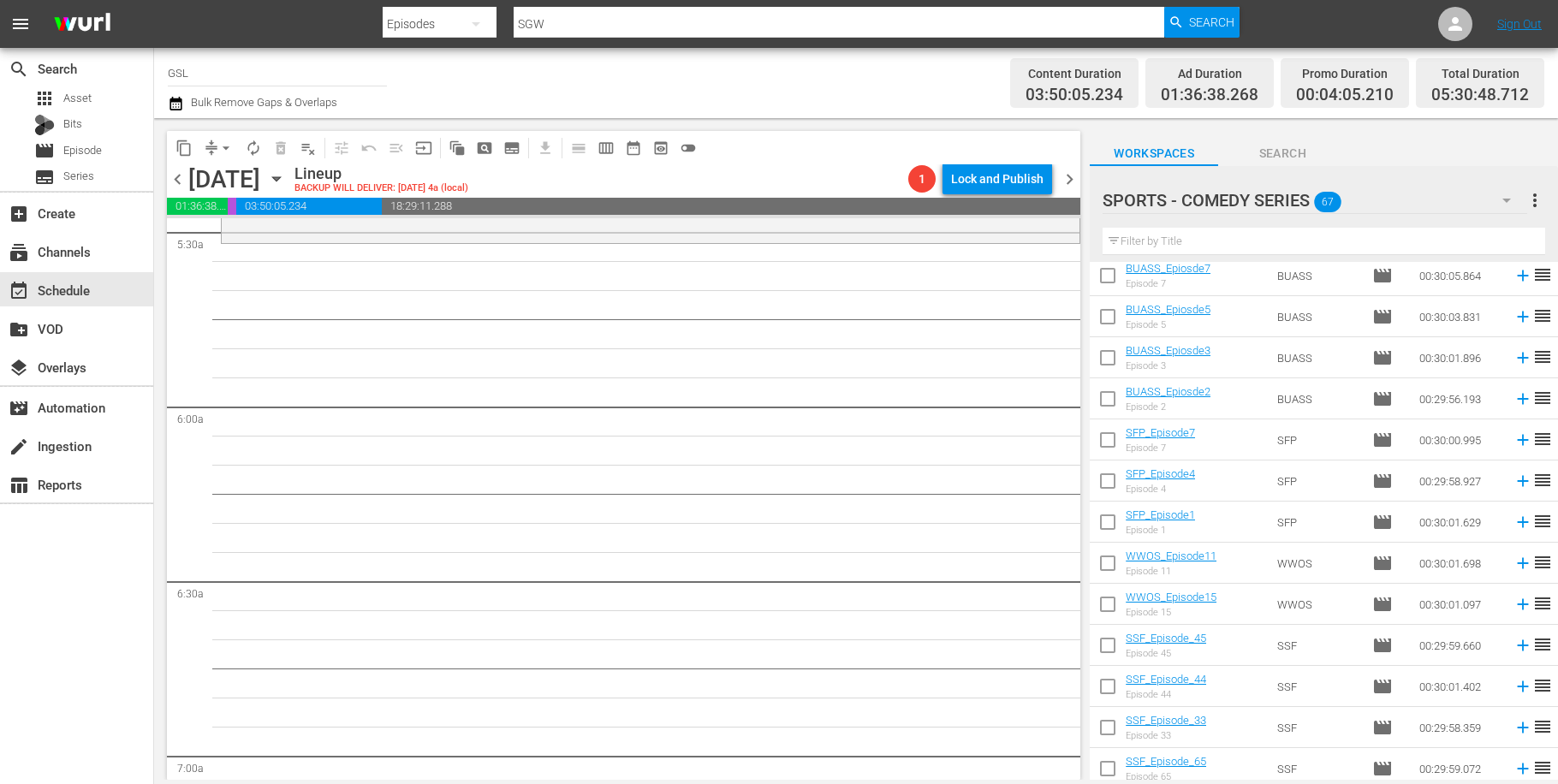
drag, startPoint x: 1108, startPoint y: 518, endPoint x: 486, endPoint y: 257, distance: 674.5
click at [486, 257] on div "content_copy compress arrow_drop_down autorenew_outlined delete_forever_outline…" at bounding box center [857, 448] width 1405 height 662
drag, startPoint x: 1112, startPoint y: 481, endPoint x: 526, endPoint y: 276, distance: 620.8
click at [450, 257] on div "content_copy compress arrow_drop_down autorenew_outlined delete_forever_outline…" at bounding box center [857, 448] width 1405 height 662
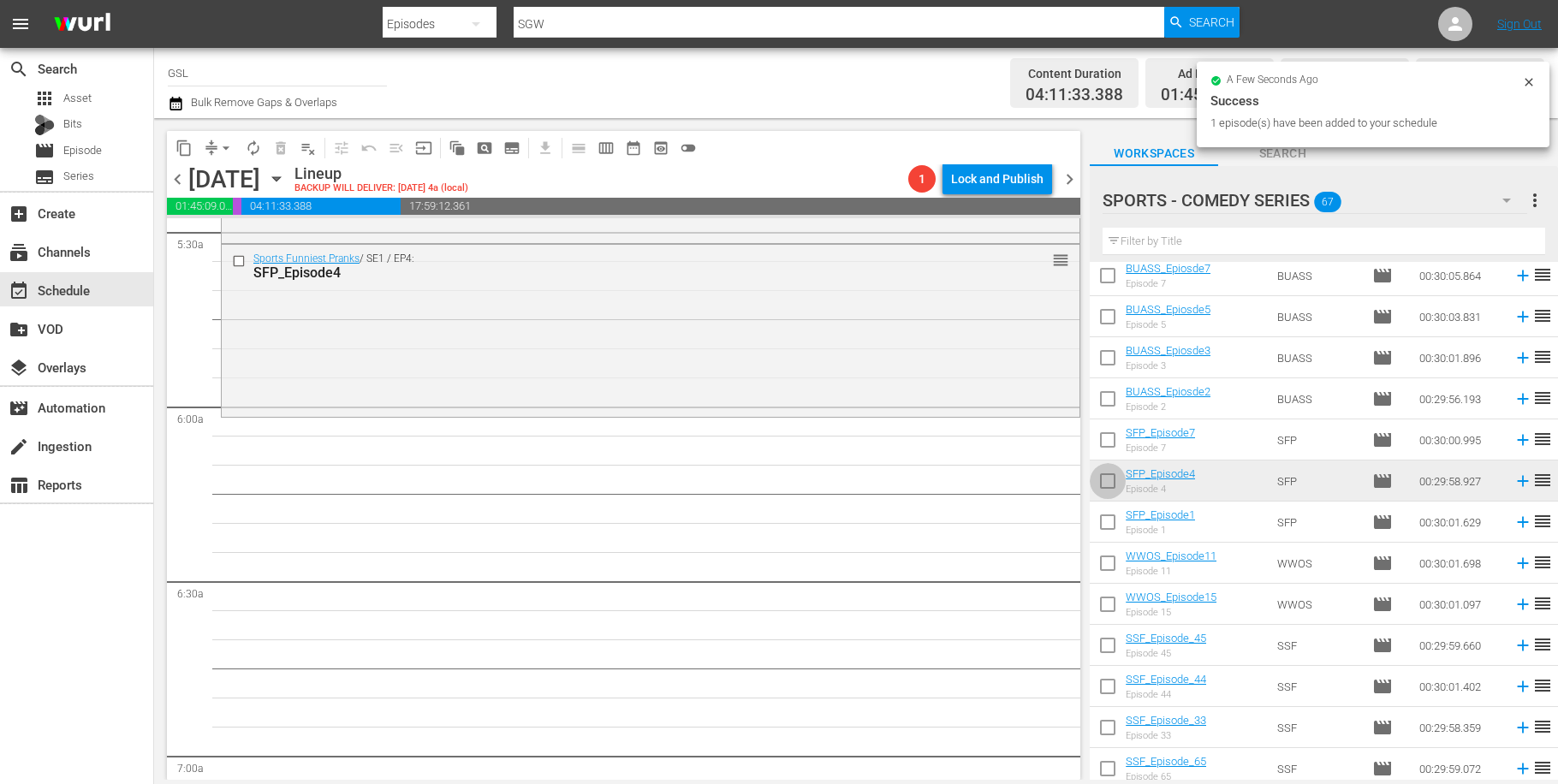
click at [1113, 489] on input "checkbox" at bounding box center [1107, 484] width 36 height 36
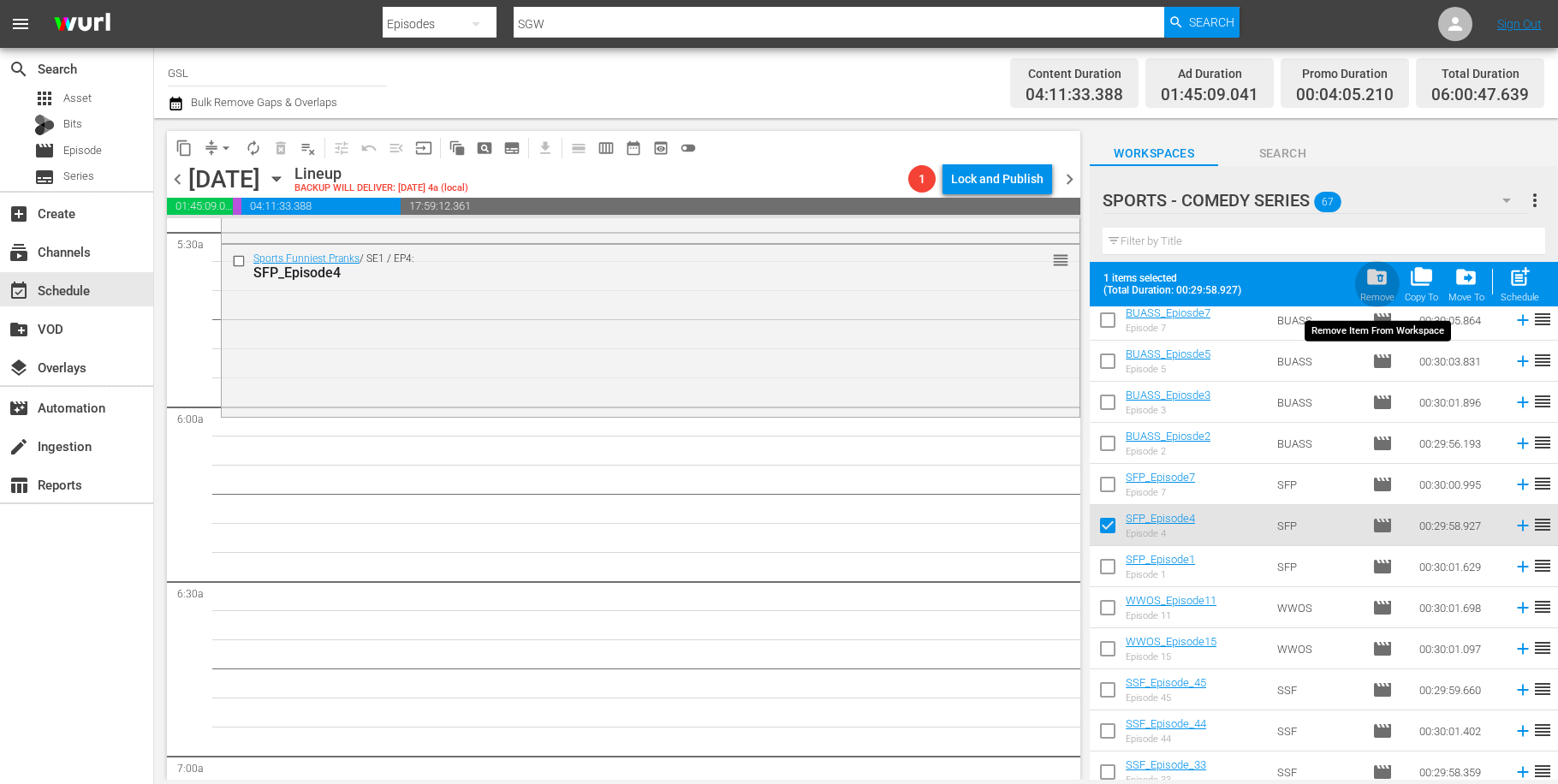
click at [1381, 276] on span "folder_delete" at bounding box center [1378, 277] width 23 height 23
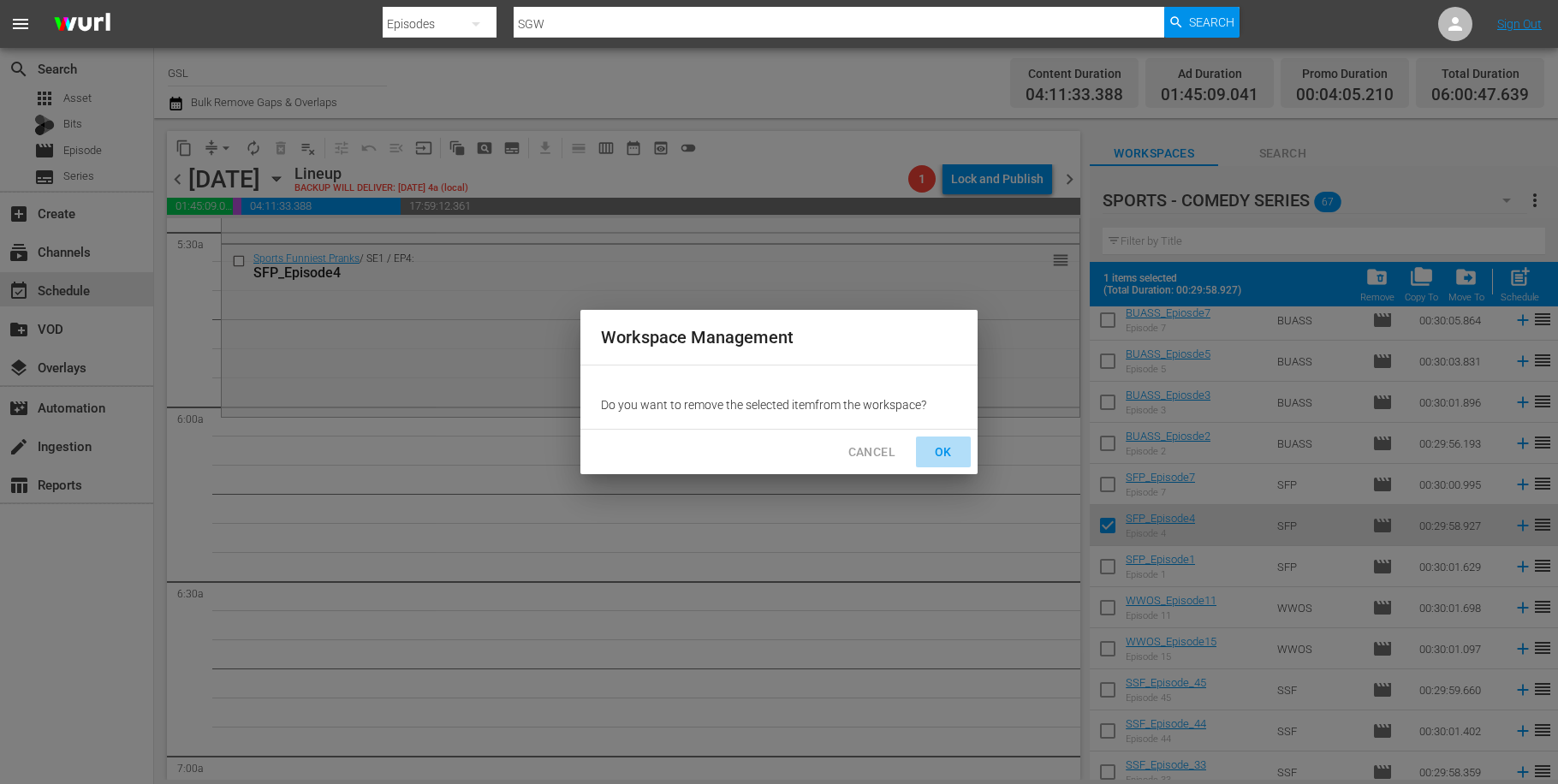
click at [932, 453] on span "OK" at bounding box center [943, 452] width 27 height 21
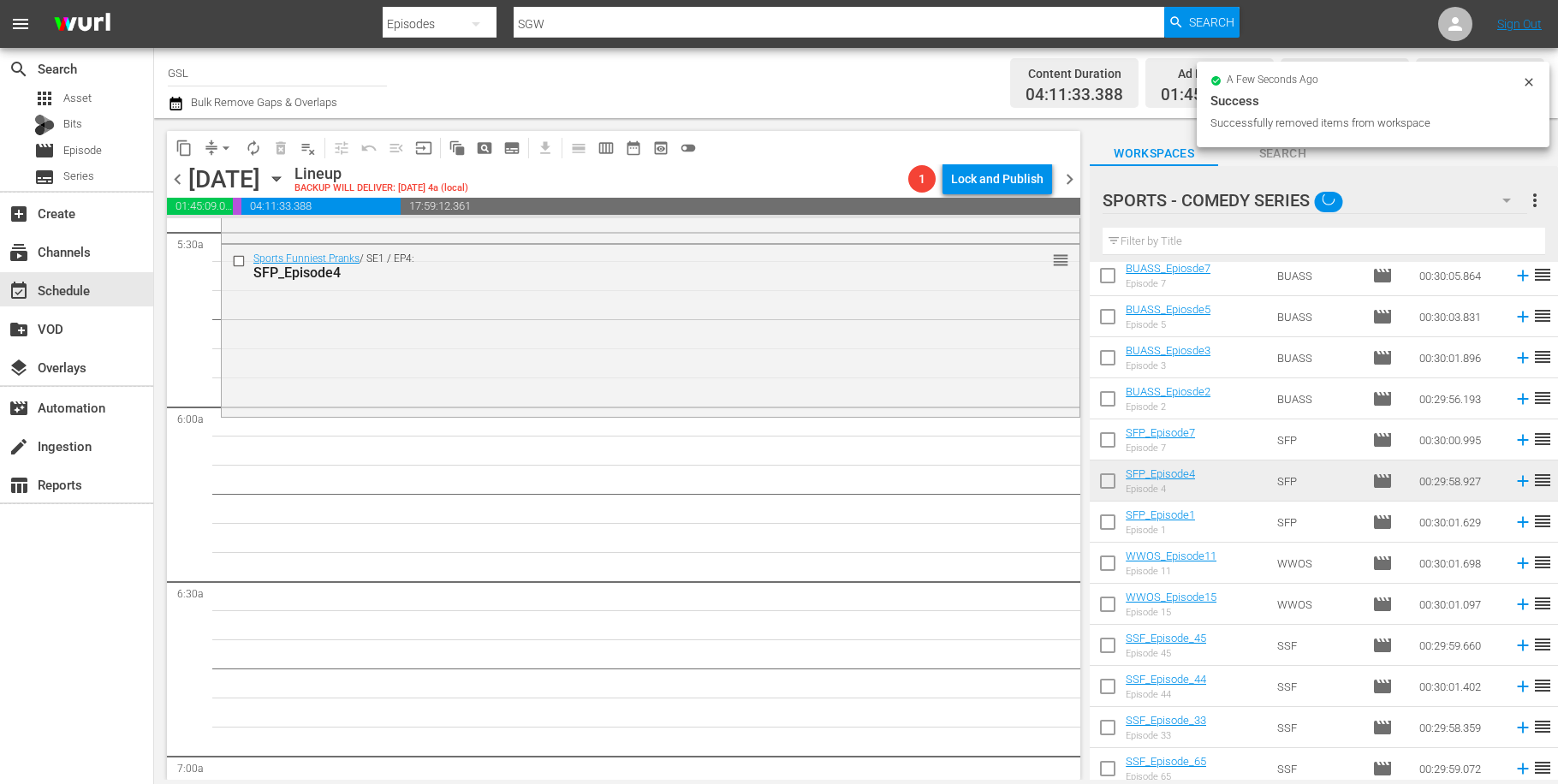
checkbox input "false"
click at [1511, 204] on icon "button" at bounding box center [1506, 200] width 20 height 20
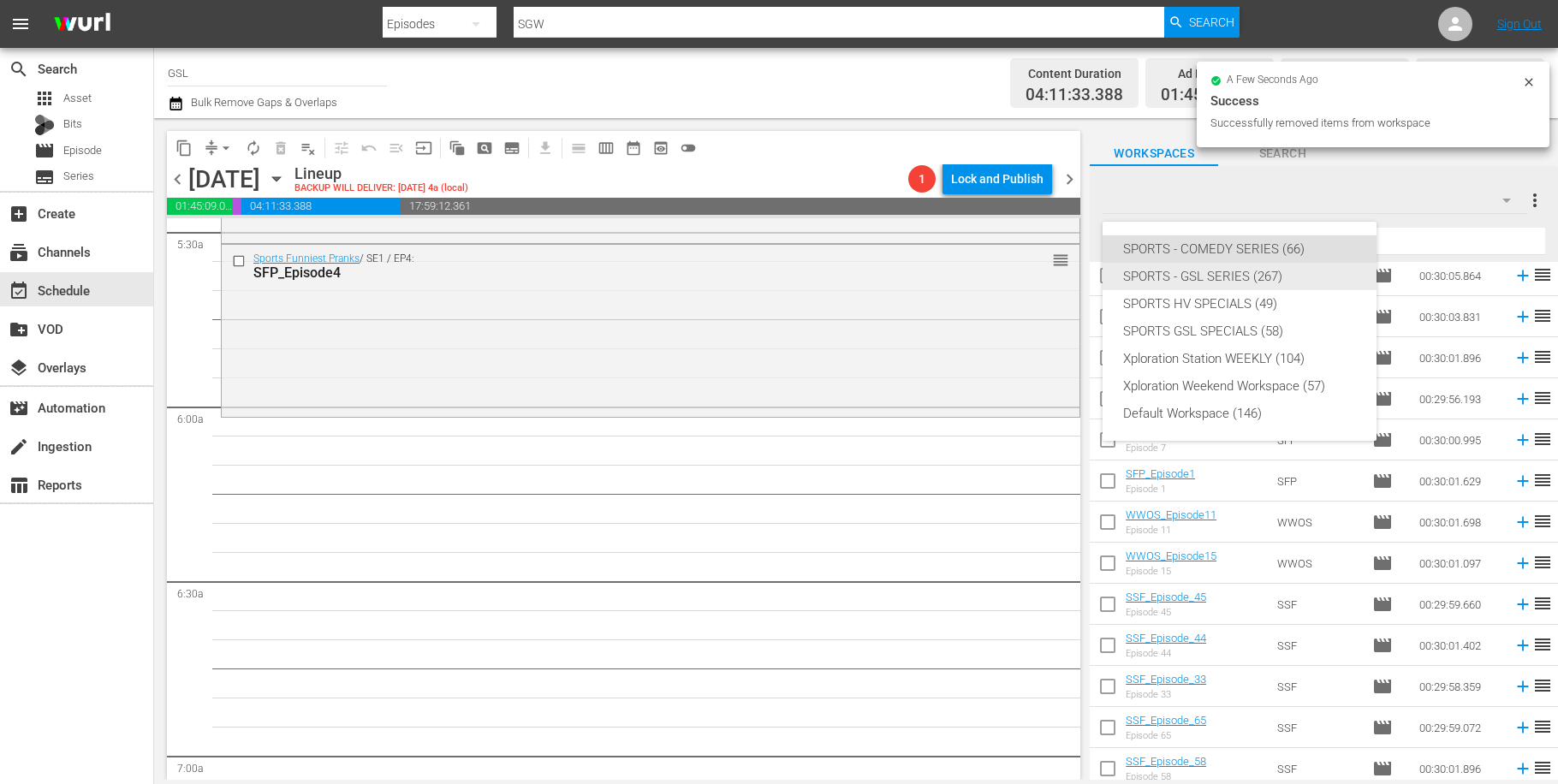
click at [1228, 278] on div "SPORTS - GSL SERIES (267)" at bounding box center [1239, 276] width 232 height 27
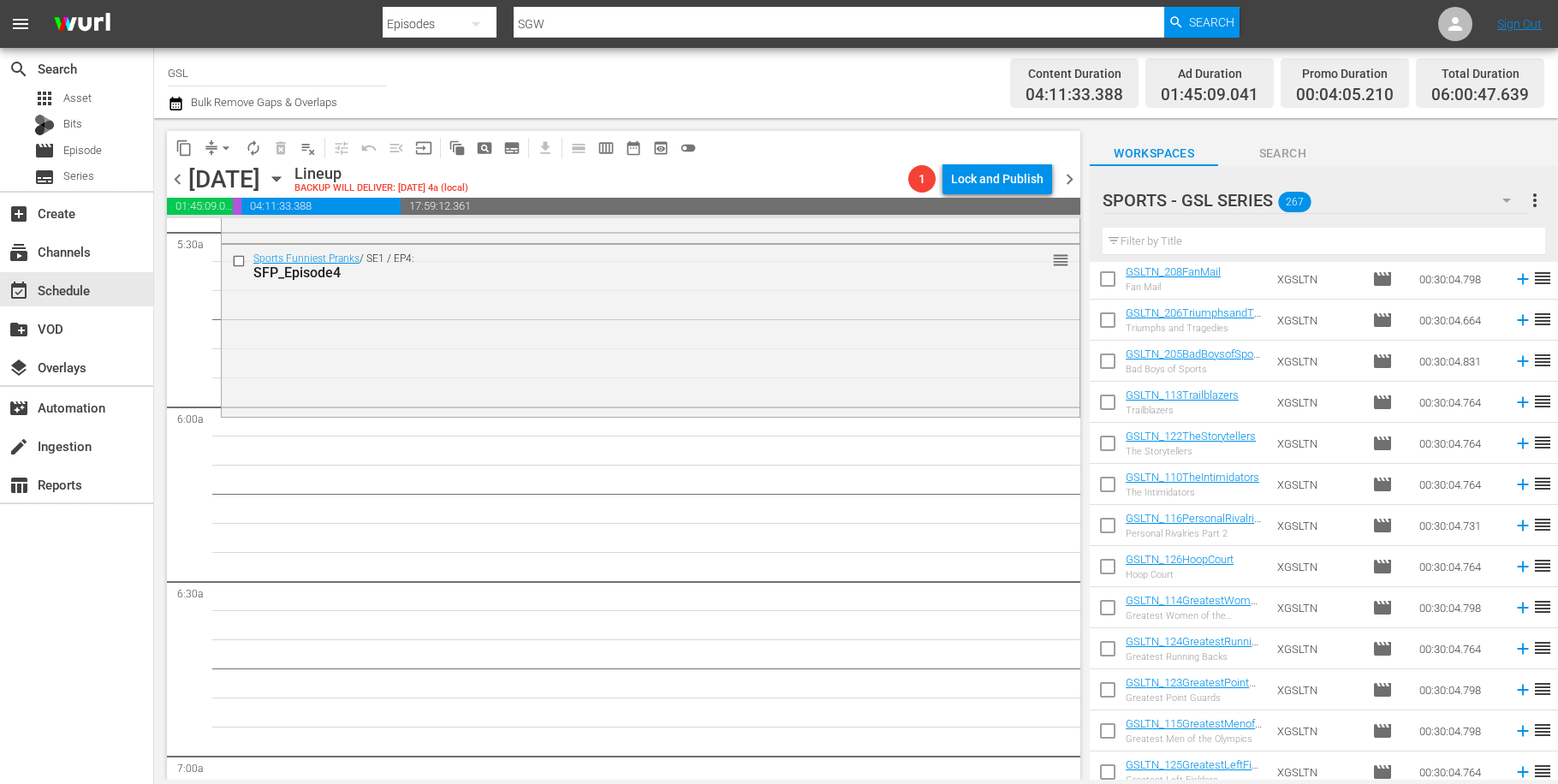
scroll to position [781, 0]
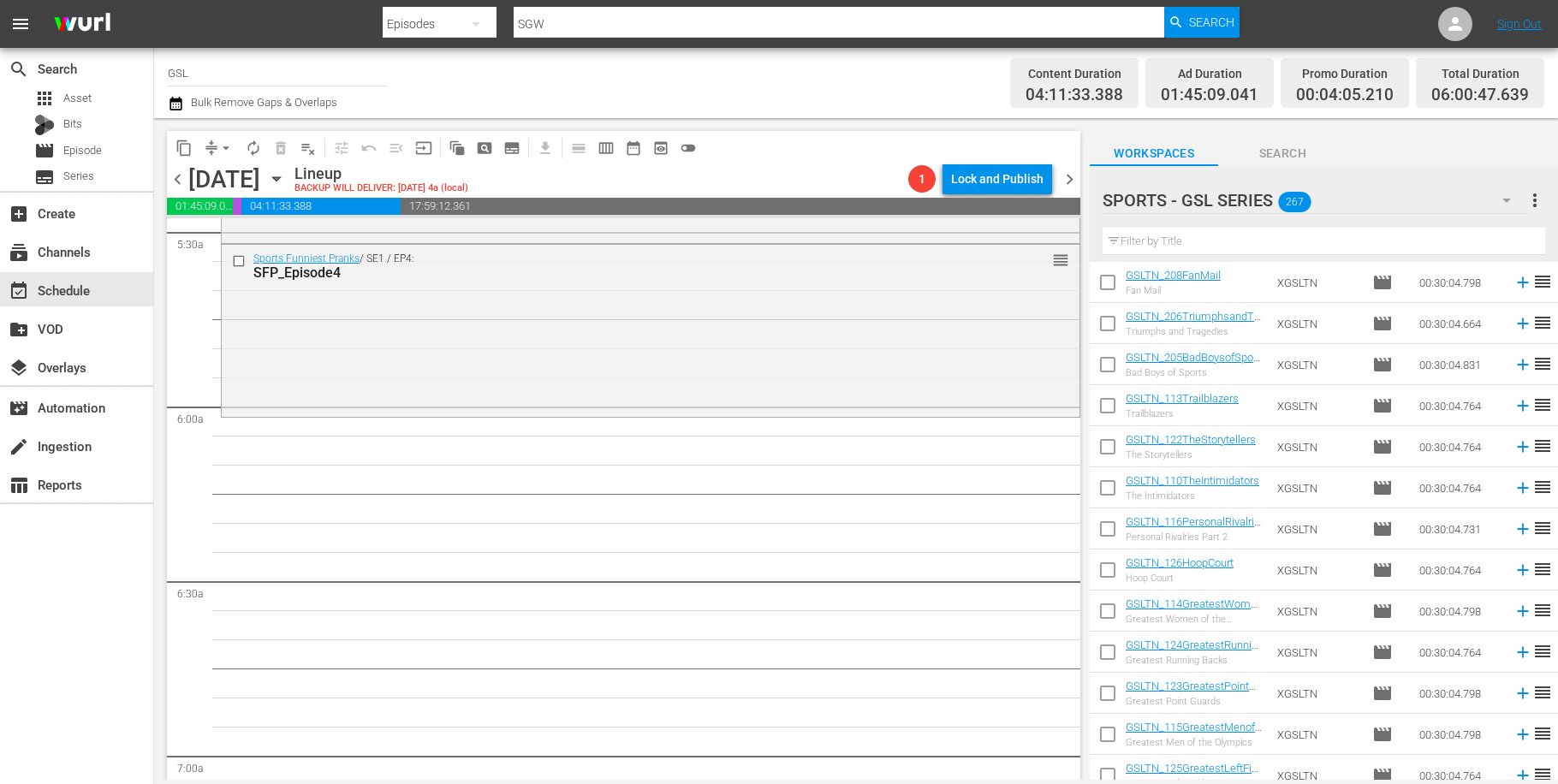
click at [1497, 198] on icon "button" at bounding box center [1506, 200] width 20 height 20
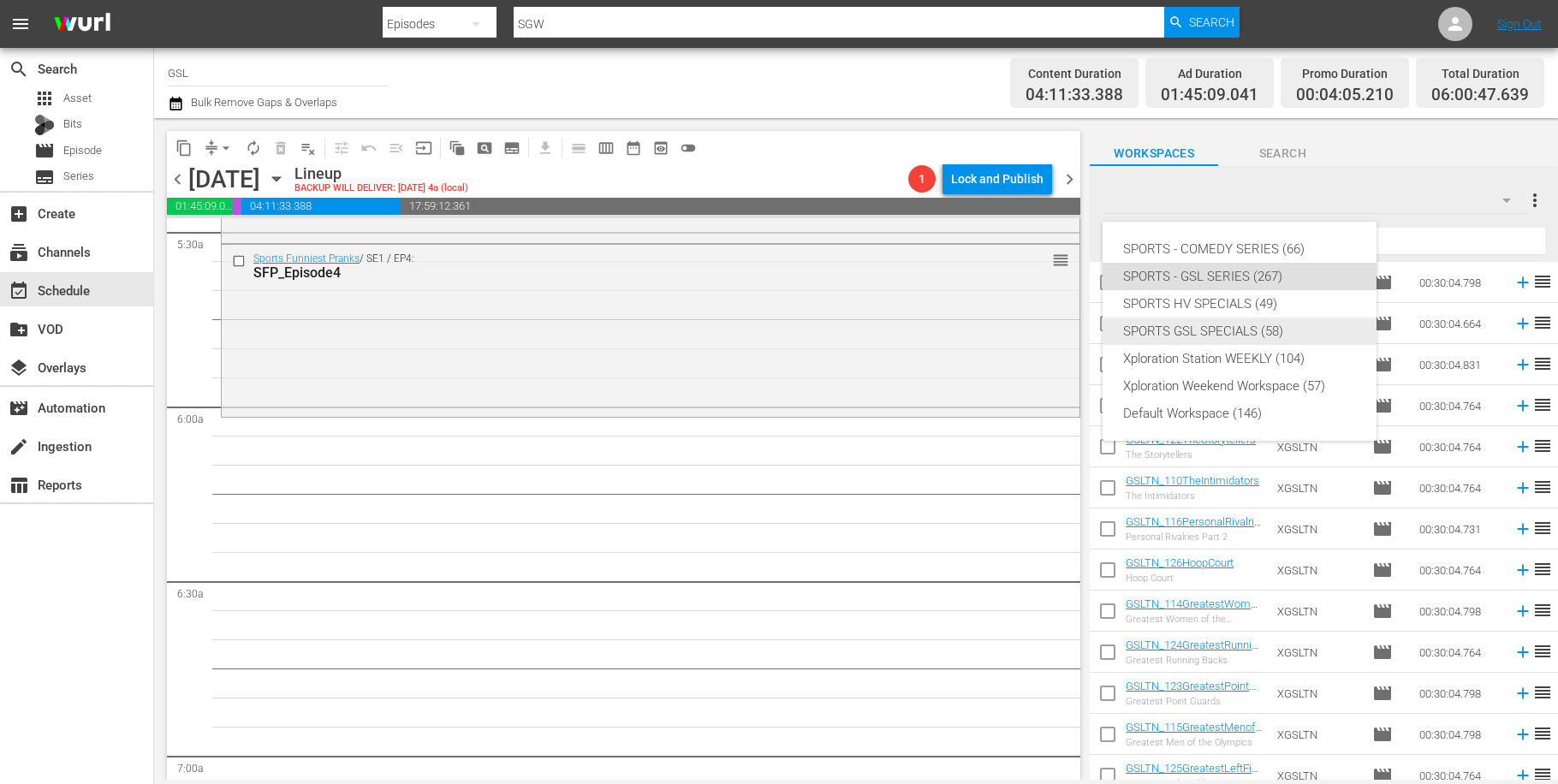
click at [1242, 334] on div "SPORTS GSL SPECIALS (58)" at bounding box center [1239, 331] width 232 height 27
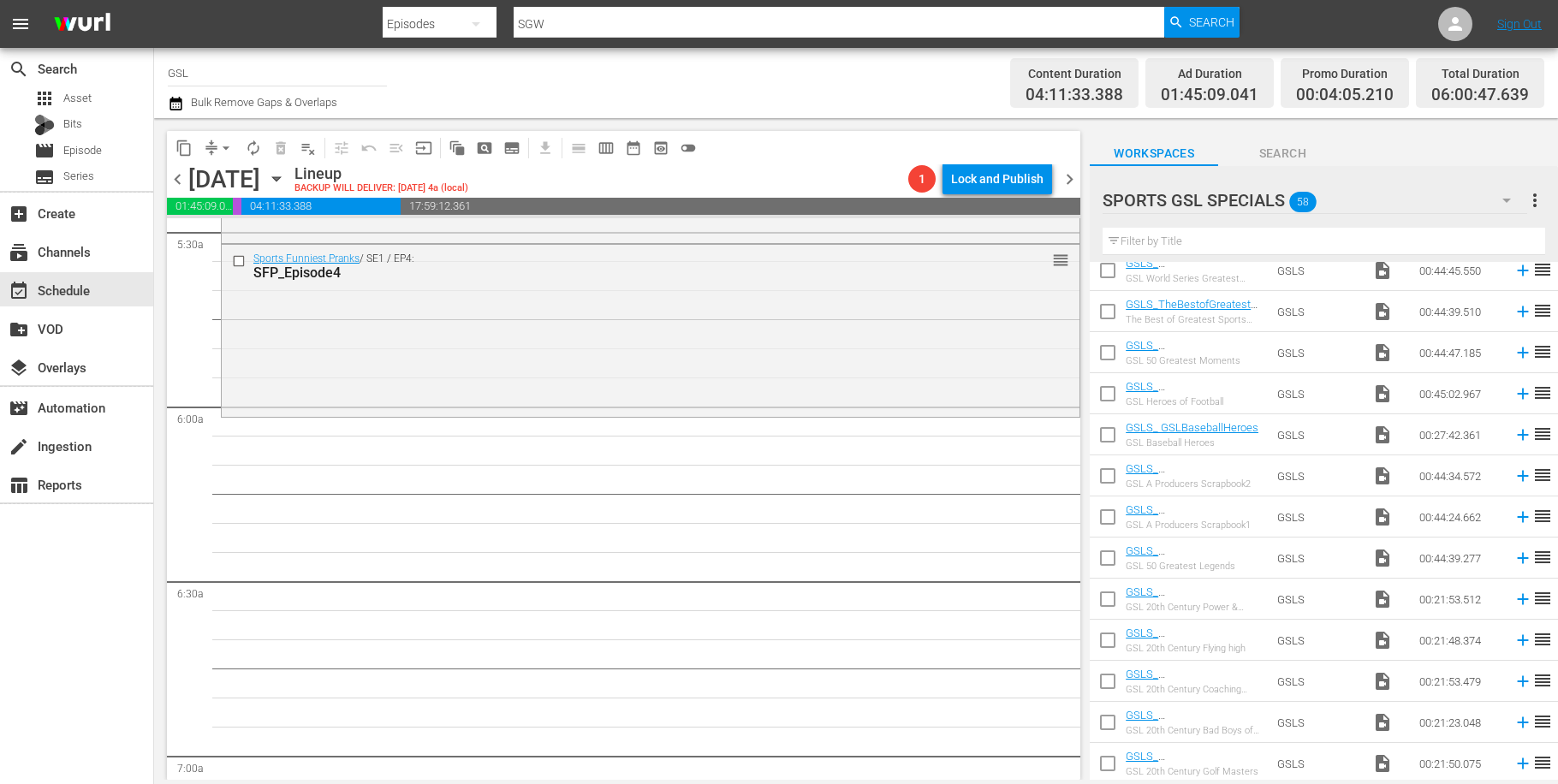
scroll to position [1906, 0]
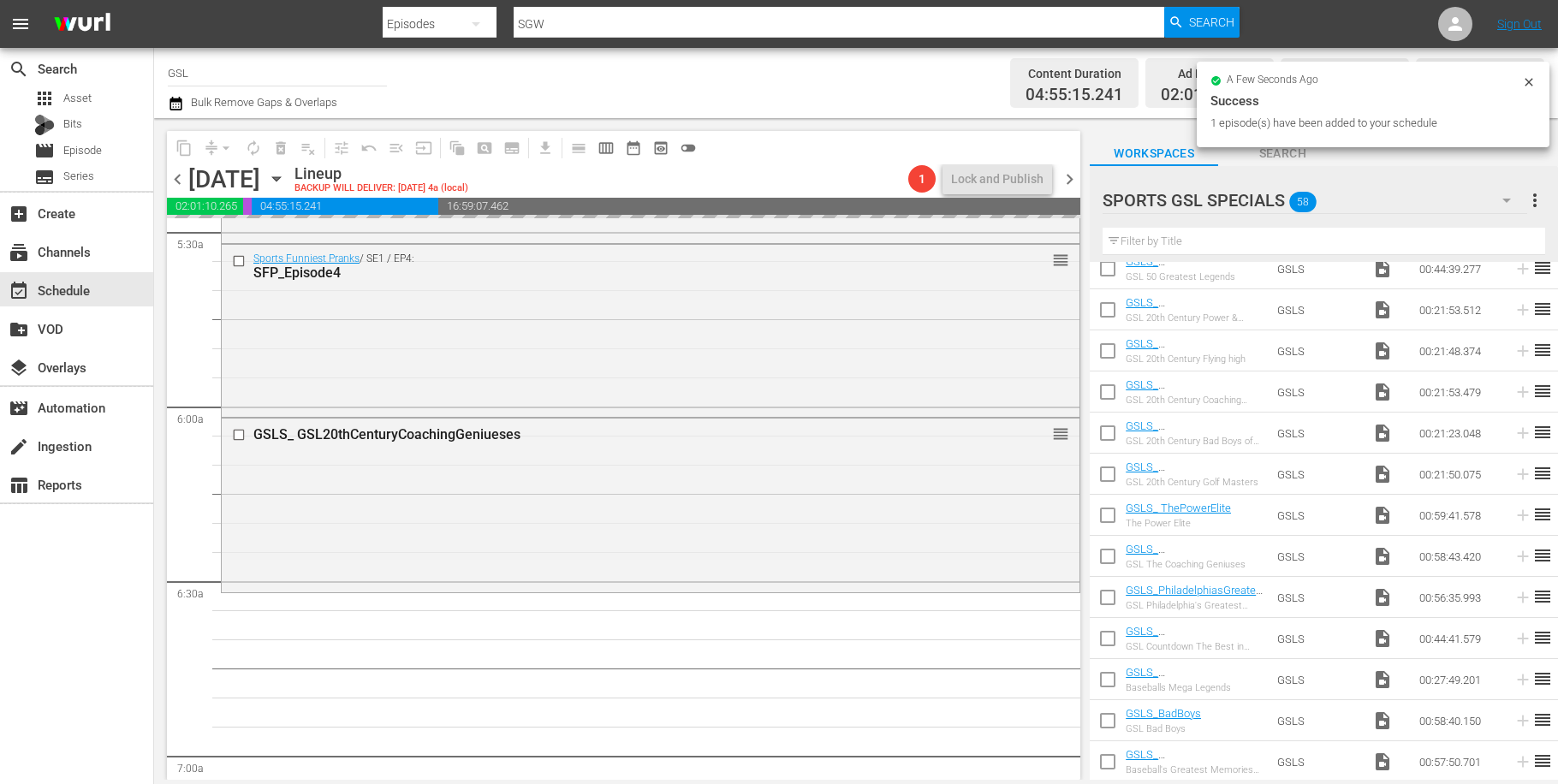
click at [1502, 201] on icon "button" at bounding box center [1506, 200] width 20 height 20
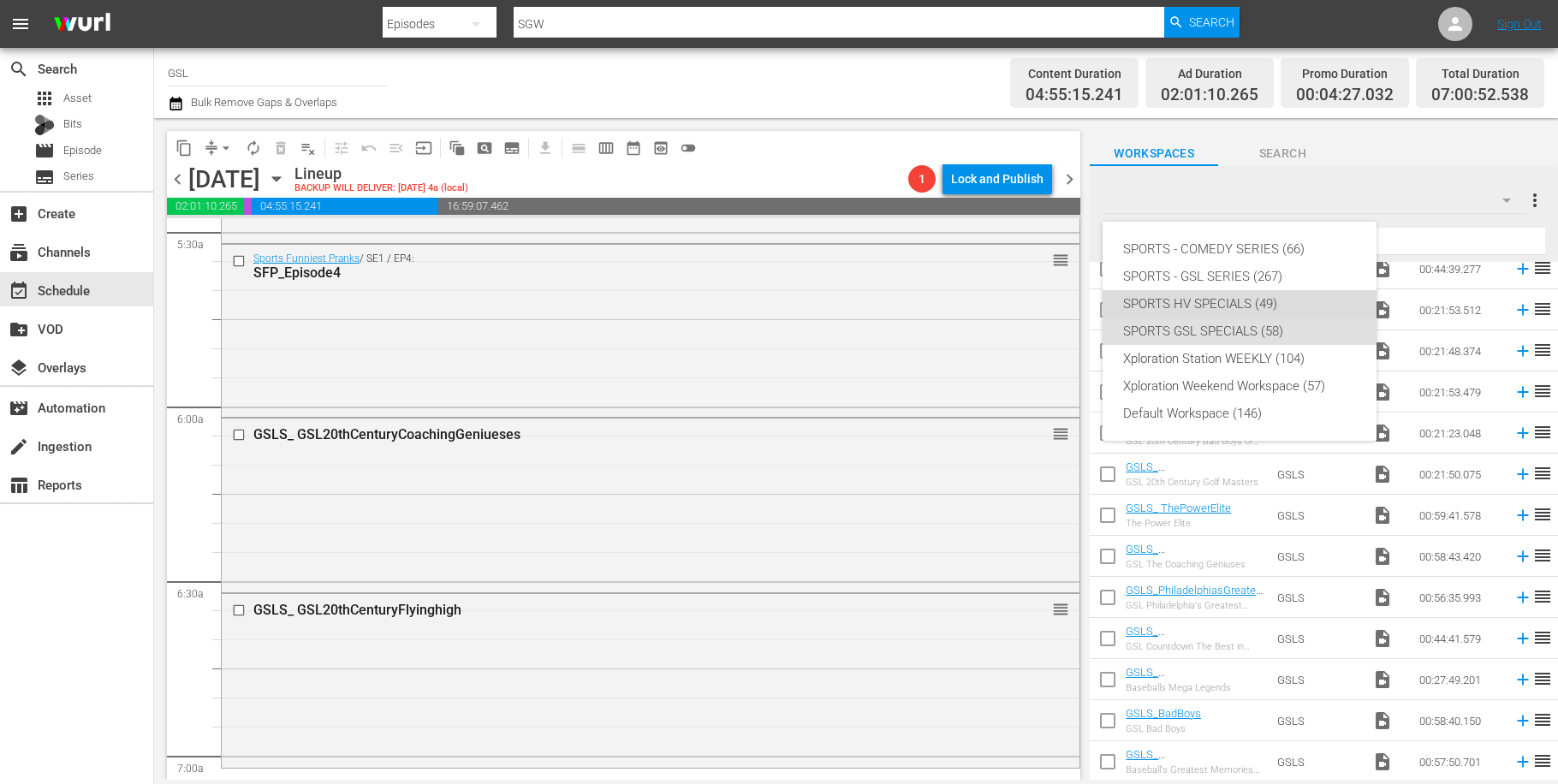
drag, startPoint x: 1170, startPoint y: 307, endPoint x: 1155, endPoint y: 280, distance: 30.9
click at [1170, 307] on div "SPORTS HV SPECIALS (49)" at bounding box center [1239, 304] width 232 height 27
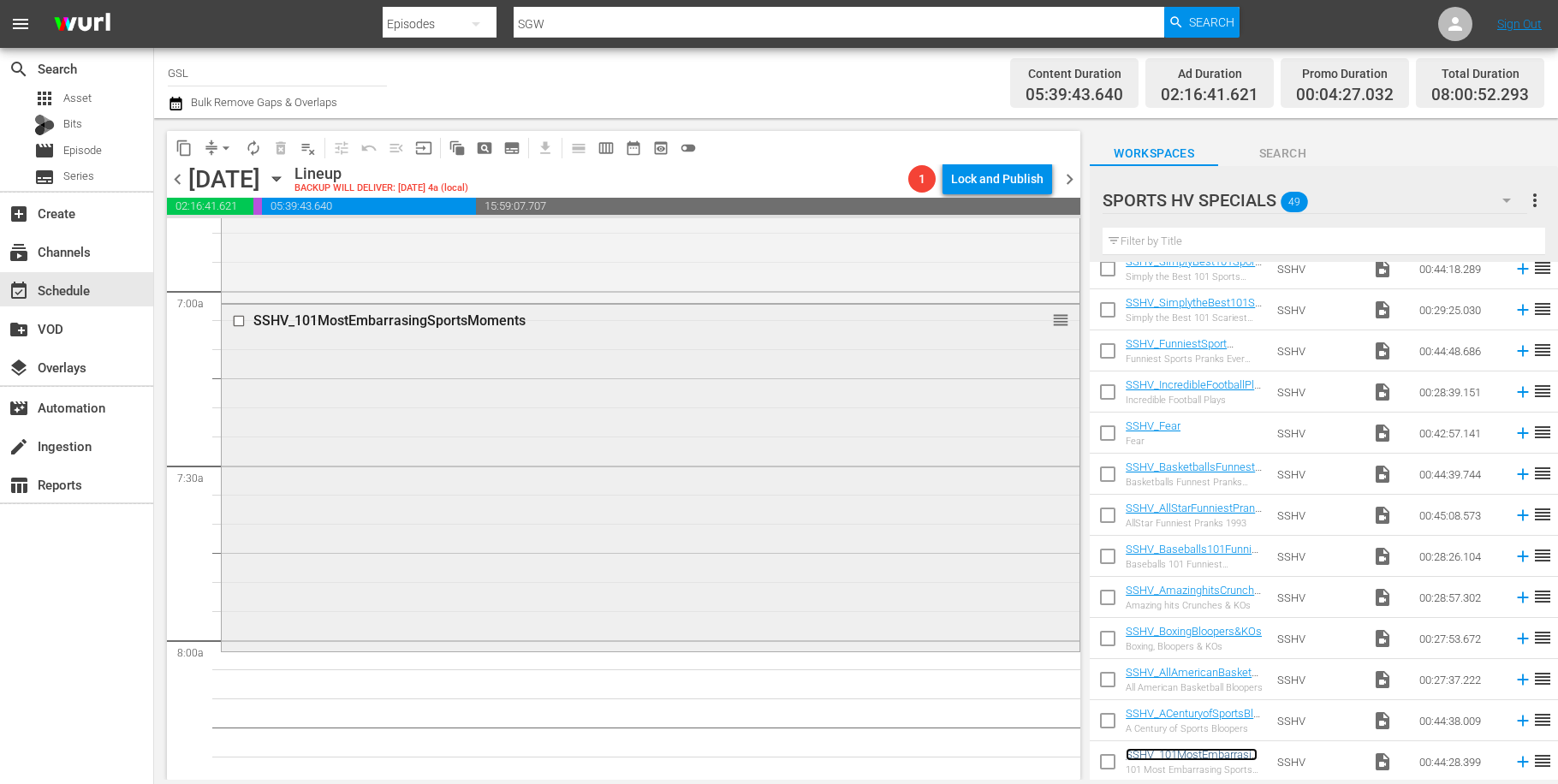
scroll to position [2584, 0]
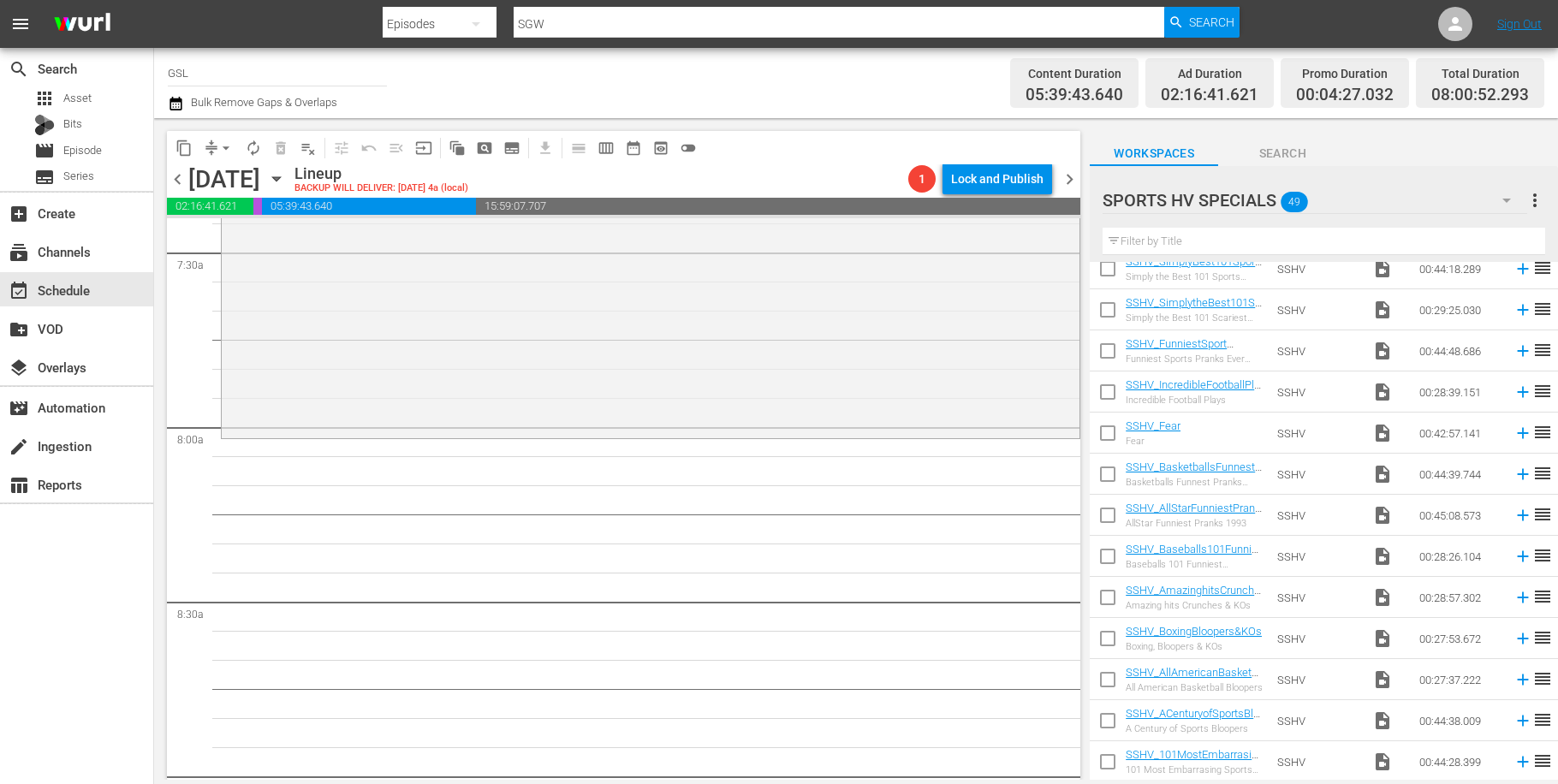
click at [1512, 202] on icon "button" at bounding box center [1506, 200] width 20 height 20
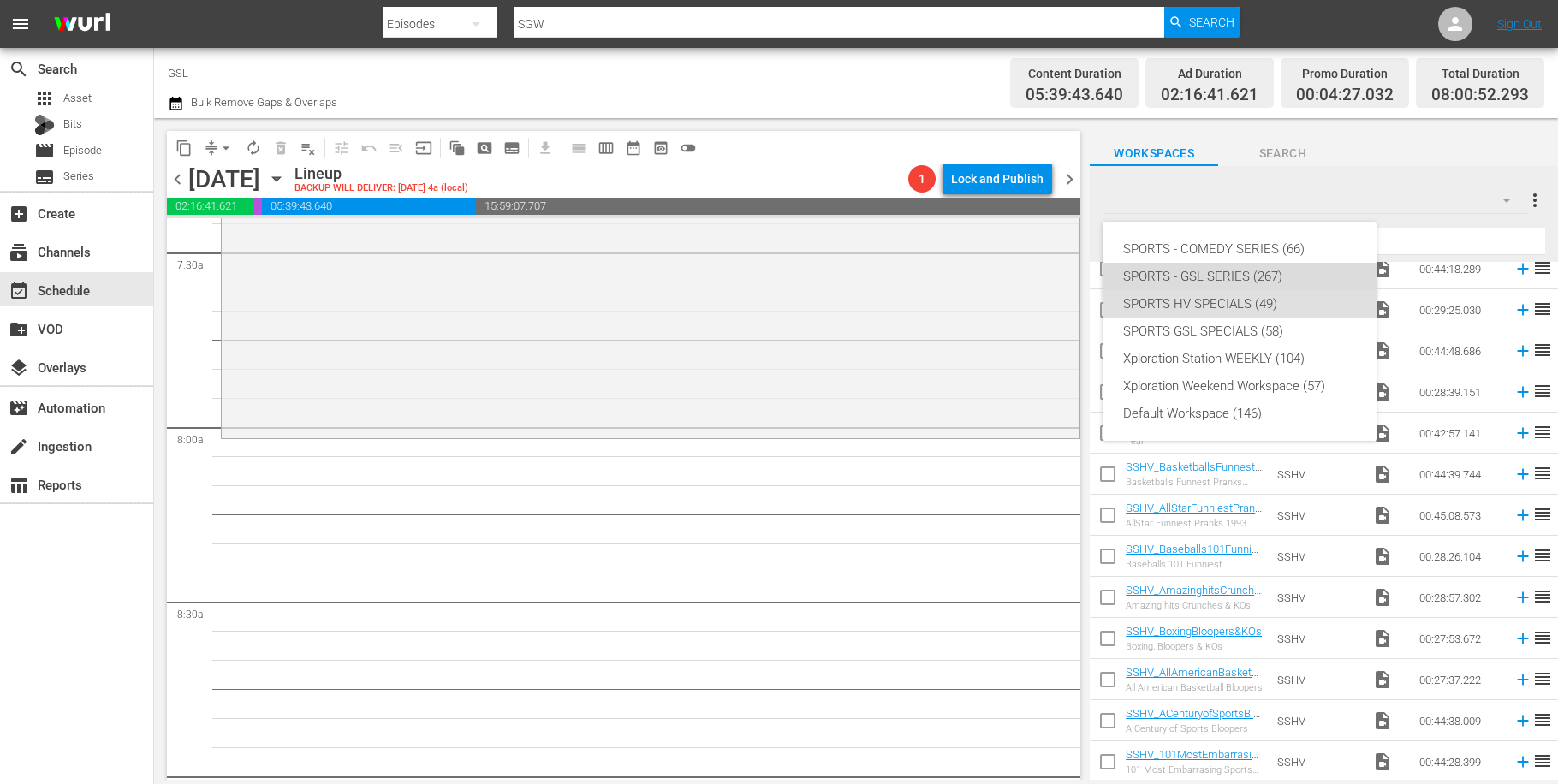
click at [1217, 275] on div "SPORTS - GSL SERIES (267)" at bounding box center [1239, 276] width 232 height 27
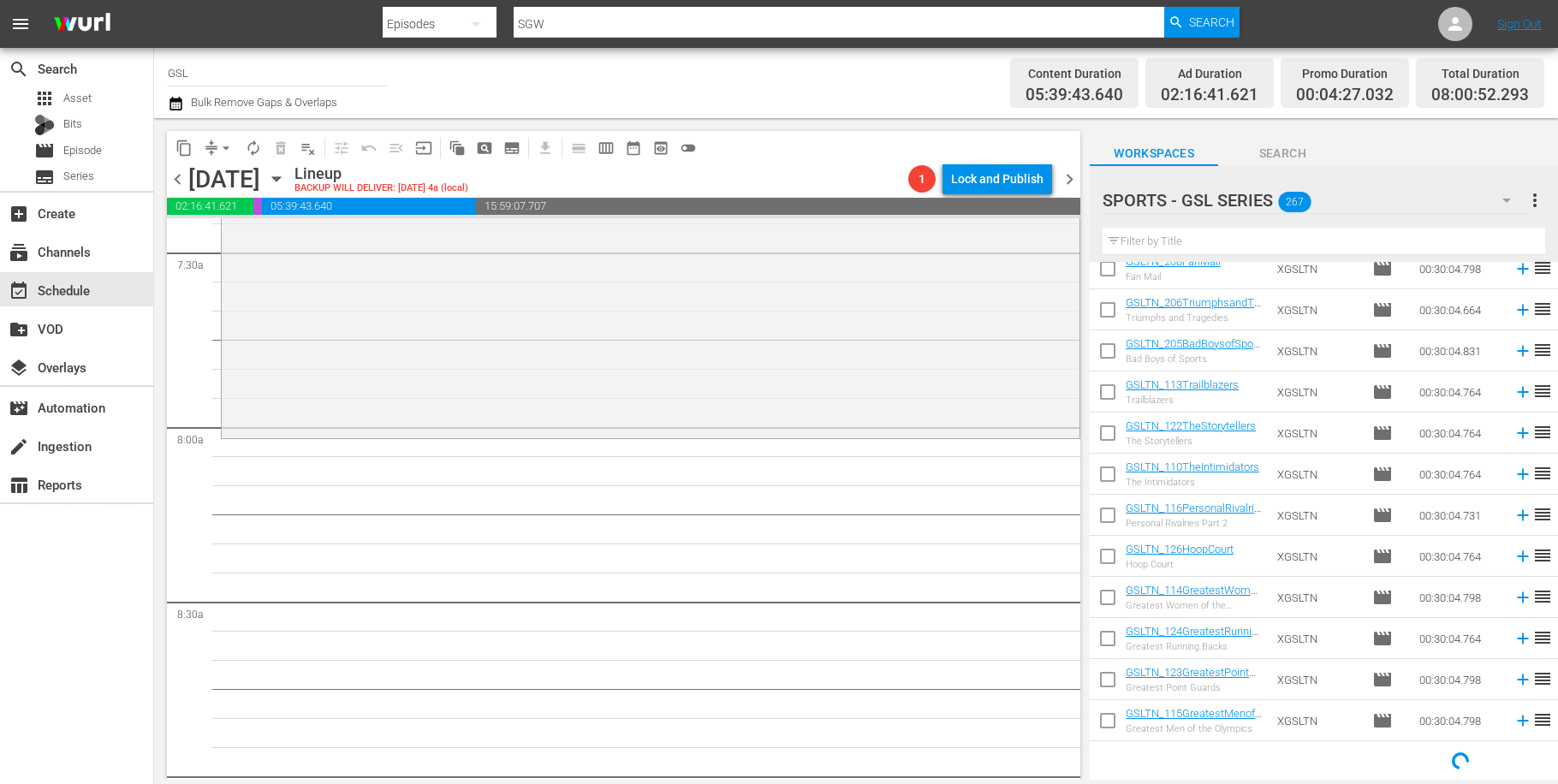
scroll to position [796, 0]
click at [1312, 244] on input "text" at bounding box center [1324, 241] width 443 height 27
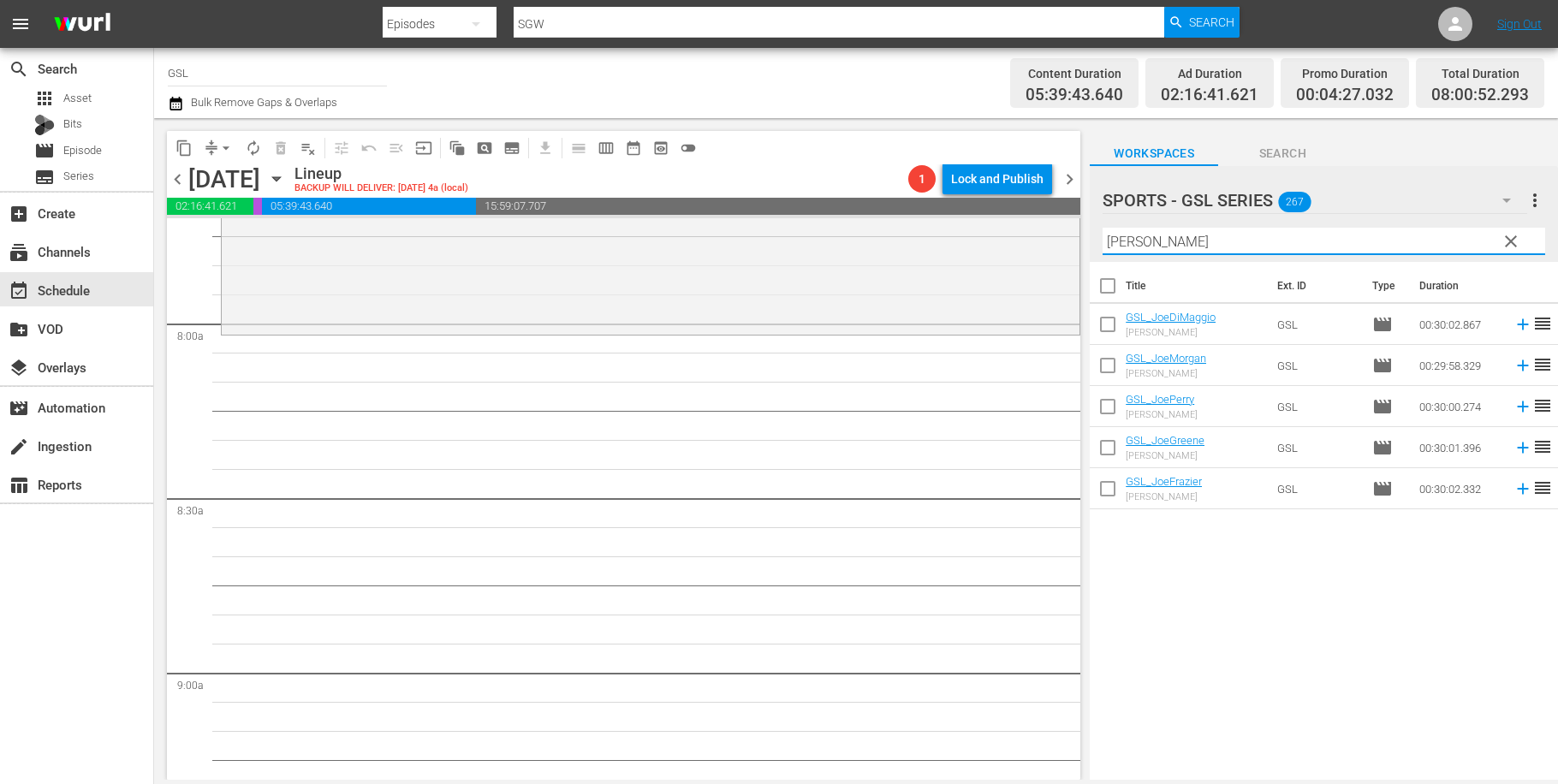
scroll to position [2627, 0]
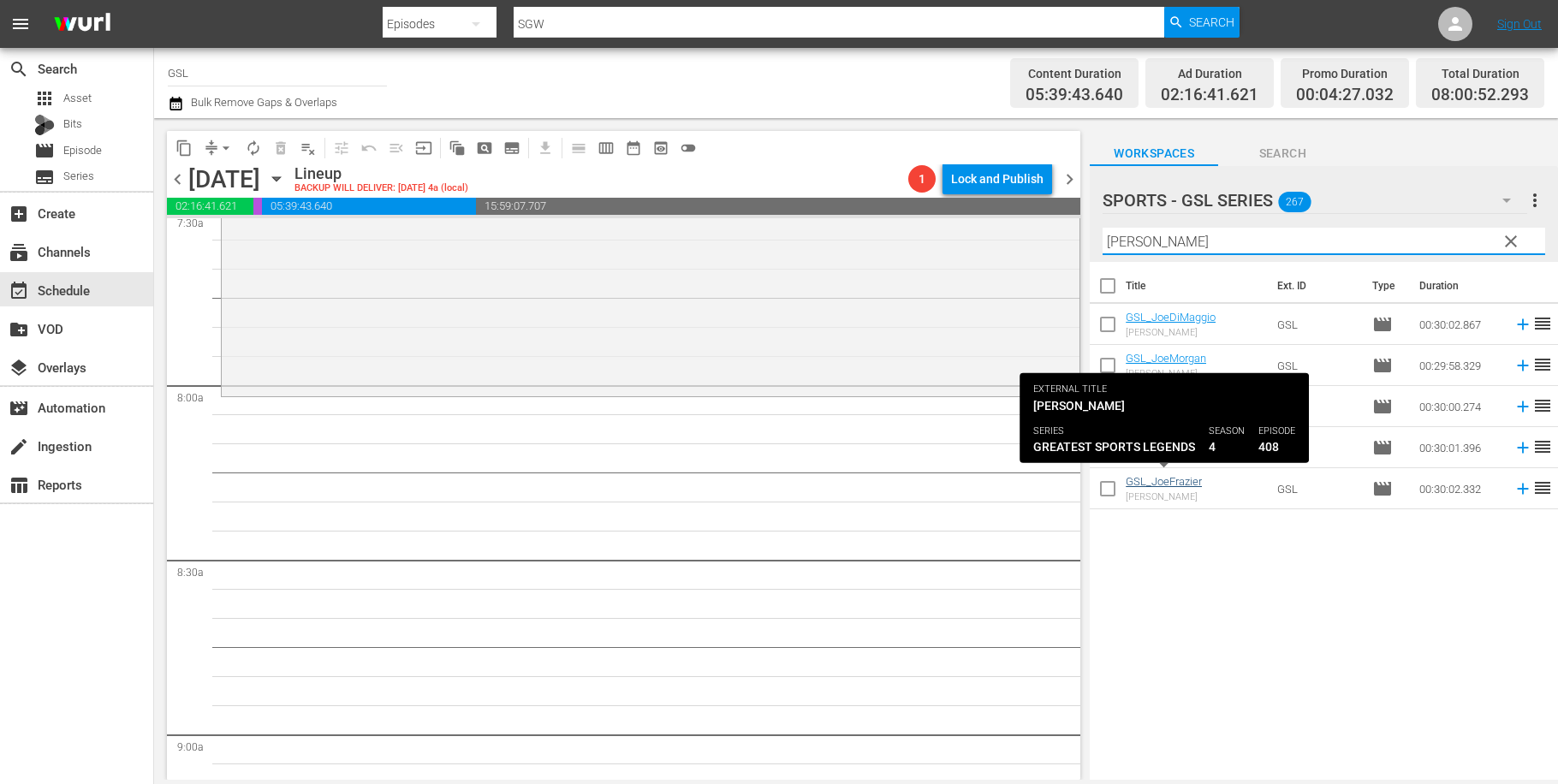
type input "[PERSON_NAME]"
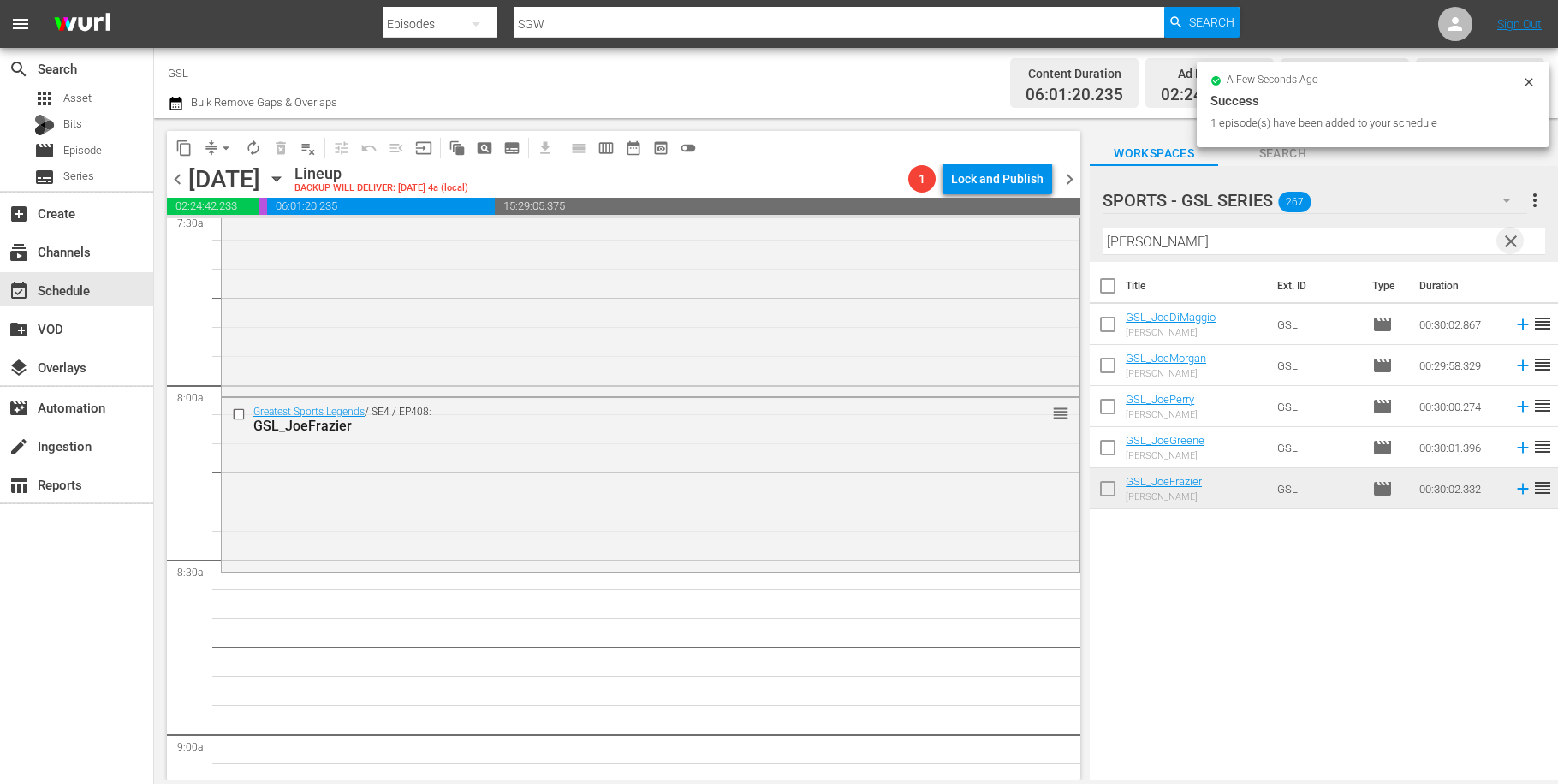
click at [1518, 240] on span "clear" at bounding box center [1511, 241] width 20 height 20
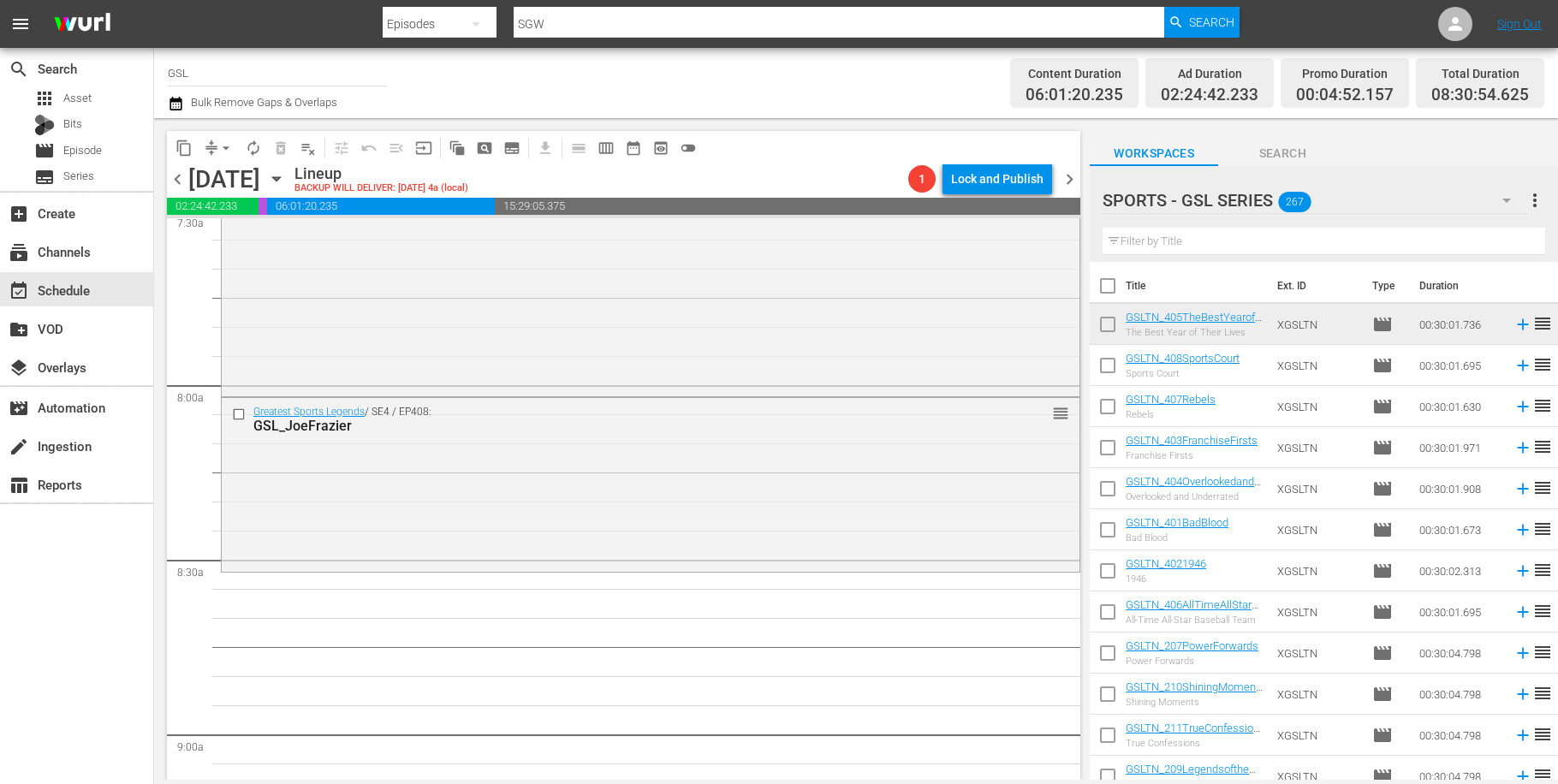
click at [1512, 200] on icon "button" at bounding box center [1506, 200] width 20 height 20
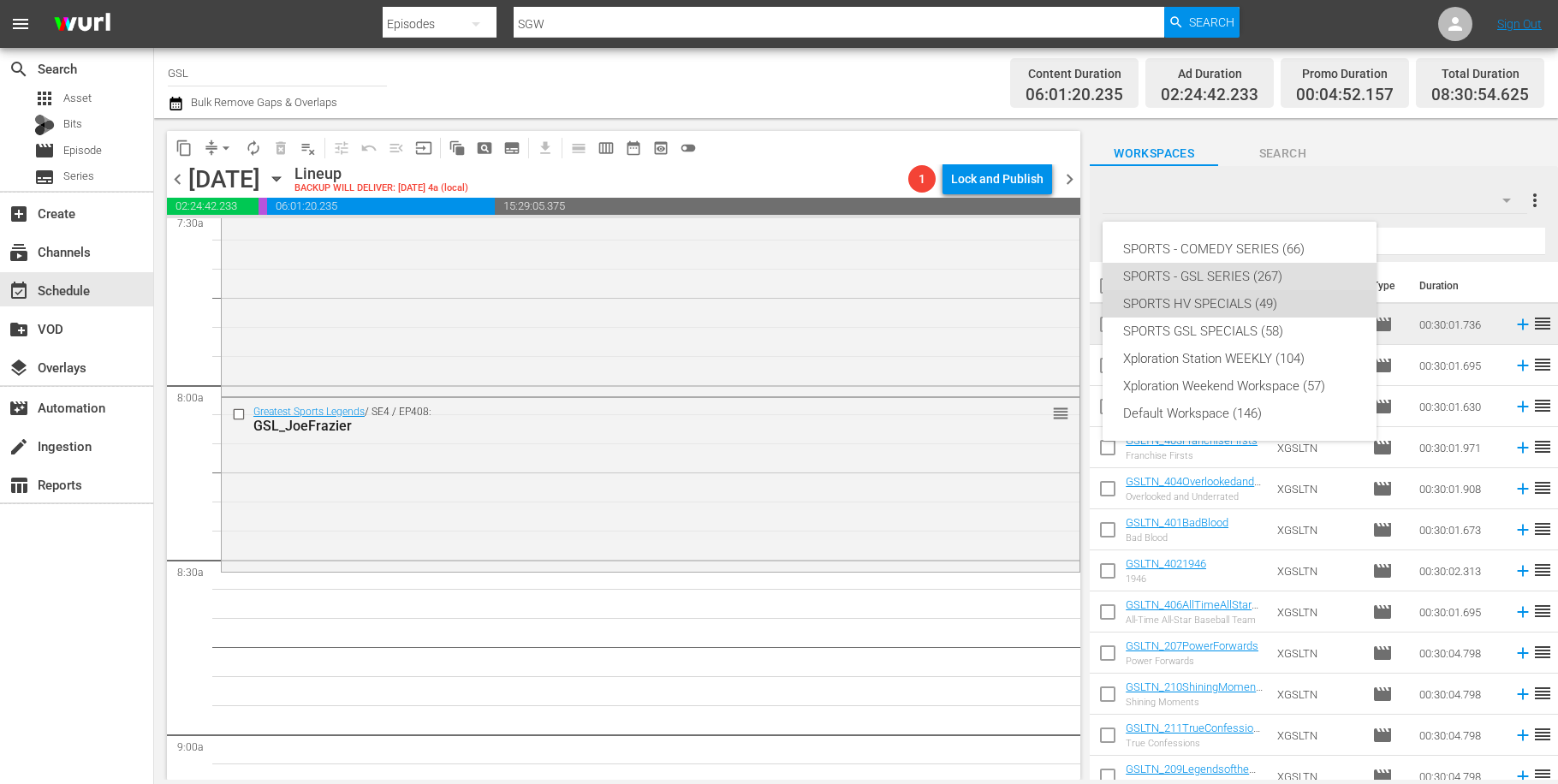
click at [1259, 304] on div "SPORTS HV SPECIALS (49)" at bounding box center [1239, 304] width 232 height 27
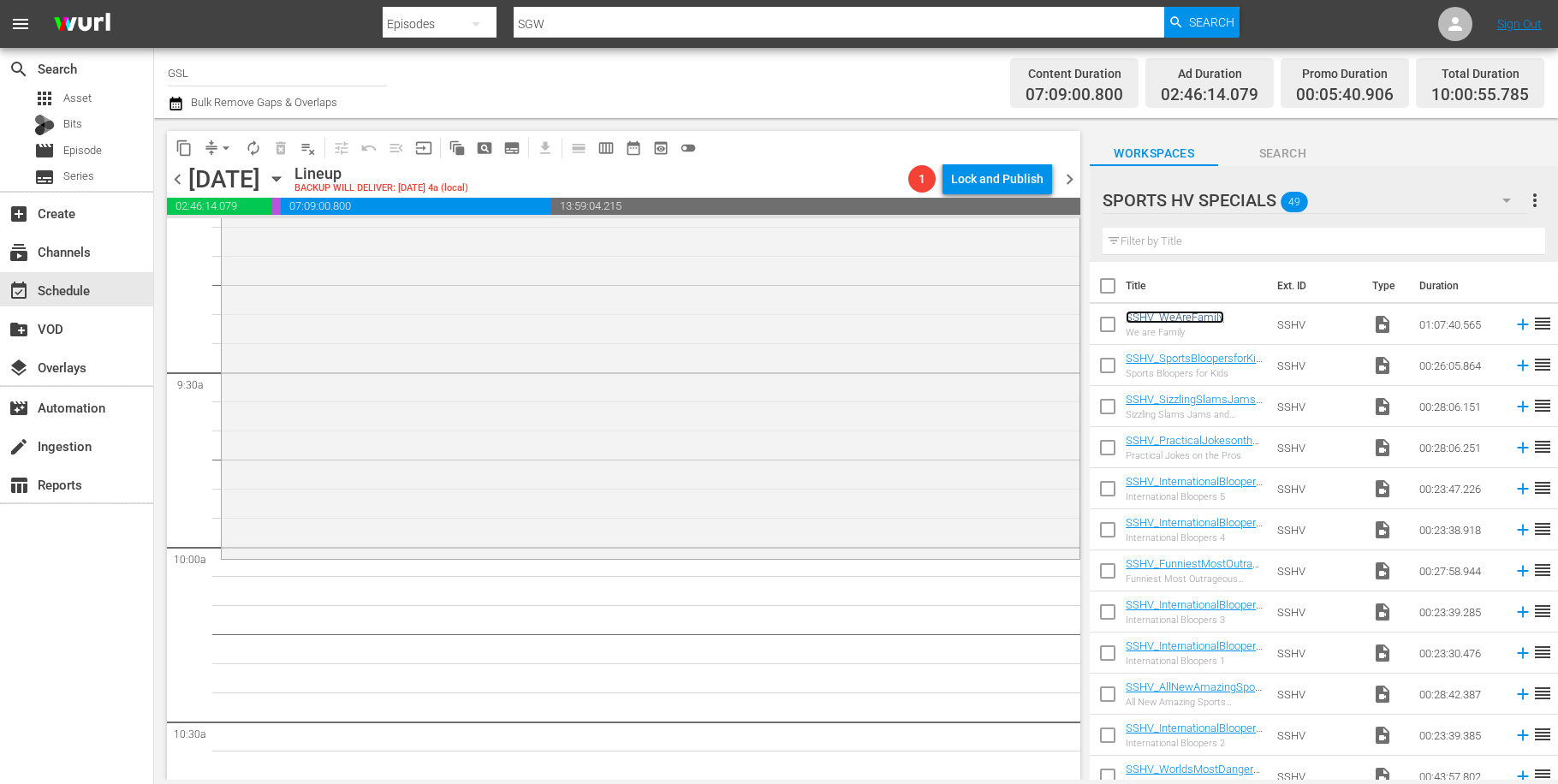
scroll to position [3206, 0]
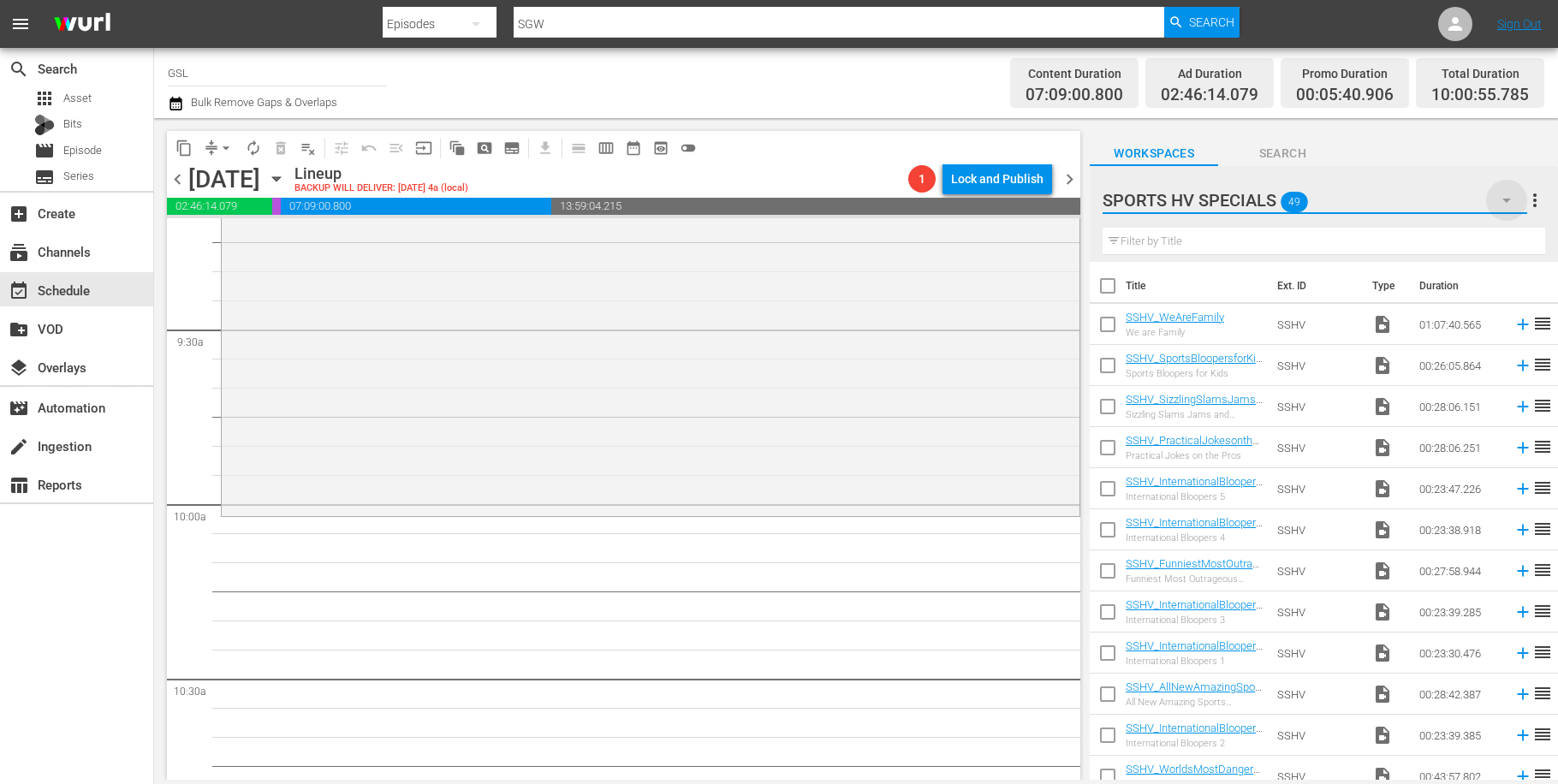
click at [1507, 202] on icon "button" at bounding box center [1507, 201] width 9 height 4
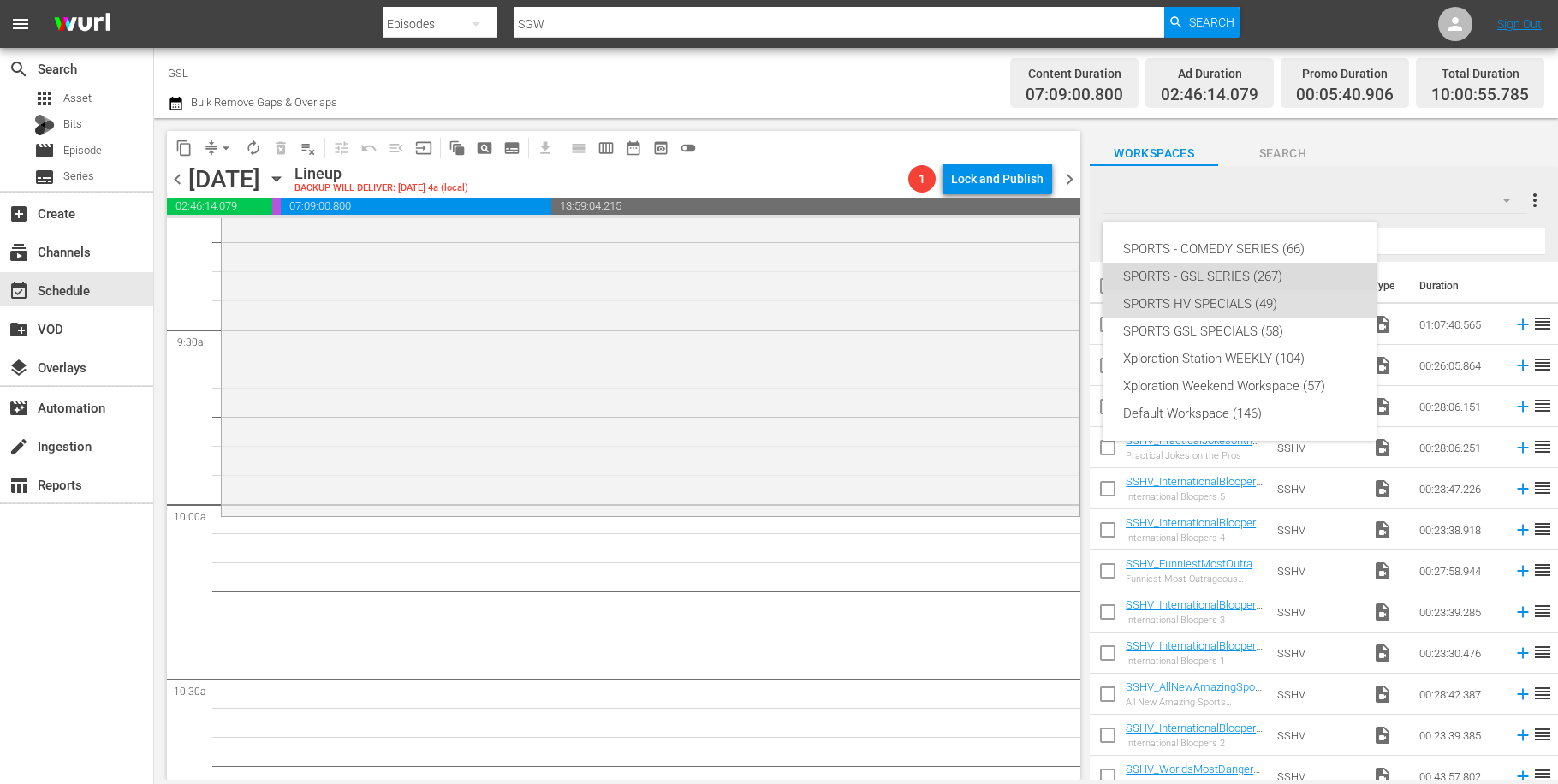
click at [1265, 273] on div "SPORTS - GSL SERIES (267)" at bounding box center [1239, 276] width 232 height 27
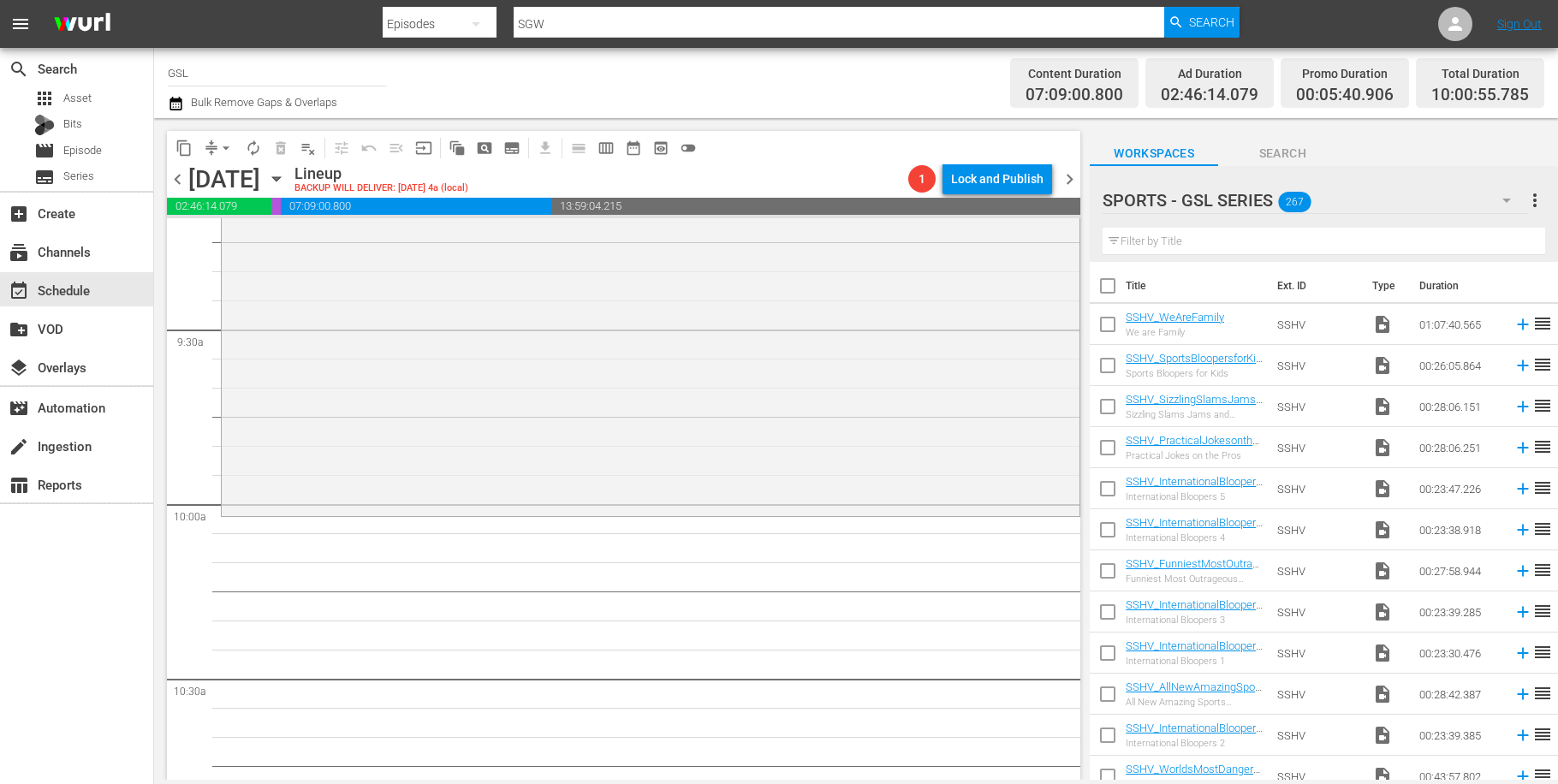
click at [1308, 242] on input "text" at bounding box center [1324, 241] width 443 height 27
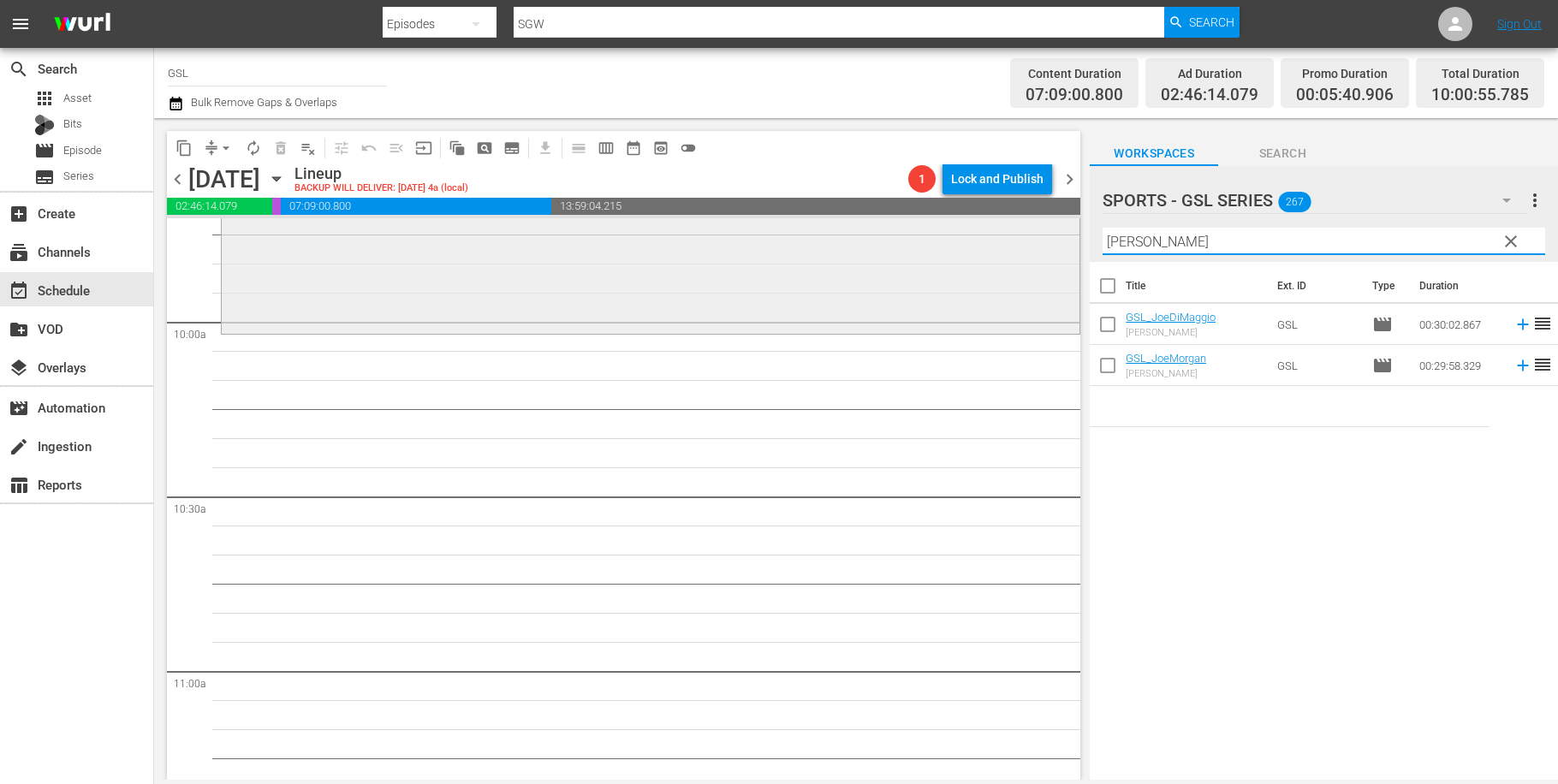
scroll to position [3432, 0]
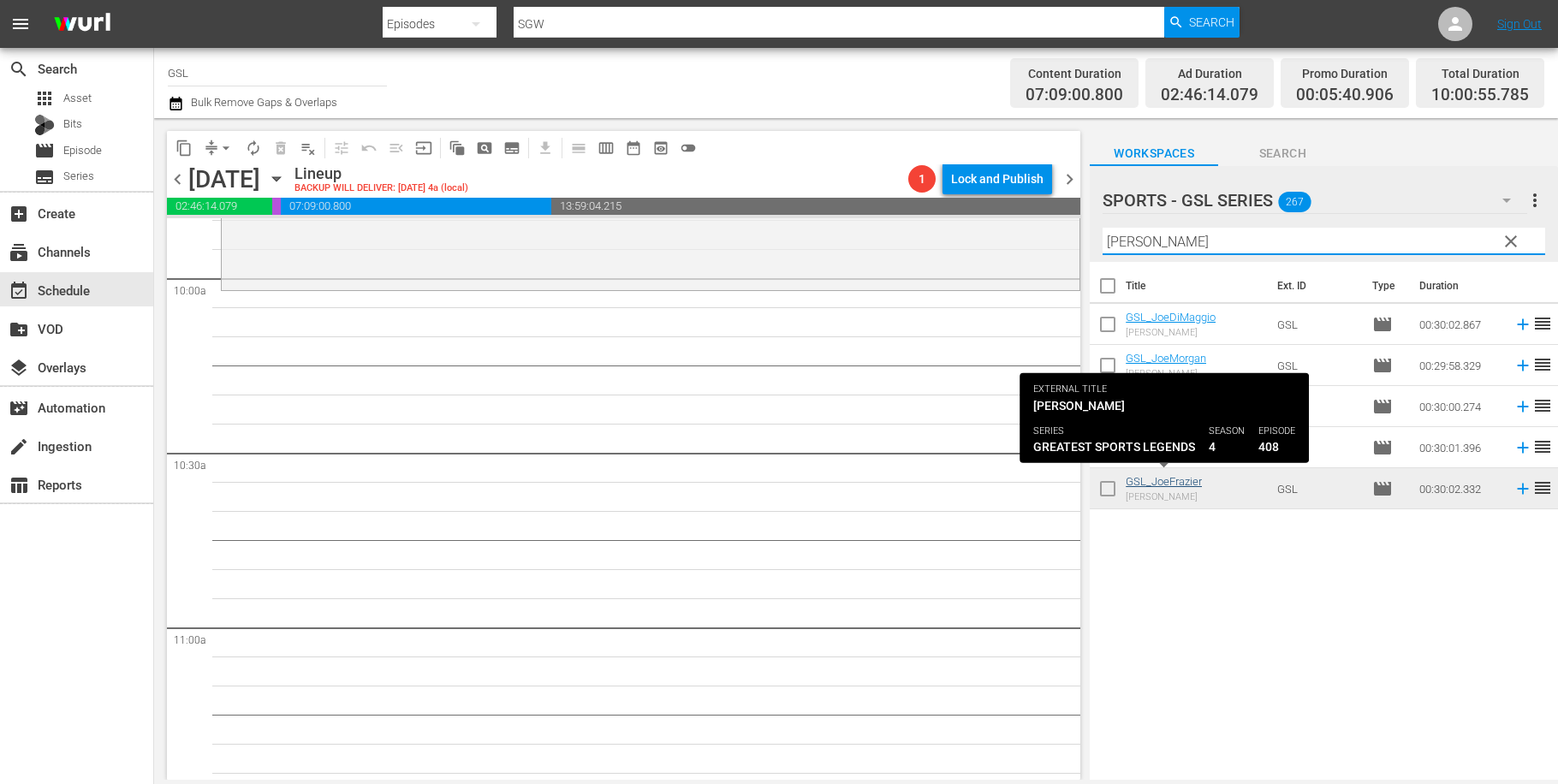
type input "[PERSON_NAME]"
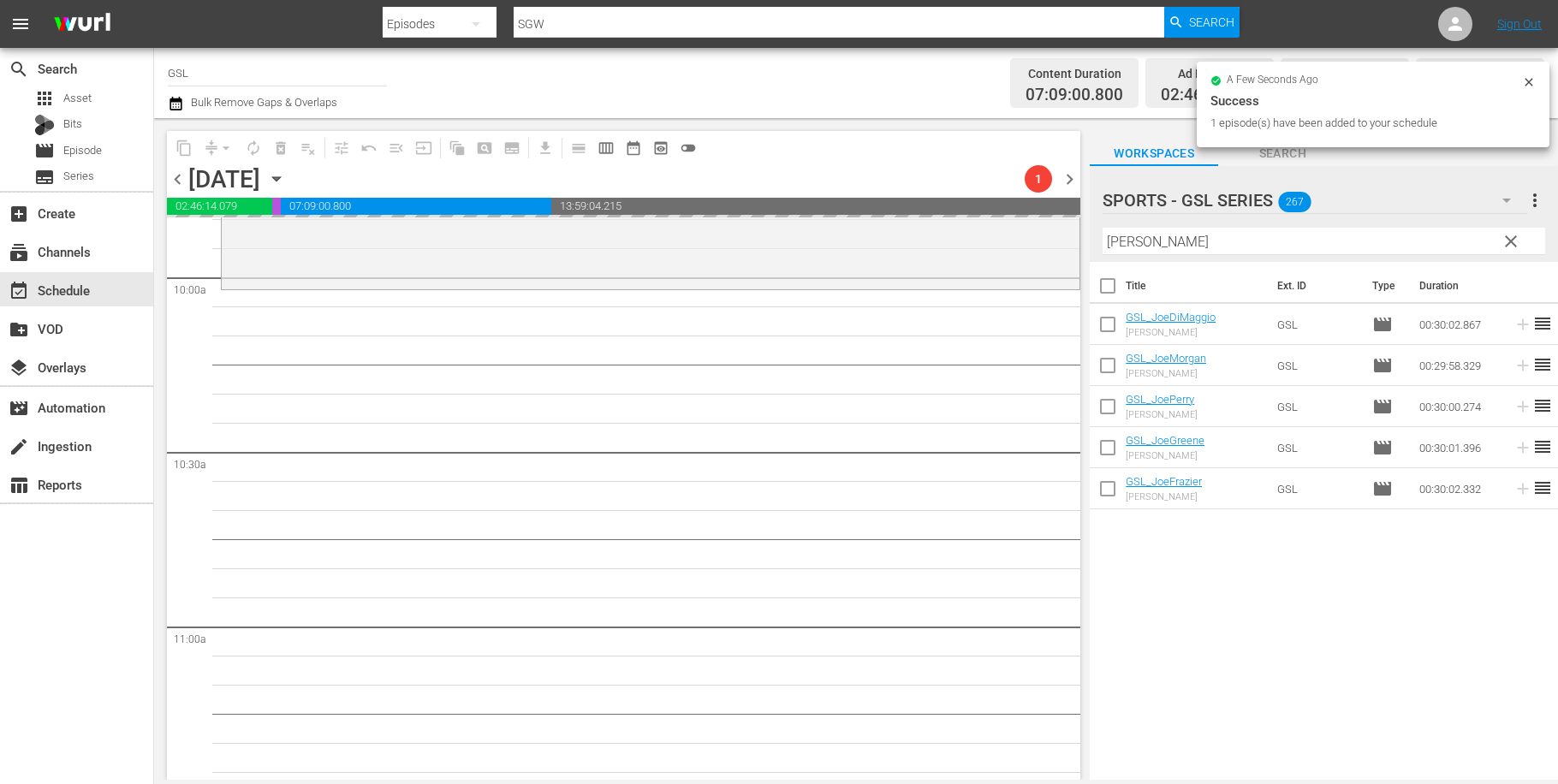
click at [1510, 236] on span "clear" at bounding box center [1511, 241] width 20 height 20
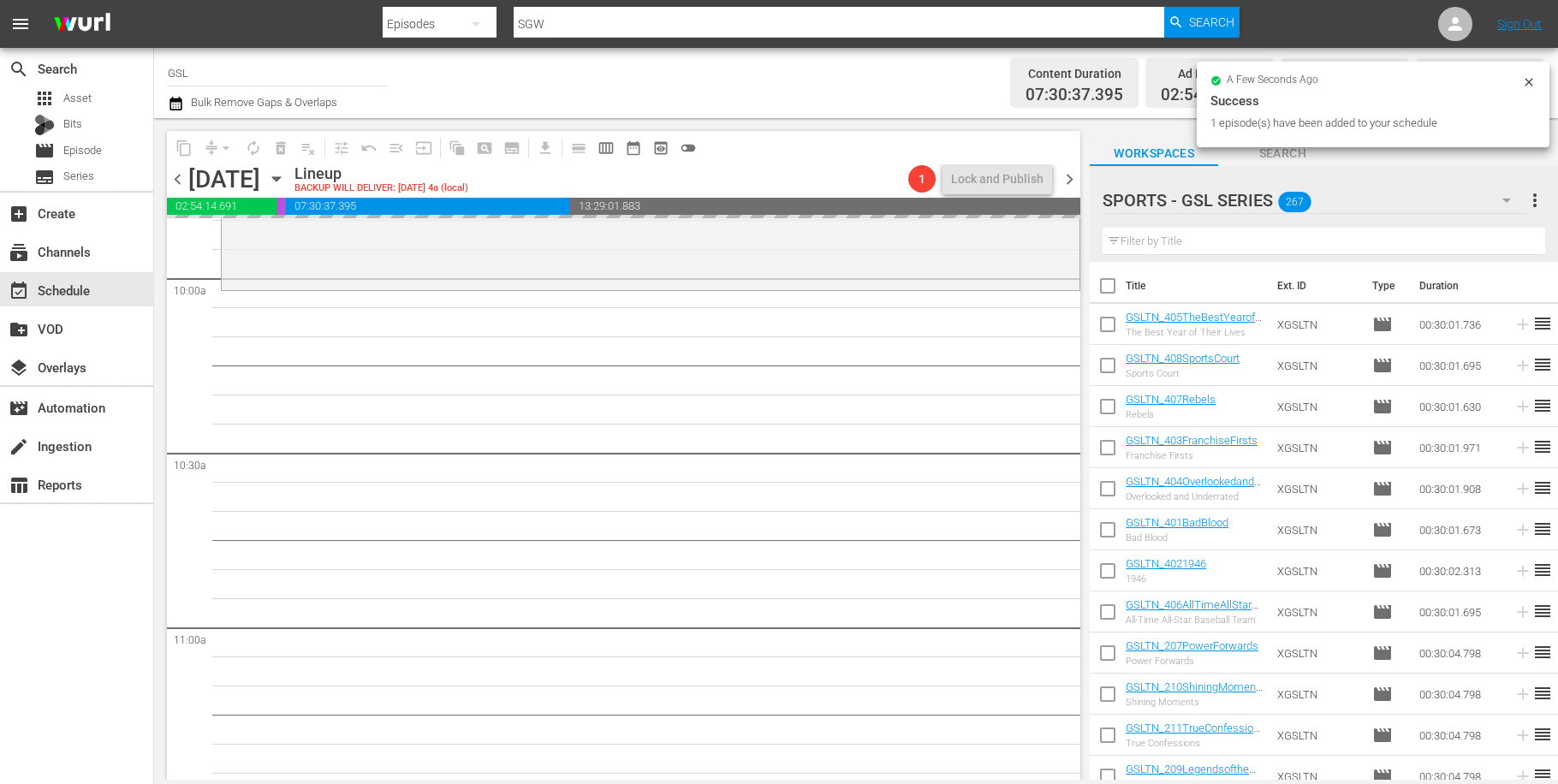
click at [1511, 203] on icon "button" at bounding box center [1506, 200] width 20 height 20
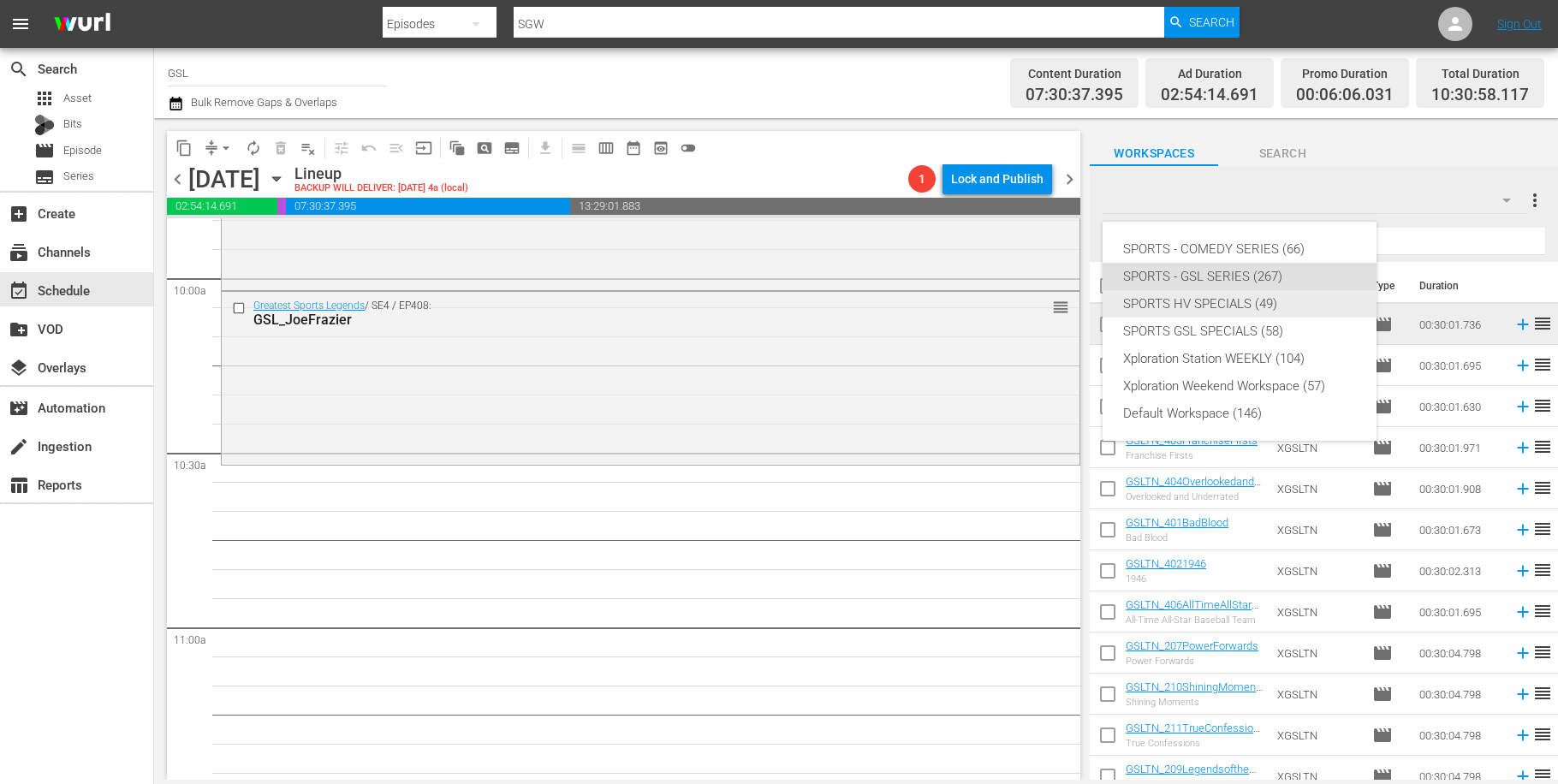
click at [1293, 309] on div "SPORTS HV SPECIALS (49)" at bounding box center [1239, 304] width 232 height 27
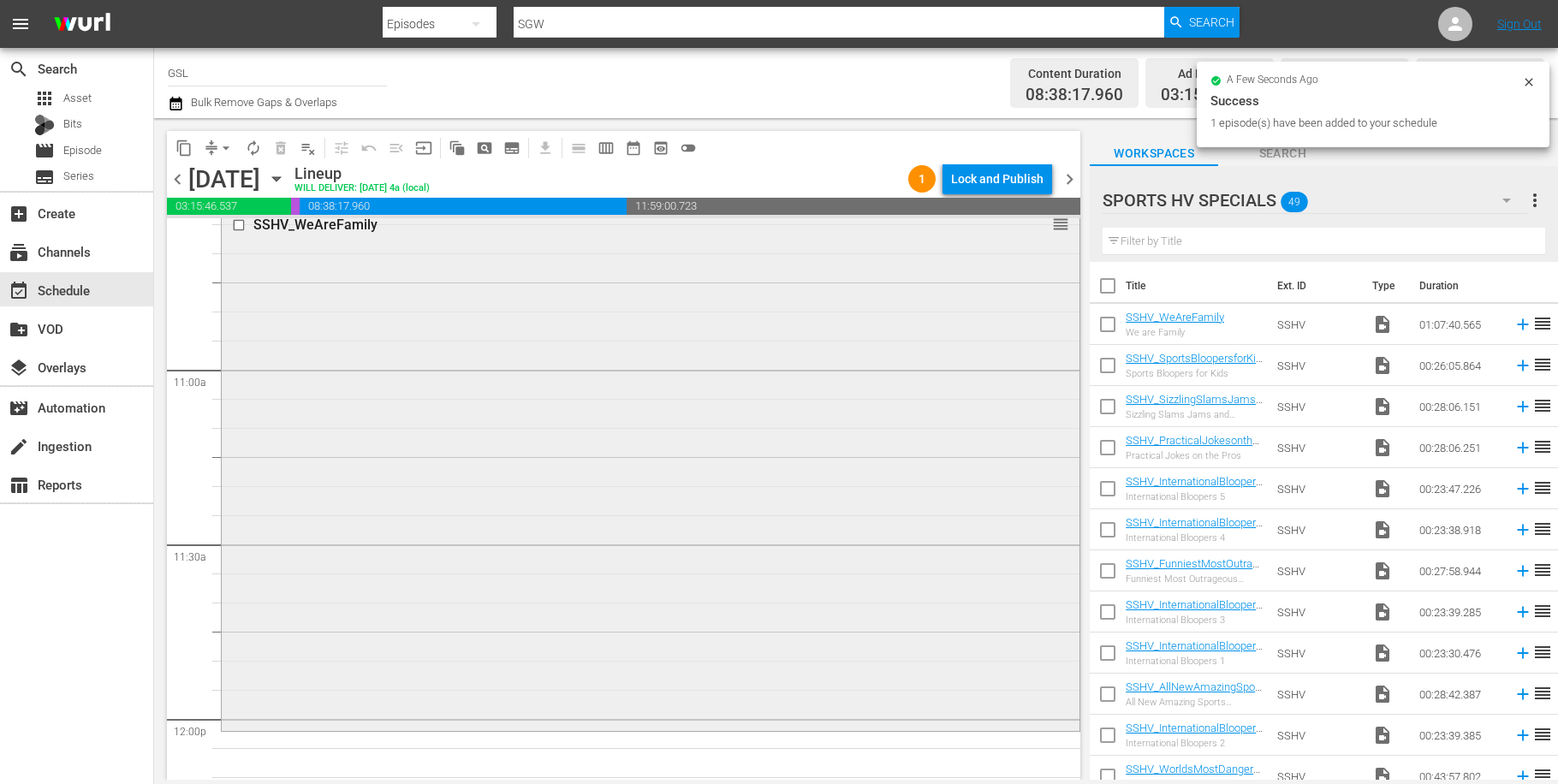
scroll to position [3700, 0]
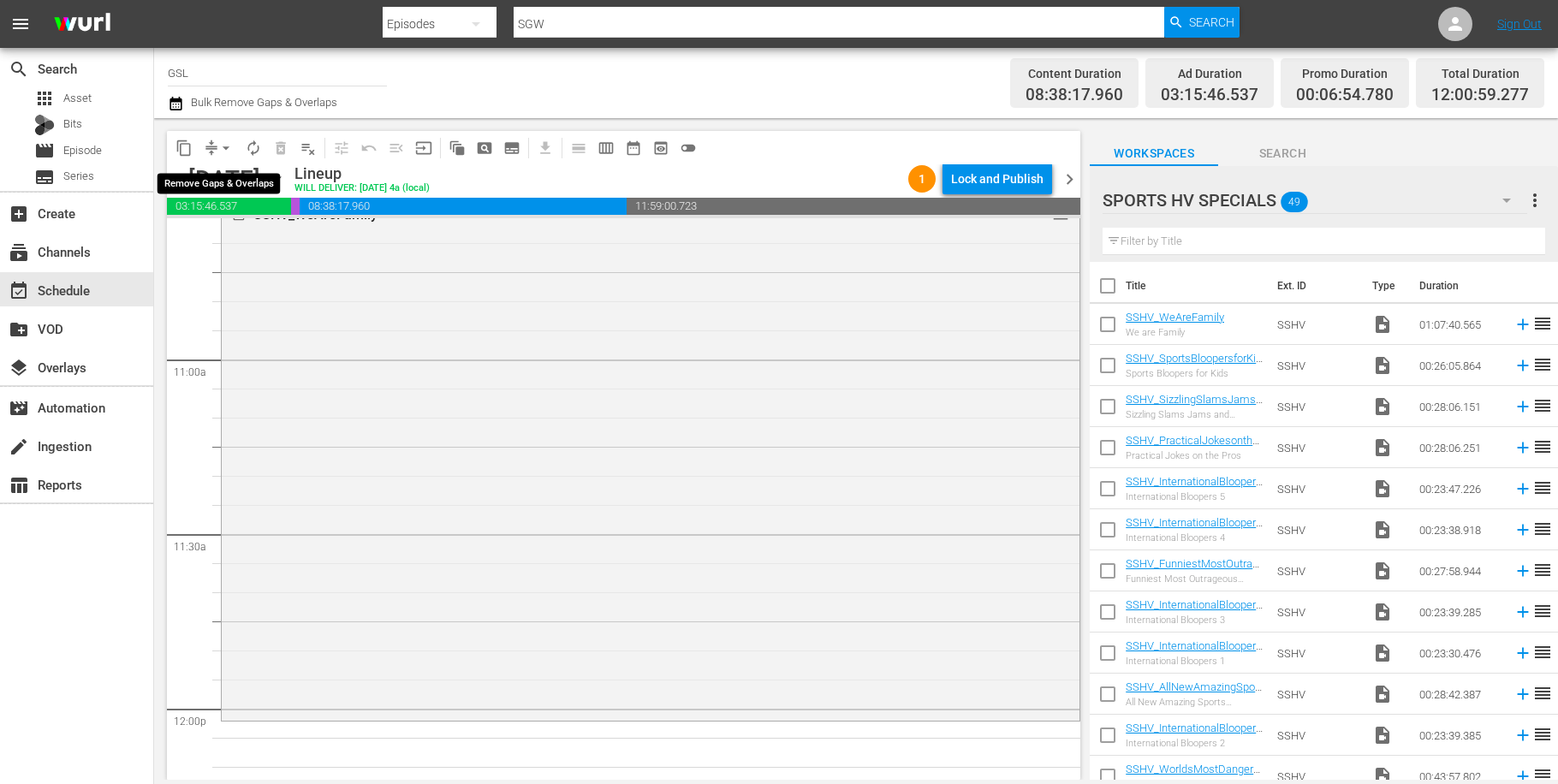
click at [226, 144] on span "arrow_drop_down" at bounding box center [226, 149] width 17 height 17
click at [228, 181] on li "Align to Midnight" at bounding box center [227, 182] width 179 height 28
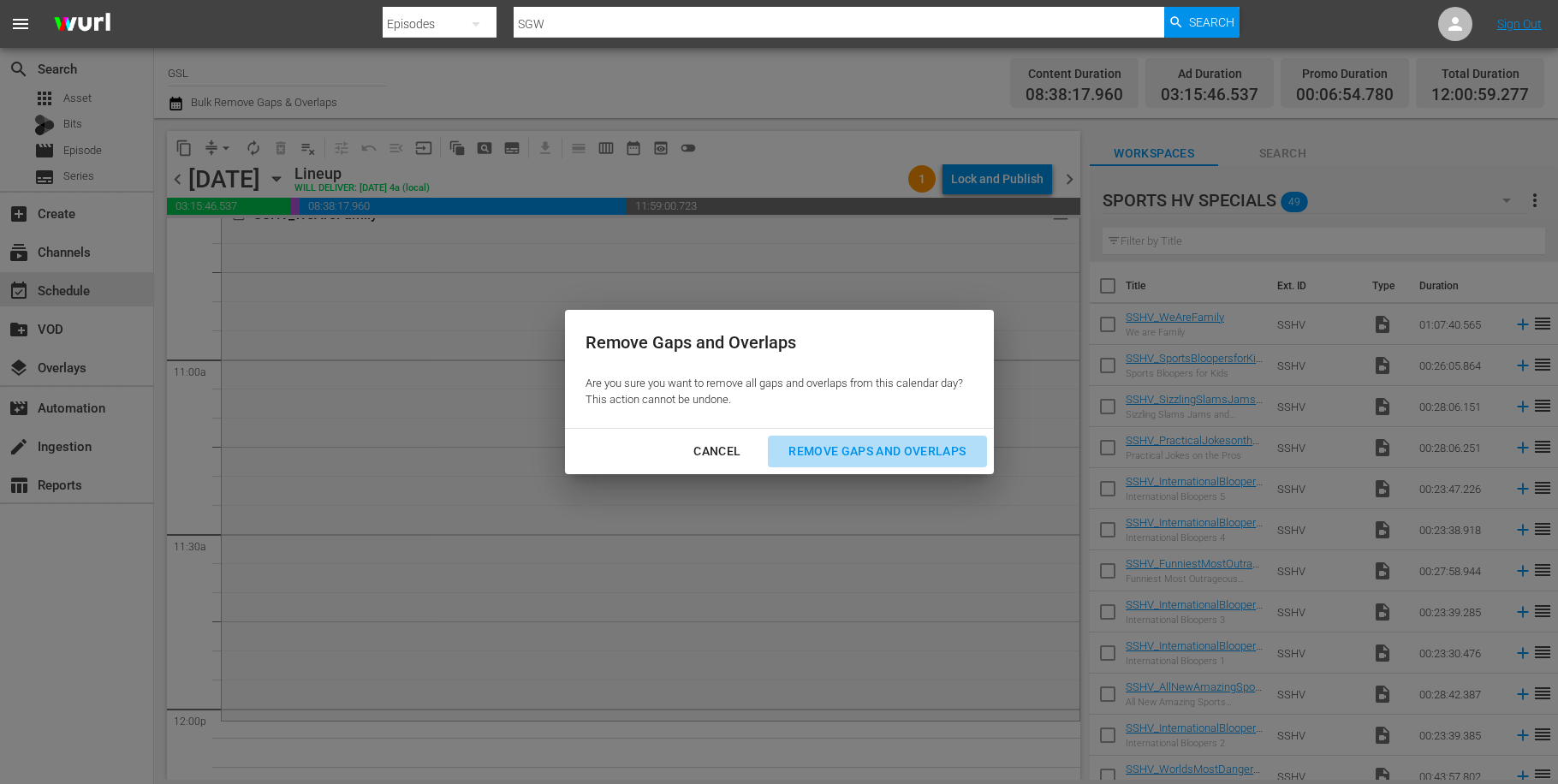
click at [925, 461] on div "Remove Gaps and Overlaps" at bounding box center [877, 451] width 205 height 21
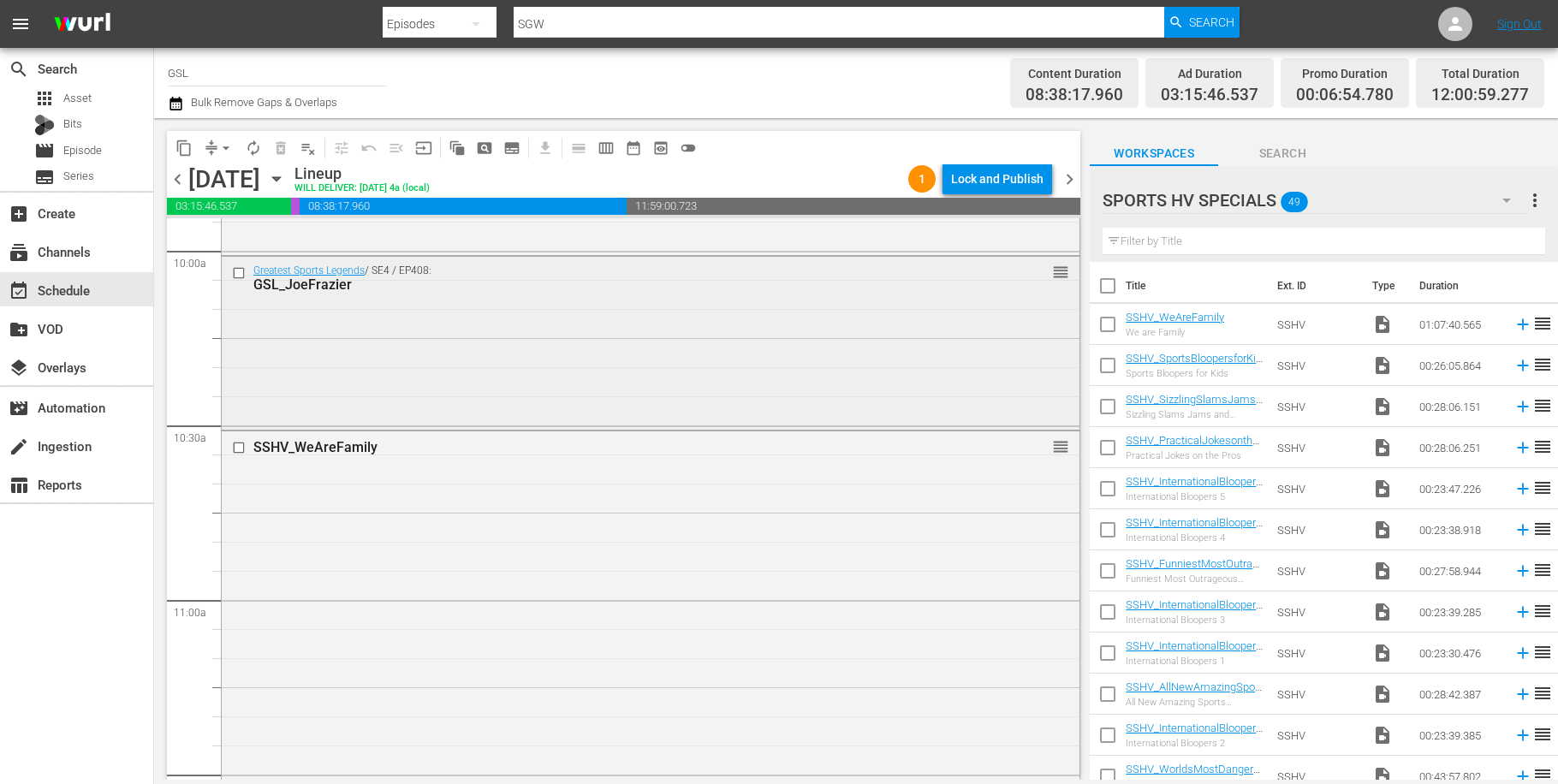
scroll to position [3603, 0]
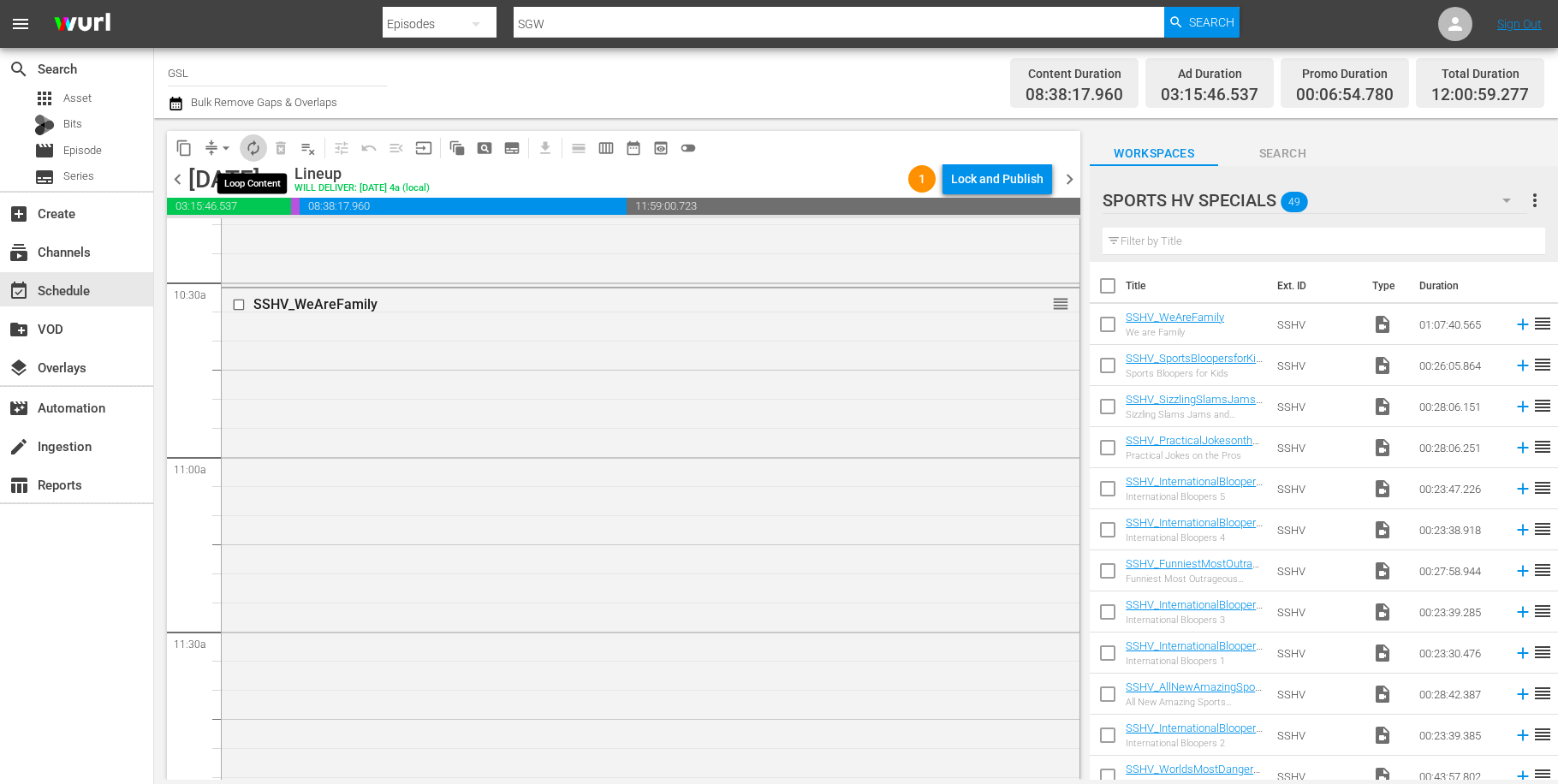
click at [262, 142] on button "autorenew_outlined" at bounding box center [254, 148] width 27 height 27
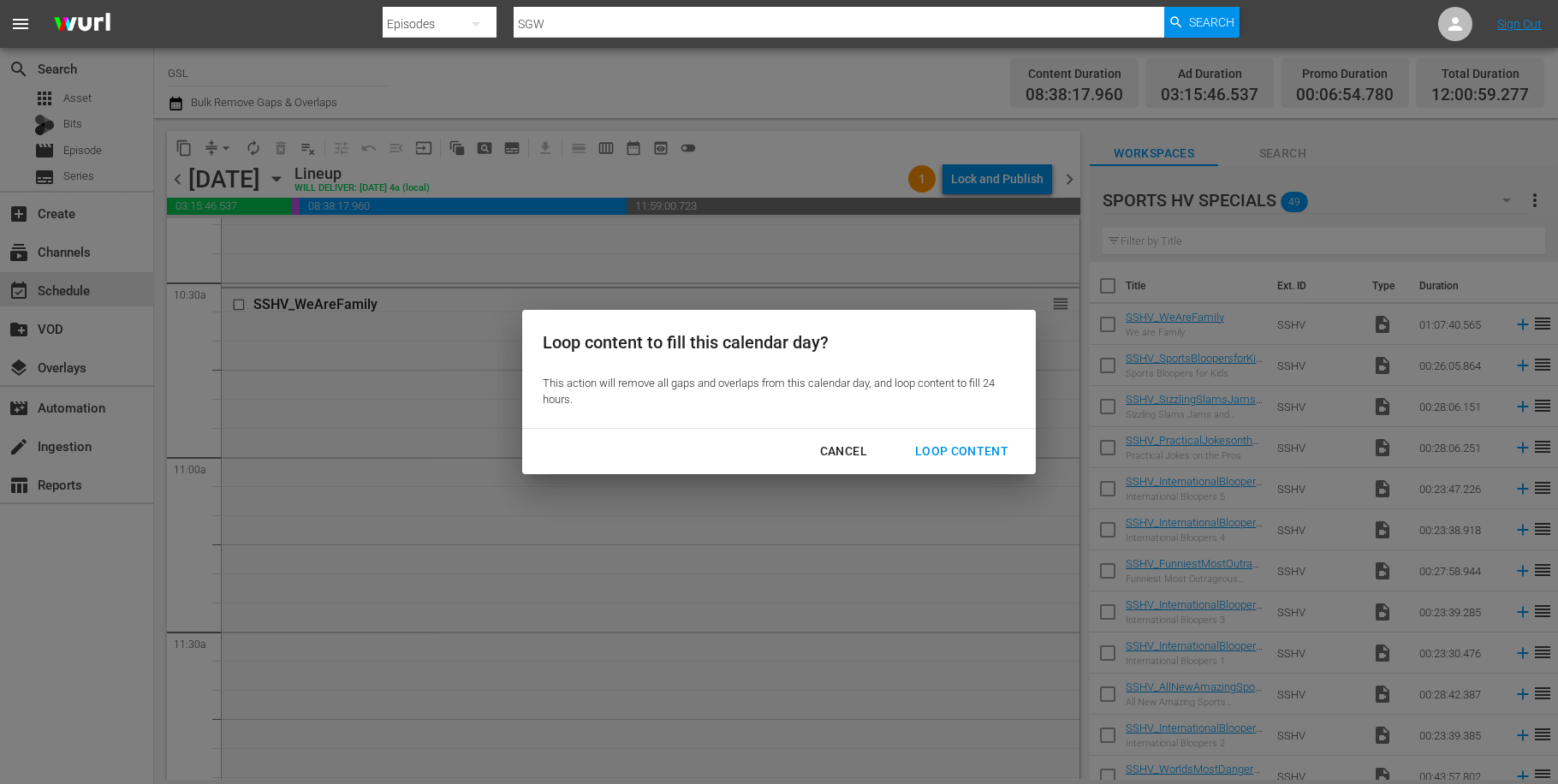
click at [1015, 458] on div "Loop Content" at bounding box center [962, 451] width 121 height 21
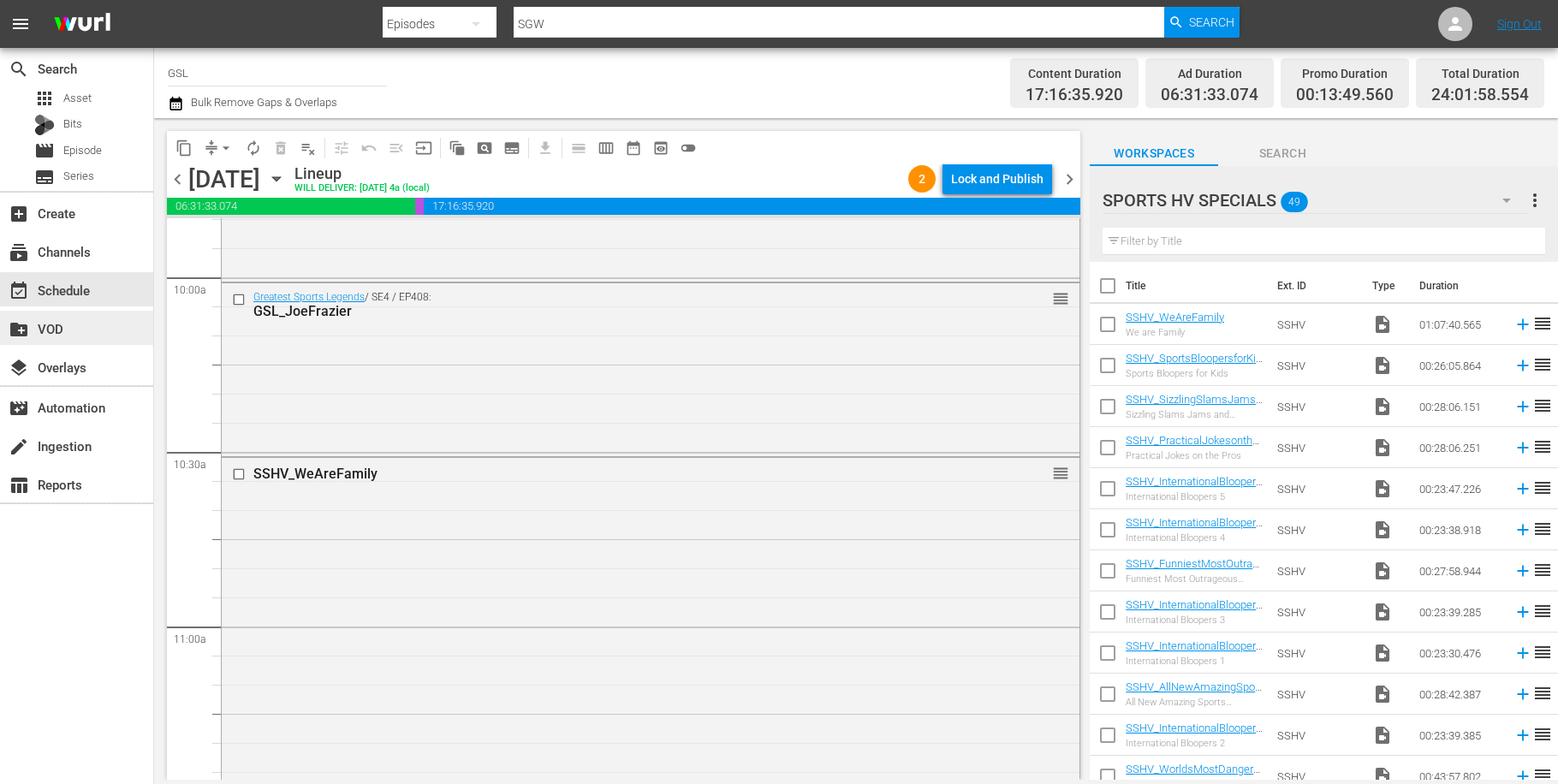
scroll to position [3080, 0]
